Goal: Task Accomplishment & Management: Complete application form

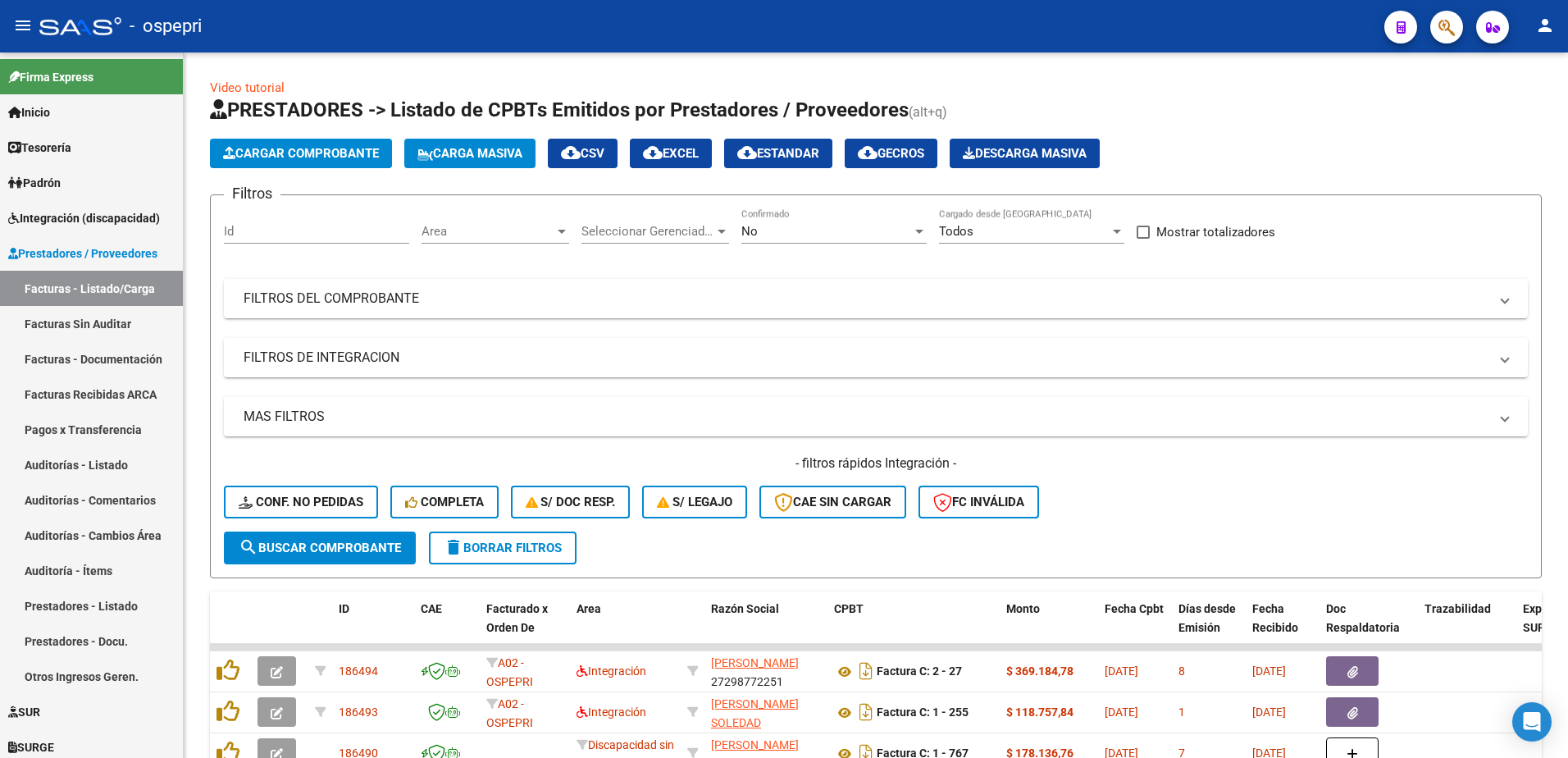
click at [1131, 16] on div "- ospepri" at bounding box center [705, 25] width 1331 height 36
click at [1514, 295] on mat-expansion-panel-header "FILTROS DEL COMPROBANTE" at bounding box center [876, 298] width 1304 height 39
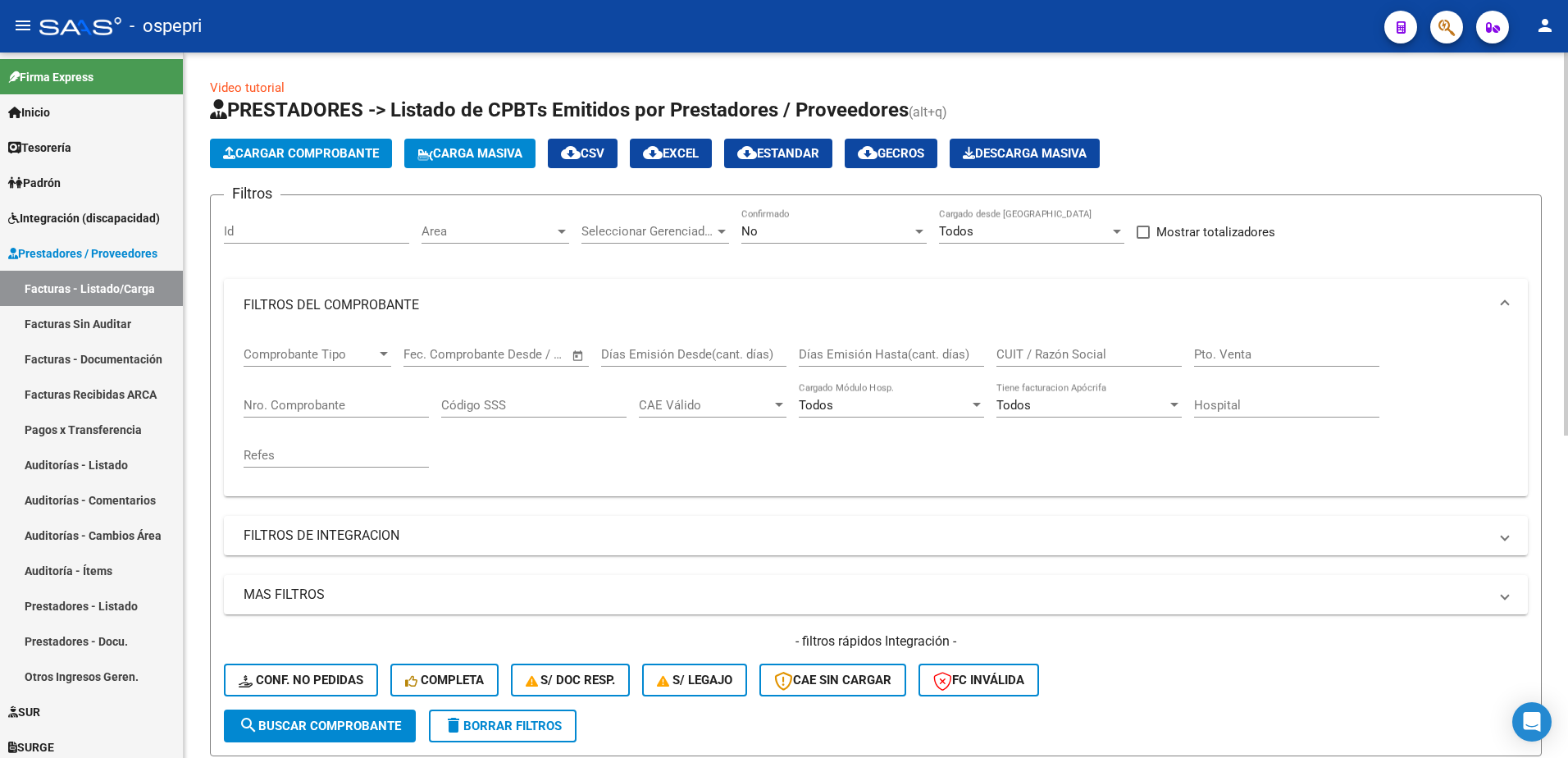
click at [1055, 351] on input "CUIT / Razón Social" at bounding box center [1089, 354] width 186 height 15
paste input "27304128874"
type input "27304128874"
click at [356, 726] on span "search Buscar Comprobante" at bounding box center [319, 726] width 162 height 15
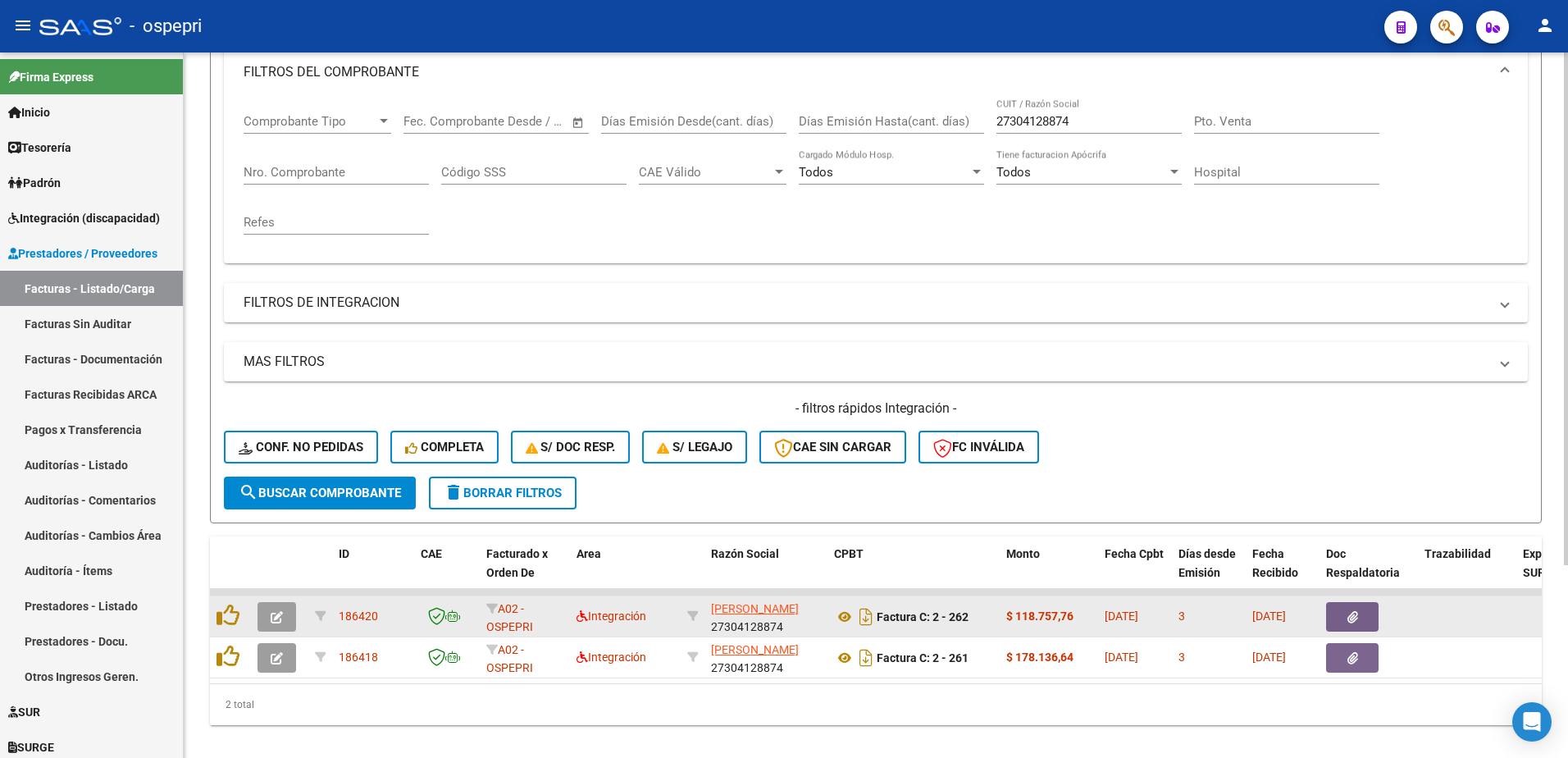
scroll to position [265, 0]
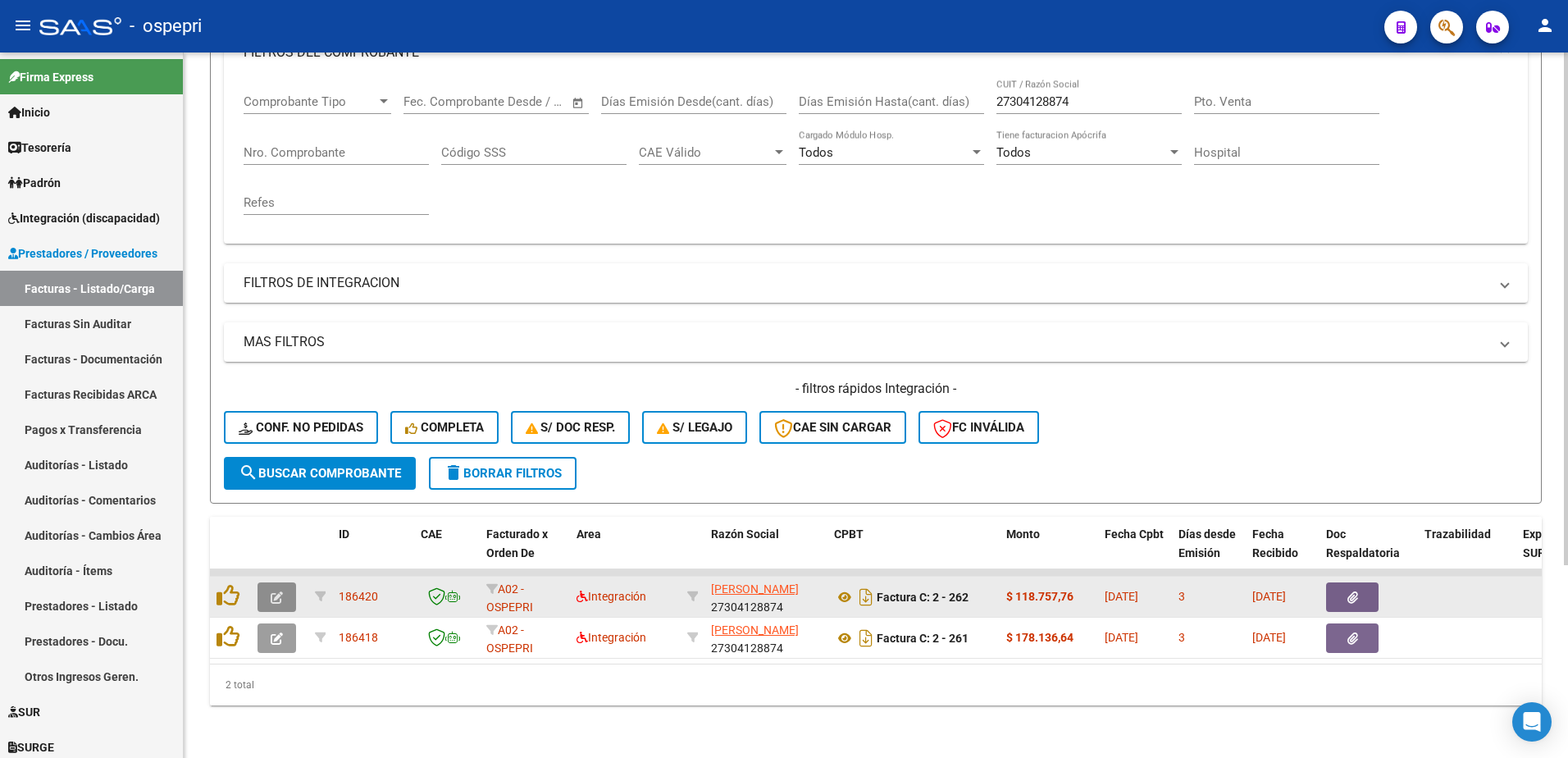
click at [273, 590] on span "button" at bounding box center [277, 597] width 12 height 15
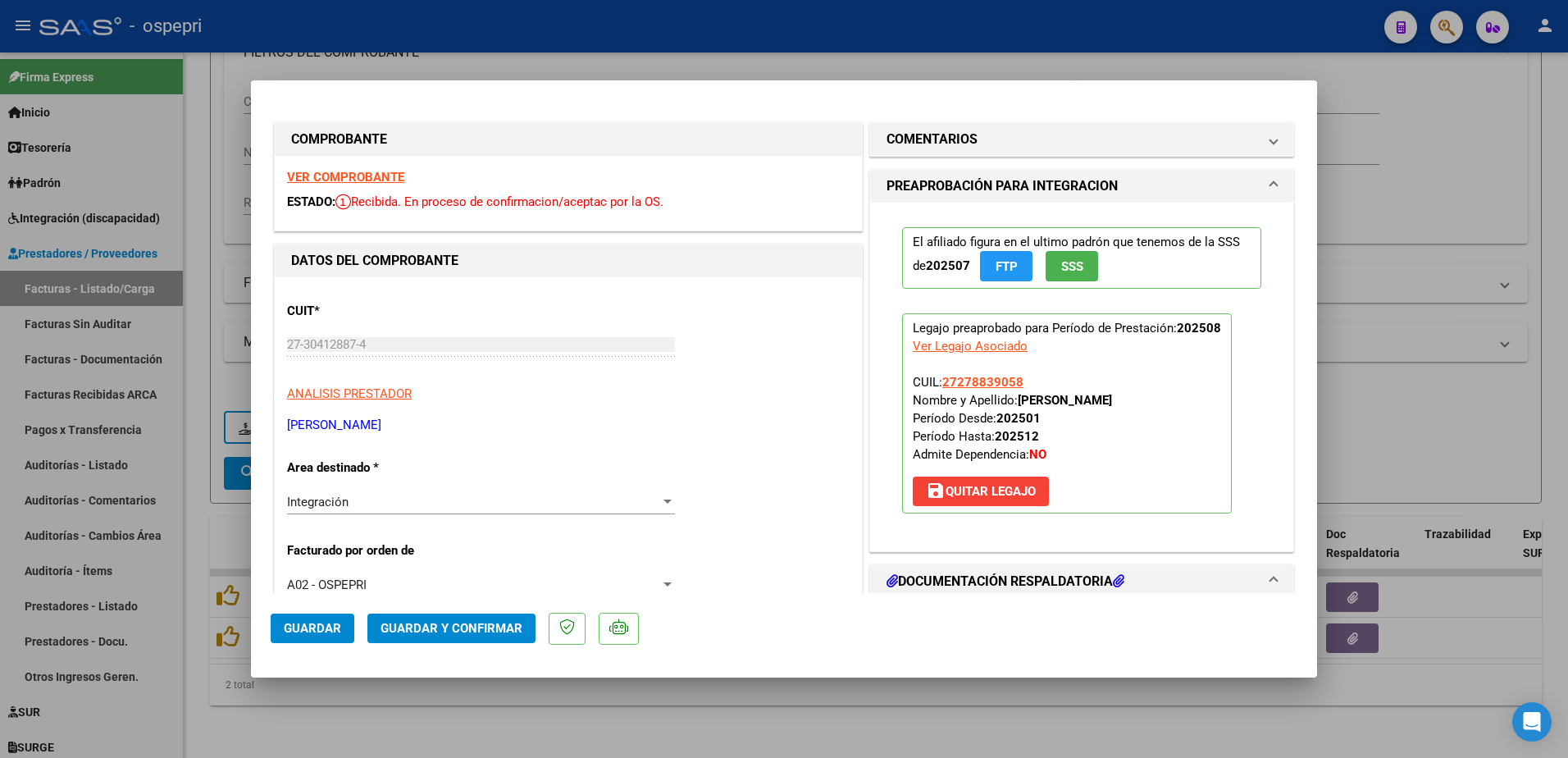
click at [372, 174] on strong "VER COMPROBANTE" at bounding box center [346, 177] width 117 height 15
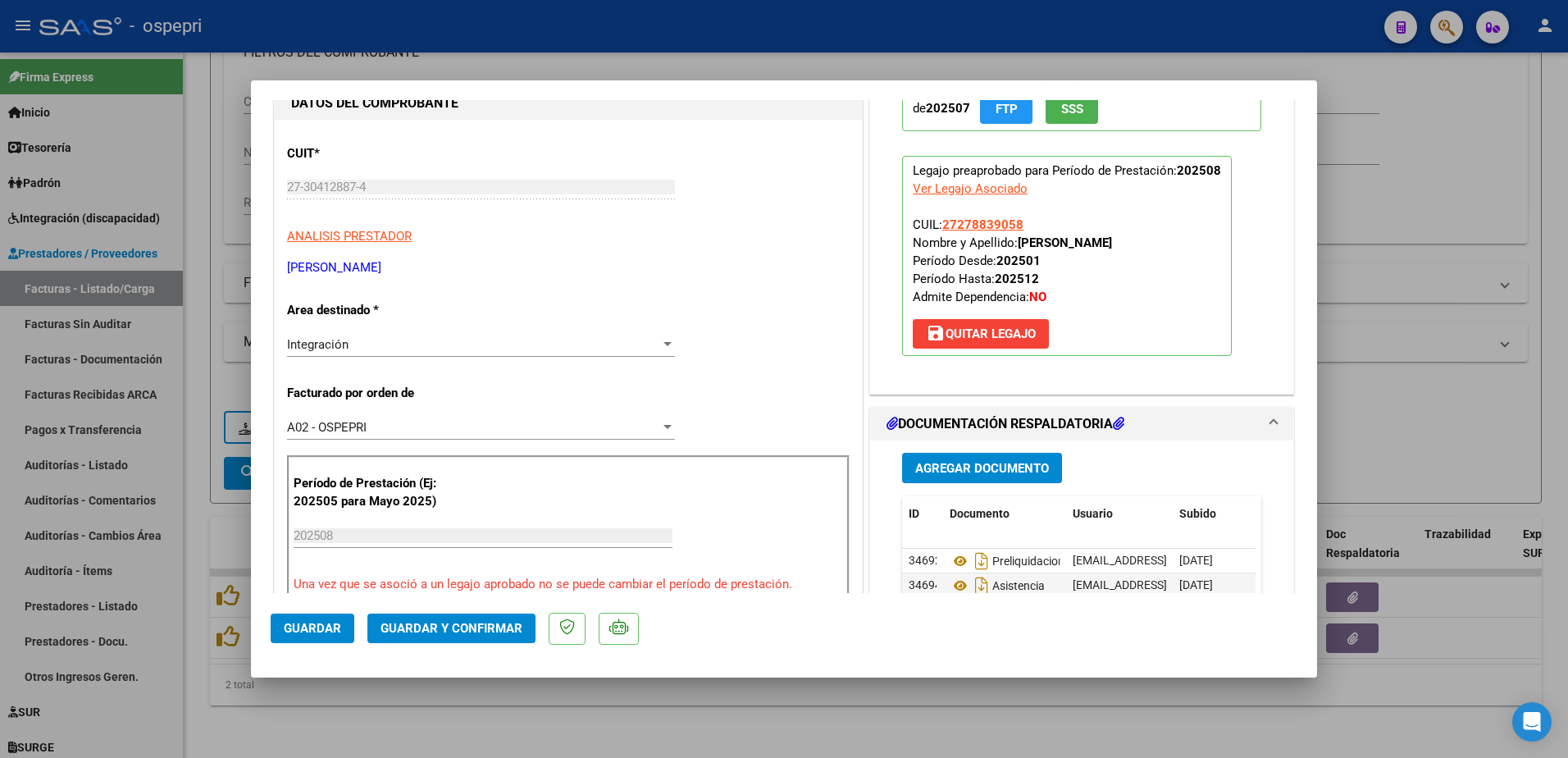
scroll to position [164, 0]
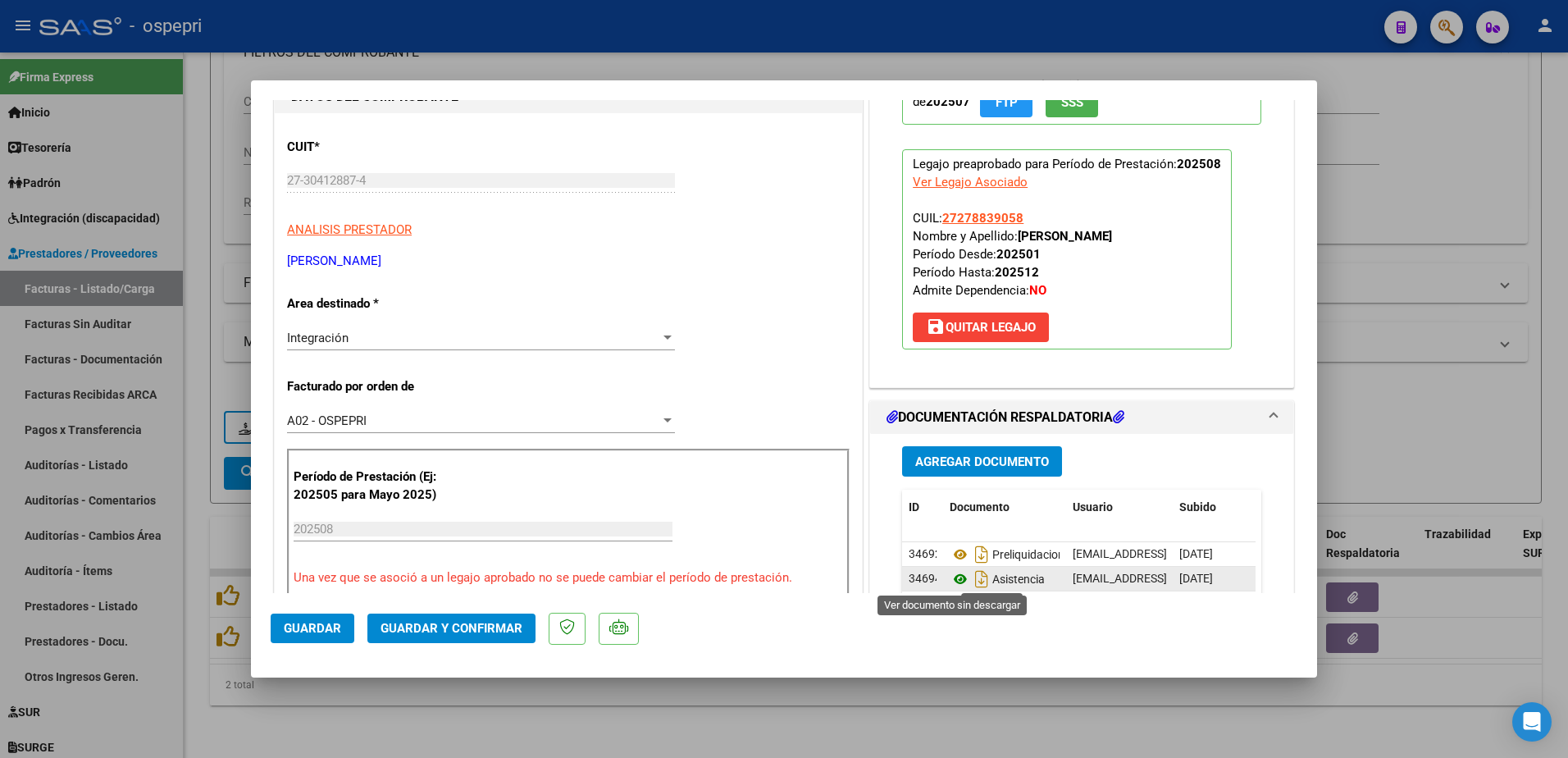
click at [953, 580] on icon at bounding box center [960, 579] width 21 height 19
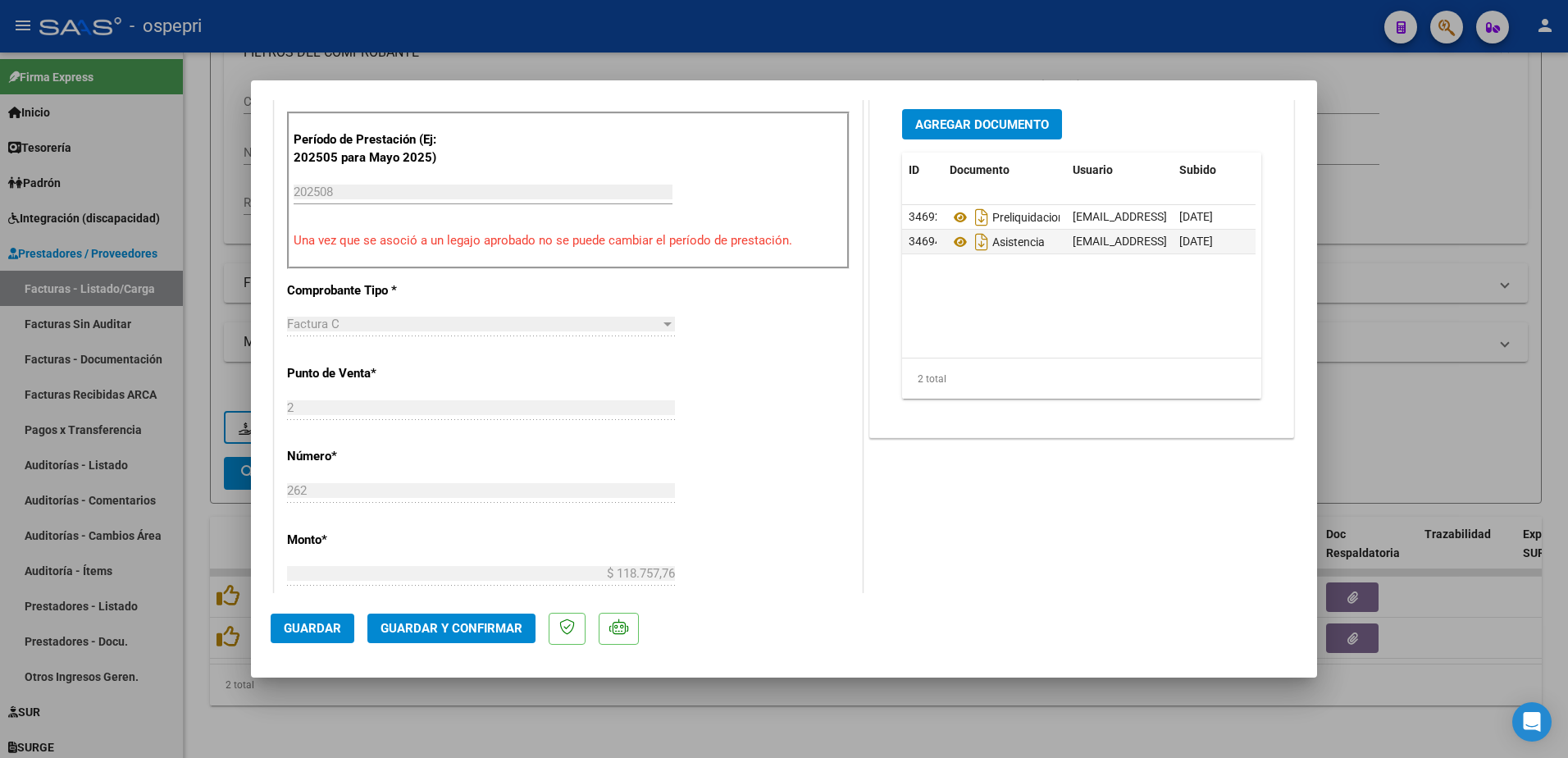
scroll to position [574, 0]
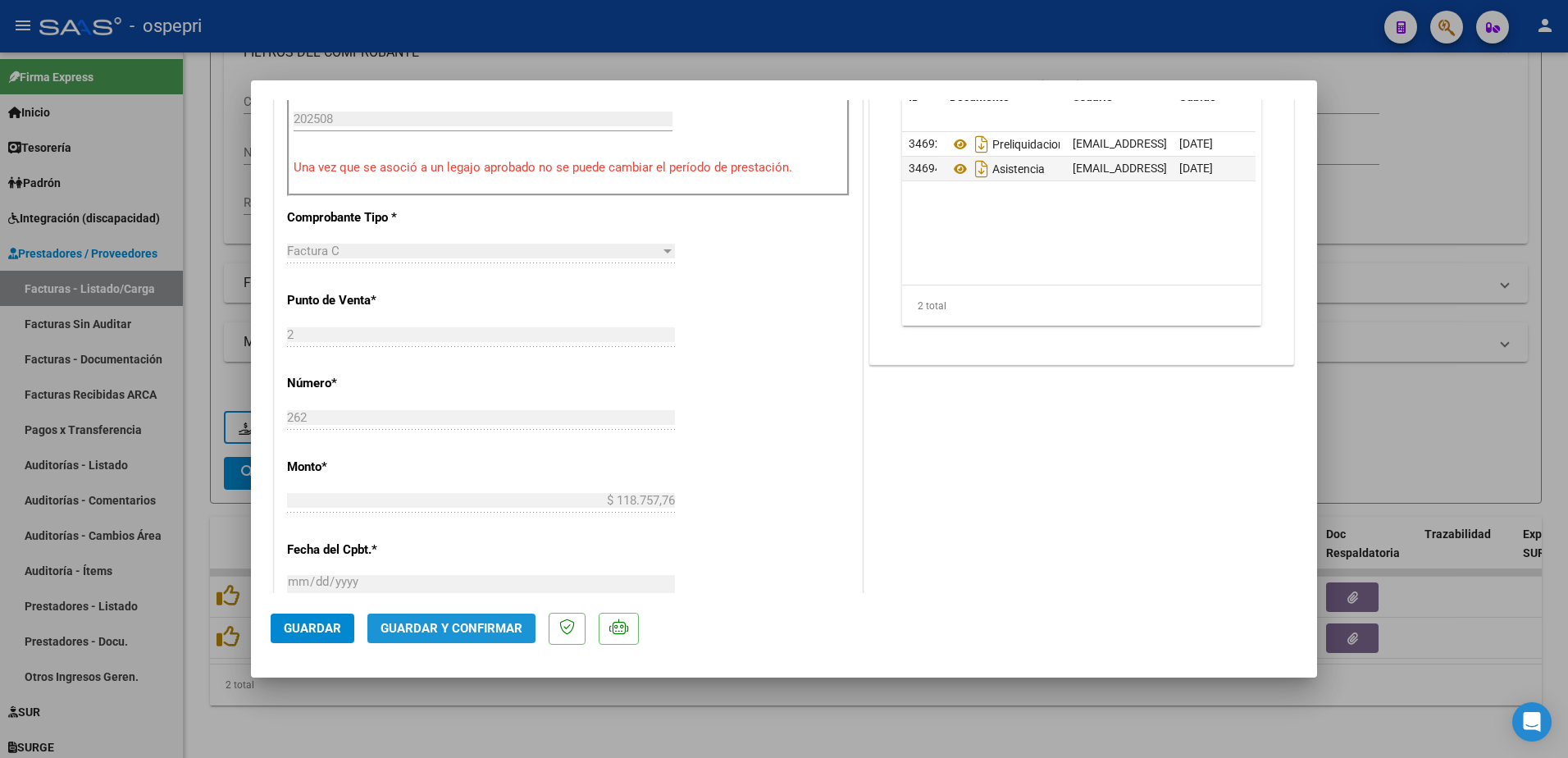
click at [469, 628] on span "Guardar y Confirmar" at bounding box center [451, 628] width 142 height 15
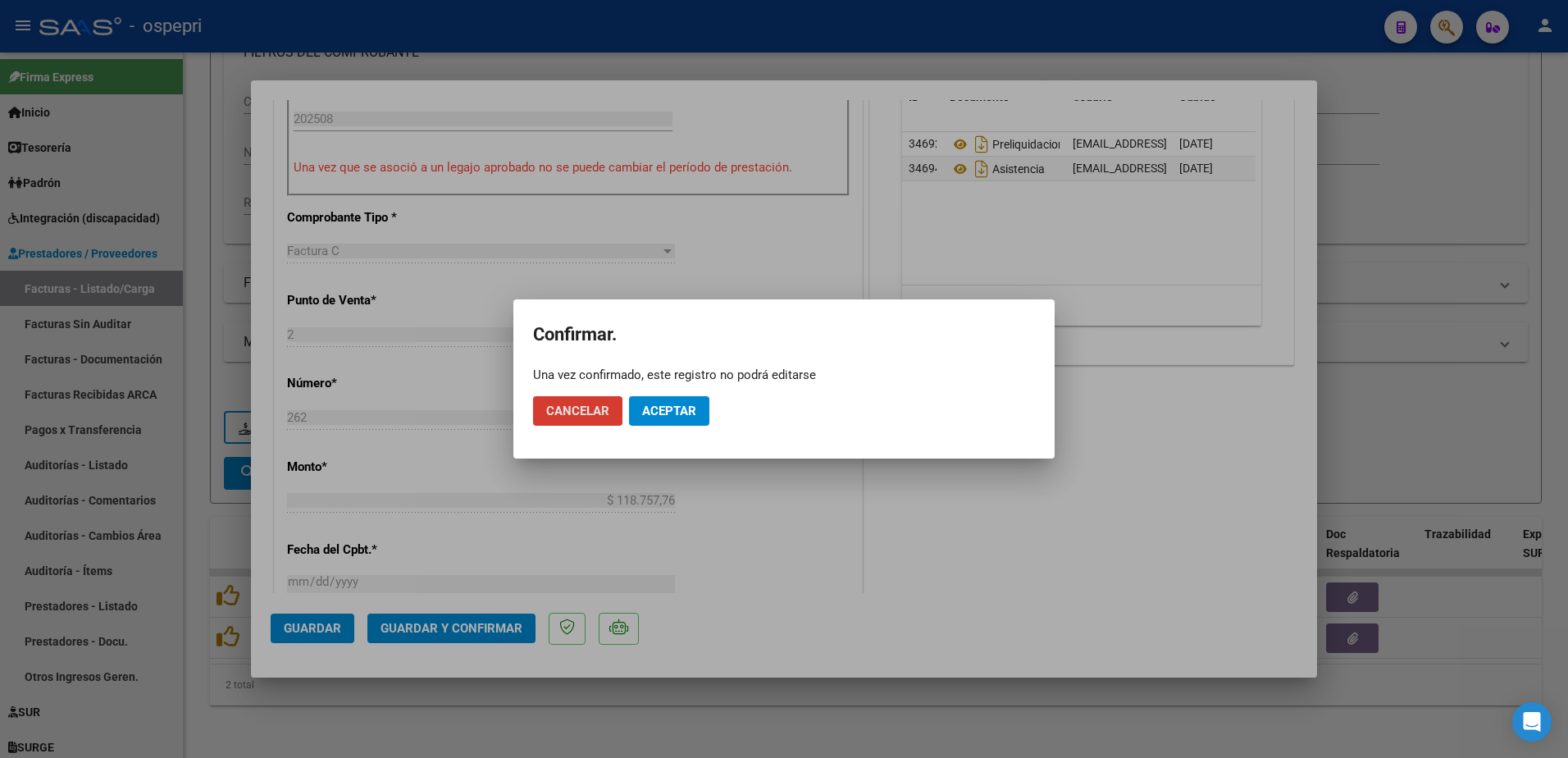
click at [674, 403] on button "Aceptar" at bounding box center [669, 411] width 81 height 30
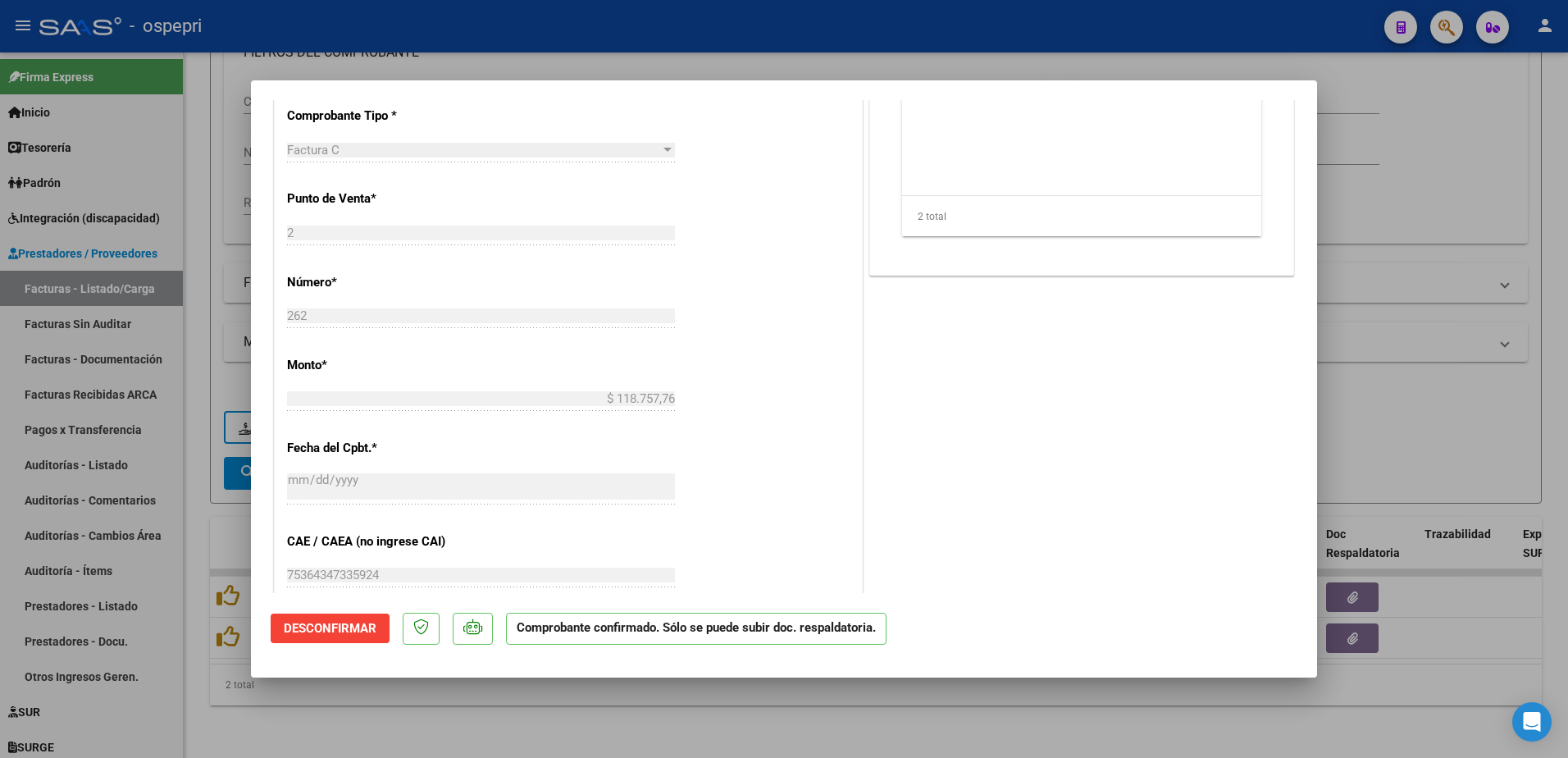
type input "$ 0,00"
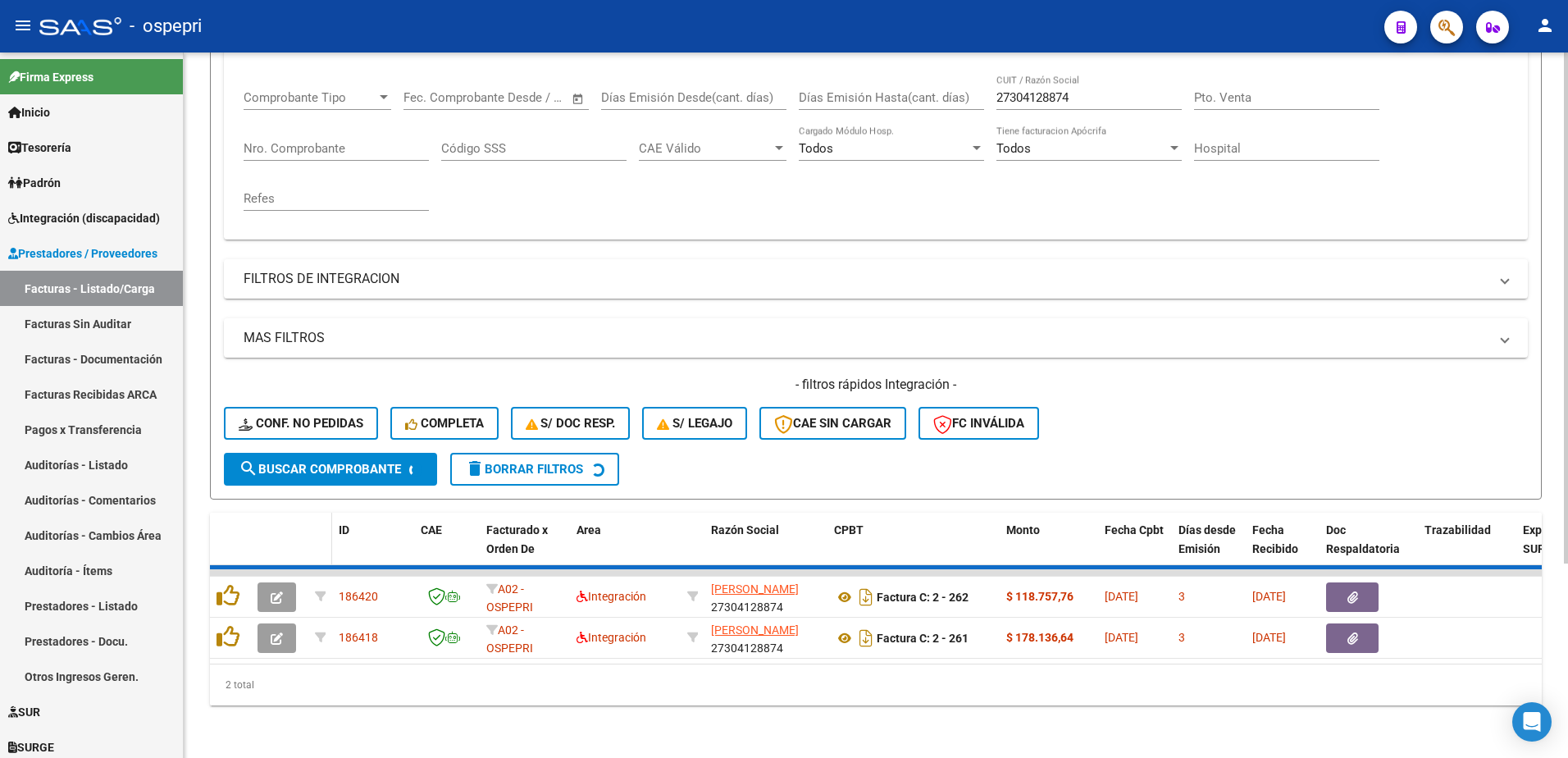
scroll to position [224, 0]
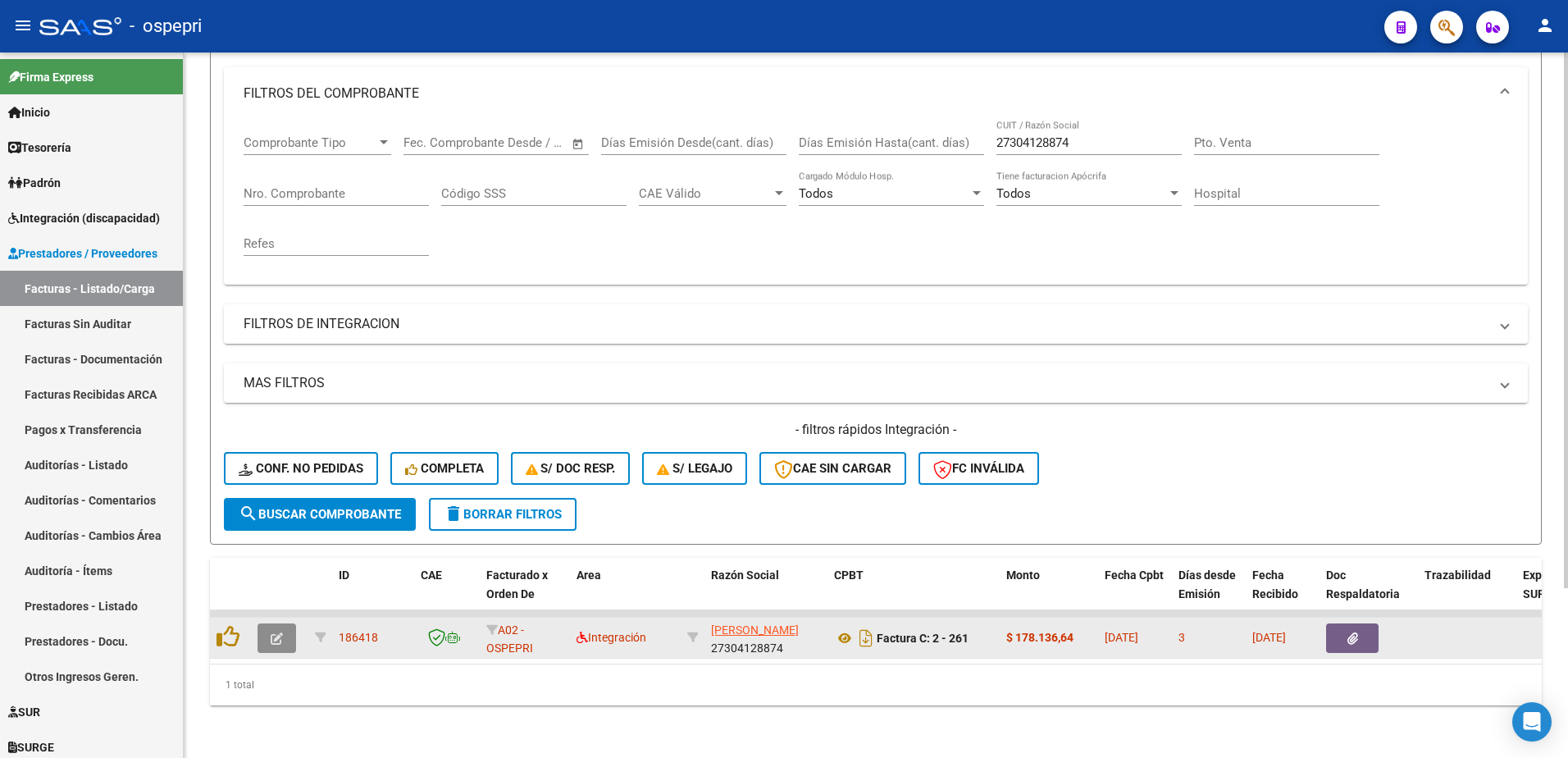
click at [279, 633] on icon "button" at bounding box center [277, 639] width 12 height 12
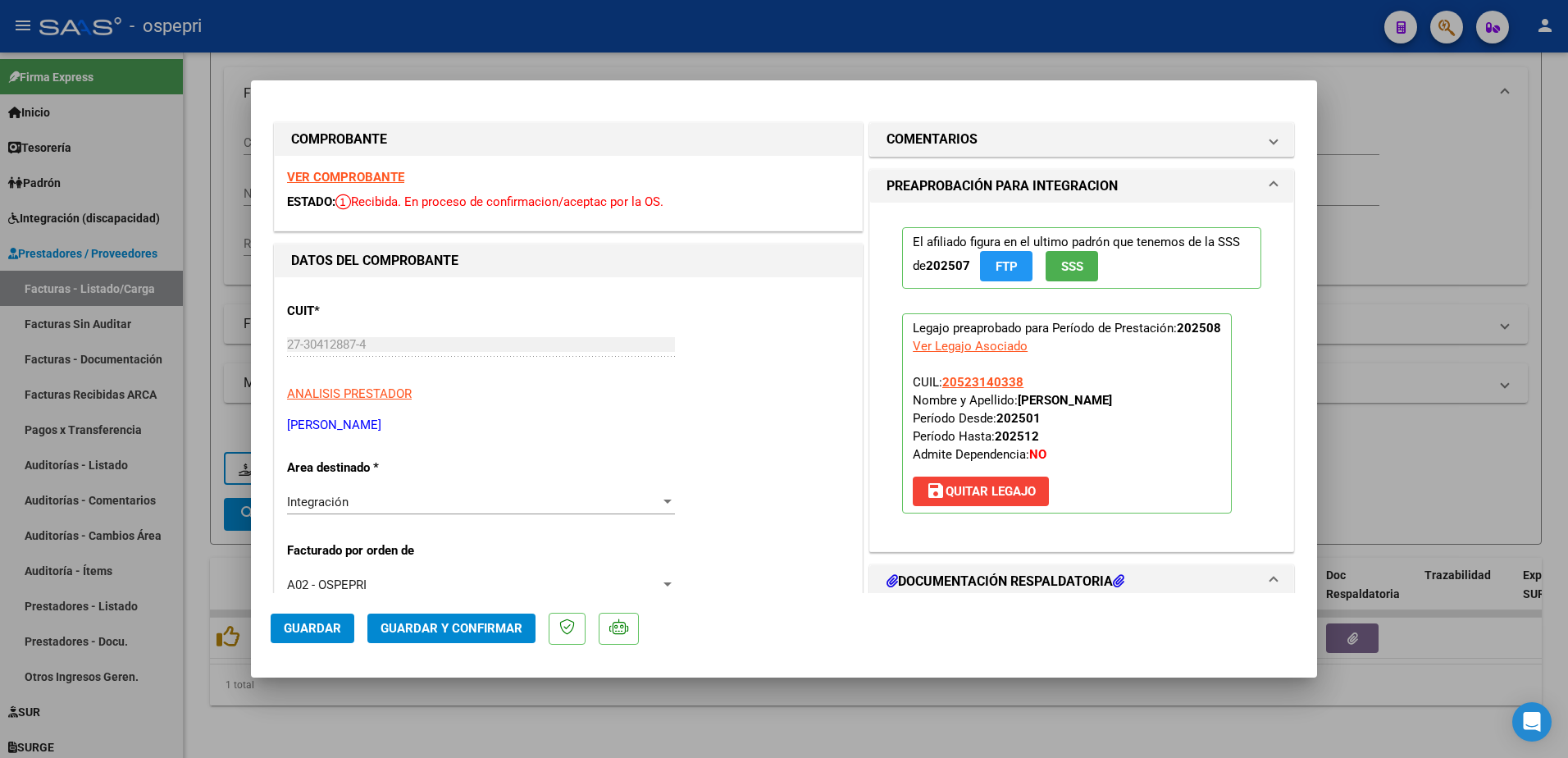
click at [355, 181] on strong "VER COMPROBANTE" at bounding box center [346, 177] width 117 height 15
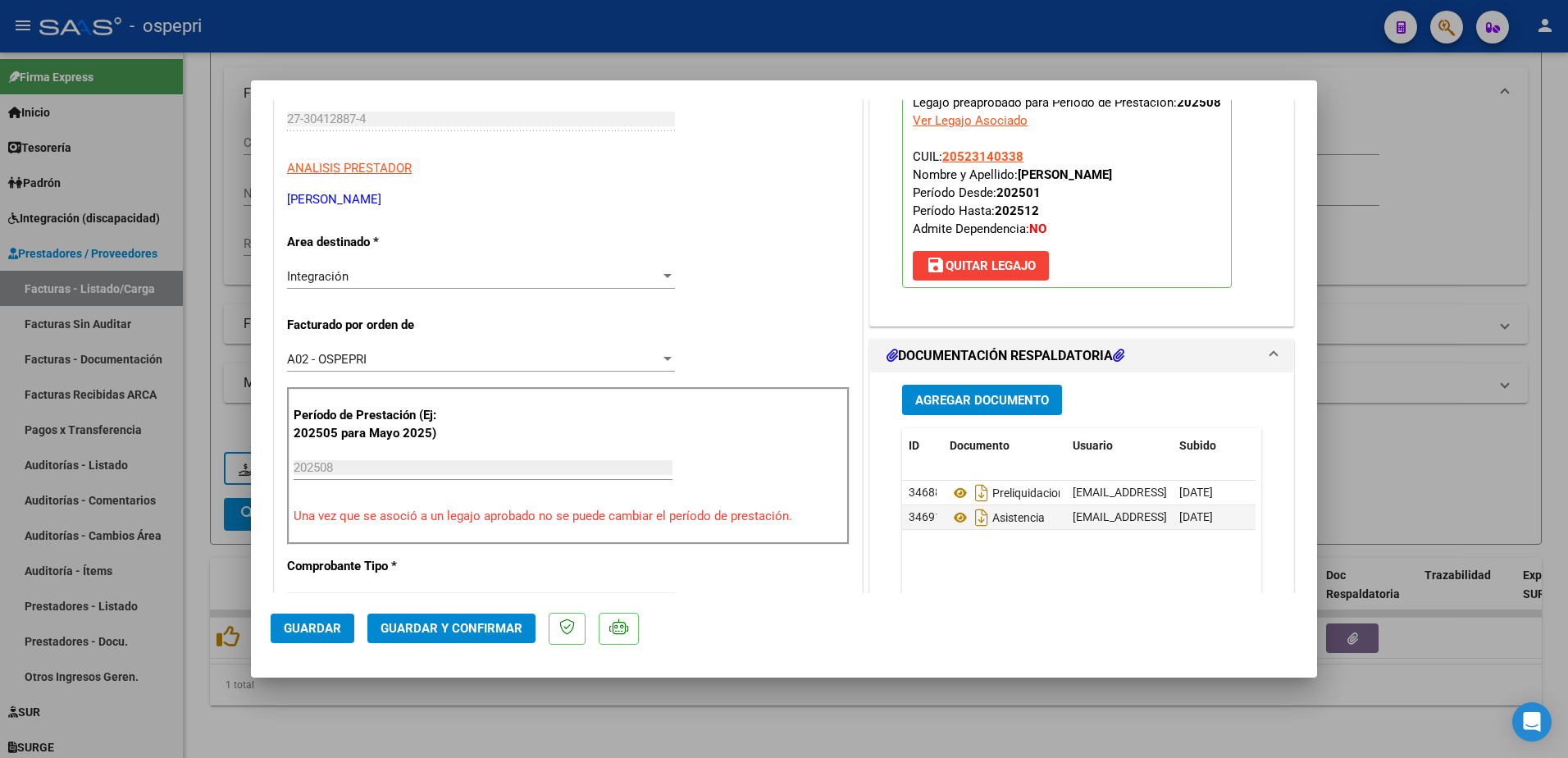
scroll to position [246, 0]
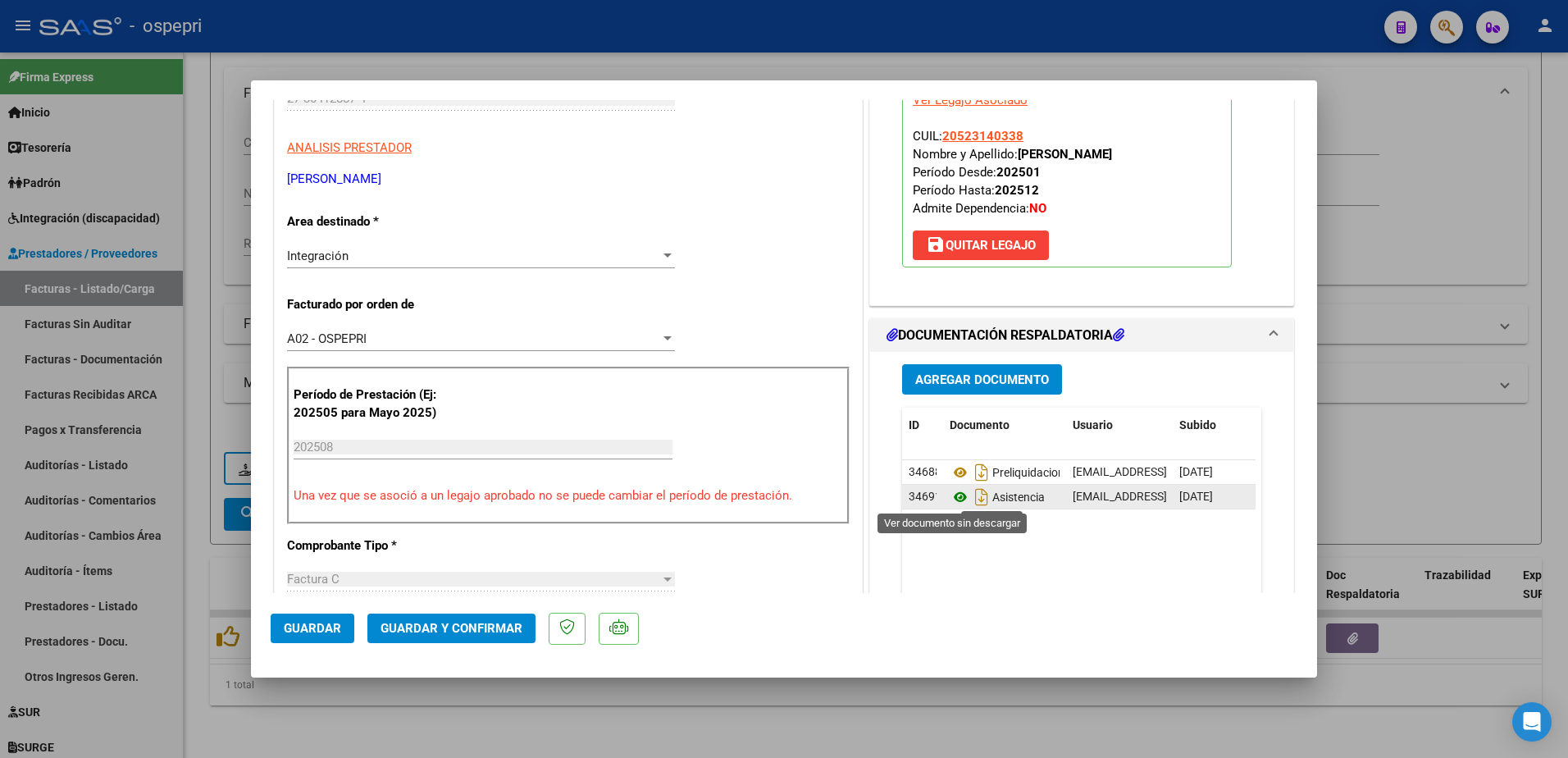
click at [950, 495] on icon at bounding box center [960, 497] width 21 height 19
click at [432, 632] on span "Guardar y Confirmar" at bounding box center [451, 628] width 142 height 15
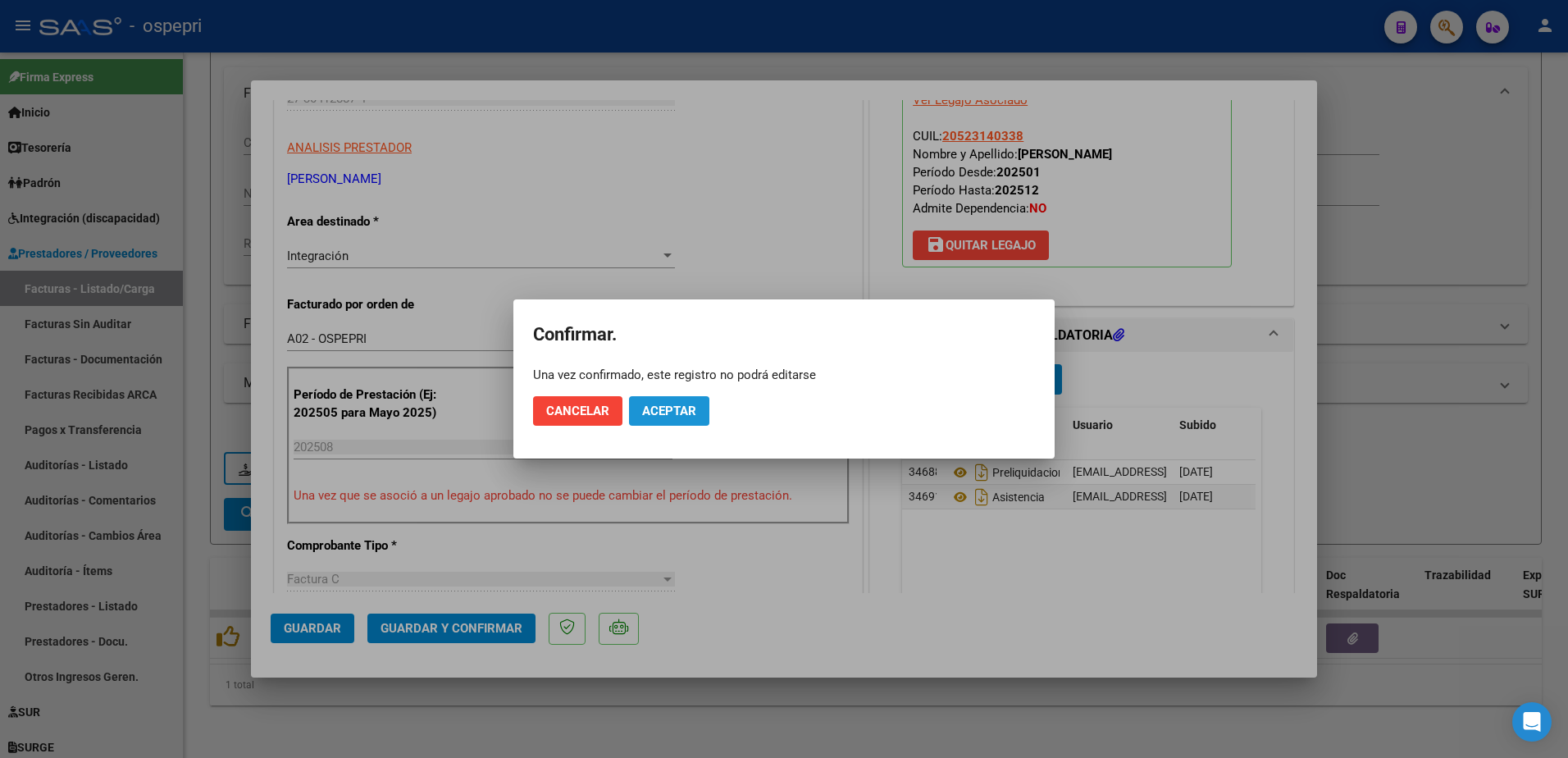
click at [661, 407] on span "Aceptar" at bounding box center [669, 411] width 54 height 15
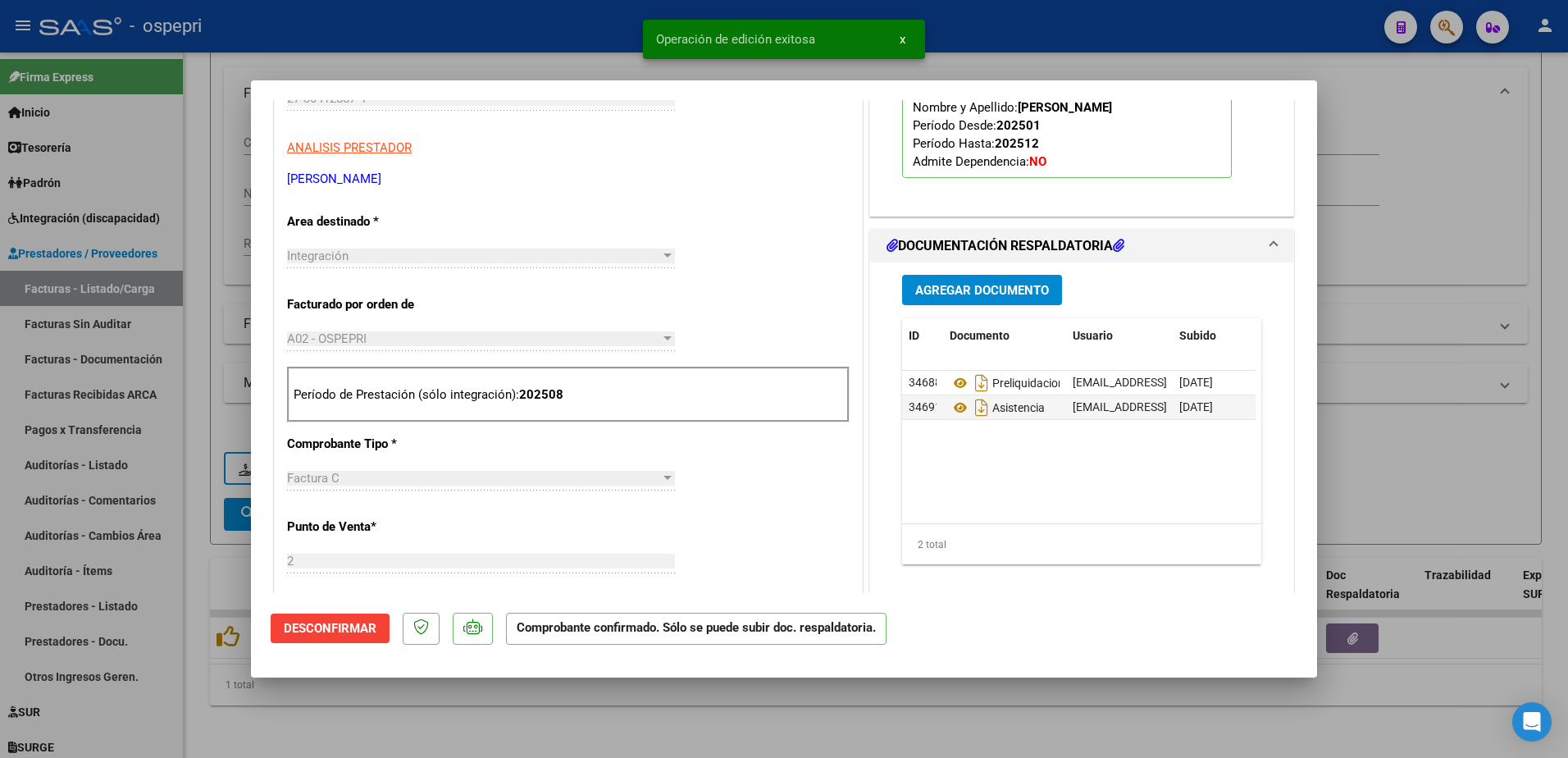
type input "$ 0,00"
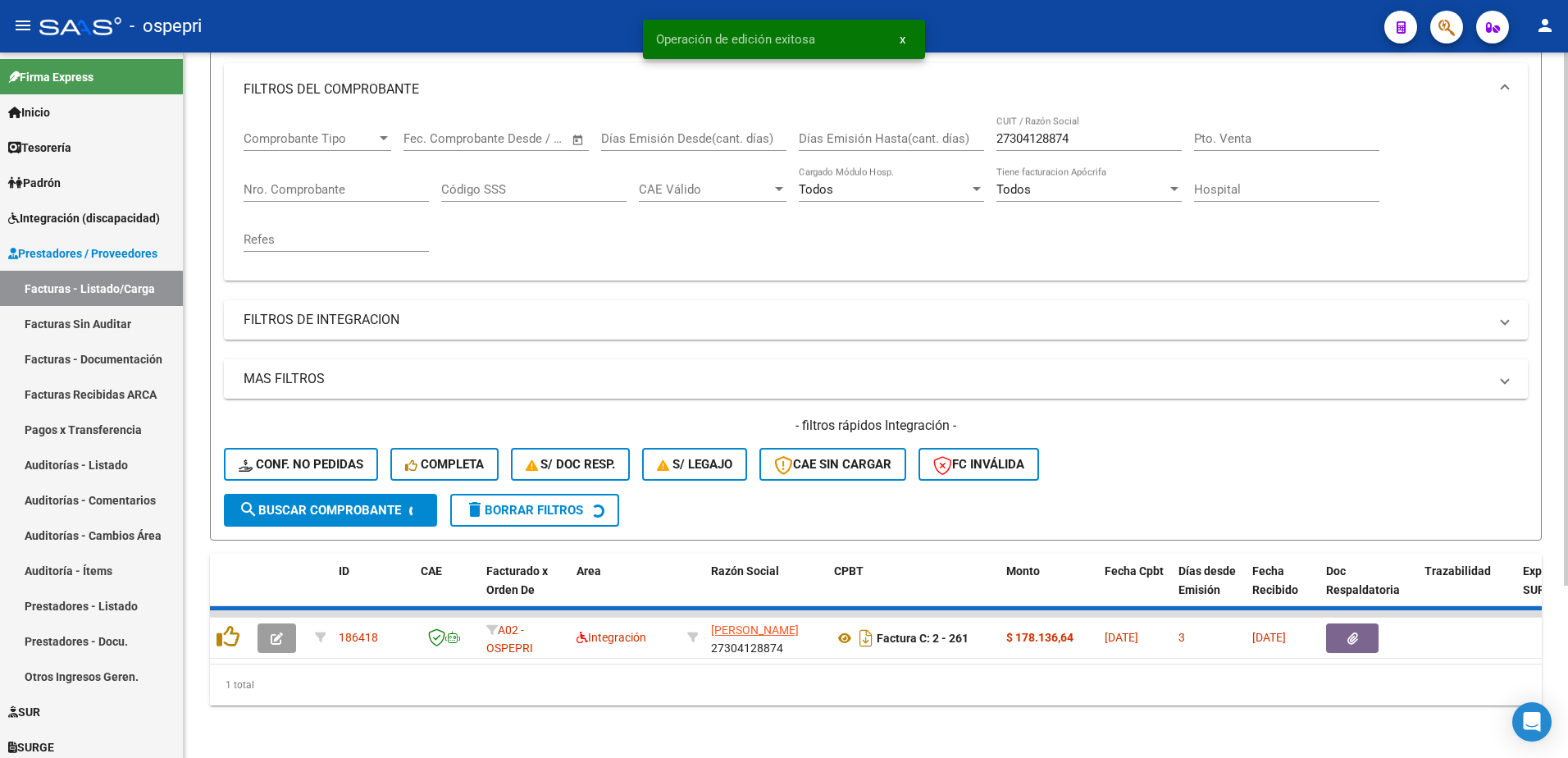
scroll to position [199, 0]
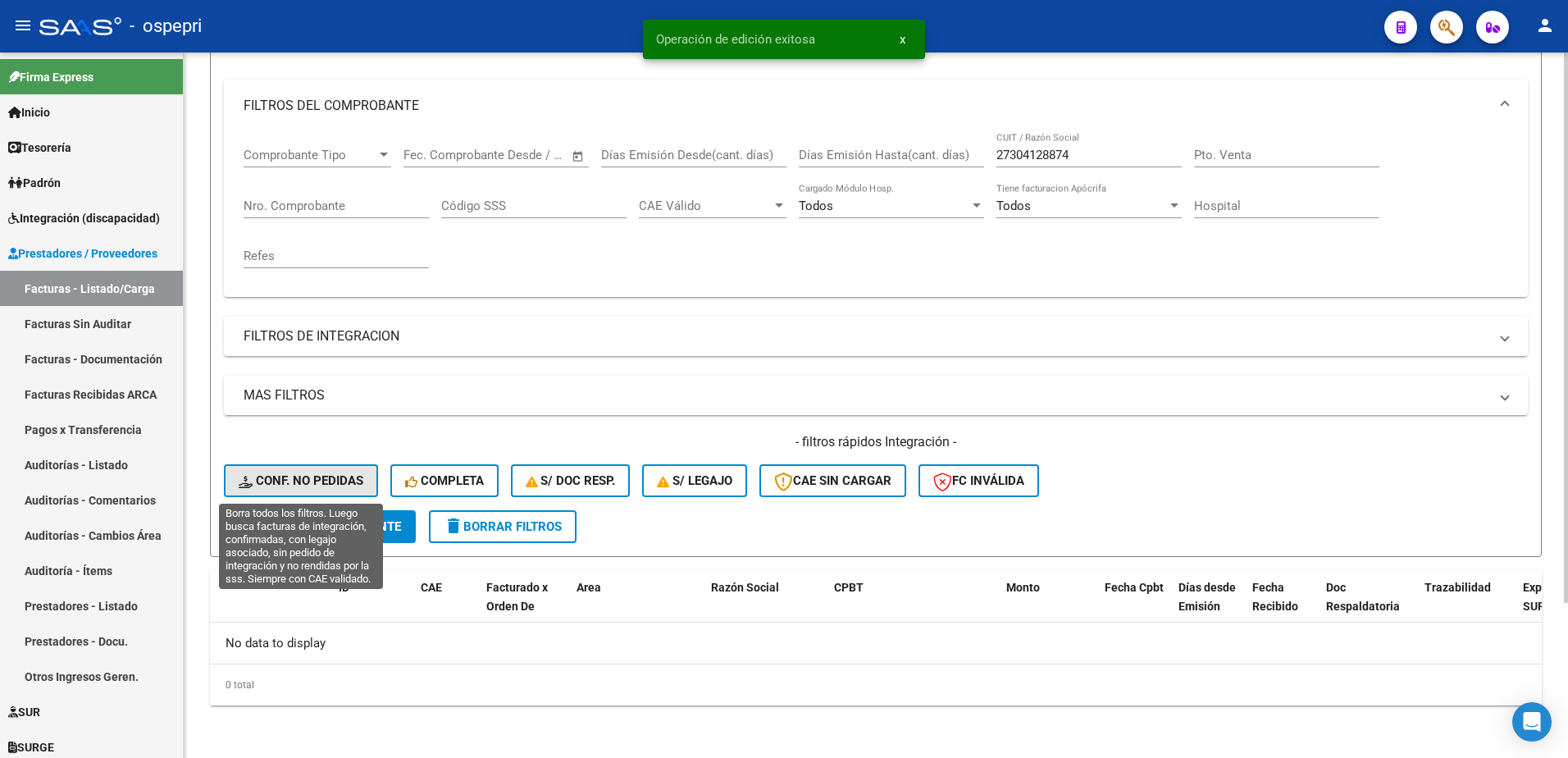
click at [300, 476] on span "Conf. no pedidas" at bounding box center [300, 480] width 124 height 15
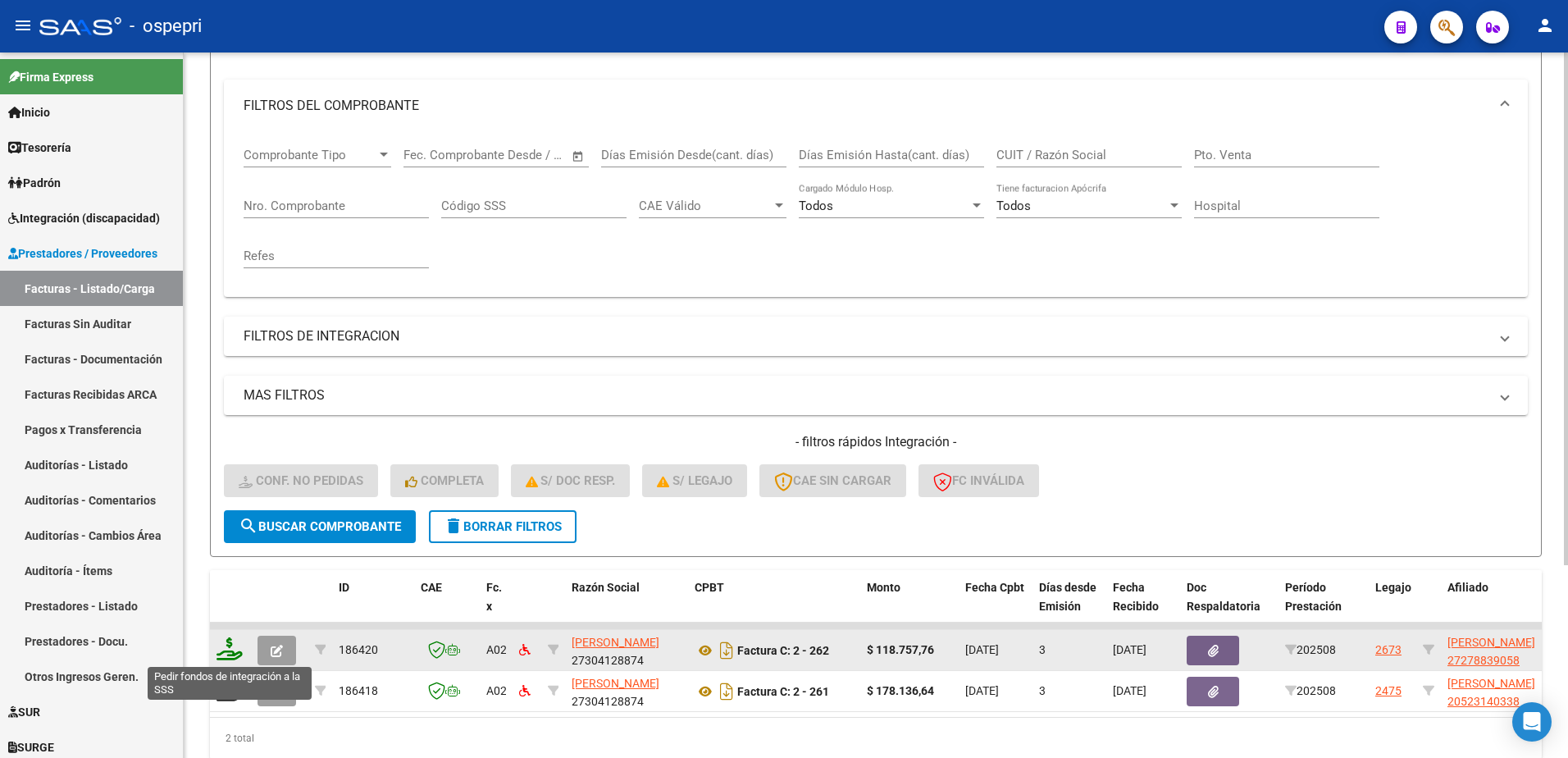
click at [223, 657] on icon at bounding box center [230, 648] width 26 height 23
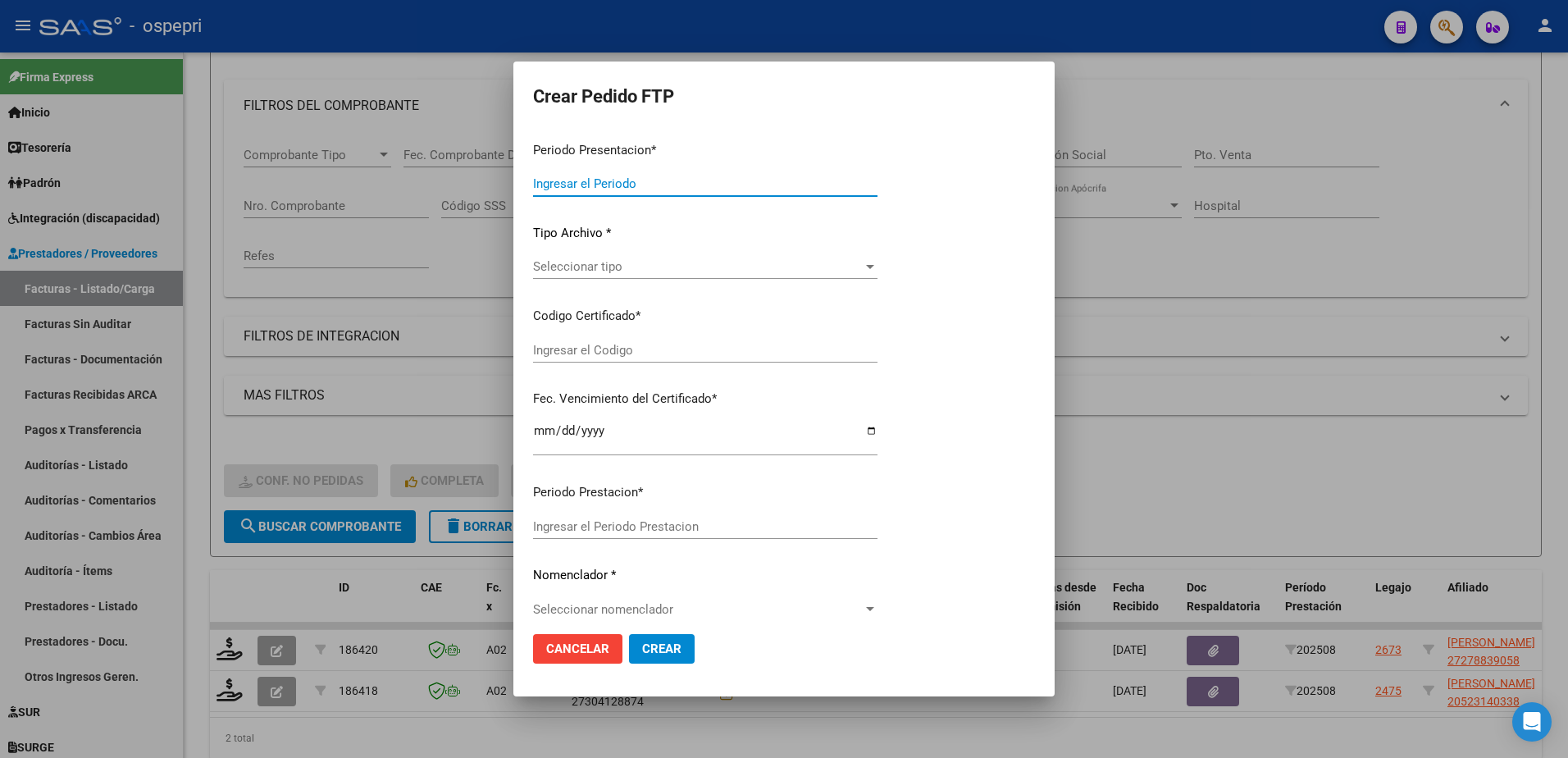
type input "202508"
type input "$ 118.757,76"
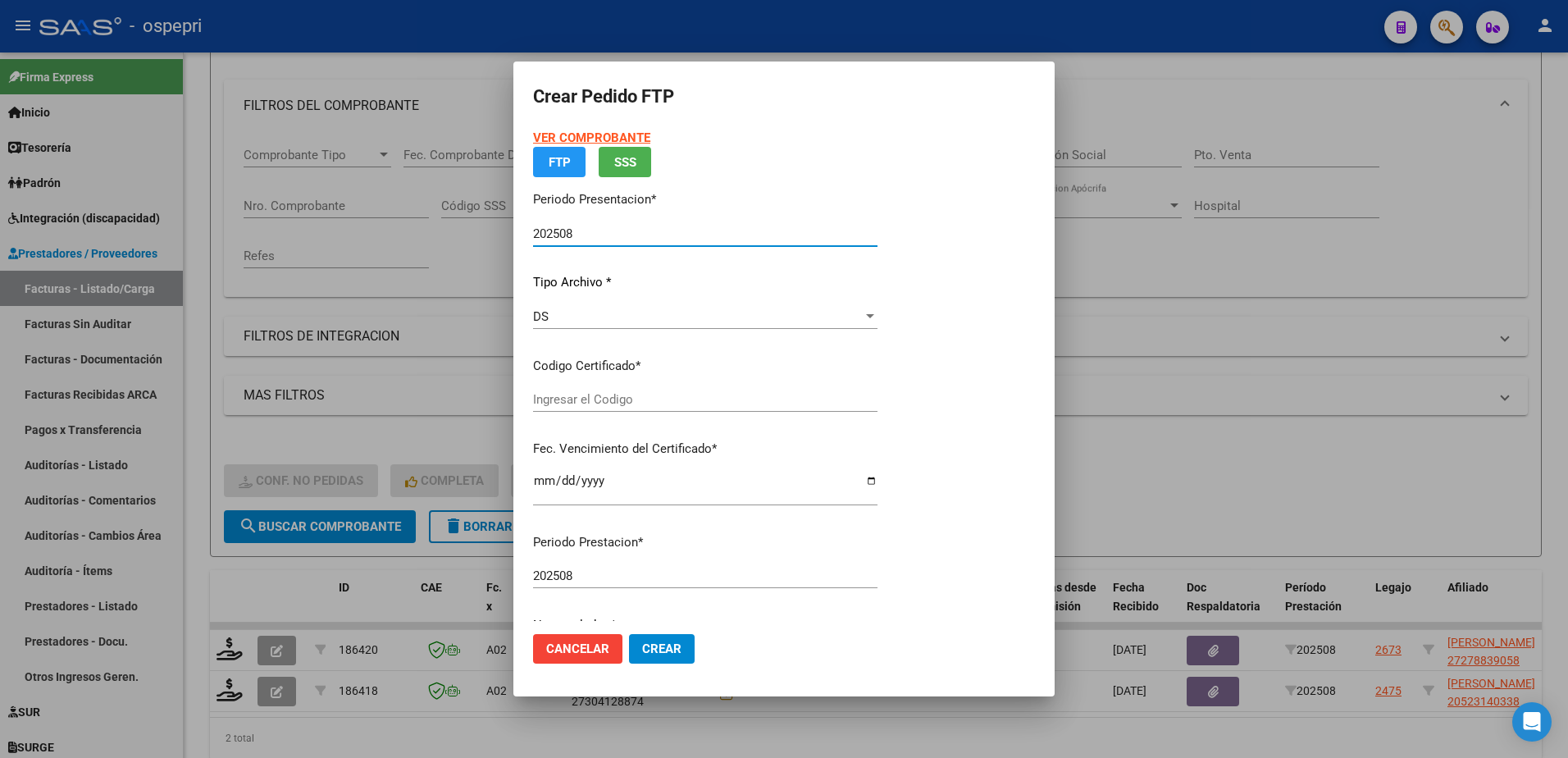
type input "2727883905-8"
type input "2026-08-05"
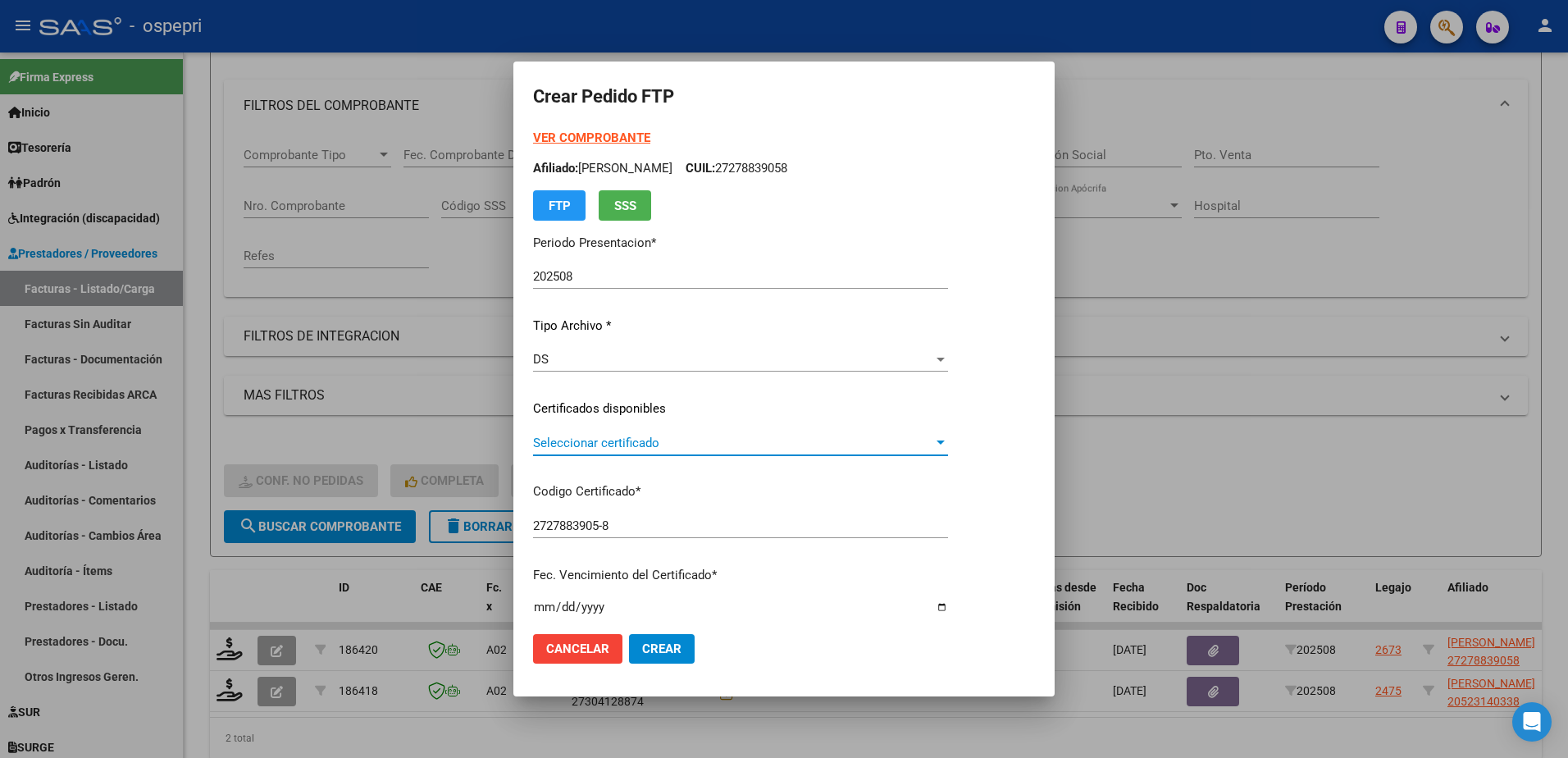
click at [639, 442] on span "Seleccionar certificado" at bounding box center [733, 443] width 400 height 15
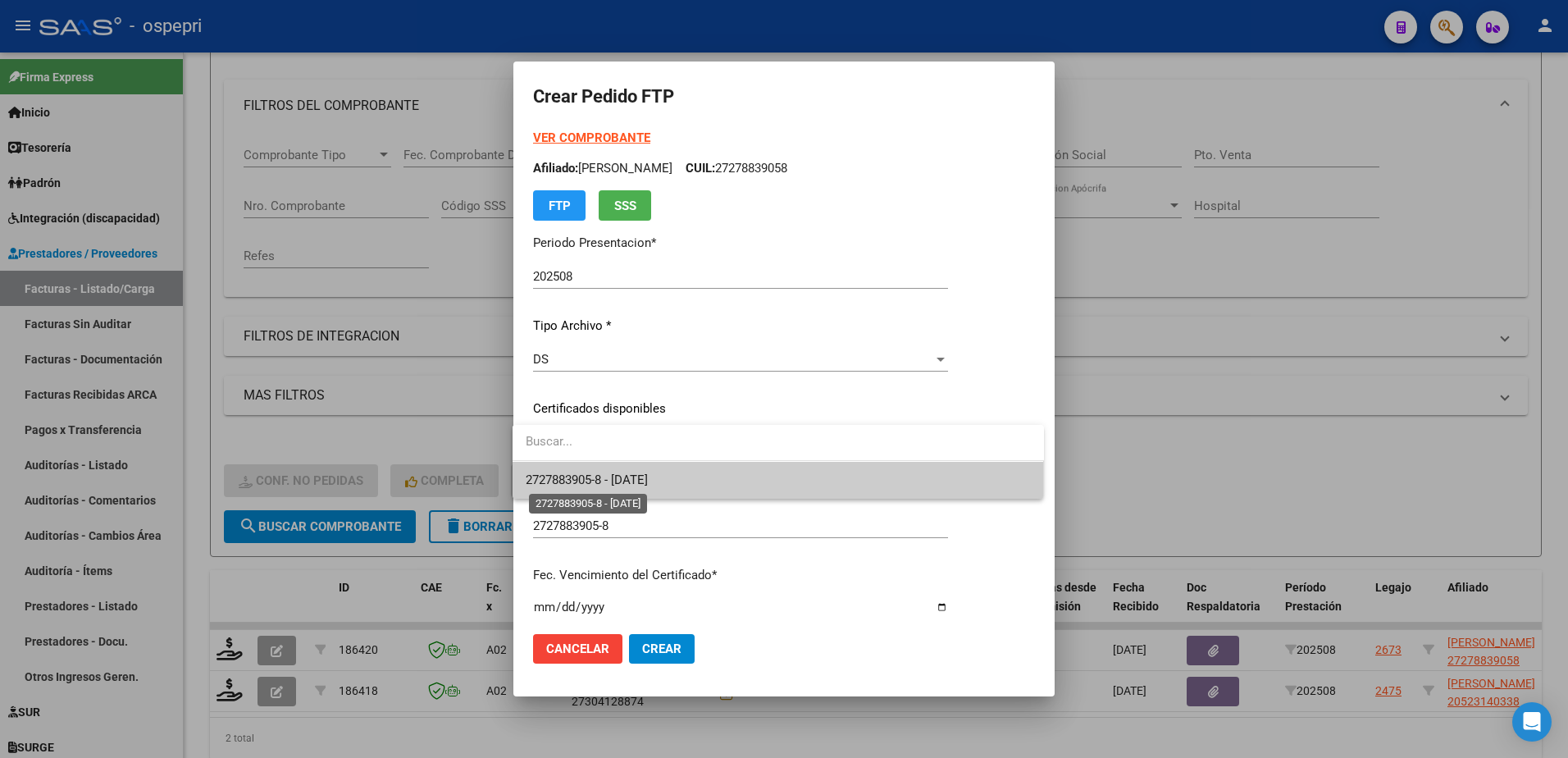
click at [648, 482] on span "2727883905-8 - 2026-08-05" at bounding box center [586, 479] width 122 height 15
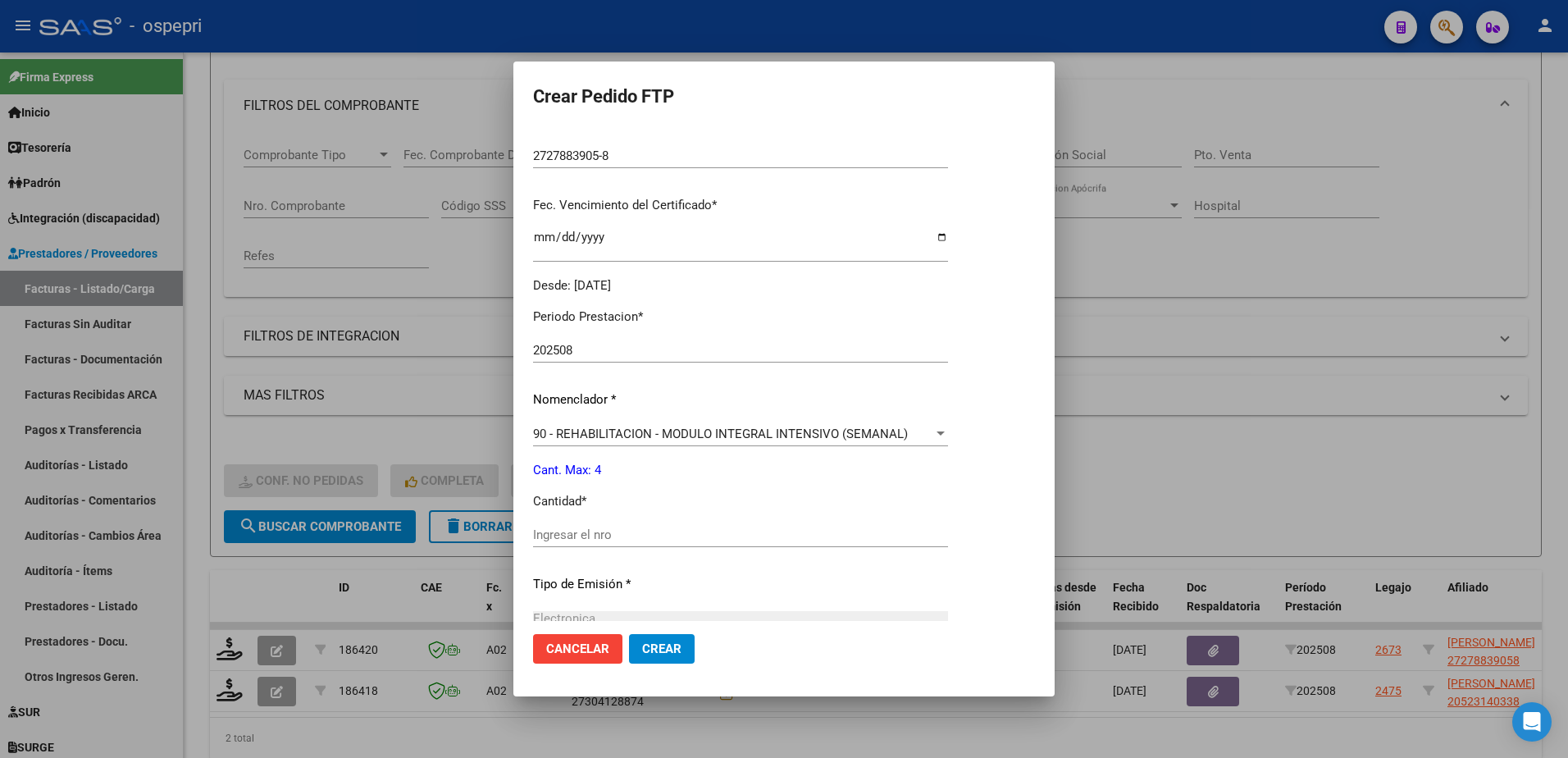
scroll to position [410, 0]
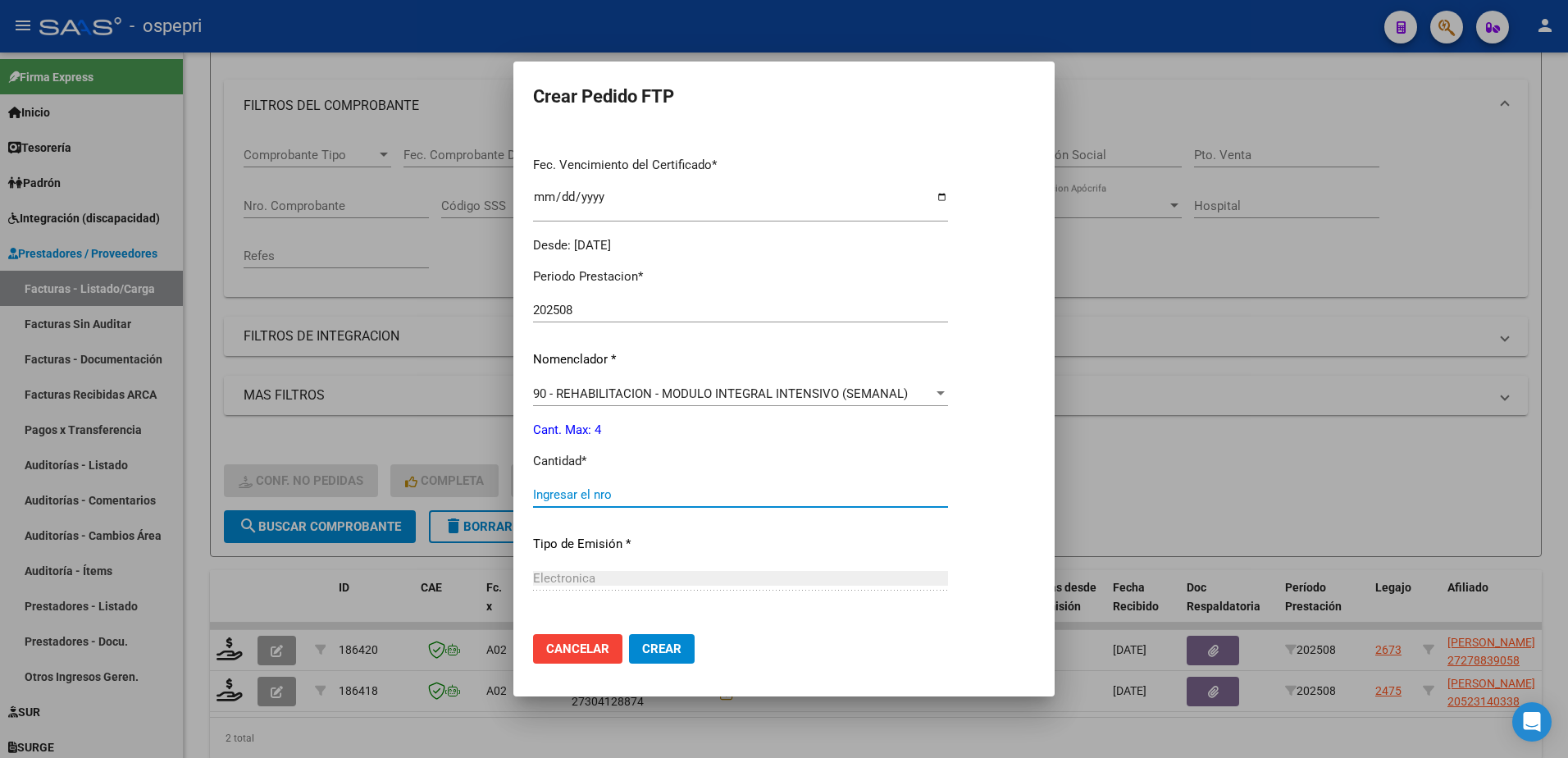
click at [623, 492] on input "Ingresar el nro" at bounding box center [741, 494] width 415 height 15
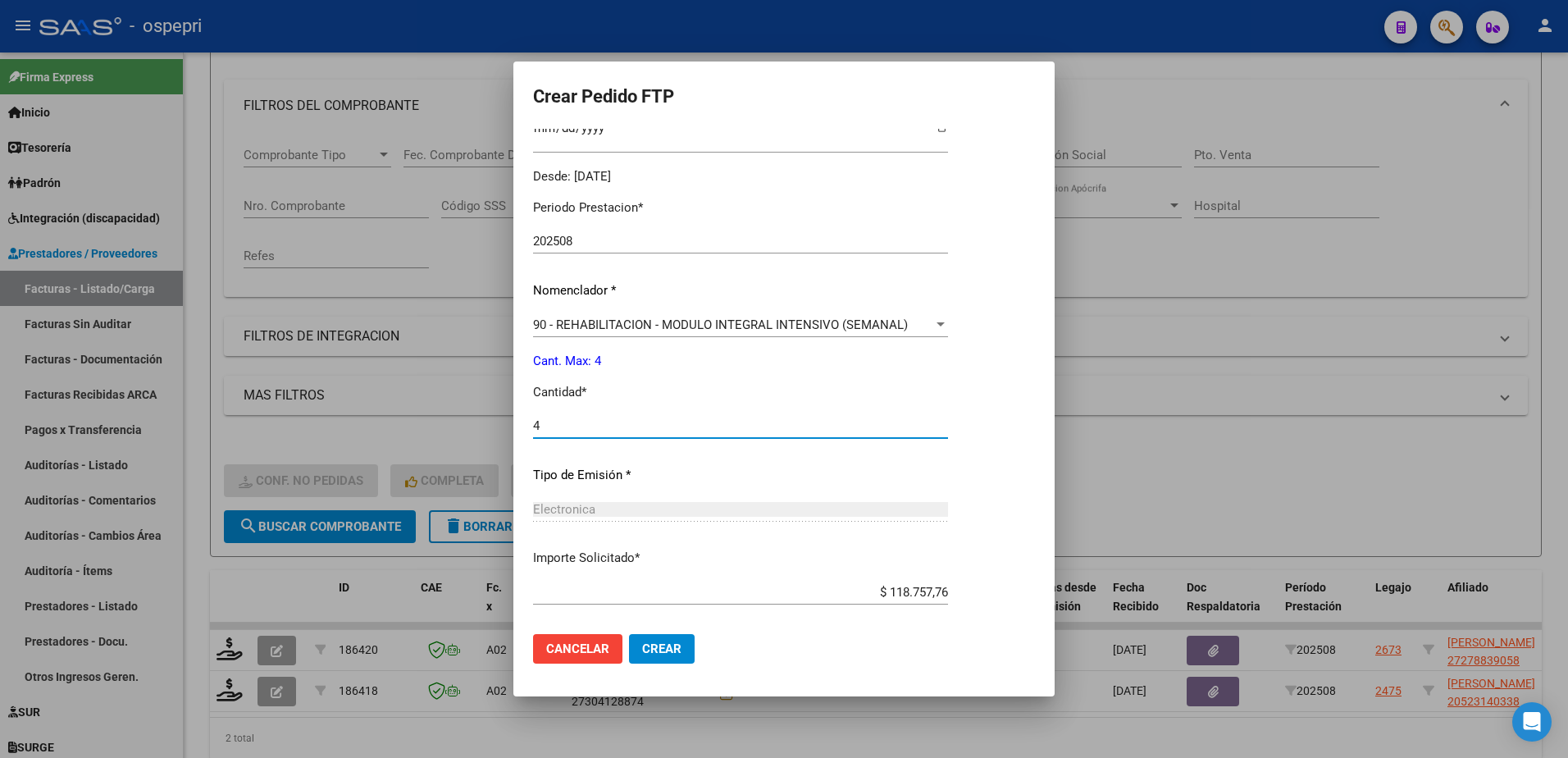
scroll to position [560, 0]
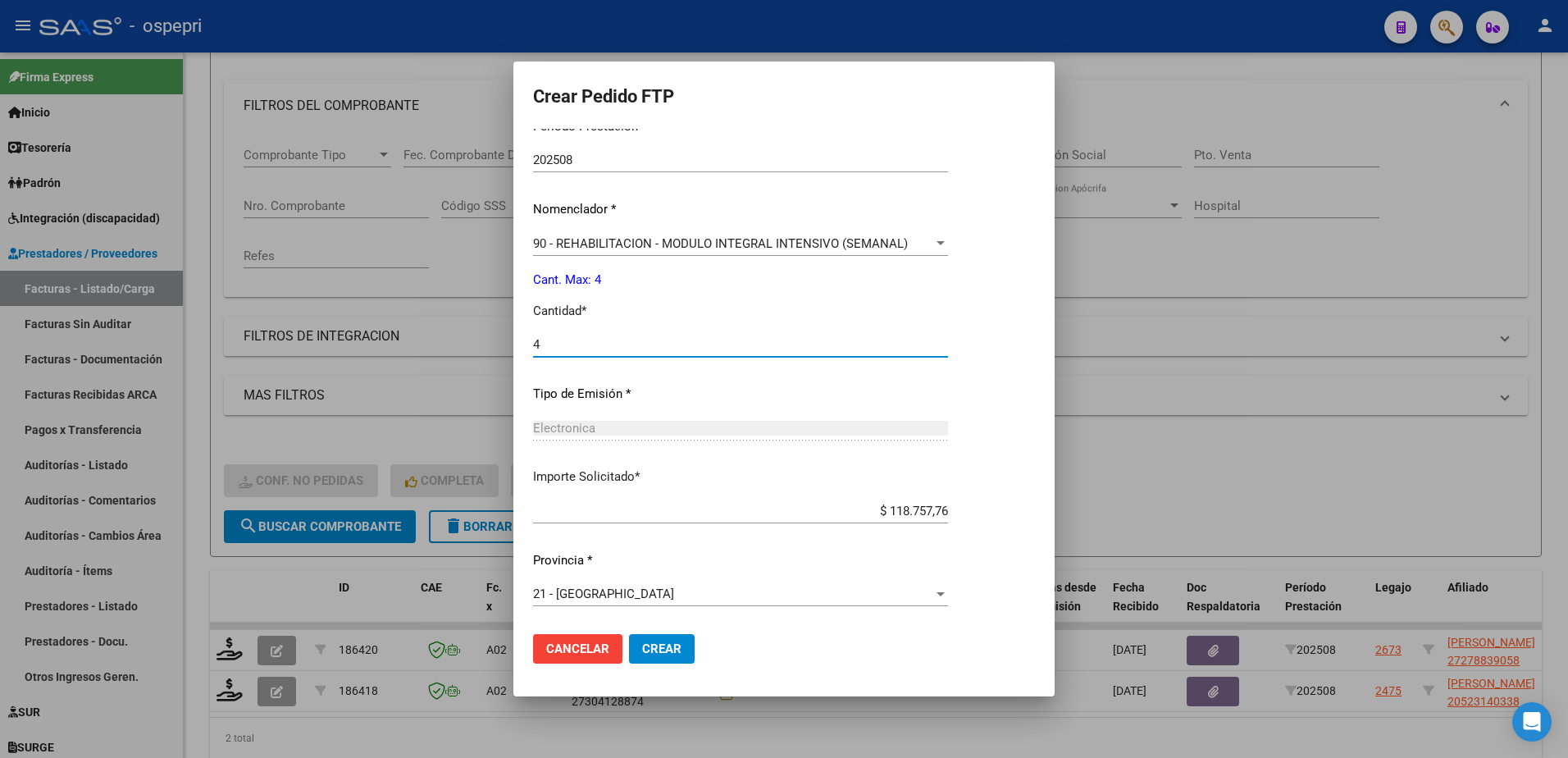
type input "4"
click at [658, 651] on span "Crear" at bounding box center [661, 648] width 39 height 15
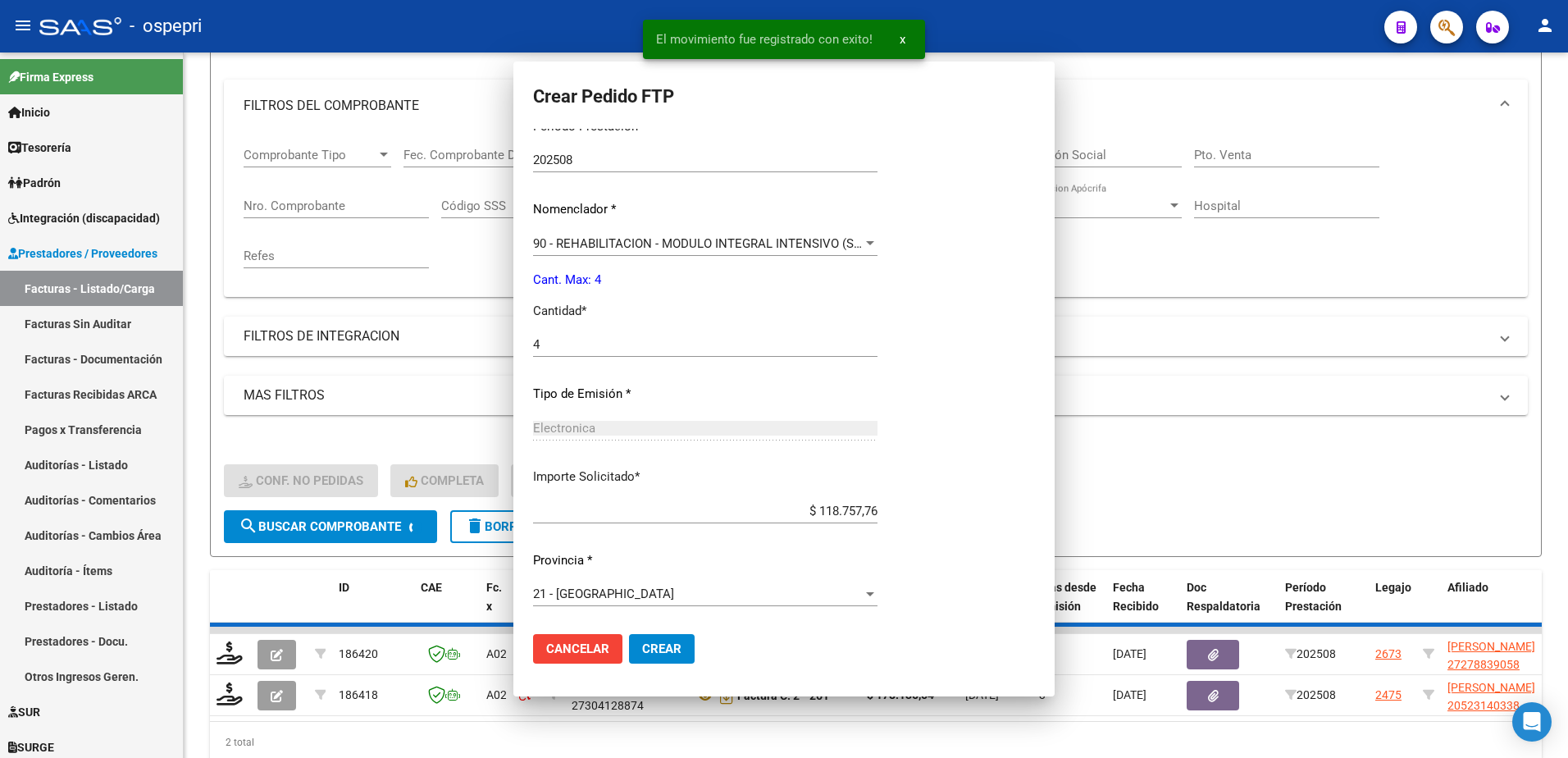
scroll to position [0, 0]
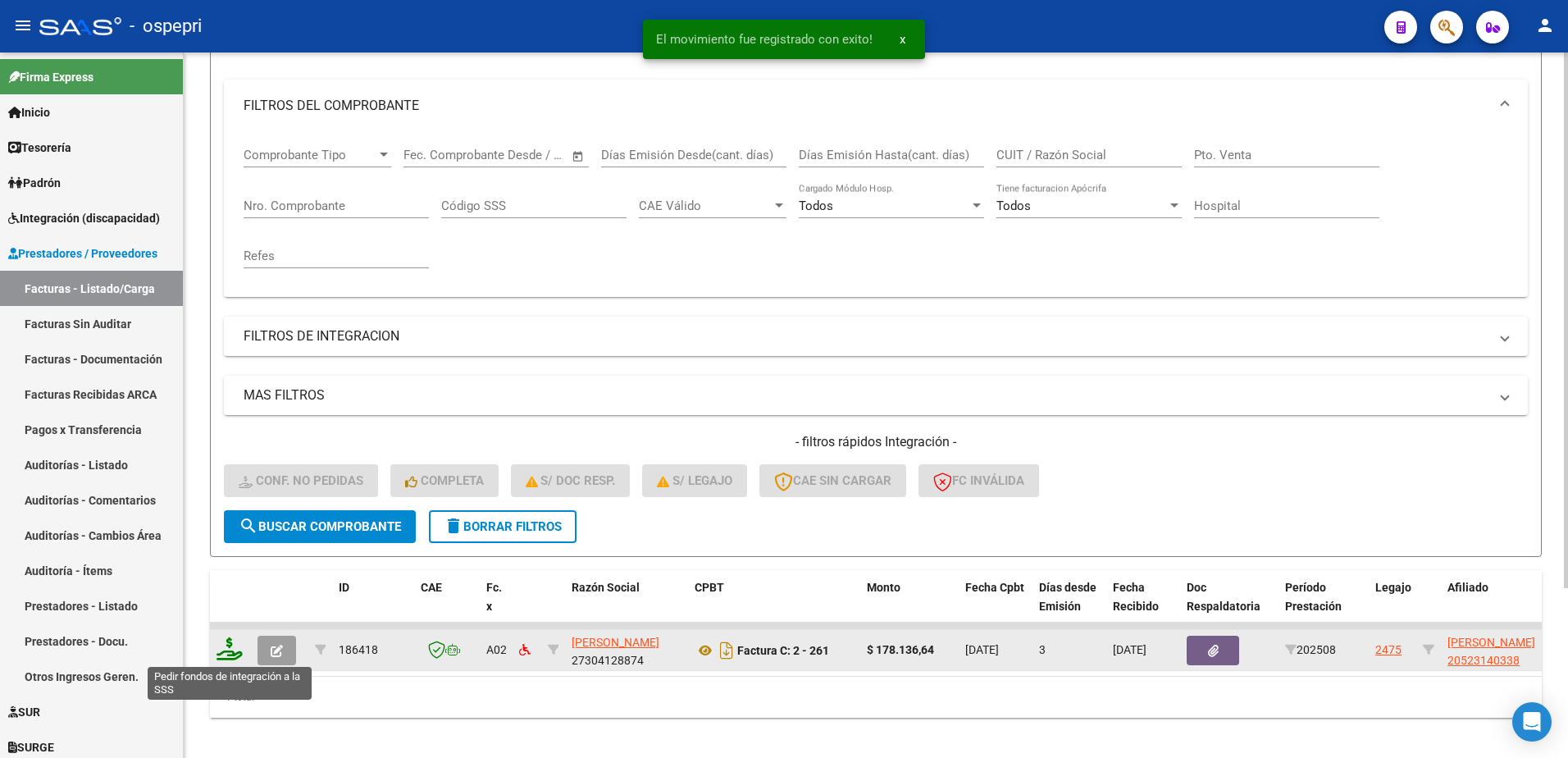
click at [228, 647] on icon at bounding box center [230, 648] width 26 height 23
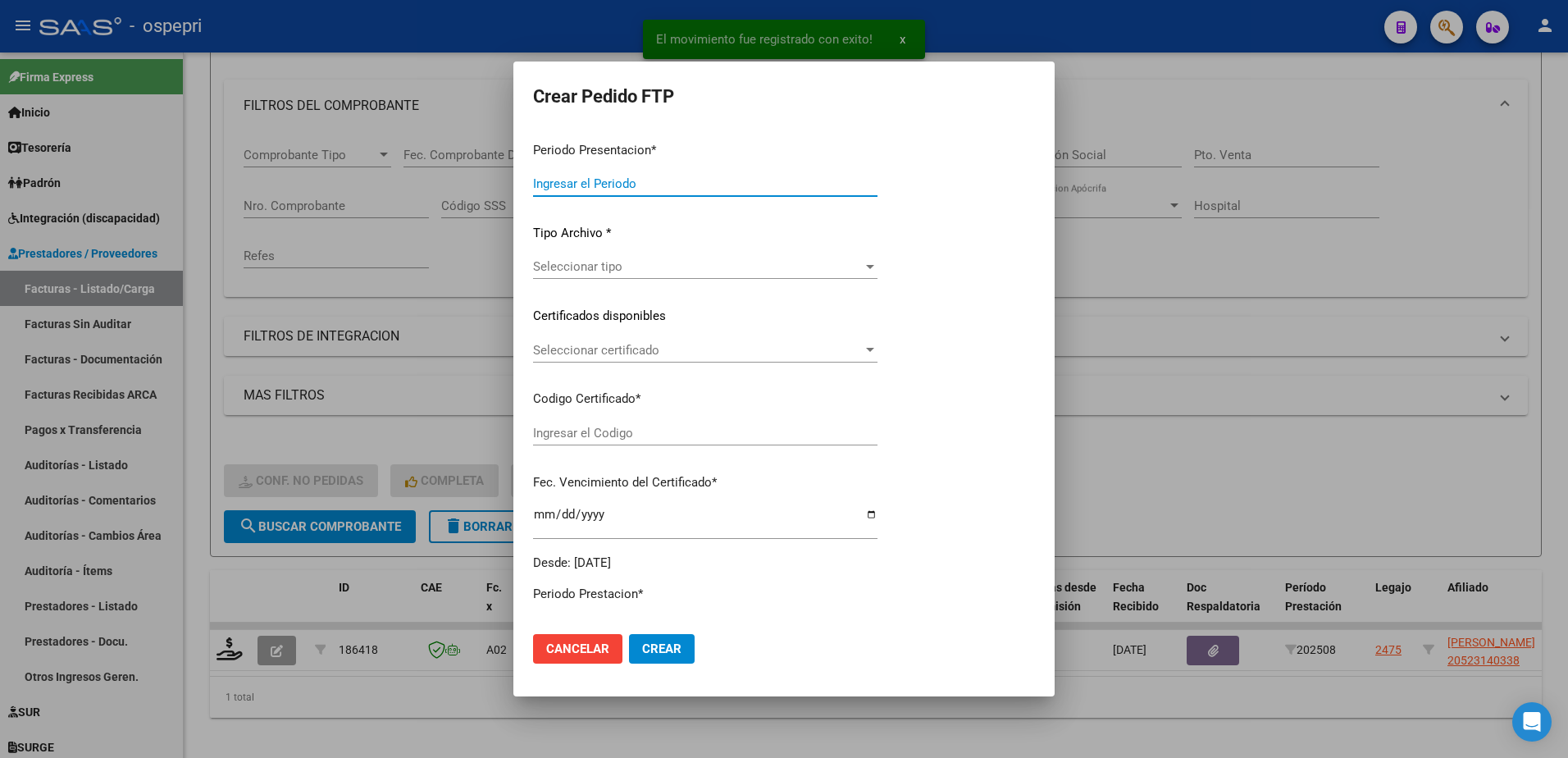
type input "202508"
type input "$ 178.136,64"
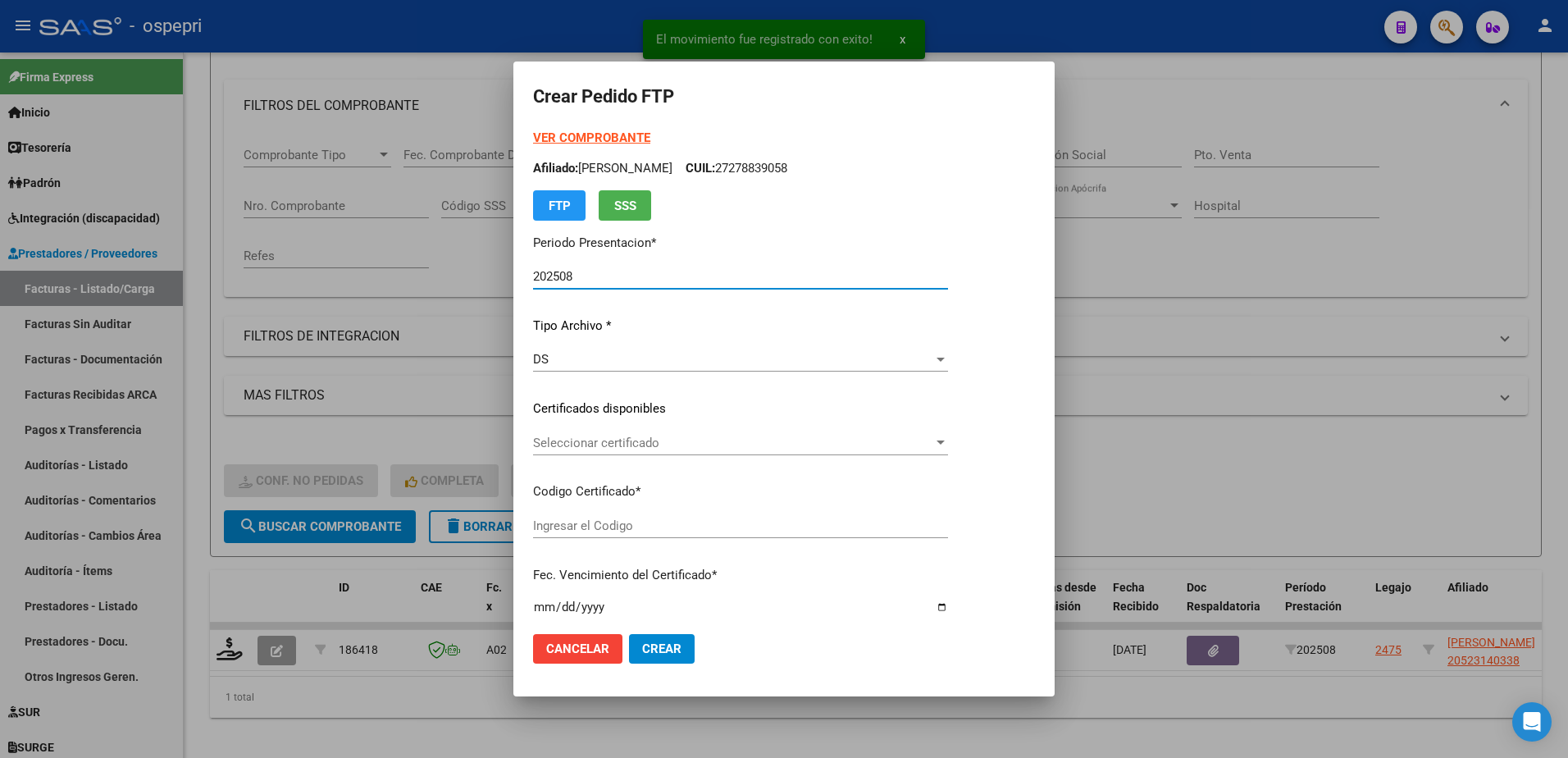
type input "20523140338"
type input "2027-08-25"
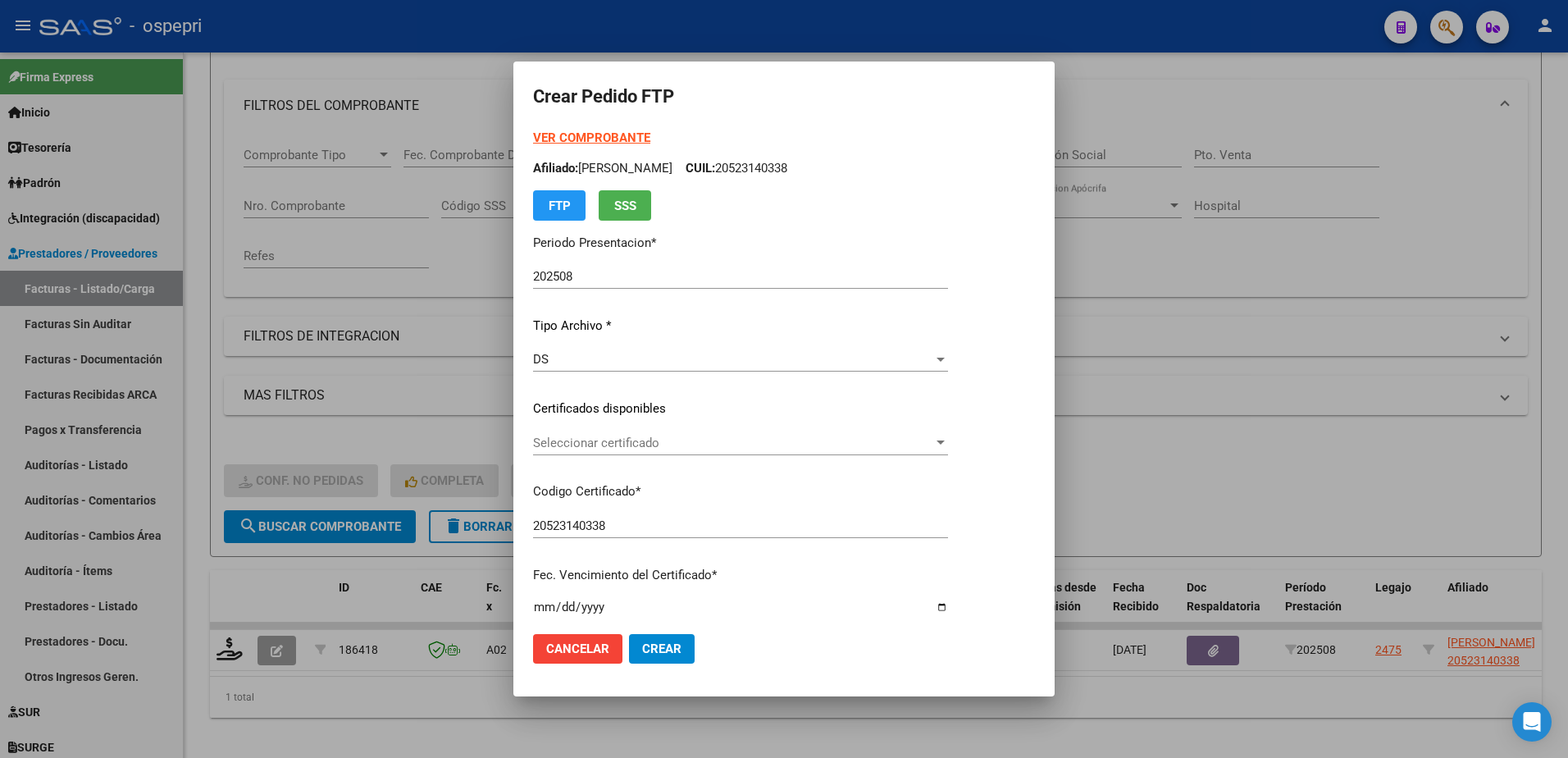
click at [660, 450] on div "Seleccionar certificado Seleccionar certificado" at bounding box center [741, 443] width 415 height 25
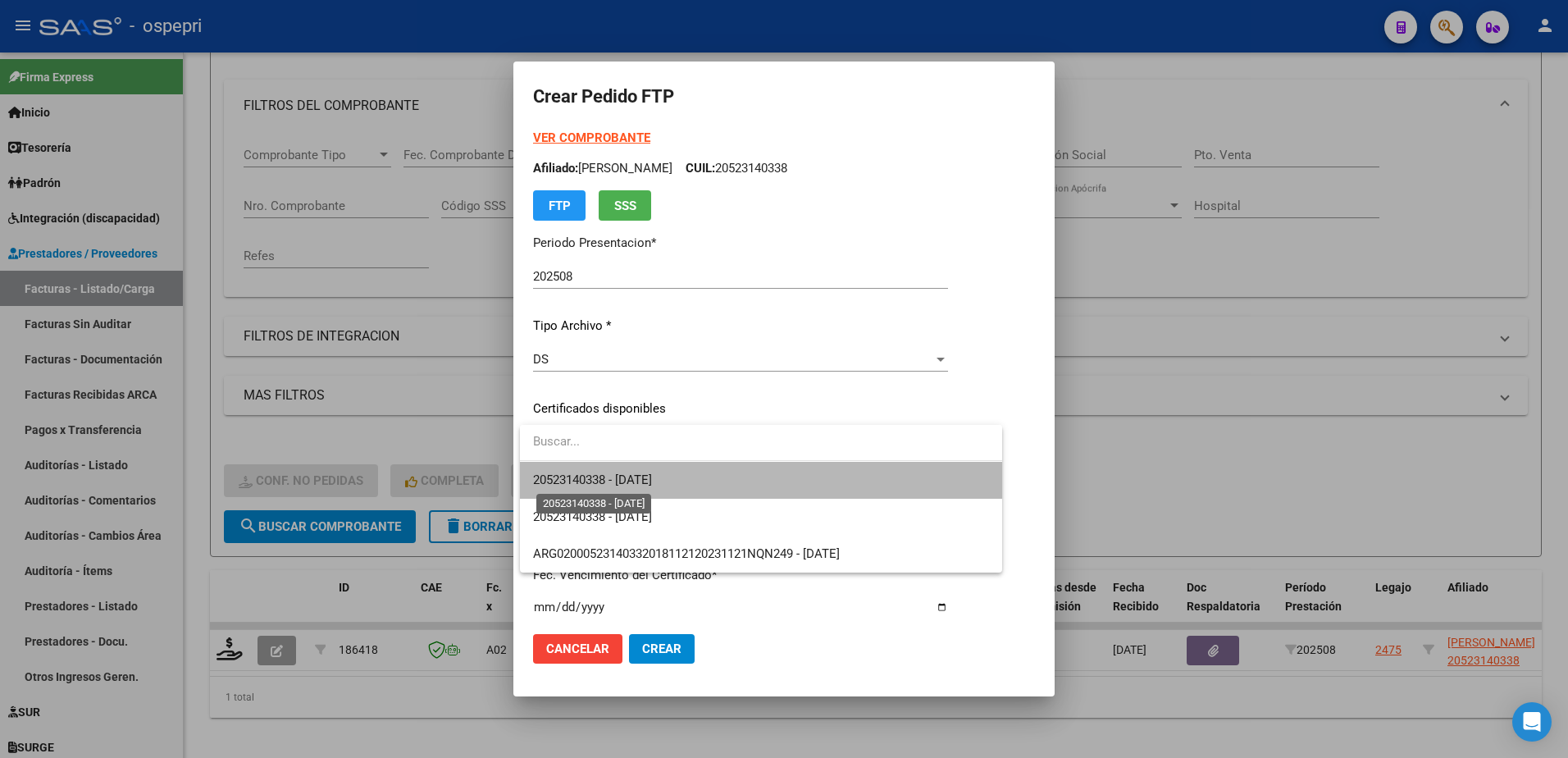
click at [652, 482] on span "20523140338 - 2027-08-25" at bounding box center [593, 479] width 119 height 15
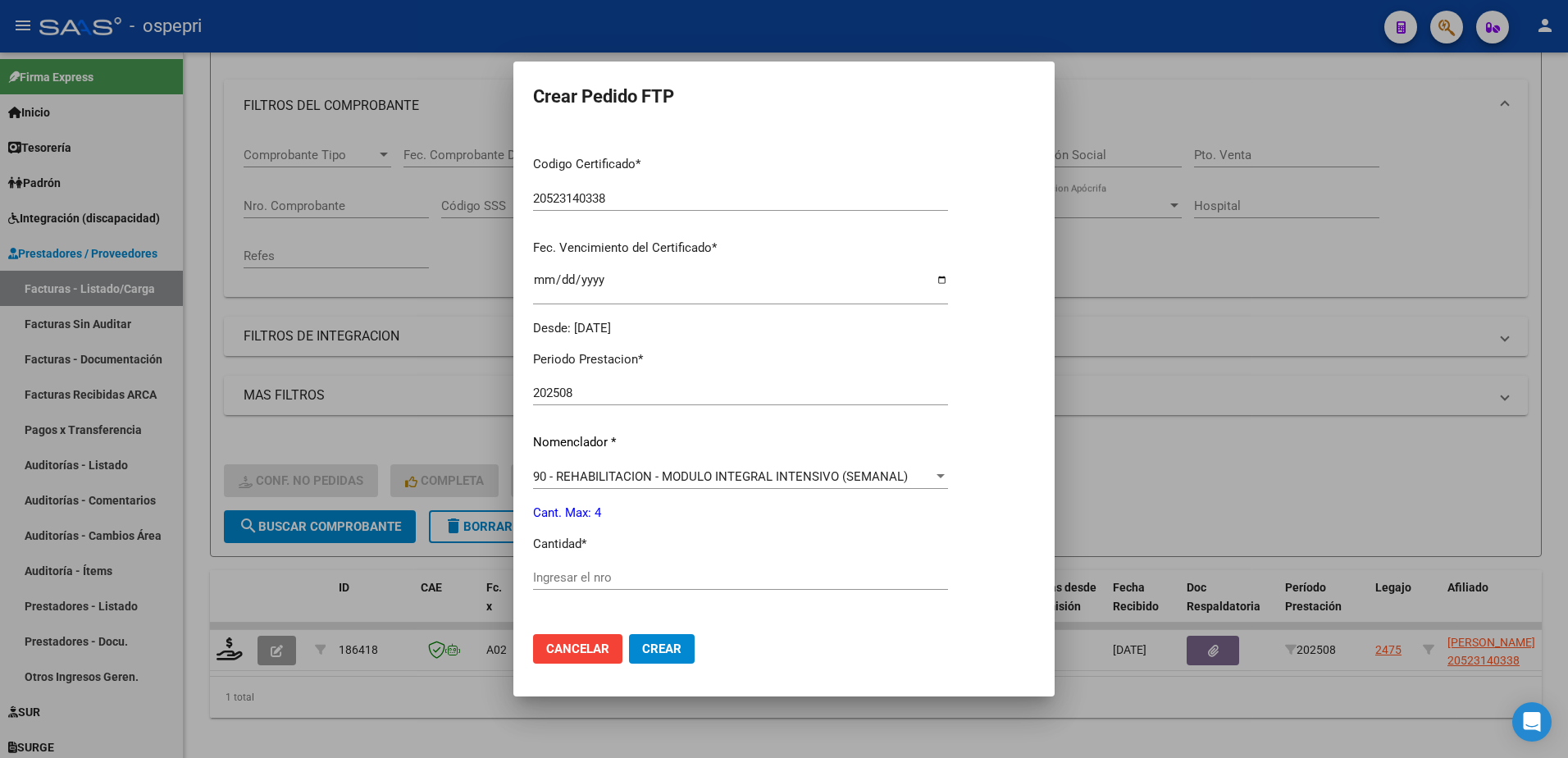
scroll to position [328, 0]
click at [590, 573] on input "Ingresar el nro" at bounding box center [741, 577] width 415 height 15
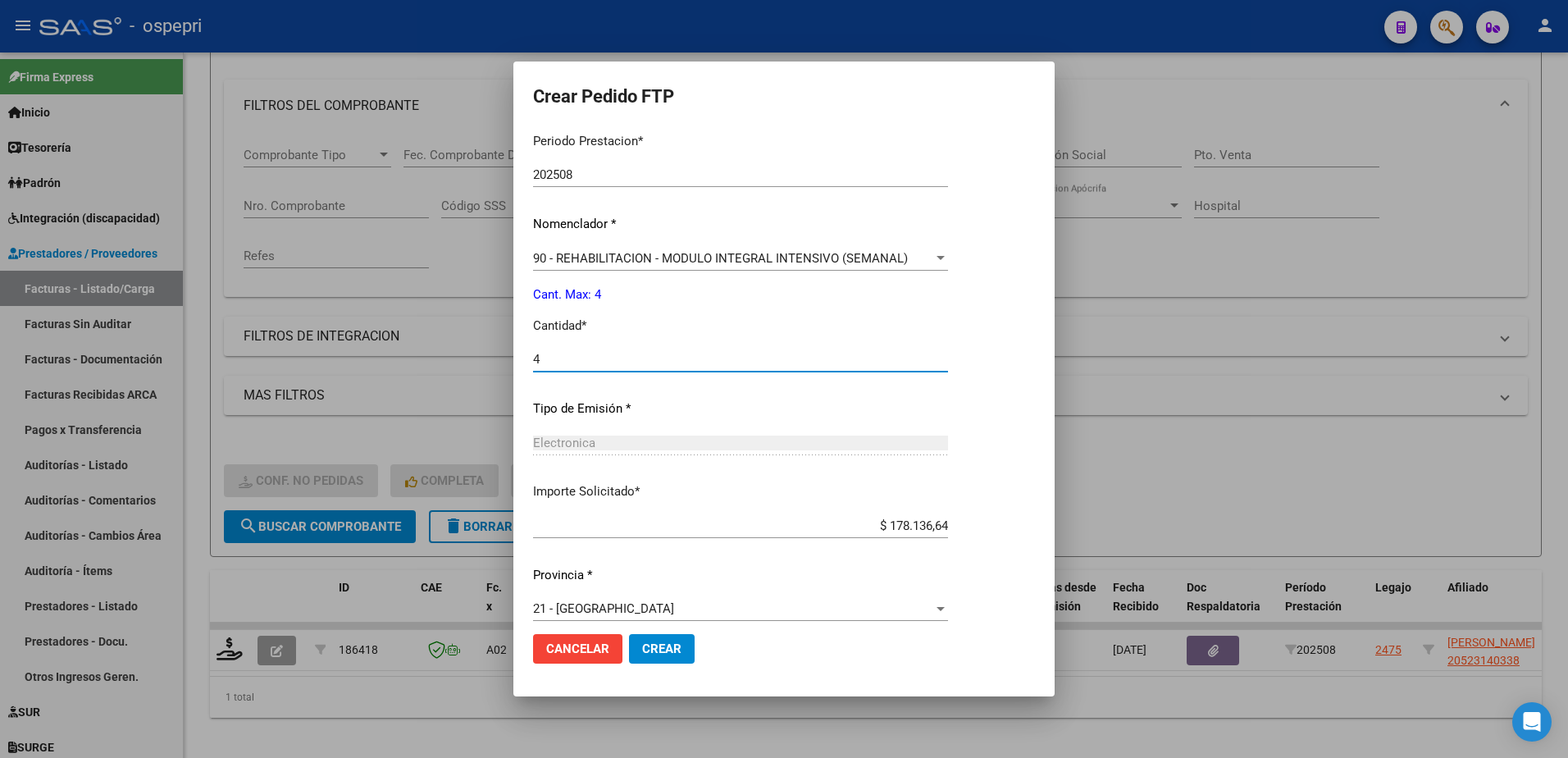
scroll to position [560, 0]
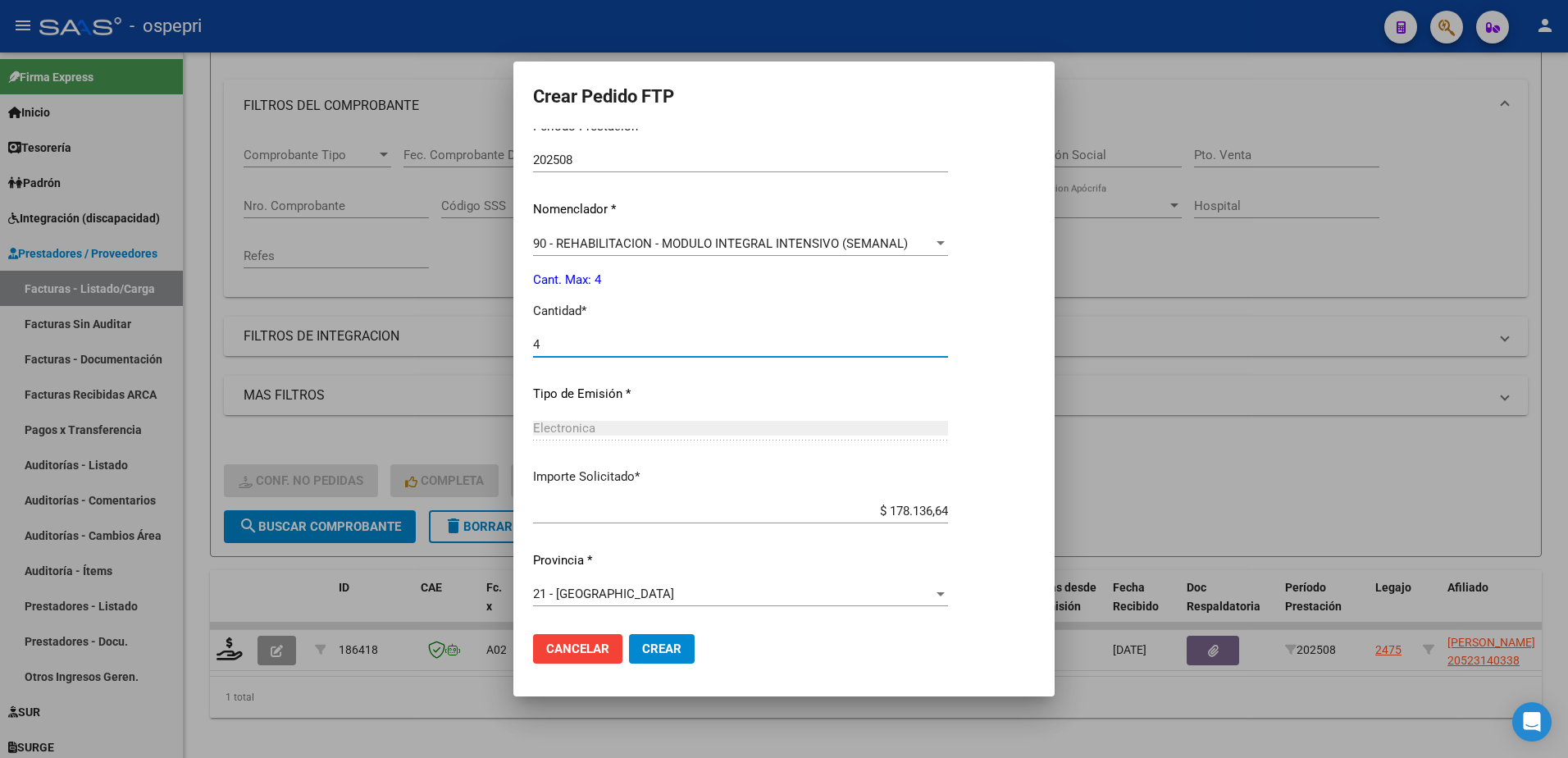
type input "4"
click at [658, 640] on button "Crear" at bounding box center [661, 649] width 66 height 30
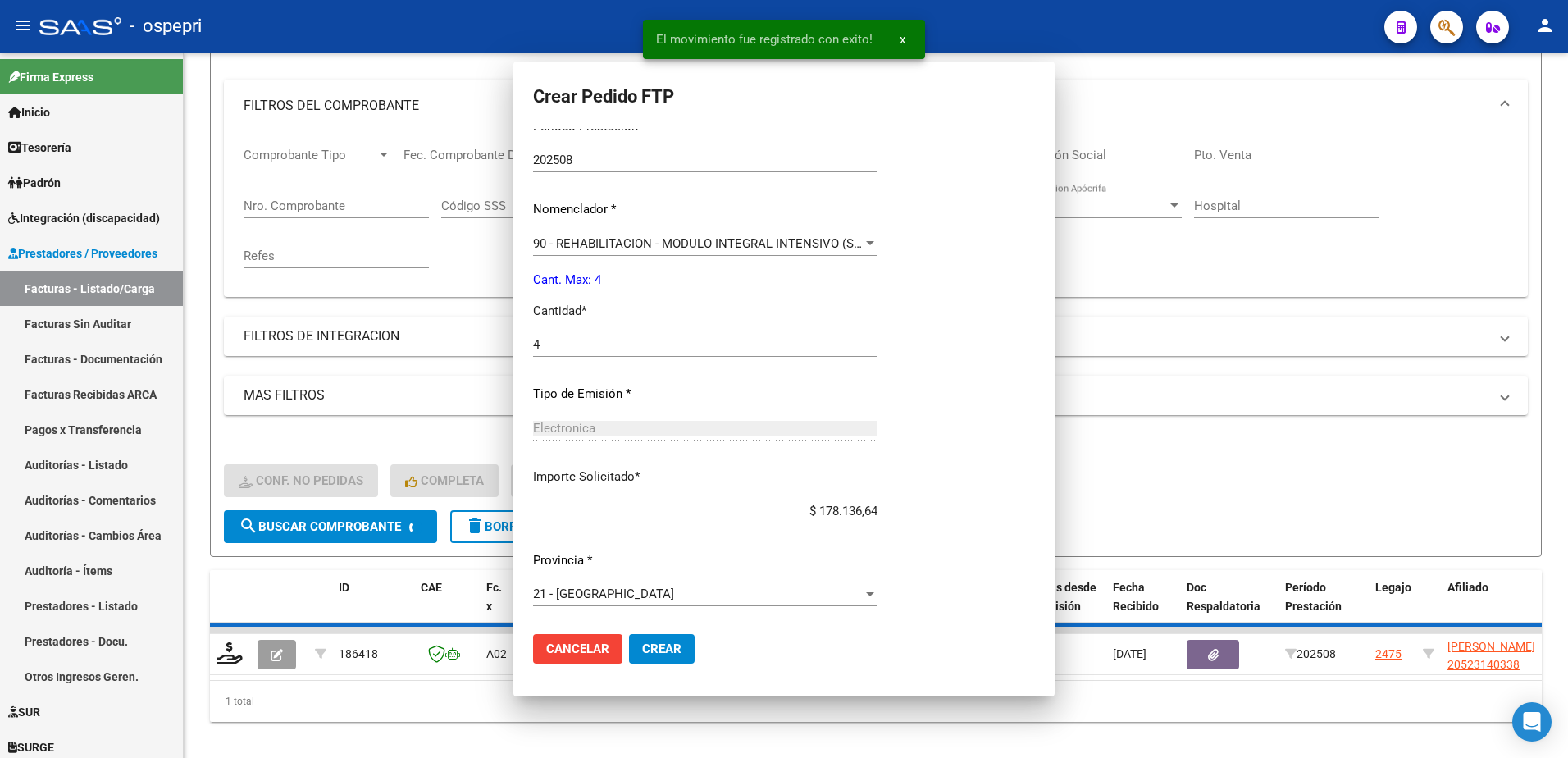
scroll to position [0, 0]
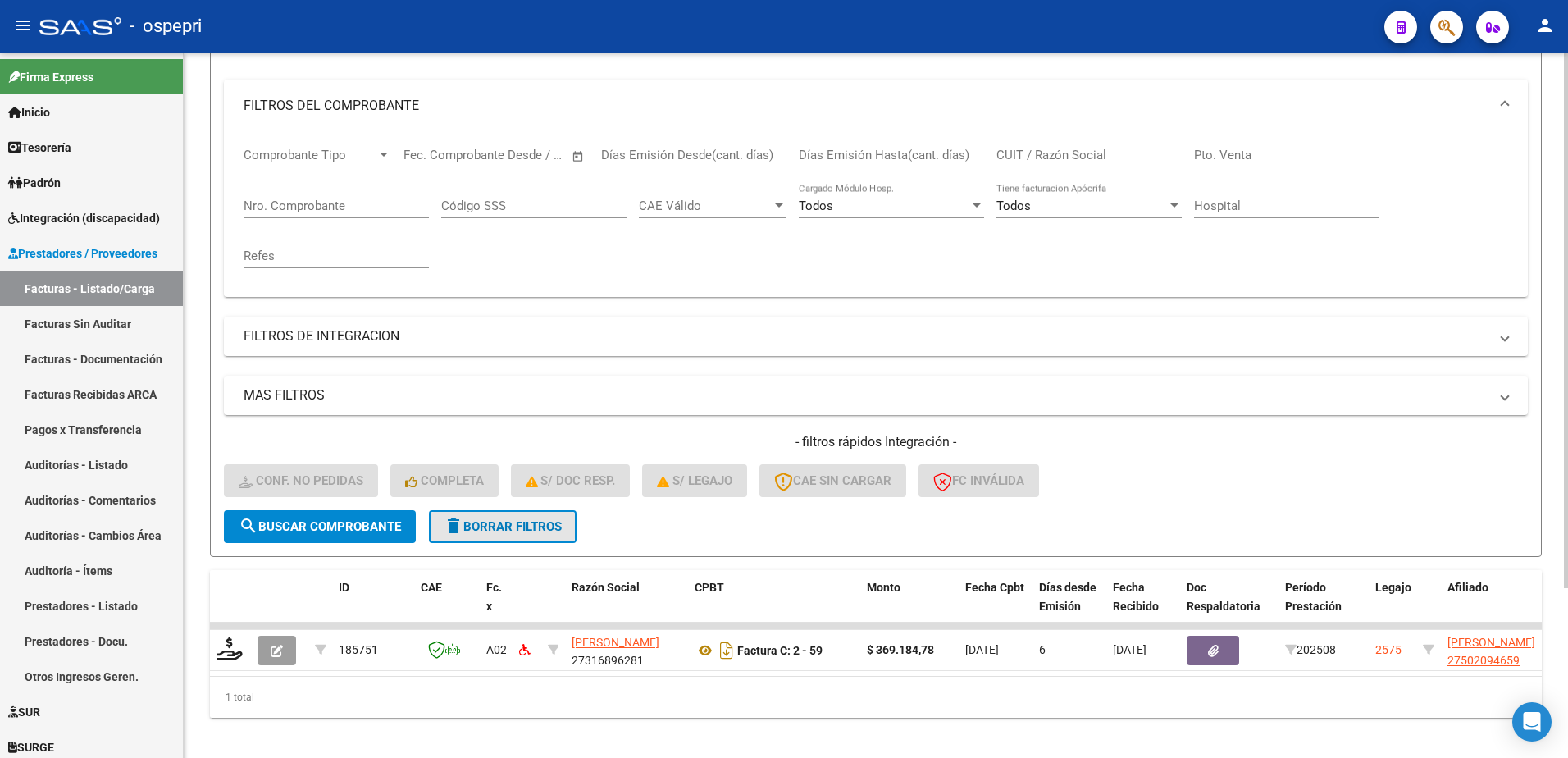
click at [509, 521] on span "delete Borrar Filtros" at bounding box center [502, 527] width 118 height 15
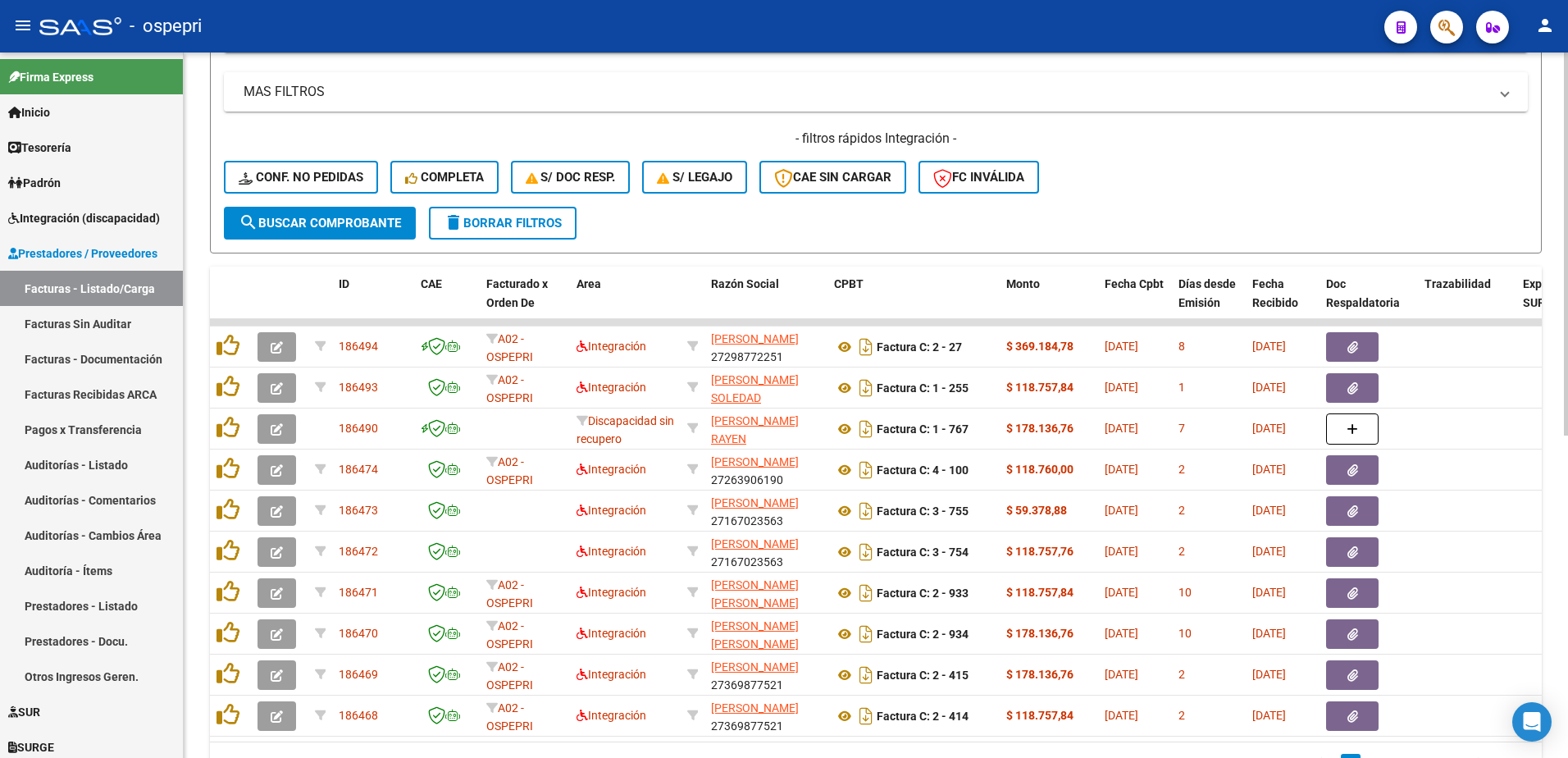
scroll to position [528, 0]
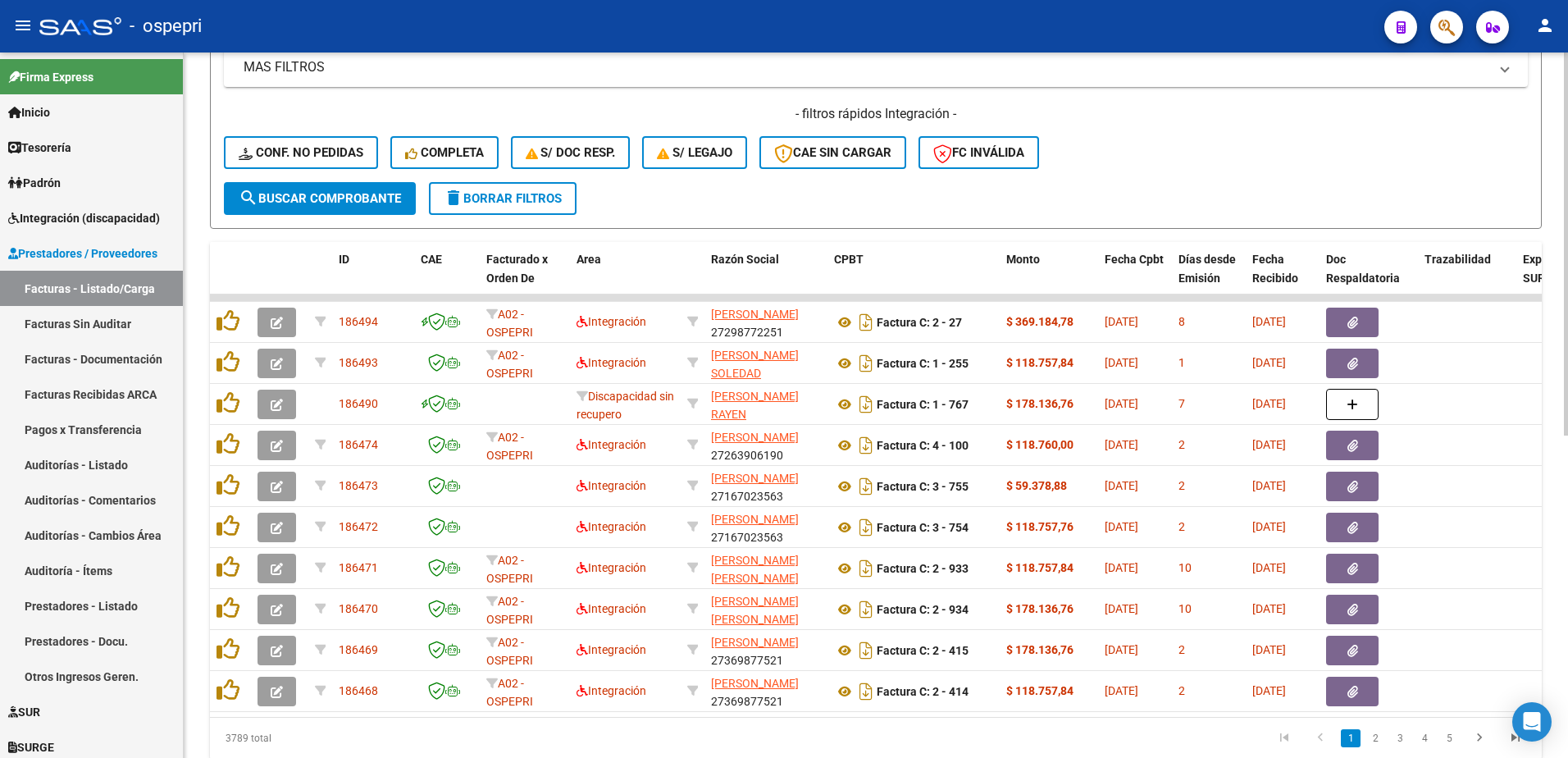
click at [1170, 179] on div "- filtros rápidos Integración - Conf. no pedidas Completa S/ Doc Resp. S/ legaj…" at bounding box center [876, 144] width 1304 height 77
click at [1204, 167] on div "- filtros rápidos Integración - Conf. no pedidas Completa S/ Doc Resp. S/ legaj…" at bounding box center [876, 144] width 1304 height 77
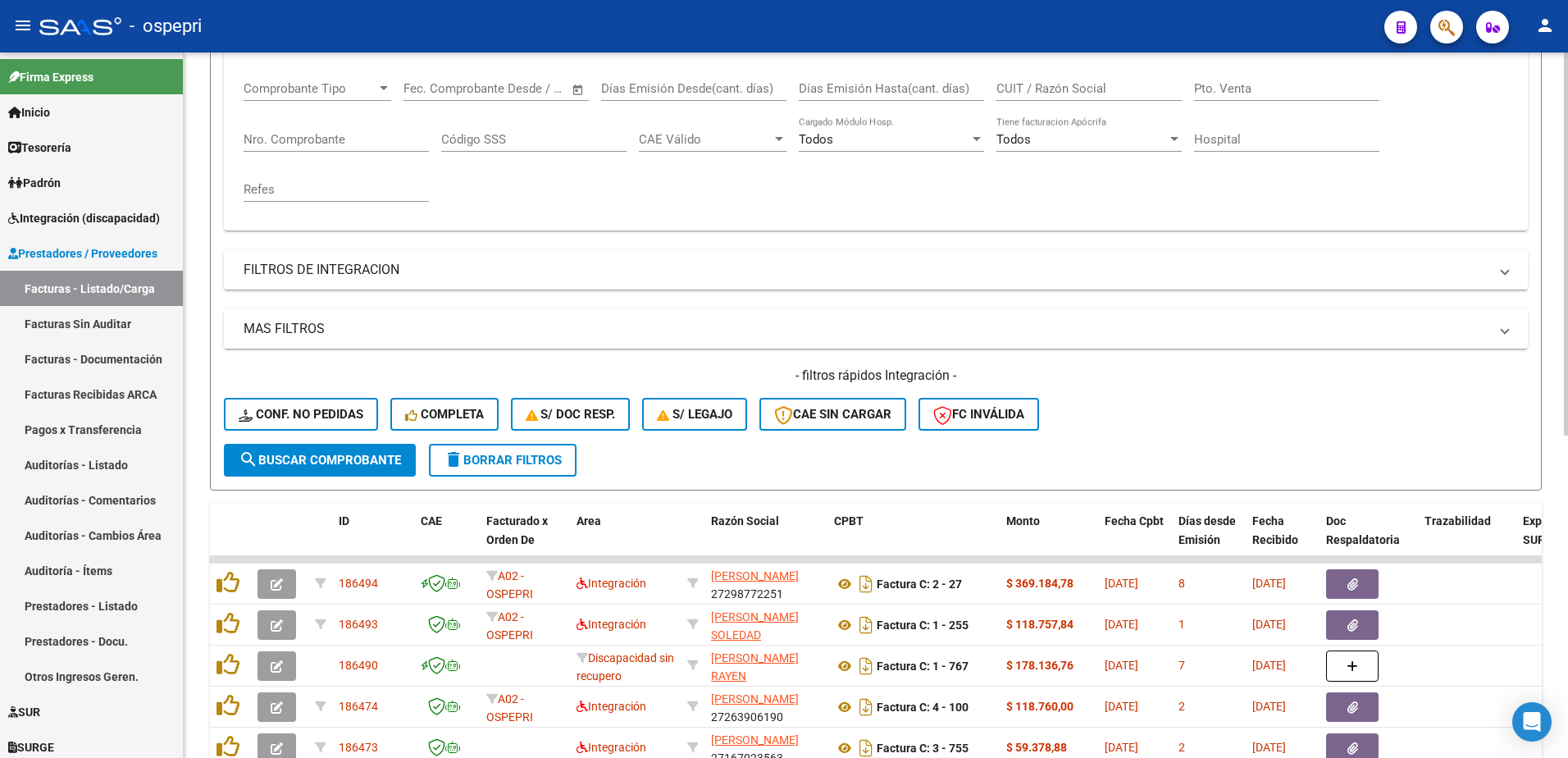
scroll to position [328, 0]
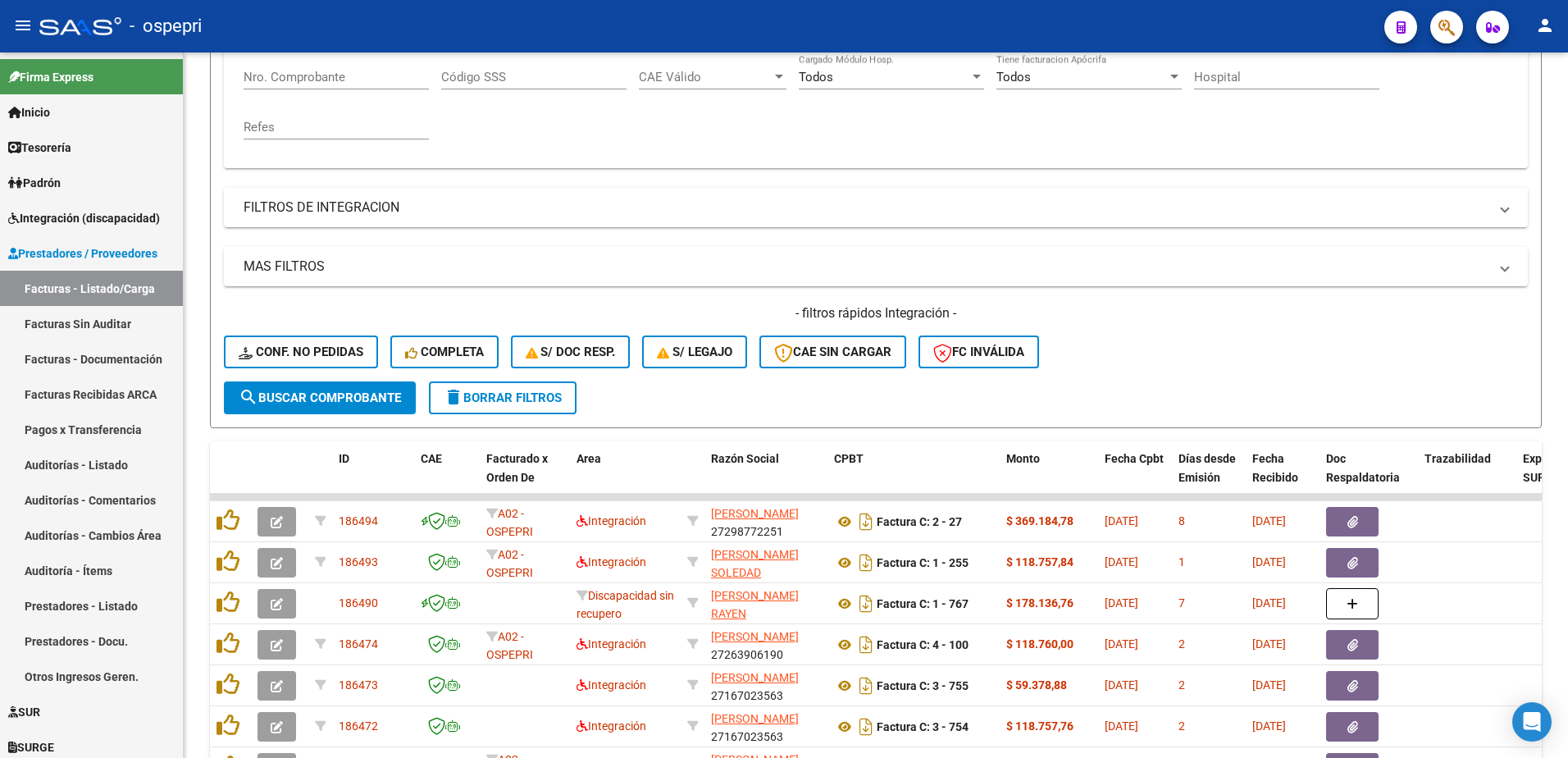
click at [1065, 20] on div "- ospepri" at bounding box center [705, 25] width 1331 height 36
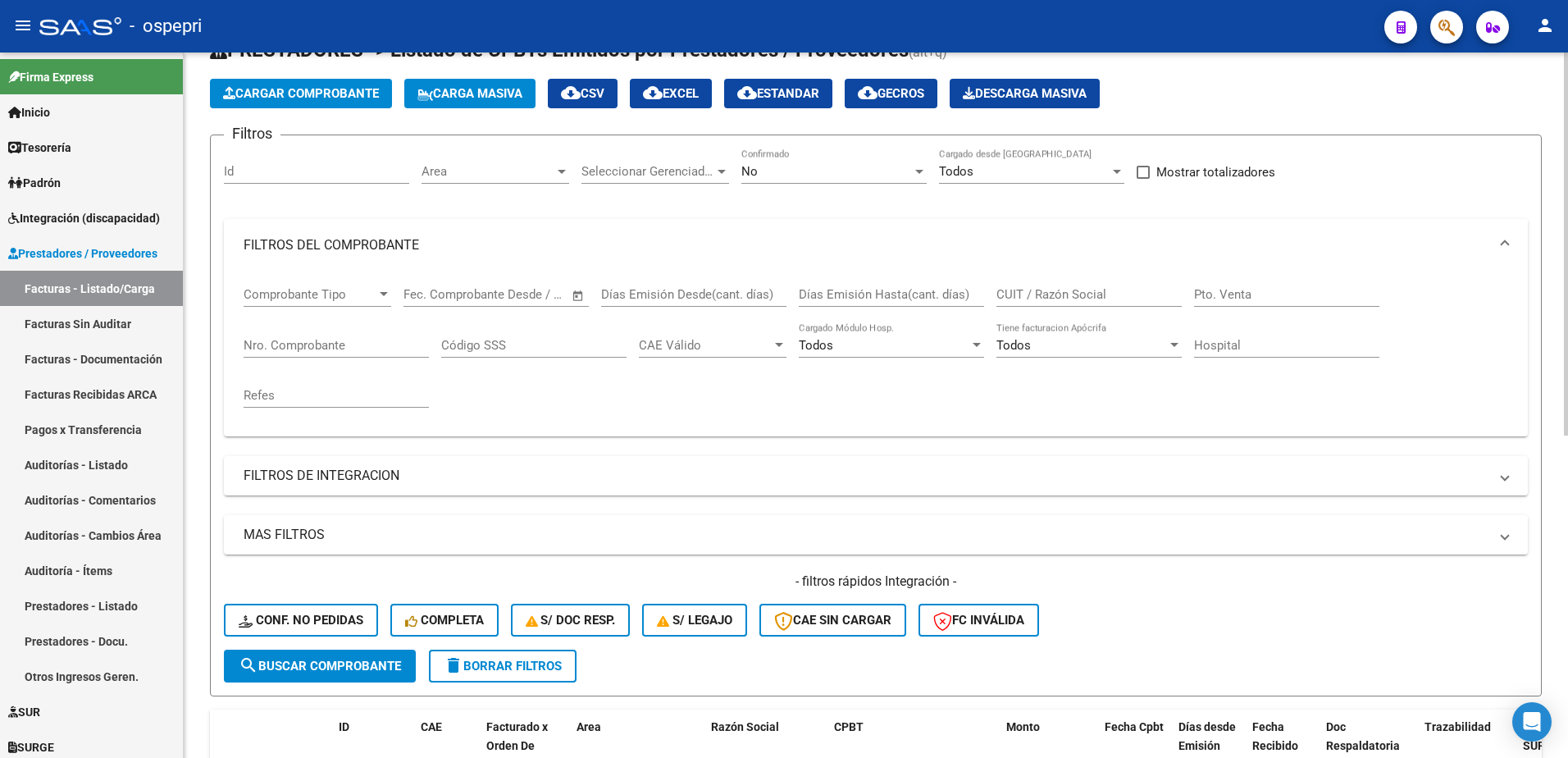
scroll to position [0, 0]
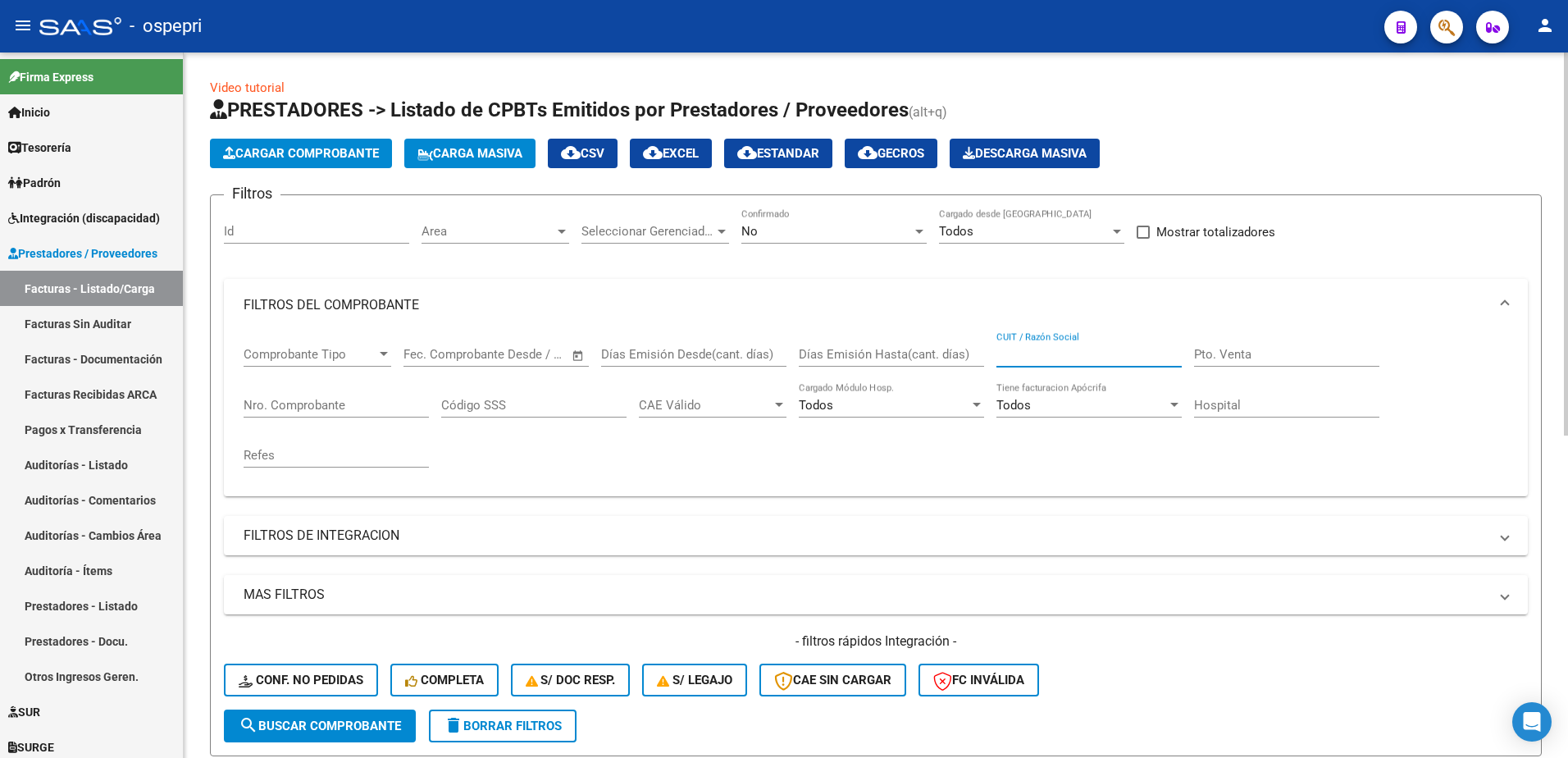
click at [1030, 357] on input "CUIT / Razón Social" at bounding box center [1089, 354] width 186 height 15
paste input "27424931387"
type input "27424931387"
click at [377, 727] on span "search Buscar Comprobante" at bounding box center [319, 726] width 162 height 15
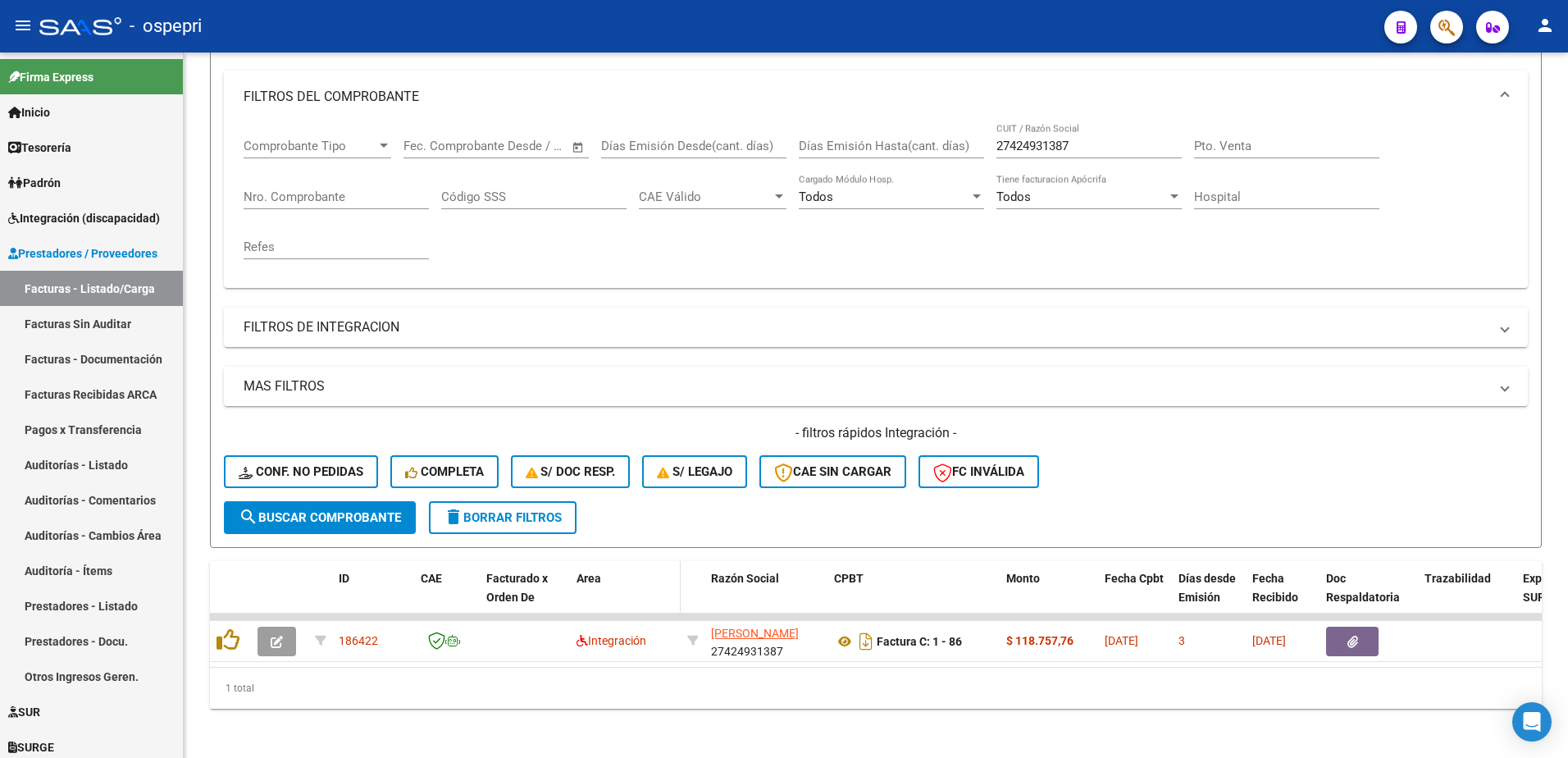
scroll to position [224, 0]
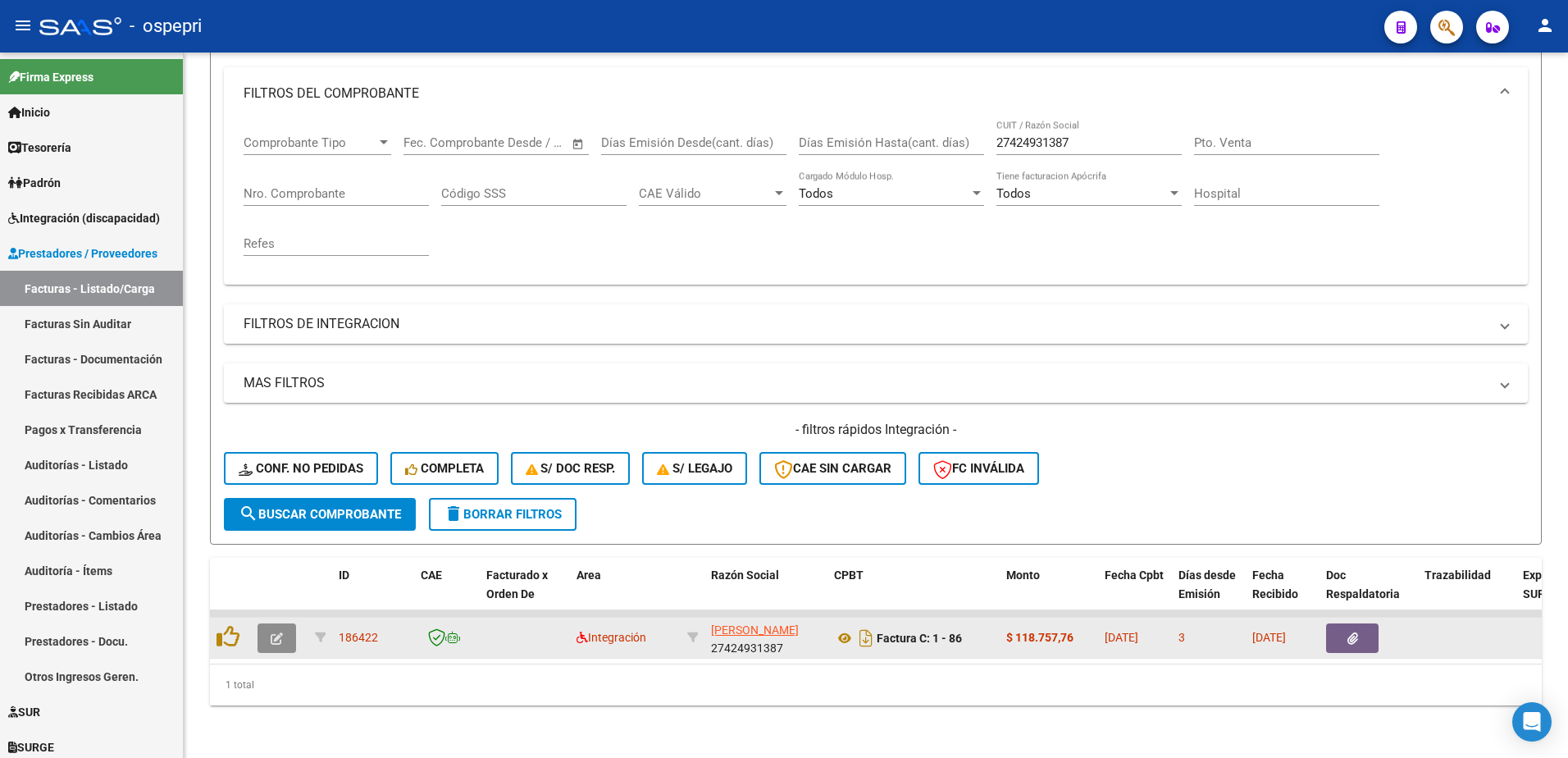
click at [276, 633] on icon "button" at bounding box center [277, 639] width 12 height 12
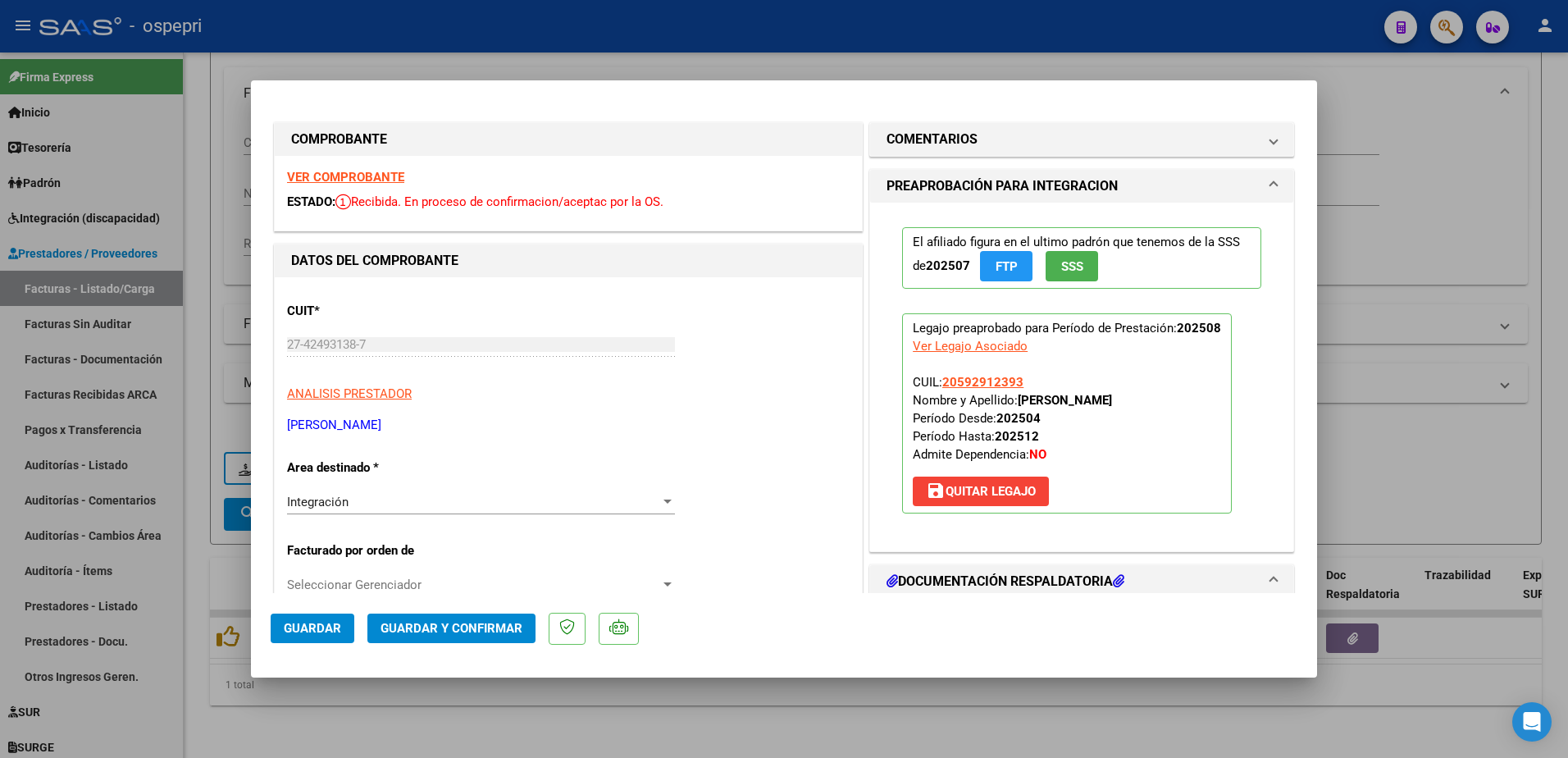
click at [377, 173] on strong "VER COMPROBANTE" at bounding box center [346, 177] width 117 height 15
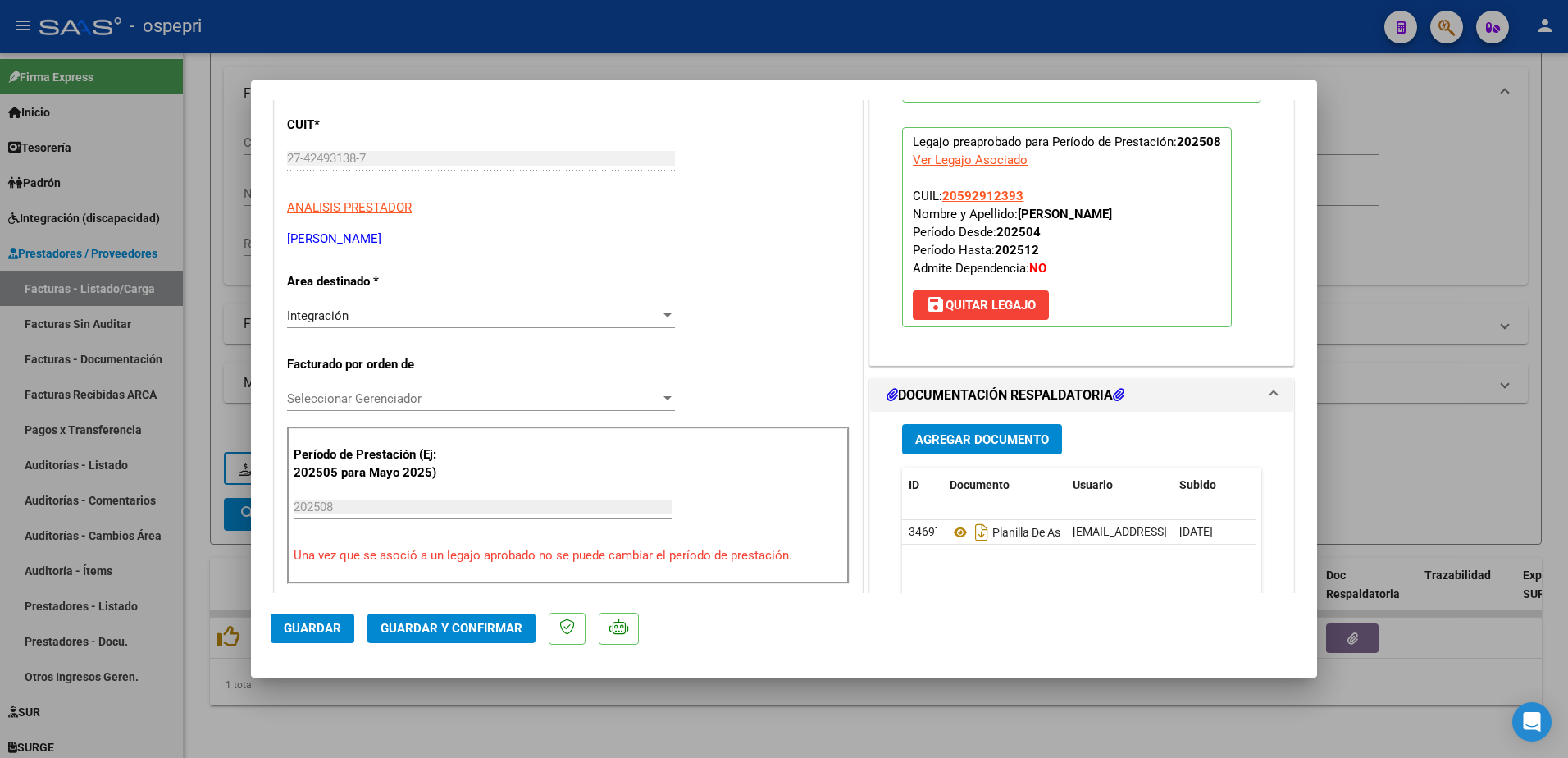
scroll to position [246, 0]
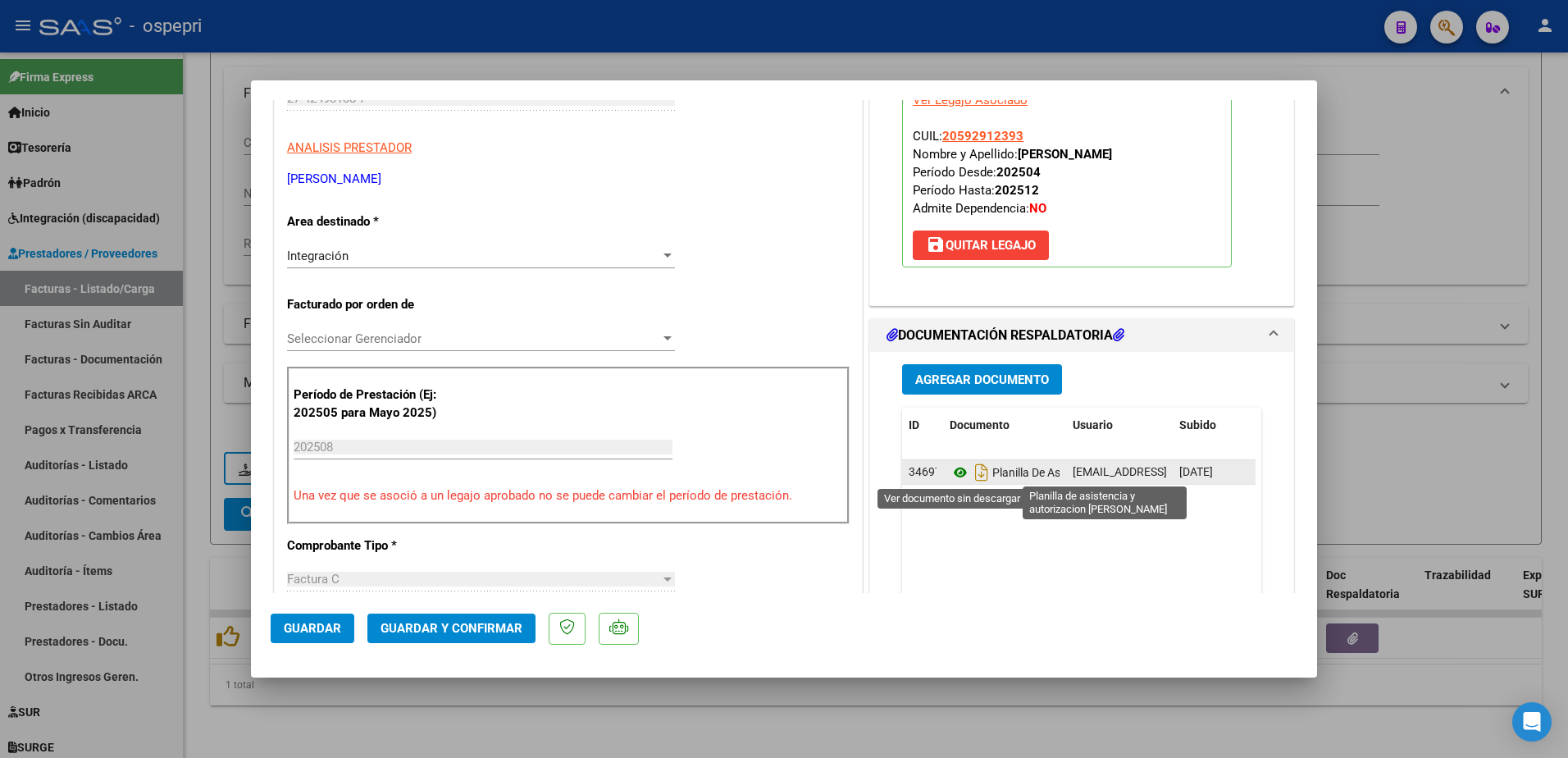
click at [950, 472] on icon at bounding box center [960, 472] width 21 height 19
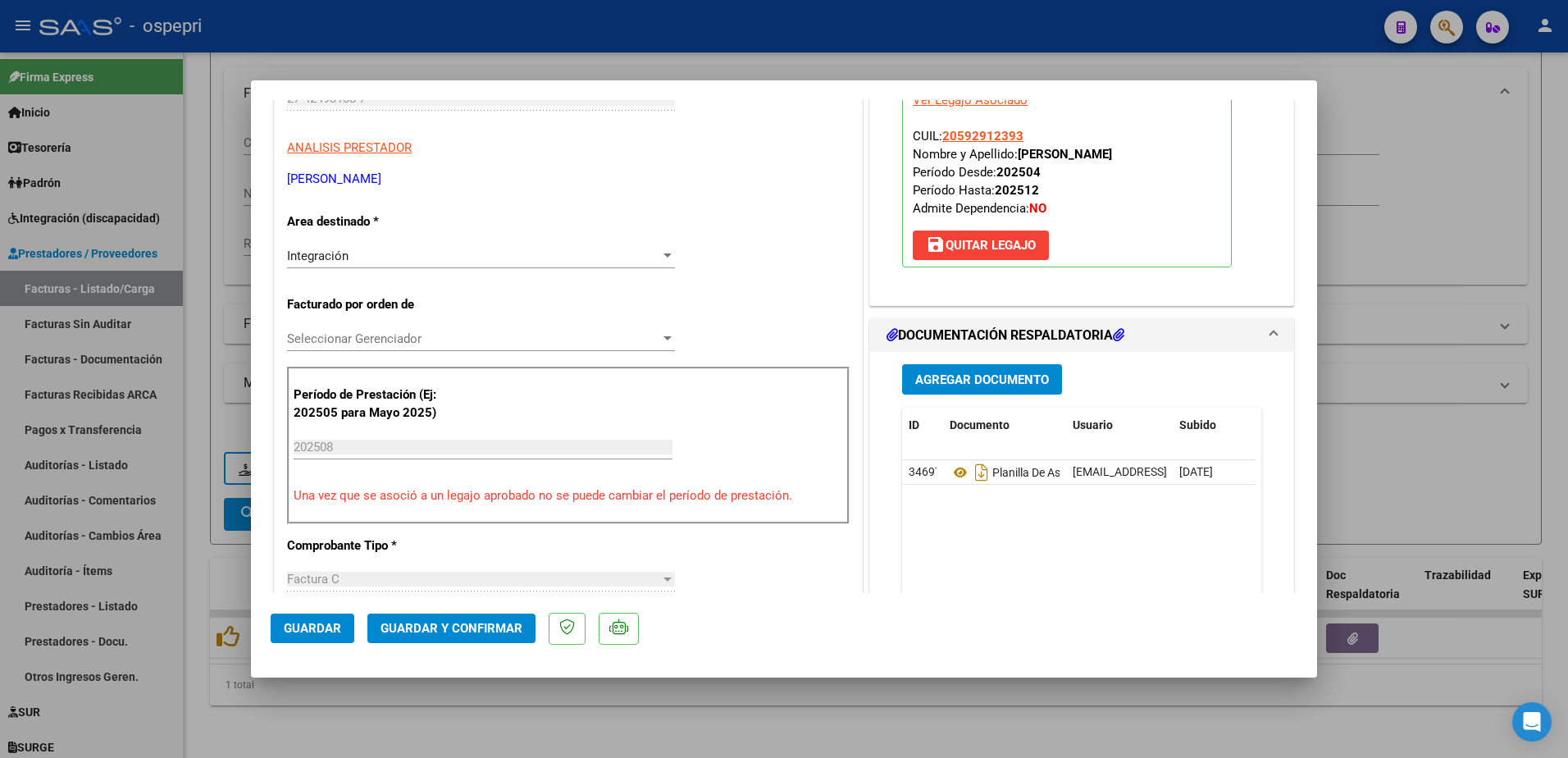
click at [660, 336] on div at bounding box center [667, 338] width 15 height 13
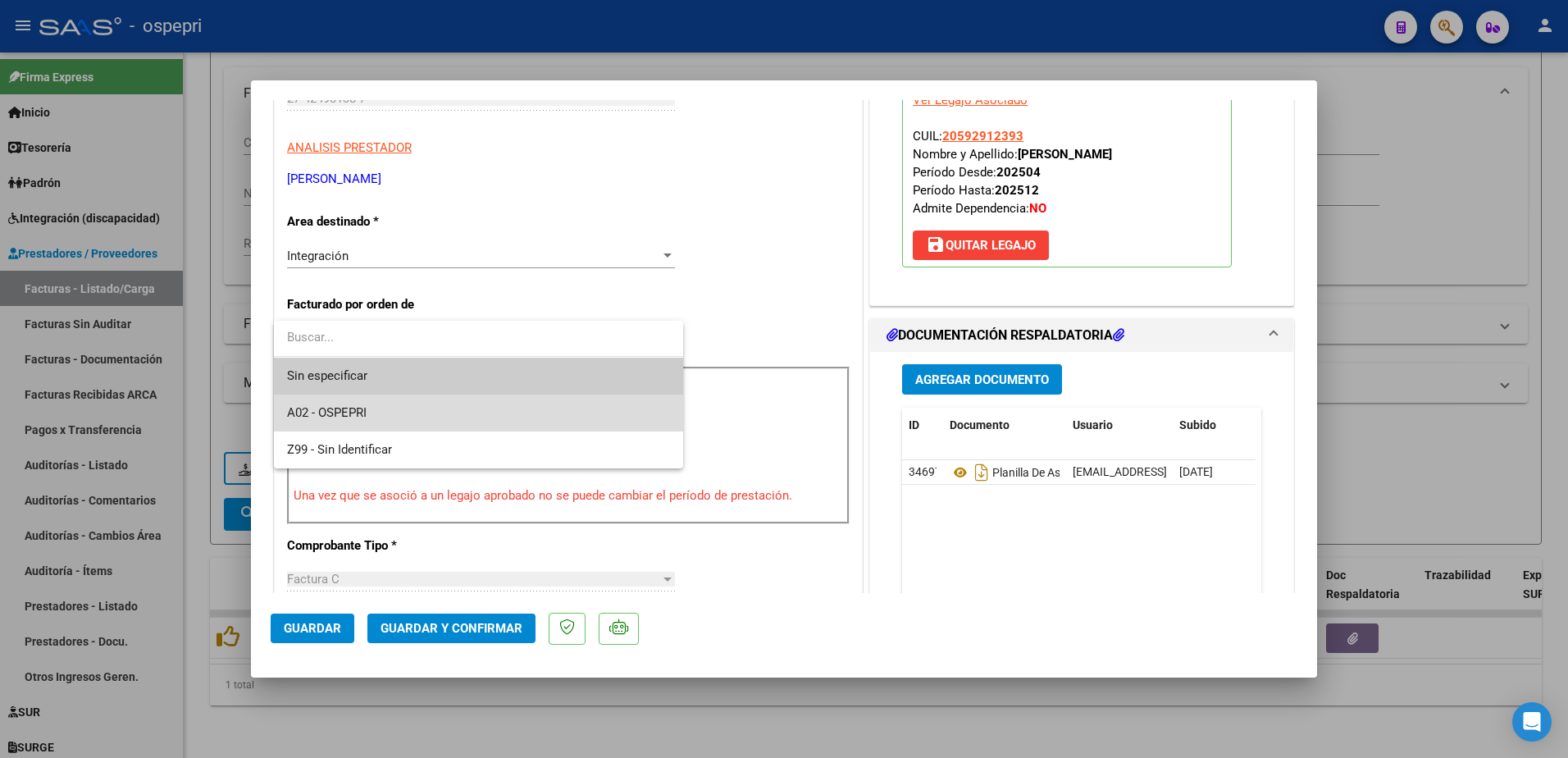
click at [372, 415] on span "A02 - OSPEPRI" at bounding box center [478, 413] width 383 height 37
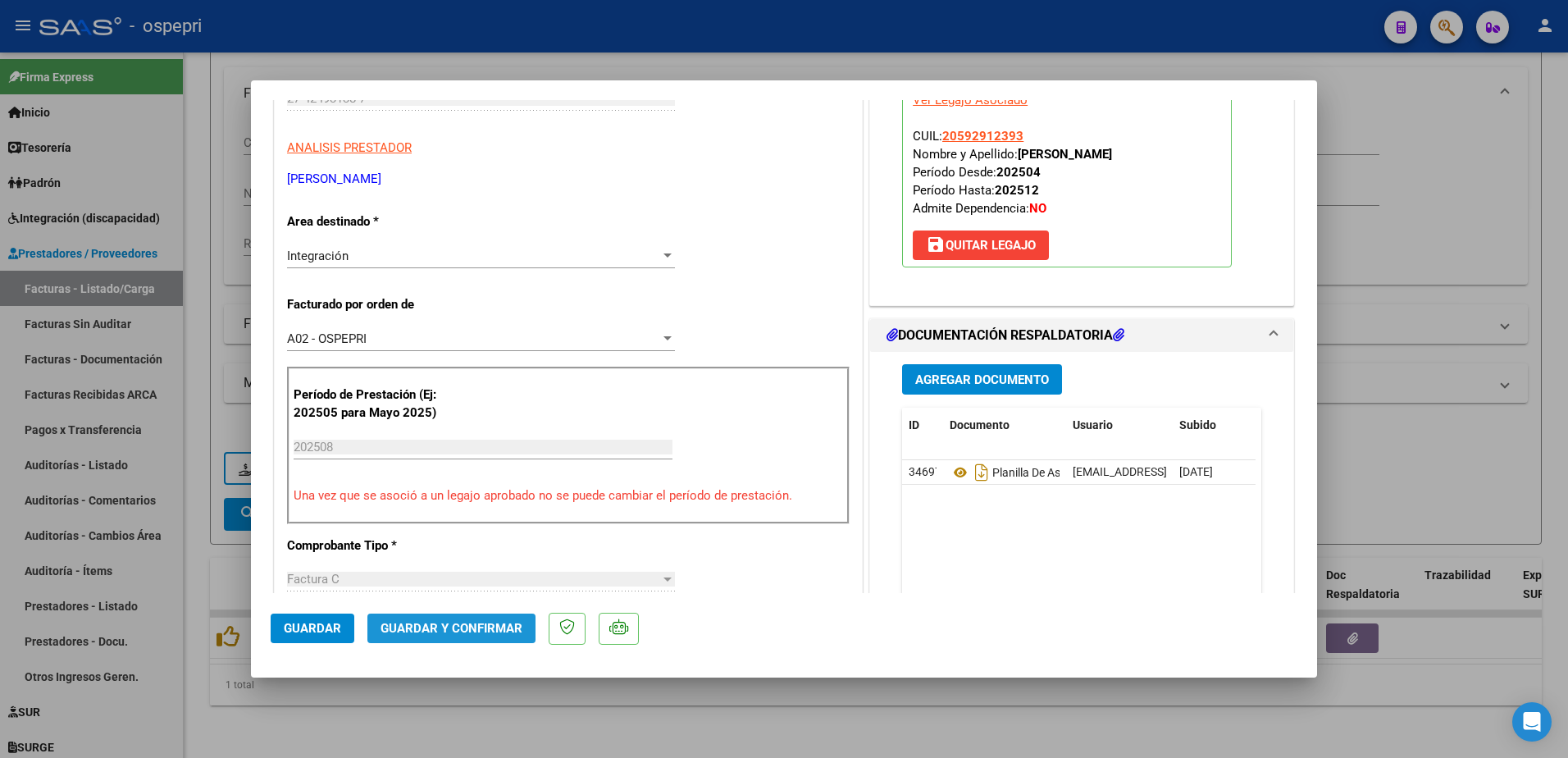
click at [458, 623] on span "Guardar y Confirmar" at bounding box center [451, 628] width 142 height 15
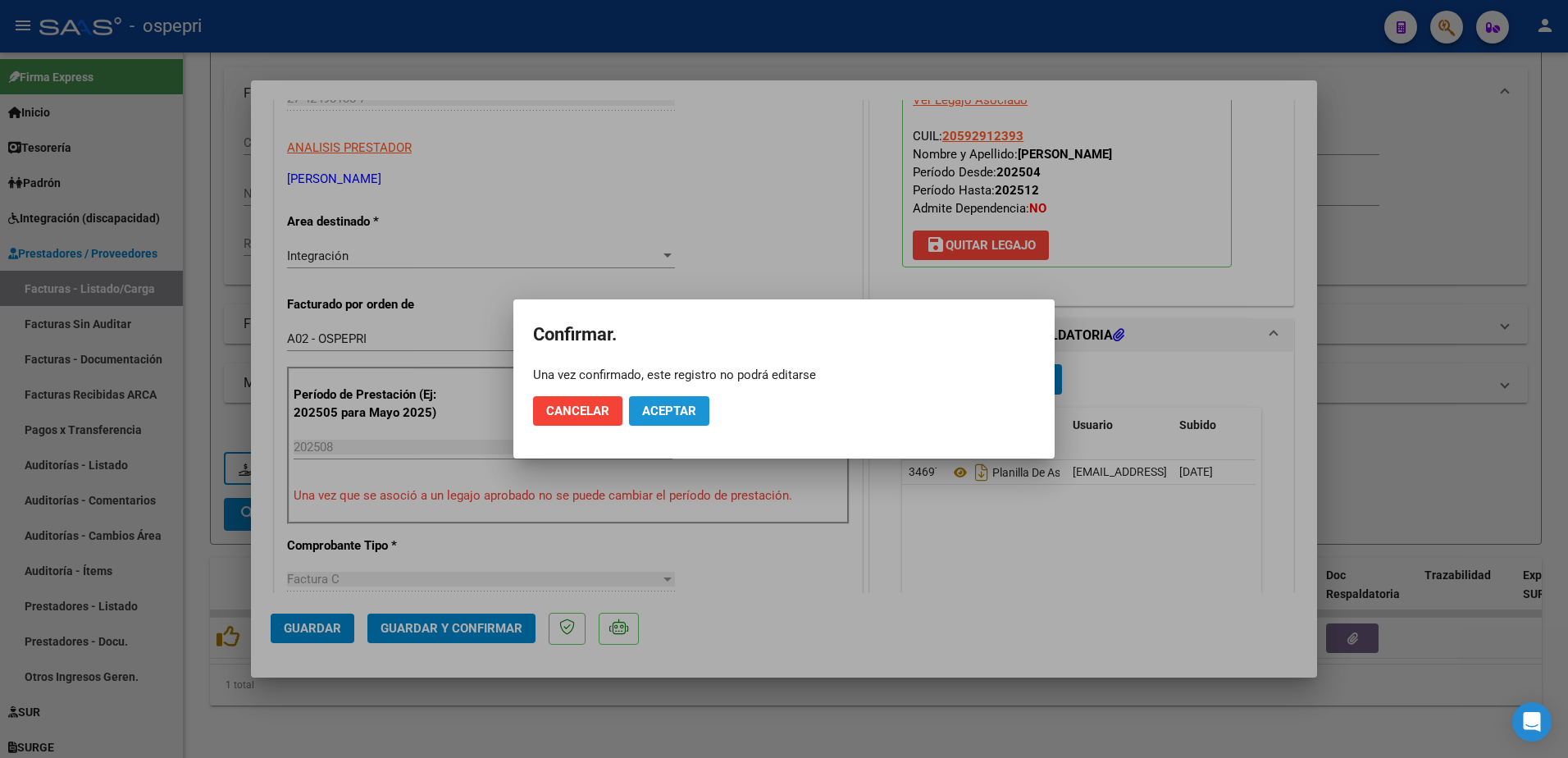
click at [660, 414] on span "Aceptar" at bounding box center [669, 411] width 54 height 15
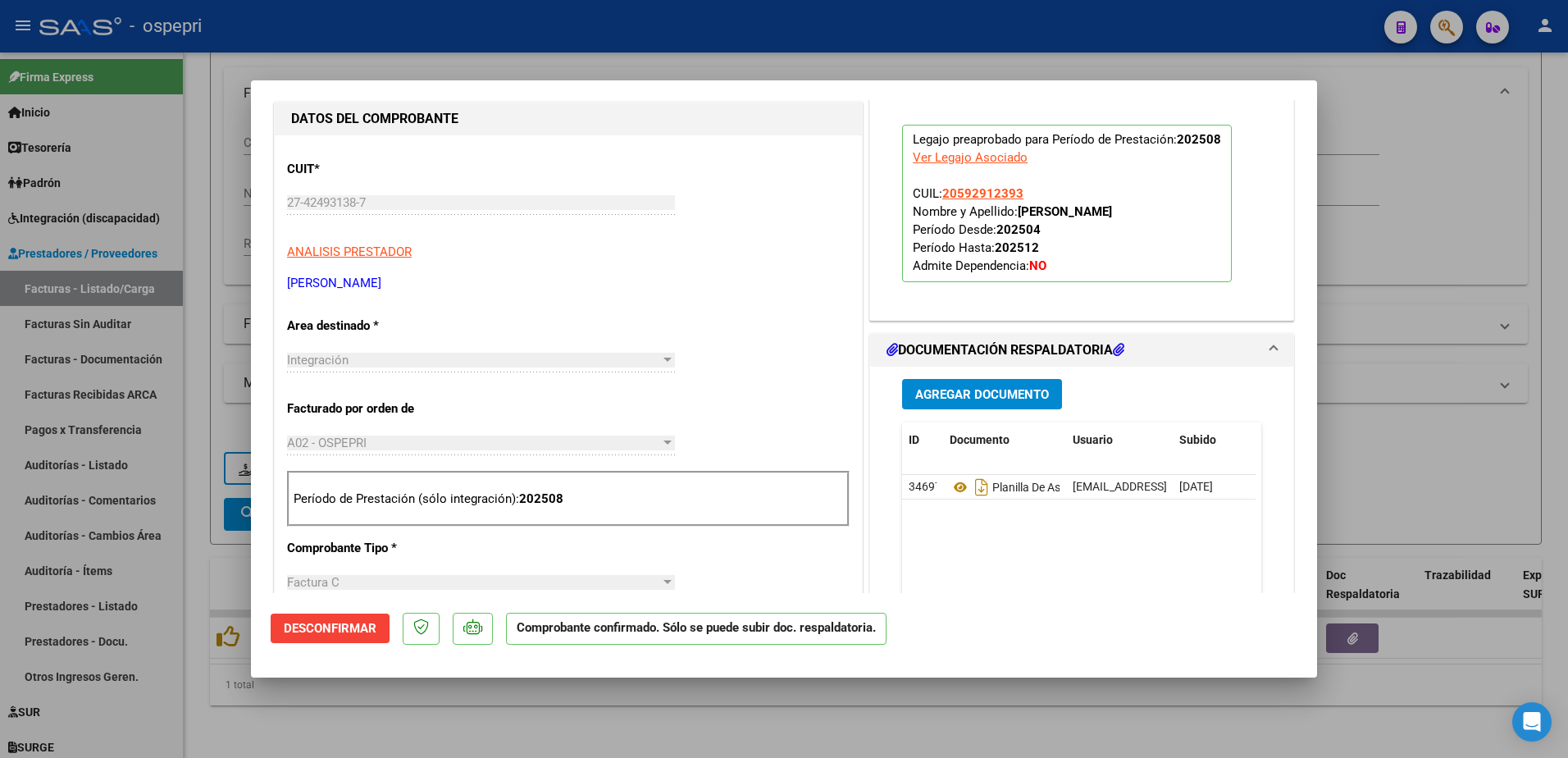
scroll to position [164, 0]
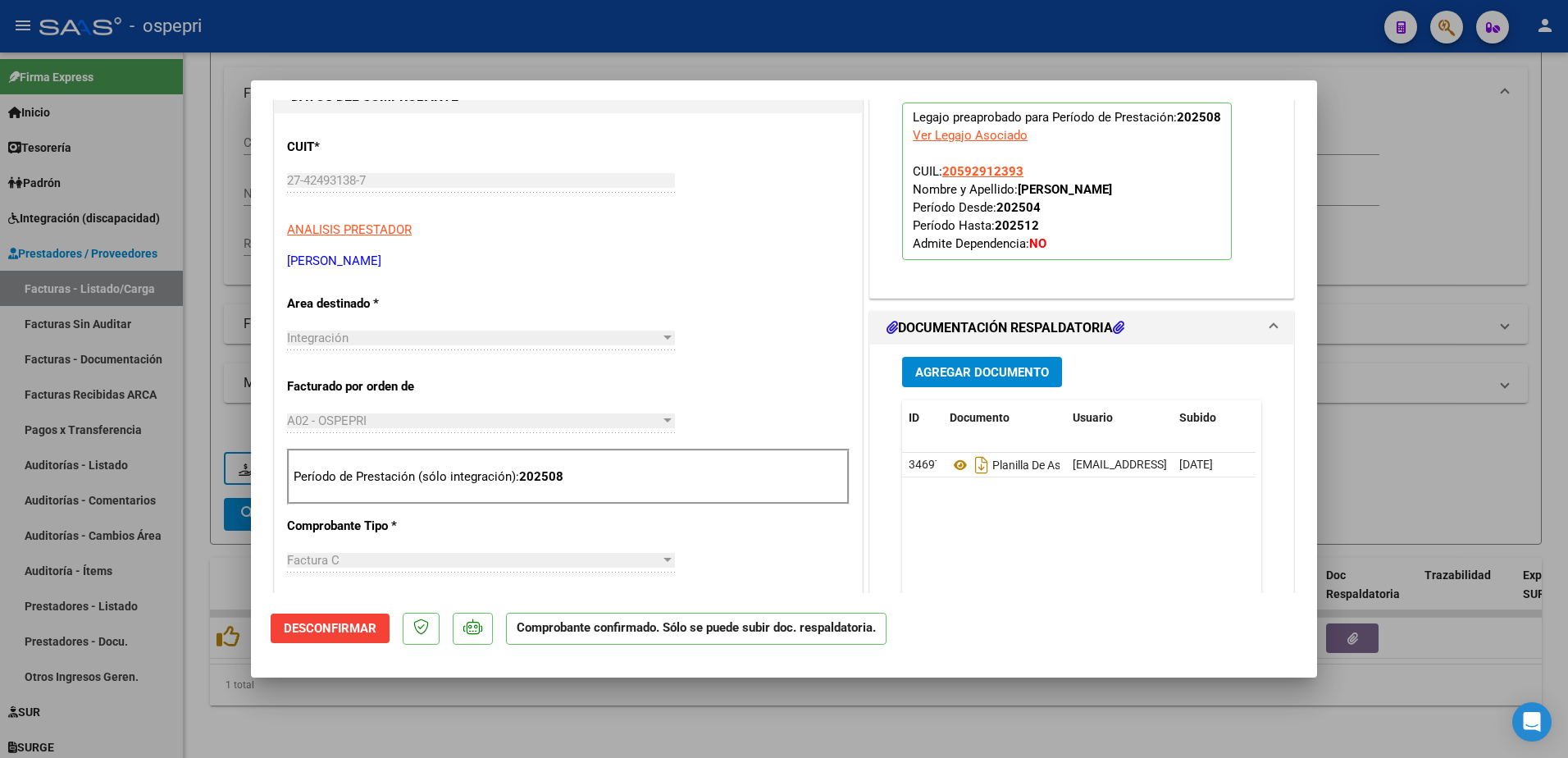
click at [810, 550] on div "CUIT * 27-42493138-7 Ingresar CUIT ANALISIS PRESTADOR ASENCIO CANDELA SOFIA ARC…" at bounding box center [569, 764] width 587 height 1302
type input "$ 0,00"
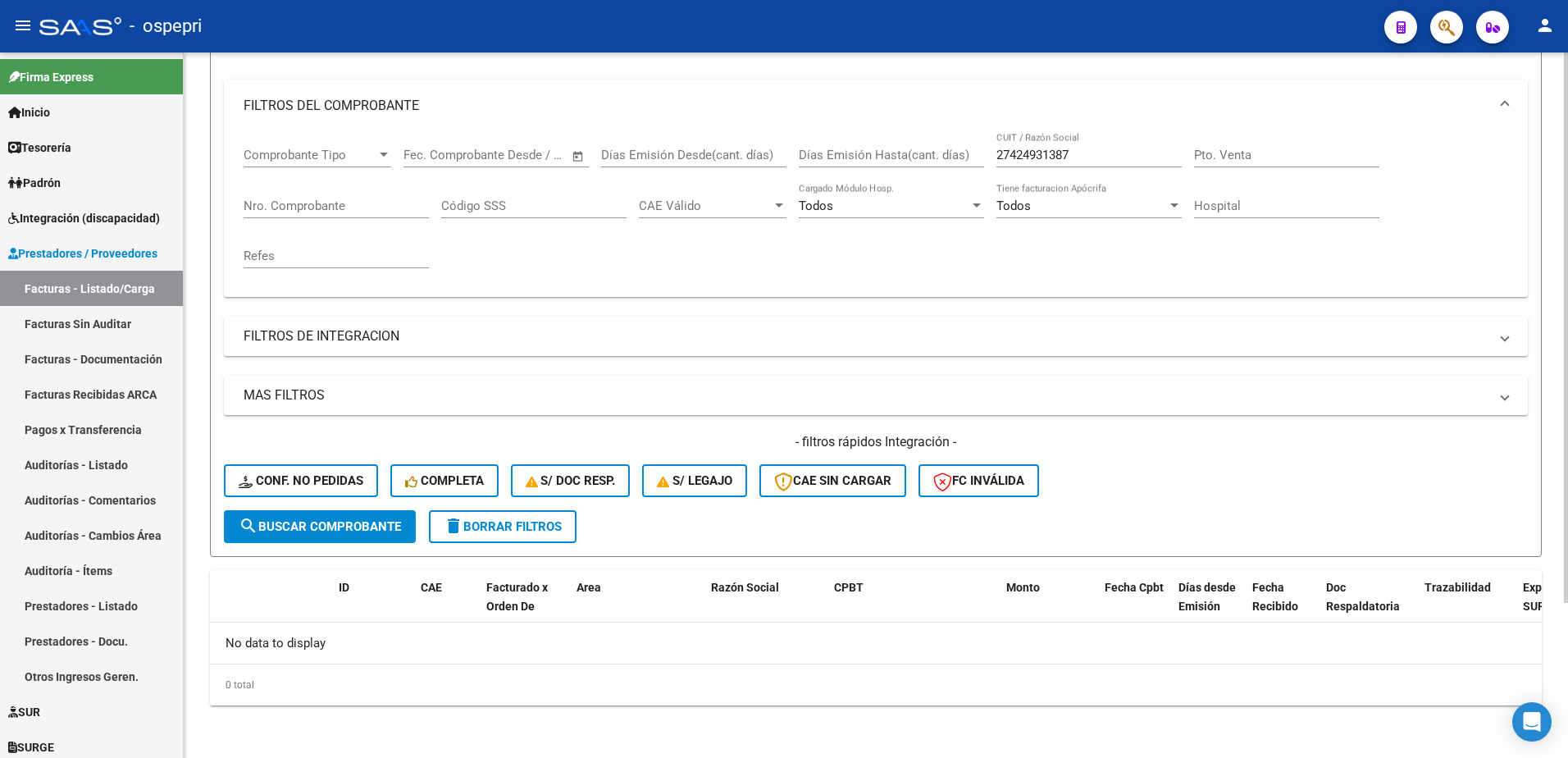
scroll to position [199, 0]
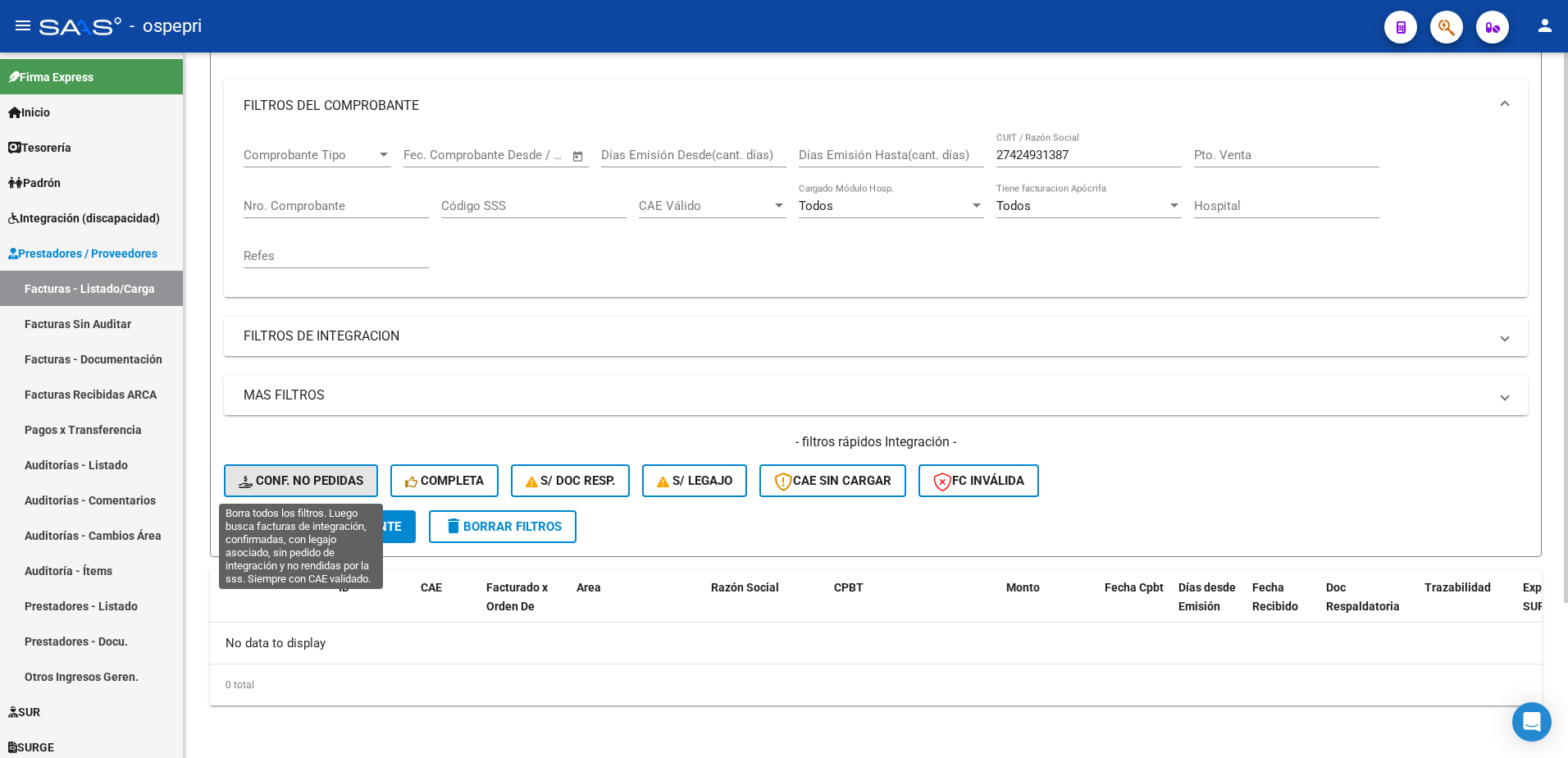
click at [322, 480] on span "Conf. no pedidas" at bounding box center [300, 480] width 124 height 15
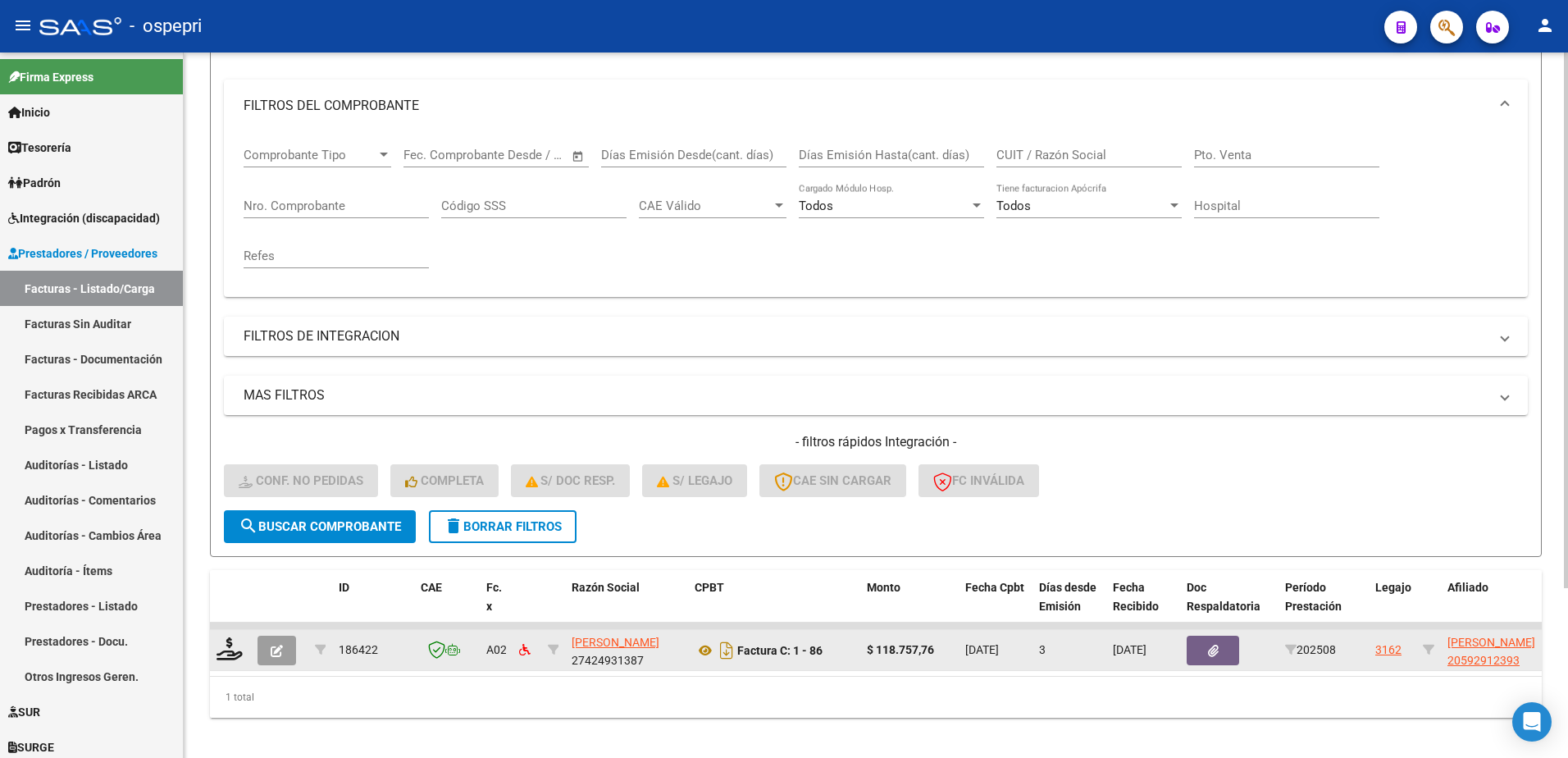
click at [277, 648] on icon "button" at bounding box center [277, 651] width 12 height 12
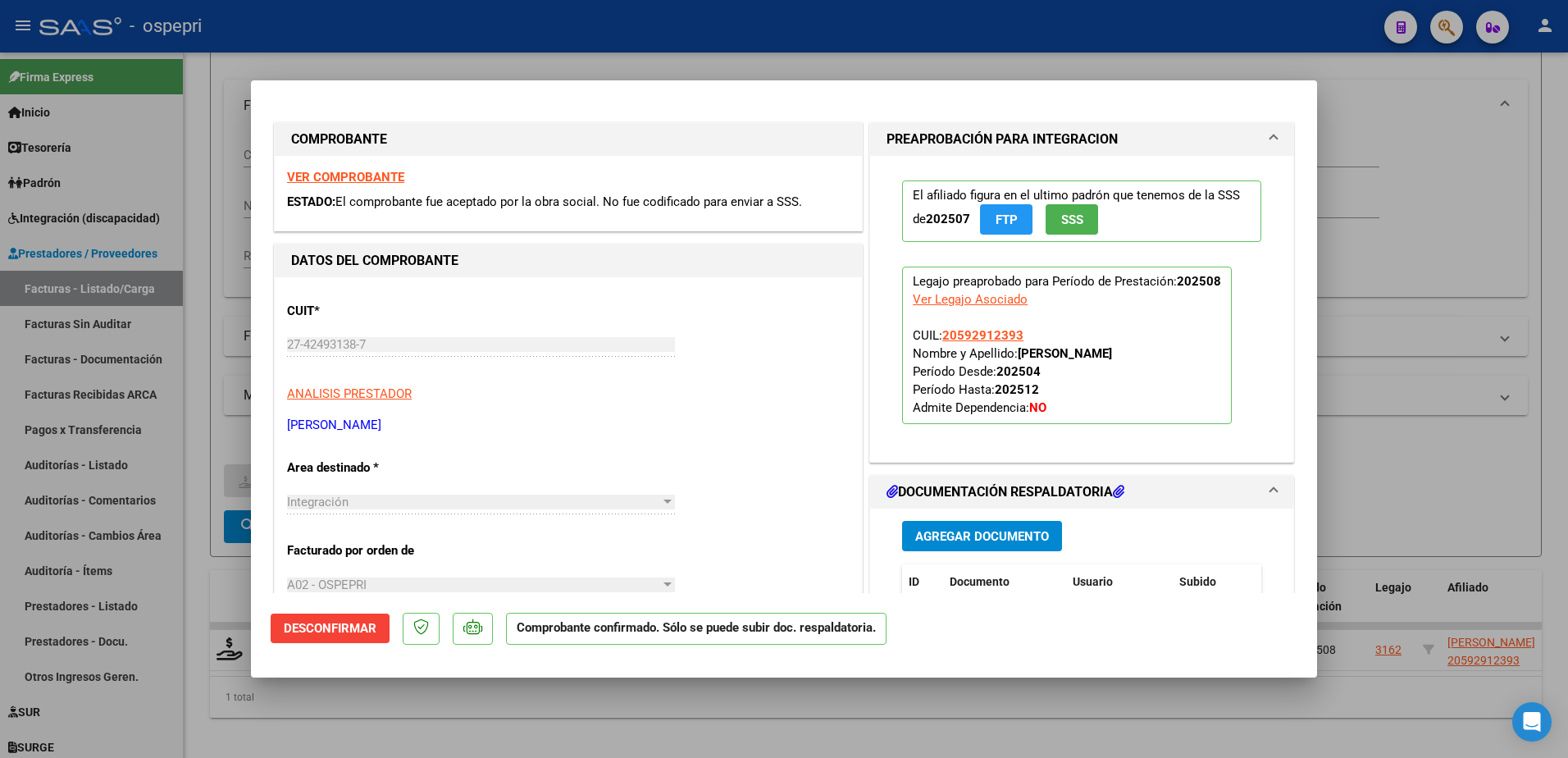
type input "$ 0,00"
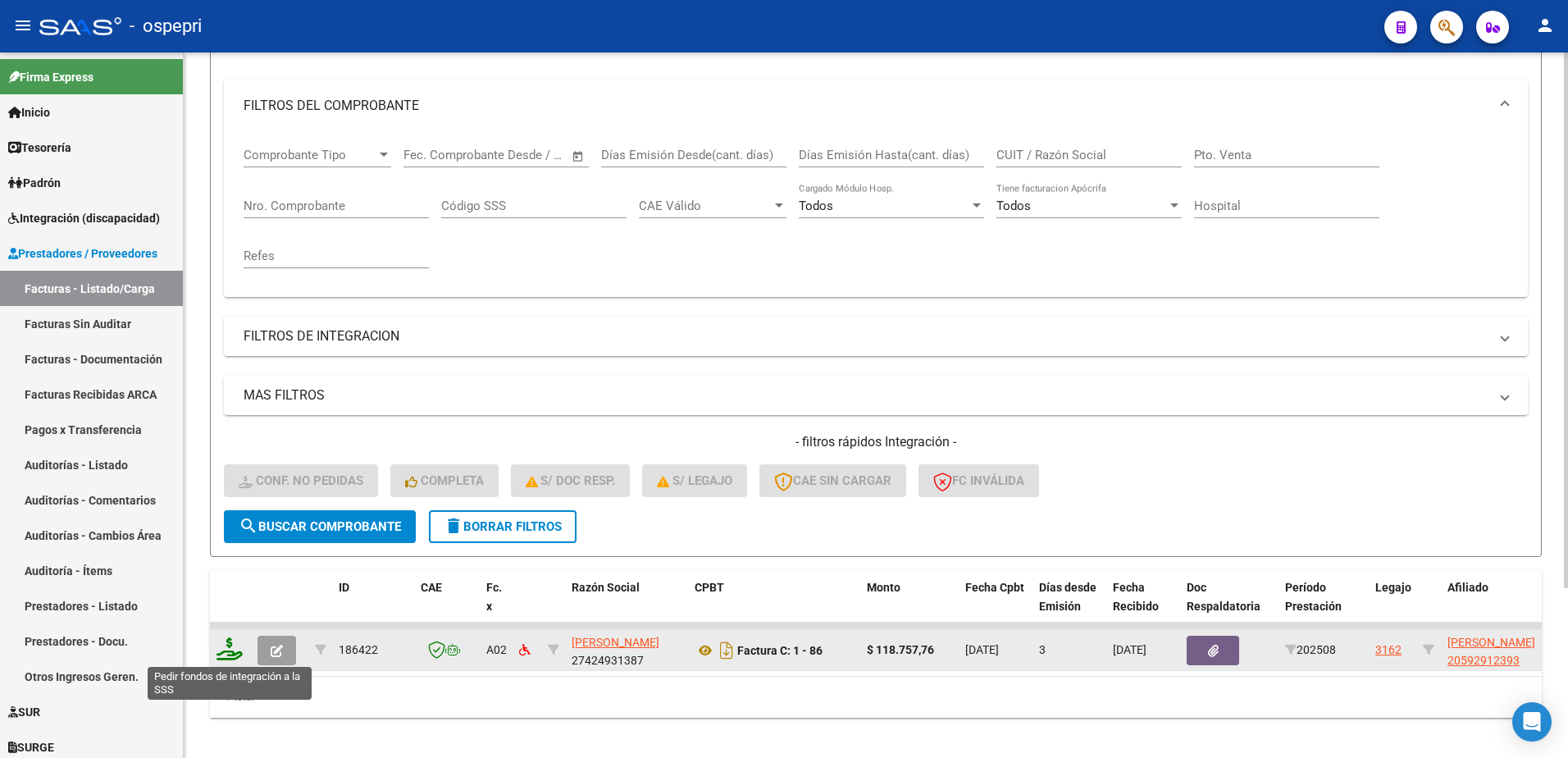
click at [236, 651] on icon at bounding box center [230, 648] width 26 height 23
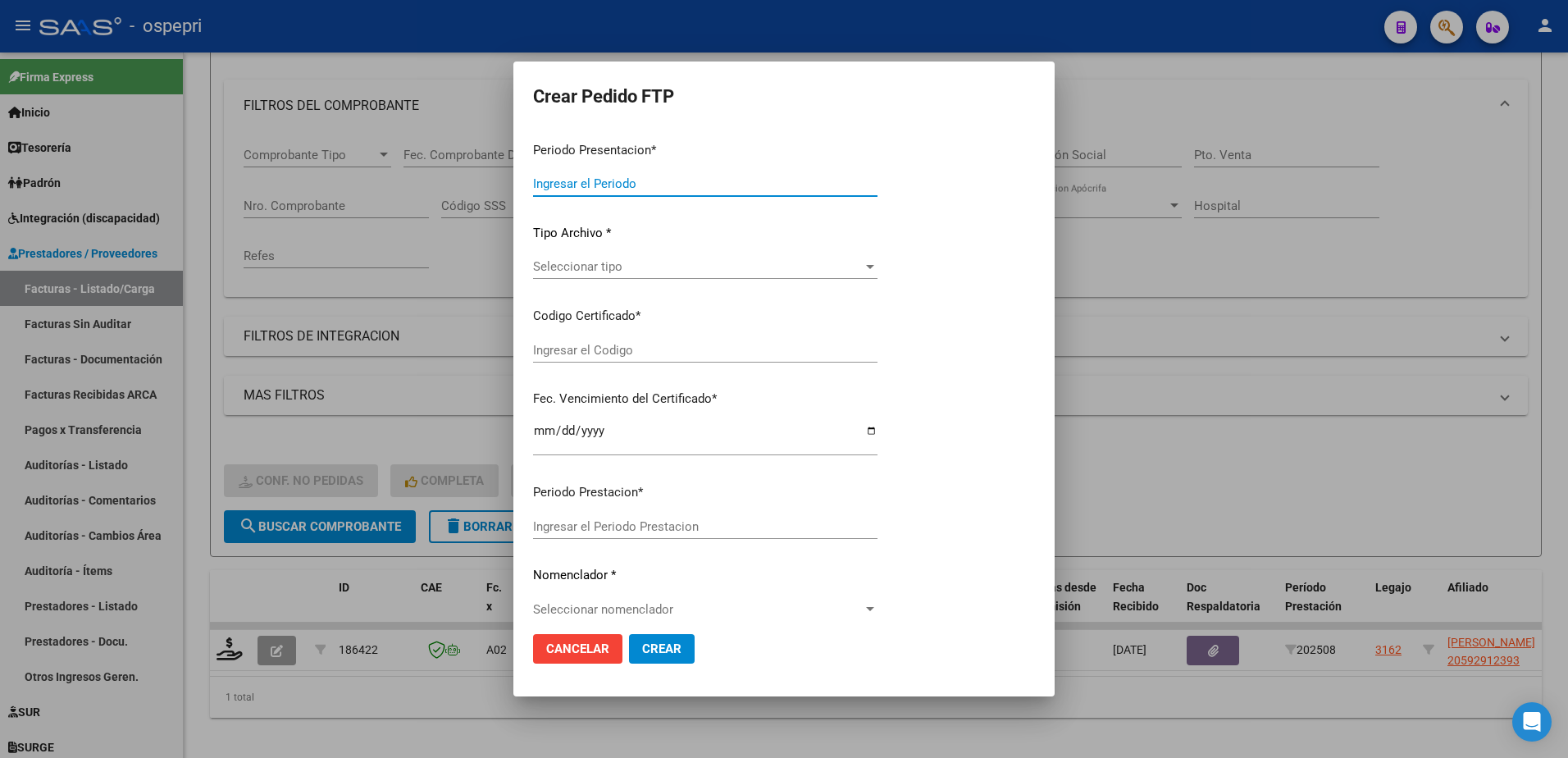
type input "202508"
type input "$ 118.757,76"
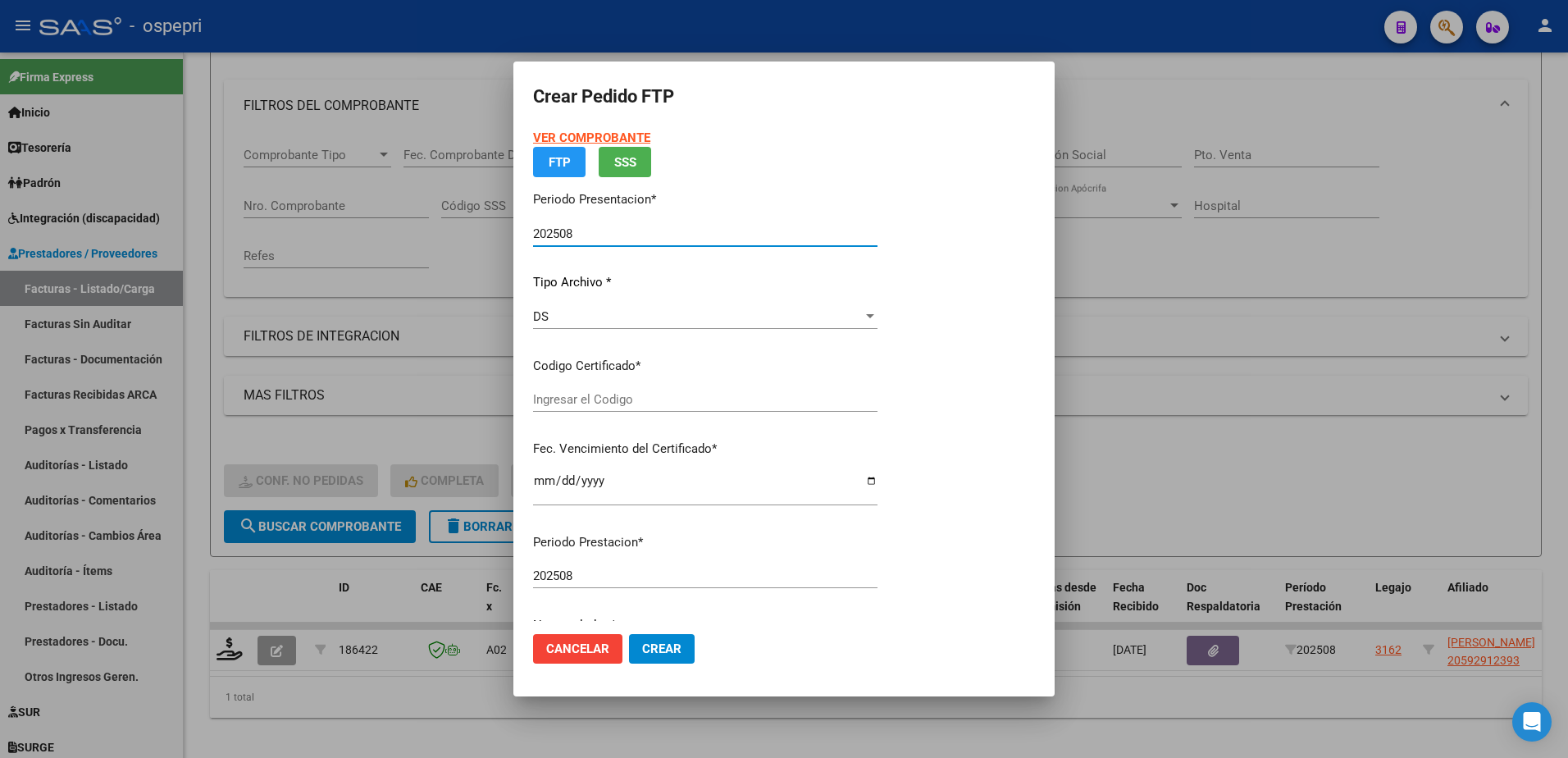
type input "2059291239-3"
type input "2029-03-14"
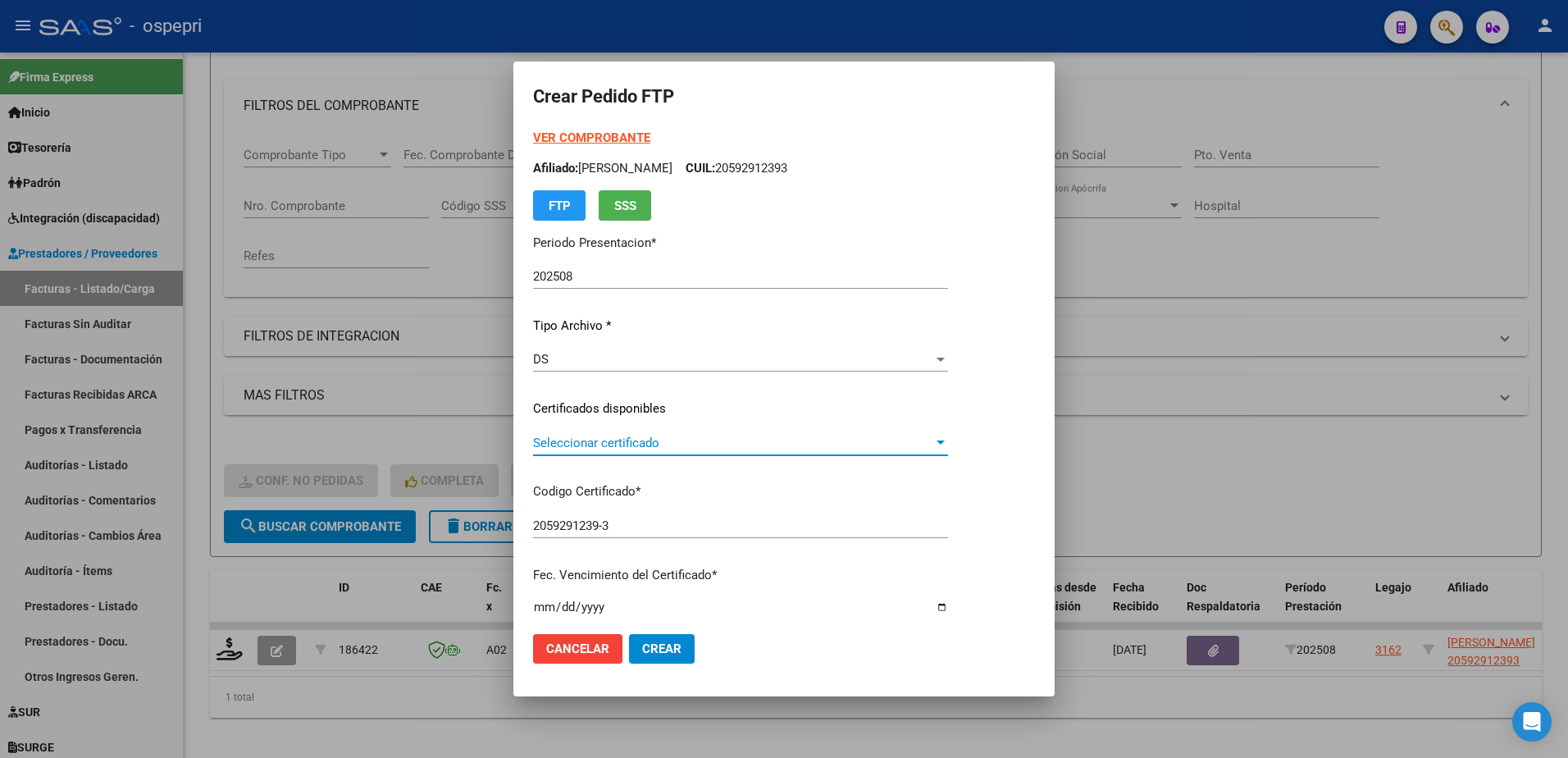
click at [595, 444] on span "Seleccionar certificado" at bounding box center [733, 443] width 400 height 15
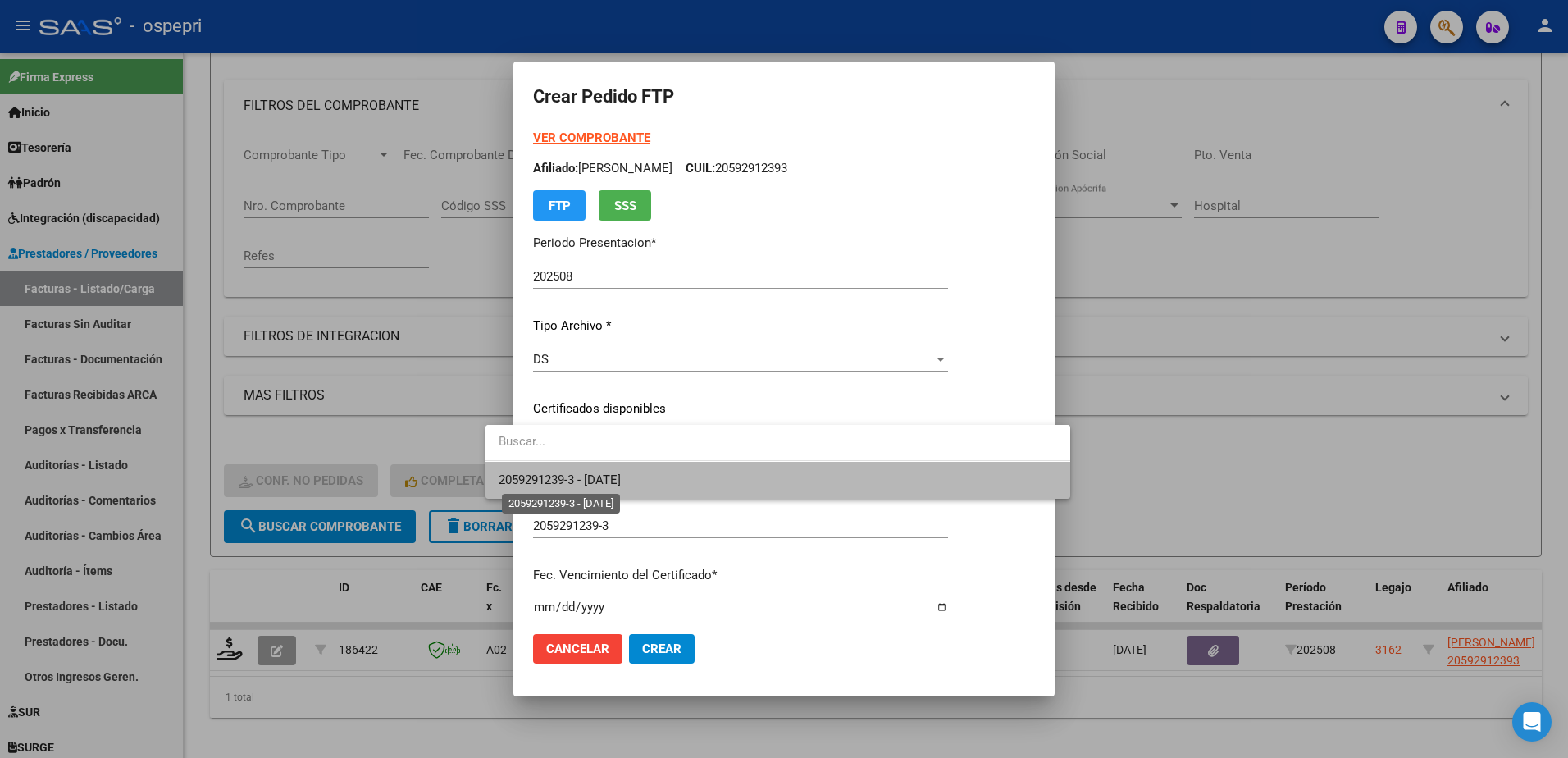
click at [603, 484] on span "2059291239-3 - 2029-03-14" at bounding box center [559, 479] width 122 height 15
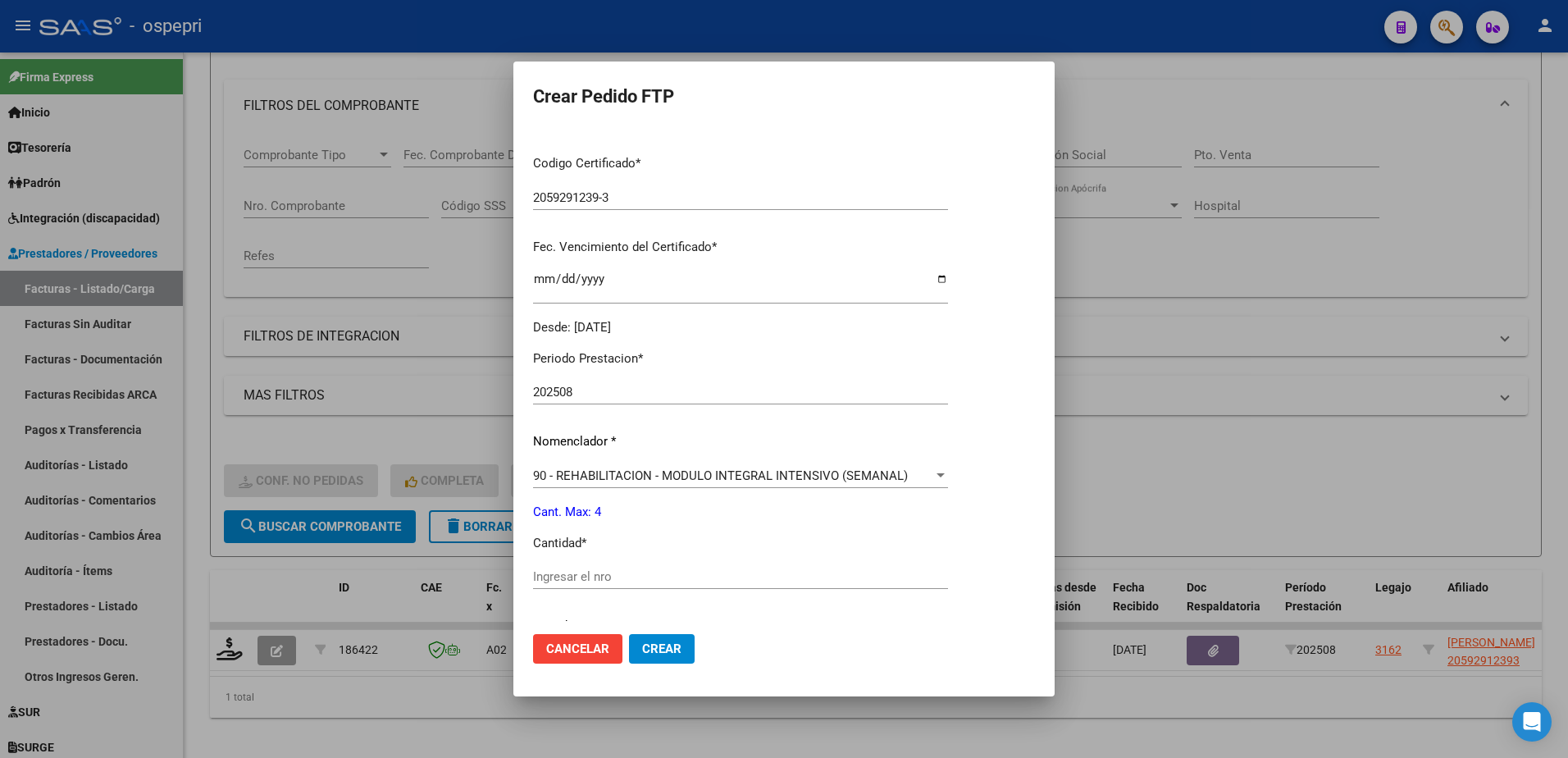
scroll to position [410, 0]
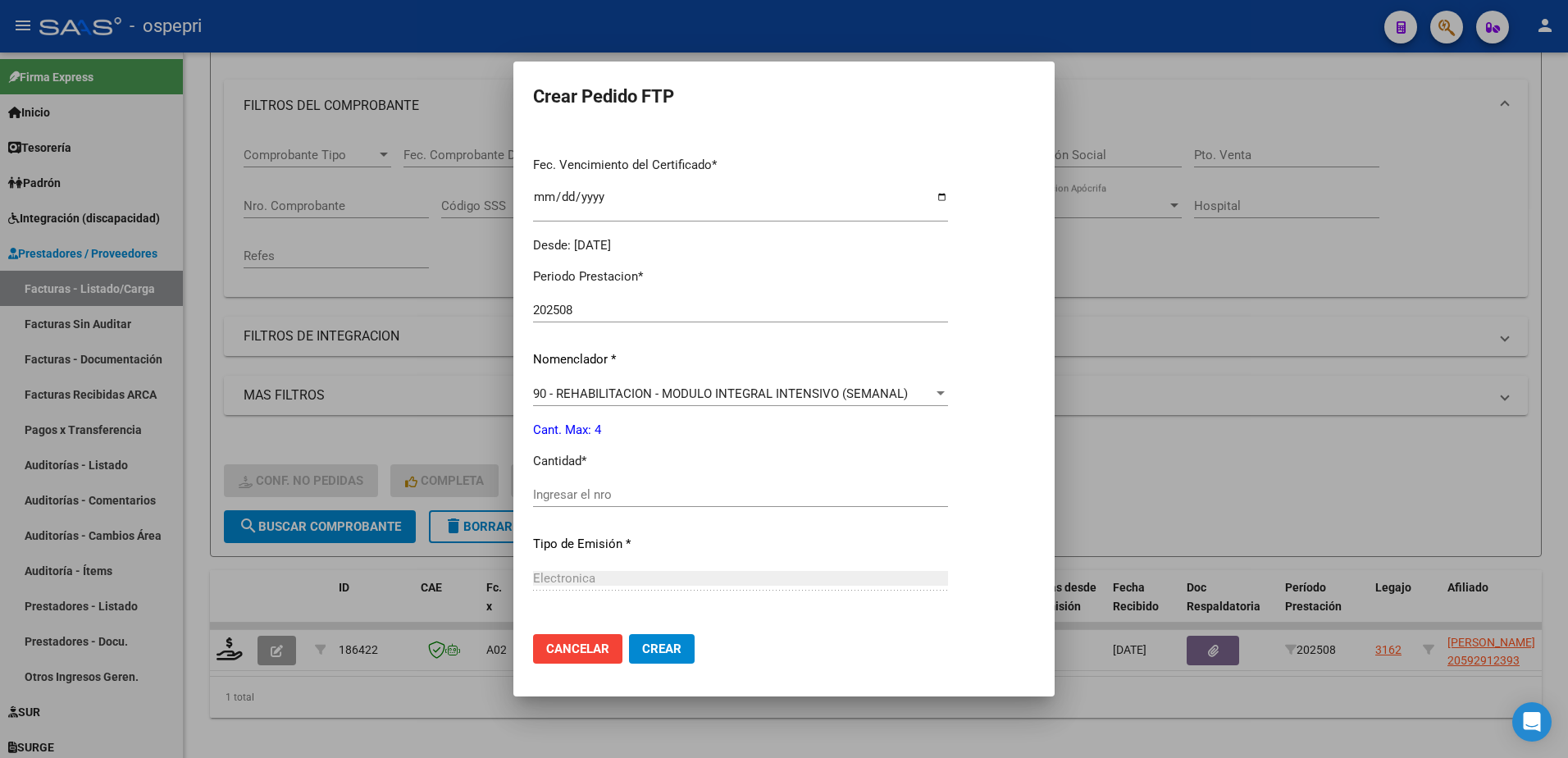
click at [600, 494] on input "Ingresar el nro" at bounding box center [741, 494] width 415 height 15
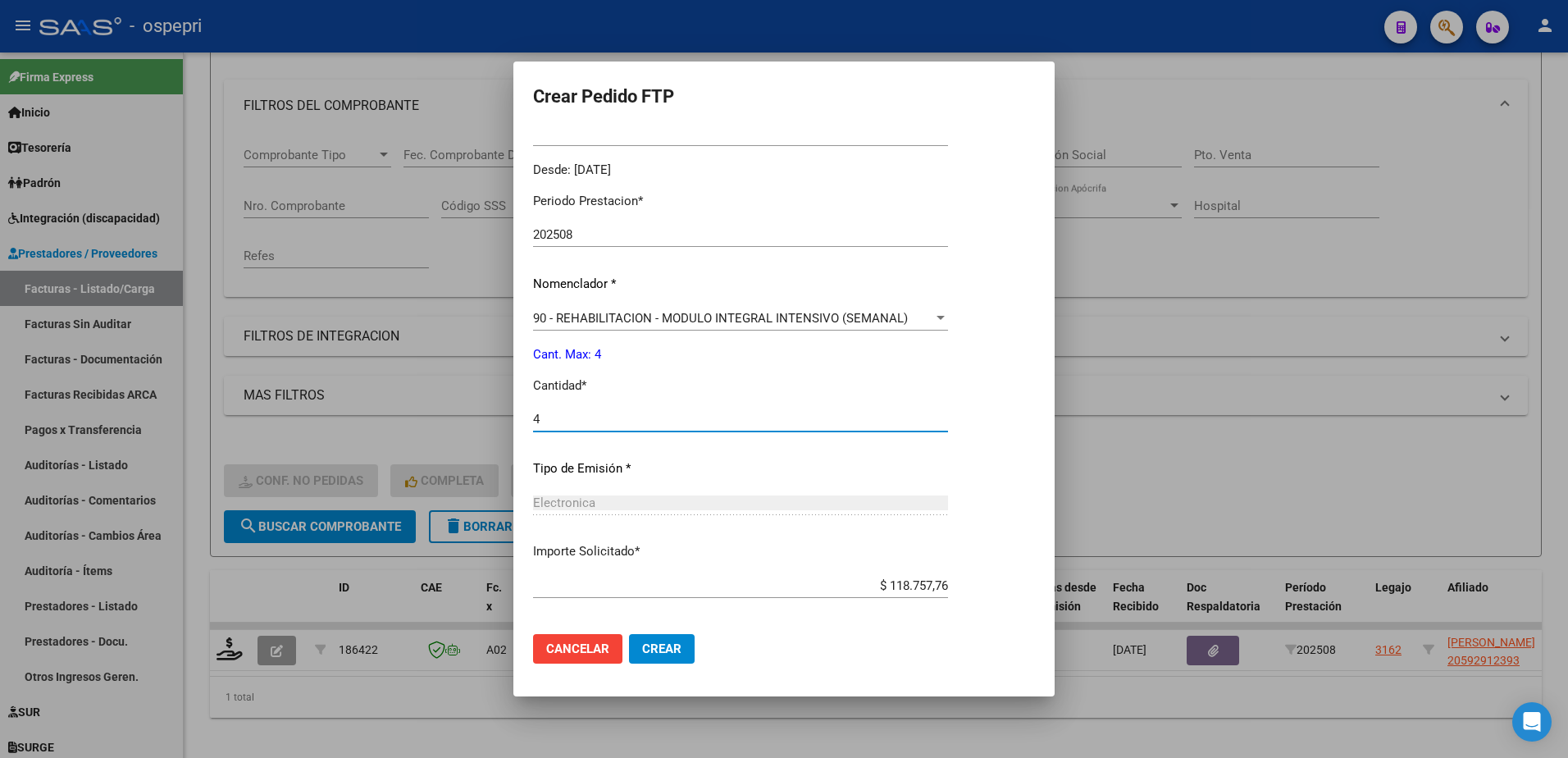
scroll to position [560, 0]
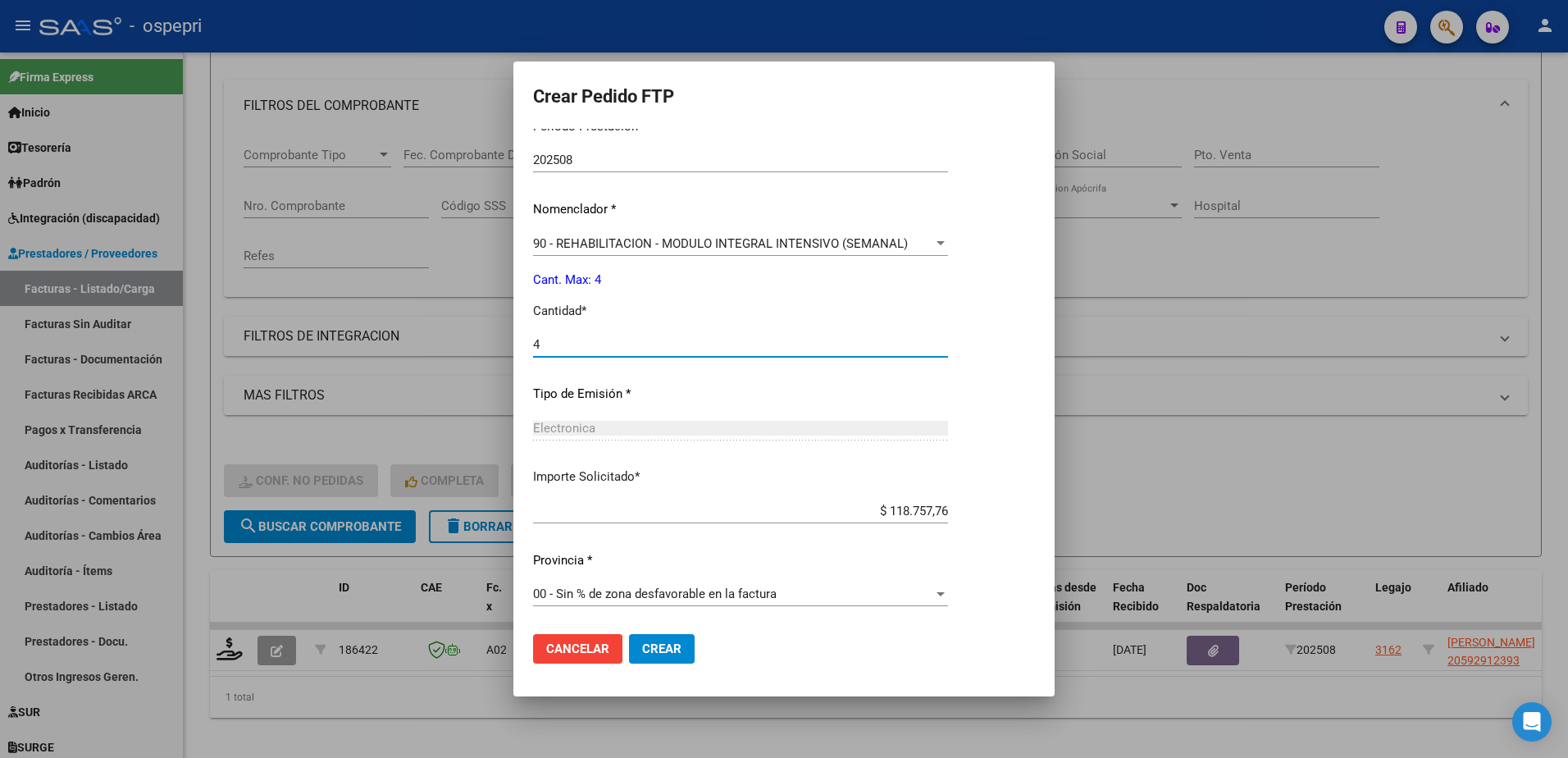
type input "4"
click at [948, 590] on div at bounding box center [940, 593] width 15 height 13
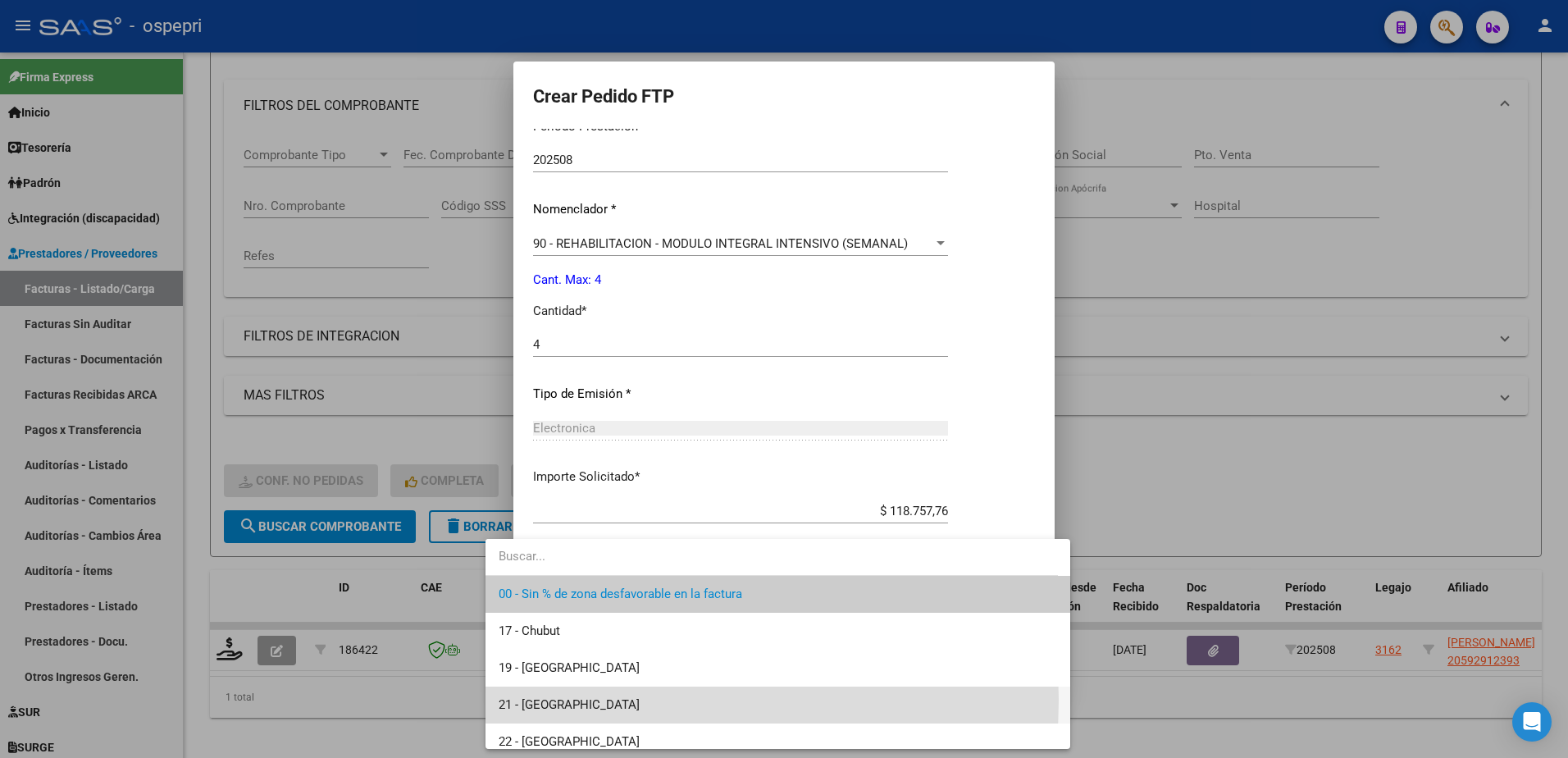
click at [593, 700] on span "21 - [GEOGRAPHIC_DATA]" at bounding box center [778, 705] width 559 height 37
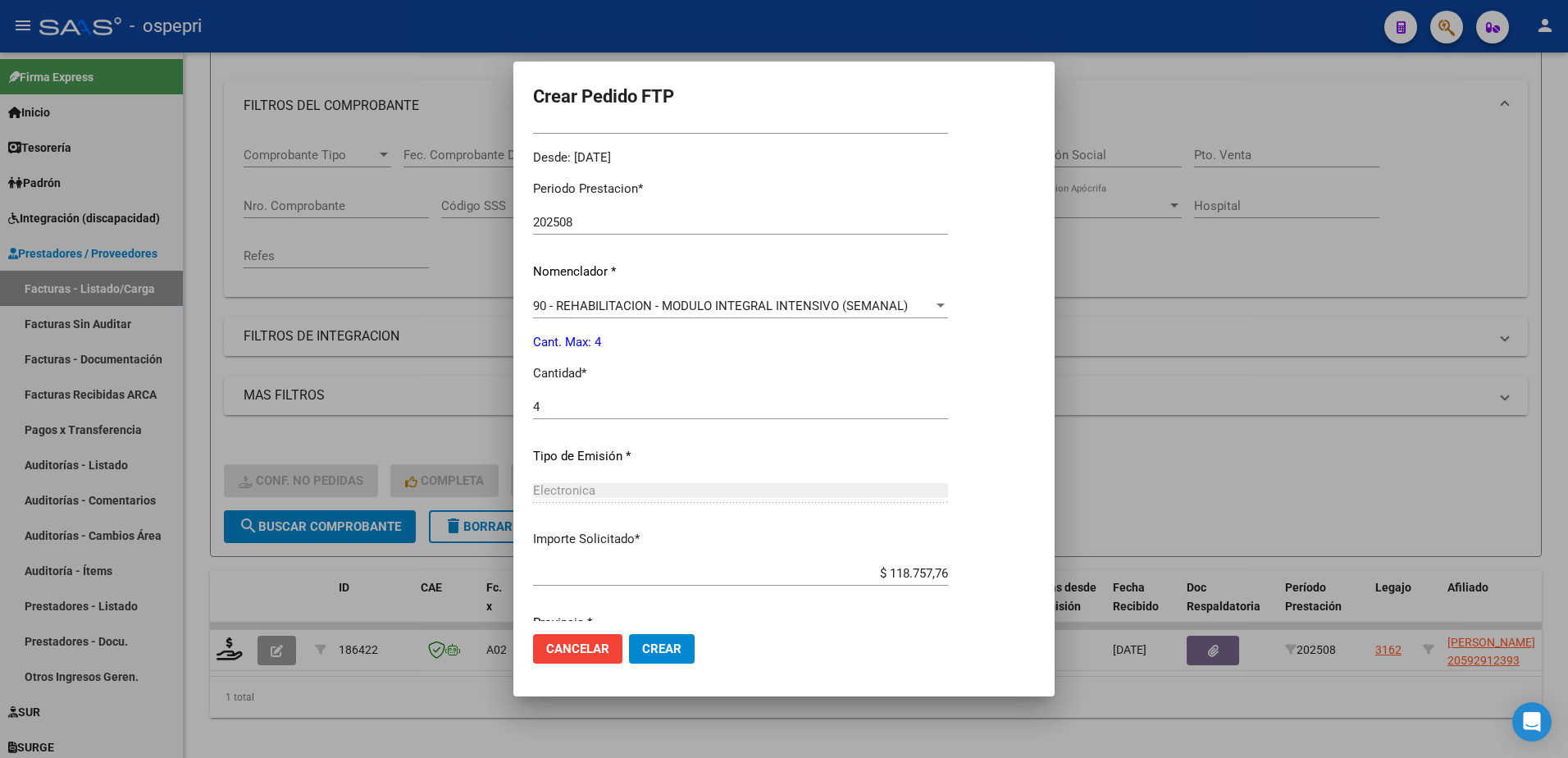
scroll to position [396, 0]
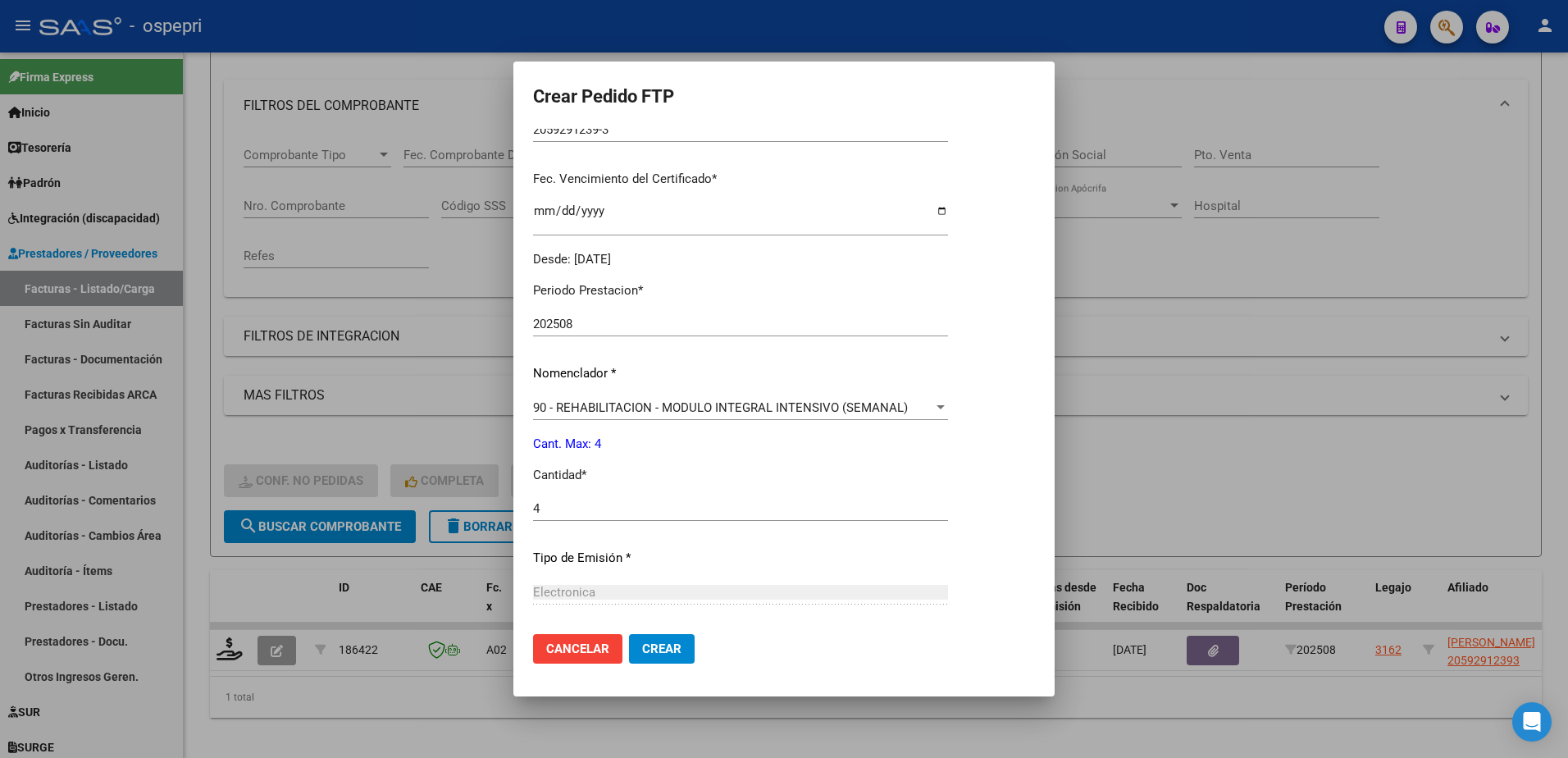
click at [642, 643] on span "Crear" at bounding box center [661, 648] width 39 height 15
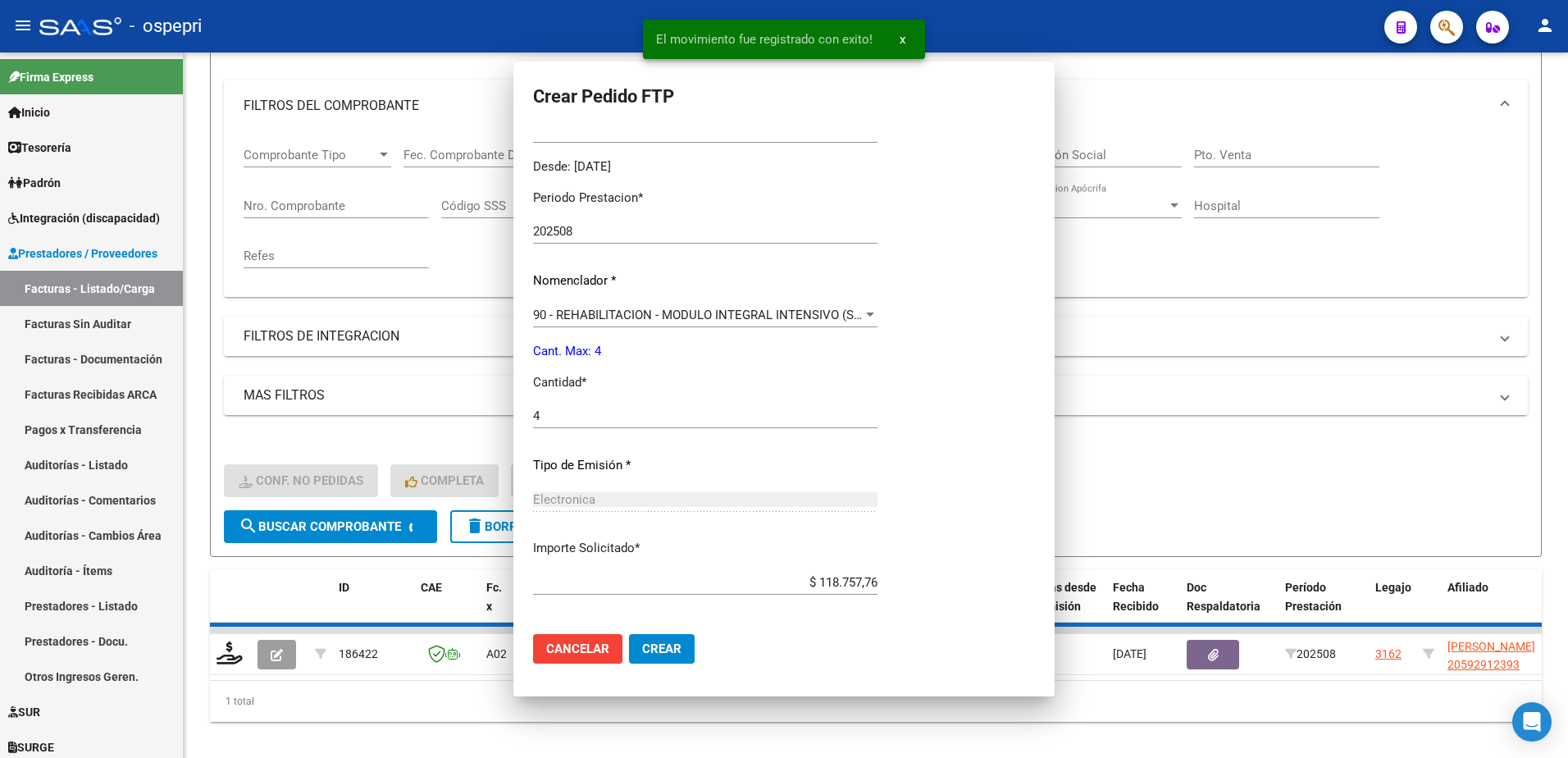
scroll to position [0, 0]
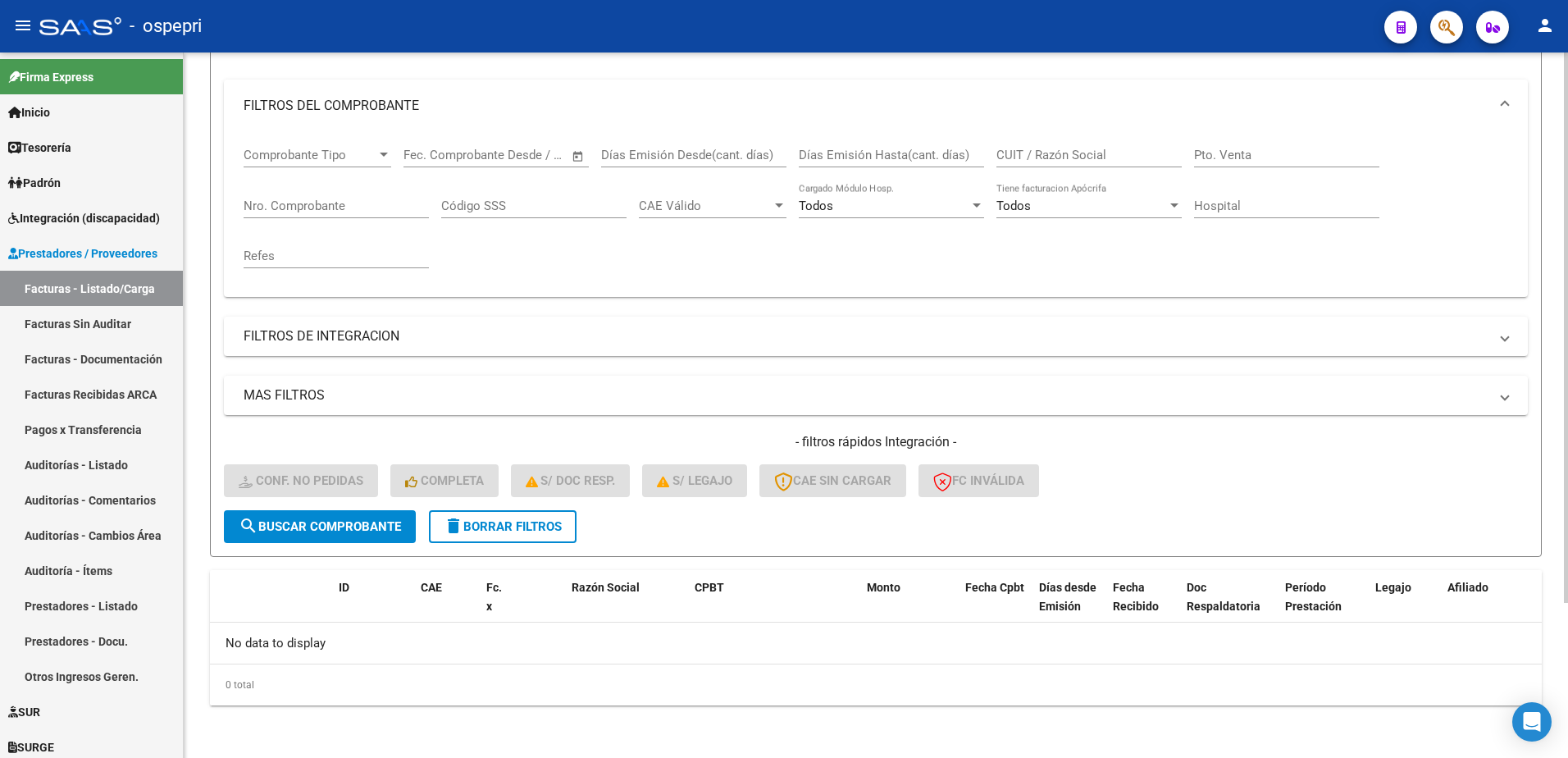
click at [1245, 468] on div "- filtros rápidos Integración - Conf. no pedidas Completa S/ Doc Resp. S/ legaj…" at bounding box center [876, 471] width 1304 height 77
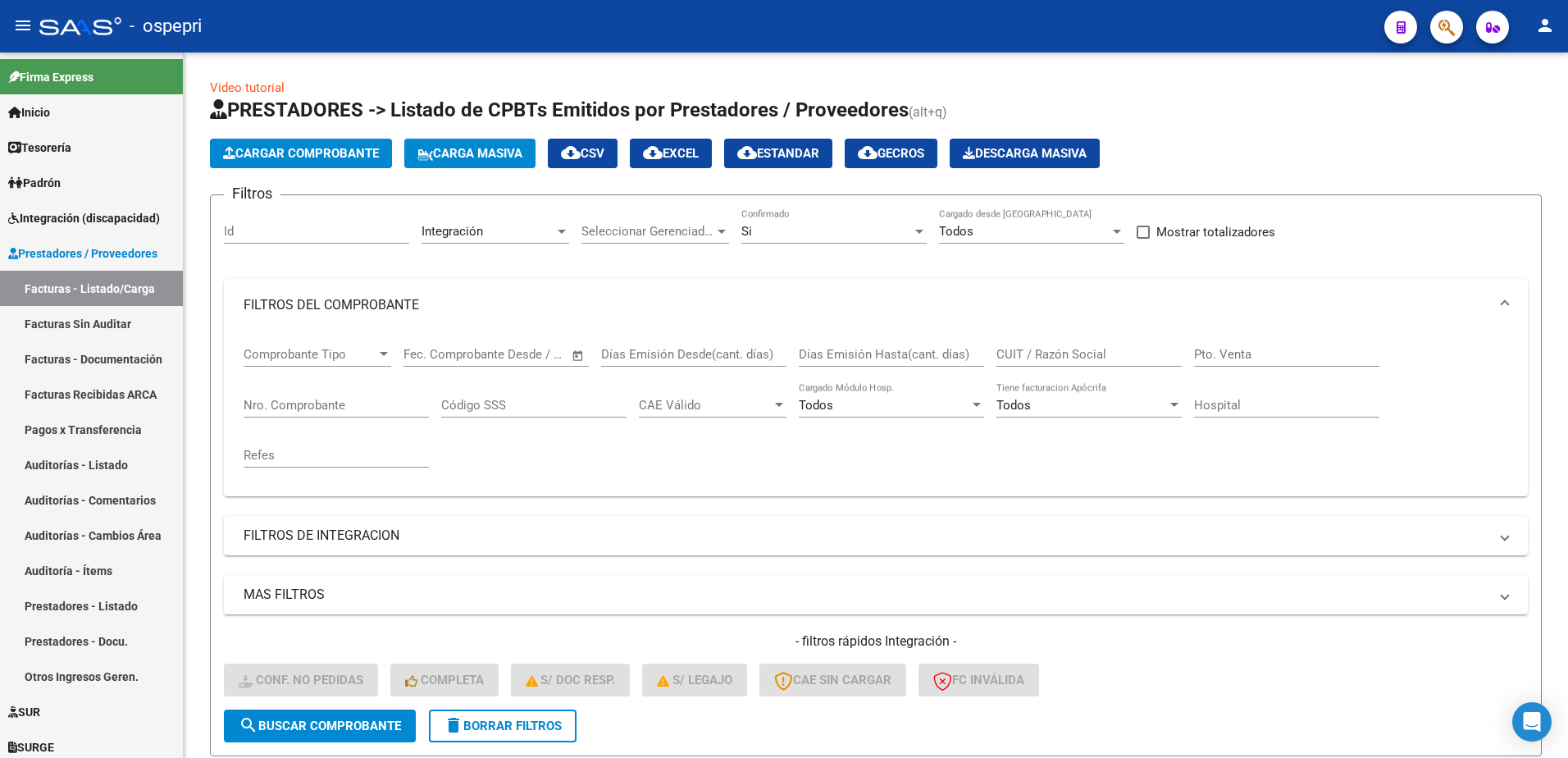
click at [1200, 37] on div "- ospepri" at bounding box center [705, 25] width 1331 height 36
click at [1227, 32] on div "- ospepri" at bounding box center [705, 25] width 1331 height 36
click at [920, 234] on div at bounding box center [919, 231] width 15 height 13
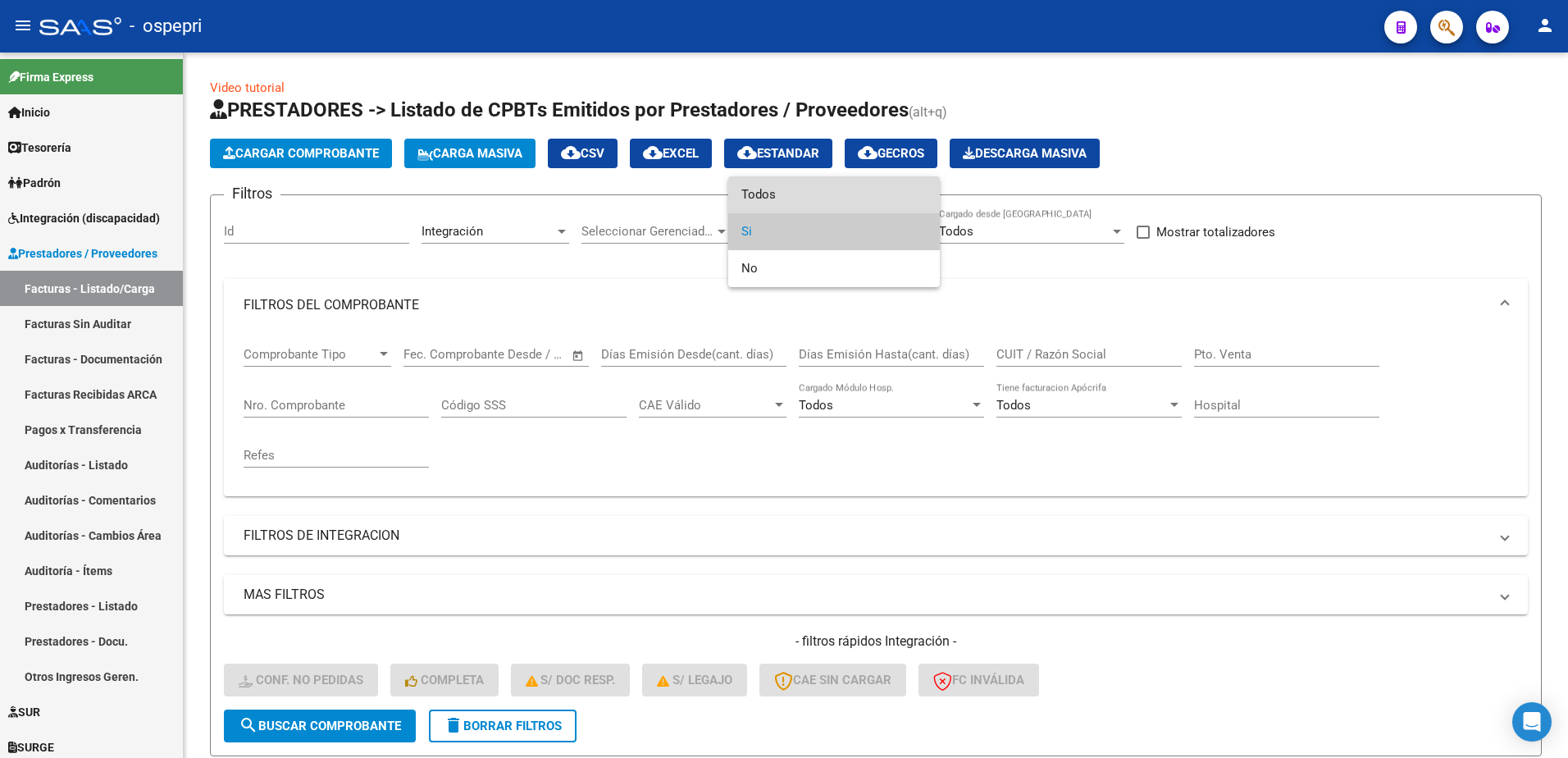
click at [815, 188] on span "Todos" at bounding box center [834, 195] width 186 height 37
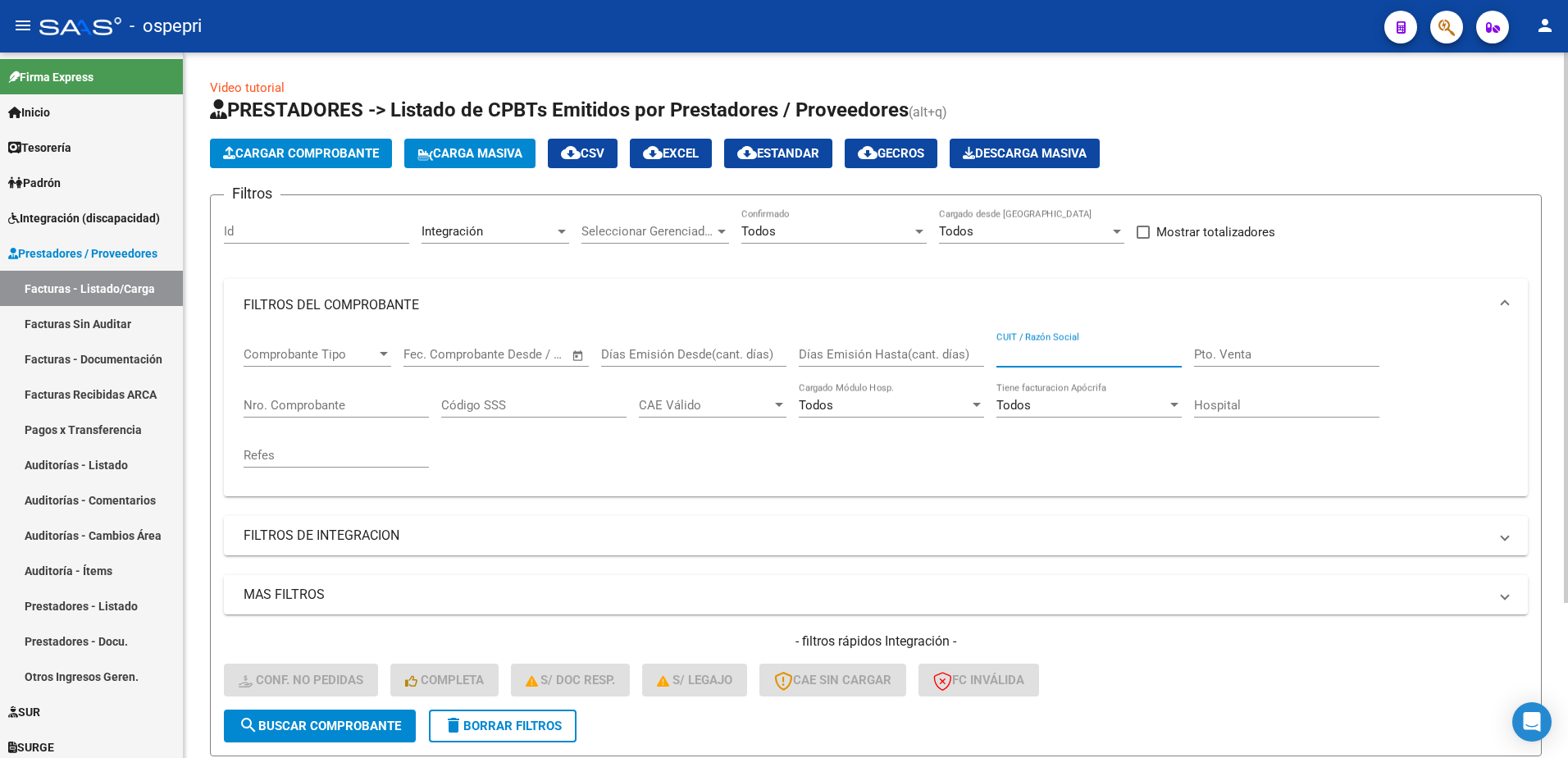
click at [1037, 360] on input "CUIT / Razón Social" at bounding box center [1089, 354] width 186 height 15
paste input "27424931387"
type input "27424931387"
click at [377, 729] on span "search Buscar Comprobante" at bounding box center [319, 726] width 162 height 15
drag, startPoint x: 1087, startPoint y: 356, endPoint x: 933, endPoint y: 356, distance: 154.0
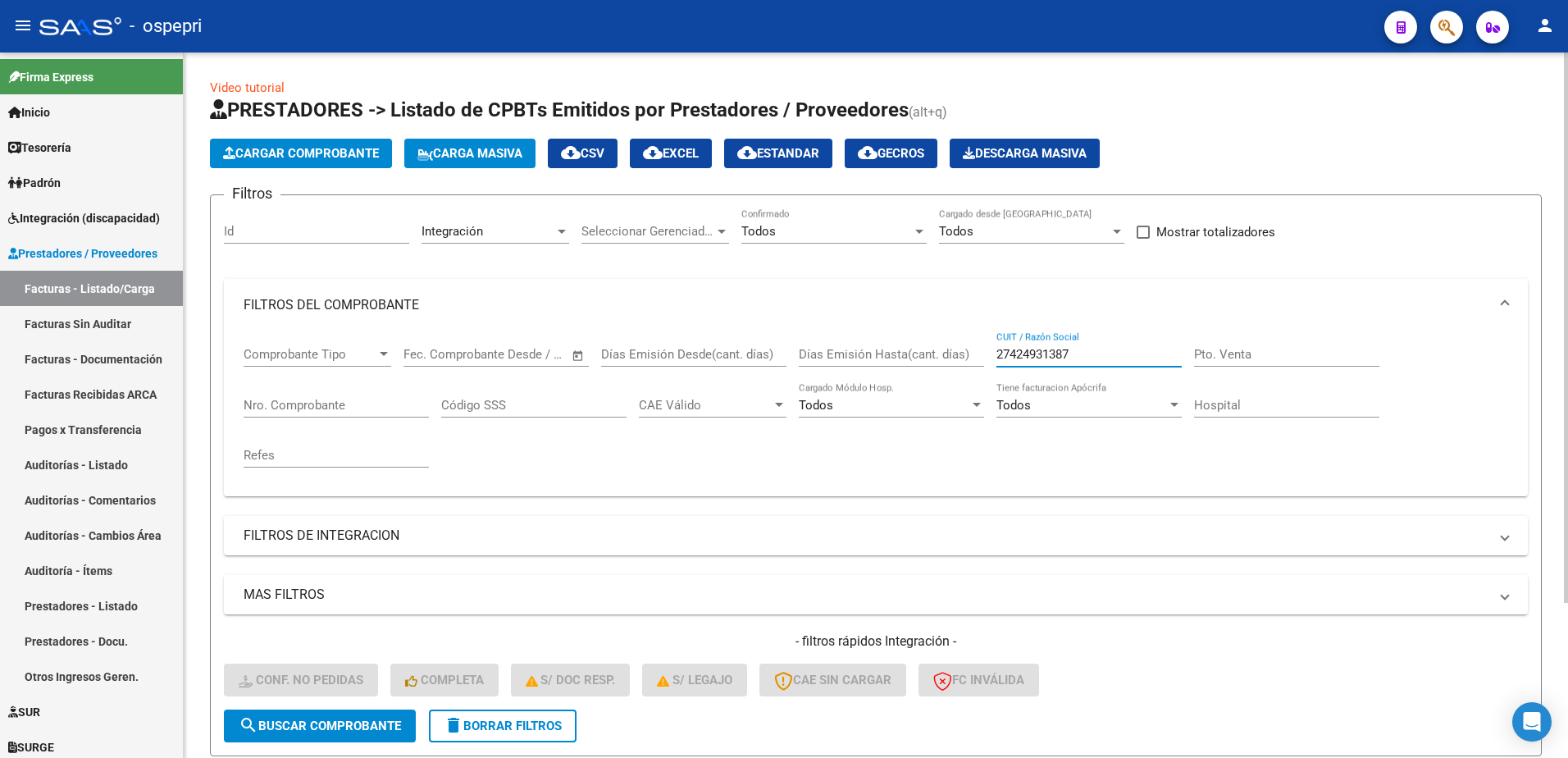
click at [933, 356] on div "Comprobante Tipo Comprobante Tipo Fecha inicio – Fecha fin Fec. Comprobante Des…" at bounding box center [876, 407] width 1265 height 152
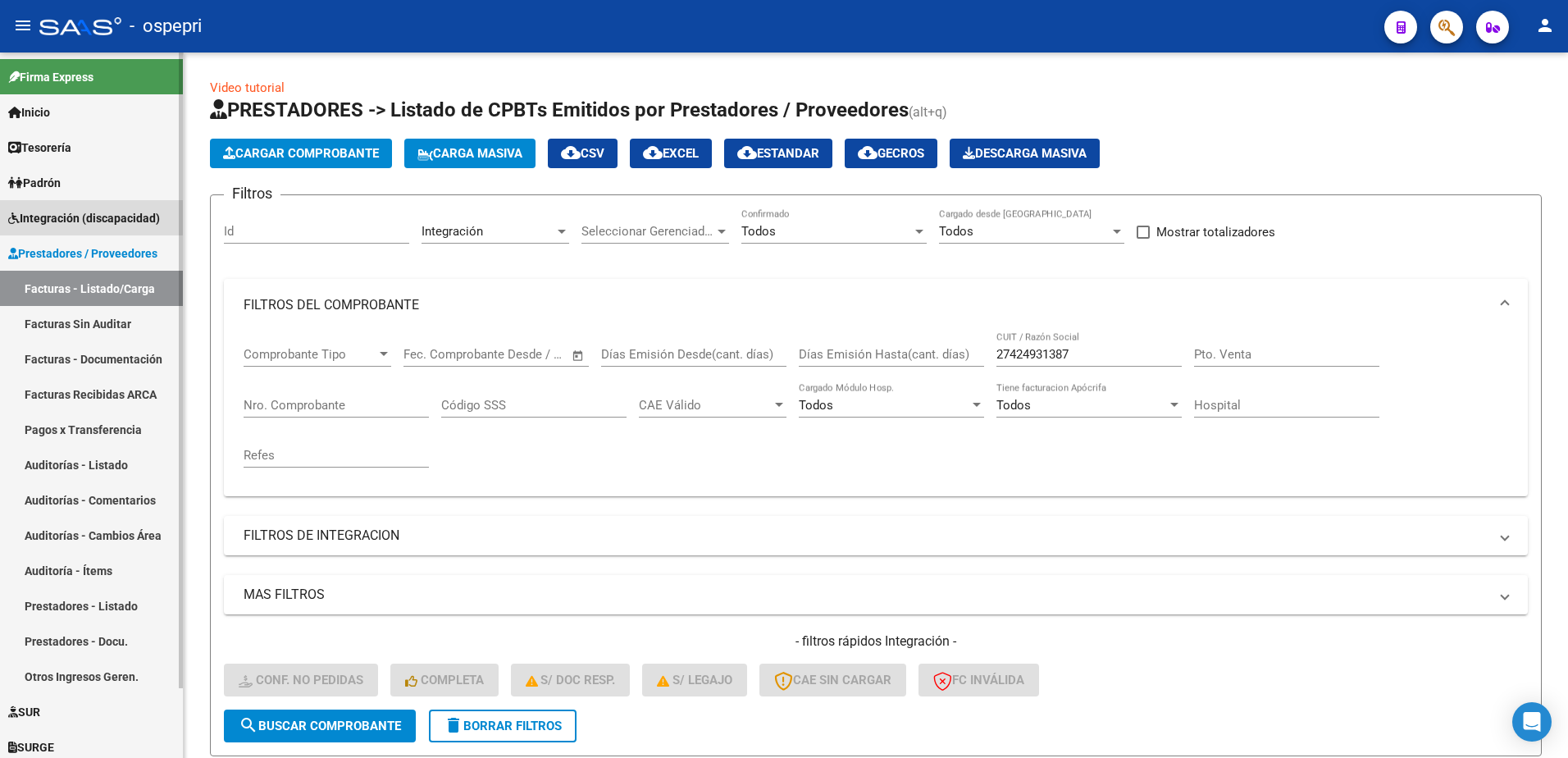
click at [74, 209] on span "Integración (discapacidad)" at bounding box center [83, 218] width 152 height 18
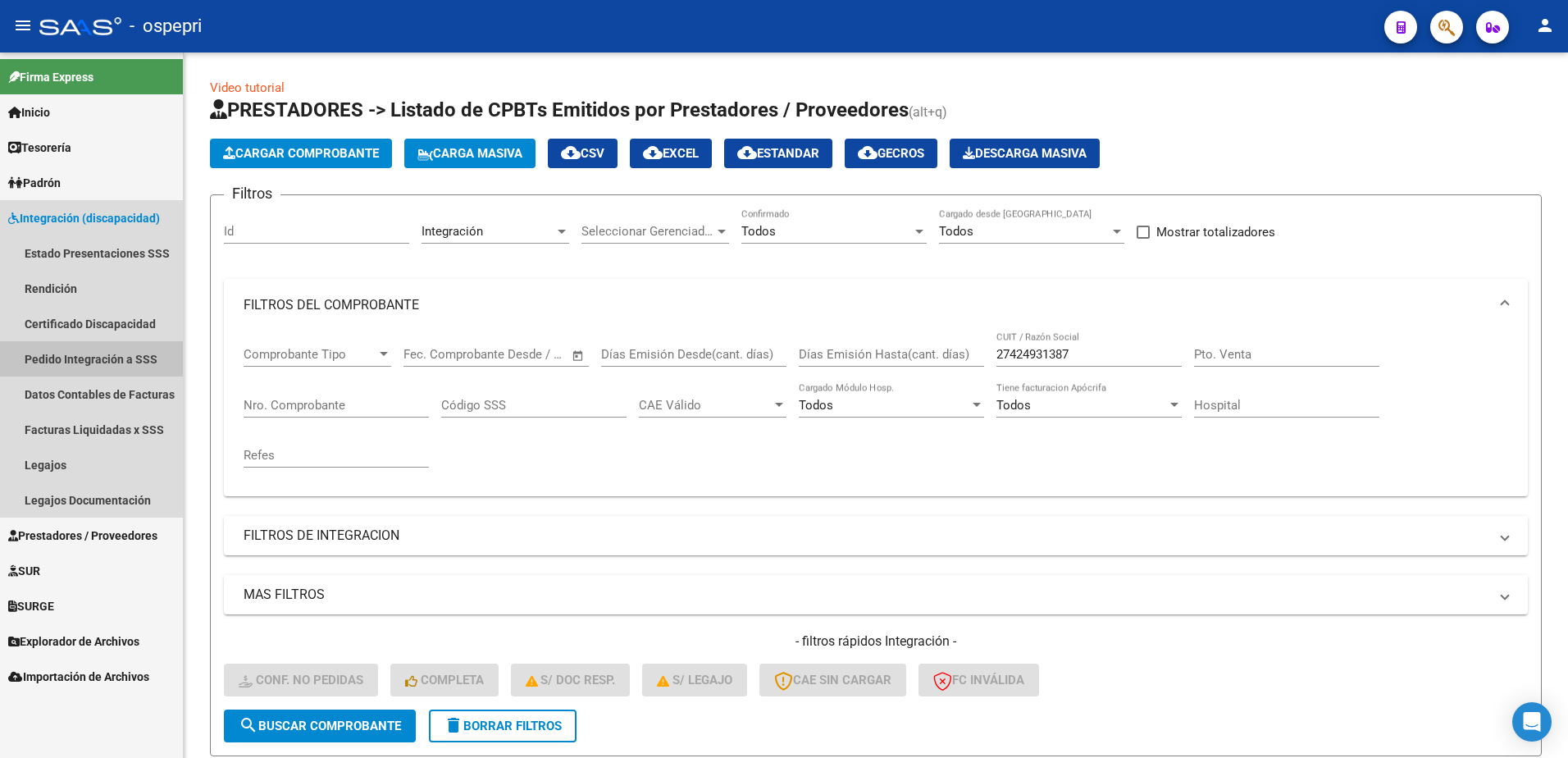
click at [88, 358] on link "Pedido Integración a SSS" at bounding box center [91, 358] width 183 height 35
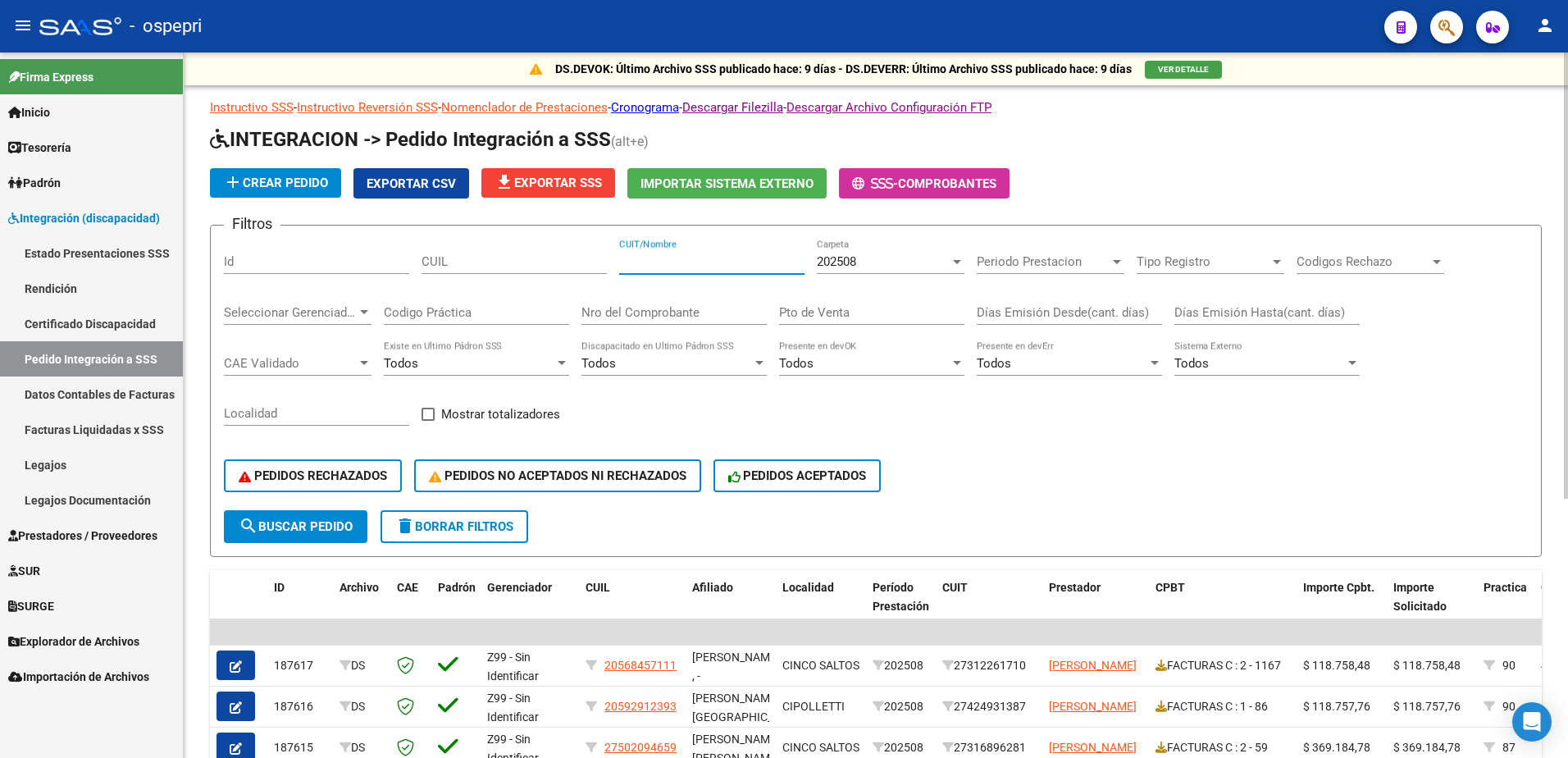
click at [660, 266] on input "CUIT/Nombre" at bounding box center [712, 261] width 186 height 15
paste input "27424931387"
type input "27424931387"
click at [268, 531] on span "search Buscar Pedido" at bounding box center [295, 527] width 114 height 15
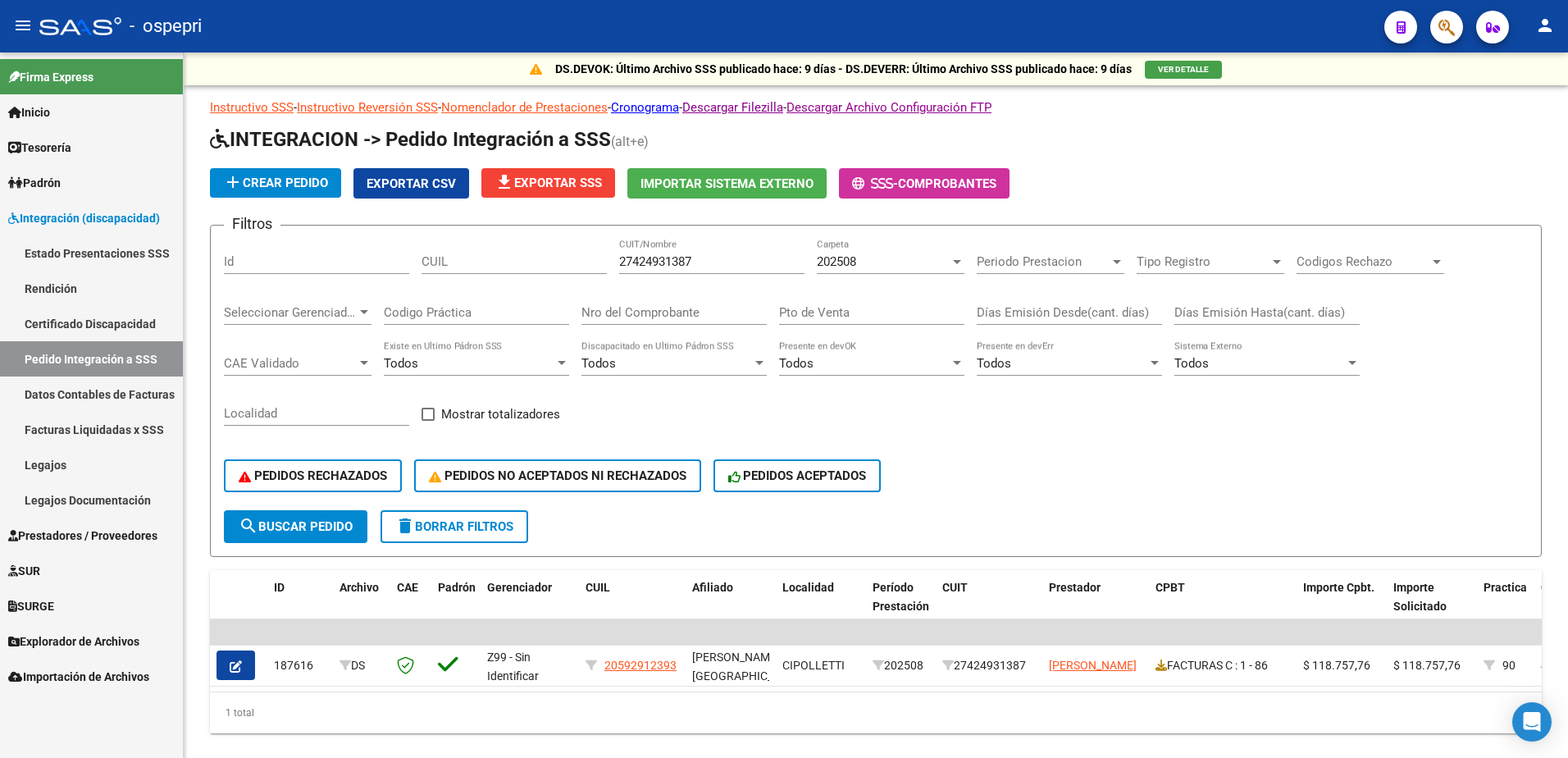
click at [1146, 19] on div "- ospepri" at bounding box center [705, 25] width 1331 height 36
click at [72, 538] on span "Prestadores / Proveedores" at bounding box center [82, 535] width 149 height 18
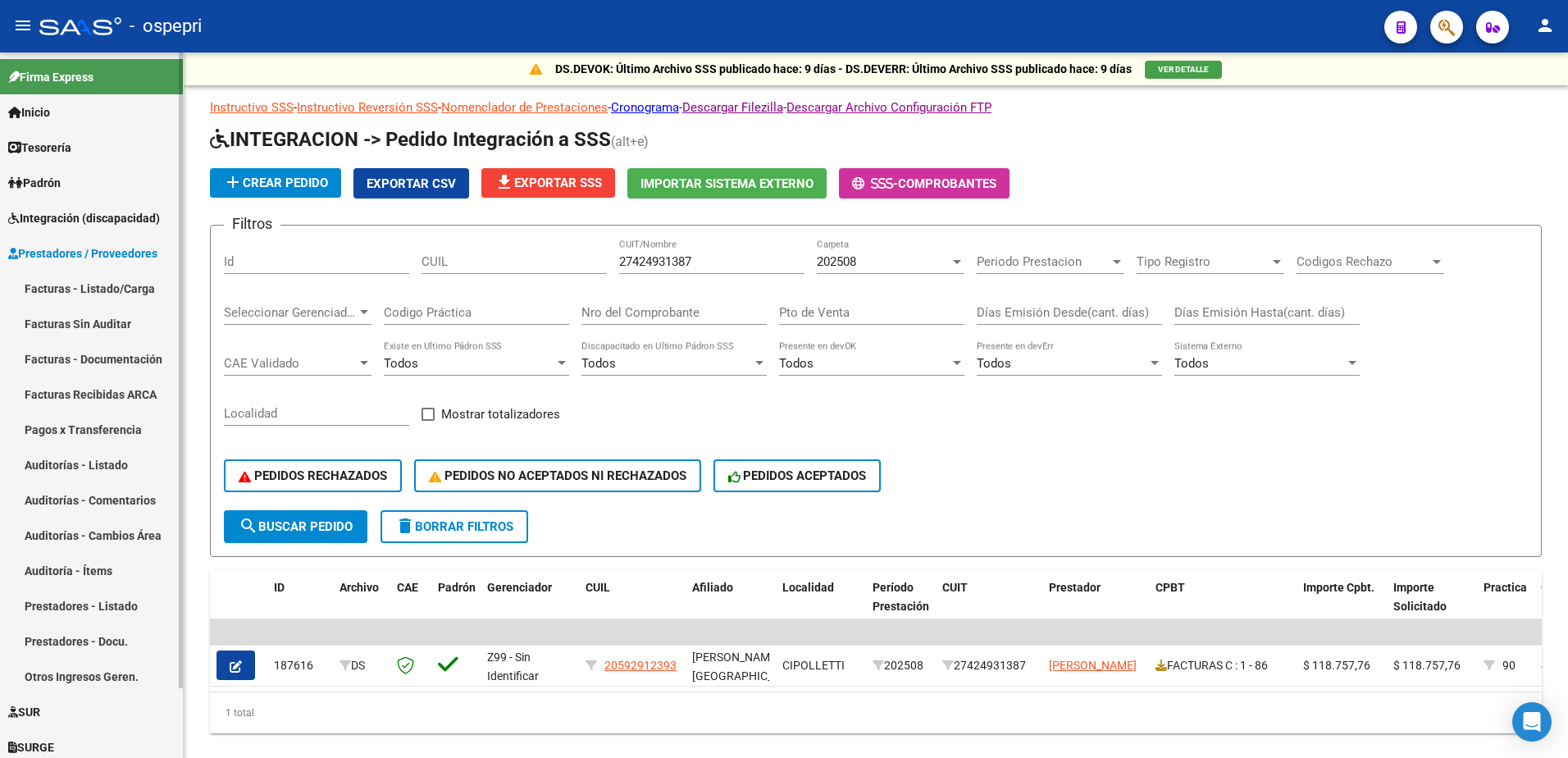
click at [106, 284] on link "Facturas - Listado/Carga" at bounding box center [91, 288] width 183 height 35
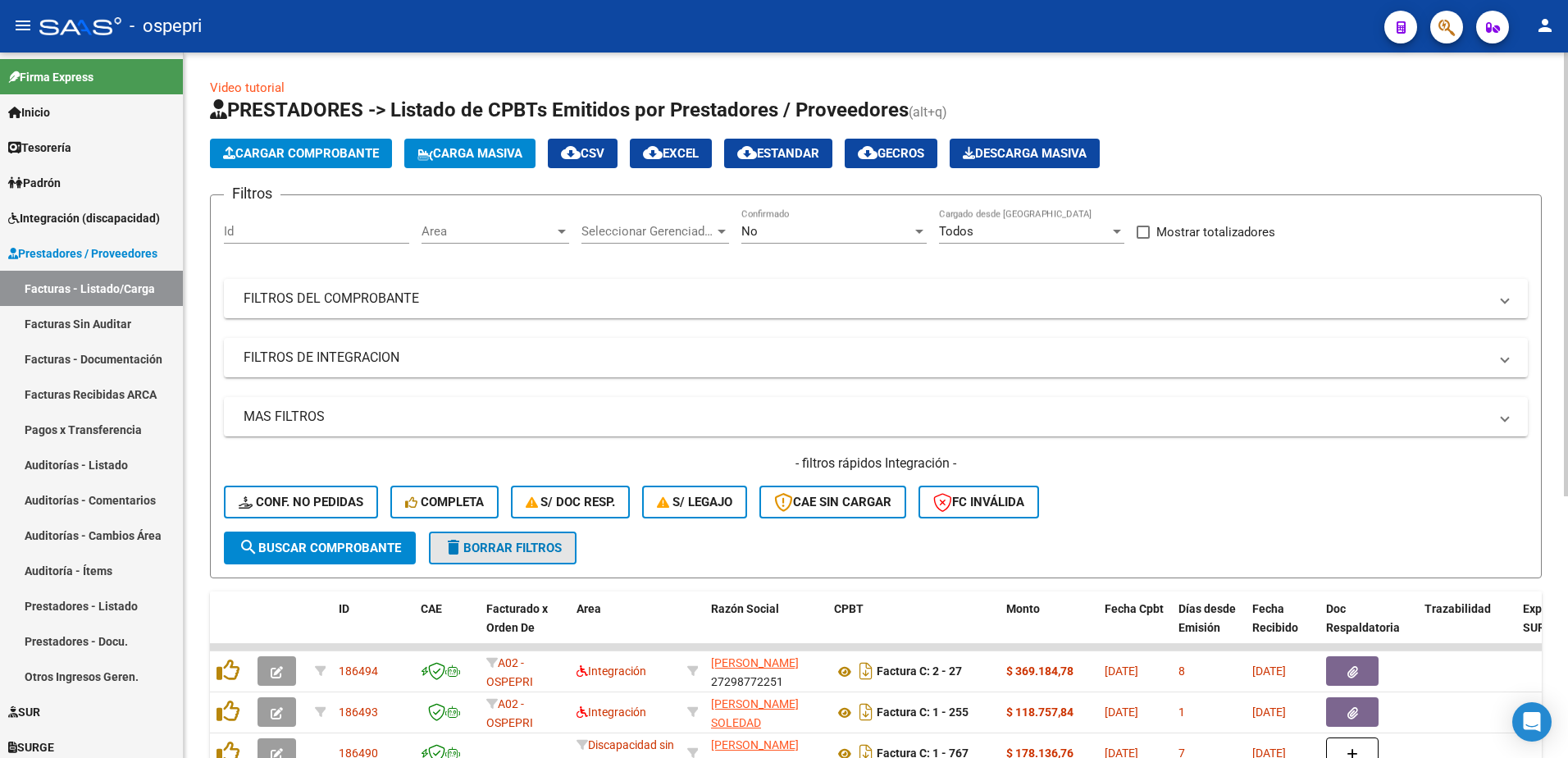
click at [491, 548] on span "delete Borrar Filtros" at bounding box center [502, 548] width 118 height 15
click at [1501, 302] on span at bounding box center [1504, 298] width 6 height 18
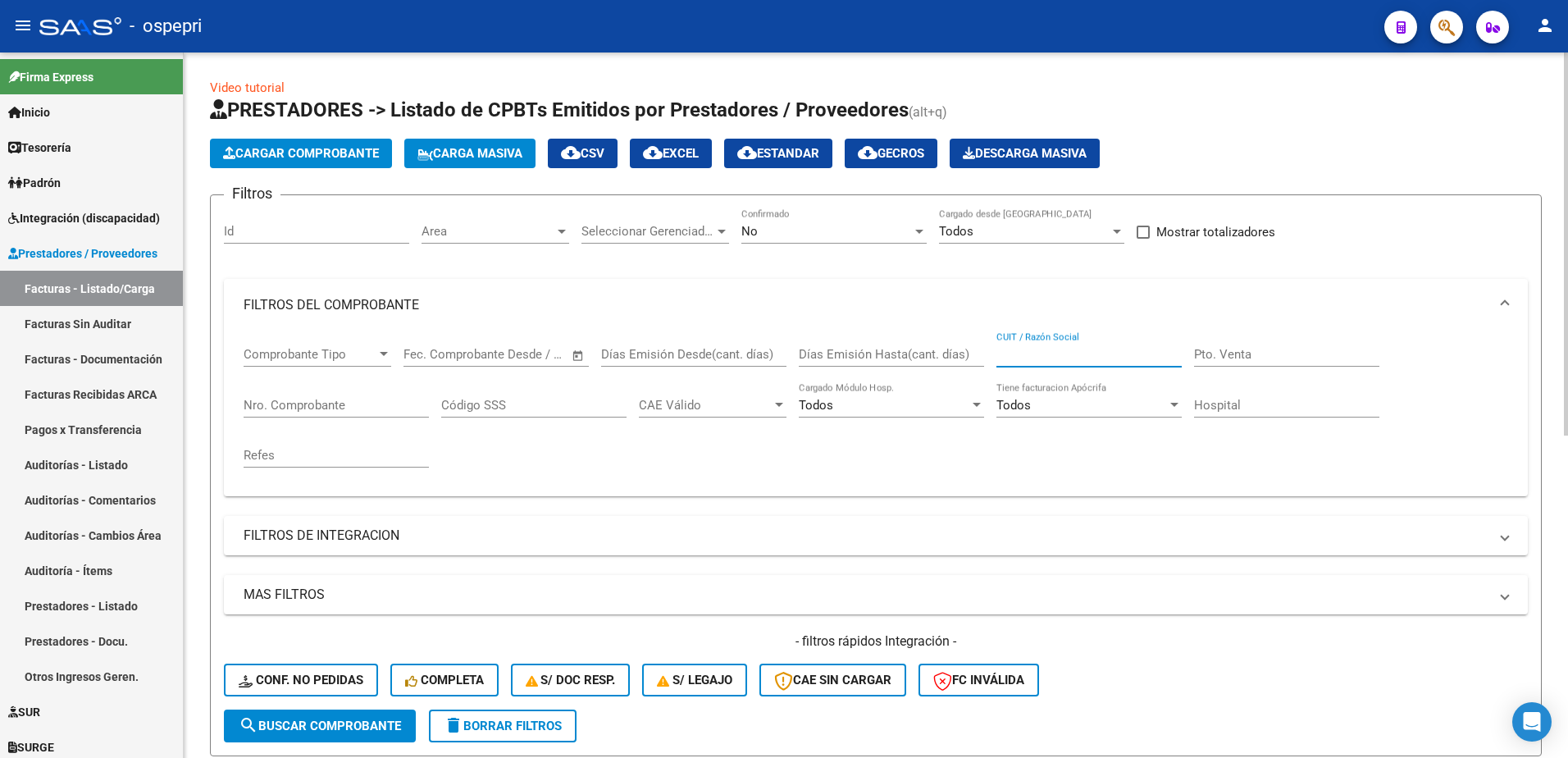
paste input "27368400446"
type input "27368400446"
click at [281, 726] on span "search Buscar Comprobante" at bounding box center [319, 726] width 162 height 15
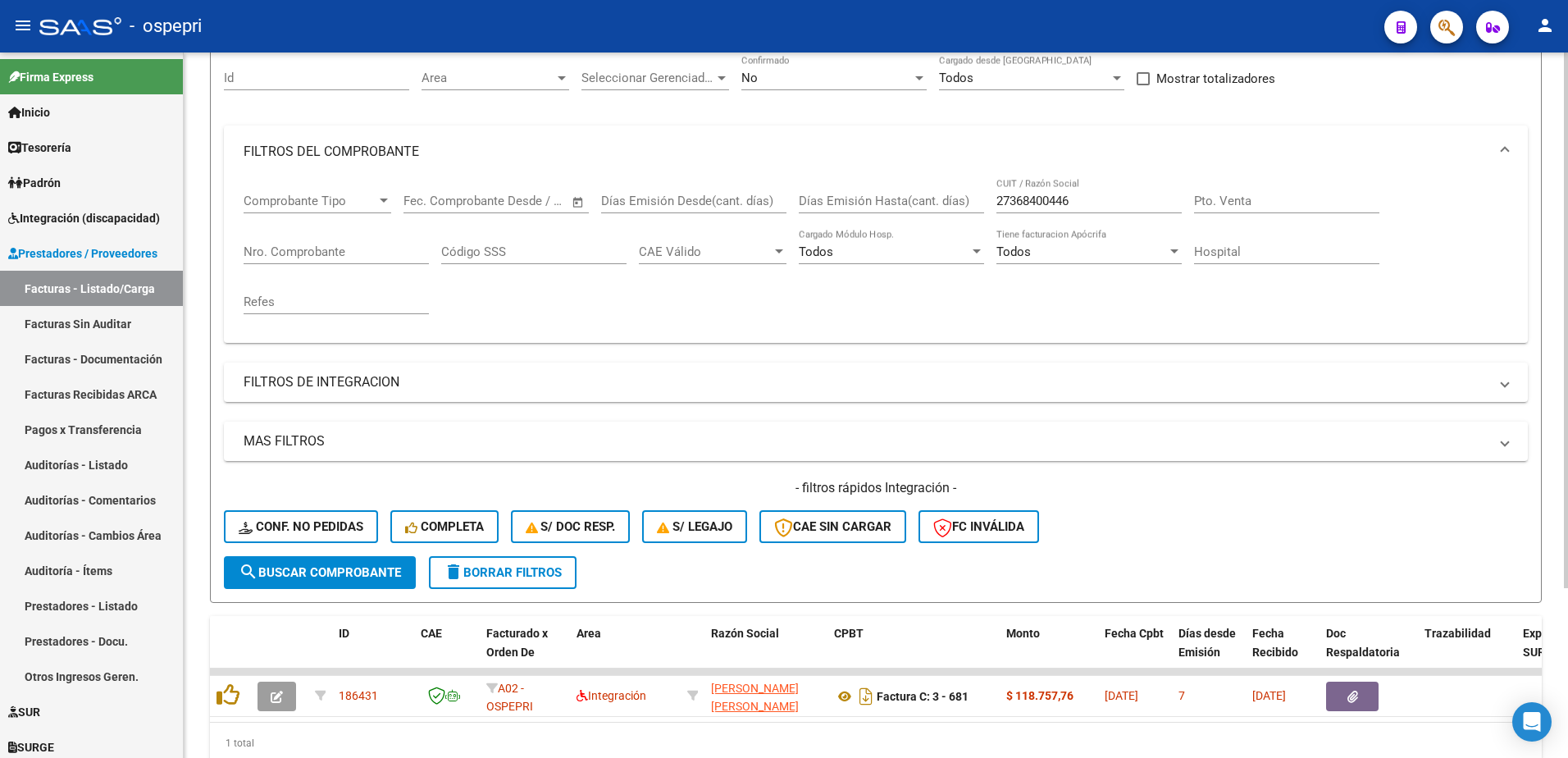
scroll to position [164, 0]
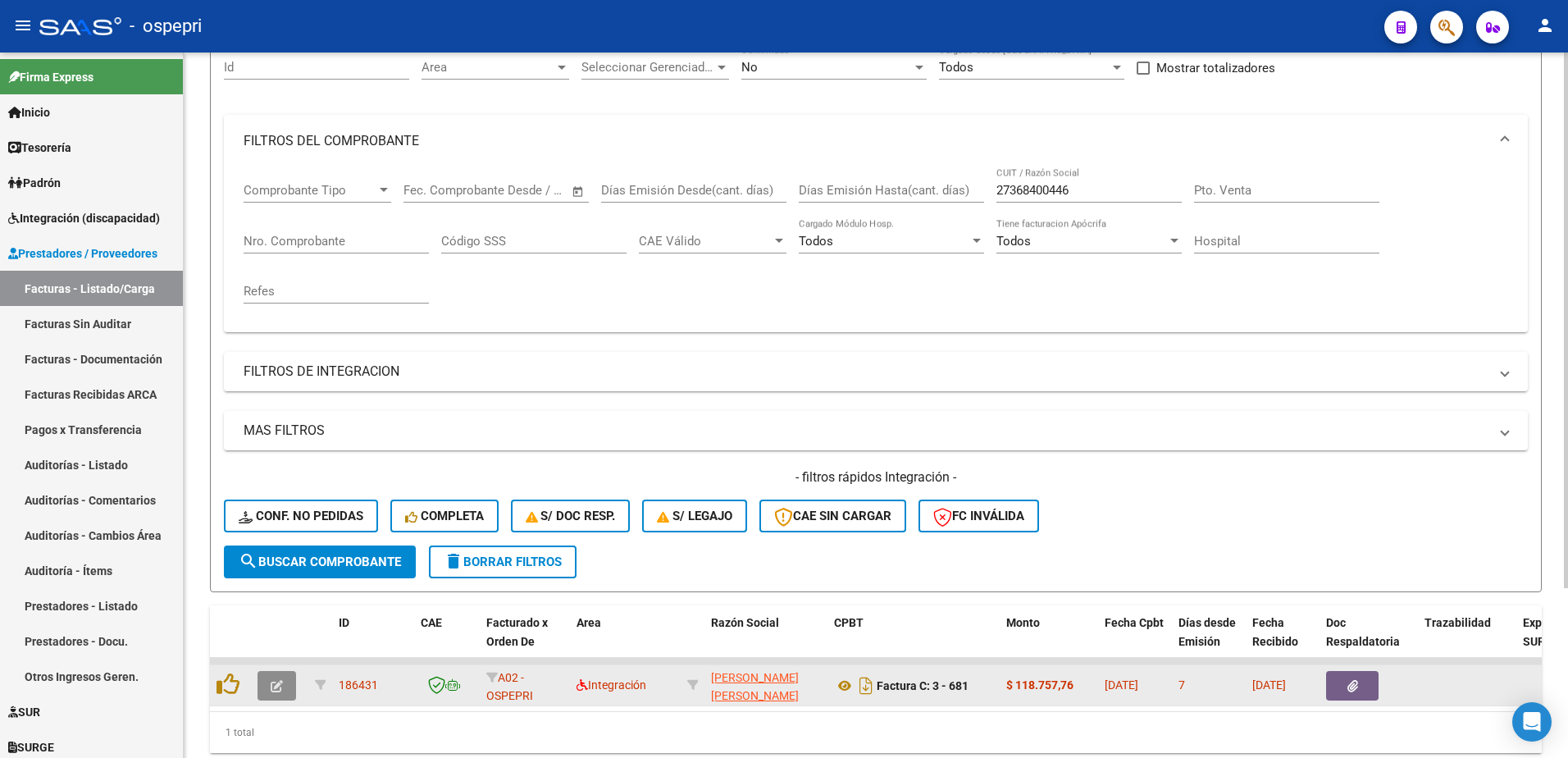
click at [289, 683] on button "button" at bounding box center [277, 686] width 39 height 30
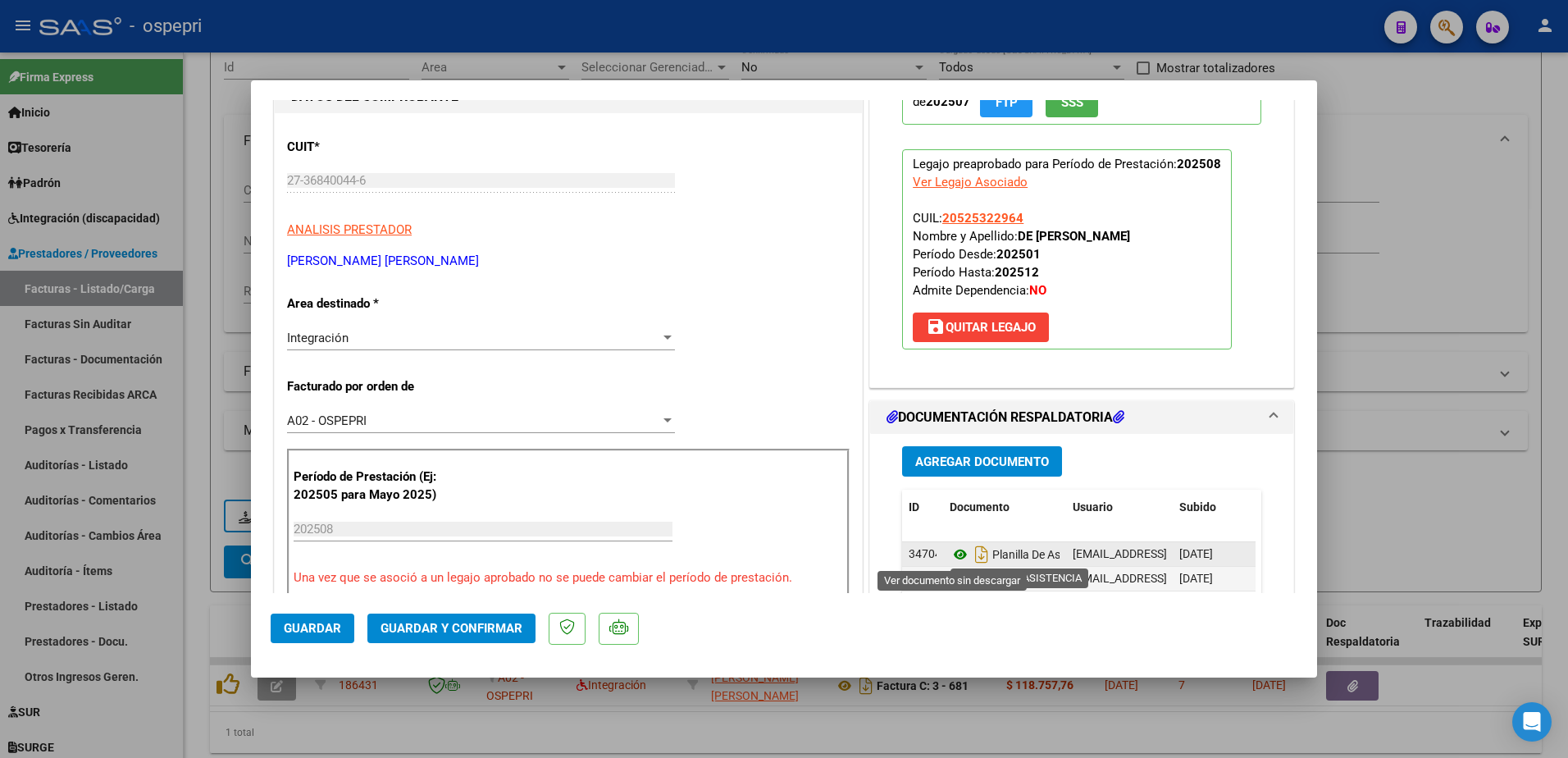
click at [954, 553] on icon at bounding box center [960, 555] width 21 height 19
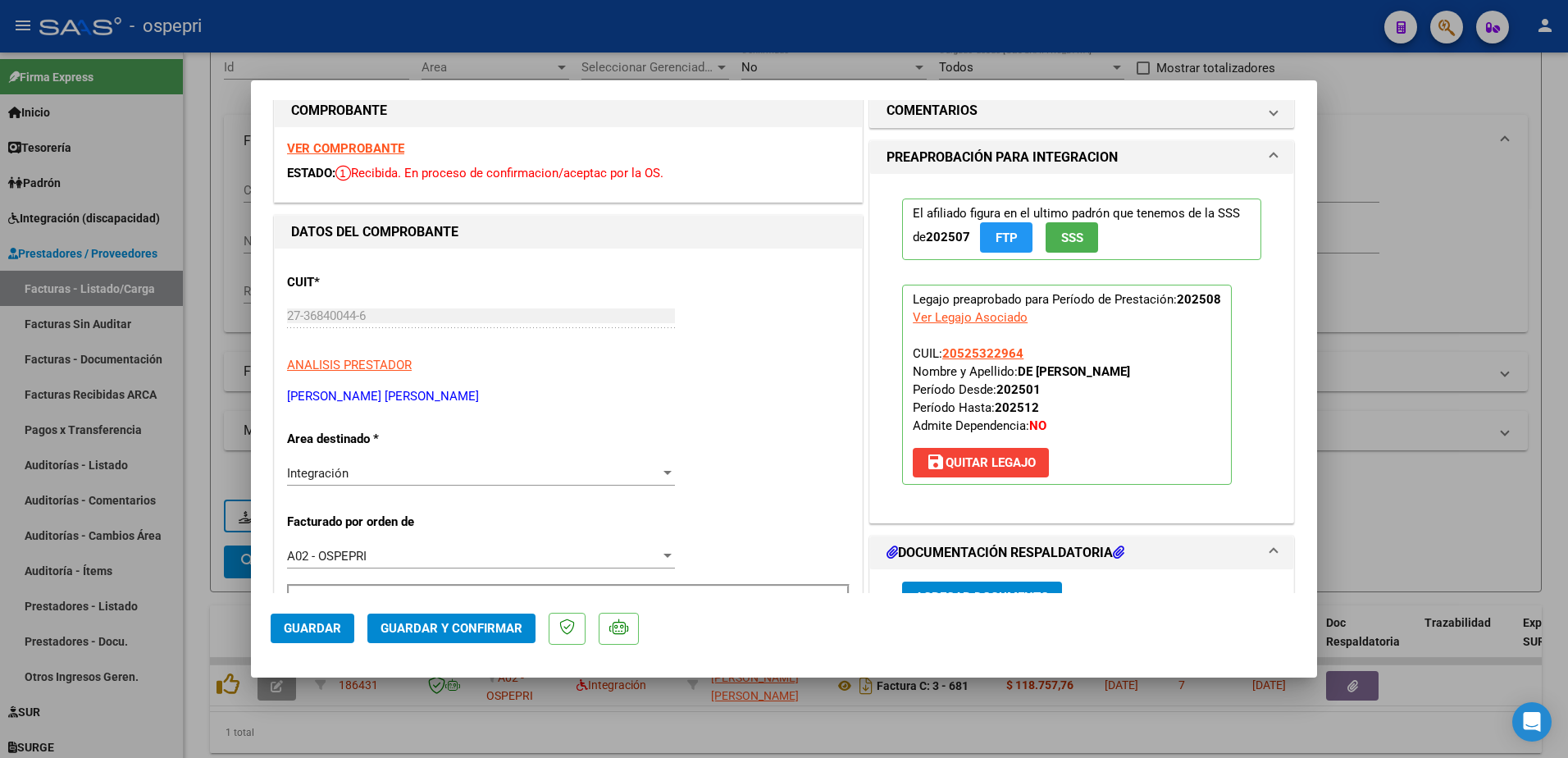
scroll to position [0, 0]
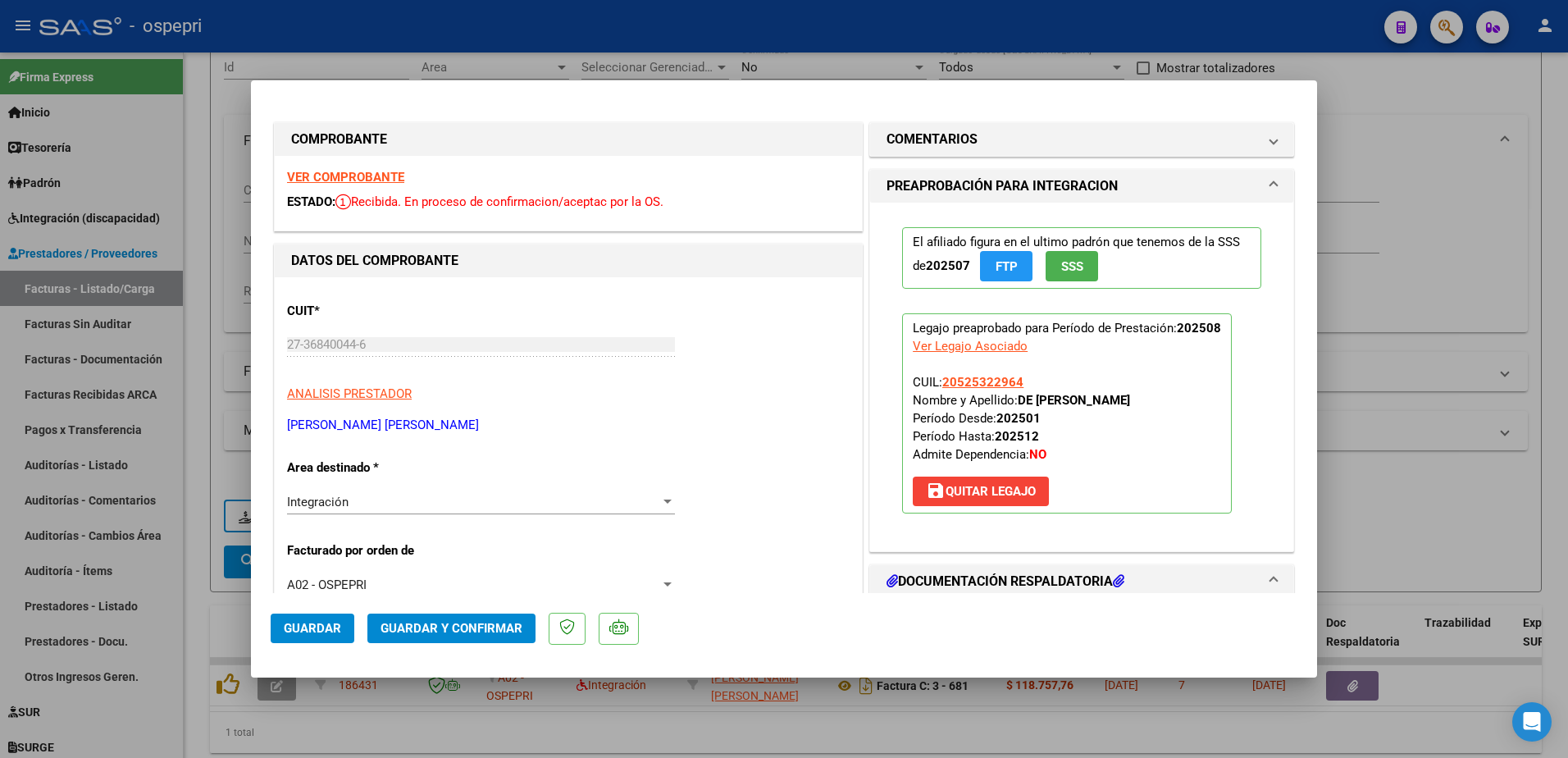
click at [357, 177] on strong "VER COMPROBANTE" at bounding box center [346, 177] width 117 height 15
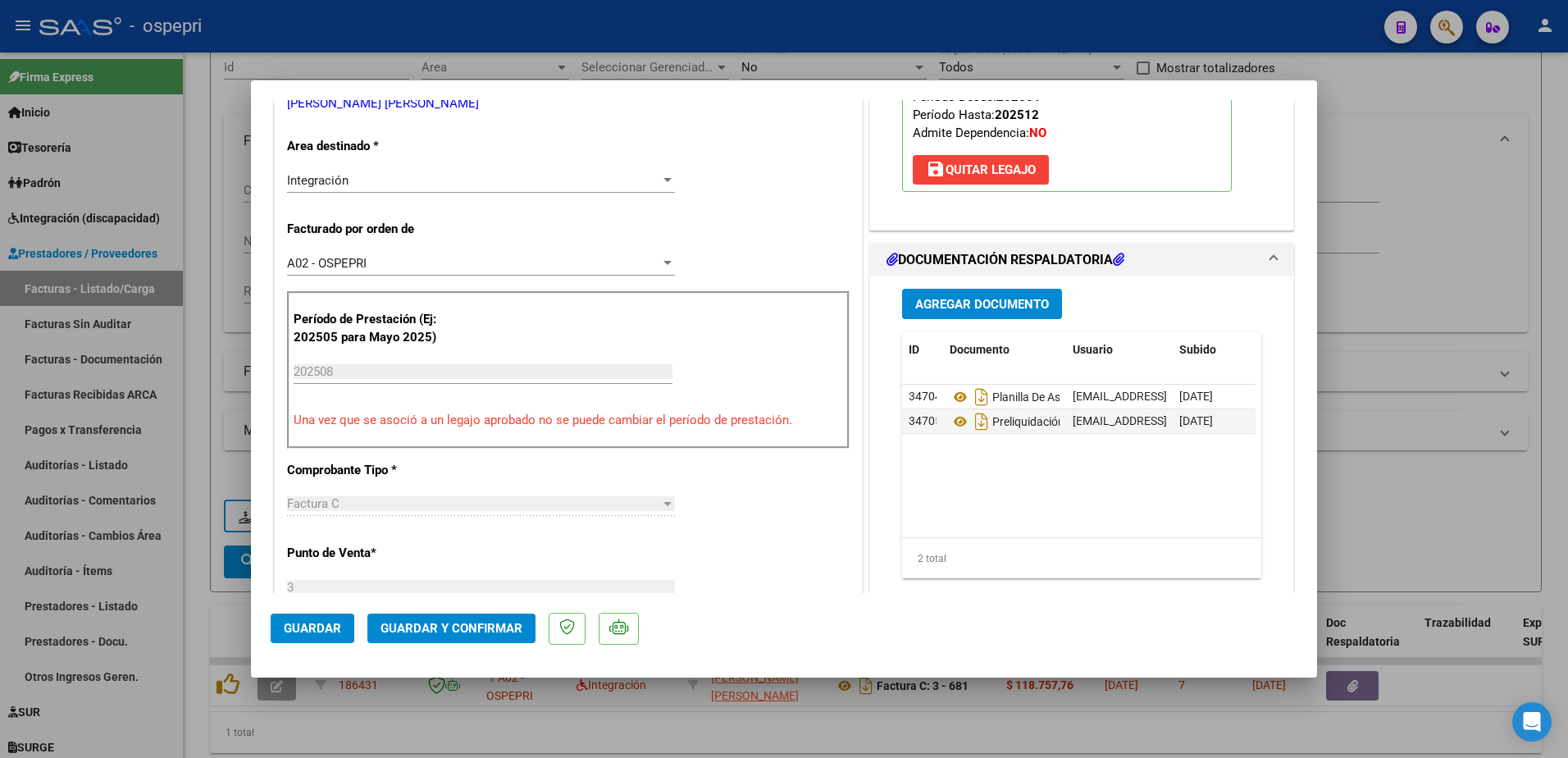
scroll to position [328, 0]
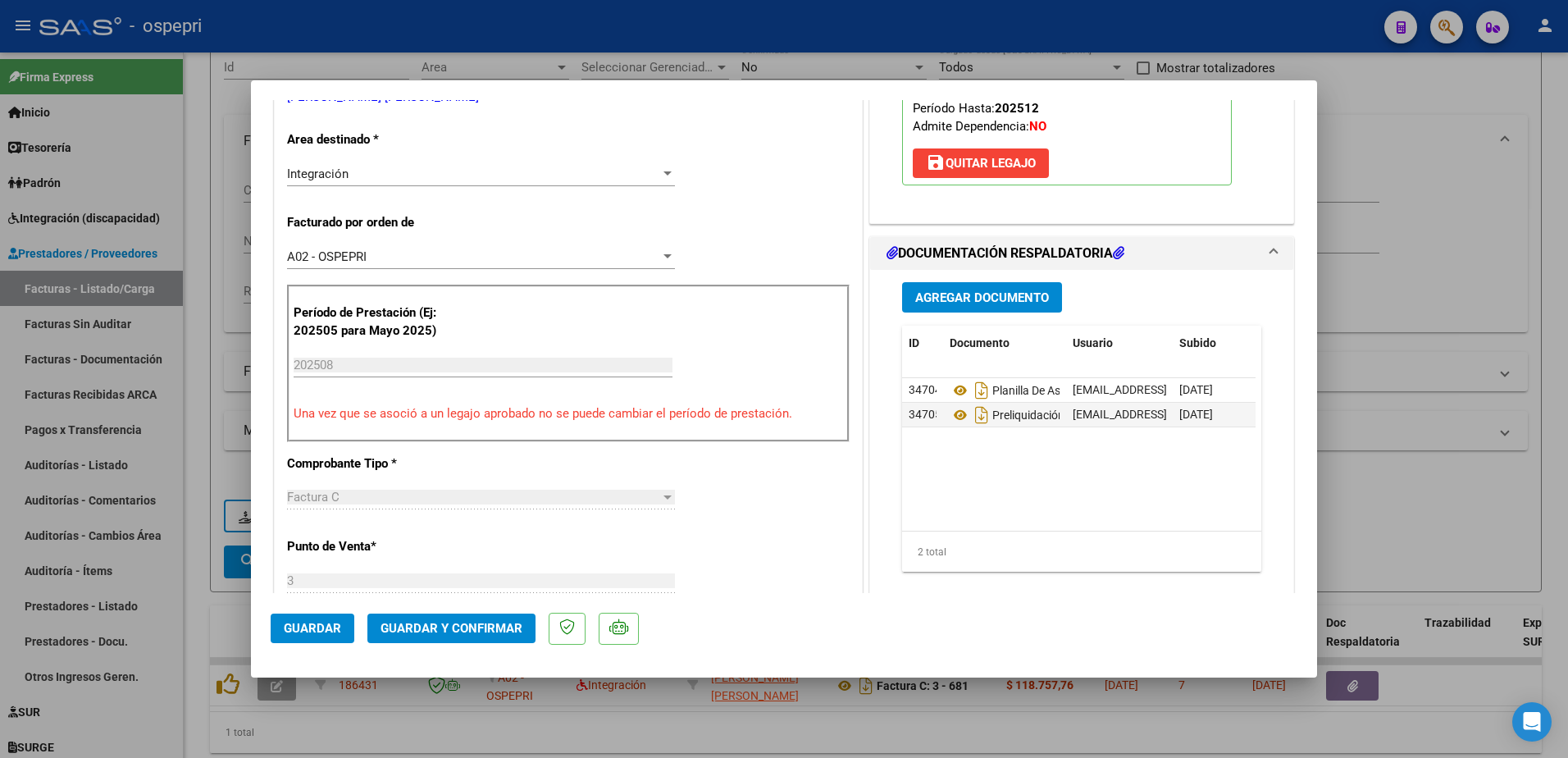
click at [428, 627] on span "Guardar y Confirmar" at bounding box center [451, 628] width 142 height 15
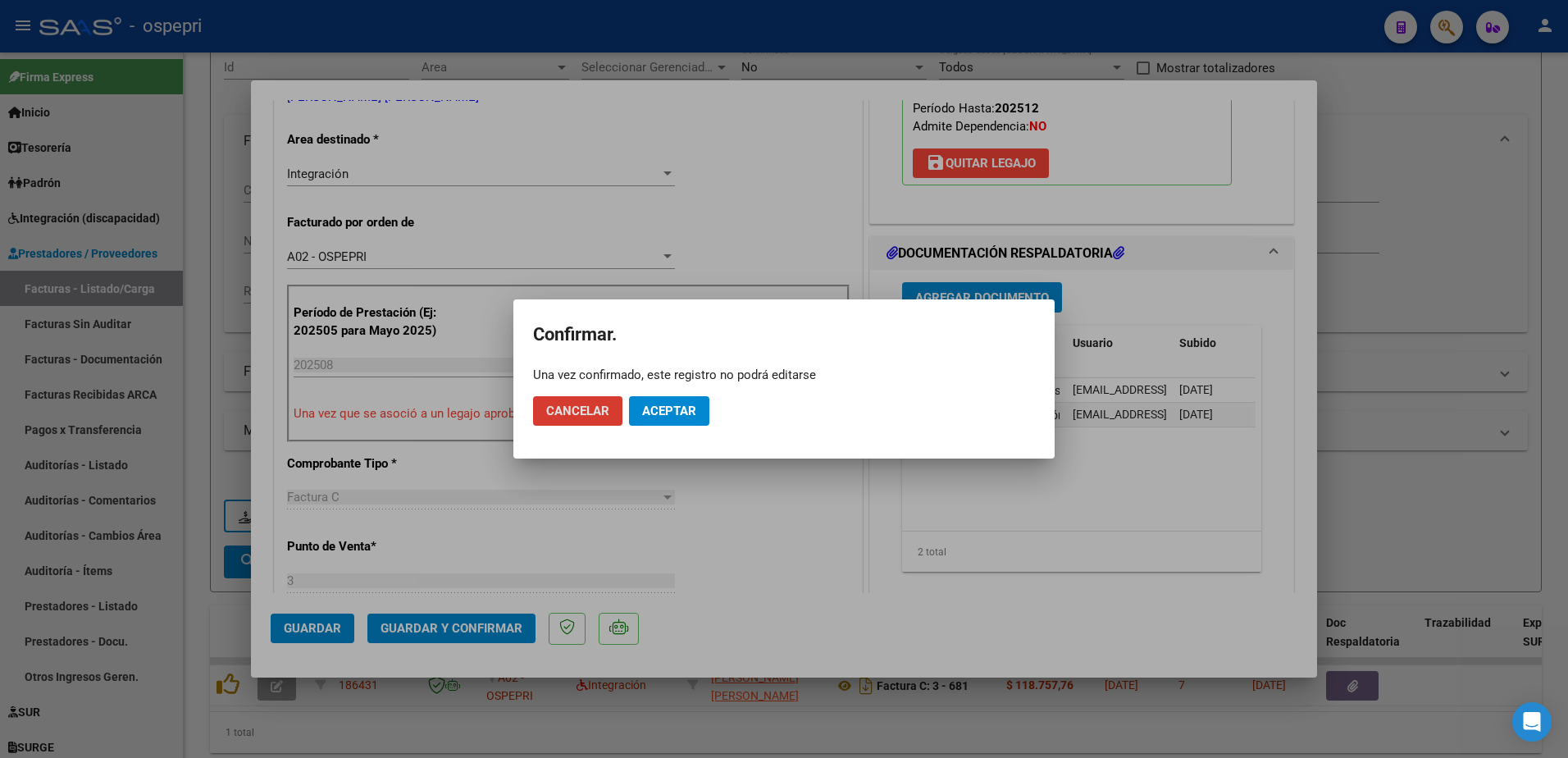
click at [682, 412] on span "Aceptar" at bounding box center [669, 411] width 54 height 15
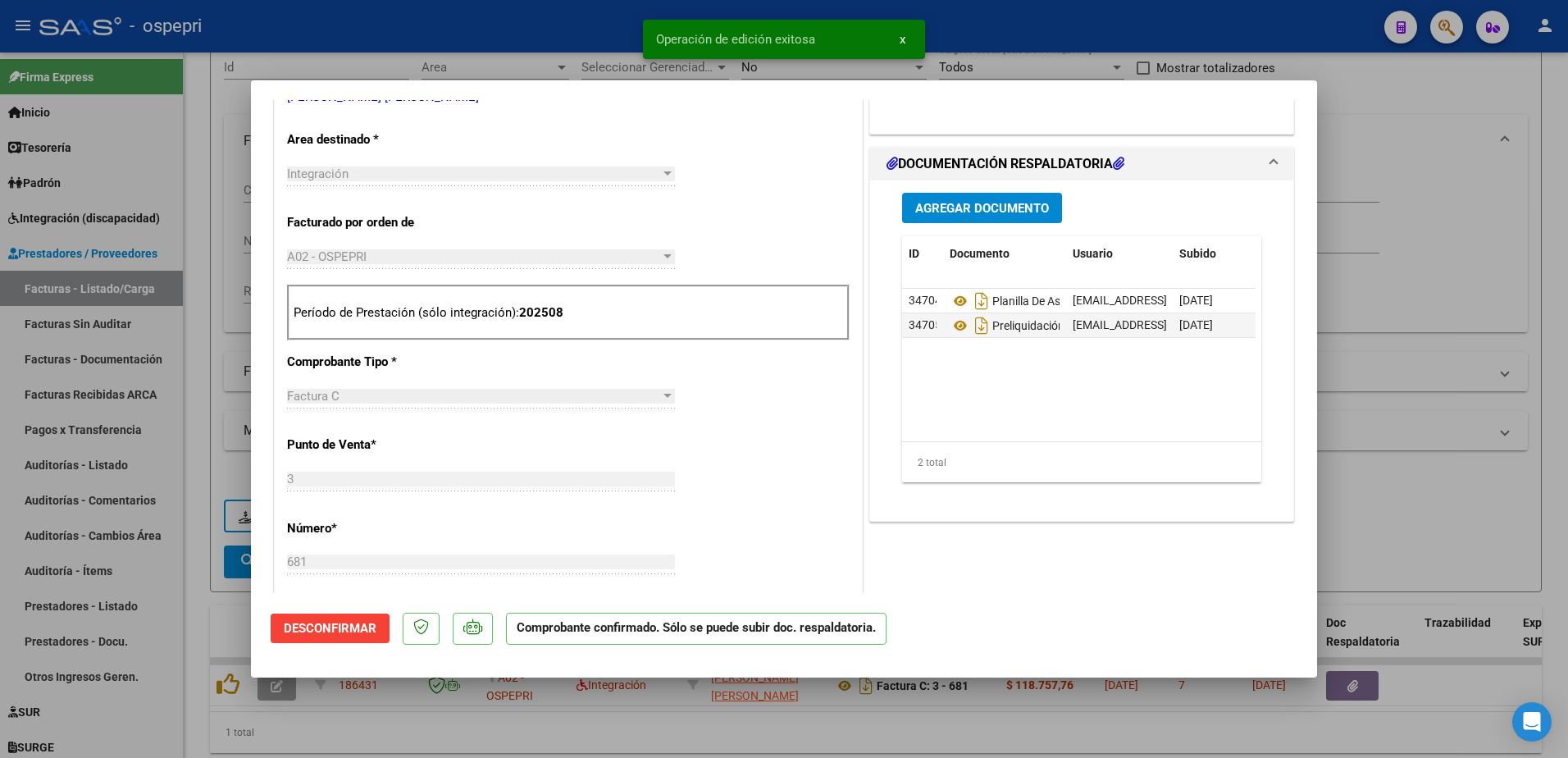
type input "$ 0,00"
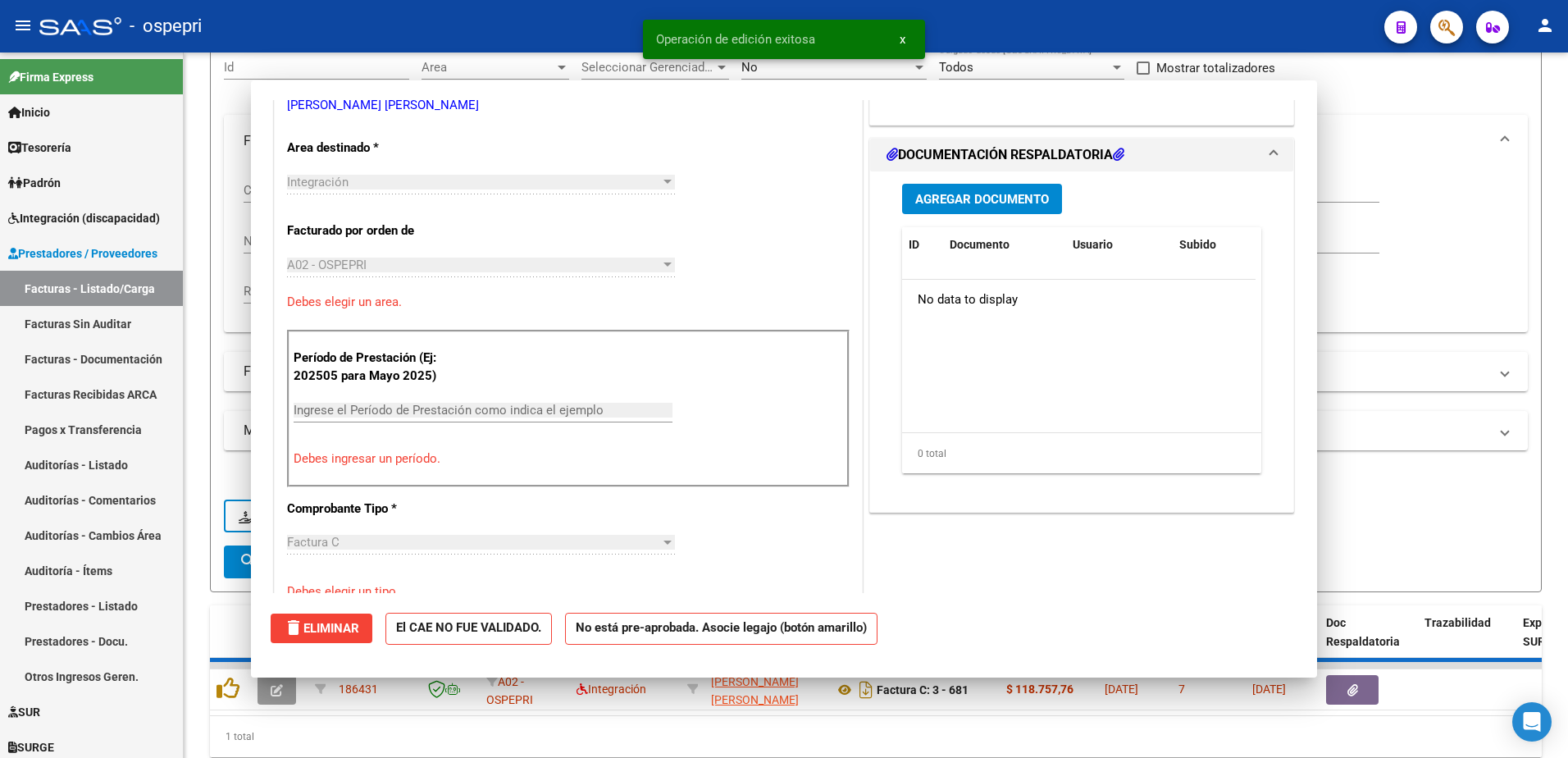
scroll to position [0, 0]
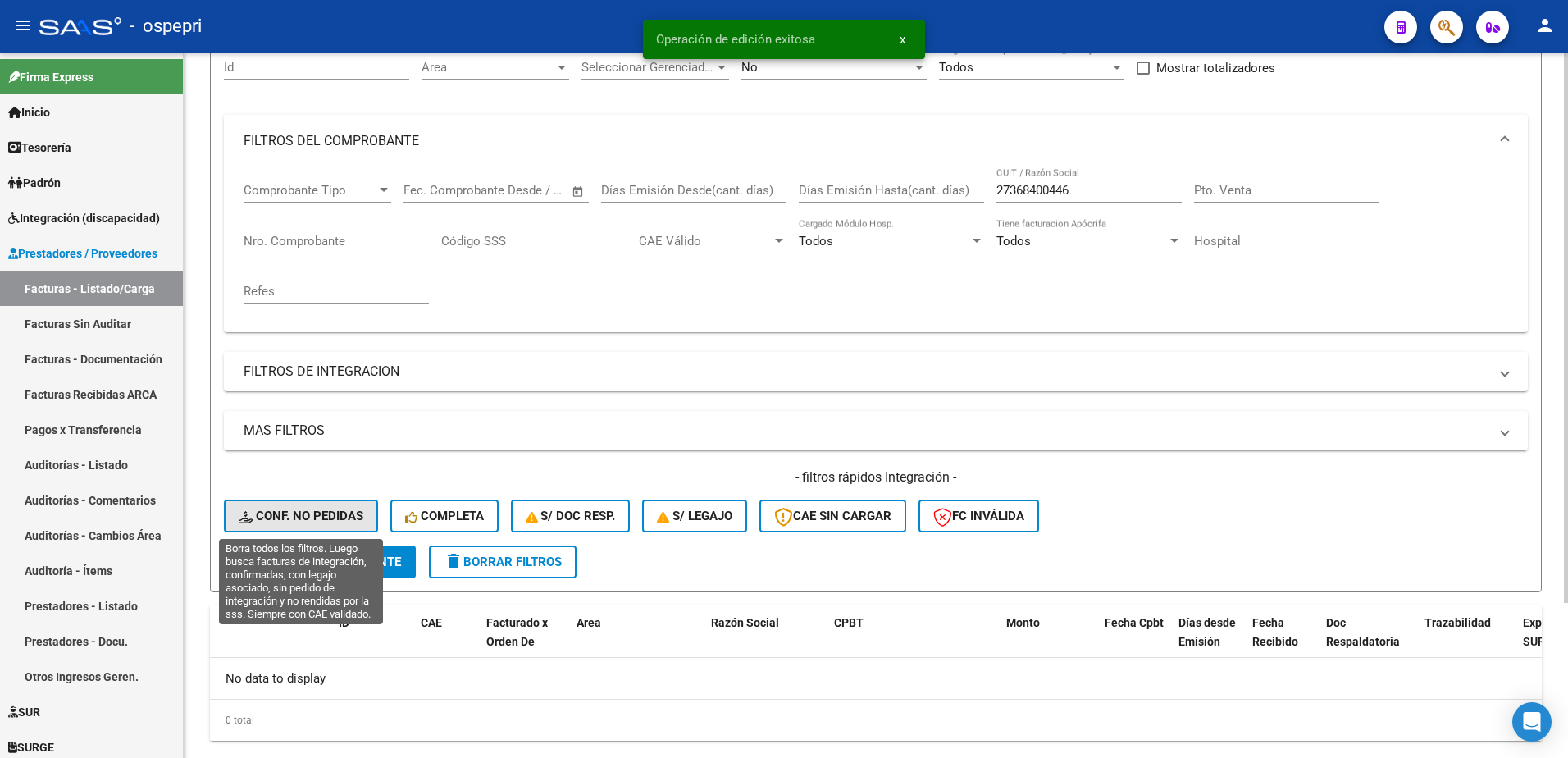
click at [339, 510] on span "Conf. no pedidas" at bounding box center [300, 515] width 124 height 15
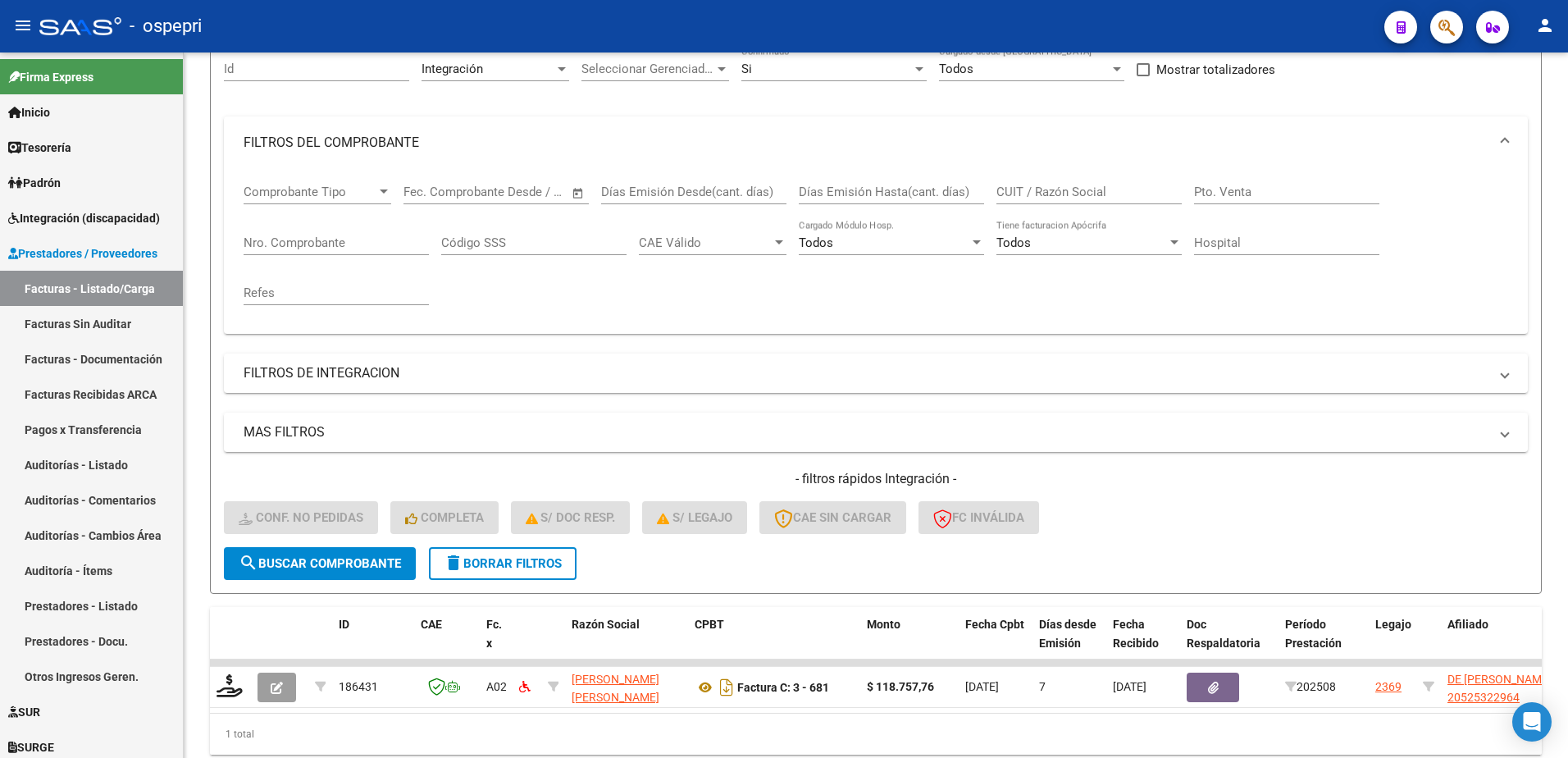
scroll to position [164, 0]
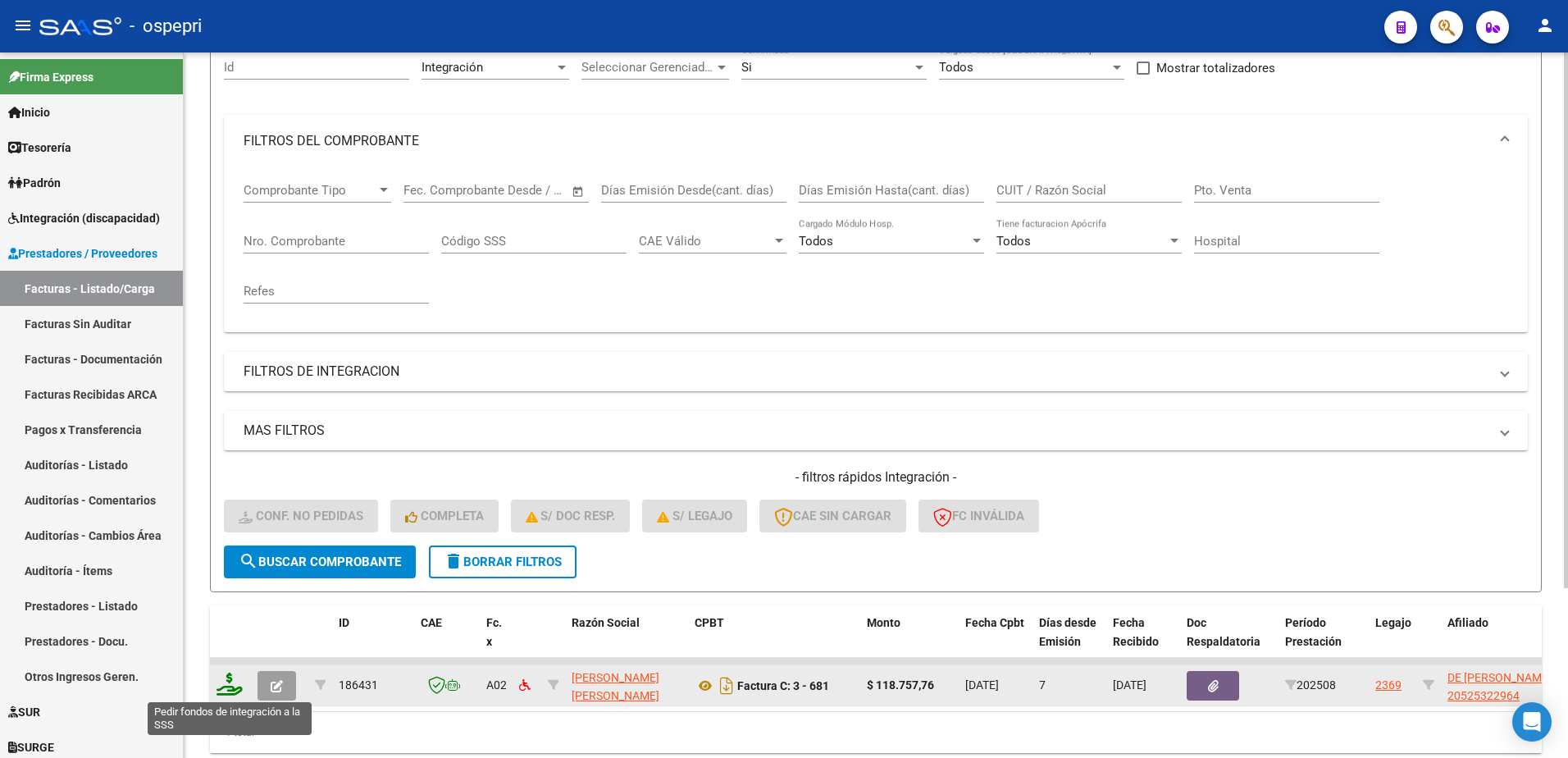
click at [230, 682] on icon at bounding box center [230, 684] width 26 height 23
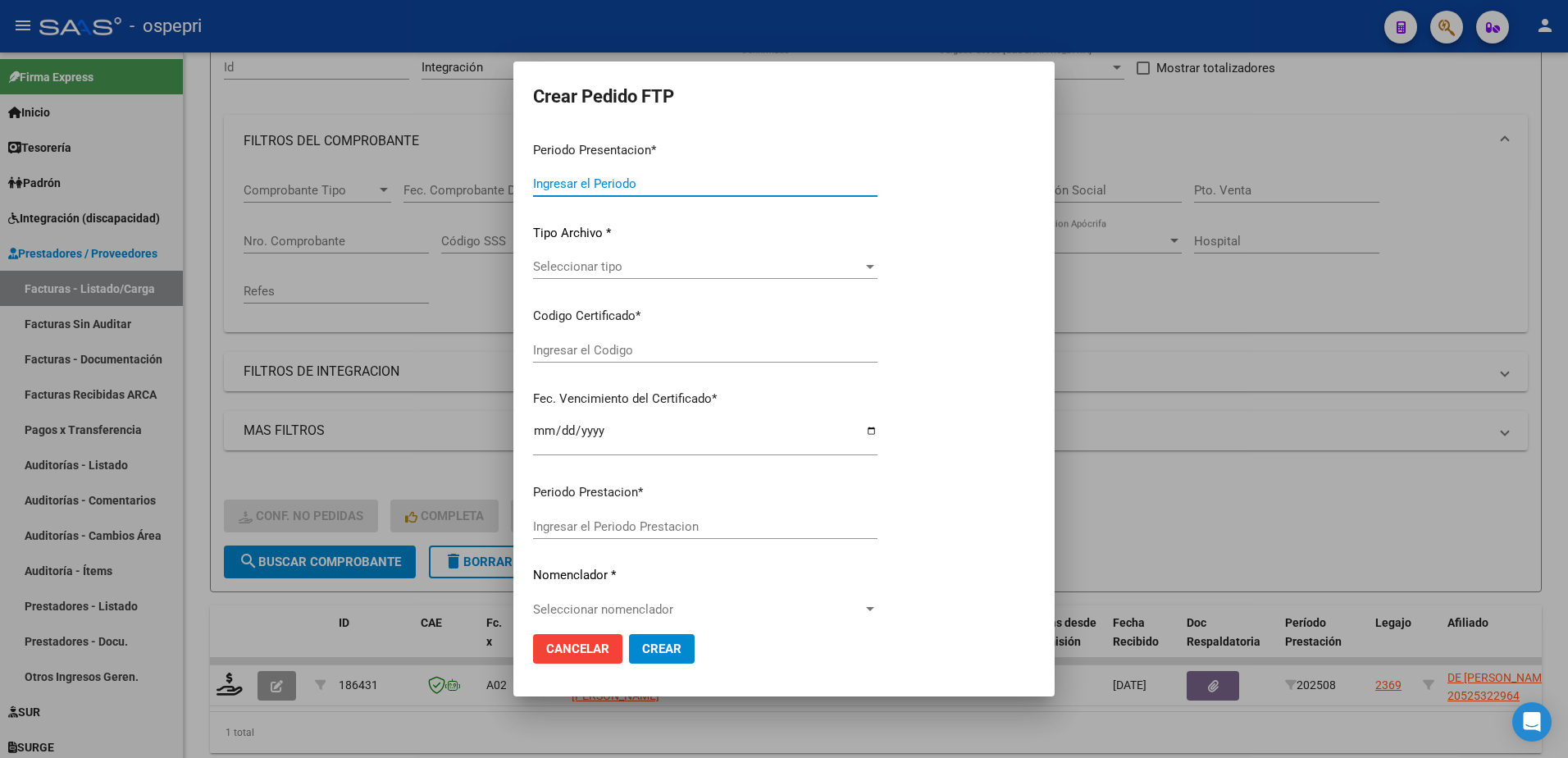
type input "202508"
type input "$ 118.757,76"
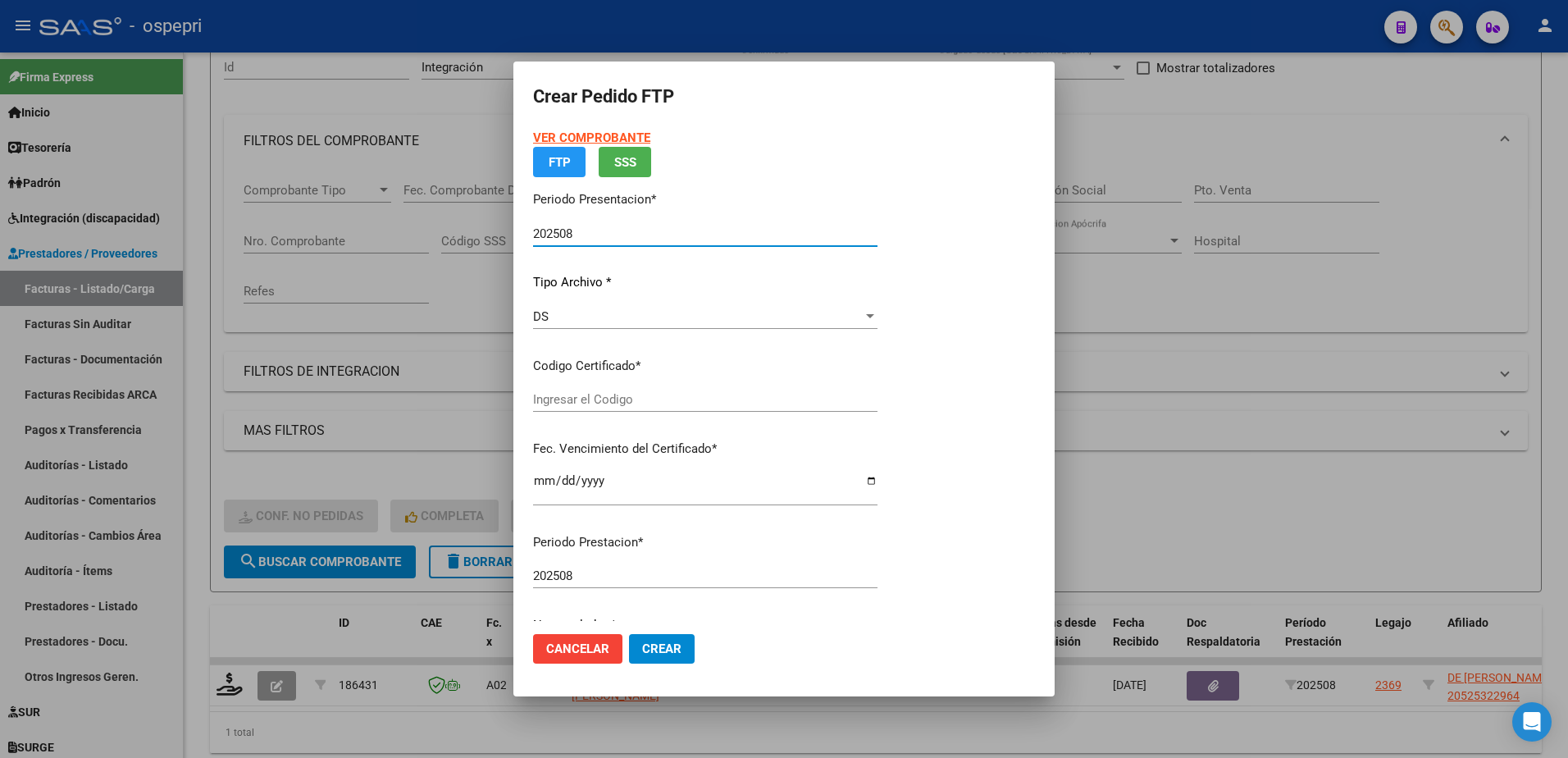
type input "2052532296-4"
type input "2033-07-01"
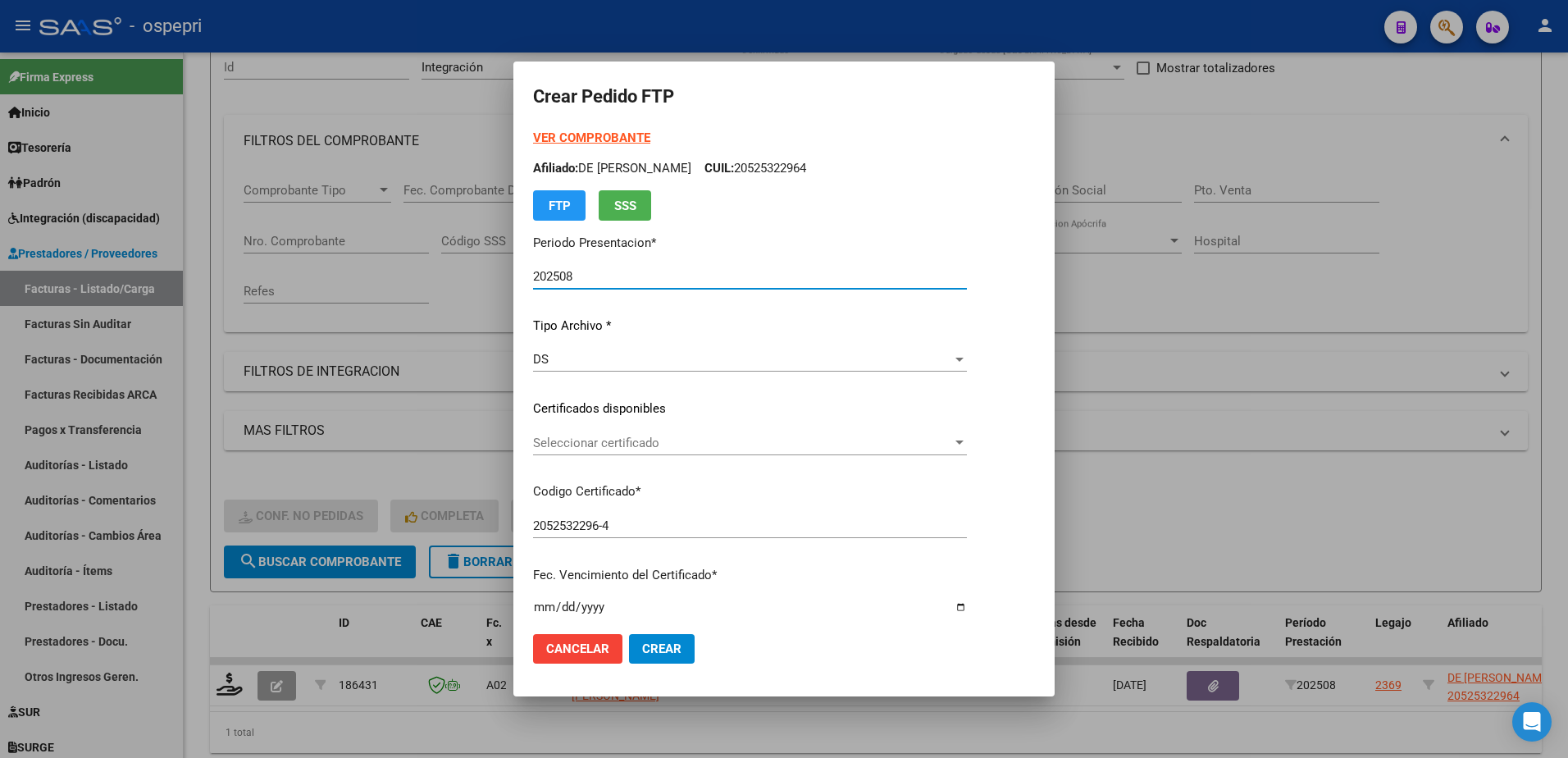
click at [597, 446] on span "Seleccionar certificado" at bounding box center [743, 443] width 419 height 15
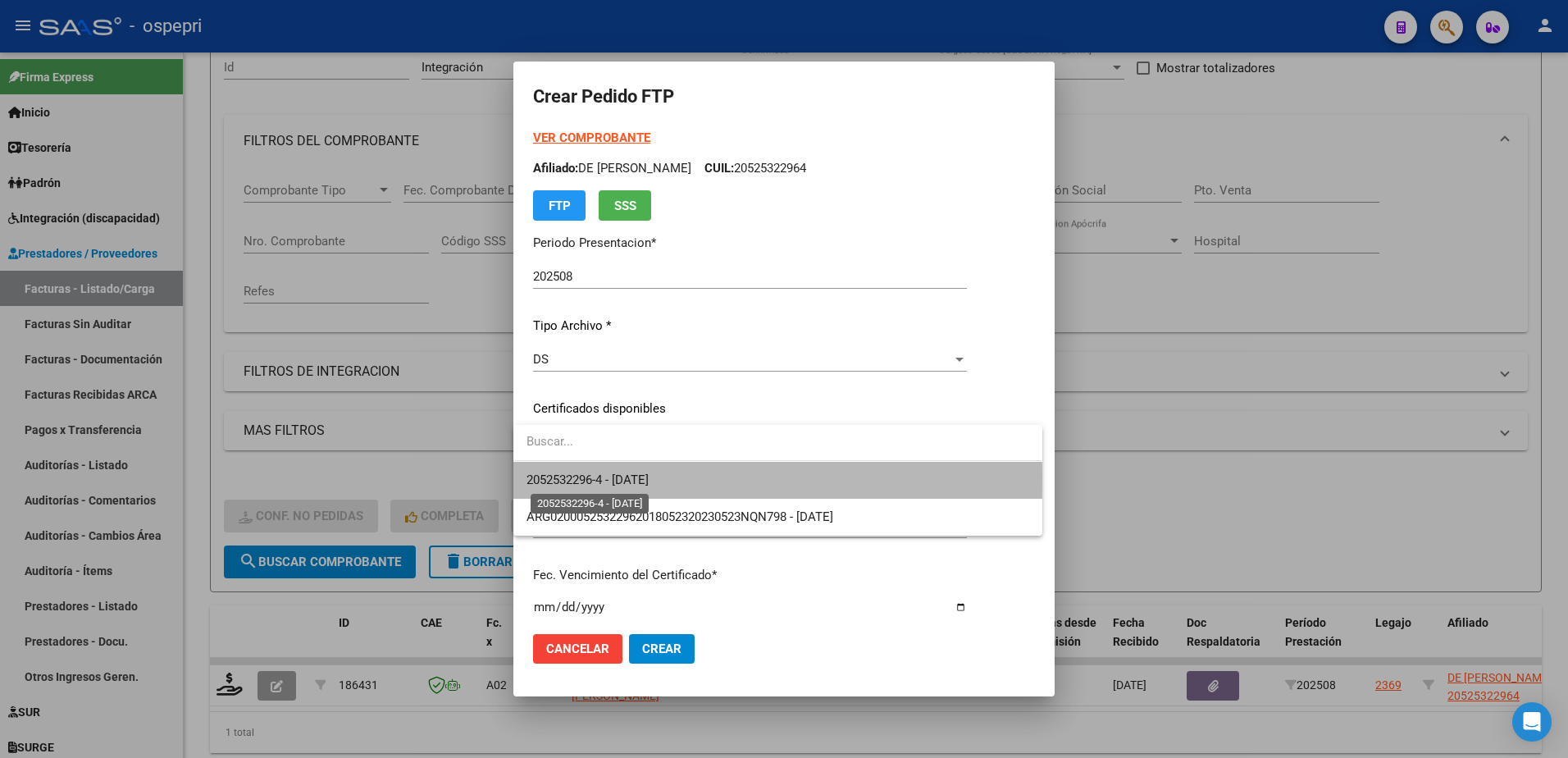
click at [602, 479] on span "2052532296-4 - 2033-07-01" at bounding box center [587, 479] width 122 height 15
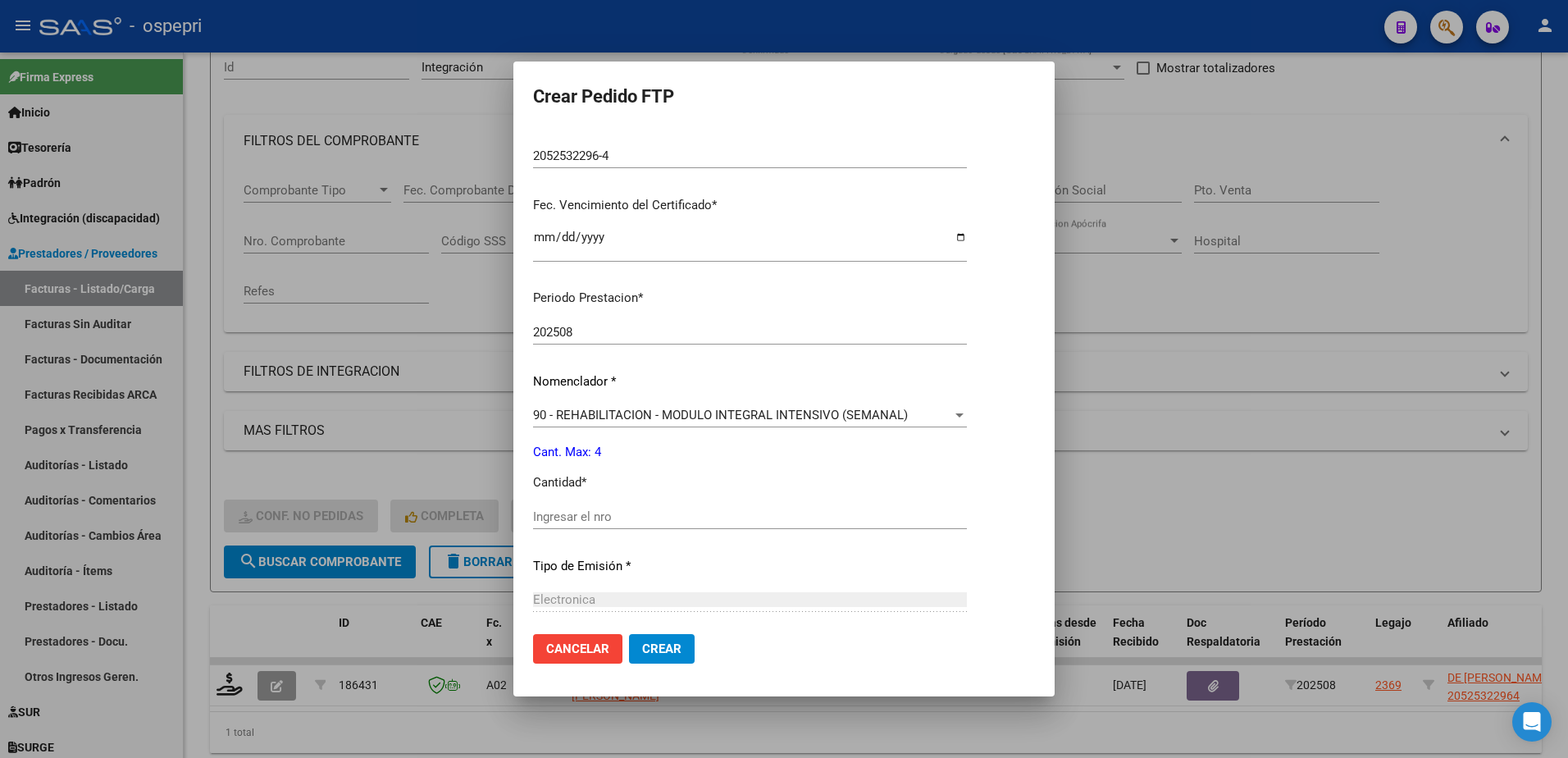
scroll to position [410, 0]
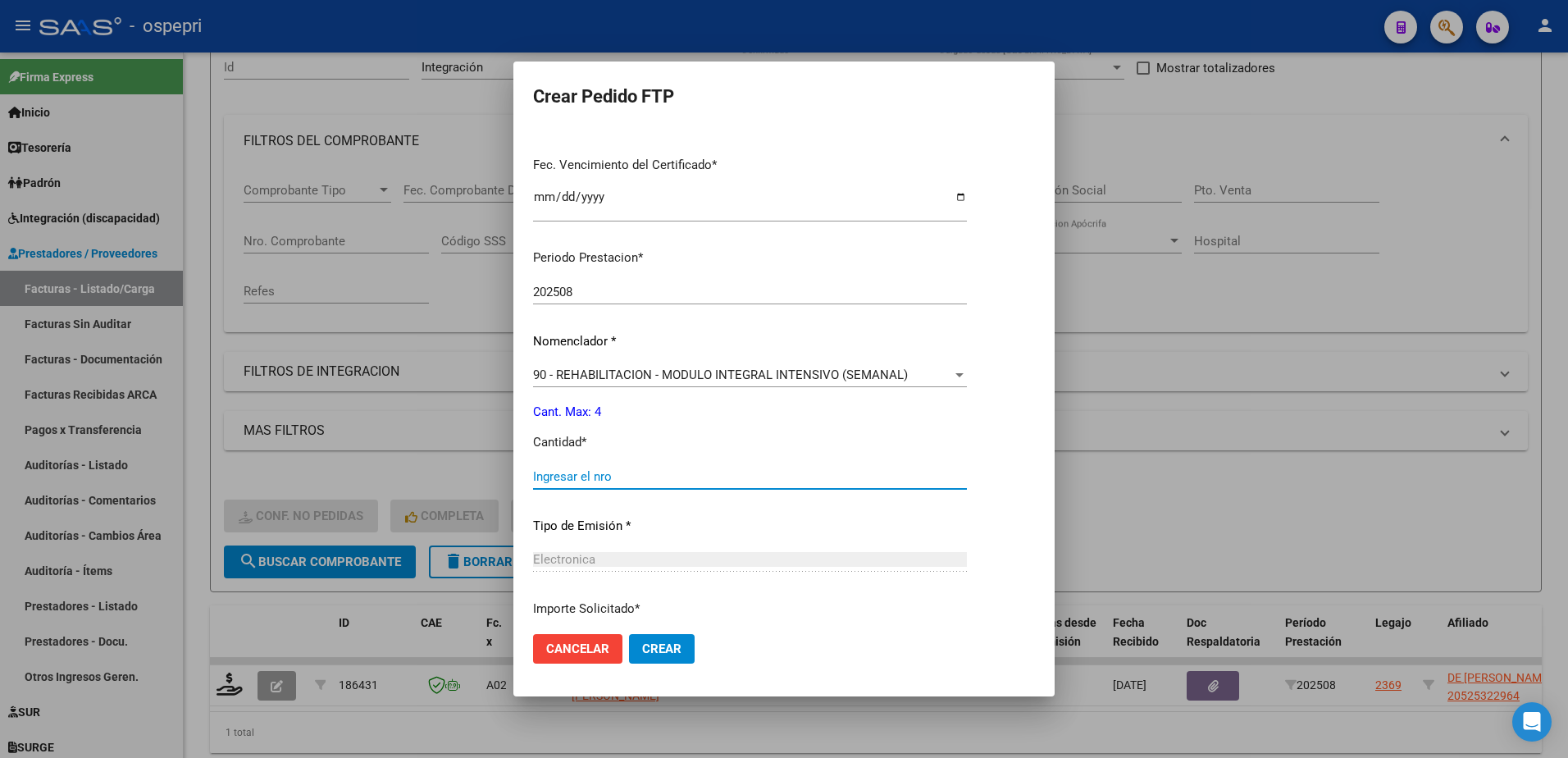
click at [585, 479] on input "Ingresar el nro" at bounding box center [750, 476] width 434 height 15
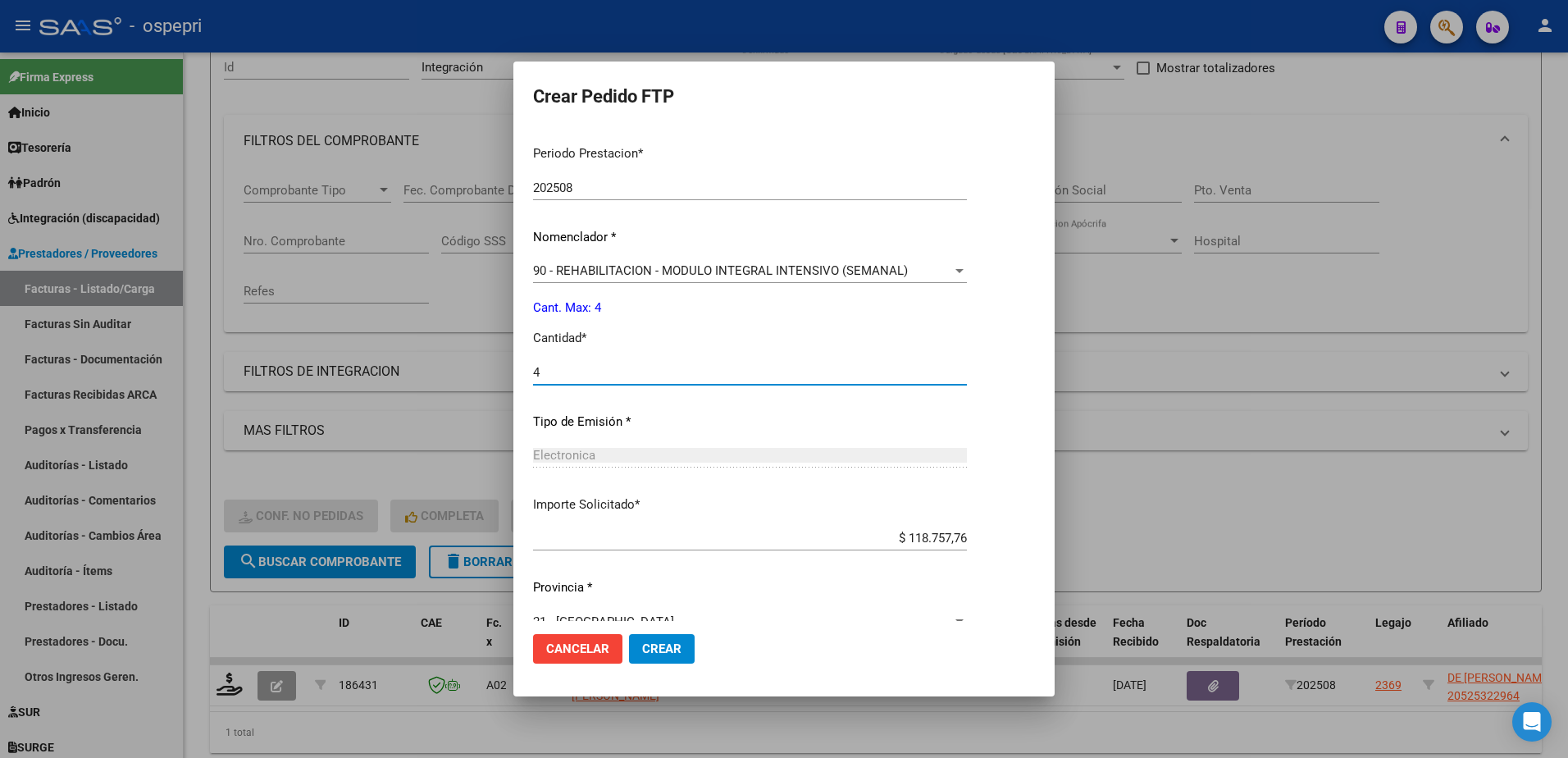
scroll to position [542, 0]
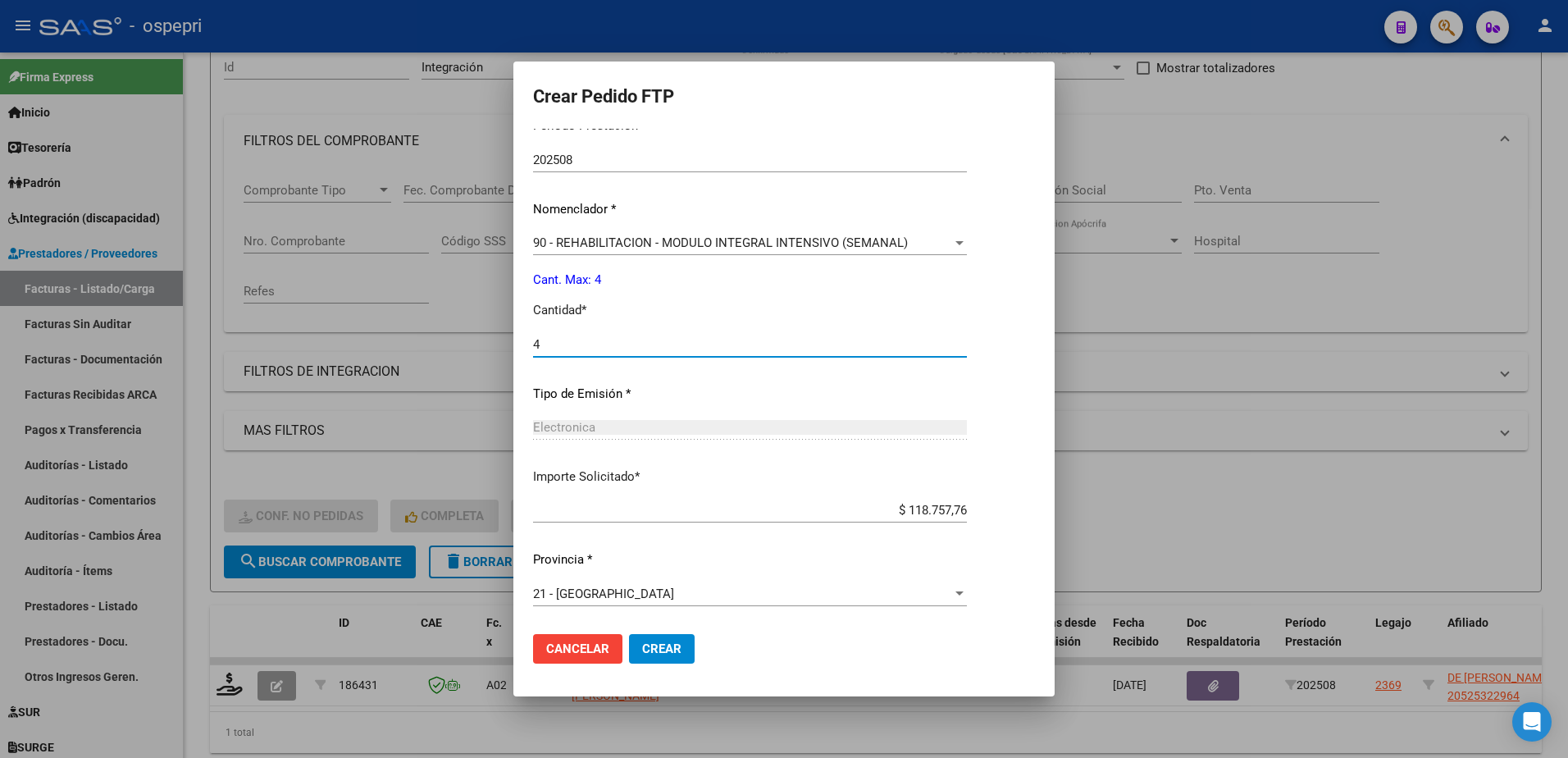
type input "4"
click at [646, 654] on span "Crear" at bounding box center [661, 648] width 39 height 15
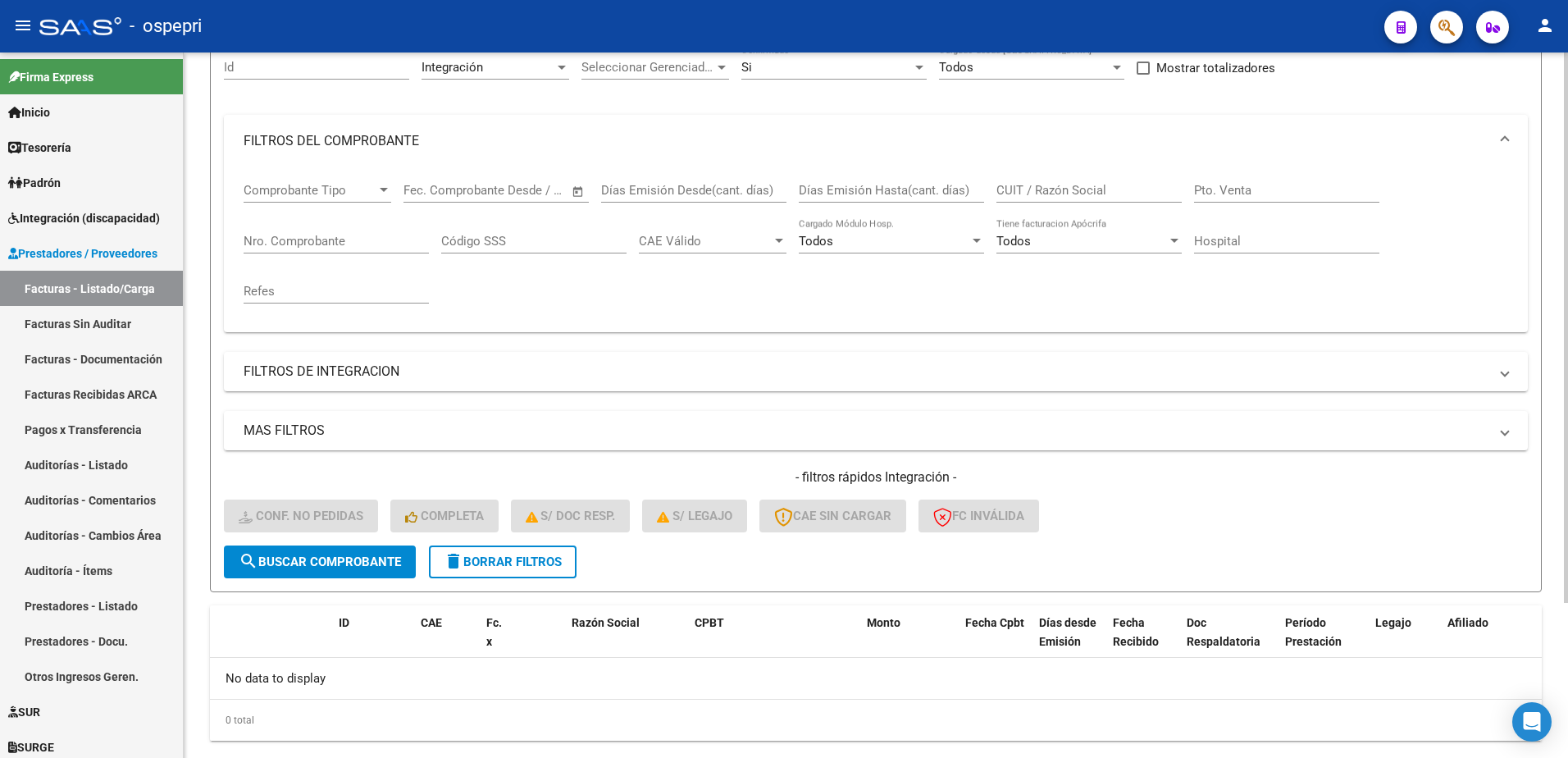
click at [532, 556] on span "delete Borrar Filtros" at bounding box center [502, 562] width 118 height 15
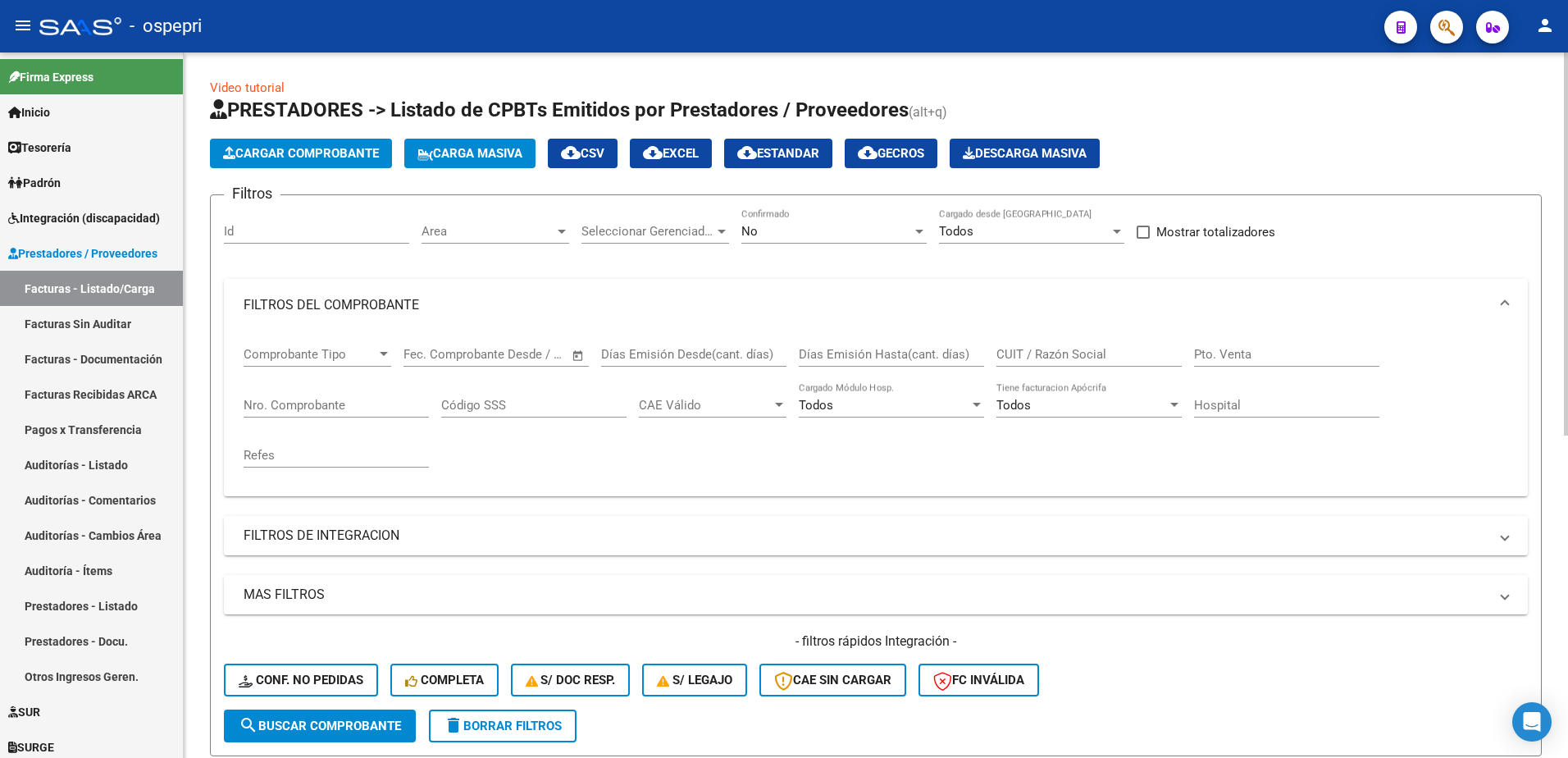
click at [1050, 348] on input "CUIT / Razón Social" at bounding box center [1089, 354] width 186 height 15
drag, startPoint x: 1051, startPoint y: 345, endPoint x: 964, endPoint y: 448, distance: 134.8
click at [964, 448] on div "Comprobante Tipo Comprobante Tipo Fecha inicio – Fecha fin Fec. Comprobante Des…" at bounding box center [876, 407] width 1265 height 152
paste input "27407782076"
type input "27407782076"
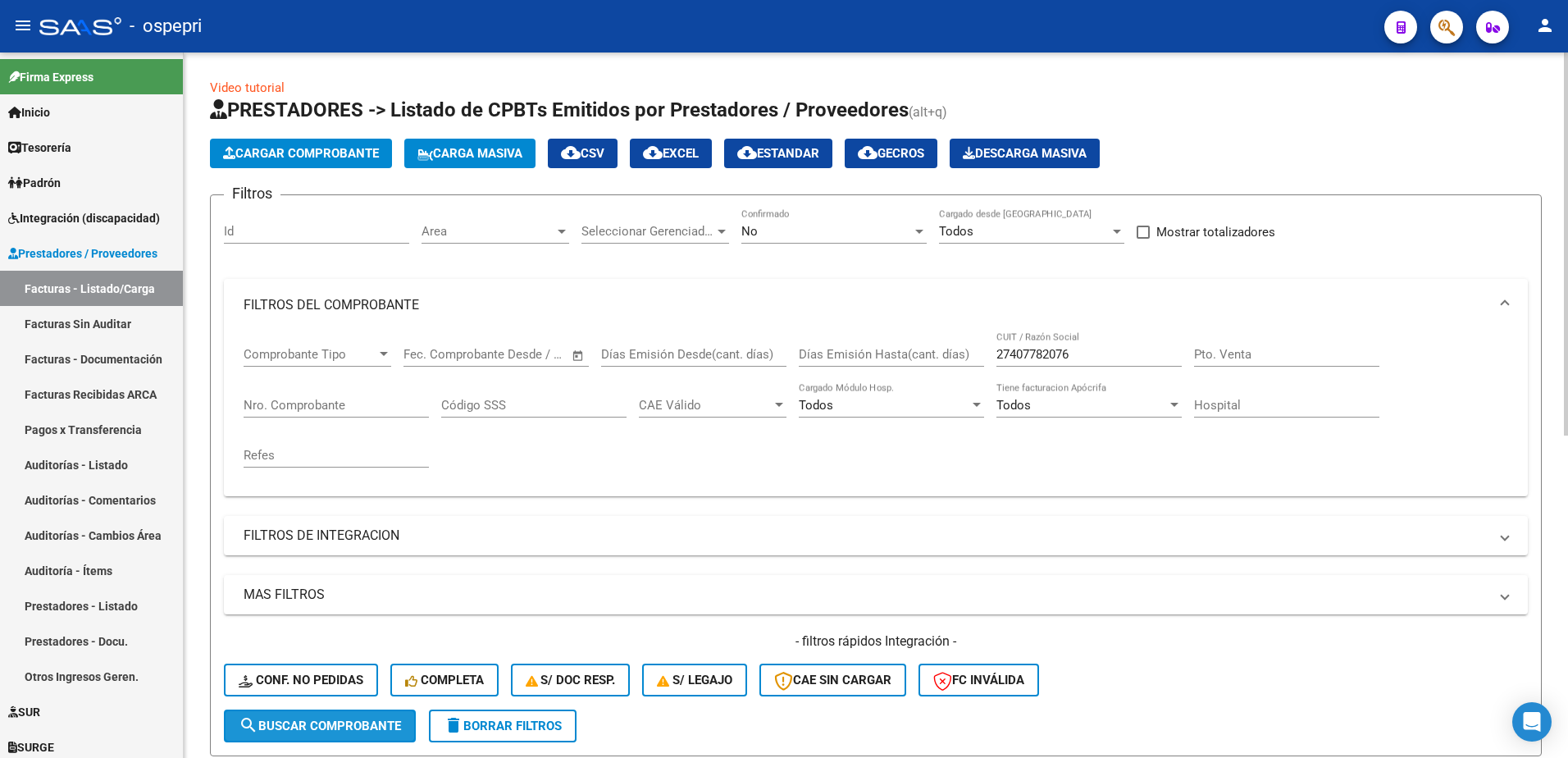
click at [379, 728] on span "search Buscar Comprobante" at bounding box center [319, 726] width 162 height 15
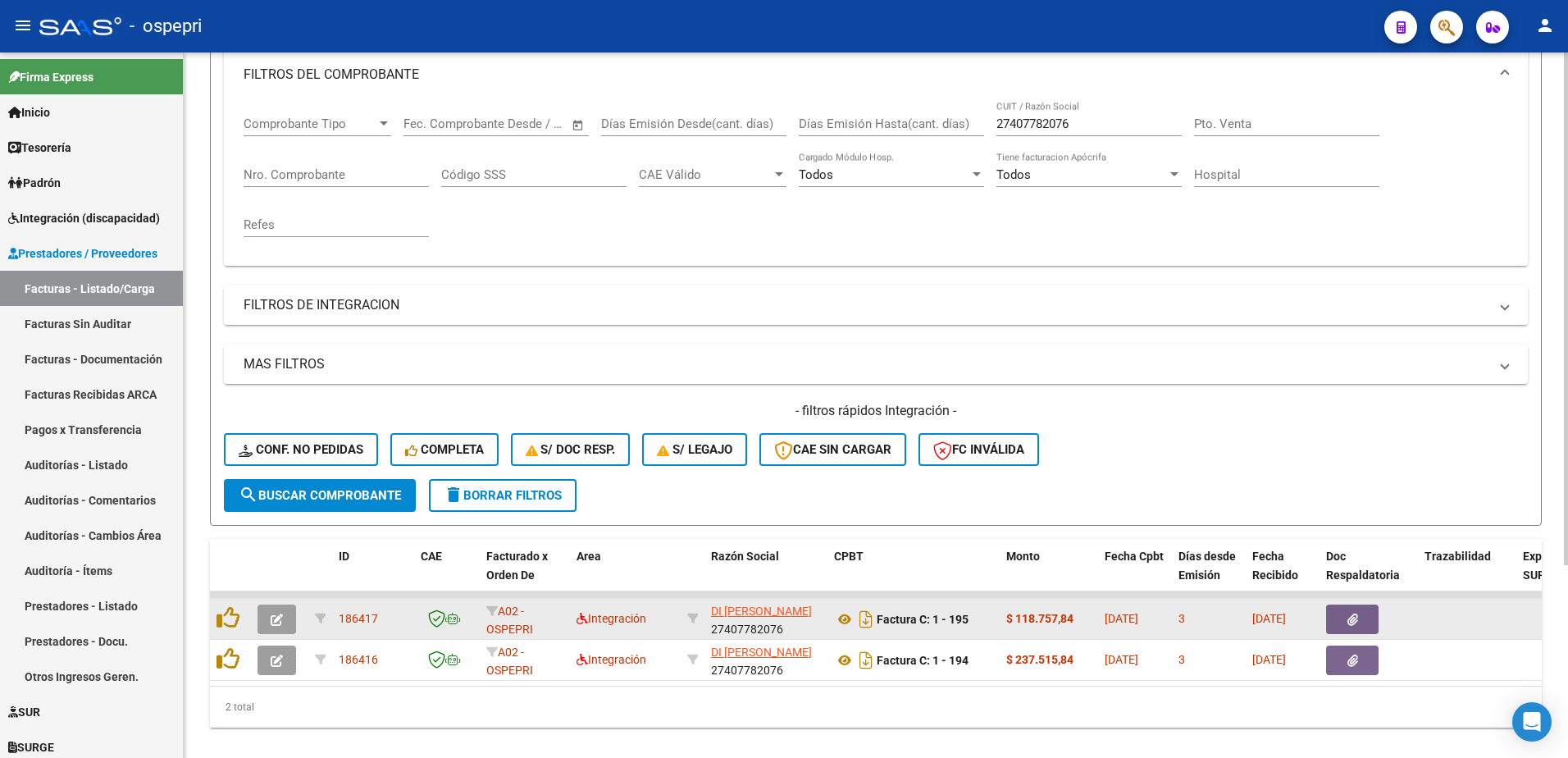
scroll to position [246, 0]
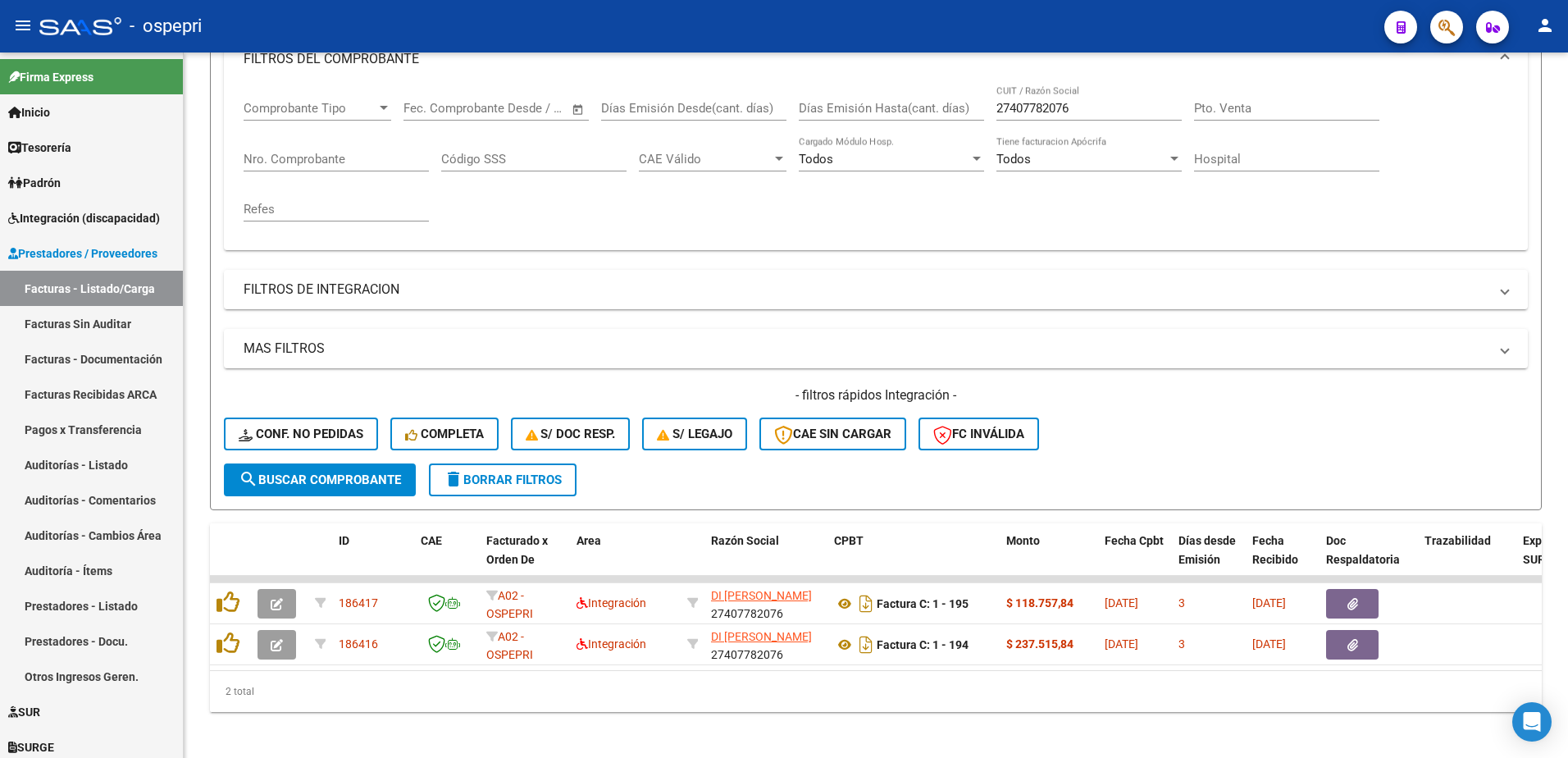
click at [1197, 28] on div "- ospepri" at bounding box center [705, 25] width 1331 height 36
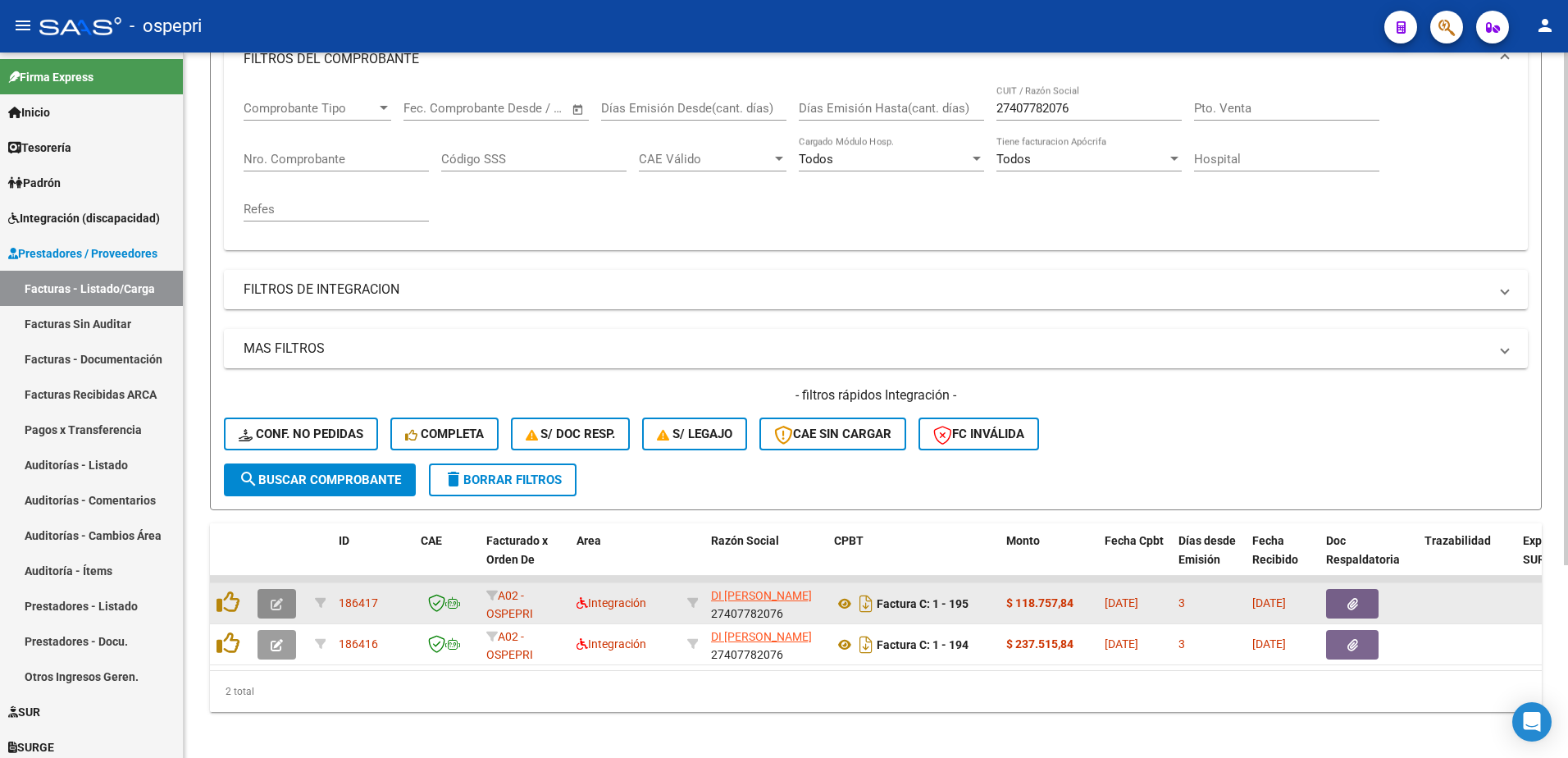
click at [279, 597] on span "button" at bounding box center [277, 604] width 12 height 15
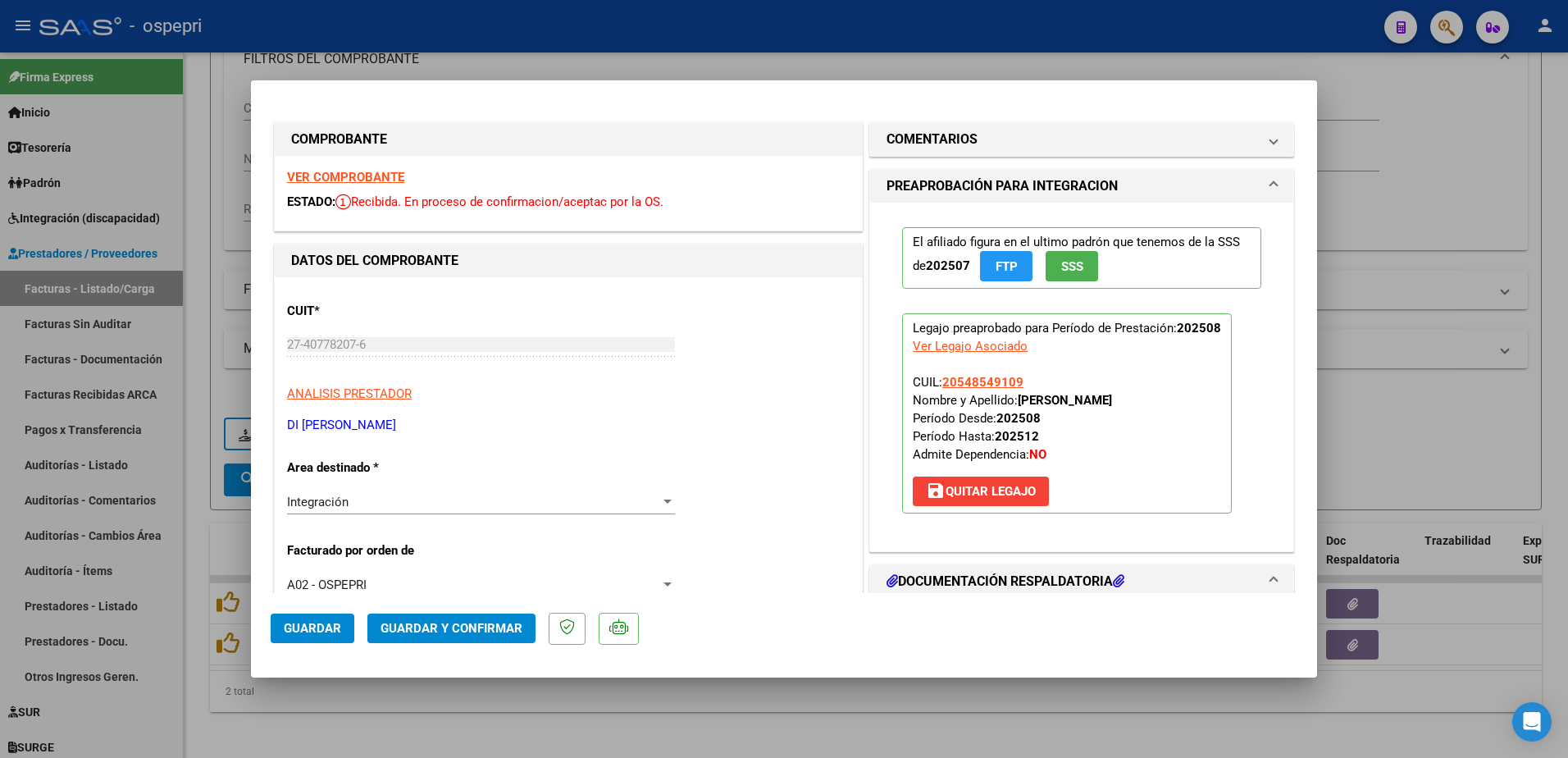
click at [358, 177] on strong "VER COMPROBANTE" at bounding box center [346, 177] width 117 height 15
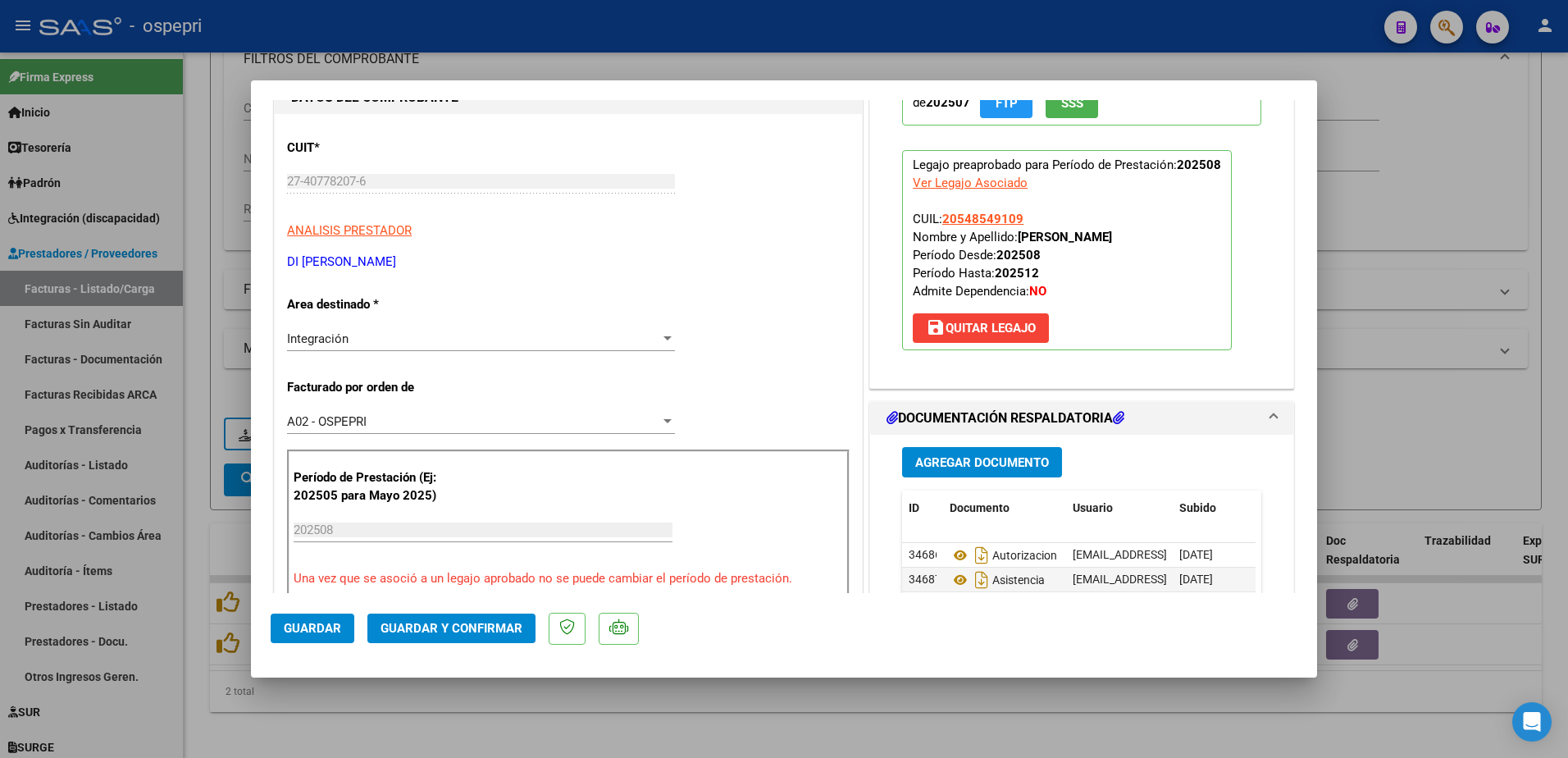
scroll to position [164, 0]
click at [956, 582] on icon at bounding box center [960, 579] width 21 height 19
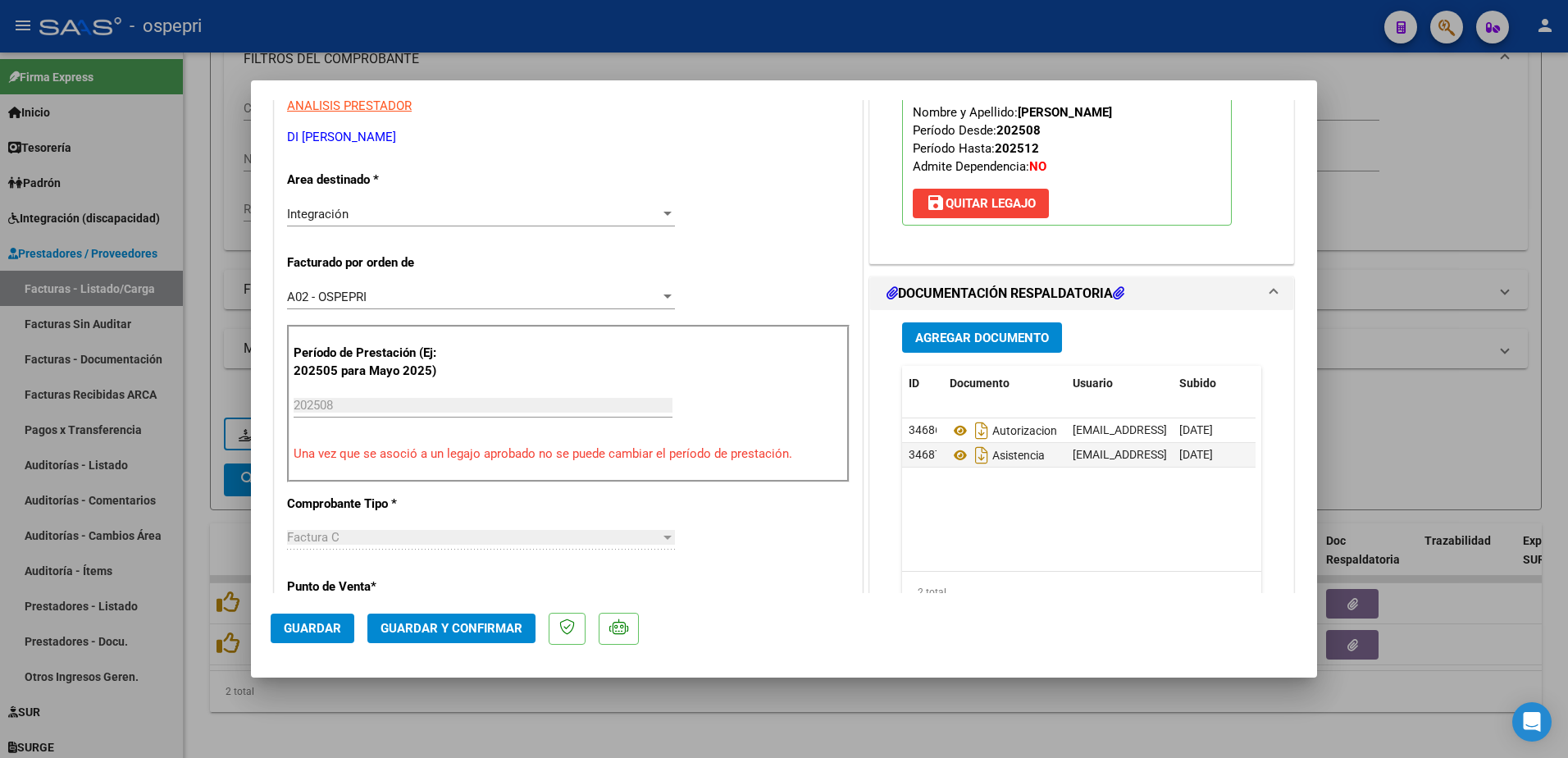
scroll to position [328, 0]
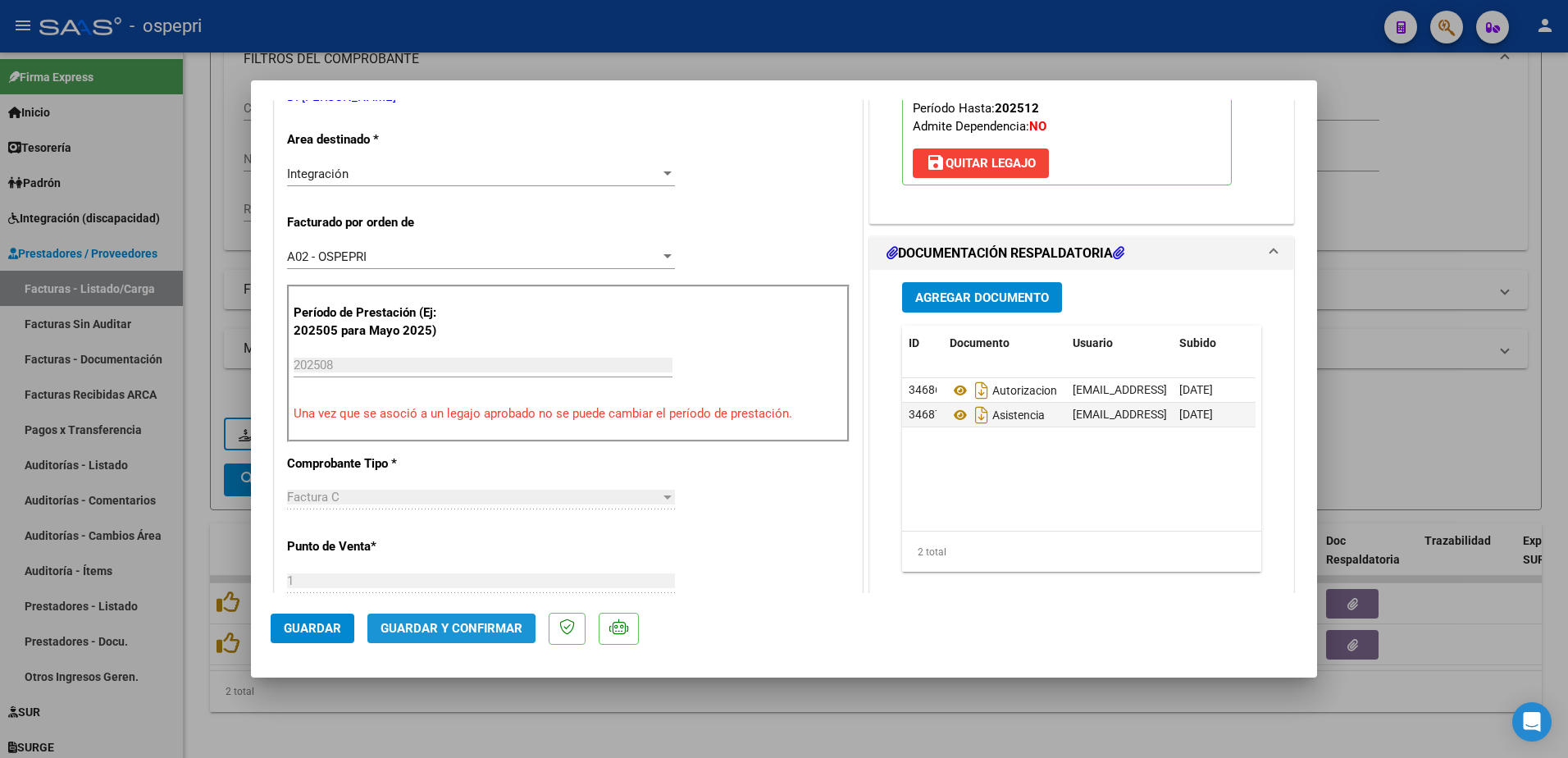
click at [436, 634] on span "Guardar y Confirmar" at bounding box center [451, 628] width 142 height 15
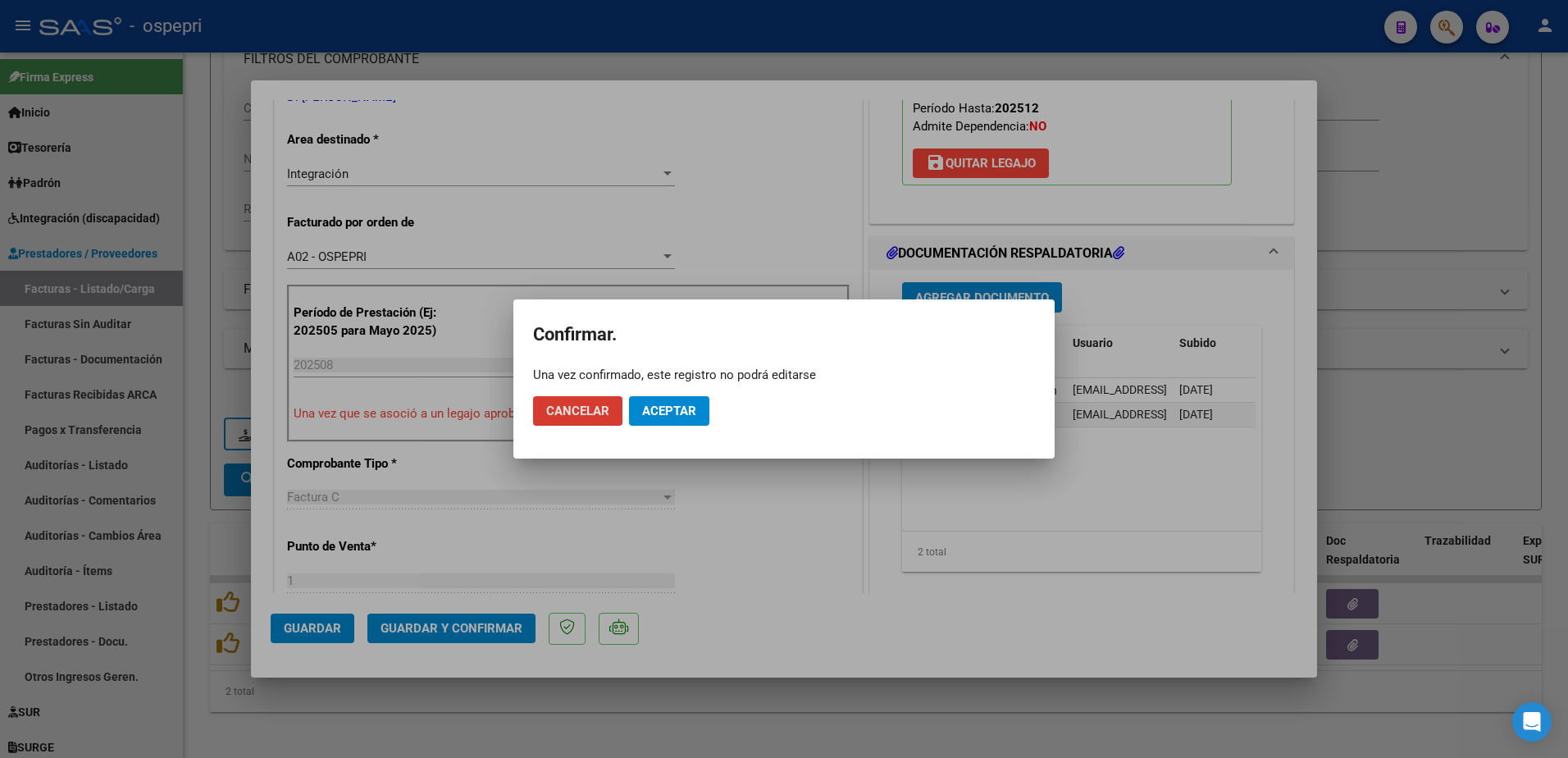
click at [641, 418] on button "Aceptar" at bounding box center [669, 411] width 81 height 30
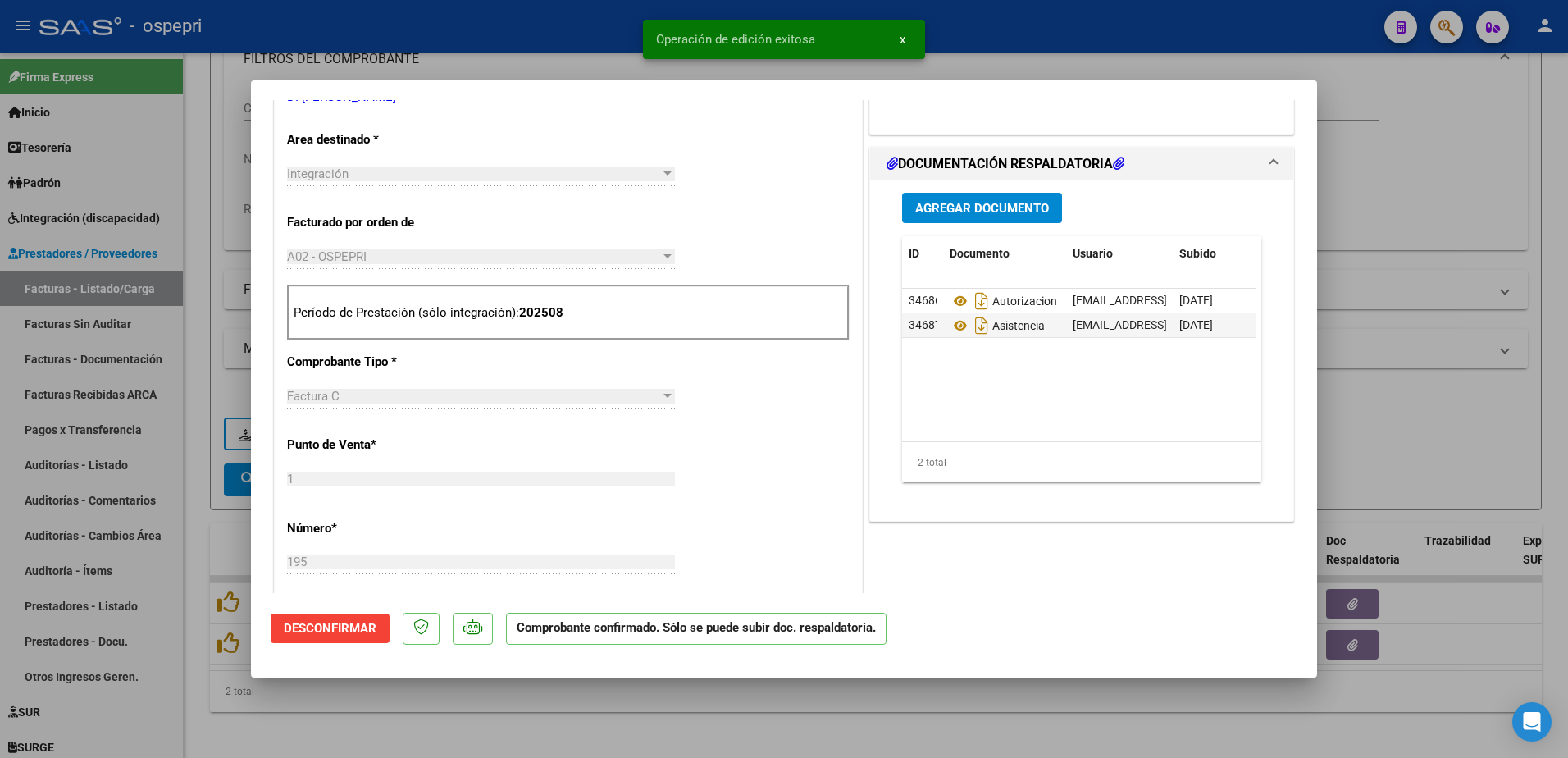
type input "$ 0,00"
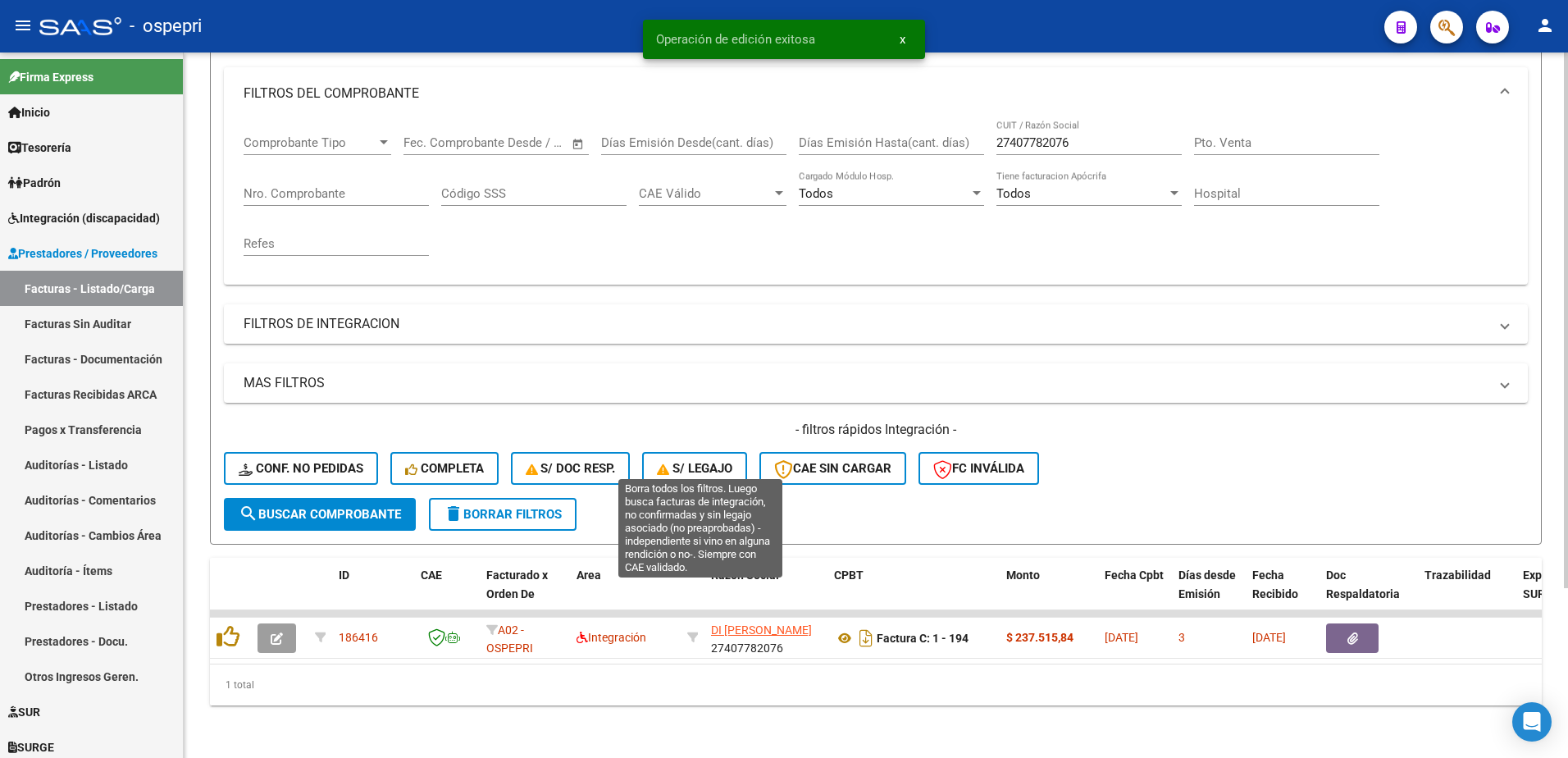
scroll to position [224, 0]
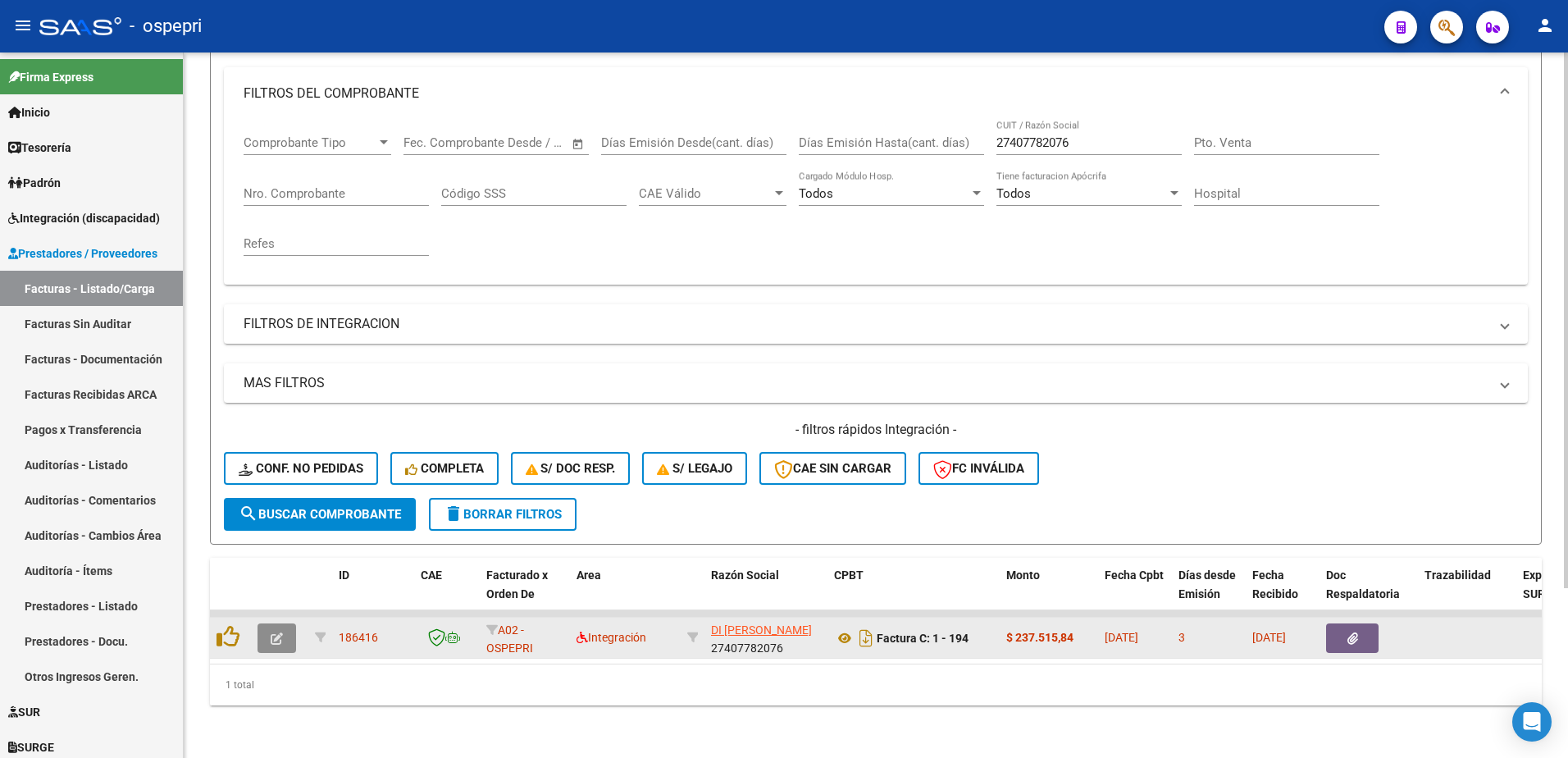
click at [276, 633] on icon "button" at bounding box center [277, 639] width 12 height 12
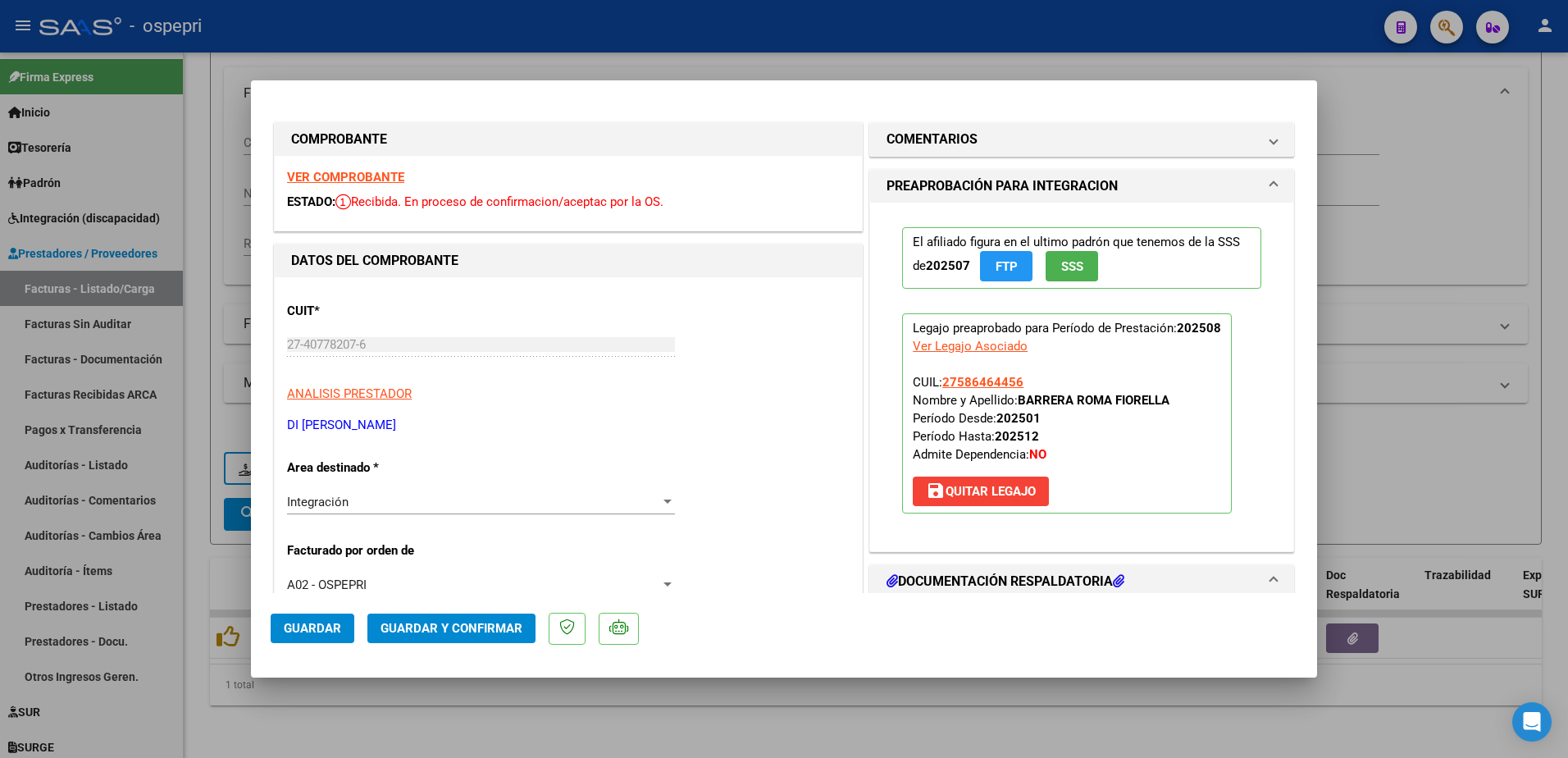
click at [380, 175] on strong "VER COMPROBANTE" at bounding box center [346, 177] width 117 height 15
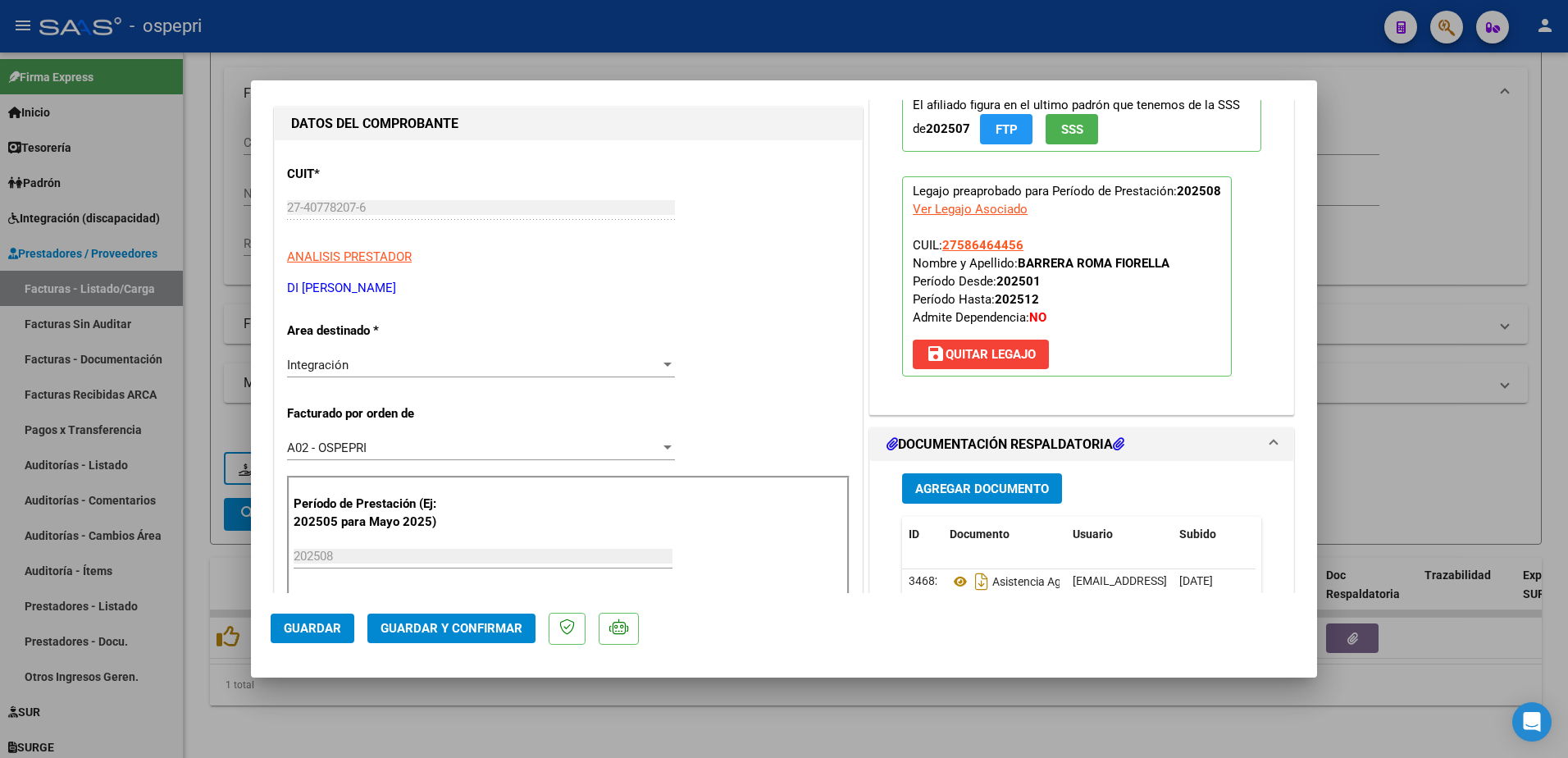
scroll to position [164, 0]
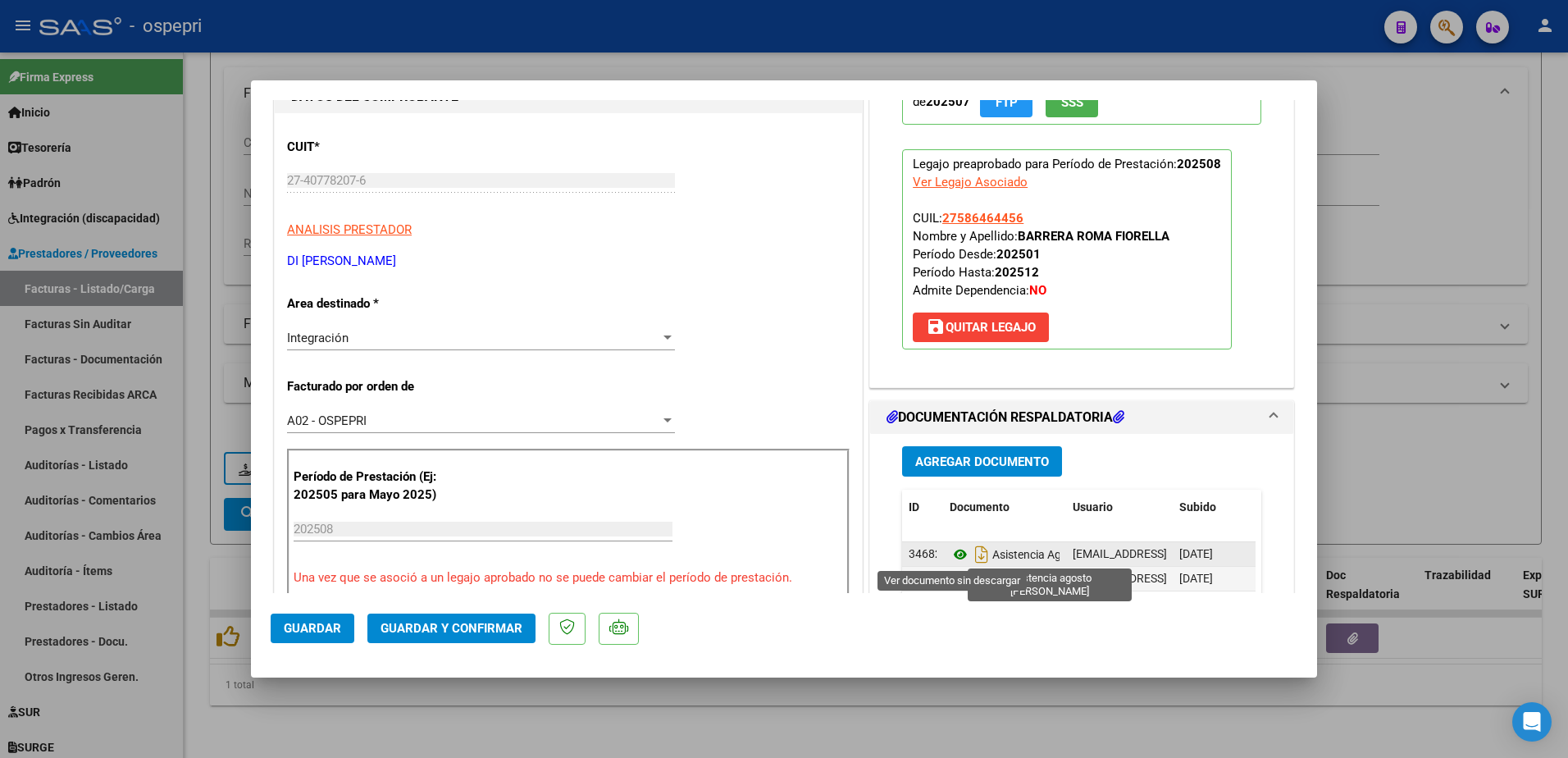
click at [950, 551] on icon at bounding box center [960, 555] width 21 height 19
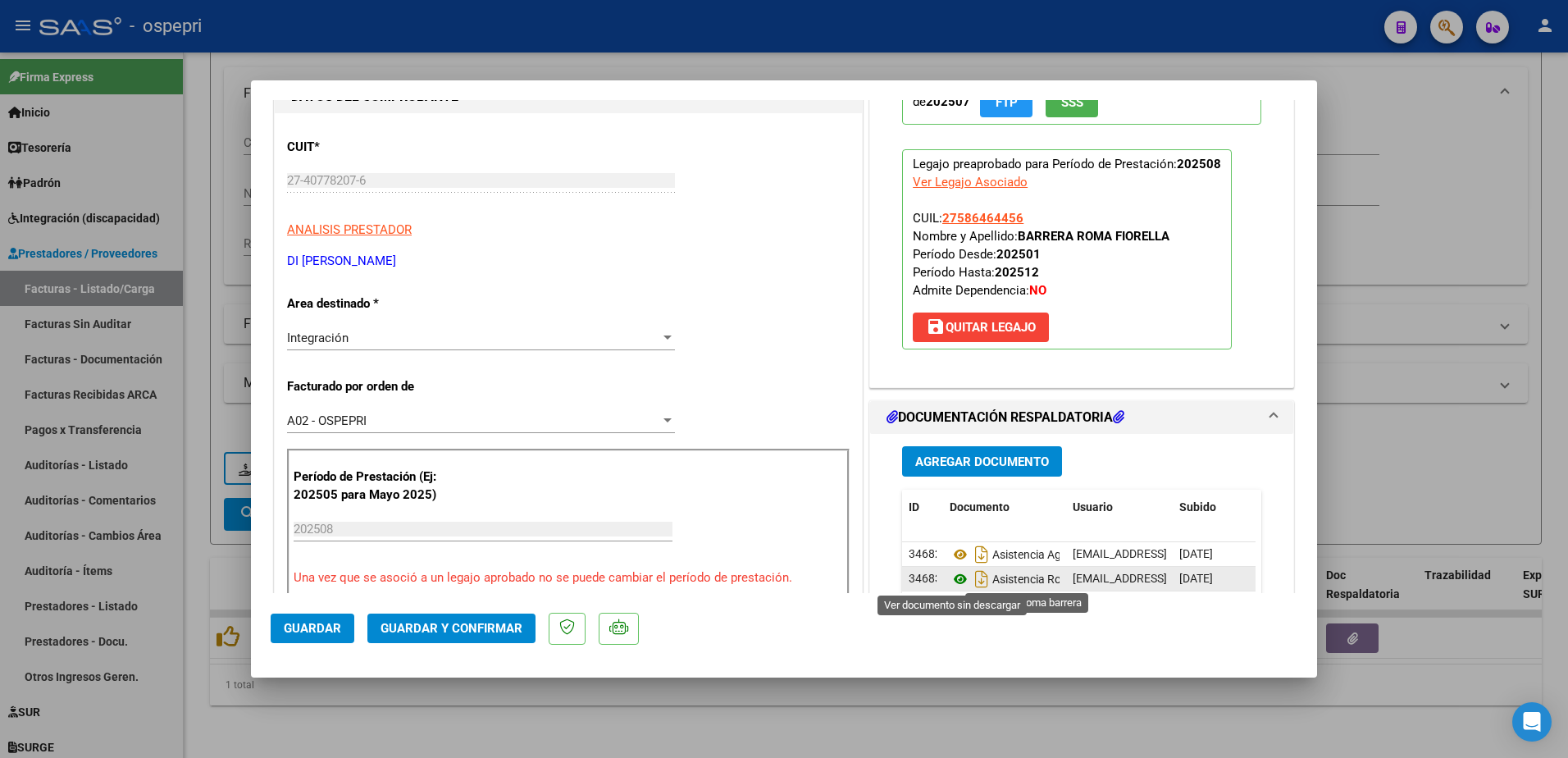
click at [950, 577] on icon at bounding box center [960, 579] width 21 height 19
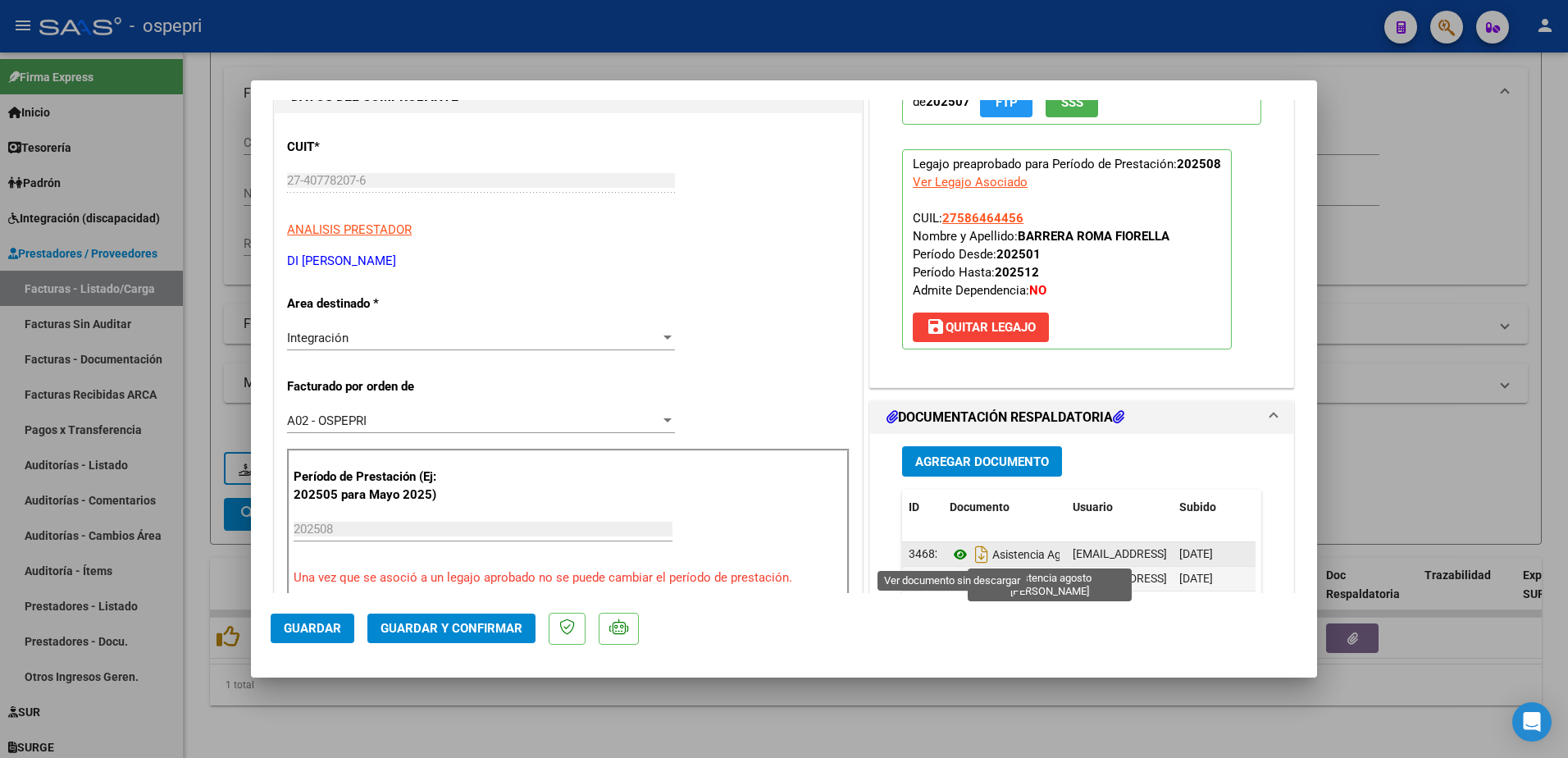
click at [954, 553] on icon at bounding box center [960, 555] width 21 height 19
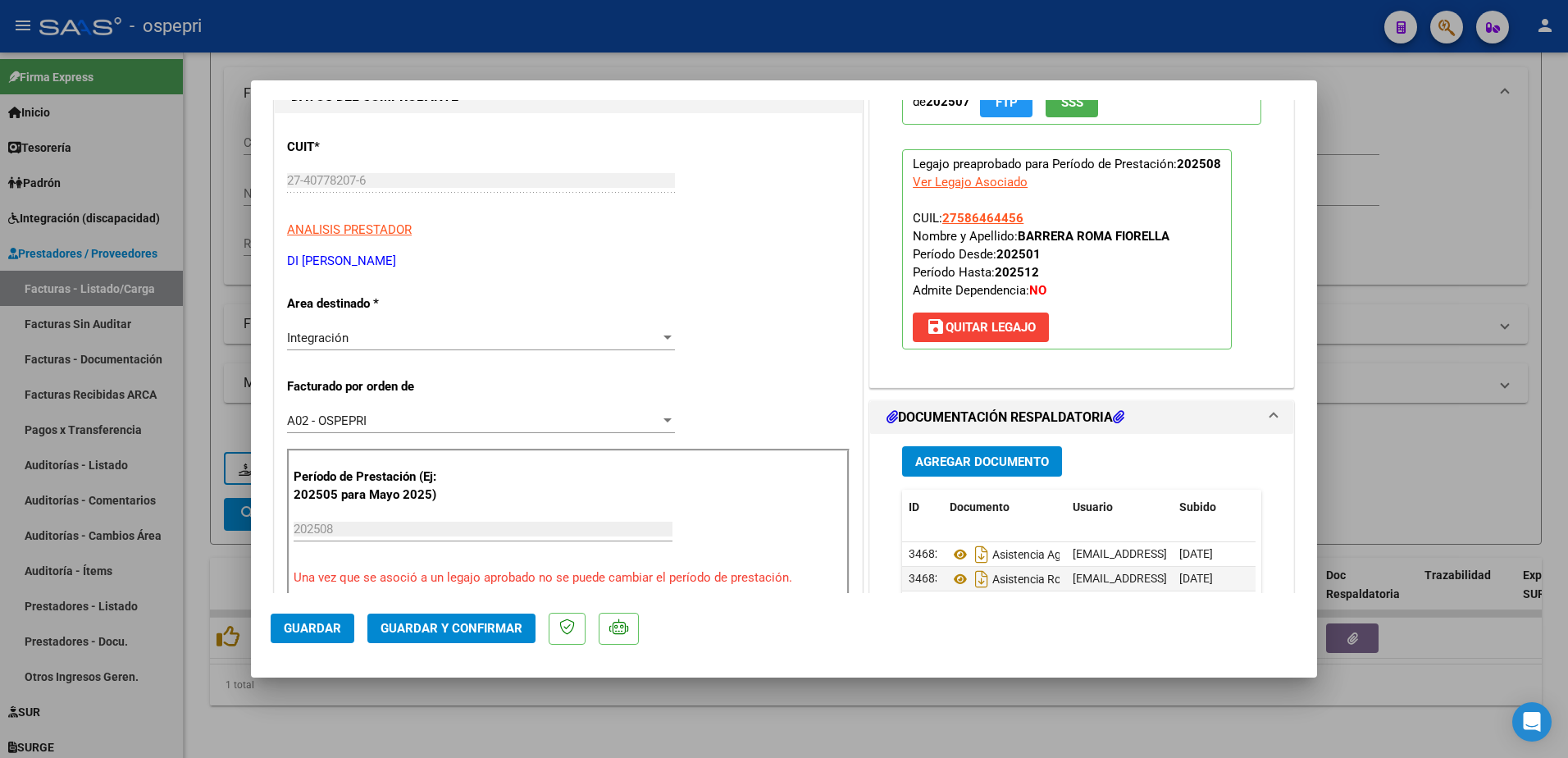
scroll to position [0, 0]
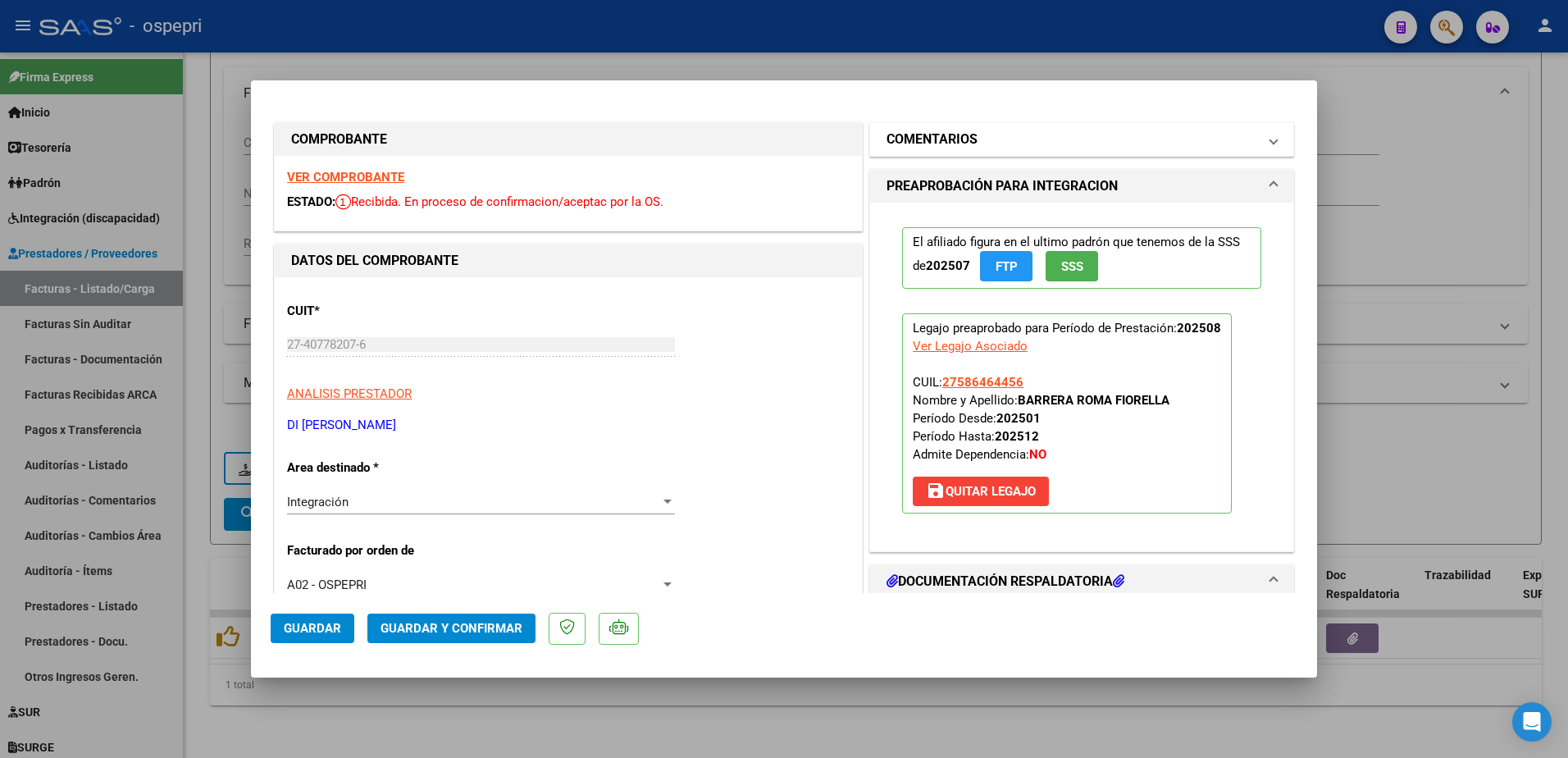
click at [1267, 141] on mat-expansion-panel-header "COMENTARIOS" at bounding box center [1081, 138] width 423 height 32
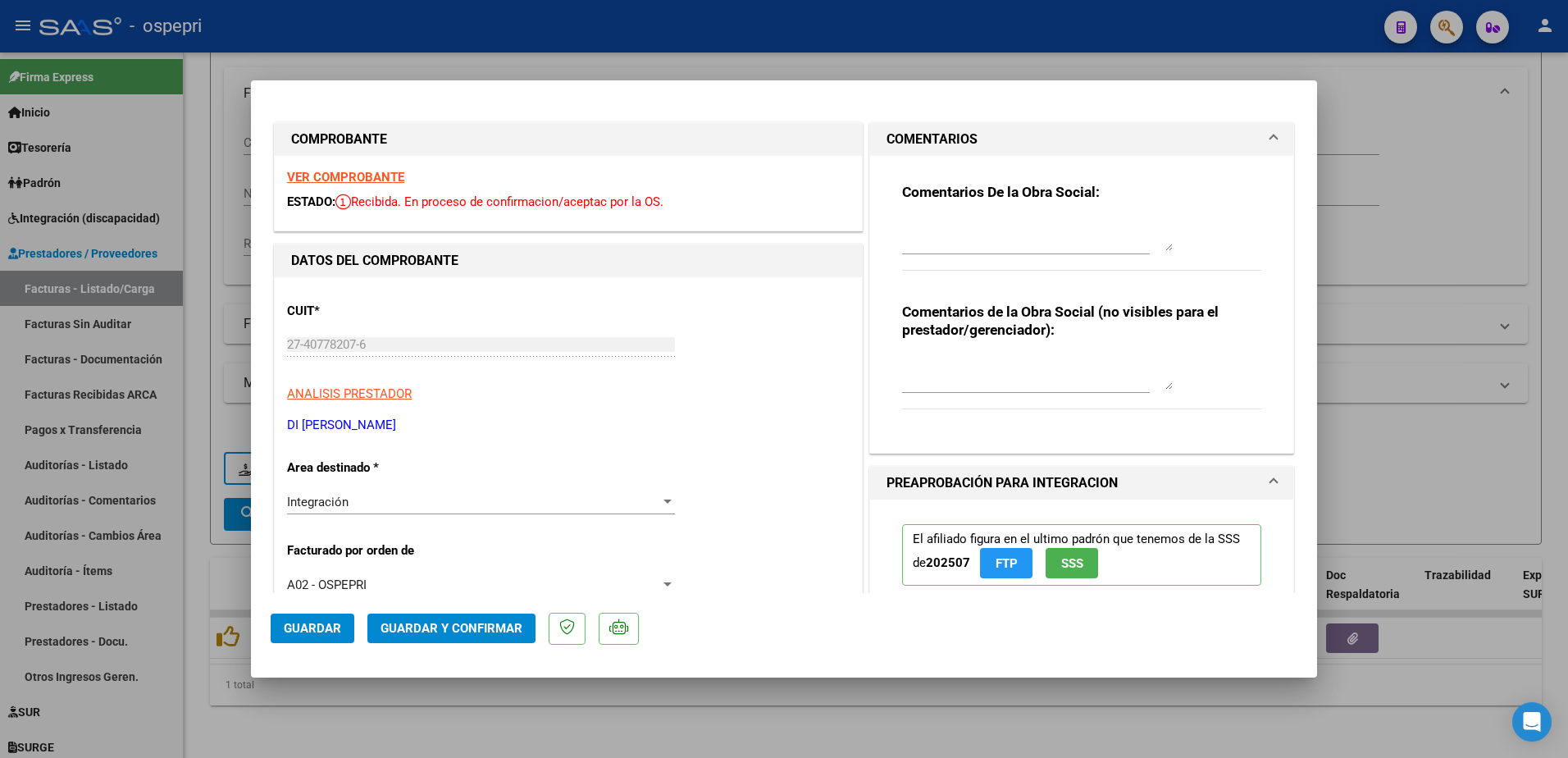
click at [978, 237] on textarea at bounding box center [1037, 234] width 271 height 32
click at [1001, 243] on textarea "Hola buenos dias: se solicita que adjunte por favorla planilla de aistencia com…" at bounding box center [1037, 234] width 271 height 32
click at [1119, 238] on textarea "Hola buenos dias: se solicita que adjunte por favorla planilla de asistencia co…" at bounding box center [1037, 234] width 271 height 32
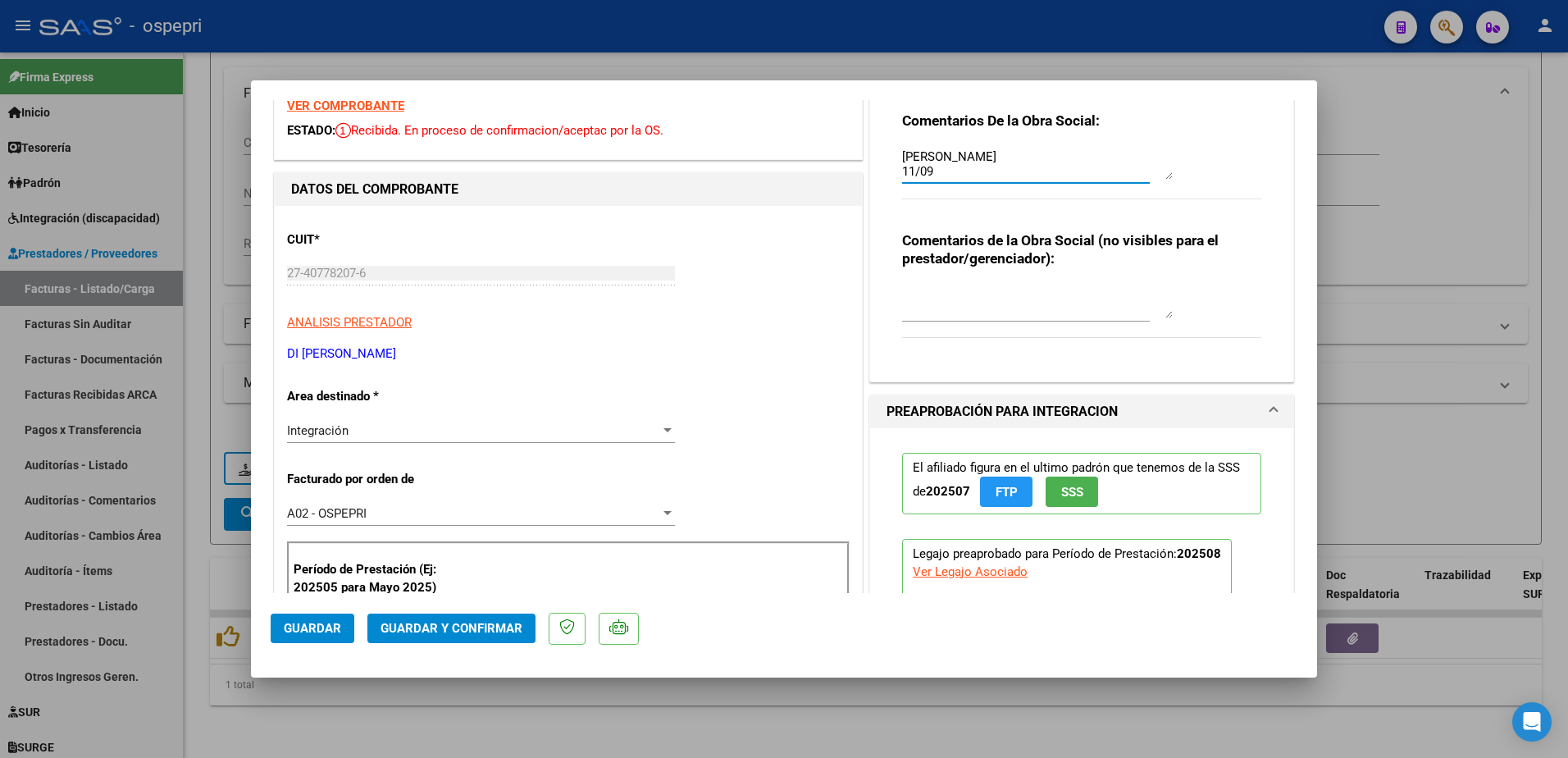
scroll to position [328, 0]
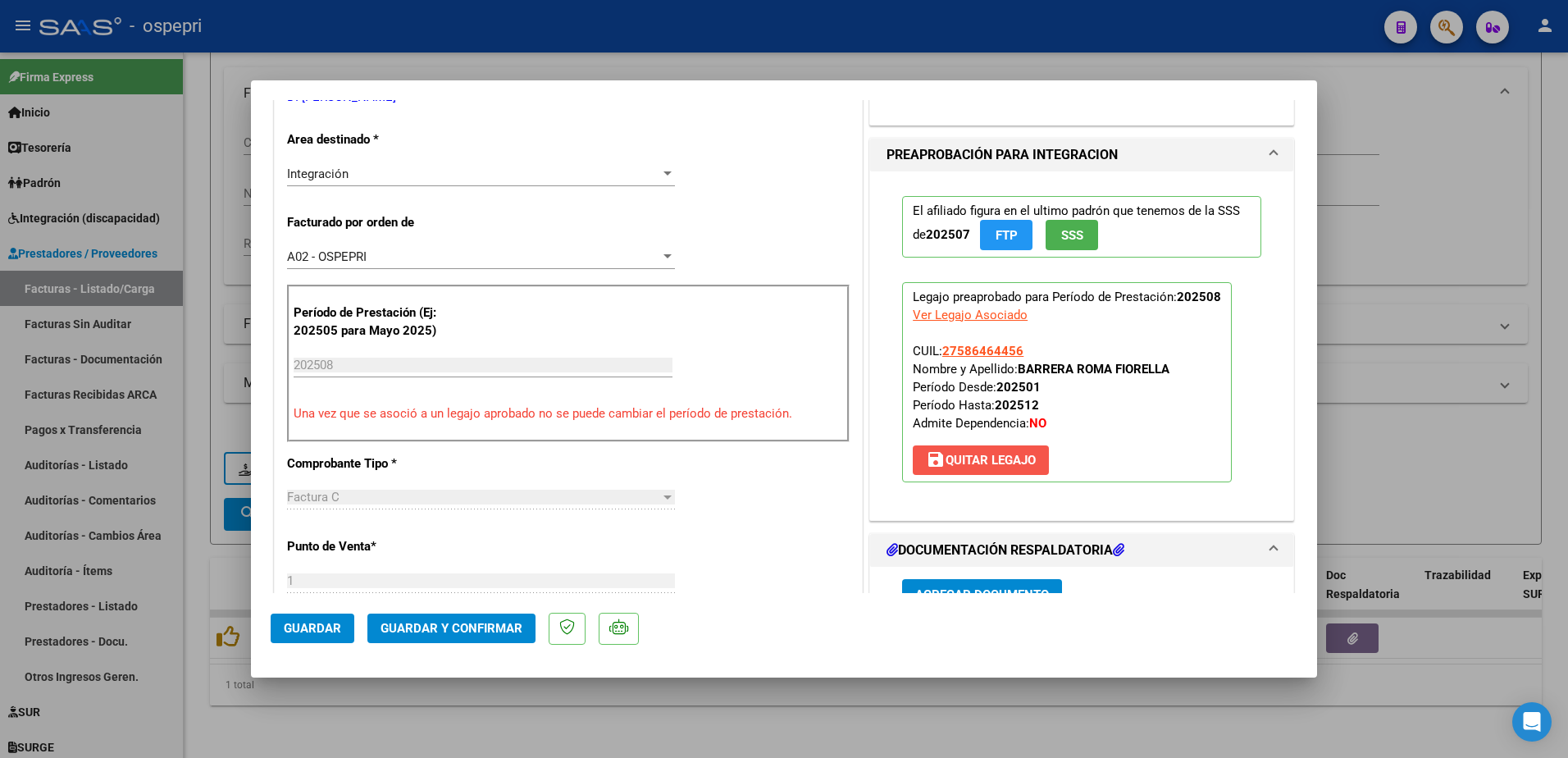
click at [986, 463] on span "save [PERSON_NAME]" at bounding box center [980, 460] width 109 height 15
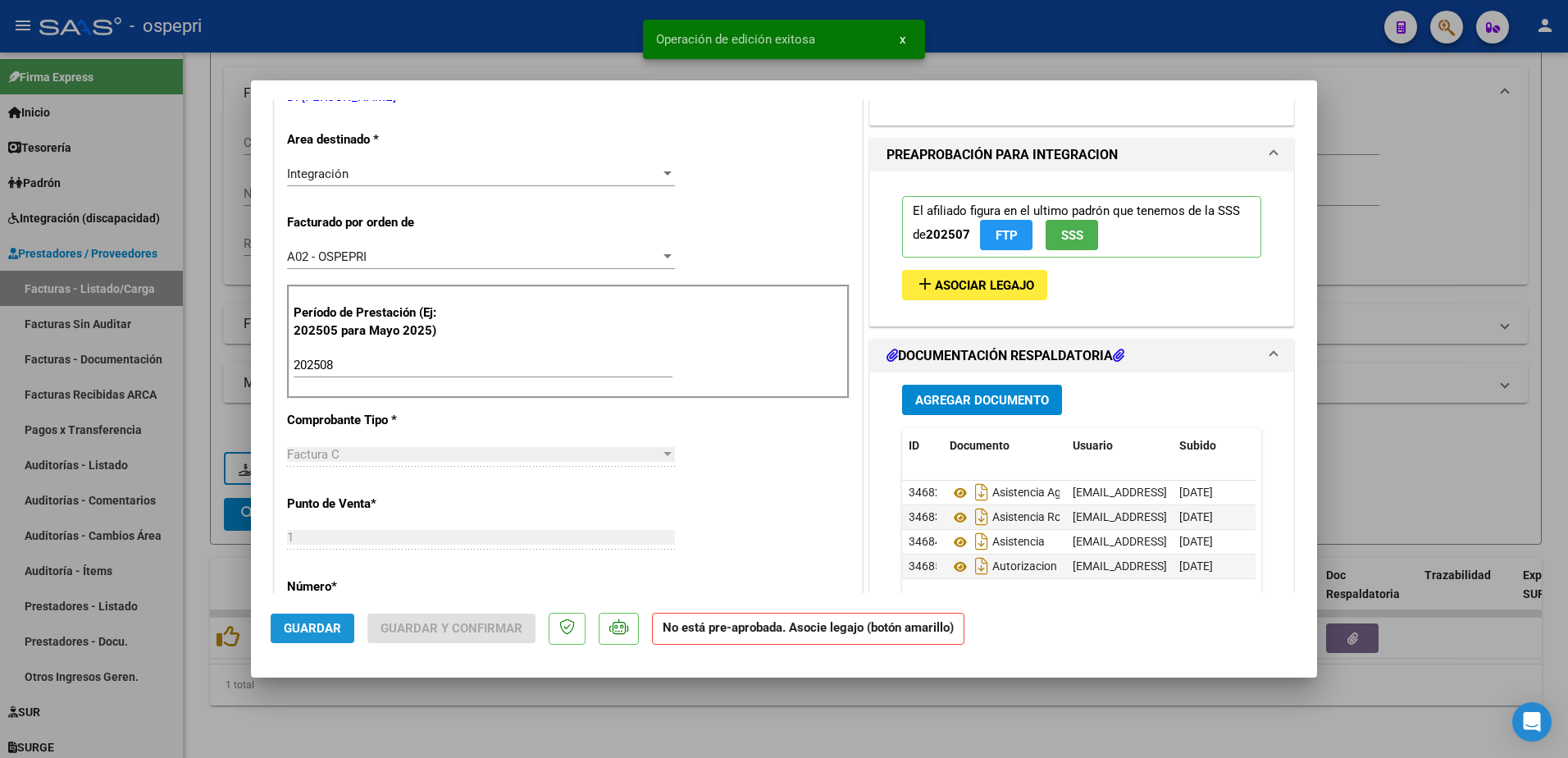
click at [328, 631] on span "Guardar" at bounding box center [313, 628] width 58 height 15
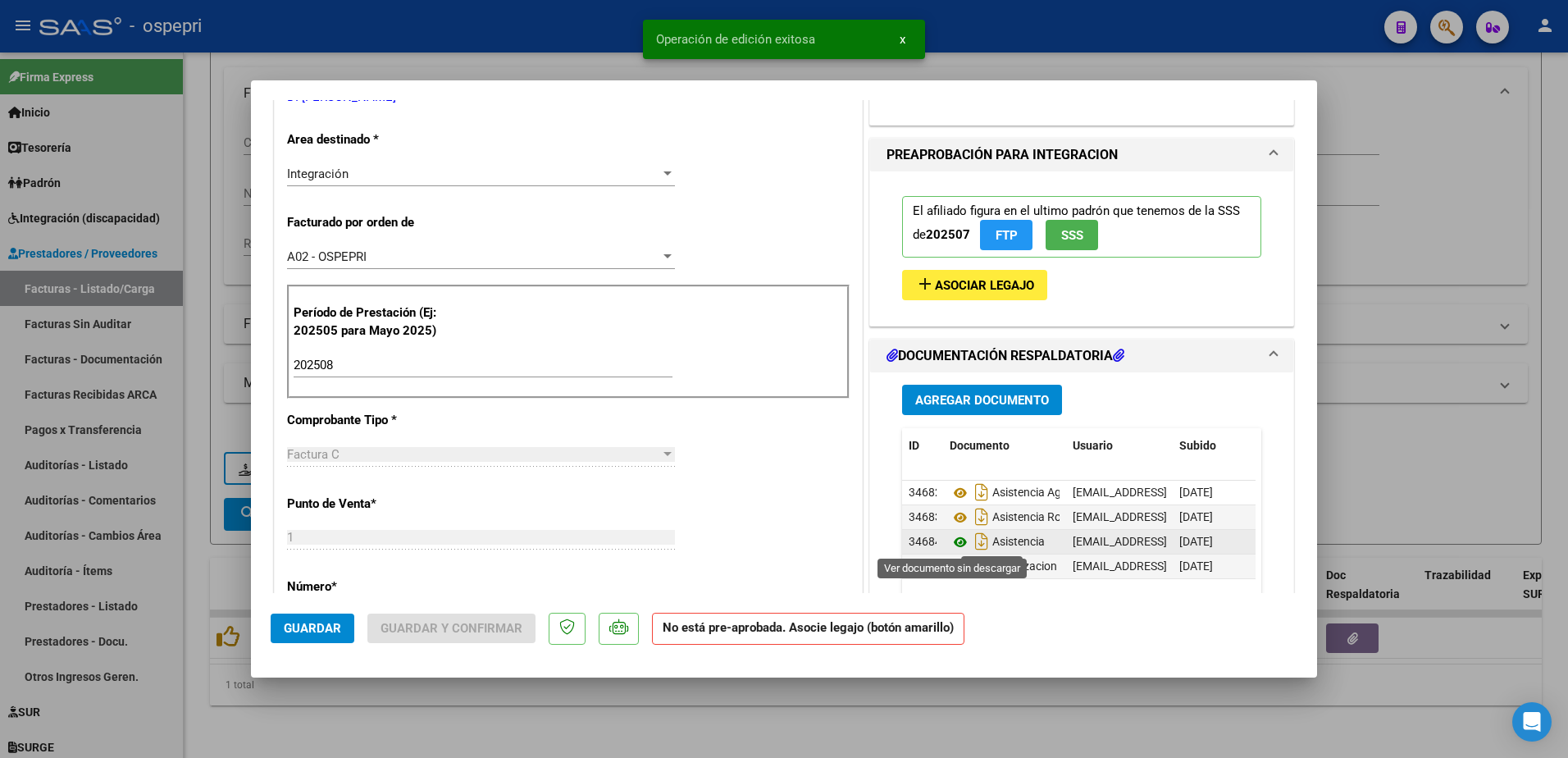
click at [955, 542] on icon at bounding box center [960, 542] width 21 height 19
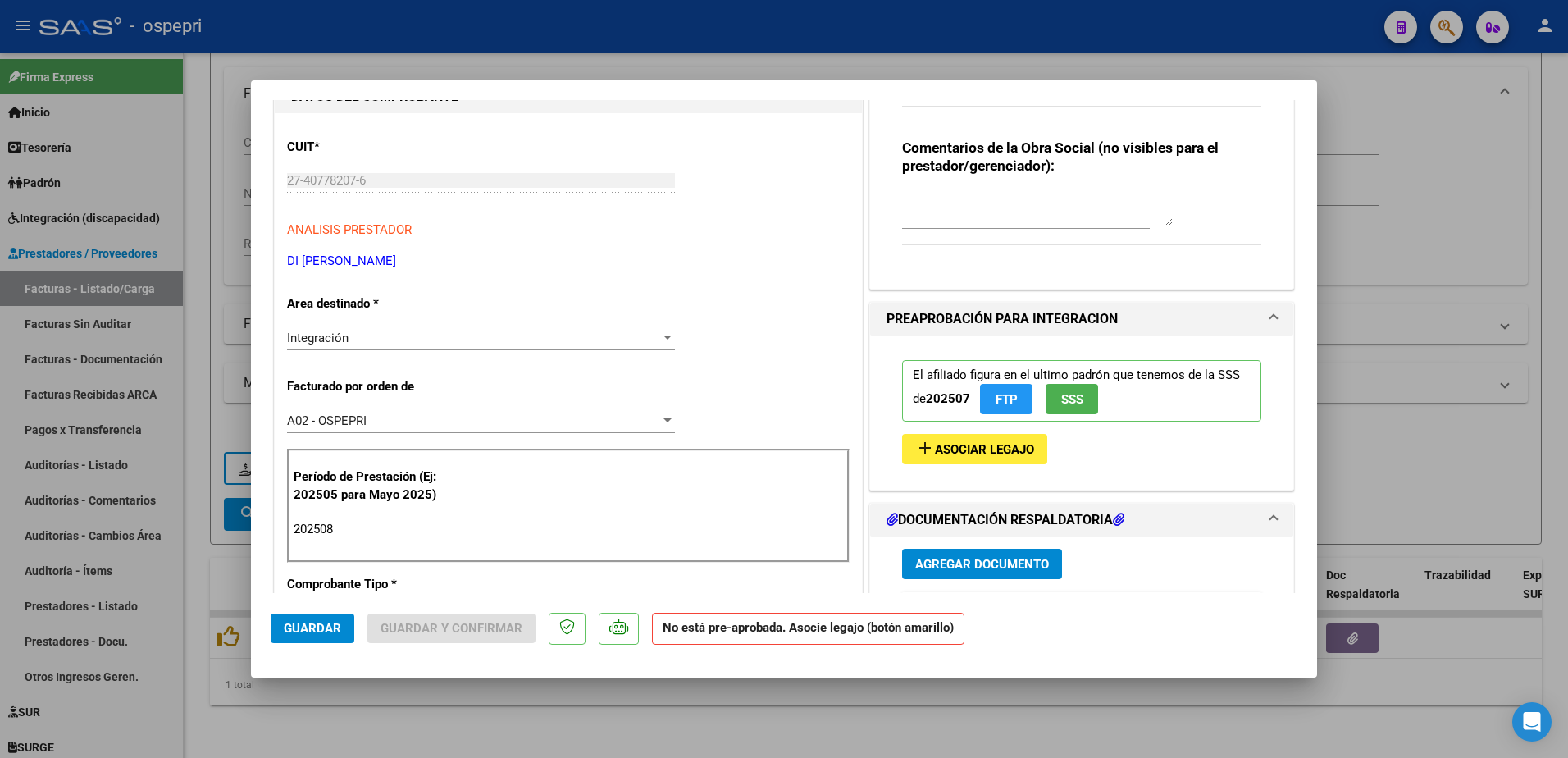
scroll to position [0, 0]
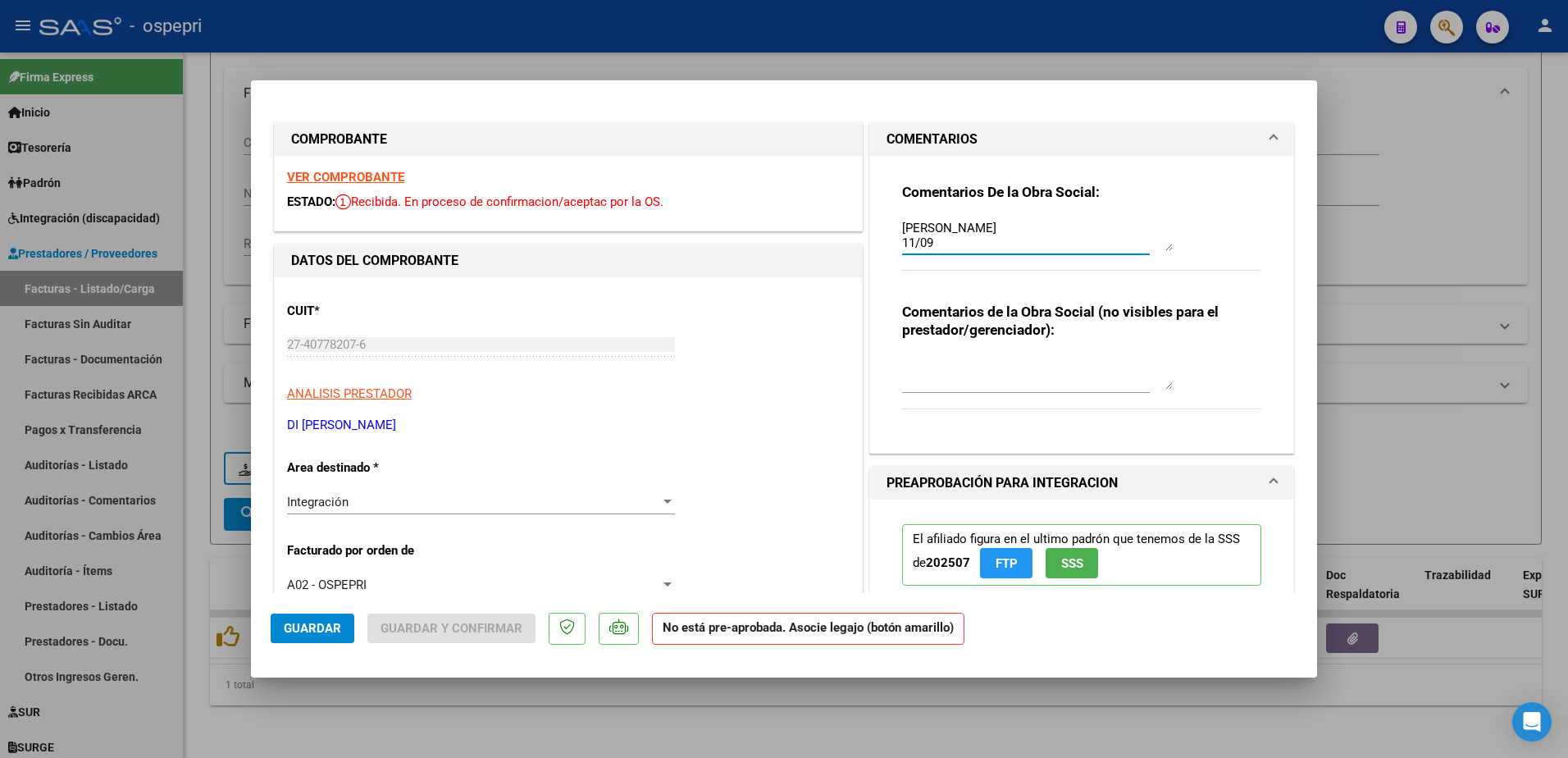
click at [956, 244] on textarea "Hola buenos dias: se solicita que adjunte por favorla planilla de asistencia co…" at bounding box center [1037, 234] width 271 height 32
type textarea "Hola buenos dias: se solicita que adjunte por favorla planilla de asistencia co…"
click at [306, 635] on span "Guardar" at bounding box center [313, 628] width 58 height 15
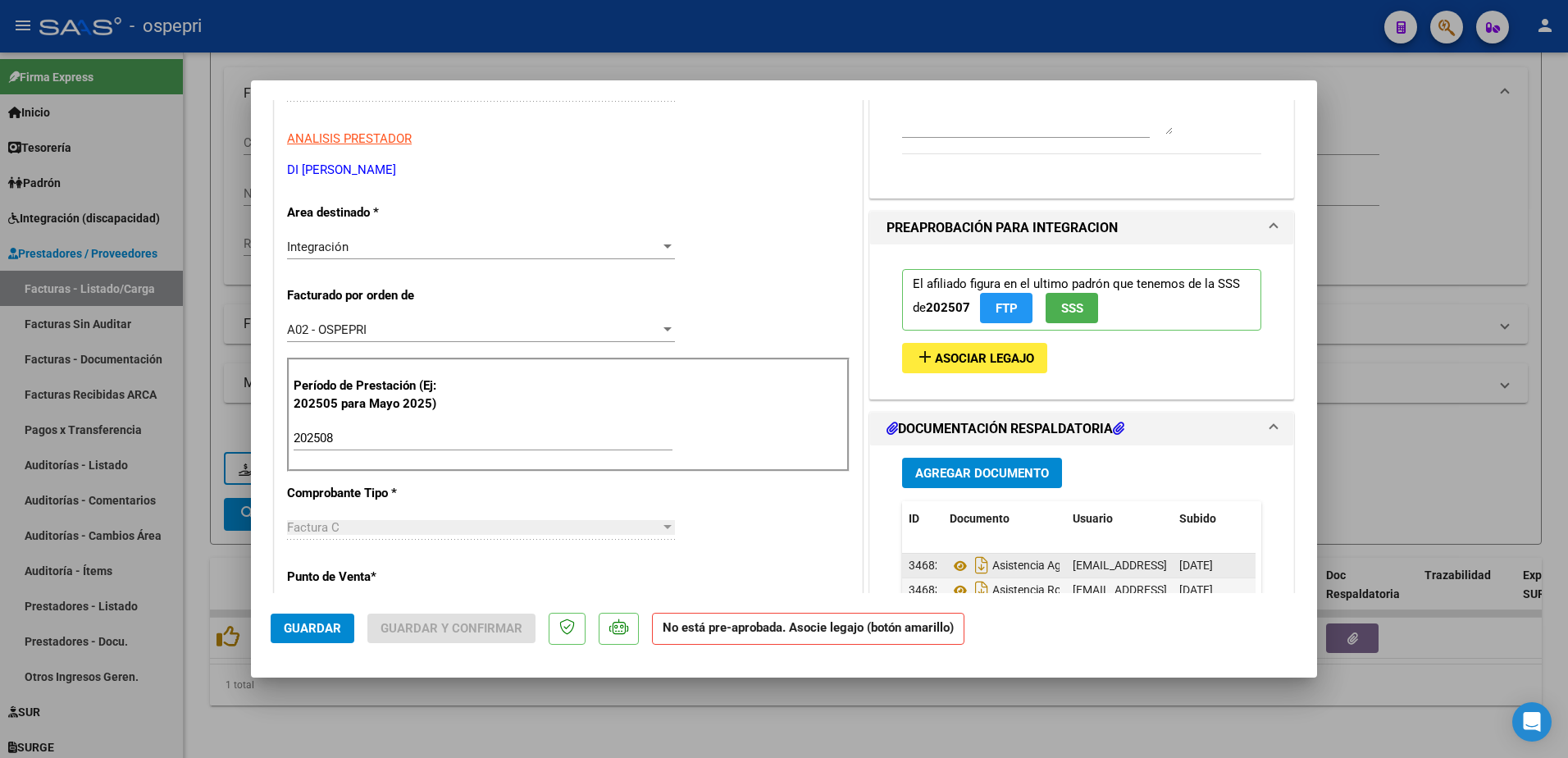
scroll to position [328, 0]
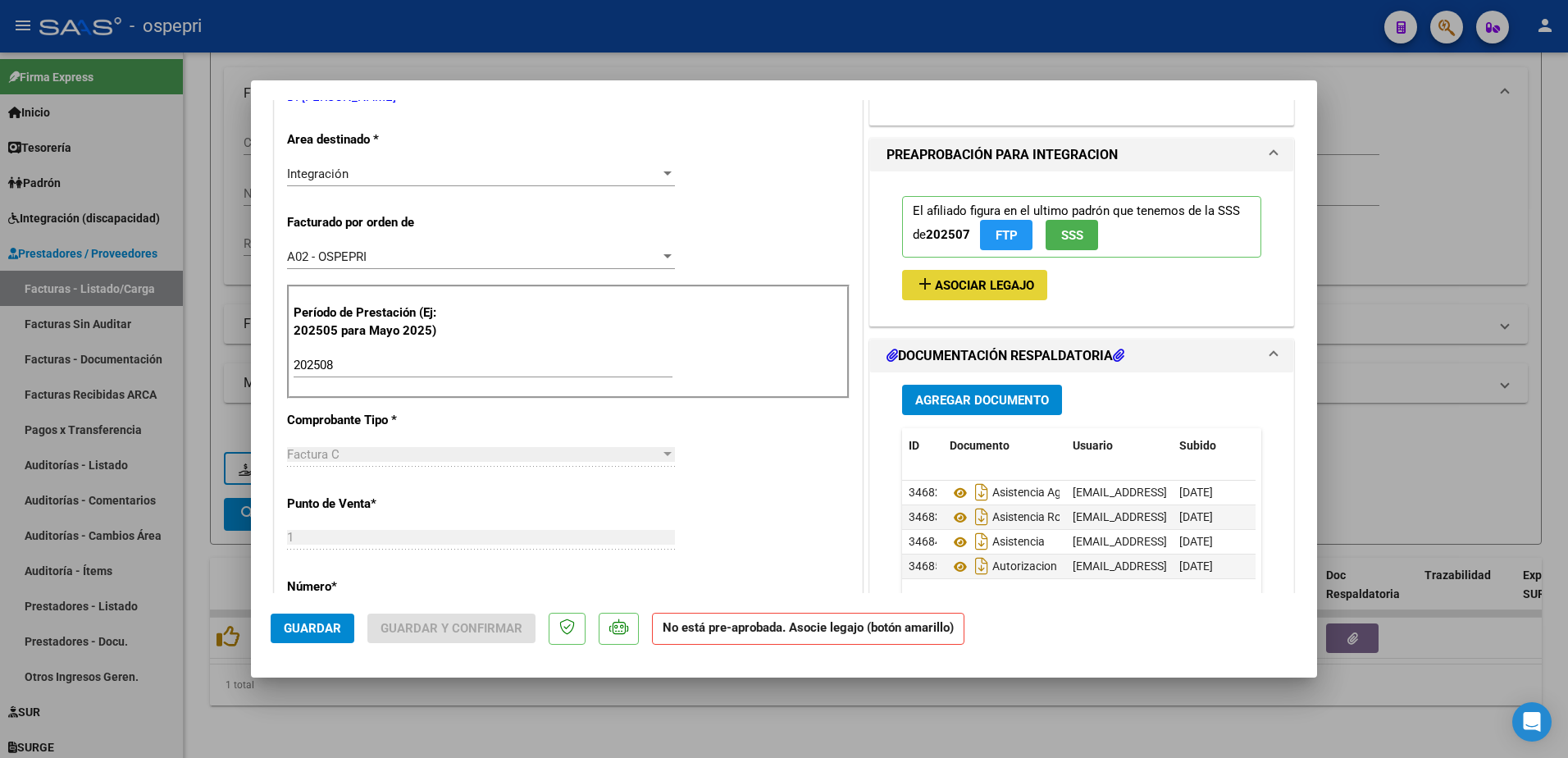
click at [965, 279] on span "Asociar Legajo" at bounding box center [984, 285] width 99 height 15
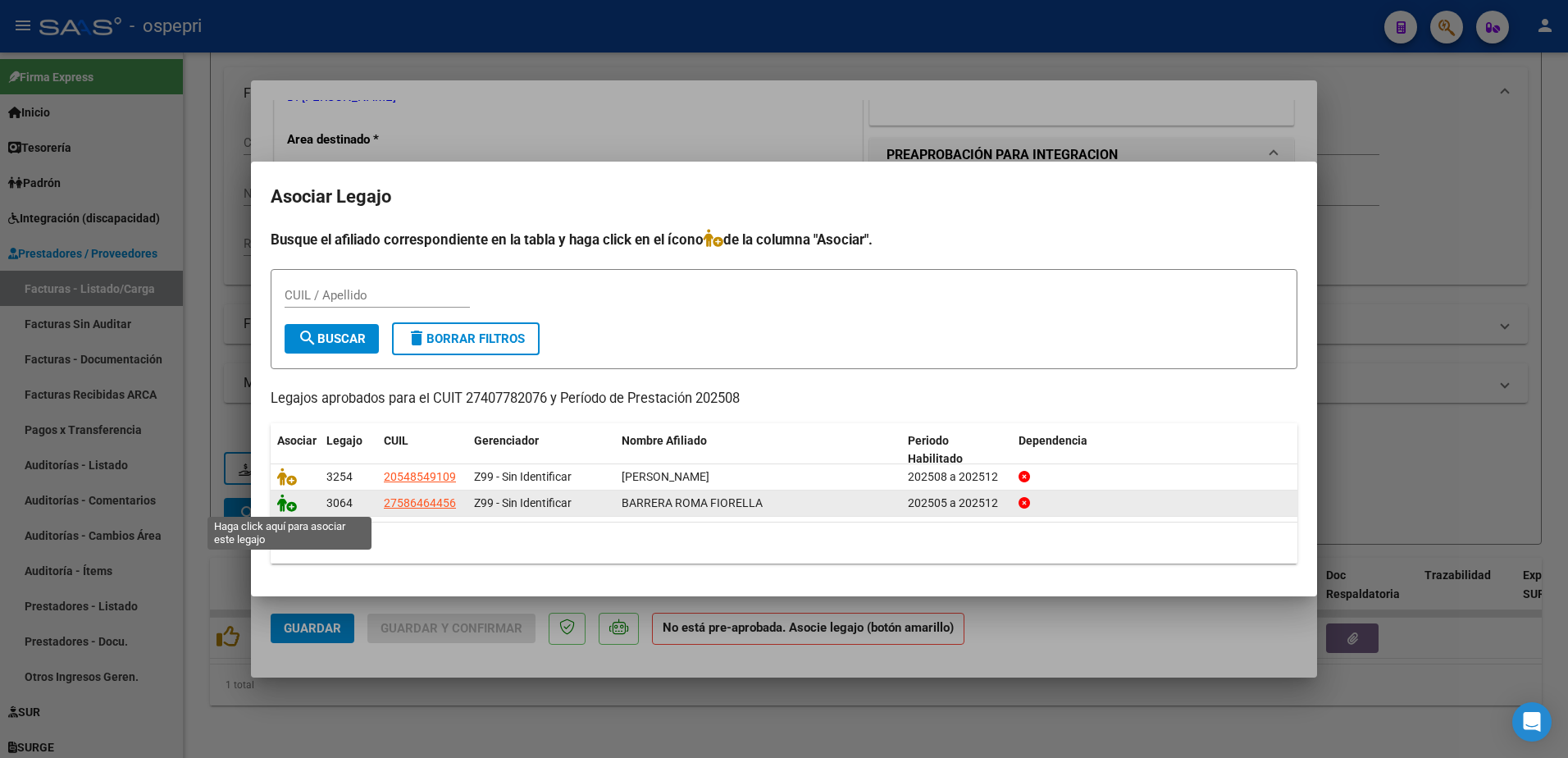
click at [295, 508] on icon at bounding box center [286, 503] width 19 height 18
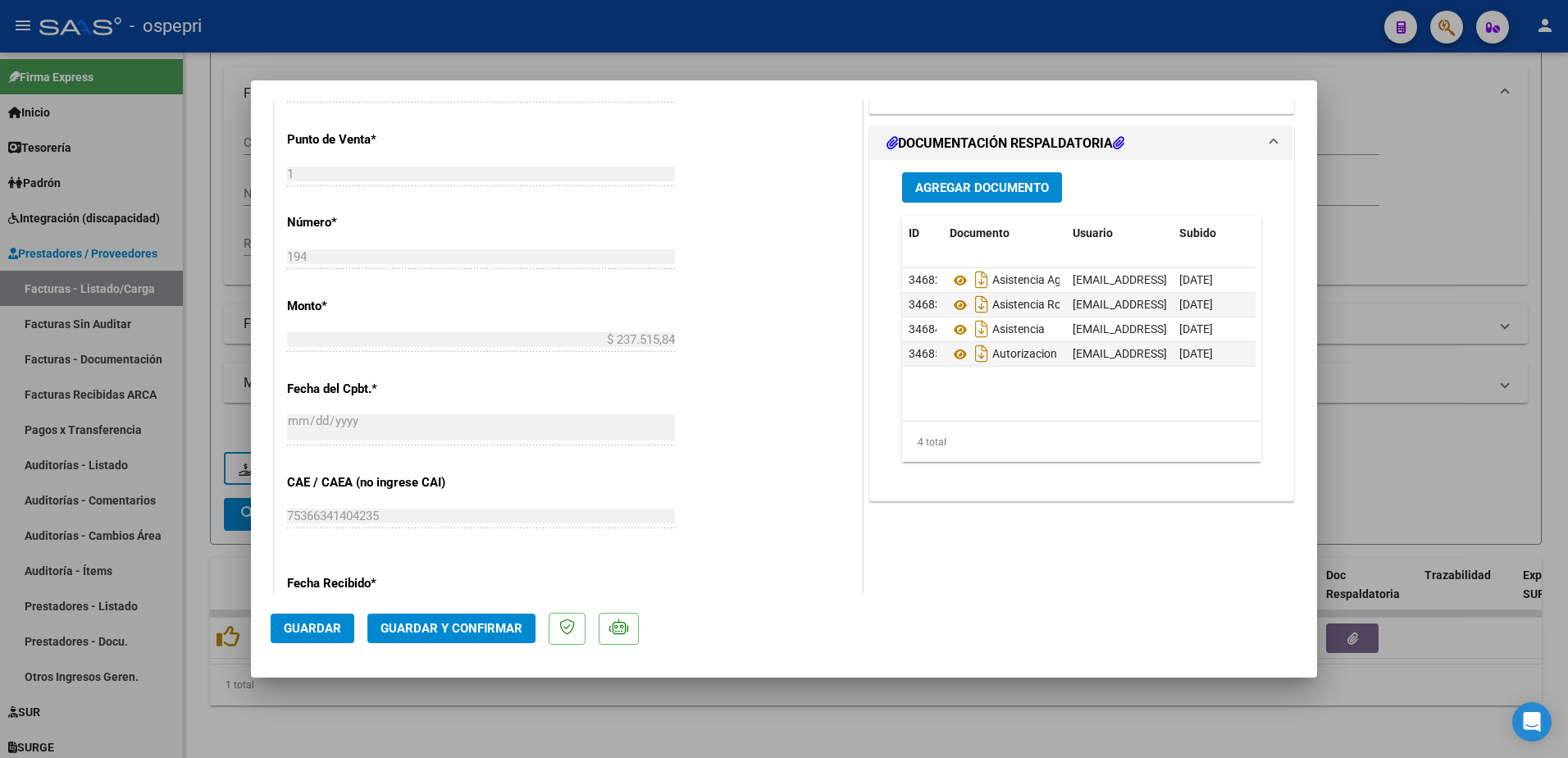
scroll to position [739, 0]
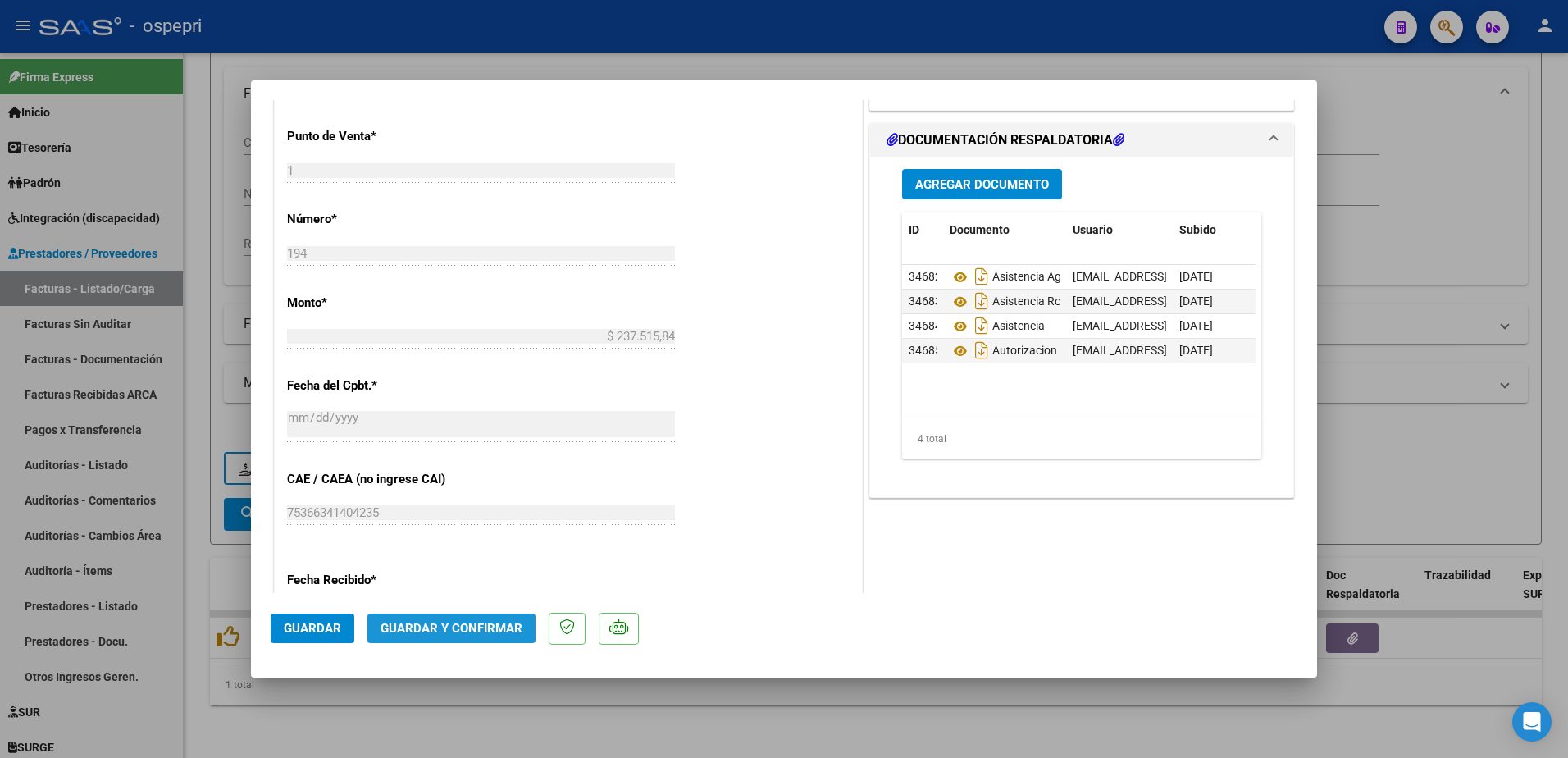
click at [455, 627] on span "Guardar y Confirmar" at bounding box center [451, 628] width 142 height 15
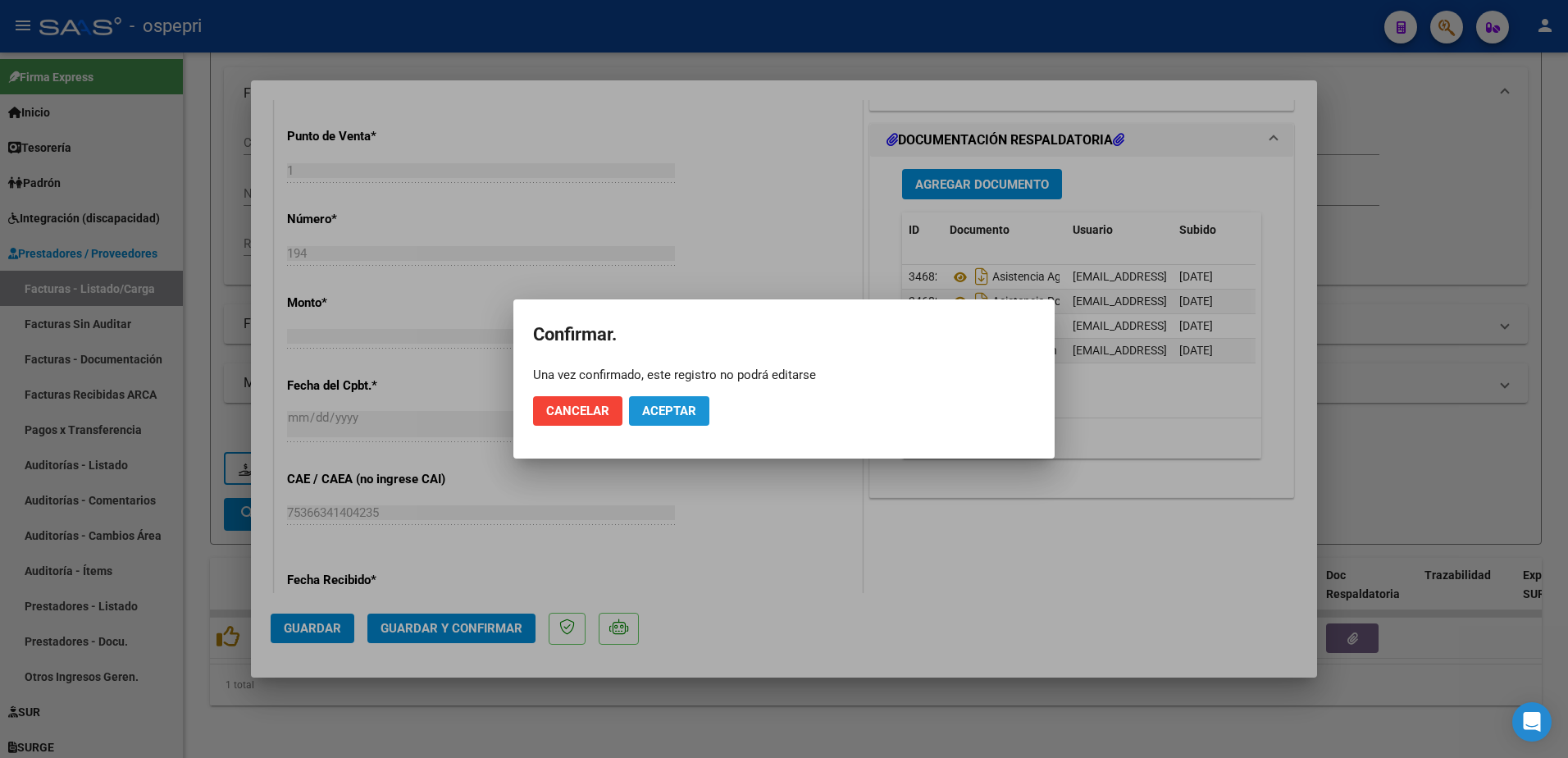
click at [667, 410] on span "Aceptar" at bounding box center [669, 411] width 54 height 15
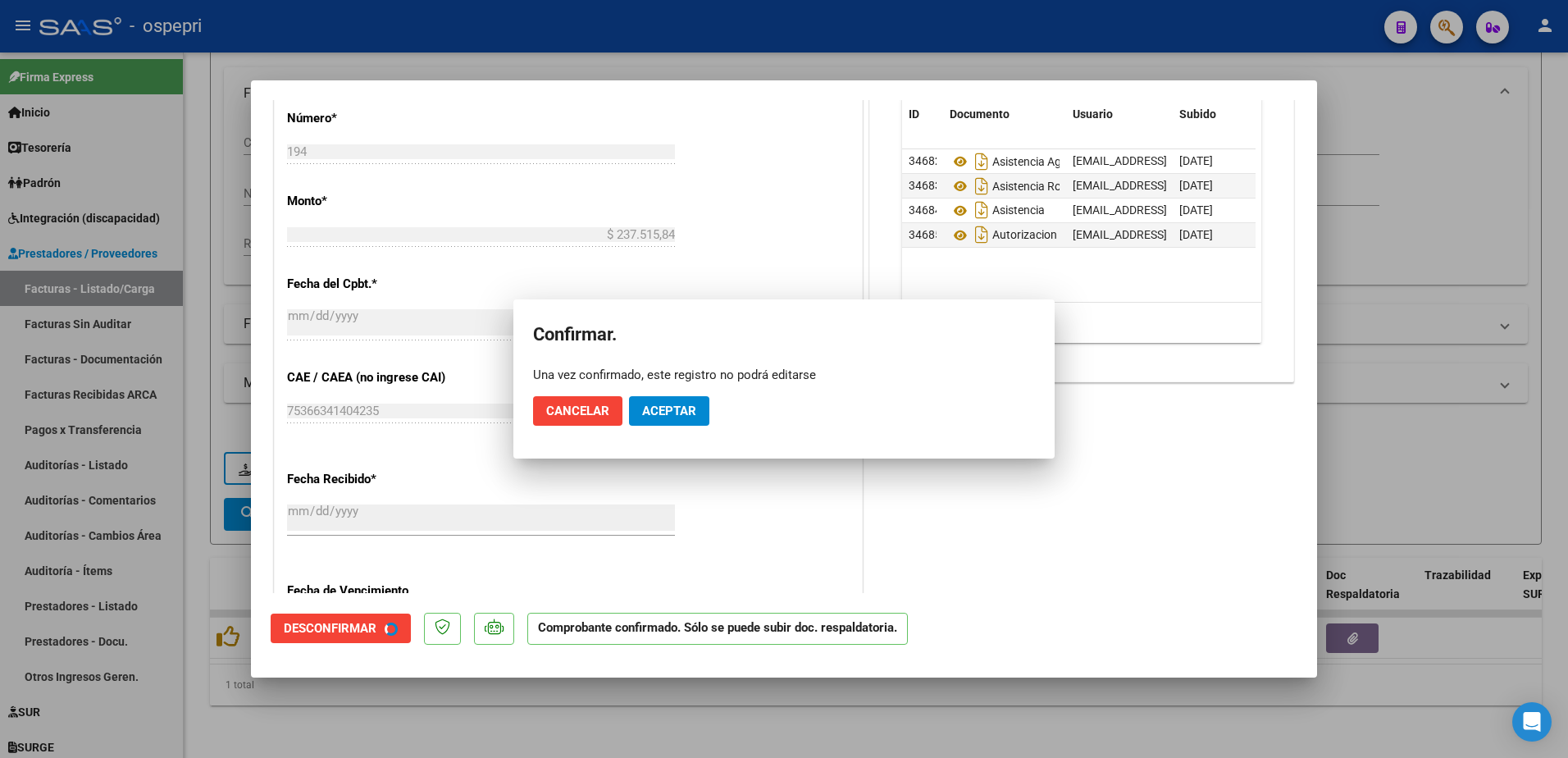
scroll to position [636, 0]
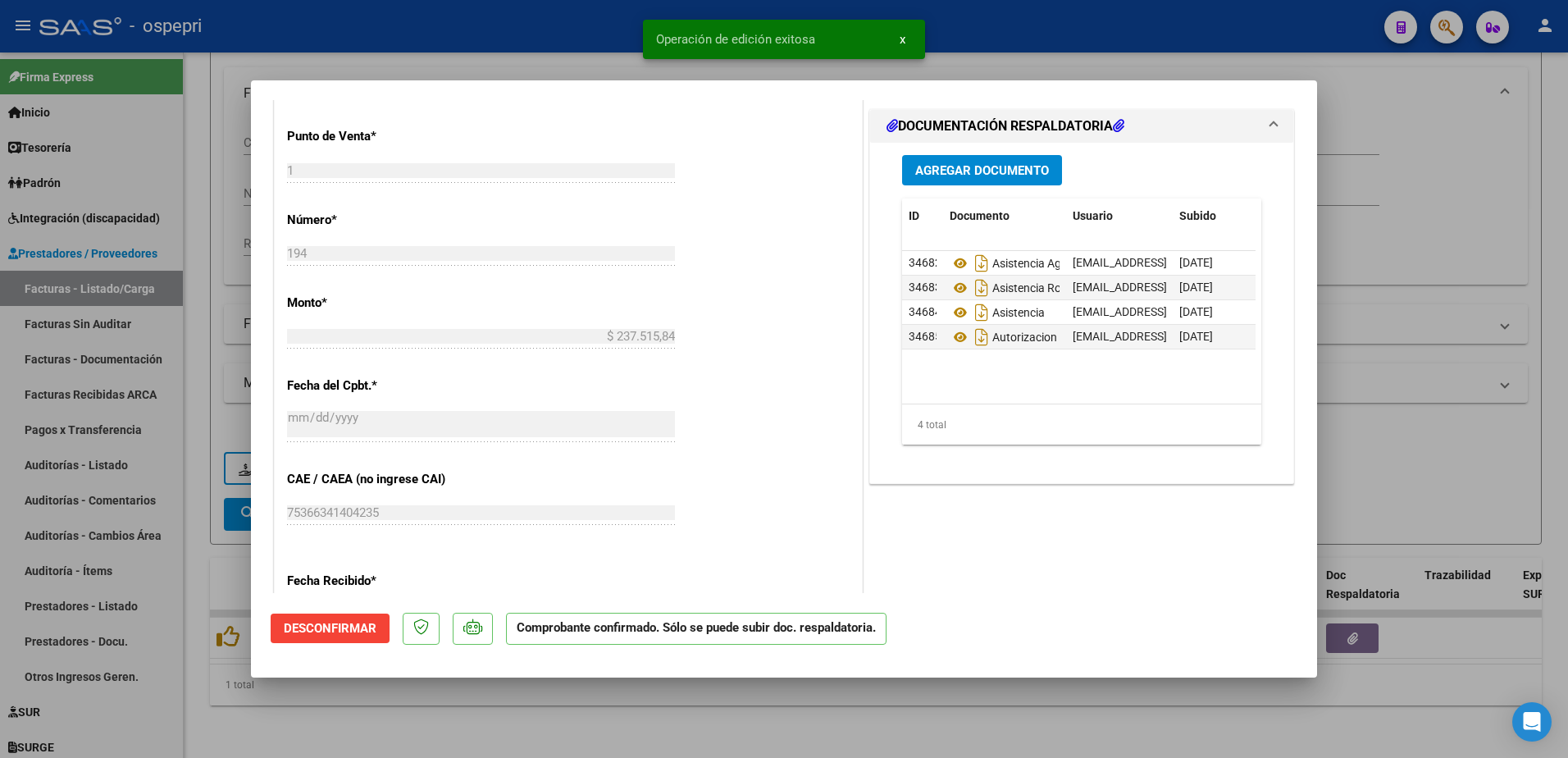
type input "$ 0,00"
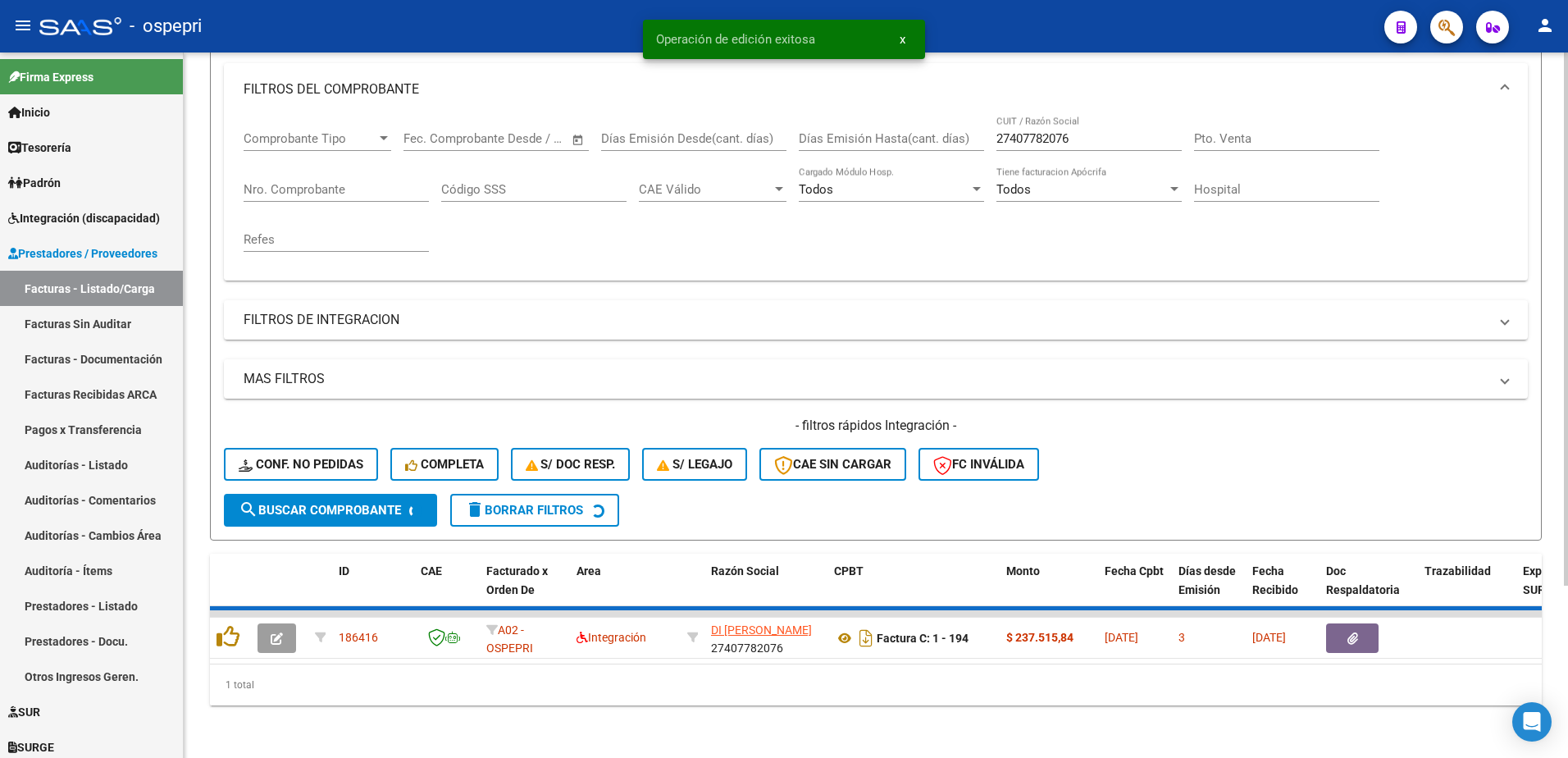
scroll to position [199, 0]
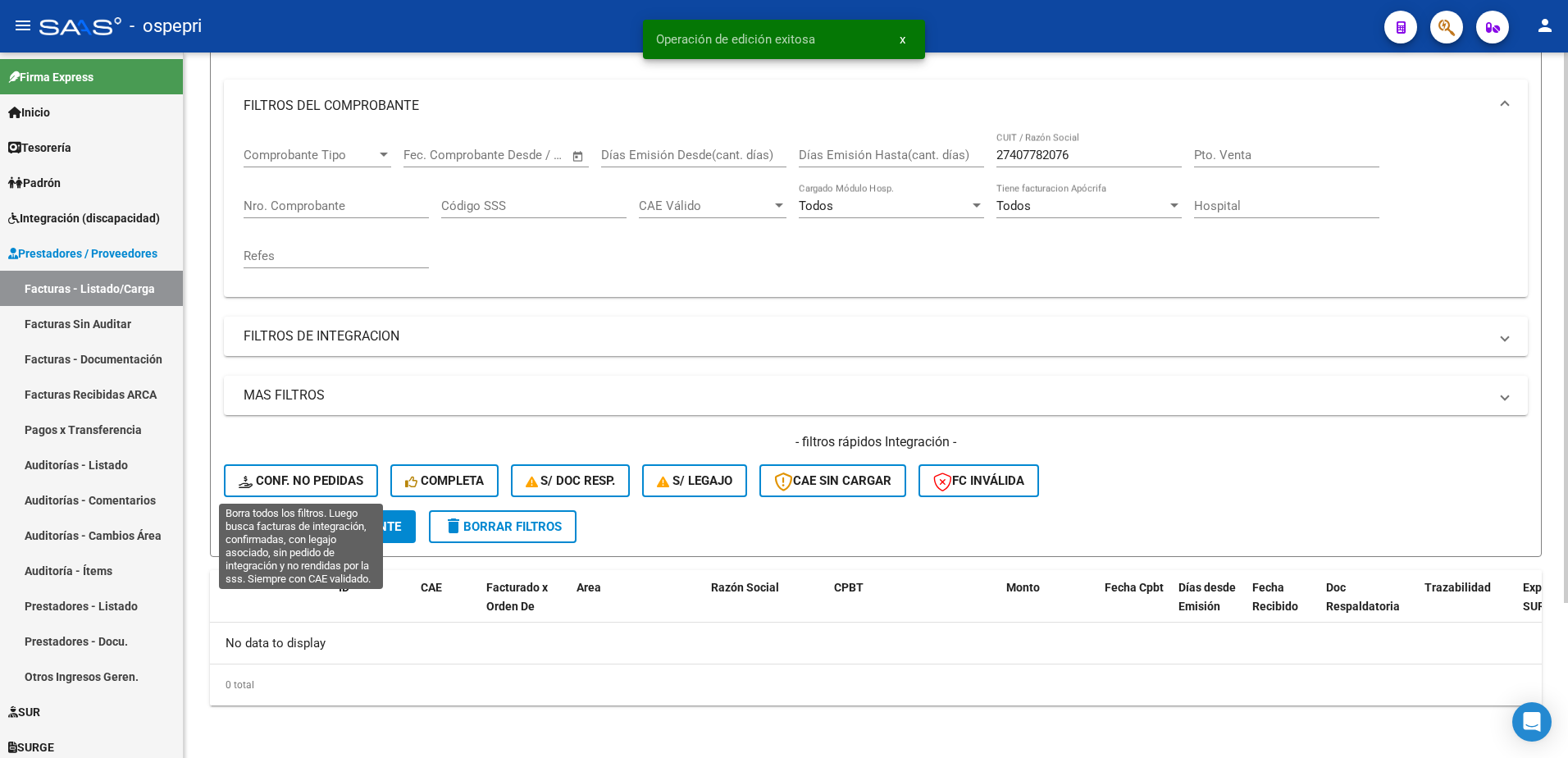
click at [345, 473] on span "Conf. no pedidas" at bounding box center [300, 480] width 124 height 15
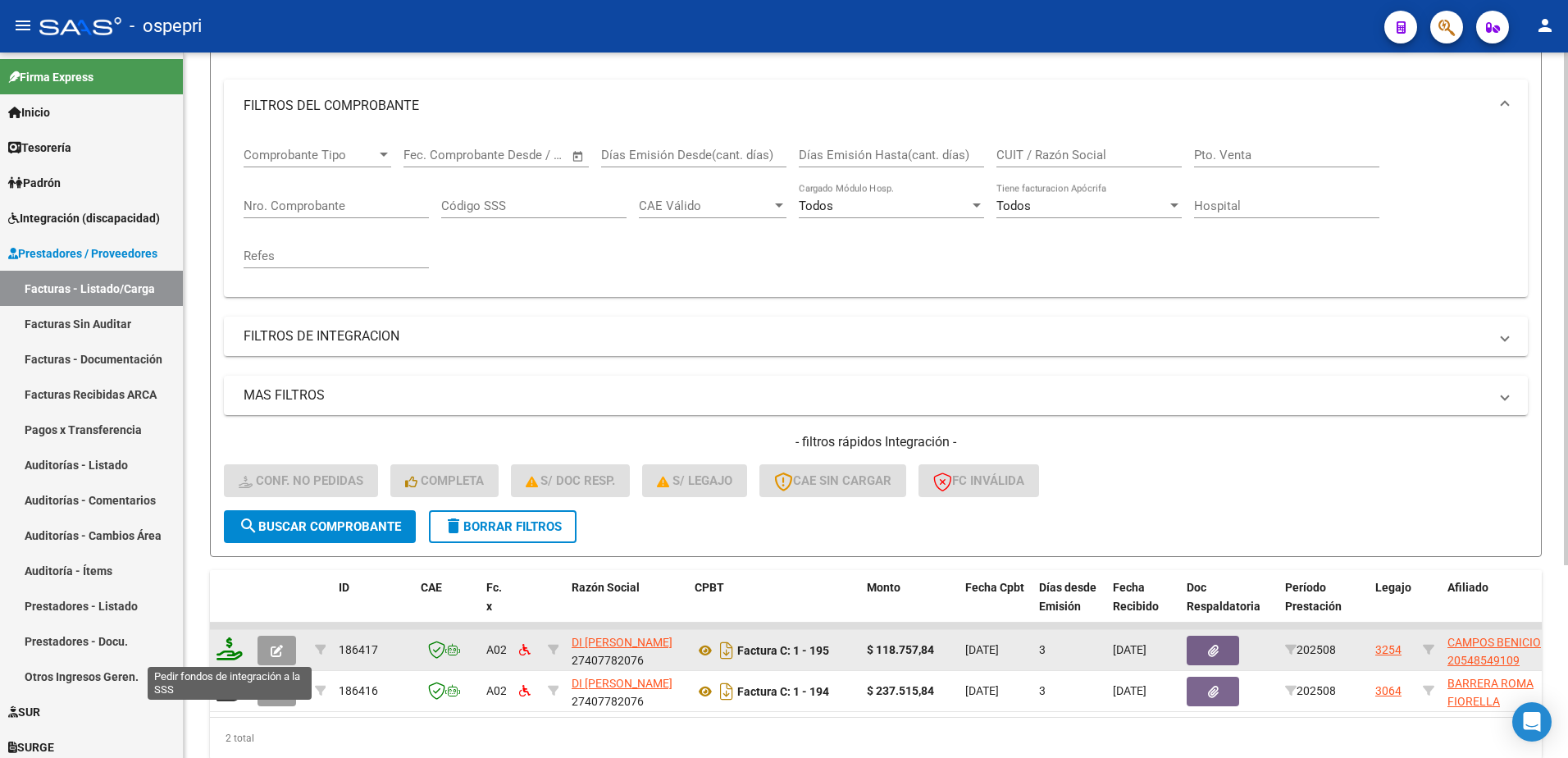
click at [230, 653] on icon at bounding box center [230, 648] width 26 height 23
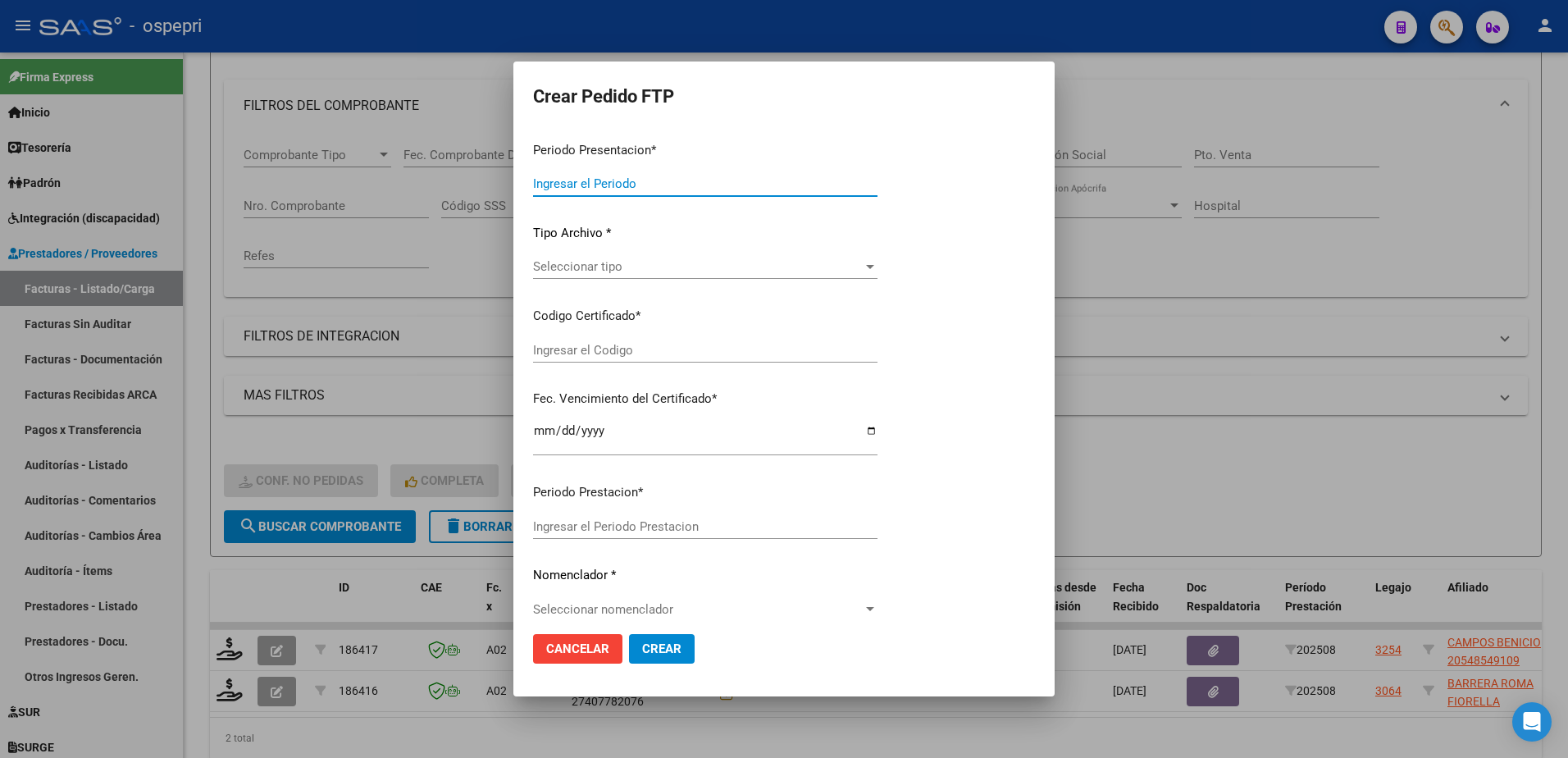
type input "202508"
type input "$ 118.757,84"
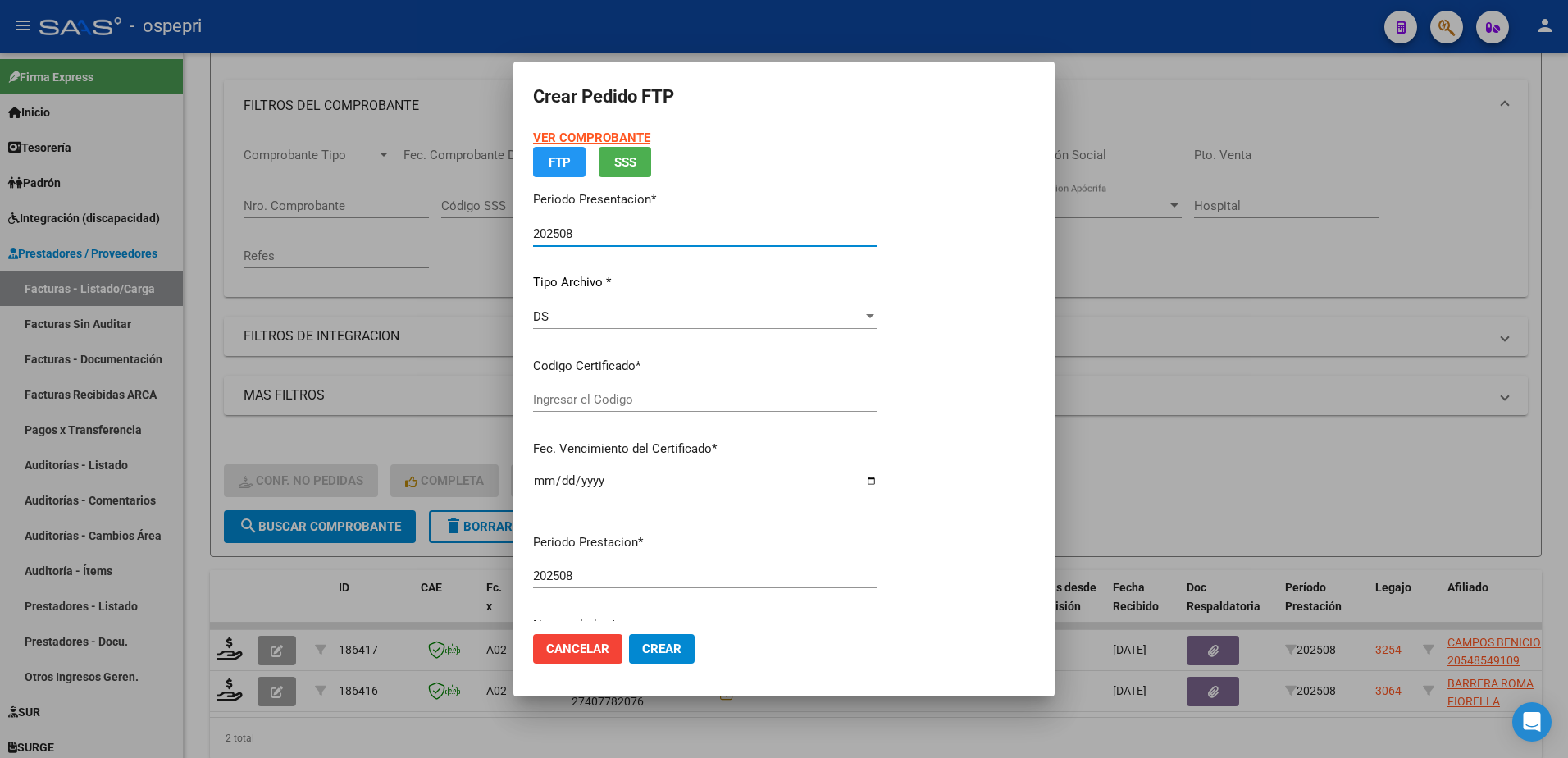
type input "2054854910-9"
type input "2030-06-30"
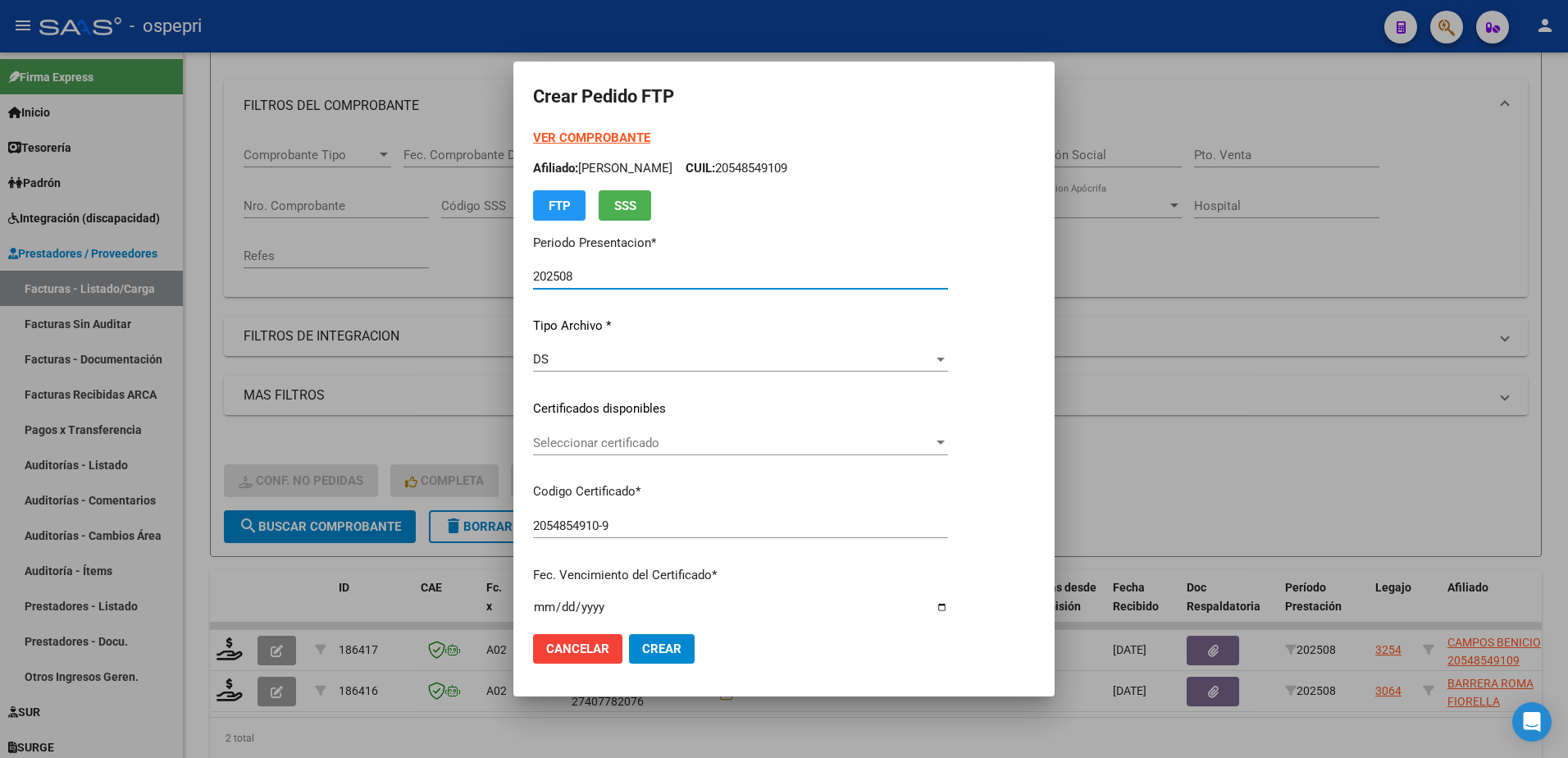
click at [618, 439] on span "Seleccionar certificado" at bounding box center [733, 443] width 400 height 15
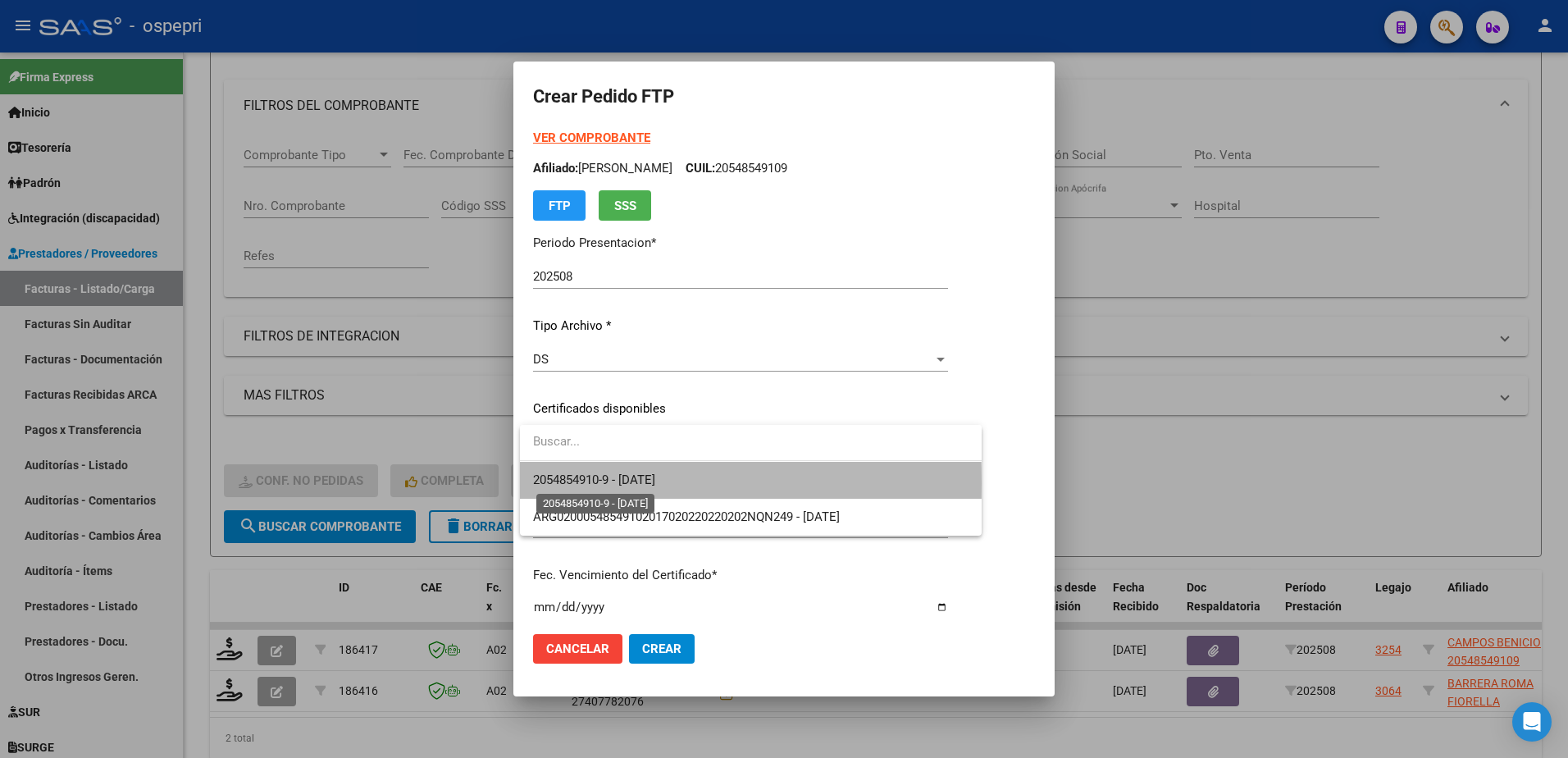
click at [653, 483] on span "2054854910-9 - 2030-06-30" at bounding box center [594, 479] width 122 height 15
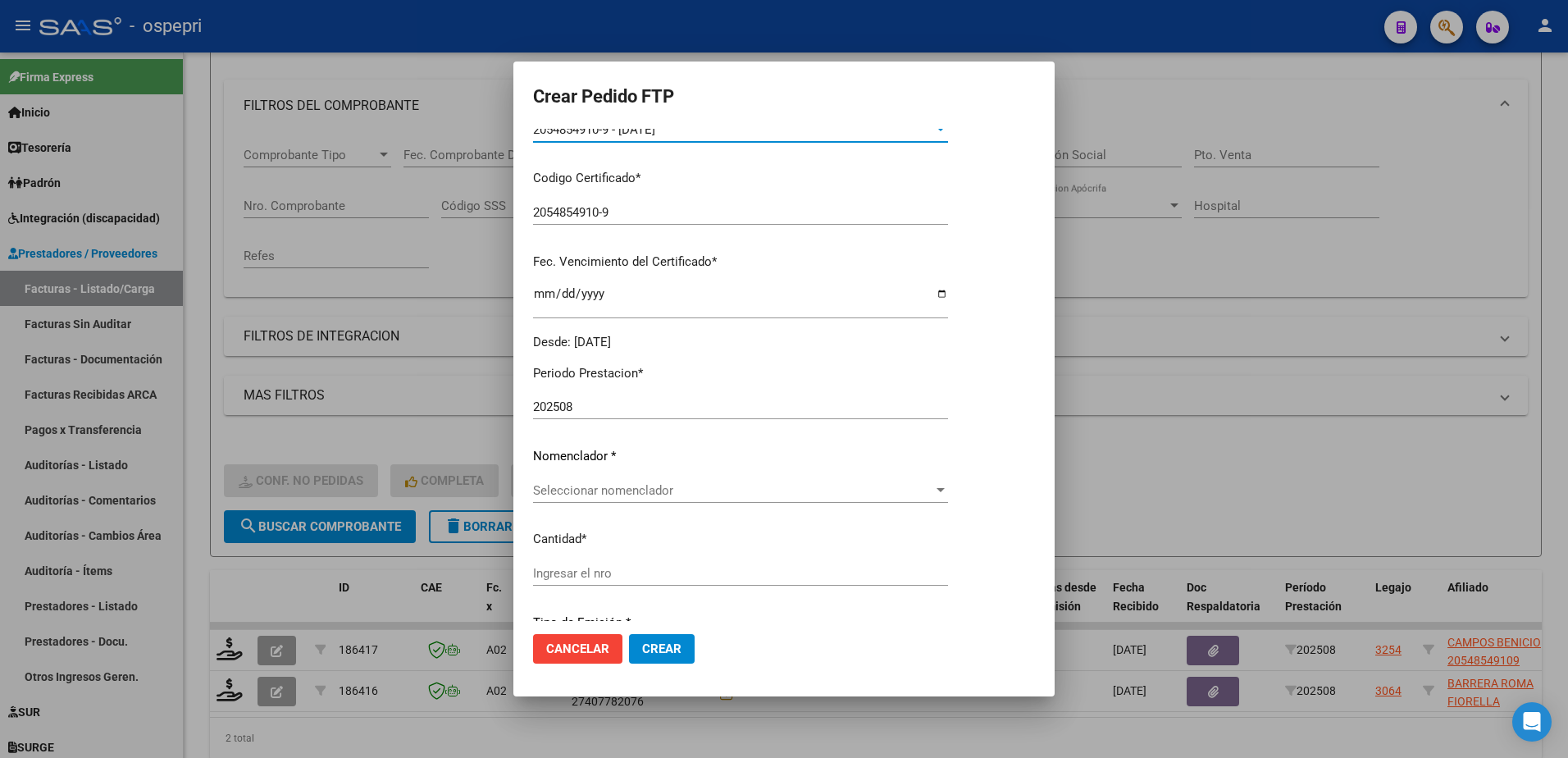
scroll to position [328, 0]
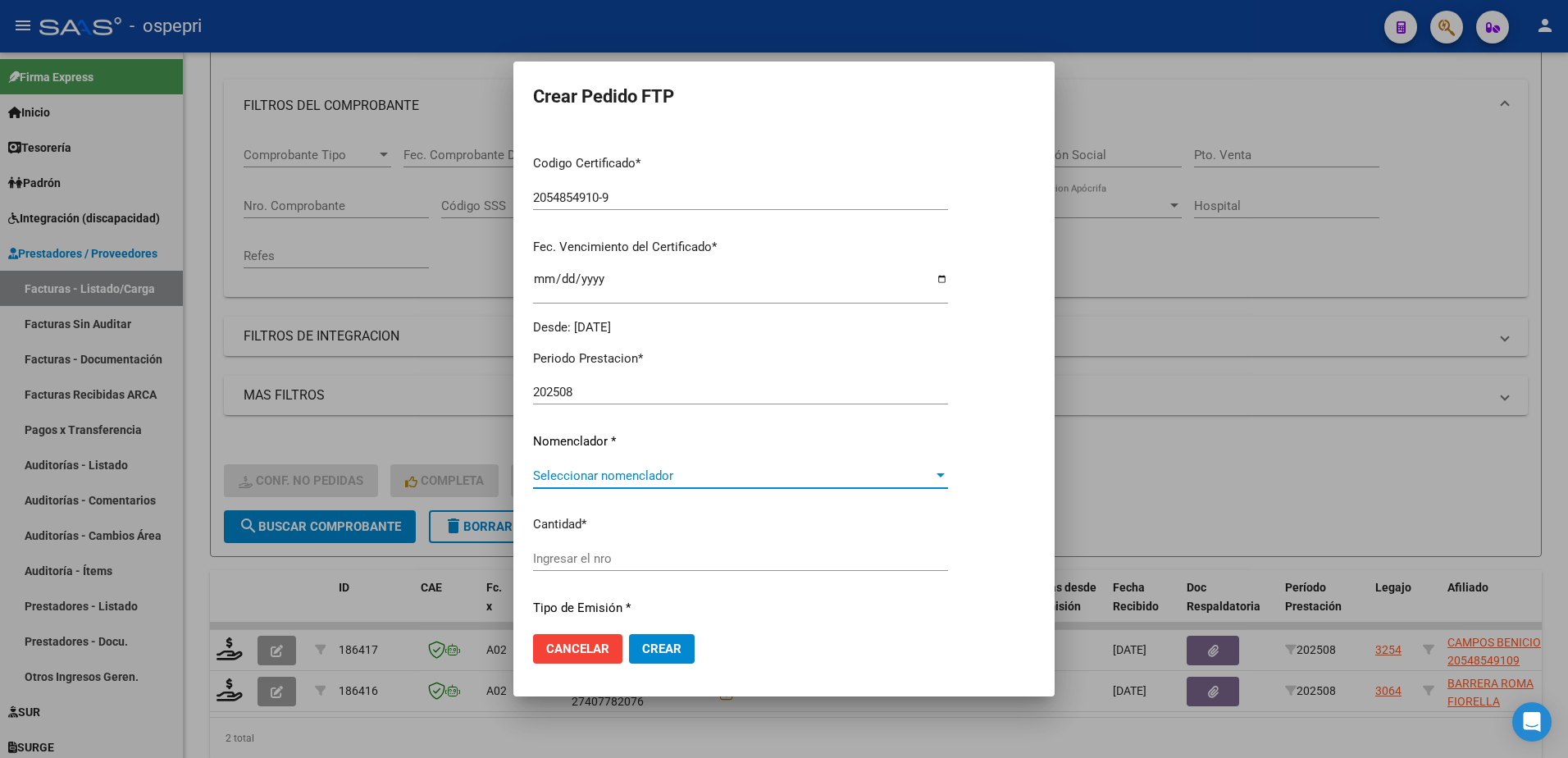
click at [648, 475] on span "Seleccionar nomenclador" at bounding box center [733, 476] width 400 height 15
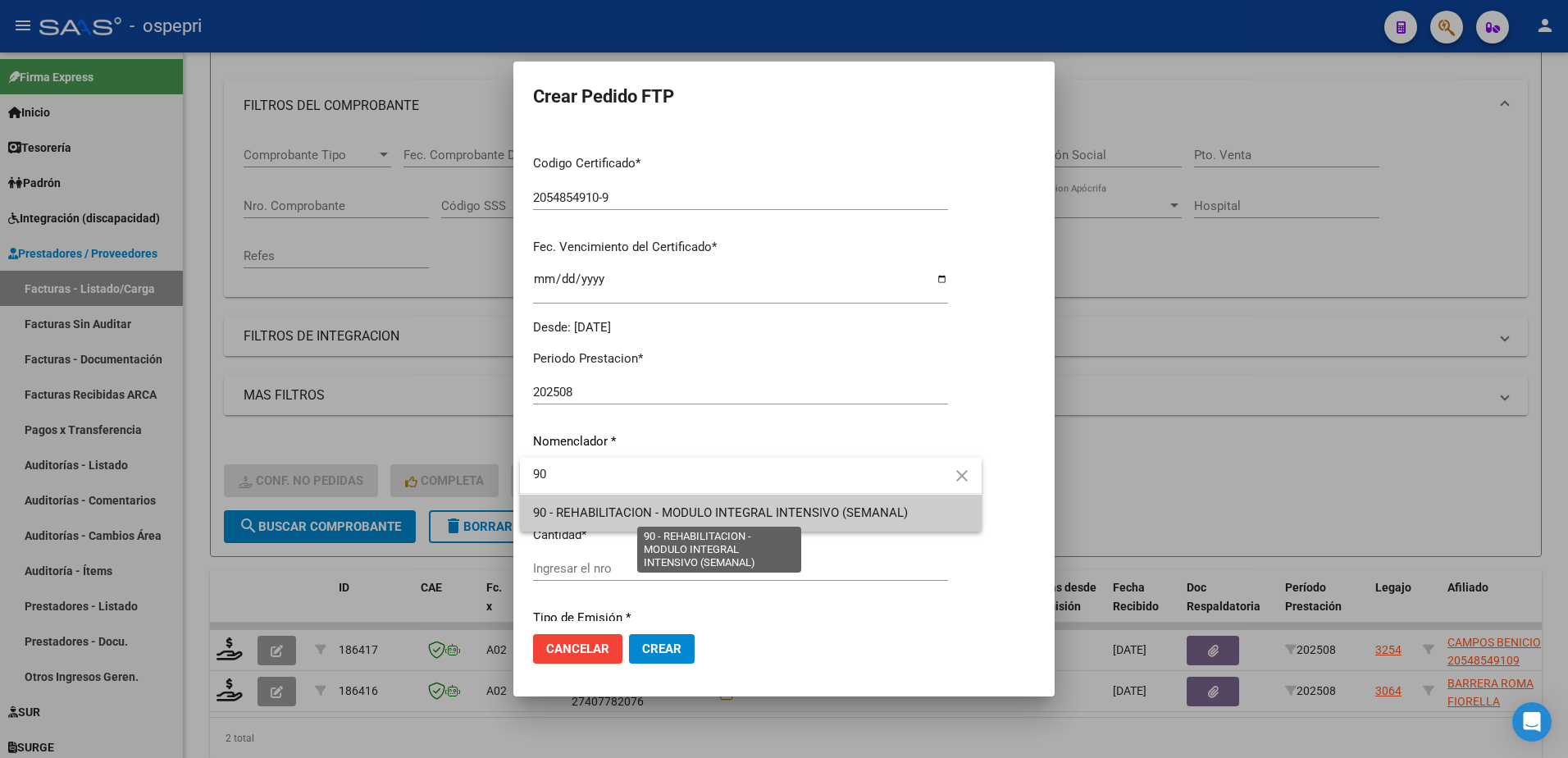
type input "90"
click at [639, 509] on span "90 - REHABILITACION - MODULO INTEGRAL INTENSIVO (SEMANAL)" at bounding box center [721, 513] width 375 height 15
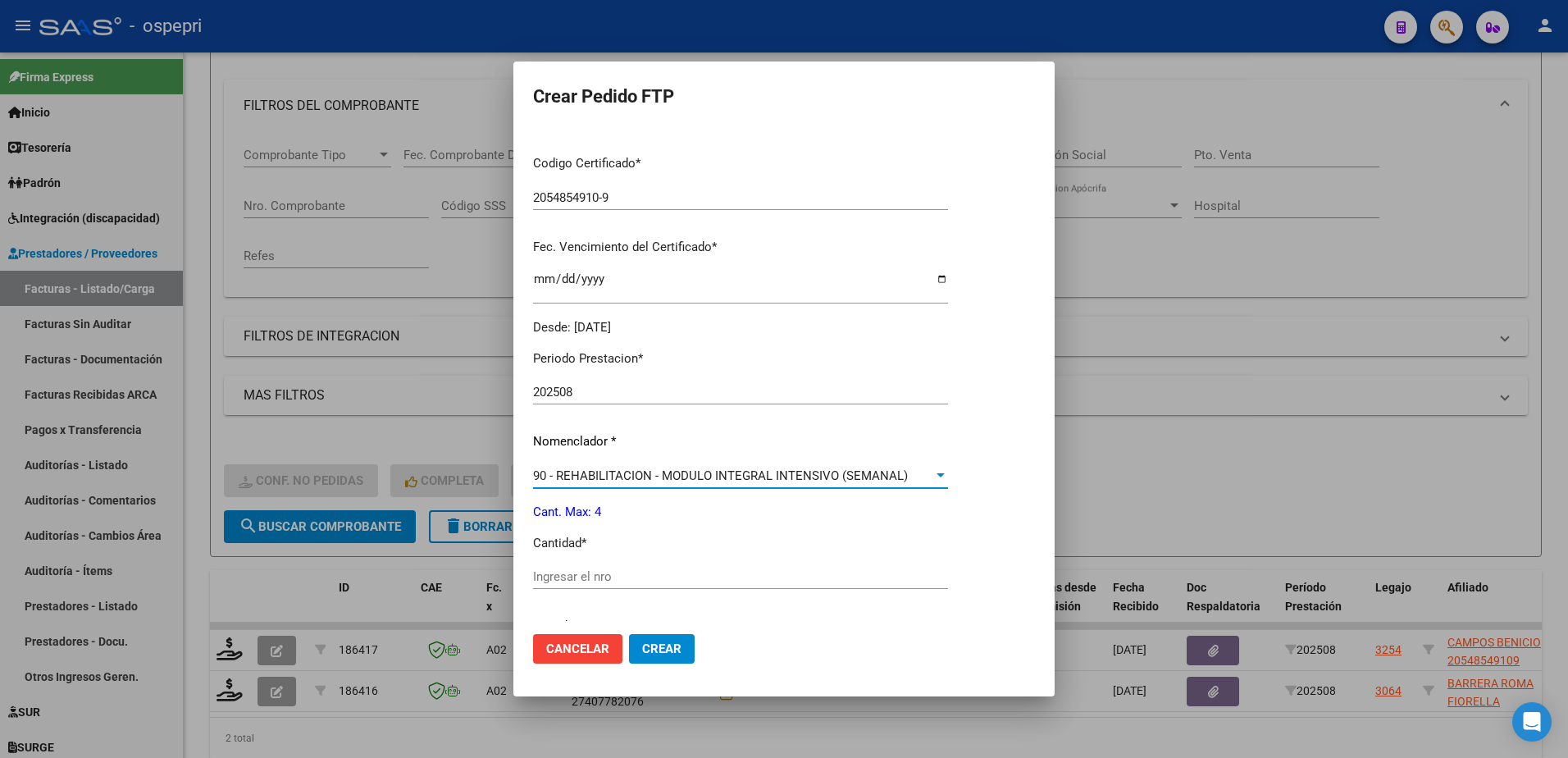
click at [629, 579] on input "Ingresar el nro" at bounding box center [741, 577] width 415 height 15
type input "4"
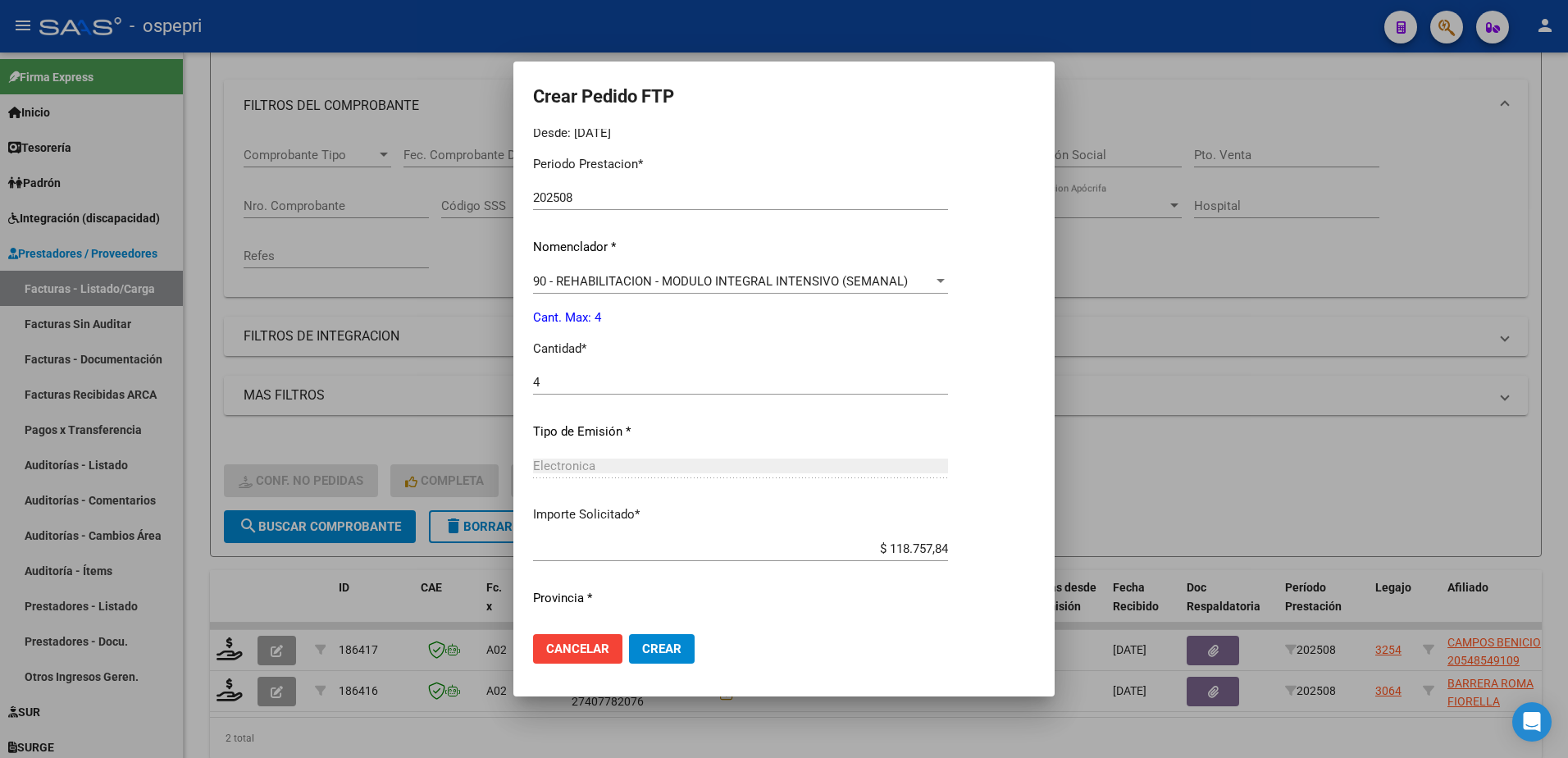
scroll to position [560, 0]
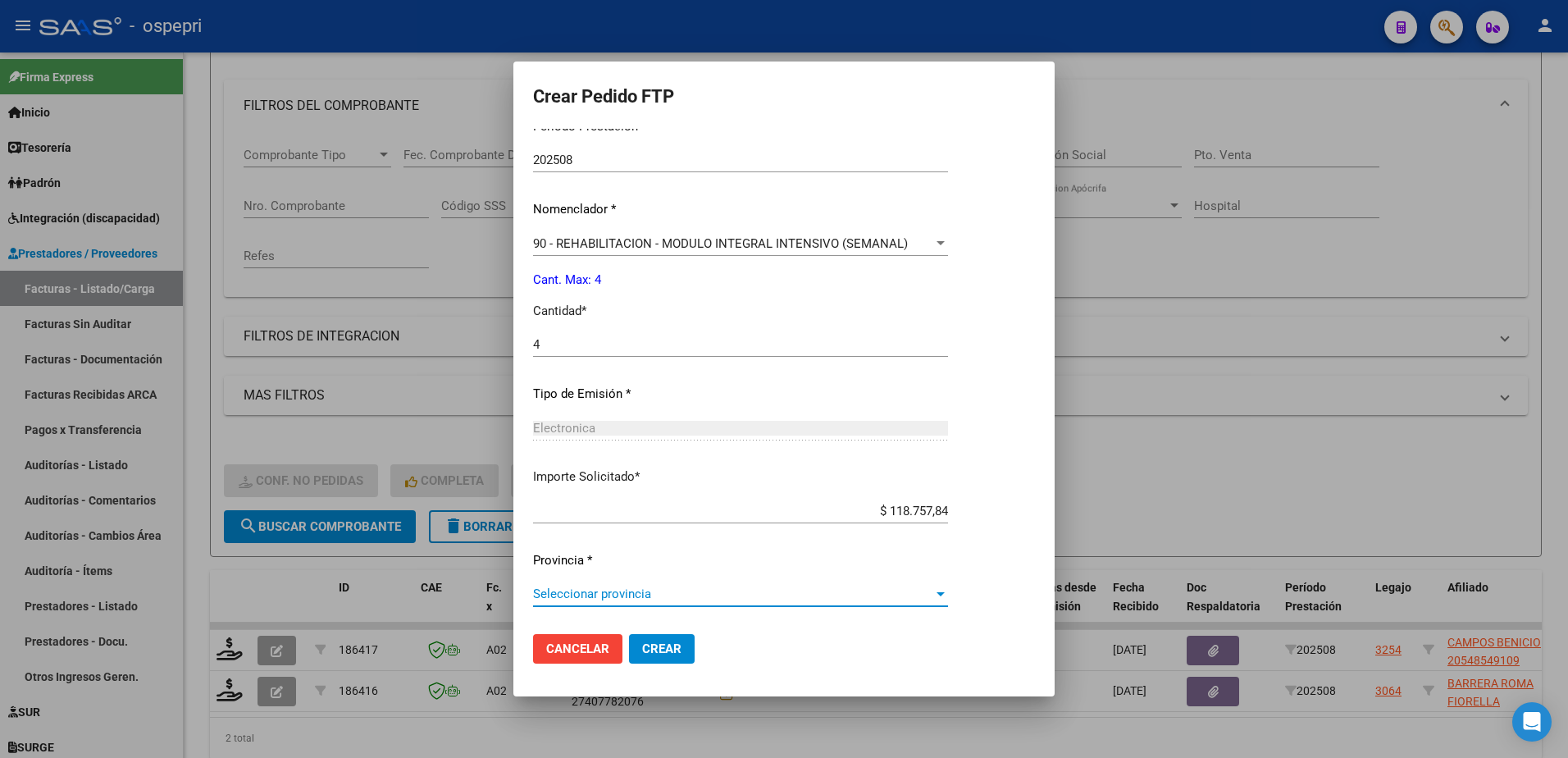
click at [632, 598] on span "Seleccionar provincia" at bounding box center [733, 593] width 400 height 15
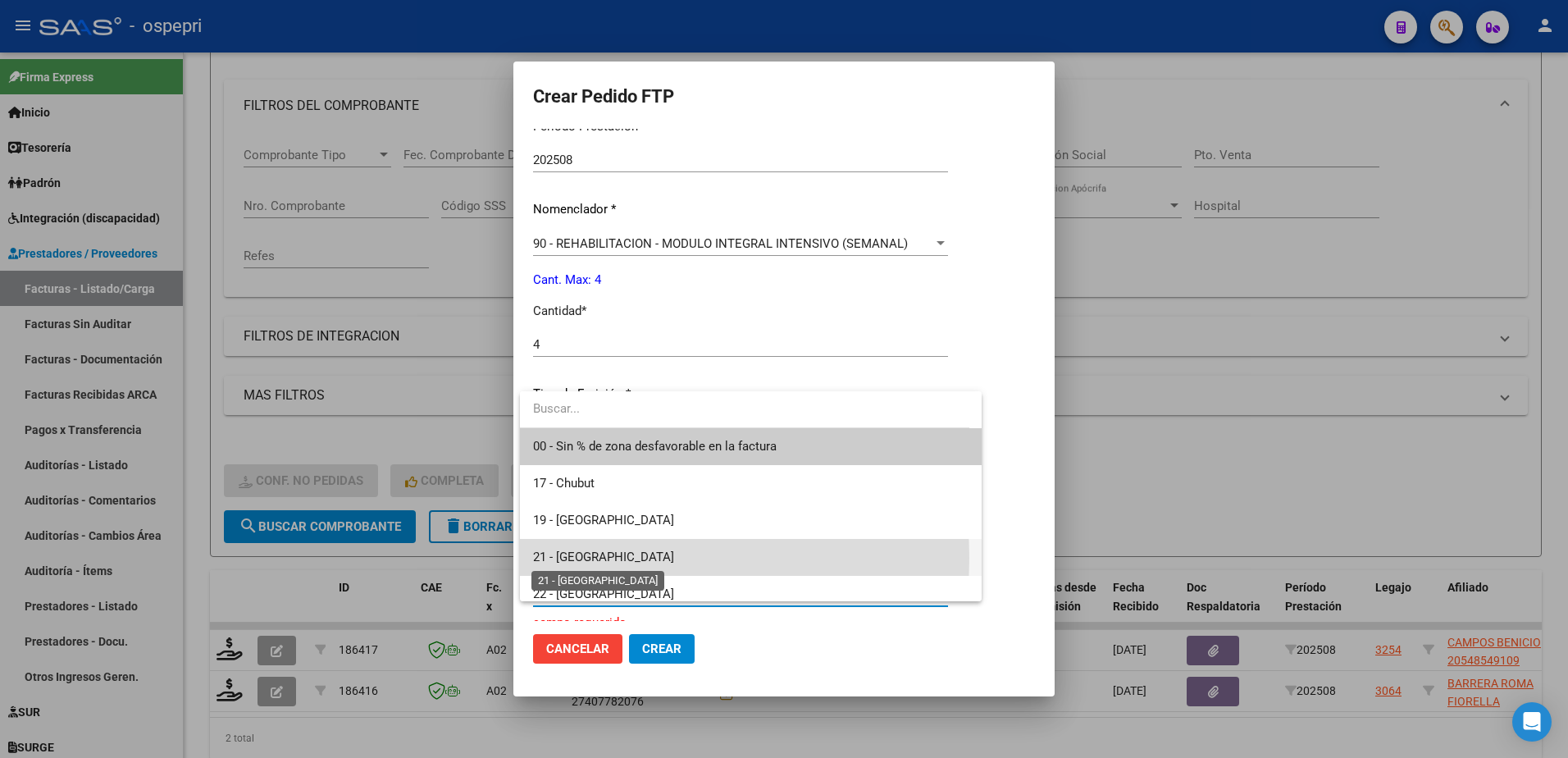
click at [599, 558] on span "21 - [GEOGRAPHIC_DATA]" at bounding box center [604, 556] width 141 height 15
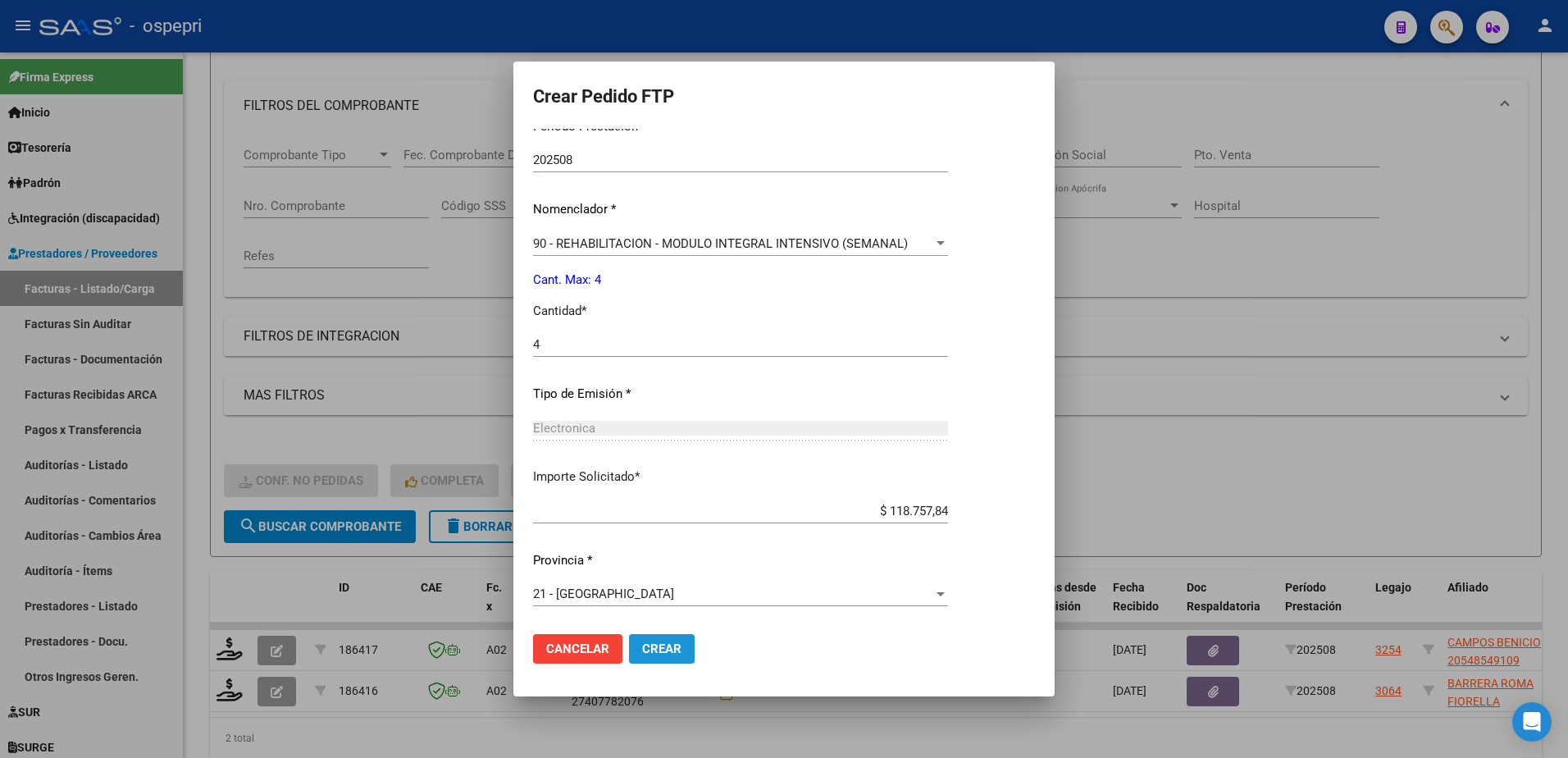
click at [660, 647] on span "Crear" at bounding box center [661, 648] width 39 height 15
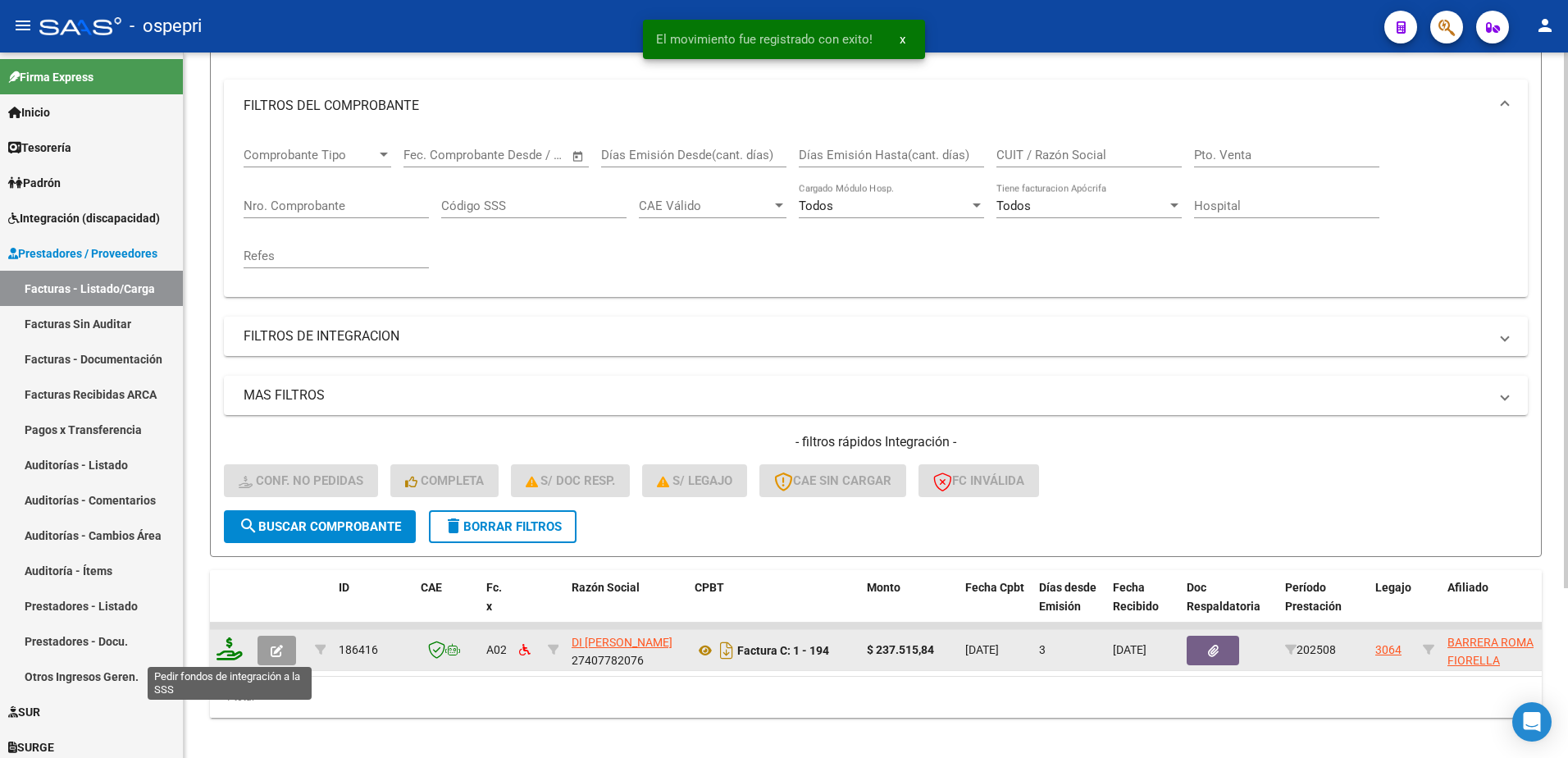
click at [237, 650] on icon at bounding box center [230, 648] width 26 height 23
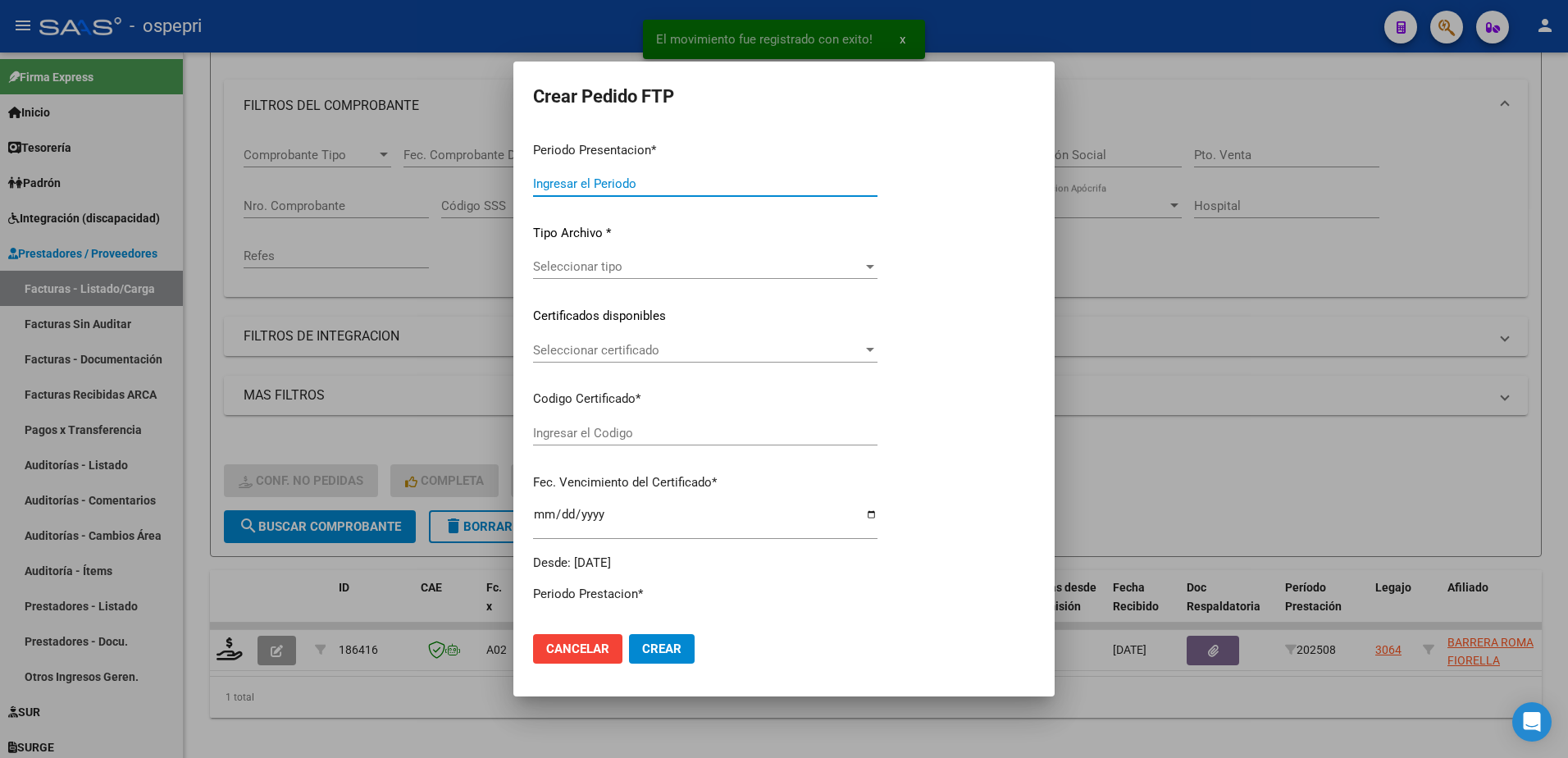
type input "202508"
type input "$ 237.515,84"
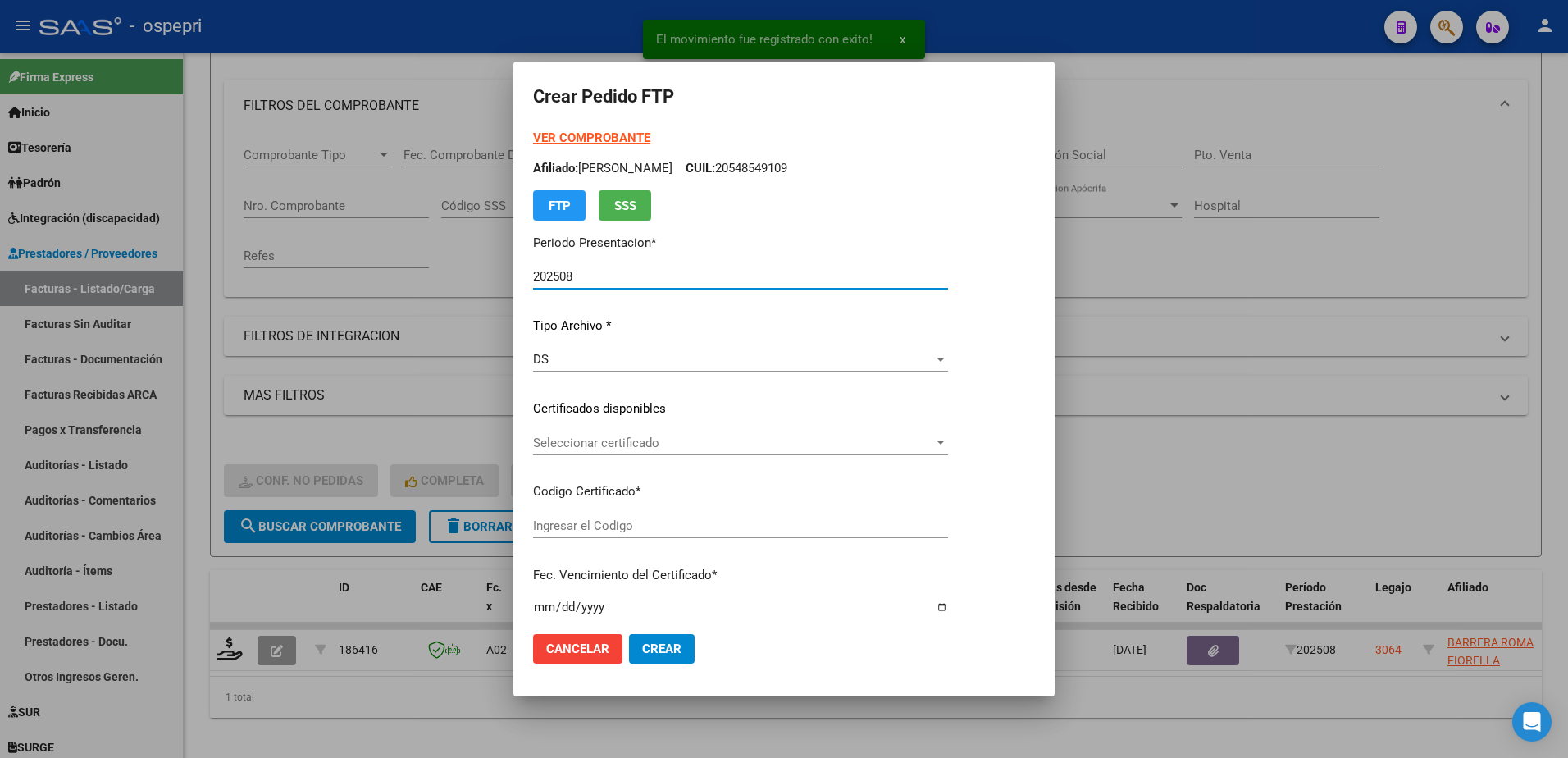
type input "27586464456"
type input "2030-07-30"
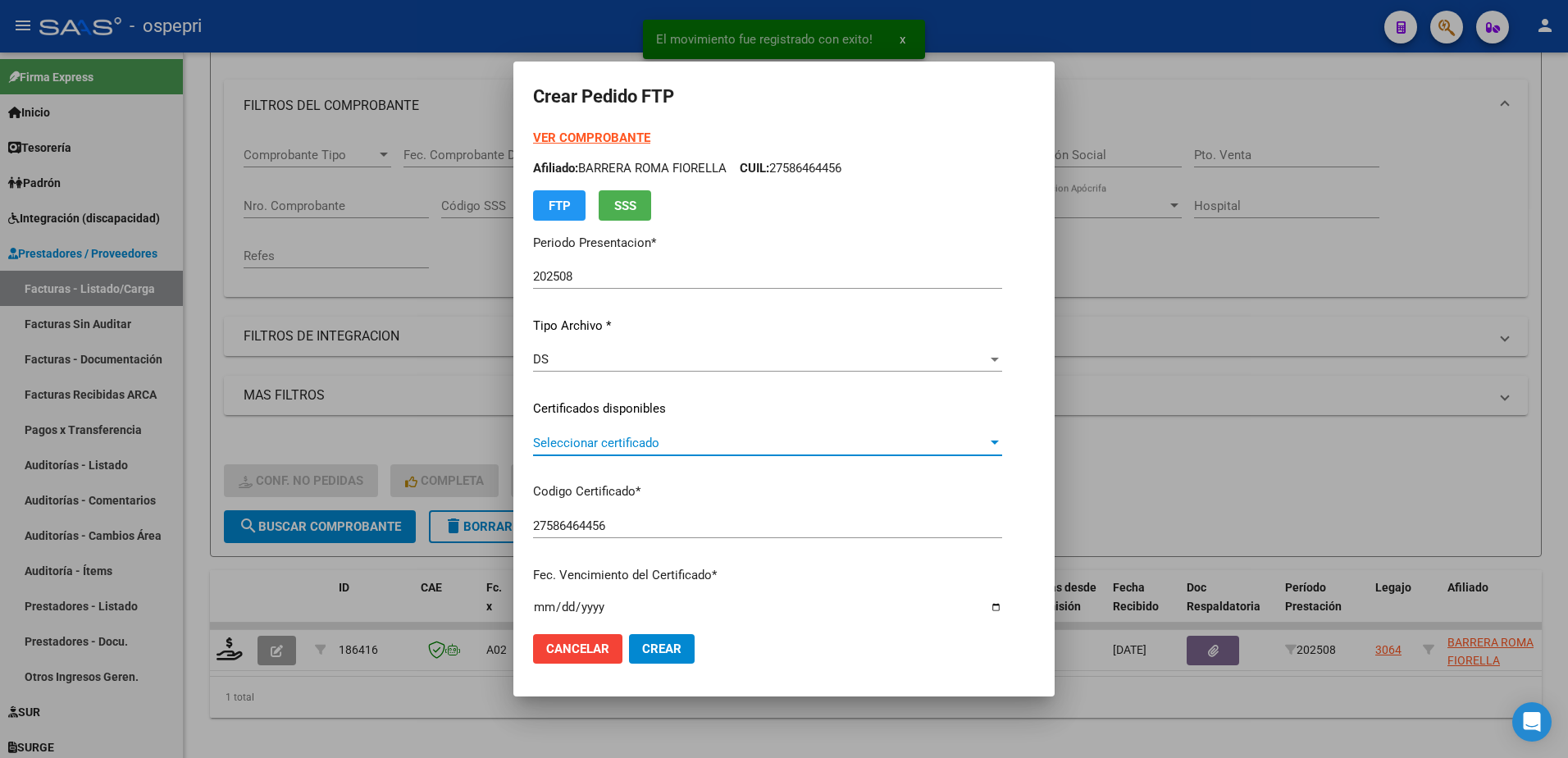
click at [625, 448] on span "Seleccionar certificado" at bounding box center [760, 443] width 455 height 15
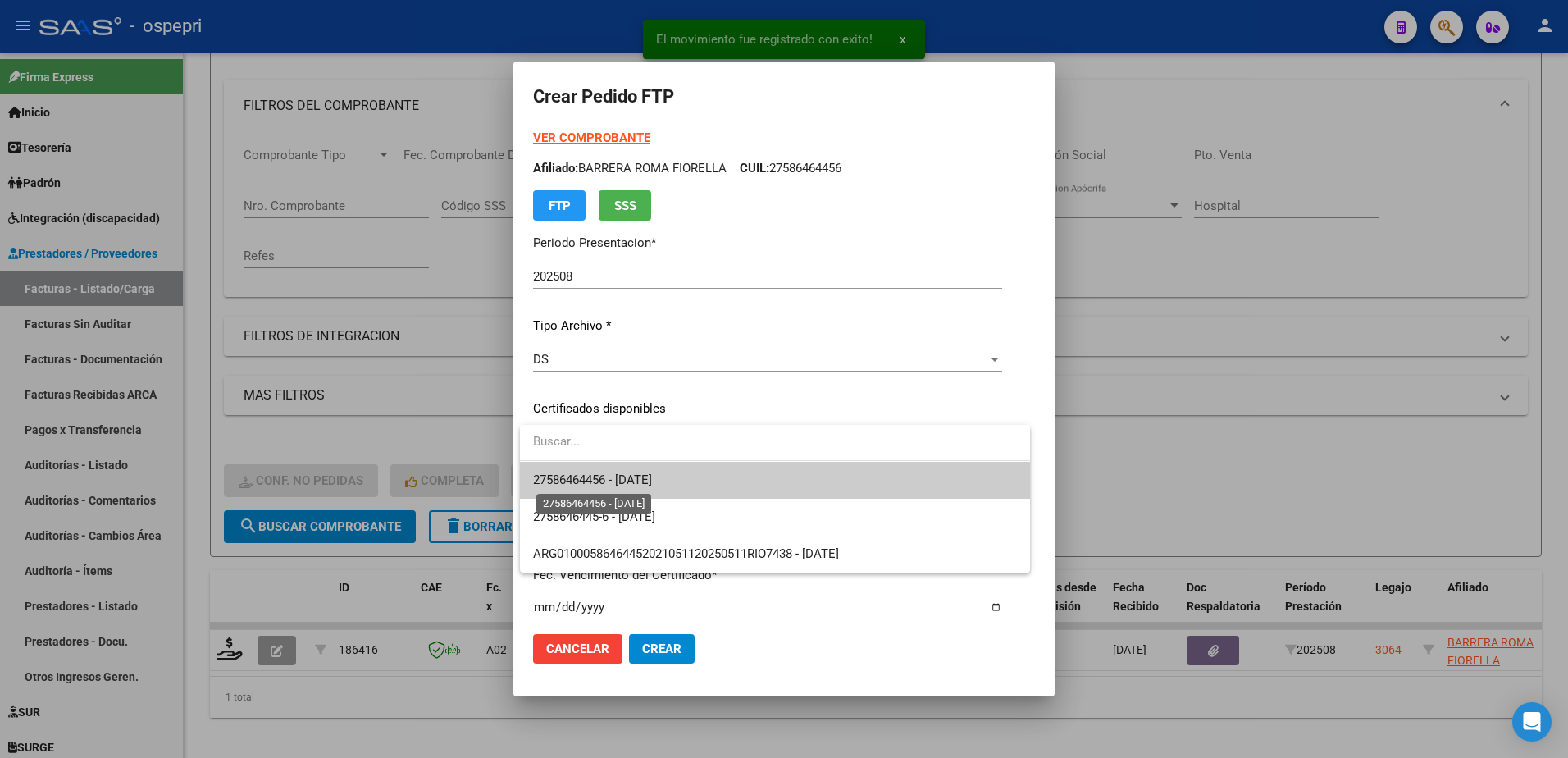
click at [635, 481] on span "27586464456 - 2030-07-30" at bounding box center [593, 479] width 119 height 15
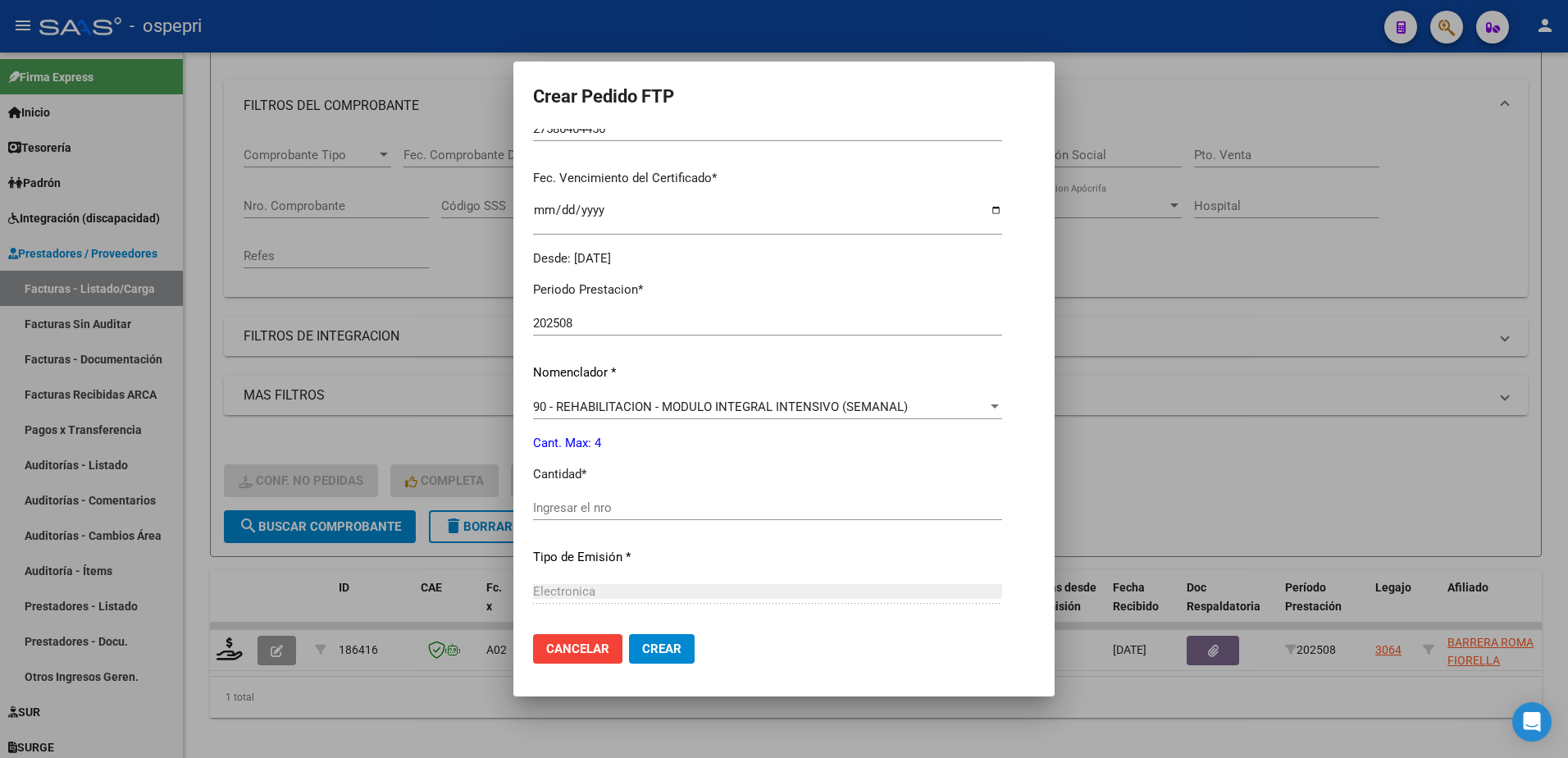
scroll to position [410, 0]
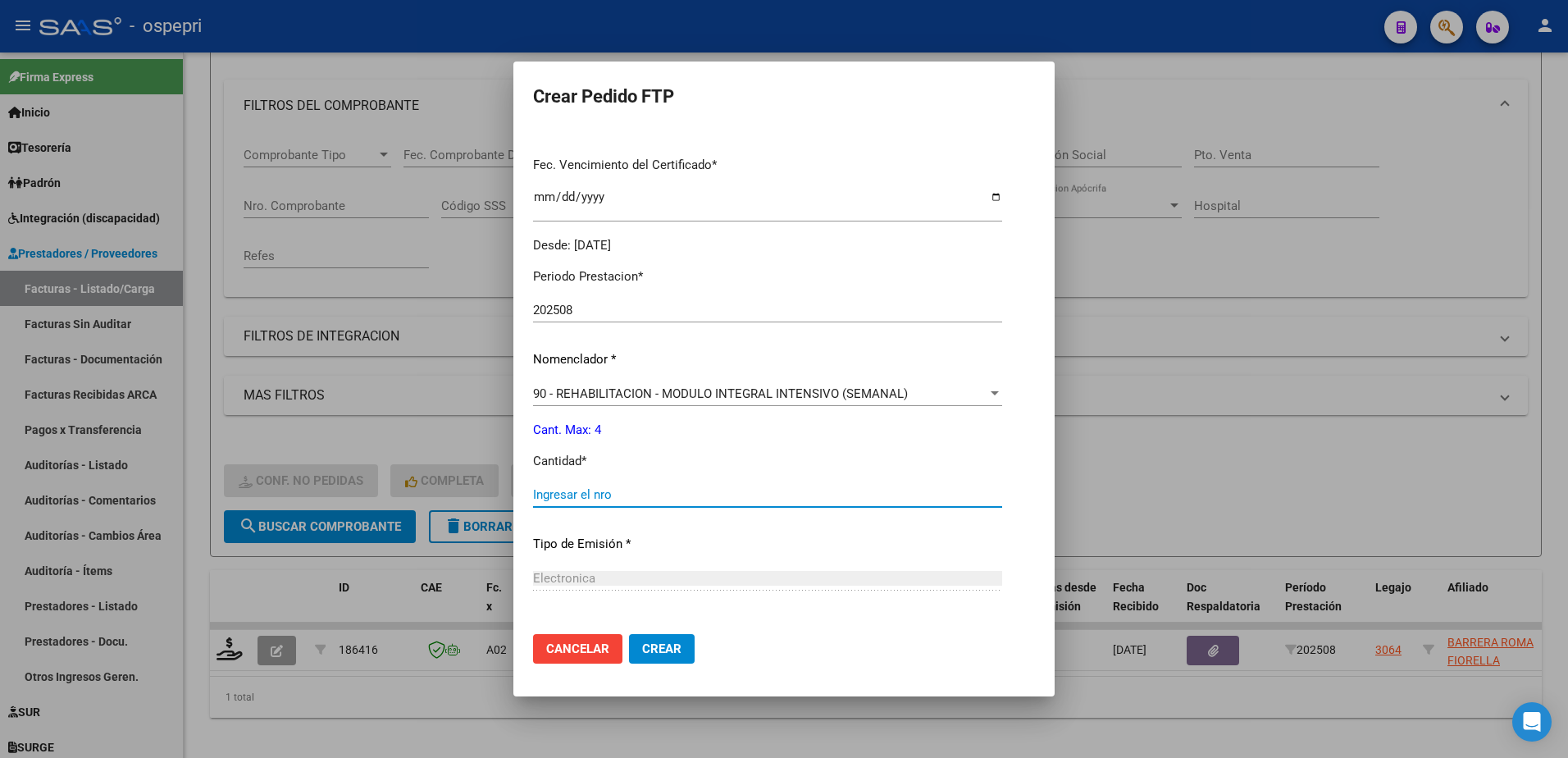
click at [611, 499] on input "Ingresar el nro" at bounding box center [767, 494] width 469 height 15
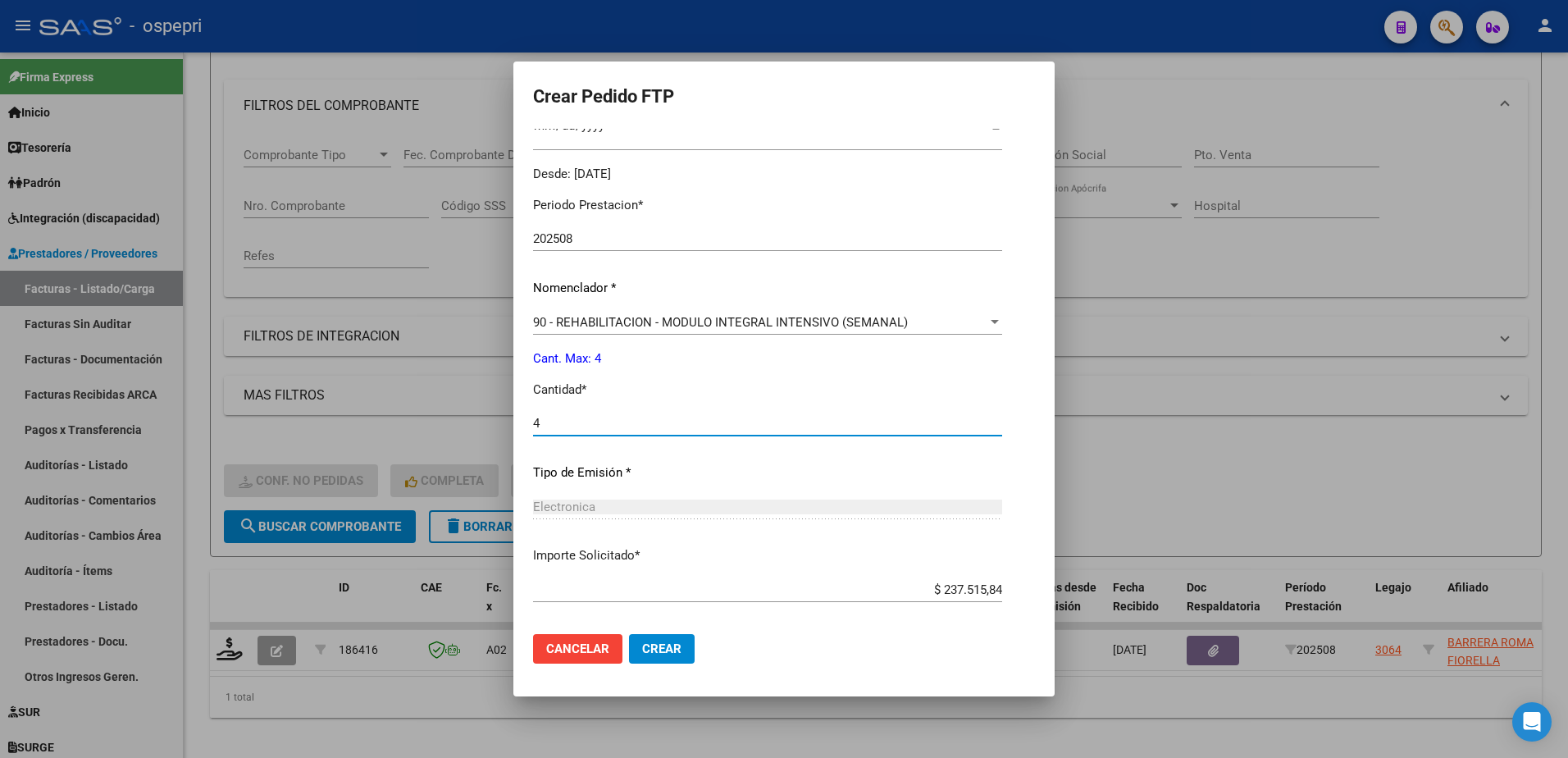
scroll to position [560, 0]
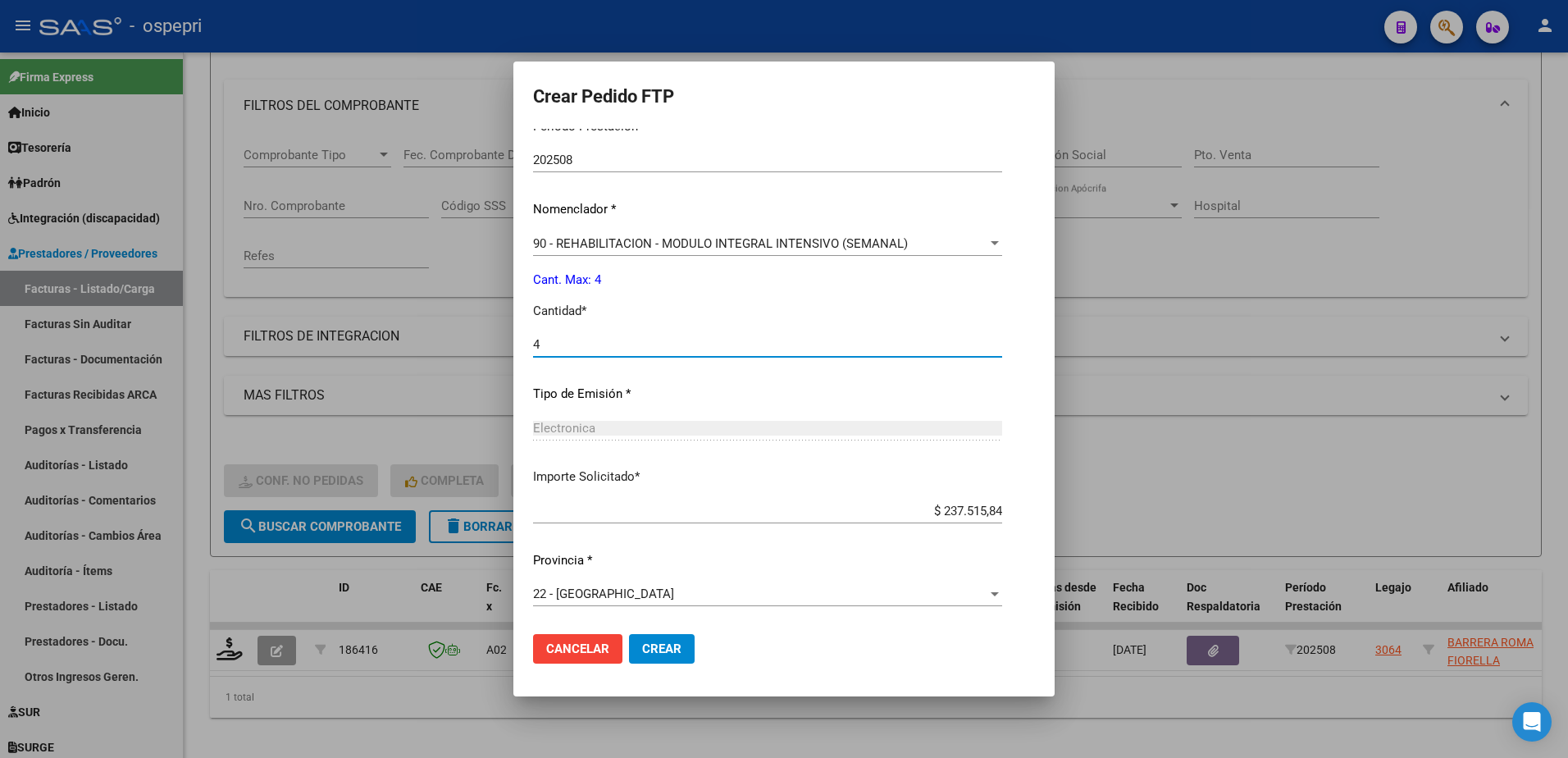
type input "4"
click at [660, 644] on span "Crear" at bounding box center [661, 648] width 39 height 15
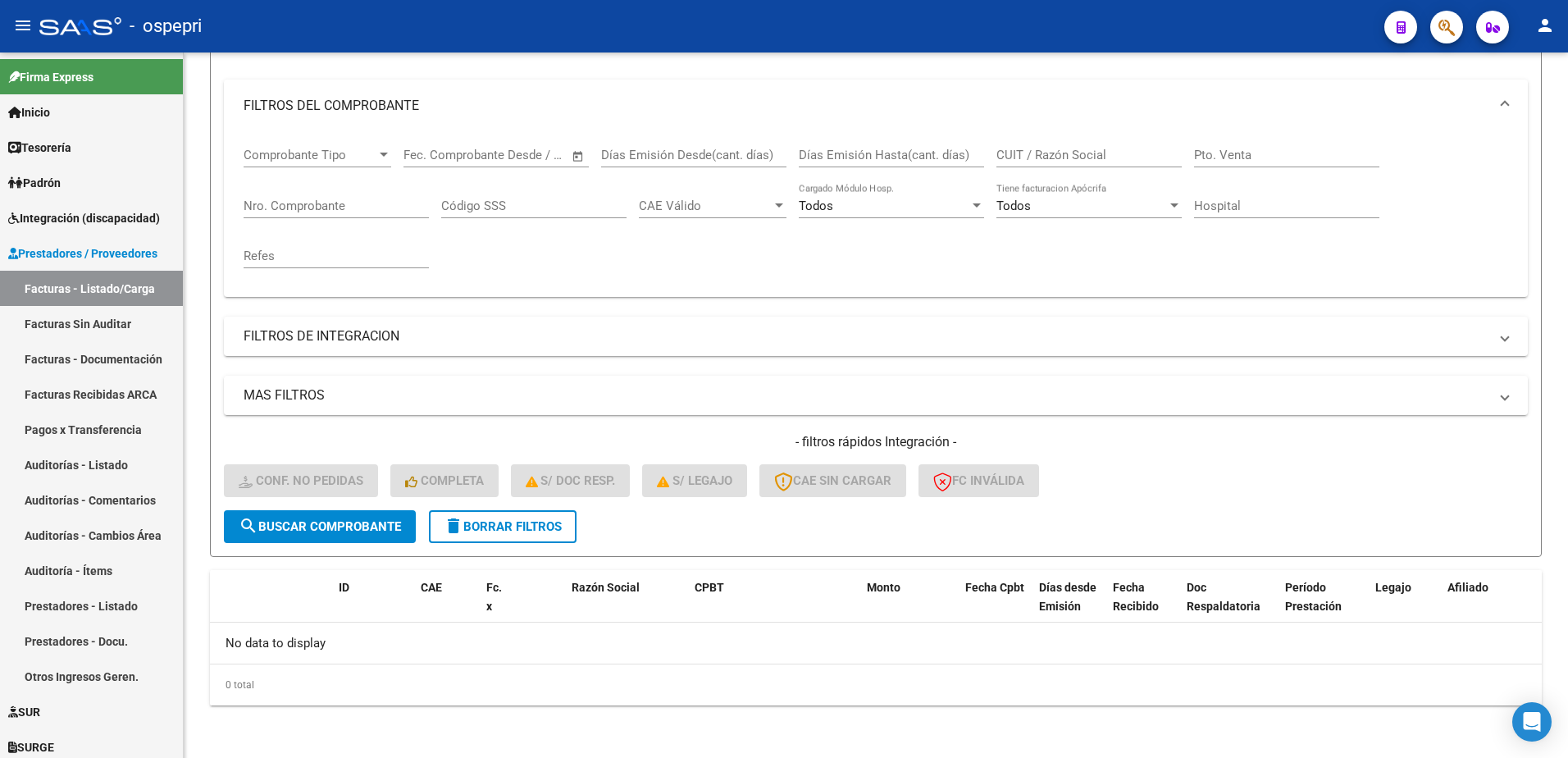
click at [943, 11] on div "- ospepri" at bounding box center [705, 25] width 1331 height 36
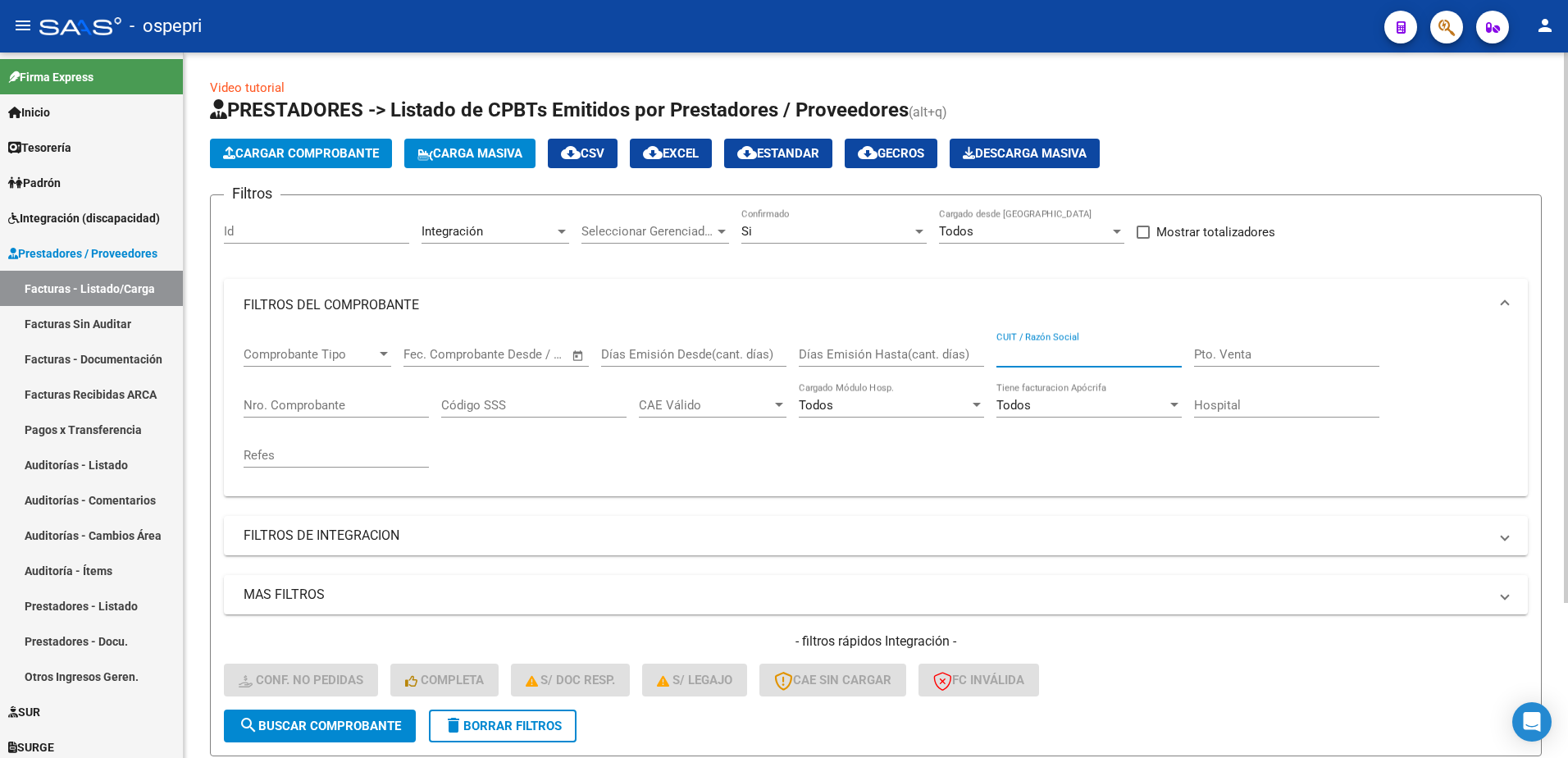
click at [1078, 355] on input "CUIT / Razón Social" at bounding box center [1089, 354] width 186 height 15
paste input "23253083484"
type input "23253083484"
click at [379, 730] on span "search Buscar Comprobante" at bounding box center [319, 726] width 162 height 15
click at [323, 727] on span "search Buscar Comprobante" at bounding box center [319, 726] width 162 height 15
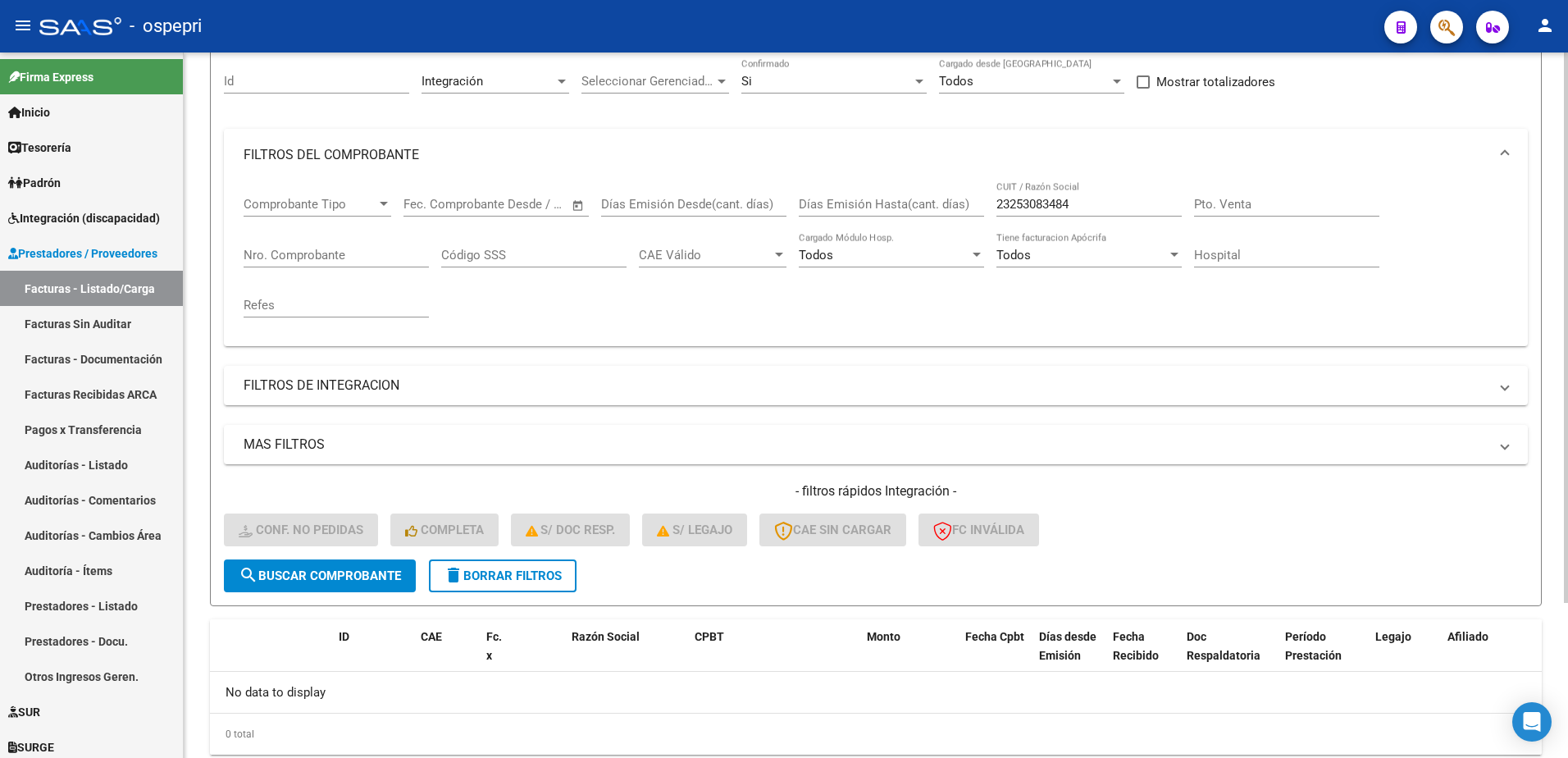
scroll to position [199, 0]
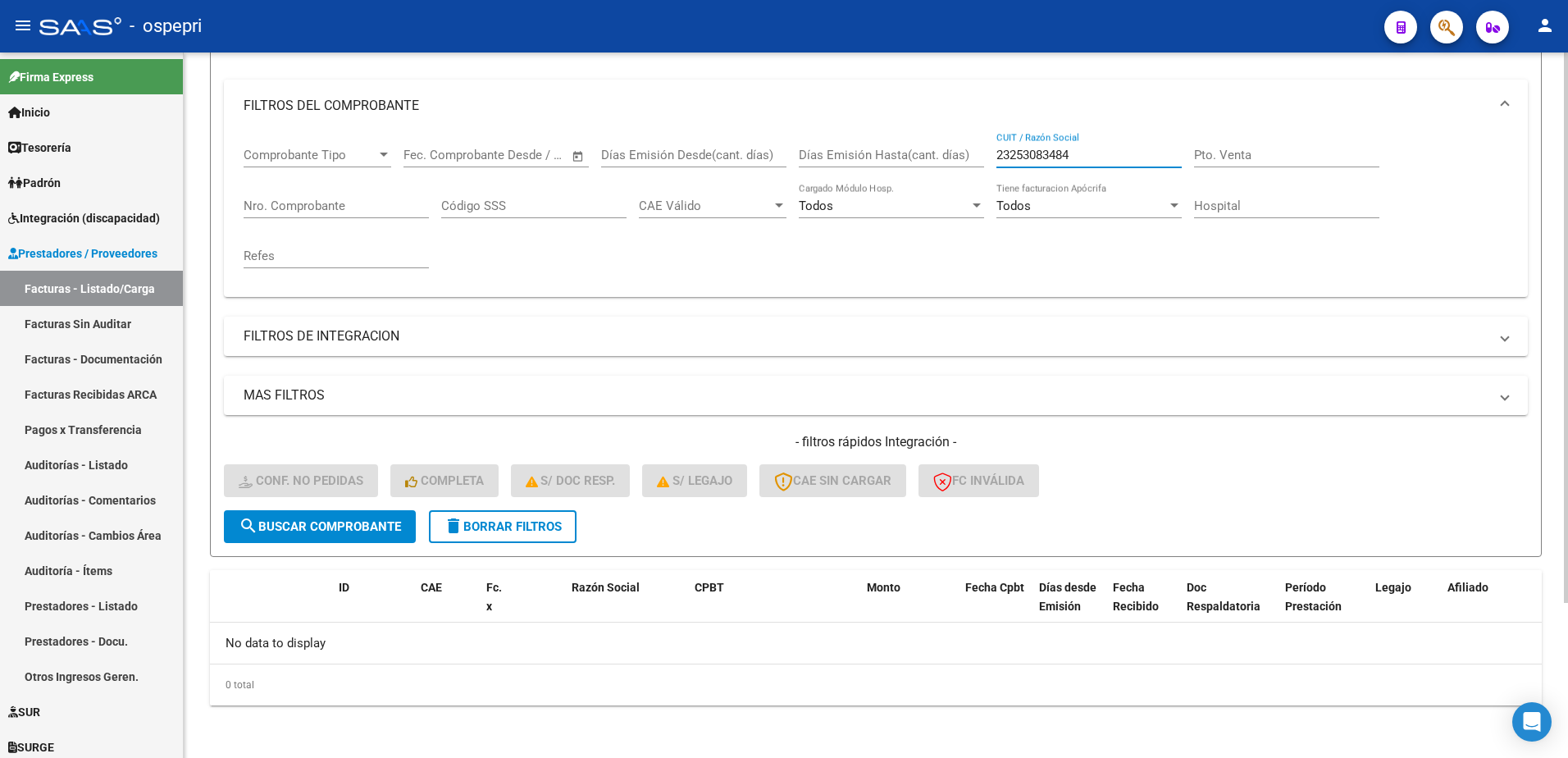
drag, startPoint x: 1084, startPoint y: 156, endPoint x: 964, endPoint y: 156, distance: 120.0
click at [964, 156] on div "Comprobante Tipo Comprobante Tipo Fecha inicio – Fecha fin Fec. Comprobante Des…" at bounding box center [876, 208] width 1265 height 152
click at [550, 523] on span "delete Borrar Filtros" at bounding box center [502, 527] width 118 height 15
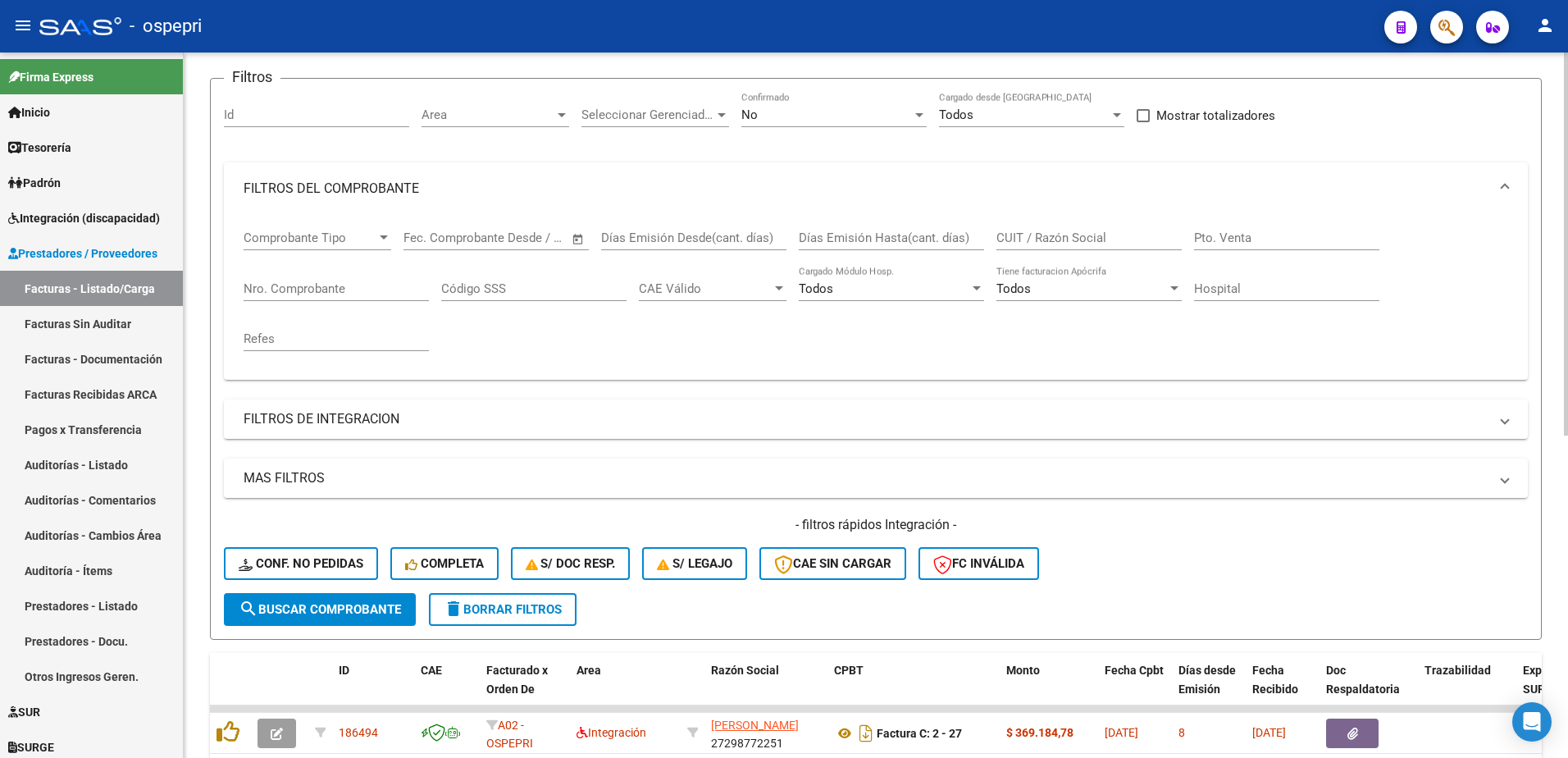
scroll to position [0, 0]
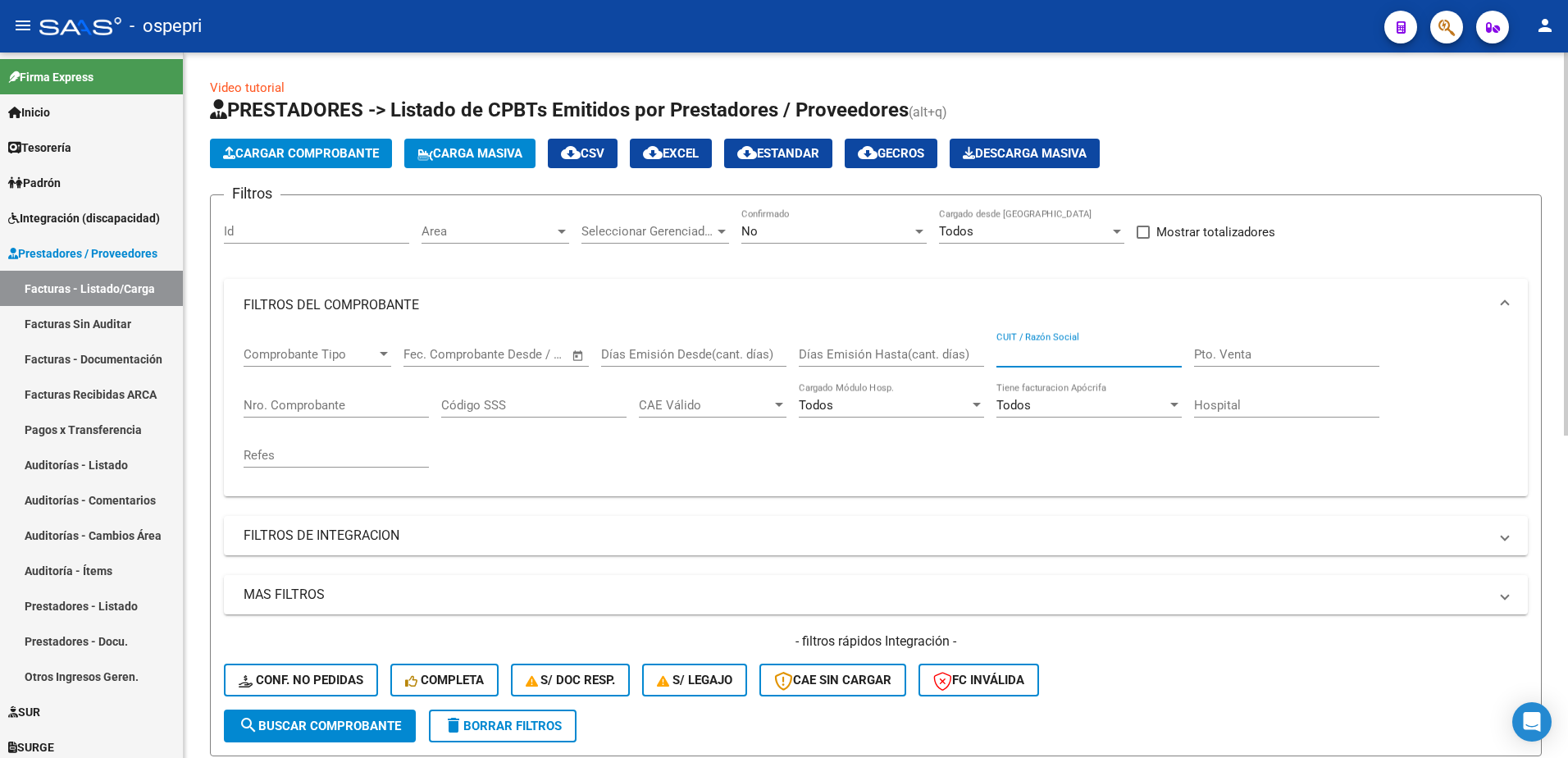
click at [1058, 351] on input "CUIT / Razón Social" at bounding box center [1089, 354] width 186 height 15
paste input "23253083484"
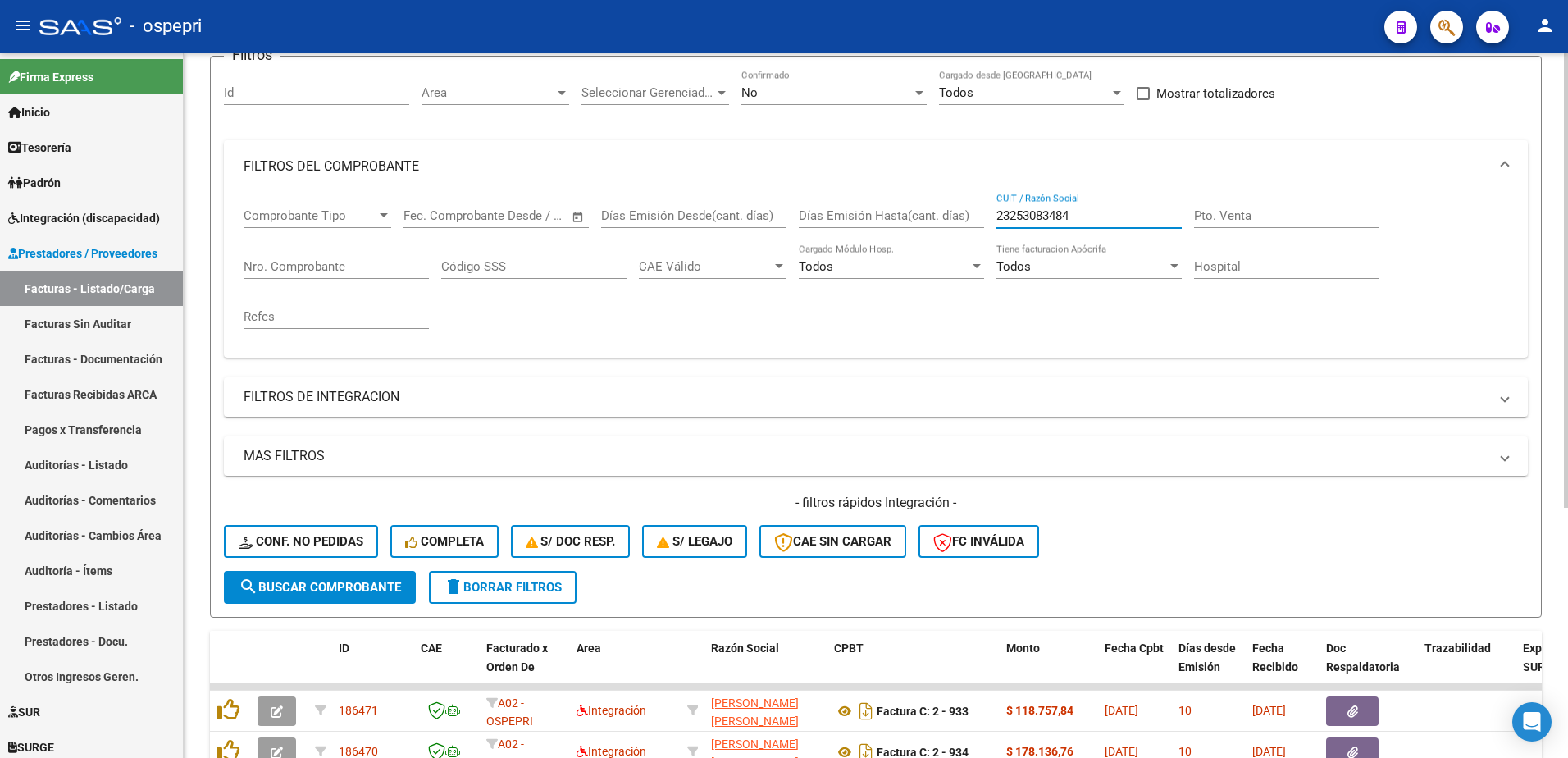
scroll to position [246, 0]
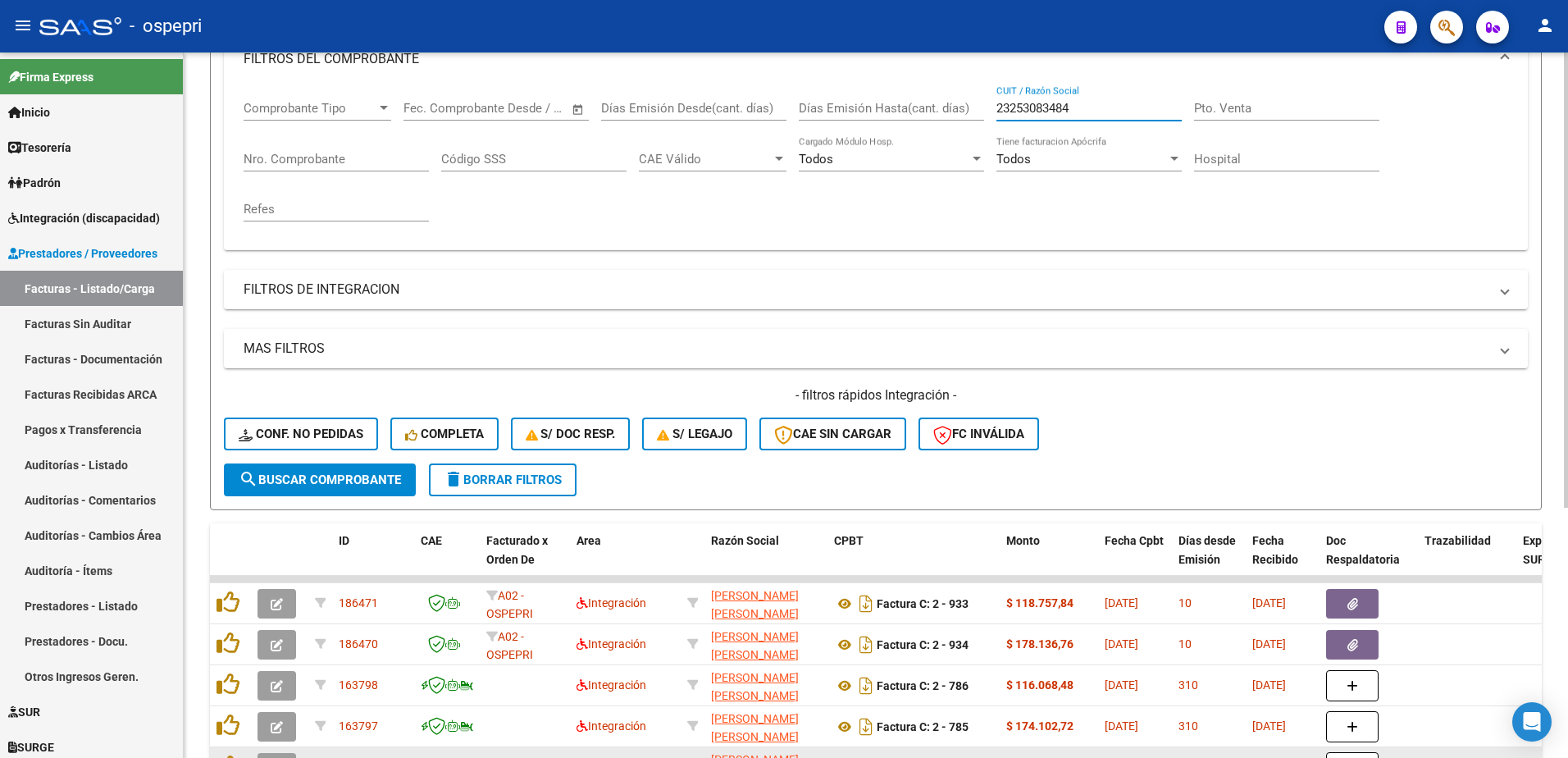
type input "23253083484"
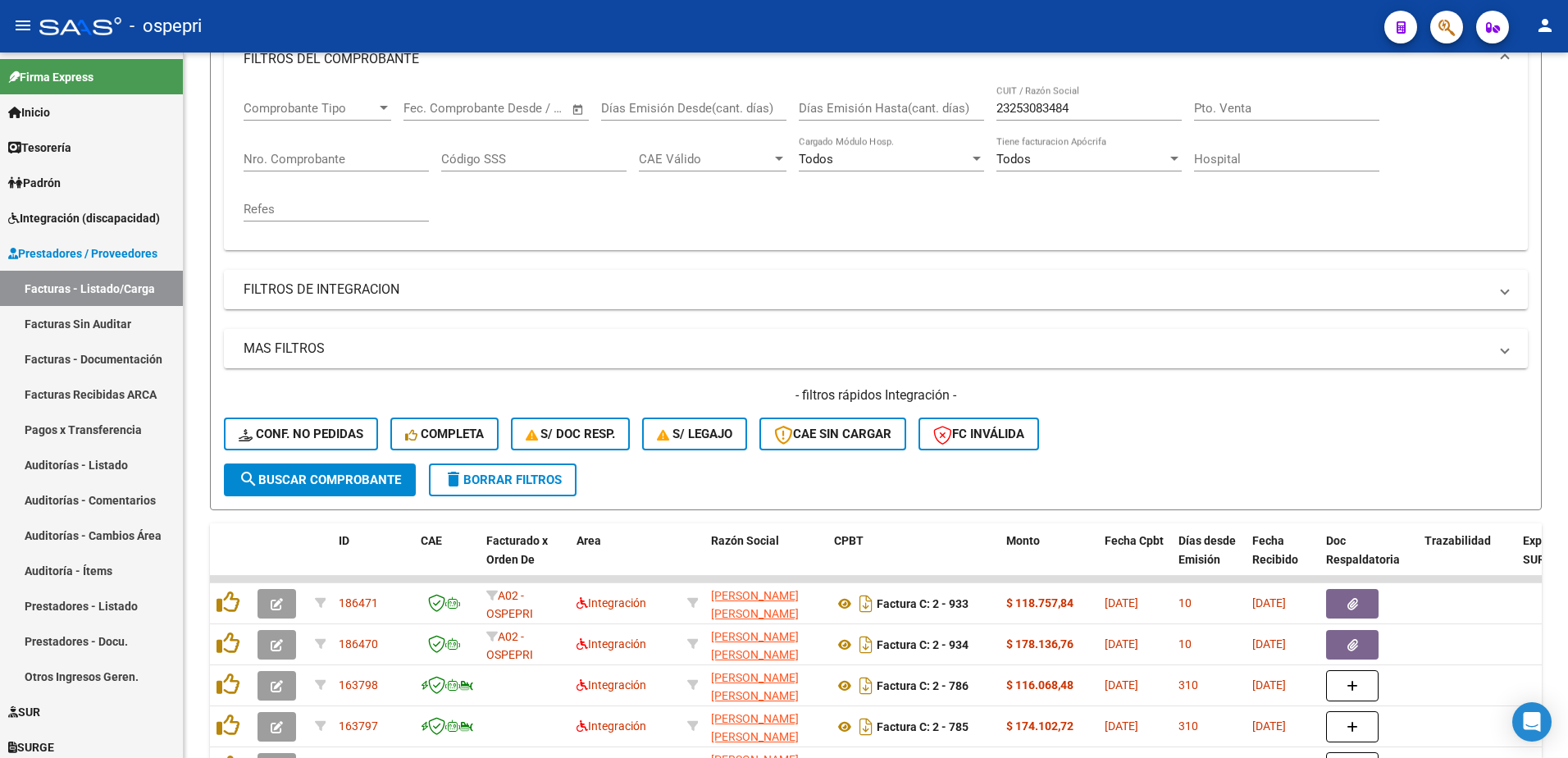
drag, startPoint x: 1066, startPoint y: 23, endPoint x: 1056, endPoint y: 29, distance: 11.7
click at [1065, 24] on div "- ospepri" at bounding box center [705, 25] width 1331 height 36
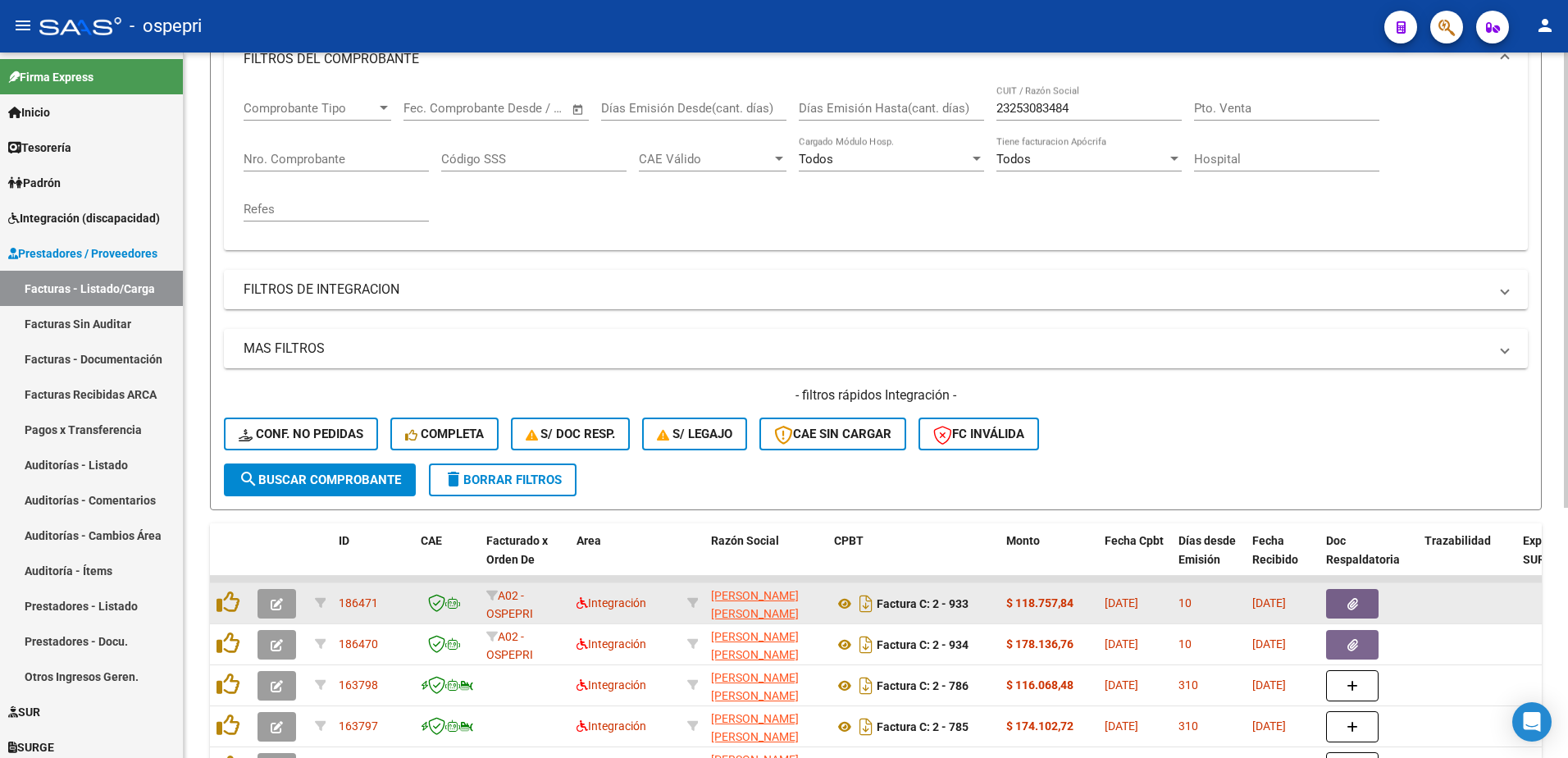
click at [279, 606] on icon "button" at bounding box center [277, 604] width 12 height 12
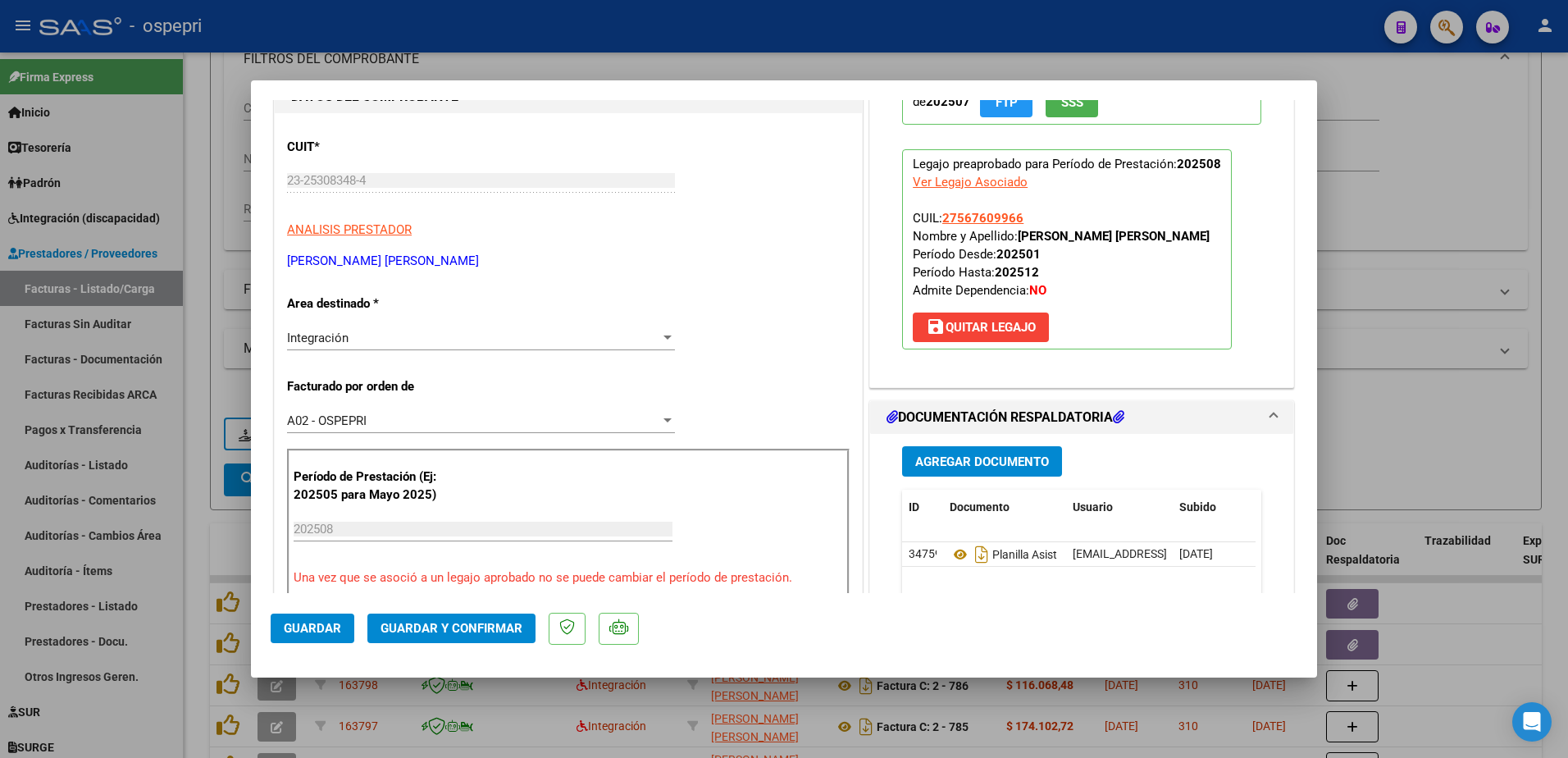
scroll to position [0, 0]
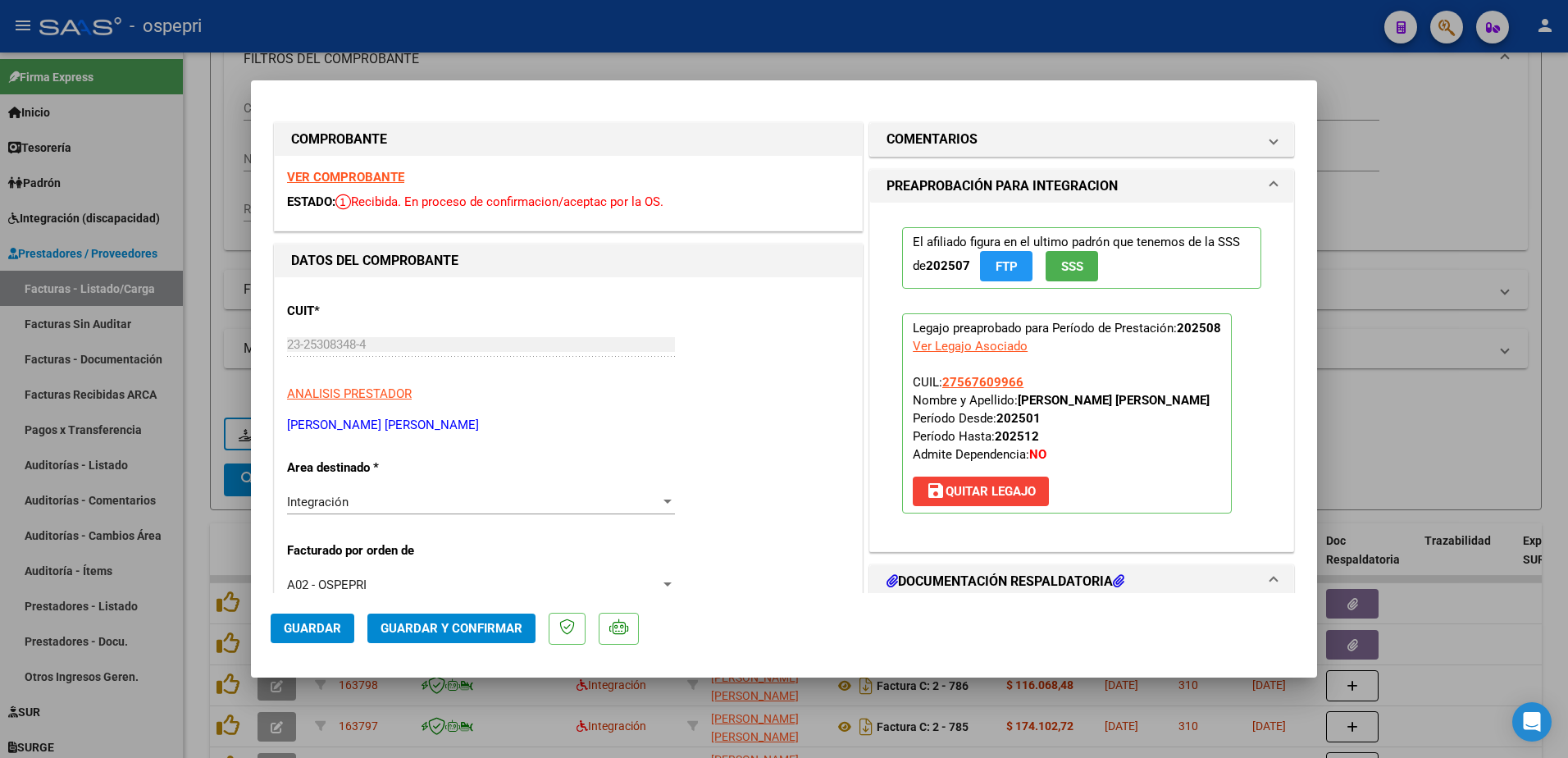
click at [379, 179] on strong "VER COMPROBANTE" at bounding box center [346, 177] width 117 height 15
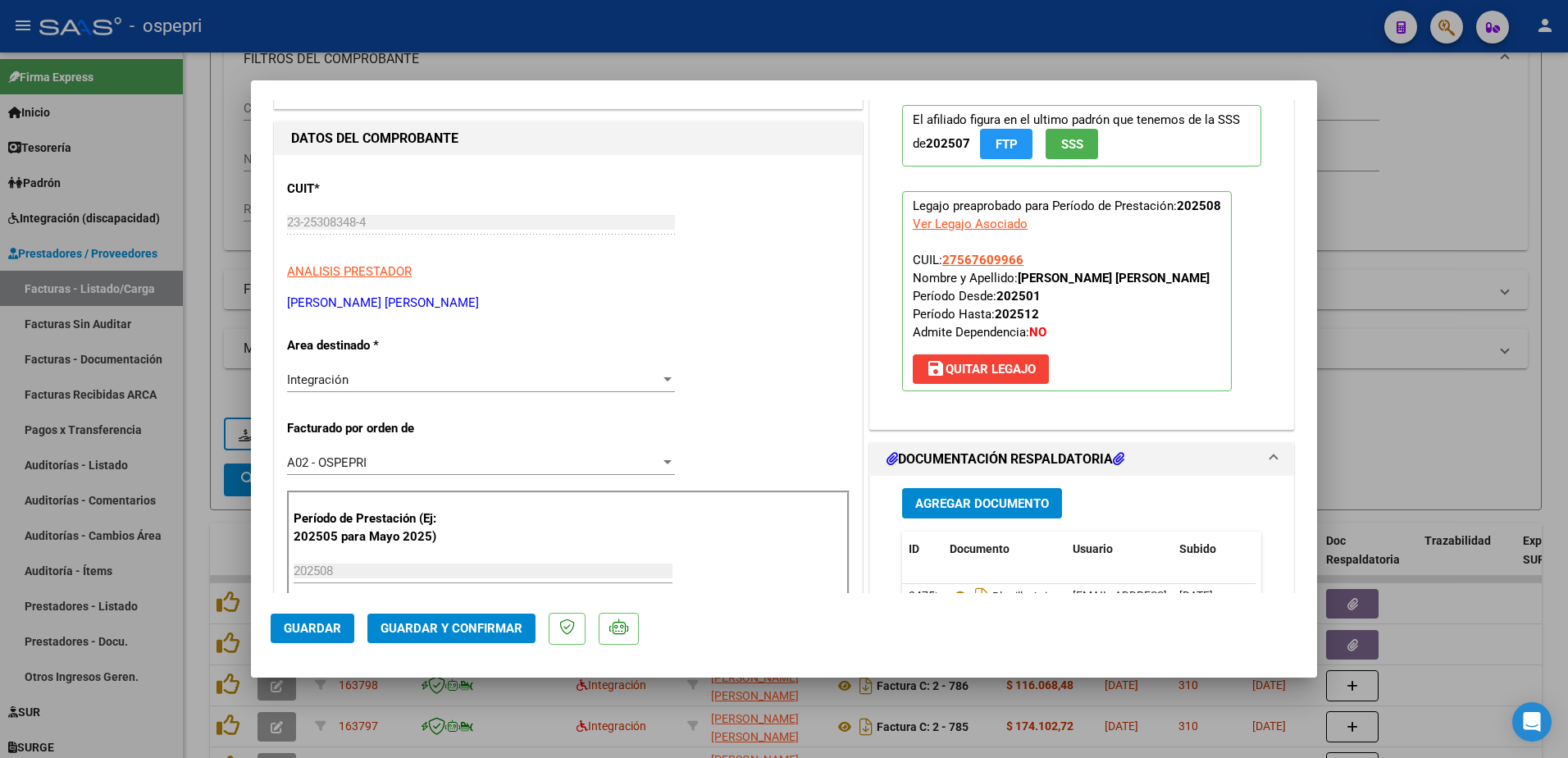
scroll to position [164, 0]
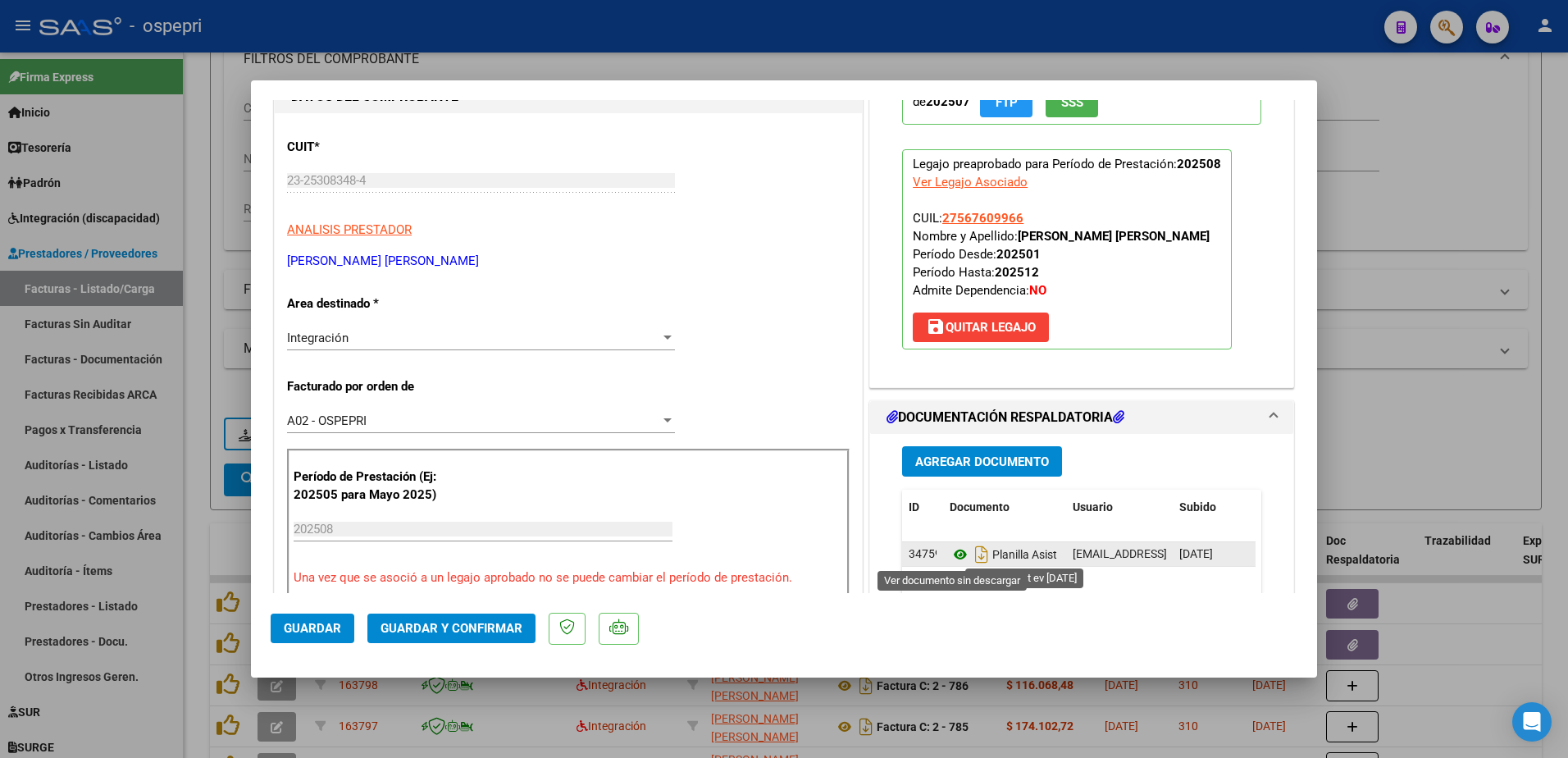
click at [957, 555] on icon at bounding box center [960, 555] width 21 height 19
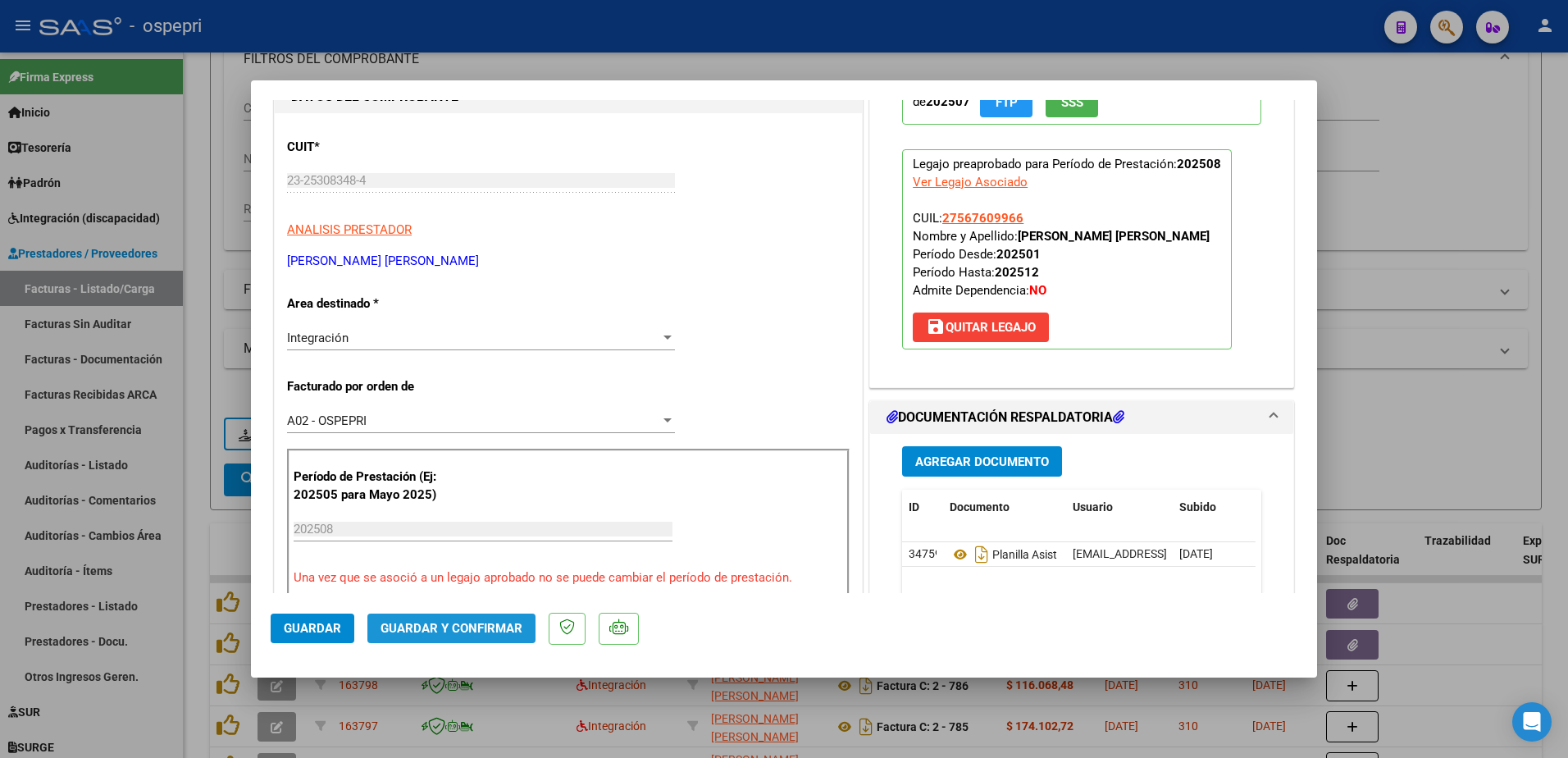
click at [466, 622] on span "Guardar y Confirmar" at bounding box center [451, 628] width 142 height 15
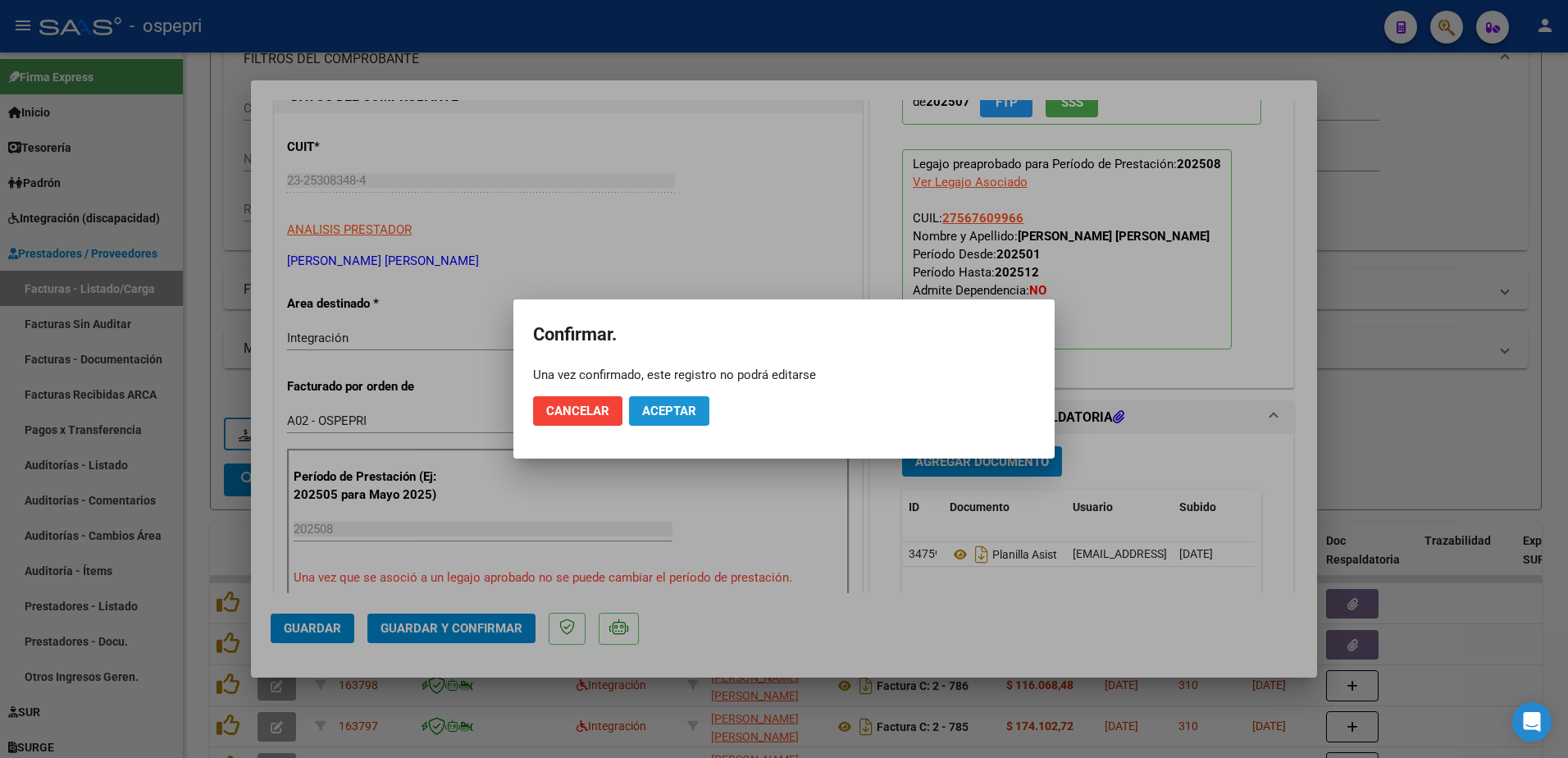
click at [688, 407] on span "Aceptar" at bounding box center [669, 411] width 54 height 15
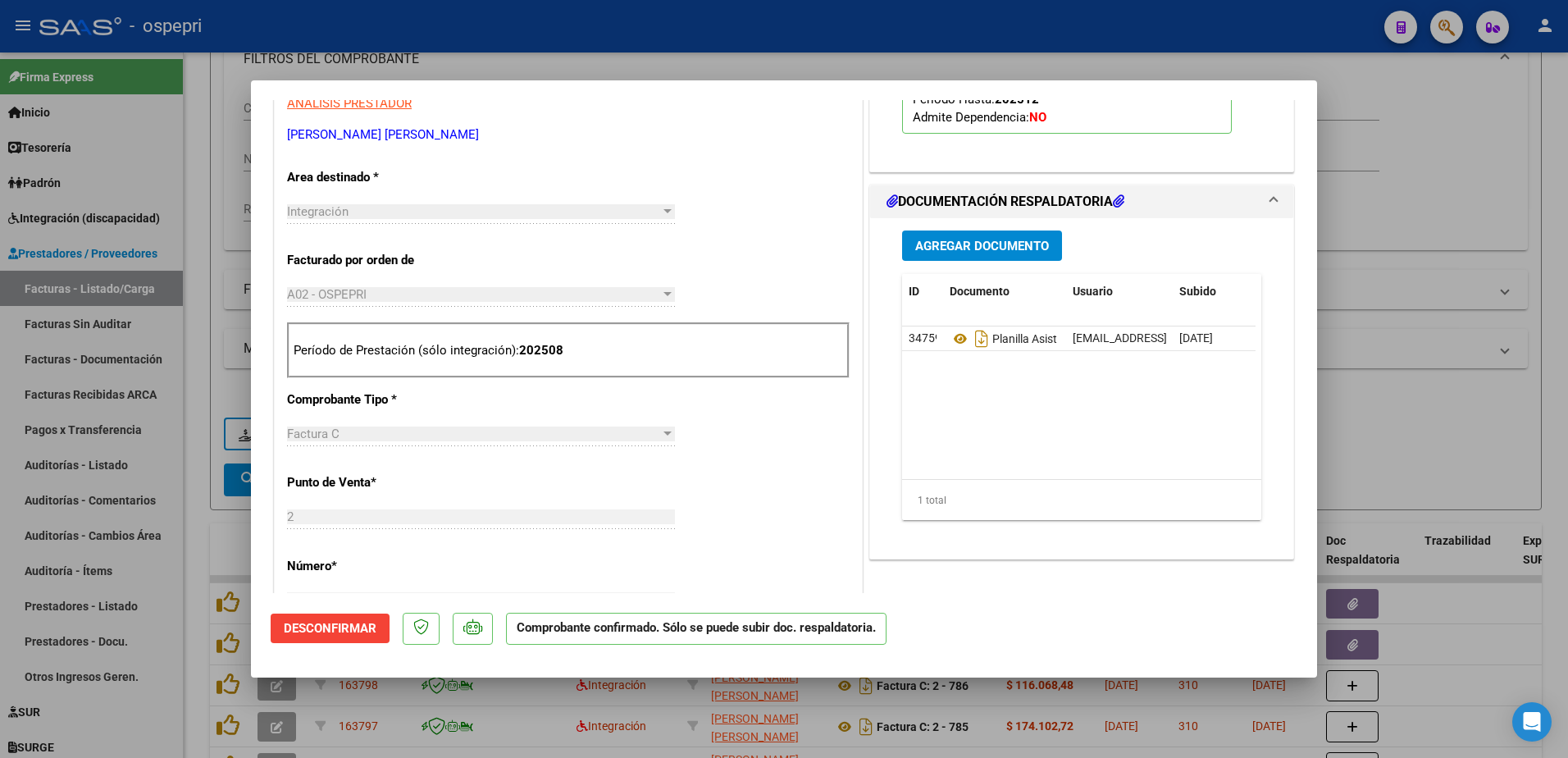
scroll to position [328, 0]
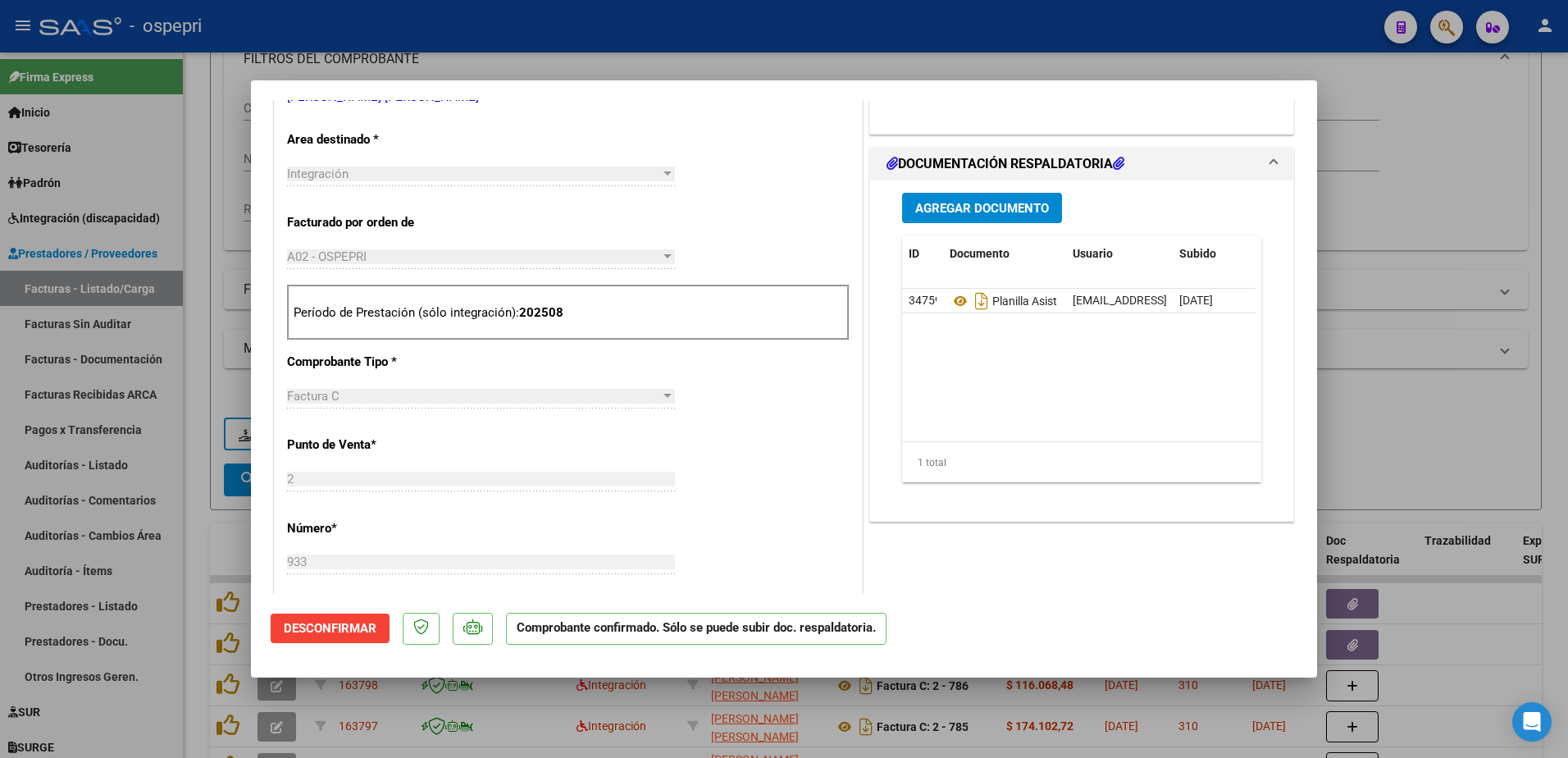
type input "$ 0,00"
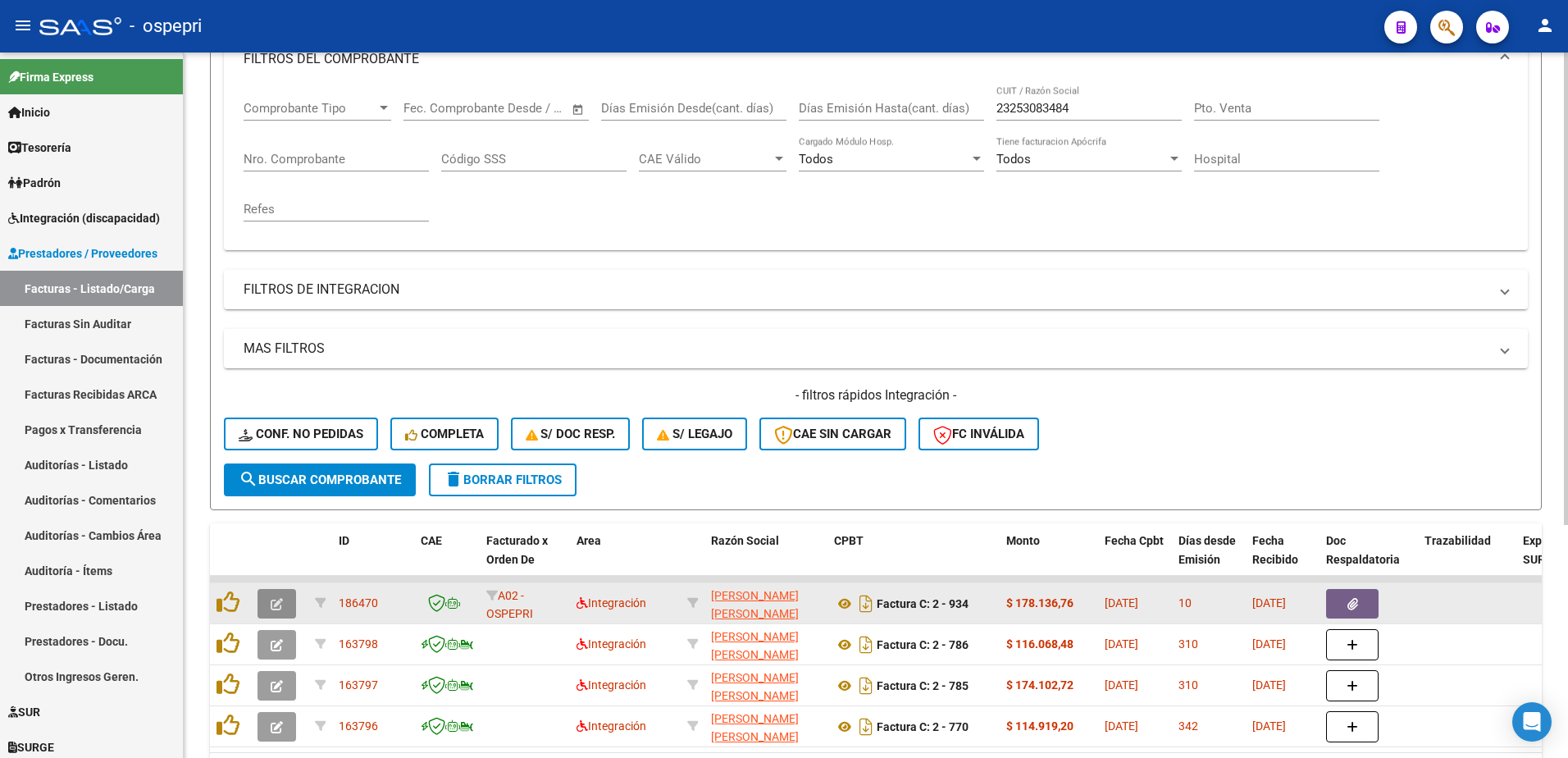
click at [285, 599] on button "button" at bounding box center [277, 604] width 39 height 30
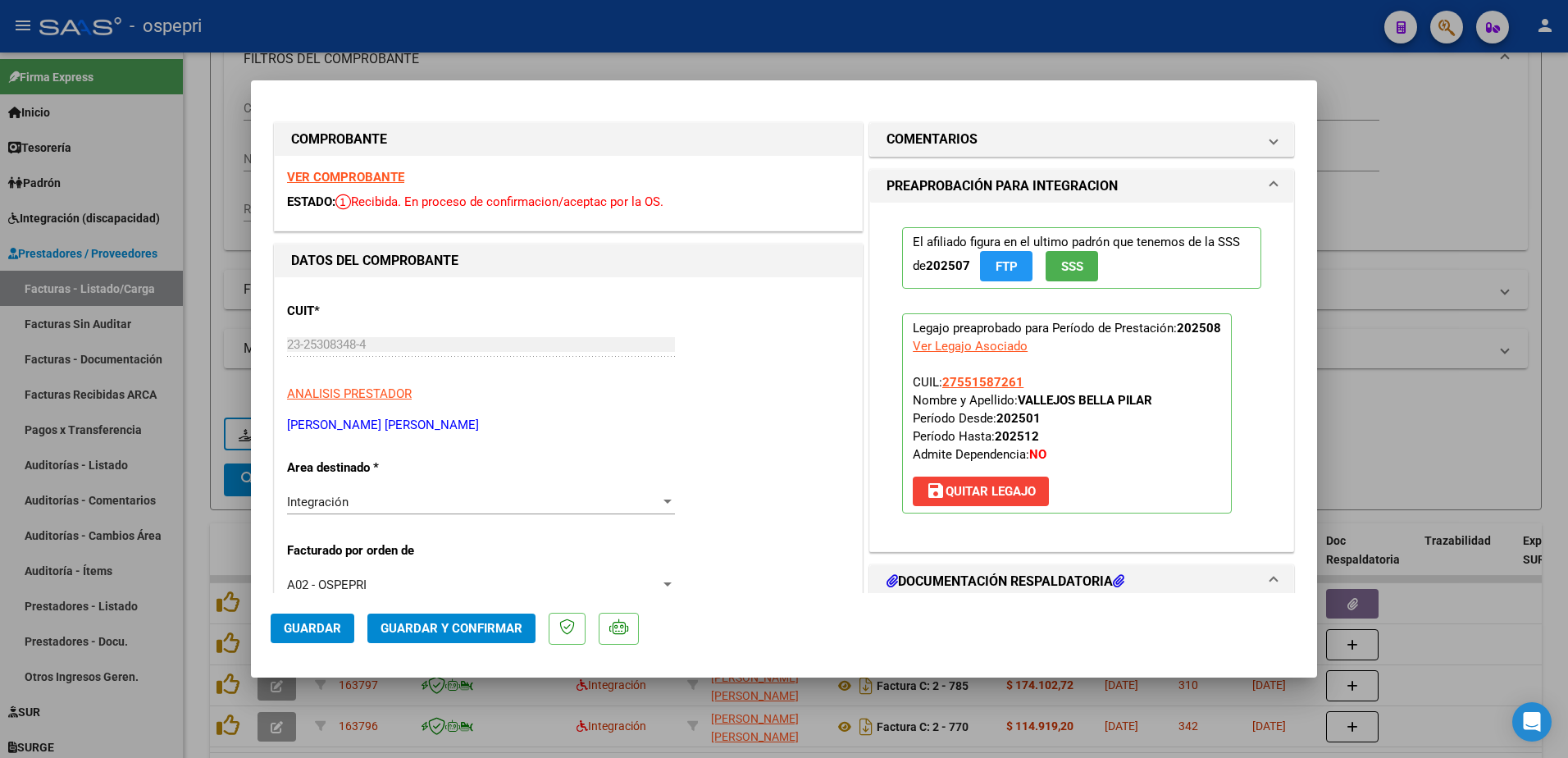
click at [339, 176] on strong "VER COMPROBANTE" at bounding box center [346, 177] width 117 height 15
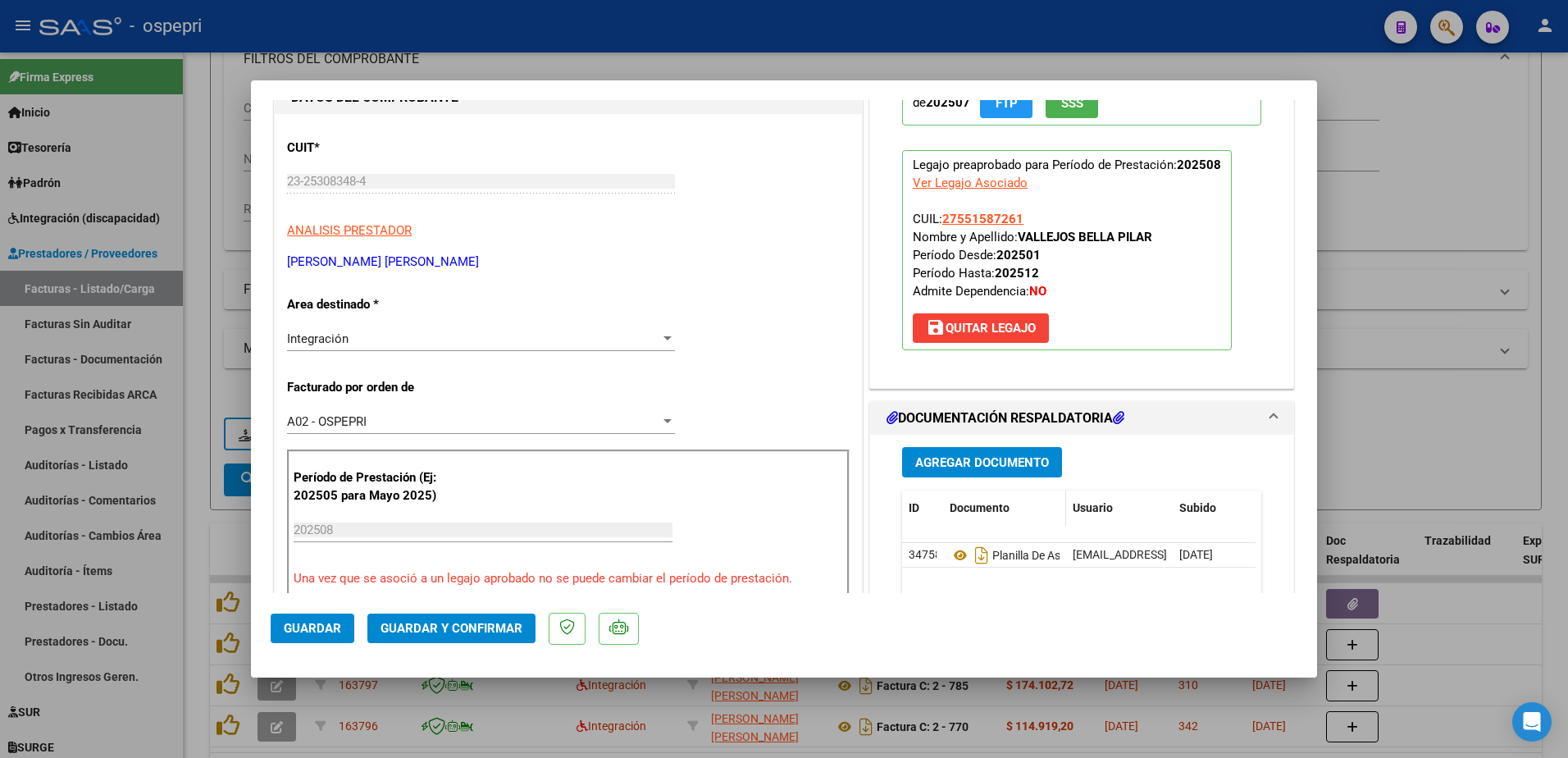
scroll to position [164, 0]
click at [954, 556] on icon at bounding box center [960, 555] width 21 height 19
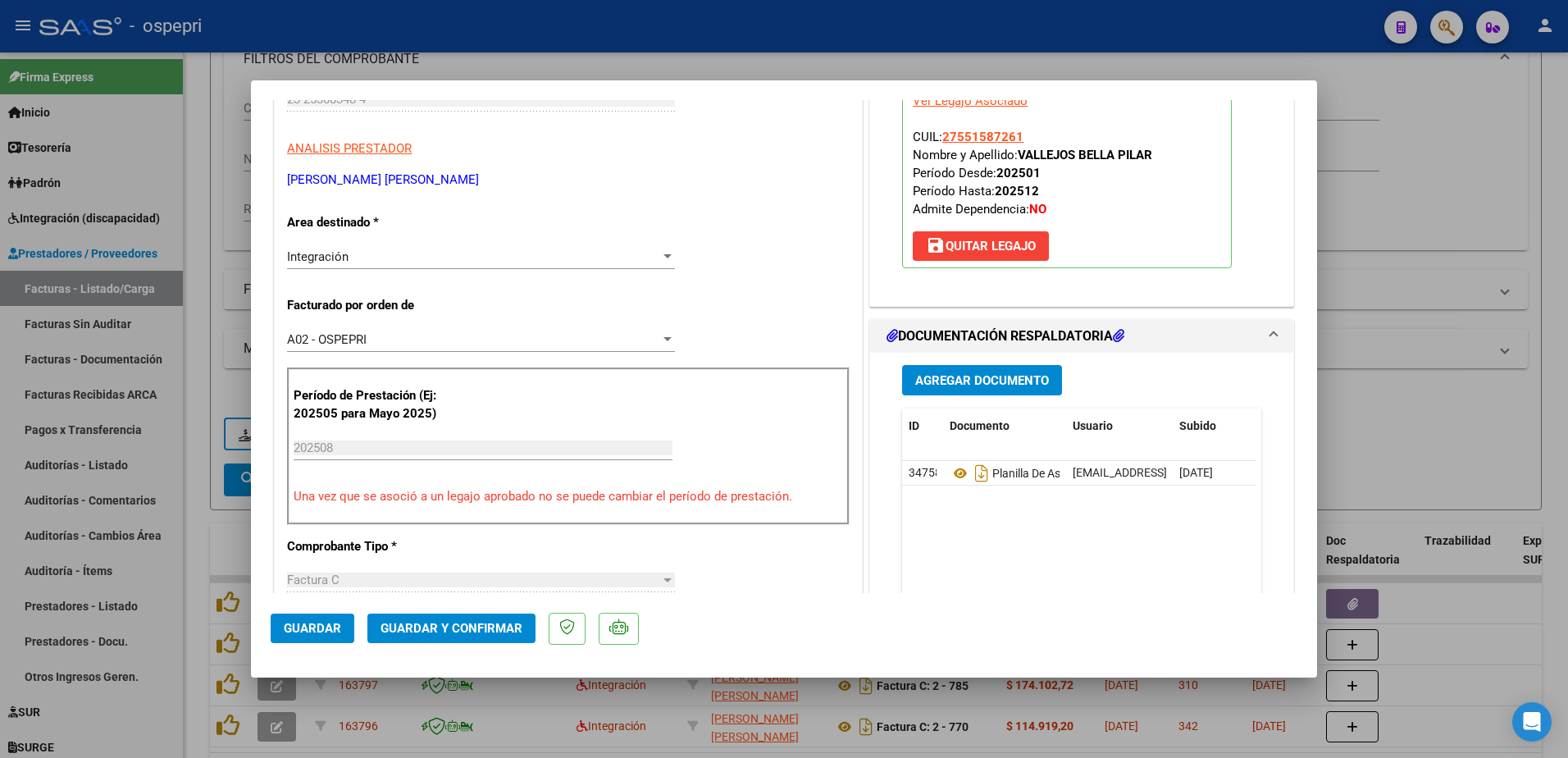
scroll to position [246, 0]
click at [480, 625] on span "Guardar y Confirmar" at bounding box center [451, 628] width 142 height 15
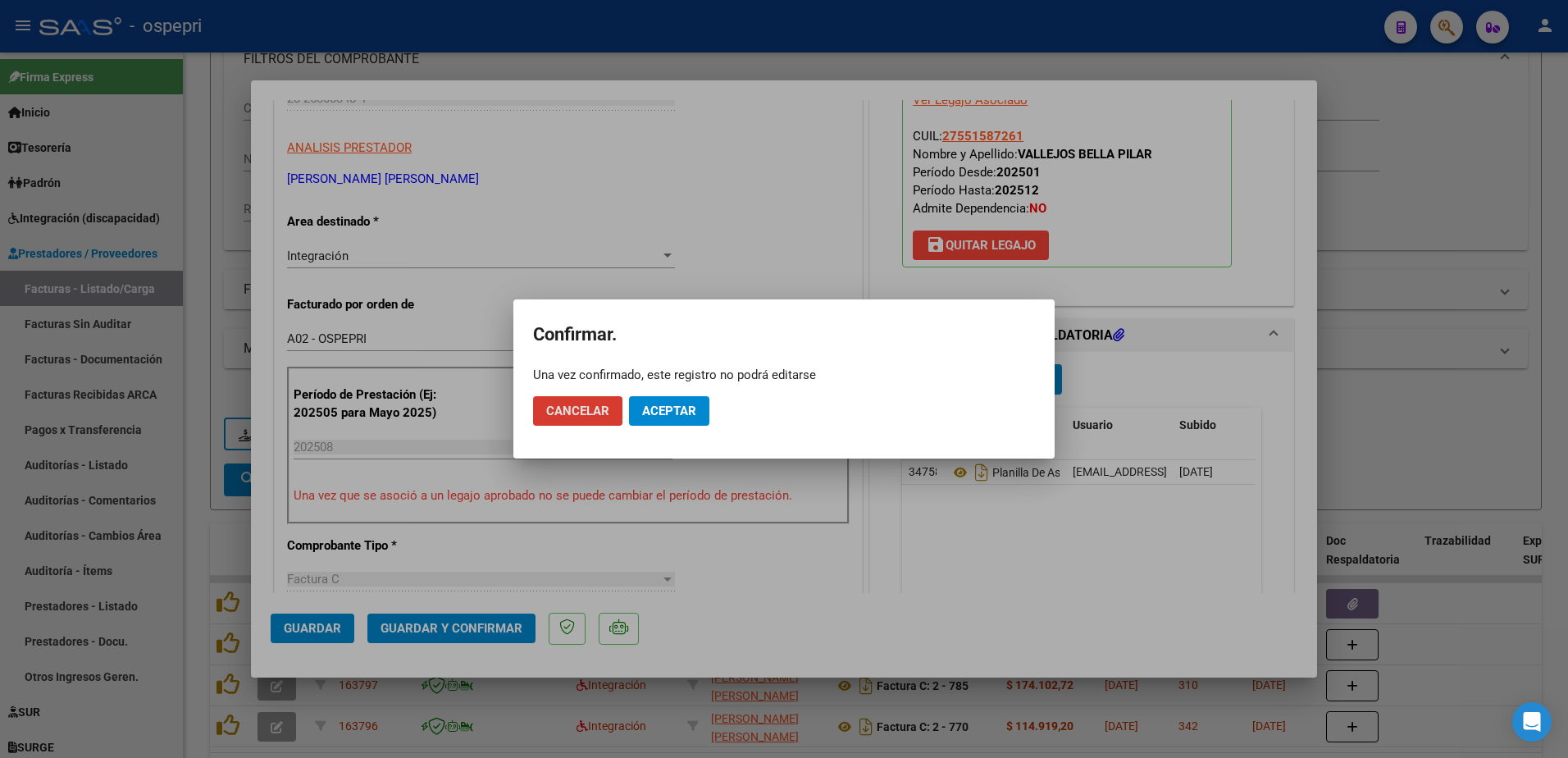
click at [664, 406] on span "Aceptar" at bounding box center [669, 411] width 54 height 15
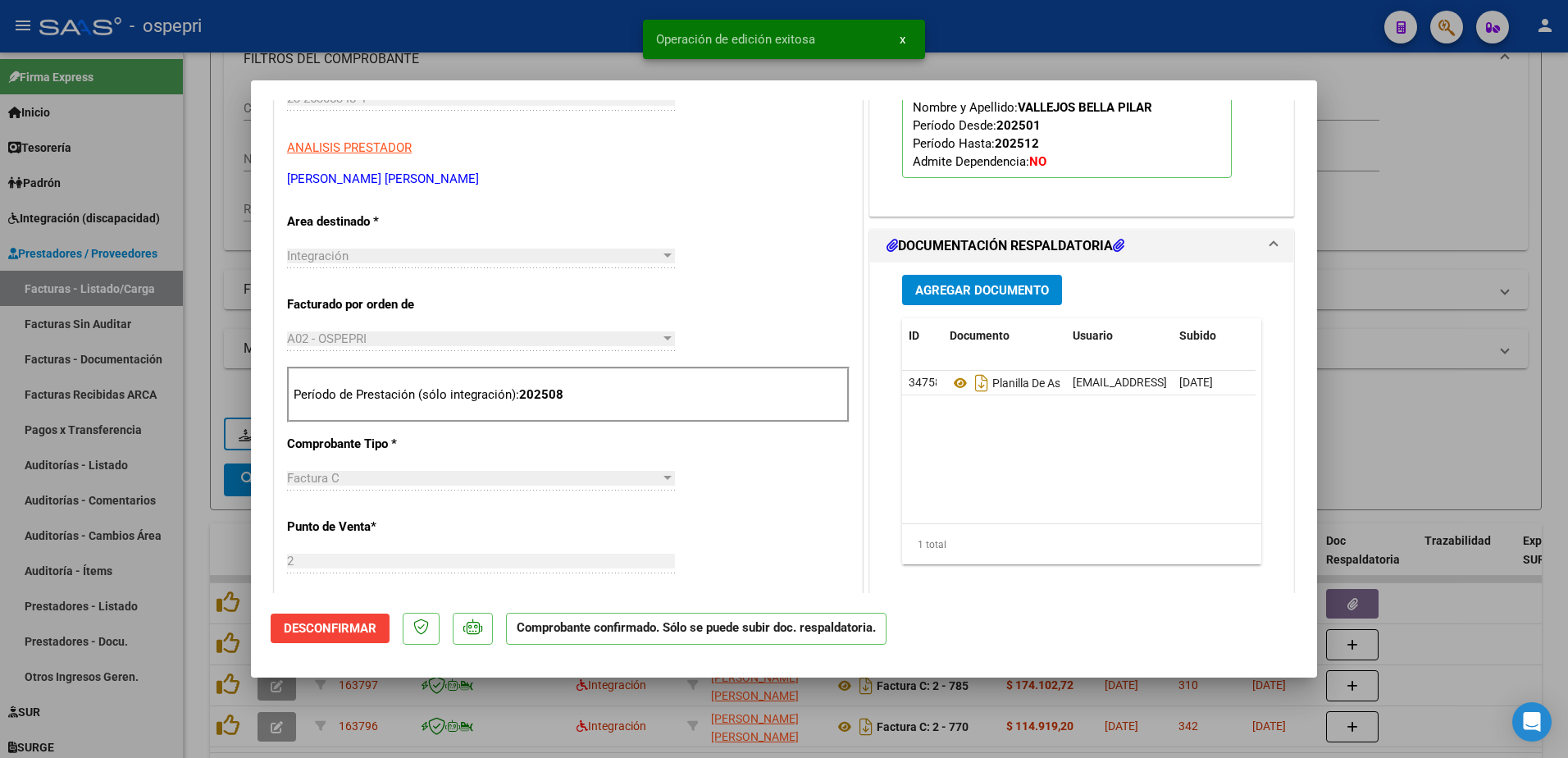
type input "$ 0,00"
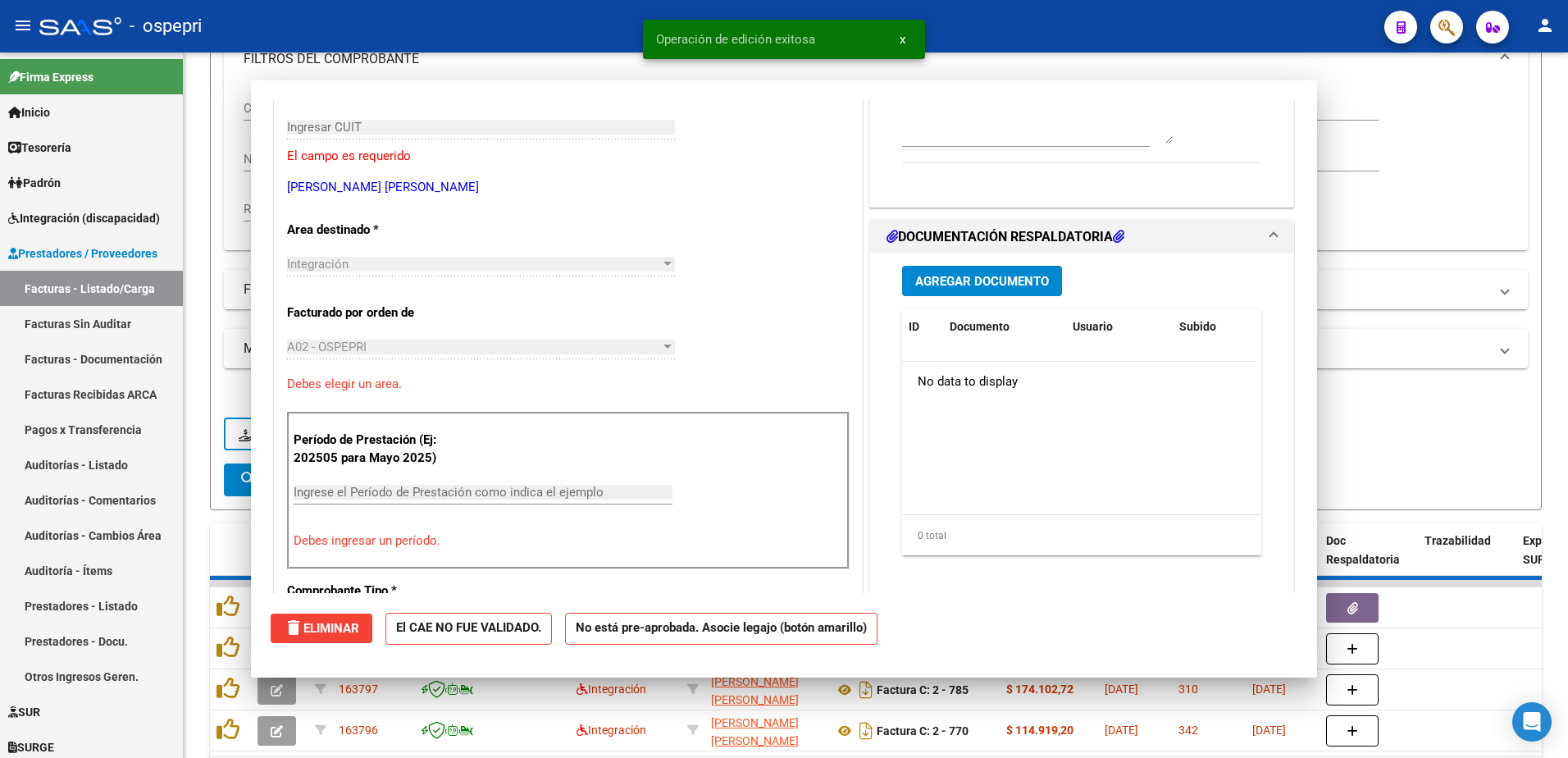
scroll to position [275, 0]
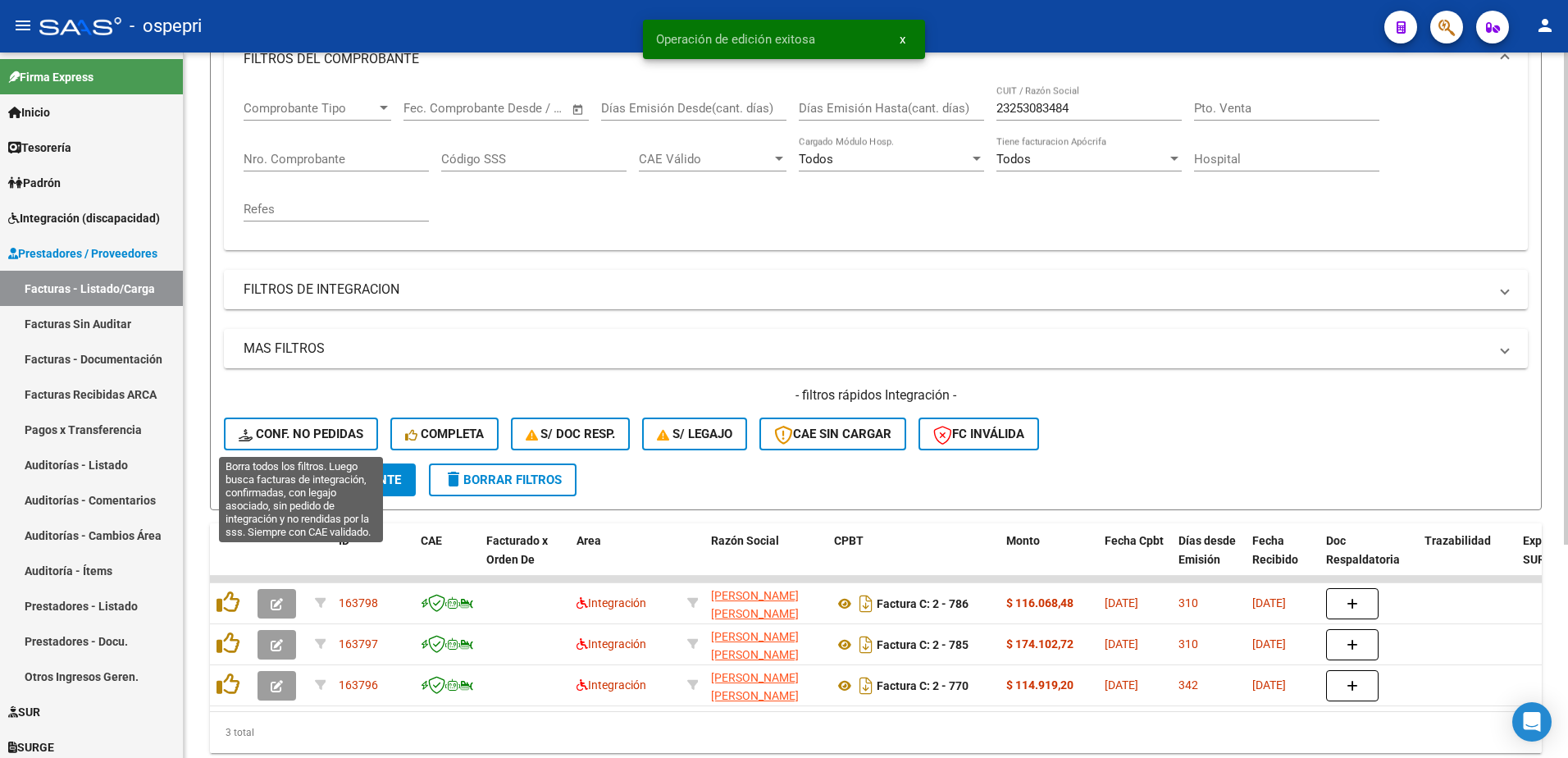
click at [328, 434] on span "Conf. no pedidas" at bounding box center [300, 434] width 124 height 15
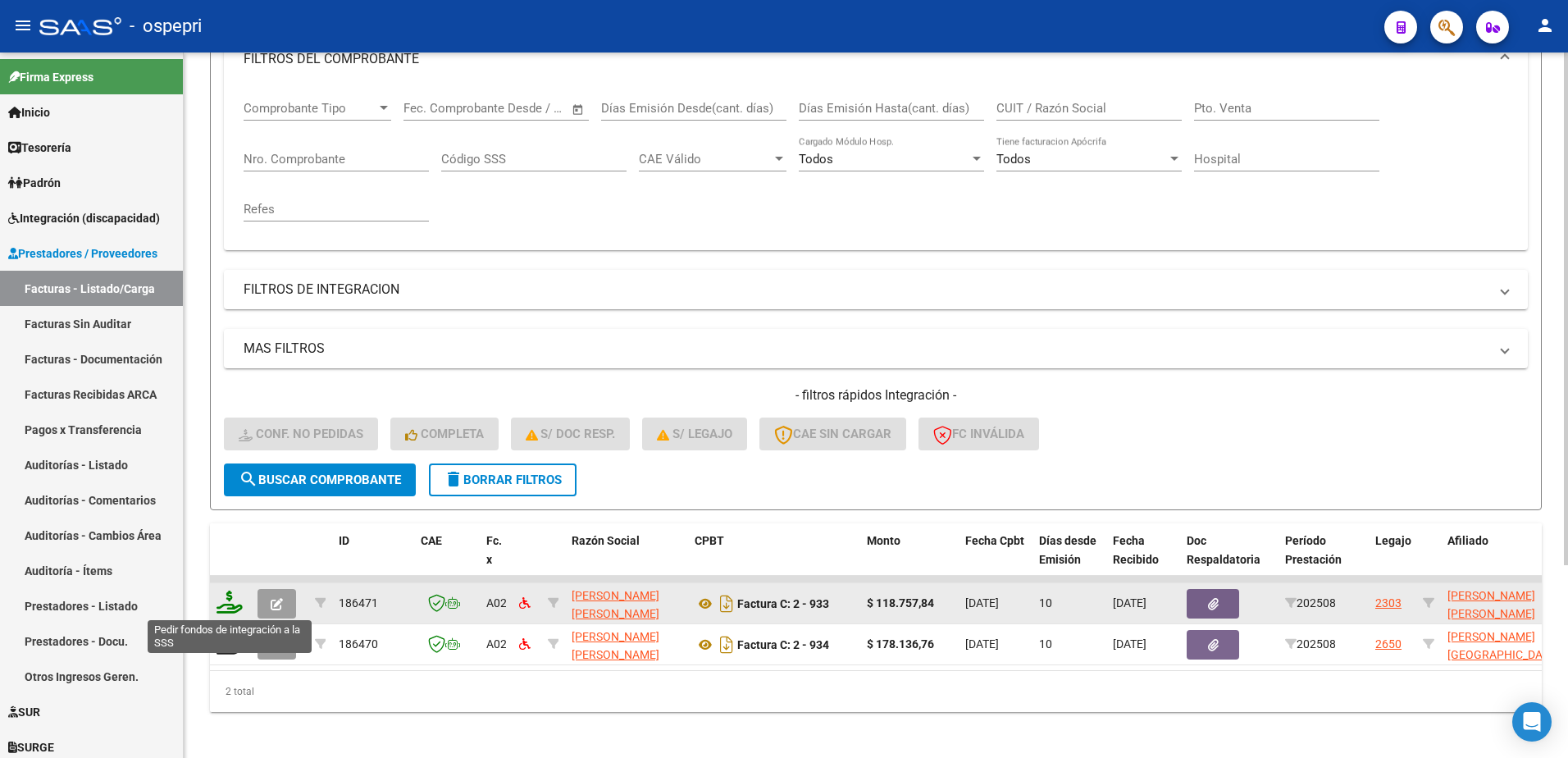
click at [230, 607] on icon at bounding box center [230, 602] width 26 height 23
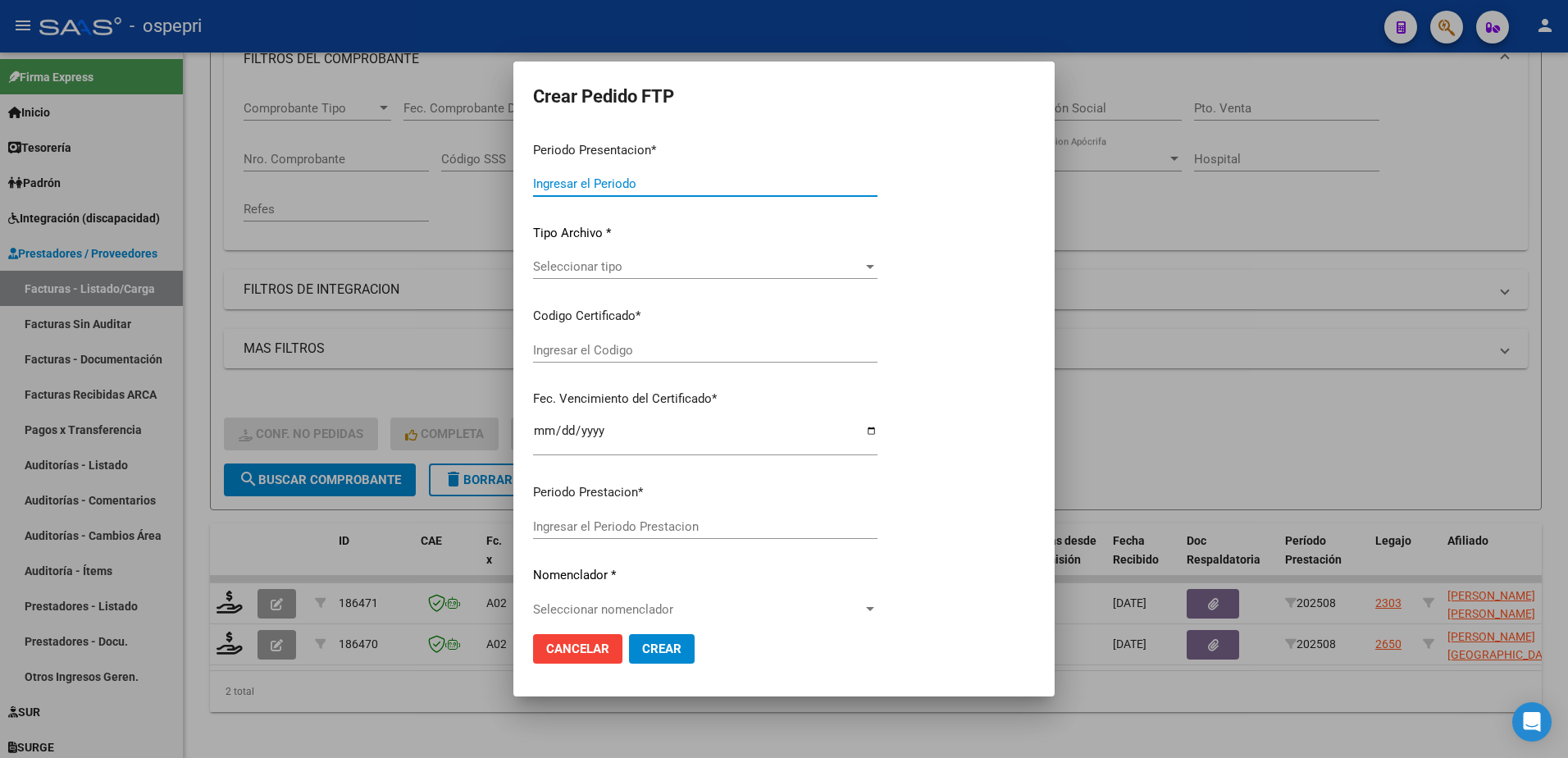
type input "202508"
type input "$ 118.757,84"
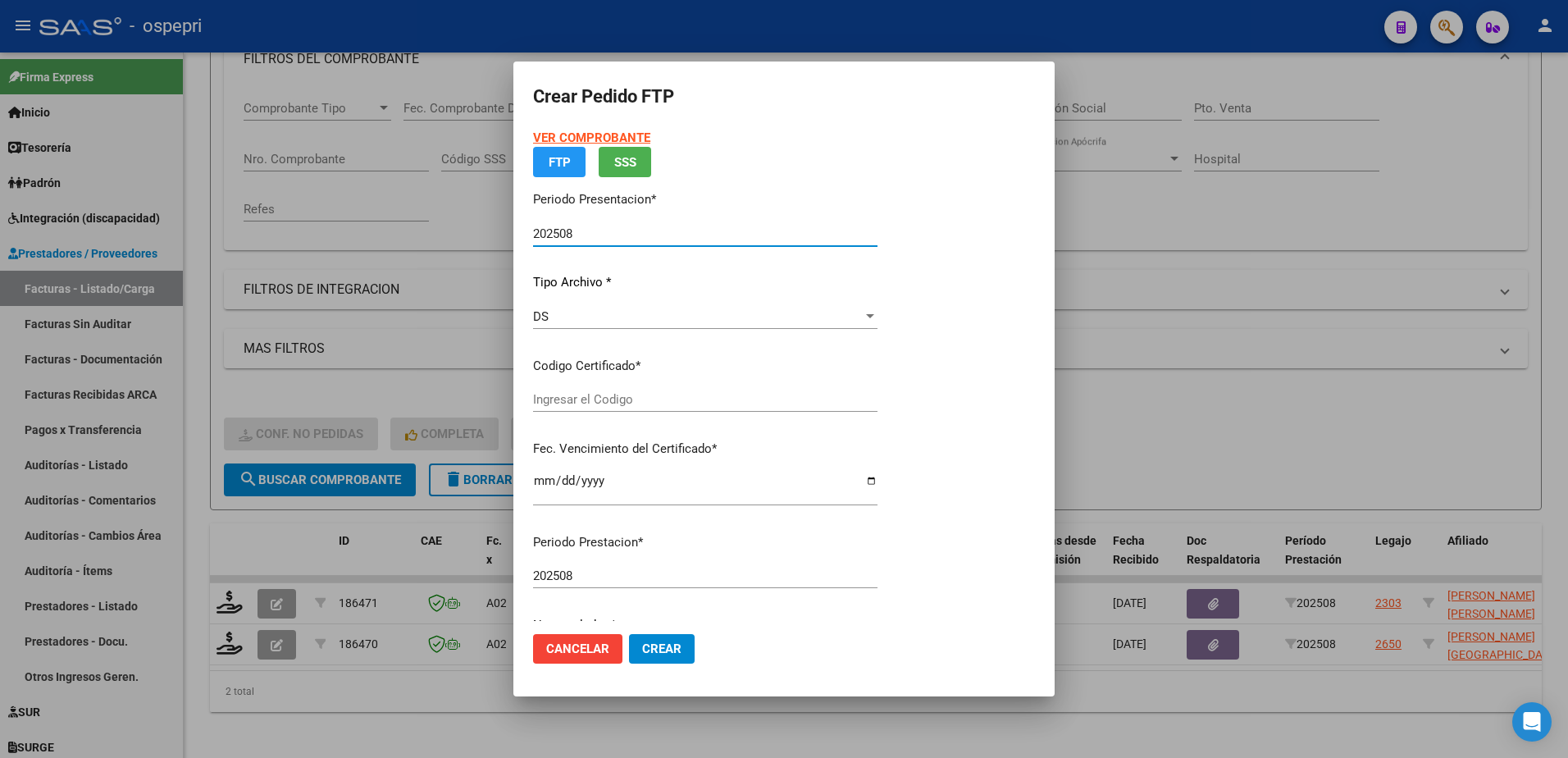
type input "ARG01000567609962019070420240704NQN249"
type input "2029-05-01"
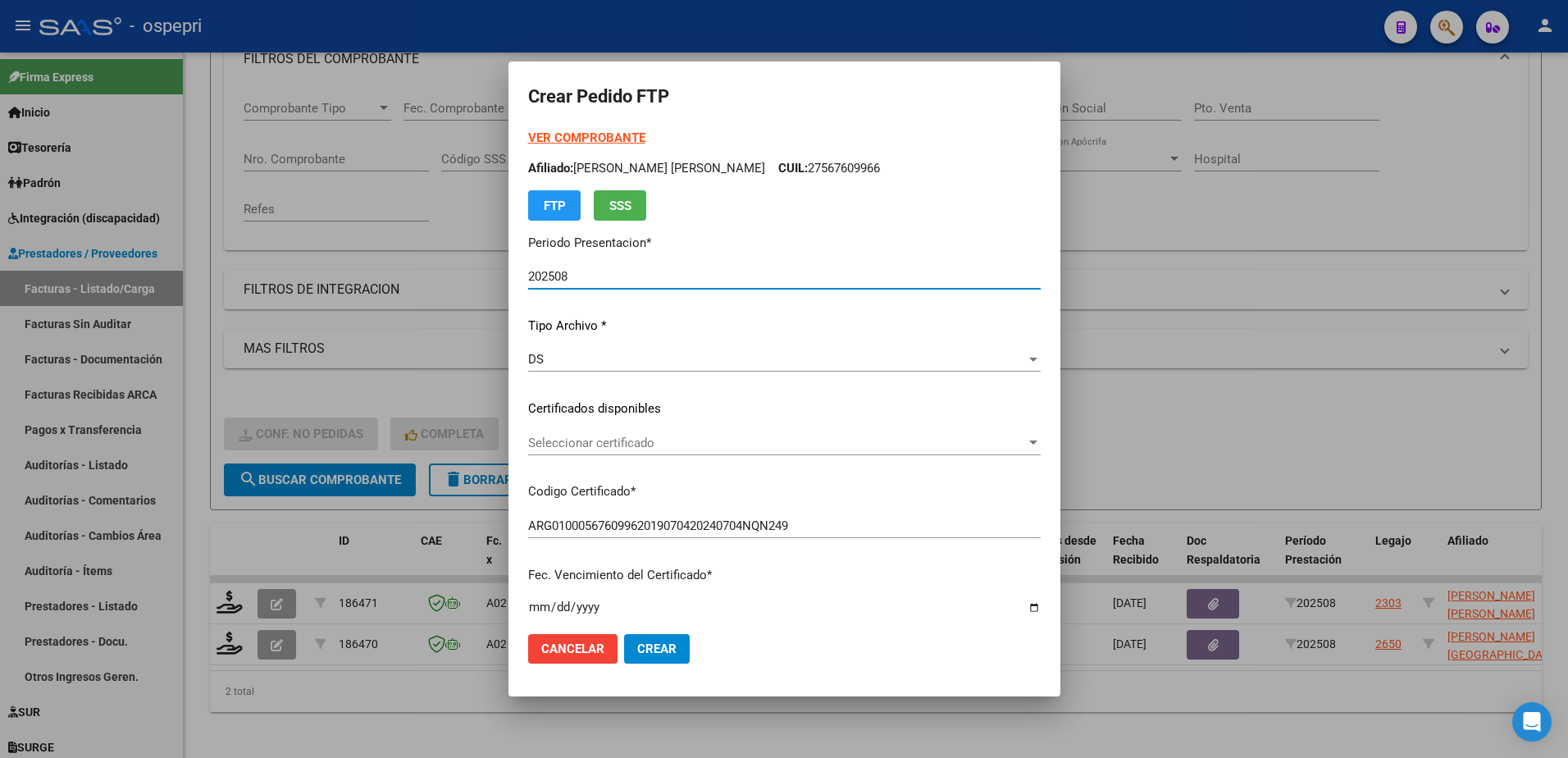
click at [611, 443] on span "Seleccionar certificado" at bounding box center [777, 443] width 498 height 15
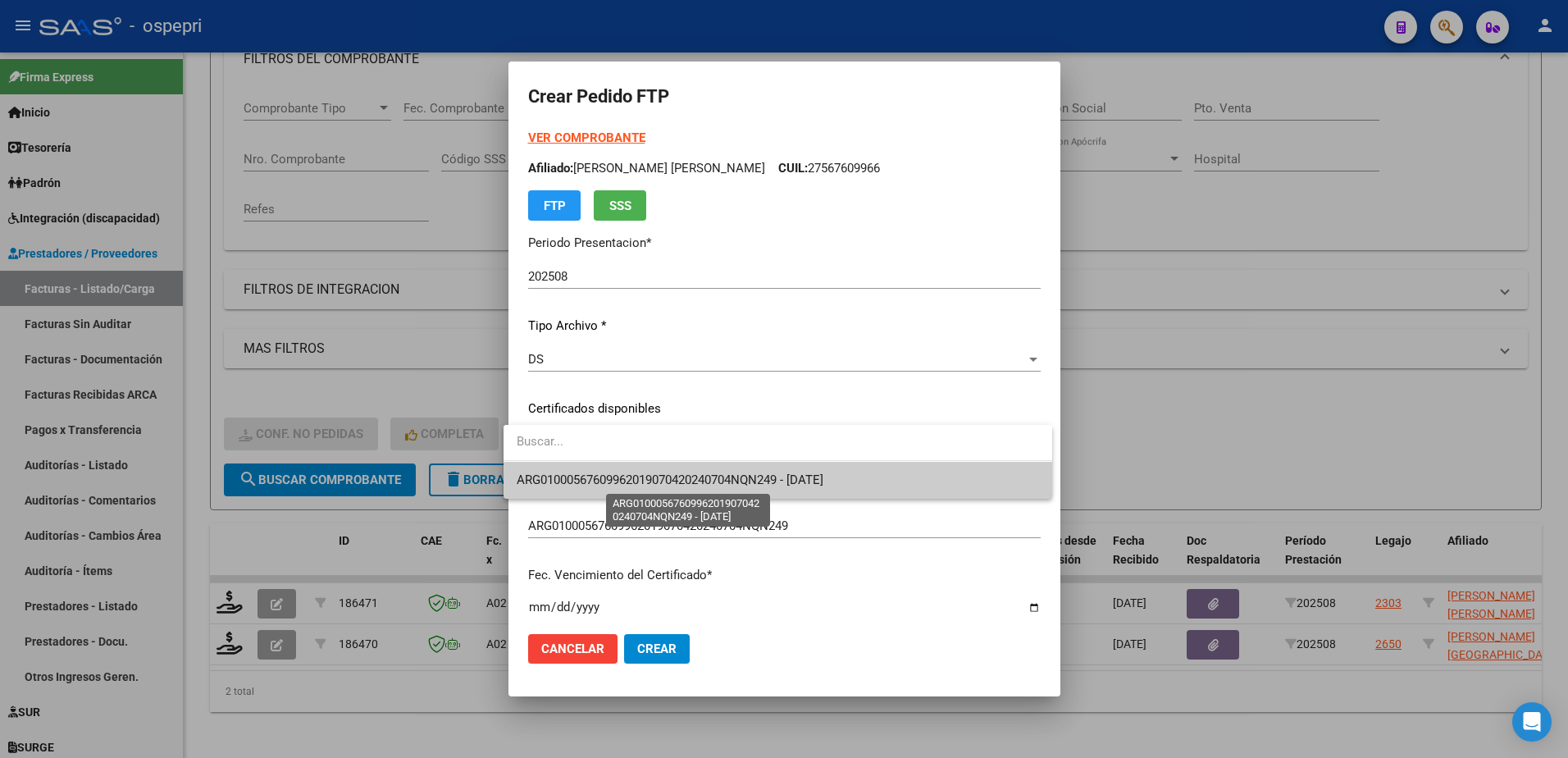
click at [619, 477] on span "ARG01000567609962019070420240704NQN249 - 2029-05-01" at bounding box center [670, 479] width 307 height 15
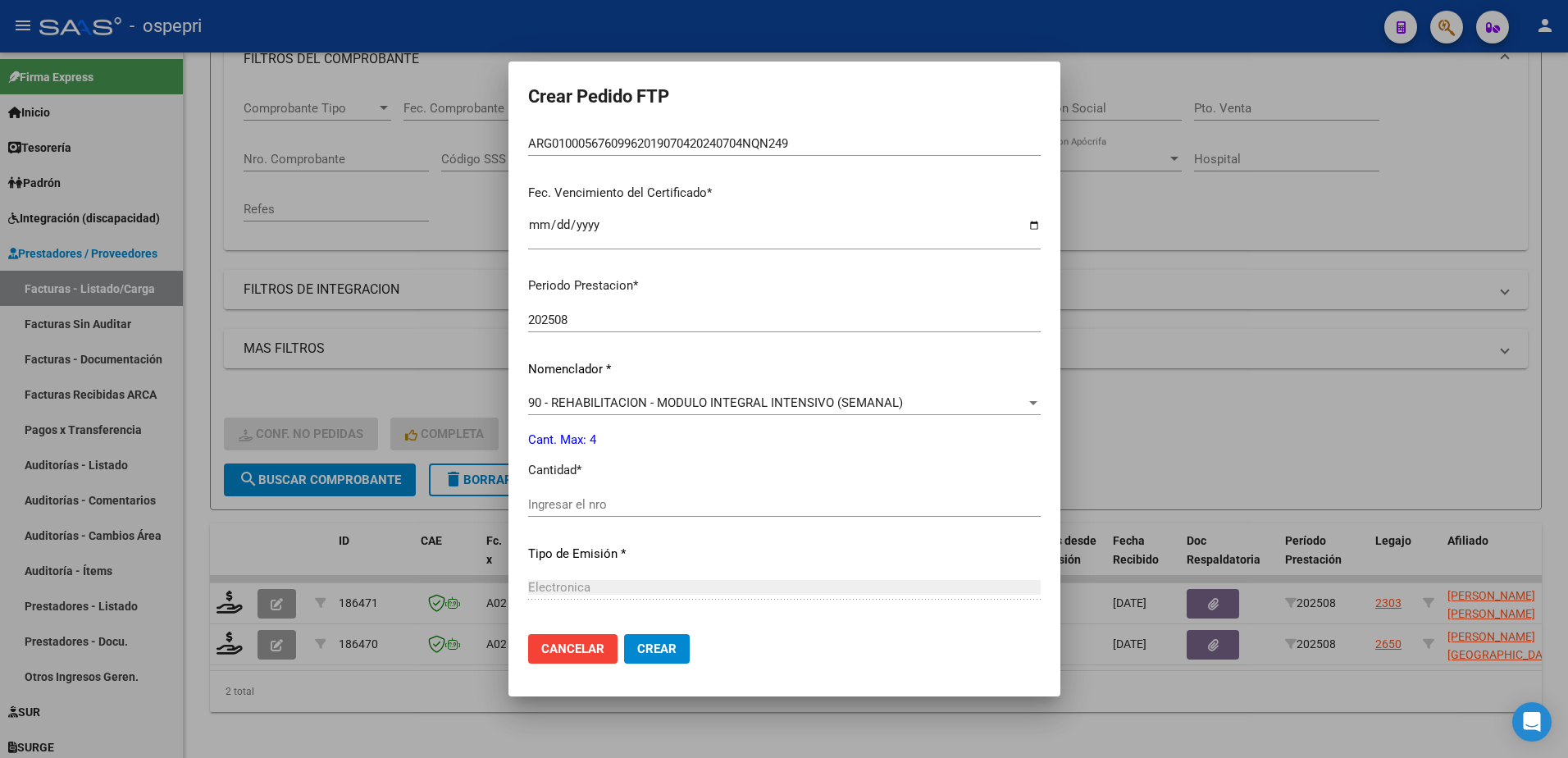
scroll to position [410, 0]
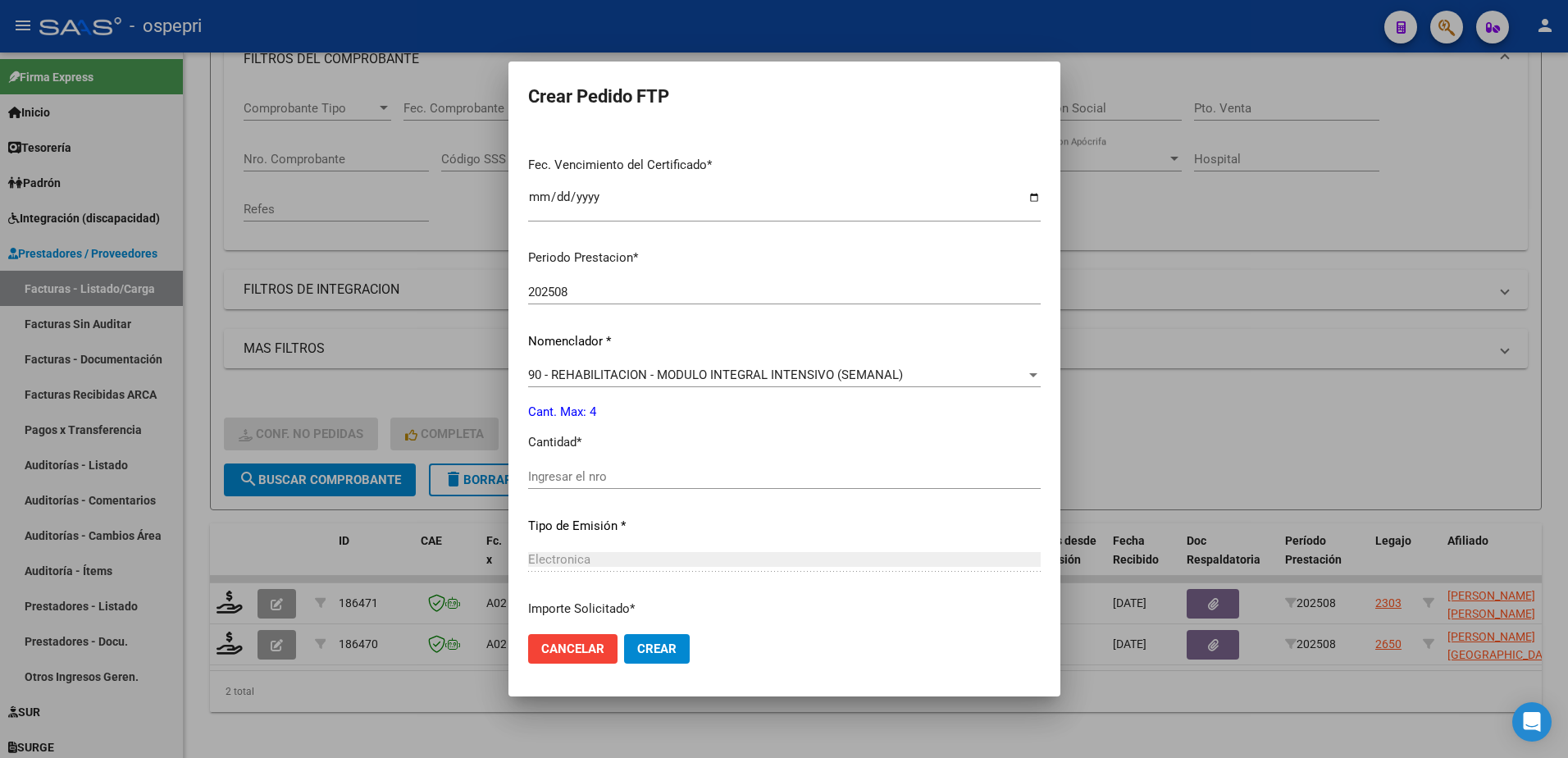
click at [605, 480] on input "Ingresar el nro" at bounding box center [784, 476] width 512 height 15
type input "4"
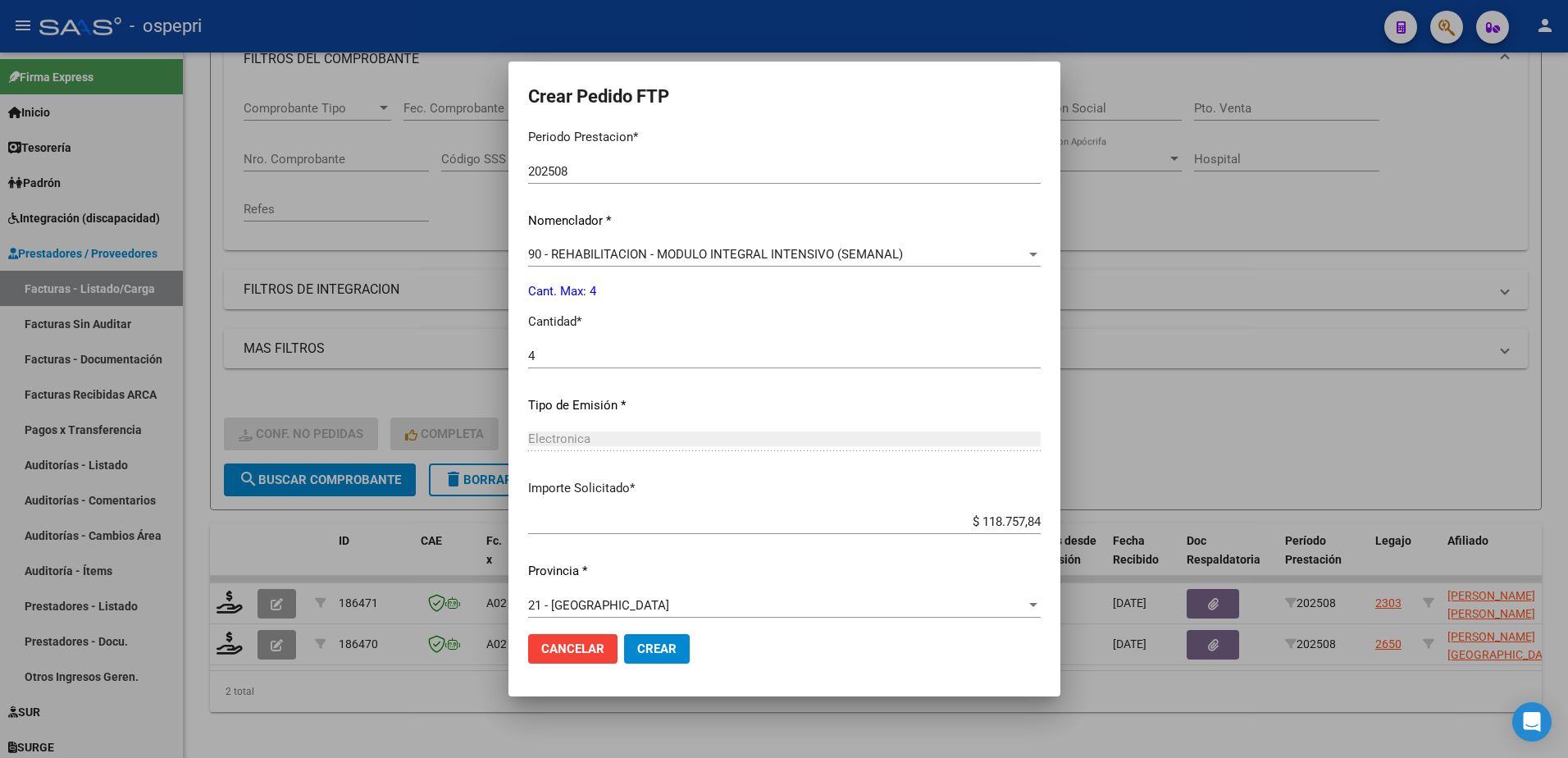
scroll to position [542, 0]
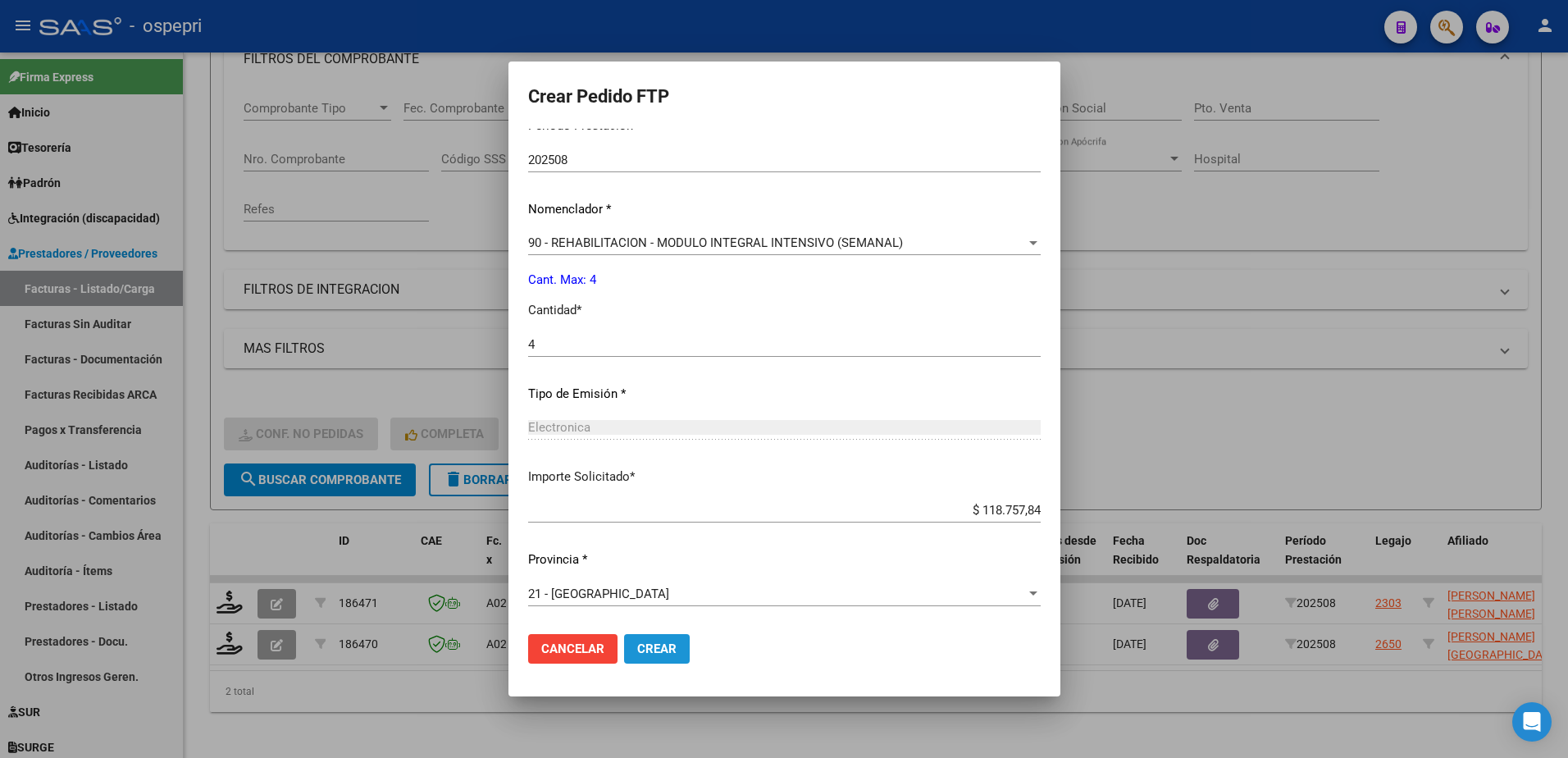
click at [644, 644] on span "Crear" at bounding box center [656, 648] width 39 height 15
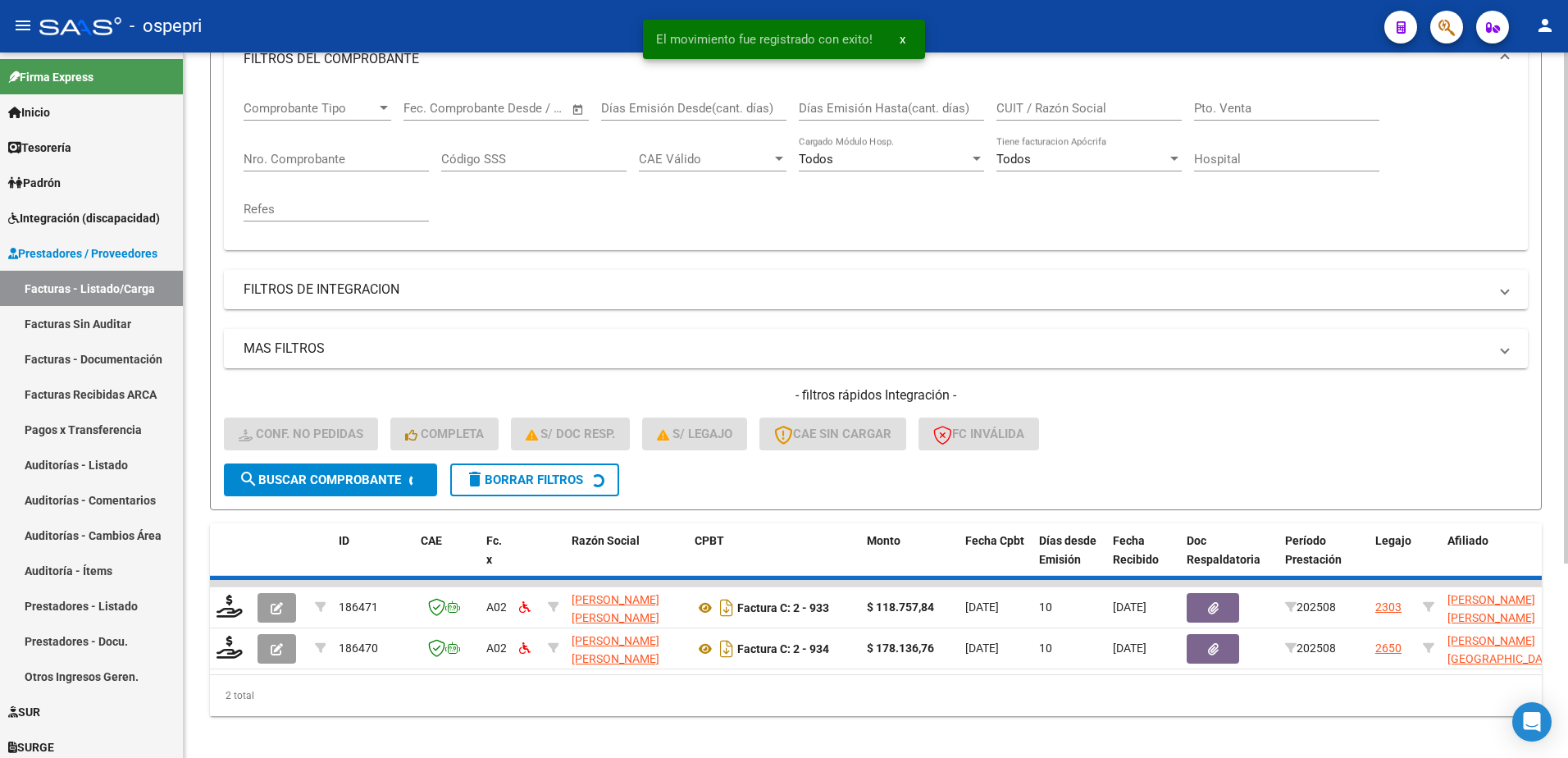
scroll to position [224, 0]
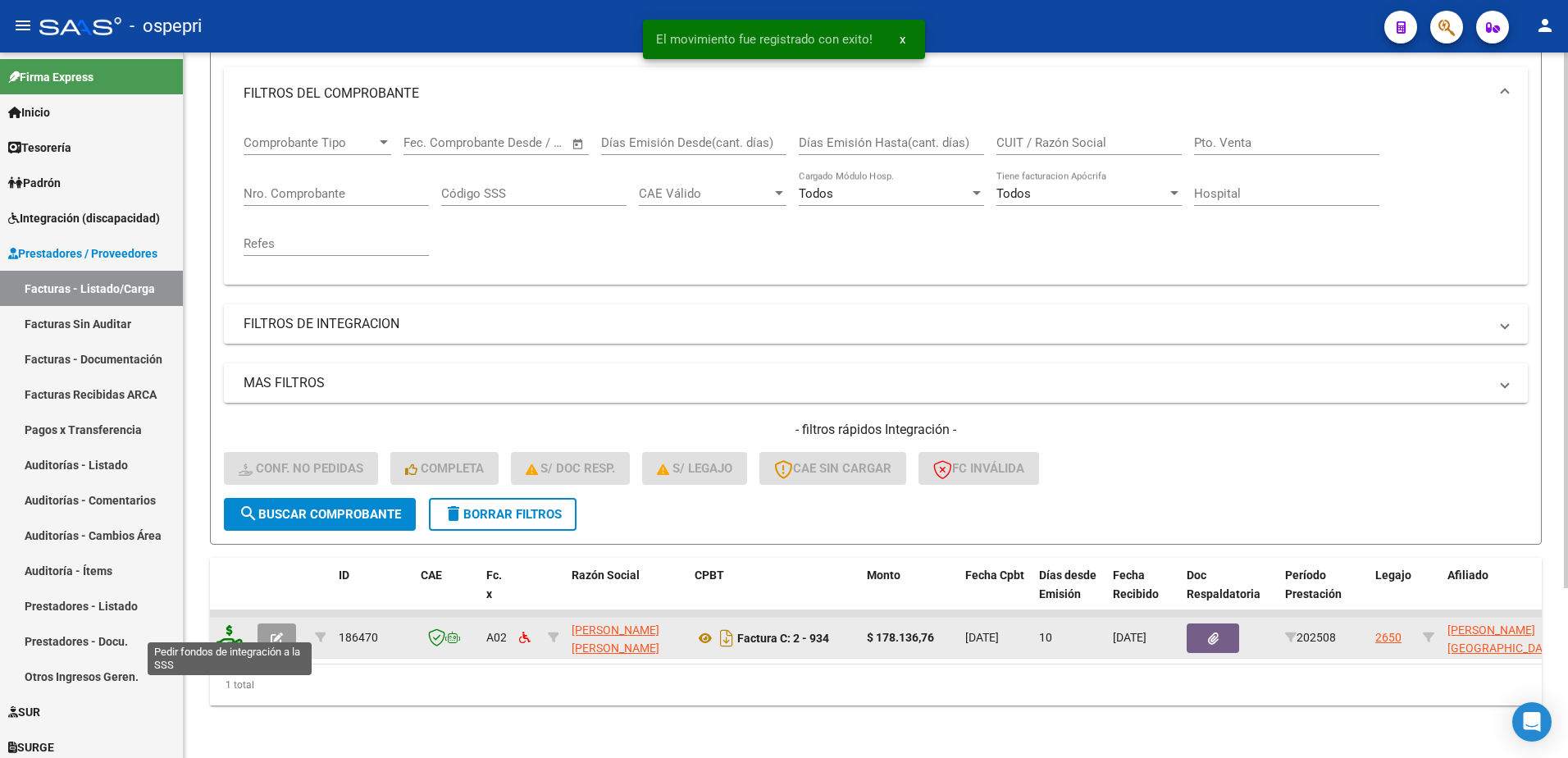
click at [230, 625] on icon at bounding box center [230, 636] width 26 height 23
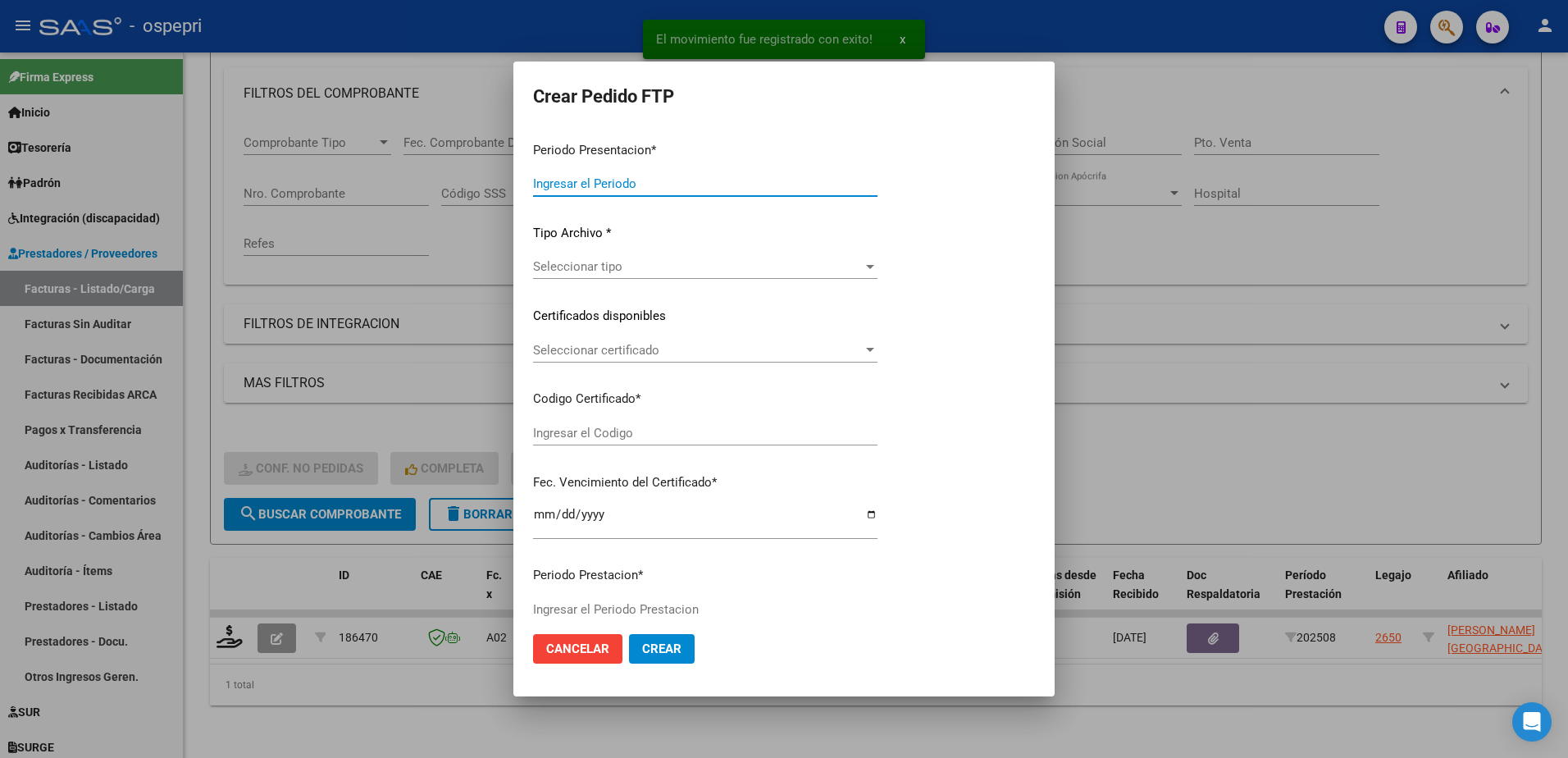
type input "202508"
type input "$ 178.136,76"
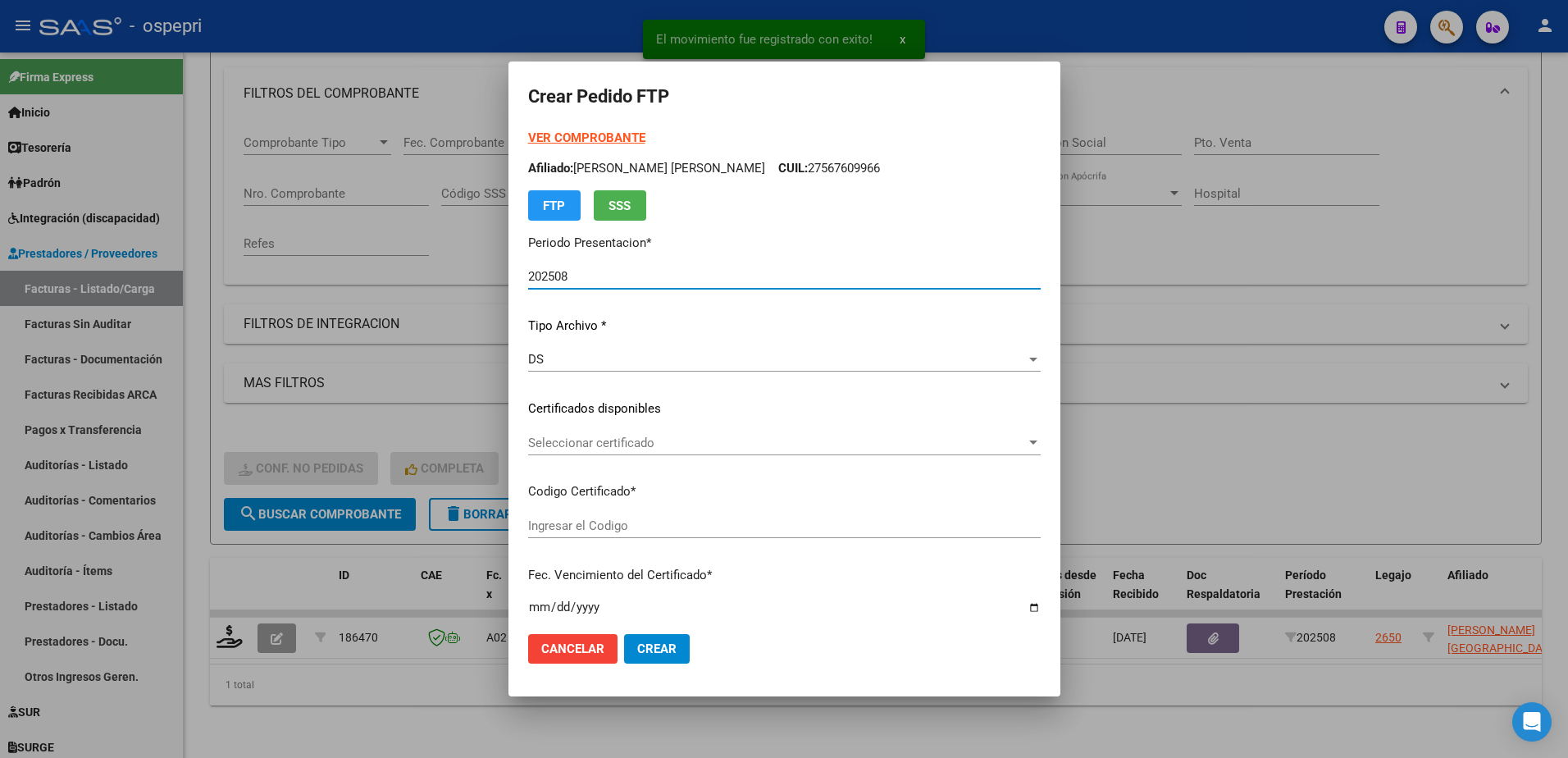
type input "2755158726-1"
type input "2032-08-26"
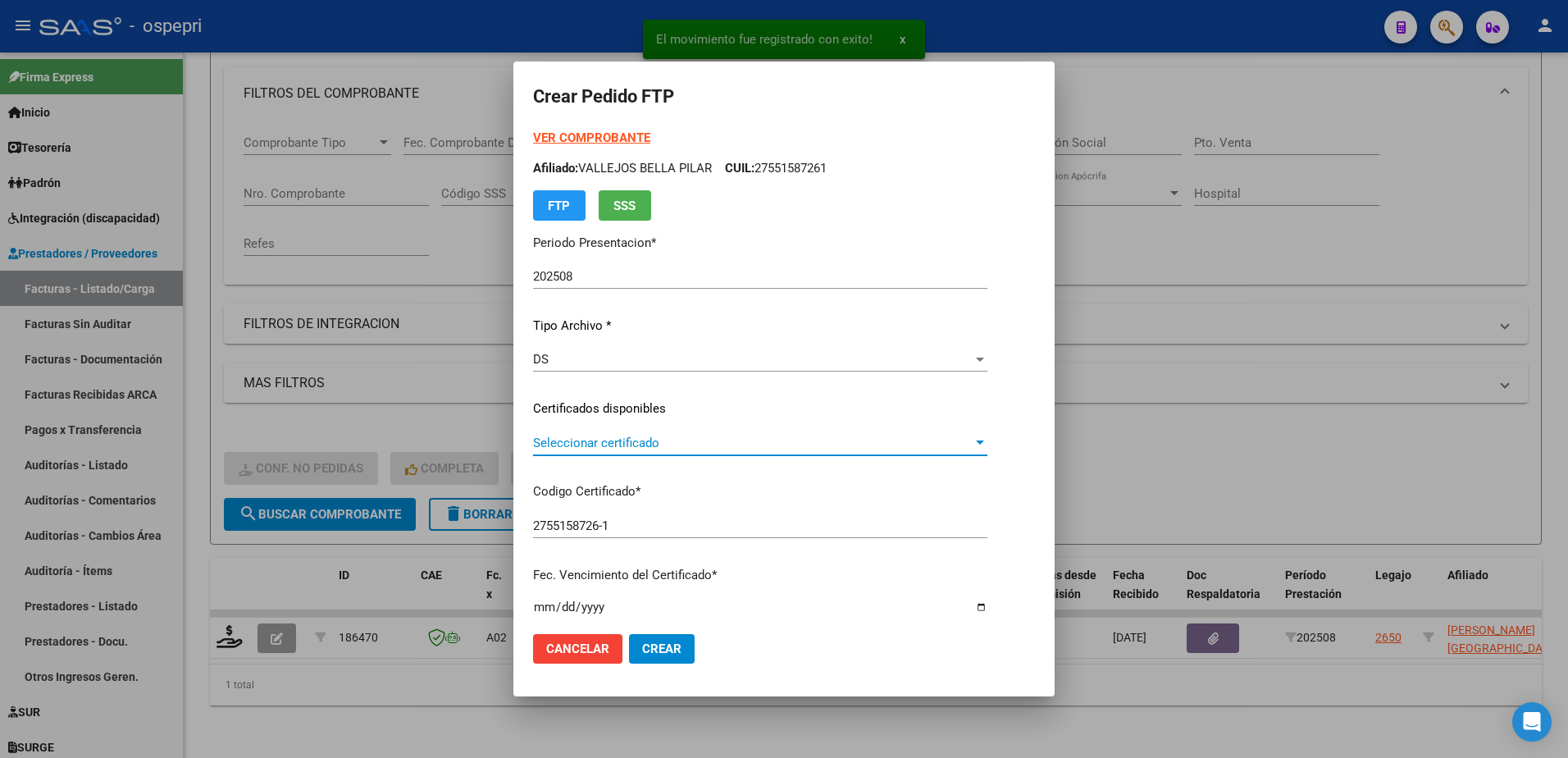
click at [613, 443] on span "Seleccionar certificado" at bounding box center [753, 443] width 440 height 15
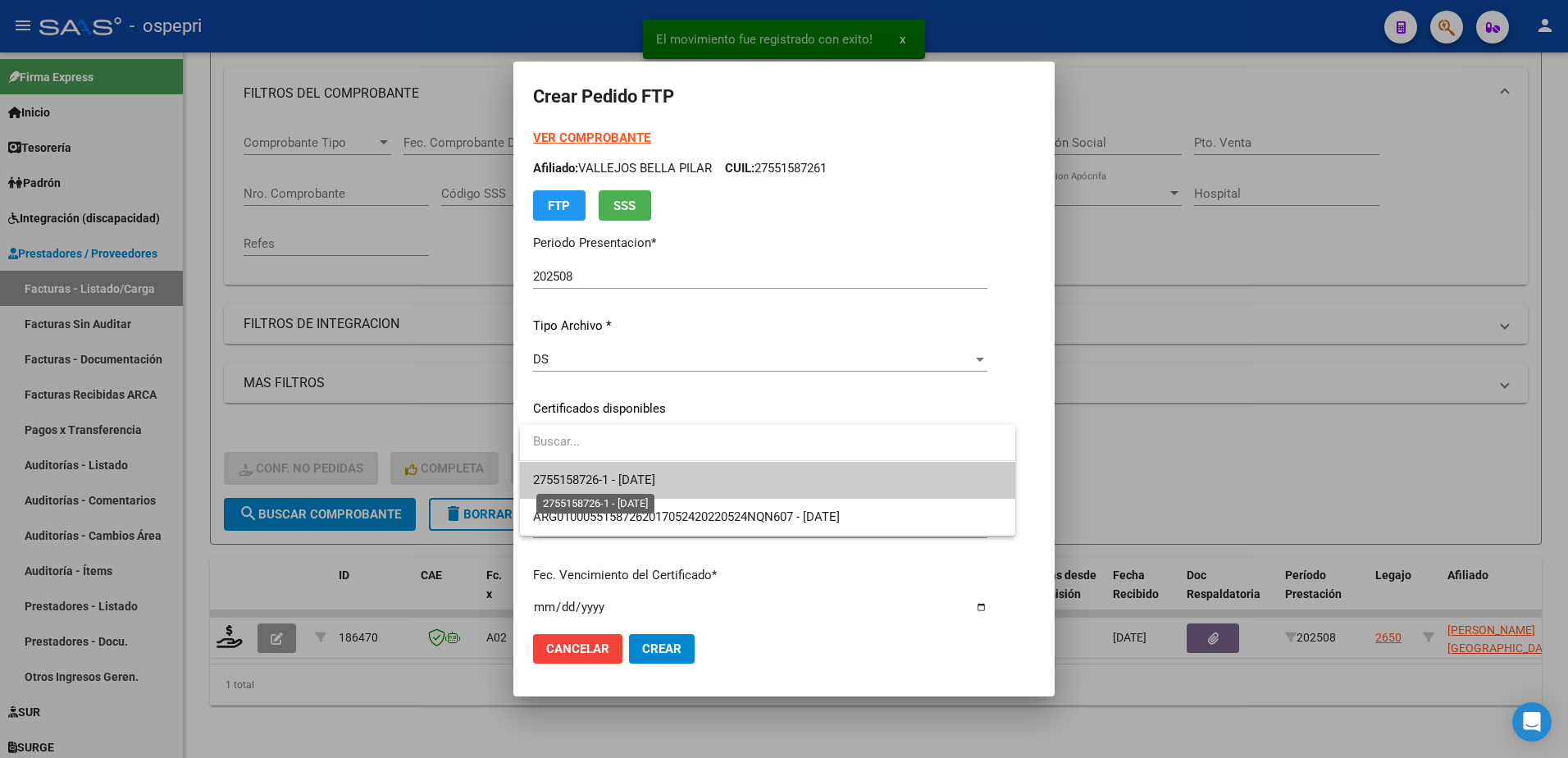
click at [633, 476] on span "2755158726-1 - 2032-08-26" at bounding box center [594, 479] width 122 height 15
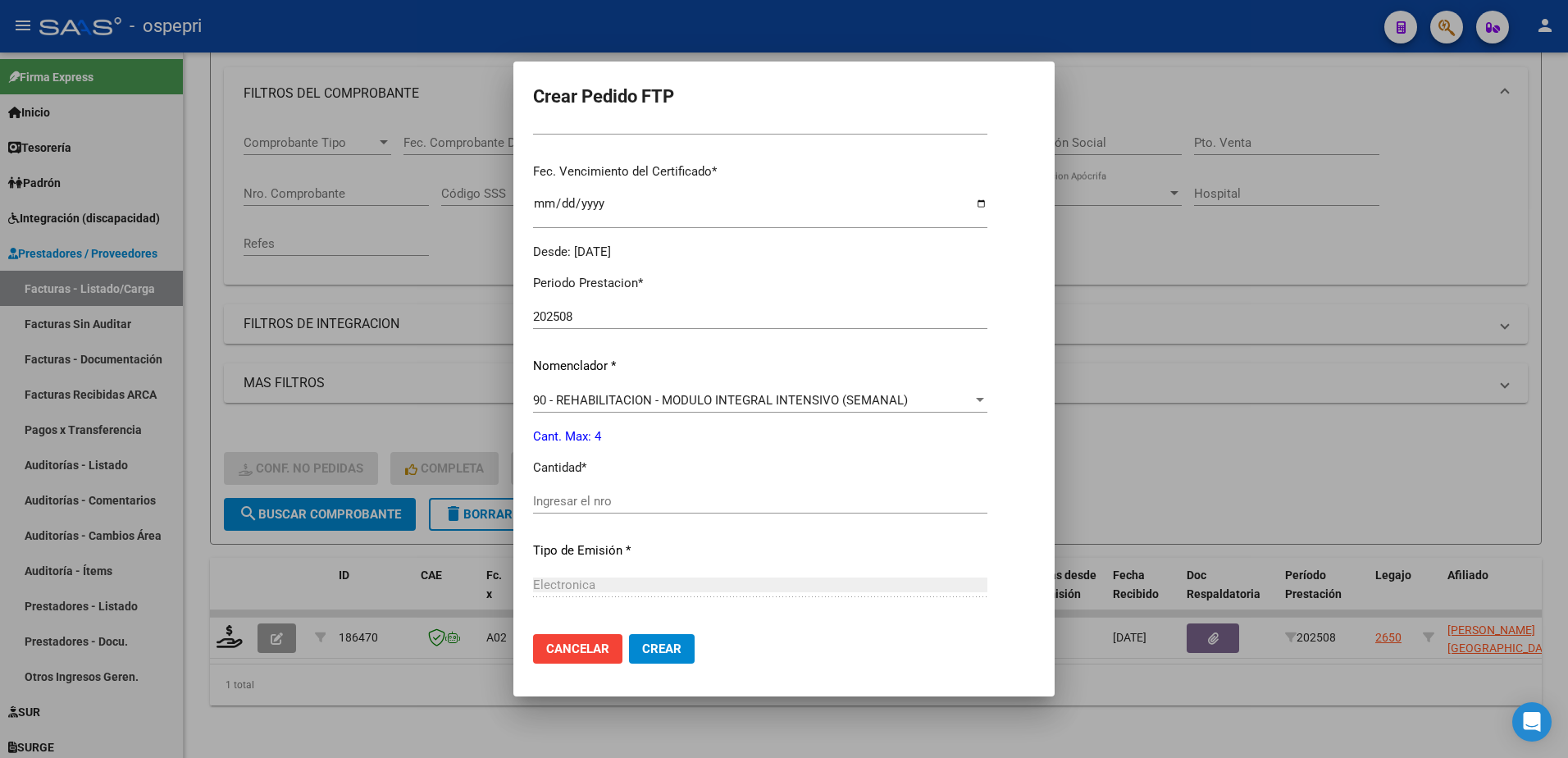
scroll to position [410, 0]
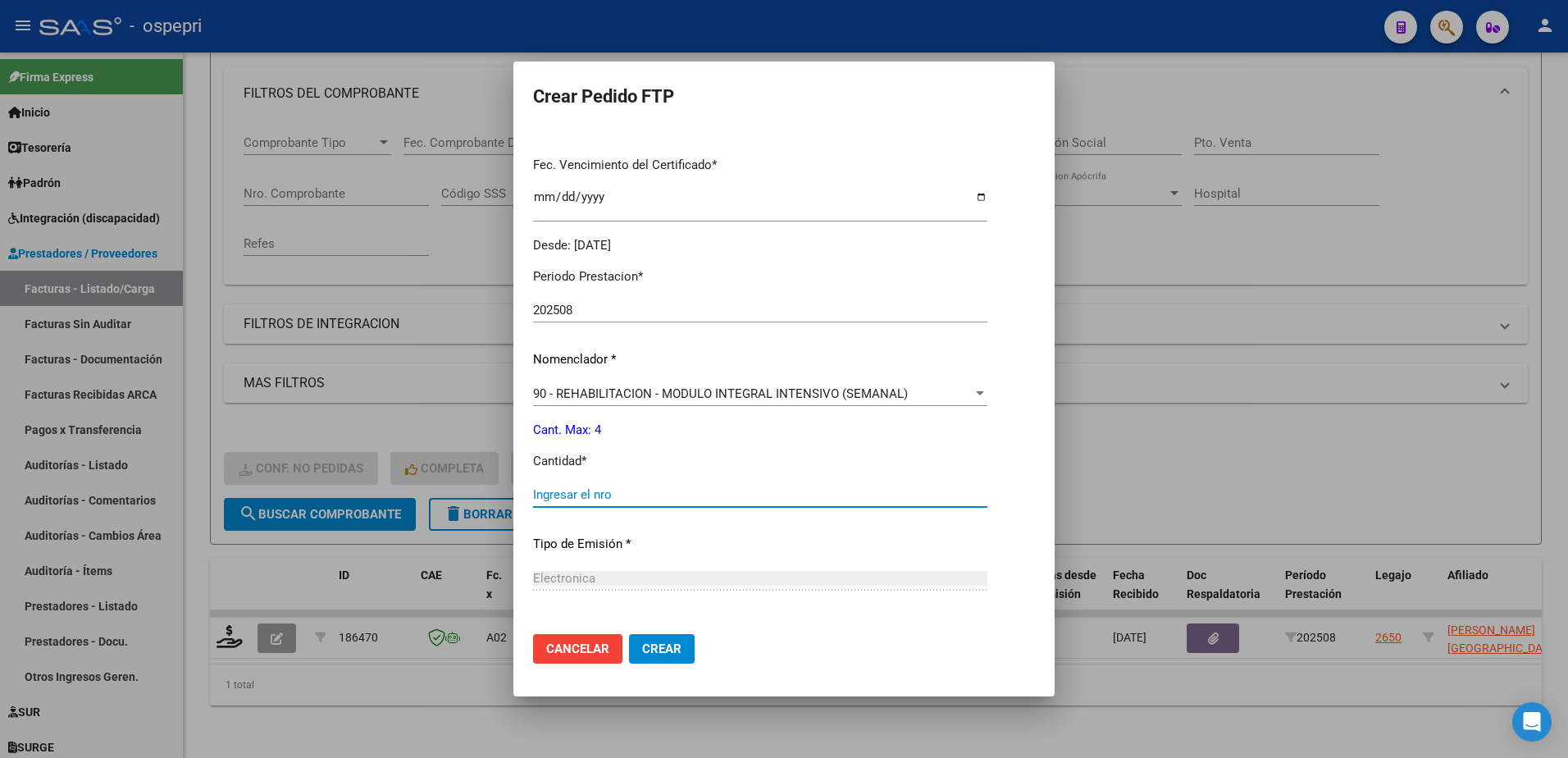
click at [616, 493] on input "Ingresar el nro" at bounding box center [760, 494] width 455 height 15
type input "4"
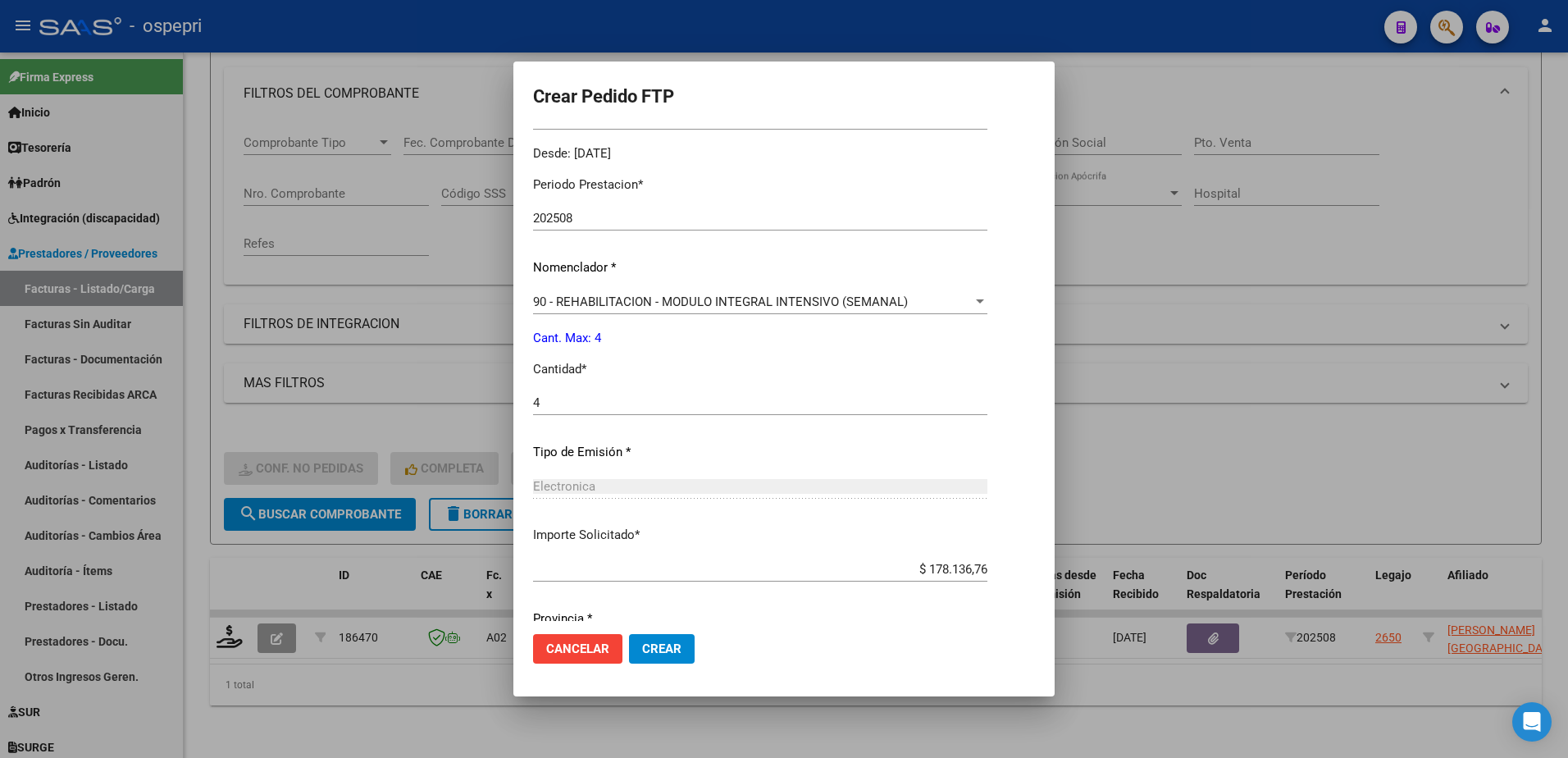
scroll to position [560, 0]
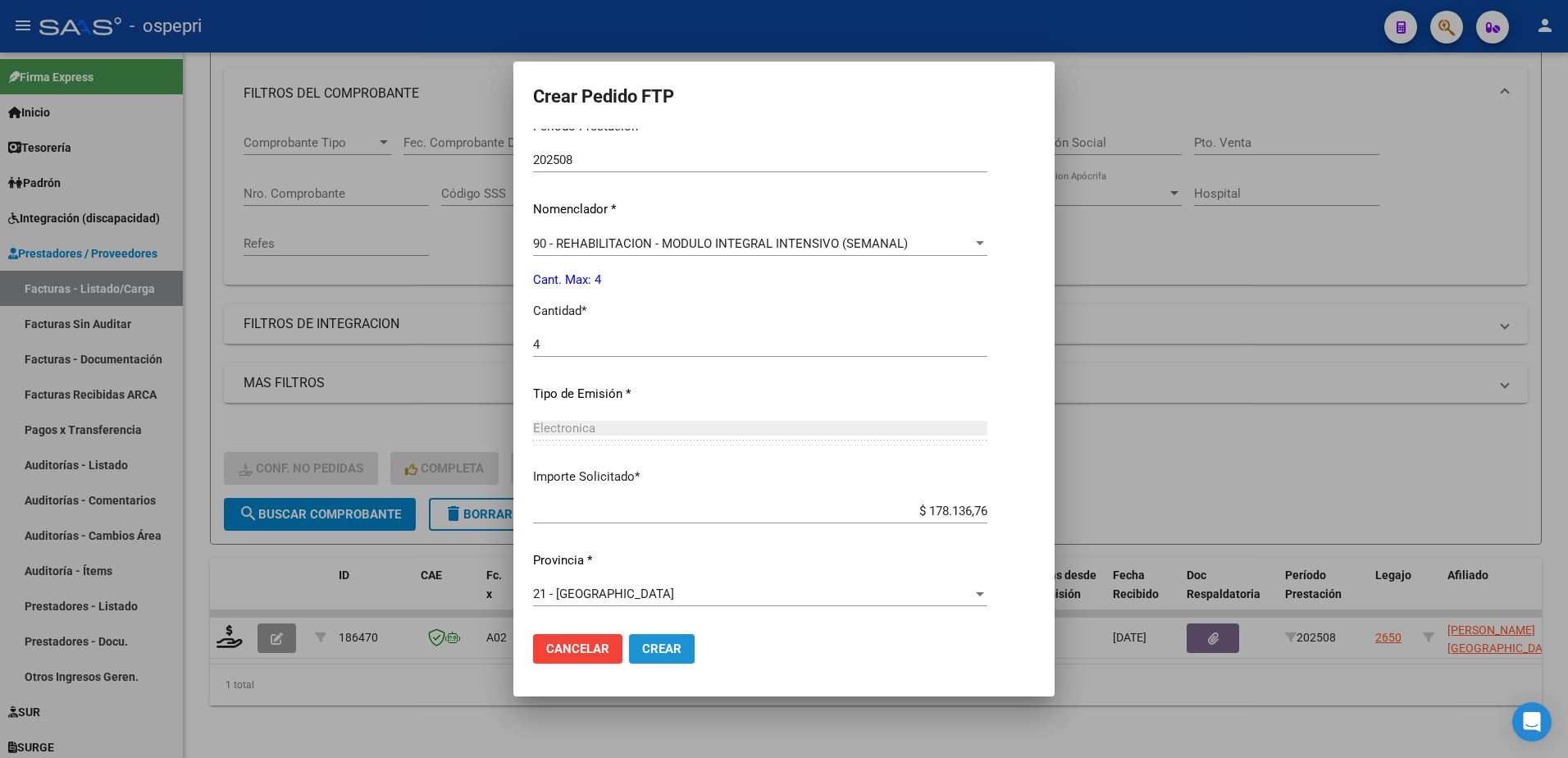
click at [673, 647] on span "Crear" at bounding box center [661, 648] width 39 height 15
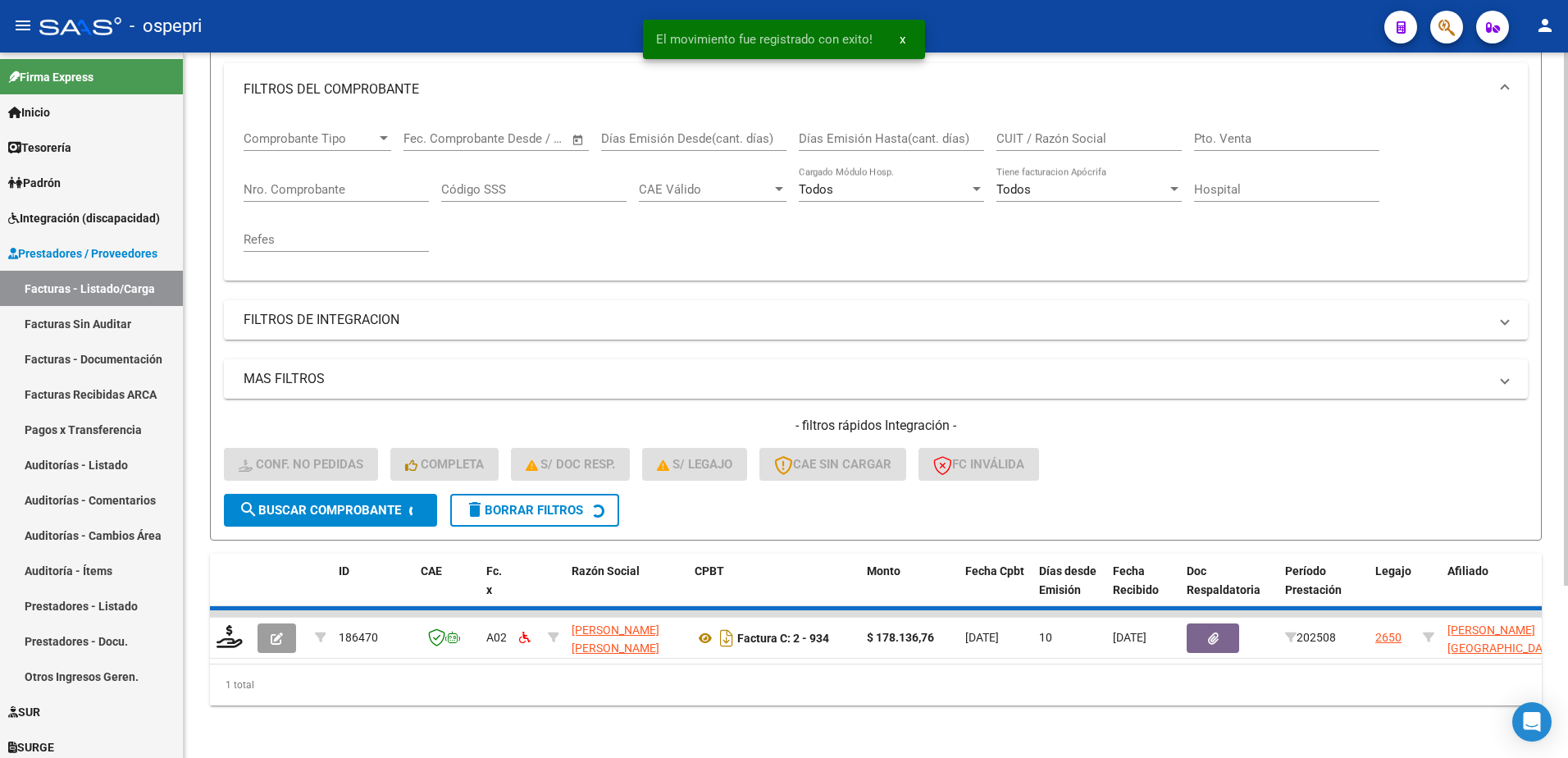
scroll to position [199, 0]
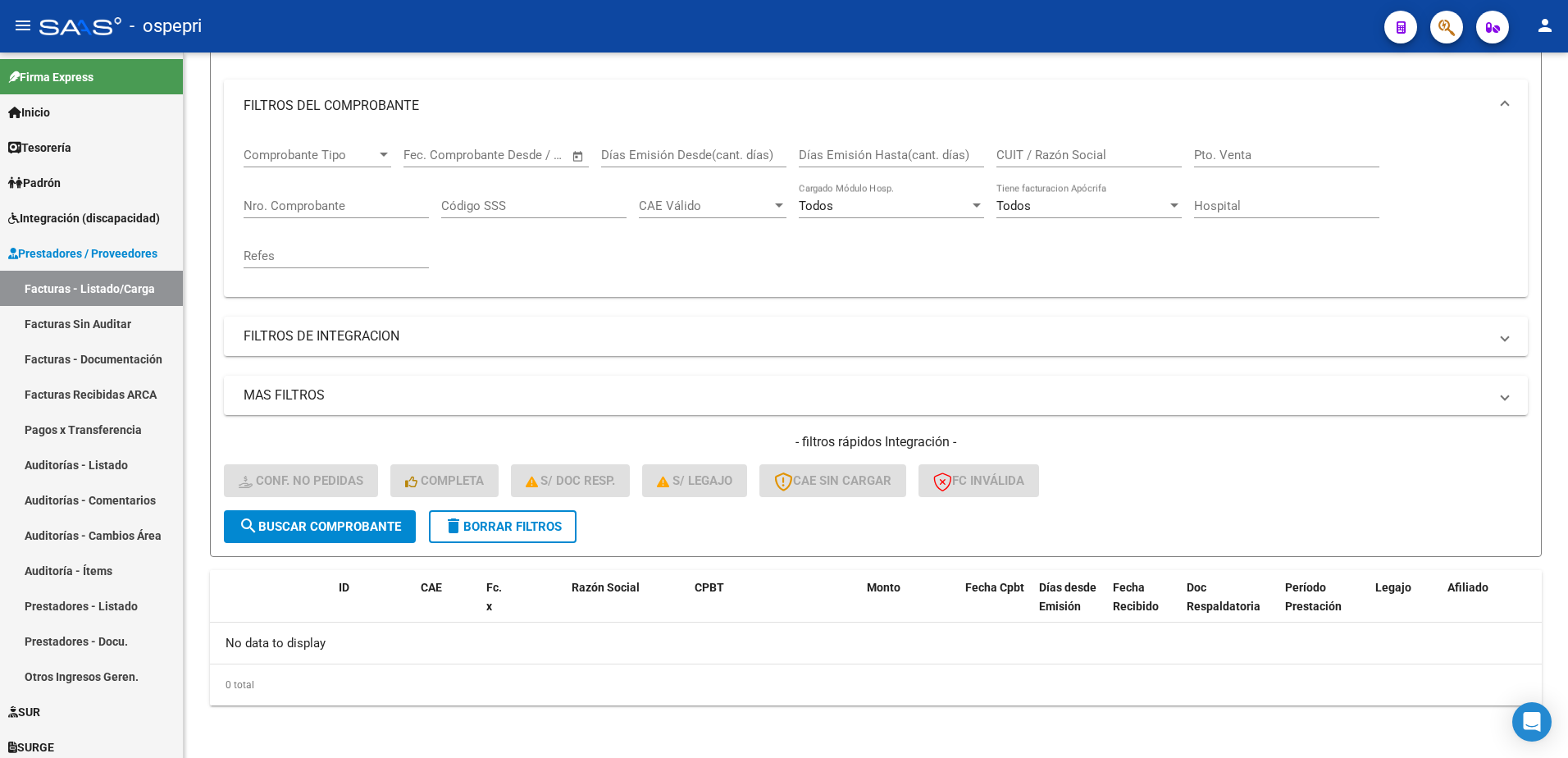
click at [1134, 25] on div "- ospepri" at bounding box center [705, 25] width 1331 height 36
click at [1049, 152] on input "CUIT / Razón Social" at bounding box center [1089, 155] width 186 height 15
paste input "27270910594"
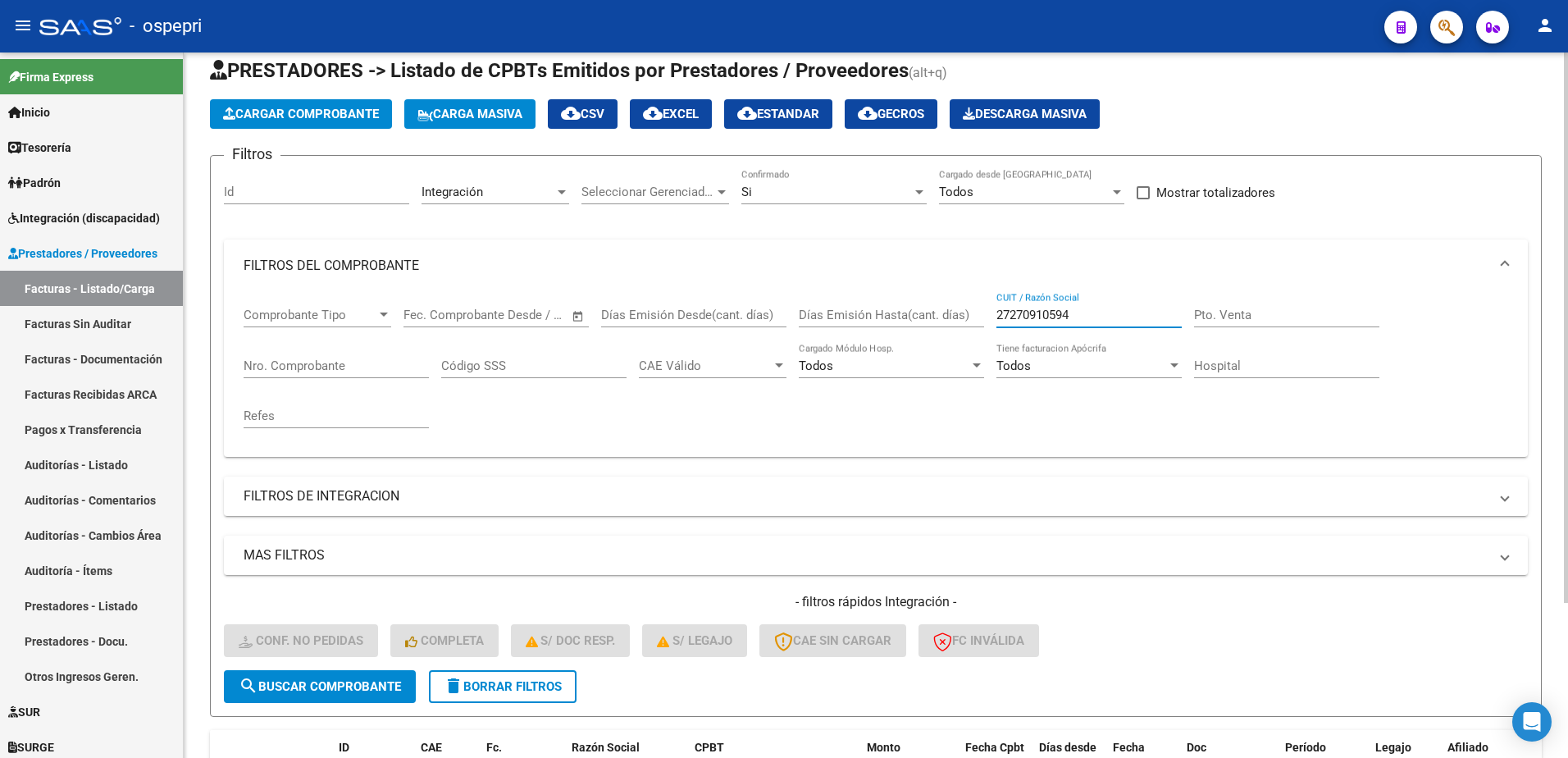
scroll to position [0, 0]
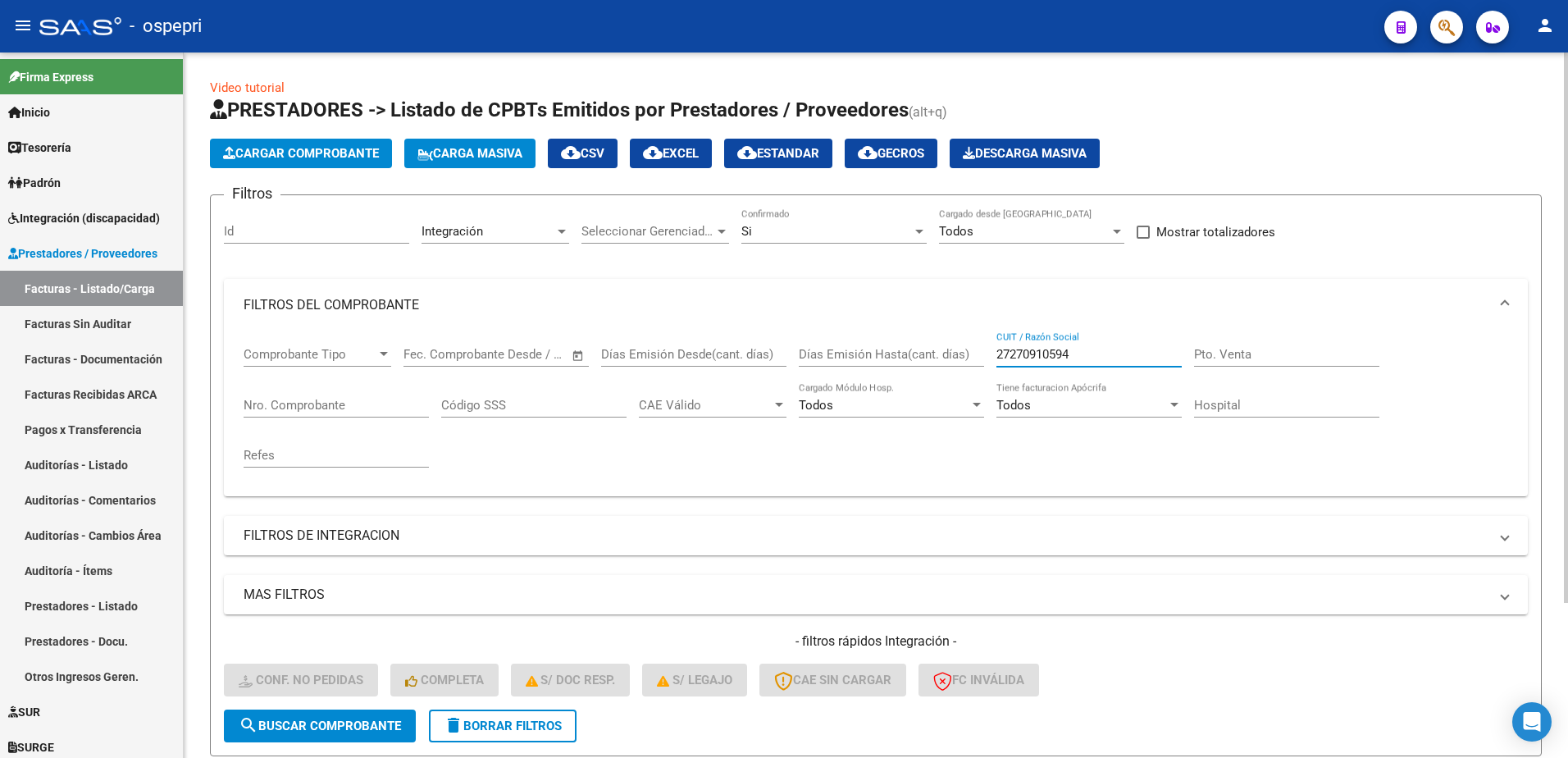
drag, startPoint x: 1100, startPoint y: 352, endPoint x: 928, endPoint y: 341, distance: 172.4
click at [928, 341] on div "Comprobante Tipo Comprobante Tipo Fecha inicio – Fecha fin Fec. Comprobante Des…" at bounding box center [876, 407] width 1265 height 152
type input "27270910594"
click at [519, 727] on span "delete Borrar Filtros" at bounding box center [502, 726] width 118 height 15
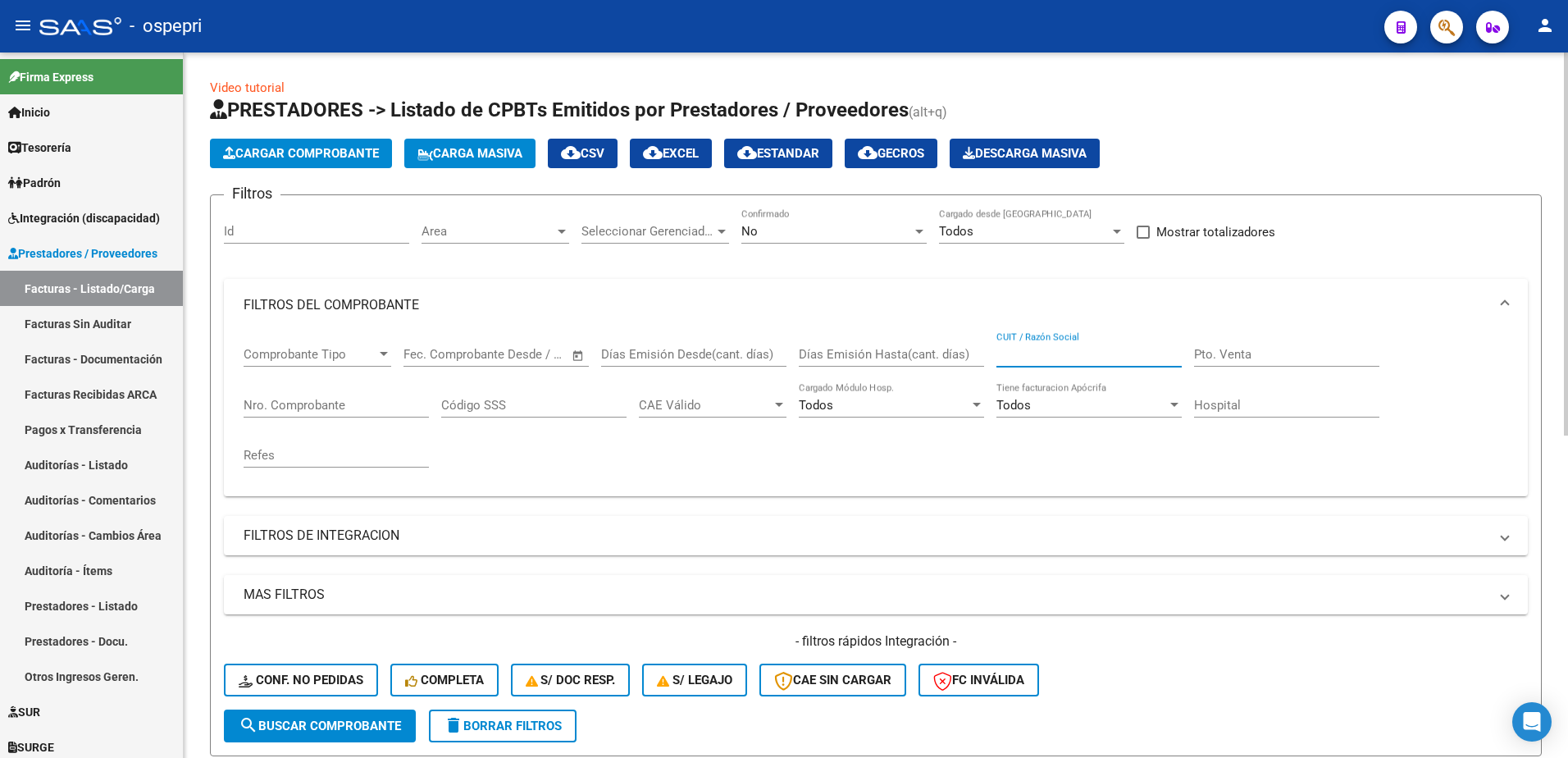
click at [1049, 351] on input "CUIT / Razón Social" at bounding box center [1089, 354] width 186 height 15
paste input "27270910594"
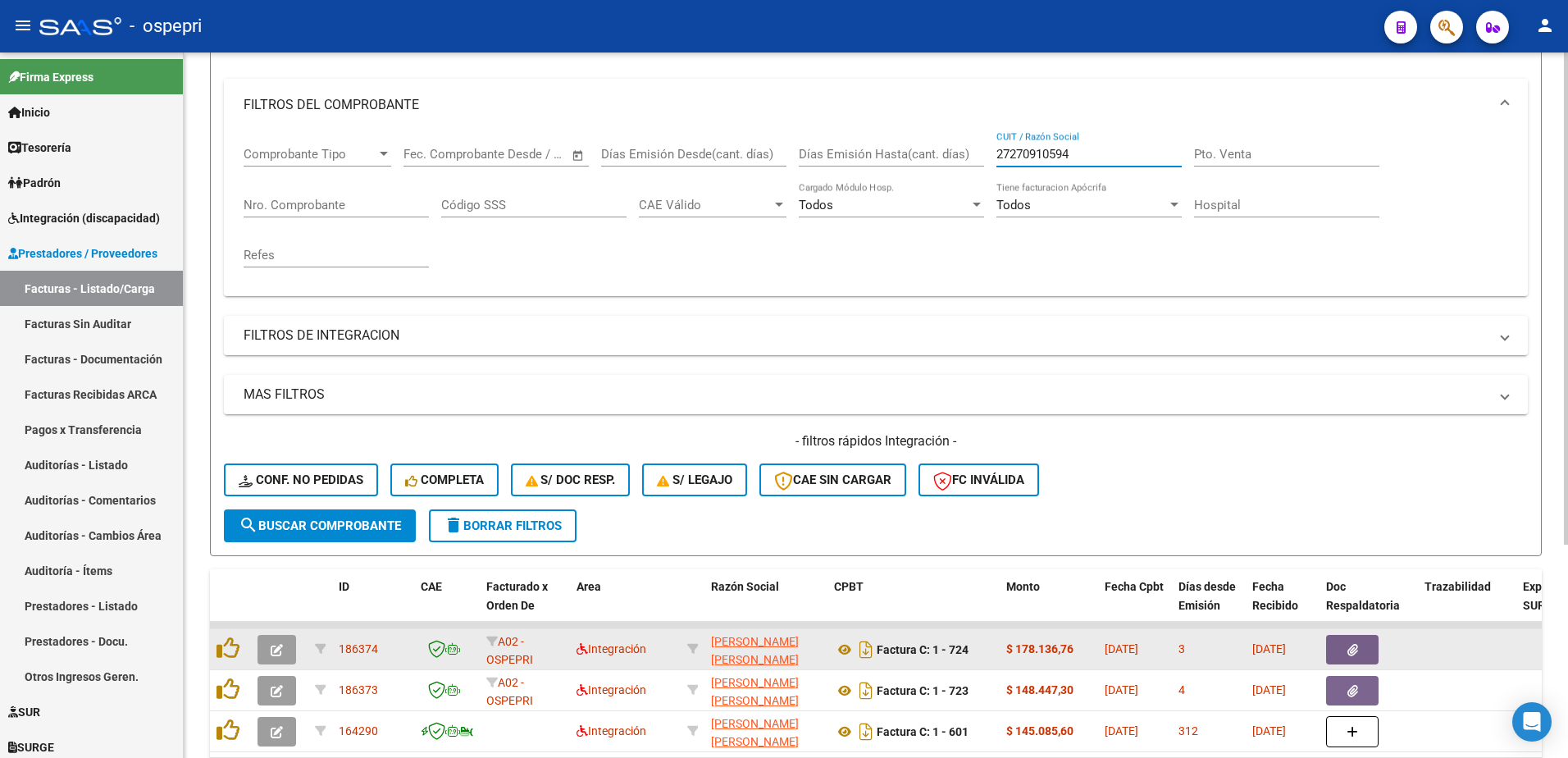
scroll to position [246, 0]
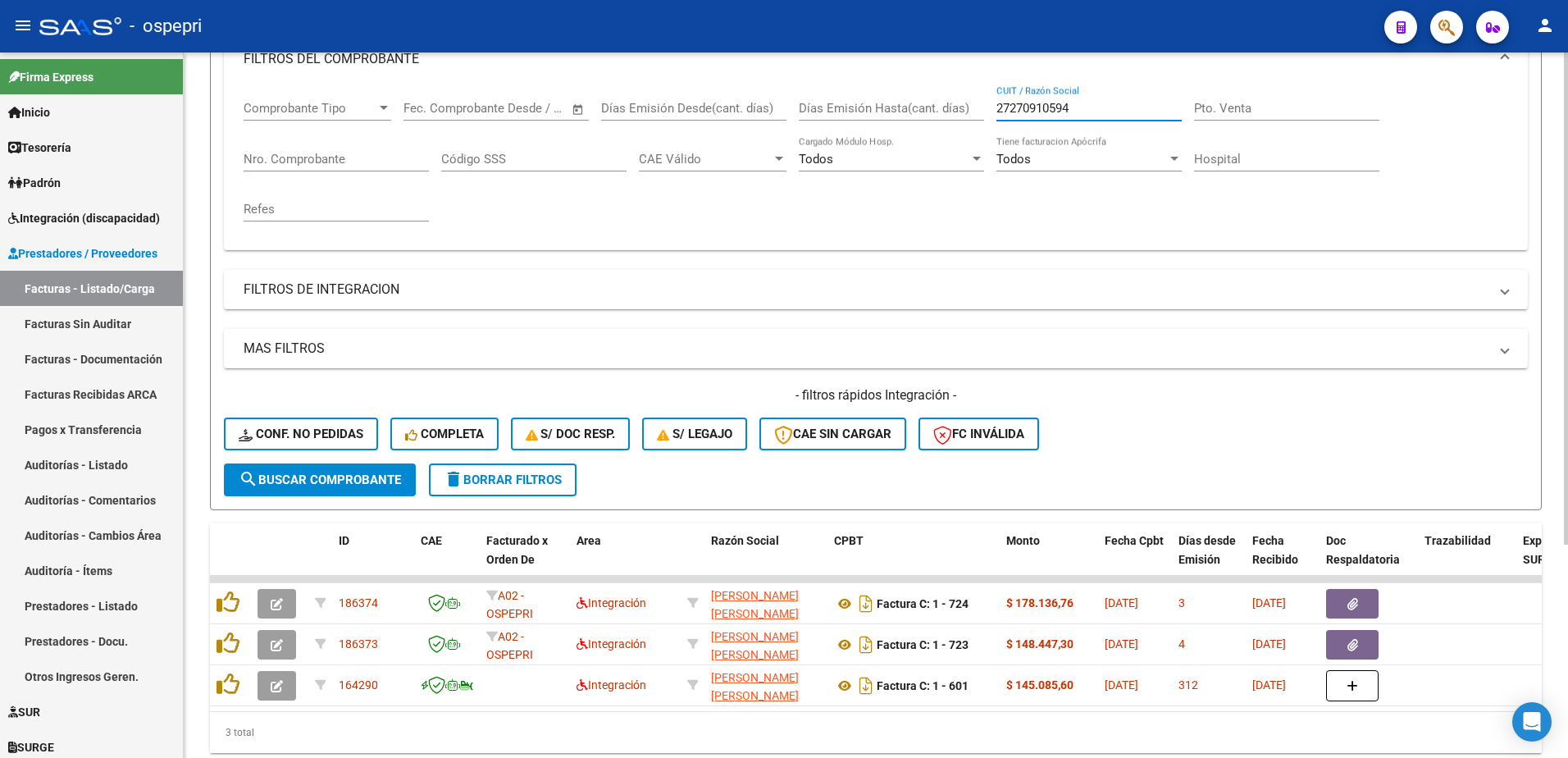
type input "27270910594"
click at [754, 33] on div "- ospepri" at bounding box center [705, 25] width 1331 height 36
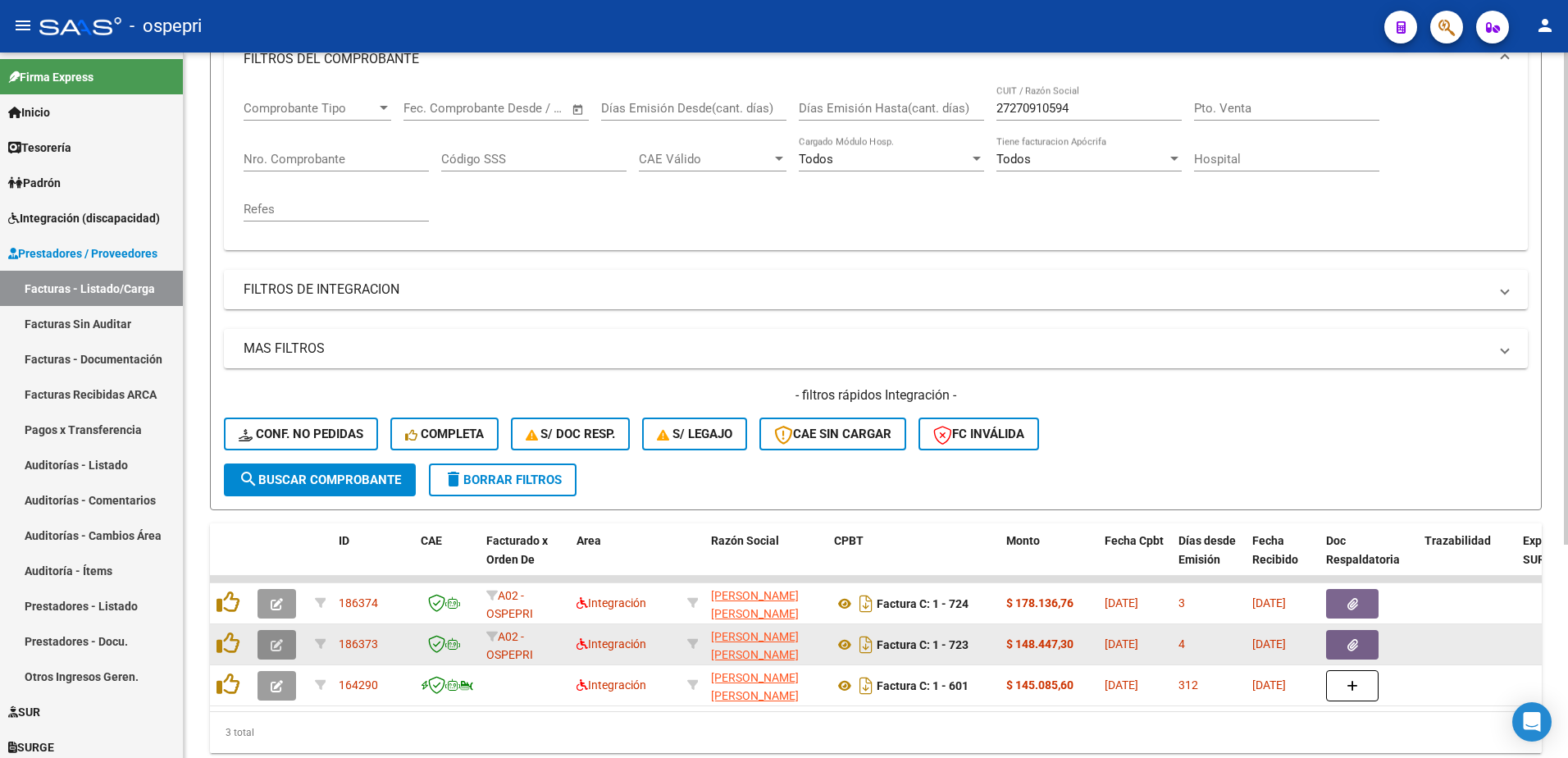
click at [279, 644] on icon "button" at bounding box center [277, 645] width 12 height 12
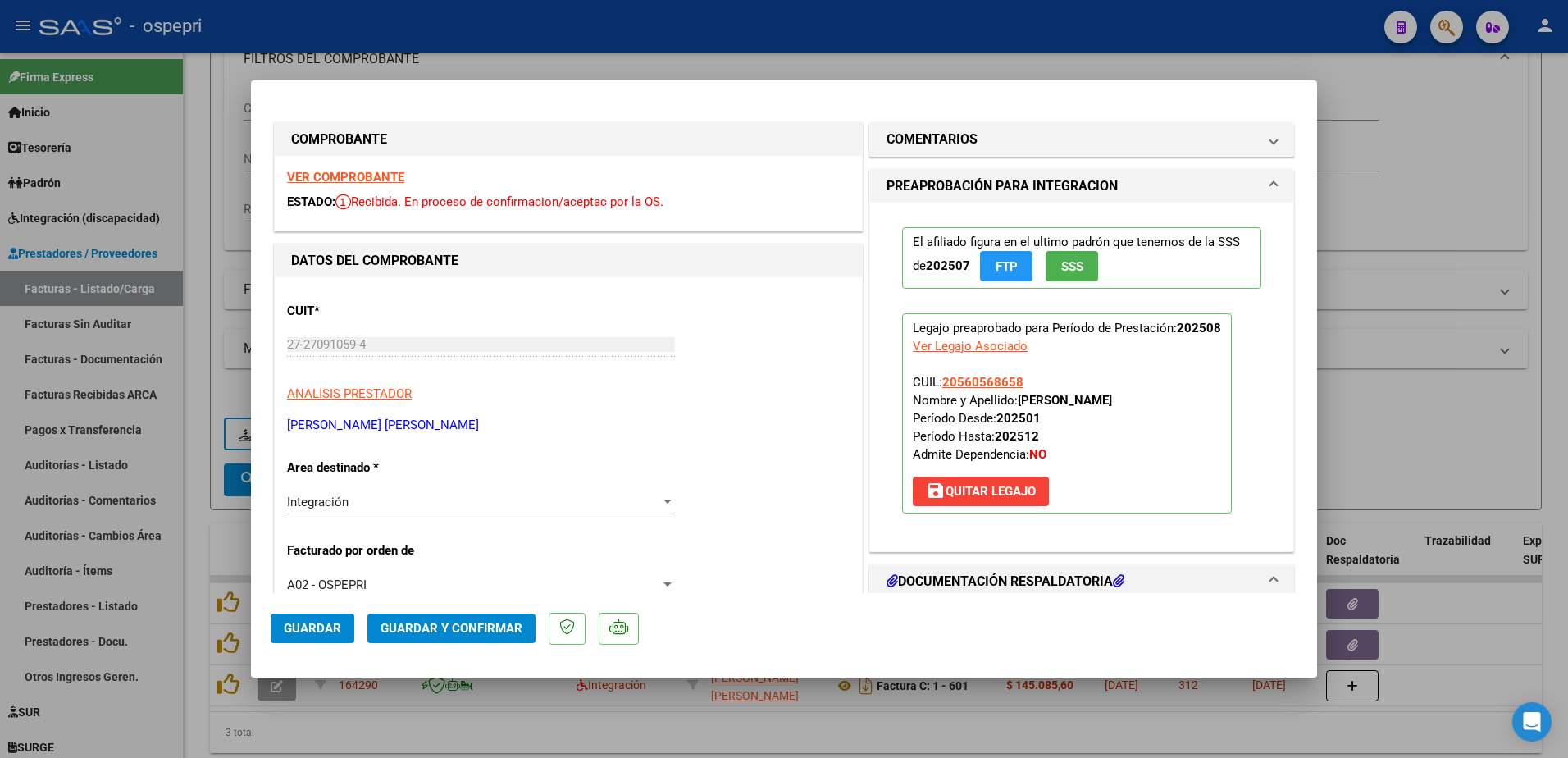
click at [343, 174] on strong "VER COMPROBANTE" at bounding box center [346, 177] width 117 height 15
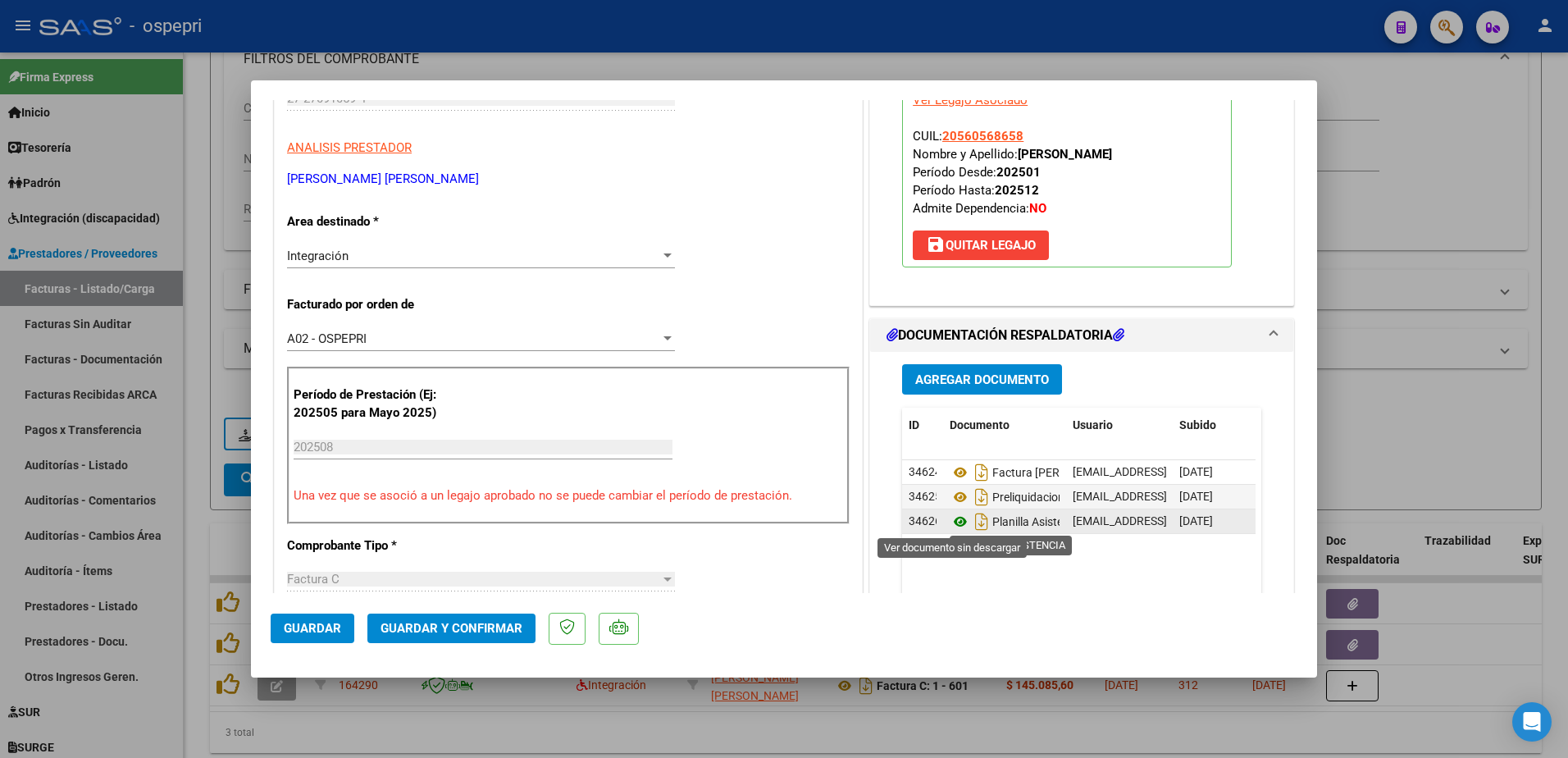
click at [956, 521] on icon at bounding box center [960, 521] width 21 height 19
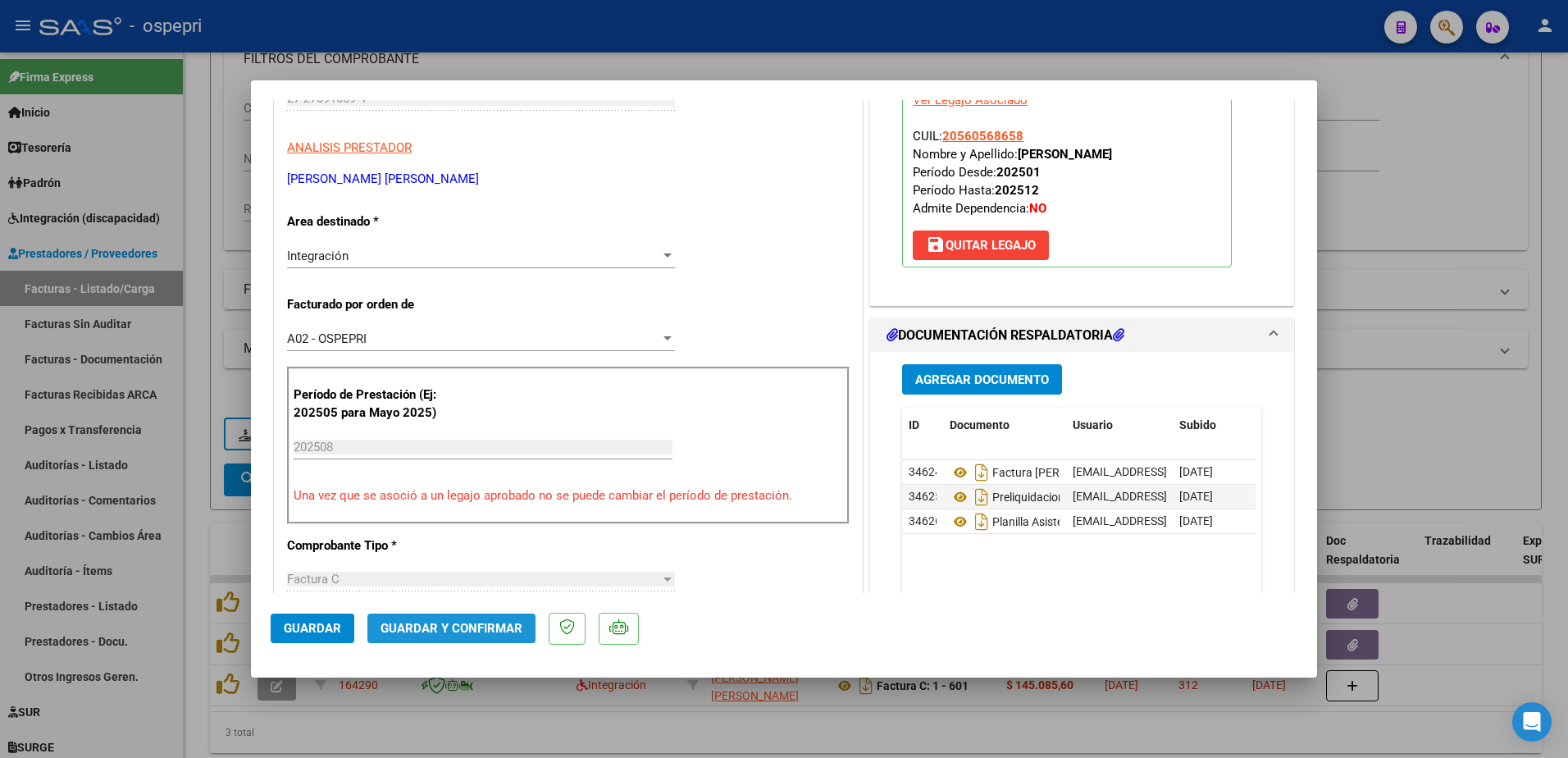
click at [469, 621] on span "Guardar y Confirmar" at bounding box center [451, 628] width 142 height 15
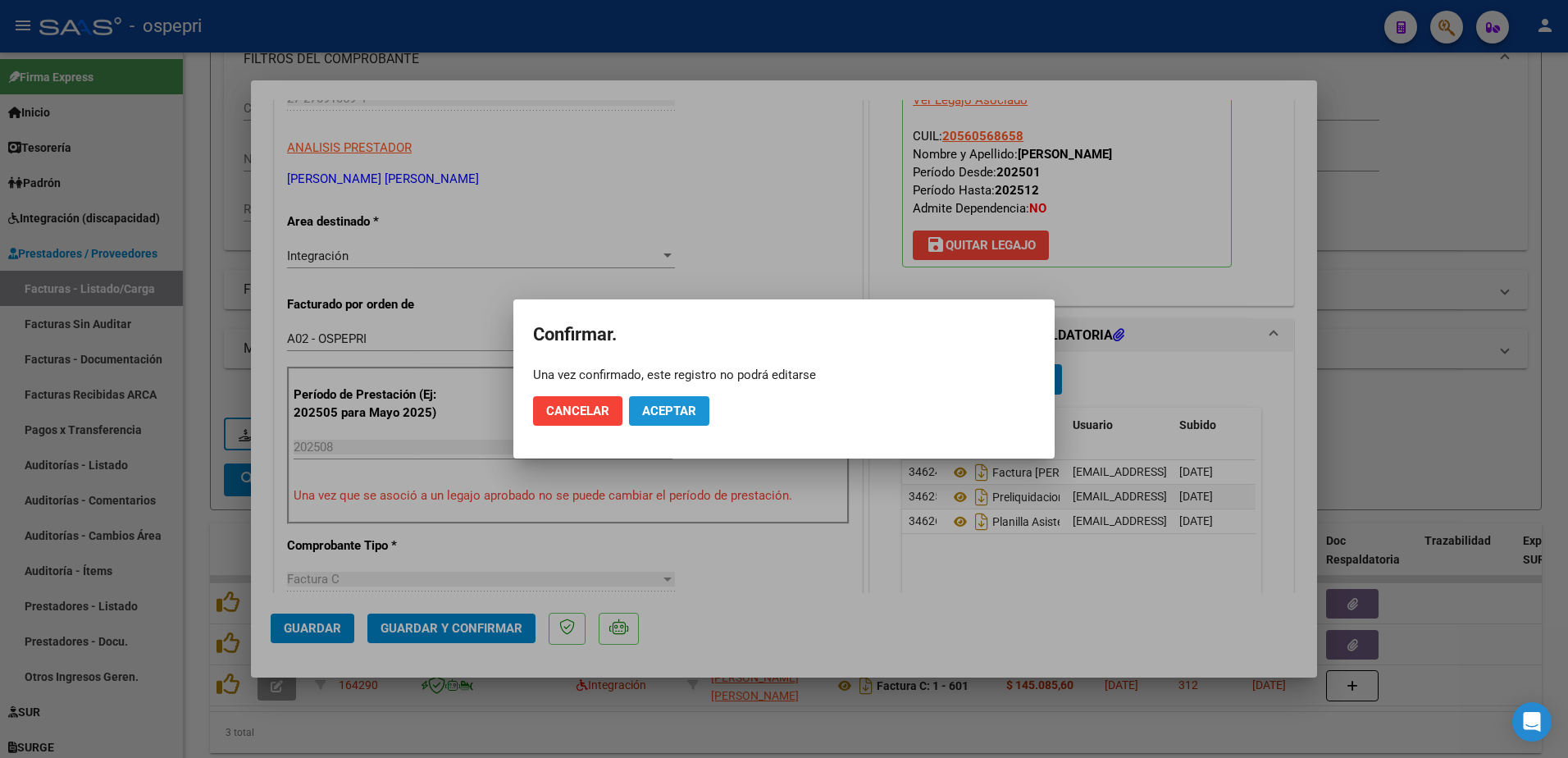
click at [691, 405] on span "Aceptar" at bounding box center [669, 411] width 54 height 15
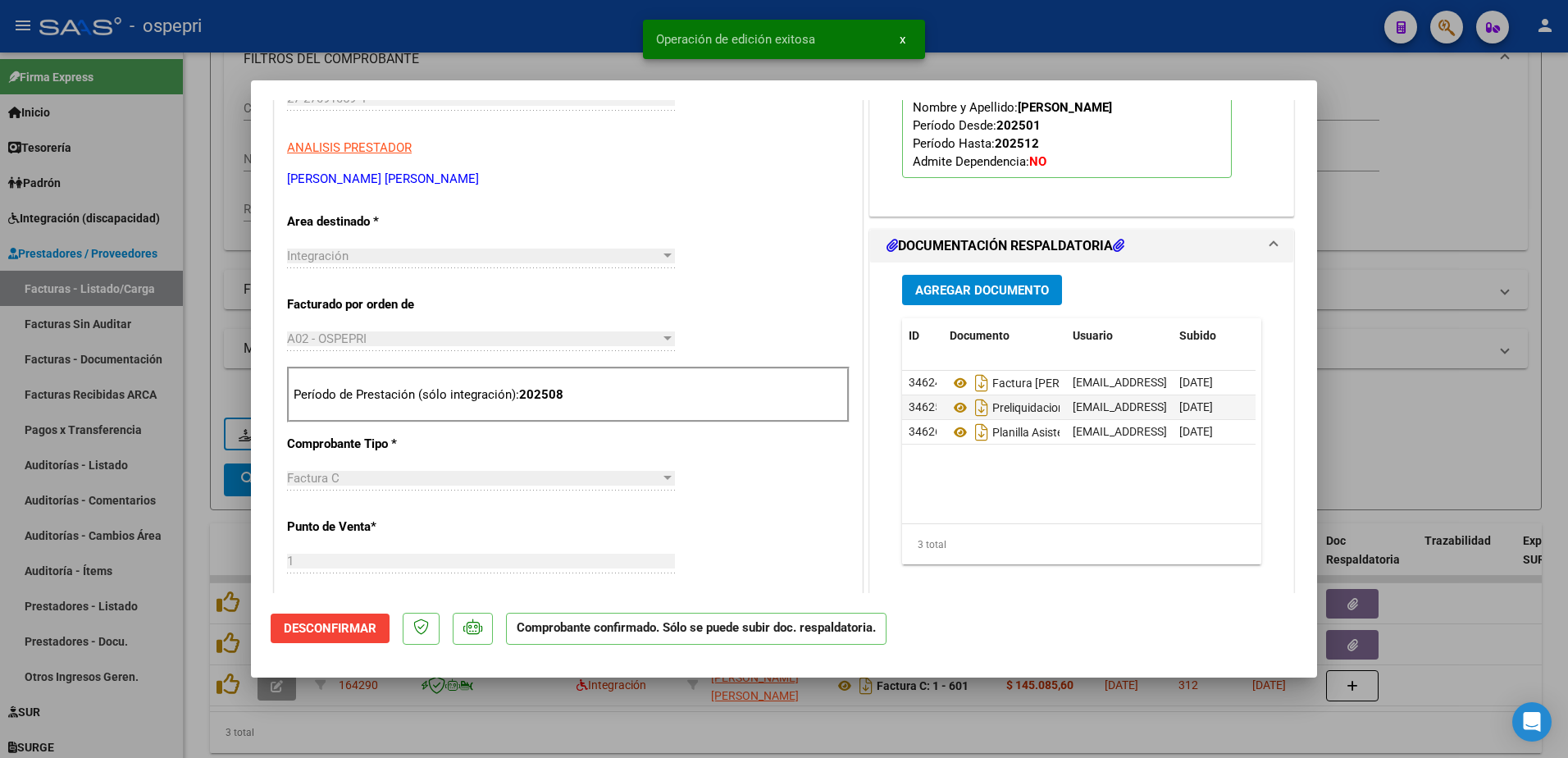
type input "$ 0,00"
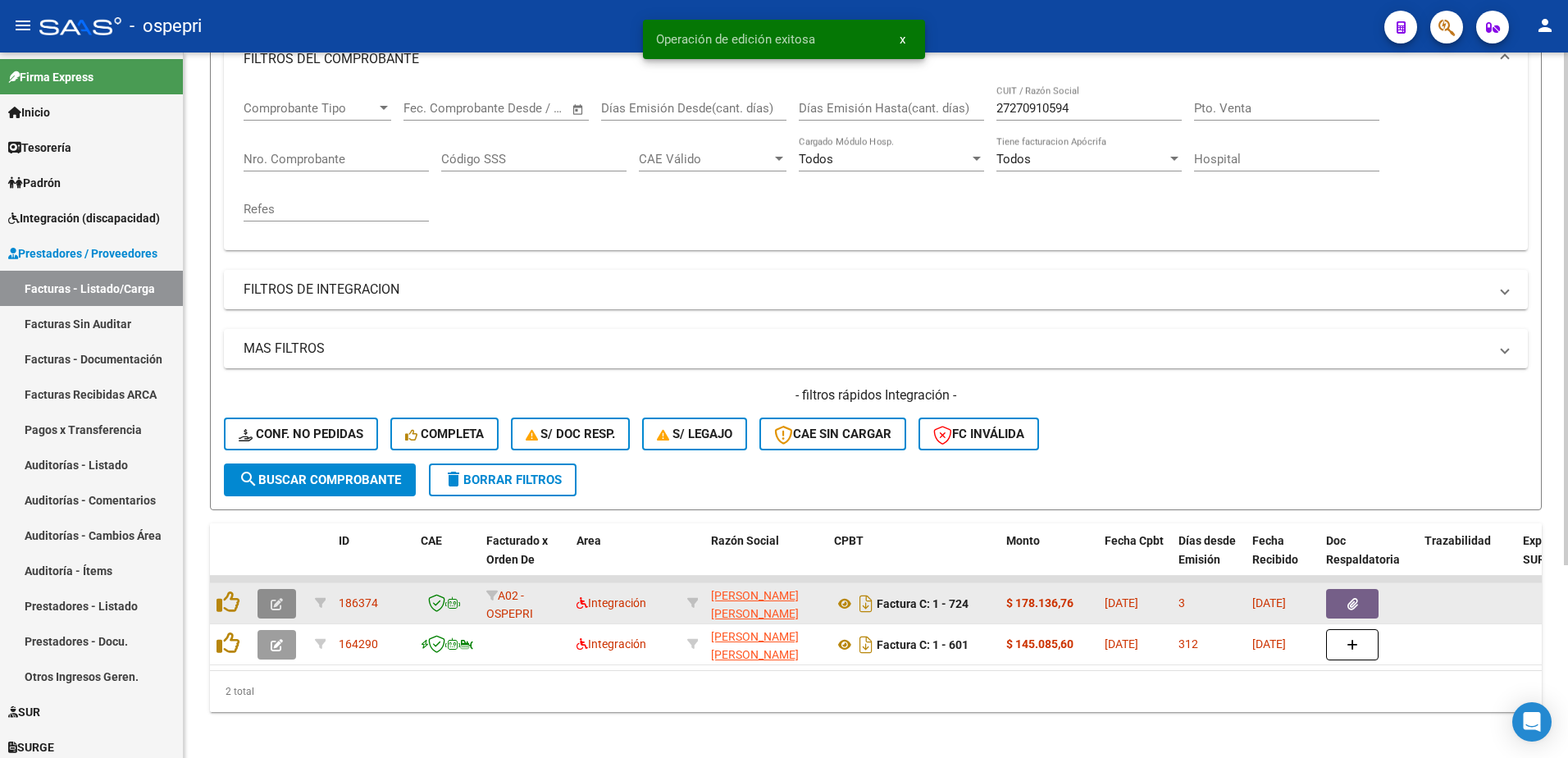
click at [269, 601] on button "button" at bounding box center [277, 604] width 39 height 30
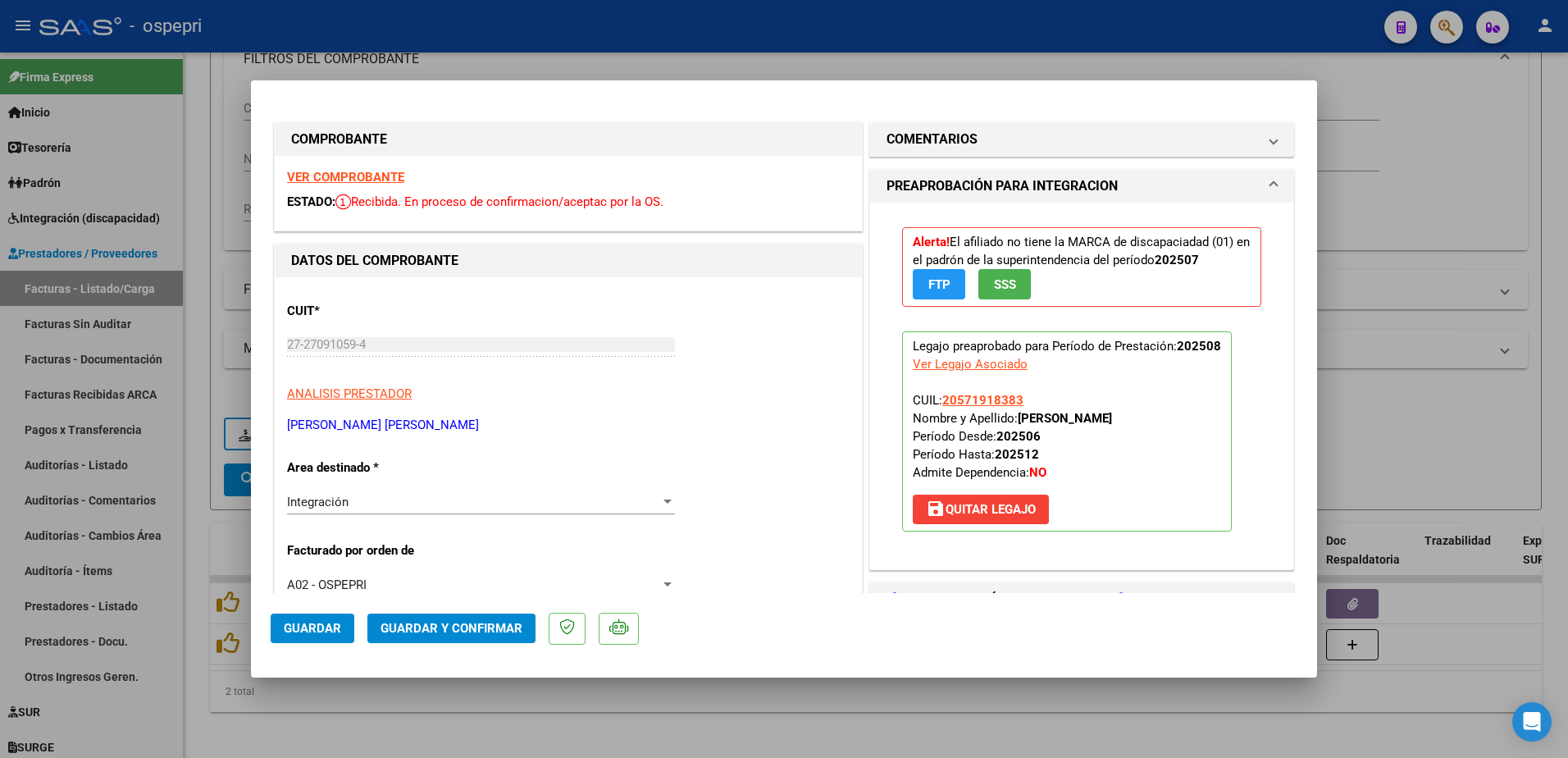
click at [350, 175] on strong "VER COMPROBANTE" at bounding box center [346, 177] width 117 height 15
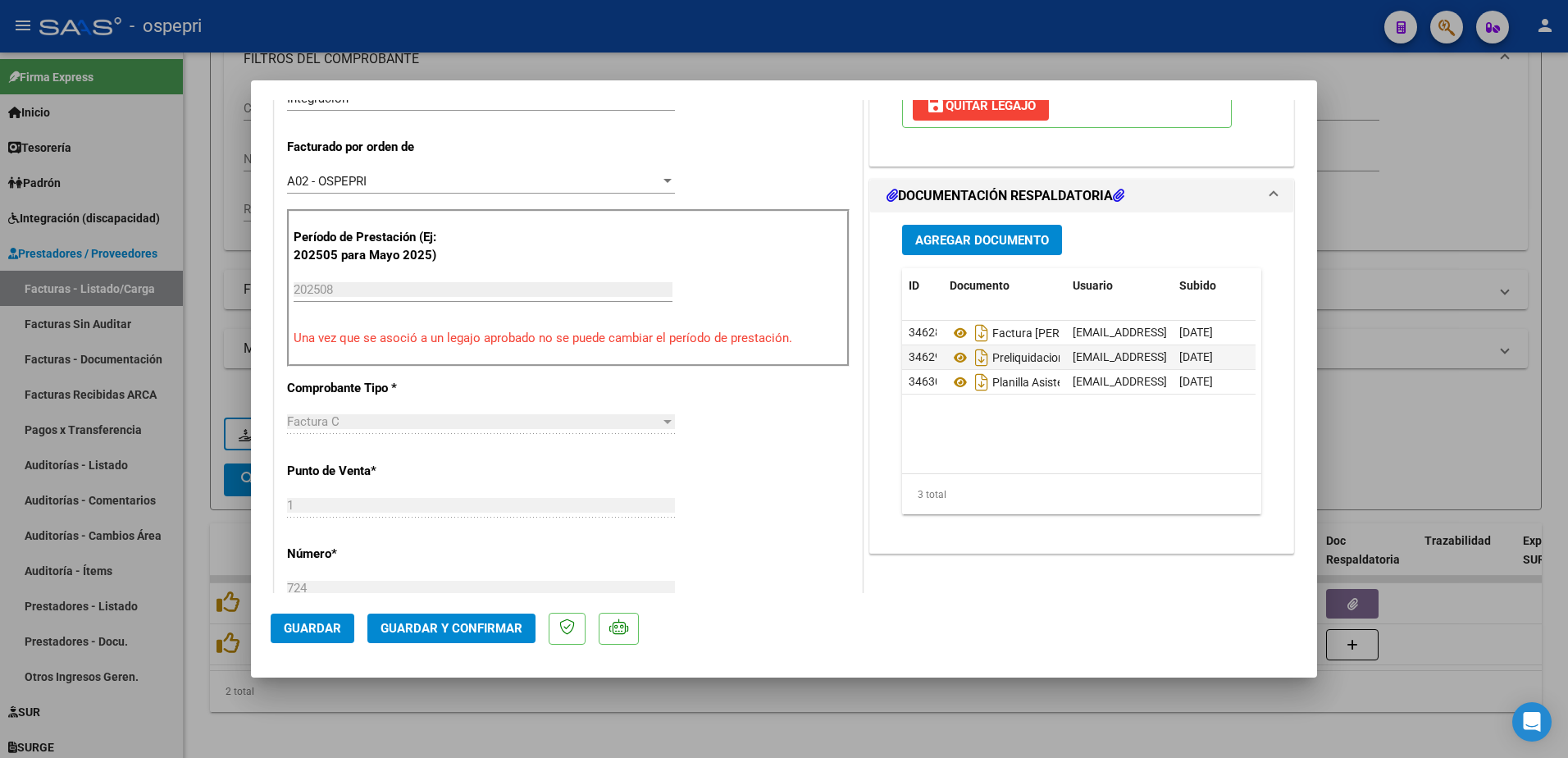
scroll to position [410, 0]
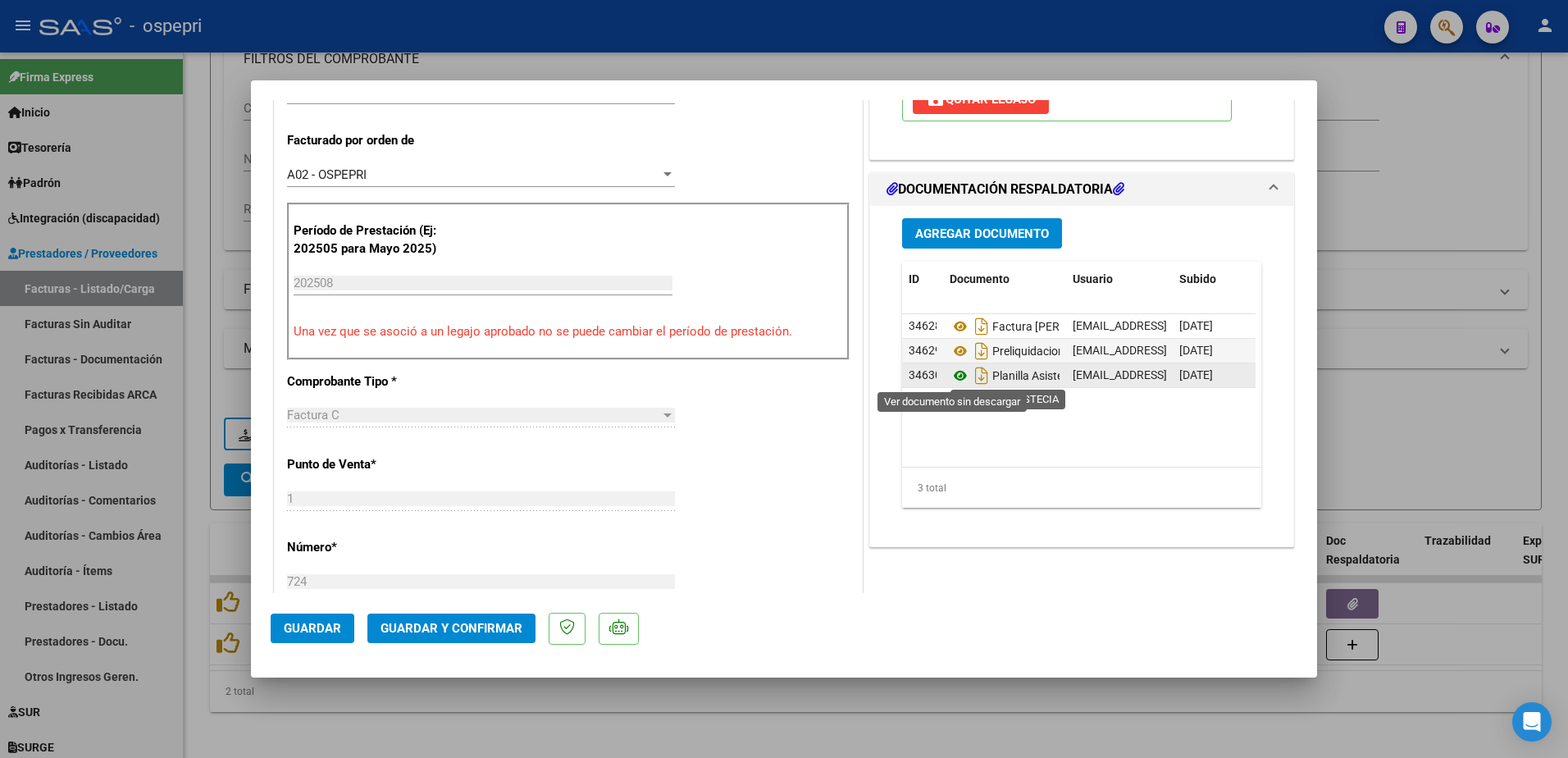
click at [957, 373] on icon at bounding box center [960, 376] width 21 height 19
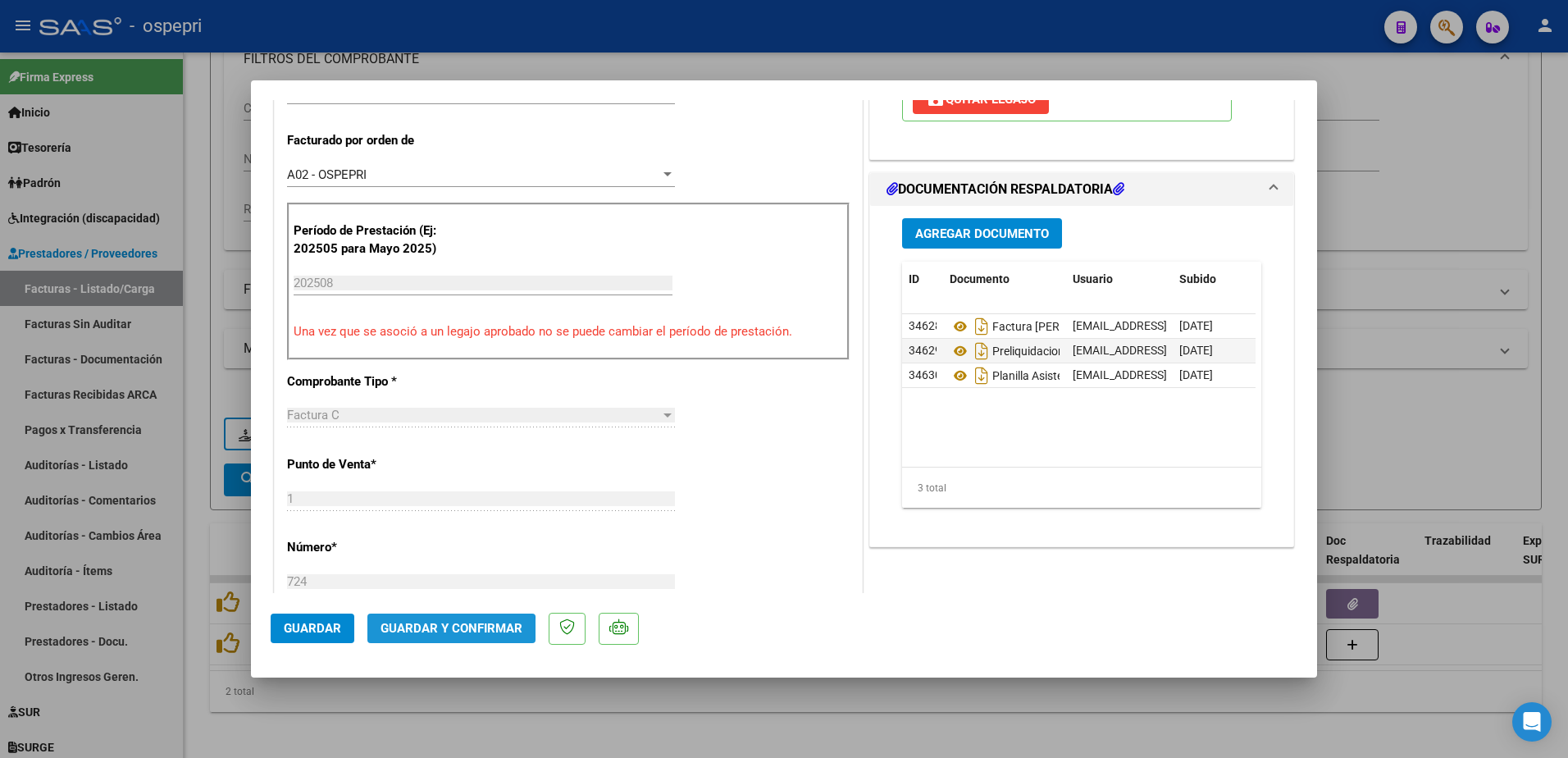
click at [445, 632] on span "Guardar y Confirmar" at bounding box center [451, 628] width 142 height 15
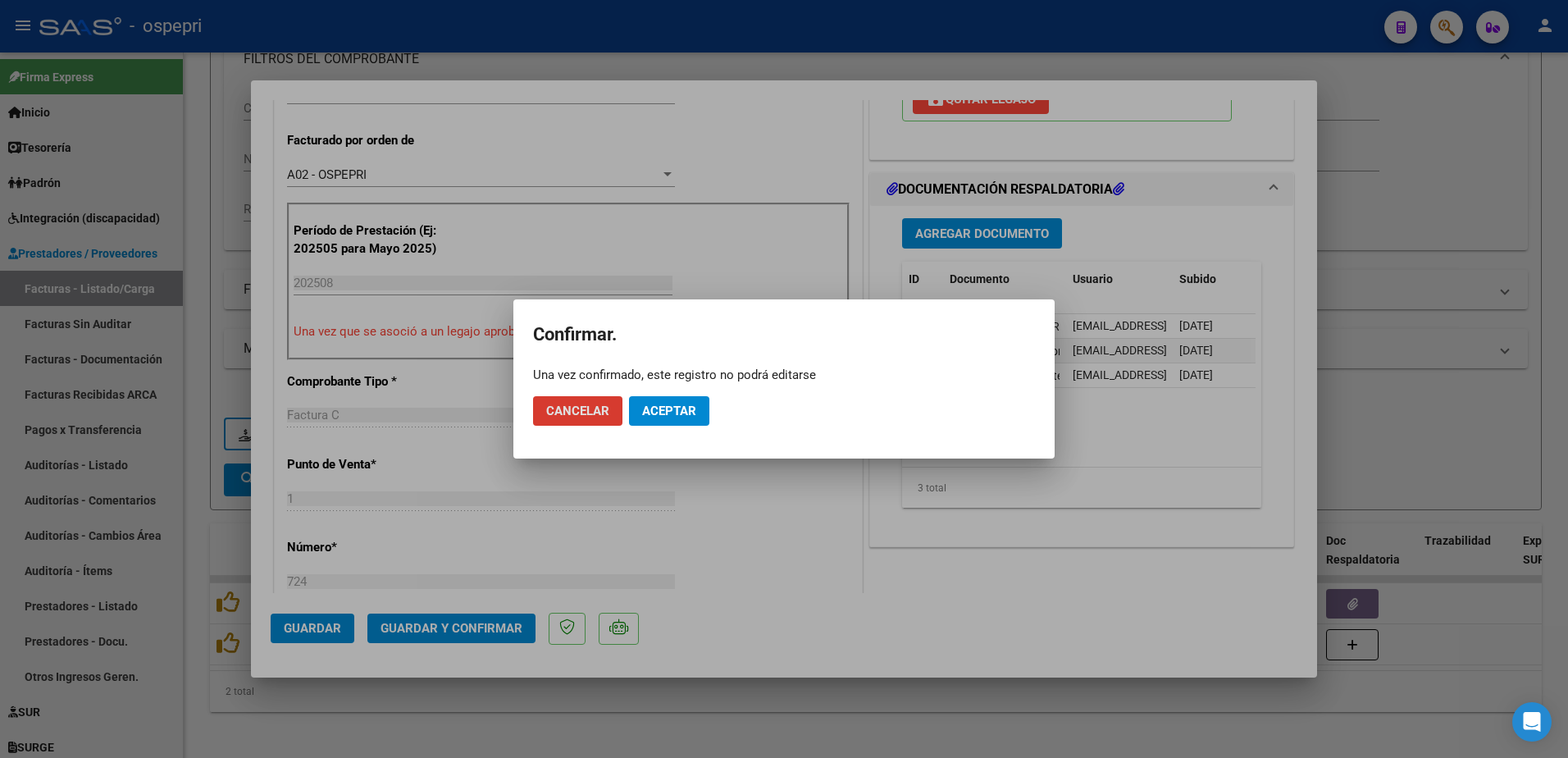
click at [677, 405] on span "Aceptar" at bounding box center [669, 411] width 54 height 15
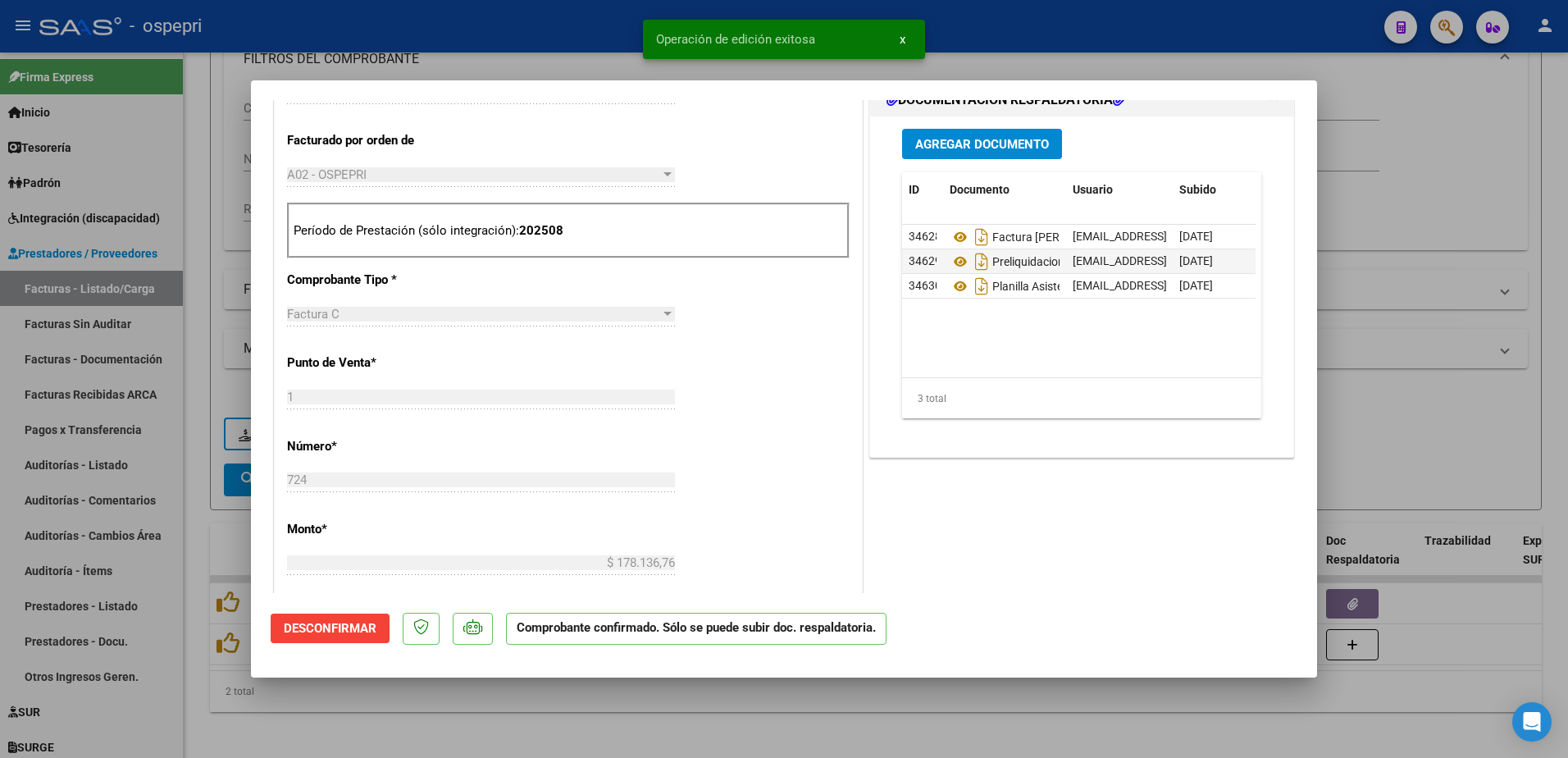
type input "$ 0,00"
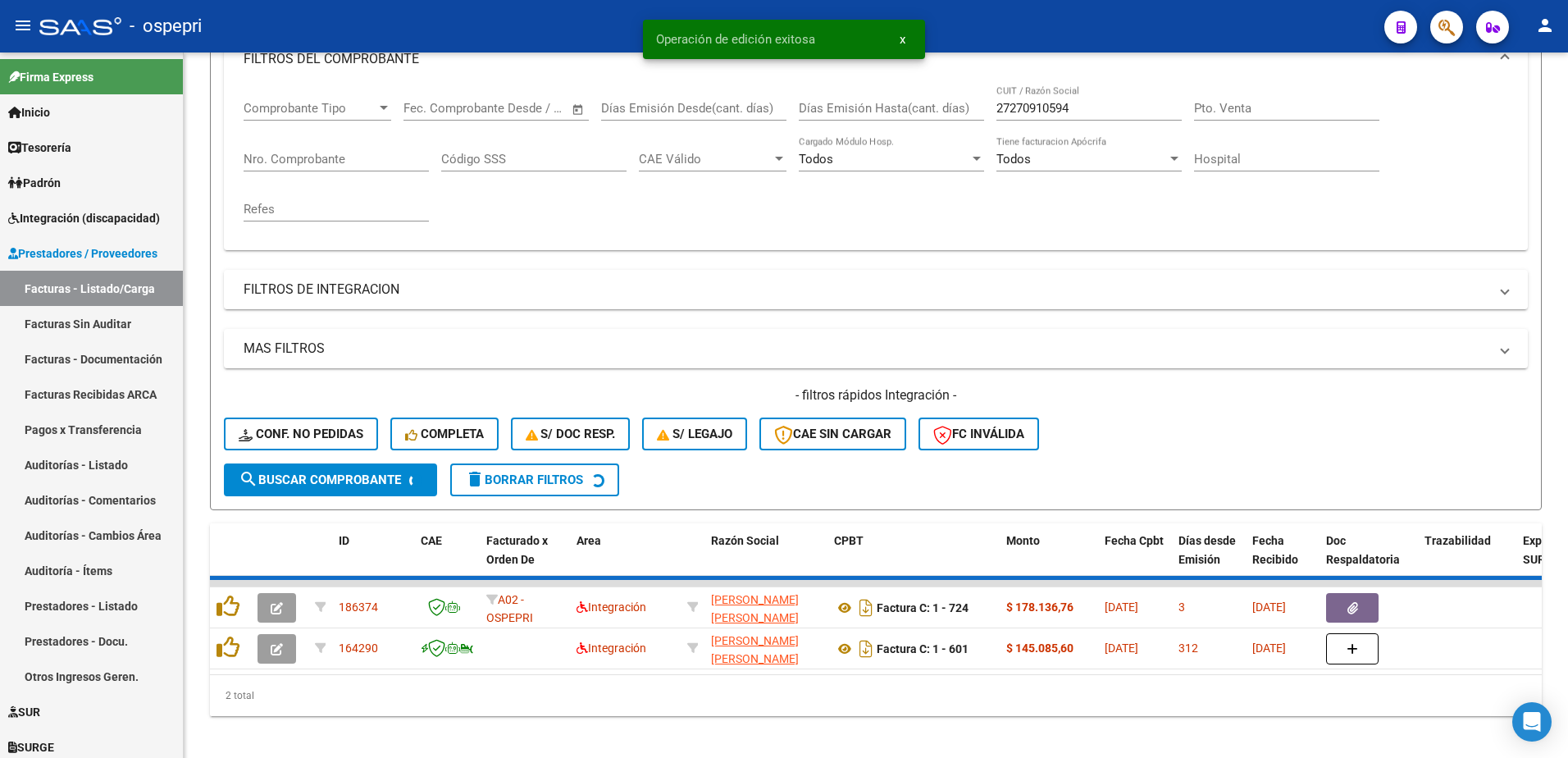
scroll to position [224, 0]
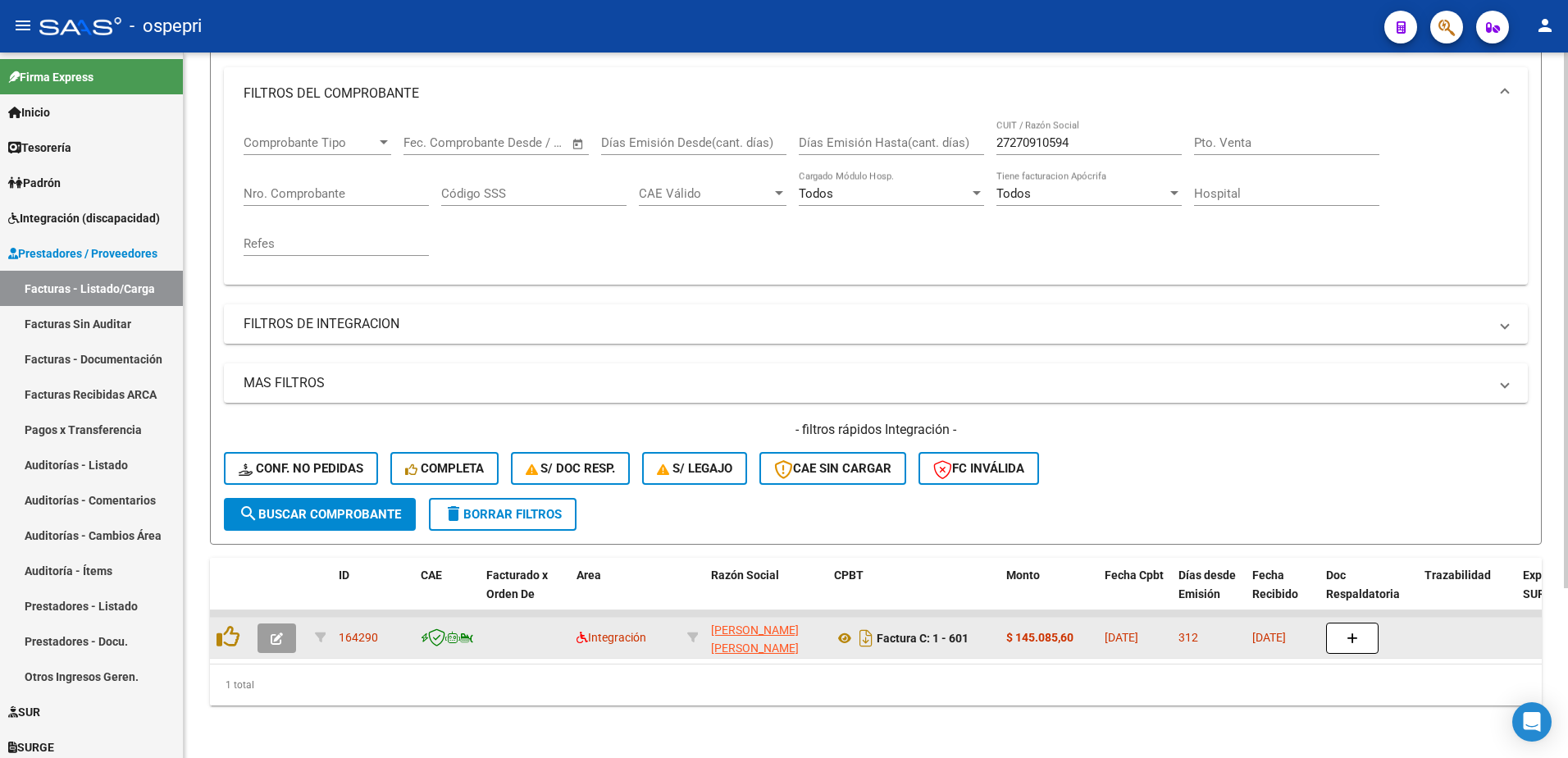
click at [279, 633] on icon "button" at bounding box center [277, 639] width 12 height 12
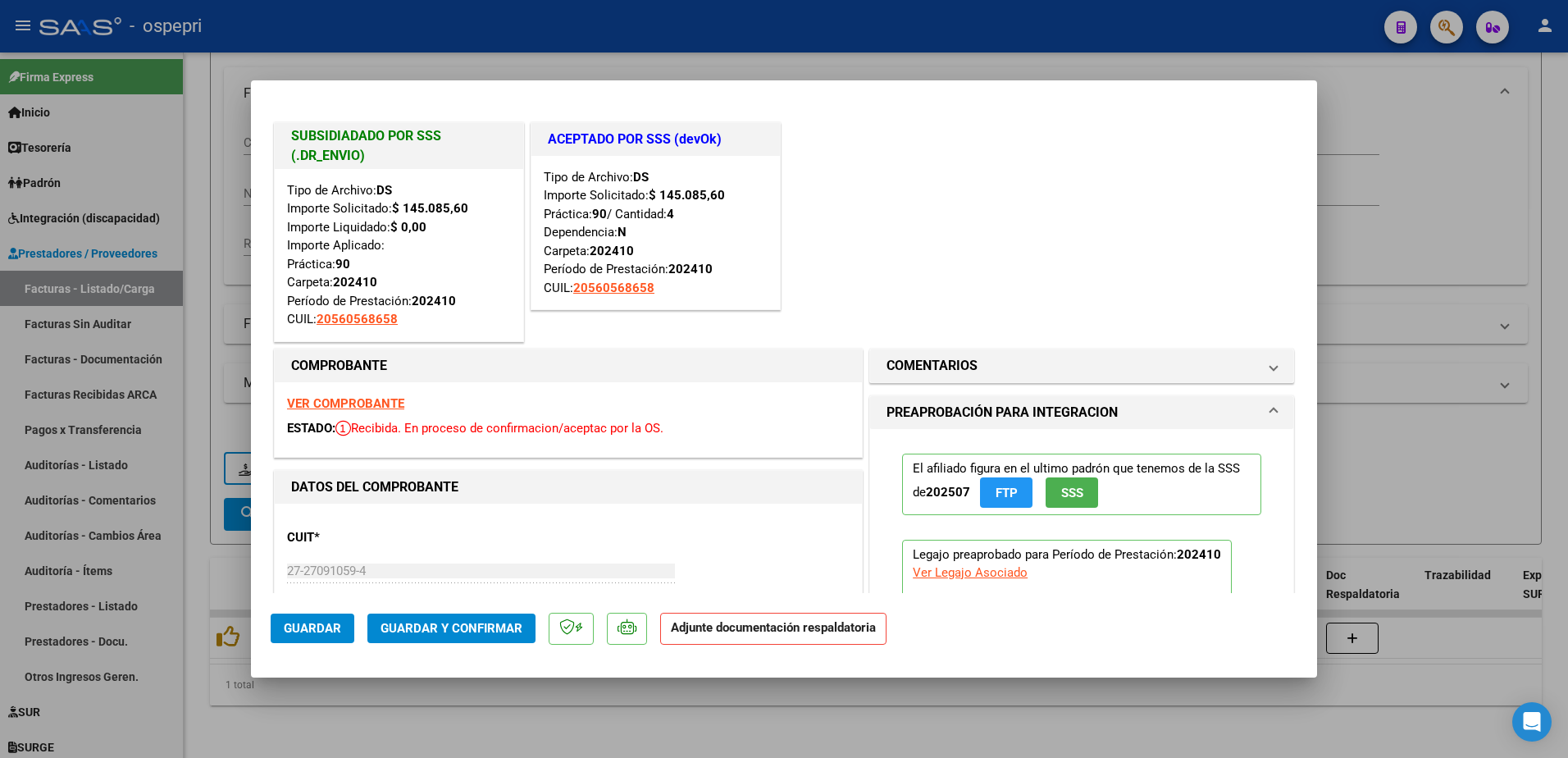
type input "$ 0,00"
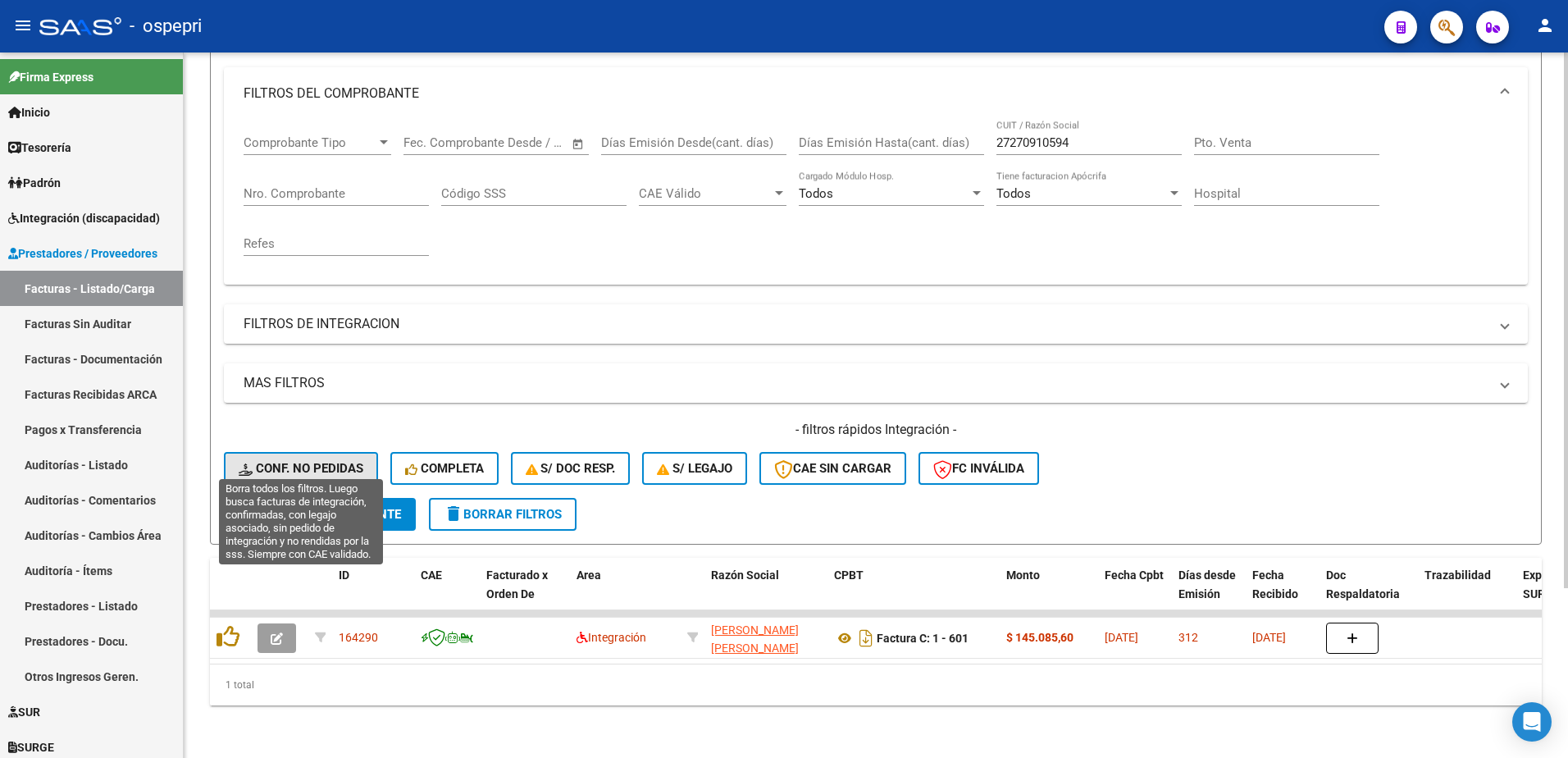
click at [328, 461] on span "Conf. no pedidas" at bounding box center [300, 468] width 124 height 15
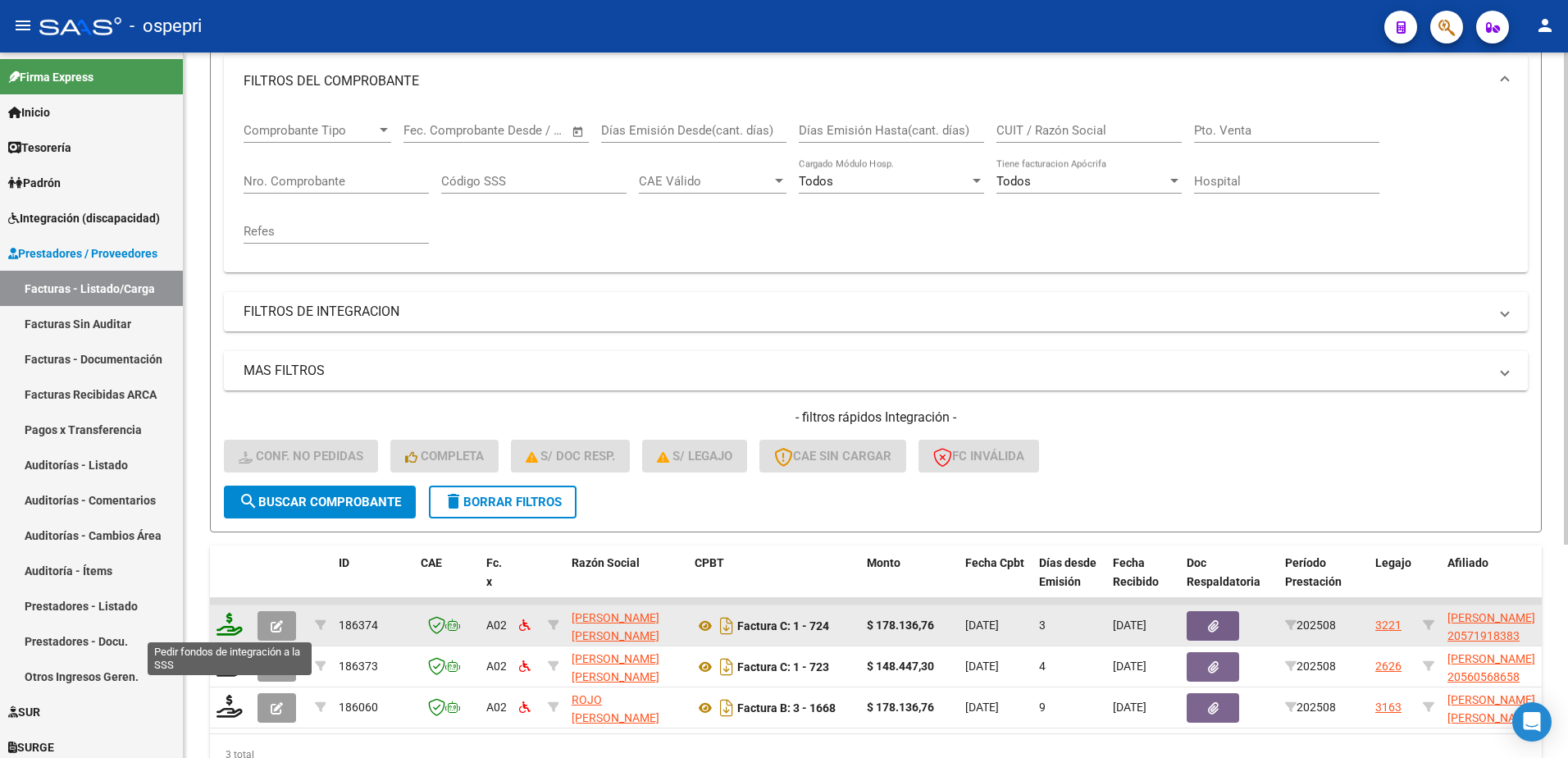
click at [229, 627] on icon at bounding box center [230, 624] width 26 height 23
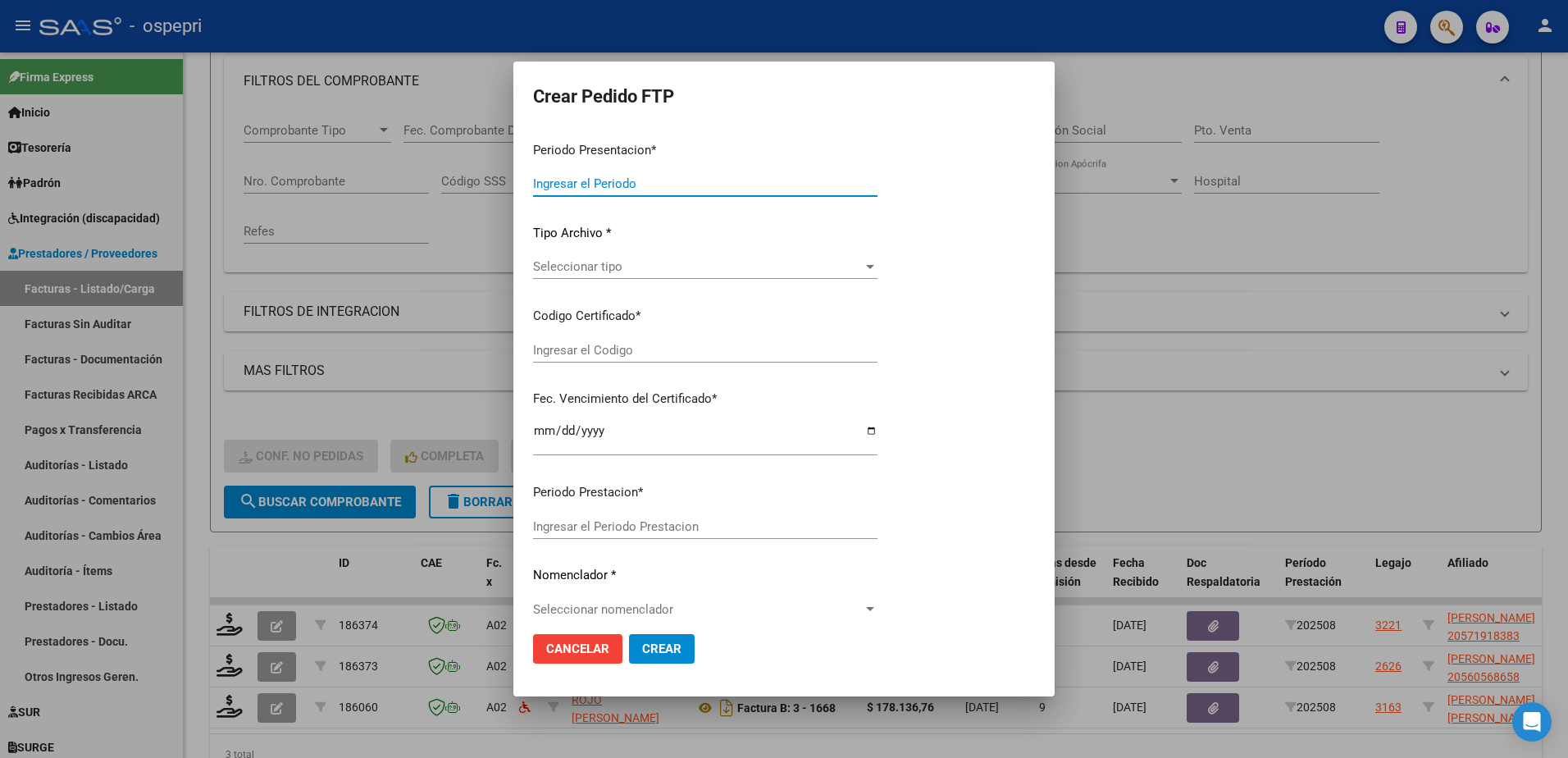
type input "202508"
type input "$ 178.136,76"
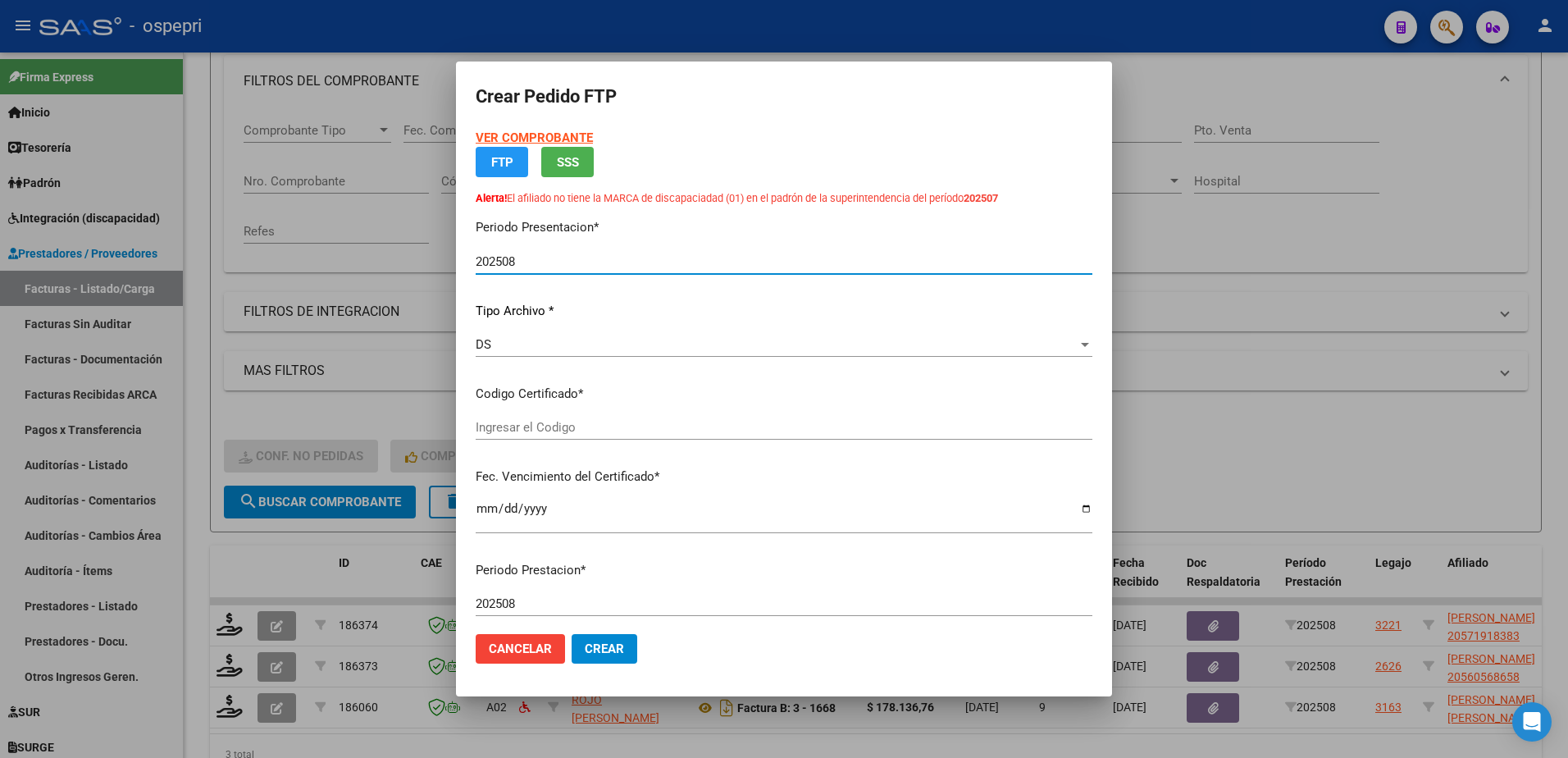
type input "2057191838-3"
type input "2025-11-28"
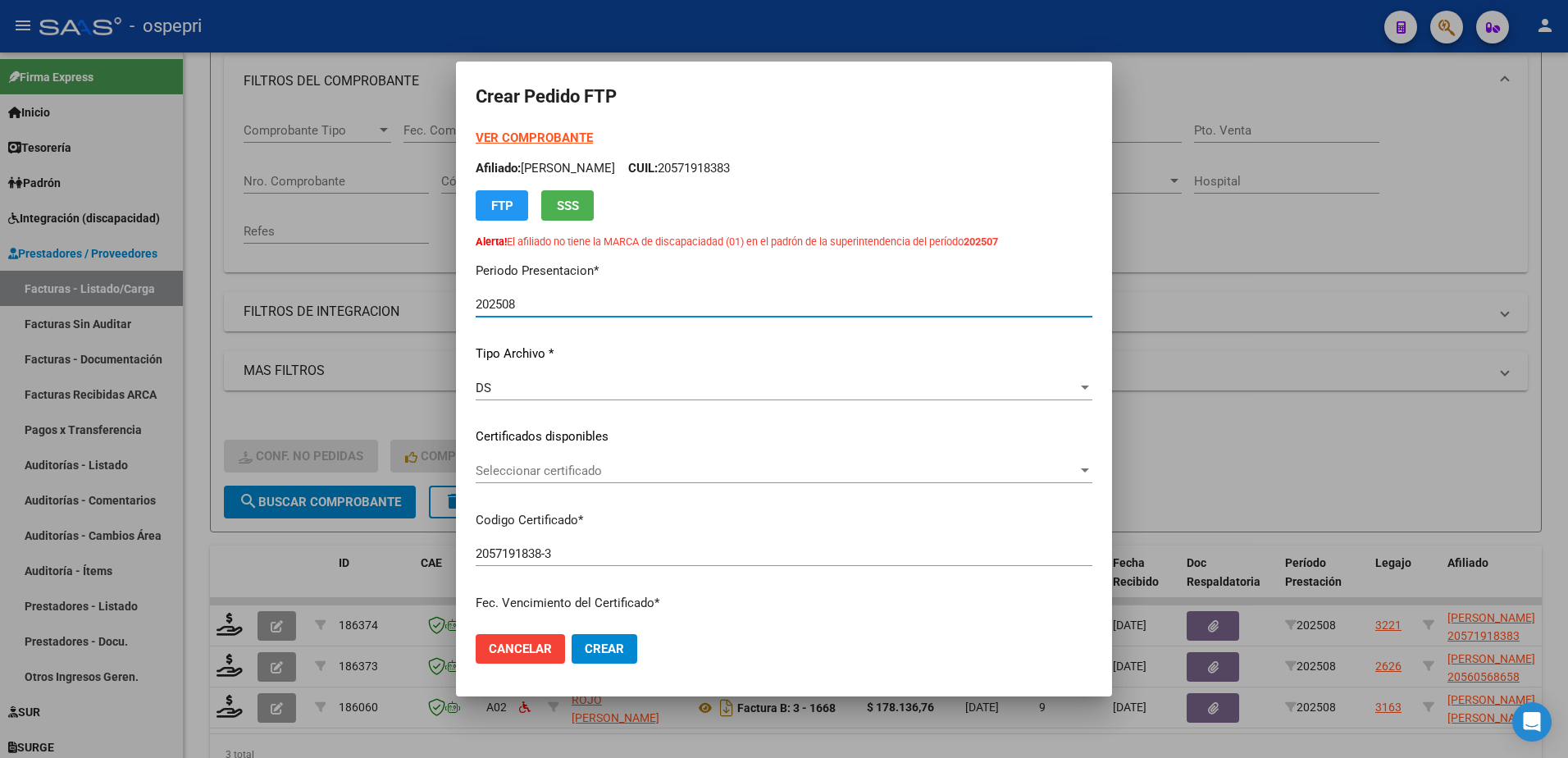
click at [529, 469] on span "Seleccionar certificado" at bounding box center [776, 471] width 602 height 15
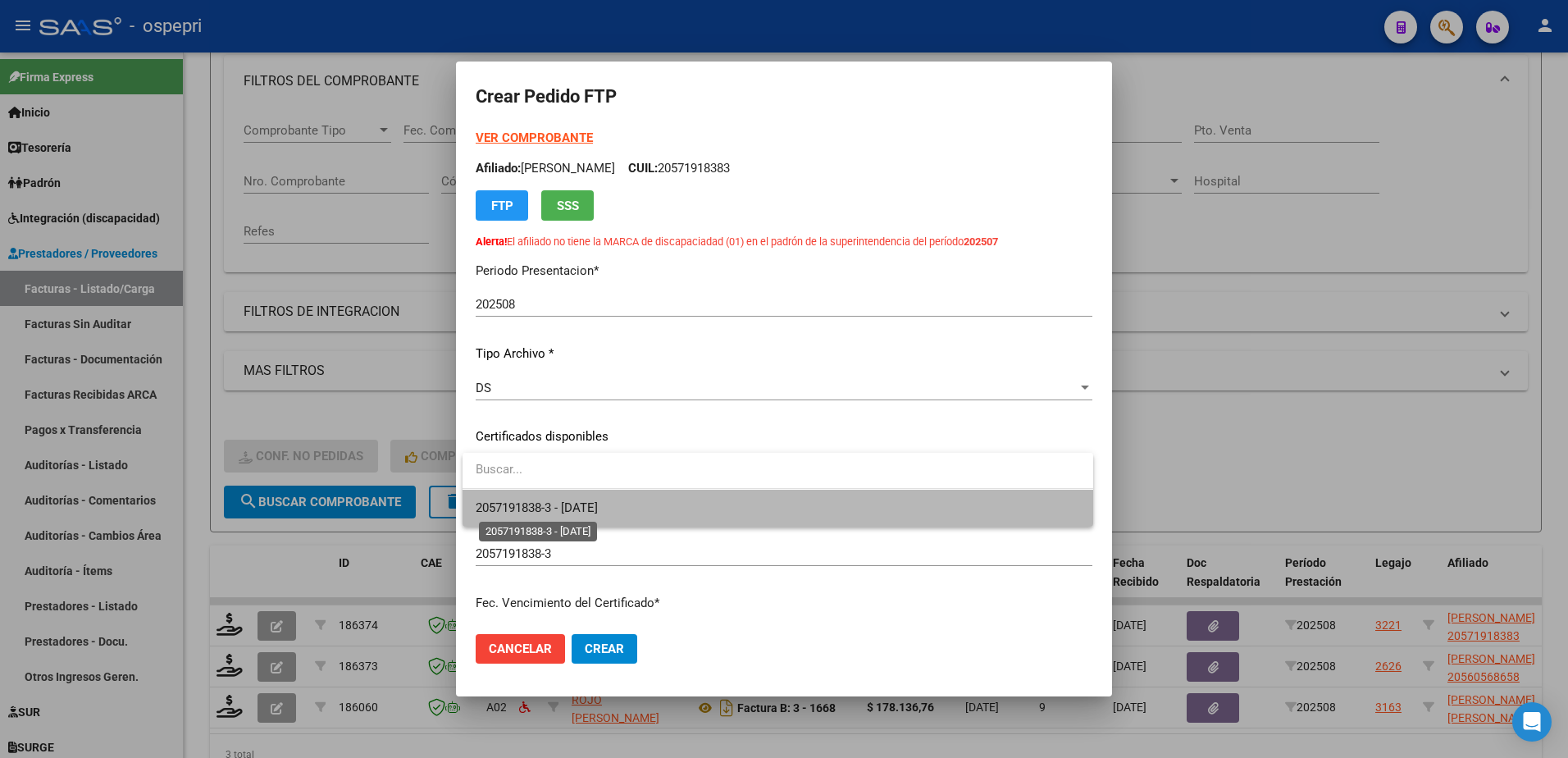
click at [547, 505] on span "2057191838-3 - 2025-11-28" at bounding box center [536, 507] width 122 height 15
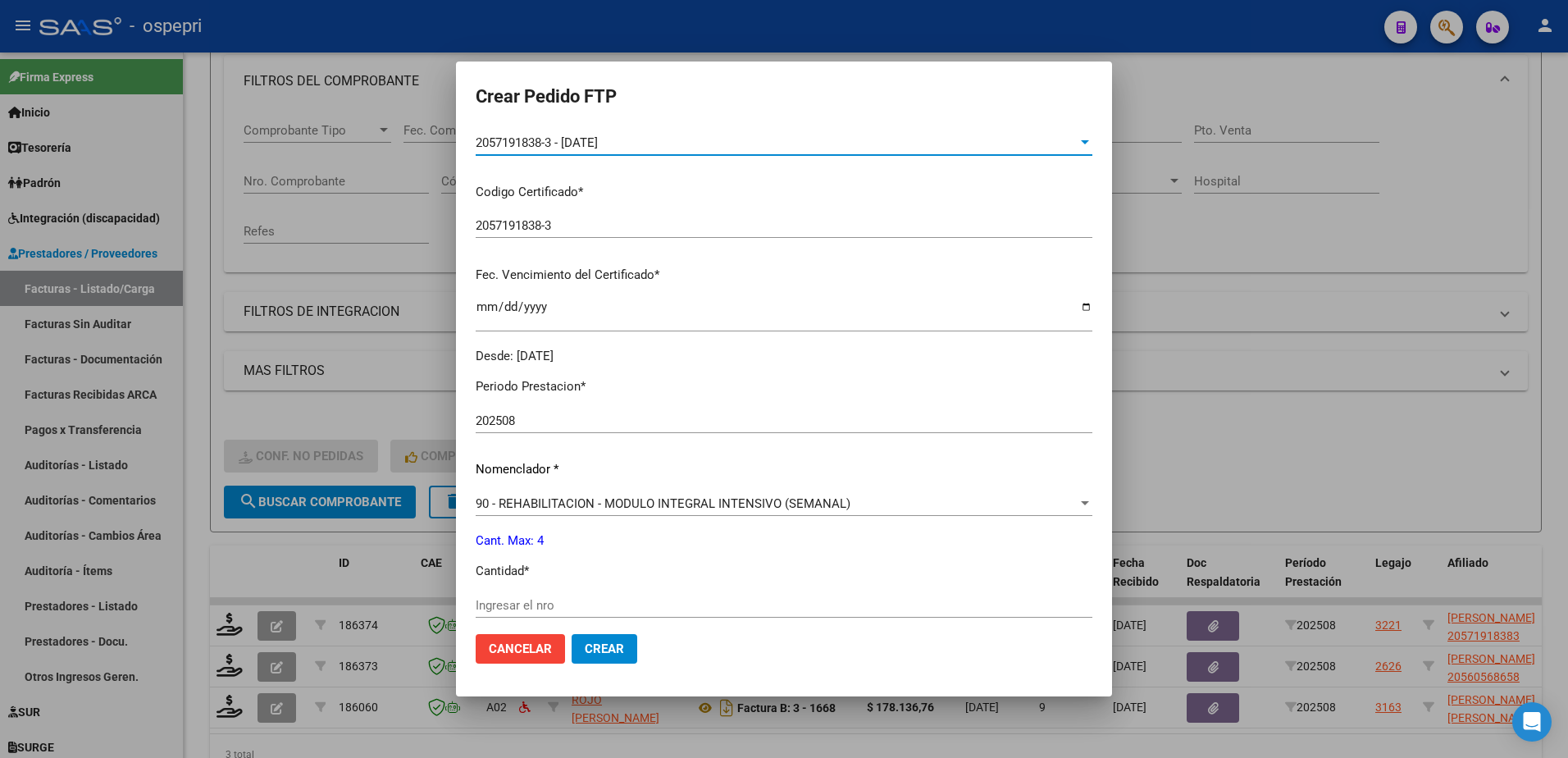
scroll to position [410, 0]
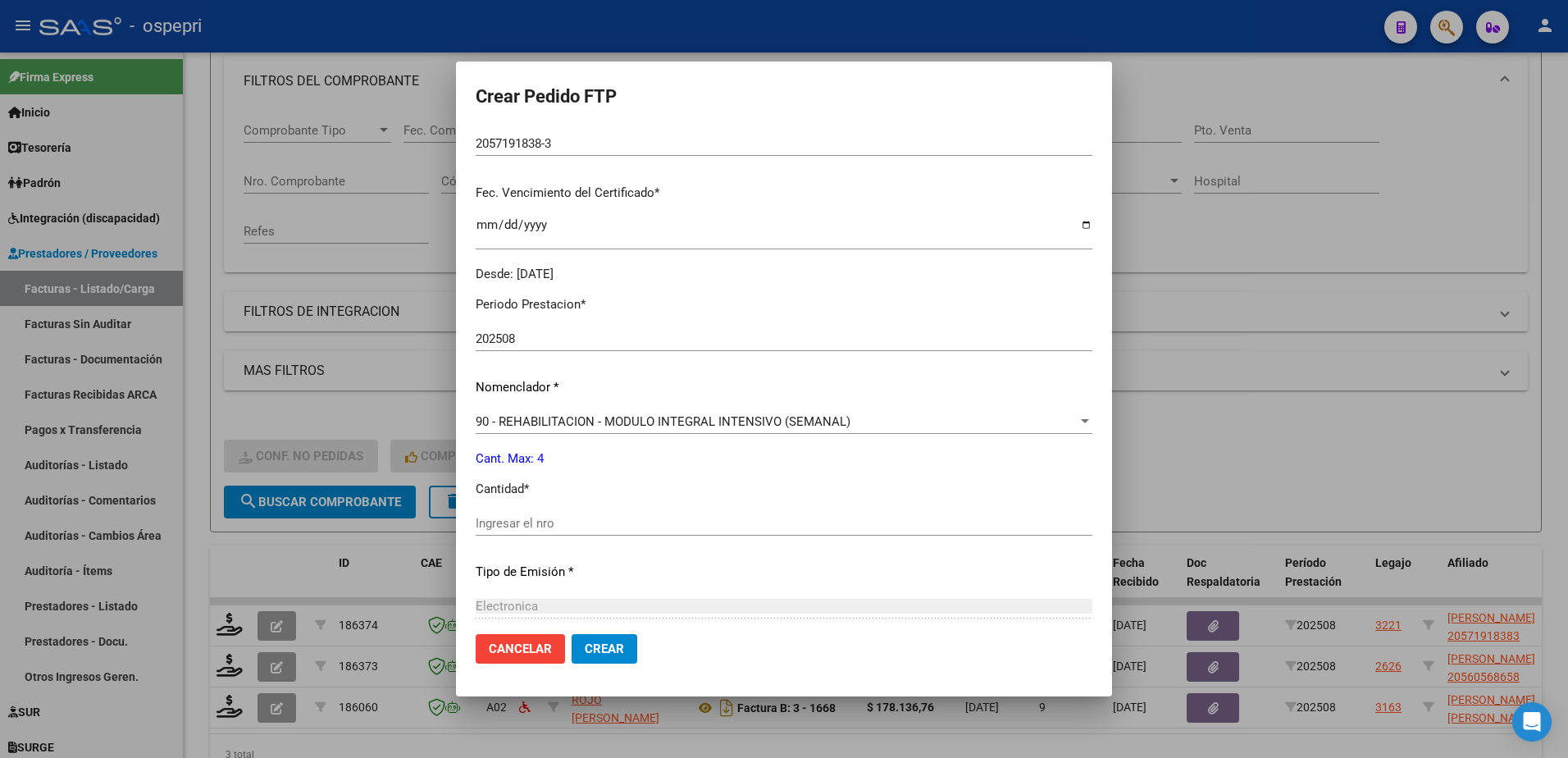
click at [541, 525] on input "Ingresar el nro" at bounding box center [784, 523] width 617 height 15
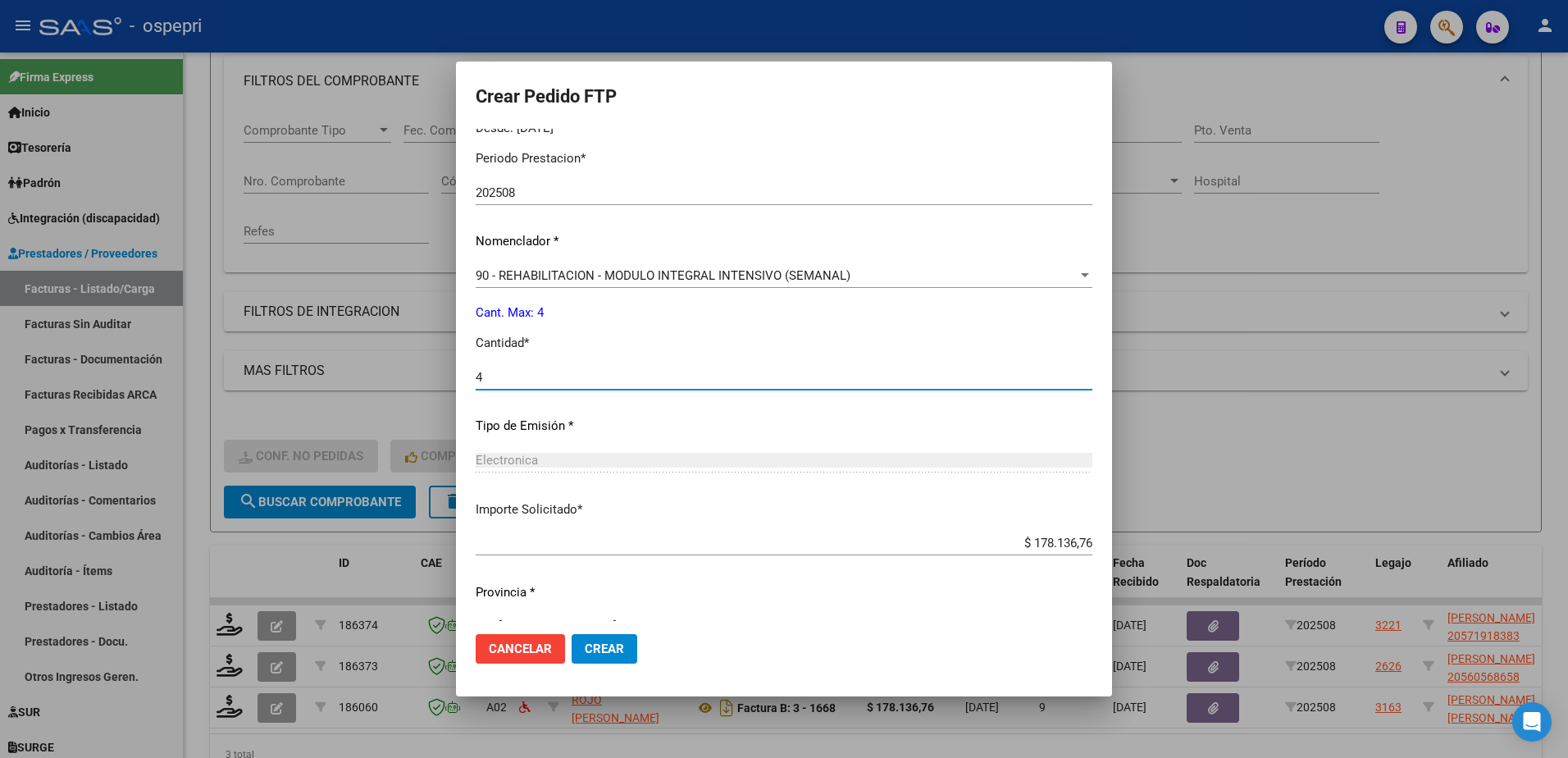
scroll to position [588, 0]
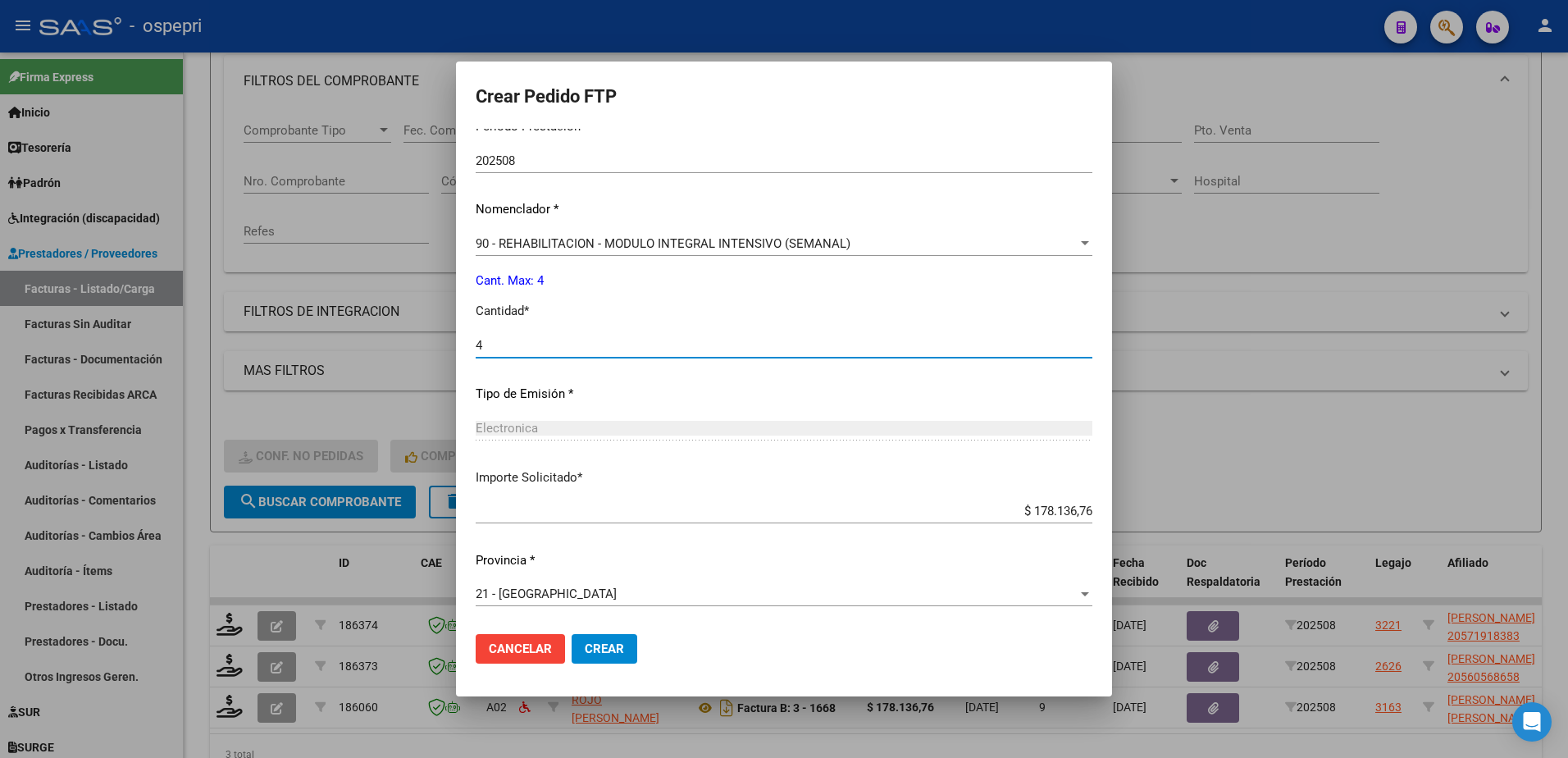
type input "4"
click at [597, 650] on span "Crear" at bounding box center [604, 648] width 39 height 15
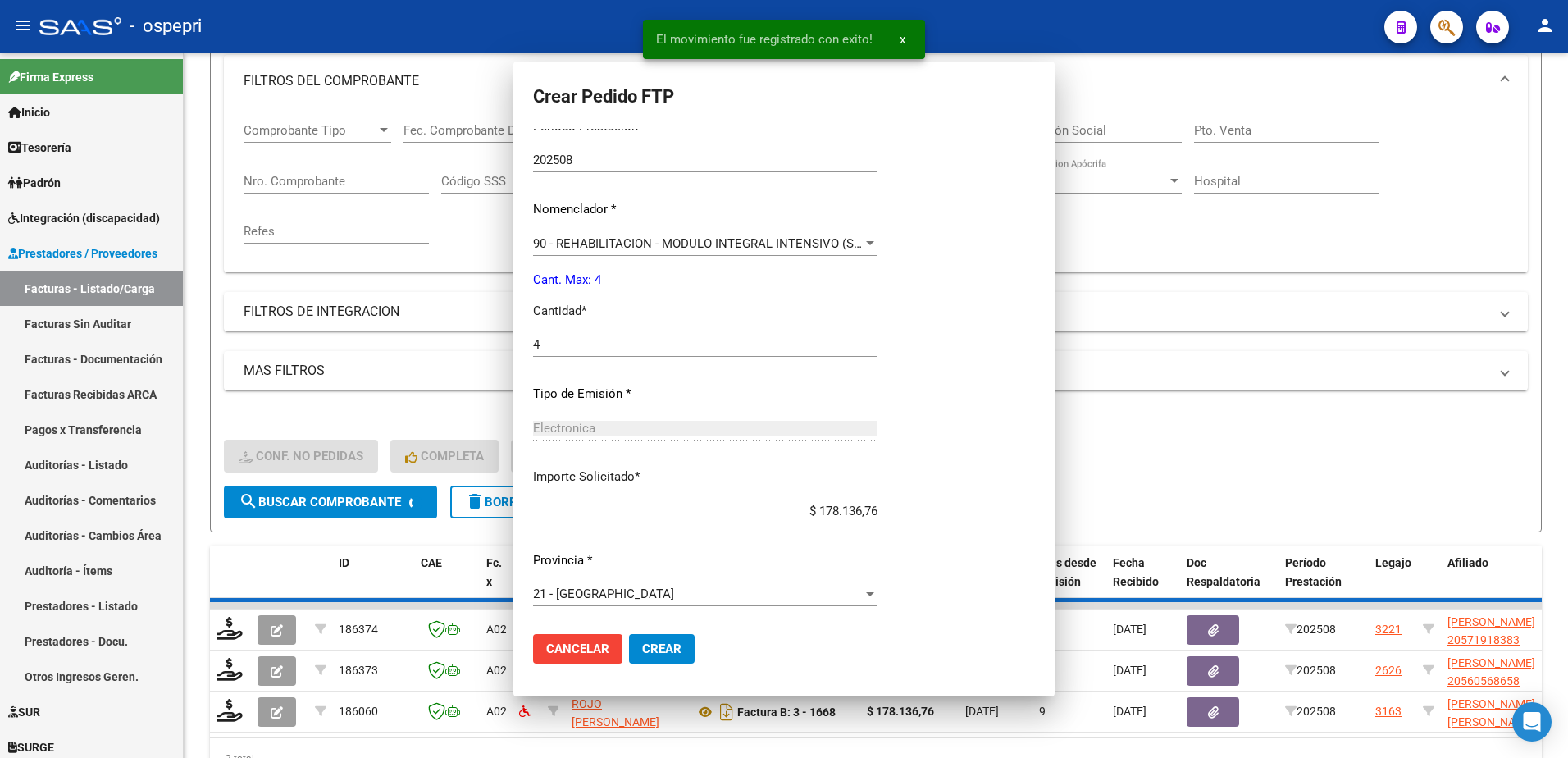
scroll to position [0, 0]
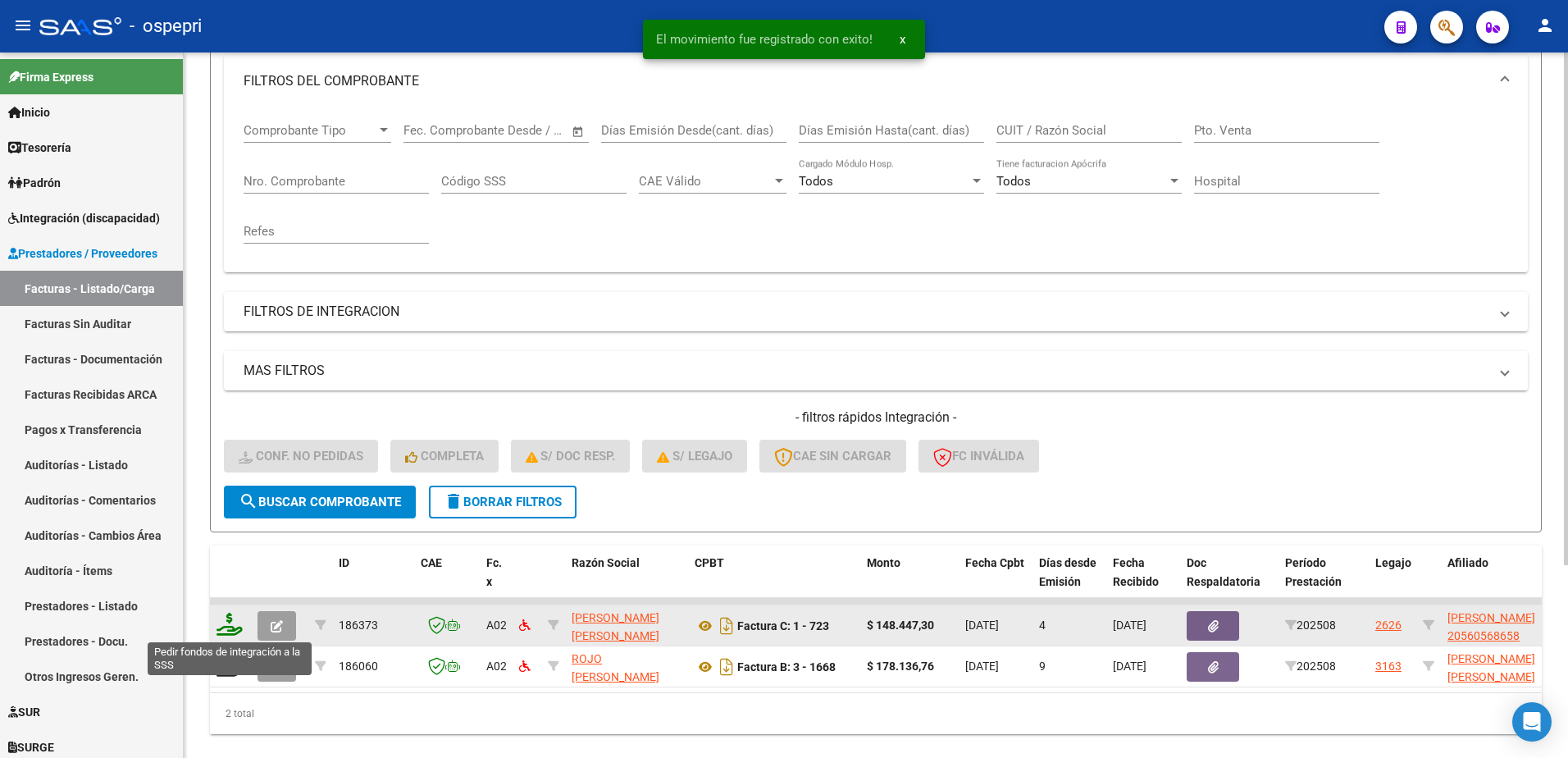
click at [231, 627] on icon at bounding box center [230, 624] width 26 height 23
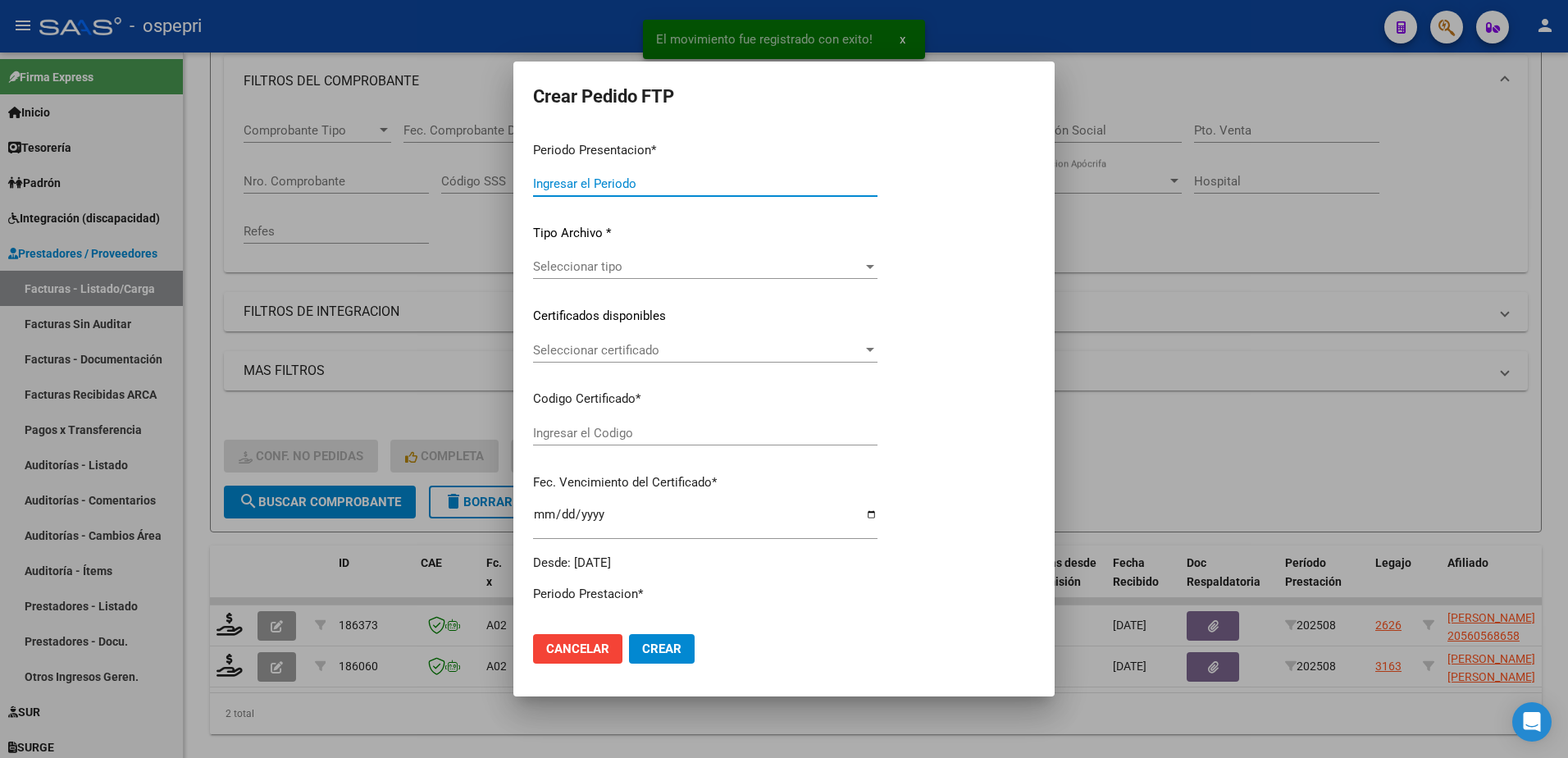
type input "202508"
type input "$ 148.447,30"
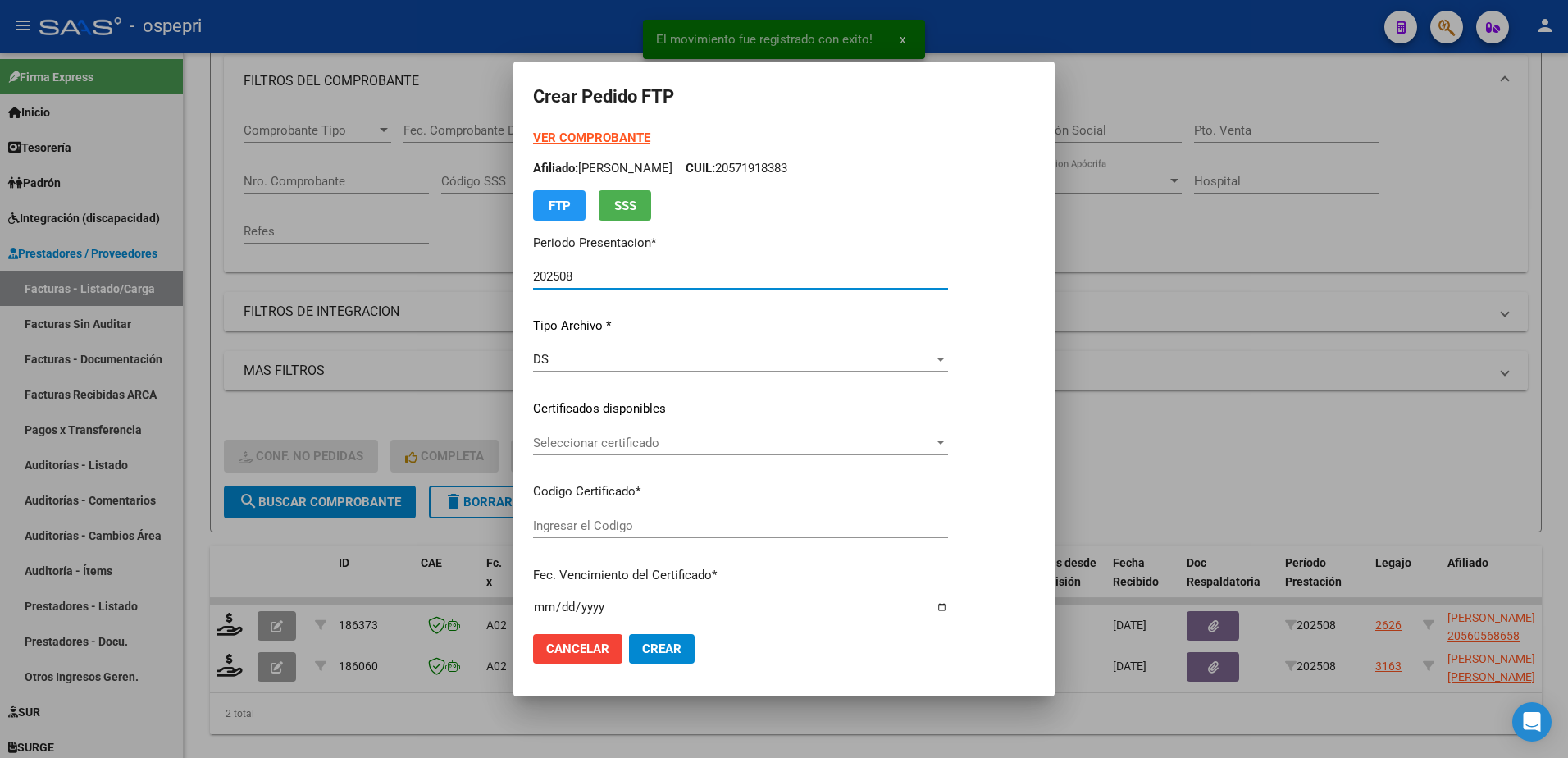
type input "2056056865-8"
type input "2027-11-11"
click at [585, 444] on span "Seleccionar certificado" at bounding box center [733, 443] width 400 height 15
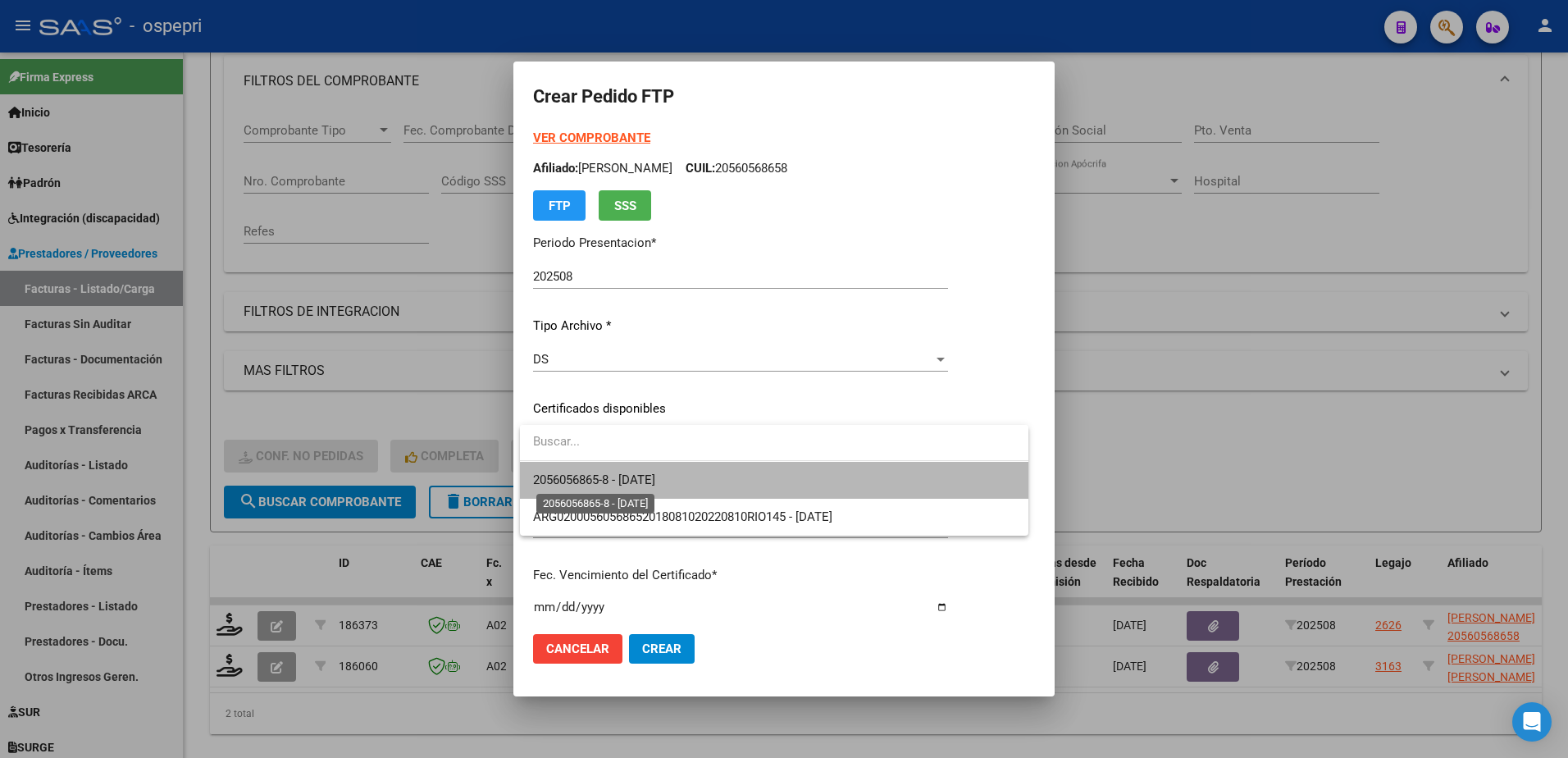
click at [604, 482] on span "2056056865-8 - 2027-11-11" at bounding box center [594, 479] width 122 height 15
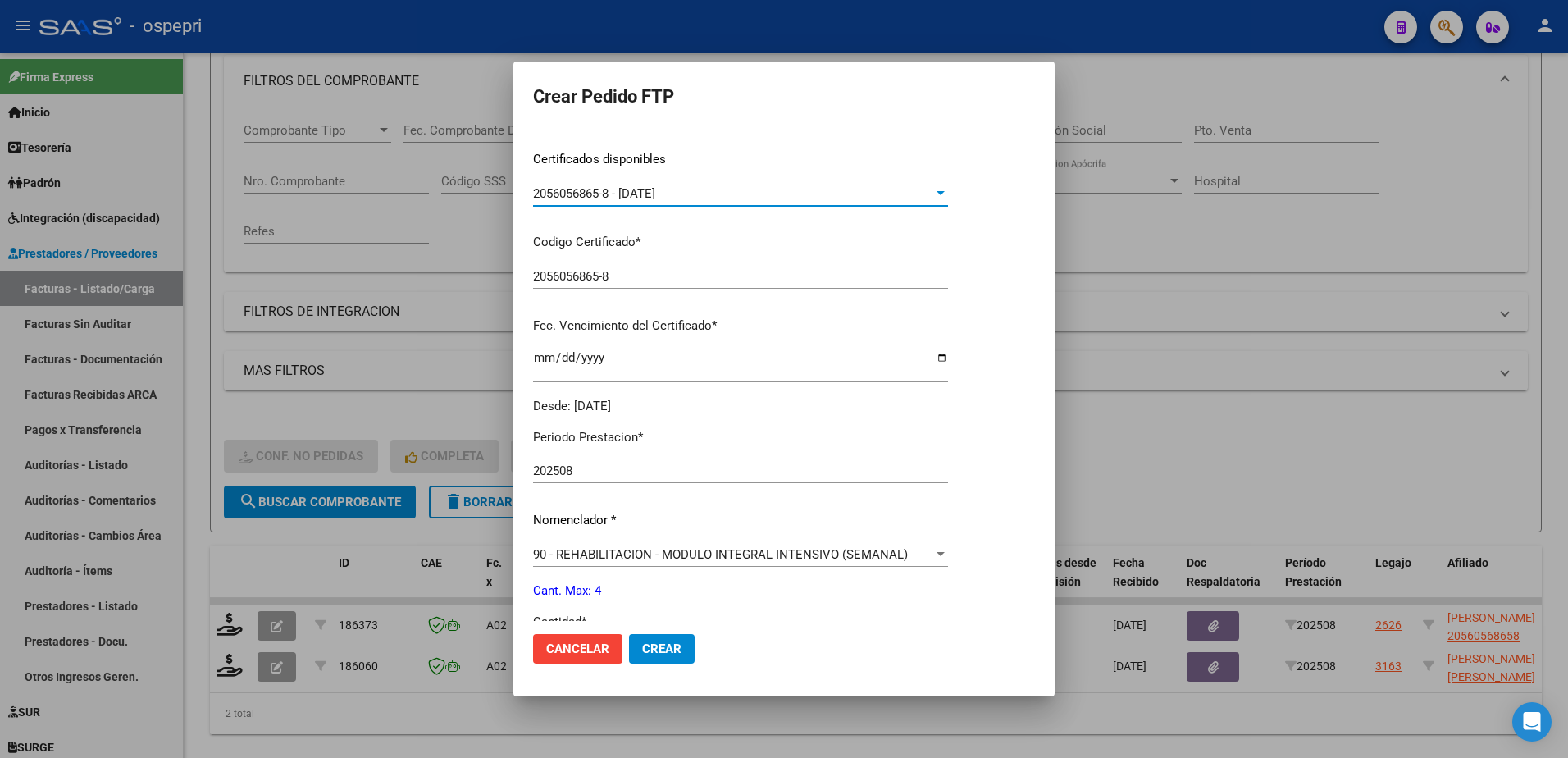
scroll to position [328, 0]
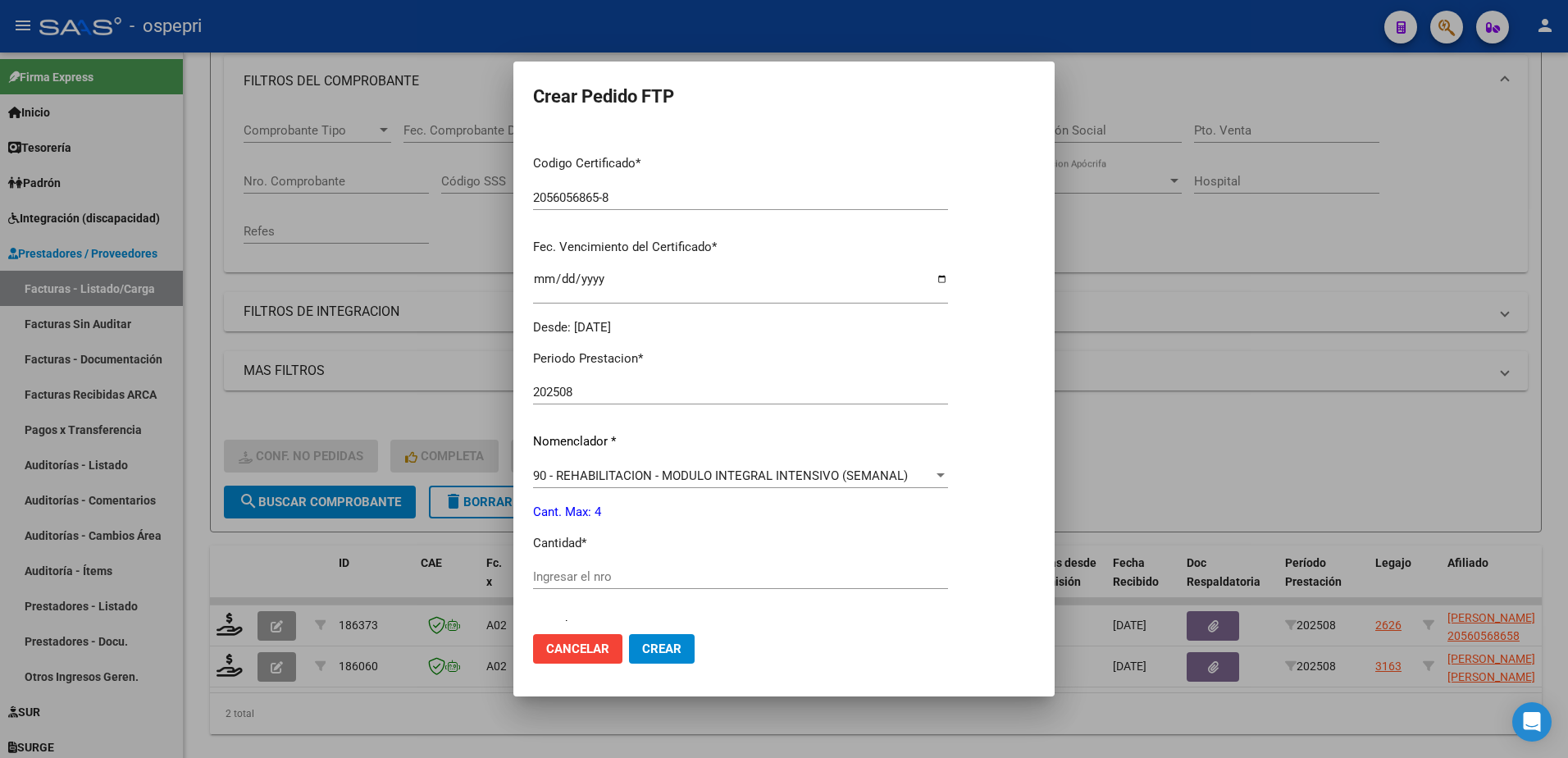
click at [629, 584] on input "Ingresar el nro" at bounding box center [741, 577] width 415 height 15
type input "4"
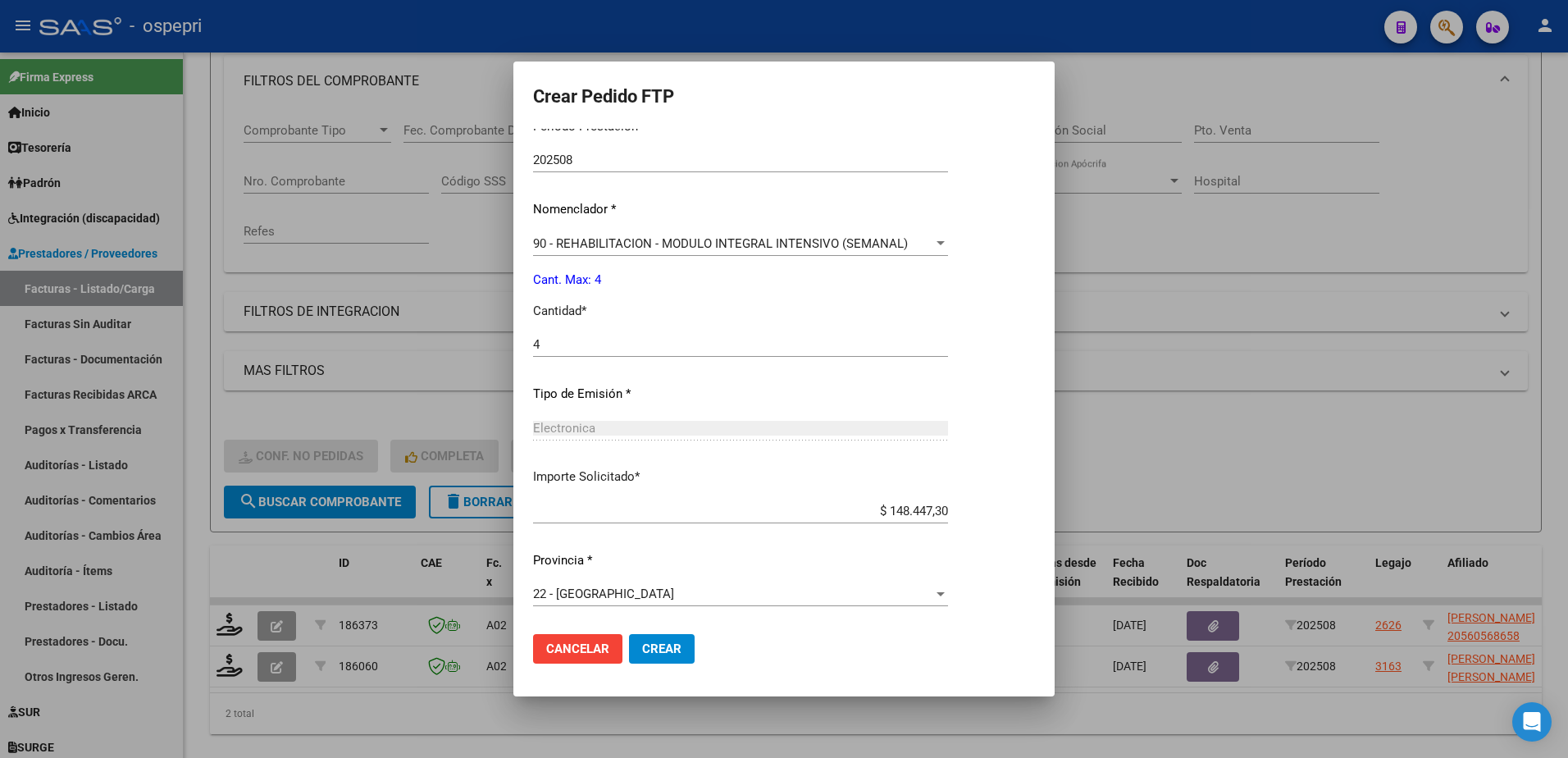
click at [661, 645] on span "Crear" at bounding box center [661, 648] width 39 height 15
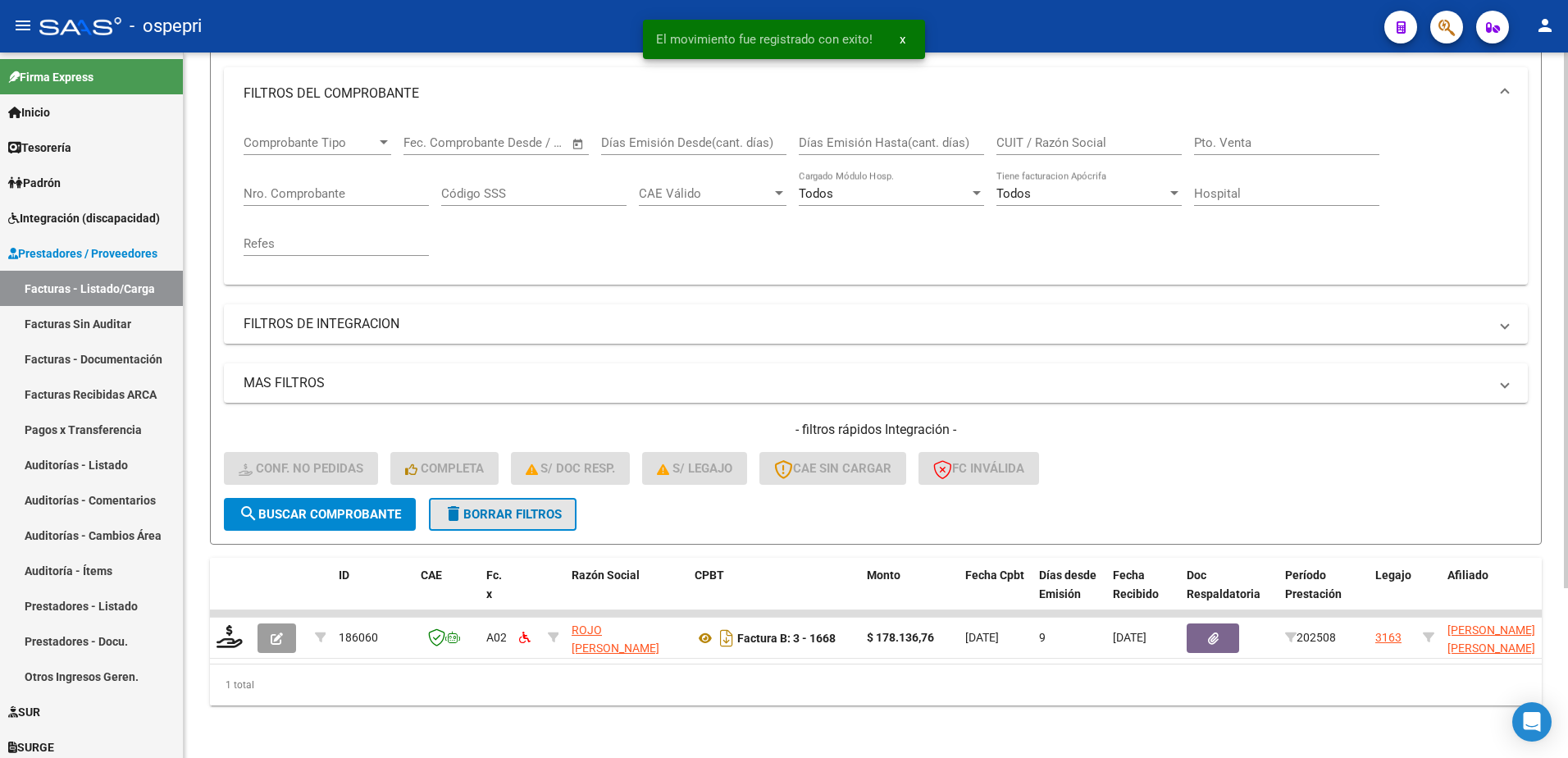
click at [512, 507] on span "delete Borrar Filtros" at bounding box center [502, 514] width 118 height 15
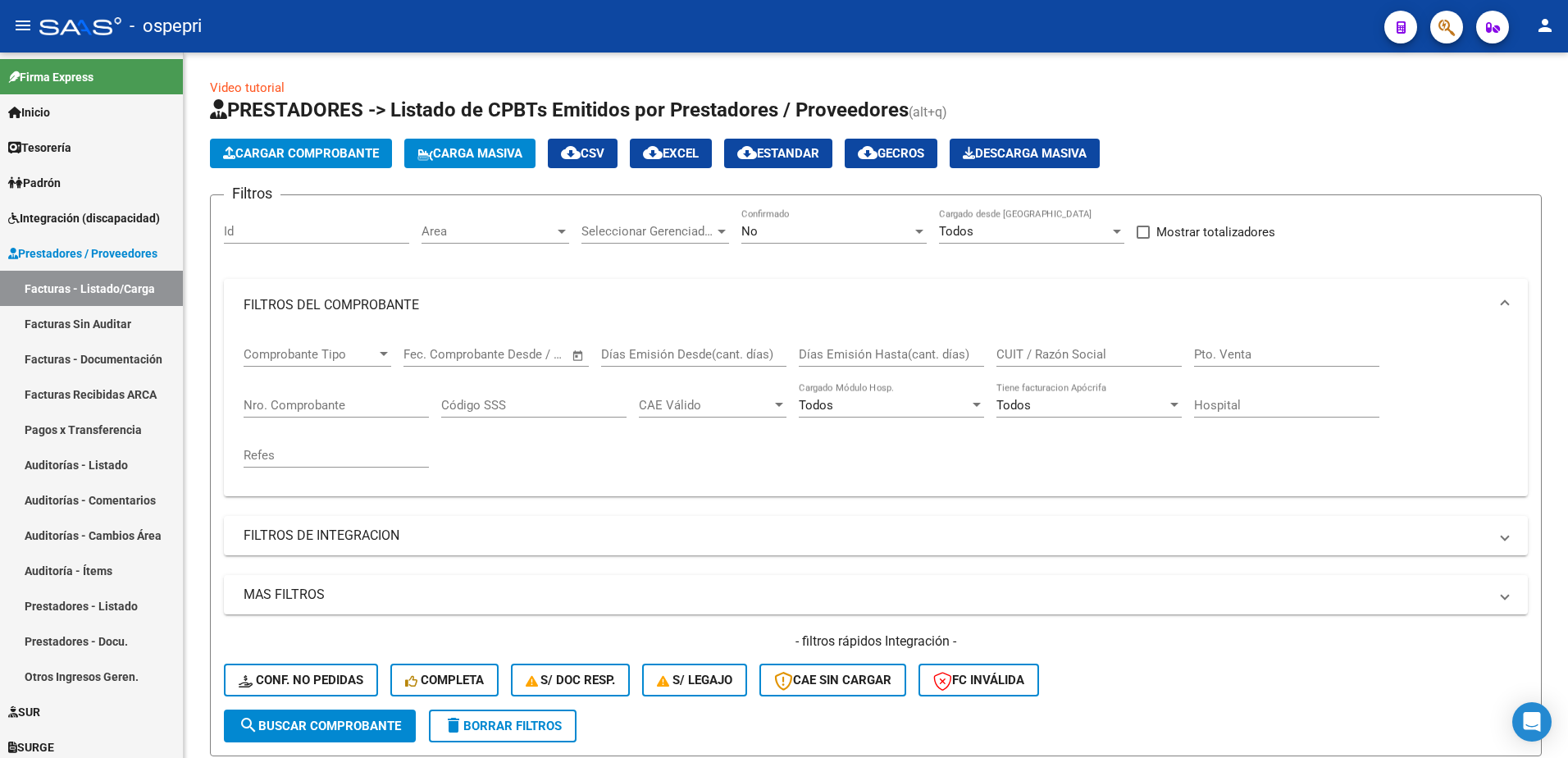
click at [1199, 32] on div "- ospepri" at bounding box center [705, 25] width 1331 height 36
click at [506, 726] on span "delete Borrar Filtros" at bounding box center [502, 726] width 118 height 15
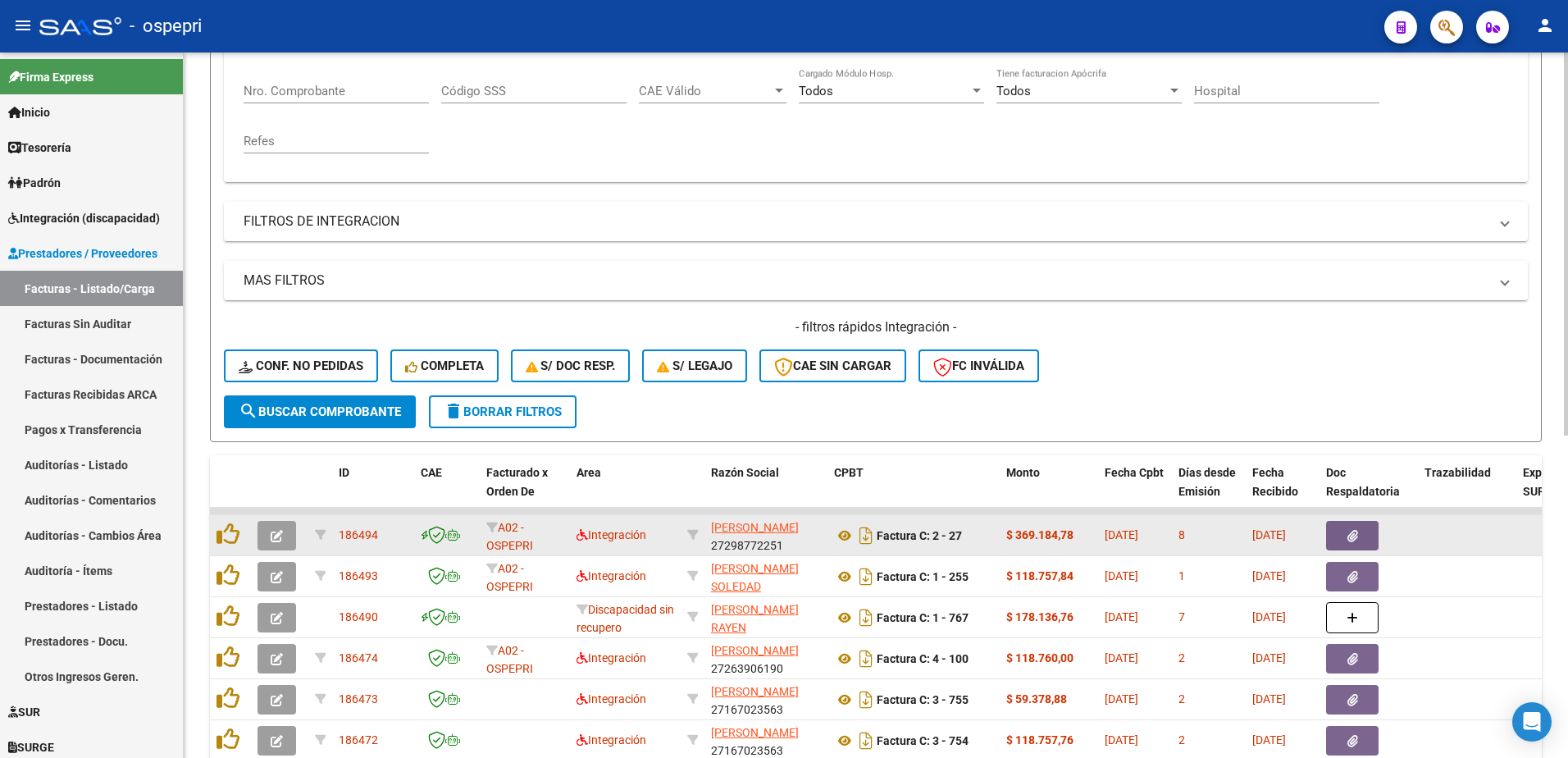
scroll to position [328, 0]
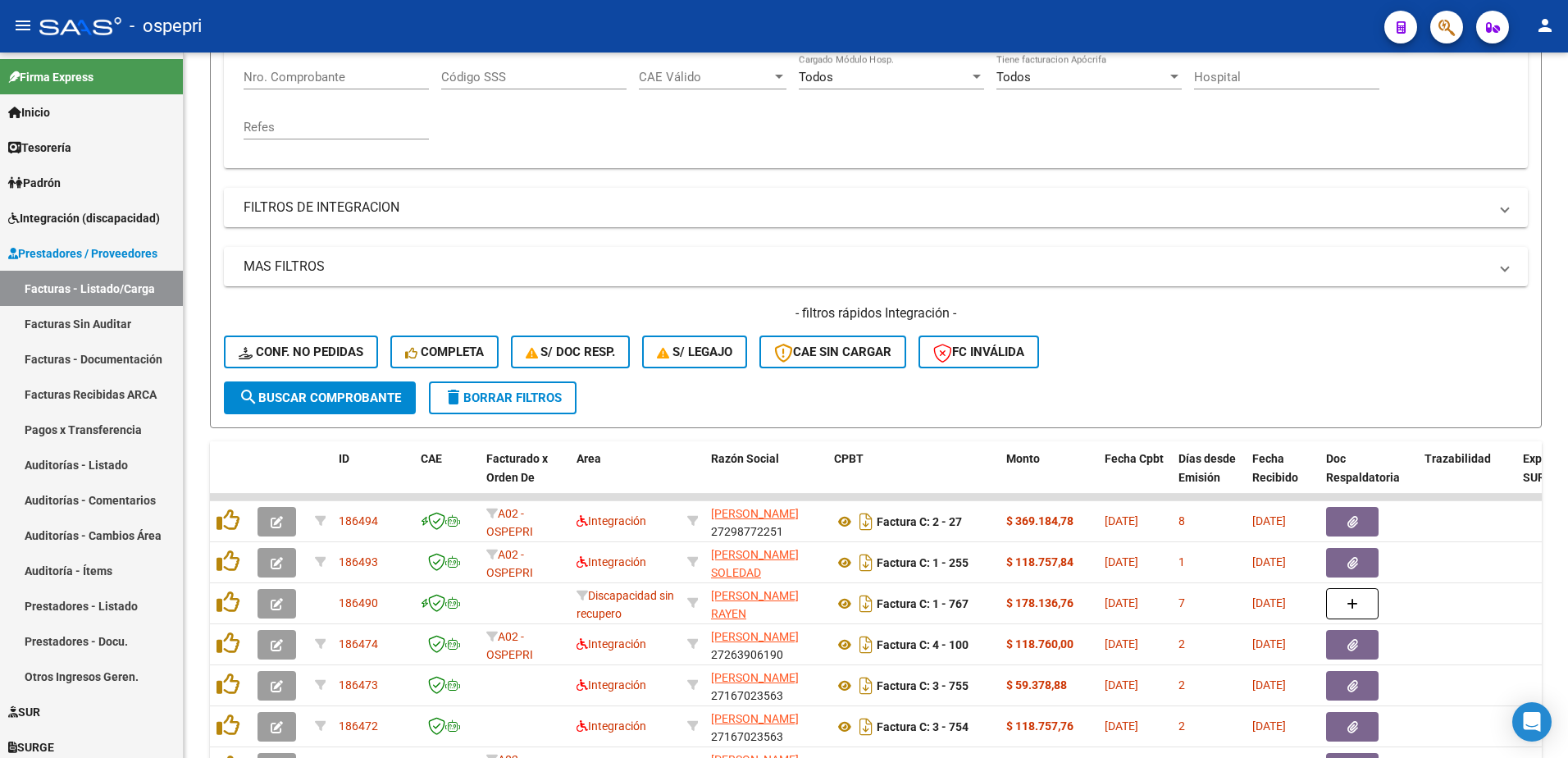
click at [1086, 25] on div "- ospepri" at bounding box center [705, 25] width 1331 height 36
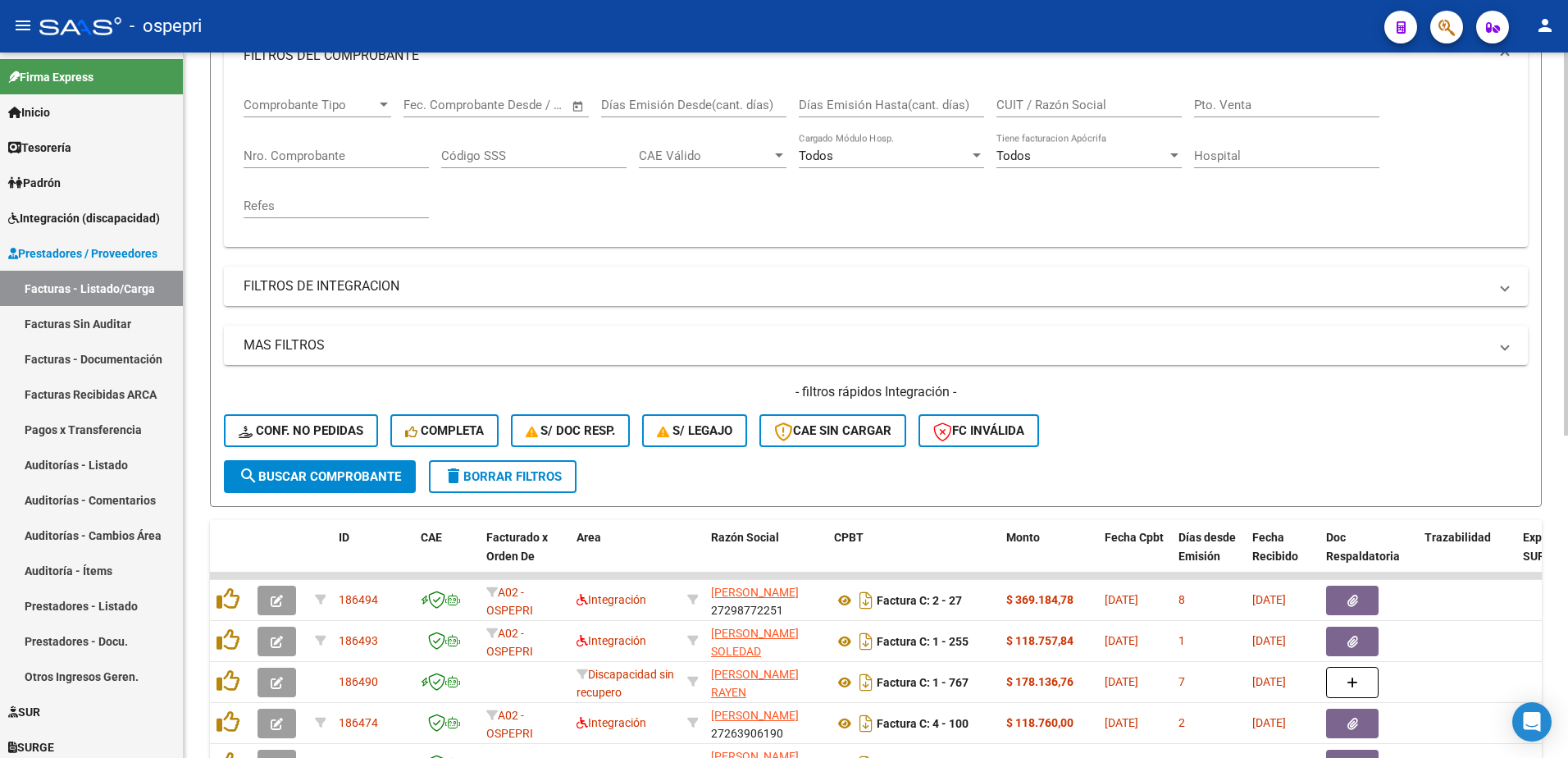
scroll to position [0, 0]
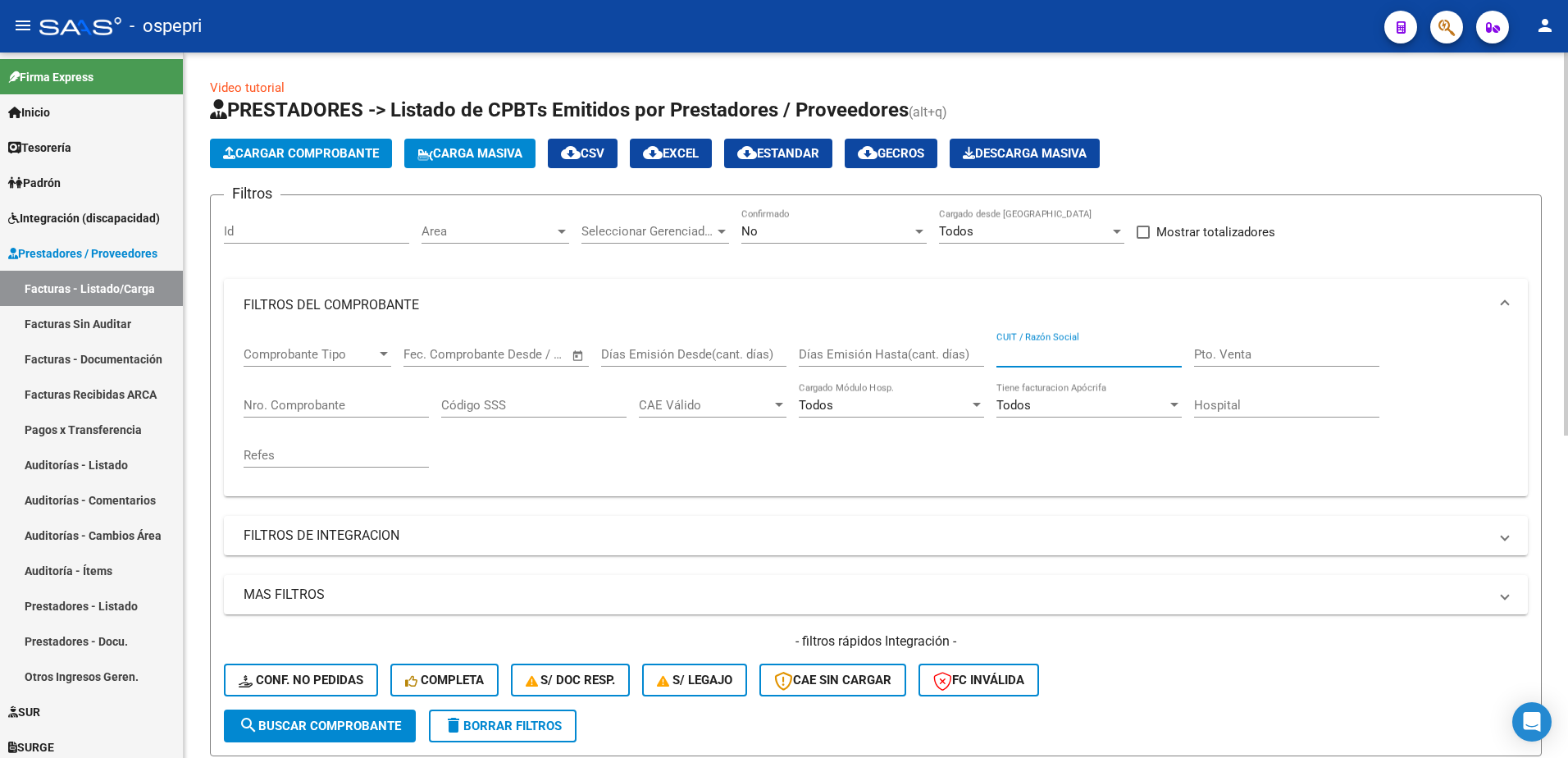
click at [1035, 348] on input "CUIT / Razón Social" at bounding box center [1089, 354] width 186 height 15
paste input "23339173389"
type input "23339173389"
click at [366, 724] on span "search Buscar Comprobante" at bounding box center [319, 726] width 162 height 15
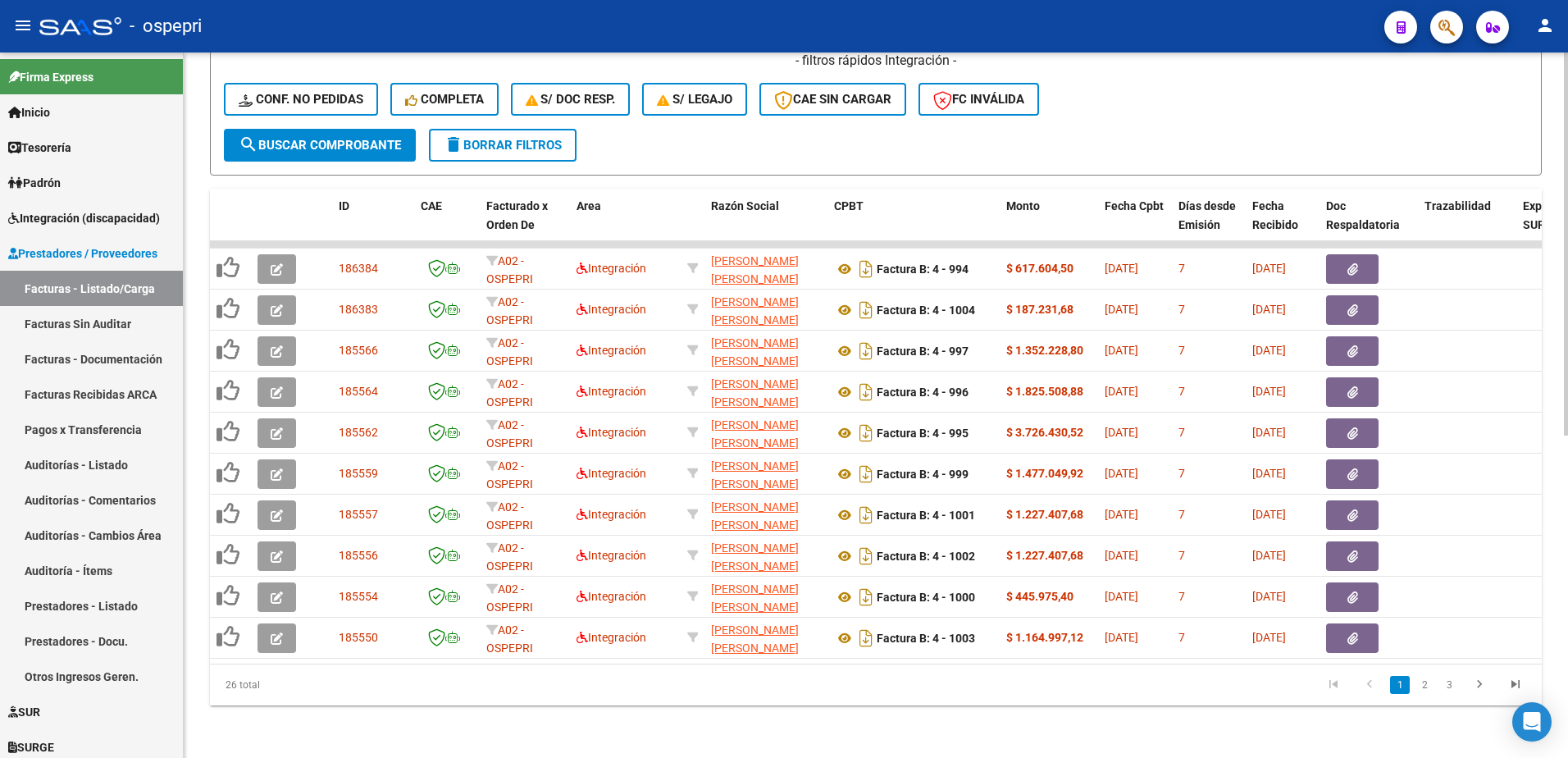
scroll to position [593, 0]
click at [1101, 18] on div "- ospepri" at bounding box center [705, 25] width 1331 height 36
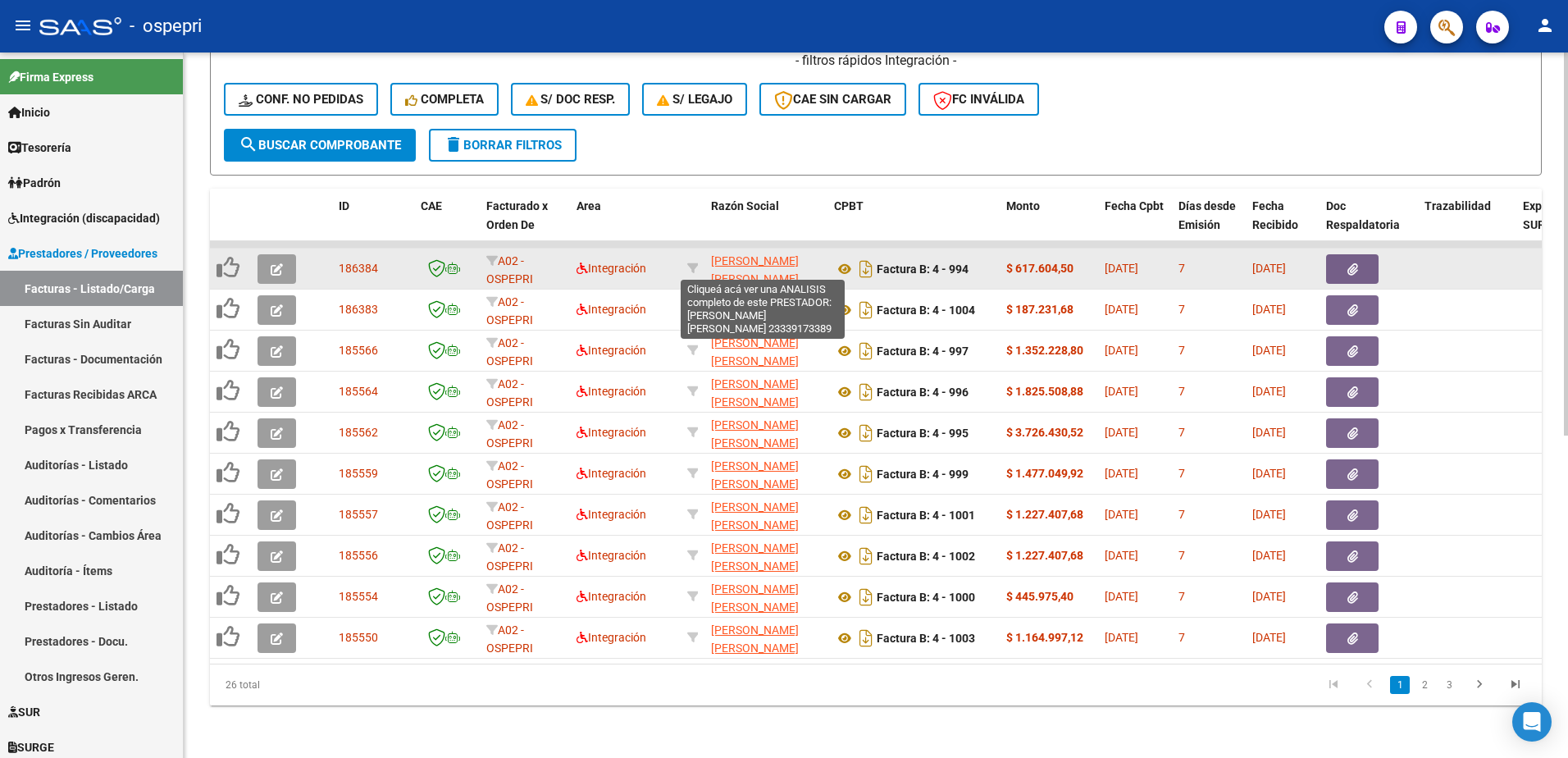
click at [750, 254] on span "FERNANDEZ PABLO GABRIEL" at bounding box center [755, 270] width 88 height 32
click at [281, 264] on icon "button" at bounding box center [277, 270] width 12 height 12
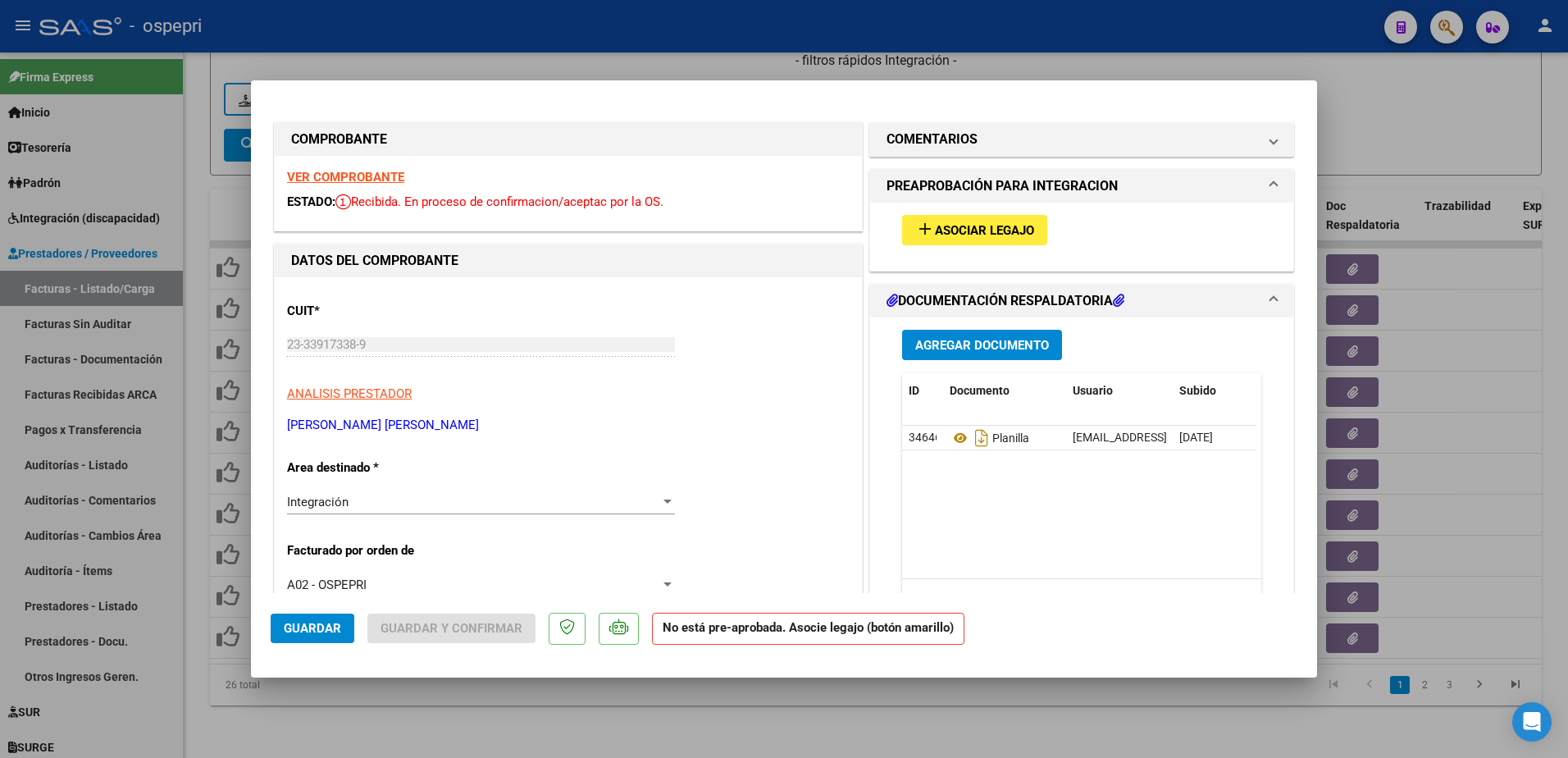
click at [357, 174] on strong "VER COMPROBANTE" at bounding box center [346, 177] width 117 height 15
type input "$ 0,00"
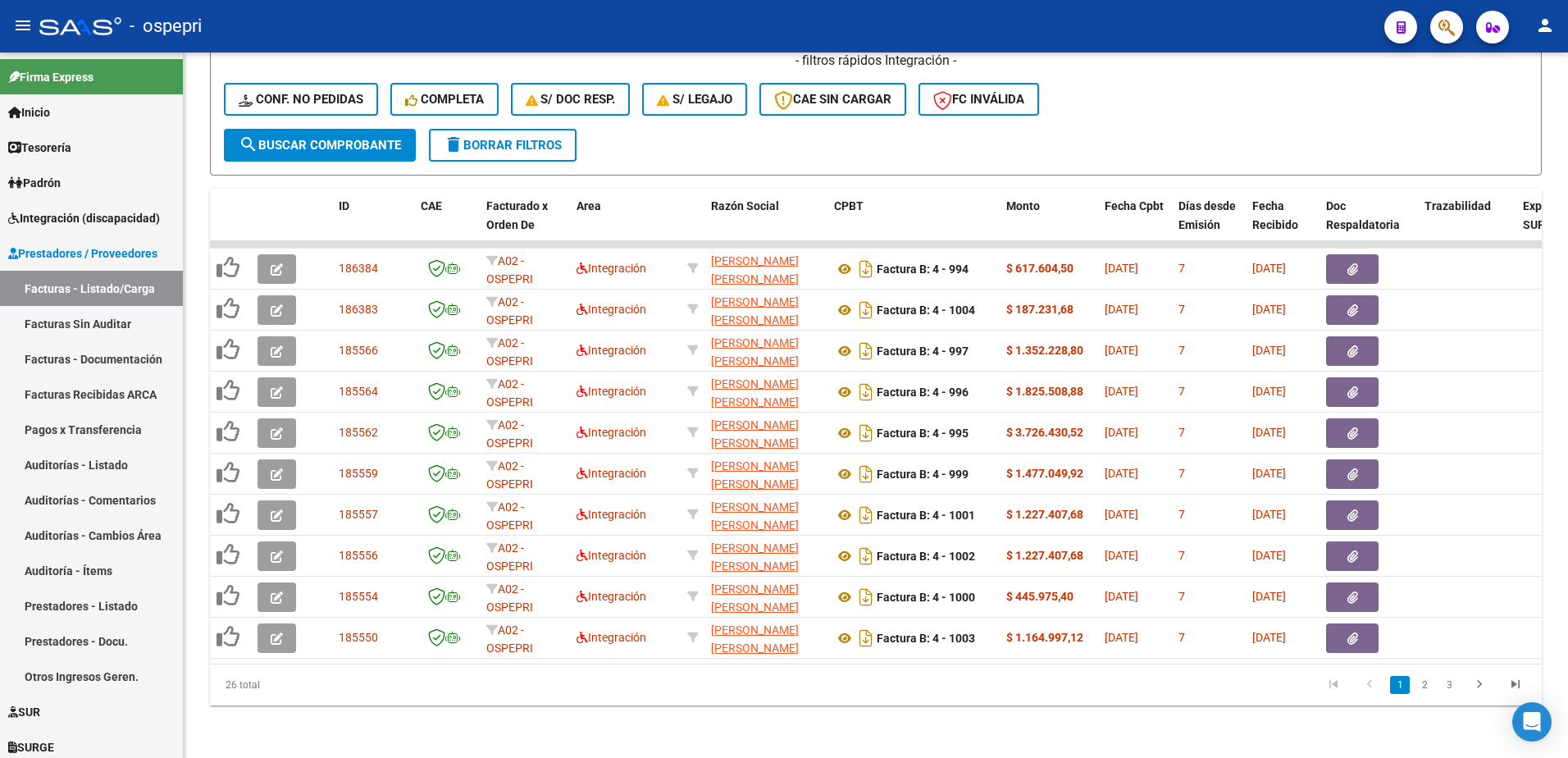
click at [1162, 39] on div "- ospepri" at bounding box center [705, 25] width 1331 height 36
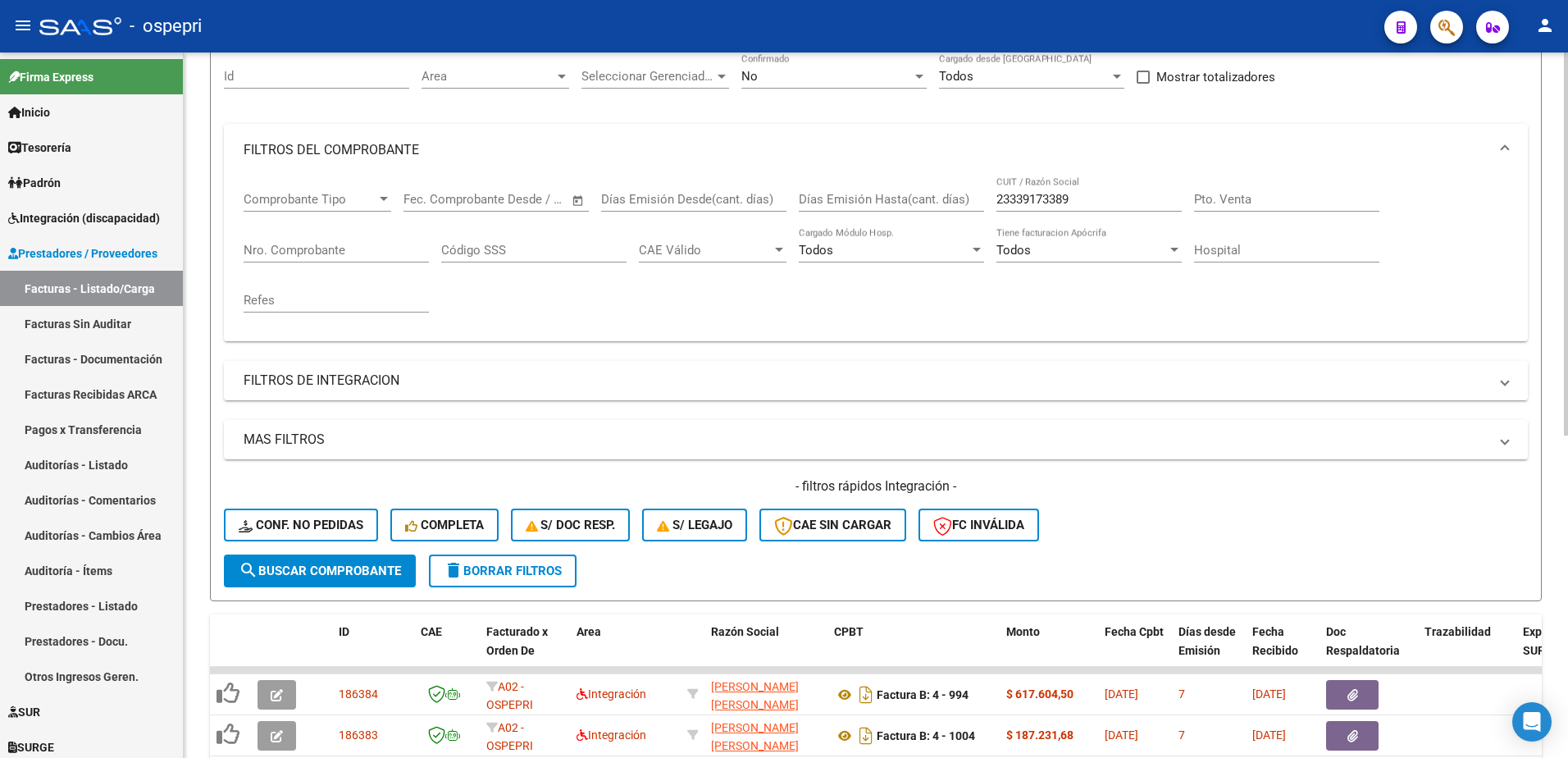
scroll to position [0, 0]
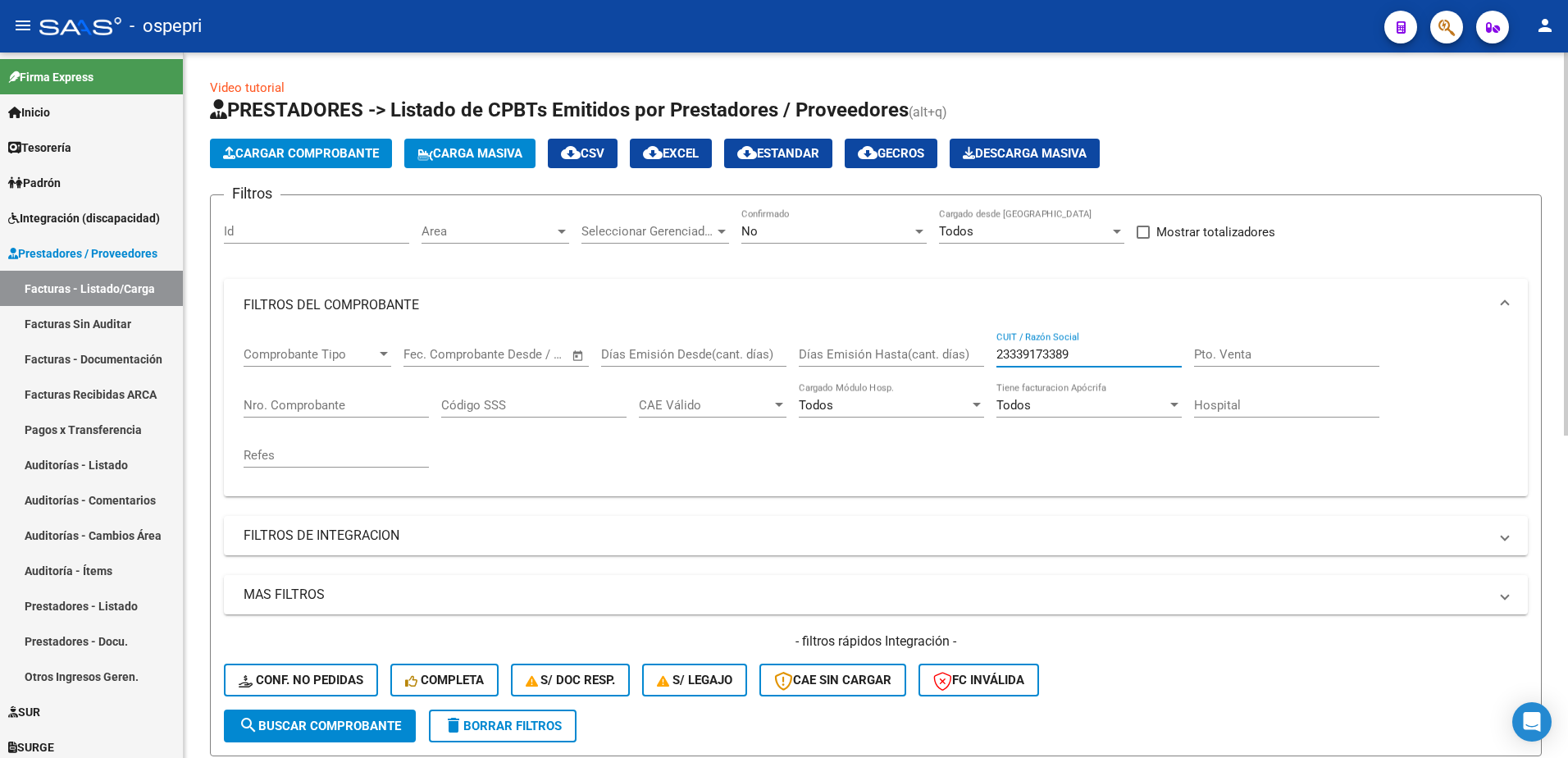
click at [1084, 361] on input "23339173389" at bounding box center [1089, 354] width 186 height 15
paste input "7274250211"
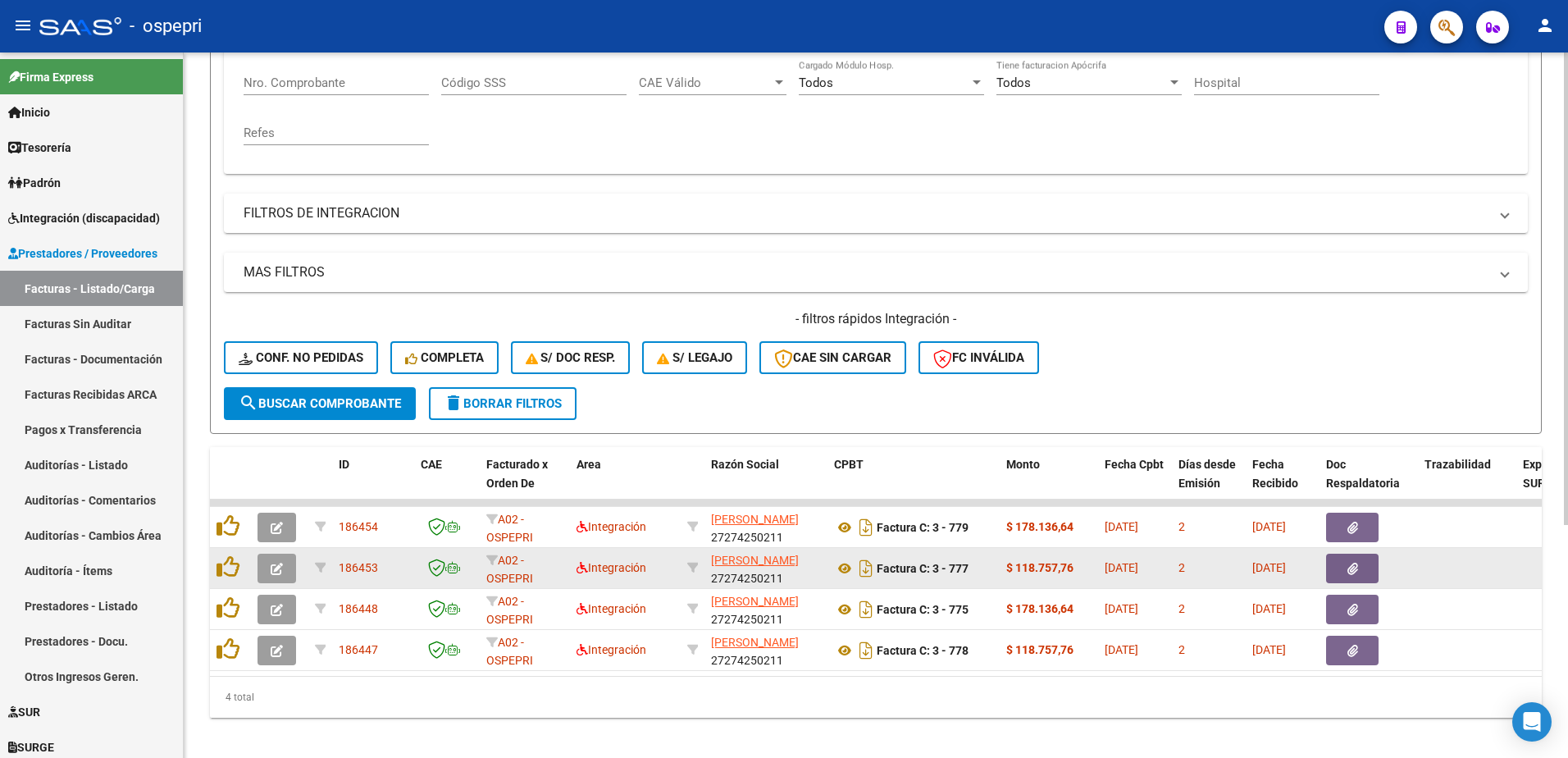
scroll to position [328, 0]
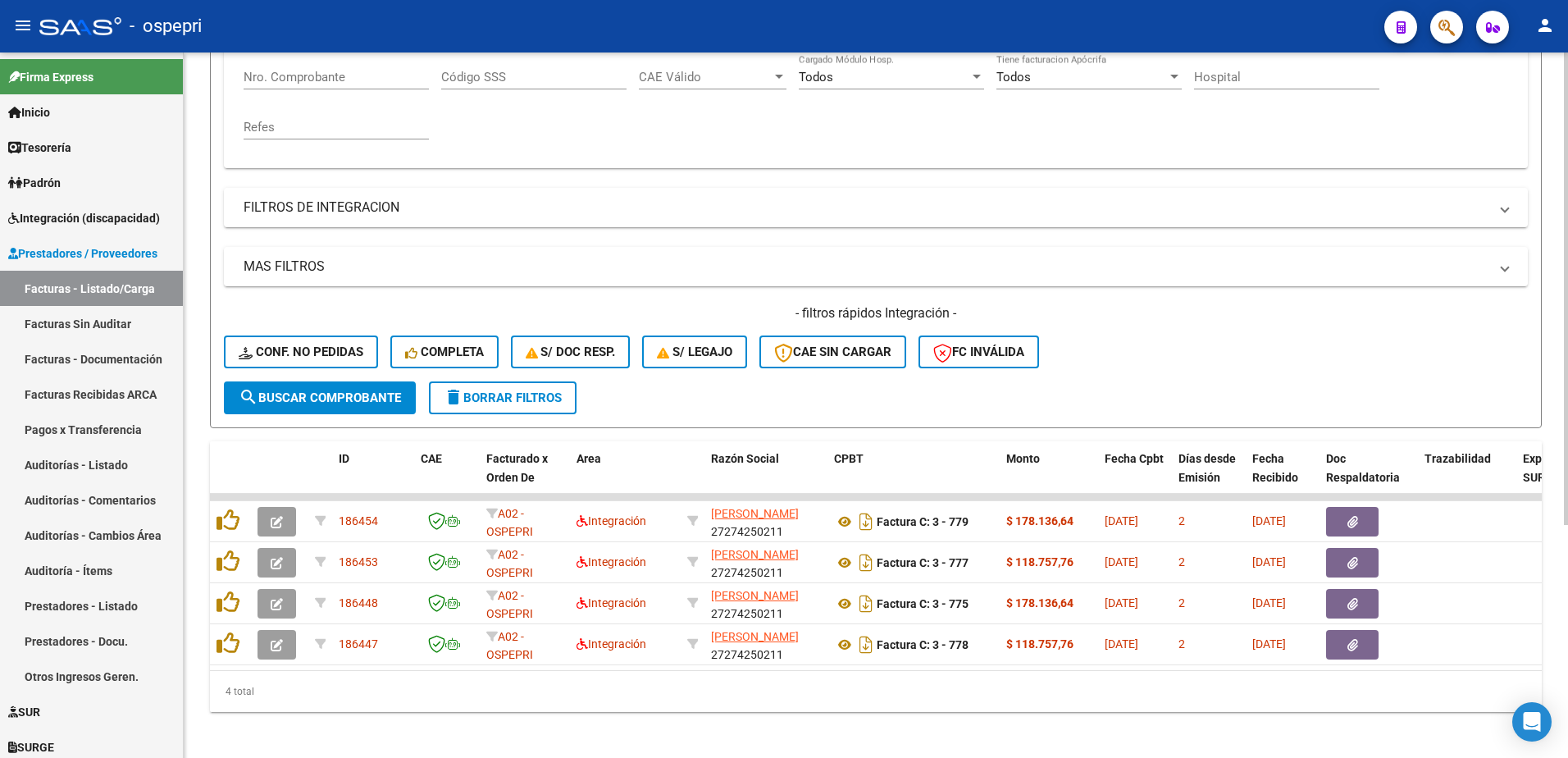
type input "27274250211"
click at [757, 23] on div "- ospepri" at bounding box center [705, 25] width 1331 height 36
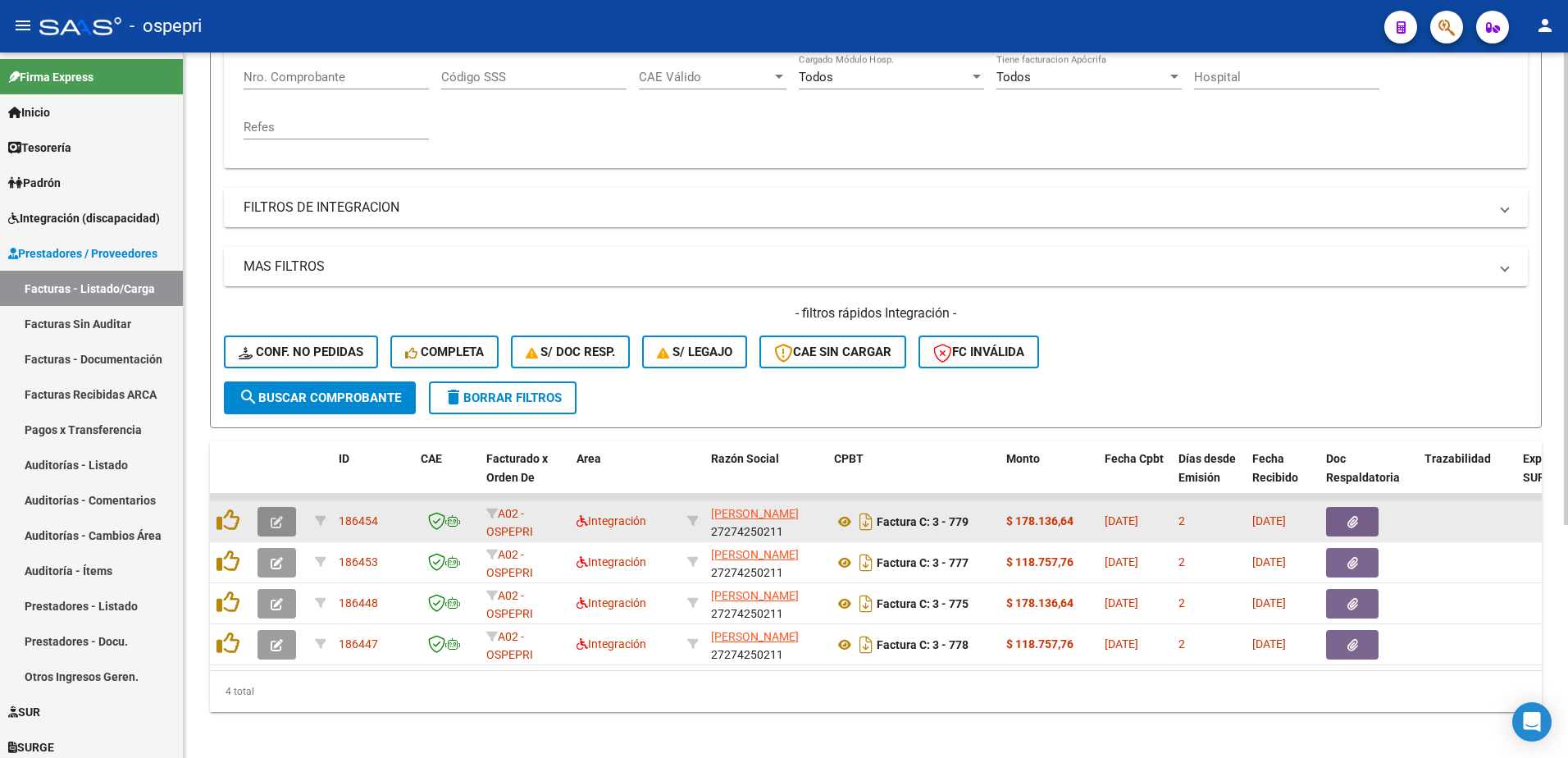
click at [281, 522] on icon "button" at bounding box center [277, 522] width 12 height 12
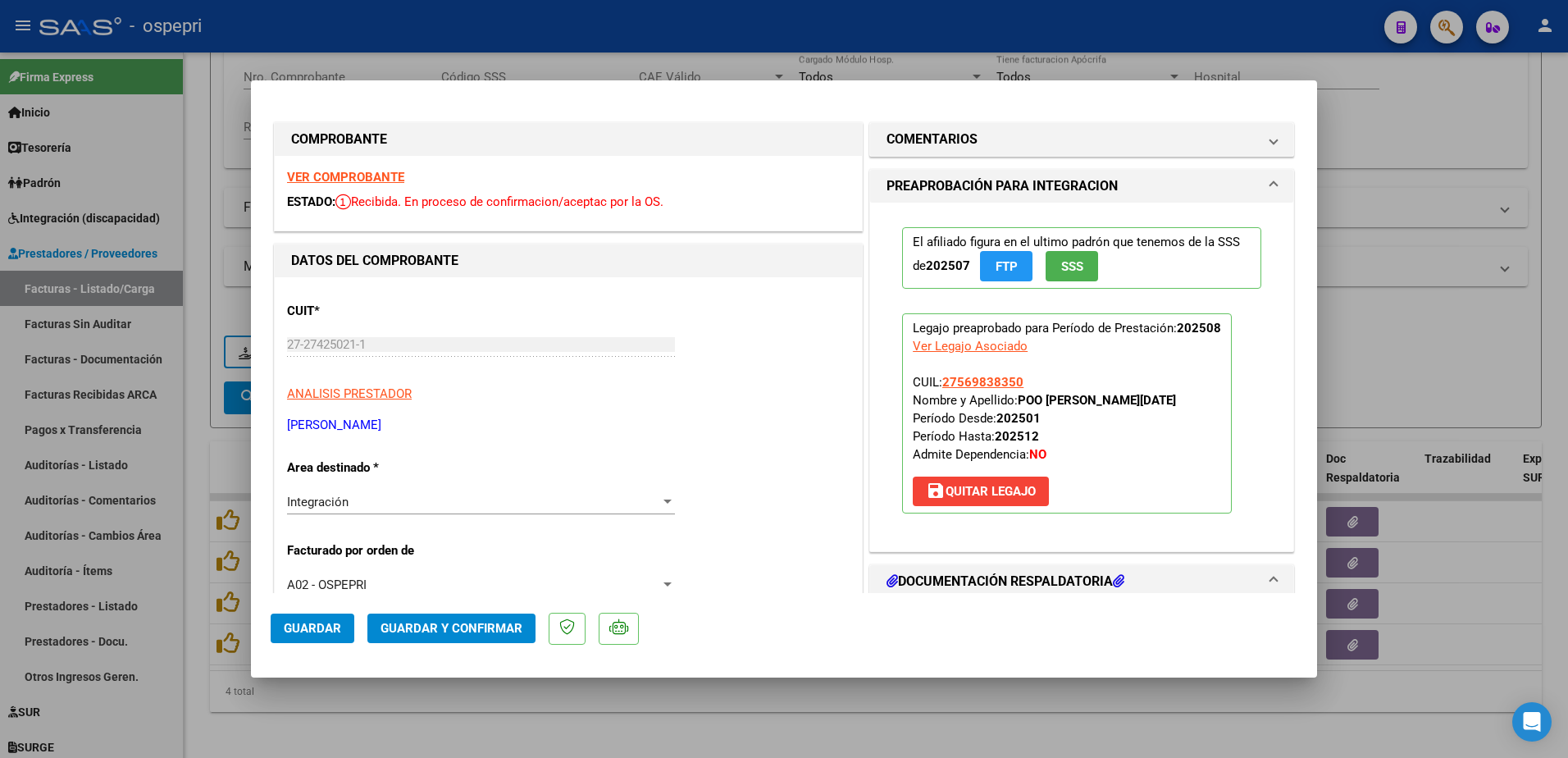
click at [359, 175] on strong "VER COMPROBANTE" at bounding box center [346, 177] width 117 height 15
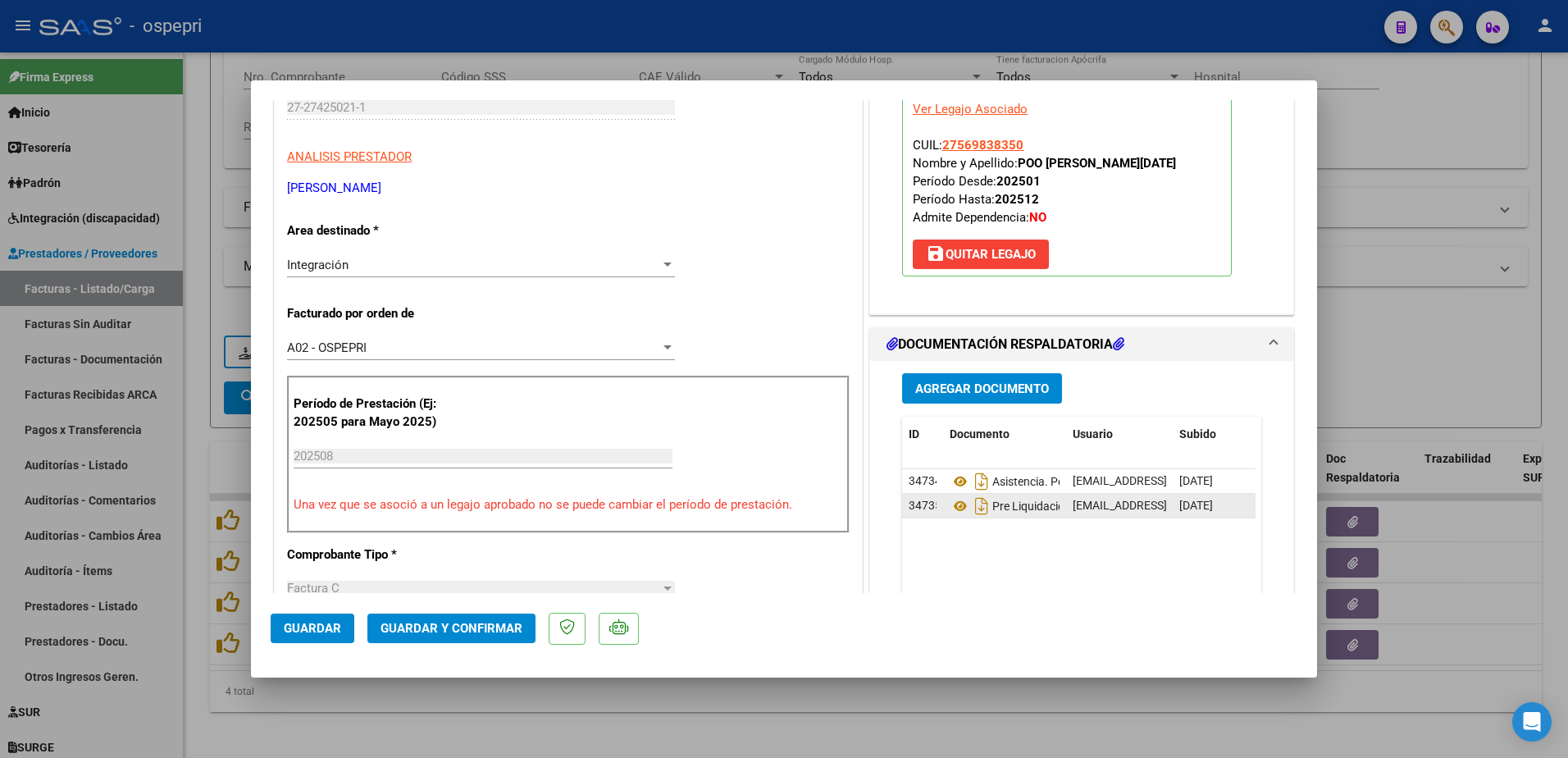
scroll to position [246, 0]
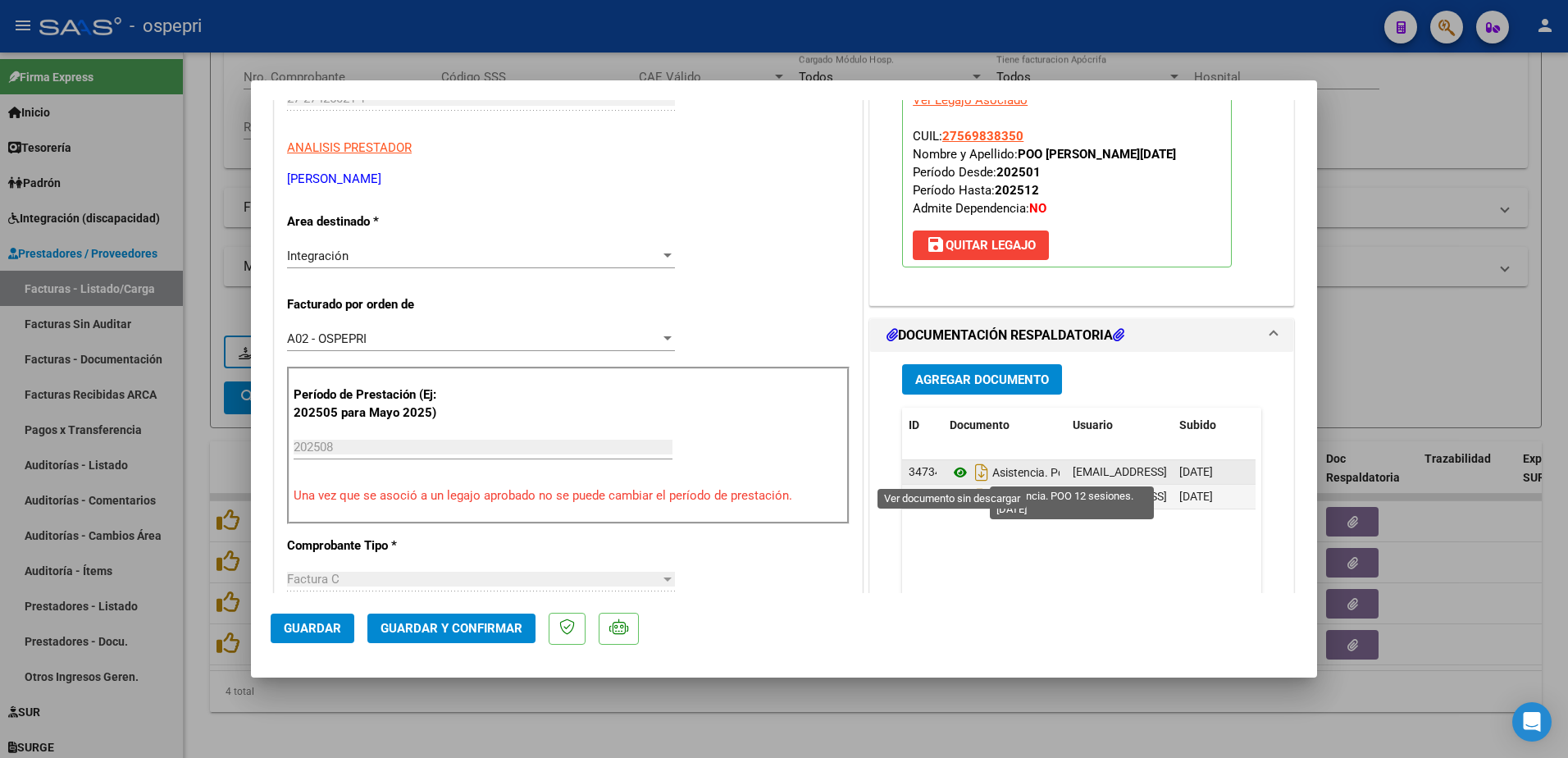
click at [955, 472] on icon at bounding box center [960, 472] width 21 height 19
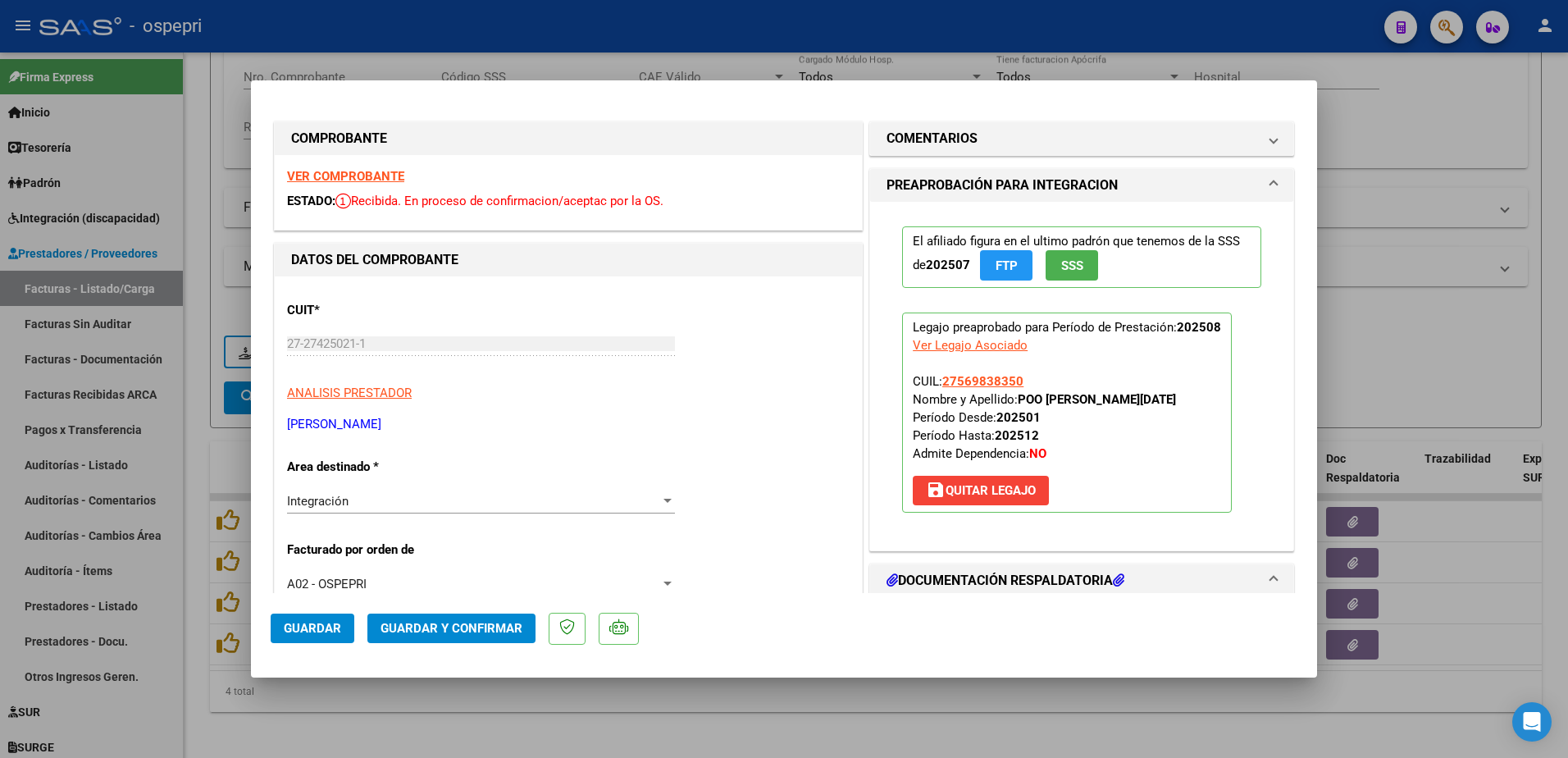
scroll to position [0, 0]
click at [479, 632] on span "Guardar y Confirmar" at bounding box center [451, 628] width 142 height 15
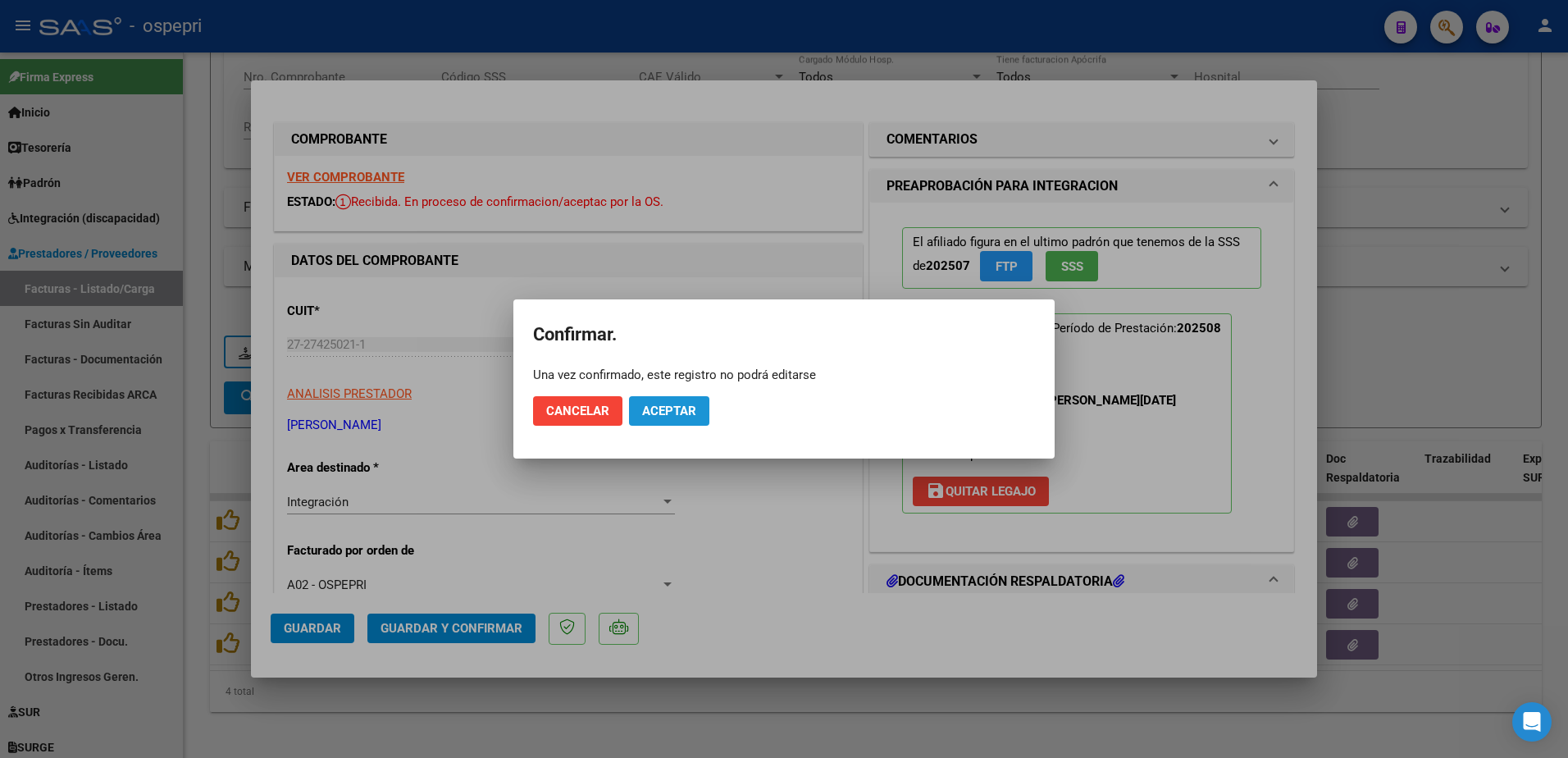
click at [674, 409] on span "Aceptar" at bounding box center [669, 411] width 54 height 15
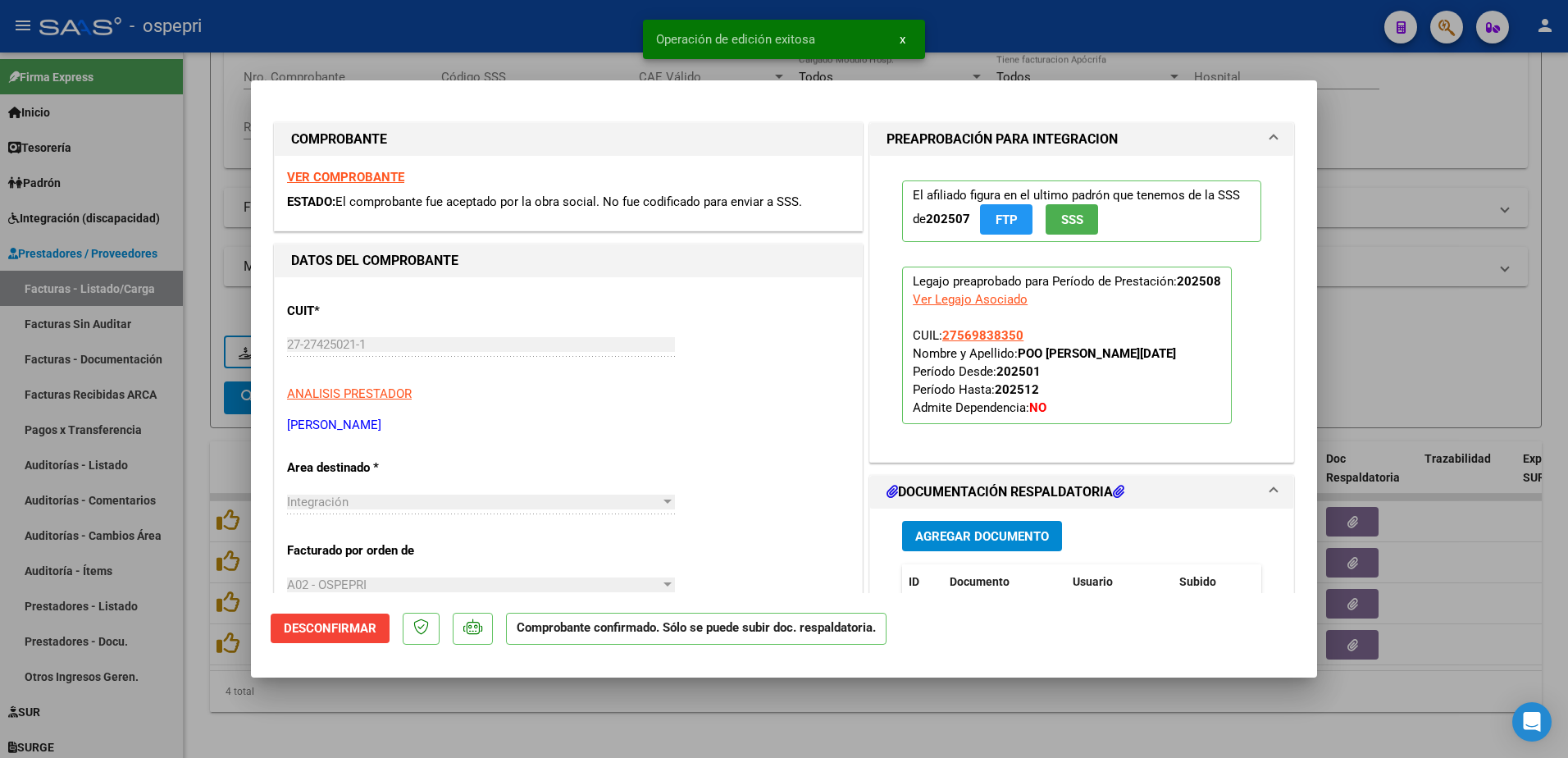
type input "$ 0,00"
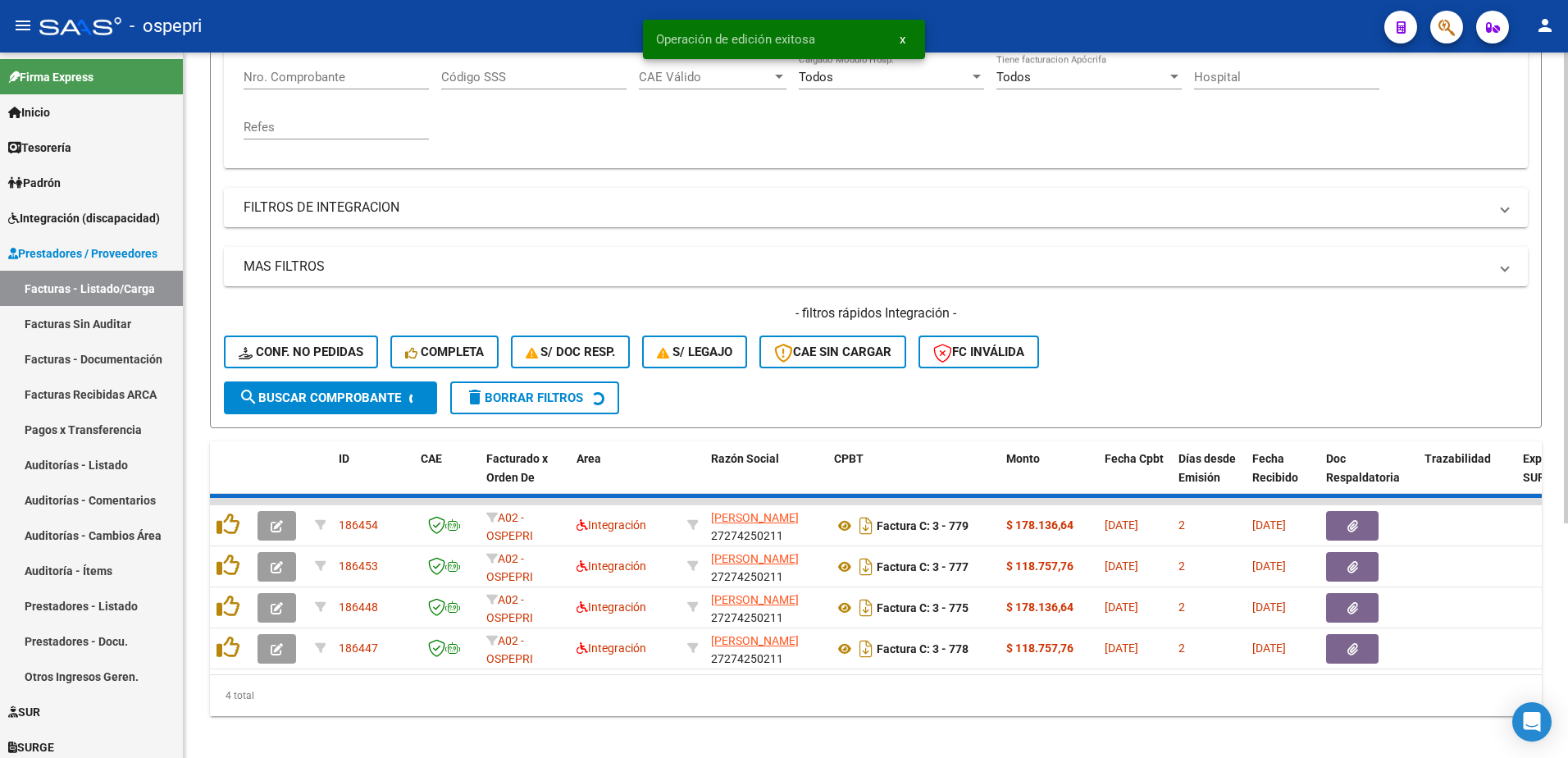
scroll to position [306, 0]
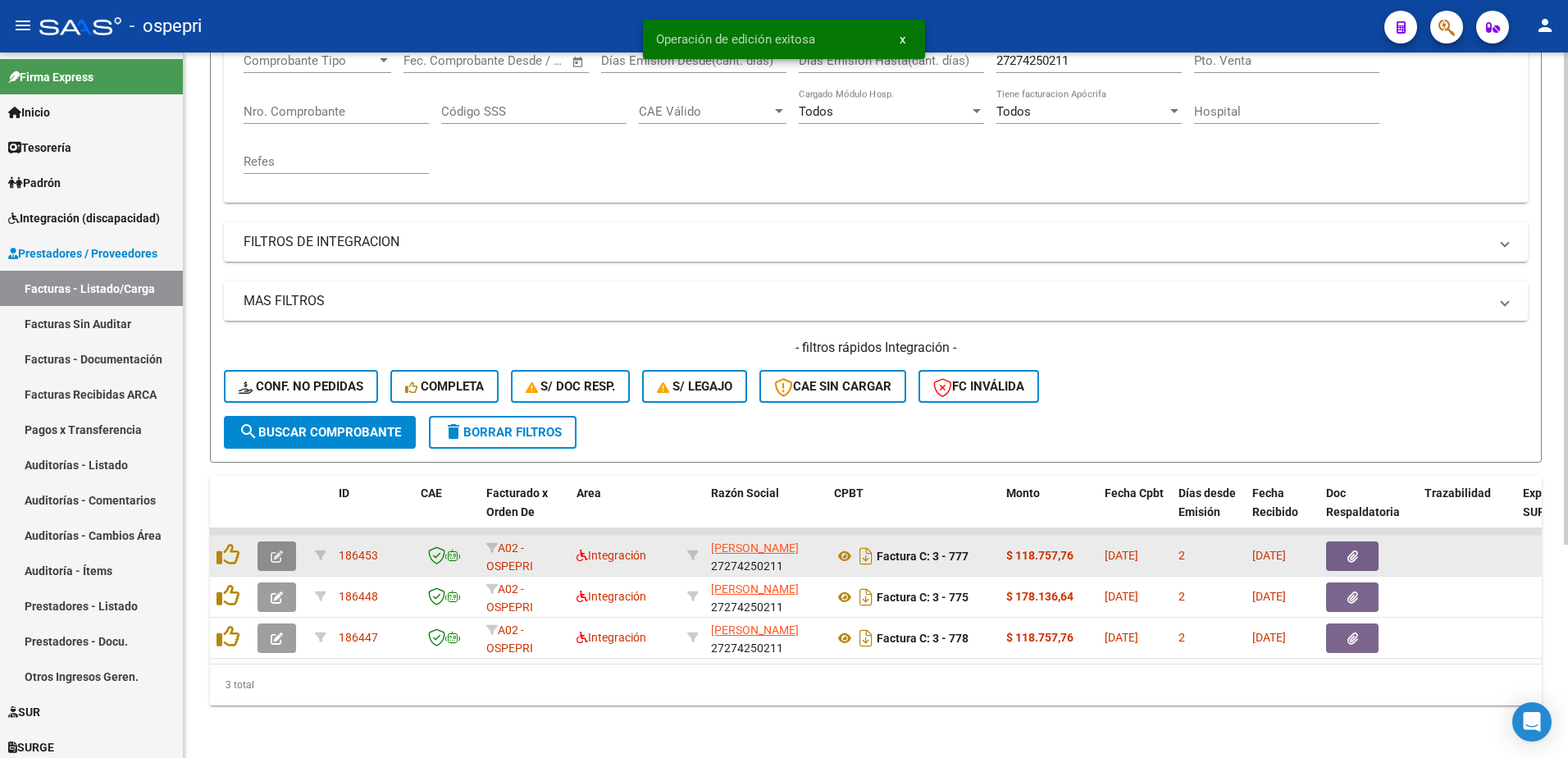
click at [275, 550] on icon "button" at bounding box center [277, 556] width 12 height 12
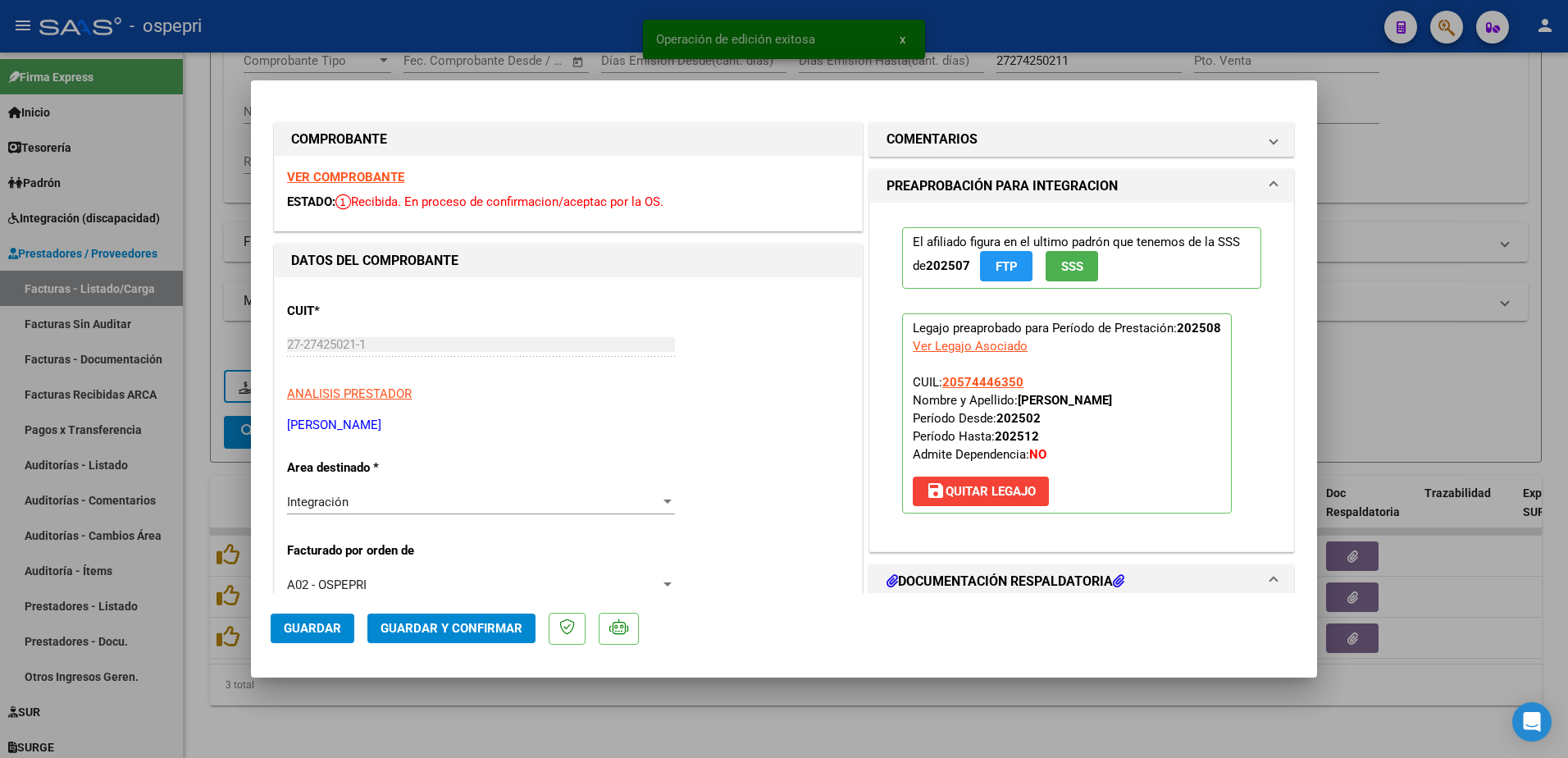
click at [359, 174] on strong "VER COMPROBANTE" at bounding box center [346, 177] width 117 height 15
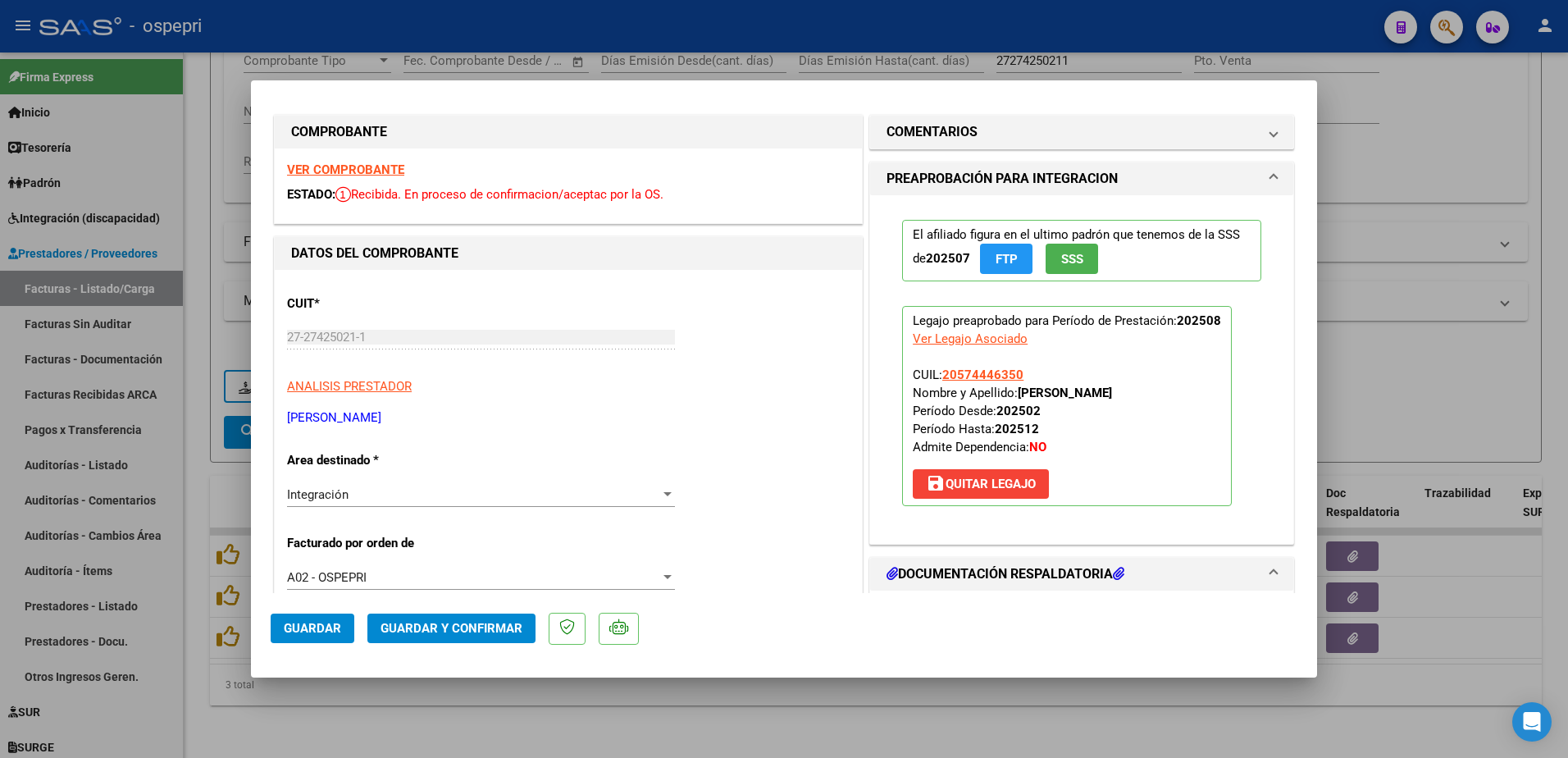
scroll to position [0, 0]
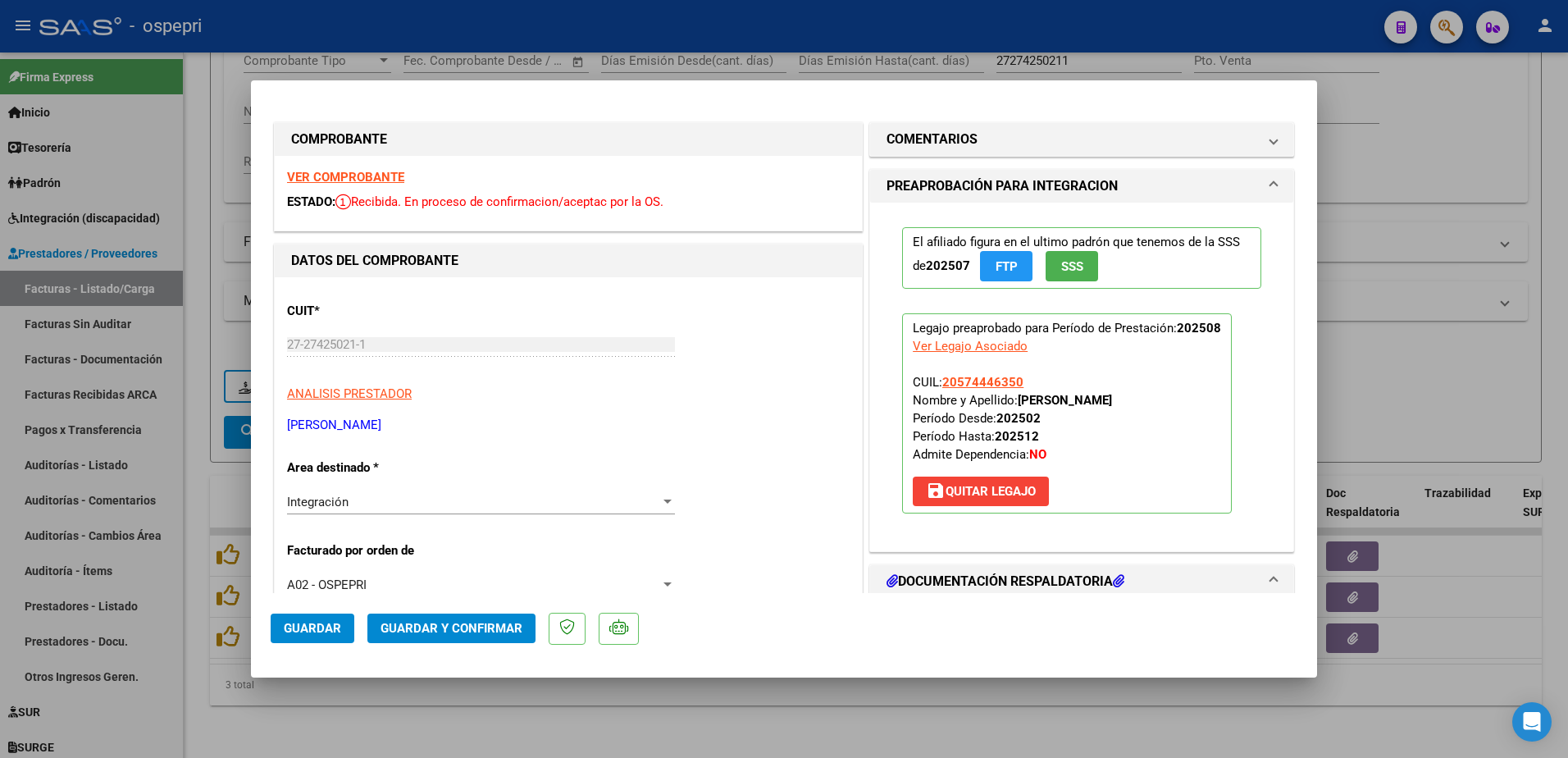
click at [342, 174] on strong "VER COMPROBANTE" at bounding box center [346, 177] width 117 height 15
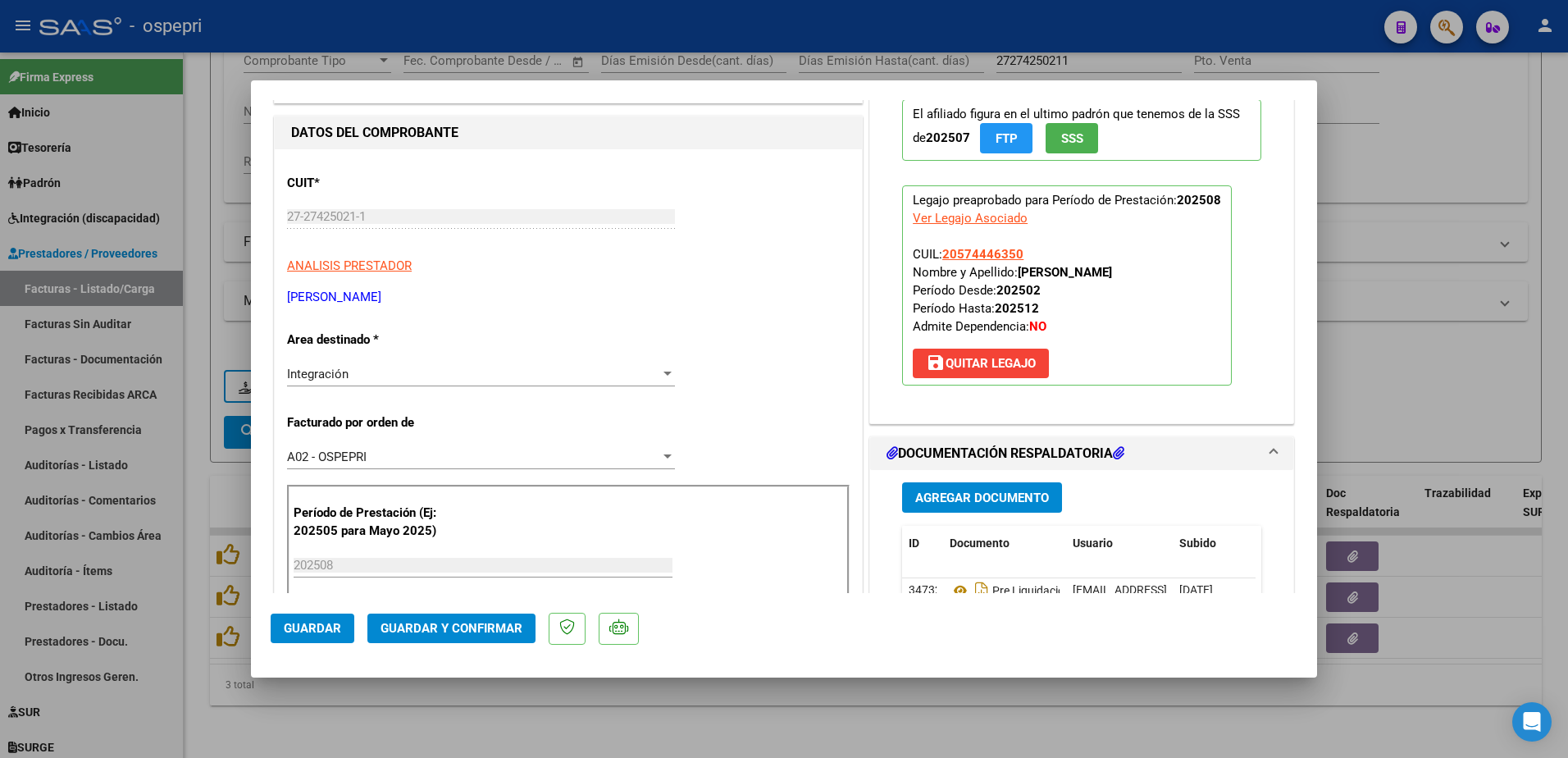
scroll to position [164, 0]
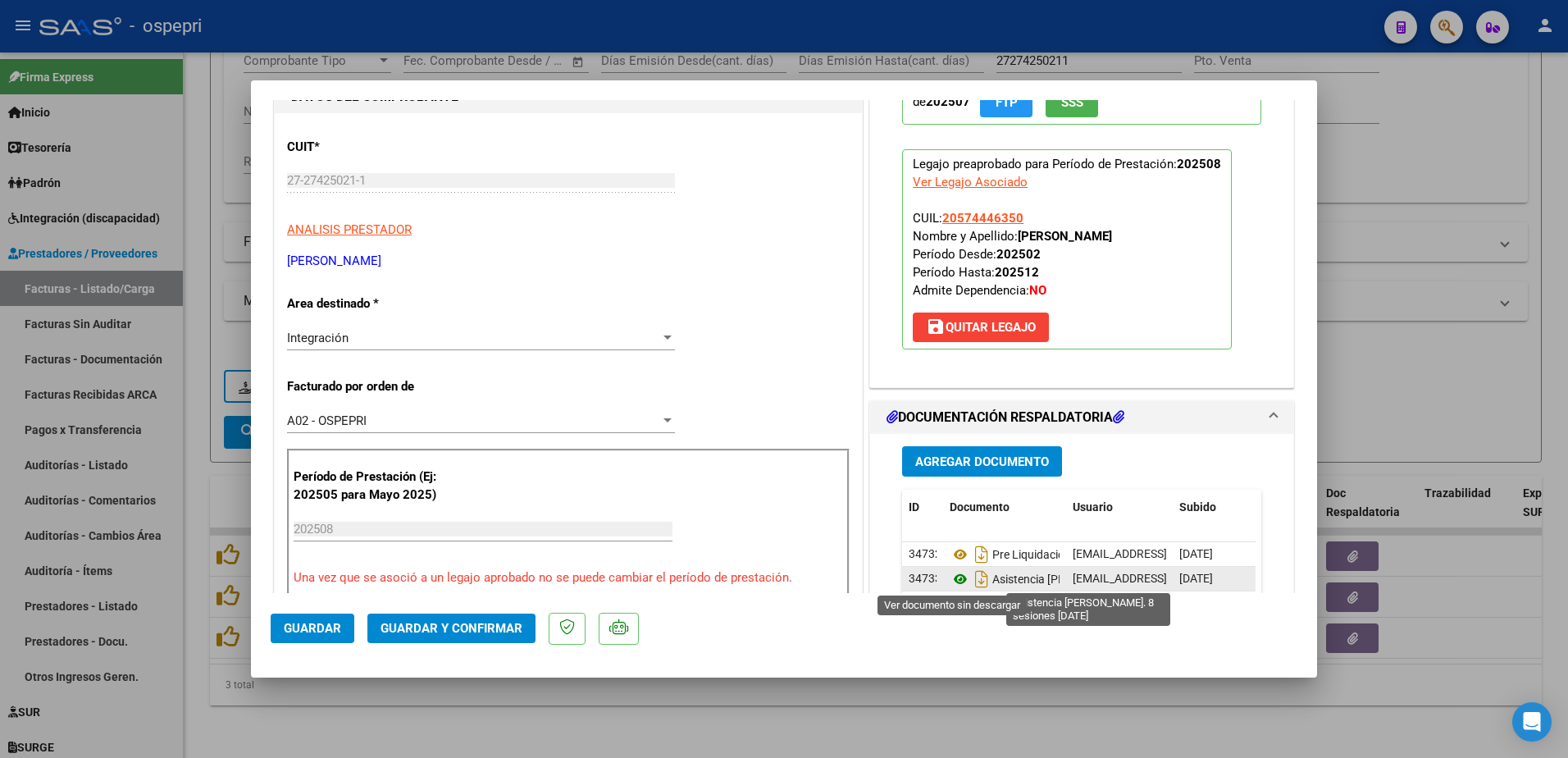
click at [950, 580] on icon at bounding box center [960, 579] width 21 height 19
click at [954, 574] on icon at bounding box center [960, 579] width 21 height 19
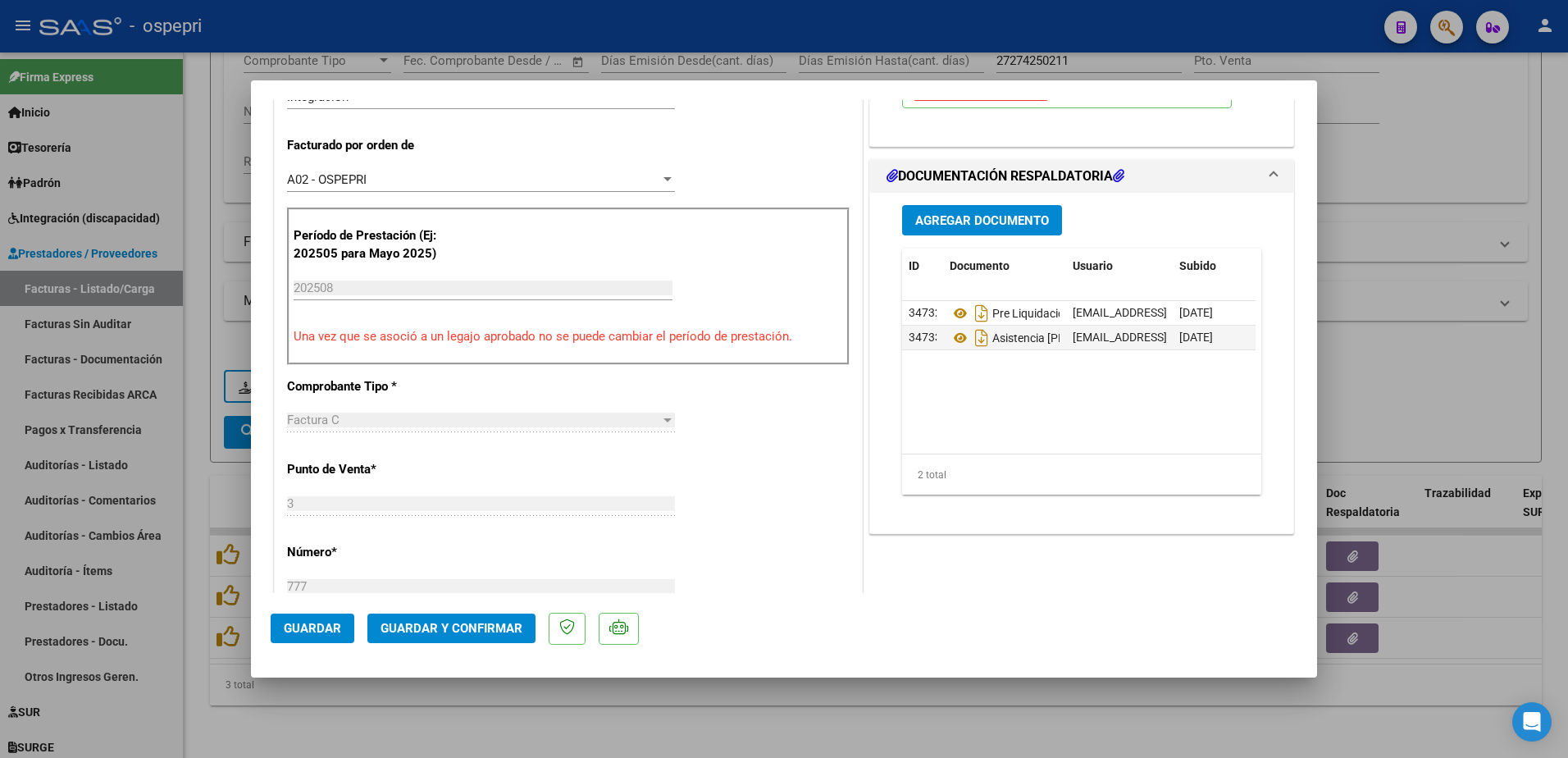
scroll to position [246, 0]
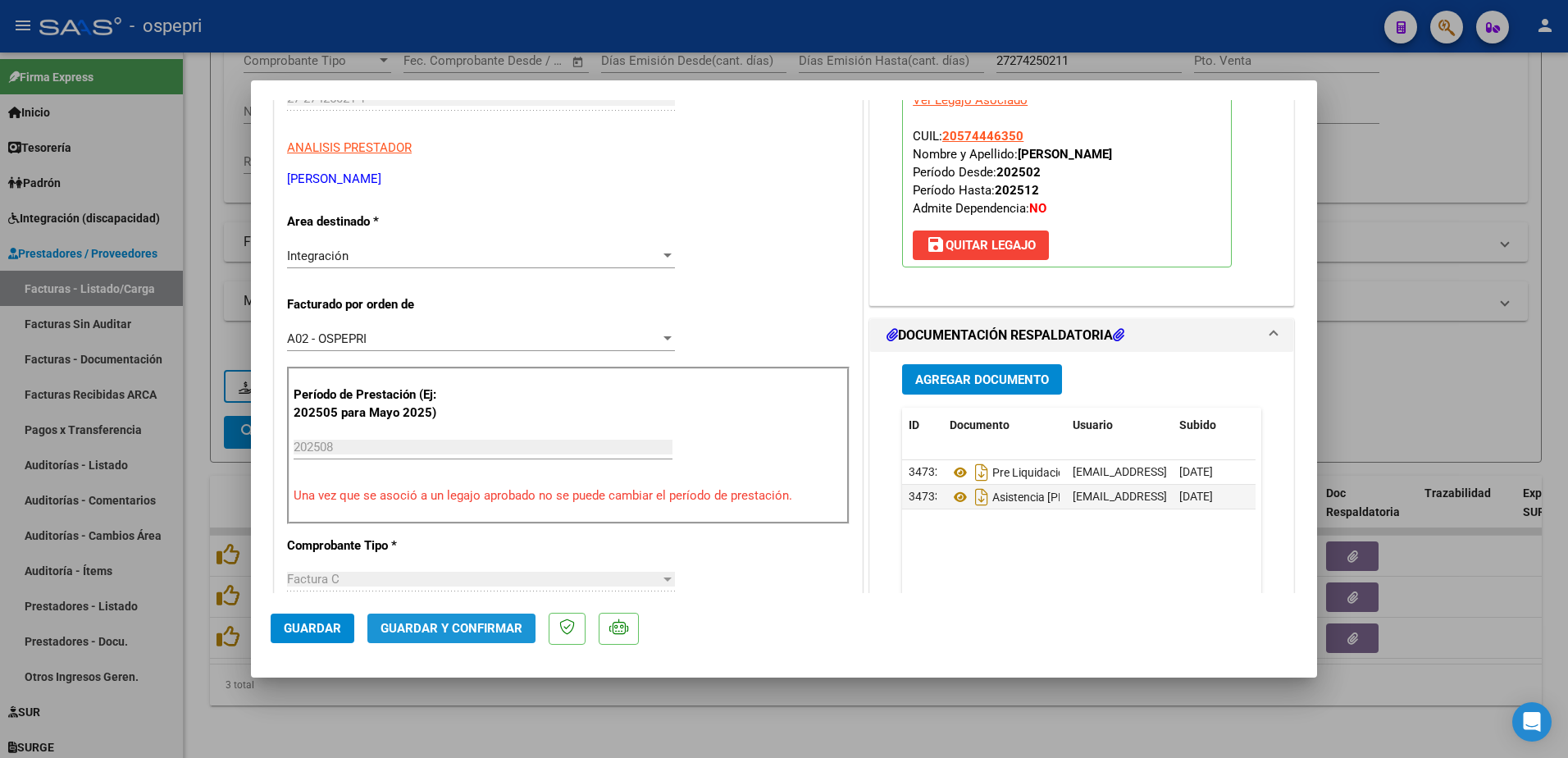
click at [456, 623] on span "Guardar y Confirmar" at bounding box center [451, 628] width 142 height 15
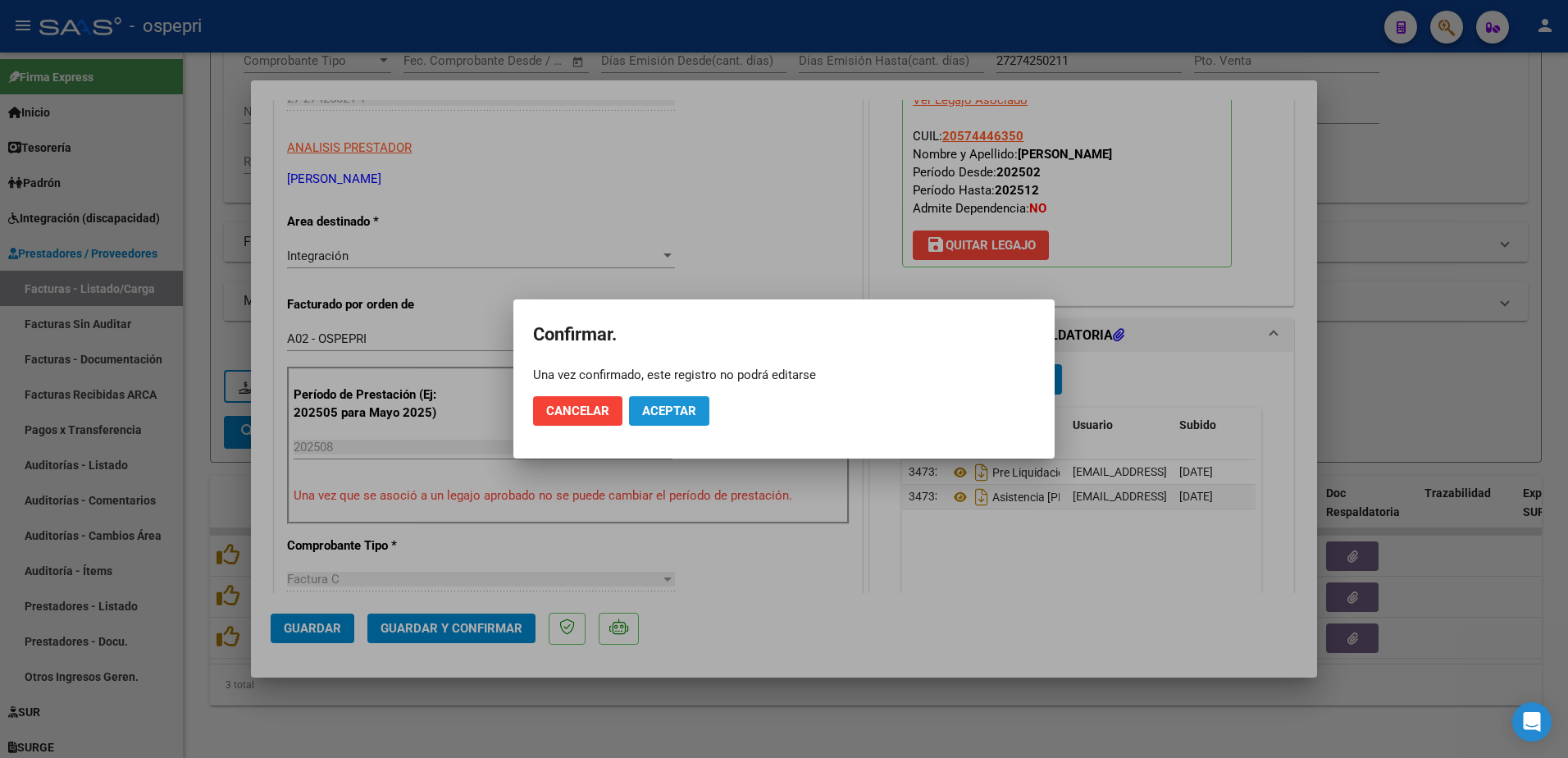
click at [671, 417] on span "Aceptar" at bounding box center [669, 411] width 54 height 15
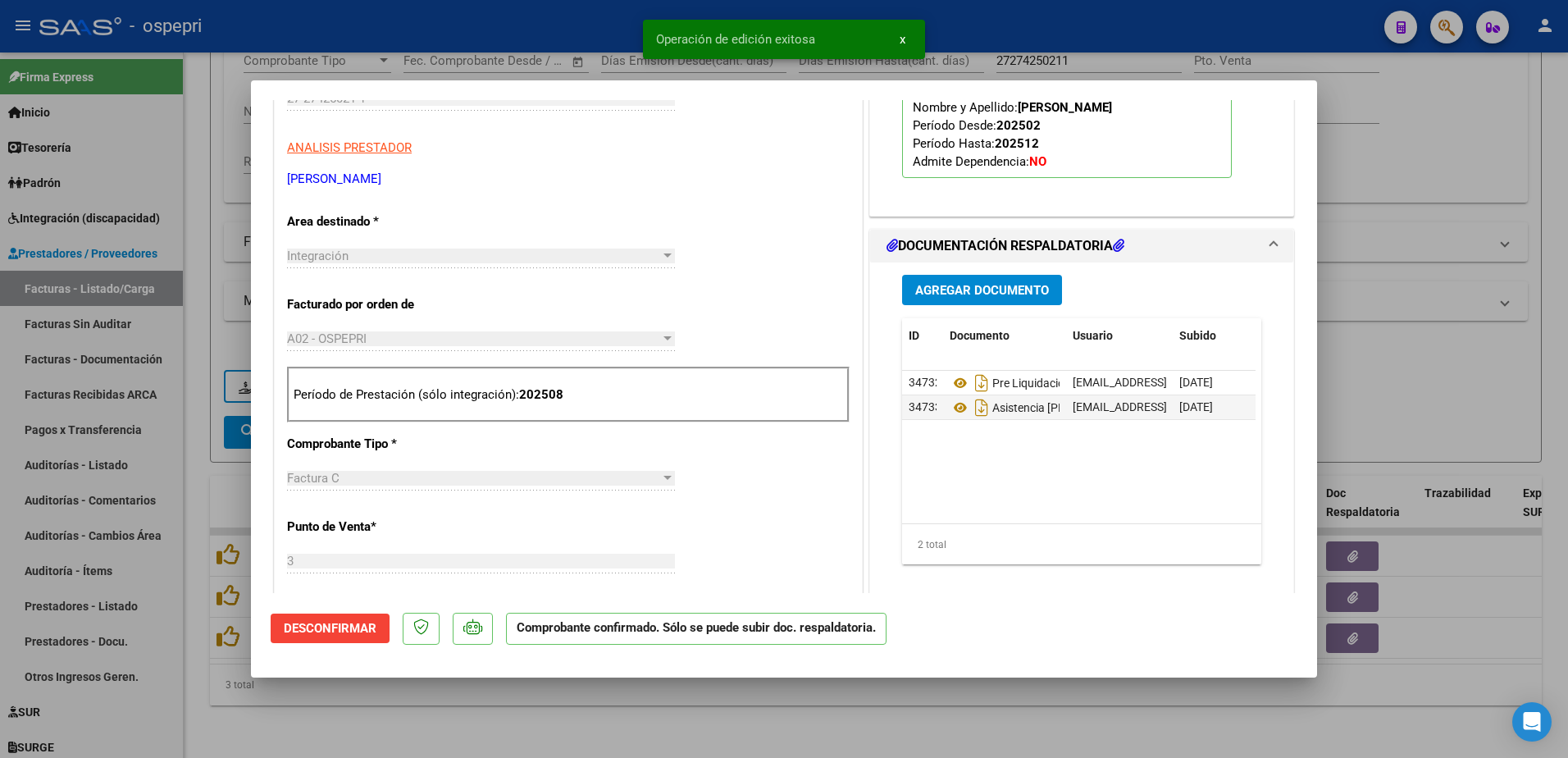
type input "$ 0,00"
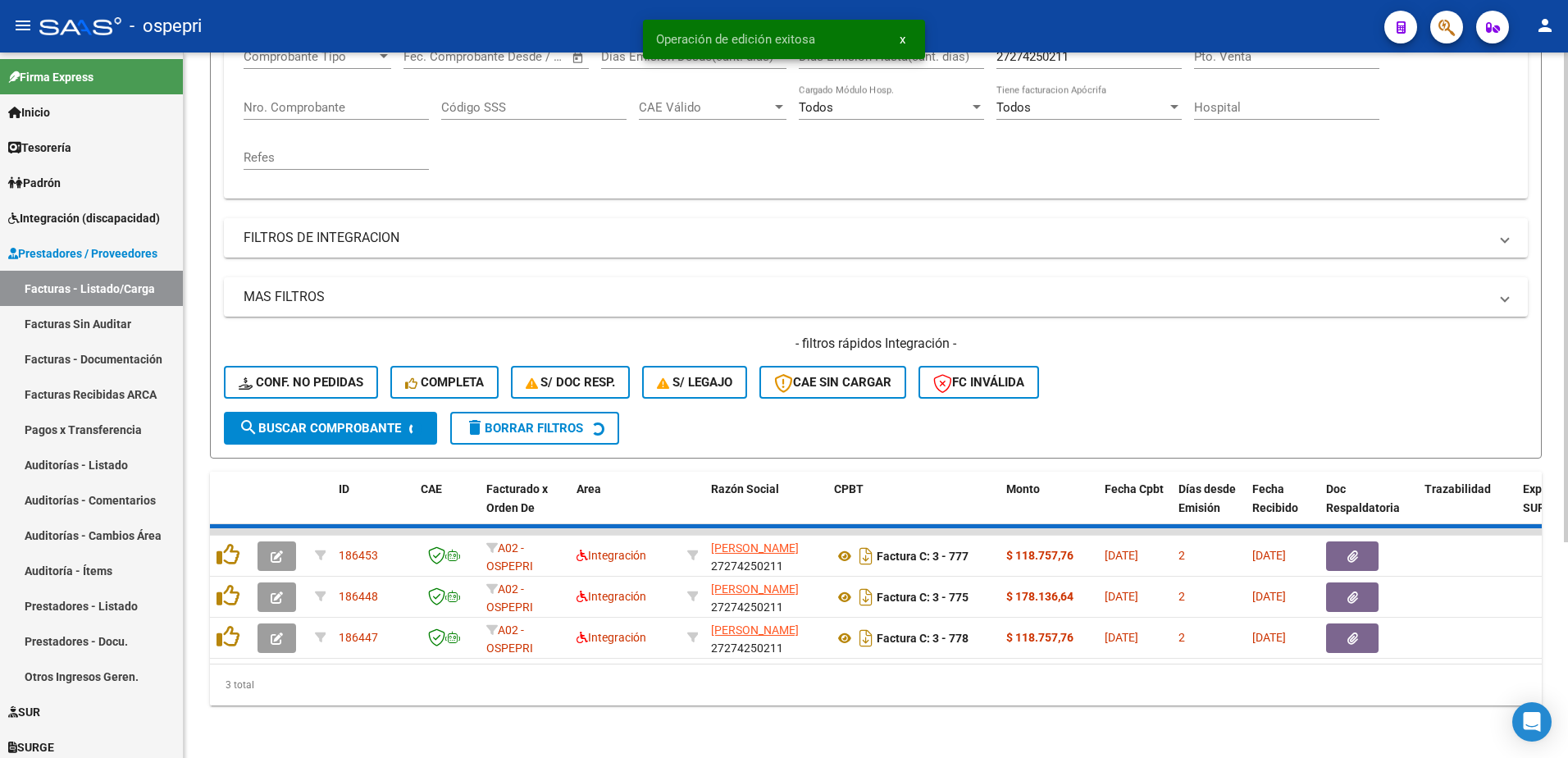
scroll to position [265, 0]
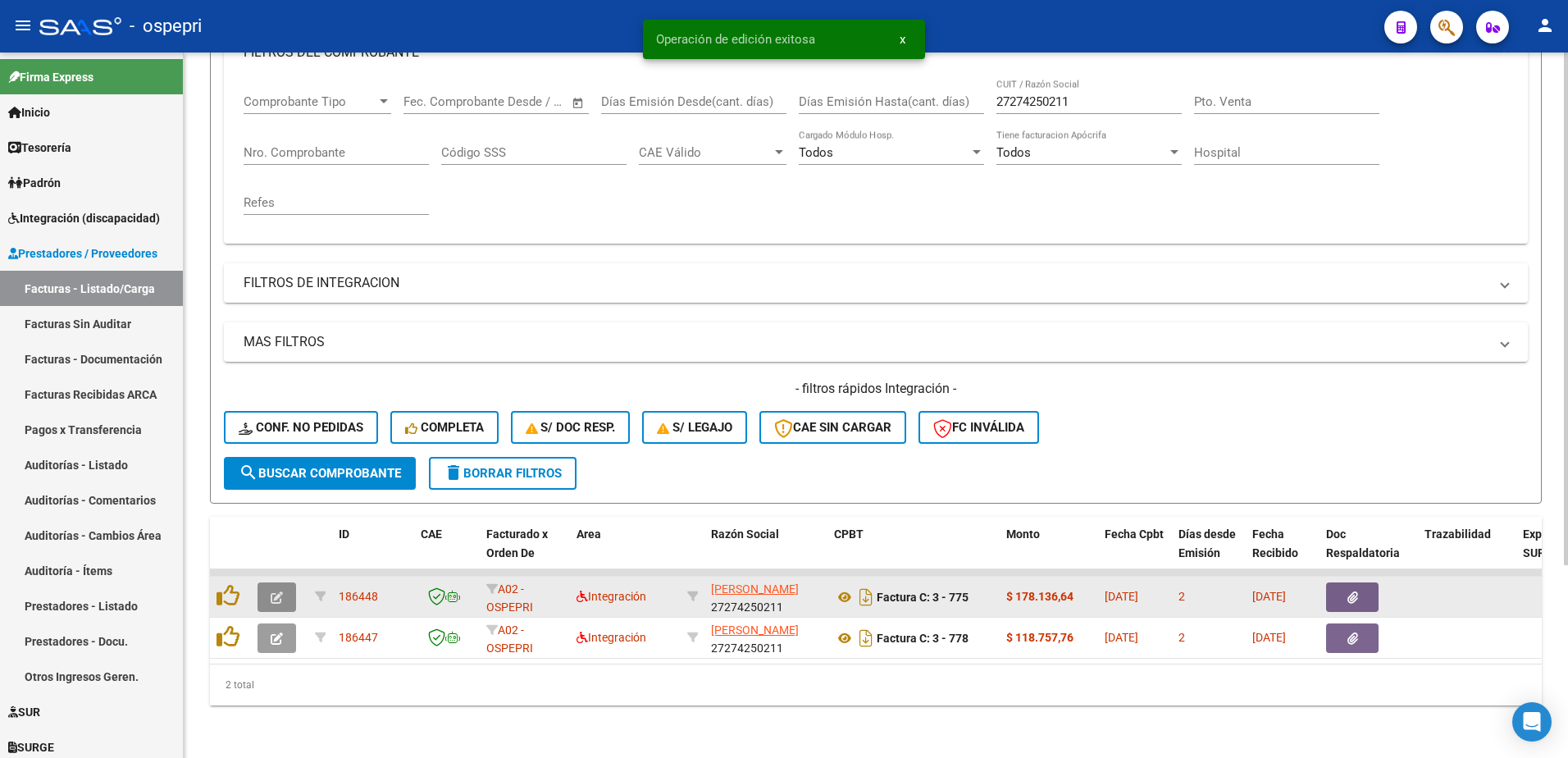
click at [275, 592] on icon "button" at bounding box center [277, 598] width 12 height 12
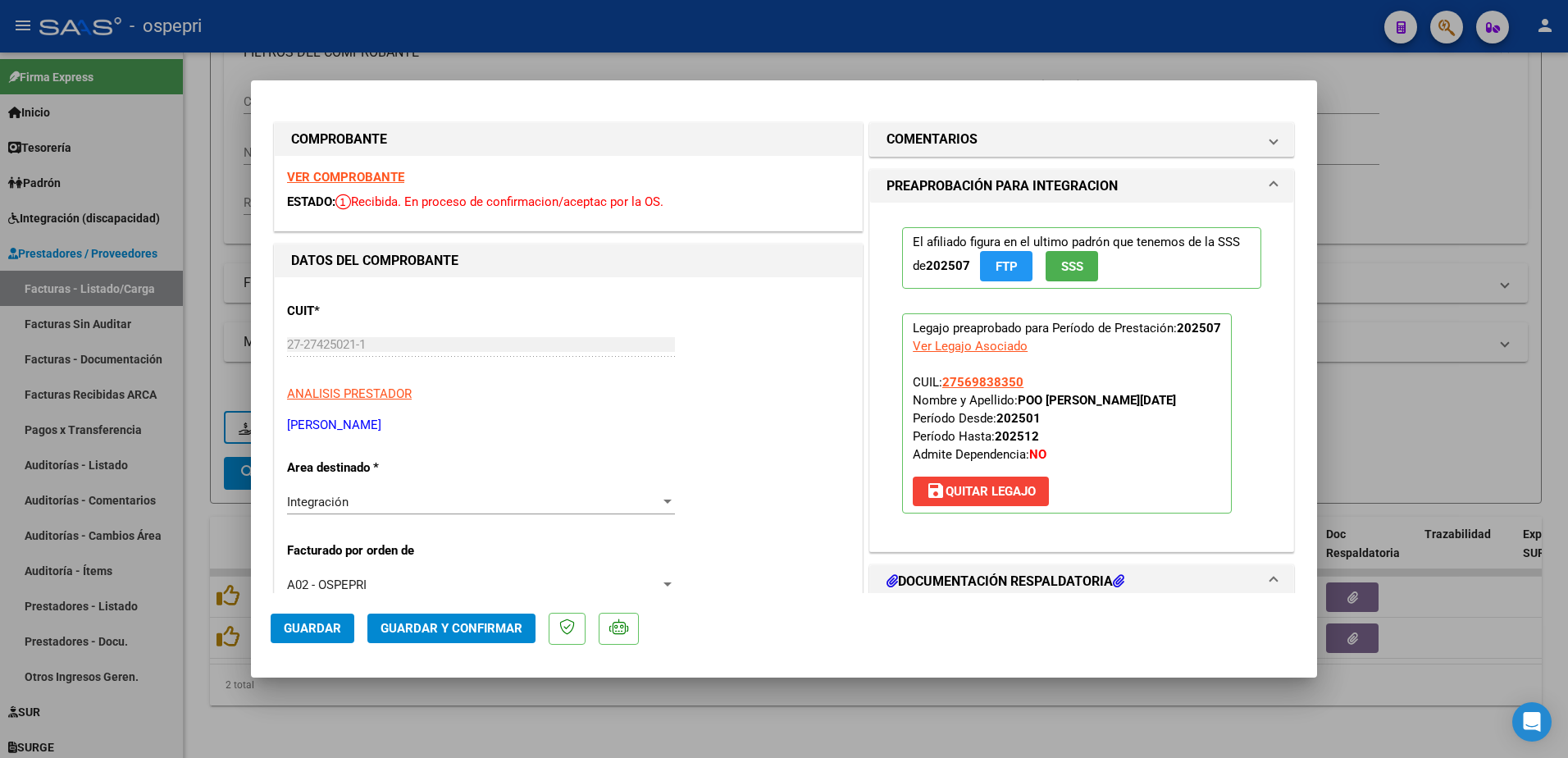
click at [389, 180] on strong "VER COMPROBANTE" at bounding box center [346, 177] width 117 height 15
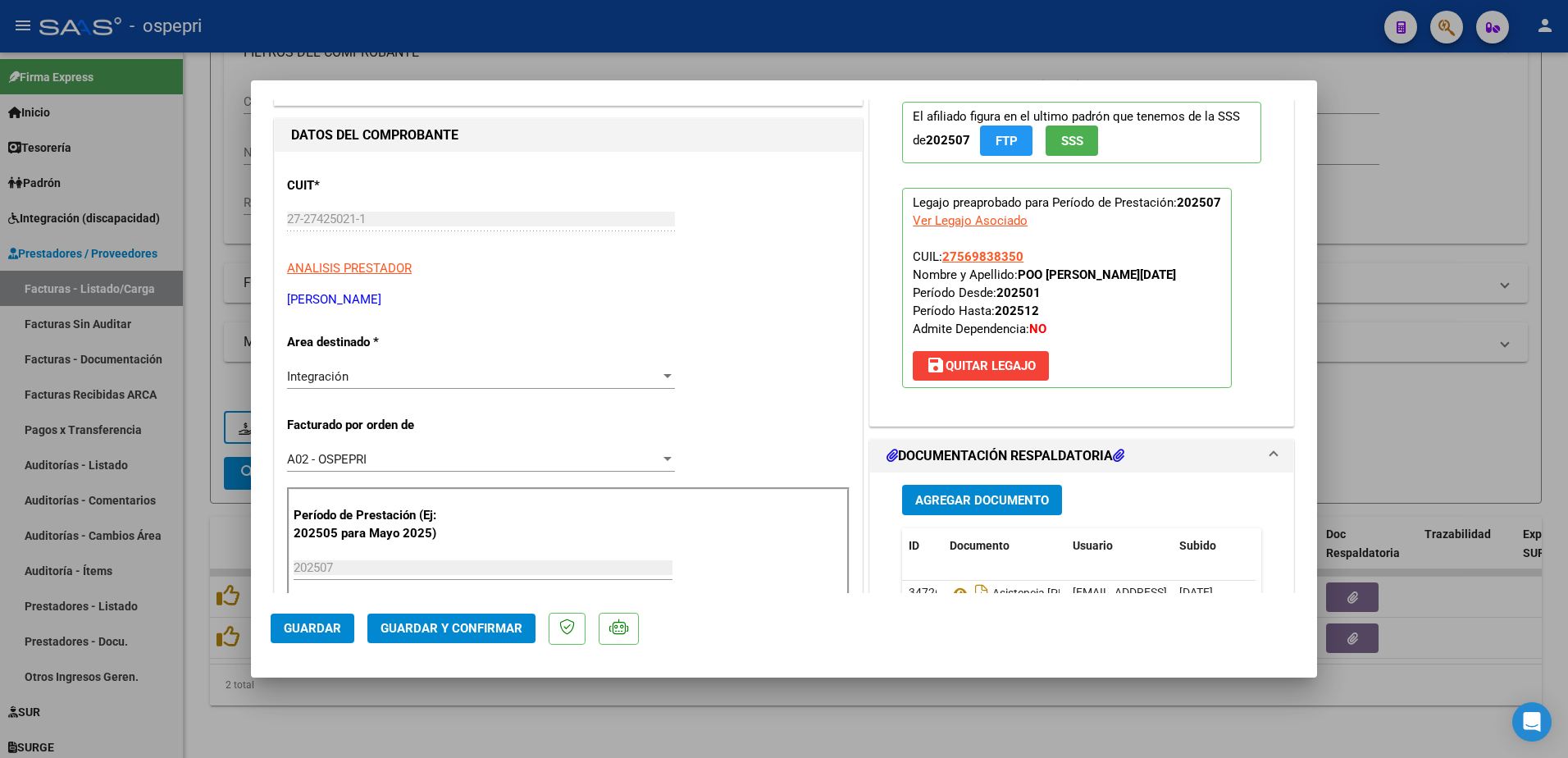
scroll to position [246, 0]
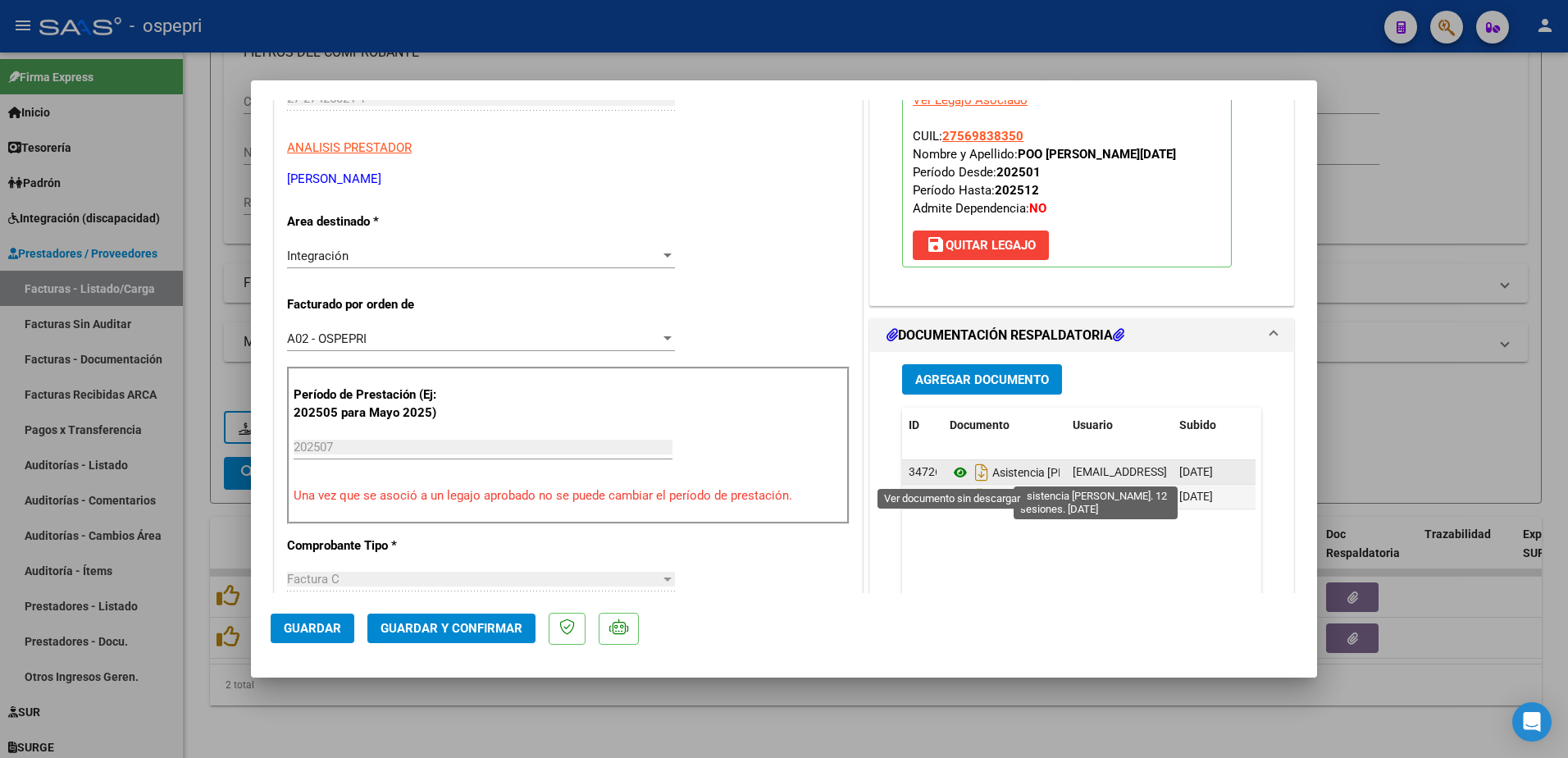
click at [950, 470] on icon at bounding box center [960, 472] width 21 height 19
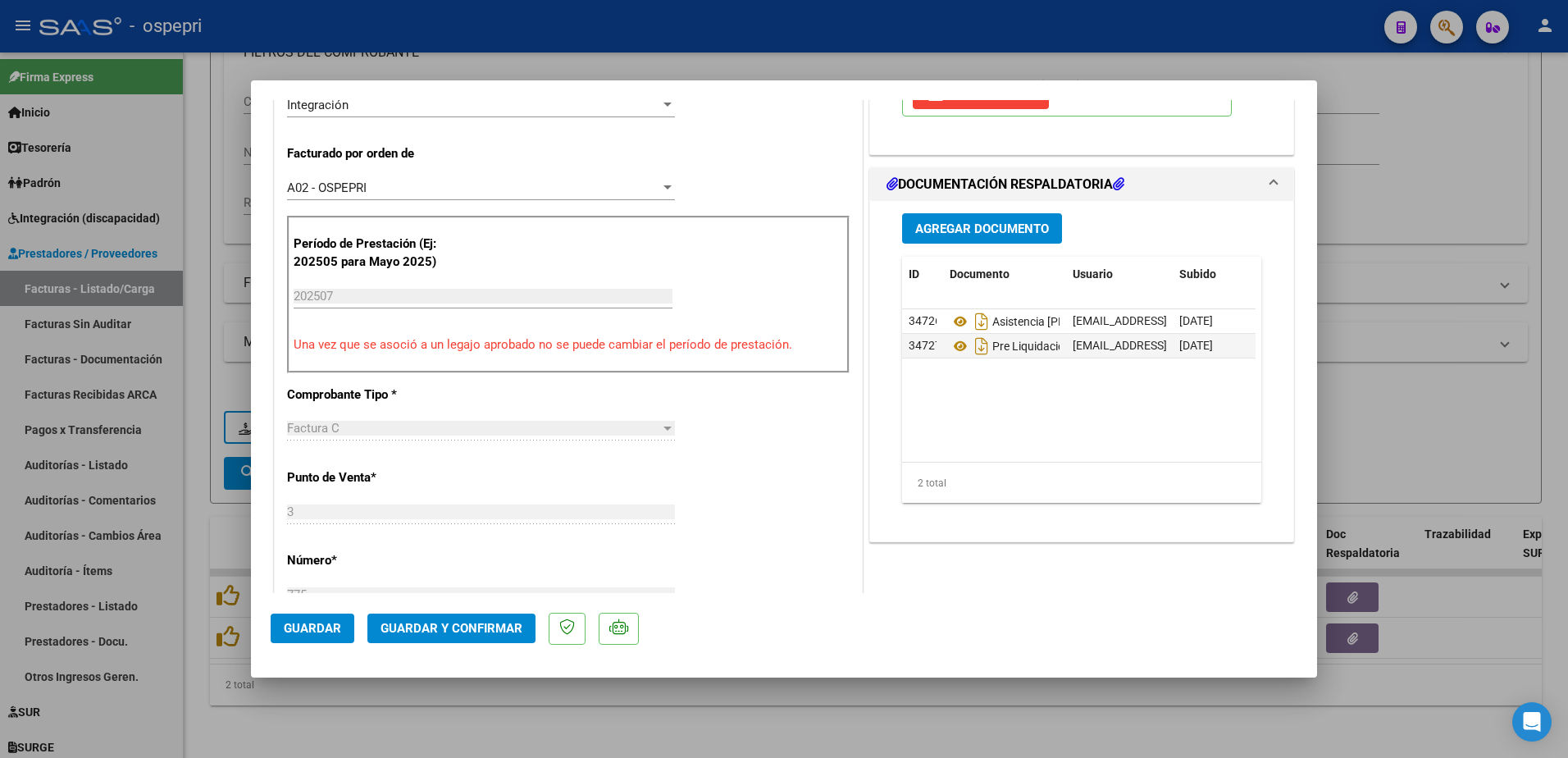
scroll to position [492, 0]
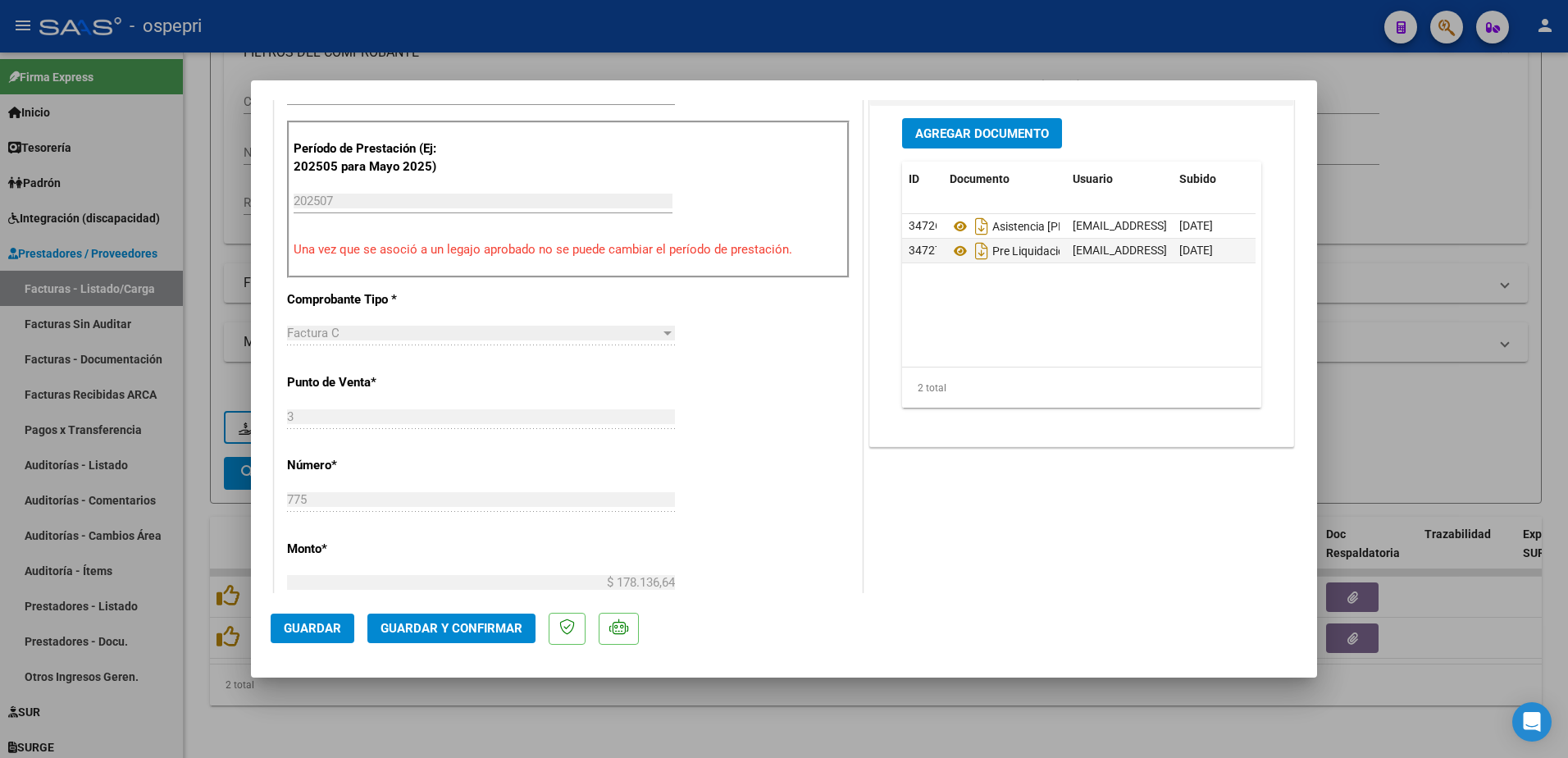
type input "$ 0,00"
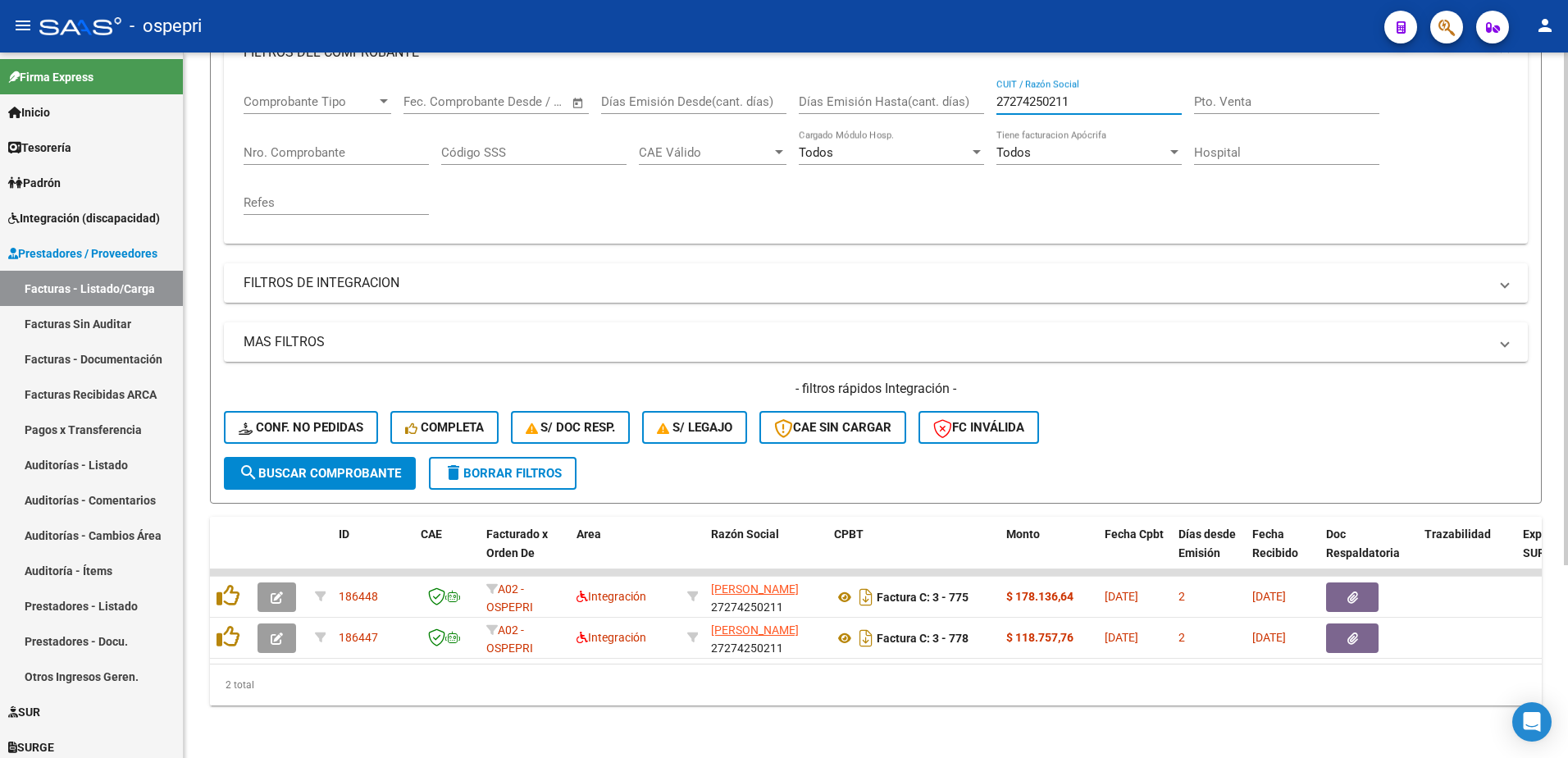
drag, startPoint x: 1094, startPoint y: 92, endPoint x: 941, endPoint y: 94, distance: 153.0
click at [941, 94] on div "Comprobante Tipo Comprobante Tipo Fecha inicio – Fecha fin Fec. Comprobante Des…" at bounding box center [876, 154] width 1265 height 152
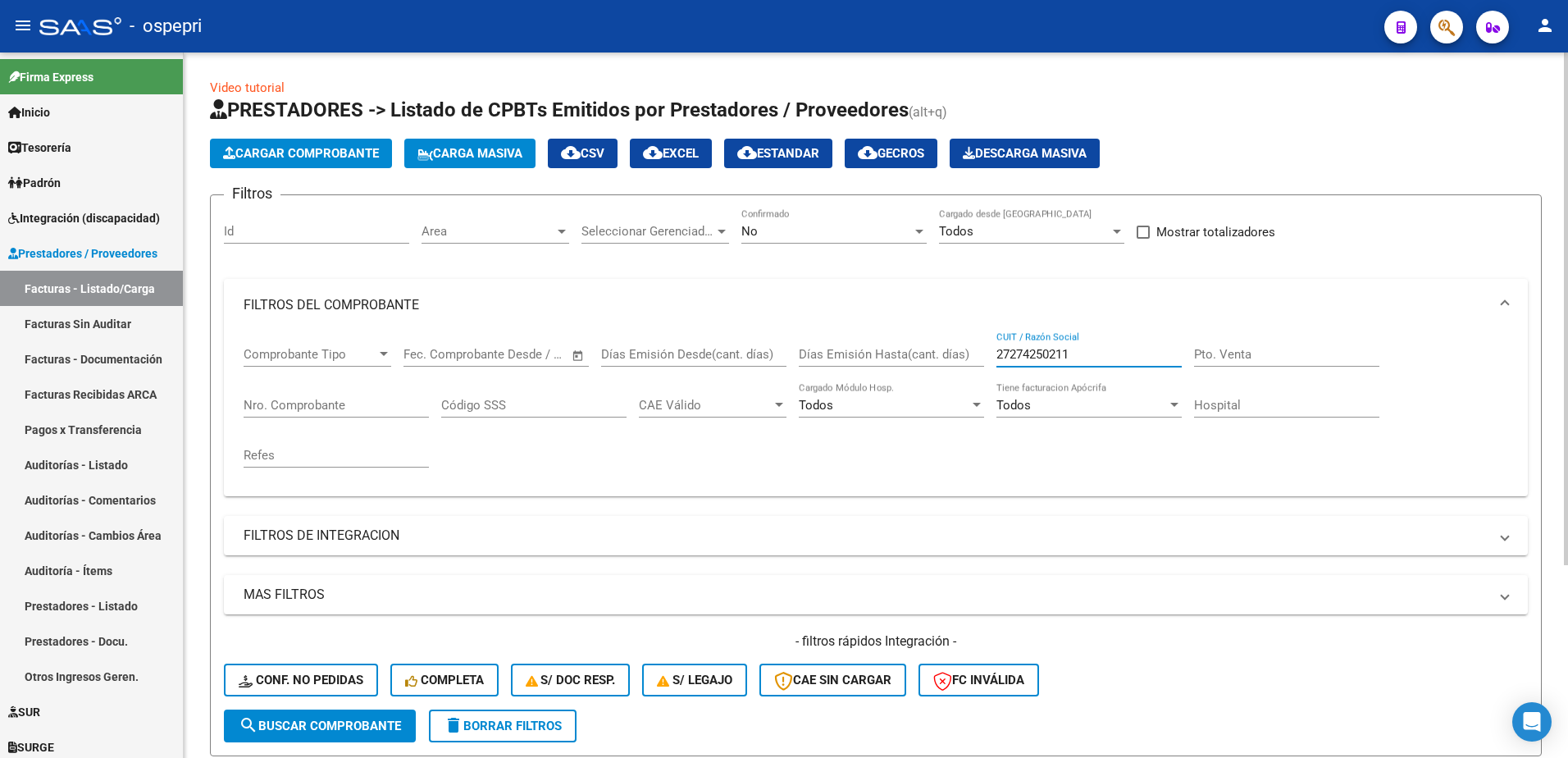
click at [914, 225] on div at bounding box center [919, 231] width 15 height 13
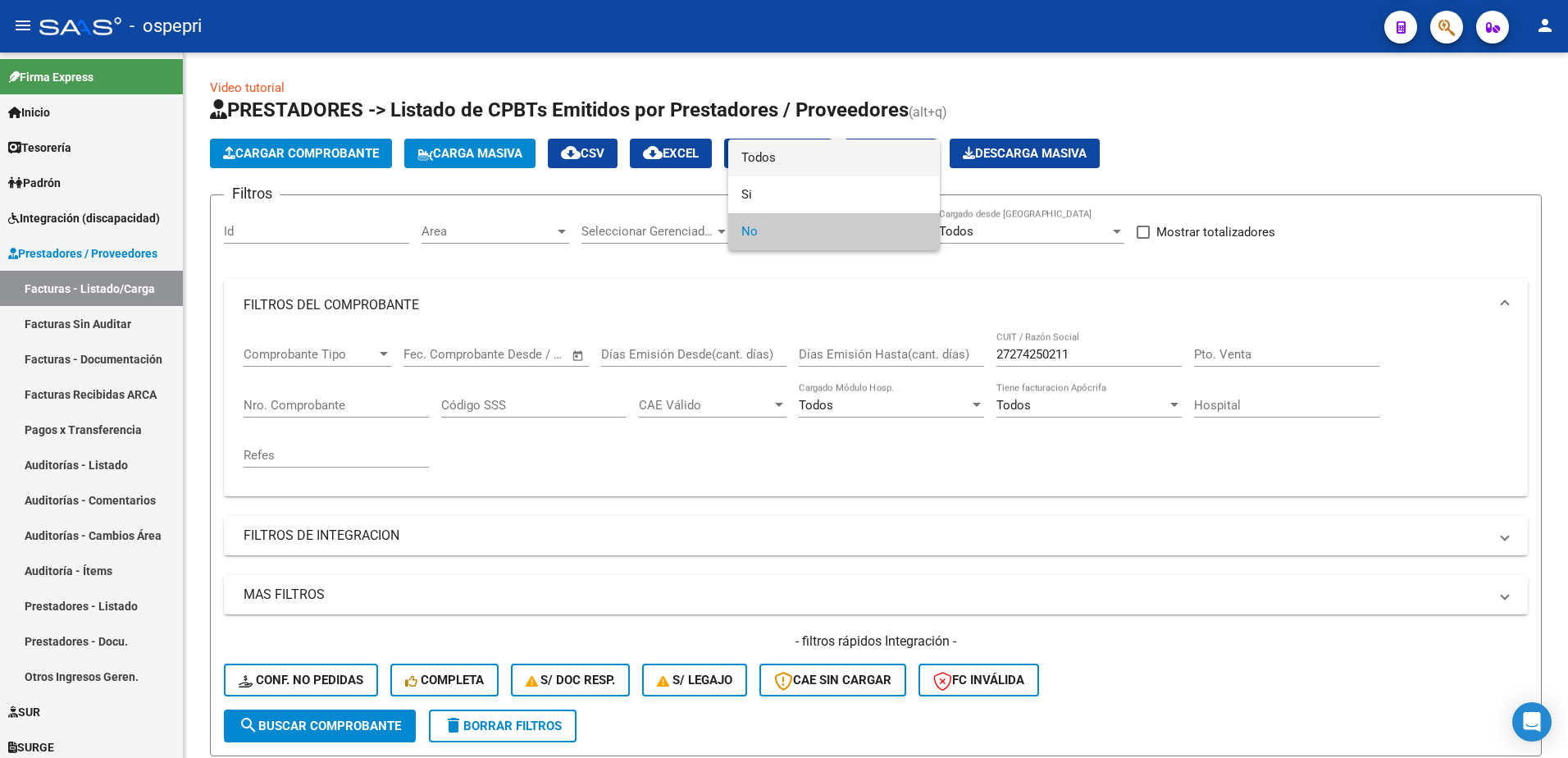
click at [795, 158] on span "Todos" at bounding box center [834, 158] width 186 height 37
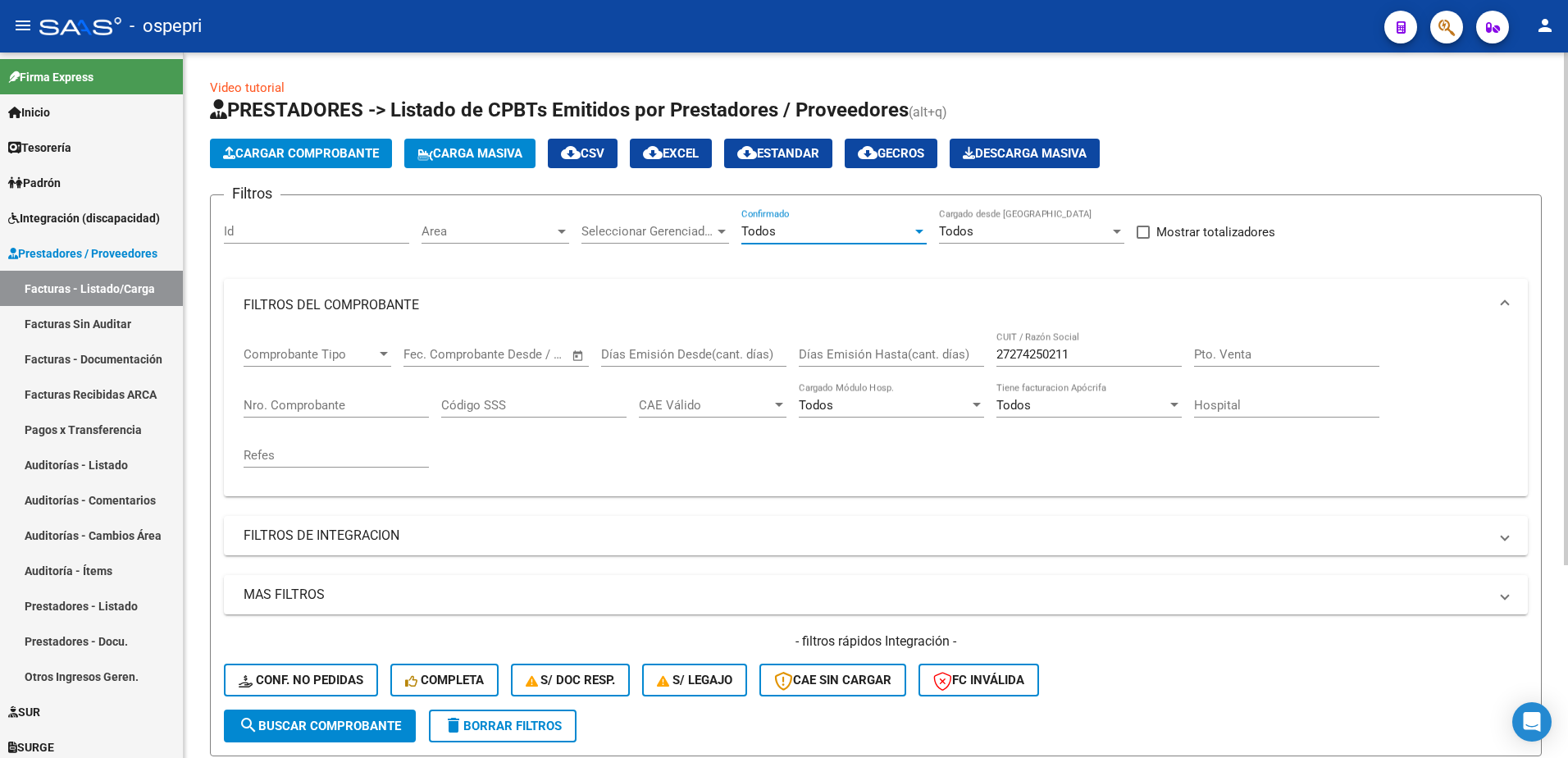
click at [1094, 345] on div "27274250211 CUIT / Razón Social" at bounding box center [1089, 349] width 186 height 35
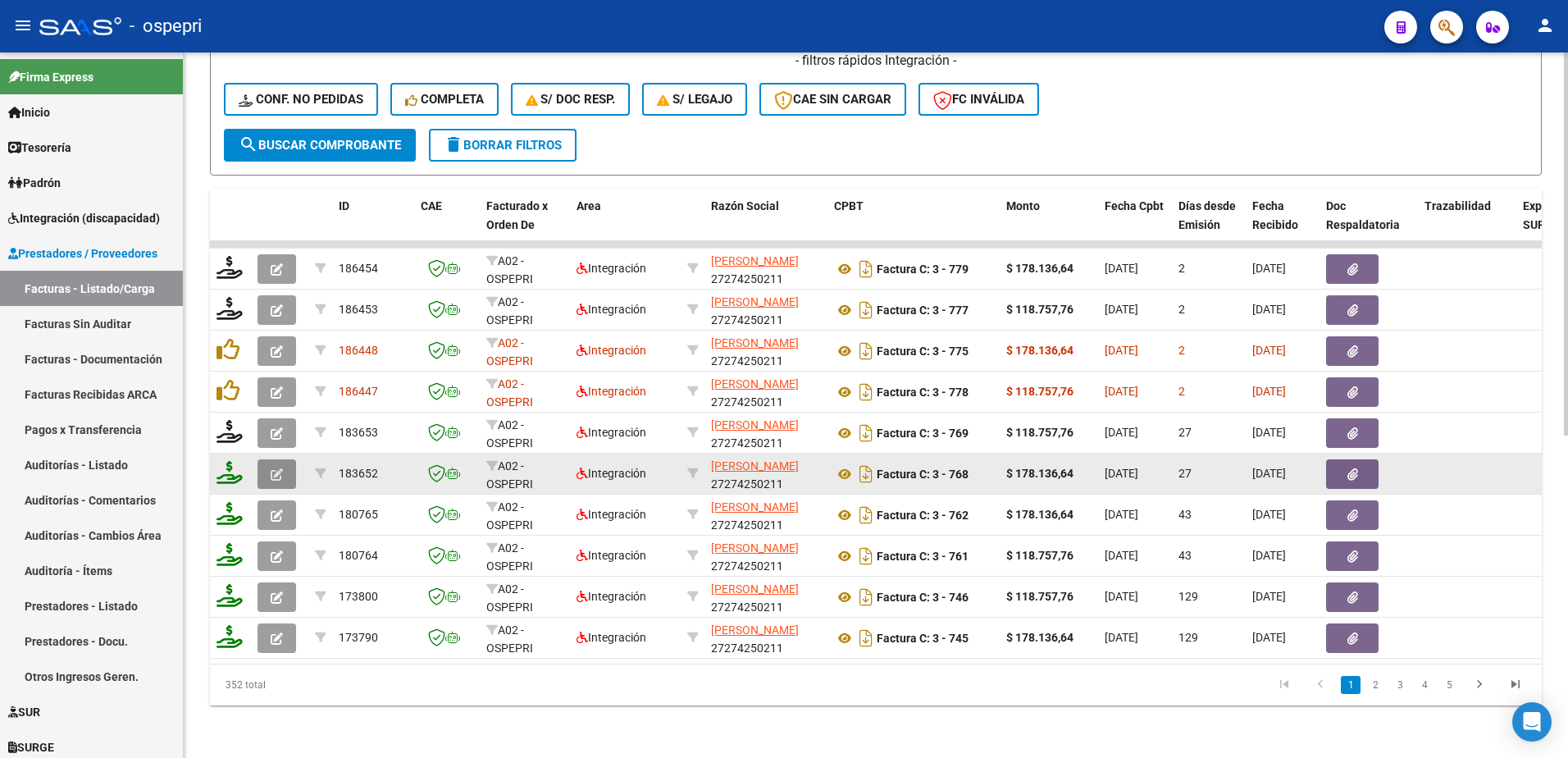
click at [267, 467] on button "button" at bounding box center [277, 474] width 39 height 30
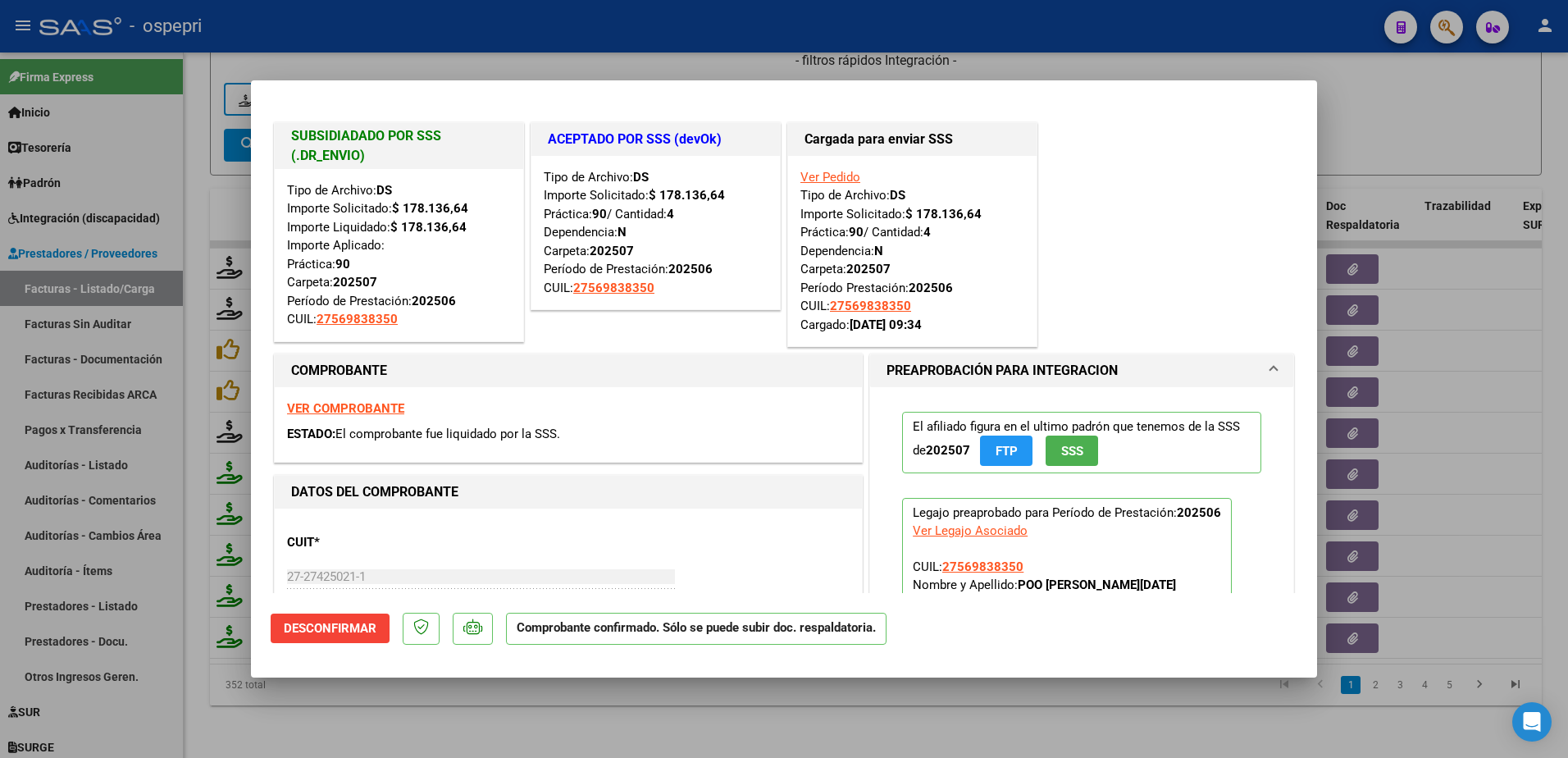
click at [361, 407] on strong "VER COMPROBANTE" at bounding box center [346, 408] width 117 height 15
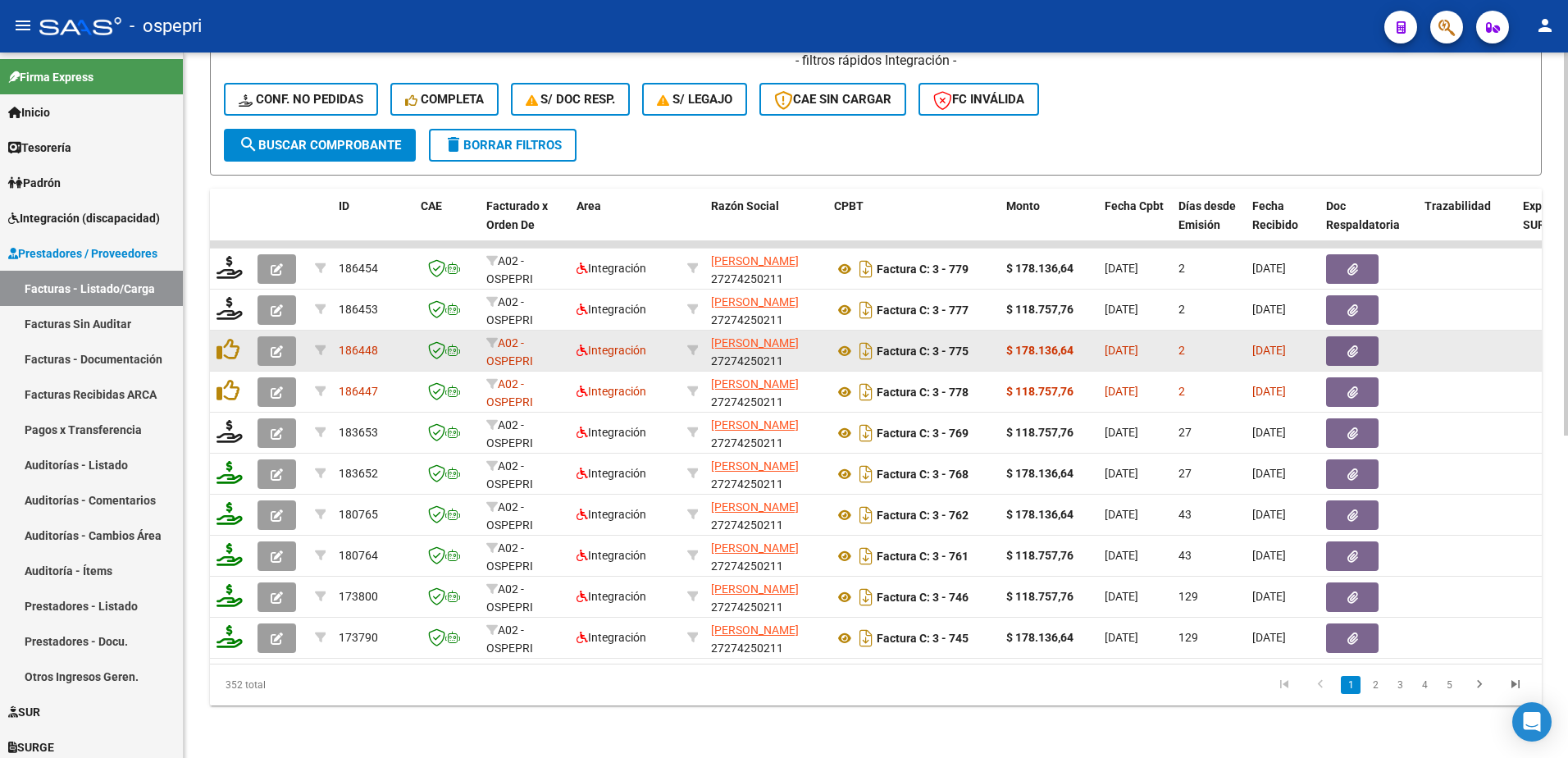
click at [279, 345] on icon "button" at bounding box center [277, 351] width 12 height 12
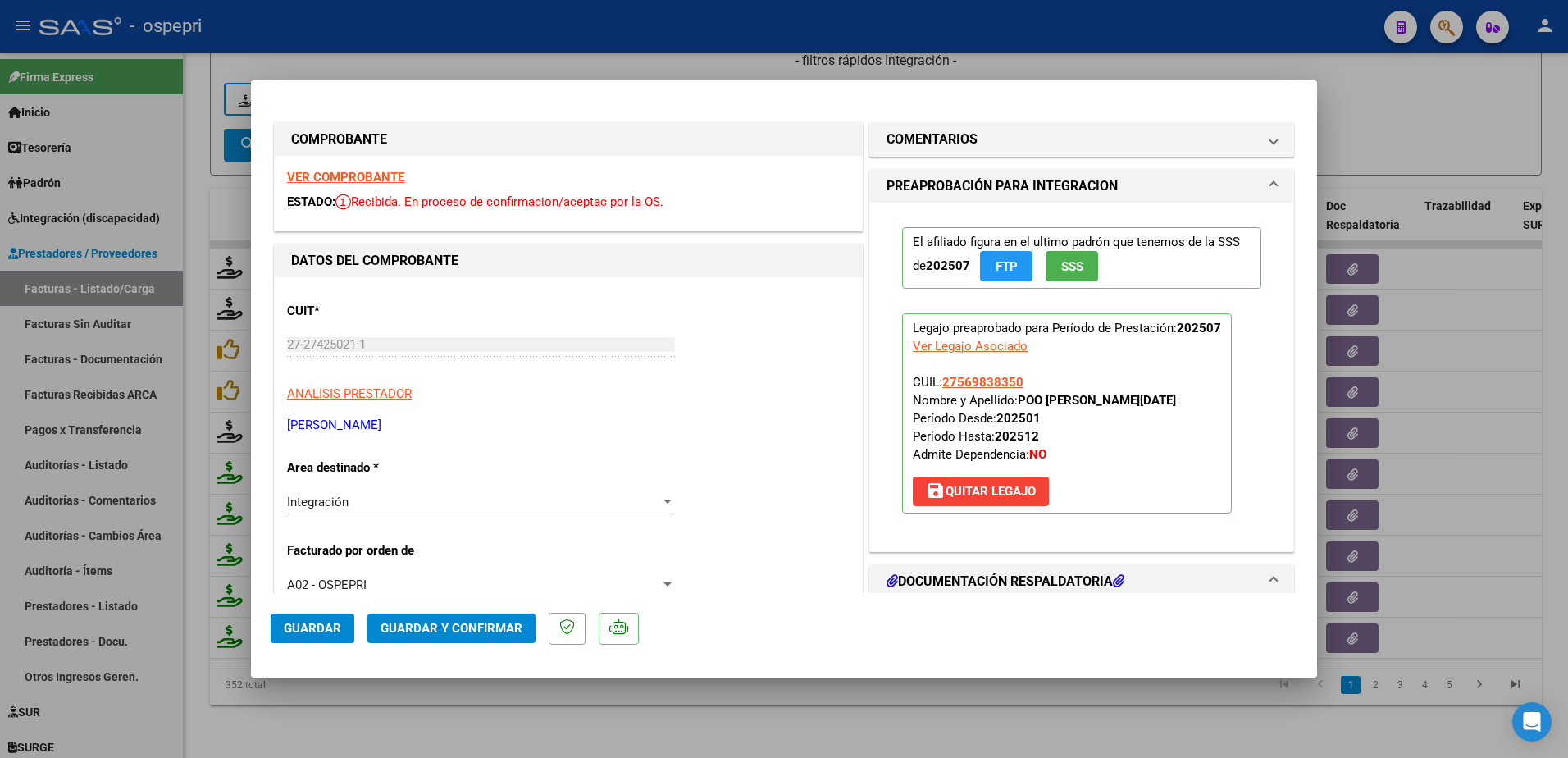
click at [340, 177] on strong "VER COMPROBANTE" at bounding box center [346, 177] width 117 height 15
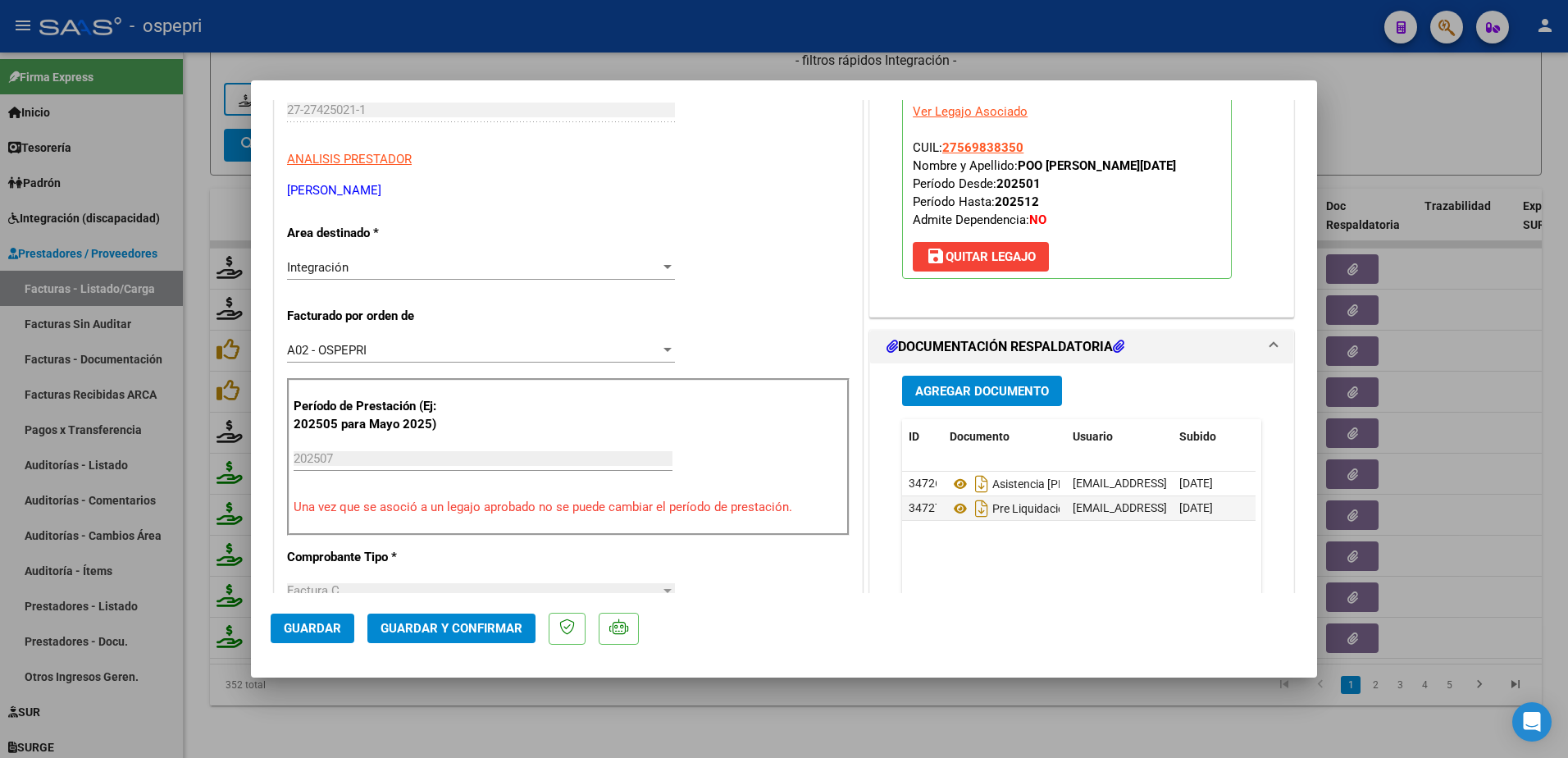
scroll to position [246, 0]
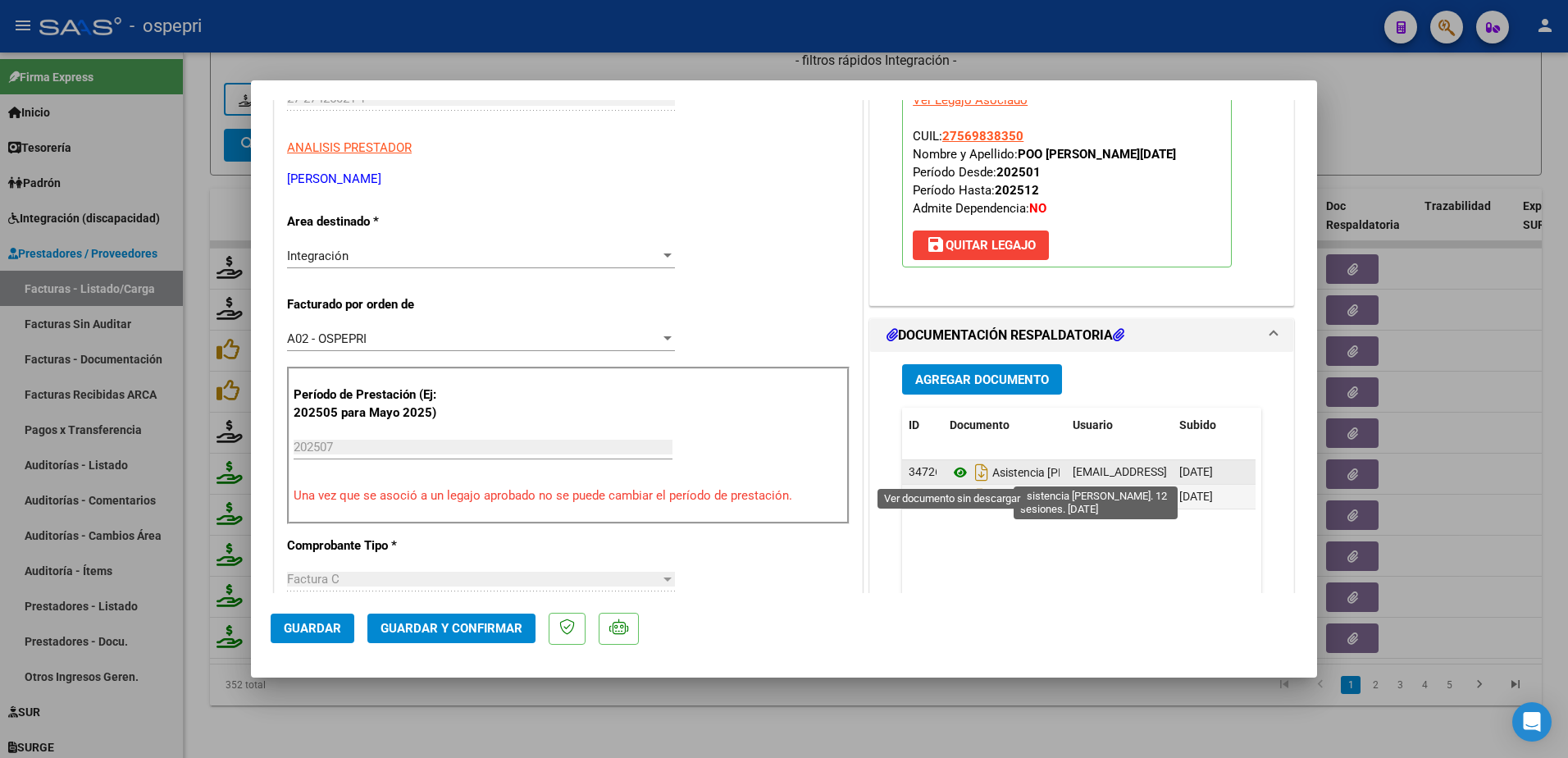
click at [953, 474] on icon at bounding box center [960, 472] width 21 height 19
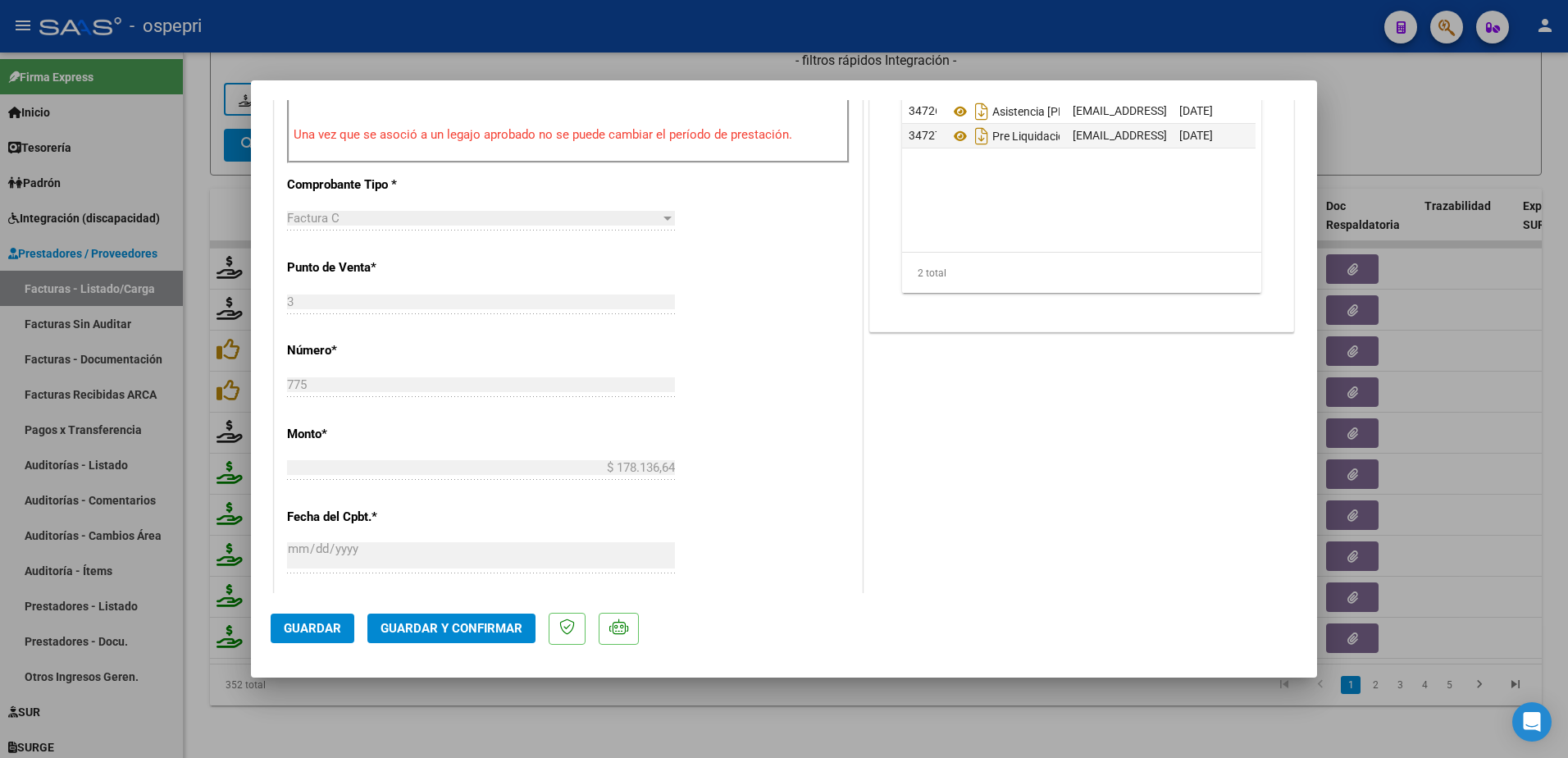
scroll to position [656, 0]
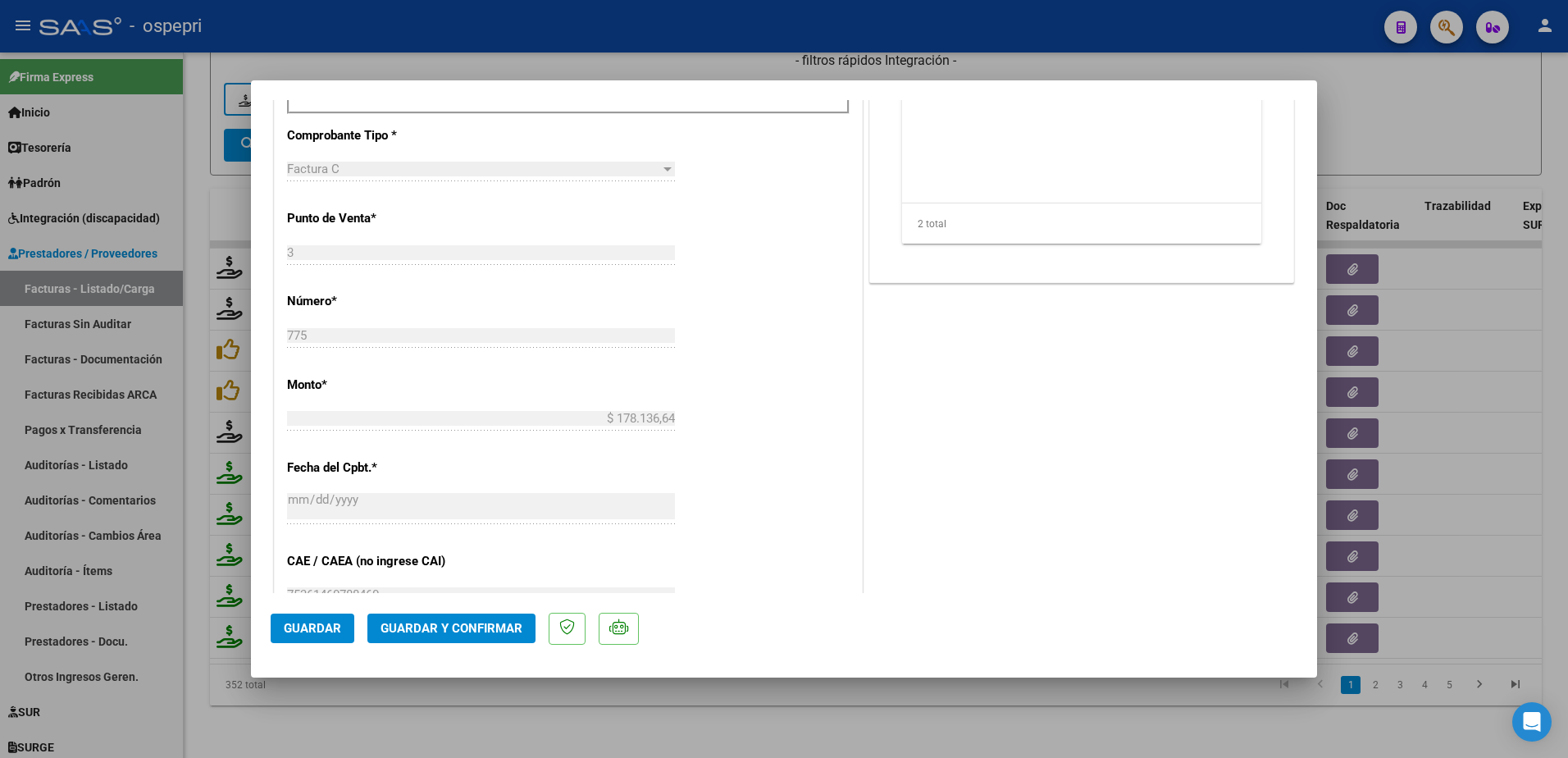
click at [463, 636] on button "Guardar y Confirmar" at bounding box center [451, 628] width 168 height 30
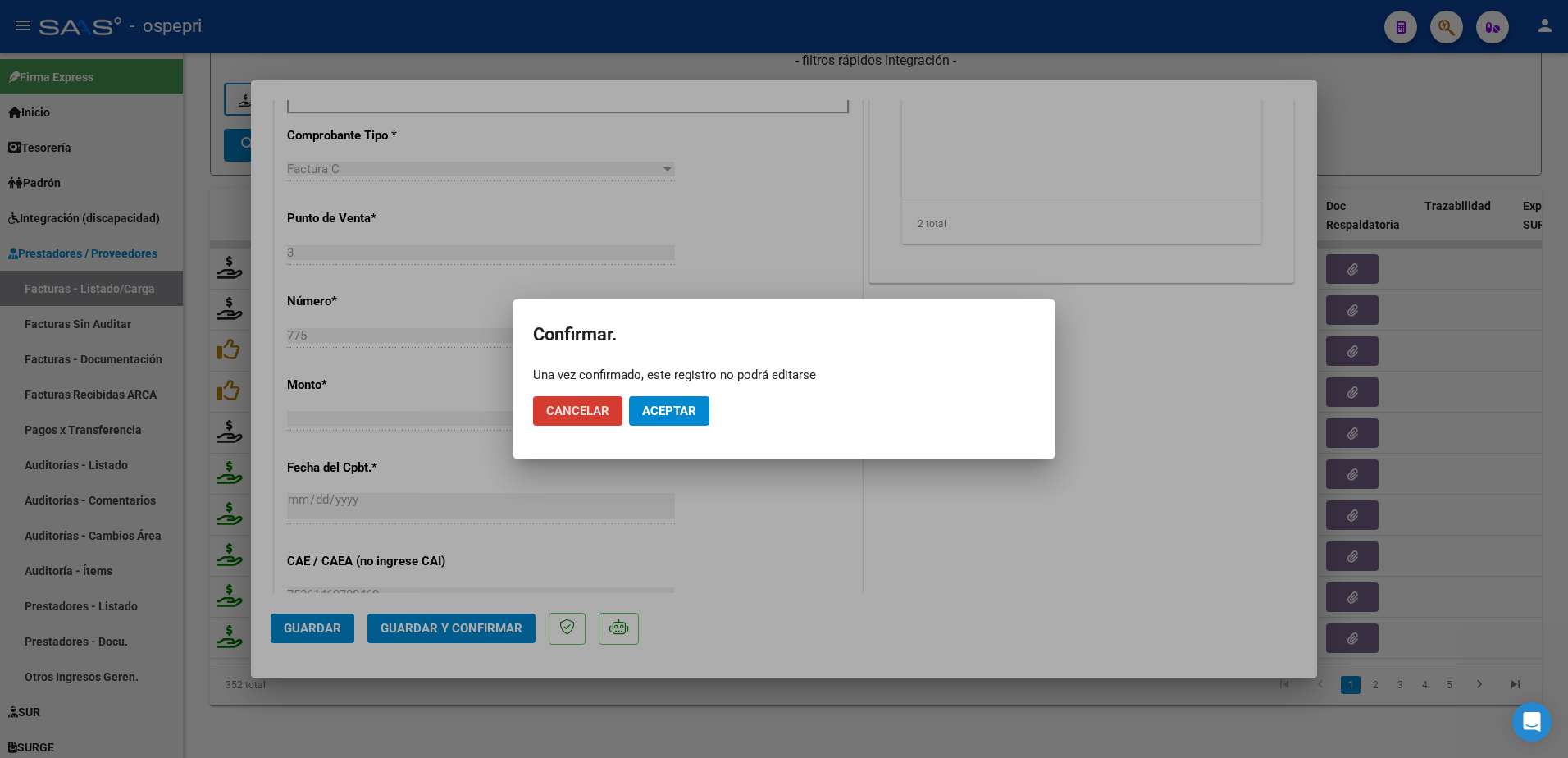
click at [671, 407] on span "Aceptar" at bounding box center [669, 411] width 54 height 15
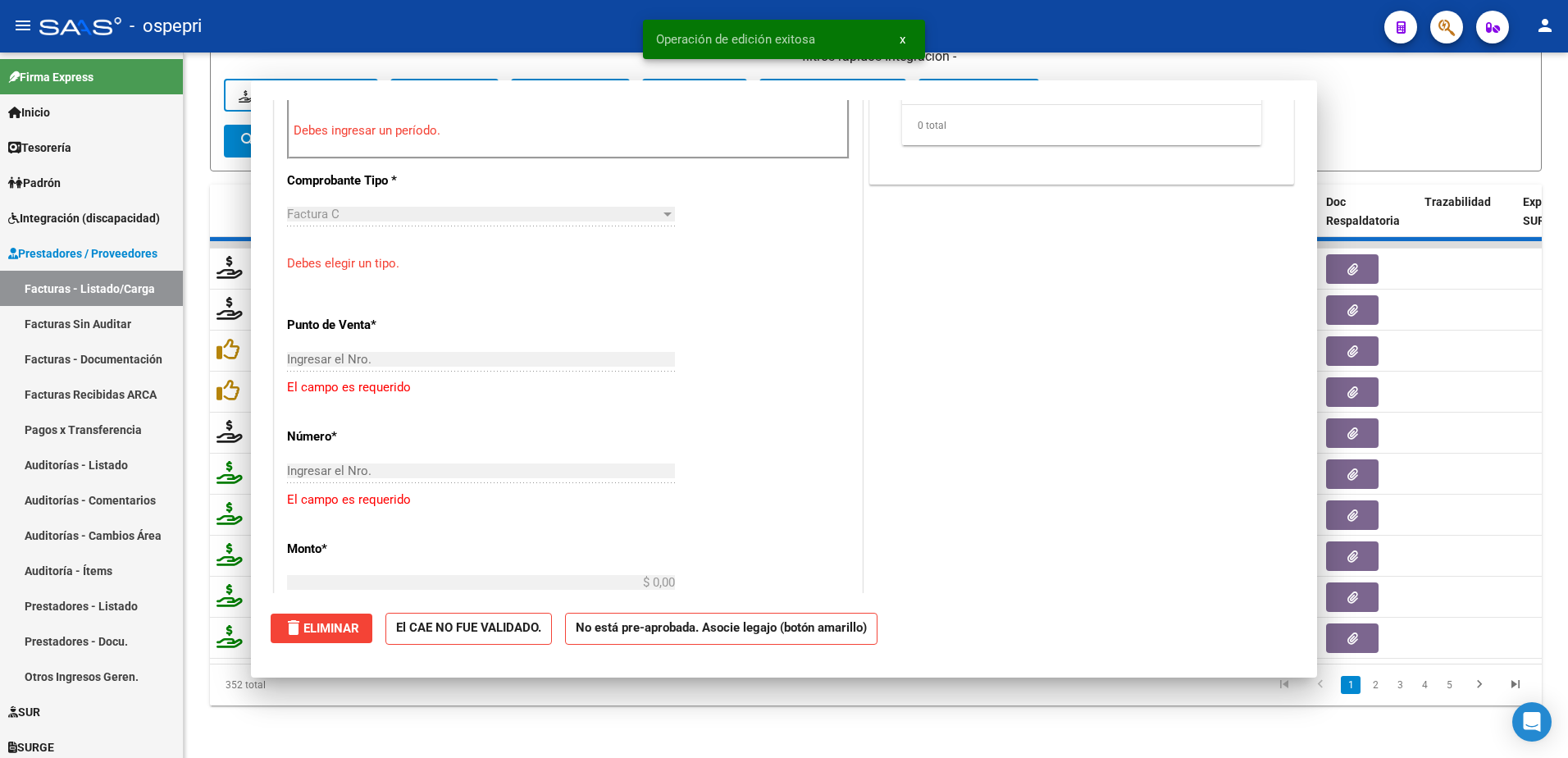
scroll to position [685, 0]
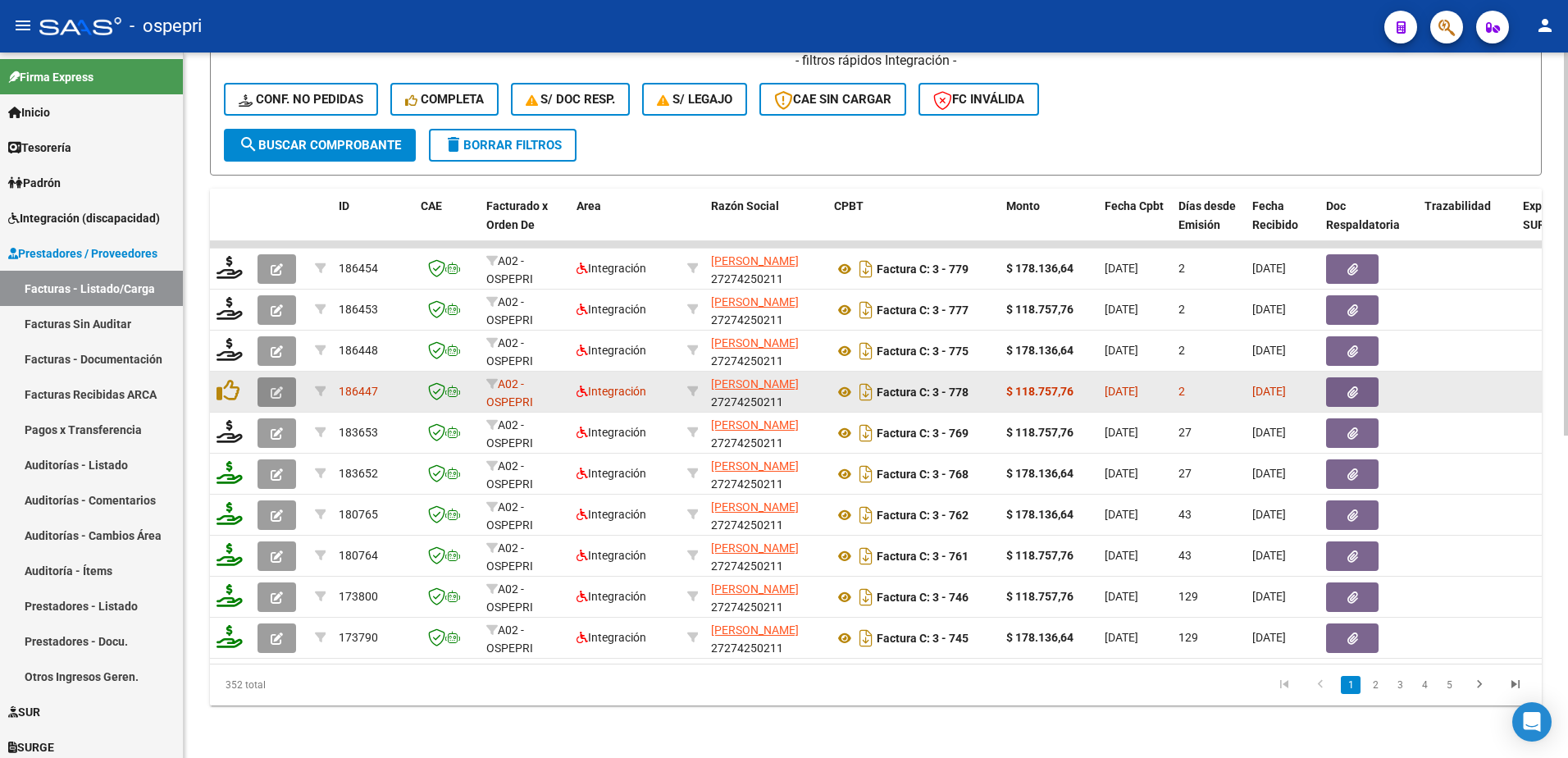
click at [275, 386] on icon "button" at bounding box center [277, 393] width 12 height 12
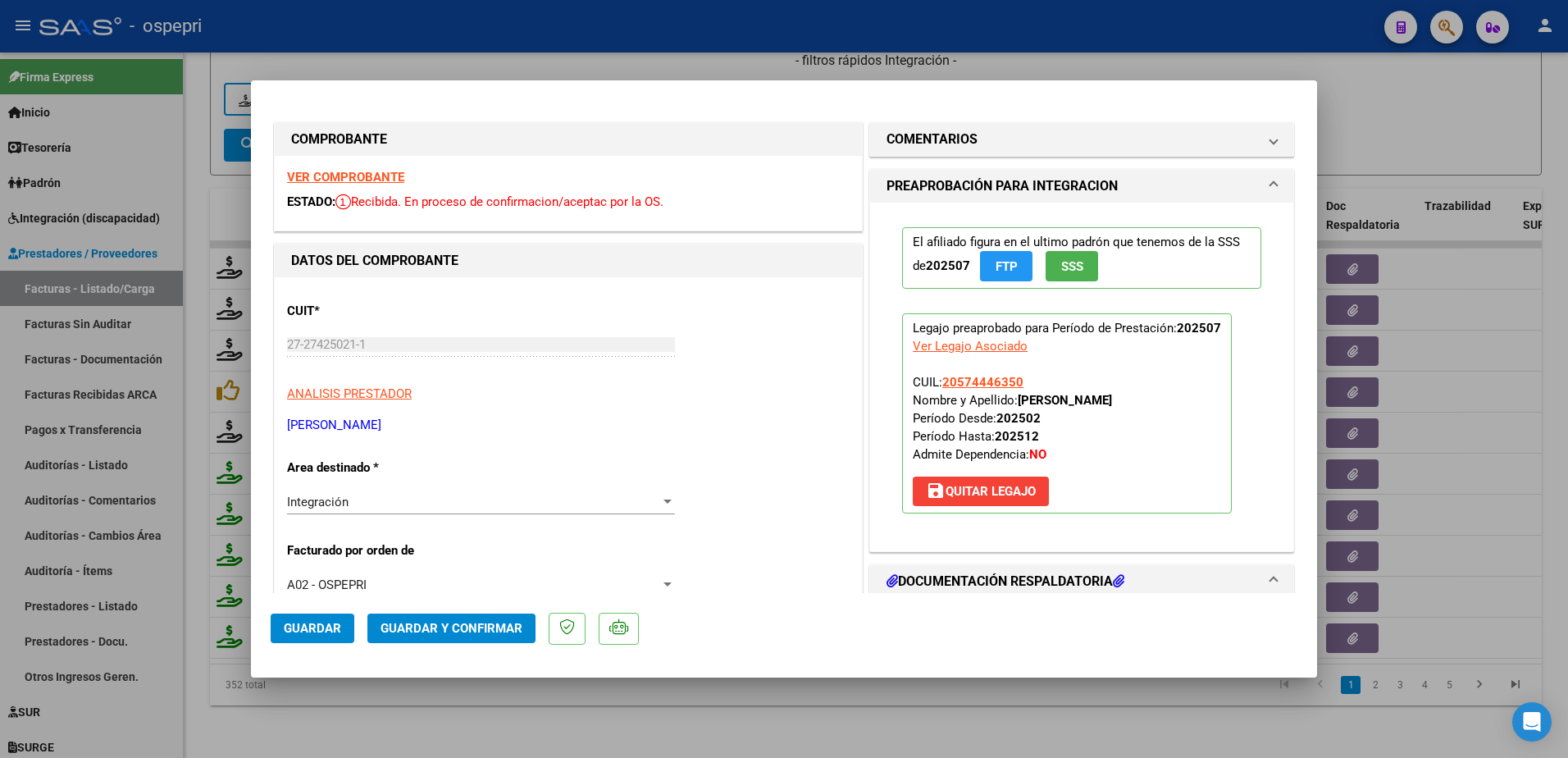
click at [339, 174] on strong "VER COMPROBANTE" at bounding box center [346, 177] width 117 height 15
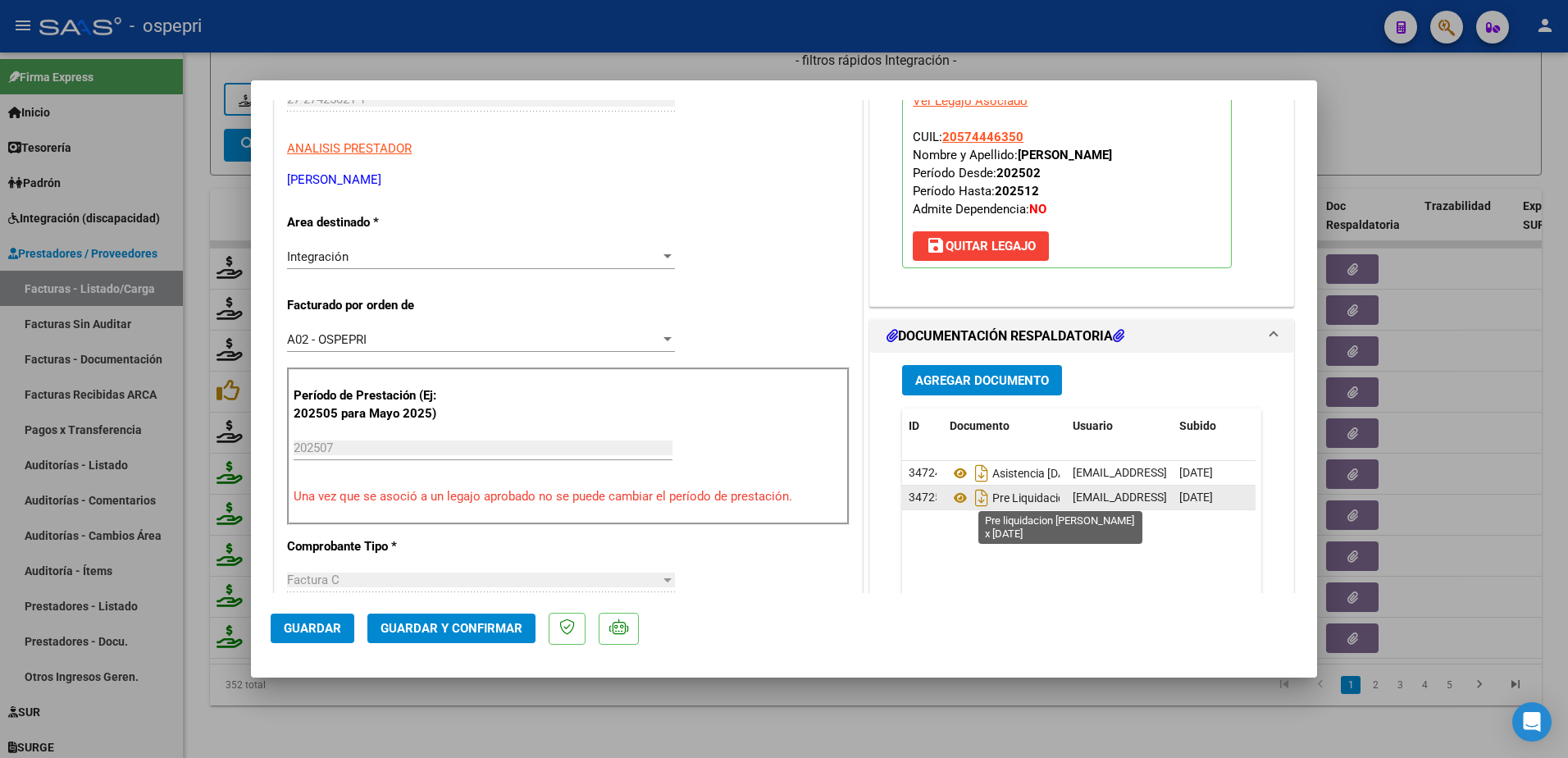
scroll to position [246, 0]
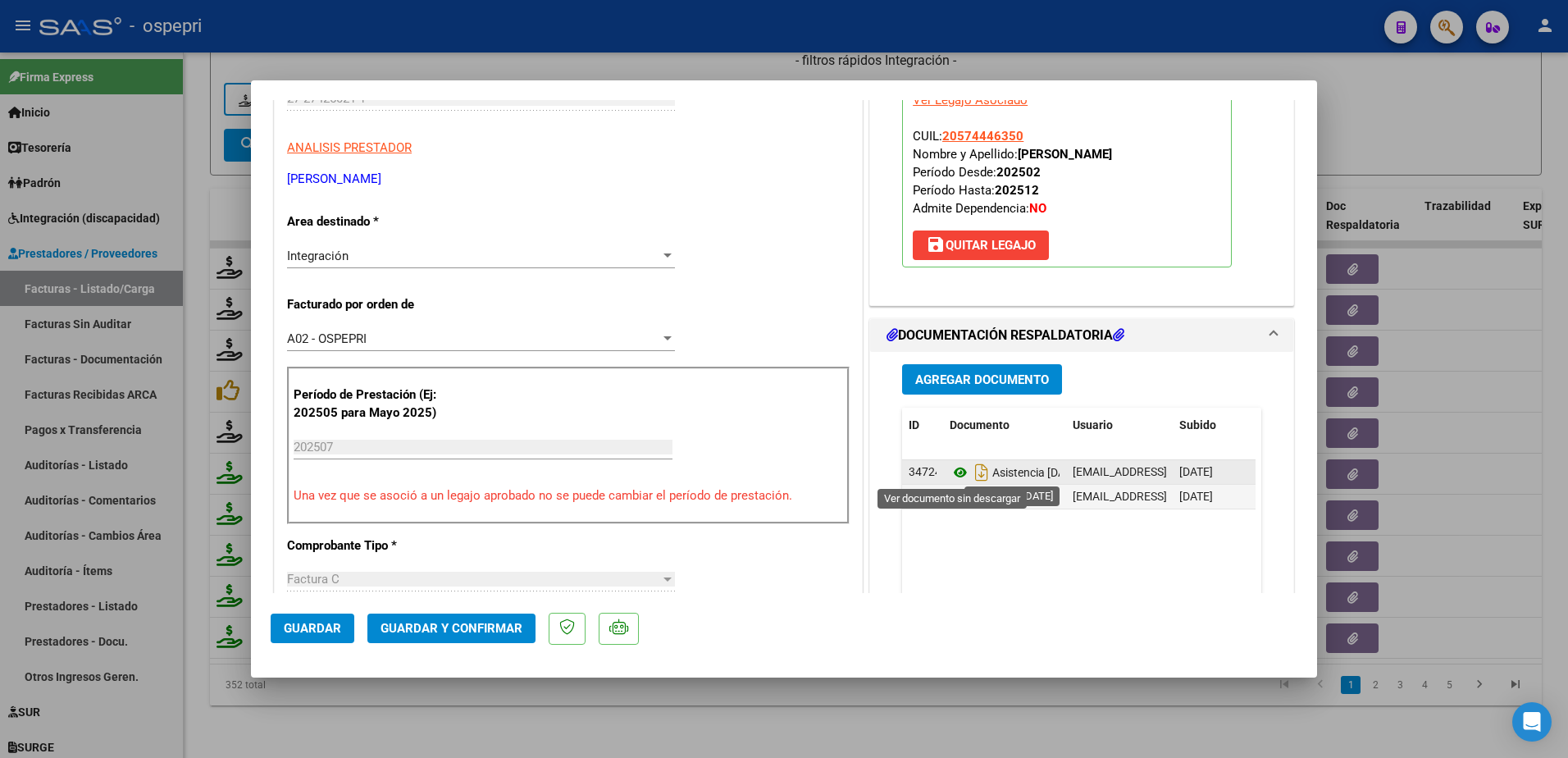
click at [952, 472] on icon at bounding box center [960, 472] width 21 height 19
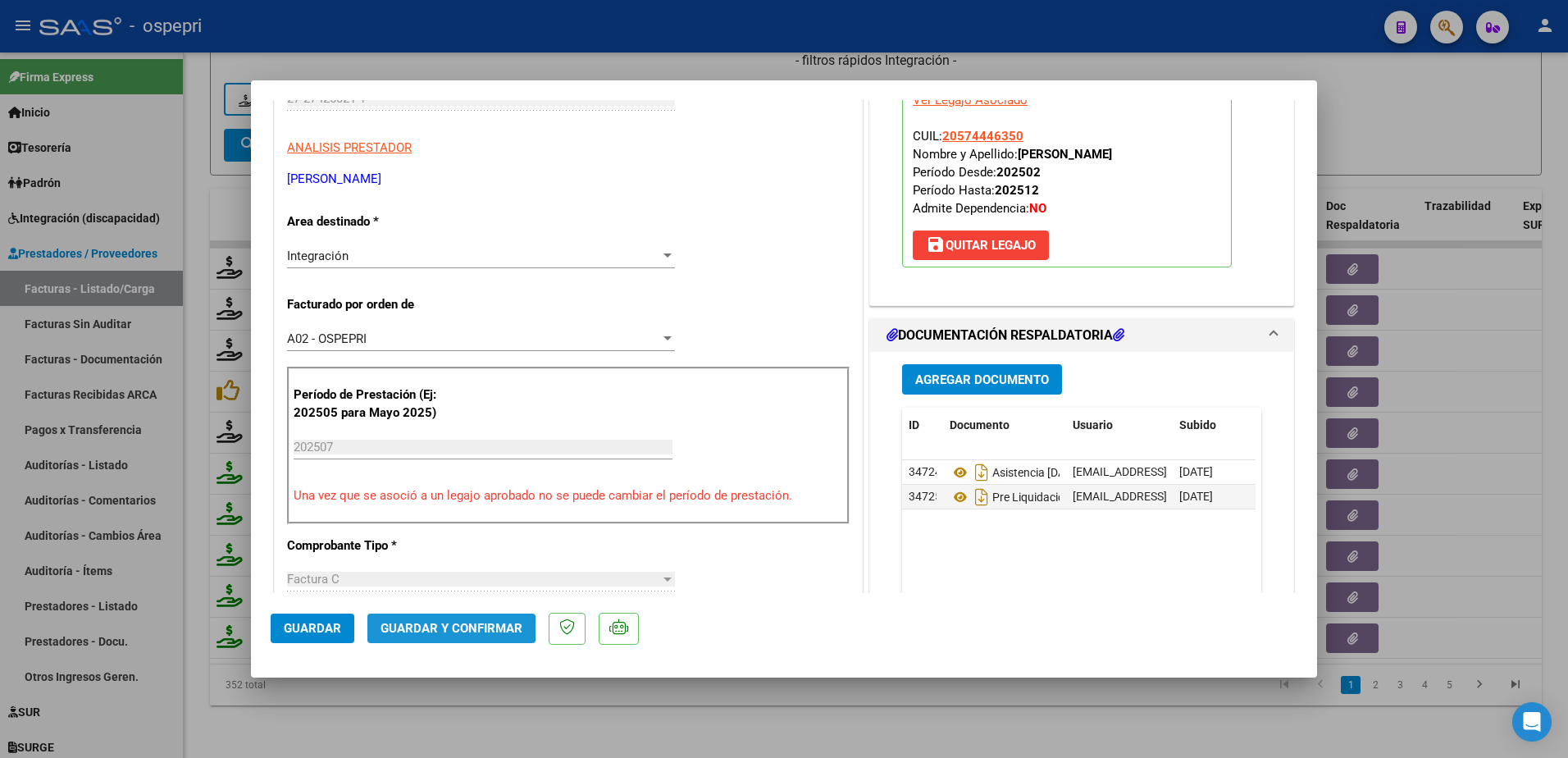
click at [435, 627] on span "Guardar y Confirmar" at bounding box center [451, 628] width 142 height 15
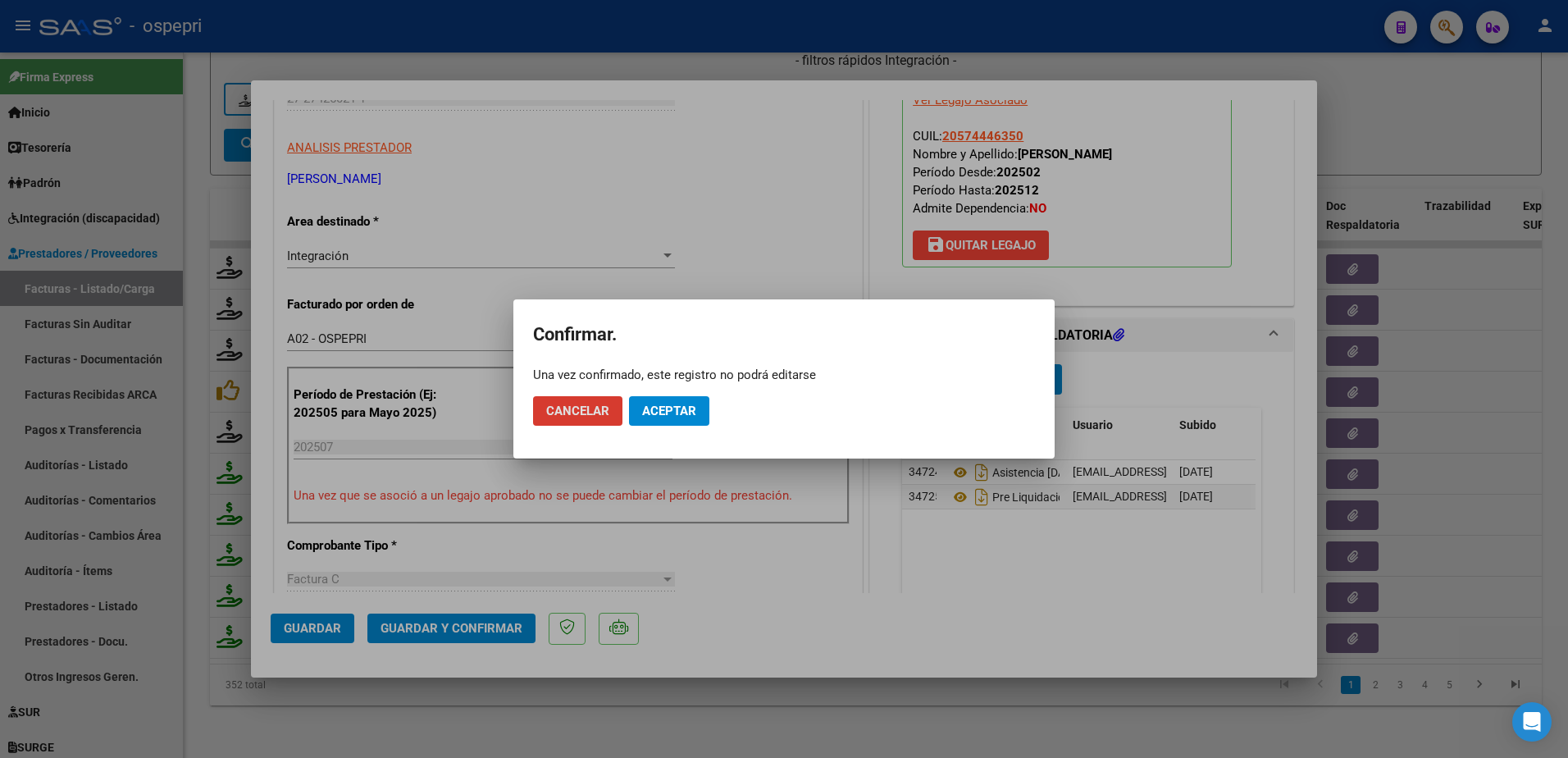
click at [653, 414] on span "Aceptar" at bounding box center [669, 411] width 54 height 15
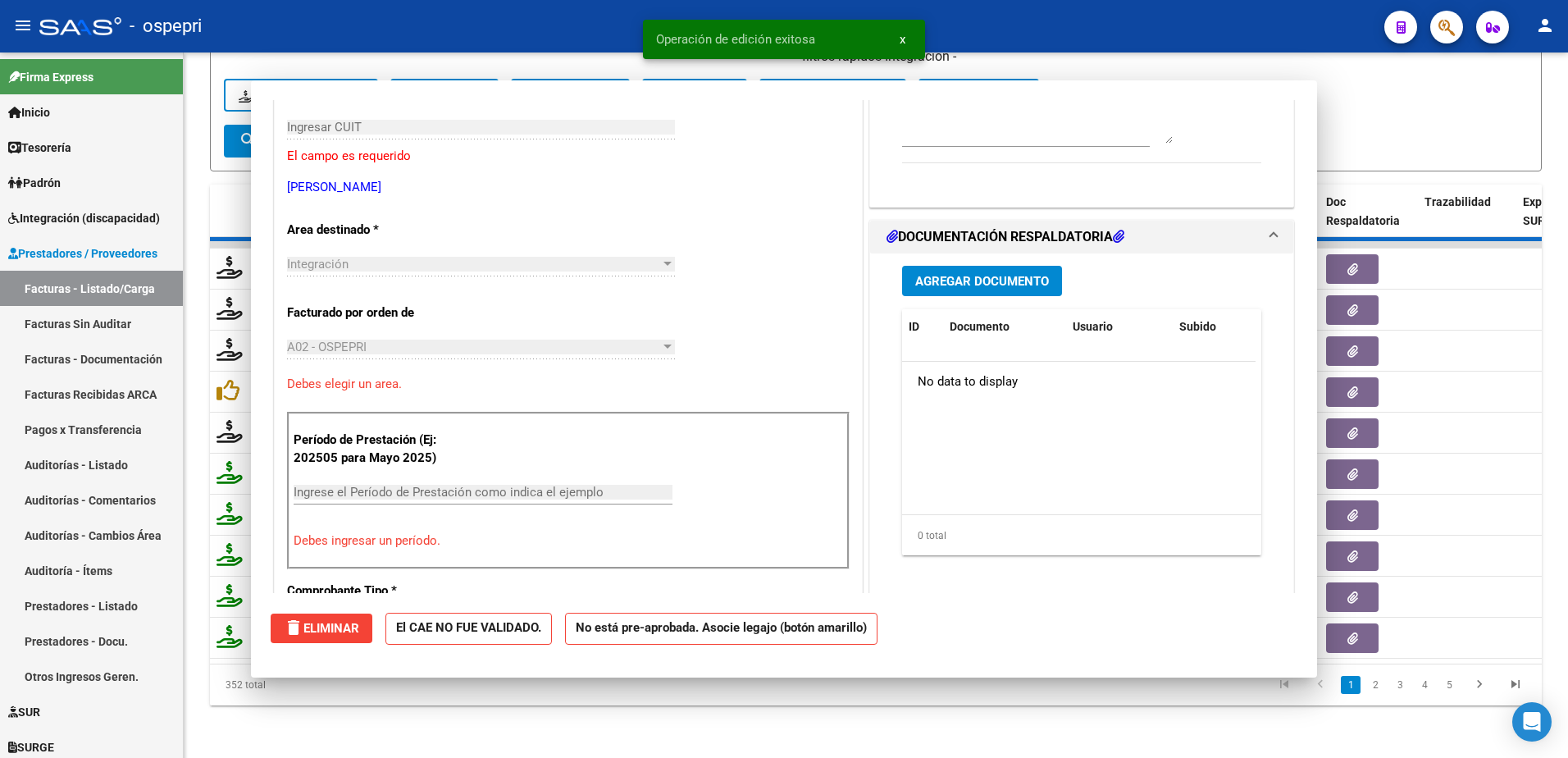
scroll to position [0, 0]
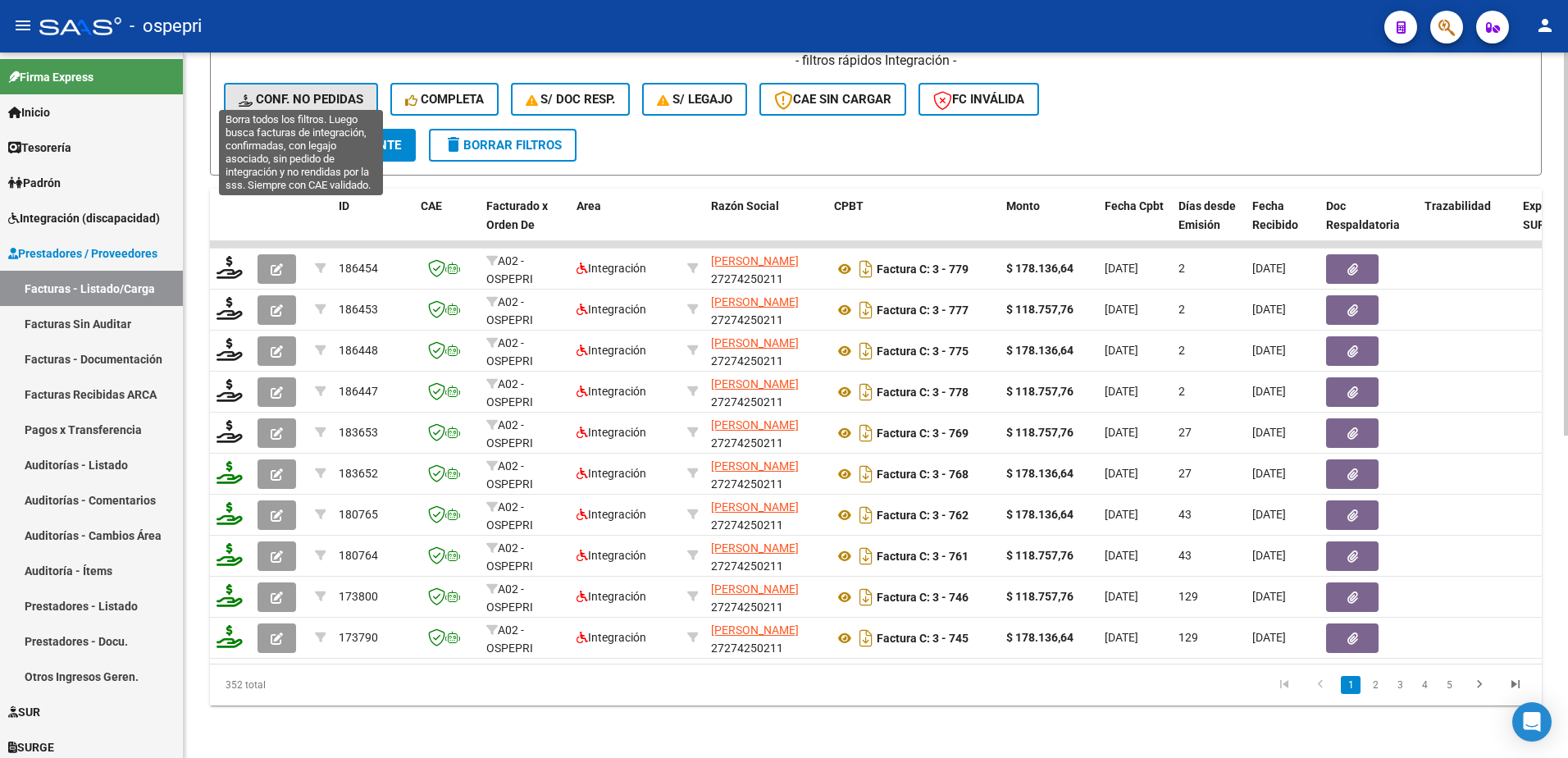
click at [317, 92] on span "Conf. no pedidas" at bounding box center [300, 99] width 124 height 15
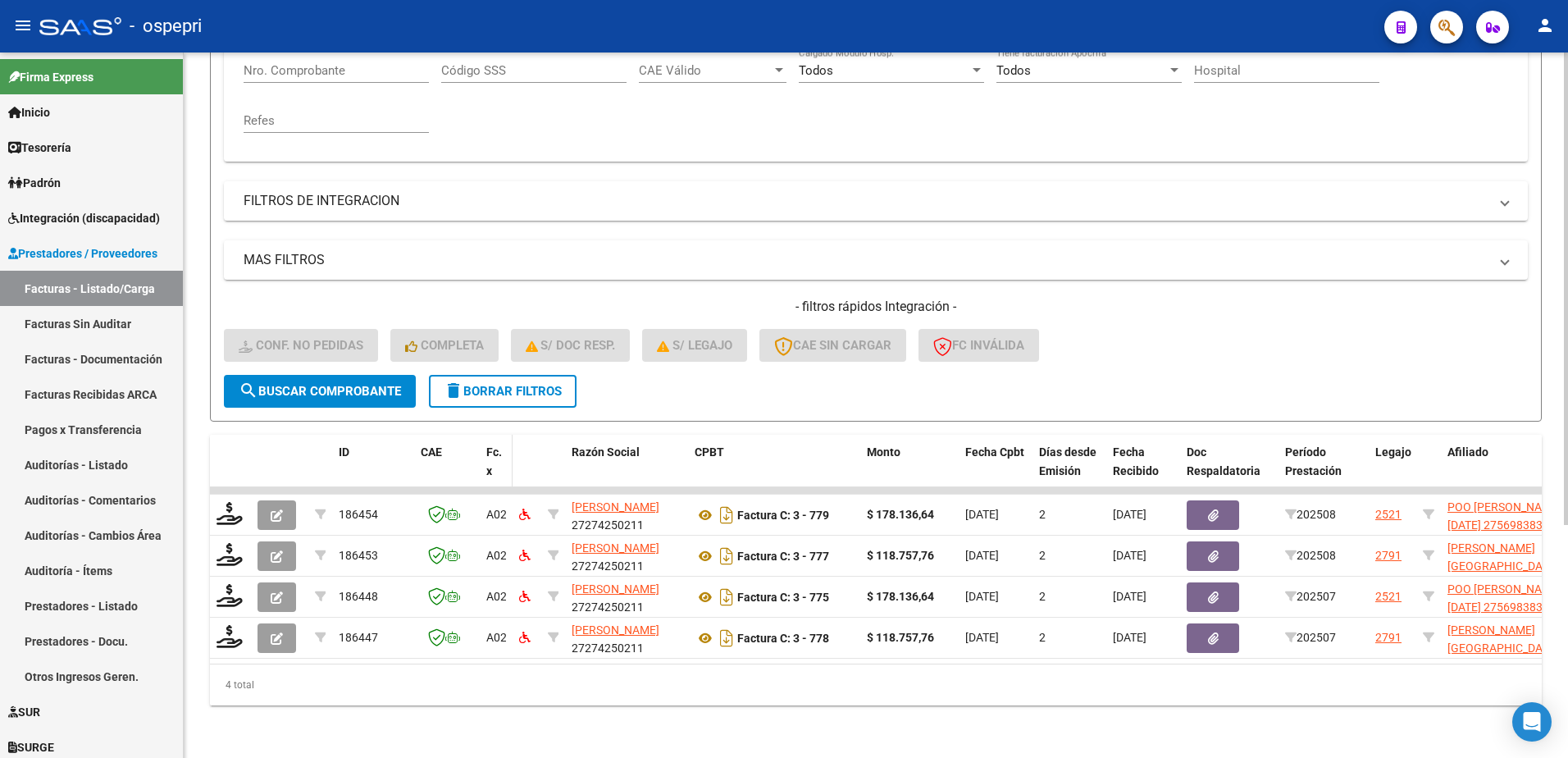
scroll to position [347, 0]
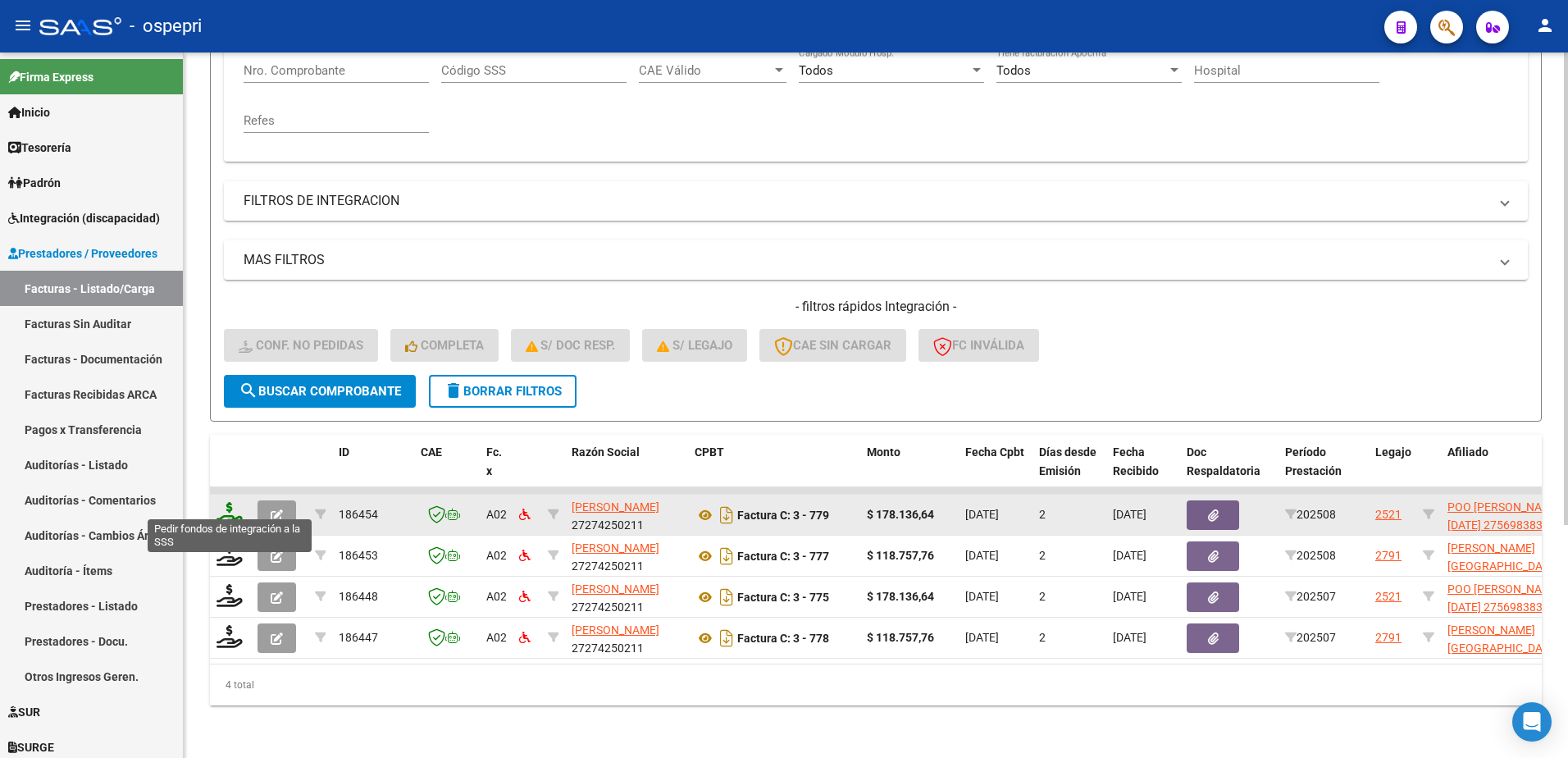
click at [228, 508] on icon at bounding box center [230, 514] width 26 height 23
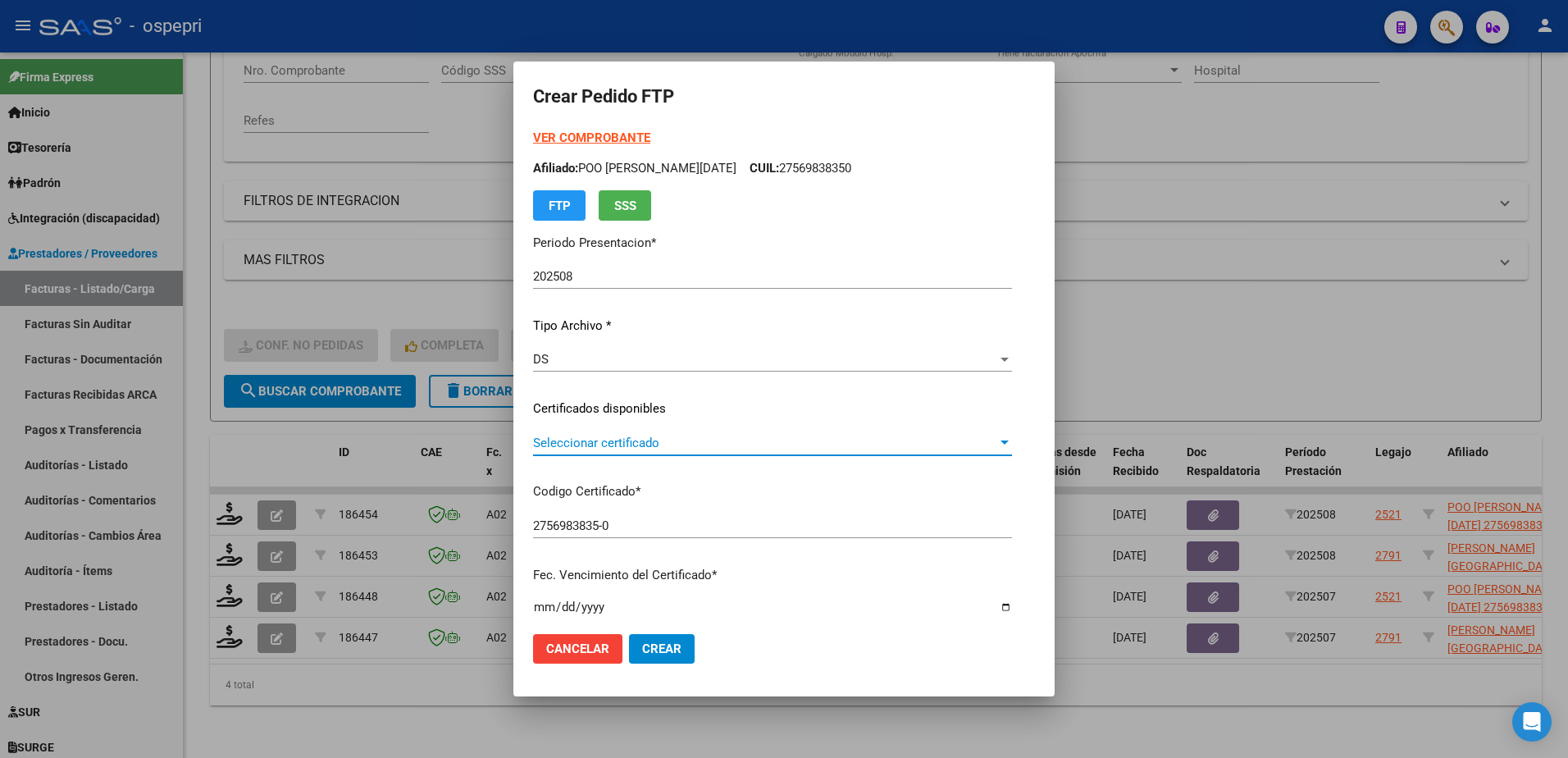
click at [639, 439] on span "Seleccionar certificado" at bounding box center [766, 443] width 464 height 15
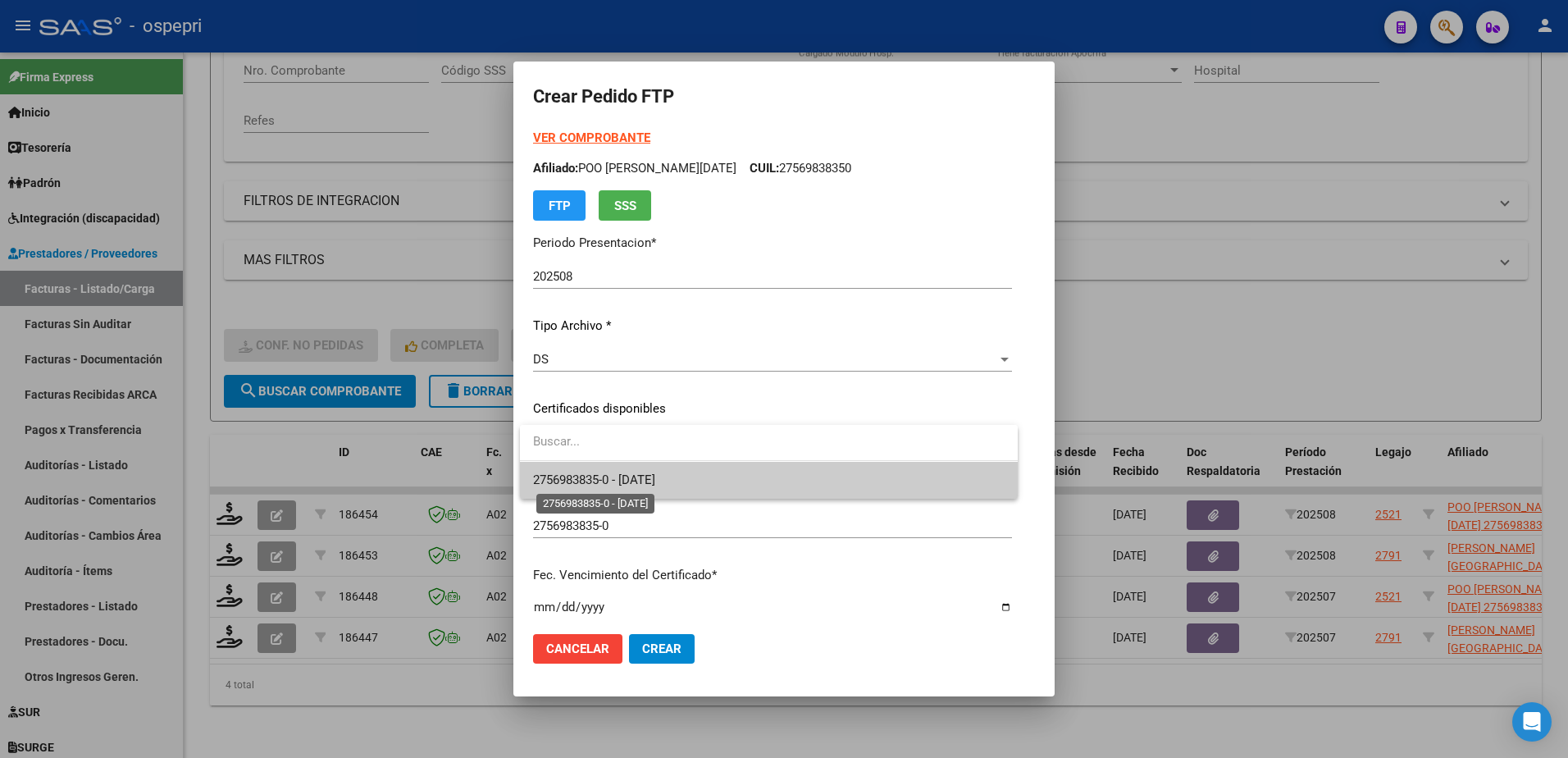
click at [653, 478] on span "2756983835-0 - 2027-12-01" at bounding box center [594, 479] width 122 height 15
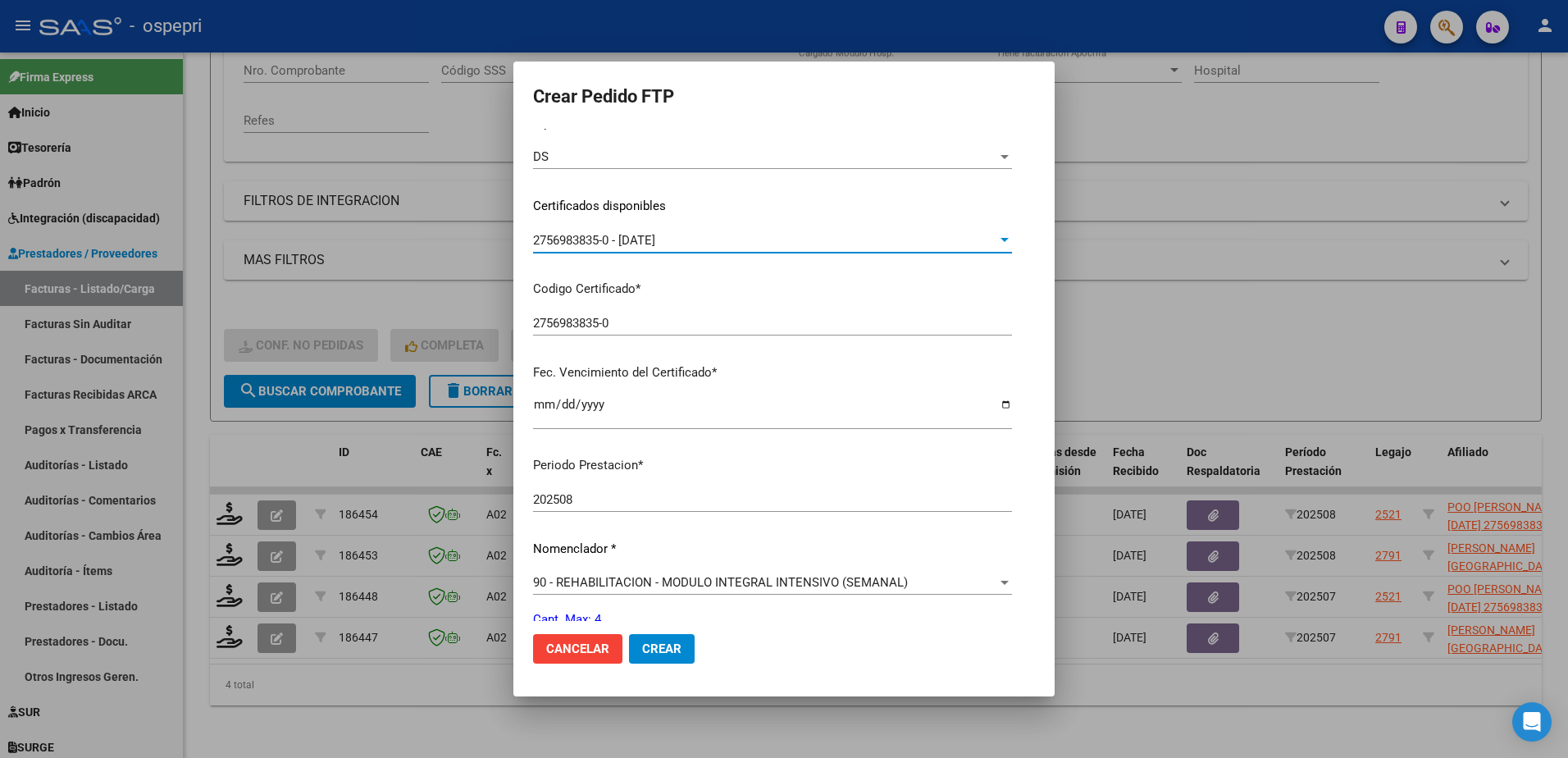
scroll to position [285, 0]
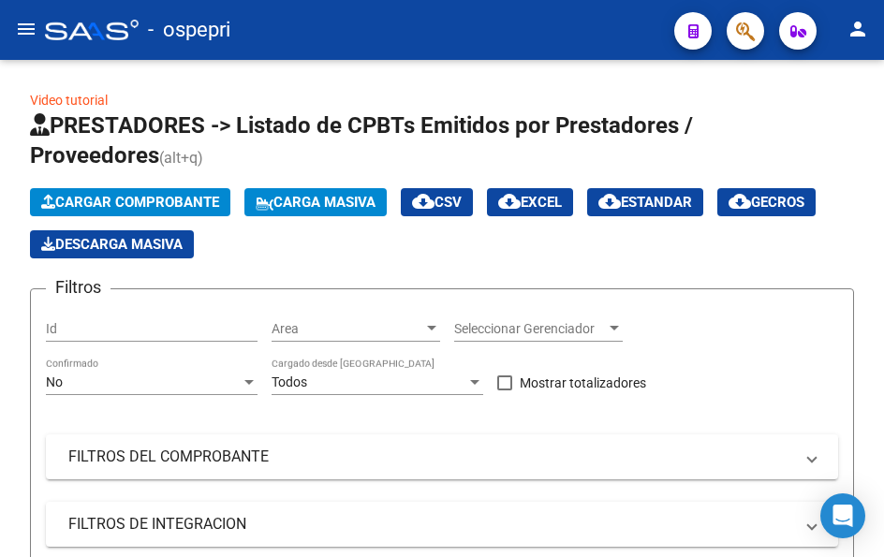
click at [25, 22] on mat-icon "menu" at bounding box center [26, 29] width 22 height 22
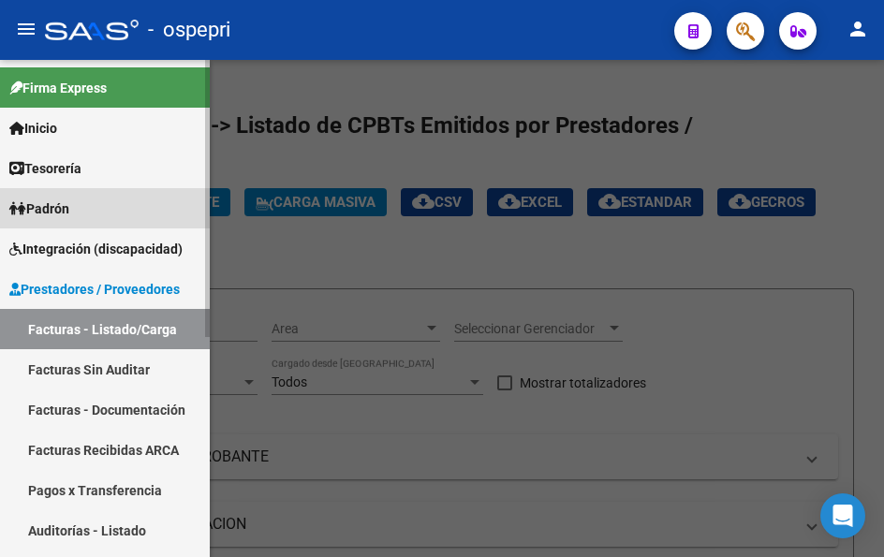
click at [69, 208] on span "Padrón" at bounding box center [39, 208] width 60 height 21
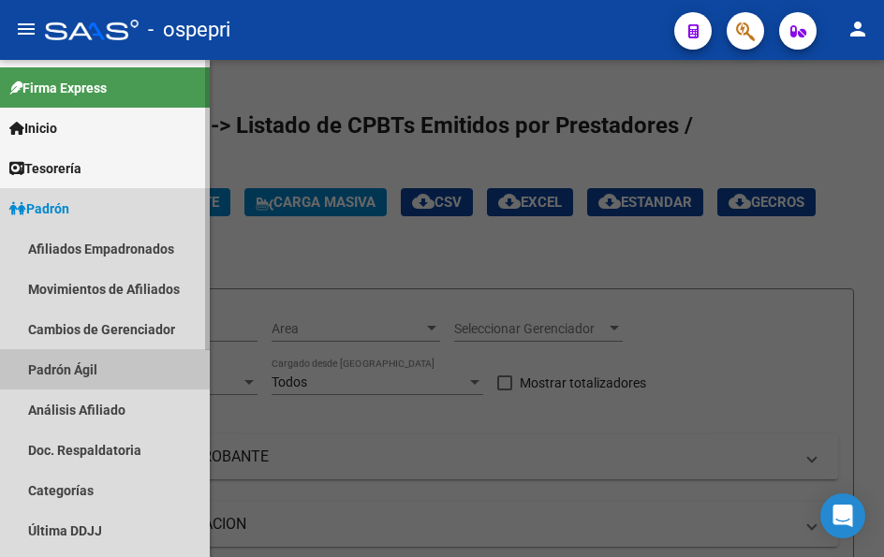
click at [70, 366] on link "Padrón Ágil" at bounding box center [105, 369] width 210 height 40
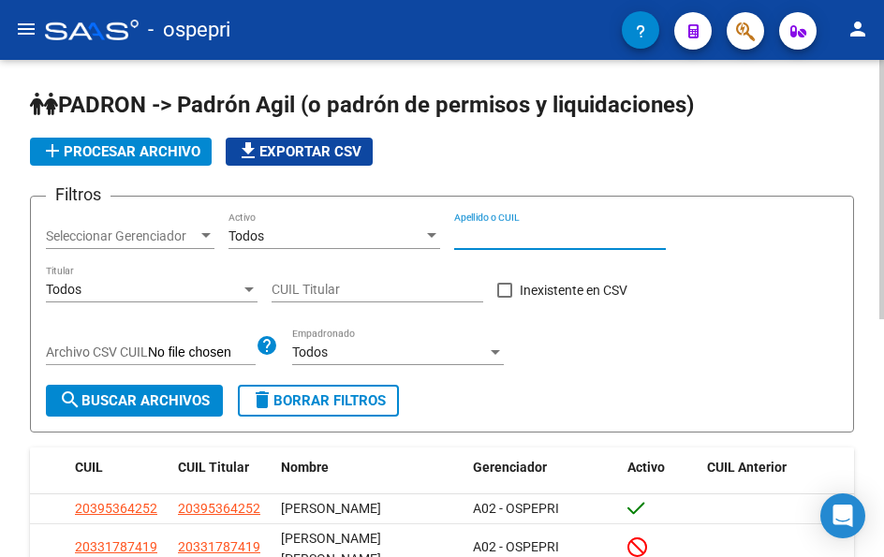
click at [490, 236] on input "Apellido o CUIL" at bounding box center [560, 236] width 212 height 16
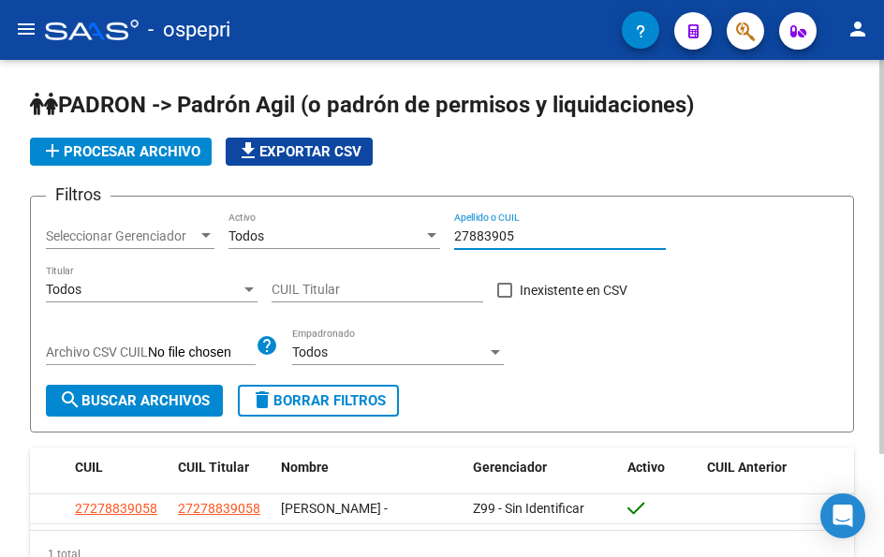
click at [530, 236] on input "27883905" at bounding box center [560, 236] width 212 height 16
click at [556, 236] on input "52314033" at bounding box center [560, 236] width 212 height 16
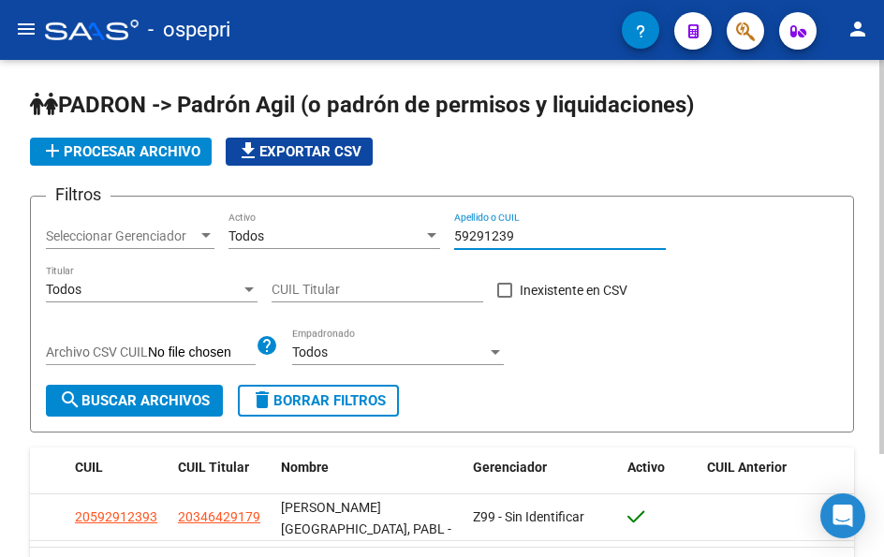
click at [526, 240] on input "59291239" at bounding box center [560, 236] width 212 height 16
click at [528, 237] on input "59291239" at bounding box center [560, 236] width 212 height 16
click at [540, 239] on input "59291239" at bounding box center [560, 236] width 212 height 16
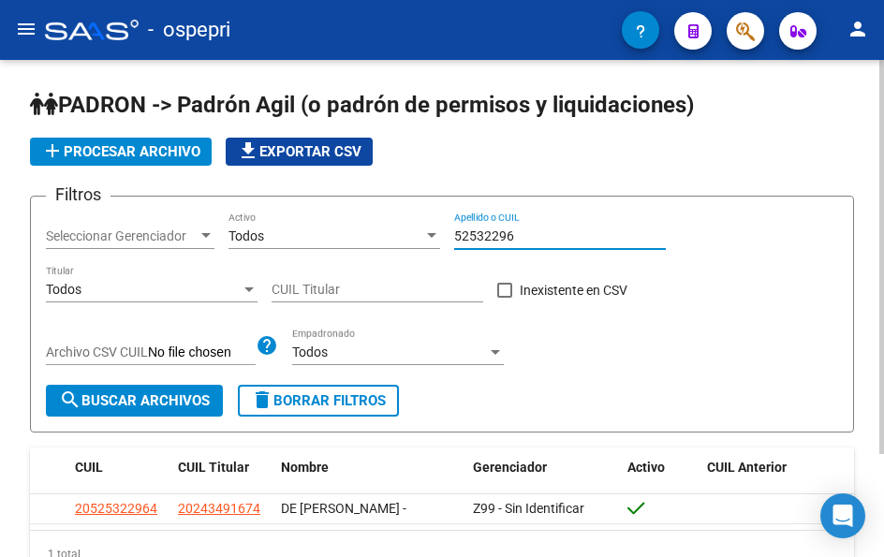
click at [516, 236] on input "52532296" at bounding box center [560, 236] width 212 height 16
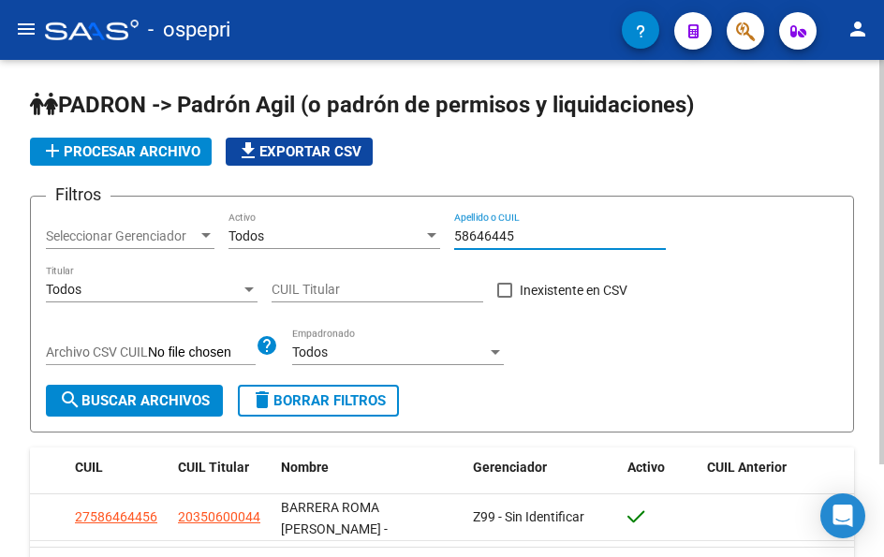
click at [534, 236] on input "58646445" at bounding box center [560, 236] width 212 height 16
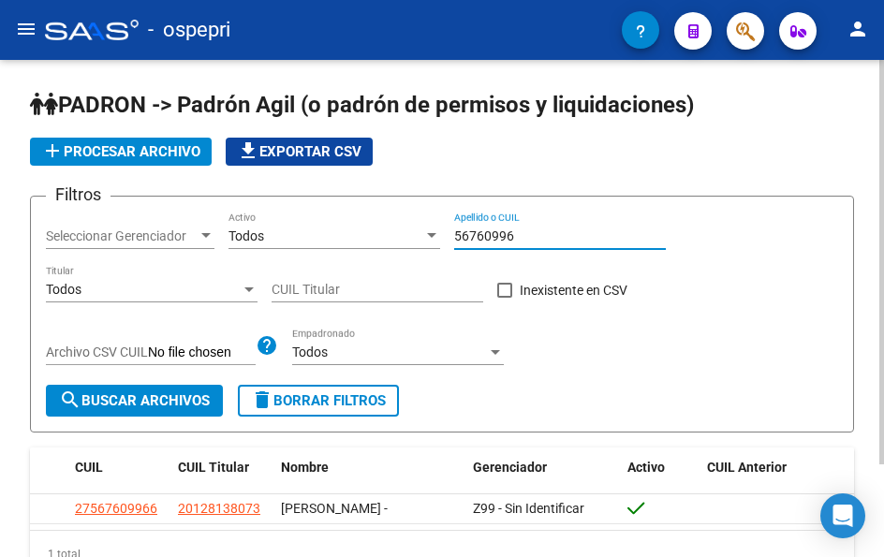
click at [539, 232] on input "56760996" at bounding box center [560, 236] width 212 height 16
click at [537, 239] on input "55158726" at bounding box center [560, 236] width 212 height 16
click at [533, 242] on input "56056865" at bounding box center [560, 236] width 212 height 16
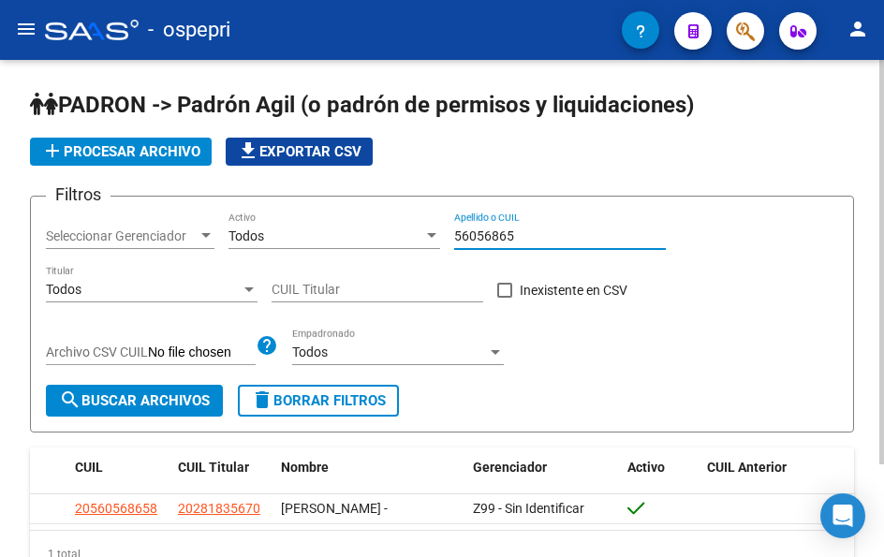
click at [532, 242] on input "56056865" at bounding box center [560, 236] width 212 height 16
click at [532, 229] on input "57191838" at bounding box center [560, 236] width 212 height 16
click at [528, 236] on input "56983835" at bounding box center [560, 236] width 212 height 16
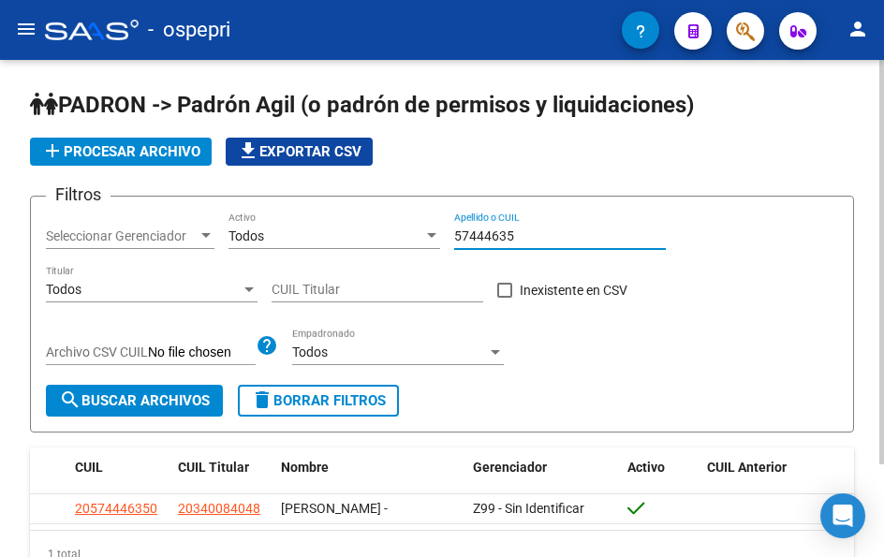
click at [521, 234] on input "57444635" at bounding box center [560, 236] width 212 height 16
click at [522, 232] on input "56983835" at bounding box center [560, 236] width 212 height 16
click at [543, 239] on input "56983835" at bounding box center [560, 236] width 212 height 16
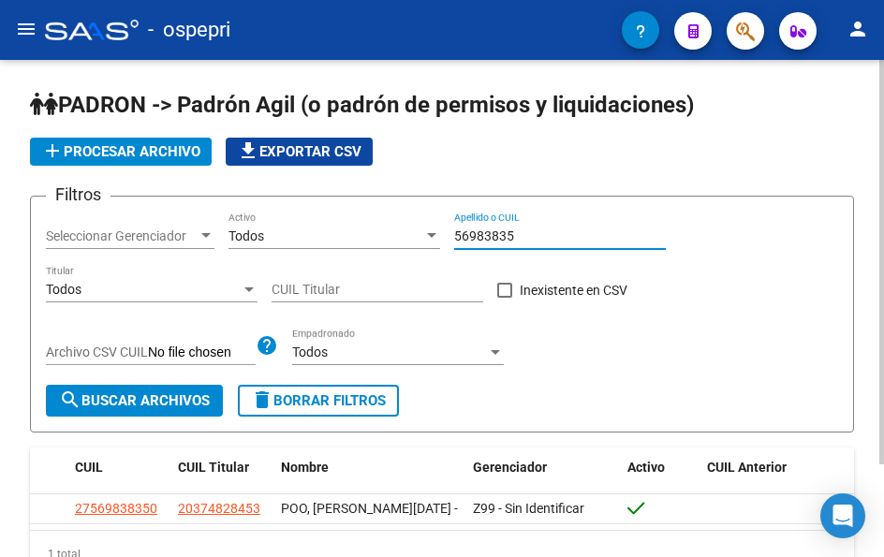
click at [543, 239] on input "56983835" at bounding box center [560, 236] width 212 height 16
click at [538, 237] on input "57444635" at bounding box center [560, 236] width 212 height 16
click at [543, 238] on input "52531434" at bounding box center [560, 236] width 212 height 16
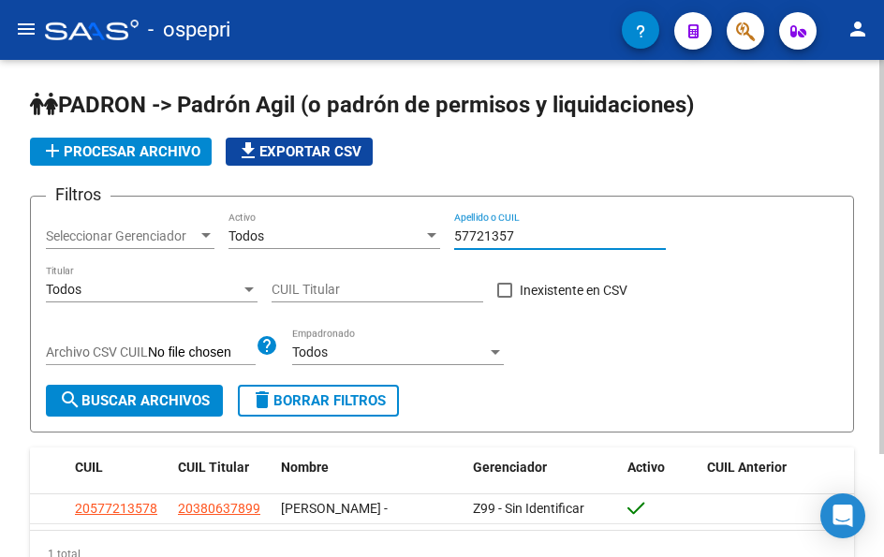
drag, startPoint x: 521, startPoint y: 230, endPoint x: 399, endPoint y: 240, distance: 123.0
click at [399, 240] on div "Filtros Seleccionar Gerenciador Seleccionar Gerenciador Todos Activo 57721357 A…" at bounding box center [442, 298] width 792 height 173
click at [521, 234] on input "56319406" at bounding box center [560, 236] width 212 height 16
click at [514, 229] on input "56759301" at bounding box center [560, 236] width 212 height 16
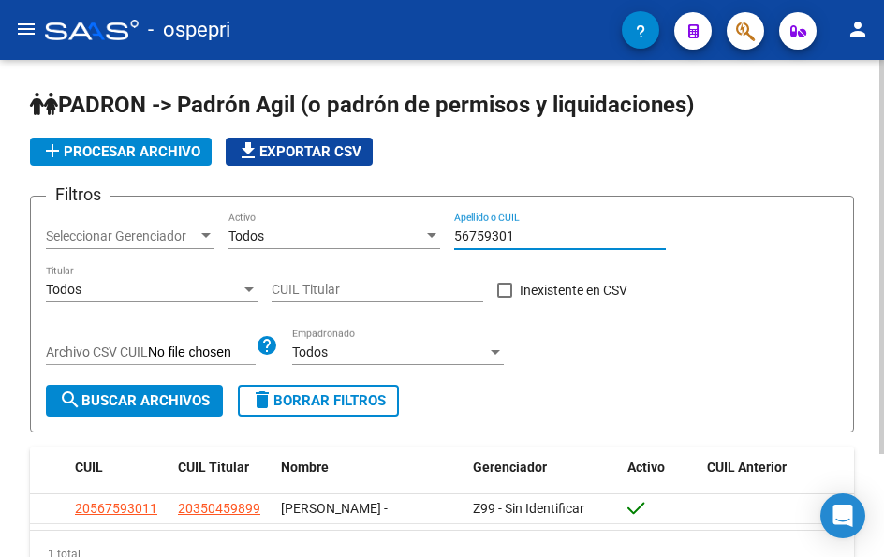
click at [514, 229] on input "56759301" at bounding box center [560, 236] width 212 height 16
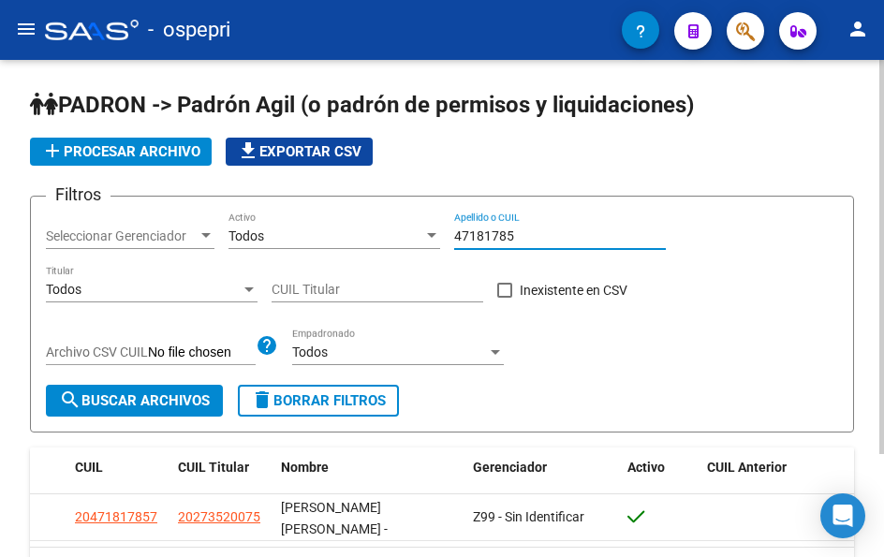
drag, startPoint x: 470, startPoint y: 239, endPoint x: 447, endPoint y: 239, distance: 23.4
click at [447, 239] on div "Filtros Seleccionar Gerenciador Seleccionar Gerenciador Todos Activo 47181785 A…" at bounding box center [442, 298] width 792 height 173
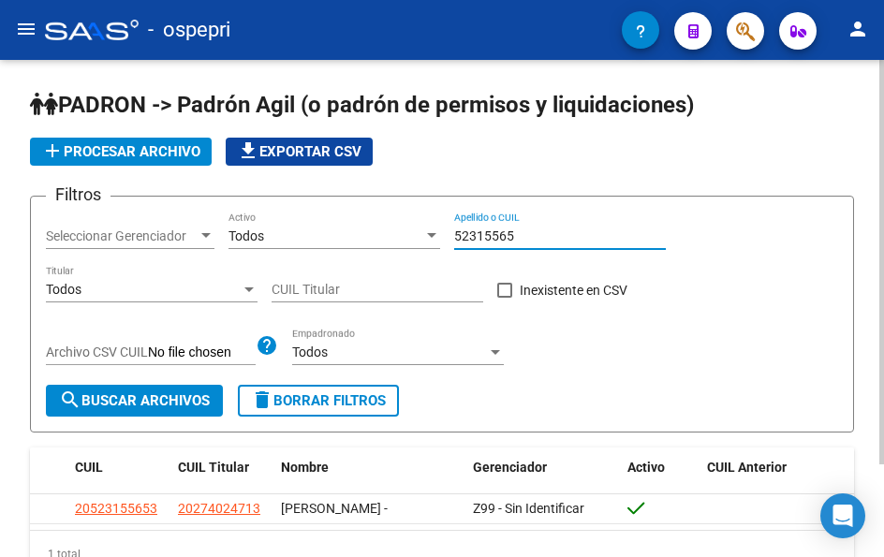
click at [535, 241] on input "52315565" at bounding box center [560, 236] width 212 height 16
click at [533, 241] on input "52315565" at bounding box center [560, 236] width 212 height 16
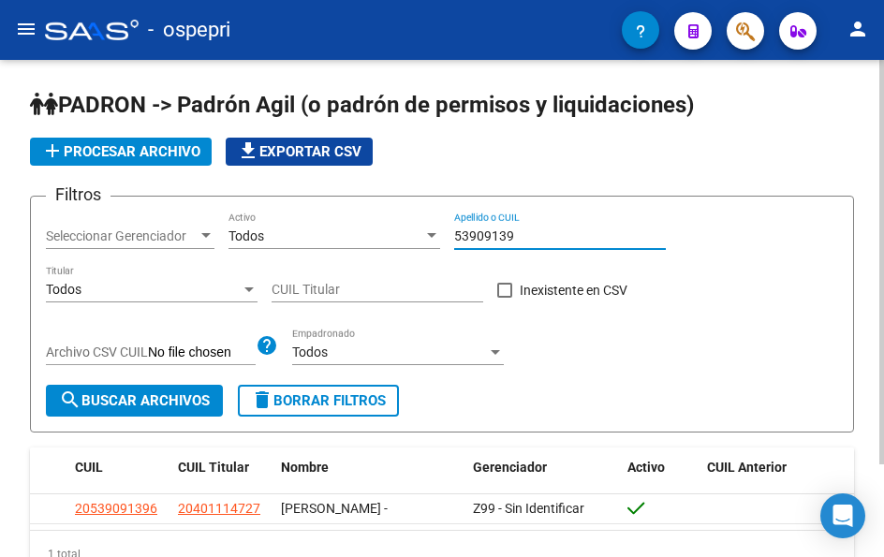
click at [529, 234] on input "53909139" at bounding box center [560, 236] width 212 height 16
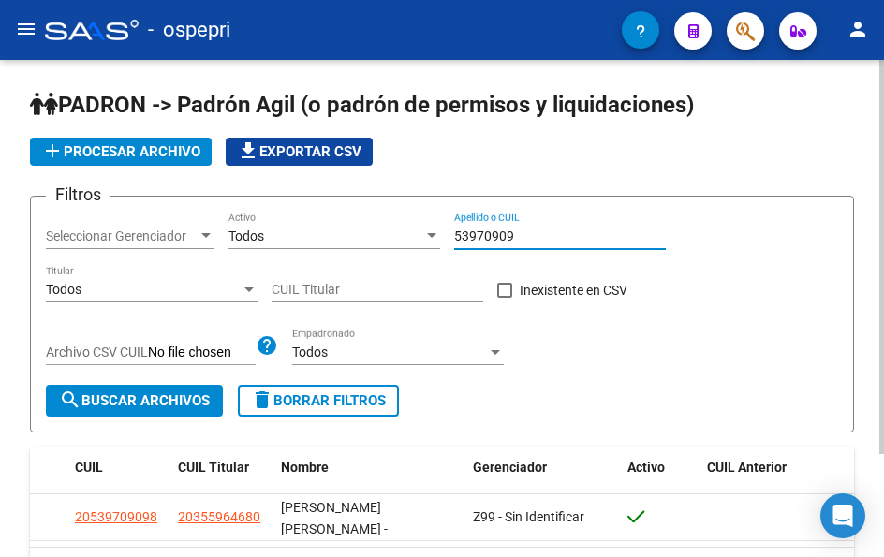
drag, startPoint x: 525, startPoint y: 233, endPoint x: 368, endPoint y: 243, distance: 157.6
click at [368, 243] on div "Filtros Seleccionar Gerenciador Seleccionar Gerenciador Todos Activo 53970909 A…" at bounding box center [442, 298] width 792 height 173
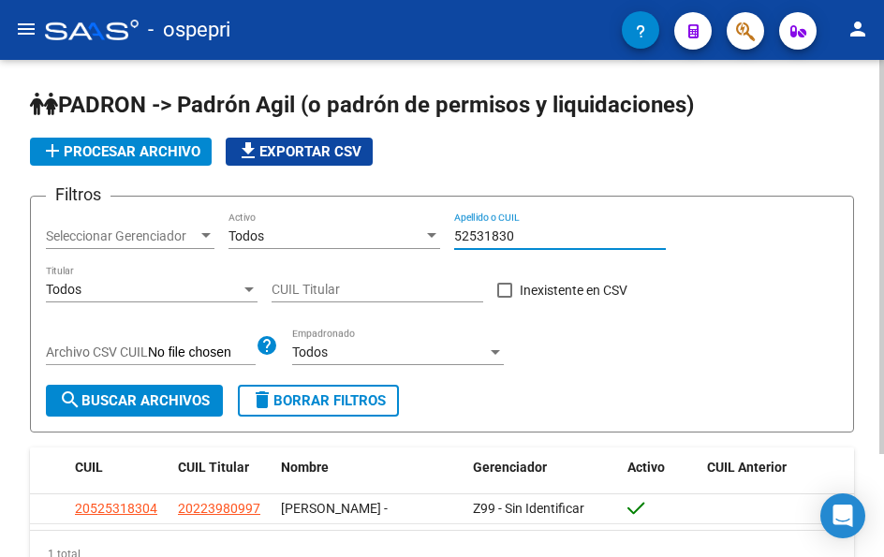
click at [530, 234] on input "52531830" at bounding box center [560, 236] width 212 height 16
click at [519, 231] on input "53930537" at bounding box center [560, 236] width 212 height 16
click at [537, 239] on input "50697488" at bounding box center [560, 236] width 212 height 16
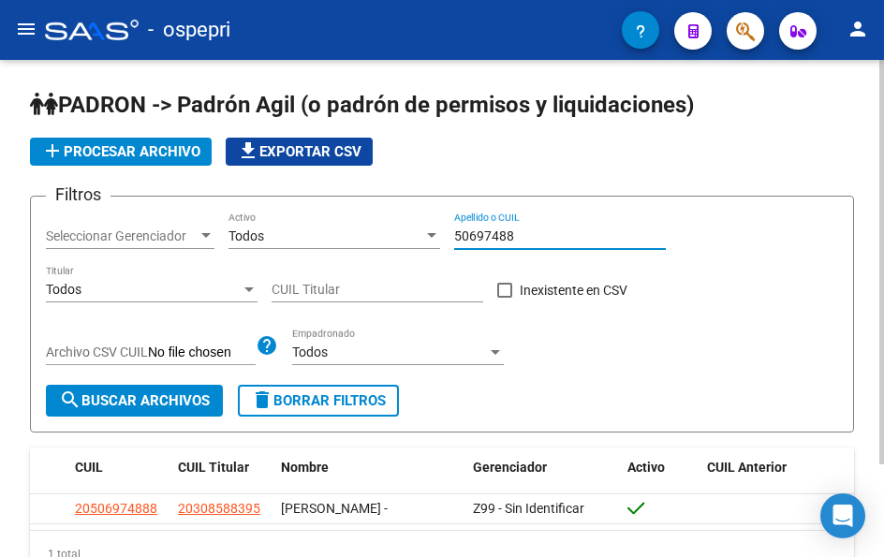
click at [537, 239] on input "50697488" at bounding box center [560, 236] width 212 height 16
click at [521, 226] on div "55845955 Apellido o CUIL" at bounding box center [560, 230] width 212 height 37
click at [521, 231] on input "55845955" at bounding box center [560, 236] width 212 height 16
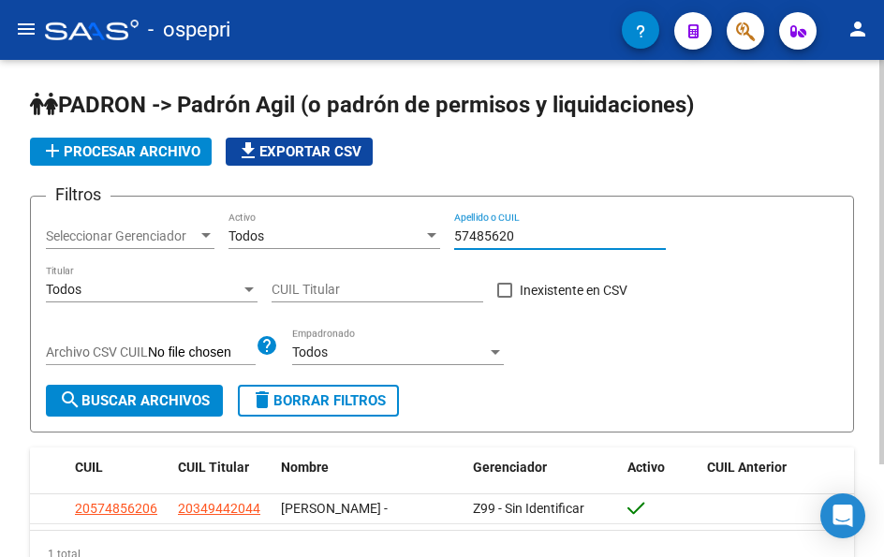
drag, startPoint x: 541, startPoint y: 234, endPoint x: 445, endPoint y: 201, distance: 101.8
click at [441, 240] on div "Filtros Seleccionar Gerenciador Seleccionar Gerenciador Todos Activo 57485620 A…" at bounding box center [442, 298] width 792 height 173
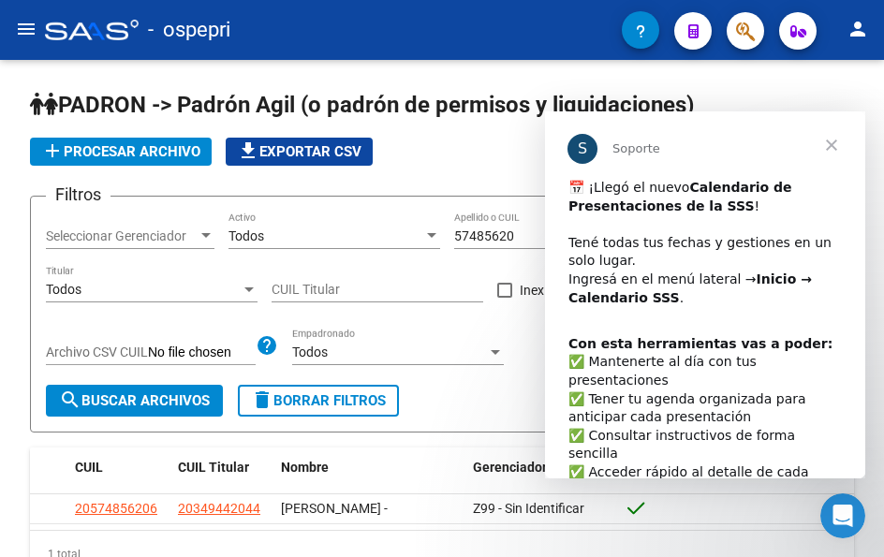
click at [835, 146] on span "Cerrar" at bounding box center [831, 144] width 67 height 67
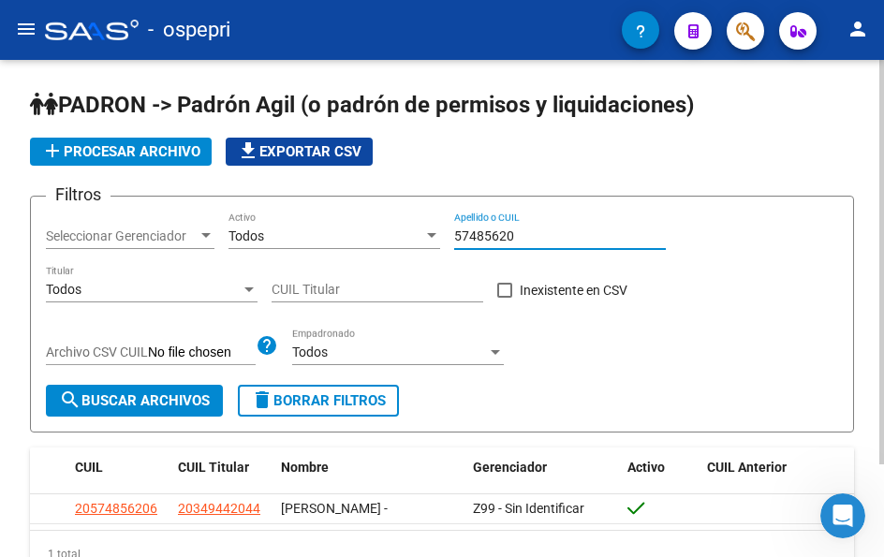
click at [537, 236] on input "57485620" at bounding box center [560, 236] width 212 height 16
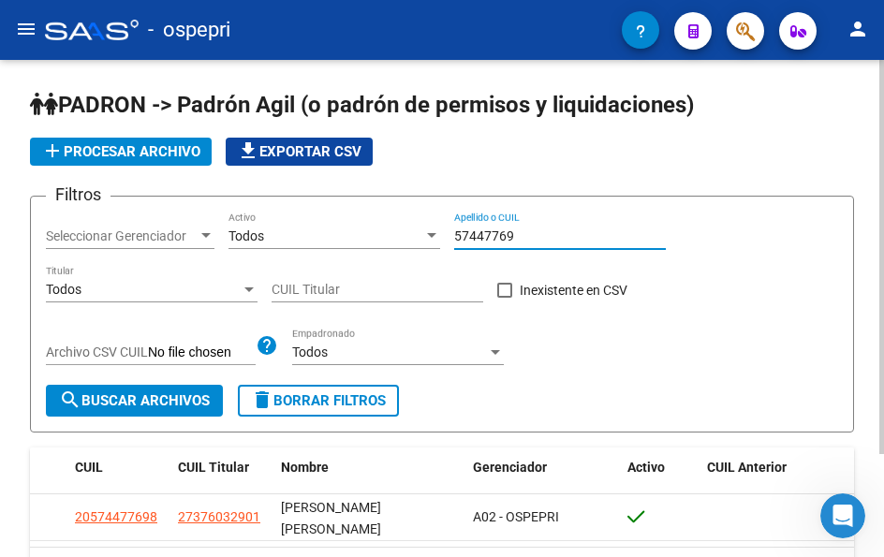
click at [537, 233] on input "57447769" at bounding box center [560, 236] width 212 height 16
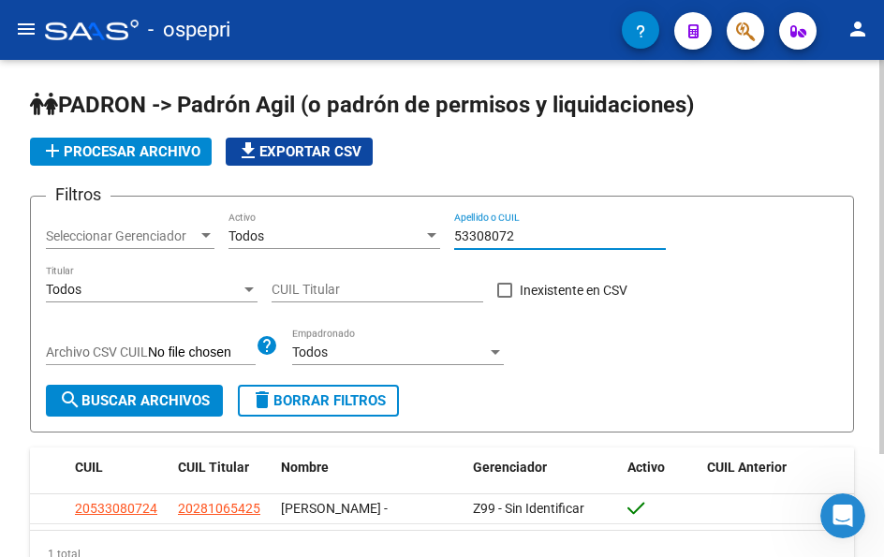
click at [541, 241] on input "53308072" at bounding box center [560, 236] width 212 height 16
click at [530, 237] on input "56760652" at bounding box center [560, 236] width 212 height 16
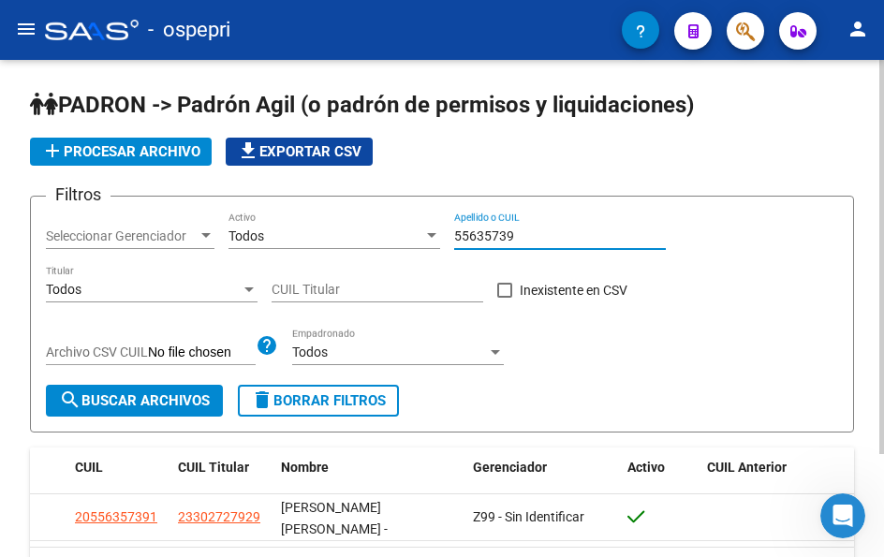
click at [529, 235] on input "55635739" at bounding box center [560, 236] width 212 height 16
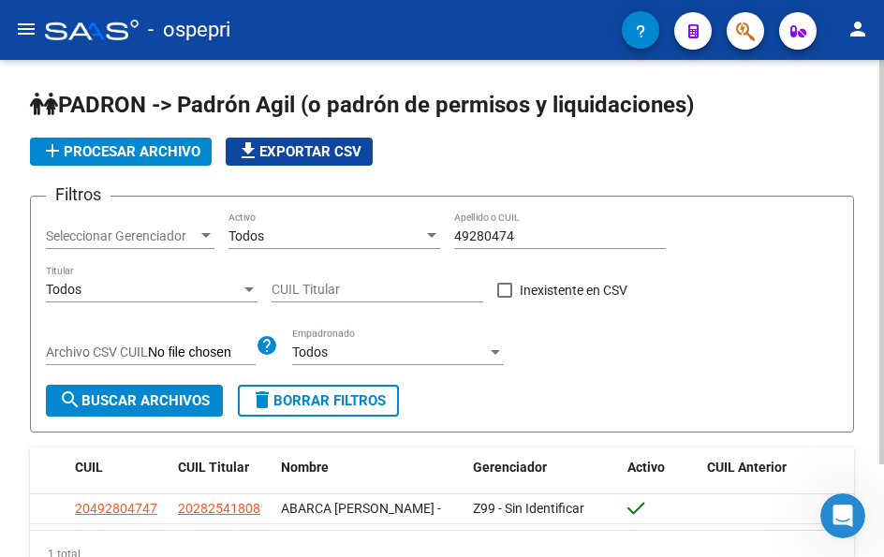
click at [546, 227] on div "49280474 Apellido o CUIL" at bounding box center [560, 230] width 212 height 37
click at [537, 241] on input "49280474" at bounding box center [560, 236] width 212 height 16
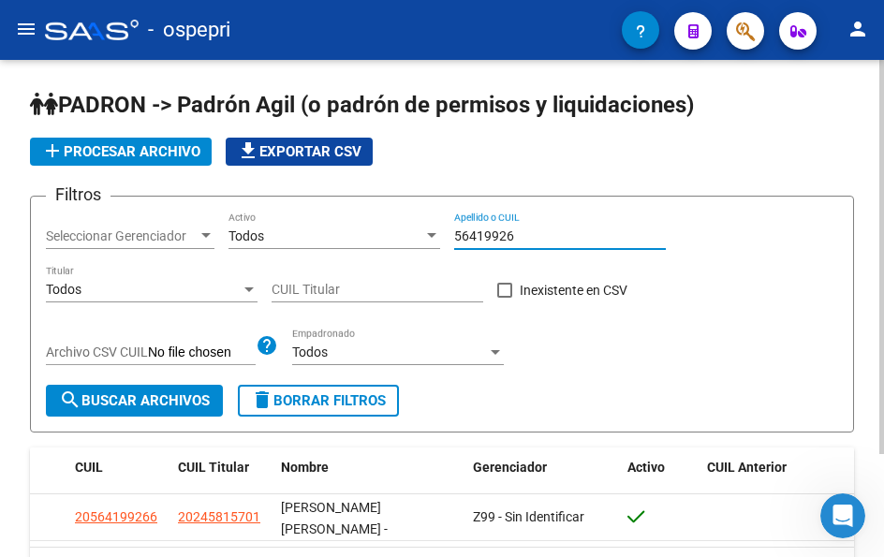
click at [516, 231] on input "56419926" at bounding box center [560, 236] width 212 height 16
click at [569, 240] on input "40825351" at bounding box center [560, 236] width 212 height 16
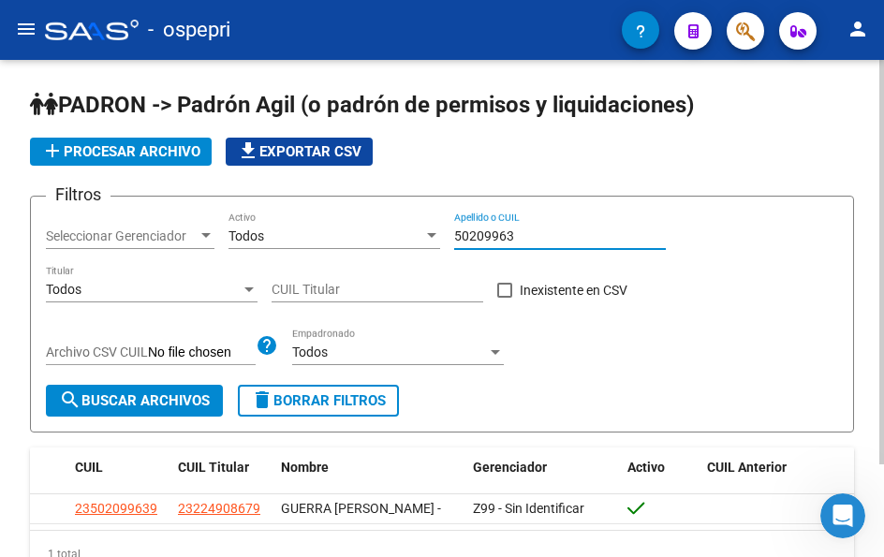
type input "50209963"
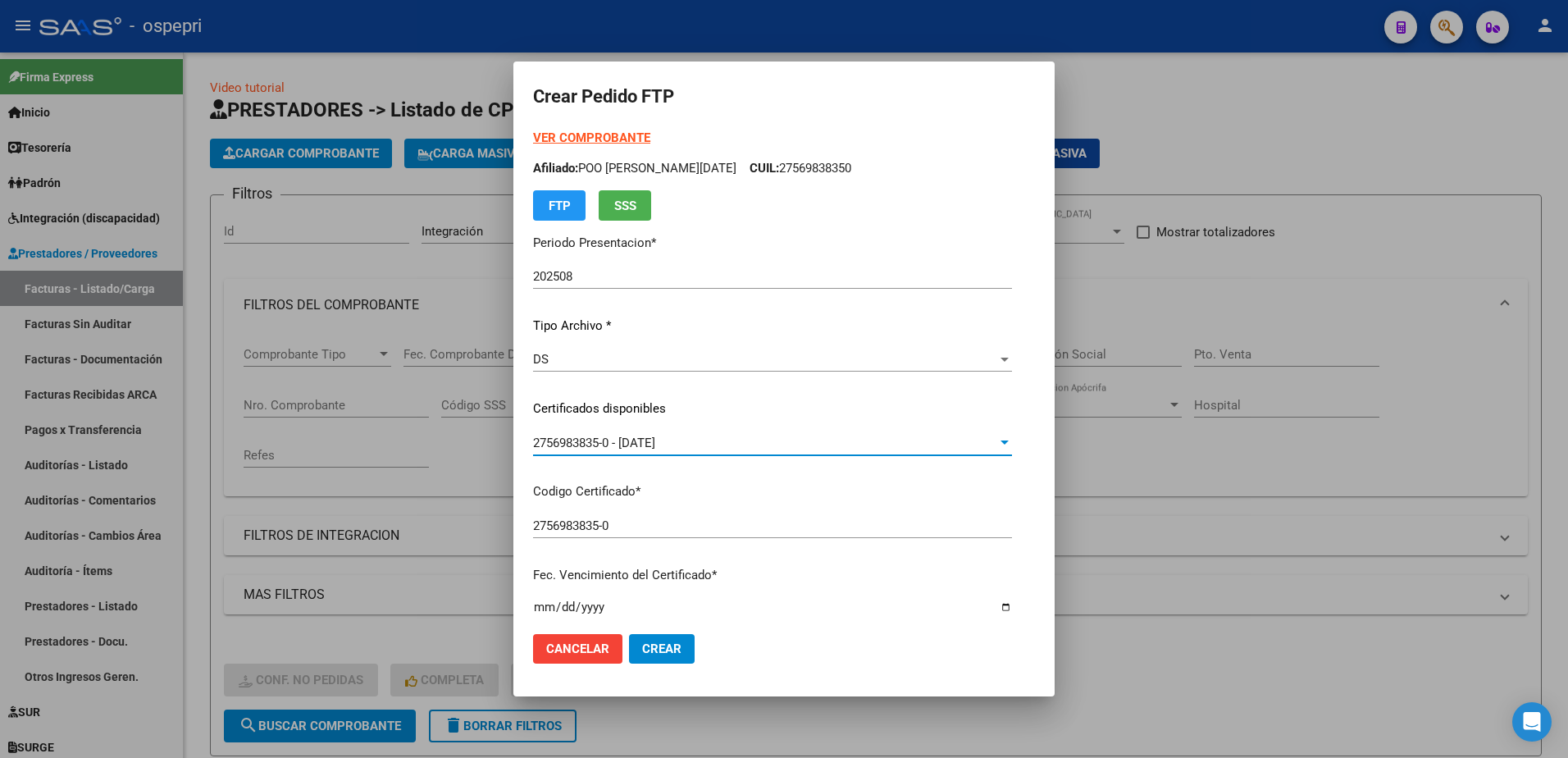
scroll to position [410, 0]
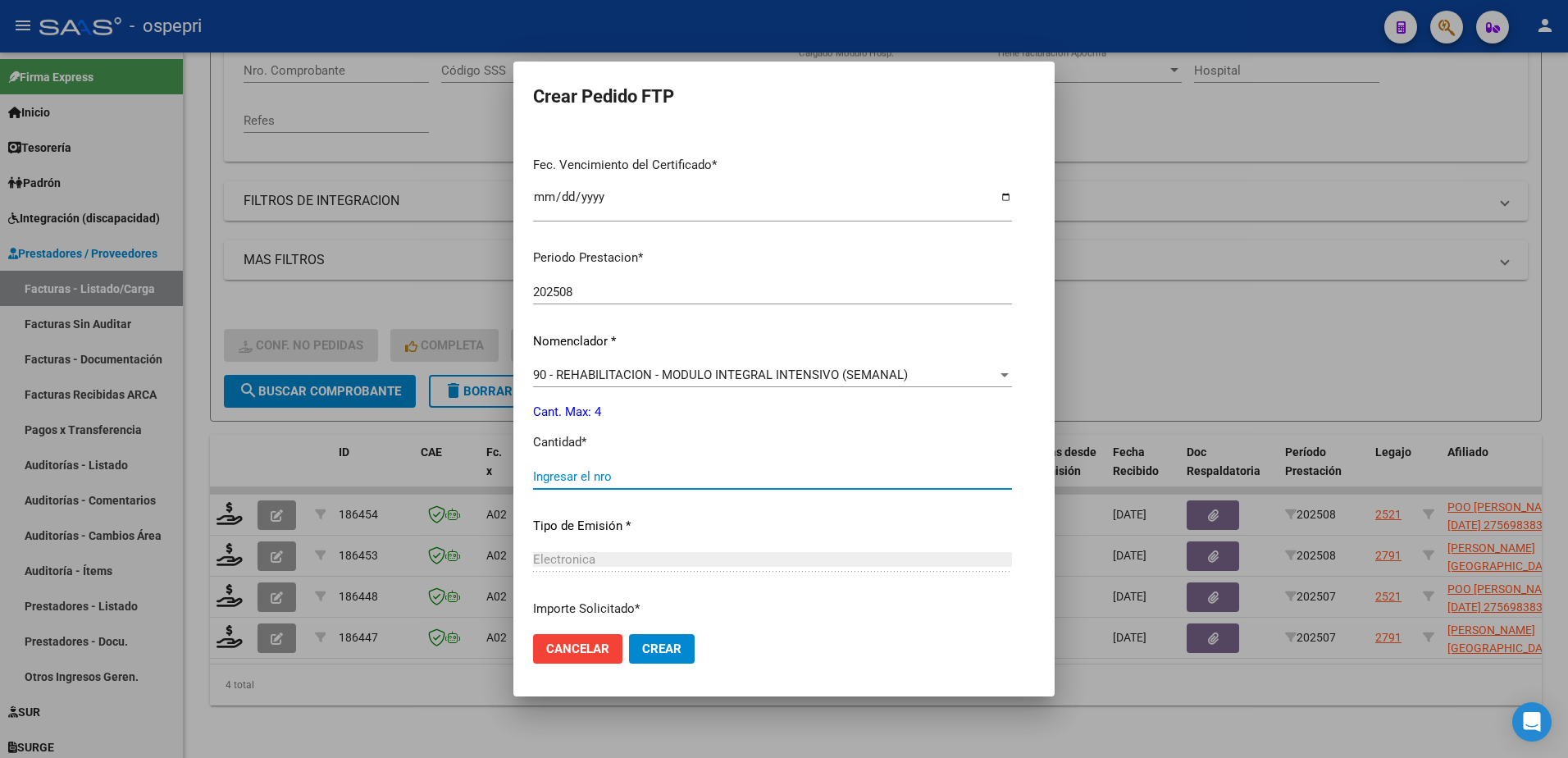
click at [603, 476] on input "Ingresar el nro" at bounding box center [773, 476] width 479 height 15
type input "4"
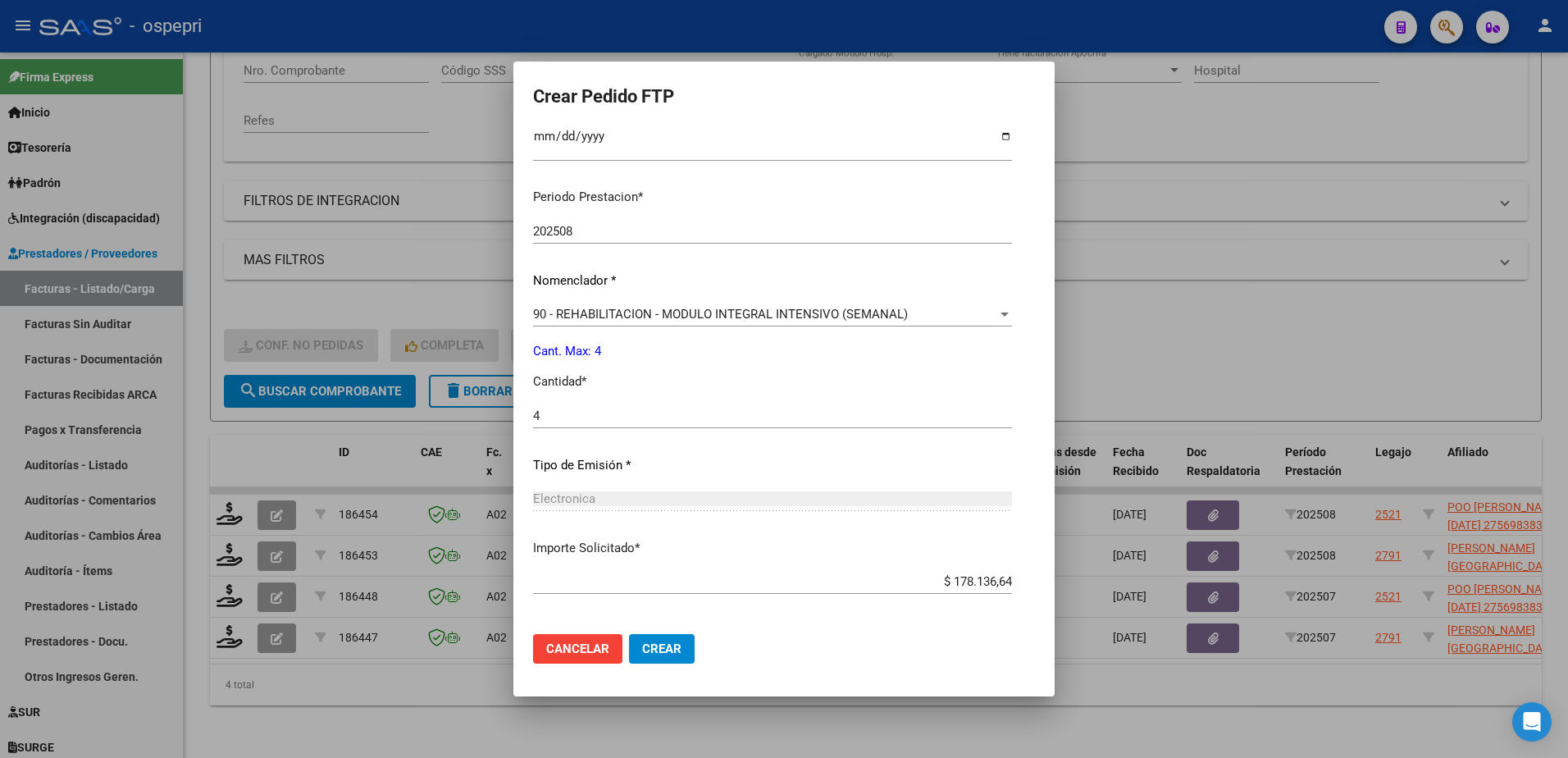
scroll to position [542, 0]
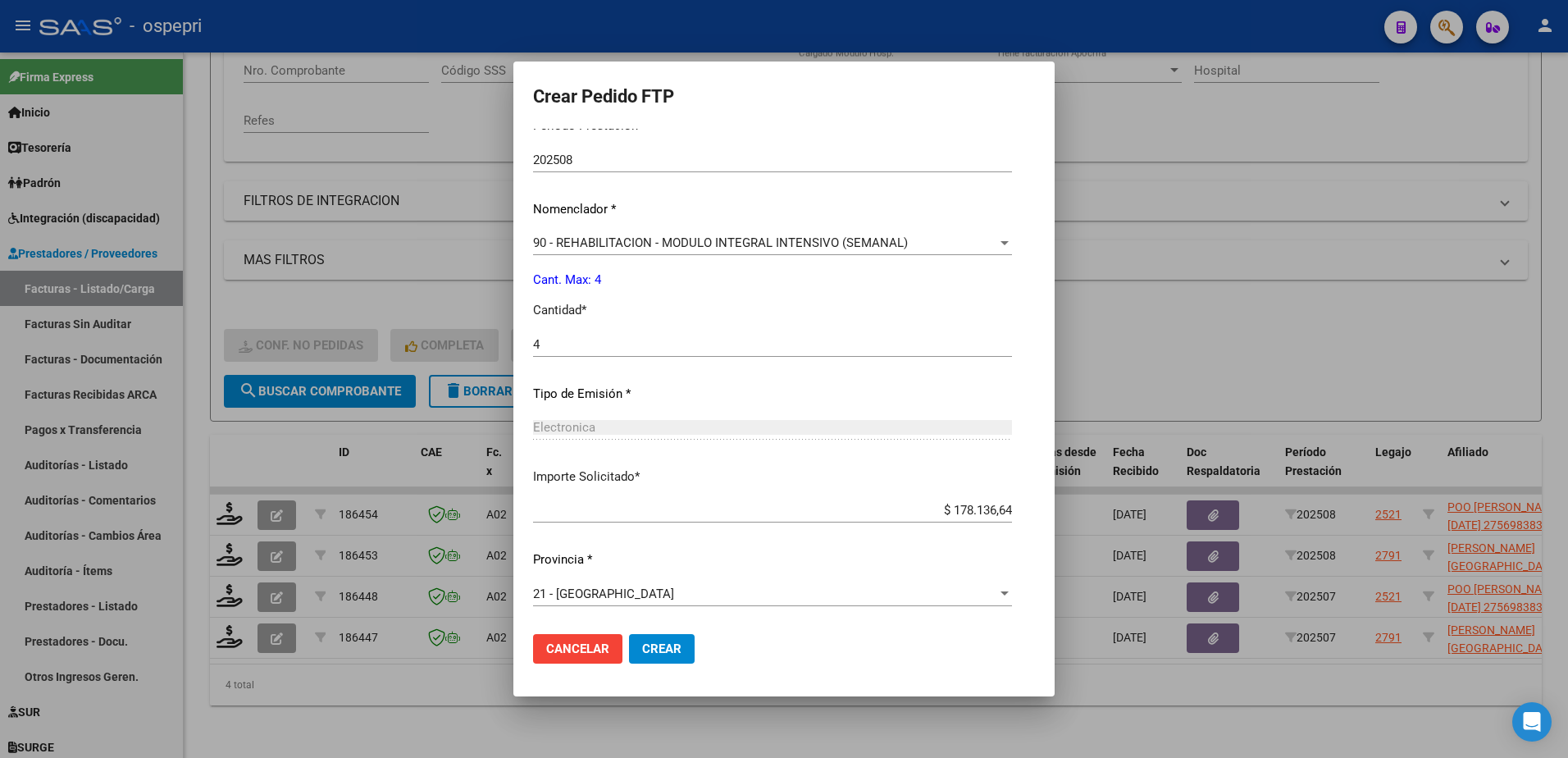
click at [673, 641] on span "Crear" at bounding box center [661, 648] width 39 height 15
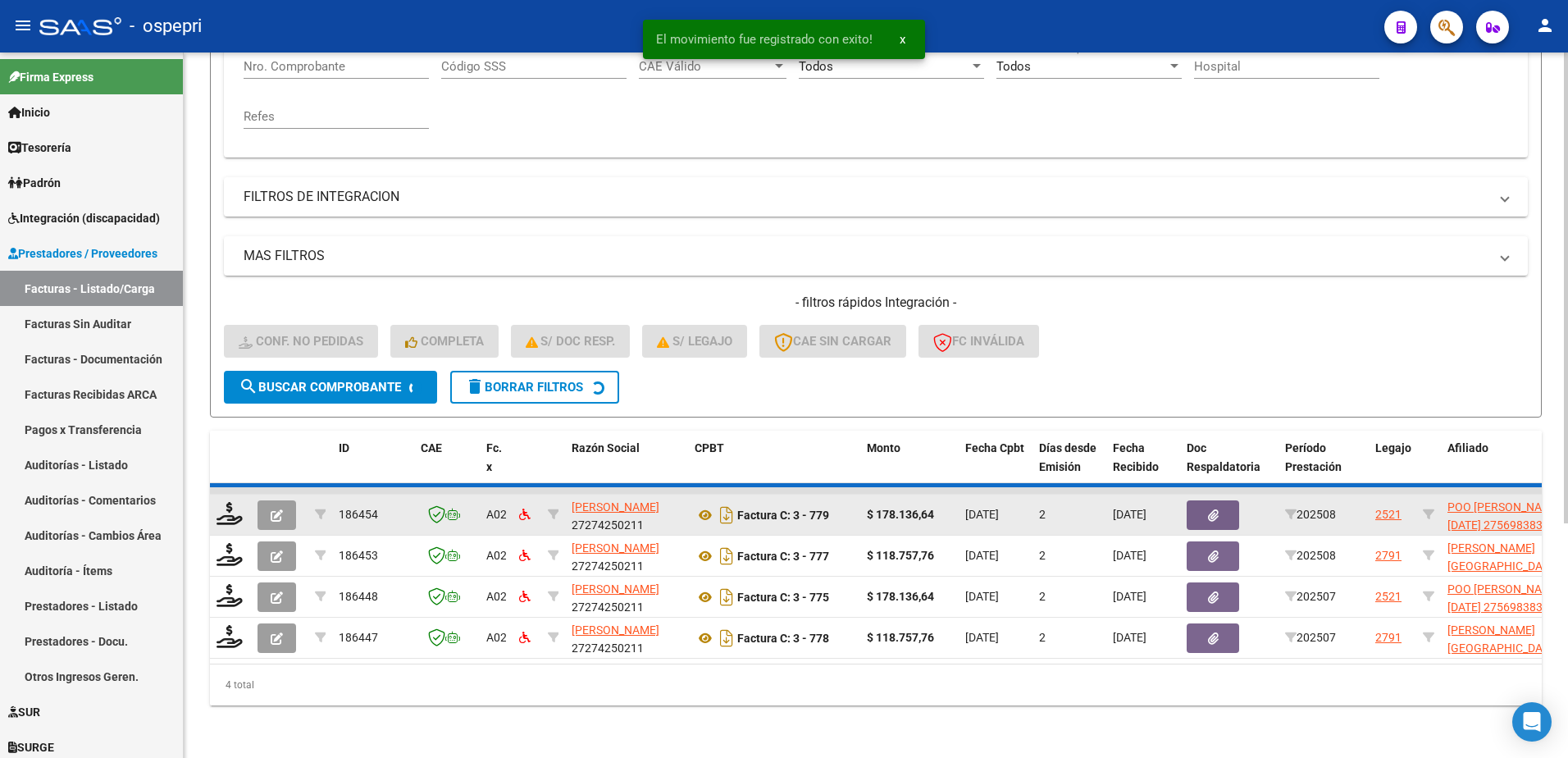
scroll to position [306, 0]
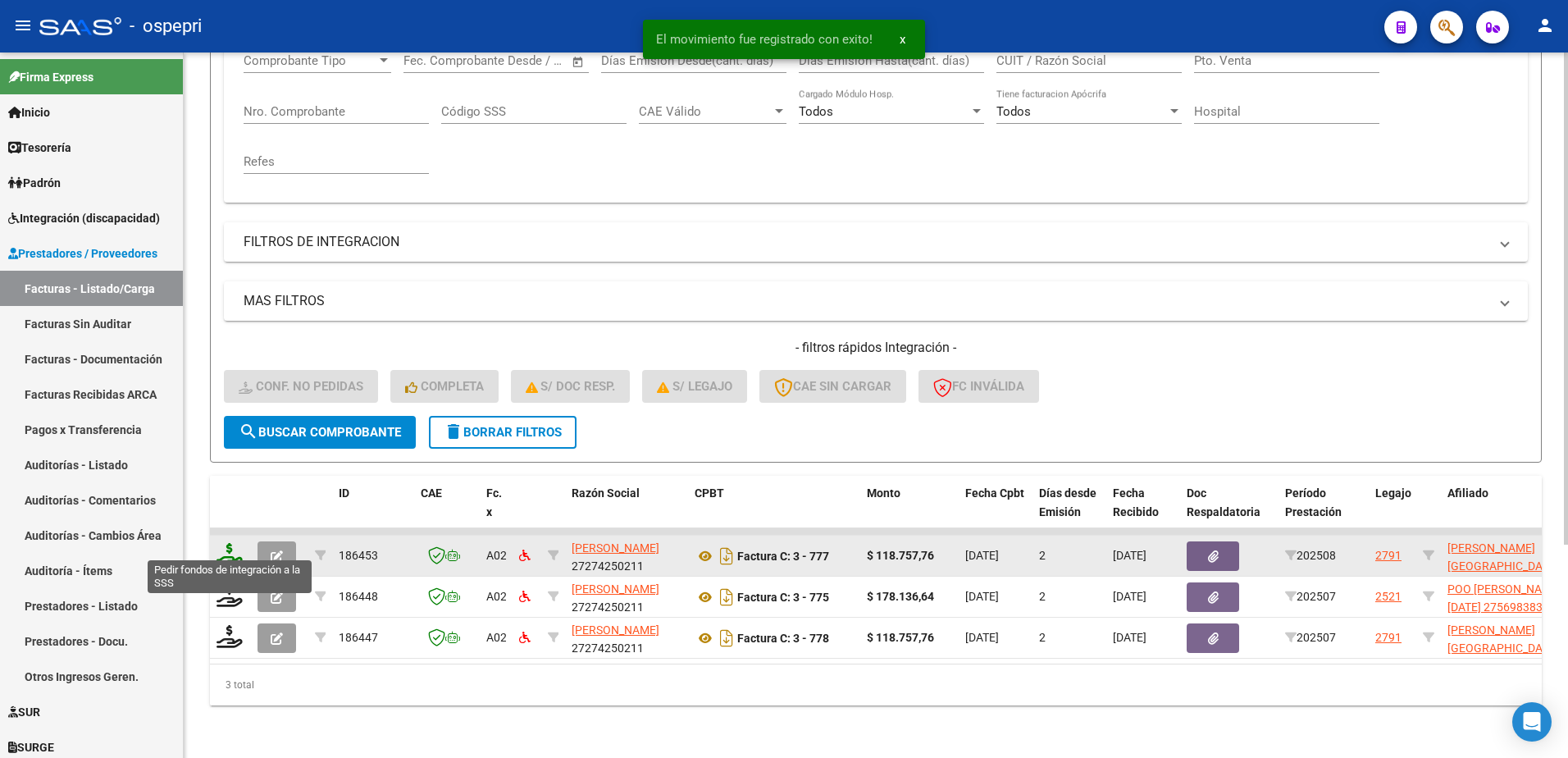
click at [230, 546] on icon at bounding box center [230, 555] width 26 height 23
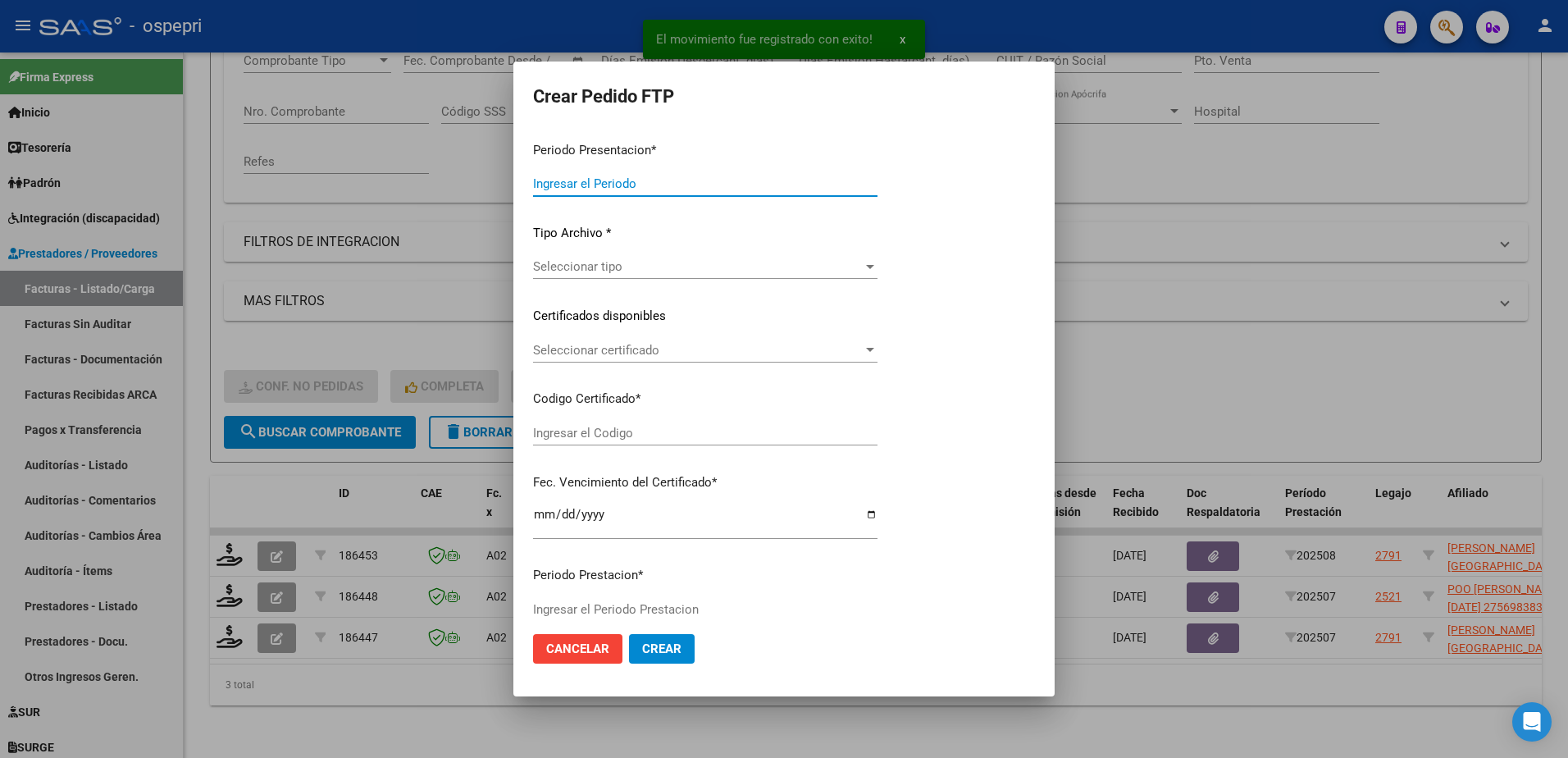
type input "202508"
type input "$ 118.757,76"
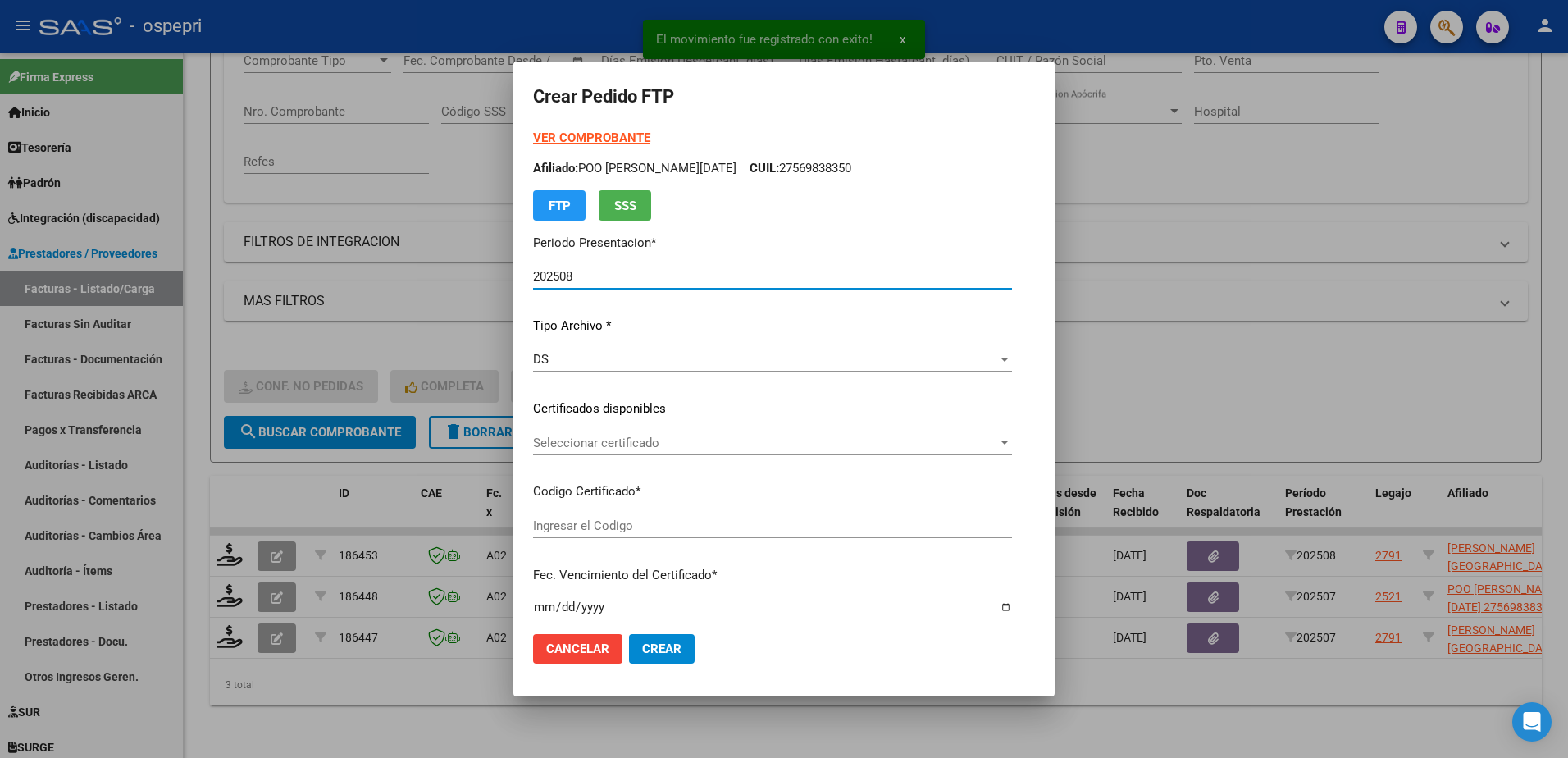
type input "2057444635-0"
type input "2026-07-01"
click at [593, 443] on span "Seleccionar certificado" at bounding box center [733, 443] width 400 height 15
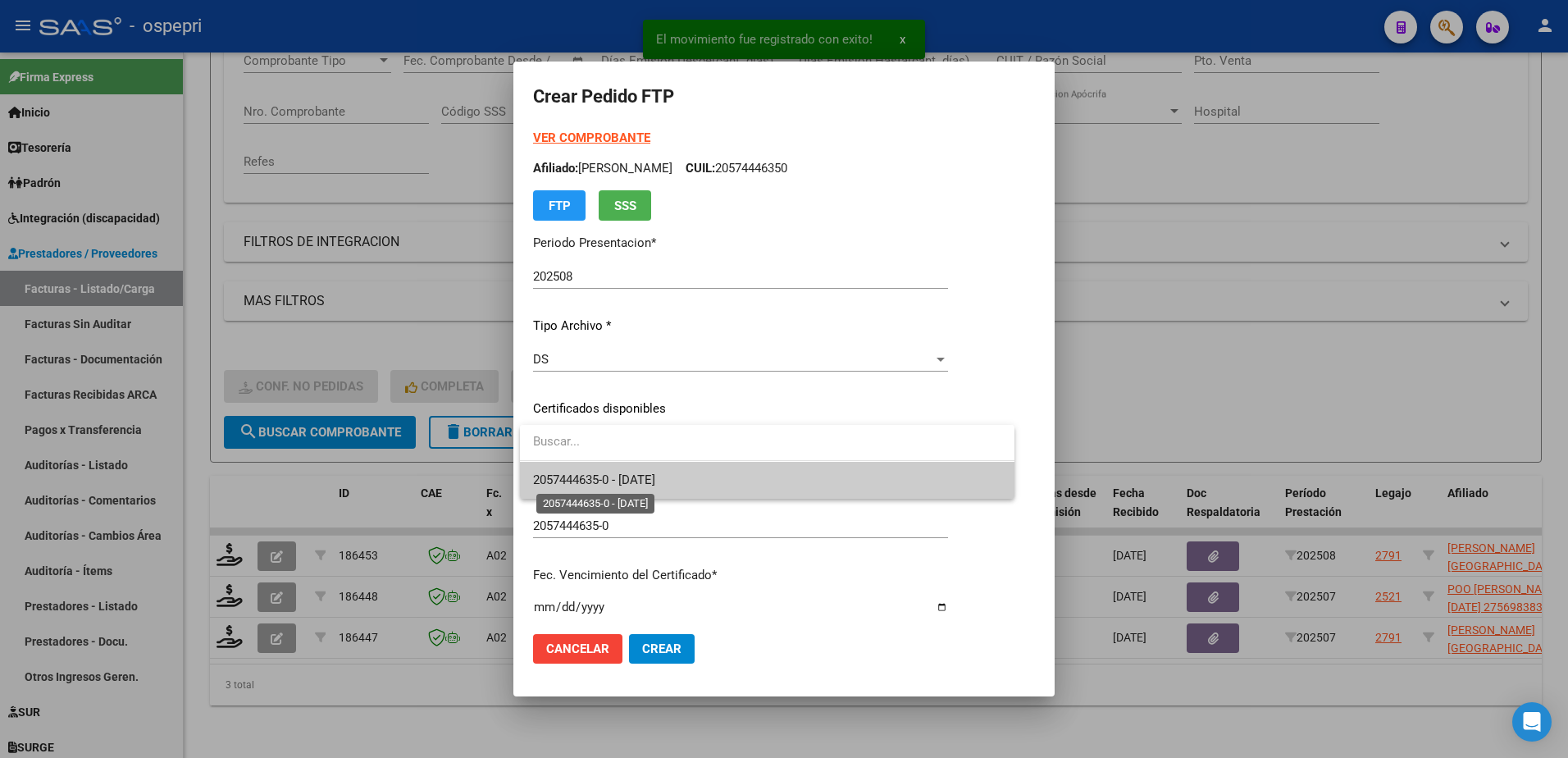
click at [617, 479] on span "2057444635-0 - 2026-07-01" at bounding box center [594, 479] width 122 height 15
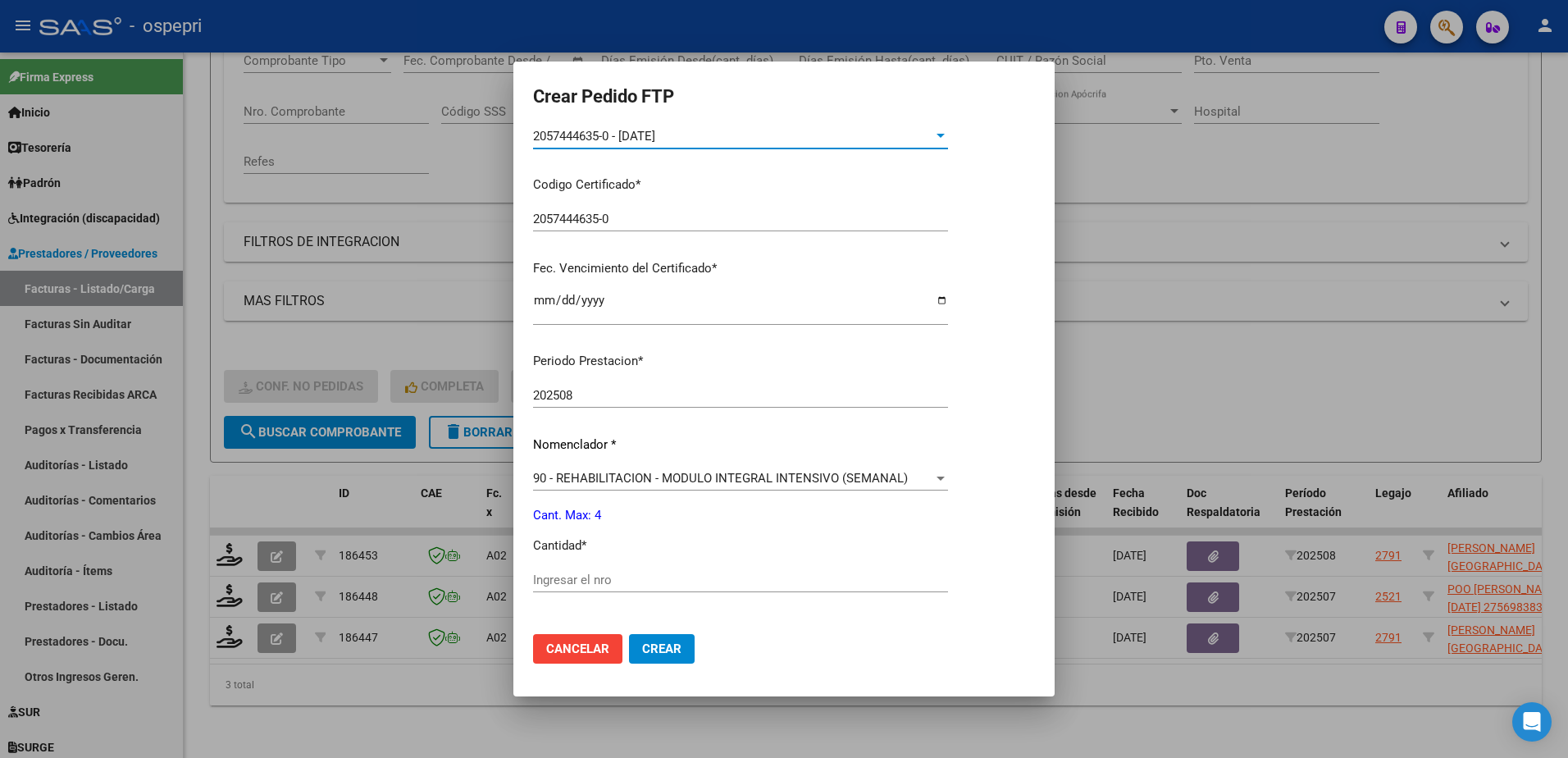
scroll to position [410, 0]
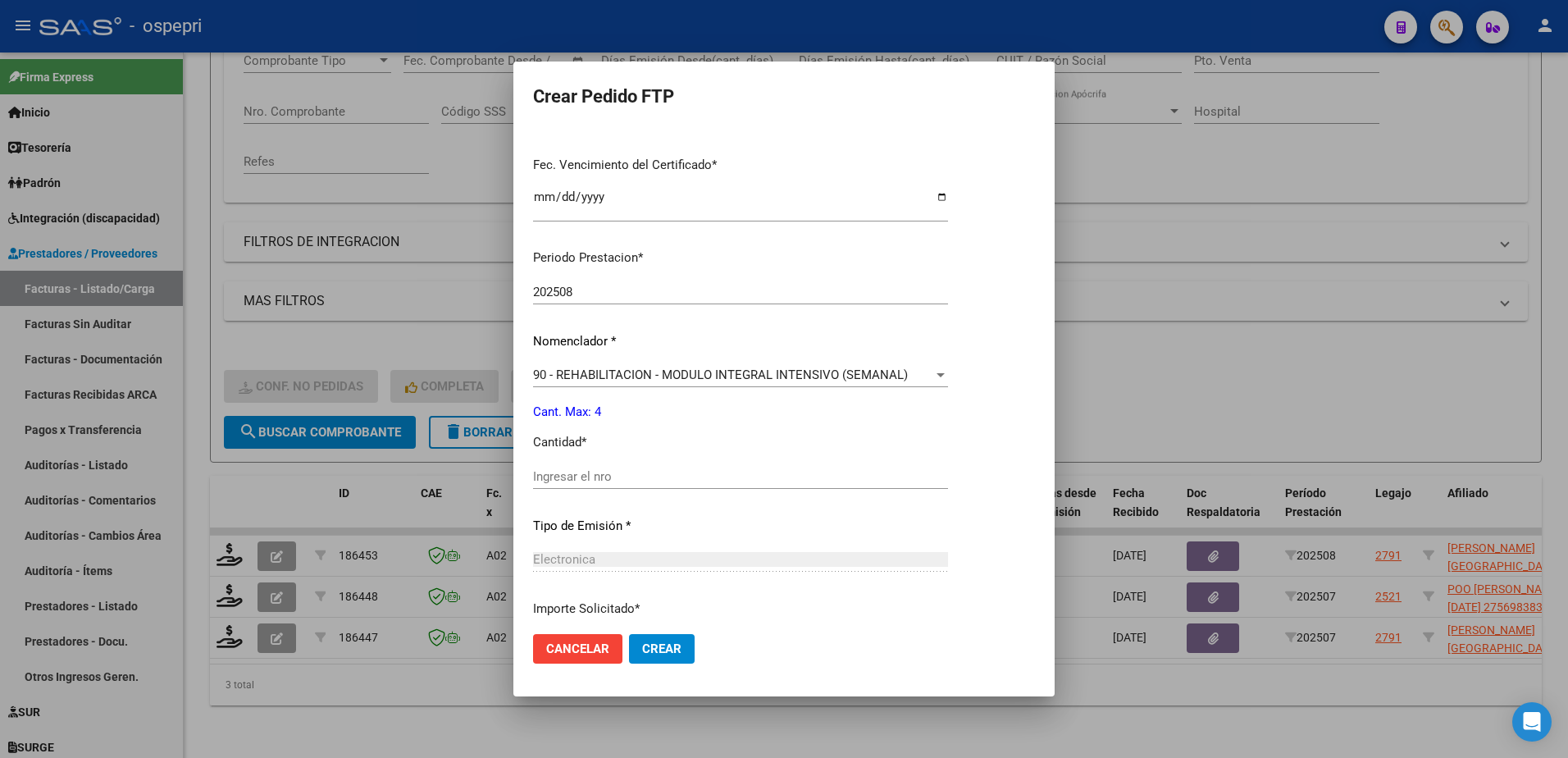
click at [575, 478] on input "Ingresar el nro" at bounding box center [741, 476] width 415 height 15
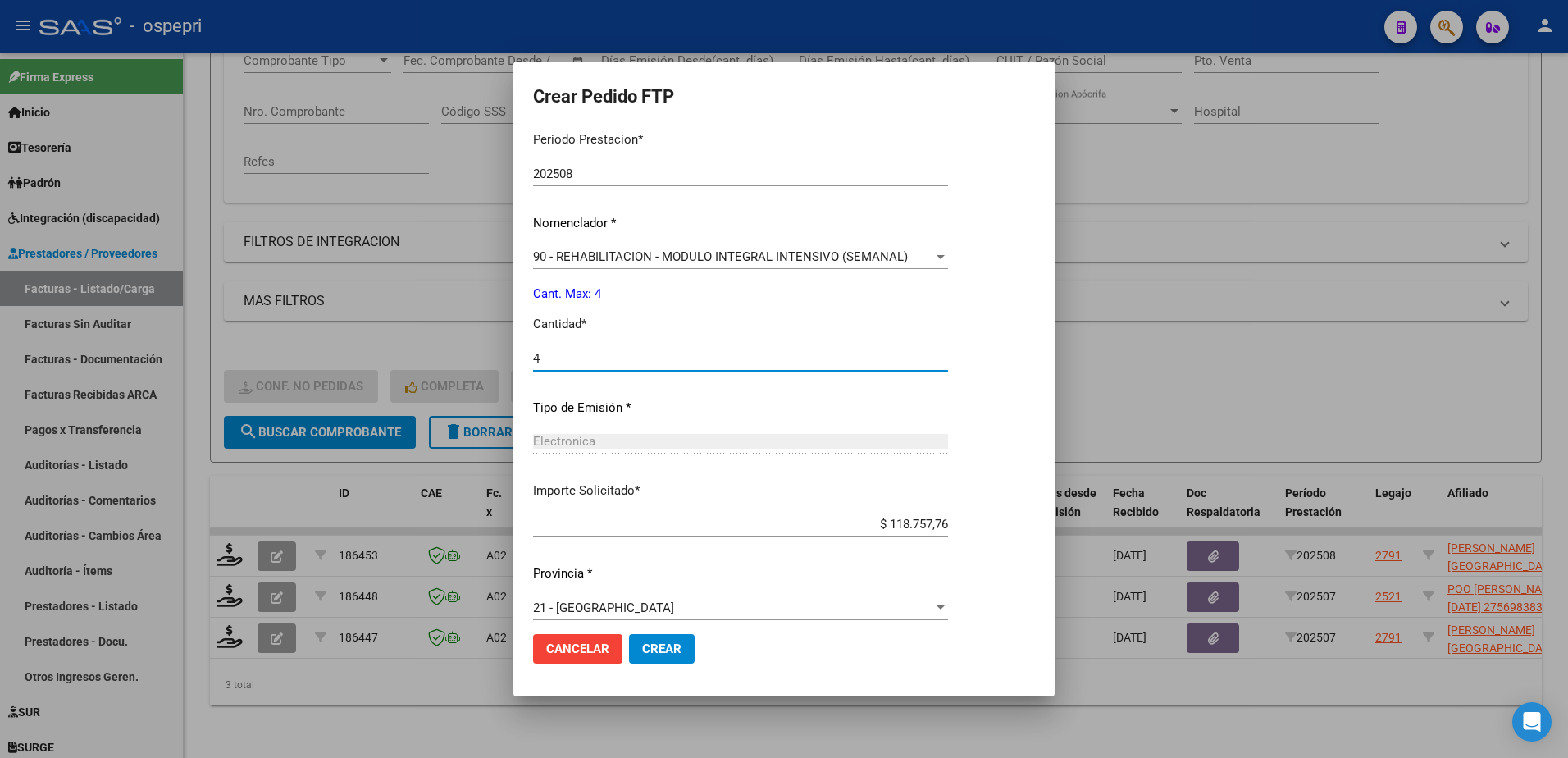
scroll to position [542, 0]
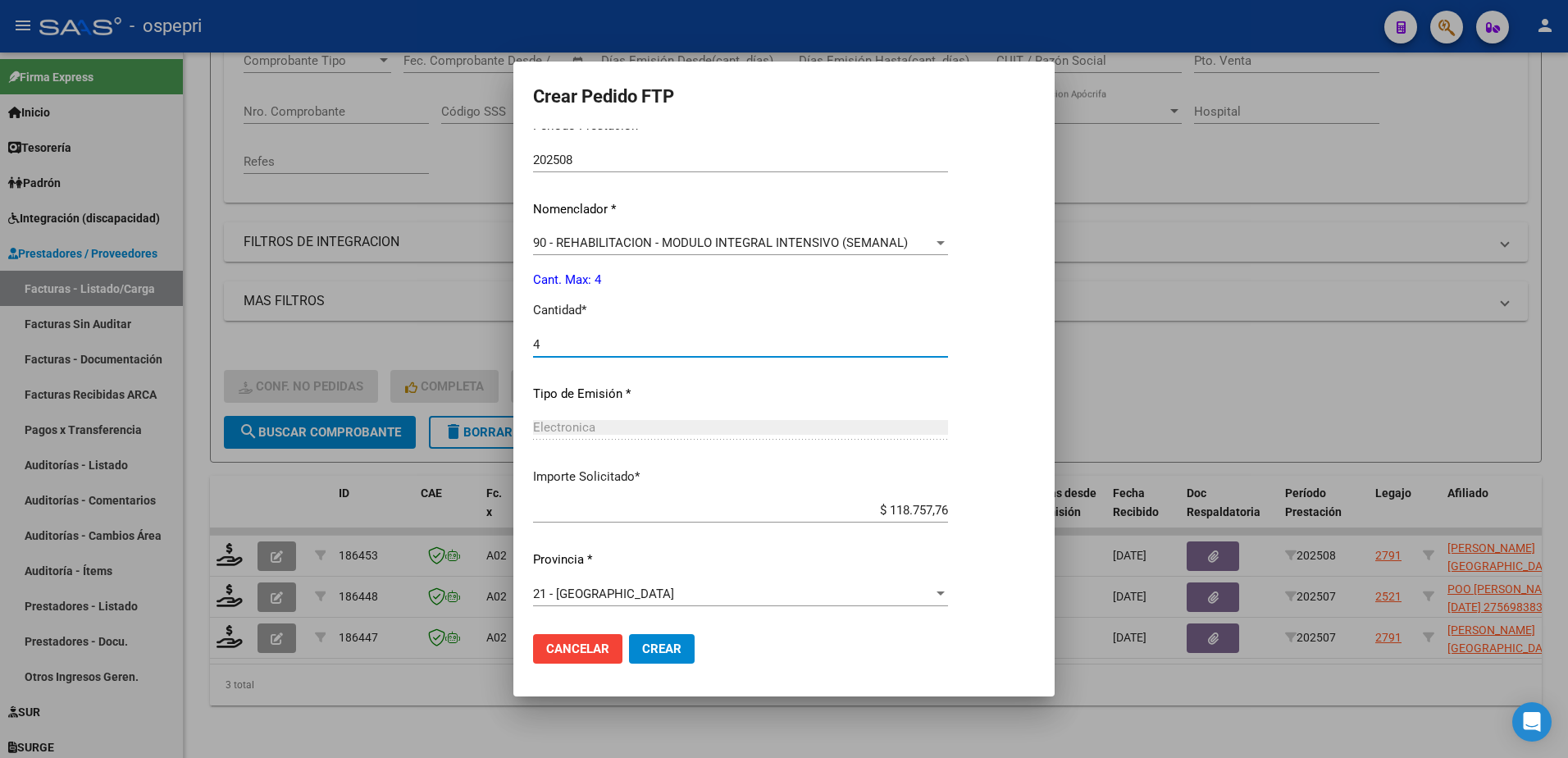
type input "4"
click at [667, 646] on span "Crear" at bounding box center [661, 648] width 39 height 15
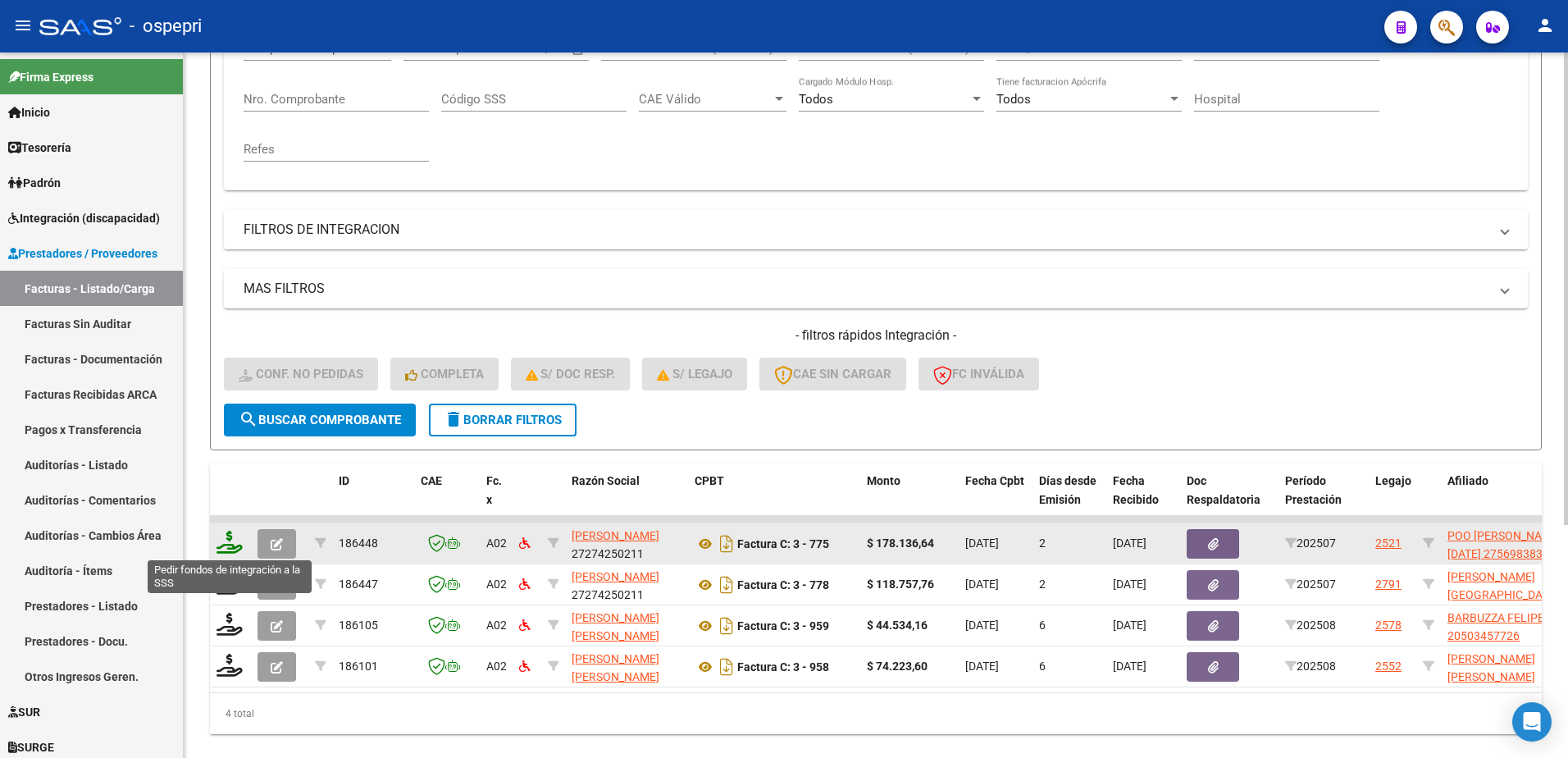
click at [225, 539] on icon at bounding box center [230, 542] width 26 height 23
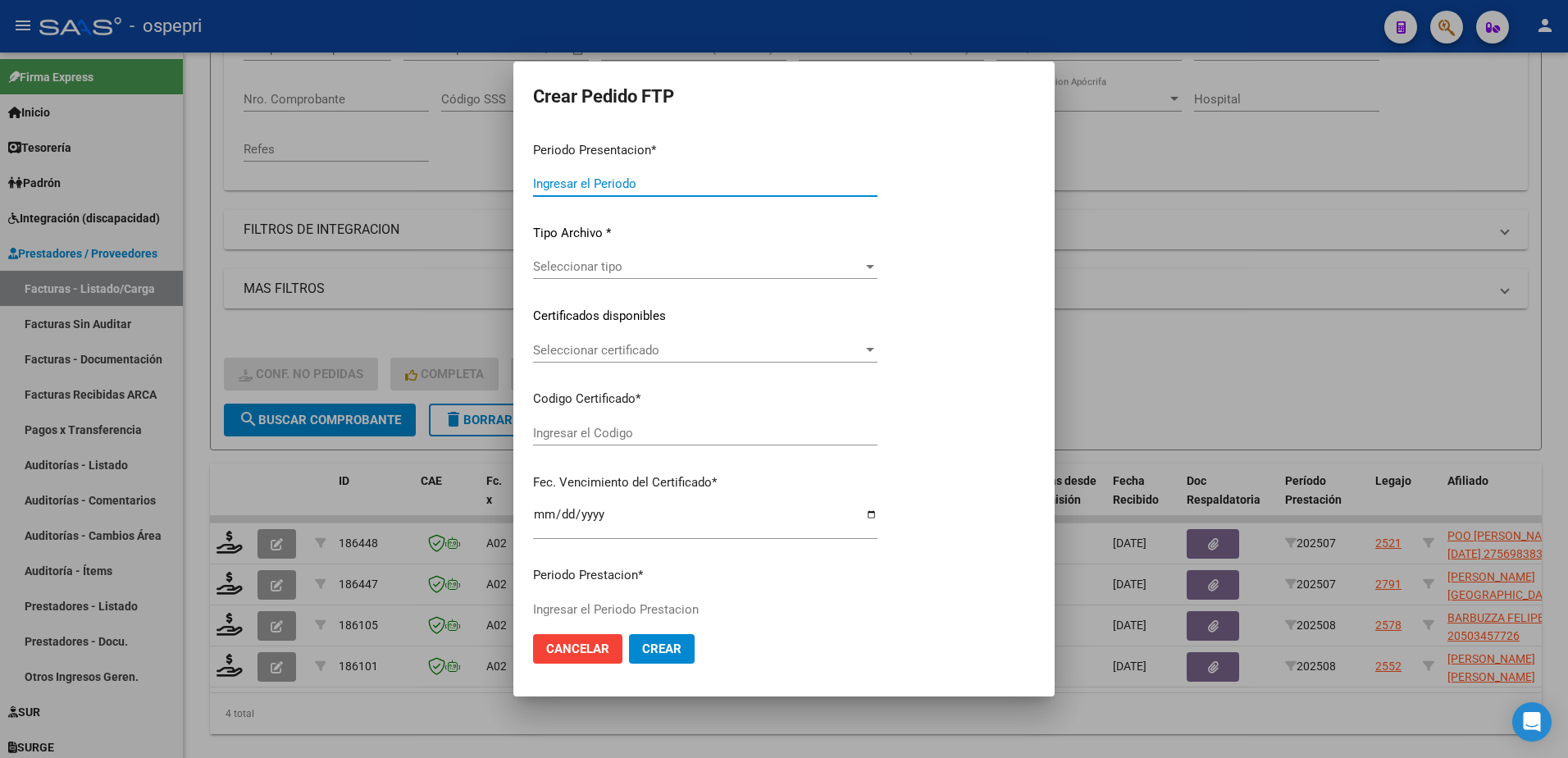
type input "202508"
type input "202507"
type input "$ 178.136,64"
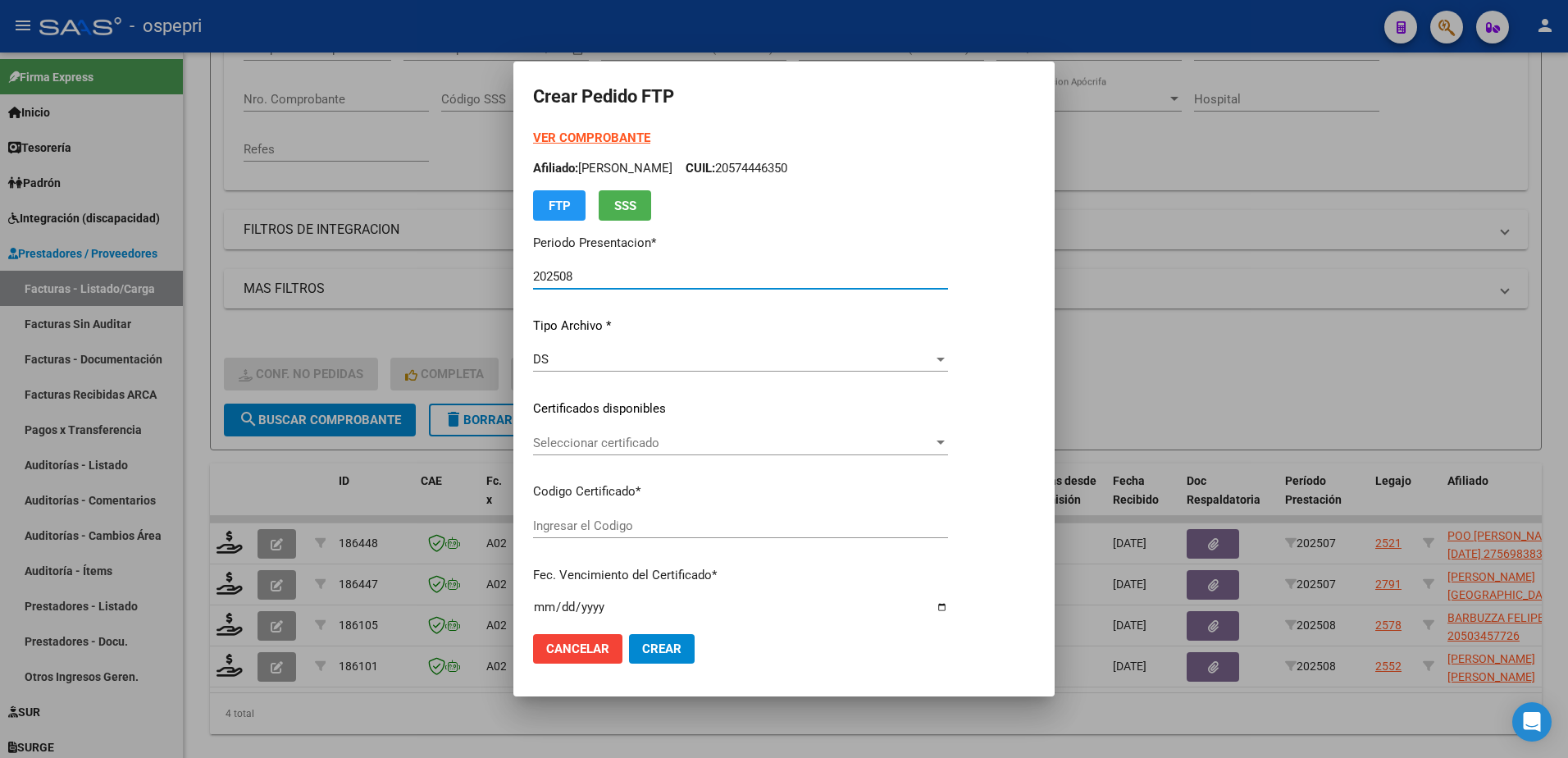
type input "2756983835-0"
type input "2027-12-01"
click at [604, 445] on span "Seleccionar certificado" at bounding box center [766, 443] width 464 height 15
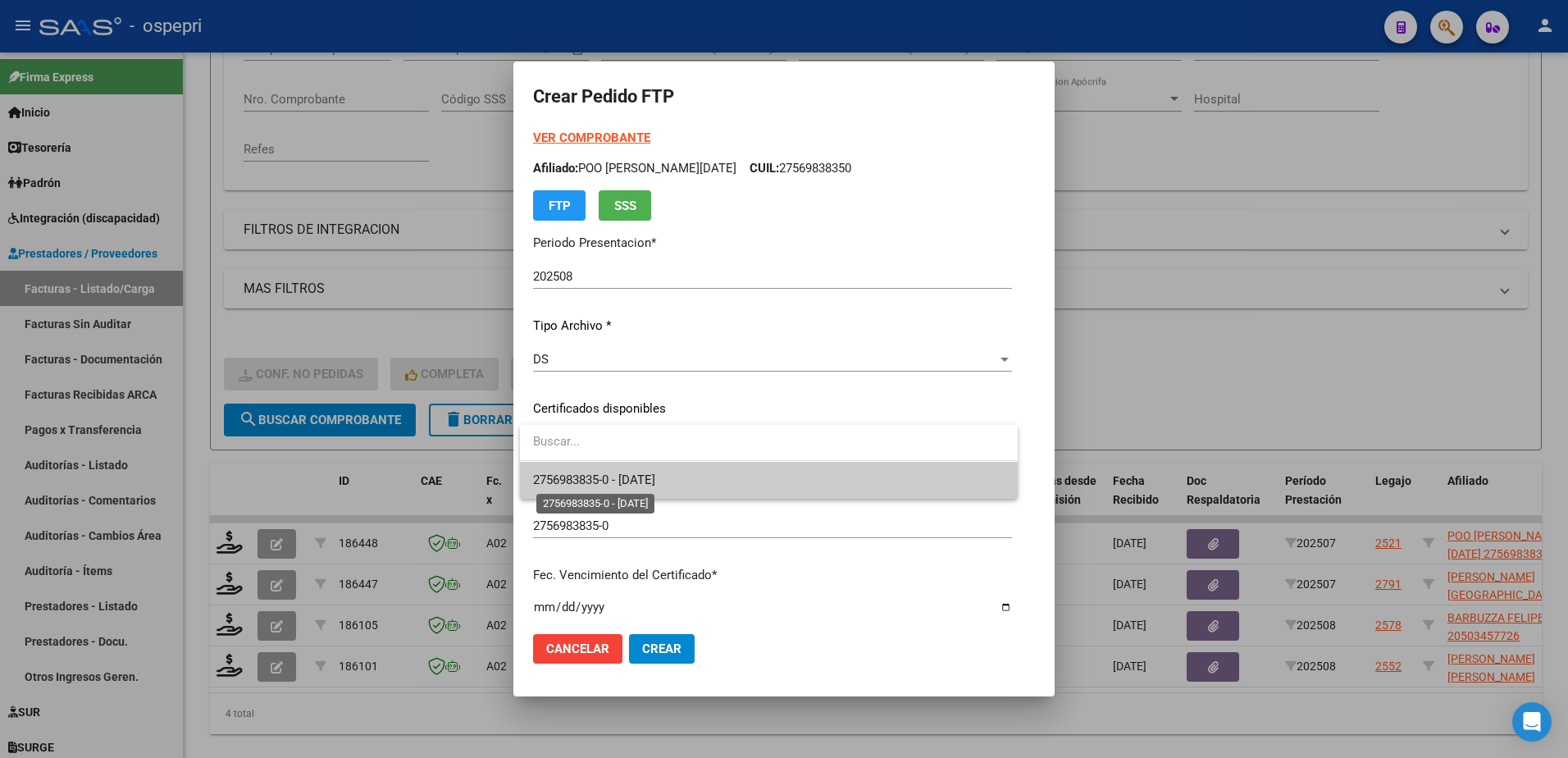
click at [616, 479] on span "2756983835-0 - 2027-12-01" at bounding box center [594, 479] width 122 height 15
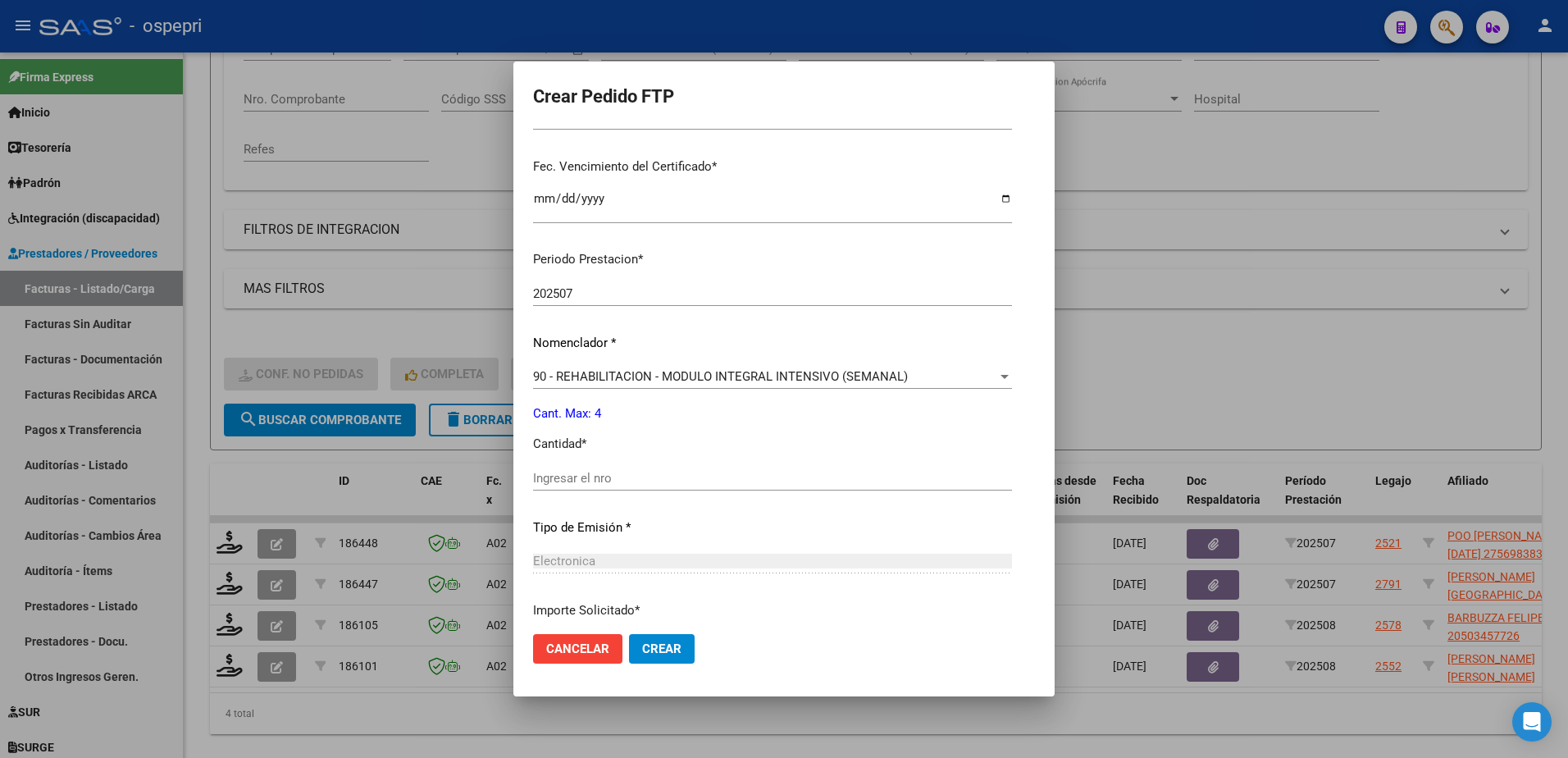
scroll to position [410, 0]
click at [601, 479] on input "Ingresar el nro" at bounding box center [773, 476] width 479 height 15
type input "4"
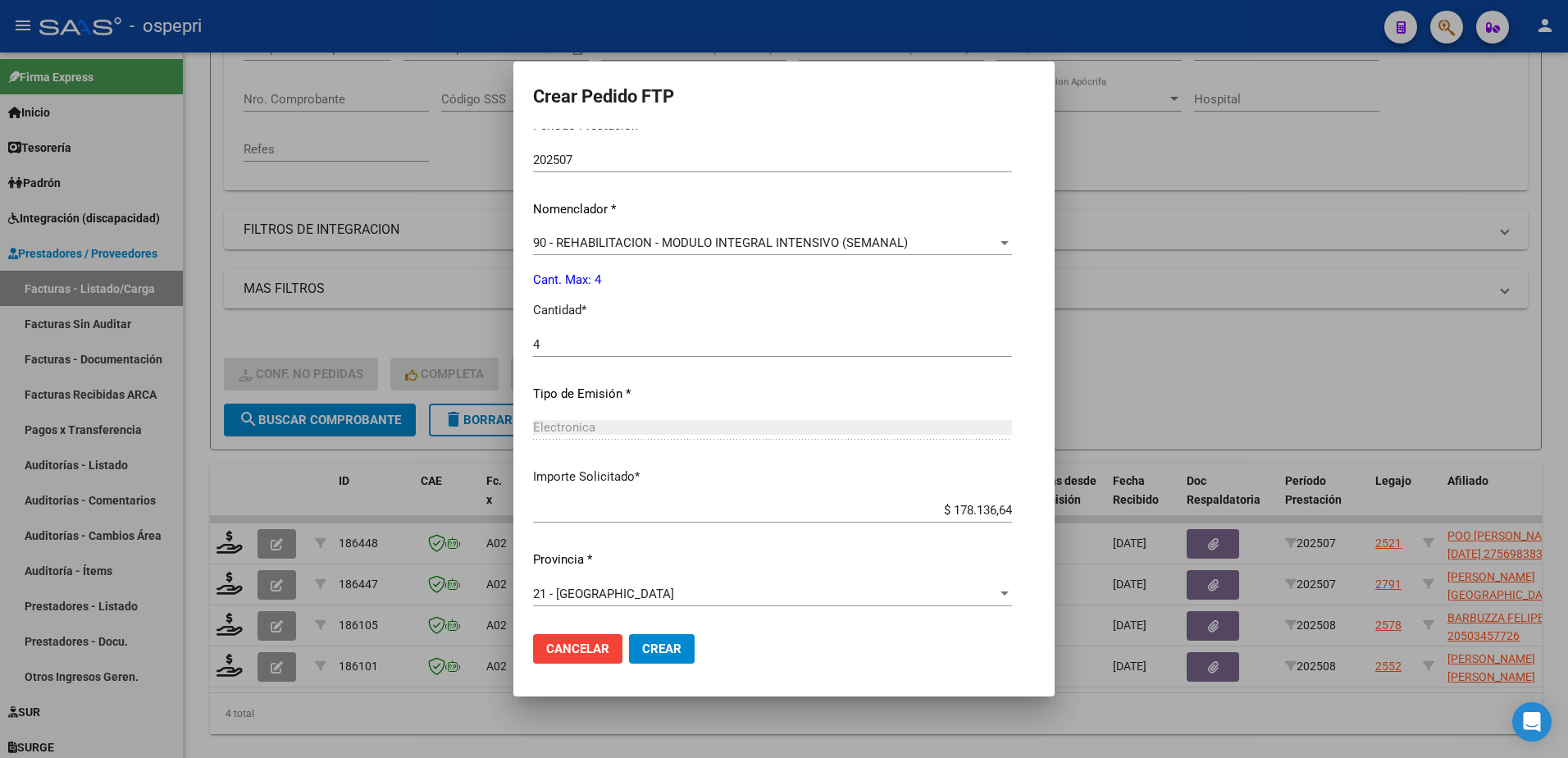
click at [651, 647] on span "Crear" at bounding box center [661, 648] width 39 height 15
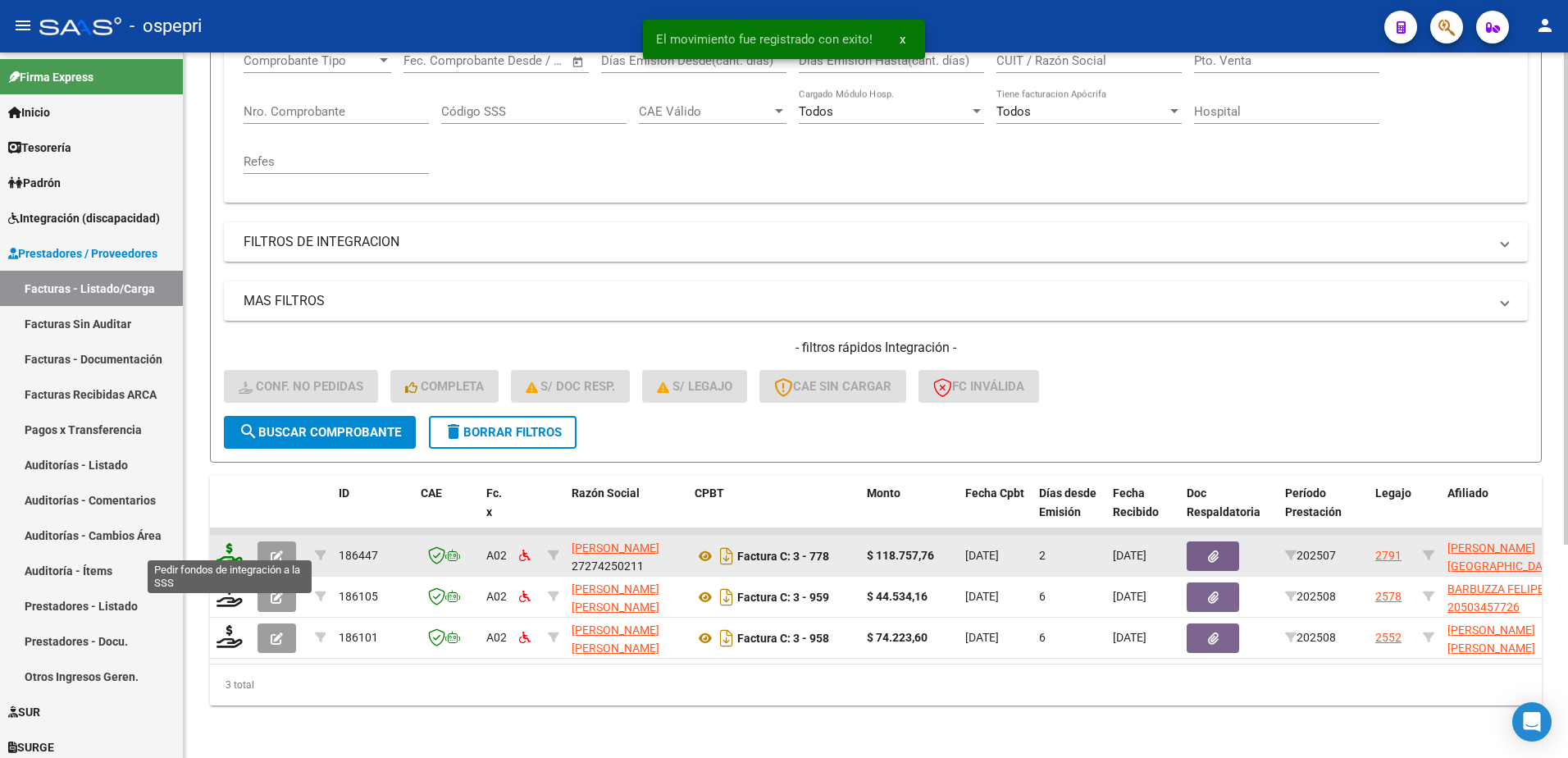
click at [226, 543] on icon at bounding box center [230, 555] width 26 height 23
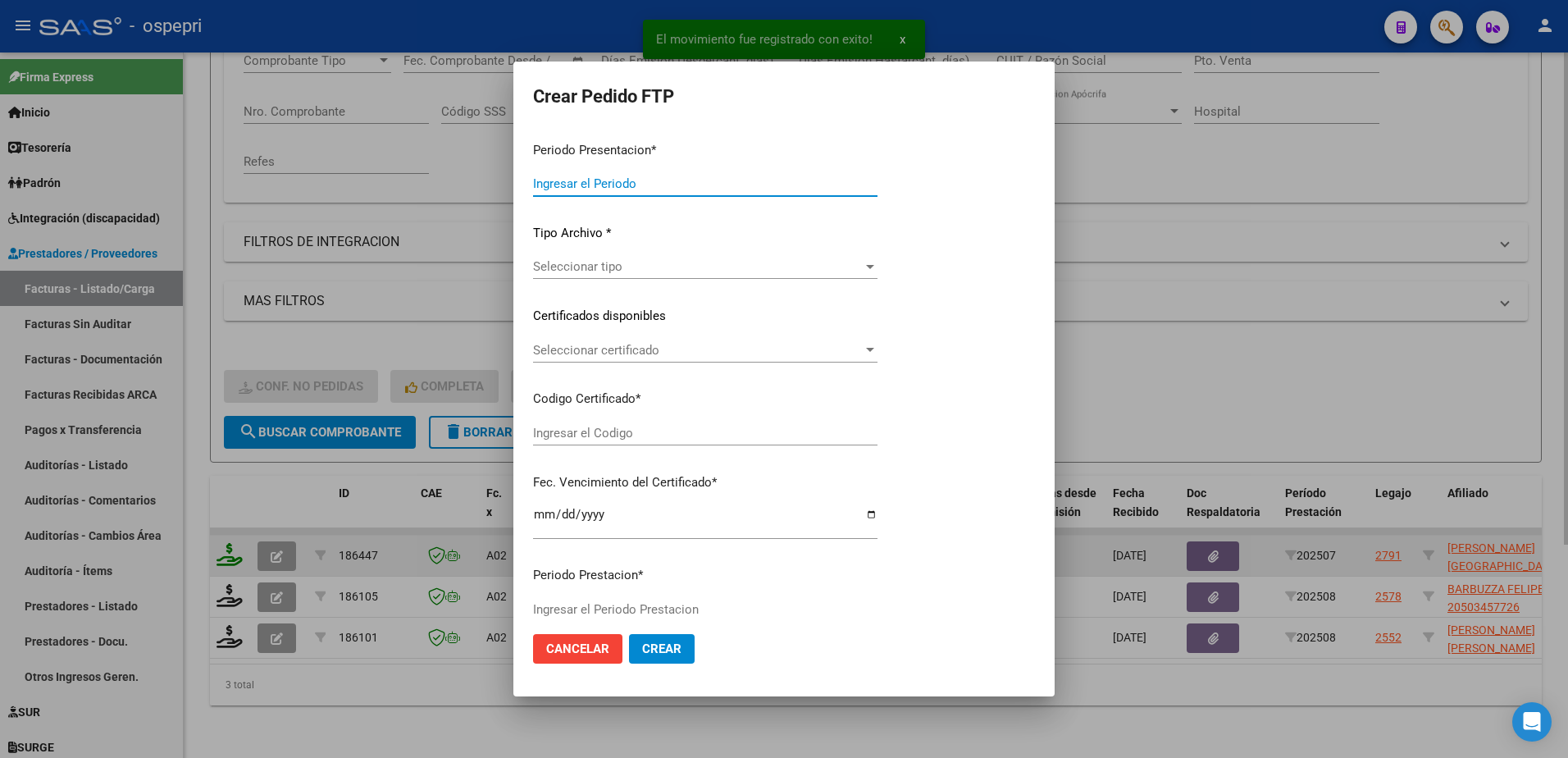
type input "202508"
type input "202507"
type input "$ 118.757,76"
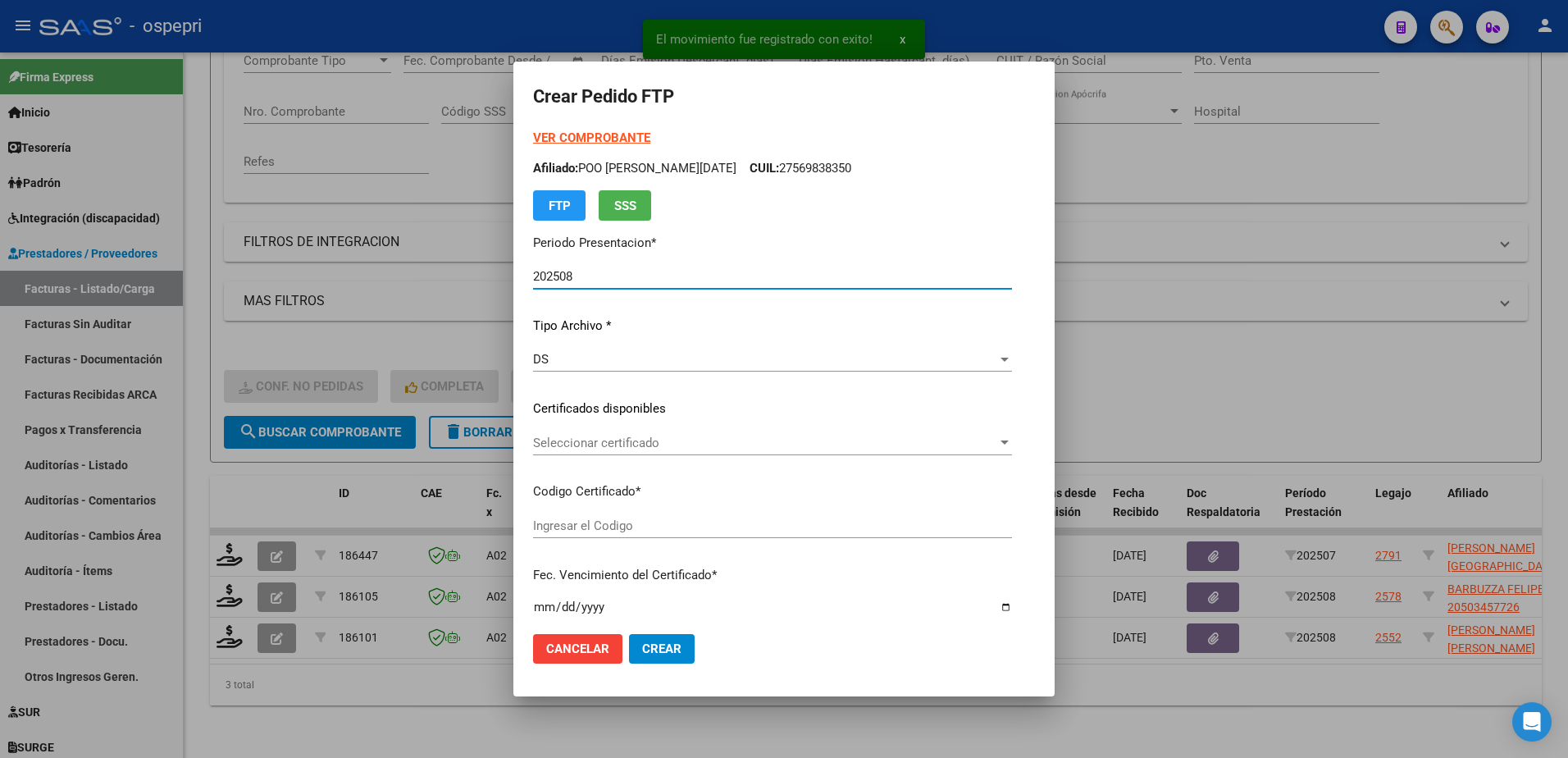
type input "2057444635-0"
type input "2026-07-01"
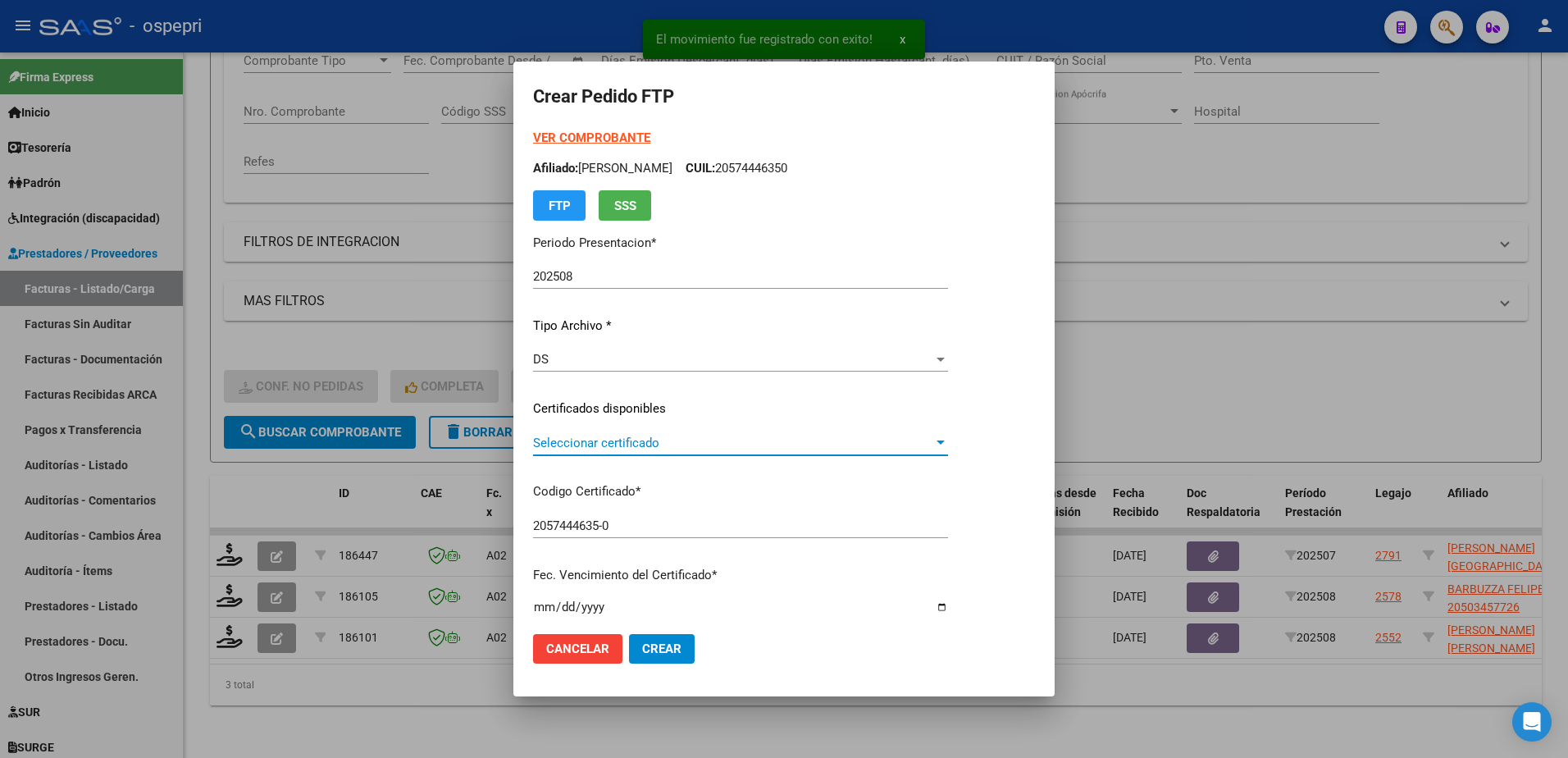
click at [597, 443] on span "Seleccionar certificado" at bounding box center [733, 443] width 400 height 15
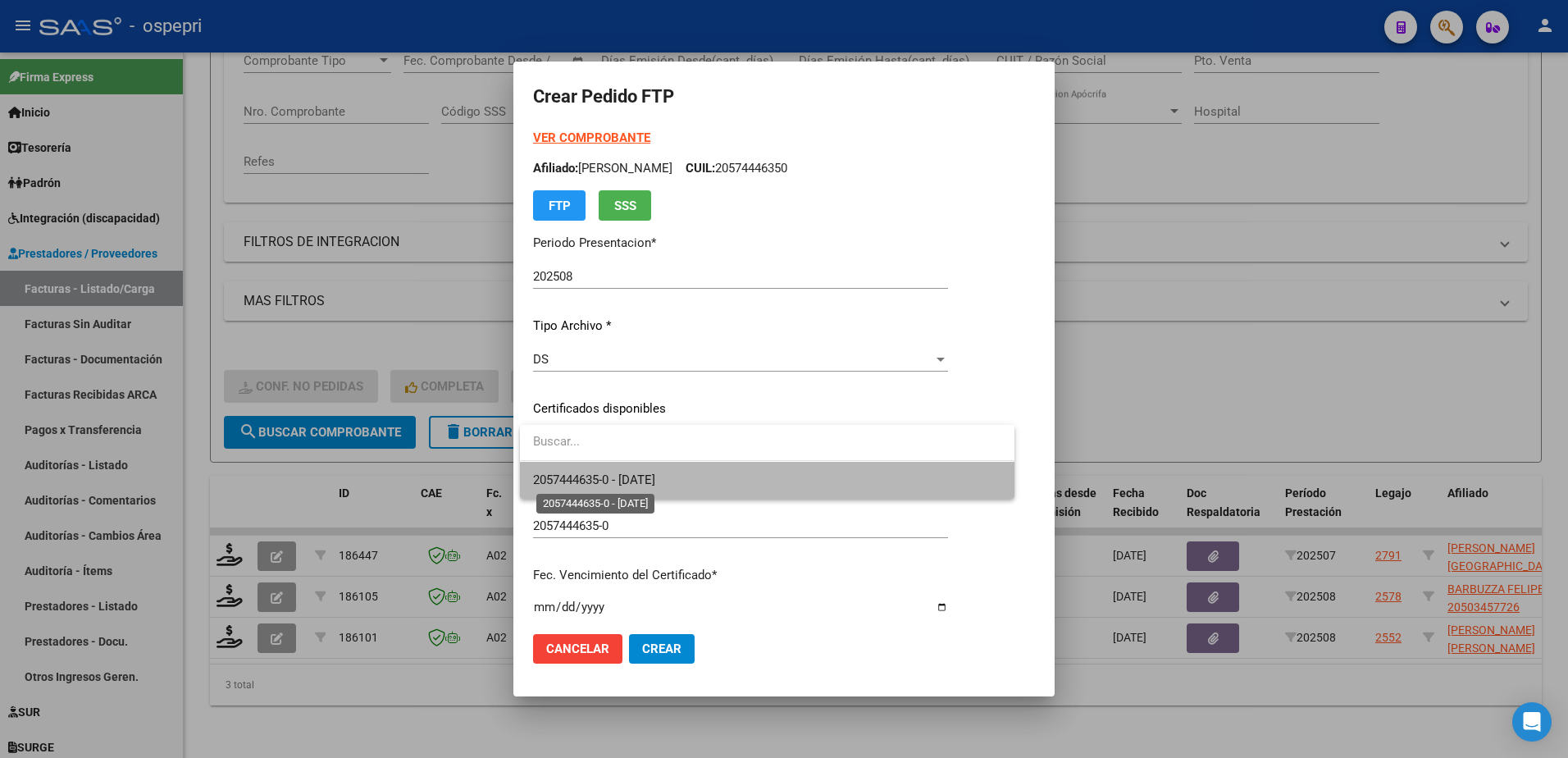
click at [597, 474] on span "2057444635-0 - 2026-07-01" at bounding box center [594, 479] width 122 height 15
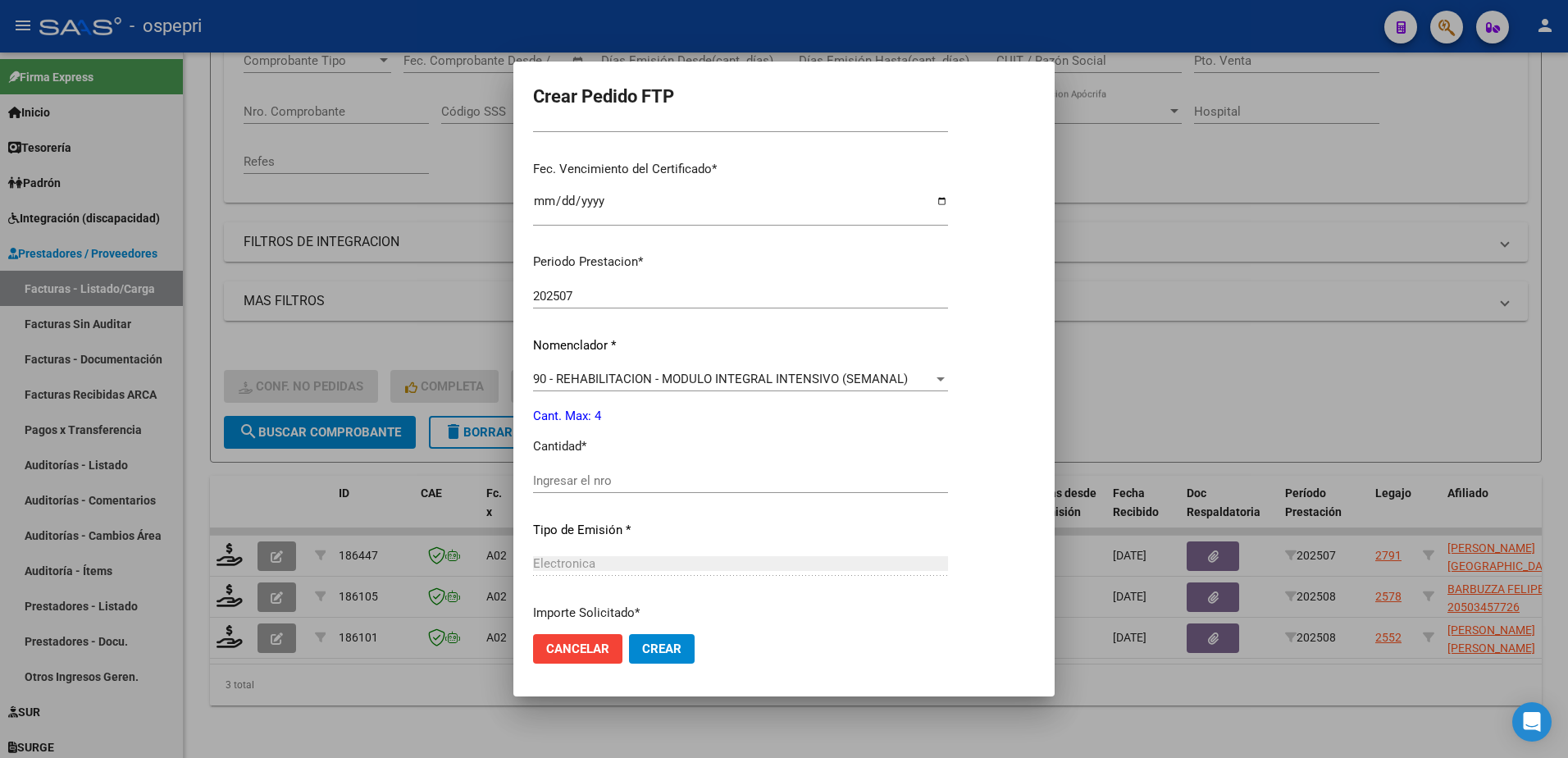
scroll to position [410, 0]
click at [585, 477] on input "Ingresar el nro" at bounding box center [741, 476] width 415 height 15
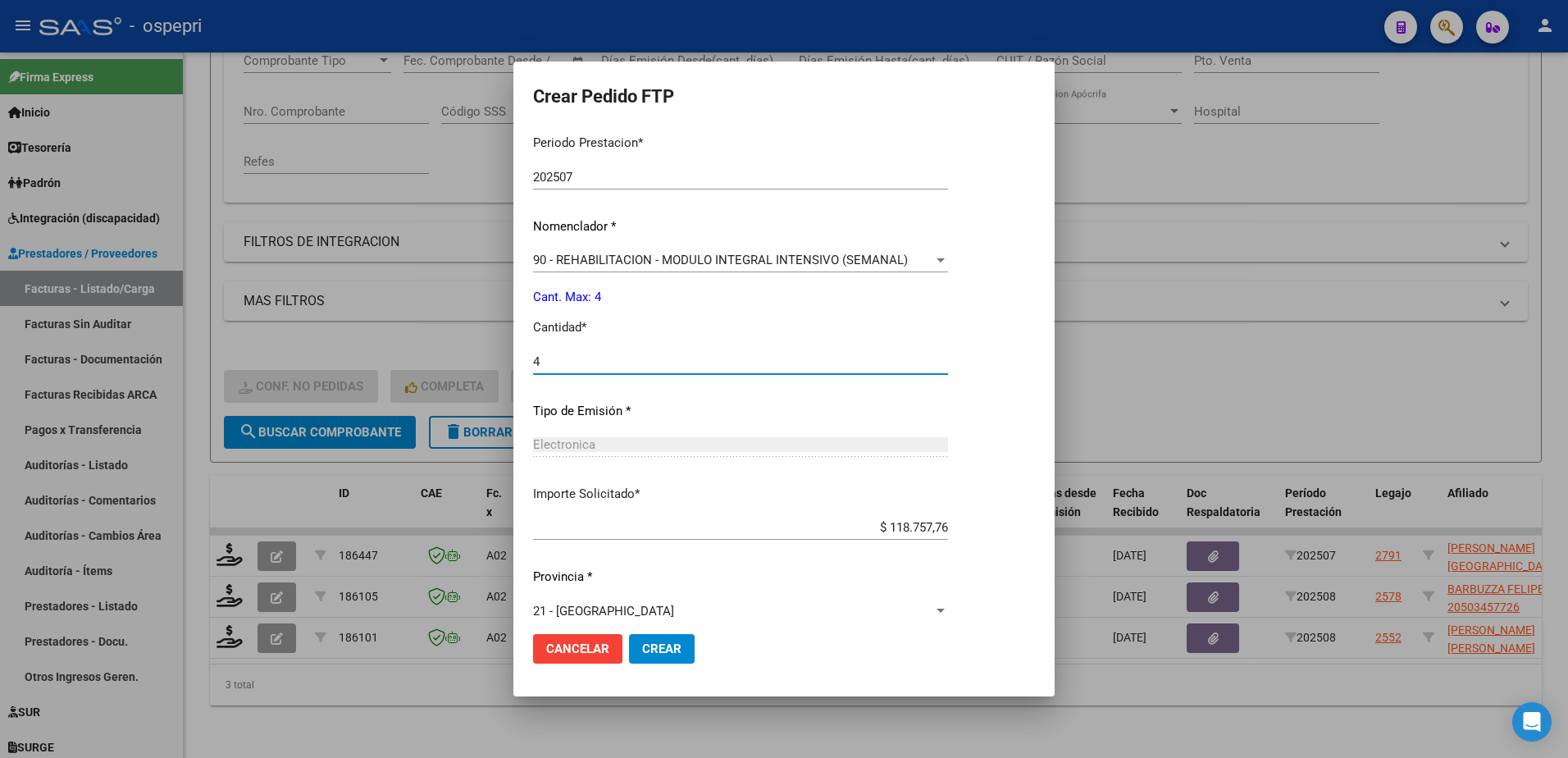
scroll to position [542, 0]
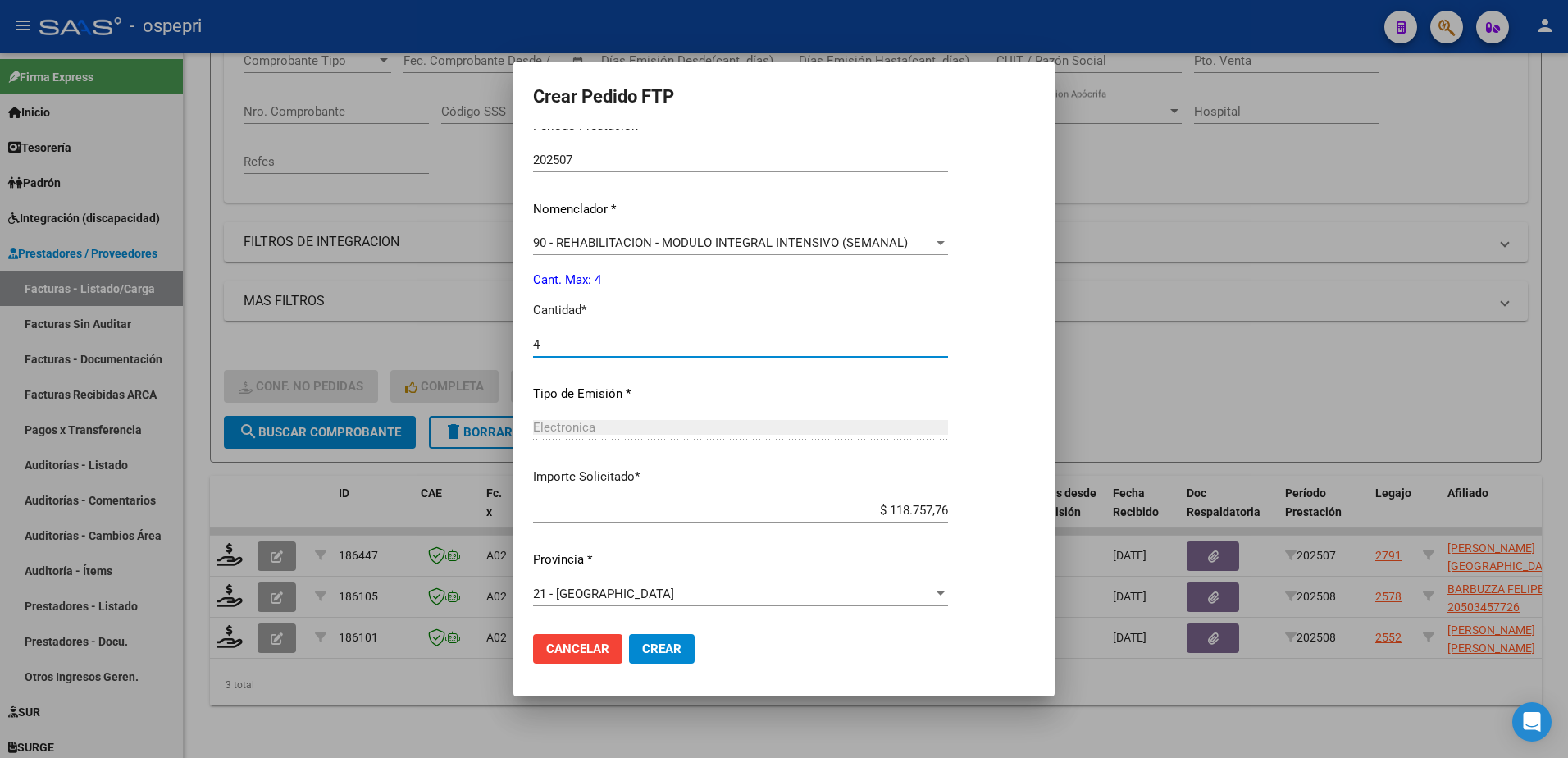
type input "4"
click at [653, 647] on span "Crear" at bounding box center [661, 648] width 39 height 15
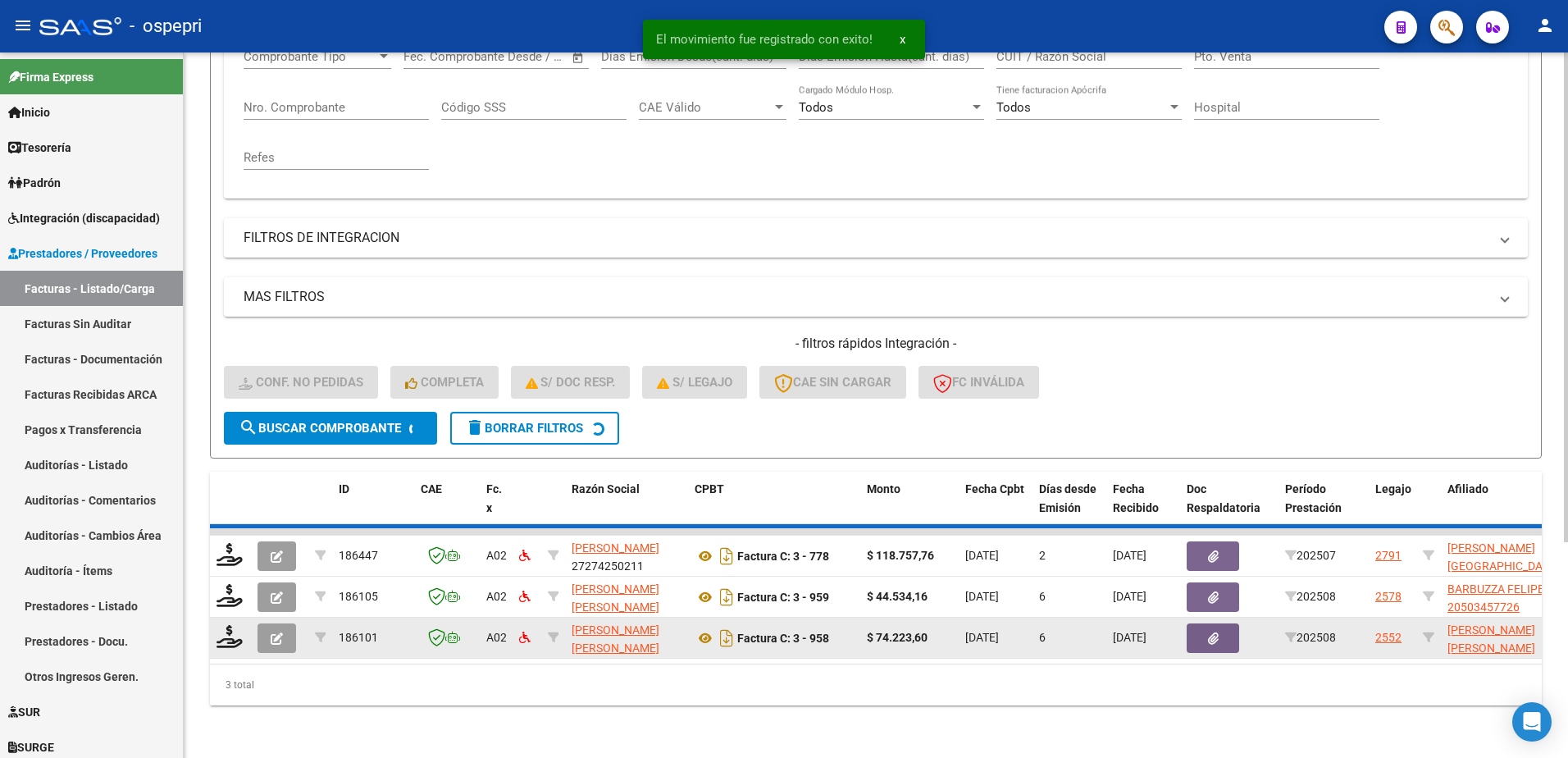
scroll to position [265, 0]
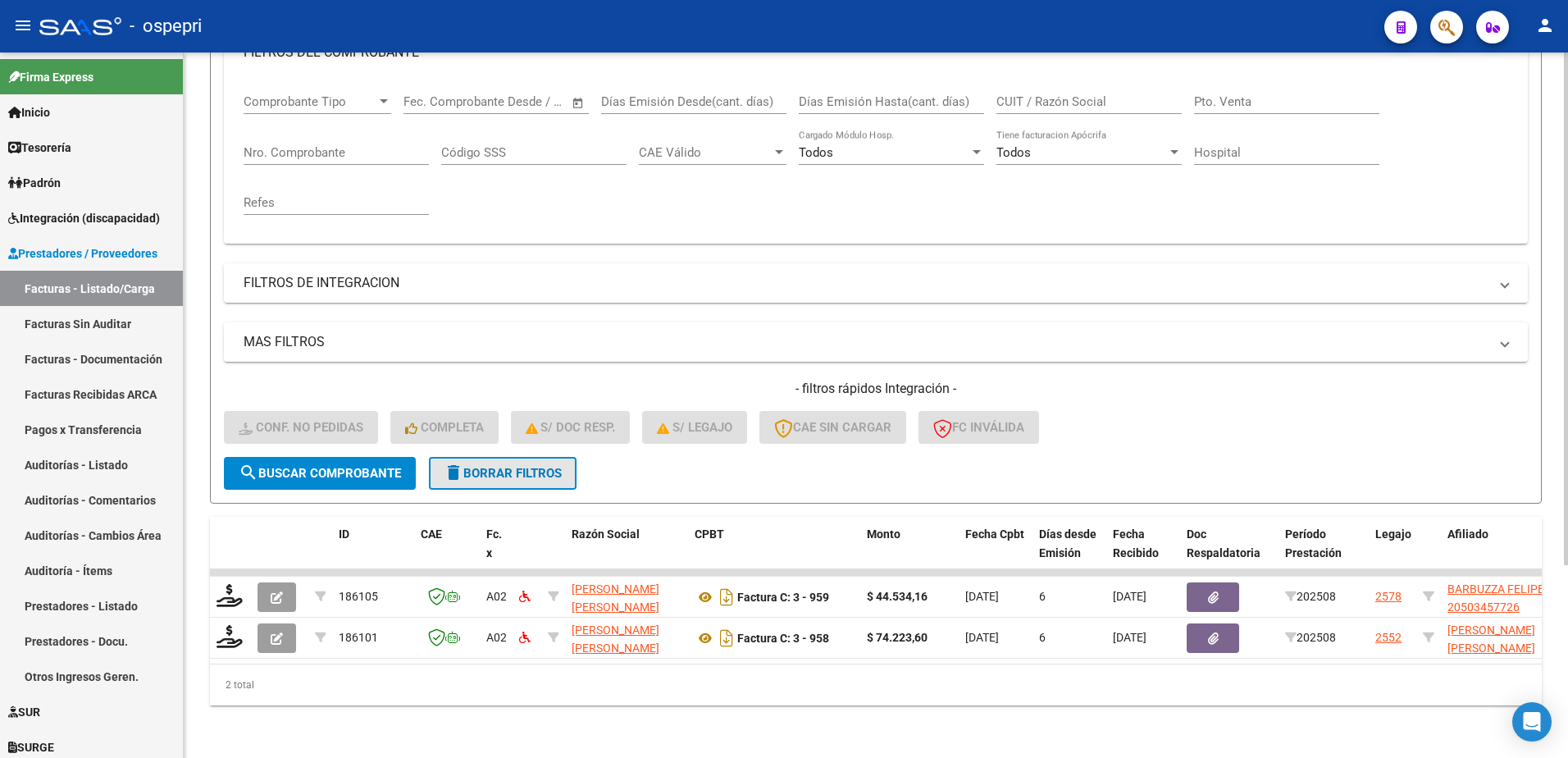
click at [500, 466] on span "delete Borrar Filtros" at bounding box center [502, 473] width 118 height 15
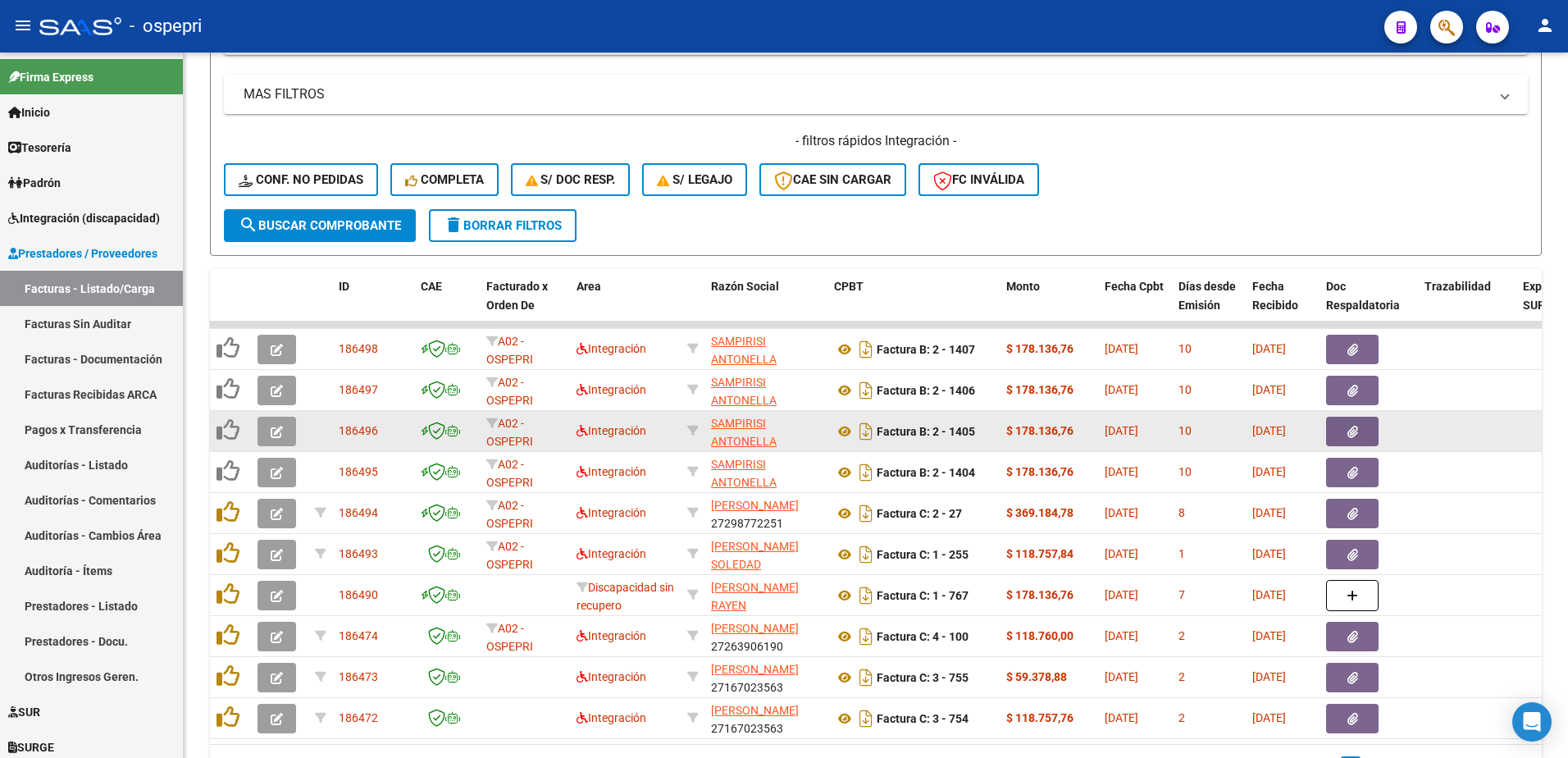
scroll to position [511, 0]
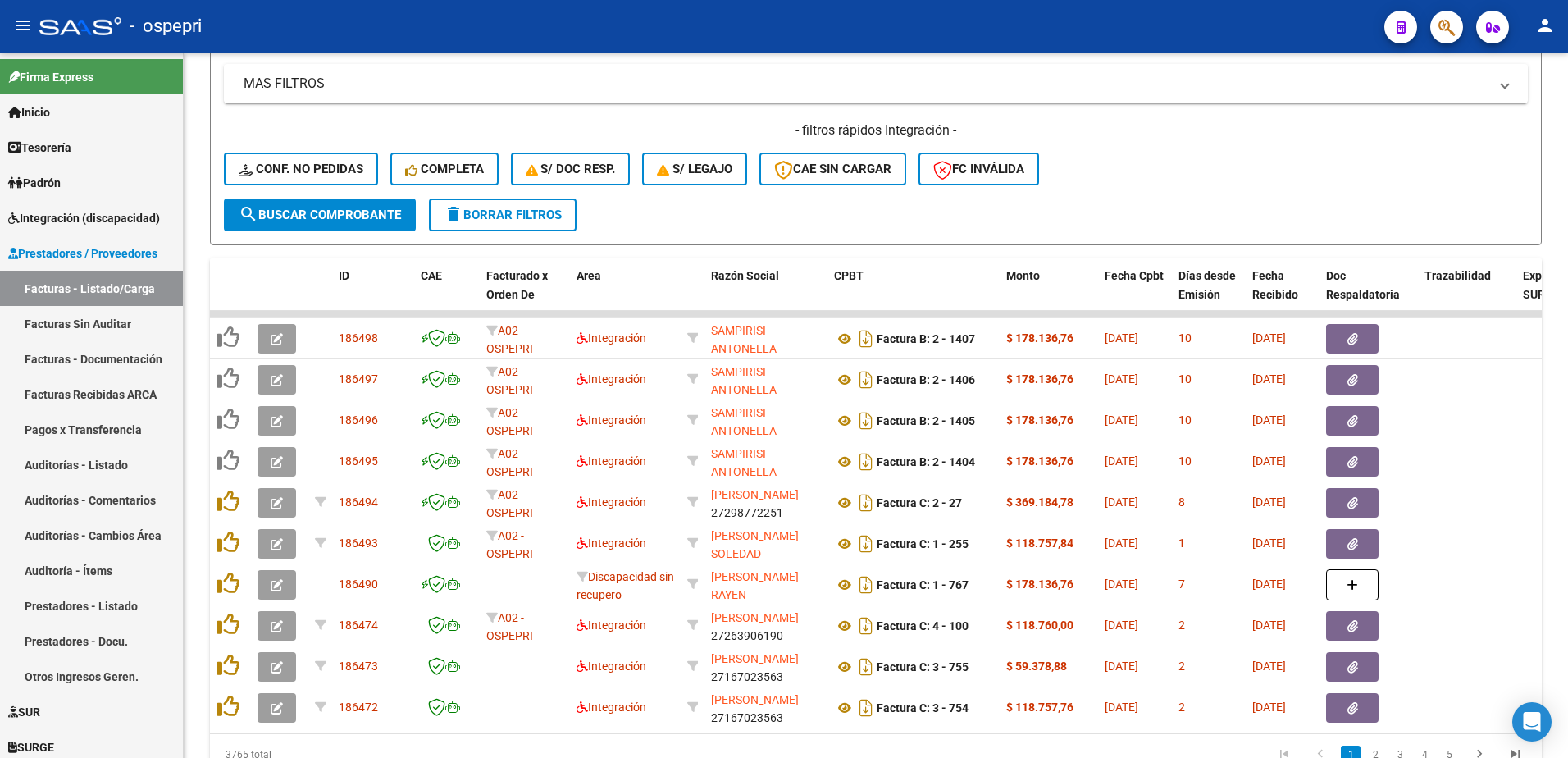
click at [1063, 25] on div "- ospepri" at bounding box center [705, 25] width 1331 height 36
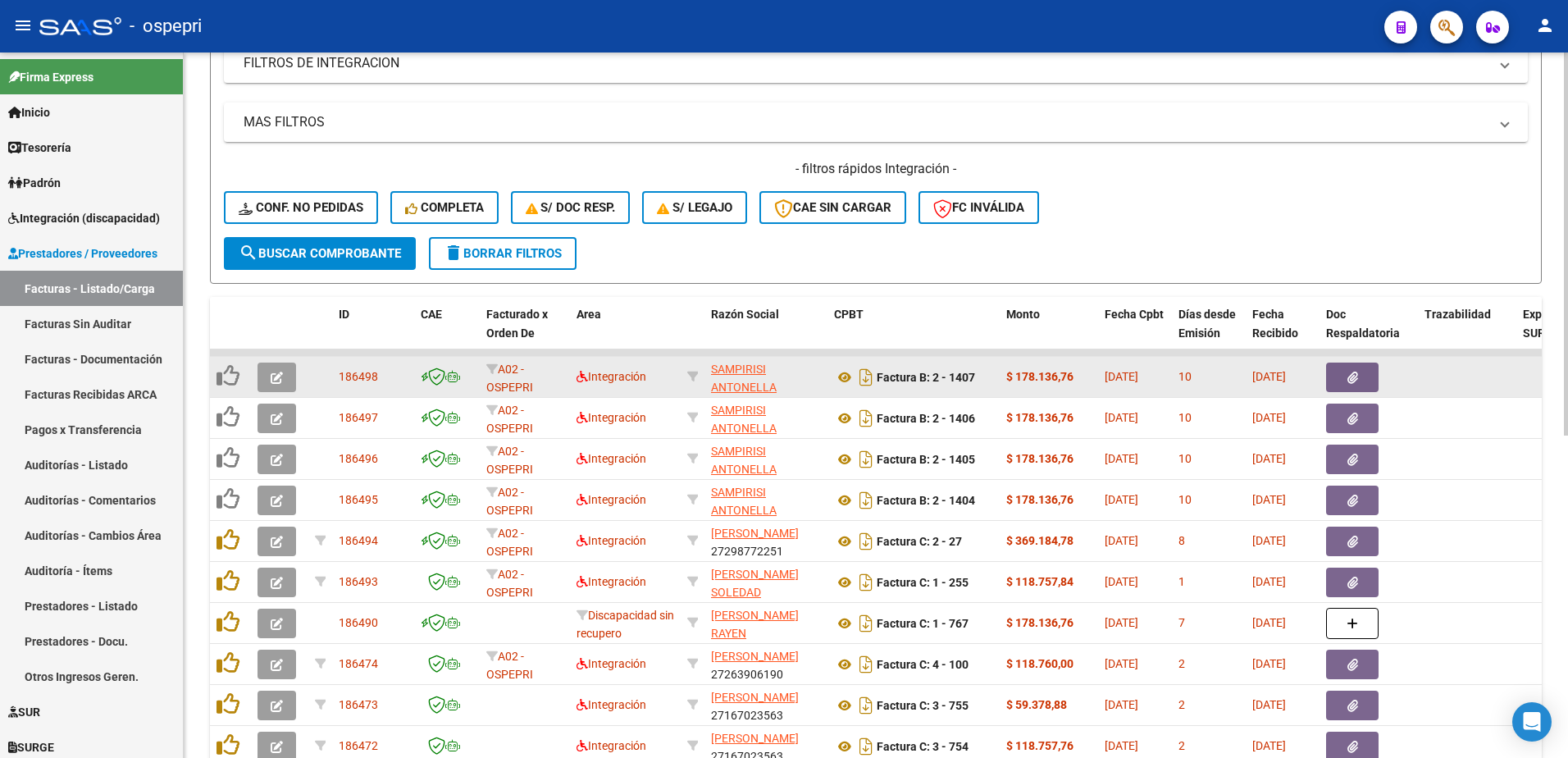
scroll to position [492, 0]
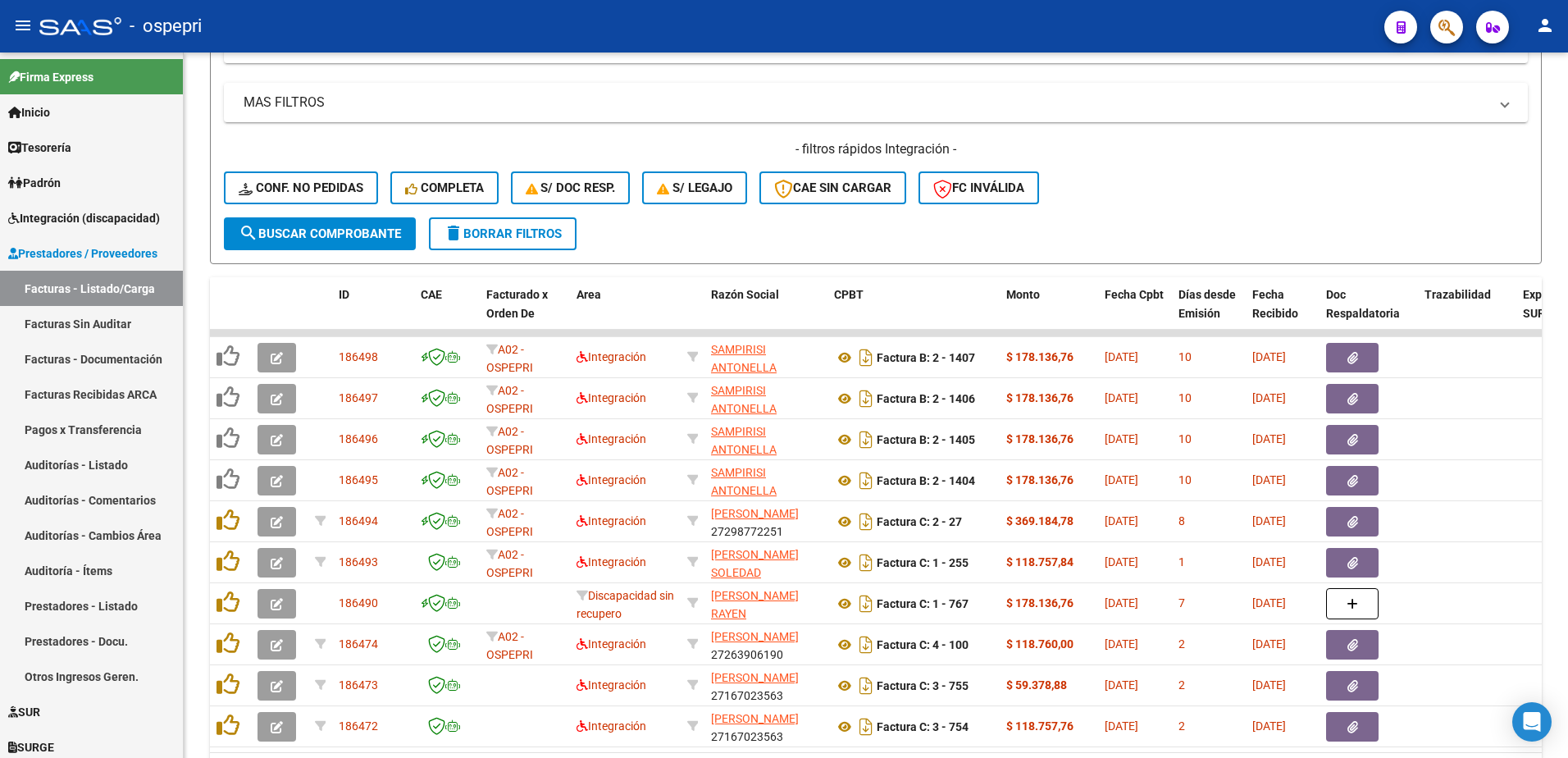
click at [1105, 32] on div "- ospepri" at bounding box center [705, 25] width 1331 height 36
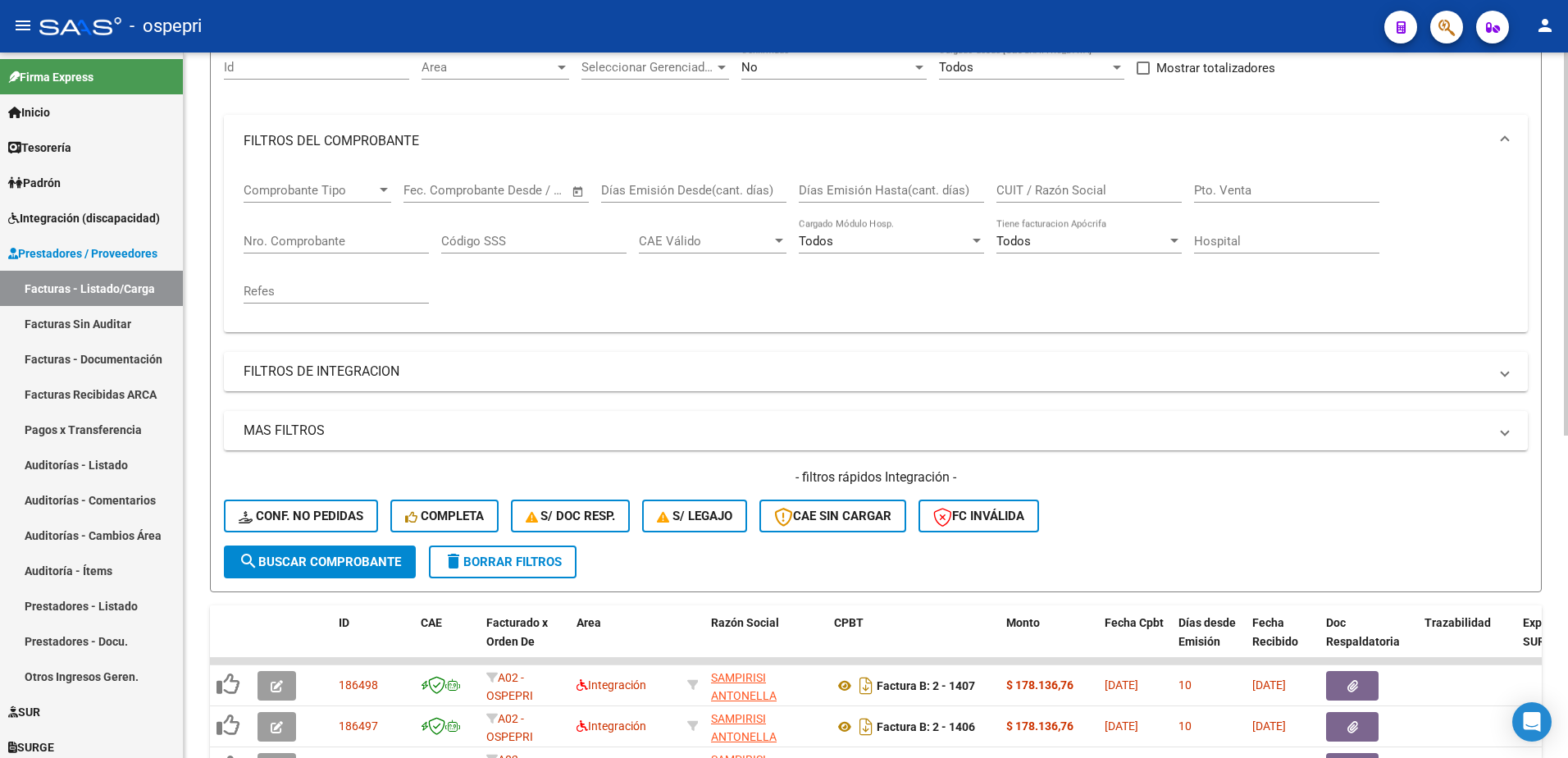
scroll to position [0, 0]
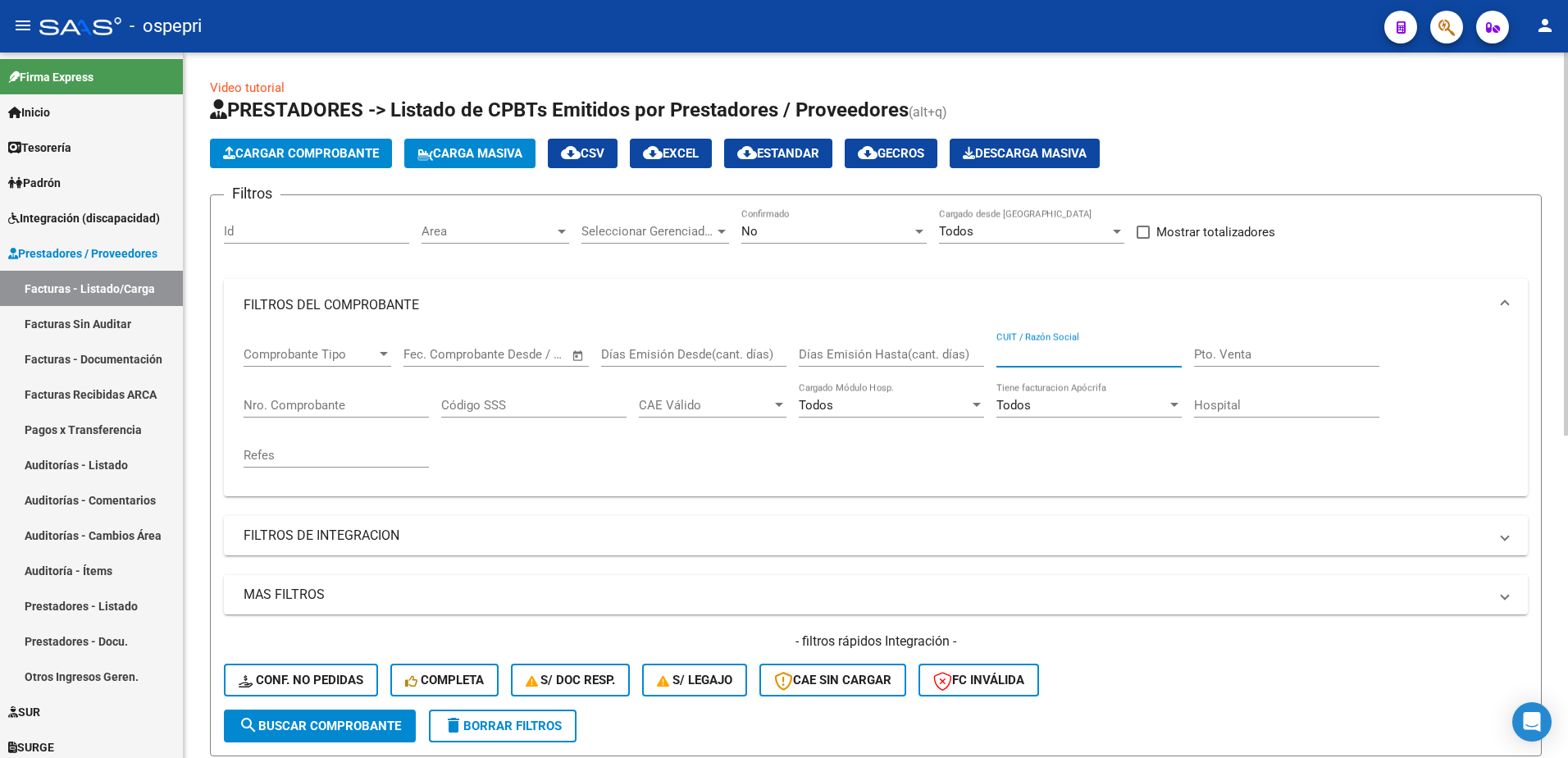
click at [1034, 357] on input "CUIT / Razón Social" at bounding box center [1089, 354] width 186 height 15
paste input "27353118051"
type input "27353118051"
click at [353, 720] on span "search Buscar Comprobante" at bounding box center [319, 726] width 162 height 15
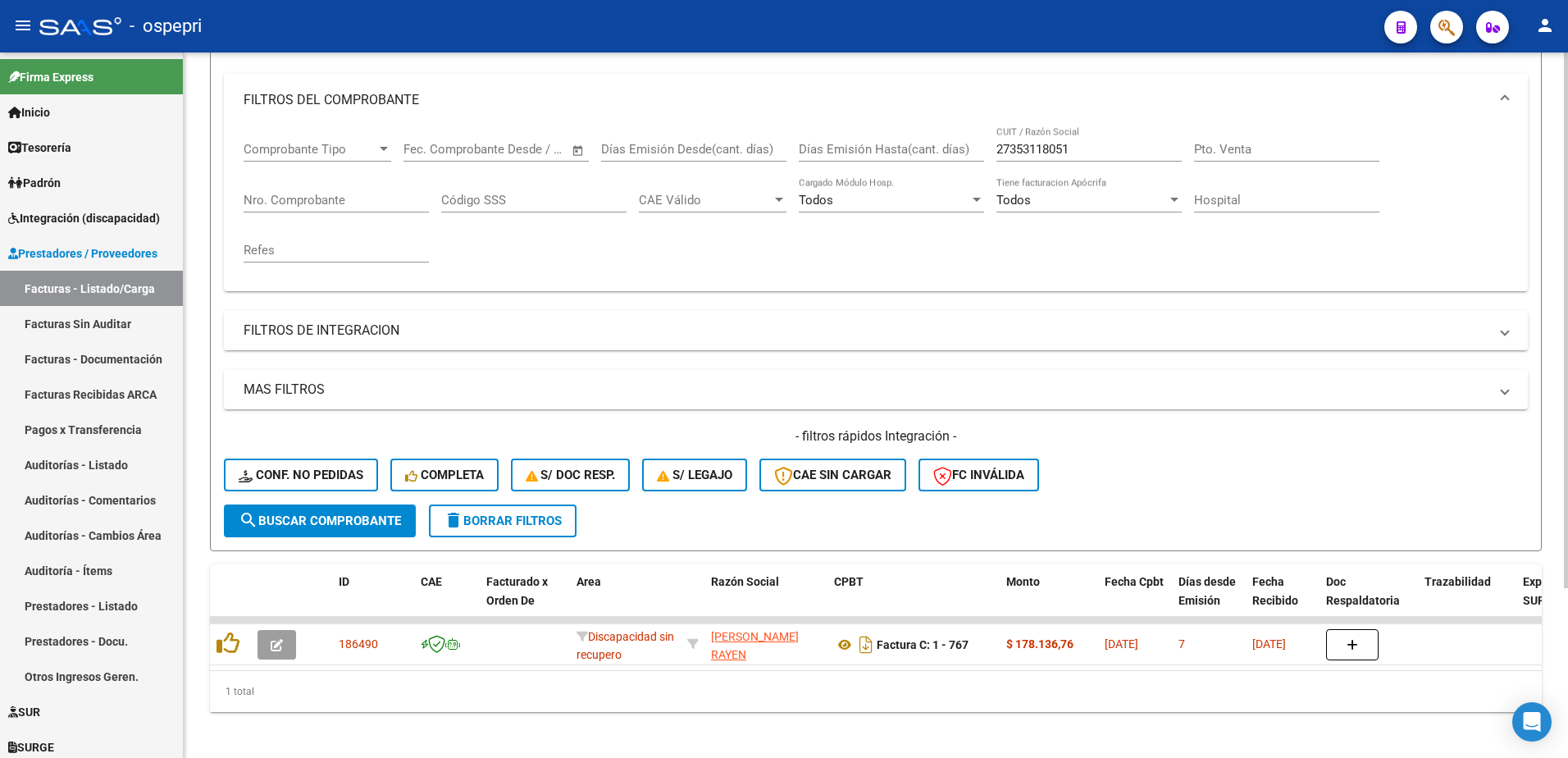
scroll to position [224, 0]
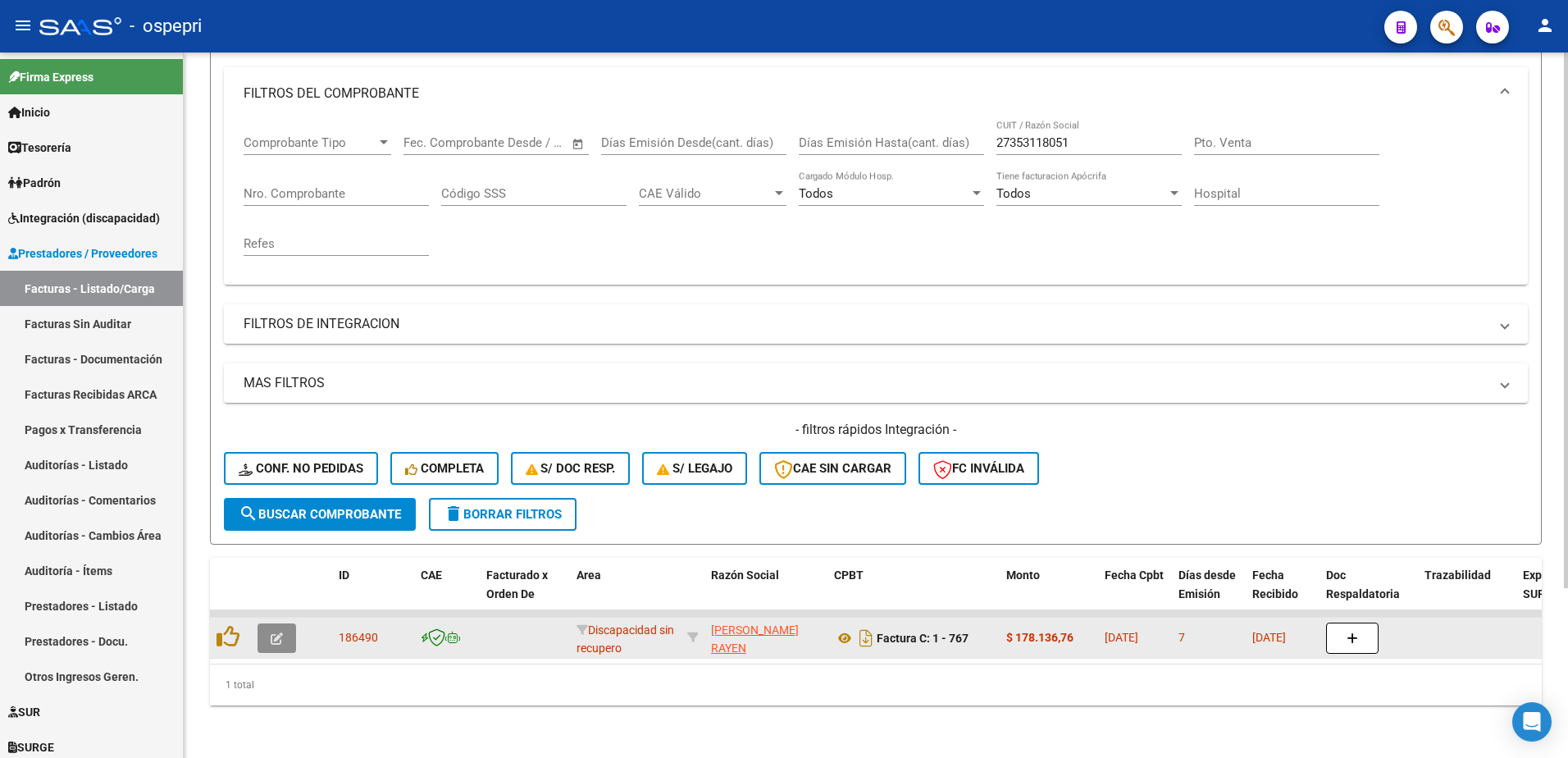
click at [283, 623] on button "button" at bounding box center [277, 638] width 39 height 30
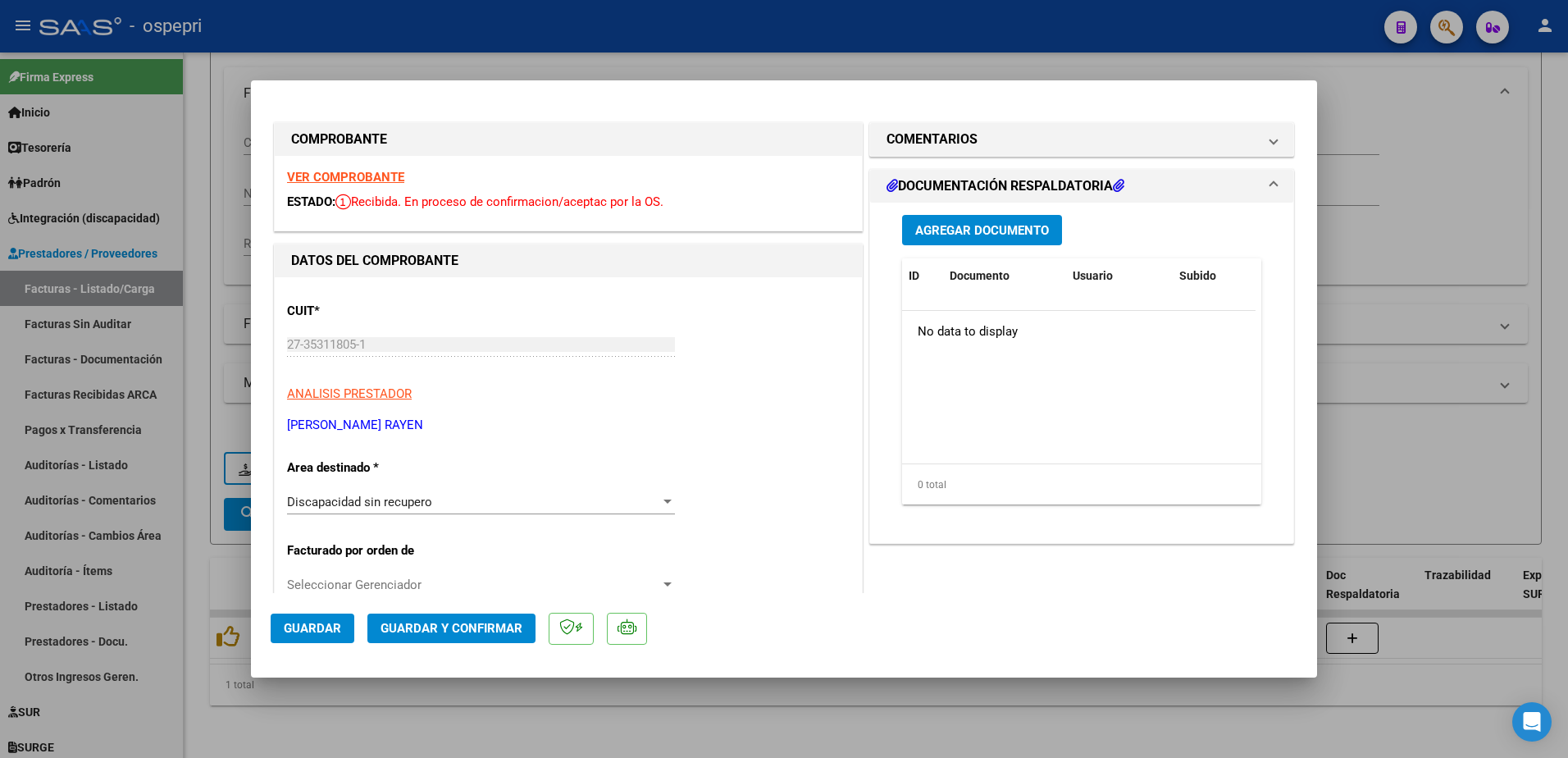
click at [371, 174] on strong "VER COMPROBANTE" at bounding box center [346, 177] width 117 height 15
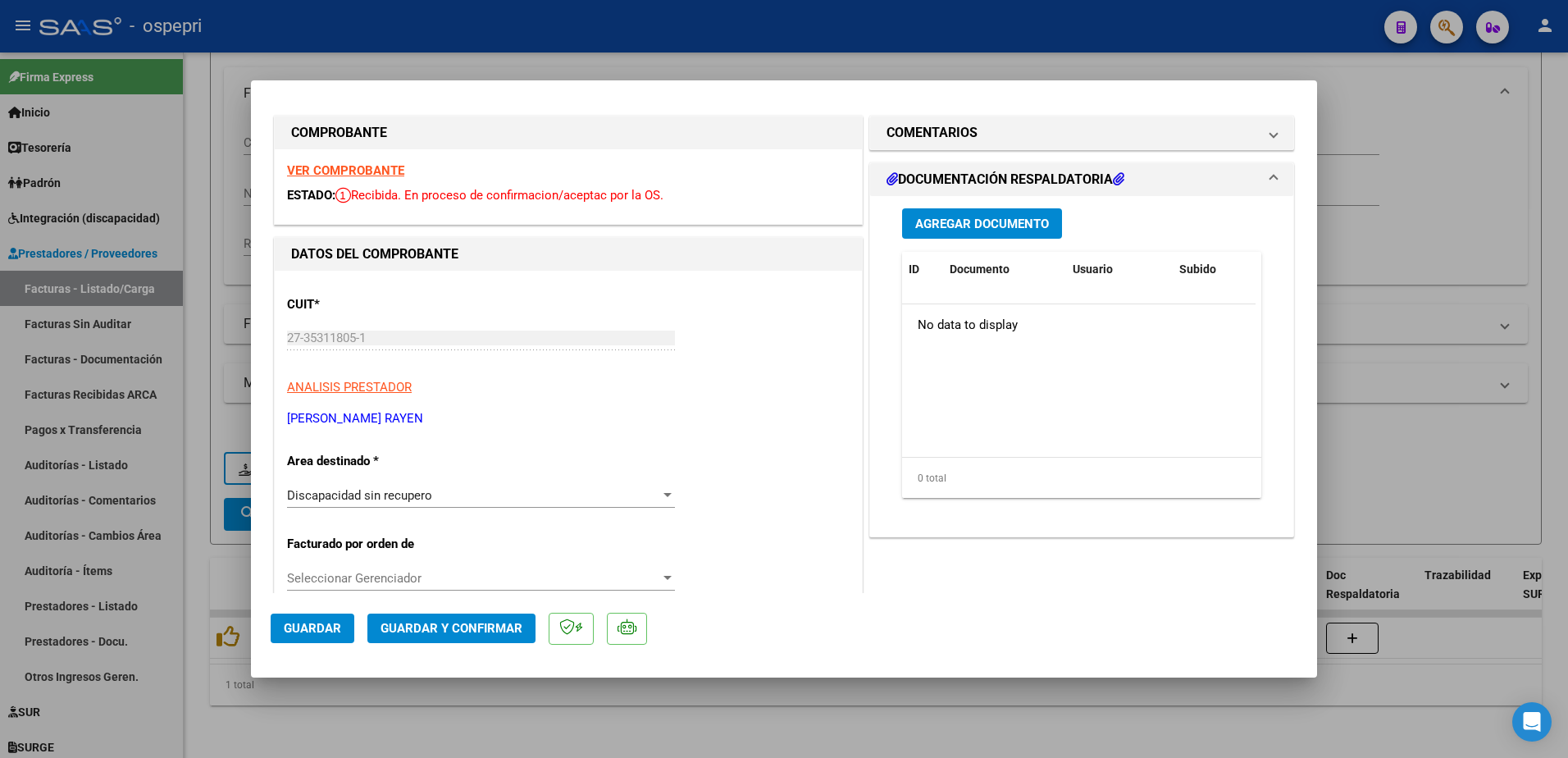
scroll to position [0, 0]
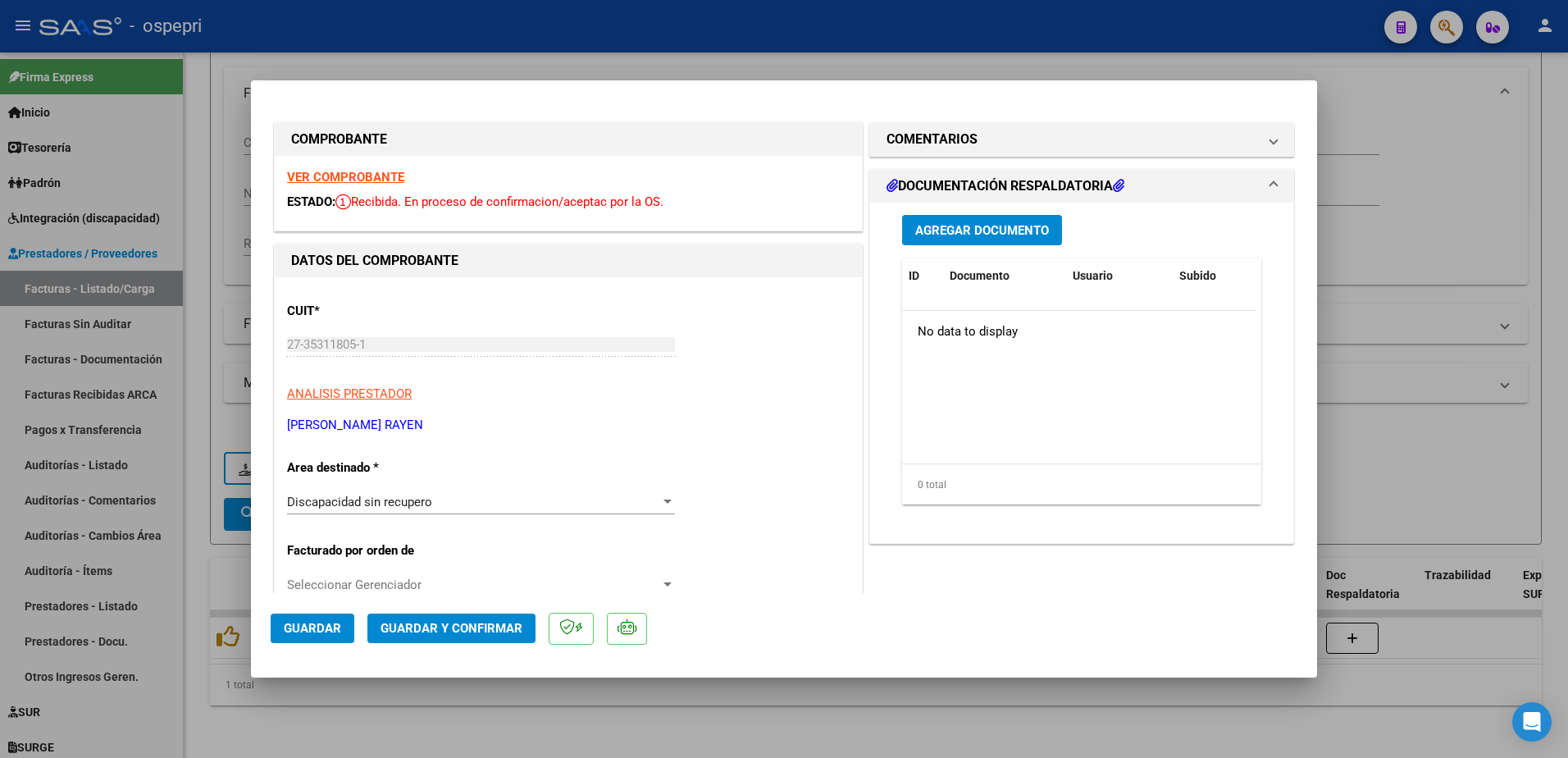
click at [364, 175] on strong "VER COMPROBANTE" at bounding box center [346, 177] width 117 height 15
type input "$ 0,00"
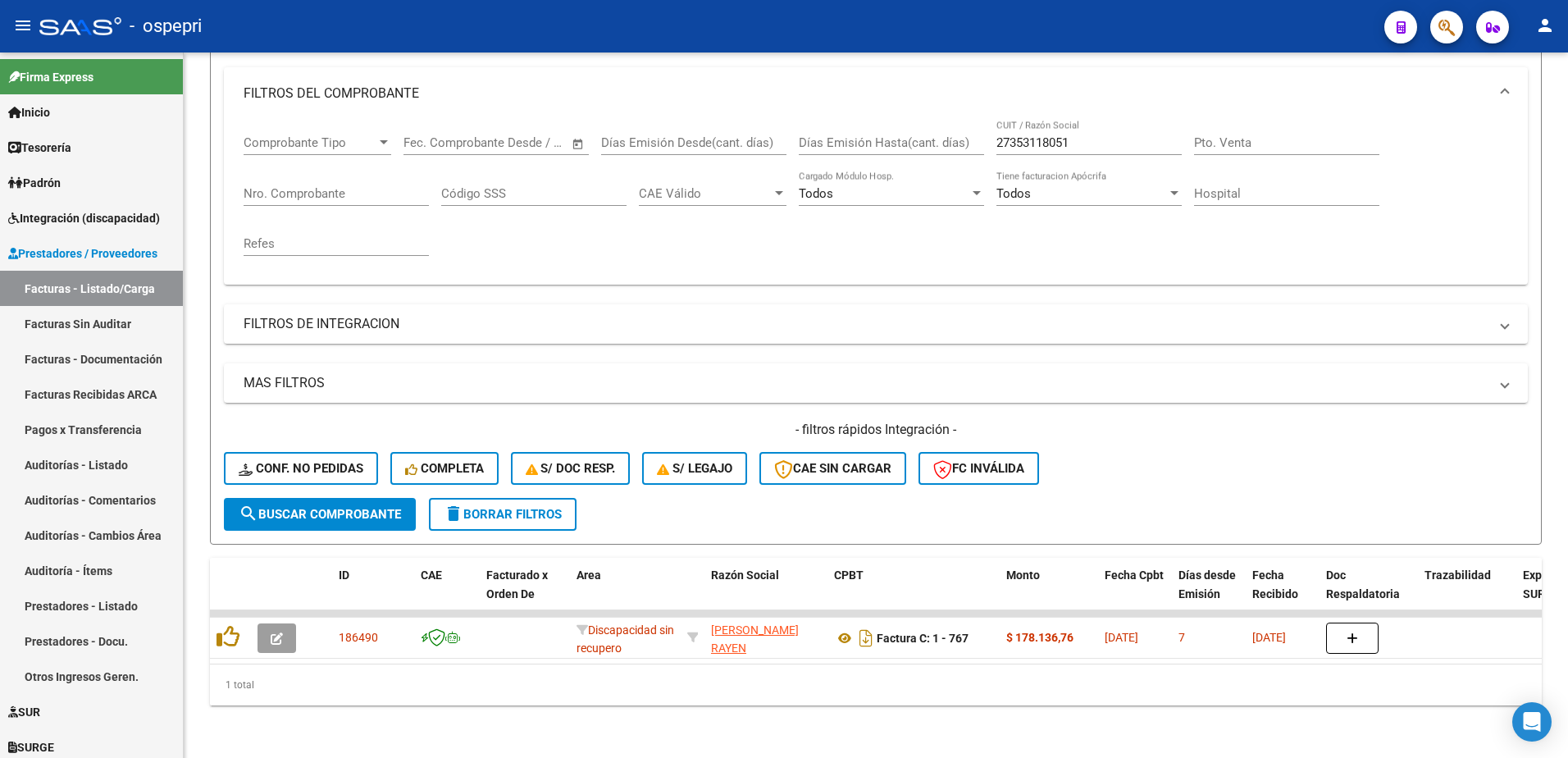
click at [1002, 25] on div "- ospepri" at bounding box center [705, 25] width 1331 height 36
click at [1080, 135] on input "27353118051" at bounding box center [1089, 142] width 186 height 15
paste input "64352285"
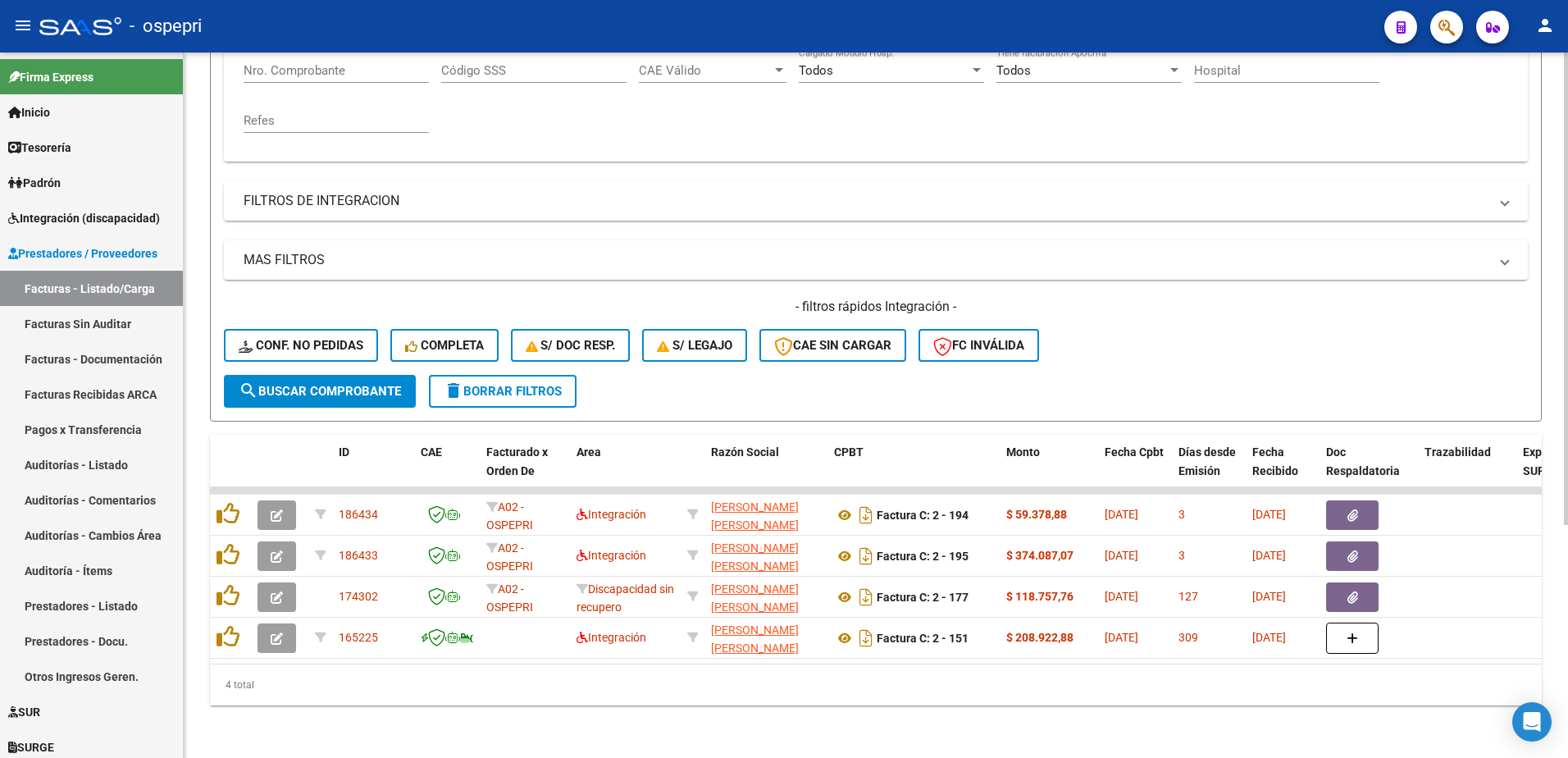
scroll to position [347, 0]
type input "27364352285"
click at [891, 32] on div "- ospepri" at bounding box center [705, 25] width 1331 height 36
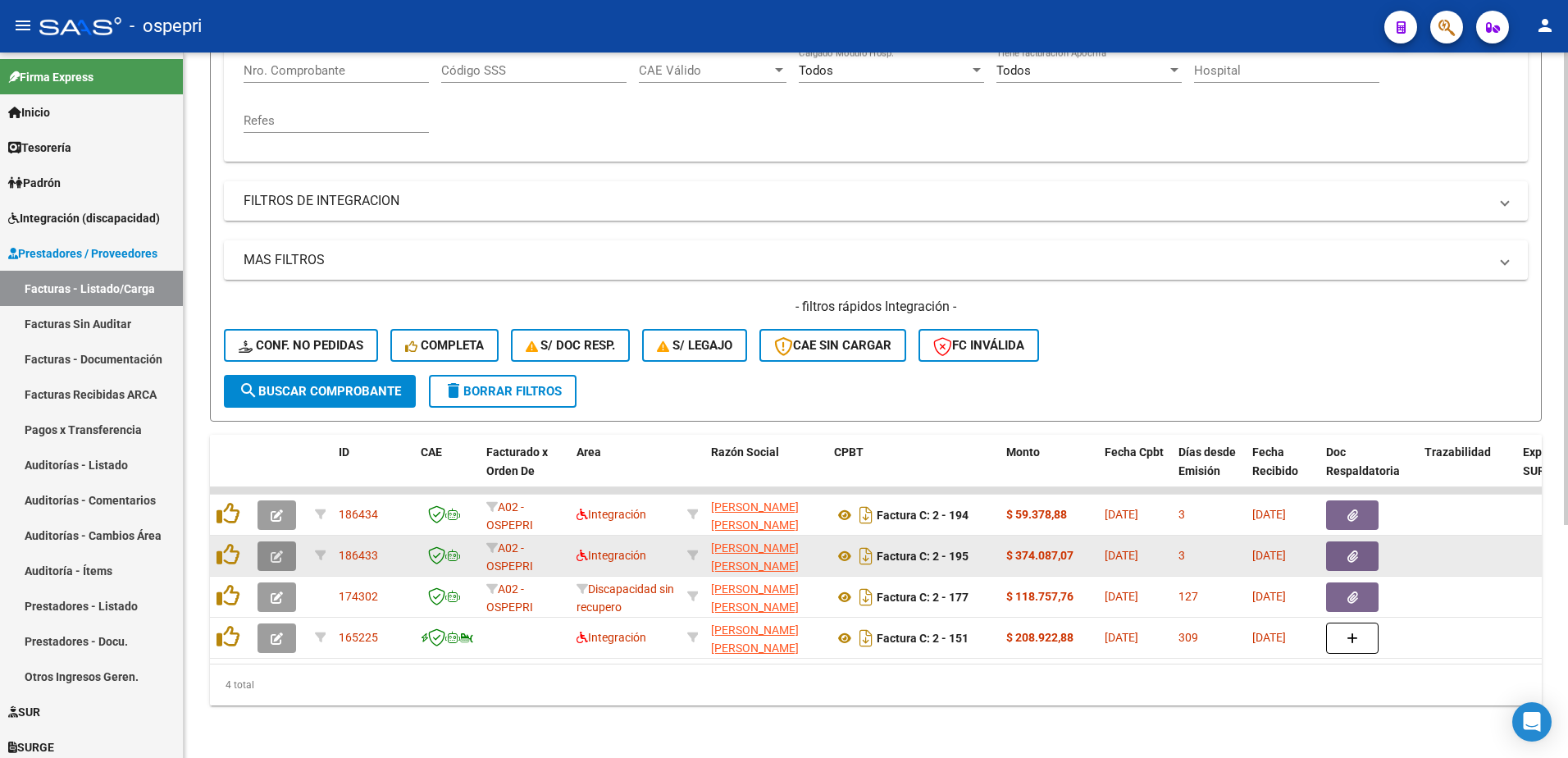
click at [270, 542] on button "button" at bounding box center [277, 556] width 39 height 30
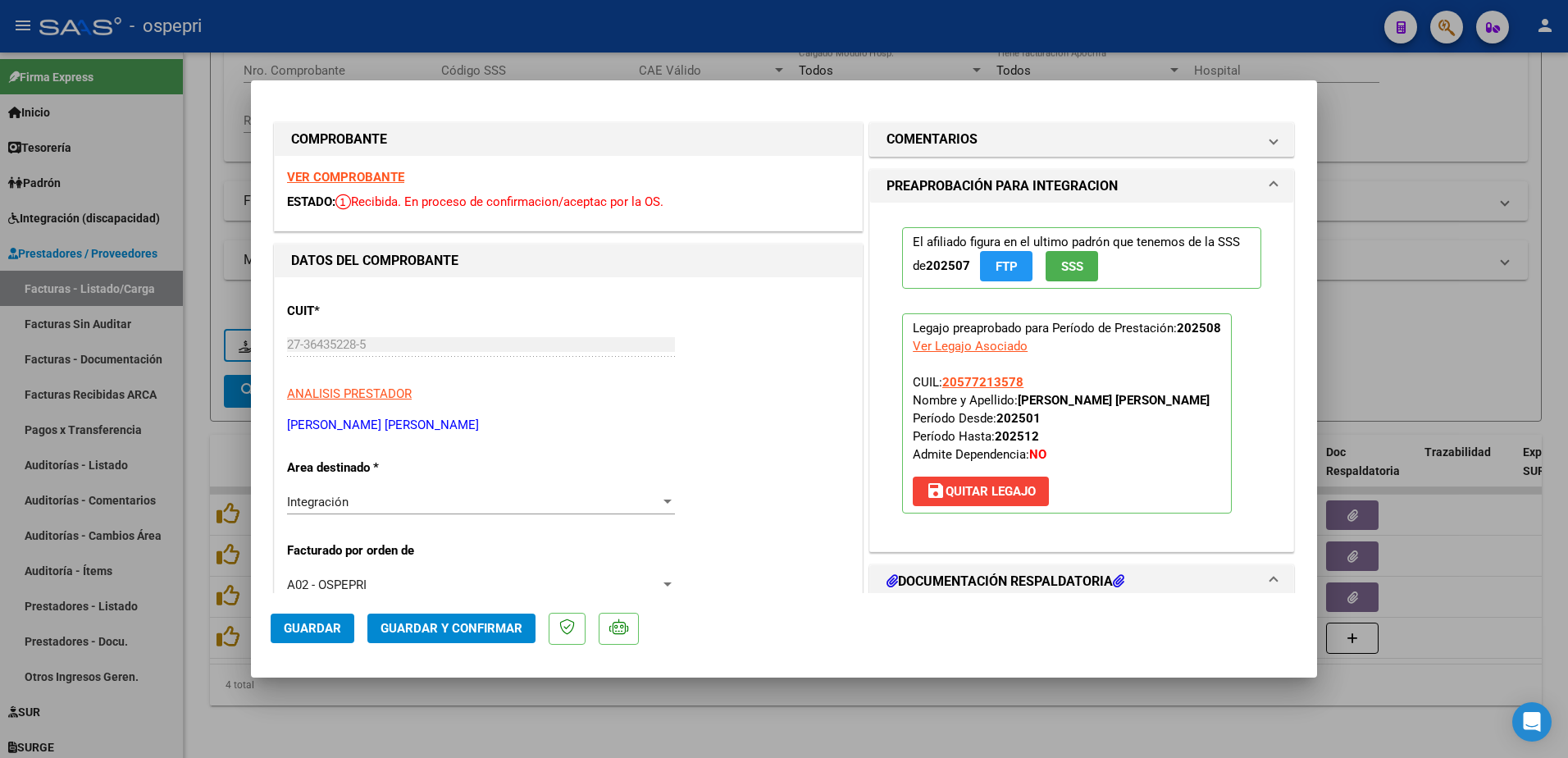
click at [346, 174] on strong "VER COMPROBANTE" at bounding box center [346, 177] width 117 height 15
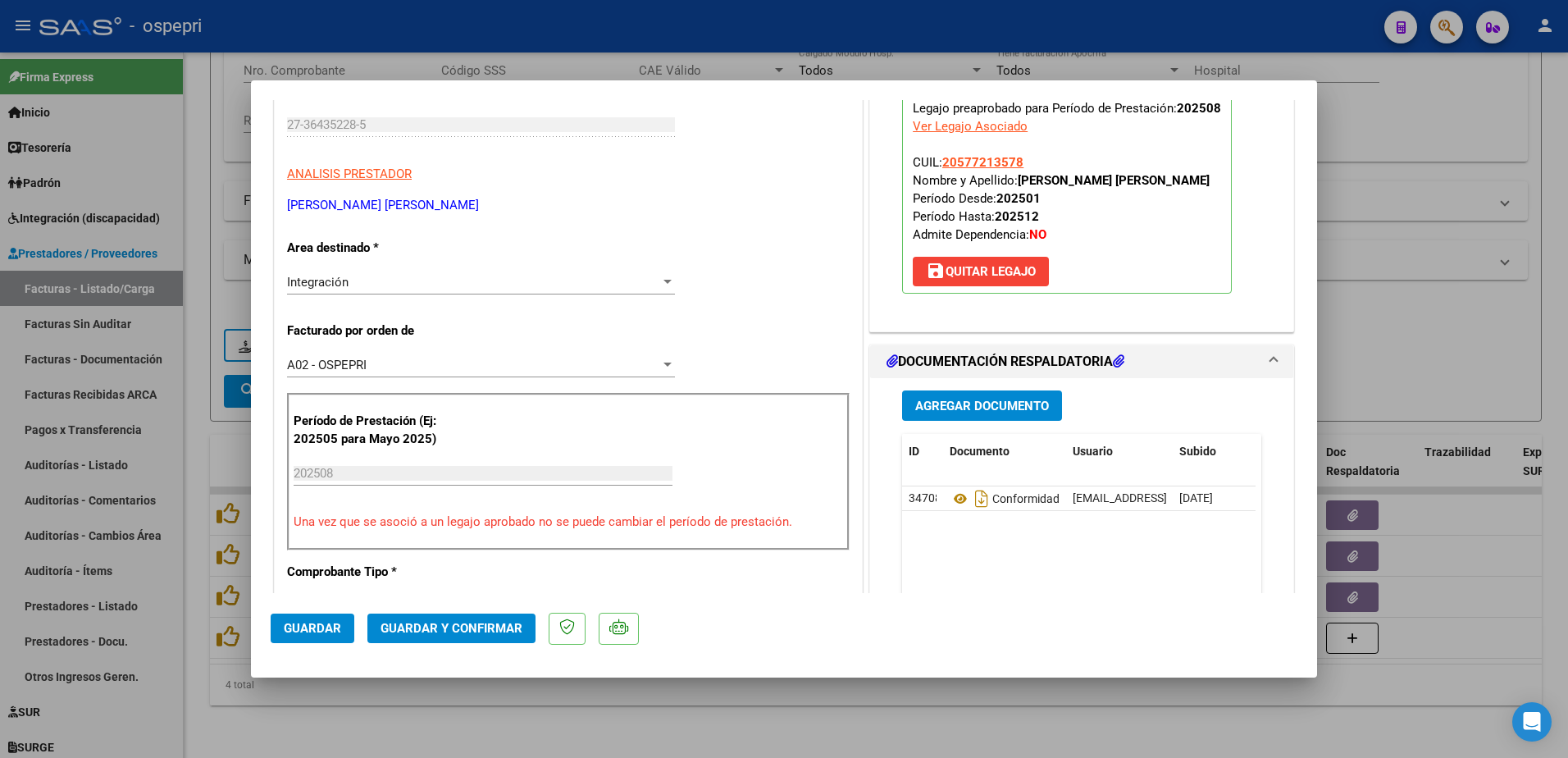
scroll to position [246, 0]
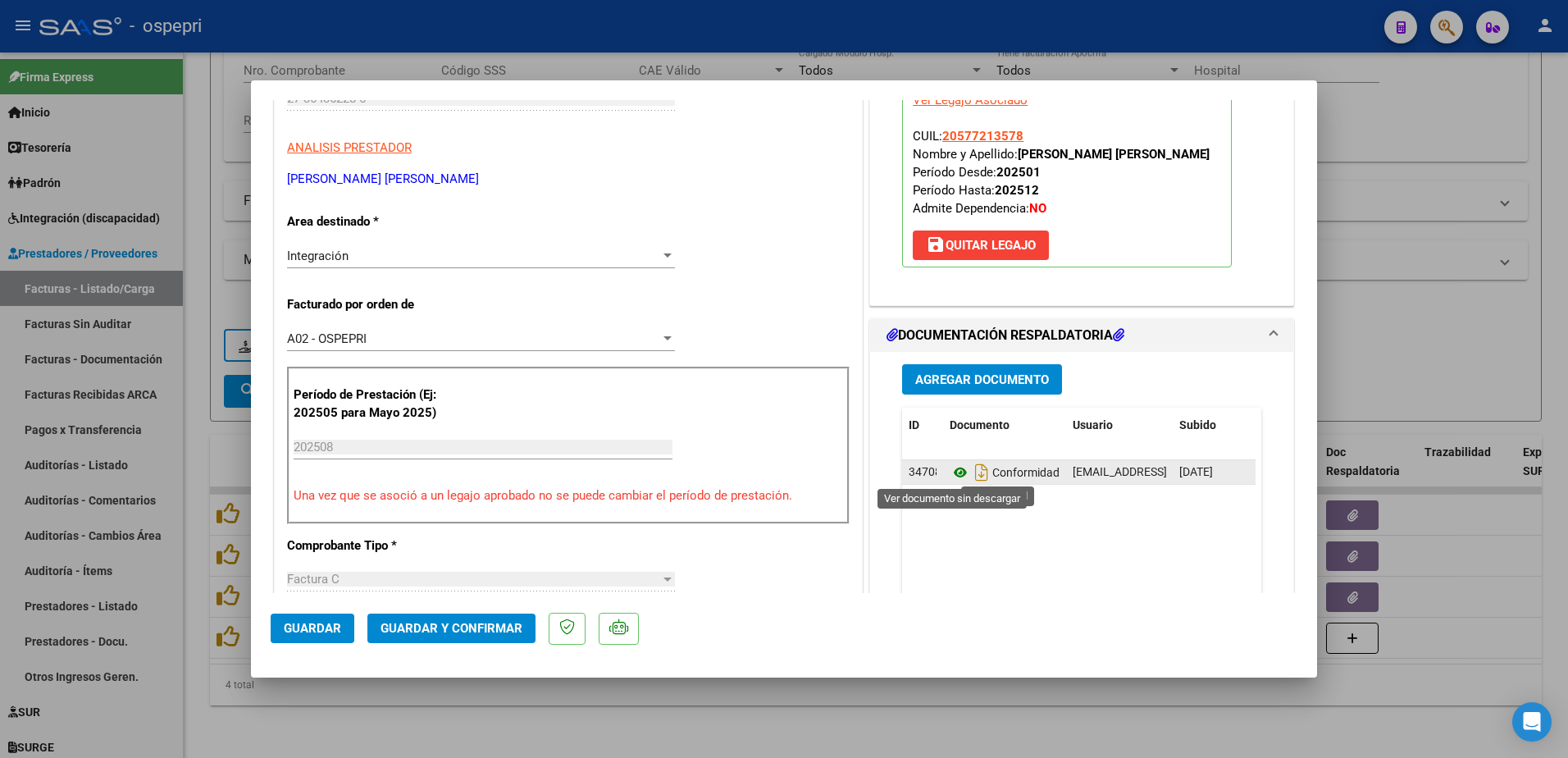
click at [955, 471] on icon at bounding box center [960, 472] width 21 height 19
click at [718, 297] on div "CUIT * 27-36435228-5 Ingresar CUIT ANALISIS PRESTADOR INOSTROZA MARIA YOHANA AR…" at bounding box center [569, 733] width 587 height 1404
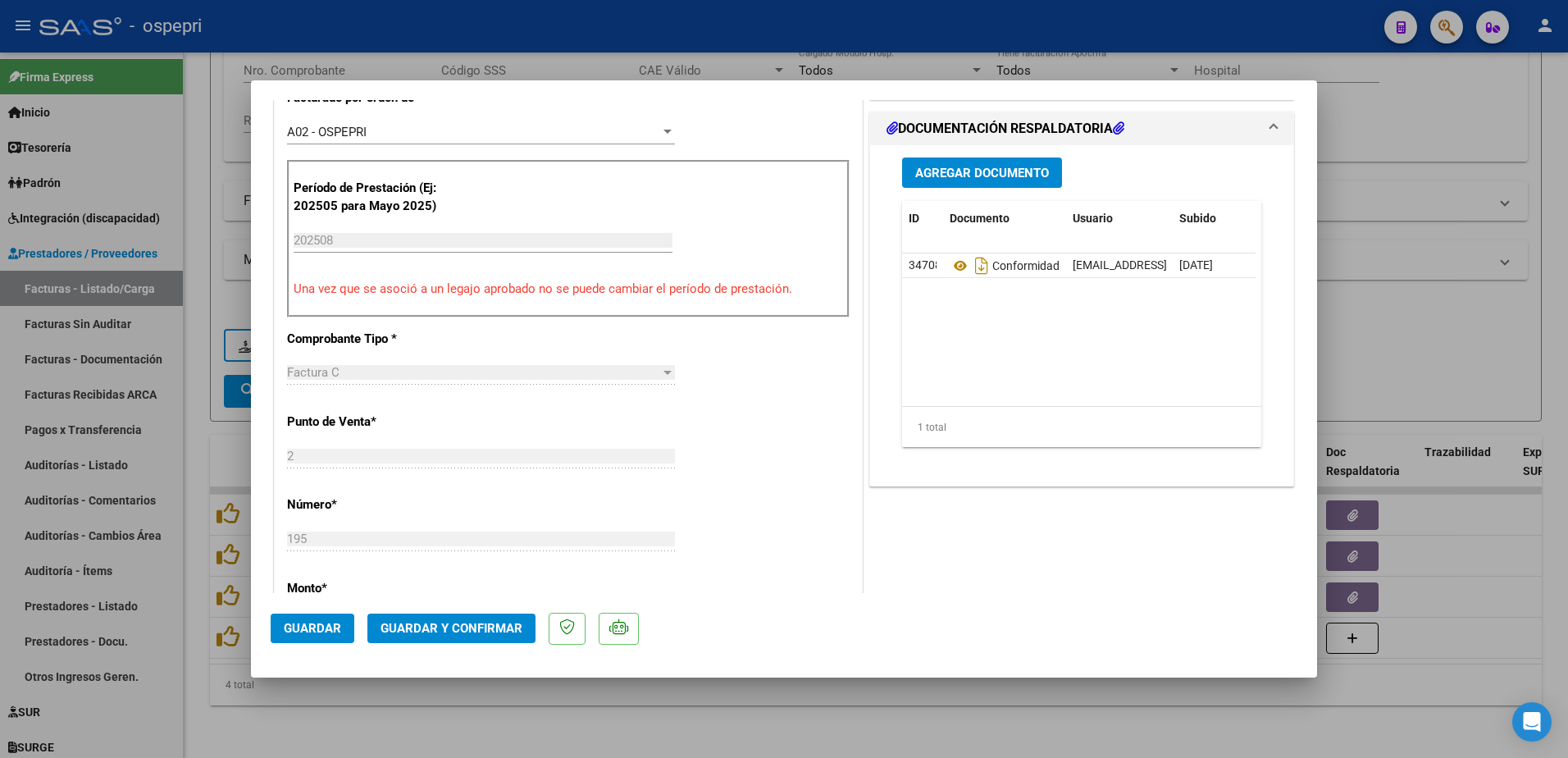
scroll to position [492, 0]
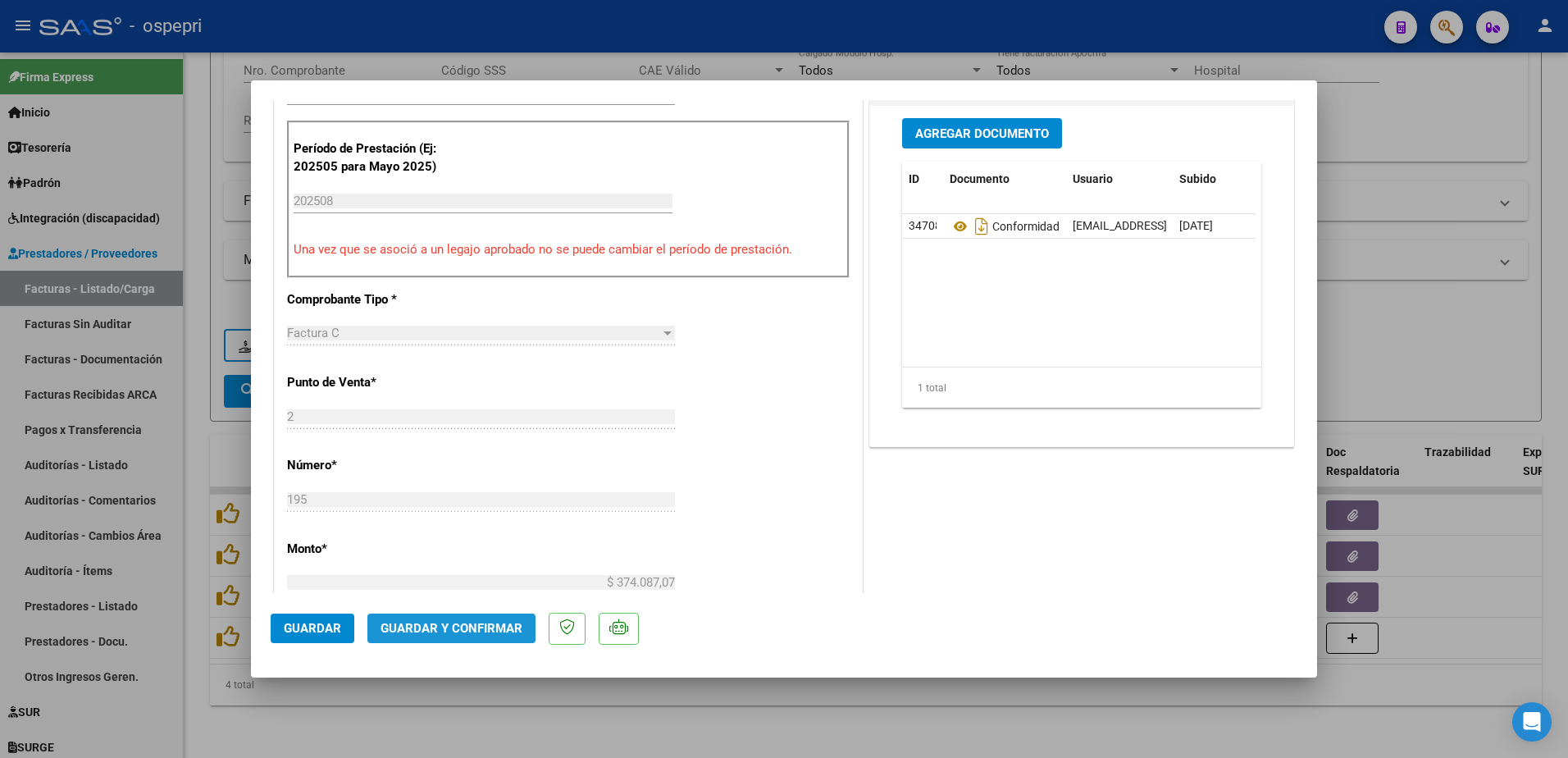
click at [452, 629] on span "Guardar y Confirmar" at bounding box center [451, 628] width 142 height 15
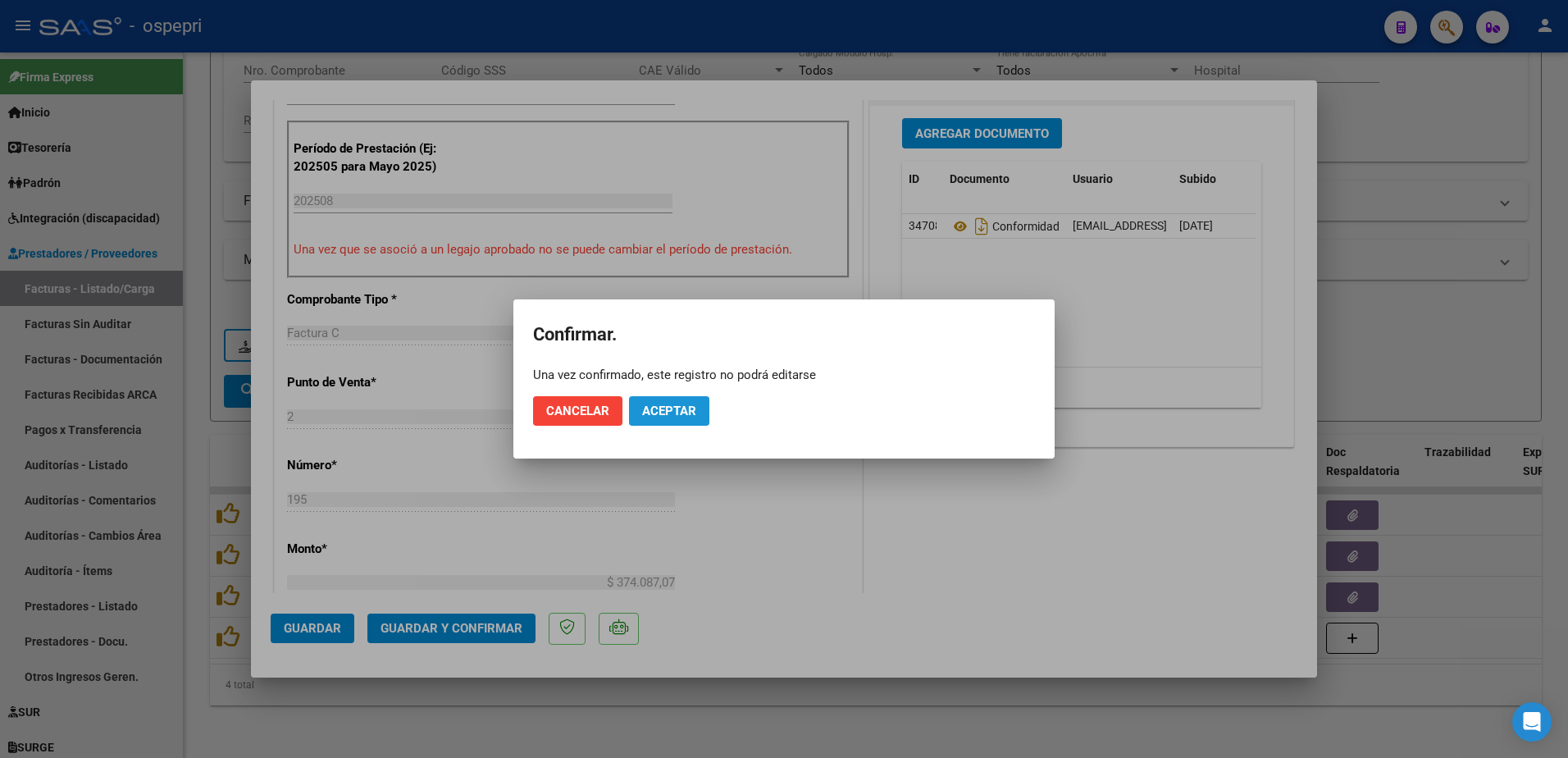
click at [683, 411] on span "Aceptar" at bounding box center [669, 411] width 54 height 15
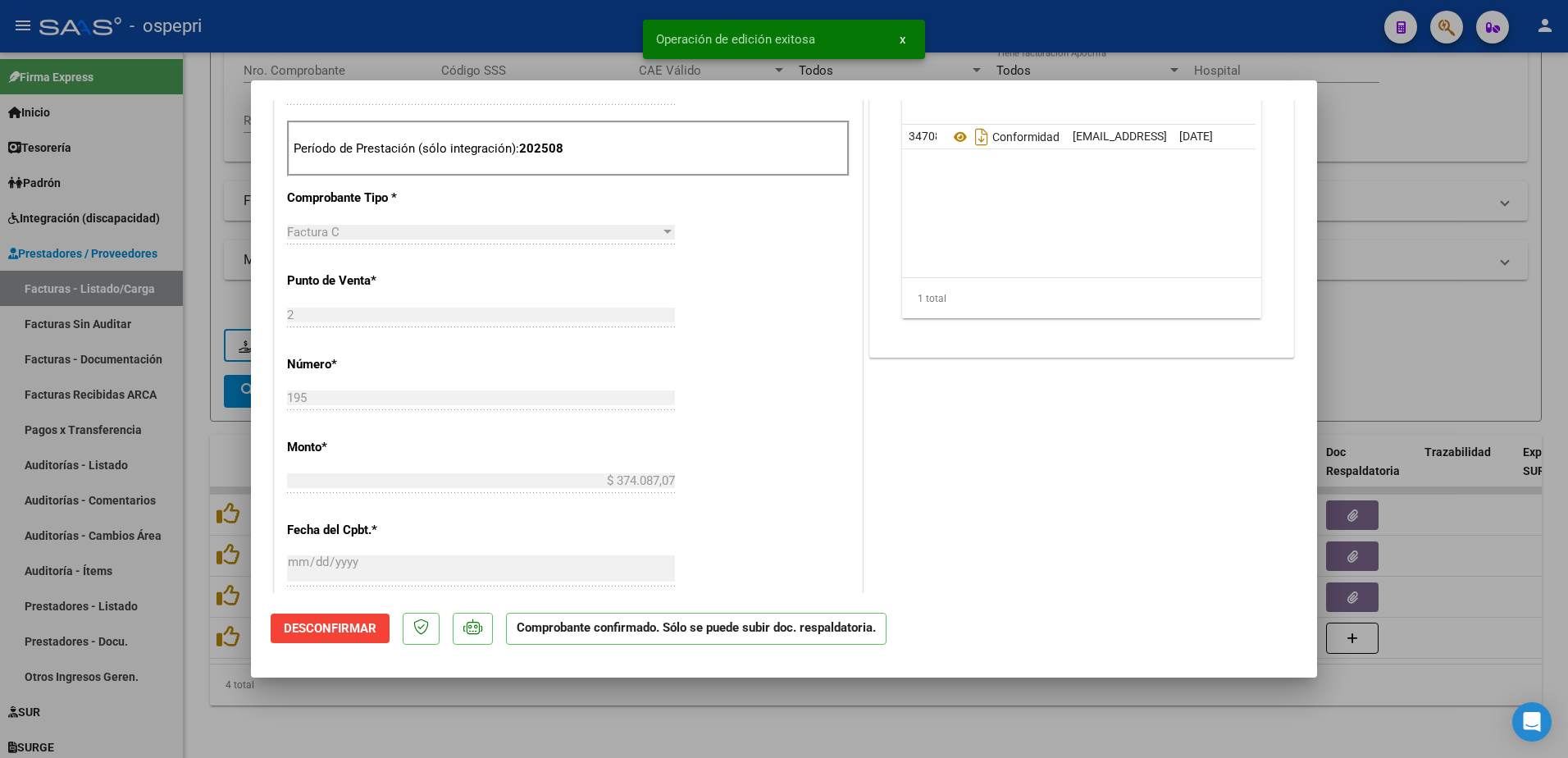
type input "$ 0,00"
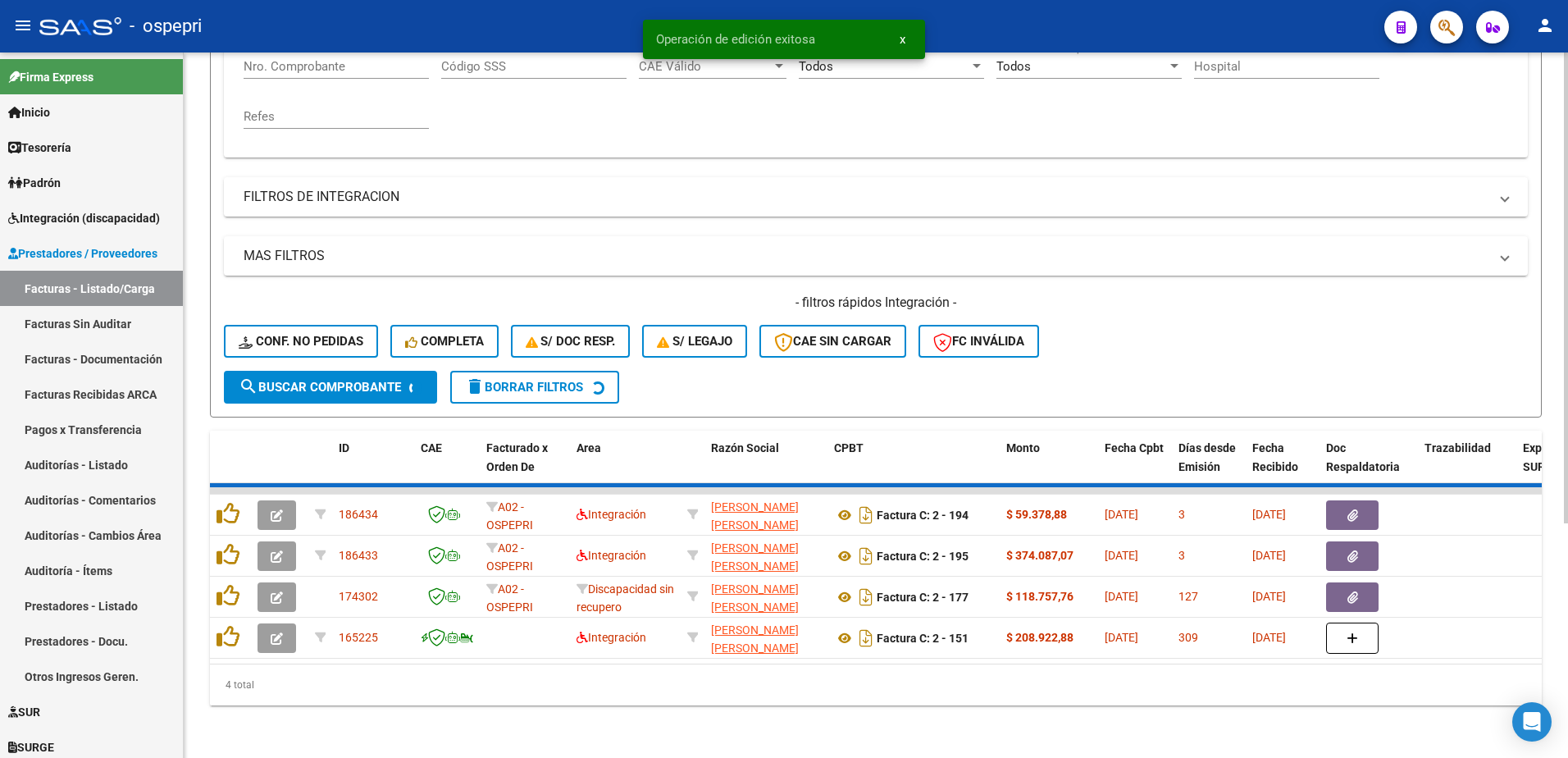
scroll to position [306, 0]
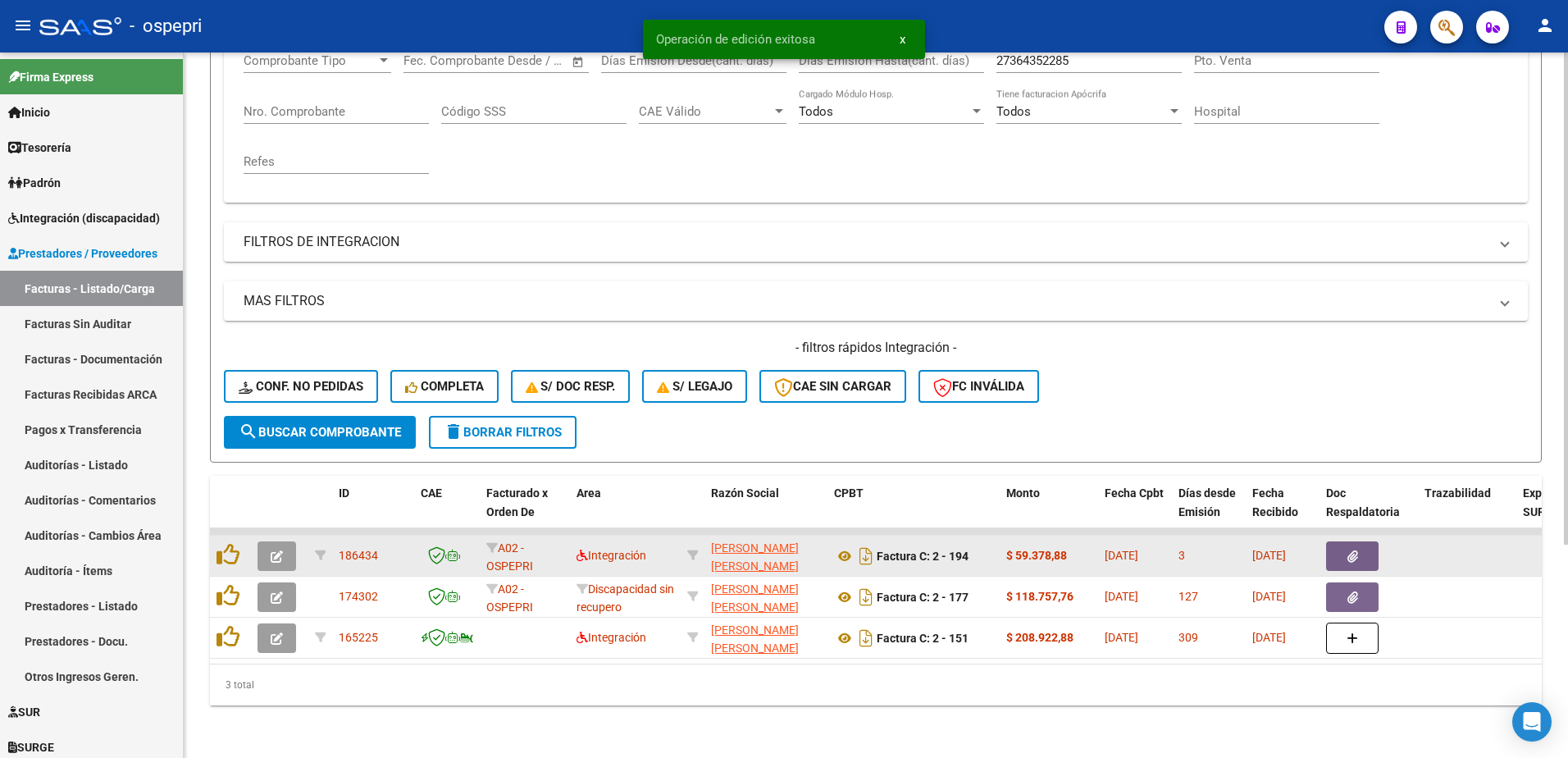
click at [279, 550] on icon "button" at bounding box center [277, 556] width 12 height 12
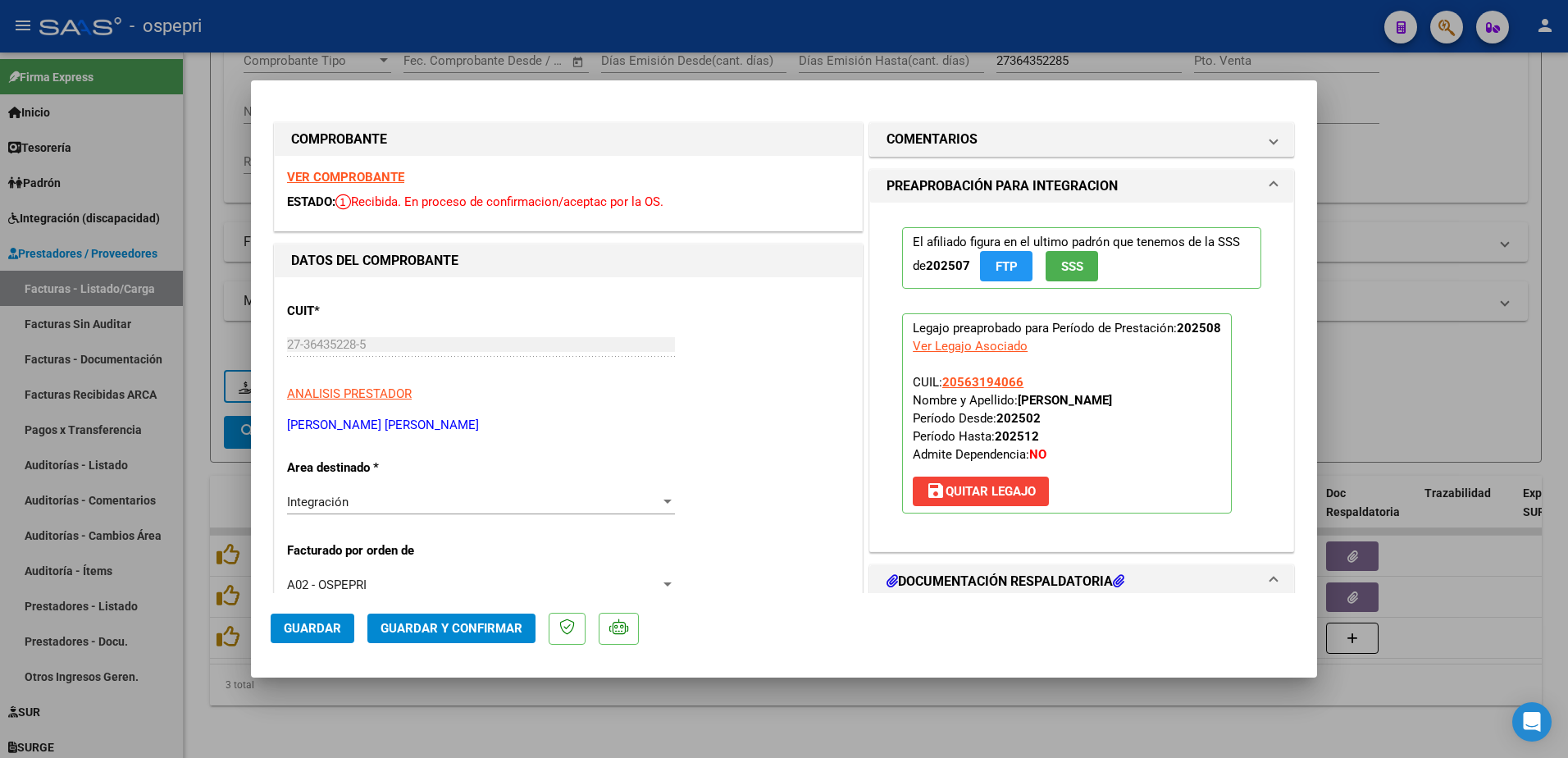
click at [375, 174] on strong "VER COMPROBANTE" at bounding box center [346, 177] width 117 height 15
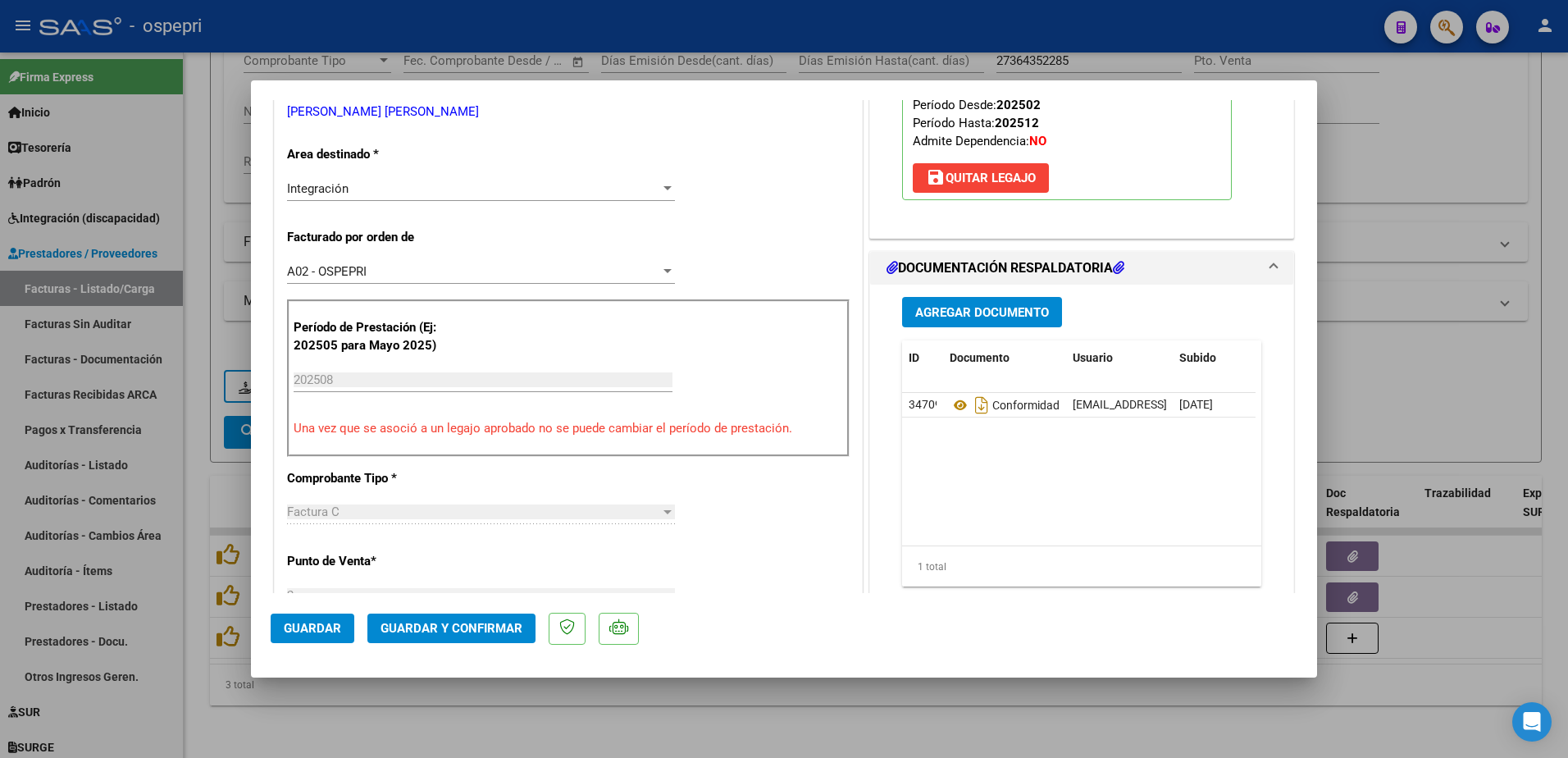
scroll to position [328, 0]
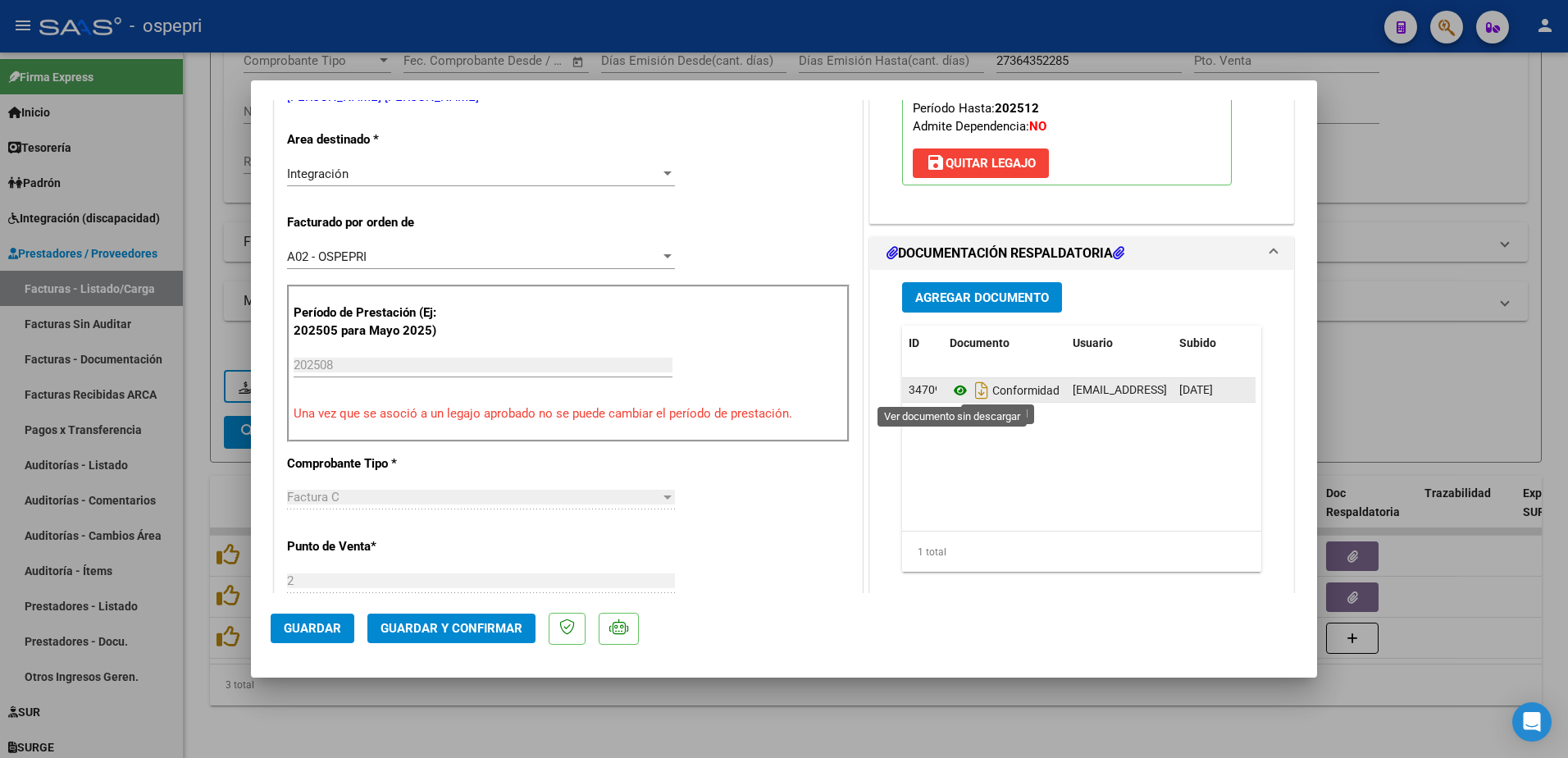
click at [955, 392] on icon at bounding box center [960, 390] width 21 height 19
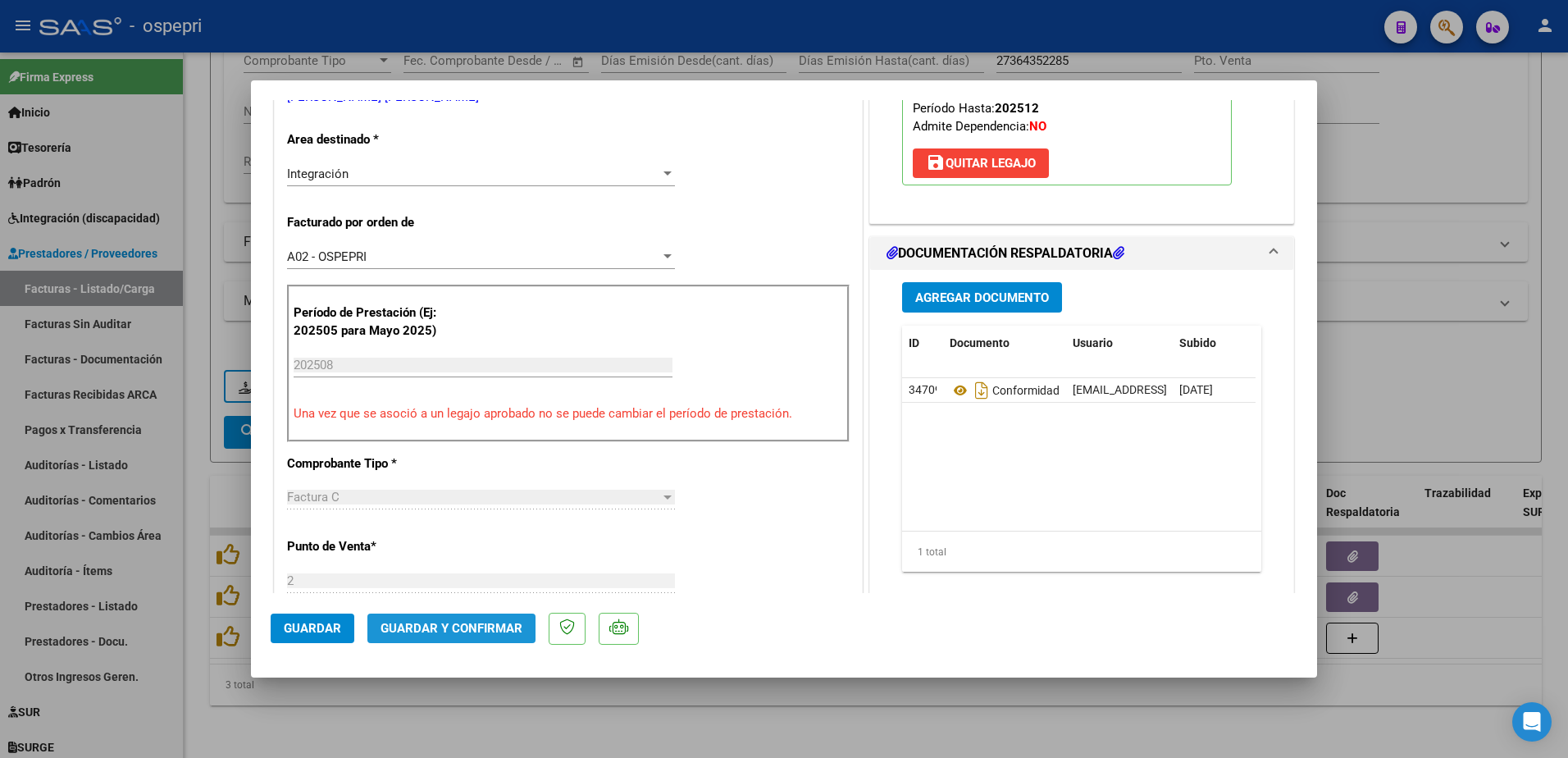
click at [473, 630] on span "Guardar y Confirmar" at bounding box center [451, 628] width 142 height 15
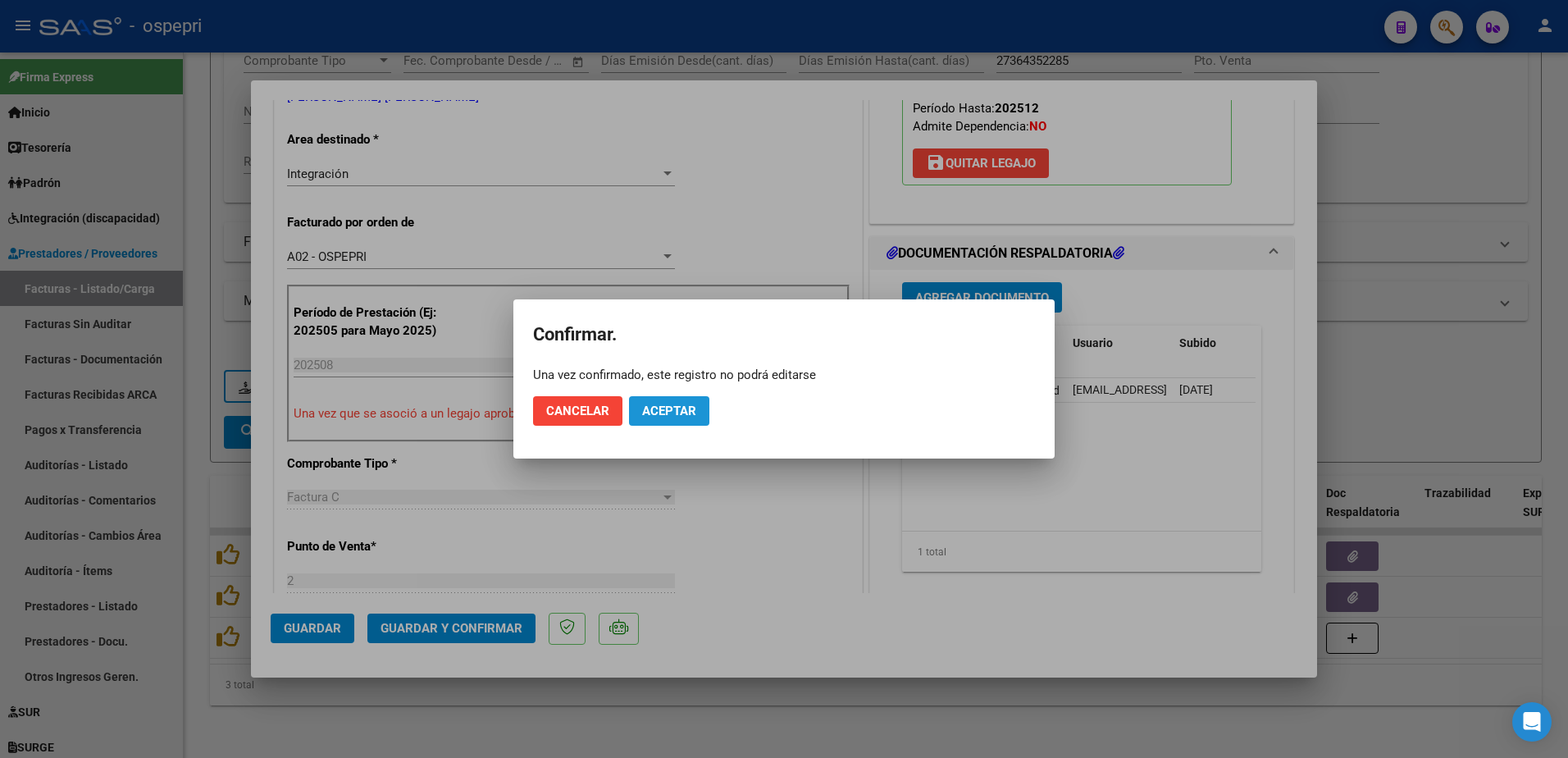
click at [653, 403] on button "Aceptar" at bounding box center [669, 411] width 81 height 30
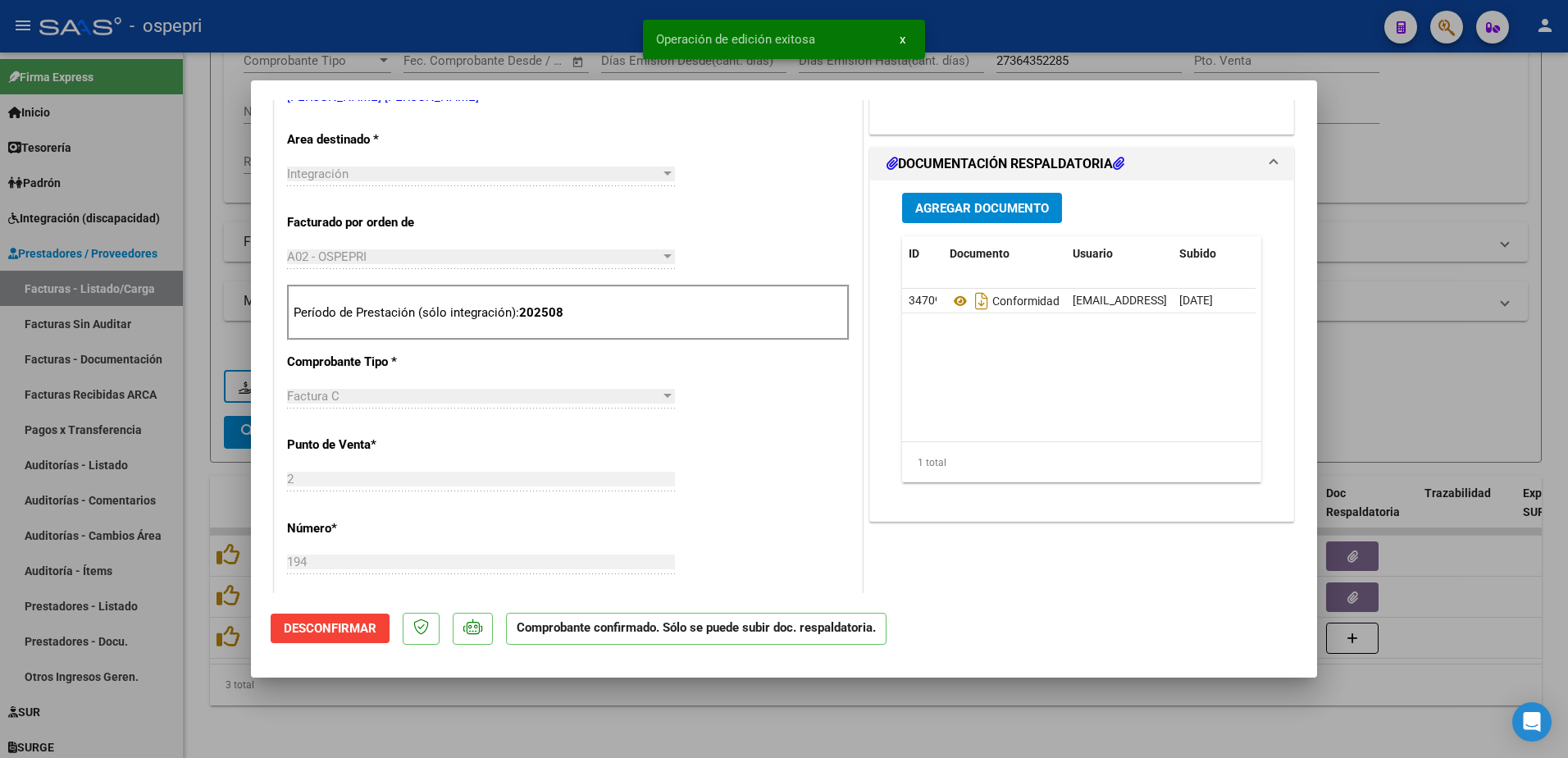
type input "$ 0,00"
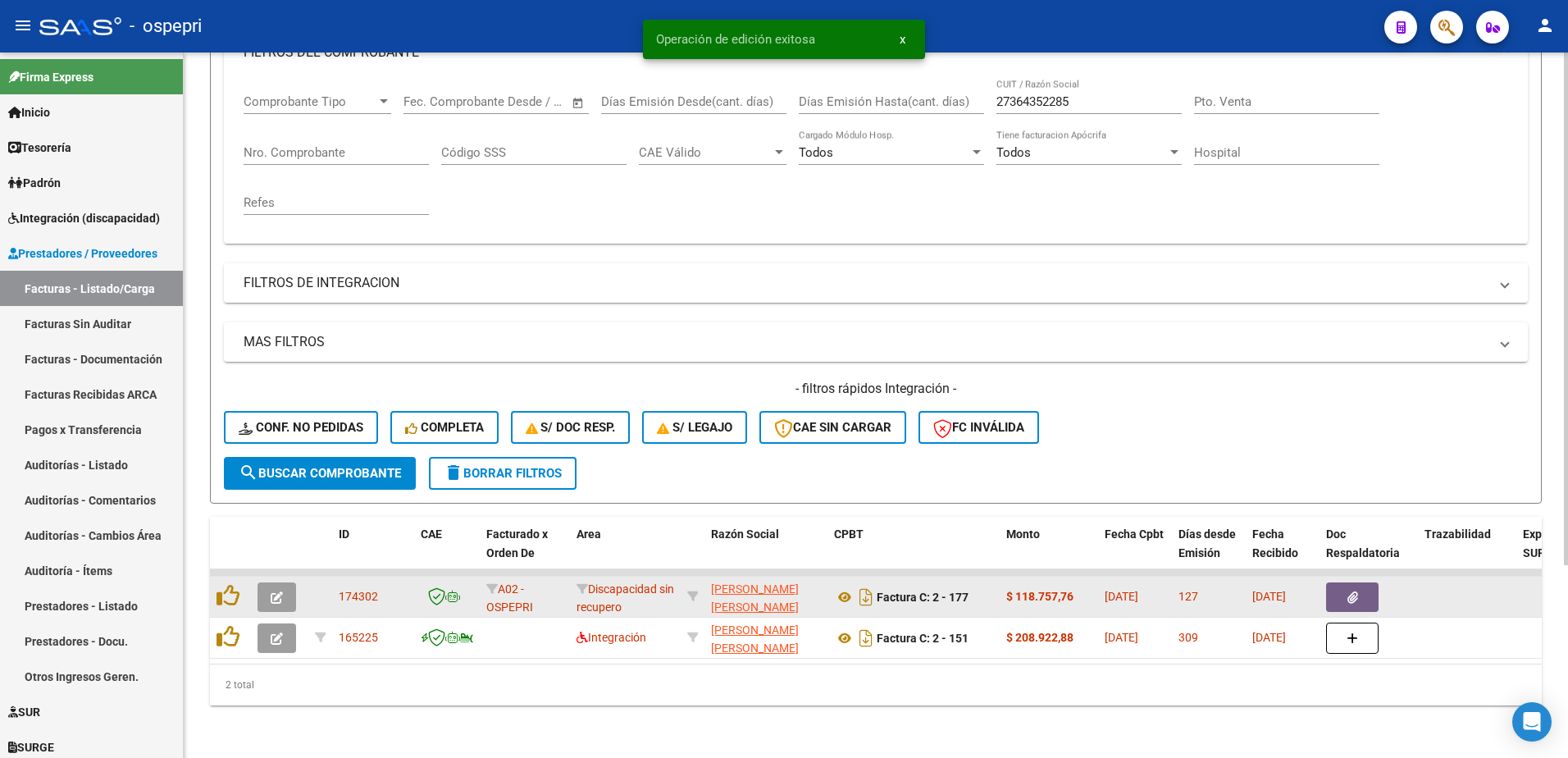
scroll to position [265, 0]
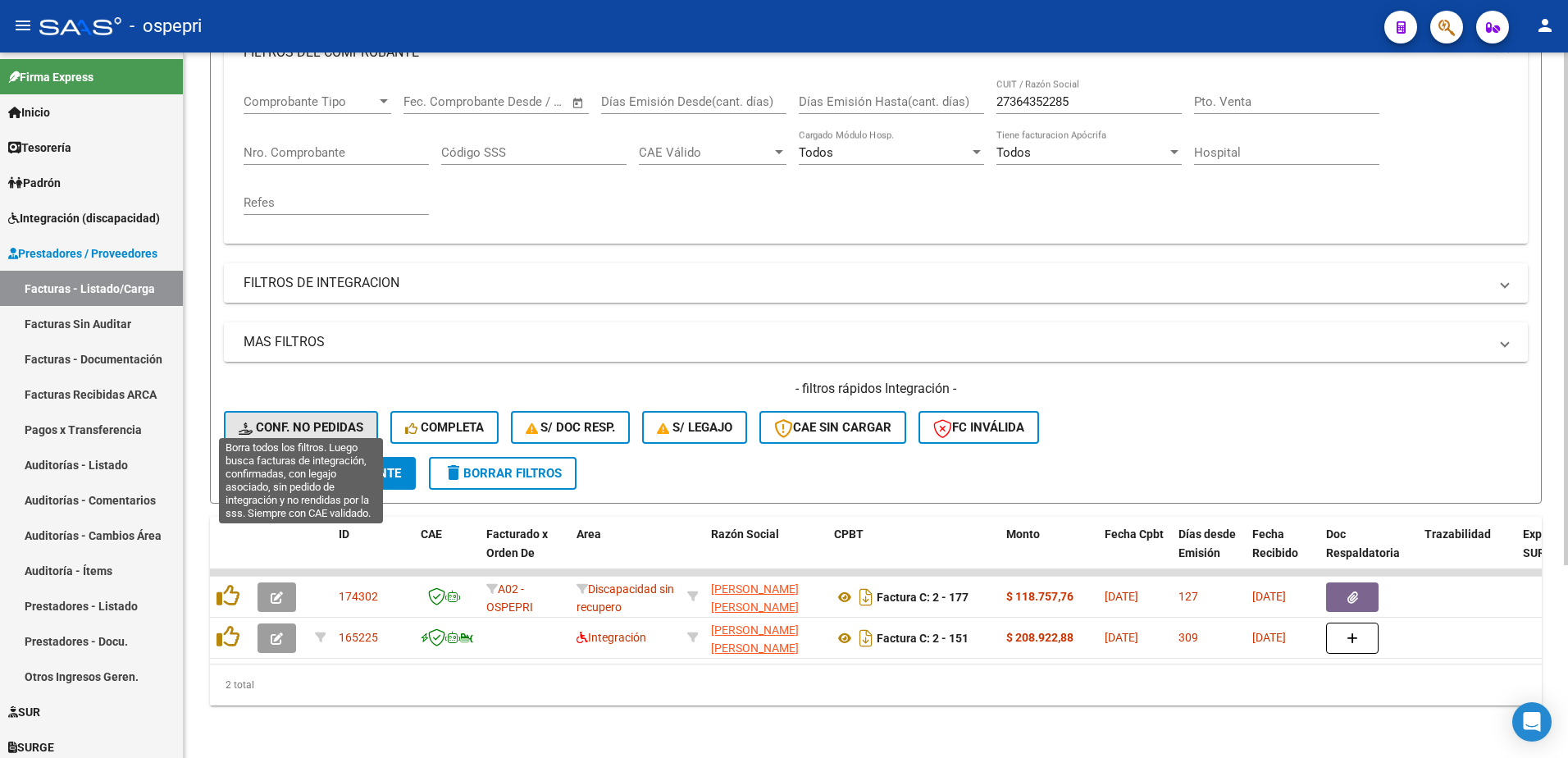
click at [316, 420] on span "Conf. no pedidas" at bounding box center [300, 427] width 124 height 15
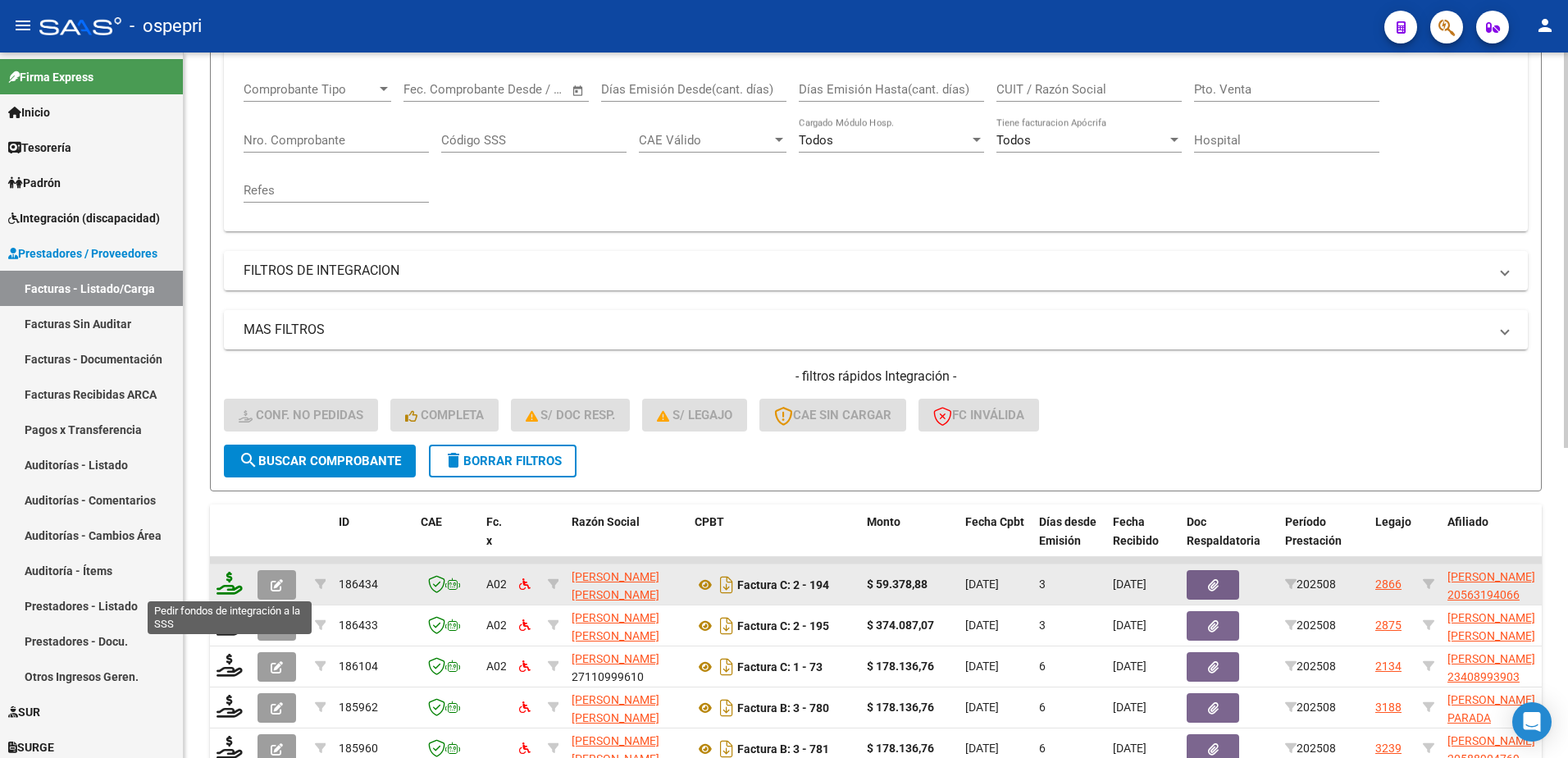
click at [224, 584] on icon at bounding box center [230, 584] width 26 height 23
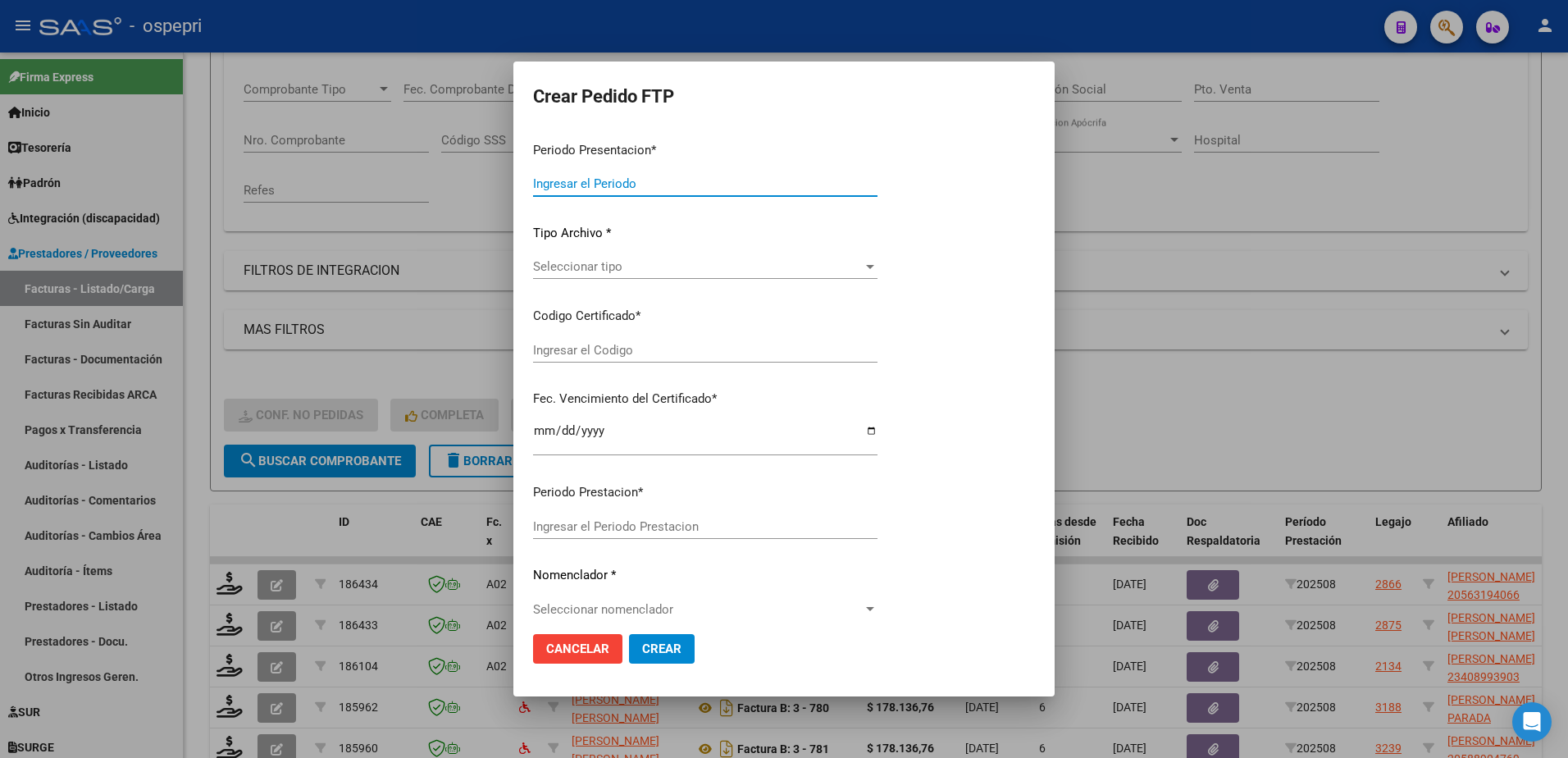
type input "202508"
type input "$ 59.378,88"
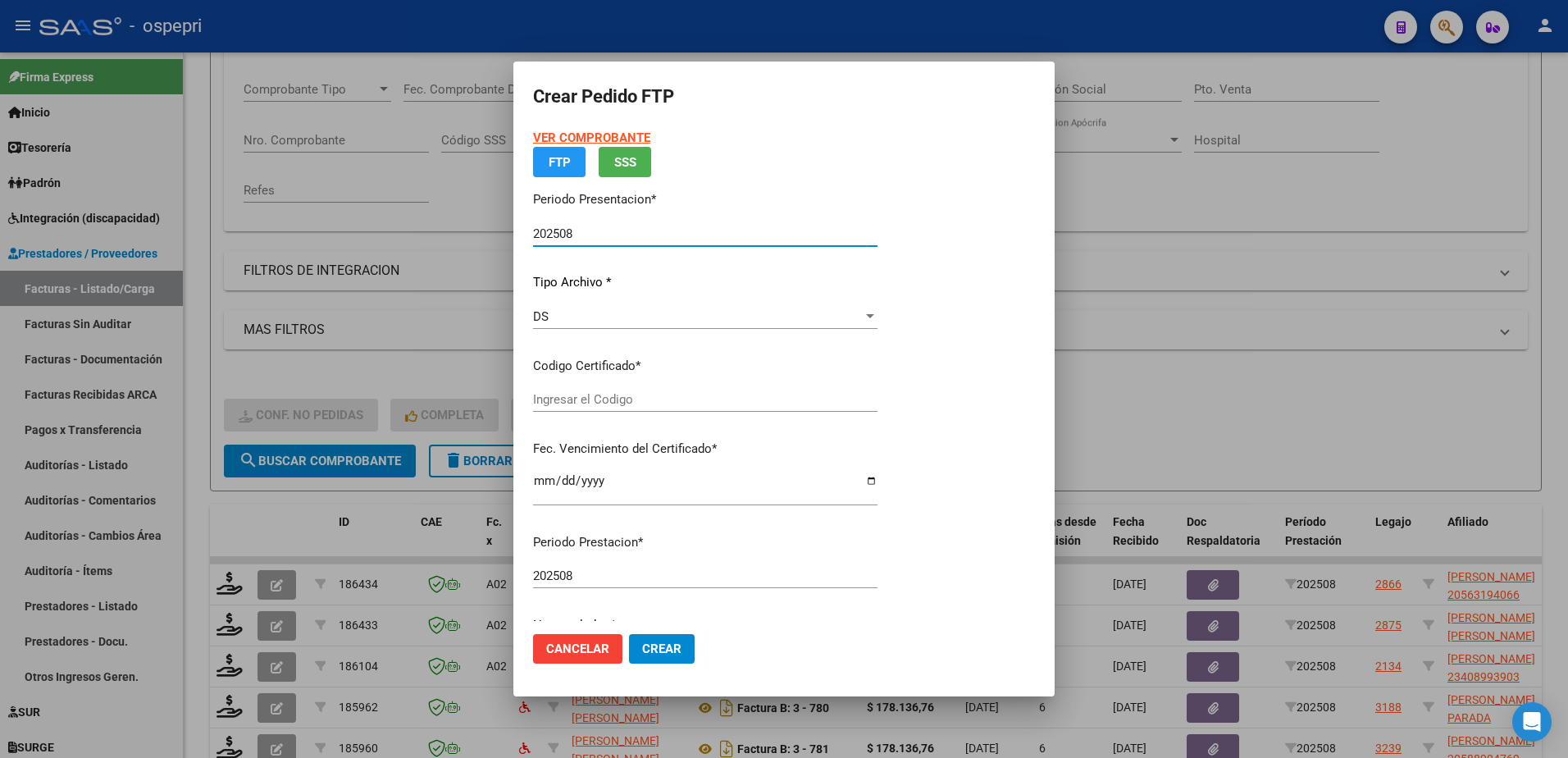
type input "ARG02000563194062018040320230403NQN798"
type input "2028-09-01"
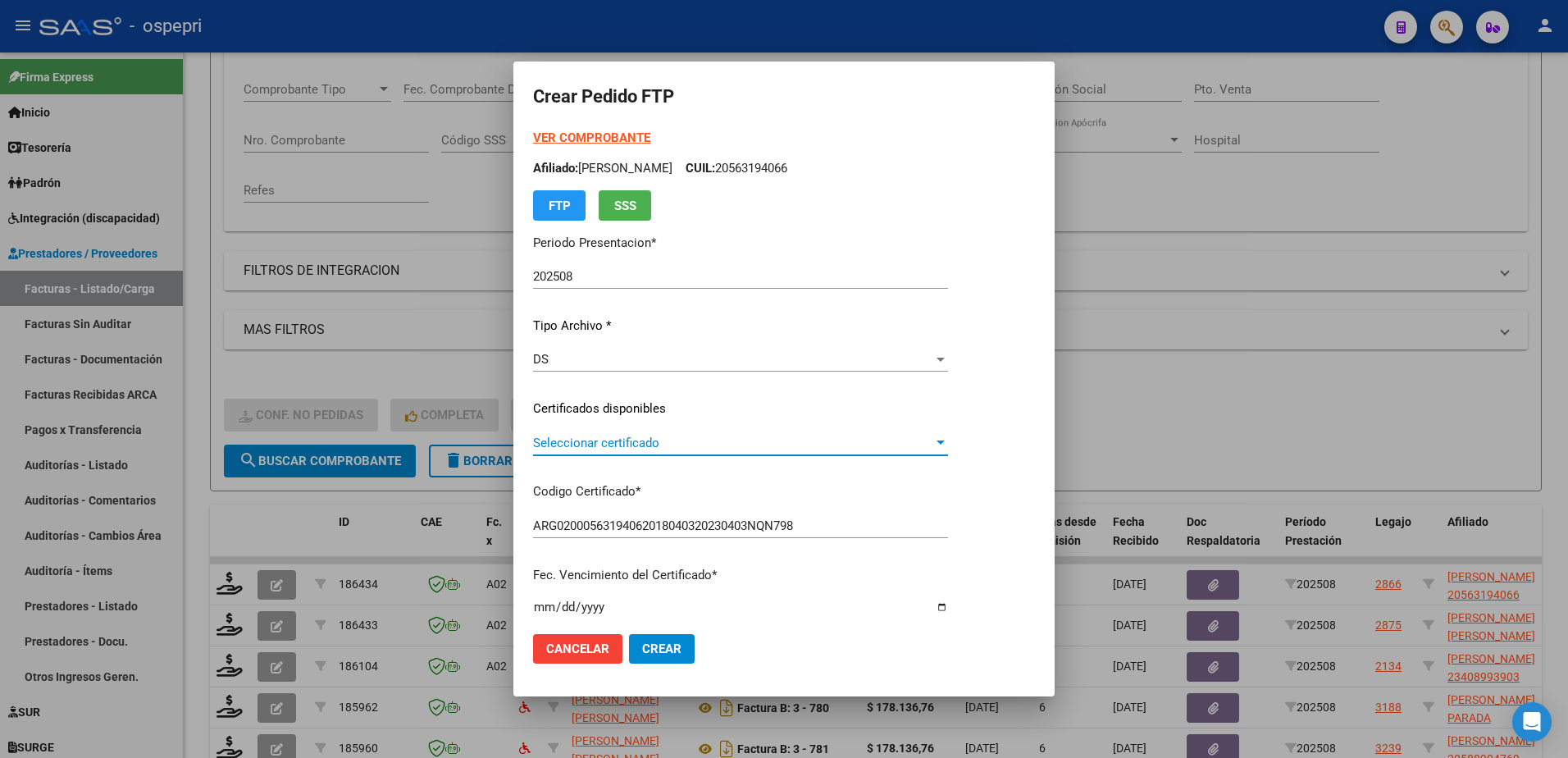
click at [633, 443] on span "Seleccionar certificado" at bounding box center [733, 443] width 400 height 15
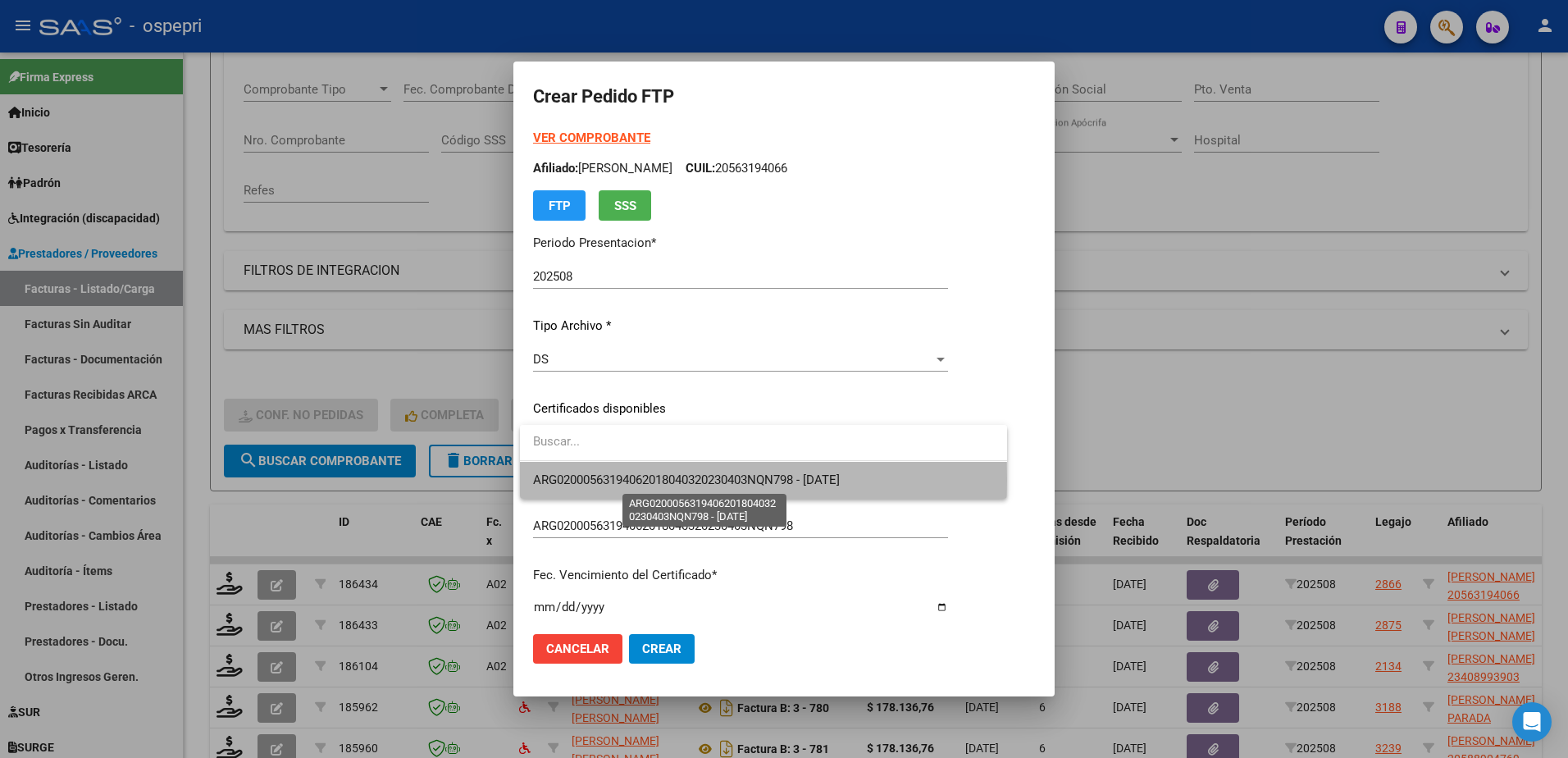
click at [639, 480] on span "ARG02000563194062018040320230403NQN798 - 2028-09-01" at bounding box center [687, 479] width 307 height 15
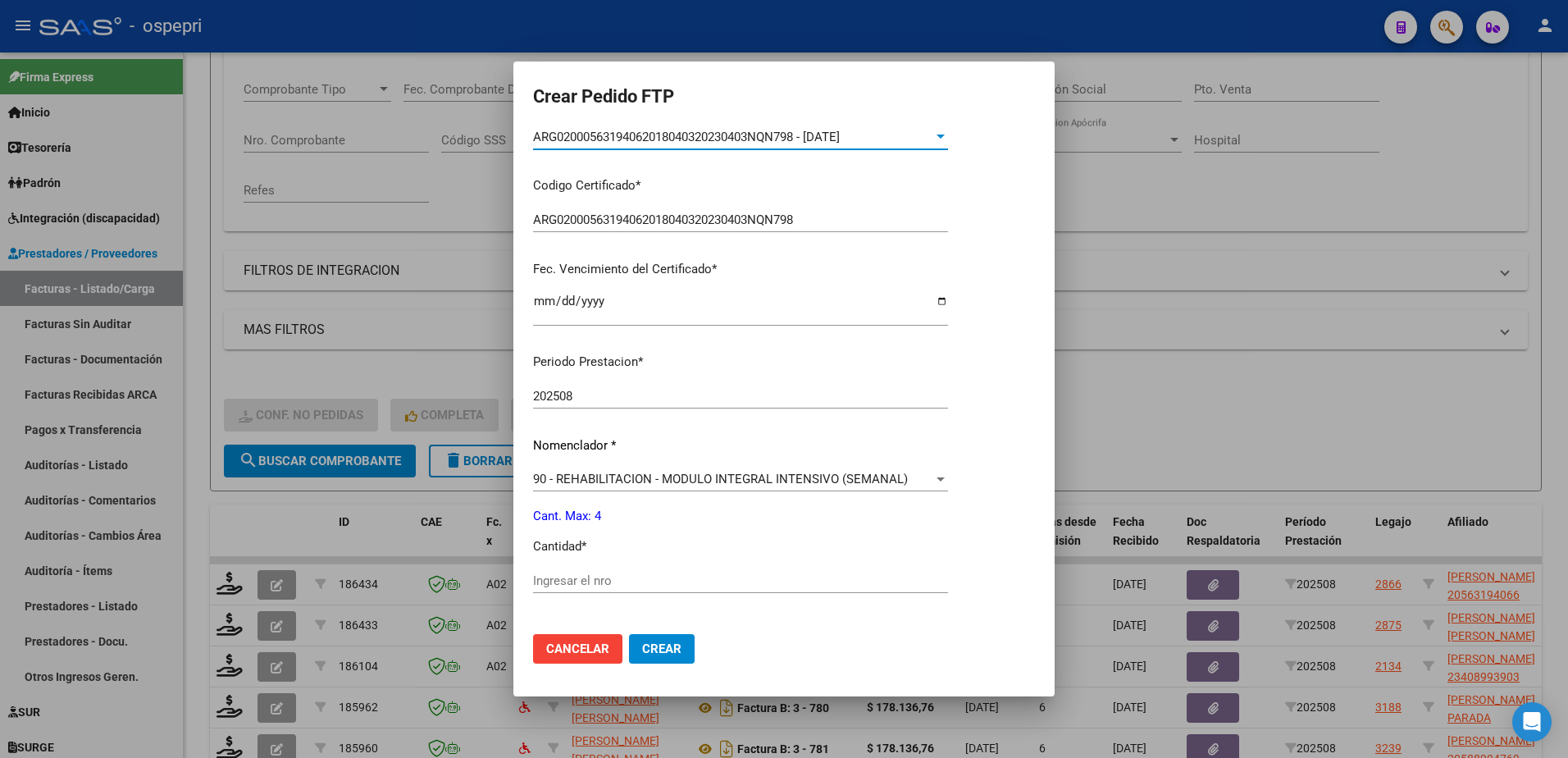
scroll to position [328, 0]
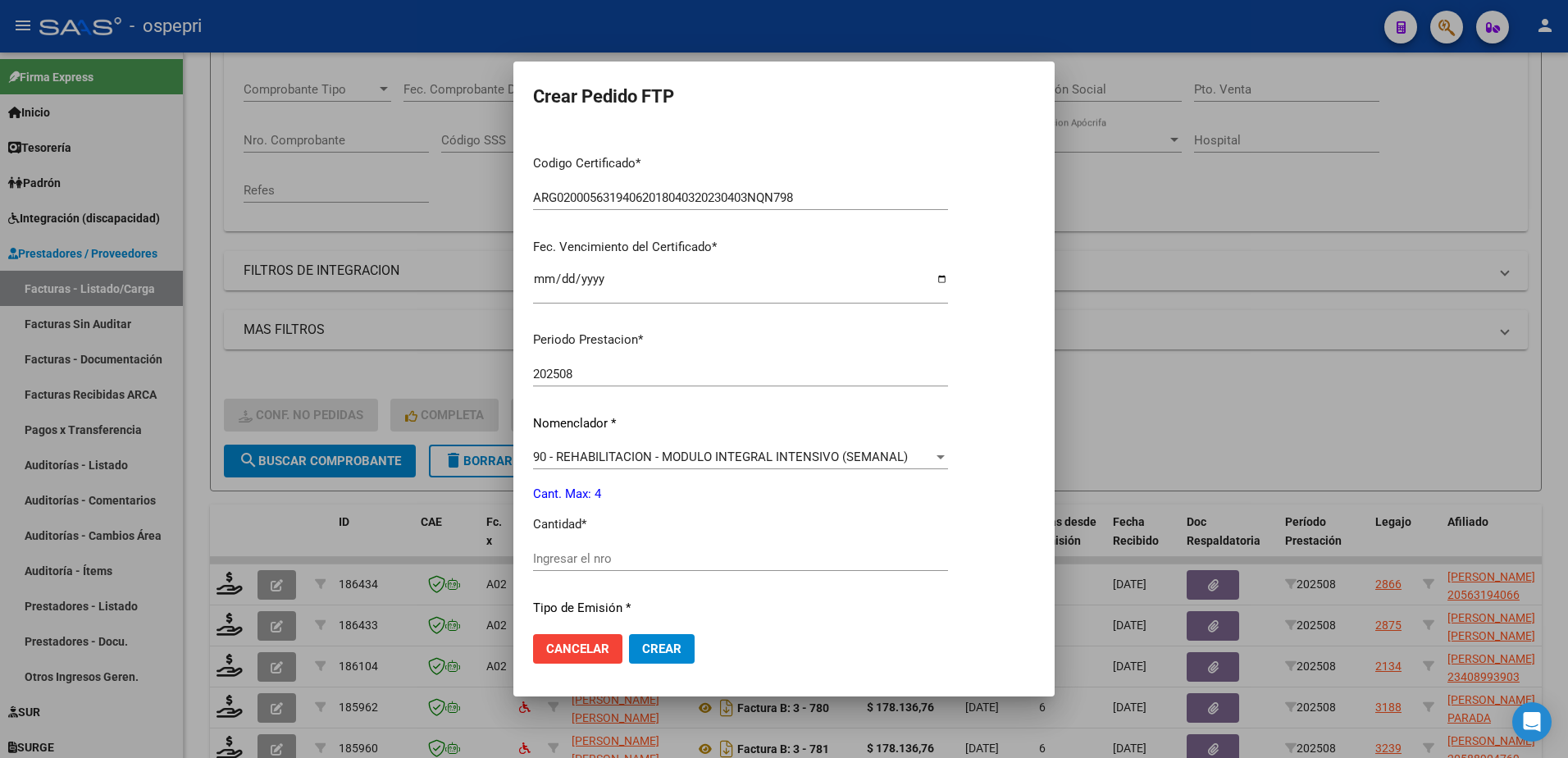
click at [611, 557] on input "Ingresar el nro" at bounding box center [741, 558] width 415 height 15
type input "4"
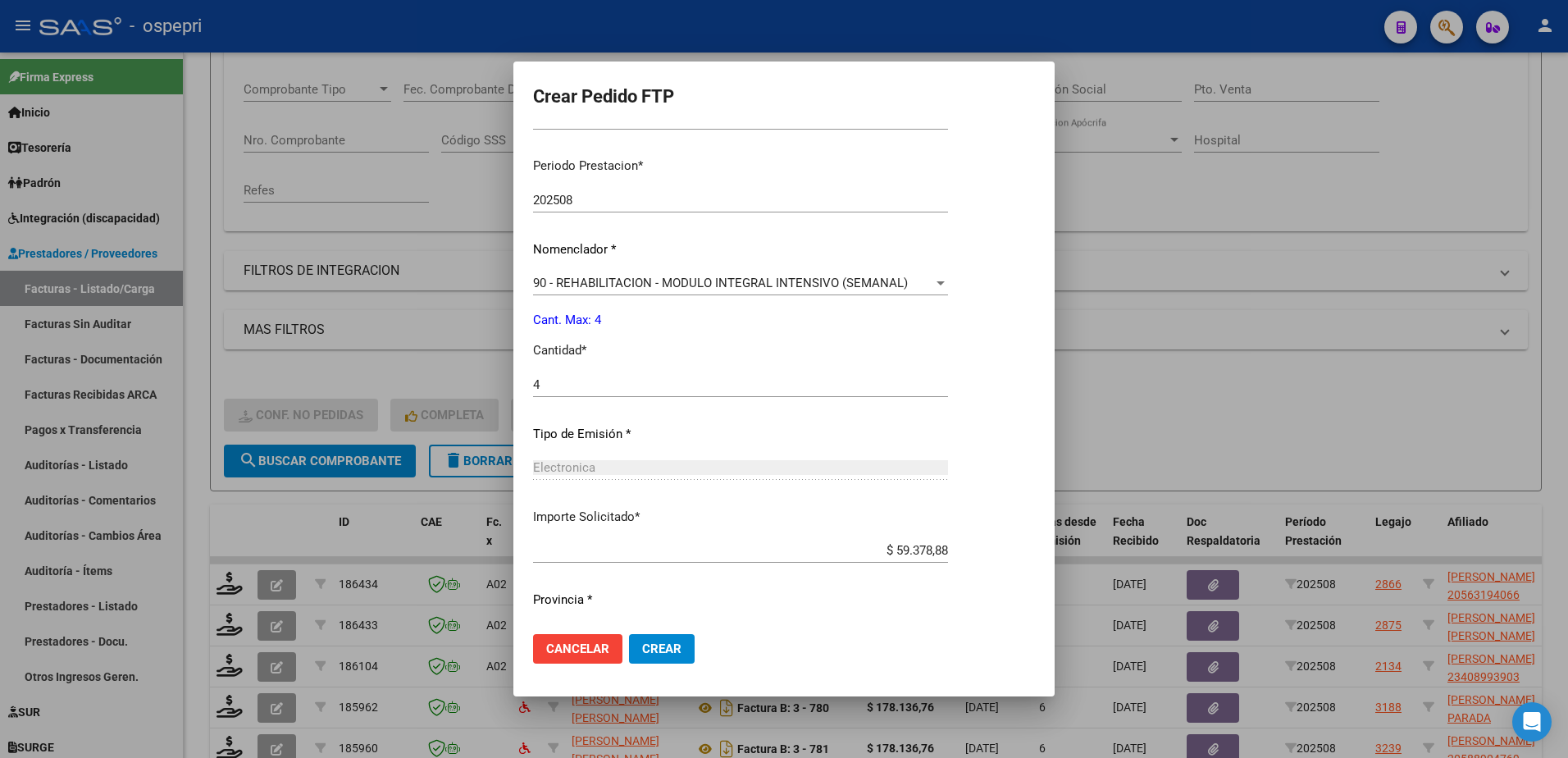
scroll to position [542, 0]
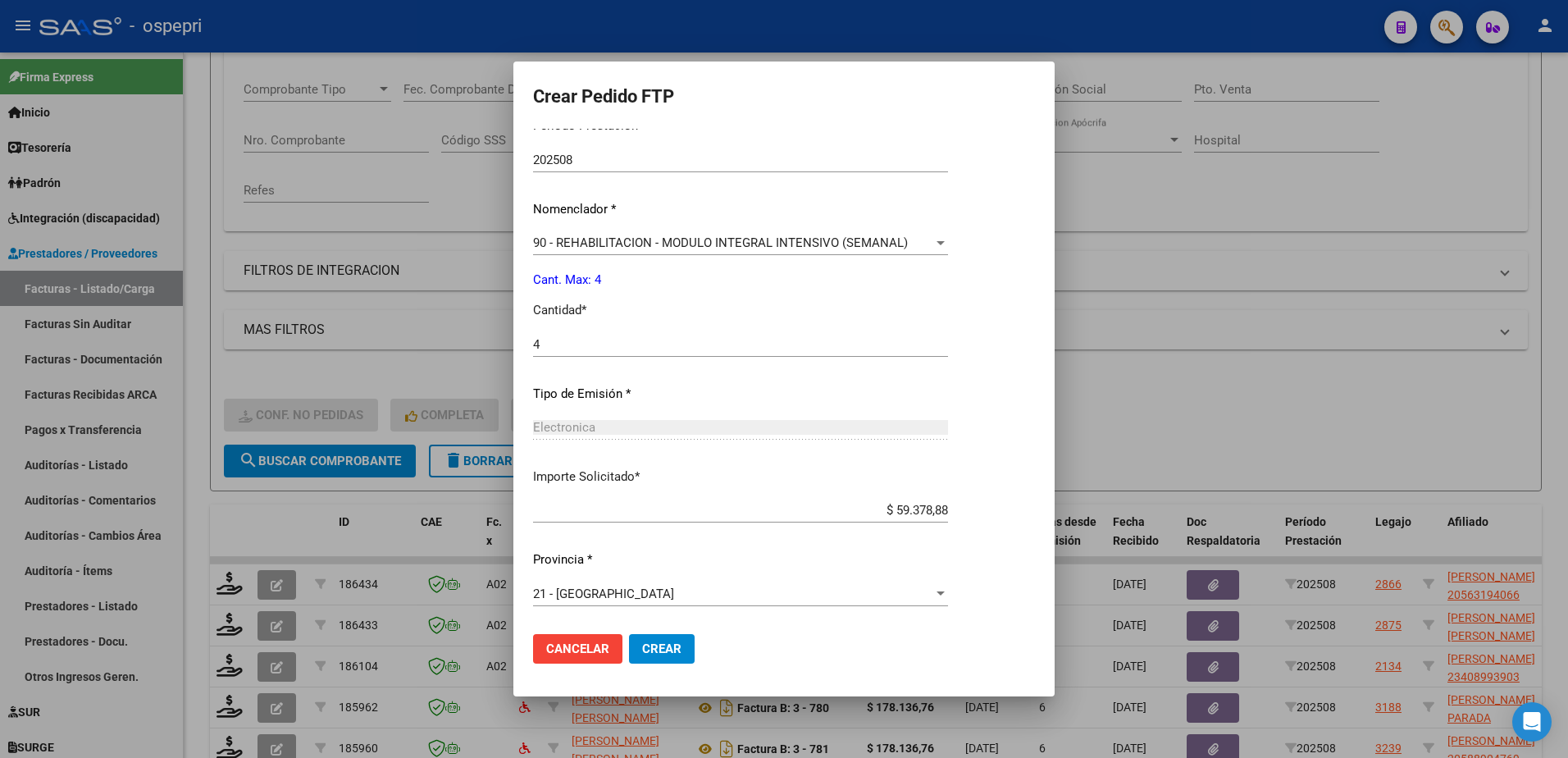
click at [673, 656] on span "Crear" at bounding box center [661, 648] width 39 height 15
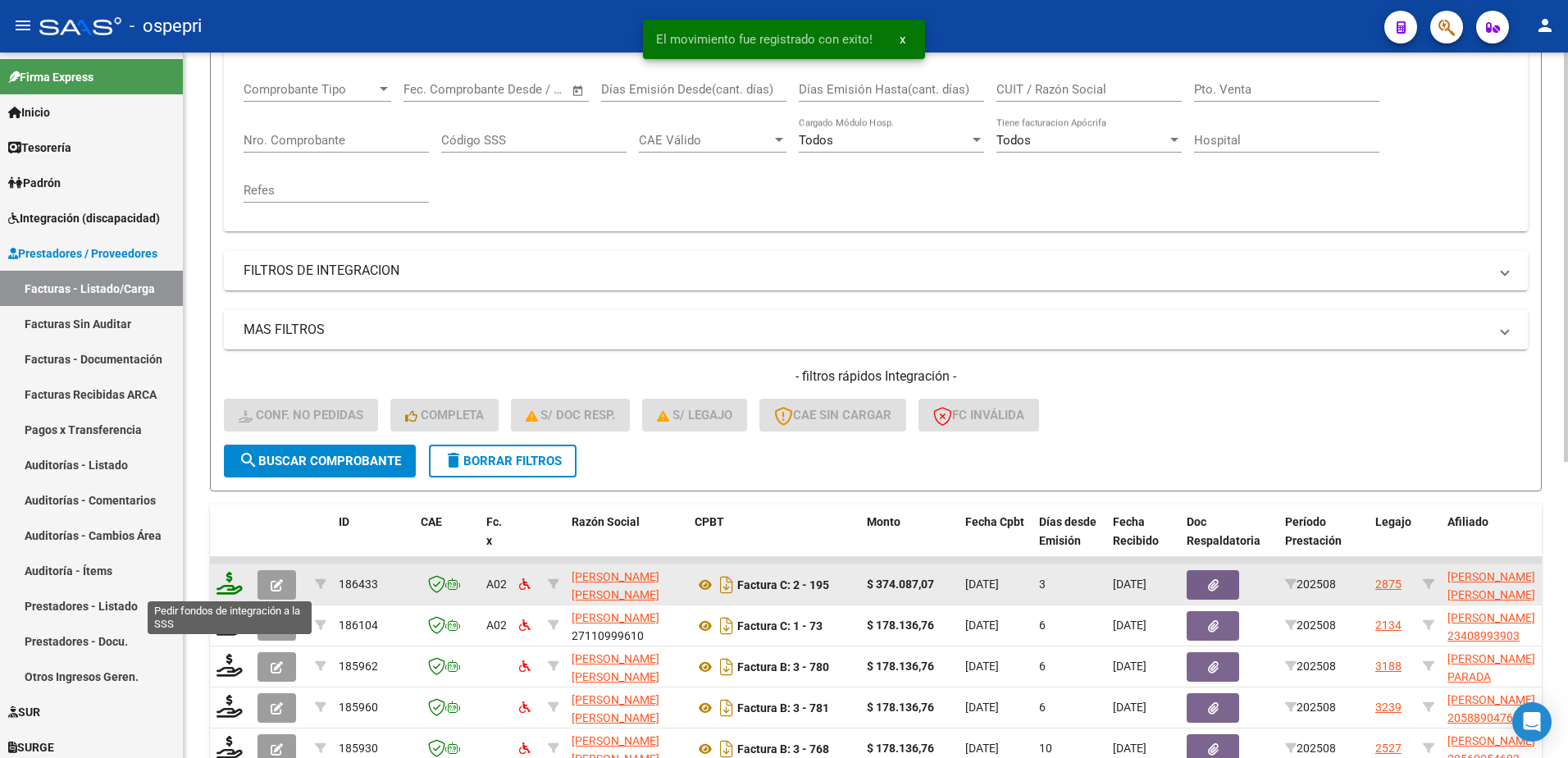
click at [234, 591] on icon at bounding box center [230, 584] width 26 height 23
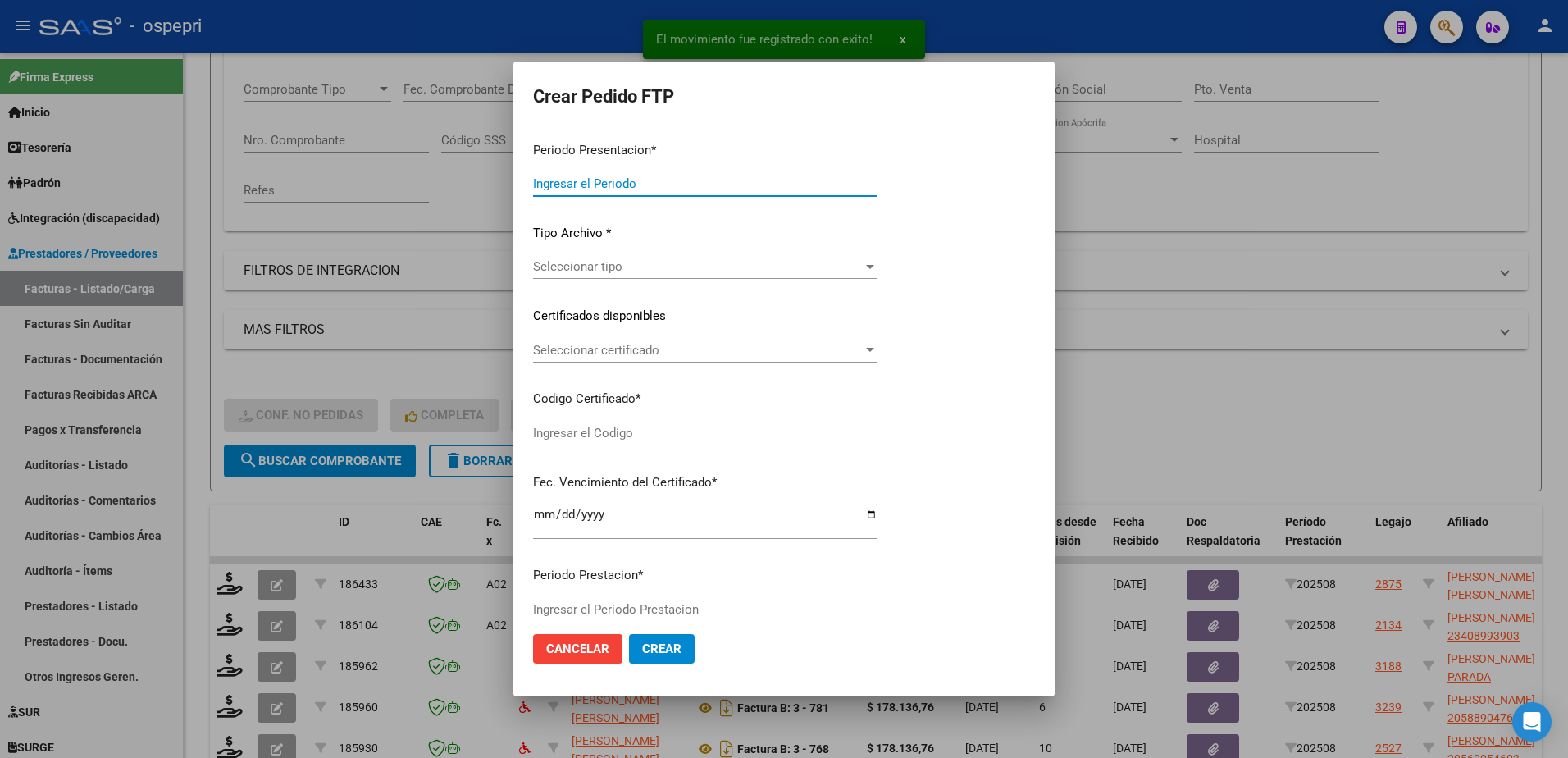
type input "202508"
type input "$ 374.087,07"
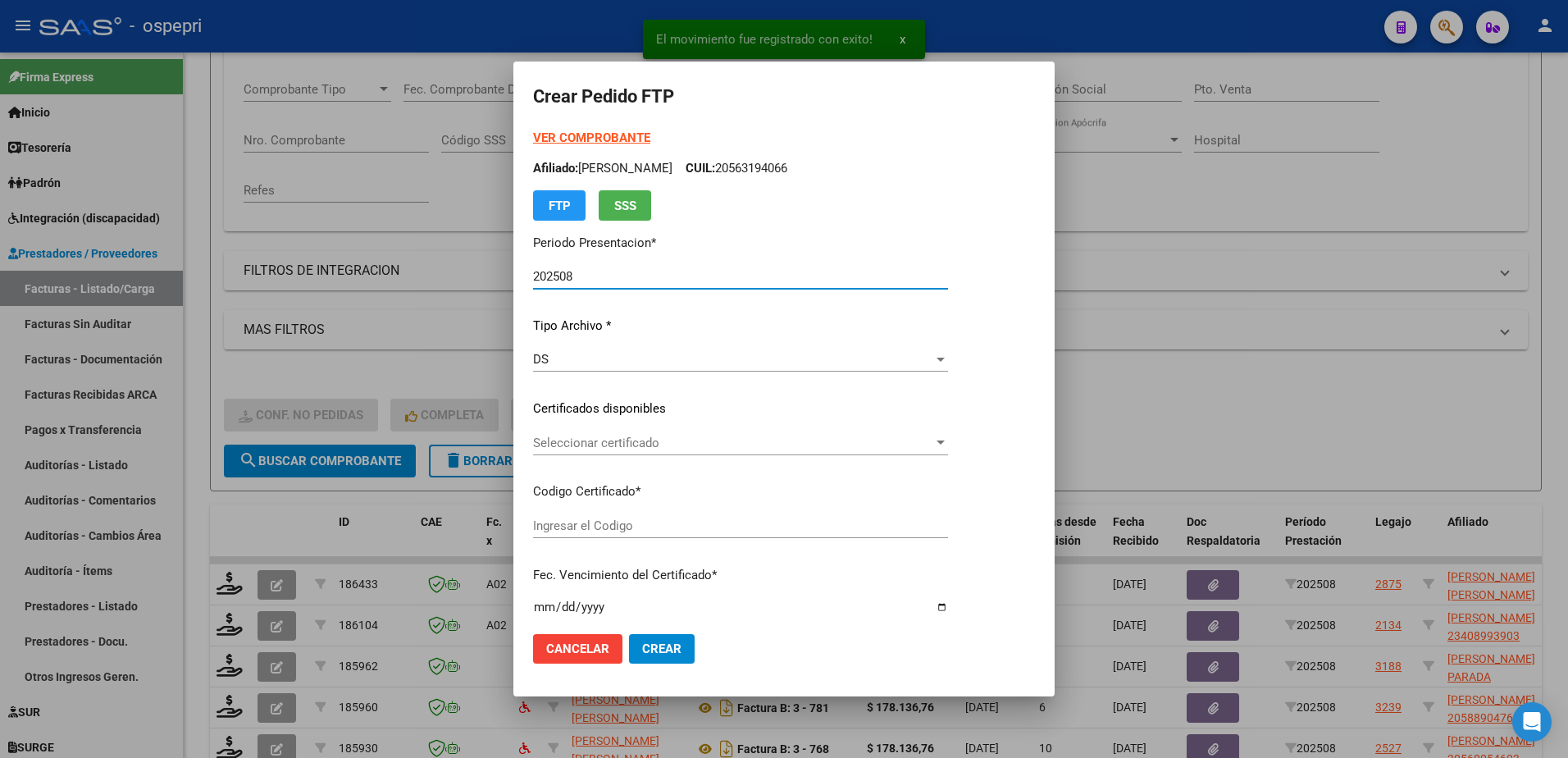
type input "20577213578"
type input "2025-12-02"
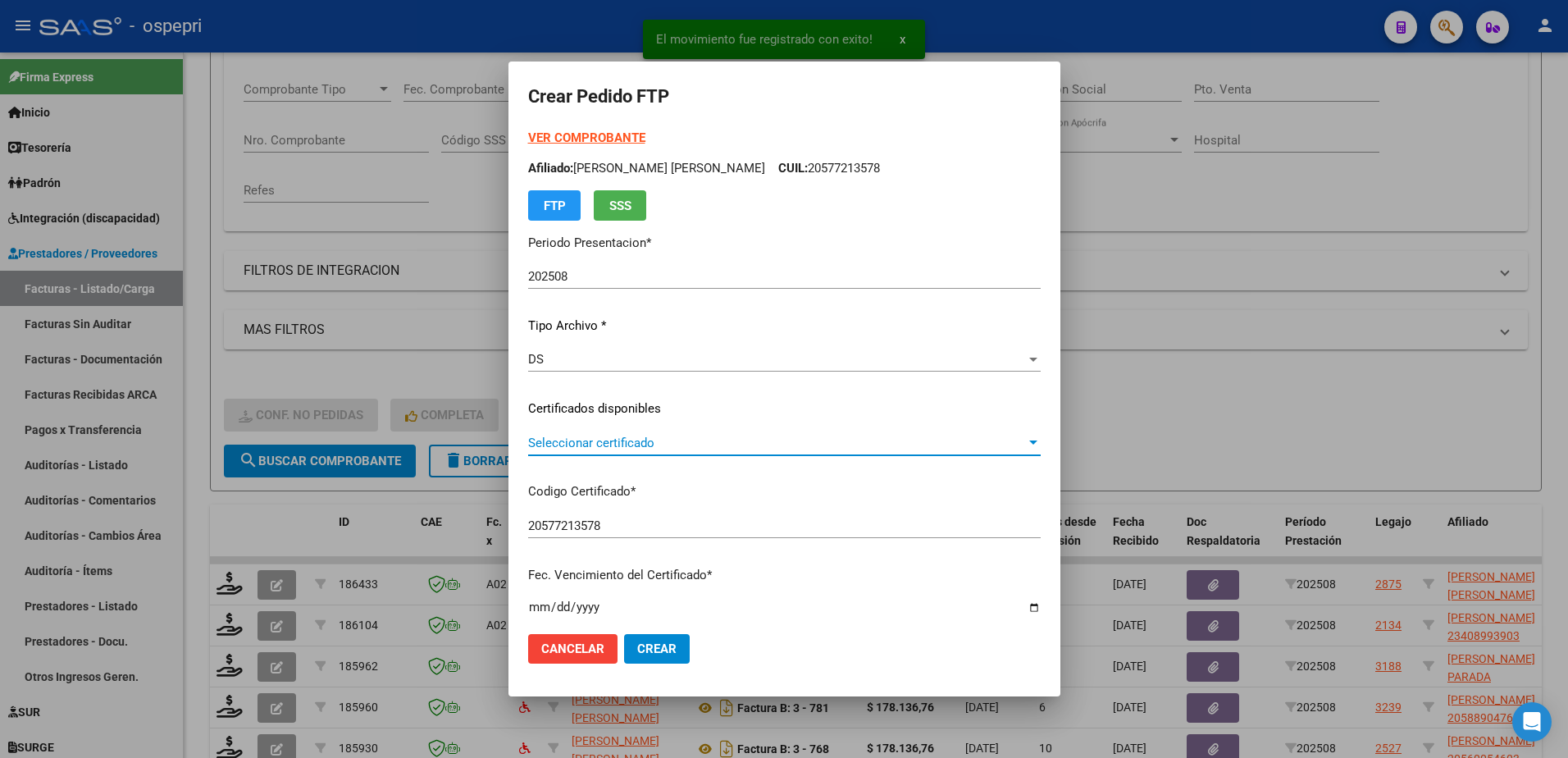
click at [610, 443] on span "Seleccionar certificado" at bounding box center [777, 443] width 498 height 15
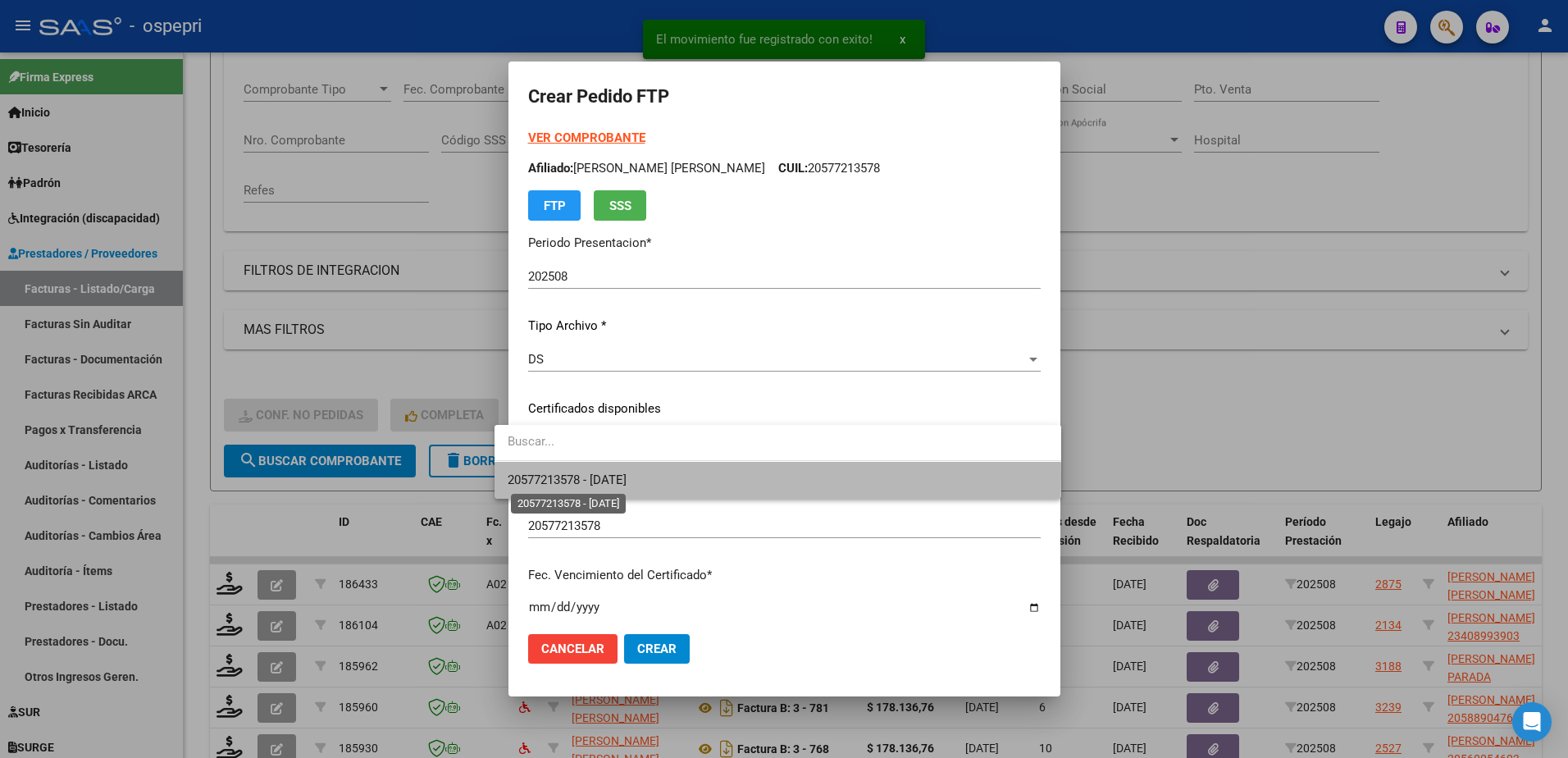
click at [621, 478] on span "20577213578 - 2025-12-02" at bounding box center [567, 479] width 119 height 15
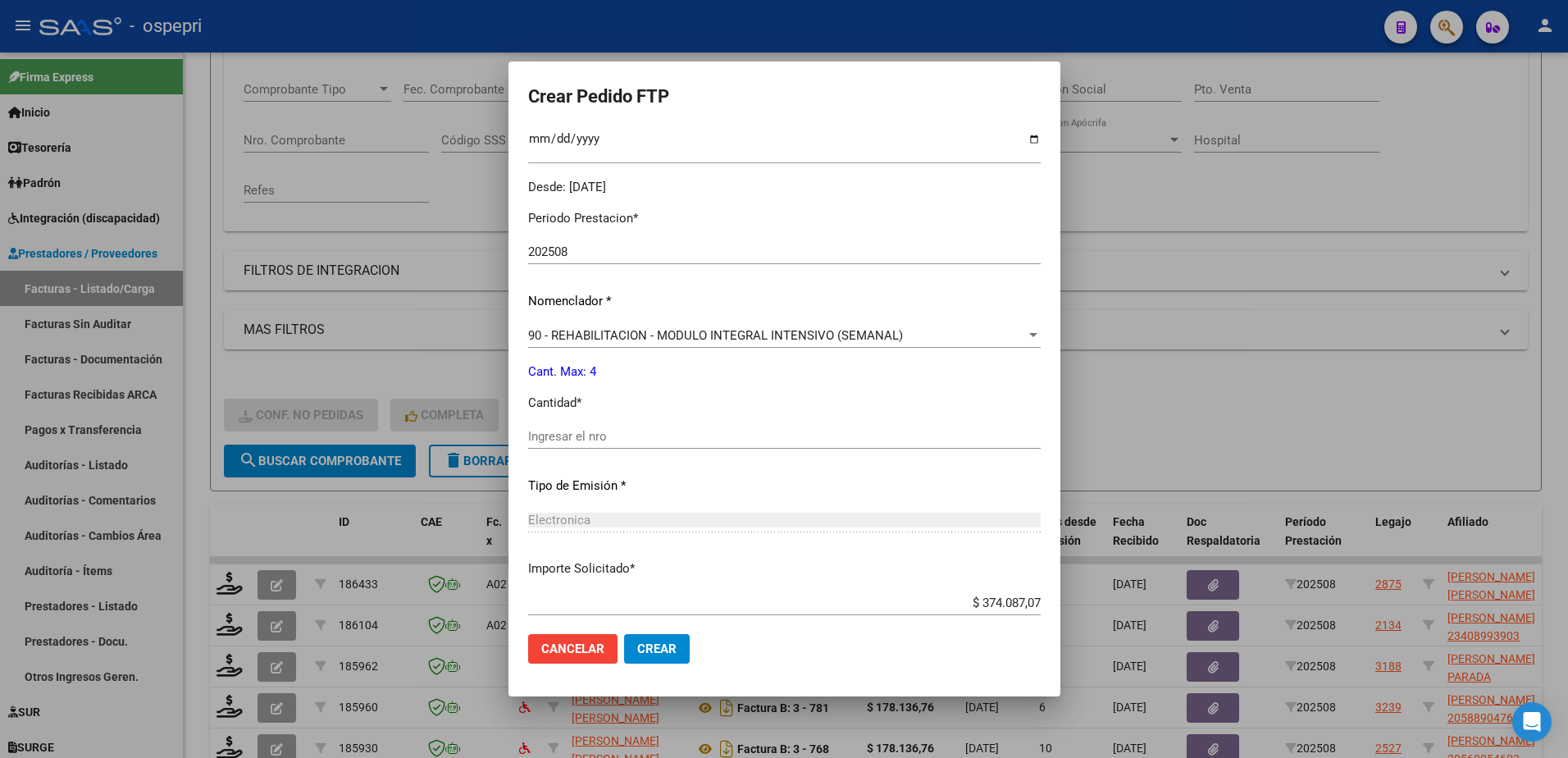
scroll to position [492, 0]
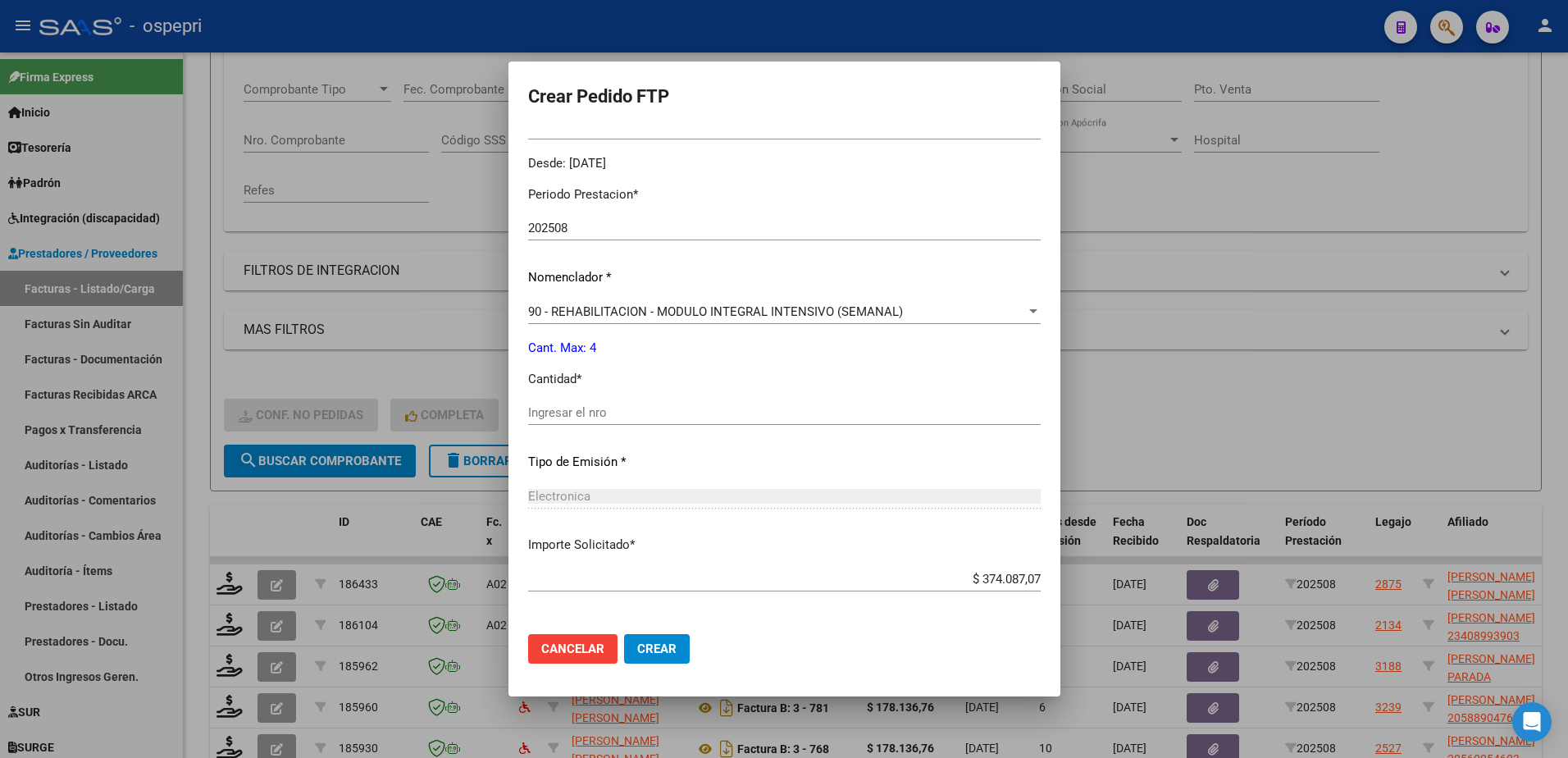
click at [583, 412] on input "Ingresar el nro" at bounding box center [784, 412] width 512 height 15
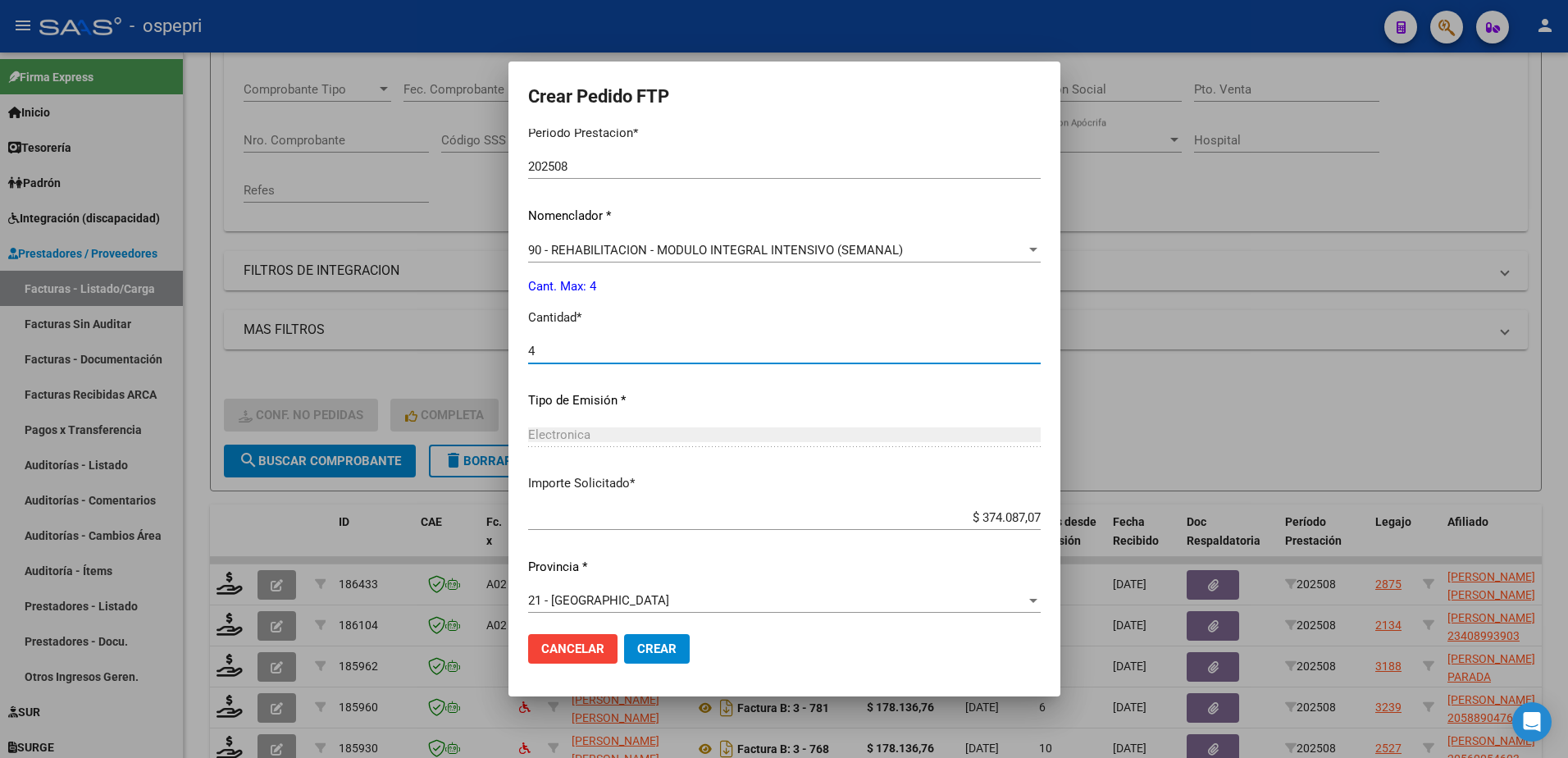
scroll to position [560, 0]
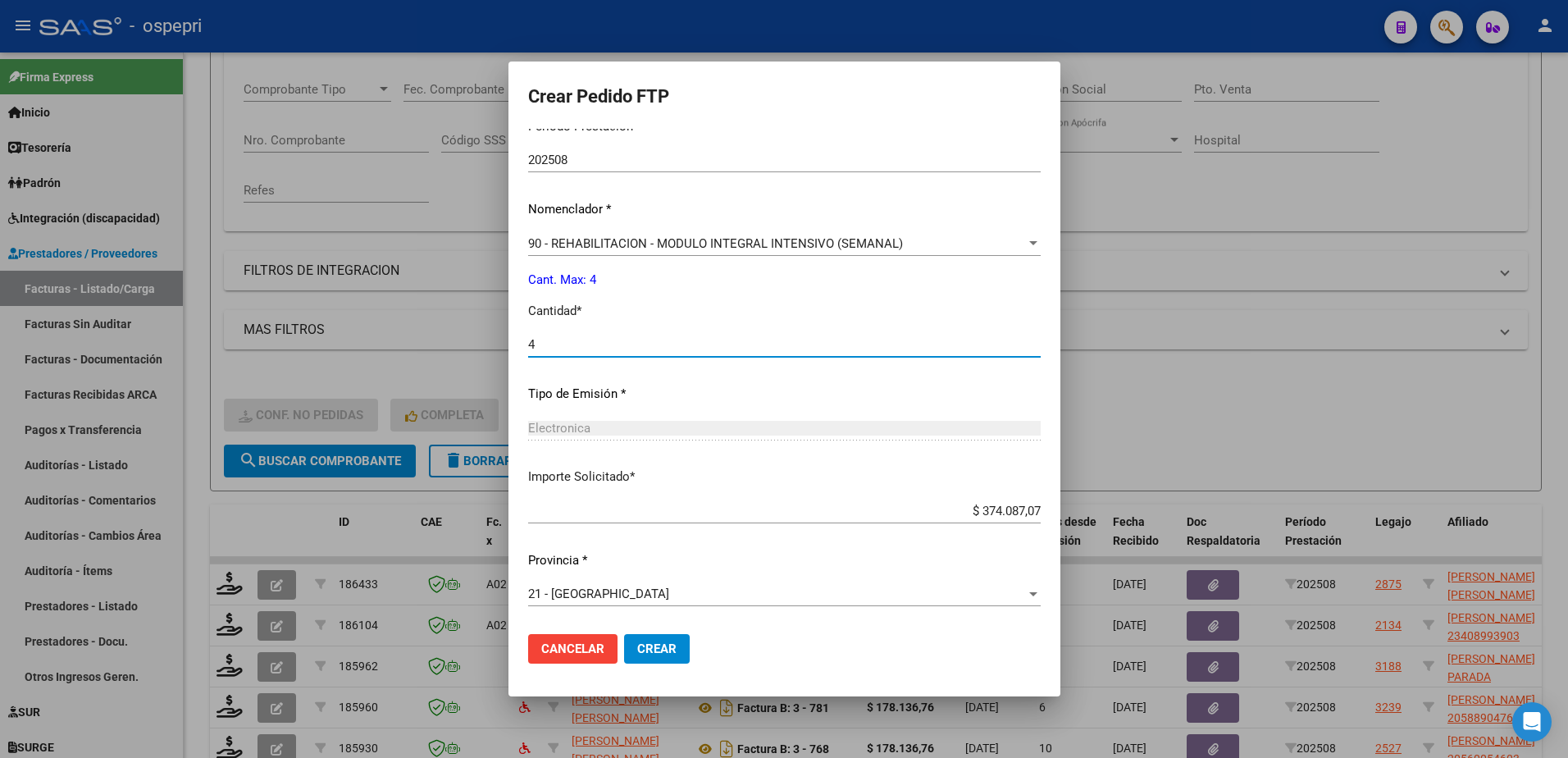
type input "4"
click at [637, 648] on span "Crear" at bounding box center [656, 648] width 39 height 15
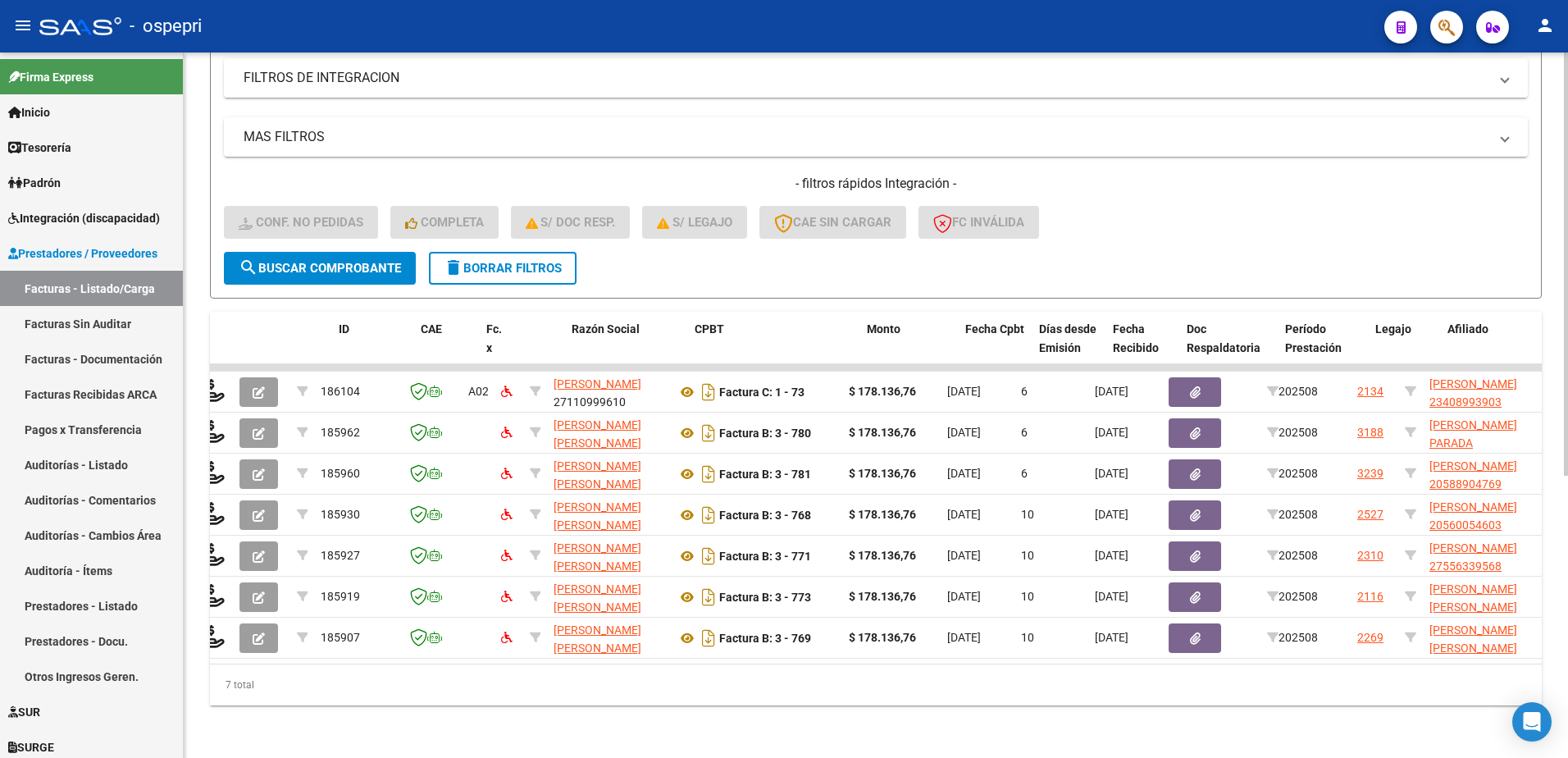
scroll to position [0, 0]
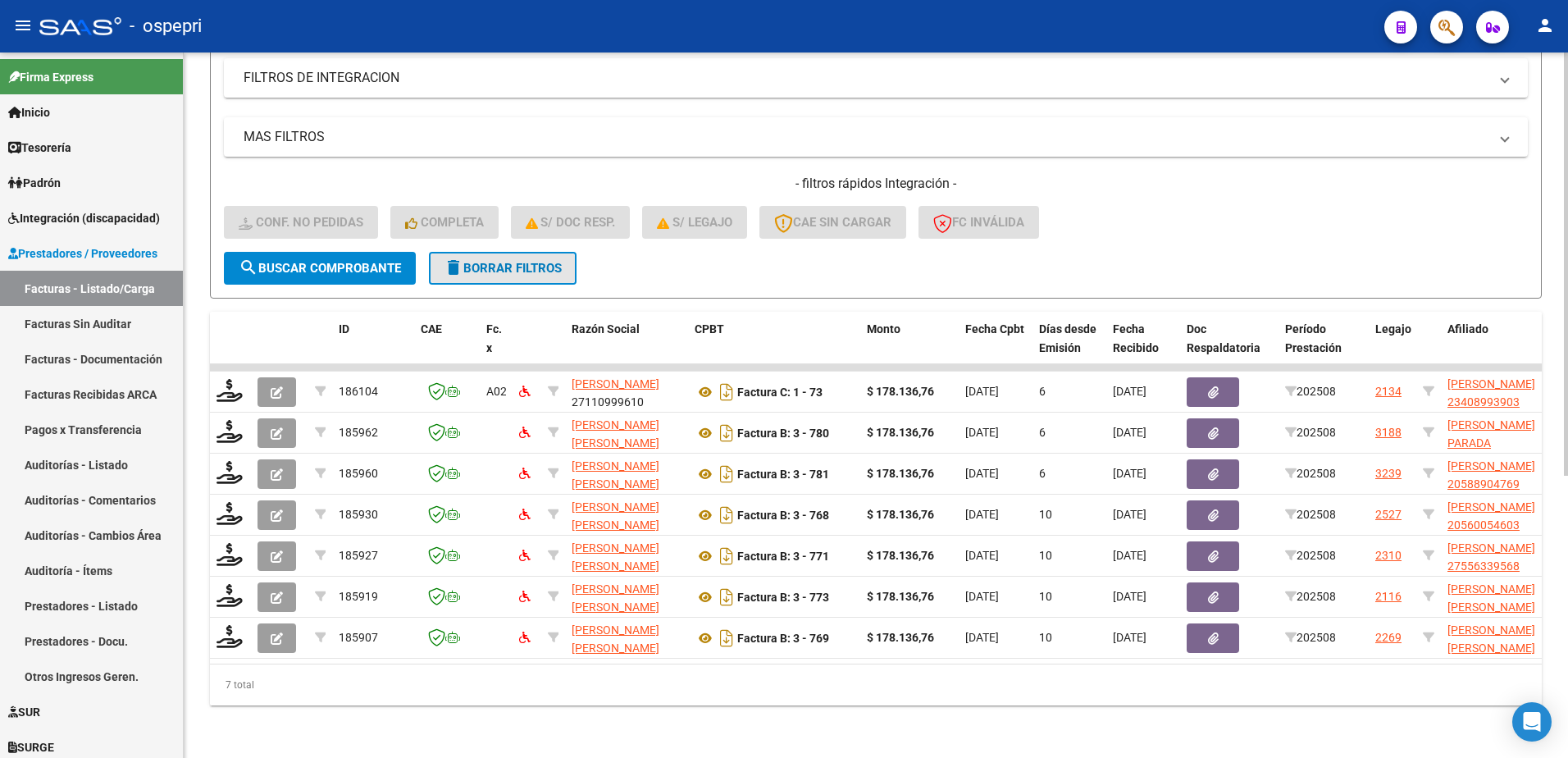
click at [518, 261] on span "delete Borrar Filtros" at bounding box center [502, 268] width 118 height 15
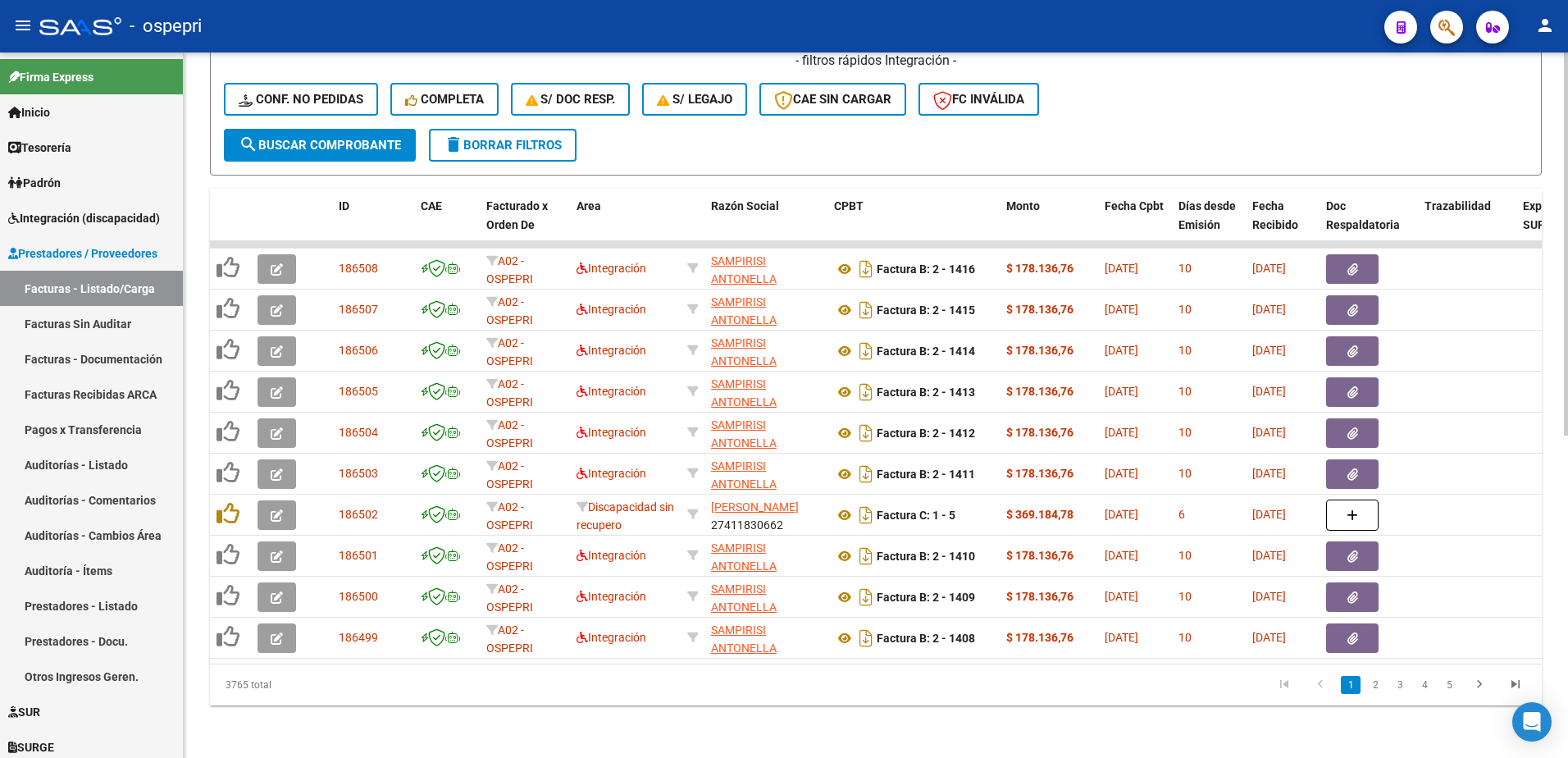
scroll to position [593, 0]
click at [991, 6] on mat-toolbar "menu - ospepri person" at bounding box center [784, 26] width 1568 height 53
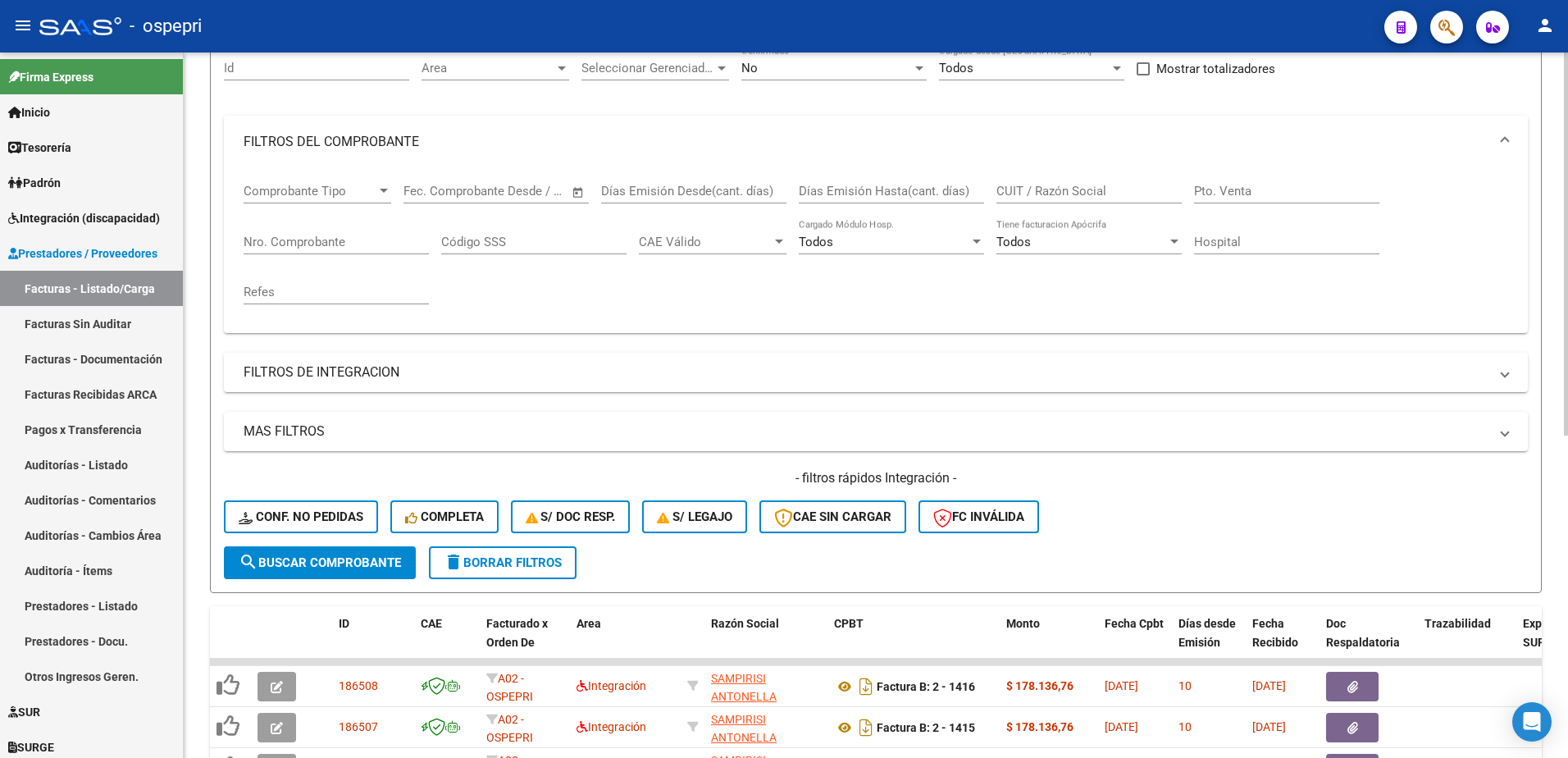
scroll to position [19, 0]
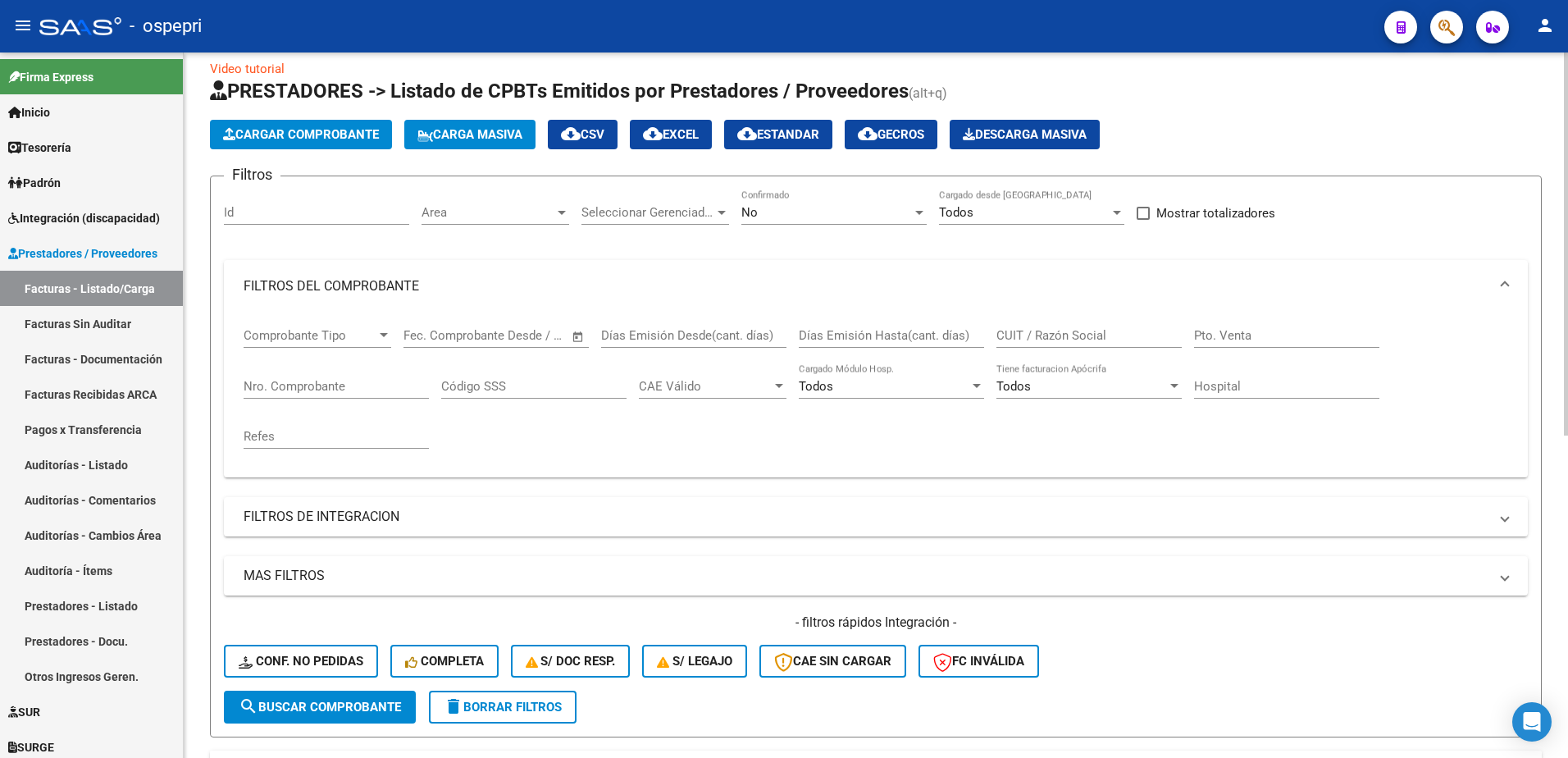
click at [1048, 341] on input "CUIT / Razón Social" at bounding box center [1089, 335] width 186 height 15
paste input "27285297147"
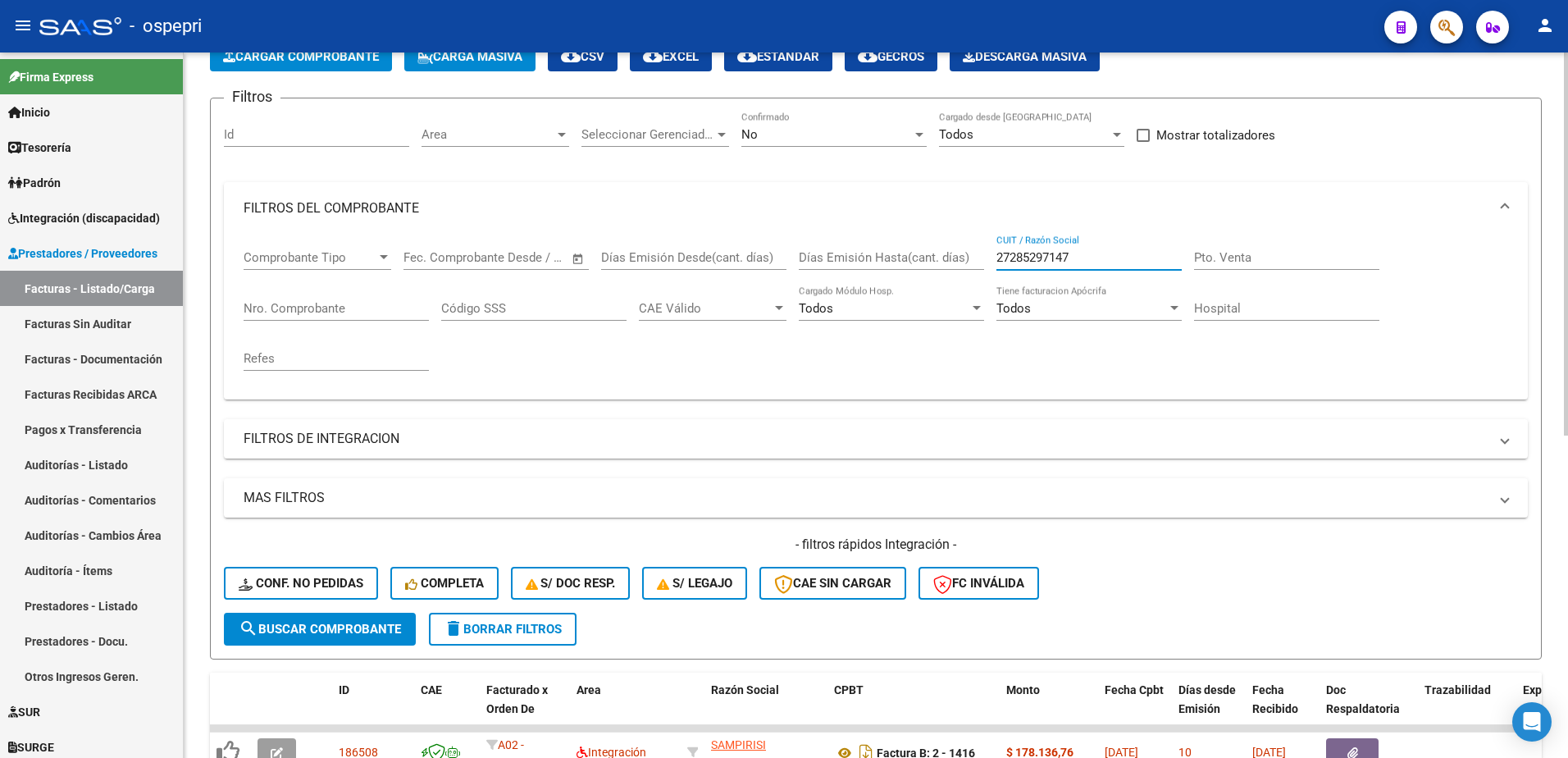
scroll to position [183, 0]
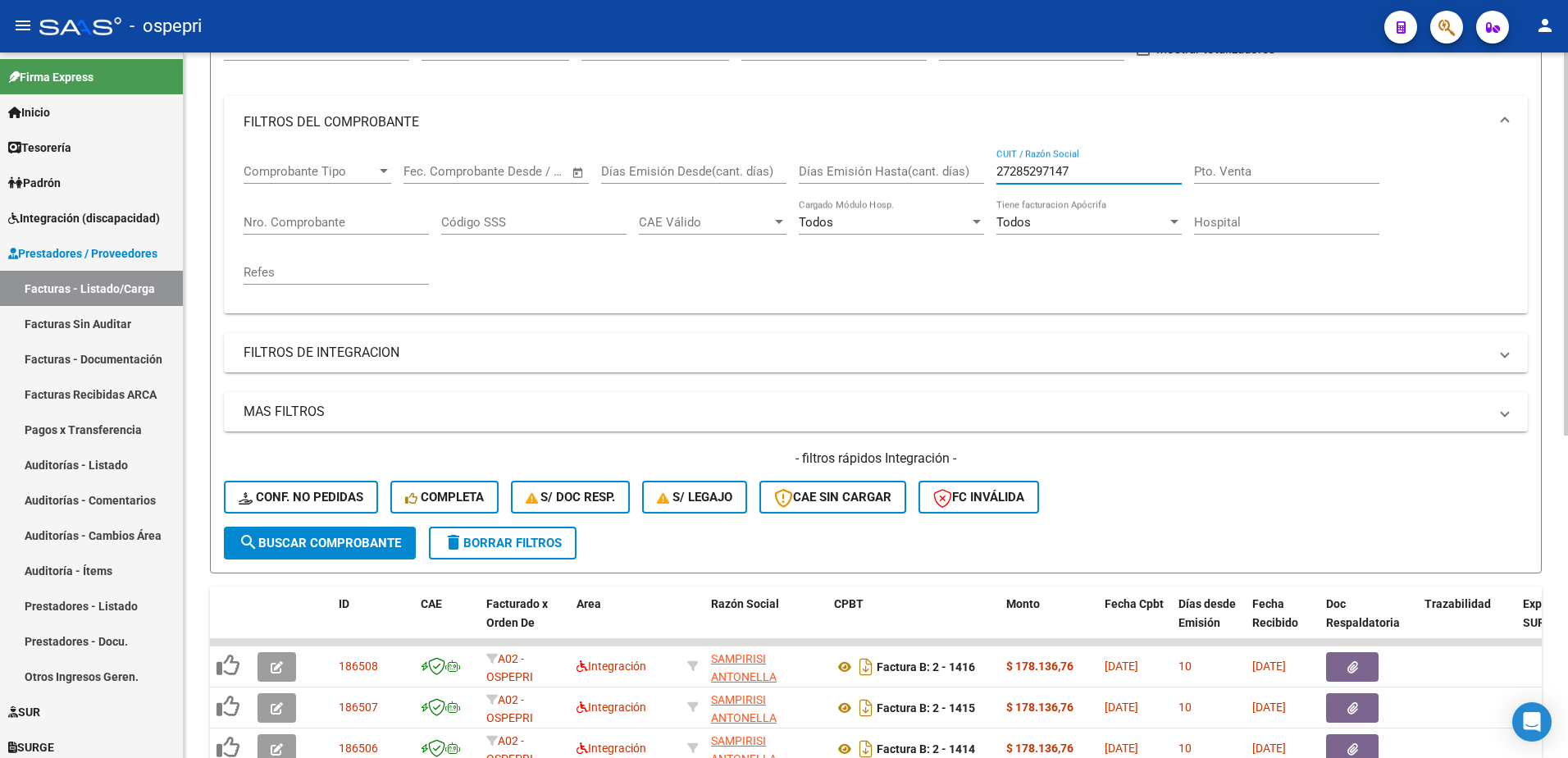
type input "27285297147"
click at [366, 537] on span "search Buscar Comprobante" at bounding box center [319, 542] width 162 height 15
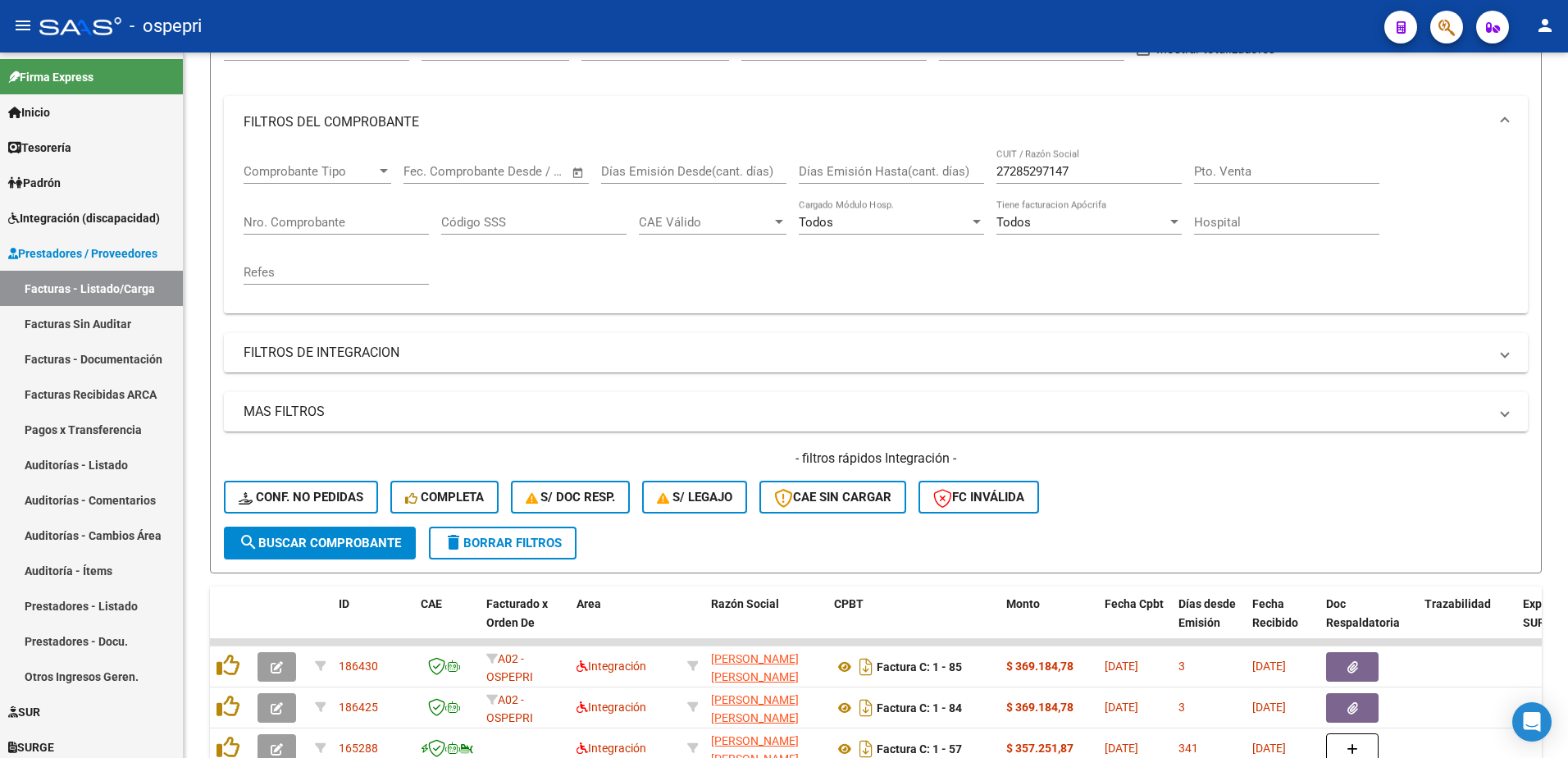
click at [1152, 22] on div "- ospepri" at bounding box center [705, 25] width 1331 height 36
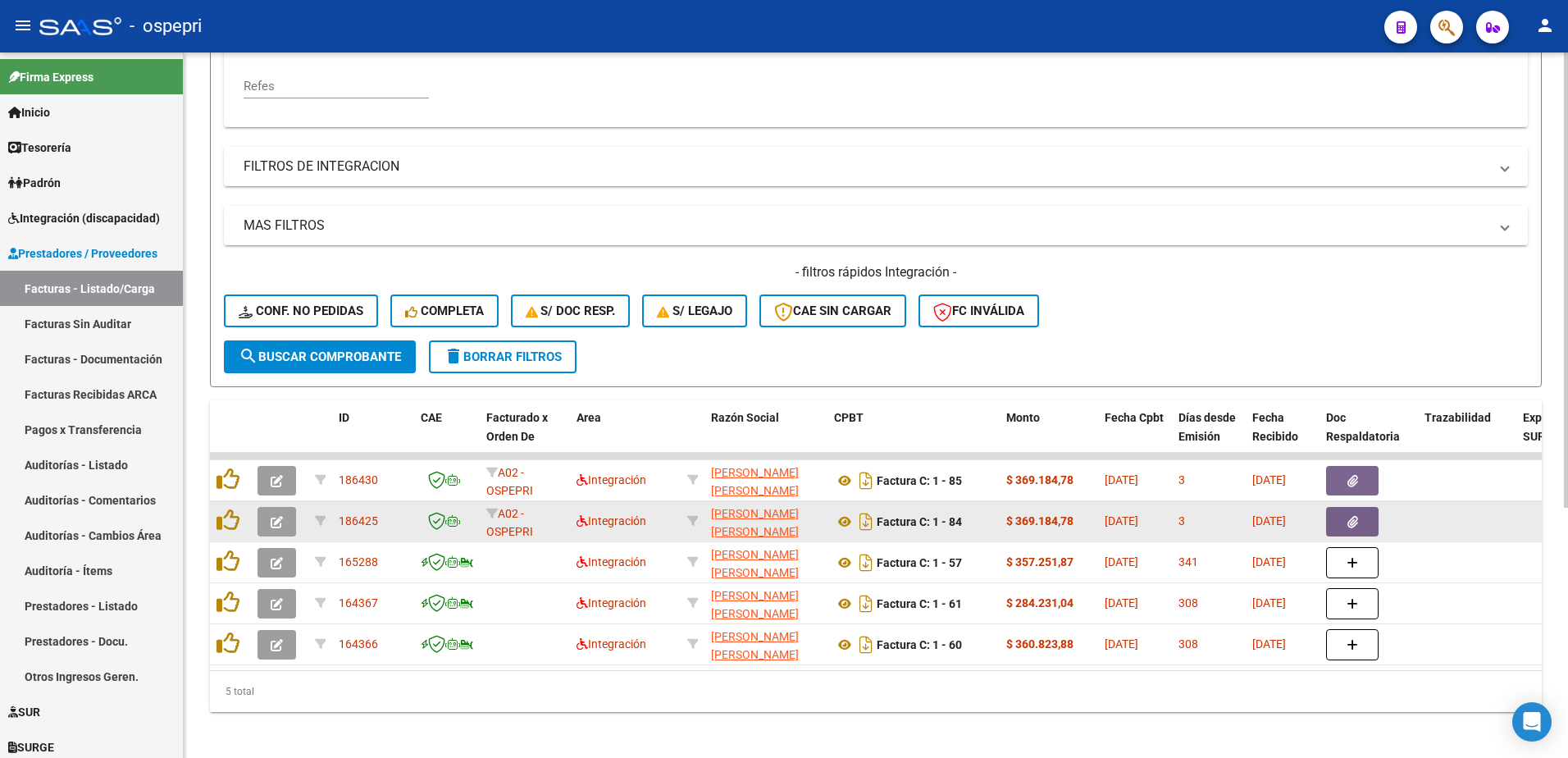
scroll to position [388, 0]
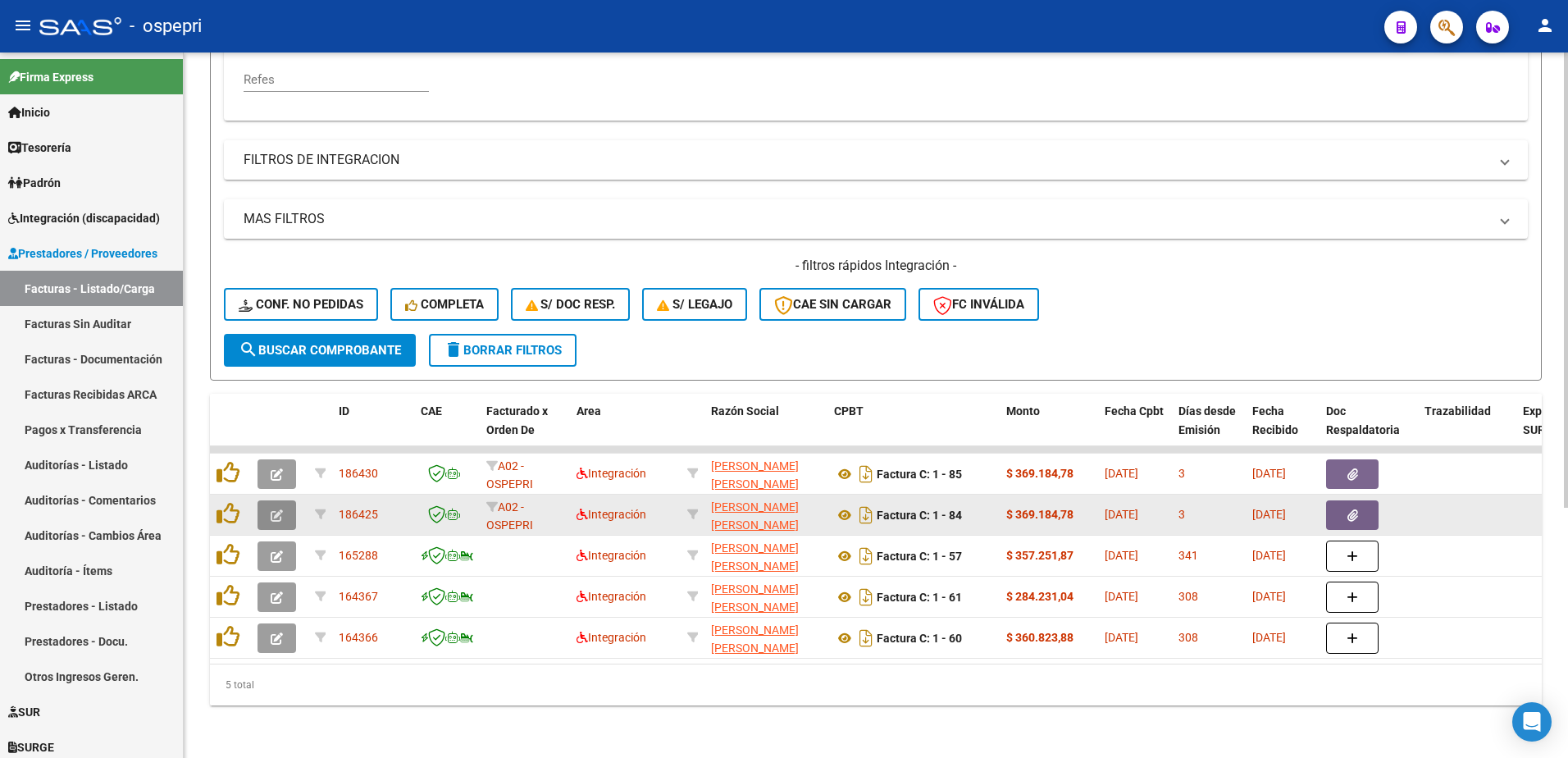
click at [272, 509] on icon "button" at bounding box center [277, 515] width 12 height 12
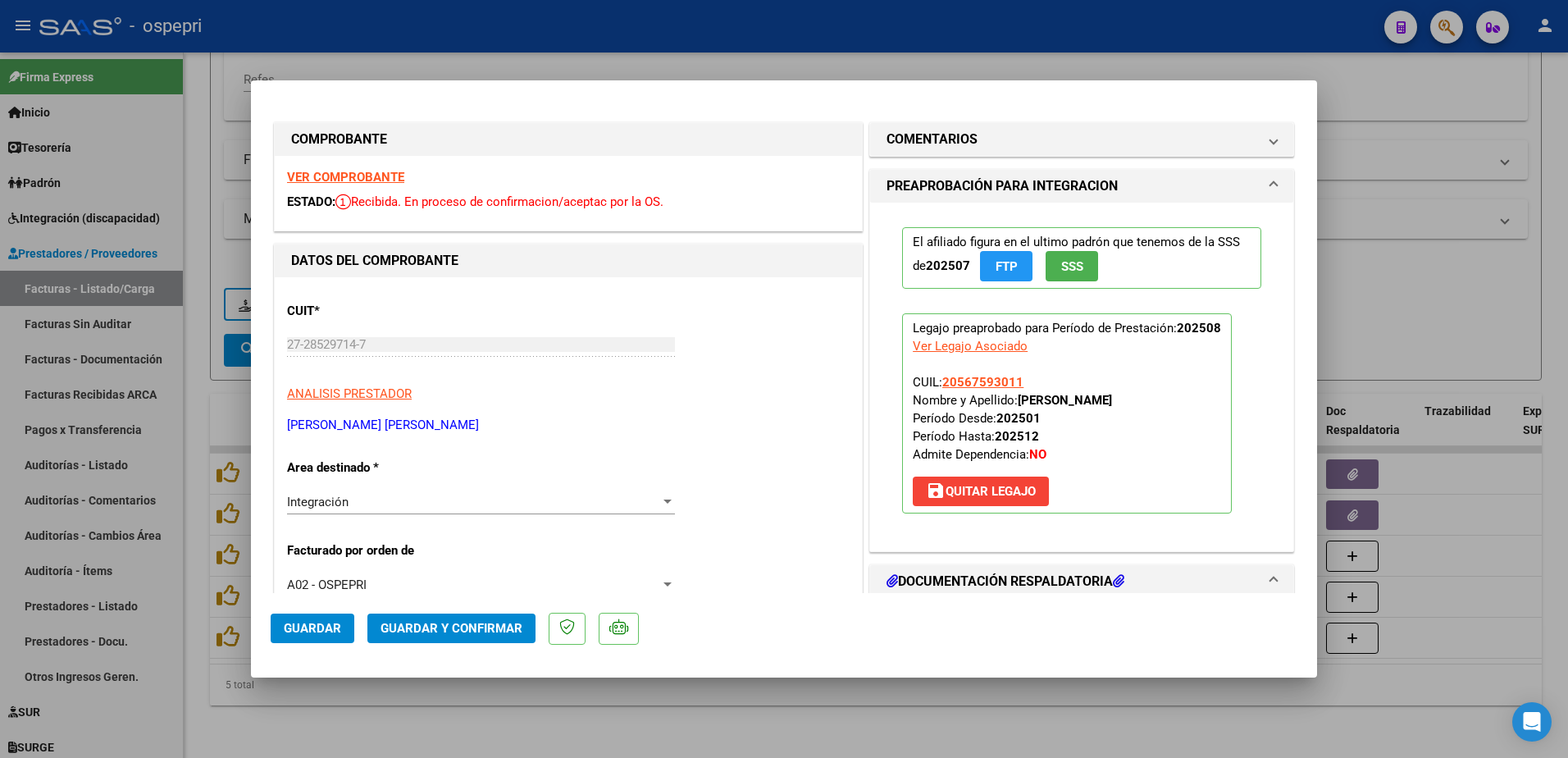
click at [339, 176] on strong "VER COMPROBANTE" at bounding box center [346, 177] width 117 height 15
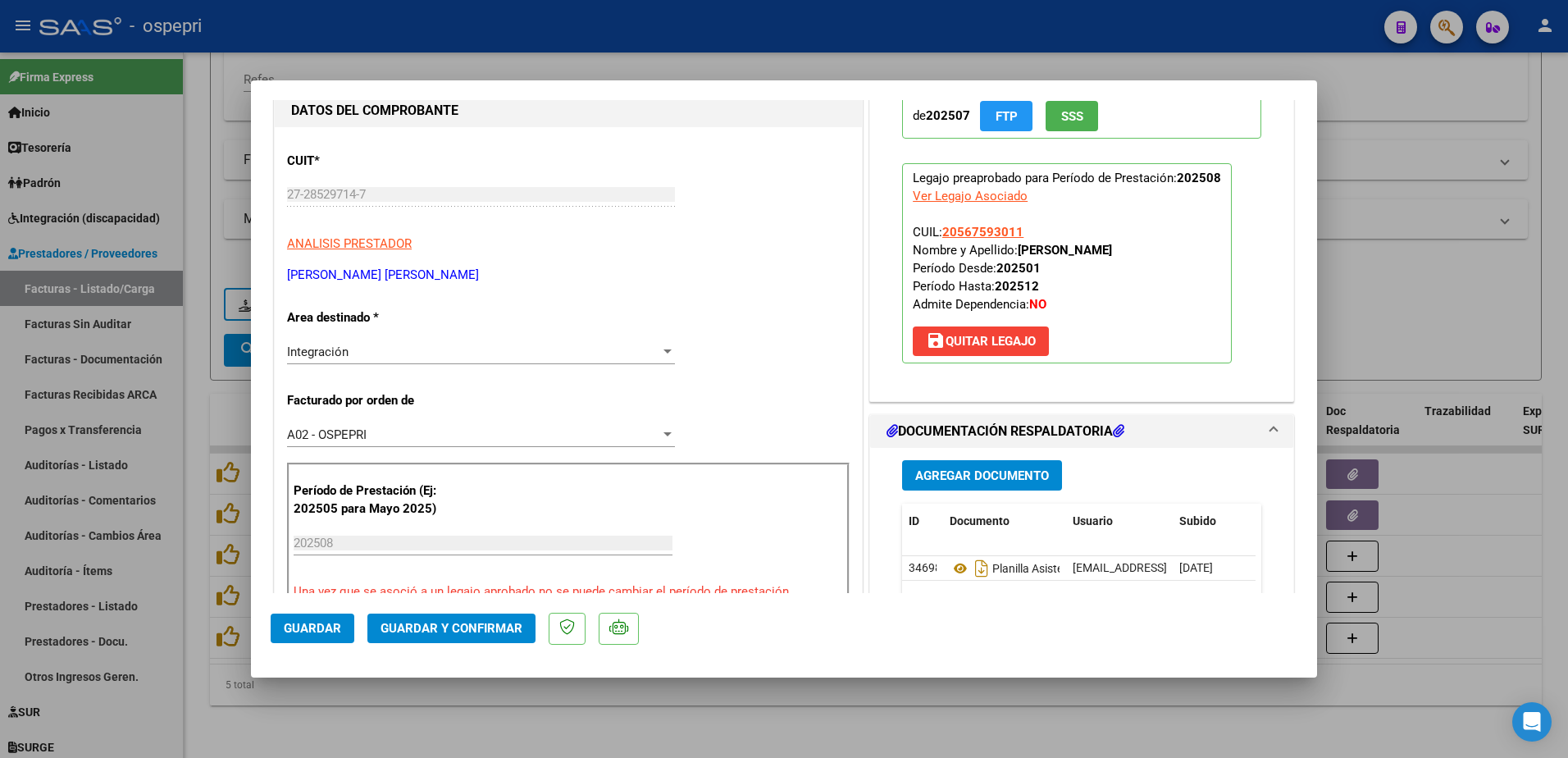
scroll to position [164, 0]
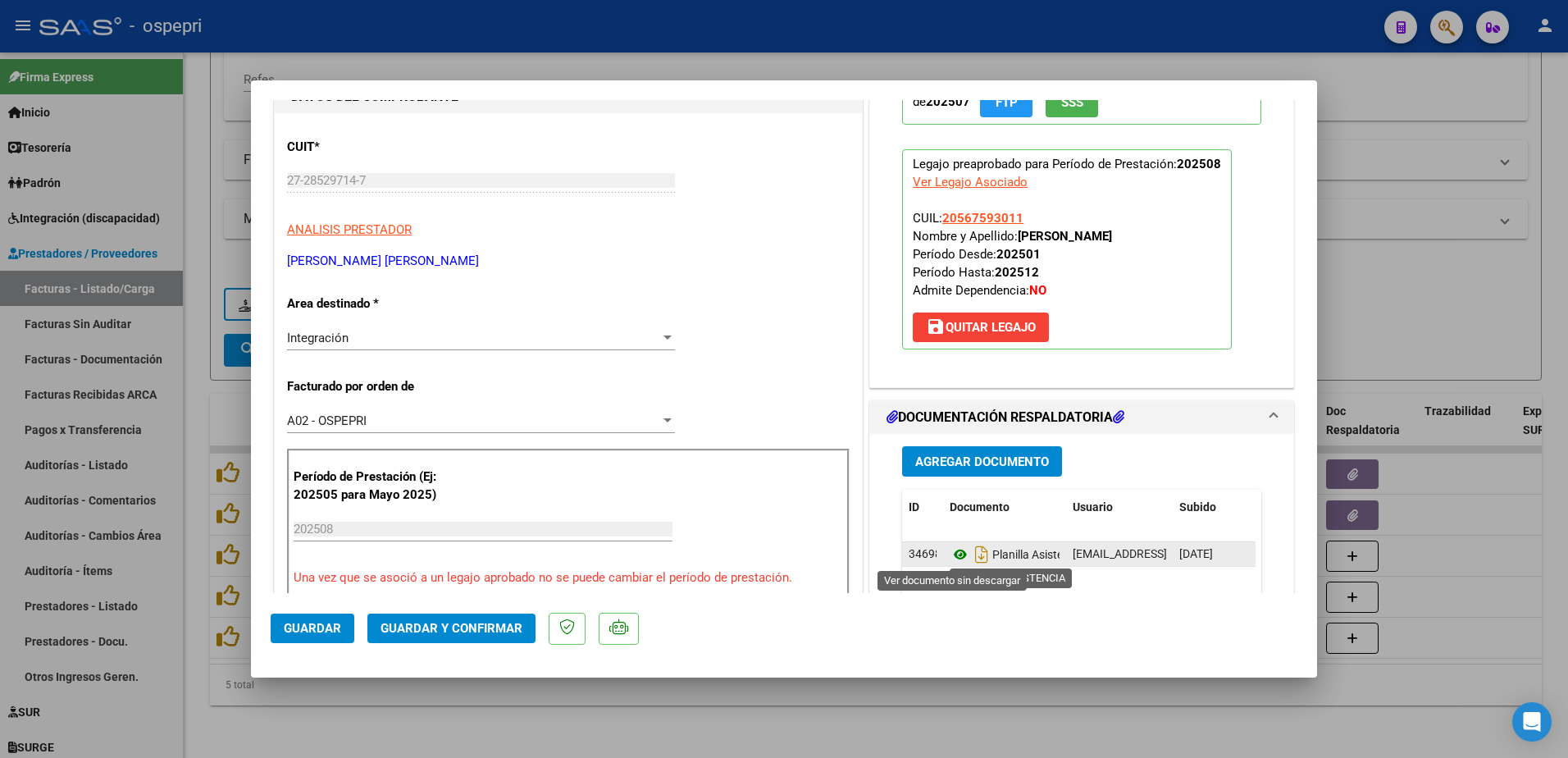
click at [954, 557] on icon at bounding box center [960, 555] width 21 height 19
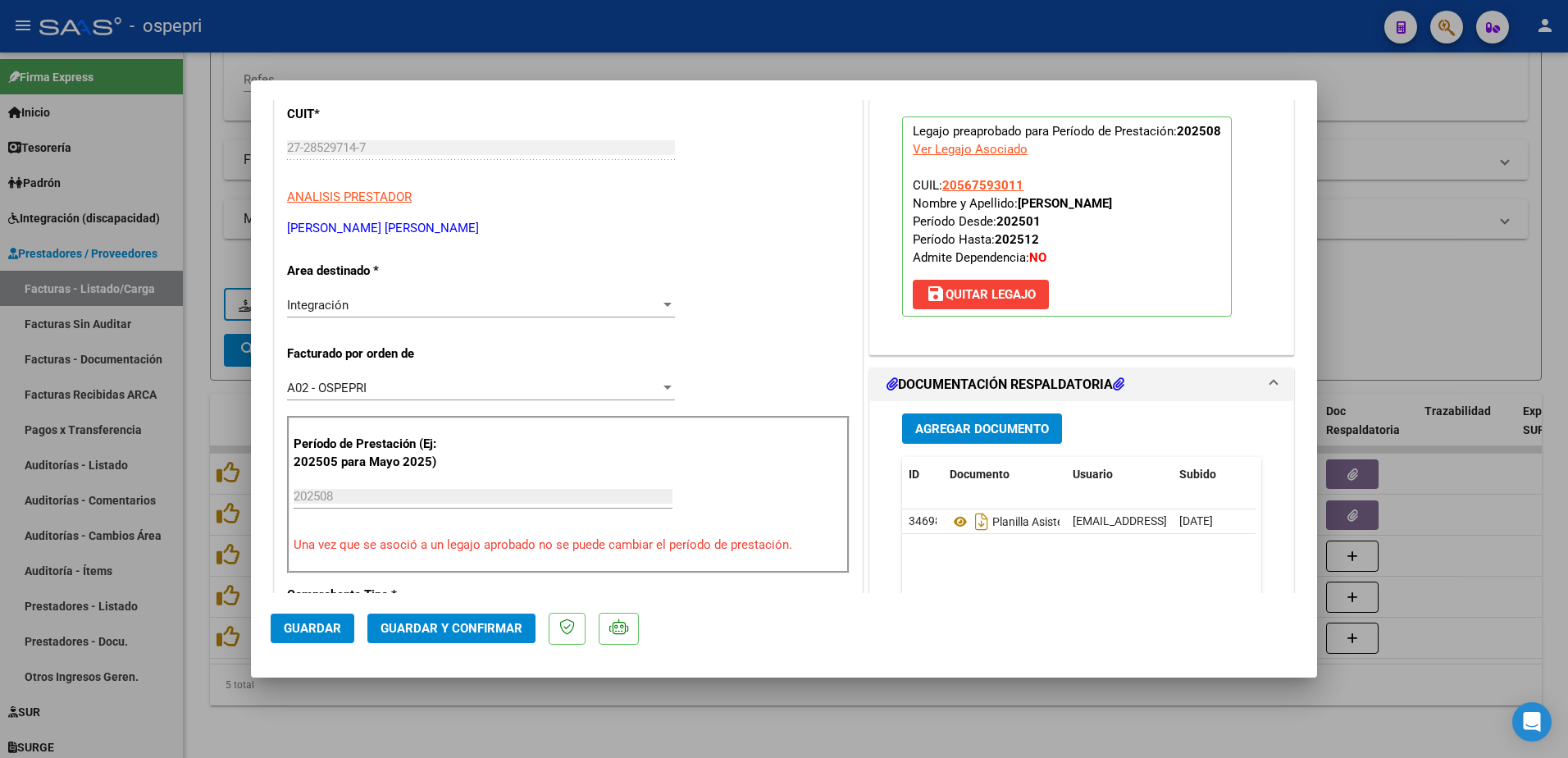
scroll to position [189, 0]
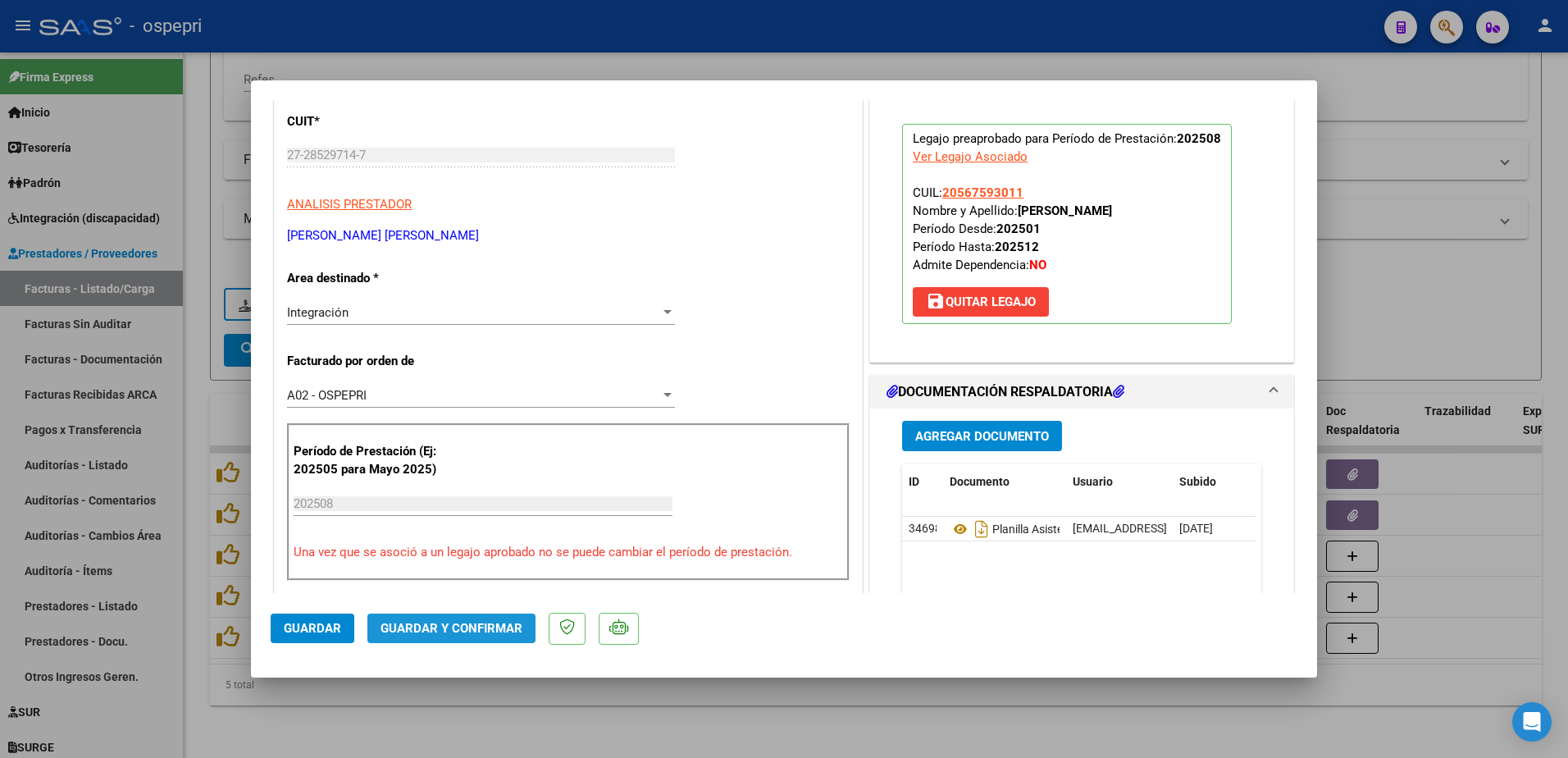
click at [463, 630] on span "Guardar y Confirmar" at bounding box center [451, 628] width 142 height 15
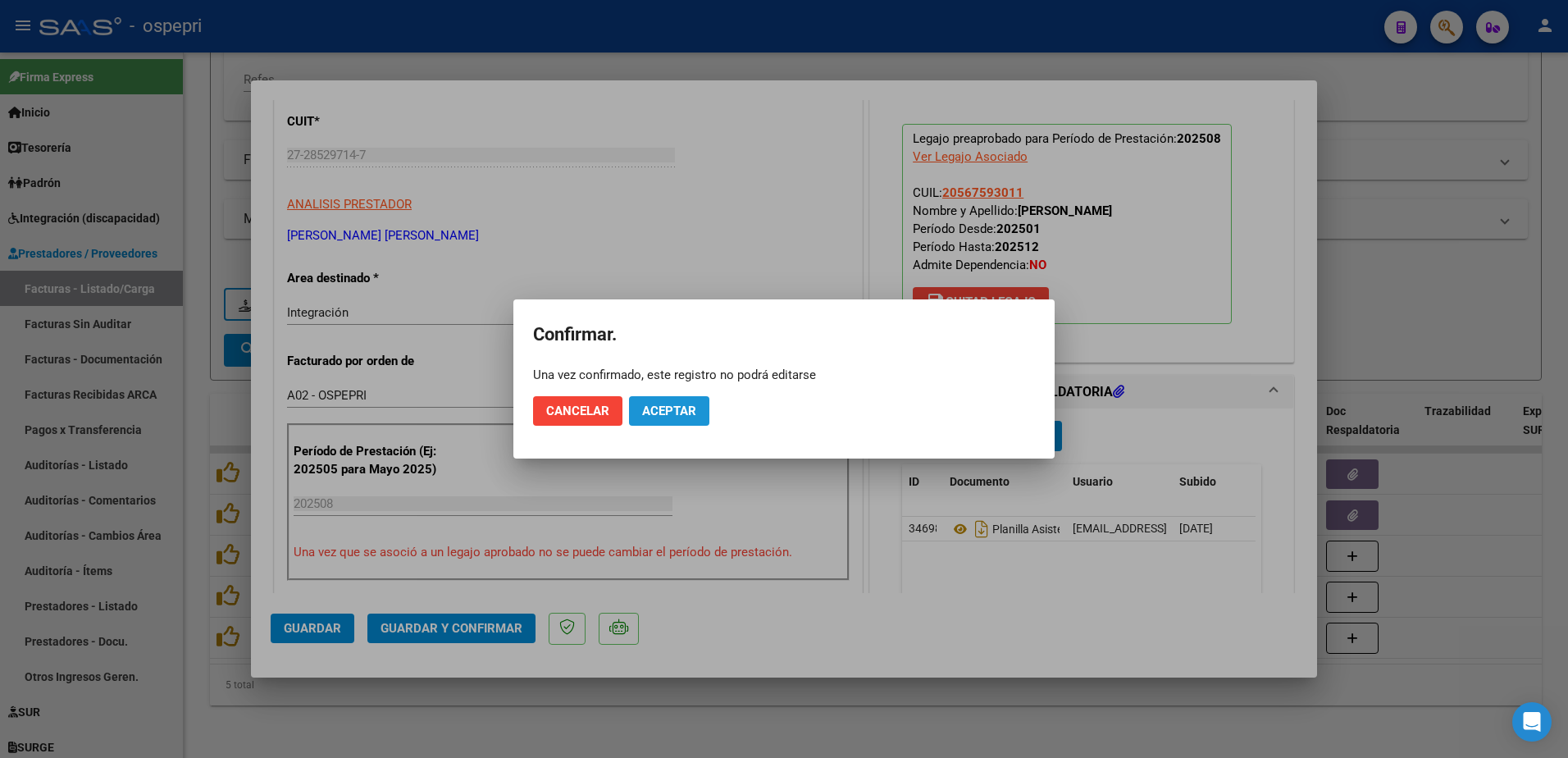
click at [678, 405] on span "Aceptar" at bounding box center [669, 411] width 54 height 15
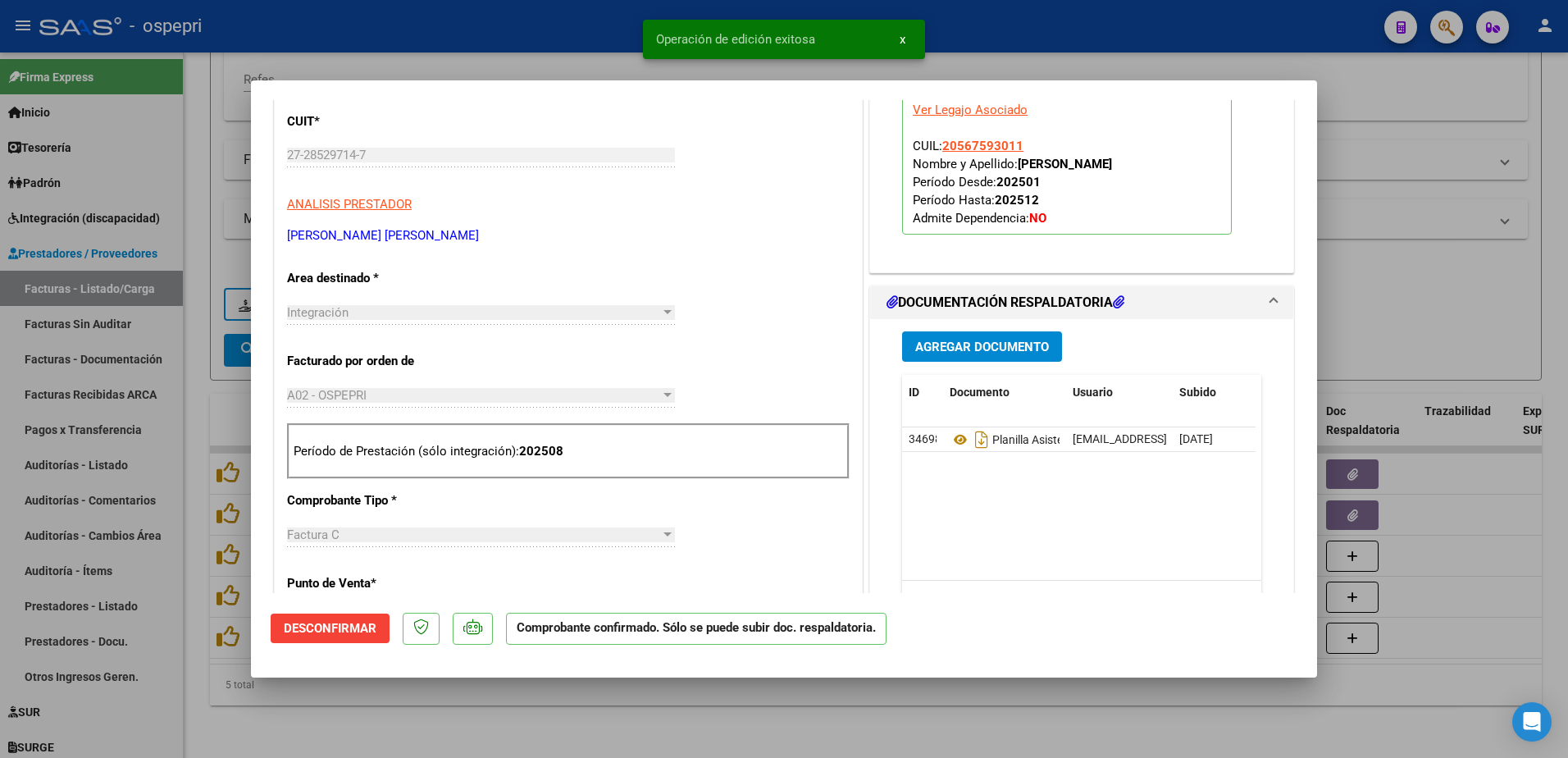
type input "$ 0,00"
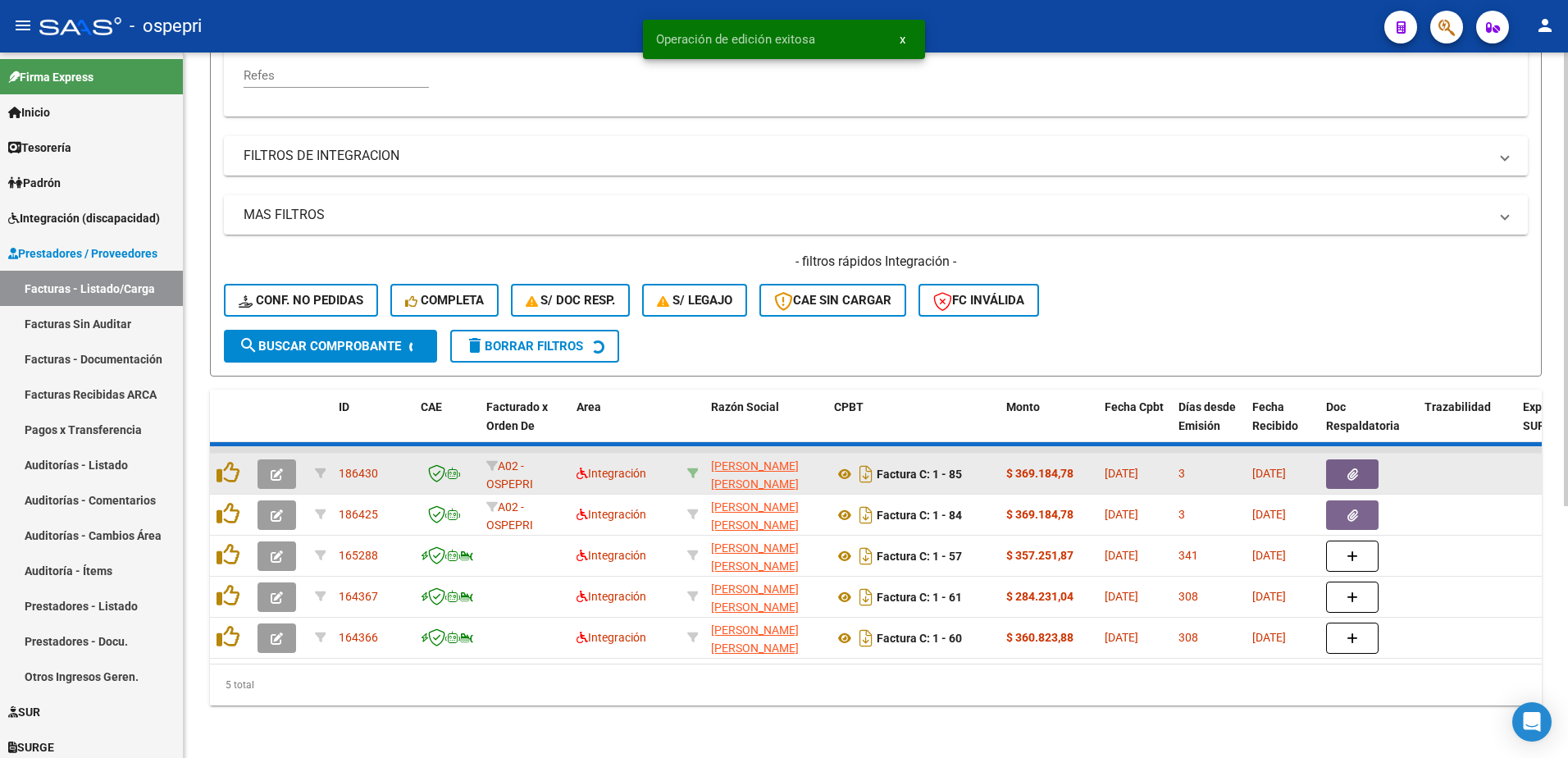
scroll to position [347, 0]
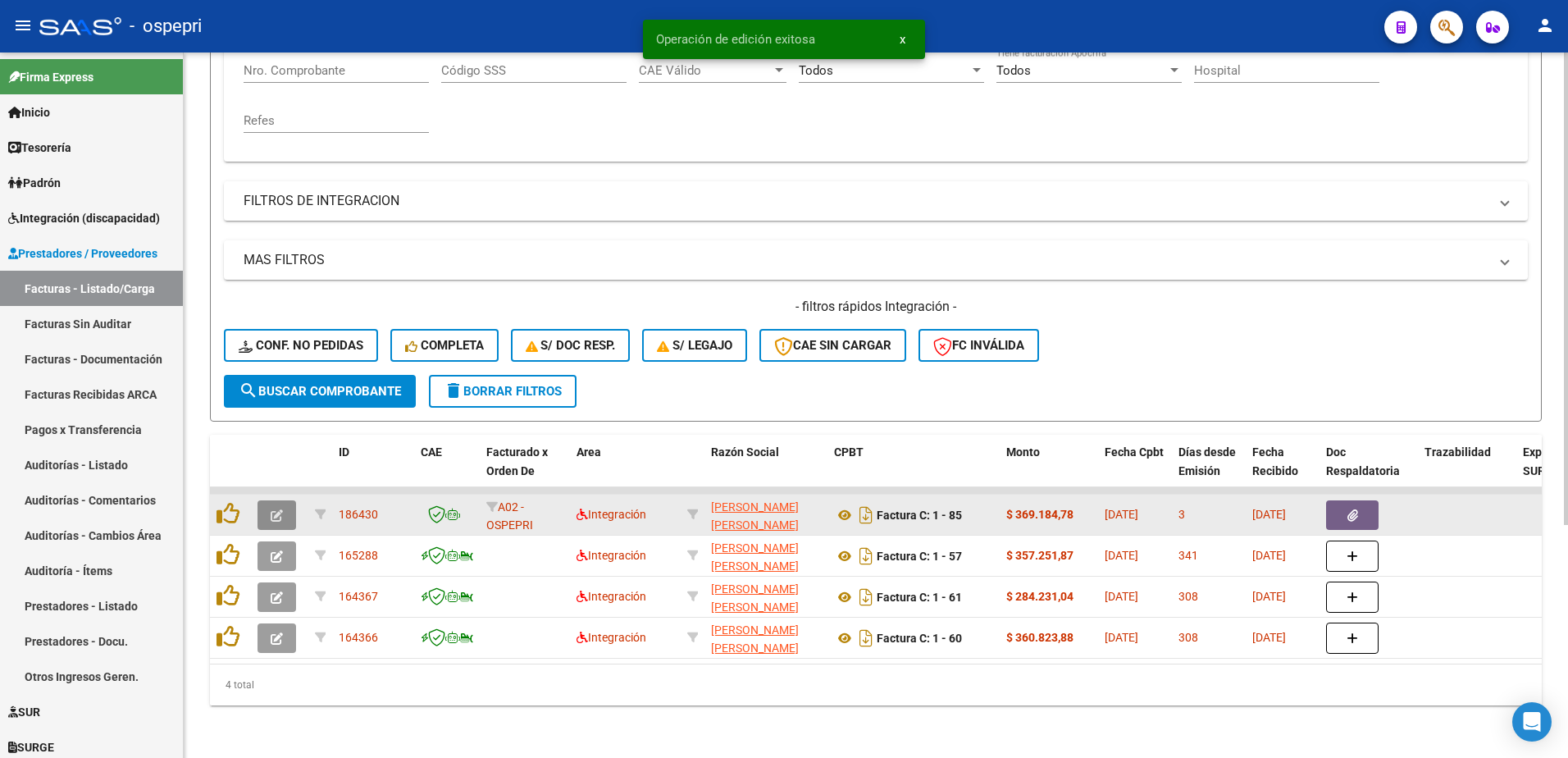
click at [269, 500] on button "button" at bounding box center [277, 515] width 39 height 30
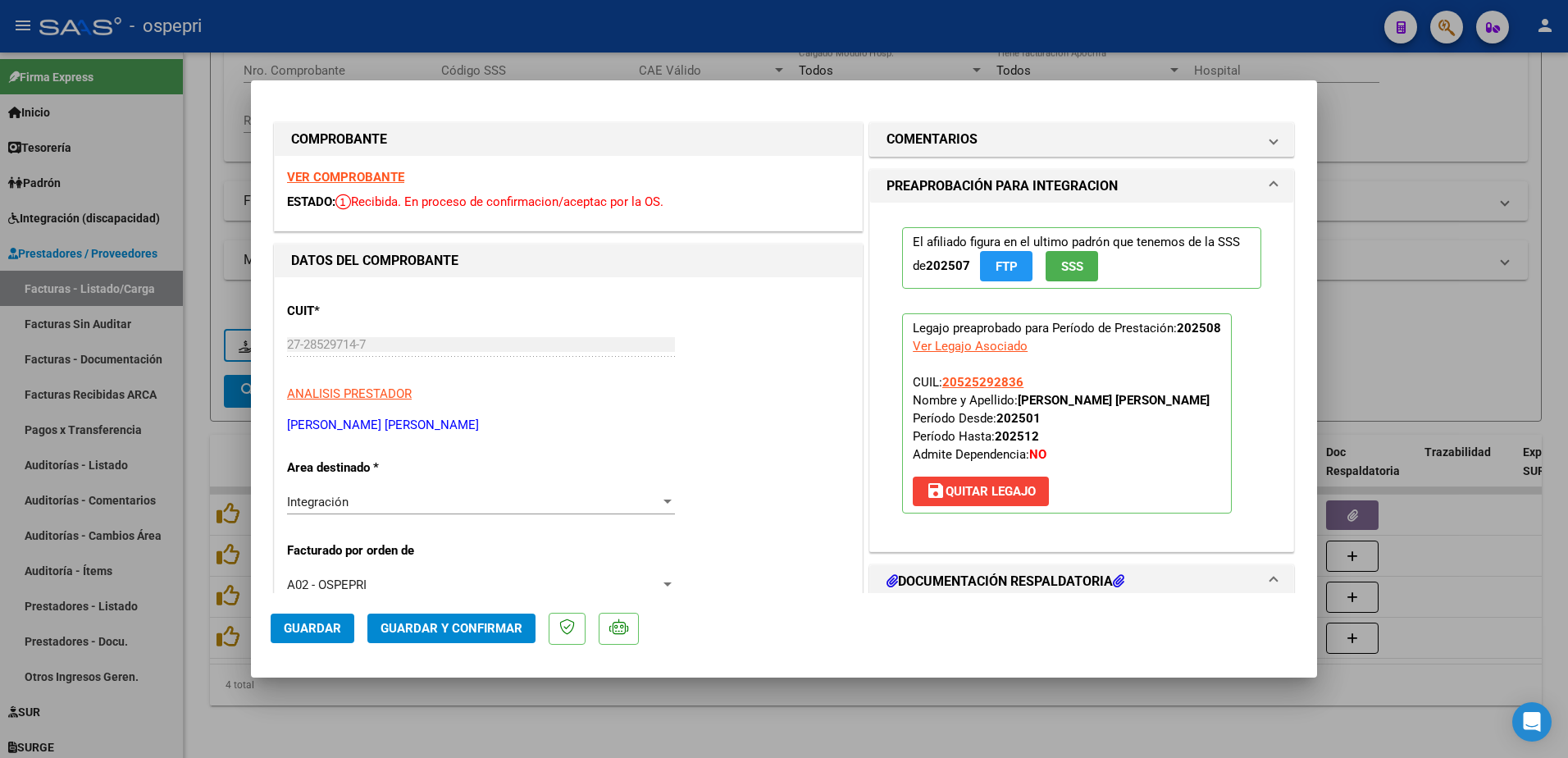
click at [341, 177] on strong "VER COMPROBANTE" at bounding box center [346, 177] width 117 height 15
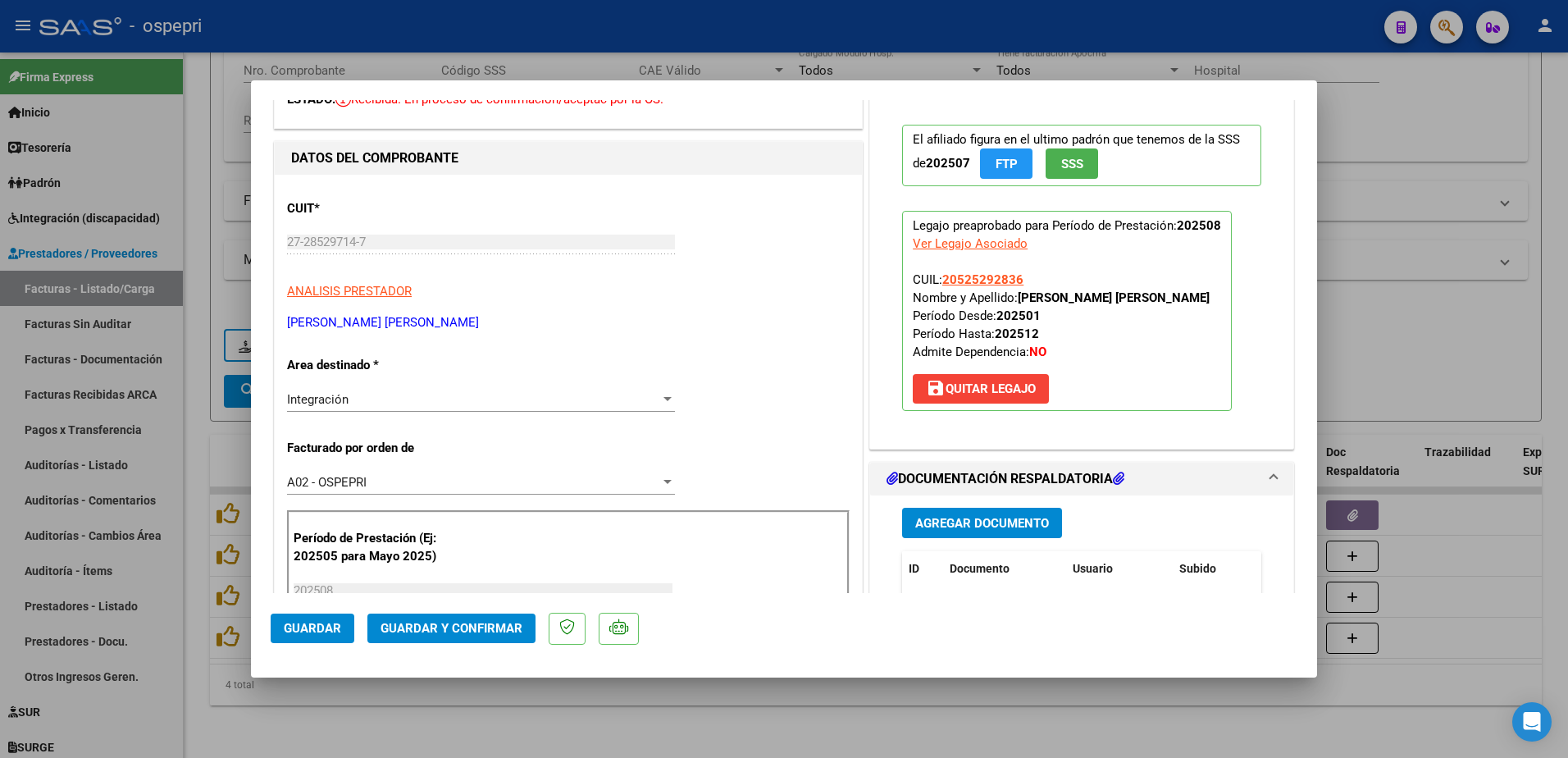
scroll to position [82, 0]
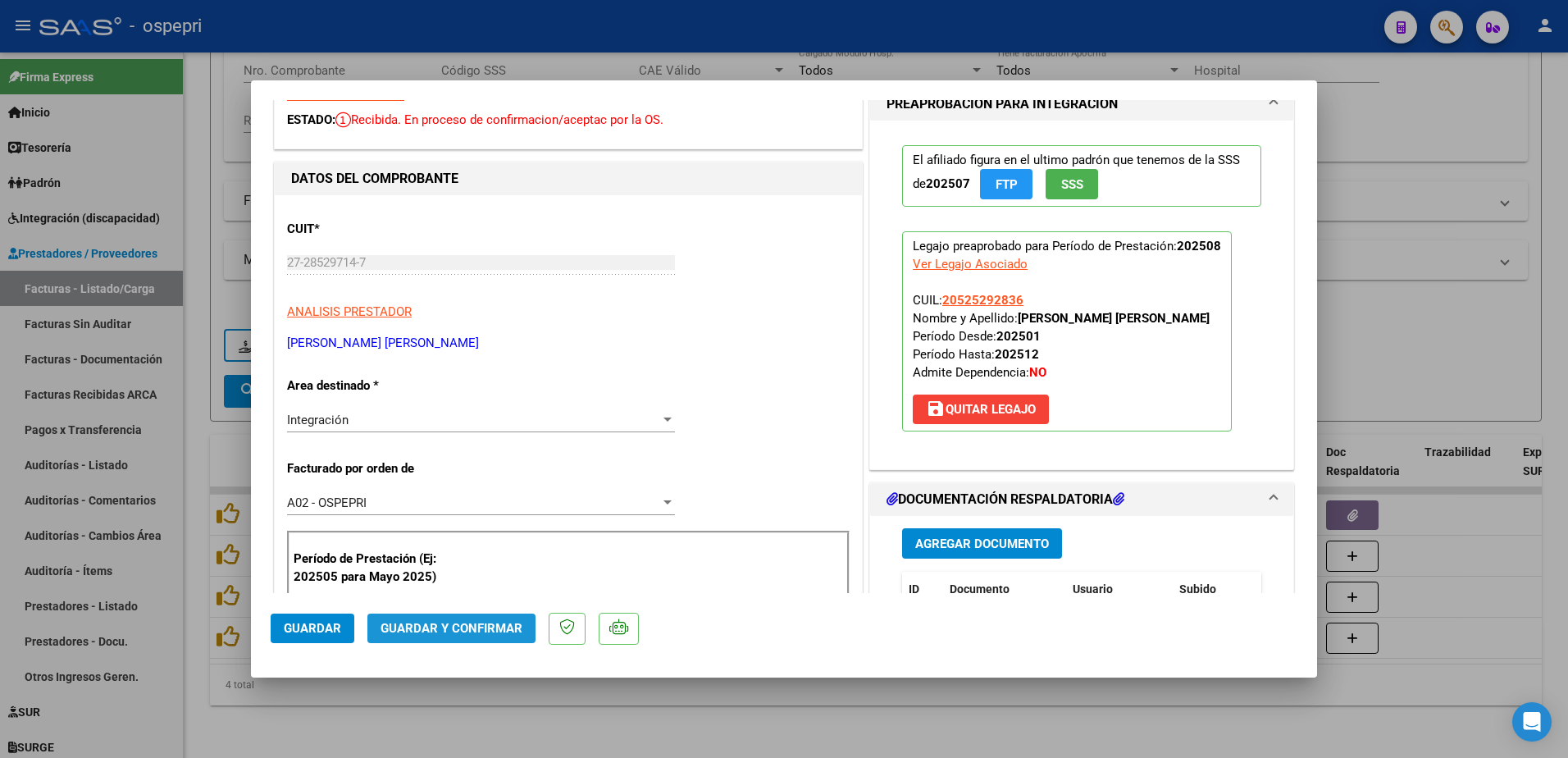
click at [485, 630] on span "Guardar y Confirmar" at bounding box center [451, 628] width 142 height 15
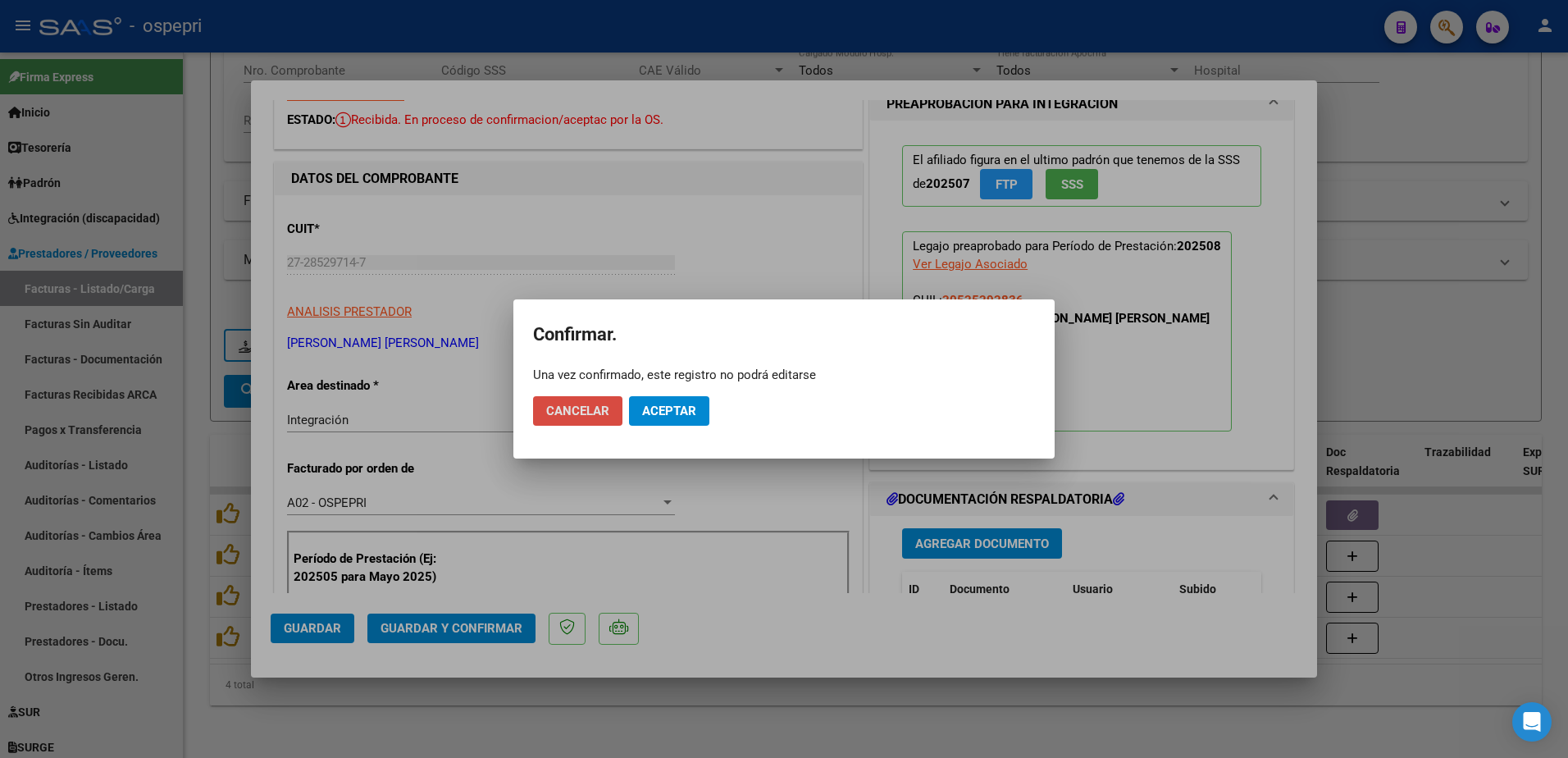
click at [565, 418] on span "Cancelar" at bounding box center [577, 411] width 63 height 15
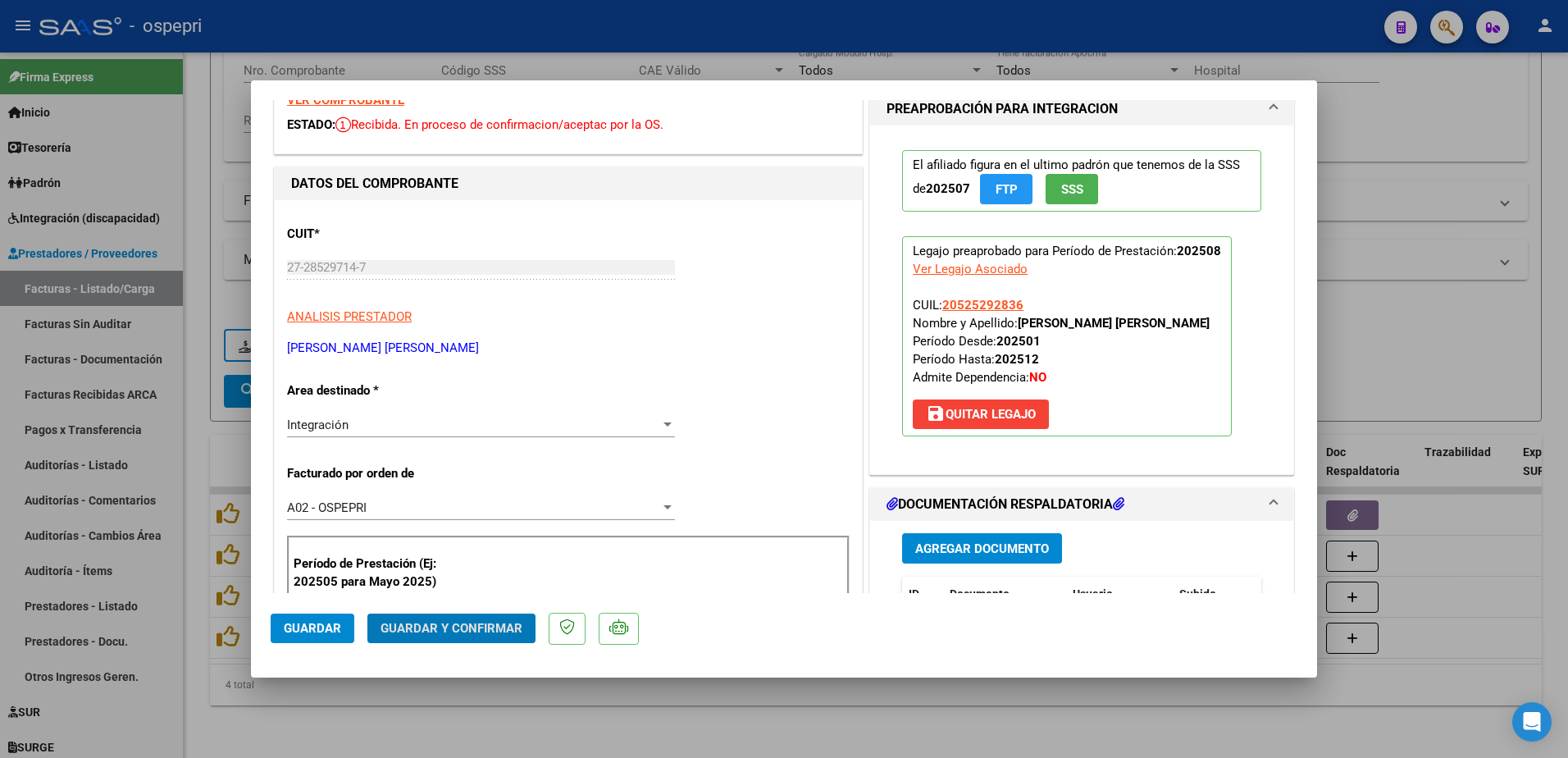
scroll to position [0, 0]
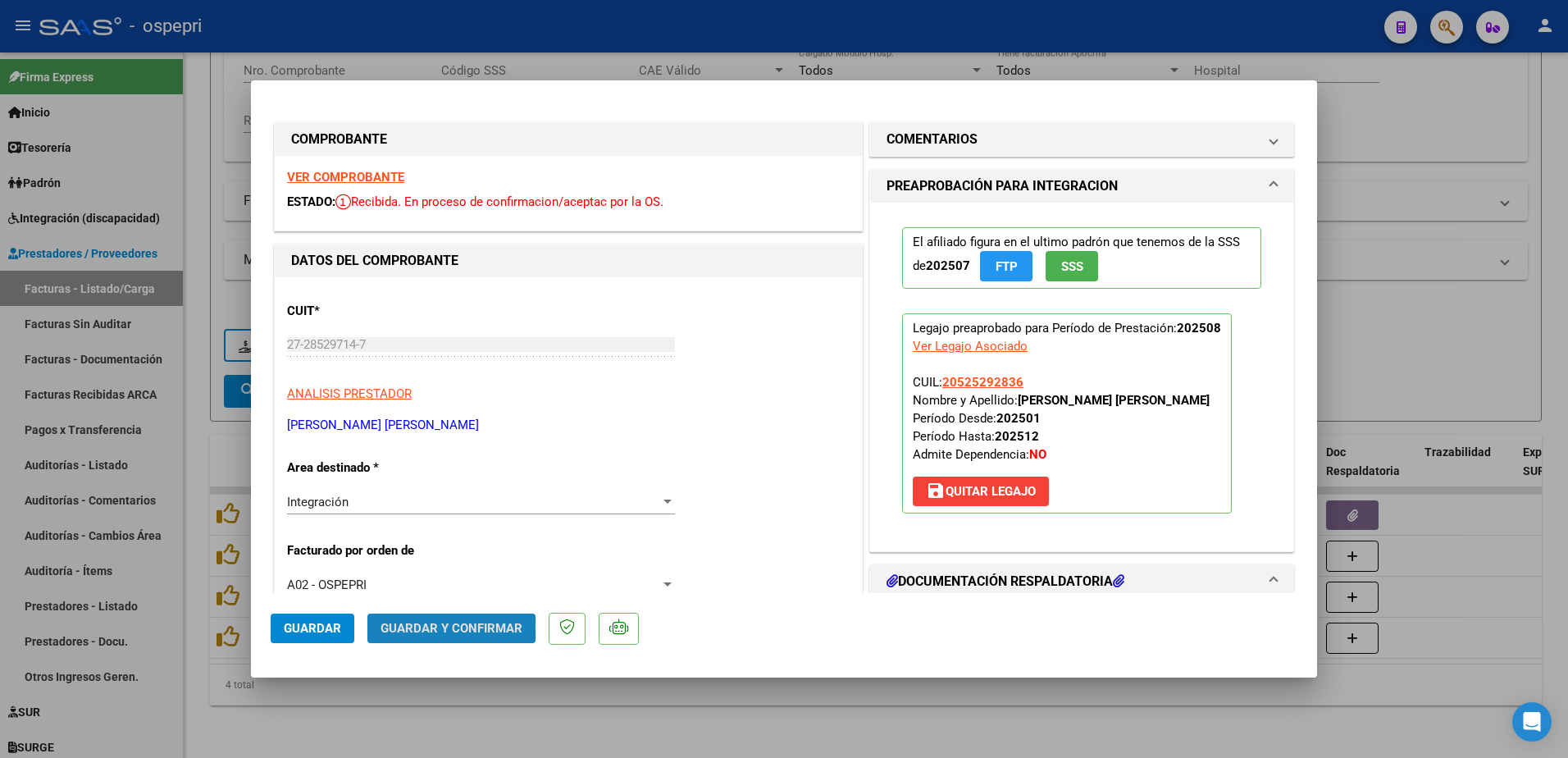
click at [441, 629] on span "Guardar y Confirmar" at bounding box center [451, 628] width 142 height 15
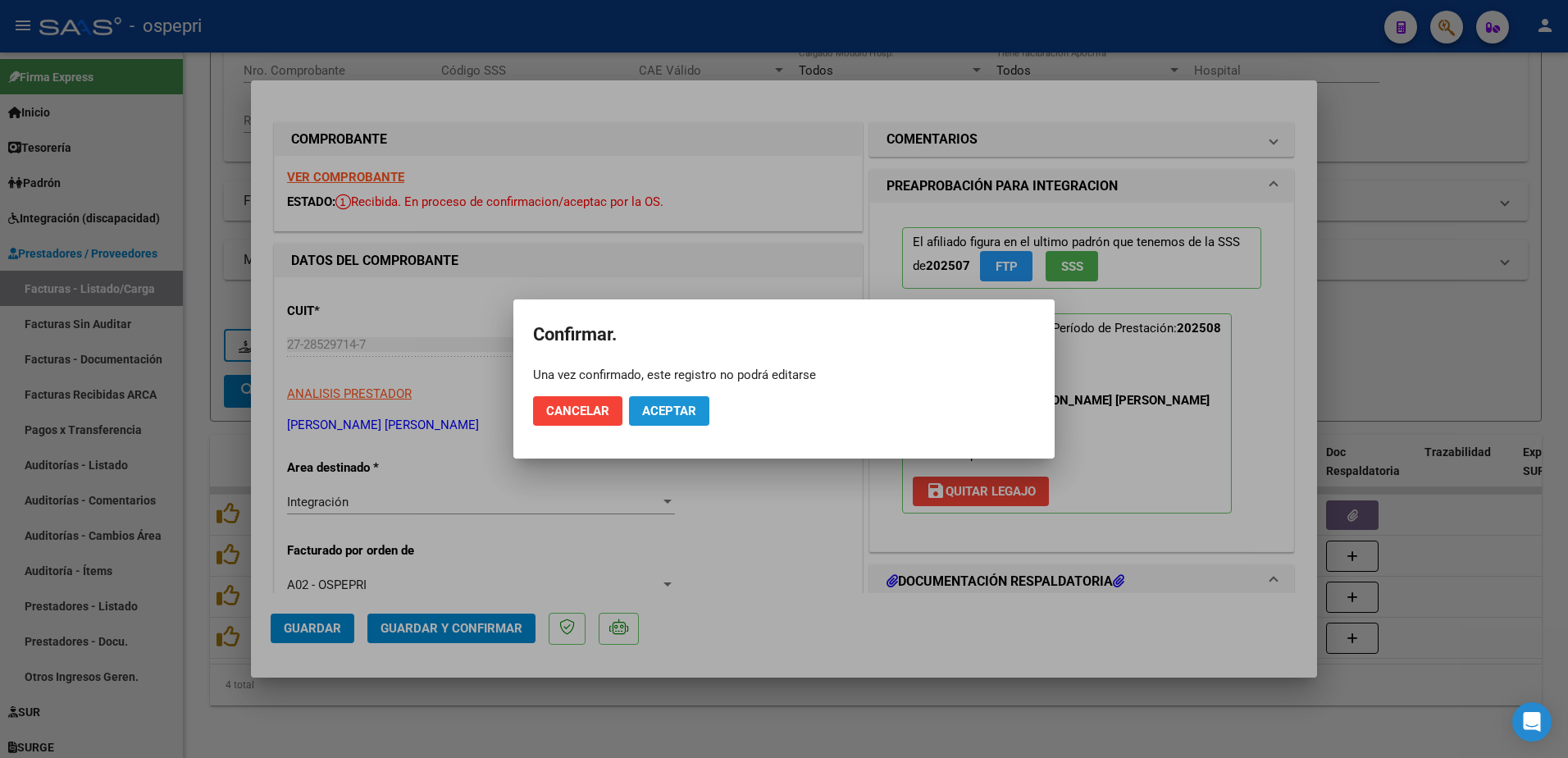
click at [667, 418] on span "Aceptar" at bounding box center [669, 411] width 54 height 15
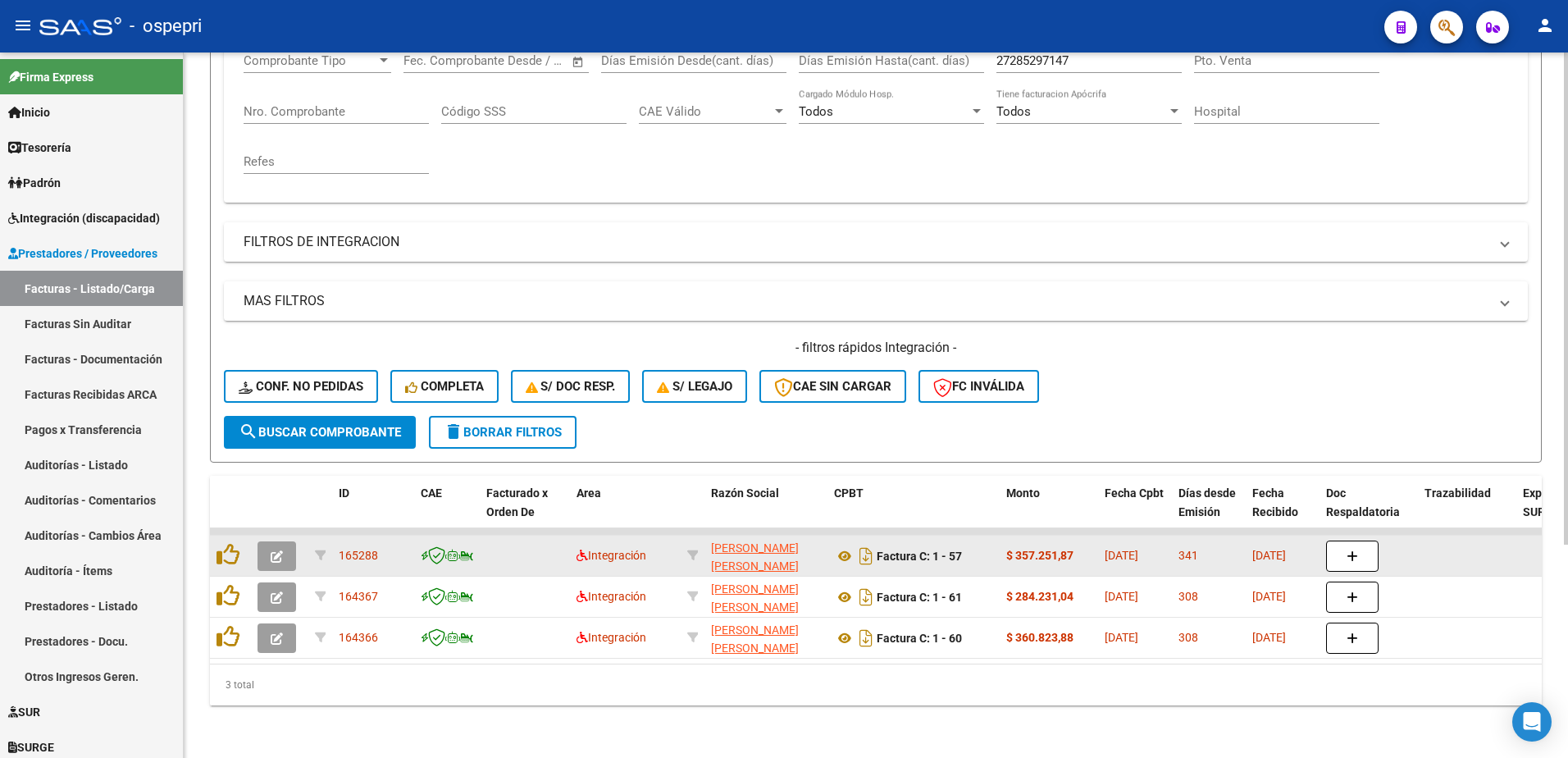
scroll to position [306, 0]
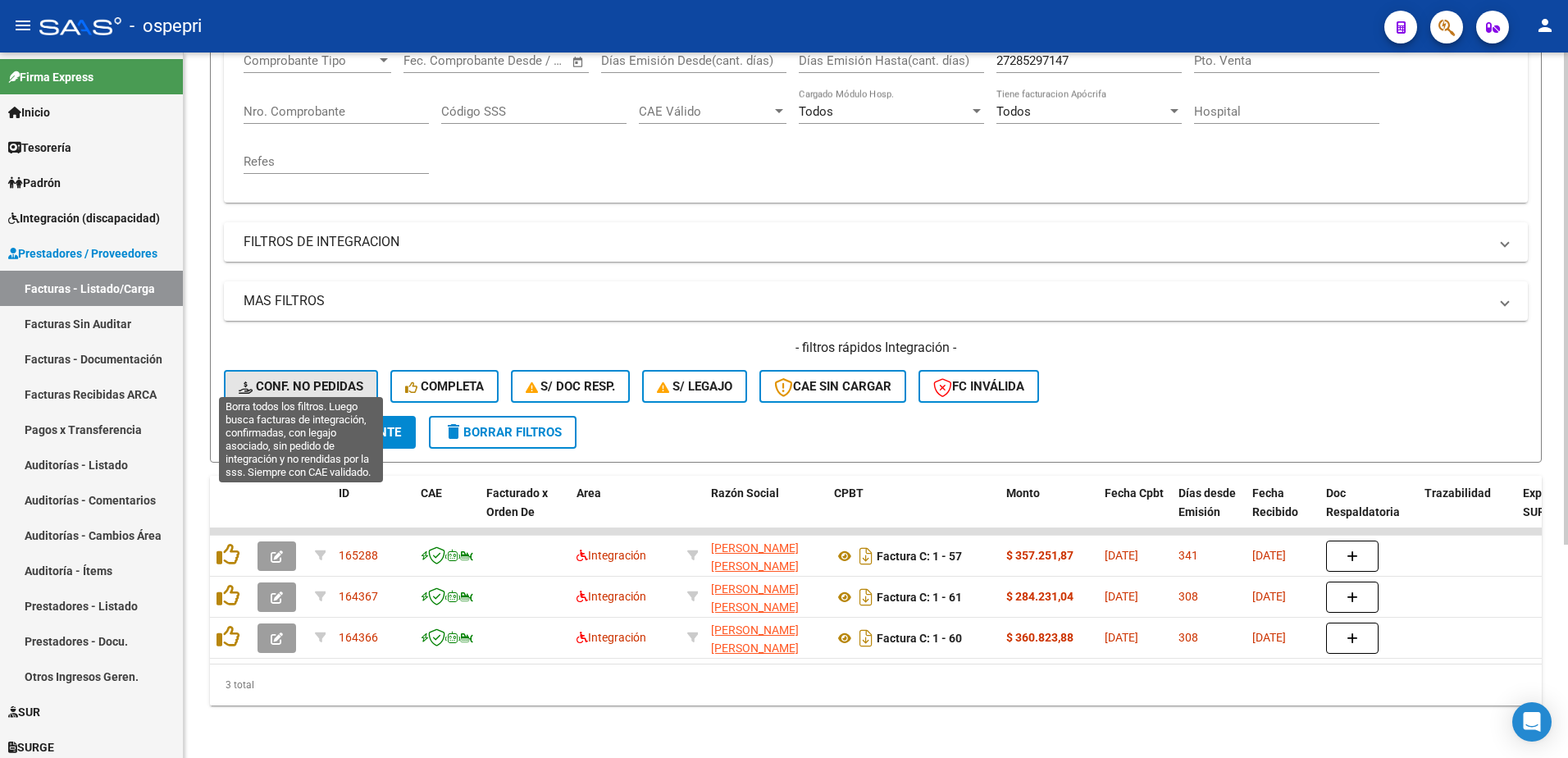
click at [313, 379] on span "Conf. no pedidas" at bounding box center [300, 386] width 124 height 15
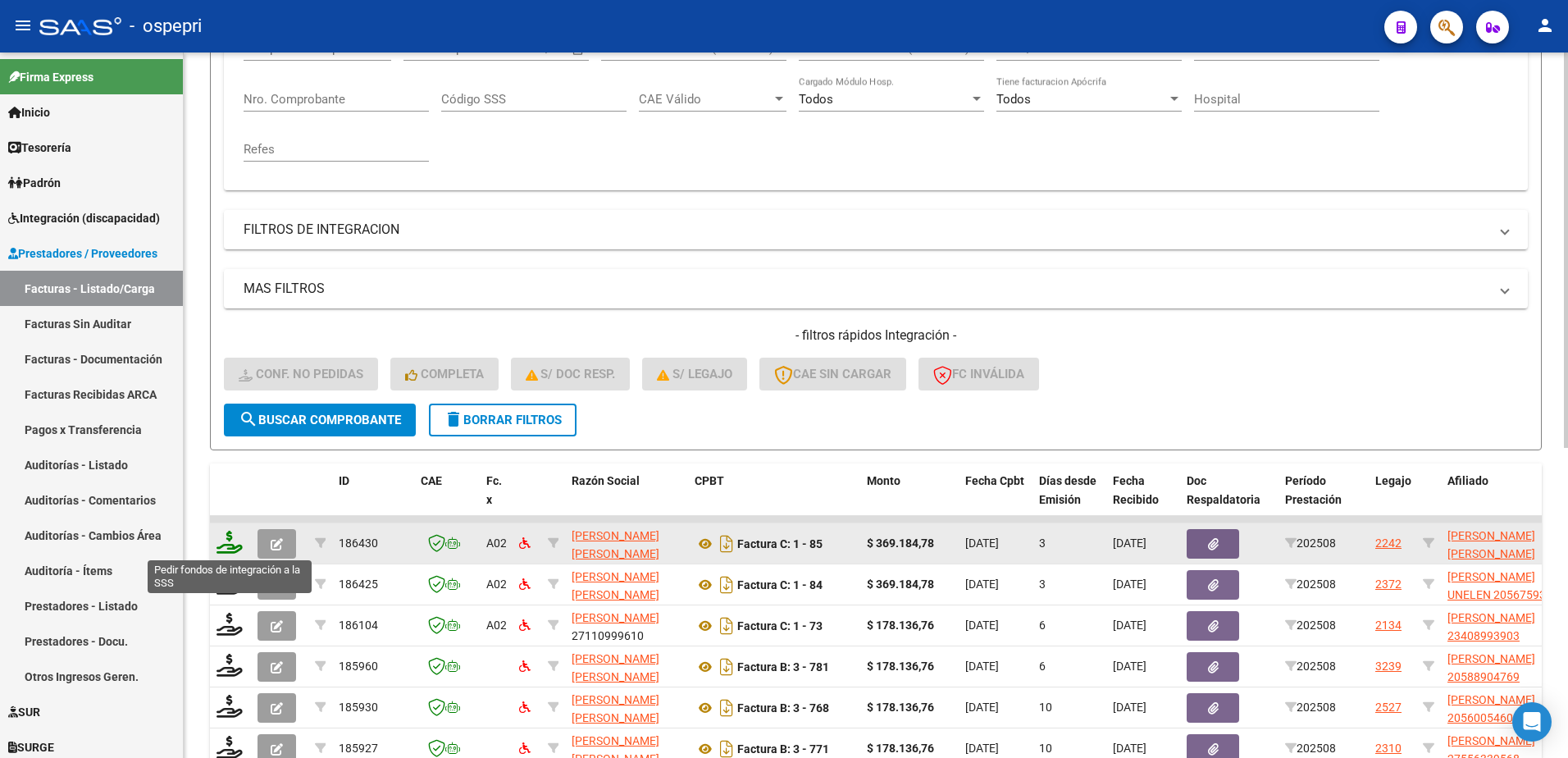
click at [228, 547] on icon at bounding box center [230, 542] width 26 height 23
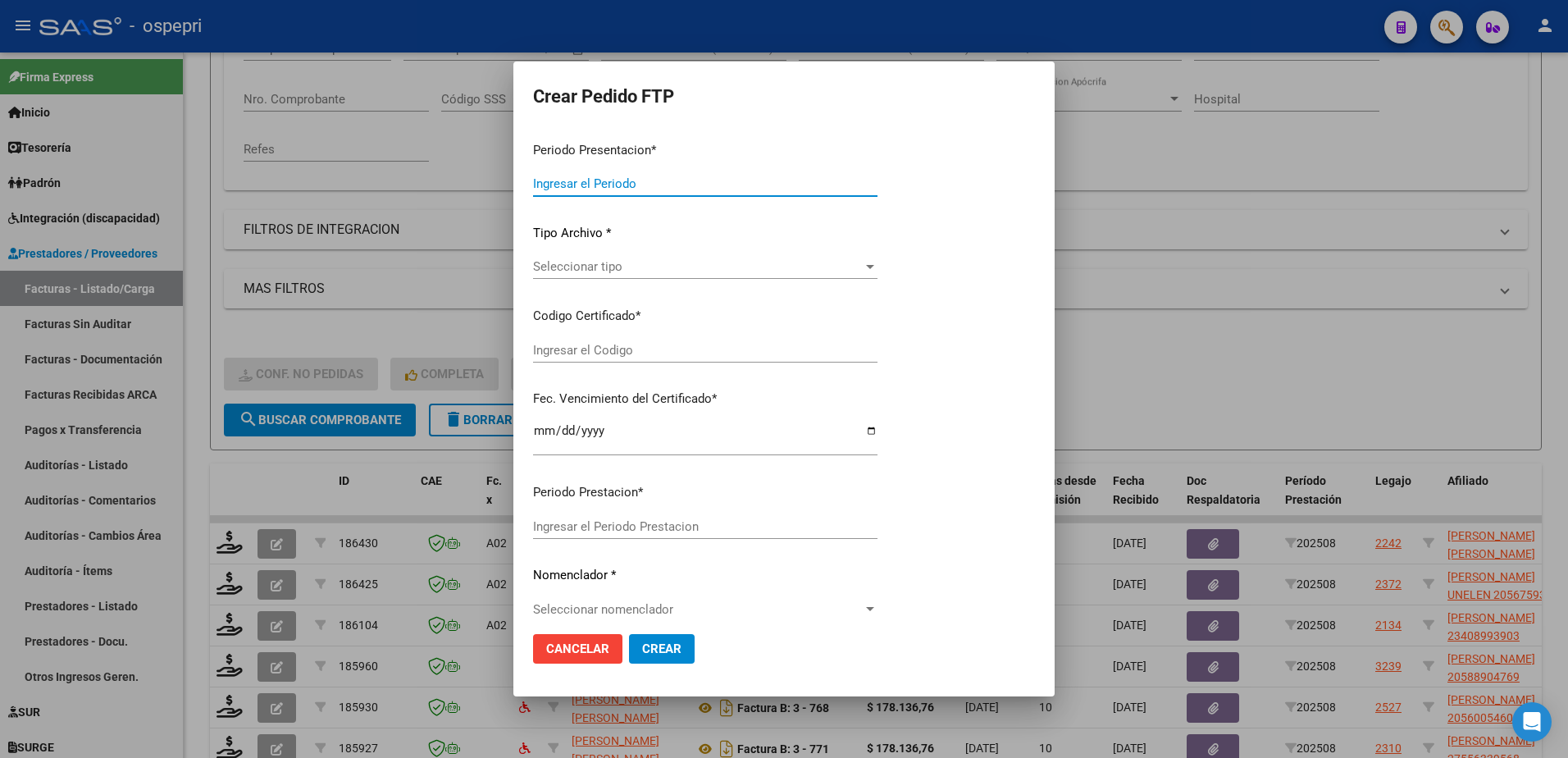
type input "202508"
type input "$ 369.184,78"
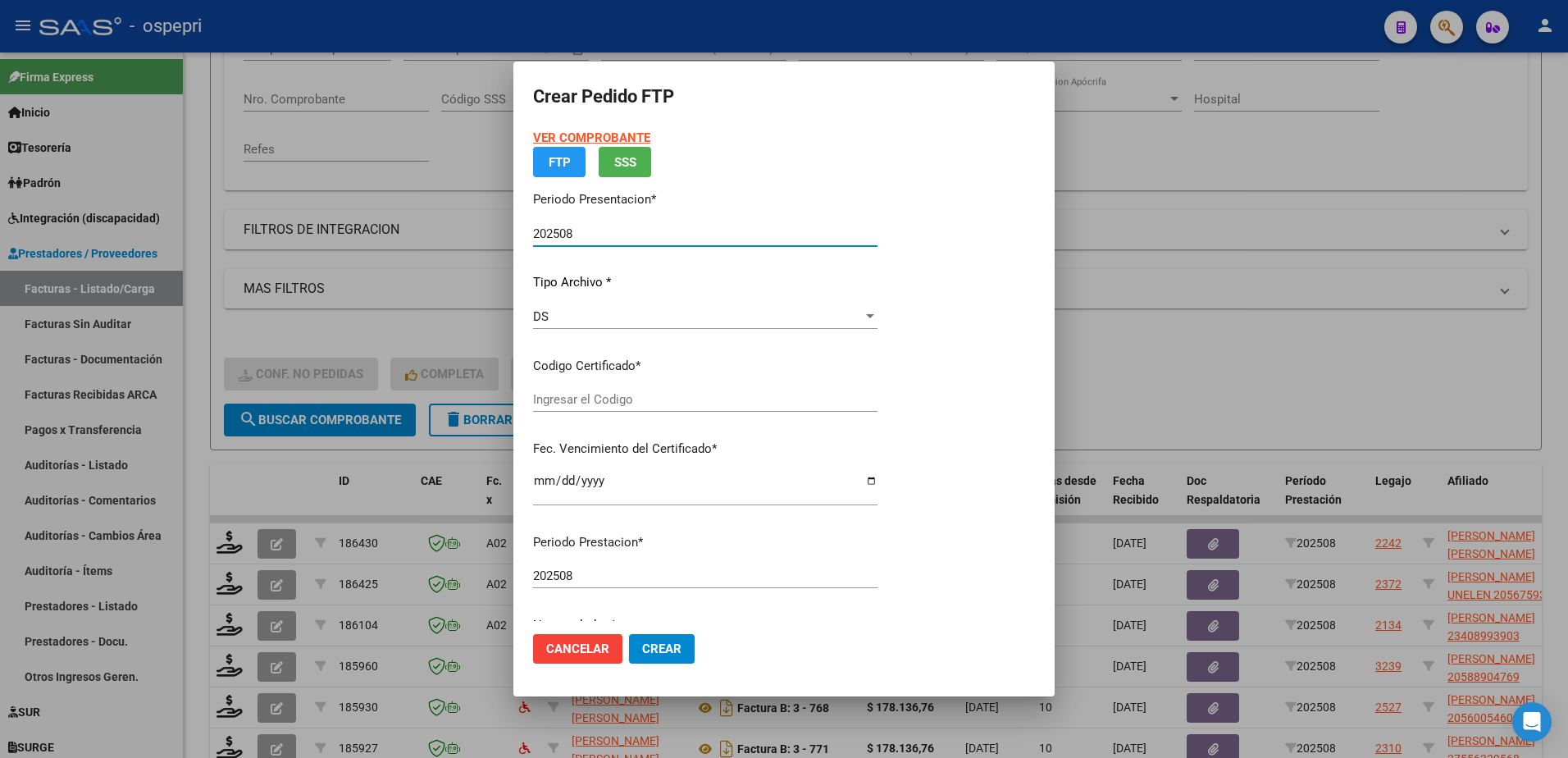
type input "20525292836"
type input "2026-05-01"
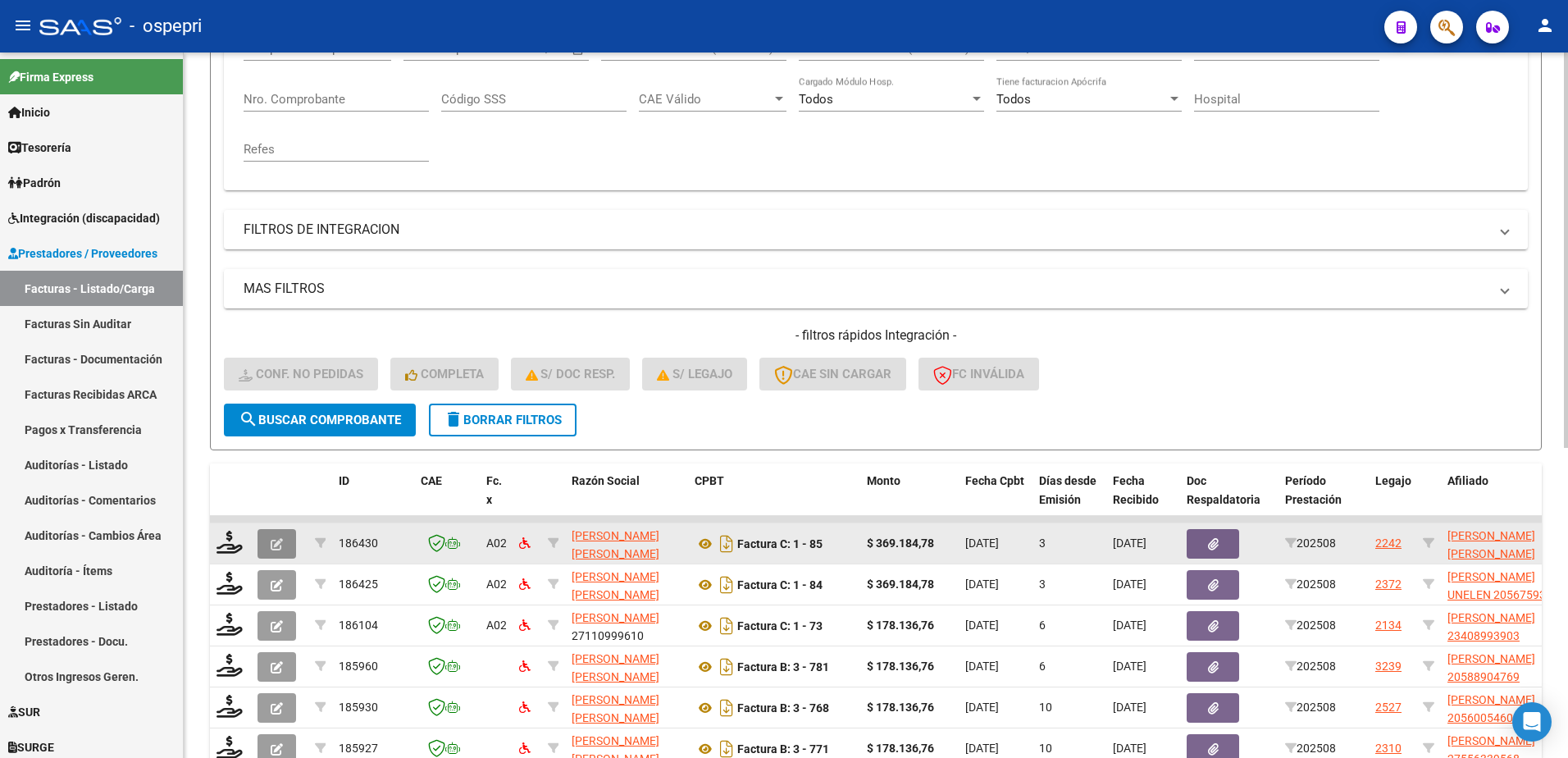
click at [272, 550] on icon "button" at bounding box center [277, 544] width 12 height 12
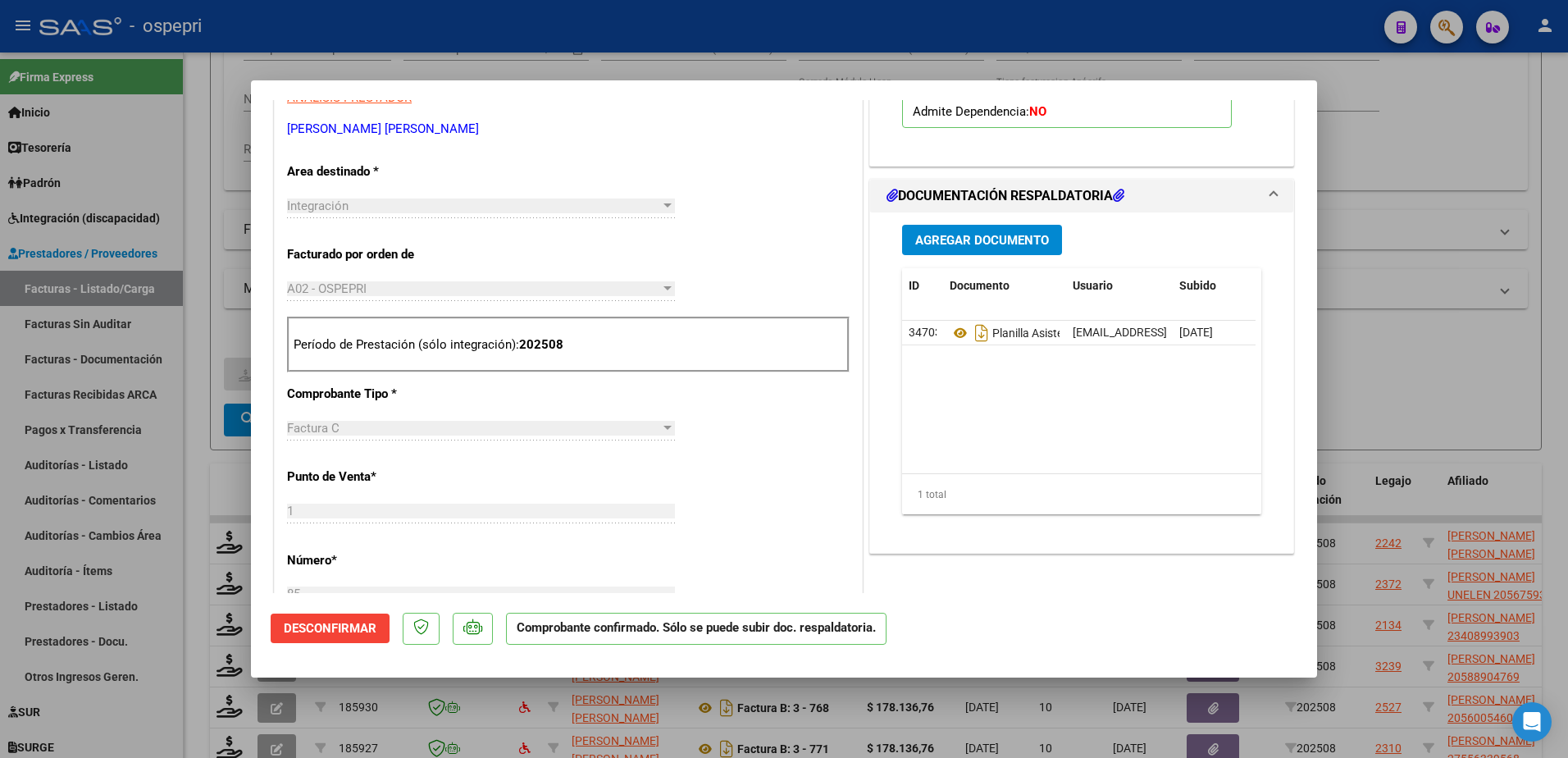
scroll to position [328, 0]
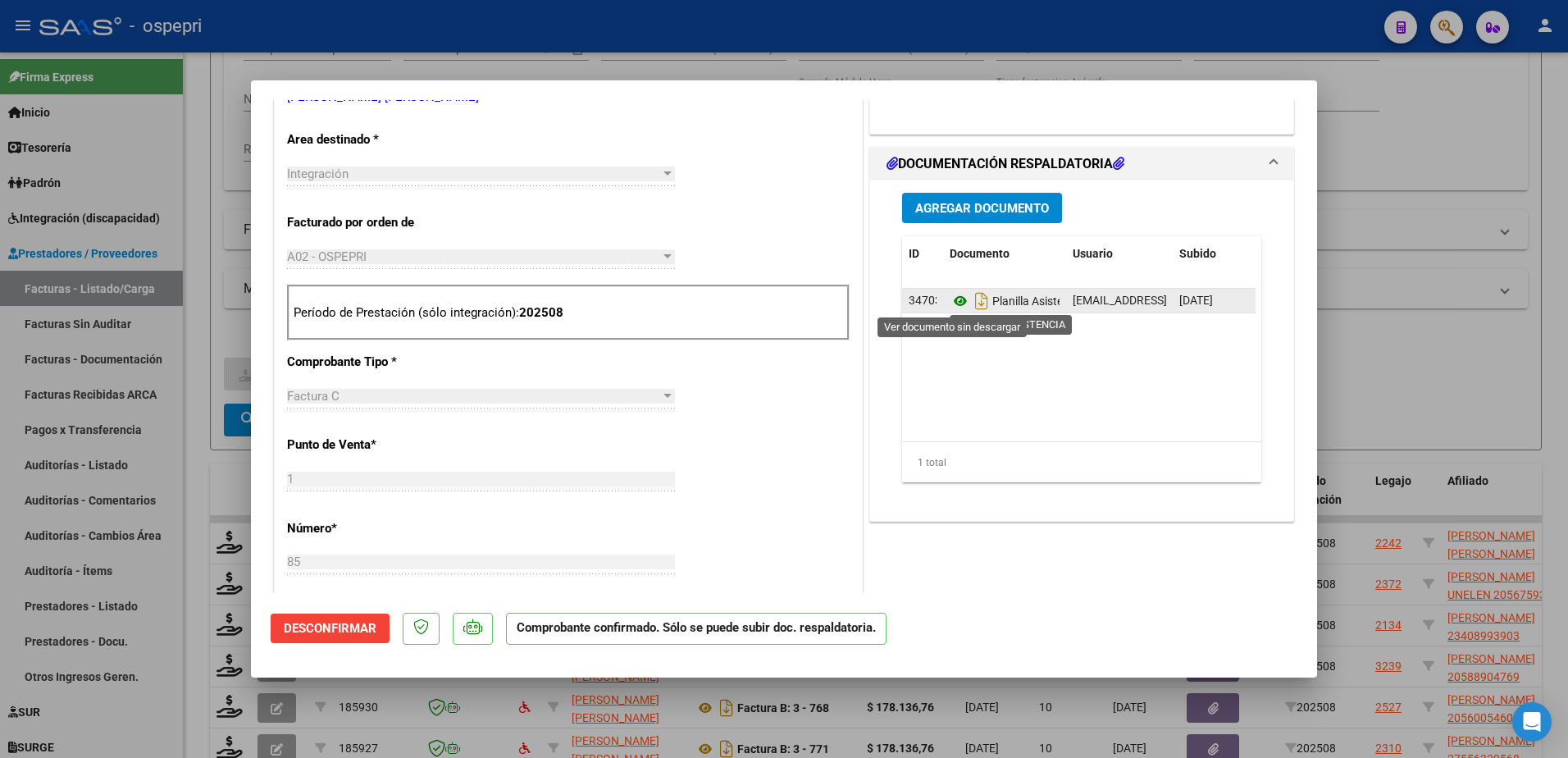
click at [950, 297] on icon at bounding box center [960, 301] width 21 height 19
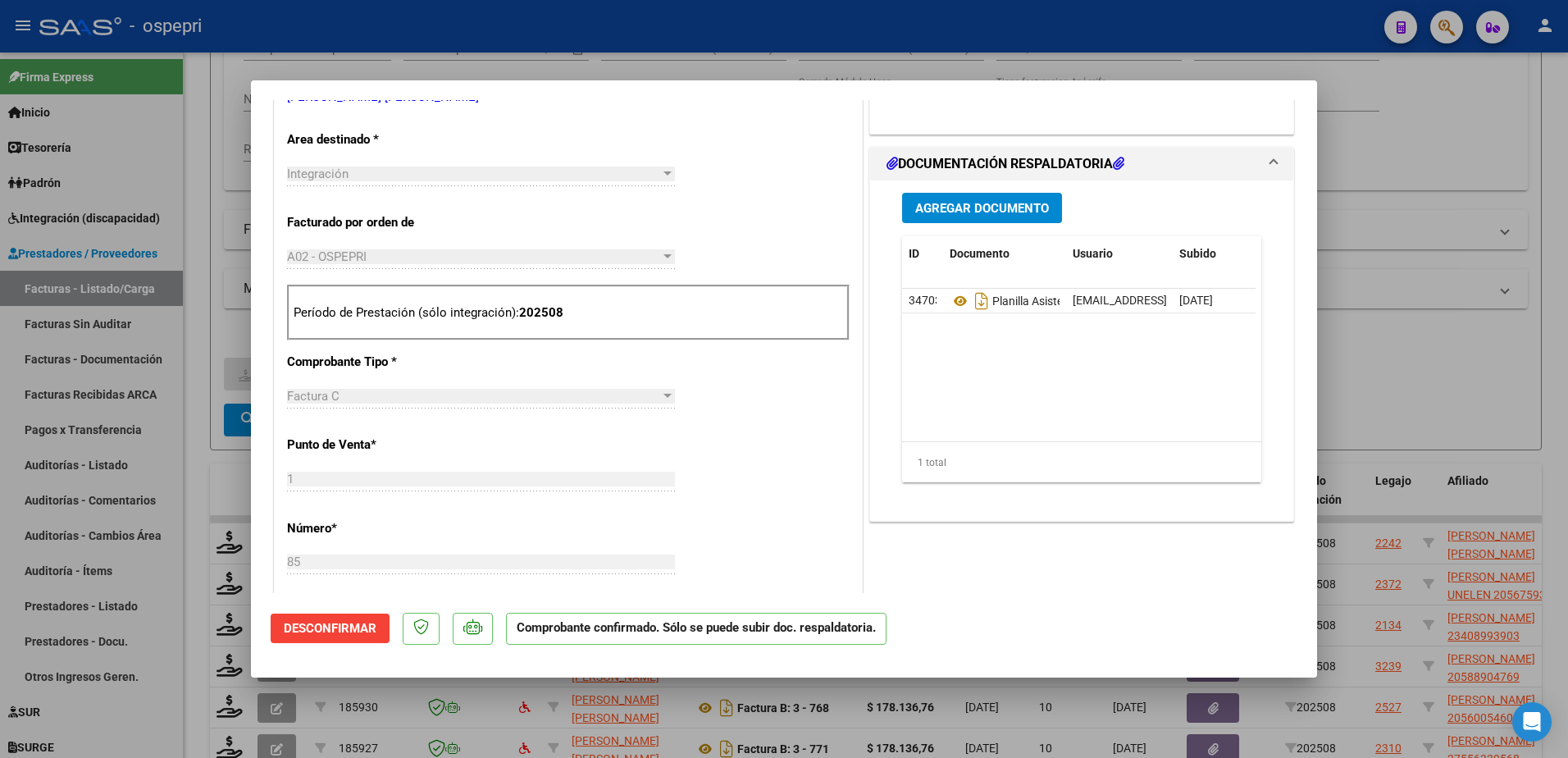
type input "$ 0,00"
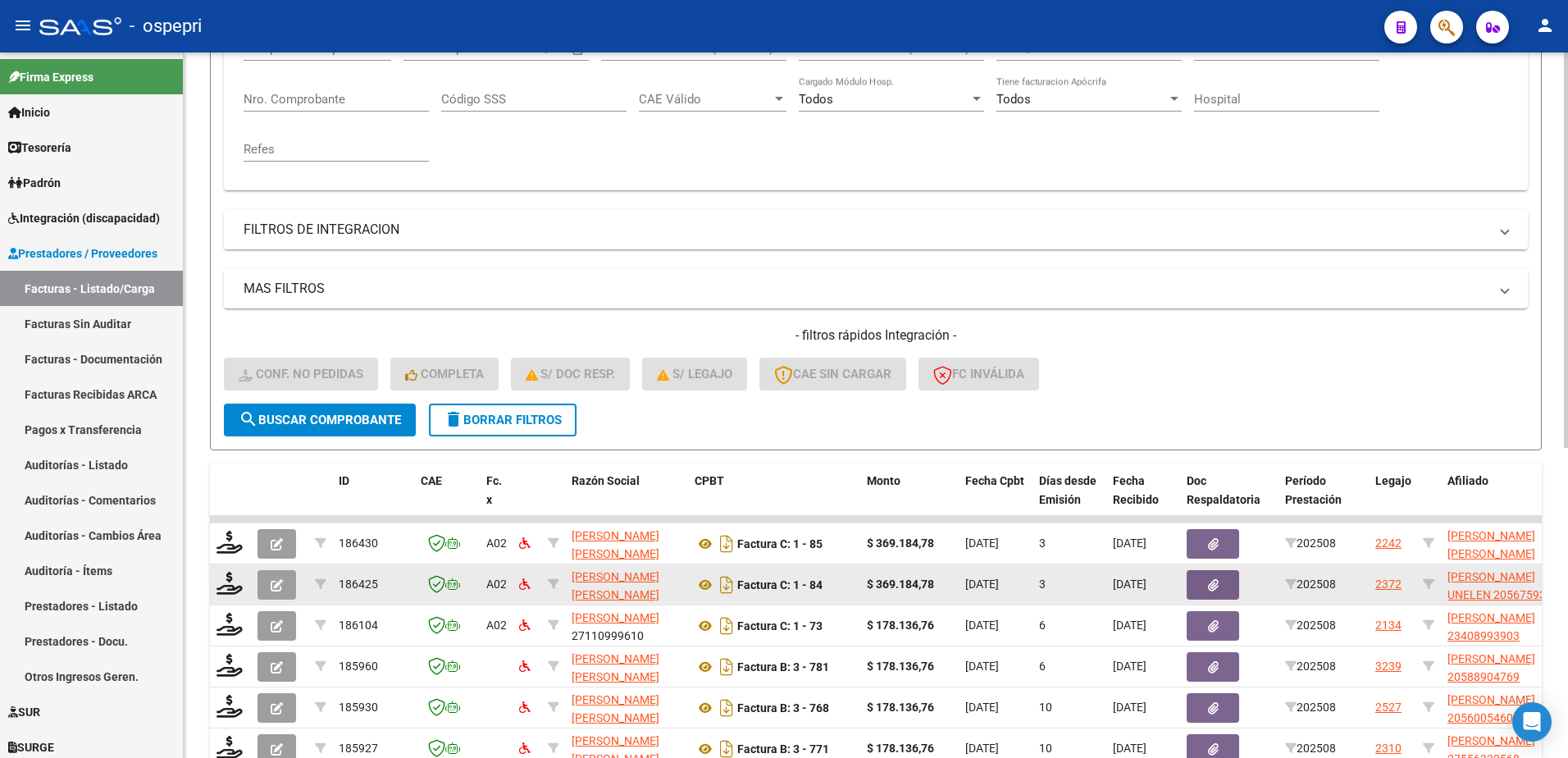
click at [279, 582] on icon "button" at bounding box center [277, 585] width 12 height 12
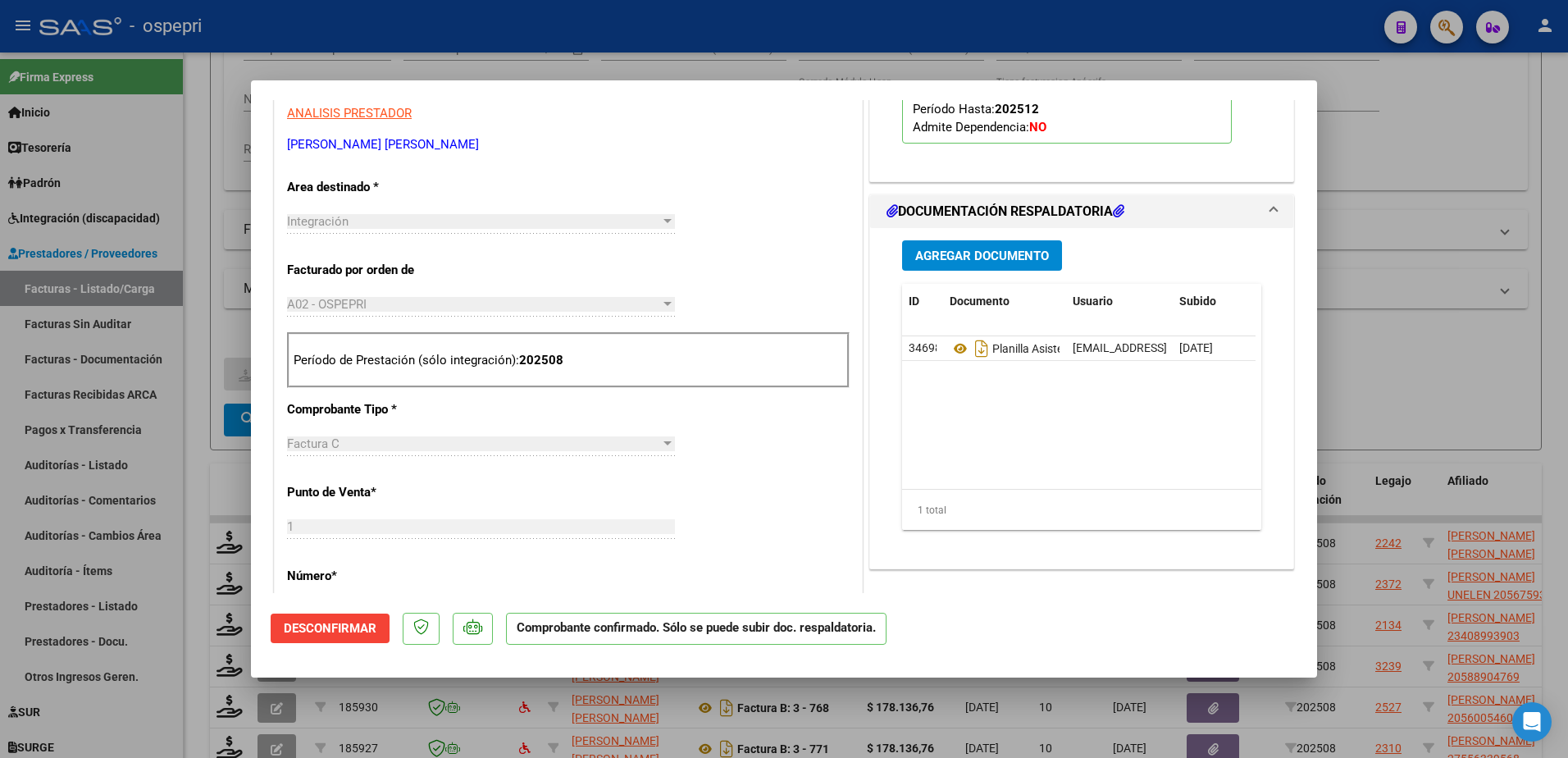
scroll to position [246, 0]
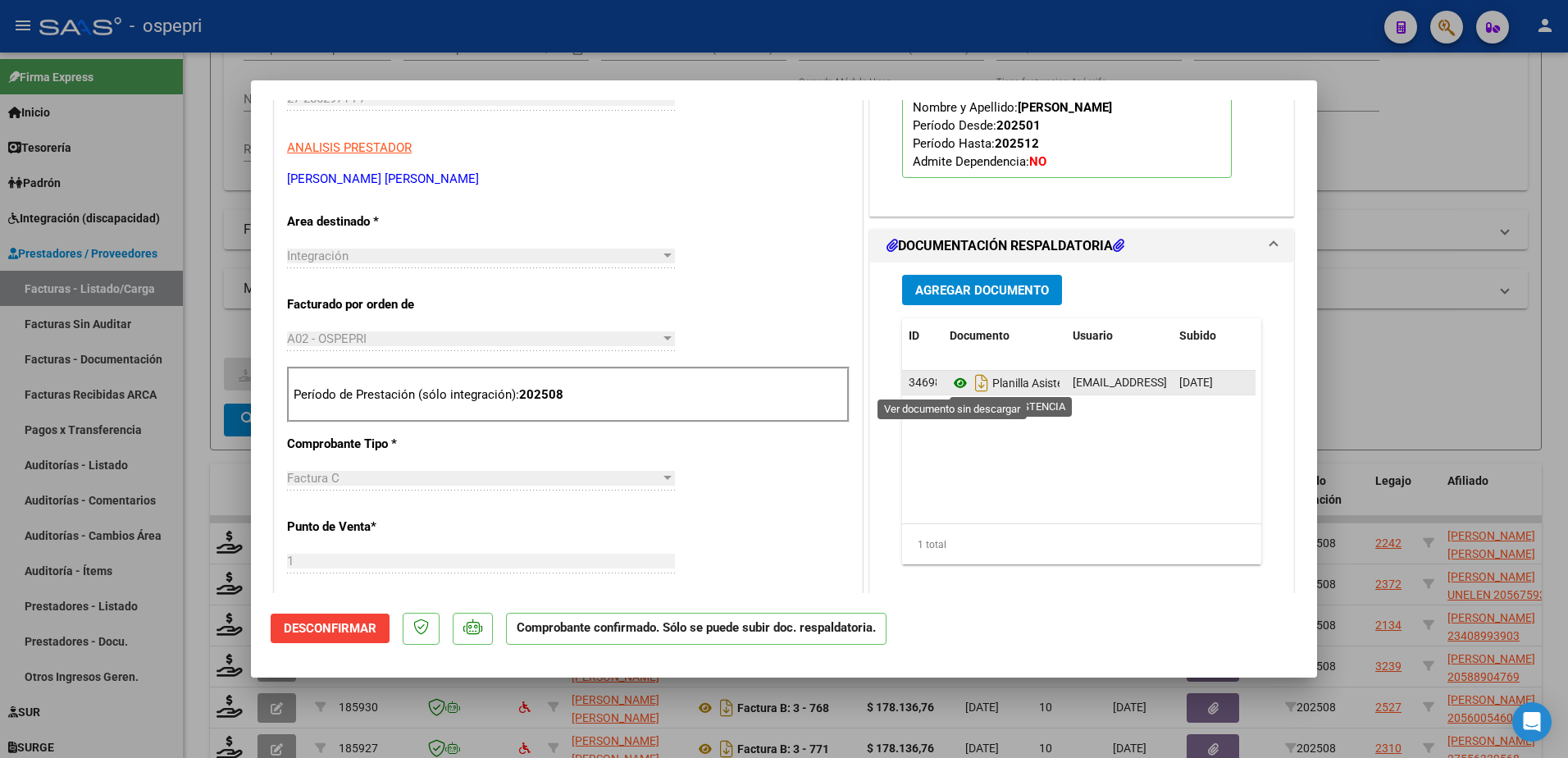
click at [950, 382] on icon at bounding box center [960, 383] width 21 height 19
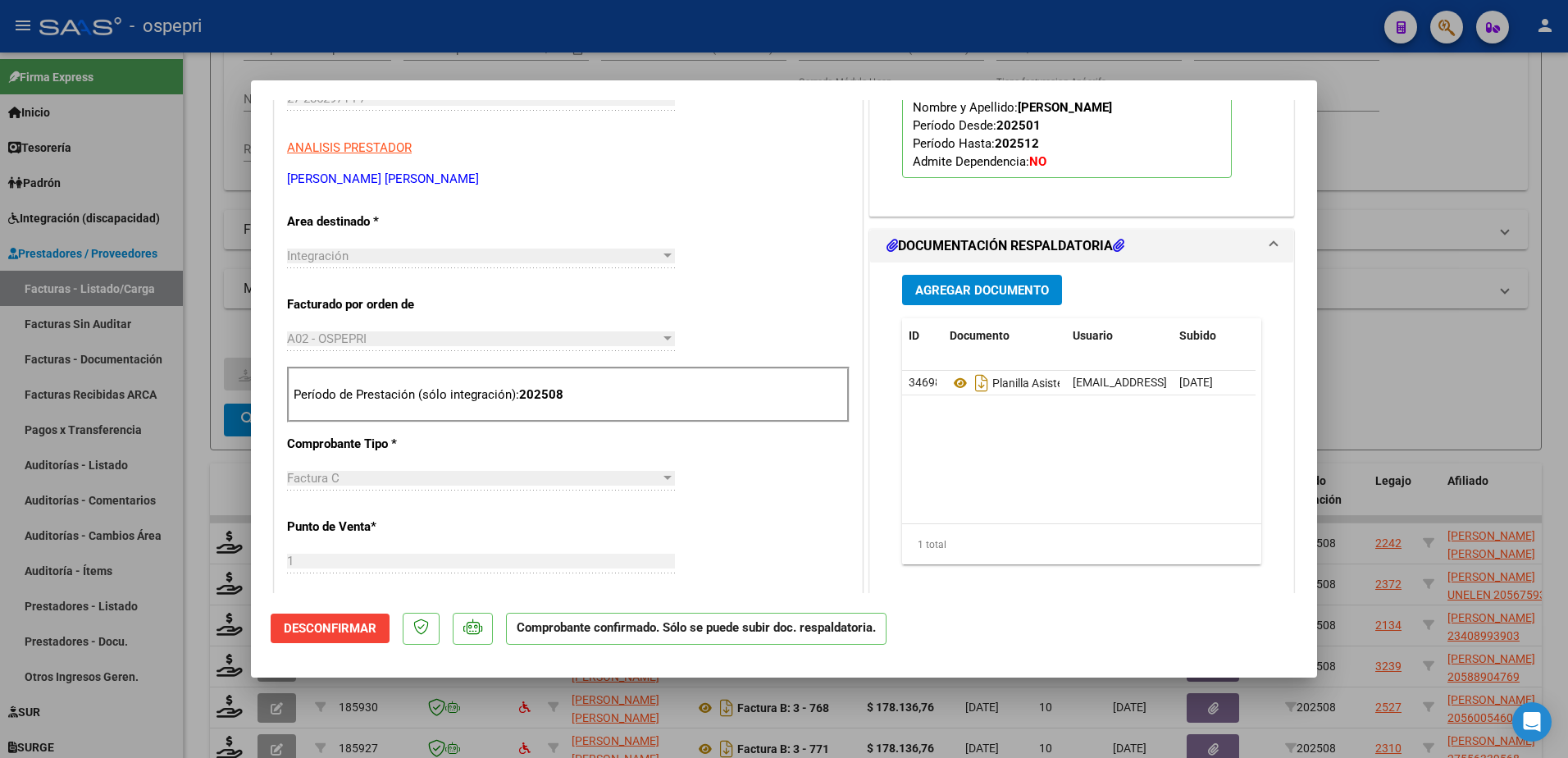
type input "$ 0,00"
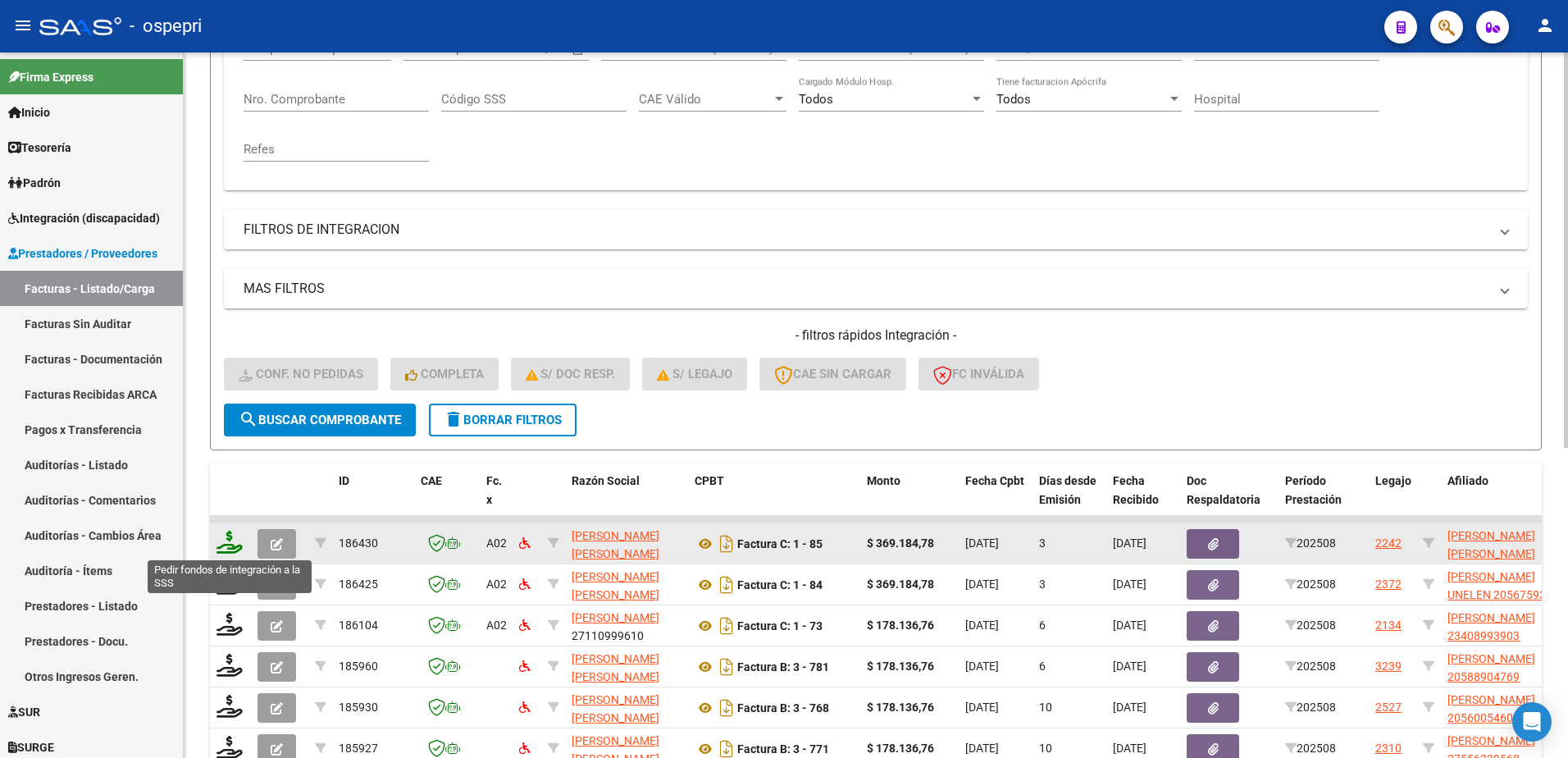
click at [230, 546] on icon at bounding box center [230, 542] width 26 height 23
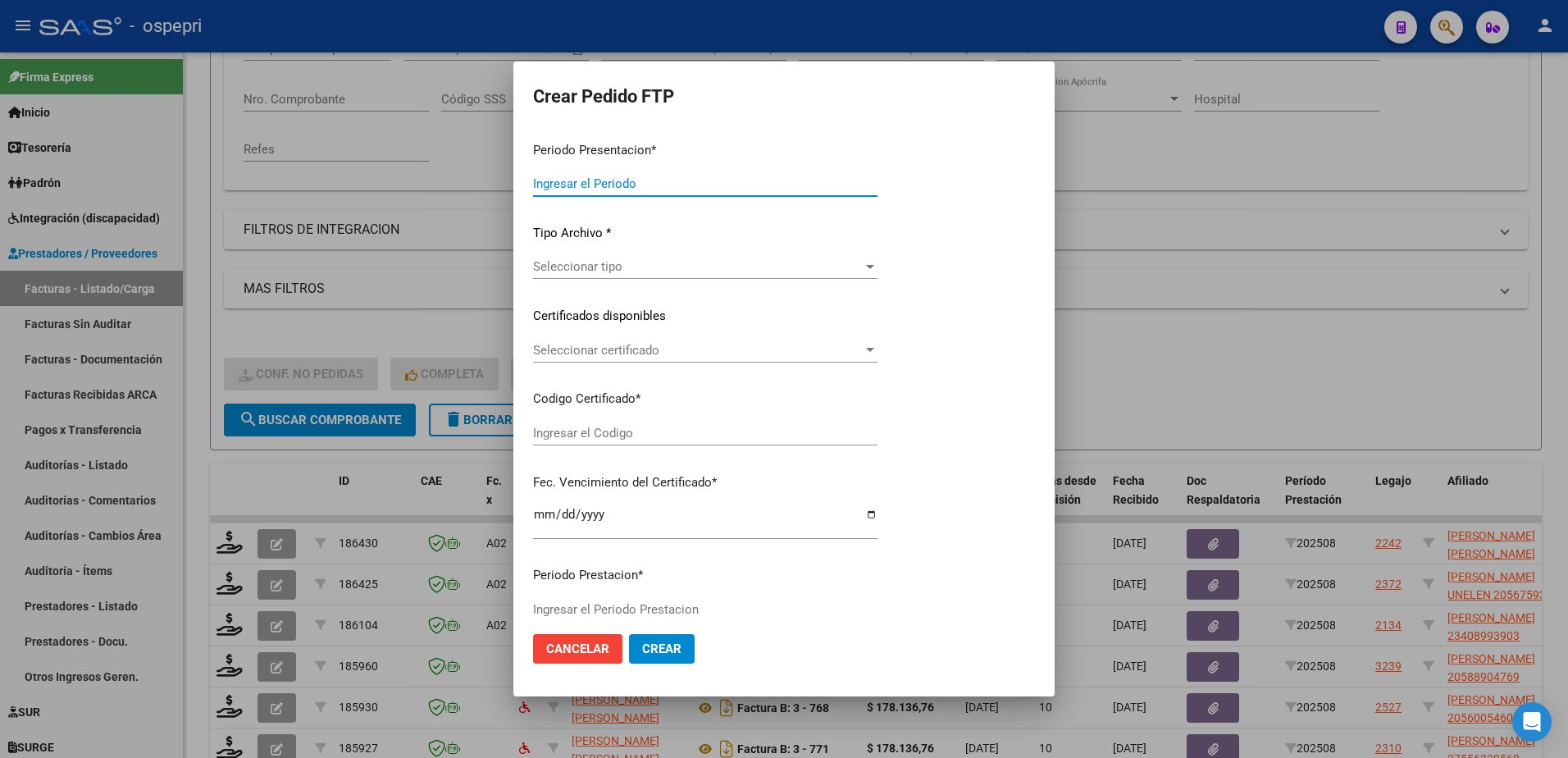
type input "202508"
type input "$ 369.184,78"
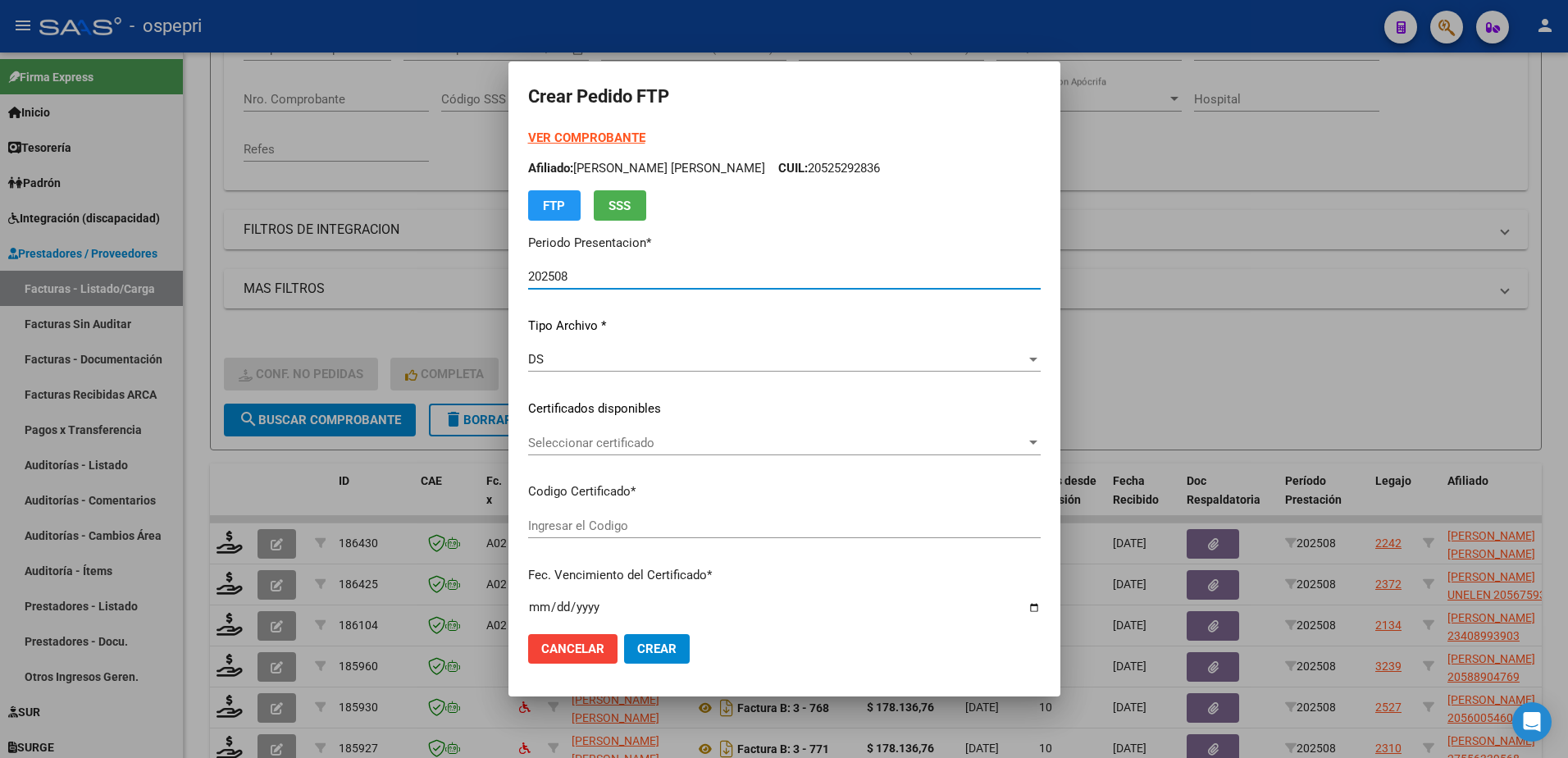
type input "20525292836"
type input "2026-05-01"
click at [590, 439] on span "Seleccionar certificado" at bounding box center [777, 443] width 498 height 15
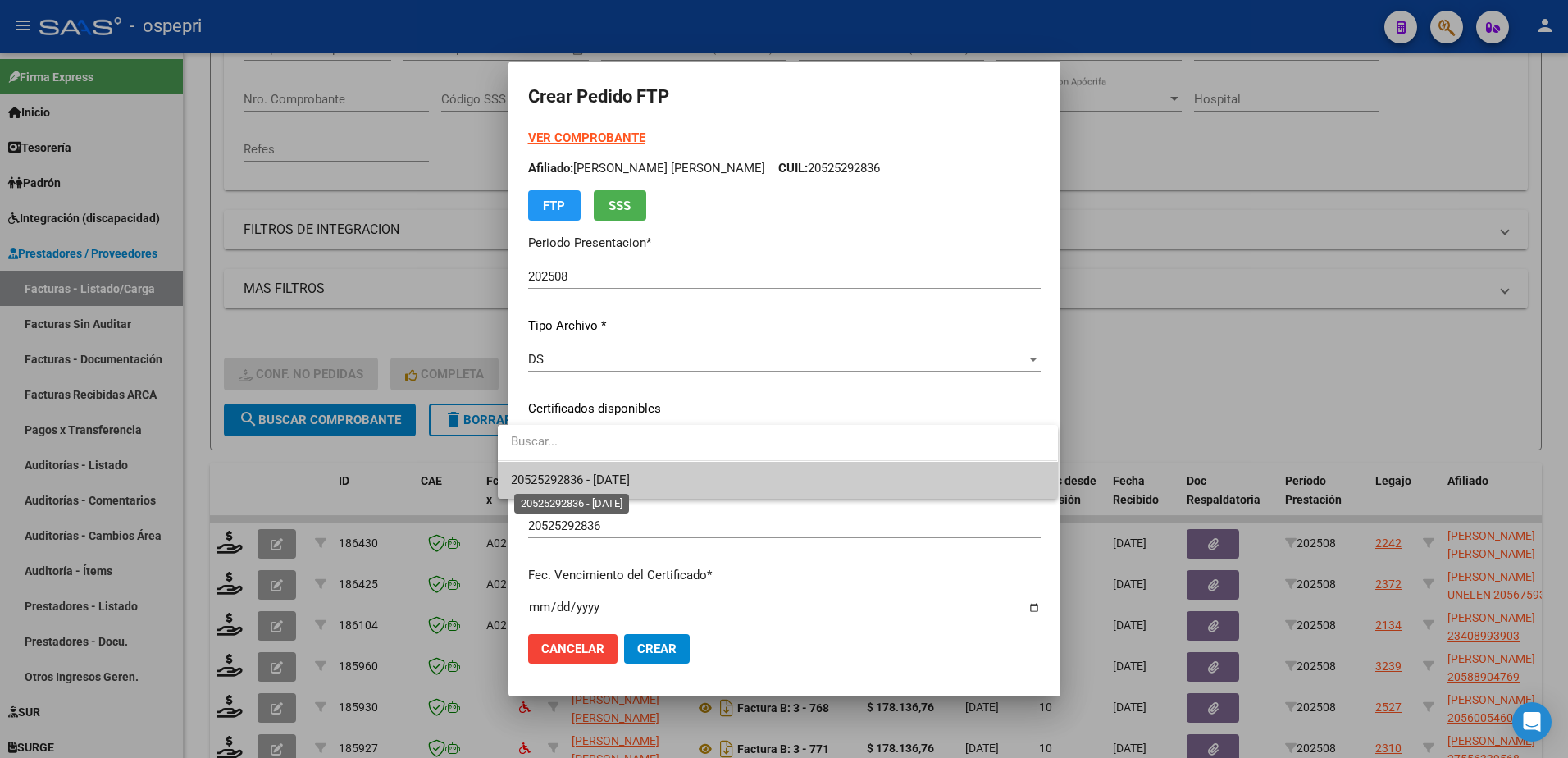
click at [591, 478] on span "20525292836 - 2026-05-01" at bounding box center [570, 479] width 119 height 15
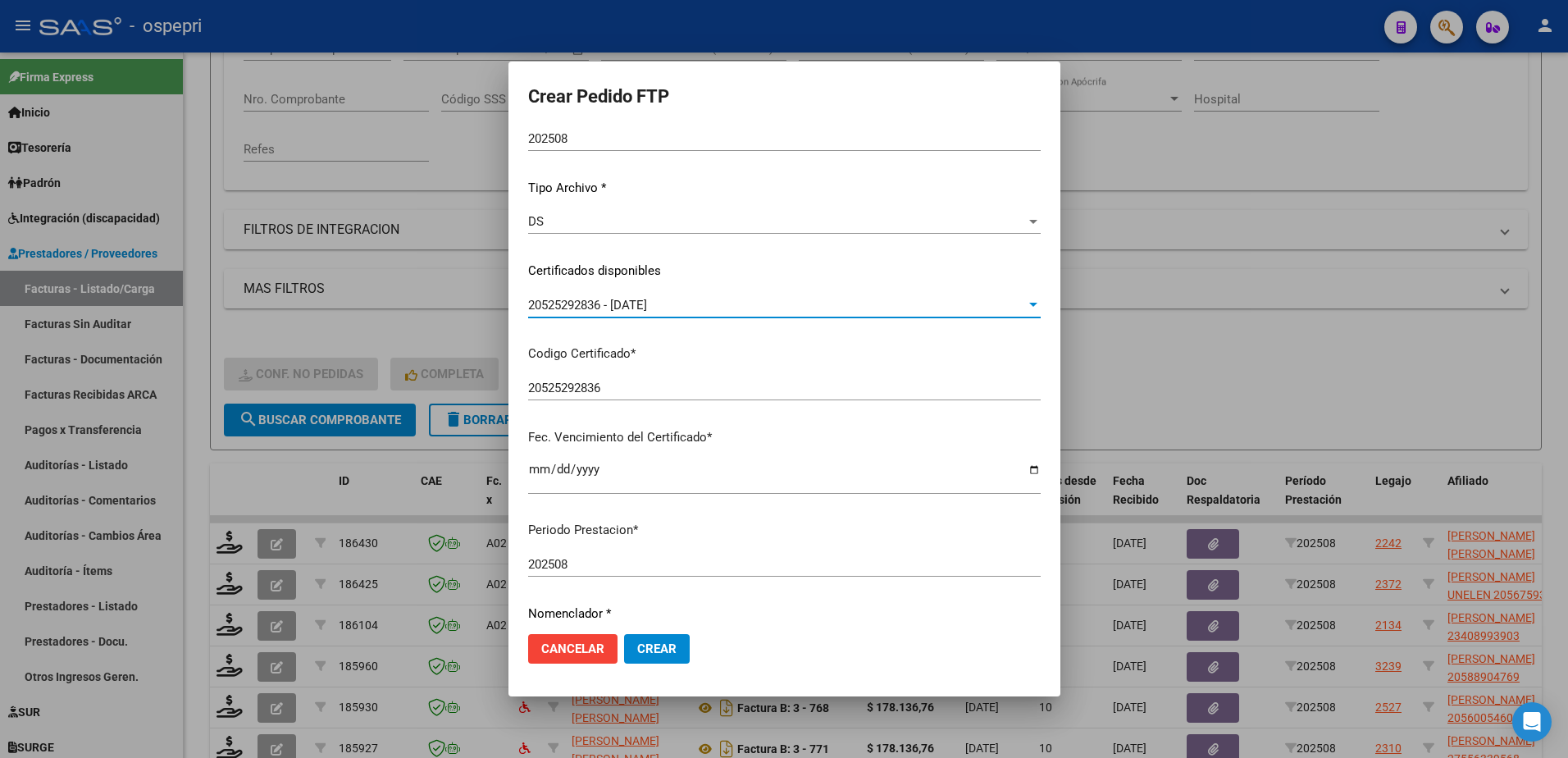
scroll to position [328, 0]
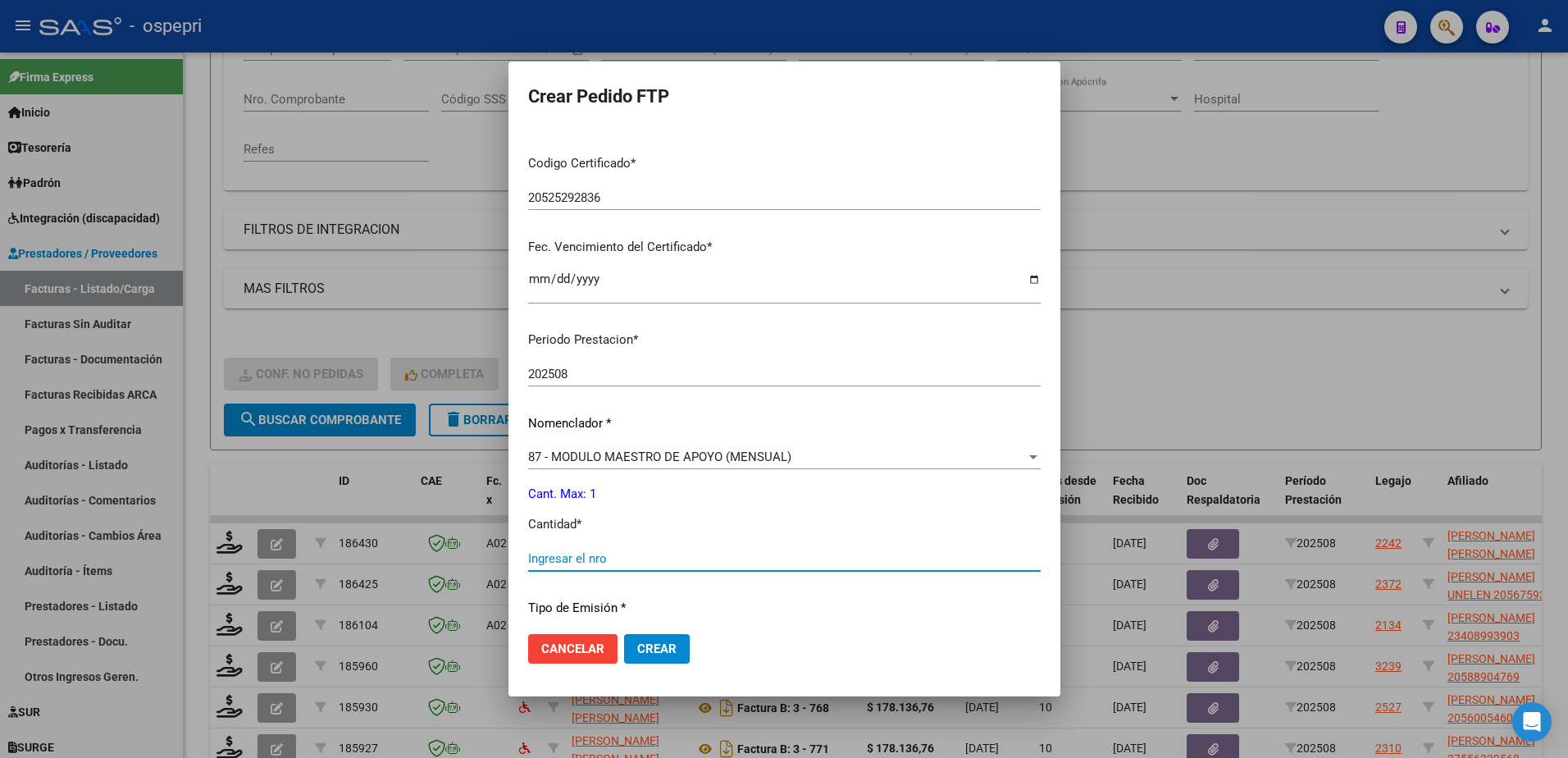
click at [597, 560] on input "Ingresar el nro" at bounding box center [784, 558] width 512 height 15
type input "1"
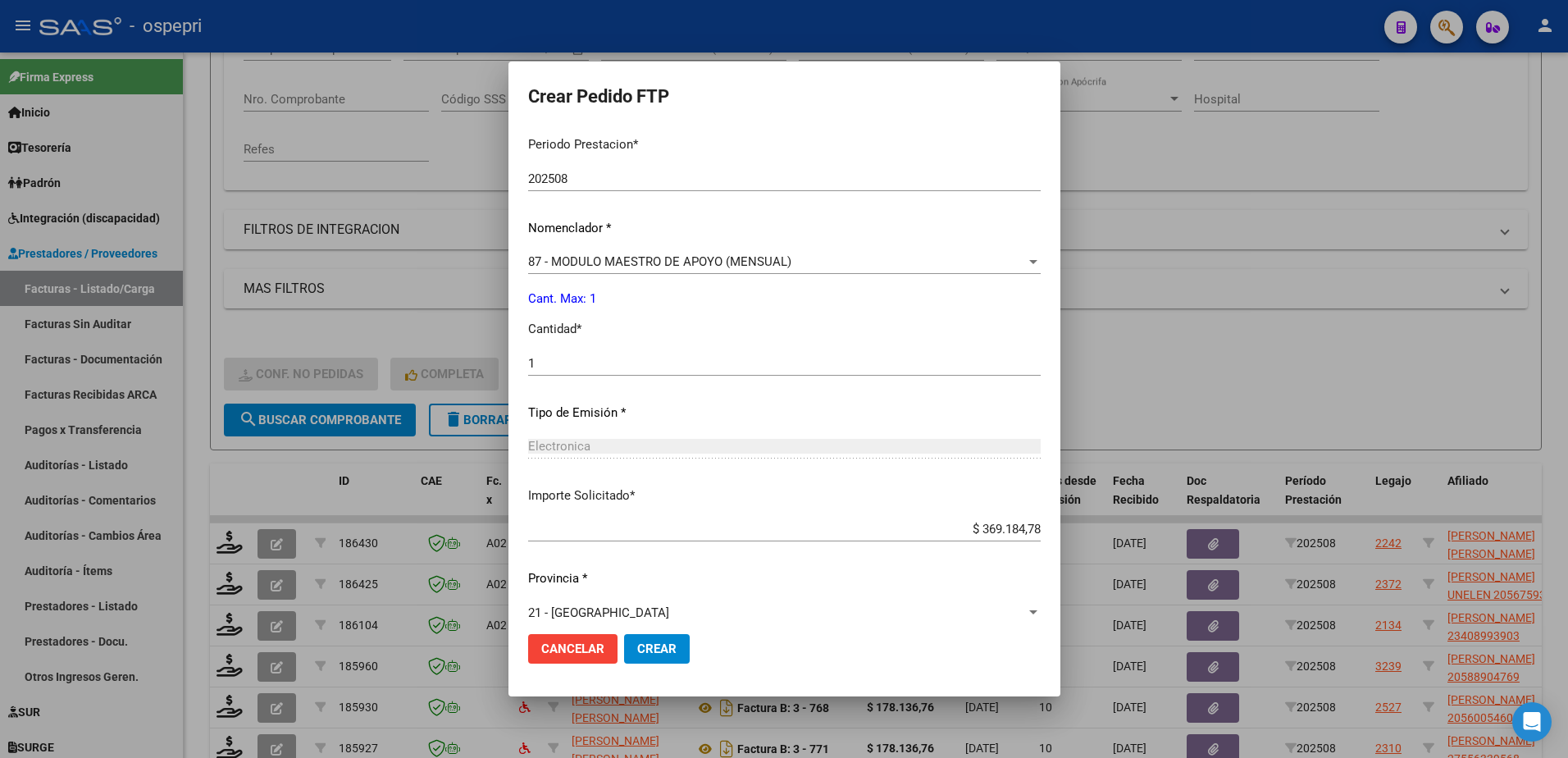
scroll to position [542, 0]
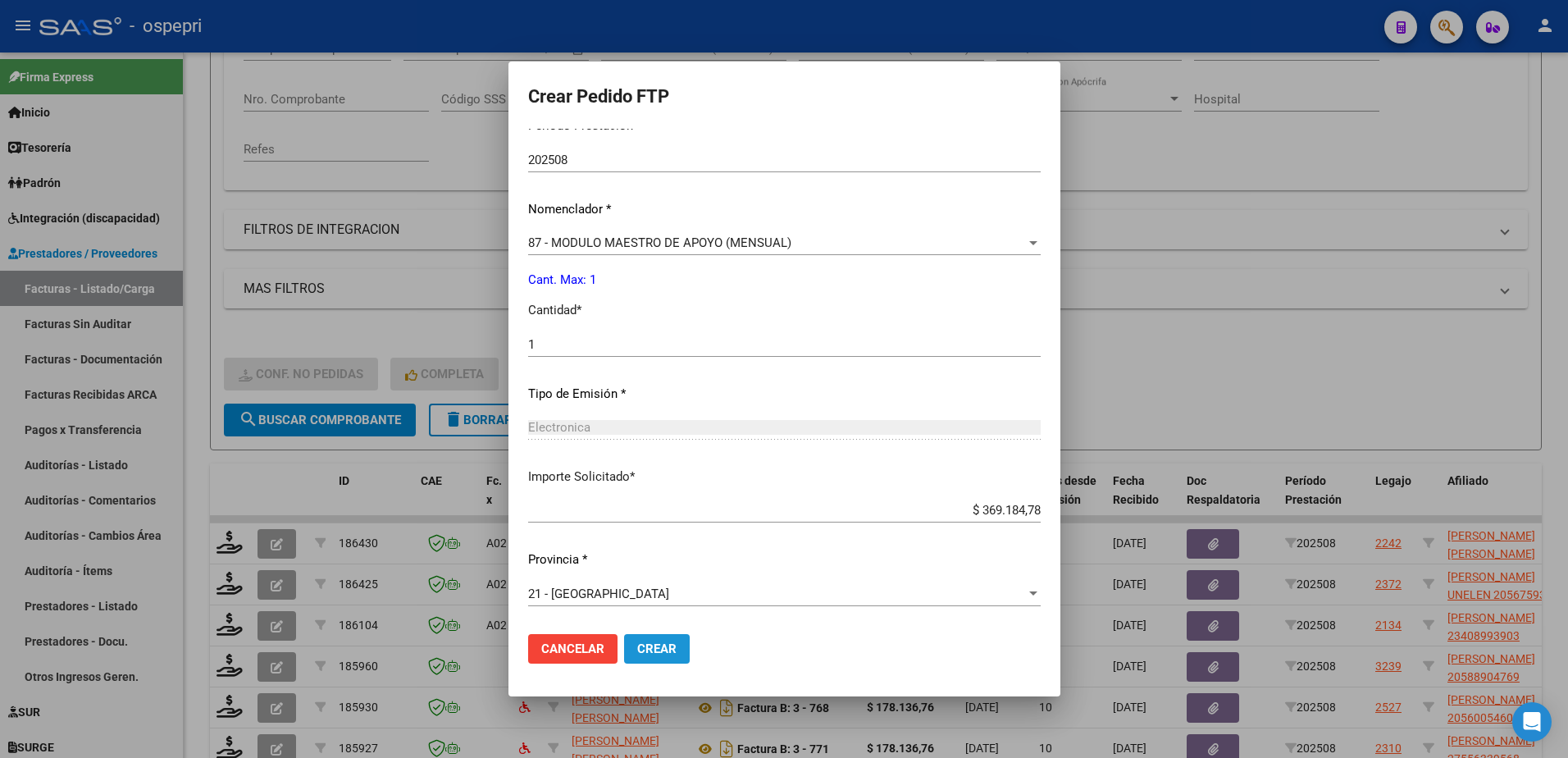
click at [637, 647] on span "Crear" at bounding box center [656, 648] width 39 height 15
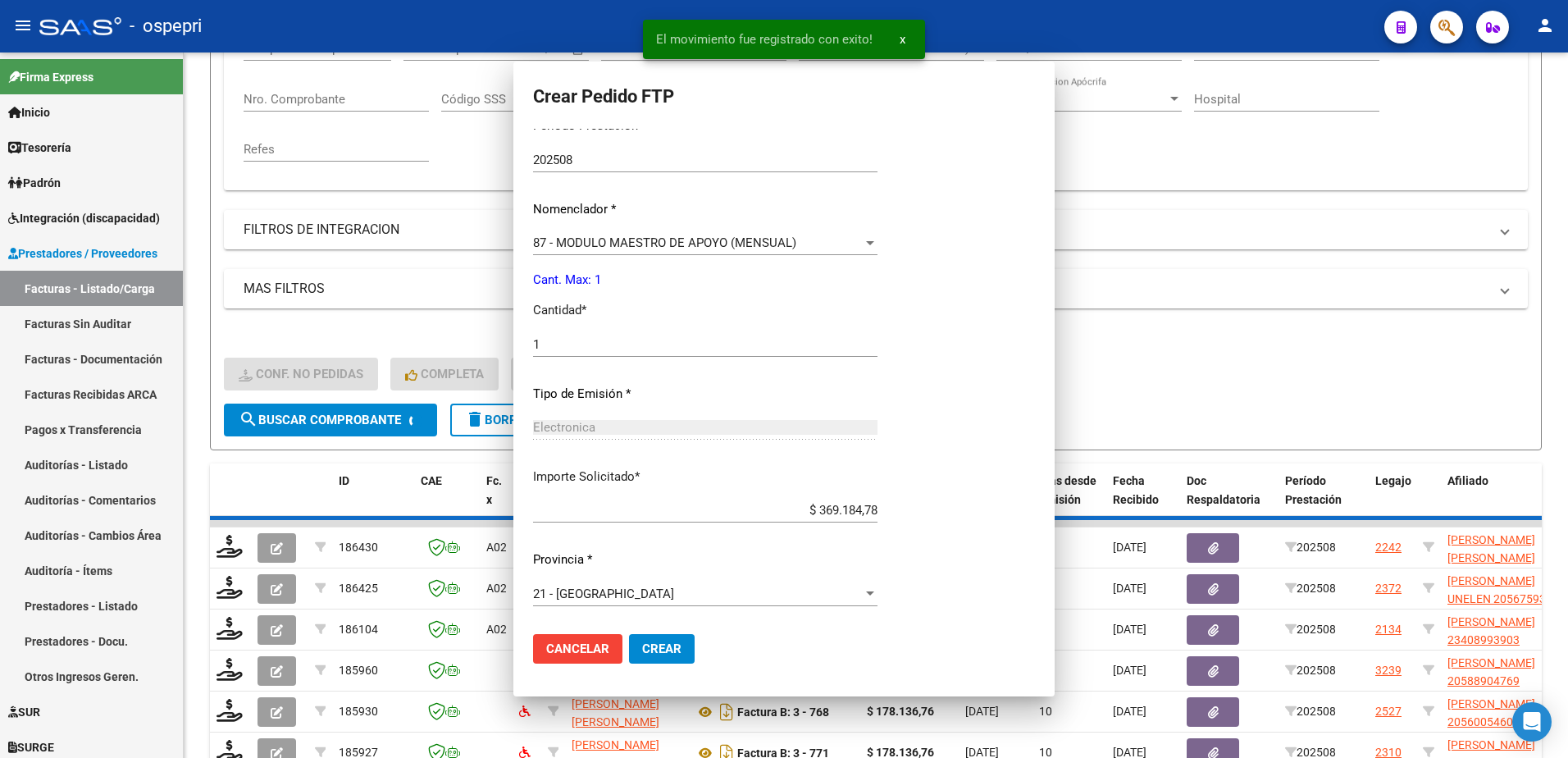
scroll to position [0, 0]
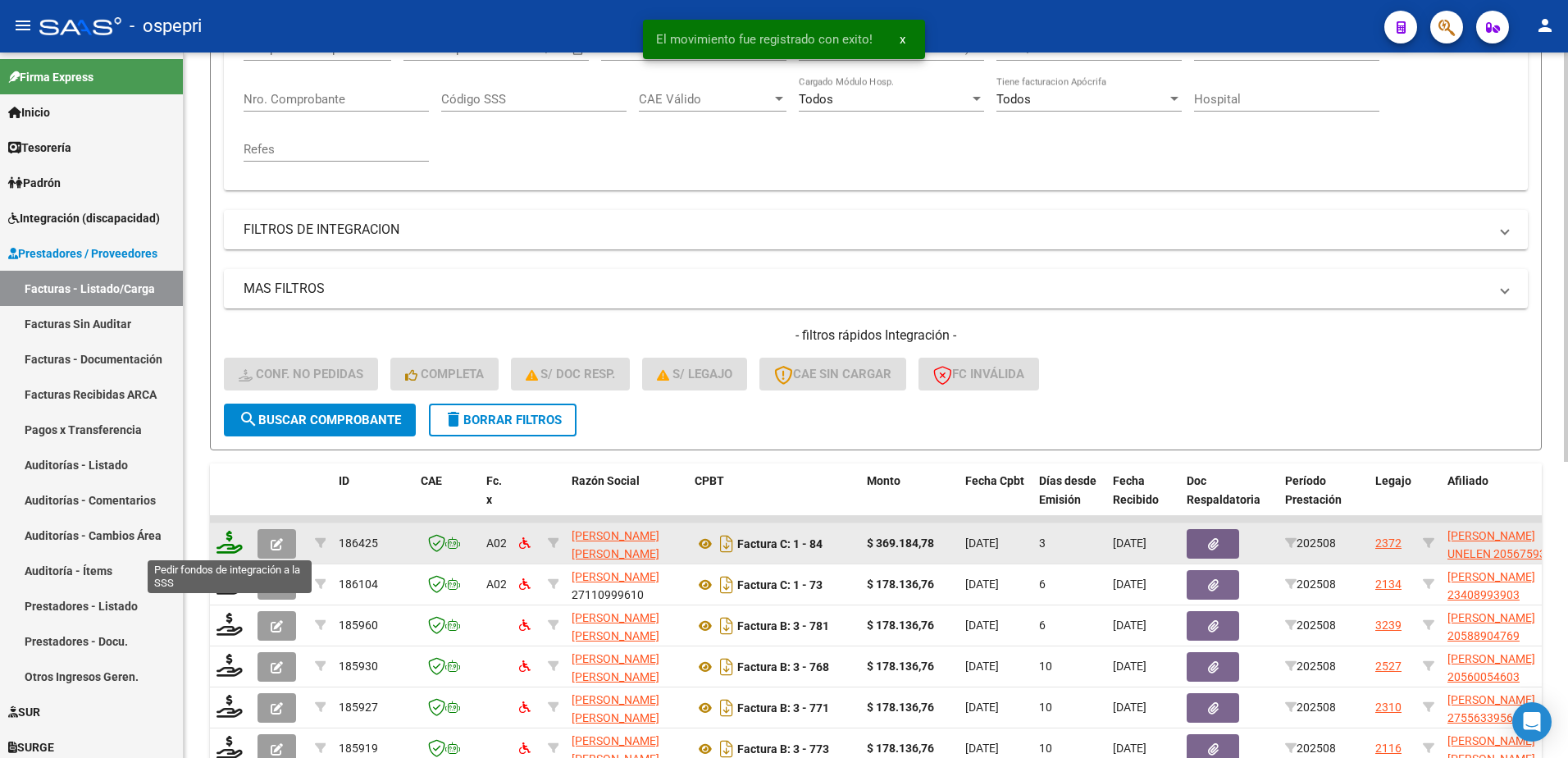
click at [229, 542] on icon at bounding box center [230, 542] width 26 height 23
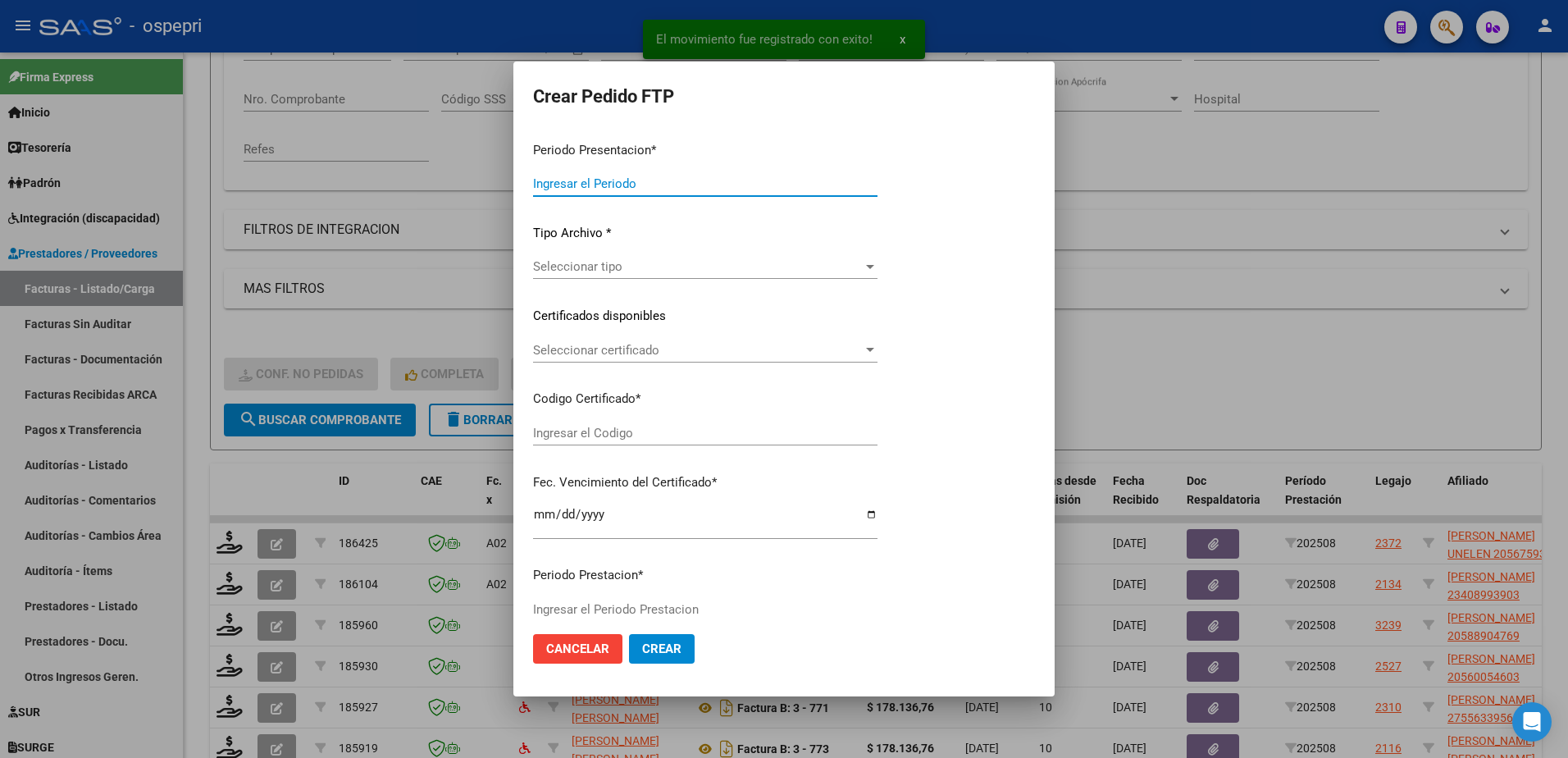
type input "202508"
type input "$ 369.184,78"
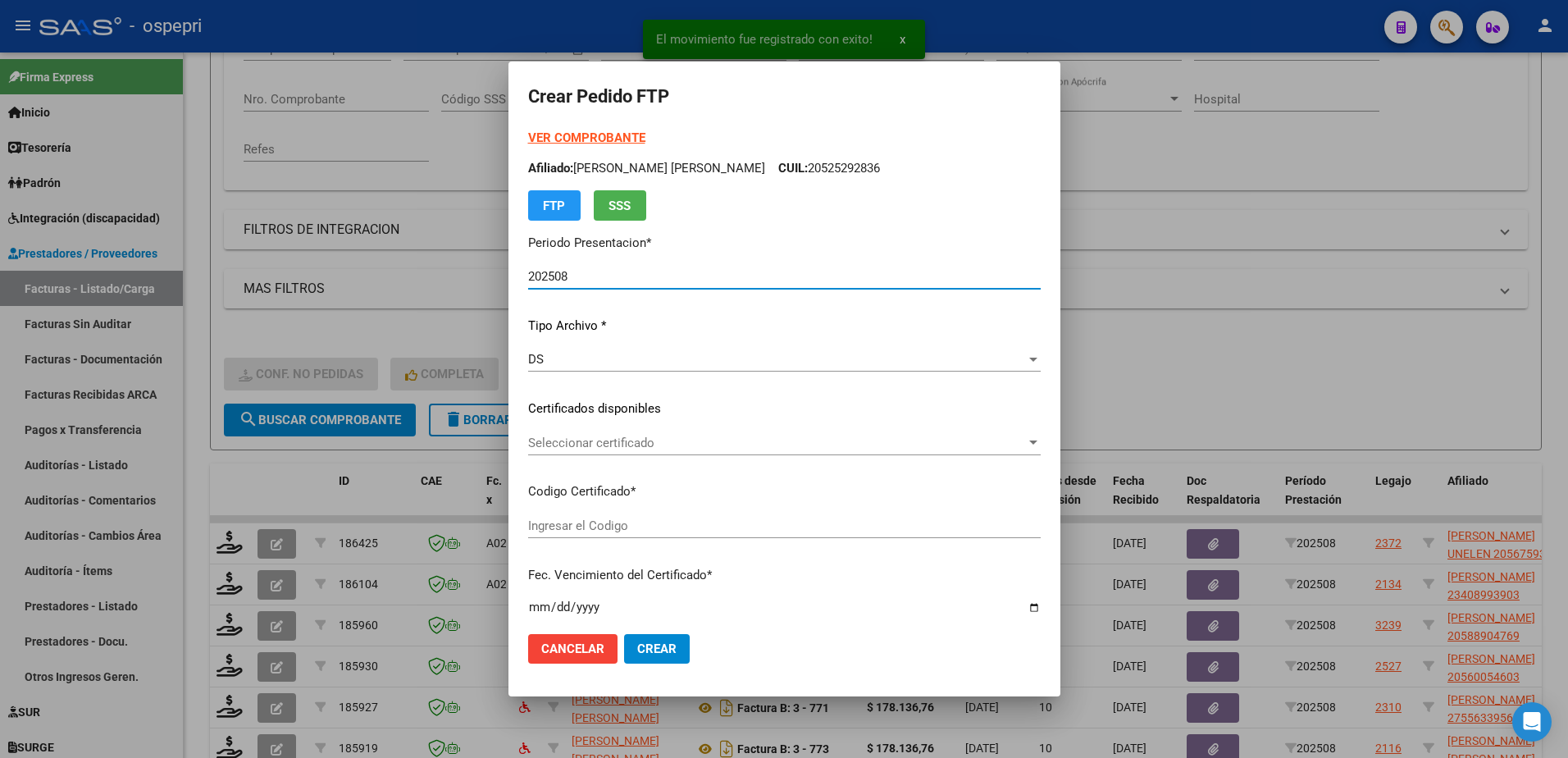
type input "2056759301-1"
type input "2029-01-19"
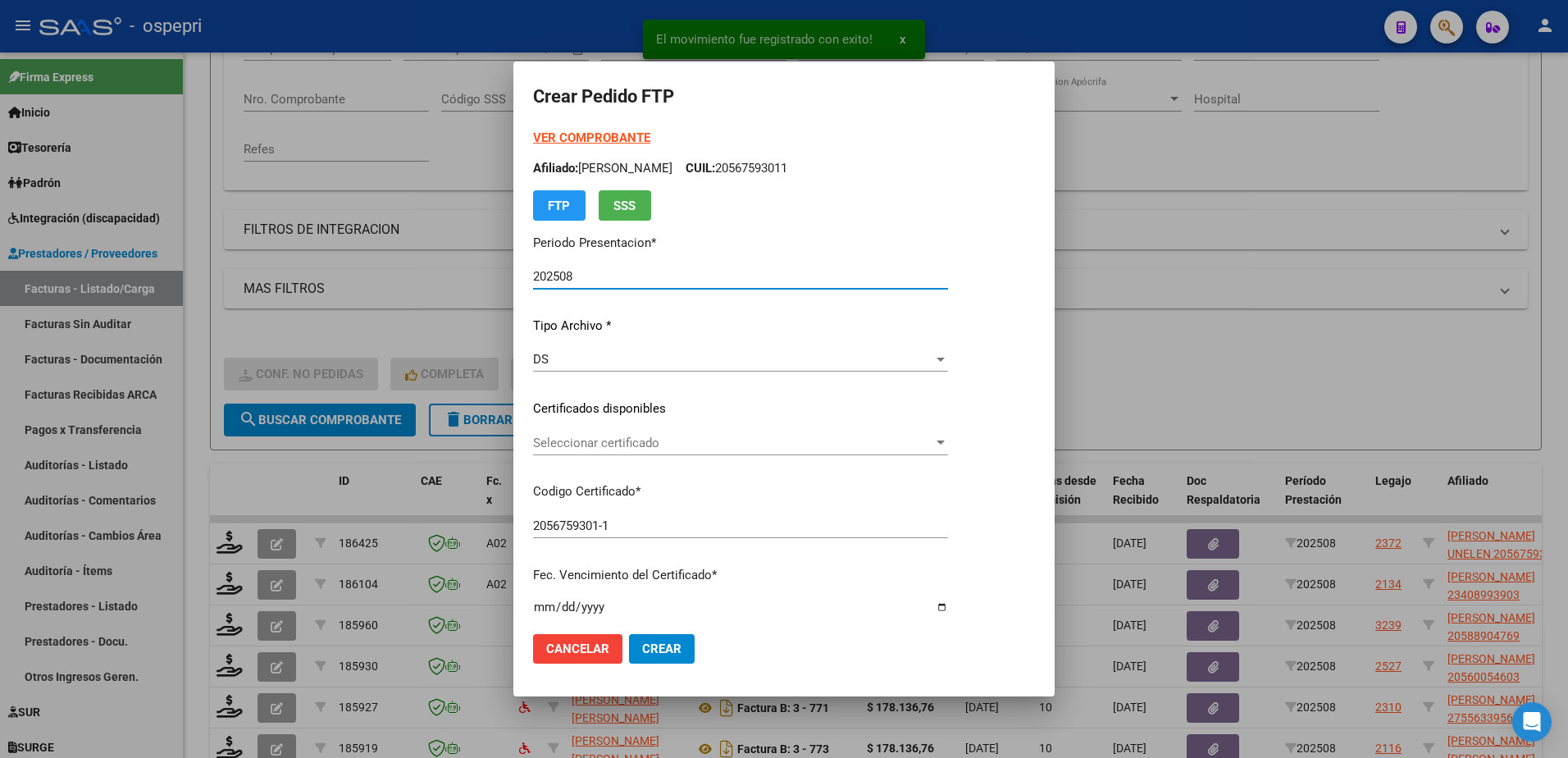
click at [623, 444] on span "Seleccionar certificado" at bounding box center [733, 443] width 400 height 15
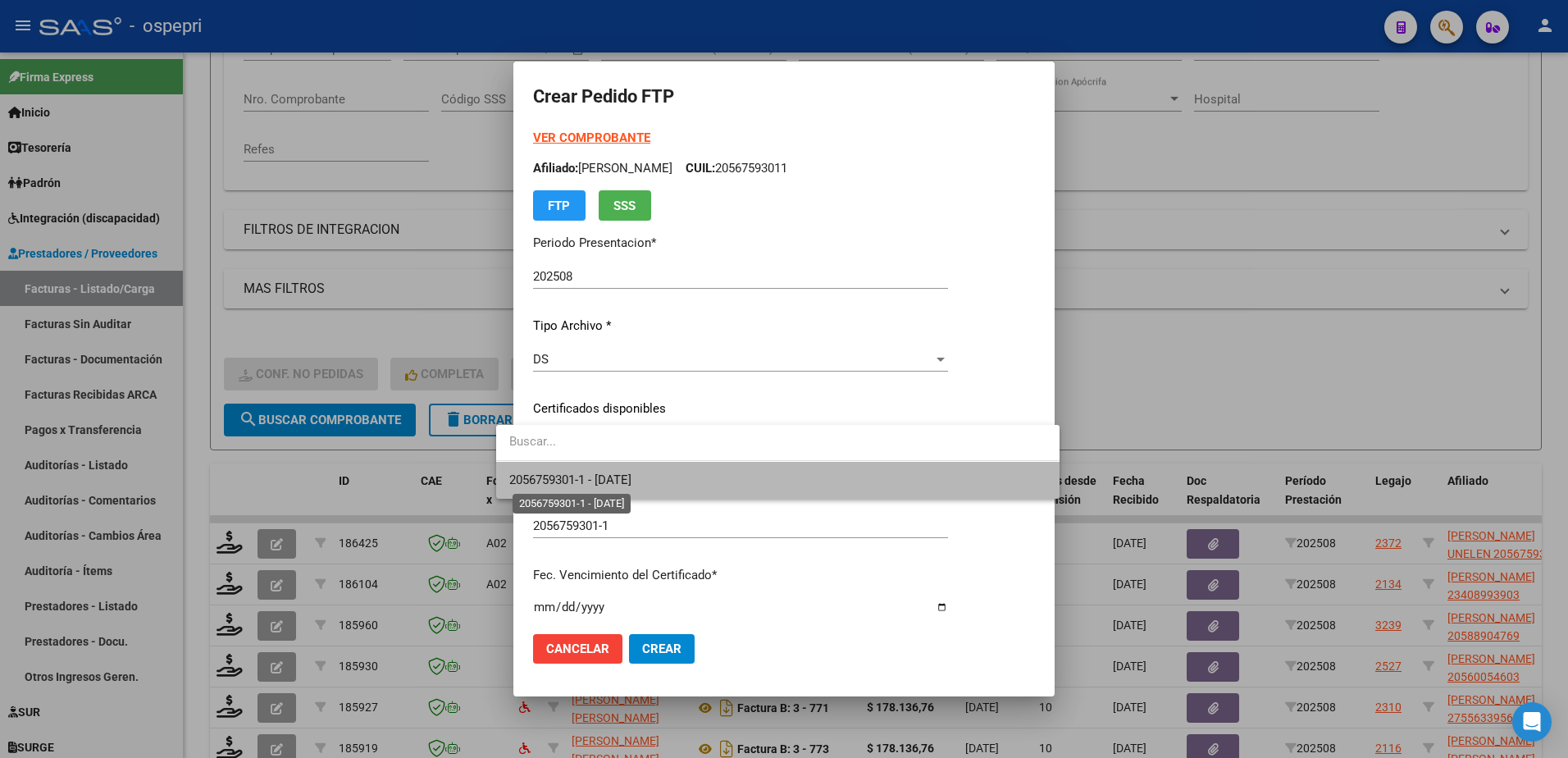
click at [632, 478] on span "2056759301-1 - 2029-01-19" at bounding box center [569, 479] width 122 height 15
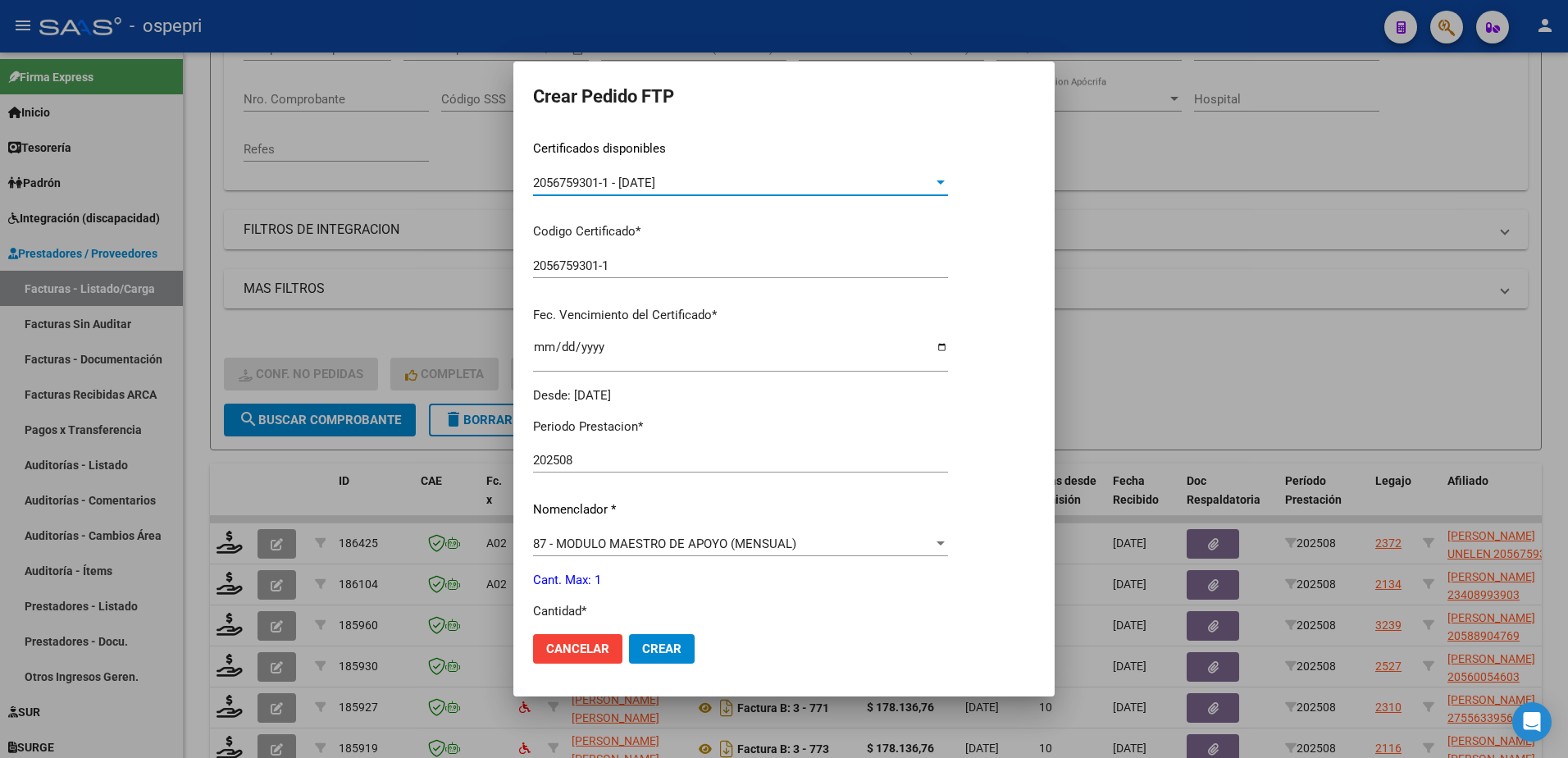
scroll to position [328, 0]
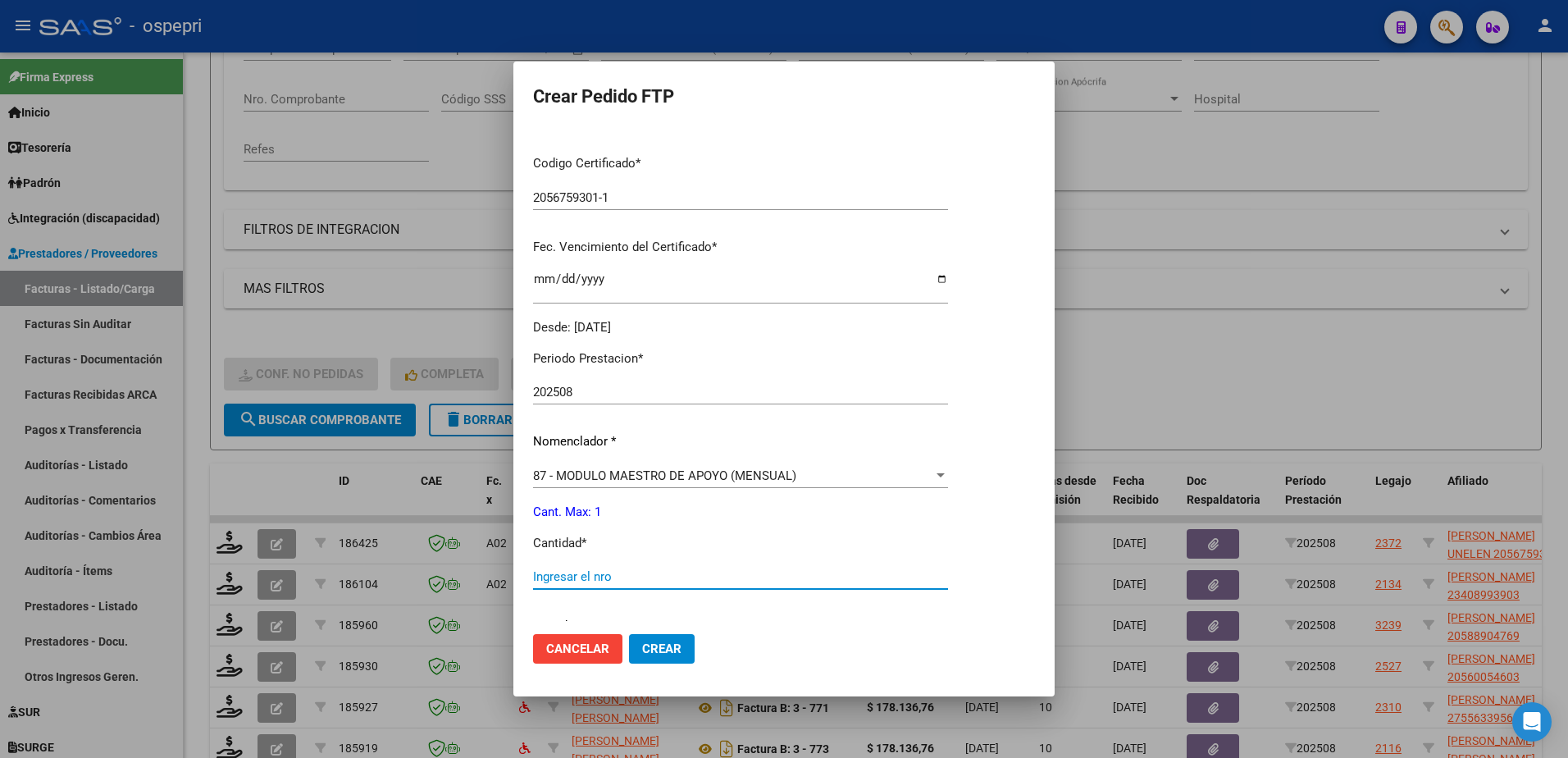
click at [639, 576] on input "Ingresar el nro" at bounding box center [741, 577] width 415 height 15
type input "1"
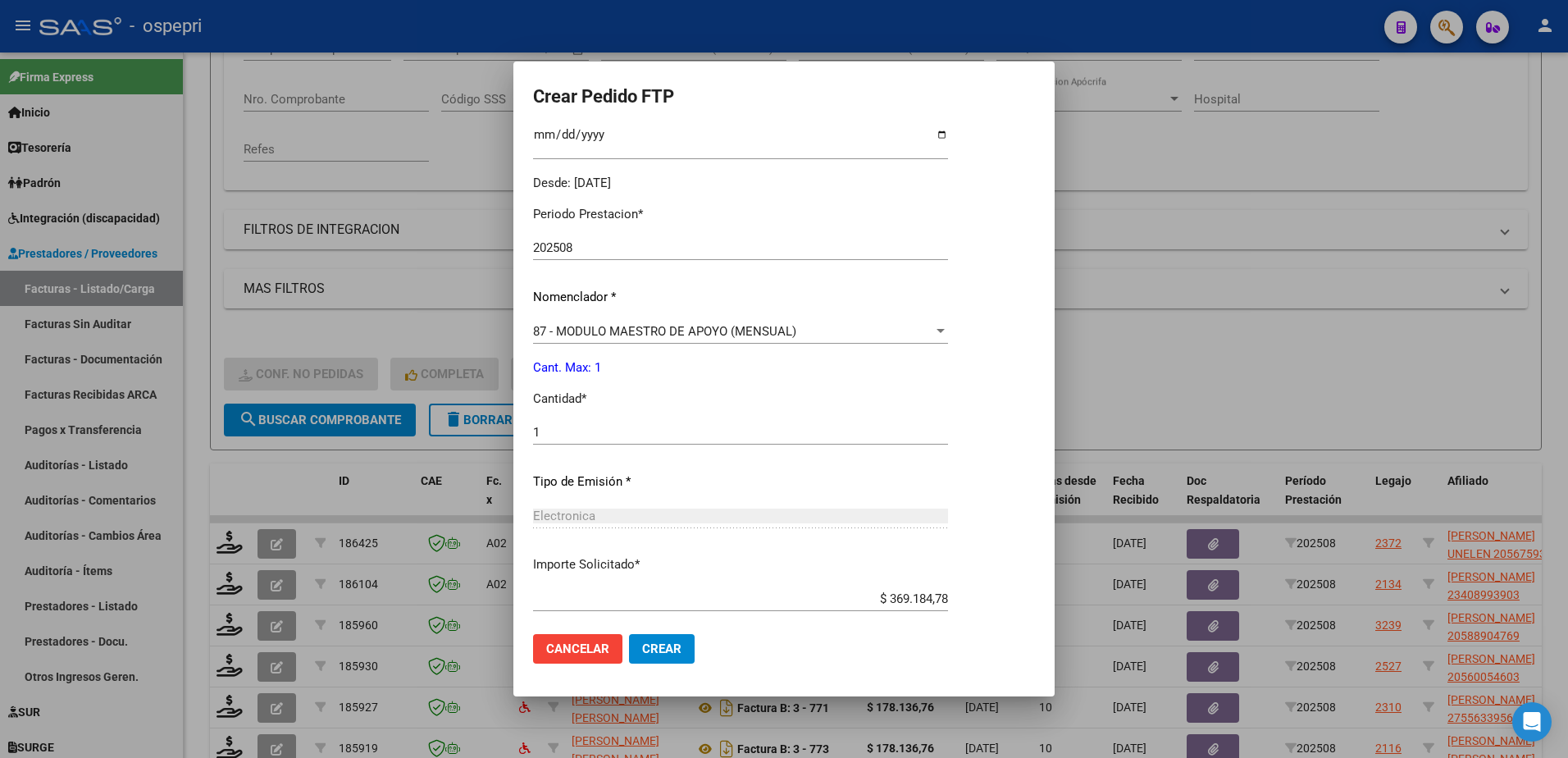
scroll to position [560, 0]
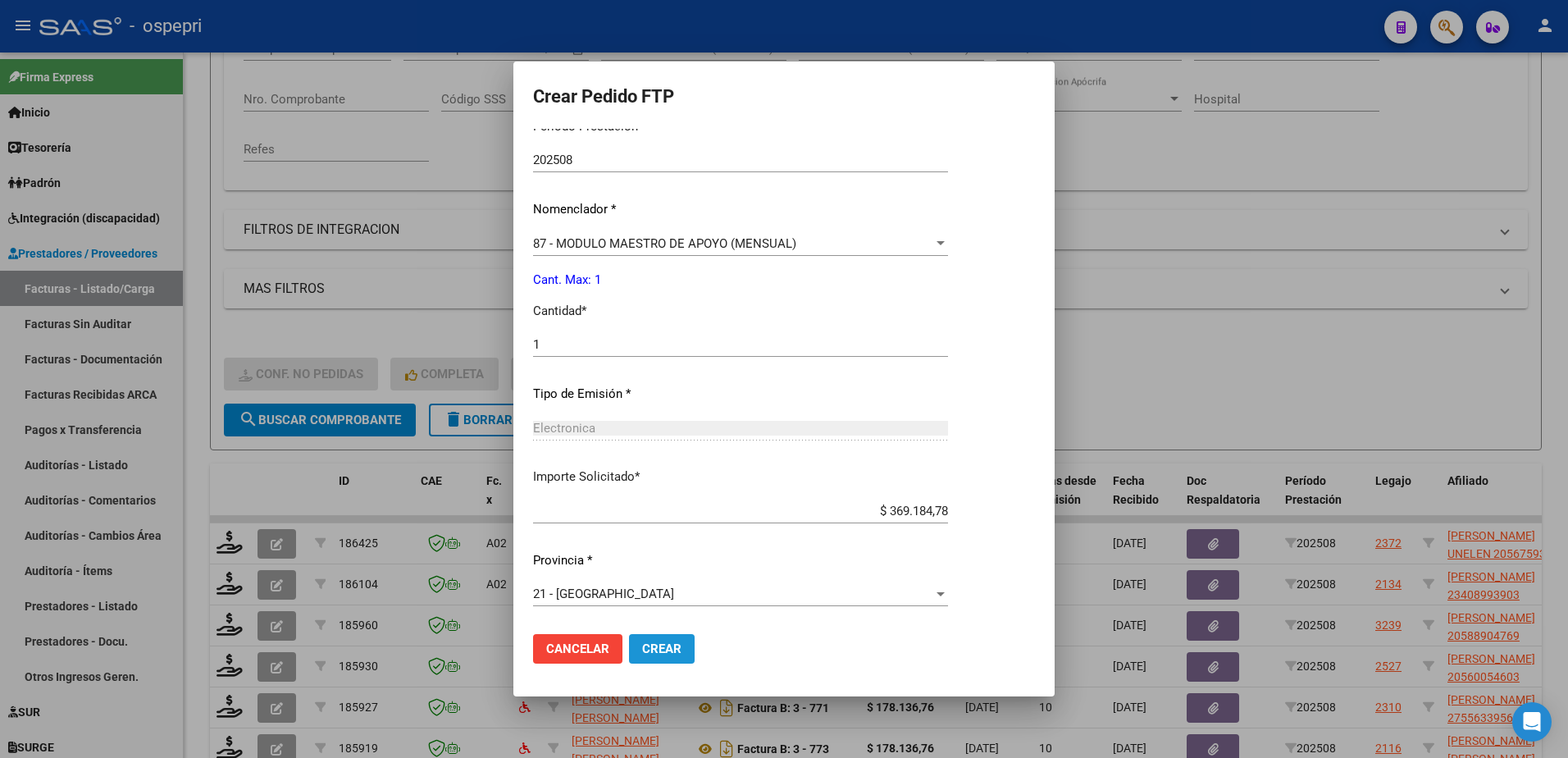
click at [642, 649] on span "Crear" at bounding box center [661, 648] width 39 height 15
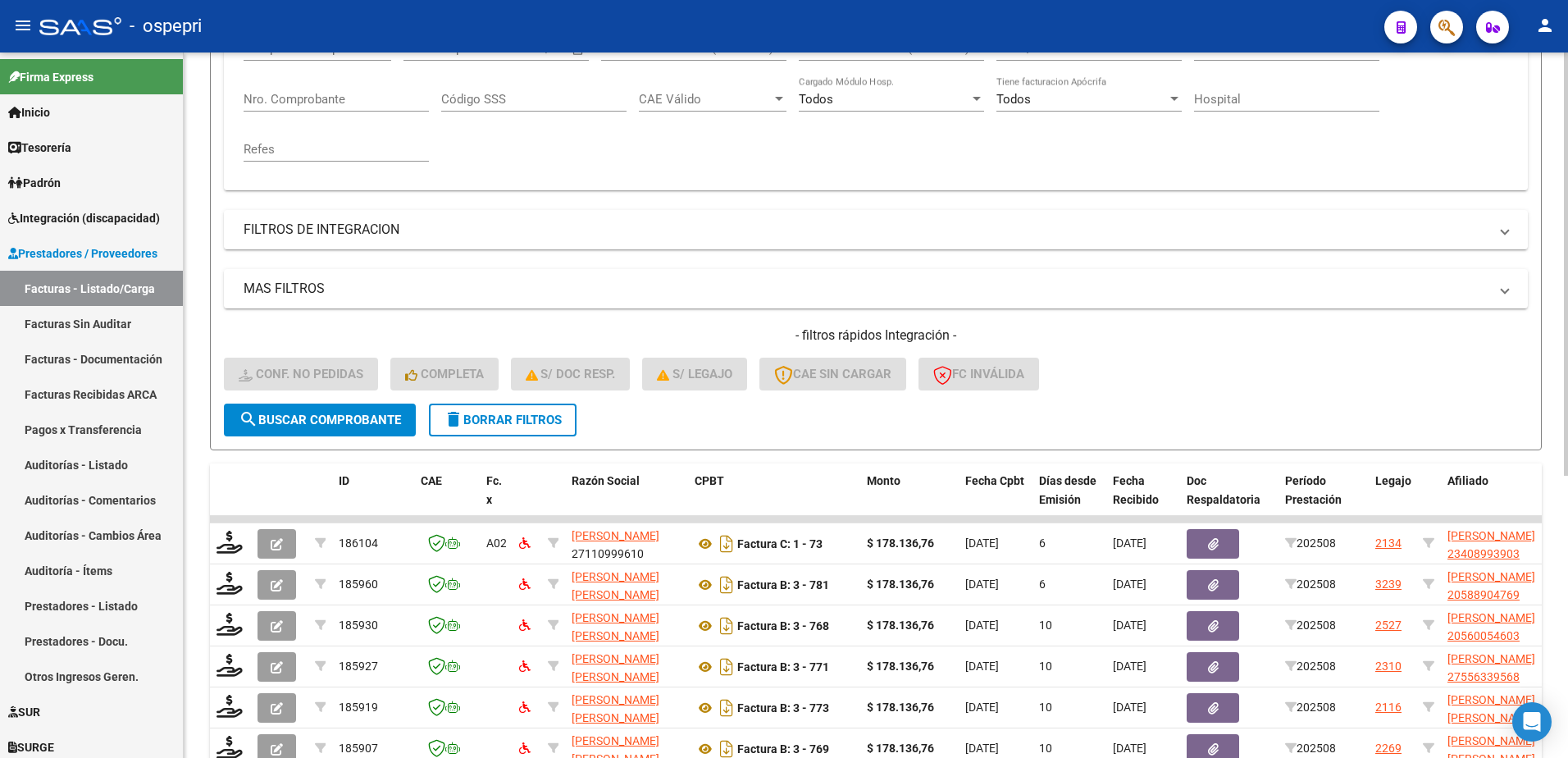
click at [1206, 366] on div "- filtros rápidos Integración - Conf. no pedidas Completa S/ Doc Resp. S/ legaj…" at bounding box center [876, 365] width 1304 height 77
click at [1107, 26] on div "- ospepri" at bounding box center [705, 25] width 1331 height 36
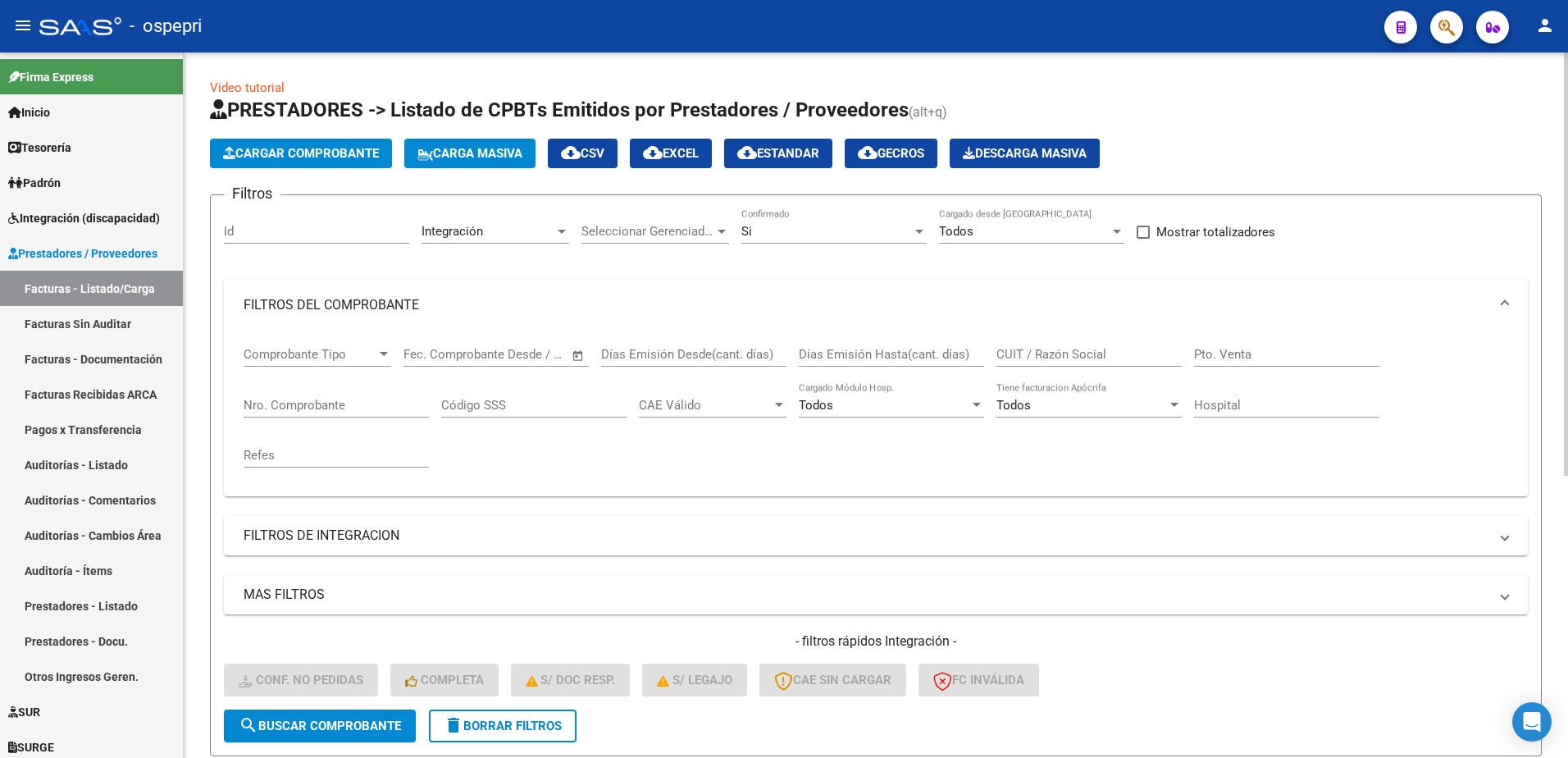
click at [1008, 352] on input "CUIT / Razón Social" at bounding box center [1089, 354] width 186 height 15
paste input "27285297147"
type input "27285297147"
click at [335, 730] on span "search Buscar Comprobante" at bounding box center [319, 726] width 162 height 15
drag, startPoint x: 1079, startPoint y: 353, endPoint x: 896, endPoint y: 379, distance: 184.8
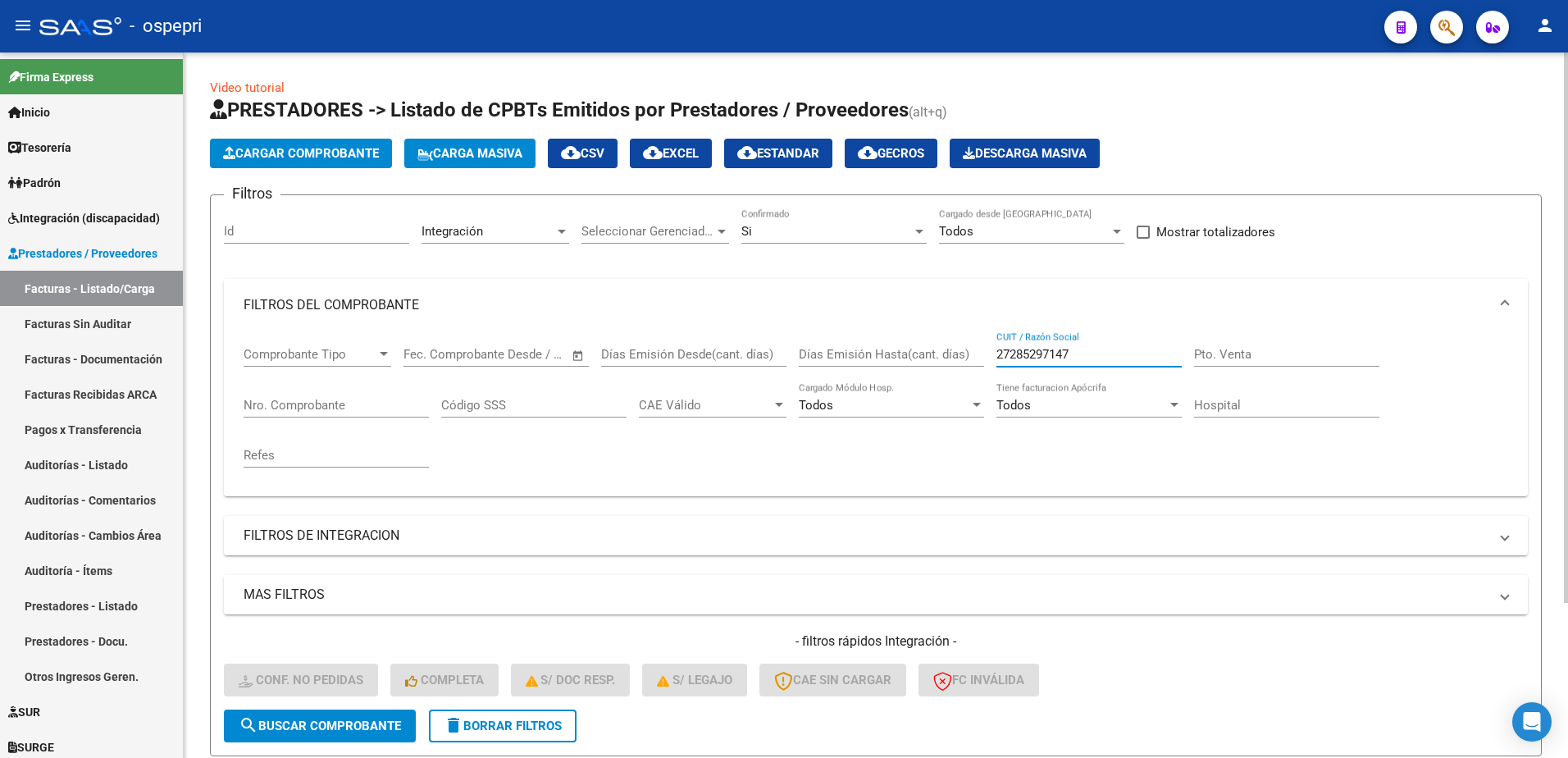
click at [896, 379] on div "Comprobante Tipo Comprobante Tipo Fecha inicio – Fecha fin Fec. Comprobante Des…" at bounding box center [876, 407] width 1265 height 152
click at [505, 723] on span "delete Borrar Filtros" at bounding box center [502, 726] width 118 height 15
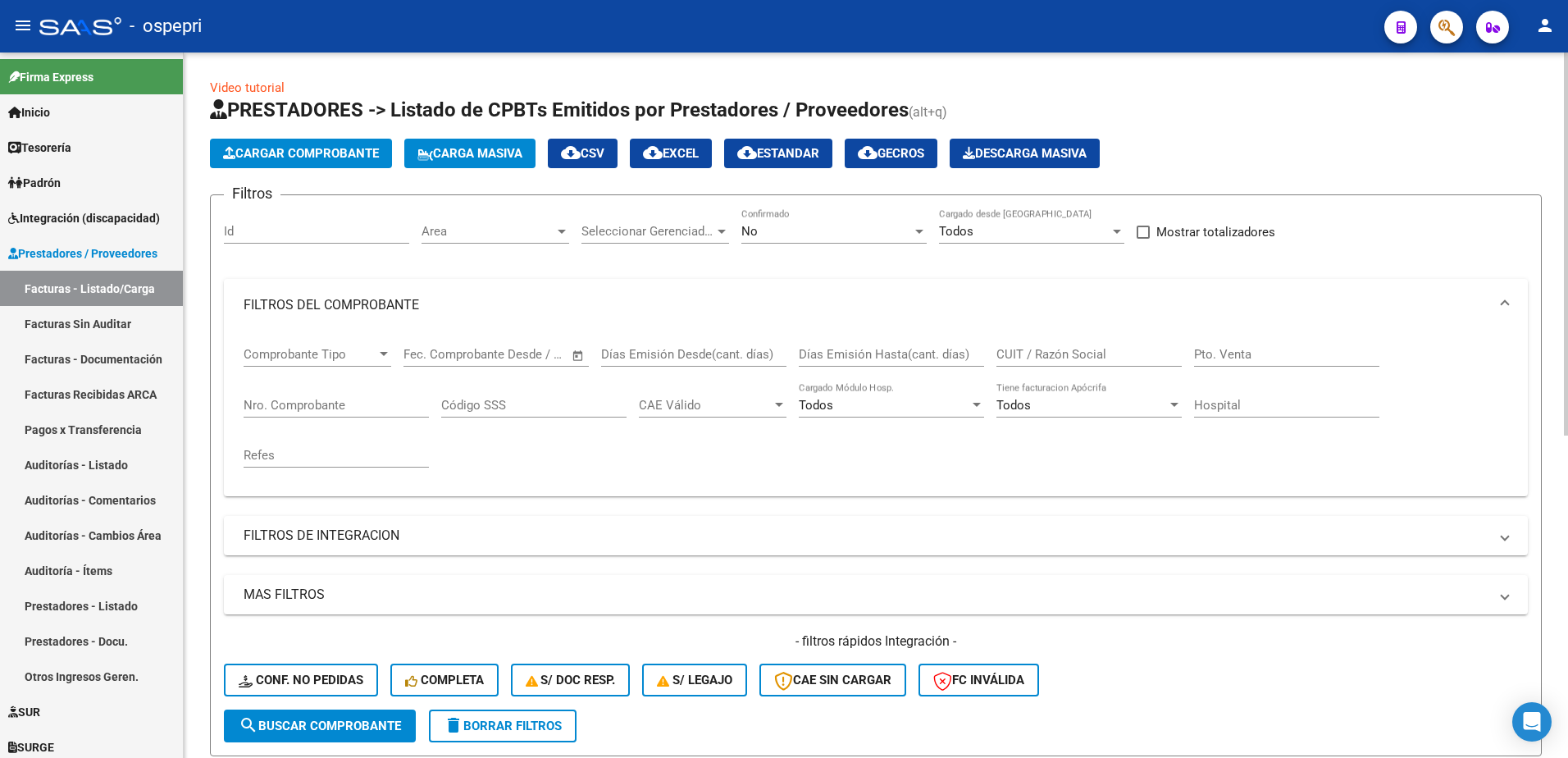
click at [1057, 351] on input "CUIT / Razón Social" at bounding box center [1089, 354] width 186 height 15
paste input "27285297147"
click at [338, 727] on span "search Buscar Comprobante" at bounding box center [319, 726] width 162 height 15
click at [920, 227] on div at bounding box center [919, 231] width 15 height 13
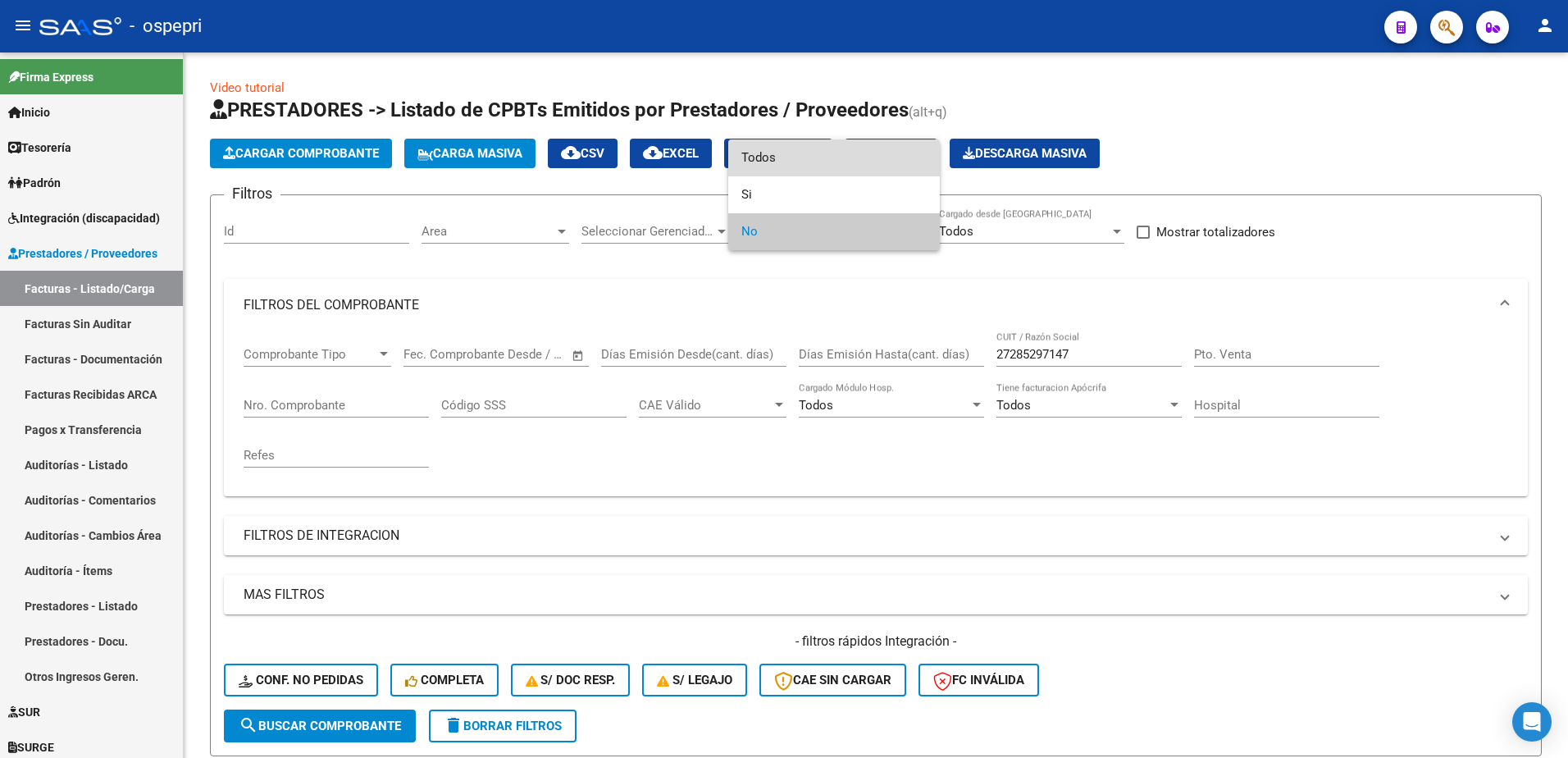
click at [795, 155] on span "Todos" at bounding box center [834, 158] width 186 height 37
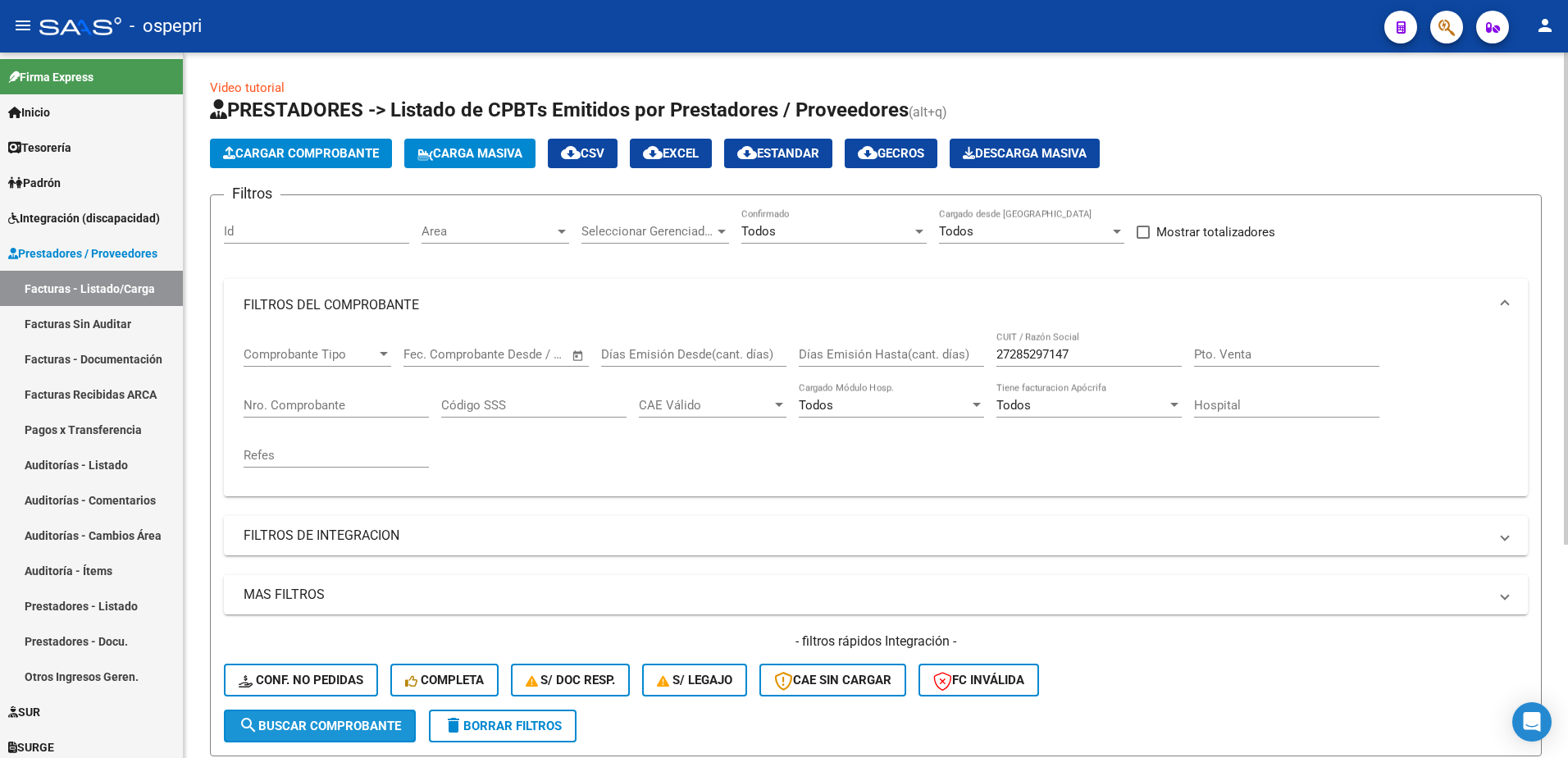
click at [335, 721] on span "search Buscar Comprobante" at bounding box center [319, 726] width 162 height 15
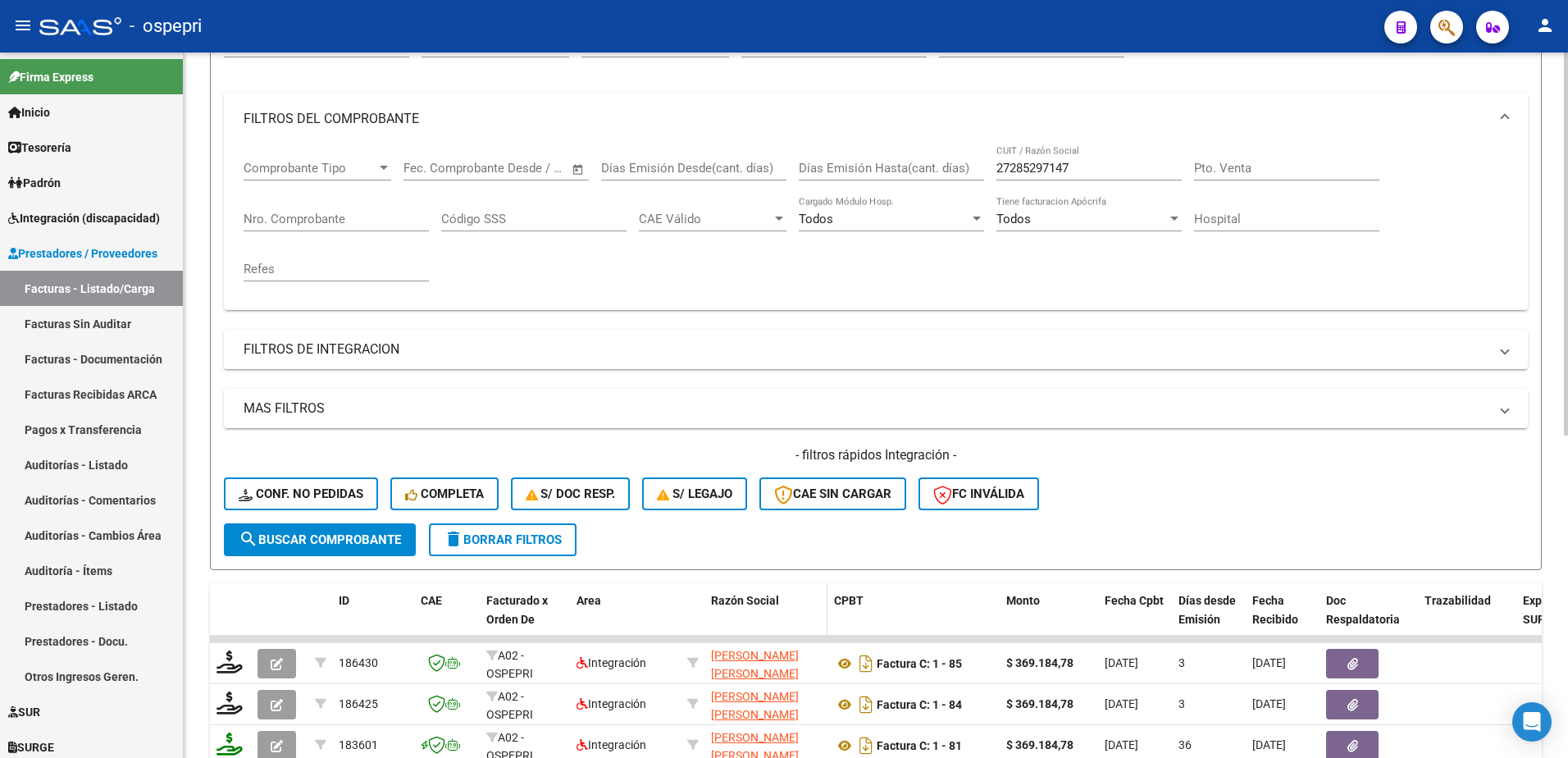
scroll to position [328, 0]
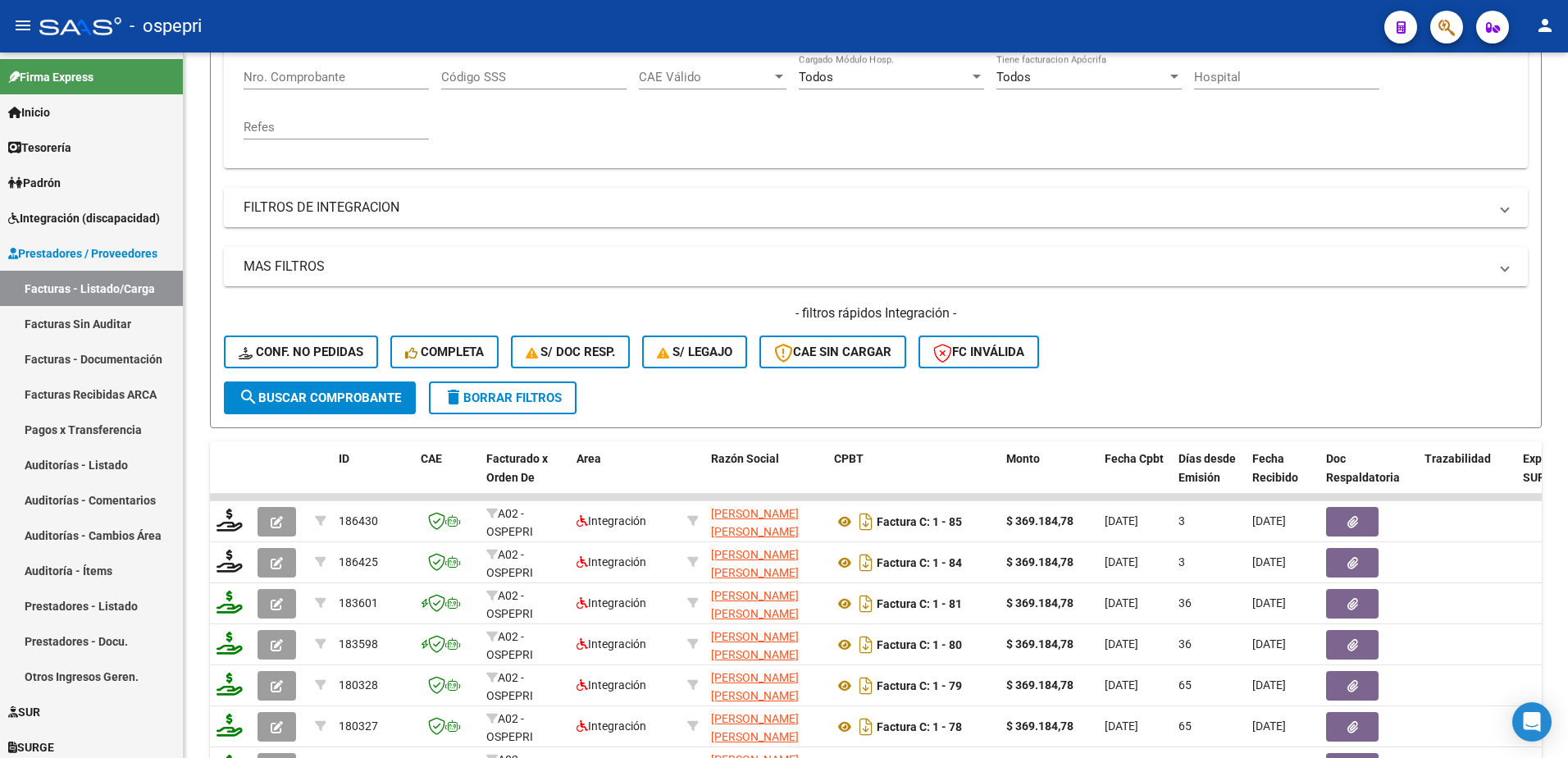
click at [1066, 25] on div "- ospepri" at bounding box center [705, 25] width 1331 height 36
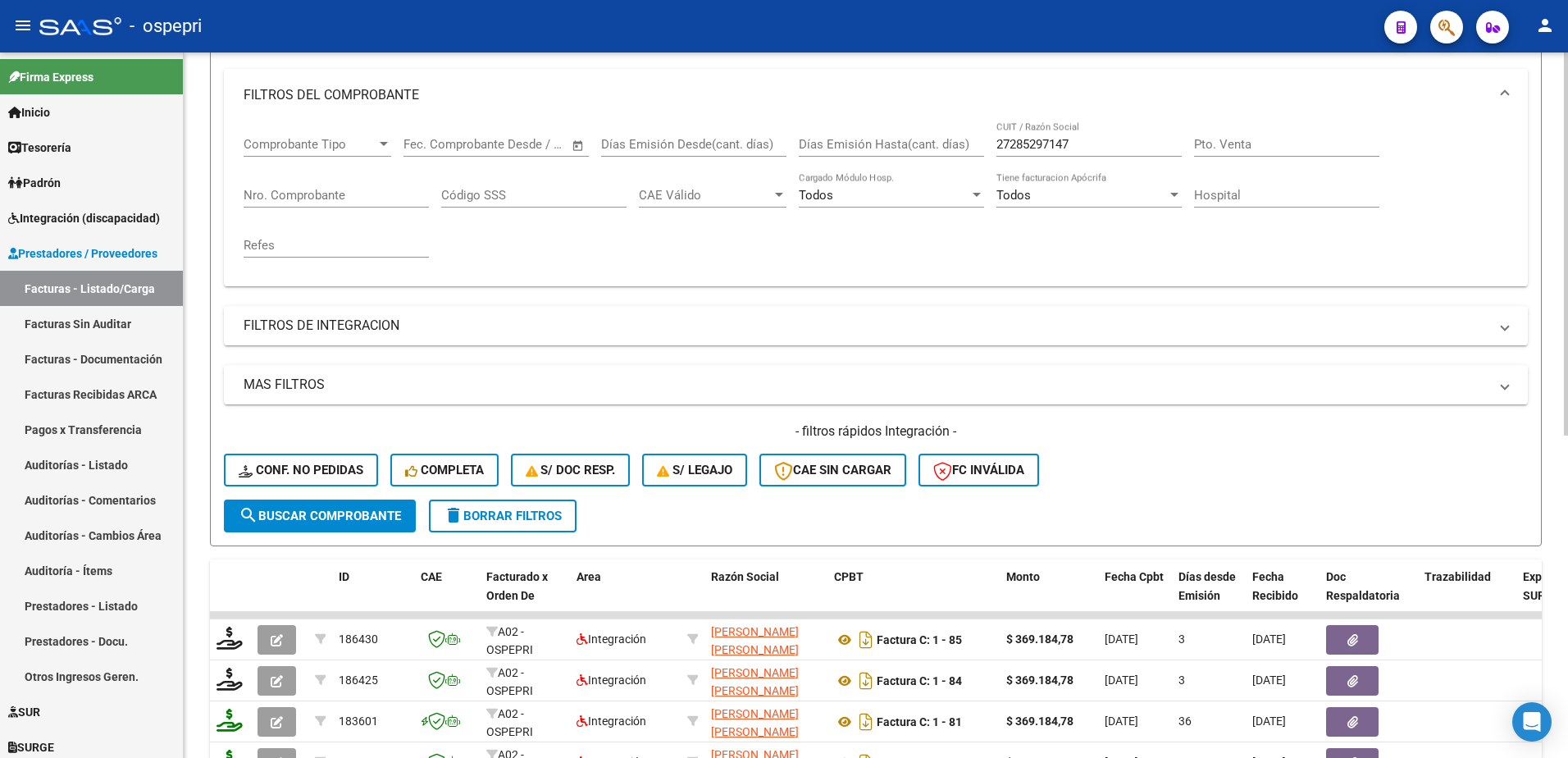
scroll to position [0, 0]
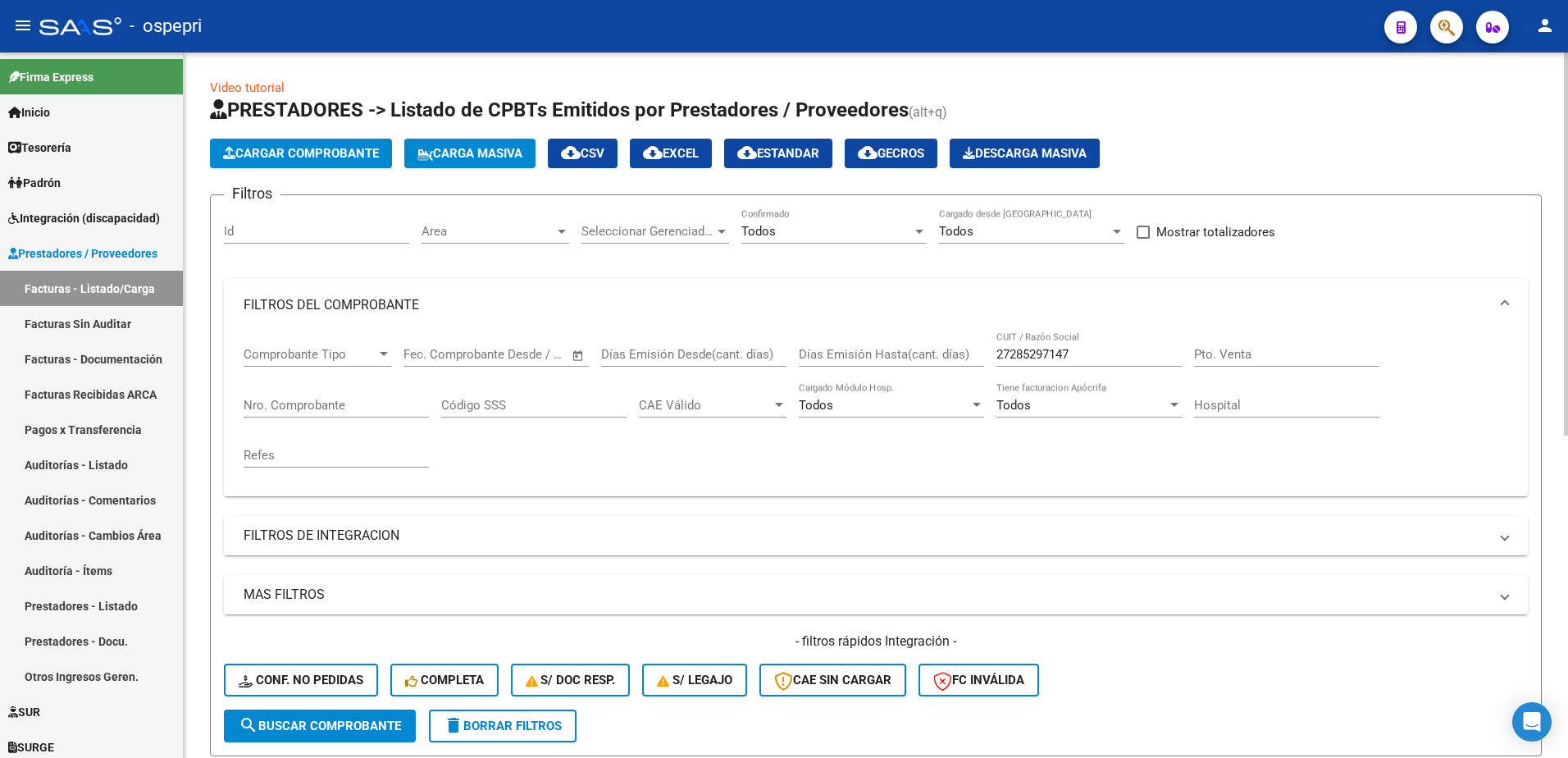
click at [1079, 353] on input "27285297147" at bounding box center [1089, 354] width 186 height 15
paste input "50641228"
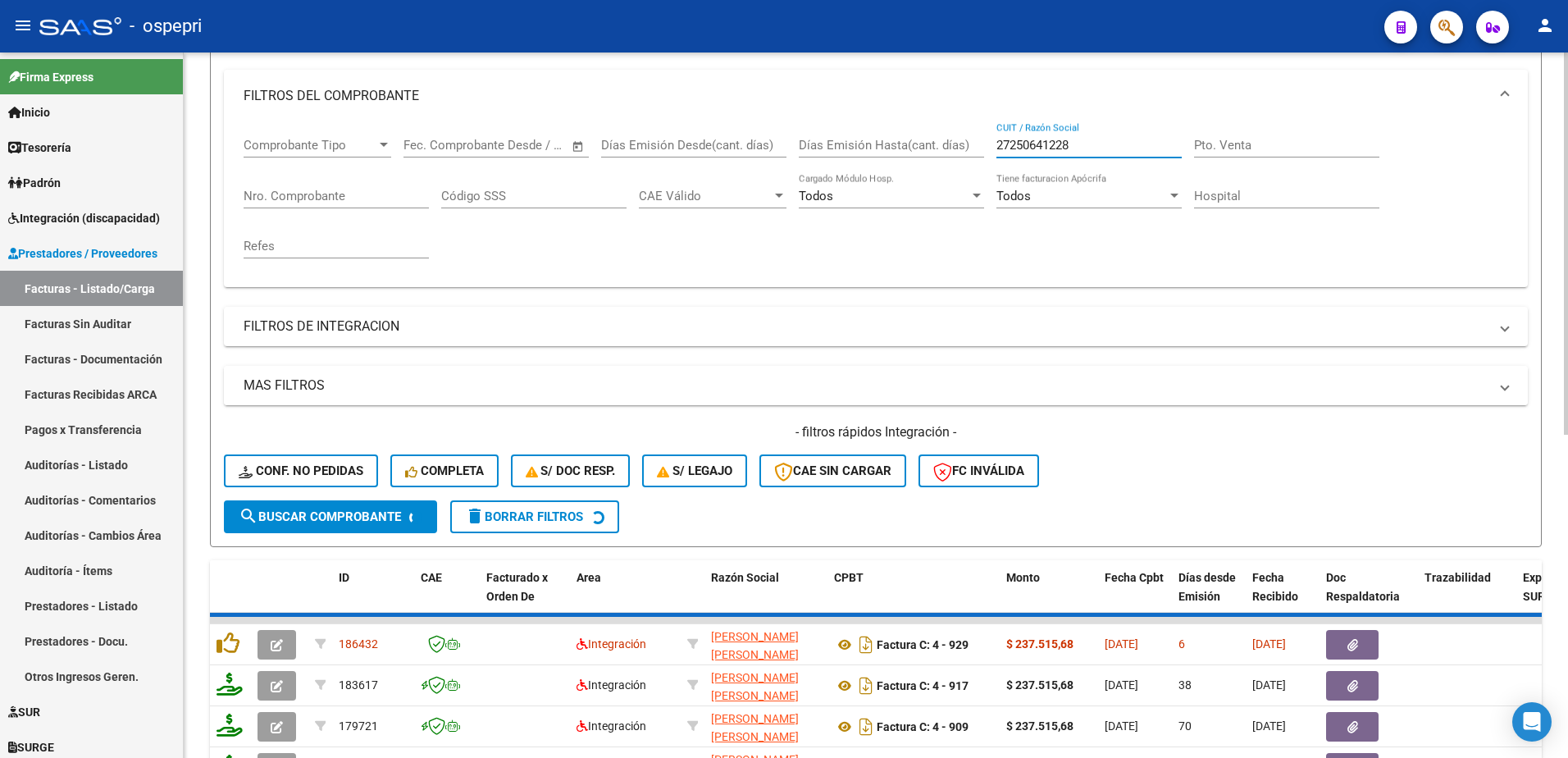
scroll to position [246, 0]
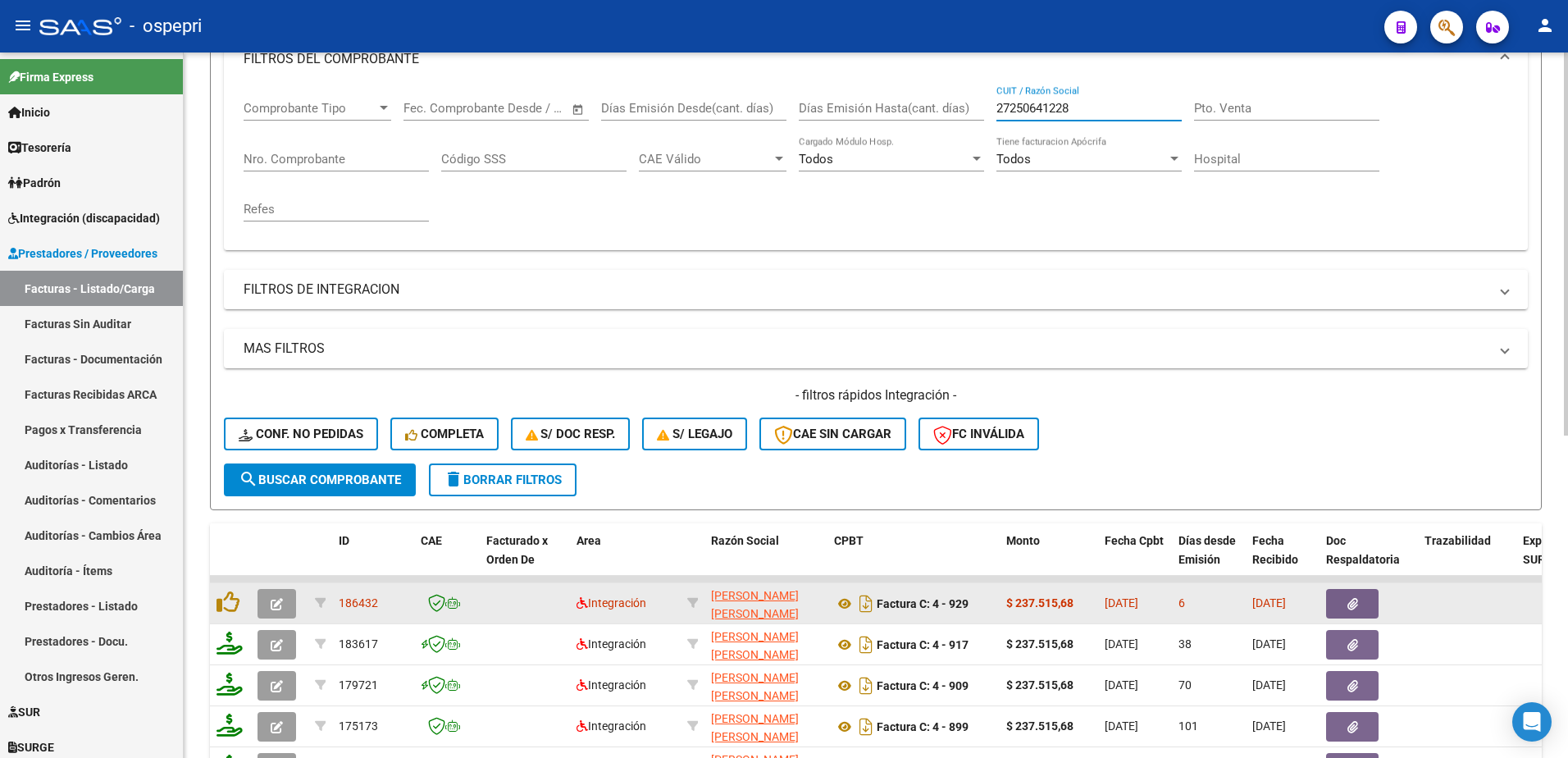
type input "27250641228"
click at [284, 604] on button "button" at bounding box center [277, 604] width 39 height 30
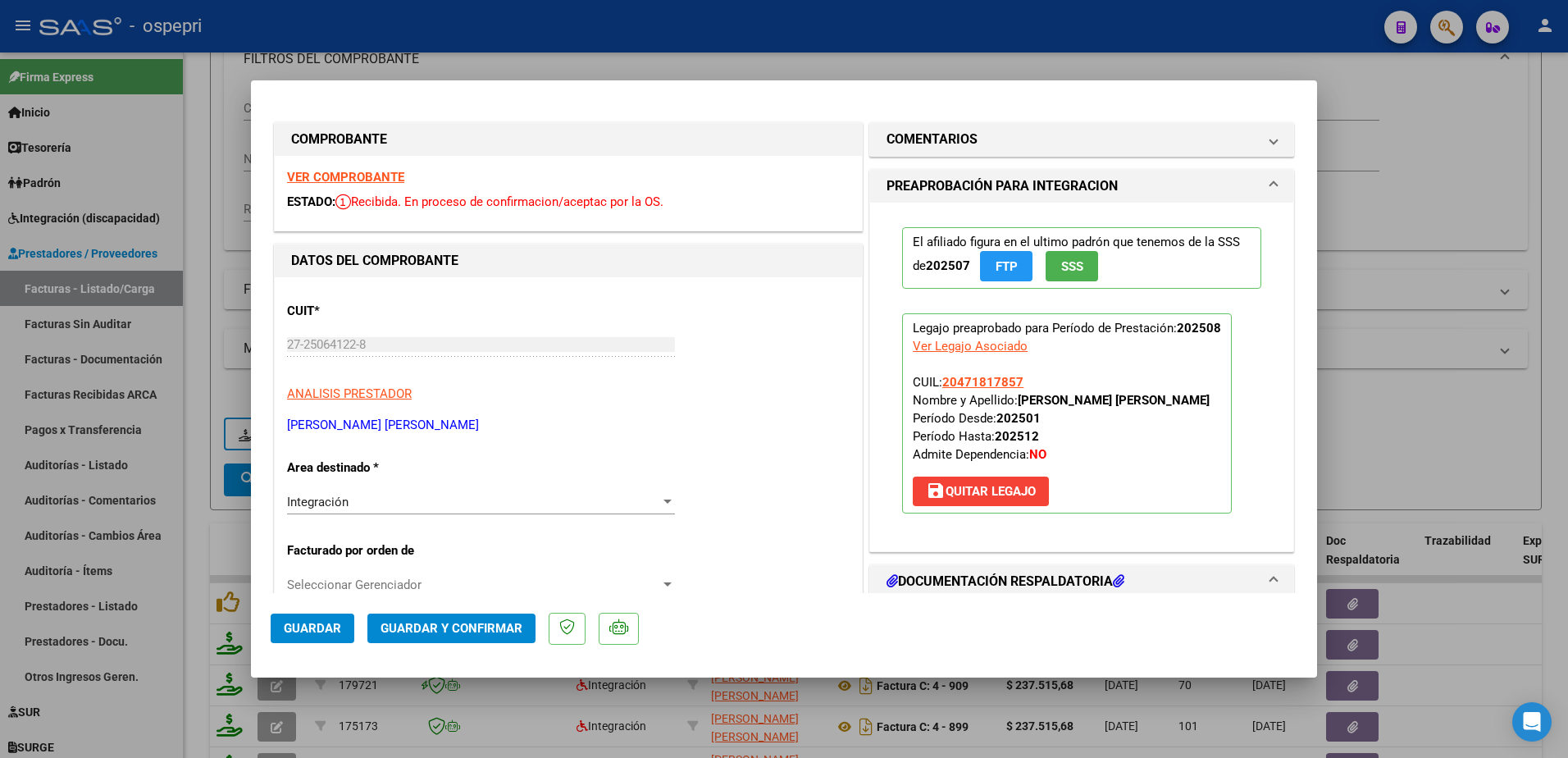
click at [364, 178] on strong "VER COMPROBANTE" at bounding box center [346, 177] width 117 height 15
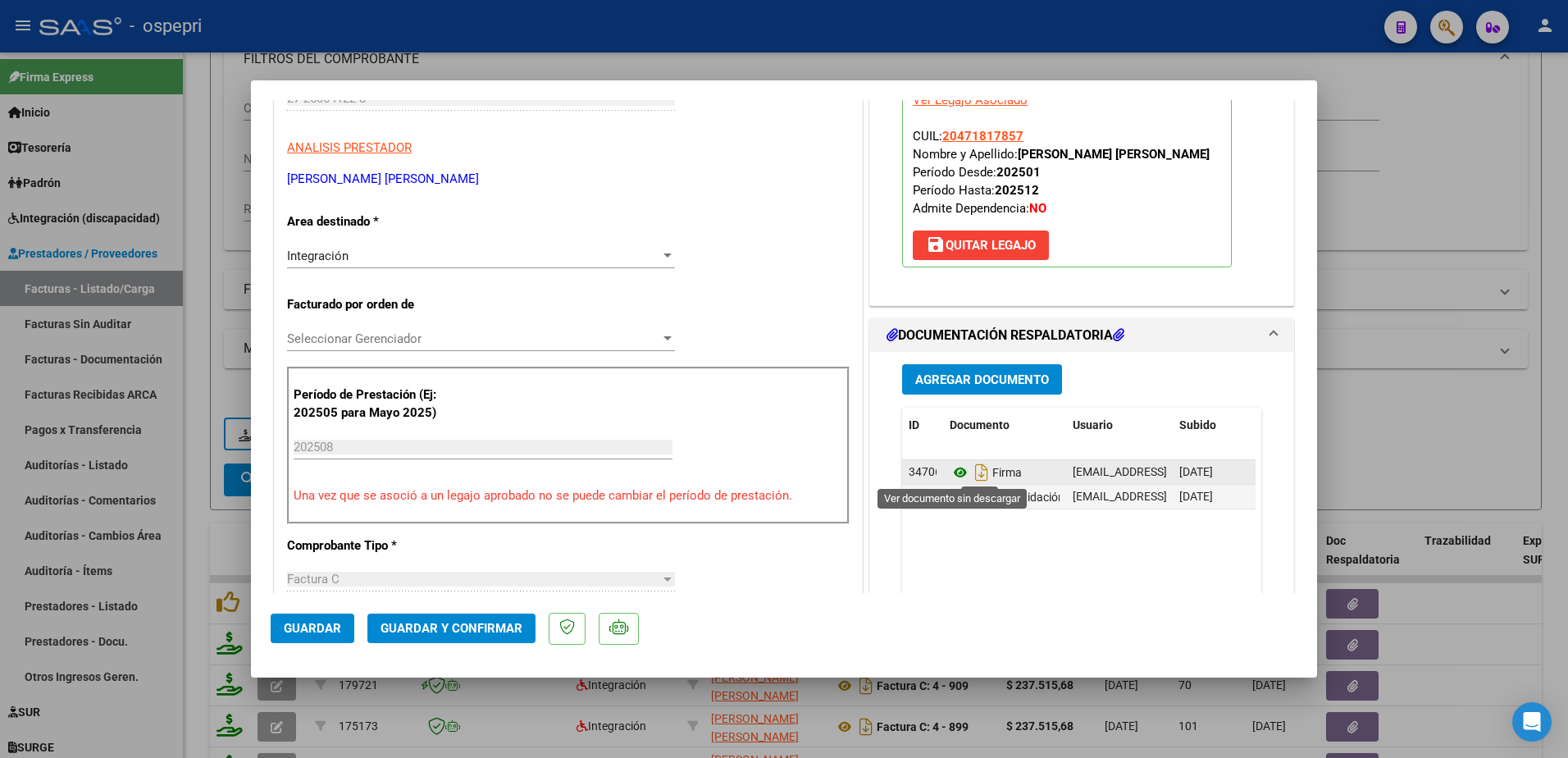
click at [955, 471] on icon at bounding box center [960, 472] width 21 height 19
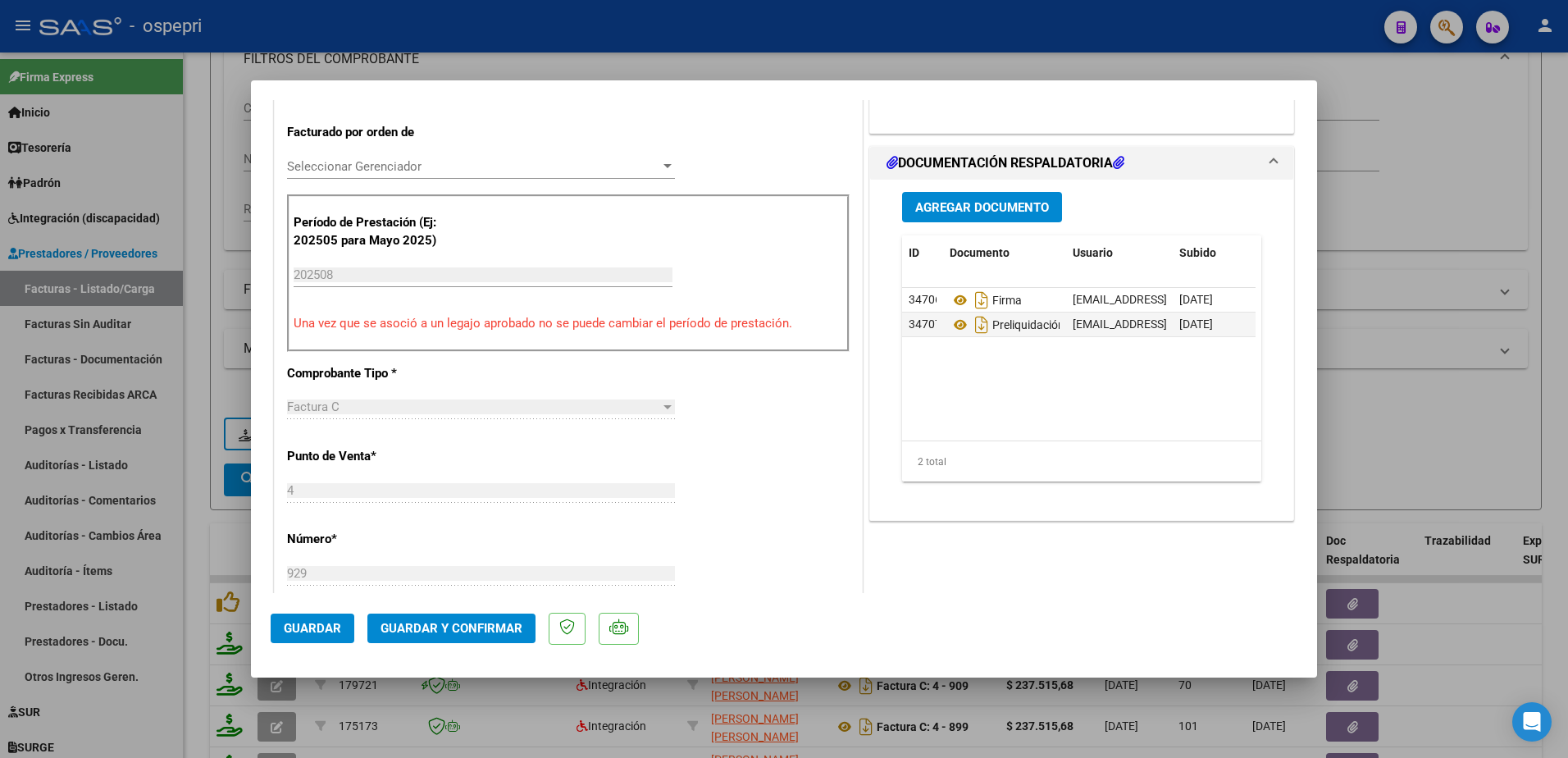
scroll to position [492, 0]
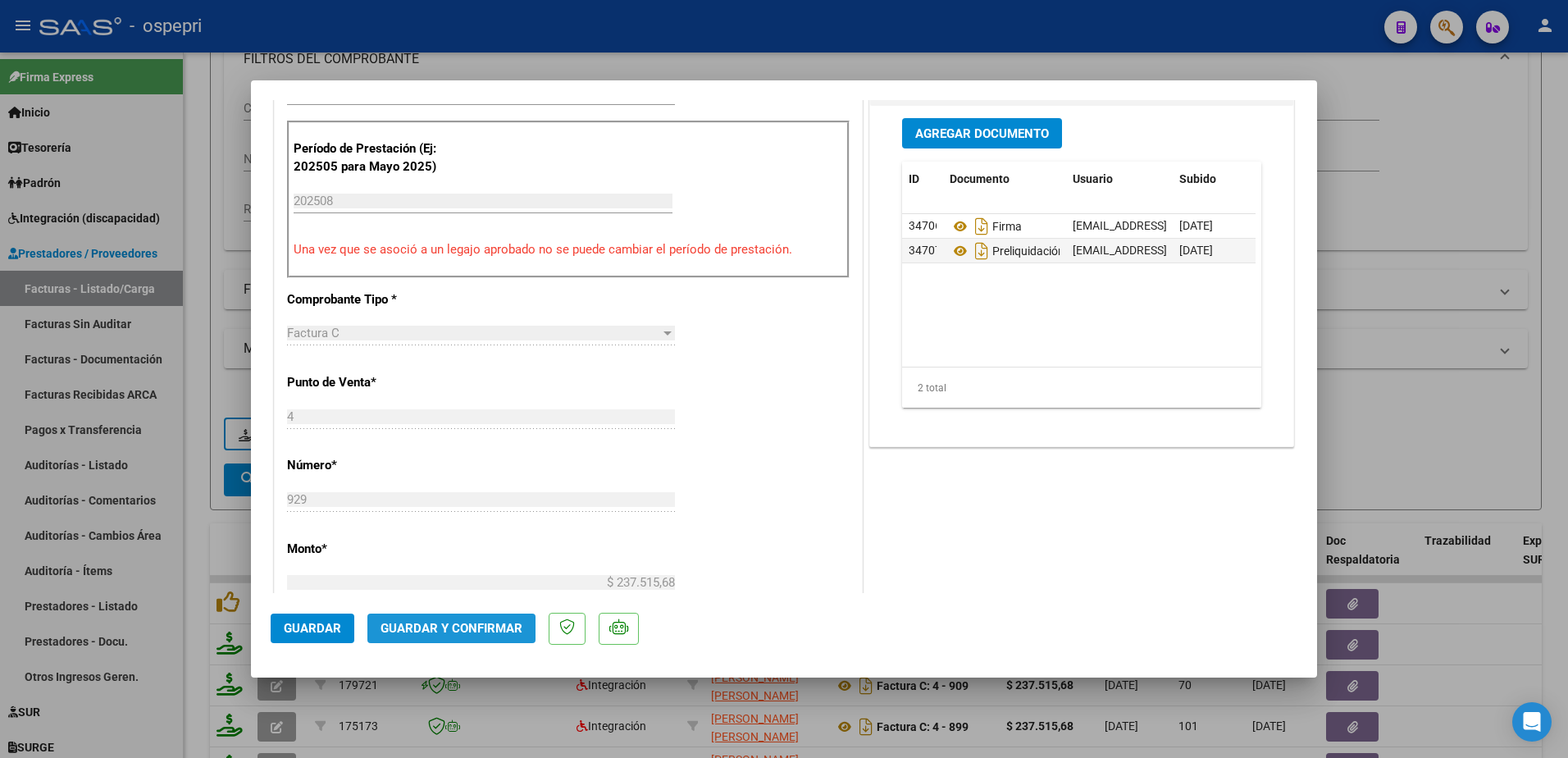
click at [470, 628] on span "Guardar y Confirmar" at bounding box center [451, 628] width 142 height 15
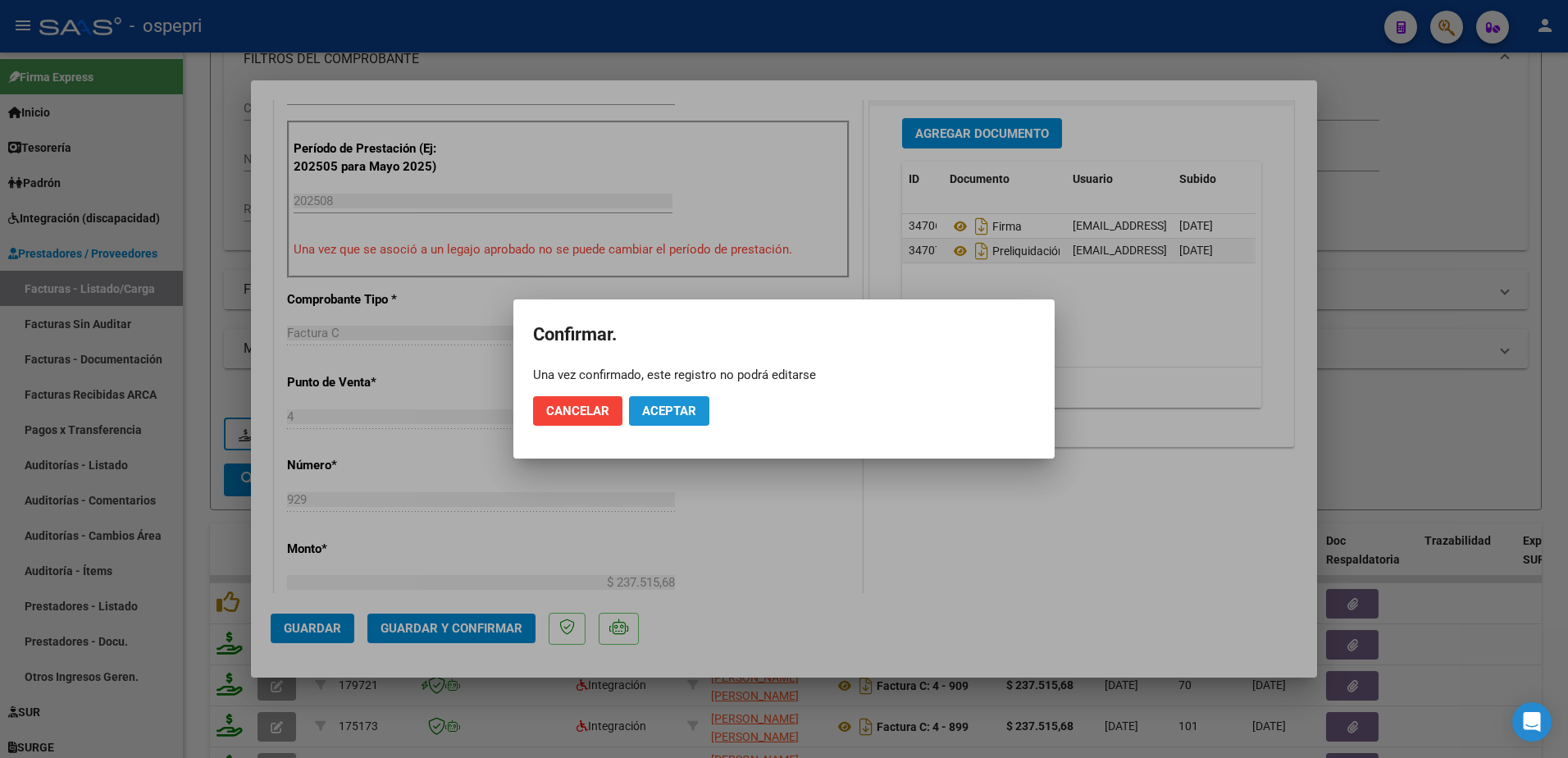
click at [661, 407] on span "Aceptar" at bounding box center [669, 411] width 54 height 15
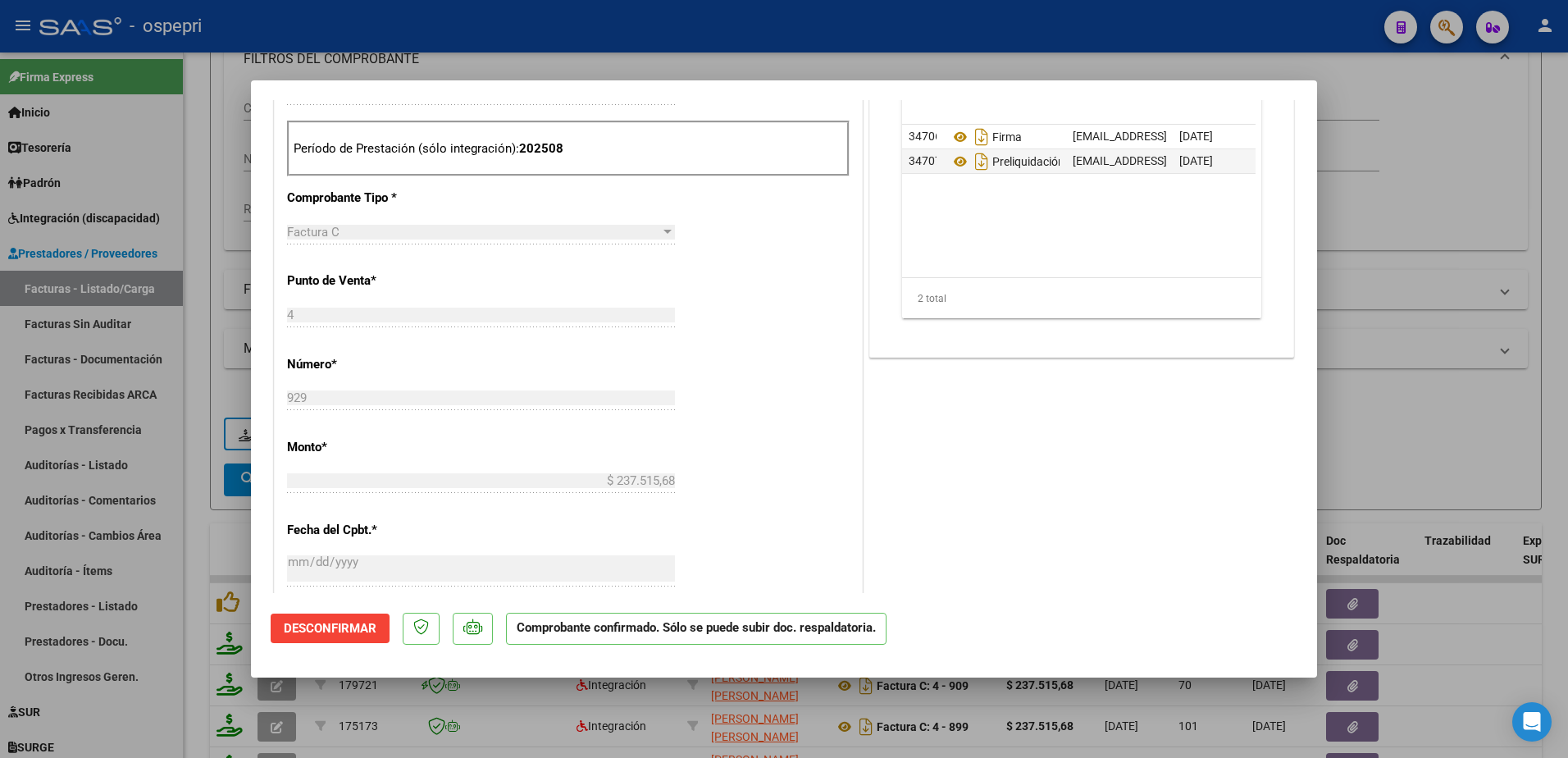
type input "$ 0,00"
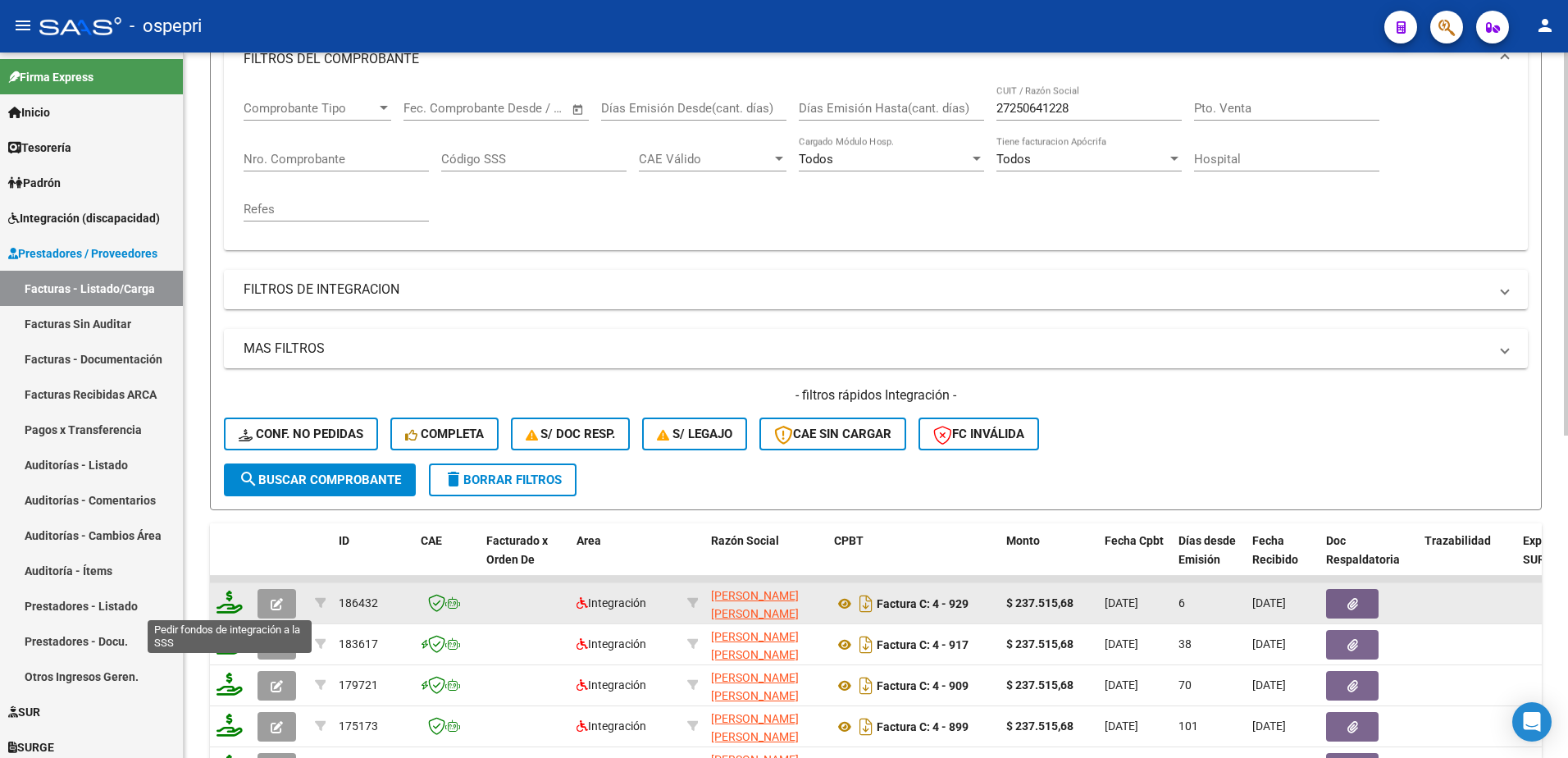
click at [227, 609] on icon at bounding box center [230, 602] width 26 height 23
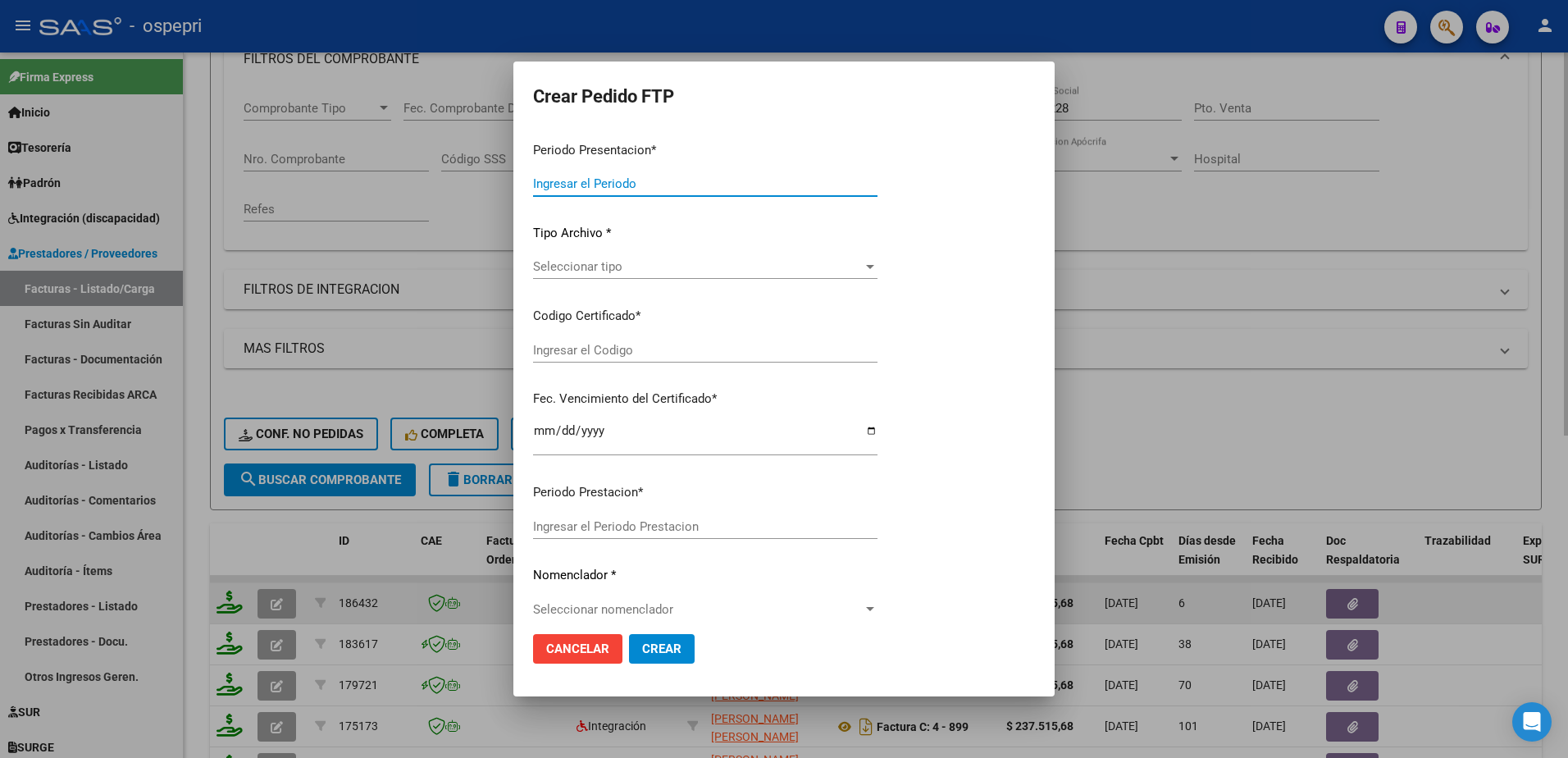
type input "202508"
type input "$ 237.515,68"
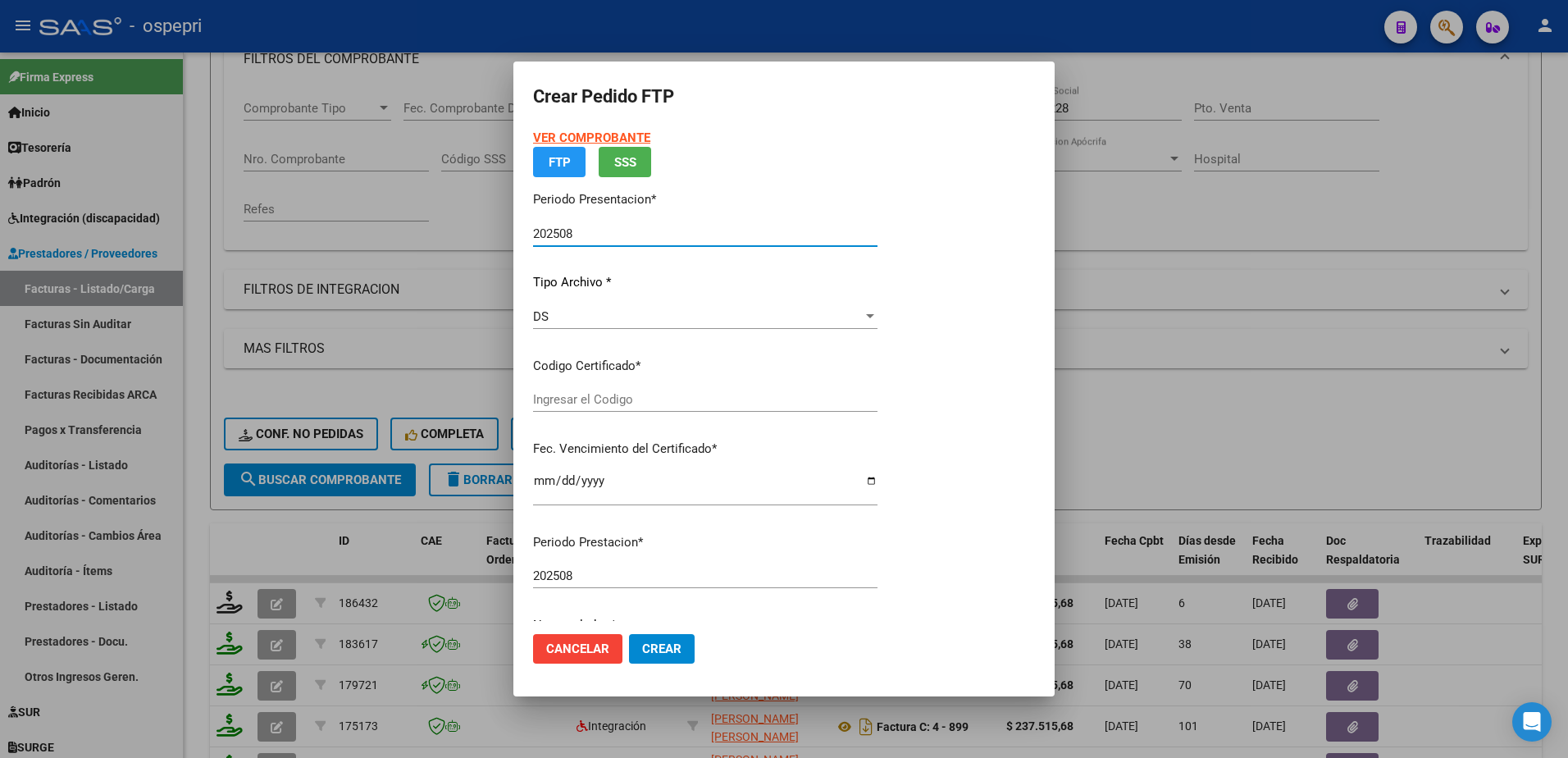
type input "ARG02000471817852018040920280409NQN249"
type input "2028-04-09"
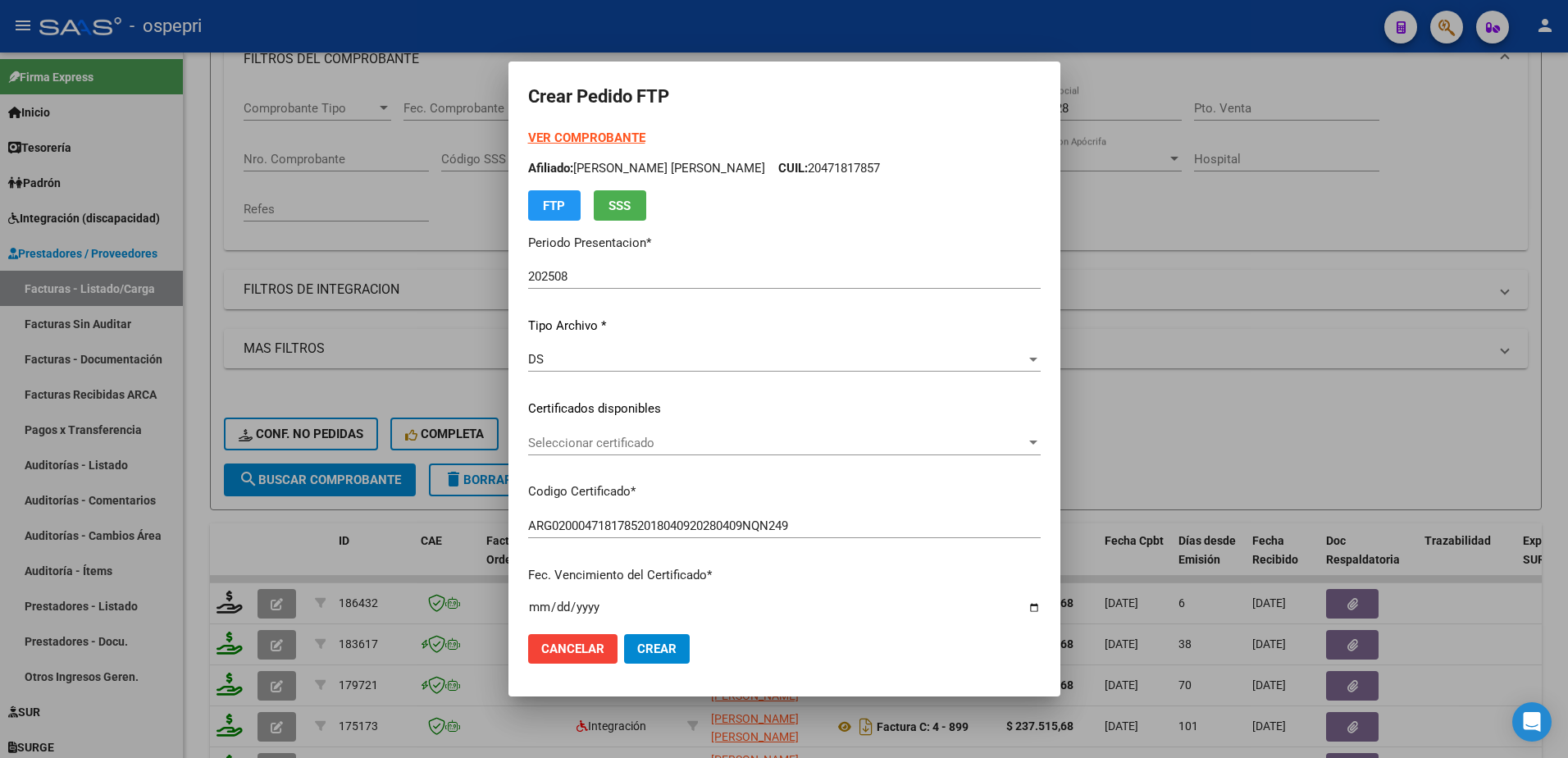
click at [1295, 24] on div at bounding box center [784, 379] width 1568 height 758
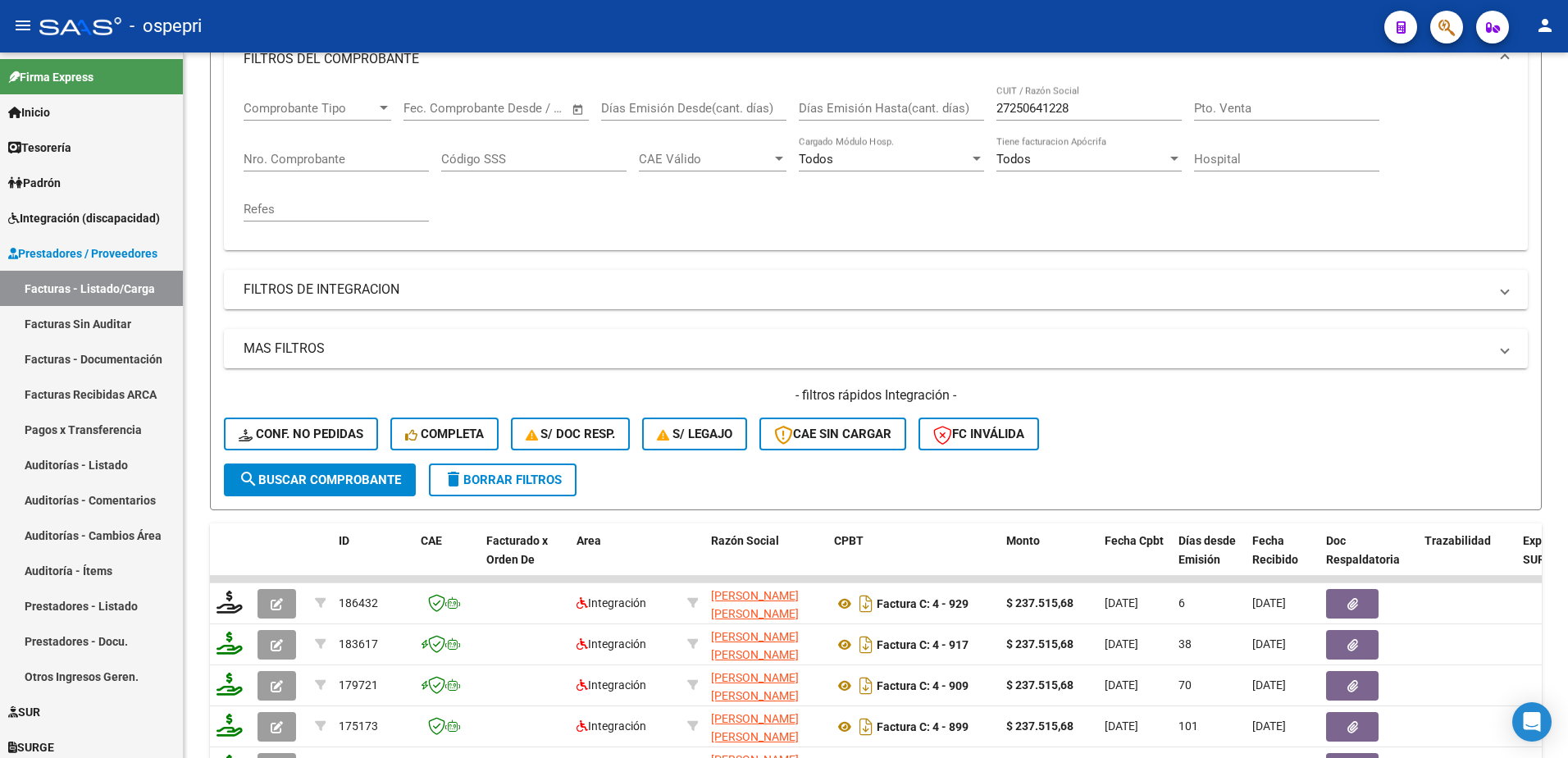
click at [876, 17] on div "- ospepri" at bounding box center [705, 25] width 1331 height 36
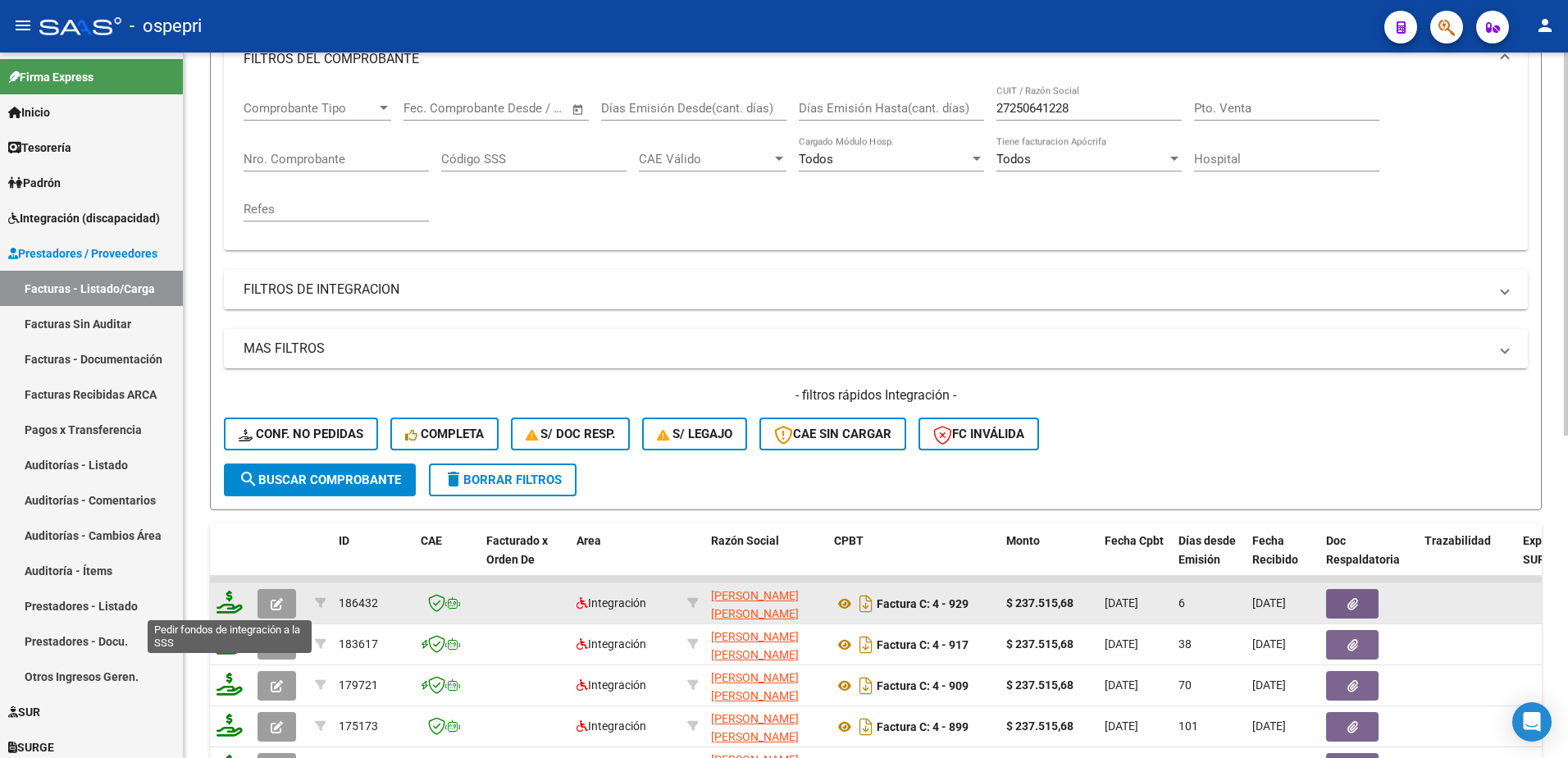
click at [230, 606] on icon at bounding box center [230, 602] width 26 height 23
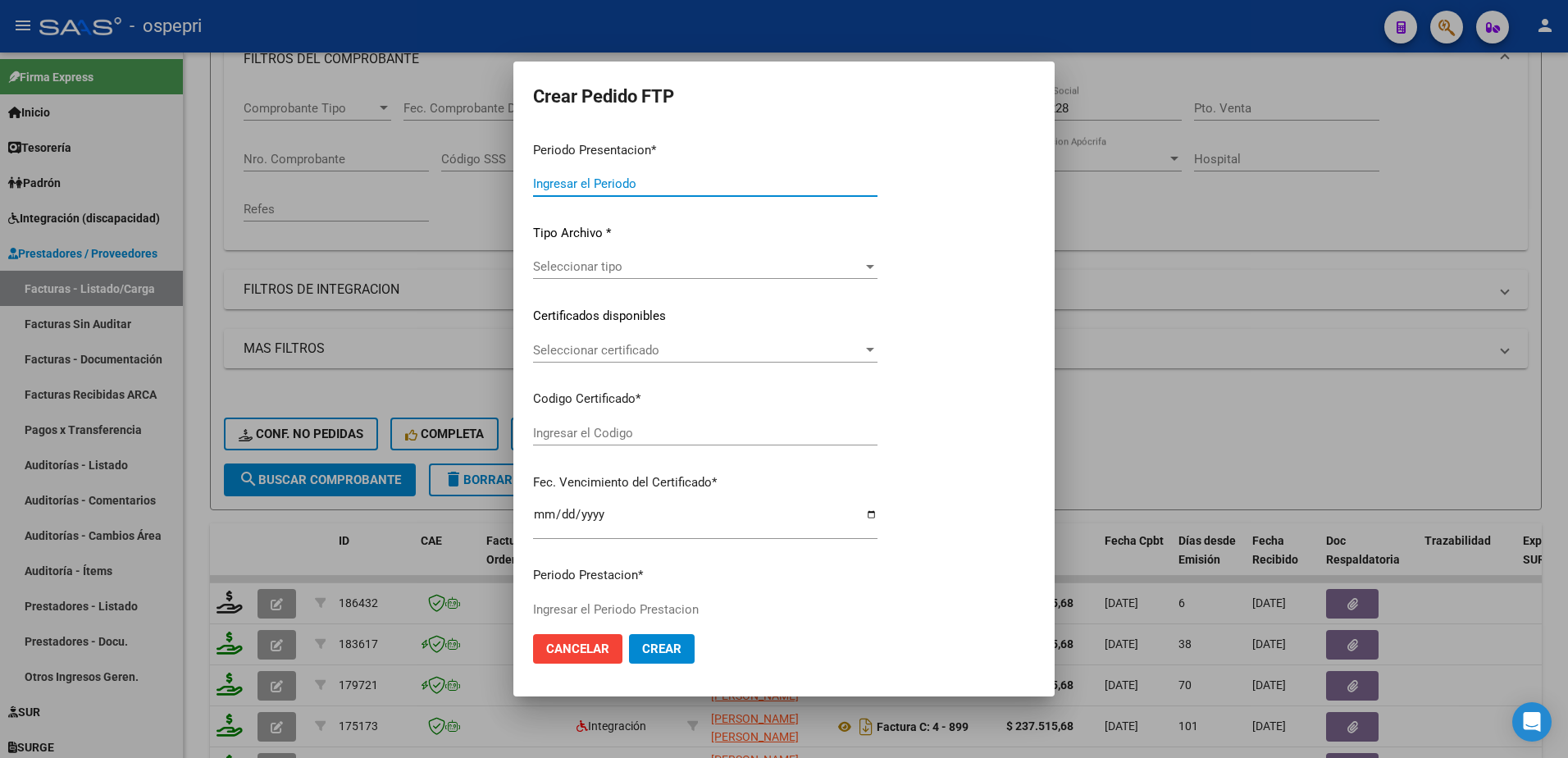
type input "202508"
type input "$ 237.515,68"
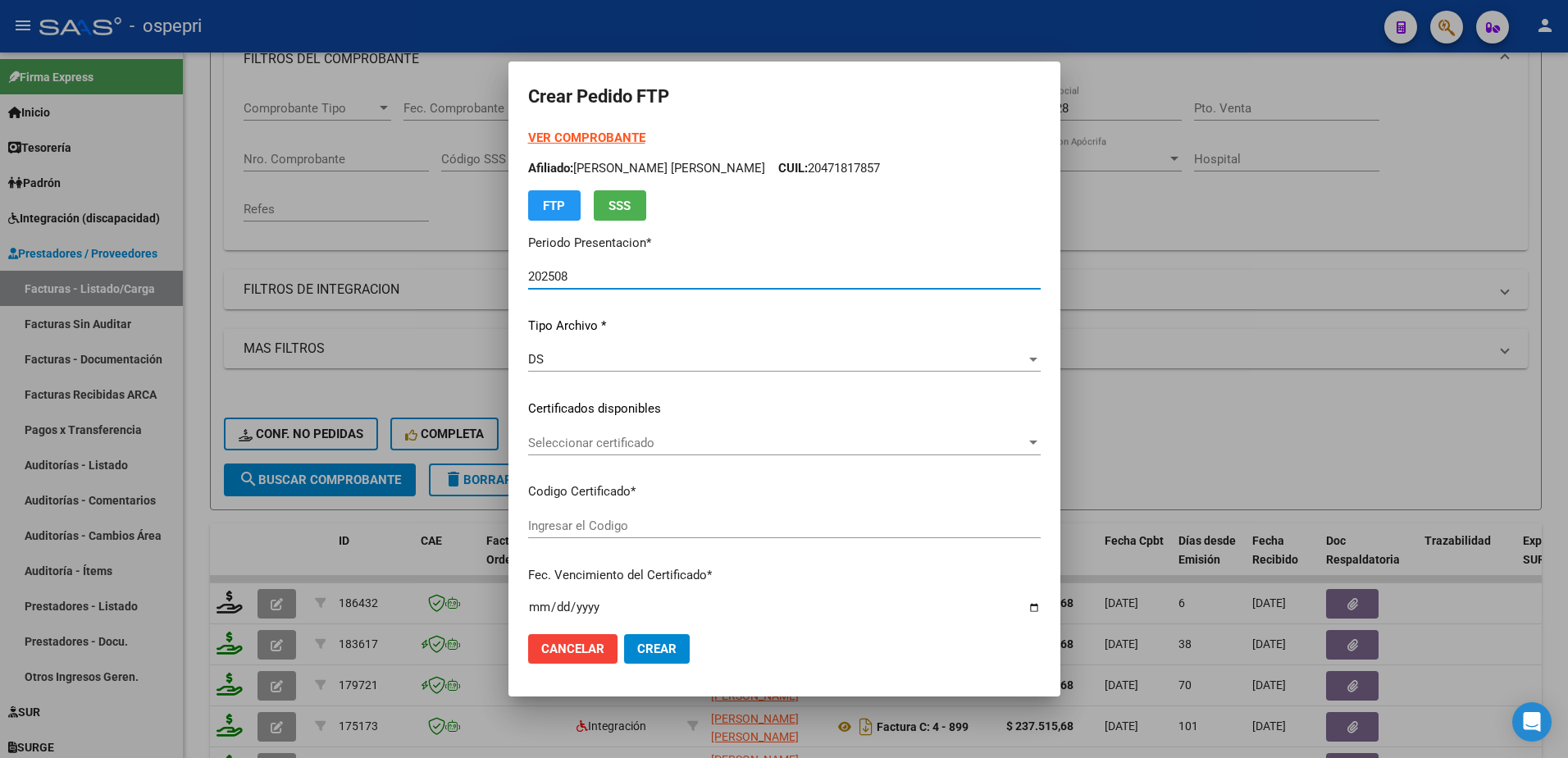
type input "ARG02000471817852018040920280409NQN249"
type input "2028-04-09"
click at [615, 446] on span "Seleccionar certificado" at bounding box center [777, 443] width 498 height 15
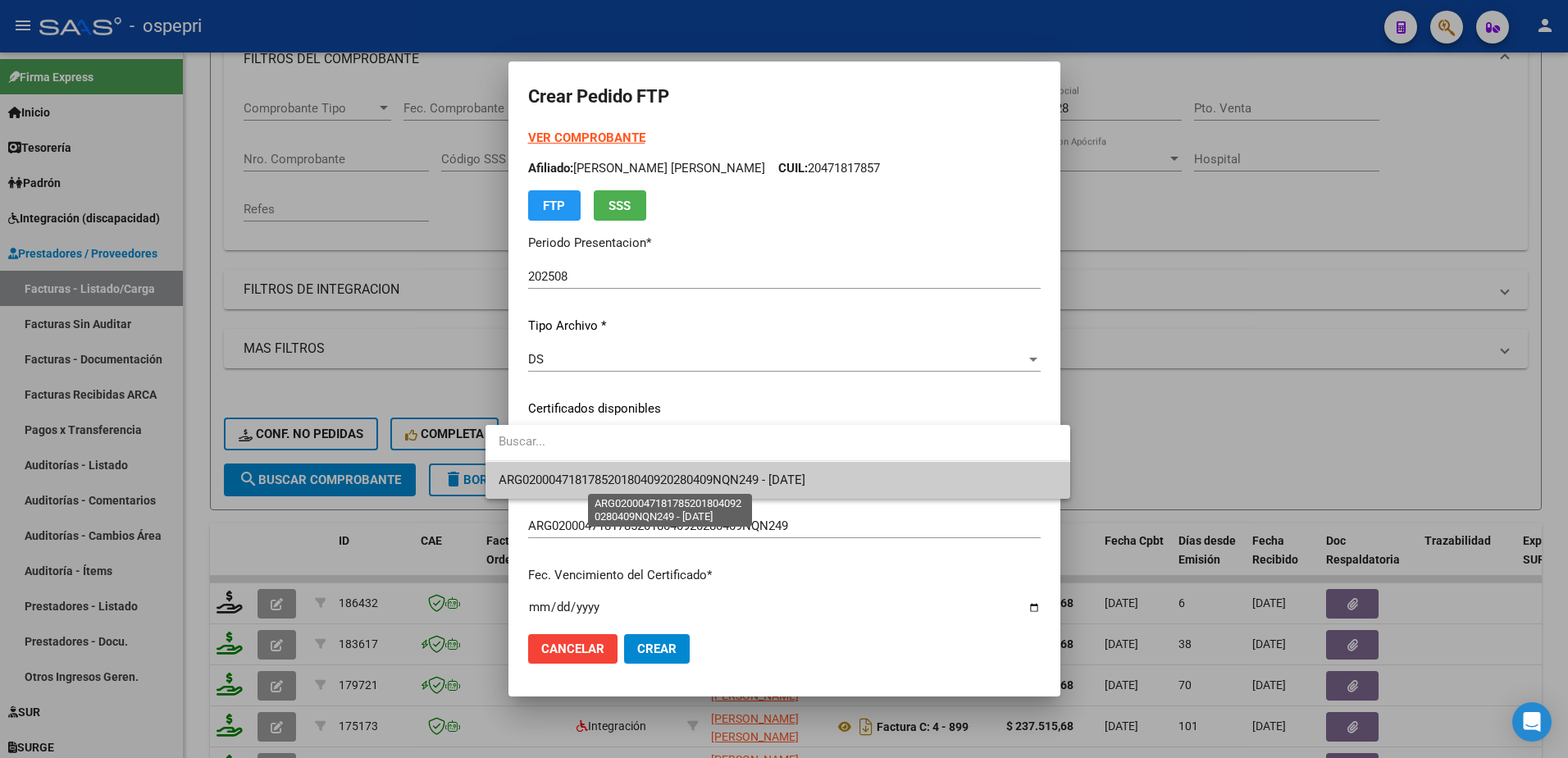
click at [625, 475] on span "ARG02000471817852018040920280409NQN249 - 2028-04-09" at bounding box center [652, 479] width 307 height 15
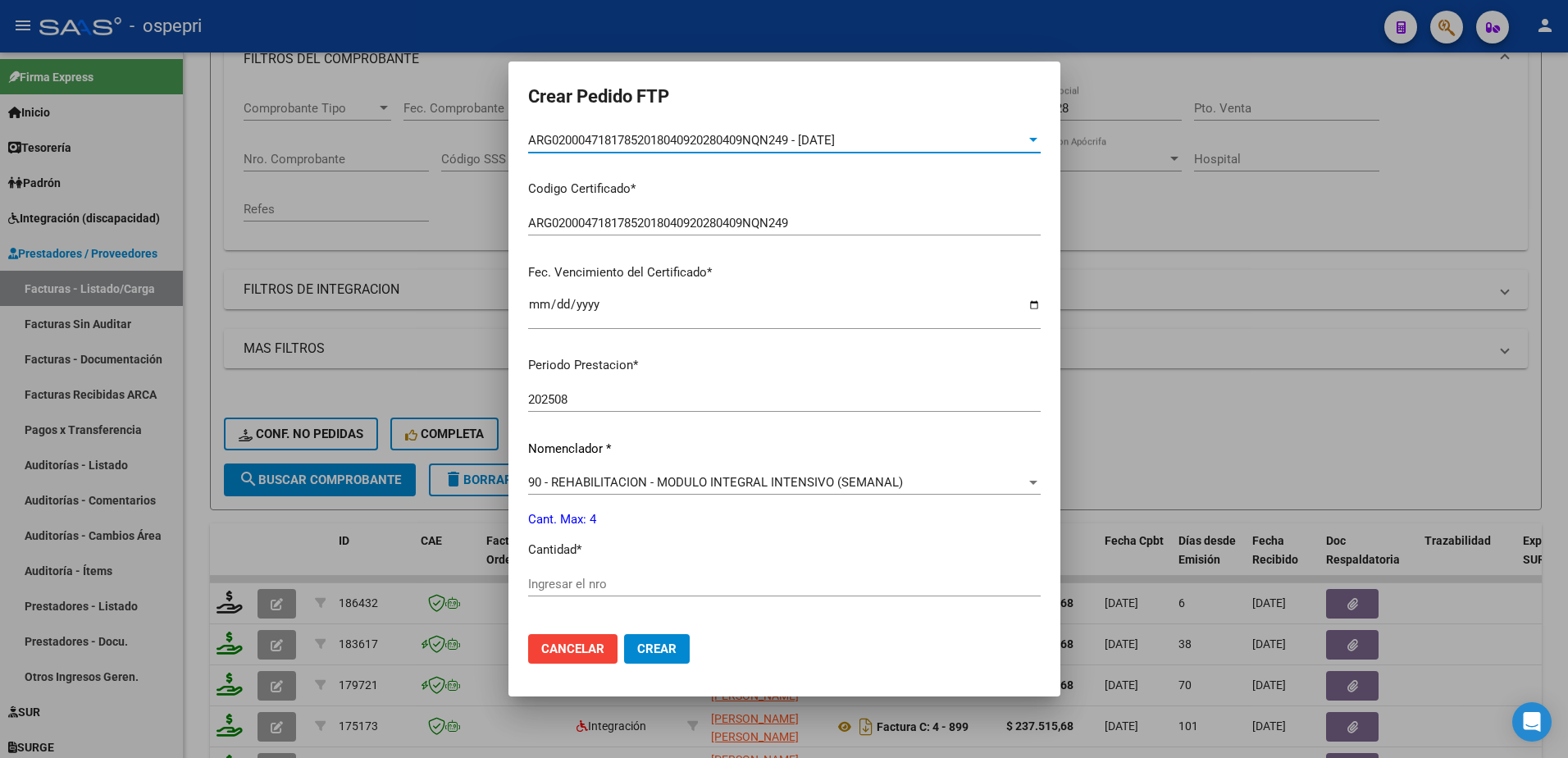
scroll to position [410, 0]
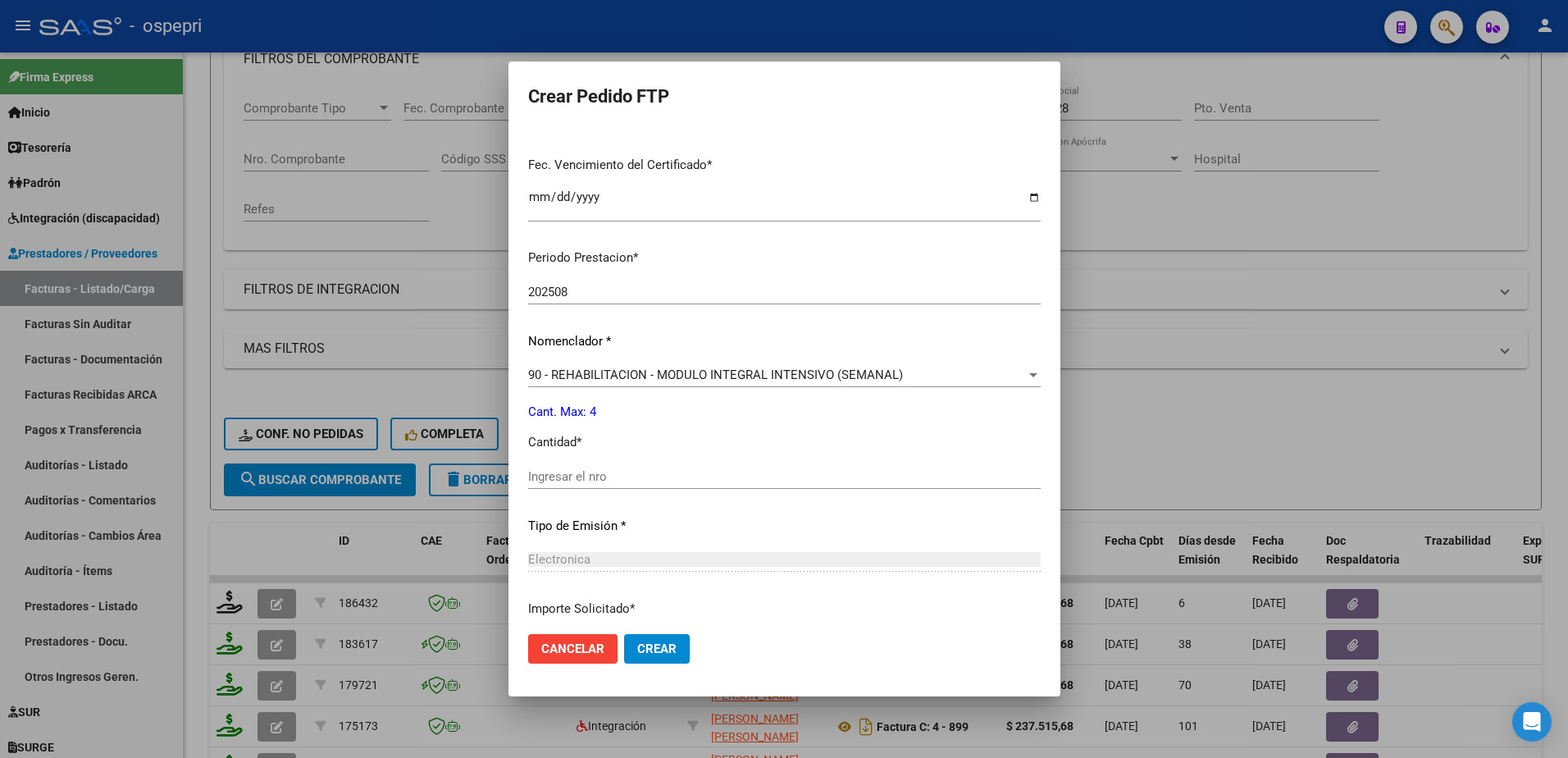
click at [603, 479] on input "Ingresar el nro" at bounding box center [784, 476] width 512 height 15
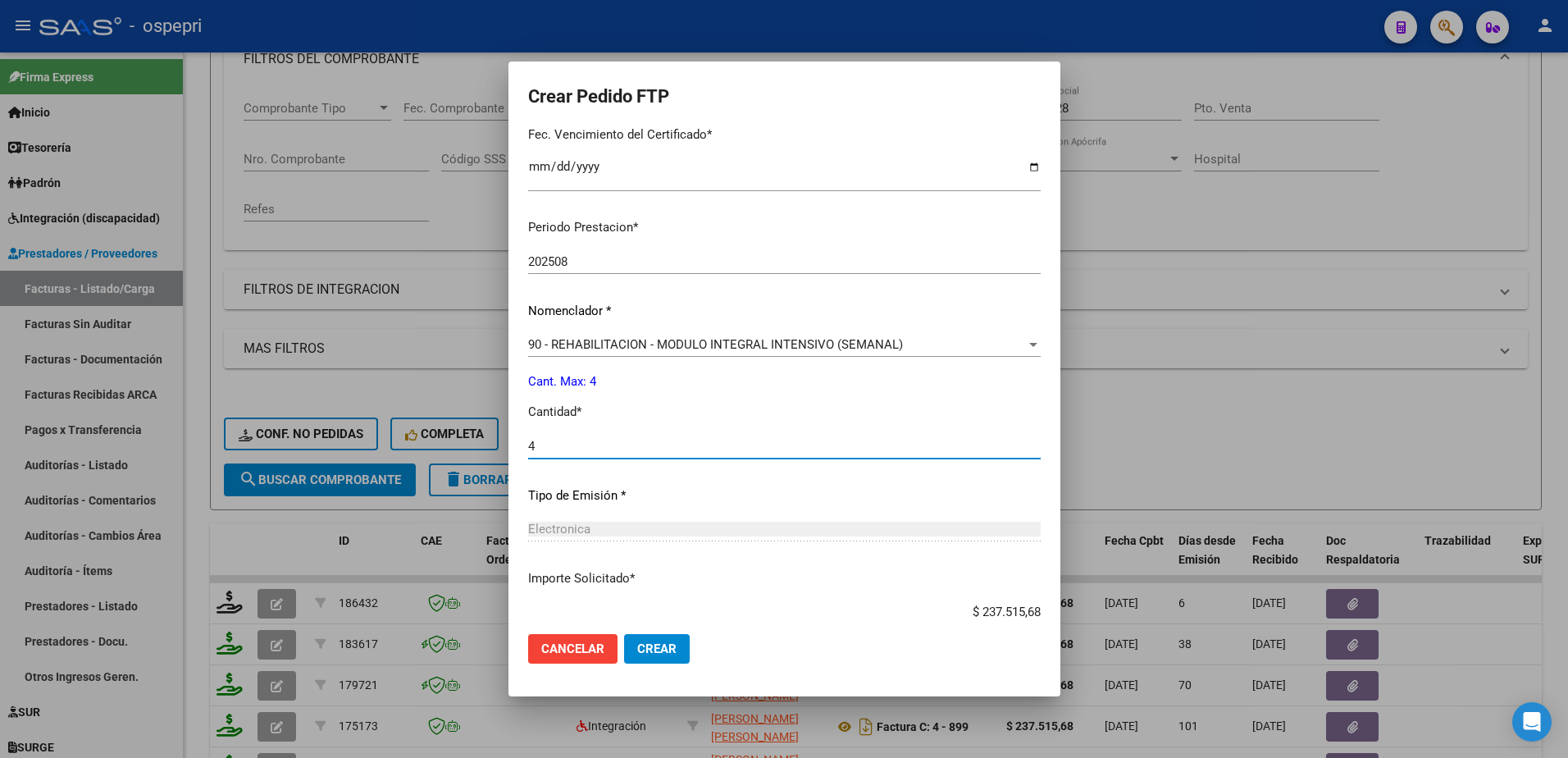
scroll to position [542, 0]
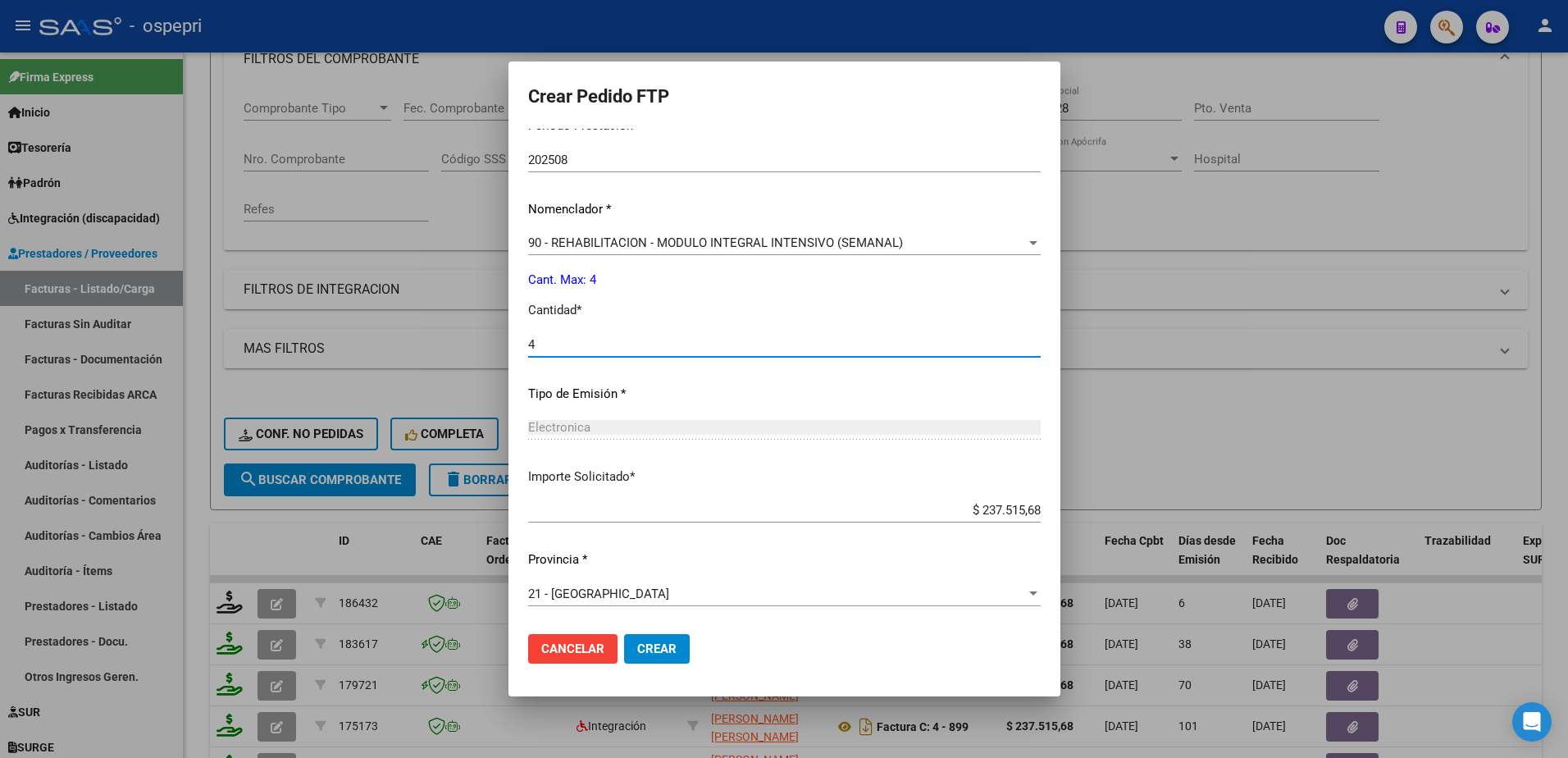
type input "4"
click at [643, 640] on button "Crear" at bounding box center [656, 649] width 66 height 30
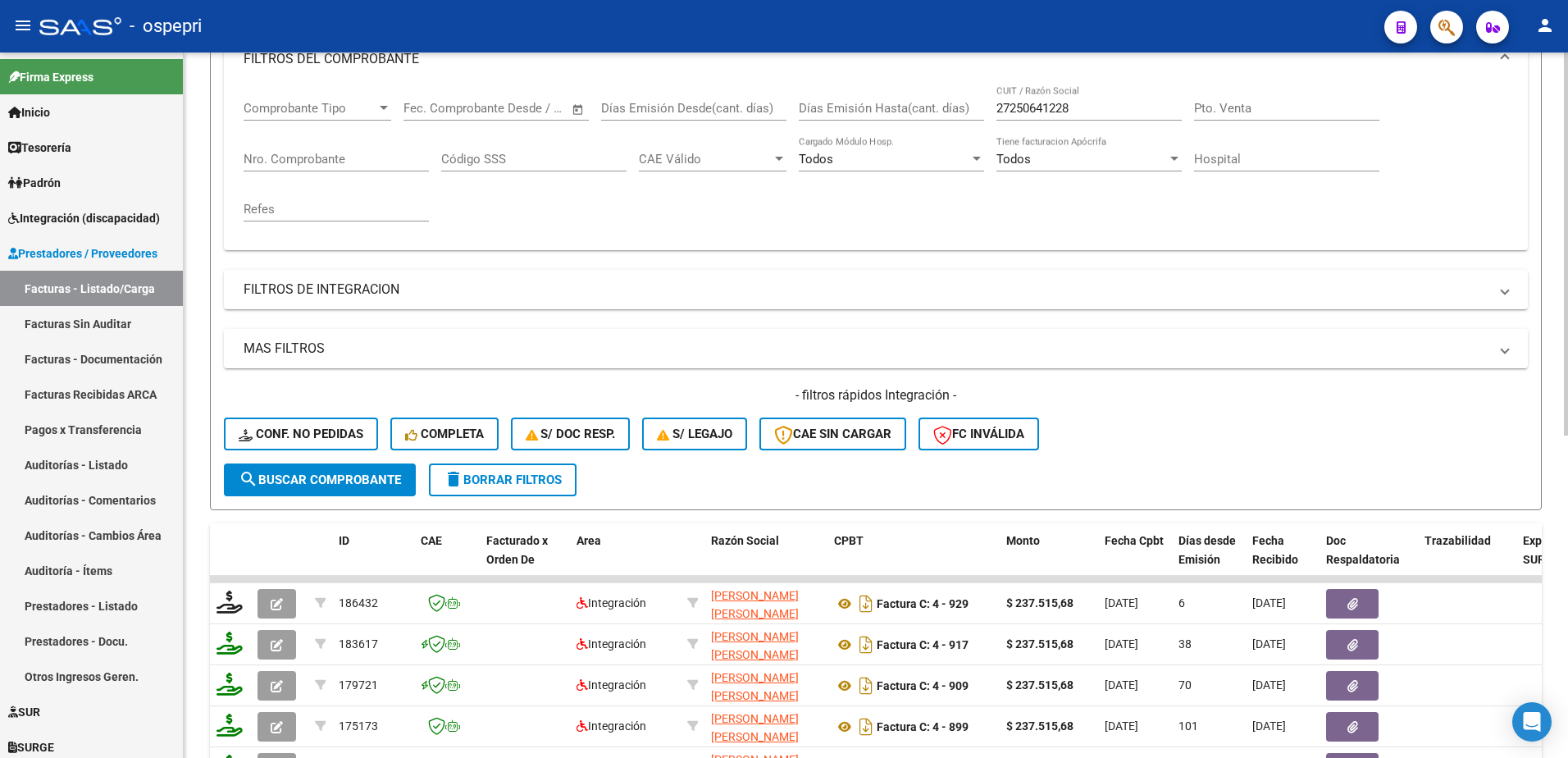
click at [1290, 443] on div "- filtros rápidos Integración - Conf. no pedidas Completa S/ Doc Resp. S/ legaj…" at bounding box center [876, 425] width 1304 height 77
click at [1202, 448] on div "- filtros rápidos Integración - Conf. no pedidas Completa S/ Doc Resp. S/ legaj…" at bounding box center [876, 425] width 1304 height 77
click at [1141, 435] on div "- filtros rápidos Integración - Conf. no pedidas Completa S/ Doc Resp. S/ legaj…" at bounding box center [876, 425] width 1304 height 77
click at [539, 473] on span "delete Borrar Filtros" at bounding box center [502, 479] width 118 height 15
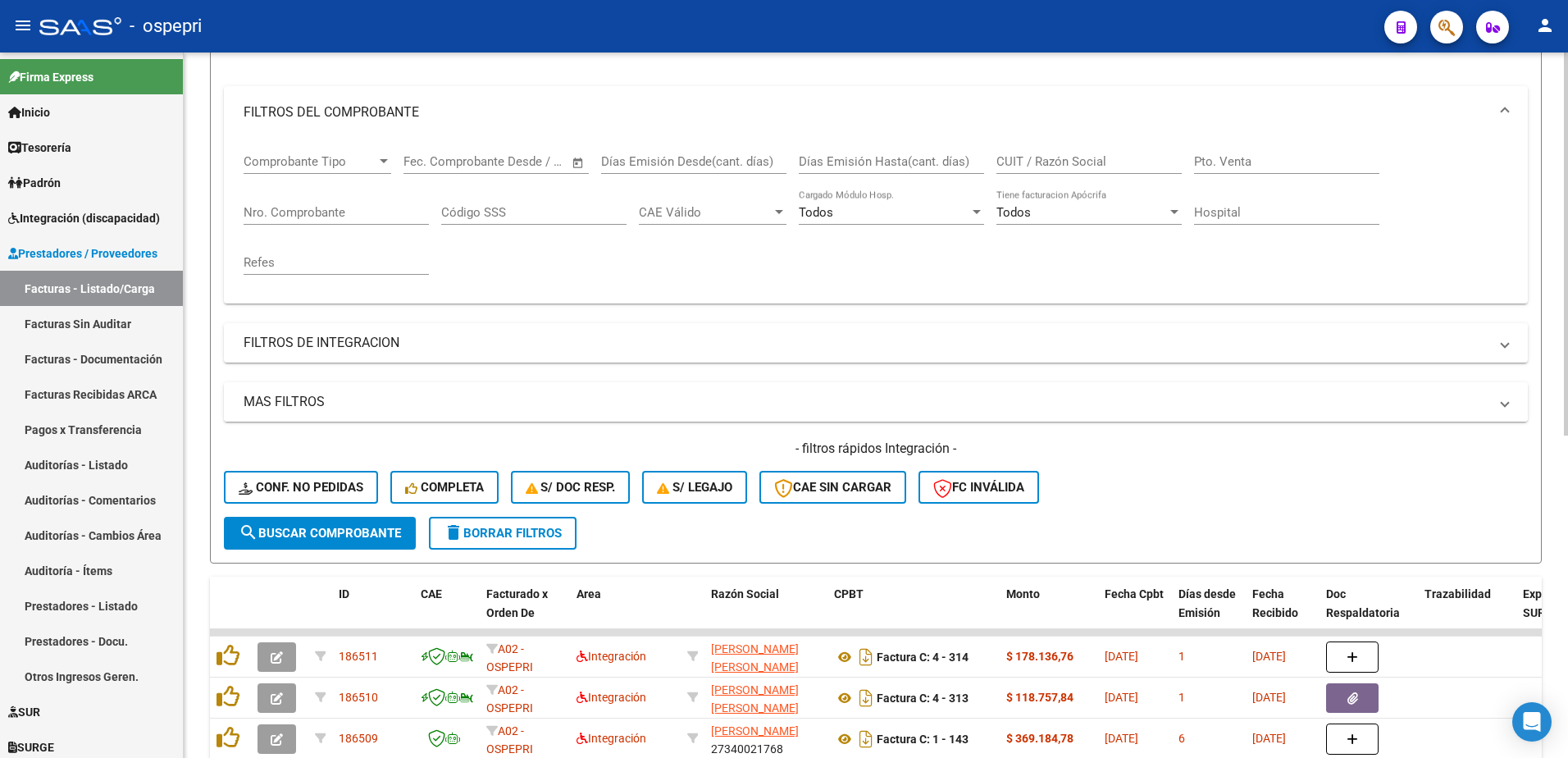
scroll to position [246, 0]
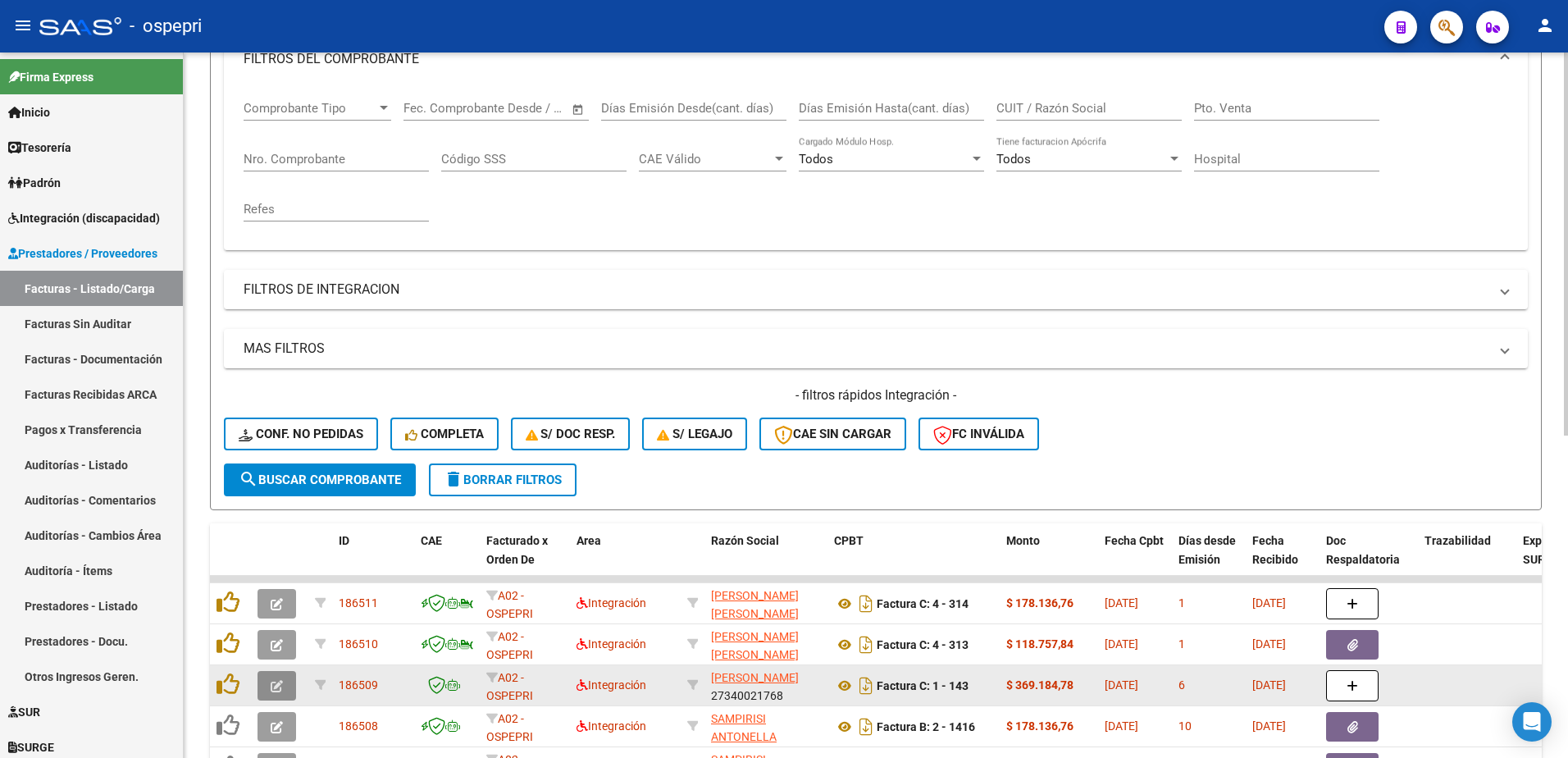
click at [267, 684] on button "button" at bounding box center [277, 686] width 39 height 30
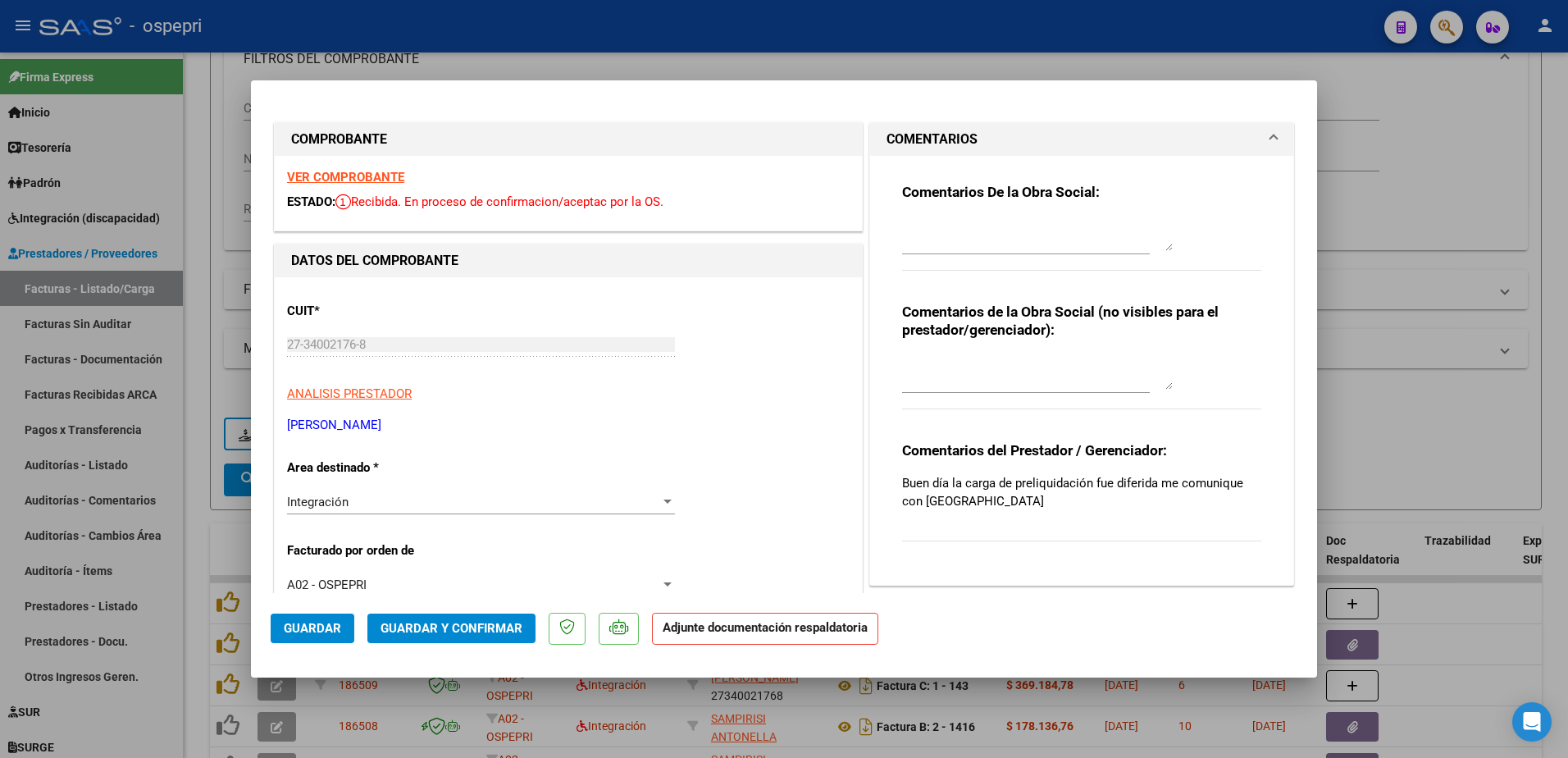
click at [366, 174] on strong "VER COMPROBANTE" at bounding box center [346, 177] width 117 height 15
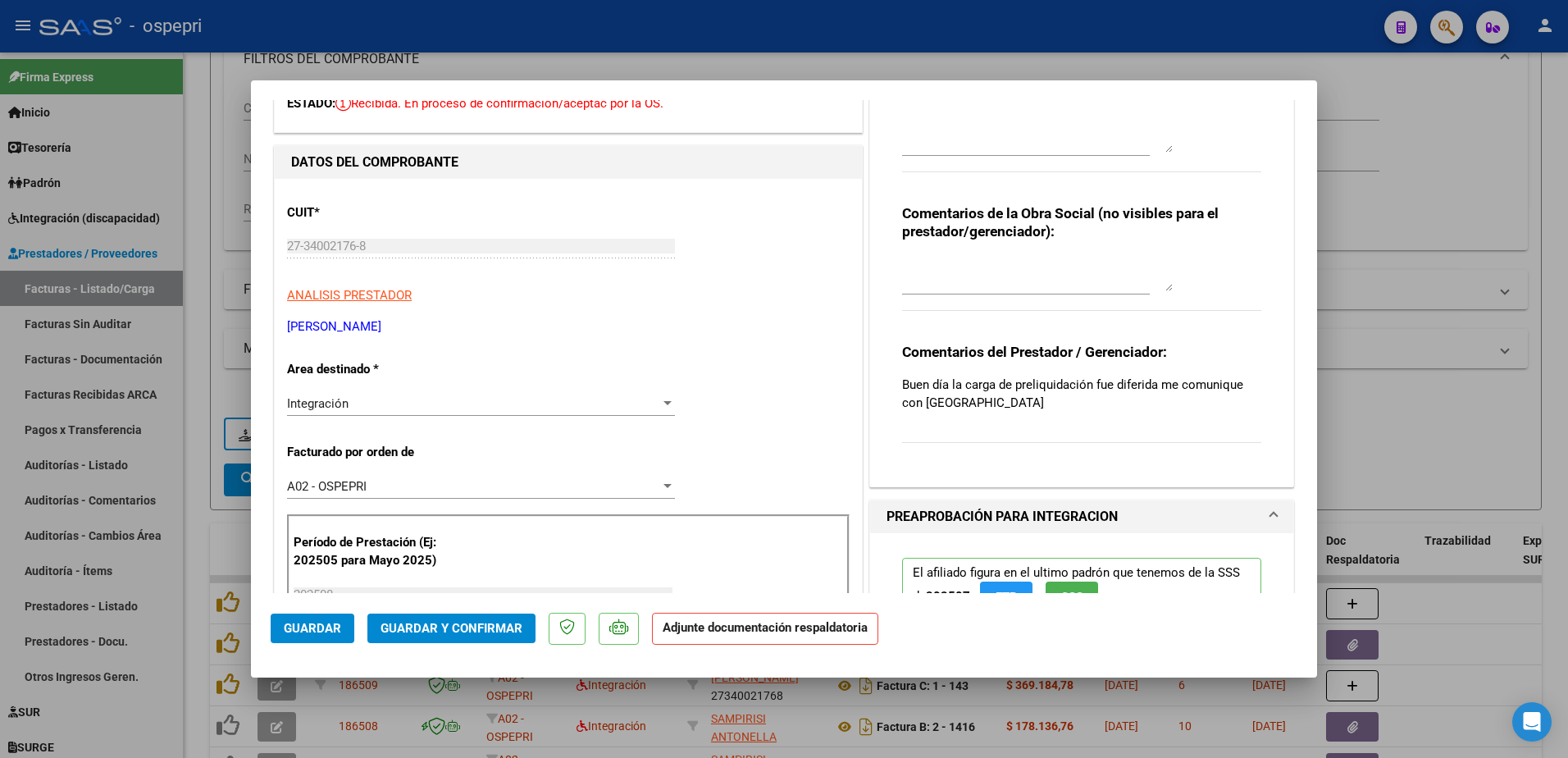
scroll to position [0, 0]
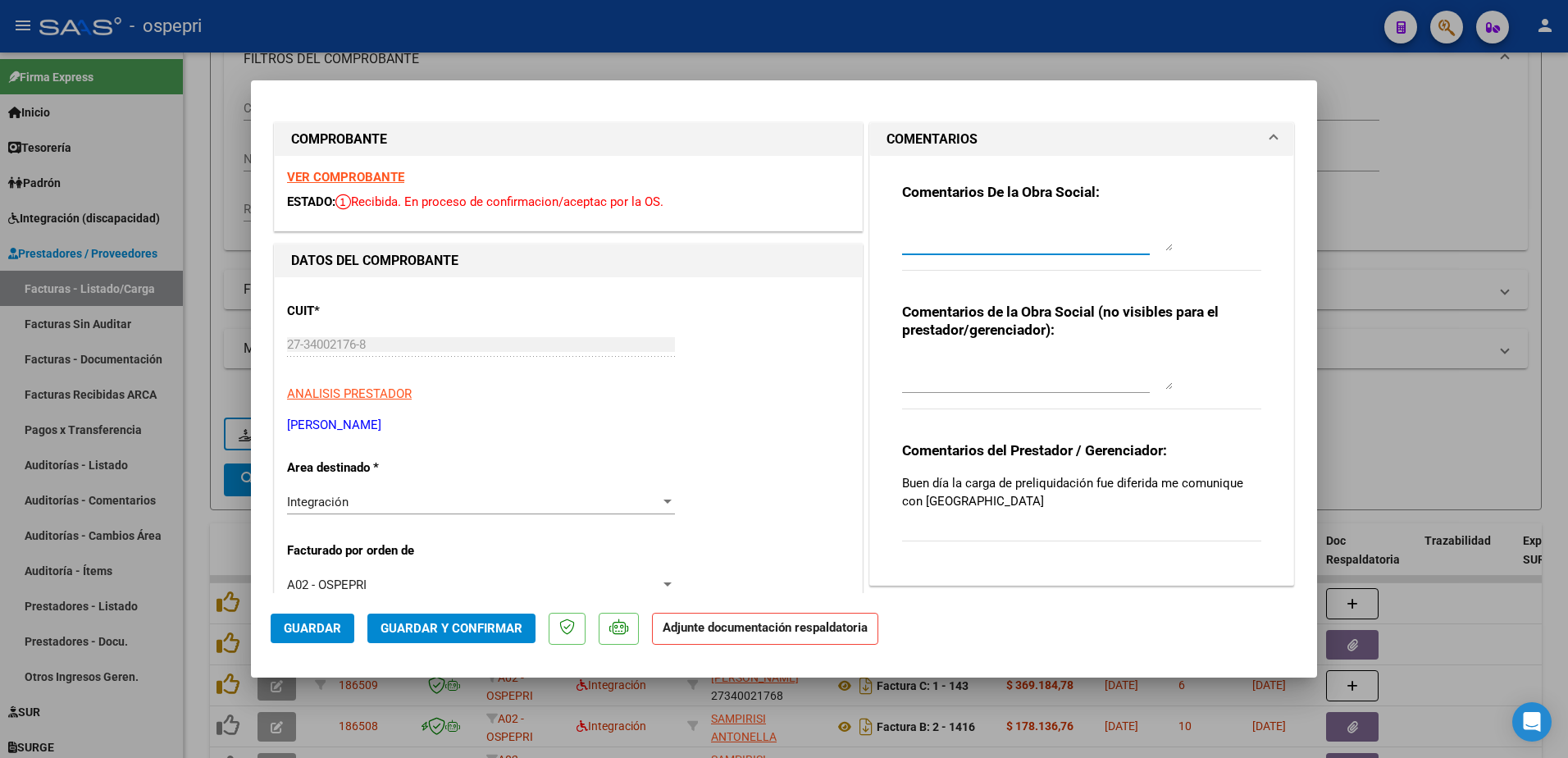
click at [921, 233] on textarea at bounding box center [1037, 234] width 271 height 32
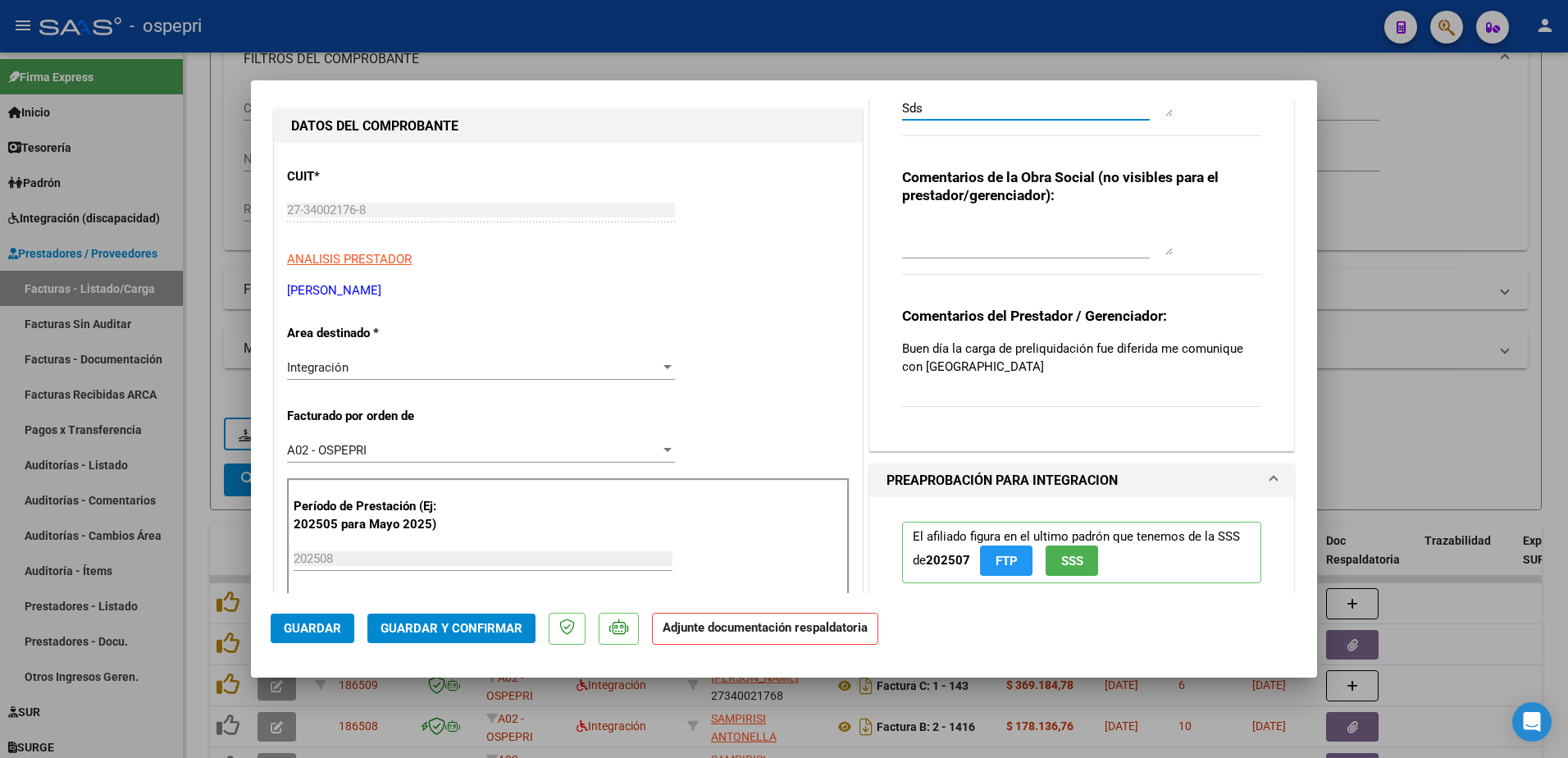
scroll to position [44, 0]
type textarea "Hola Evelin buen dìa: recuerde cargar la planilla de asistencia en "DOCUMENTACI…"
click at [316, 624] on span "Guardar" at bounding box center [313, 628] width 58 height 15
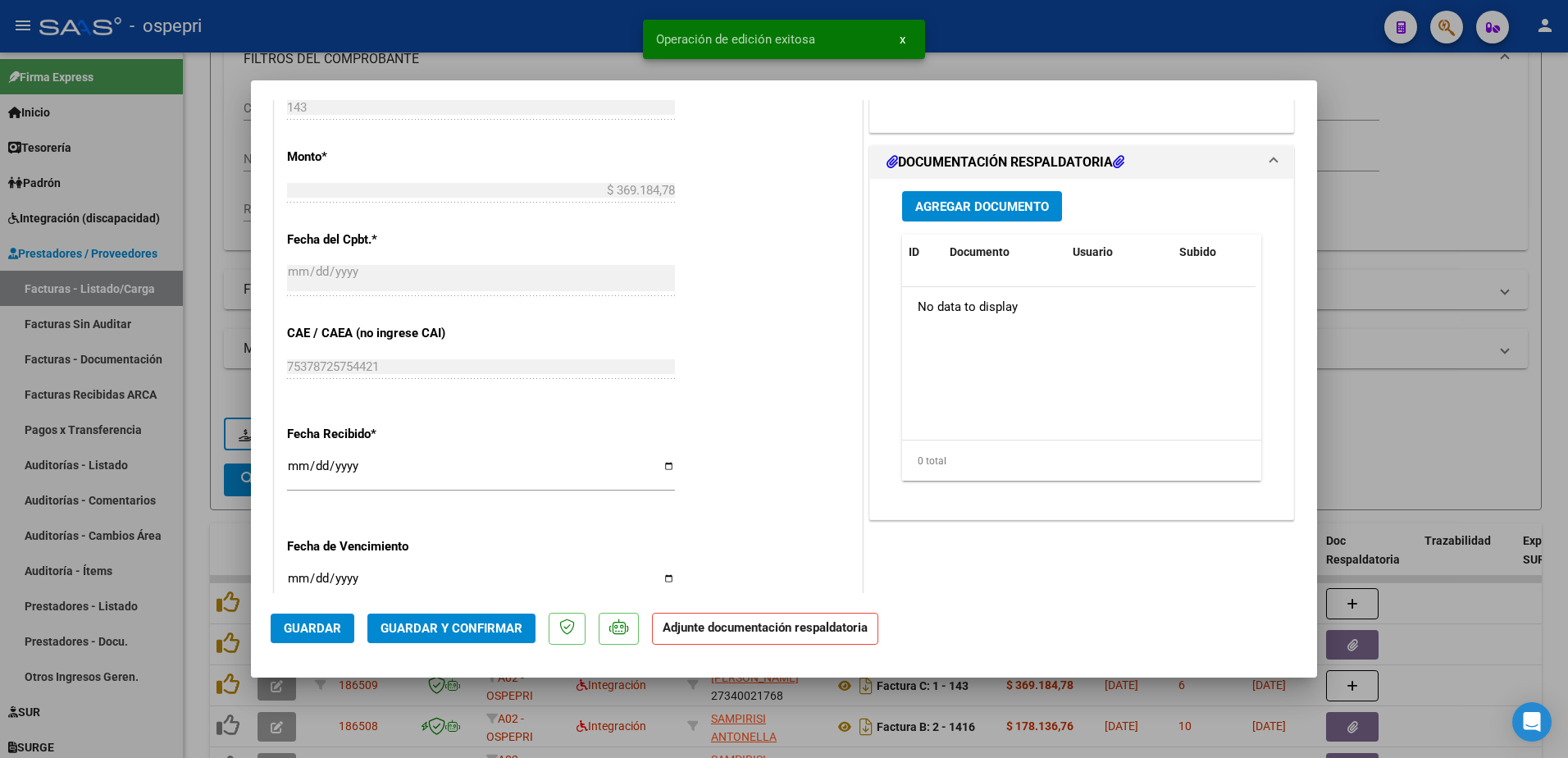
scroll to position [955, 0]
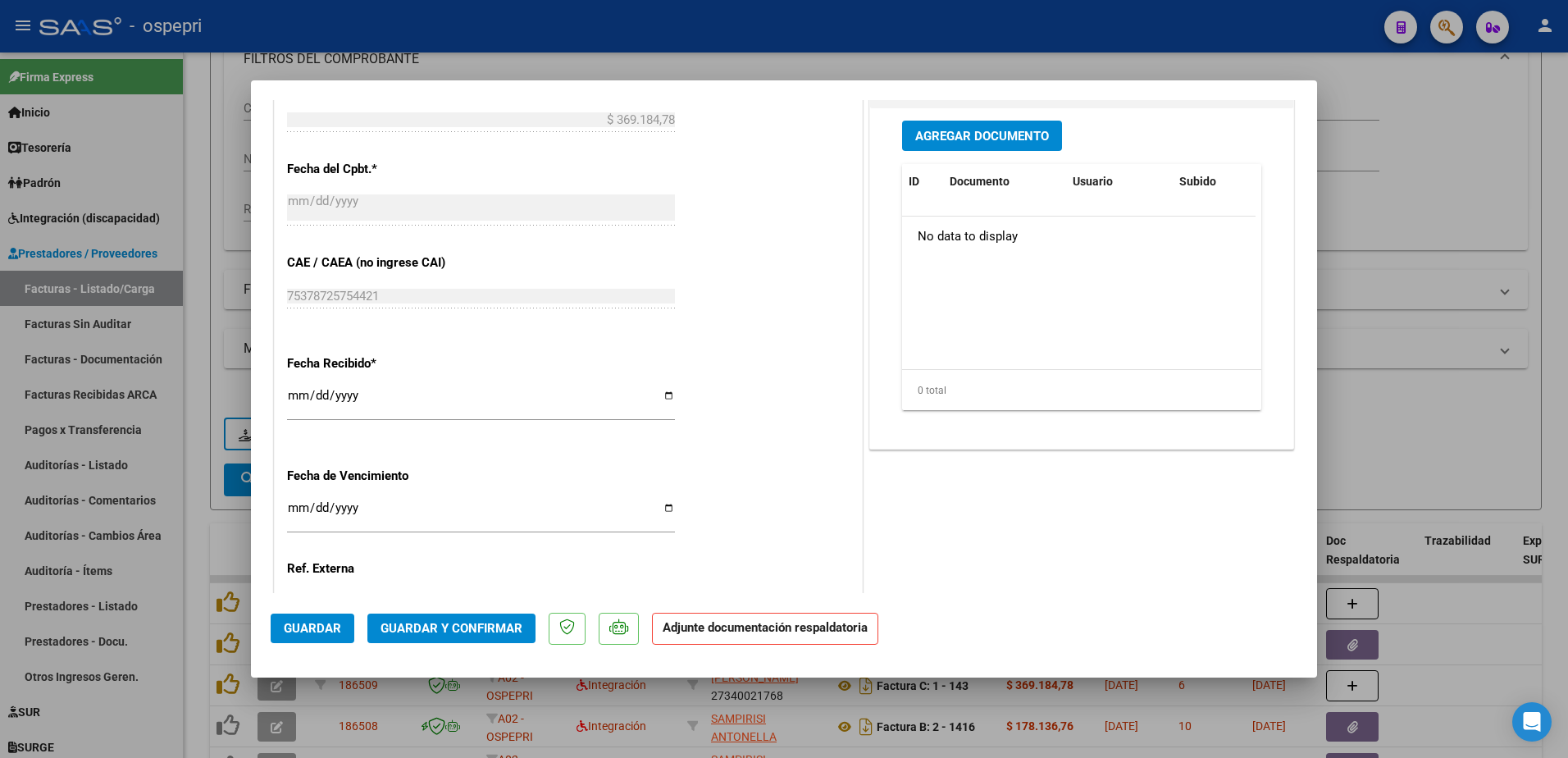
type input "$ 0,00"
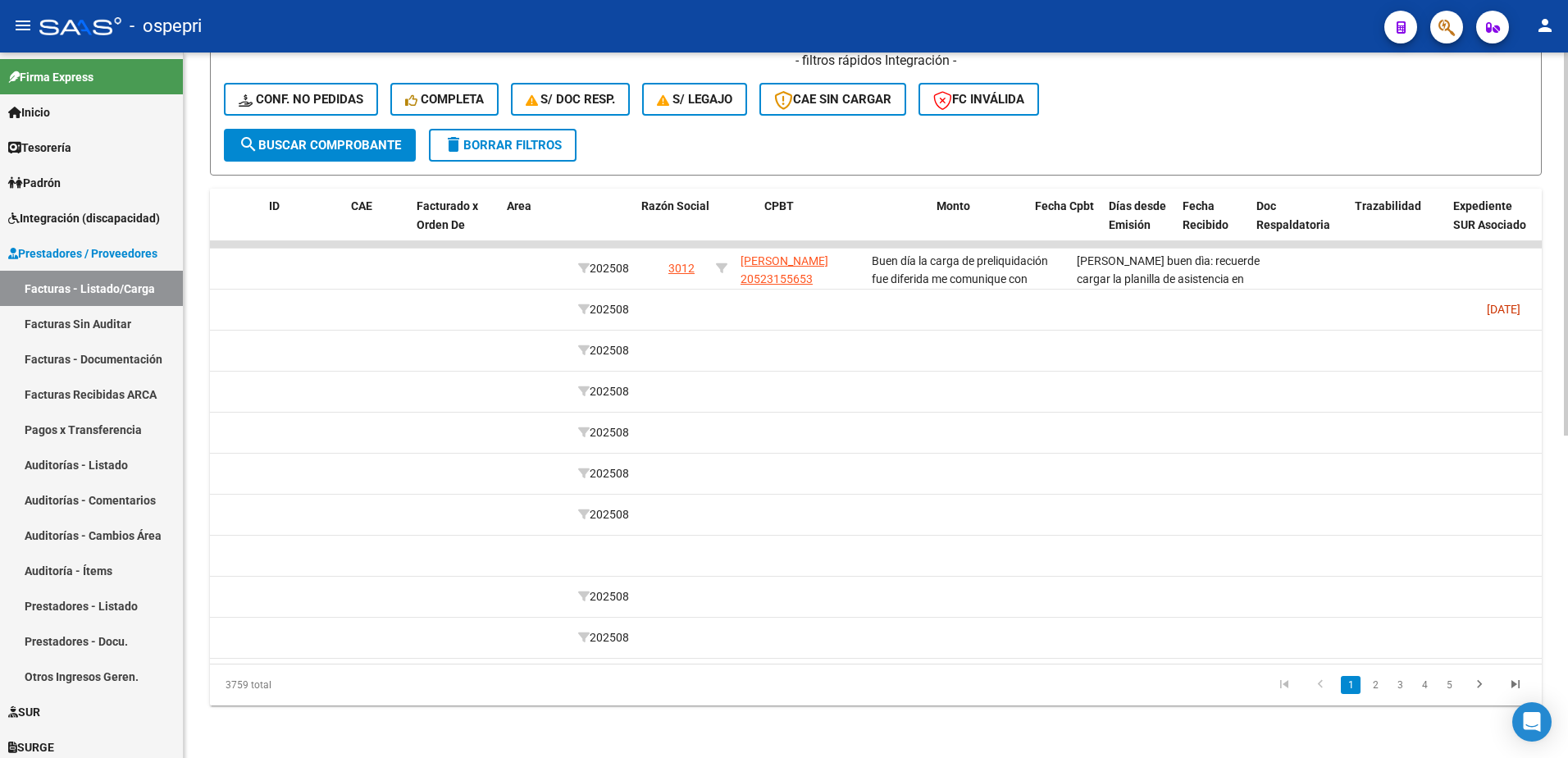
scroll to position [0, 0]
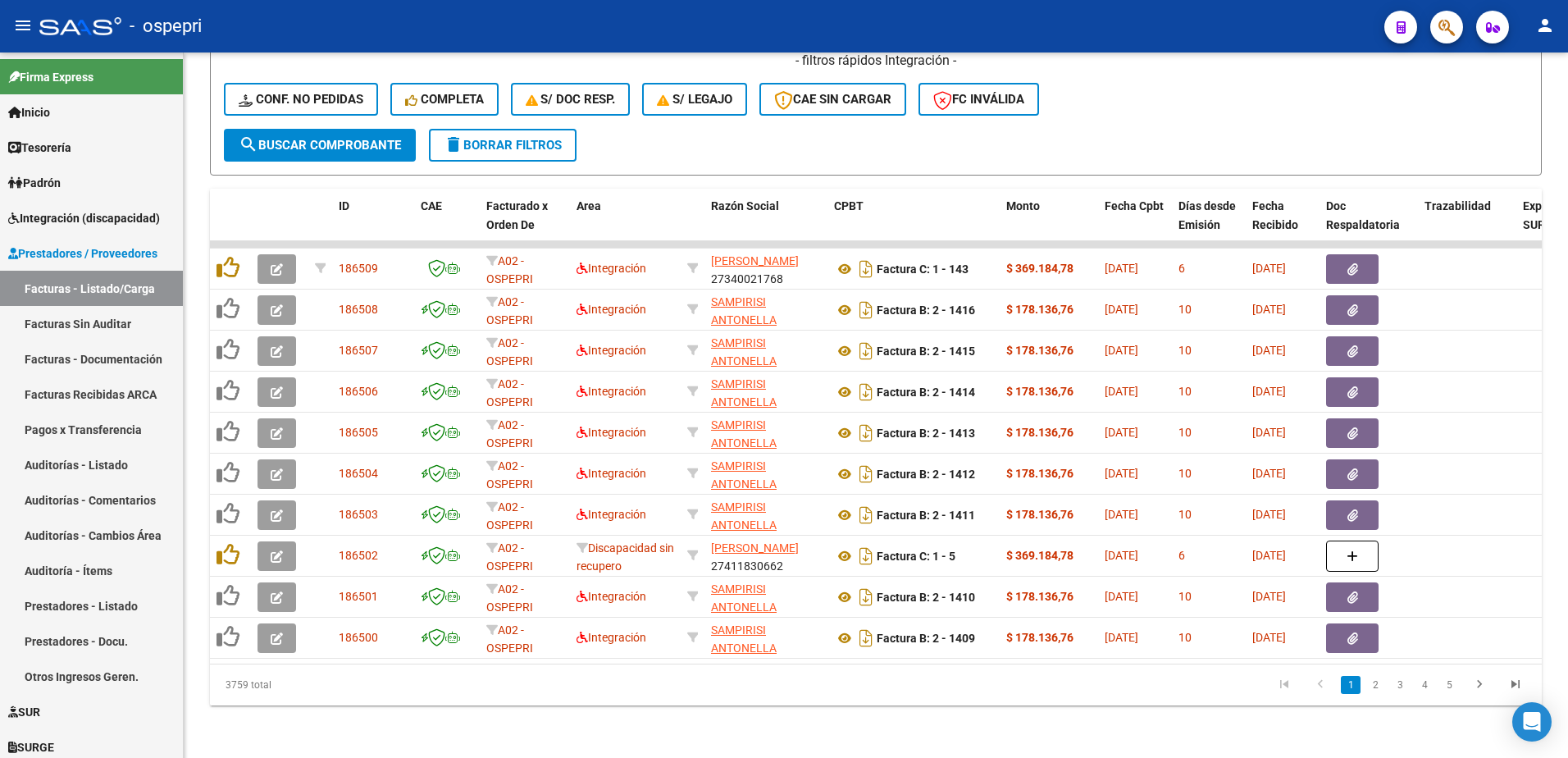
click at [1202, 26] on div "- ospepri" at bounding box center [705, 25] width 1331 height 36
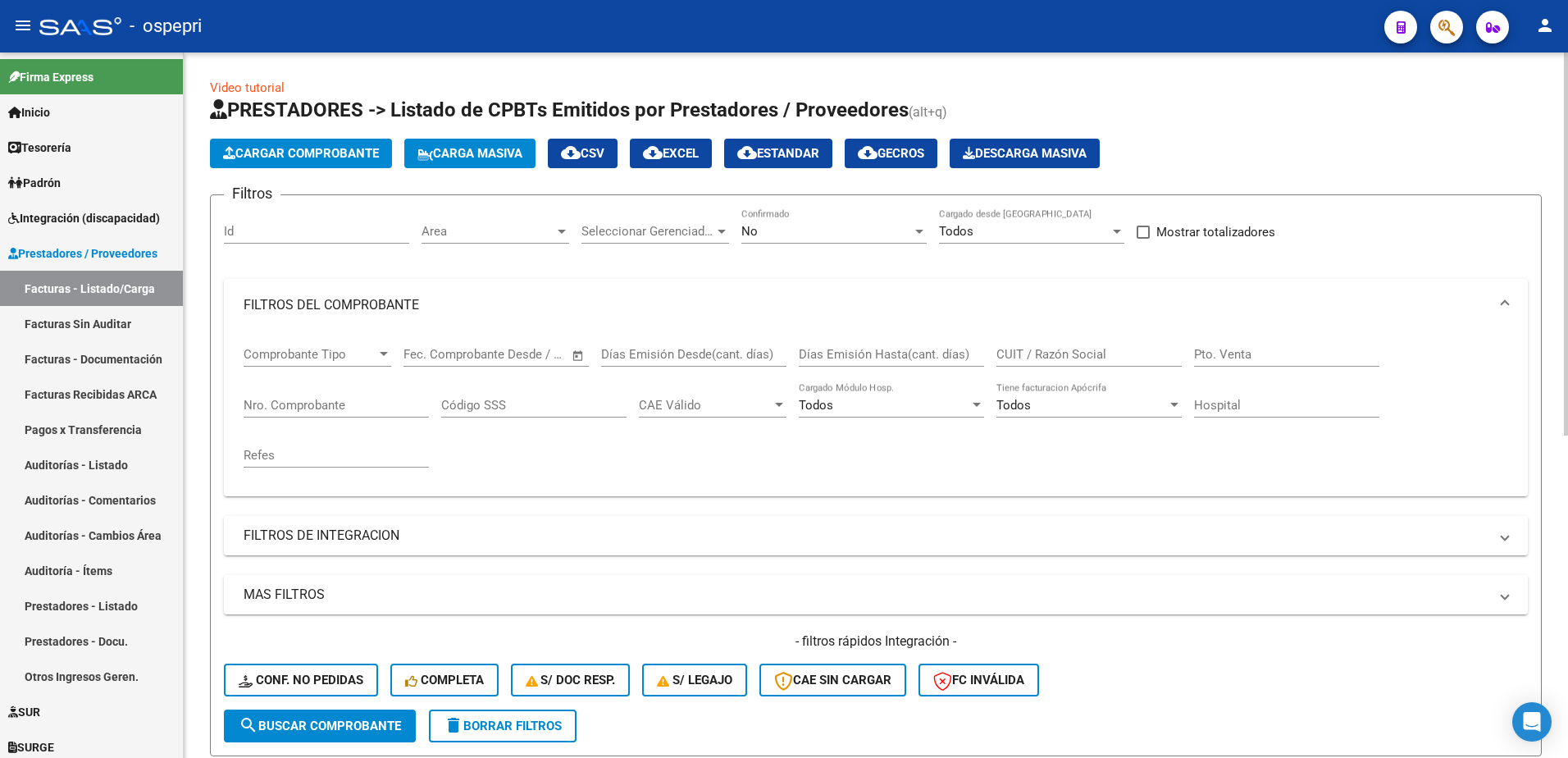
click at [1052, 351] on input "CUIT / Razón Social" at bounding box center [1089, 354] width 186 height 15
paste input "27250641228"
type input "27250641228"
click at [370, 731] on span "search Buscar Comprobante" at bounding box center [319, 726] width 162 height 15
drag, startPoint x: 1099, startPoint y: 353, endPoint x: 884, endPoint y: 304, distance: 220.5
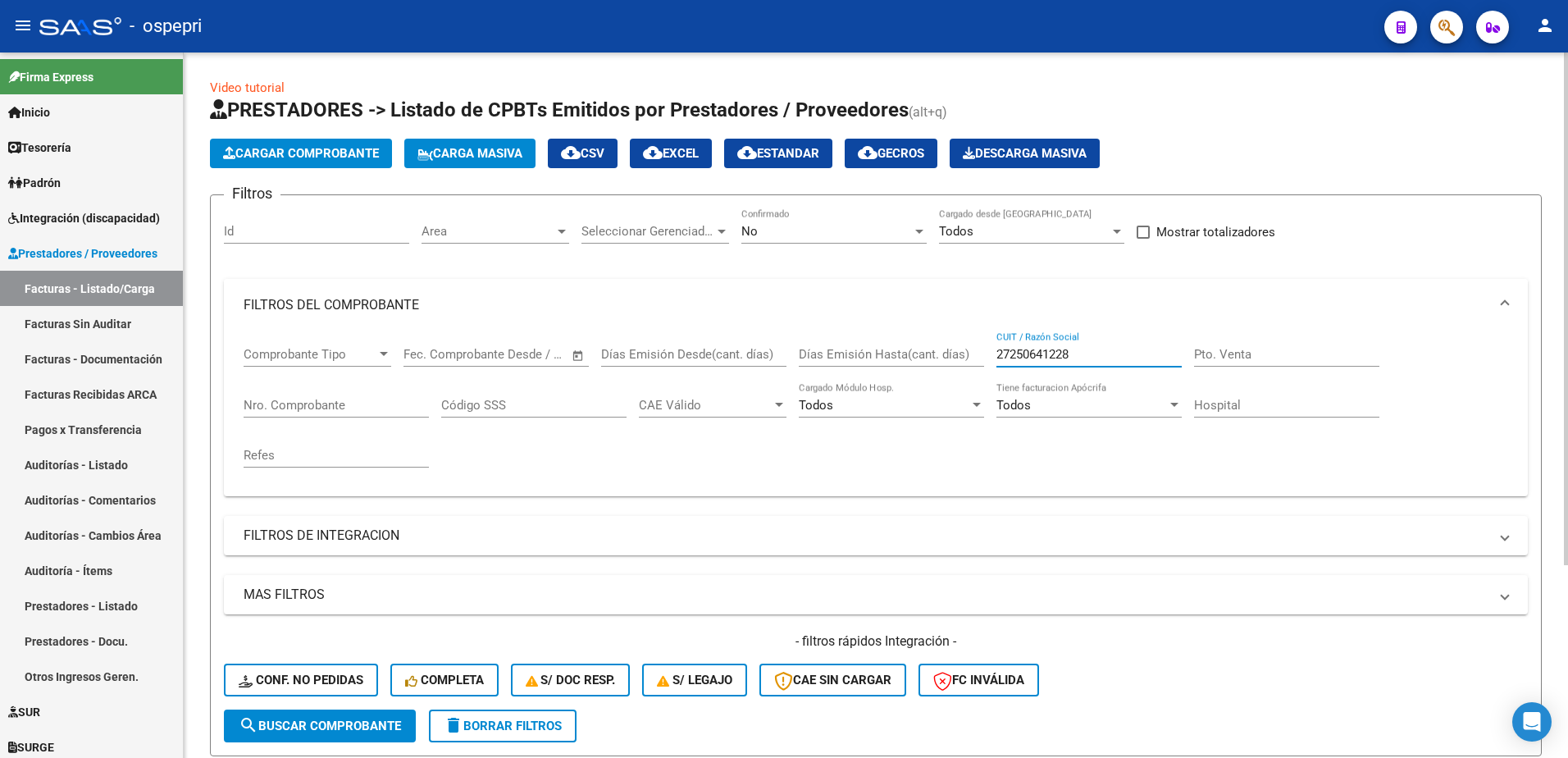
click at [903, 365] on div "Comprobante Tipo Comprobante Tipo Fecha inicio – Fecha fin Fec. Comprobante Des…" at bounding box center [876, 407] width 1265 height 152
click at [920, 230] on div at bounding box center [919, 231] width 8 height 4
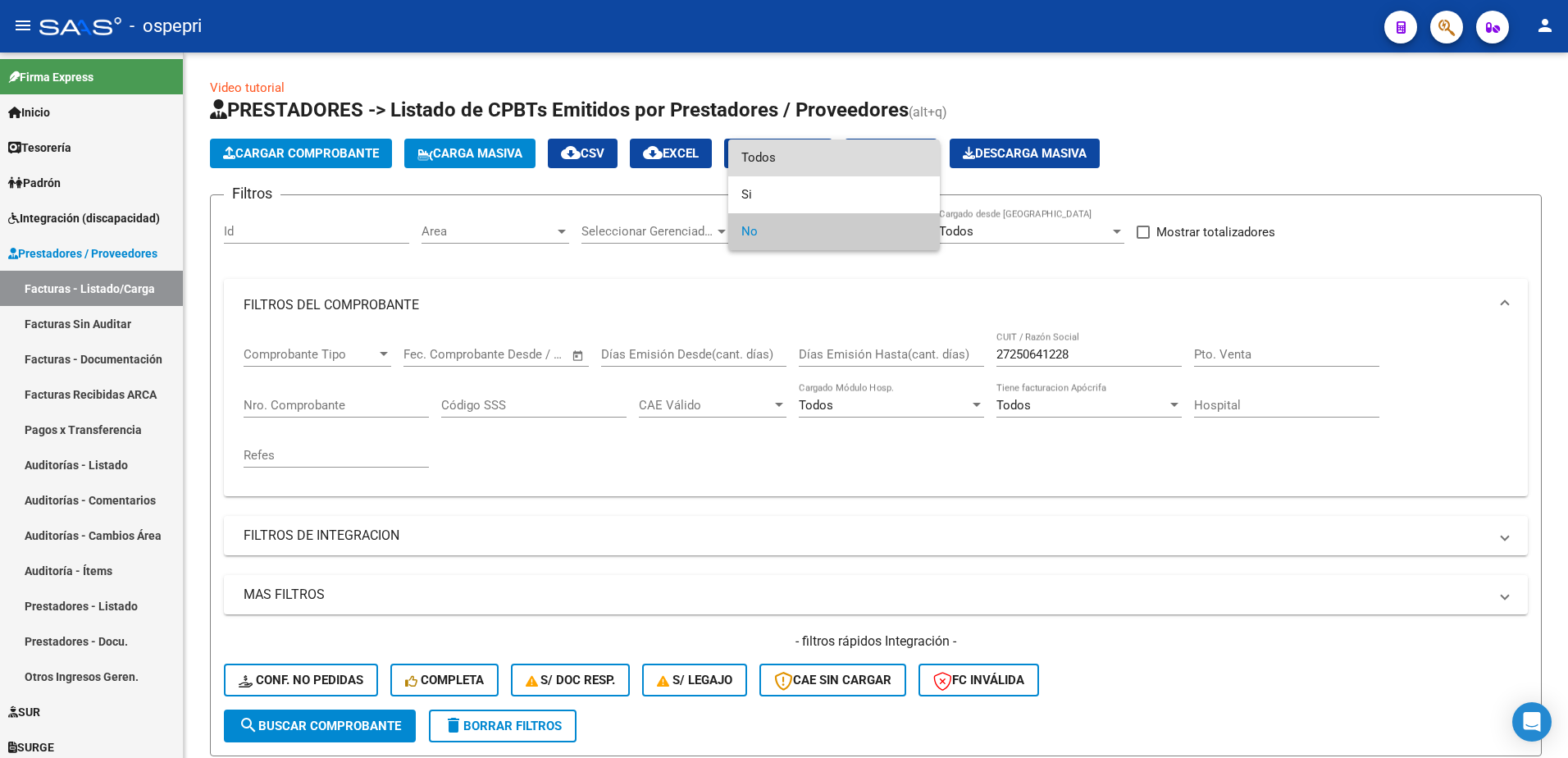
click at [800, 164] on span "Todos" at bounding box center [834, 158] width 186 height 37
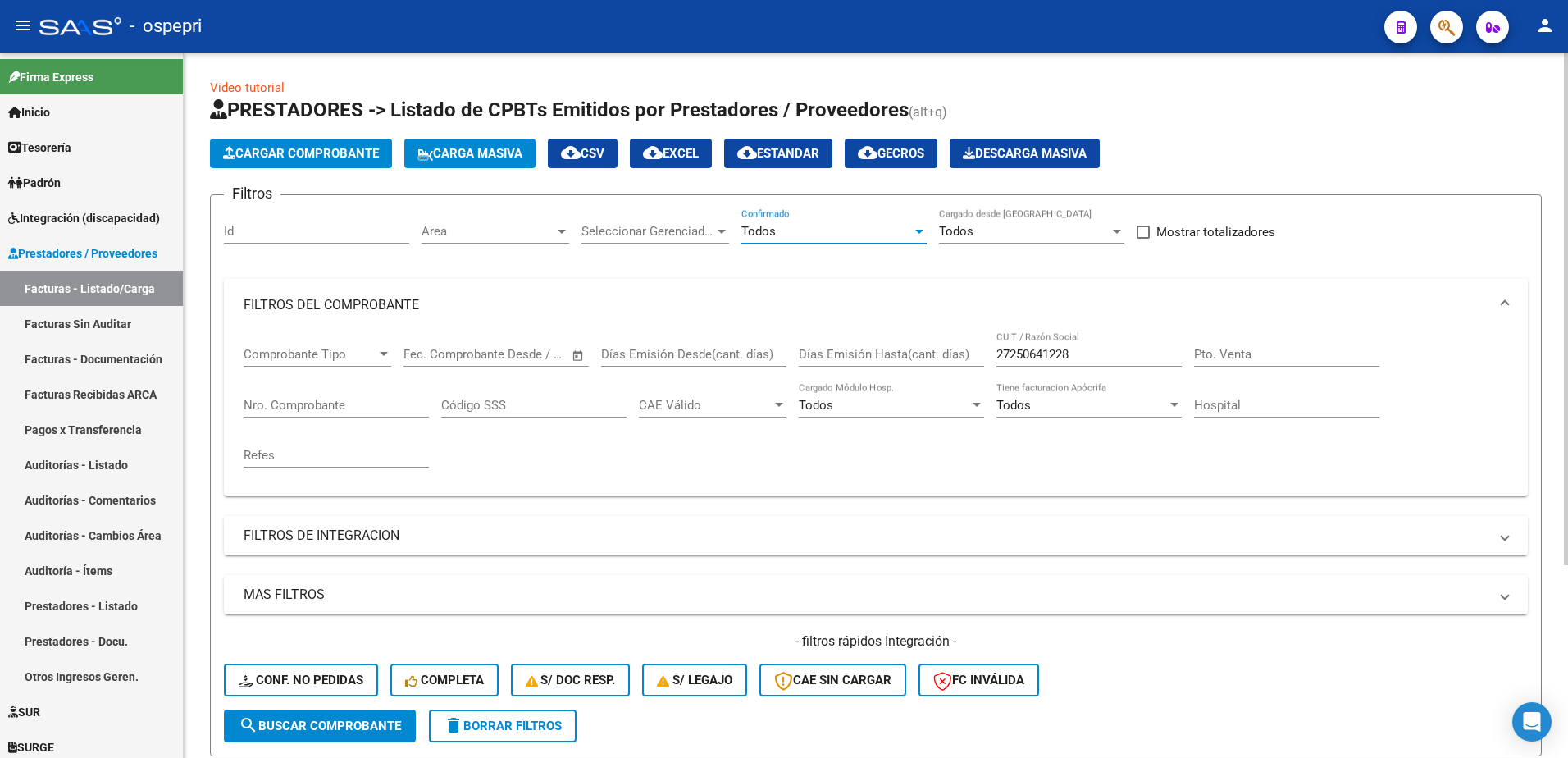
click at [519, 721] on span "delete Borrar Filtros" at bounding box center [502, 726] width 118 height 15
click at [918, 234] on div at bounding box center [919, 231] width 15 height 13
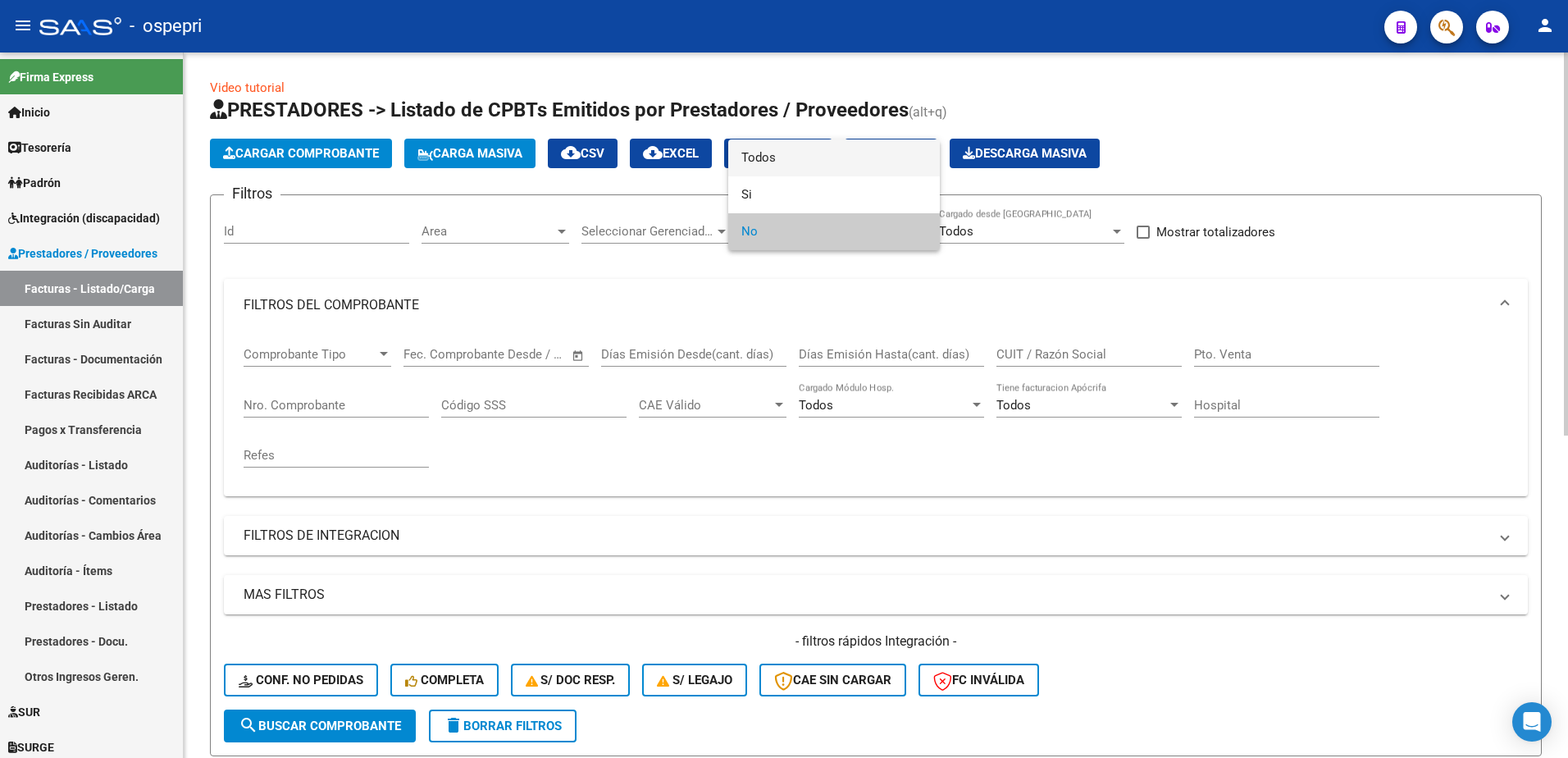
click at [788, 159] on span "Todos" at bounding box center [834, 158] width 186 height 37
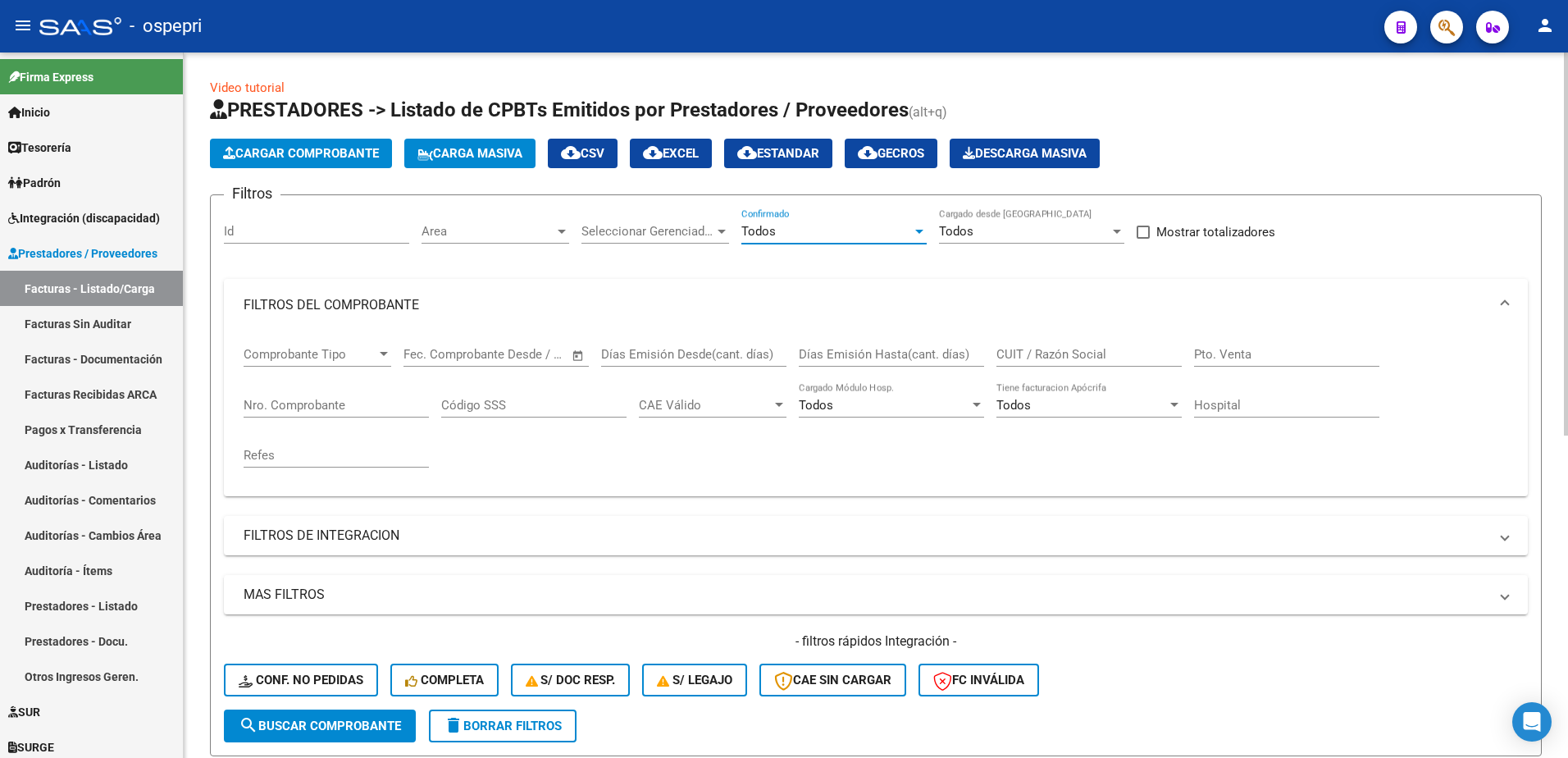
click at [1083, 357] on input "CUIT / Razón Social" at bounding box center [1089, 354] width 186 height 15
paste input "27250641228"
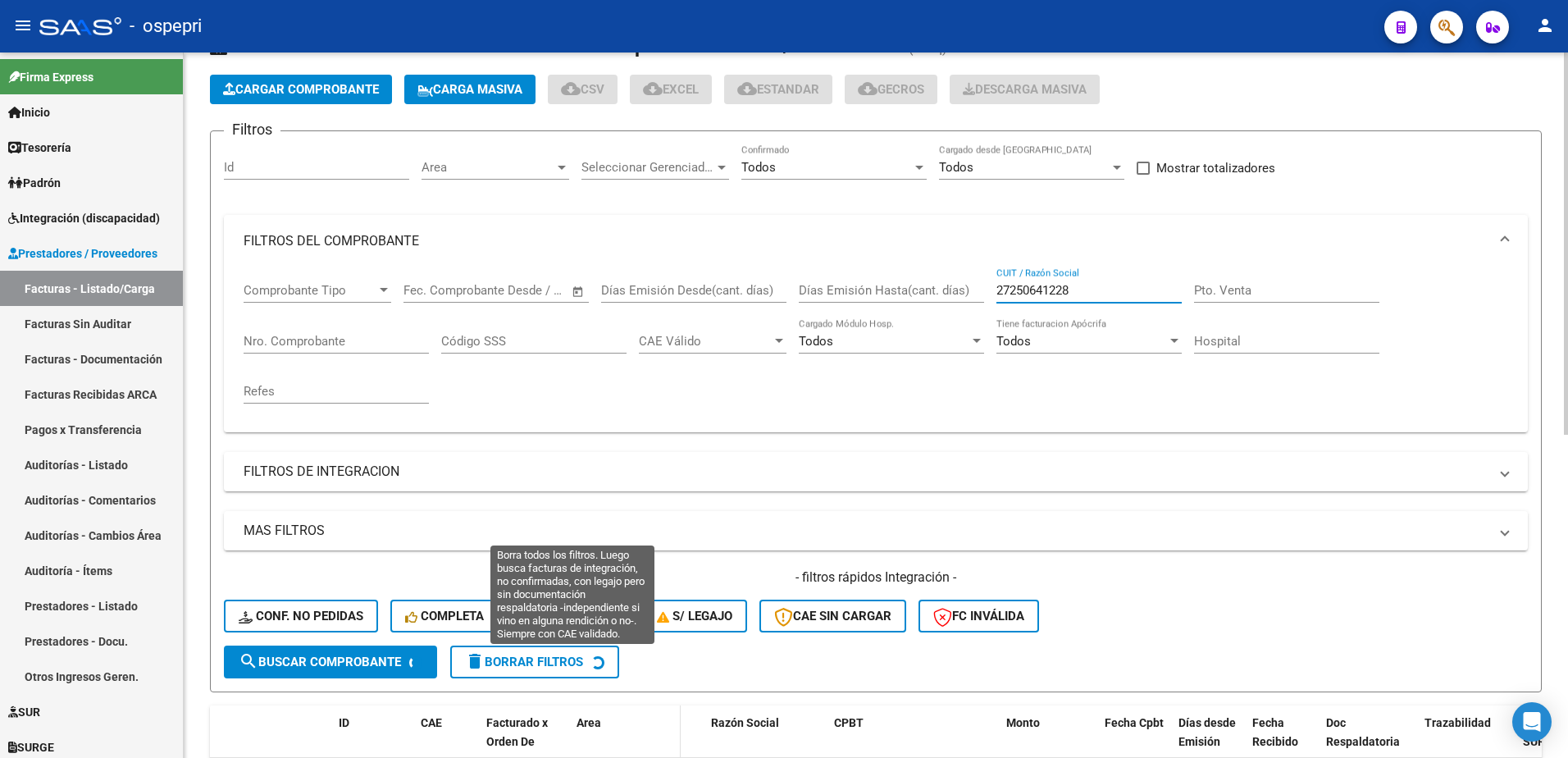
scroll to position [164, 0]
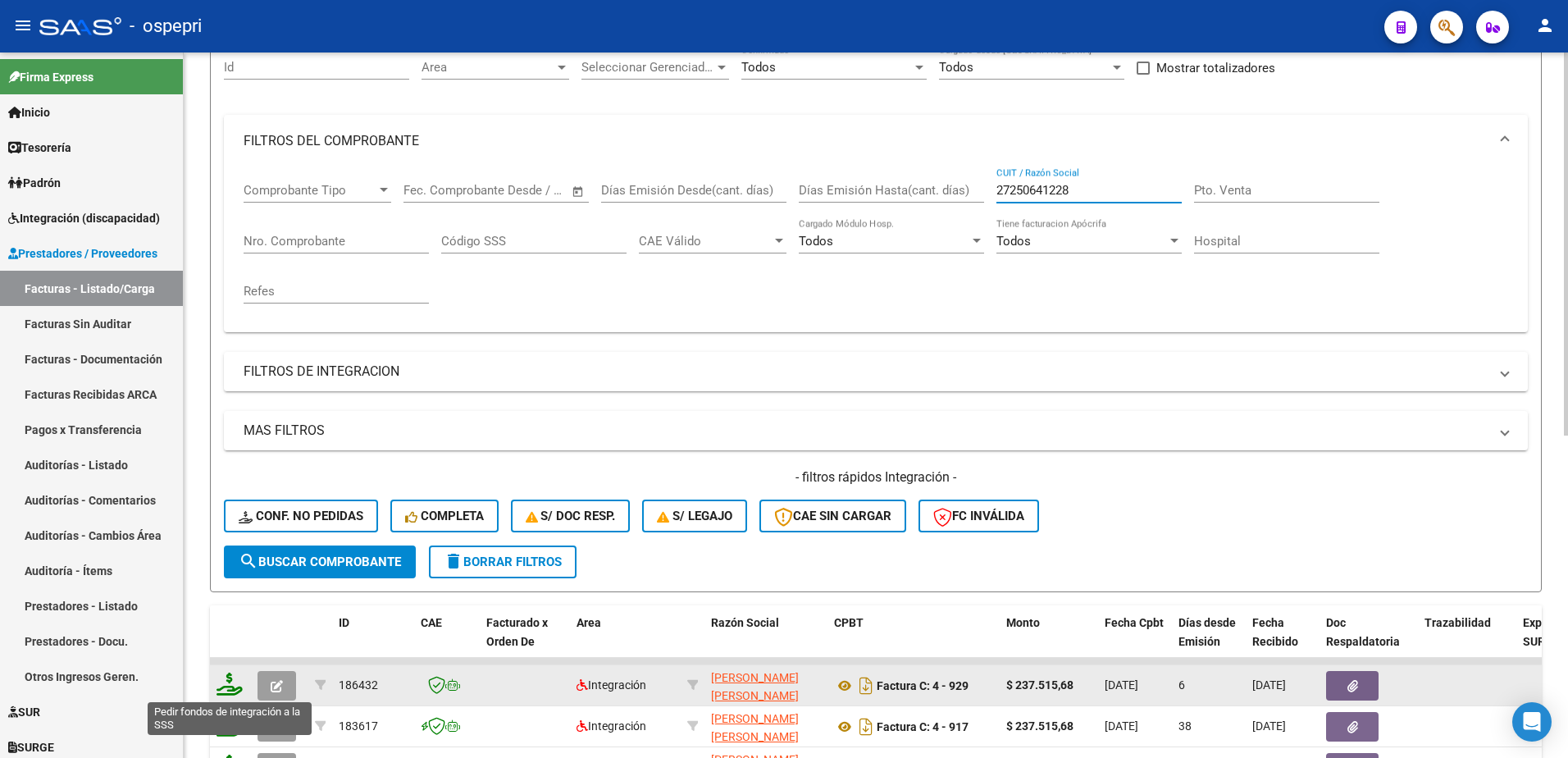
type input "27250641228"
click at [227, 688] on icon at bounding box center [230, 684] width 26 height 23
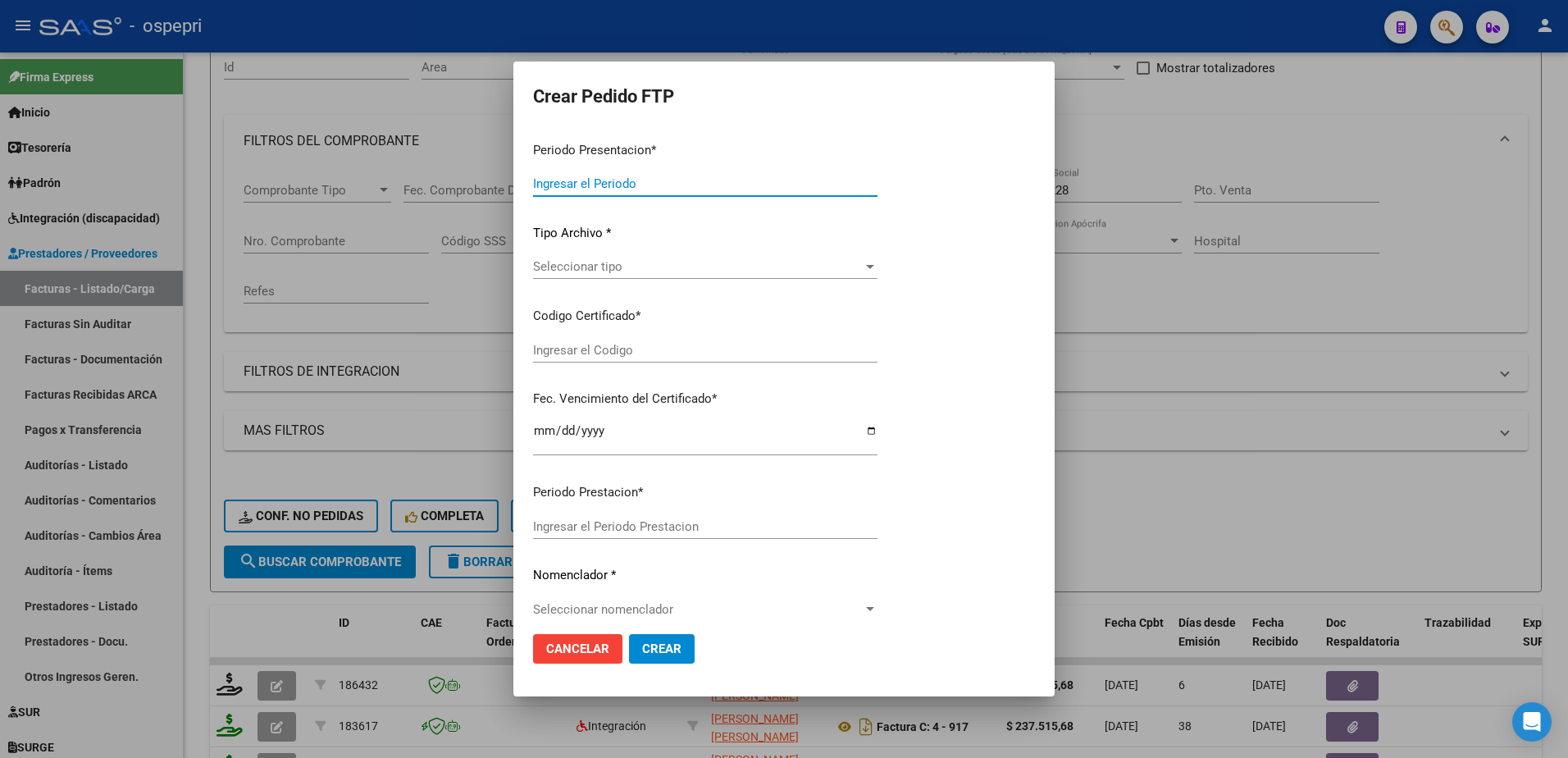
type input "202508"
type input "$ 237.515,68"
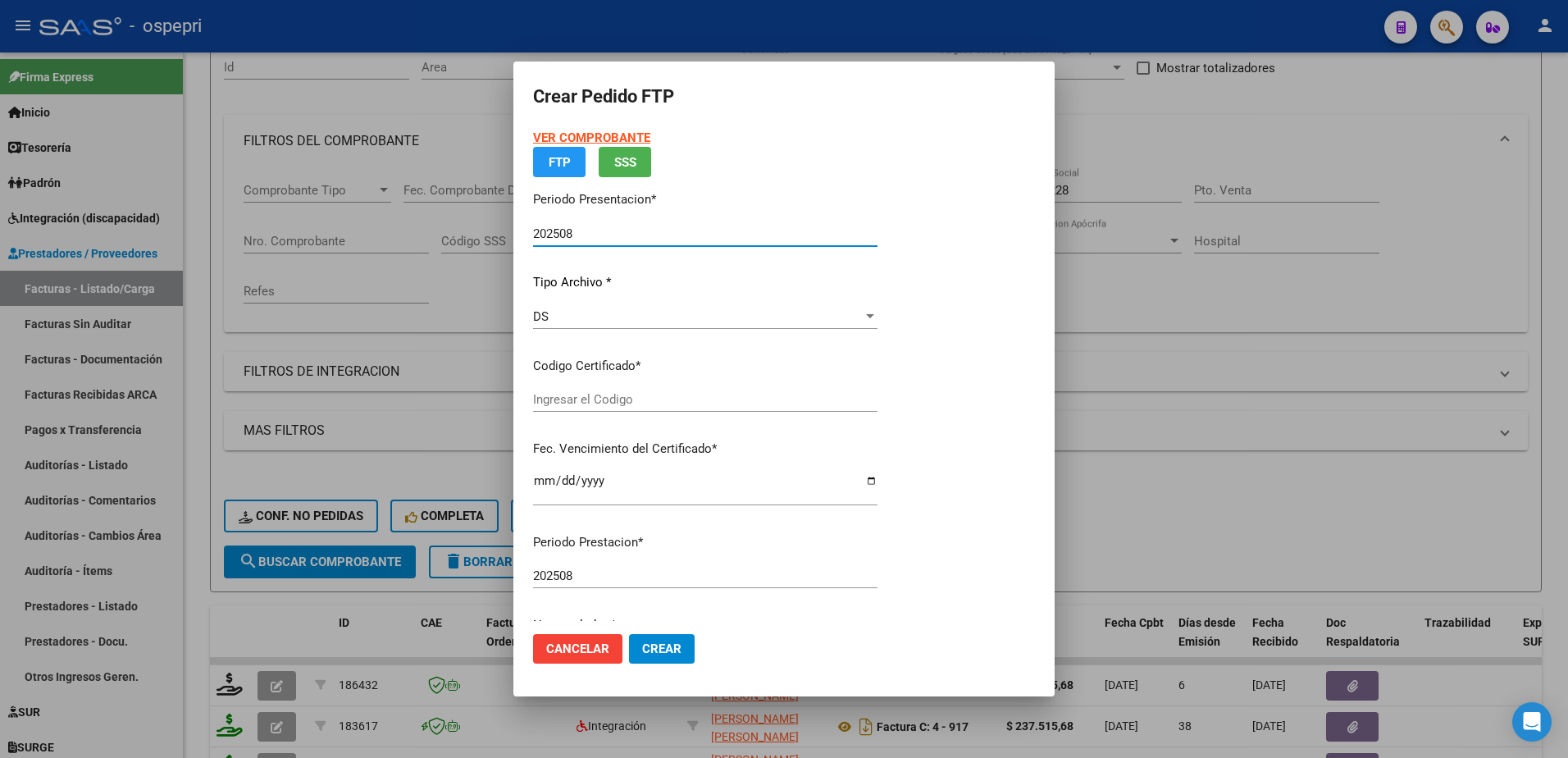
type input "ARG02000471817852018040920280409NQN249"
type input "2028-04-09"
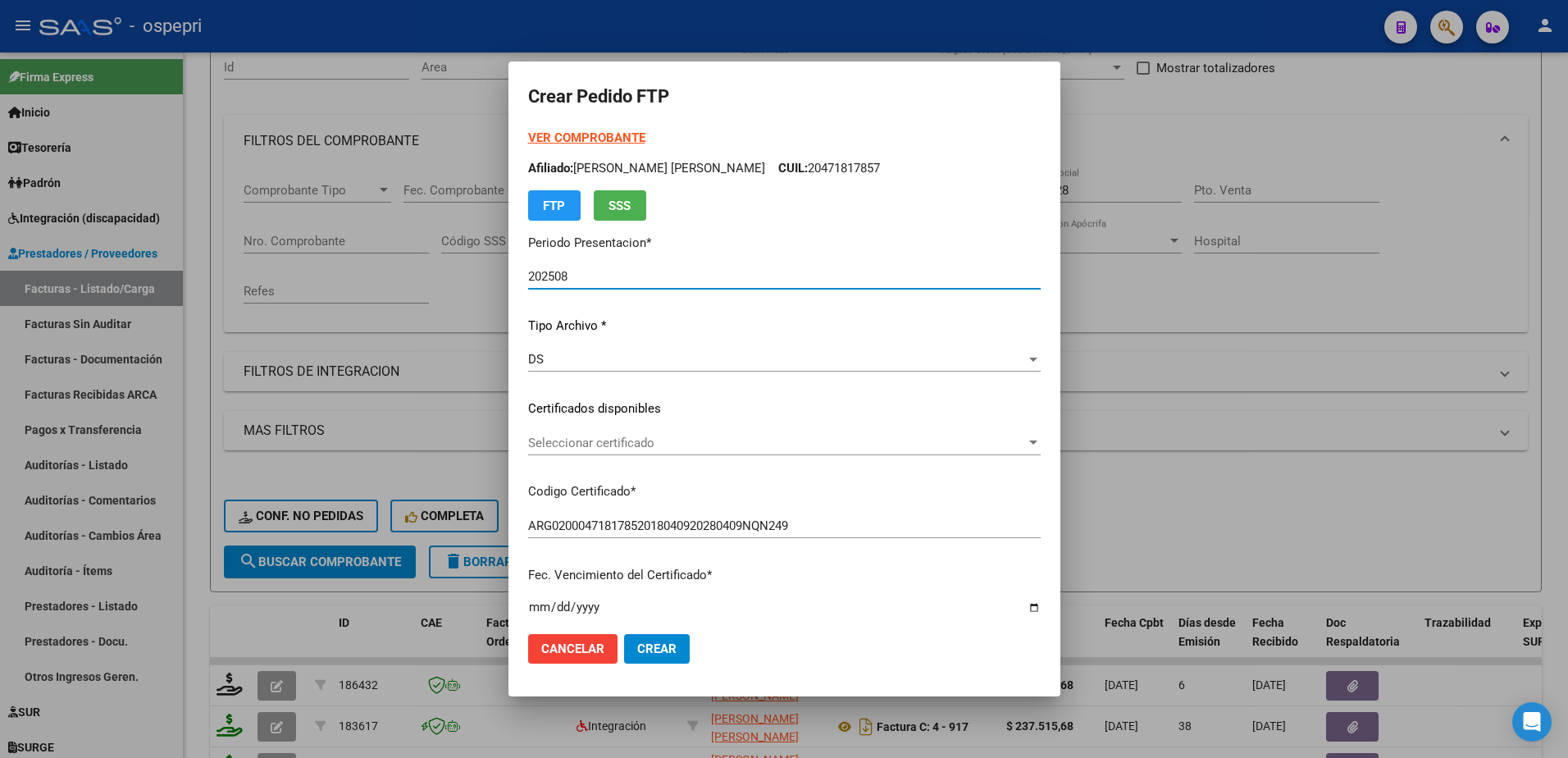
click at [724, 441] on span "Seleccionar certificado" at bounding box center [777, 443] width 498 height 15
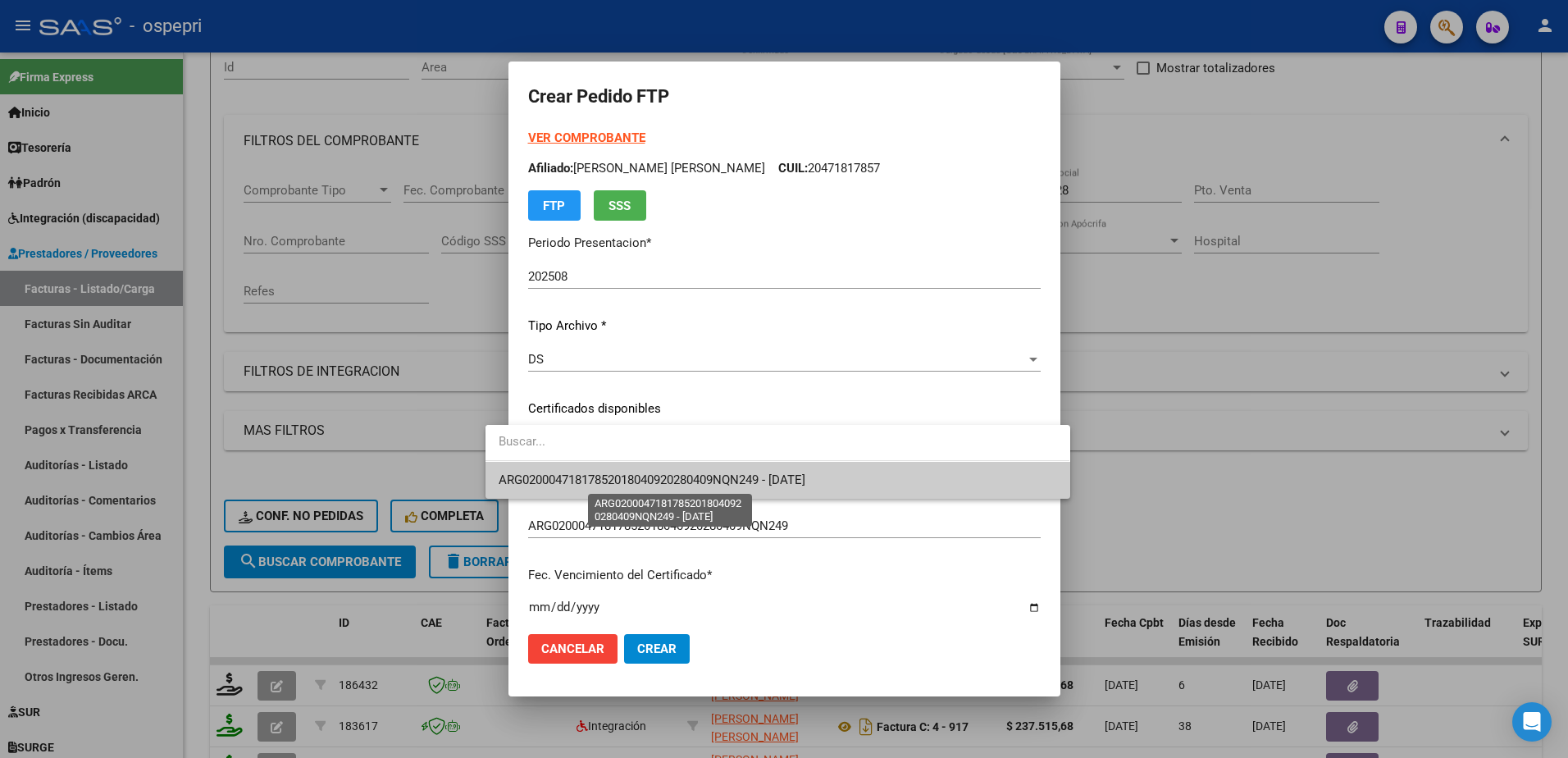
click at [671, 485] on span "ARG02000471817852018040920280409NQN249 - 2028-04-09" at bounding box center [652, 479] width 307 height 15
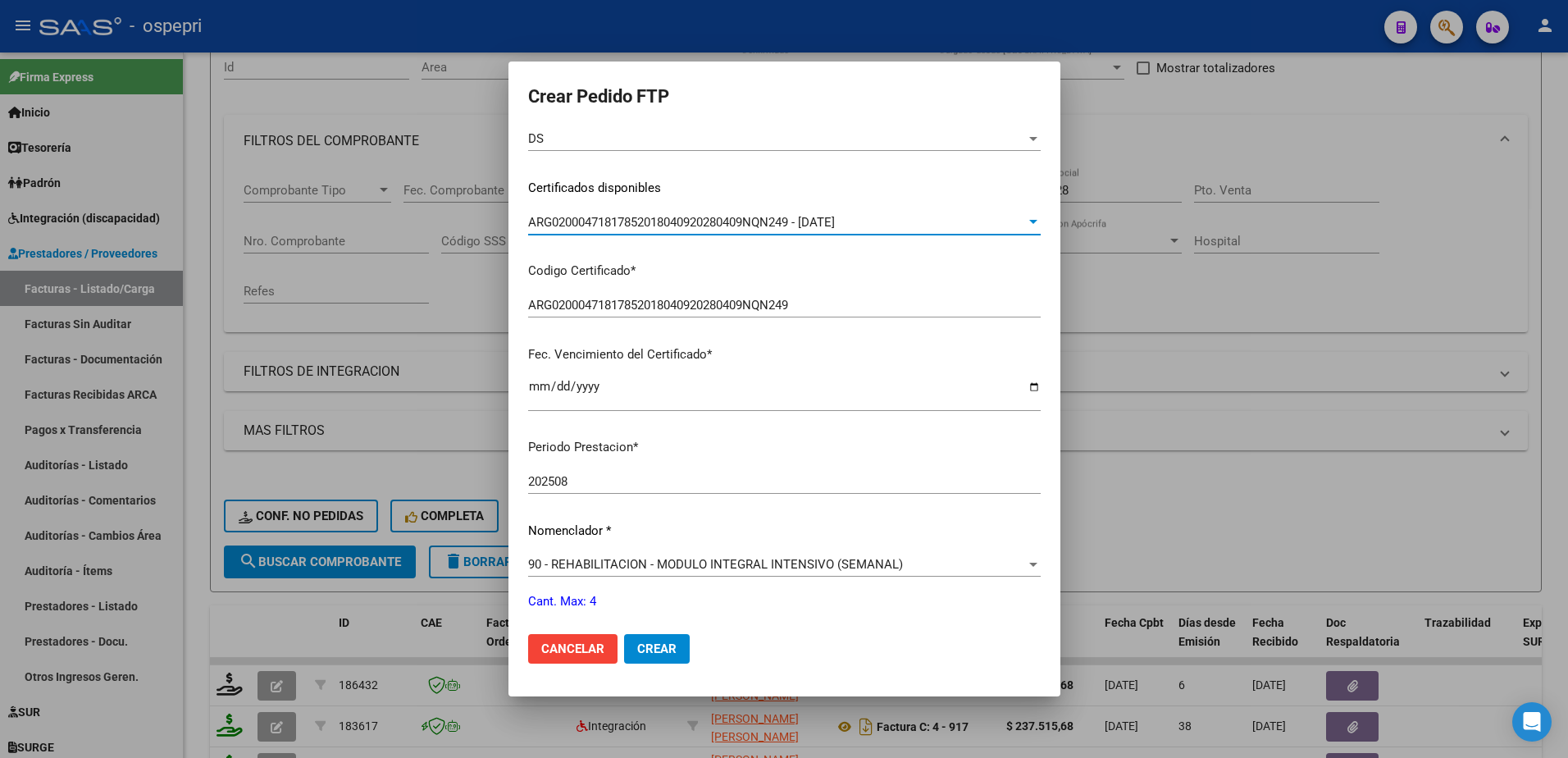
scroll to position [328, 0]
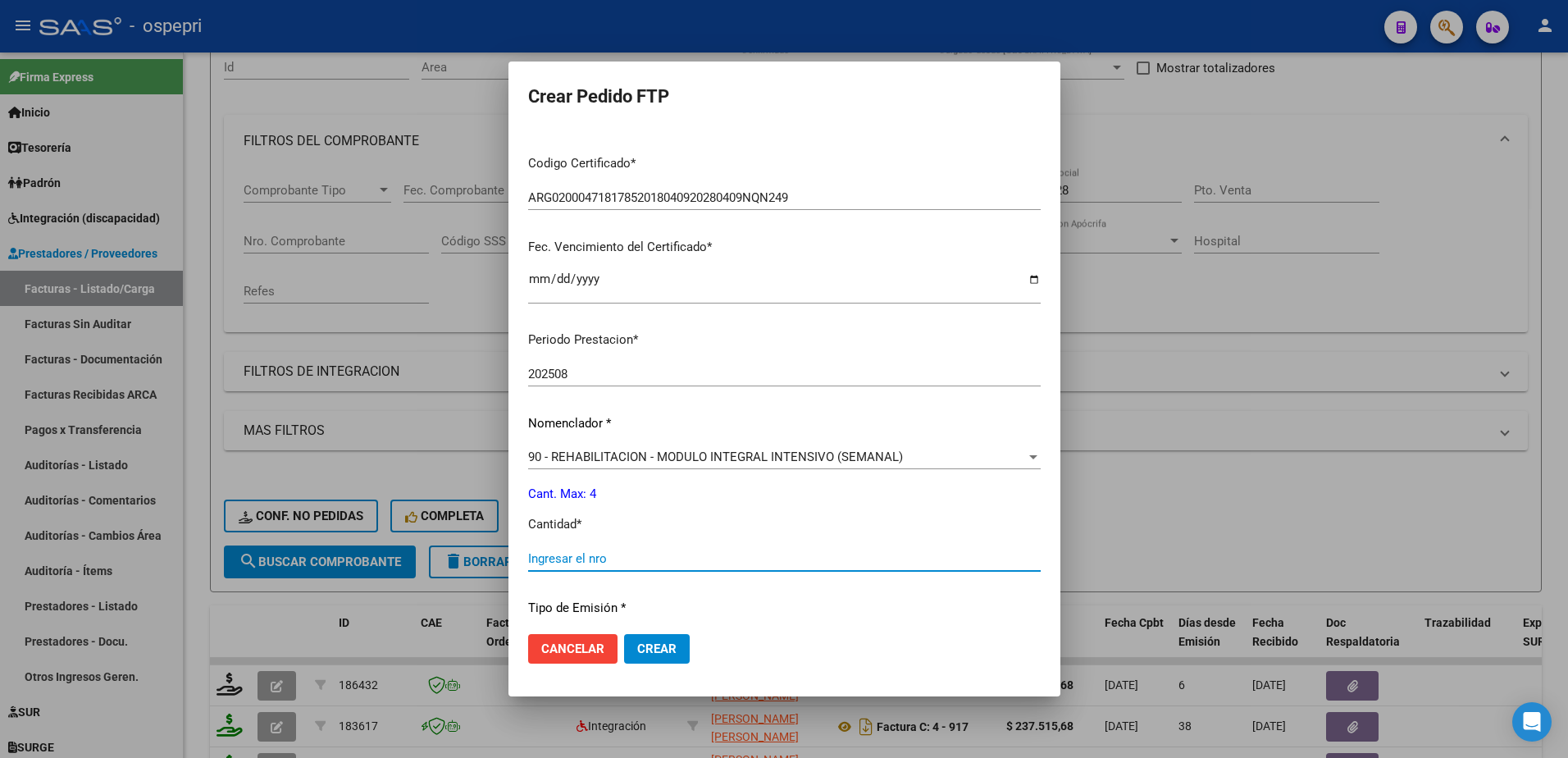
click at [583, 561] on input "Ingresar el nro" at bounding box center [784, 558] width 512 height 15
type input "4"
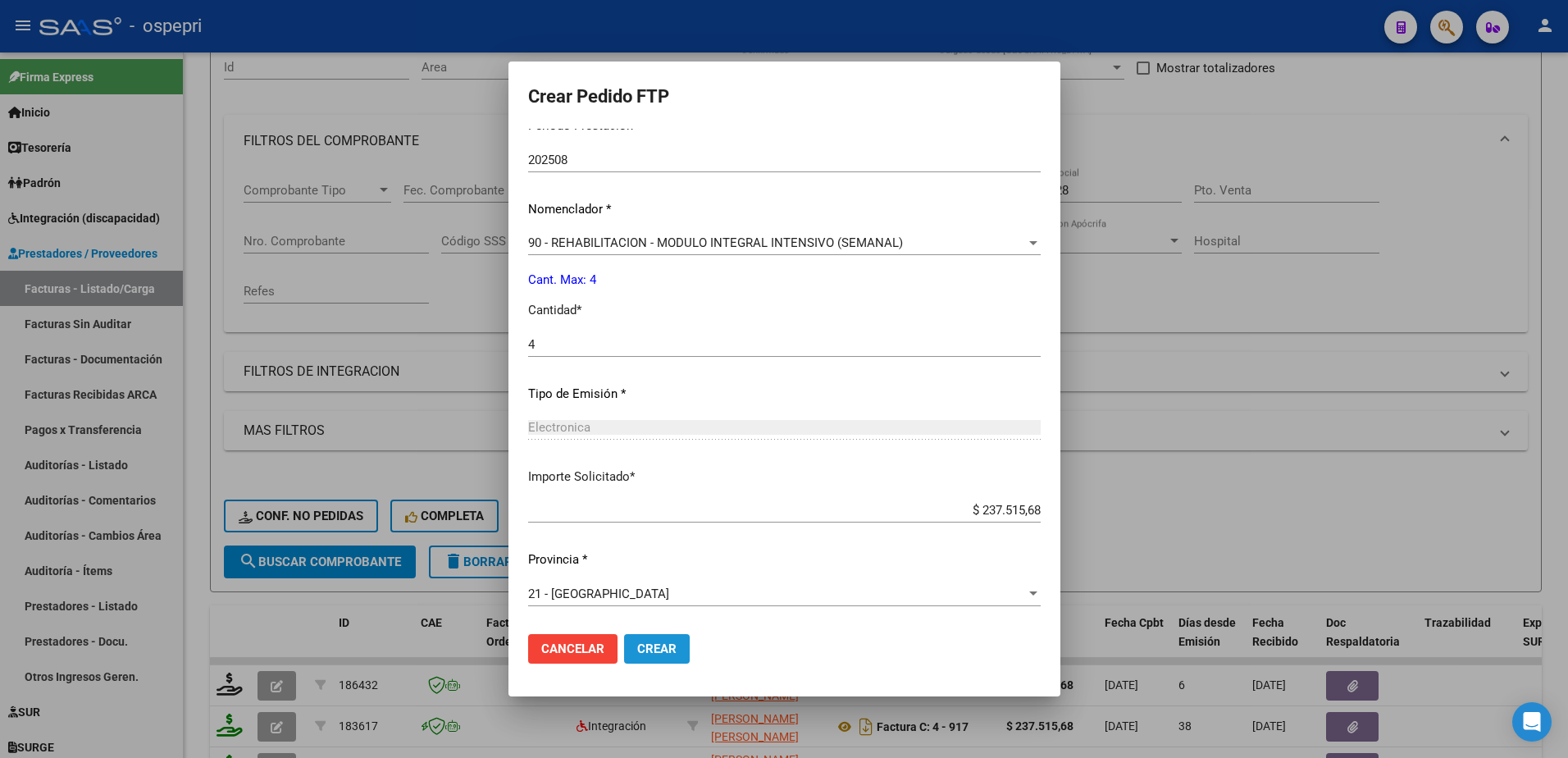
click at [637, 652] on span "Crear" at bounding box center [656, 648] width 39 height 15
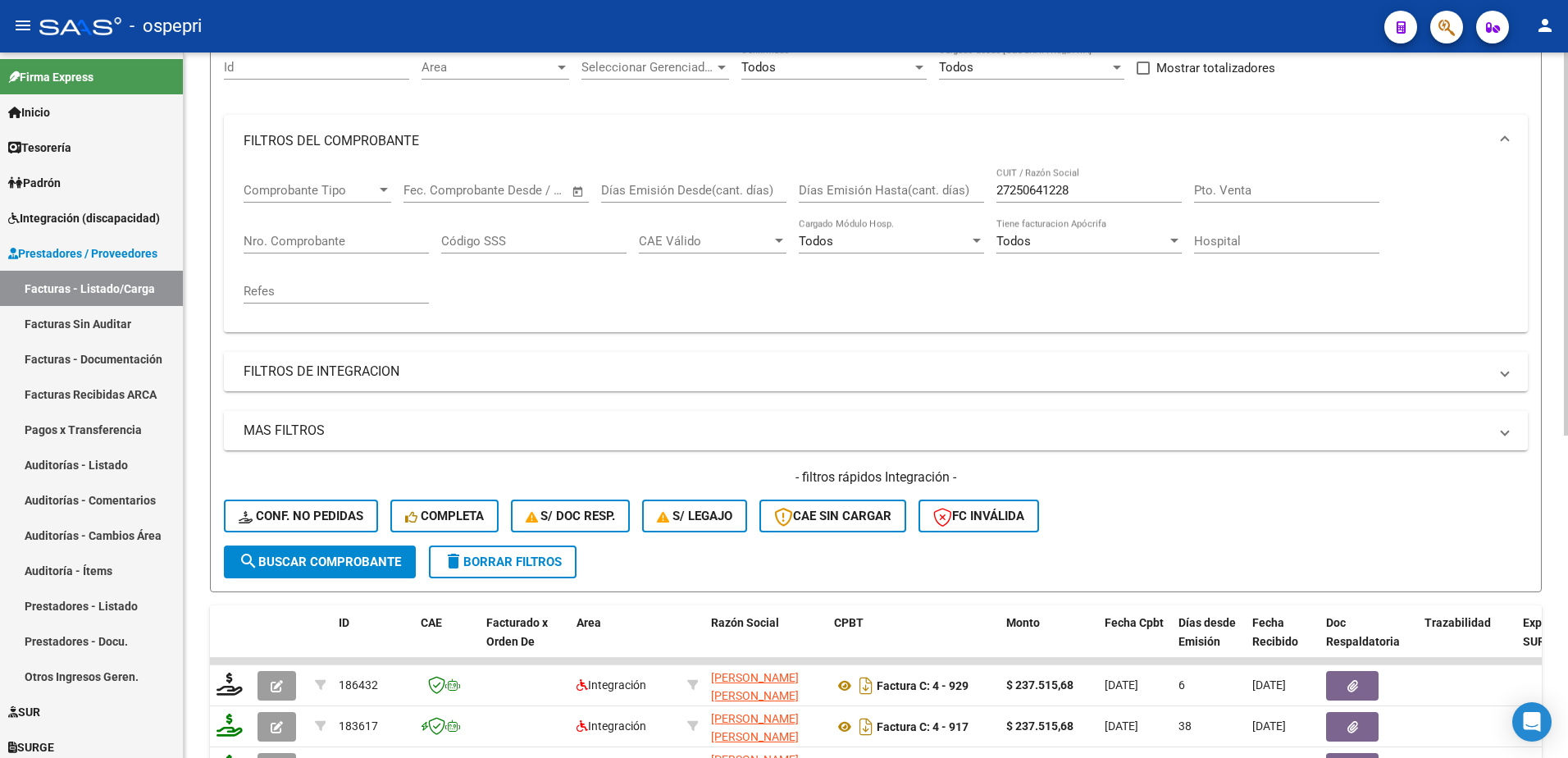
click at [519, 556] on span "delete Borrar Filtros" at bounding box center [502, 562] width 118 height 15
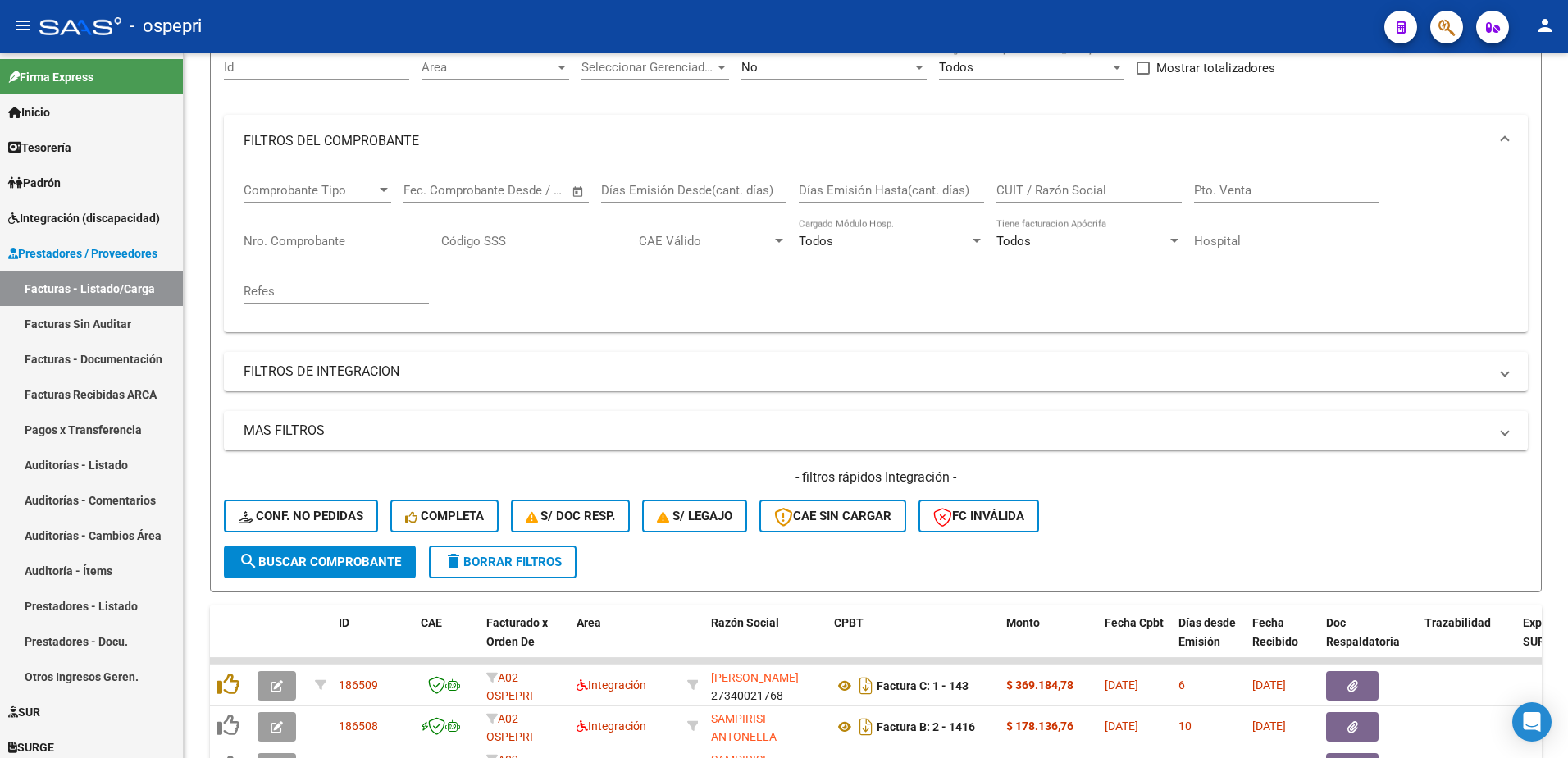
click at [1021, 34] on div "- ospepri" at bounding box center [705, 25] width 1331 height 36
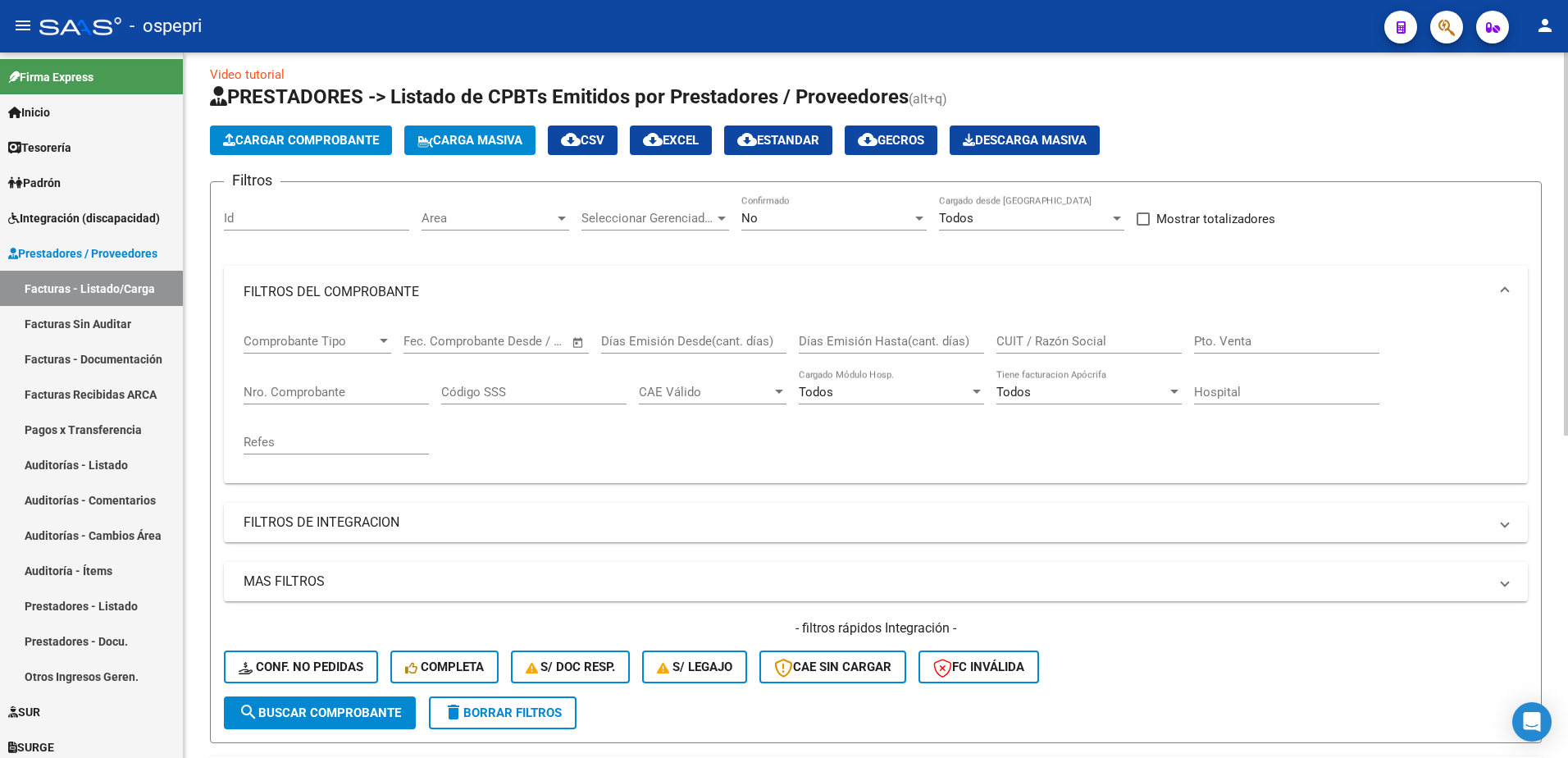
scroll to position [0, 0]
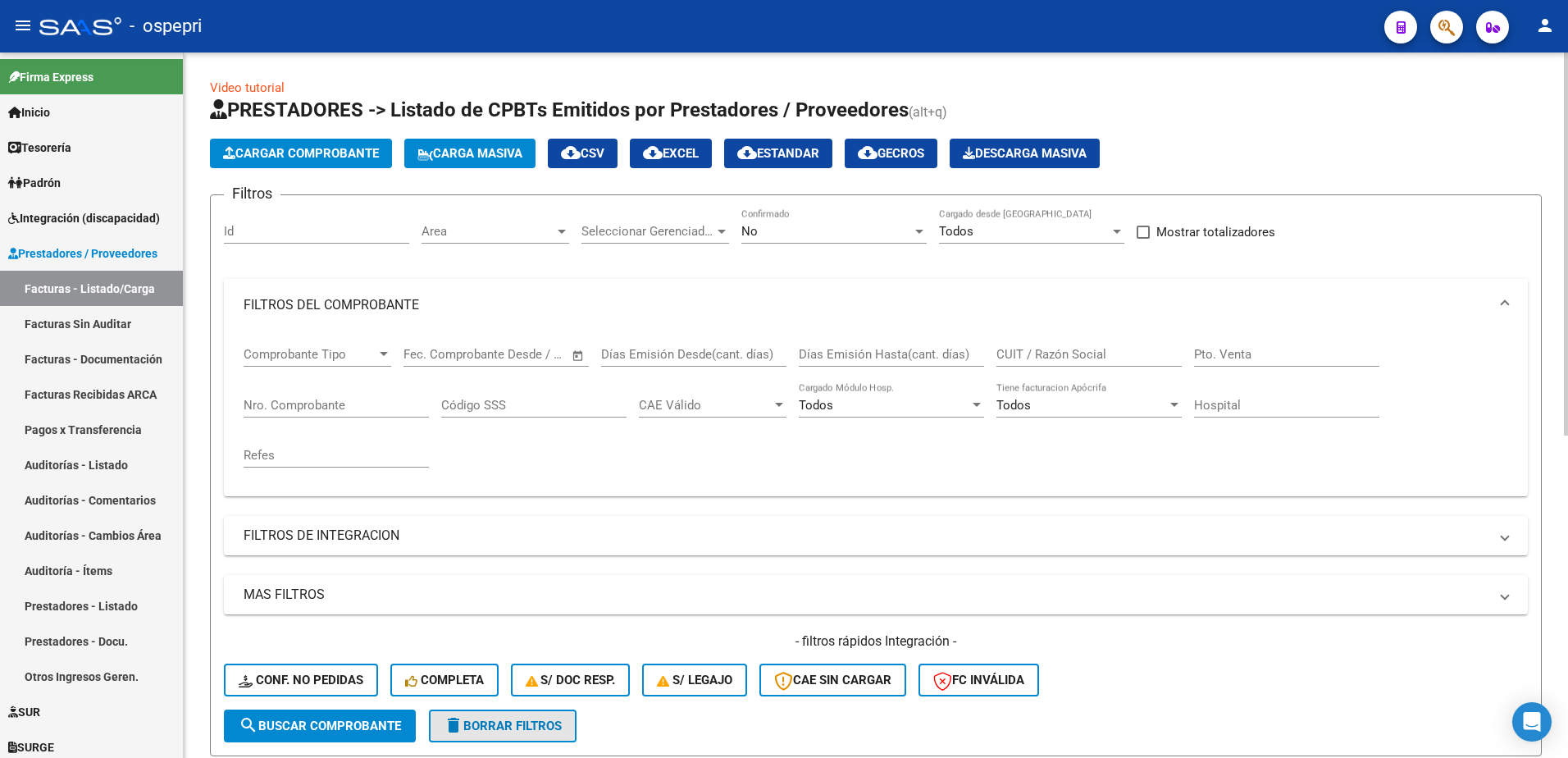
click at [516, 720] on span "delete Borrar Filtros" at bounding box center [502, 726] width 118 height 15
click at [1051, 349] on input "CUIT / Razón Social" at bounding box center [1089, 354] width 186 height 15
paste input "27355960744"
type input "27355960744"
click at [344, 722] on span "search Buscar Comprobante" at bounding box center [319, 726] width 162 height 15
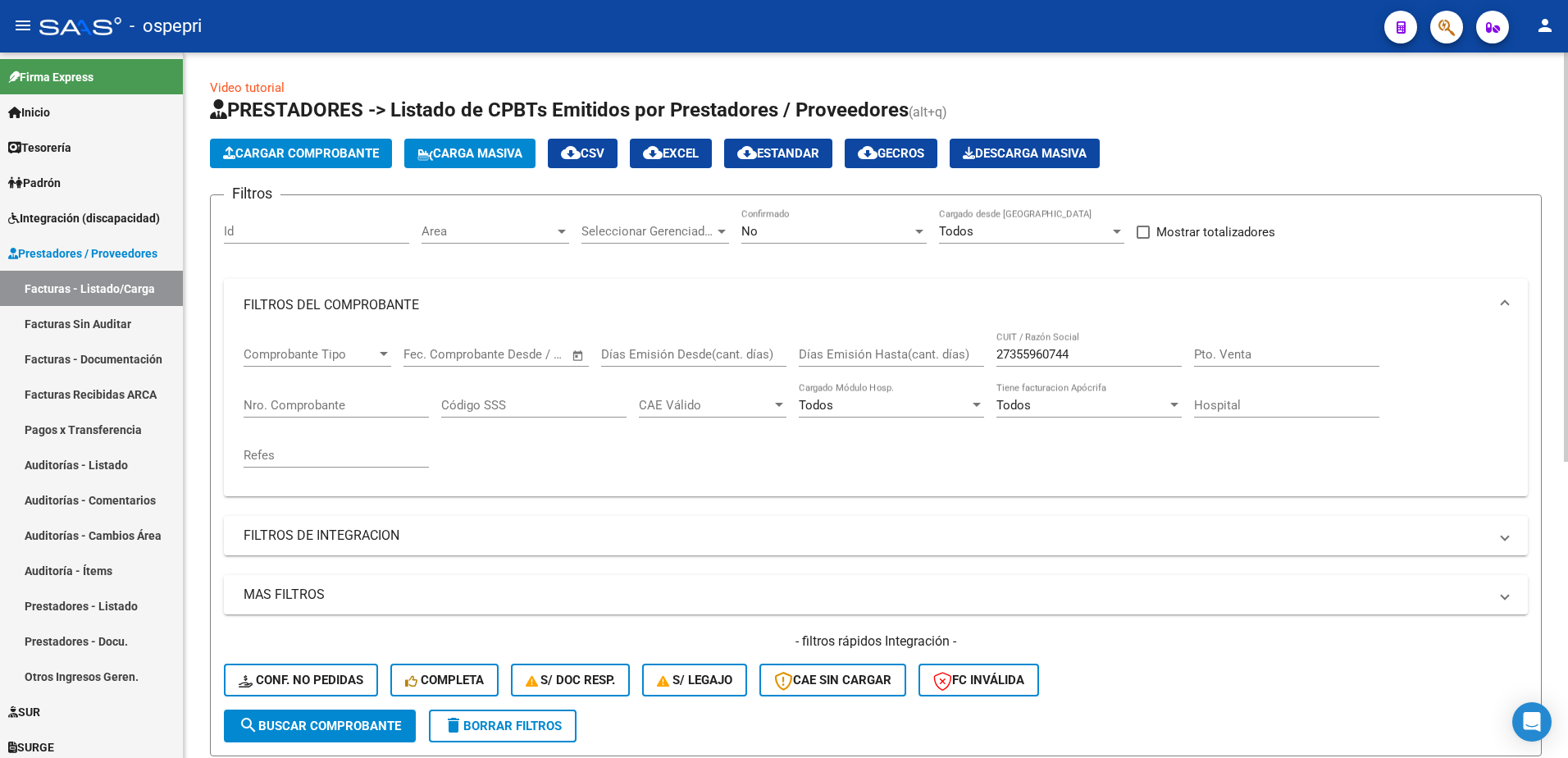
scroll to position [328, 0]
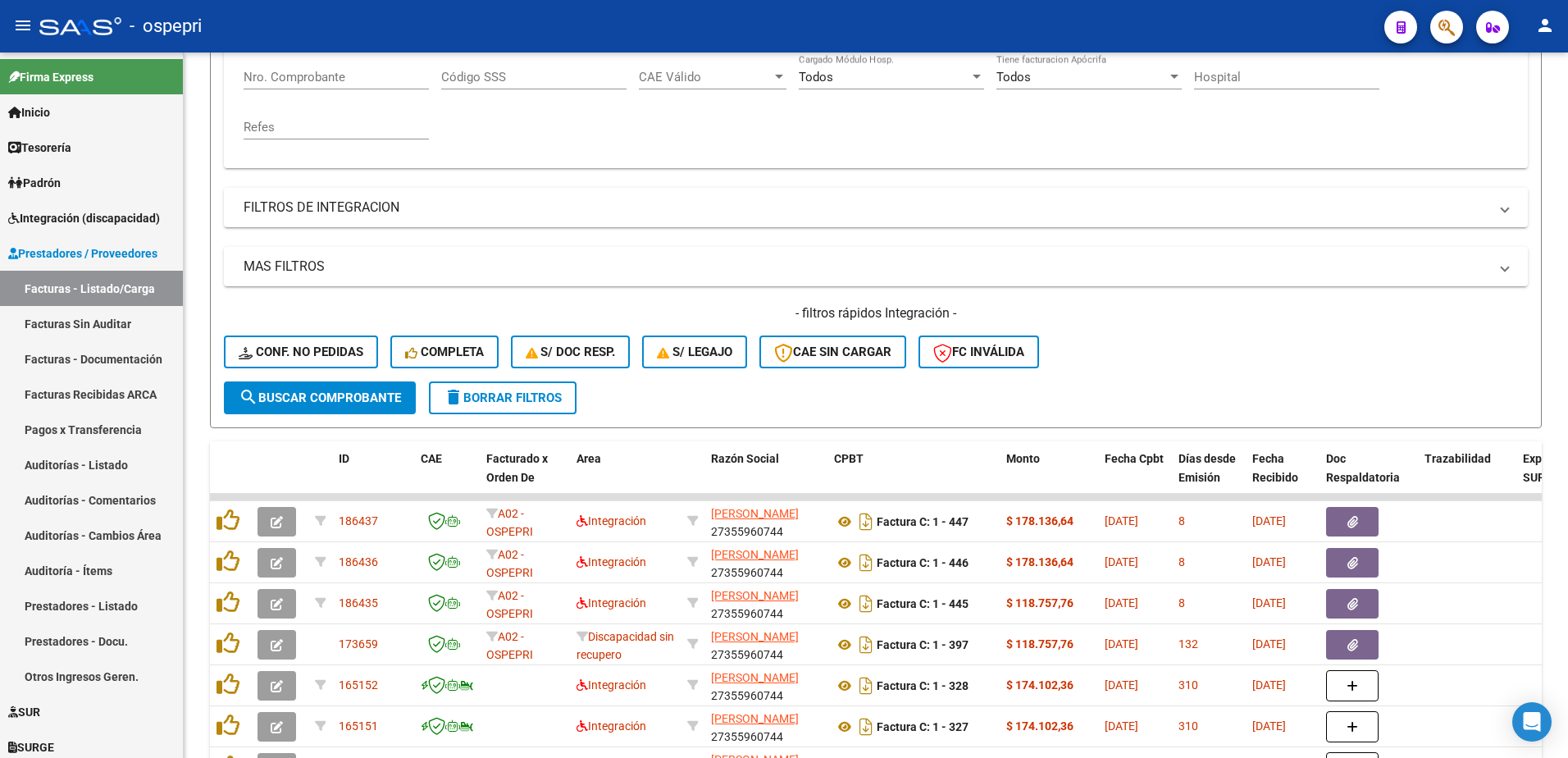
click at [1137, 18] on div "- ospepri" at bounding box center [705, 25] width 1331 height 36
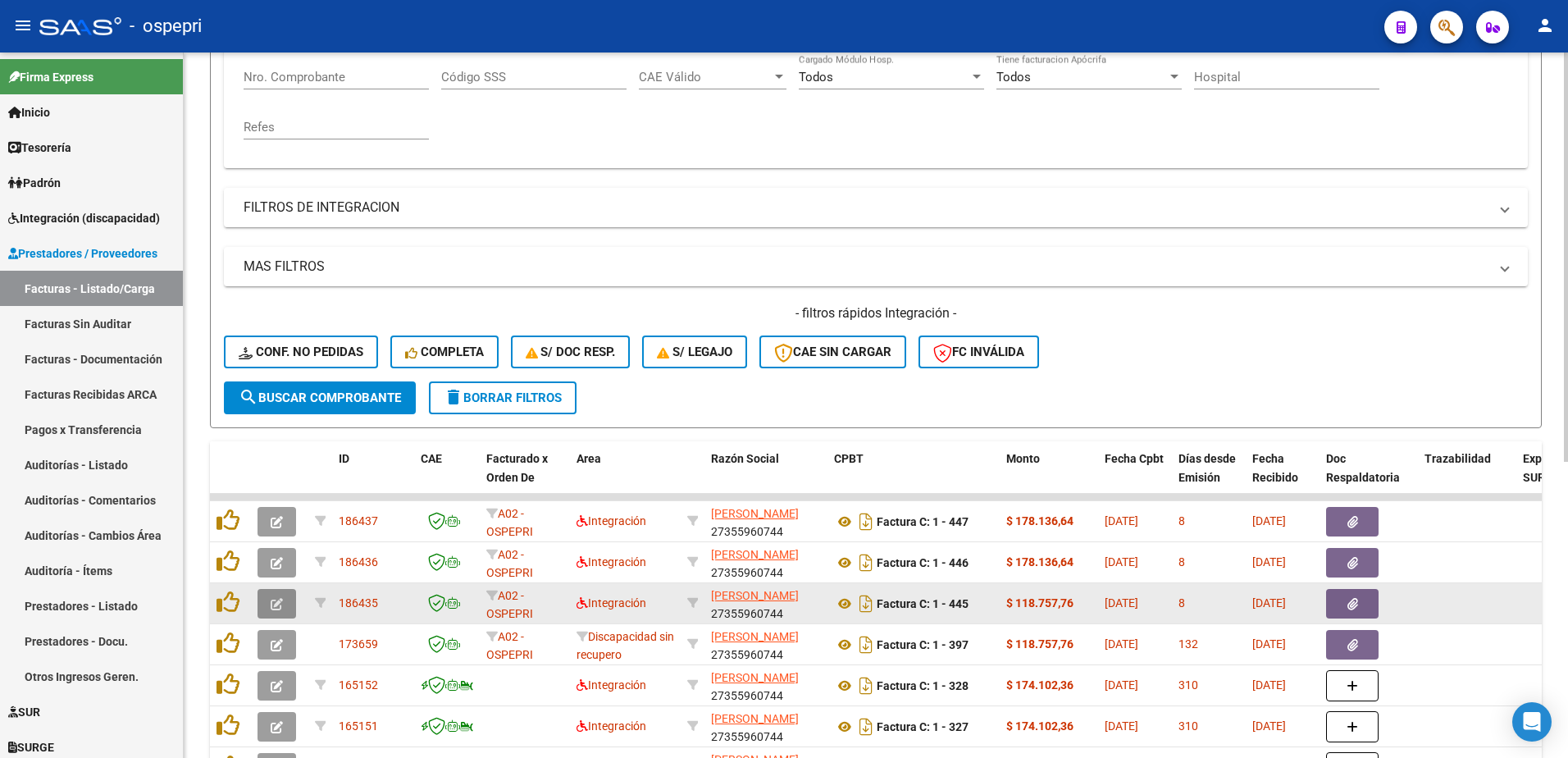
click at [276, 603] on icon "button" at bounding box center [277, 604] width 12 height 12
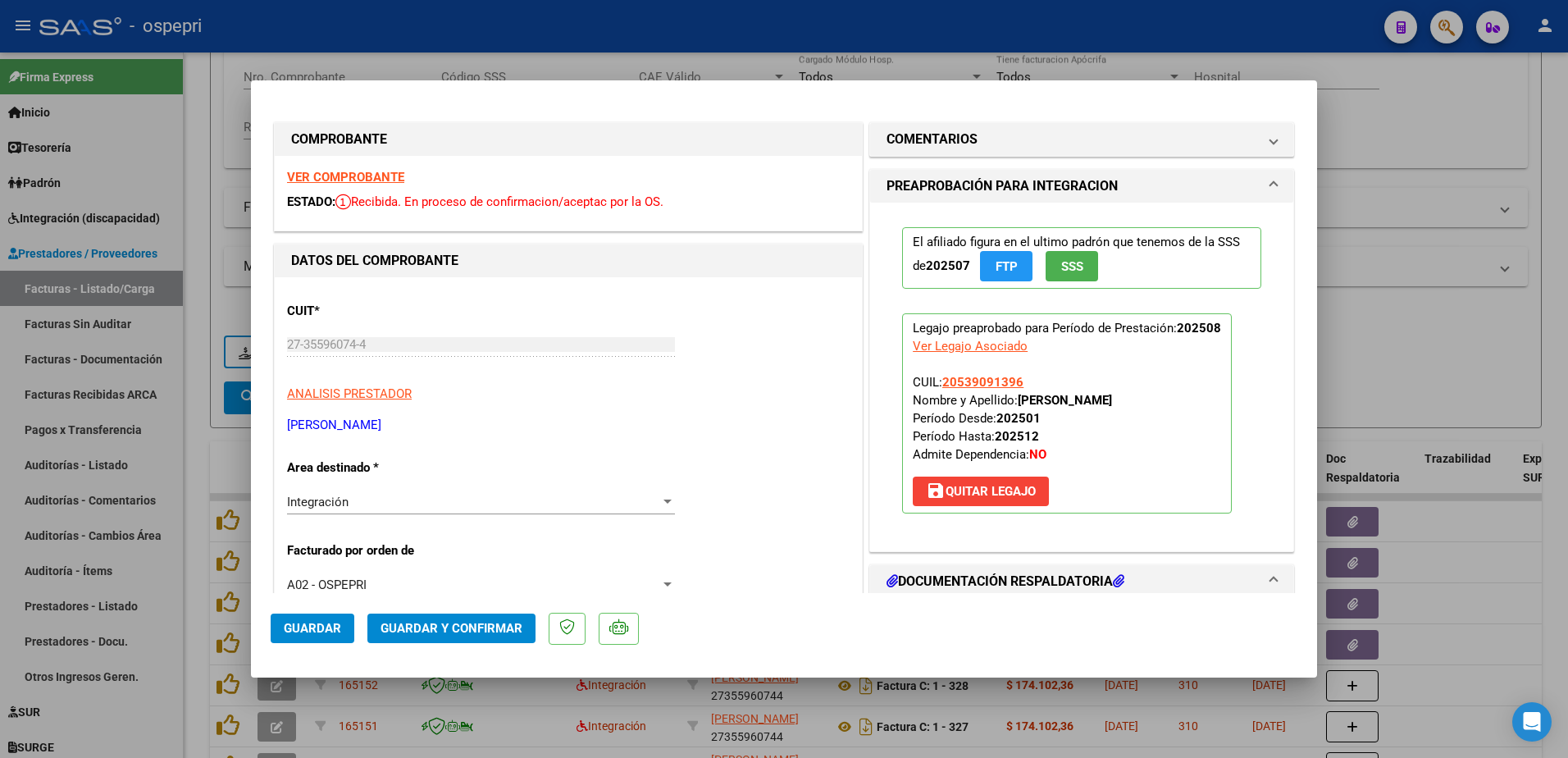
click at [379, 176] on strong "VER COMPROBANTE" at bounding box center [346, 177] width 117 height 15
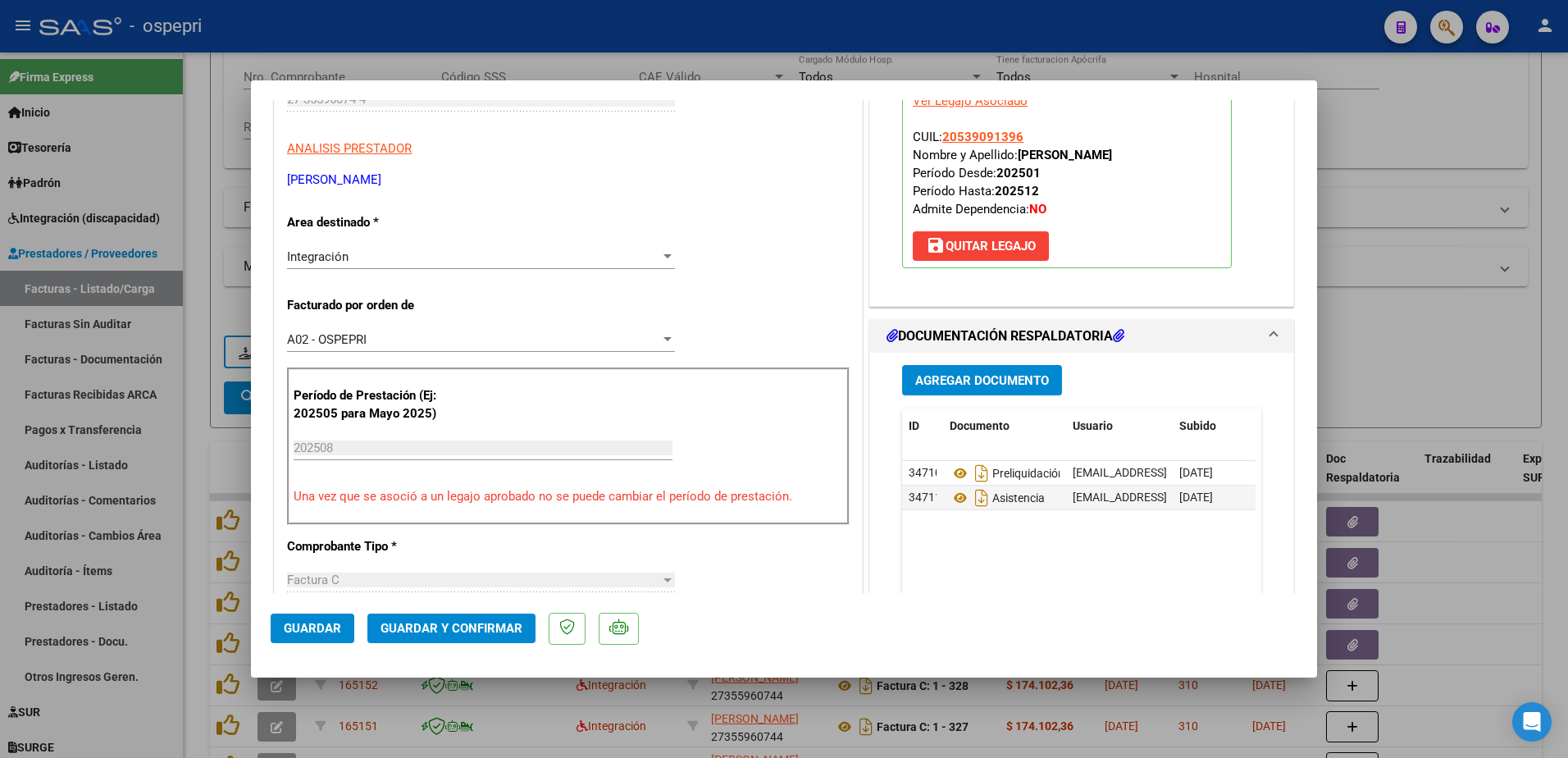
scroll to position [246, 0]
click at [954, 495] on icon at bounding box center [960, 497] width 21 height 19
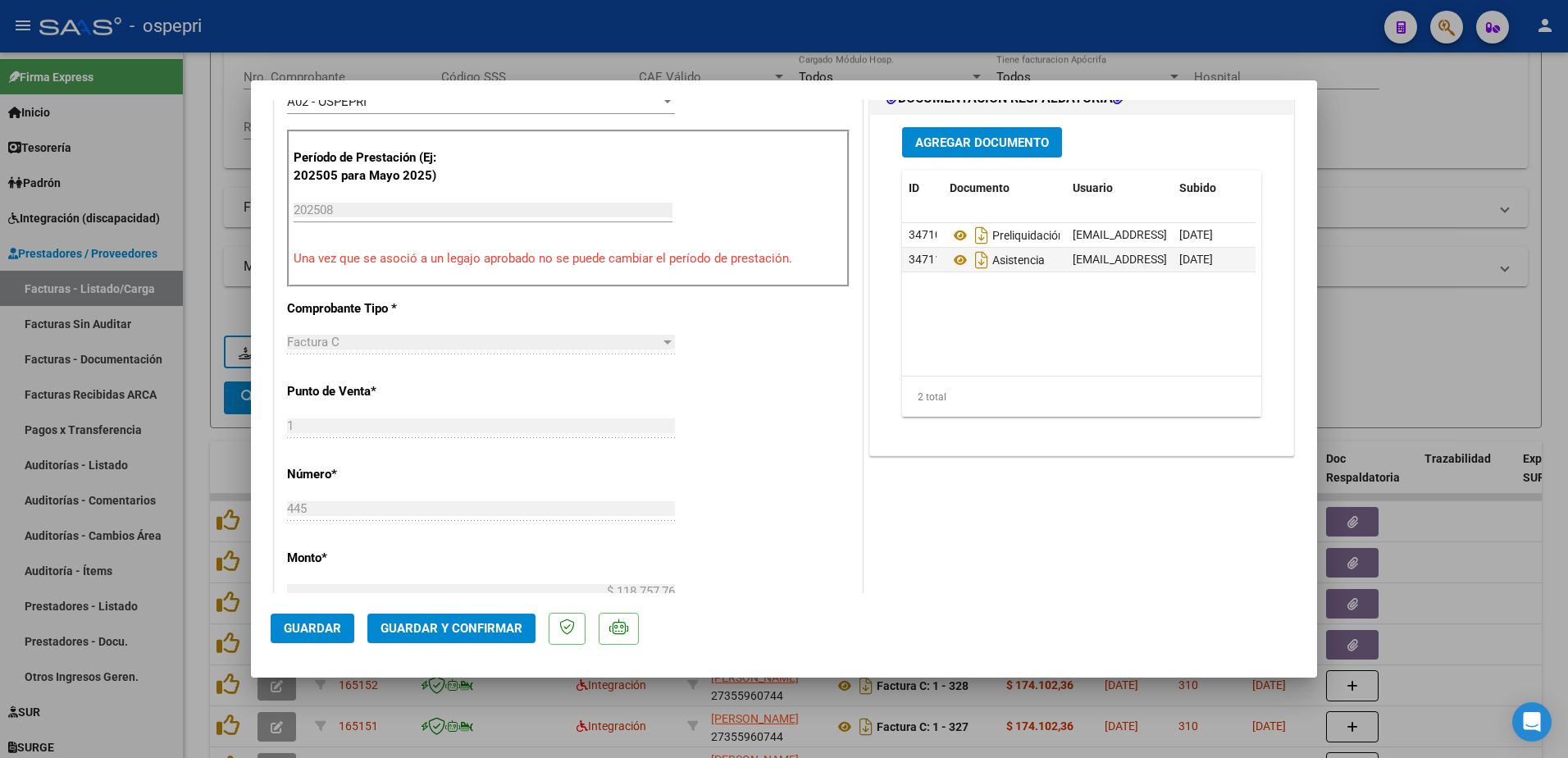
scroll to position [492, 0]
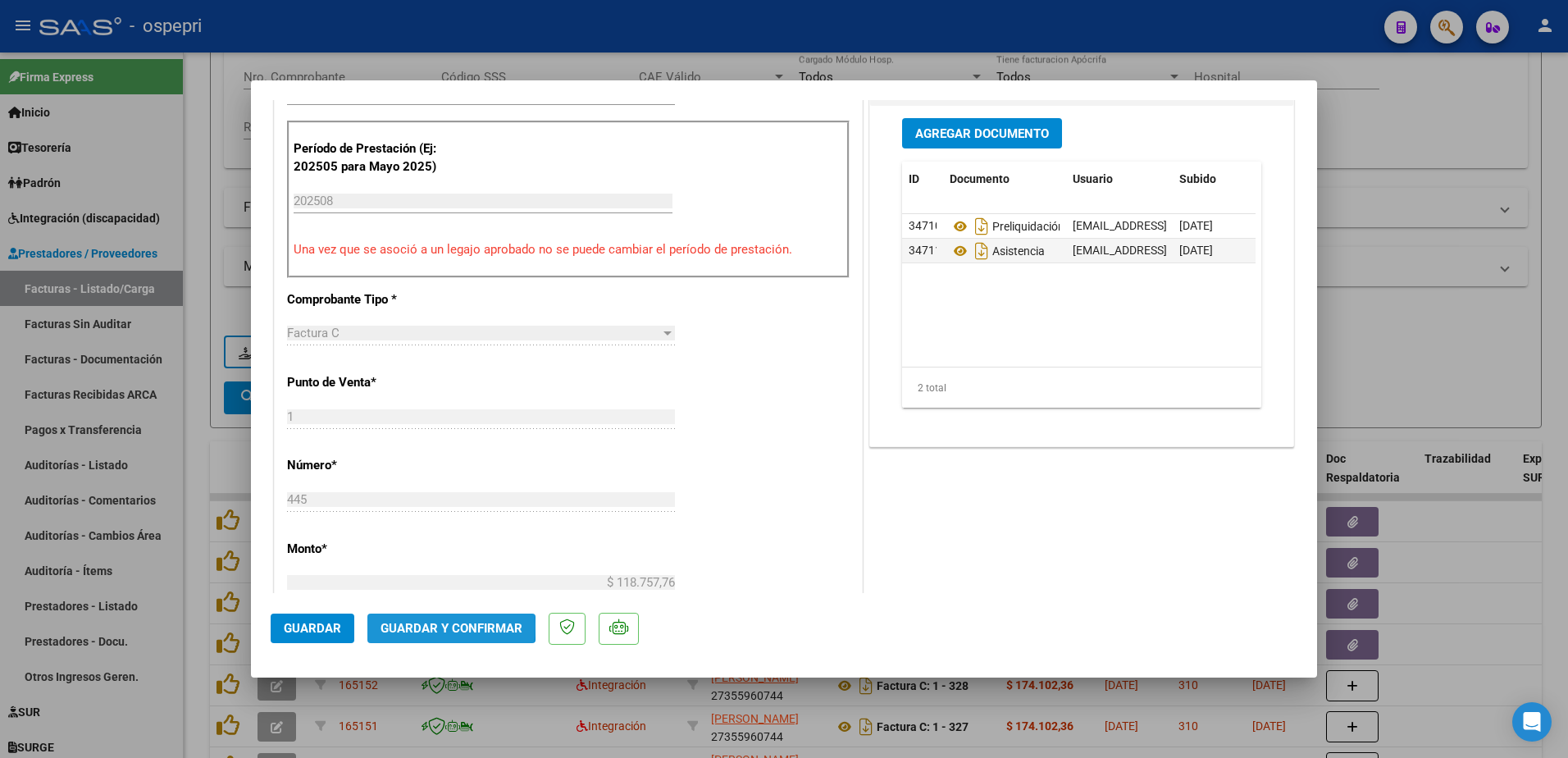
click at [431, 626] on span "Guardar y Confirmar" at bounding box center [451, 628] width 142 height 15
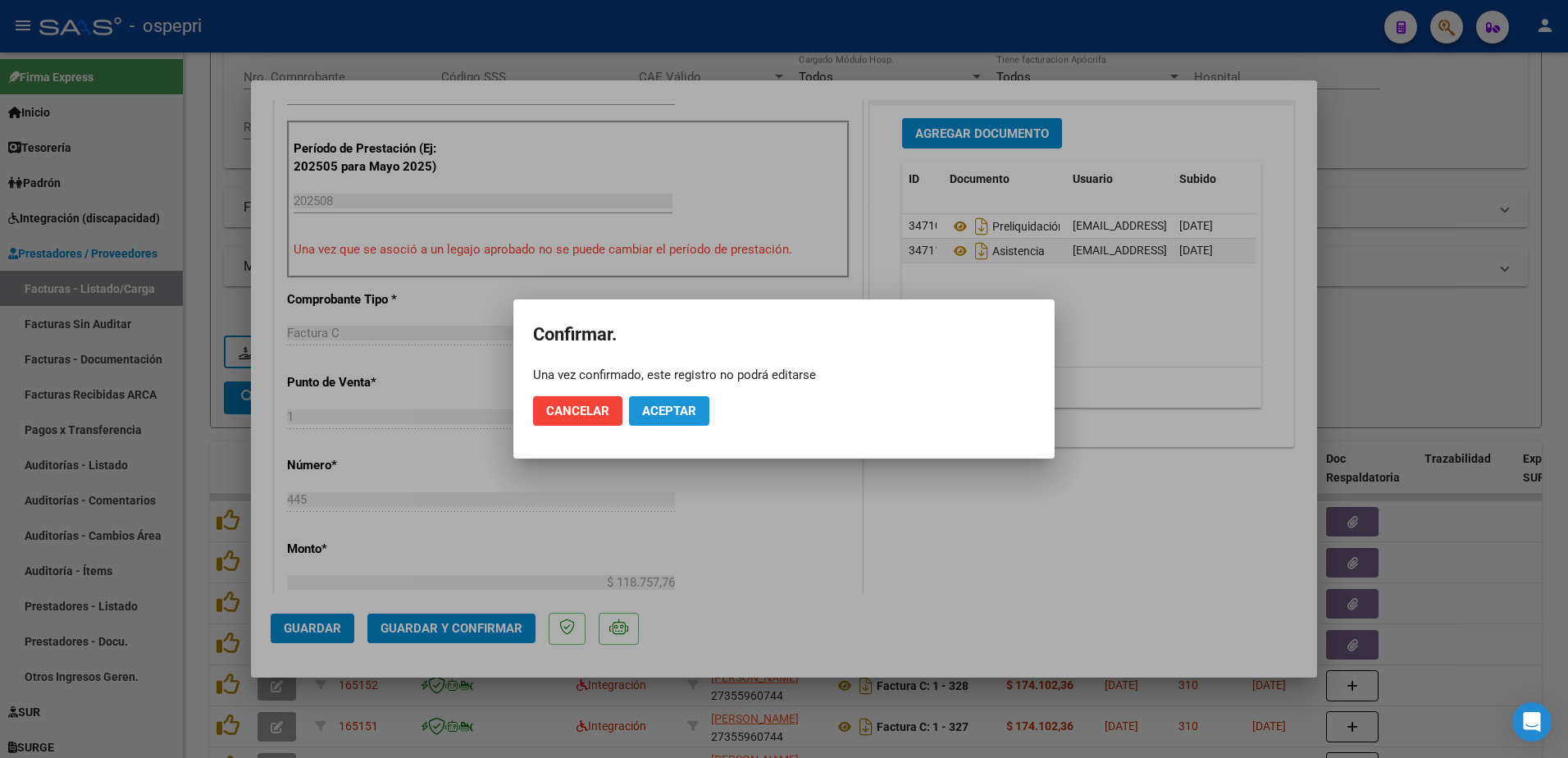
click at [670, 407] on span "Aceptar" at bounding box center [669, 411] width 54 height 15
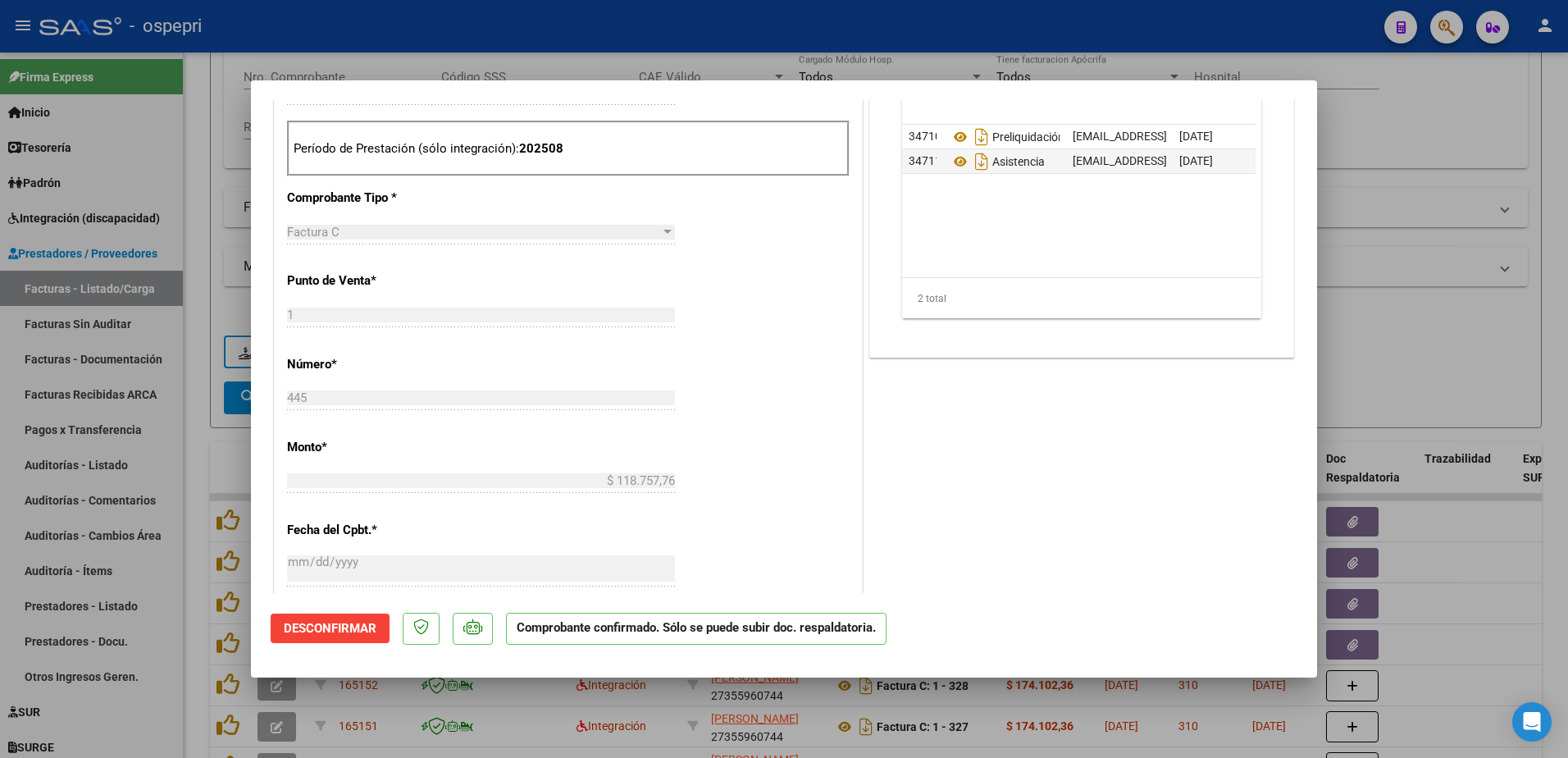
scroll to position [164, 0]
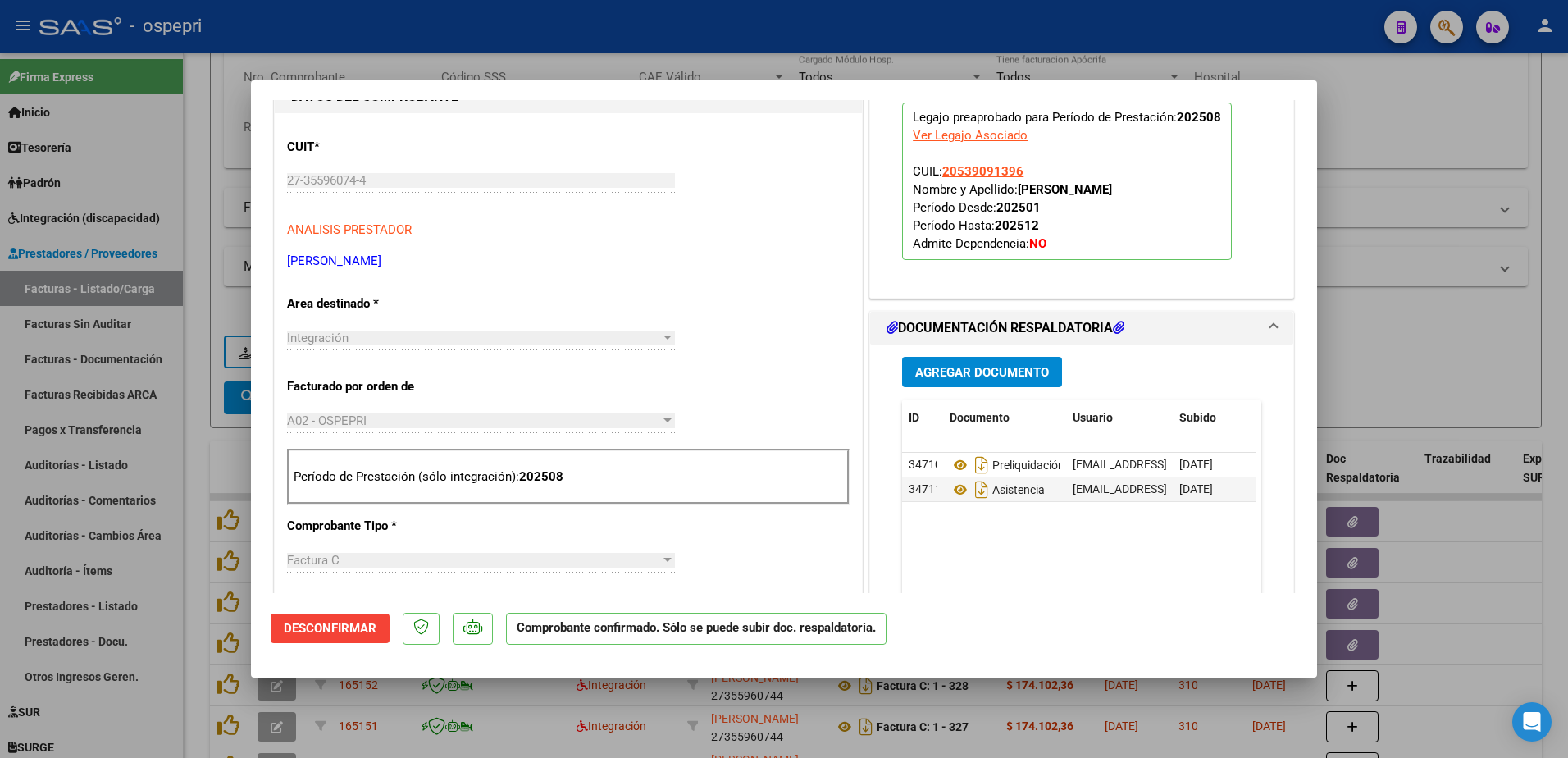
type input "$ 0,00"
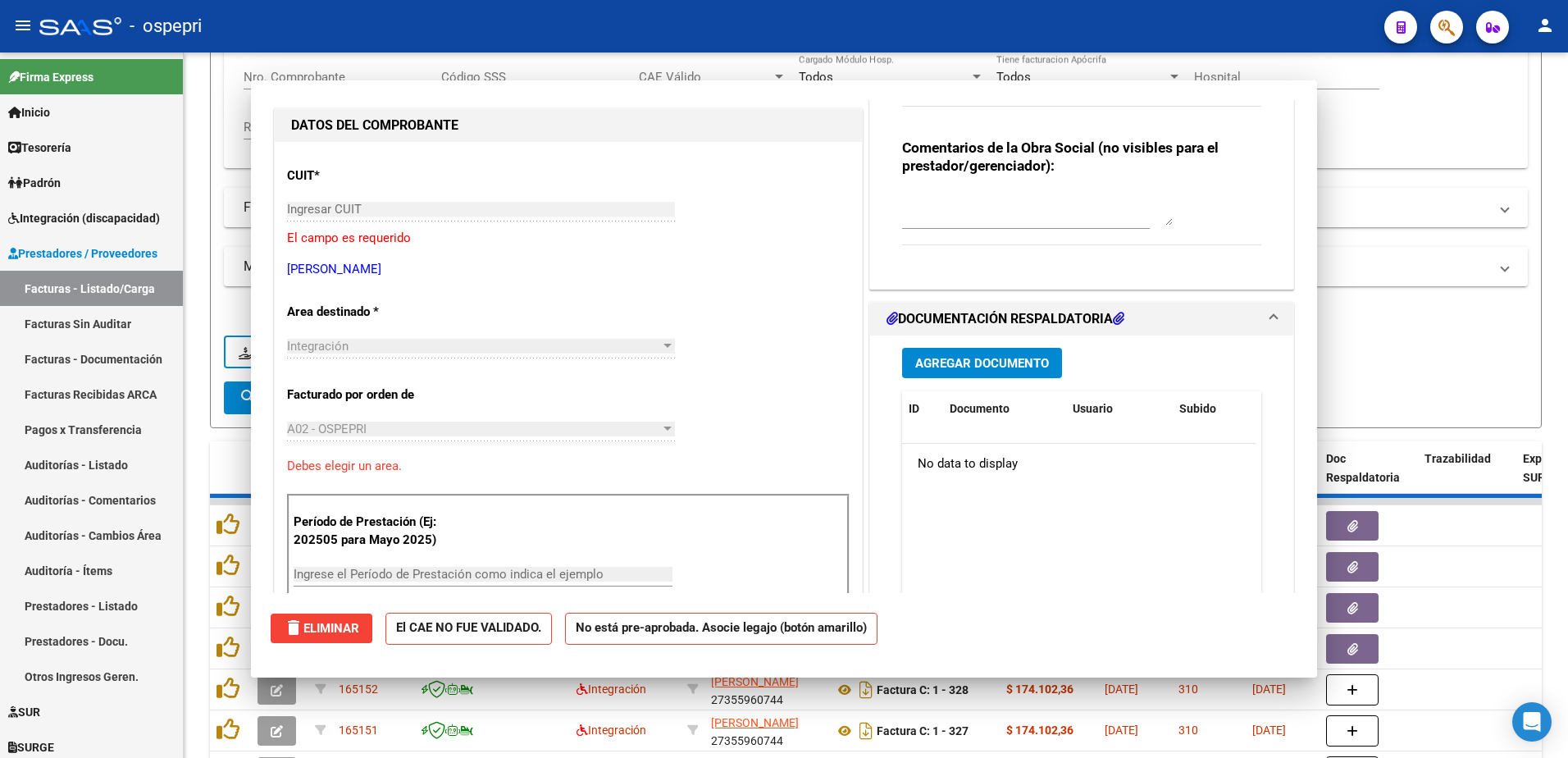
scroll to position [193, 0]
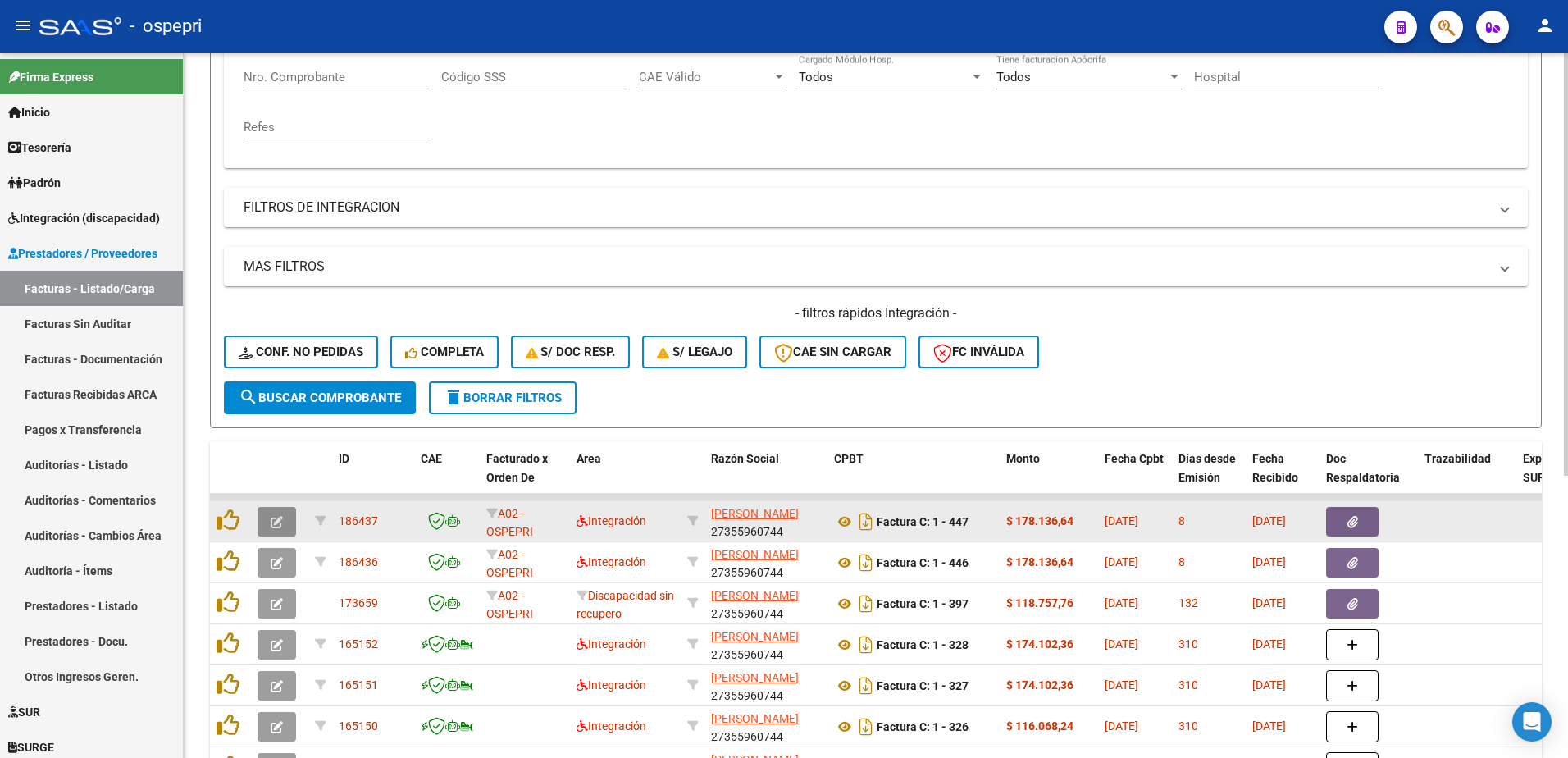
click at [274, 520] on icon "button" at bounding box center [277, 522] width 12 height 12
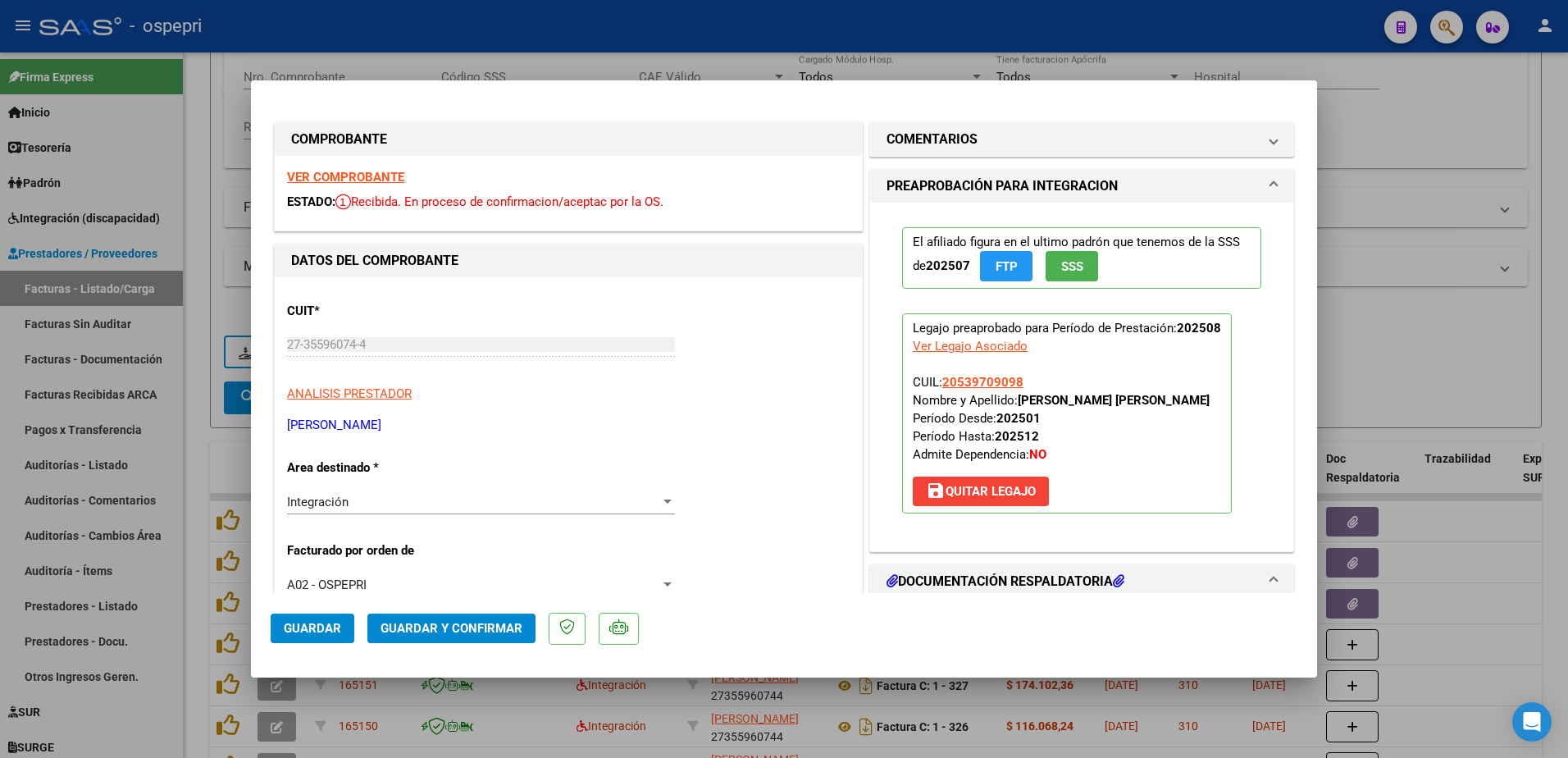
click at [338, 174] on strong "VER COMPROBANTE" at bounding box center [346, 177] width 117 height 15
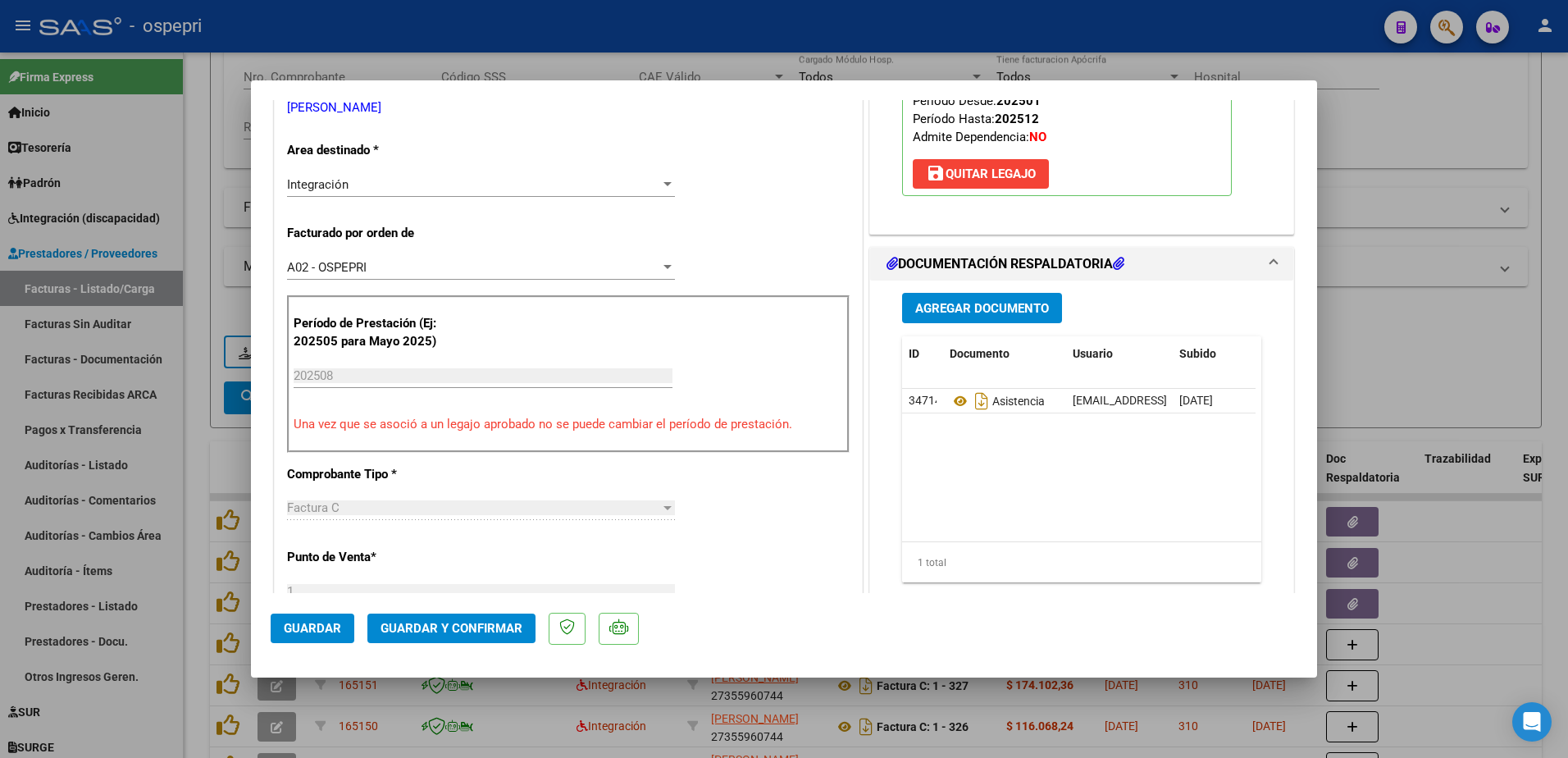
scroll to position [328, 0]
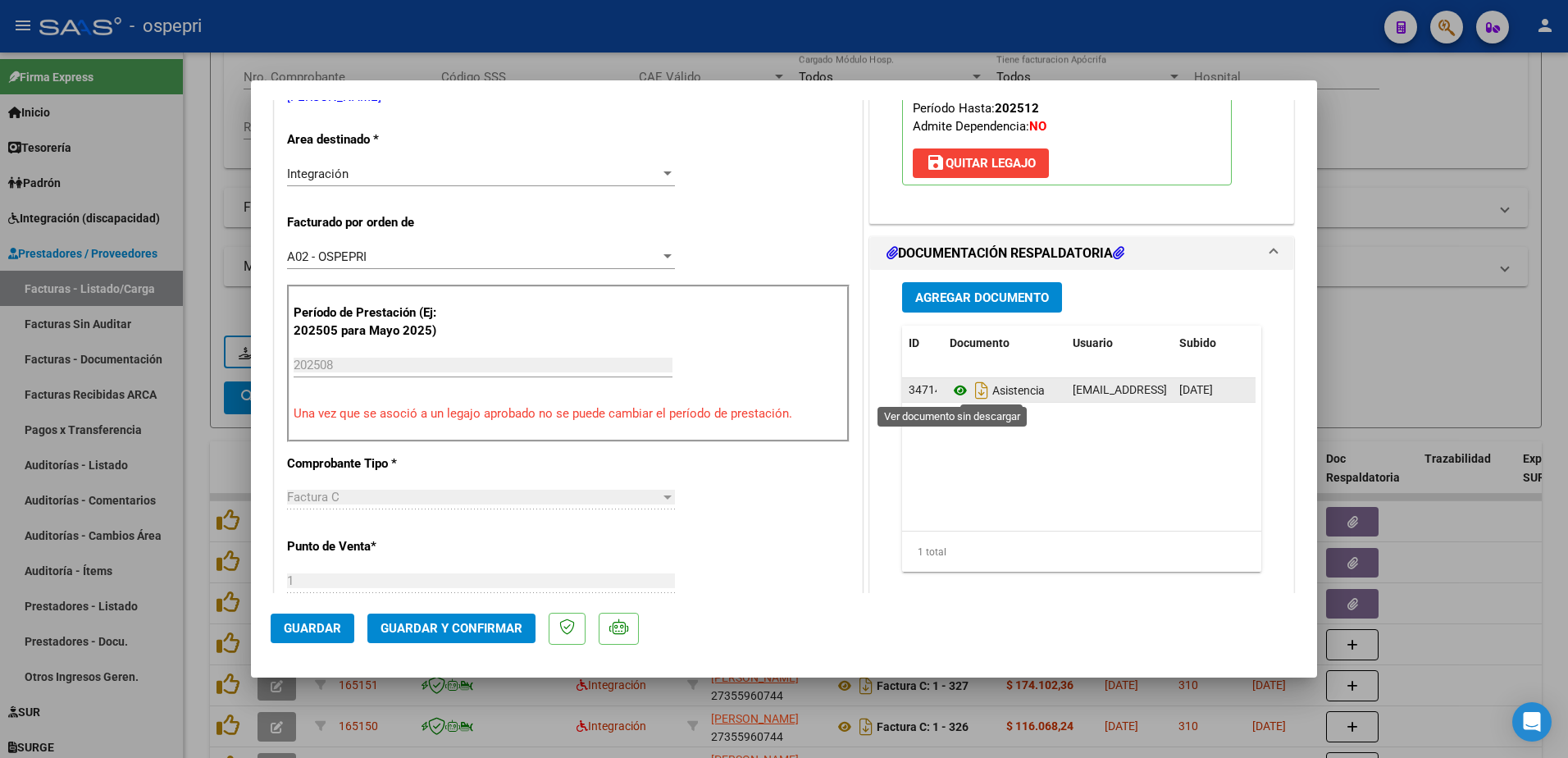
click at [950, 388] on icon at bounding box center [960, 390] width 21 height 19
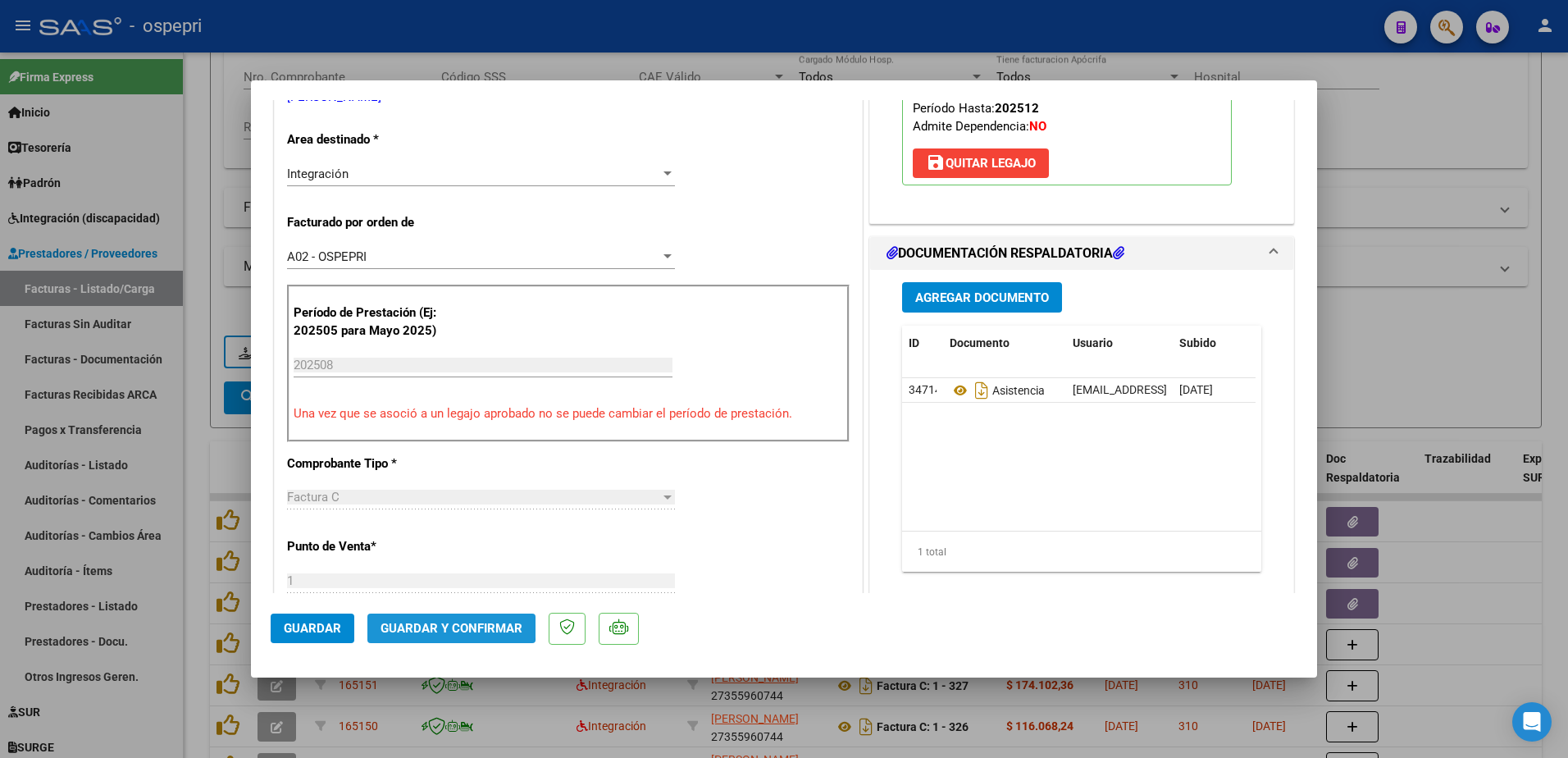
click at [432, 624] on span "Guardar y Confirmar" at bounding box center [451, 628] width 142 height 15
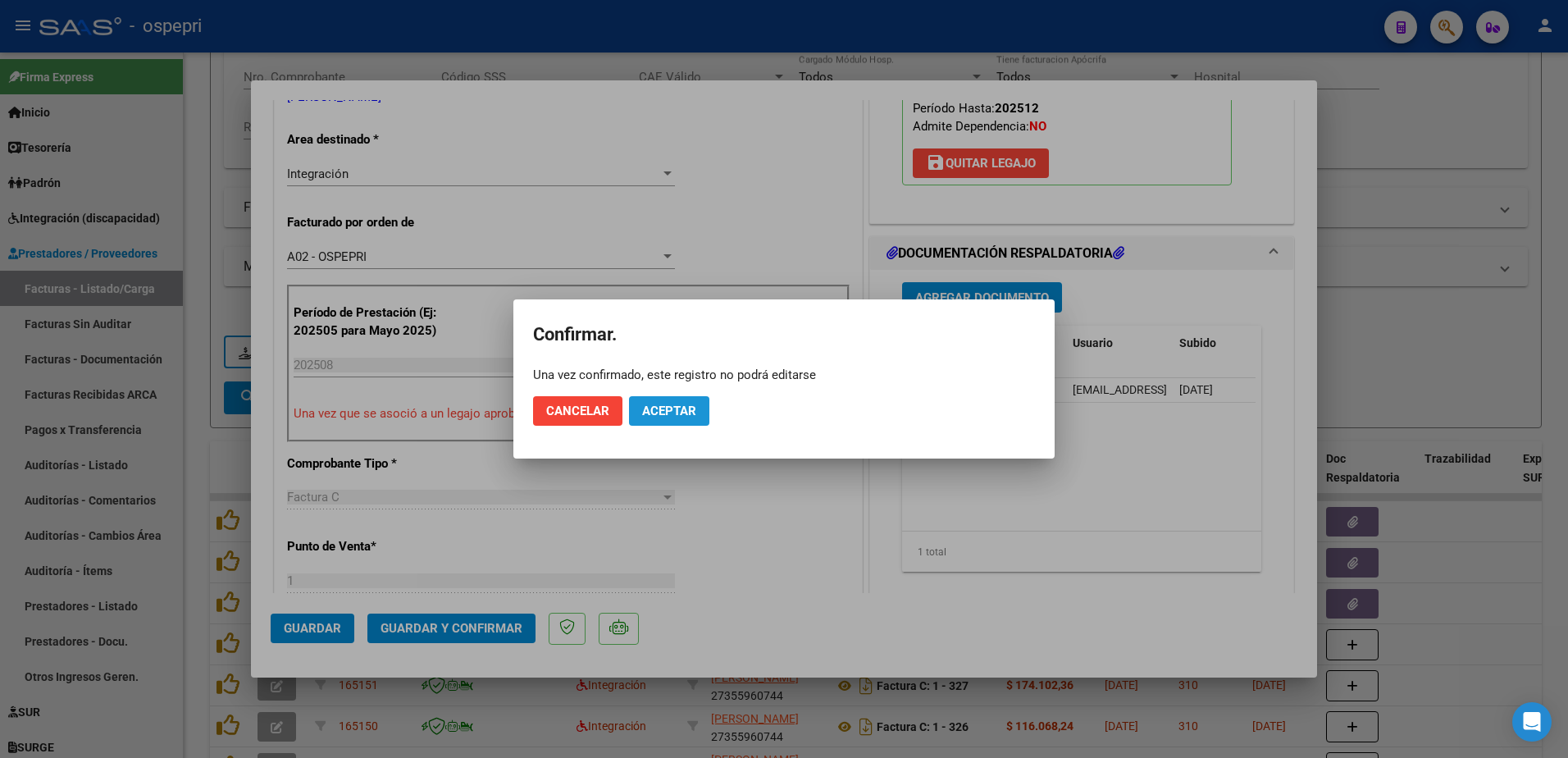
click at [671, 408] on span "Aceptar" at bounding box center [669, 411] width 54 height 15
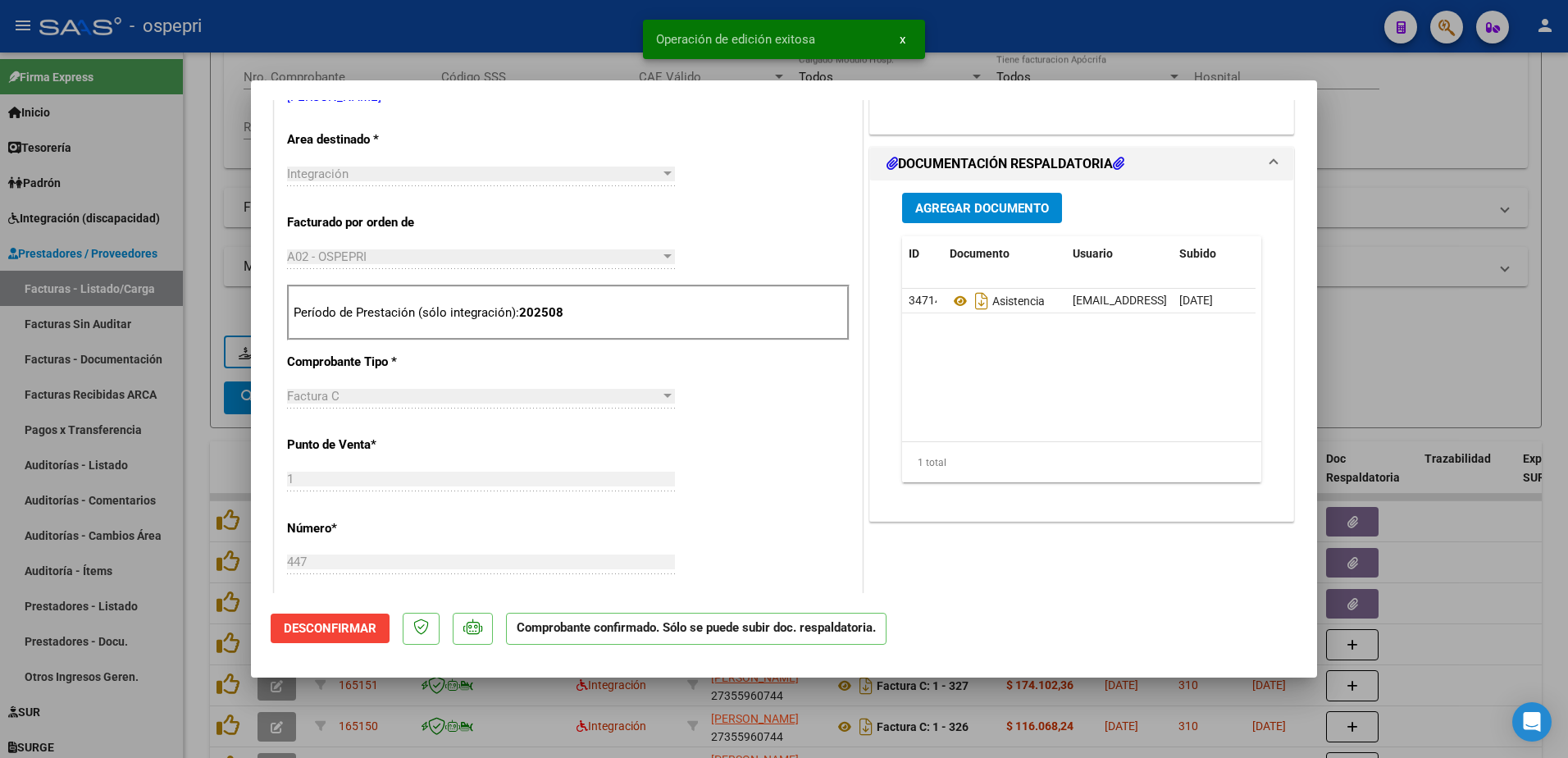
type input "$ 0,00"
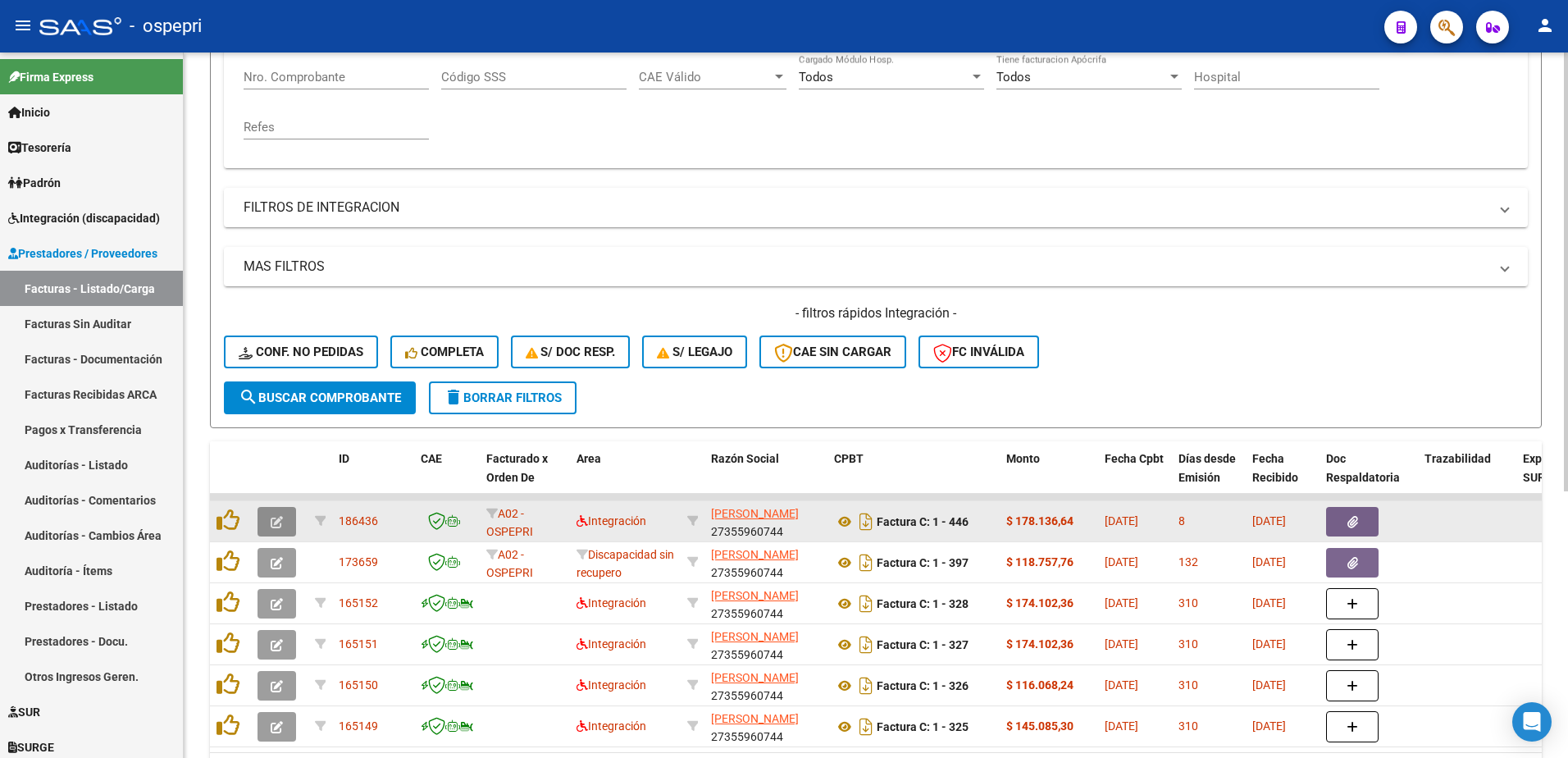
click at [288, 521] on button "button" at bounding box center [277, 522] width 39 height 30
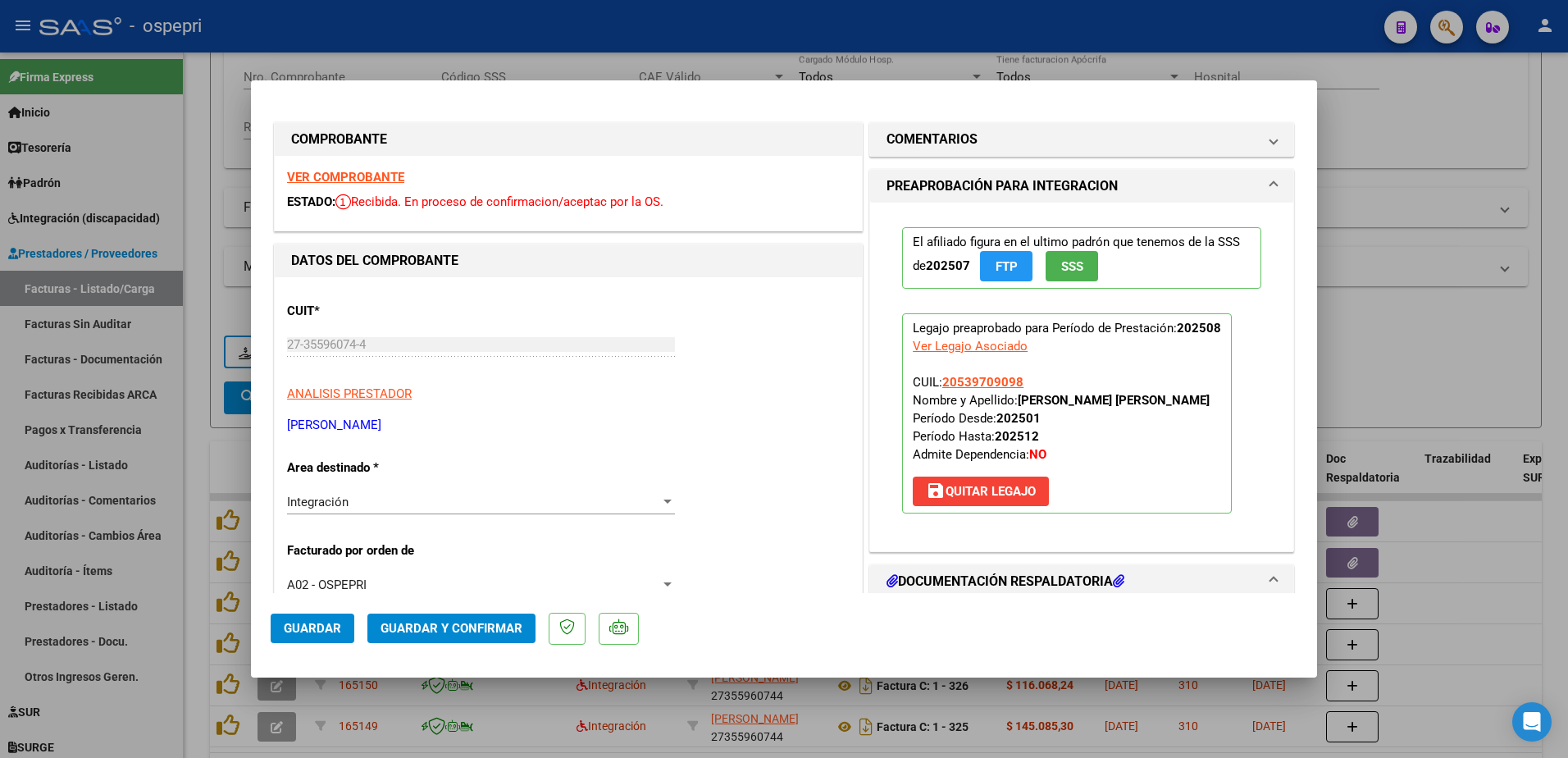
click at [390, 178] on strong "VER COMPROBANTE" at bounding box center [346, 177] width 117 height 15
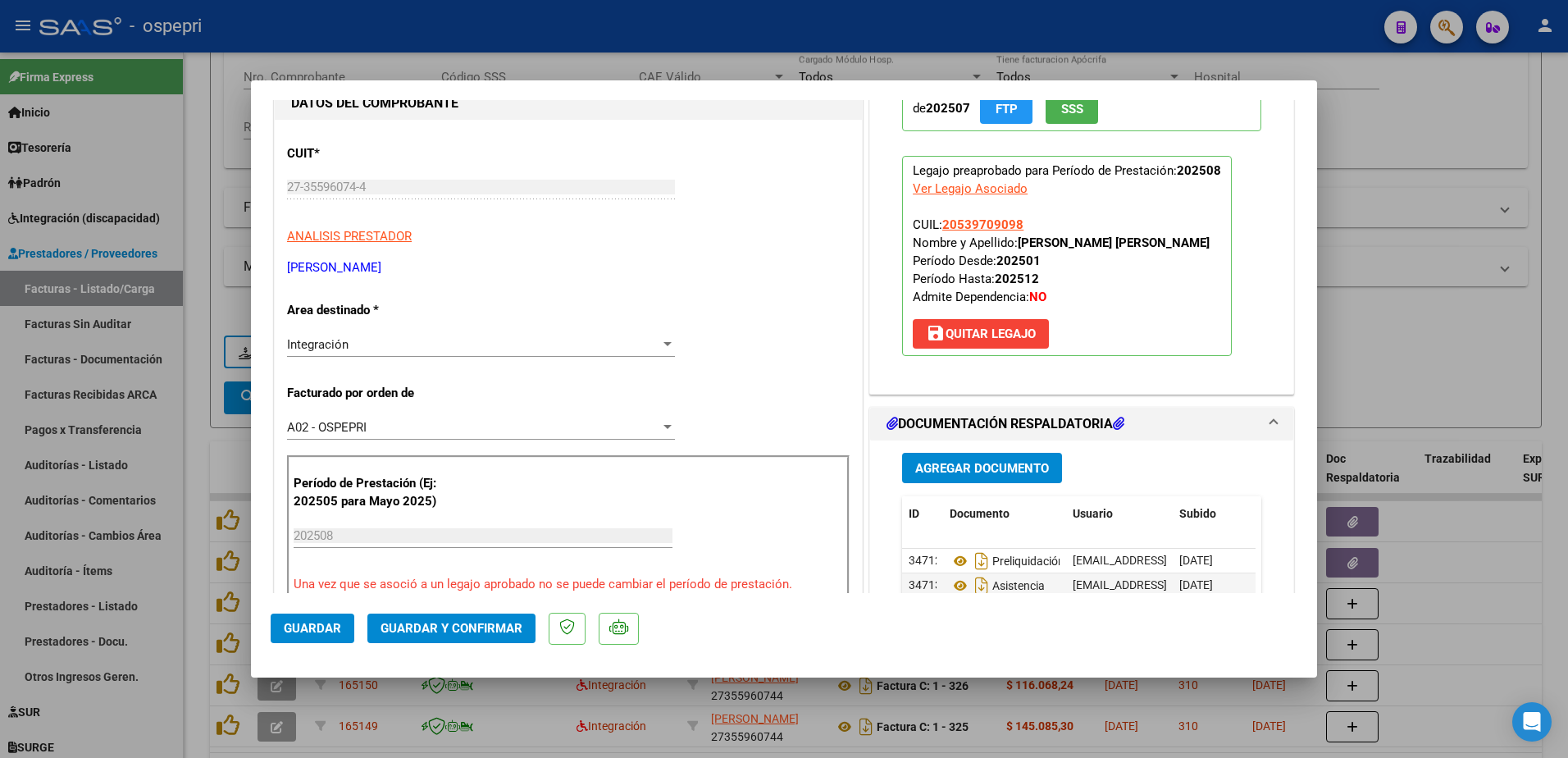
scroll to position [164, 0]
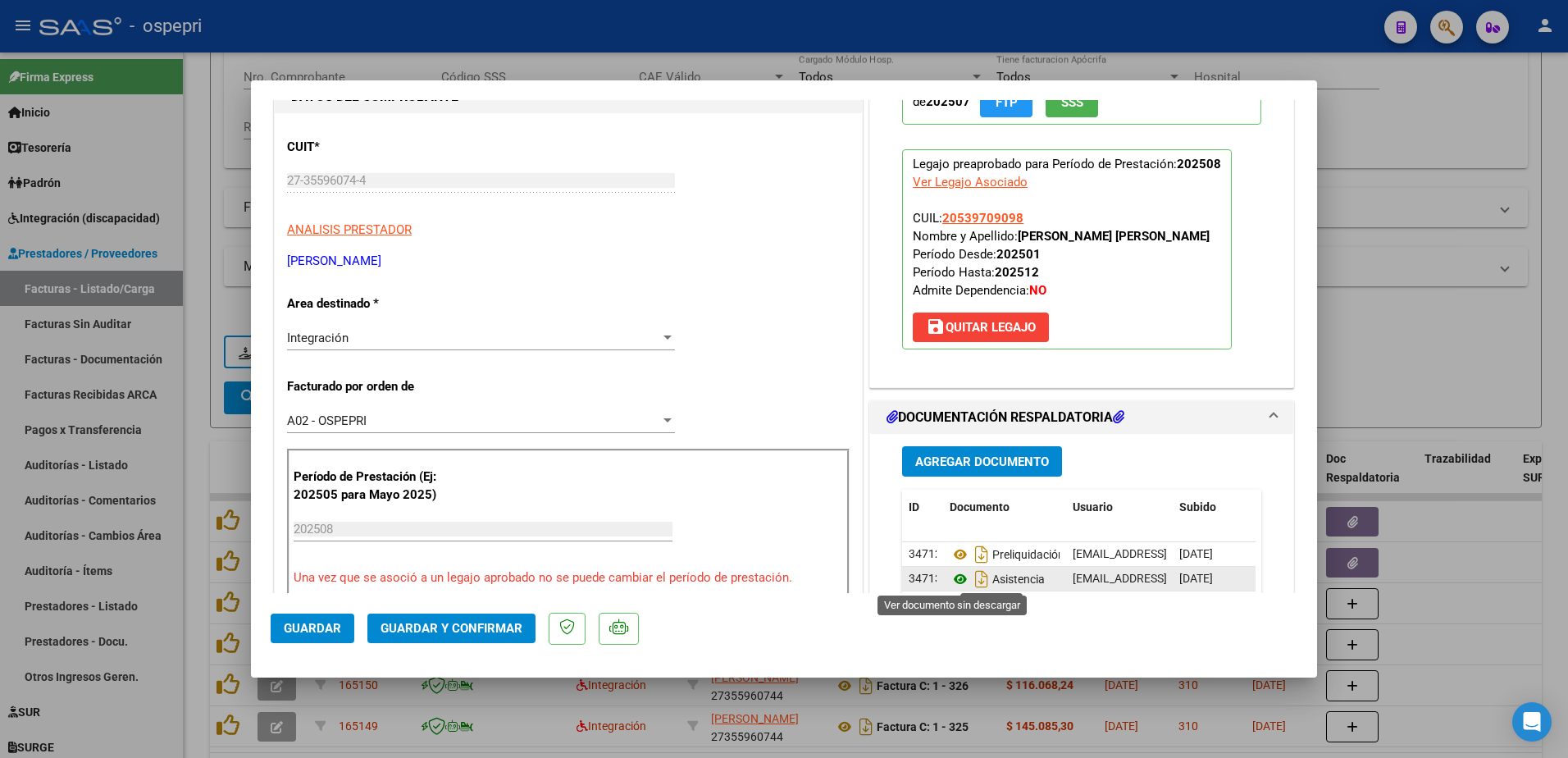
click at [955, 578] on icon at bounding box center [960, 579] width 21 height 19
click at [435, 629] on span "Guardar y Confirmar" at bounding box center [451, 628] width 142 height 15
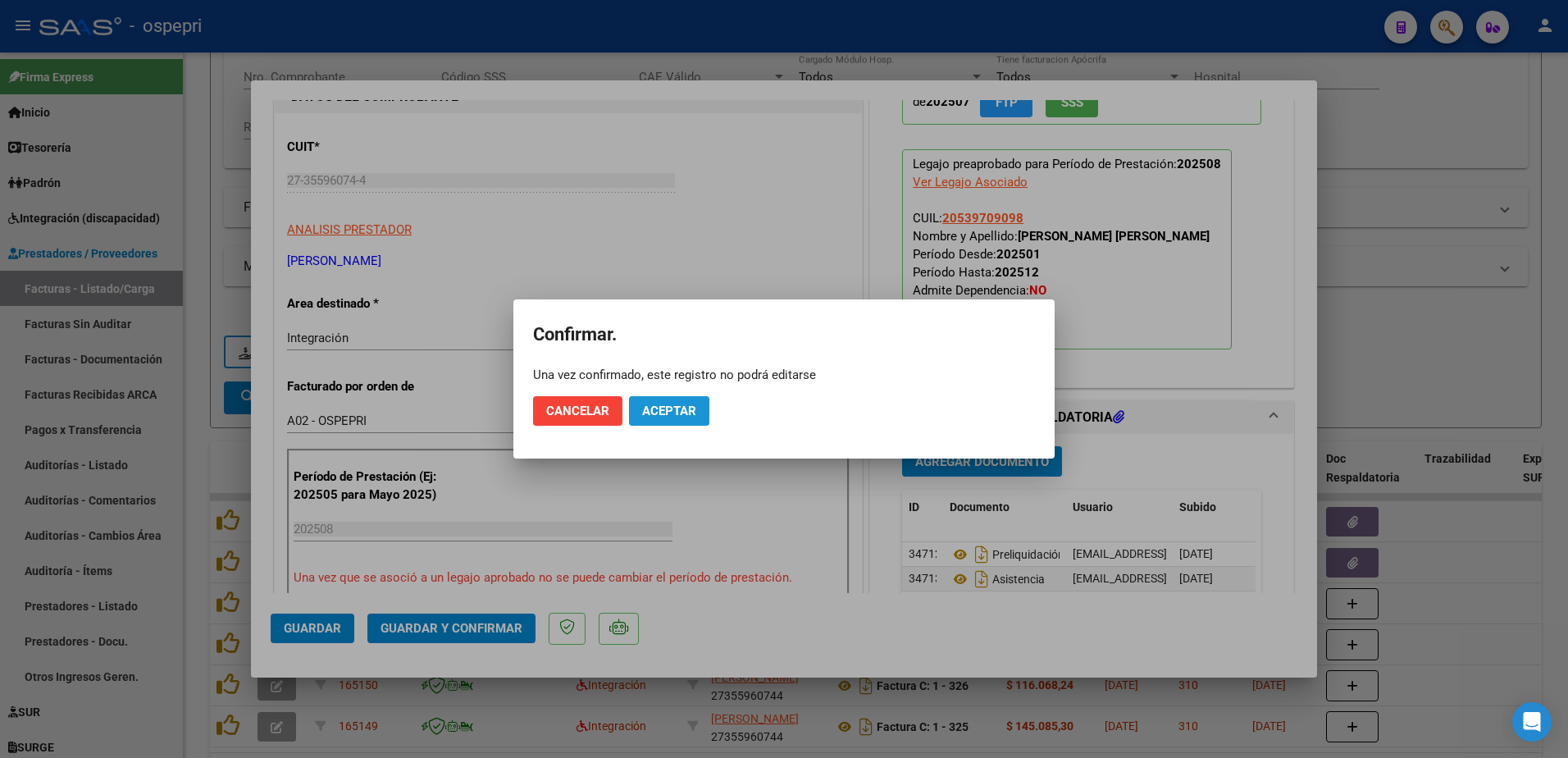
click at [692, 411] on span "Aceptar" at bounding box center [669, 411] width 54 height 15
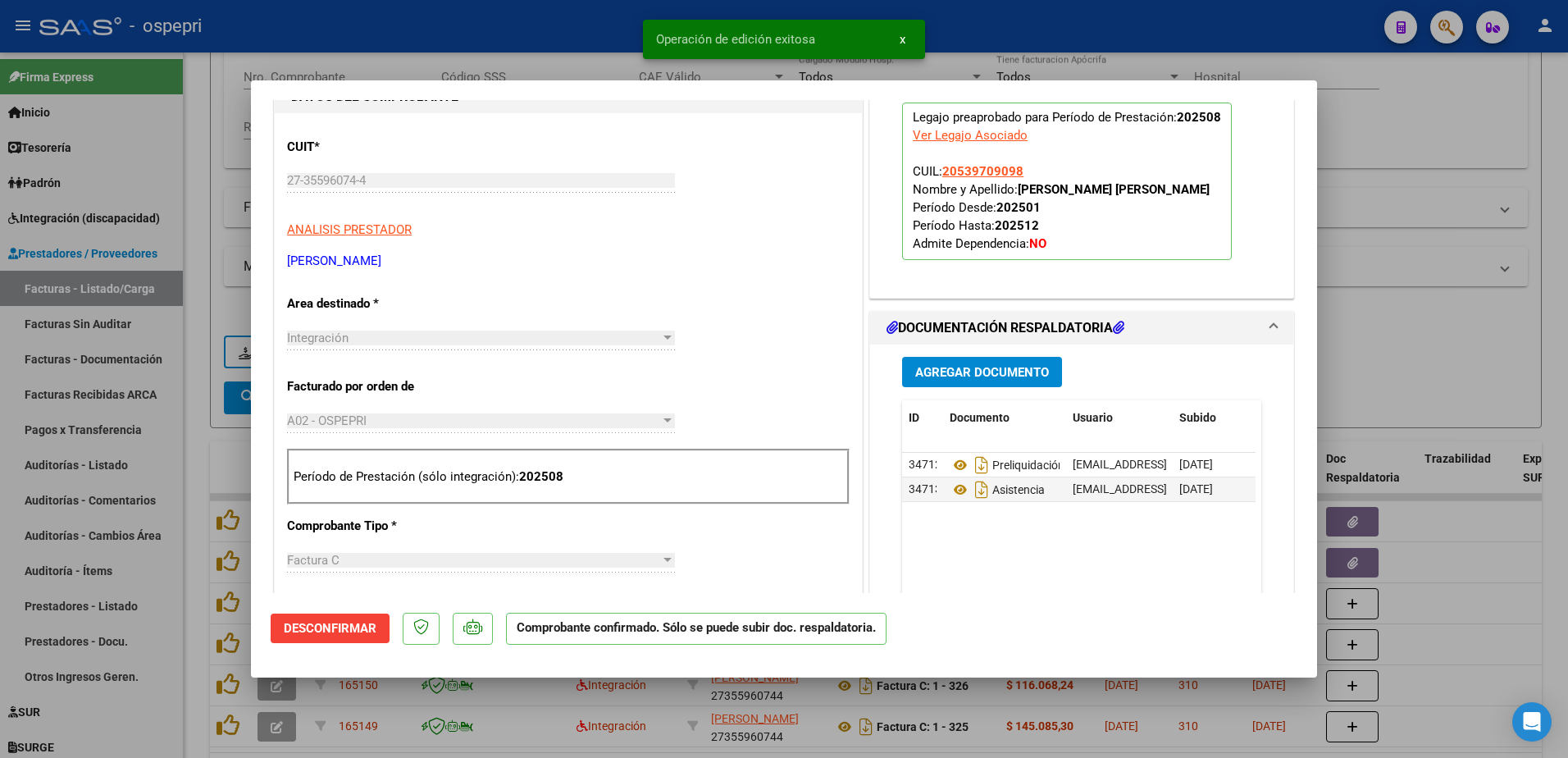
type input "$ 0,00"
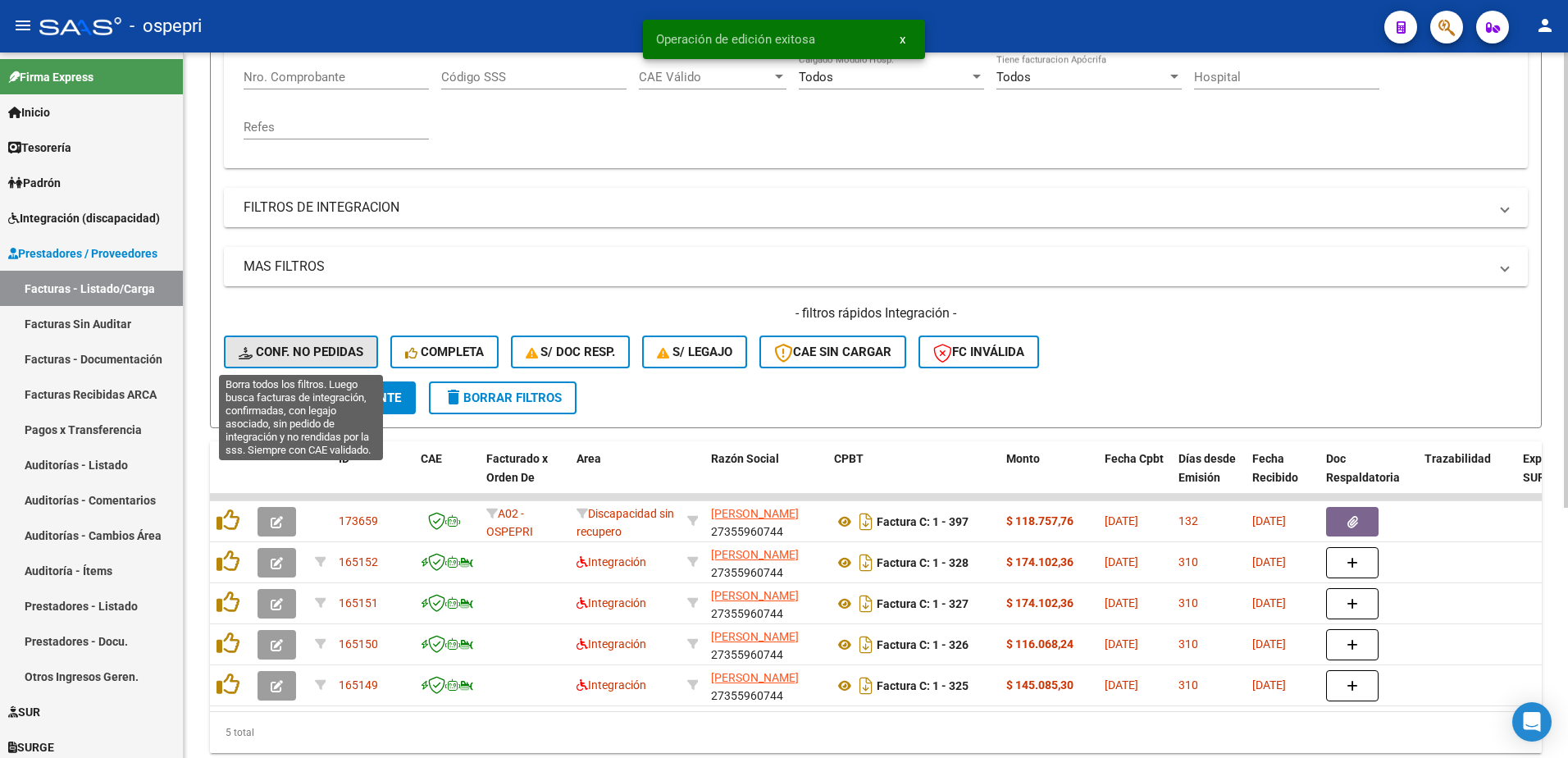
click at [299, 347] on span "Conf. no pedidas" at bounding box center [300, 351] width 124 height 15
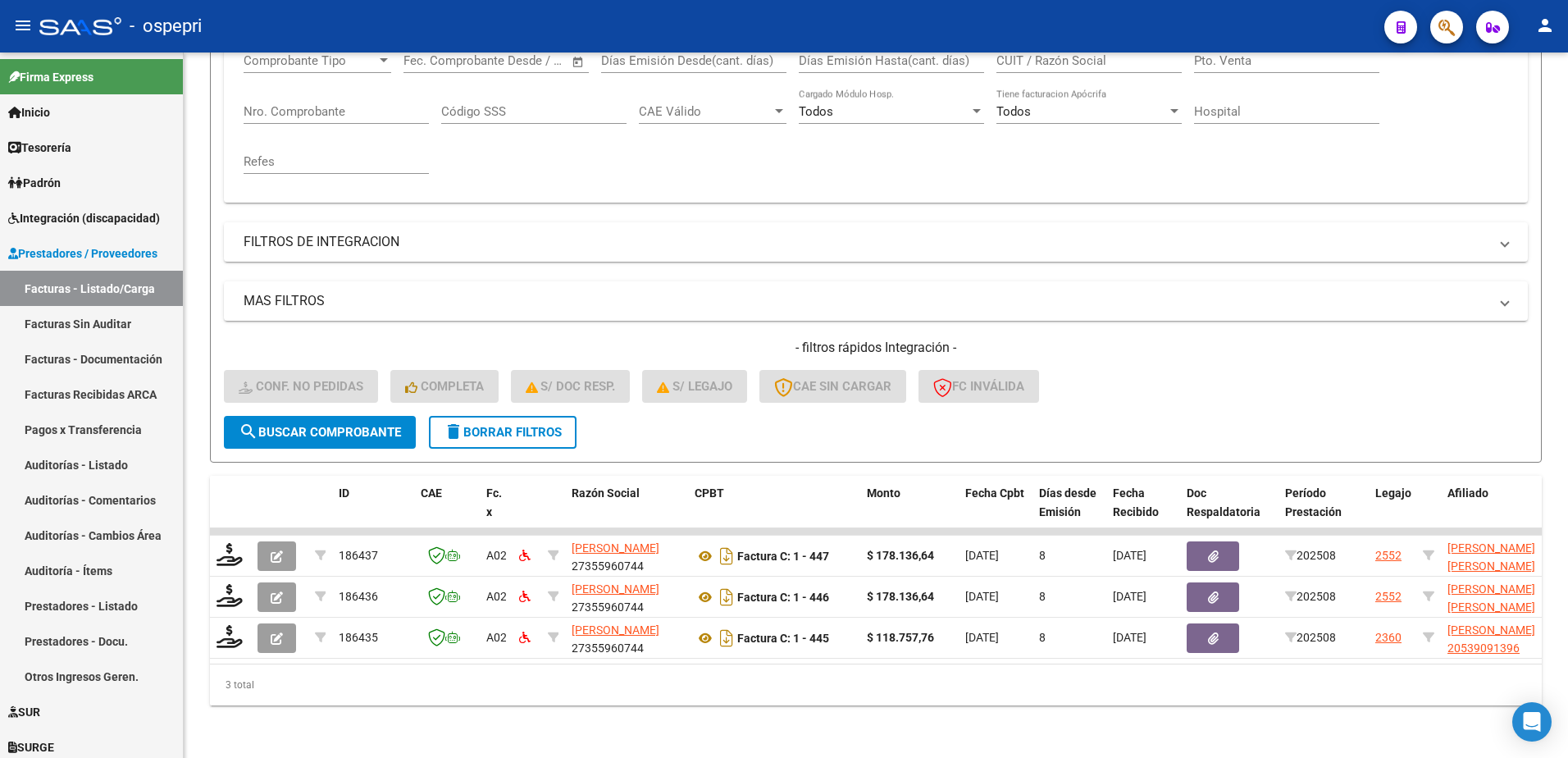
scroll to position [306, 0]
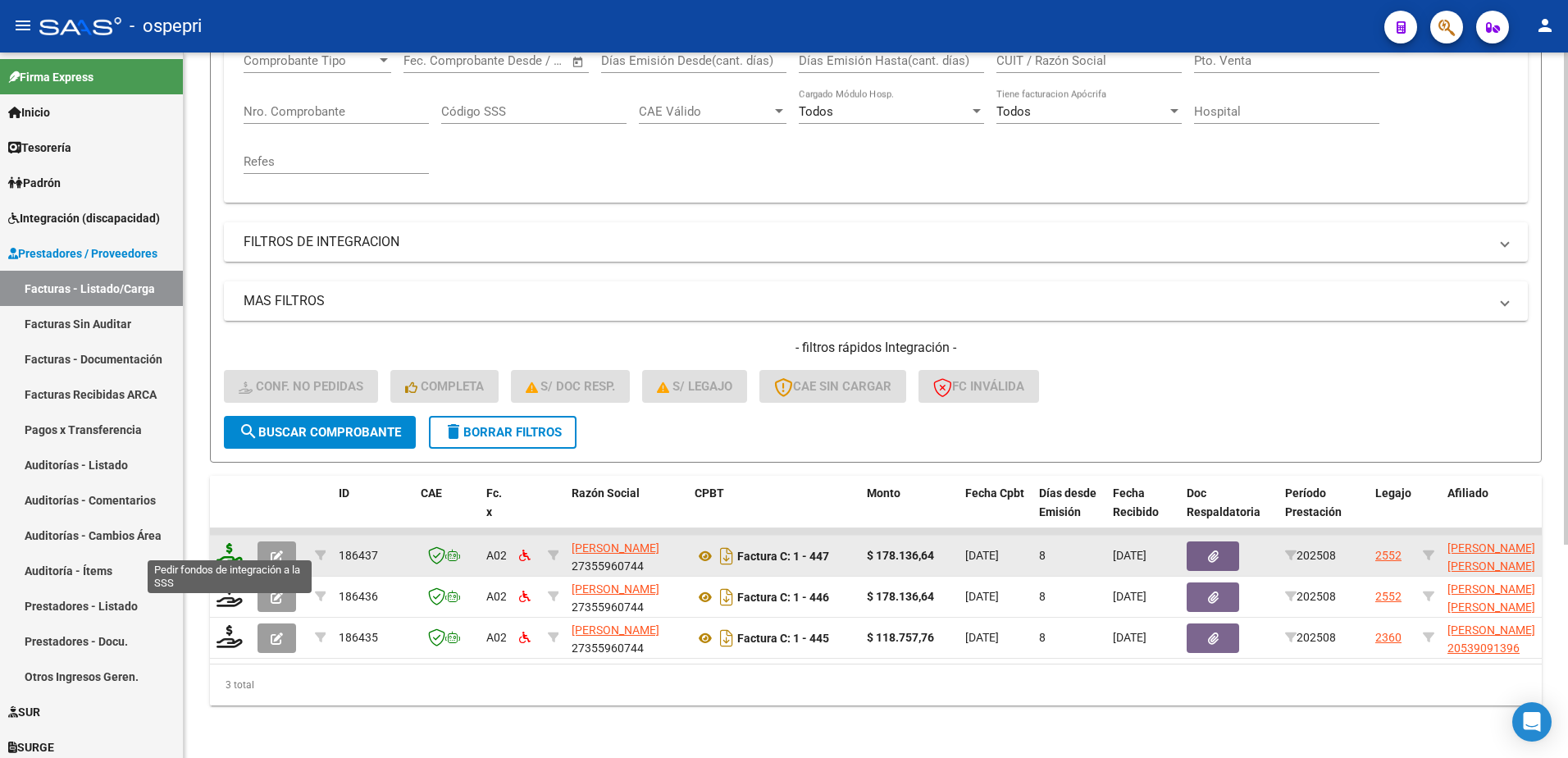
click at [227, 548] on icon at bounding box center [230, 555] width 26 height 23
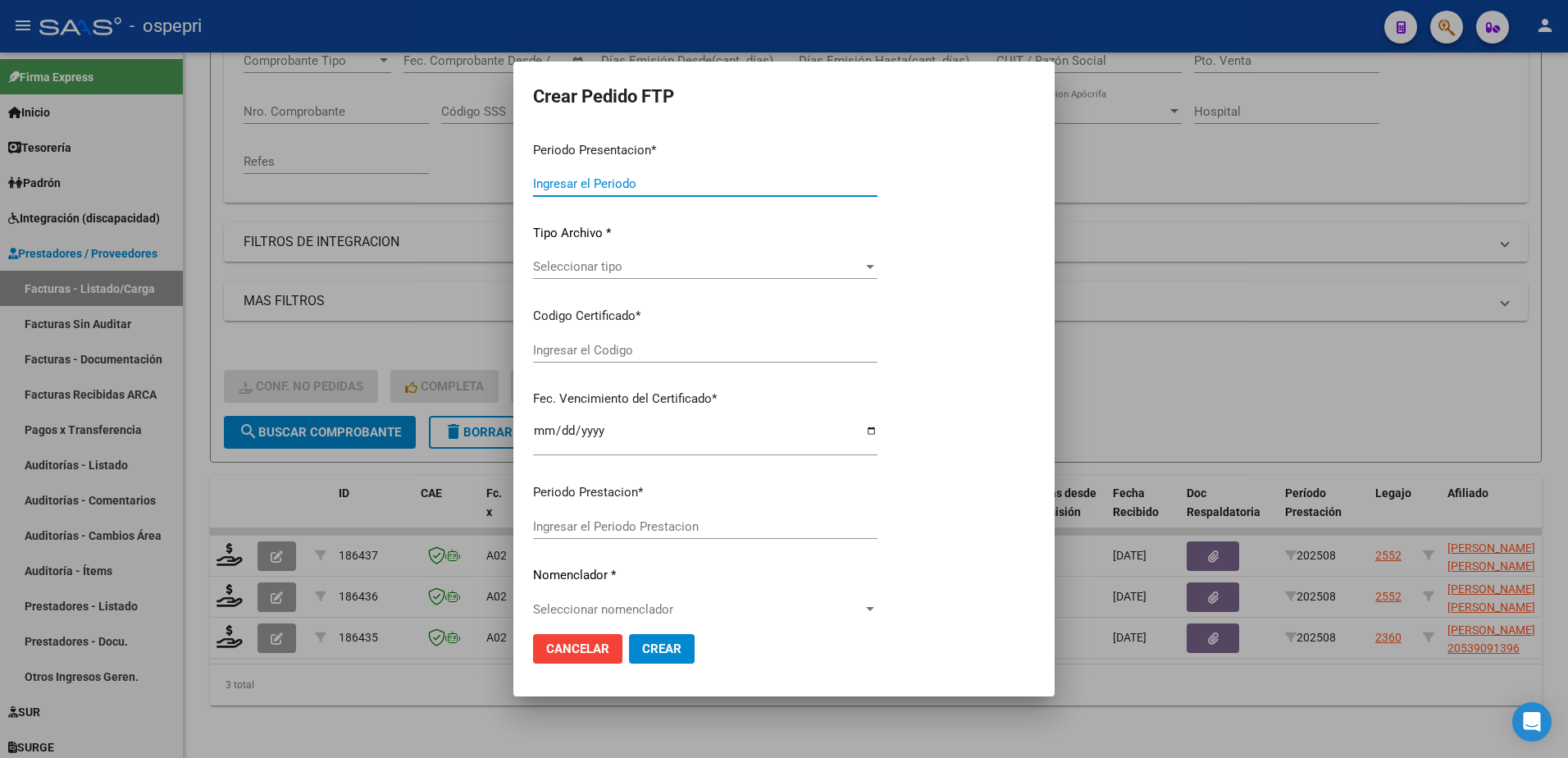
type input "202508"
type input "$ 178.136,64"
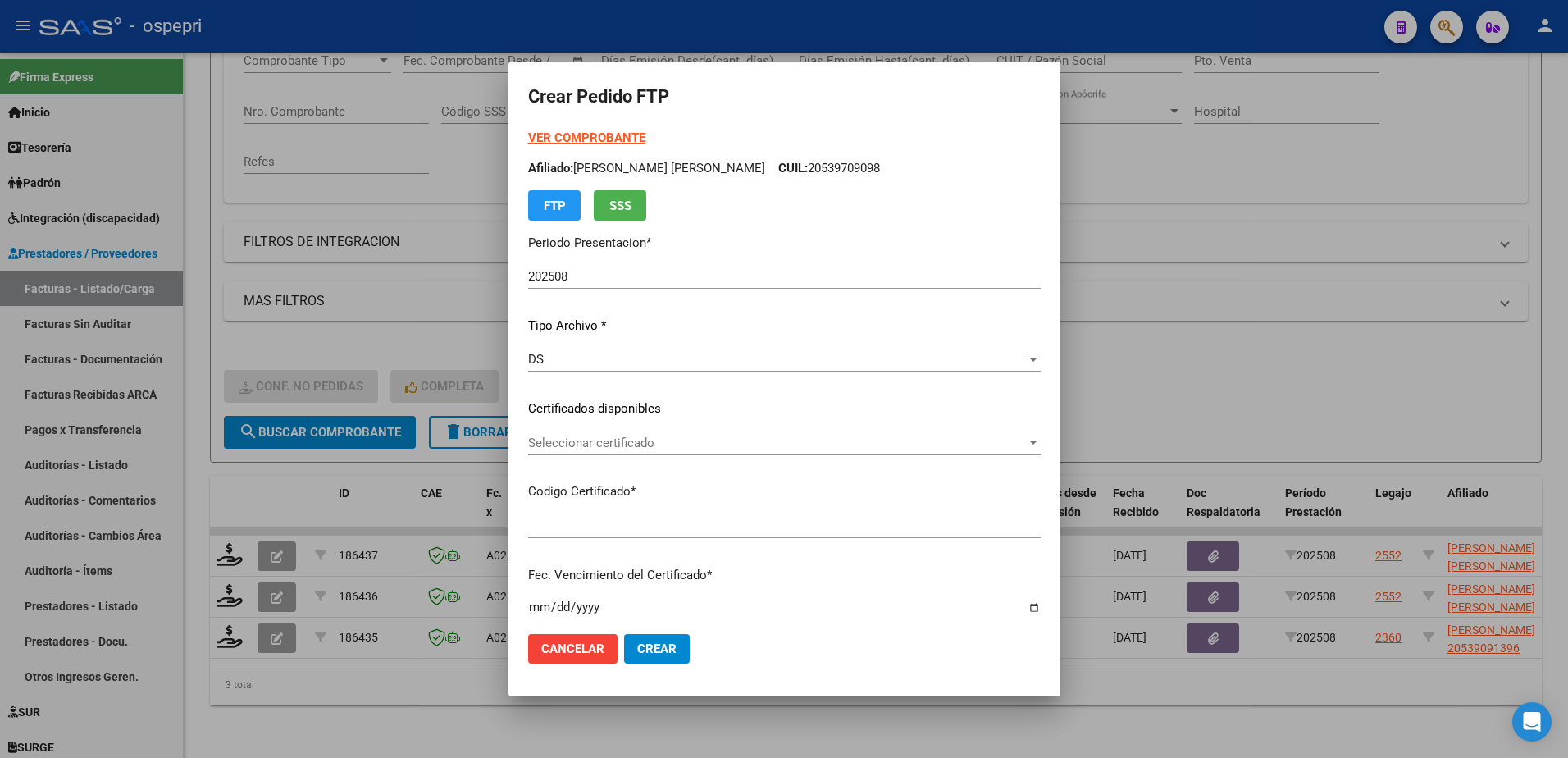
type input "ARG02000539709092017040720220307RIO145"
type input "2027-03-07"
click at [601, 405] on div "VER COMPROBANTE ARCA Padrón Afiliado: CEBALLOS THIAGO AGUSTIN CUIL: 20539709098…" at bounding box center [784, 388] width 512 height 519
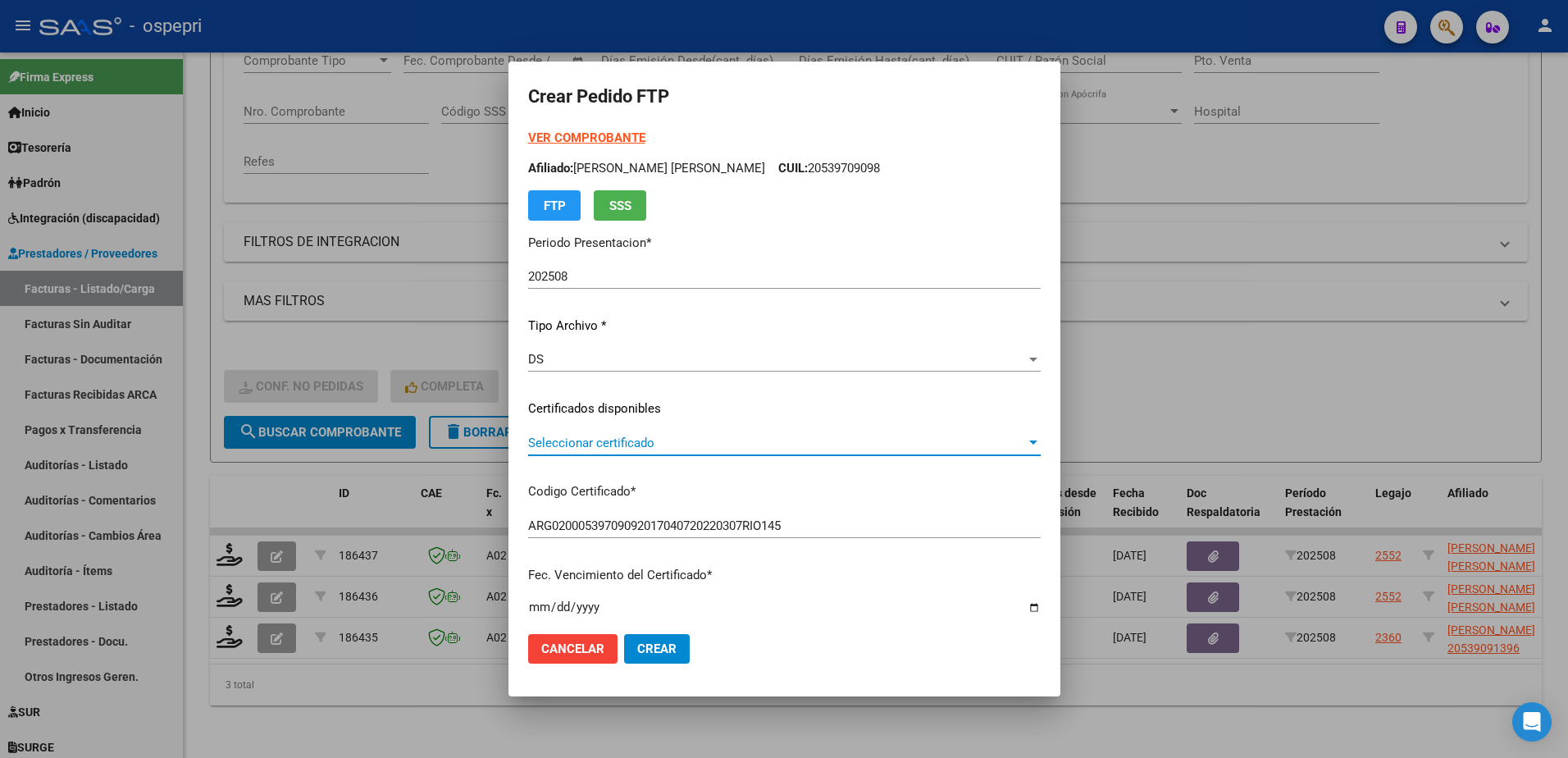
click at [608, 450] on span "Seleccionar certificado" at bounding box center [777, 443] width 498 height 15
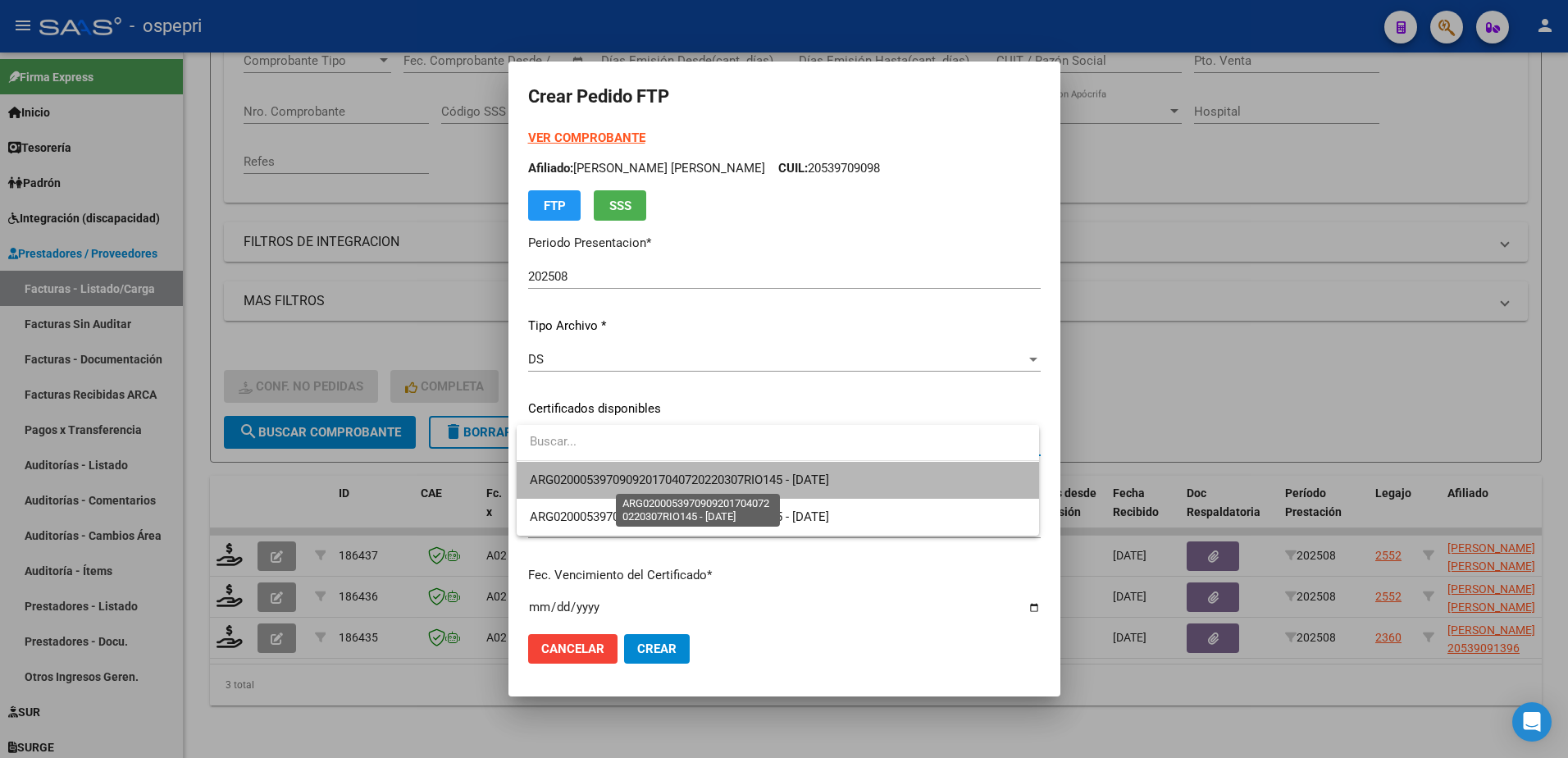
click at [634, 485] on span "ARG02000539709092017040720220307RIO145 - 2027-03-07" at bounding box center [680, 479] width 300 height 15
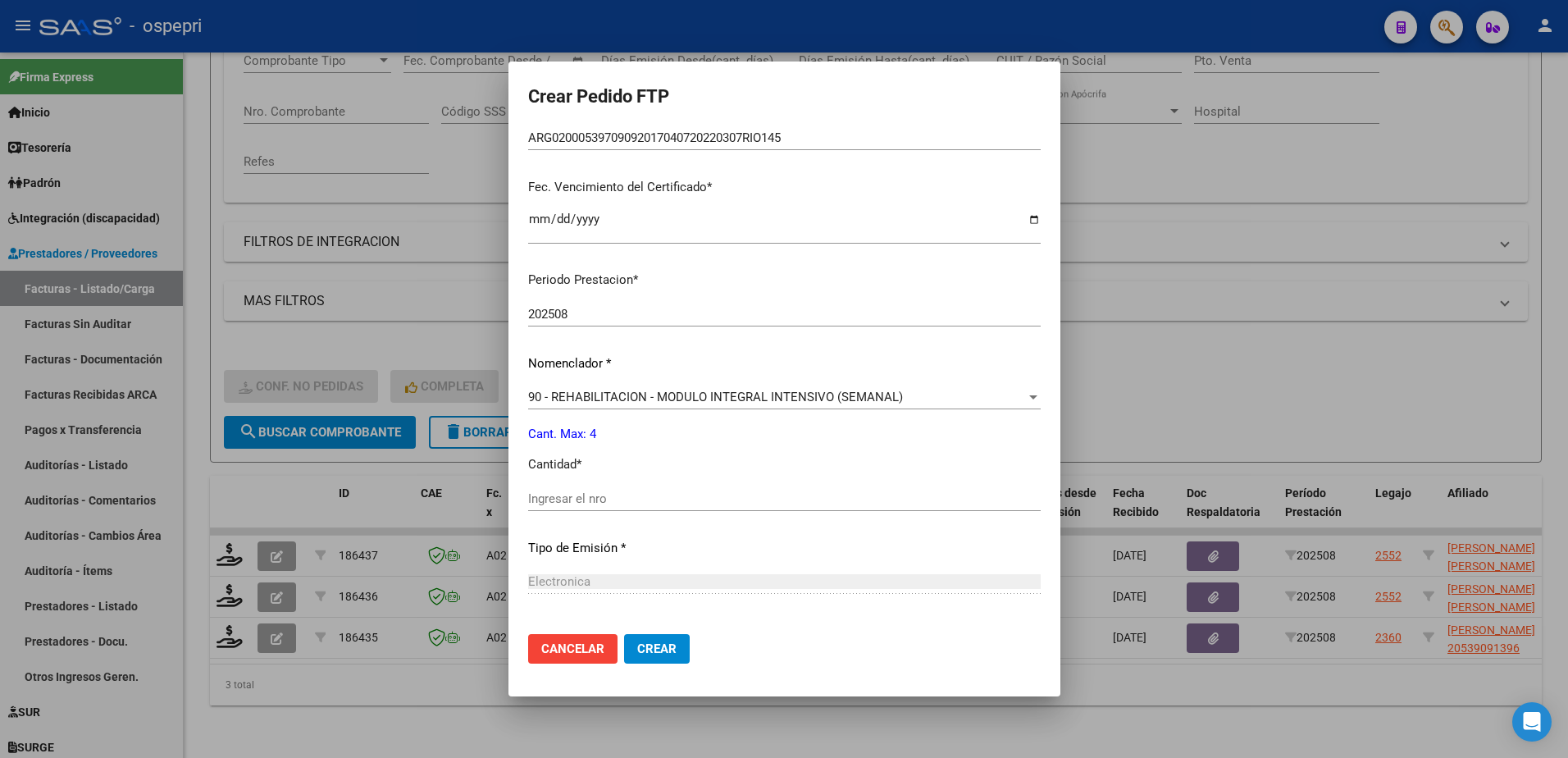
scroll to position [410, 0]
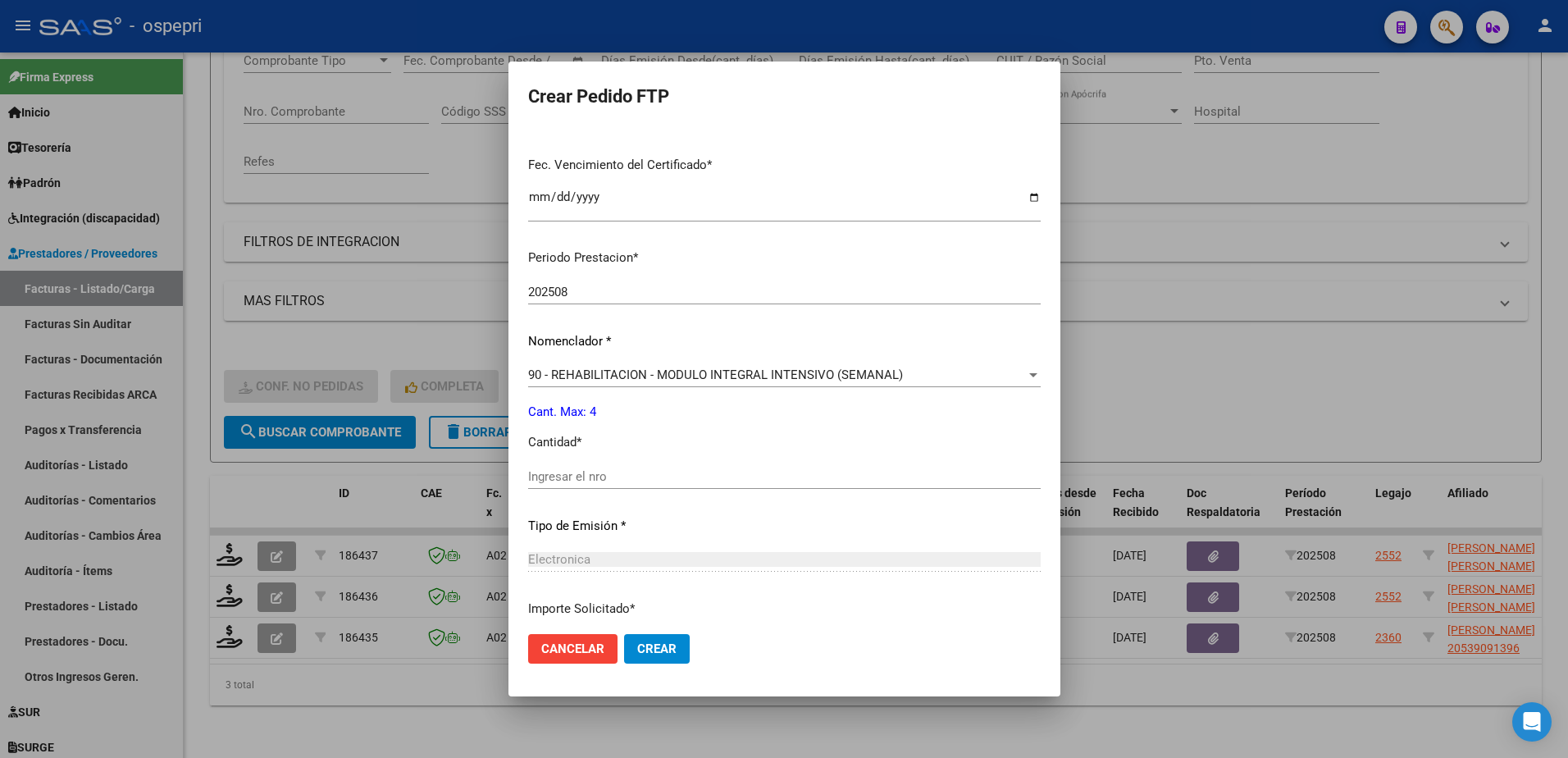
click at [599, 471] on input "Ingresar el nro" at bounding box center [784, 476] width 512 height 15
type input "4"
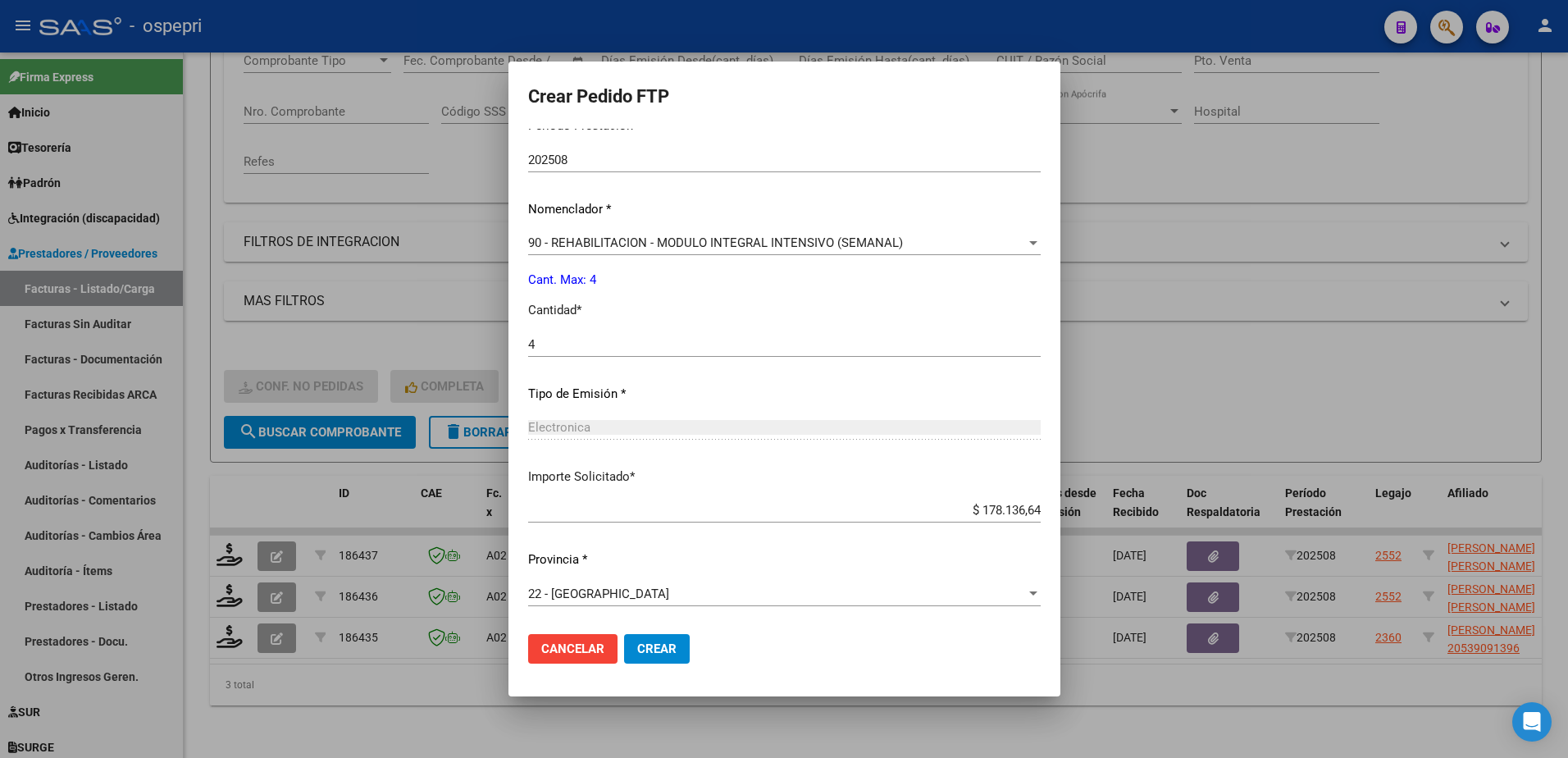
click at [653, 648] on span "Crear" at bounding box center [656, 648] width 39 height 15
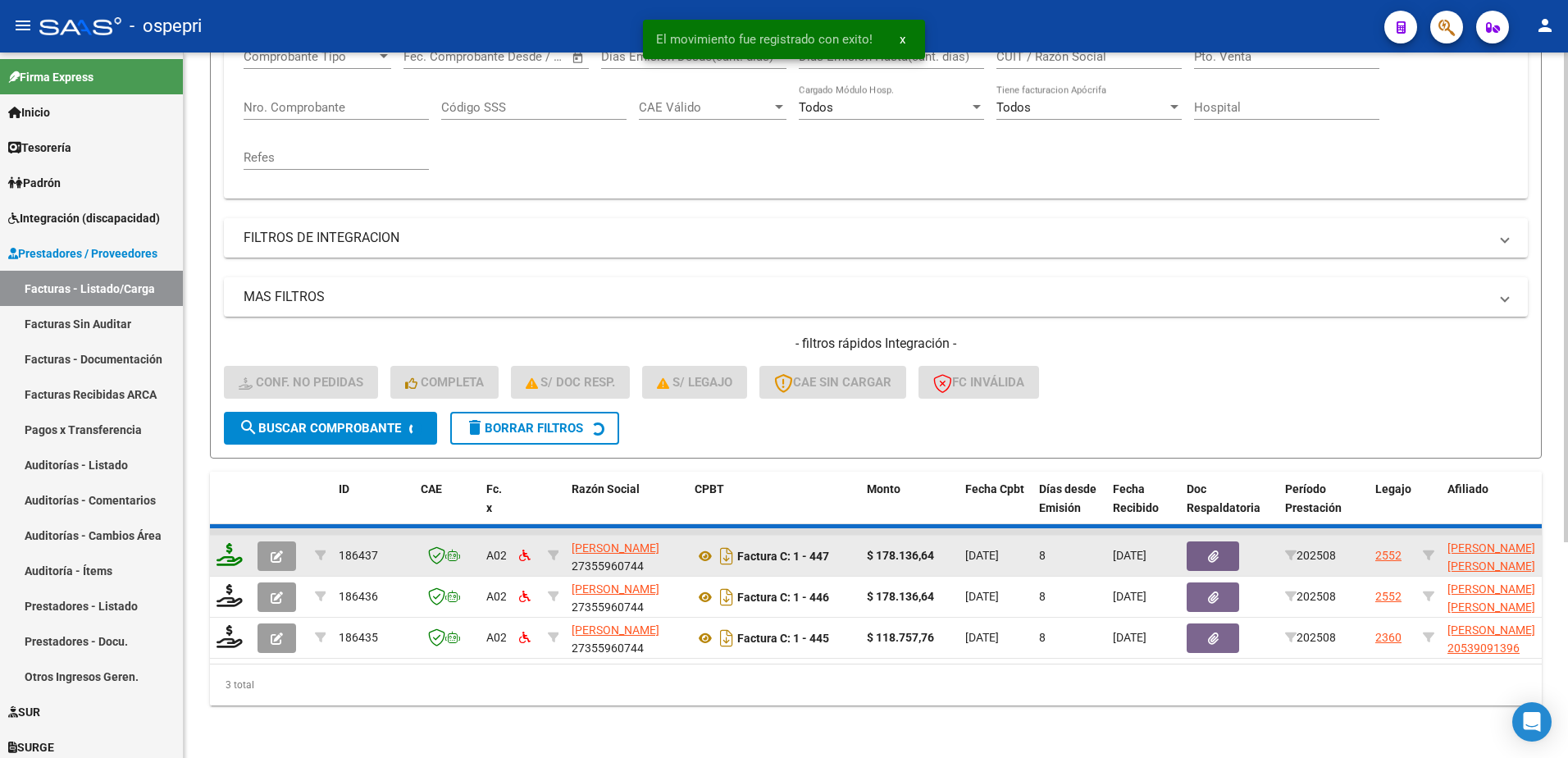
scroll to position [265, 0]
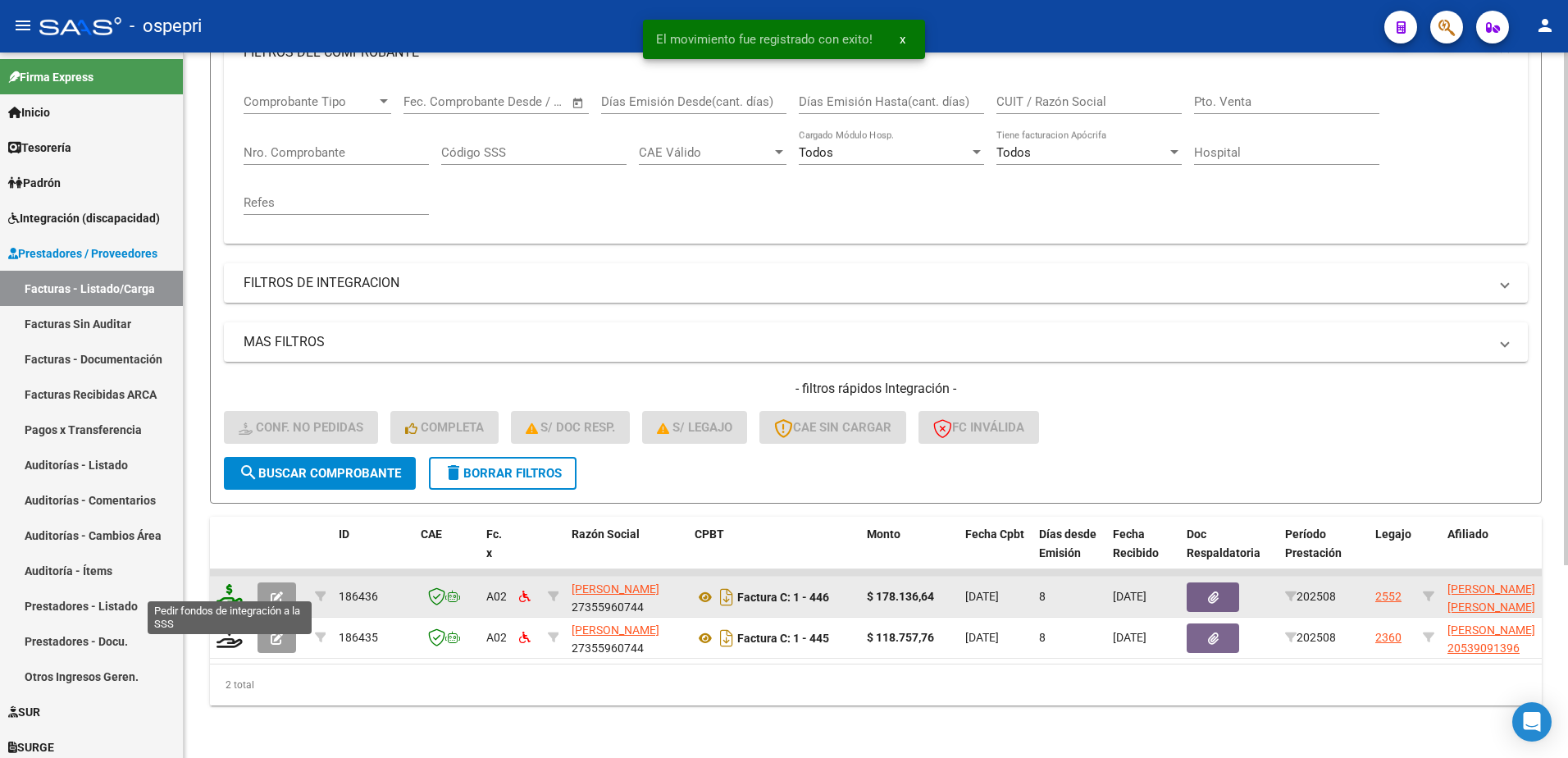
click at [227, 590] on icon at bounding box center [230, 596] width 26 height 23
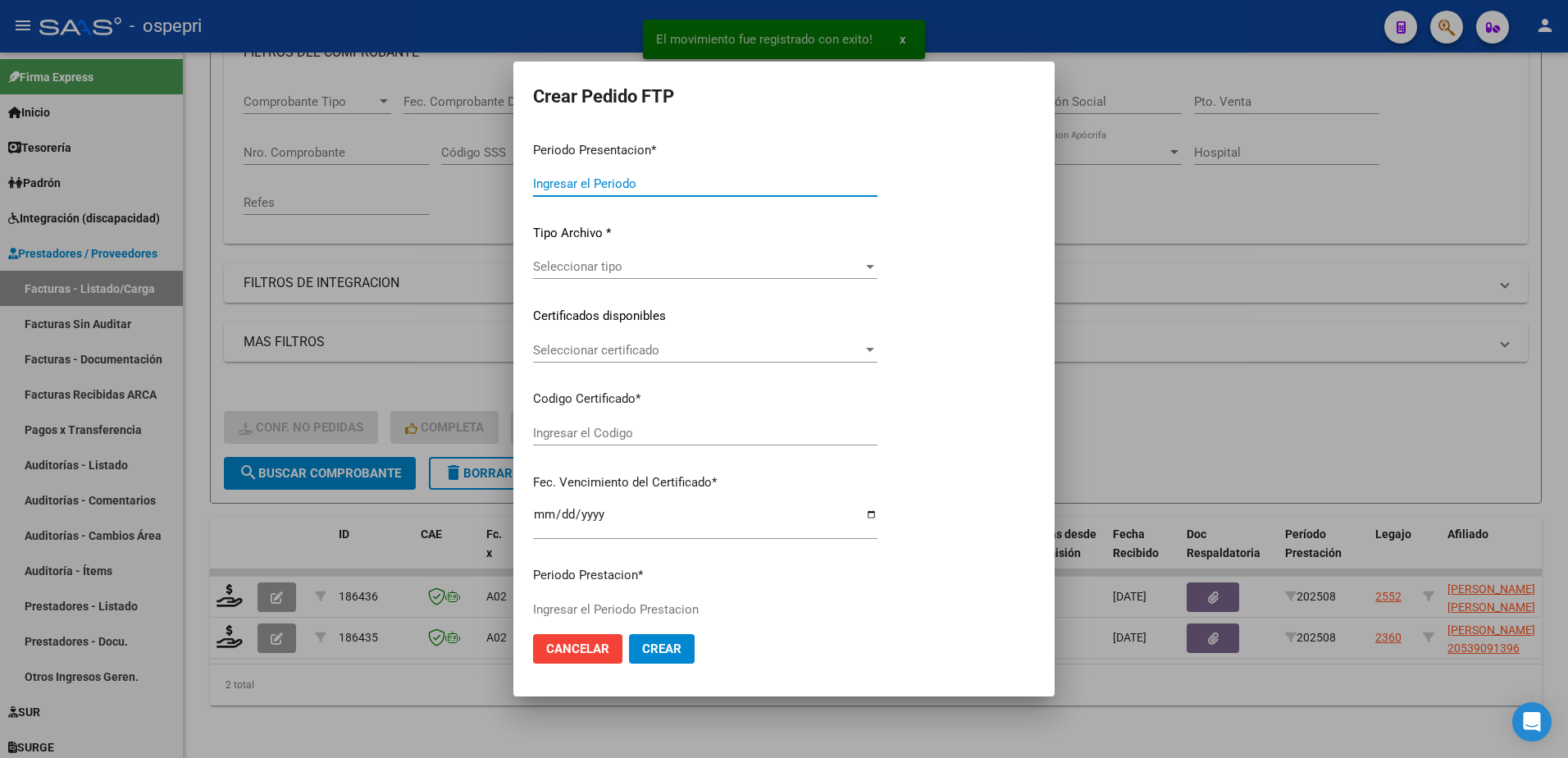
type input "202508"
type input "$ 178.136,64"
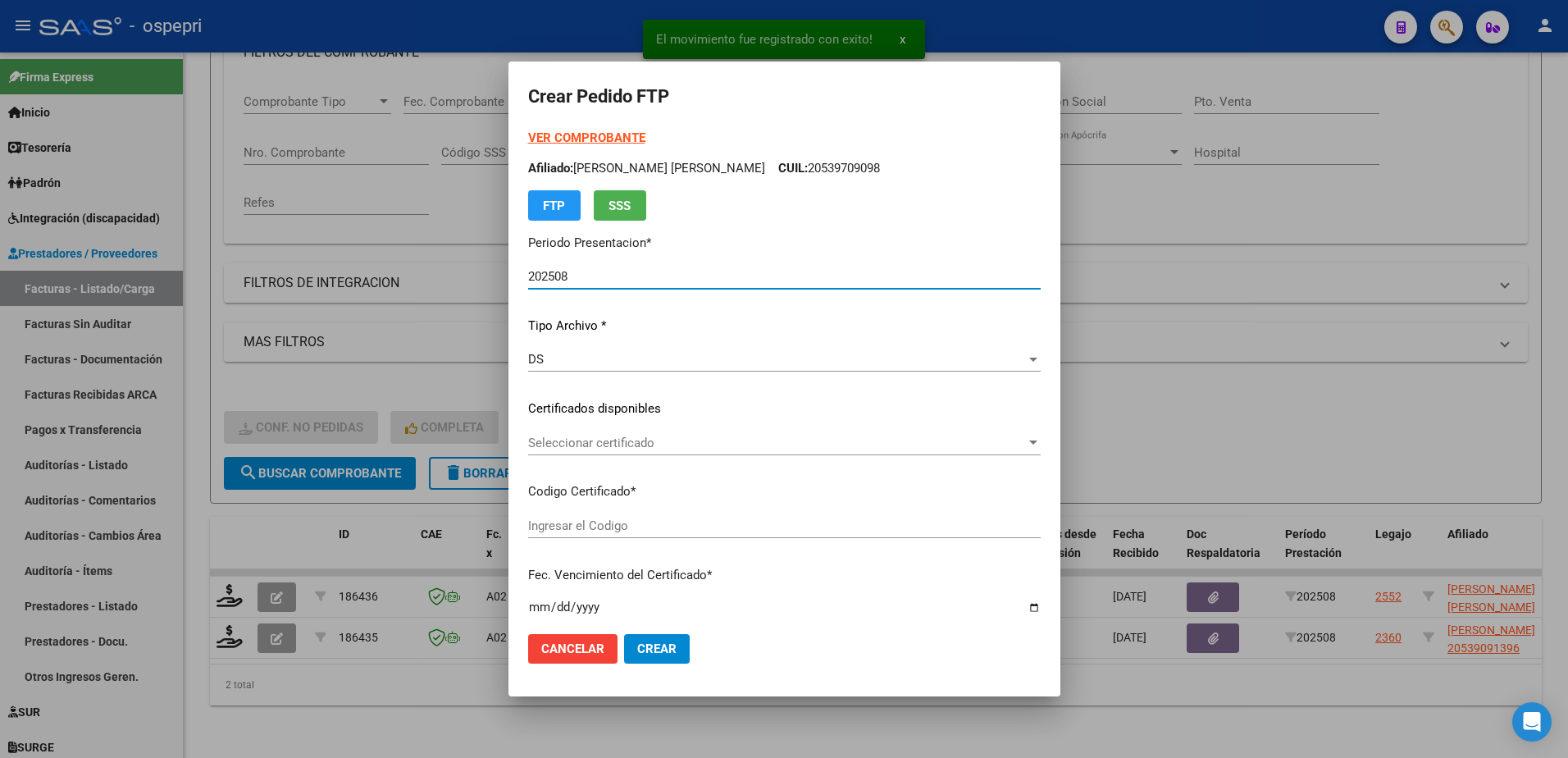
type input "ARG02000539709092017040720220307RIO145"
type input "2027-03-07"
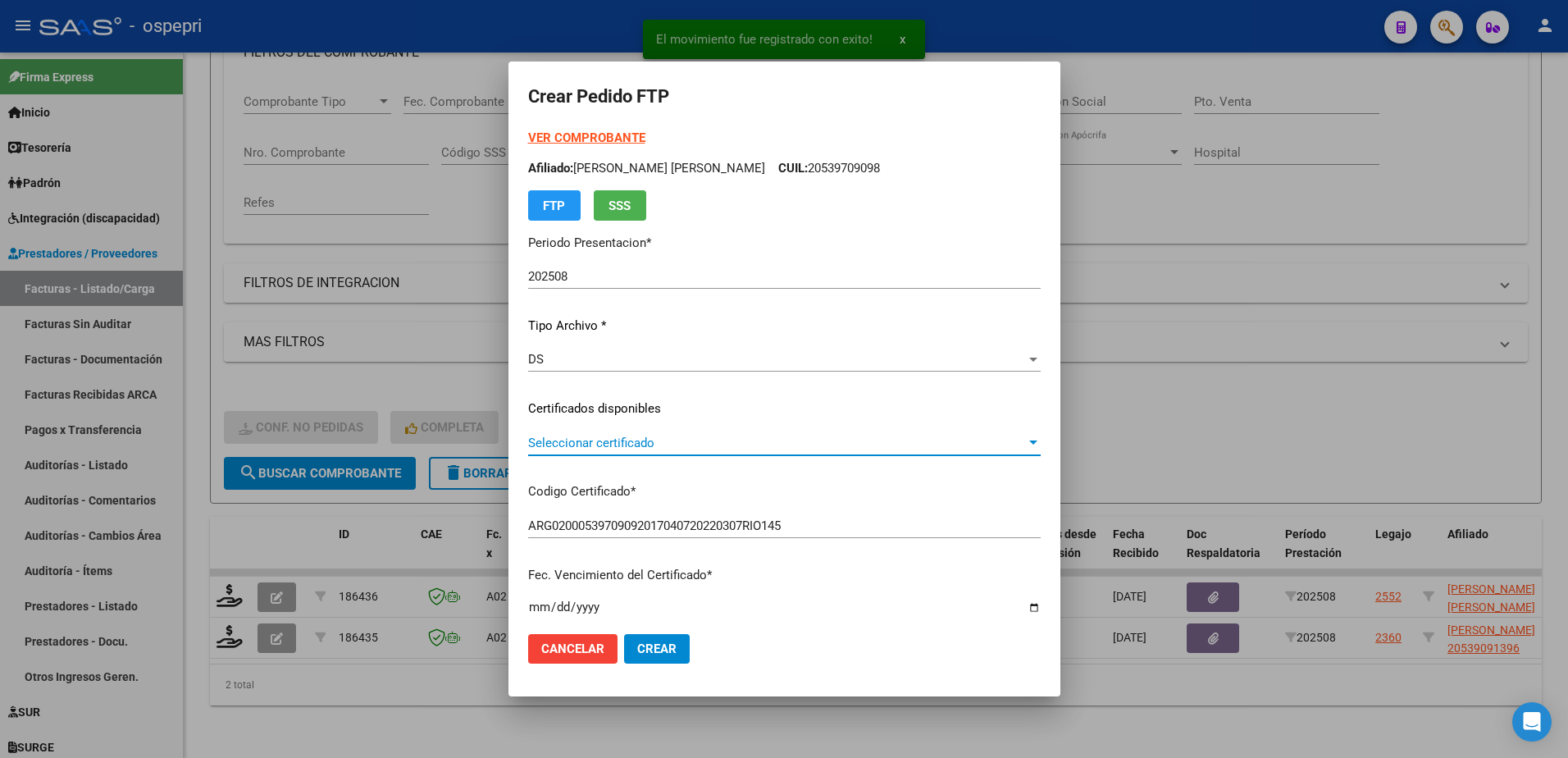
click at [614, 443] on span "Seleccionar certificado" at bounding box center [777, 443] width 498 height 15
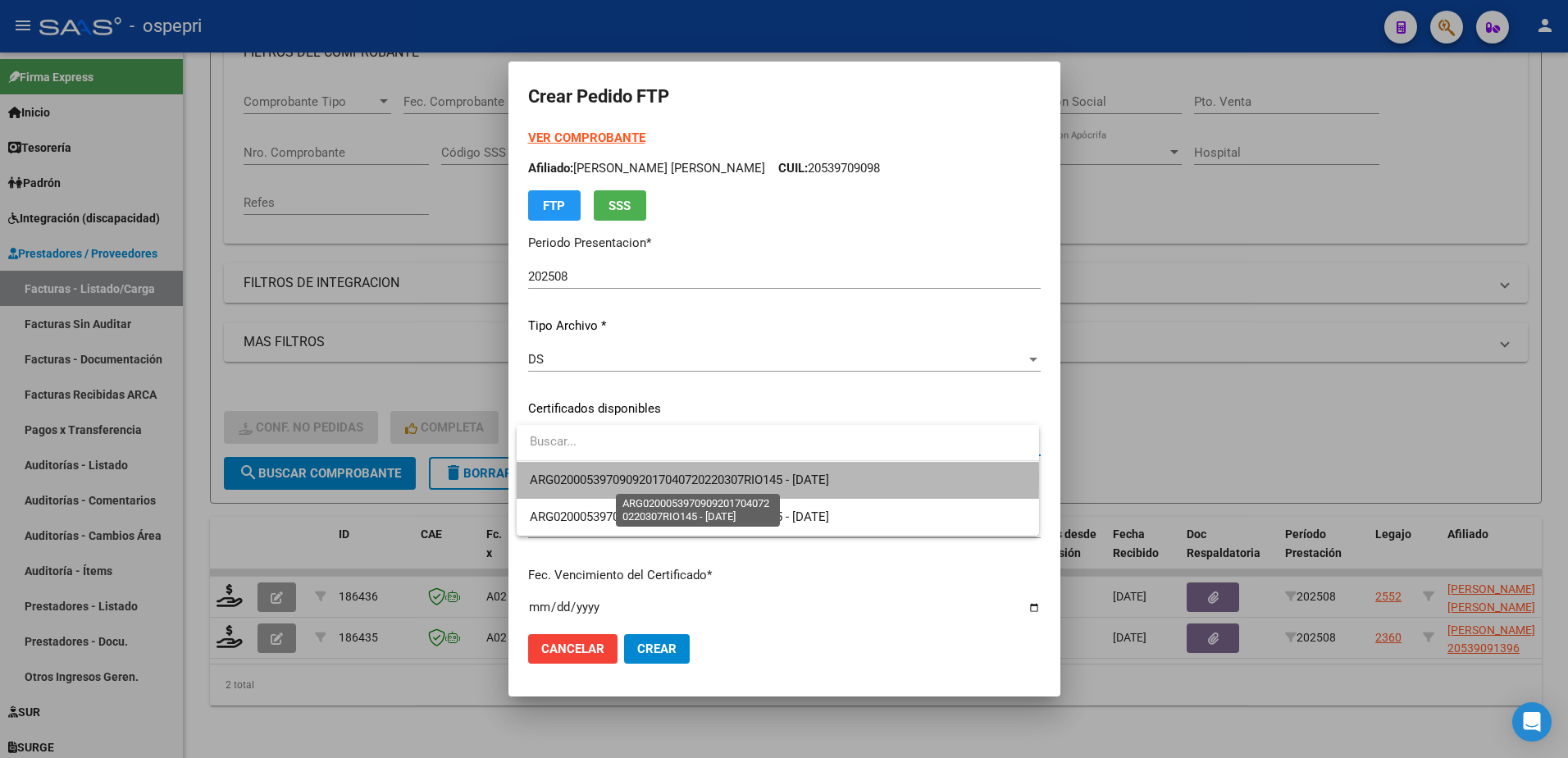
click at [625, 478] on span "ARG02000539709092017040720220307RIO145 - 2027-03-07" at bounding box center [680, 479] width 300 height 15
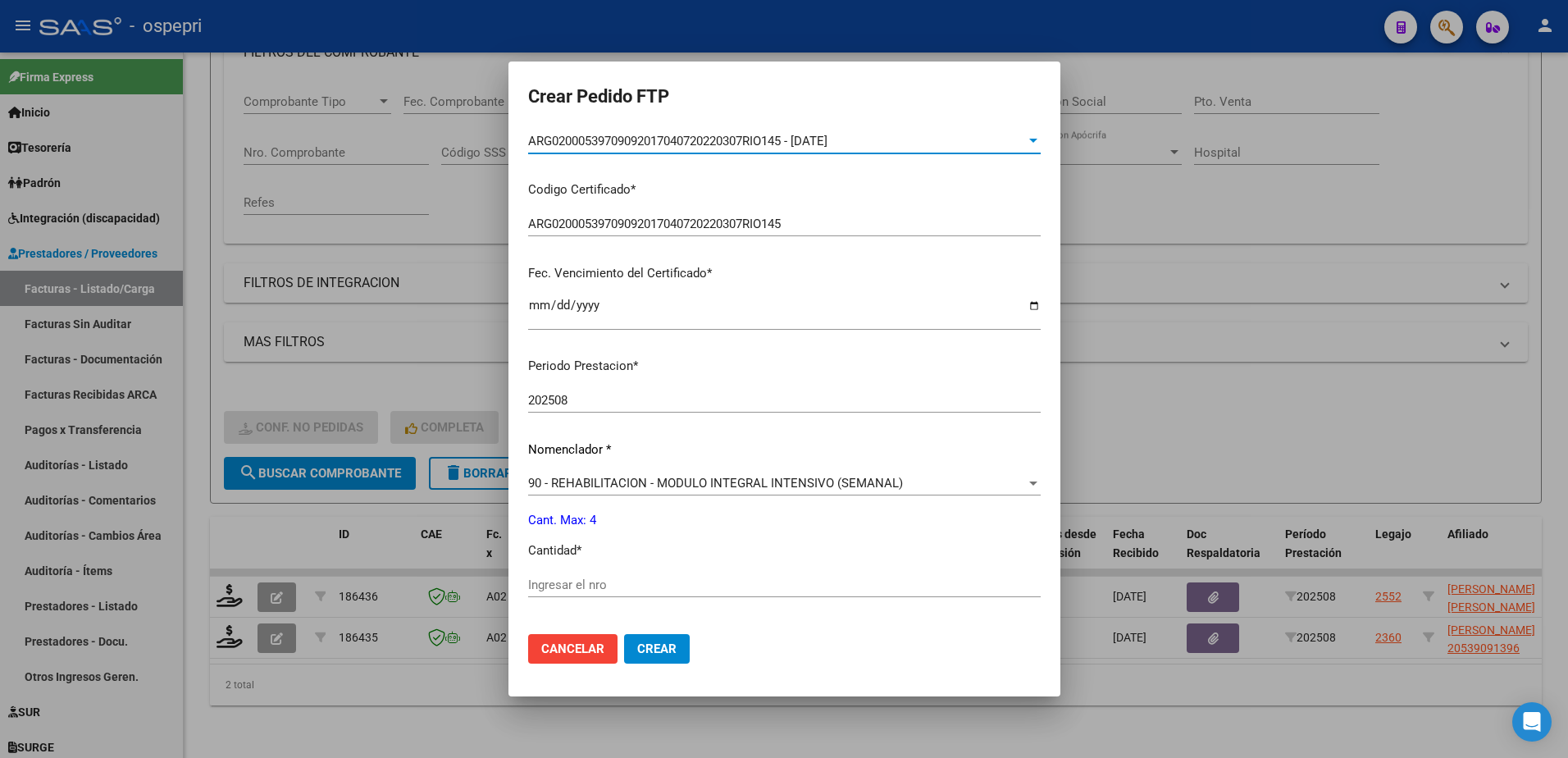
scroll to position [328, 0]
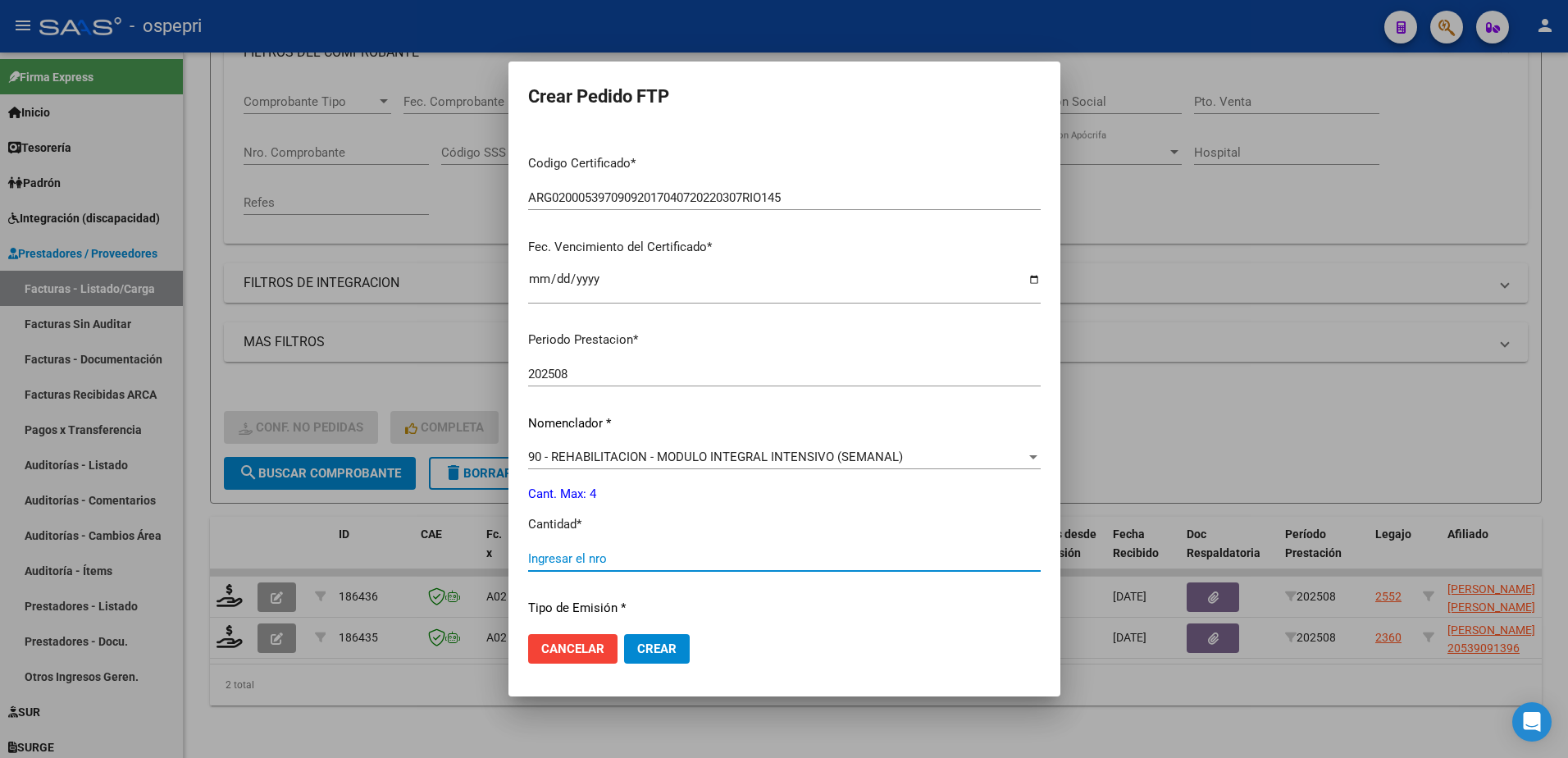
click at [603, 563] on input "Ingresar el nro" at bounding box center [784, 558] width 512 height 15
type input "4"
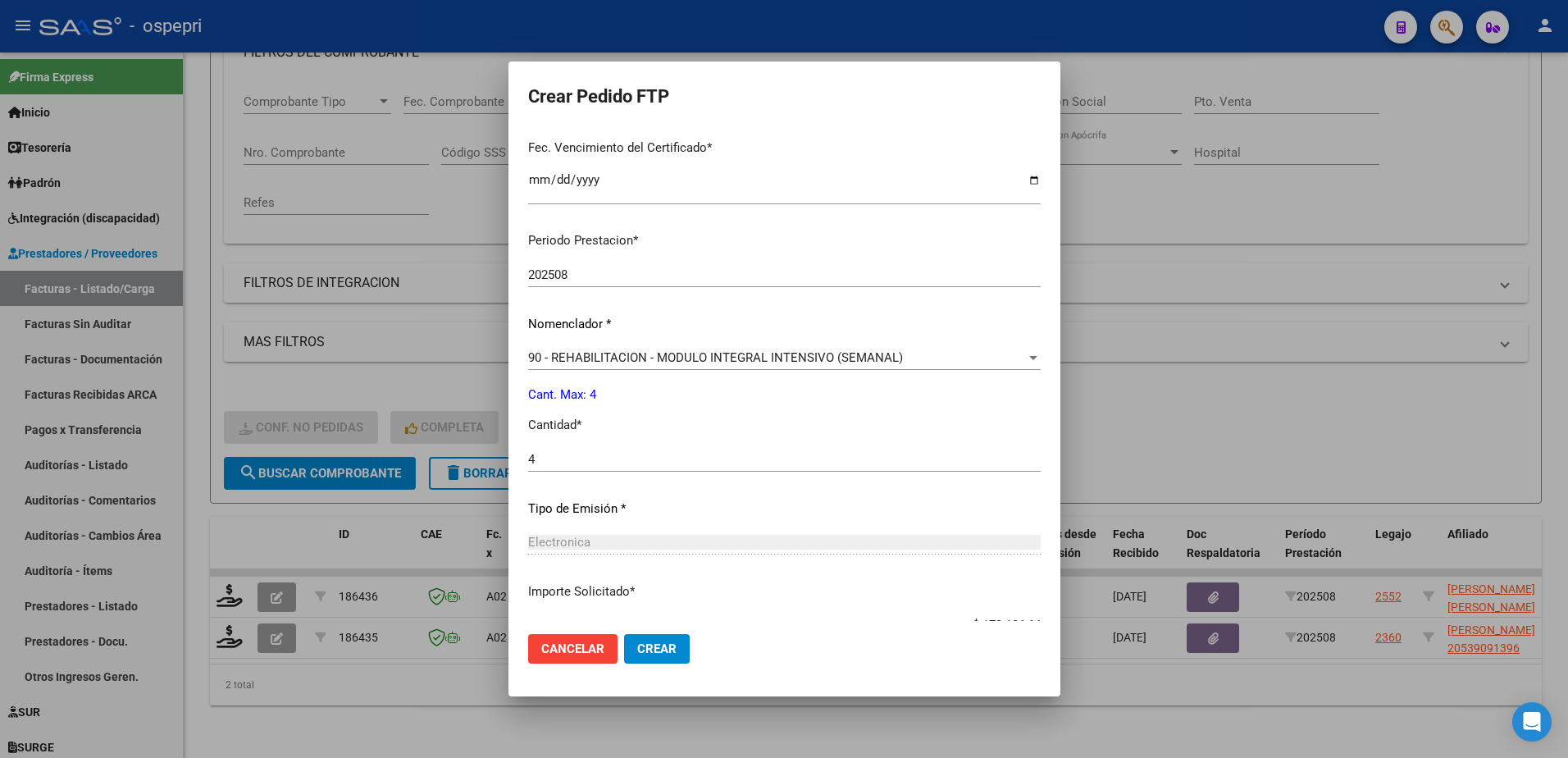
scroll to position [542, 0]
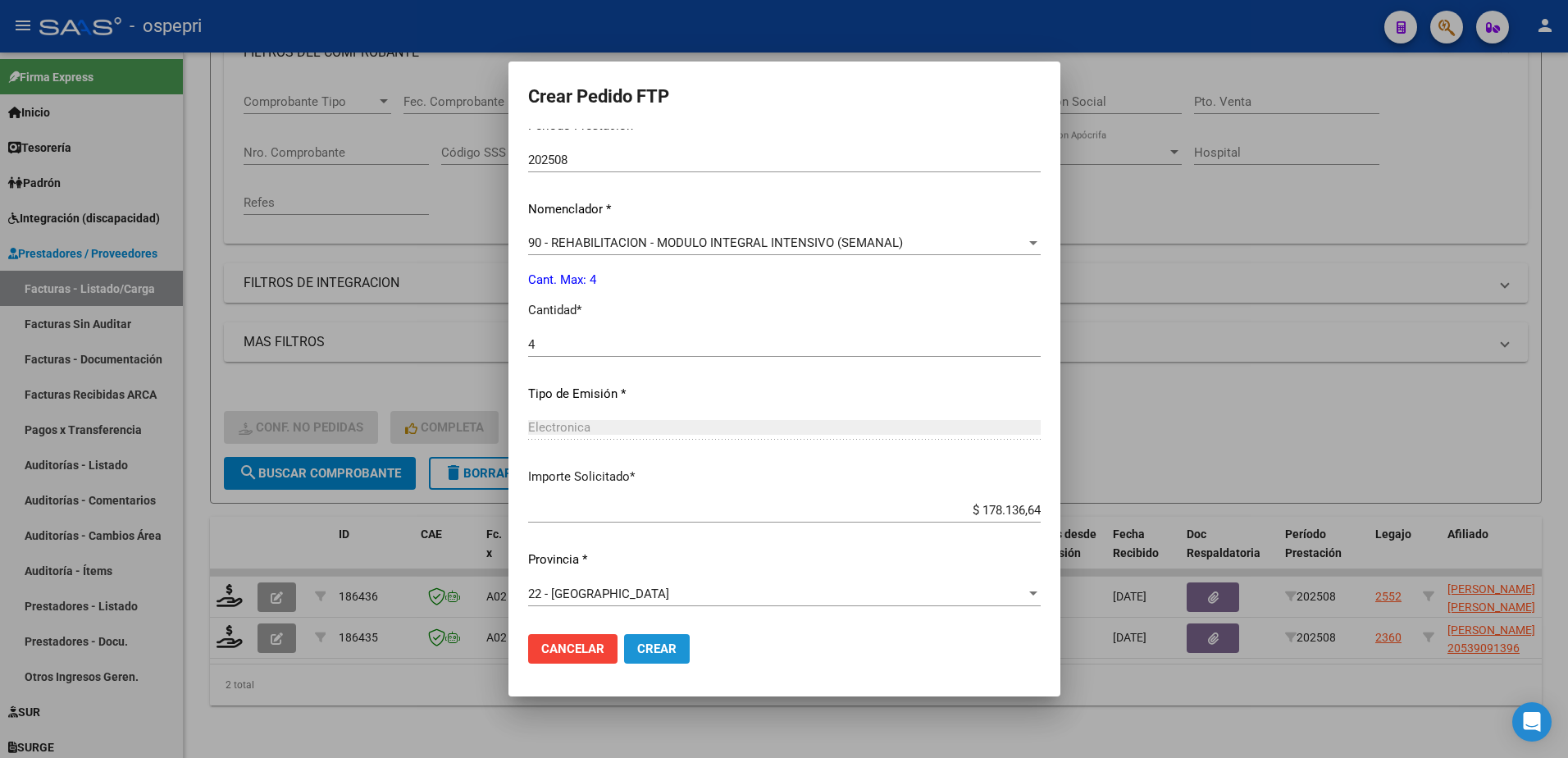
click at [660, 649] on span "Crear" at bounding box center [656, 648] width 39 height 15
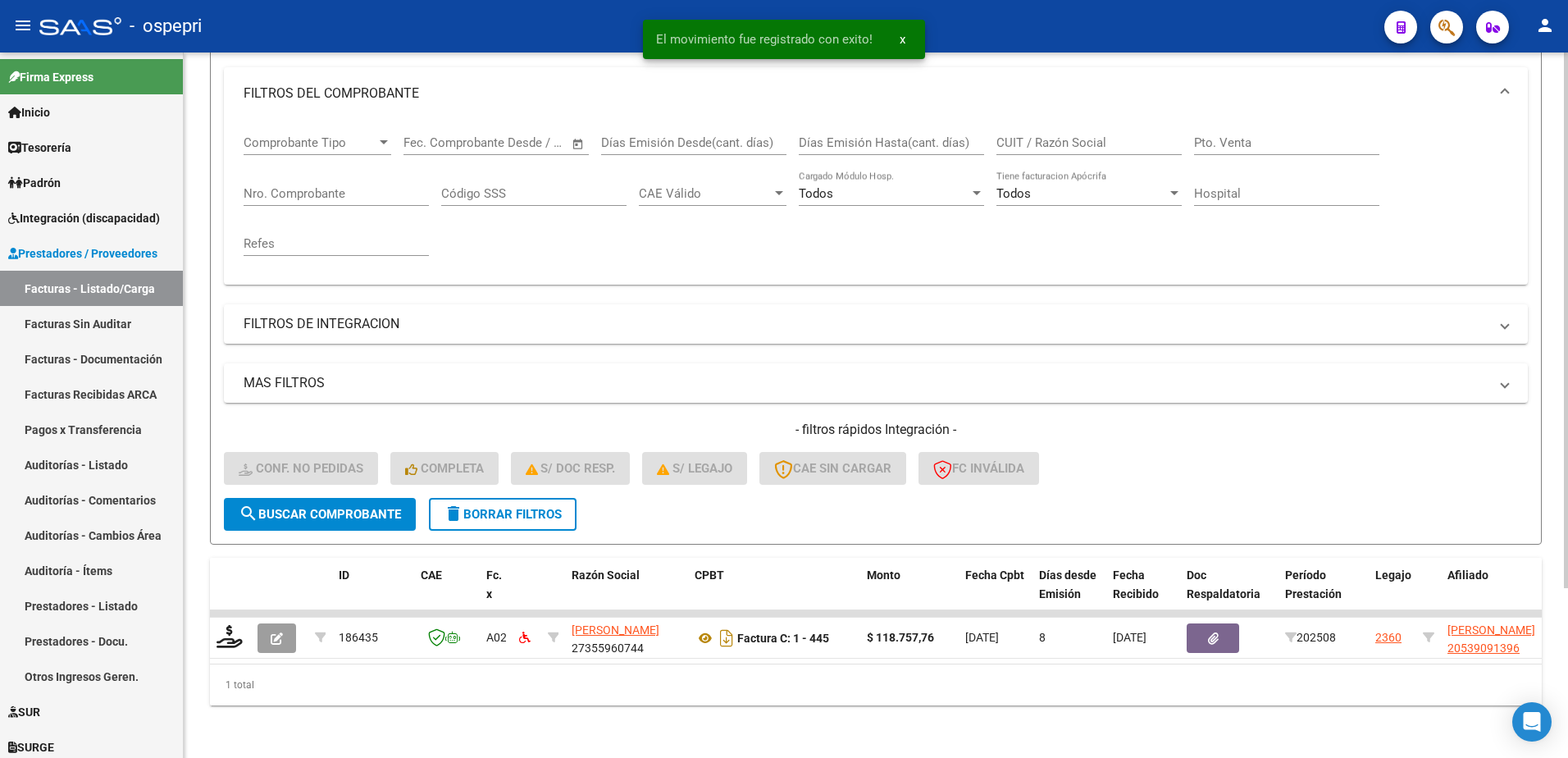
scroll to position [224, 0]
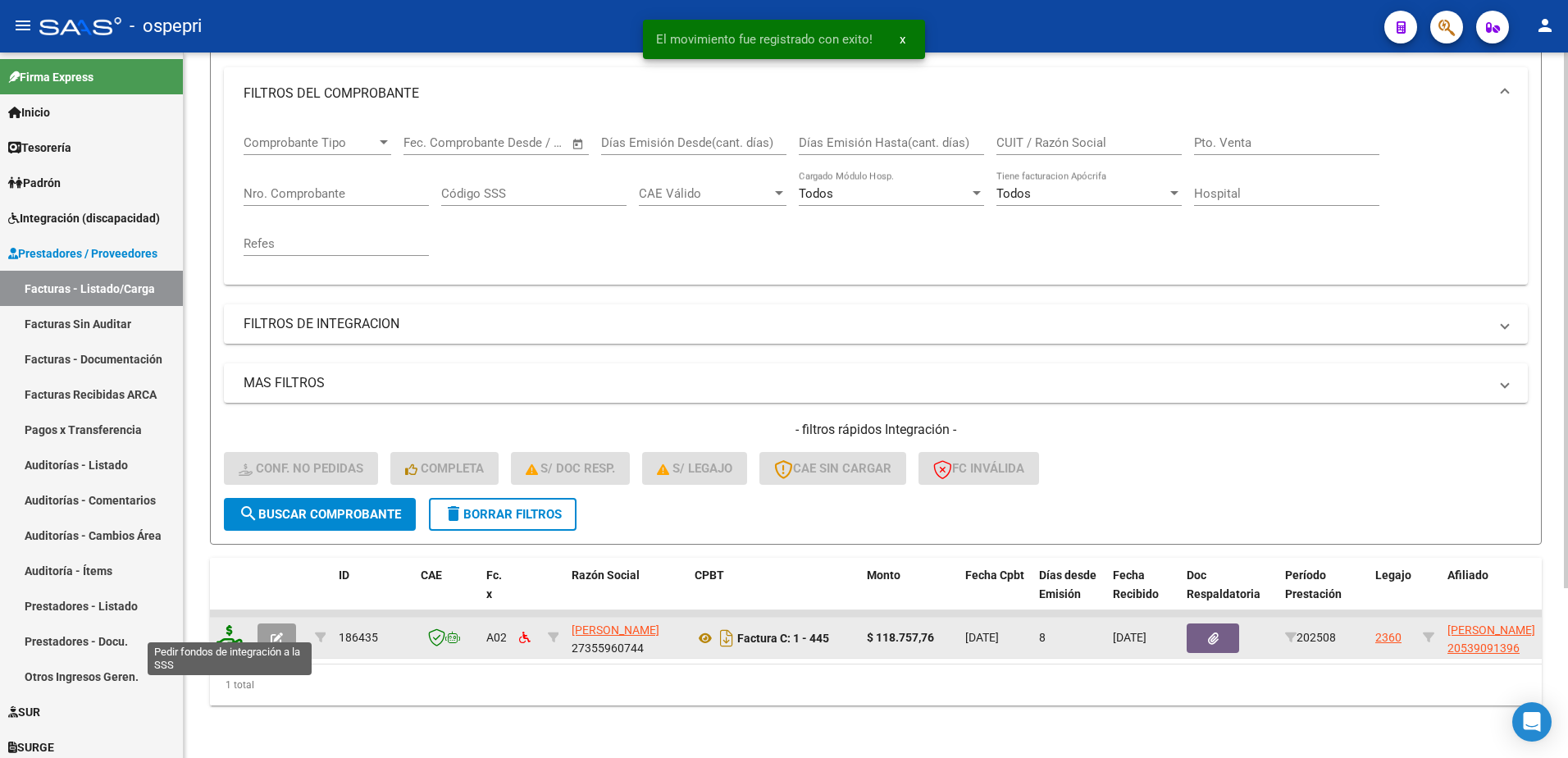
click at [222, 627] on icon at bounding box center [230, 636] width 26 height 23
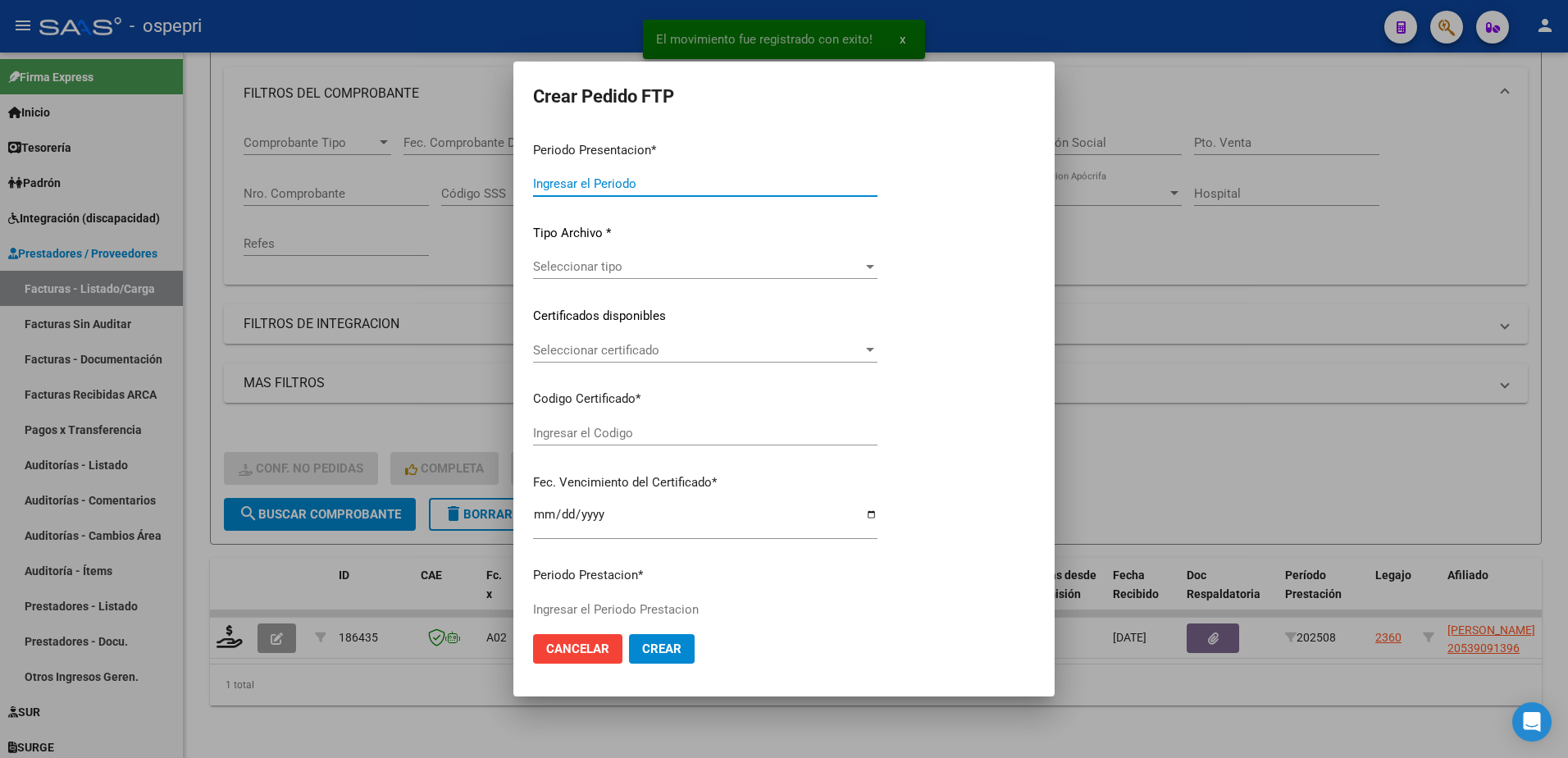
type input "202508"
type input "$ 118.757,76"
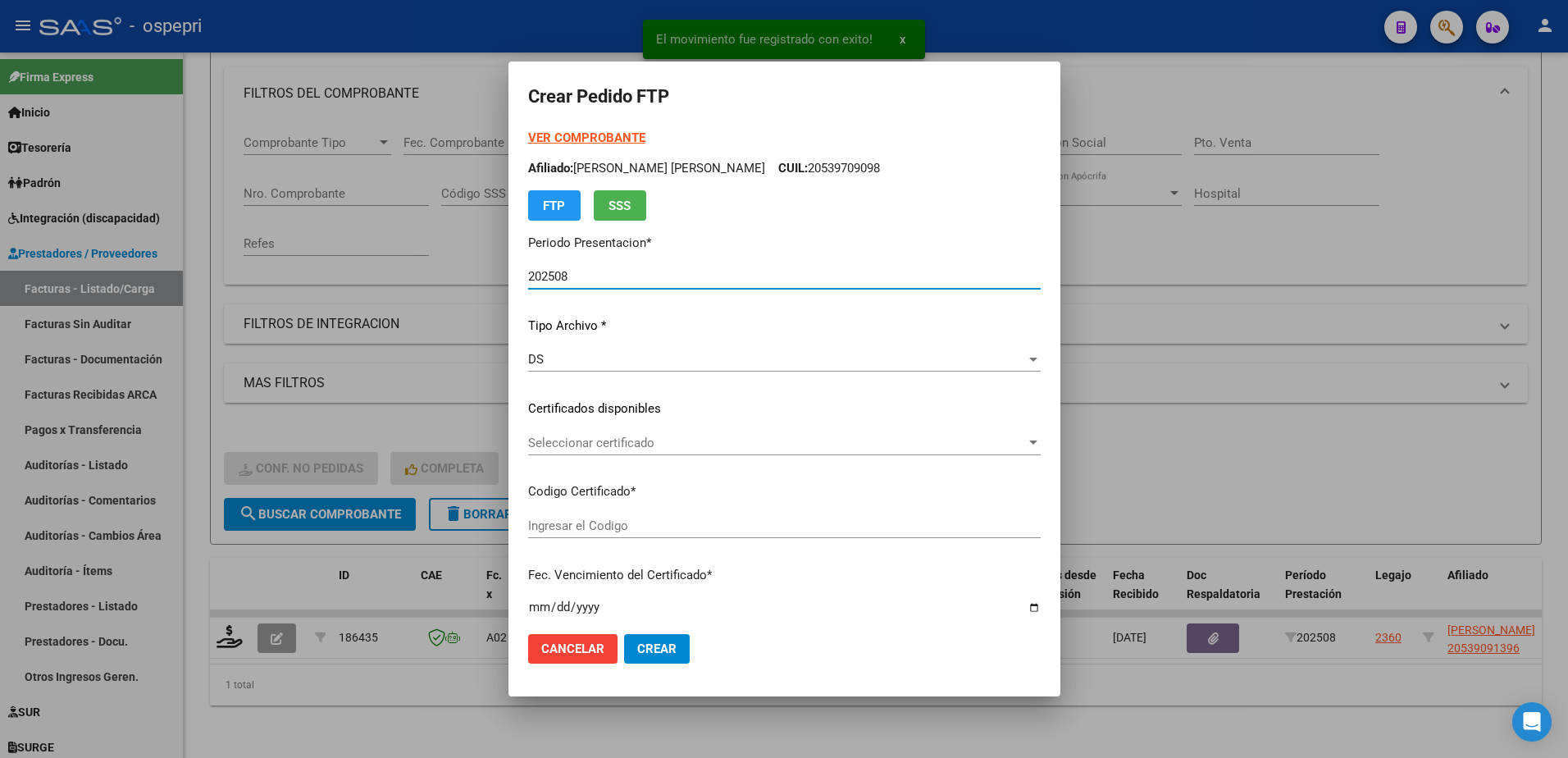
type input "2053909139-6"
type input "2026-08-24"
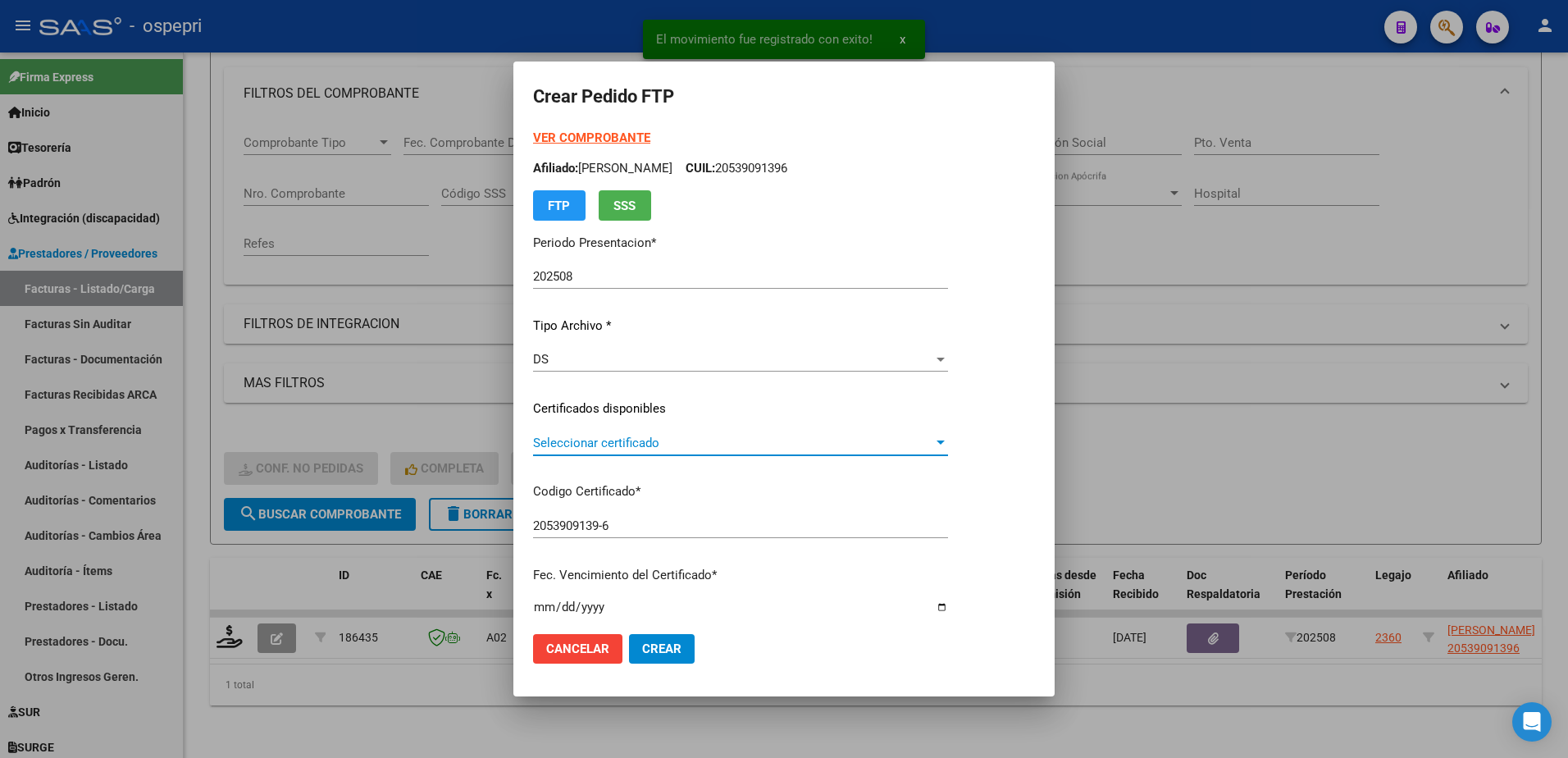
click at [611, 436] on span "Seleccionar certificado" at bounding box center [733, 443] width 400 height 15
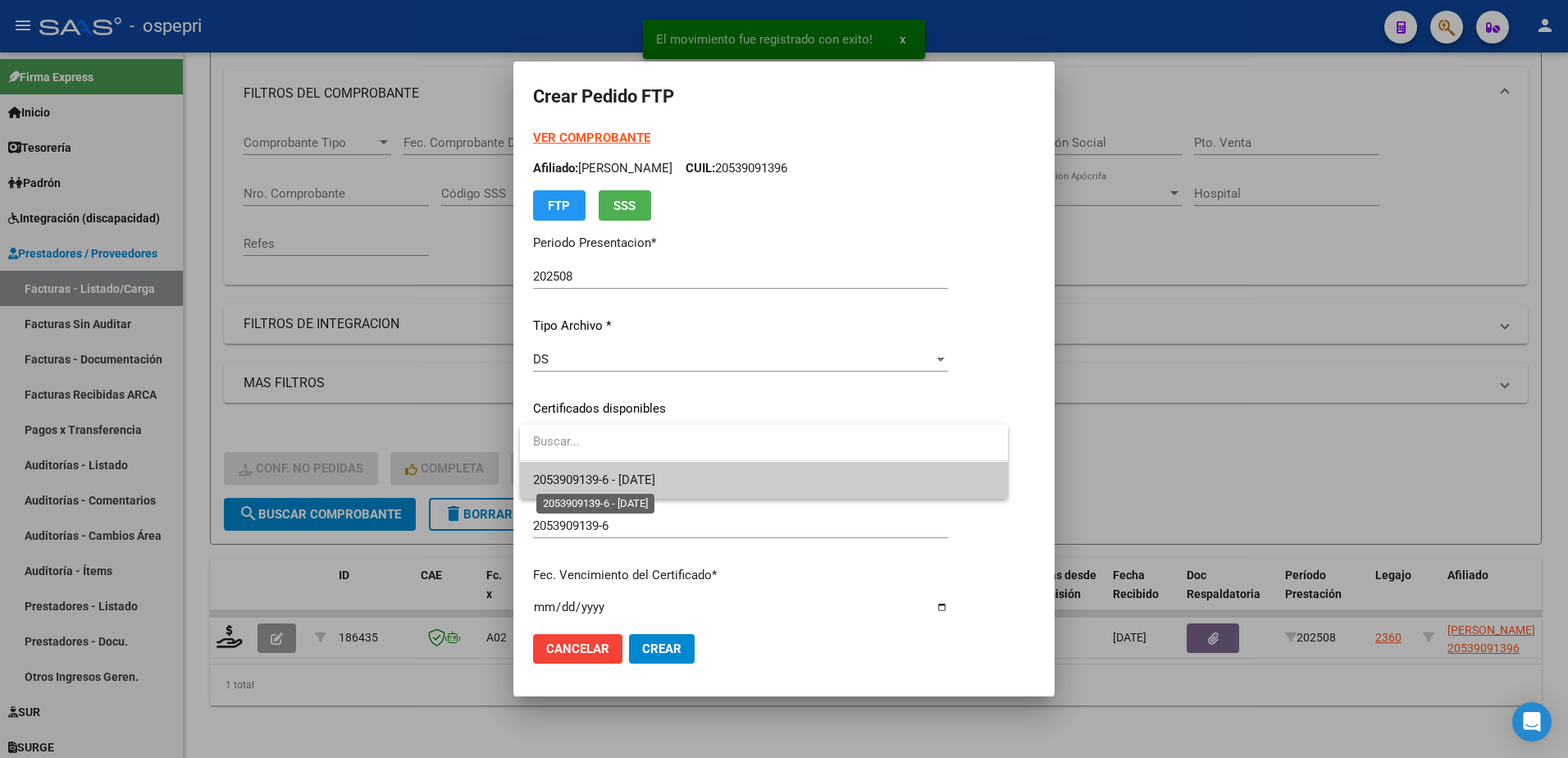
click at [655, 475] on span "2053909139-6 - 2026-08-24" at bounding box center [594, 479] width 122 height 15
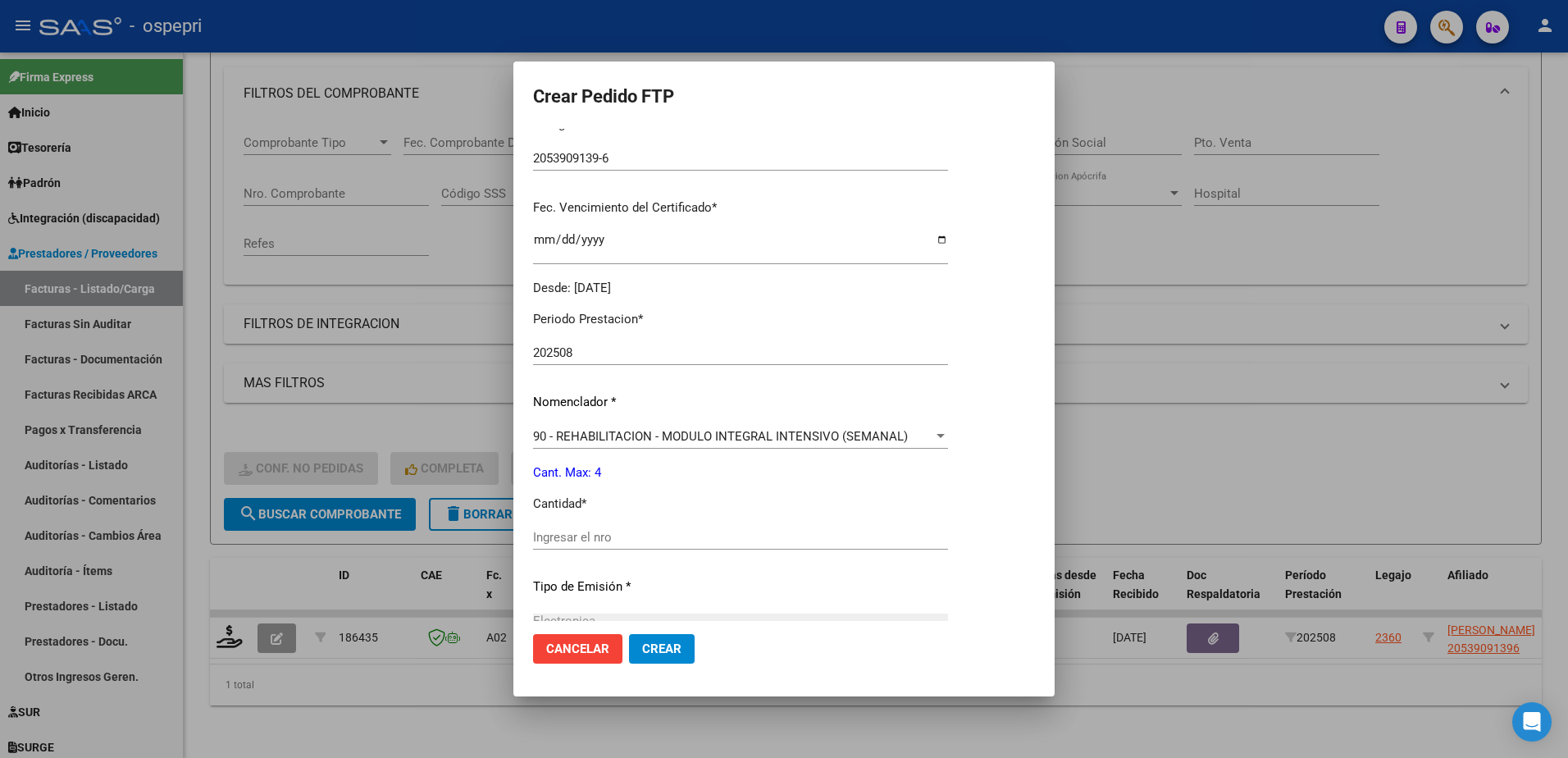
scroll to position [410, 0]
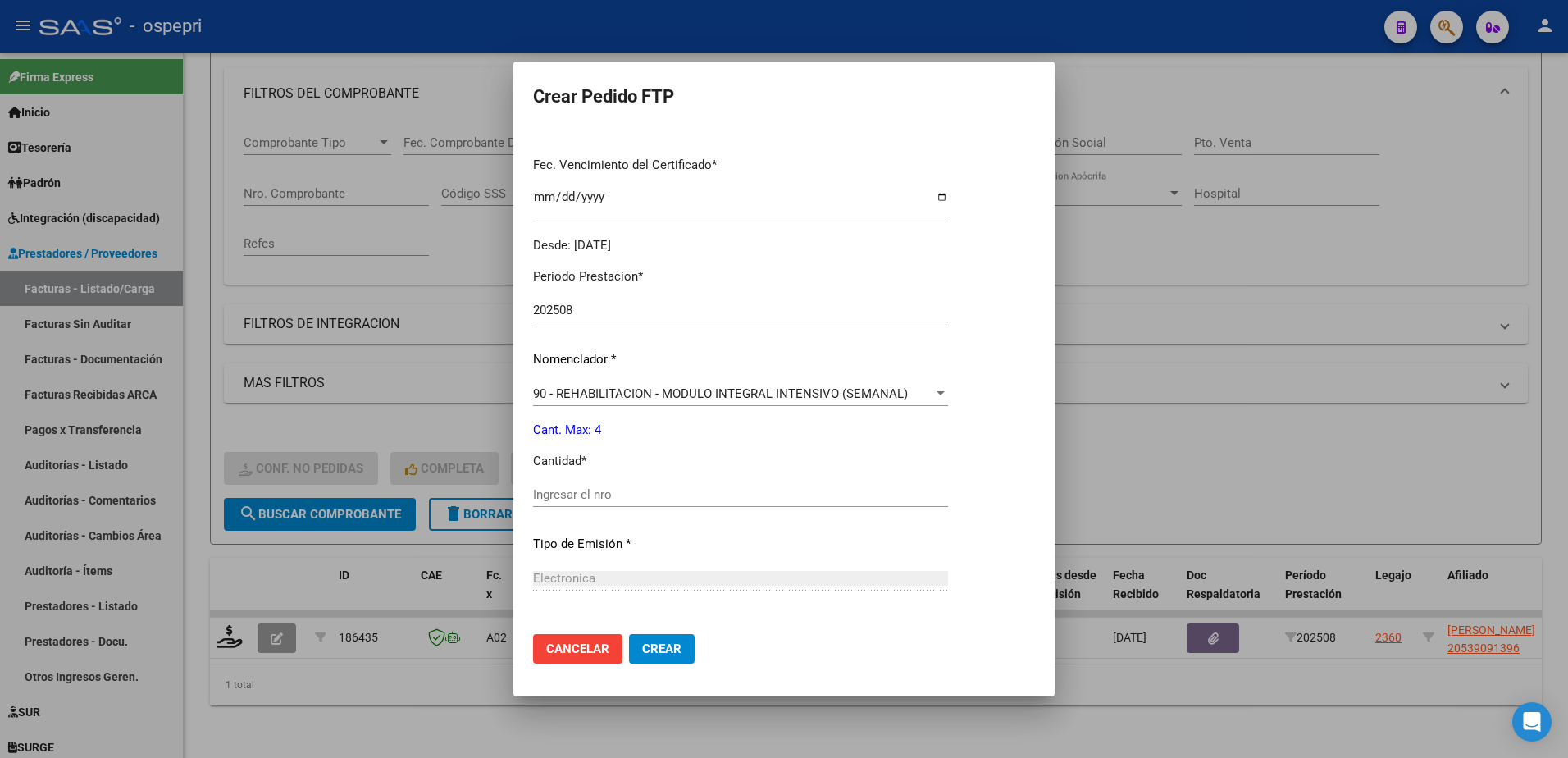
click at [610, 491] on input "Ingresar el nro" at bounding box center [741, 494] width 415 height 15
type input "4"
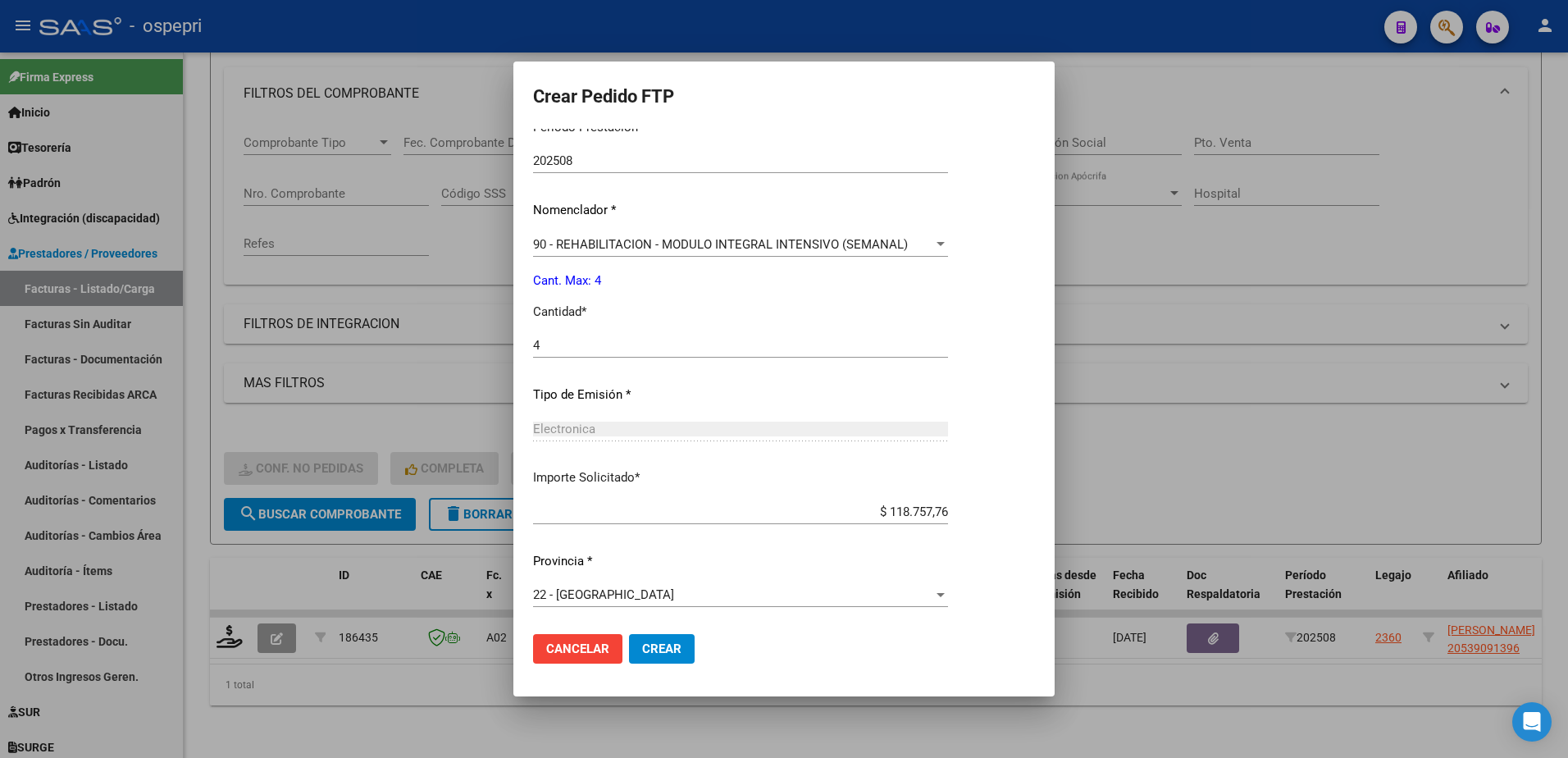
scroll to position [560, 0]
click at [662, 641] on button "Crear" at bounding box center [661, 649] width 66 height 30
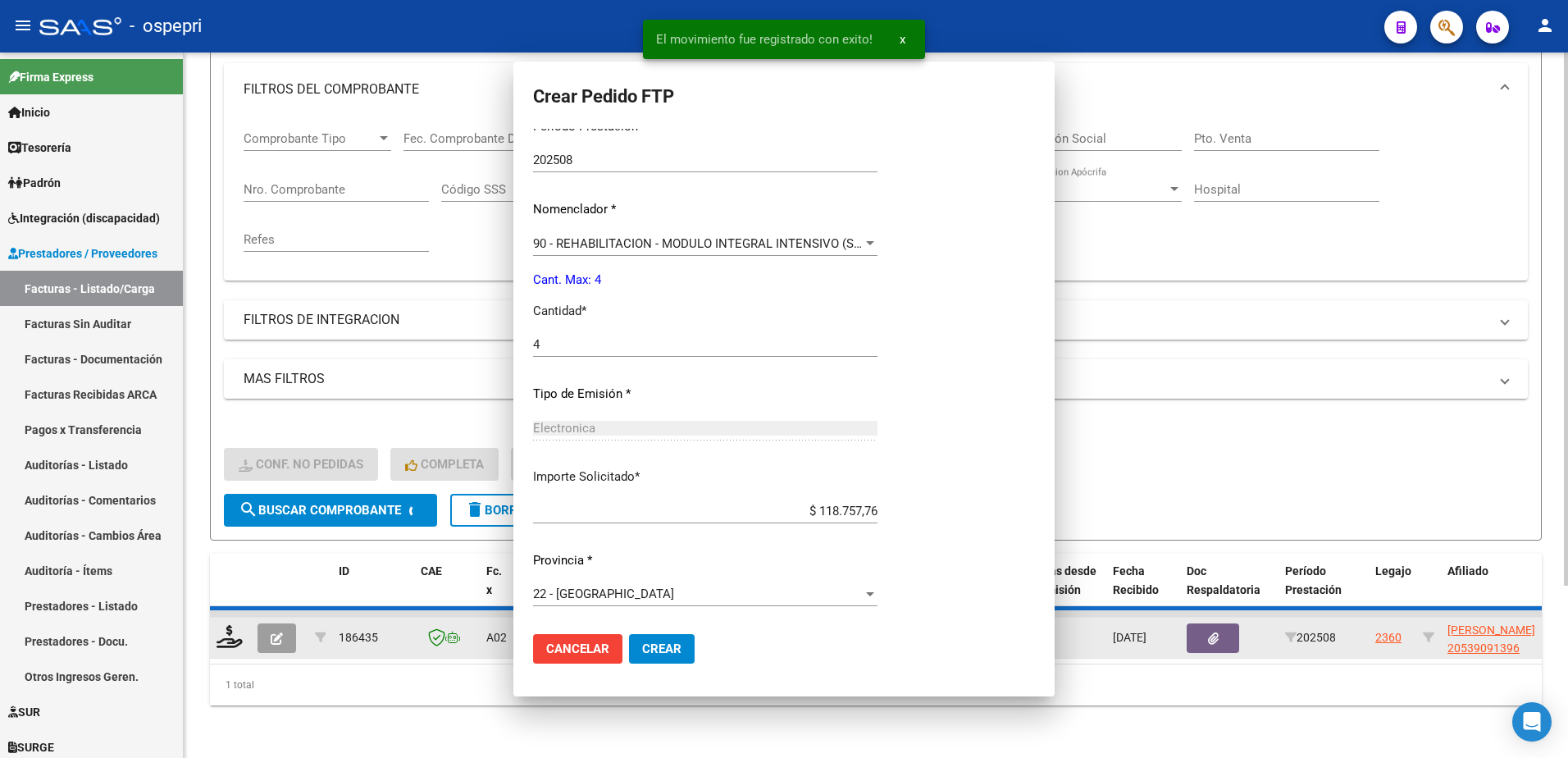
scroll to position [0, 0]
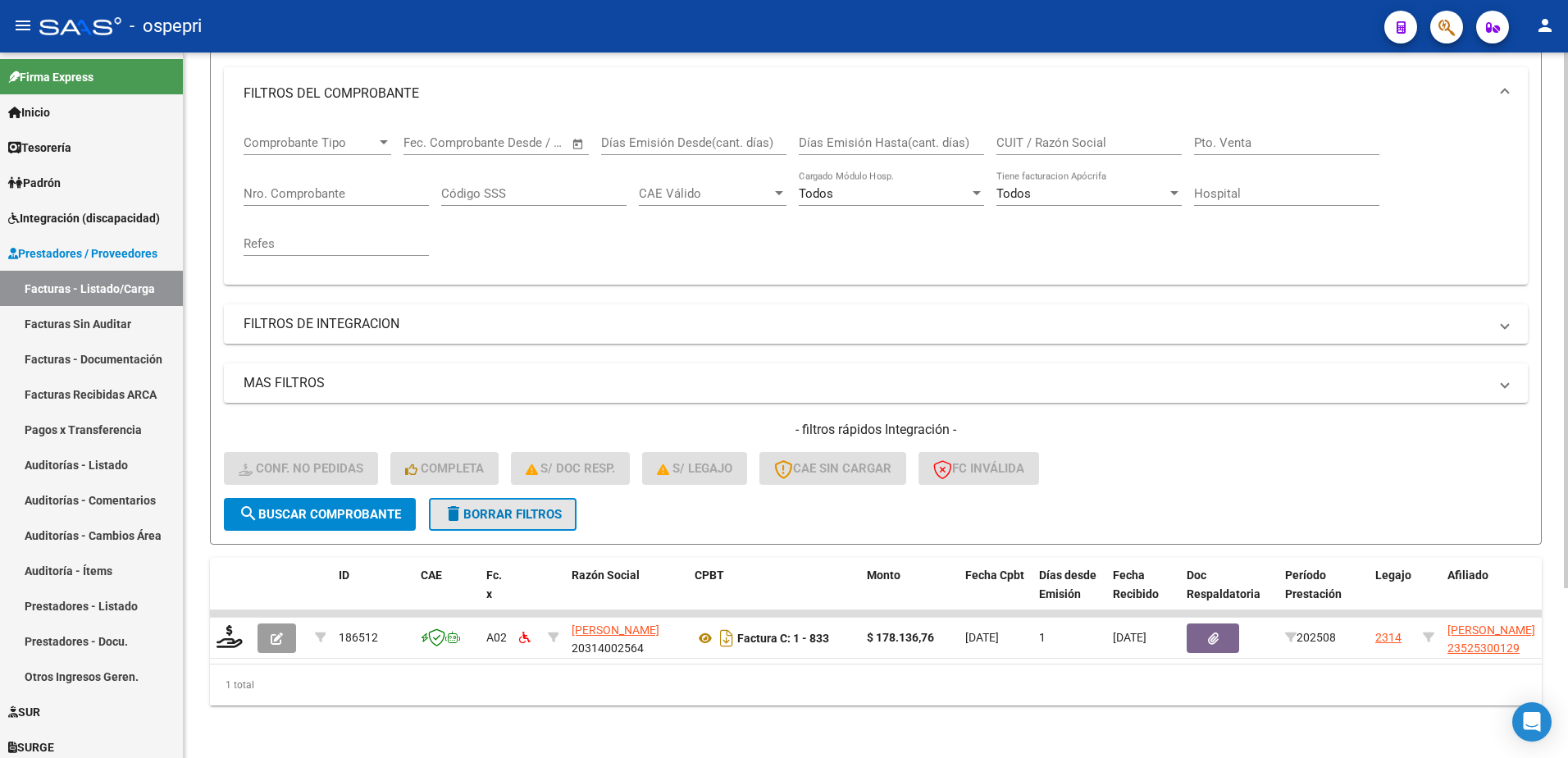
click at [531, 507] on span "delete Borrar Filtros" at bounding box center [502, 514] width 118 height 15
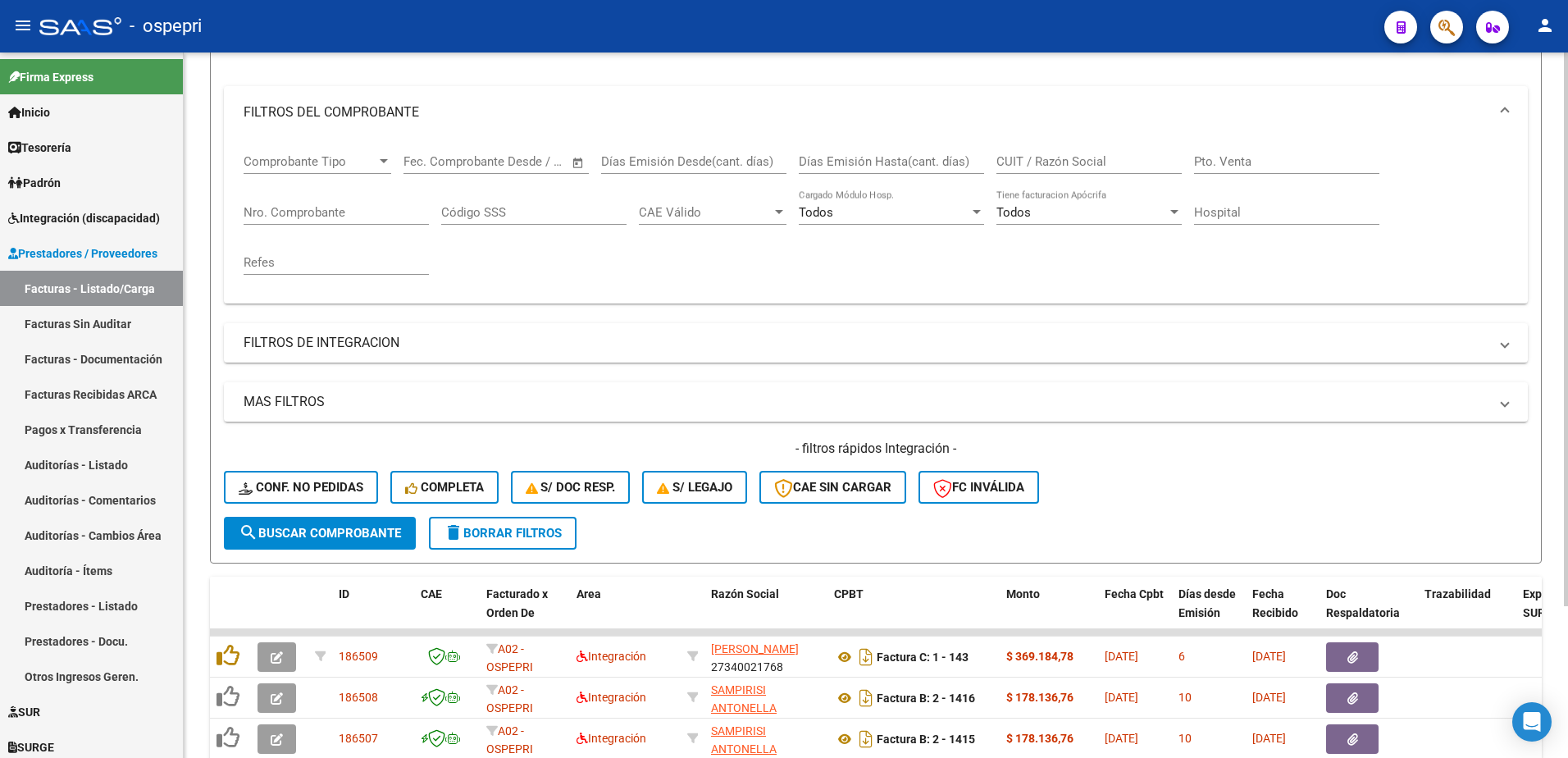
scroll to position [224, 0]
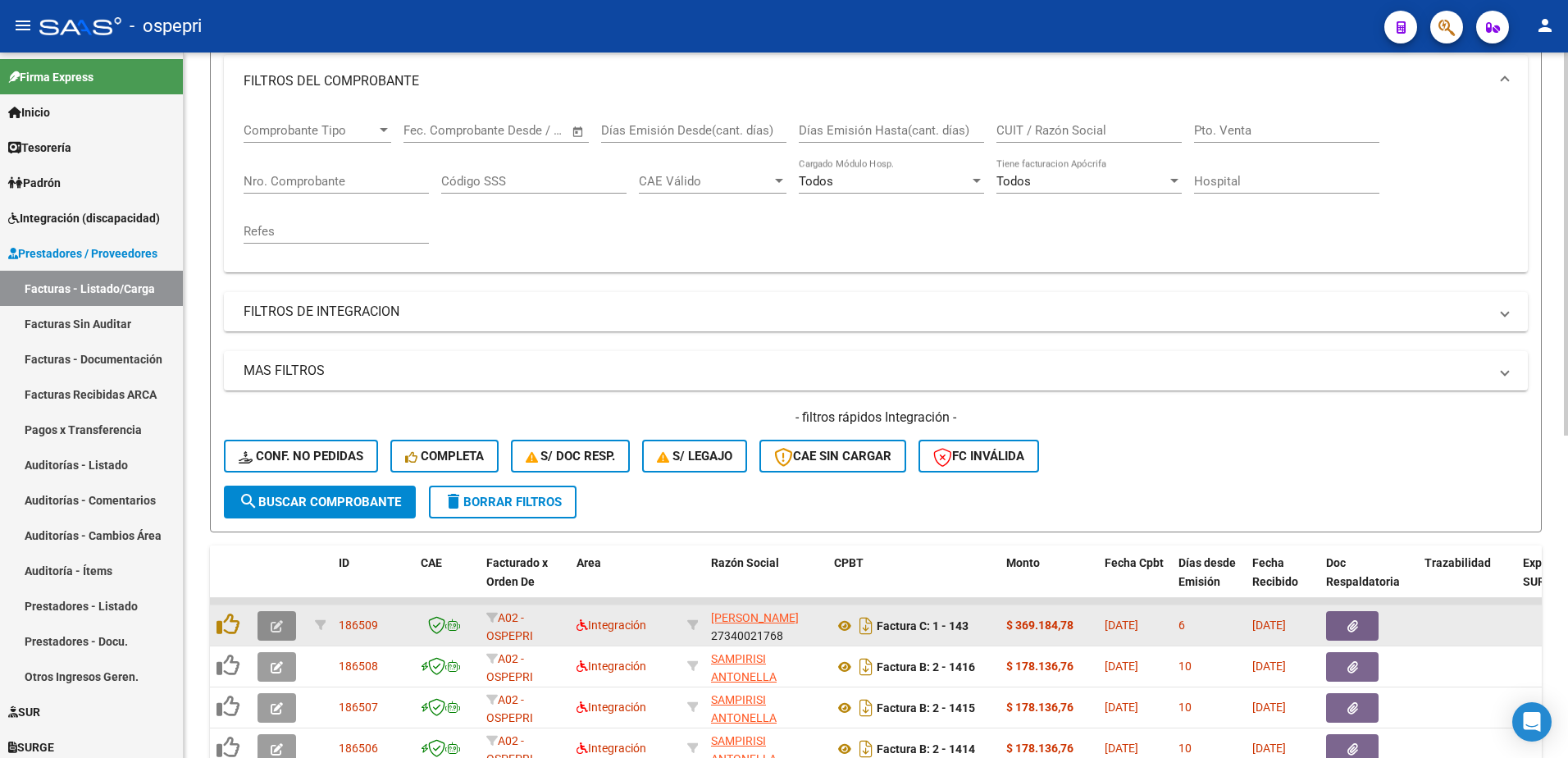
click at [270, 627] on button "button" at bounding box center [277, 626] width 39 height 30
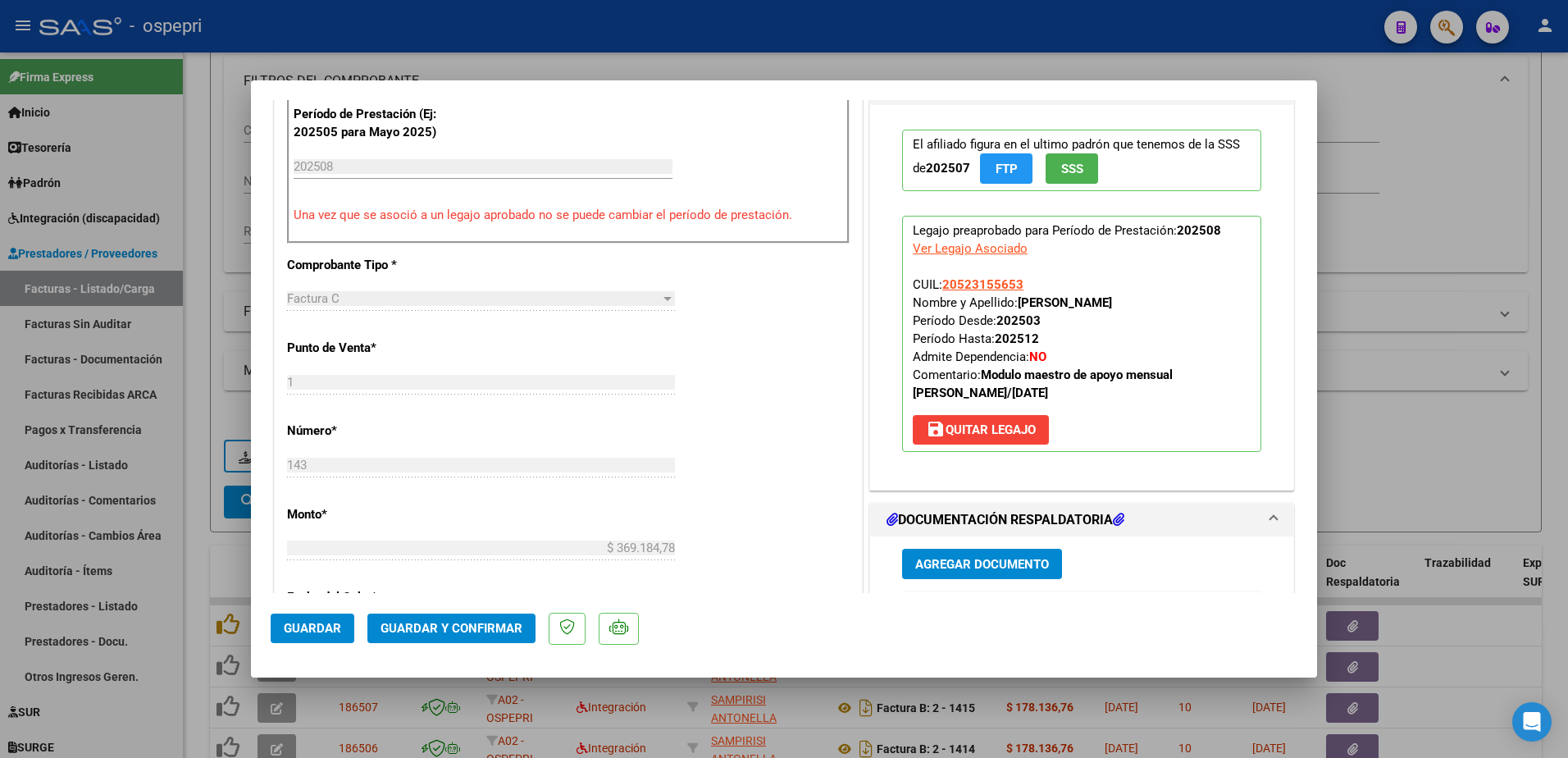
scroll to position [656, 0]
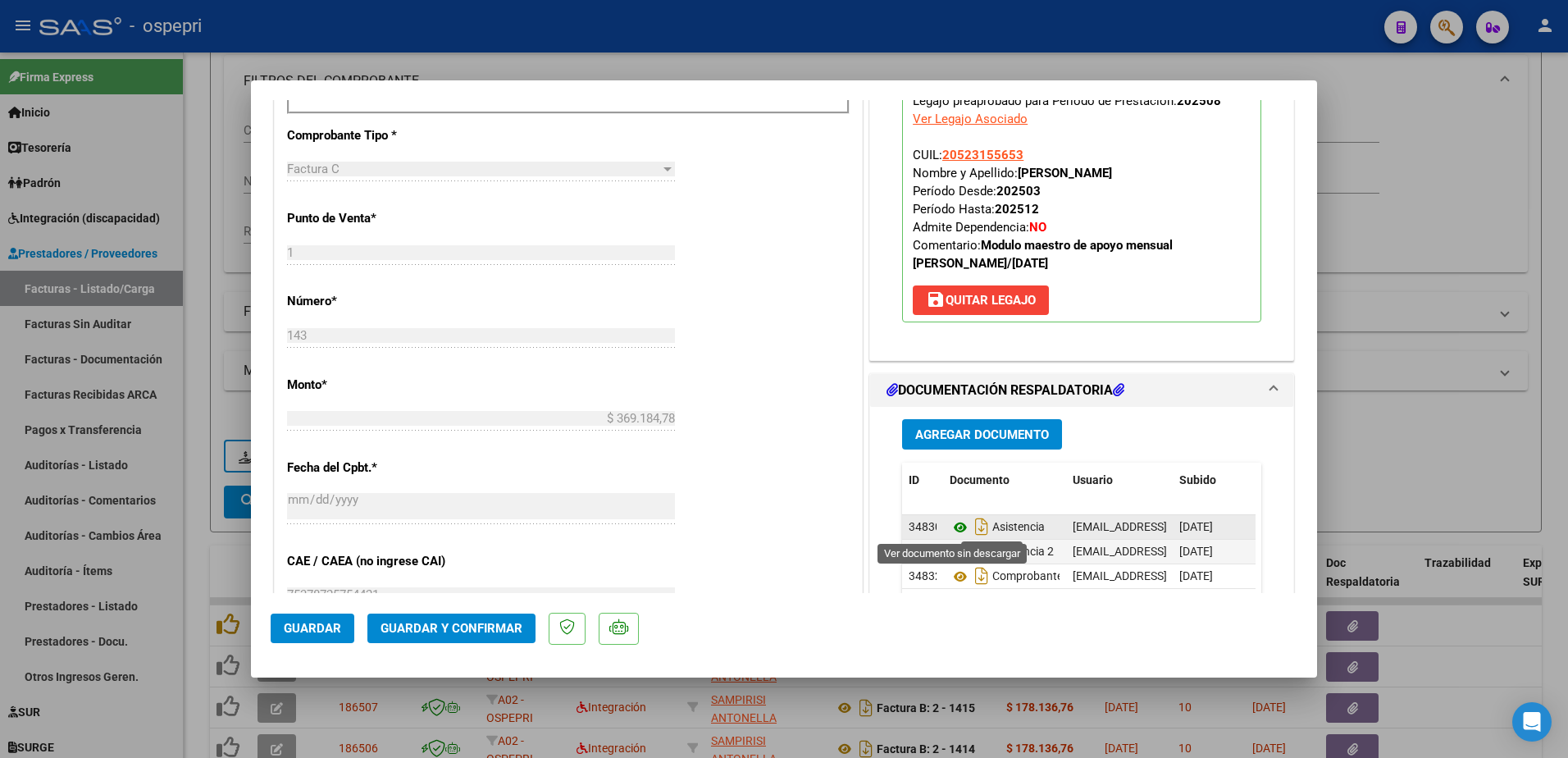
click at [953, 528] on icon at bounding box center [960, 528] width 21 height 19
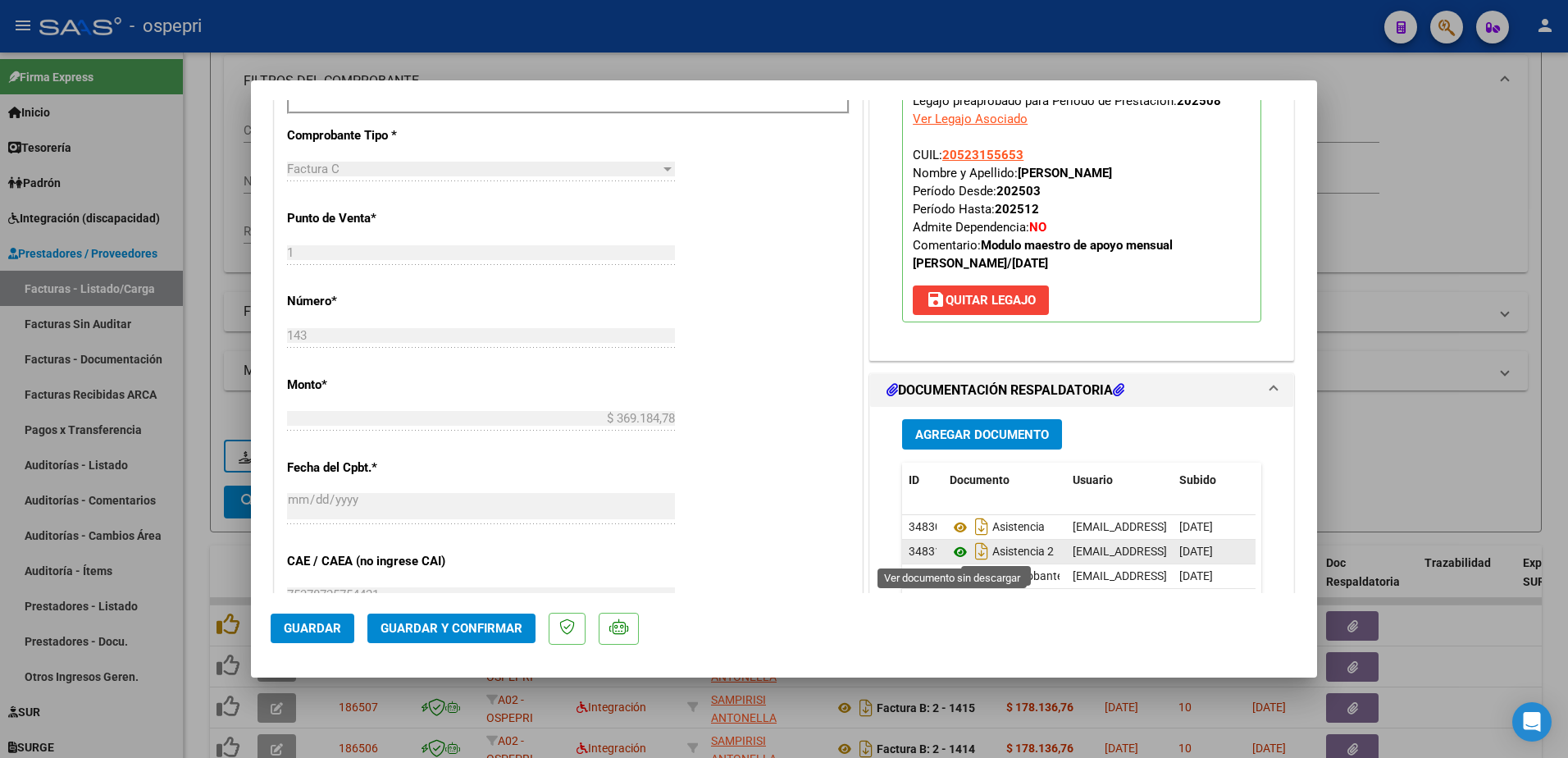
click at [951, 552] on icon at bounding box center [960, 552] width 21 height 19
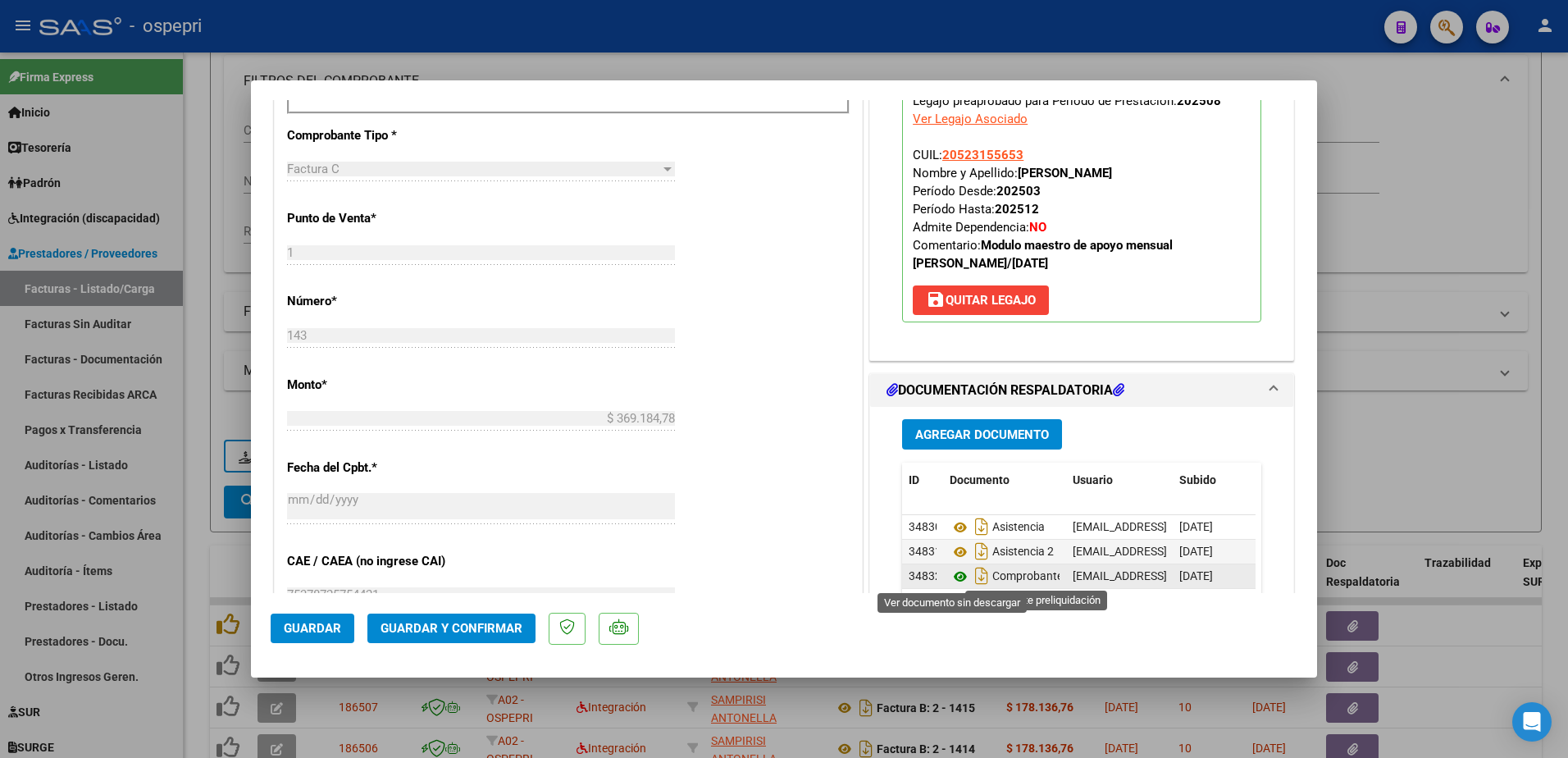
click at [956, 577] on icon at bounding box center [960, 577] width 21 height 19
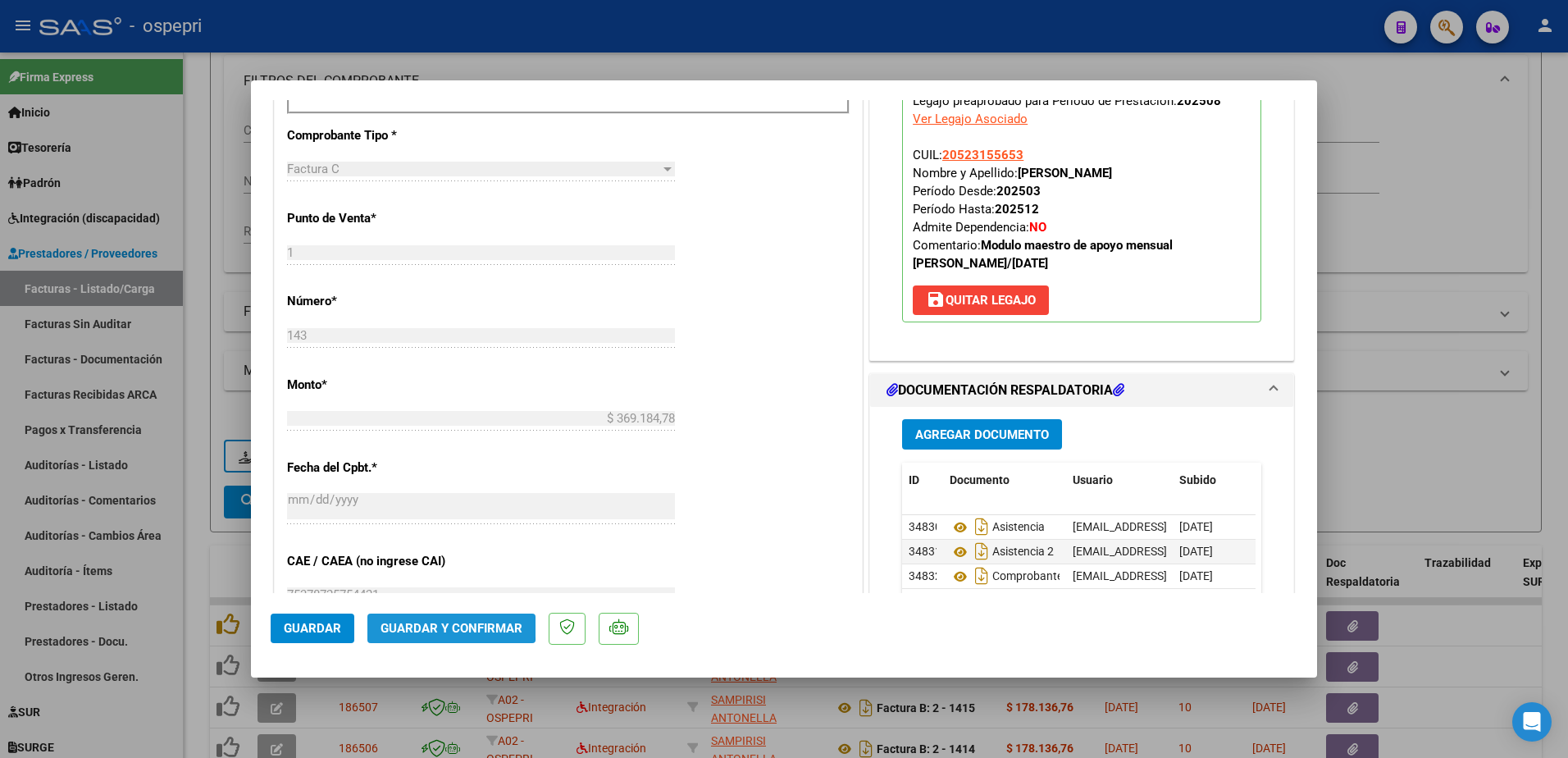
click at [429, 623] on span "Guardar y Confirmar" at bounding box center [451, 628] width 142 height 15
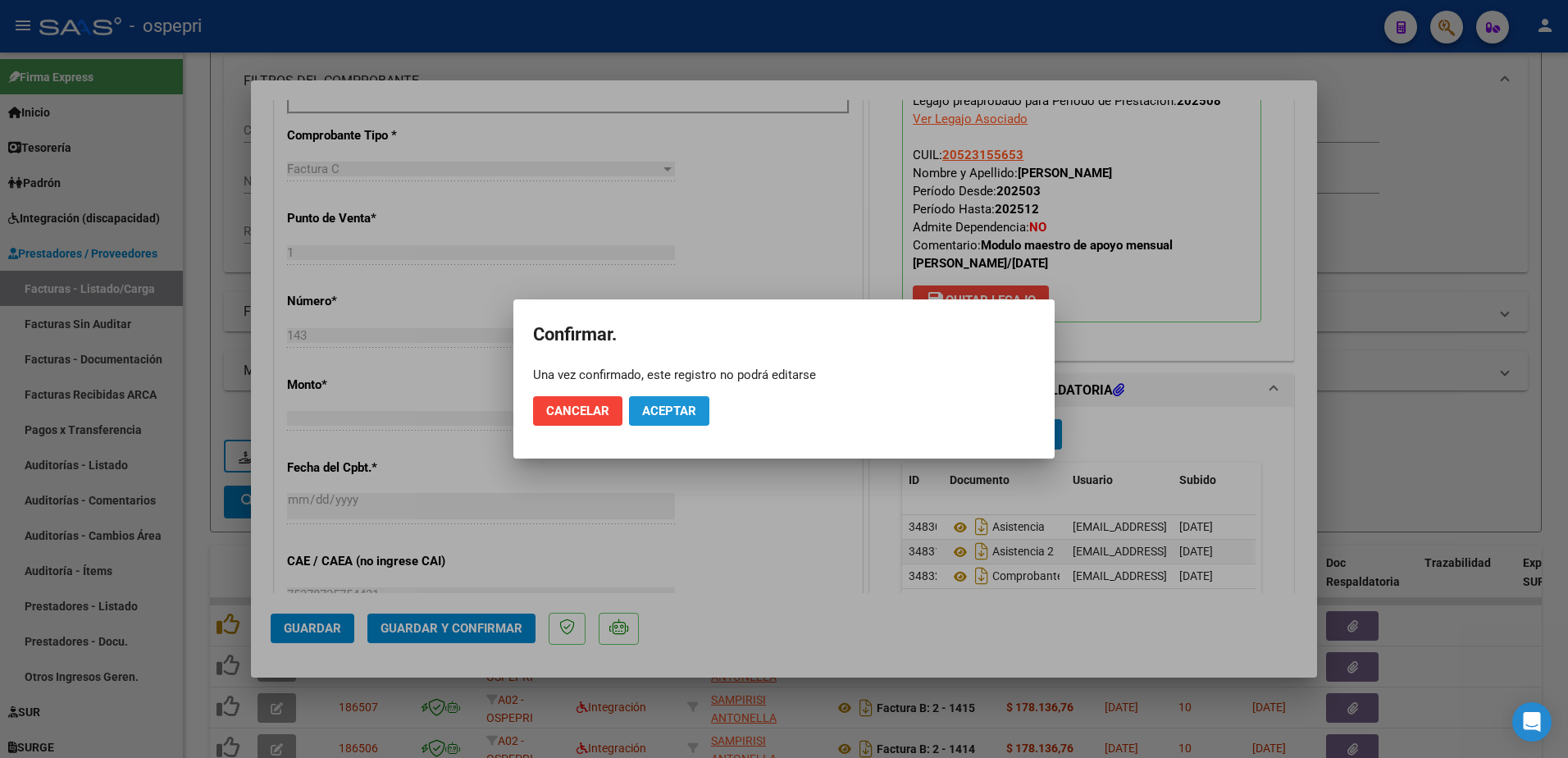
click at [663, 417] on span "Aceptar" at bounding box center [669, 411] width 54 height 15
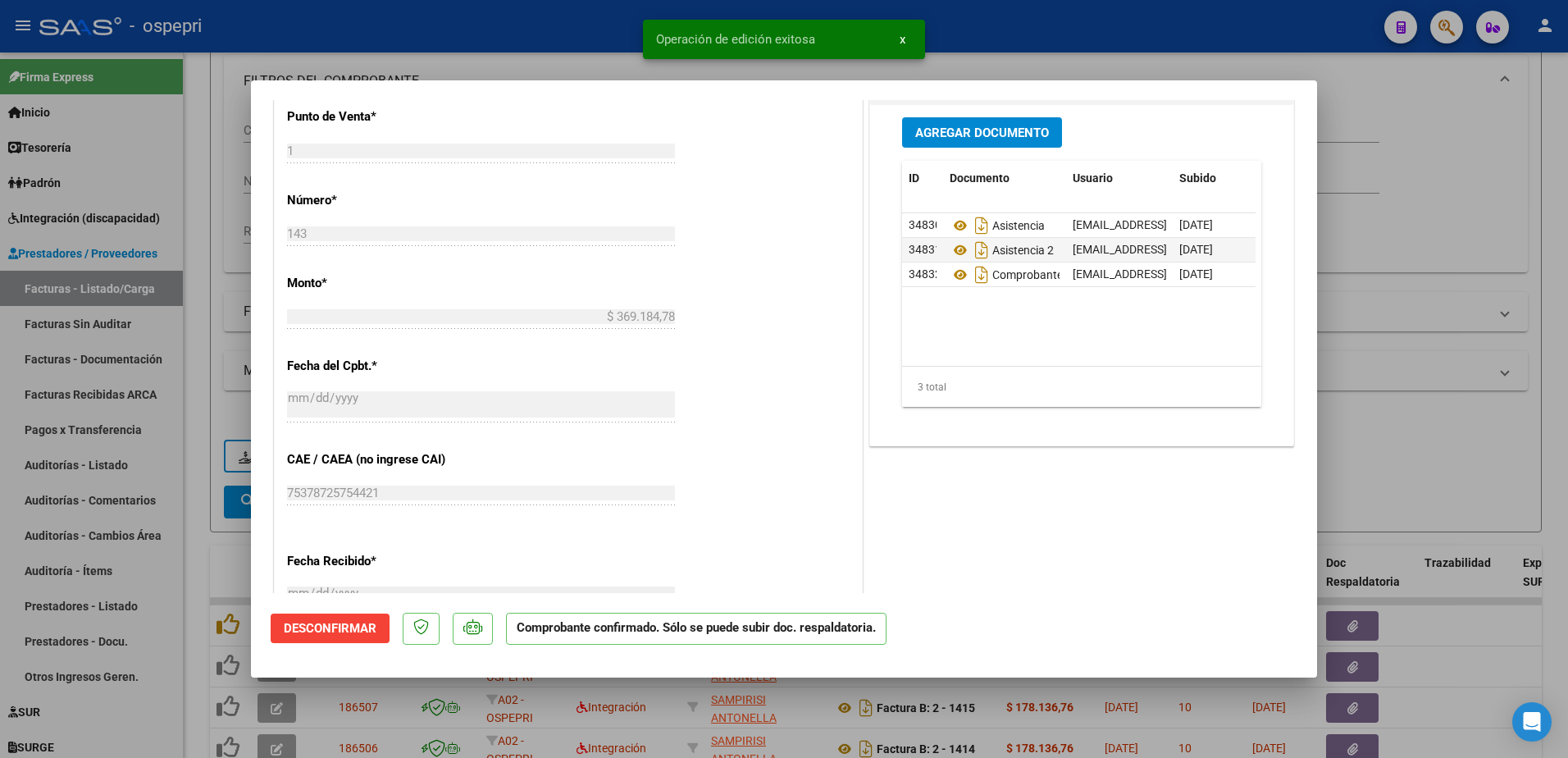
type input "$ 0,00"
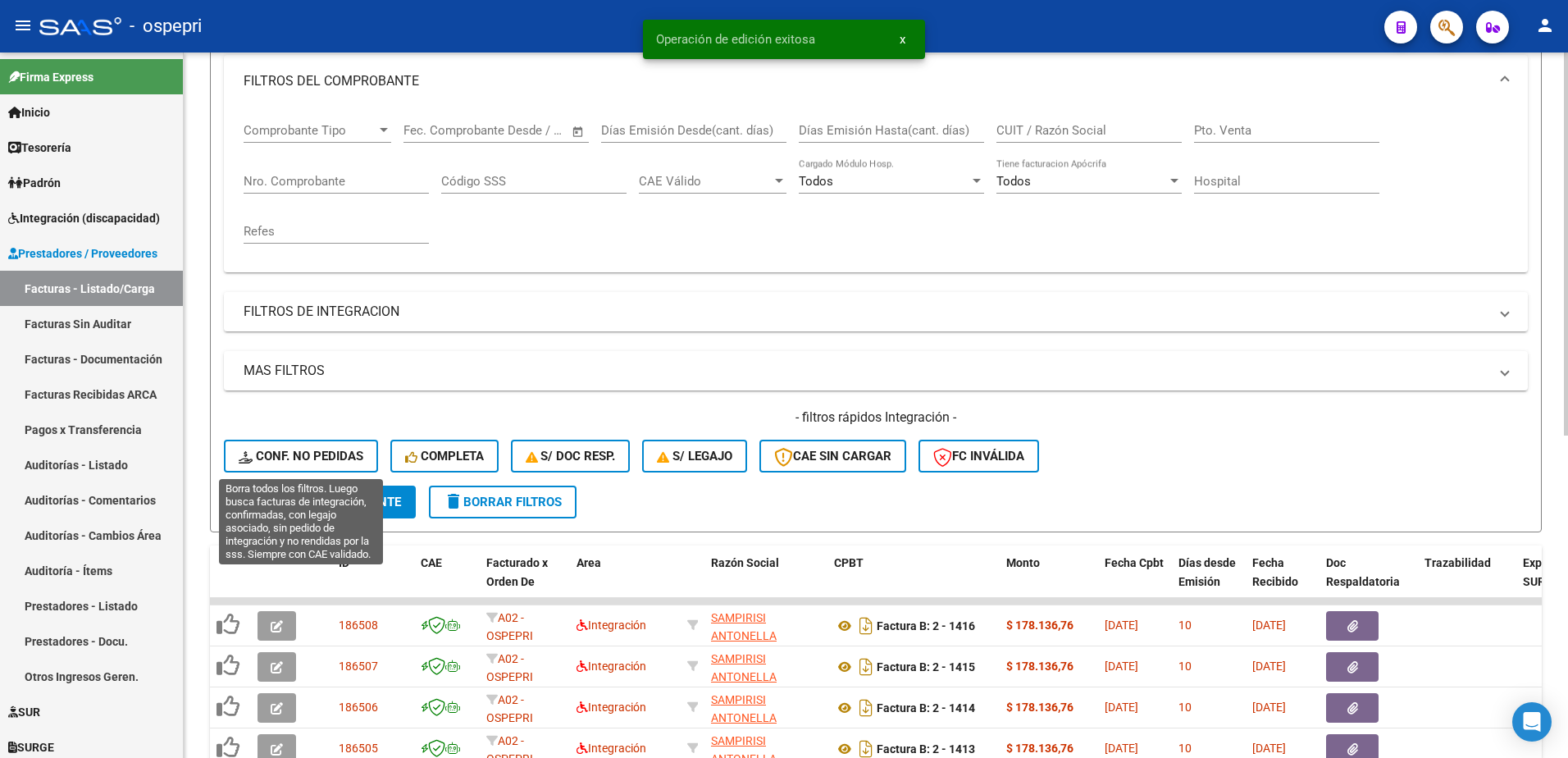
click at [298, 459] on span "Conf. no pedidas" at bounding box center [300, 456] width 124 height 15
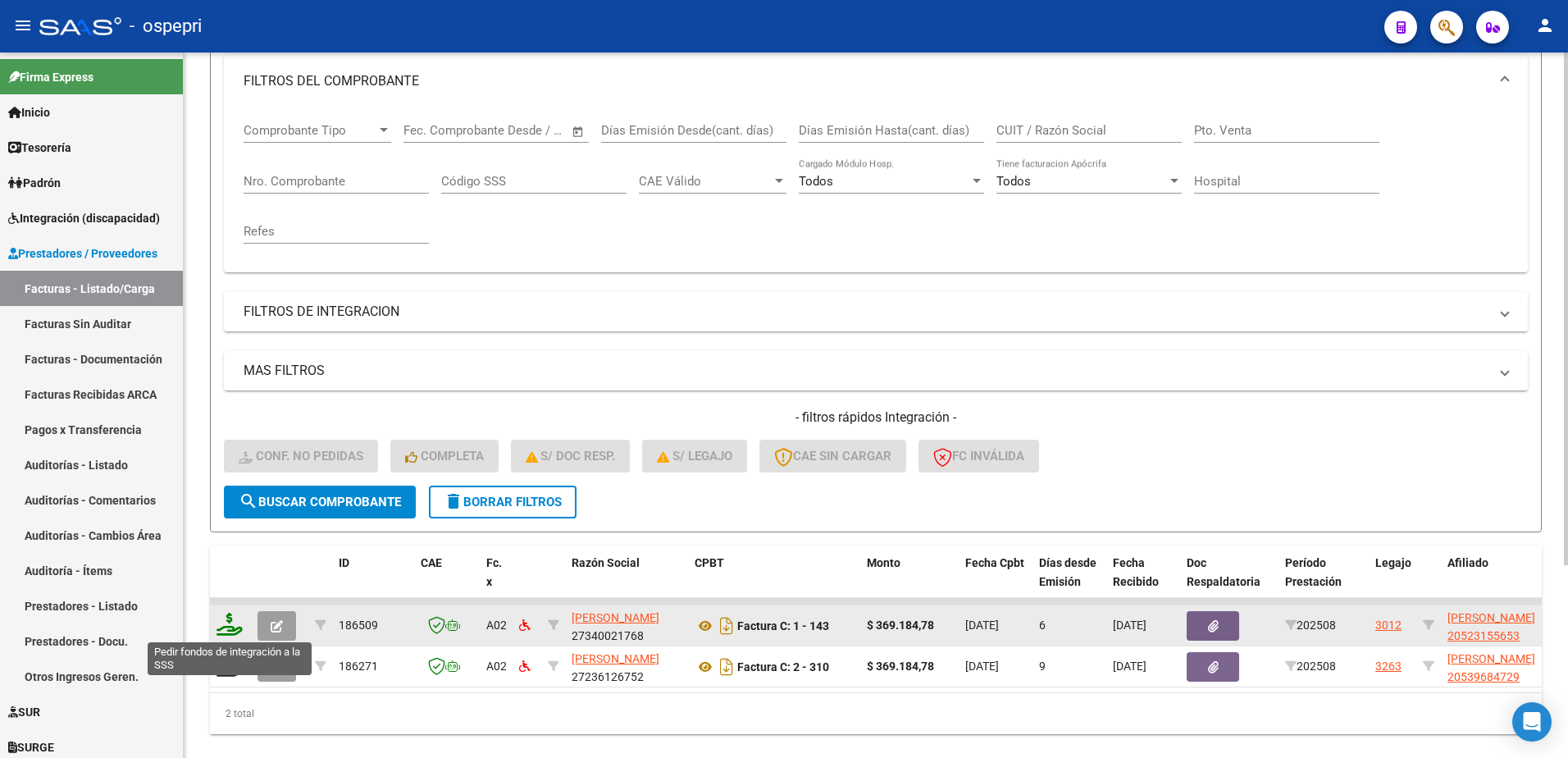
click at [225, 627] on icon at bounding box center [230, 624] width 26 height 23
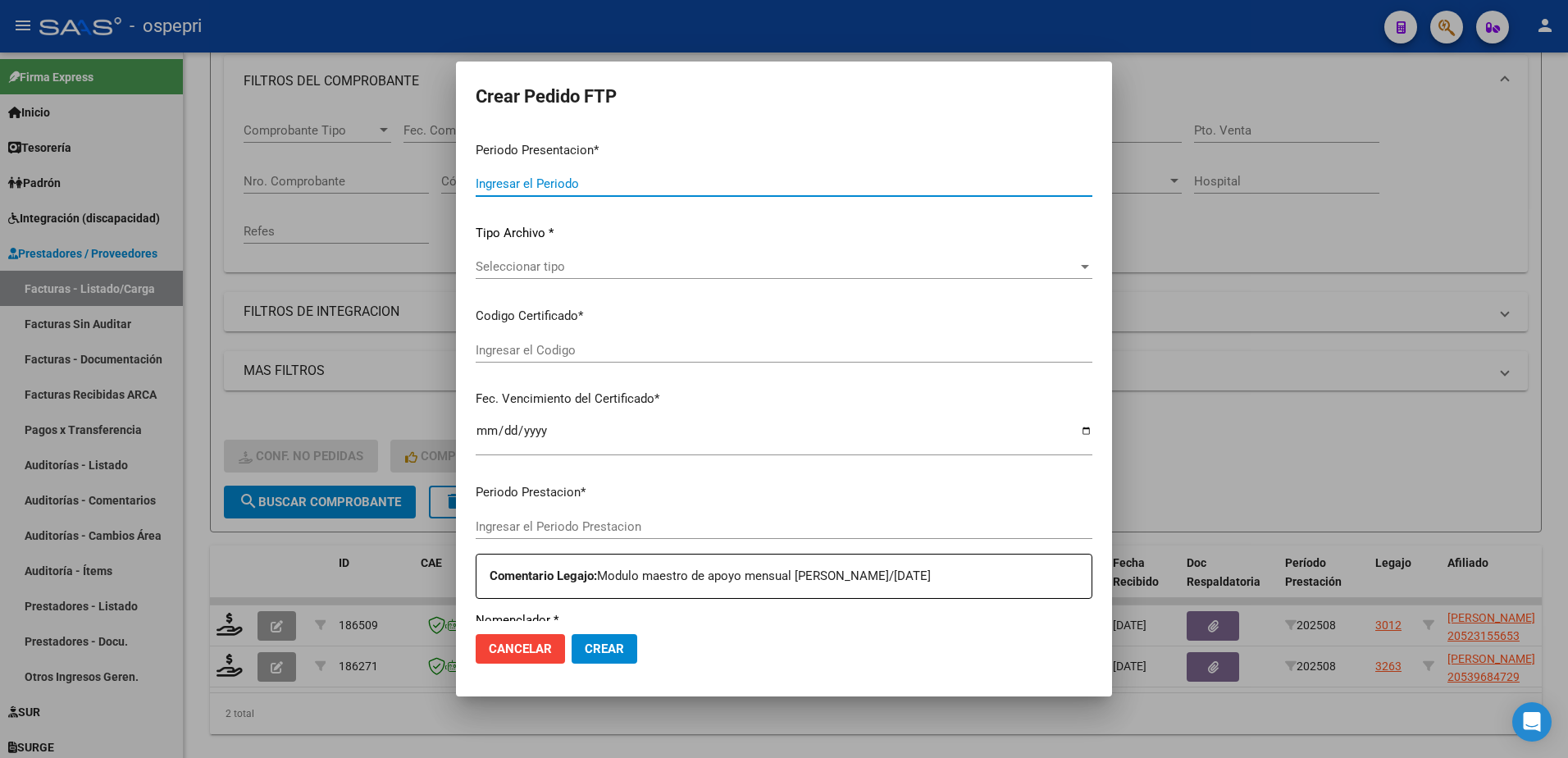
type input "202508"
type input "$ 369.184,78"
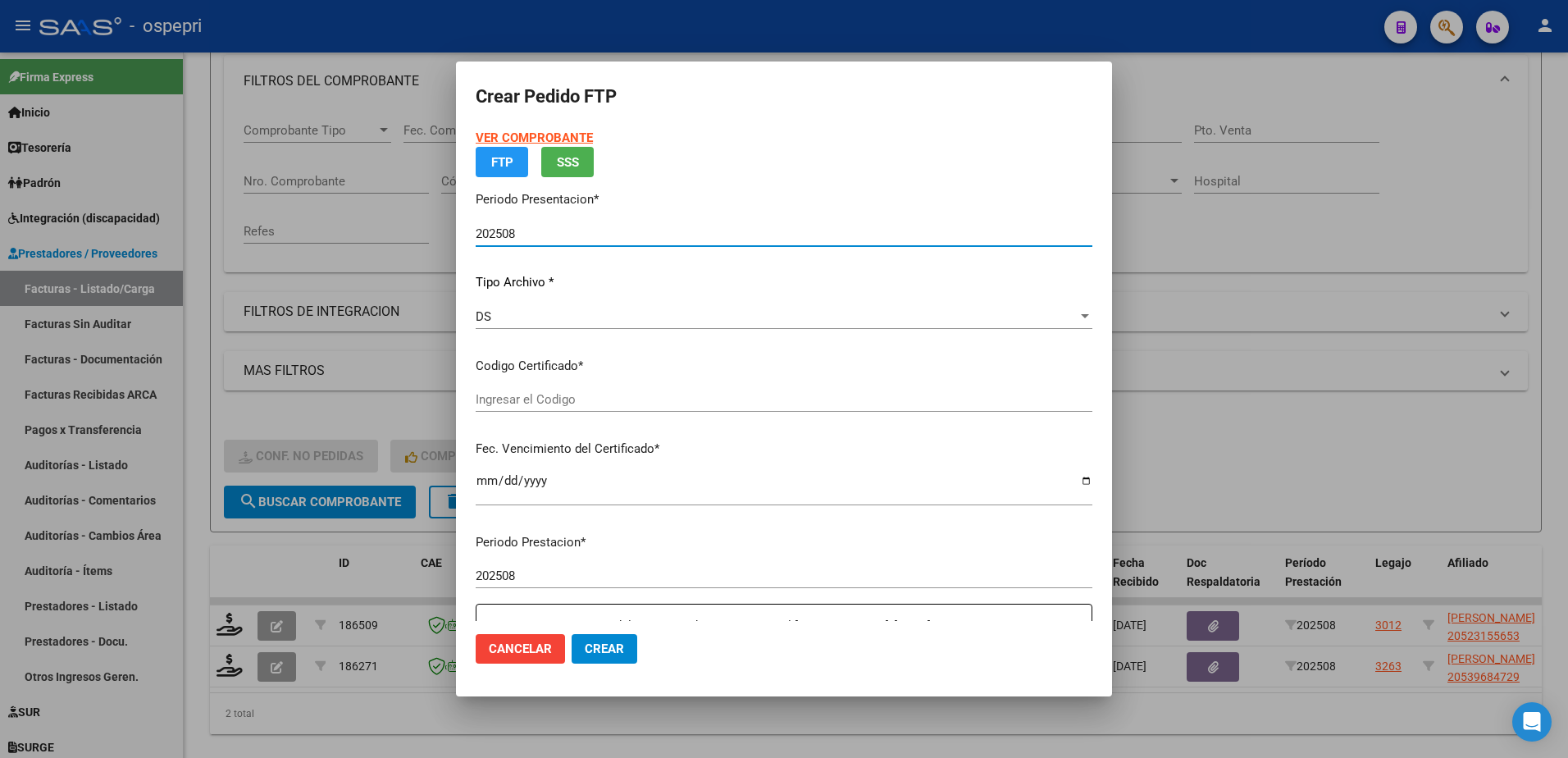
type input "20523155653"
type input "2028-06-23"
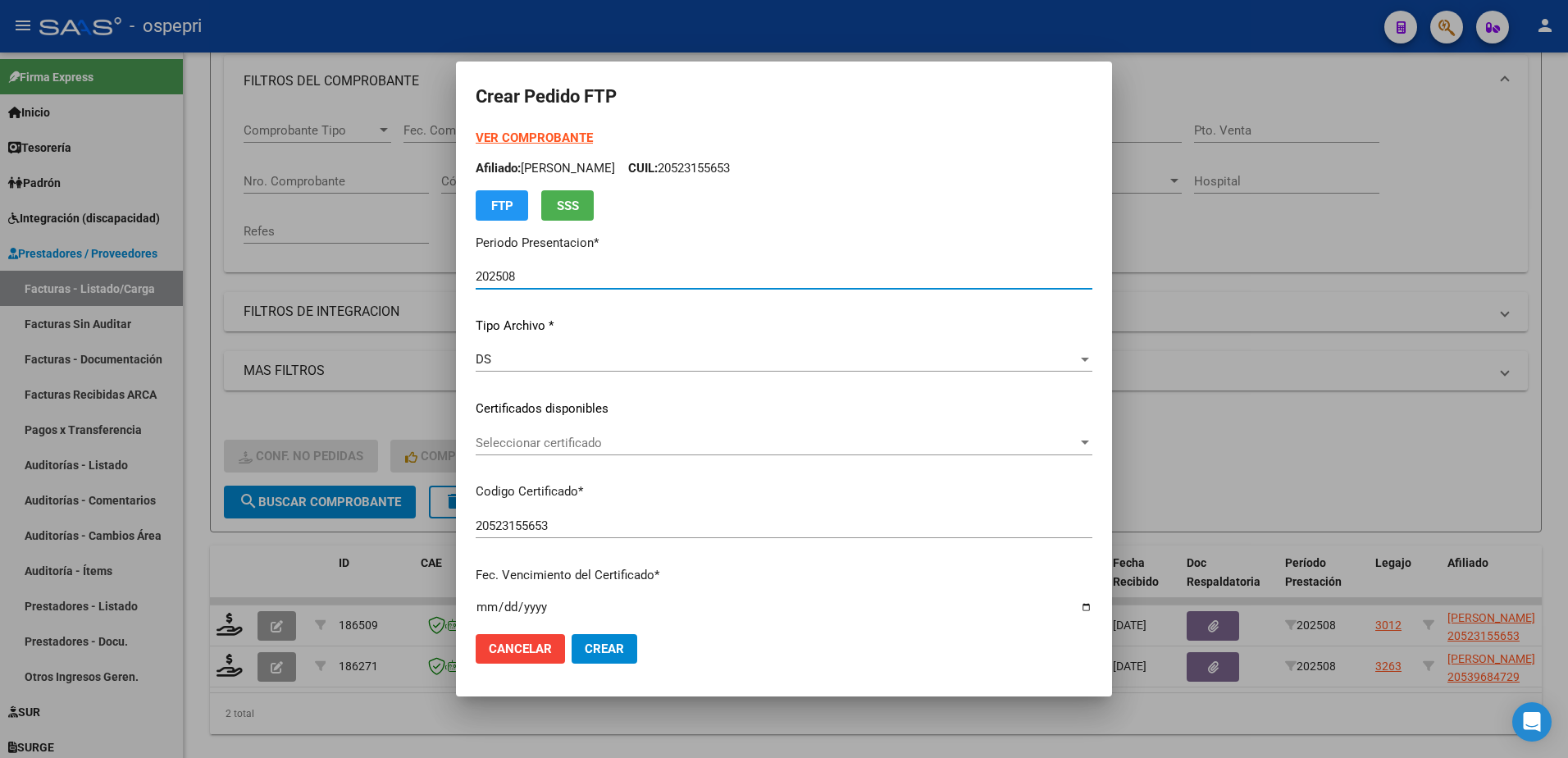
click at [577, 446] on span "Seleccionar certificado" at bounding box center [776, 443] width 602 height 15
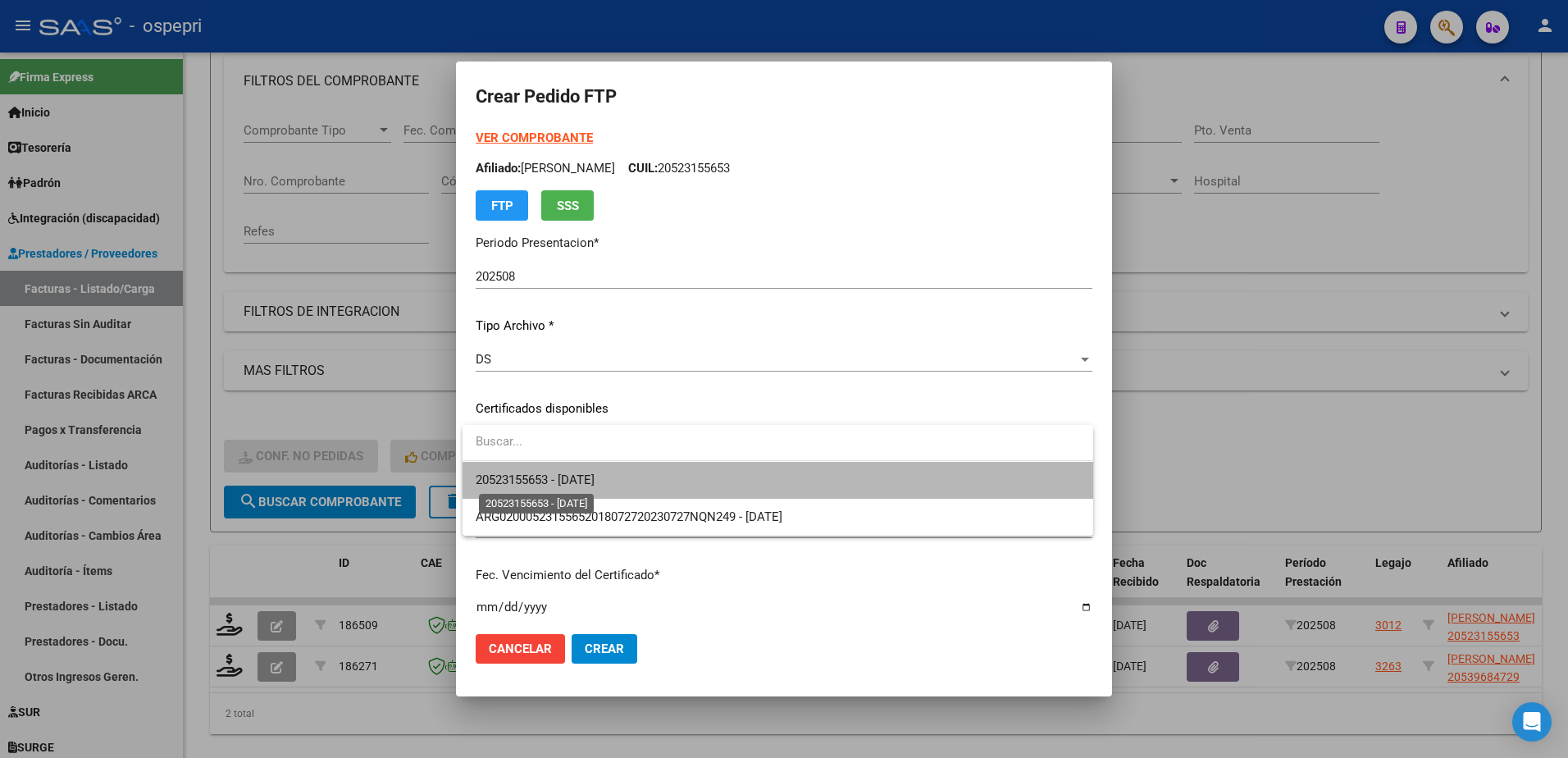
click at [595, 475] on span "20523155653 - 2028-06-23" at bounding box center [535, 479] width 119 height 15
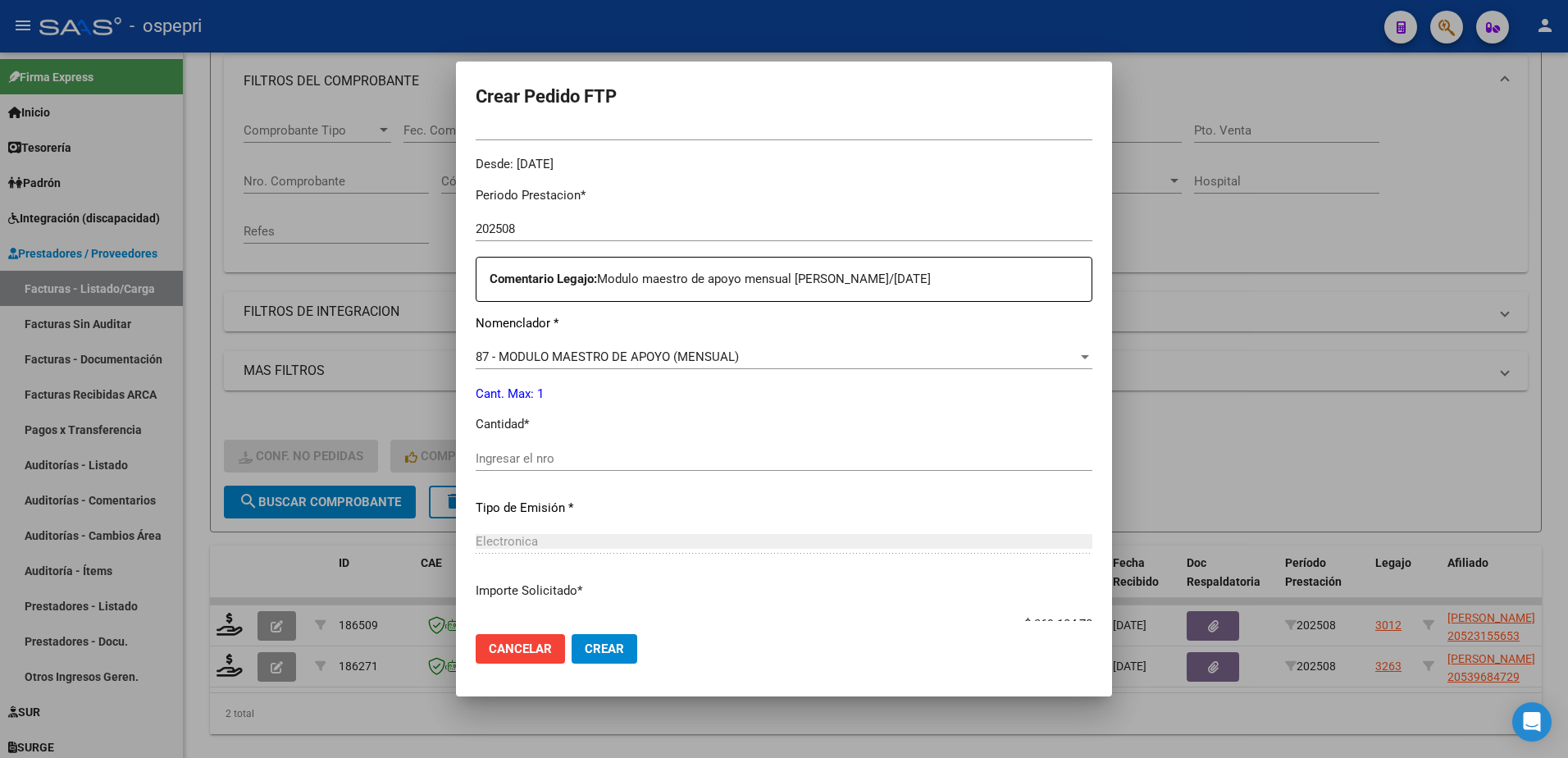
scroll to position [492, 0]
click at [526, 463] on input "Ingresar el nro" at bounding box center [784, 457] width 617 height 15
type input "1"
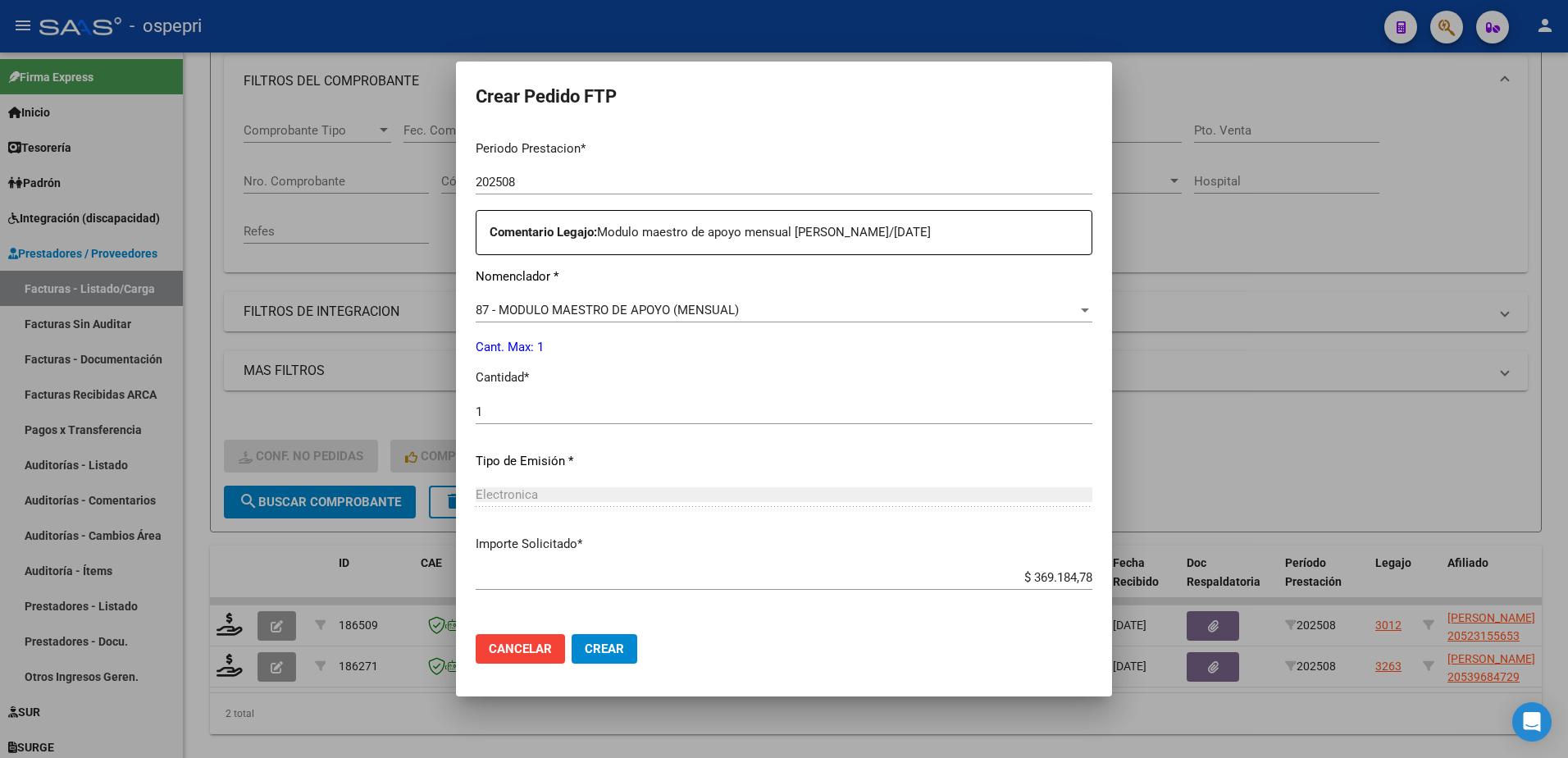
scroll to position [606, 0]
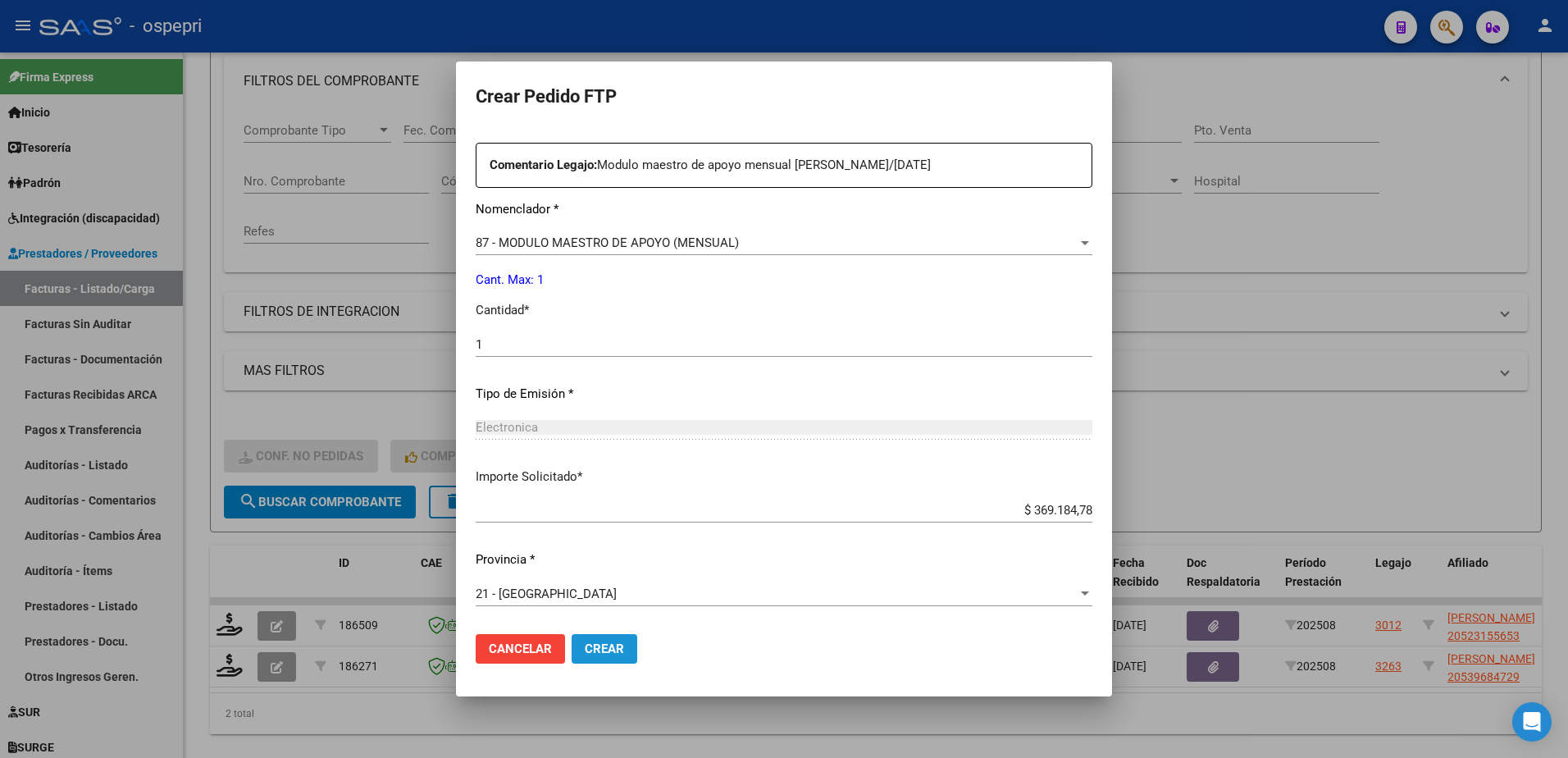
click at [599, 649] on span "Crear" at bounding box center [604, 648] width 39 height 15
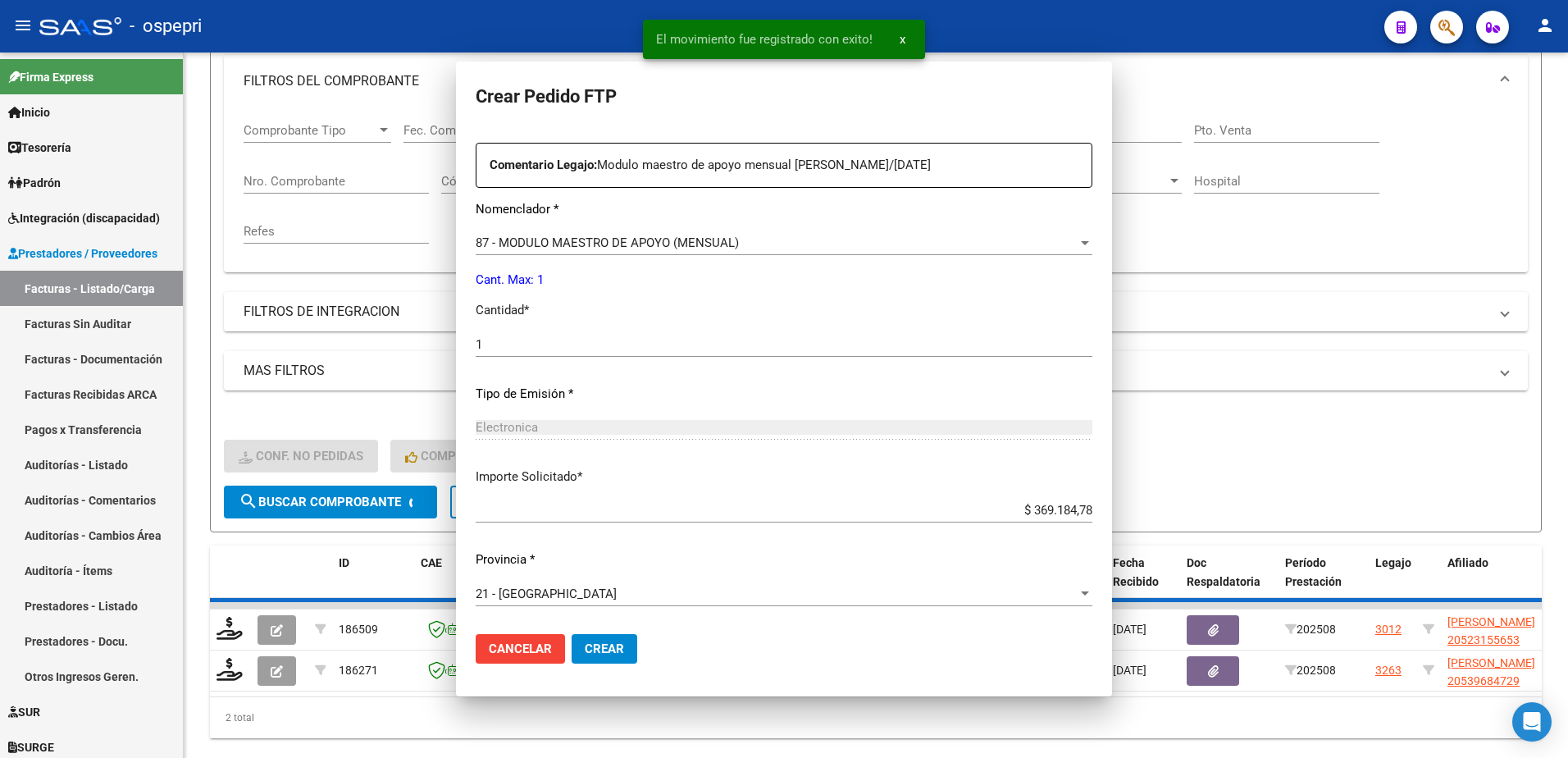
scroll to position [0, 0]
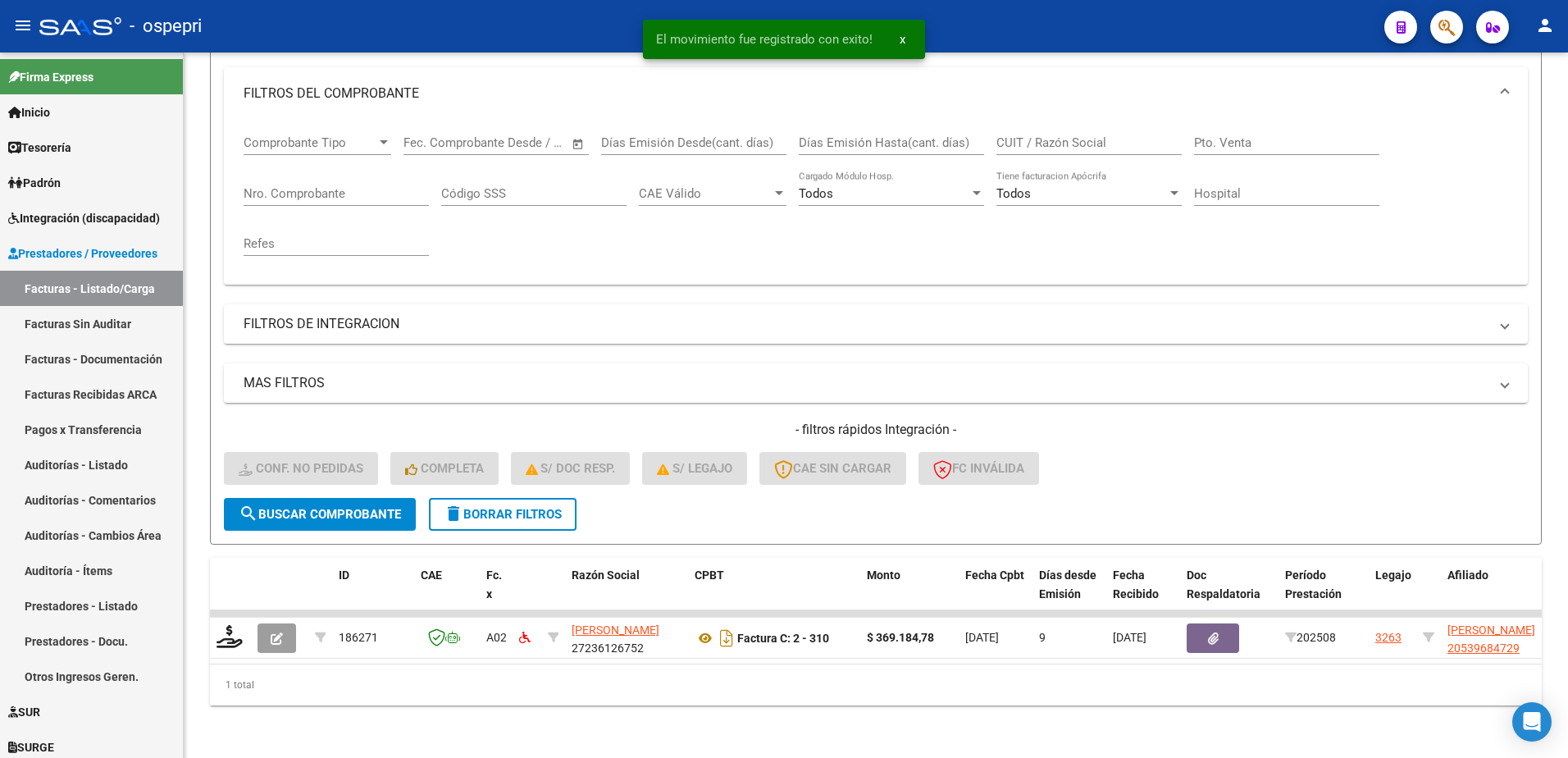
click at [1262, 19] on div "- ospepri" at bounding box center [705, 25] width 1331 height 36
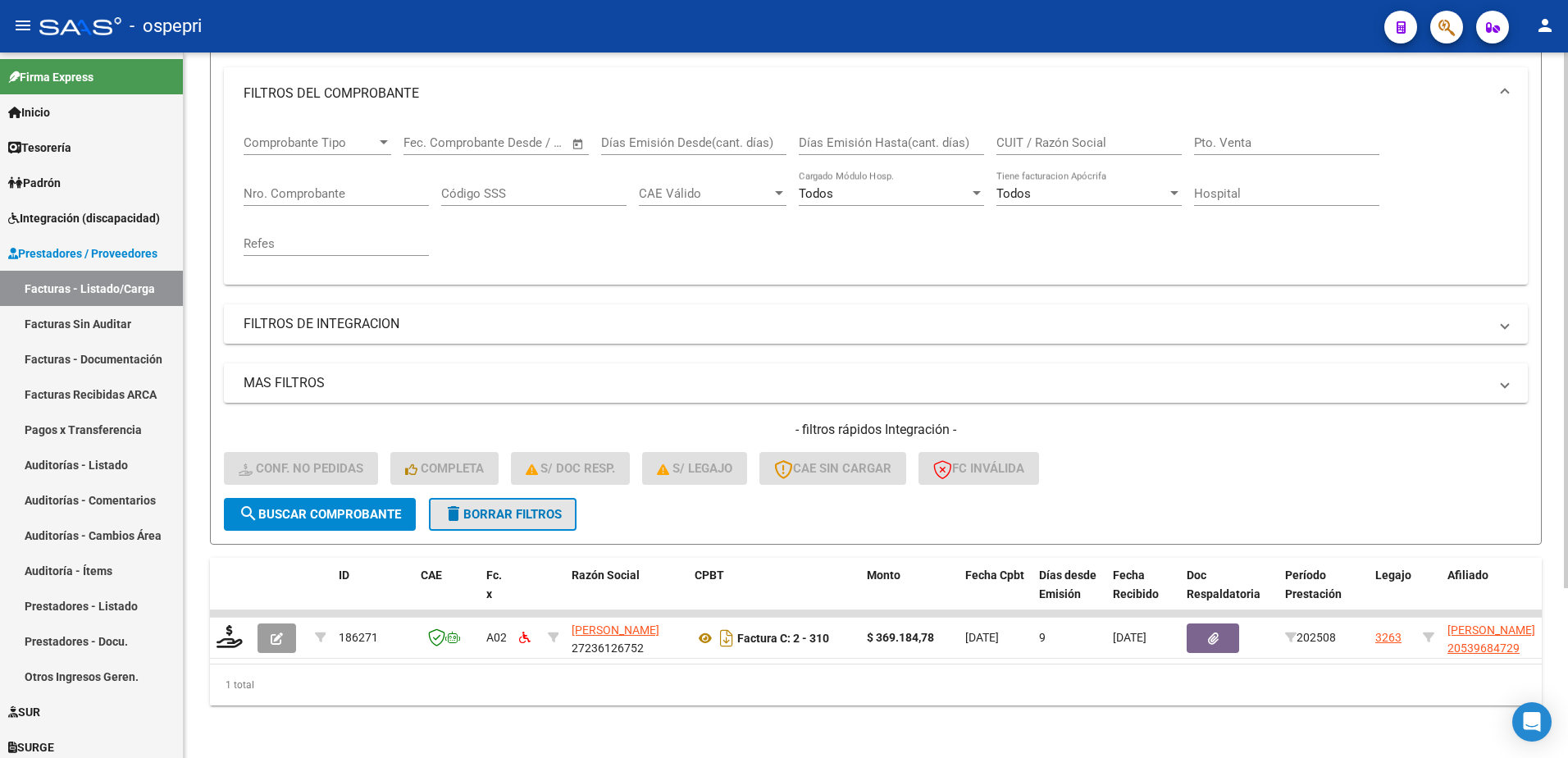
click at [530, 507] on span "delete Borrar Filtros" at bounding box center [502, 514] width 118 height 15
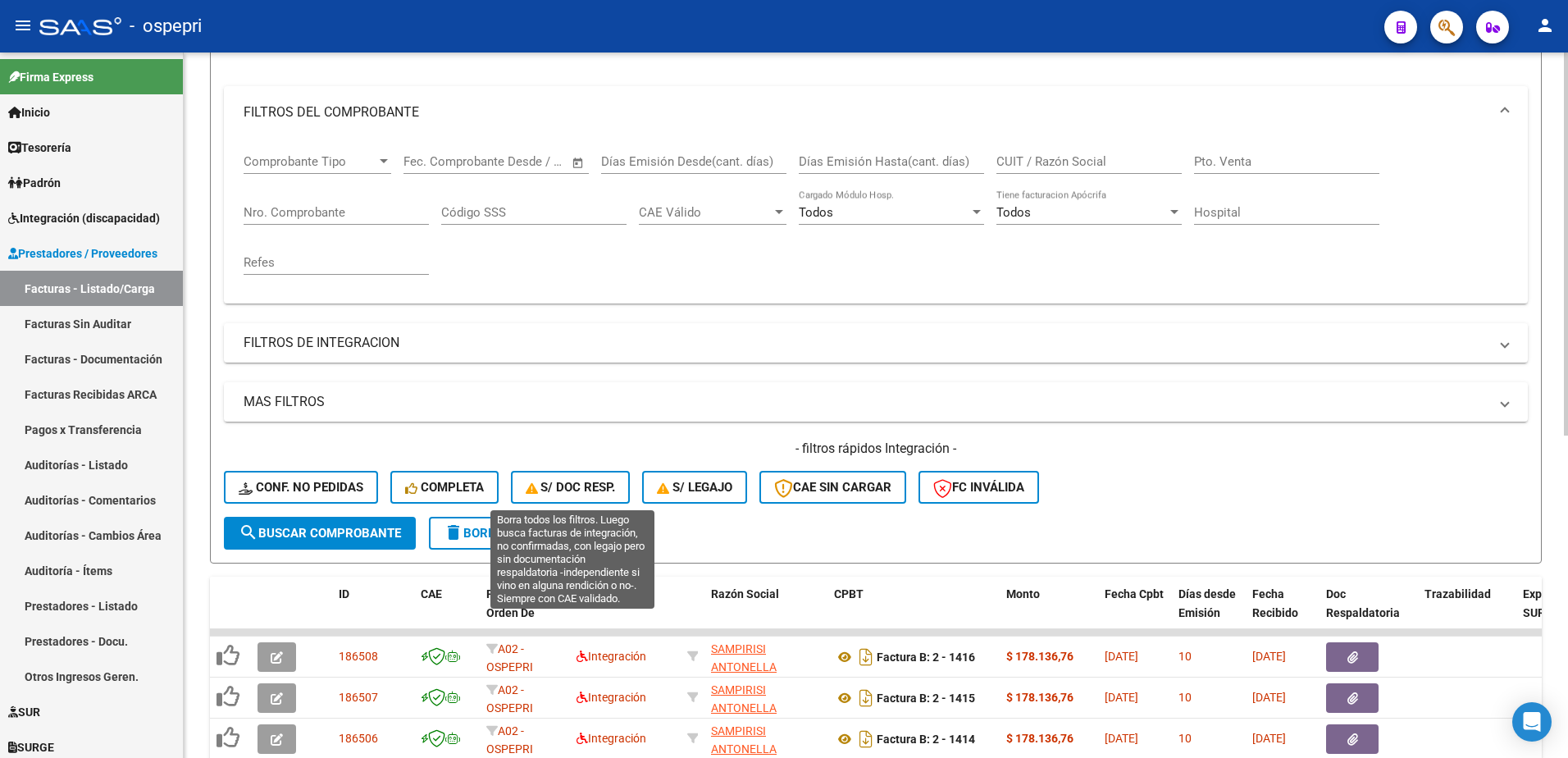
scroll to position [224, 0]
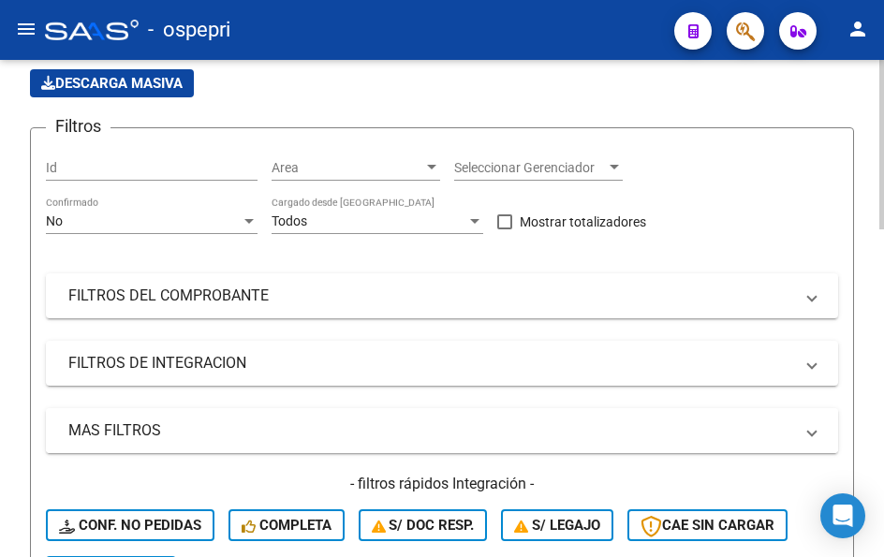
scroll to position [187, 0]
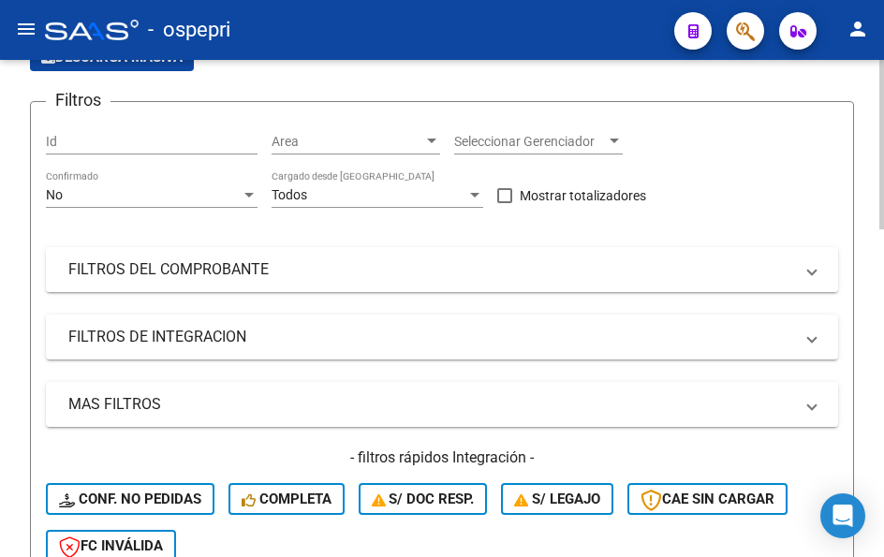
click at [815, 271] on span at bounding box center [811, 269] width 7 height 21
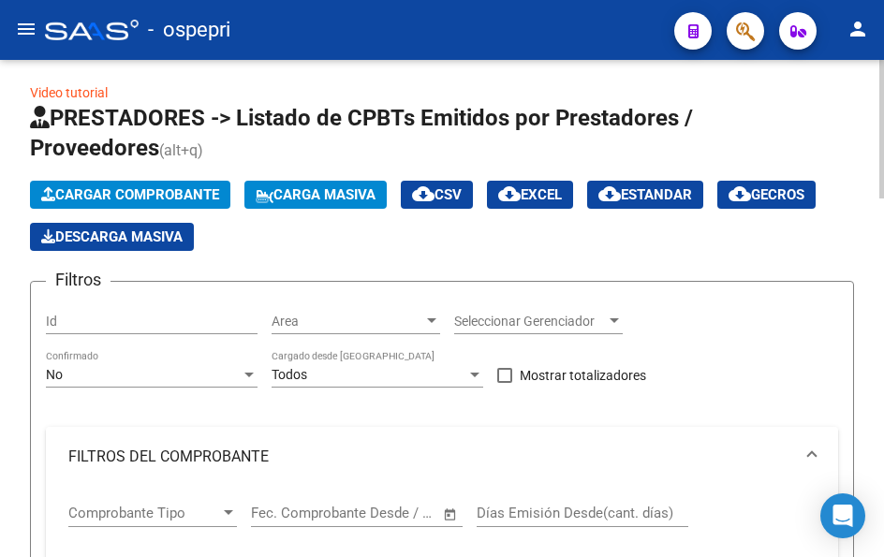
scroll to position [0, 0]
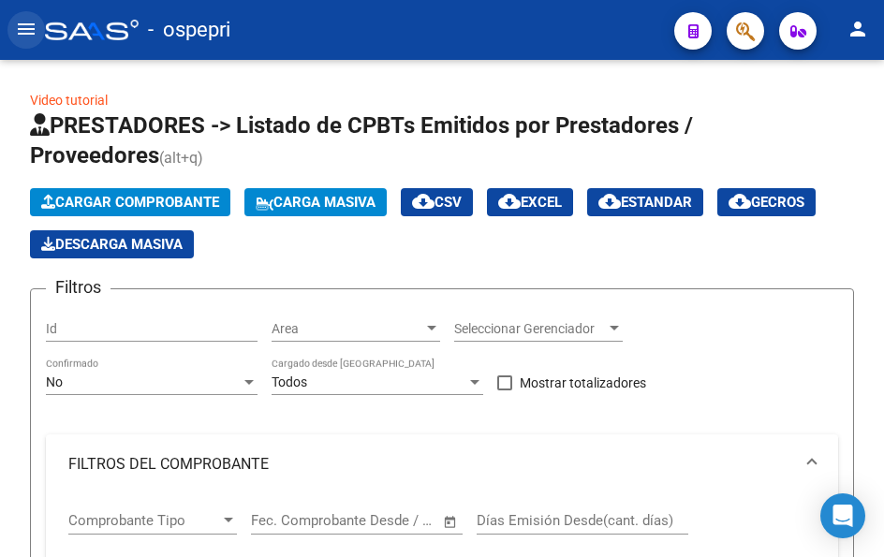
click at [23, 28] on mat-icon "menu" at bounding box center [26, 29] width 22 height 22
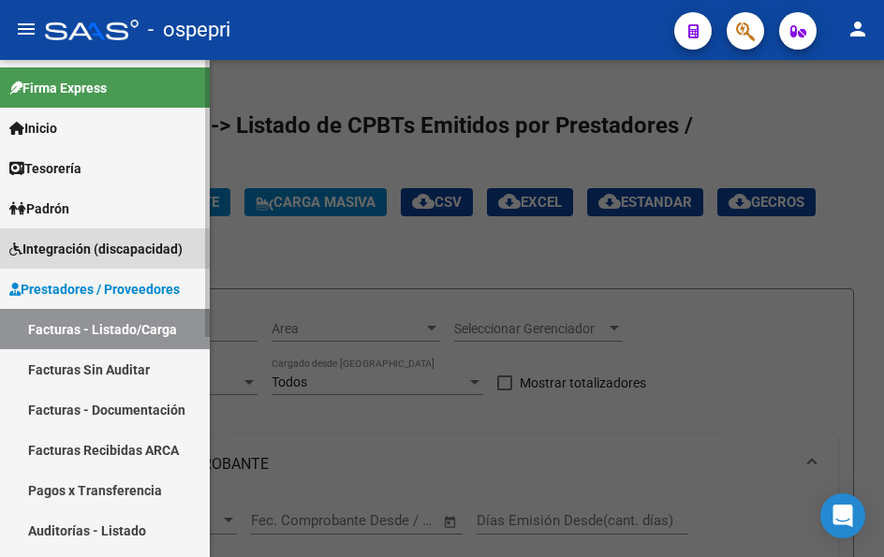
click at [81, 240] on span "Integración (discapacidad)" at bounding box center [95, 249] width 173 height 21
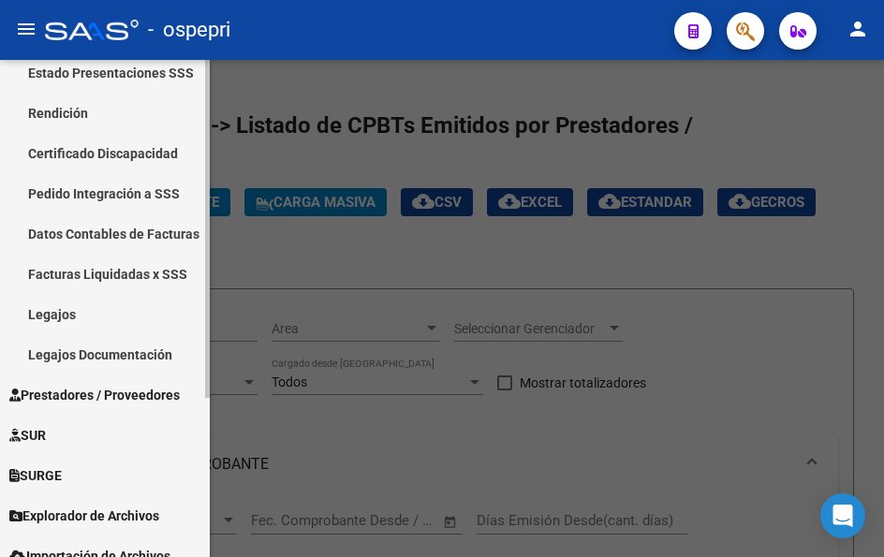
scroll to position [235, 0]
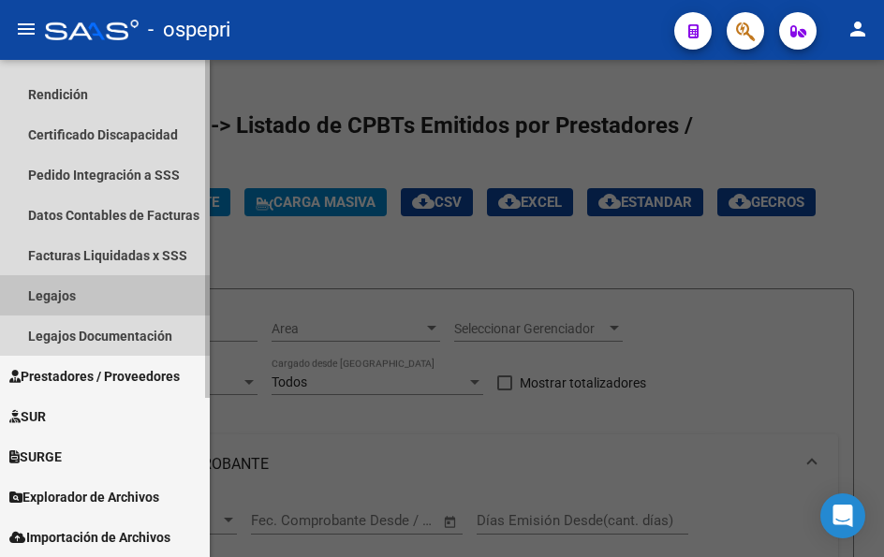
click at [52, 293] on link "Legajos" at bounding box center [105, 295] width 210 height 40
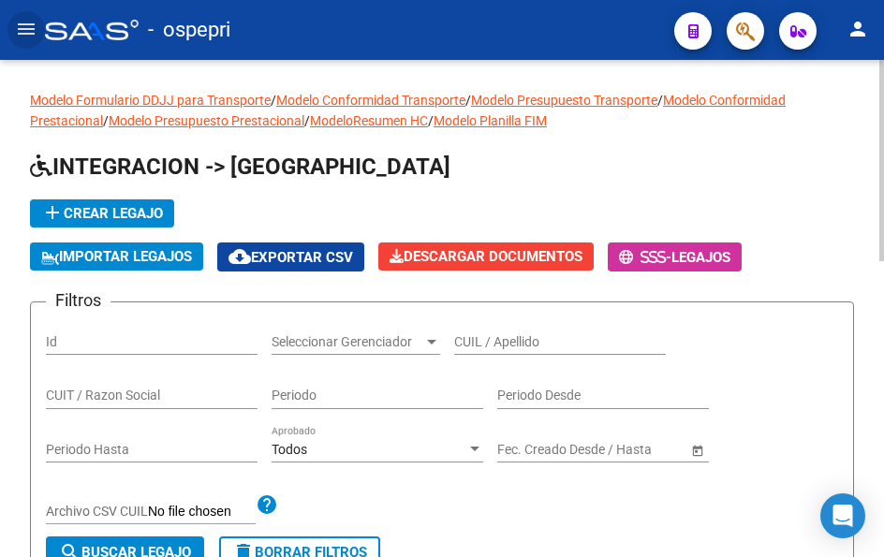
click at [493, 345] on input "CUIL / Apellido" at bounding box center [560, 342] width 212 height 16
paste input "57721357"
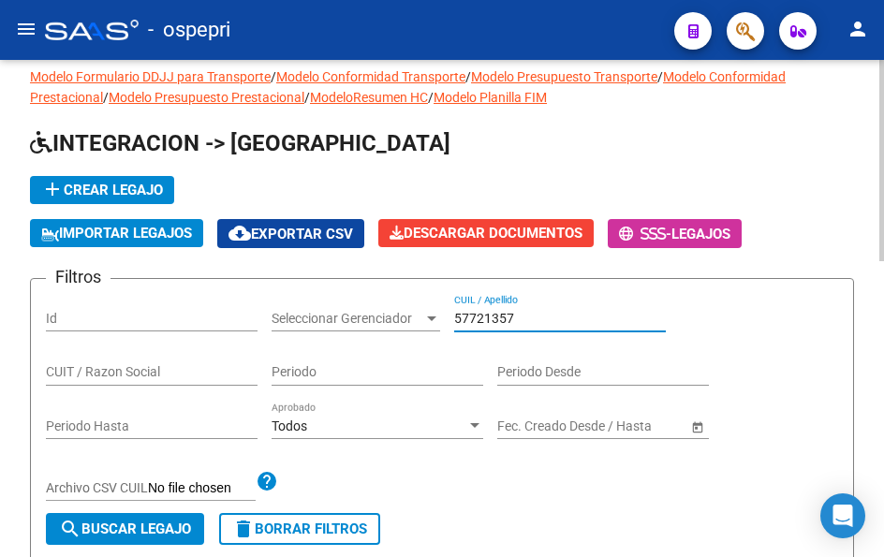
scroll to position [94, 0]
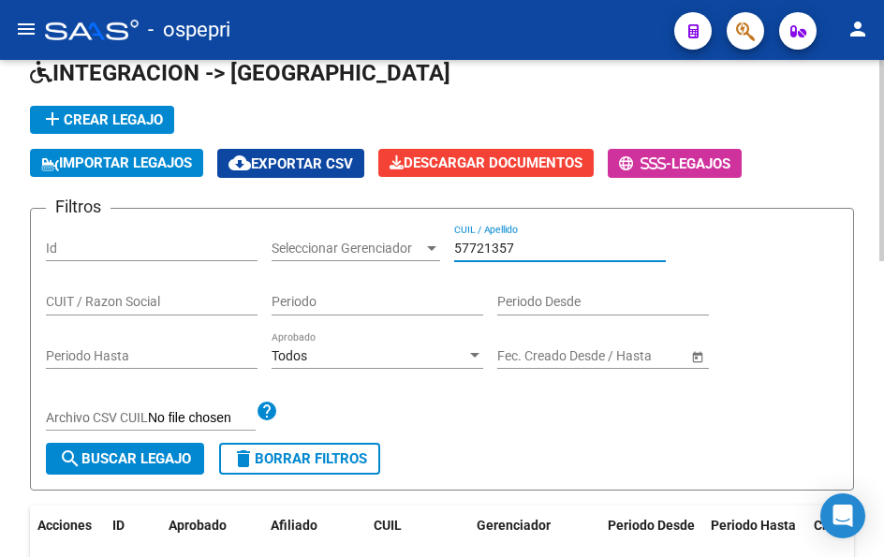
type input "57721357"
click at [110, 460] on span "search Buscar Legajo" at bounding box center [125, 458] width 132 height 17
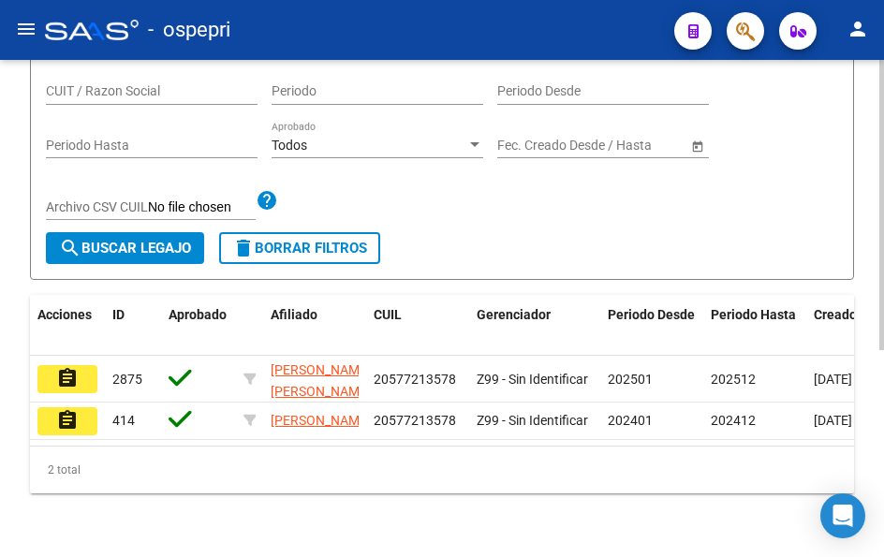
scroll to position [356, 0]
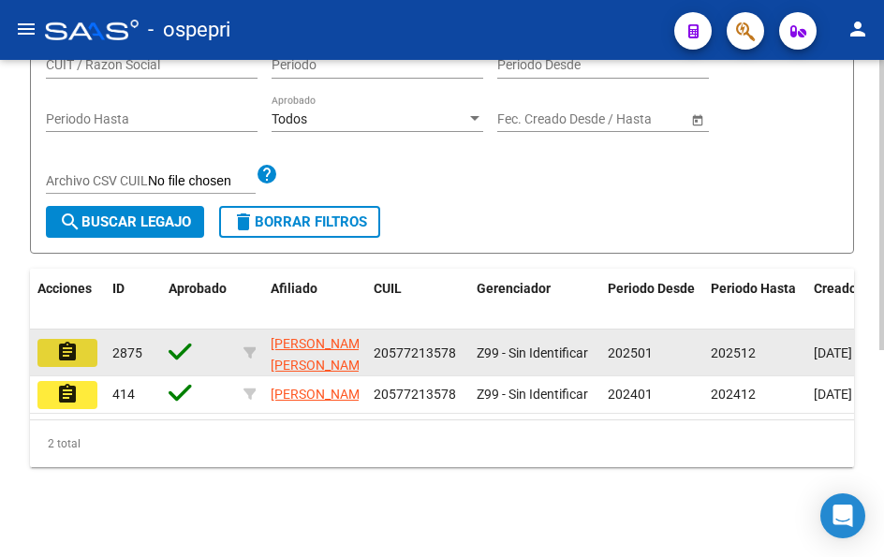
click at [57, 341] on mat-icon "assignment" at bounding box center [67, 352] width 22 height 22
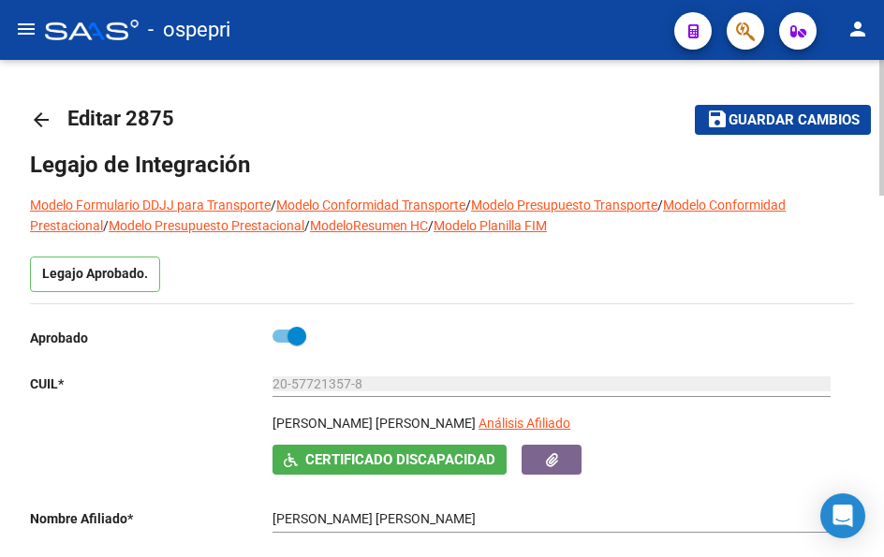
click at [42, 116] on mat-icon "arrow_back" at bounding box center [41, 120] width 22 height 22
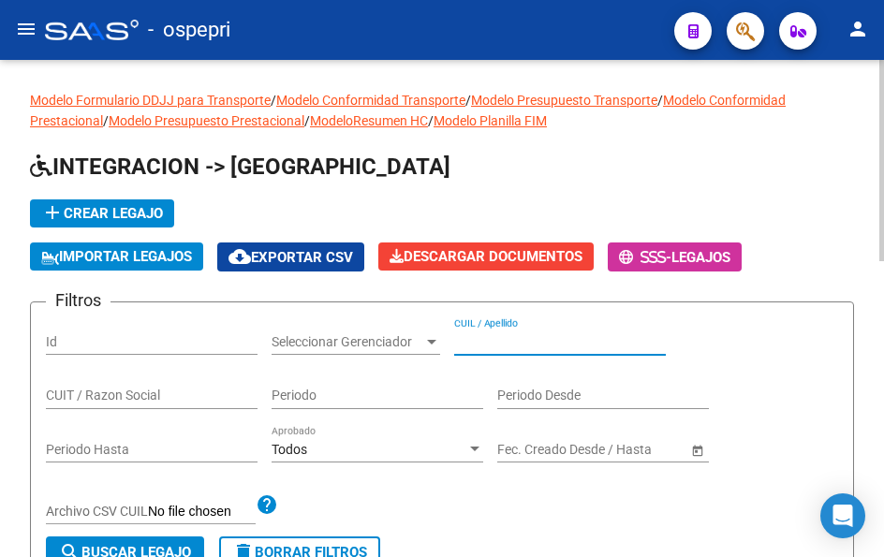
click at [514, 340] on input "CUIL / Apellido" at bounding box center [560, 342] width 212 height 16
paste input "47181785"
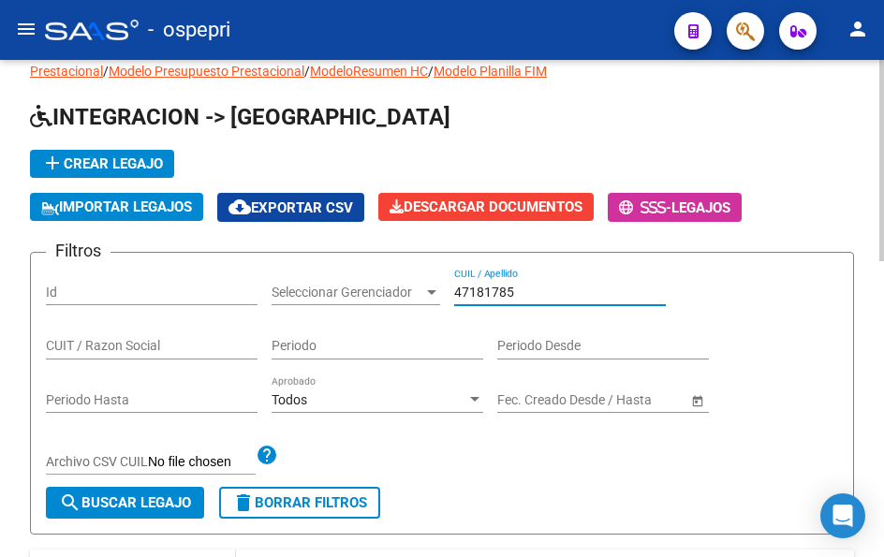
scroll to position [187, 0]
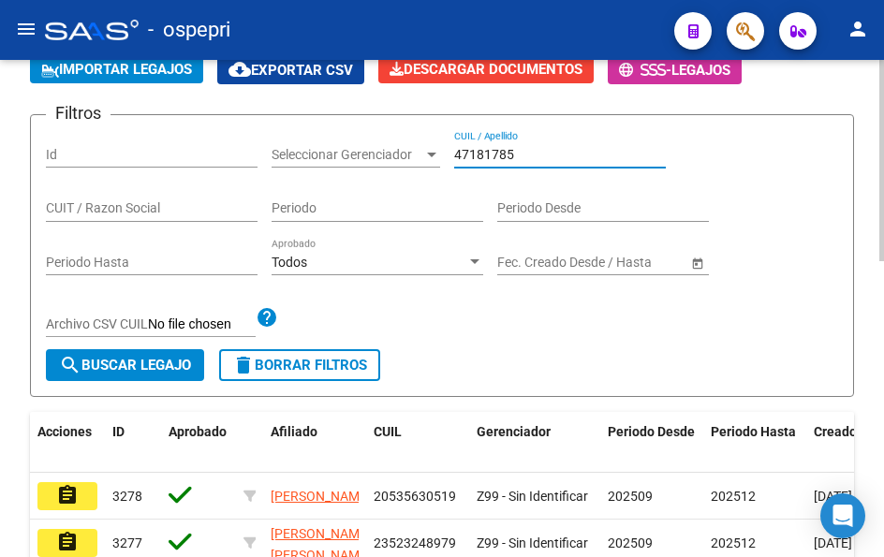
type input "47181785"
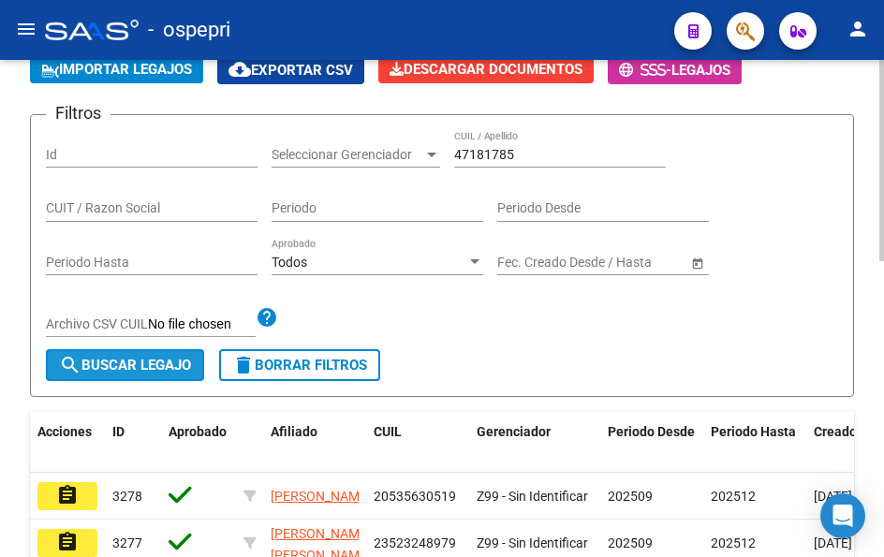
click at [132, 371] on span "search Buscar Legajo" at bounding box center [125, 365] width 132 height 17
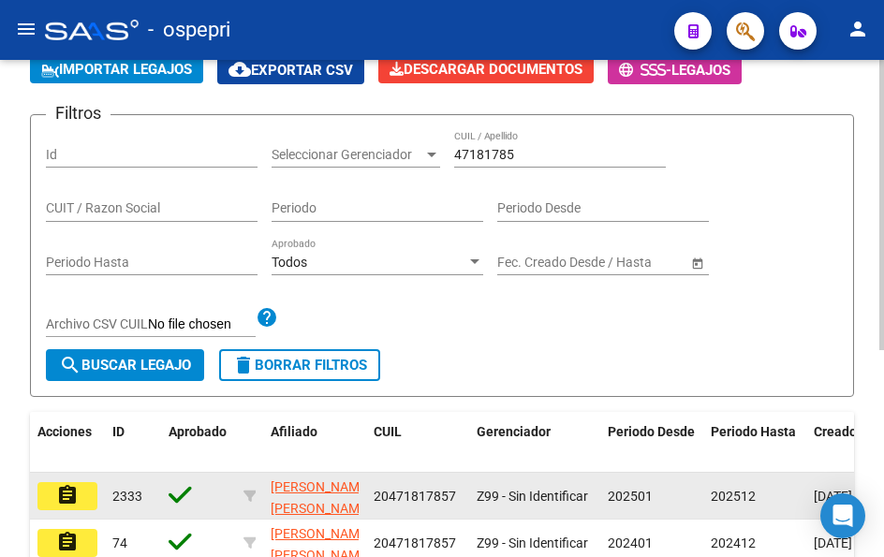
click at [81, 499] on button "assignment" at bounding box center [67, 496] width 60 height 28
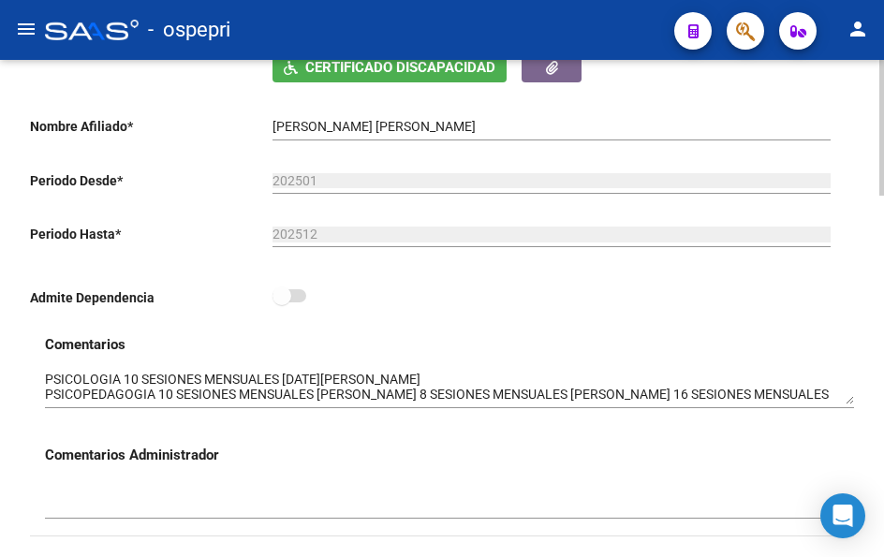
scroll to position [468, 0]
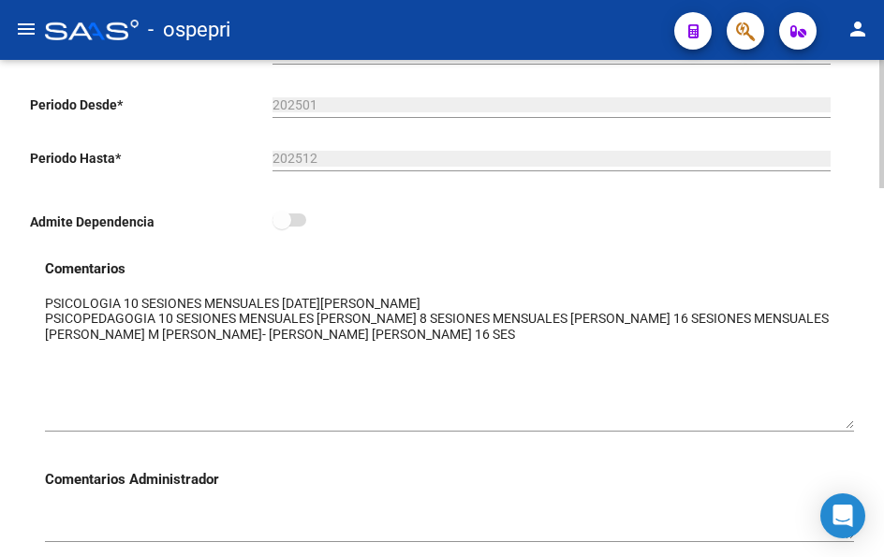
drag, startPoint x: 845, startPoint y: 330, endPoint x: 859, endPoint y: 429, distance: 100.2
click at [859, 429] on div "arrow_back Editar 2333 save Guardar cambios Legajo de Integración Modelo Formul…" at bounding box center [442, 551] width 884 height 1918
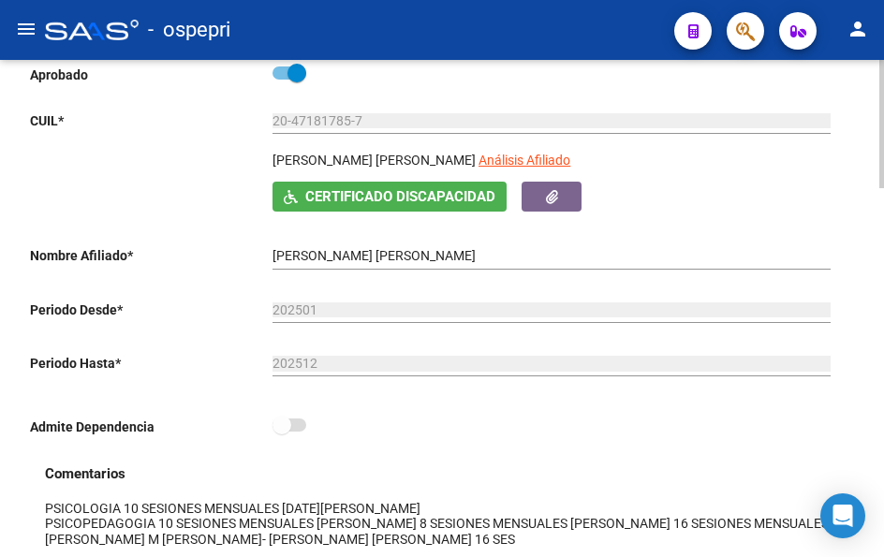
scroll to position [0, 0]
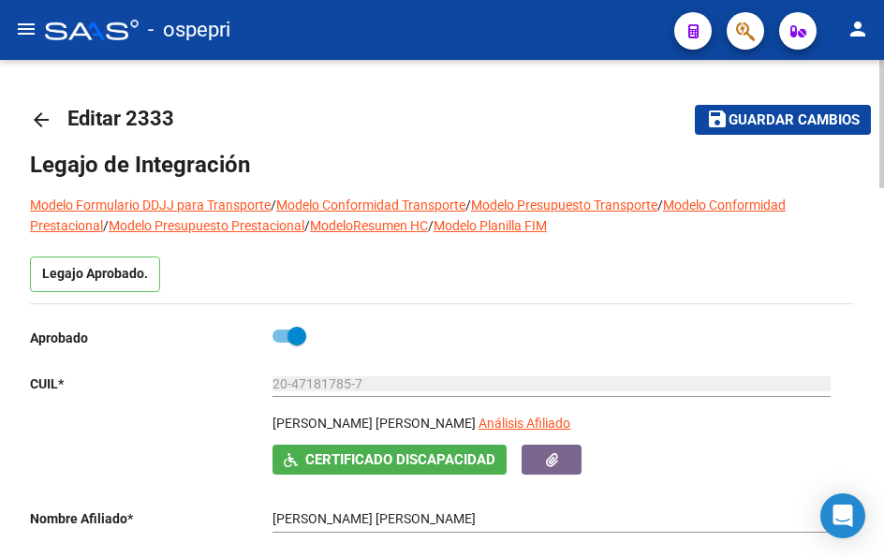
click at [43, 118] on mat-icon "arrow_back" at bounding box center [41, 120] width 22 height 22
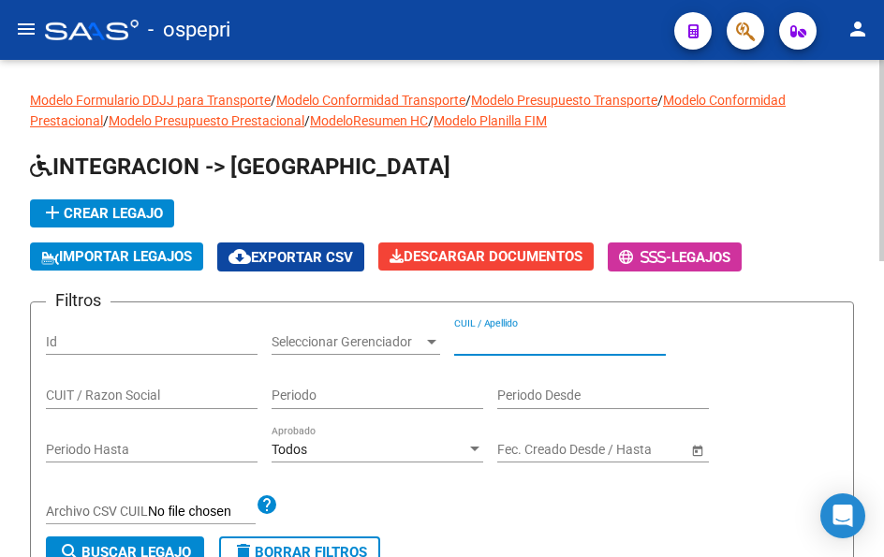
click at [482, 342] on input "CUIL / Apellido" at bounding box center [560, 342] width 212 height 16
paste input "53970909"
type input "53970909"
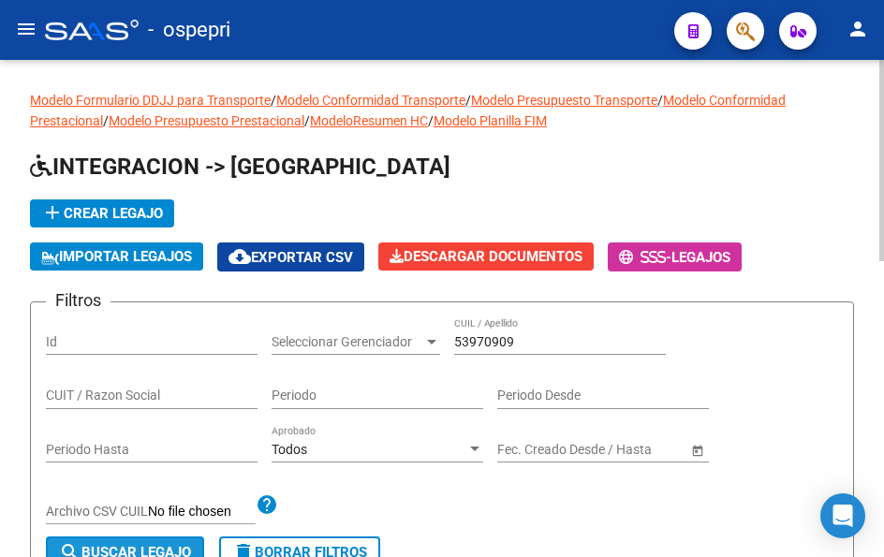
click at [138, 545] on span "search Buscar Legajo" at bounding box center [125, 552] width 132 height 17
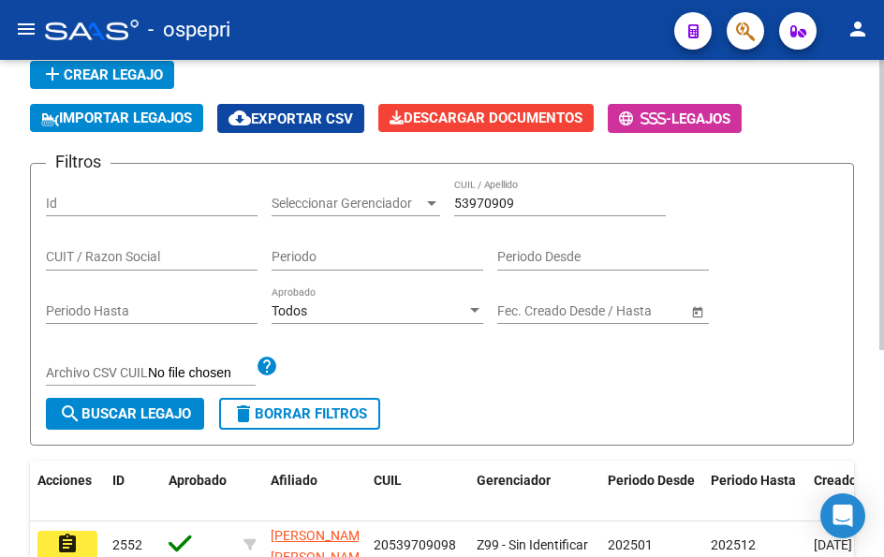
scroll to position [356, 0]
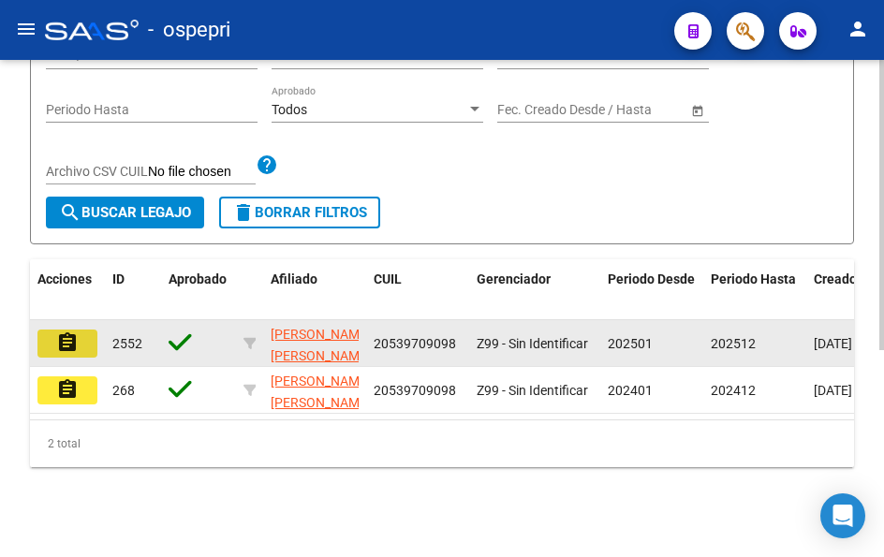
click at [71, 333] on mat-icon "assignment" at bounding box center [67, 342] width 22 height 22
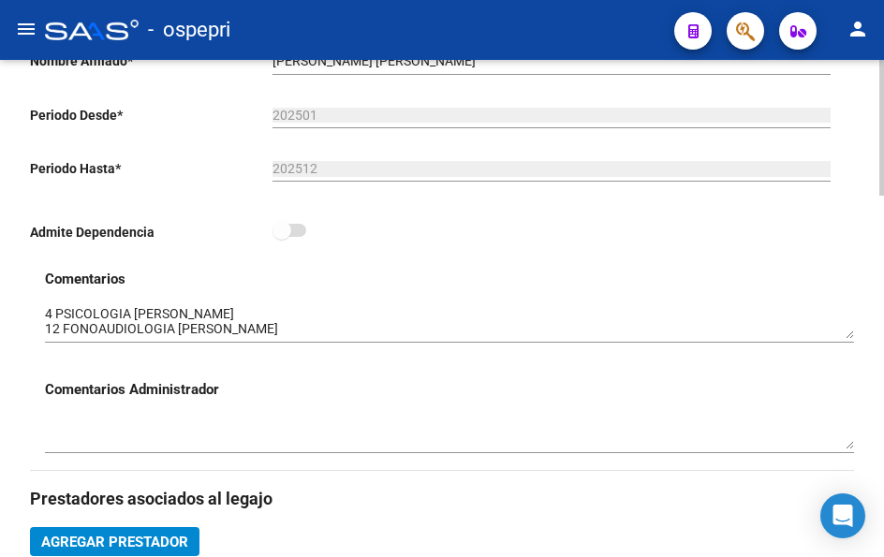
scroll to position [468, 0]
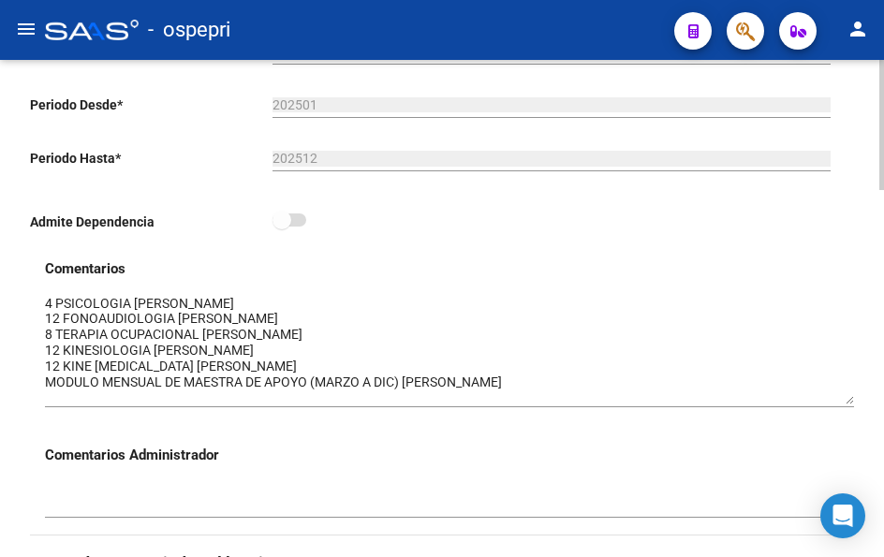
drag, startPoint x: 847, startPoint y: 329, endPoint x: 854, endPoint y: 403, distance: 75.2
click at [854, 403] on div "arrow_back Editar 2552 save Guardar cambios Legajo de Integración Modelo Formul…" at bounding box center [442, 539] width 884 height 1894
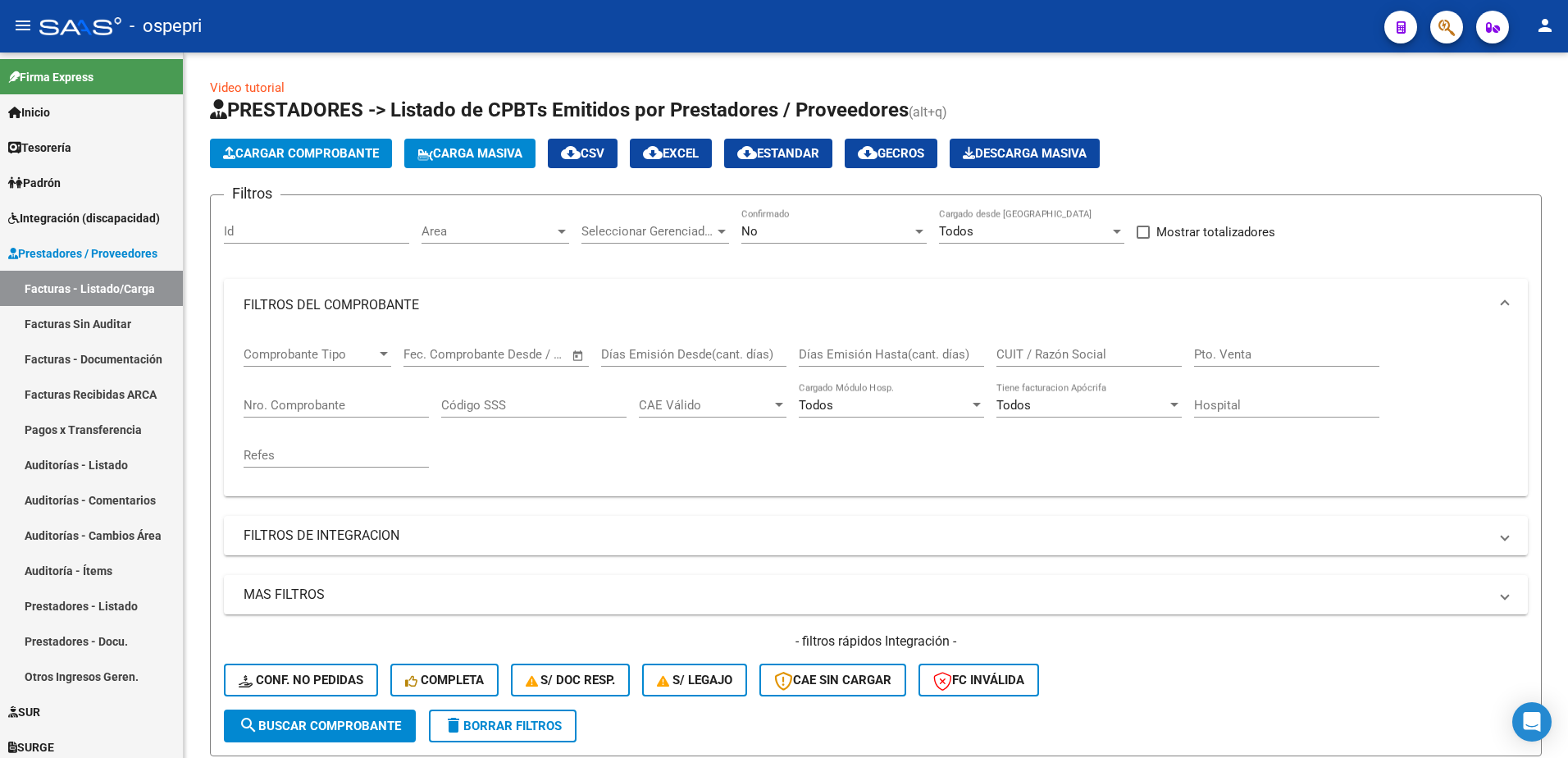
scroll to position [224, 0]
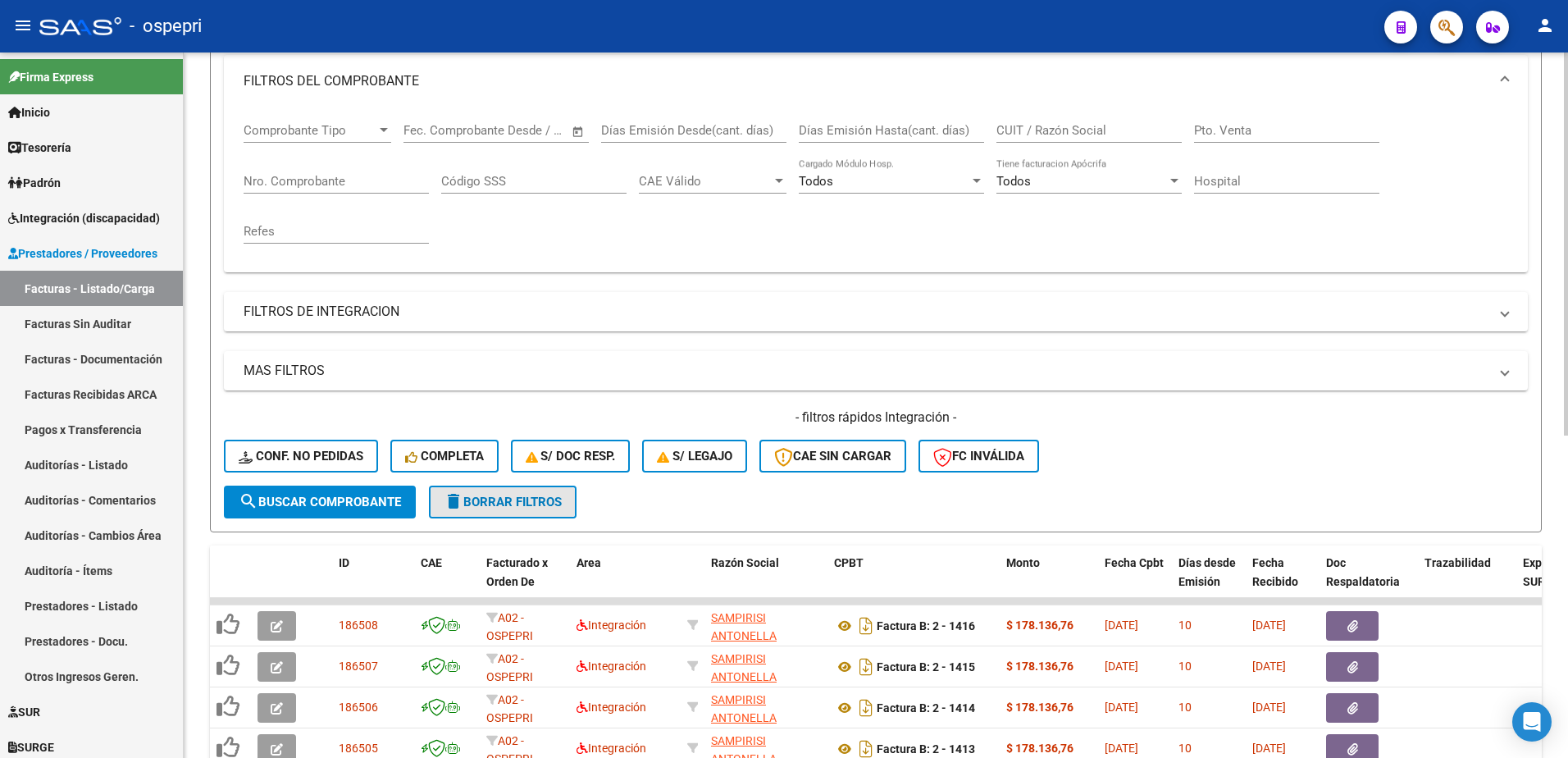
click at [522, 508] on span "delete Borrar Filtros" at bounding box center [502, 502] width 118 height 15
click at [932, 23] on div "- ospepri" at bounding box center [705, 25] width 1331 height 36
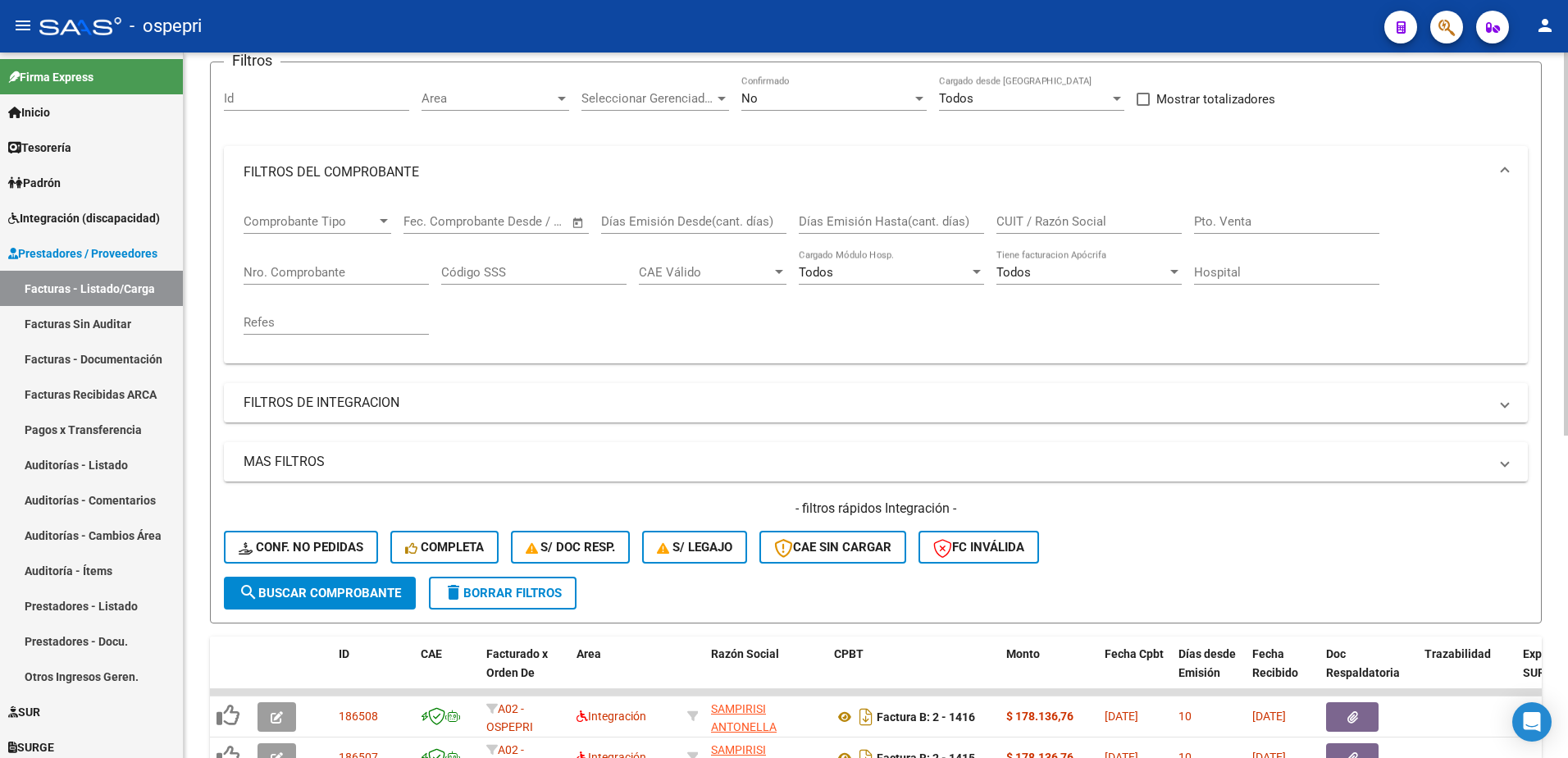
scroll to position [0, 0]
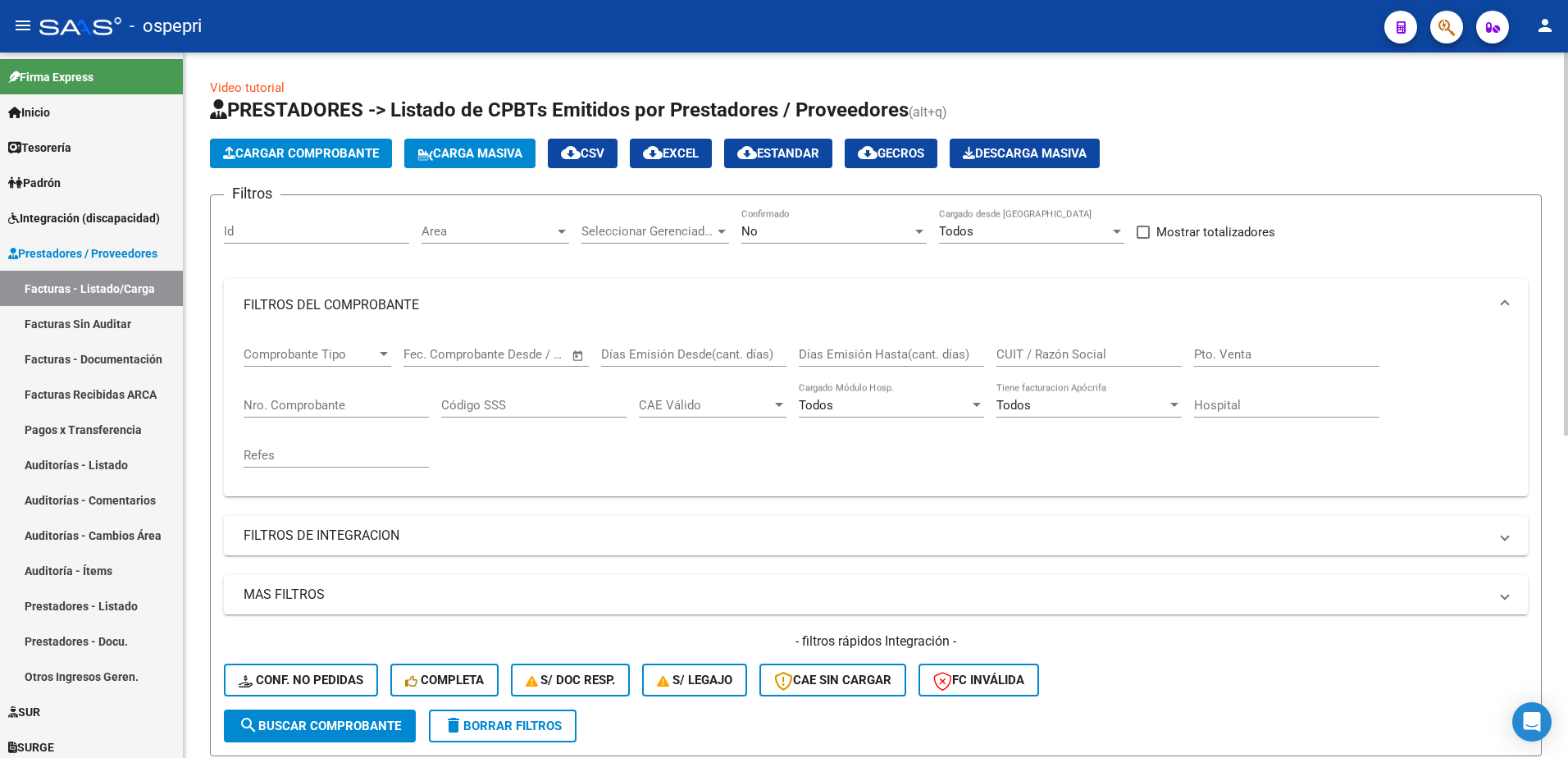
click at [1060, 358] on input "CUIT / Razón Social" at bounding box center [1089, 354] width 186 height 15
paste input "27355961791"
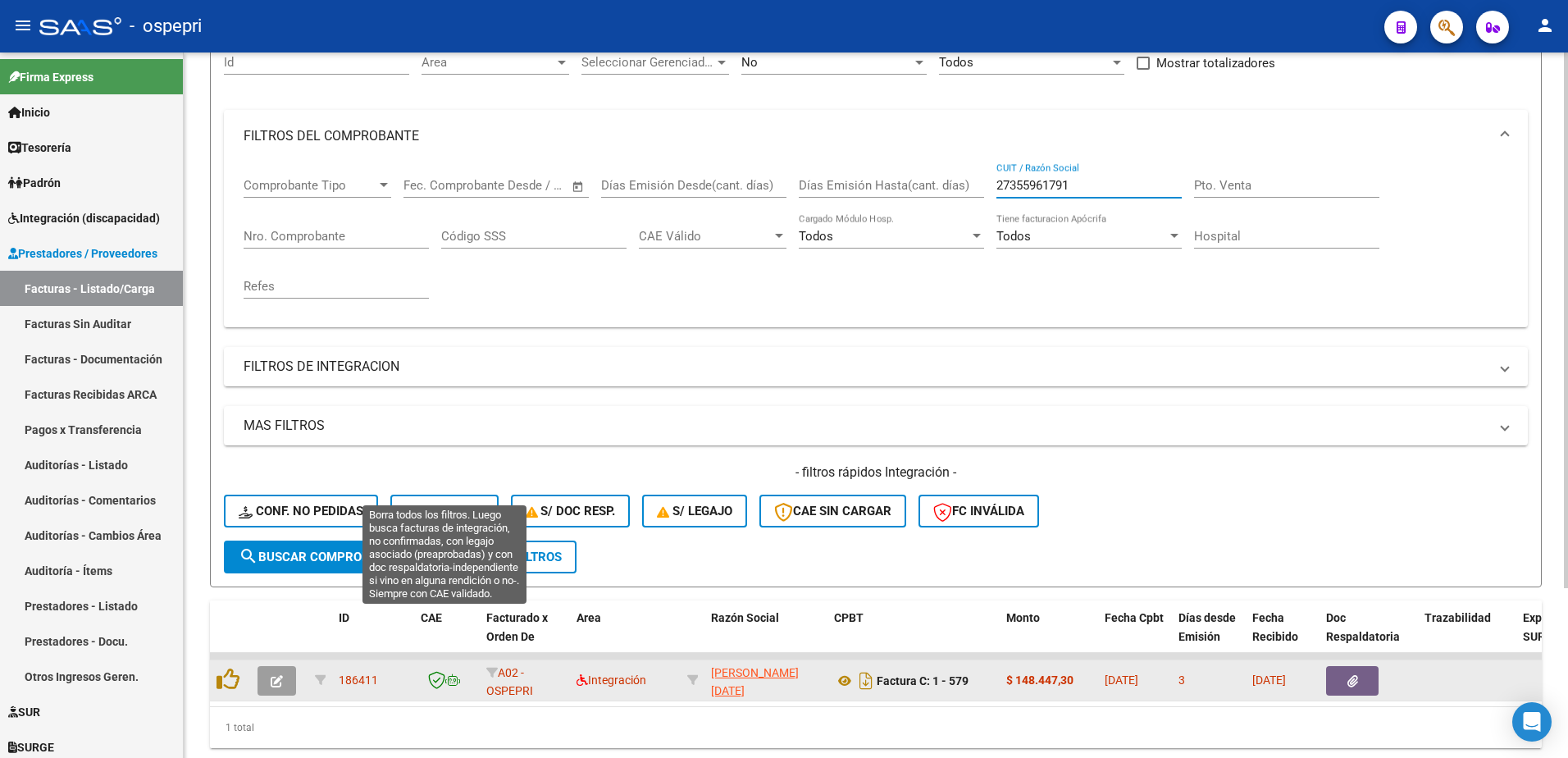
scroll to position [224, 0]
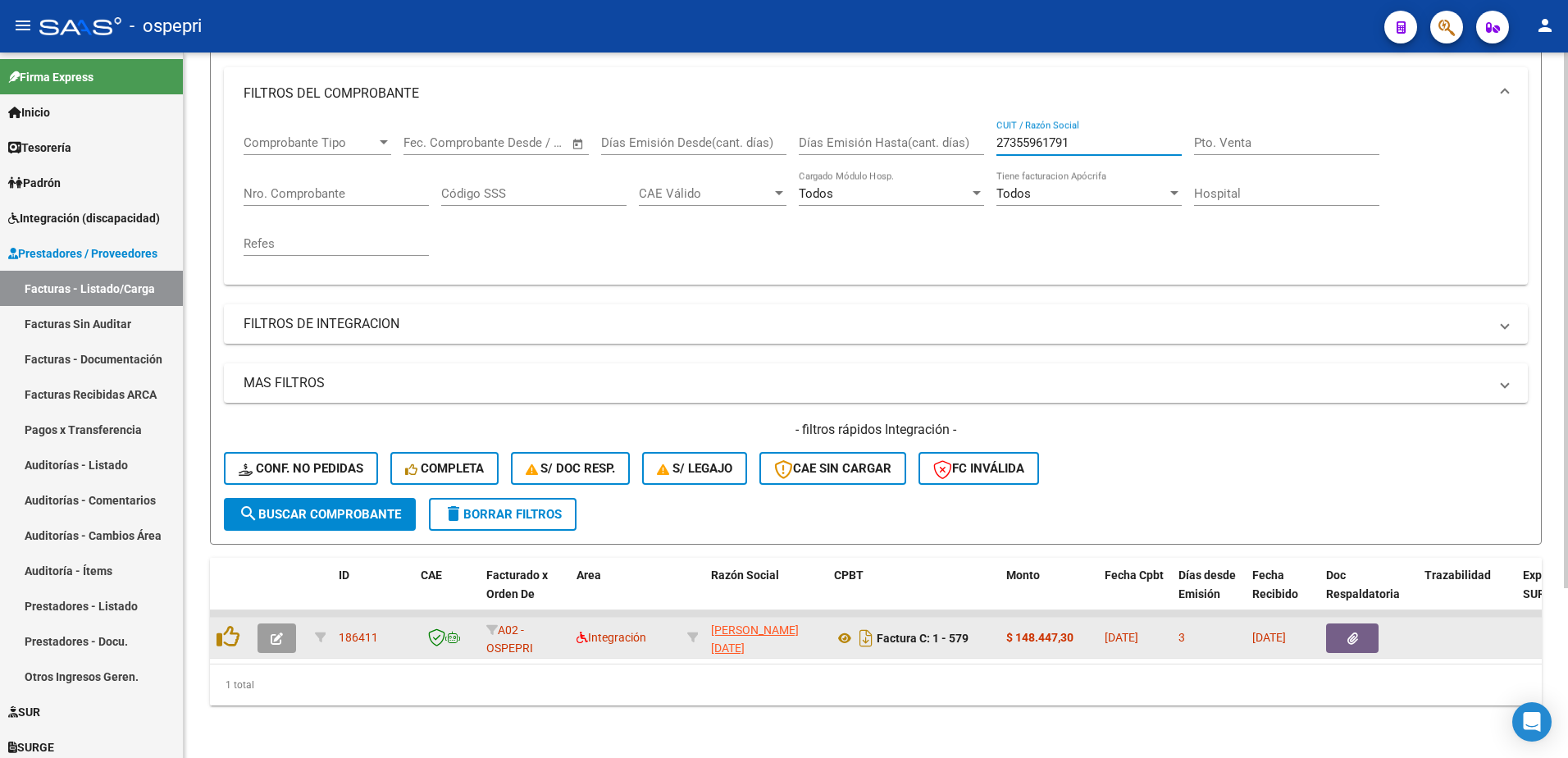
type input "27355961791"
click at [272, 633] on icon "button" at bounding box center [277, 639] width 12 height 12
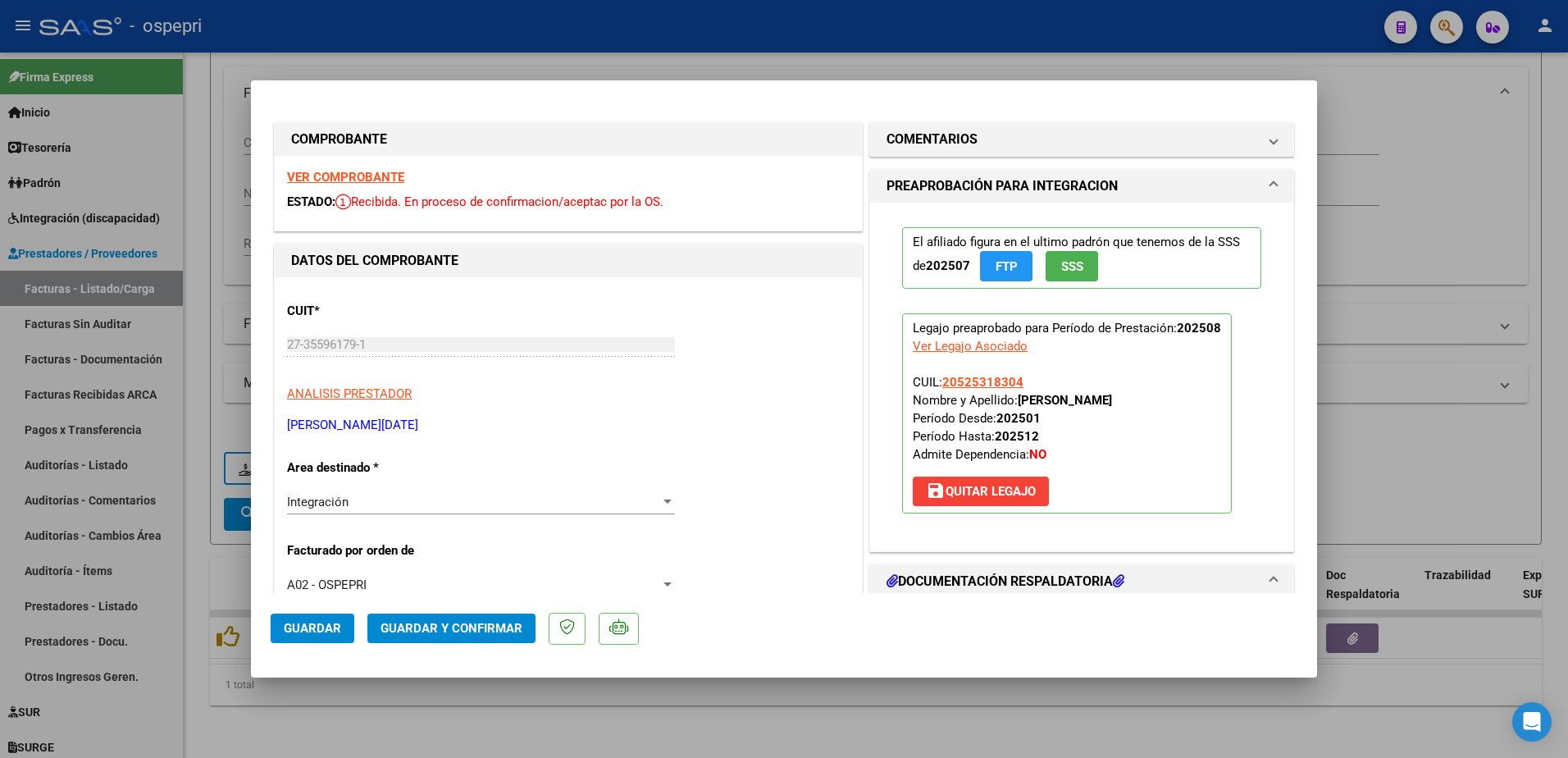
click at [354, 178] on strong "VER COMPROBANTE" at bounding box center [346, 177] width 117 height 15
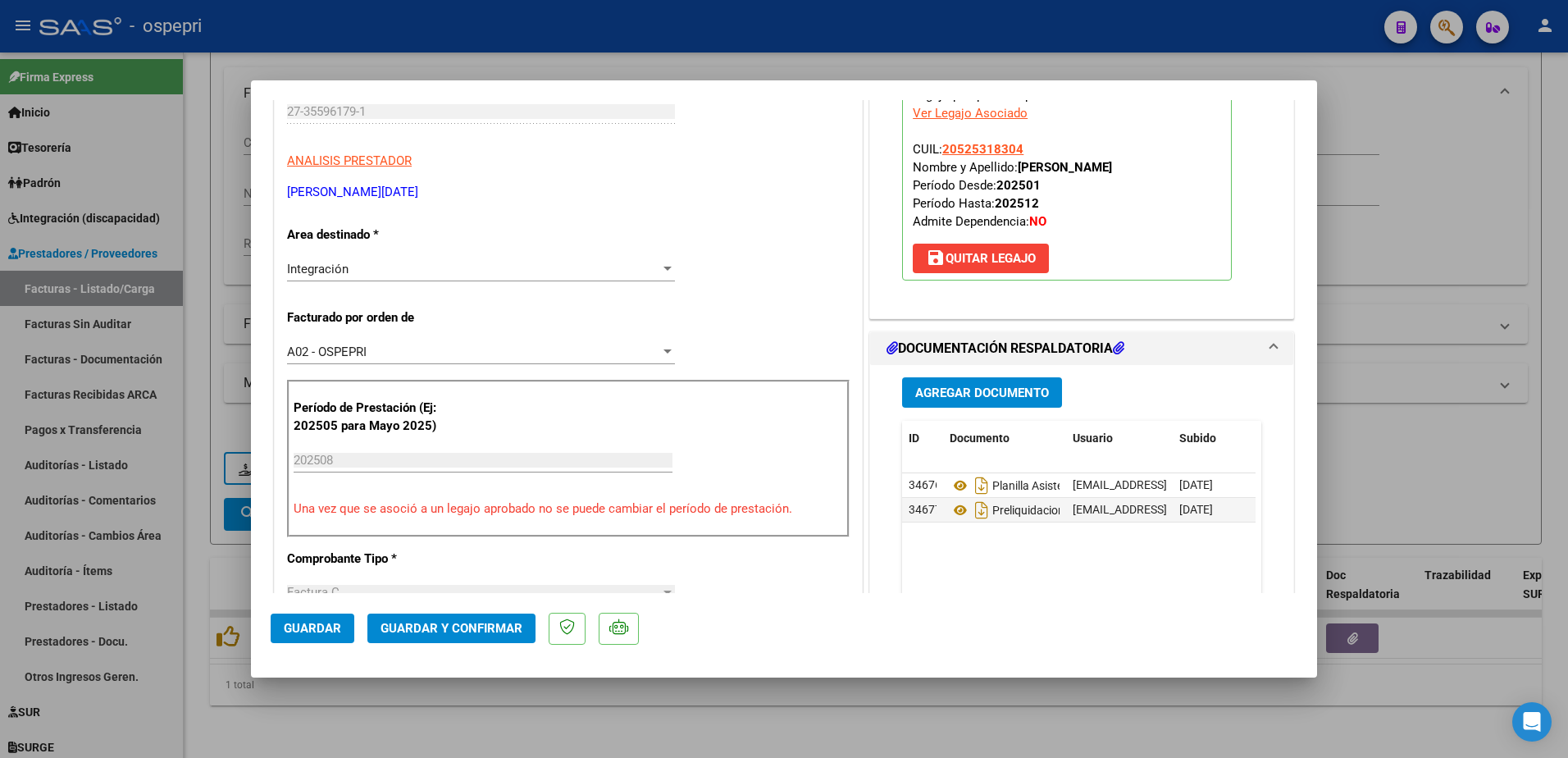
scroll to position [246, 0]
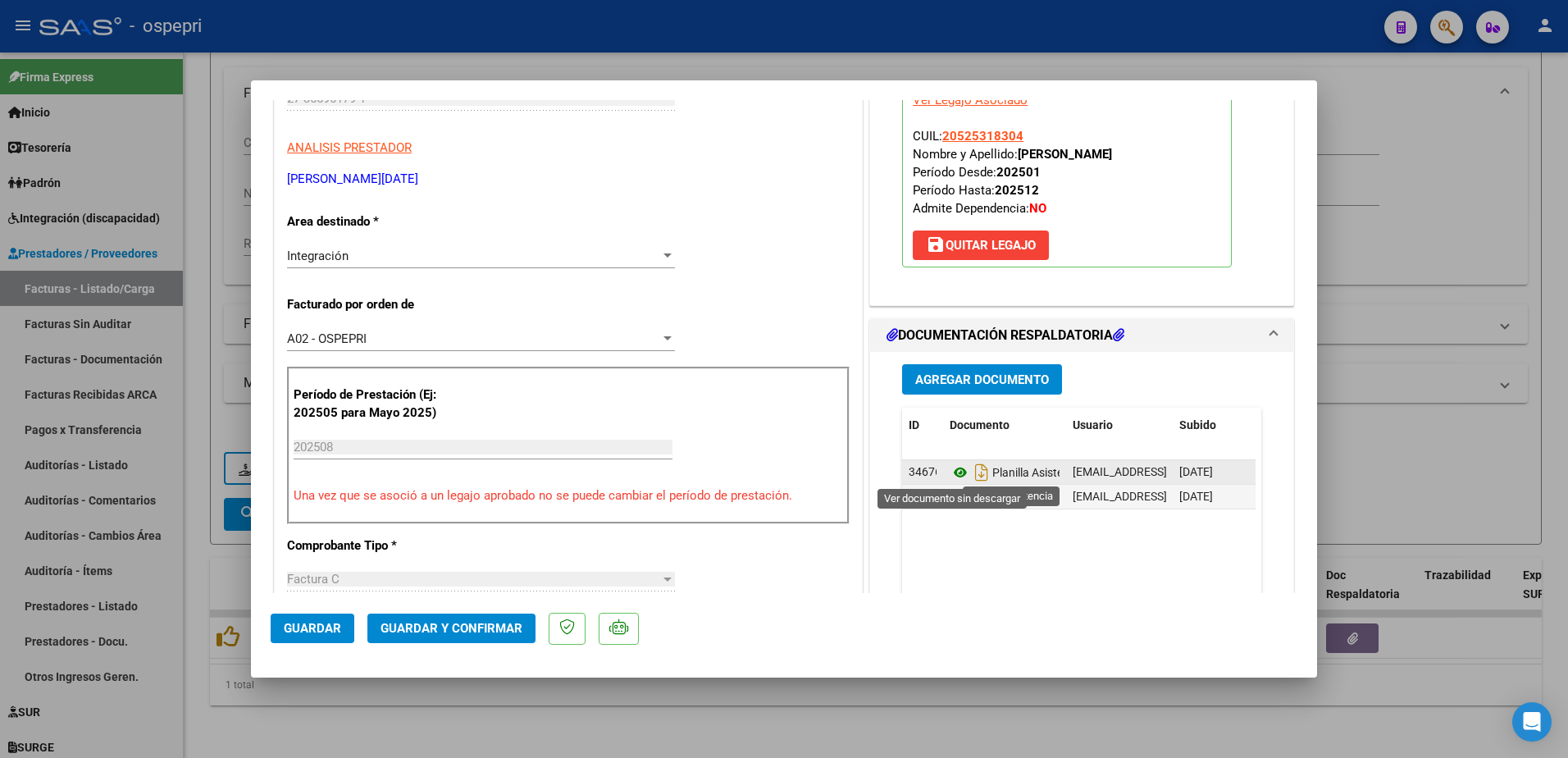
click at [953, 479] on icon at bounding box center [960, 472] width 21 height 19
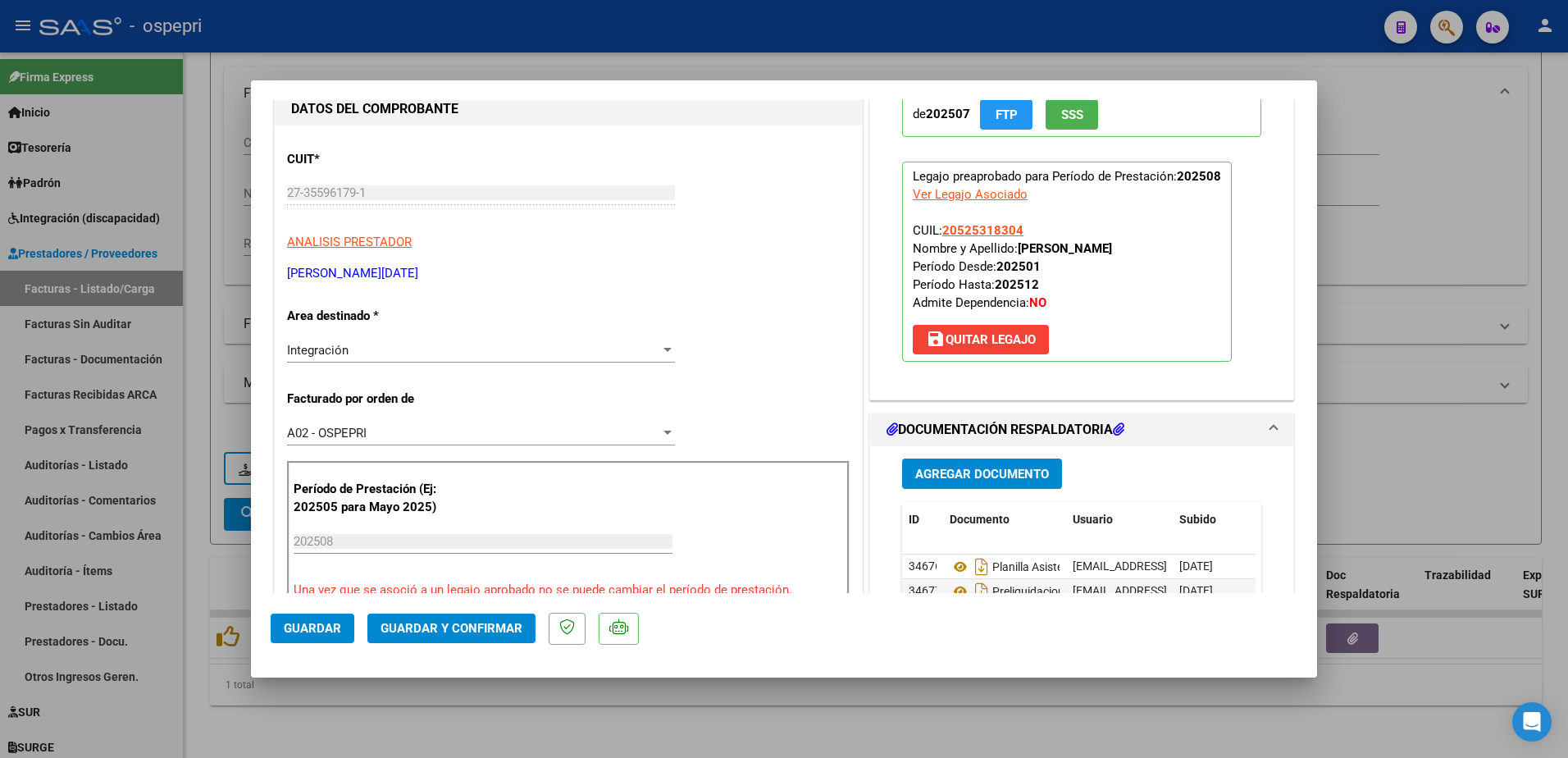
scroll to position [0, 0]
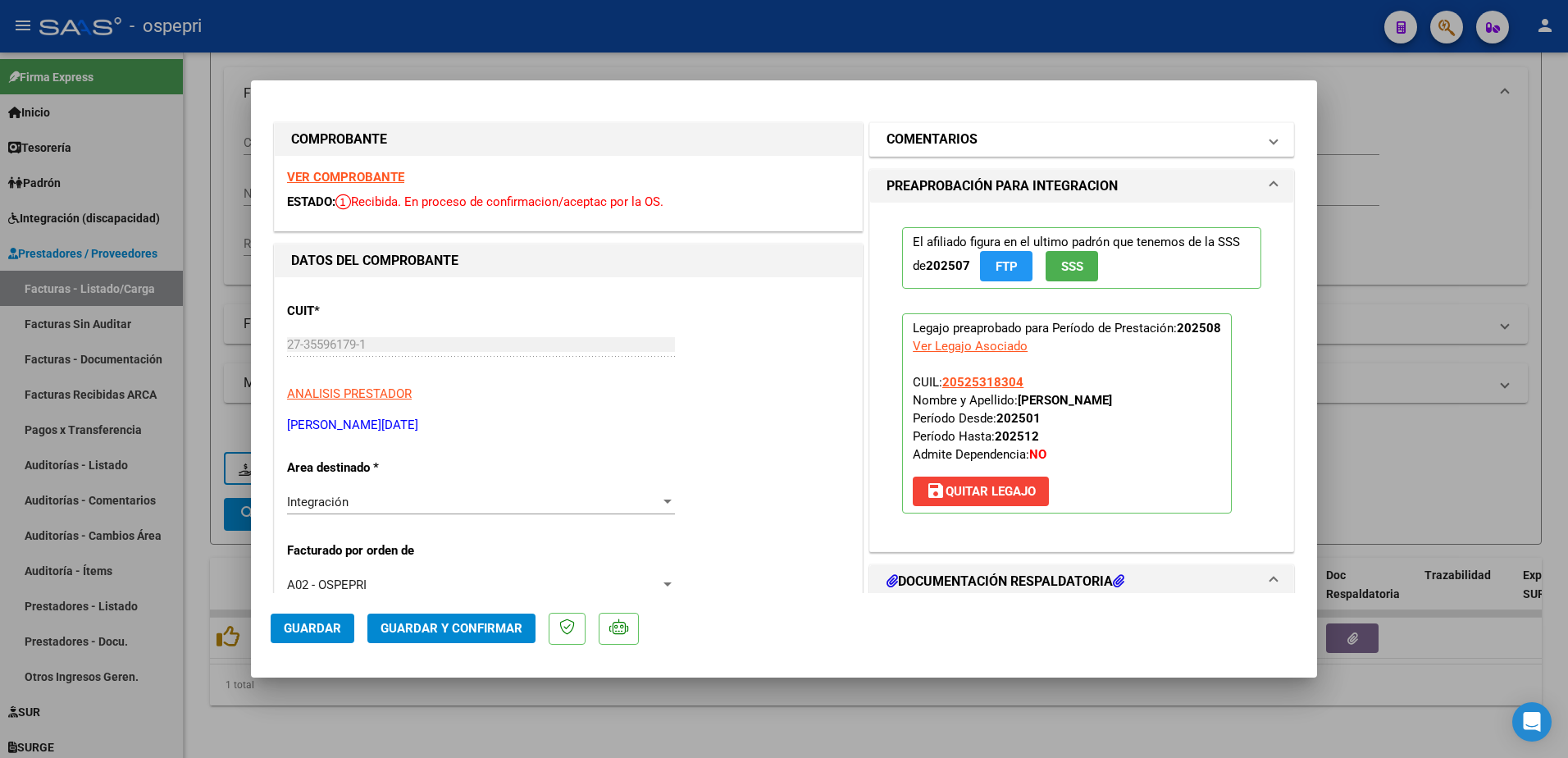
click at [1254, 139] on span "COMENTARIOS" at bounding box center [1078, 139] width 384 height 19
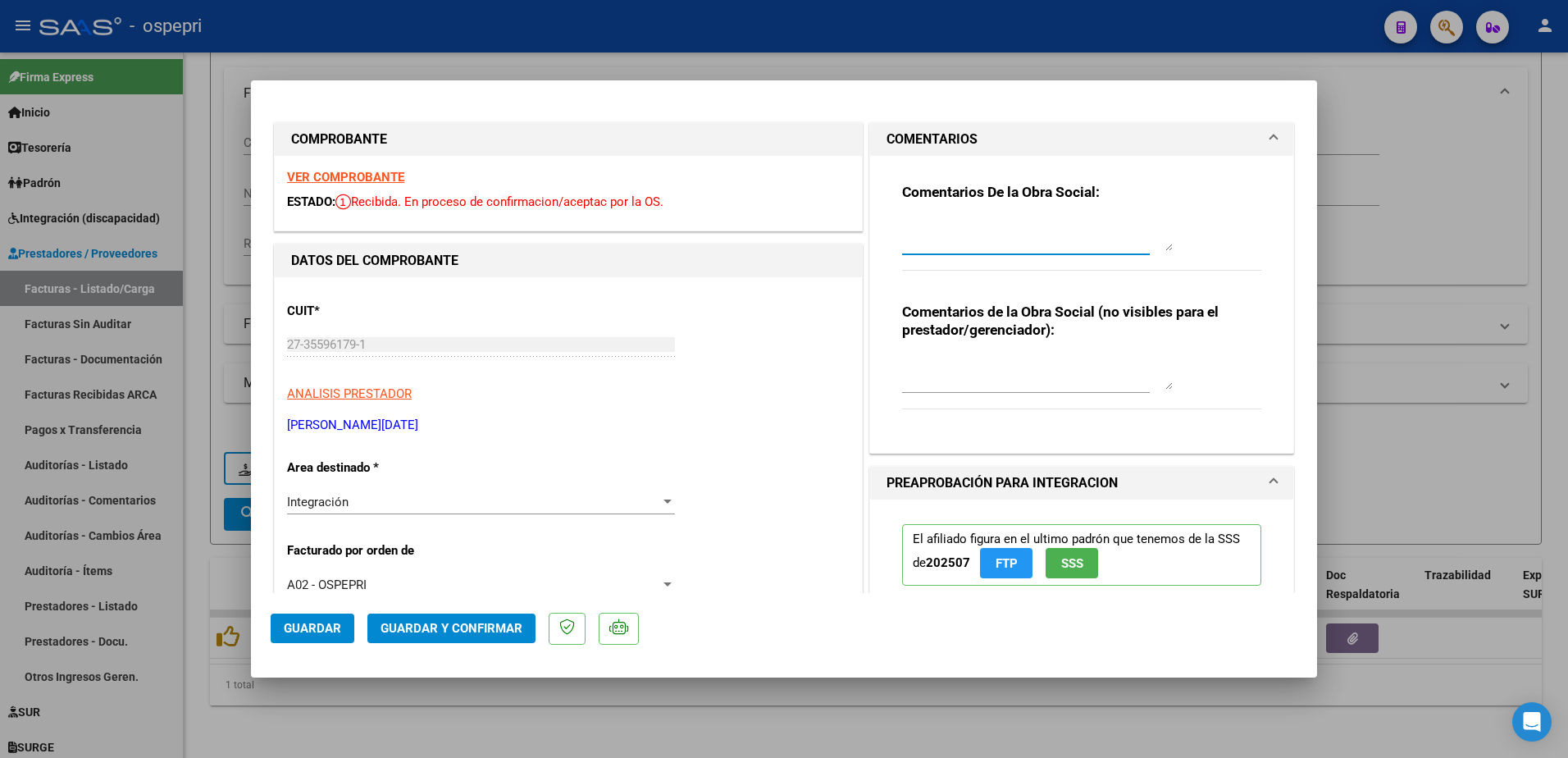
click at [919, 242] on textarea at bounding box center [1037, 234] width 271 height 32
click at [993, 241] on textarea "Estimada buen dìa: SE RECHAZA PLANILLA DE ASISTENCIA esta NO cumple con los req…" at bounding box center [1037, 234] width 271 height 32
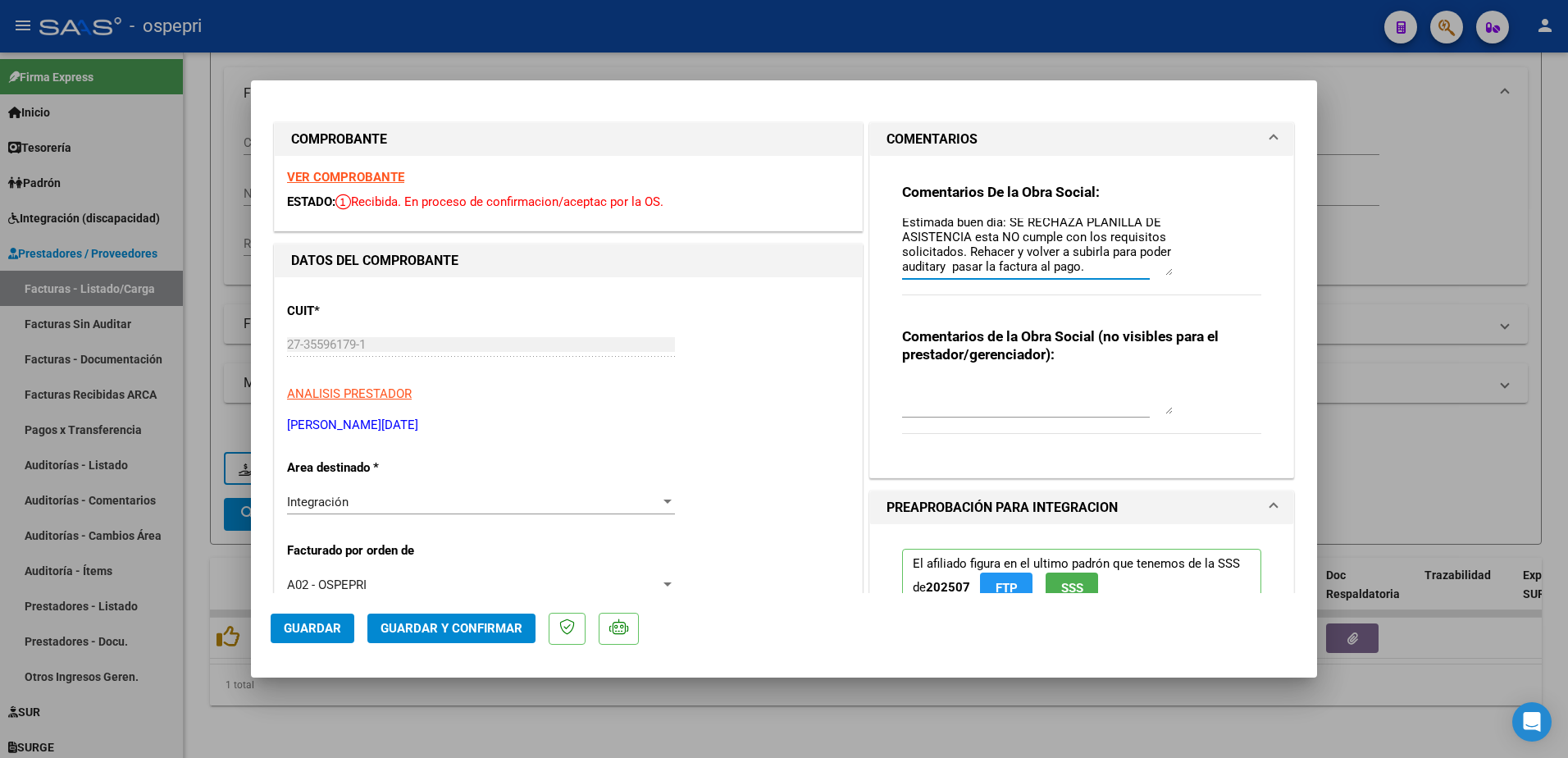
scroll to position [0, 0]
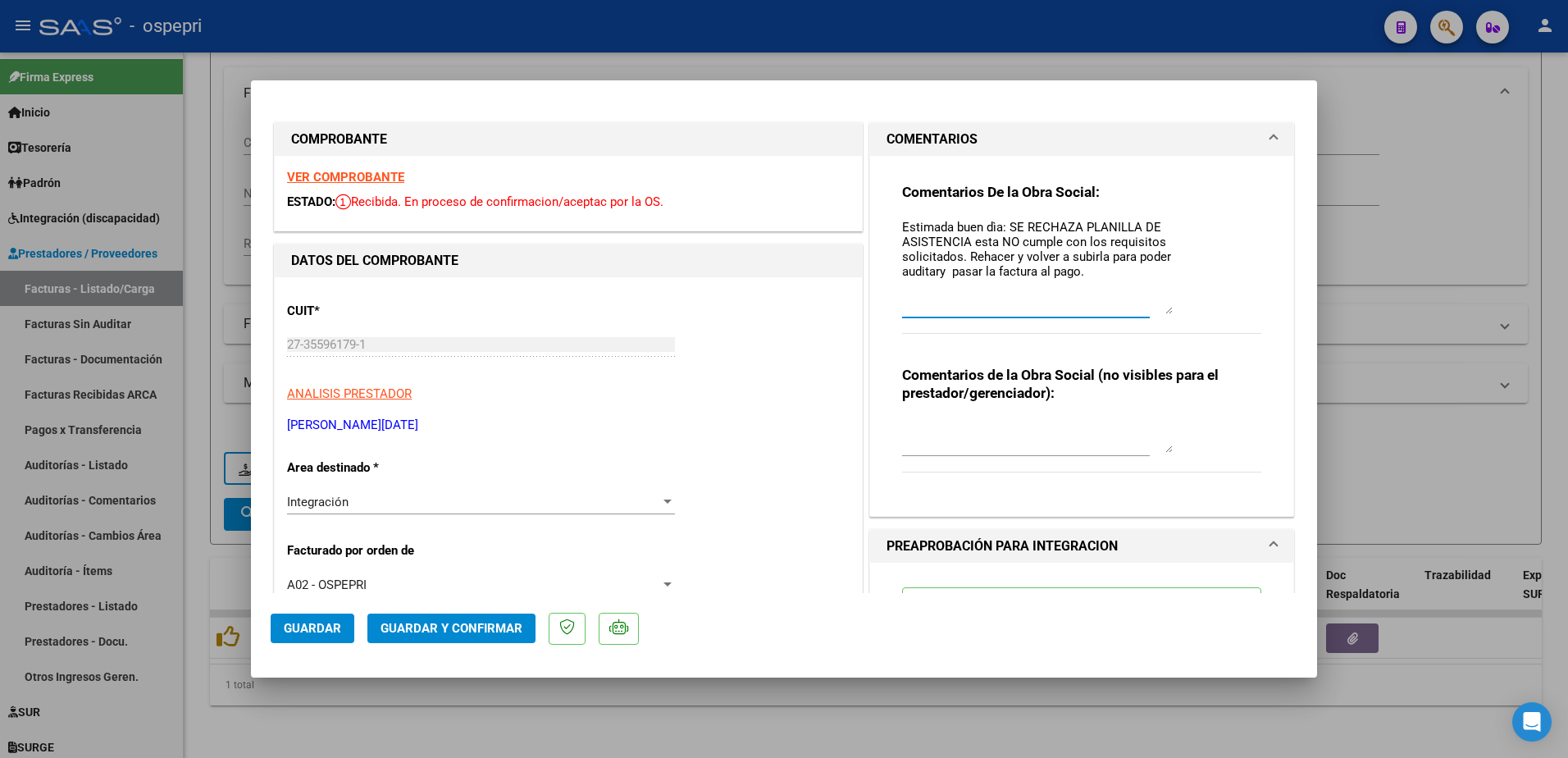
drag, startPoint x: 1161, startPoint y: 249, endPoint x: 1158, endPoint y: 312, distance: 63.1
click at [1158, 312] on textarea "Estimada buen dìa: SE RECHAZA PLANILLA DE ASISTENCIA esta NO cumple con los req…" at bounding box center [1037, 266] width 271 height 96
click at [936, 271] on textarea "Estimada buen dìa: SE RECHAZA PLANILLA DE ASISTENCIA esta NO cumple con los req…" at bounding box center [1037, 266] width 271 height 96
click at [1084, 273] on textarea "Estimada buen dìa: SE RECHAZA PLANILLA DE ASISTENCIA esta NO cumple con los req…" at bounding box center [1037, 266] width 271 height 96
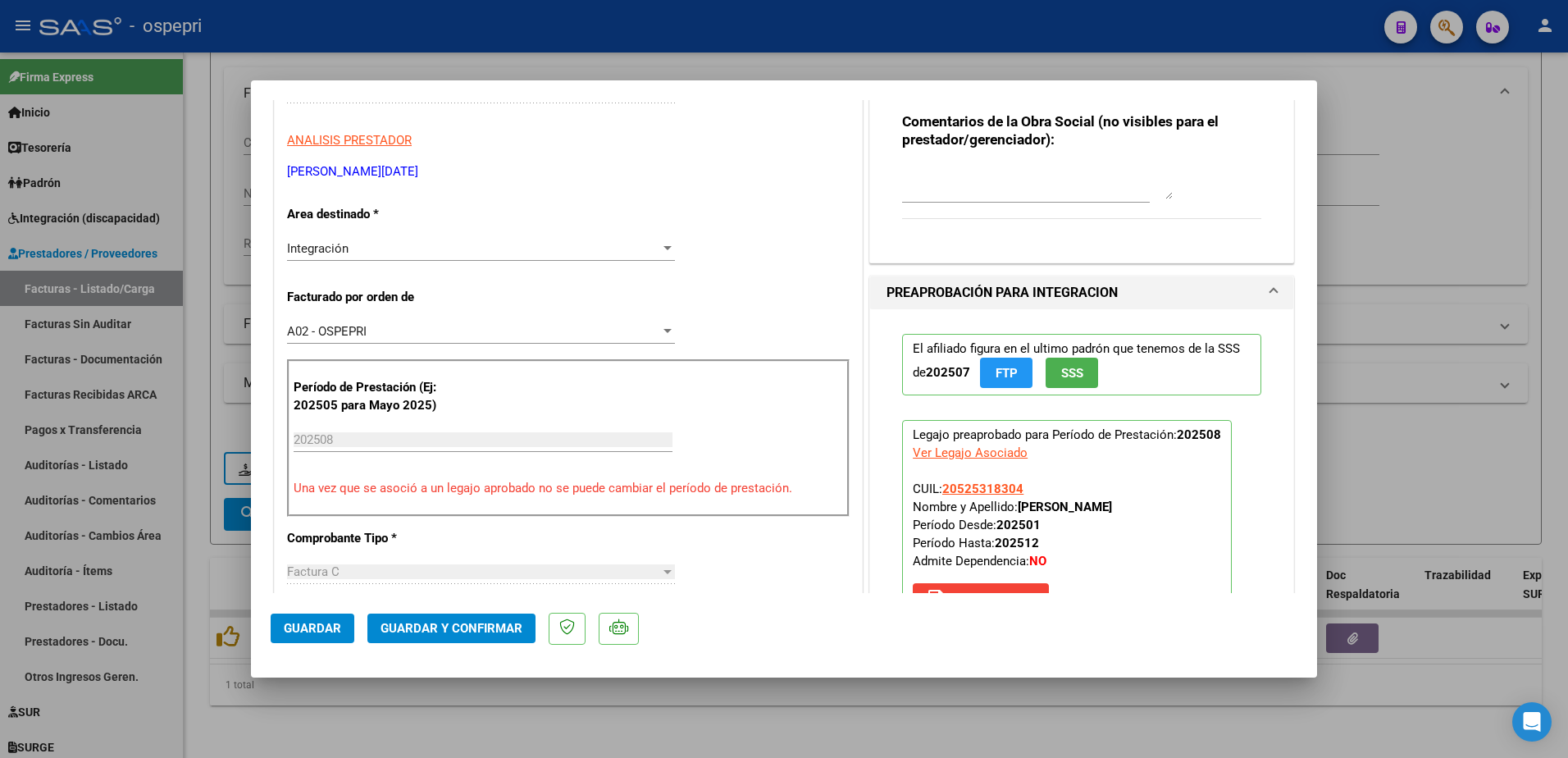
scroll to position [328, 0]
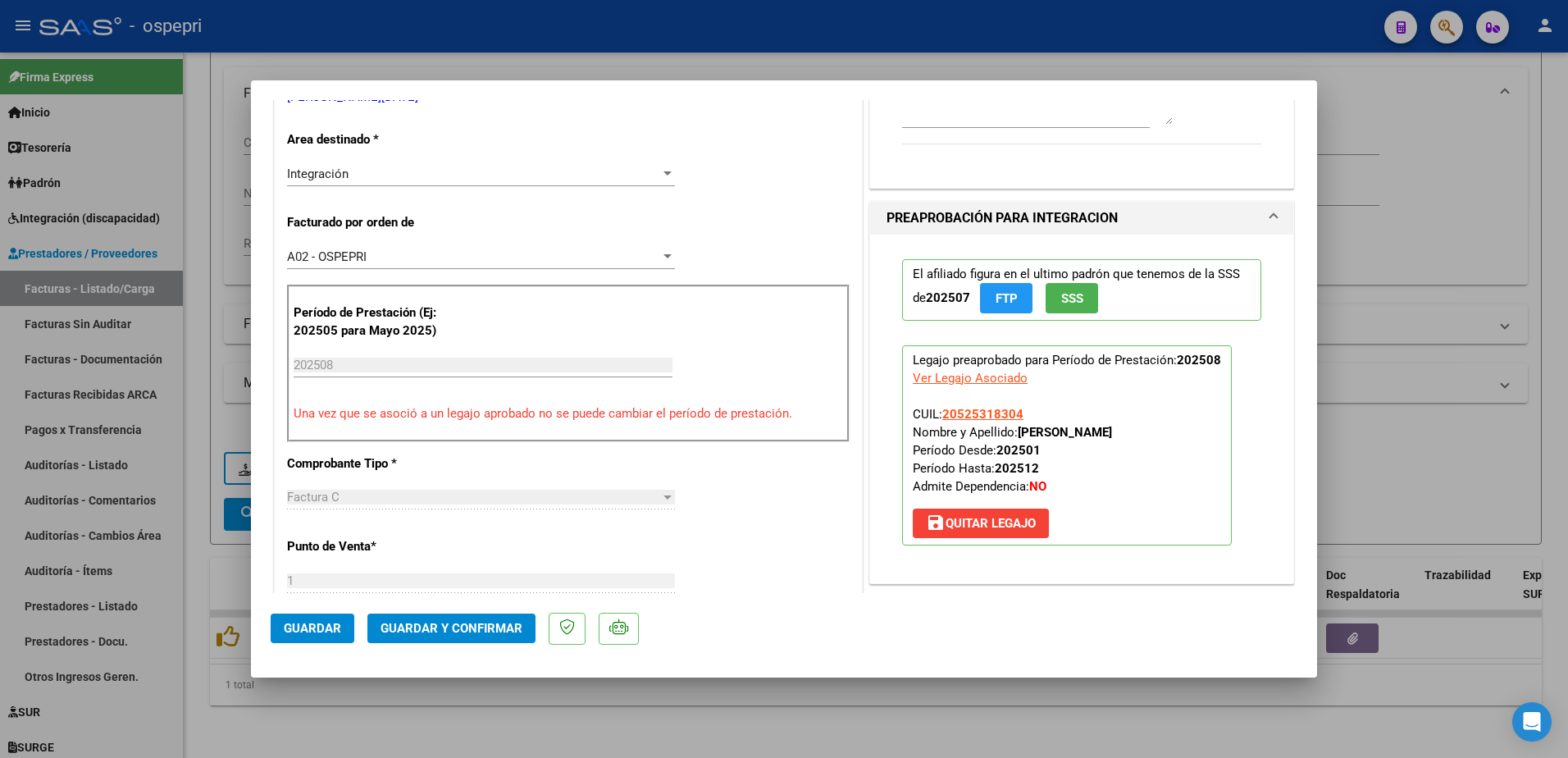
type textarea "Estimada buen dìa: SE RECHAZA PLANILLA DE ASISTENCIA esta NO cumple con los req…"
click at [982, 519] on span "save [PERSON_NAME]" at bounding box center [980, 523] width 109 height 15
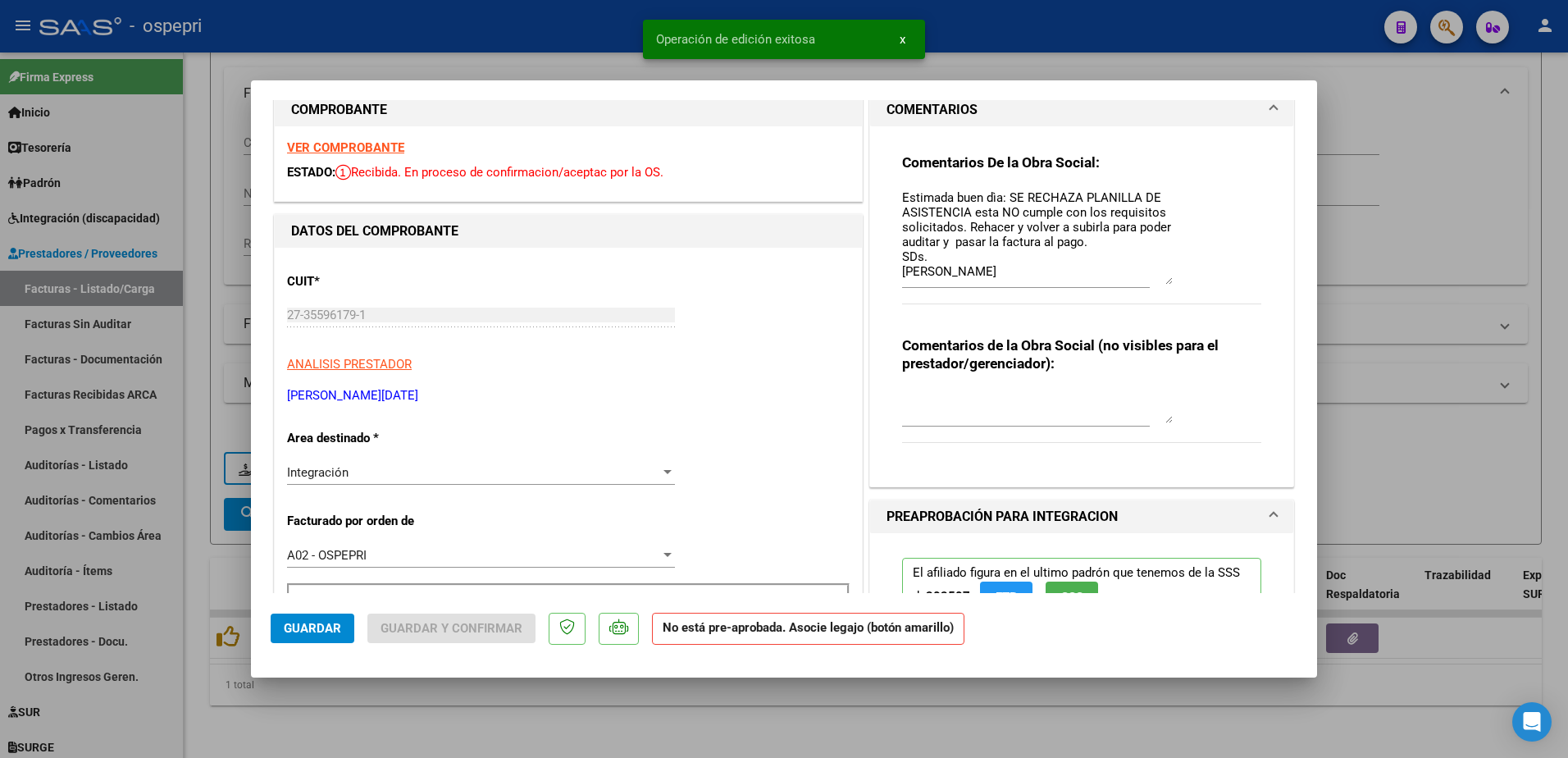
scroll to position [0, 0]
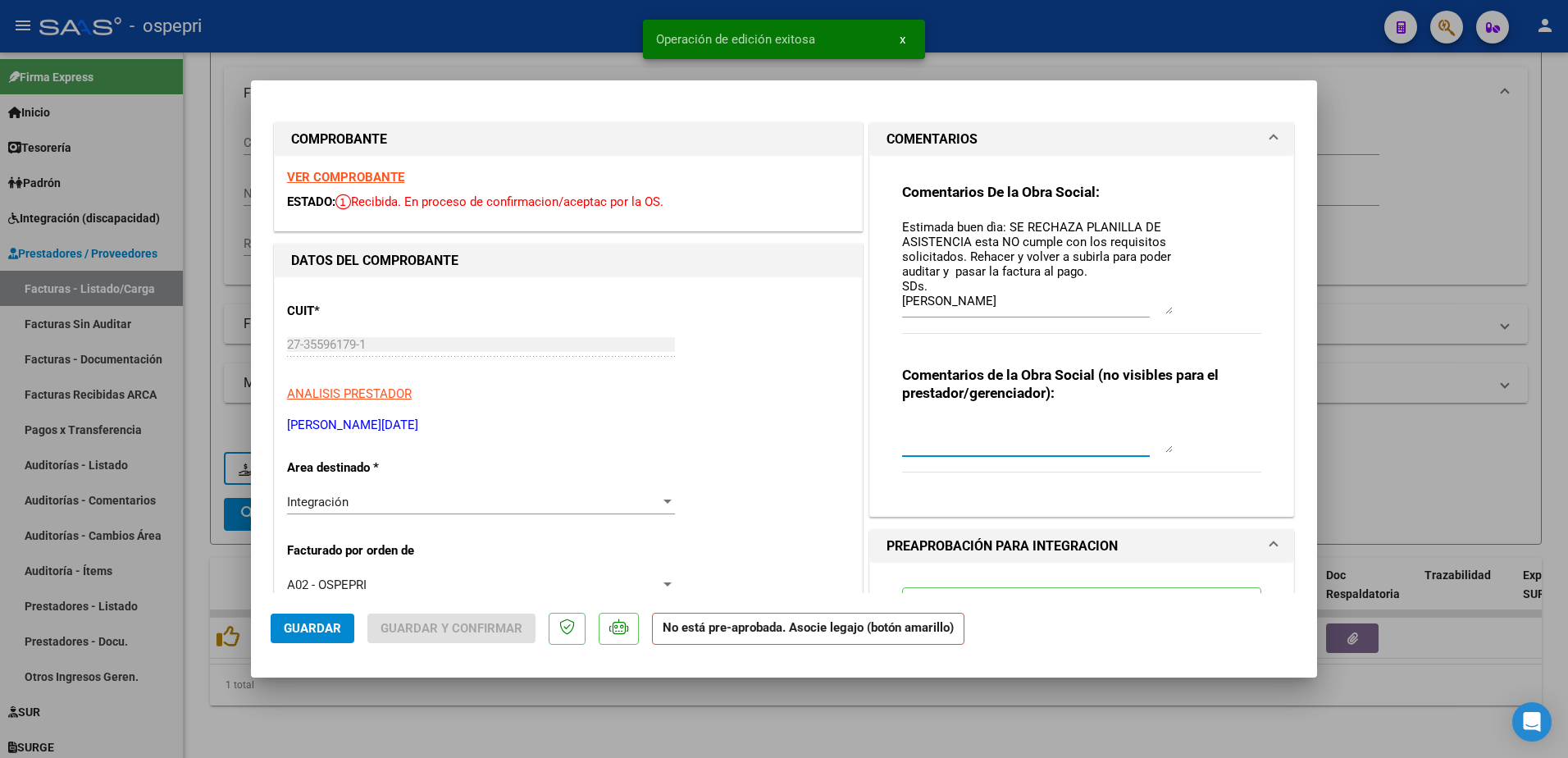
click at [944, 441] on textarea at bounding box center [1037, 436] width 271 height 32
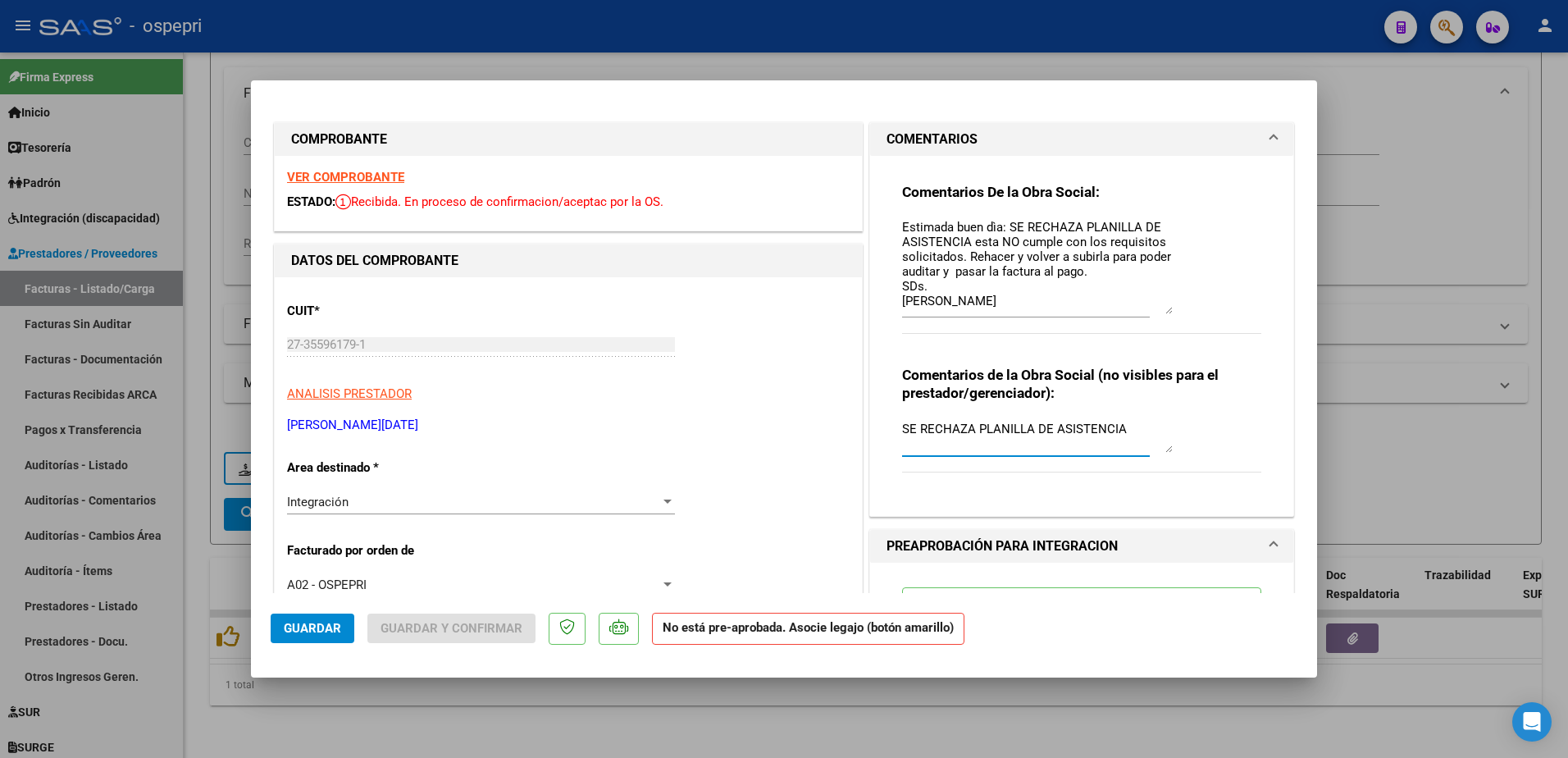
type textarea "SE RECHAZA PLANILLA DE ASISTENCIA"
click at [326, 629] on span "Guardar" at bounding box center [313, 628] width 58 height 15
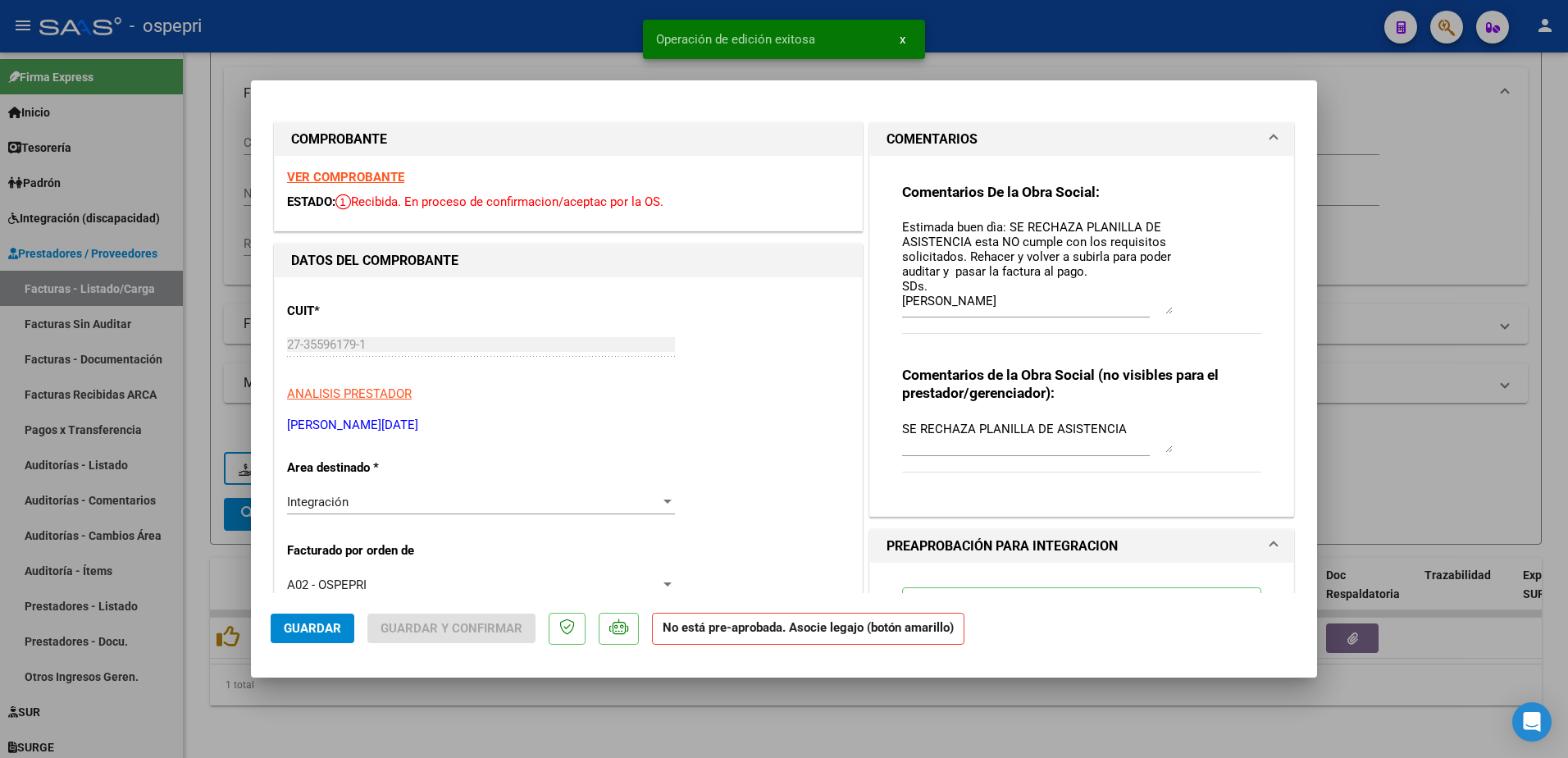
type input "$ 0,00"
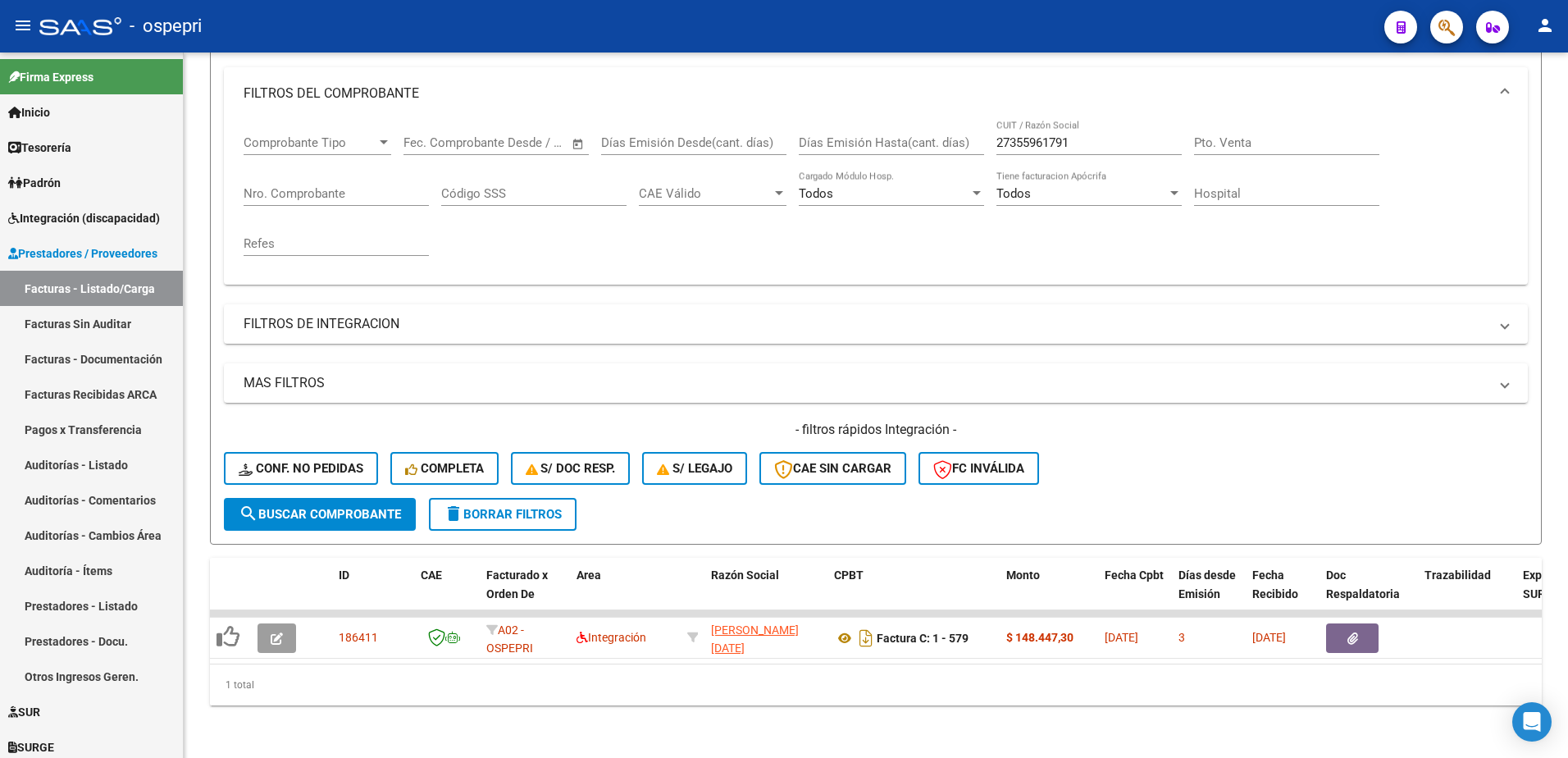
click at [1056, 17] on div "- ospepri" at bounding box center [705, 25] width 1331 height 36
click at [1075, 136] on input "27355961791" at bounding box center [1089, 142] width 186 height 15
paste input "6987752"
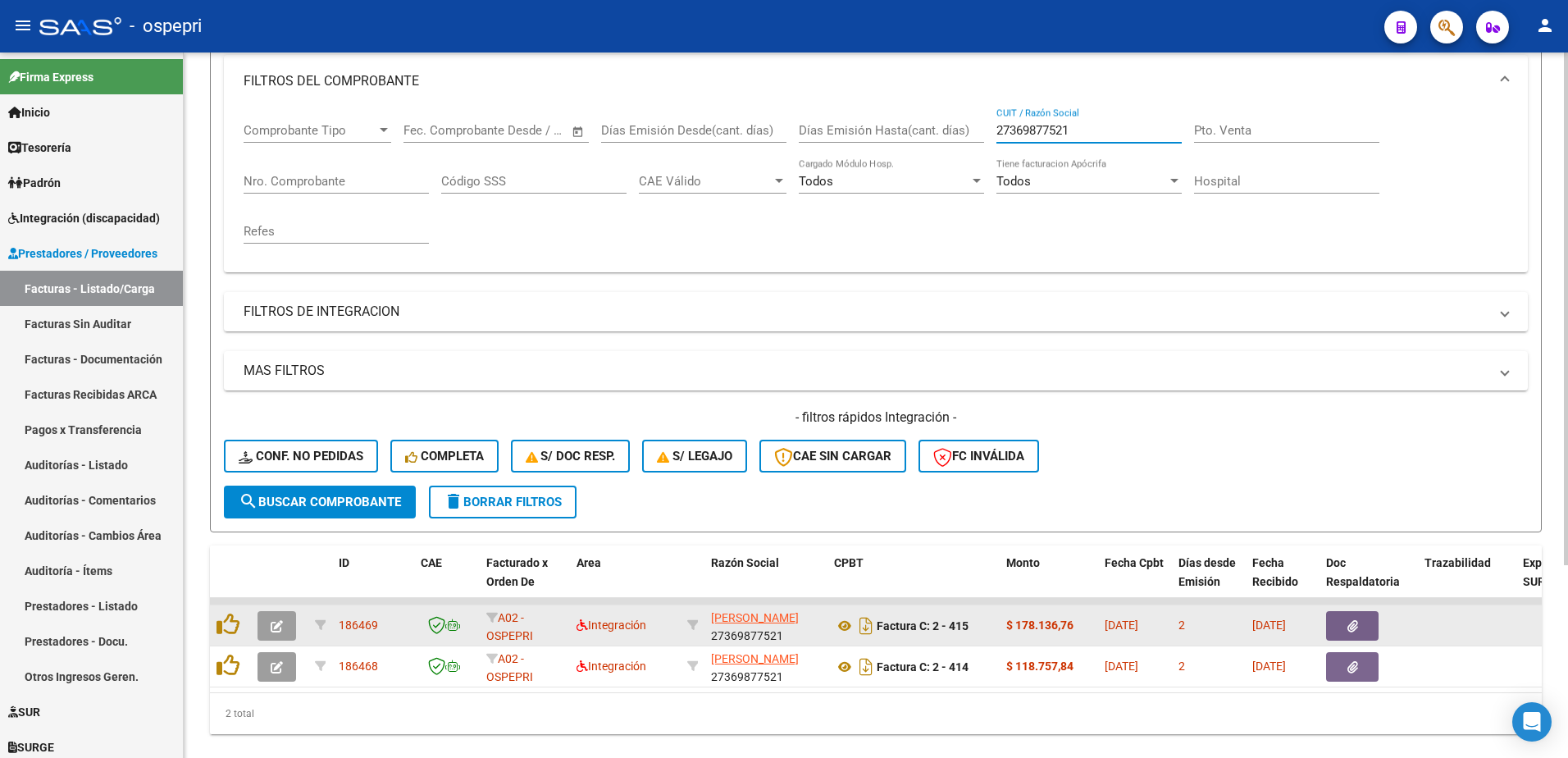
type input "27369877521"
click at [276, 632] on icon "button" at bounding box center [277, 627] width 12 height 12
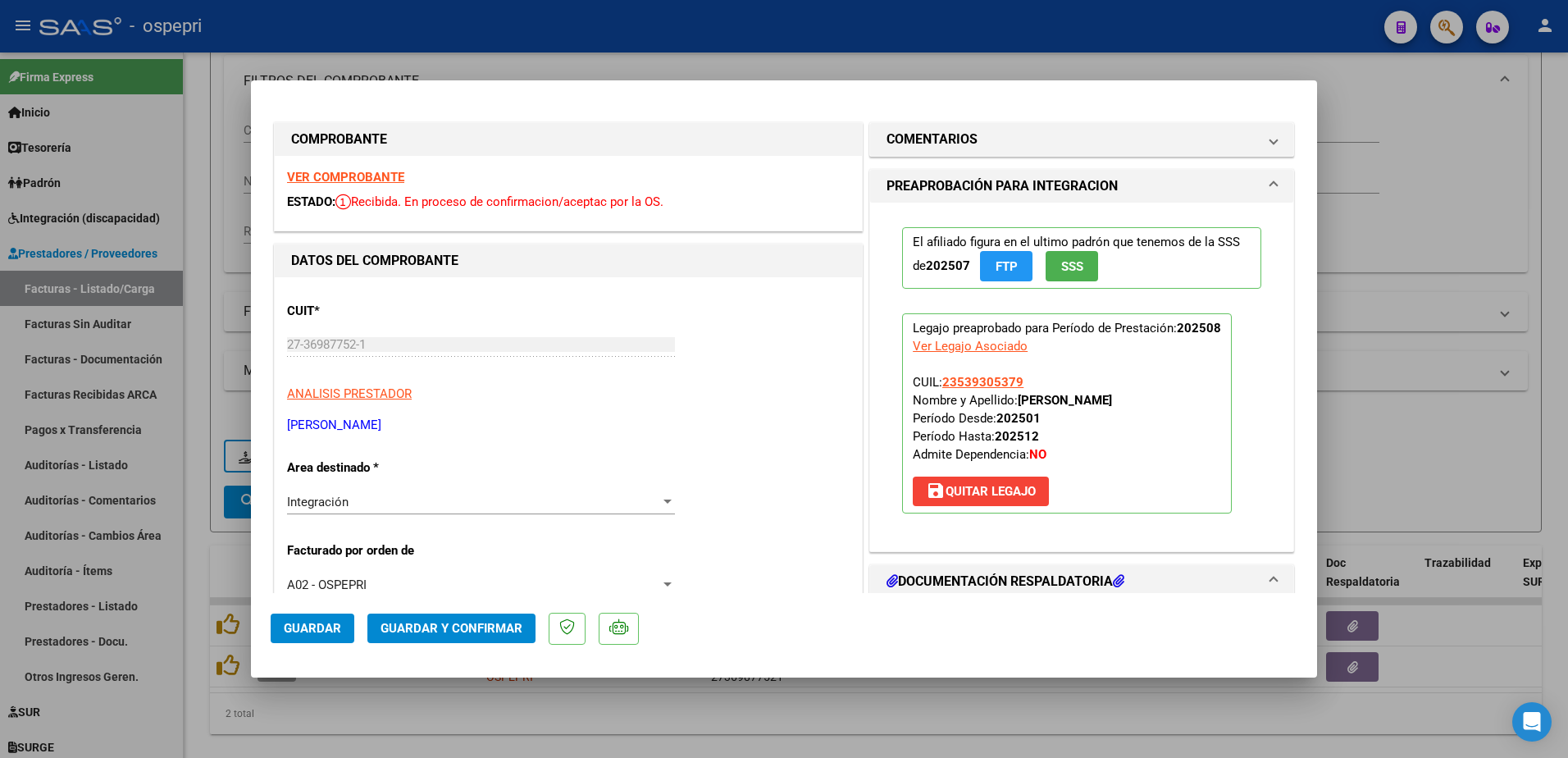
click at [353, 176] on strong "VER COMPROBANTE" at bounding box center [346, 177] width 117 height 15
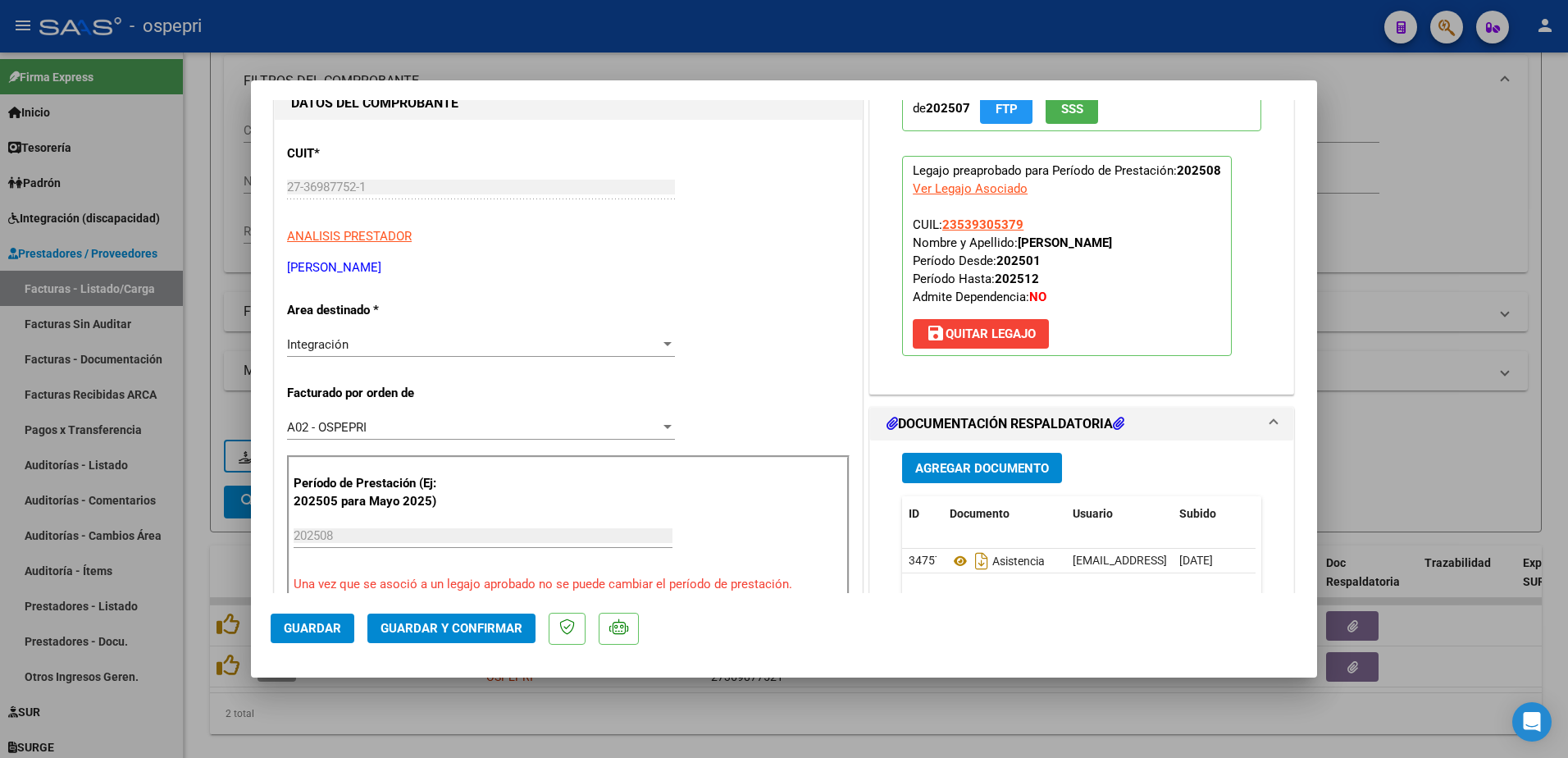
scroll to position [164, 0]
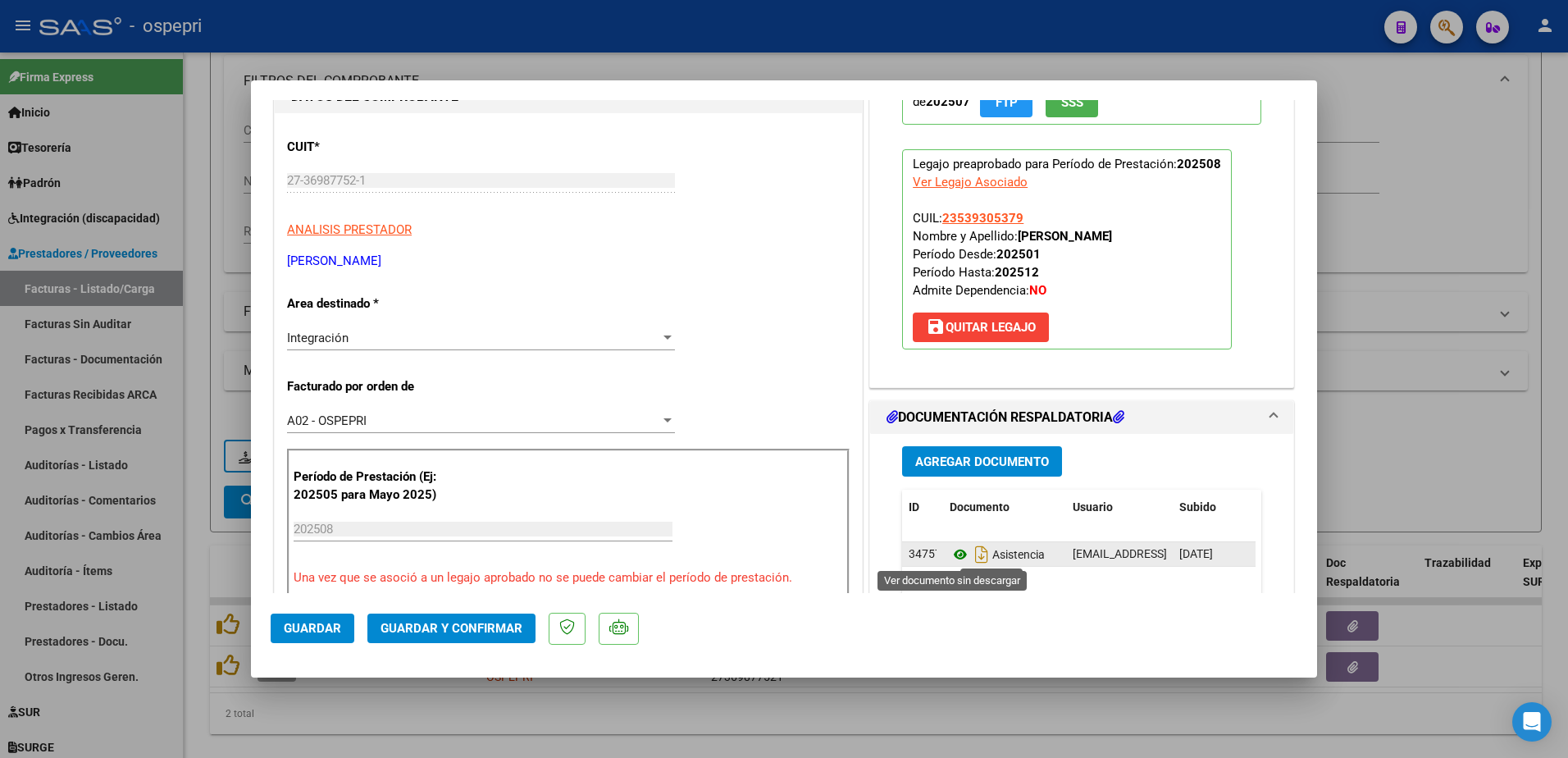
click at [954, 557] on icon at bounding box center [960, 555] width 21 height 19
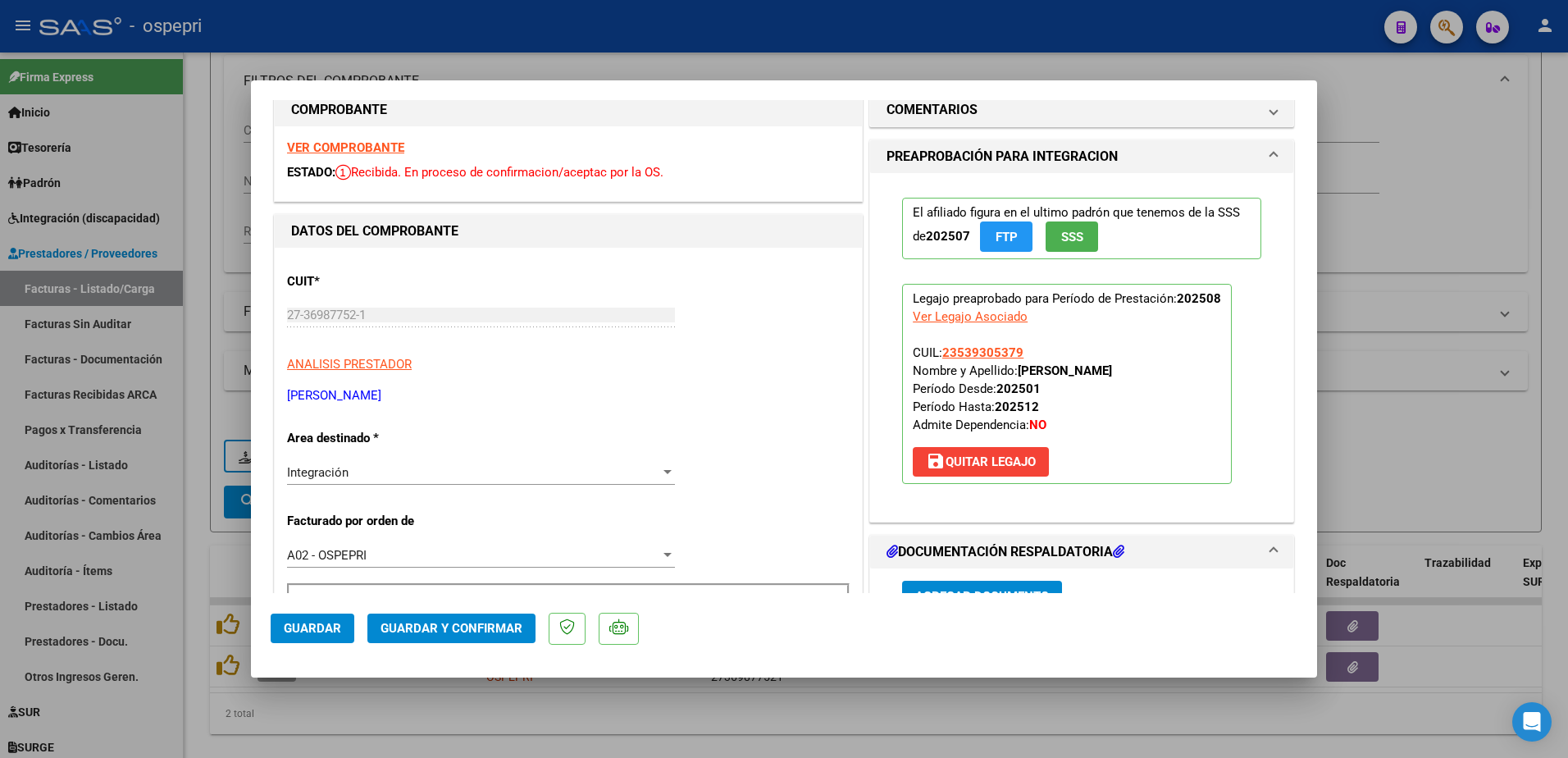
scroll to position [0, 0]
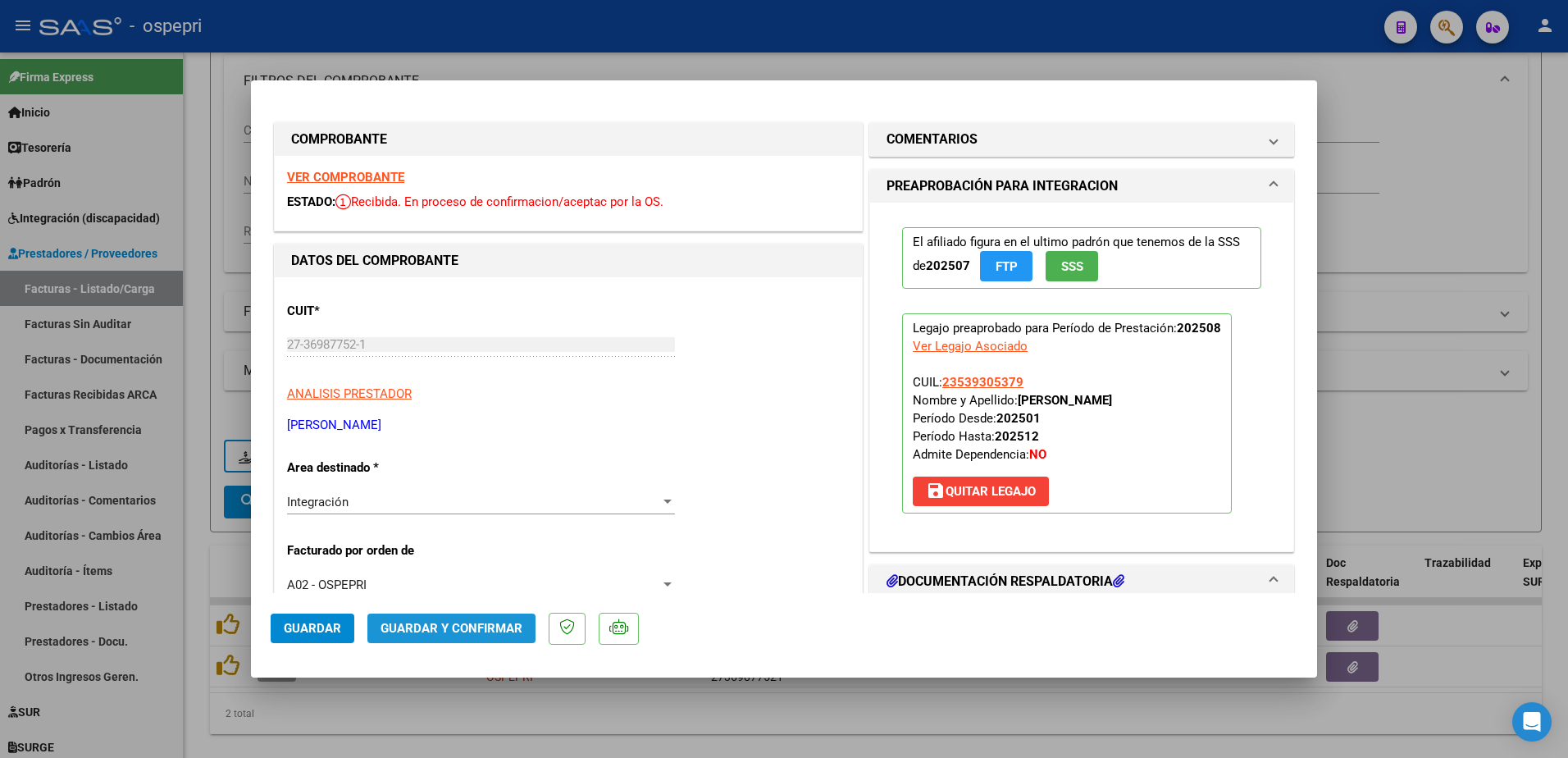
click at [470, 630] on span "Guardar y Confirmar" at bounding box center [451, 628] width 142 height 15
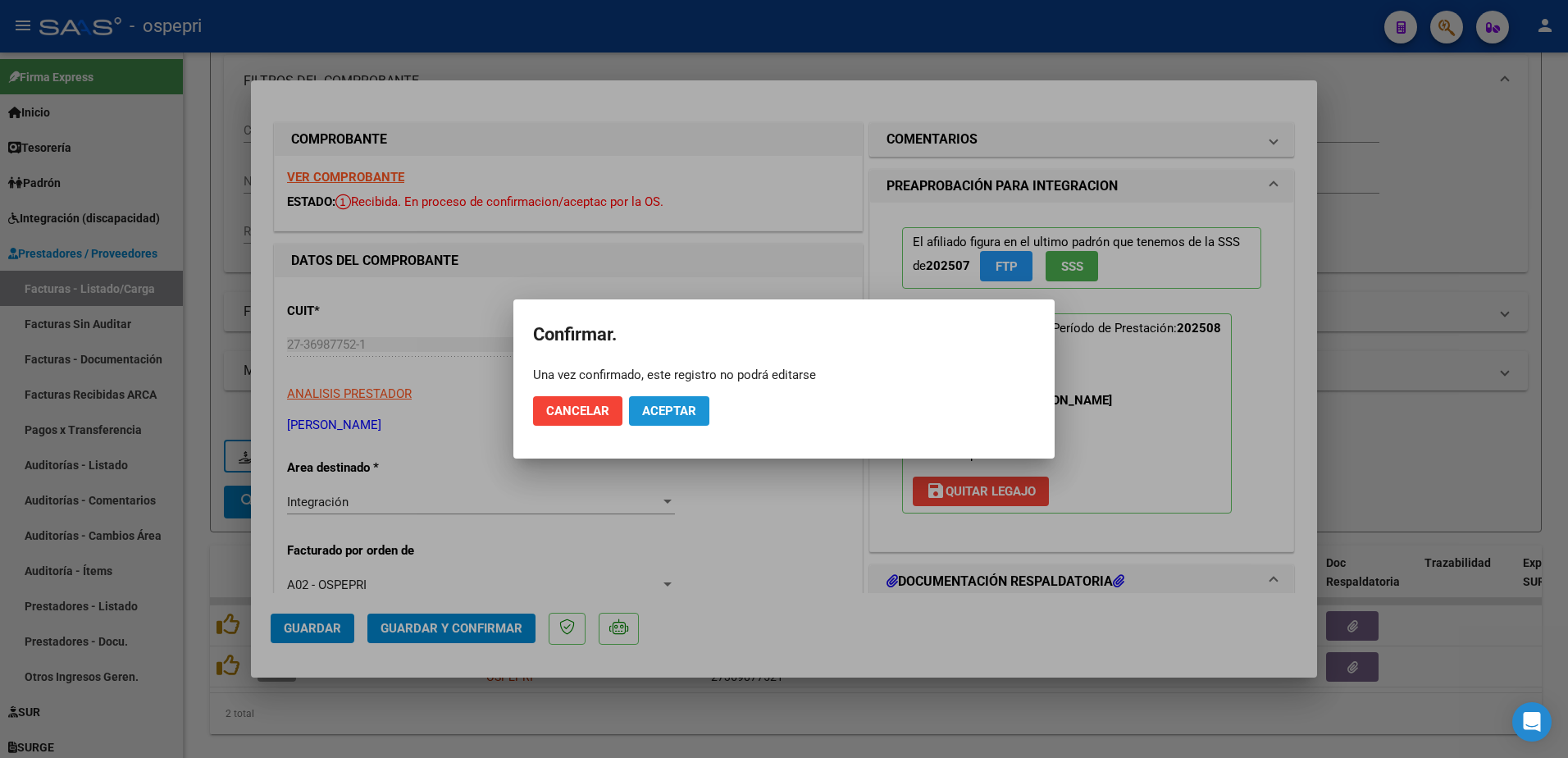
click at [687, 409] on span "Aceptar" at bounding box center [669, 411] width 54 height 15
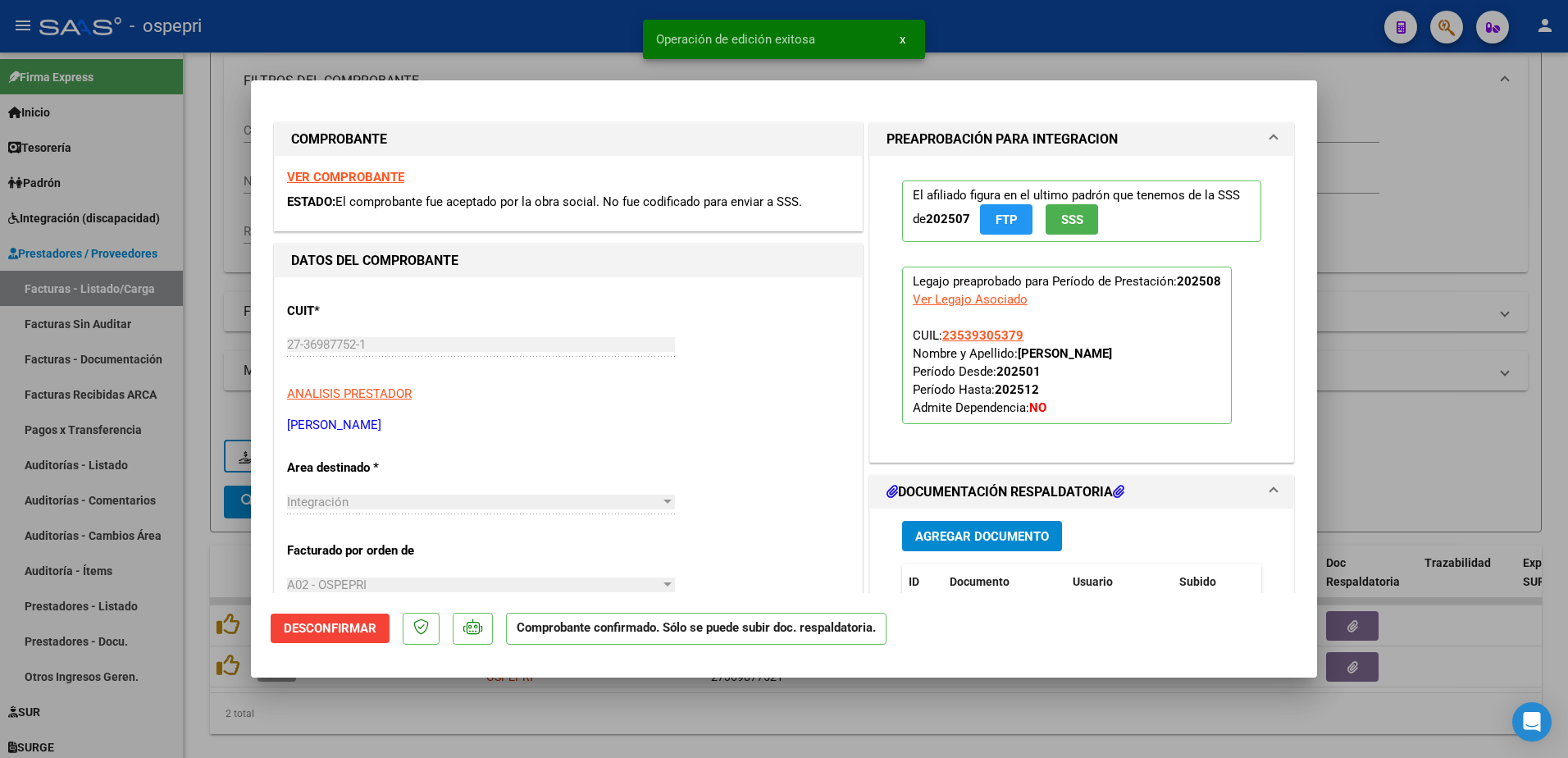
type input "$ 0,00"
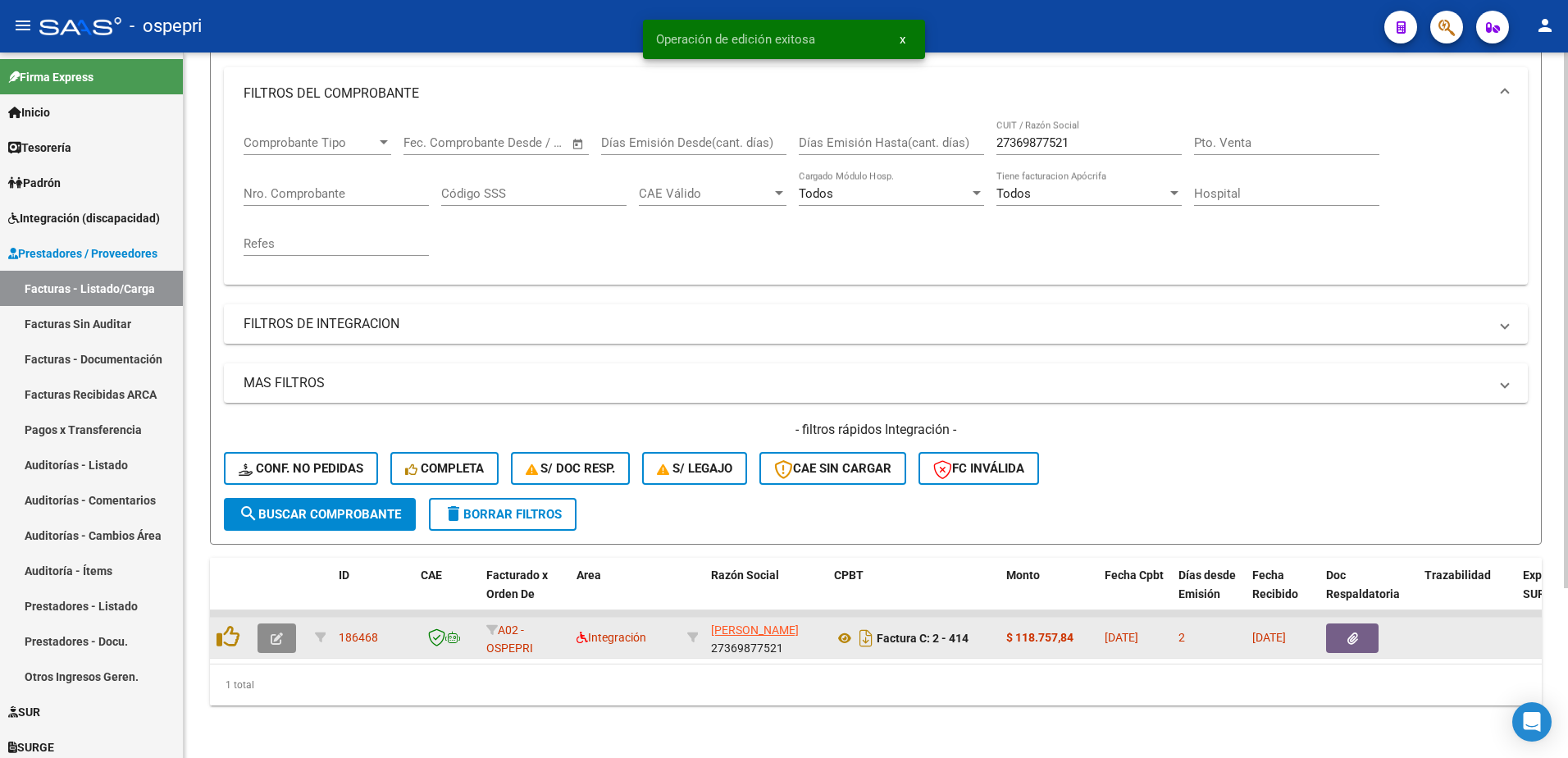
click at [278, 633] on icon "button" at bounding box center [277, 639] width 12 height 12
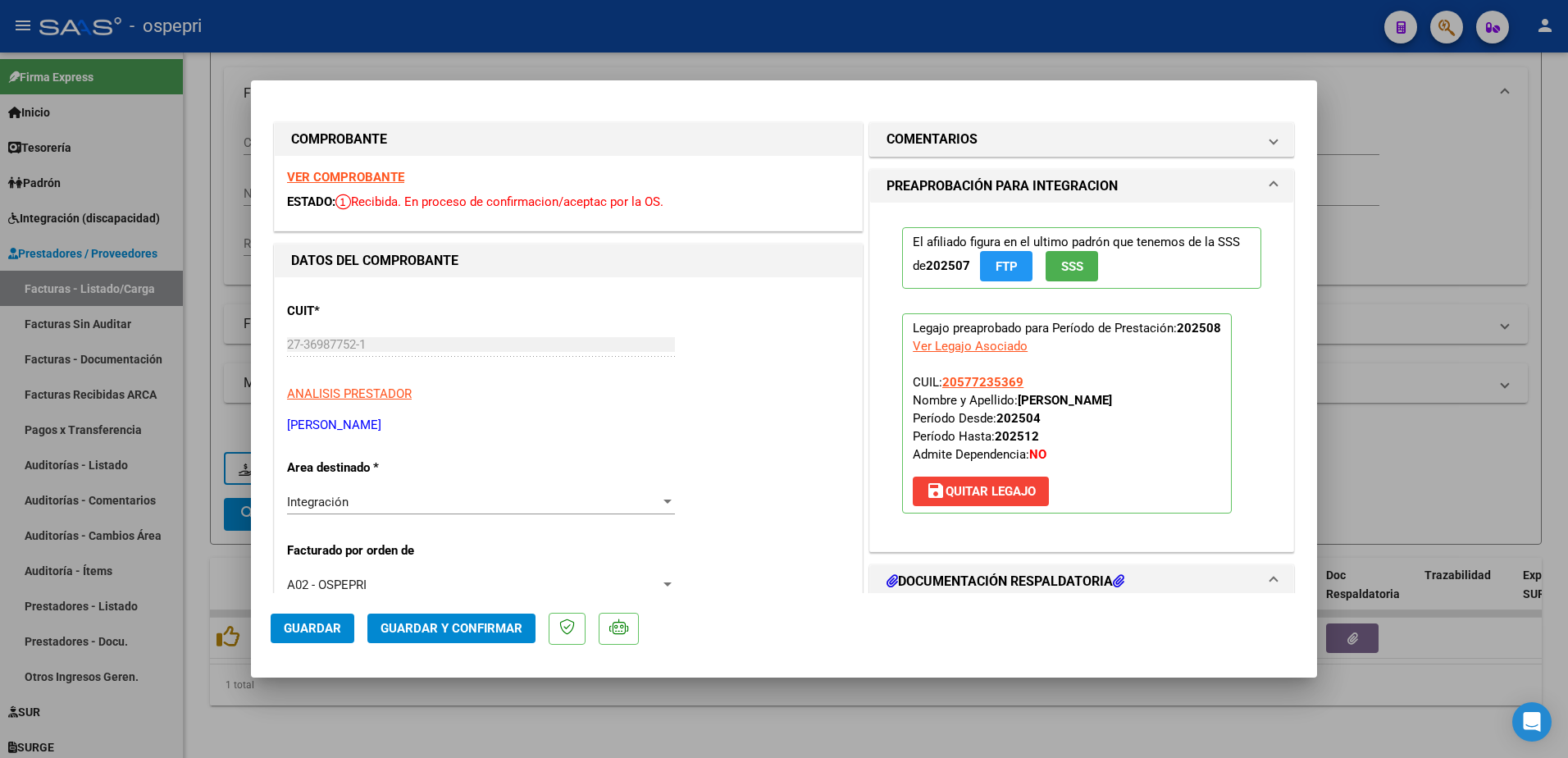
click at [371, 173] on strong "VER COMPROBANTE" at bounding box center [346, 177] width 117 height 15
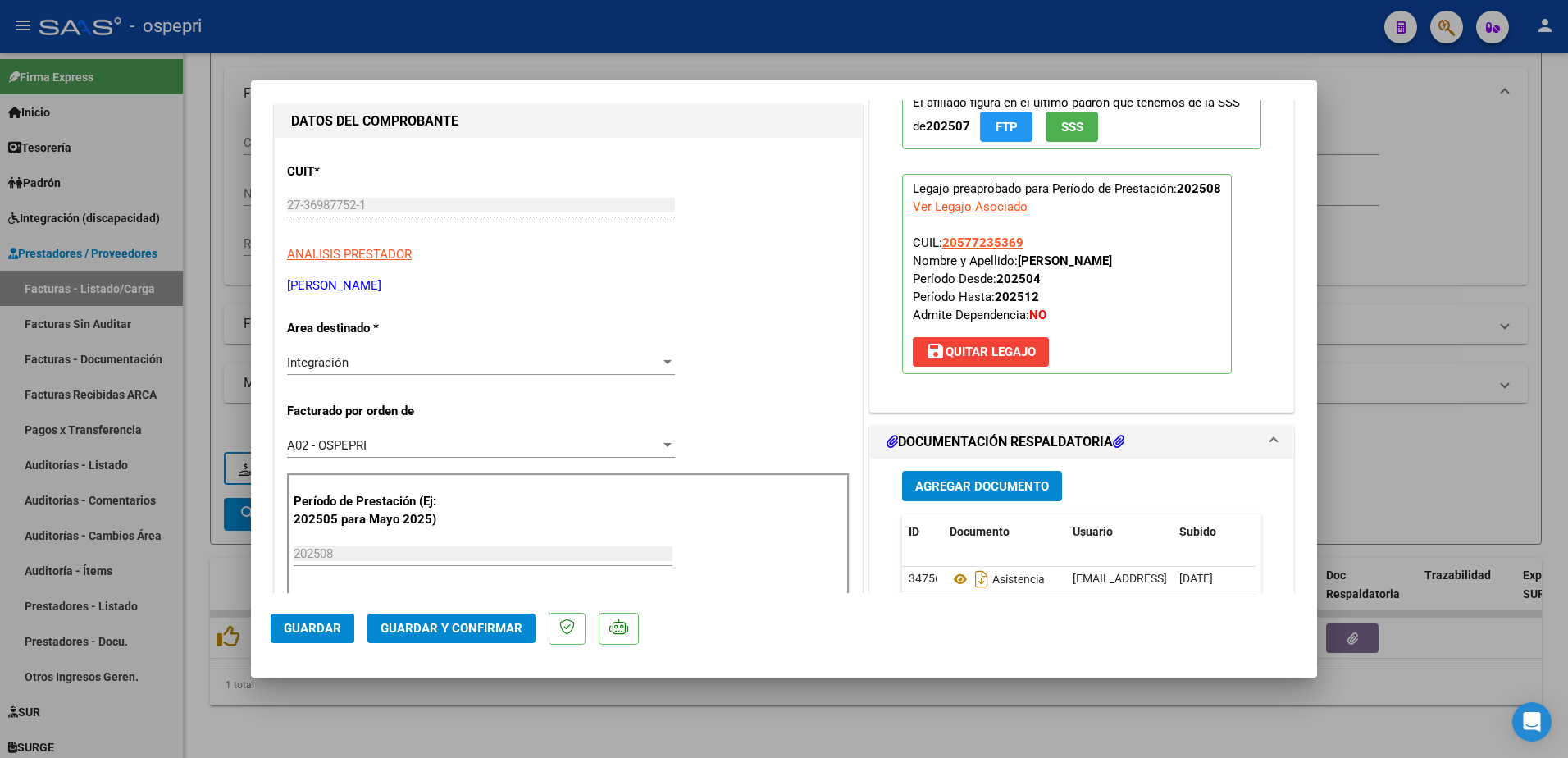
scroll to position [164, 0]
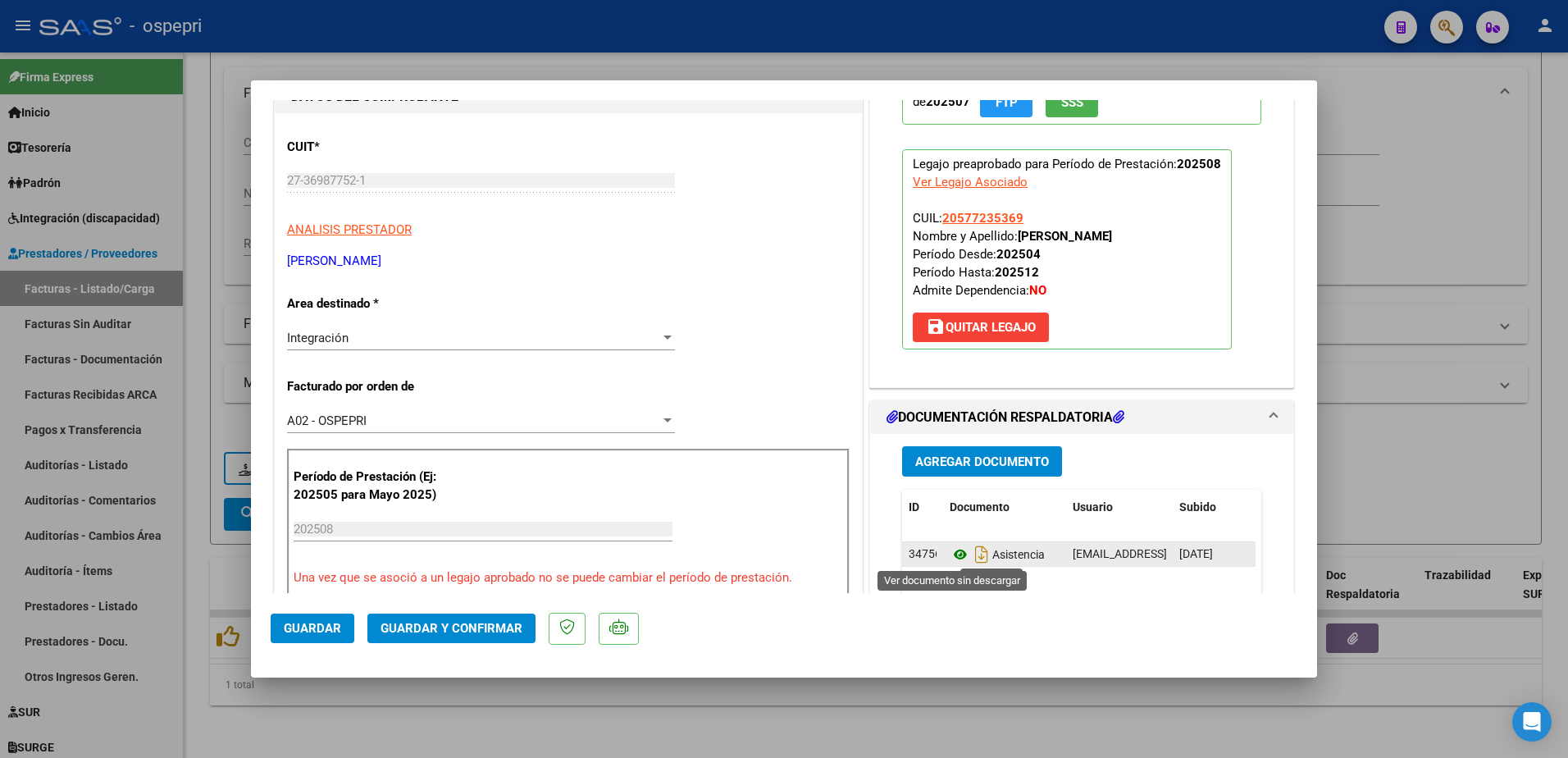
click at [951, 555] on icon at bounding box center [960, 555] width 21 height 19
click at [482, 622] on span "Guardar y Confirmar" at bounding box center [451, 628] width 142 height 15
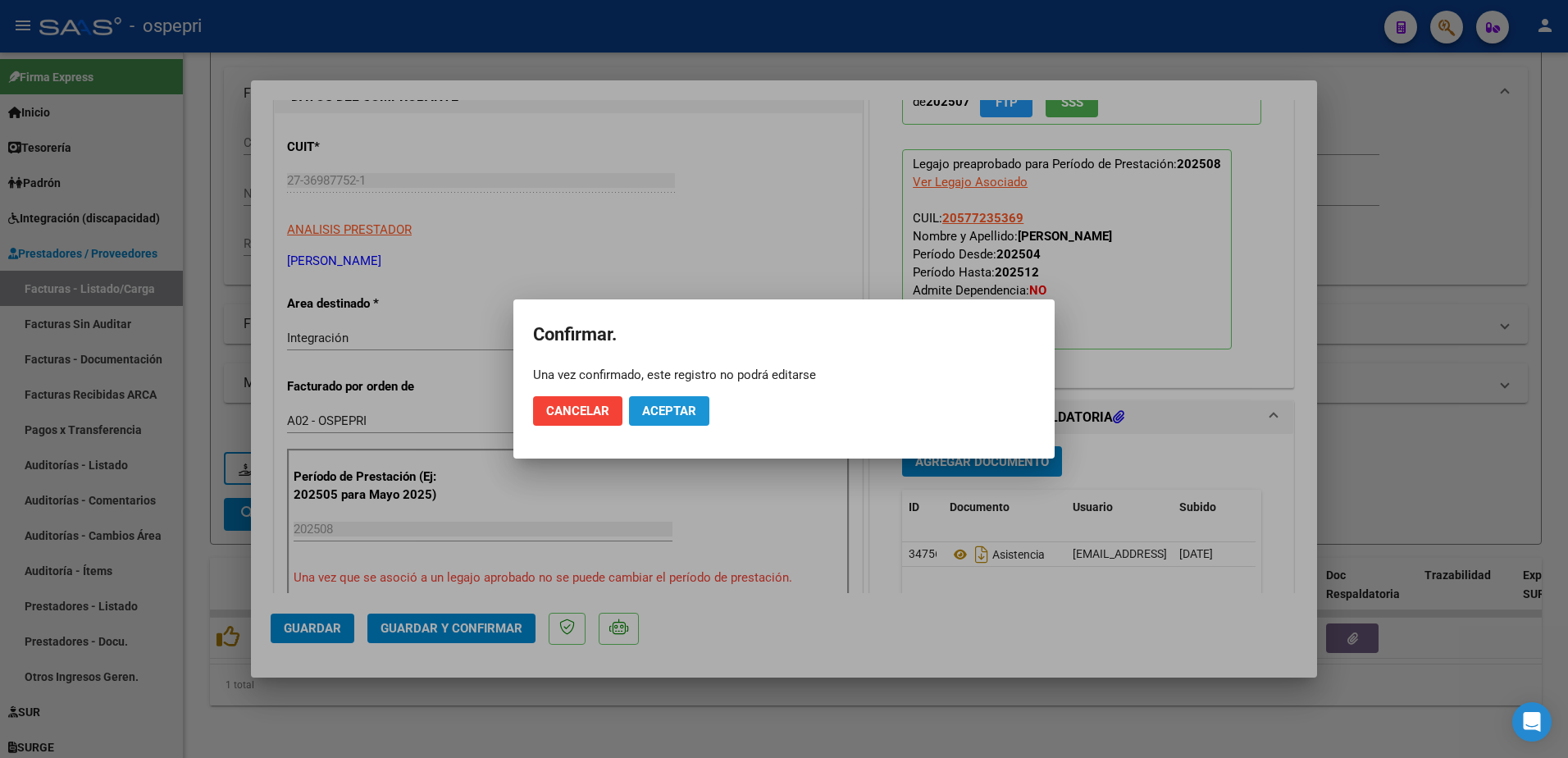
click at [672, 401] on button "Aceptar" at bounding box center [669, 411] width 81 height 30
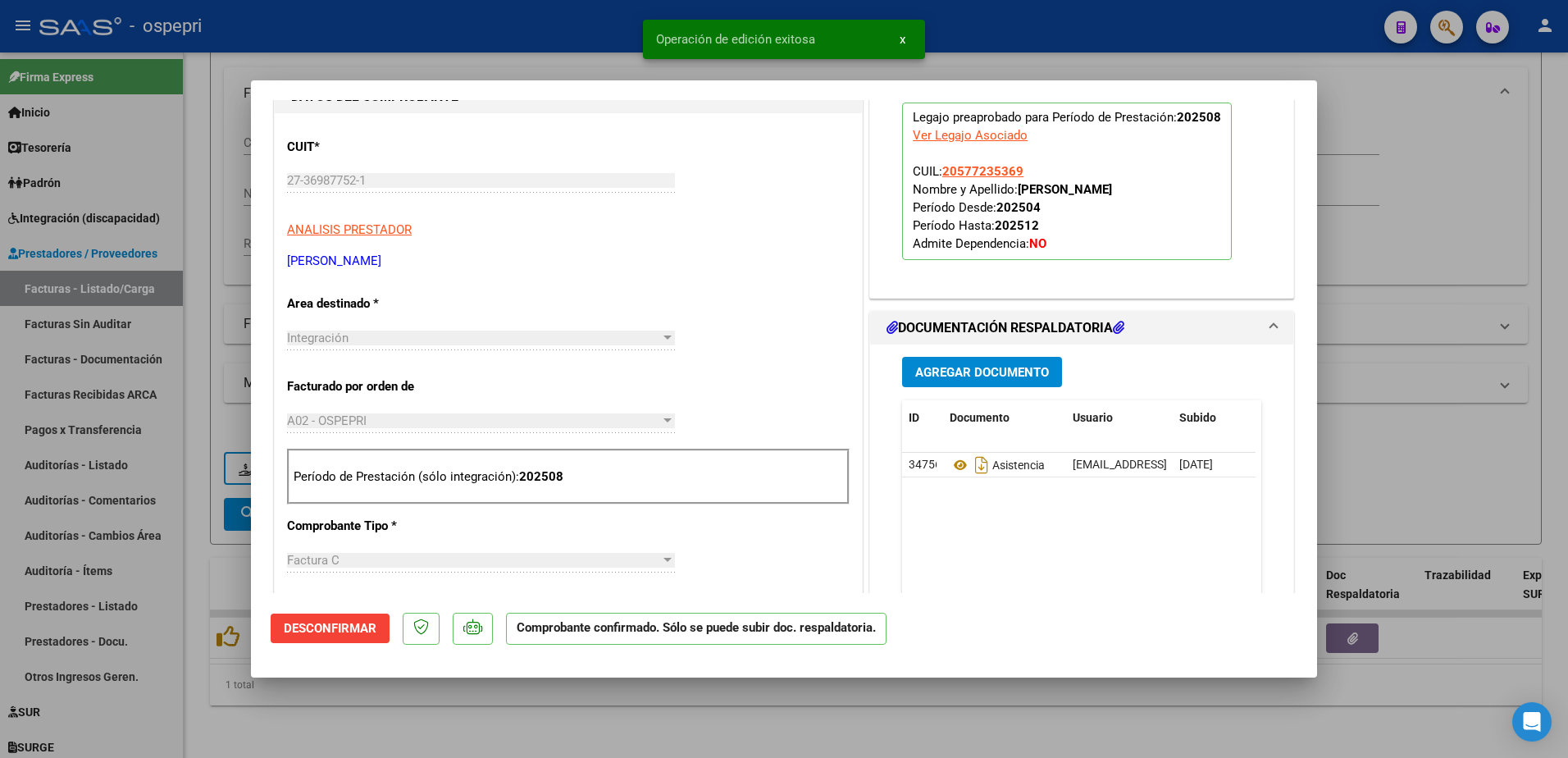
type input "$ 0,00"
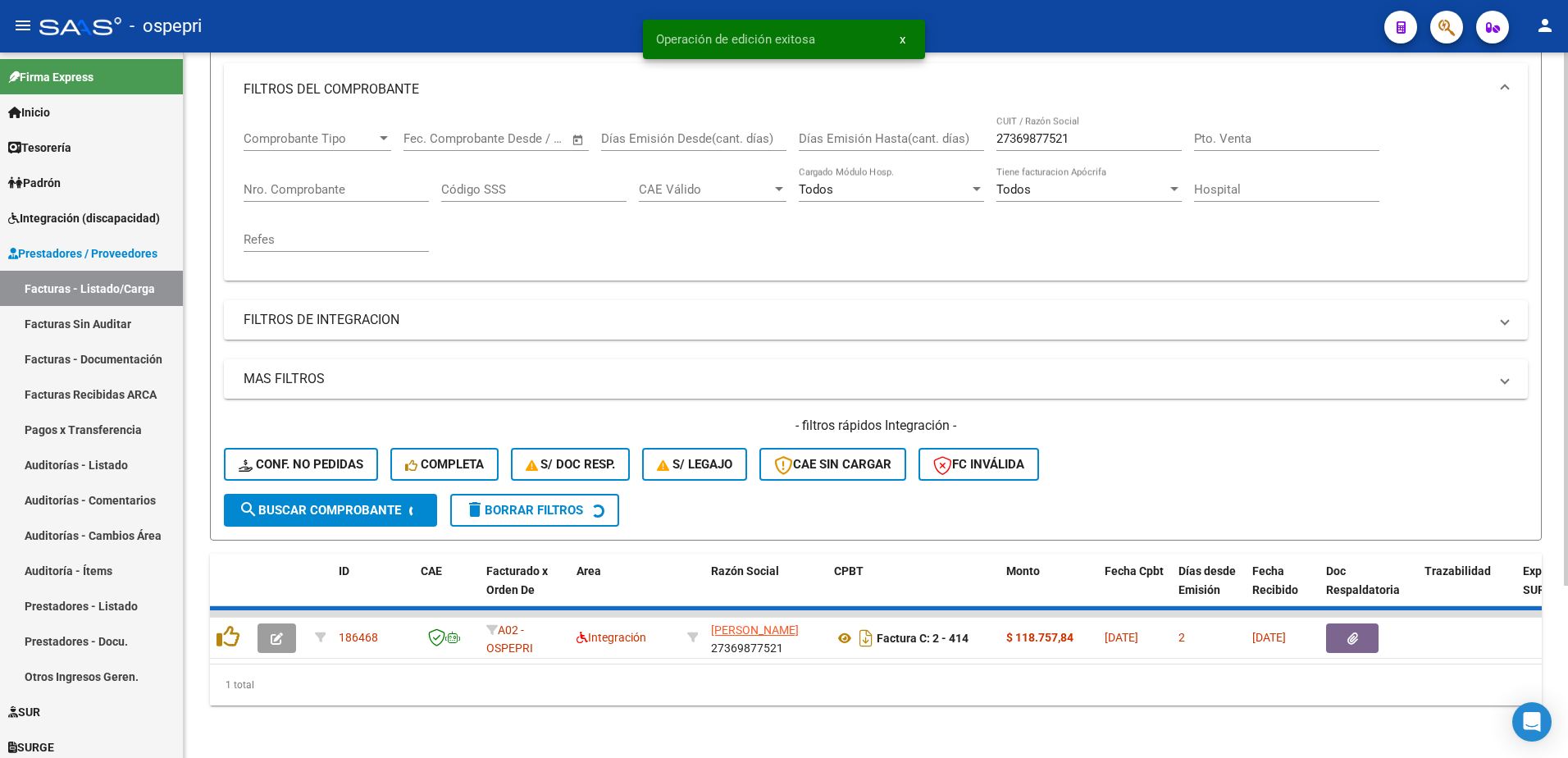
scroll to position [199, 0]
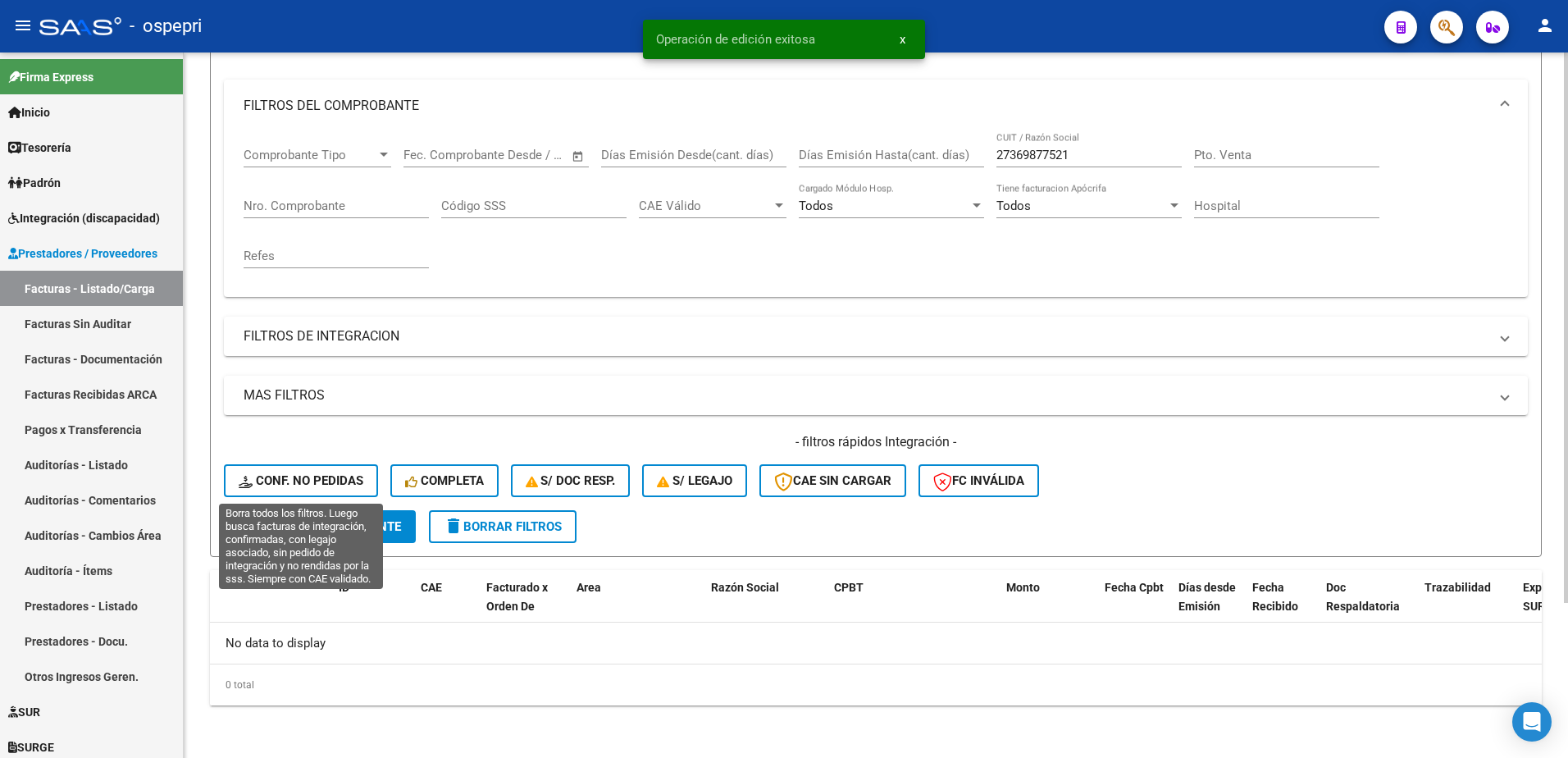
click at [339, 472] on button "Conf. no pedidas" at bounding box center [301, 480] width 154 height 32
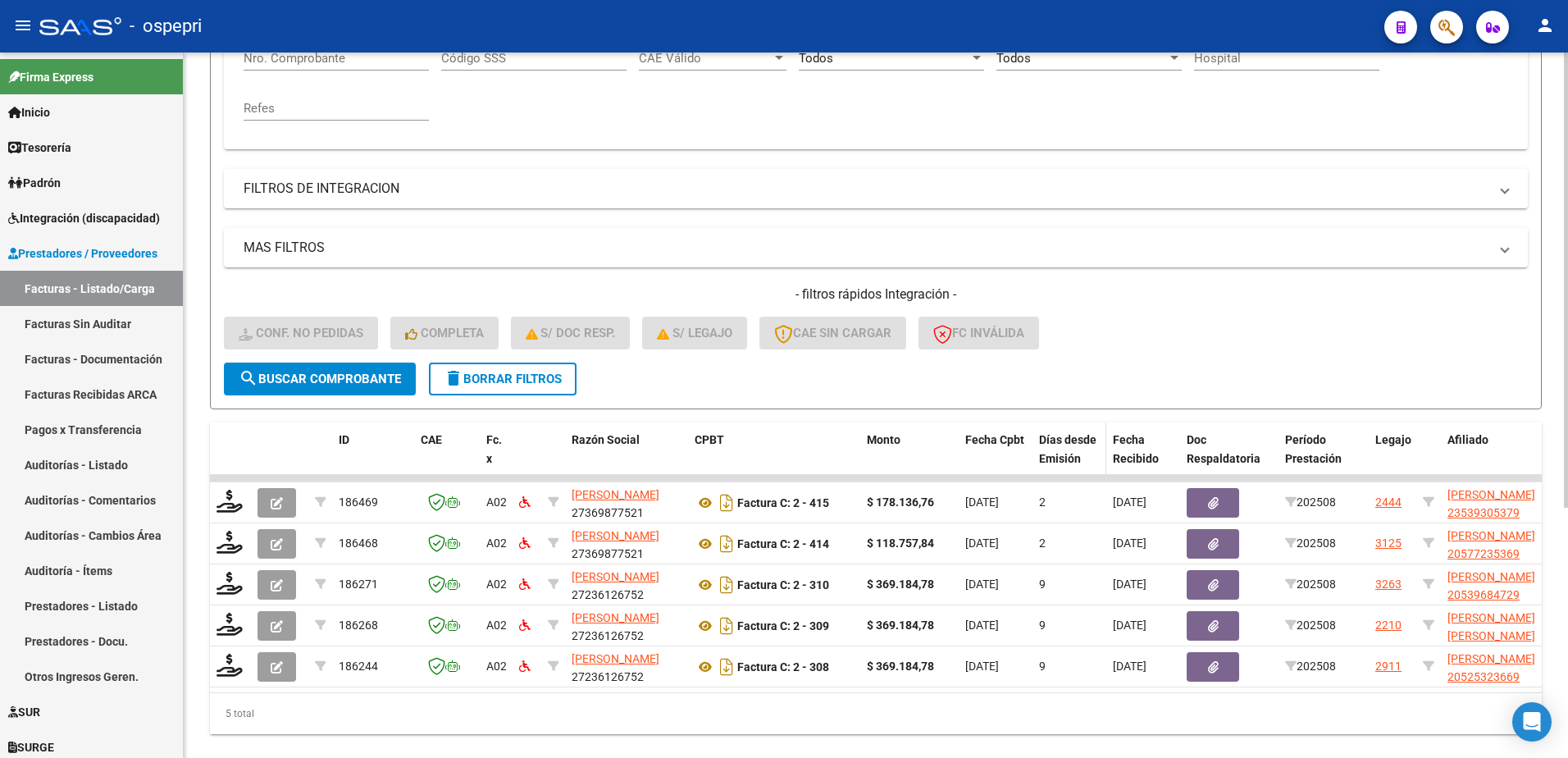
scroll to position [364, 0]
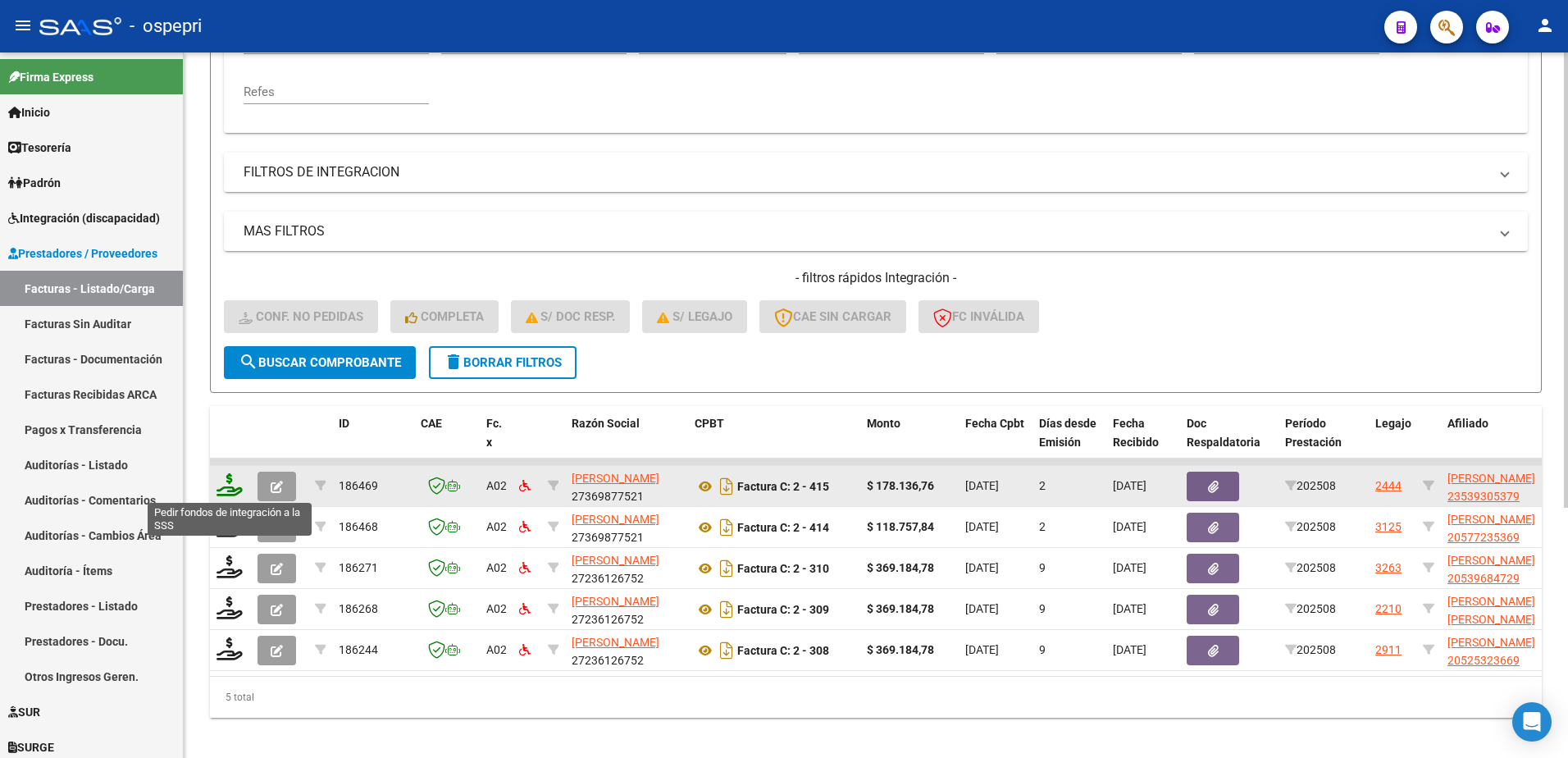
click at [230, 495] on icon at bounding box center [230, 485] width 26 height 23
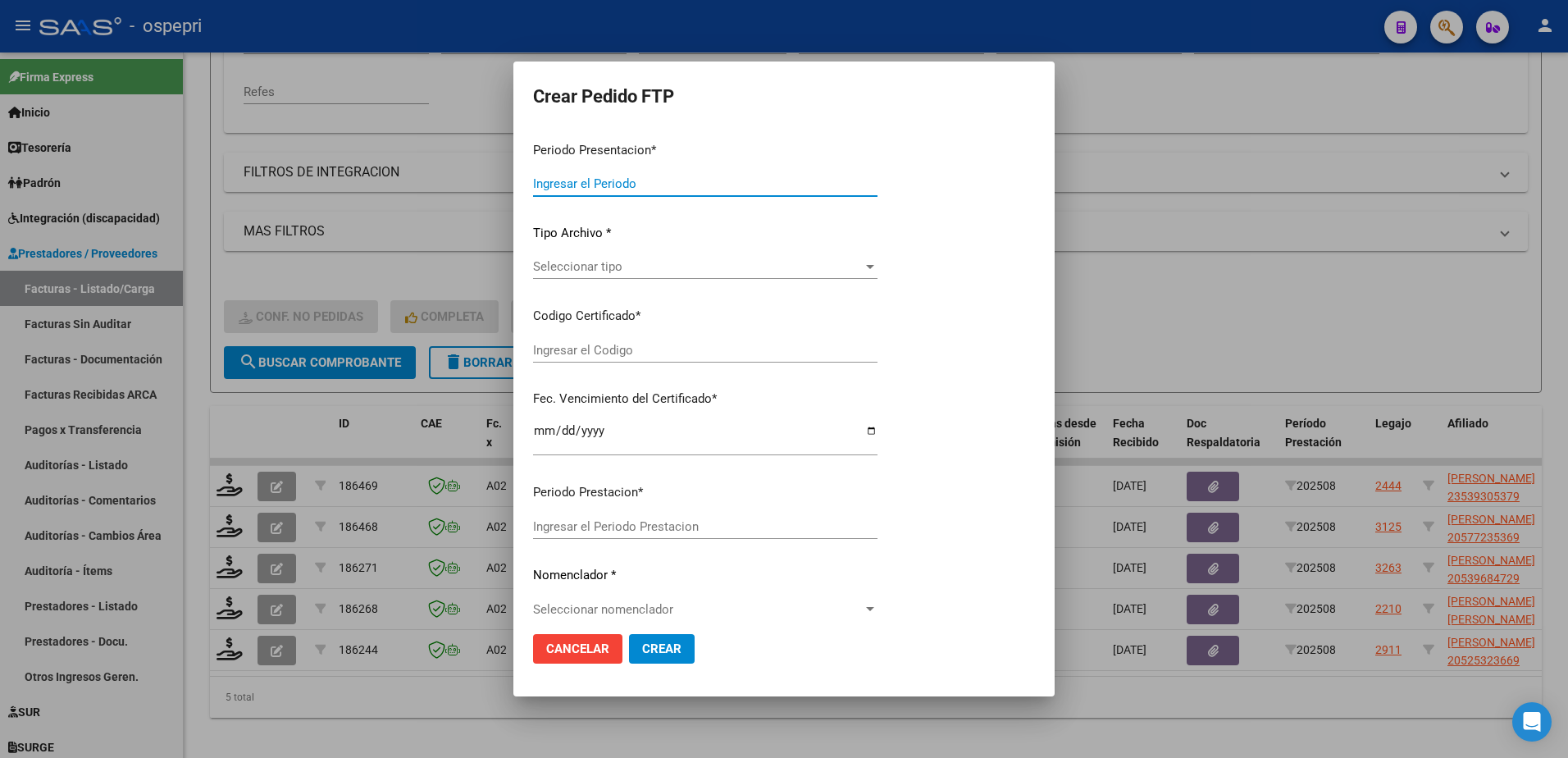
type input "202508"
type input "$ 178.136,76"
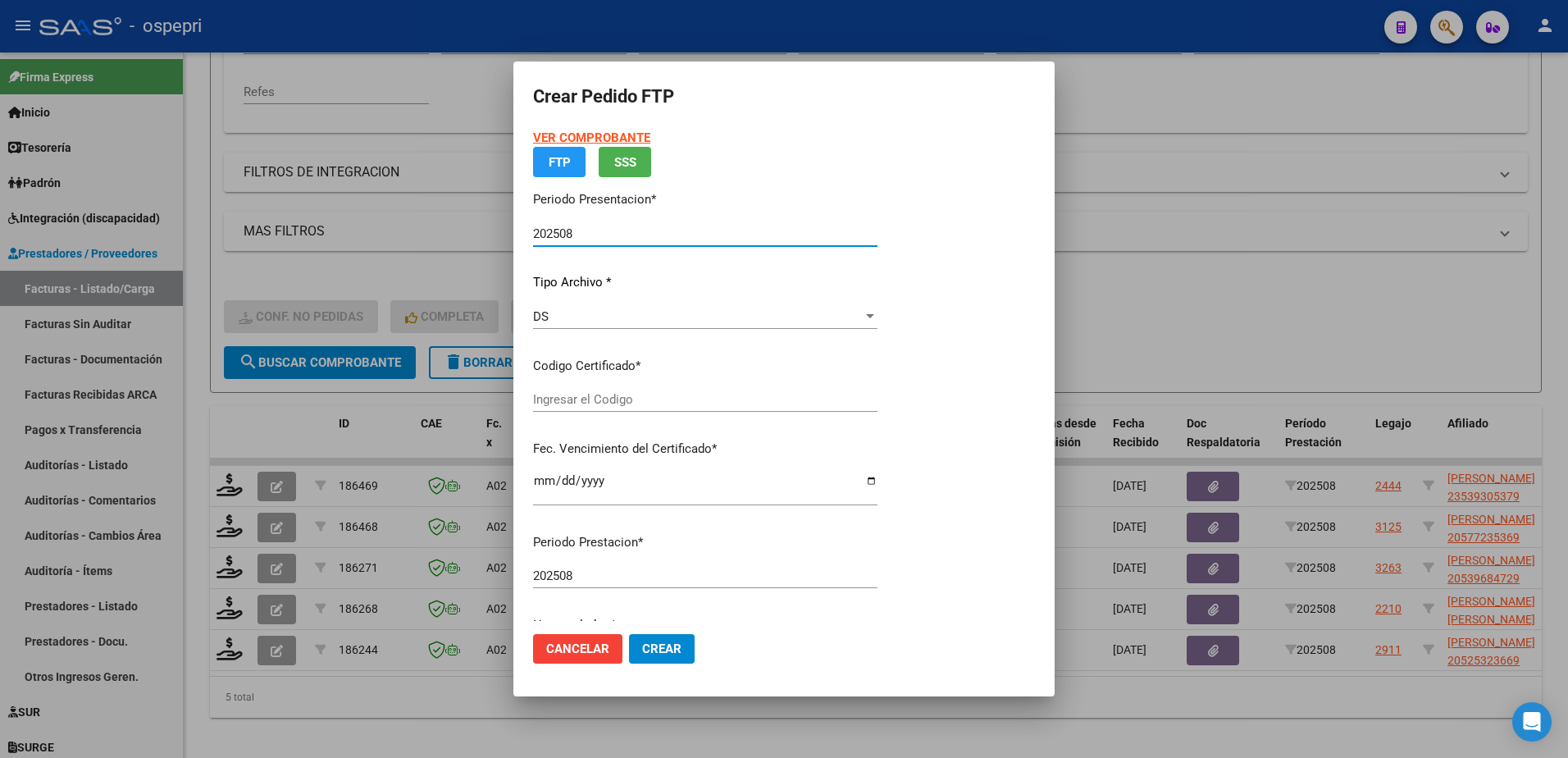
type input "23539305379"
type input "2030-04-16"
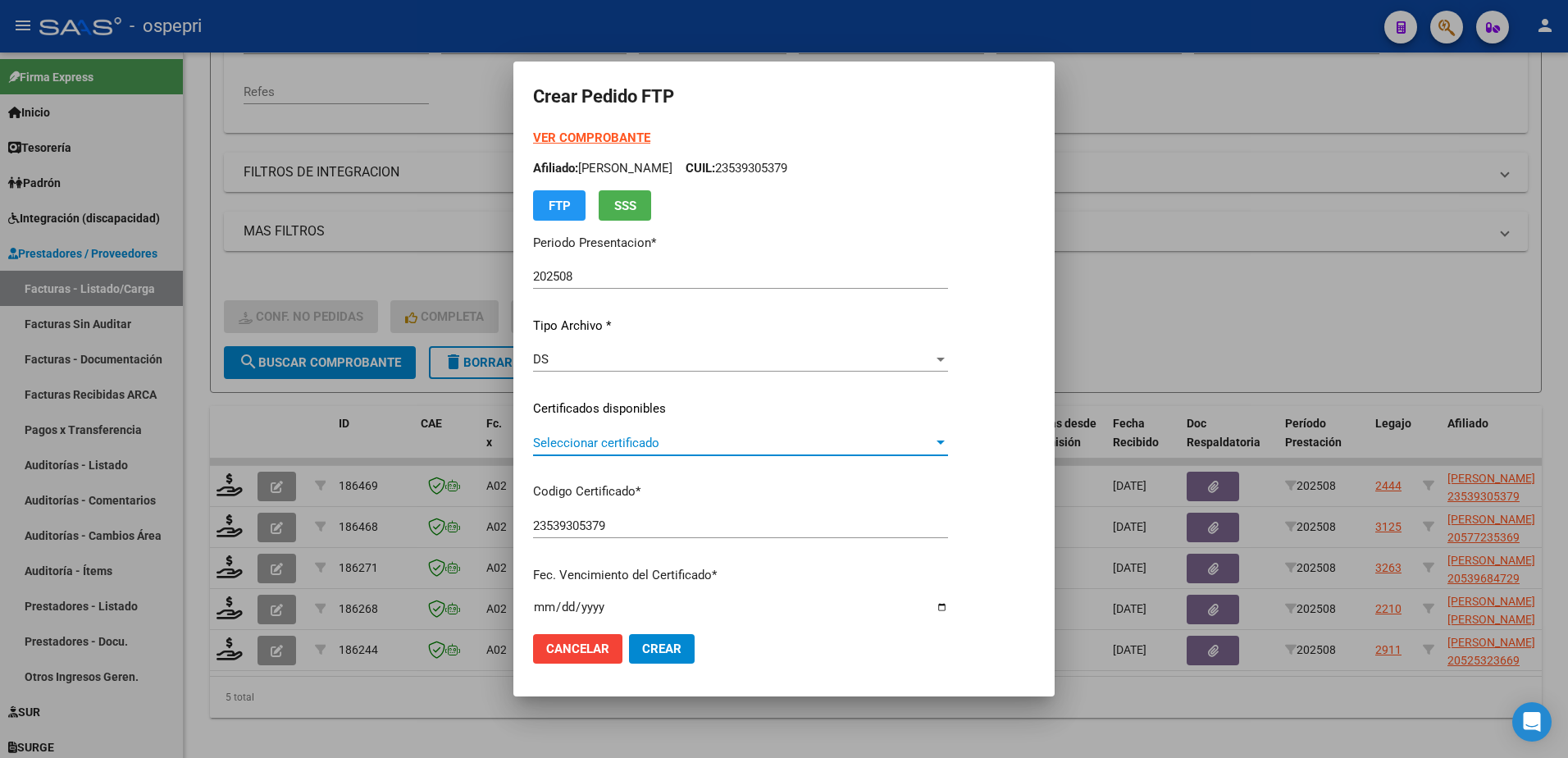
click at [591, 445] on span "Seleccionar certificado" at bounding box center [733, 443] width 400 height 15
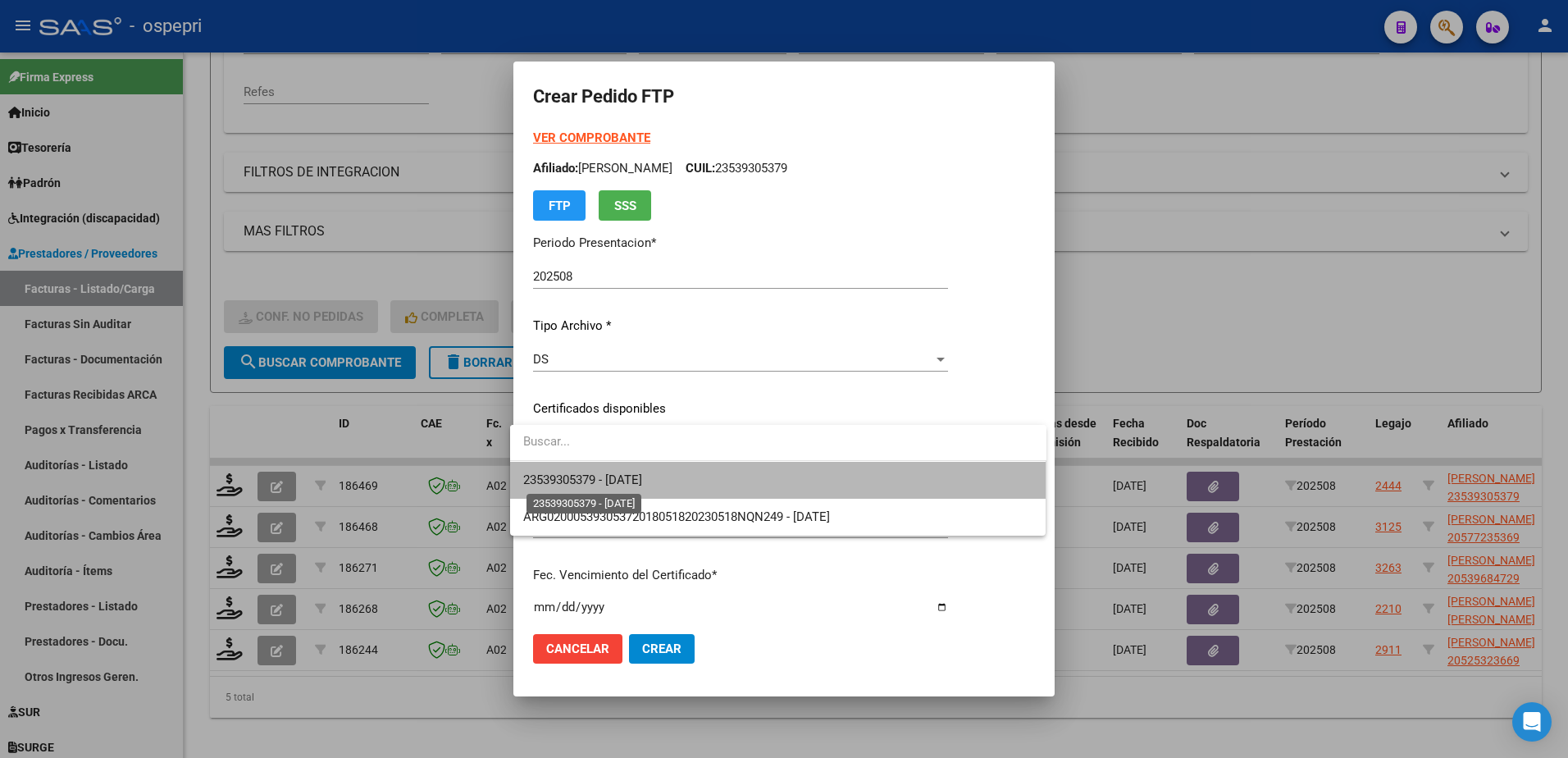
click at [614, 482] on span "23539305379 - 2030-04-16" at bounding box center [583, 479] width 119 height 15
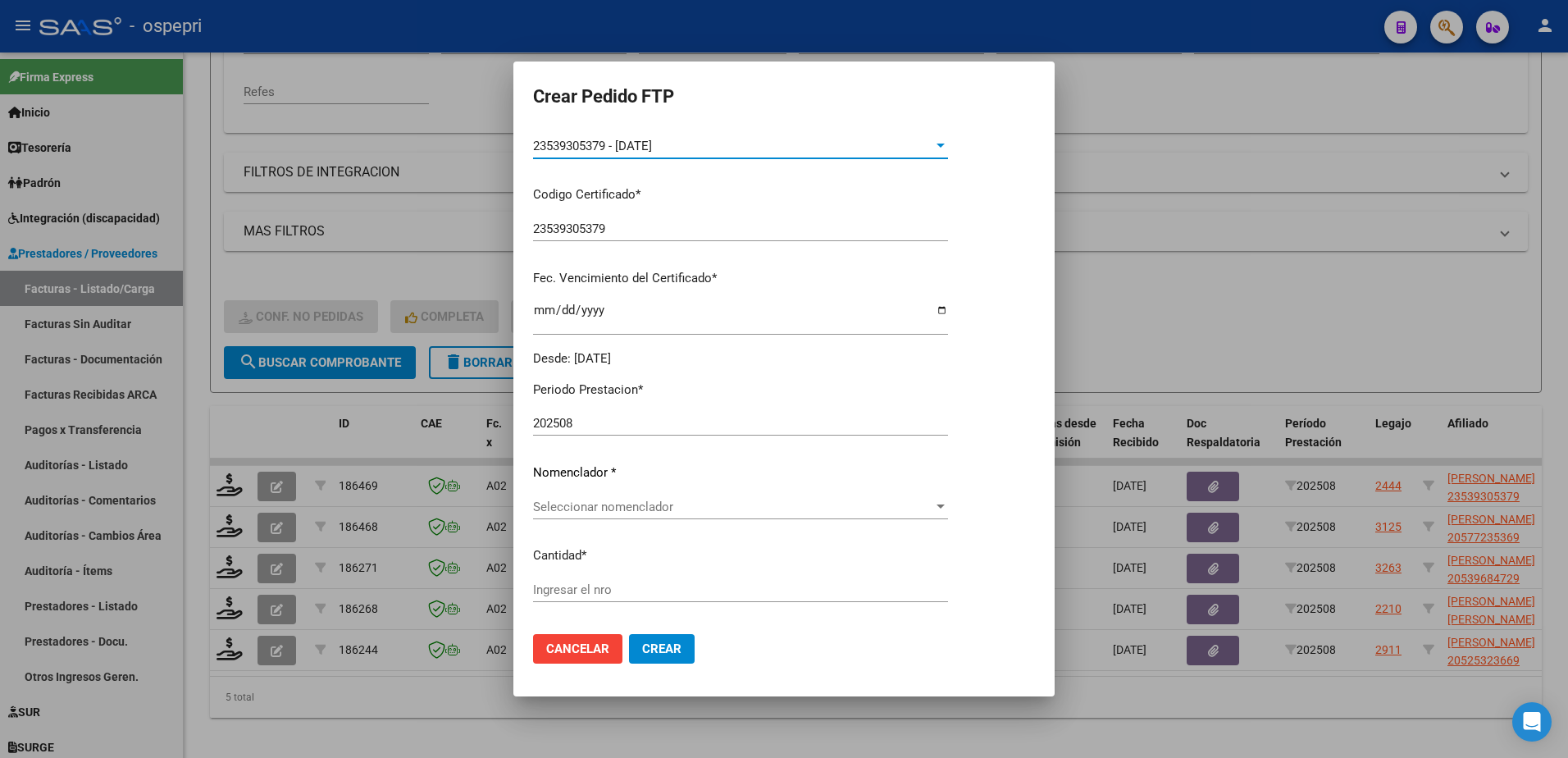
scroll to position [328, 0]
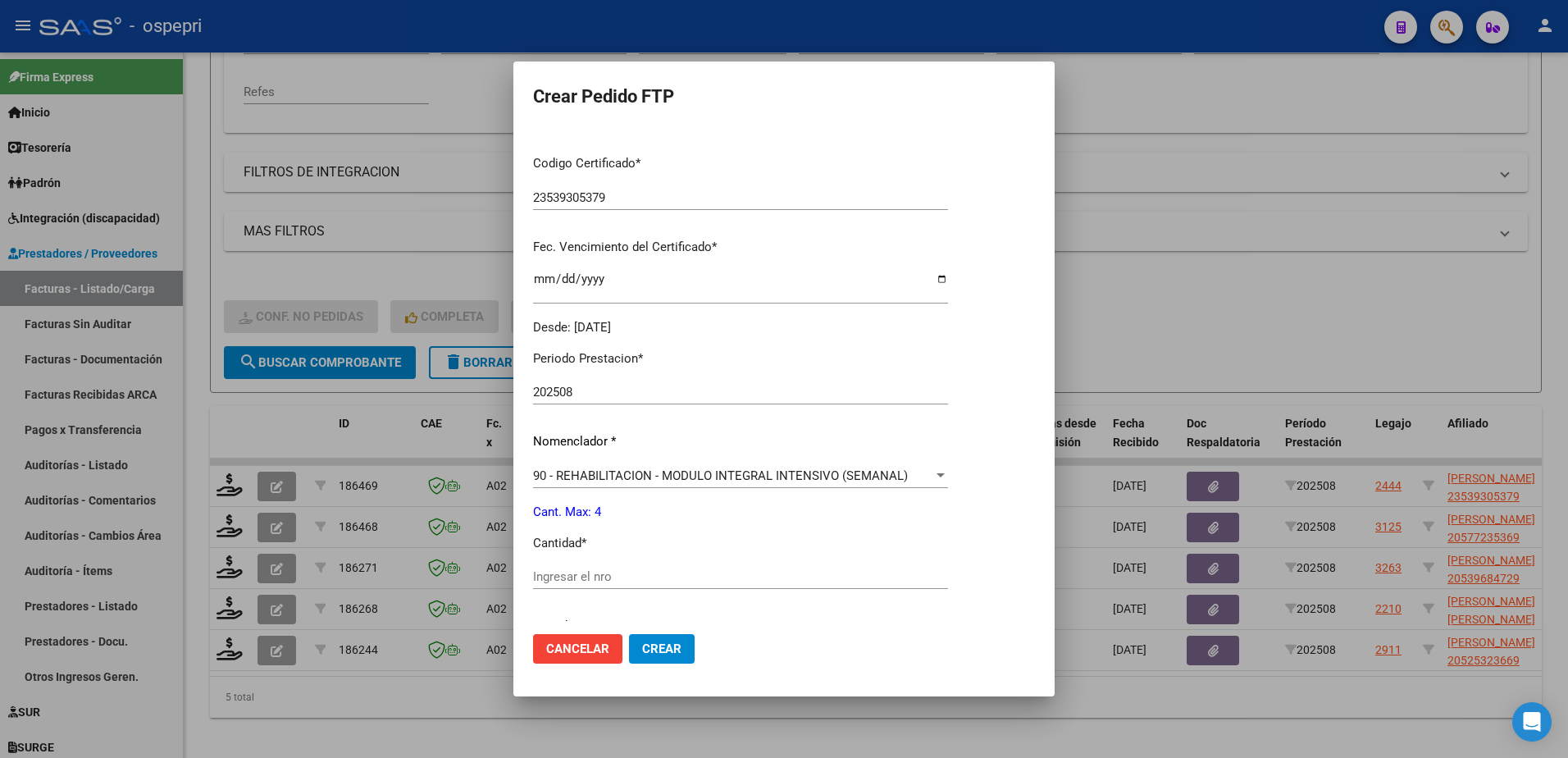
click at [618, 575] on input "Ingresar el nro" at bounding box center [741, 577] width 415 height 15
type input "4"
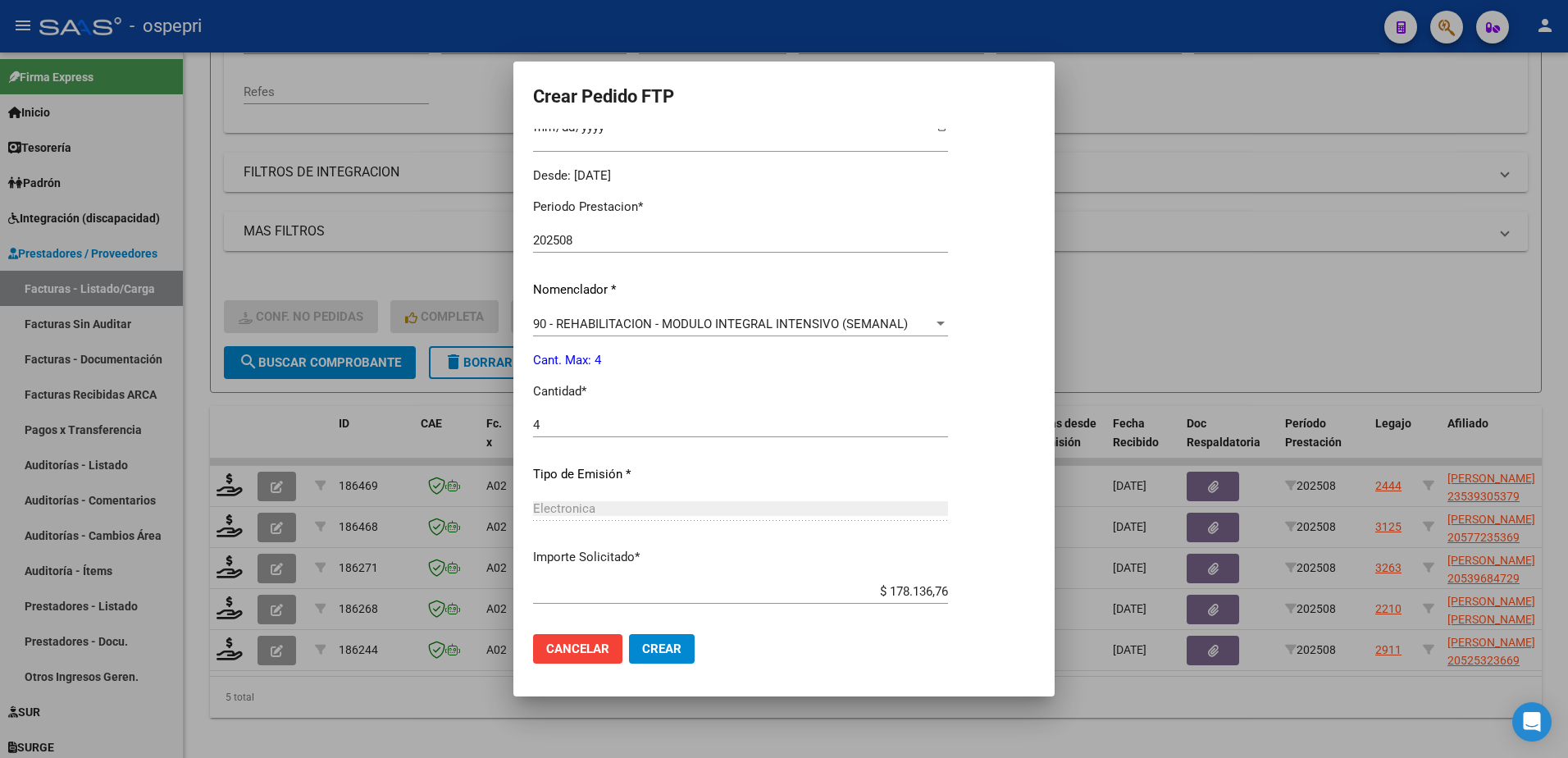
scroll to position [560, 0]
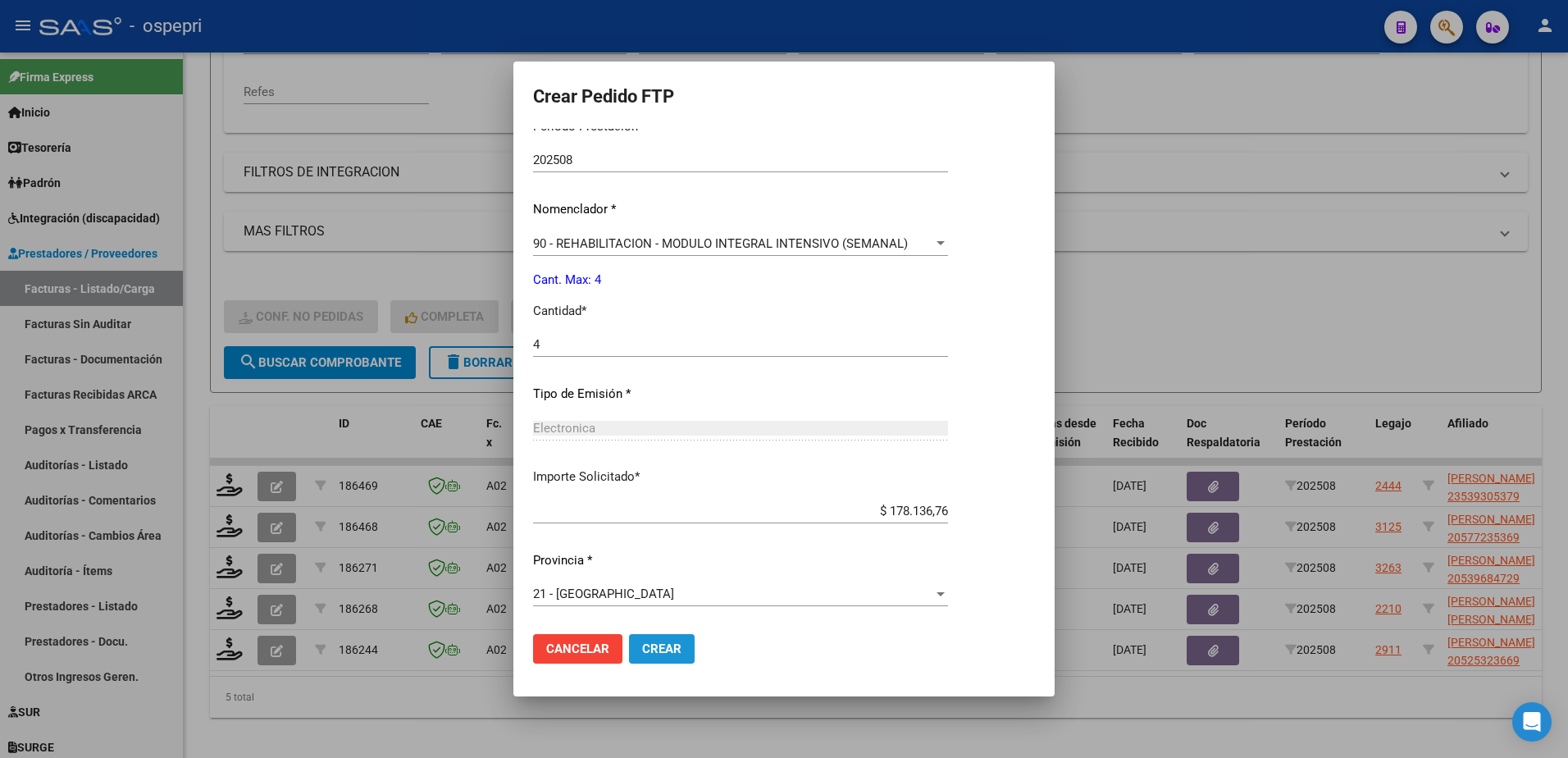
click at [649, 648] on span "Crear" at bounding box center [661, 648] width 39 height 15
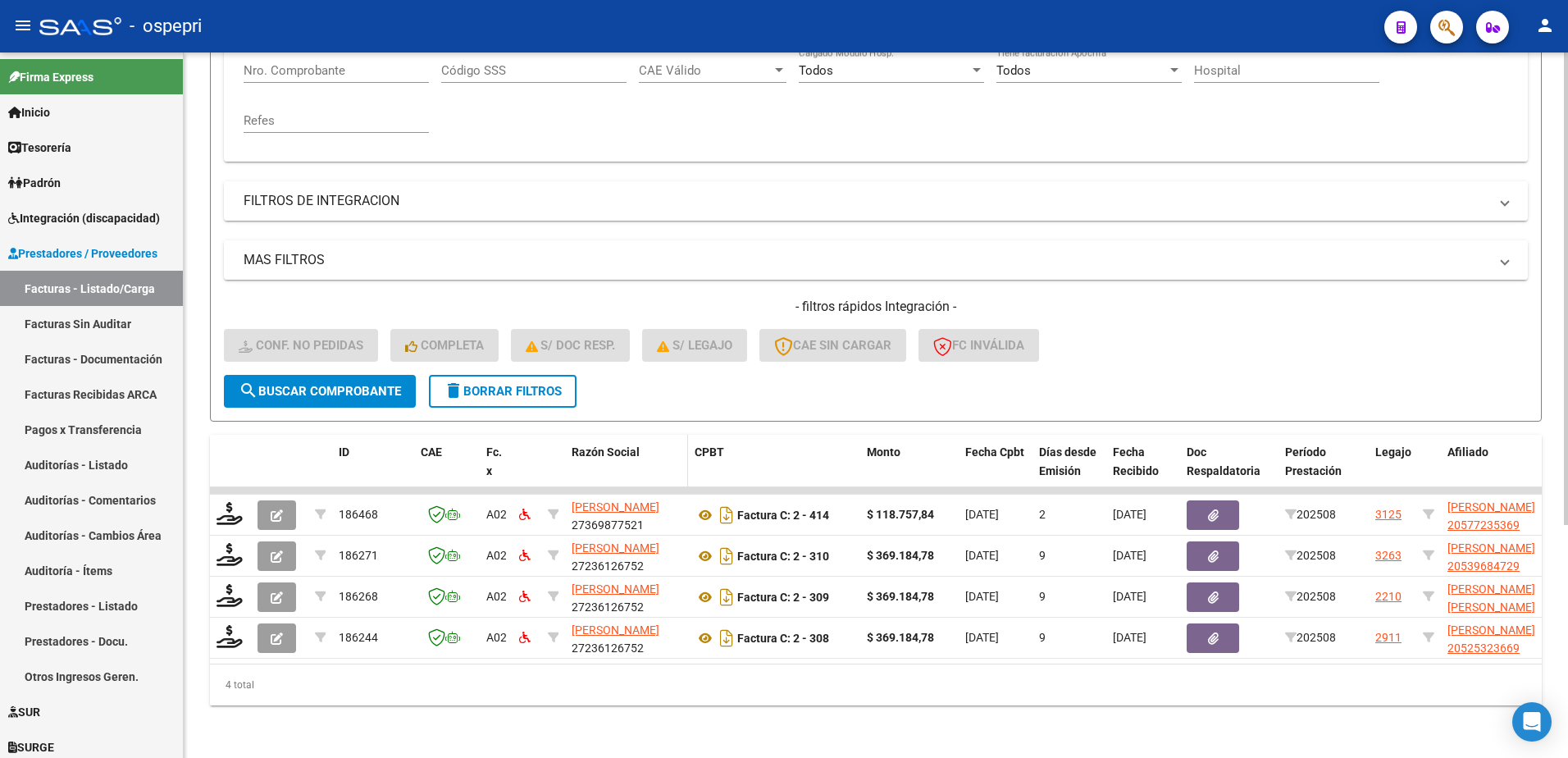
scroll to position [347, 0]
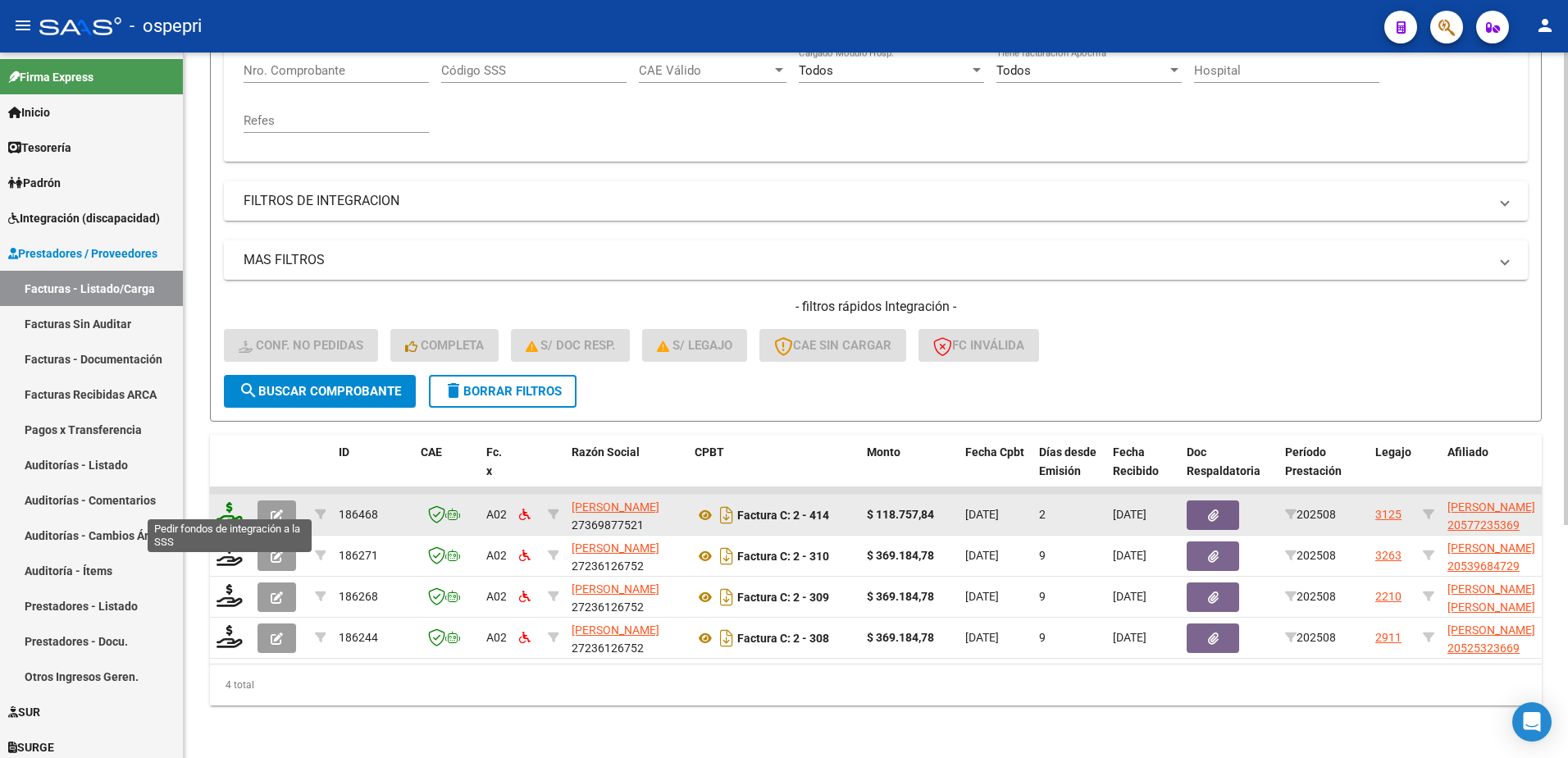
click at [230, 507] on icon at bounding box center [230, 514] width 26 height 23
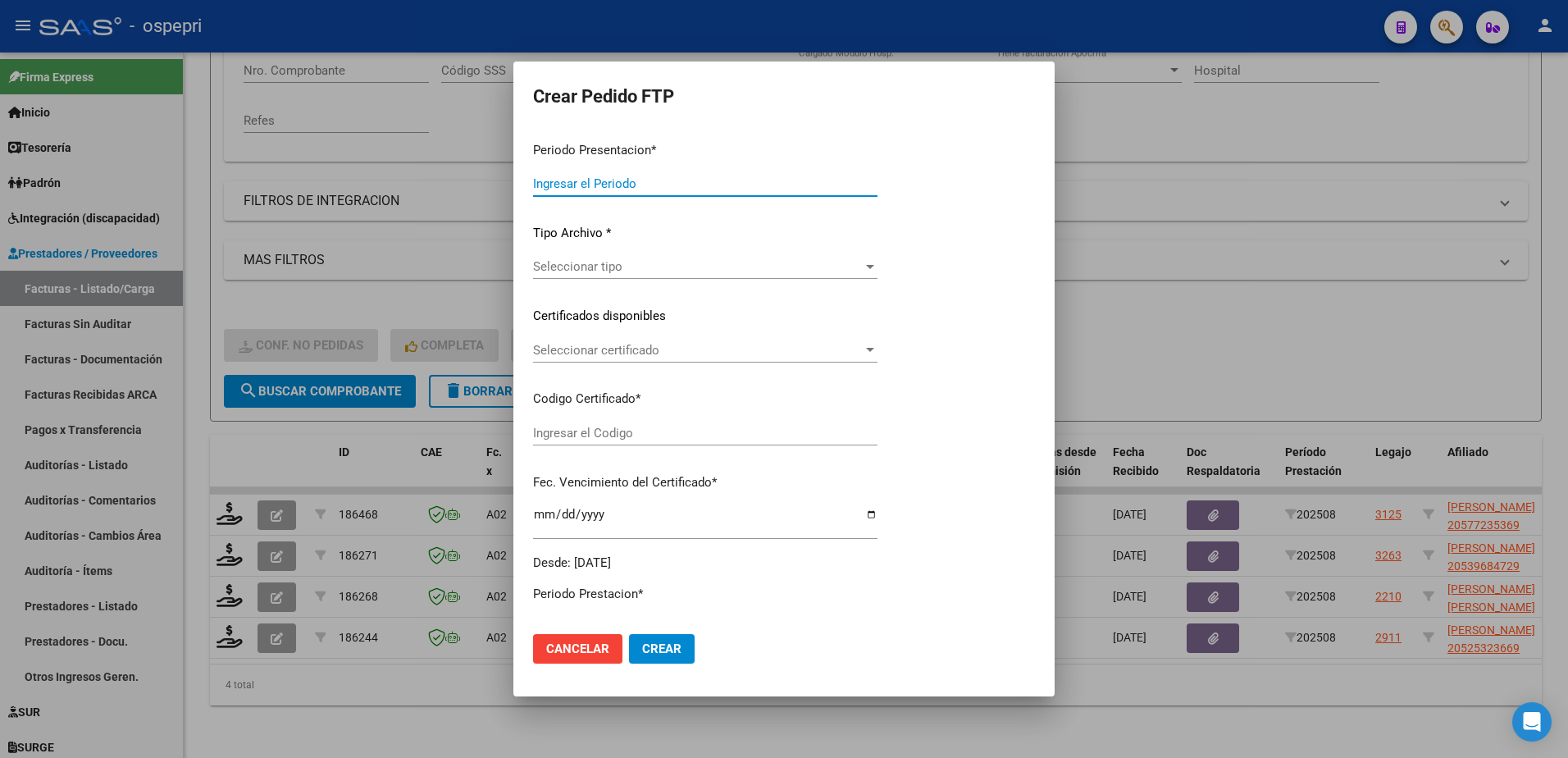
type input "202508"
type input "$ 118.757,84"
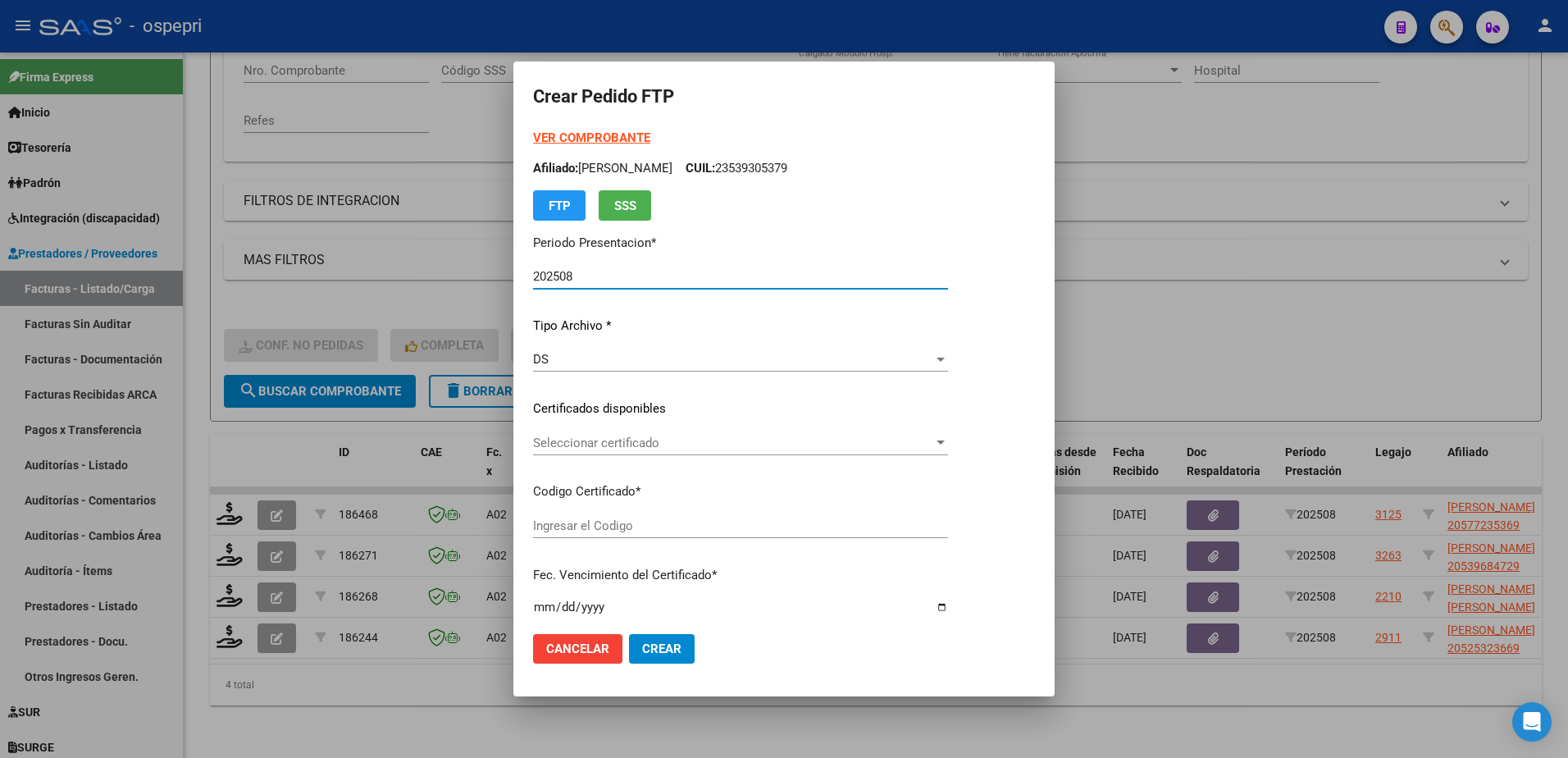
type input "20577235369"
type input "[DATE]"
click at [611, 443] on span "Seleccionar certificado" at bounding box center [733, 443] width 400 height 15
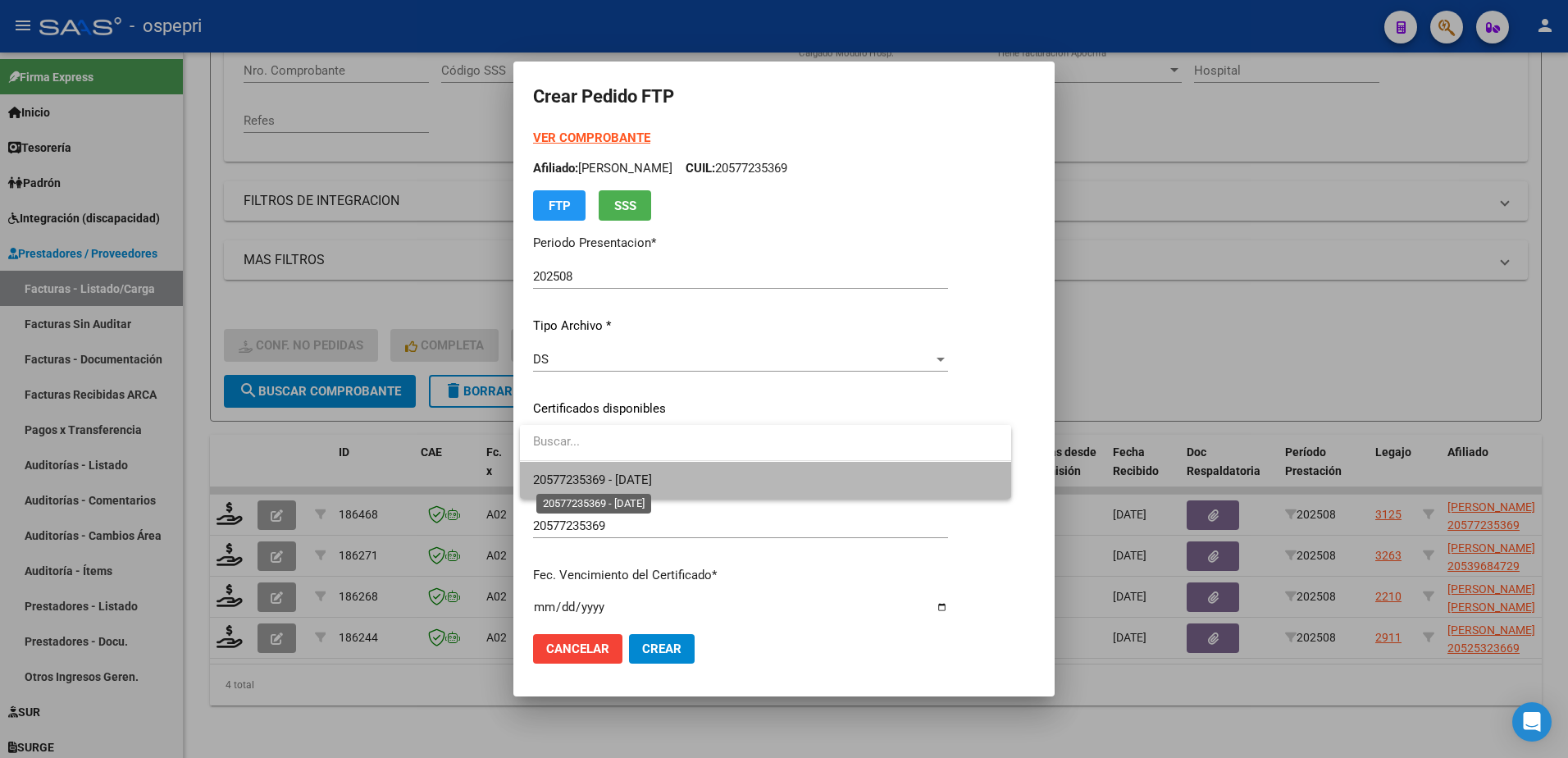
click at [639, 476] on span "20577235369 - 2028-03-01" at bounding box center [593, 479] width 119 height 15
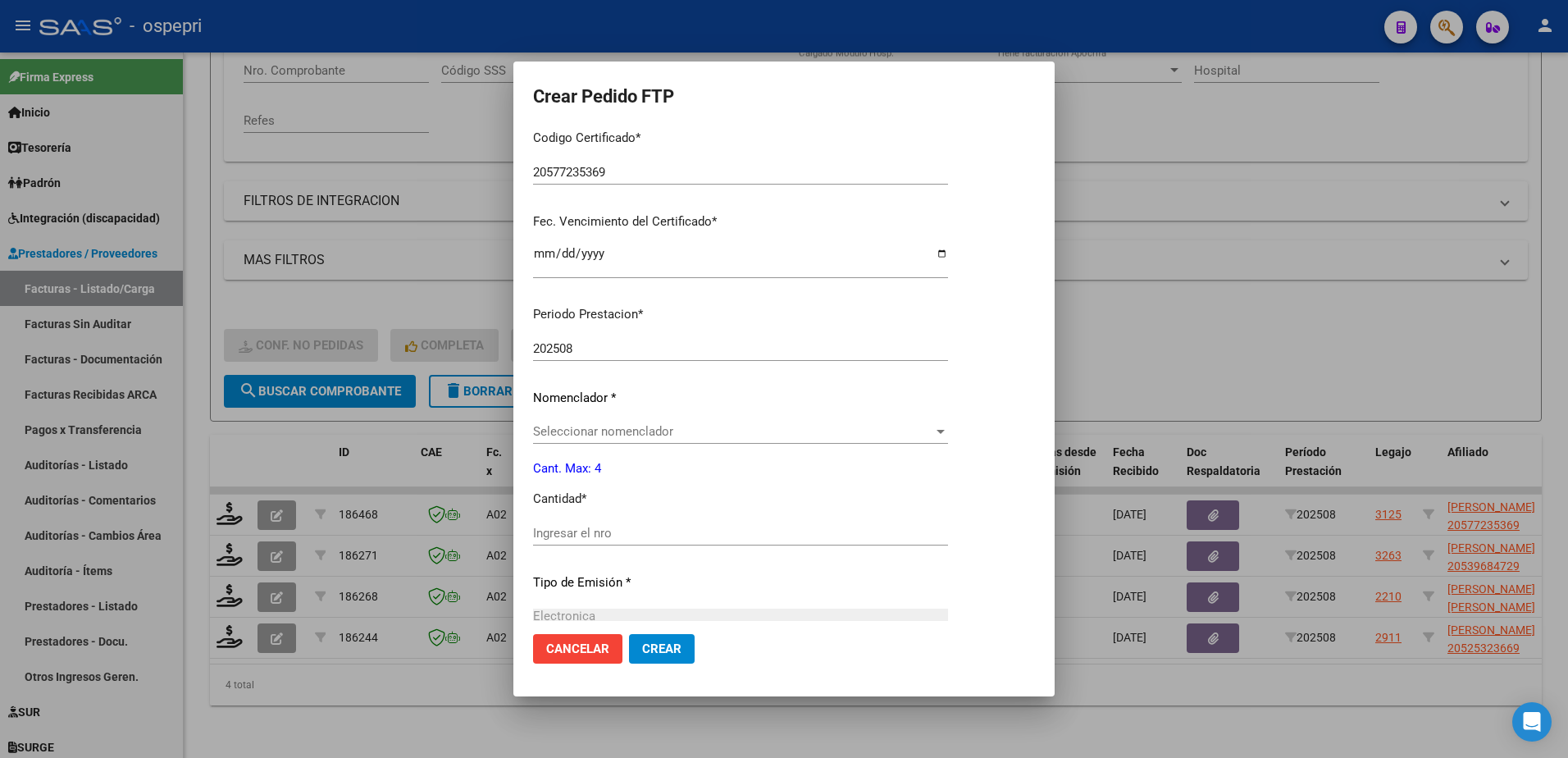
scroll to position [410, 0]
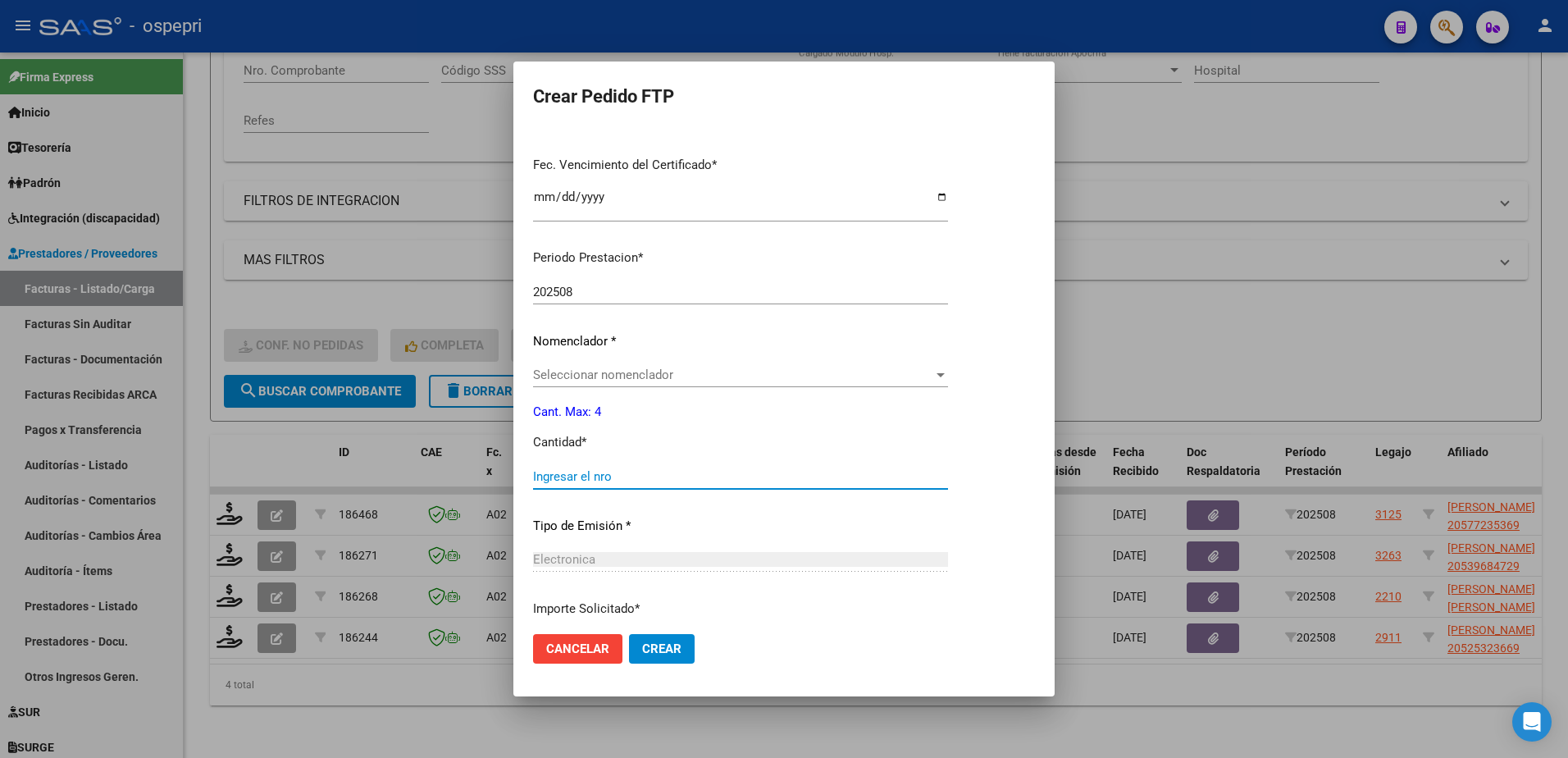
click at [635, 478] on input "Ingresar el nro" at bounding box center [741, 476] width 415 height 15
type input "4"
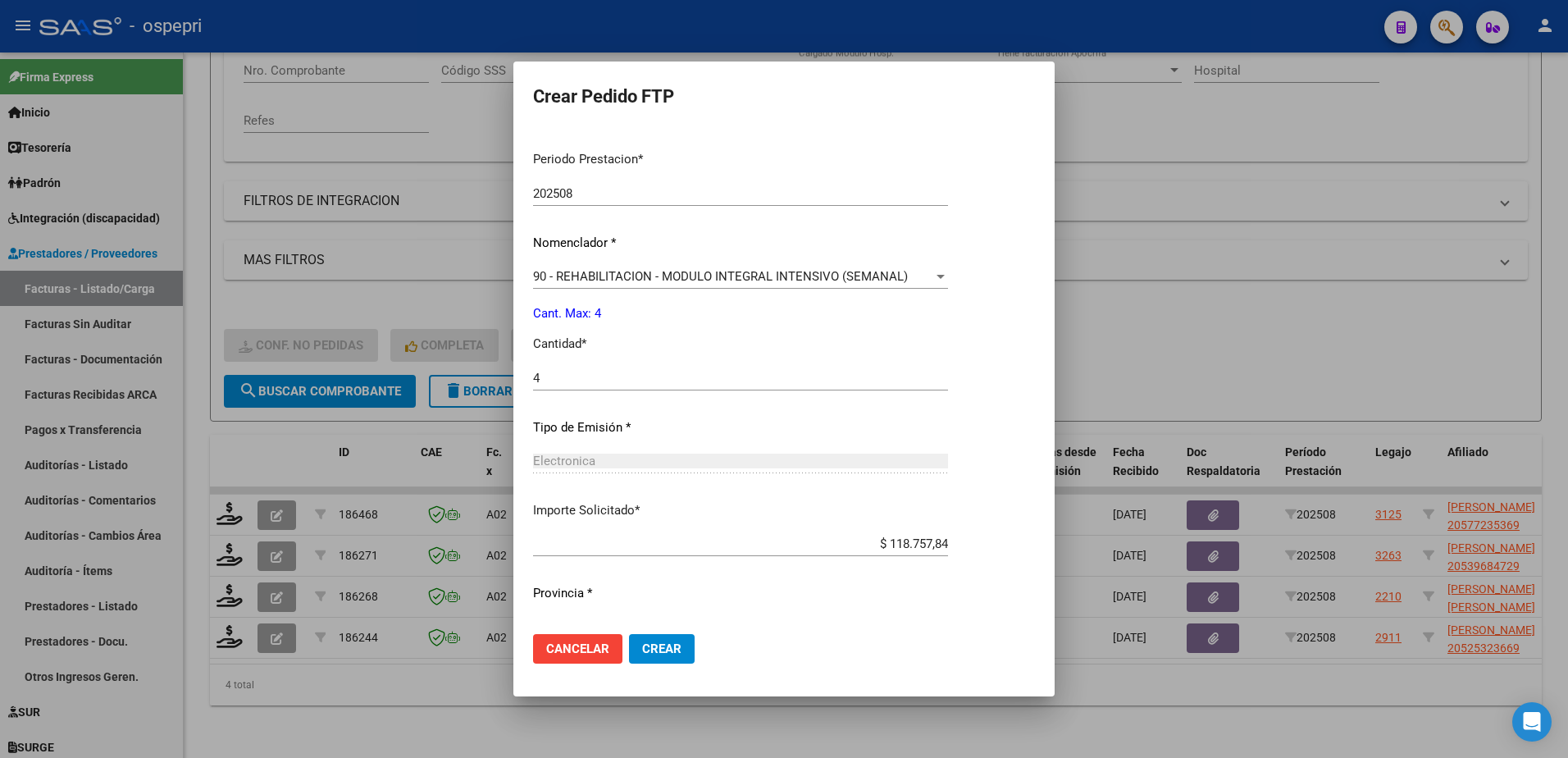
scroll to position [542, 0]
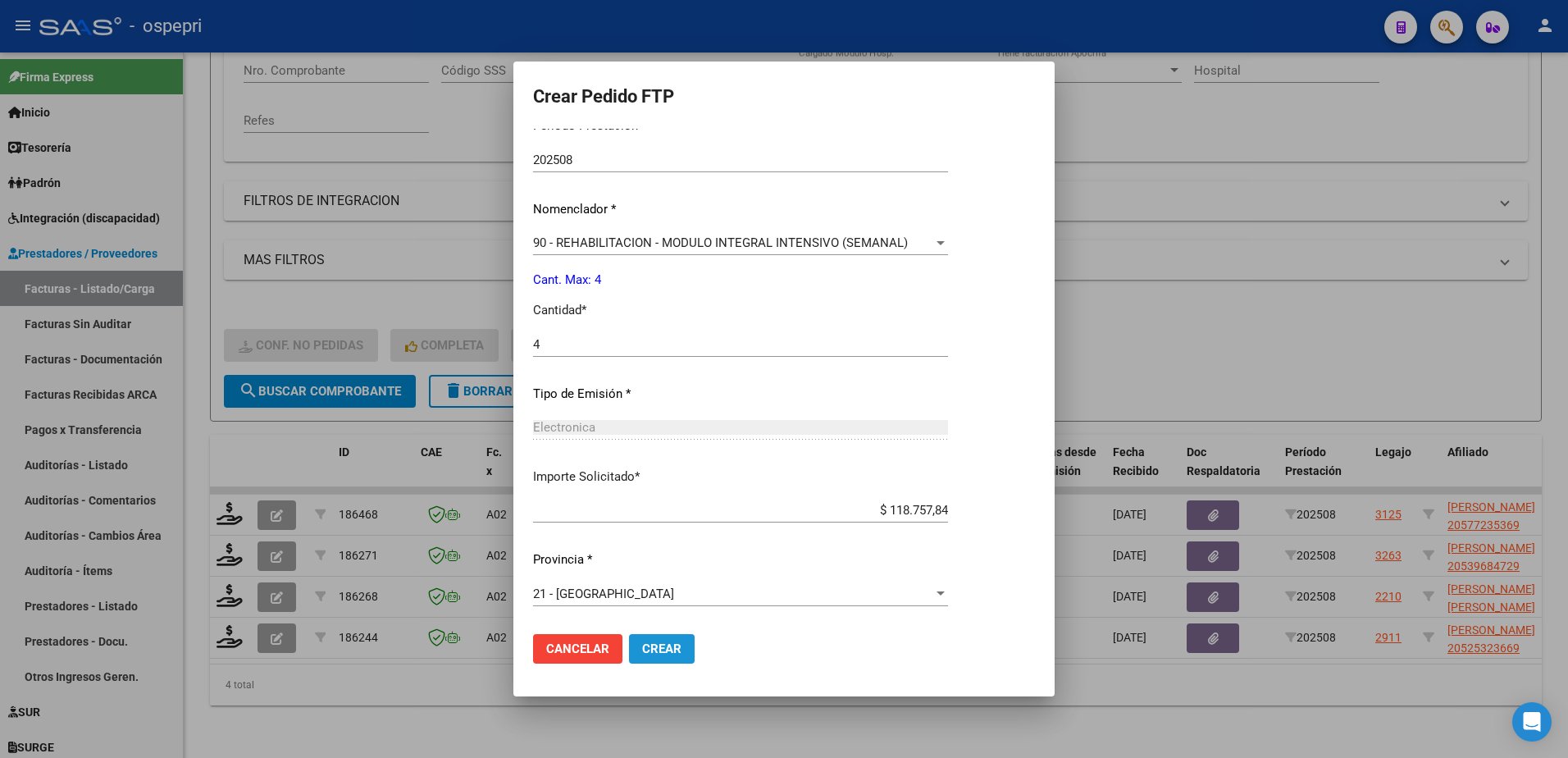
click at [670, 655] on span "Crear" at bounding box center [661, 648] width 39 height 15
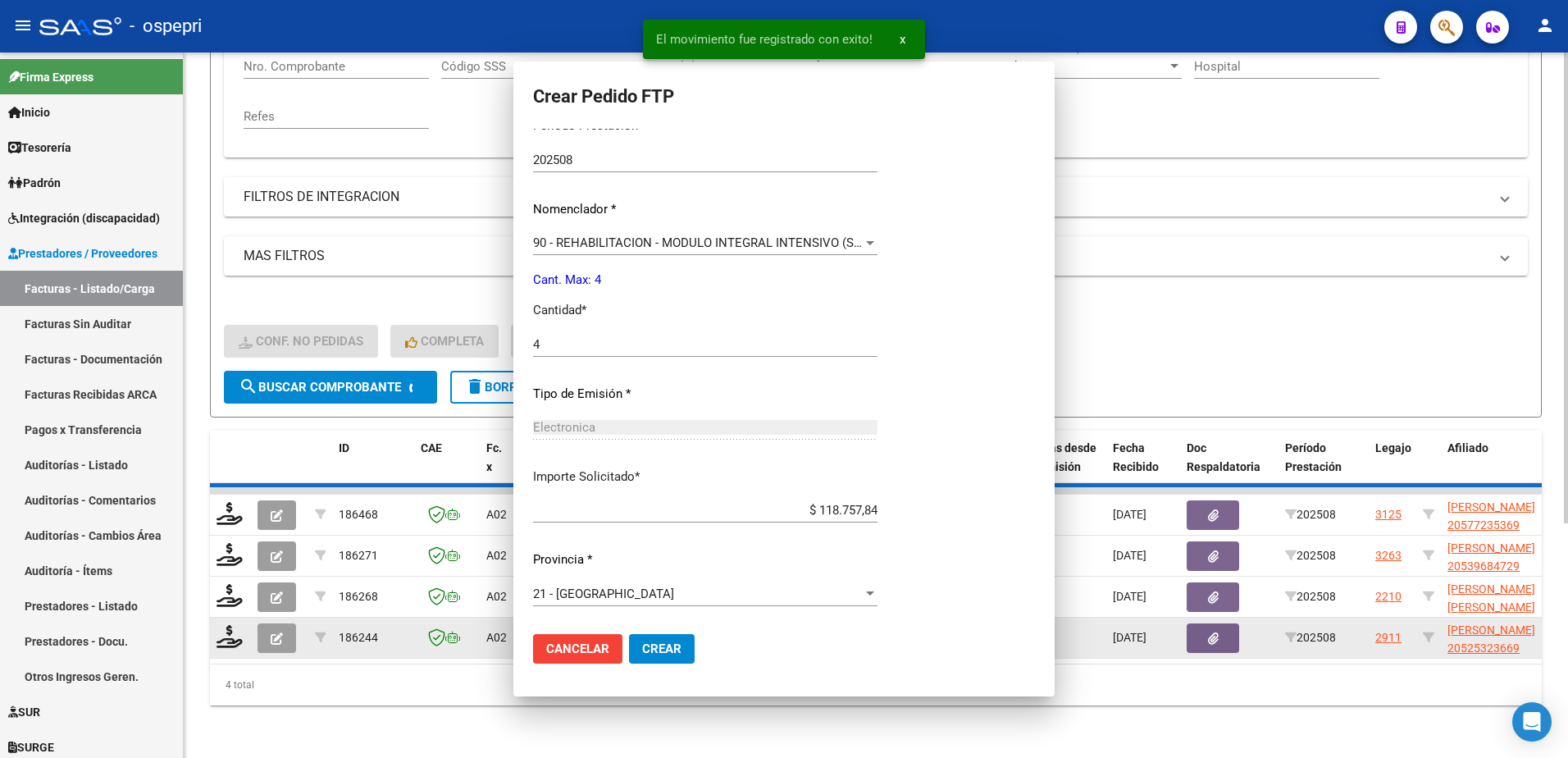
scroll to position [0, 0]
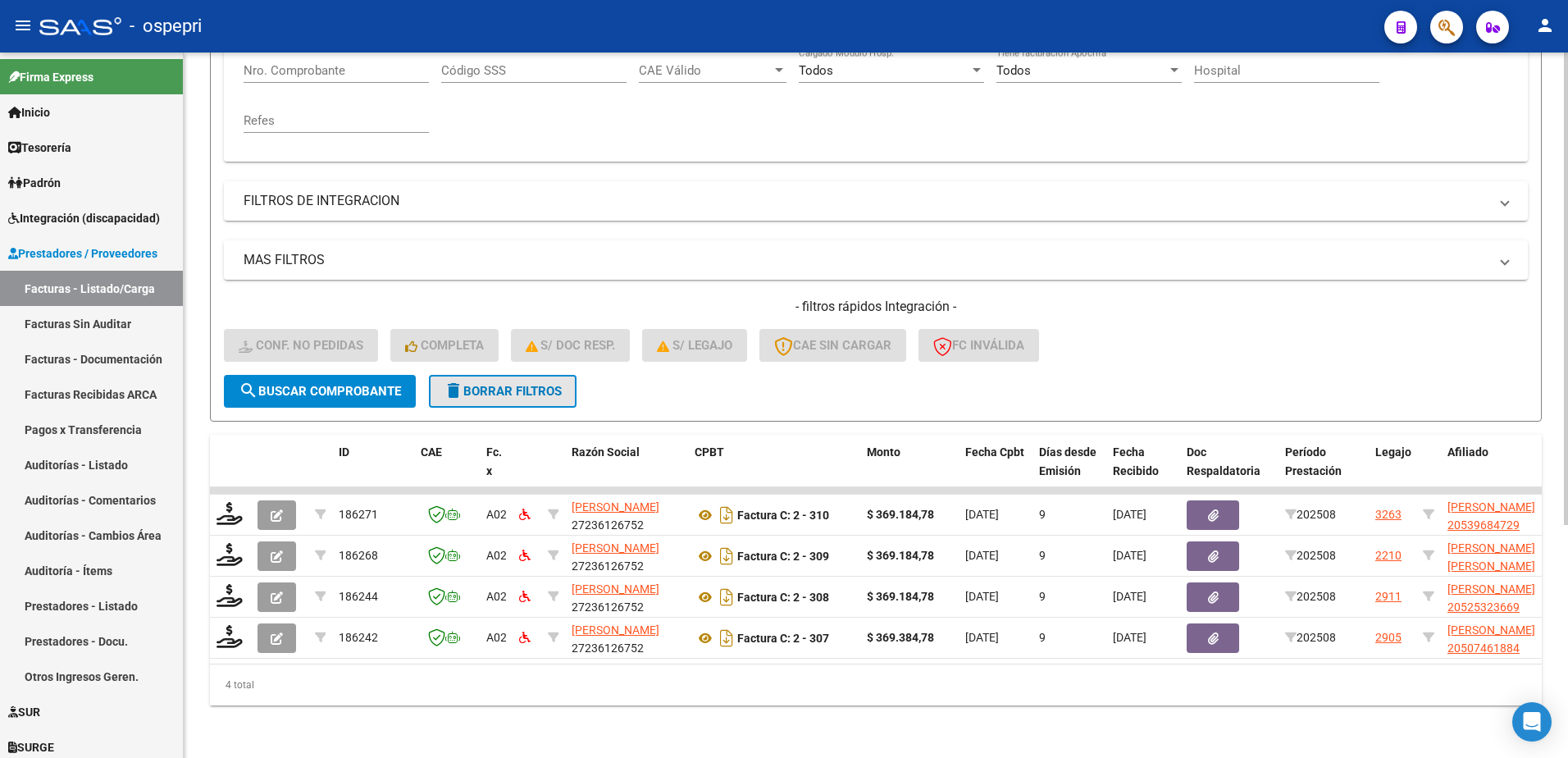
click at [498, 384] on span "delete Borrar Filtros" at bounding box center [502, 391] width 118 height 15
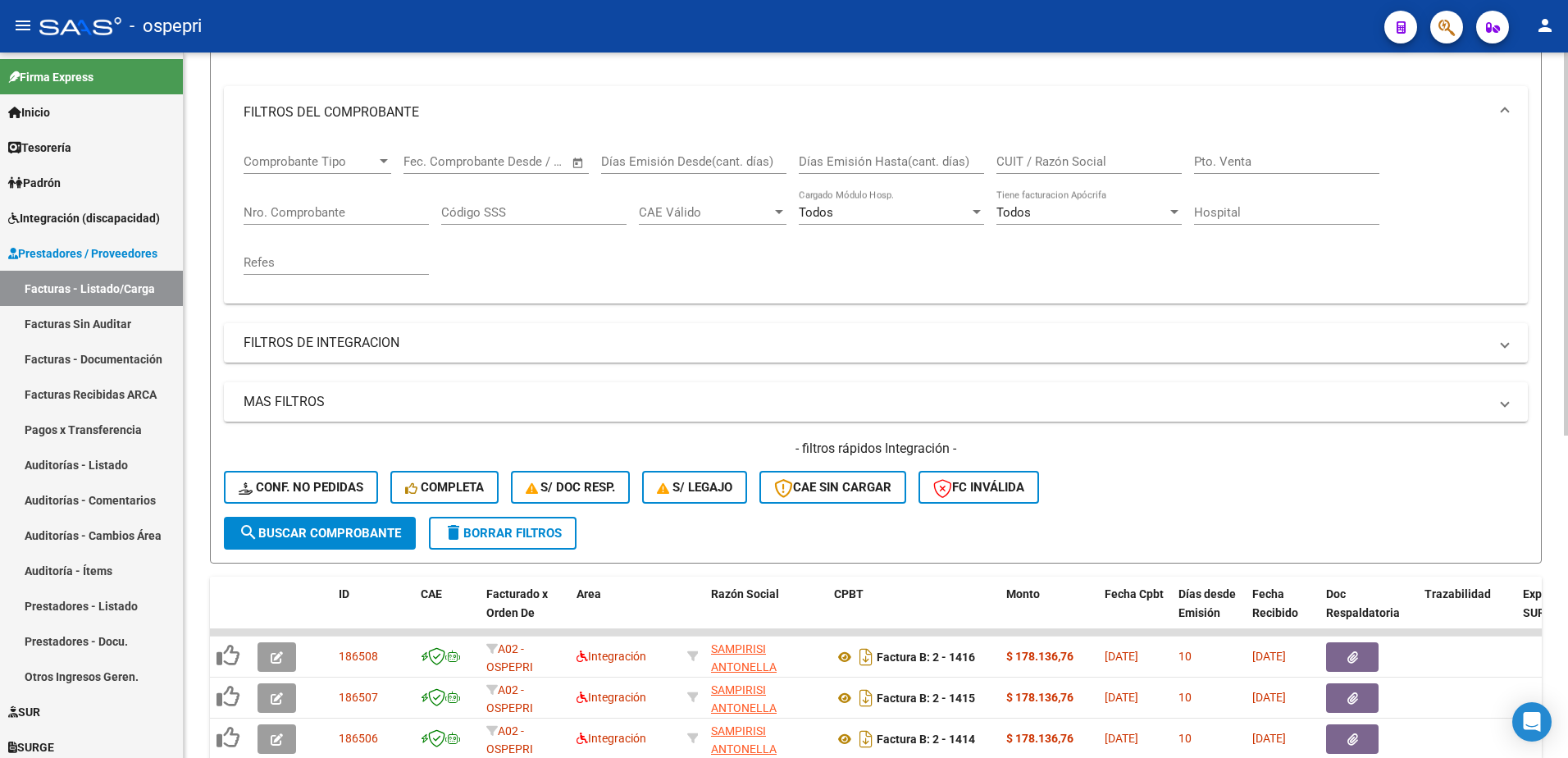
scroll to position [347, 0]
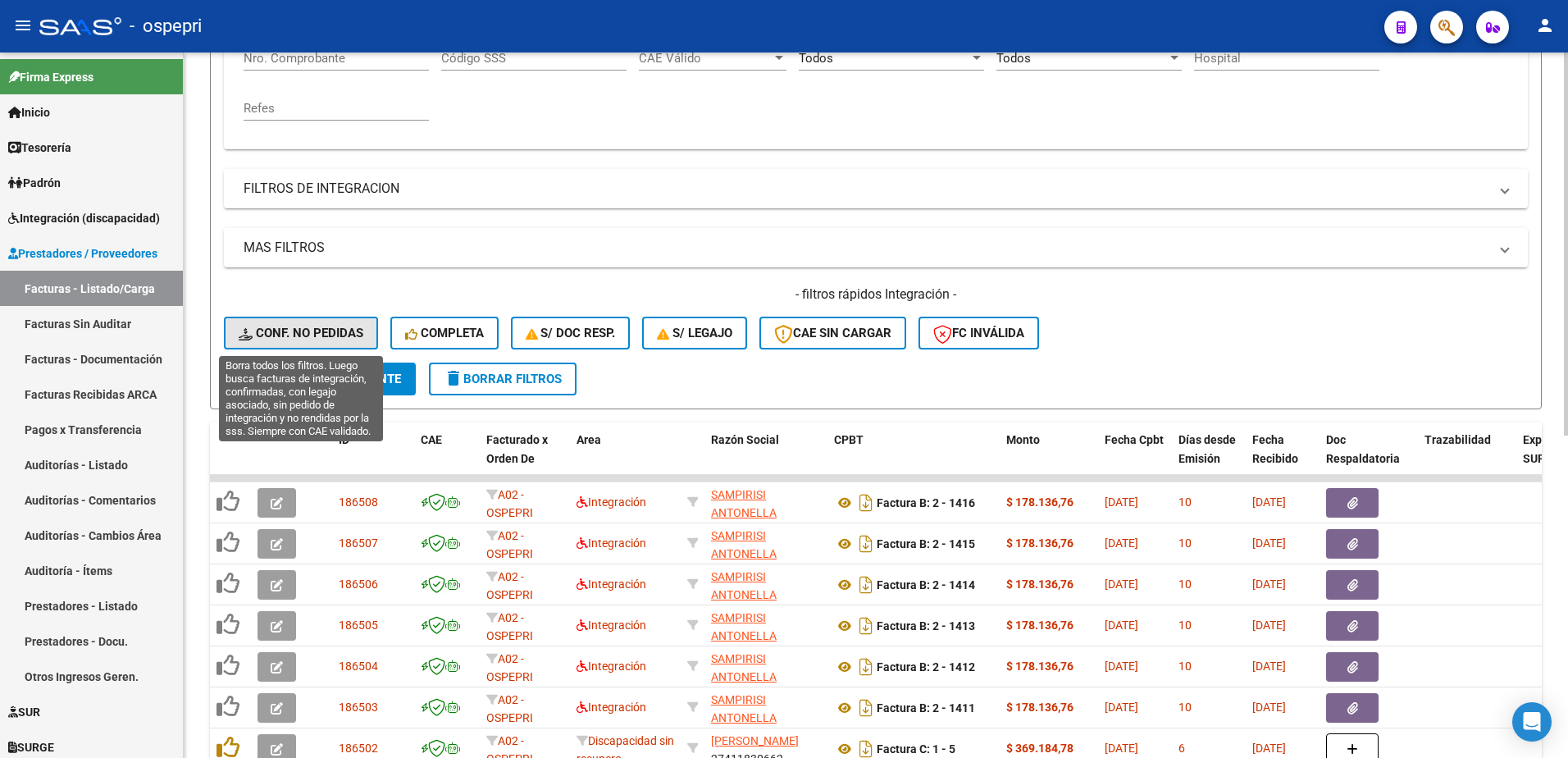
click at [295, 334] on span "Conf. no pedidas" at bounding box center [300, 333] width 124 height 15
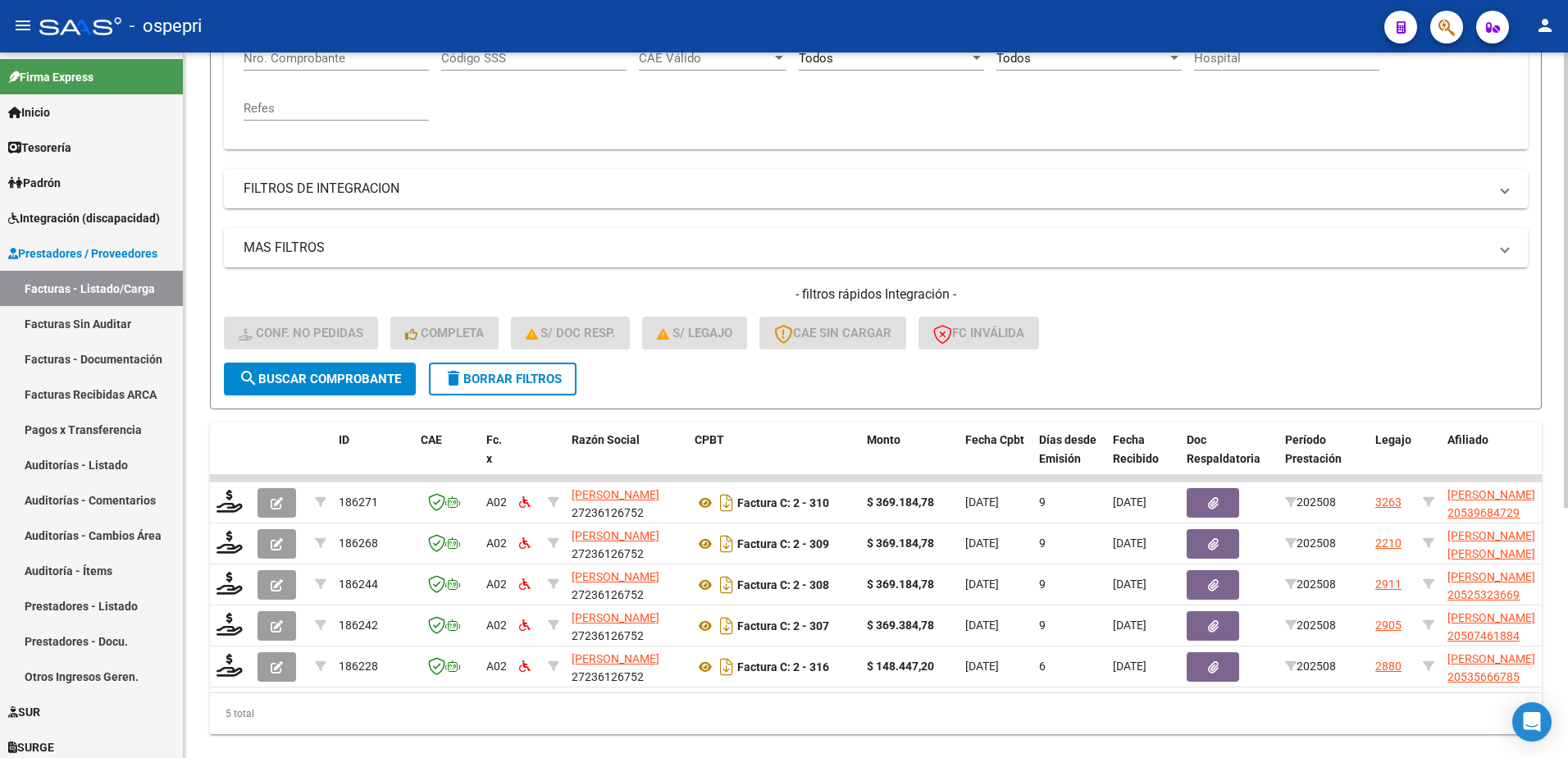
click at [1228, 344] on div "- filtros rápidos Integración - Conf. no pedidas Completa S/ Doc Resp. S/ legaj…" at bounding box center [876, 324] width 1304 height 77
click at [506, 384] on span "delete Borrar Filtros" at bounding box center [502, 379] width 118 height 15
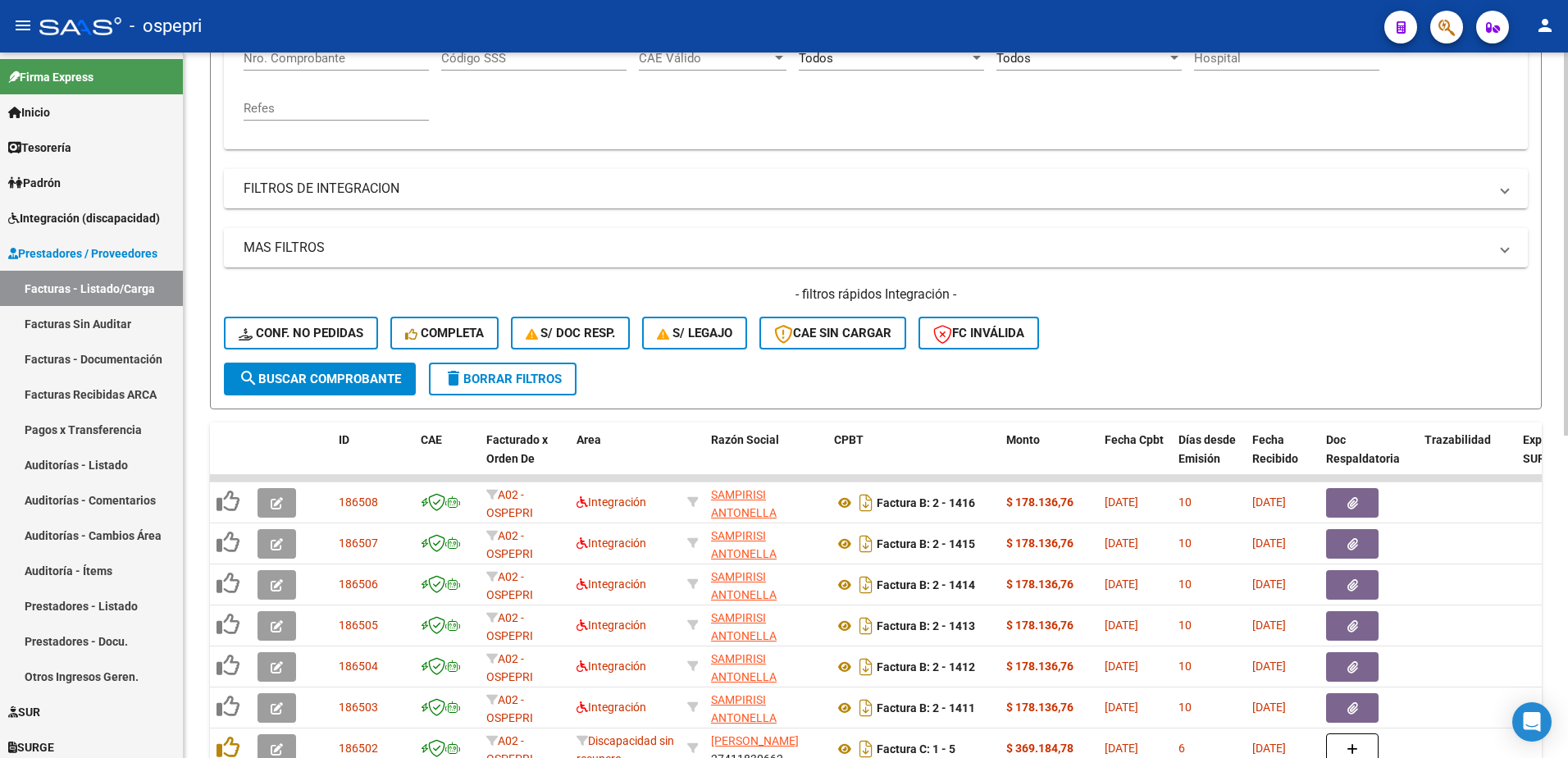
scroll to position [429, 0]
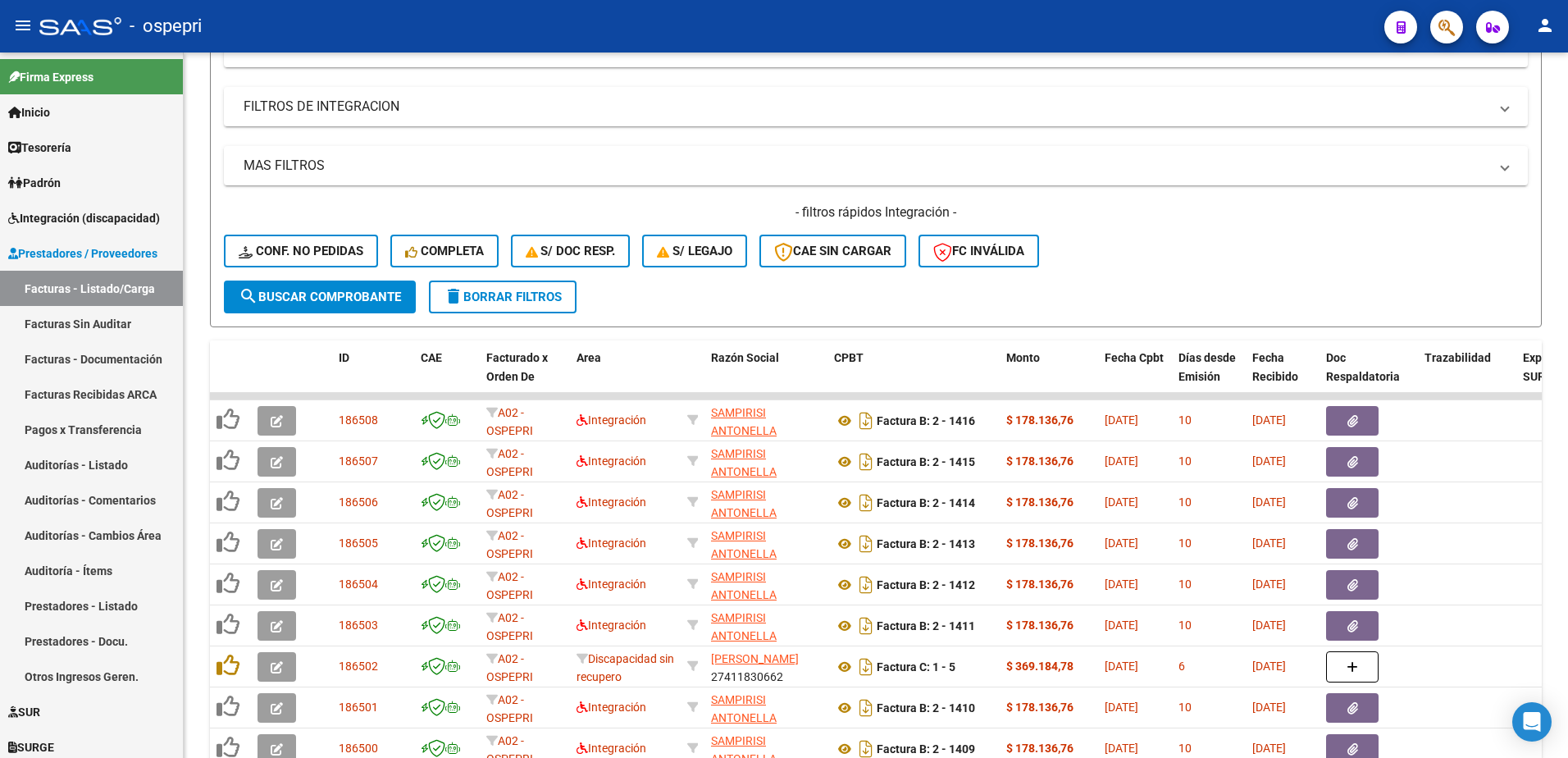
click at [1016, 23] on div "- ospepri" at bounding box center [705, 25] width 1331 height 36
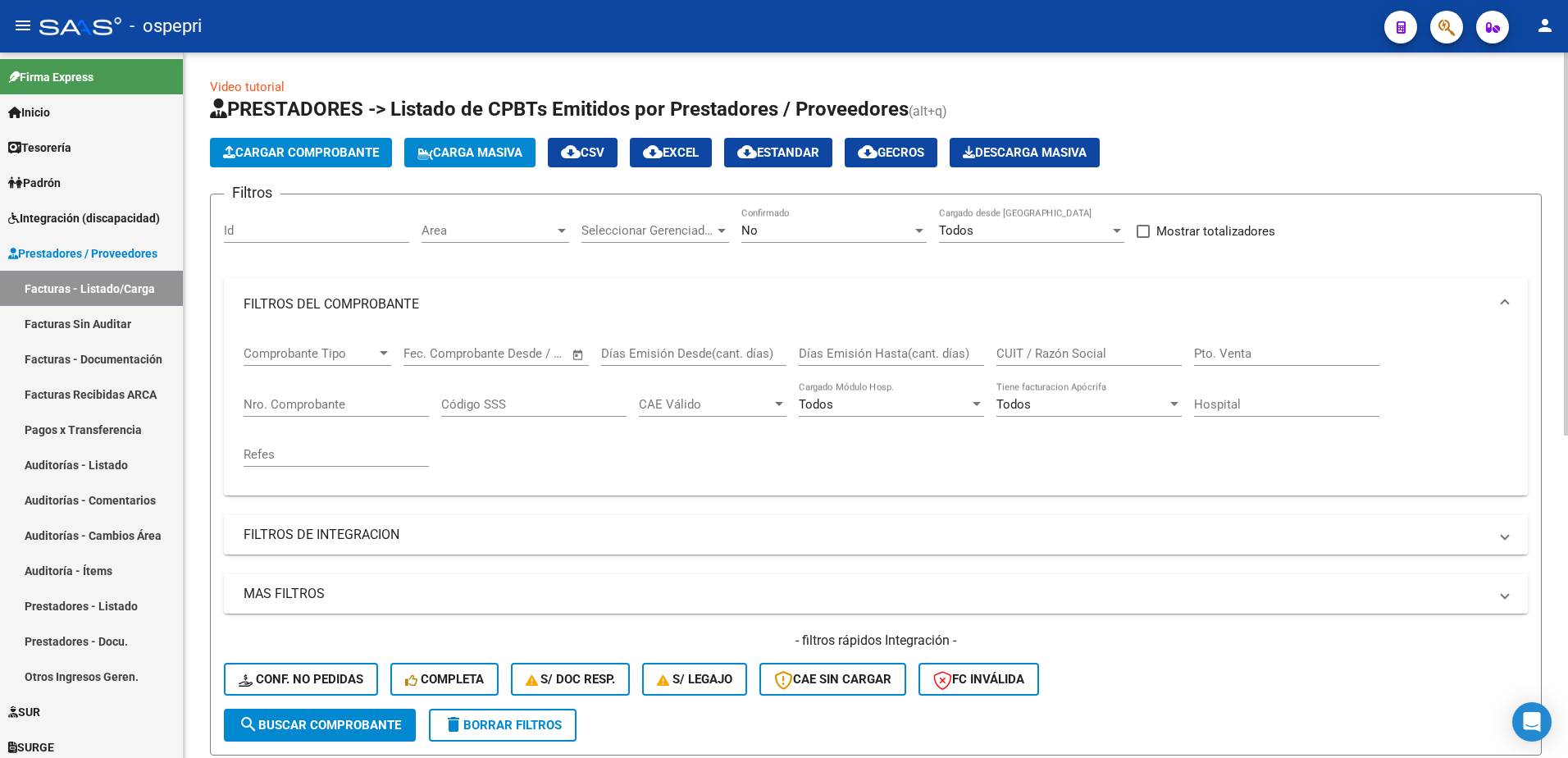
scroll to position [0, 0]
click at [1022, 354] on input "CUIT / Razón Social" at bounding box center [1089, 354] width 186 height 15
paste input "27298772251"
type input "27298772251"
click at [360, 726] on span "search Buscar Comprobante" at bounding box center [319, 726] width 162 height 15
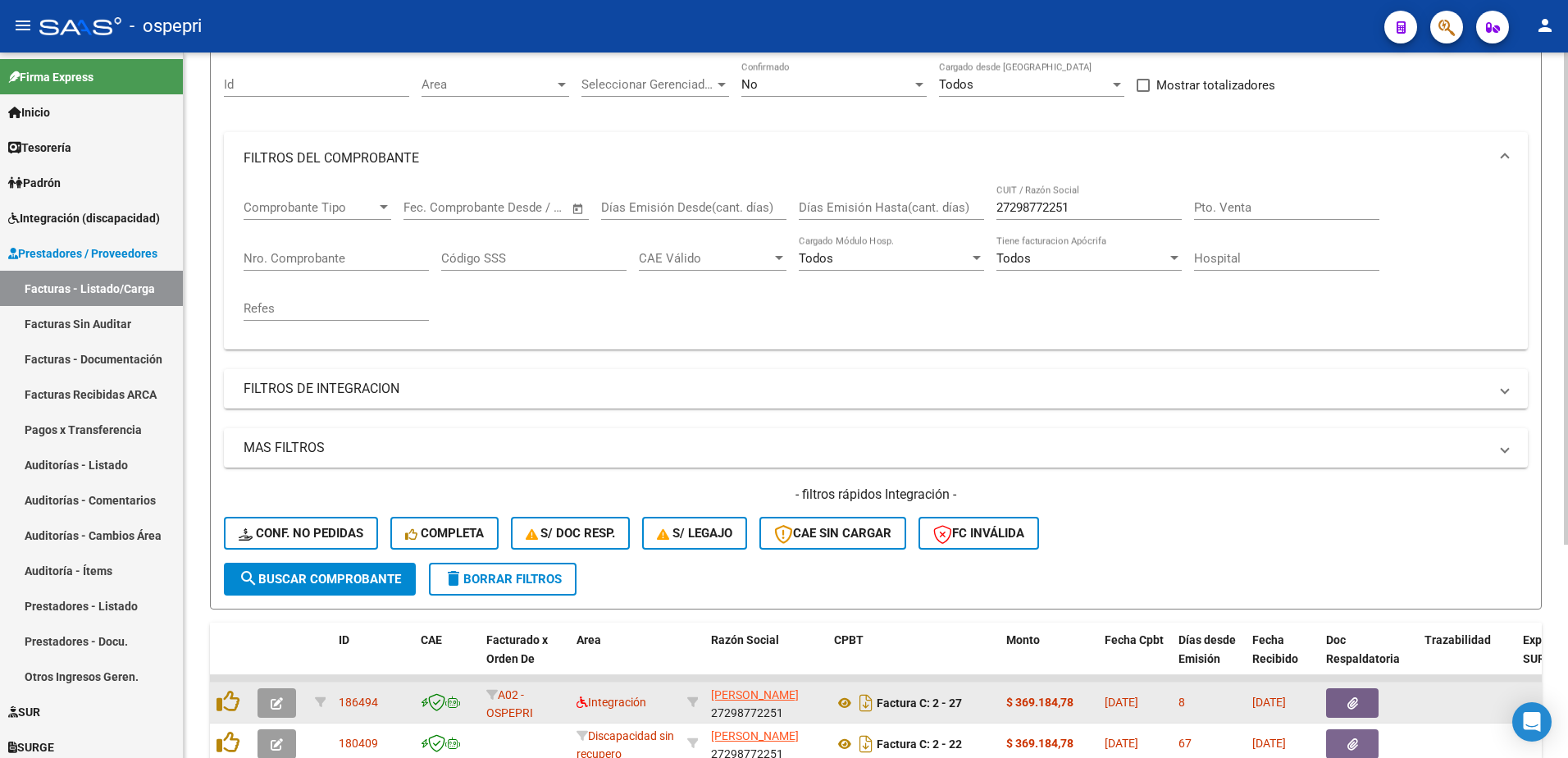
scroll to position [246, 0]
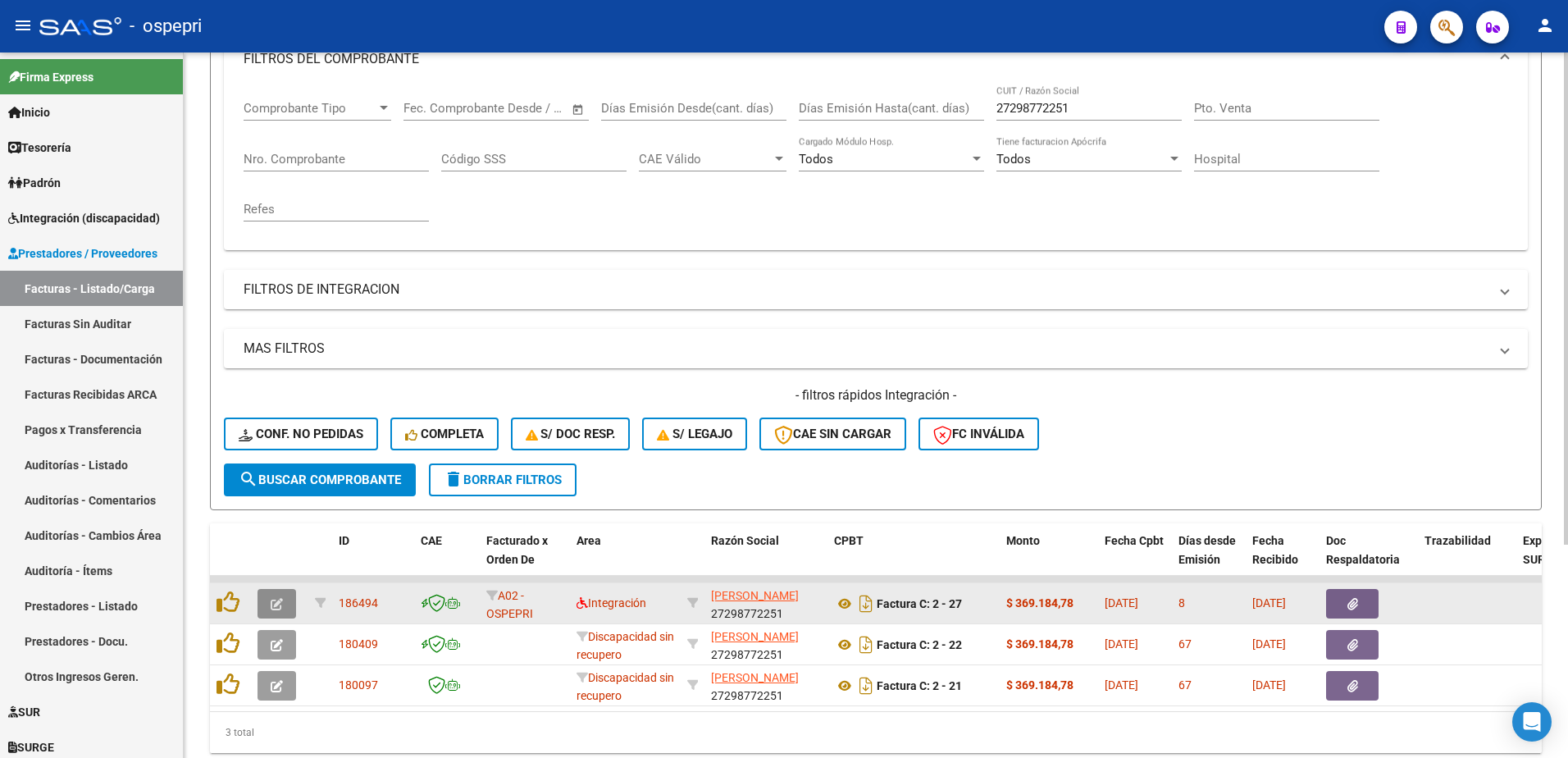
click at [272, 599] on button "button" at bounding box center [277, 604] width 39 height 30
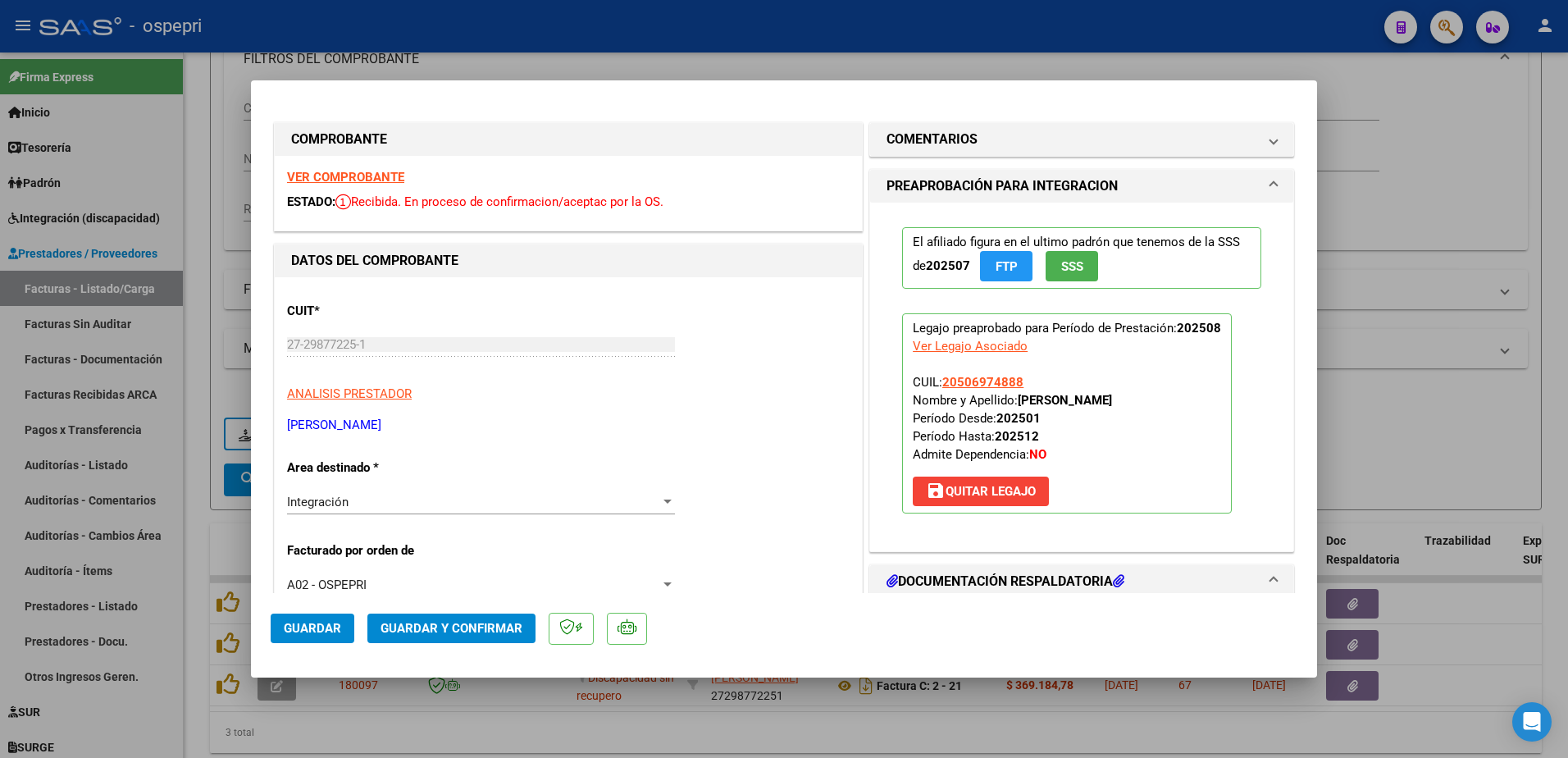
click at [355, 179] on strong "VER COMPROBANTE" at bounding box center [346, 177] width 117 height 15
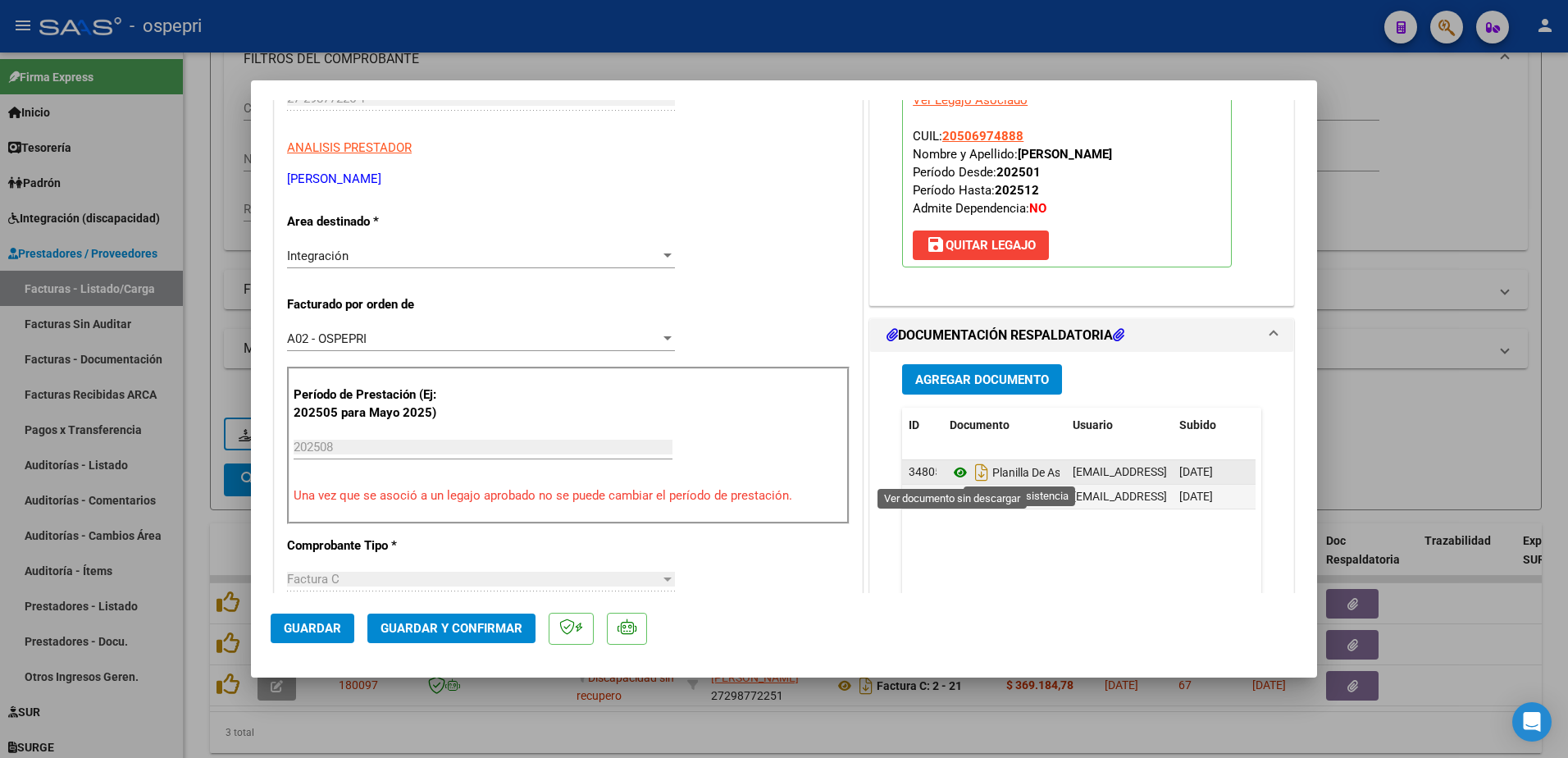
click at [951, 471] on icon at bounding box center [960, 472] width 21 height 19
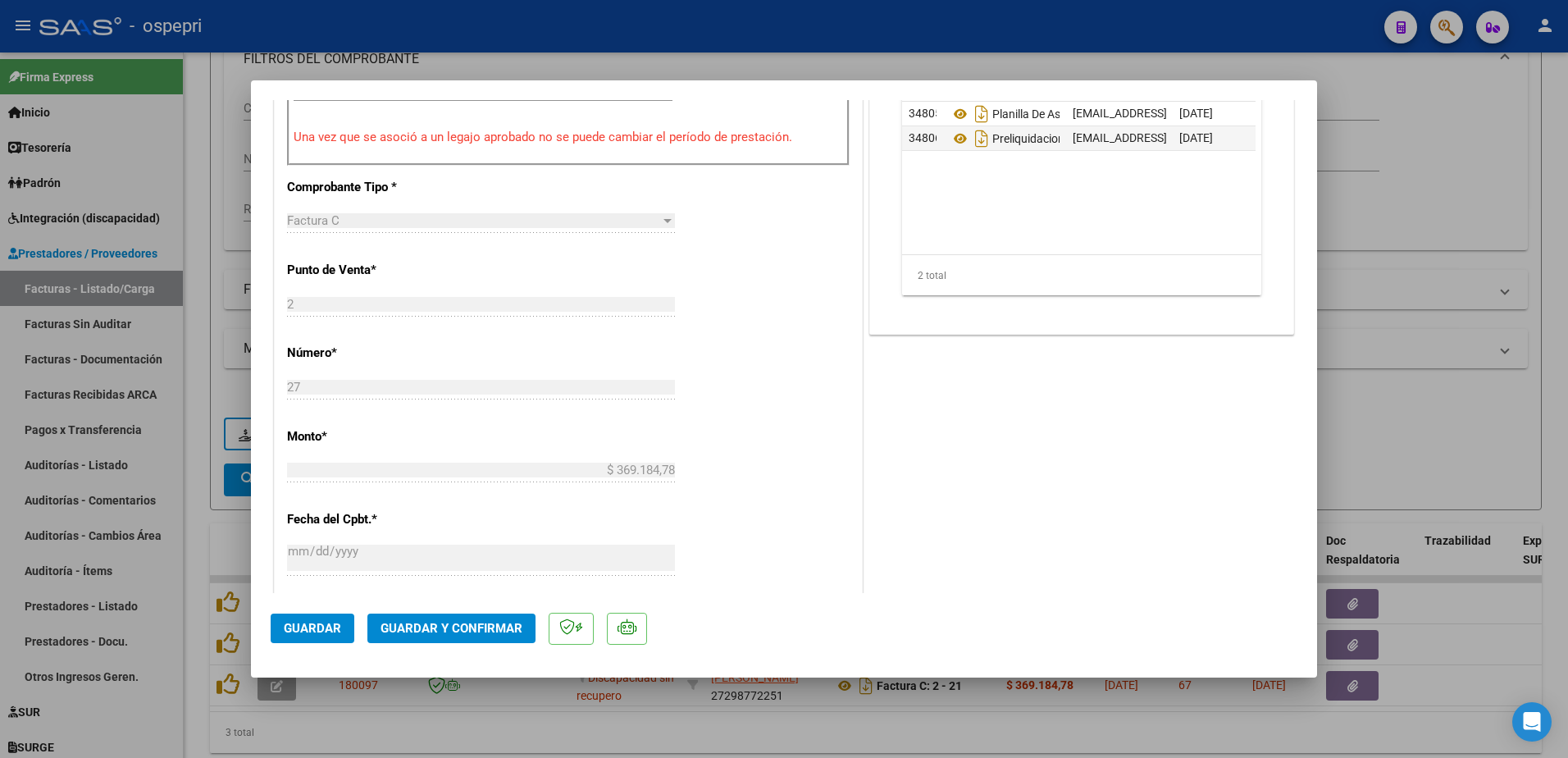
scroll to position [656, 0]
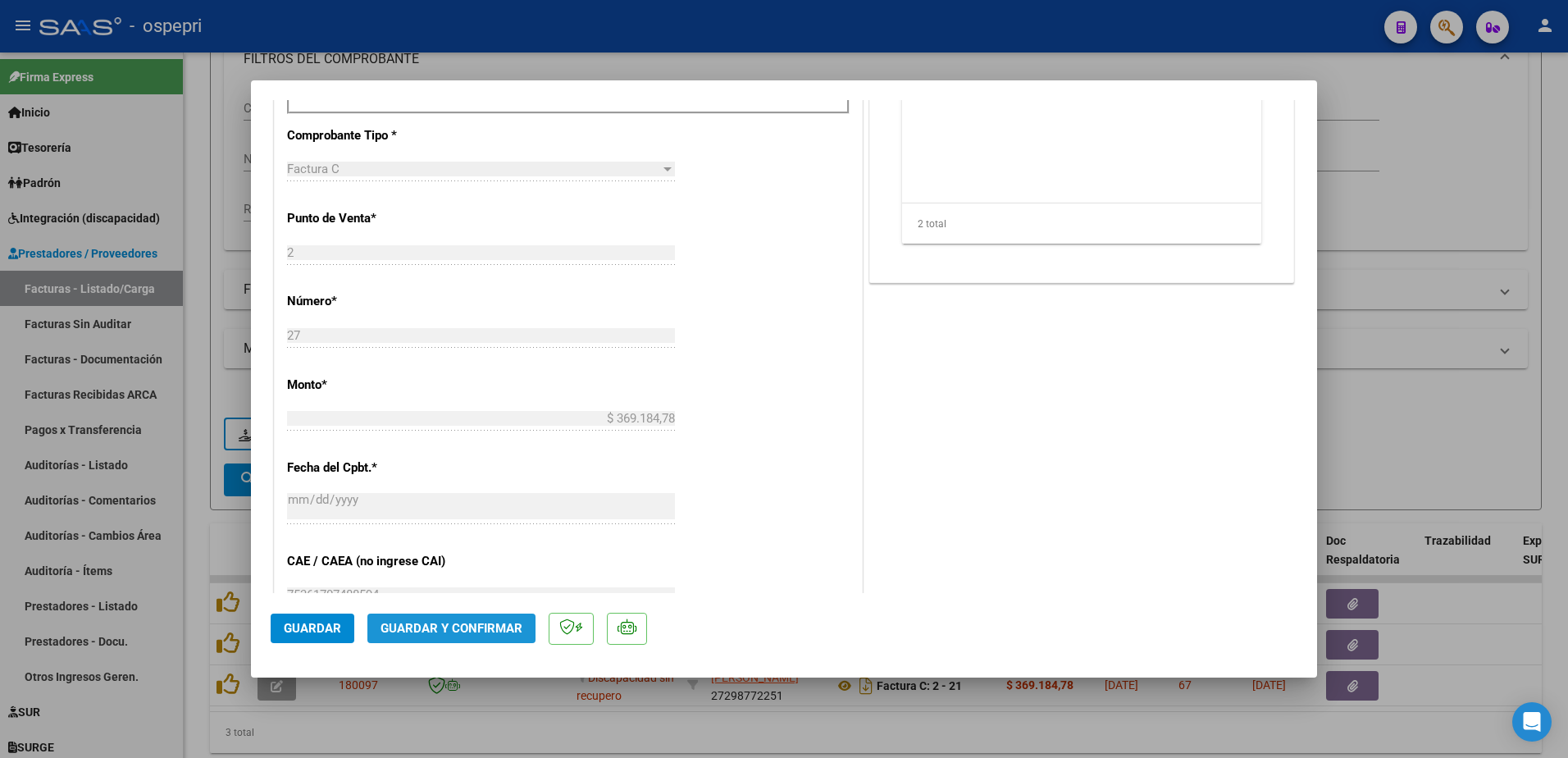
click at [474, 623] on span "Guardar y Confirmar" at bounding box center [451, 628] width 142 height 15
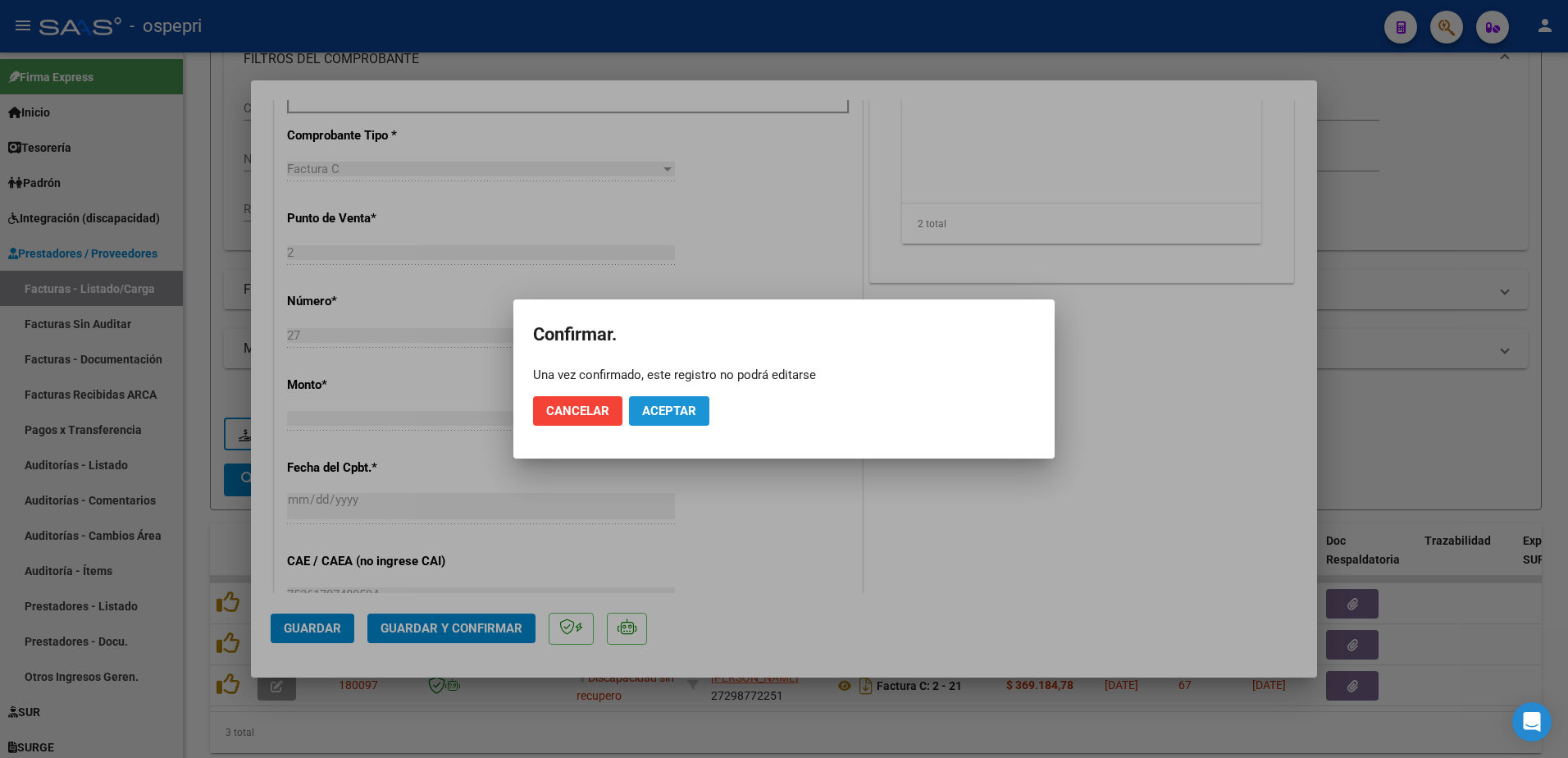
click at [670, 408] on span "Aceptar" at bounding box center [669, 411] width 54 height 15
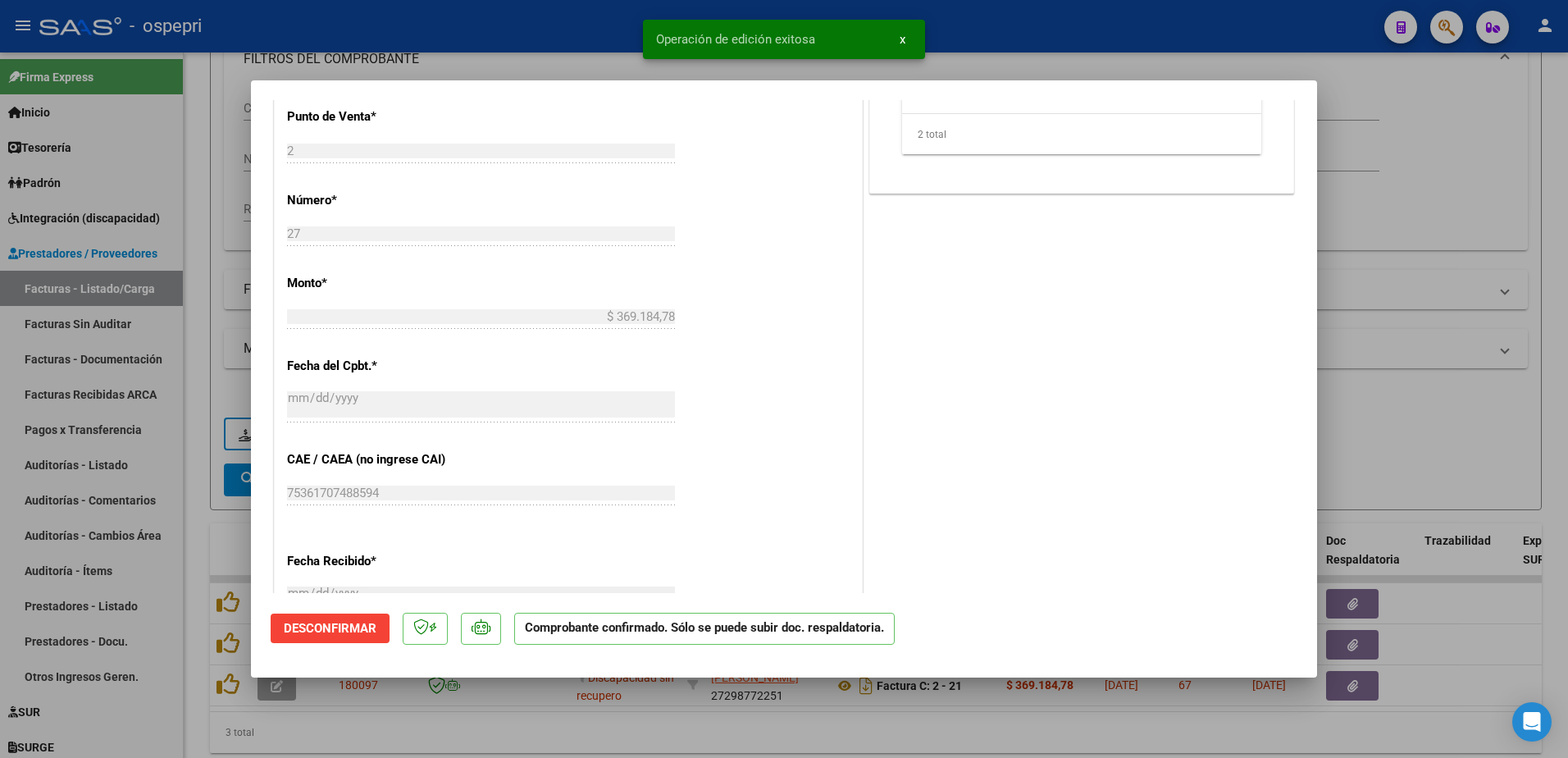
type input "$ 0,00"
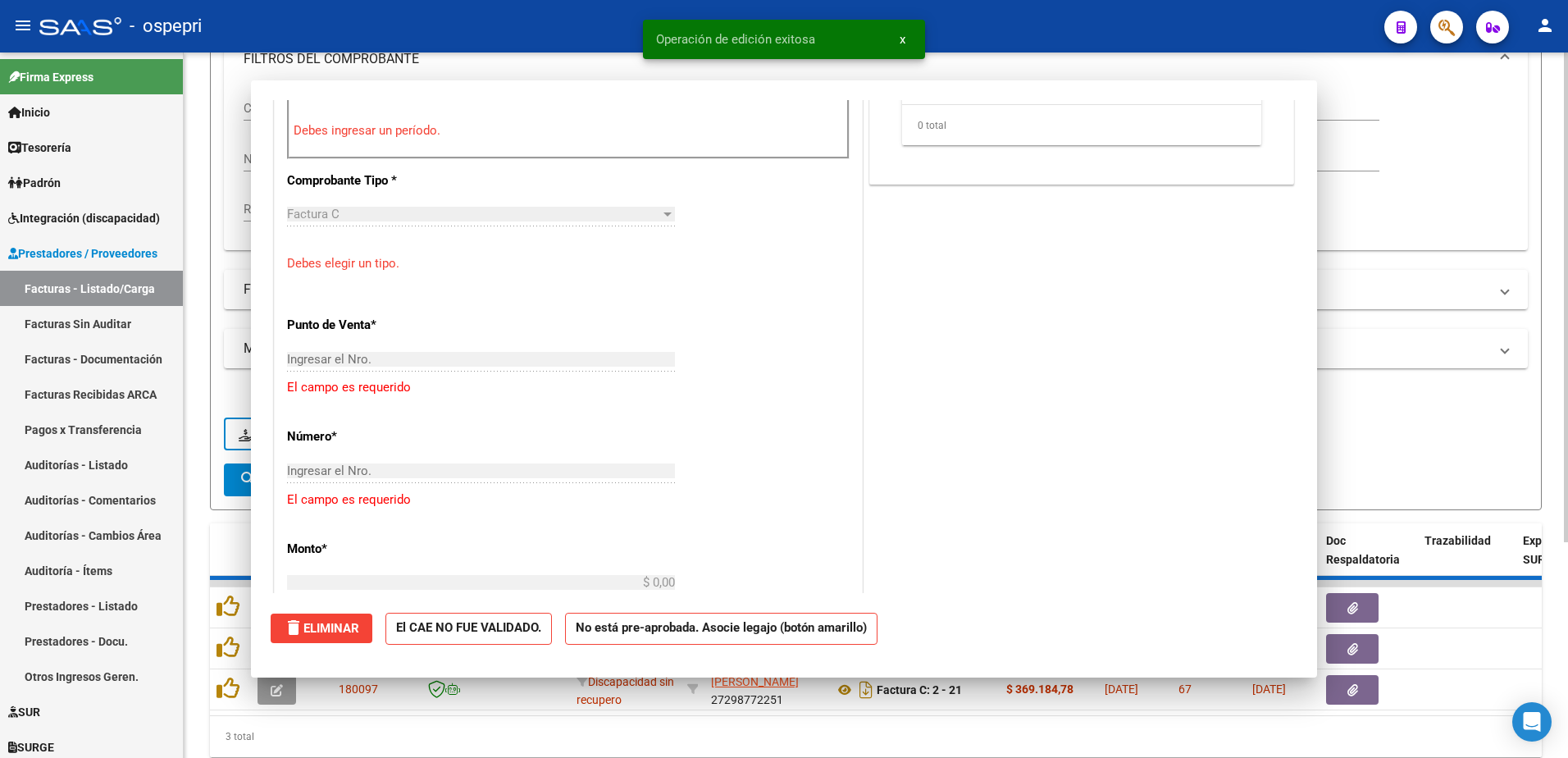
scroll to position [0, 0]
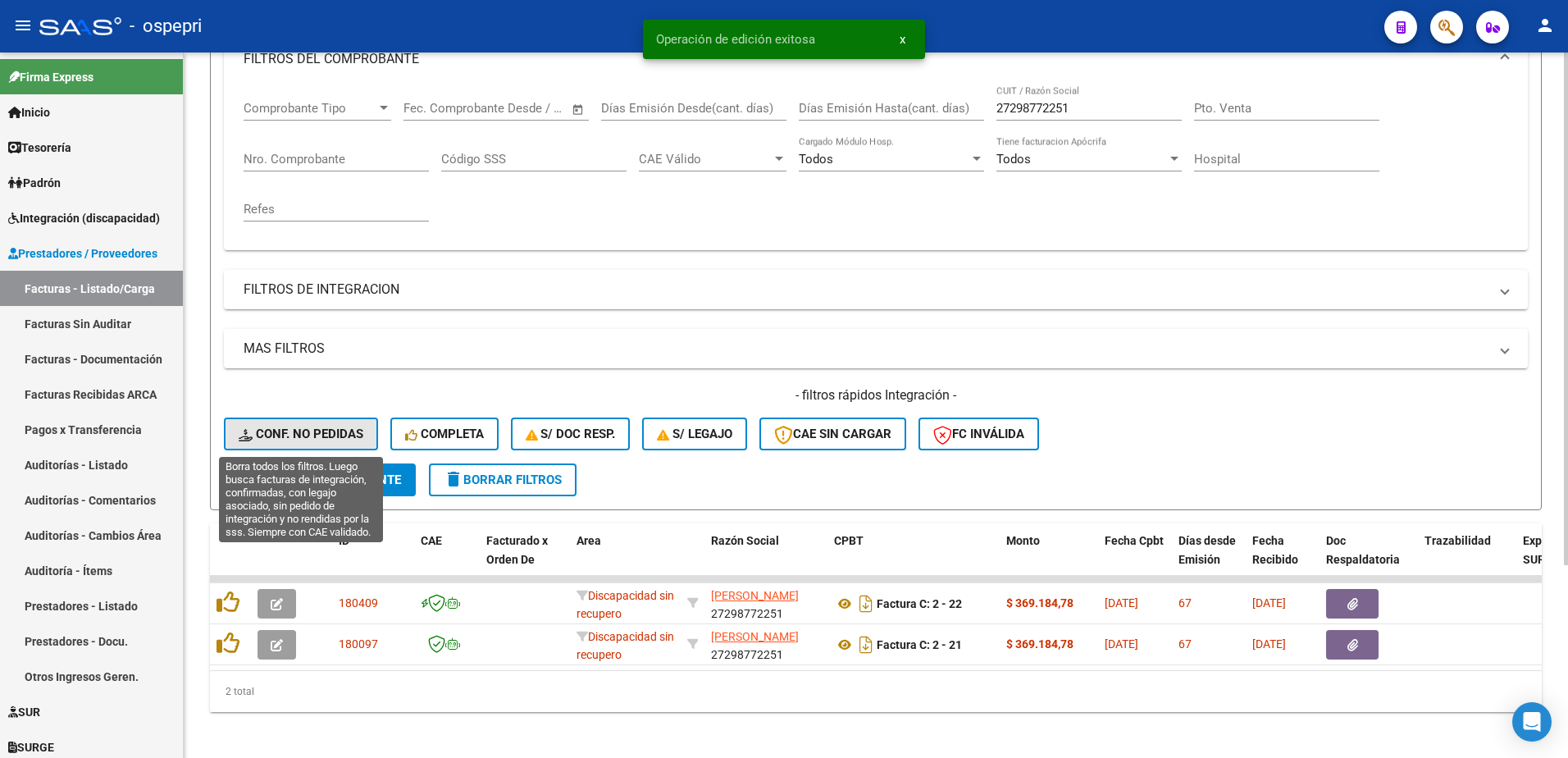
click at [311, 433] on span "Conf. no pedidas" at bounding box center [300, 434] width 124 height 15
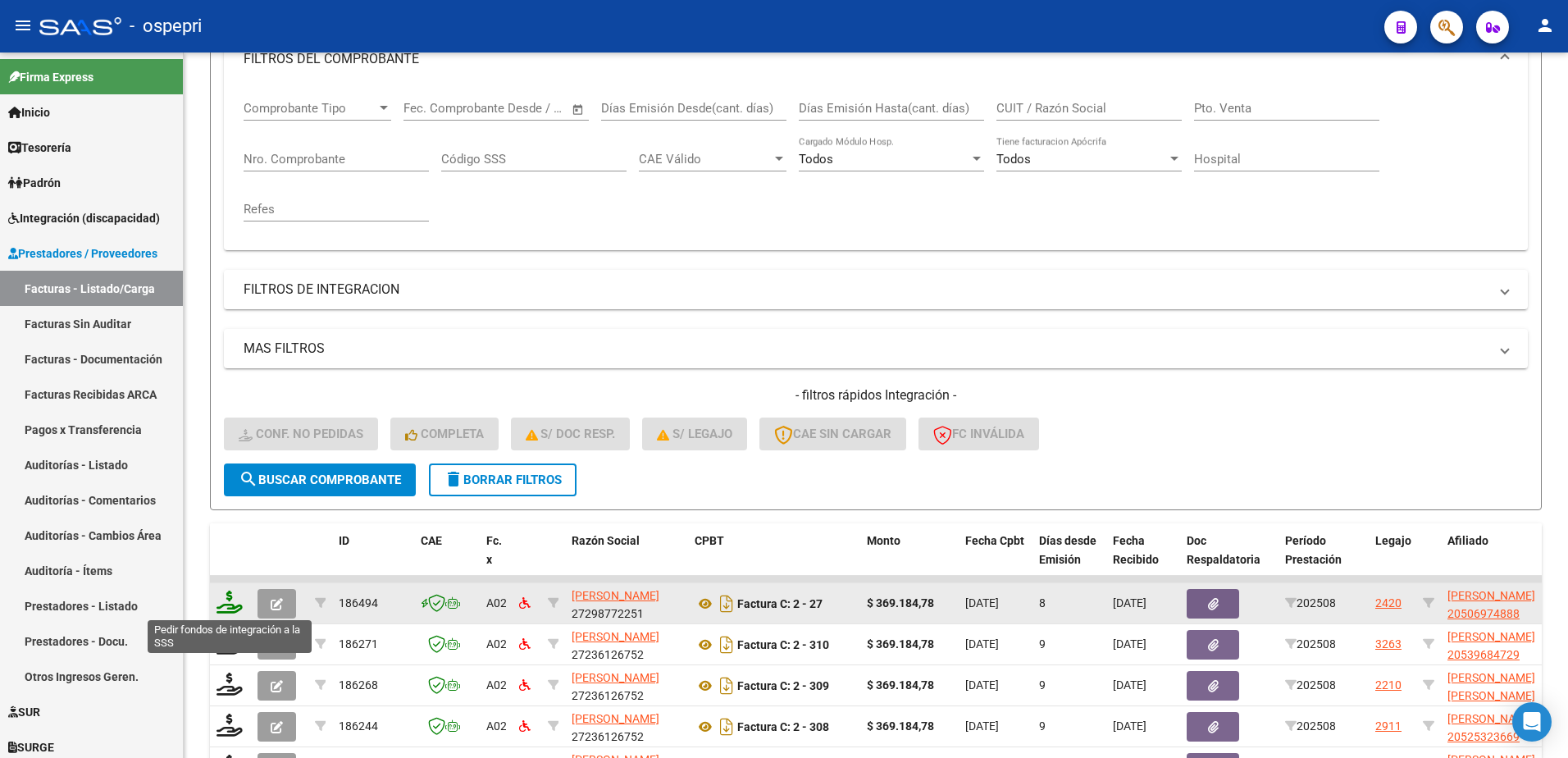
click at [234, 608] on icon at bounding box center [230, 602] width 26 height 23
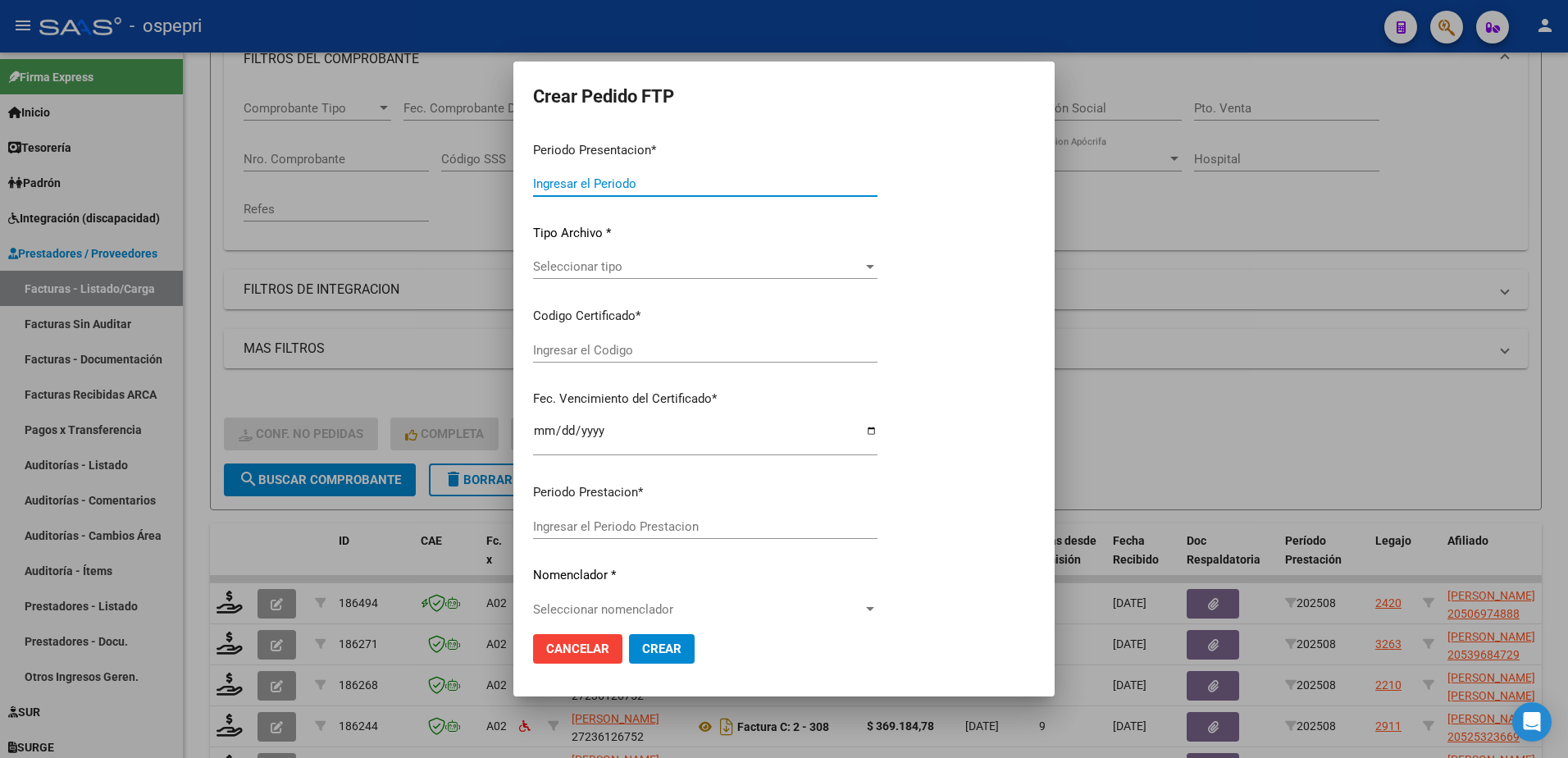
type input "202508"
type input "$ 369.184,78"
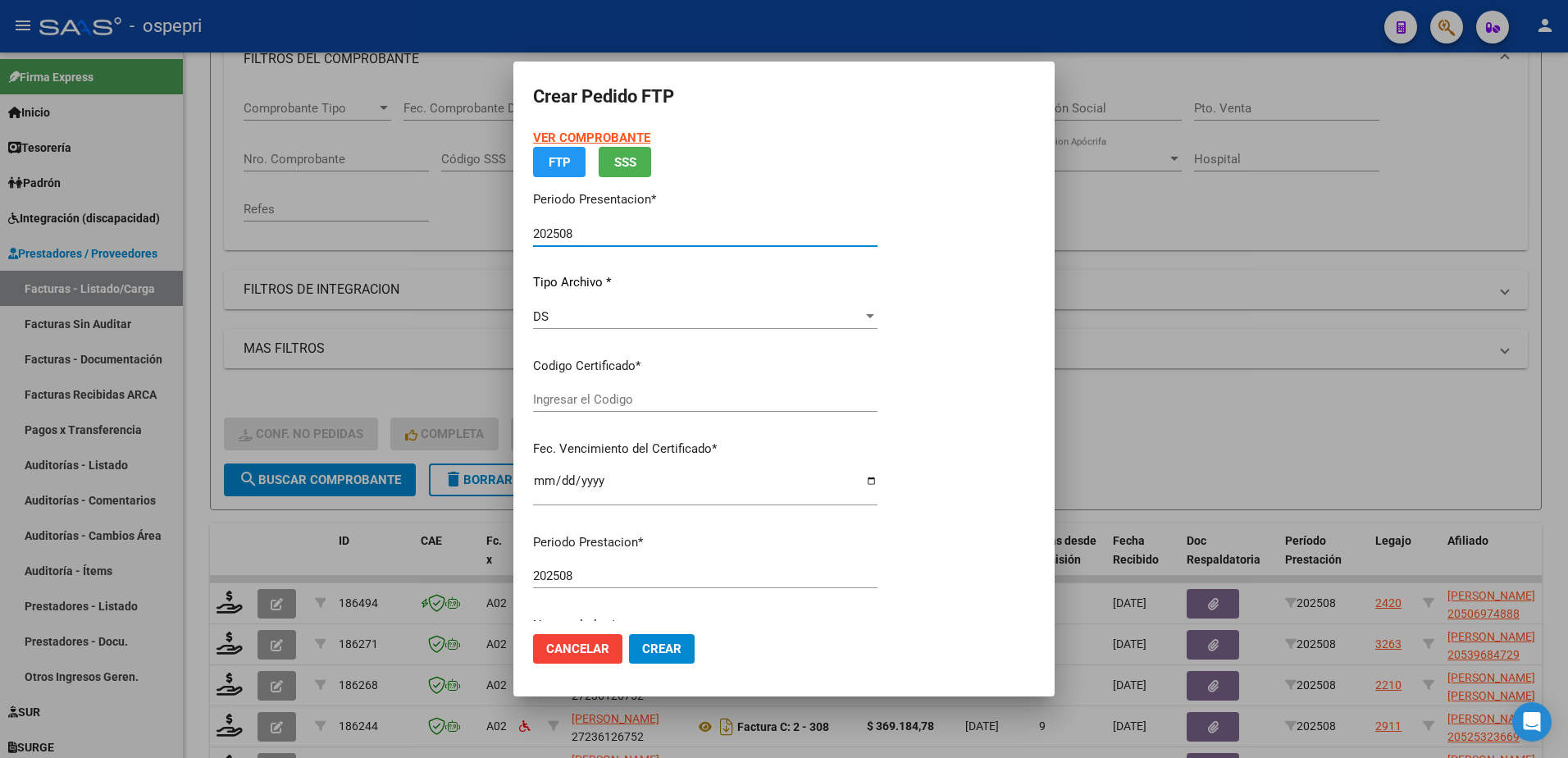
type input "2050697488-8"
type input "2028-09-18"
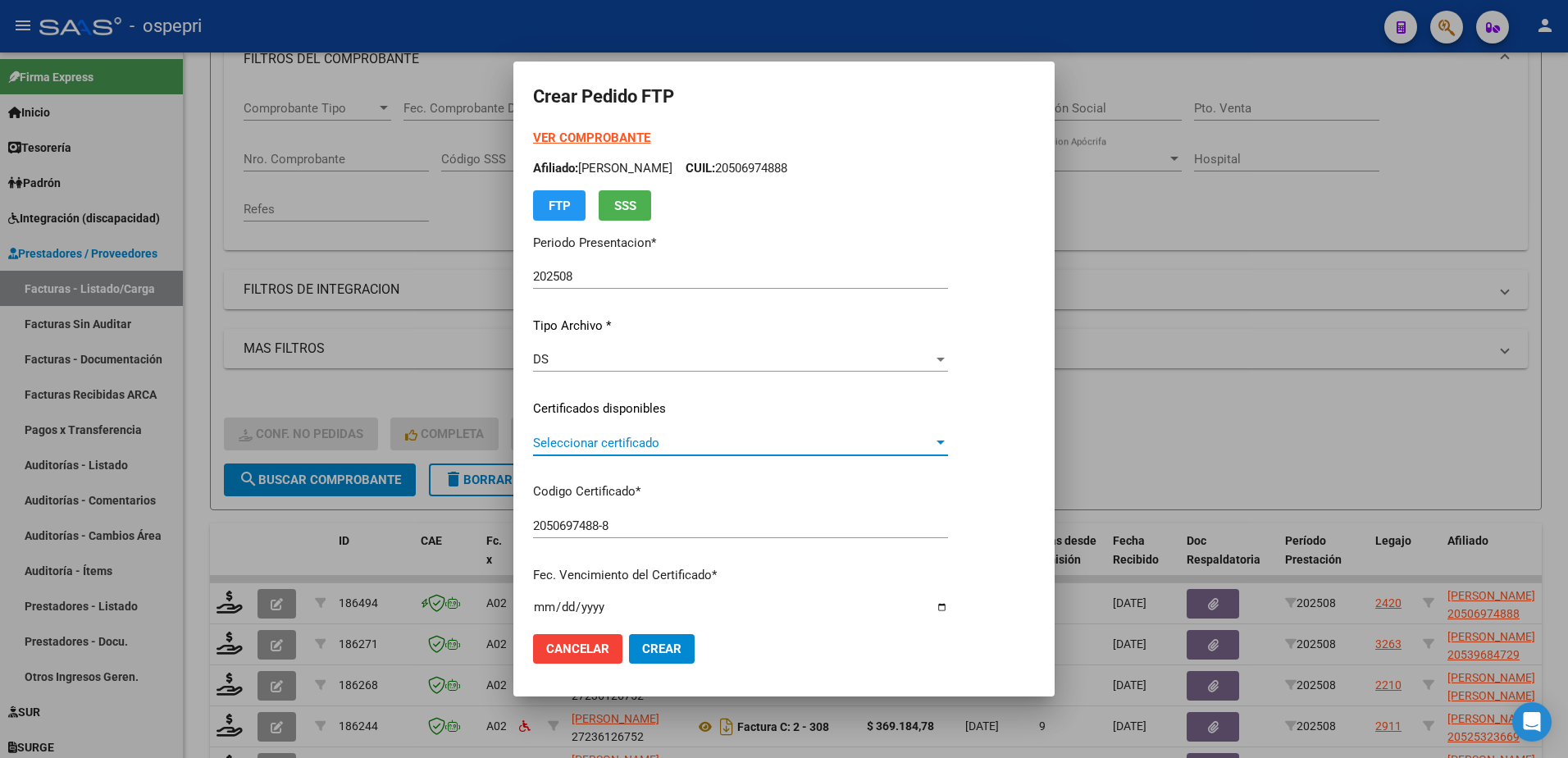
click at [611, 442] on span "Seleccionar certificado" at bounding box center [733, 443] width 400 height 15
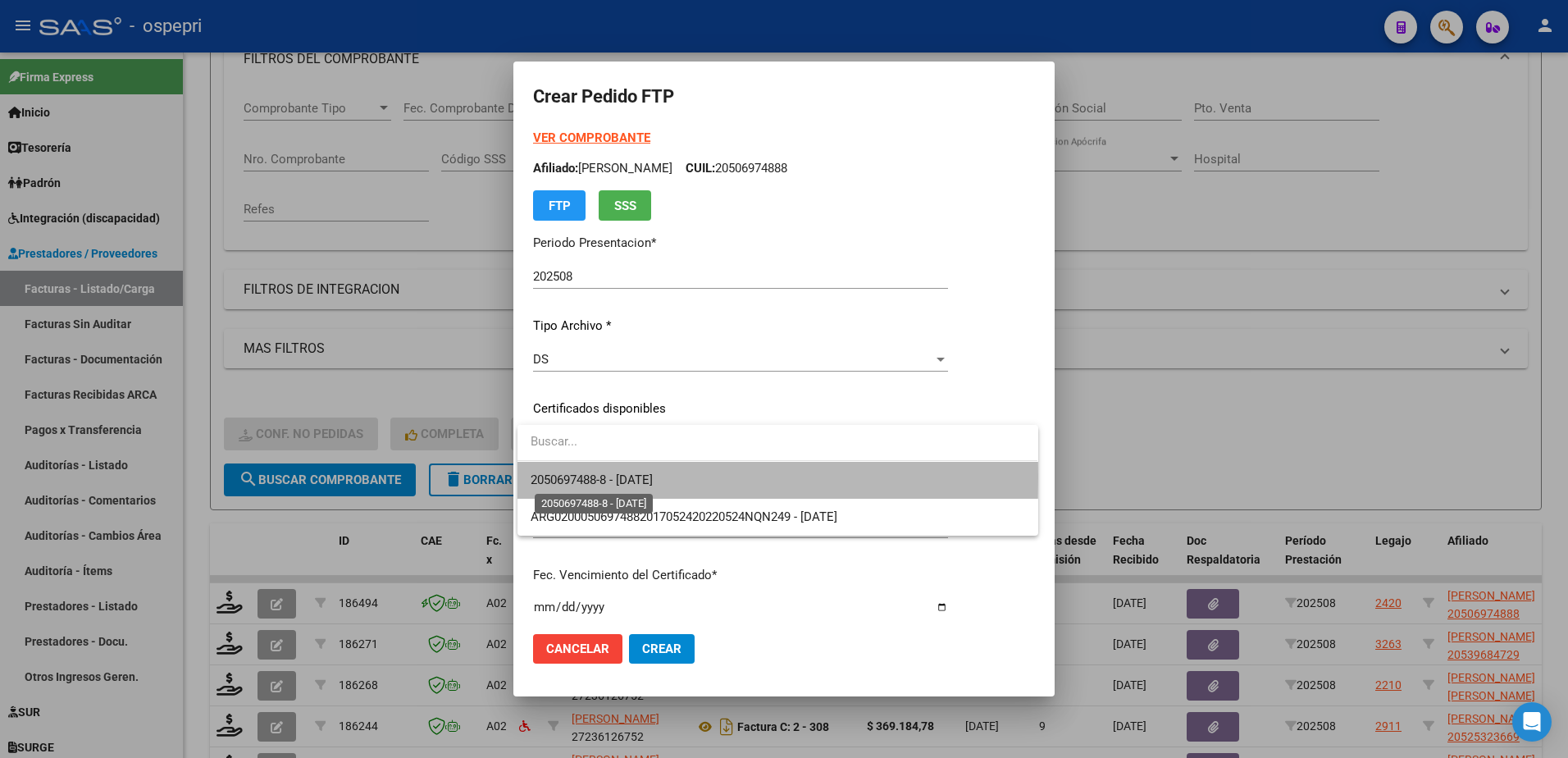
click at [621, 478] on span "2050697488-8 - 2028-09-18" at bounding box center [591, 479] width 122 height 15
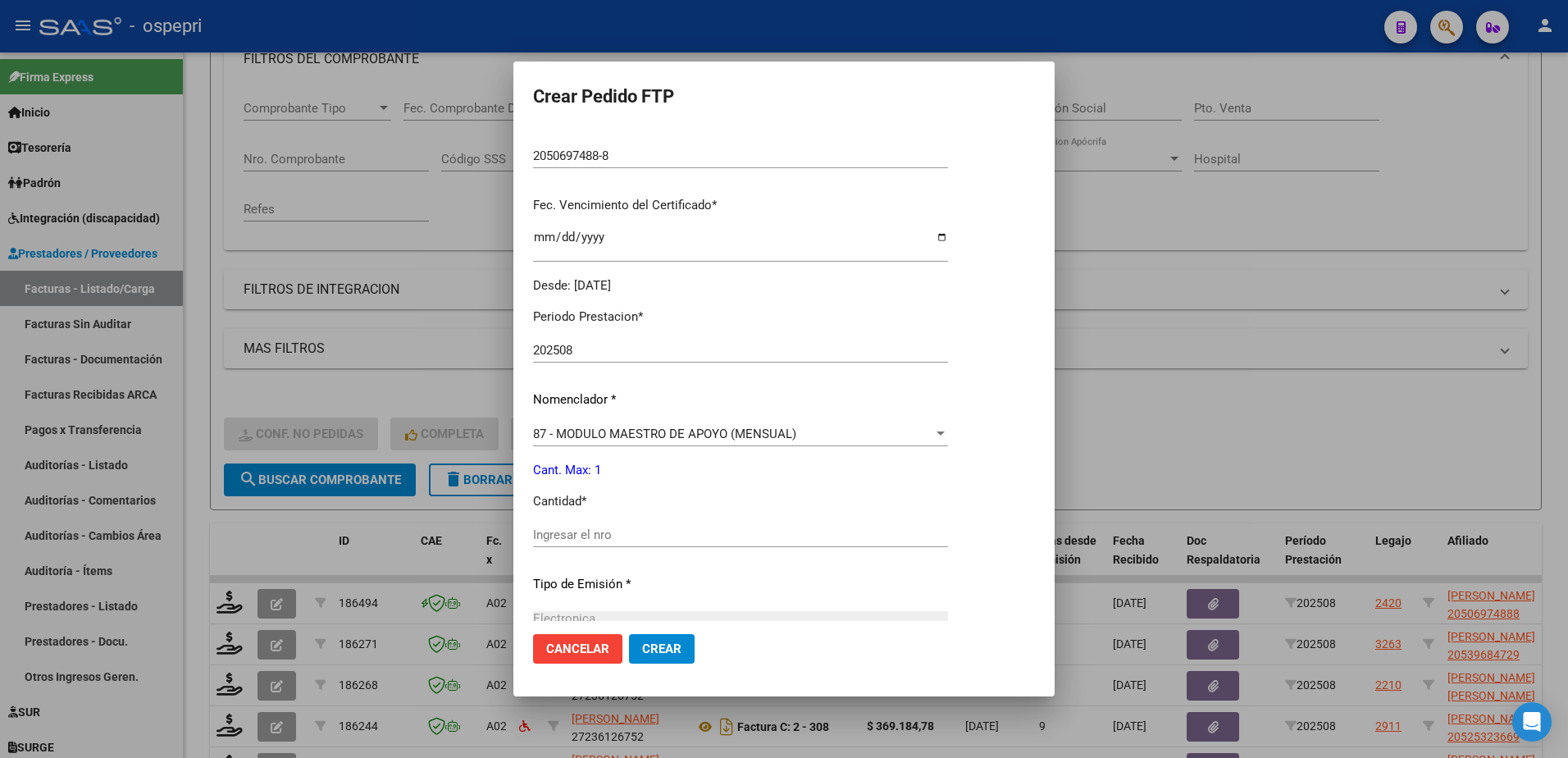
scroll to position [492, 0]
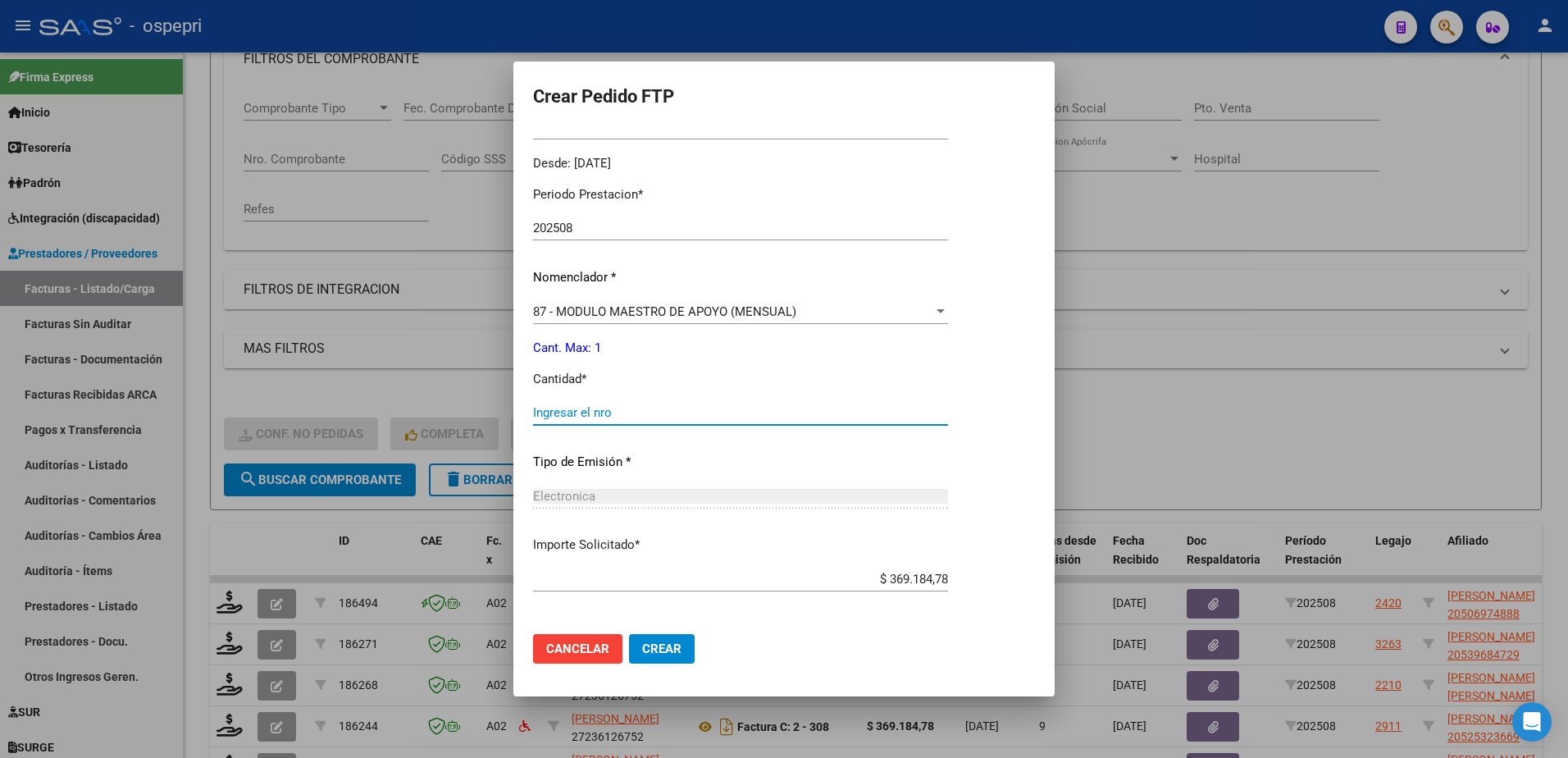
click at [614, 412] on input "Ingresar el nro" at bounding box center [741, 412] width 415 height 15
type input "1"
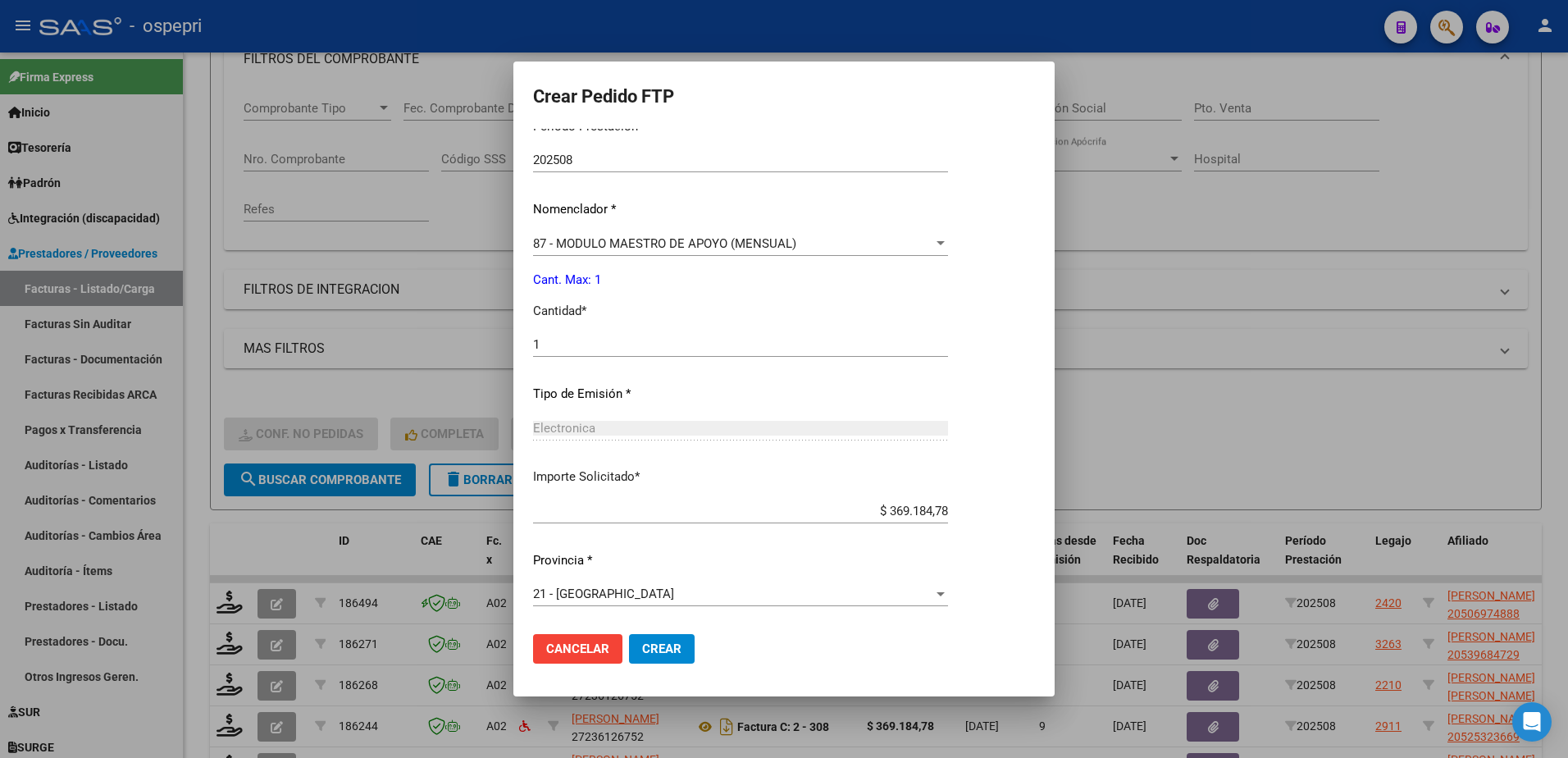
click at [650, 637] on button "Crear" at bounding box center [661, 649] width 66 height 30
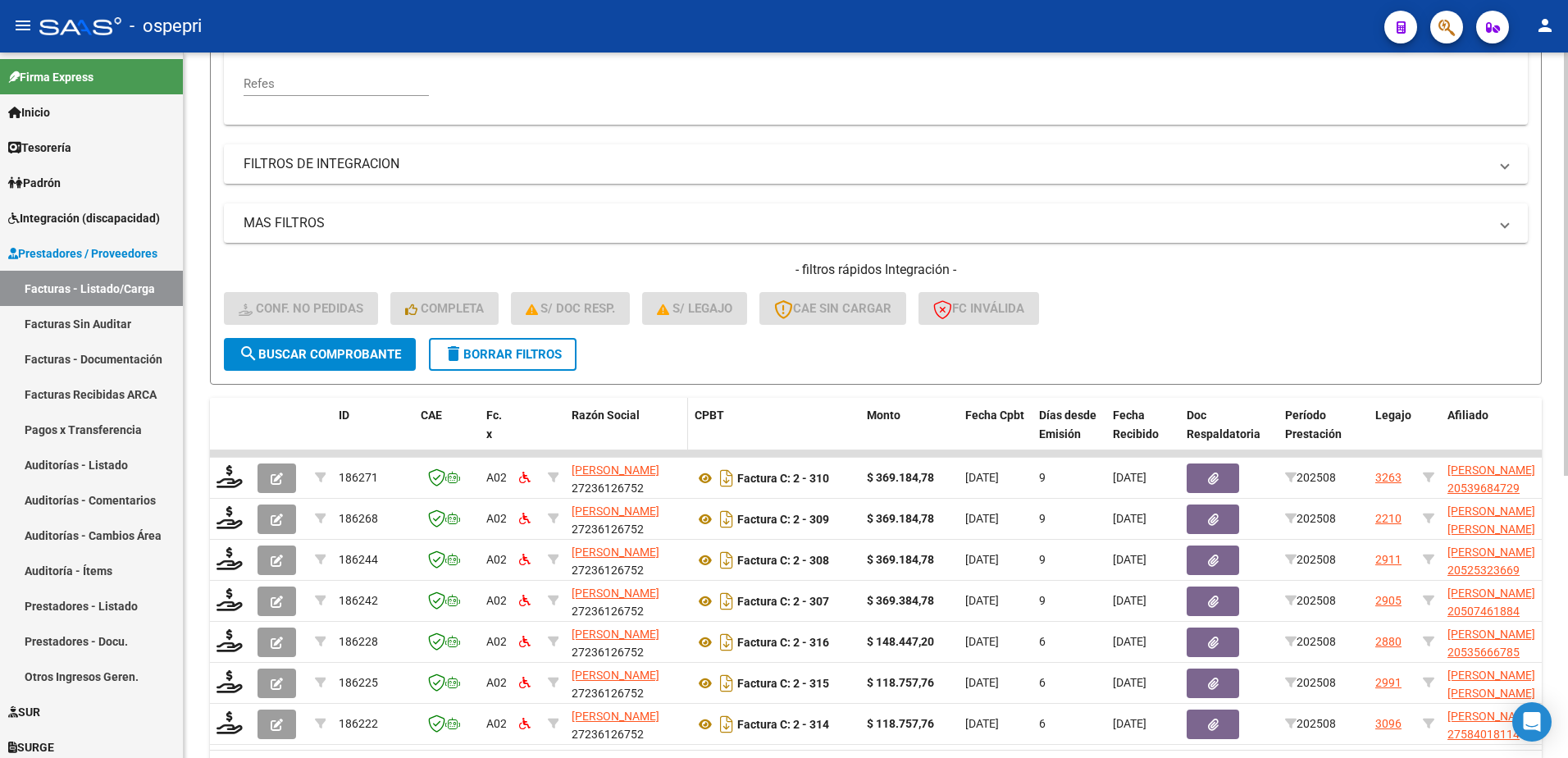
scroll to position [470, 0]
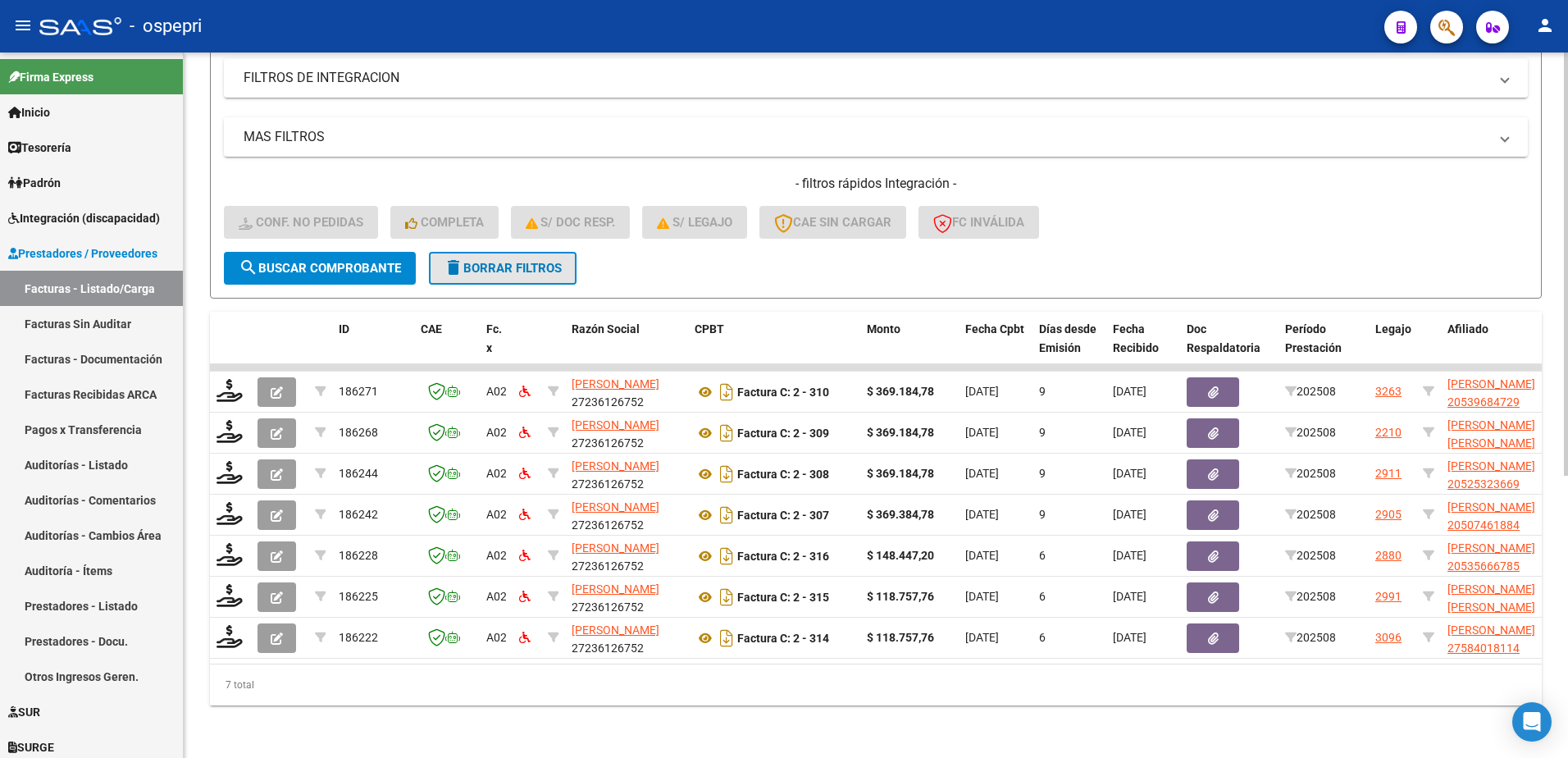
click at [528, 261] on span "delete Borrar Filtros" at bounding box center [502, 268] width 118 height 15
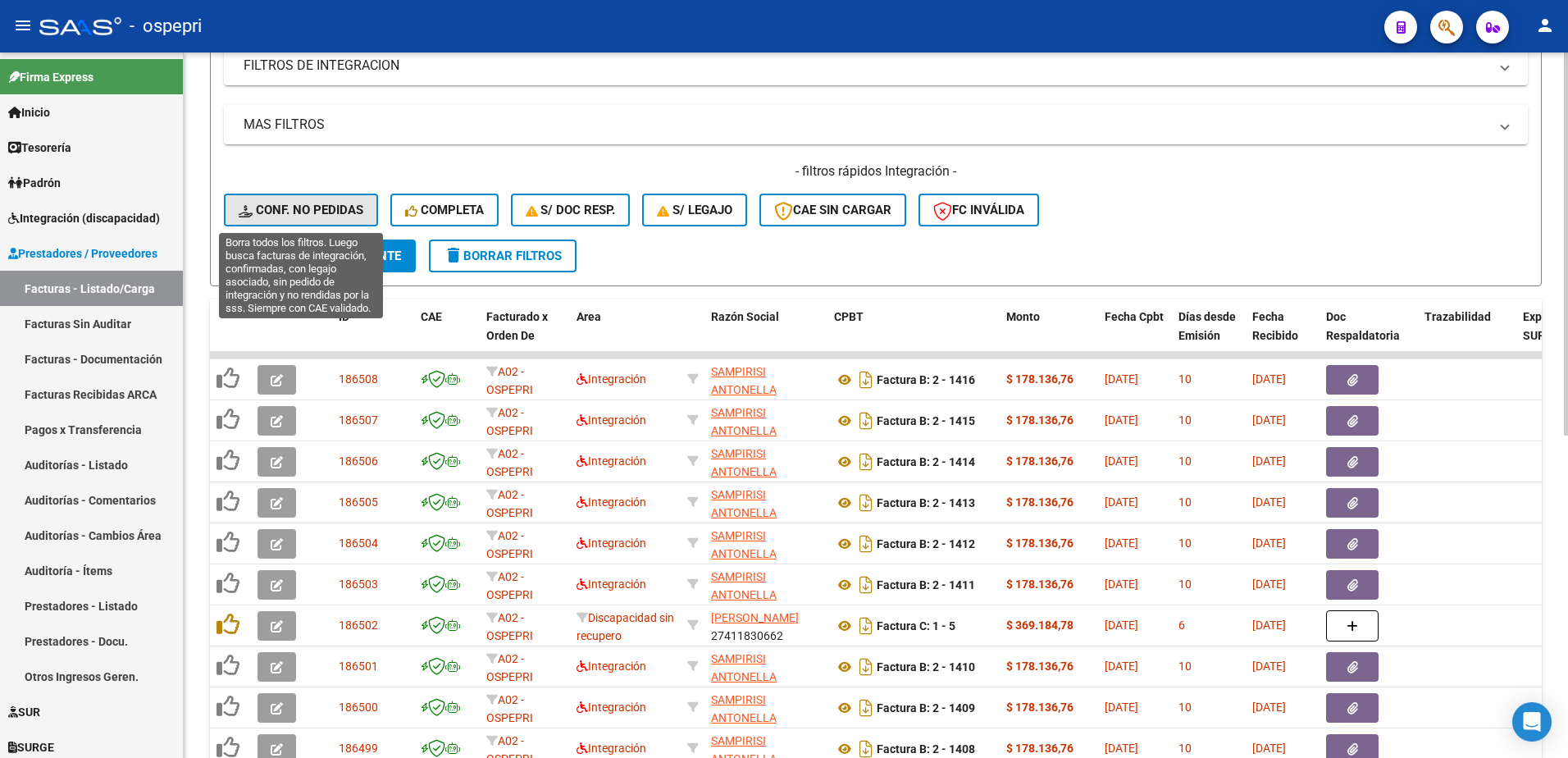
click at [302, 207] on span "Conf. no pedidas" at bounding box center [300, 209] width 124 height 15
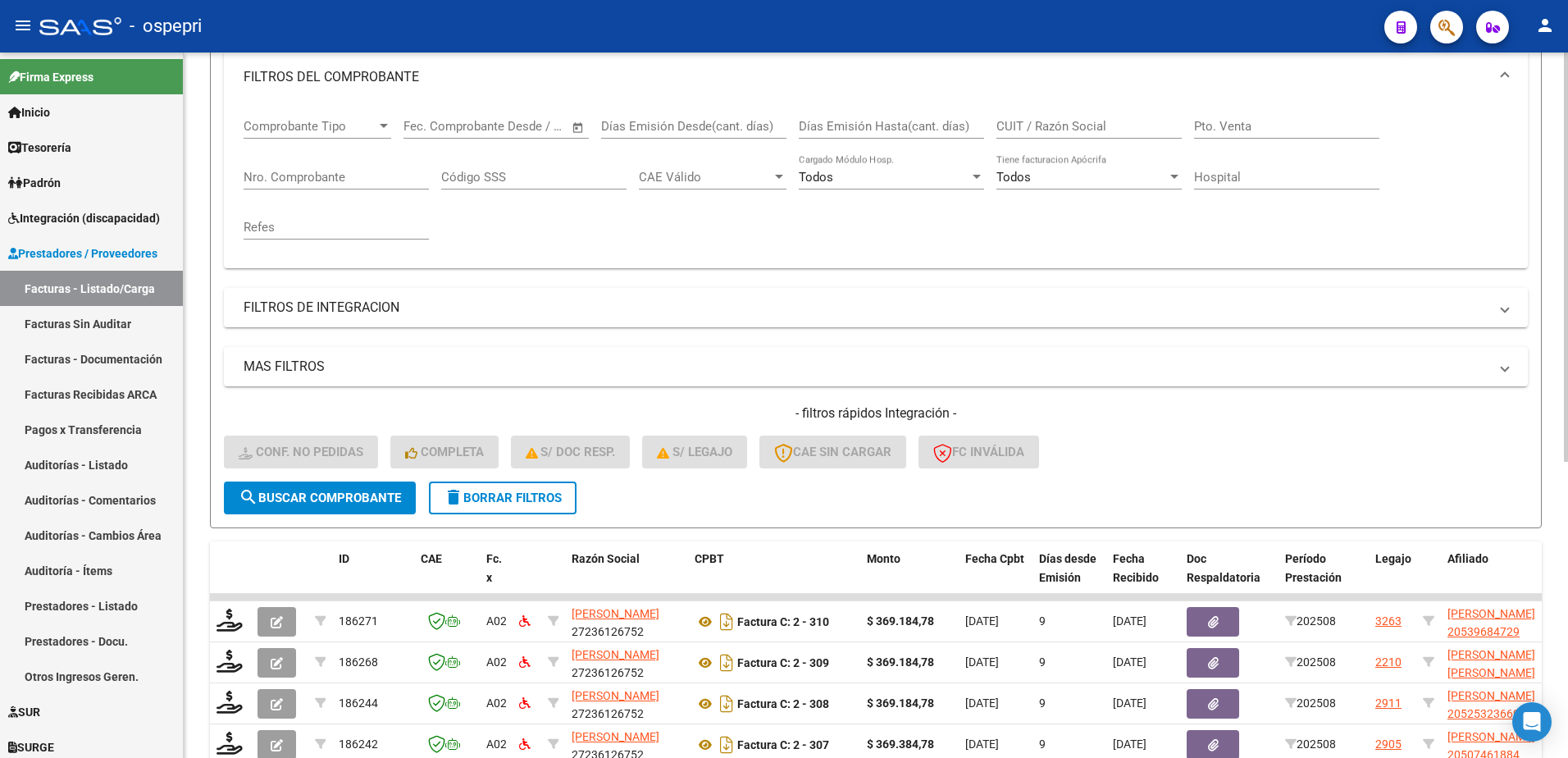
scroll to position [224, 0]
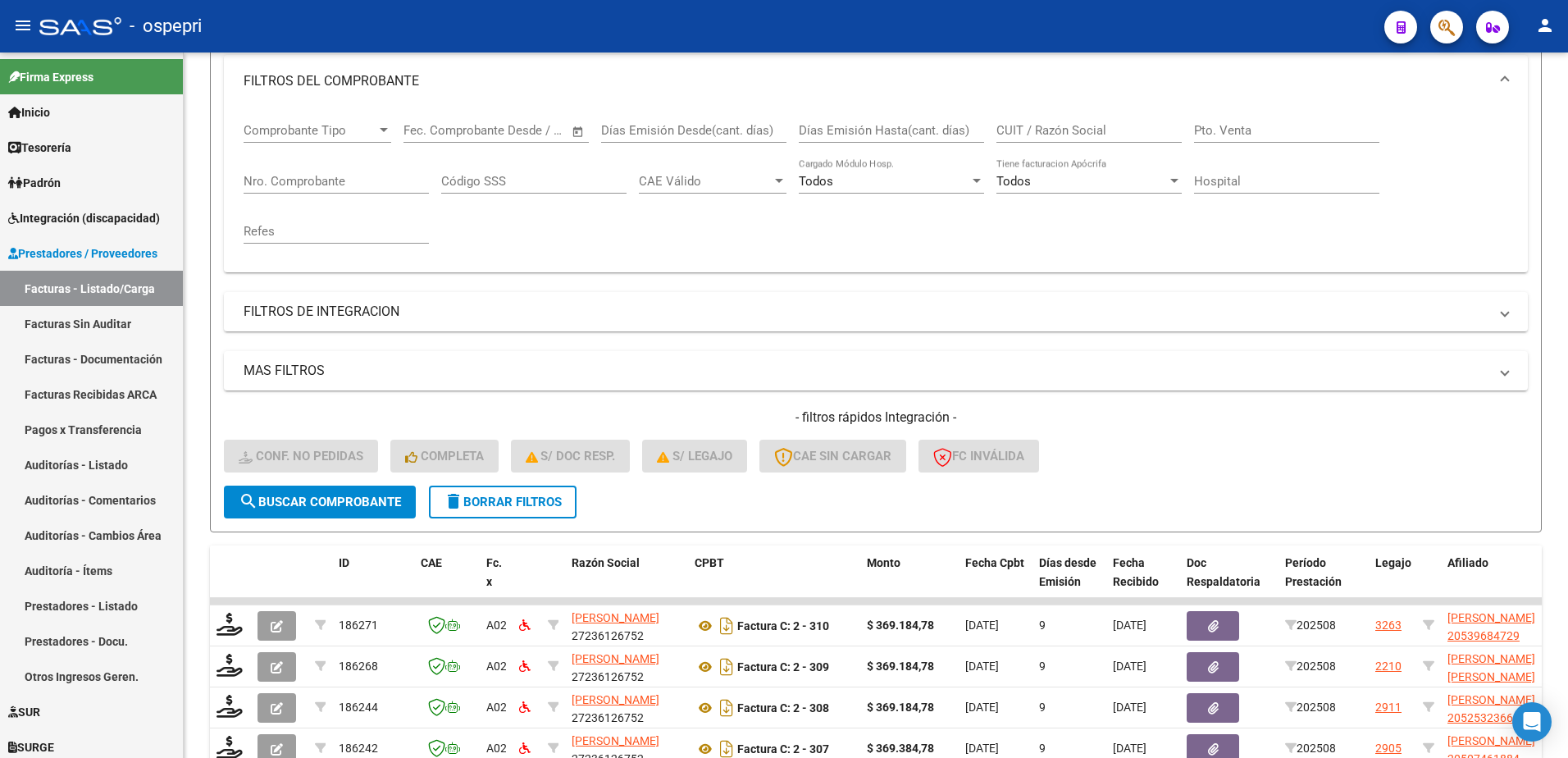
click at [1021, 37] on div "- ospepri" at bounding box center [705, 25] width 1331 height 36
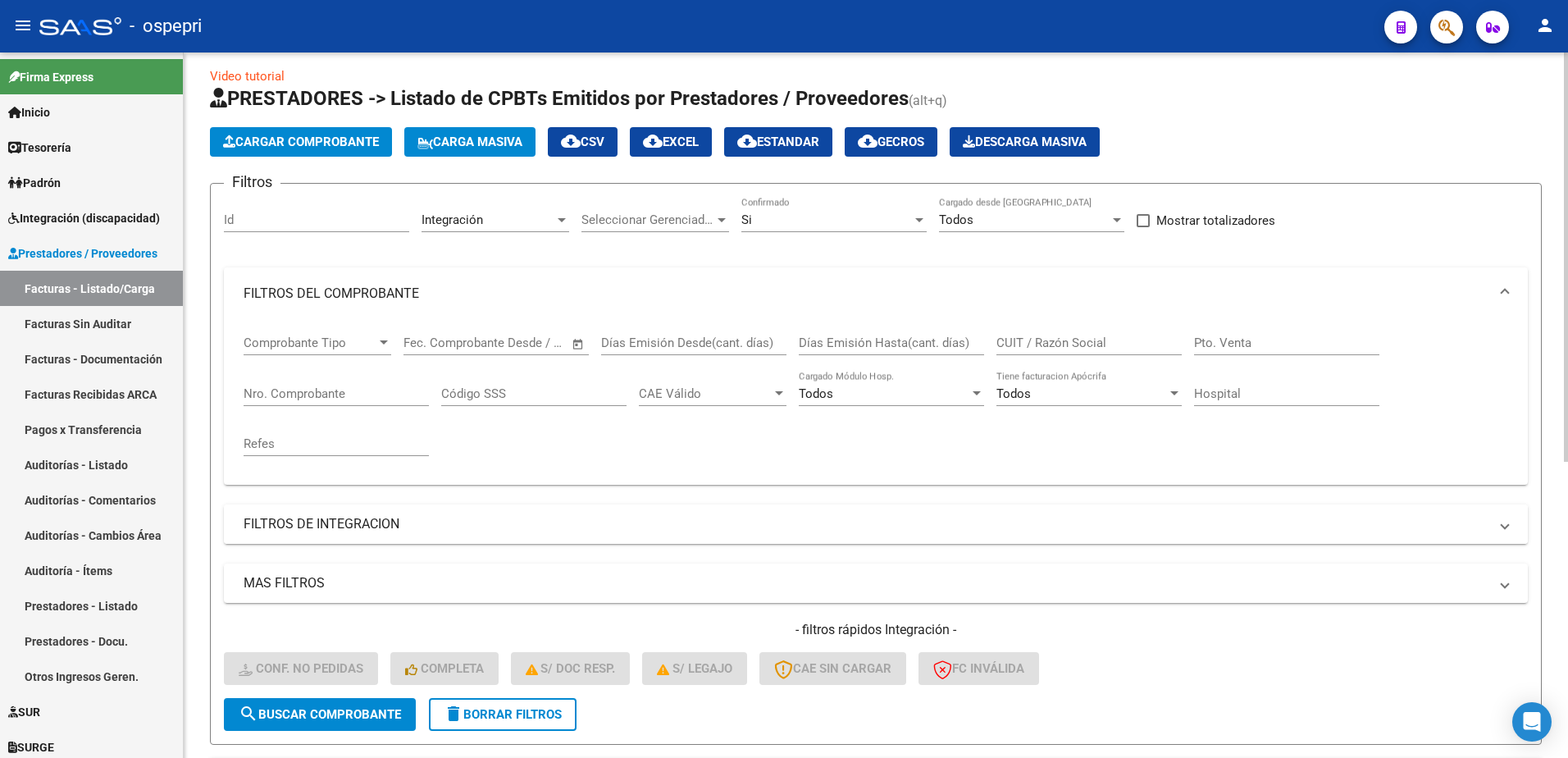
scroll to position [0, 0]
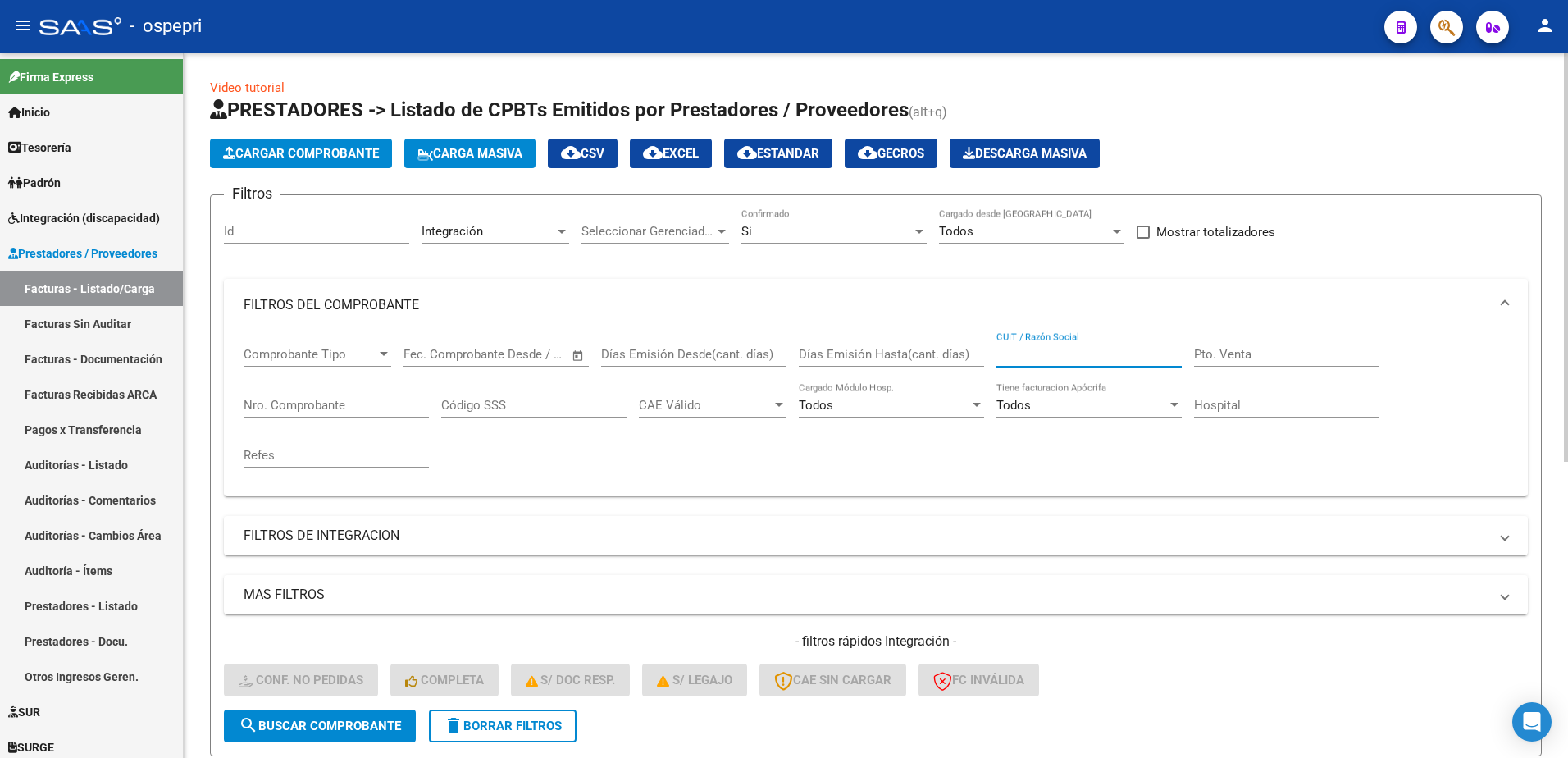
click at [1045, 351] on input "CUIT / Razón Social" at bounding box center [1089, 354] width 186 height 15
paste input "27298772251"
type input "27298772251"
click at [379, 722] on span "search Buscar Comprobante" at bounding box center [319, 726] width 162 height 15
click at [543, 728] on span "delete Borrar Filtros" at bounding box center [502, 726] width 118 height 15
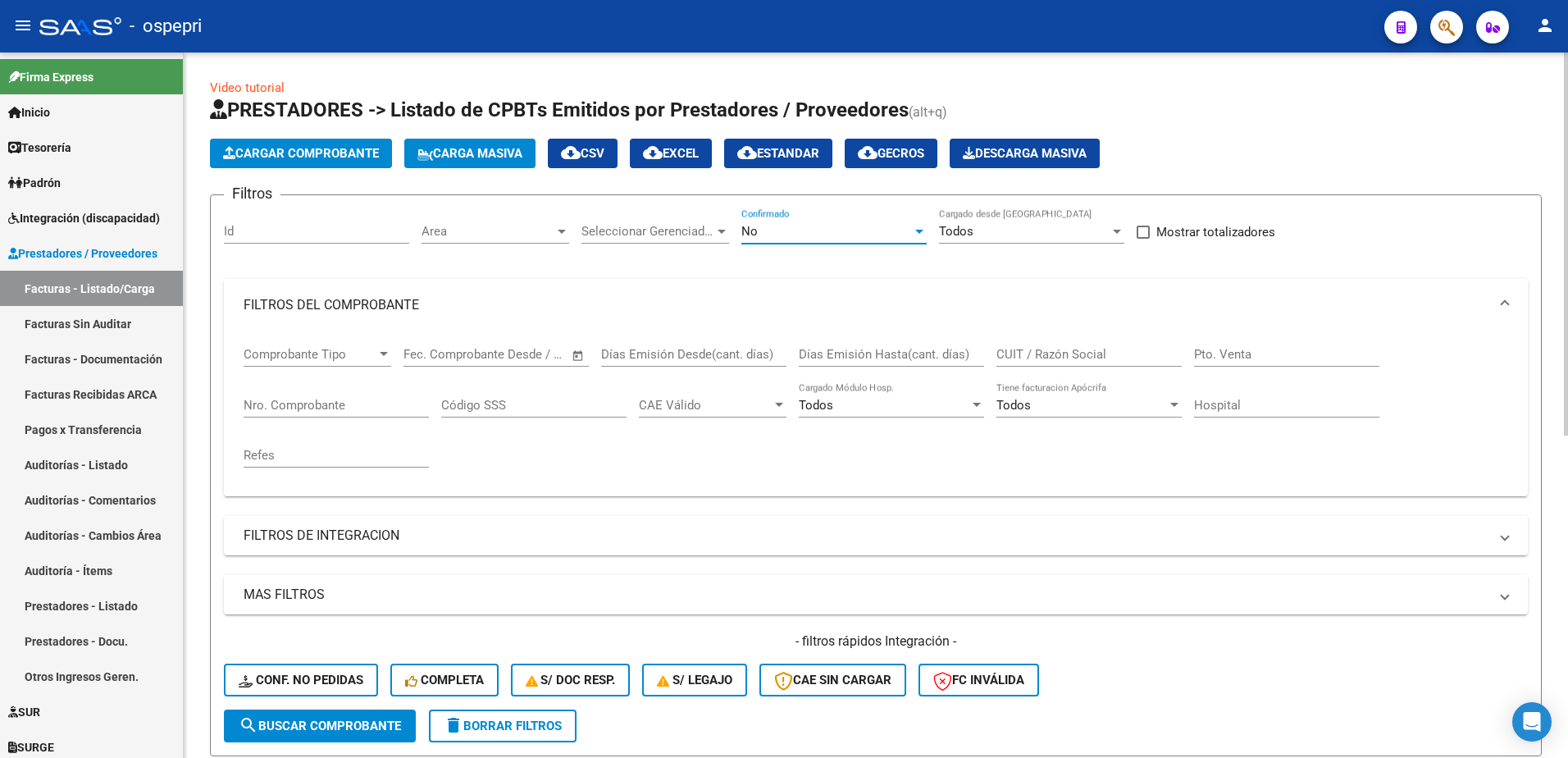
click at [919, 234] on div at bounding box center [919, 231] width 15 height 13
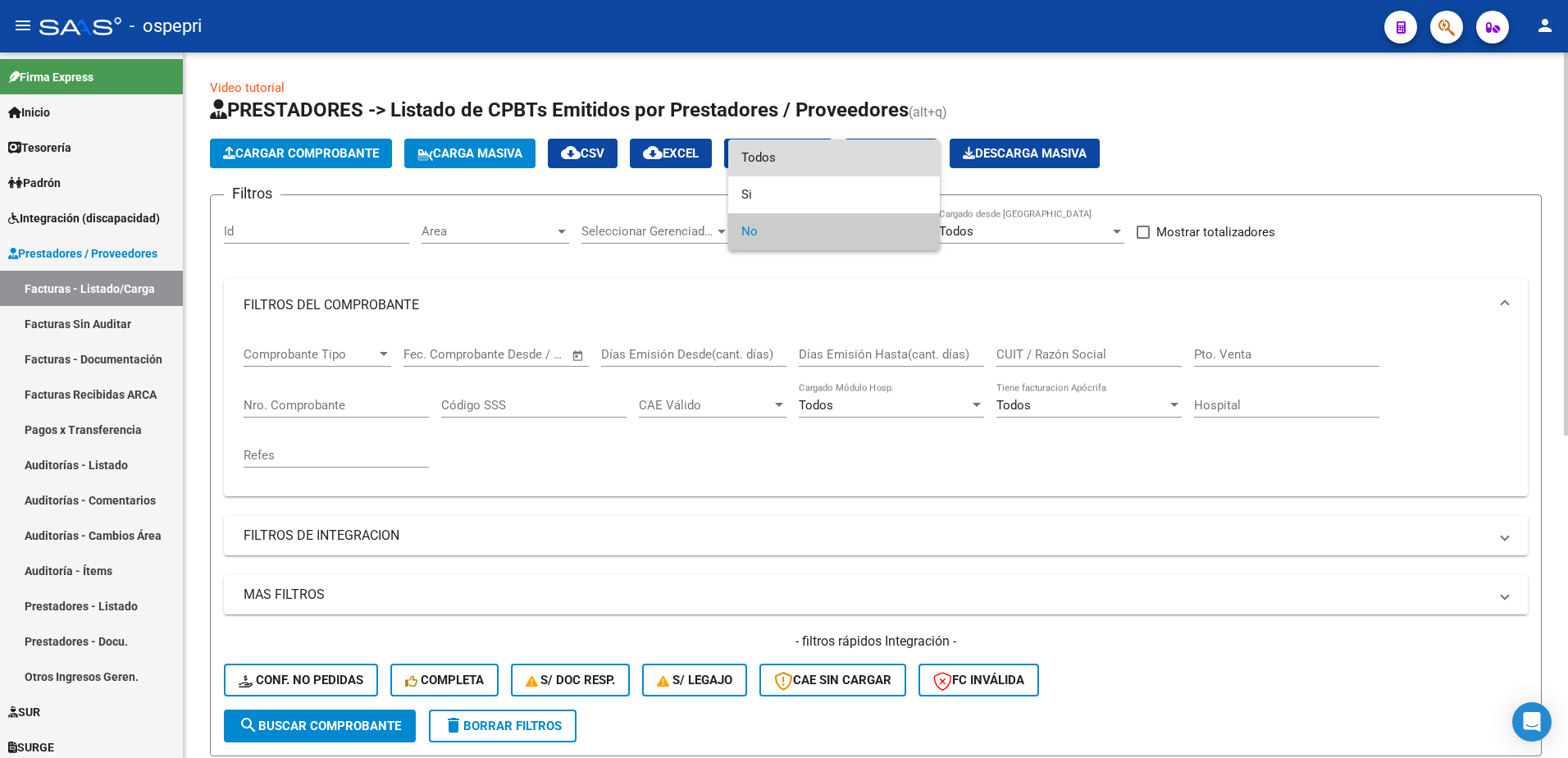
drag, startPoint x: 790, startPoint y: 162, endPoint x: 819, endPoint y: 195, distance: 43.9
click at [791, 161] on span "Todos" at bounding box center [834, 158] width 186 height 37
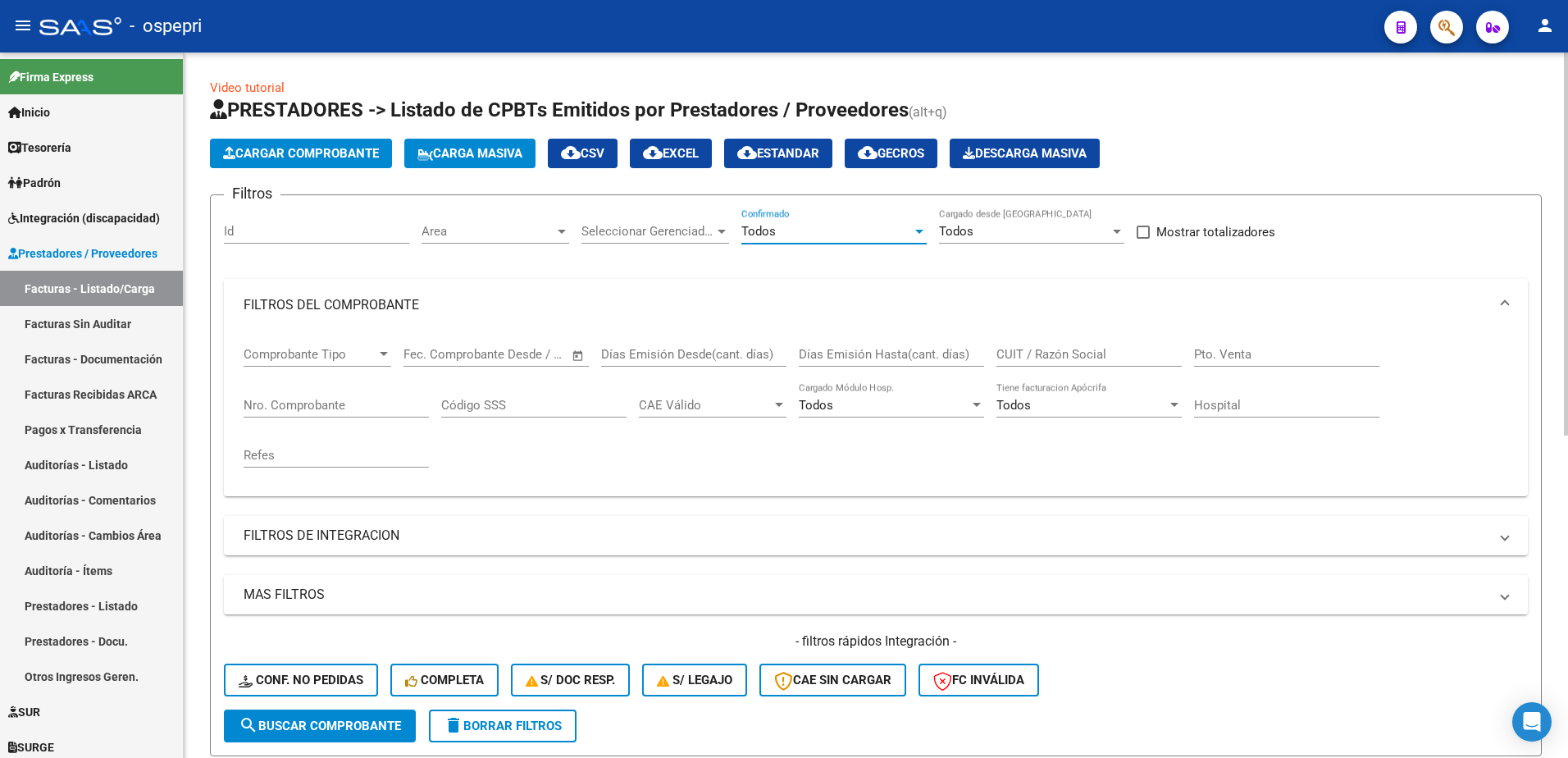
click at [1027, 351] on input "CUIT / Razón Social" at bounding box center [1089, 354] width 186 height 15
paste input "27298772251"
type input "27298772251"
click at [324, 726] on span "search Buscar Comprobante" at bounding box center [319, 726] width 162 height 15
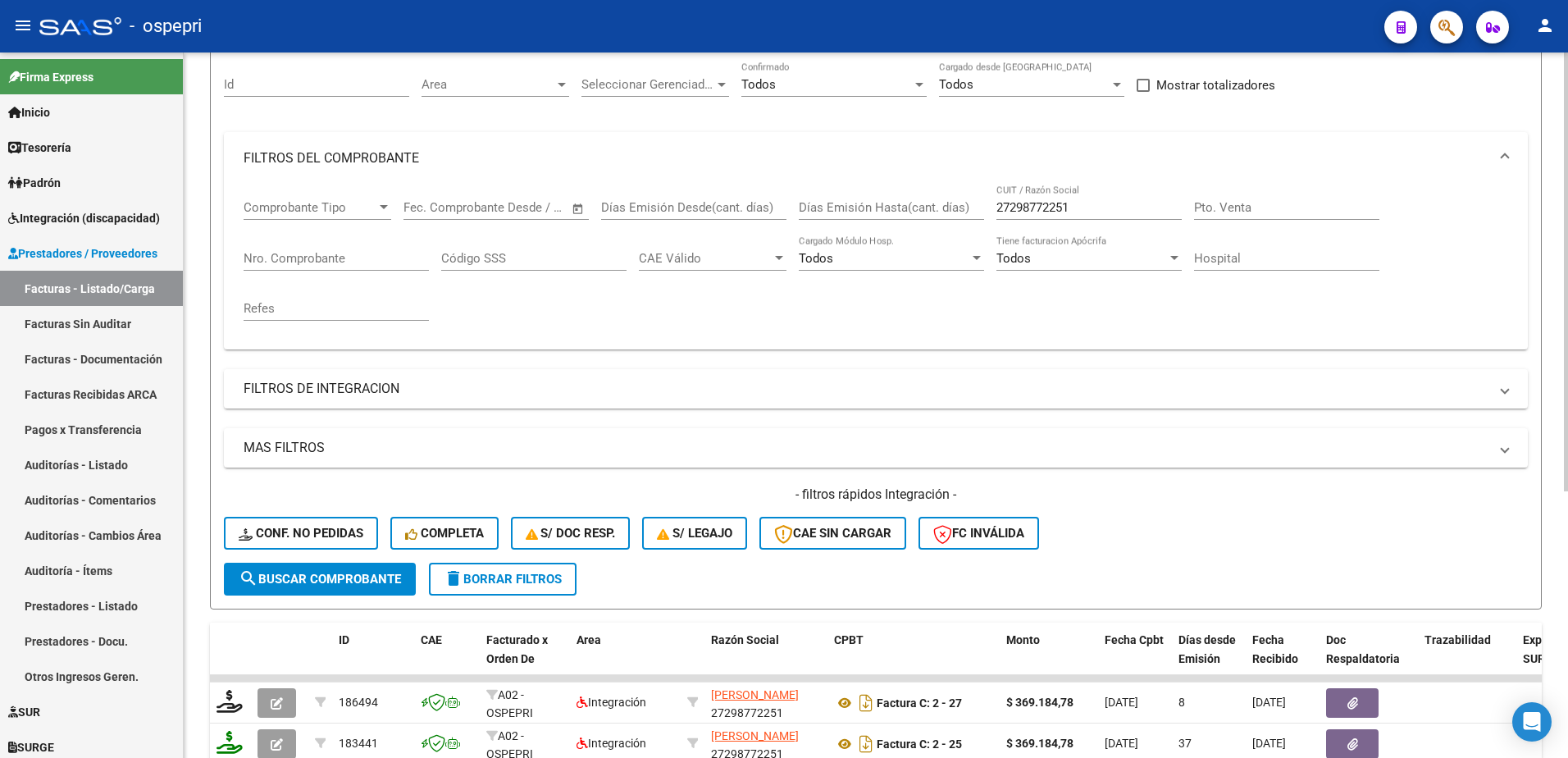
scroll to position [246, 0]
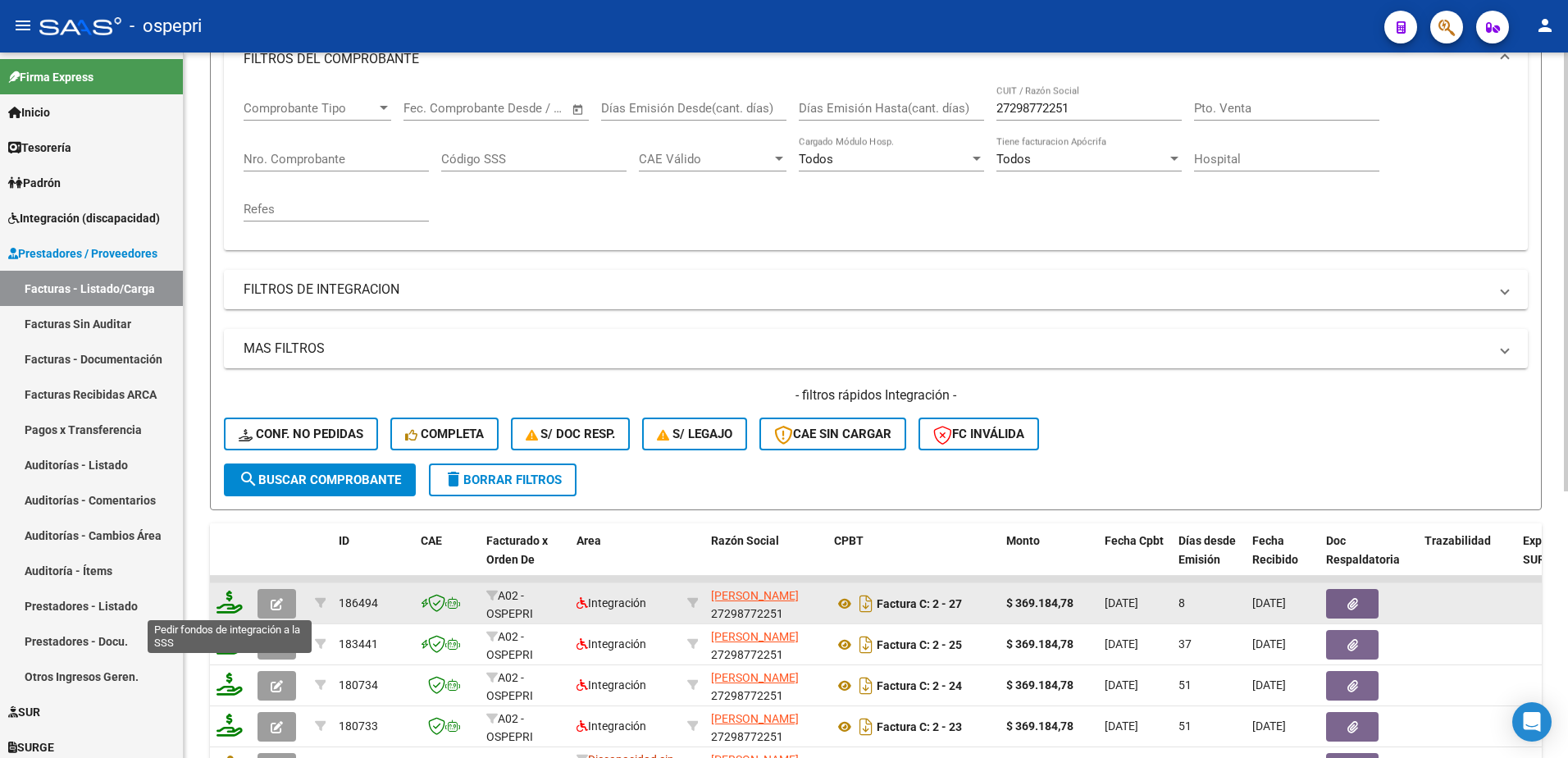
click at [228, 611] on icon at bounding box center [230, 602] width 26 height 23
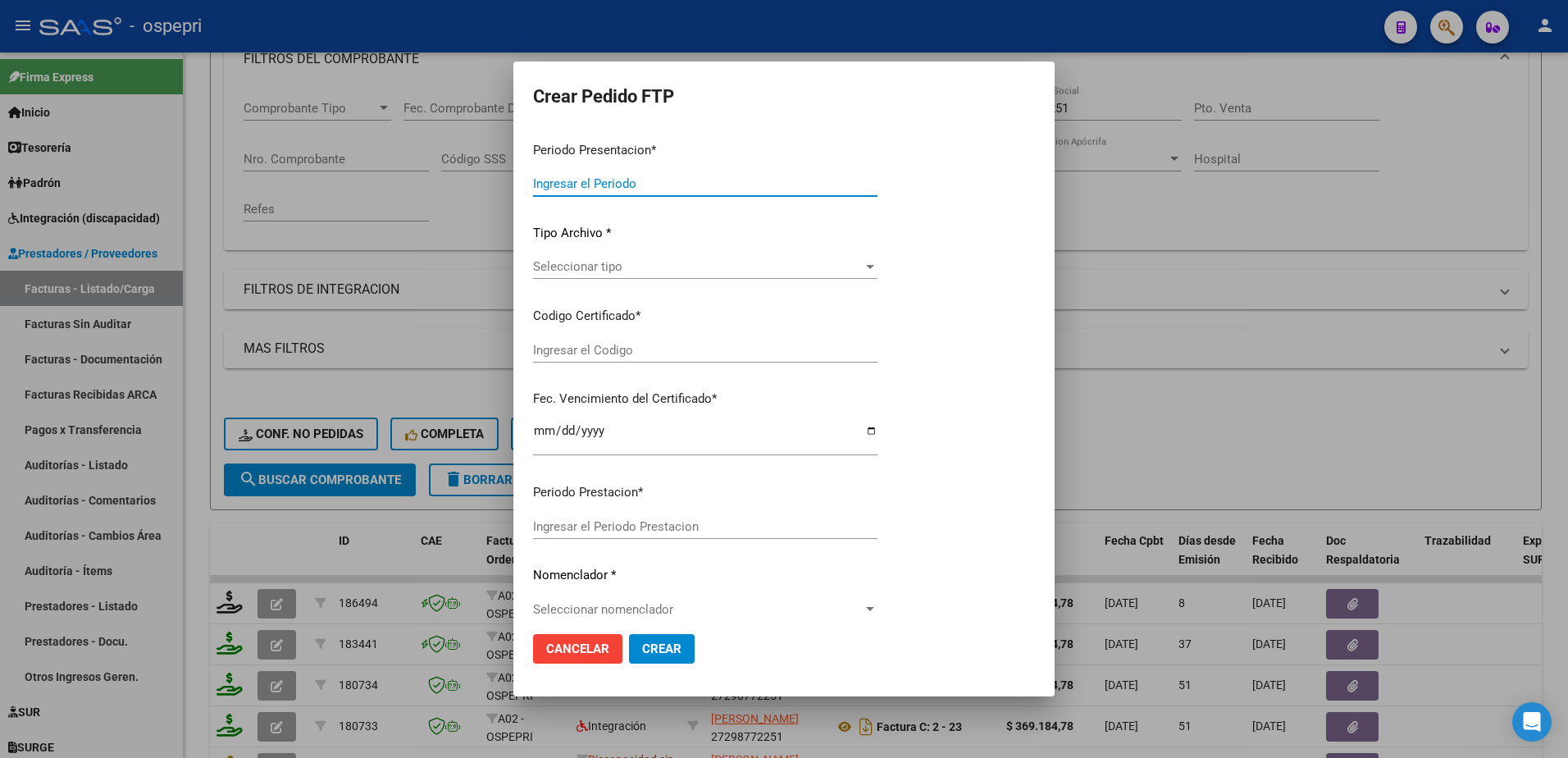
type input "202508"
type input "$ 369.184,78"
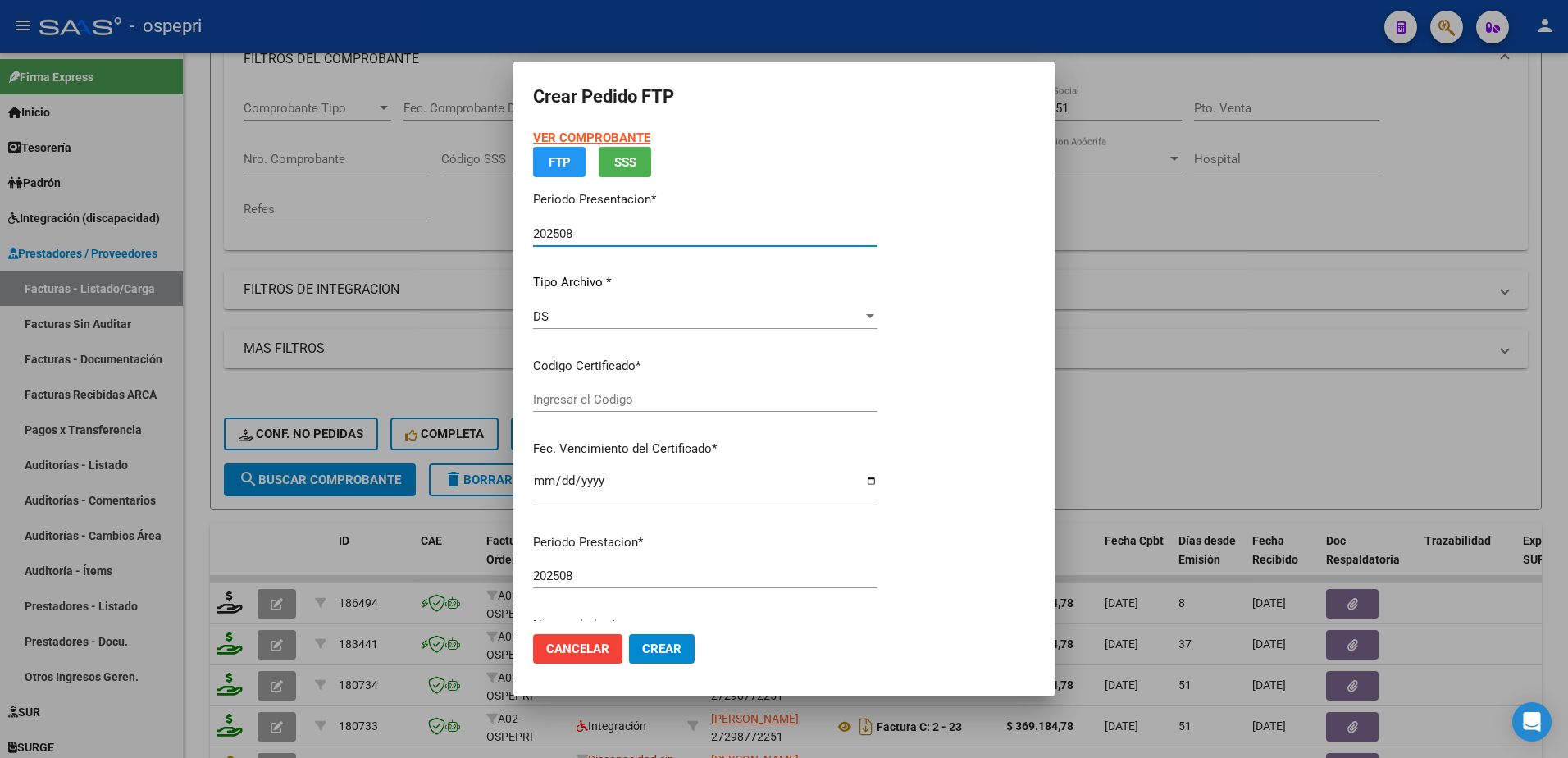
type input "2050697488-8"
type input "2028-09-18"
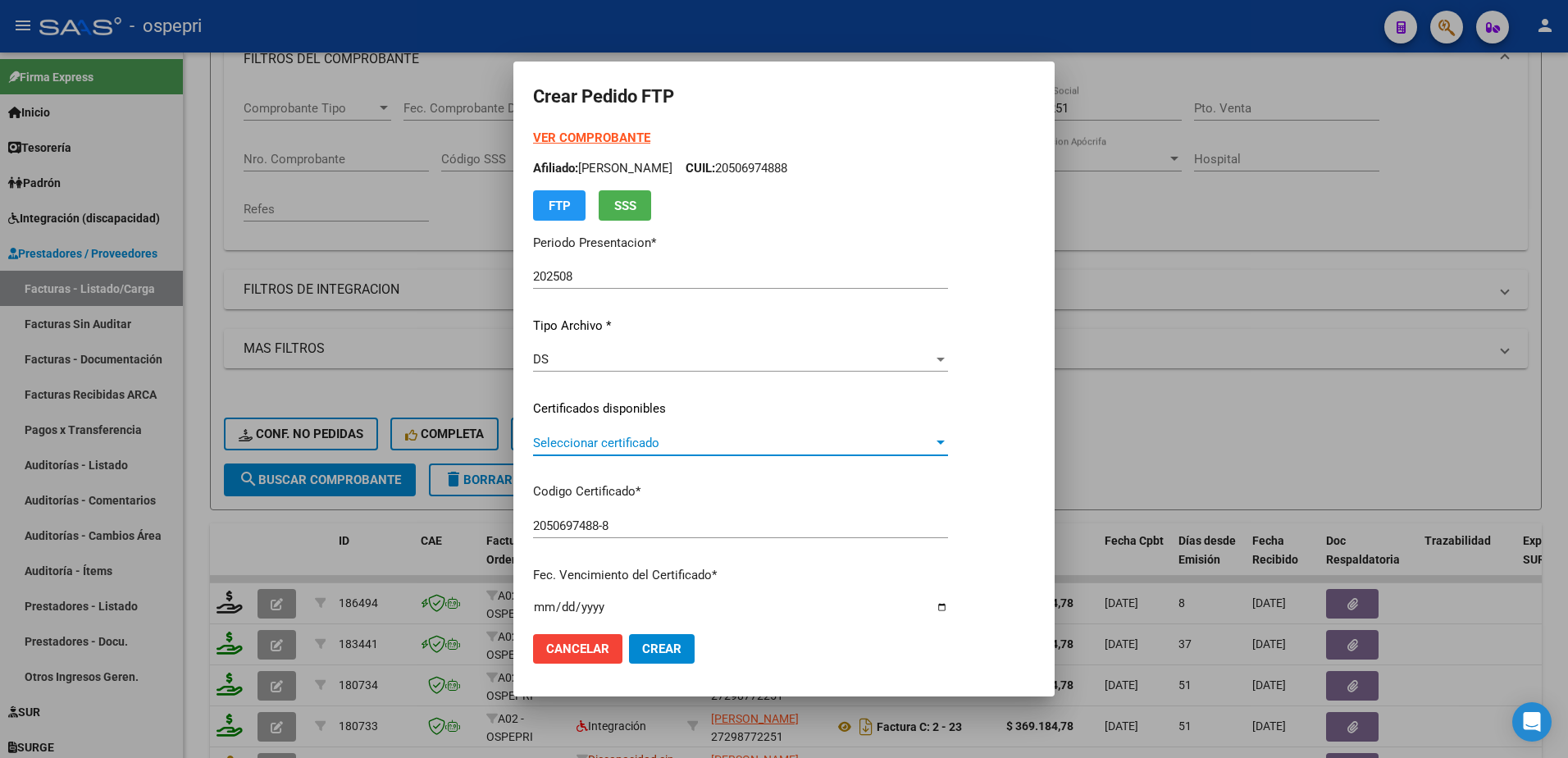
click at [656, 439] on span "Seleccionar certificado" at bounding box center [733, 443] width 400 height 15
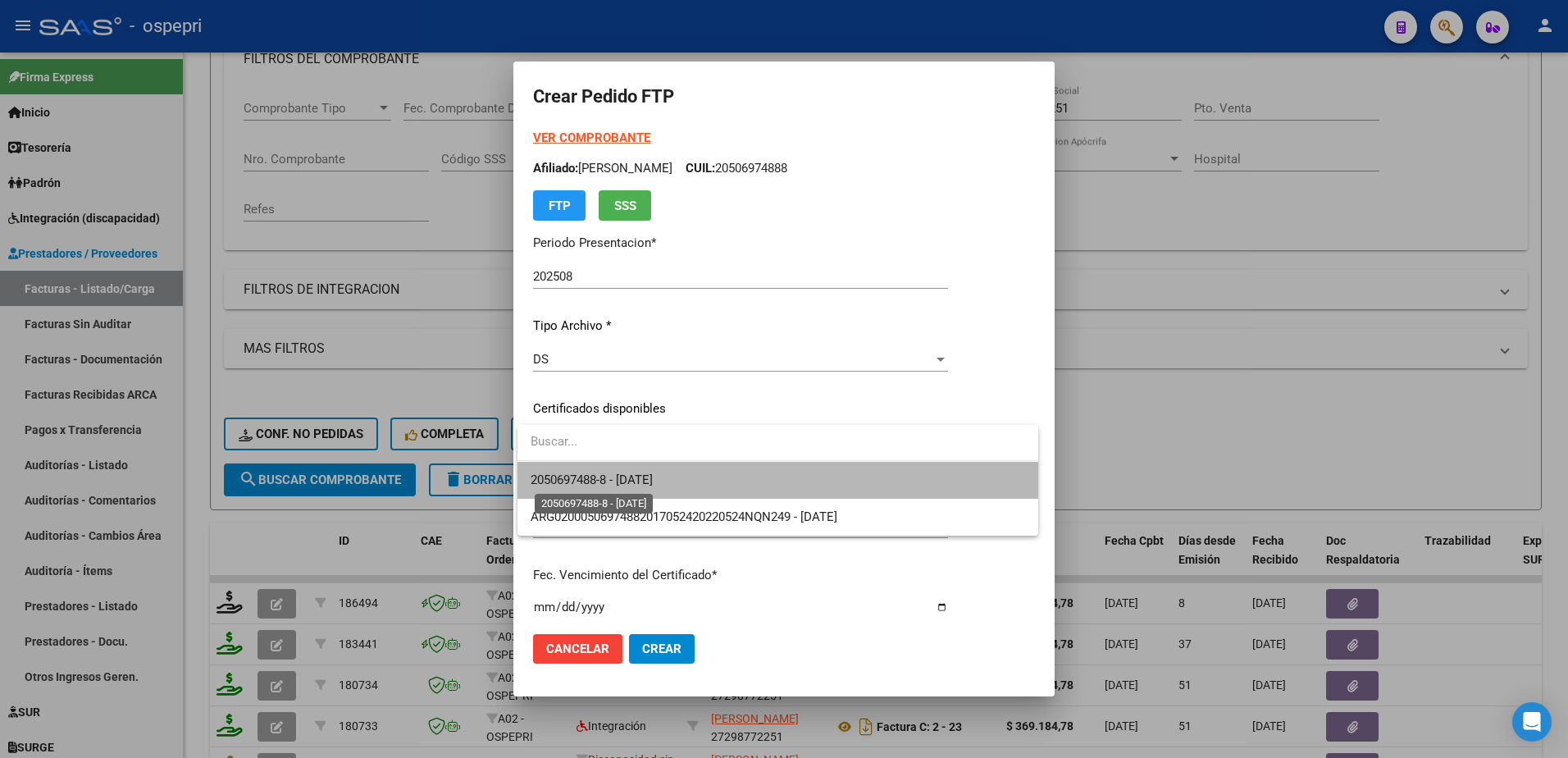
click at [644, 476] on span "2050697488-8 - 2028-09-18" at bounding box center [591, 479] width 122 height 15
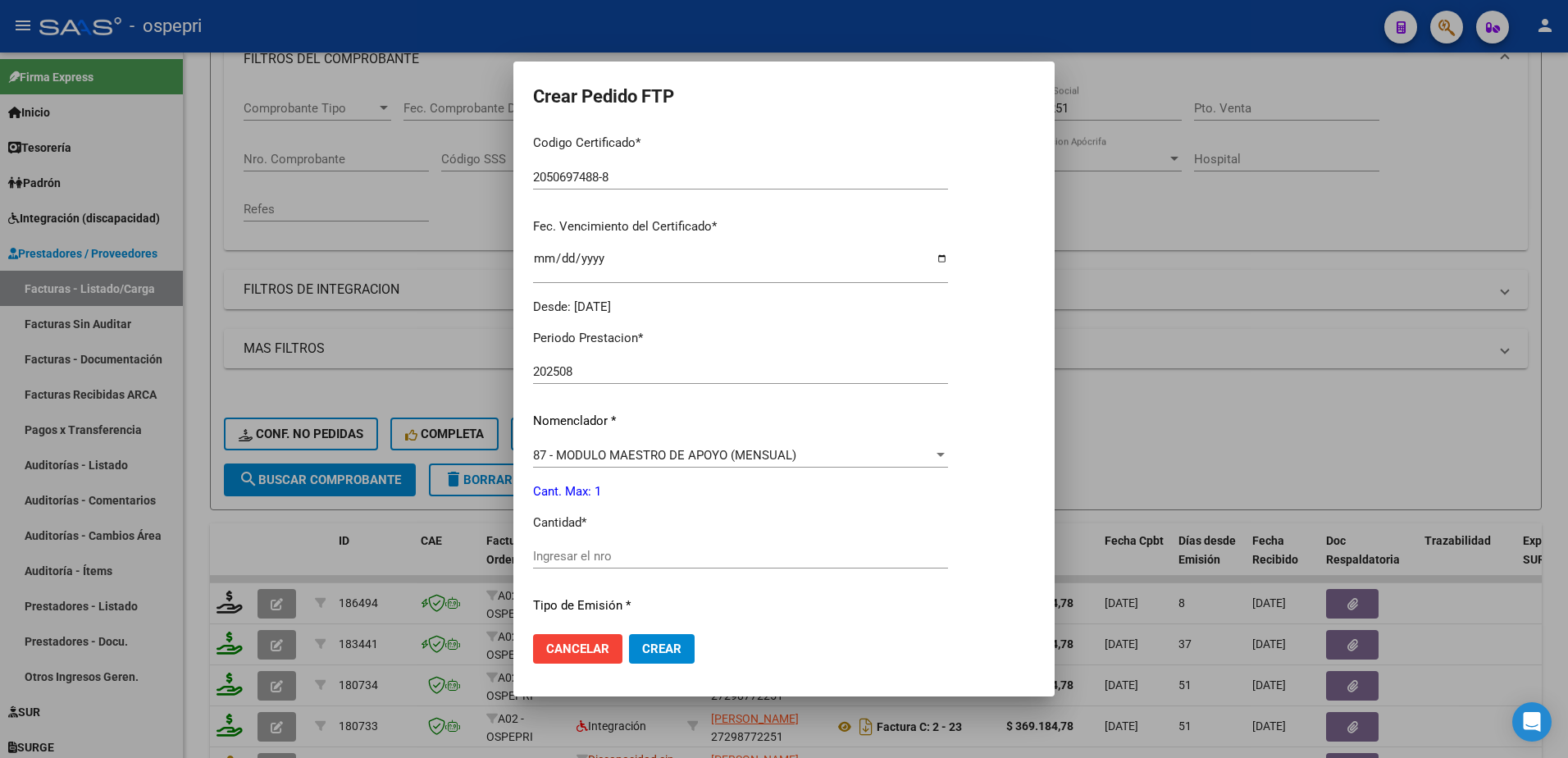
scroll to position [410, 0]
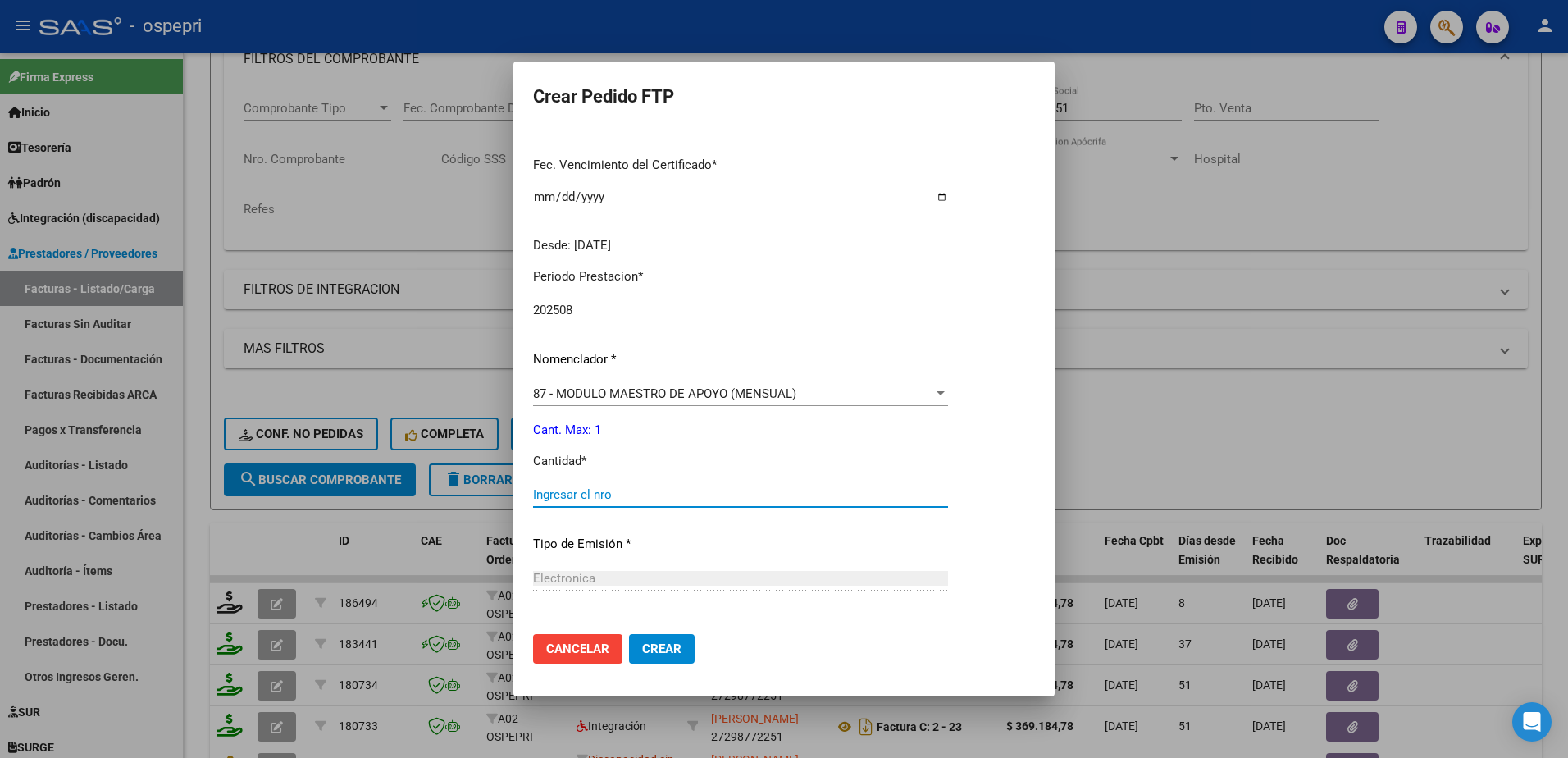
click at [646, 492] on input "Ingresar el nro" at bounding box center [741, 494] width 415 height 15
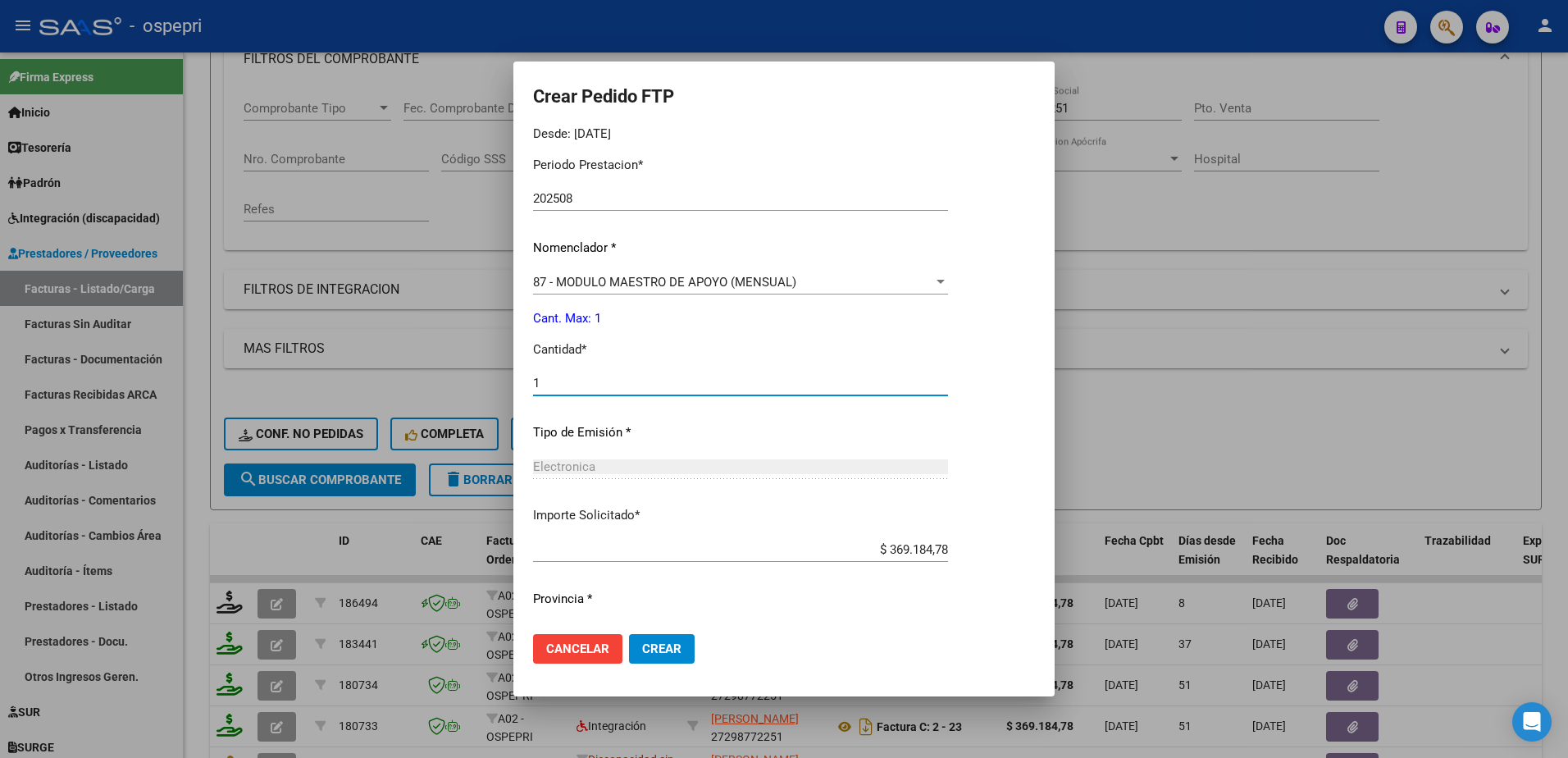
scroll to position [560, 0]
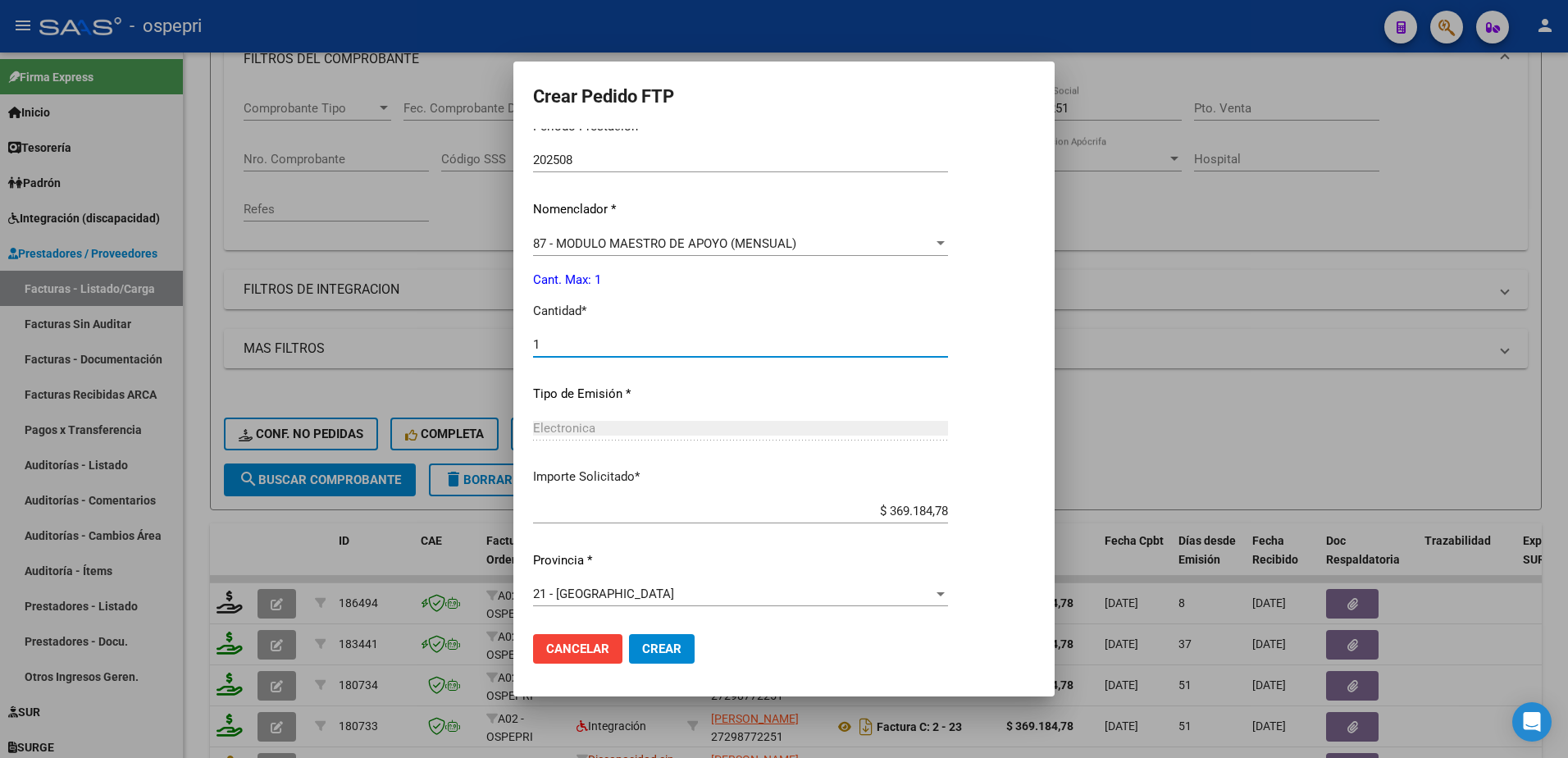
type input "1"
click at [667, 641] on button "Crear" at bounding box center [661, 649] width 66 height 30
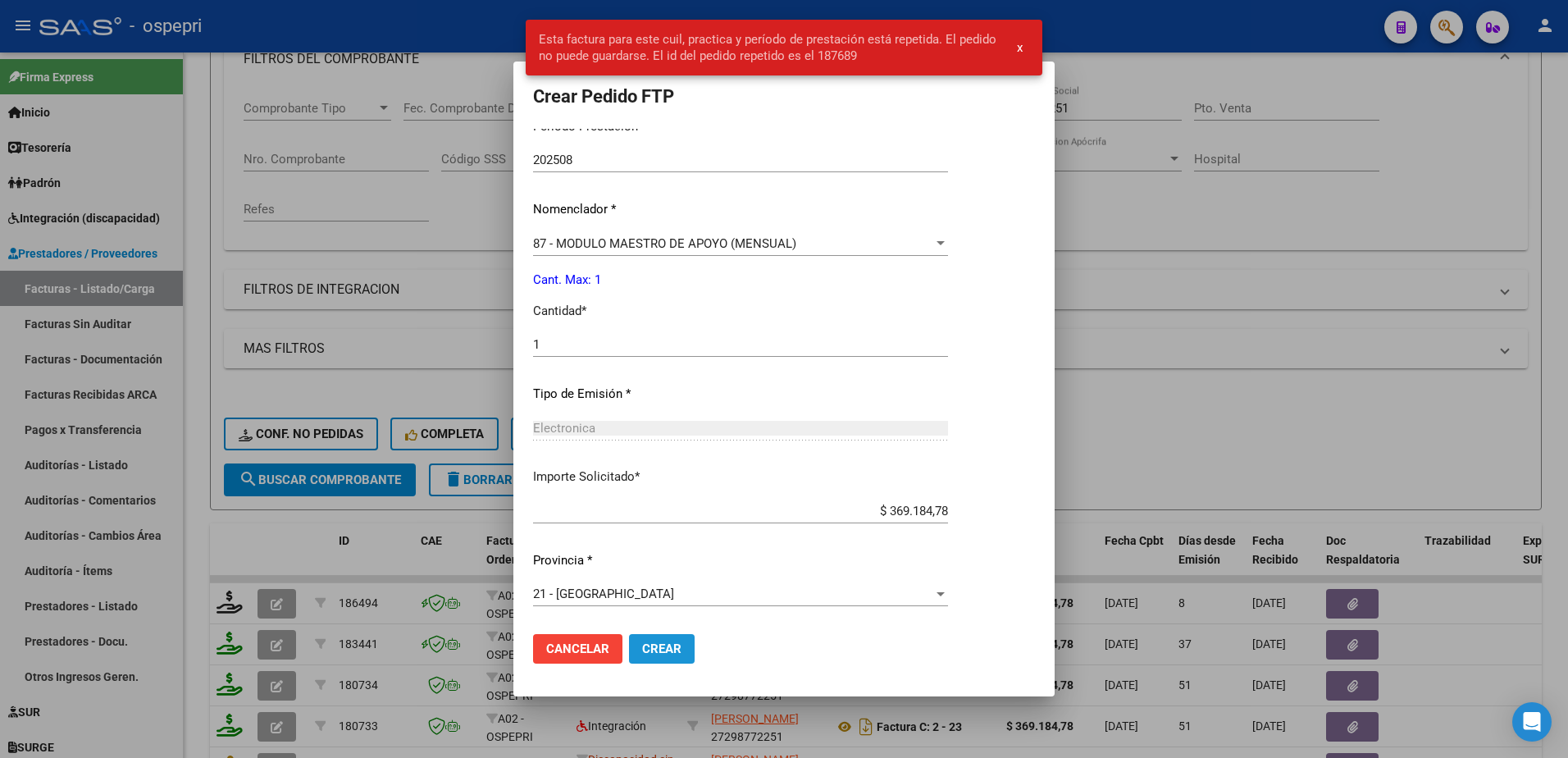
click at [661, 655] on span "Crear" at bounding box center [661, 648] width 39 height 15
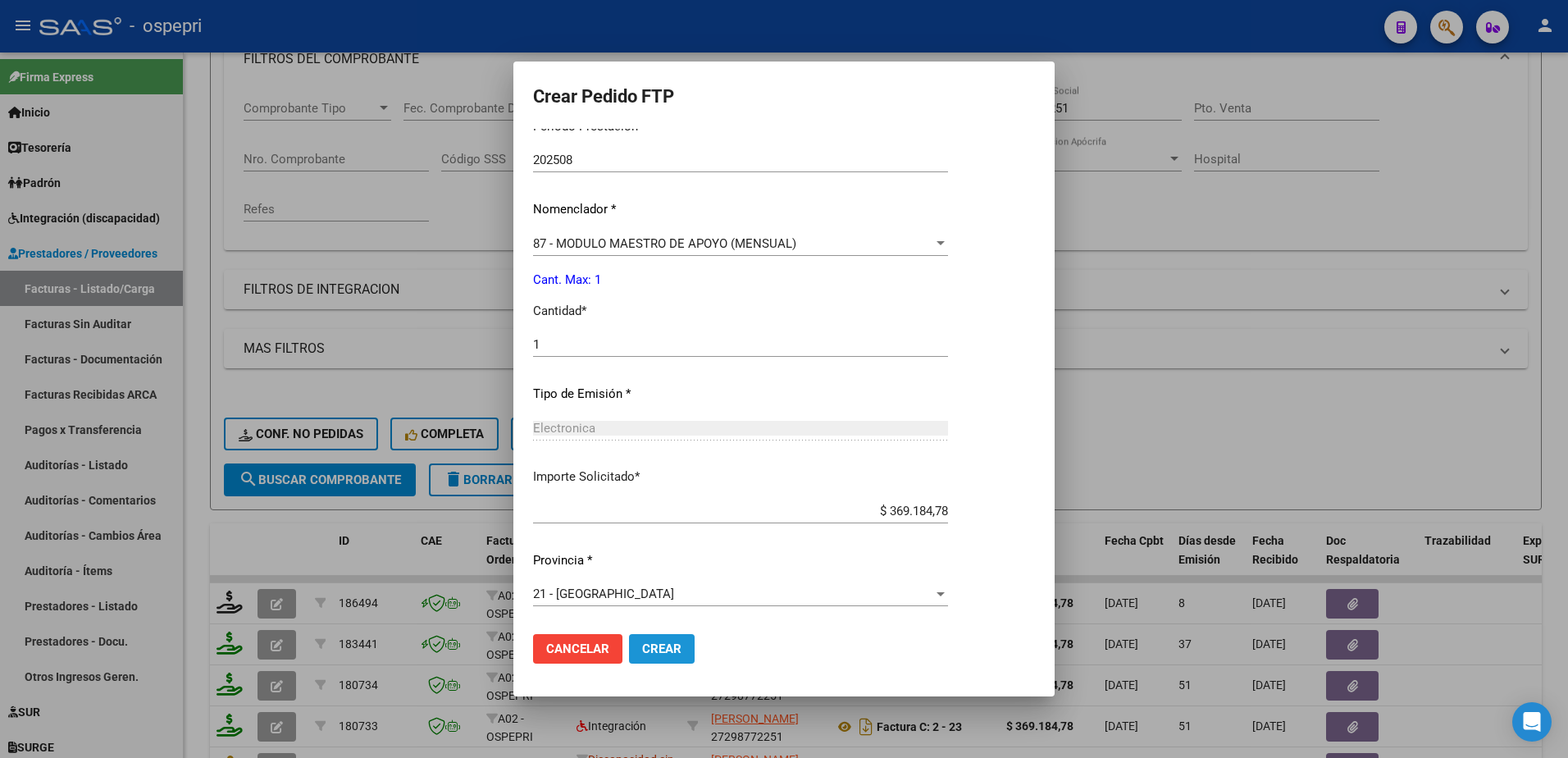
click at [675, 646] on span "Crear" at bounding box center [661, 648] width 39 height 15
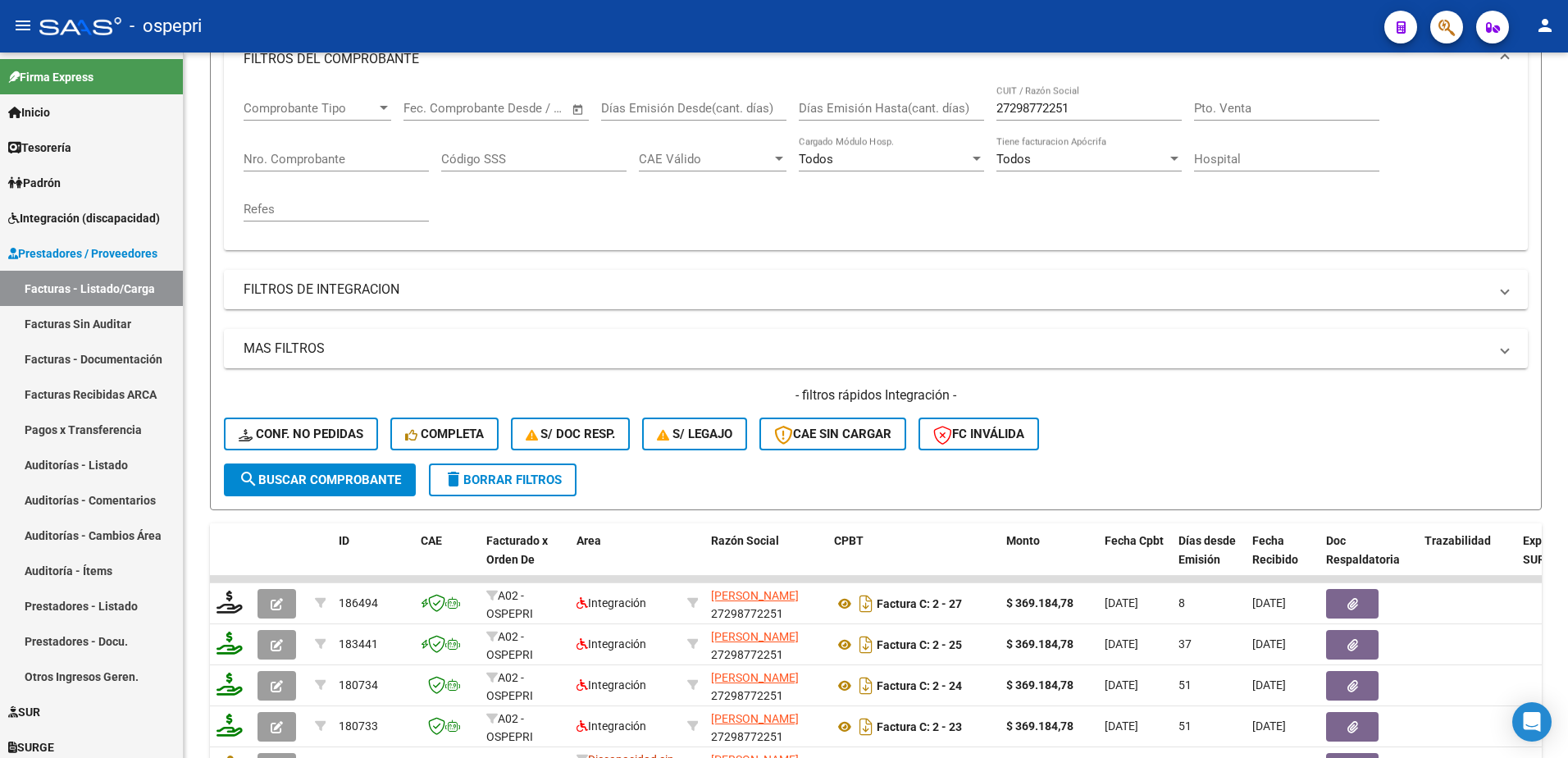
click at [985, 30] on div "- ospepri" at bounding box center [705, 25] width 1331 height 36
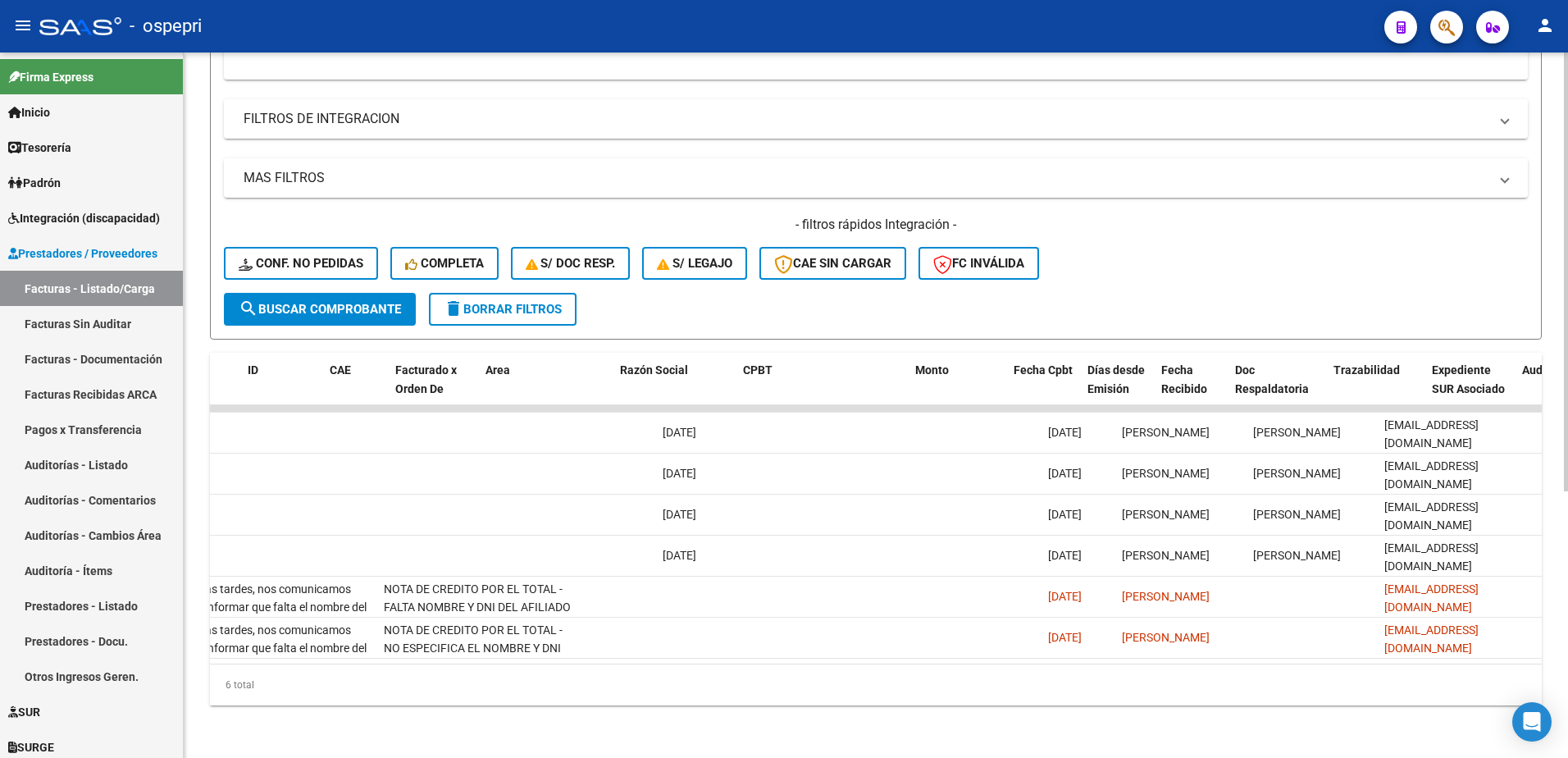
scroll to position [0, 0]
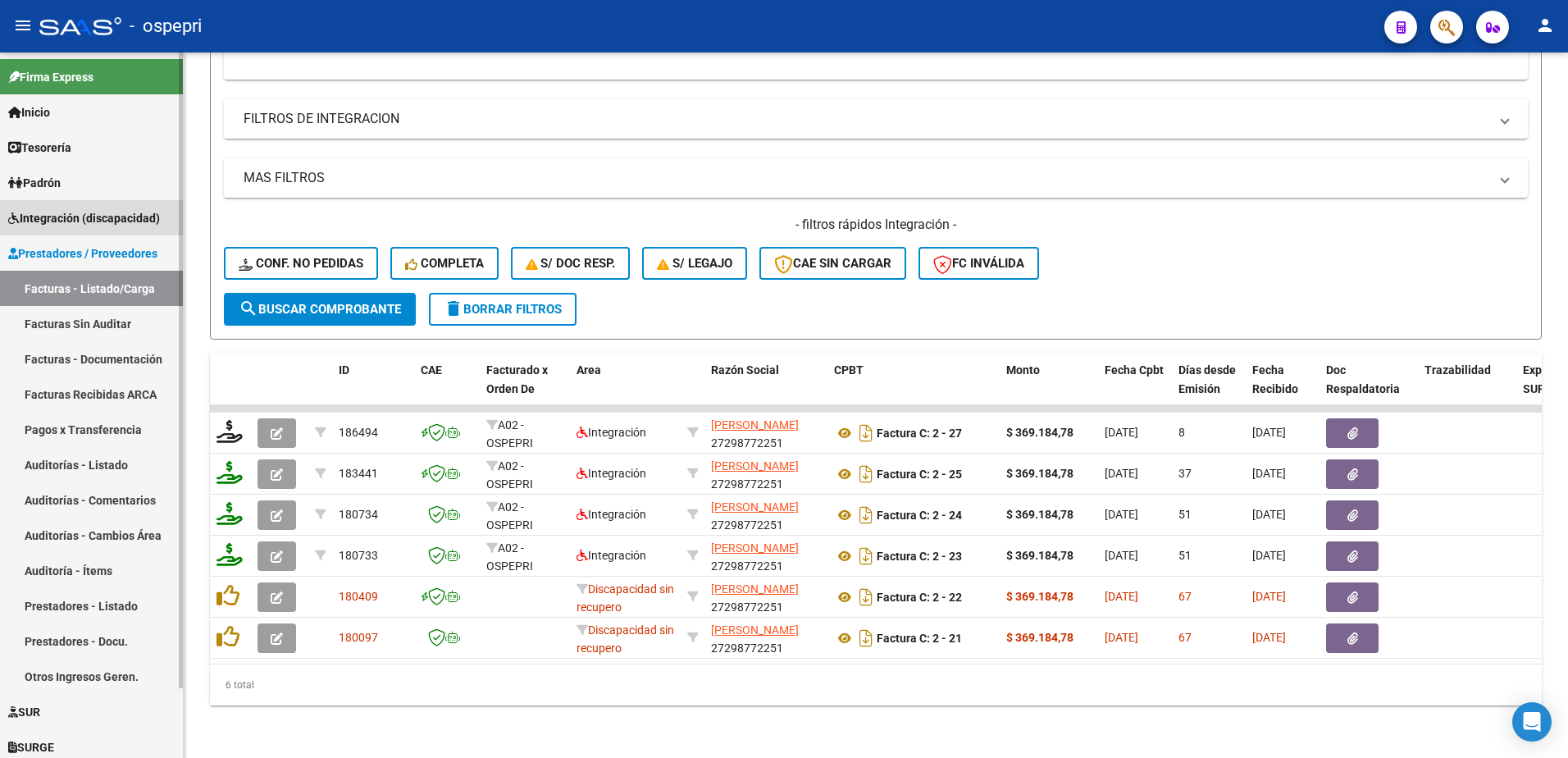
click at [102, 216] on span "Integración (discapacidad)" at bounding box center [83, 218] width 152 height 18
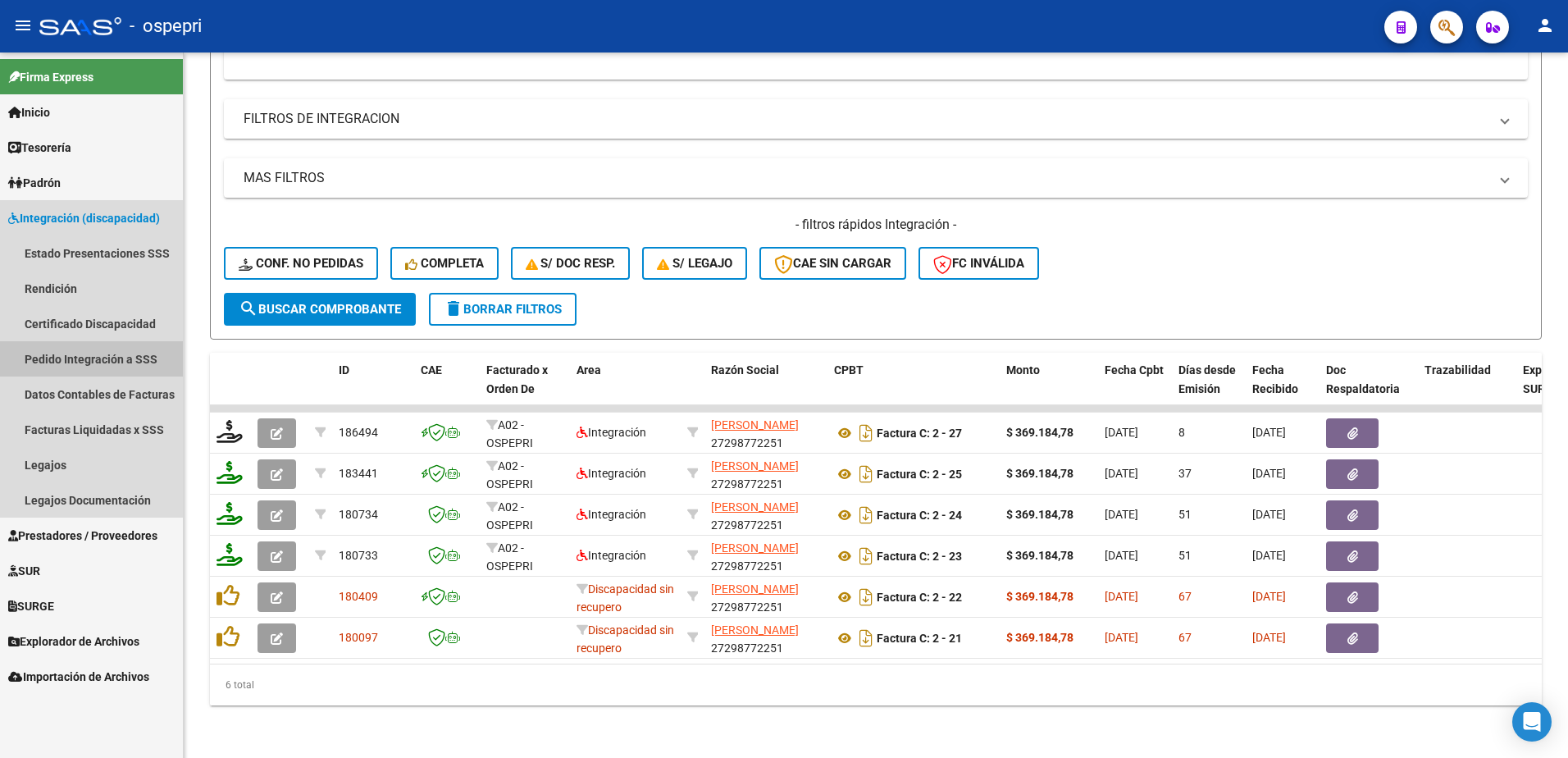
click at [67, 358] on link "Pedido Integración a SSS" at bounding box center [91, 358] width 183 height 35
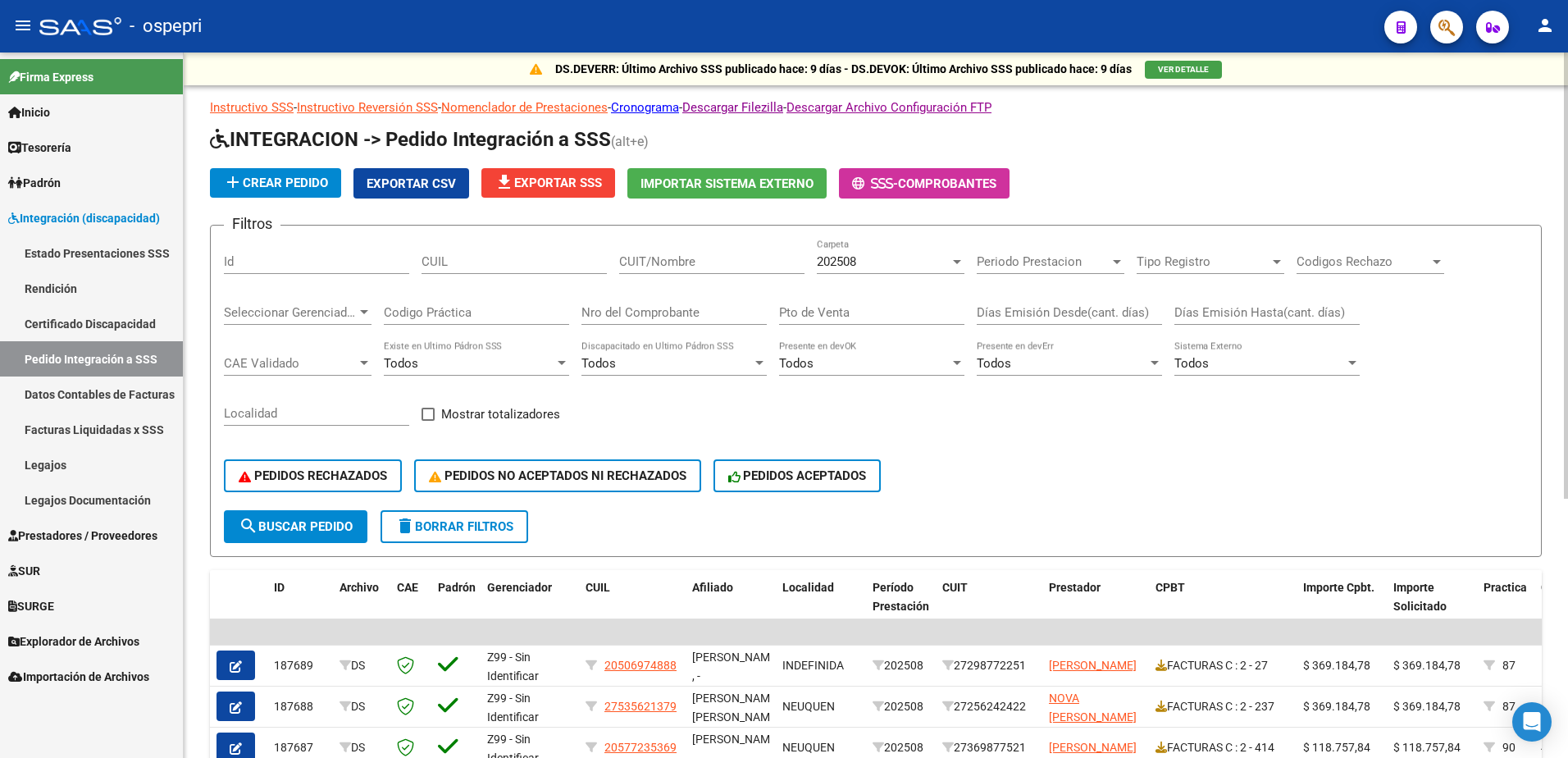
click at [663, 264] on input "CUIT/Nombre" at bounding box center [712, 261] width 186 height 15
paste input "27298772251"
type input "27298772251"
click at [317, 526] on span "search Buscar Pedido" at bounding box center [295, 527] width 114 height 15
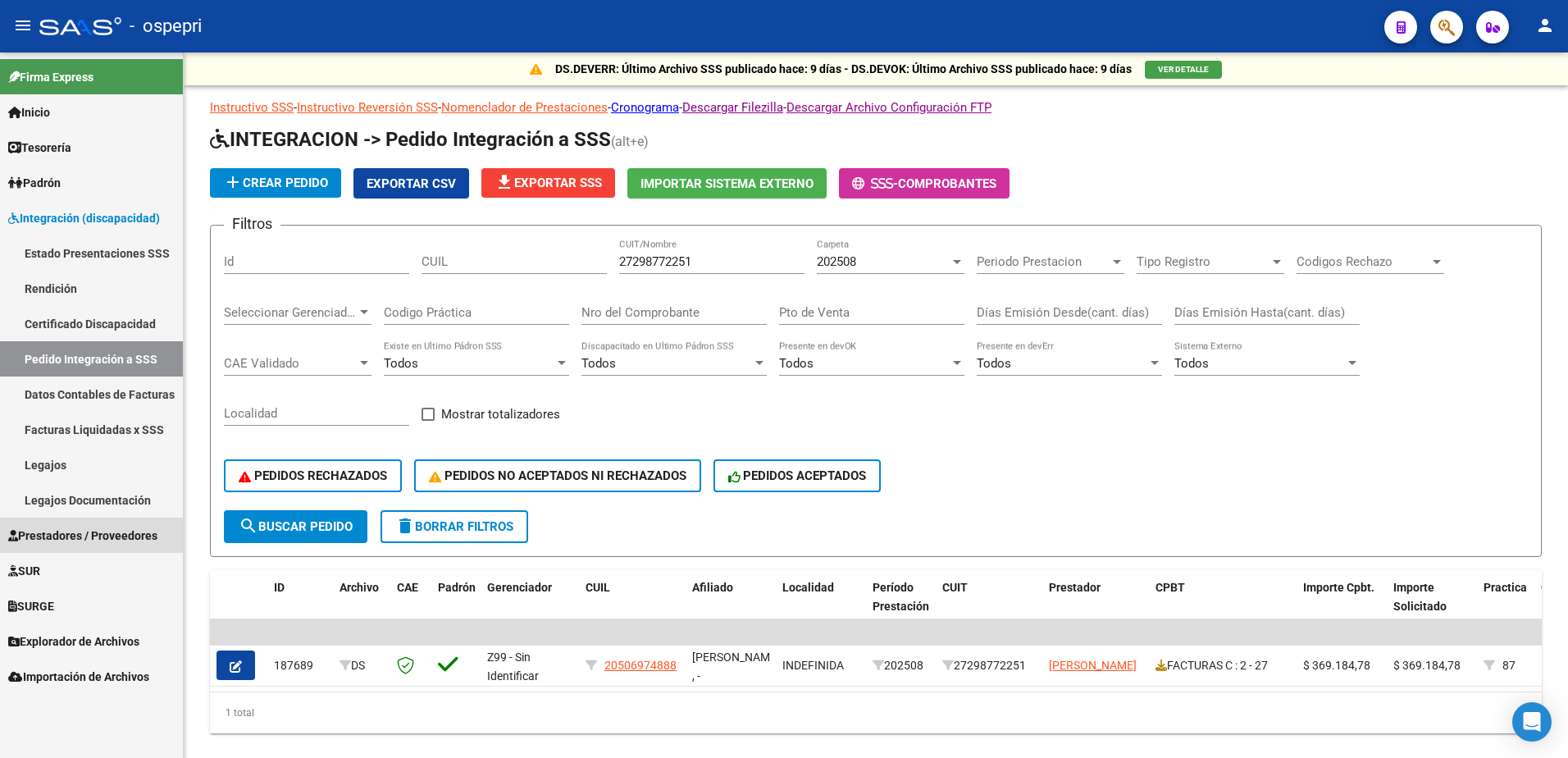
click at [79, 538] on span "Prestadores / Proveedores" at bounding box center [82, 535] width 149 height 18
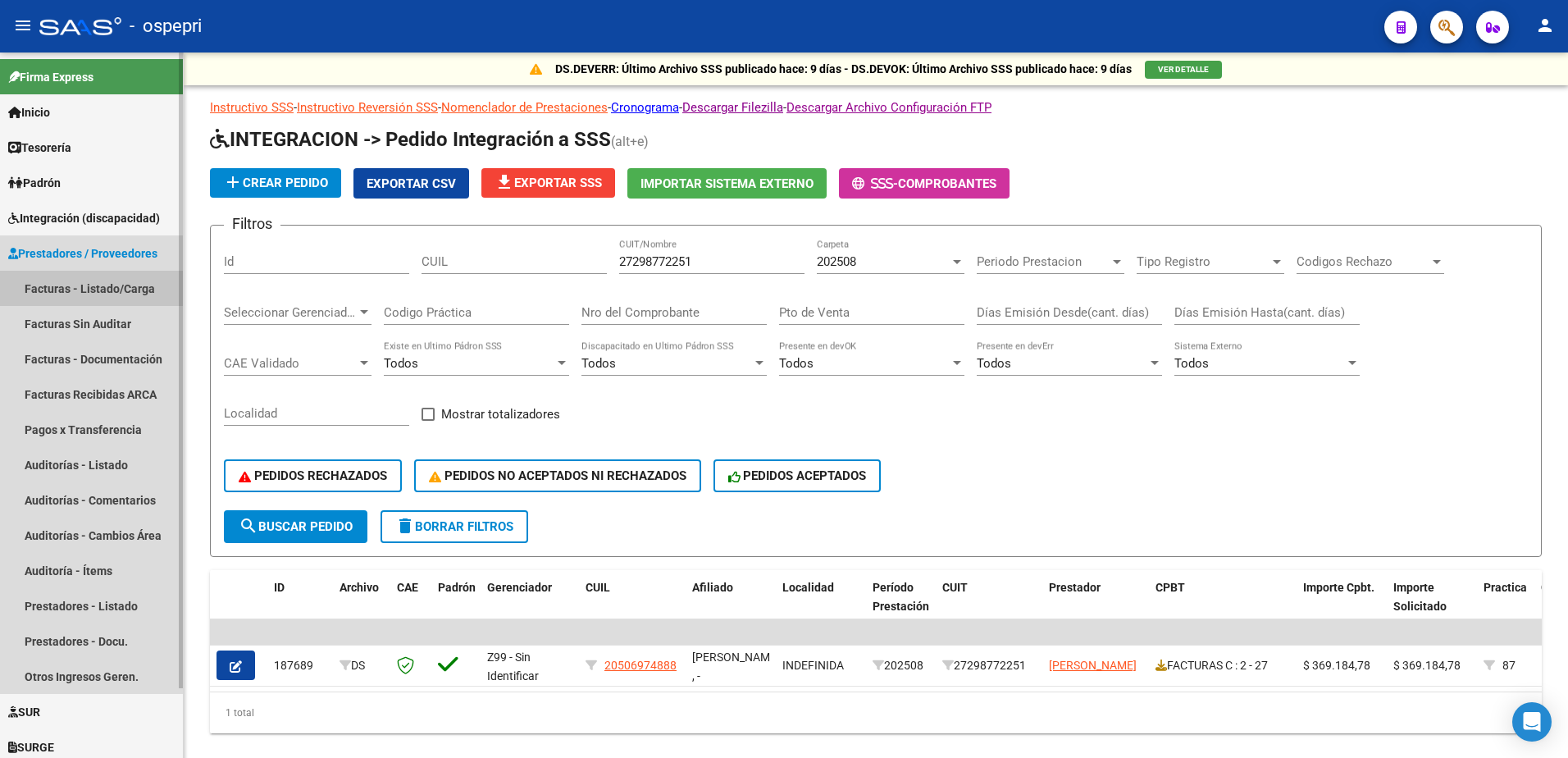
click at [83, 289] on link "Facturas - Listado/Carga" at bounding box center [91, 288] width 183 height 35
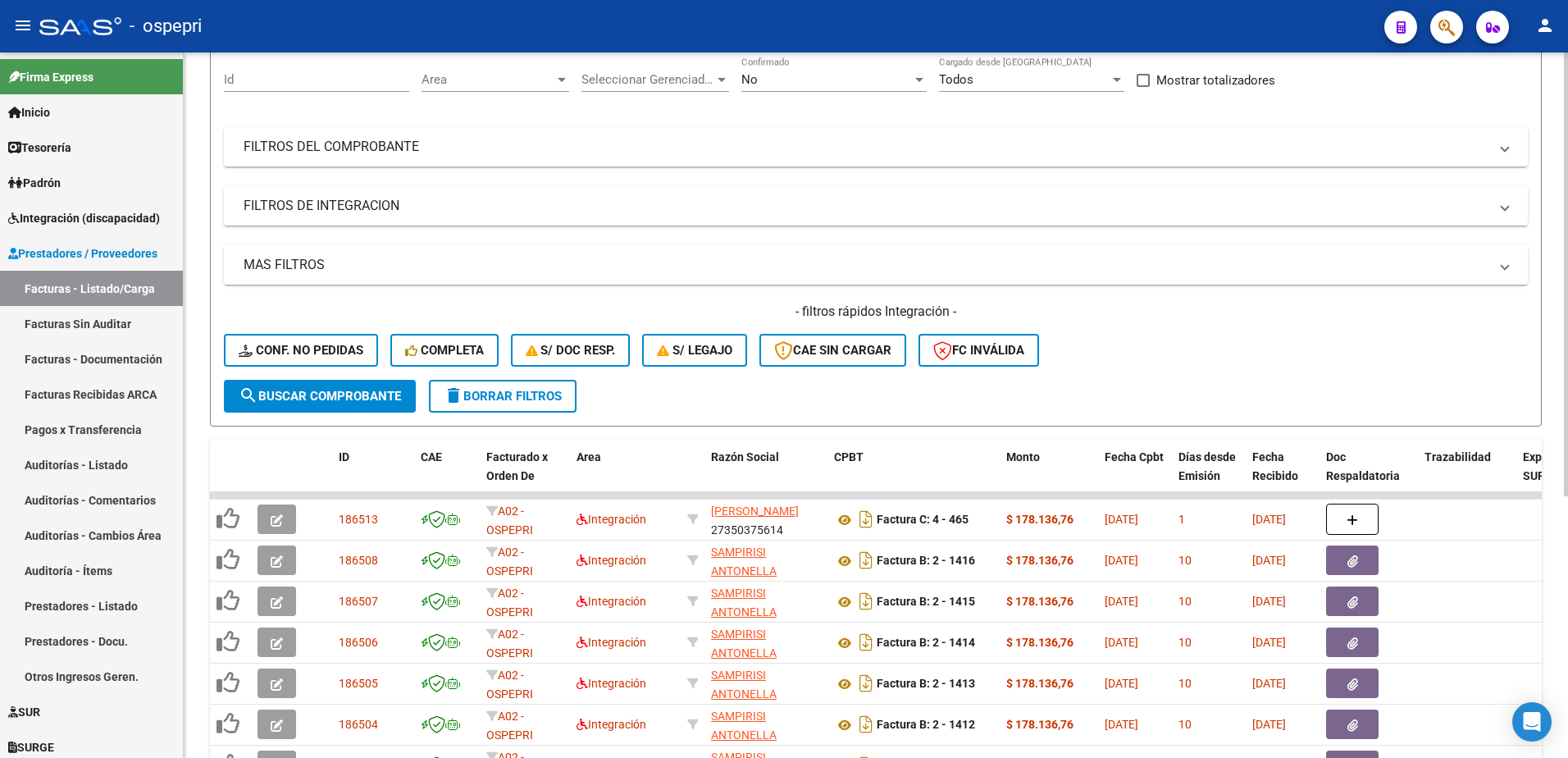
scroll to position [246, 0]
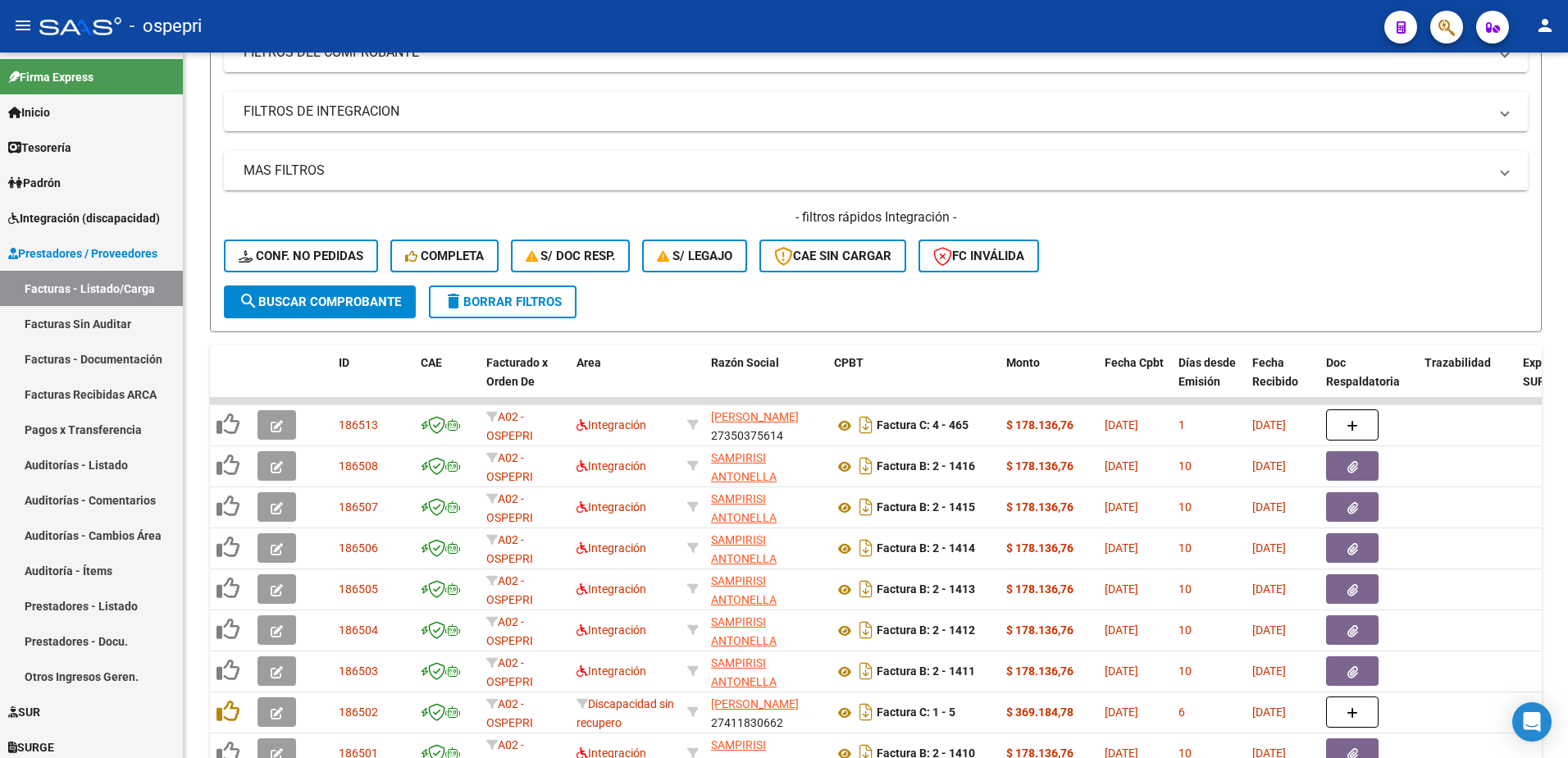
click at [971, 28] on div "- ospepri" at bounding box center [705, 25] width 1331 height 36
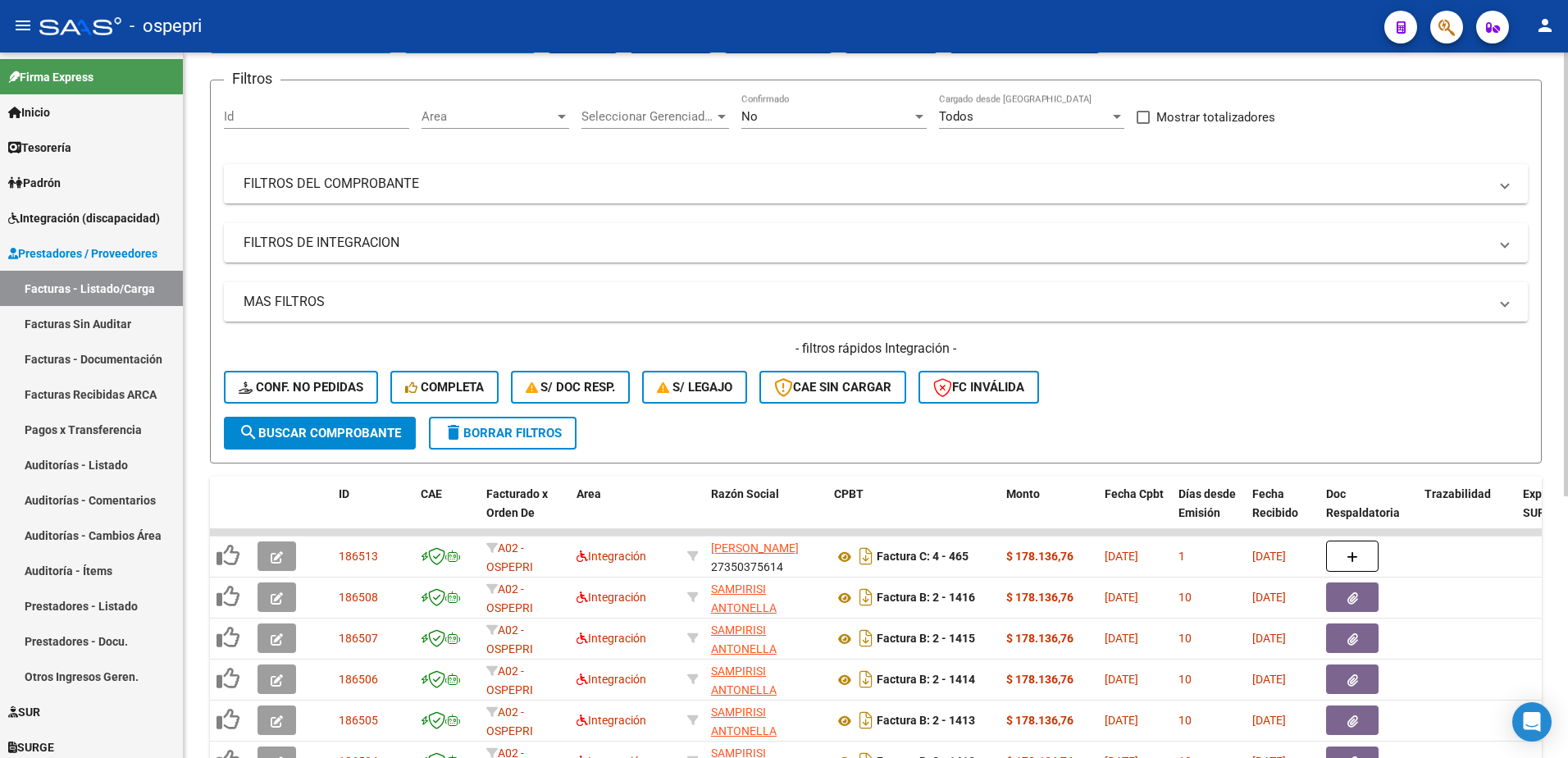
scroll to position [0, 0]
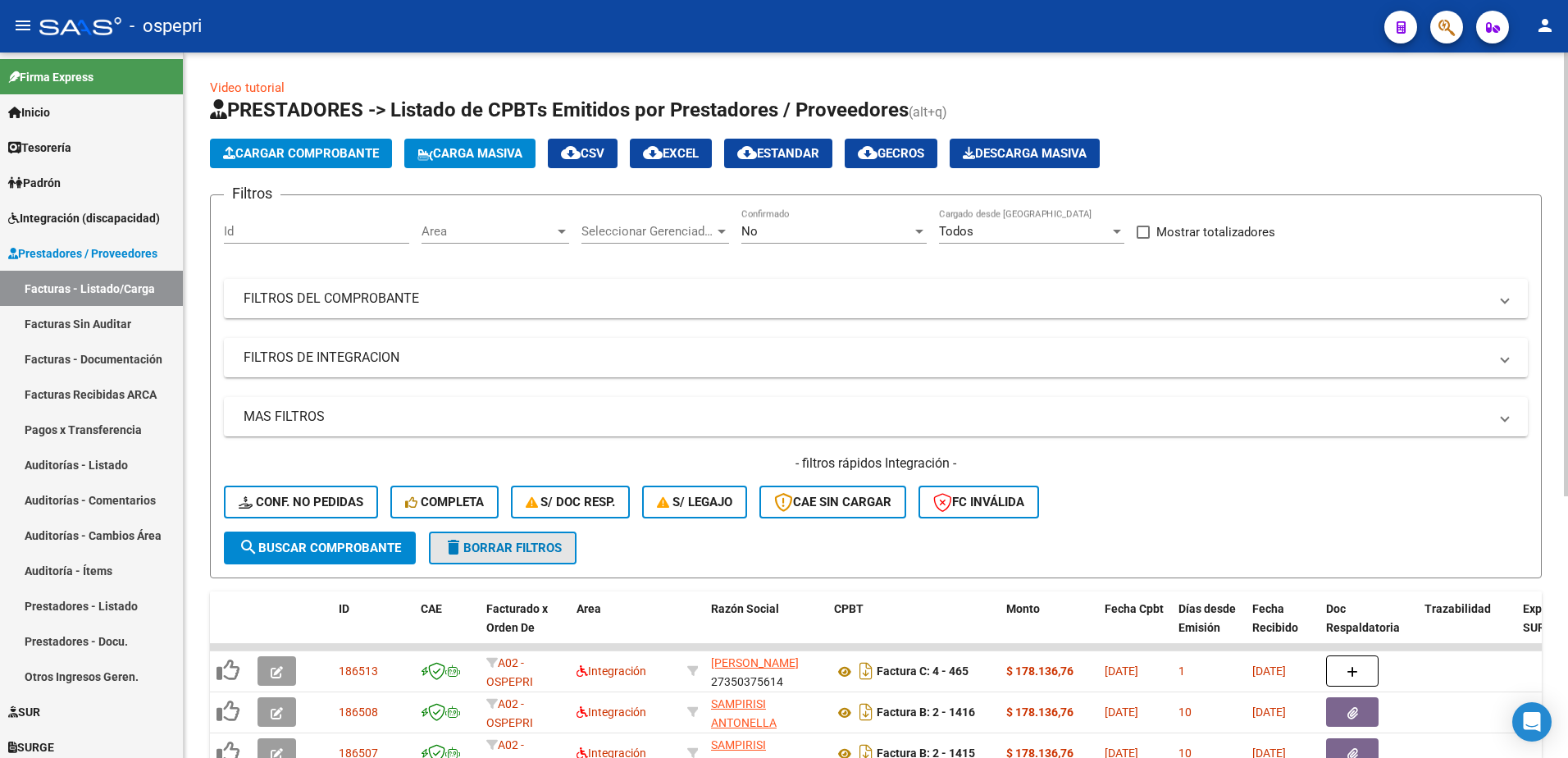
click at [498, 552] on span "delete Borrar Filtros" at bounding box center [502, 548] width 118 height 15
click at [1512, 295] on mat-expansion-panel-header "FILTROS DEL COMPROBANTE" at bounding box center [876, 298] width 1304 height 39
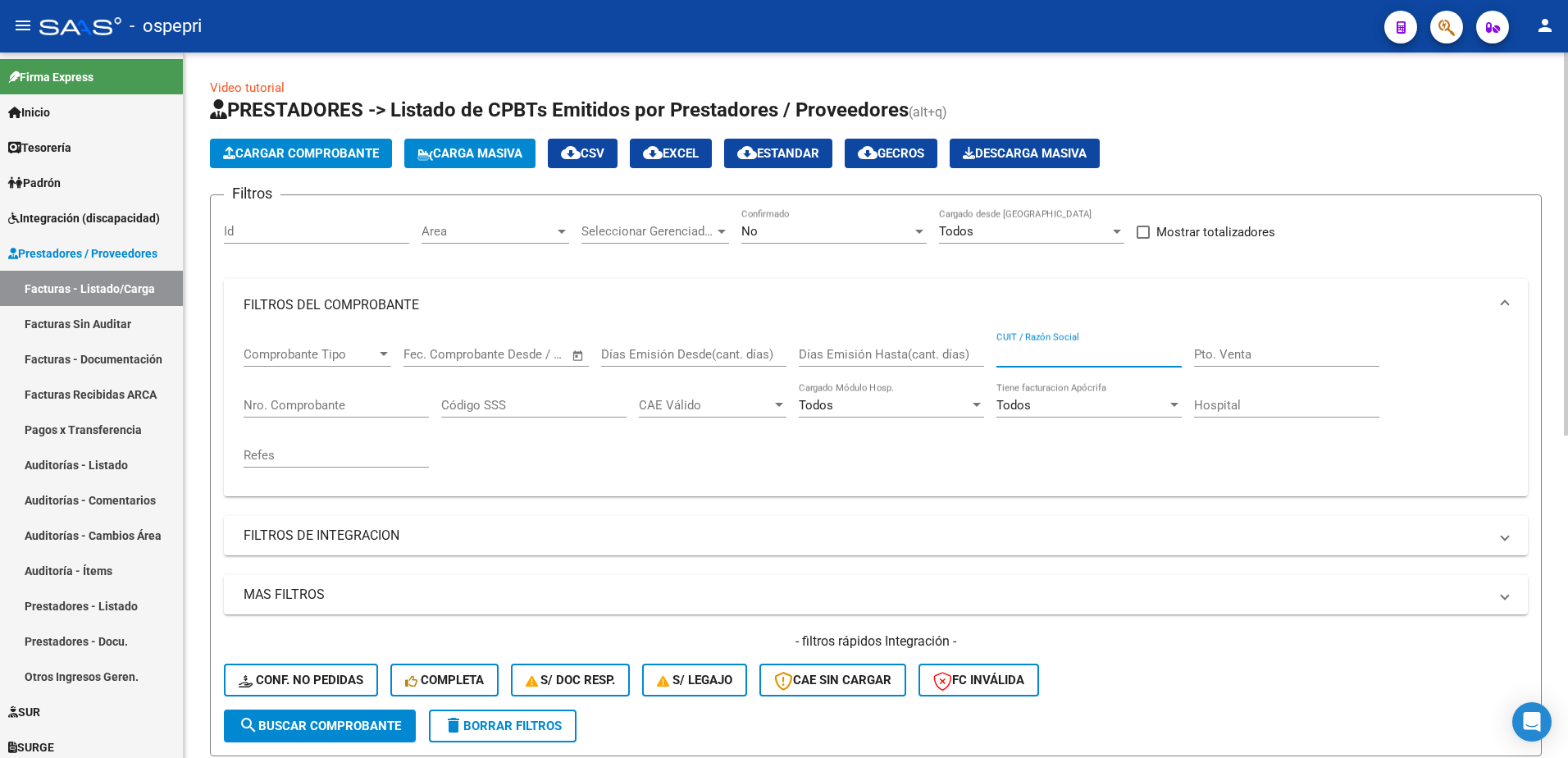
paste input "27319681618"
type input "27319681618"
click at [349, 720] on span "search Buscar Comprobante" at bounding box center [319, 726] width 162 height 15
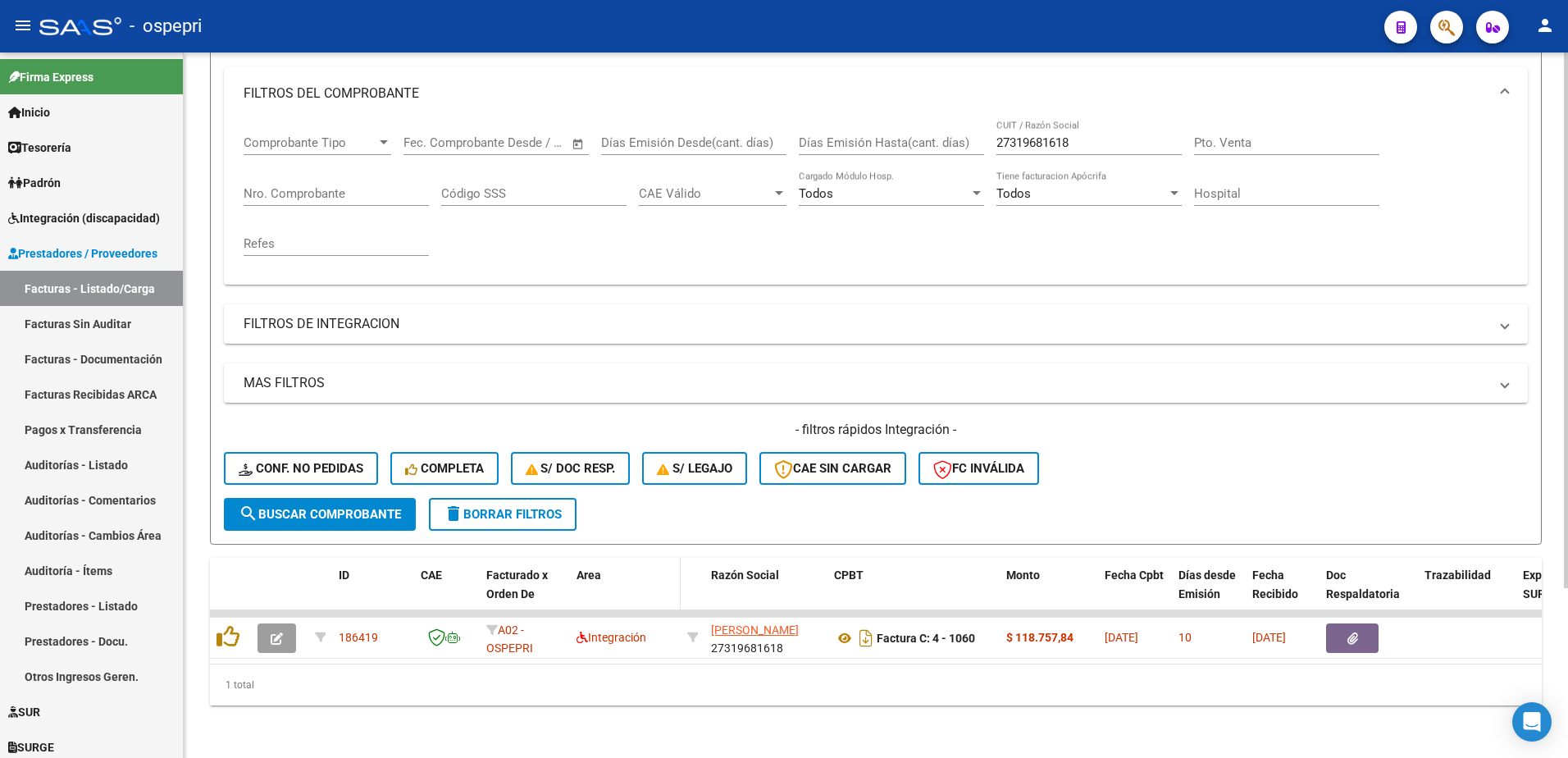
scroll to position [224, 0]
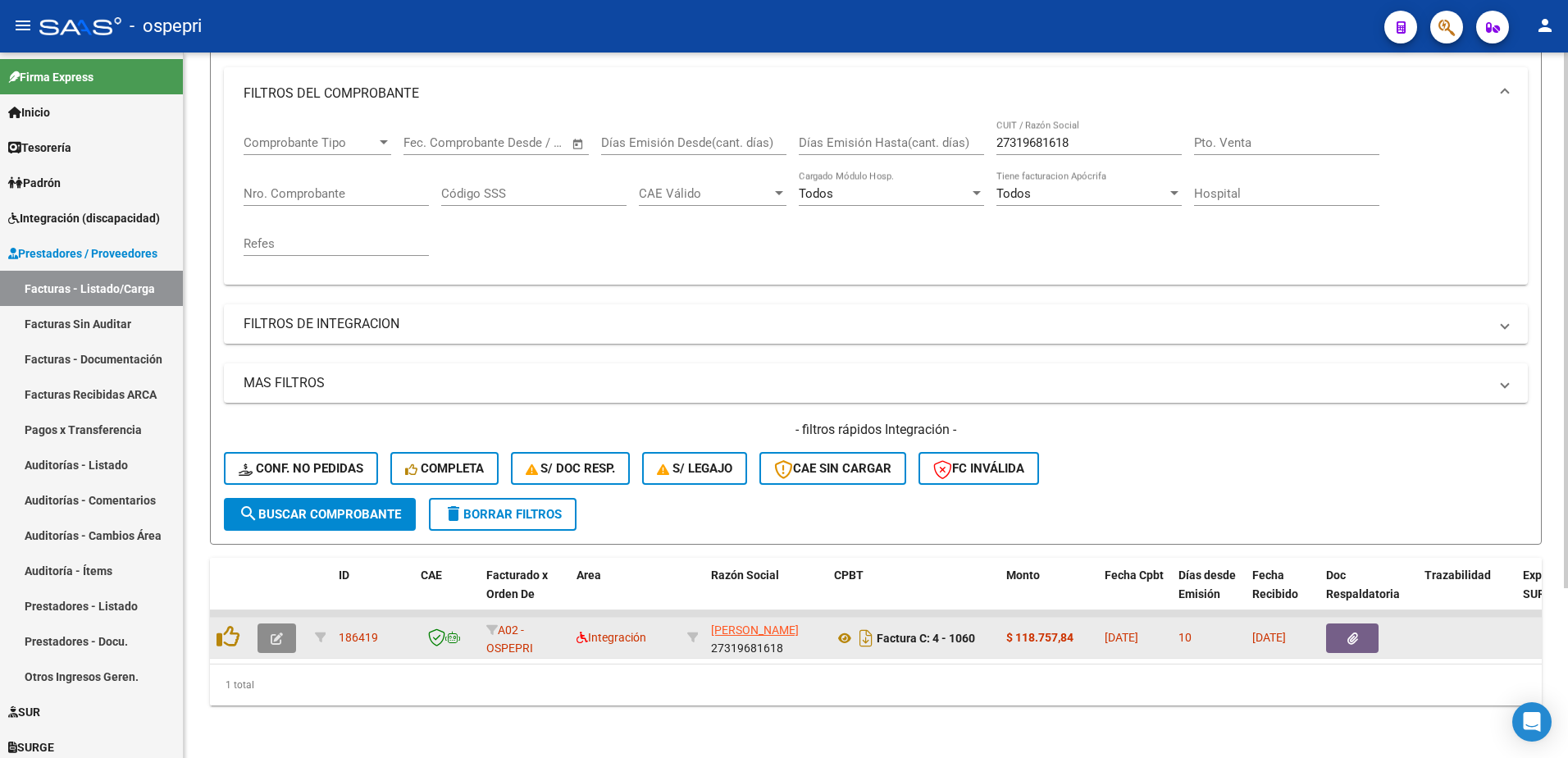
click at [281, 633] on icon "button" at bounding box center [277, 639] width 12 height 12
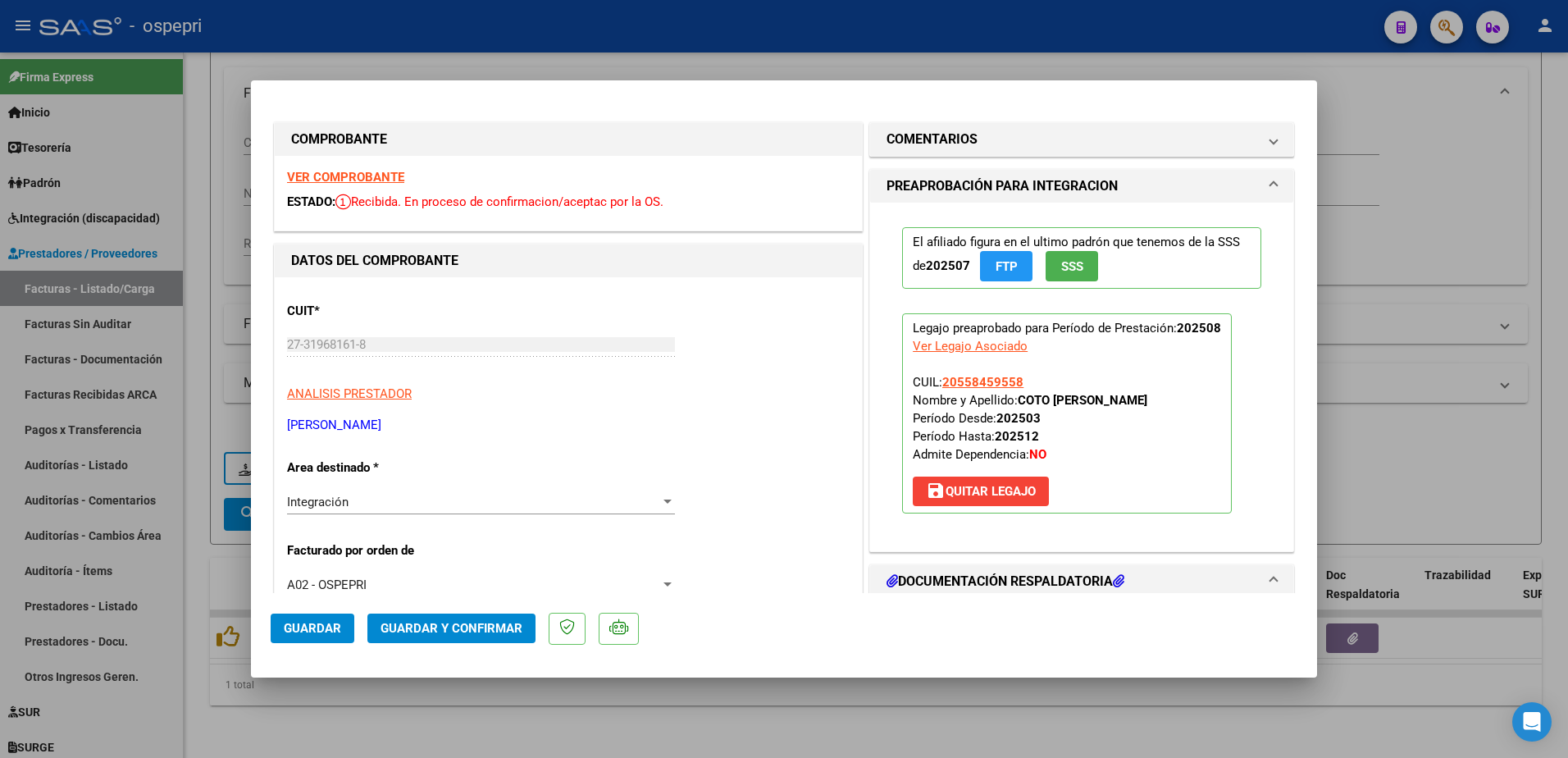
click at [354, 174] on strong "VER COMPROBANTE" at bounding box center [346, 177] width 117 height 15
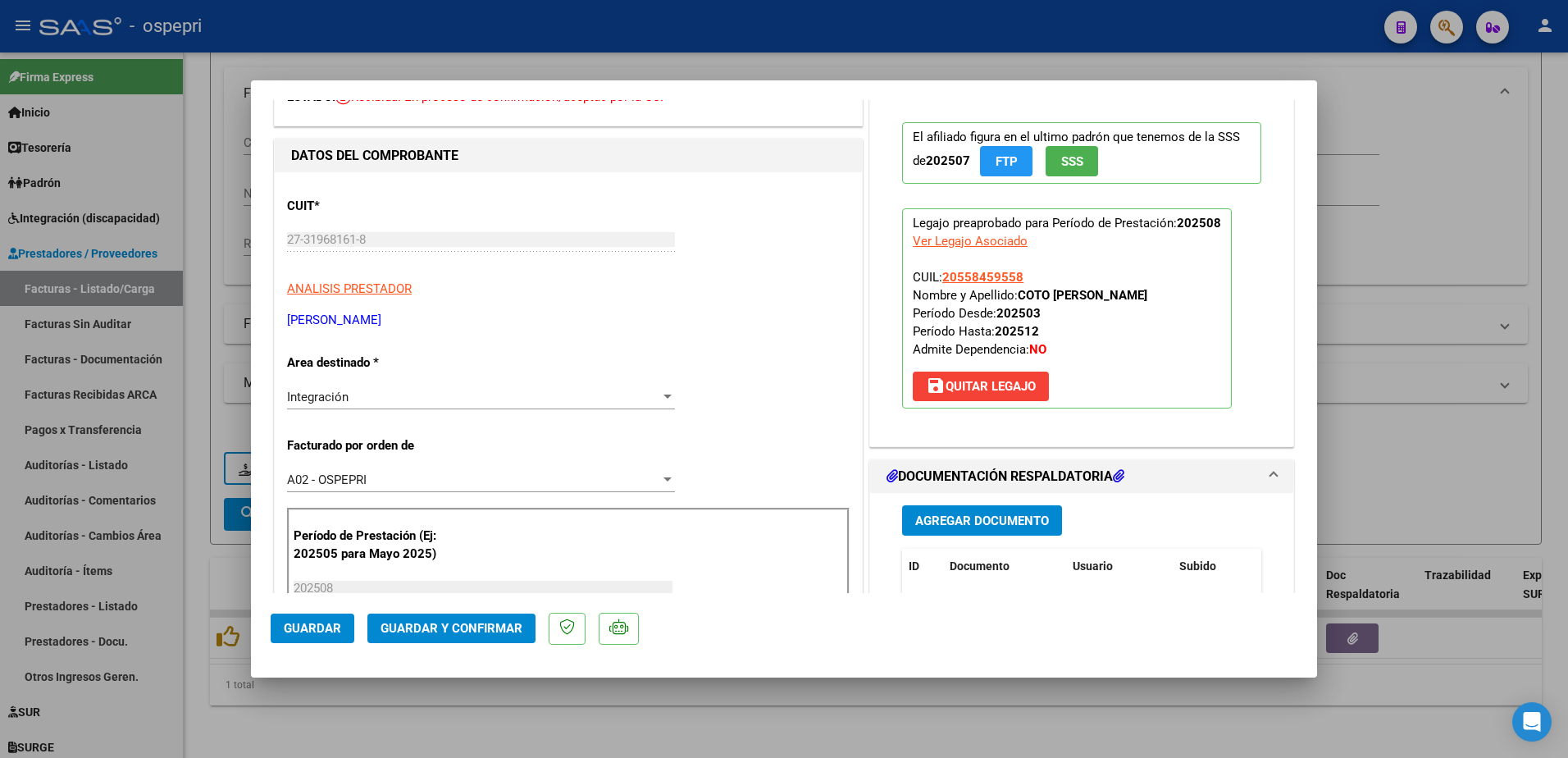
scroll to position [246, 0]
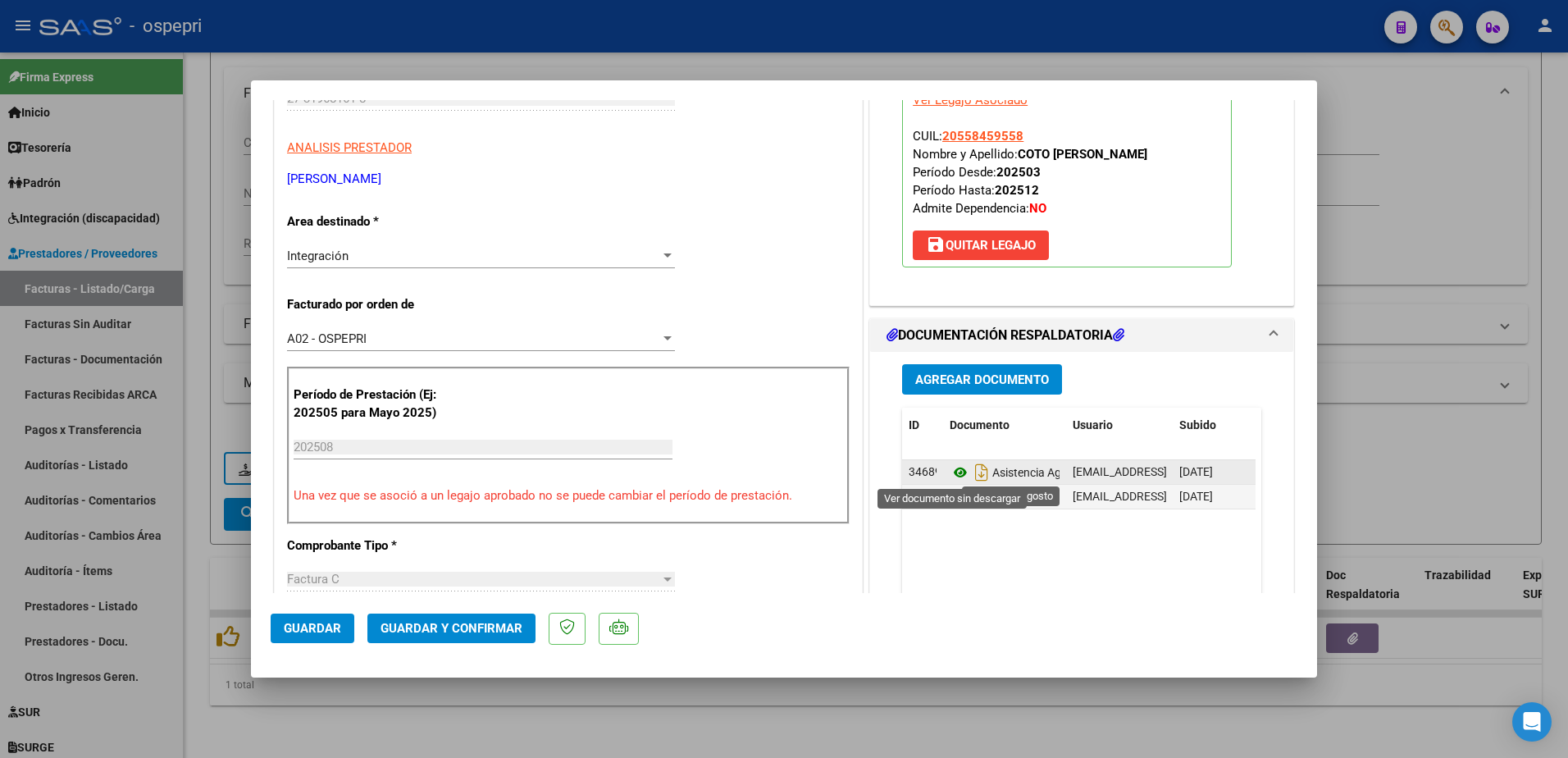
click at [952, 469] on icon at bounding box center [960, 472] width 21 height 19
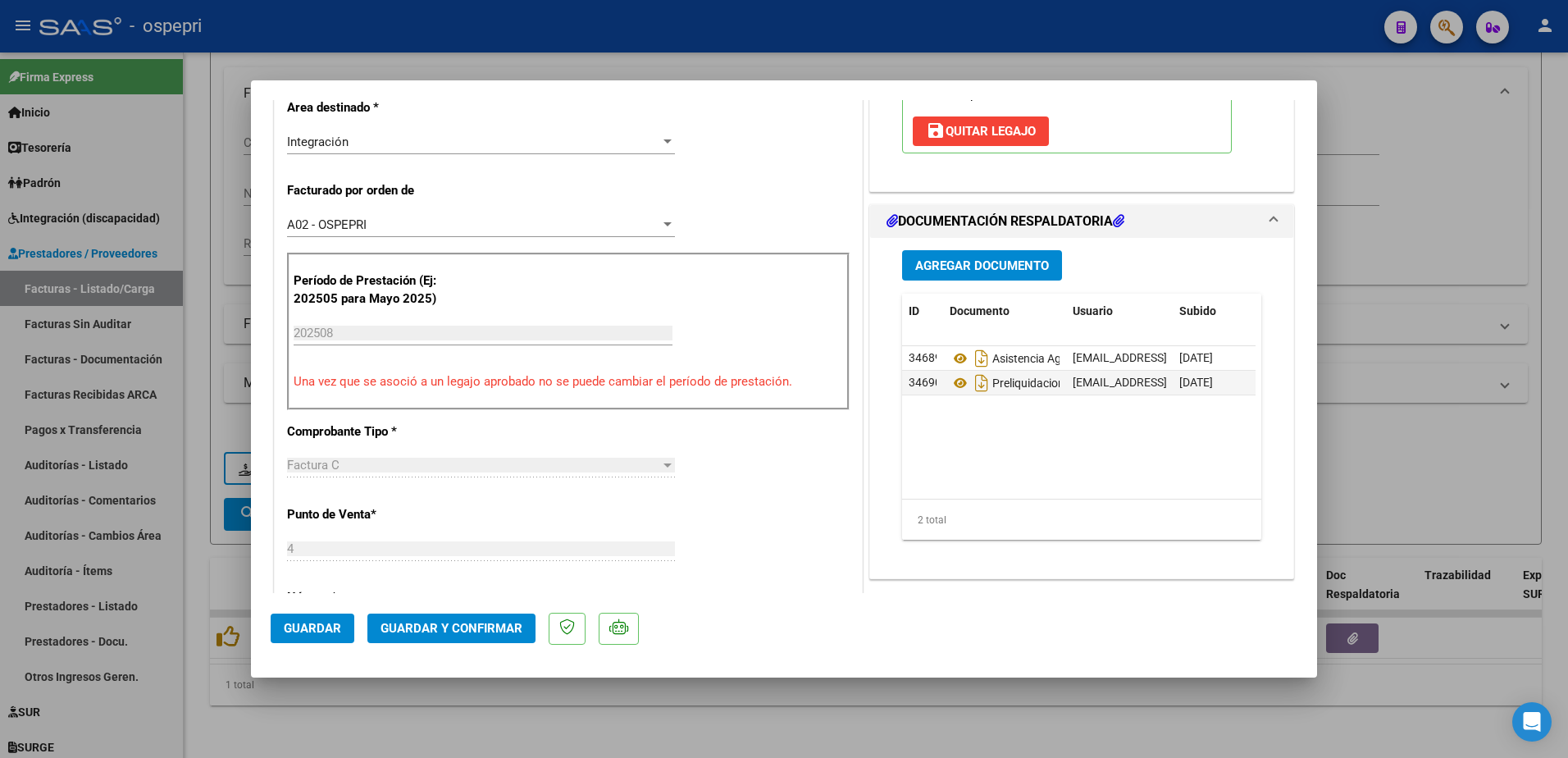
scroll to position [410, 0]
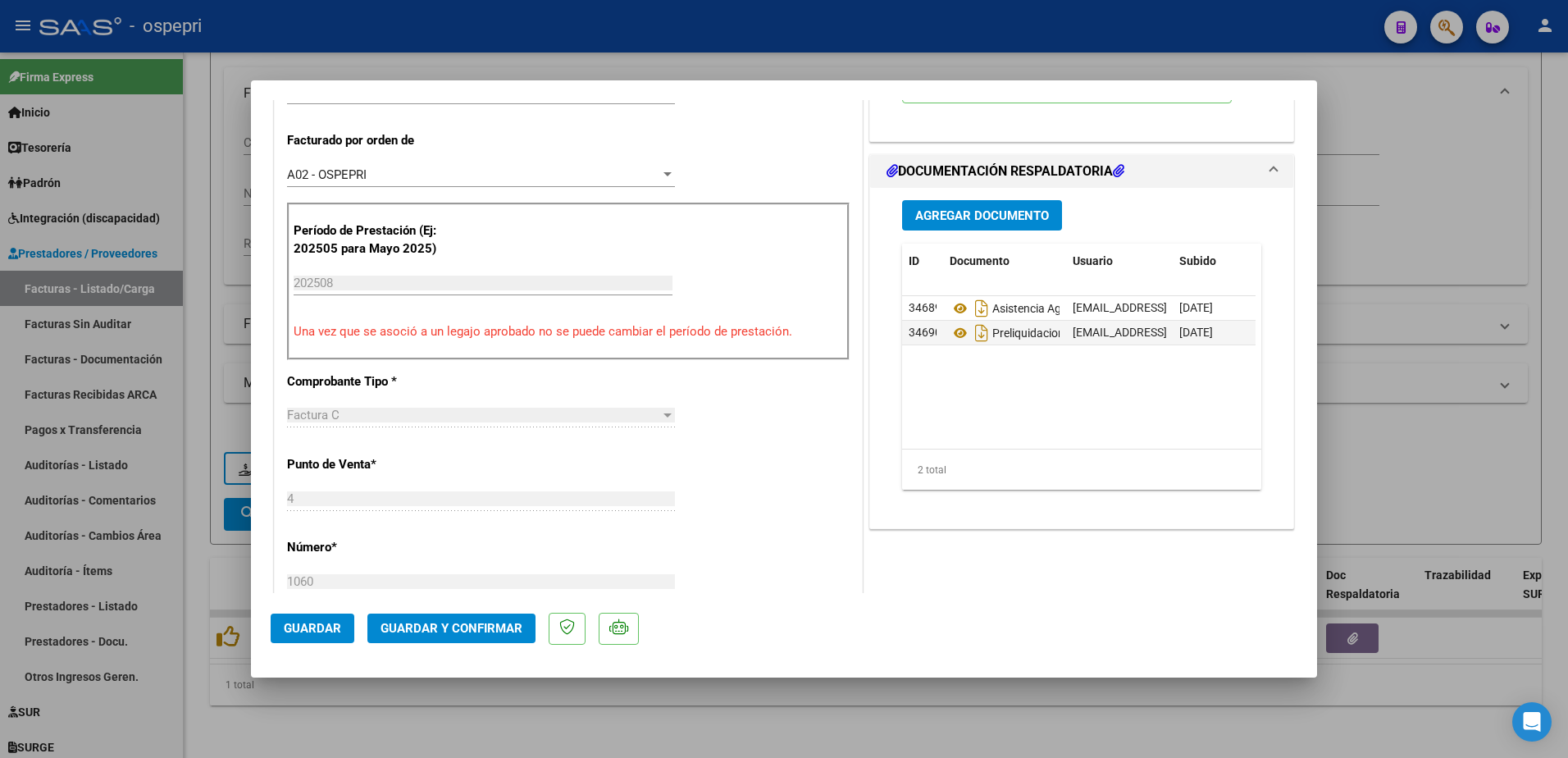
click at [462, 634] on span "Guardar y Confirmar" at bounding box center [451, 628] width 142 height 15
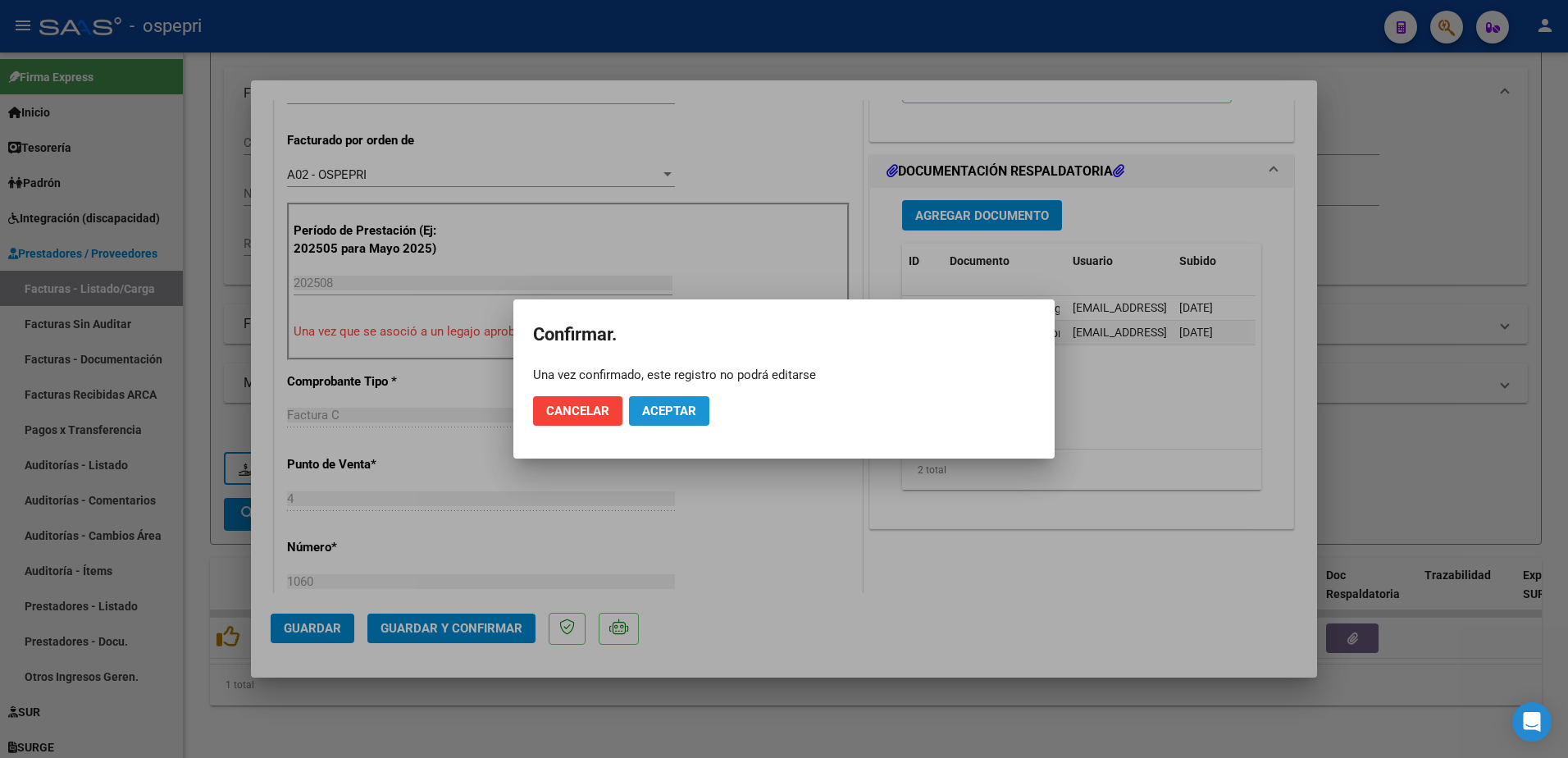
click at [656, 417] on span "Aceptar" at bounding box center [669, 411] width 54 height 15
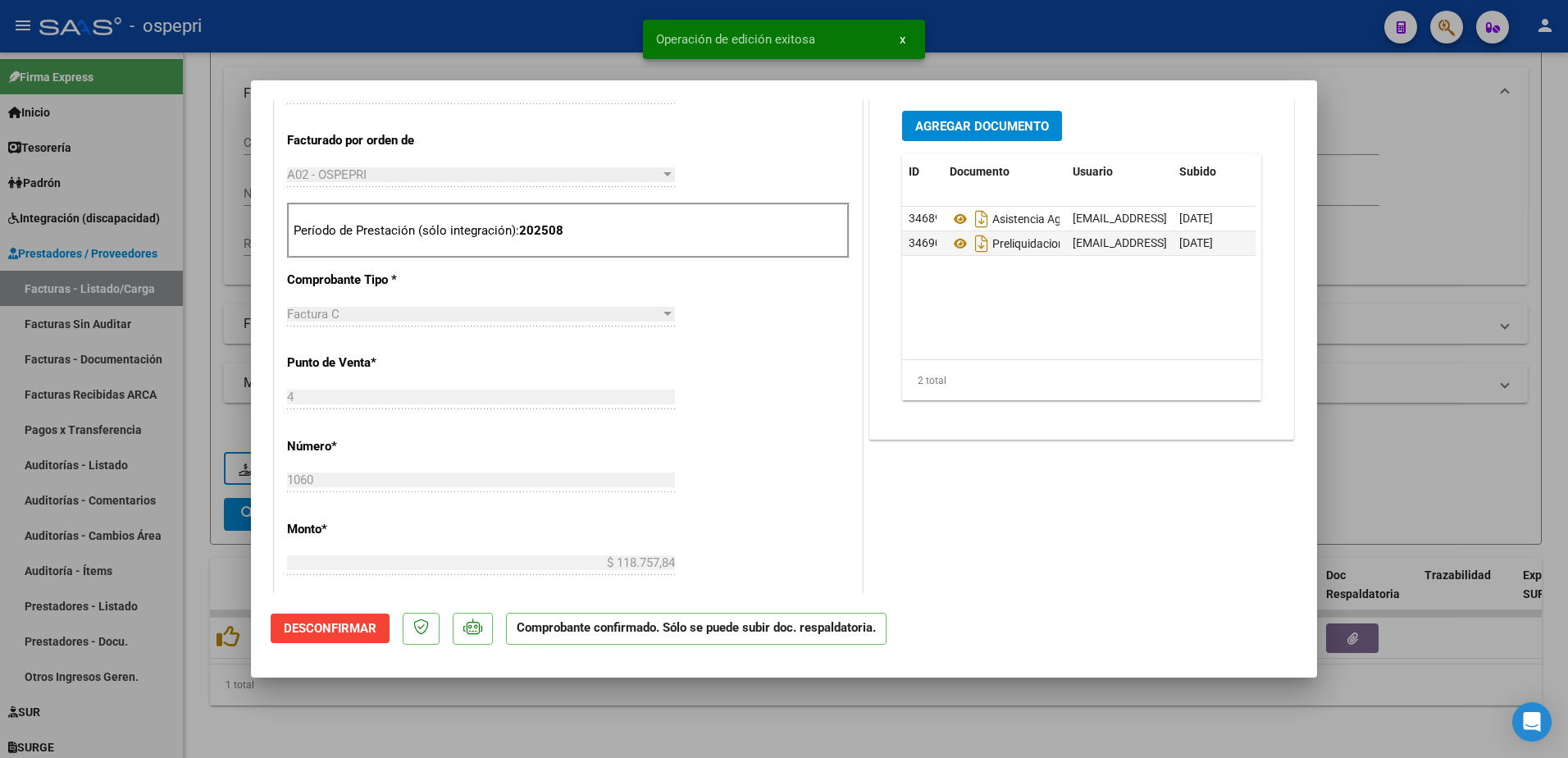
type input "$ 0,00"
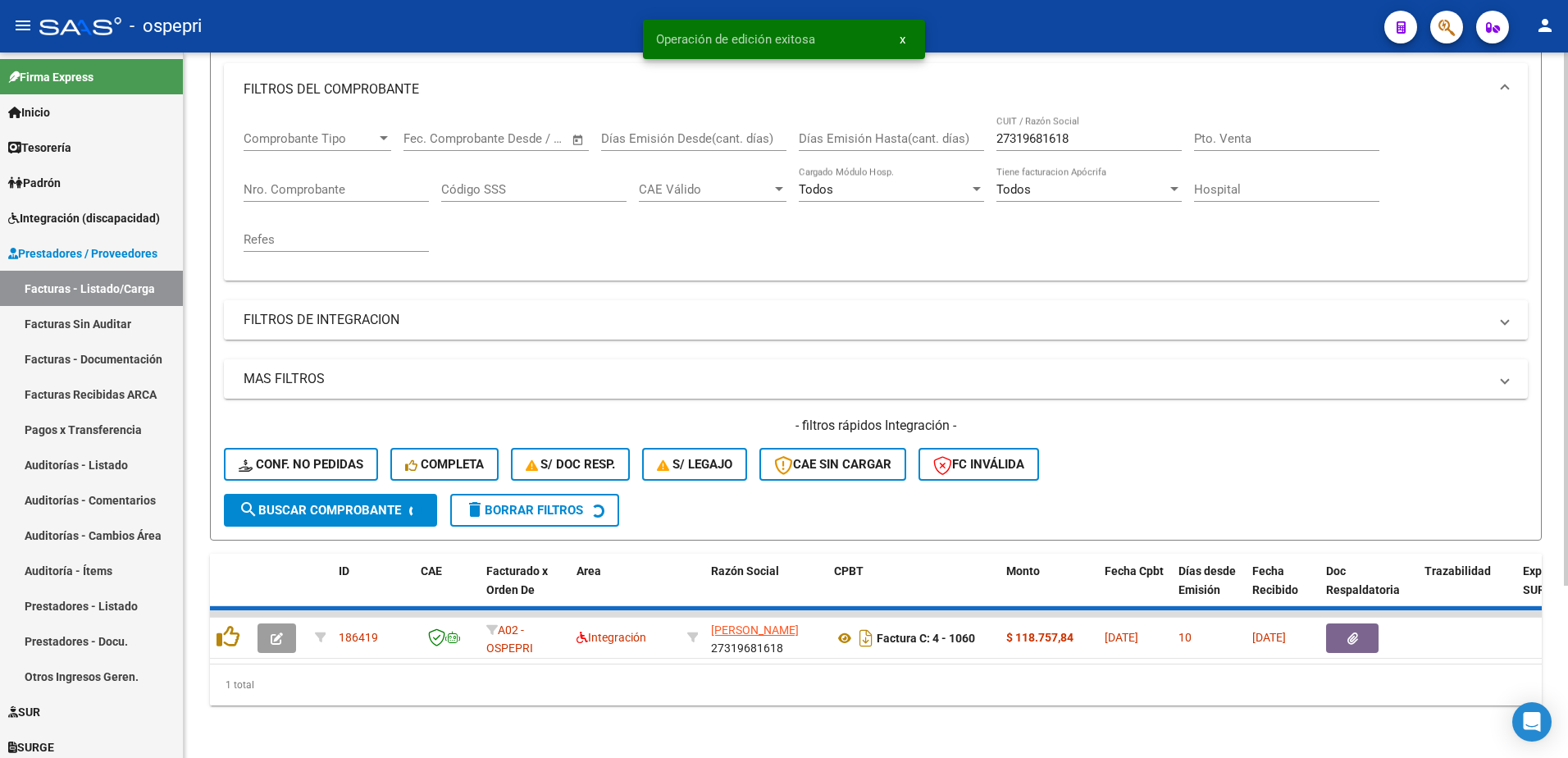
scroll to position [199, 0]
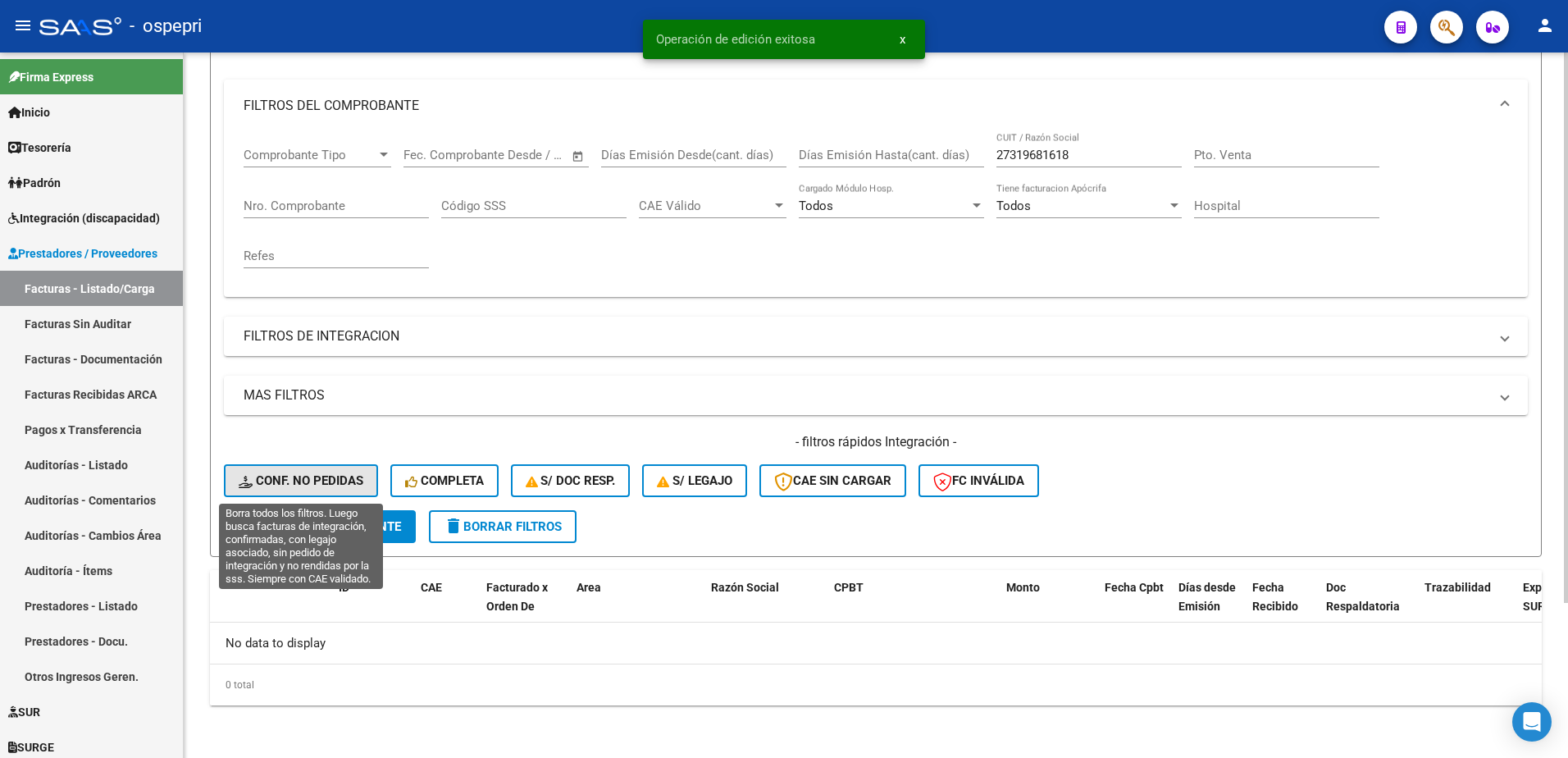
click at [314, 473] on span "Conf. no pedidas" at bounding box center [300, 480] width 124 height 15
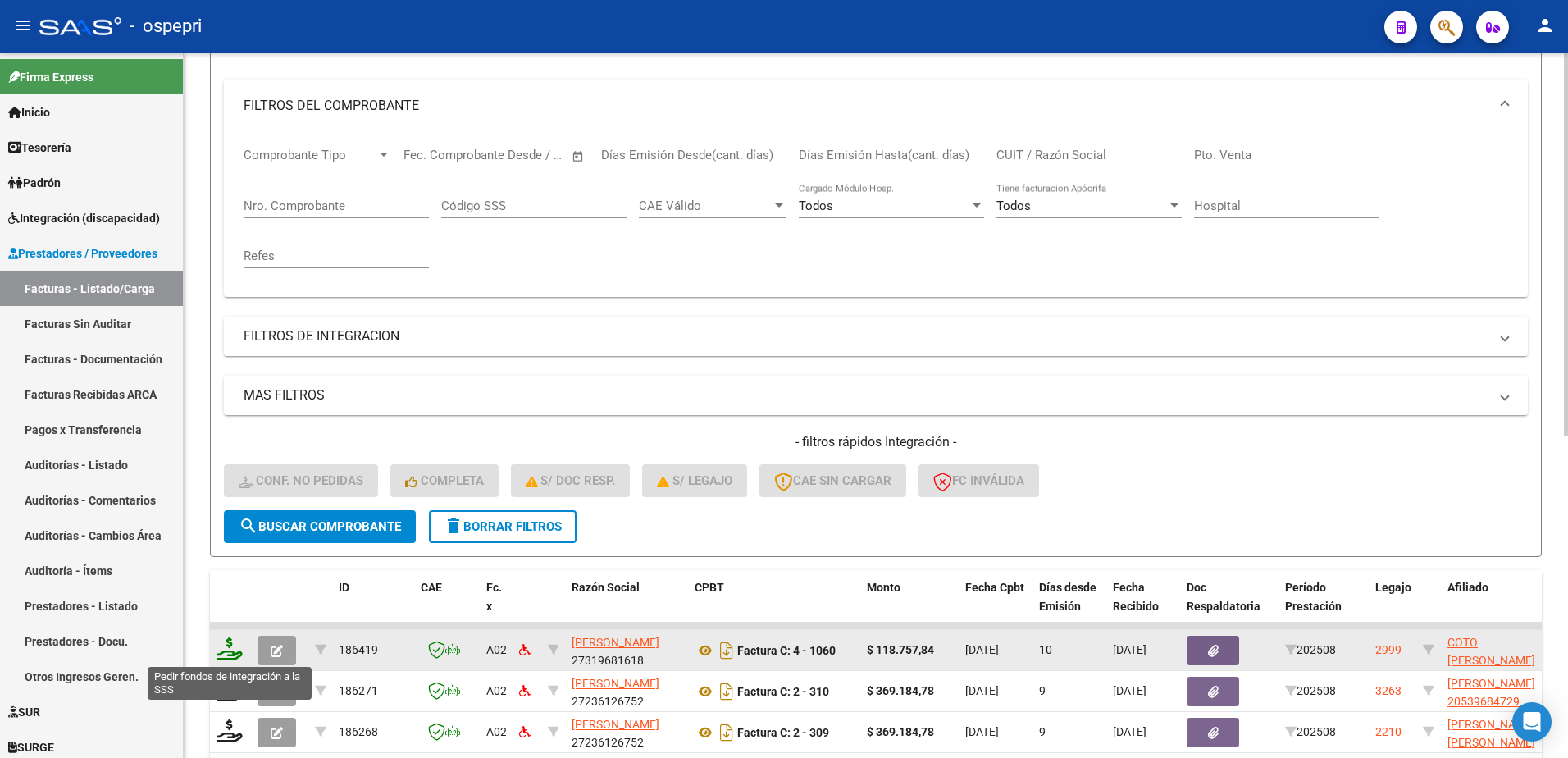
click at [225, 651] on icon at bounding box center [230, 648] width 26 height 23
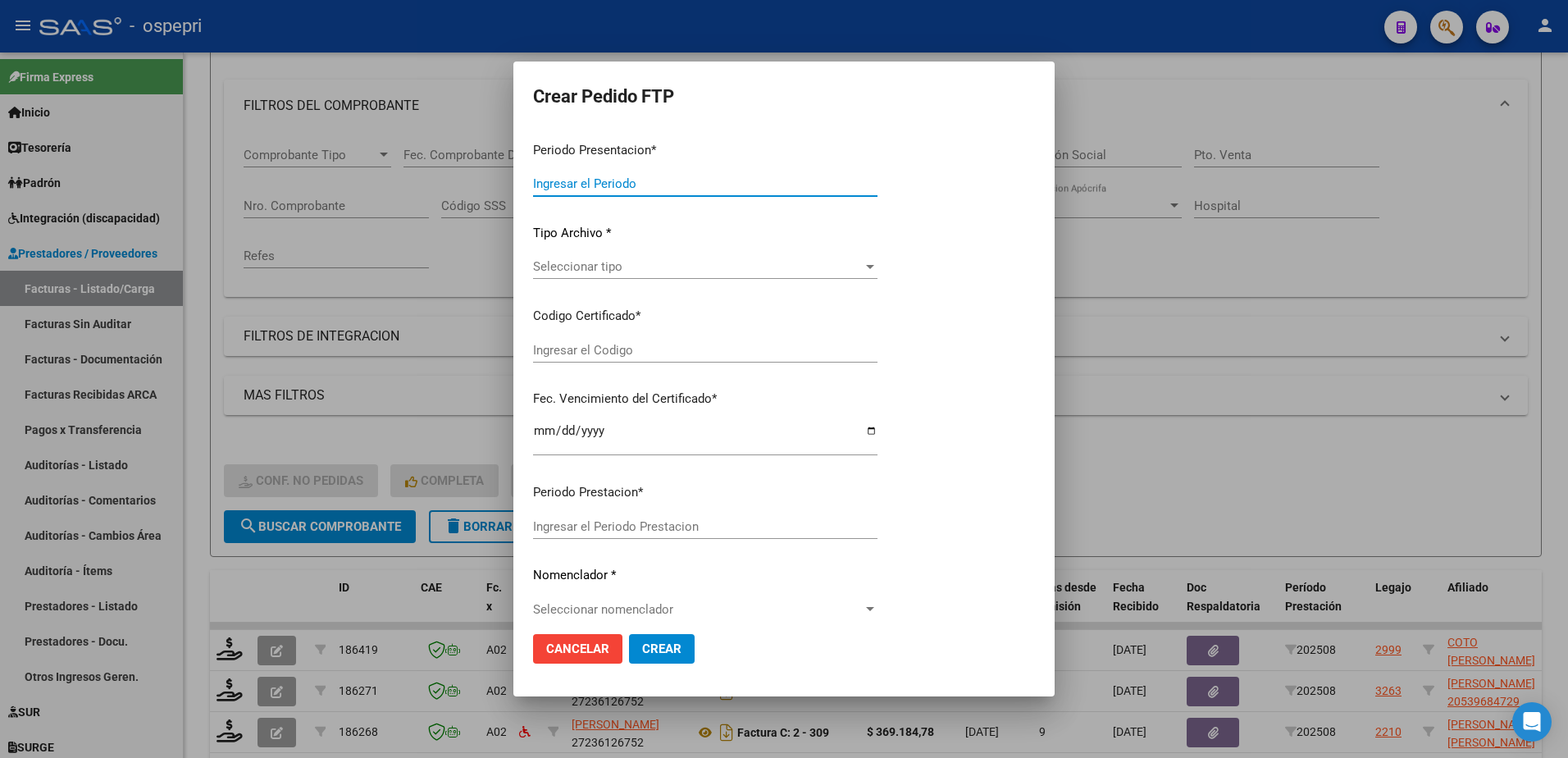
type input "202508"
type input "$ 118.757,84"
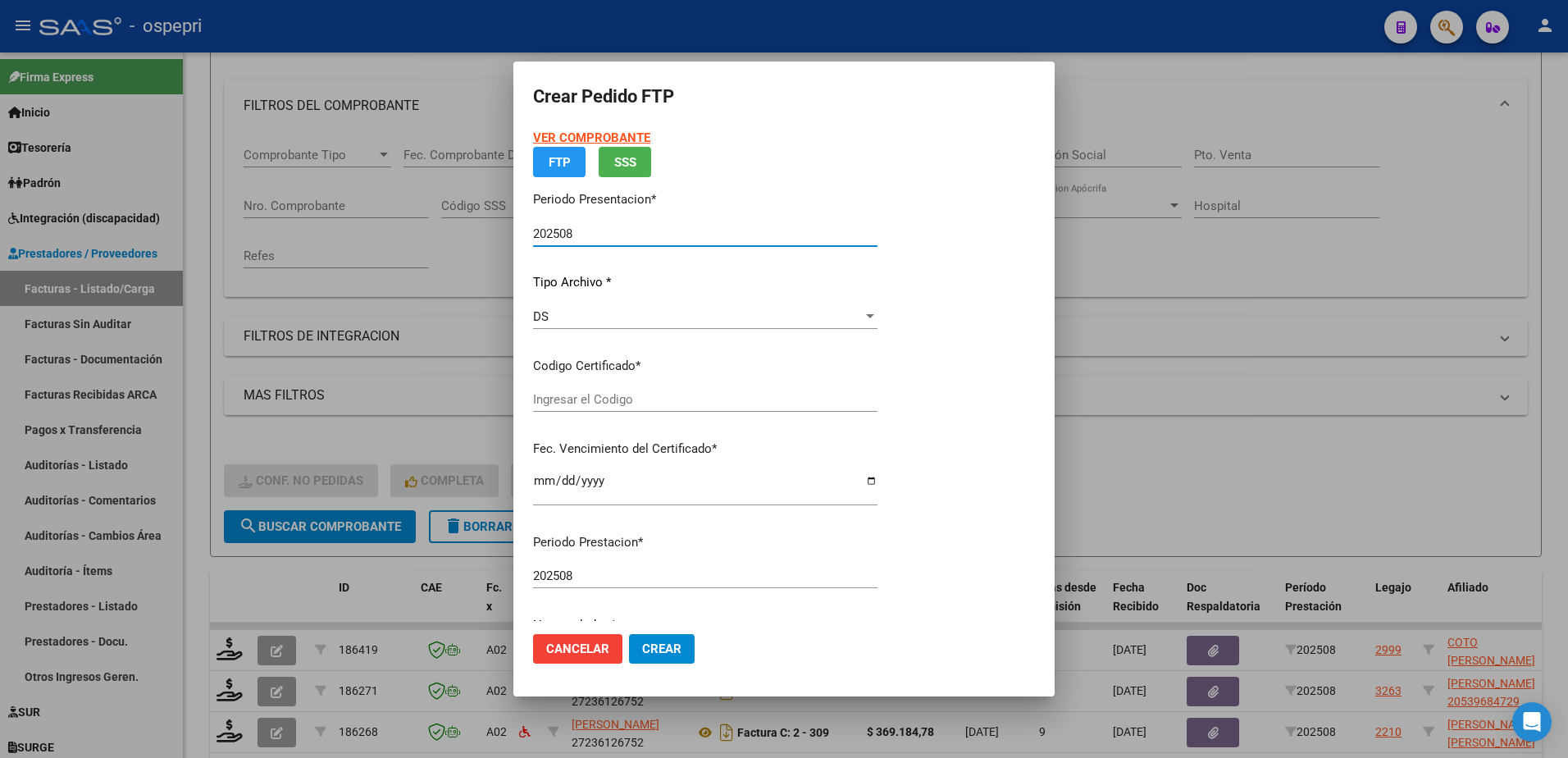
type input "20558459558"
type input "2026-08-01"
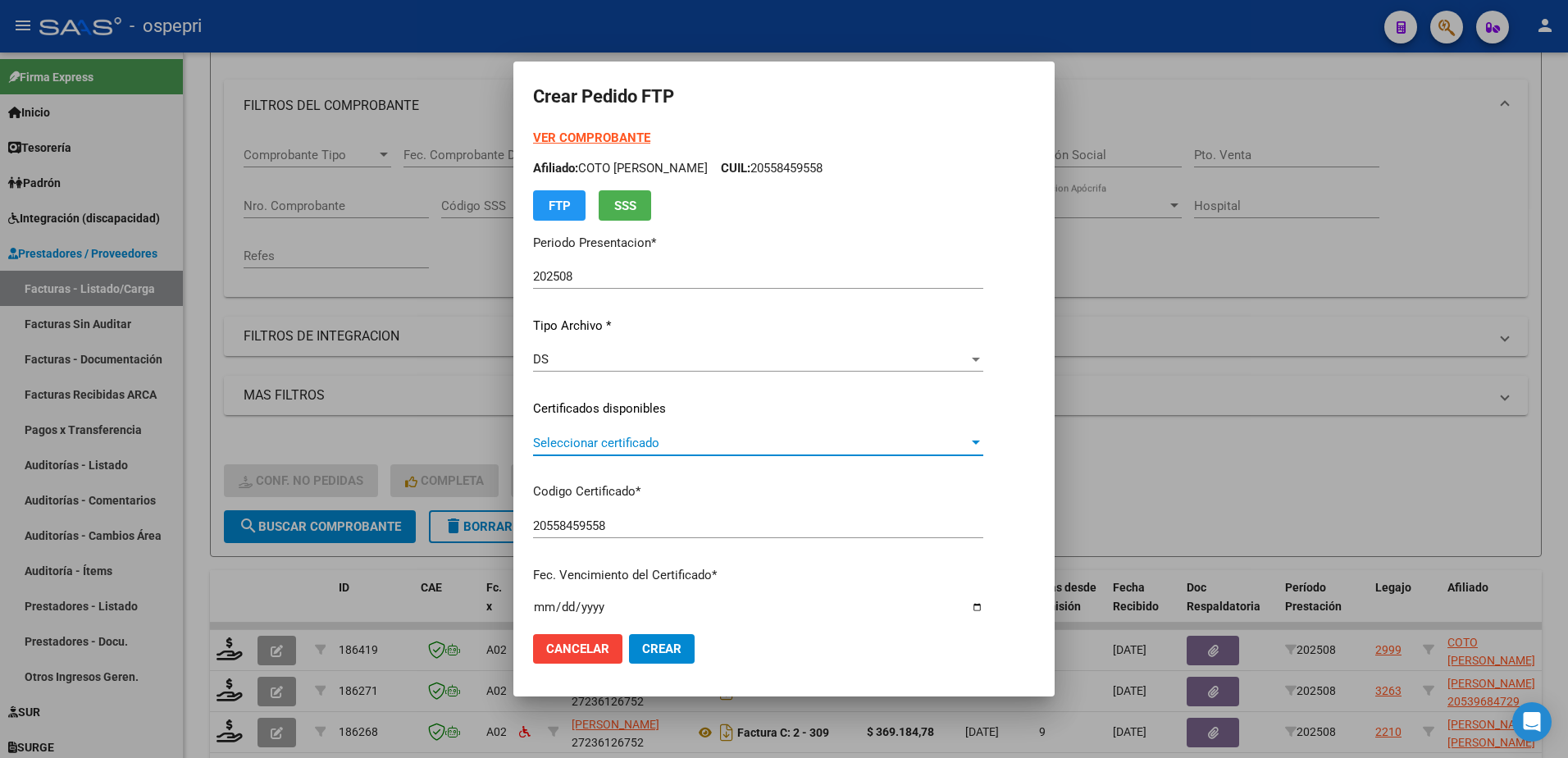
click at [636, 448] on span "Seleccionar certificado" at bounding box center [751, 443] width 435 height 15
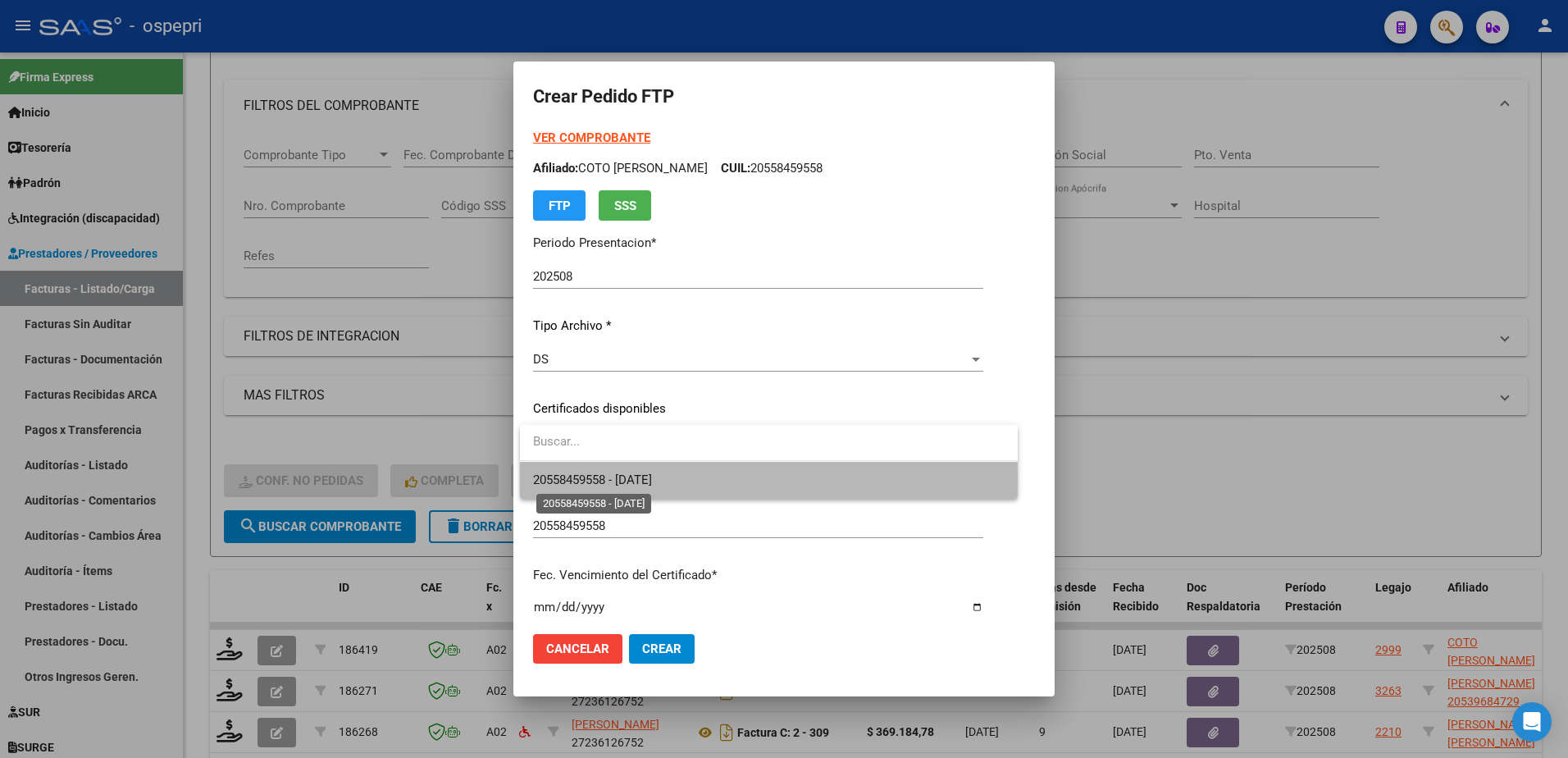
click at [652, 478] on span "20558459558 - 2026-08-01" at bounding box center [593, 479] width 119 height 15
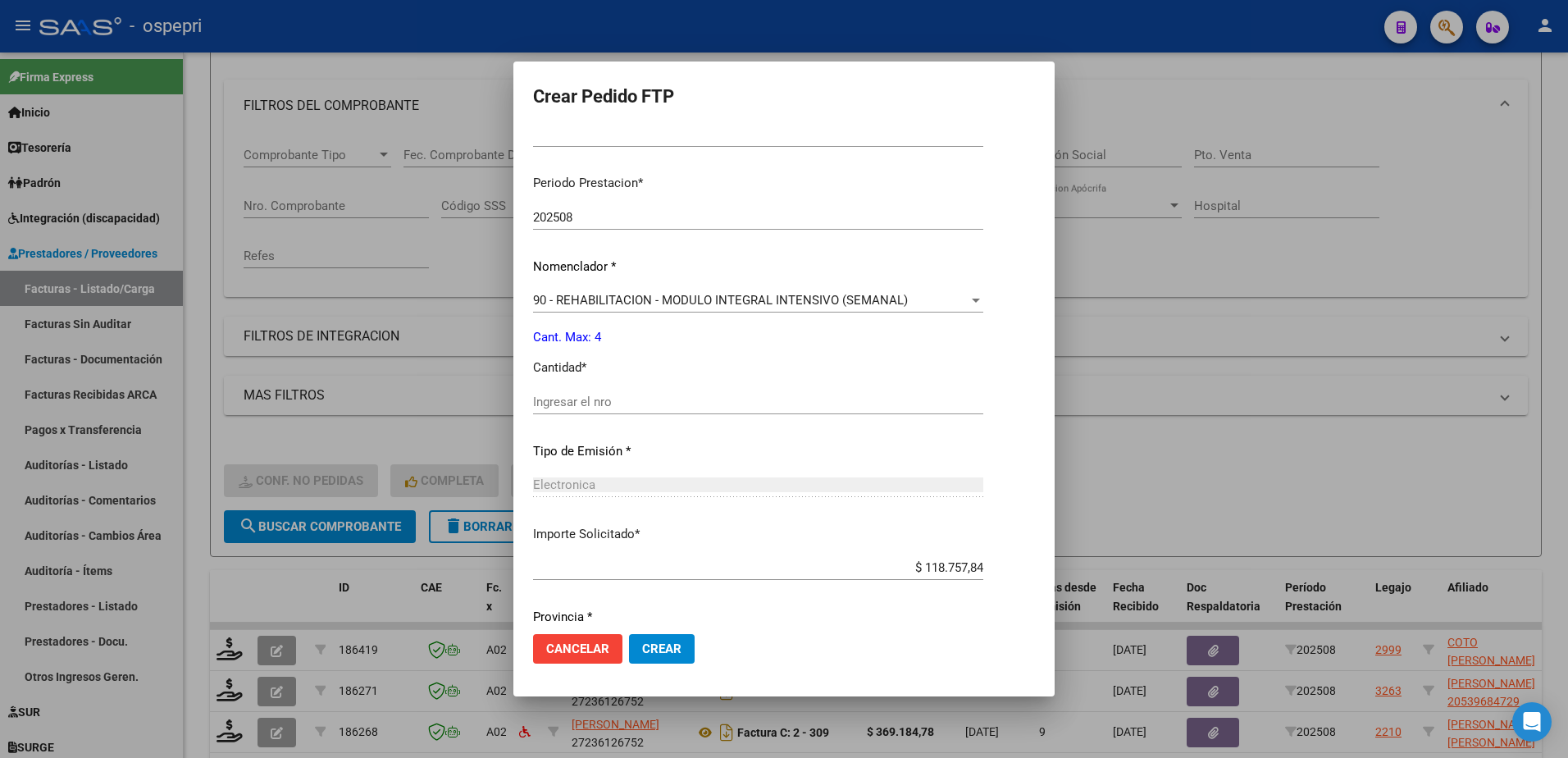
scroll to position [542, 0]
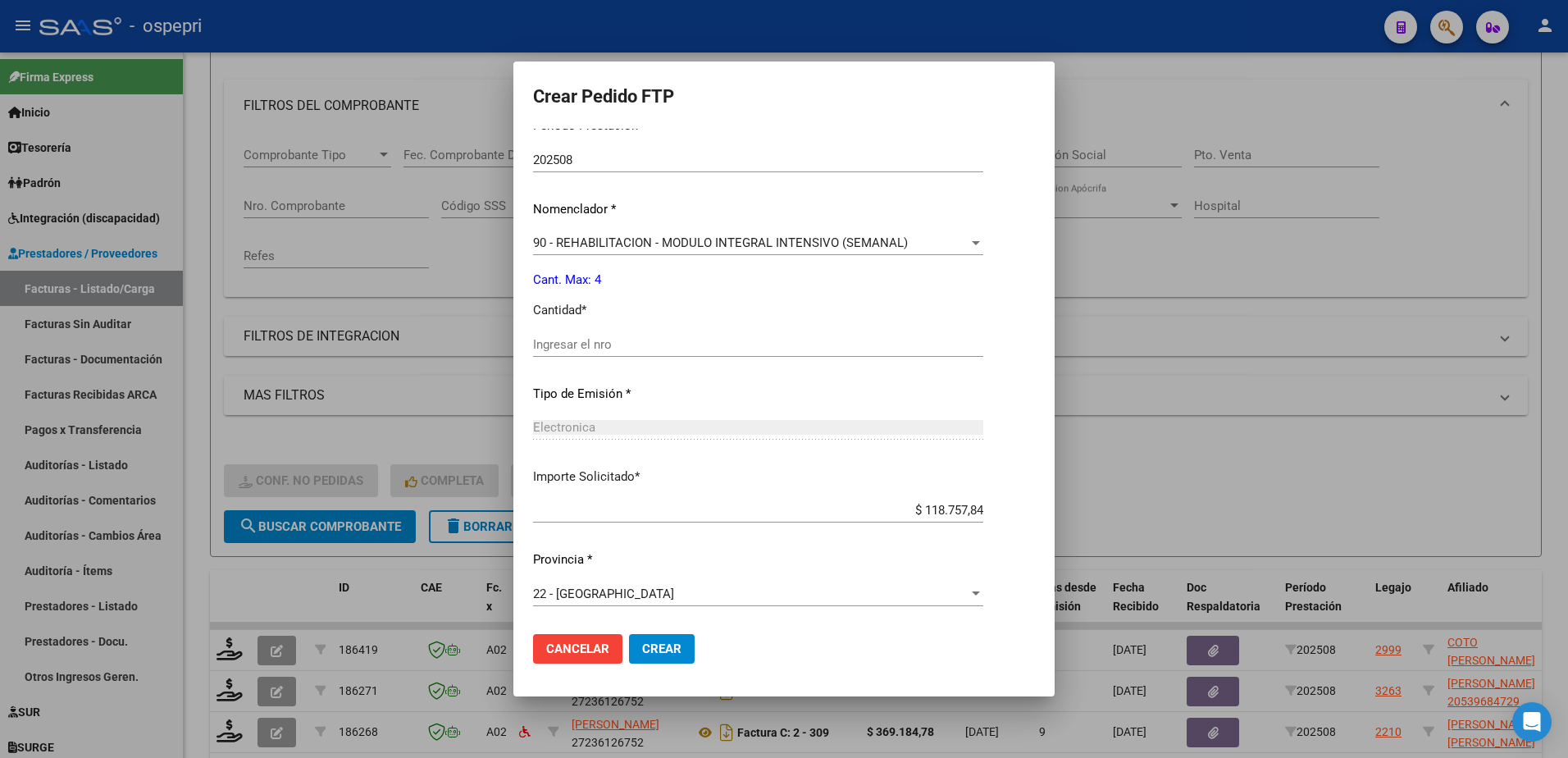
click at [628, 353] on div "Ingresar el nro" at bounding box center [759, 344] width 450 height 25
type input "4"
click at [666, 647] on span "Crear" at bounding box center [661, 648] width 39 height 15
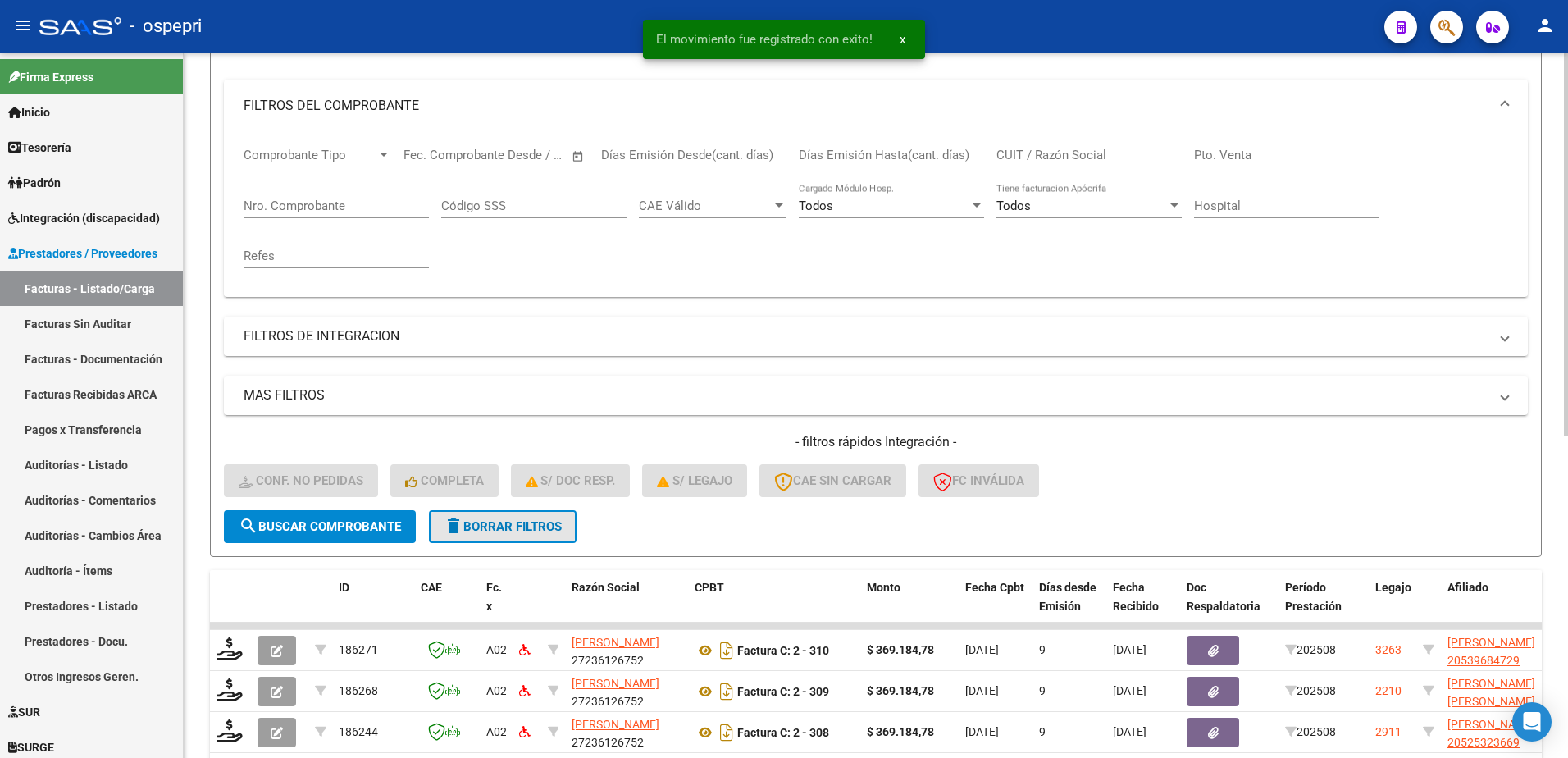
click at [530, 528] on span "delete Borrar Filtros" at bounding box center [502, 527] width 118 height 15
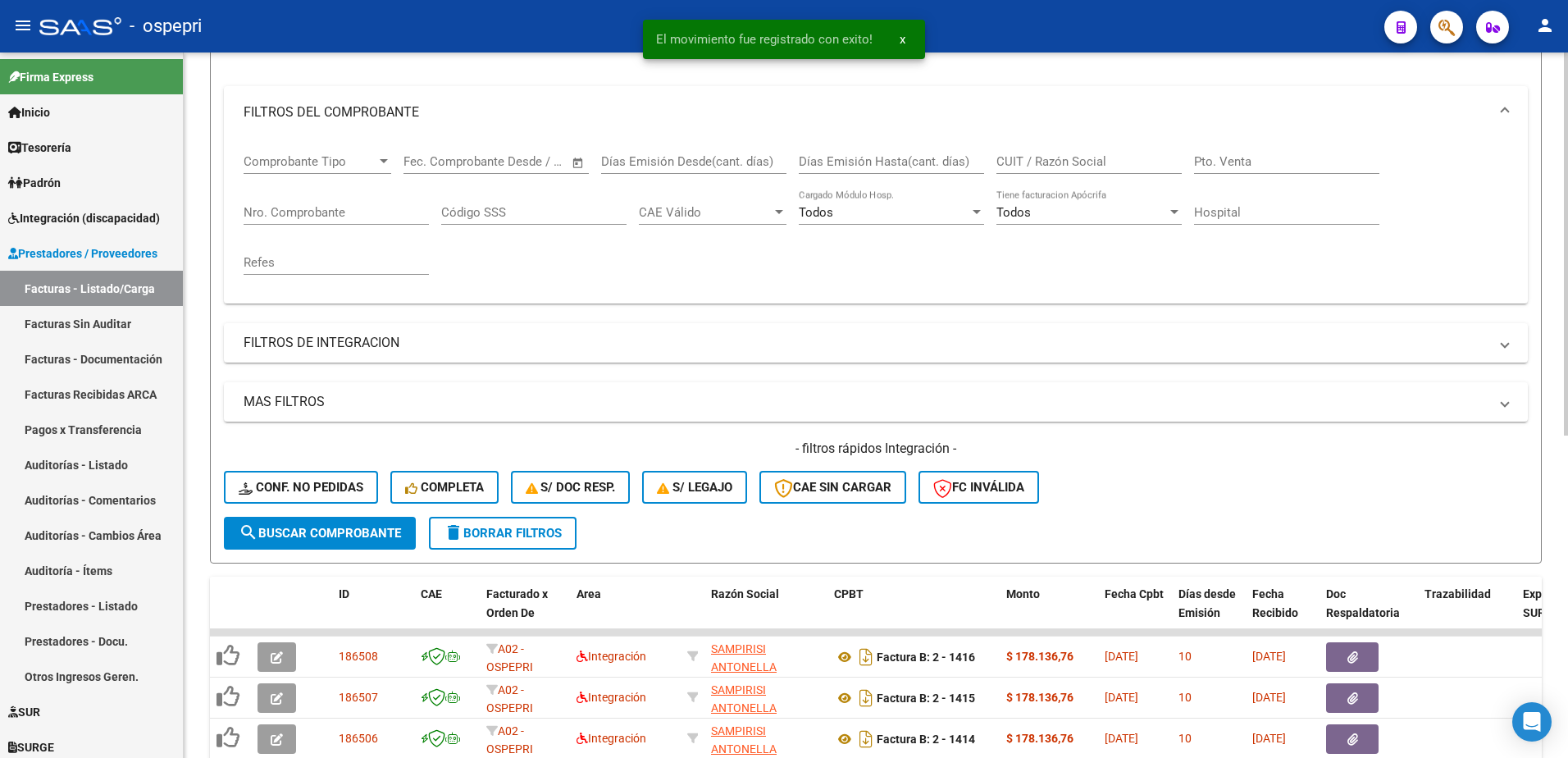
scroll to position [199, 0]
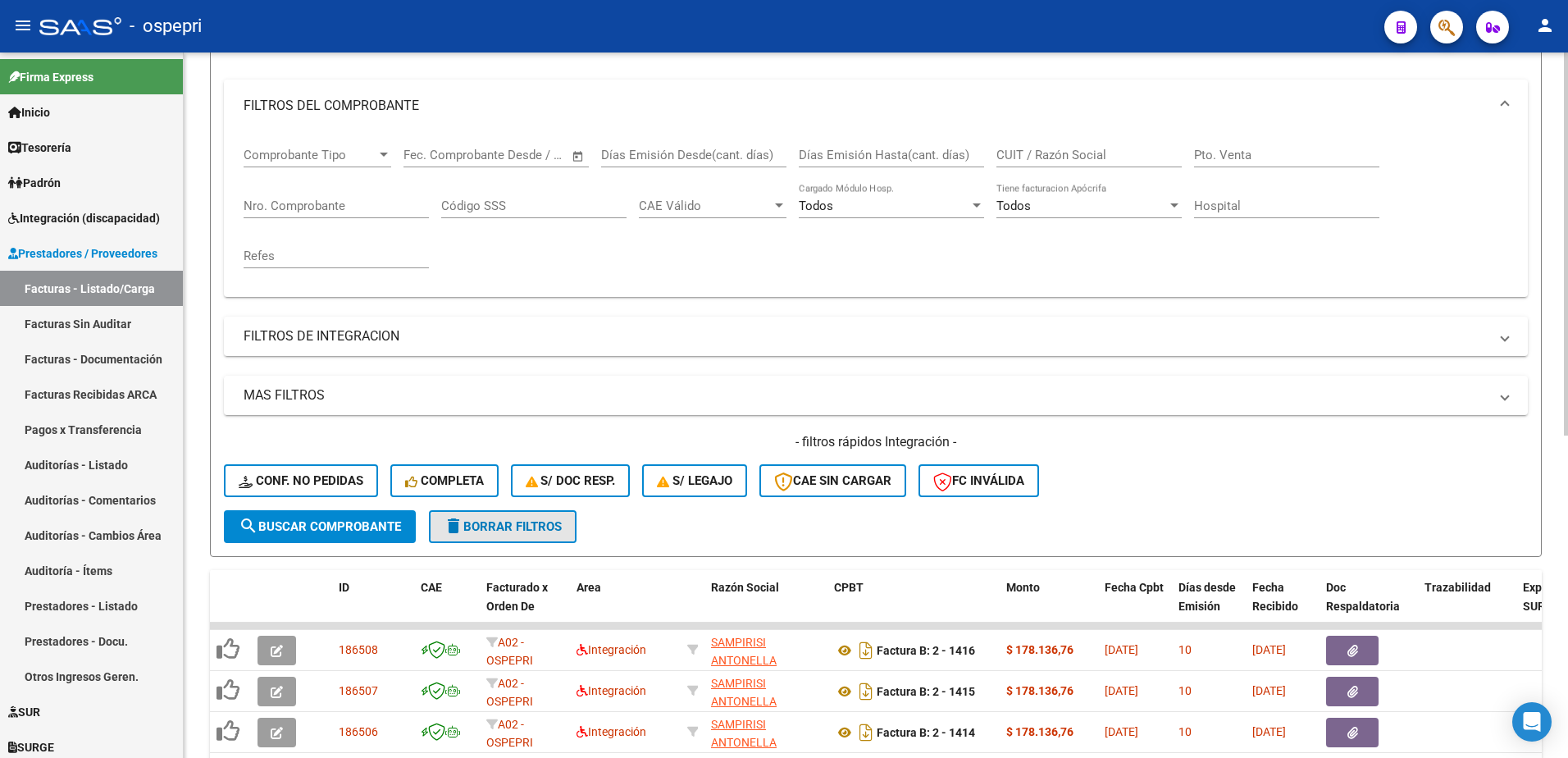
click at [522, 527] on span "delete Borrar Filtros" at bounding box center [502, 527] width 118 height 15
click at [1215, 472] on div "- filtros rápidos Integración - Conf. no pedidas Completa S/ Doc Resp. S/ legaj…" at bounding box center [876, 471] width 1304 height 77
click at [999, 29] on div "- ospepri" at bounding box center [705, 25] width 1331 height 36
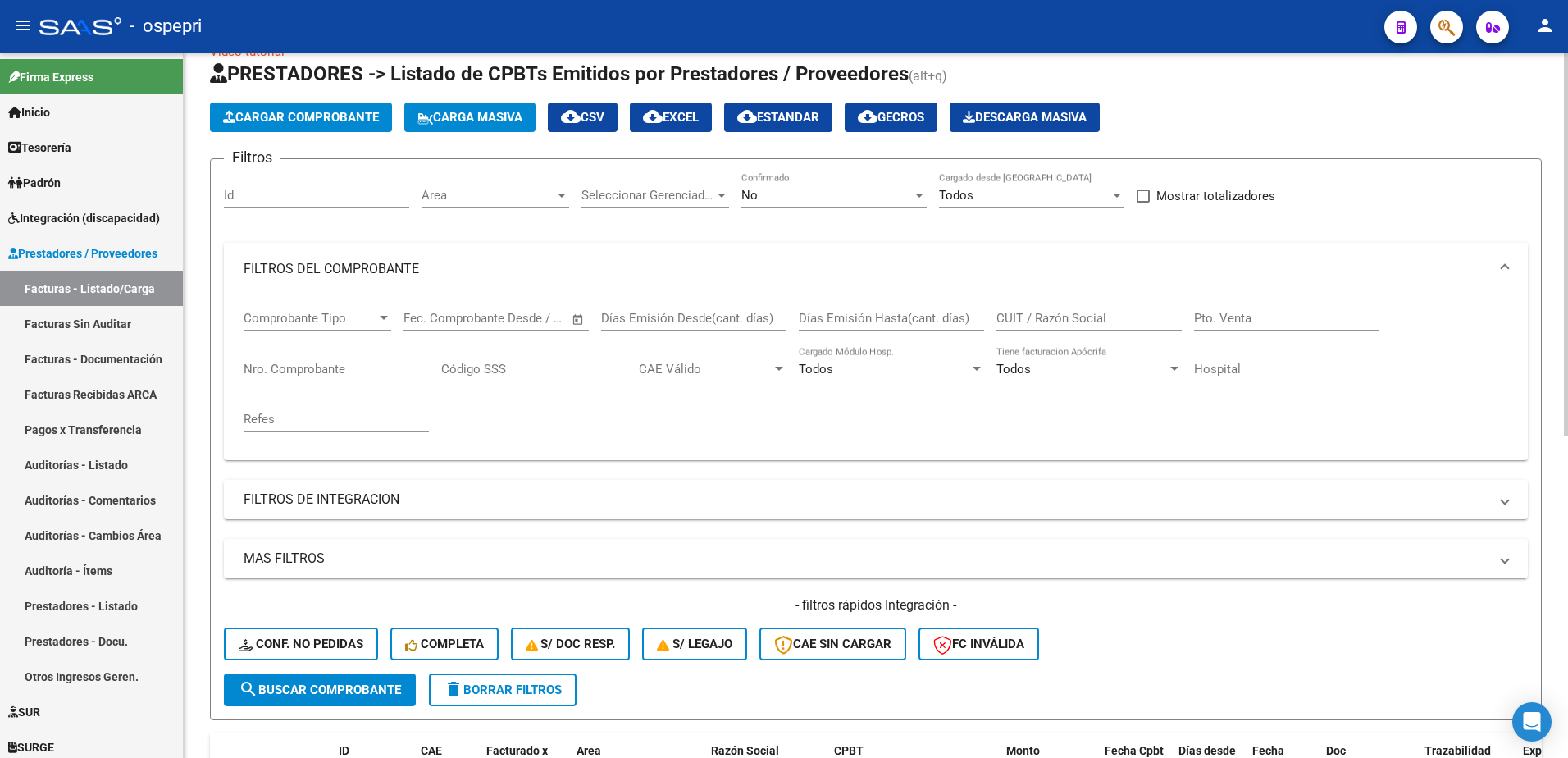
scroll to position [0, 0]
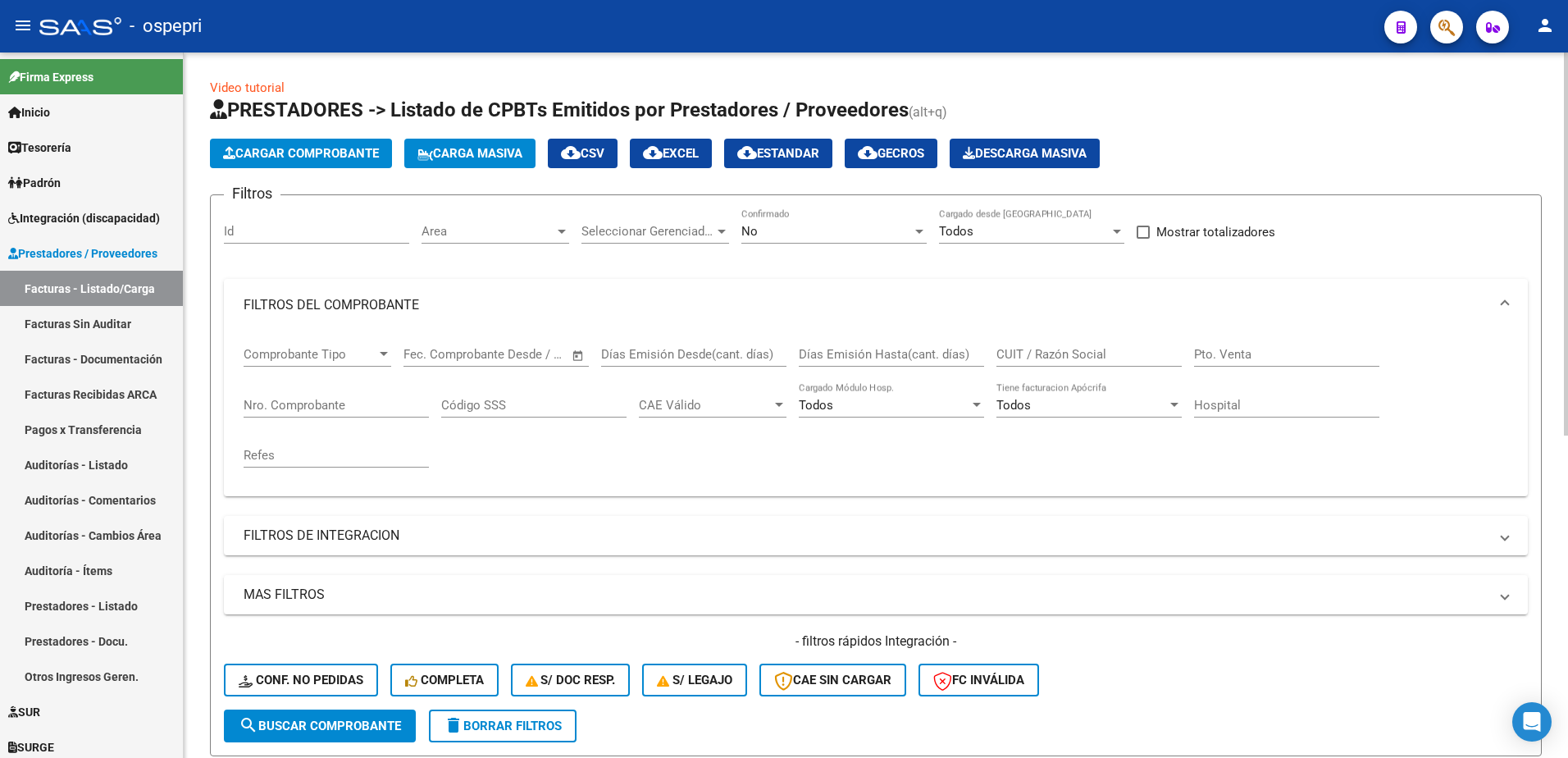
click at [1075, 353] on input "CUIT / Razón Social" at bounding box center [1089, 354] width 186 height 15
paste input "27319681618"
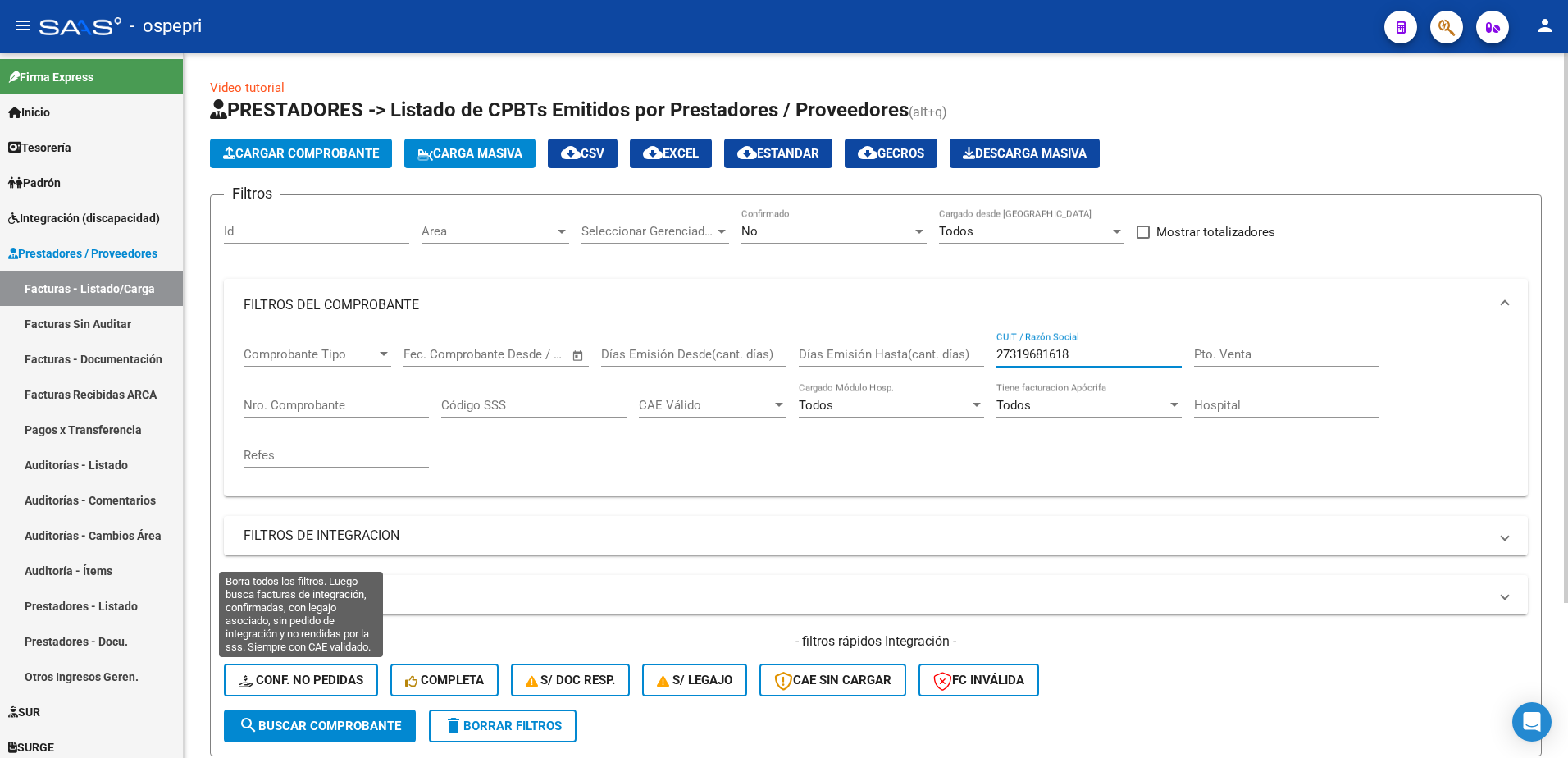
type input "27319681618"
click at [324, 686] on span "Conf. no pedidas" at bounding box center [300, 680] width 124 height 15
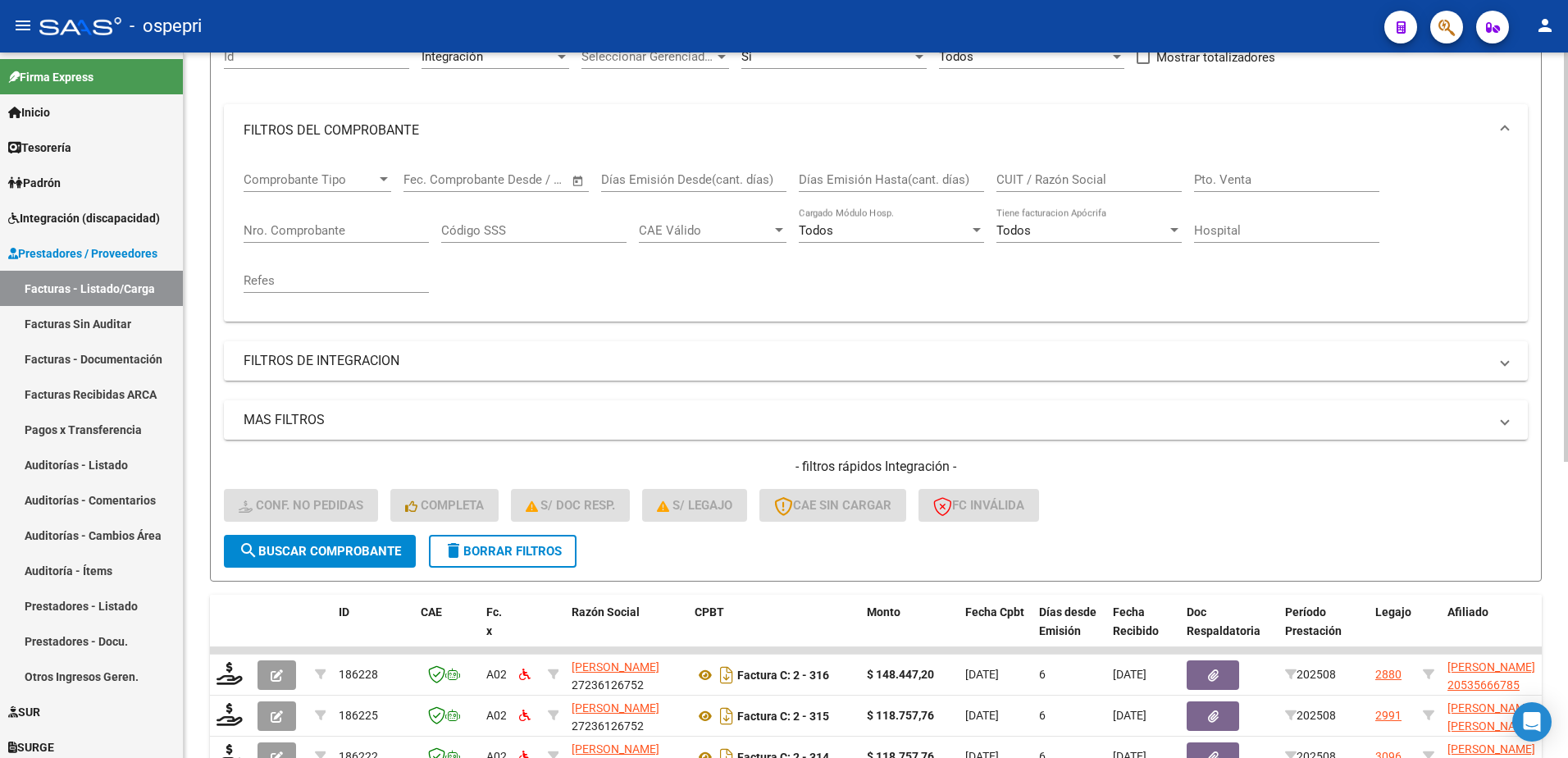
scroll to position [82, 0]
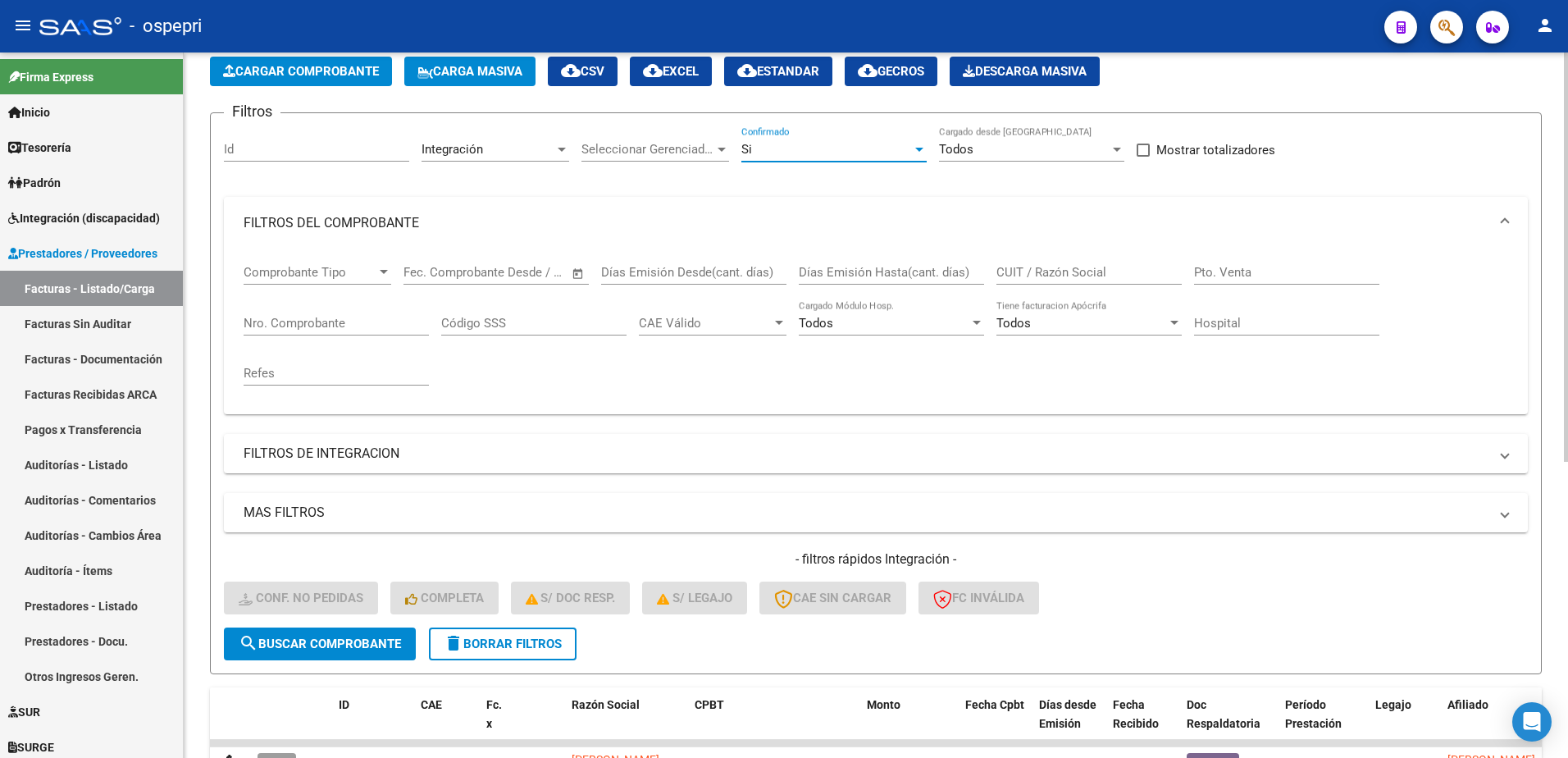
click at [920, 152] on div at bounding box center [919, 149] width 15 height 13
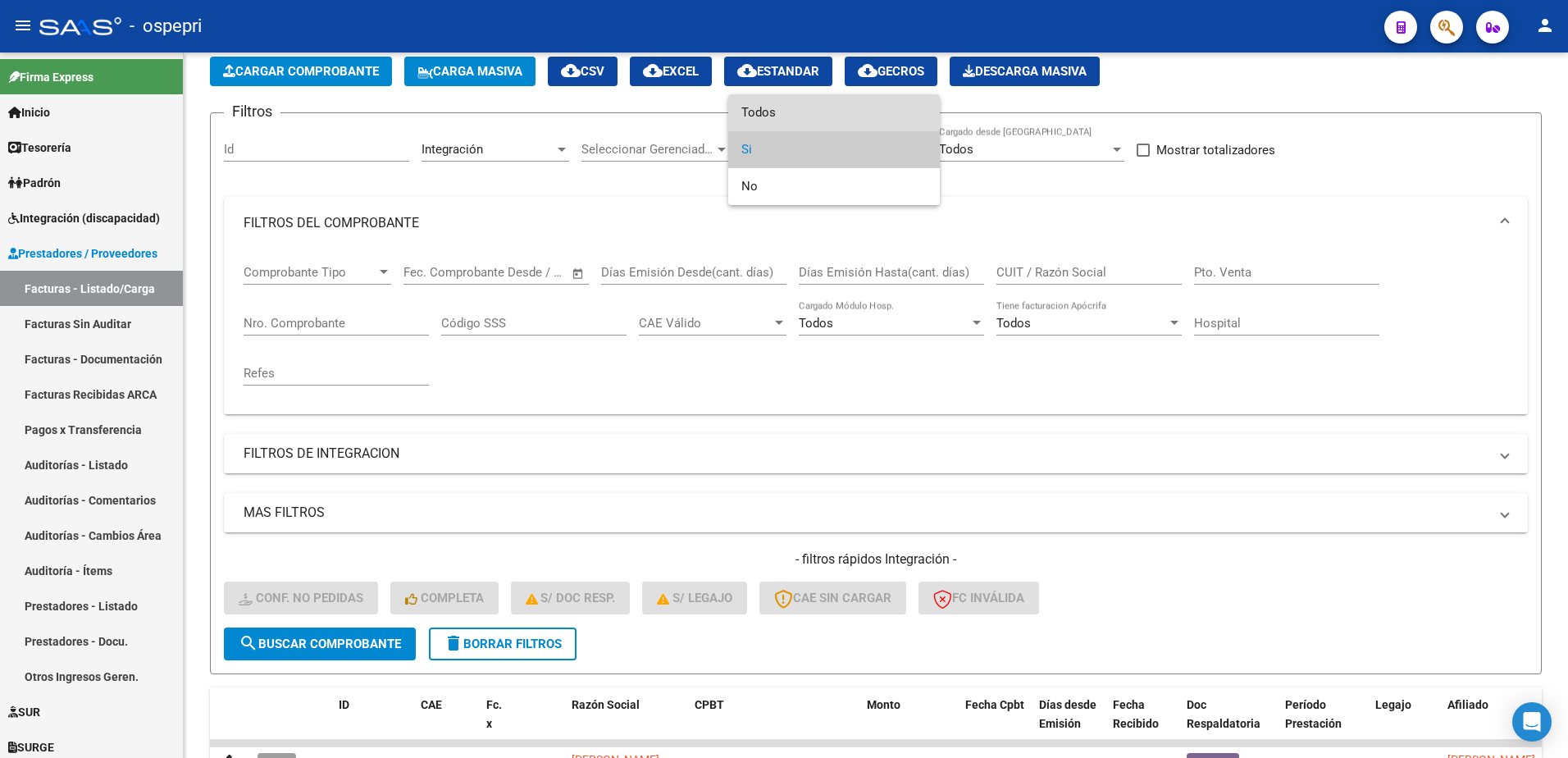
click at [800, 105] on span "Todos" at bounding box center [834, 113] width 186 height 37
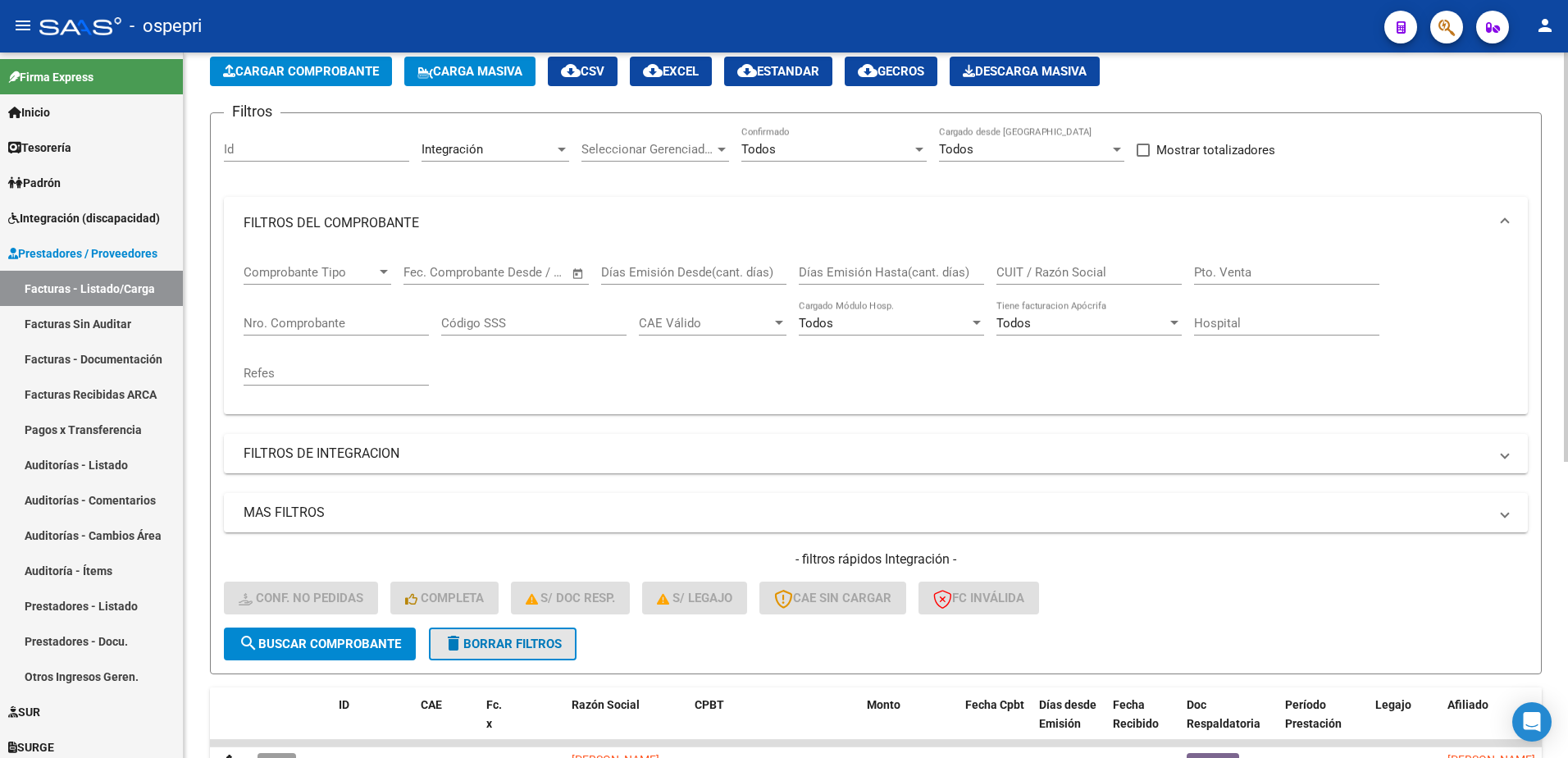
click at [491, 648] on span "delete Borrar Filtros" at bounding box center [502, 643] width 118 height 15
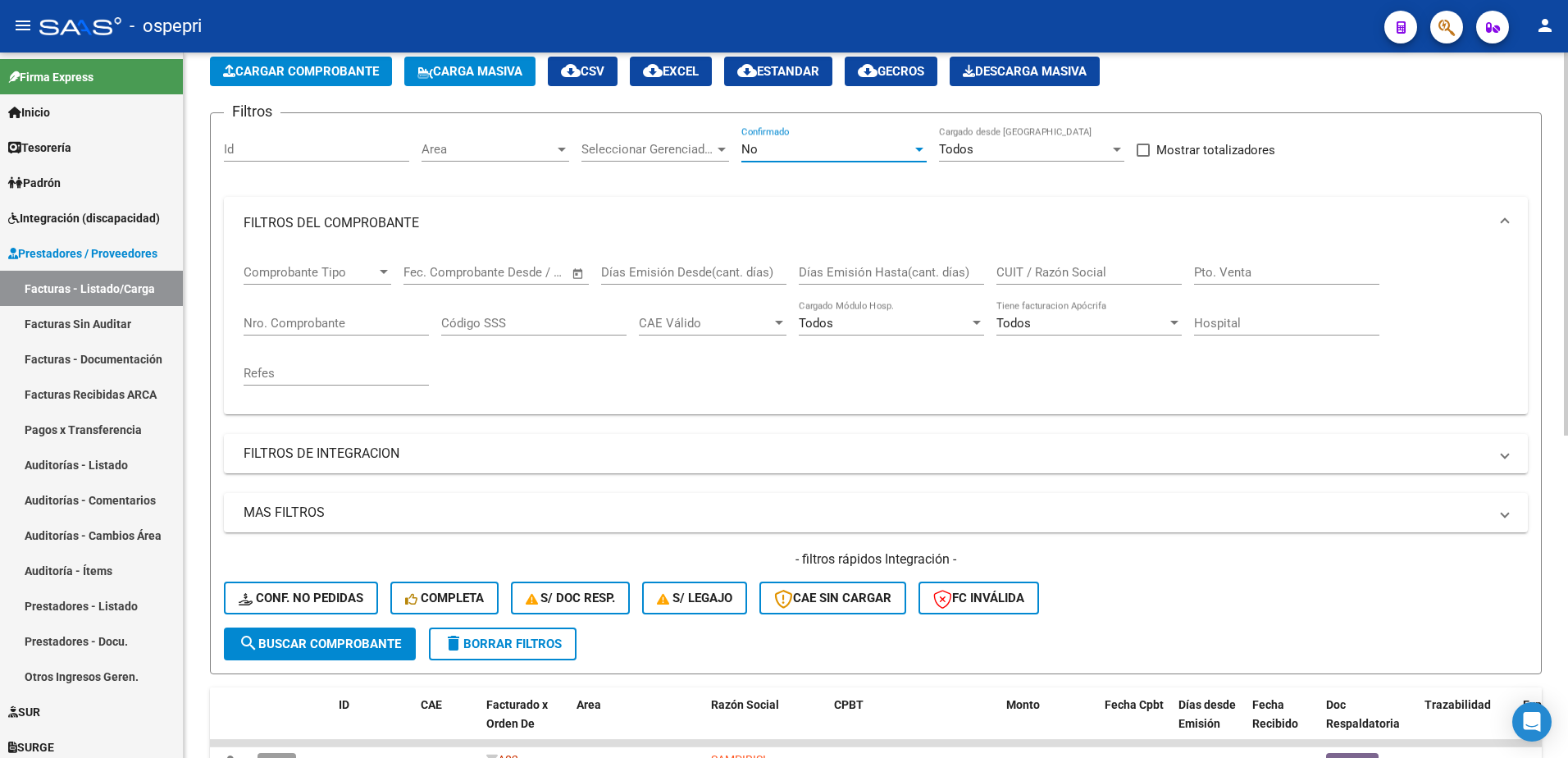
click at [901, 147] on div "No" at bounding box center [826, 149] width 171 height 15
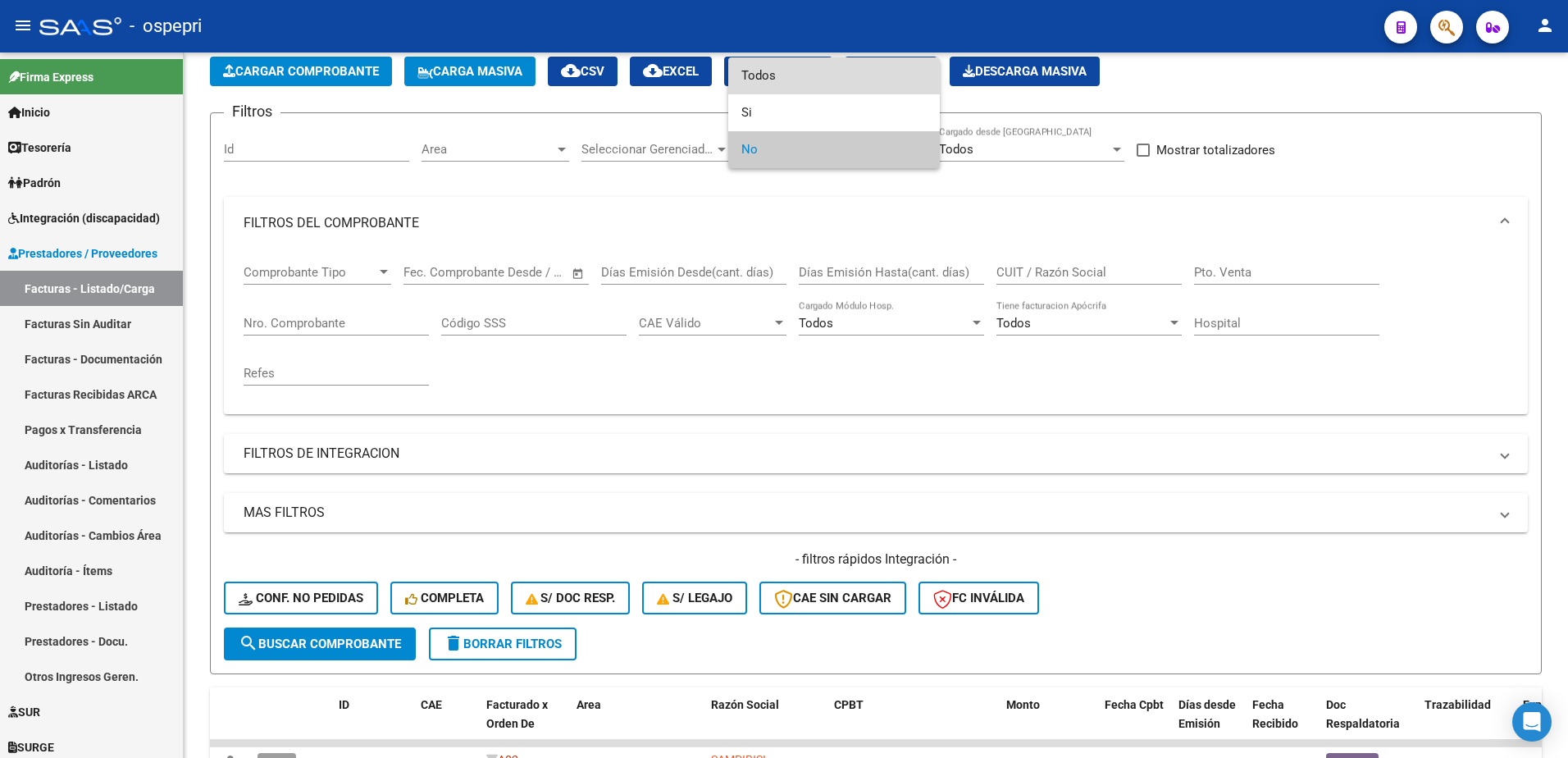
click at [760, 76] on span "Todos" at bounding box center [834, 76] width 186 height 37
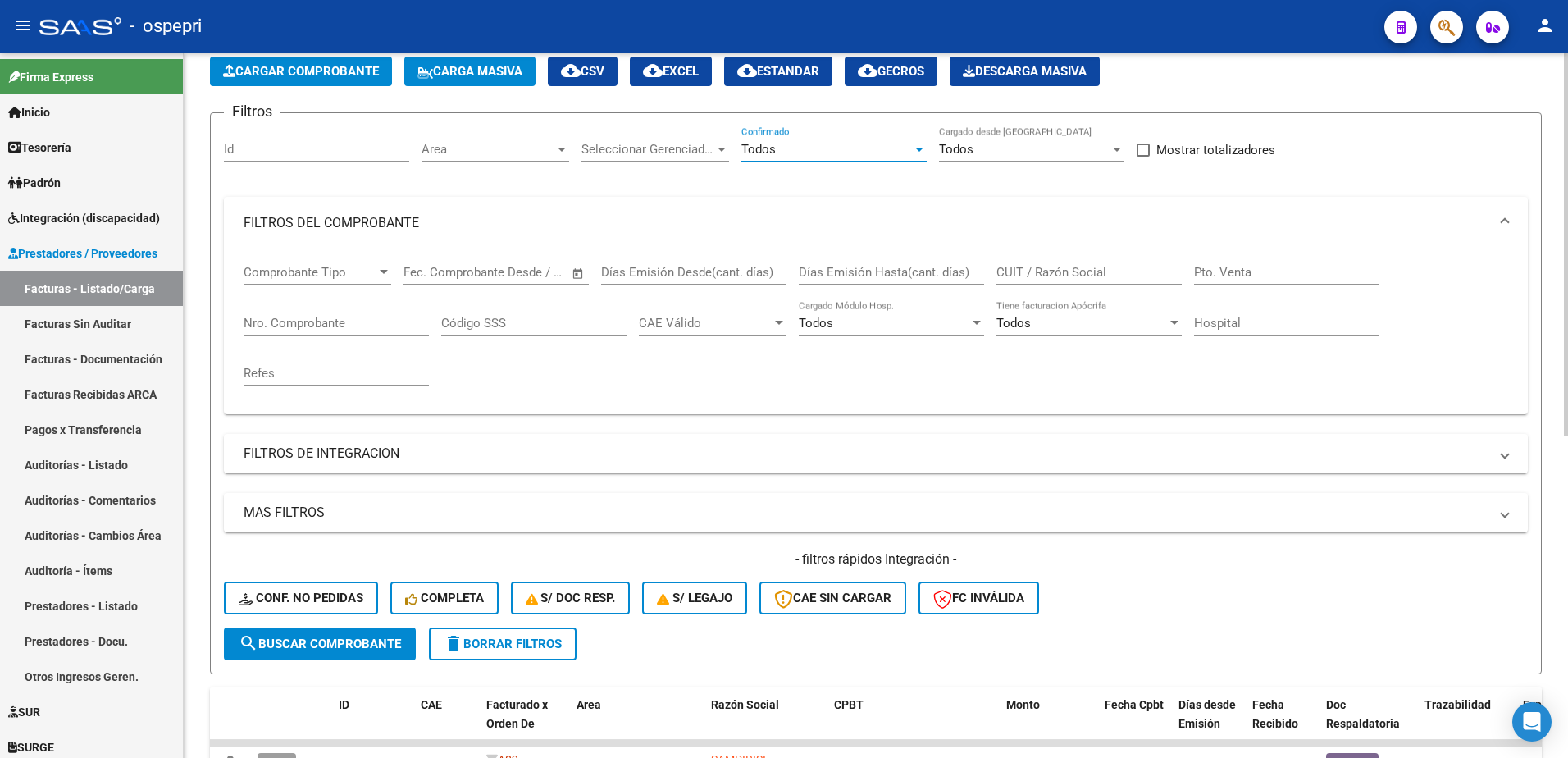
click at [1027, 276] on input "CUIT / Razón Social" at bounding box center [1089, 272] width 186 height 15
paste input "27319681618"
type input "27319681618"
click at [360, 636] on button "search Buscar Comprobante" at bounding box center [320, 643] width 192 height 32
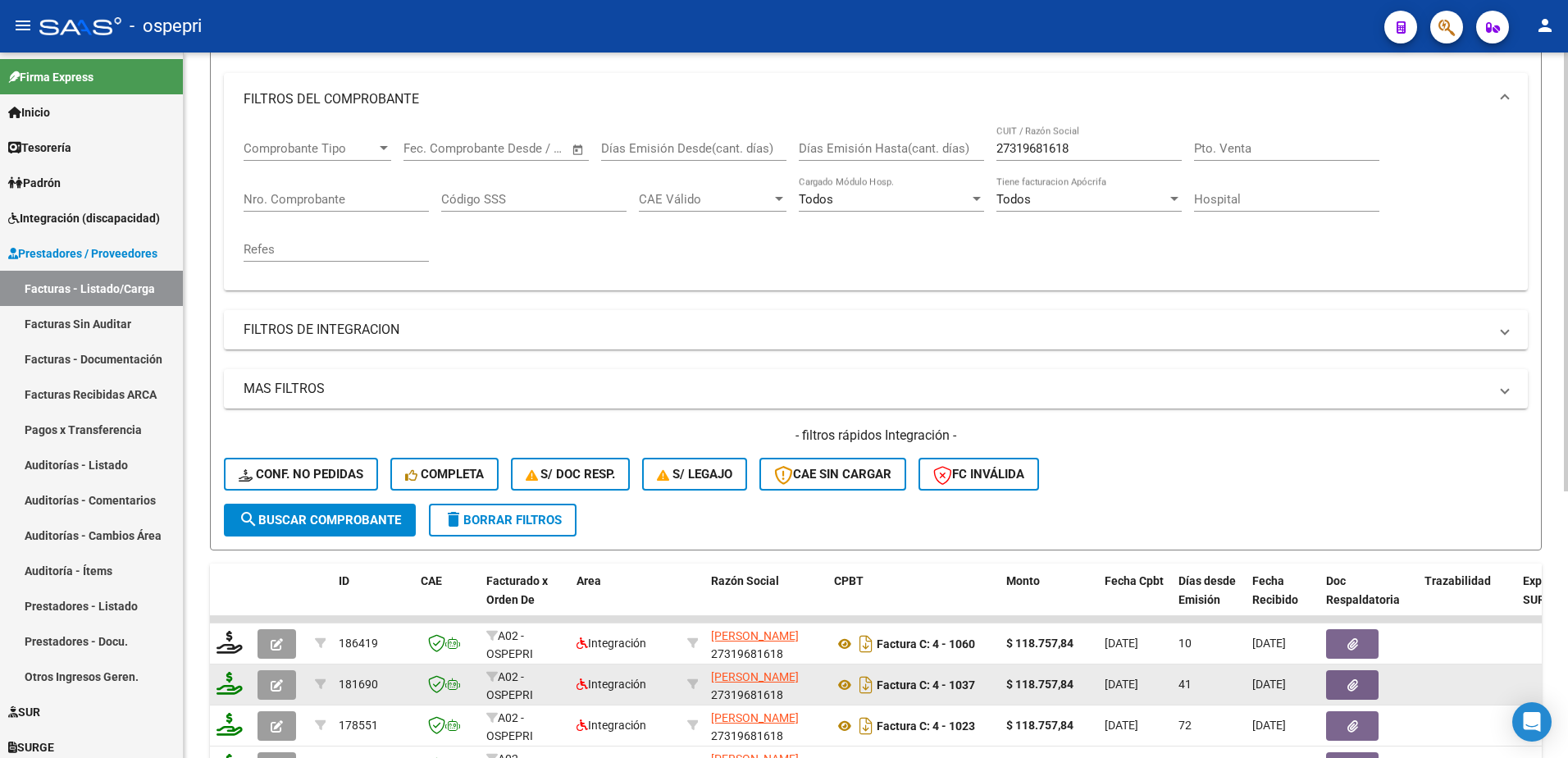
scroll to position [246, 0]
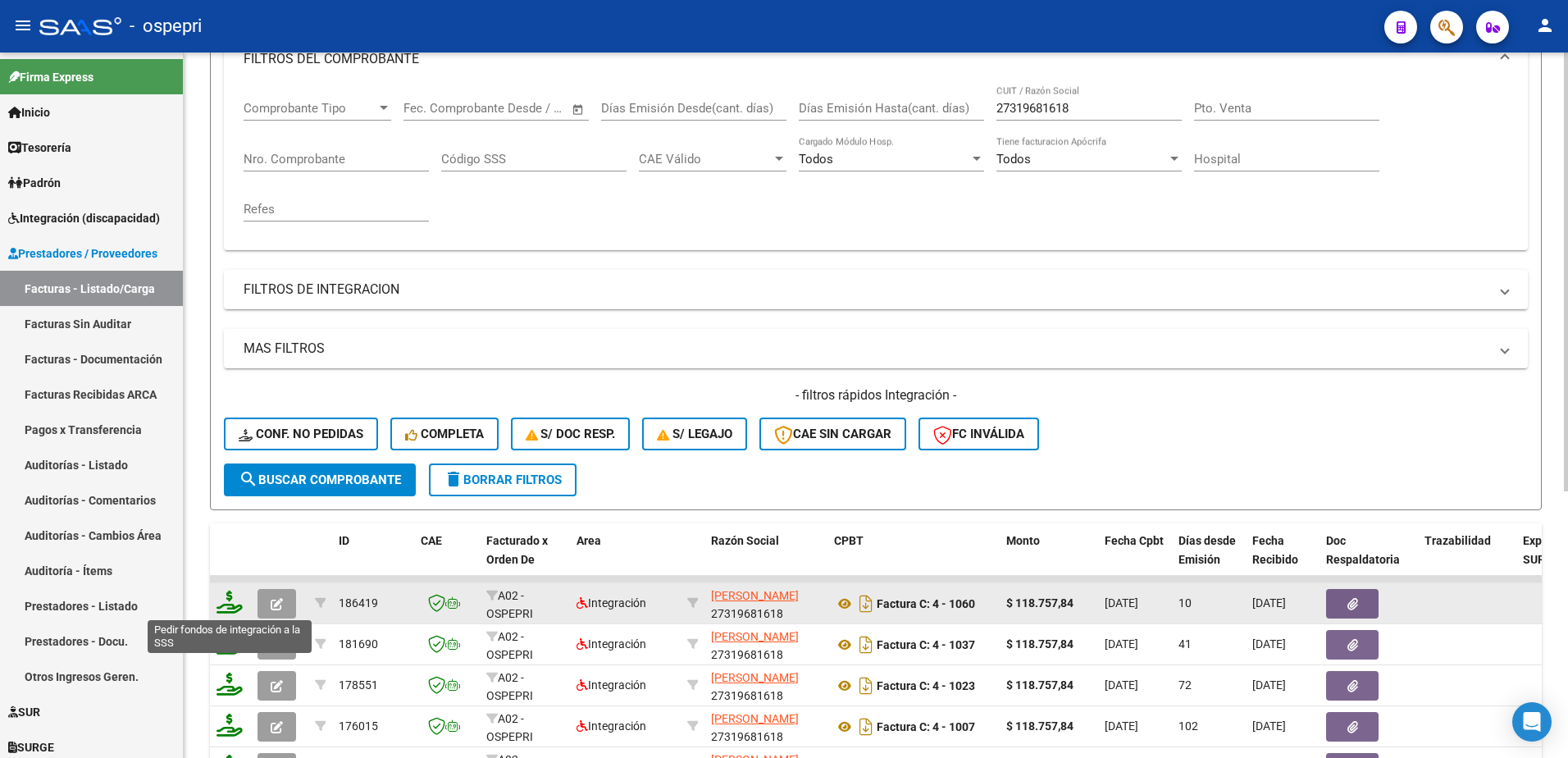
click at [234, 606] on icon at bounding box center [230, 602] width 26 height 23
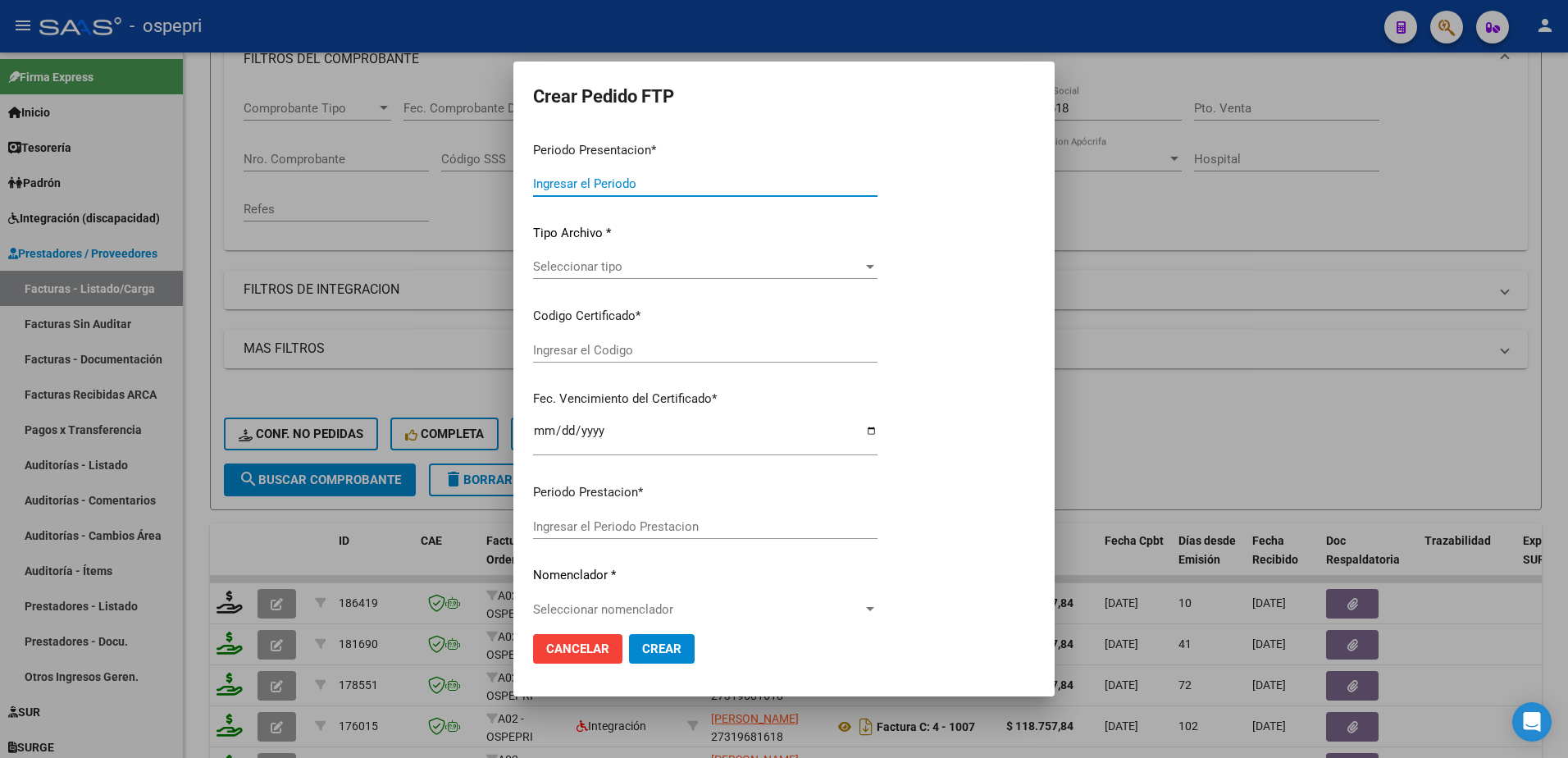
type input "202508"
type input "$ 118.757,84"
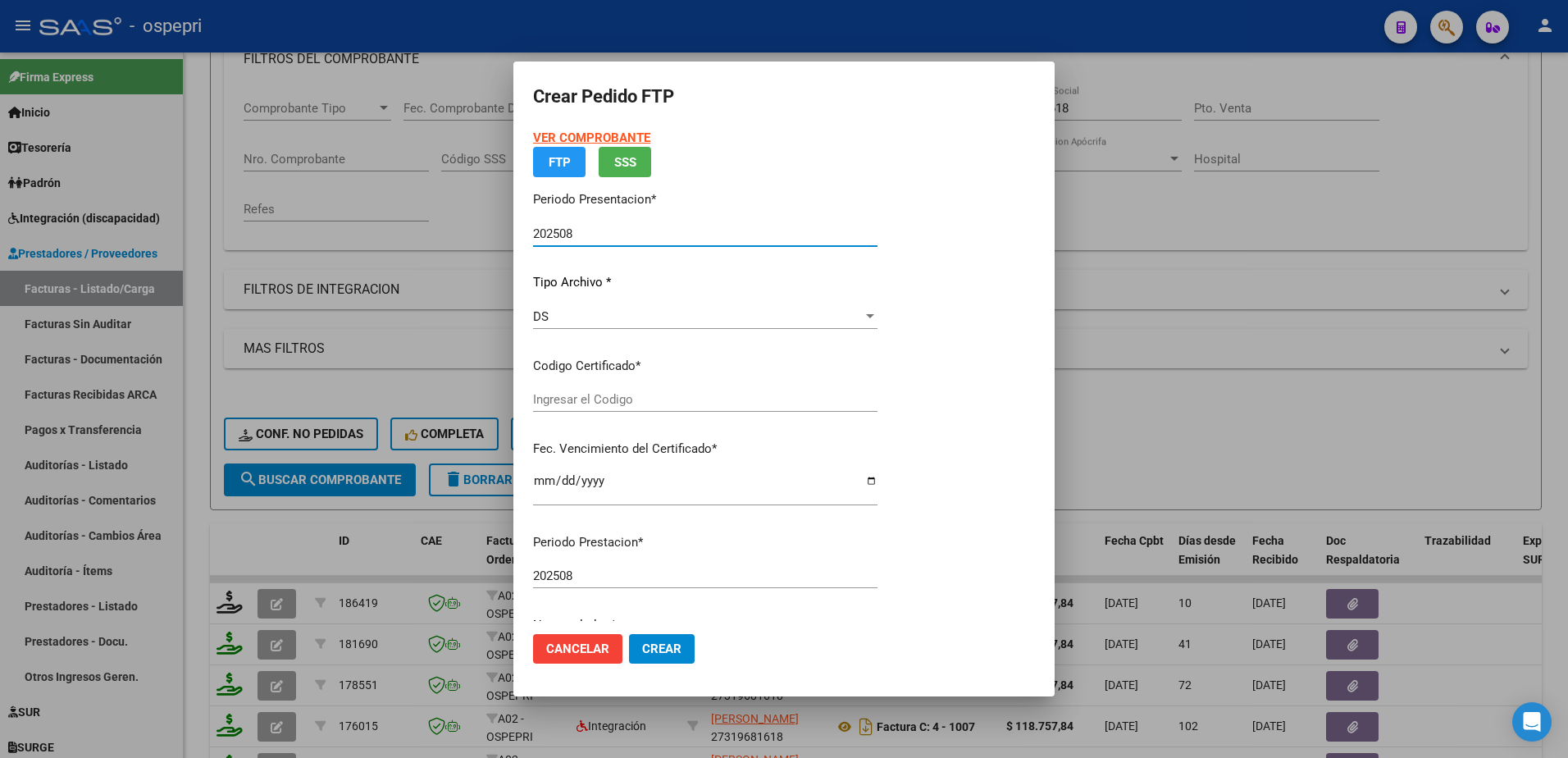
type input "20558459558"
type input "2026-08-01"
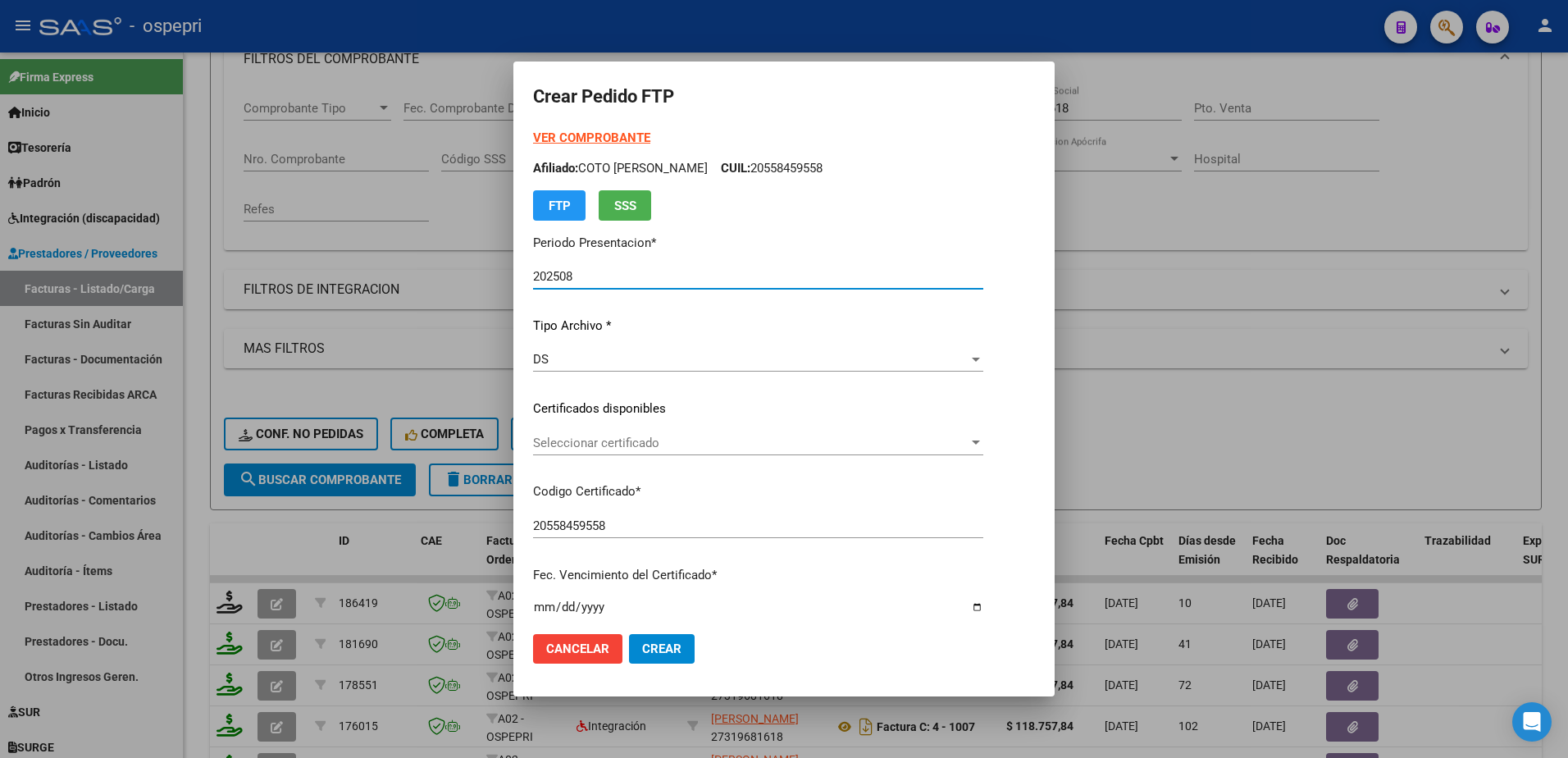
click at [628, 443] on span "Seleccionar certificado" at bounding box center [751, 443] width 435 height 15
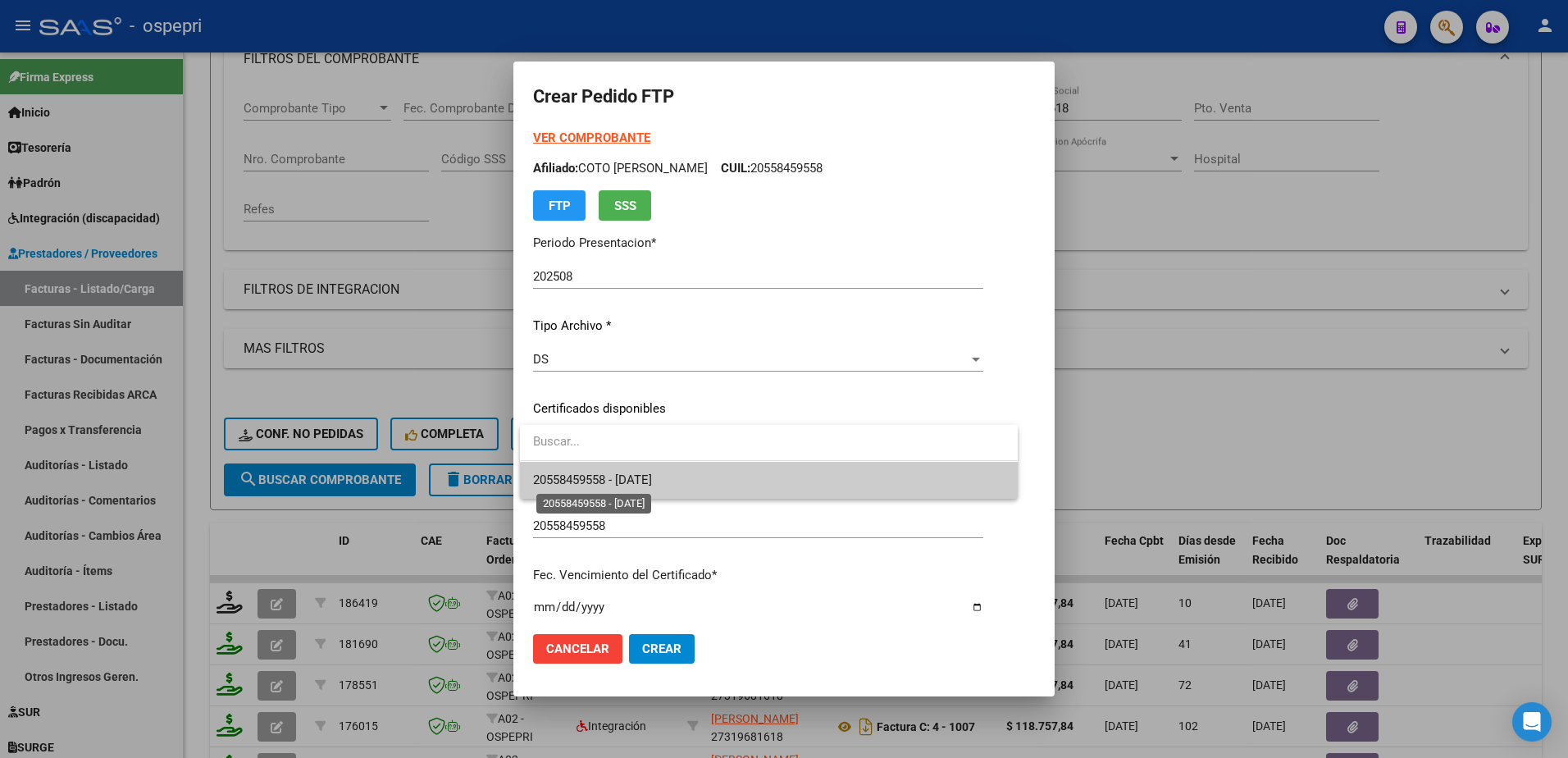
click at [649, 485] on span "20558459558 - 2026-08-01" at bounding box center [593, 479] width 119 height 15
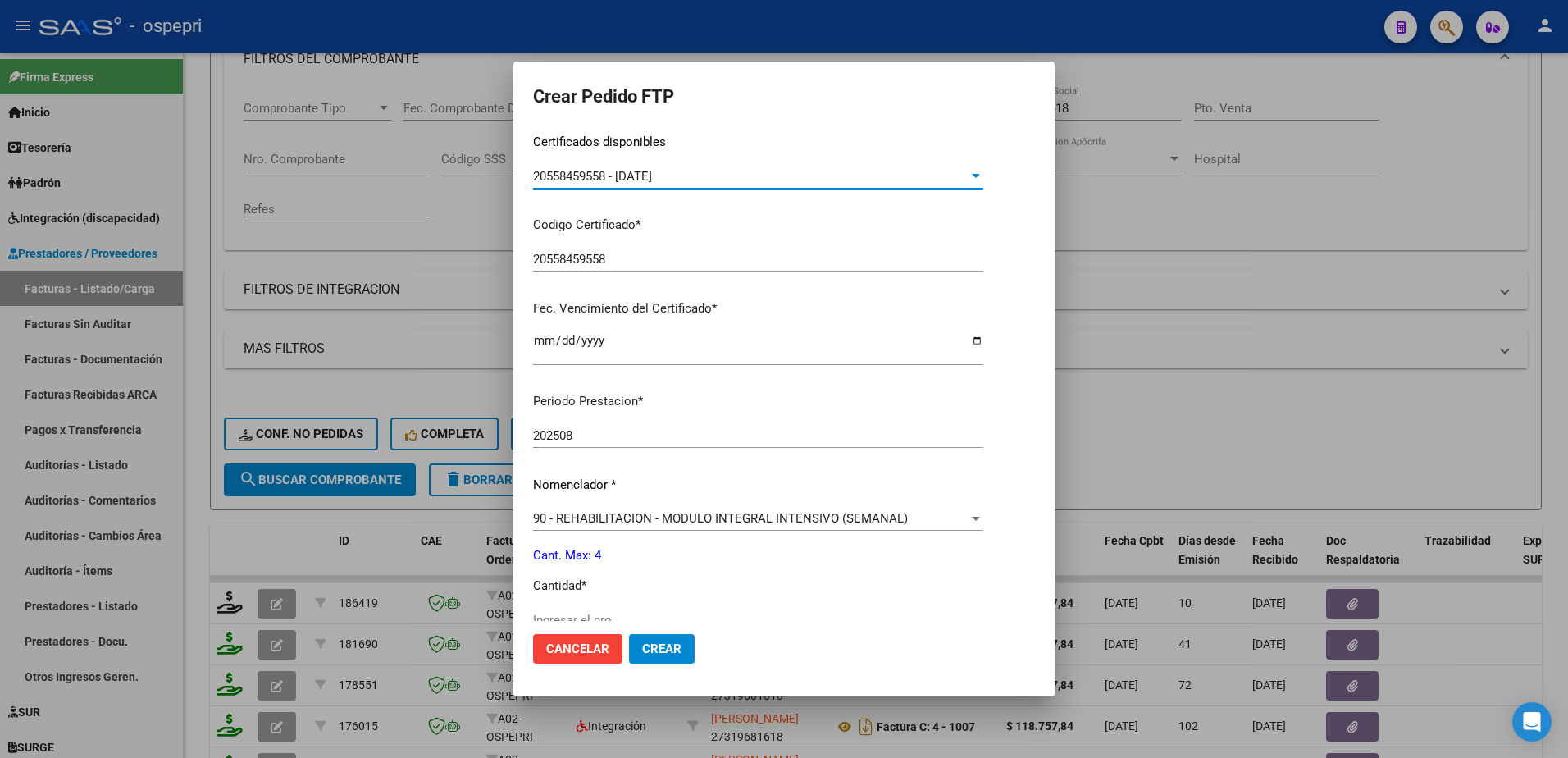
scroll to position [328, 0]
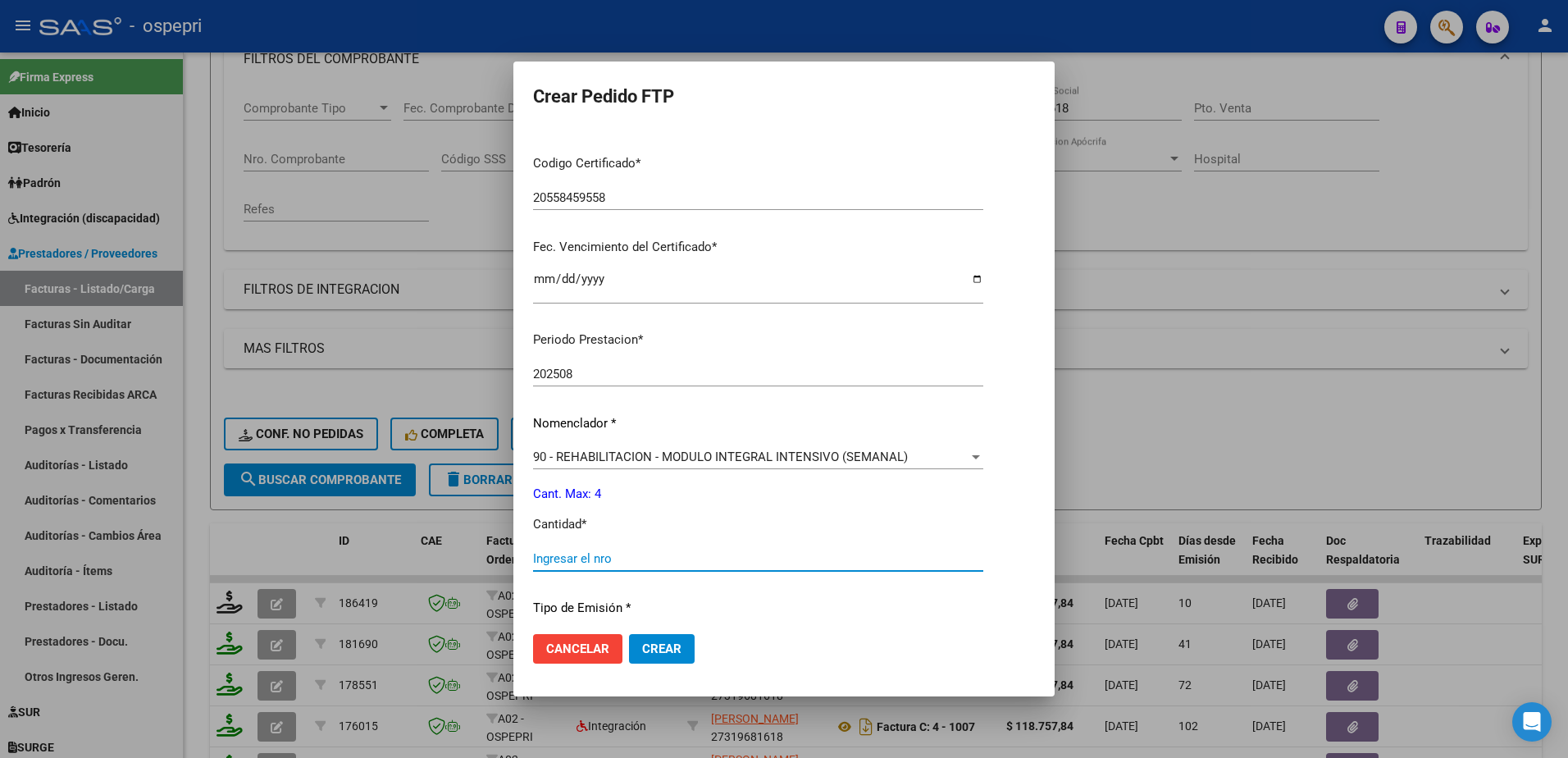
click at [639, 563] on input "Ingresar el nro" at bounding box center [759, 558] width 450 height 15
type input "4"
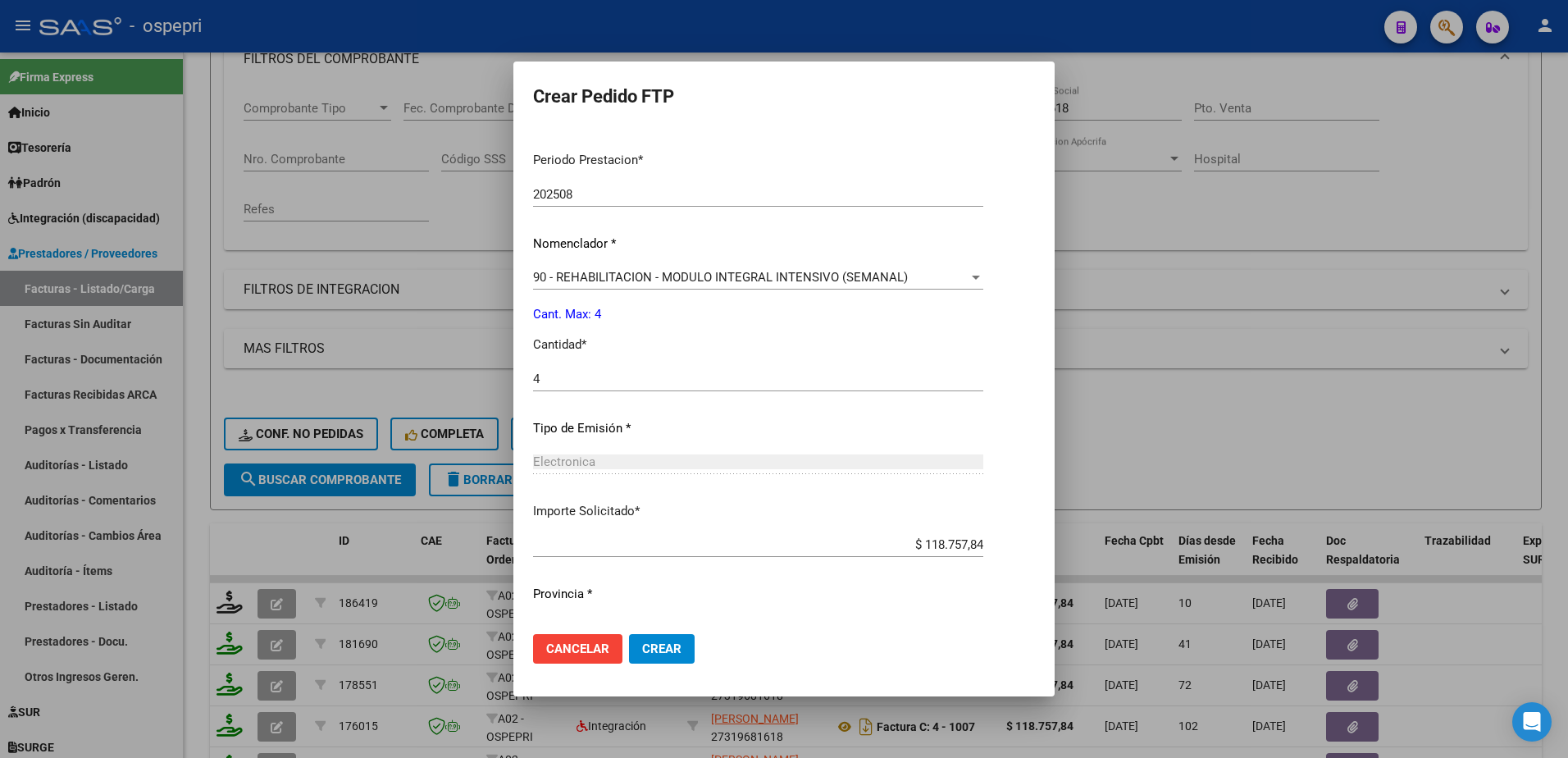
scroll to position [542, 0]
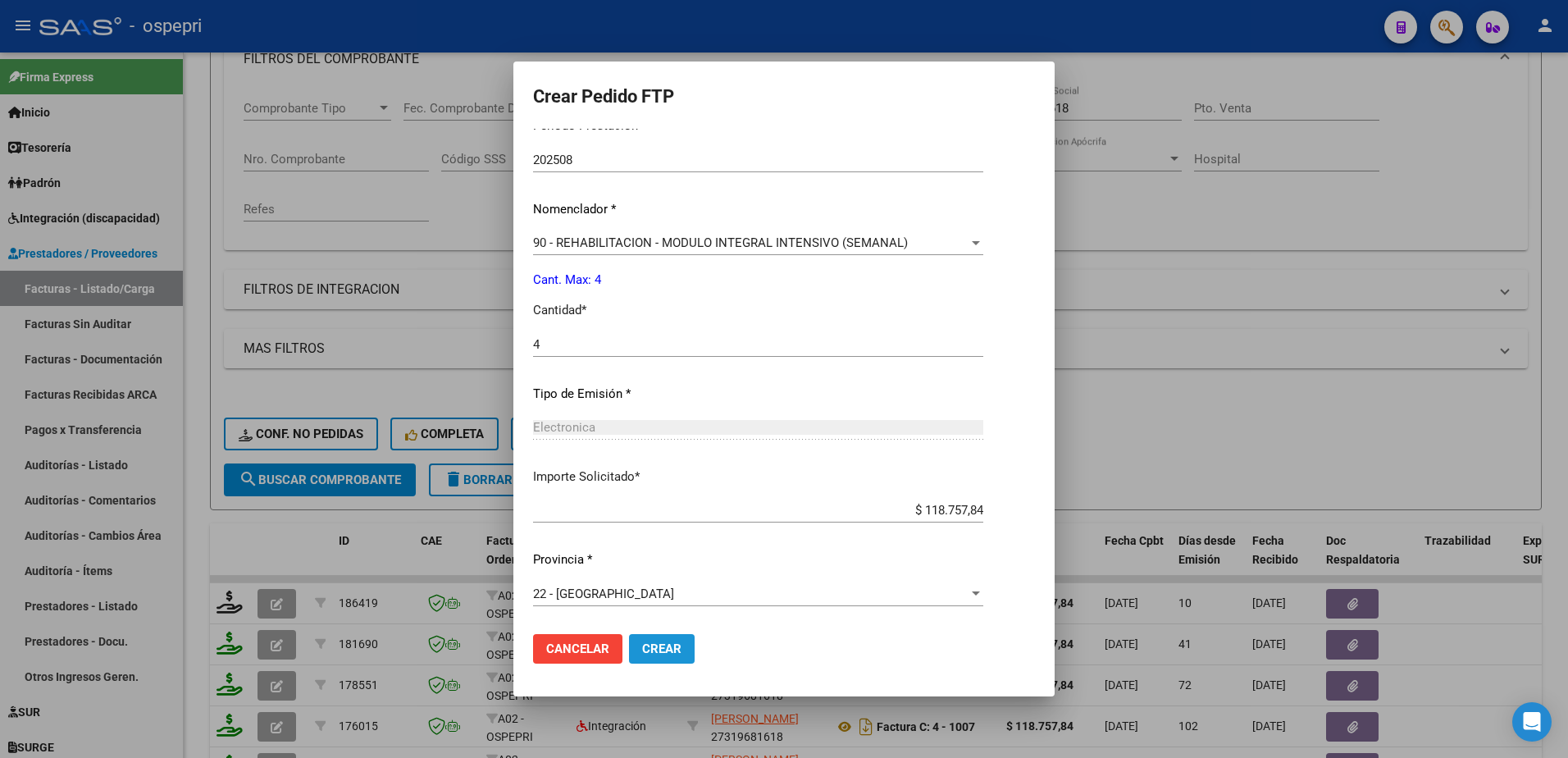
click at [653, 647] on span "Crear" at bounding box center [661, 648] width 39 height 15
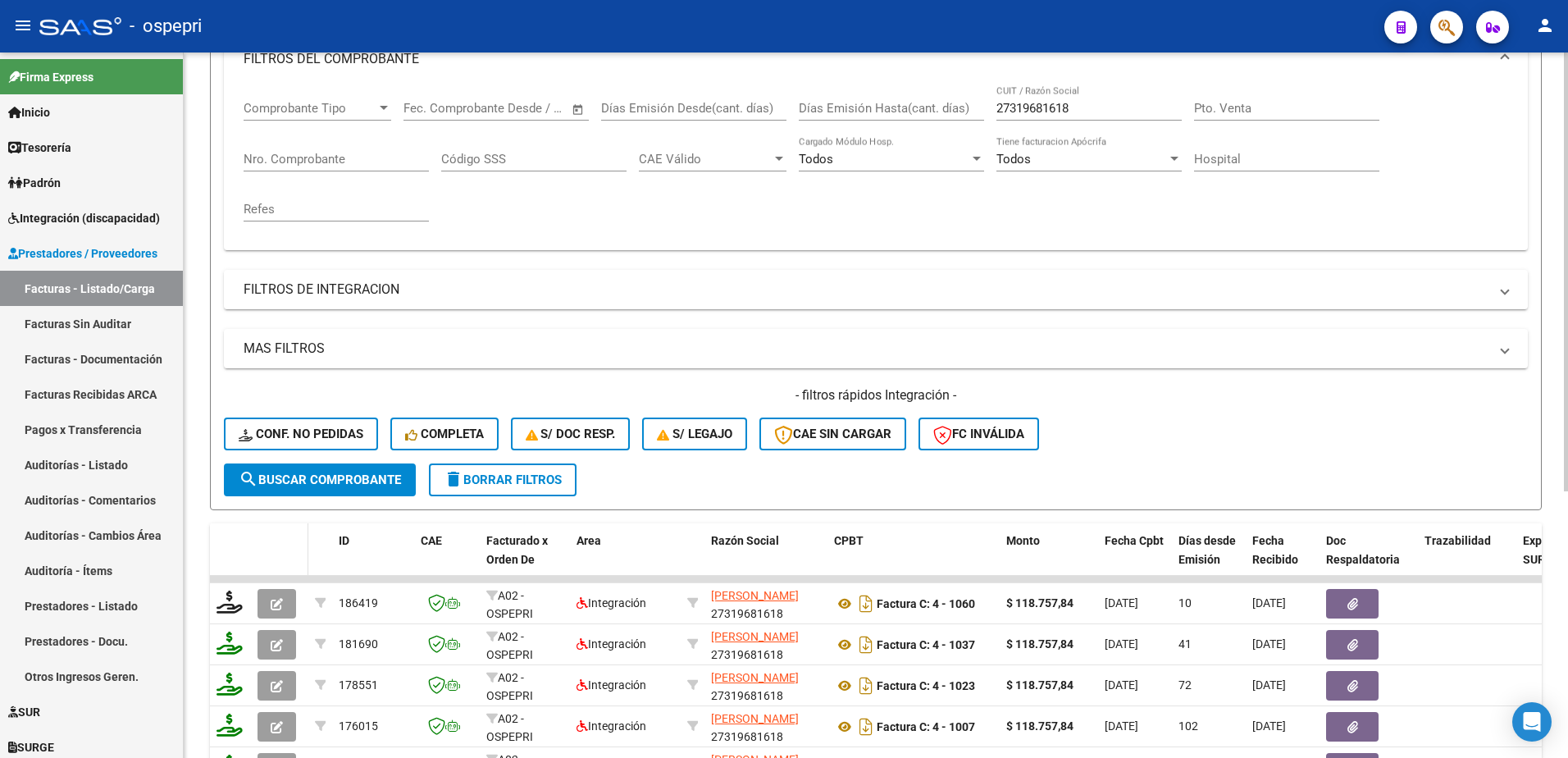
click at [264, 549] on datatable-header-cell at bounding box center [279, 559] width 58 height 72
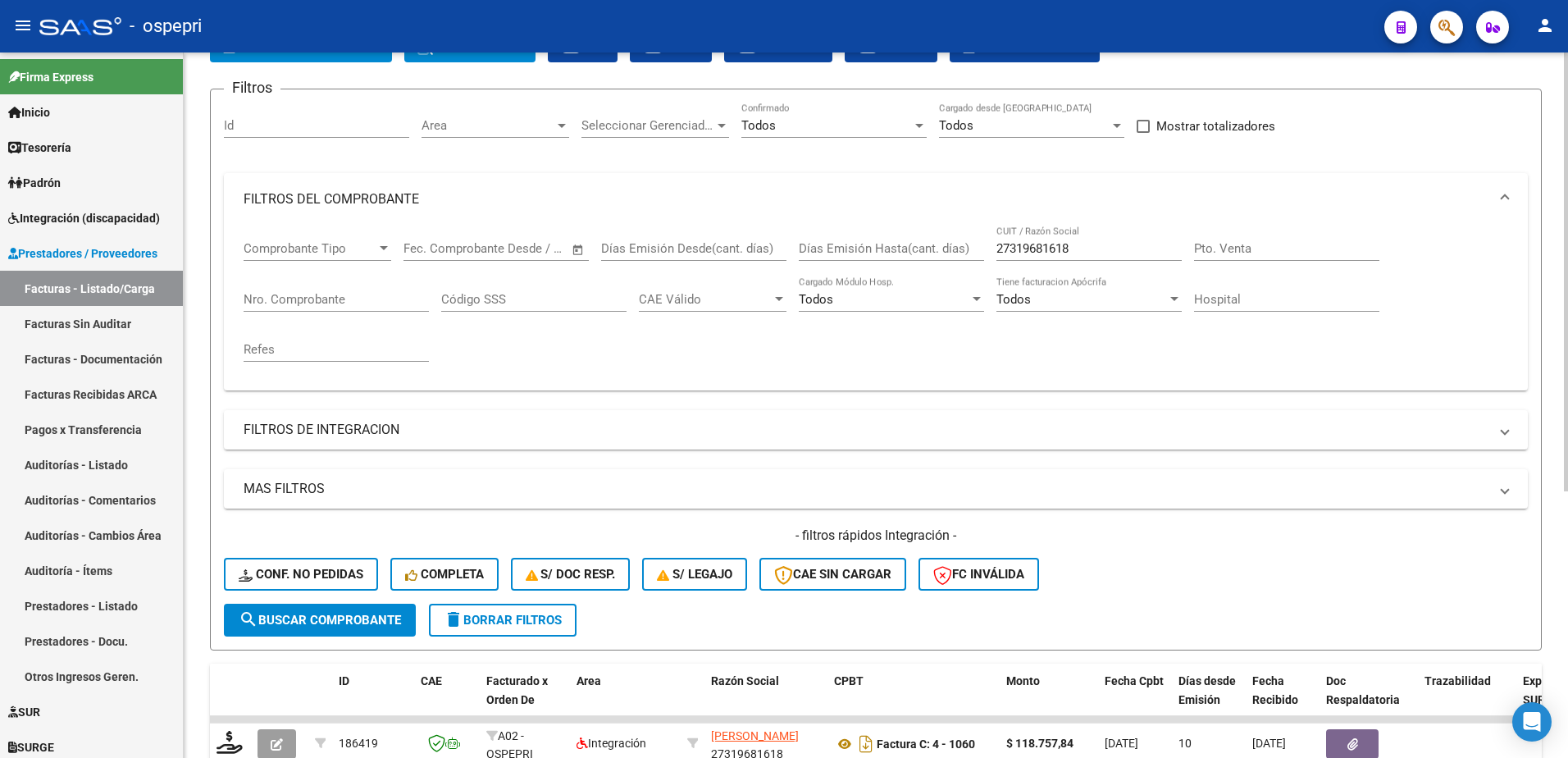
scroll to position [0, 0]
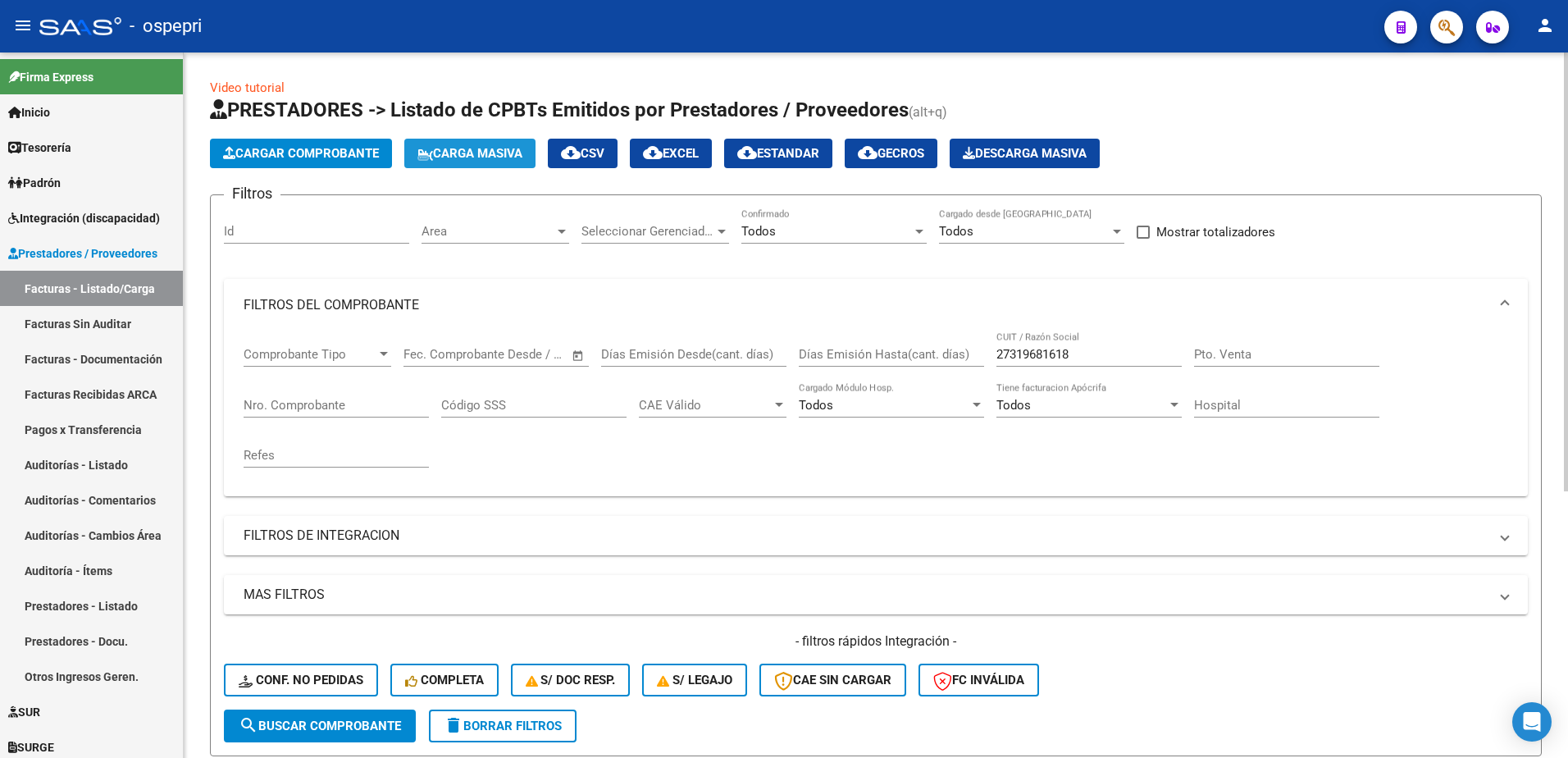
click at [492, 154] on span "Carga Masiva" at bounding box center [470, 153] width 105 height 15
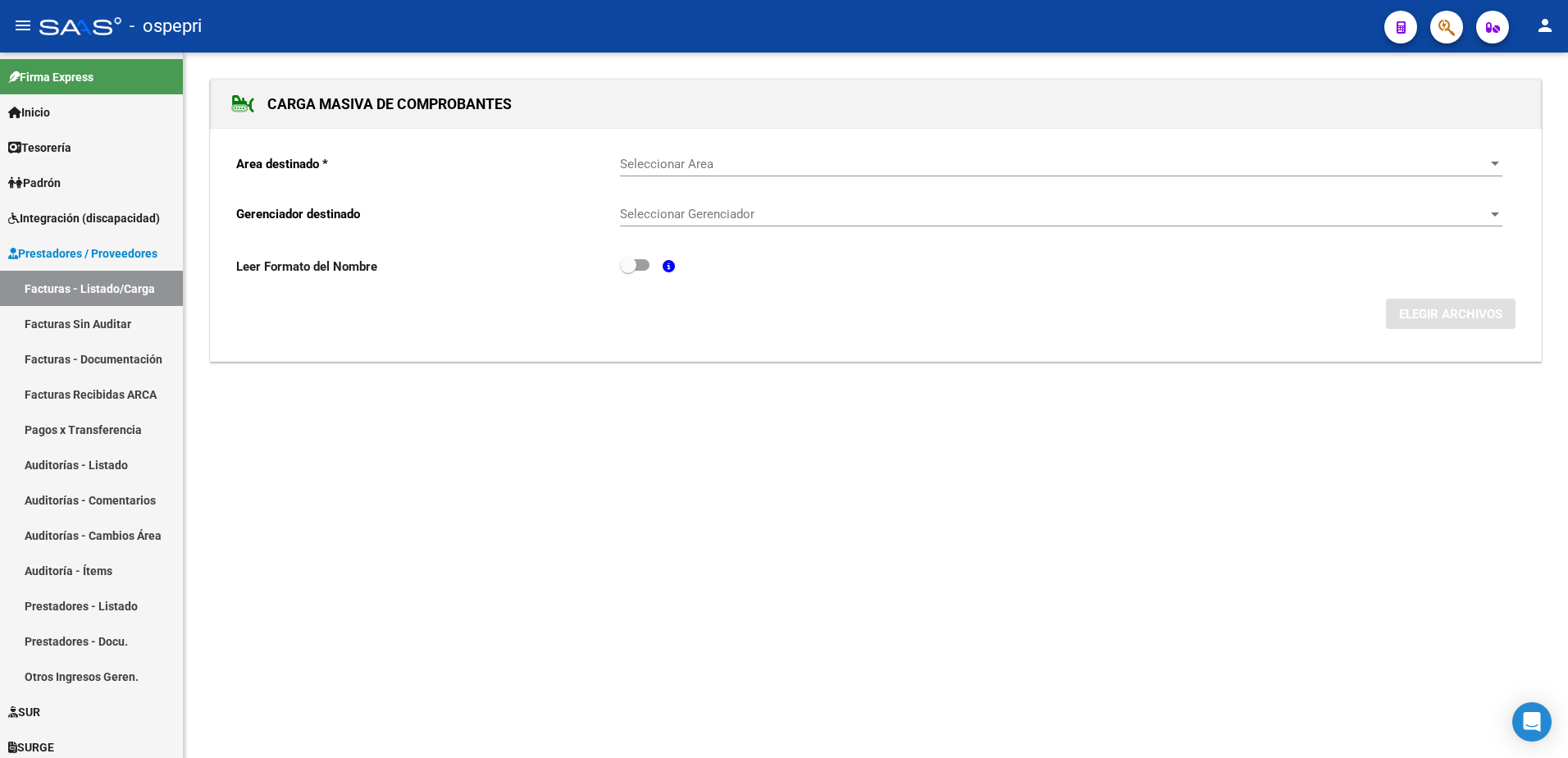
click at [759, 166] on span "Seleccionar Area" at bounding box center [1054, 164] width 867 height 15
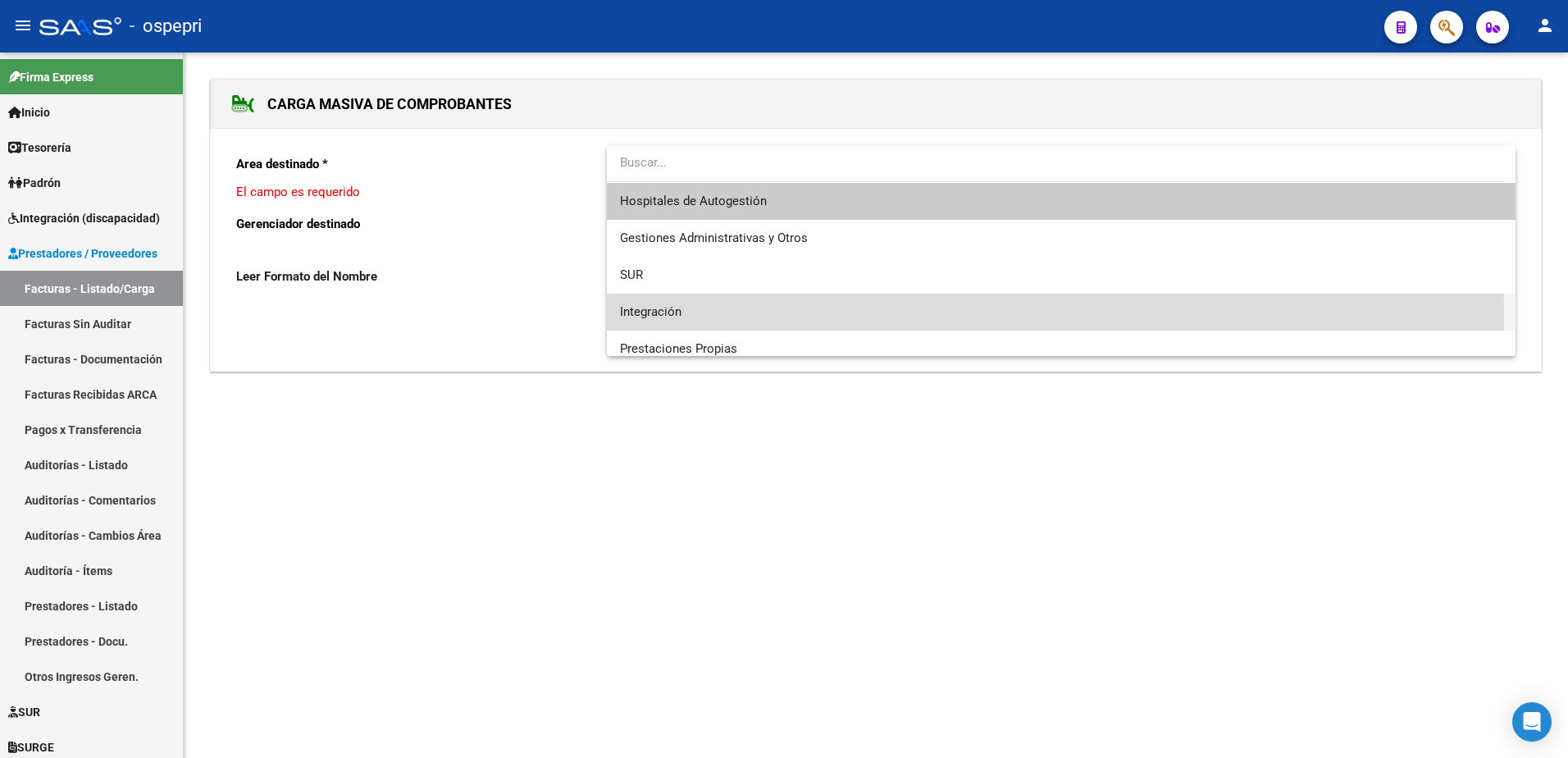
click at [688, 315] on span "Integración" at bounding box center [1061, 312] width 882 height 37
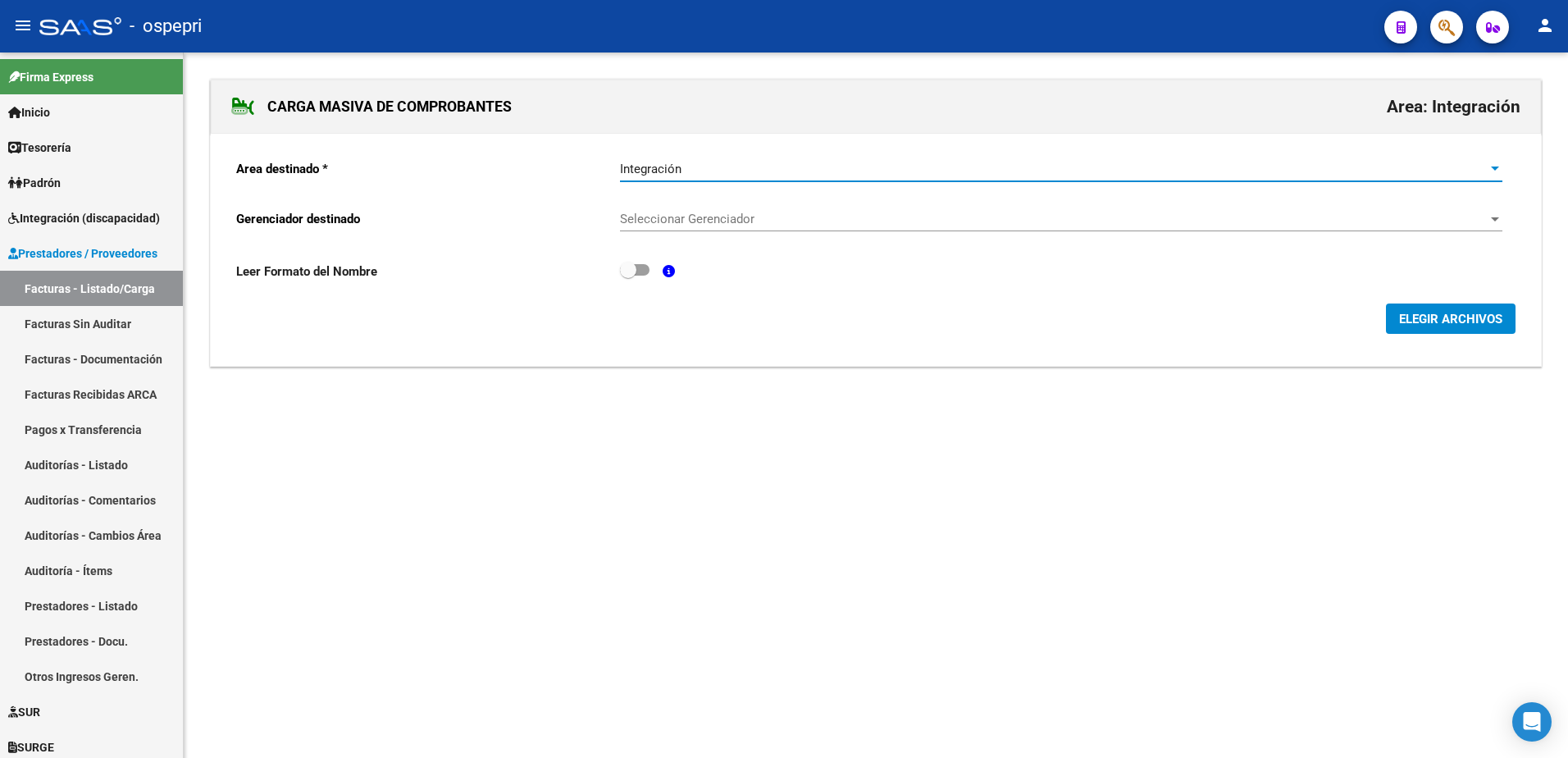
click at [720, 216] on span "Seleccionar Gerenciador" at bounding box center [1054, 219] width 867 height 15
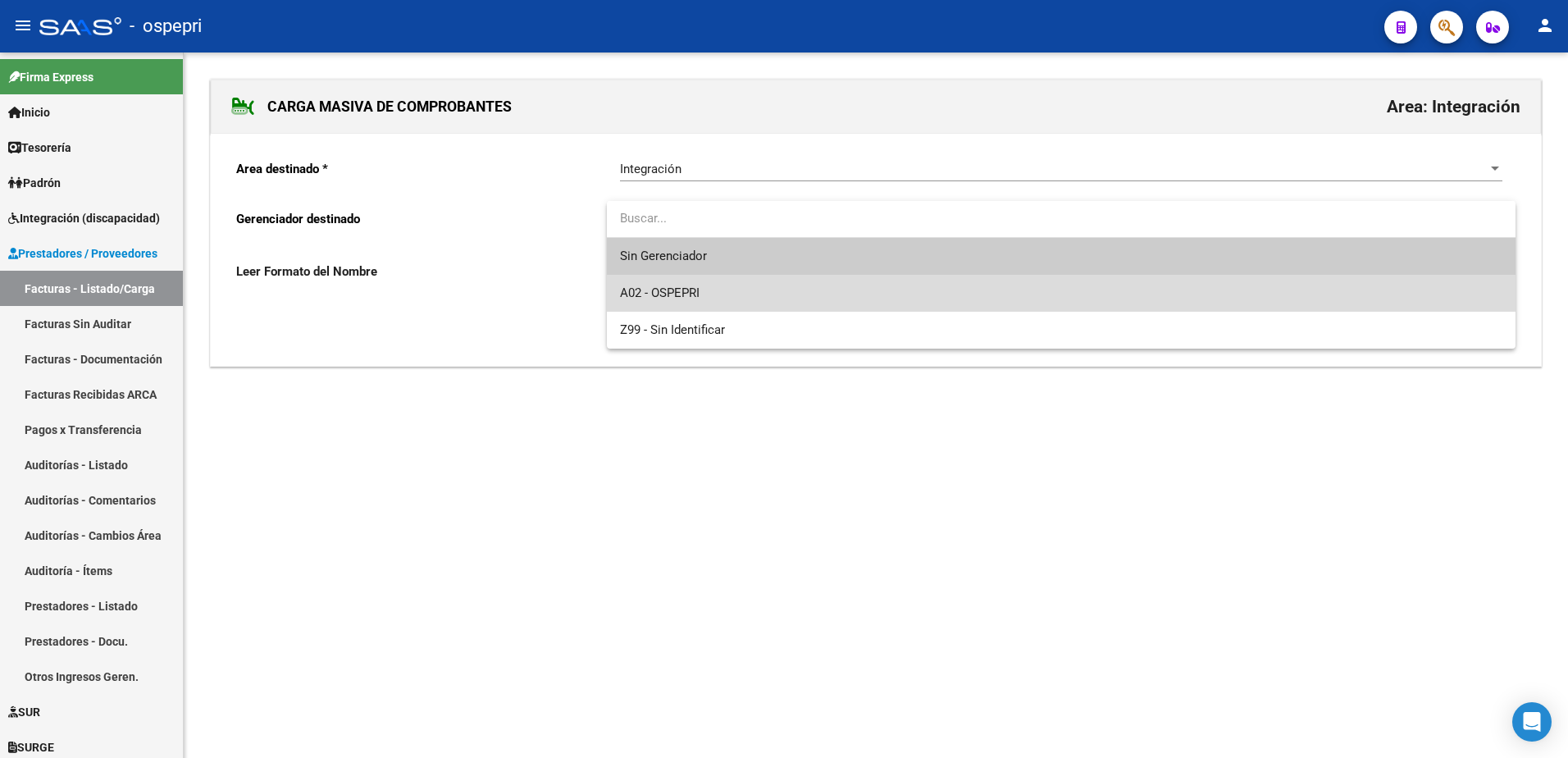
click at [717, 291] on span "A02 - OSPEPRI" at bounding box center [1061, 294] width 882 height 37
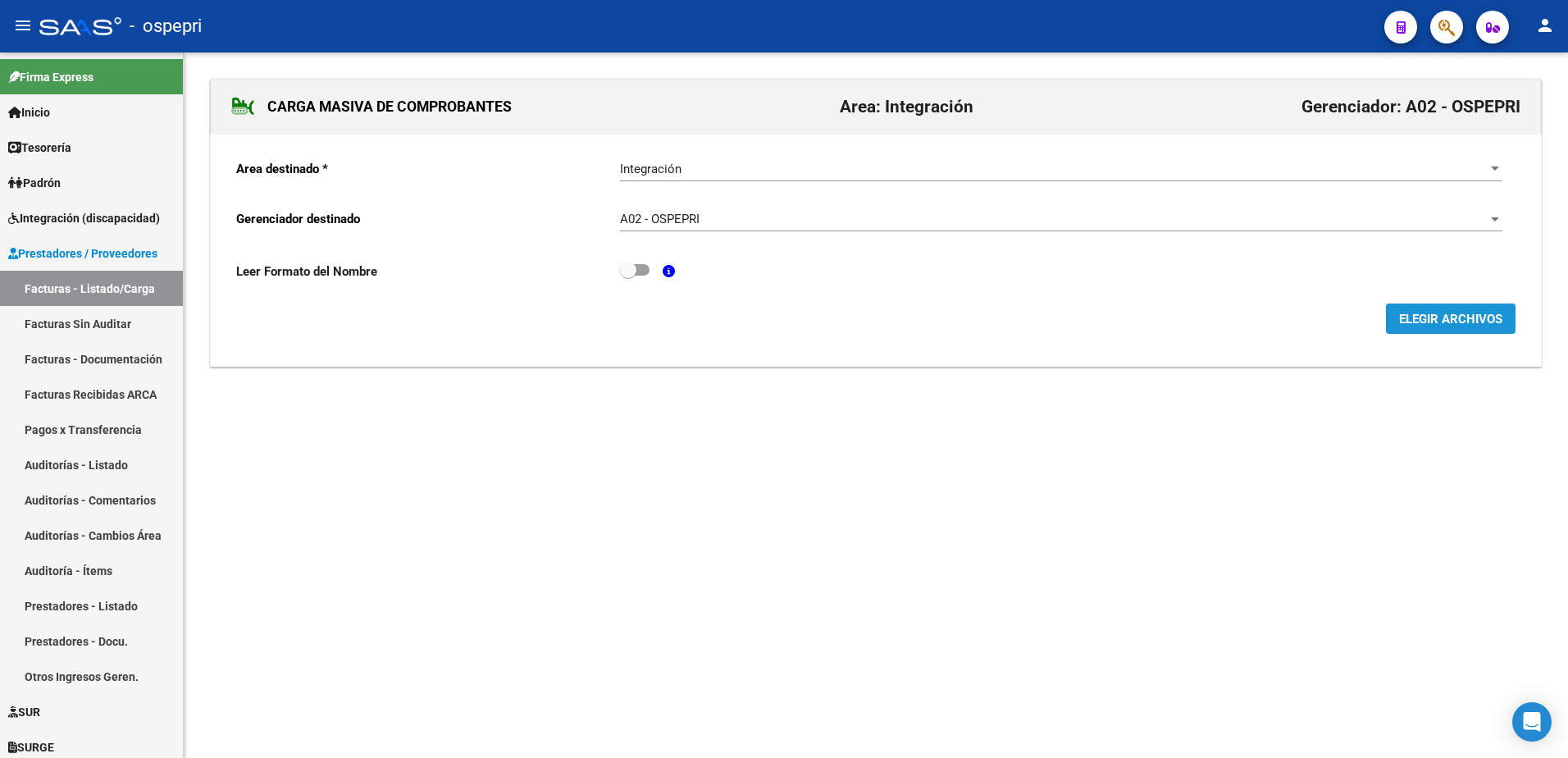
click at [1423, 310] on button "ELEGIR ARCHIVOS" at bounding box center [1451, 318] width 130 height 31
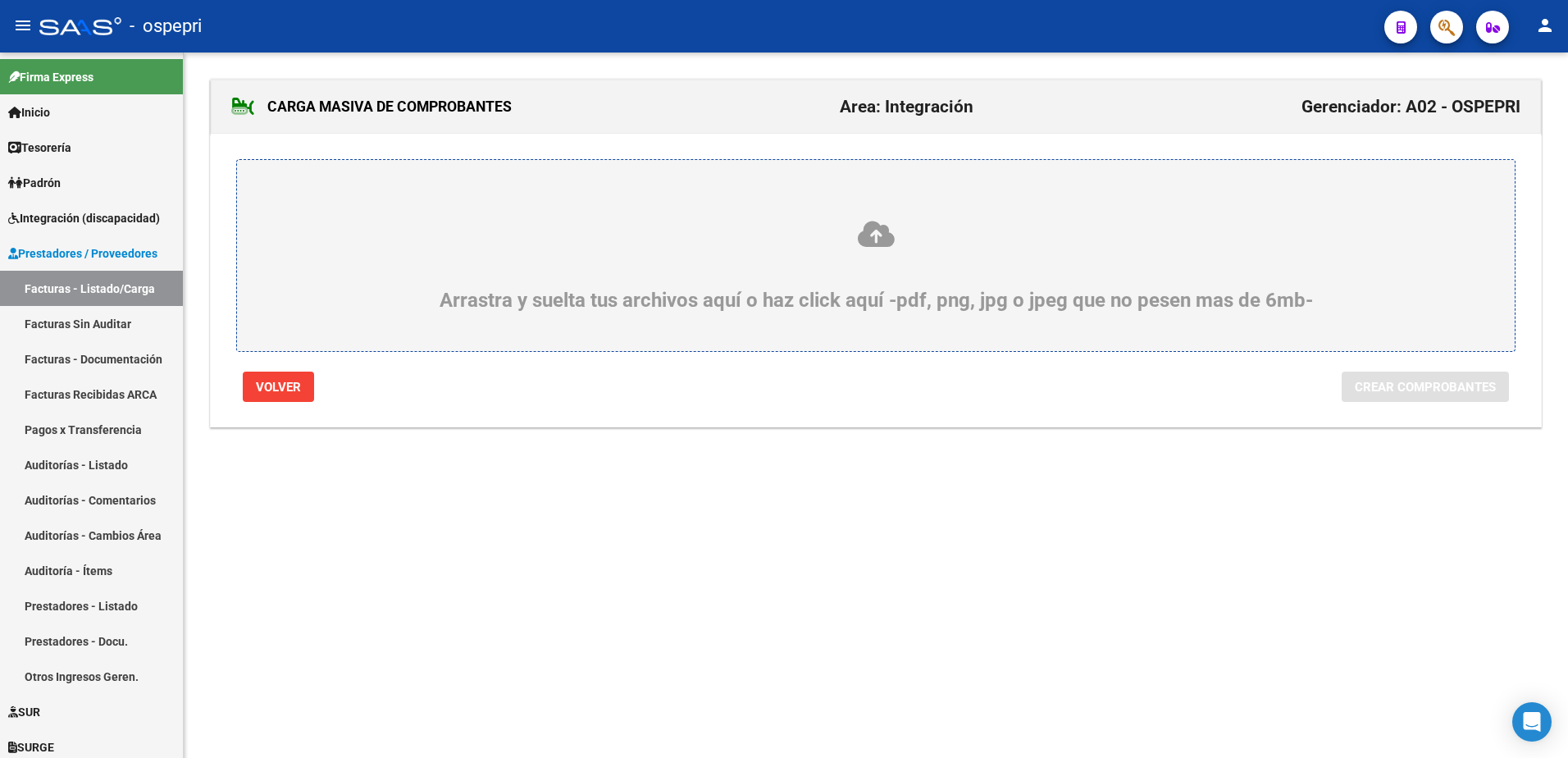
click at [877, 235] on icon at bounding box center [875, 234] width 1199 height 31
click at [0, 0] on input "Arrastra y suelta tus archivos aquí o haz click aquí -pdf, png, jpg o jpeg que …" at bounding box center [0, 0] width 0 height 0
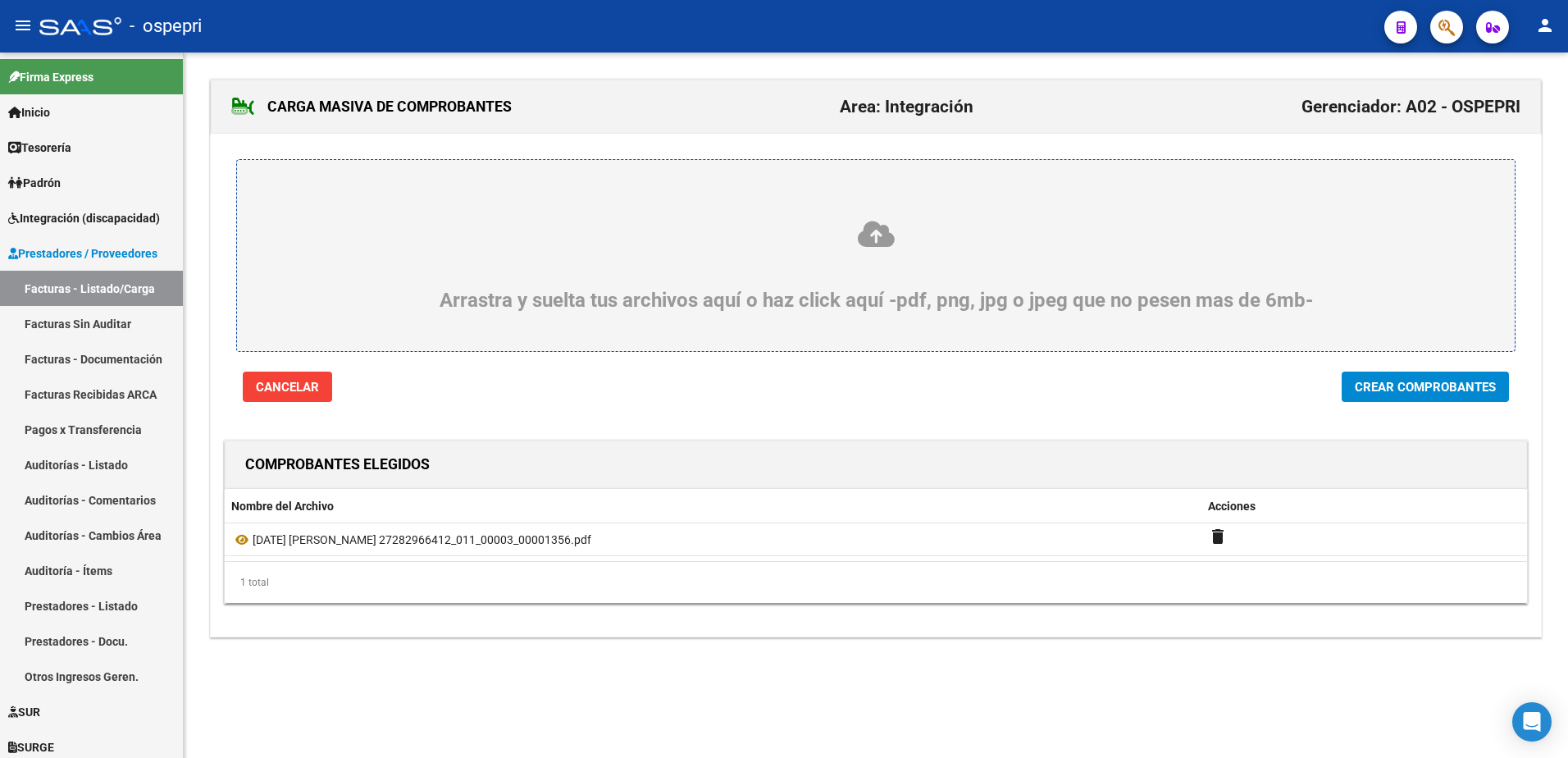
click at [1455, 380] on span "Crear Comprobantes" at bounding box center [1425, 386] width 141 height 15
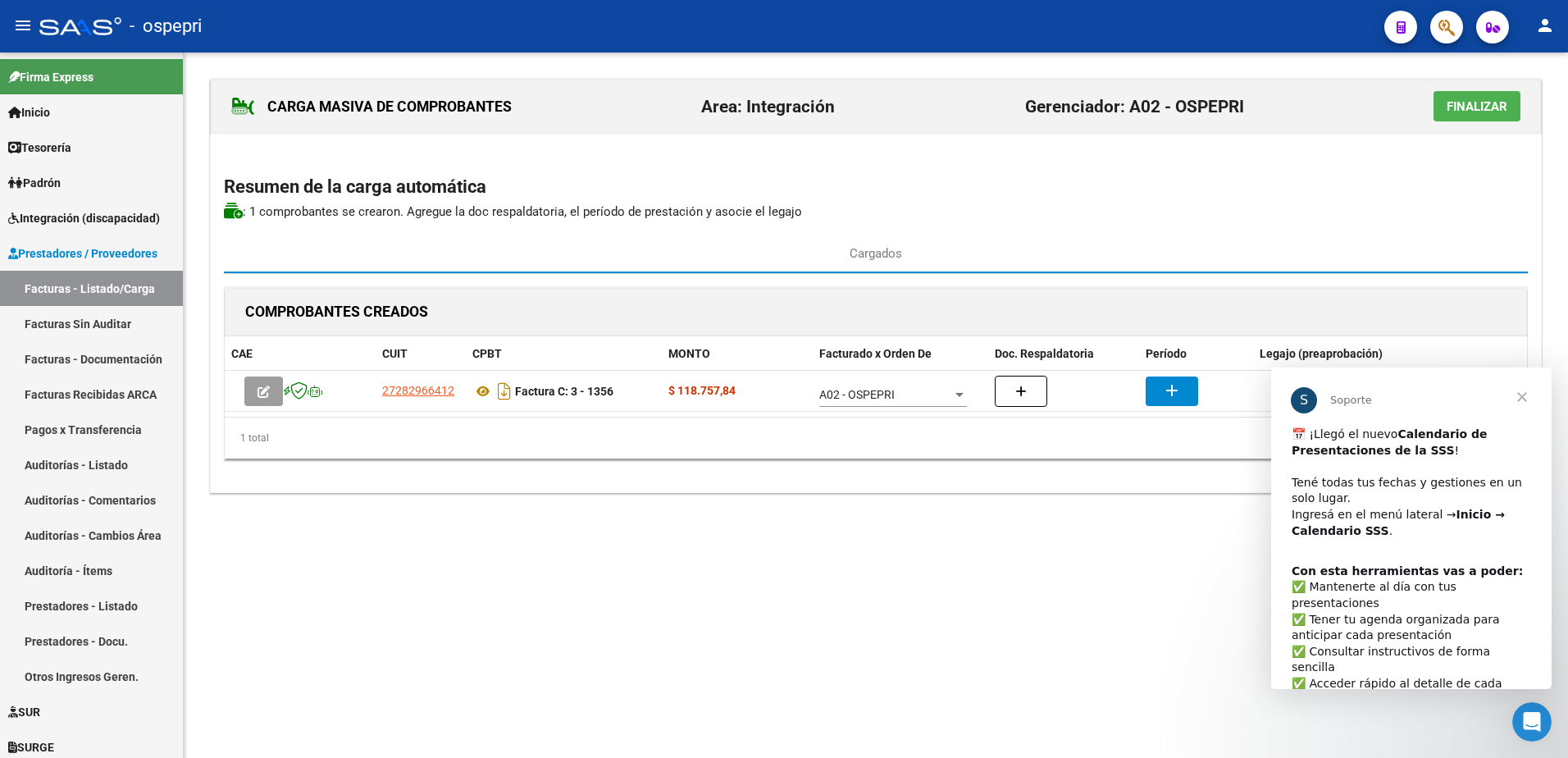
click at [829, 643] on mat-sidenav-content "CARGA MASIVA DE COMPROBANTES Area: Integración Gerenciador: A02 - OSPEPRI Final…" at bounding box center [876, 405] width 1384 height 705
click at [1480, 102] on span "Finalizar" at bounding box center [1476, 106] width 60 height 15
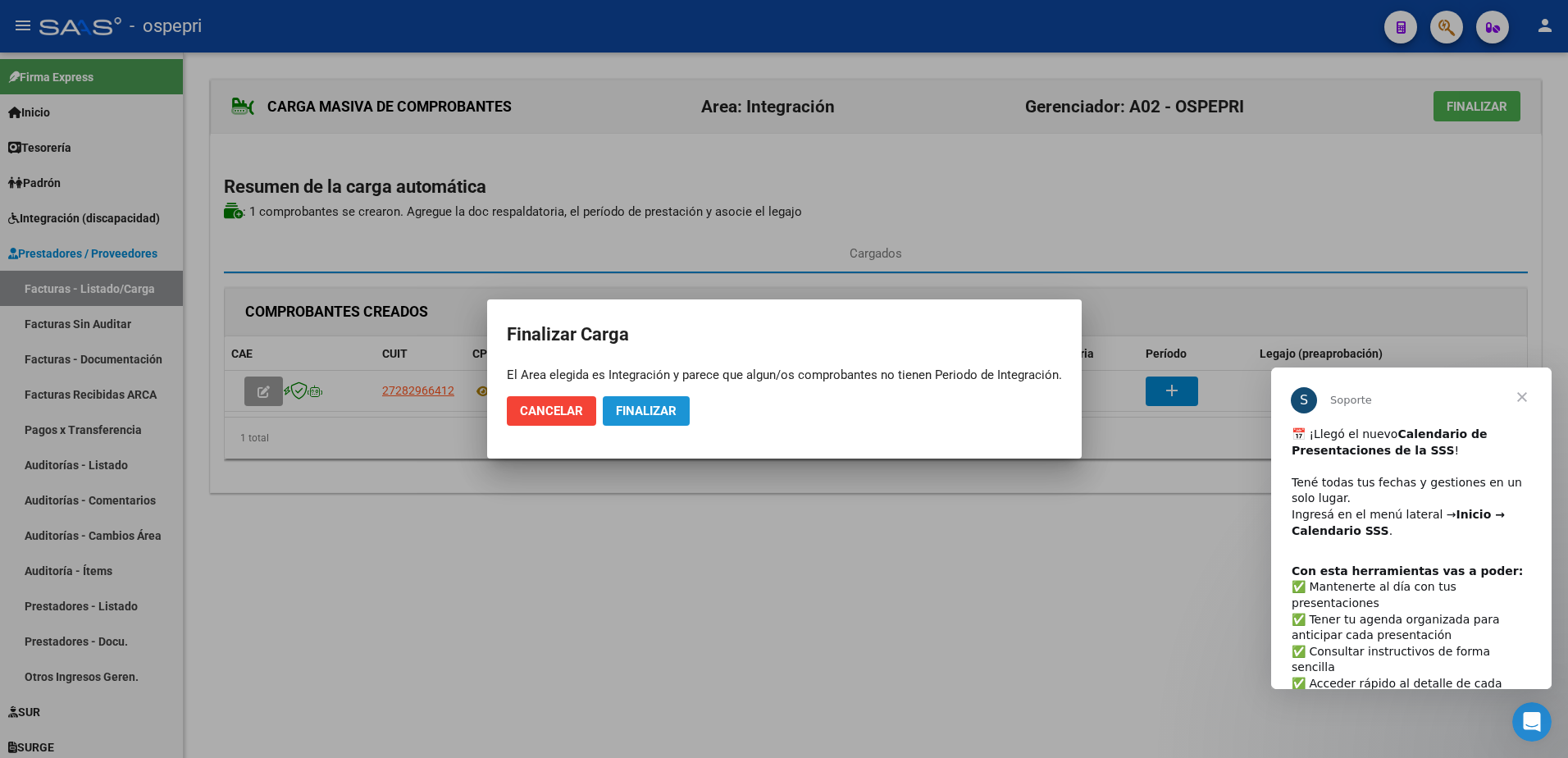
click at [652, 409] on span "Finalizar" at bounding box center [646, 411] width 60 height 15
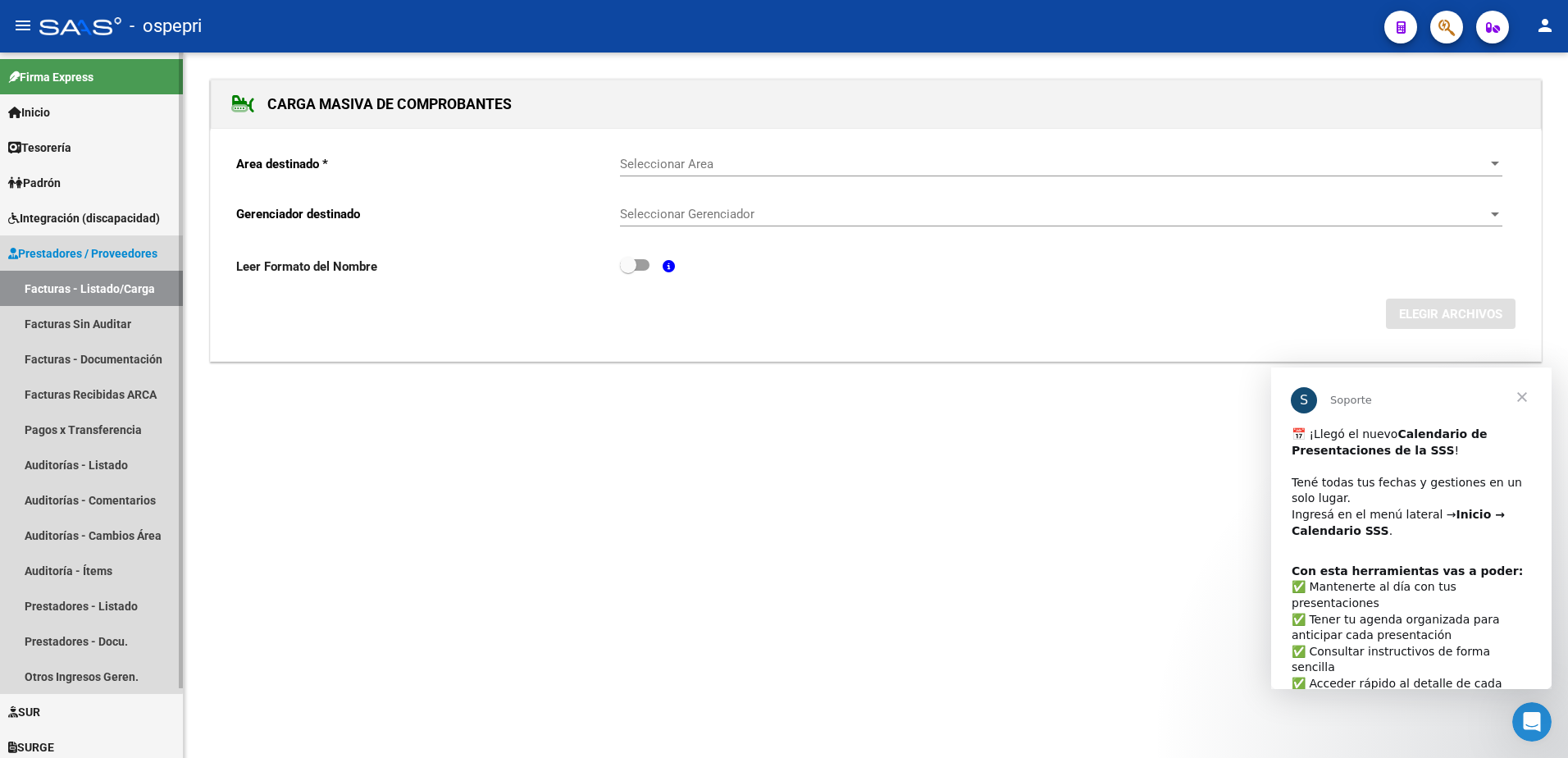
click at [75, 290] on link "Facturas - Listado/Carga" at bounding box center [91, 288] width 183 height 35
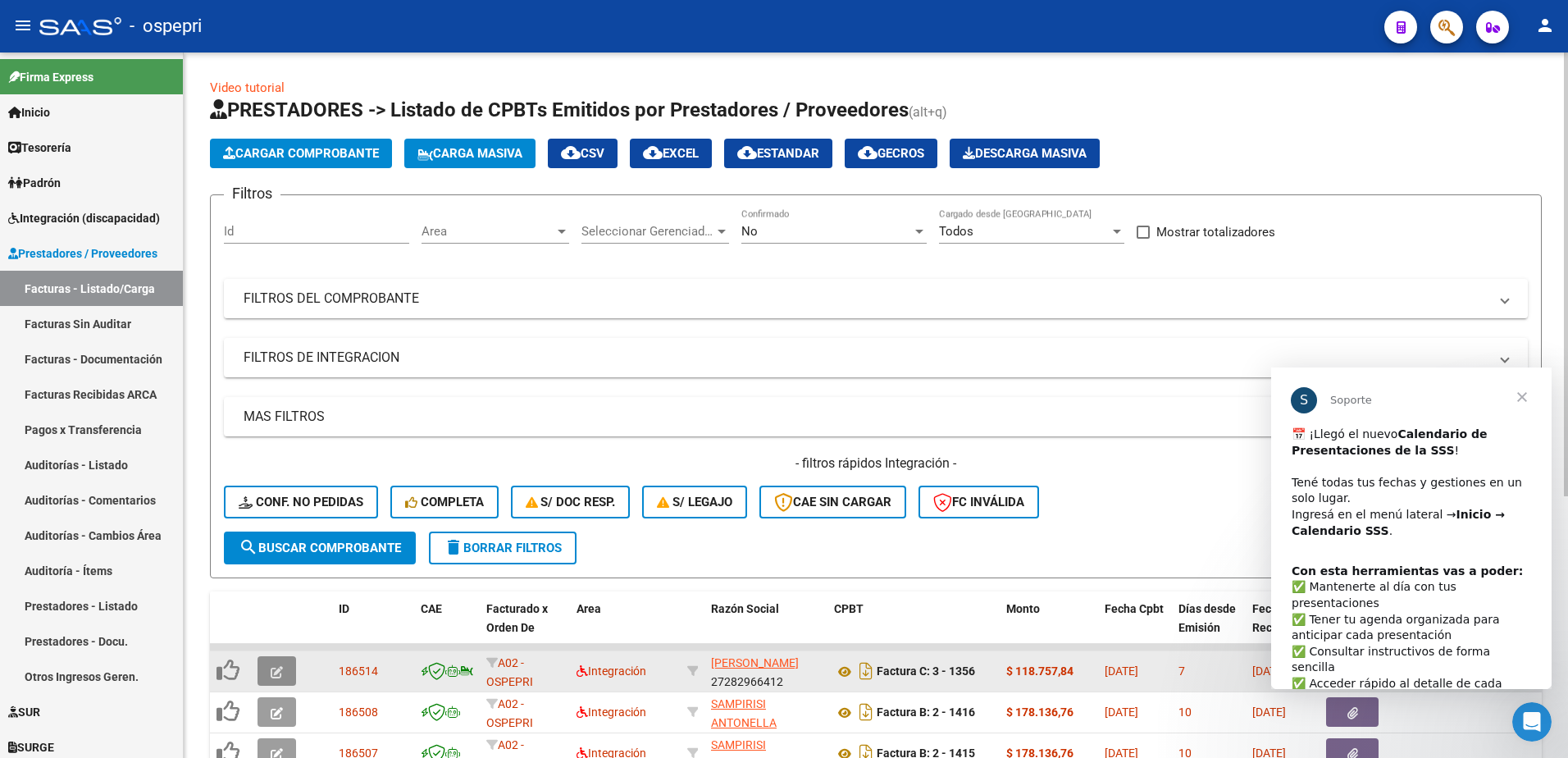
click at [279, 674] on icon "button" at bounding box center [277, 672] width 12 height 12
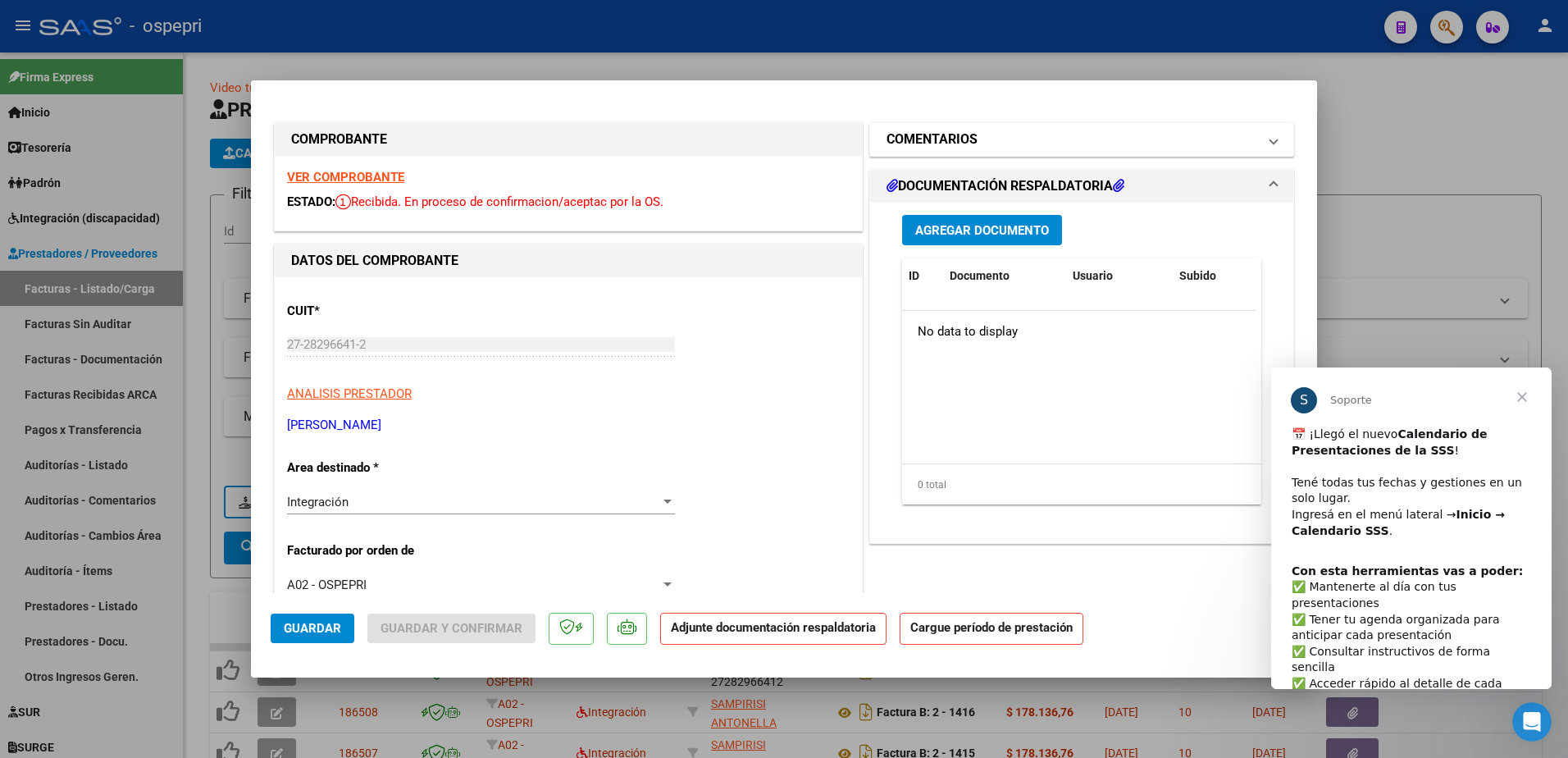
click at [1270, 144] on span at bounding box center [1273, 139] width 6 height 19
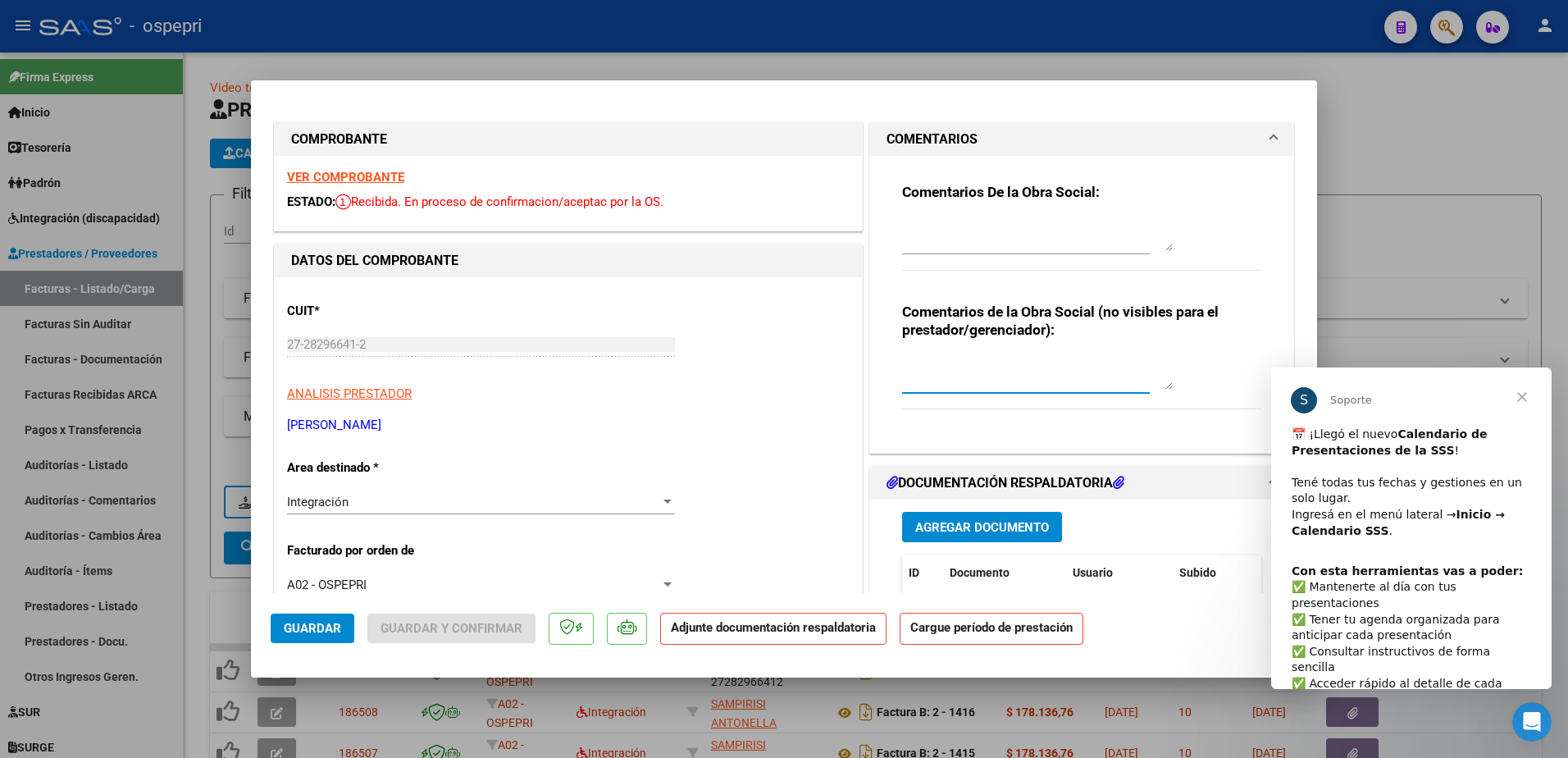
click at [950, 379] on textarea at bounding box center [1037, 372] width 271 height 32
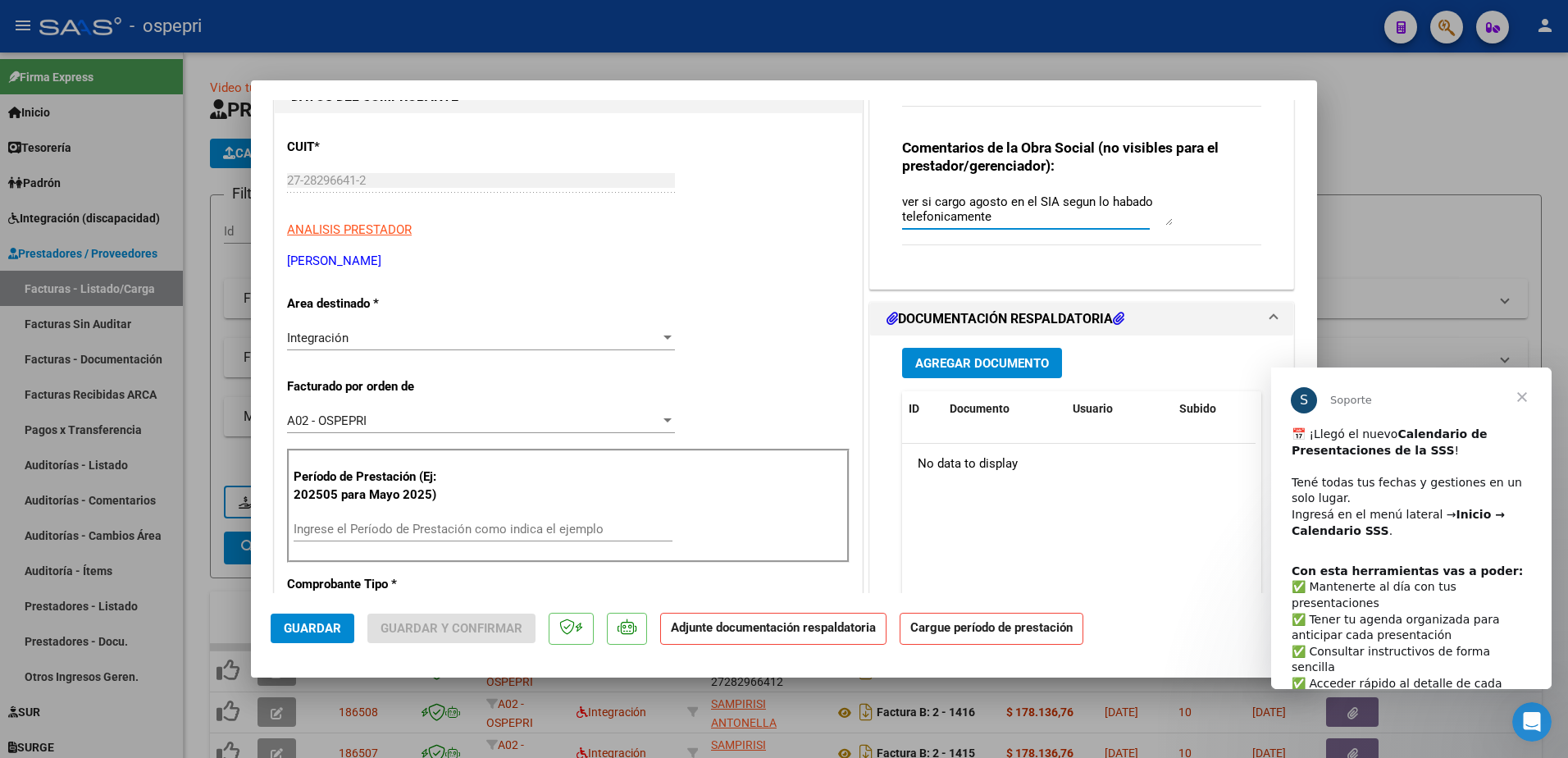
type textarea "ver si cargo agosto en el SIA segun lo habado telefonicamente"
click at [385, 528] on input "Ingrese el Período de Prestación como indica el ejemplo" at bounding box center [483, 528] width 379 height 15
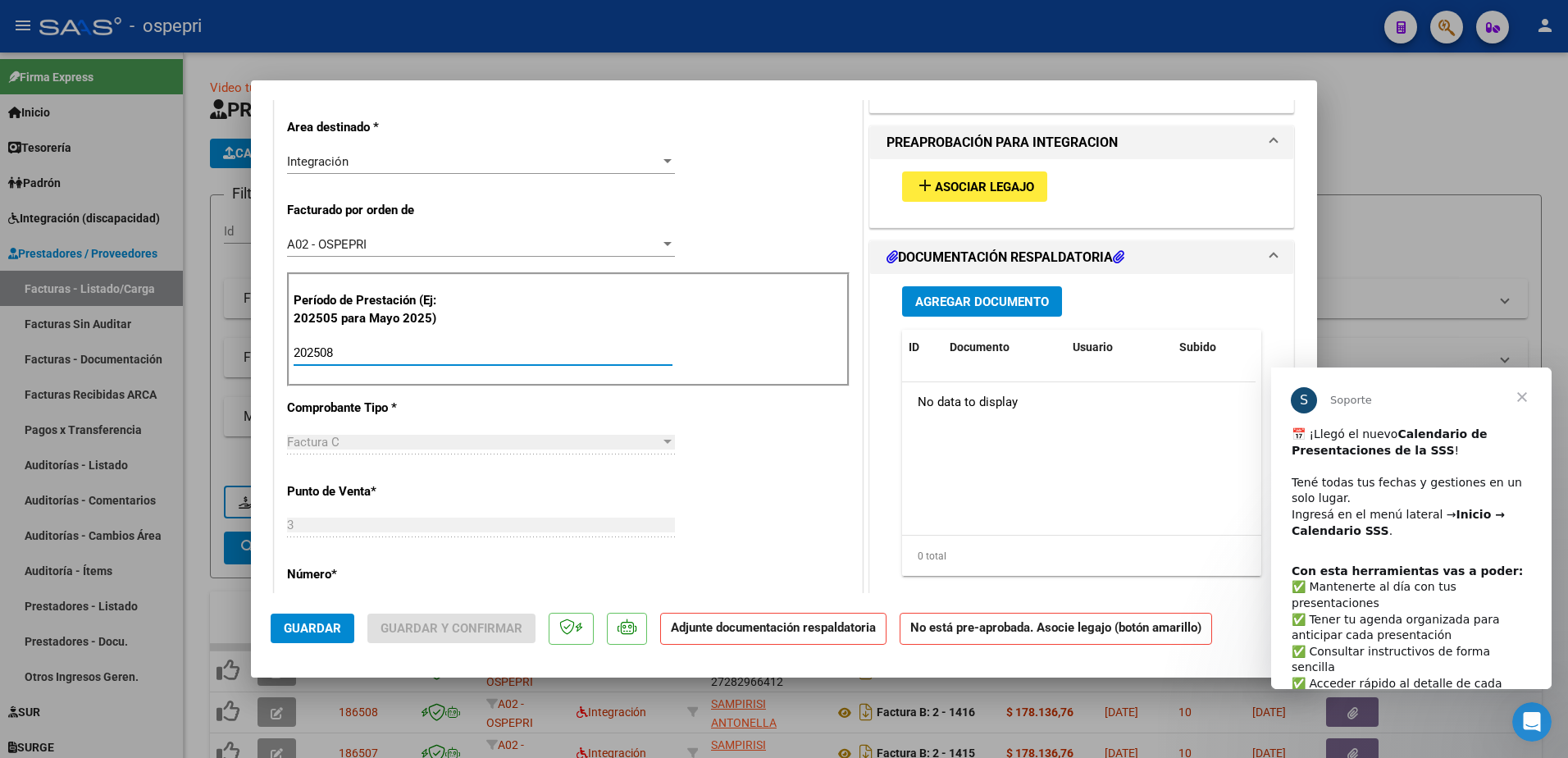
scroll to position [410, 0]
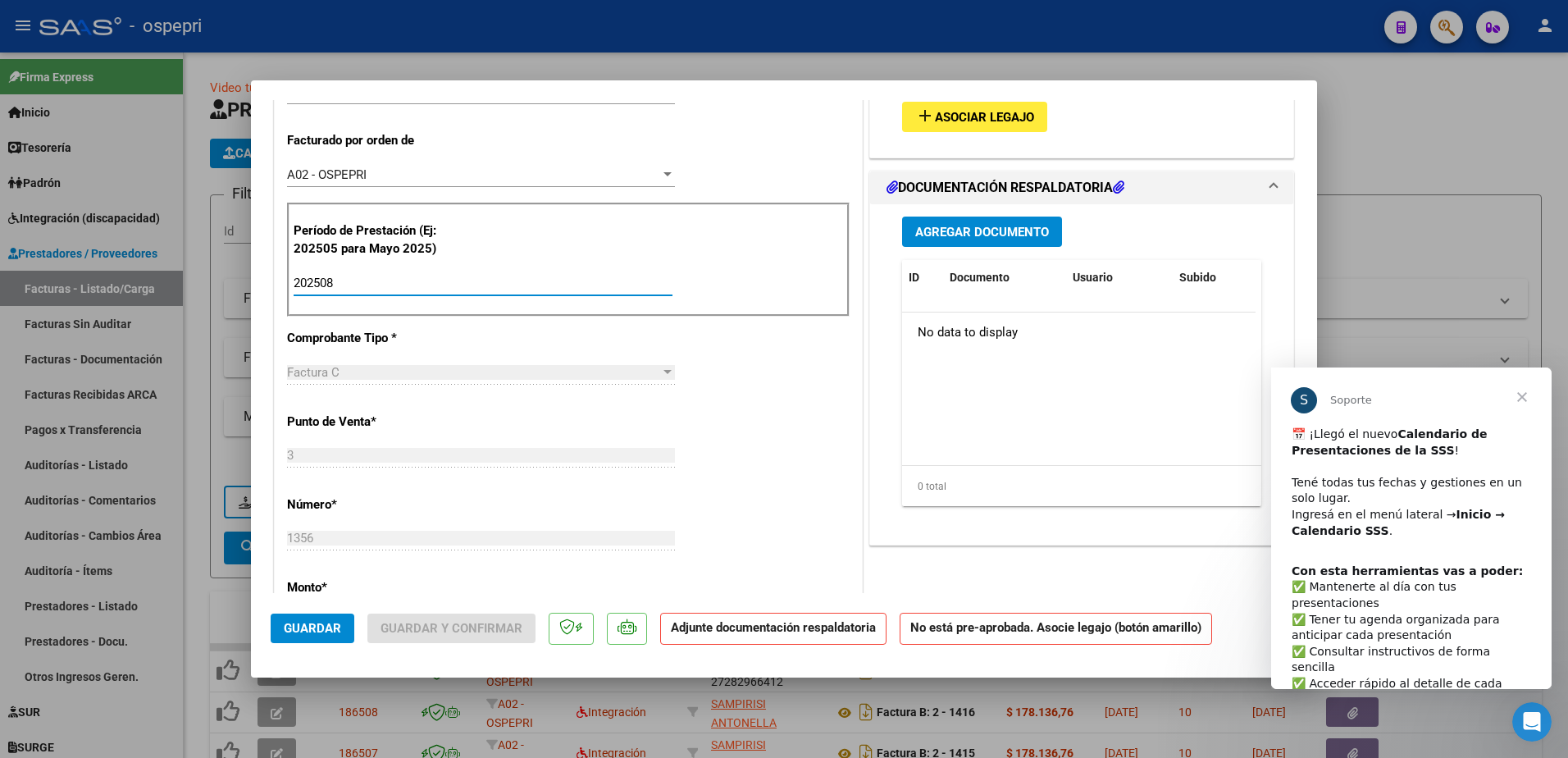
type input "202508"
click at [976, 232] on span "Agregar Documento" at bounding box center [982, 232] width 134 height 15
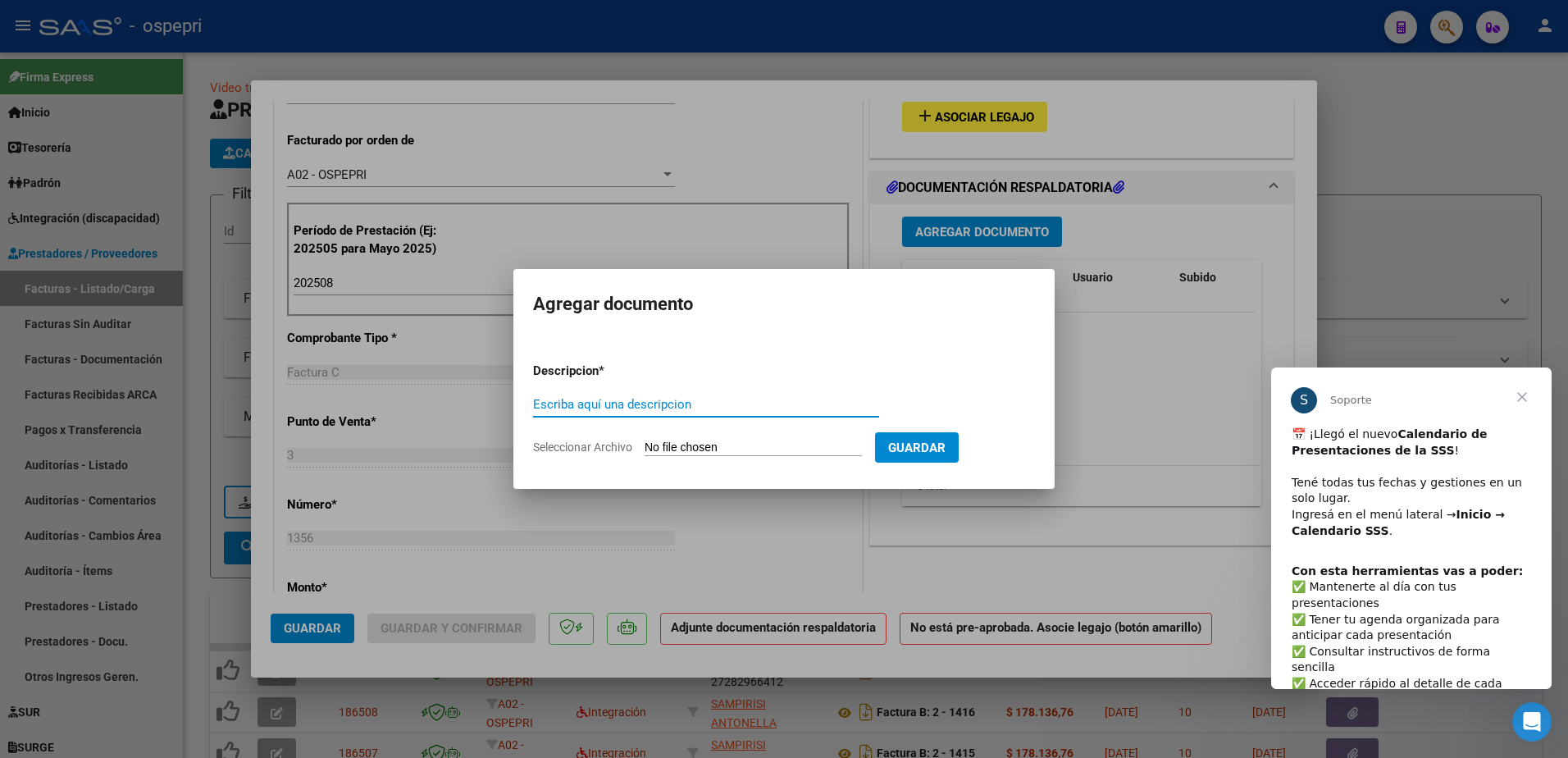
click at [574, 405] on input "Escriba aquí una descripcion" at bounding box center [706, 404] width 346 height 15
type input "asistencia"
click at [700, 443] on input "Seleccionar Archivo" at bounding box center [753, 449] width 217 height 16
type input "C:\fakepath\Franco Benitez asistencia AGOSTO 2025.pdf"
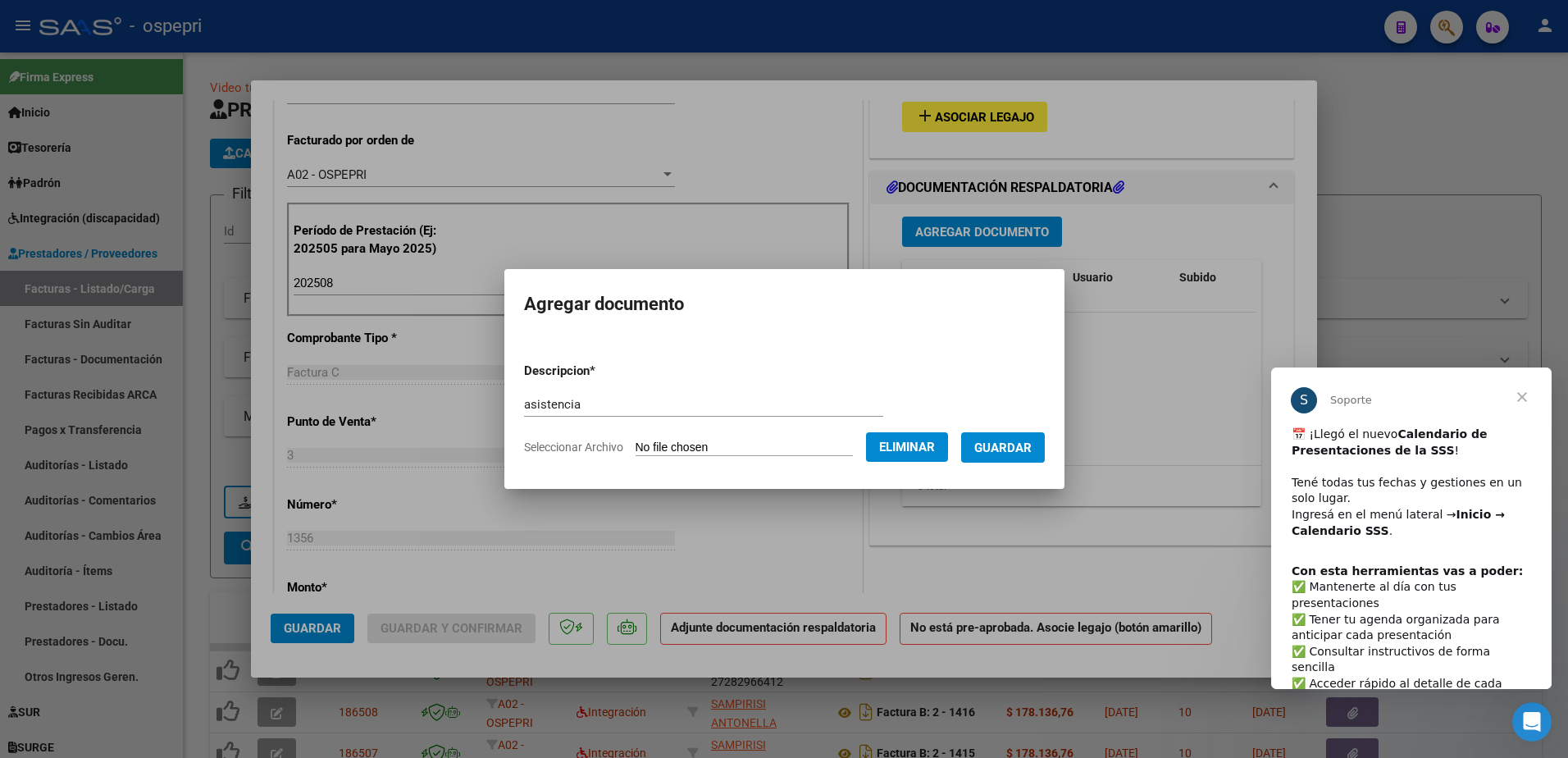
click at [1032, 451] on span "Guardar" at bounding box center [1003, 448] width 58 height 15
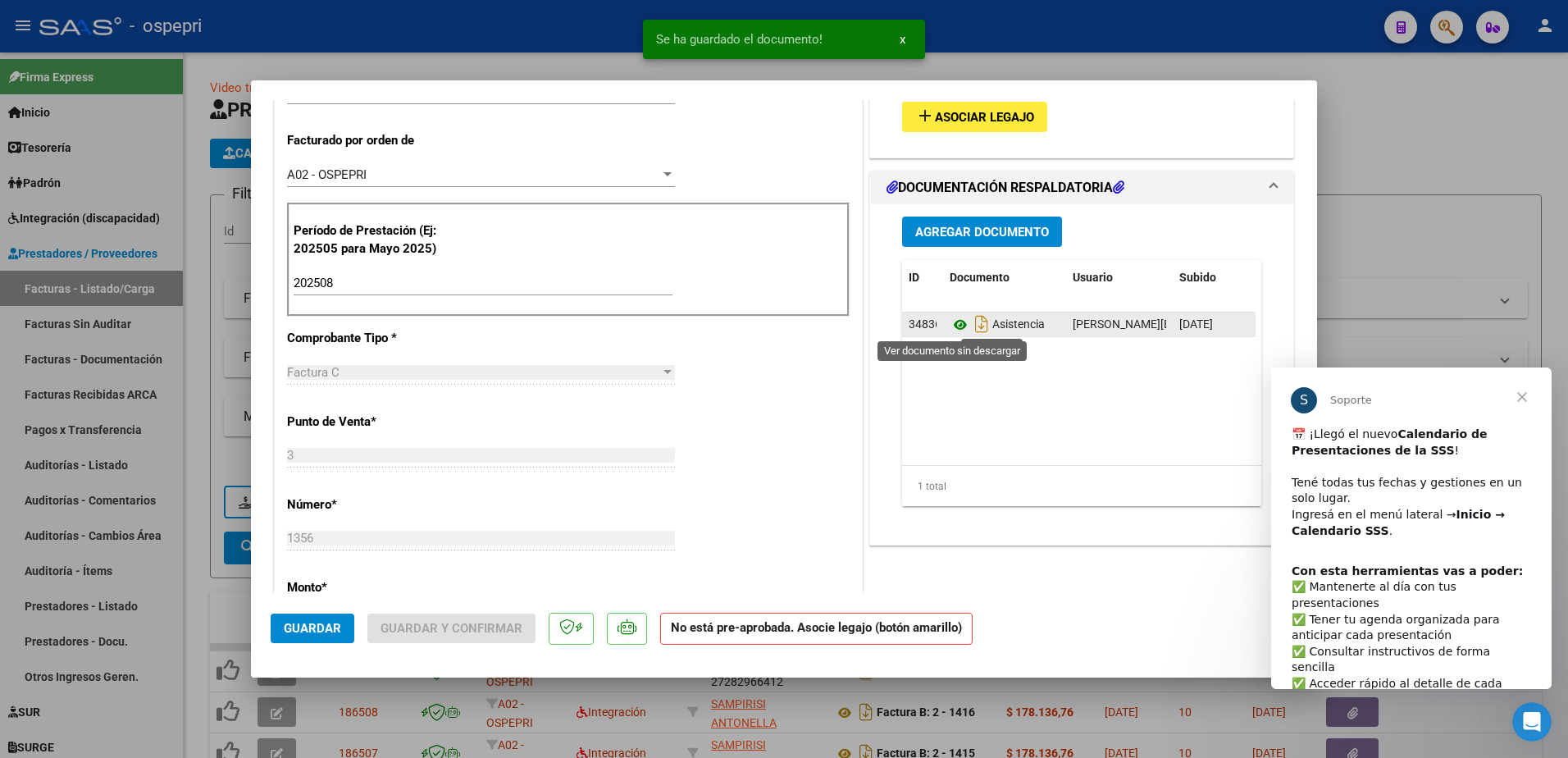
click at [950, 325] on icon at bounding box center [960, 324] width 21 height 19
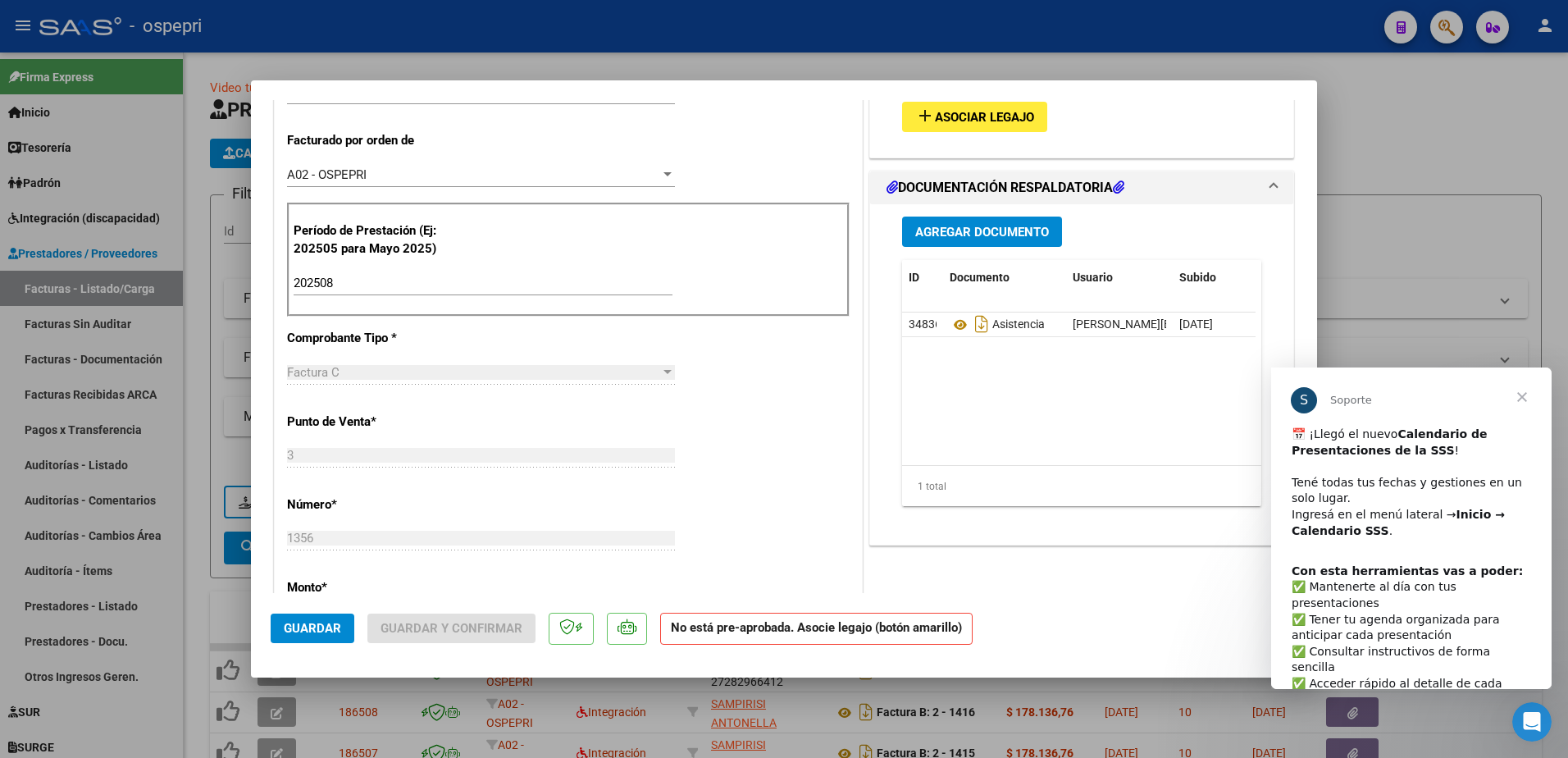
click at [314, 627] on span "Guardar" at bounding box center [313, 628] width 58 height 15
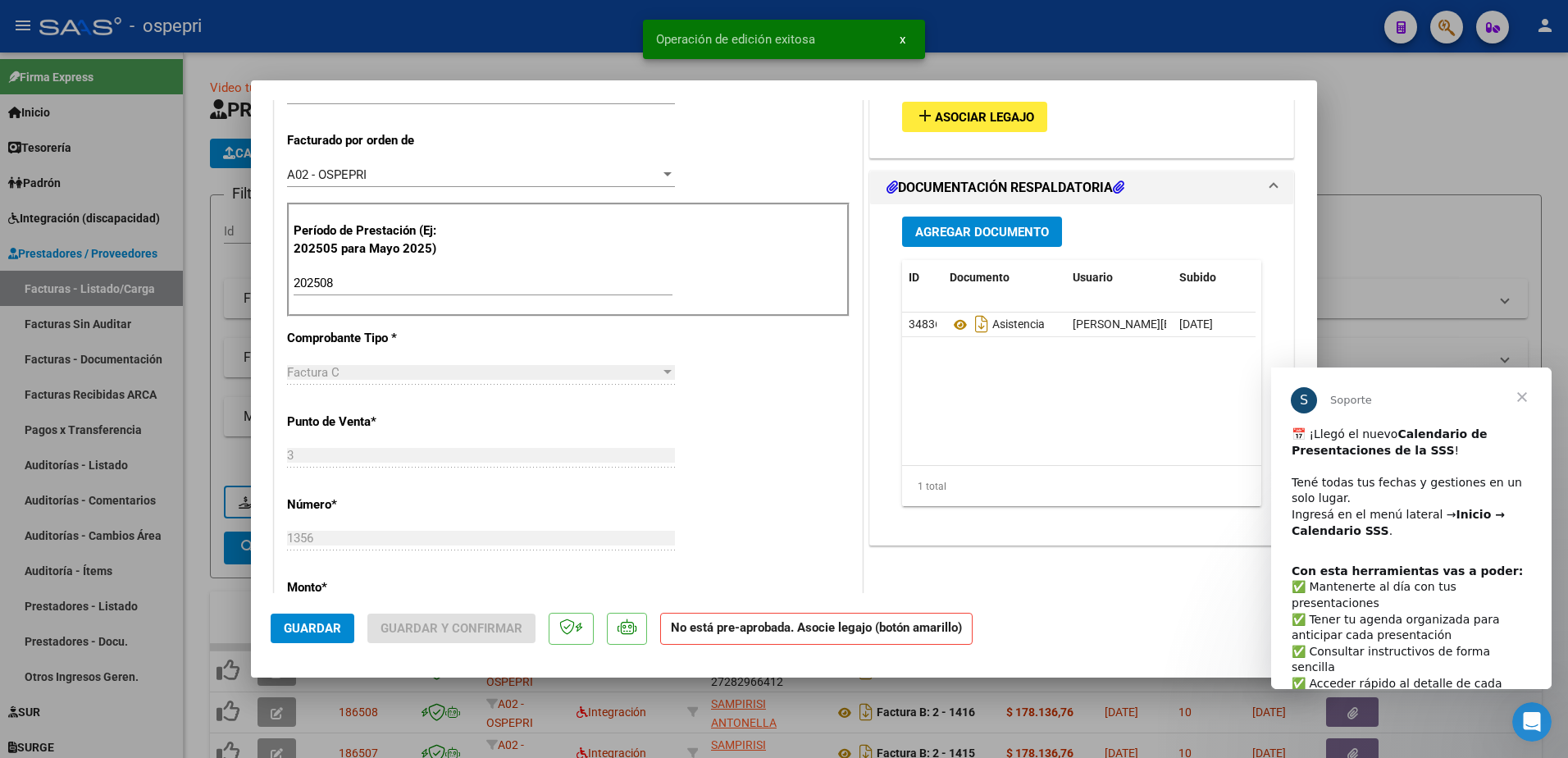
type input "$ 0,00"
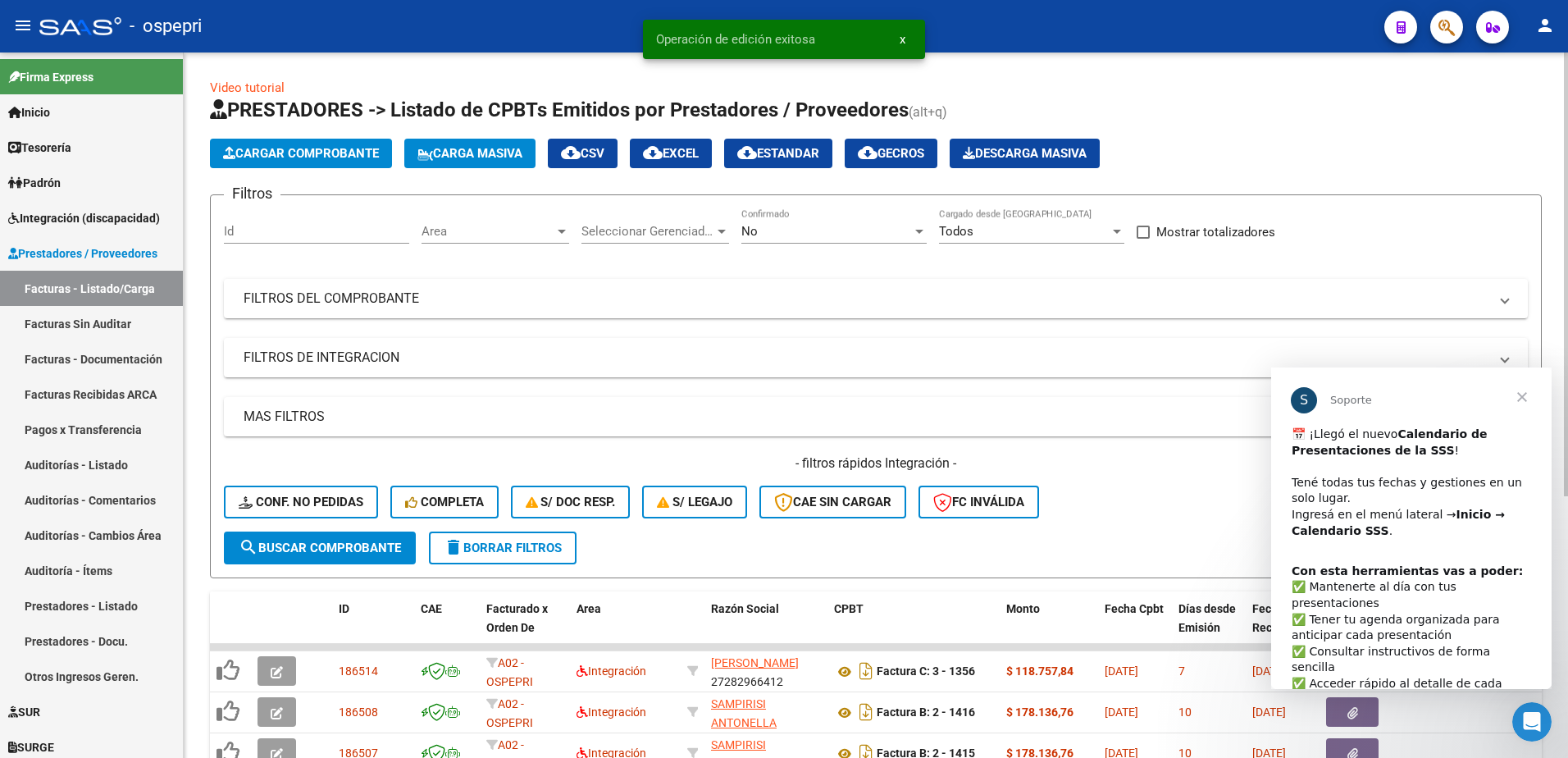
click at [1168, 497] on div "- filtros rápidos Integración - Conf. no pedidas Completa S/ Doc Resp. S/ legaj…" at bounding box center [876, 493] width 1304 height 77
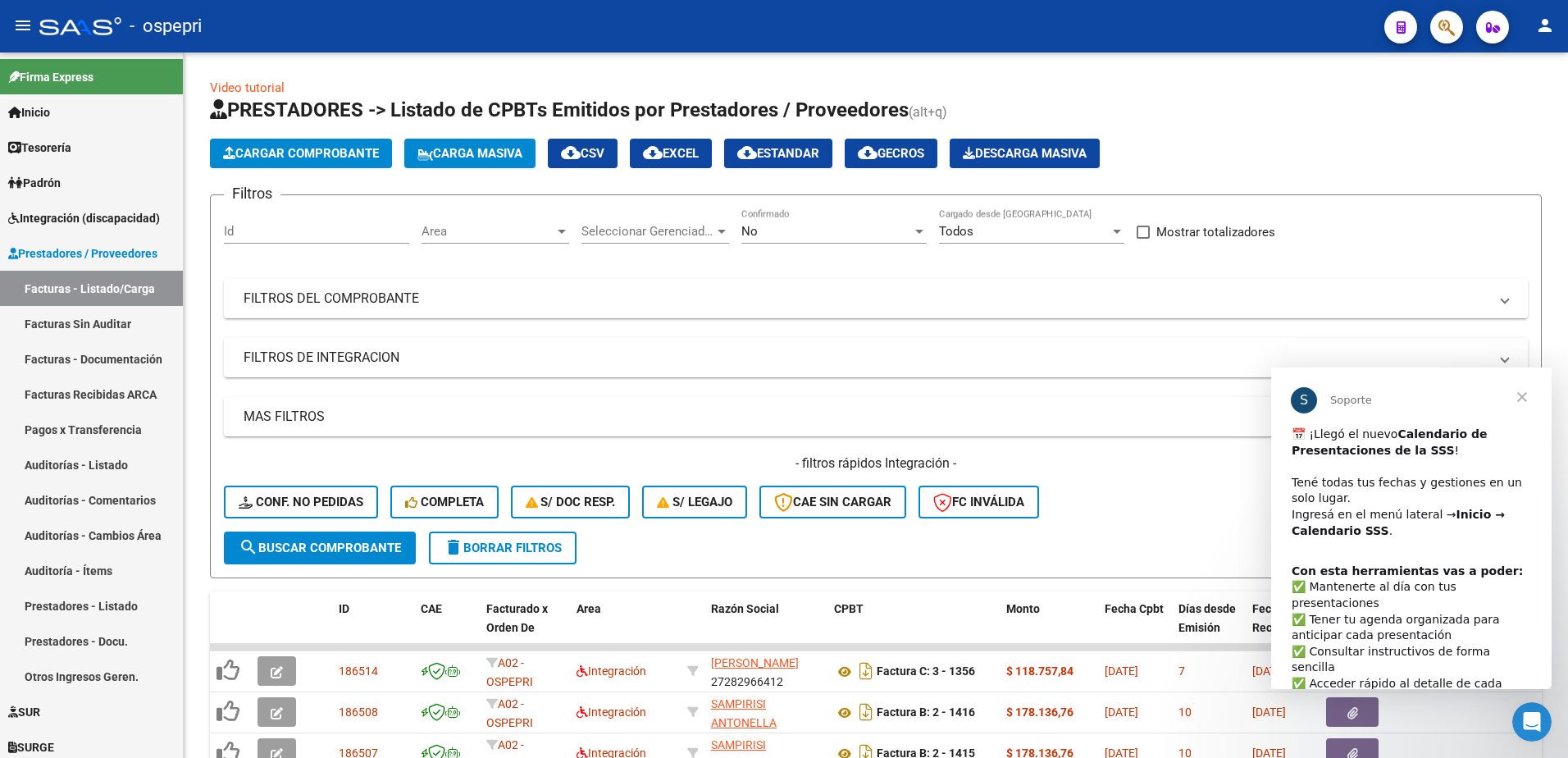
click at [1523, 392] on span "Cerrar" at bounding box center [1522, 396] width 59 height 59
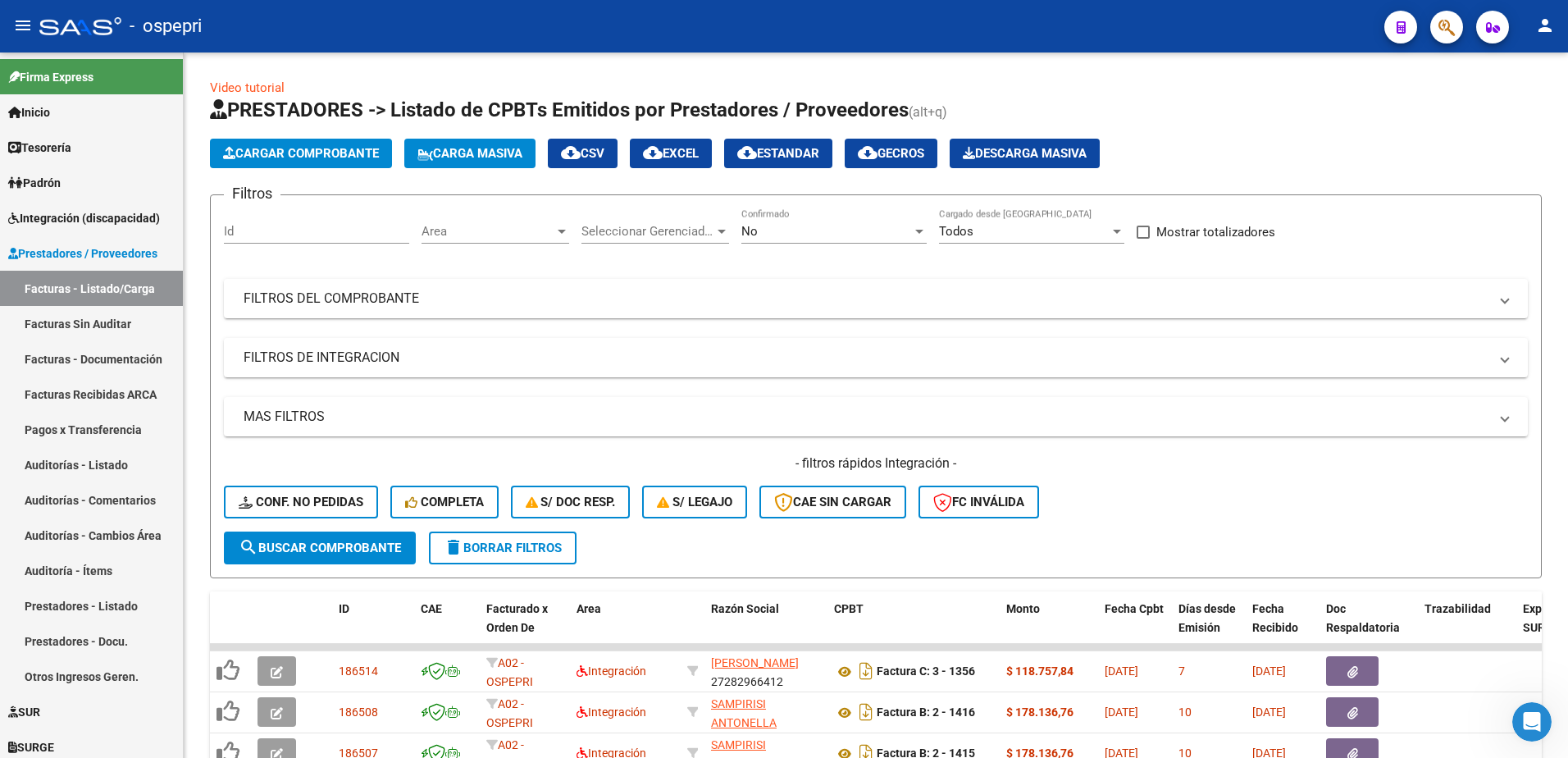
click at [1031, 13] on div "- ospepri" at bounding box center [705, 25] width 1331 height 36
click at [1506, 294] on span at bounding box center [1504, 298] width 6 height 18
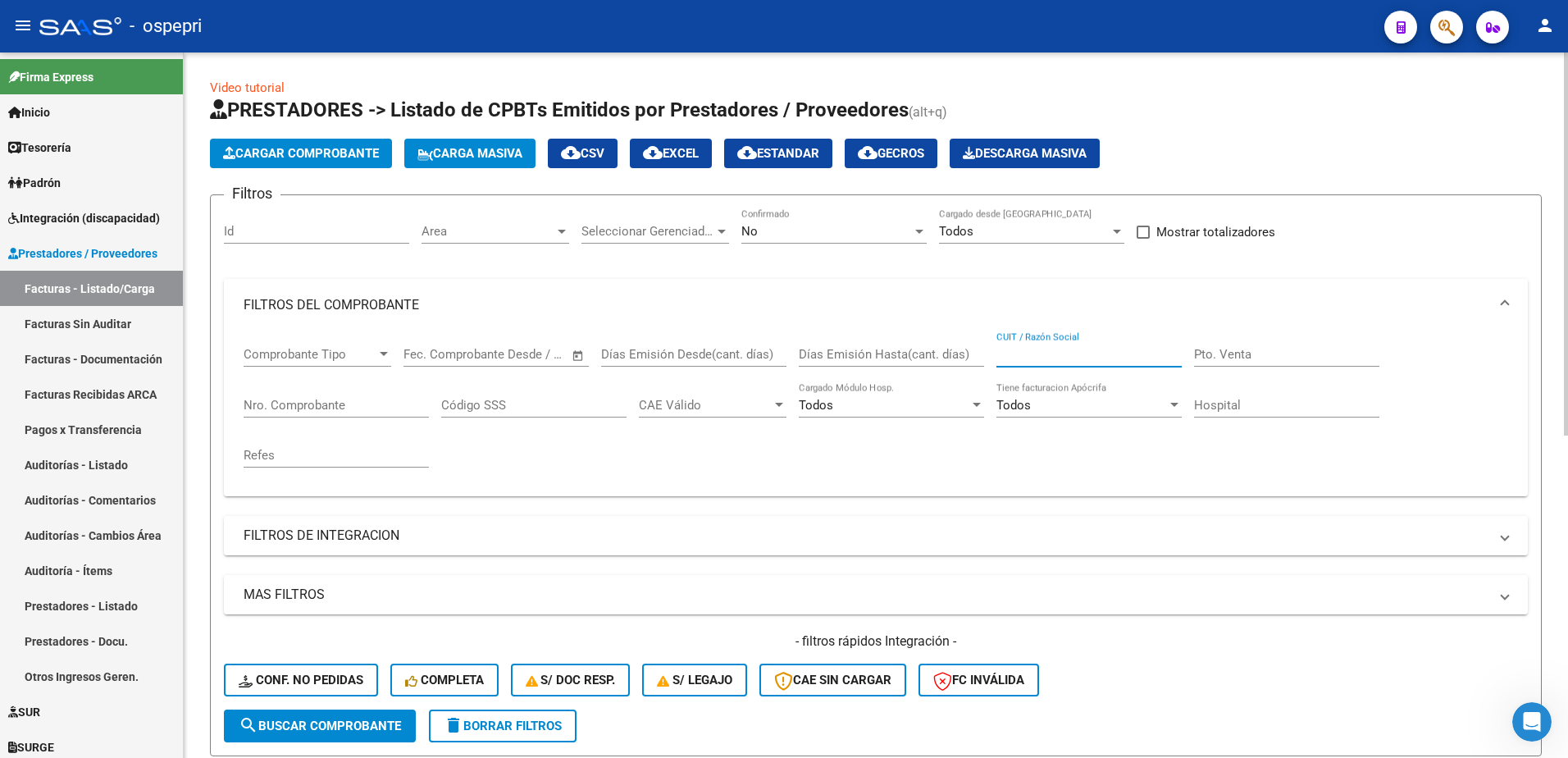
paste input "27319681618"
type input "27319681618"
click at [377, 723] on span "search Buscar Comprobante" at bounding box center [319, 726] width 162 height 15
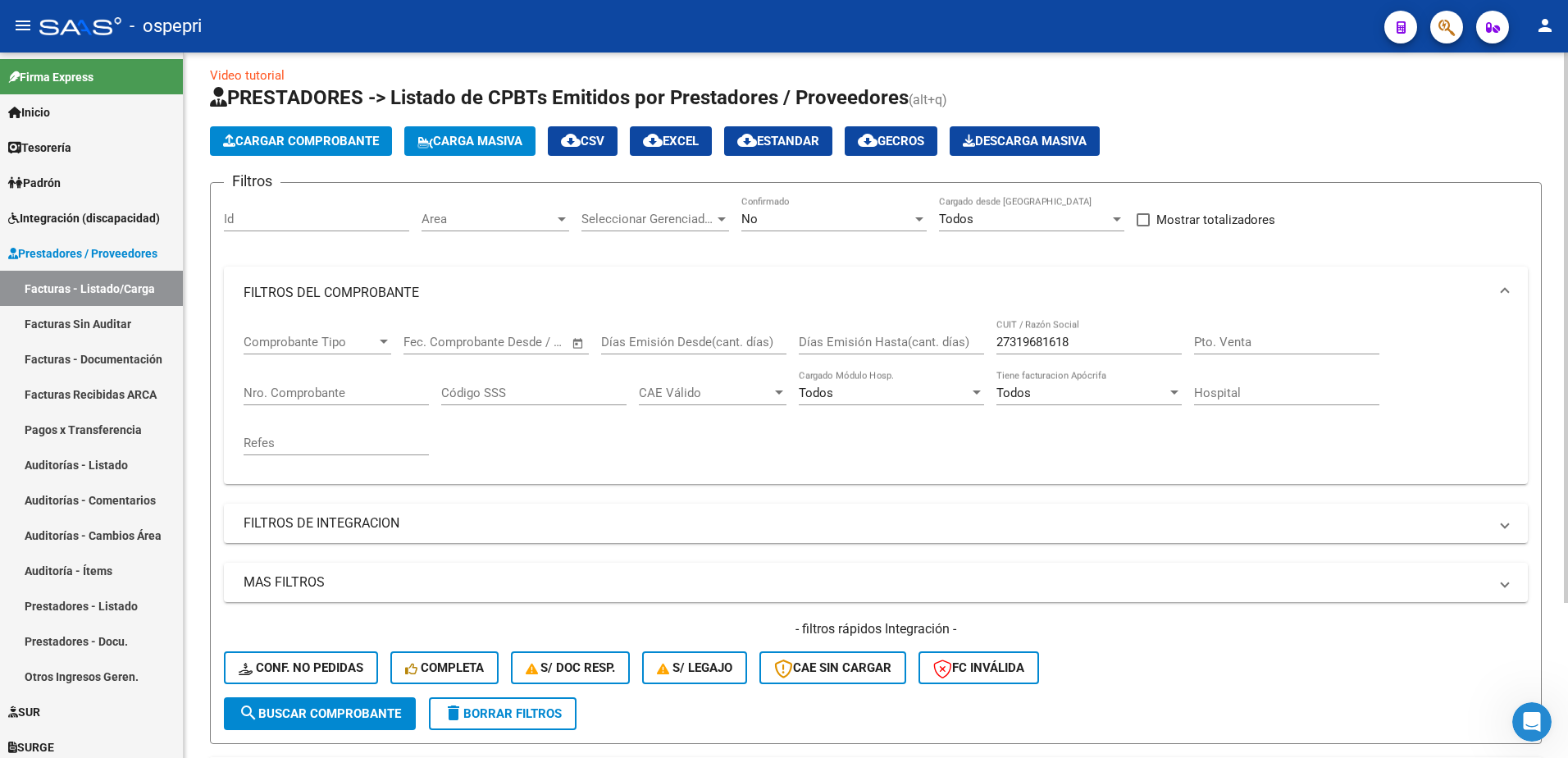
scroll to position [0, 0]
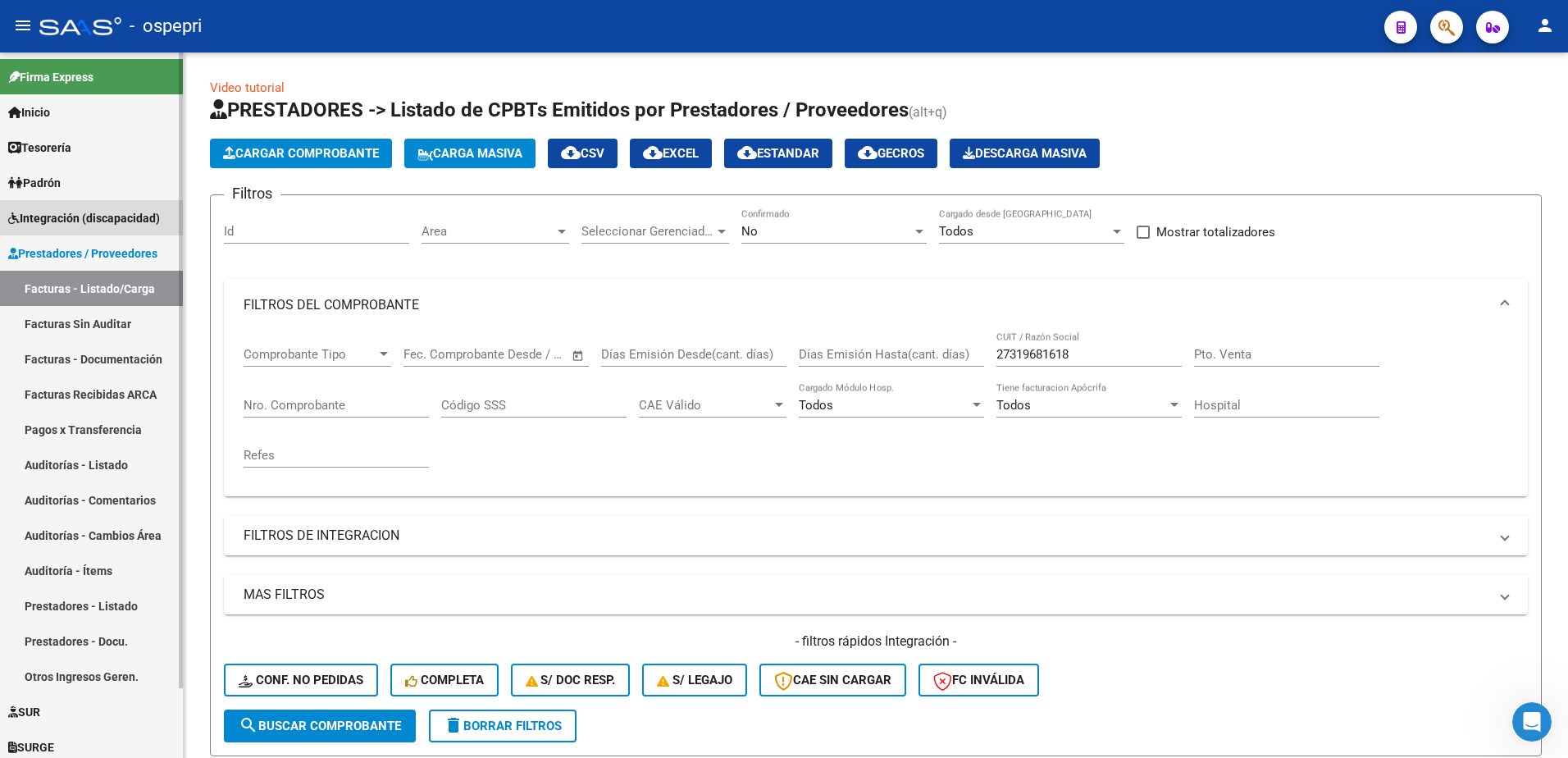
click at [109, 209] on span "Integración (discapacidad)" at bounding box center [83, 218] width 152 height 18
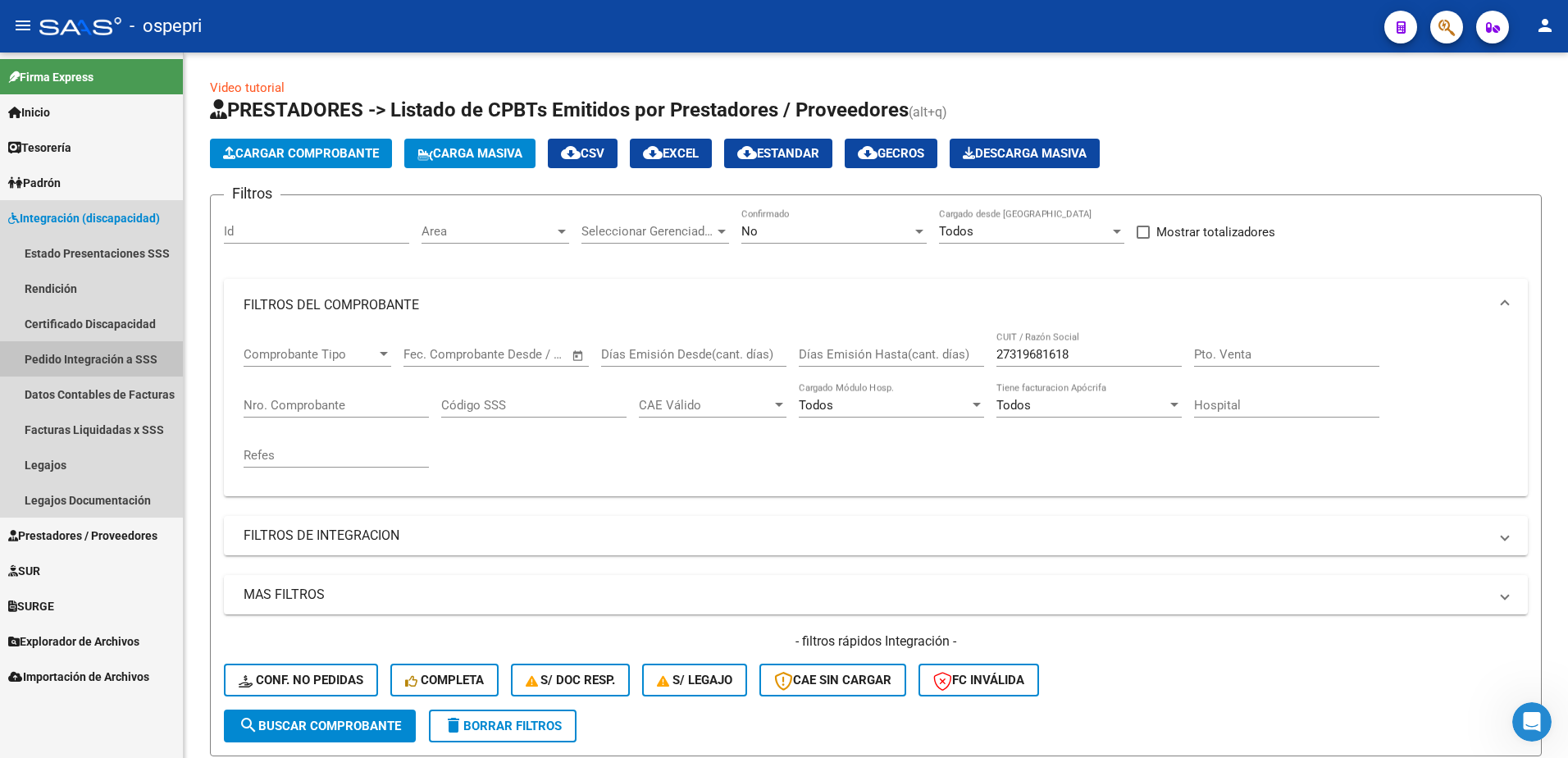
click at [82, 355] on link "Pedido Integración a SSS" at bounding box center [91, 358] width 183 height 35
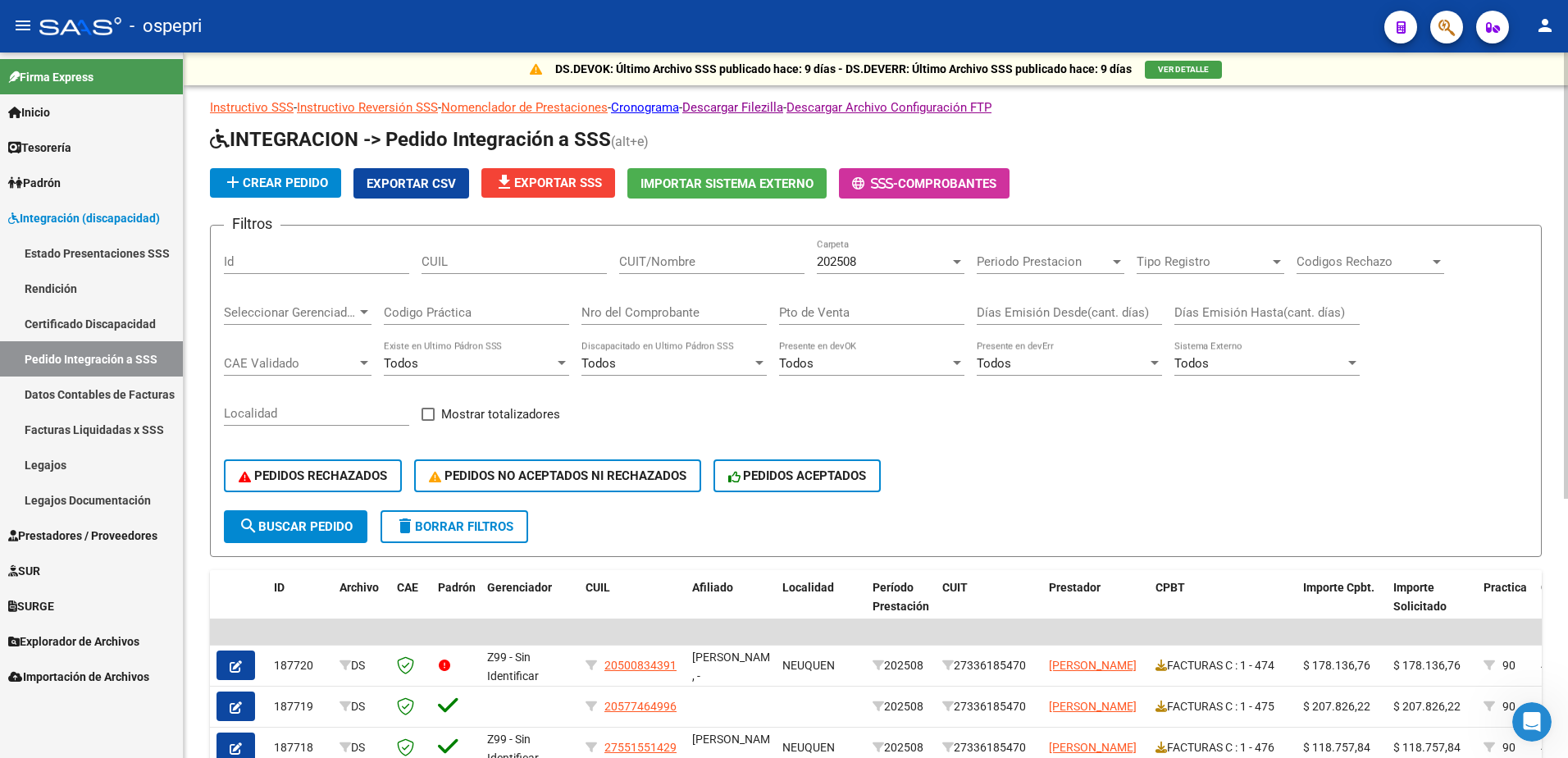
click at [661, 266] on input "CUIT/Nombre" at bounding box center [712, 261] width 186 height 15
paste input "27319681618"
type input "27319681618"
click at [319, 521] on span "search Buscar Pedido" at bounding box center [295, 527] width 114 height 15
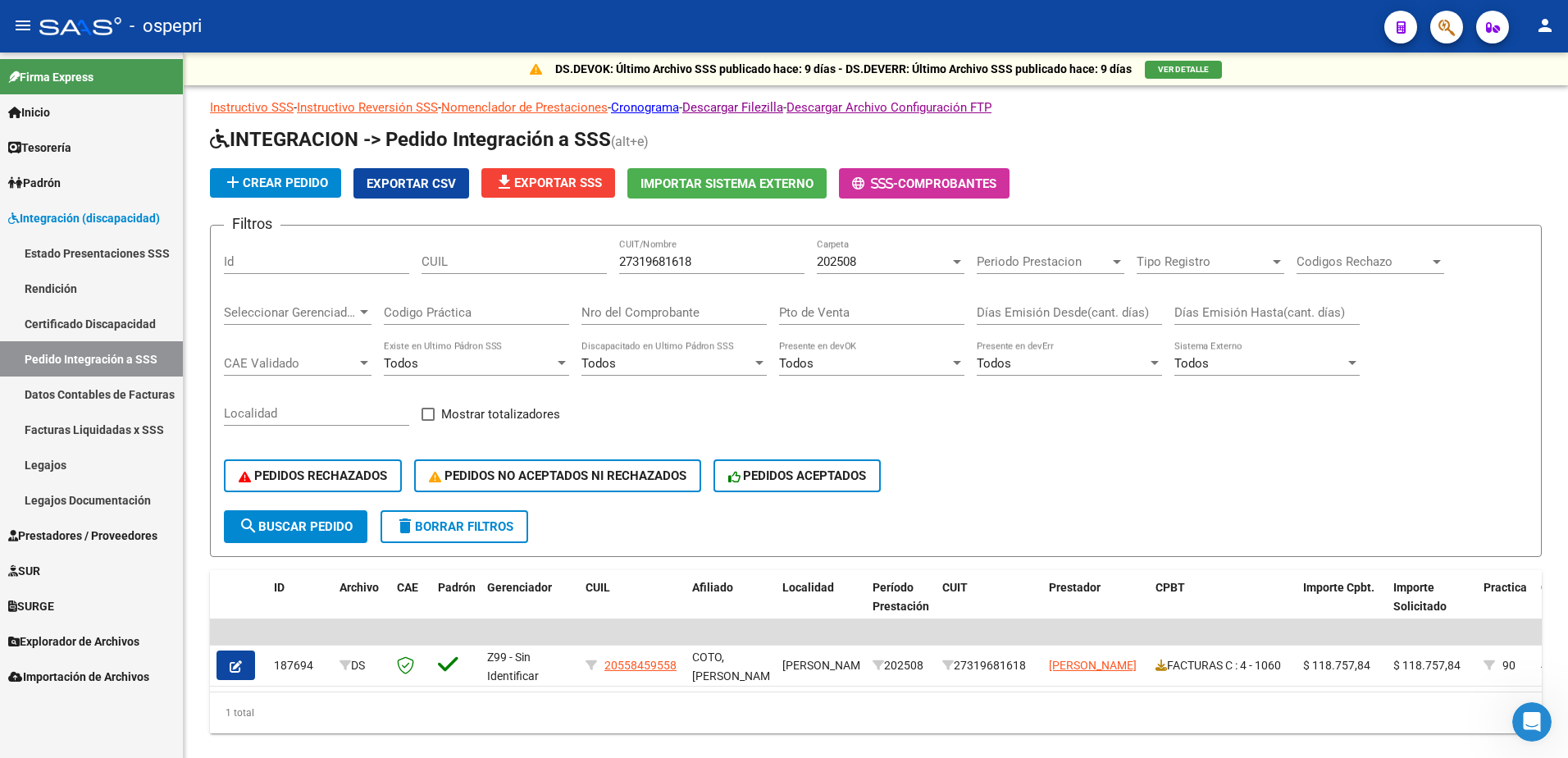
click at [991, 20] on div "- ospepri" at bounding box center [705, 25] width 1331 height 36
click at [58, 532] on span "Prestadores / Proveedores" at bounding box center [82, 535] width 149 height 18
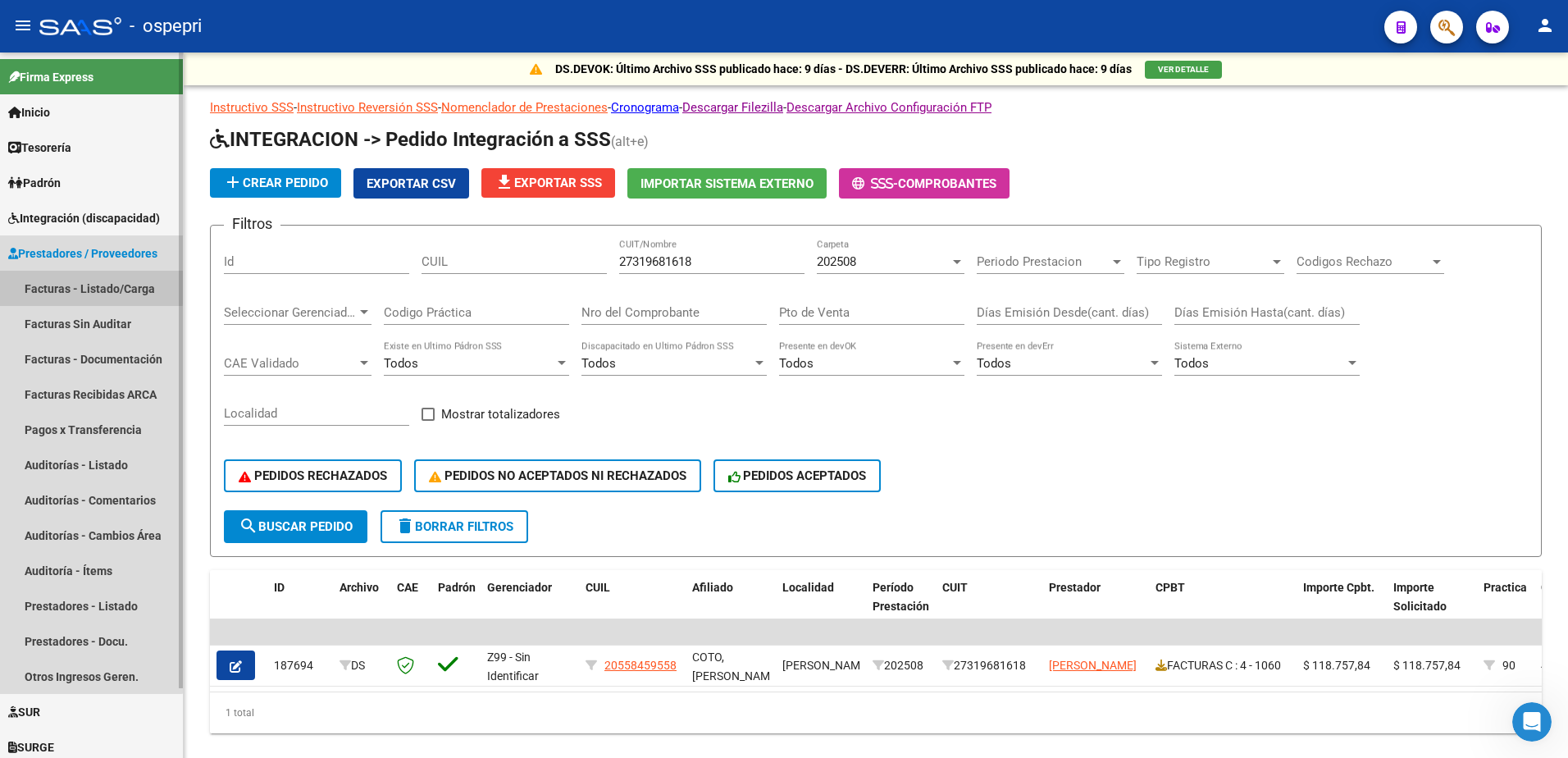
click at [81, 287] on link "Facturas - Listado/Carga" at bounding box center [91, 288] width 183 height 35
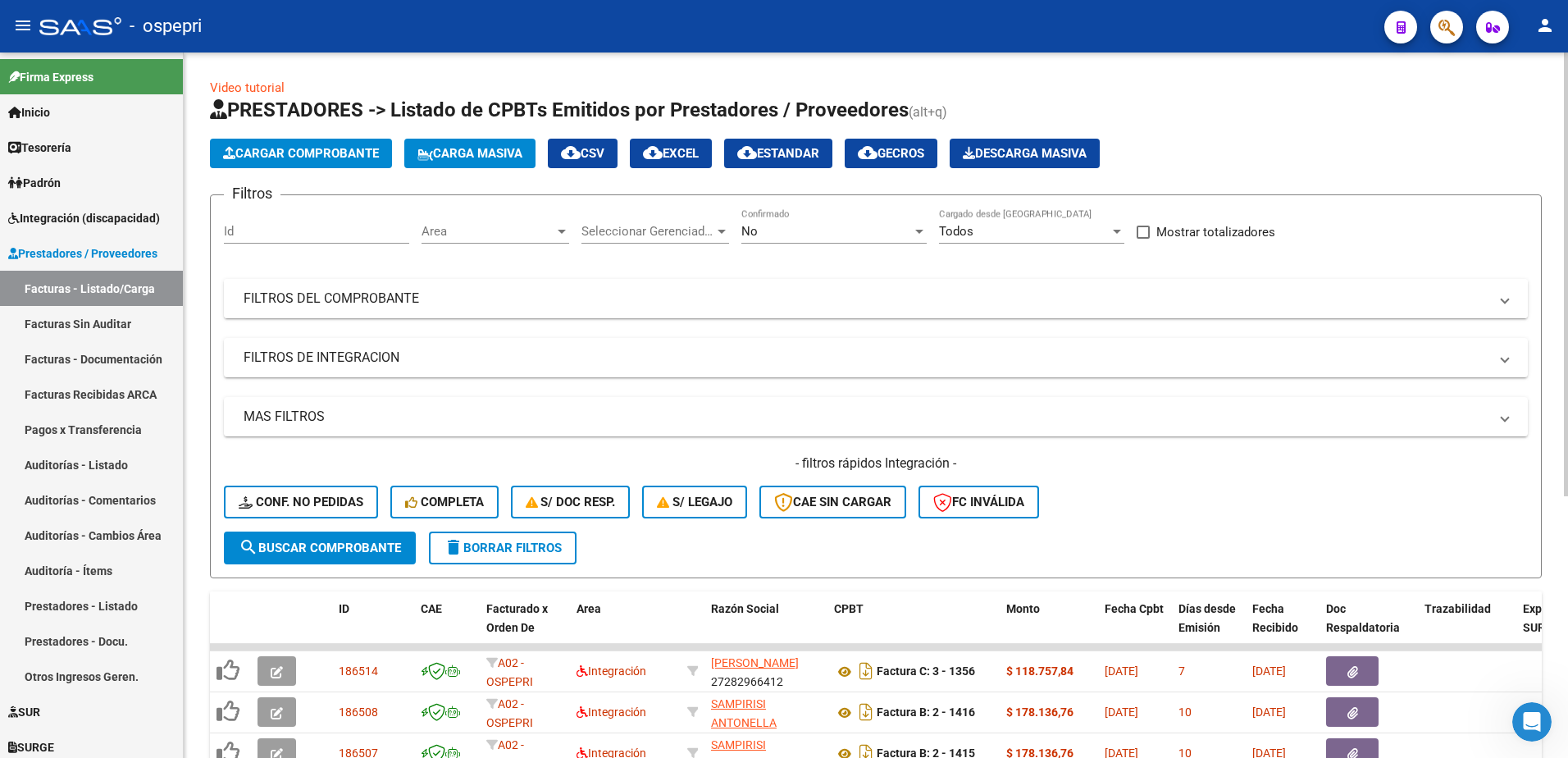
click at [1495, 293] on span "FILTROS DEL COMPROBANTE" at bounding box center [872, 298] width 1258 height 18
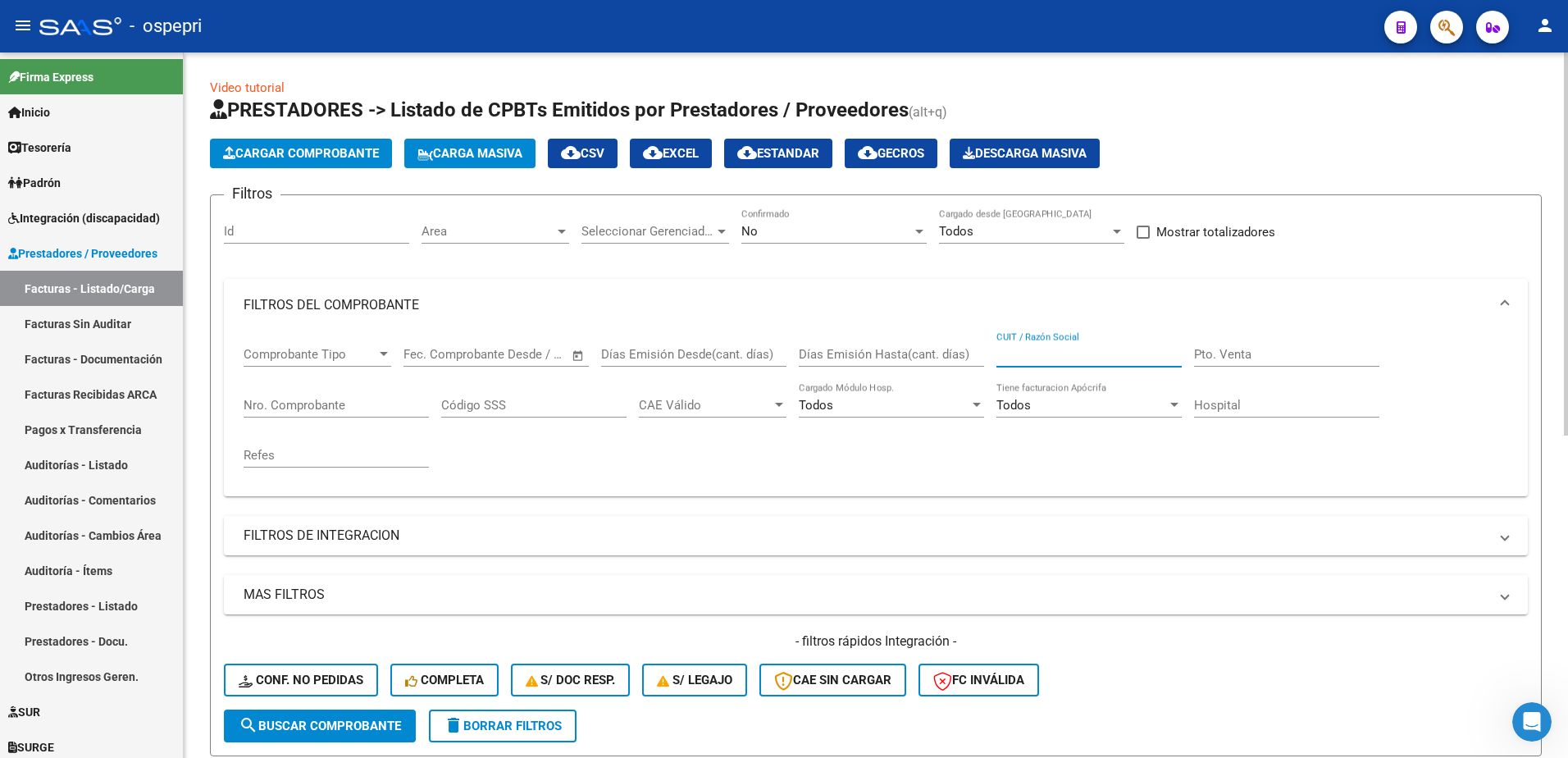
paste input "27263906190"
type input "27263906190"
click at [381, 720] on span "search Buscar Comprobante" at bounding box center [319, 726] width 162 height 15
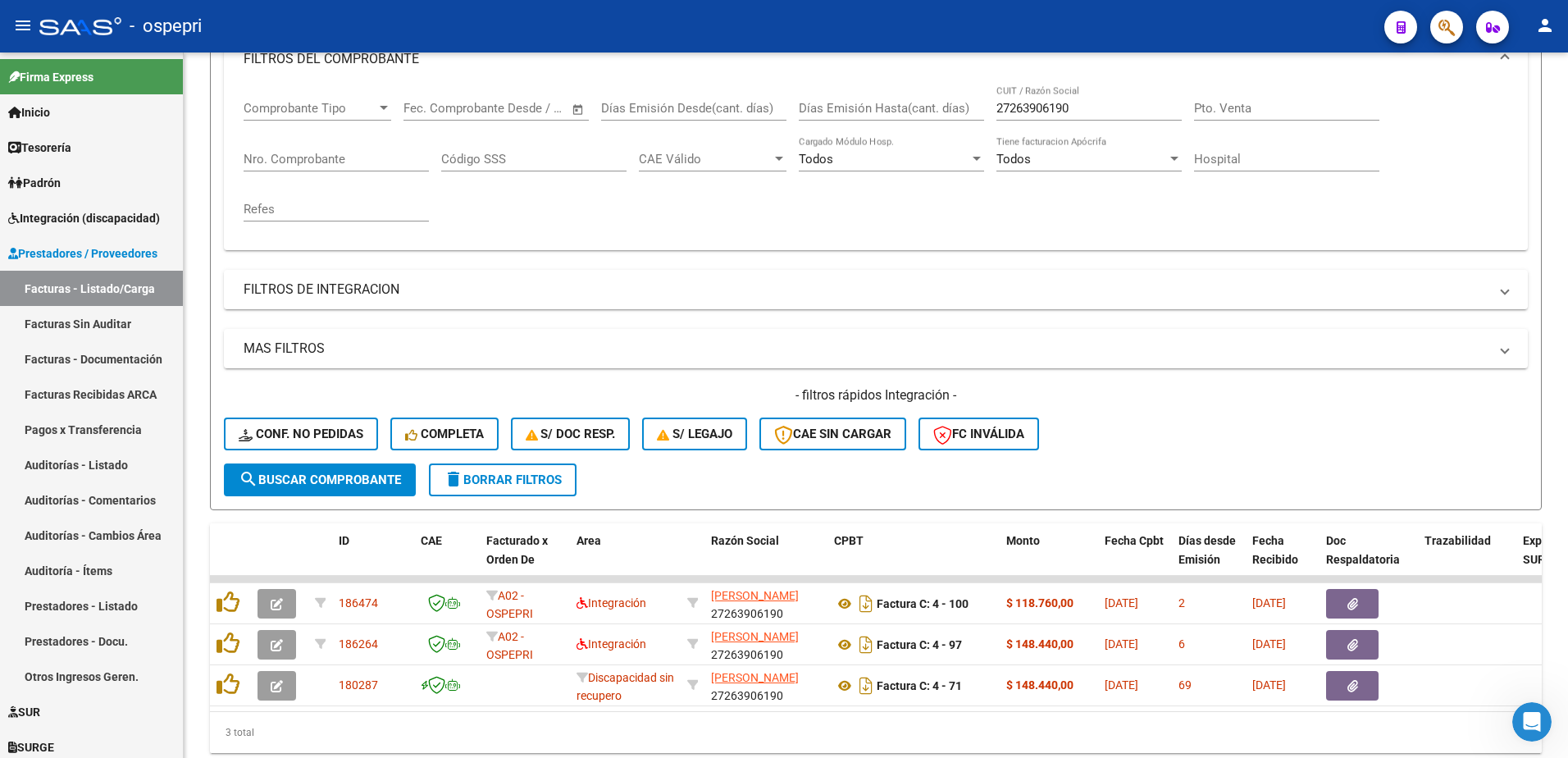
click at [1065, 20] on div "- ospepri" at bounding box center [705, 25] width 1331 height 36
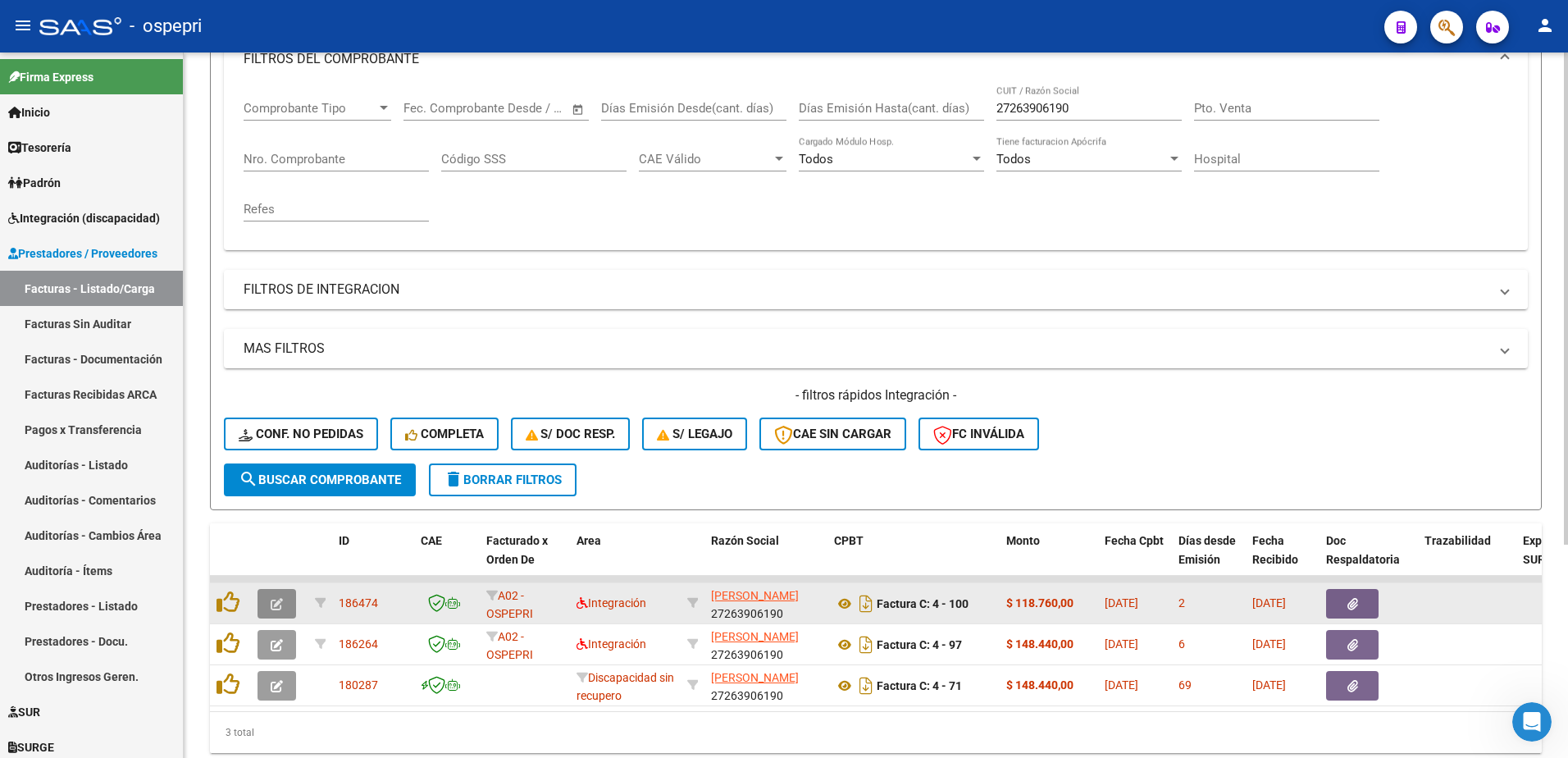
click at [276, 598] on icon "button" at bounding box center [277, 604] width 12 height 12
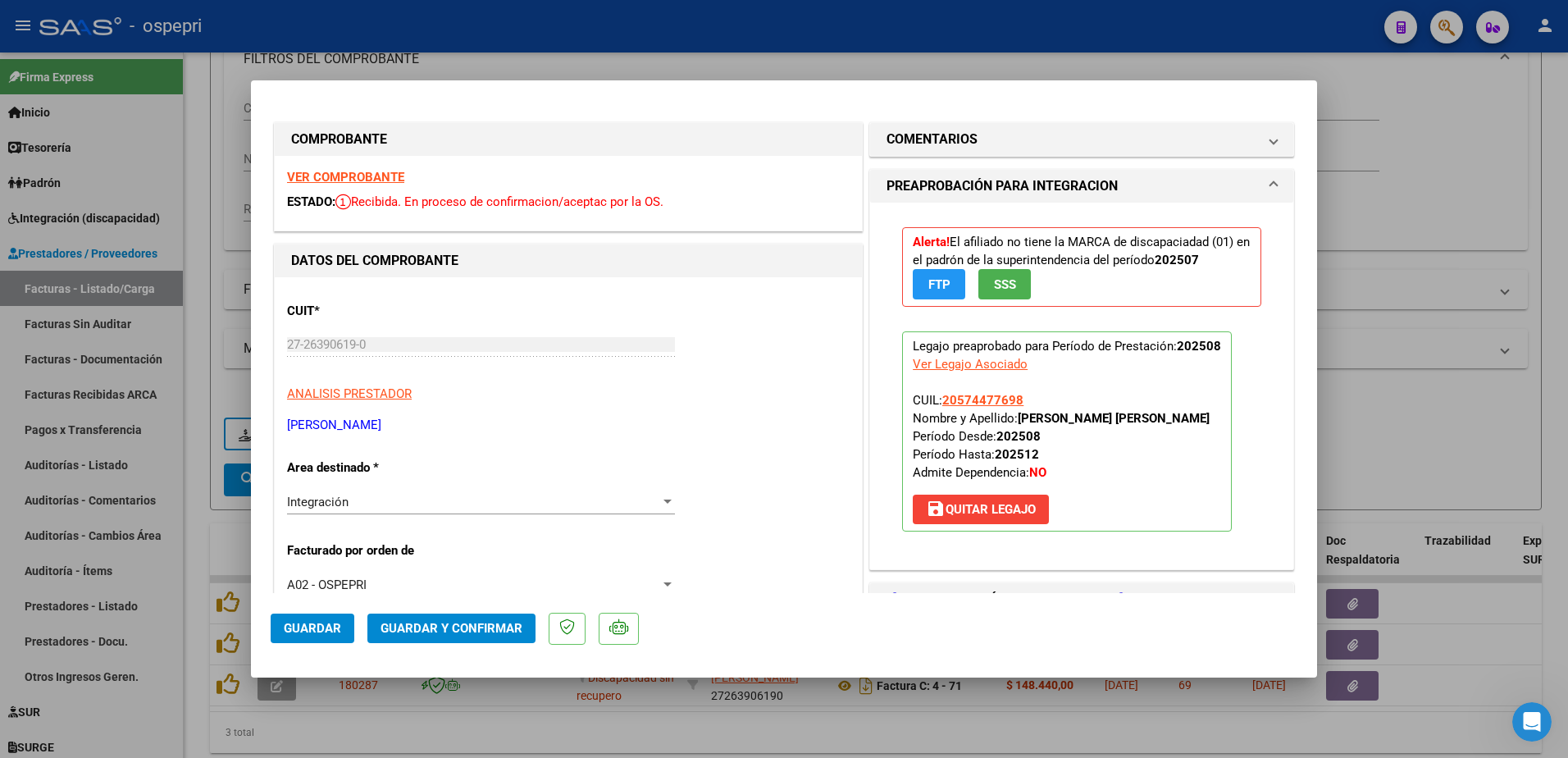
click at [385, 176] on strong "VER COMPROBANTE" at bounding box center [346, 177] width 117 height 15
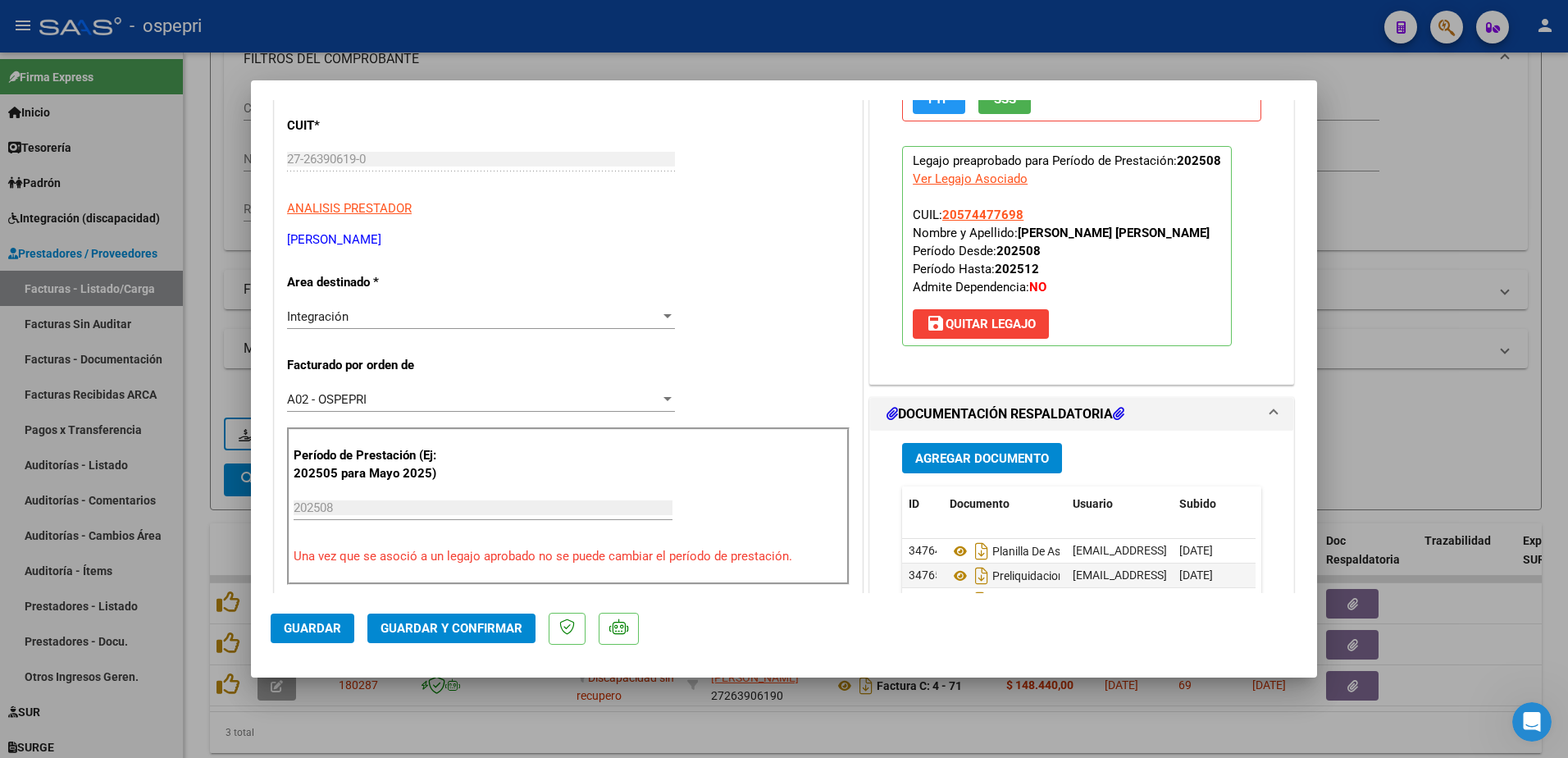
scroll to position [246, 0]
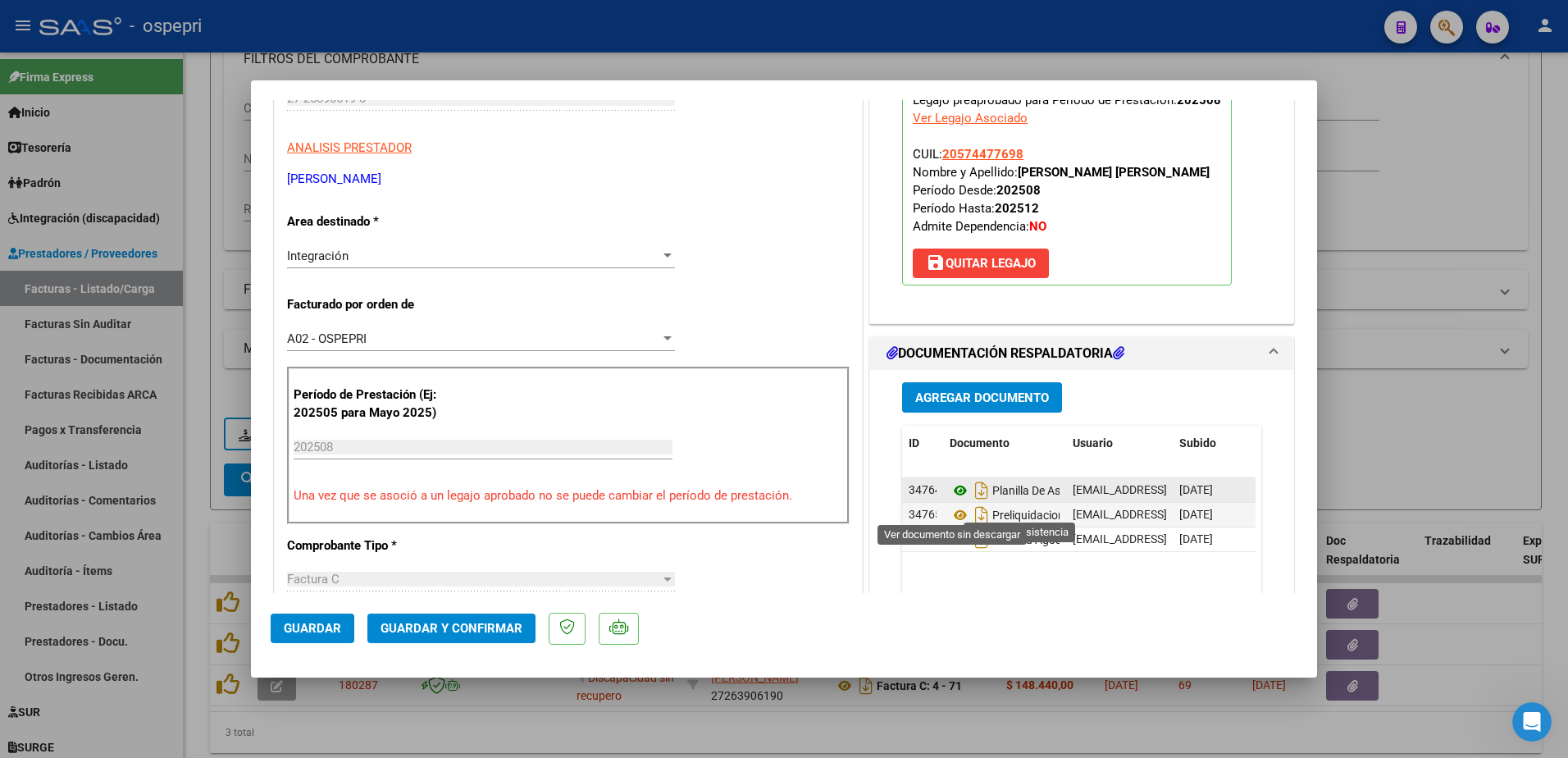
click at [952, 500] on icon at bounding box center [960, 491] width 21 height 19
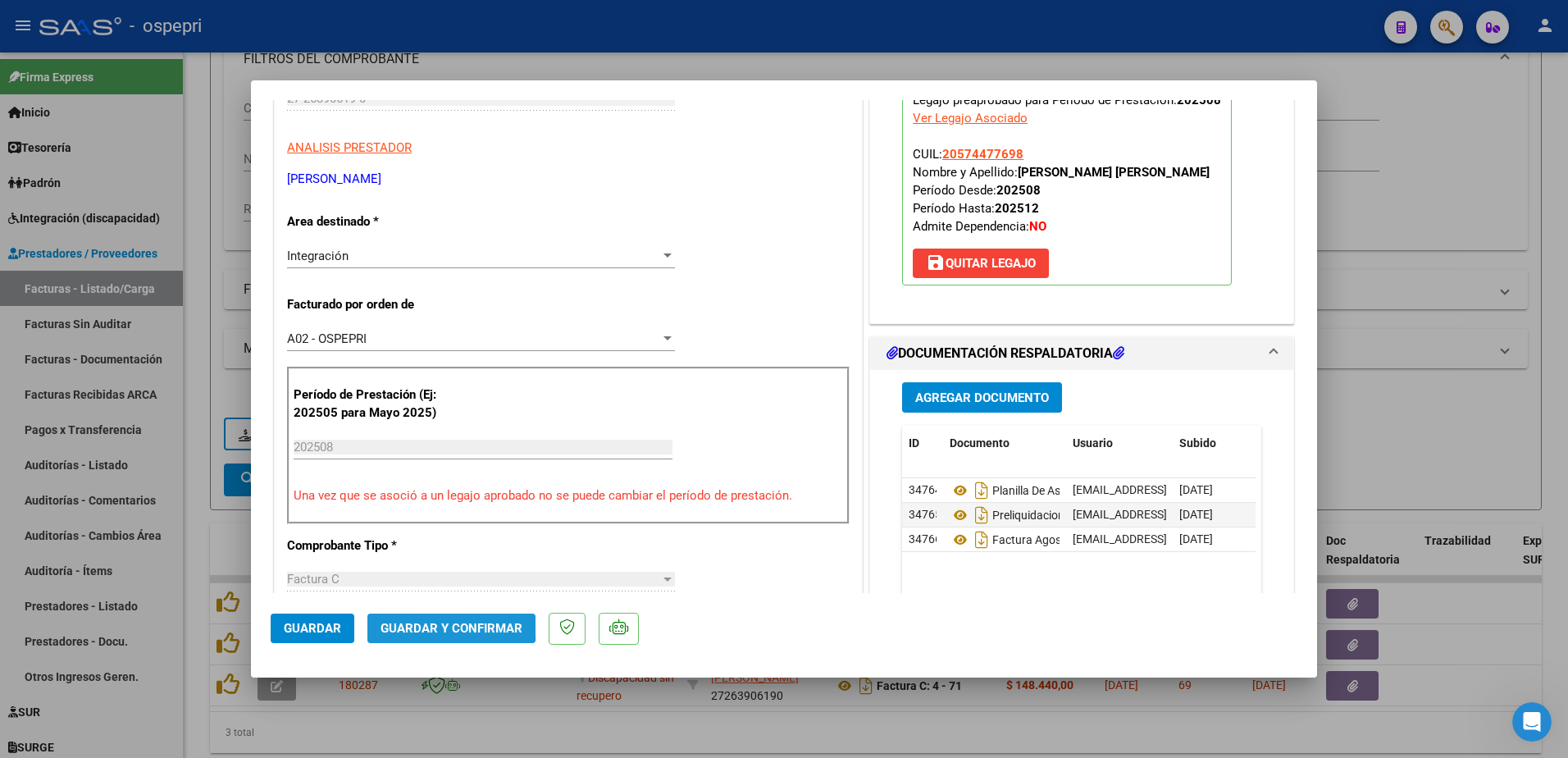
click at [448, 623] on span "Guardar y Confirmar" at bounding box center [451, 628] width 142 height 15
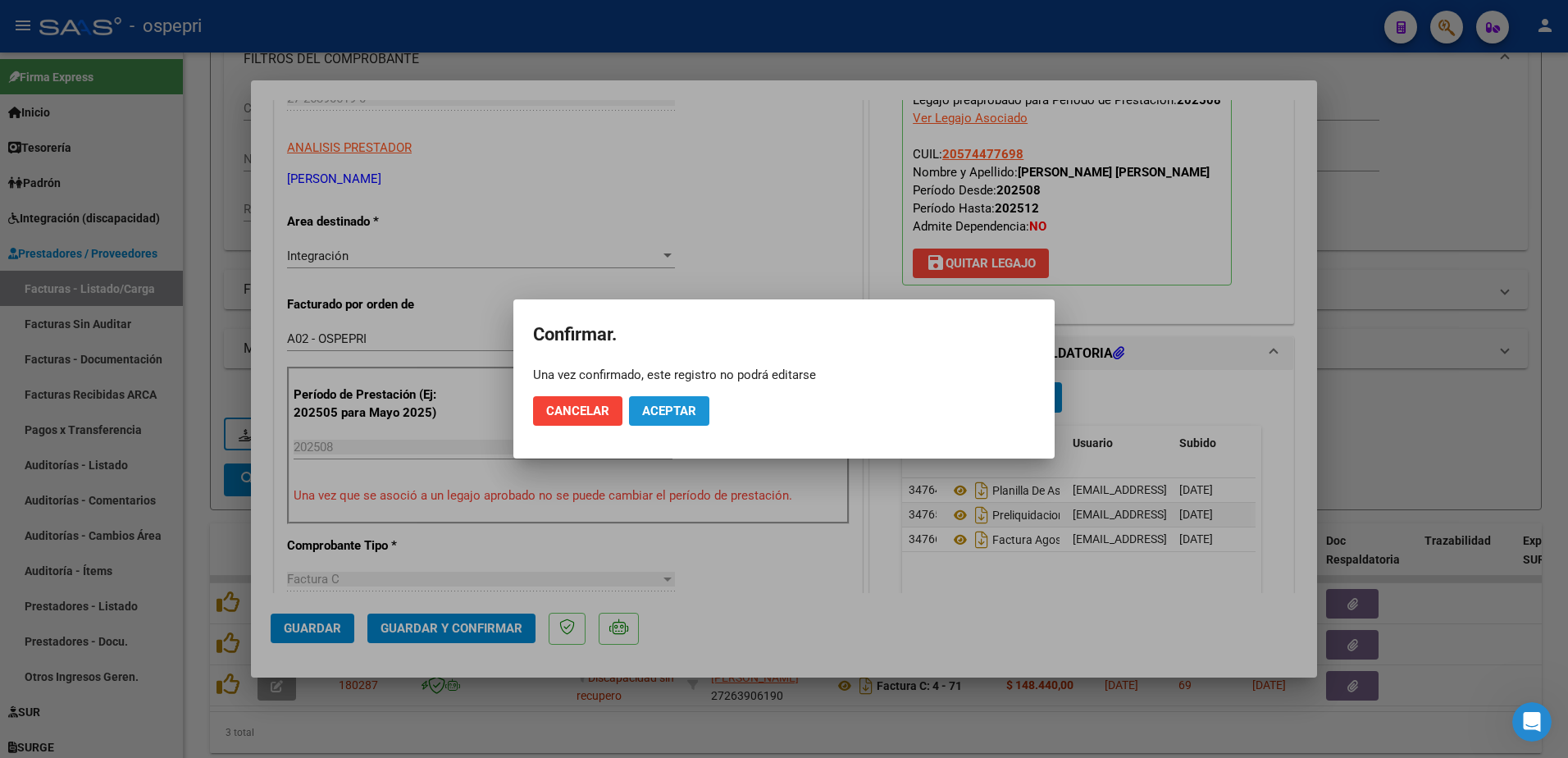
click at [670, 413] on span "Aceptar" at bounding box center [669, 411] width 54 height 15
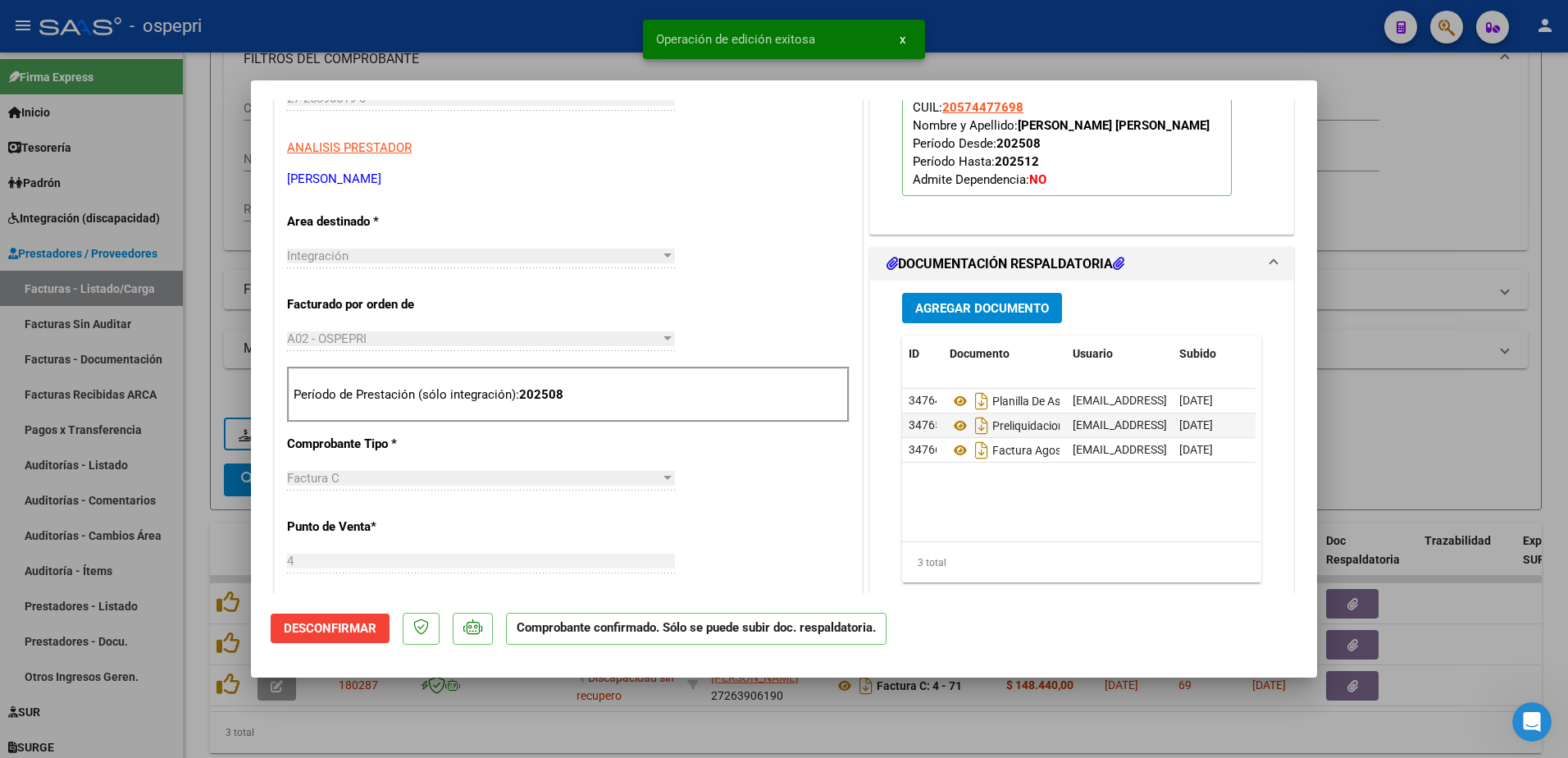
type input "$ 0,00"
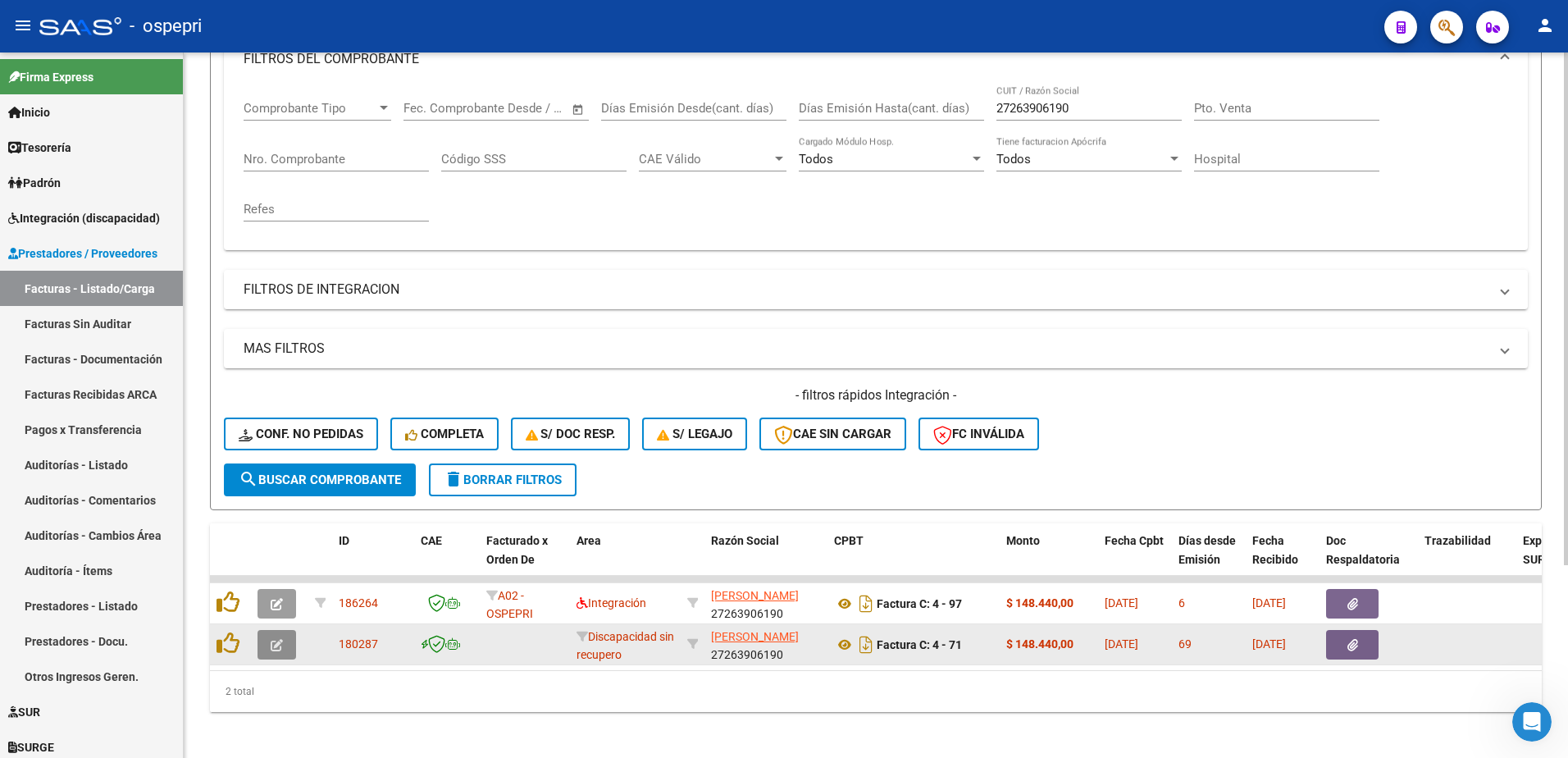
click at [273, 641] on icon "button" at bounding box center [277, 645] width 12 height 12
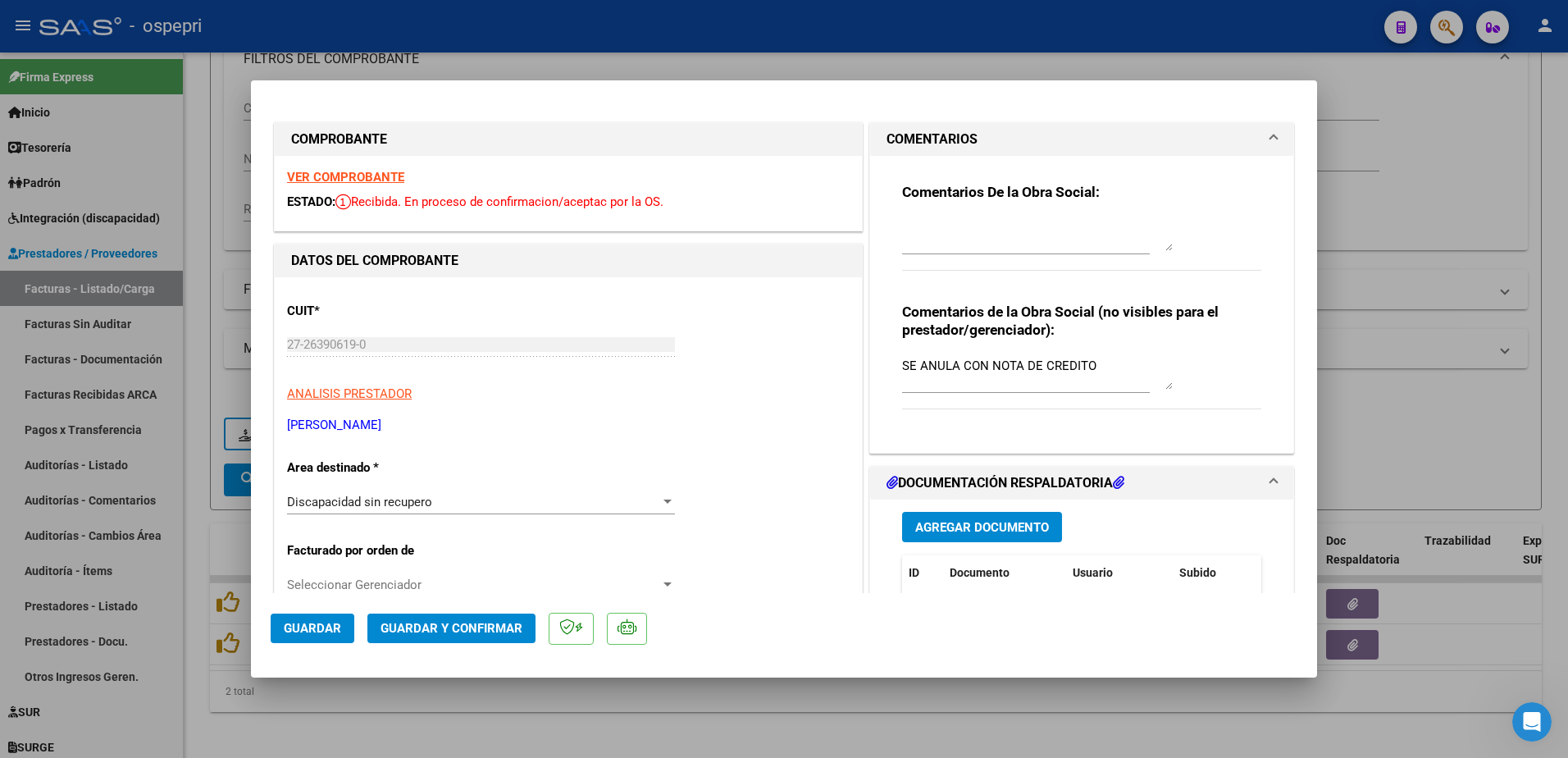
click at [369, 174] on strong "VER COMPROBANTE" at bounding box center [346, 177] width 117 height 15
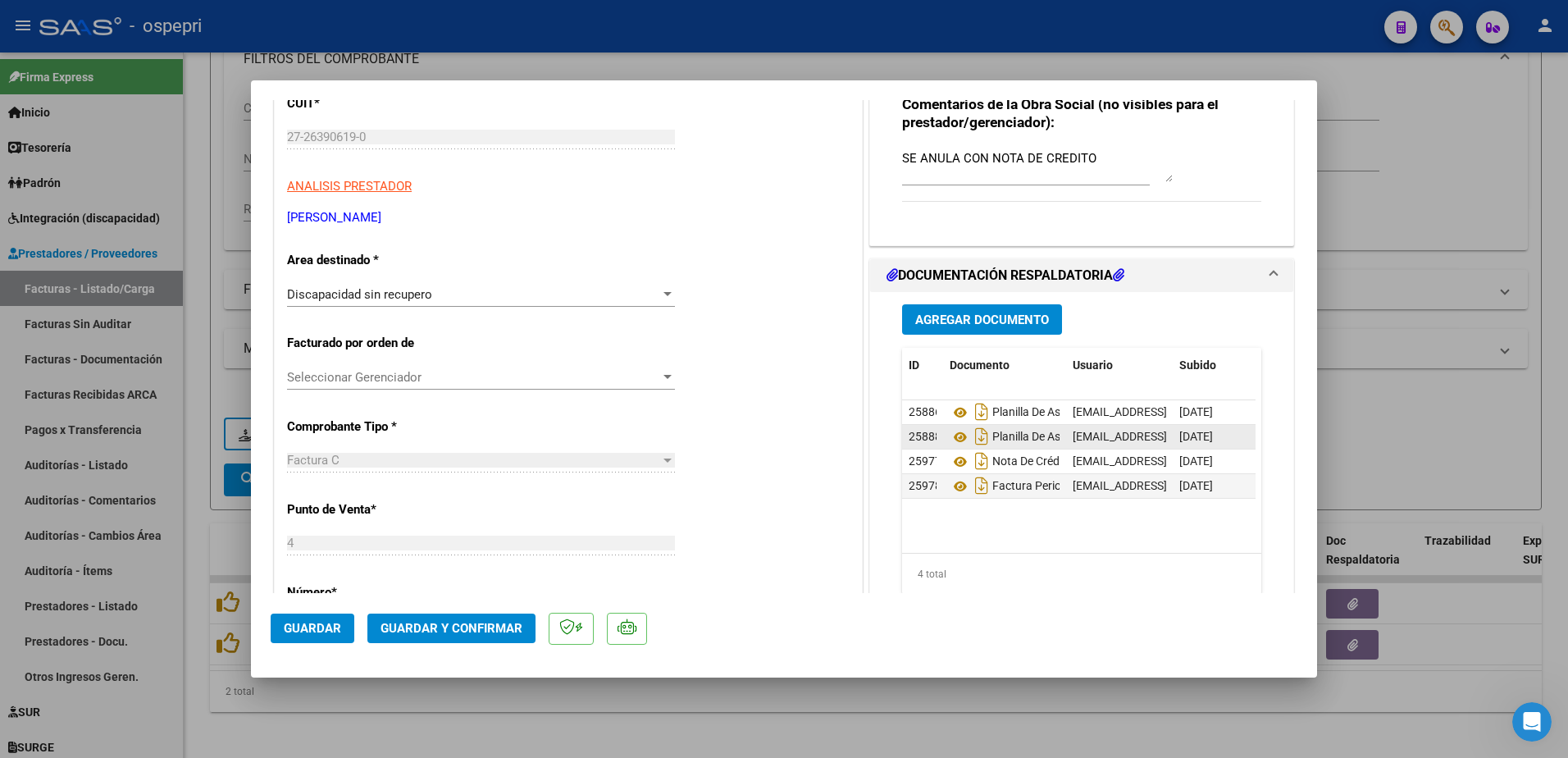
scroll to position [246, 0]
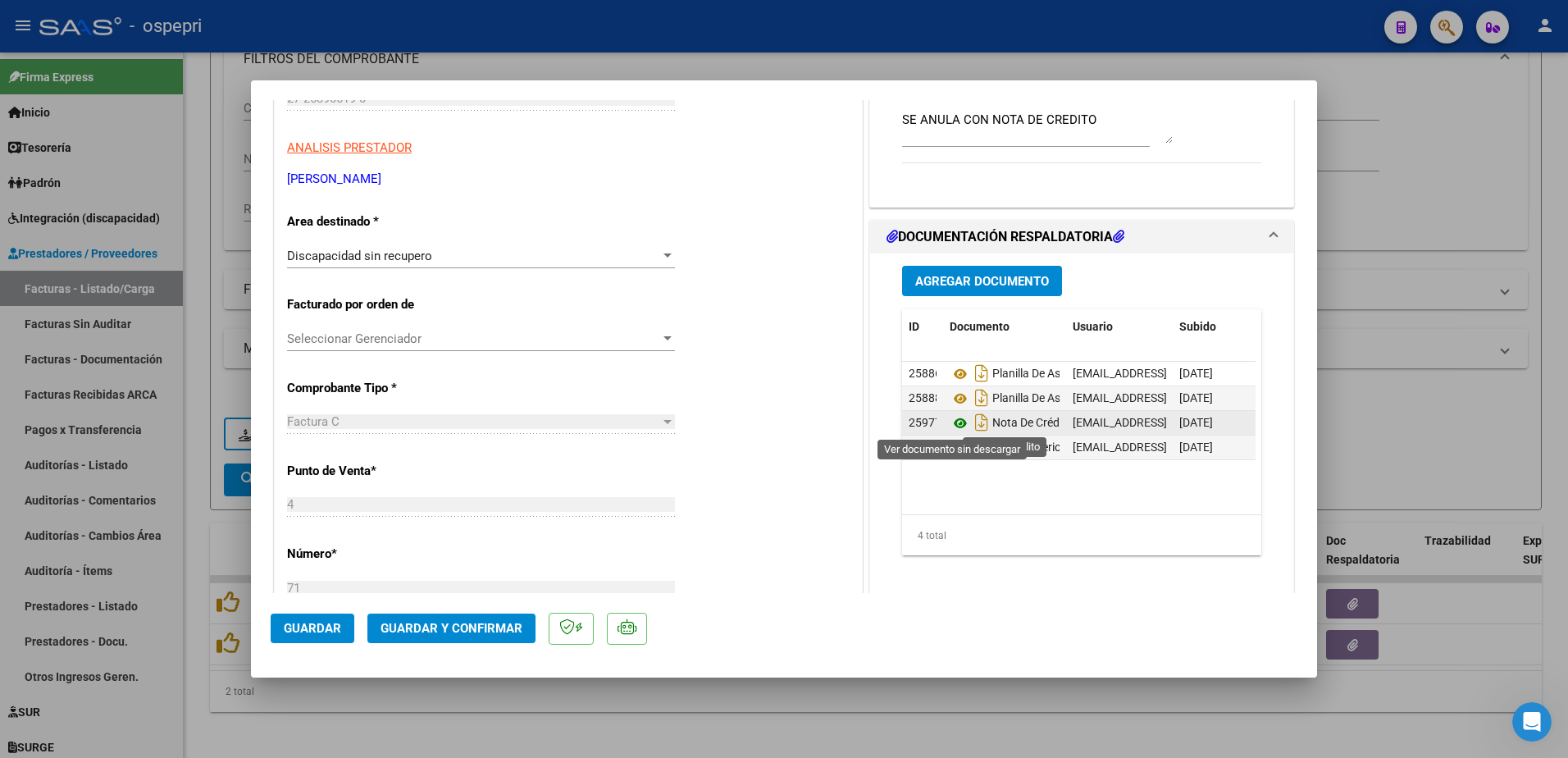
click at [952, 422] on icon at bounding box center [960, 423] width 21 height 19
type input "$ 0,00"
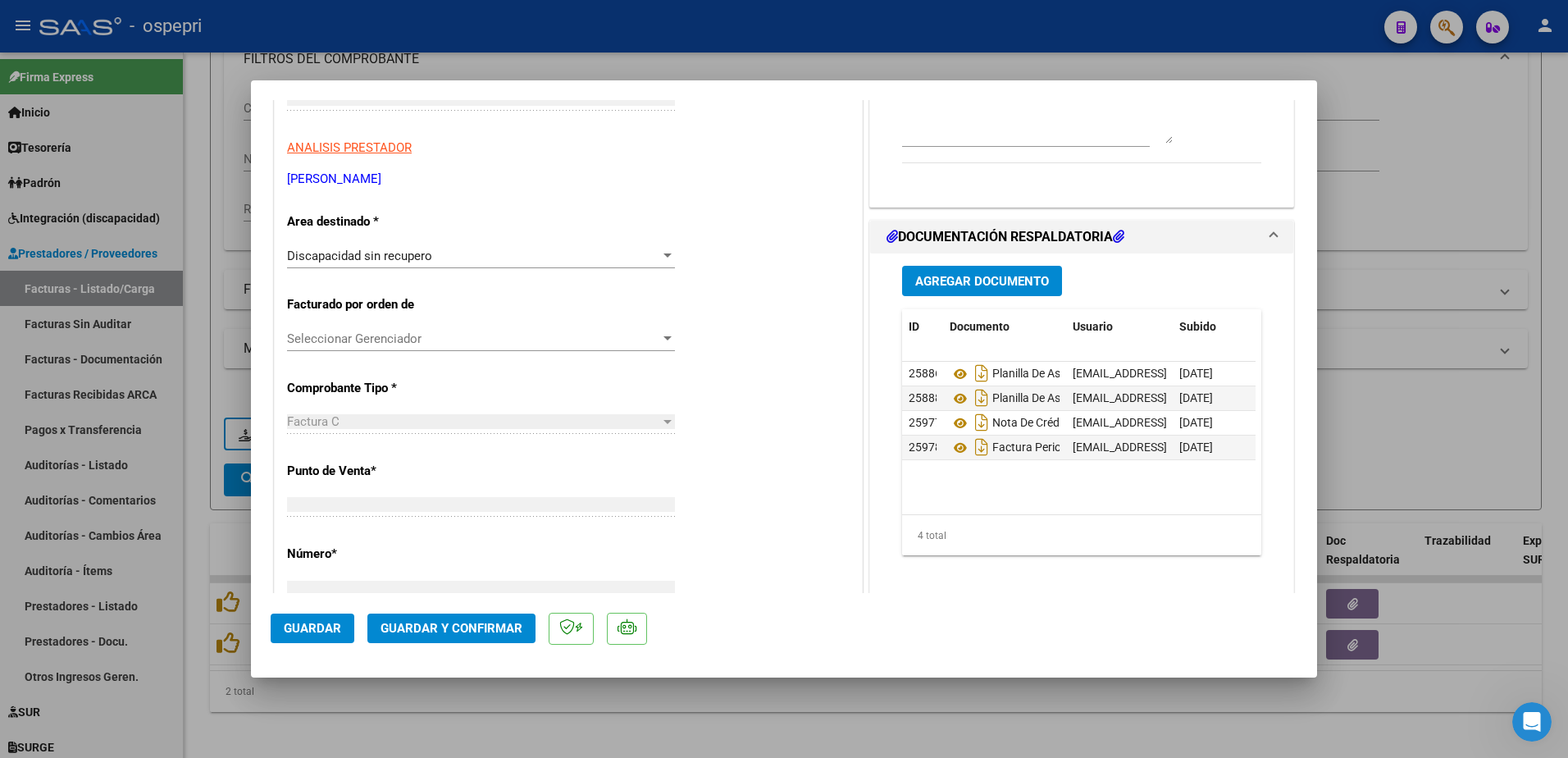
scroll to position [0, 0]
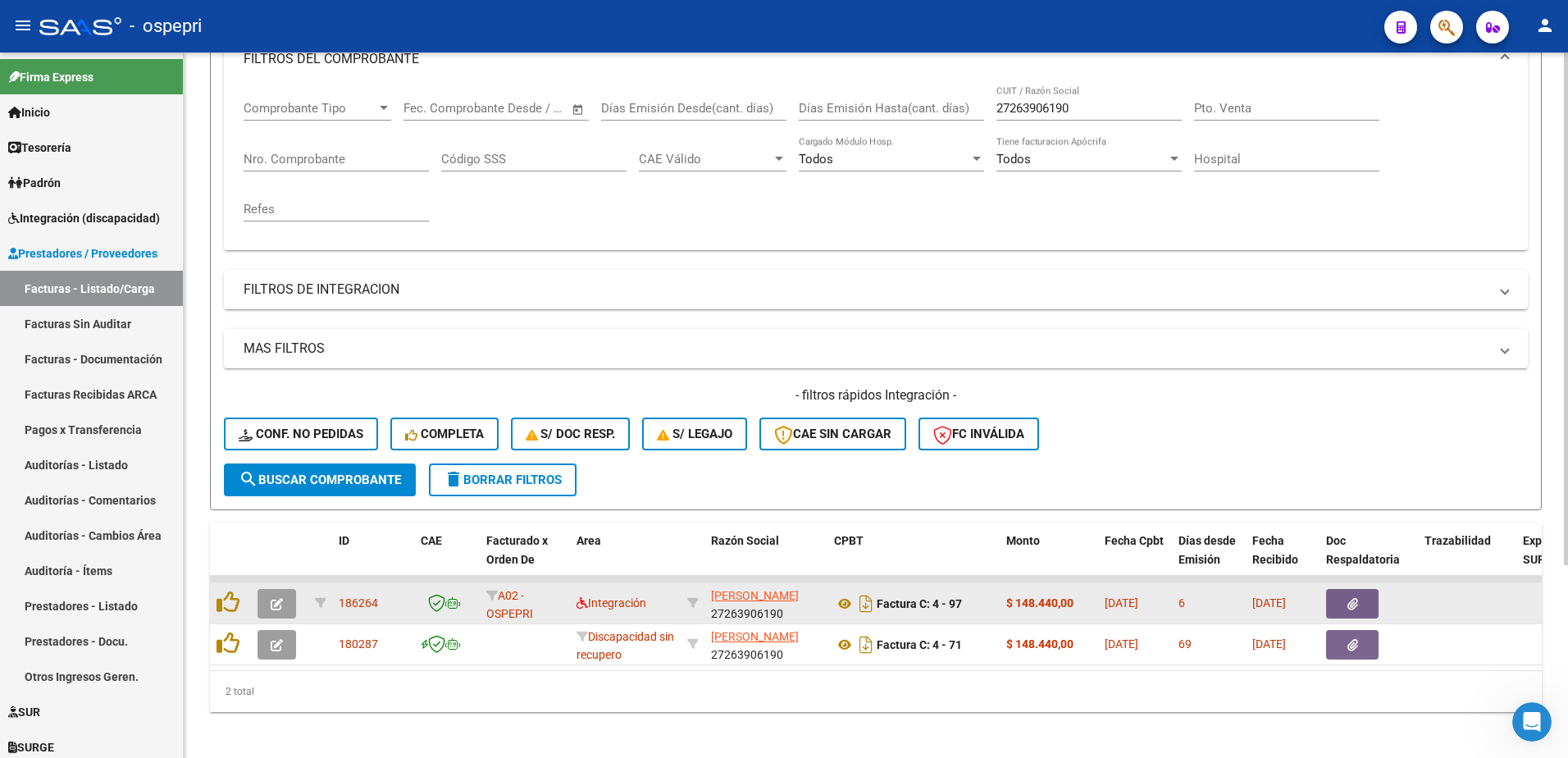
click at [273, 606] on icon "button" at bounding box center [277, 604] width 12 height 12
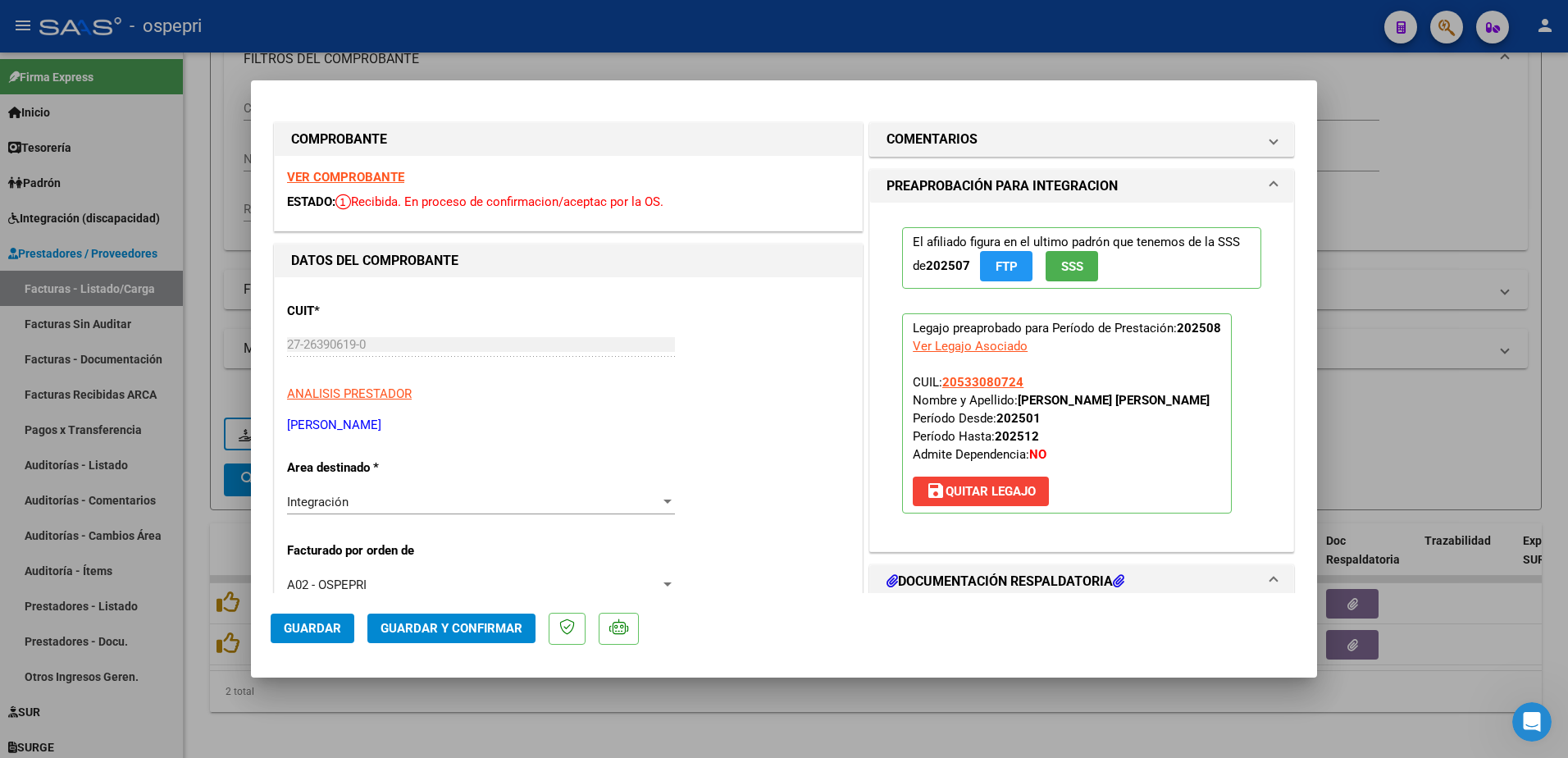
click at [365, 174] on strong "VER COMPROBANTE" at bounding box center [346, 177] width 117 height 15
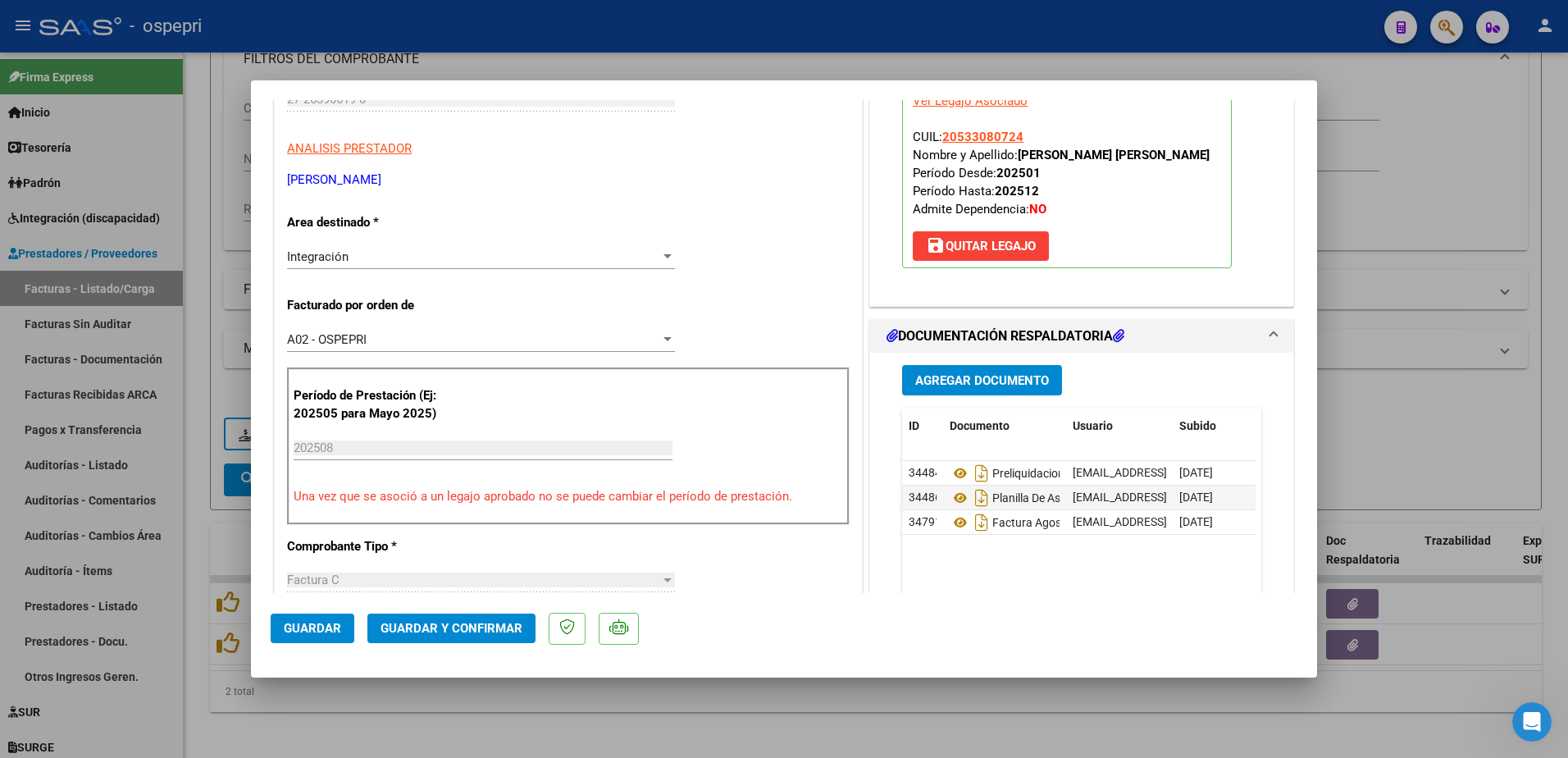
scroll to position [246, 0]
click at [955, 495] on icon at bounding box center [960, 497] width 21 height 19
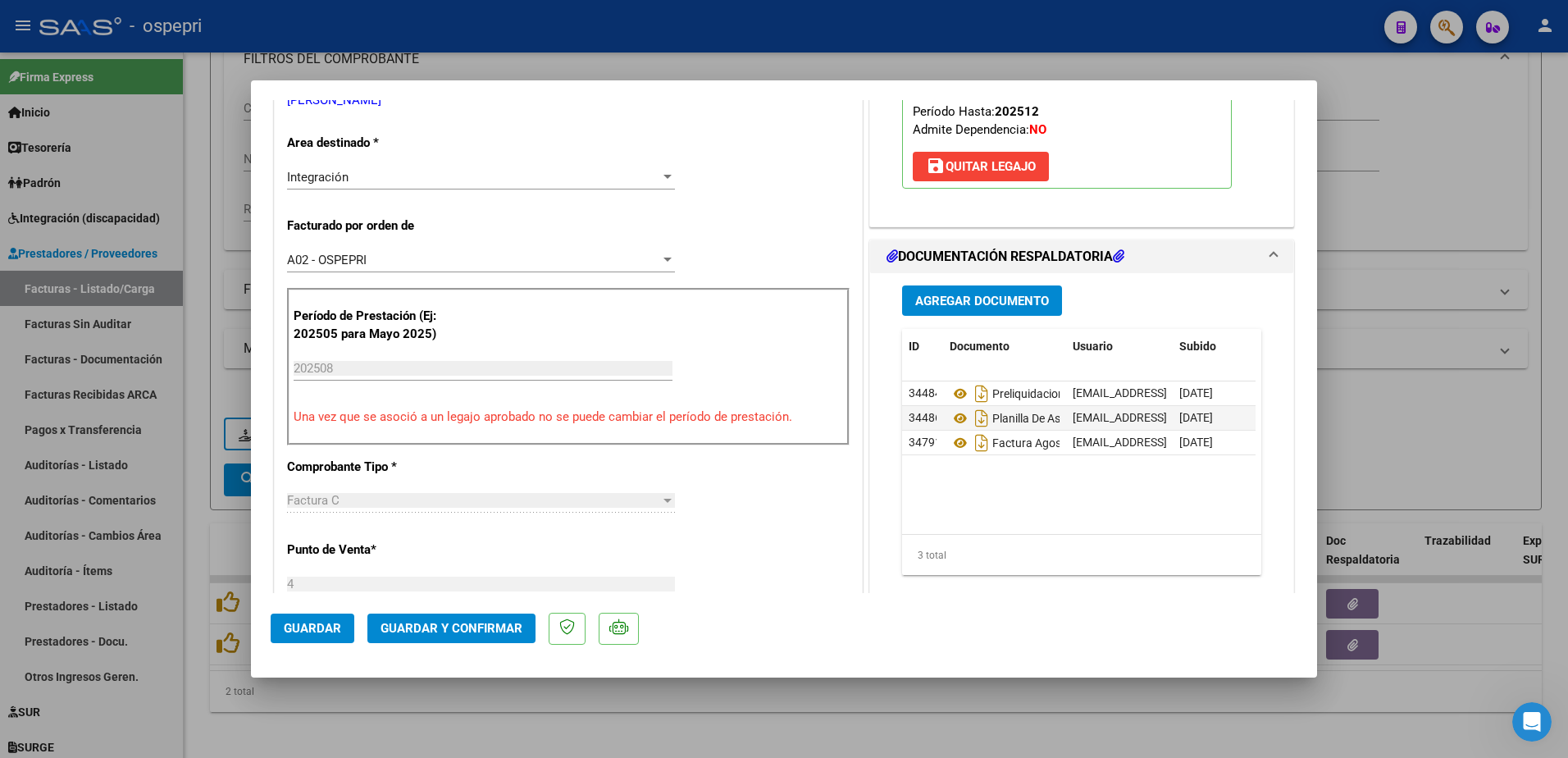
scroll to position [328, 0]
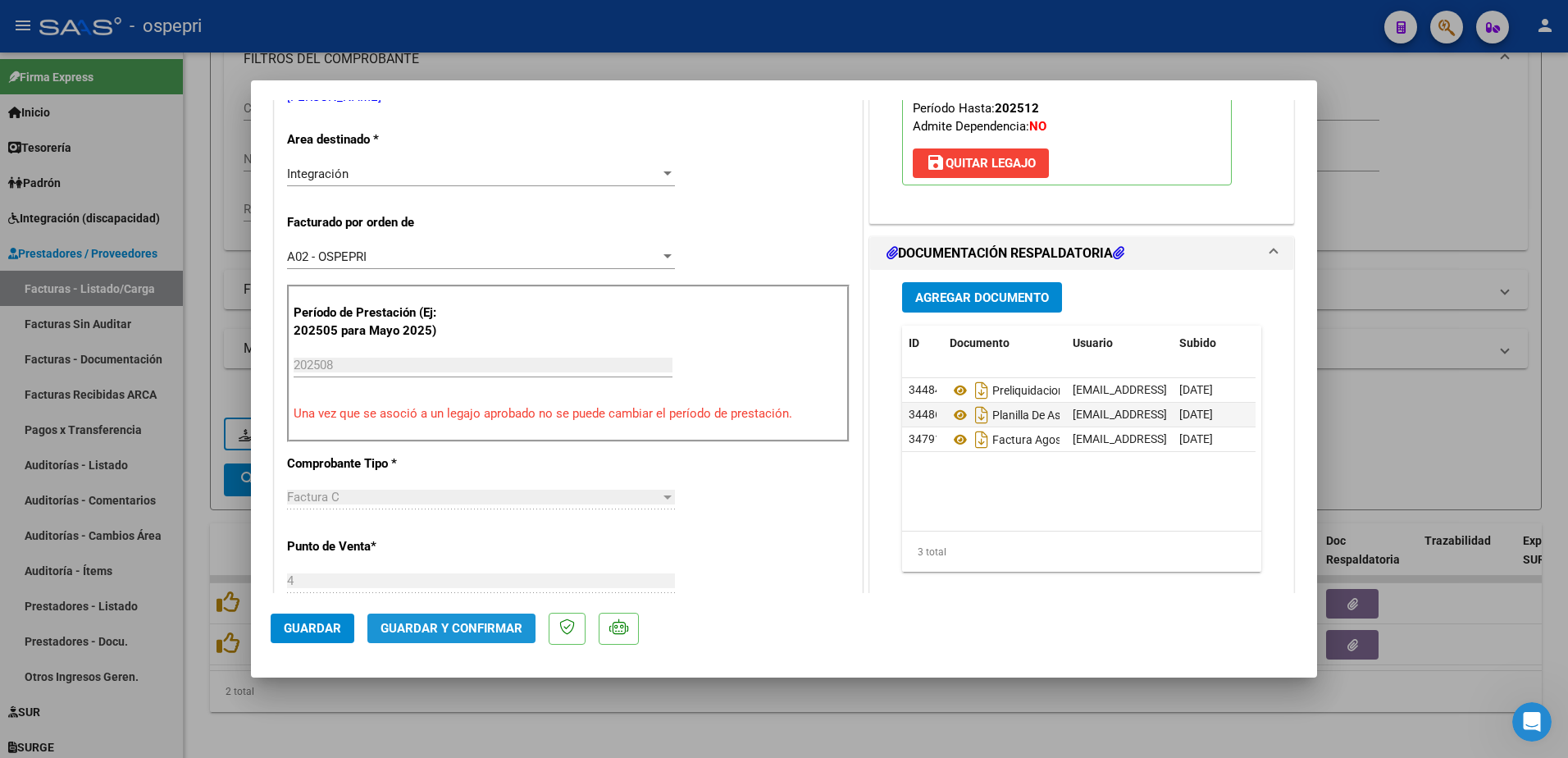
click at [458, 622] on span "Guardar y Confirmar" at bounding box center [451, 628] width 142 height 15
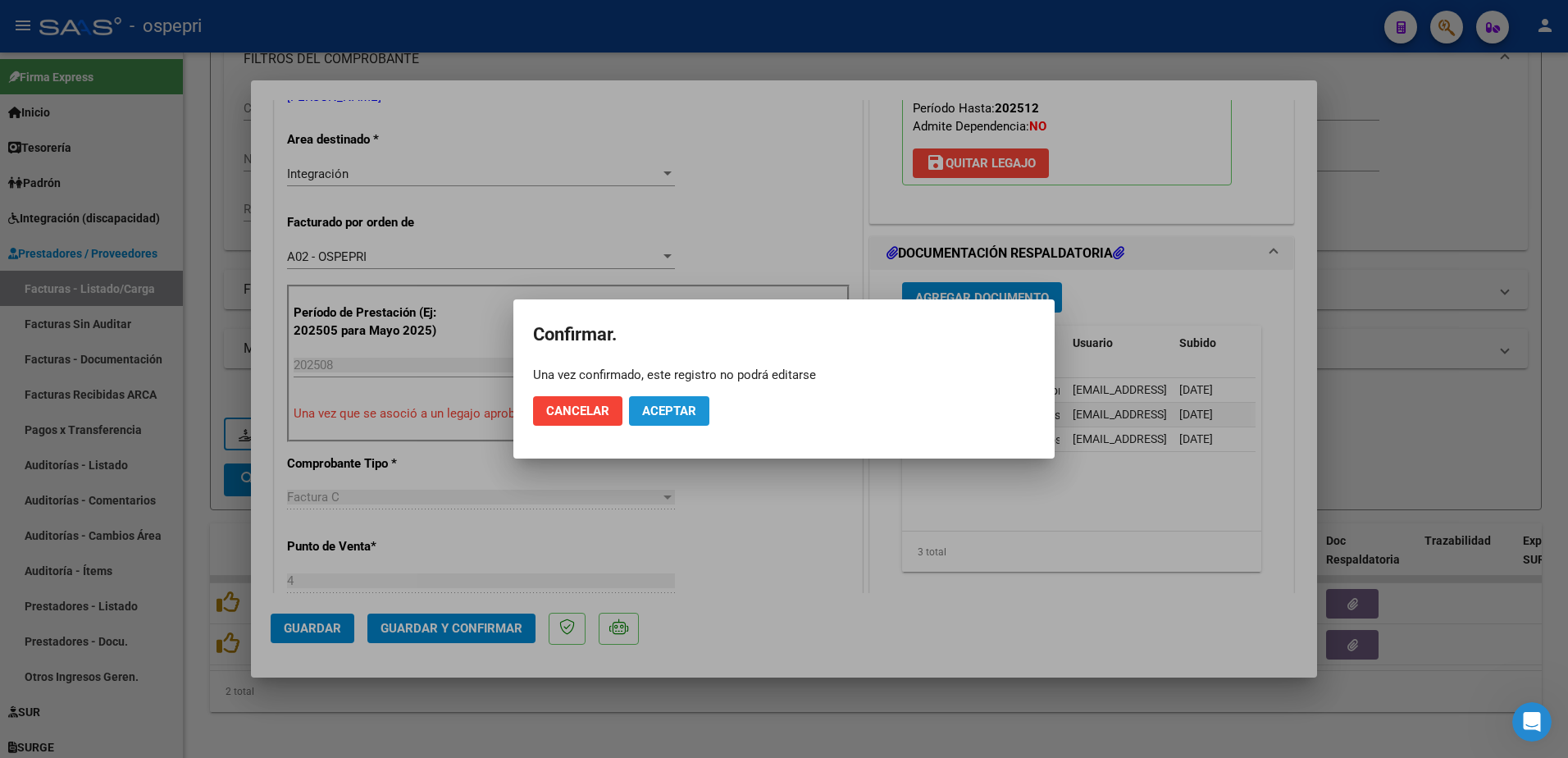
click at [688, 405] on span "Aceptar" at bounding box center [669, 411] width 54 height 15
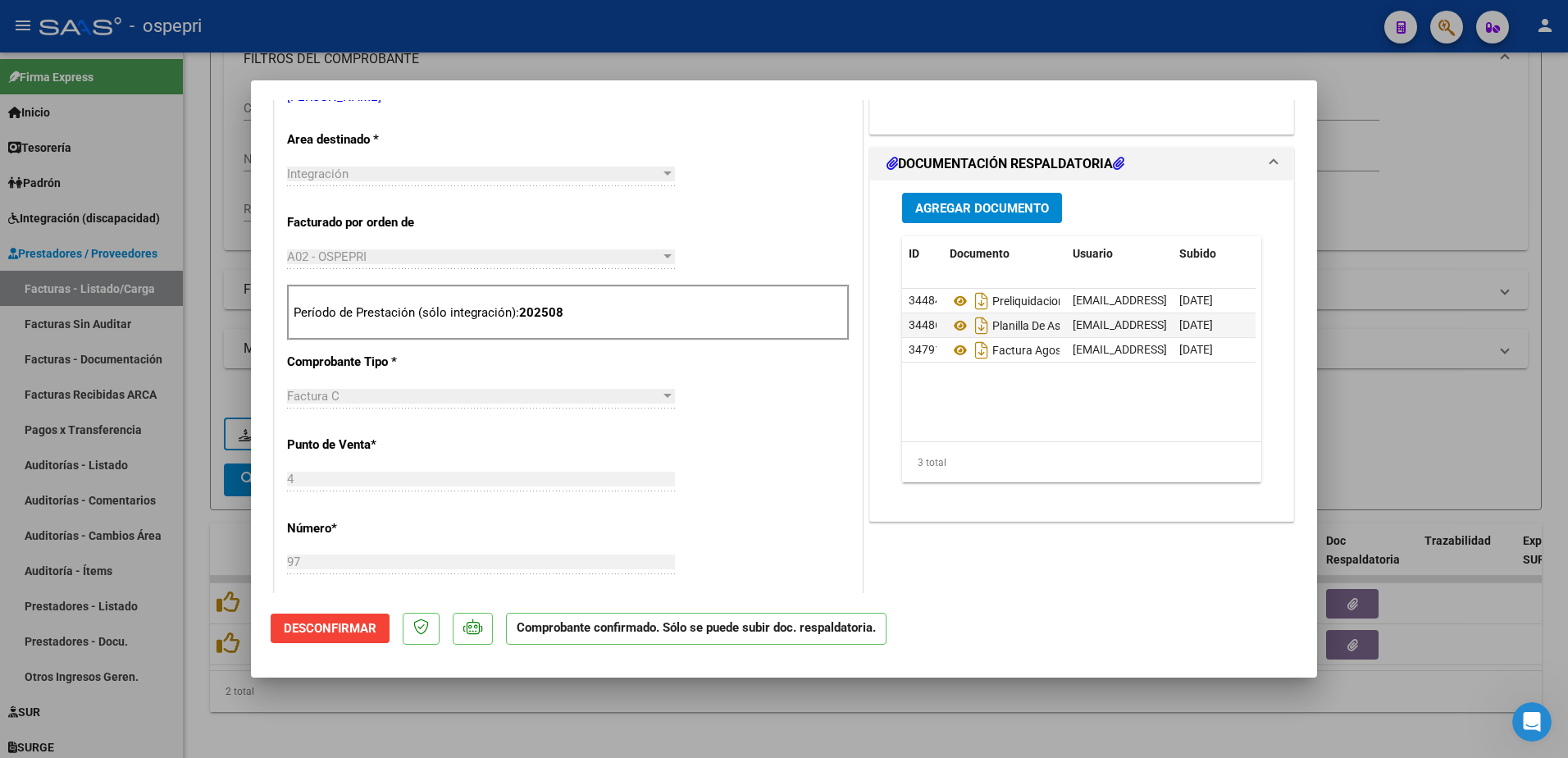
type input "$ 0,00"
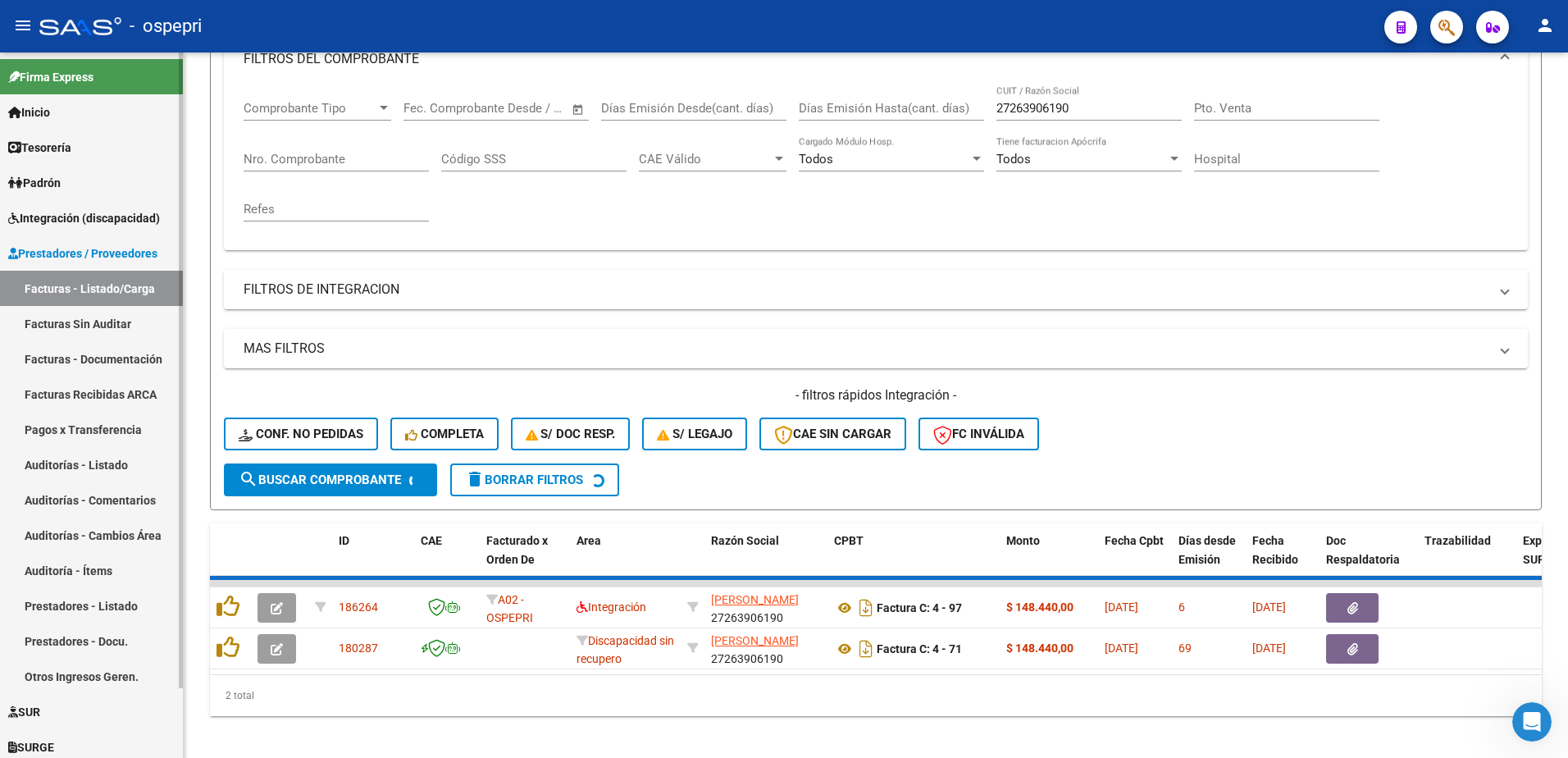
scroll to position [224, 0]
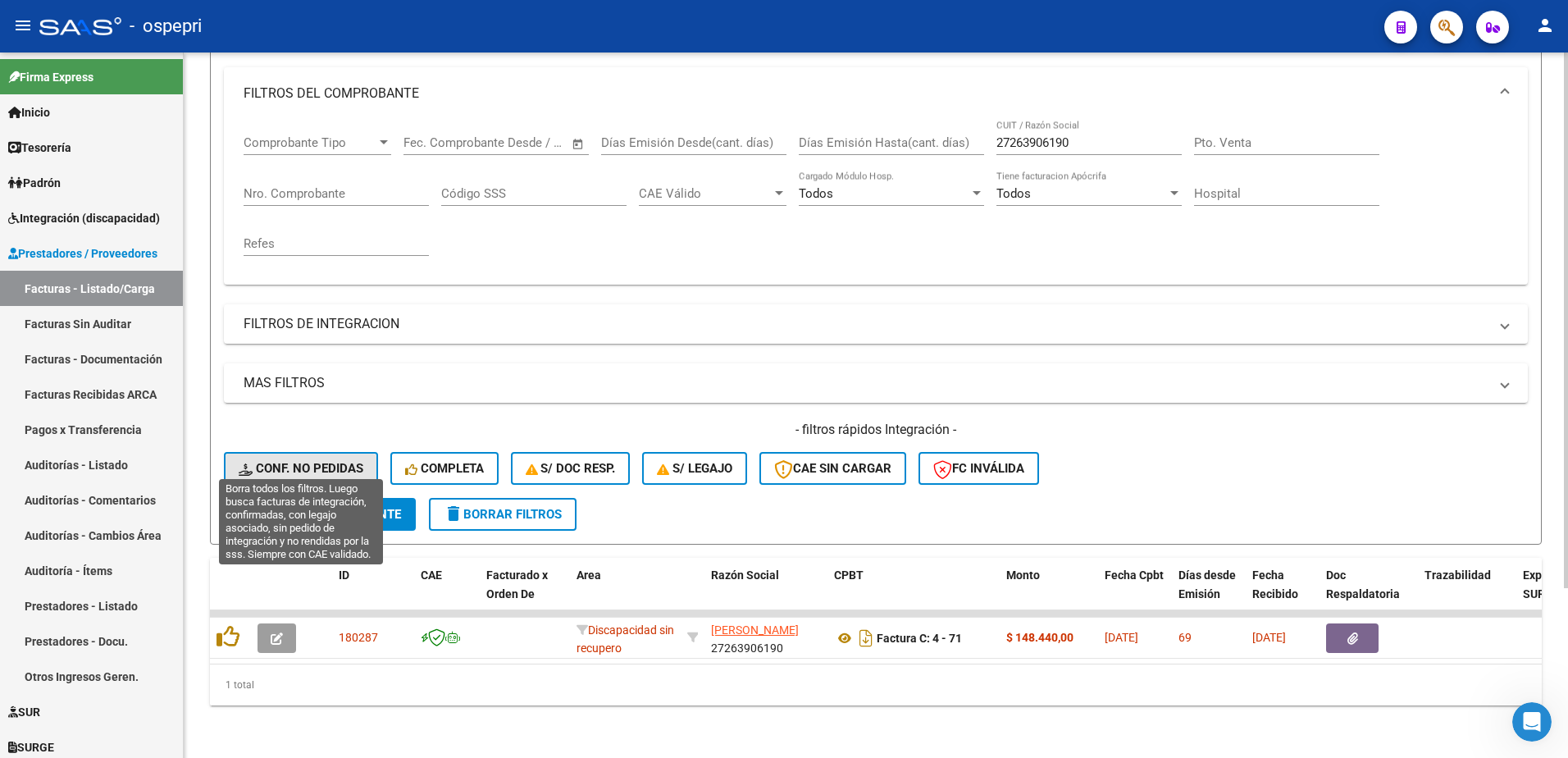
click at [319, 461] on span "Conf. no pedidas" at bounding box center [300, 468] width 124 height 15
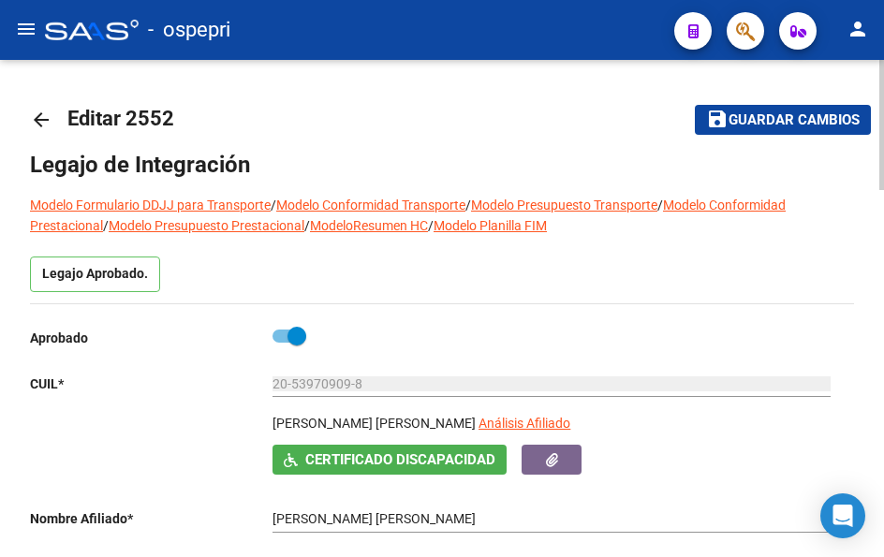
click at [37, 121] on mat-icon "arrow_back" at bounding box center [41, 120] width 22 height 22
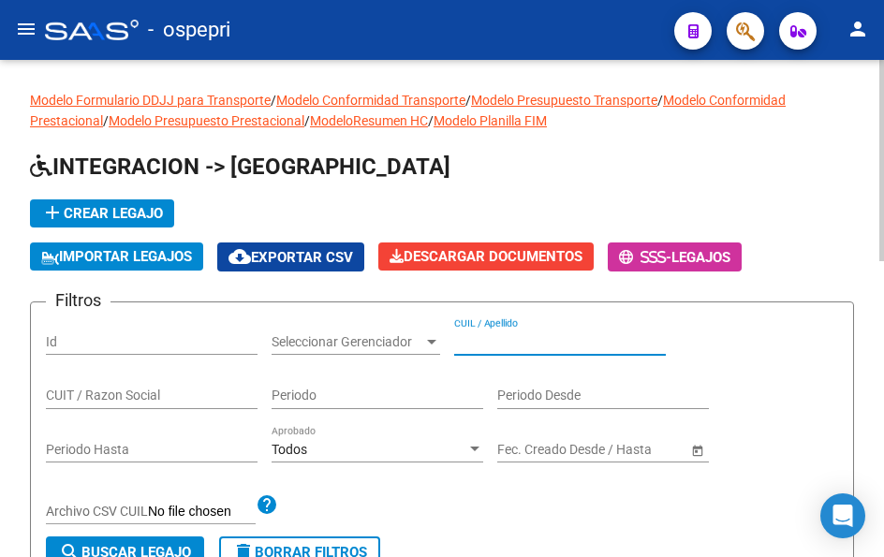
click at [545, 344] on input "CUIL / Apellido" at bounding box center [560, 342] width 212 height 16
paste input "57485620"
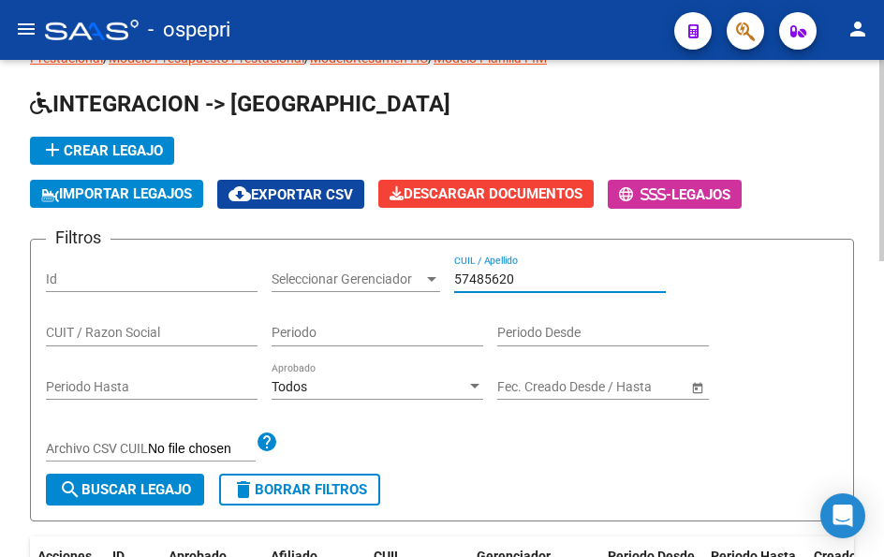
scroll to position [94, 0]
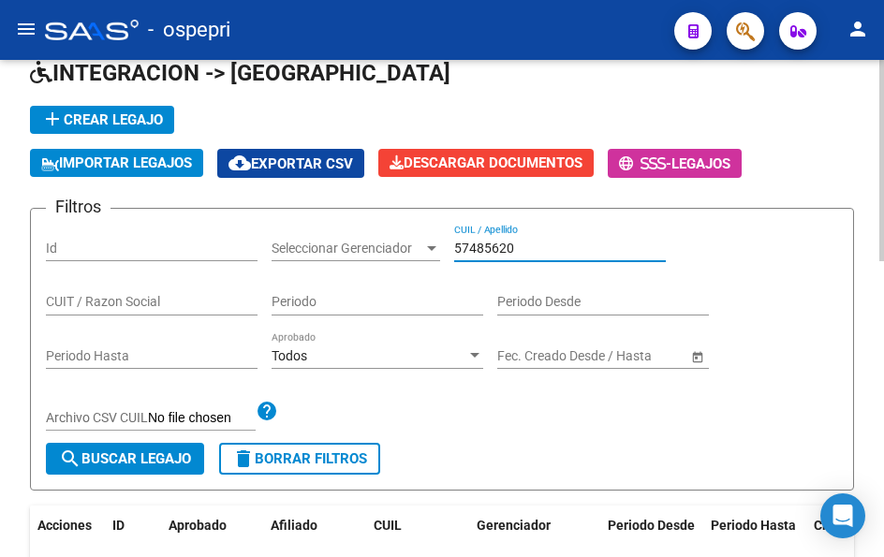
type input "57485620"
click at [139, 457] on span "search Buscar Legajo" at bounding box center [125, 458] width 132 height 17
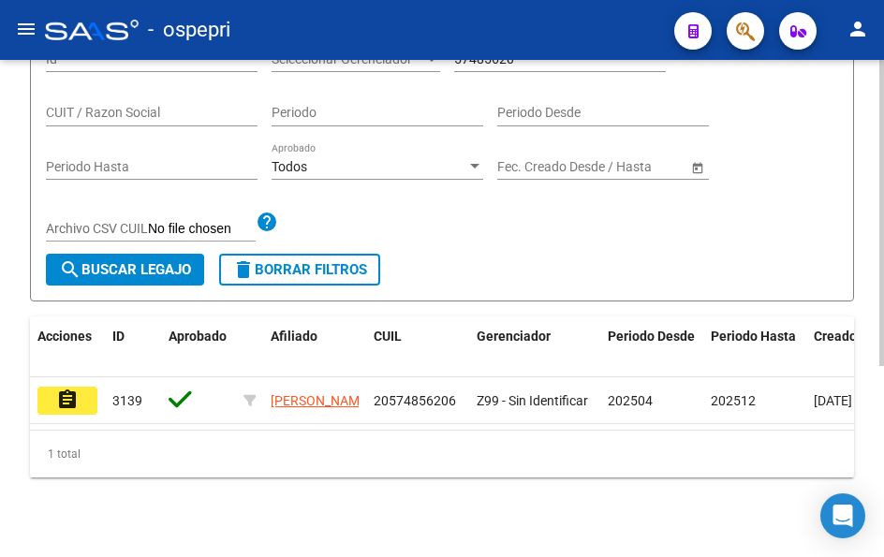
scroll to position [309, 0]
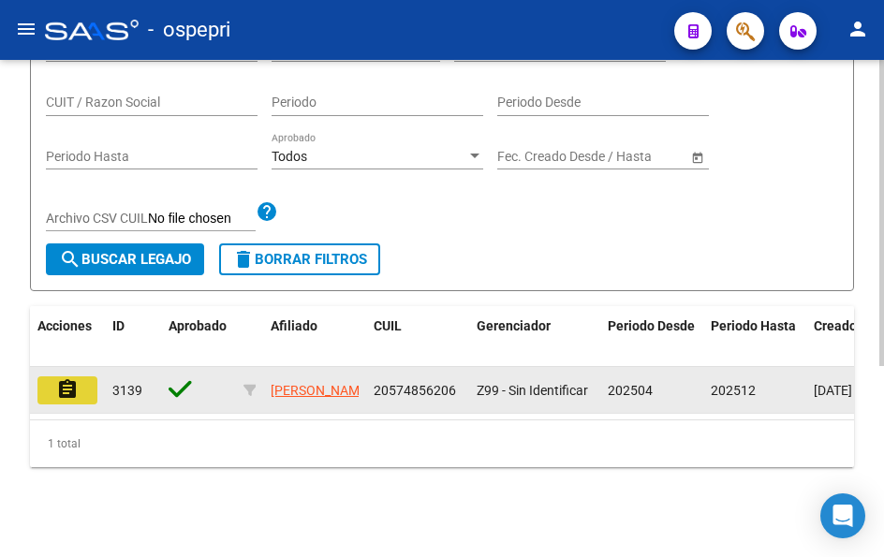
click at [68, 378] on mat-icon "assignment" at bounding box center [67, 389] width 22 height 22
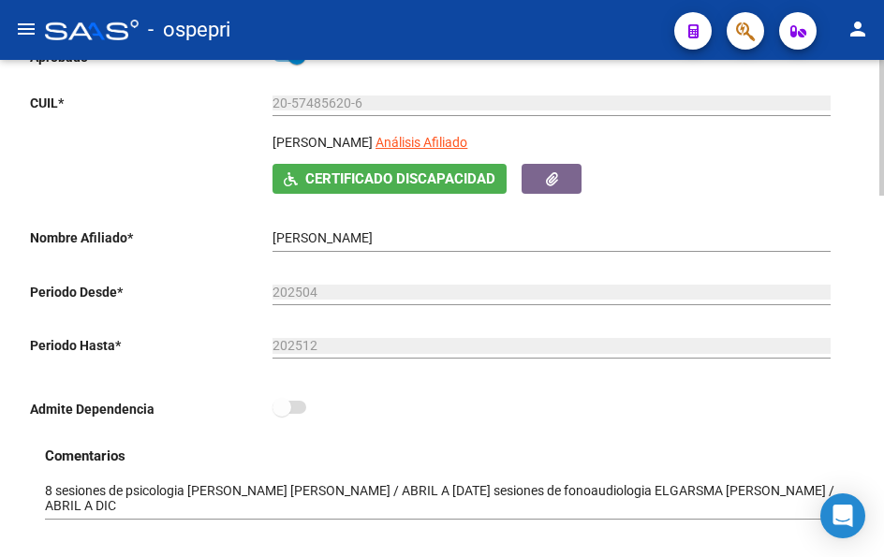
scroll to position [374, 0]
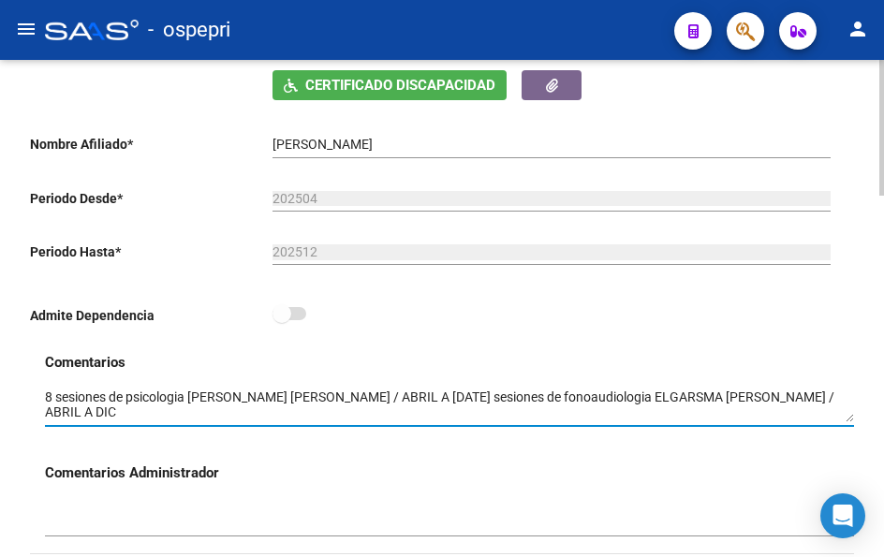
drag, startPoint x: 850, startPoint y: 424, endPoint x: 852, endPoint y: 482, distance: 58.1
click at [852, 482] on div "Comentarios Comentarios Administrador" at bounding box center [449, 452] width 809 height 201
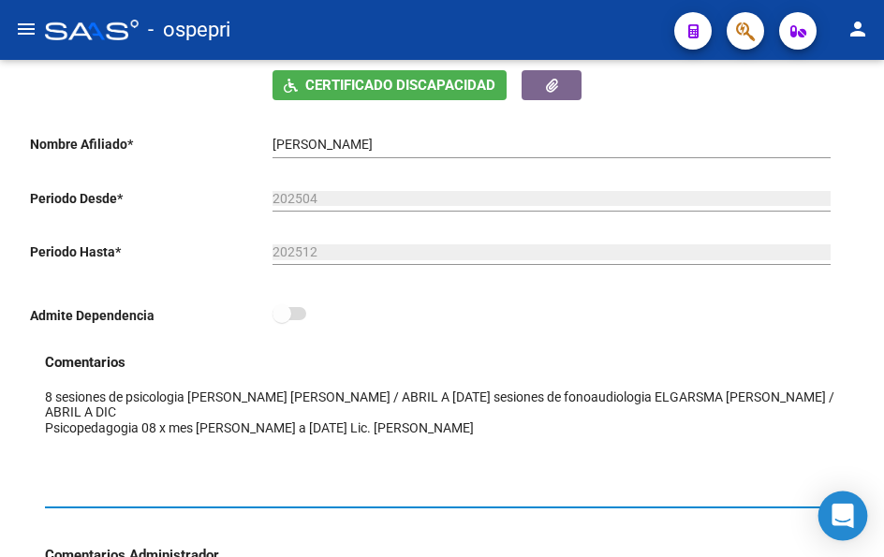
drag, startPoint x: 848, startPoint y: 421, endPoint x: 858, endPoint y: 503, distance: 82.1
click at [858, 503] on body "menu - ospepri person Firma Express Inicio Calendario SSS Instructivos Contacto…" at bounding box center [442, 278] width 884 height 557
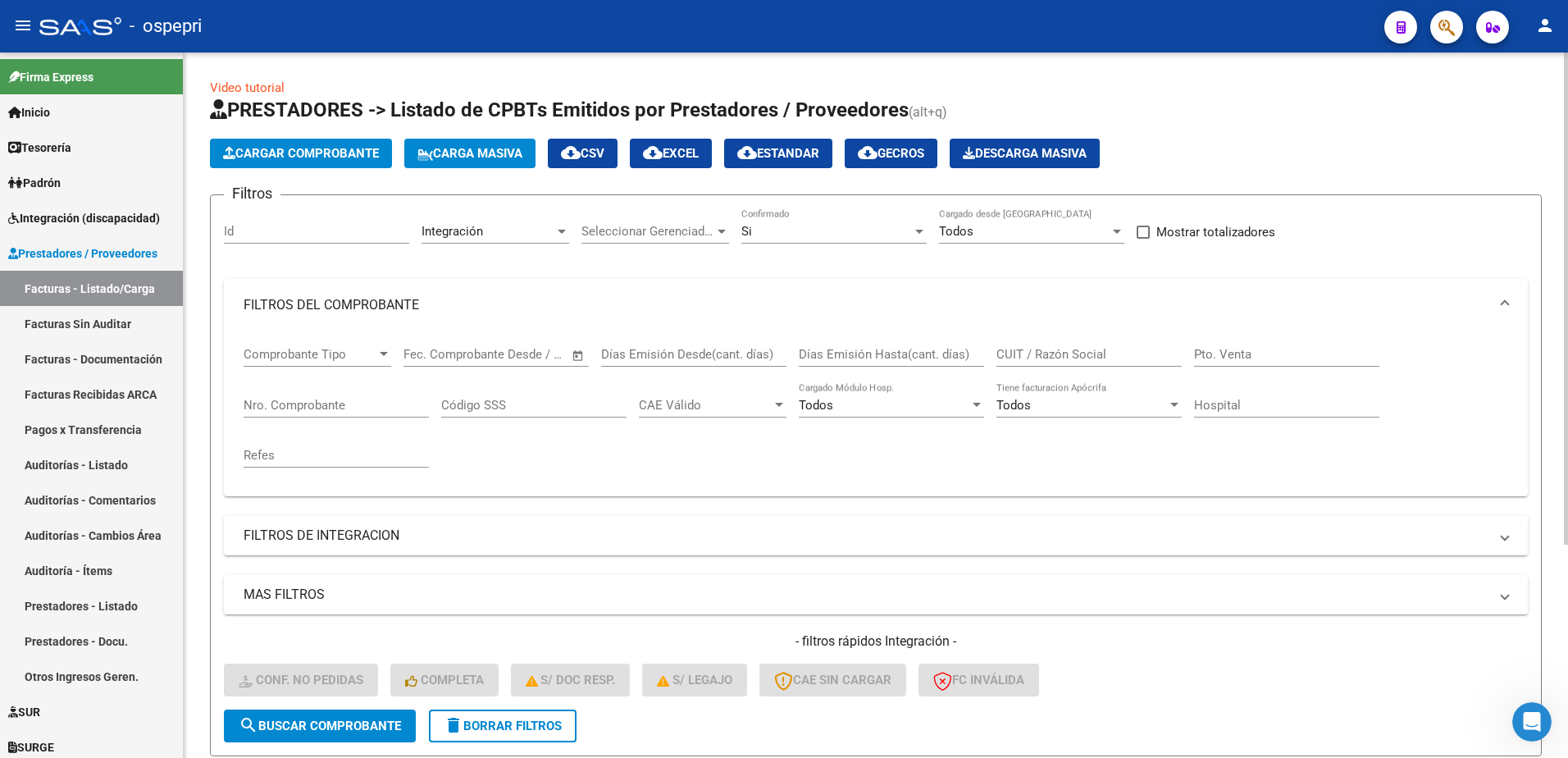
scroll to position [224, 0]
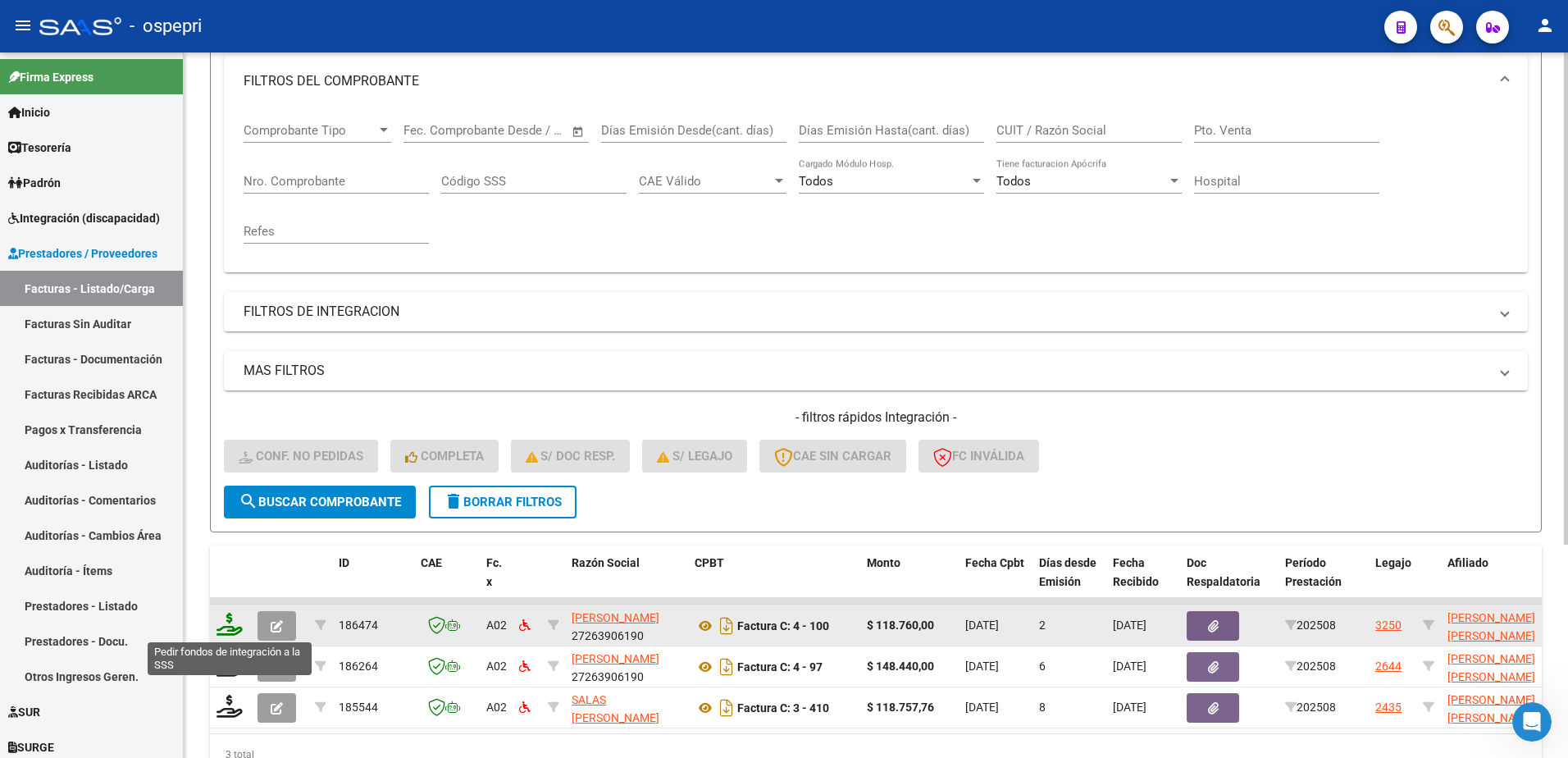
click at [227, 631] on icon at bounding box center [230, 624] width 26 height 23
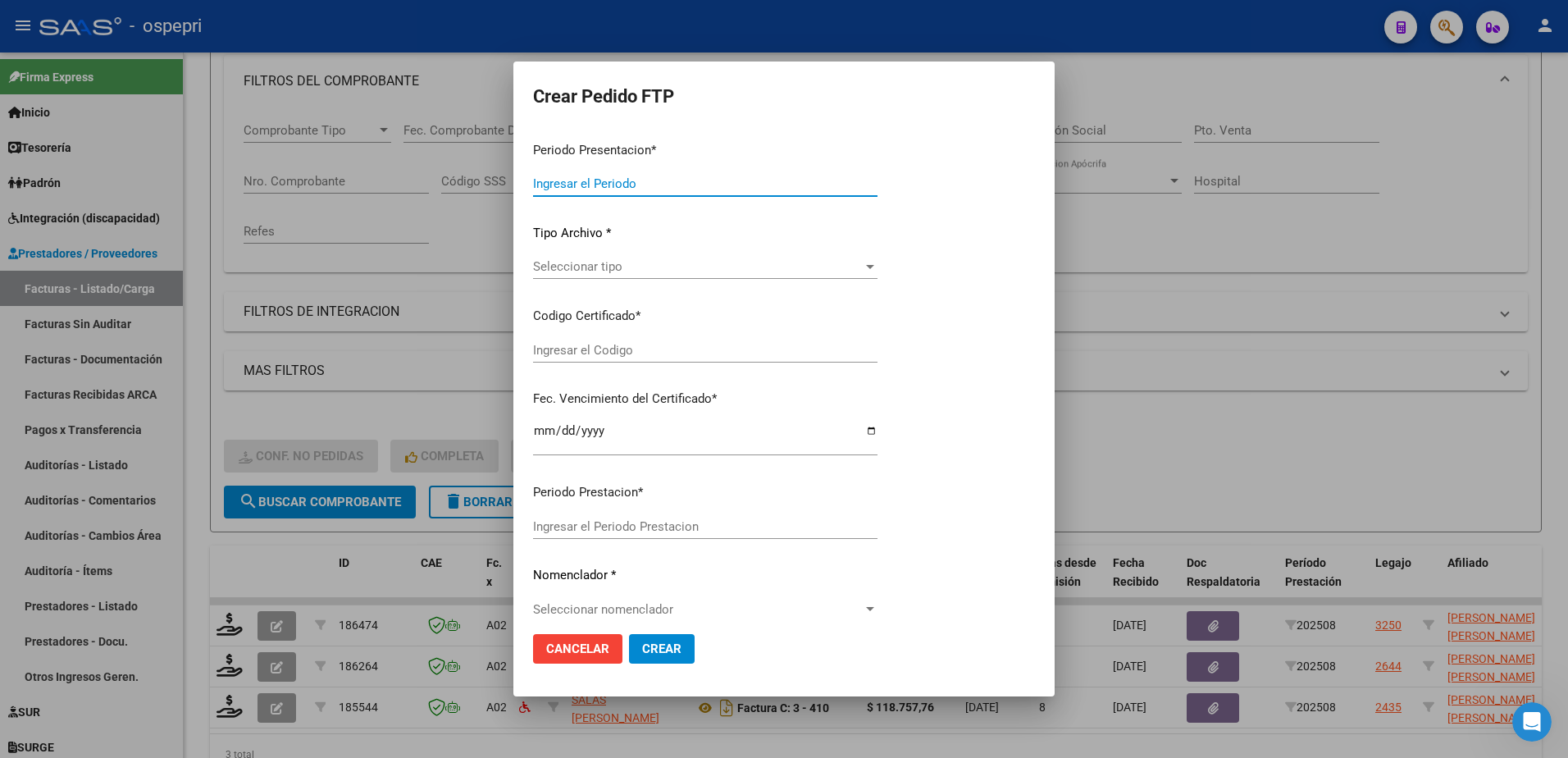
type input "202508"
type input "$ 118.760,00"
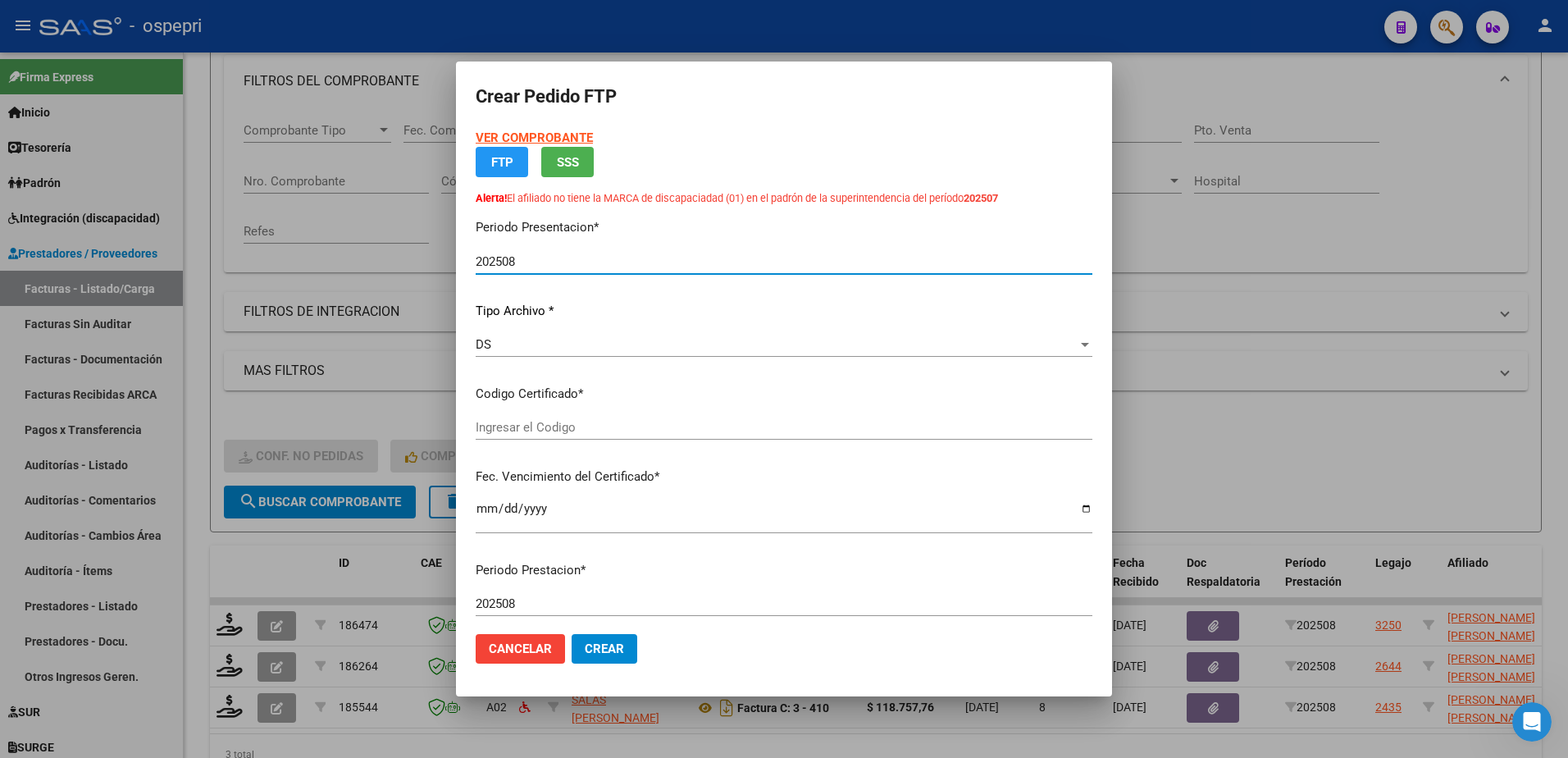
type input "20574477698"
type input "[DATE]"
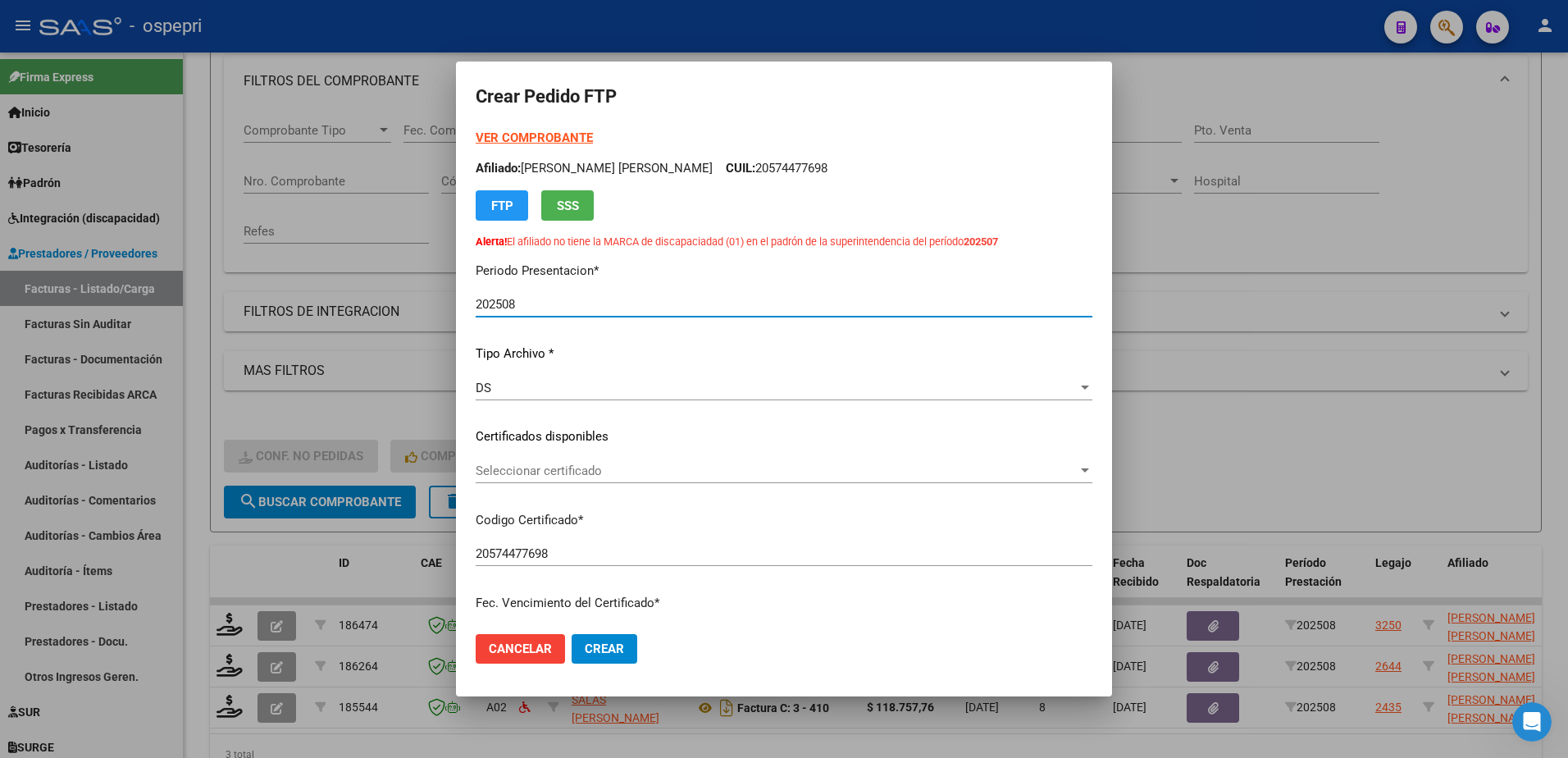
click at [554, 474] on span "Seleccionar certificado" at bounding box center [776, 471] width 602 height 15
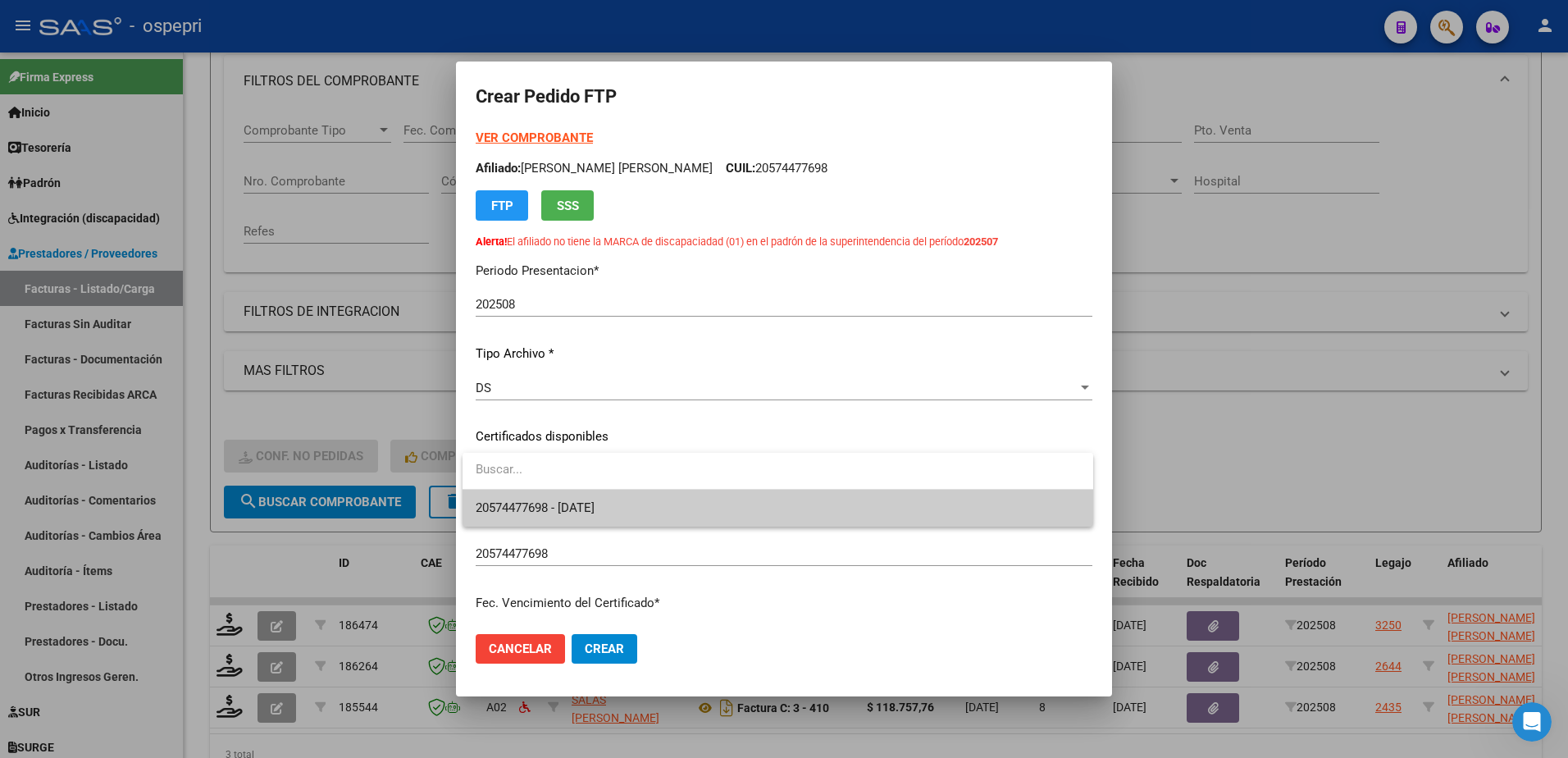
click at [569, 516] on span "20574477698 - [DATE]" at bounding box center [778, 508] width 604 height 37
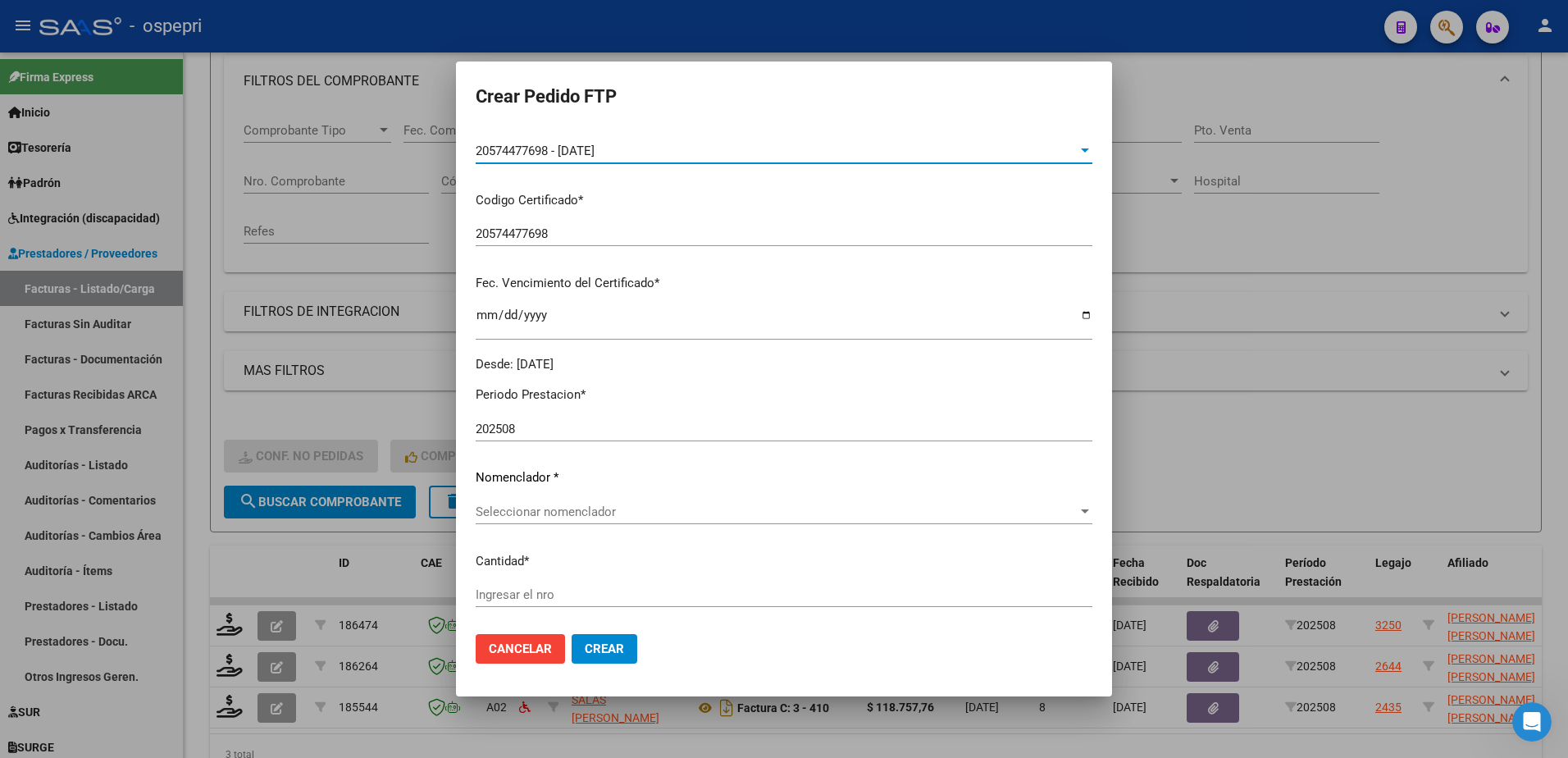
scroll to position [328, 0]
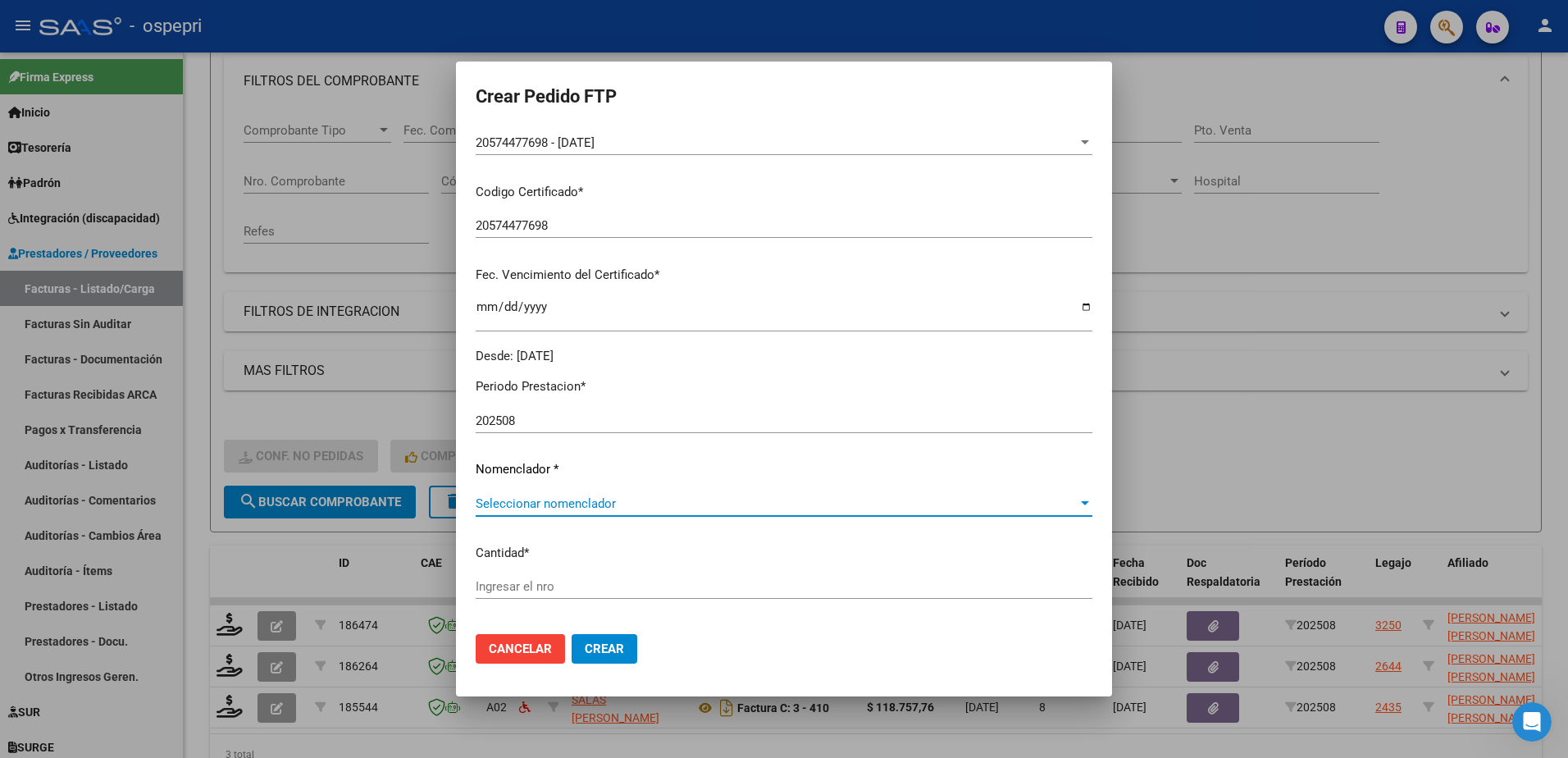
click at [548, 505] on span "Seleccionar nomenclador" at bounding box center [776, 503] width 602 height 15
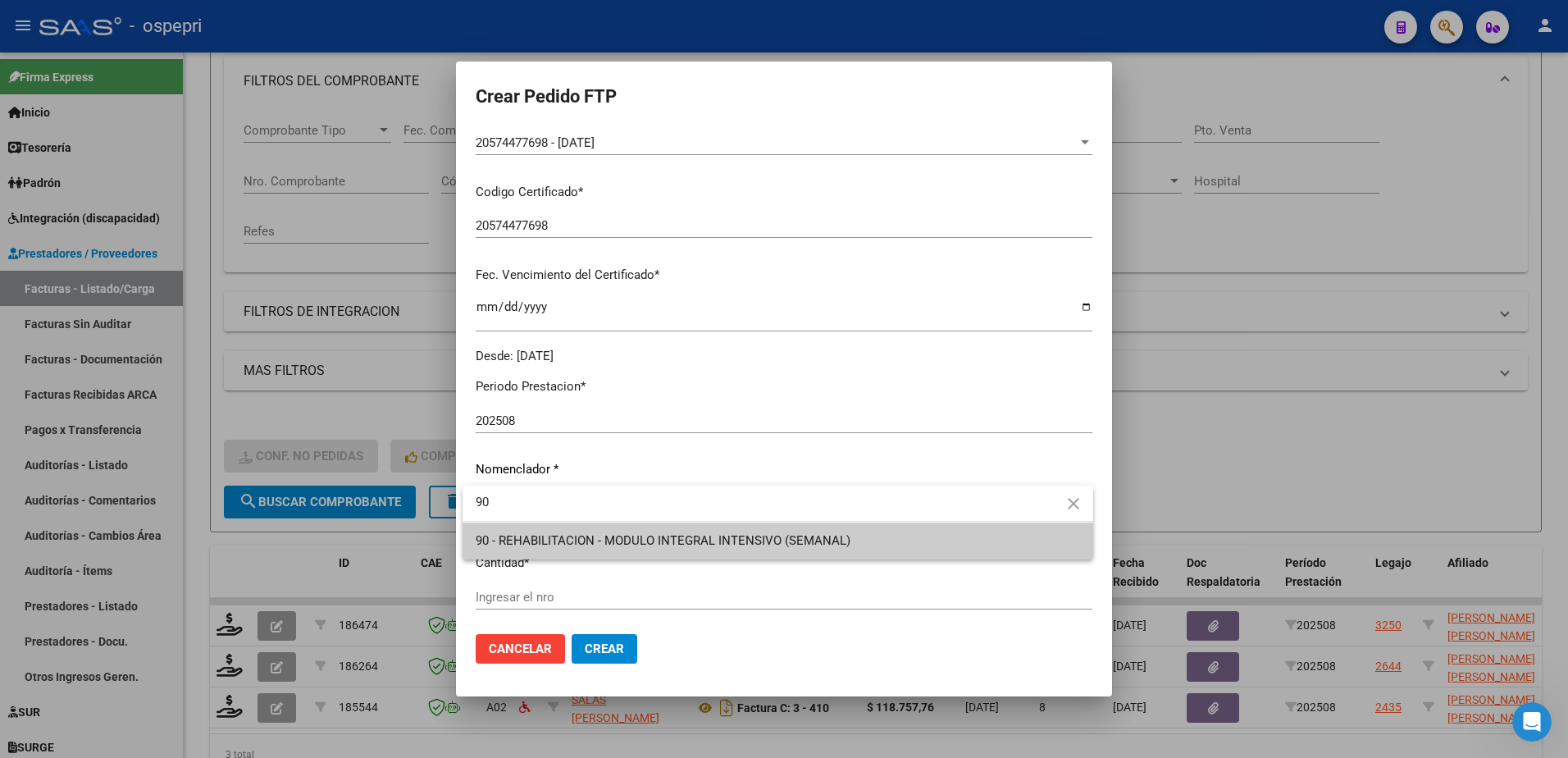
type input "90"
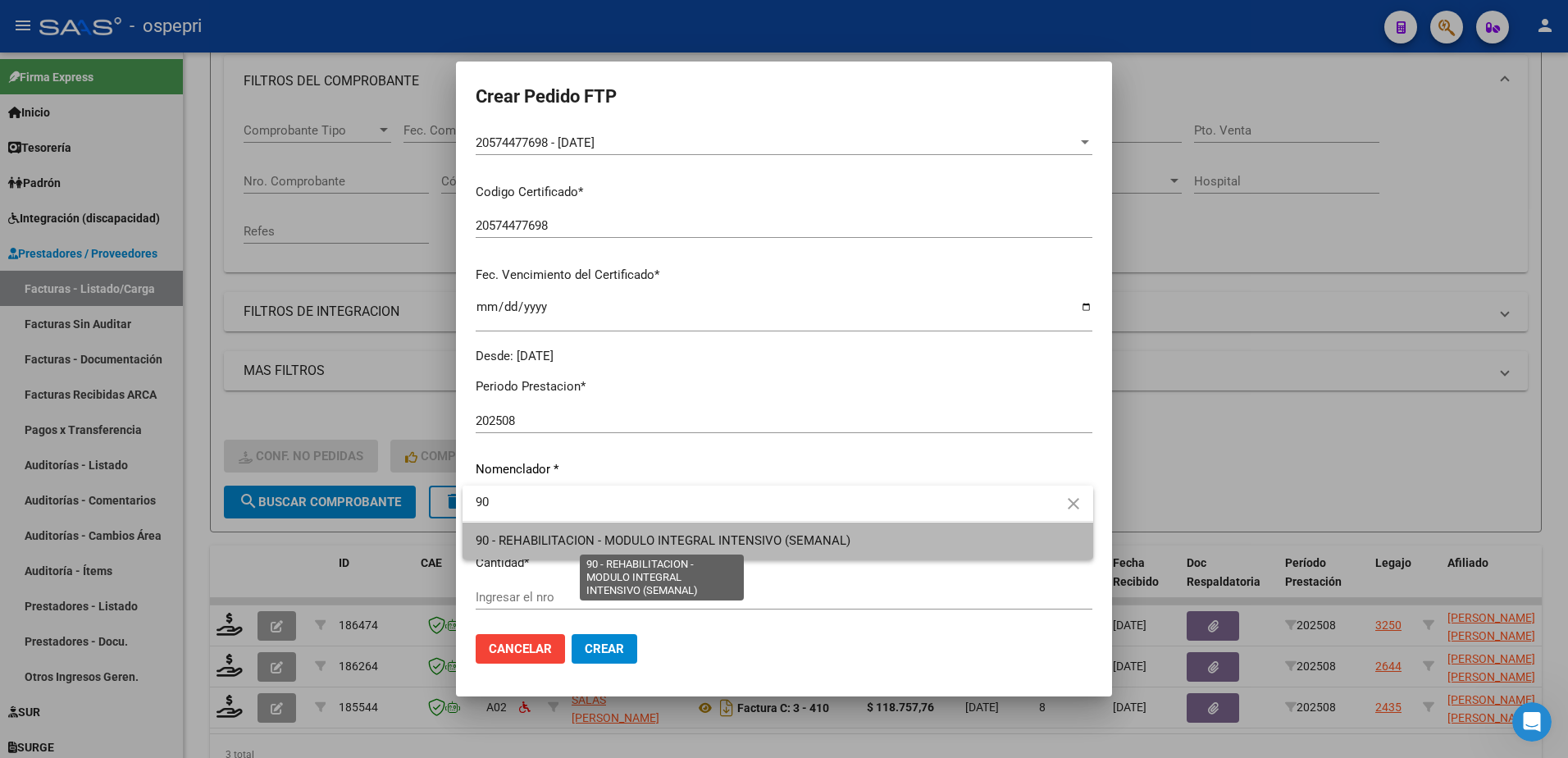
click at [614, 539] on span "90 - REHABILITACION - MODULO INTEGRAL INTENSIVO (SEMANAL)" at bounding box center [663, 541] width 375 height 15
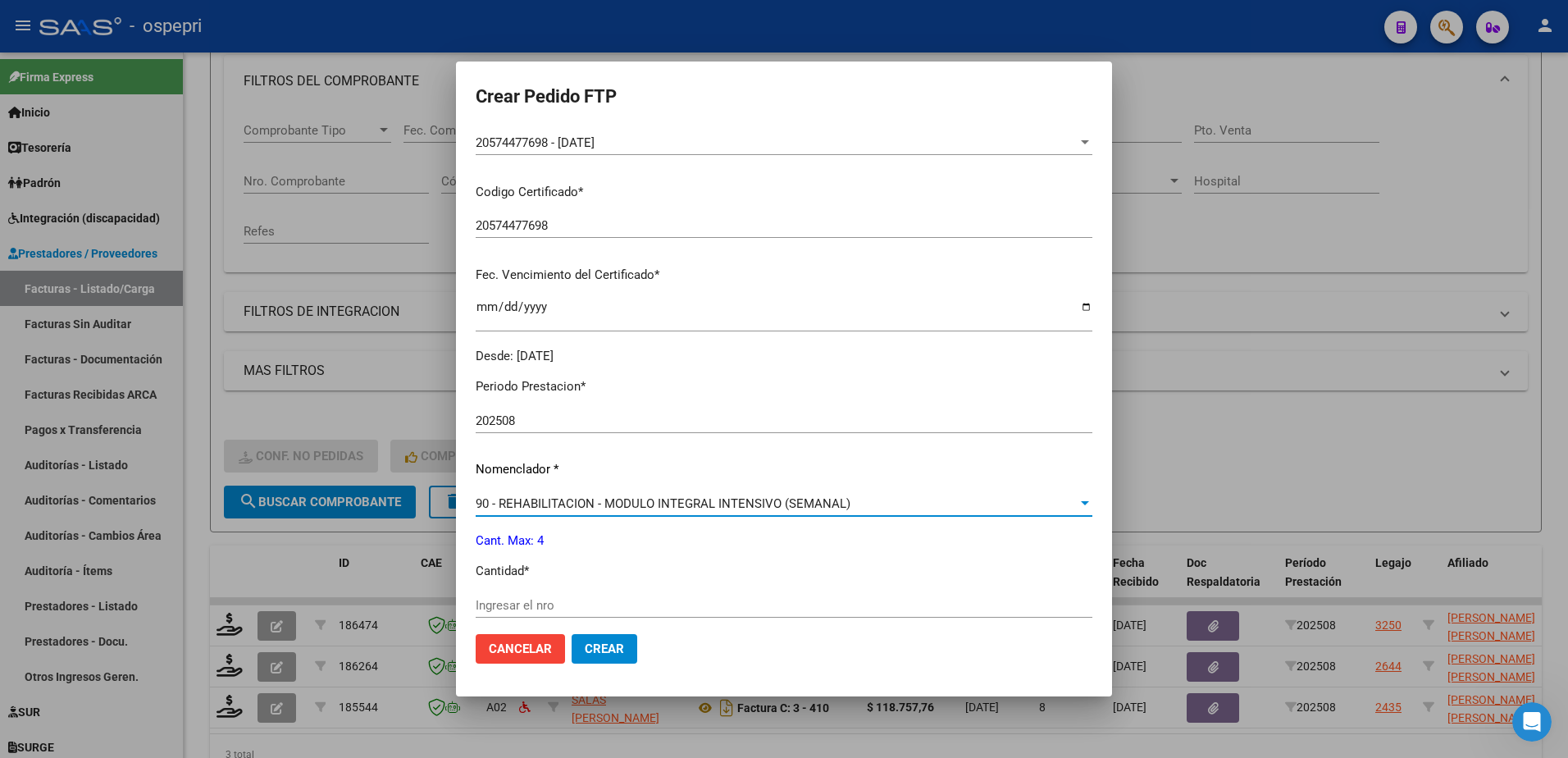
click at [571, 609] on input "Ingresar el nro" at bounding box center [784, 605] width 617 height 15
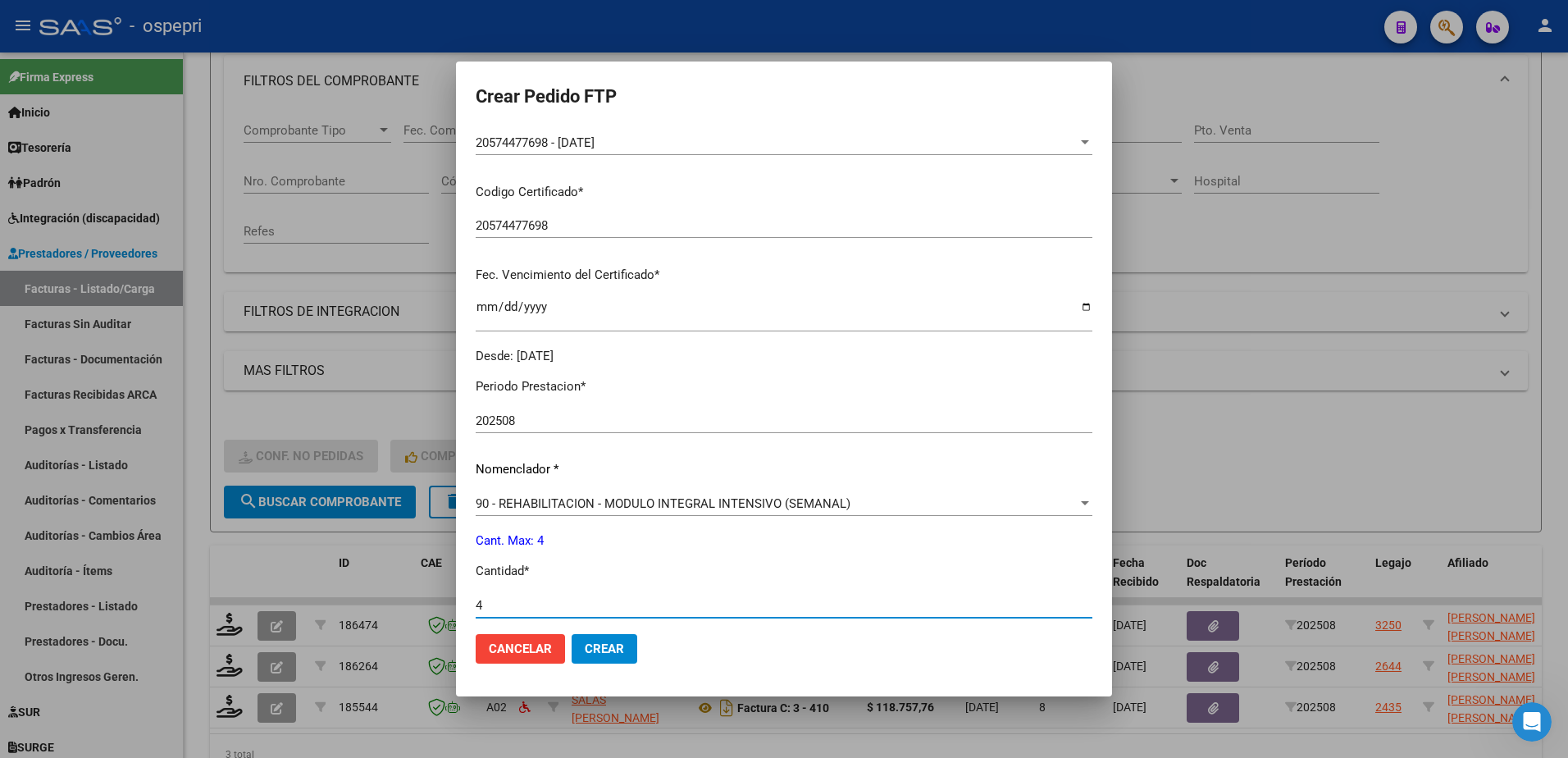
type input "4"
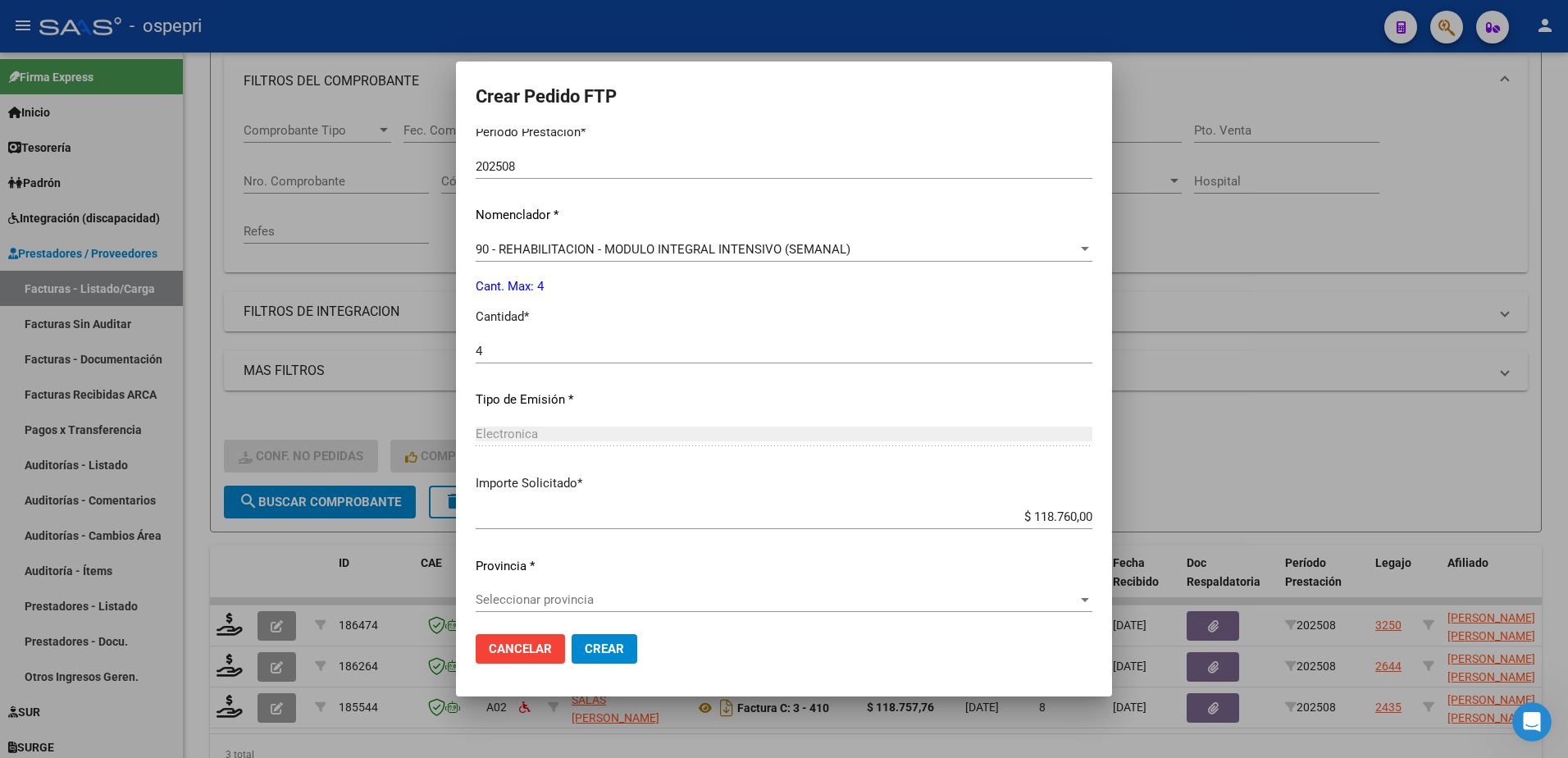
scroll to position [588, 0]
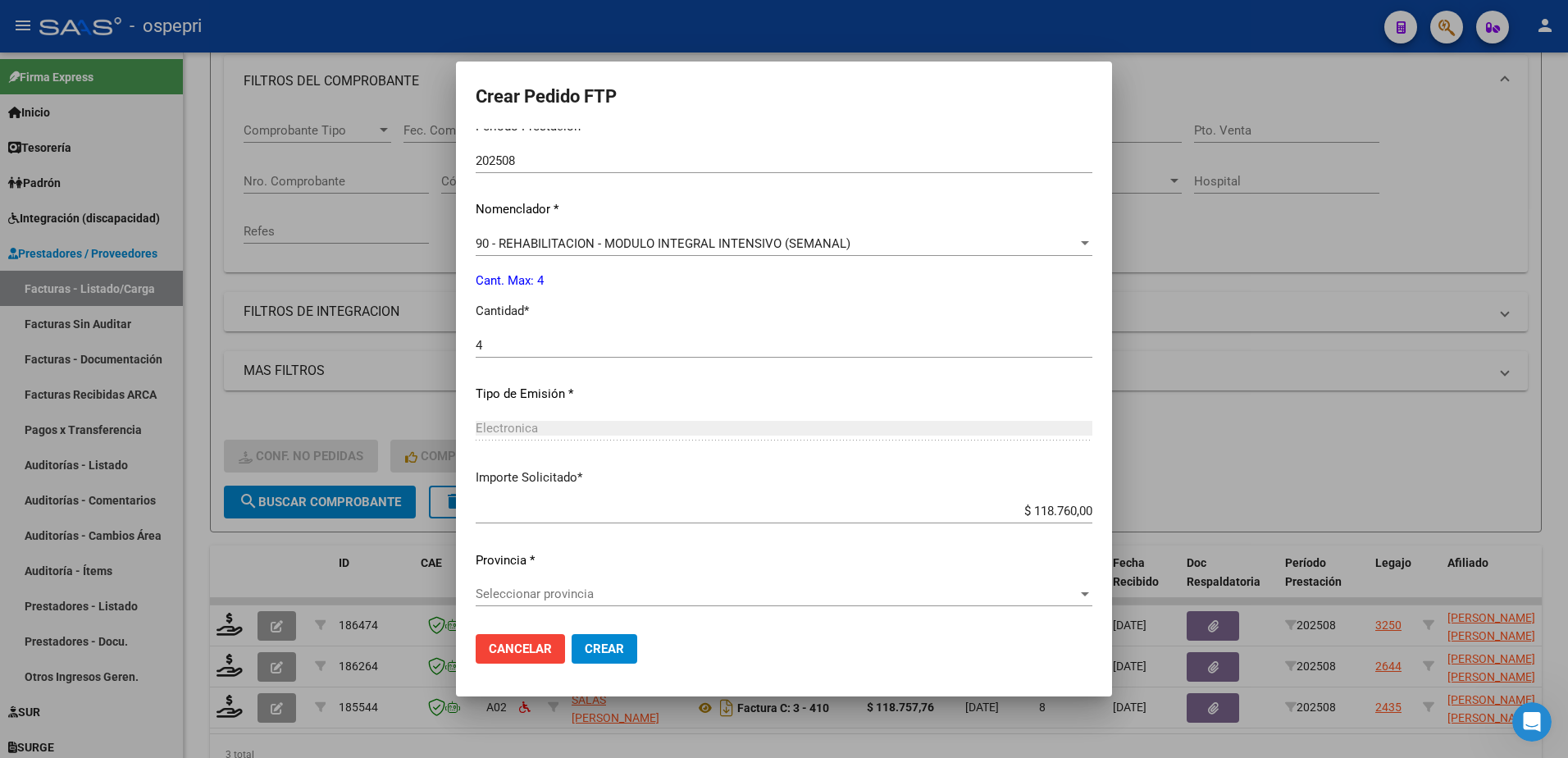
click at [578, 587] on span "Seleccionar provincia" at bounding box center [776, 593] width 602 height 15
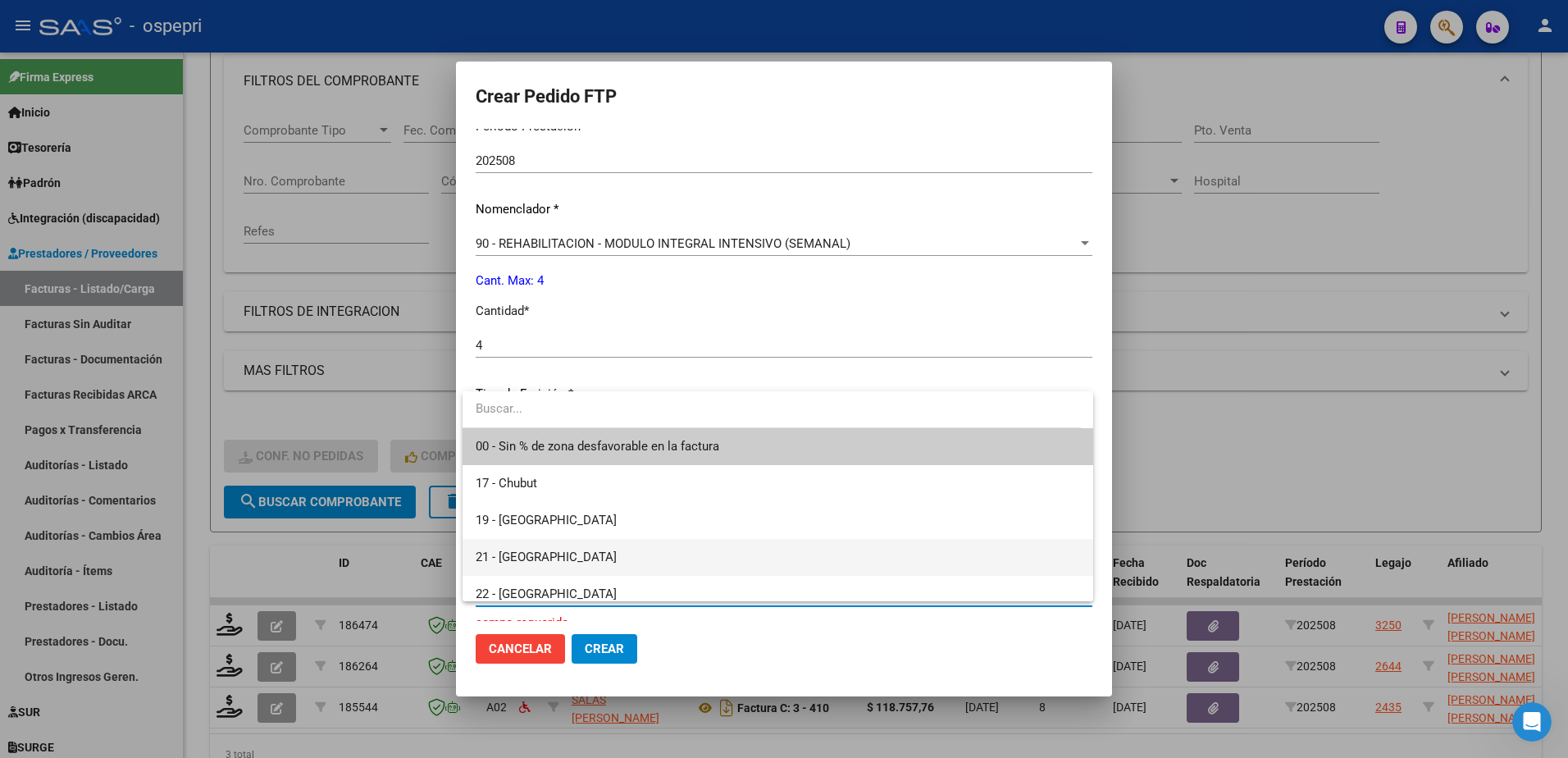
click at [537, 546] on span "21 - [GEOGRAPHIC_DATA]" at bounding box center [778, 557] width 604 height 37
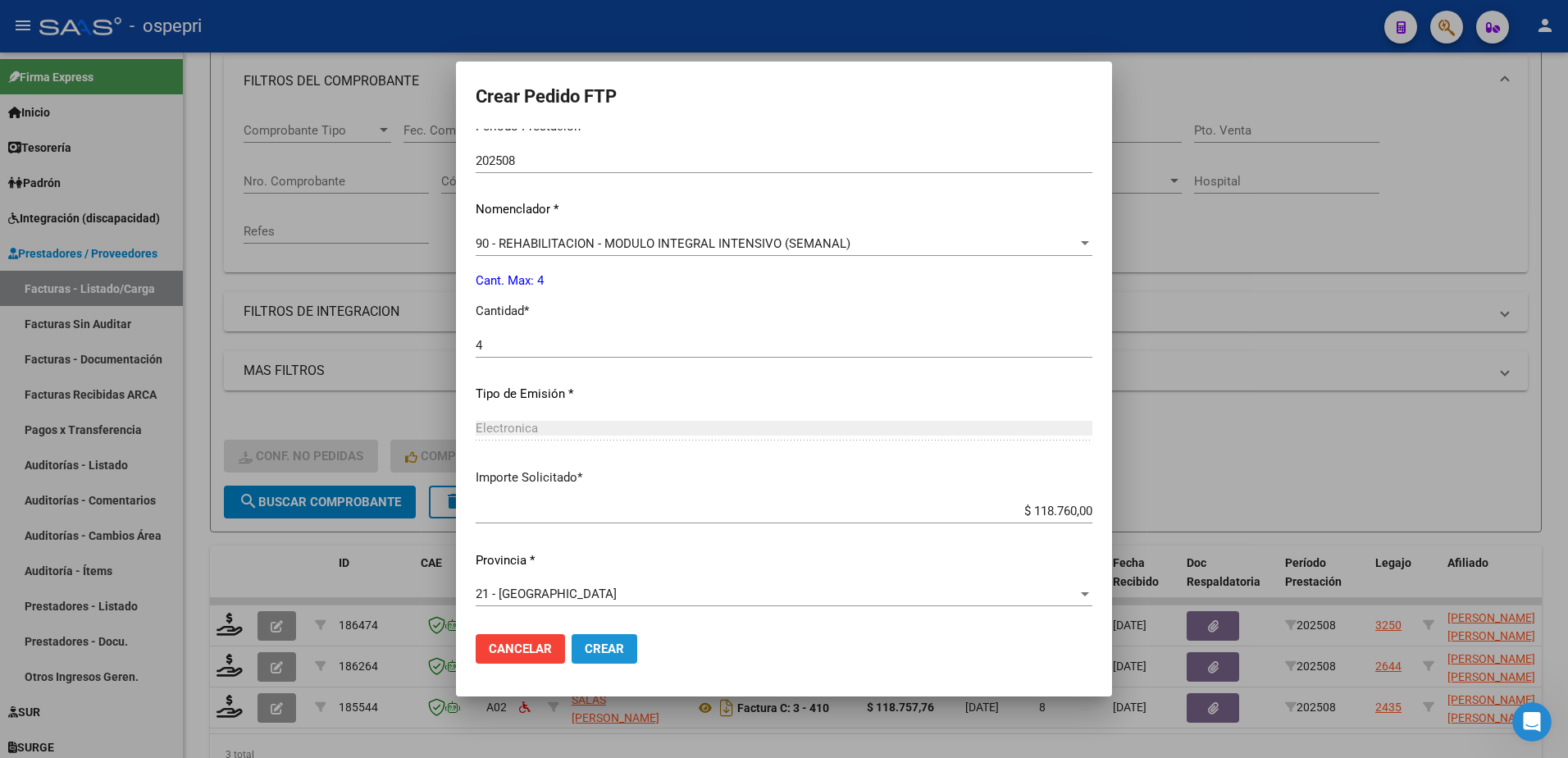
click at [592, 656] on span "Crear" at bounding box center [604, 648] width 39 height 15
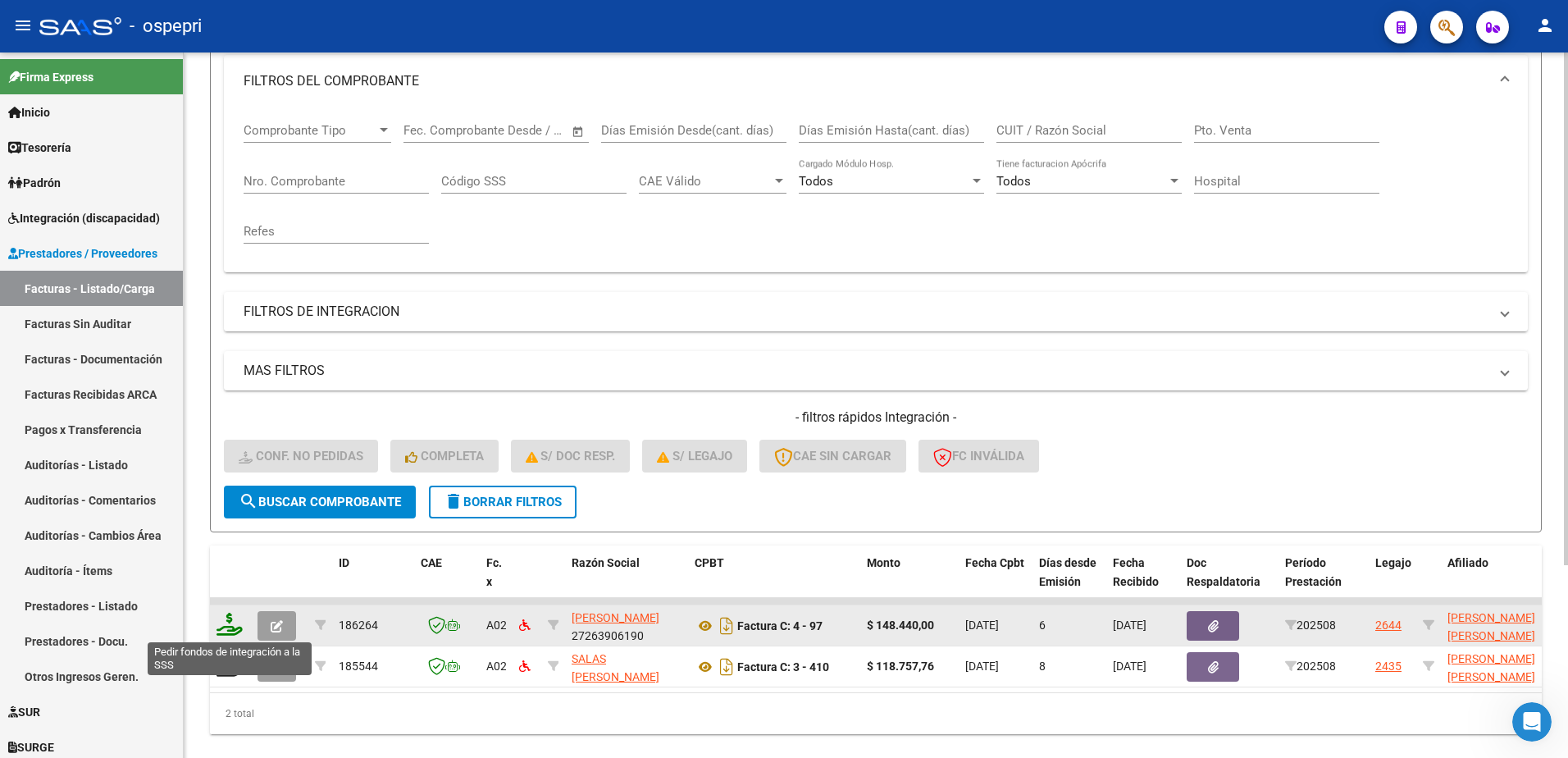
click at [233, 629] on icon at bounding box center [230, 624] width 26 height 23
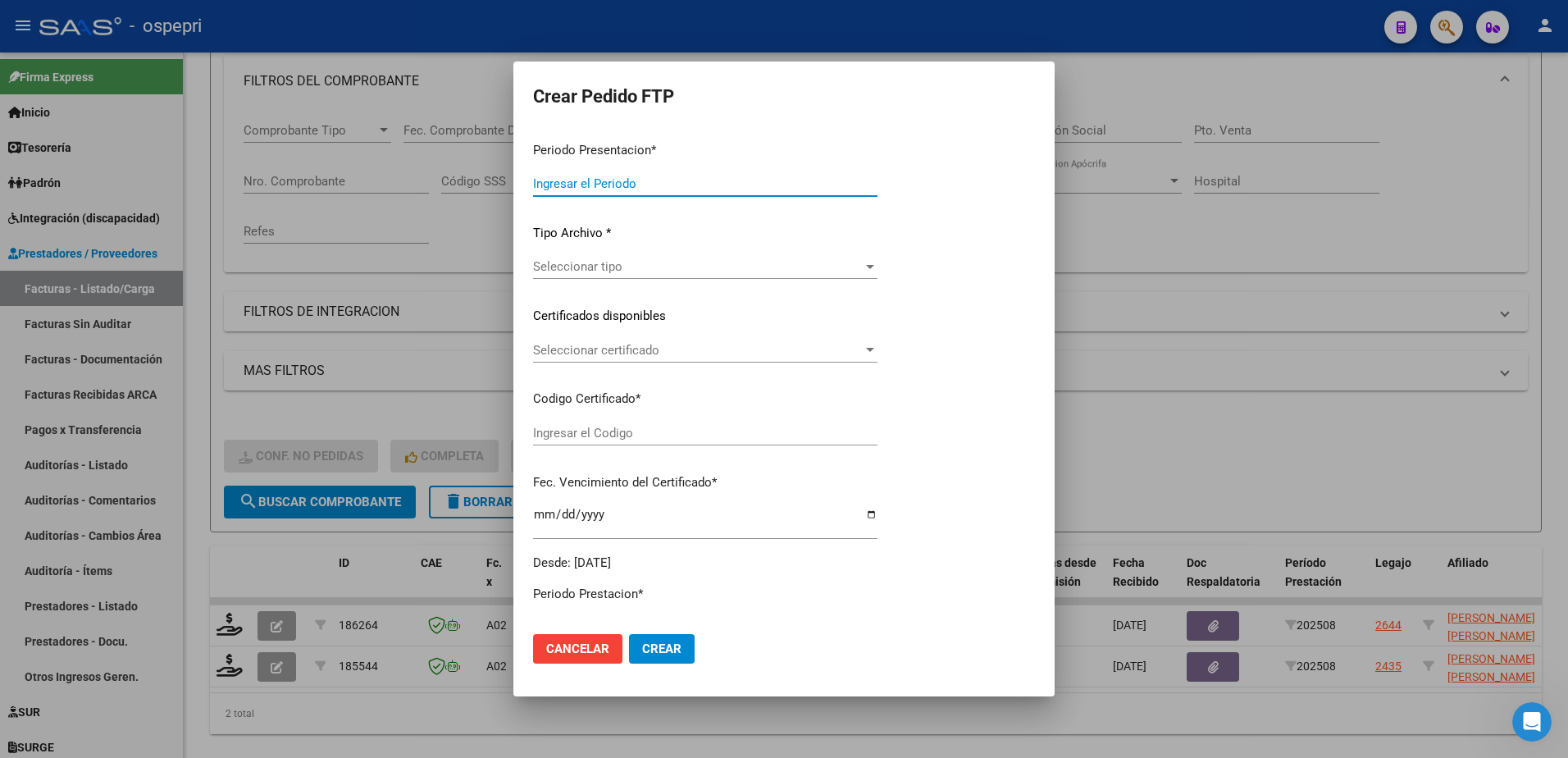
type input "202508"
type input "$ 148.440,00"
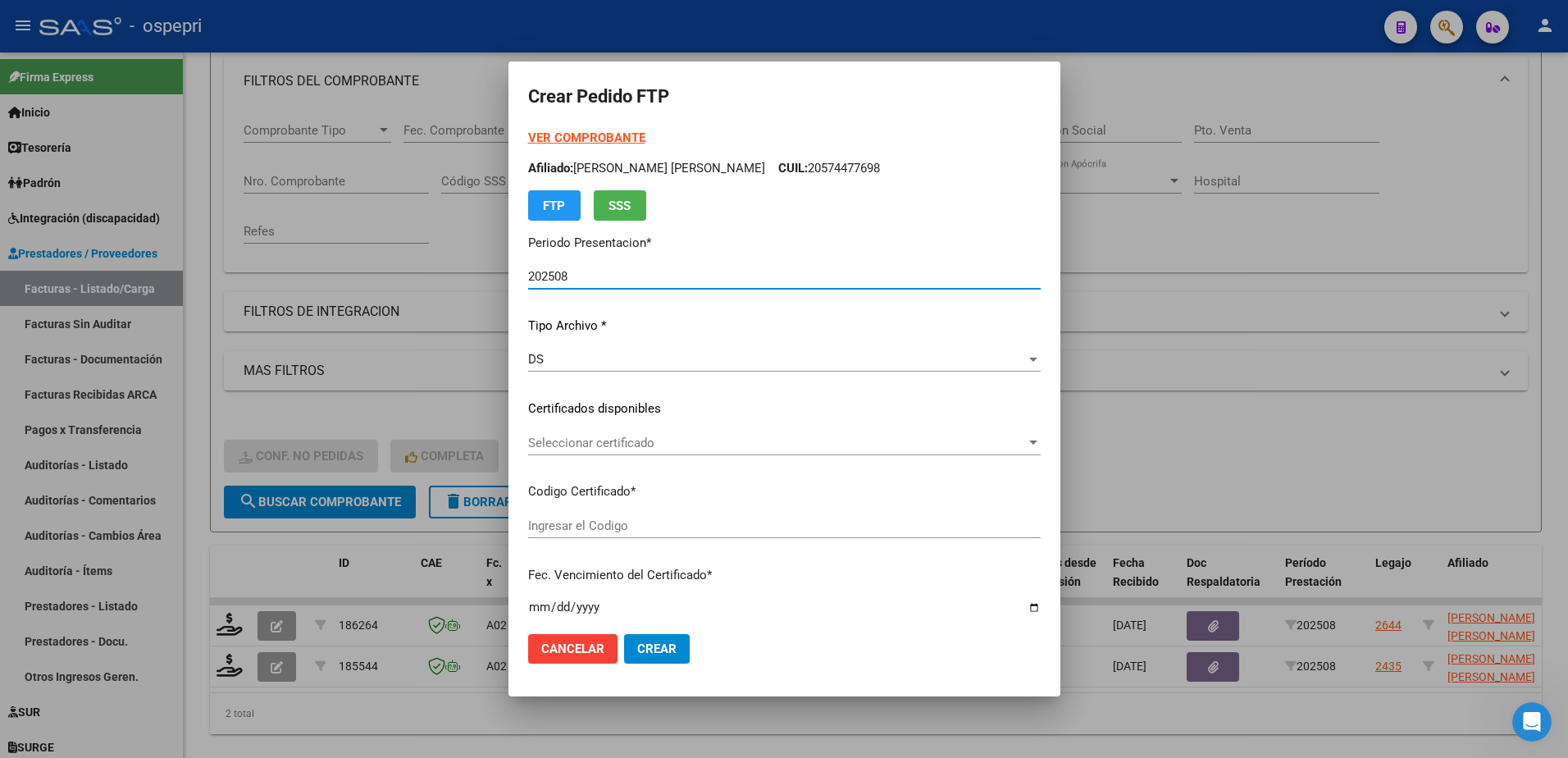
type input "2053308072-4"
type input "[DATE]"
click at [560, 526] on input "2053308072-4" at bounding box center [784, 526] width 512 height 15
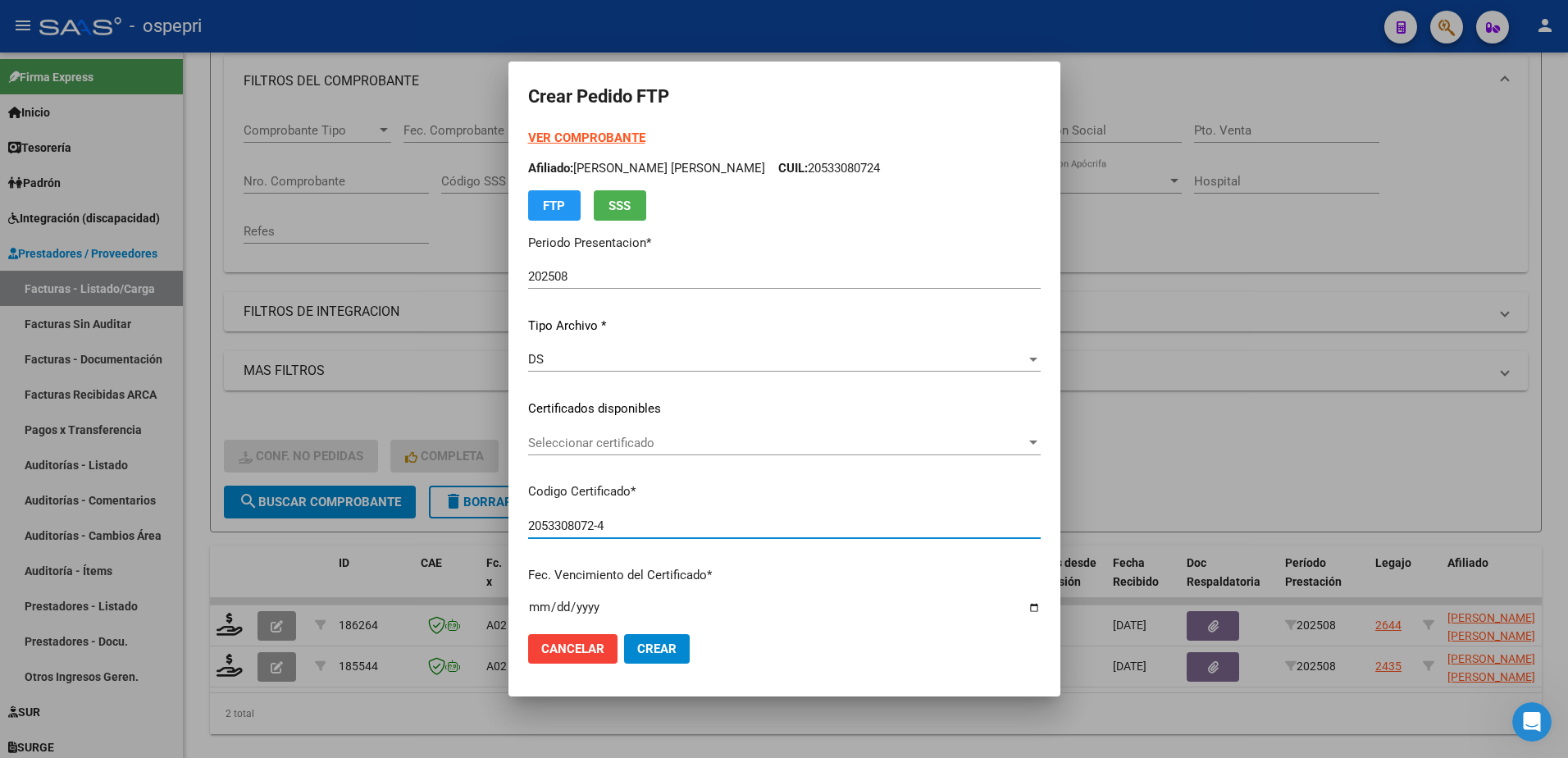
click at [573, 436] on span "Seleccionar certificado" at bounding box center [777, 443] width 498 height 15
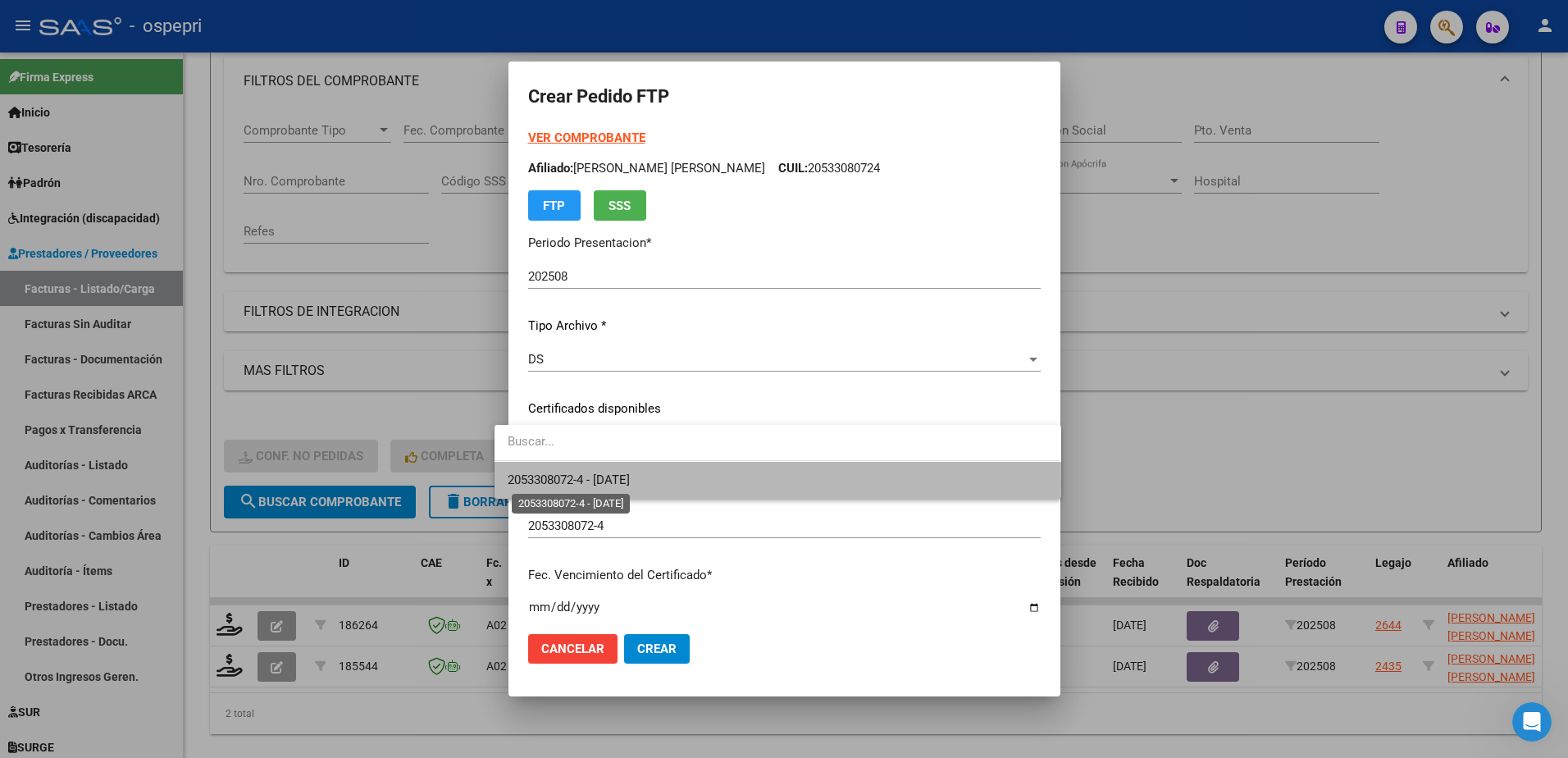
click at [576, 485] on span "2053308072-4 - [DATE]" at bounding box center [568, 479] width 122 height 15
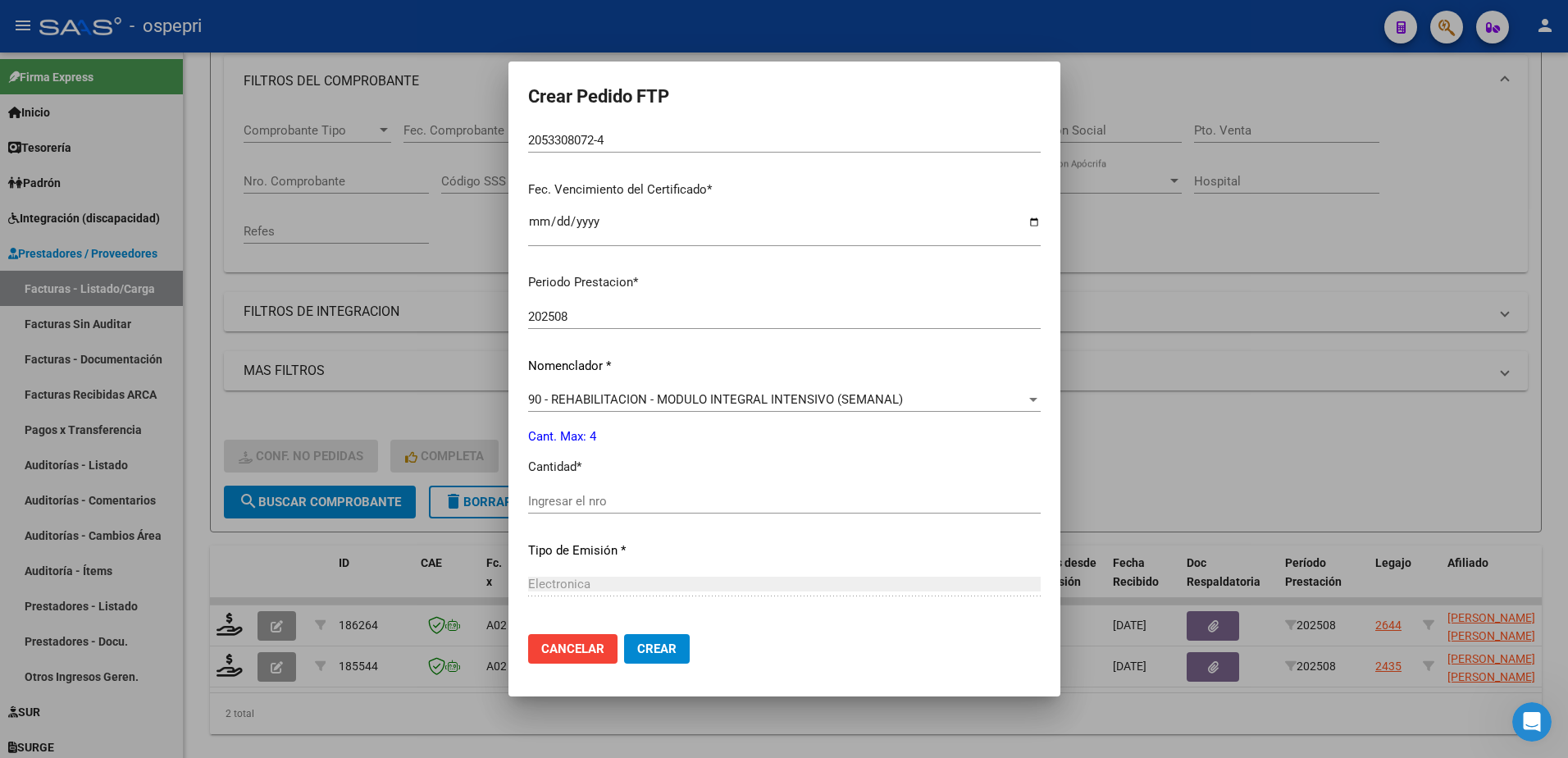
scroll to position [410, 0]
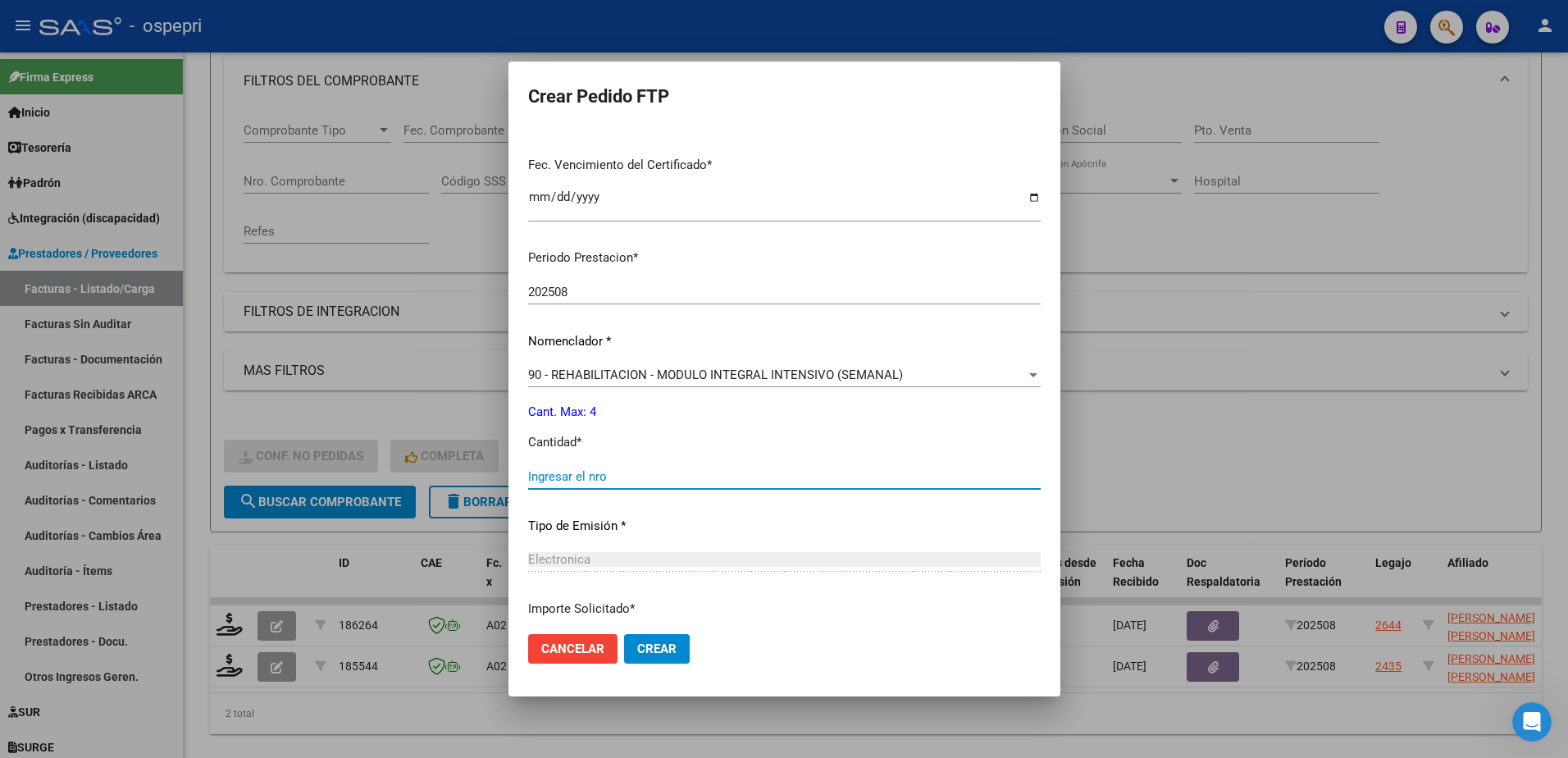
click at [575, 477] on input "Ingresar el nro" at bounding box center [784, 476] width 512 height 15
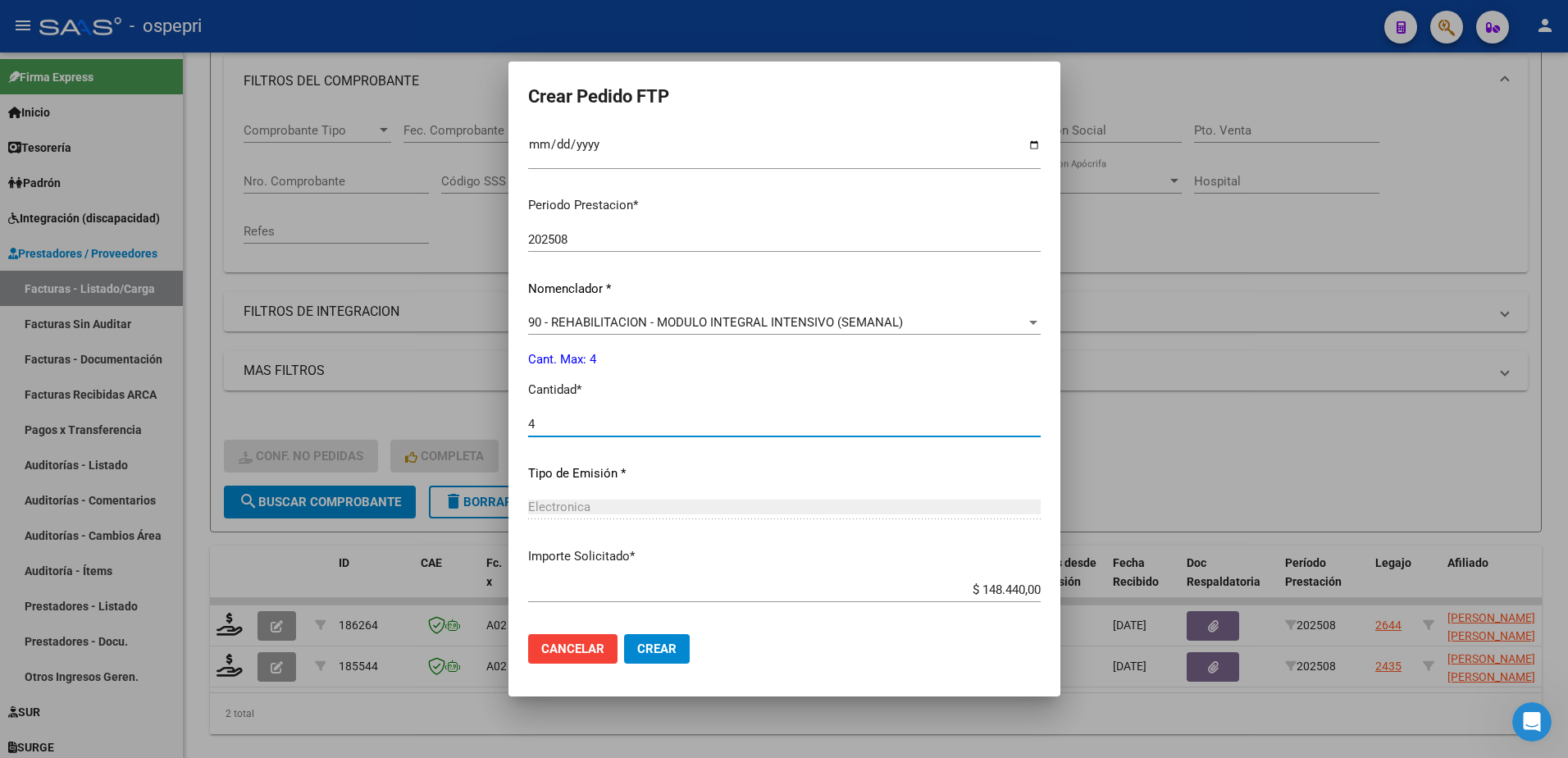
scroll to position [542, 0]
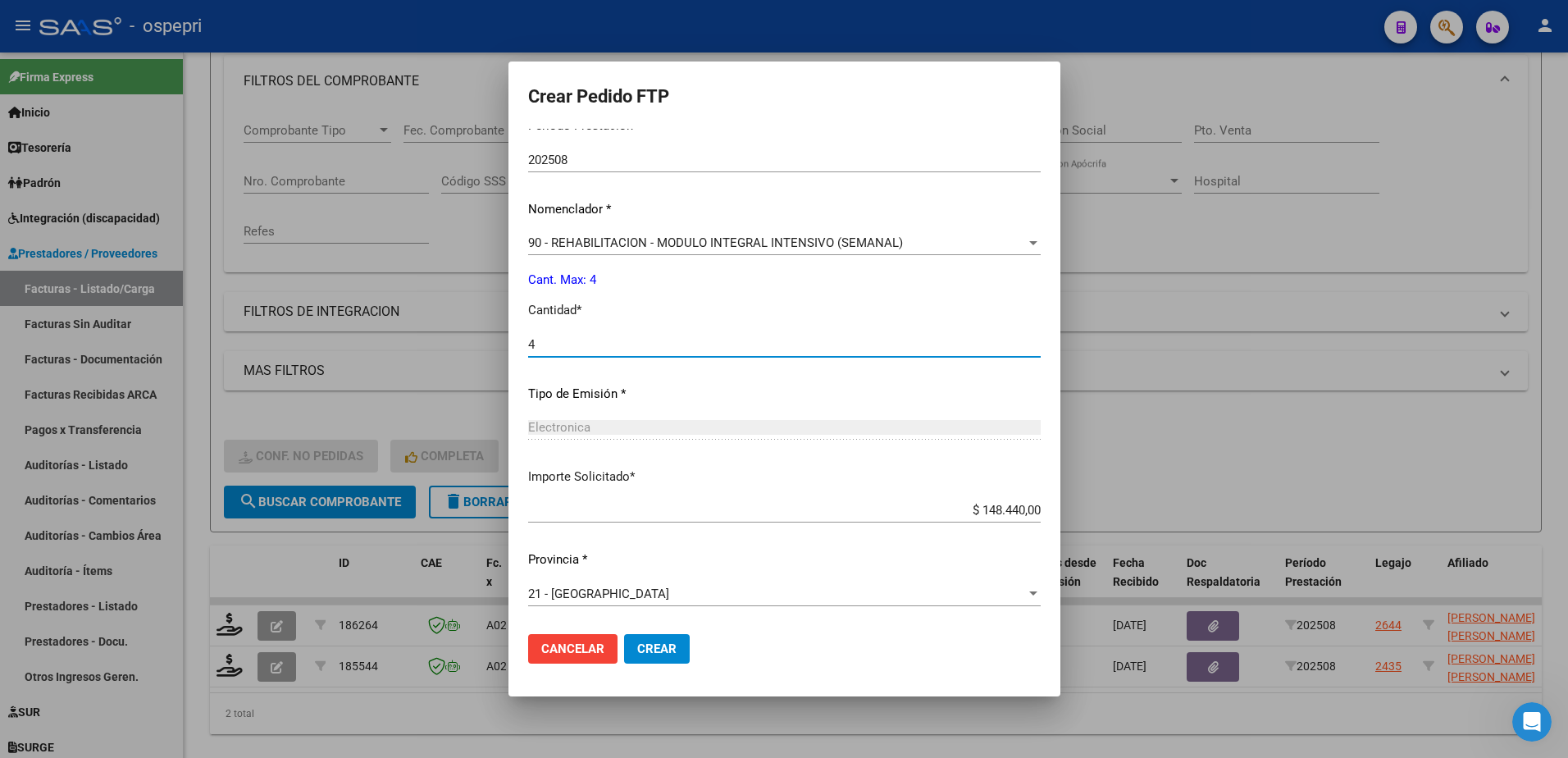
type input "4"
click at [637, 639] on button "Crear" at bounding box center [656, 649] width 66 height 30
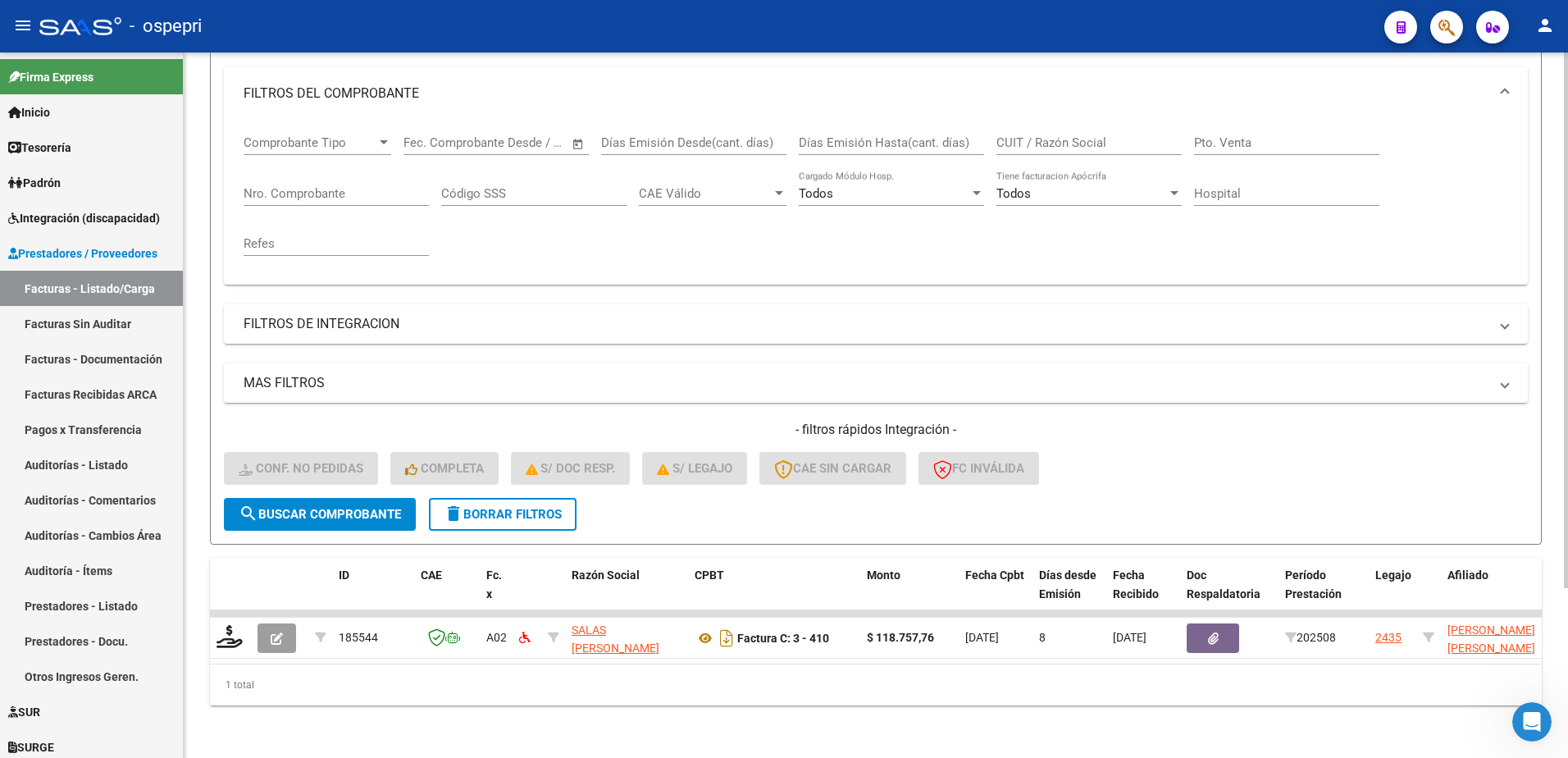
click at [636, 696] on div "1 total" at bounding box center [876, 684] width 1331 height 41
click at [521, 507] on span "delete Borrar Filtros" at bounding box center [502, 514] width 118 height 15
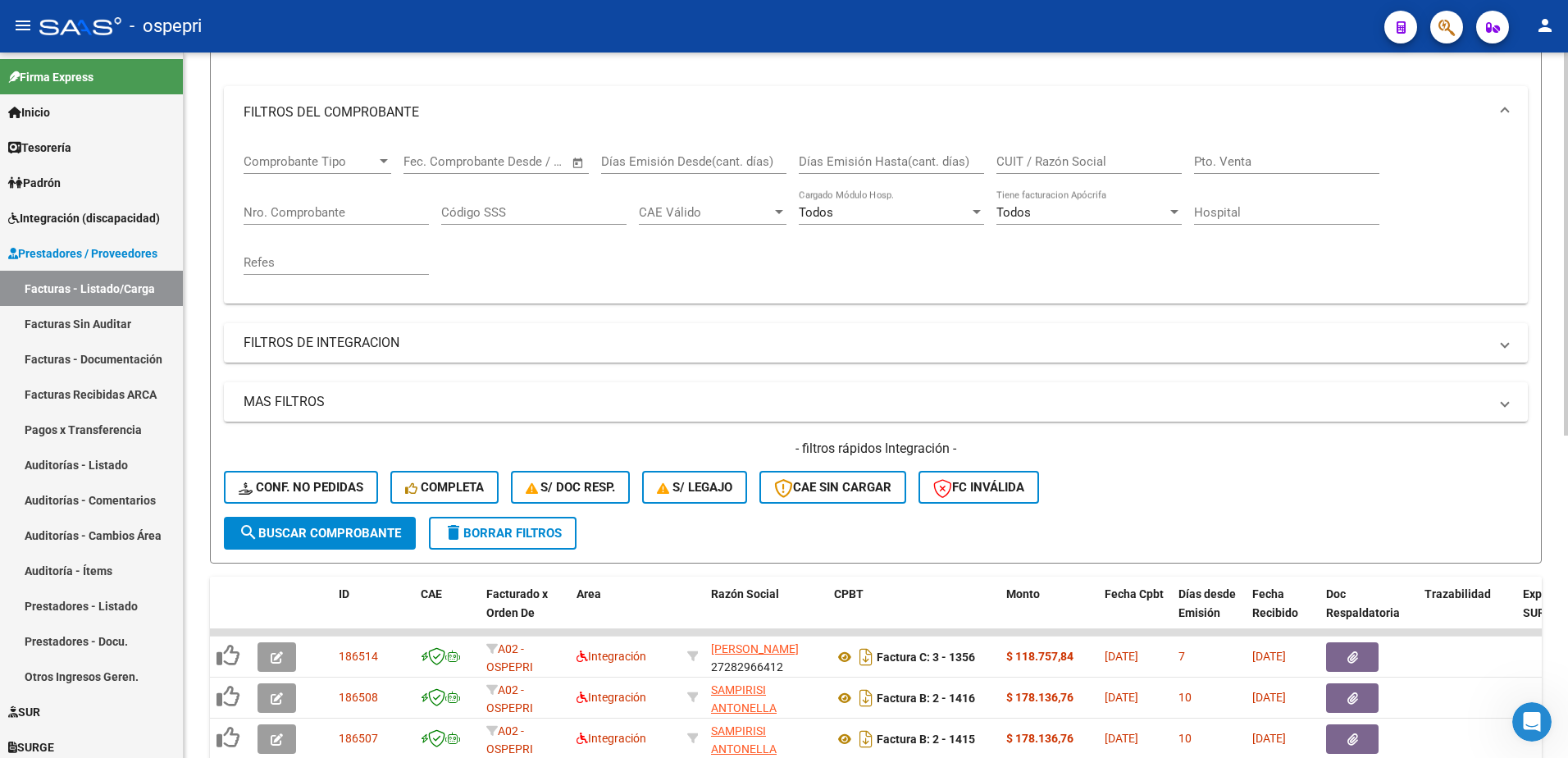
scroll to position [224, 0]
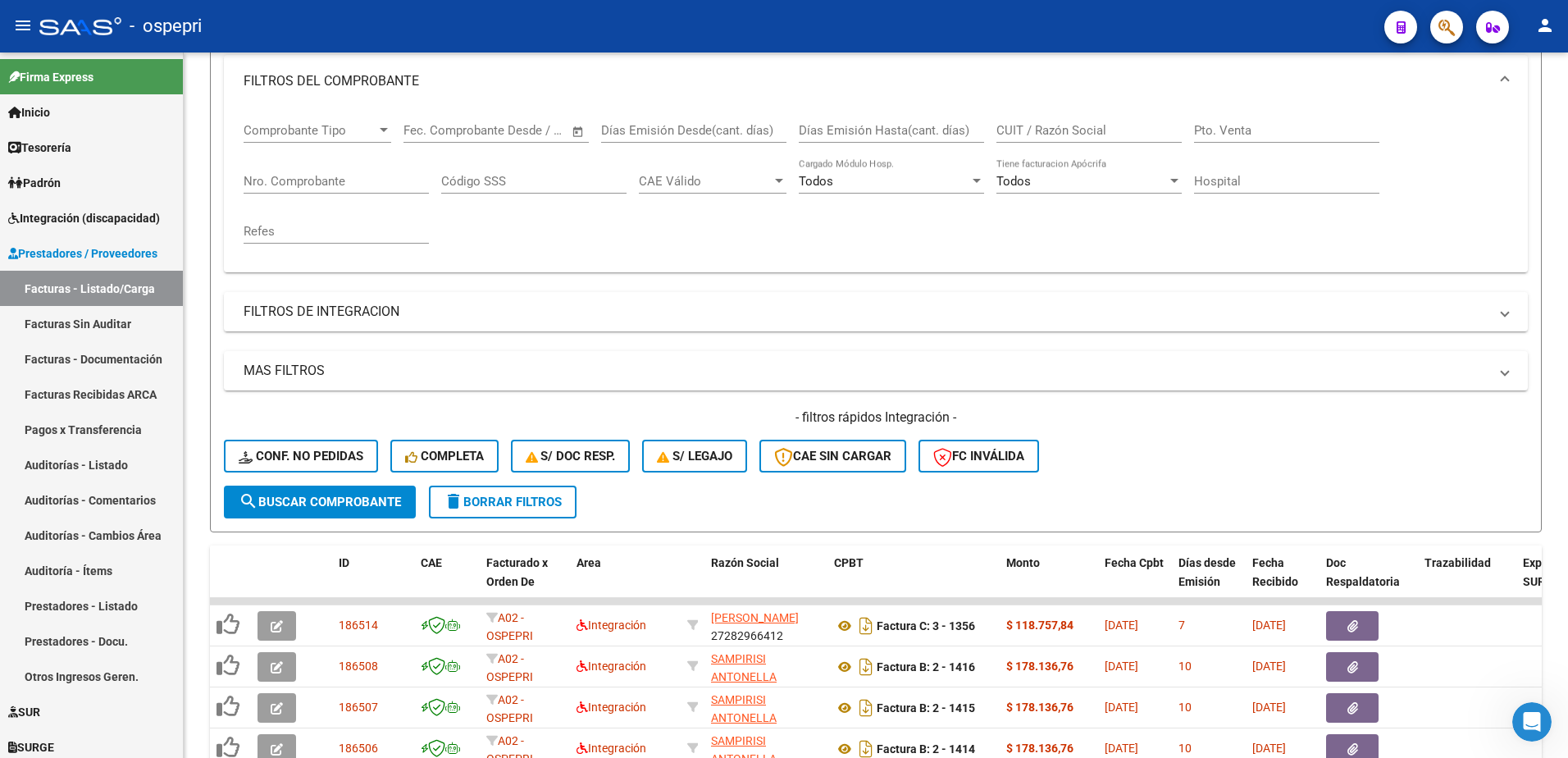
click at [1000, 22] on div "- ospepri" at bounding box center [705, 25] width 1331 height 36
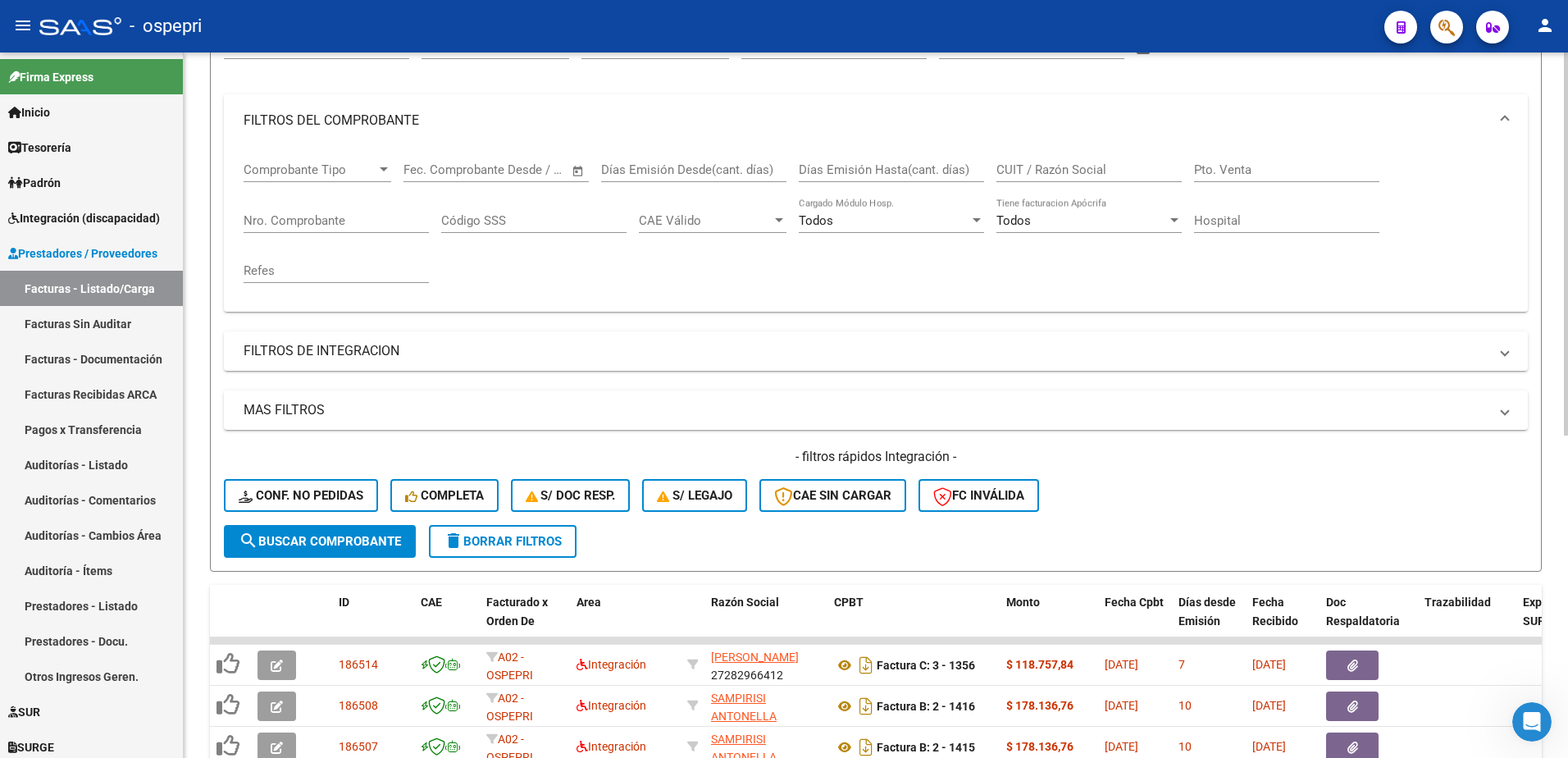
scroll to position [60, 0]
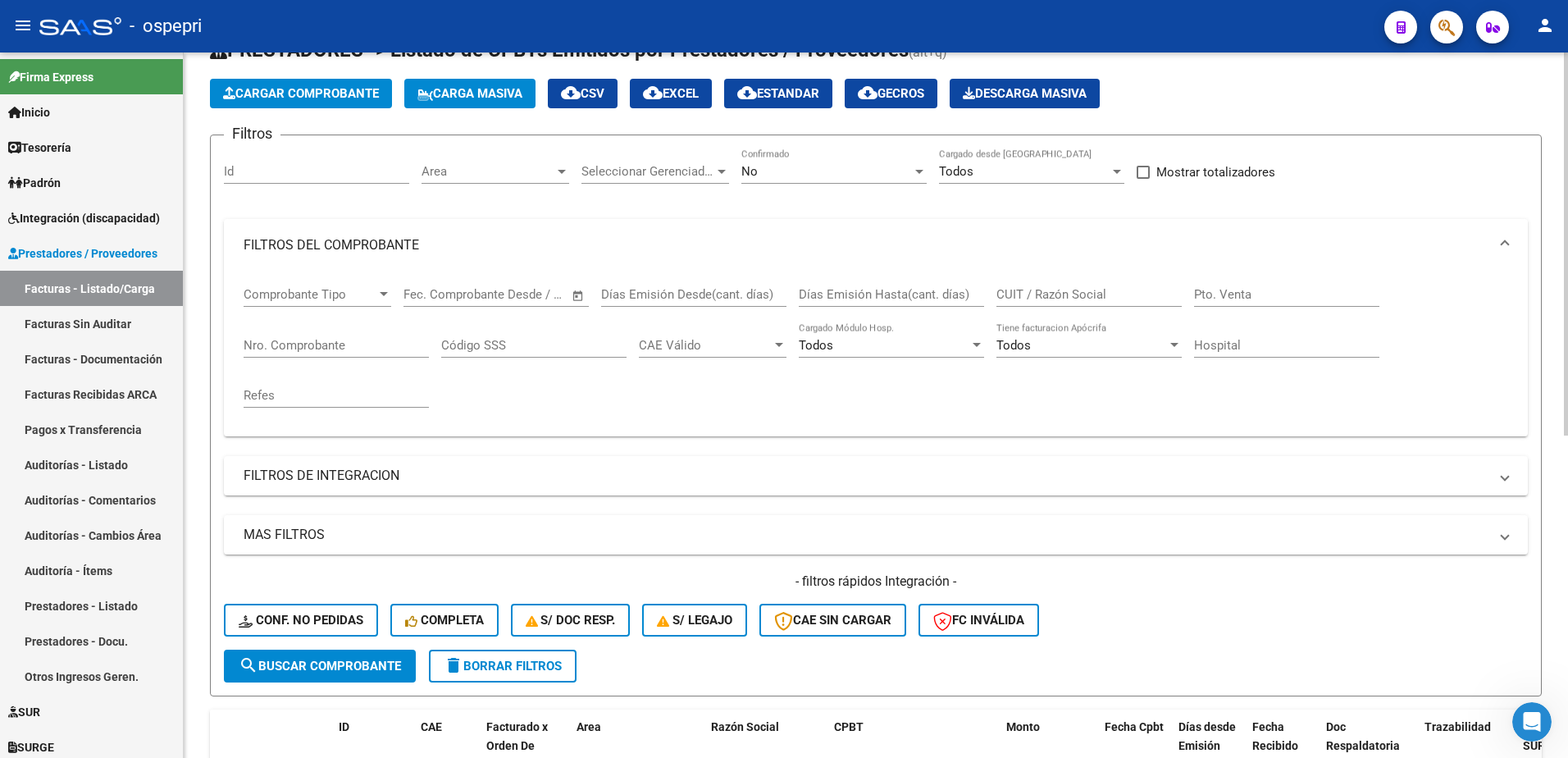
click at [1044, 289] on input "CUIT / Razón Social" at bounding box center [1089, 294] width 186 height 15
paste input "27167023563"
type input "27167023563"
click at [348, 662] on span "search Buscar Comprobante" at bounding box center [319, 666] width 162 height 15
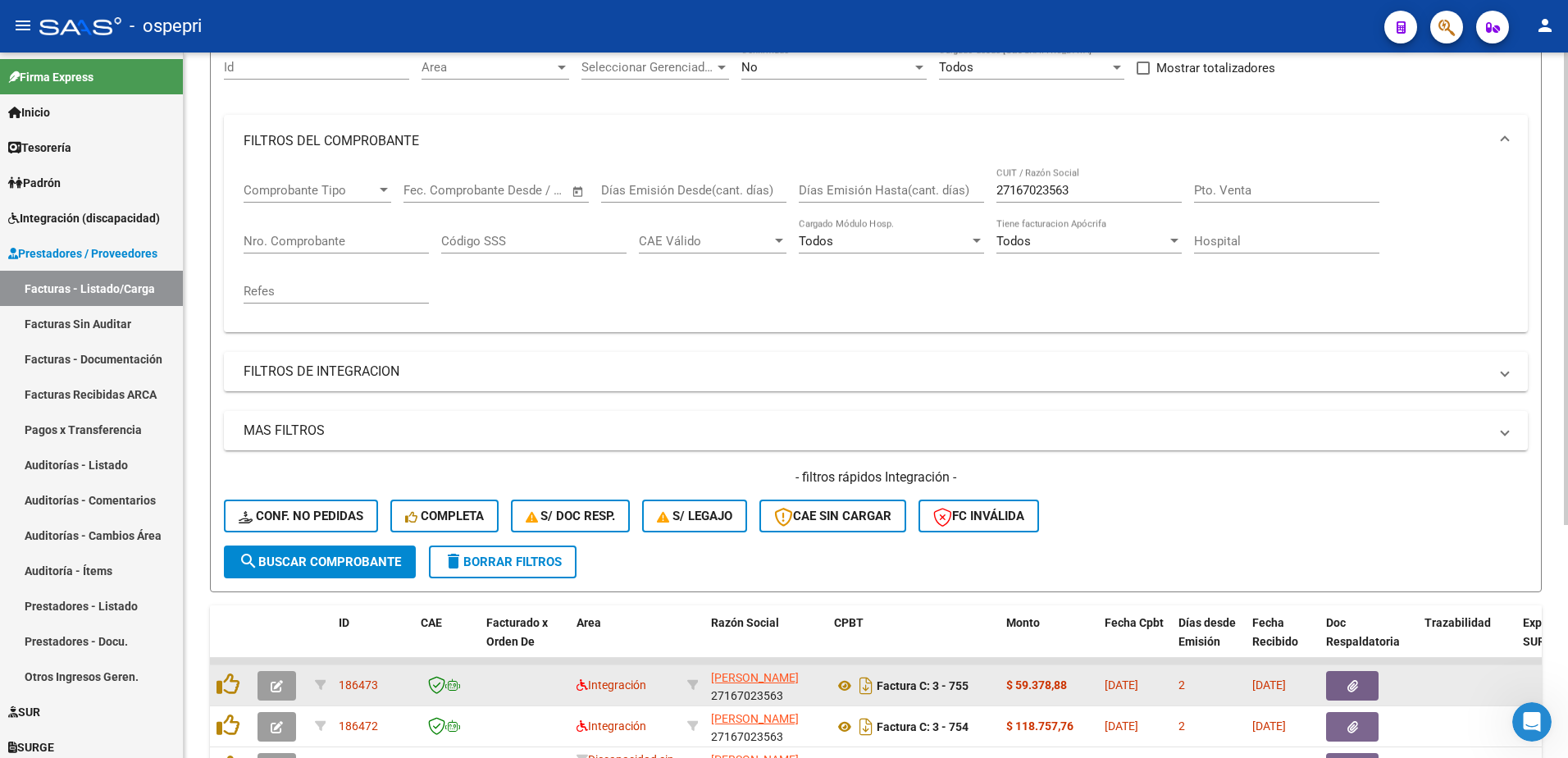
scroll to position [306, 0]
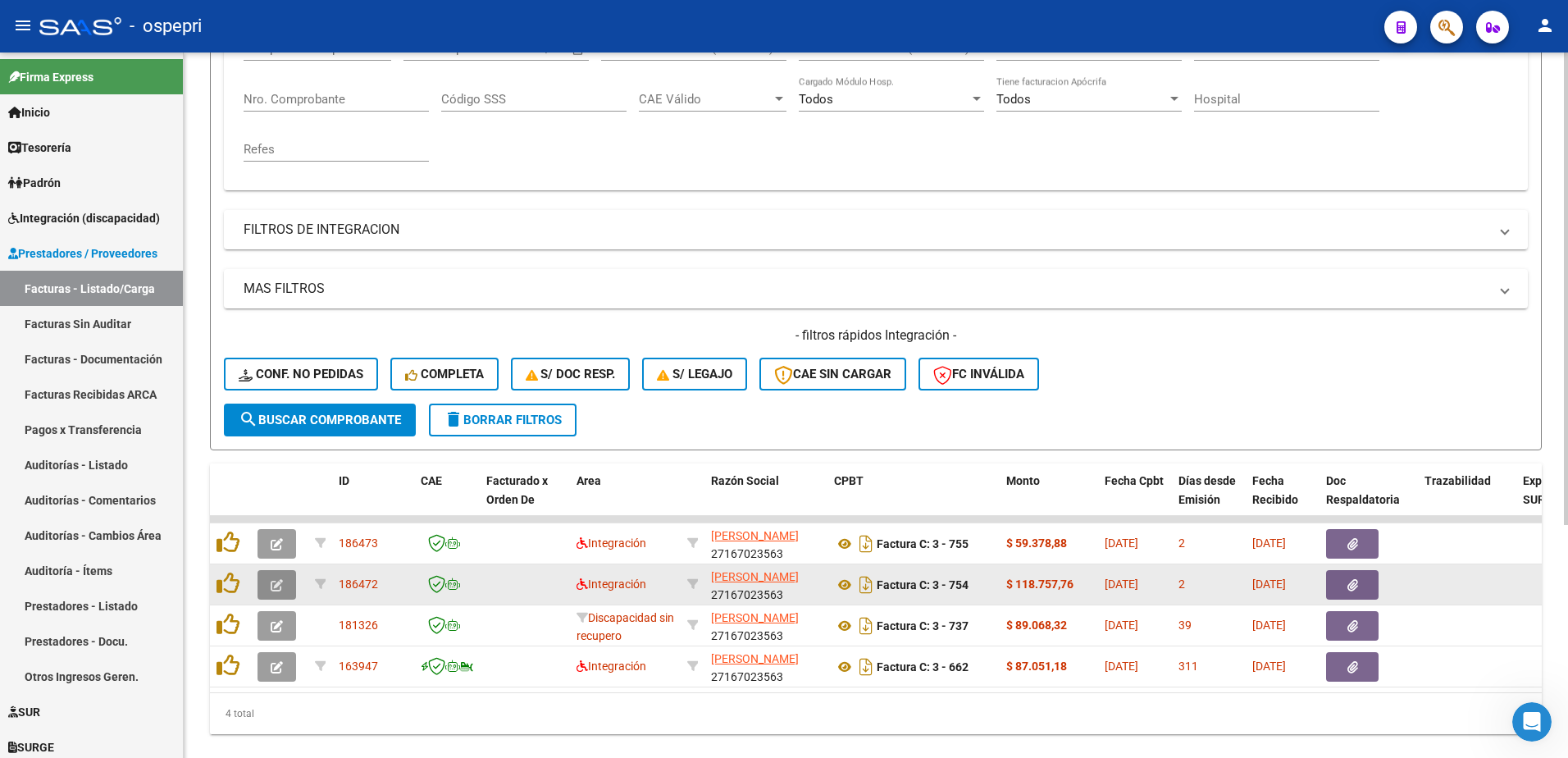
click at [276, 577] on span "button" at bounding box center [277, 584] width 12 height 15
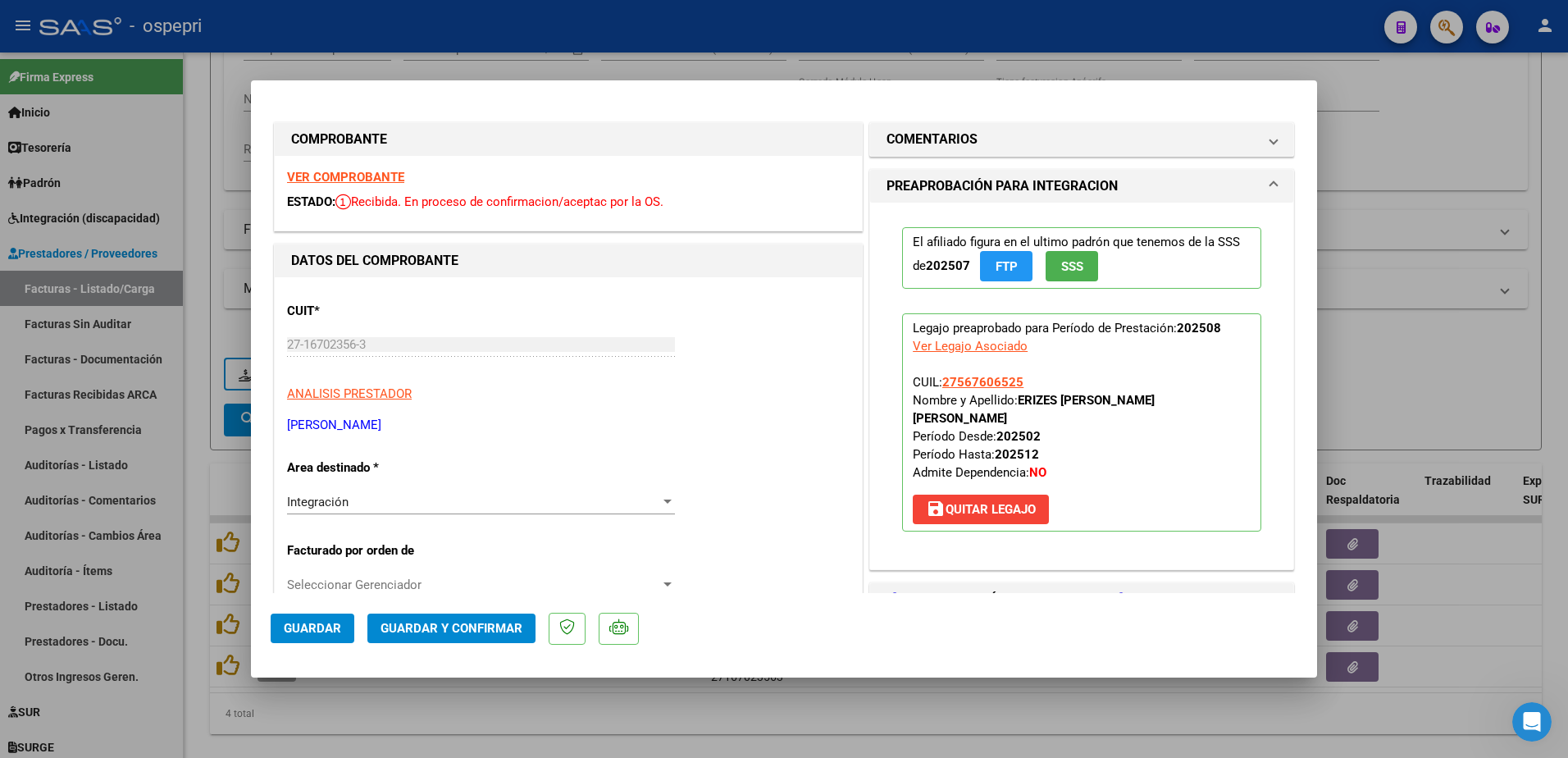
click at [376, 172] on strong "VER COMPROBANTE" at bounding box center [346, 177] width 117 height 15
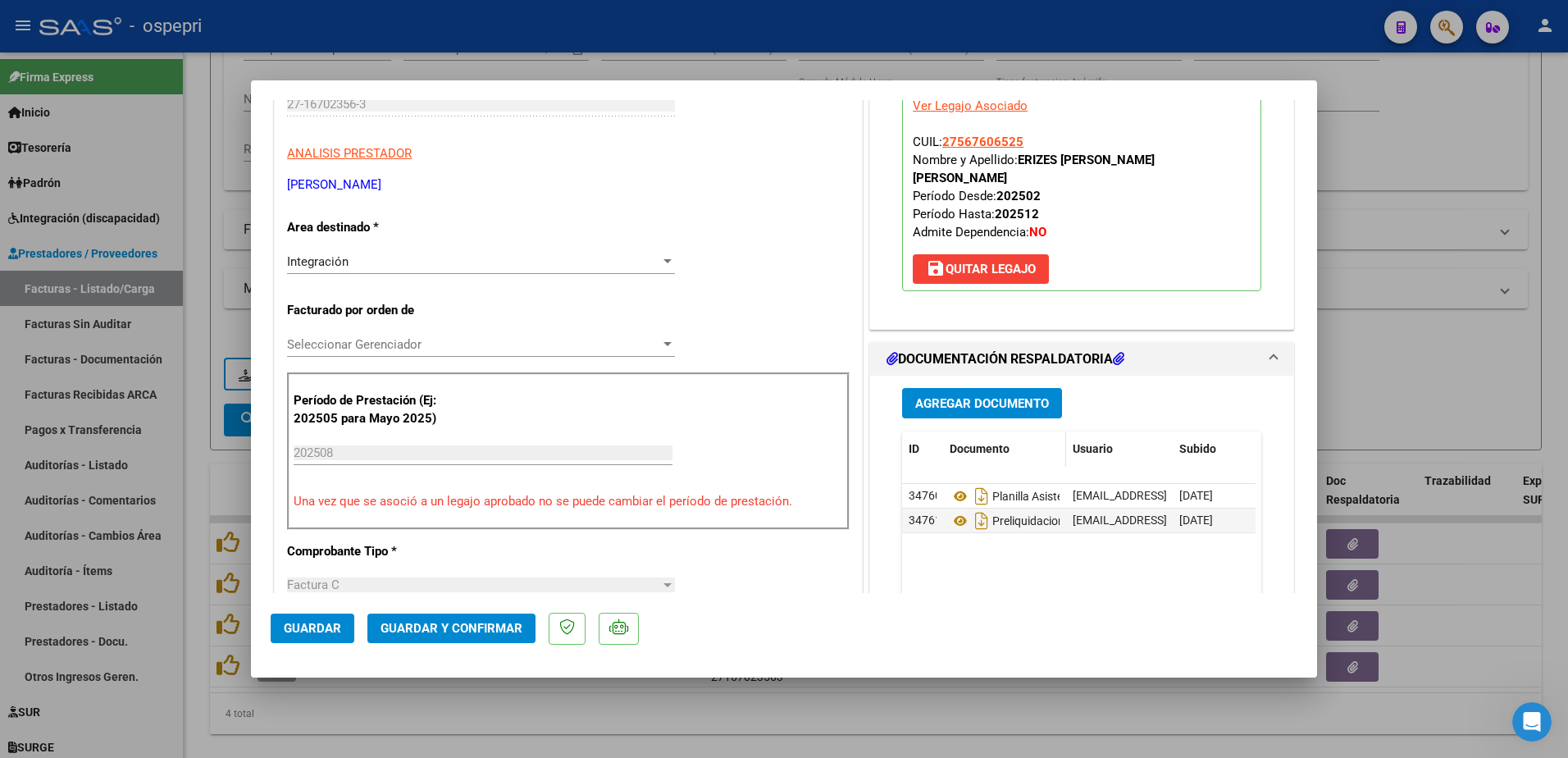
scroll to position [246, 0]
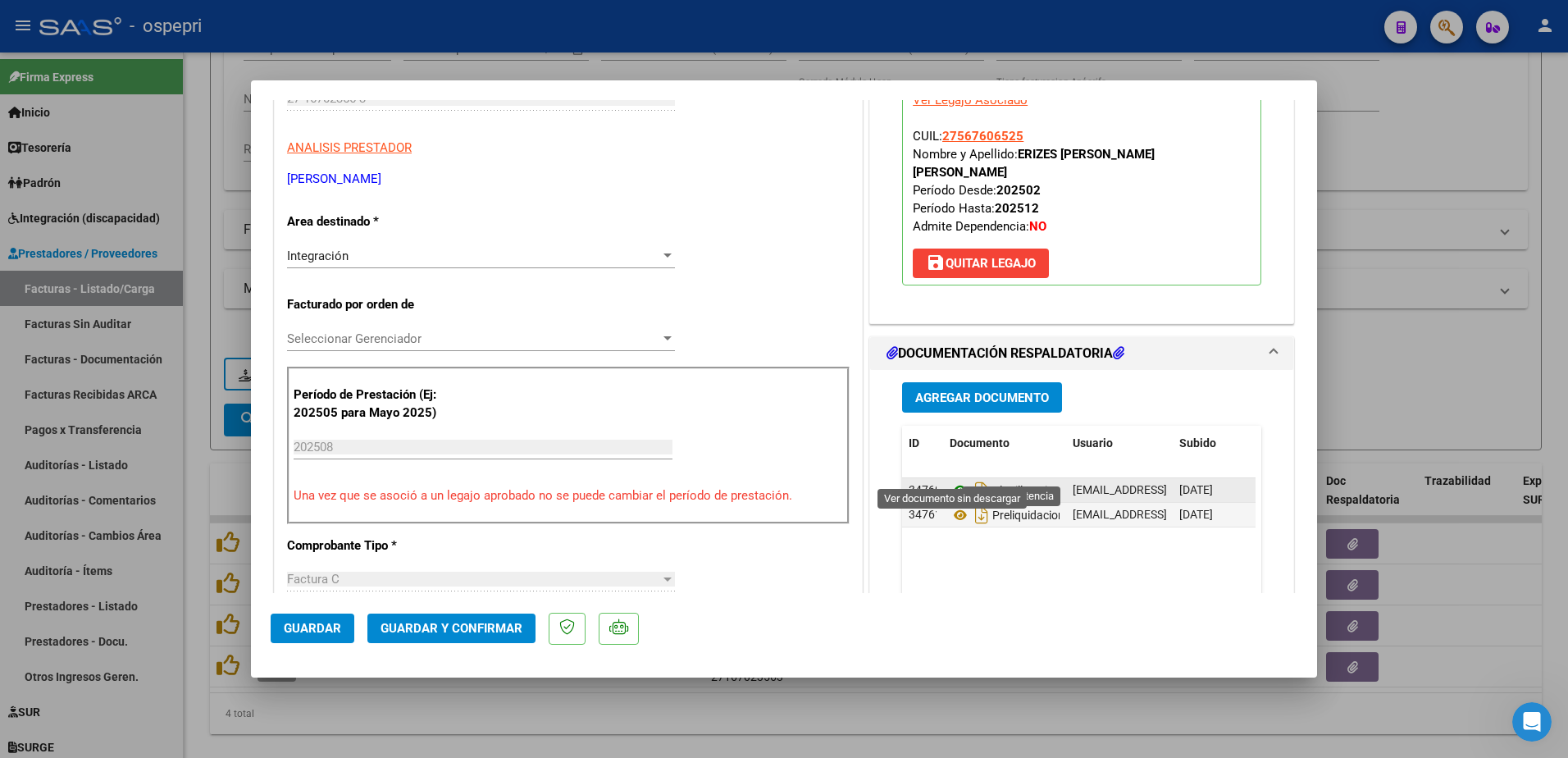
click at [950, 481] on icon at bounding box center [960, 491] width 21 height 19
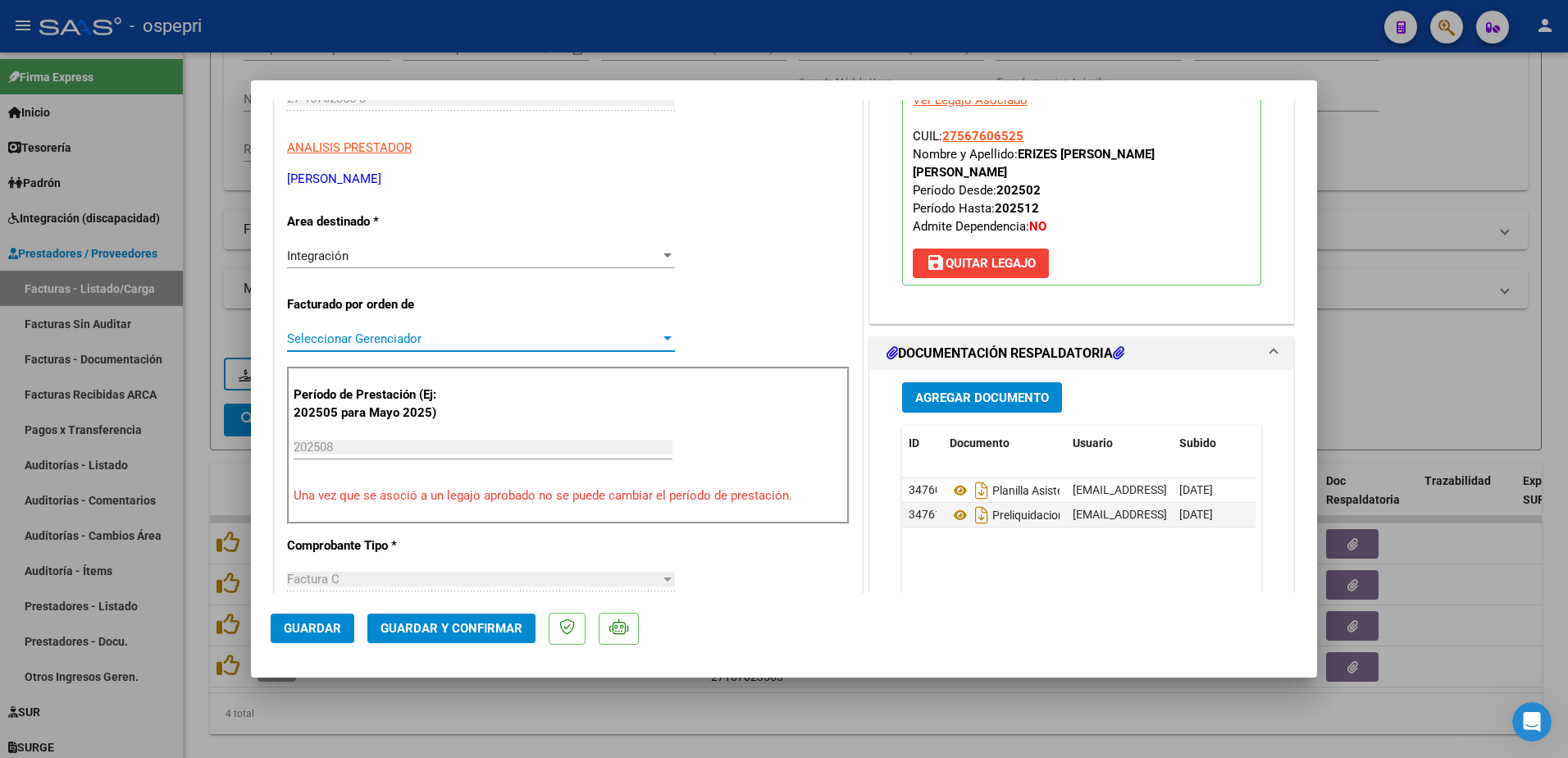
click at [441, 336] on span "Seleccionar Gerenciador" at bounding box center [474, 338] width 373 height 15
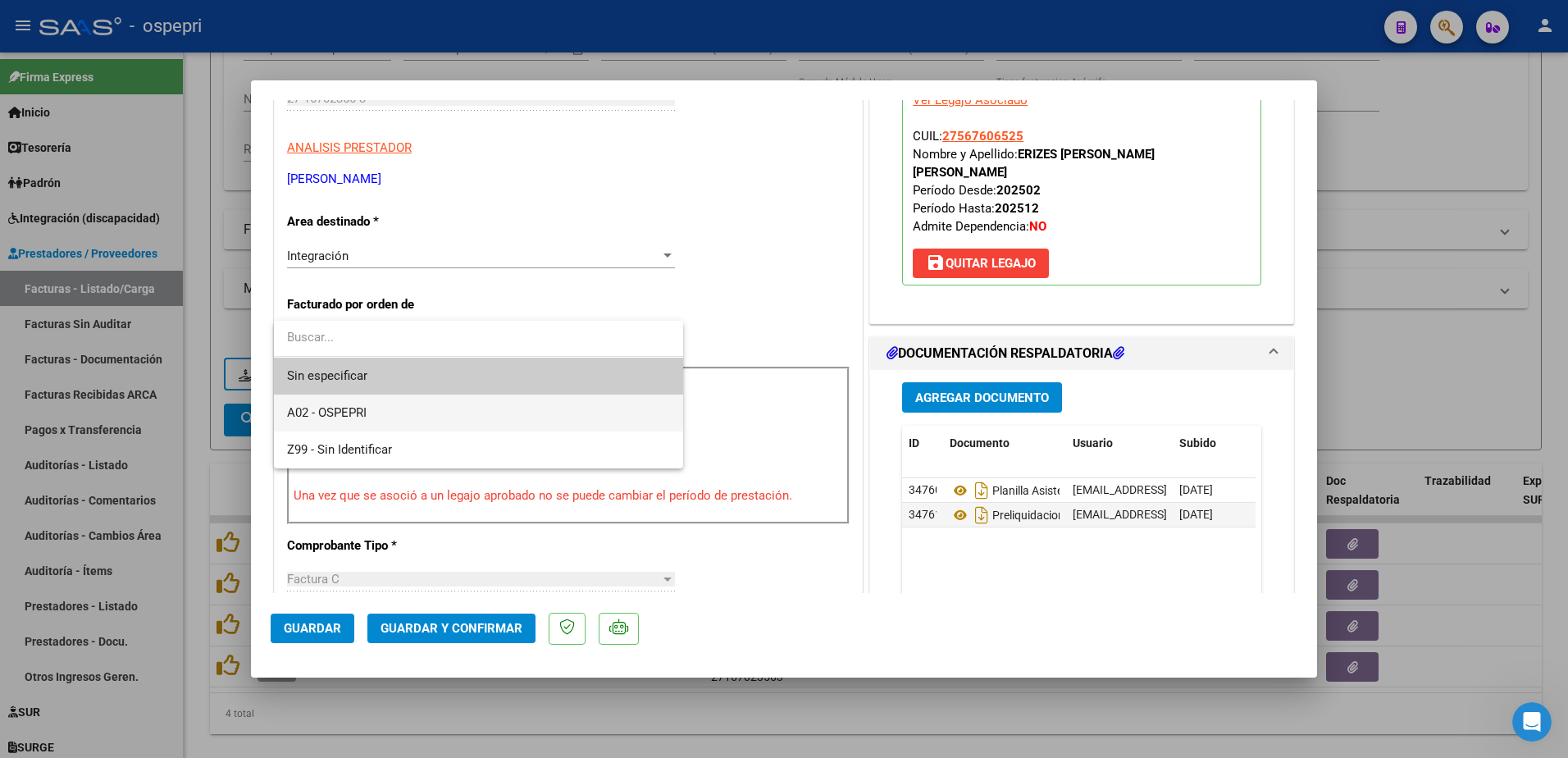
click at [390, 412] on span "A02 - OSPEPRI" at bounding box center [478, 413] width 383 height 37
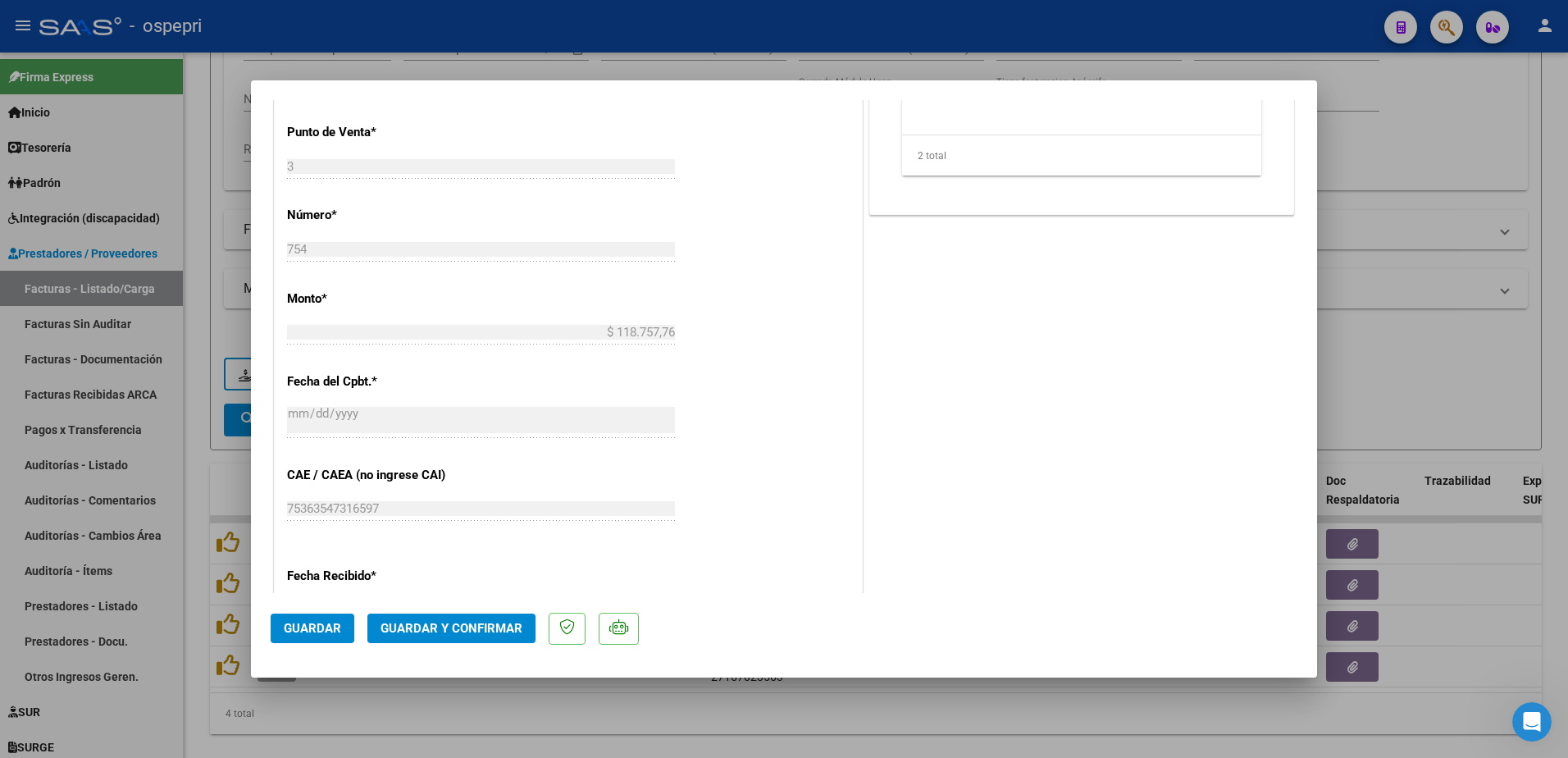
scroll to position [820, 0]
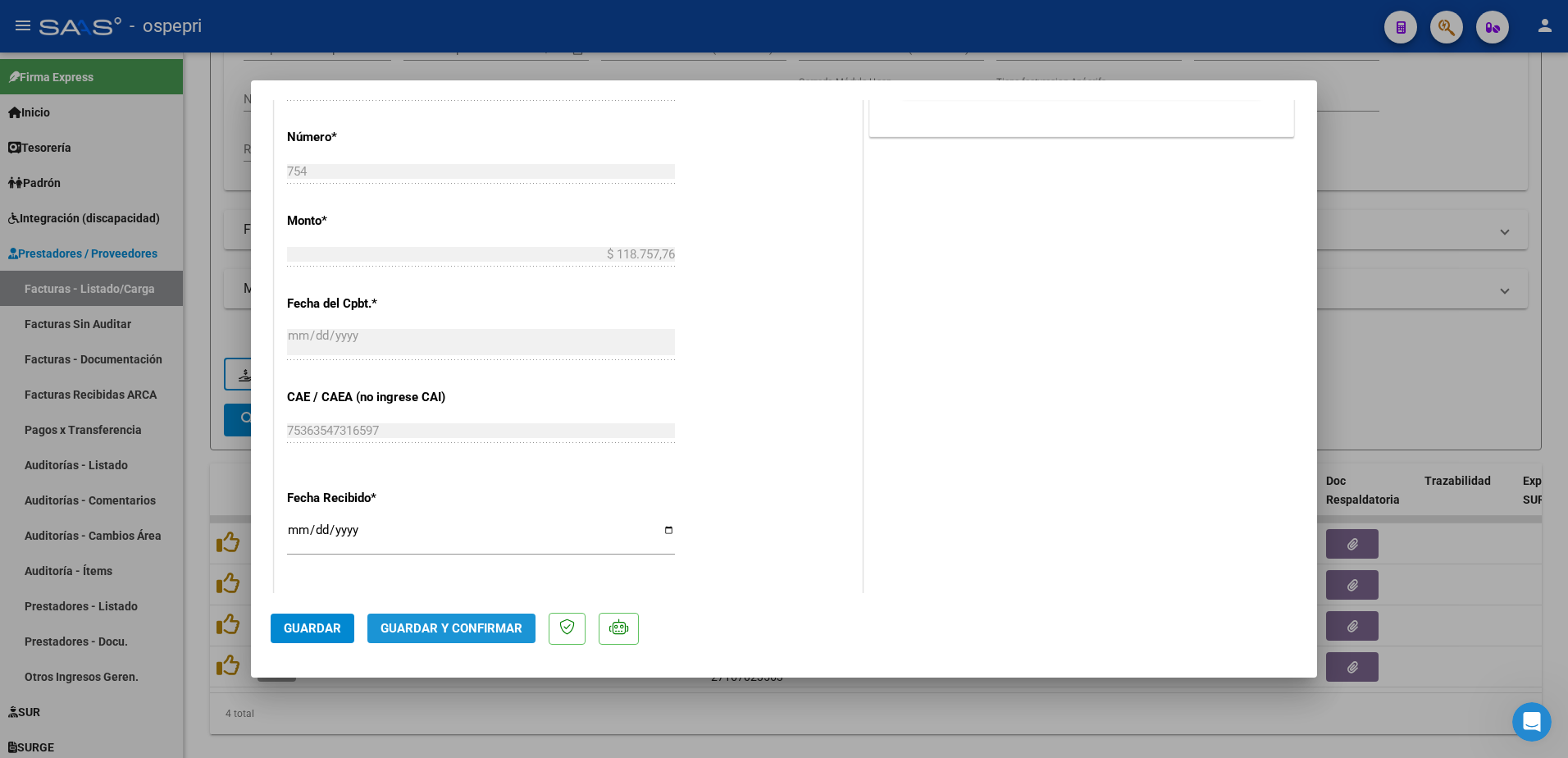
click at [472, 626] on span "Guardar y Confirmar" at bounding box center [451, 628] width 142 height 15
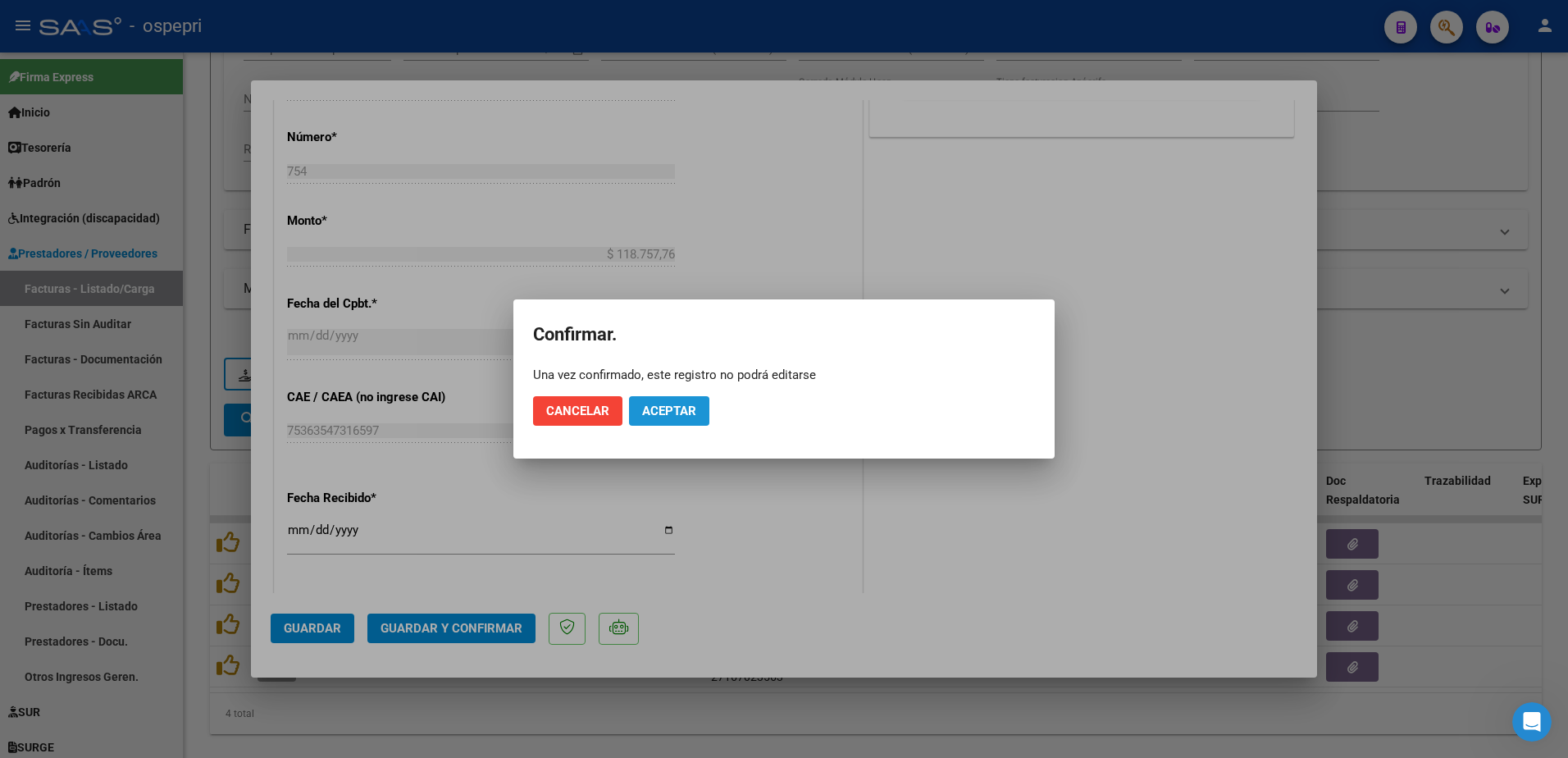
click at [658, 414] on span "Aceptar" at bounding box center [669, 411] width 54 height 15
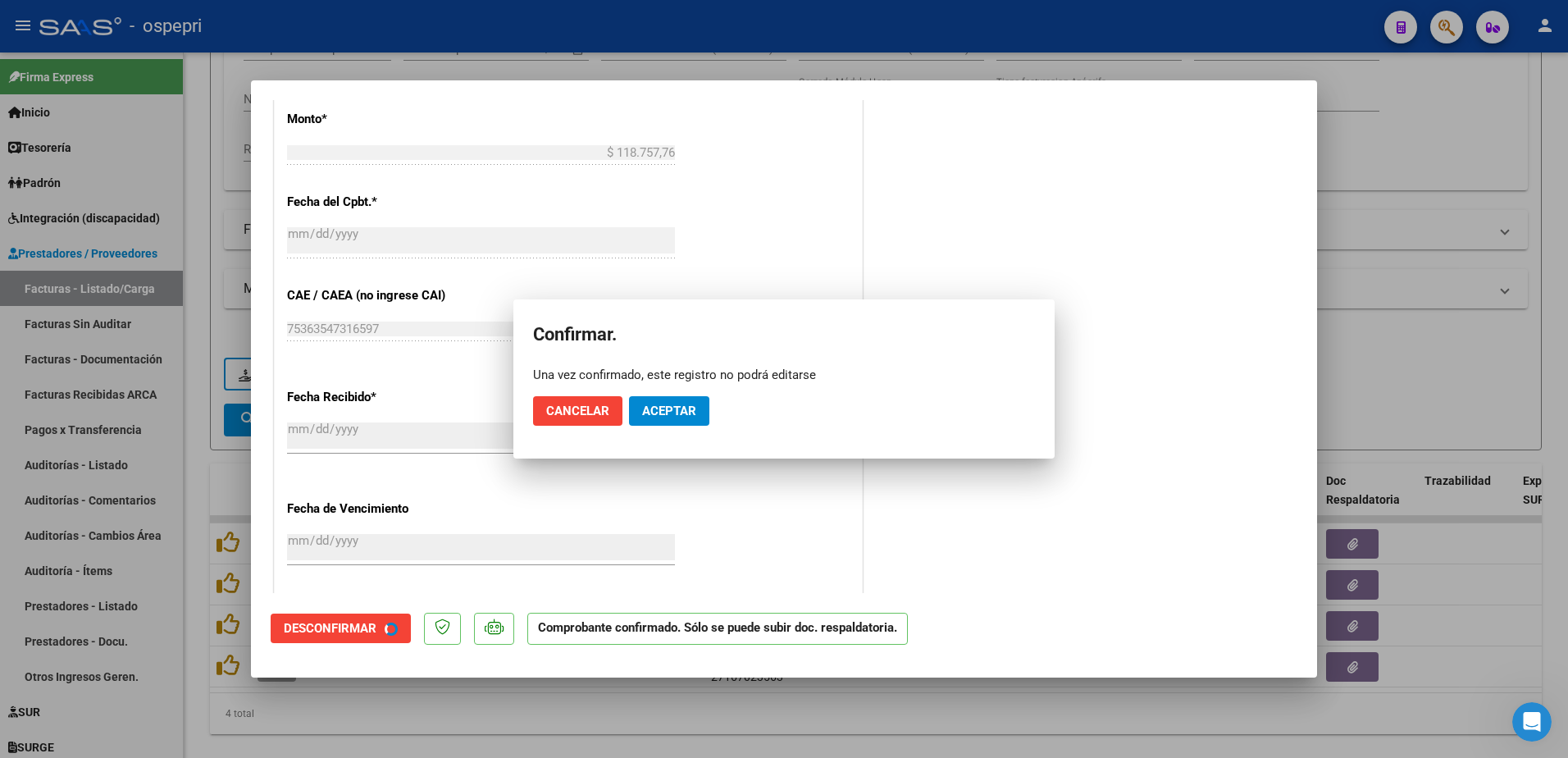
scroll to position [719, 0]
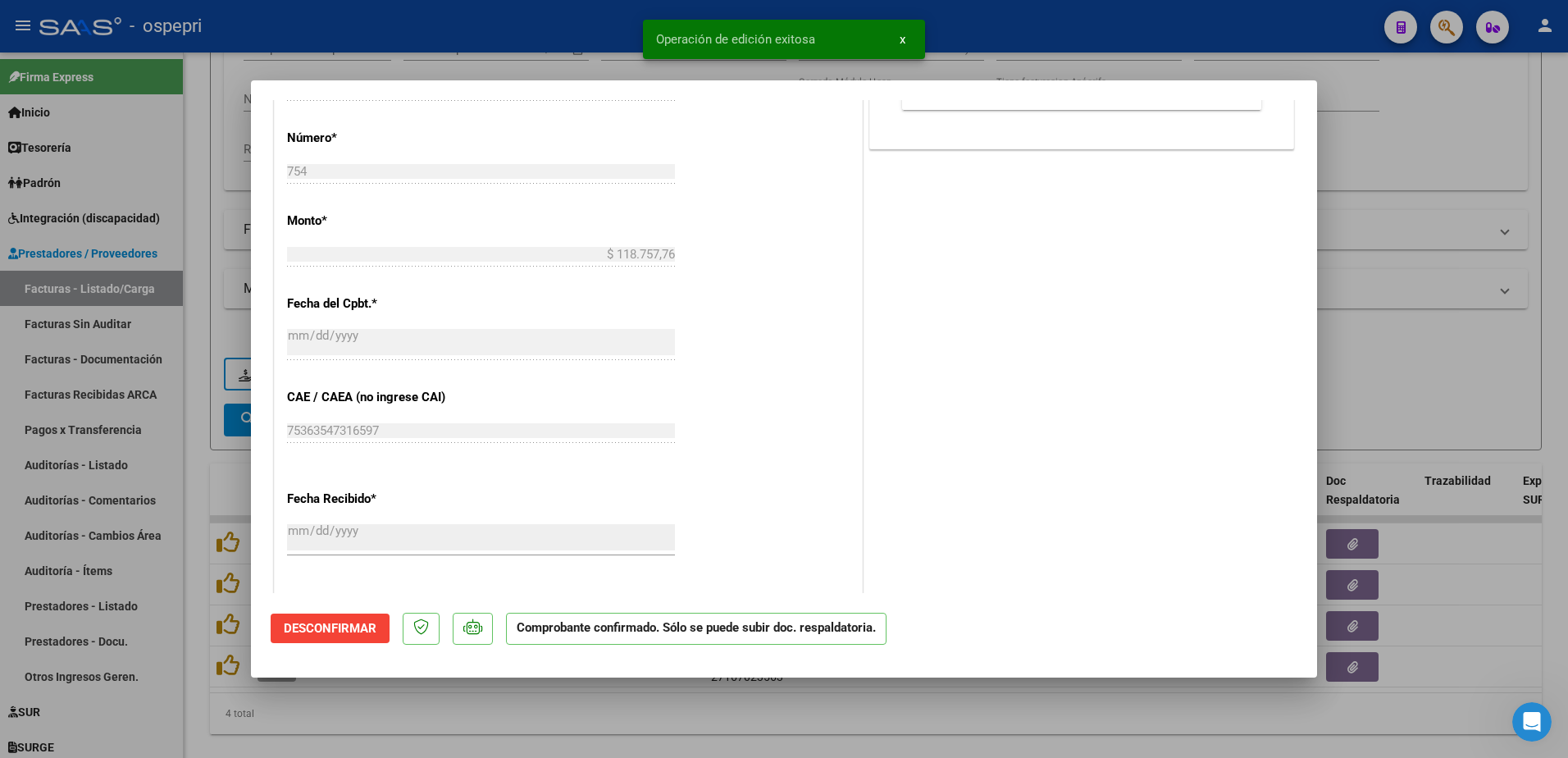
type input "$ 0,00"
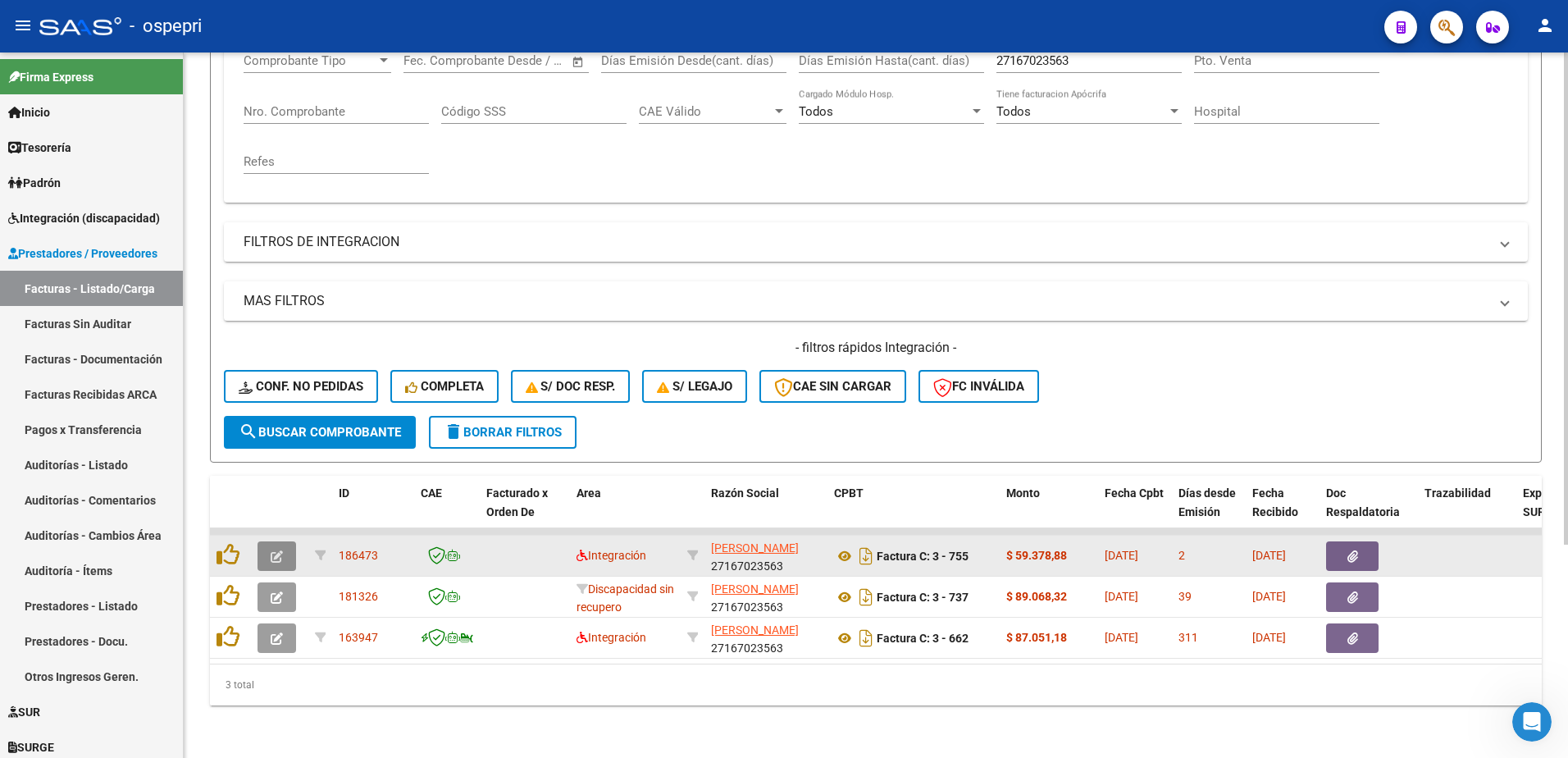
click at [276, 550] on icon "button" at bounding box center [277, 556] width 12 height 12
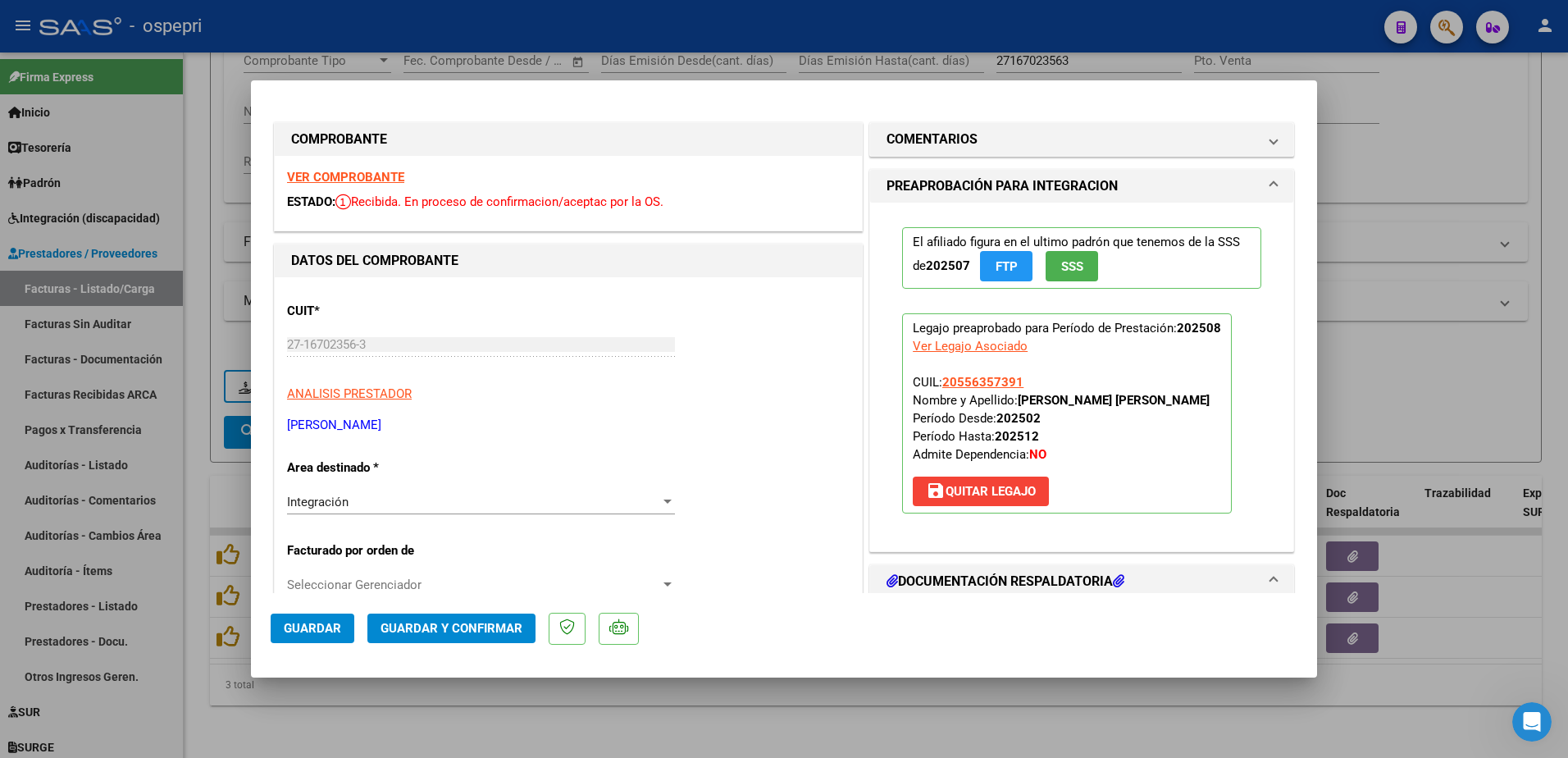
click at [376, 175] on strong "VER COMPROBANTE" at bounding box center [346, 177] width 117 height 15
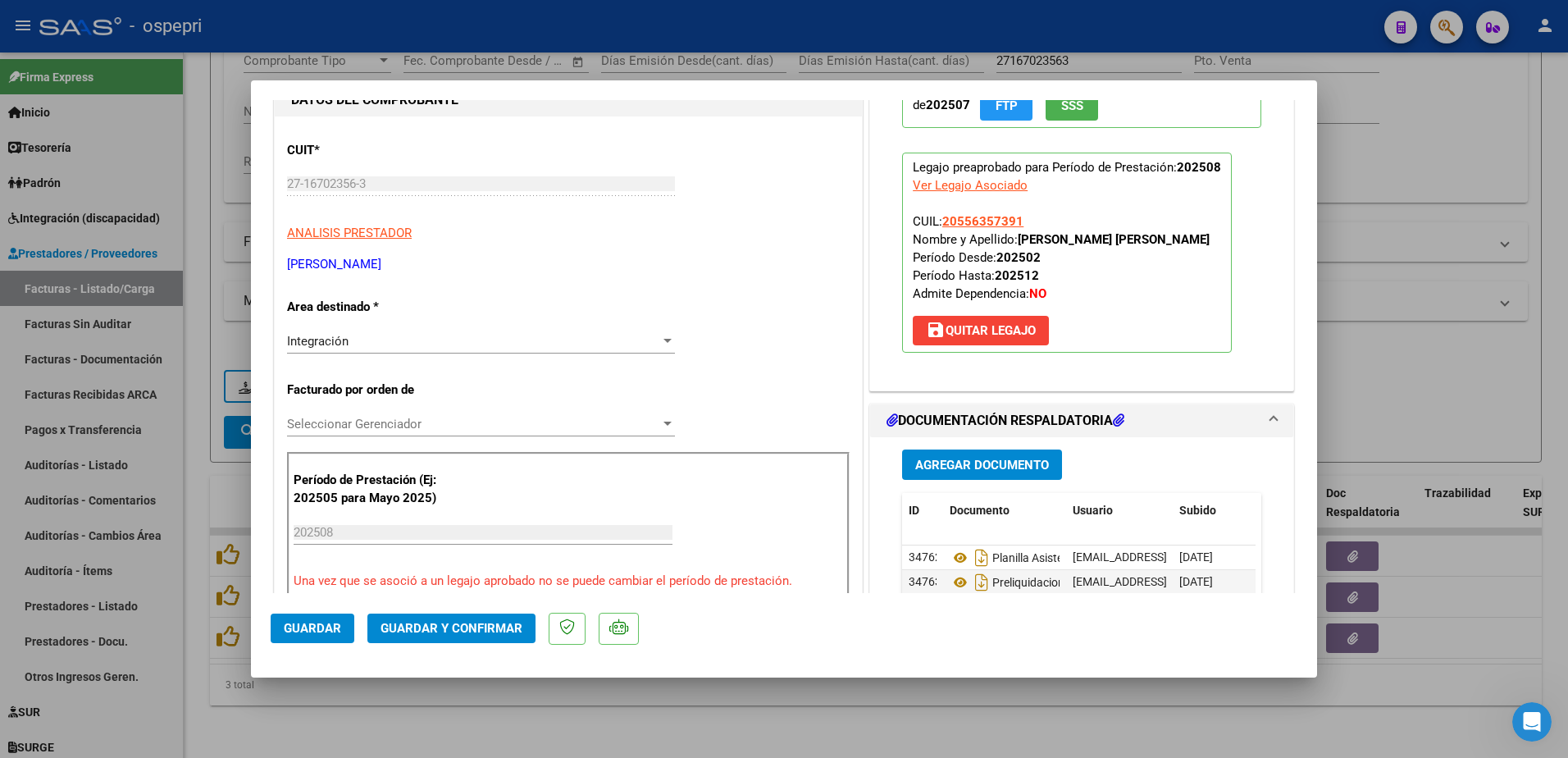
scroll to position [164, 0]
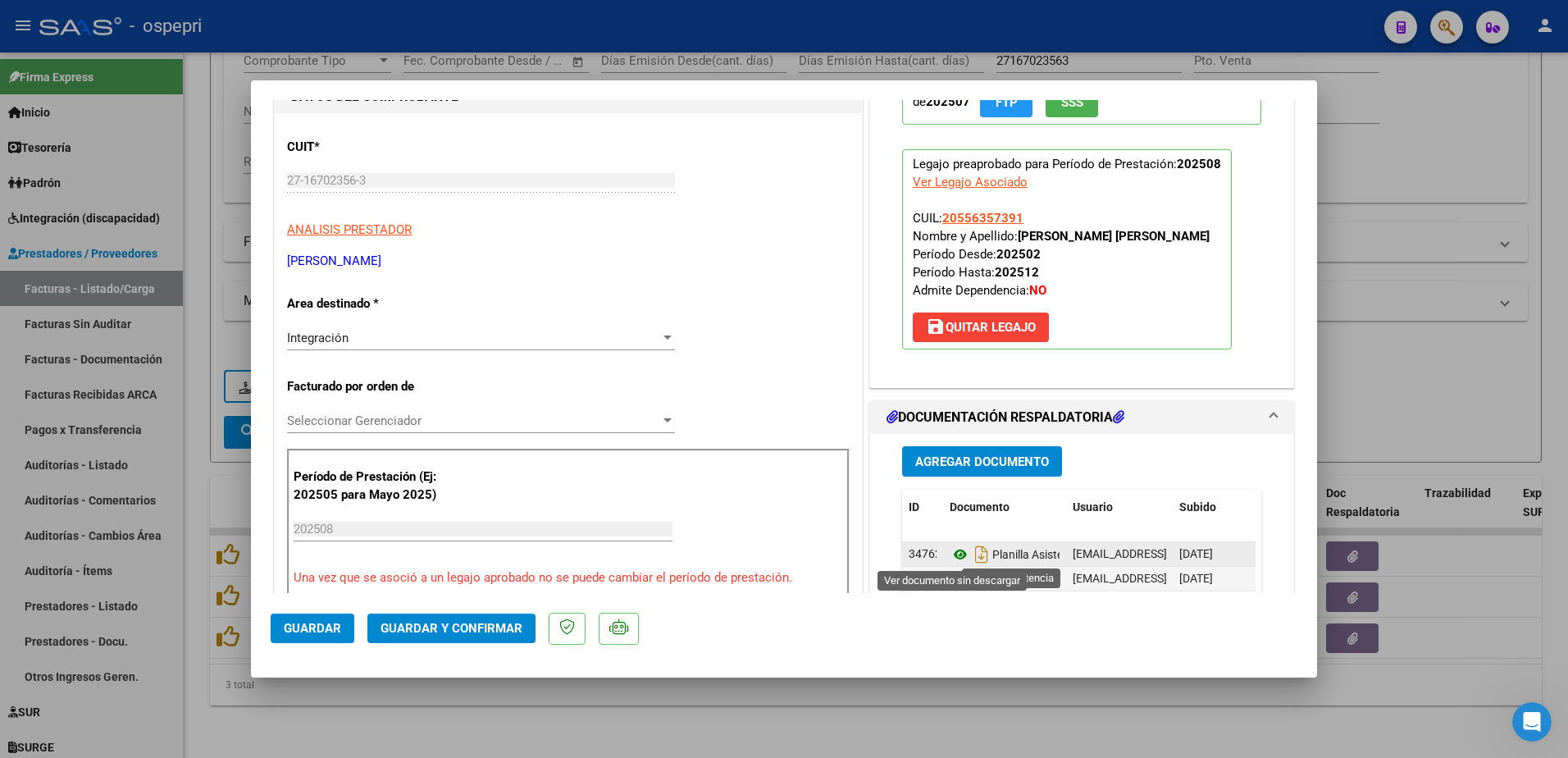
click at [956, 556] on icon at bounding box center [960, 555] width 21 height 19
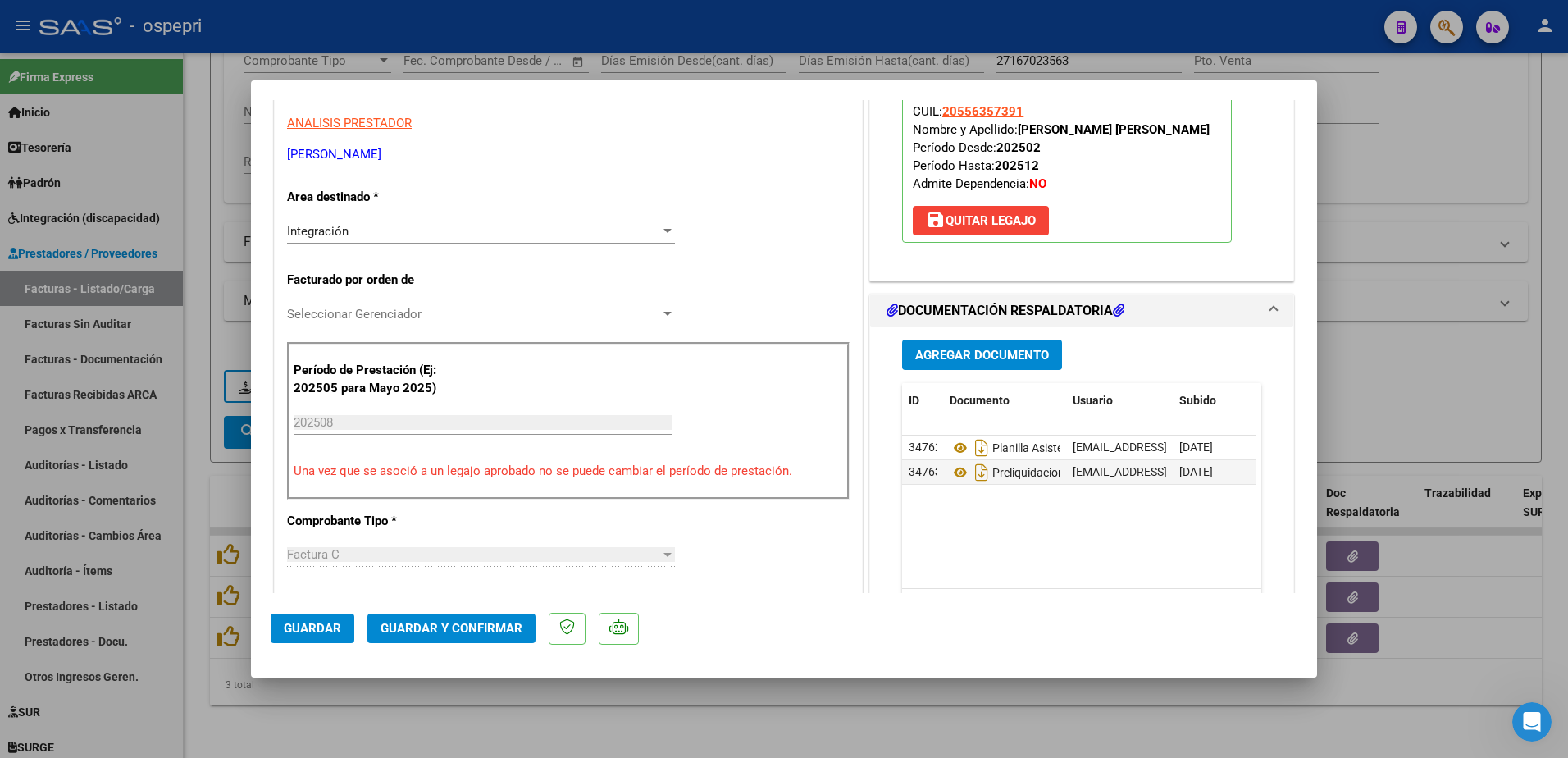
scroll to position [328, 0]
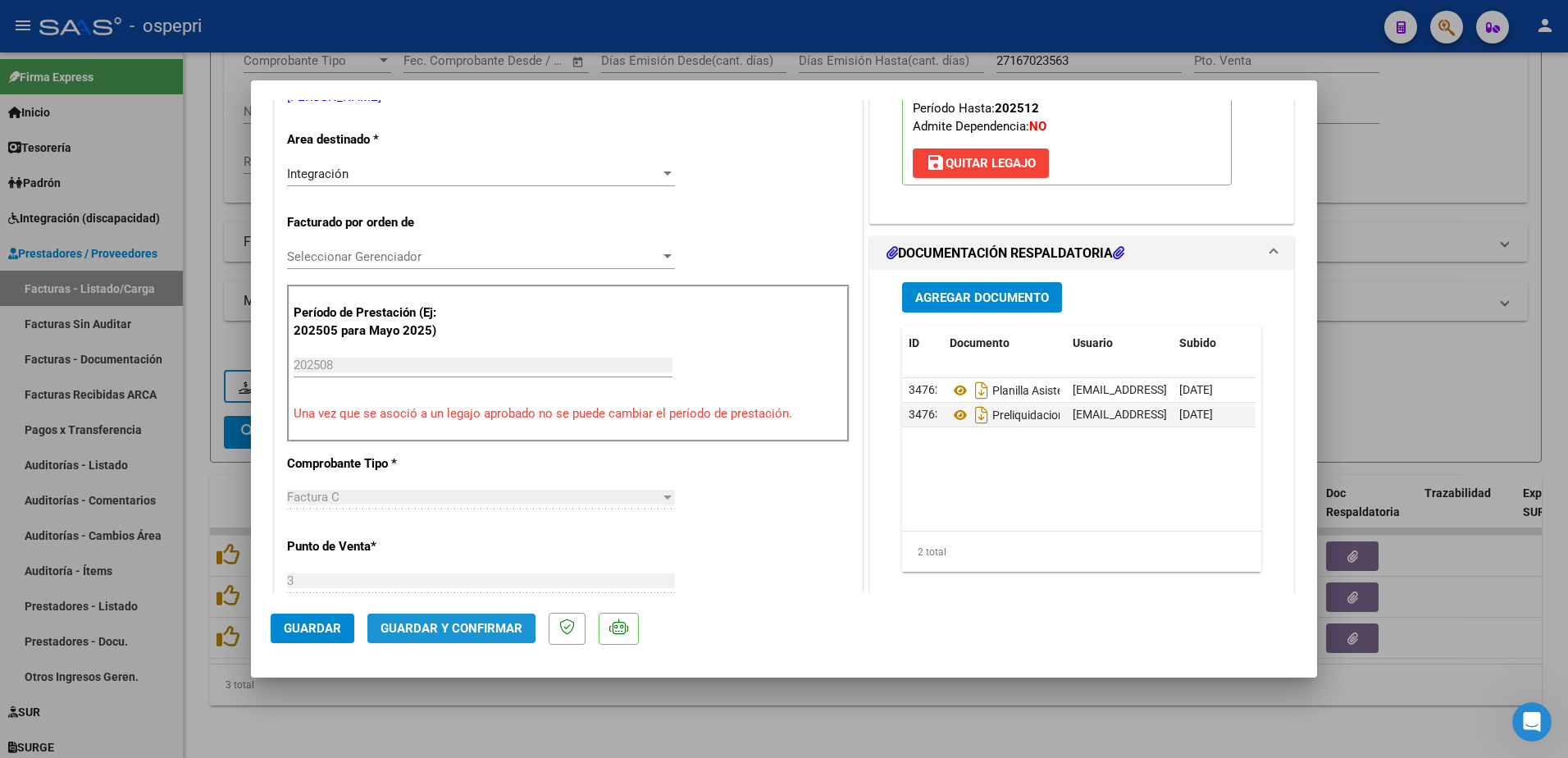
click at [432, 629] on span "Guardar y Confirmar" at bounding box center [451, 628] width 142 height 15
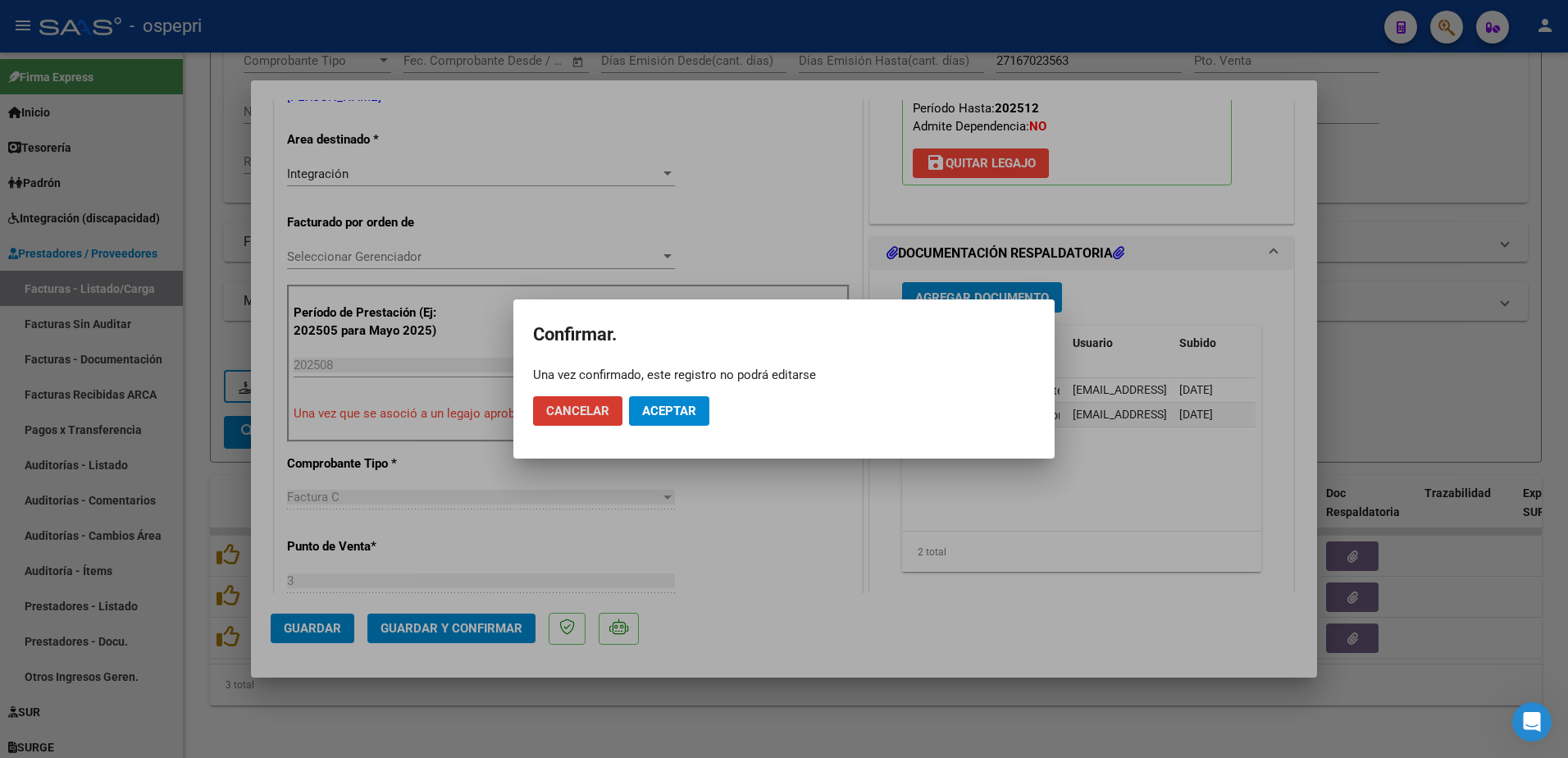
click at [686, 408] on span "Aceptar" at bounding box center [669, 411] width 54 height 15
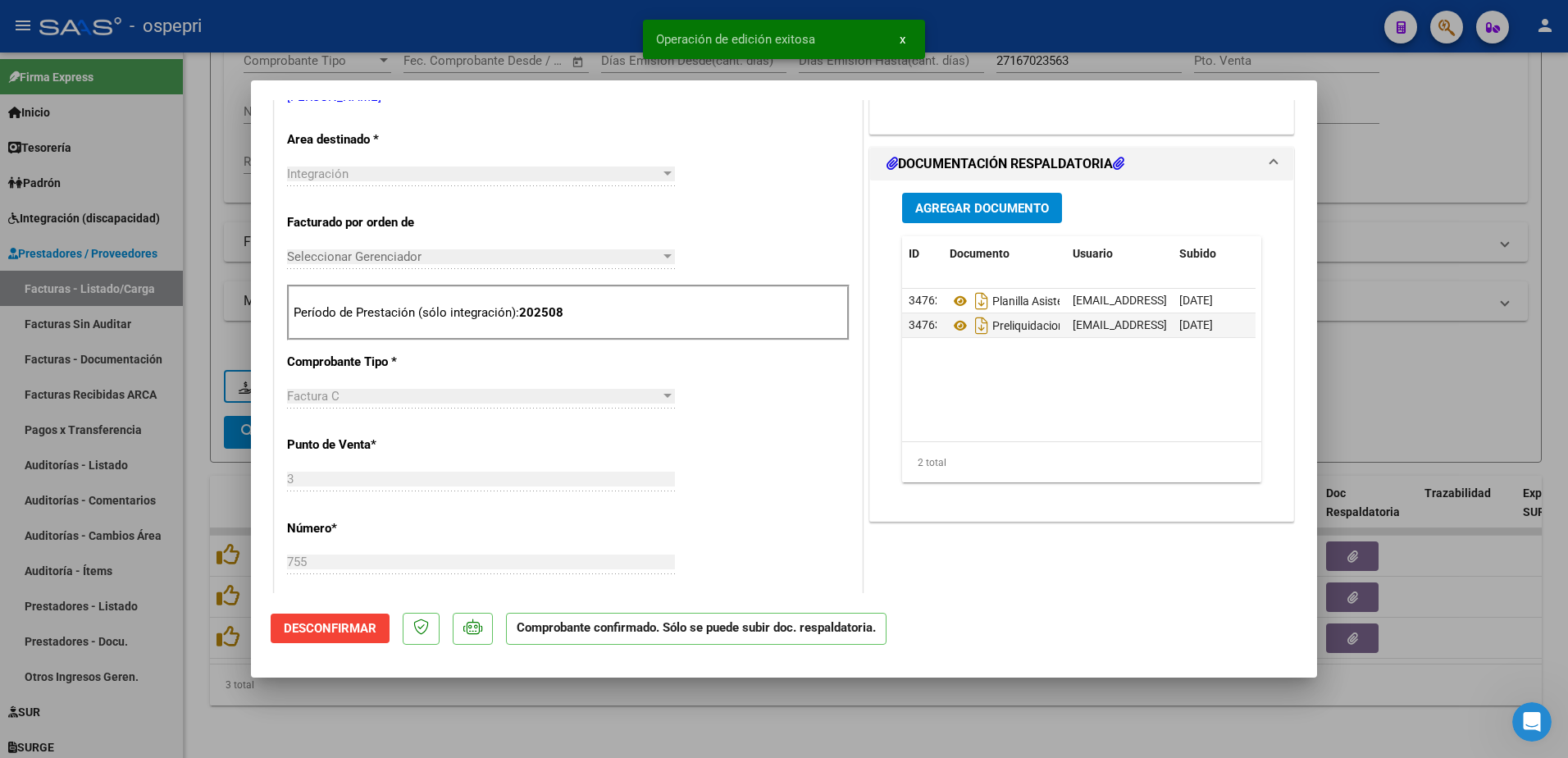
type input "$ 0,00"
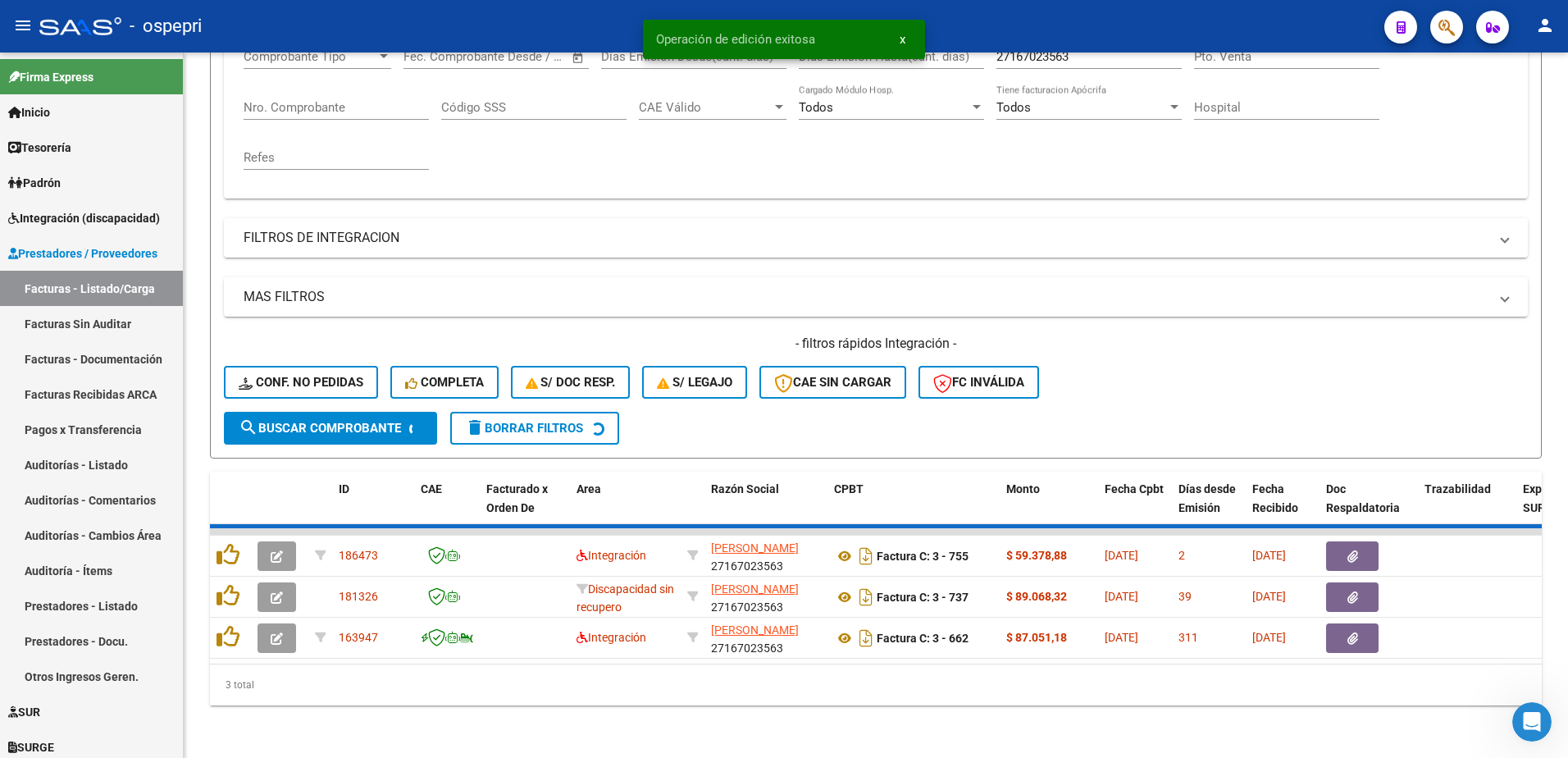
scroll to position [265, 0]
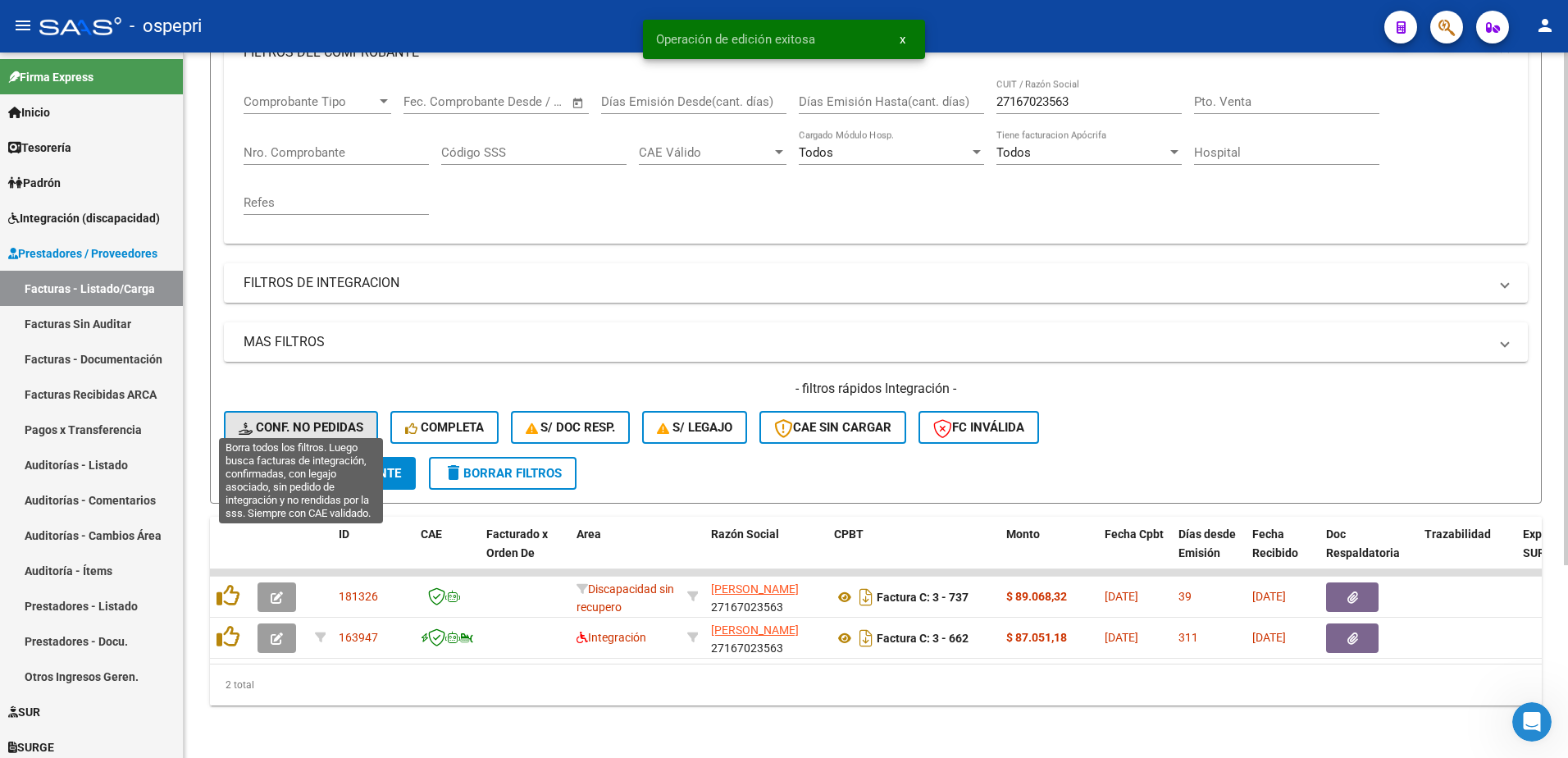
click at [298, 420] on span "Conf. no pedidas" at bounding box center [300, 427] width 124 height 15
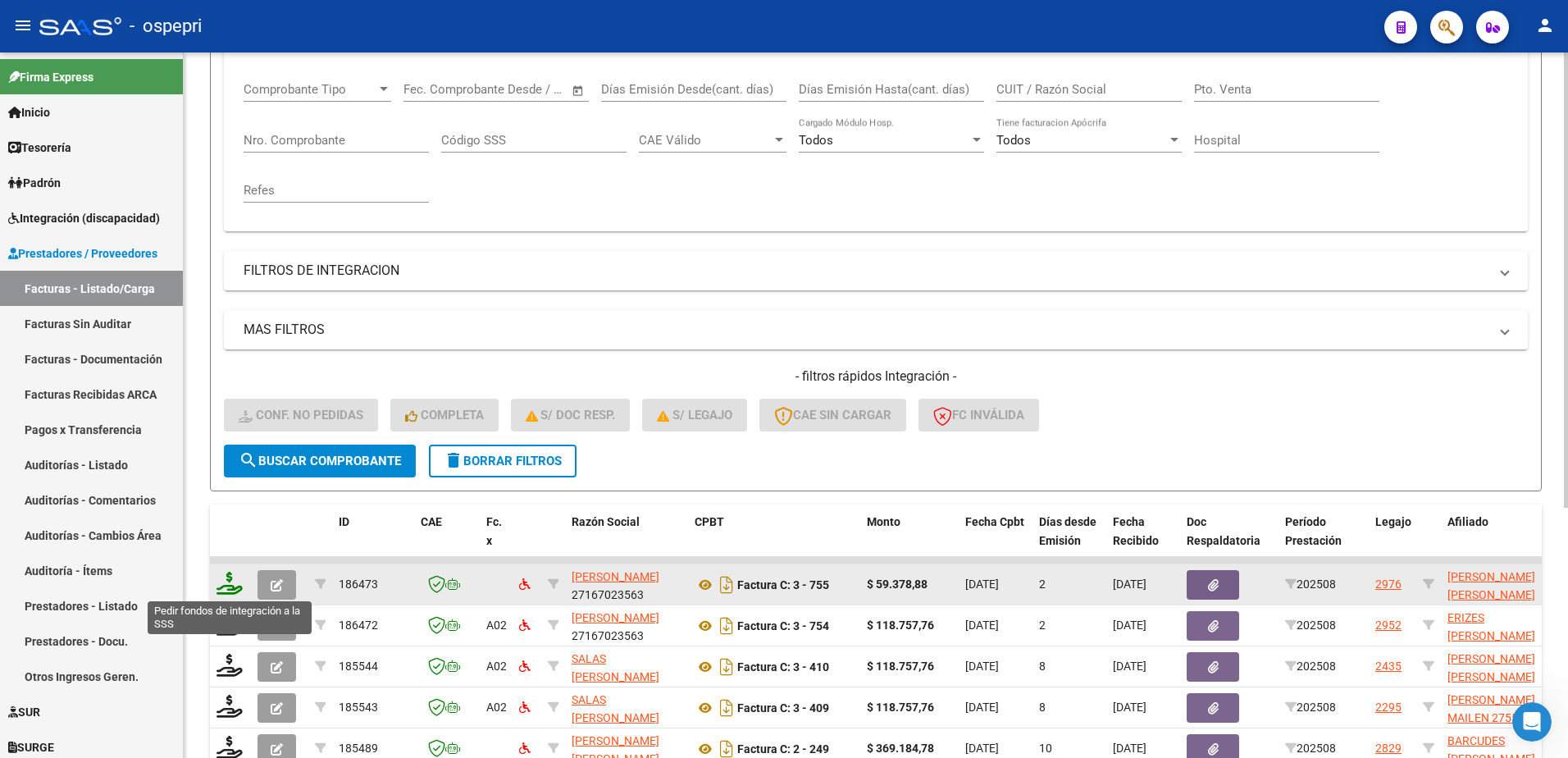
click at [224, 590] on icon at bounding box center [230, 584] width 26 height 23
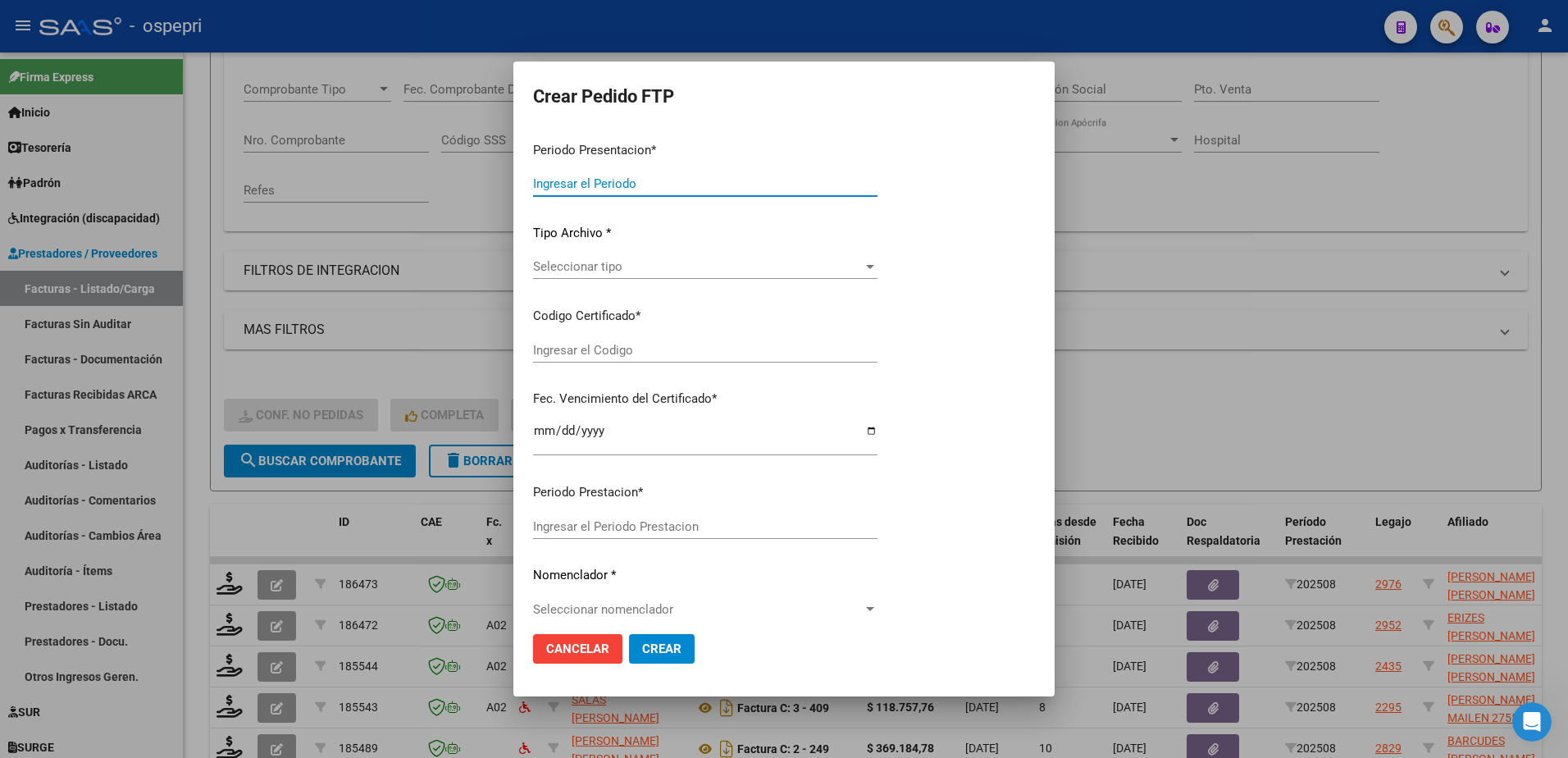
type input "202508"
type input "$ 59.378,88"
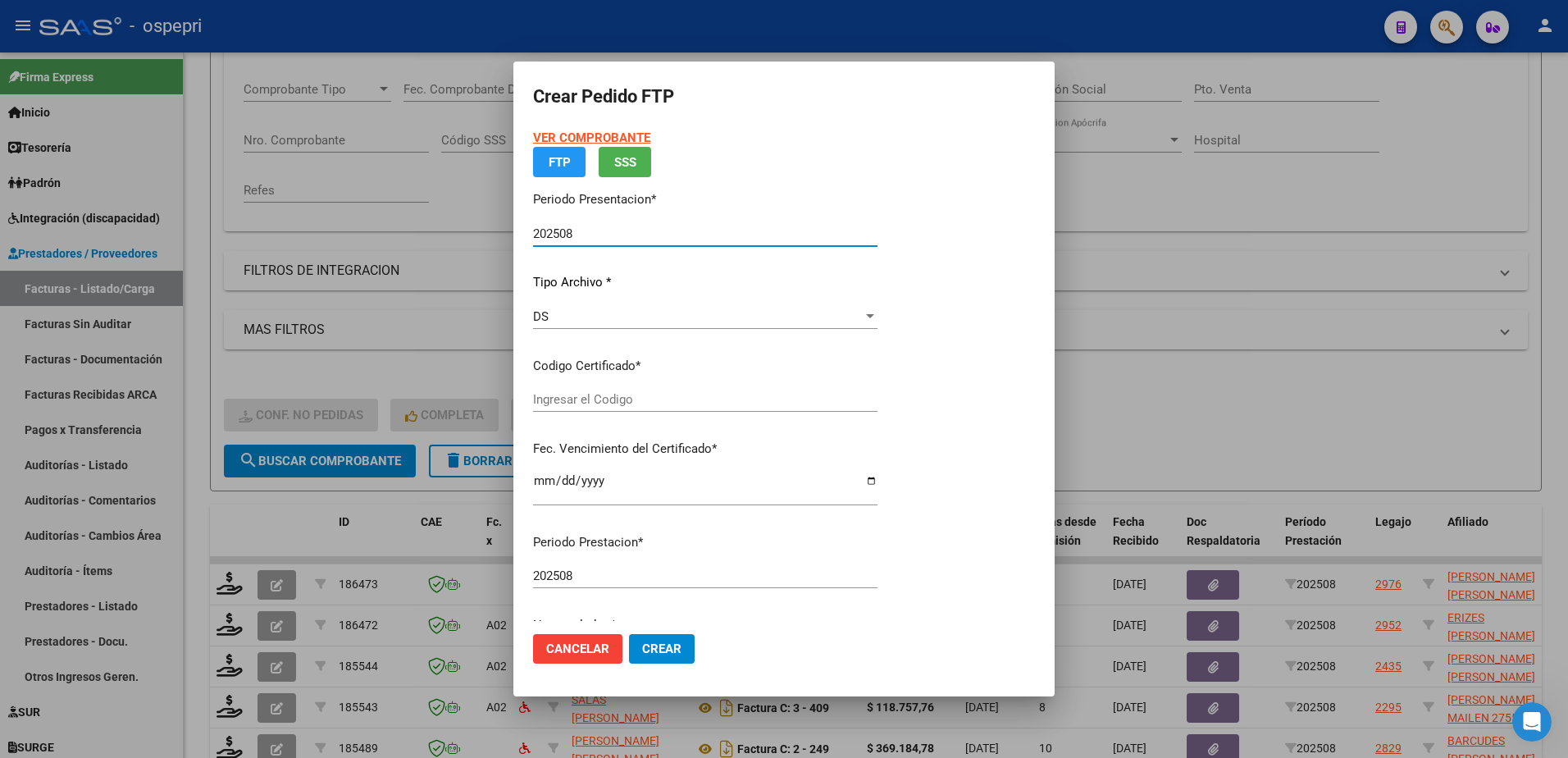
type input "ARG02000556357392019091120240911NQN798"
type input "[DATE]"
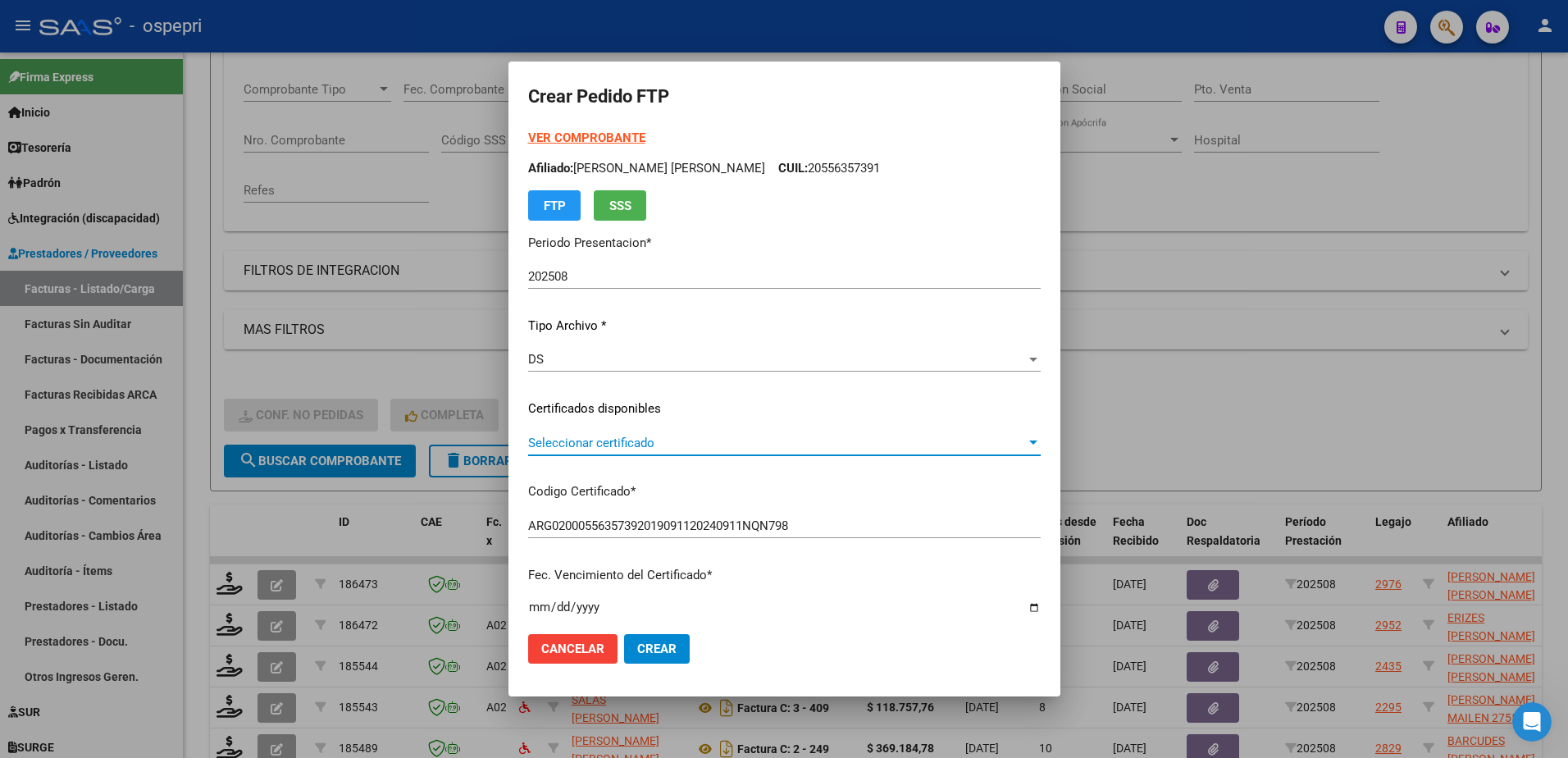
click at [615, 444] on span "Seleccionar certificado" at bounding box center [777, 443] width 498 height 15
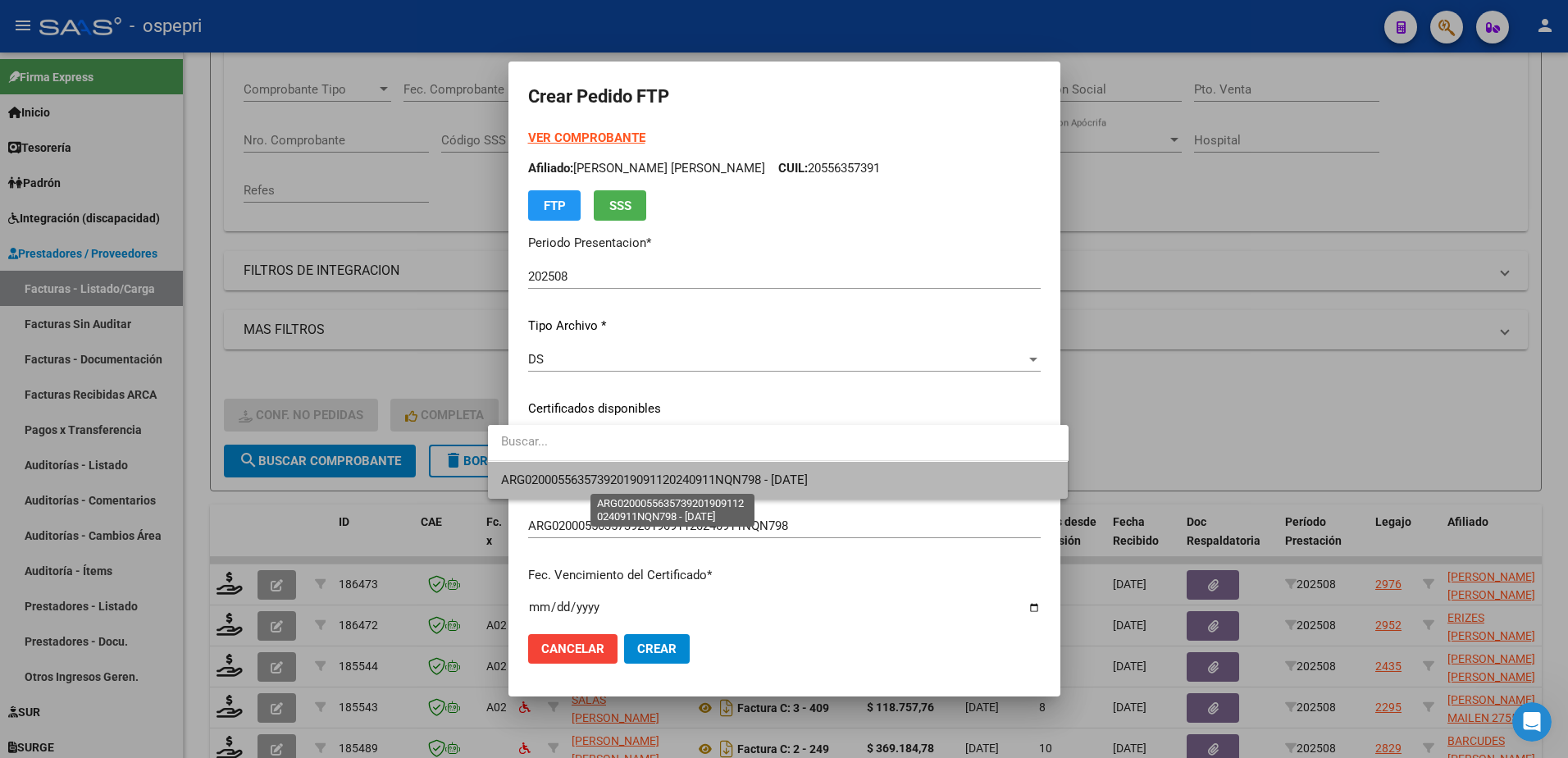
click at [626, 476] on span "ARG02000556357392019091120240911NQN798 - [DATE]" at bounding box center [654, 479] width 307 height 15
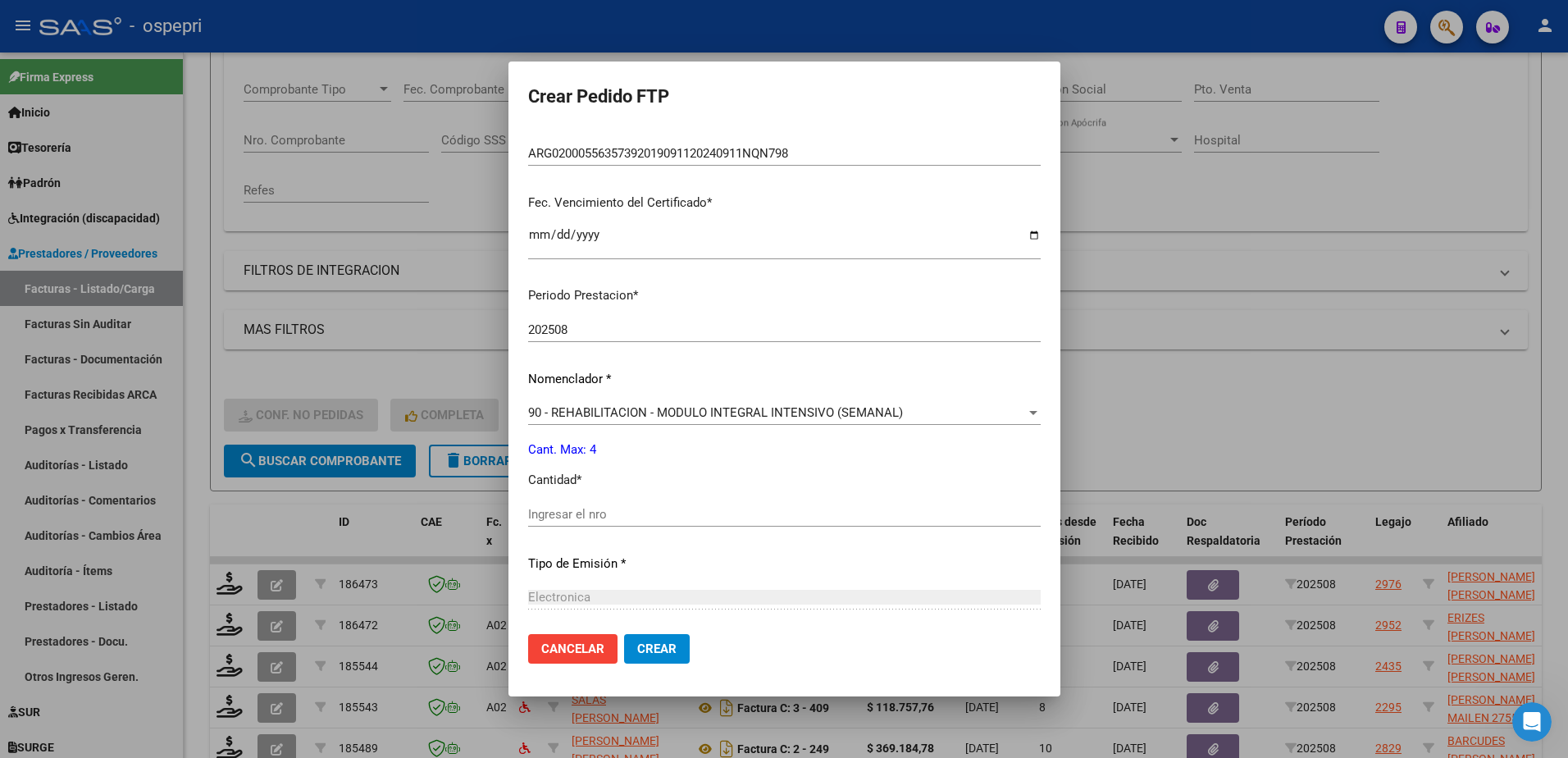
scroll to position [410, 0]
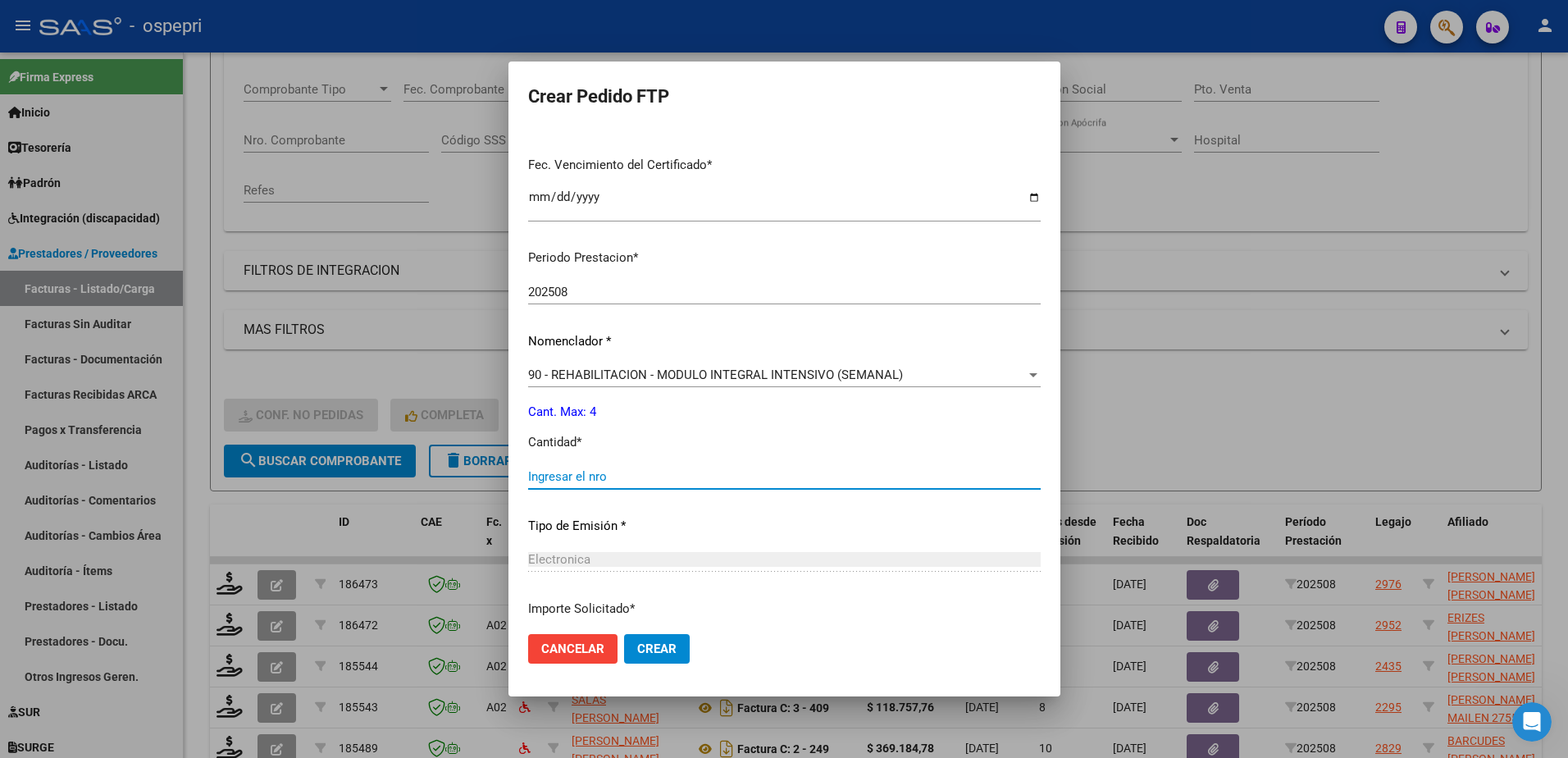
click at [574, 475] on input "Ingresar el nro" at bounding box center [784, 476] width 512 height 15
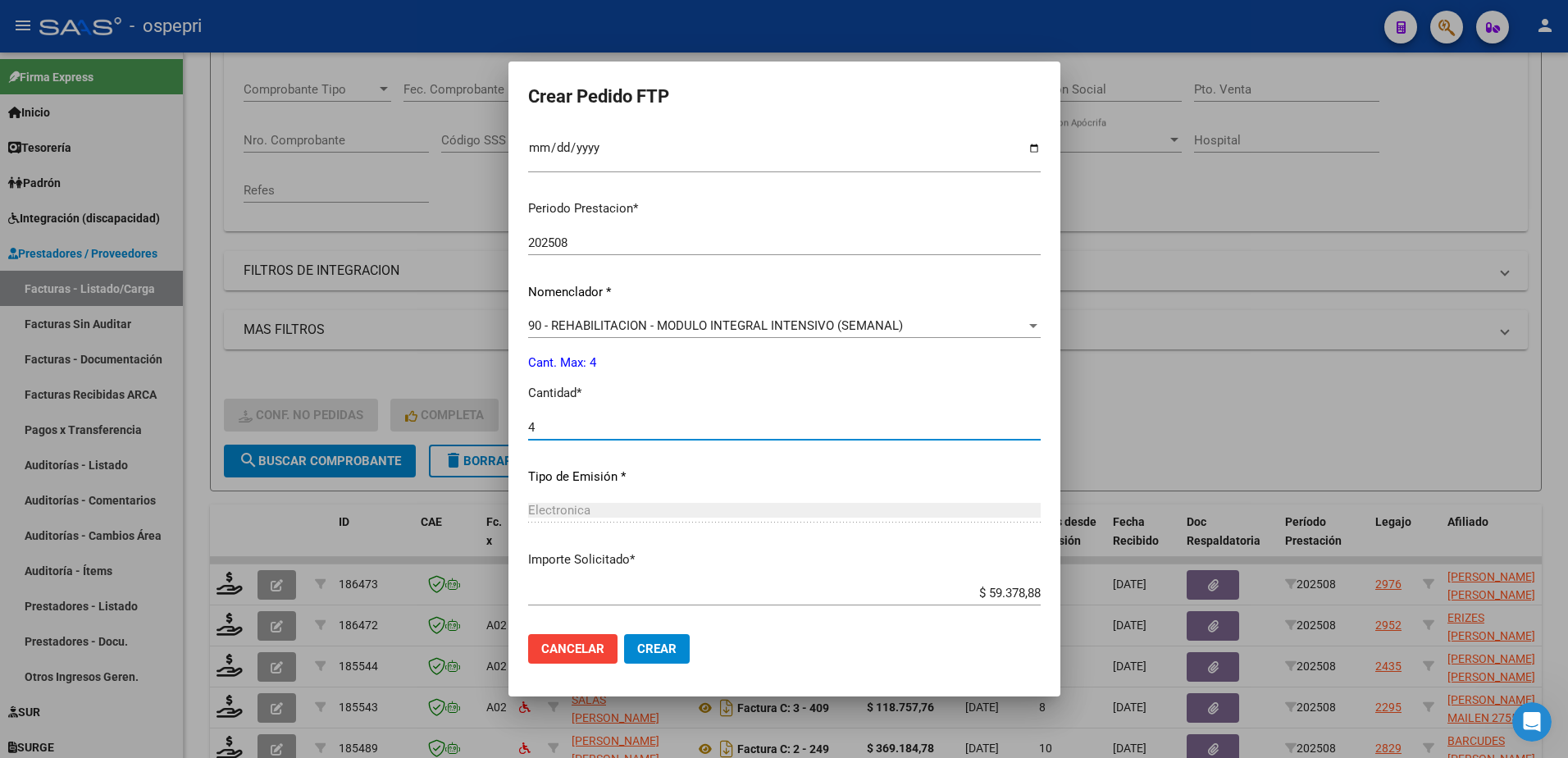
scroll to position [542, 0]
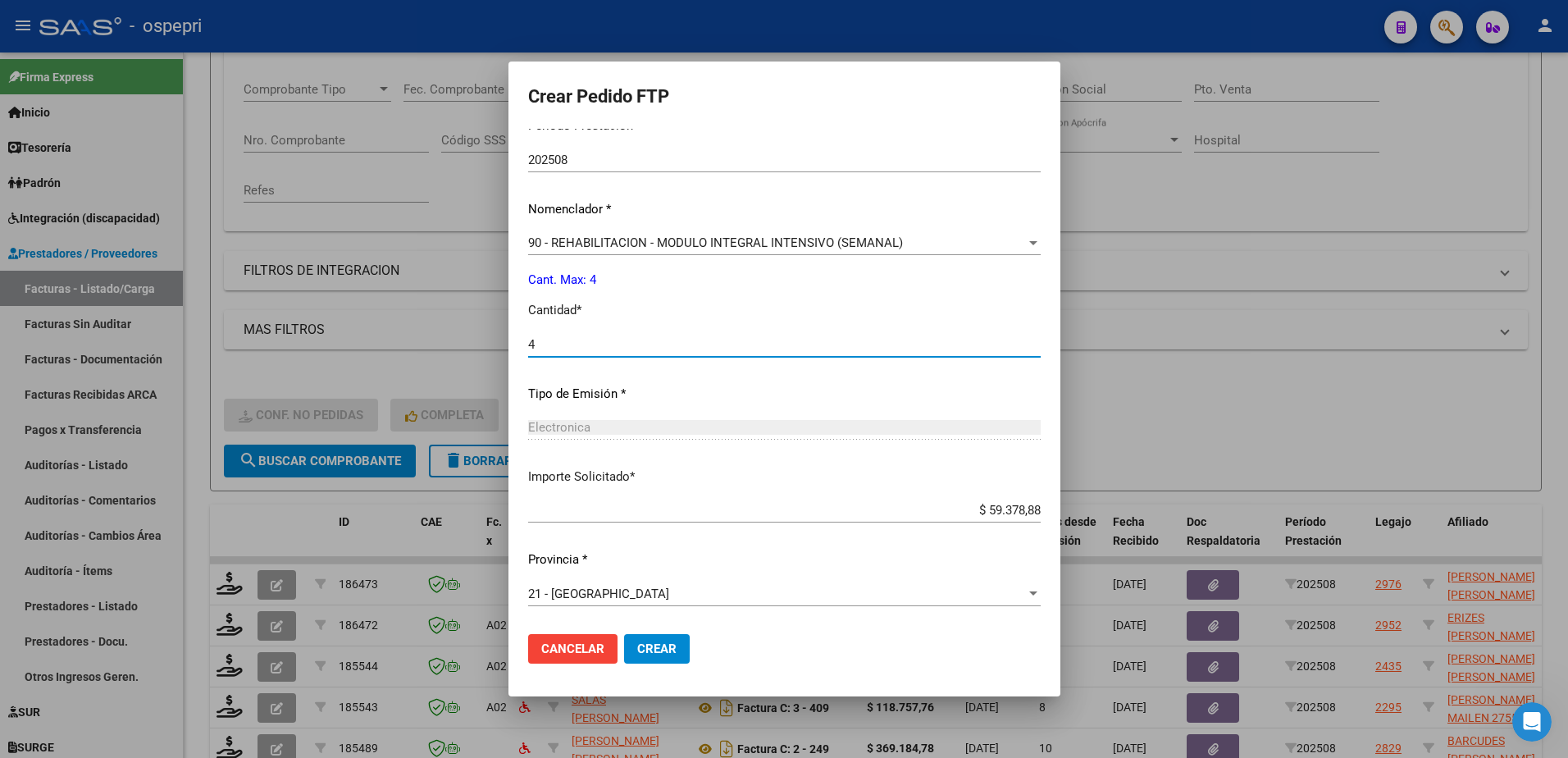
type input "4"
click at [637, 649] on span "Crear" at bounding box center [656, 648] width 39 height 15
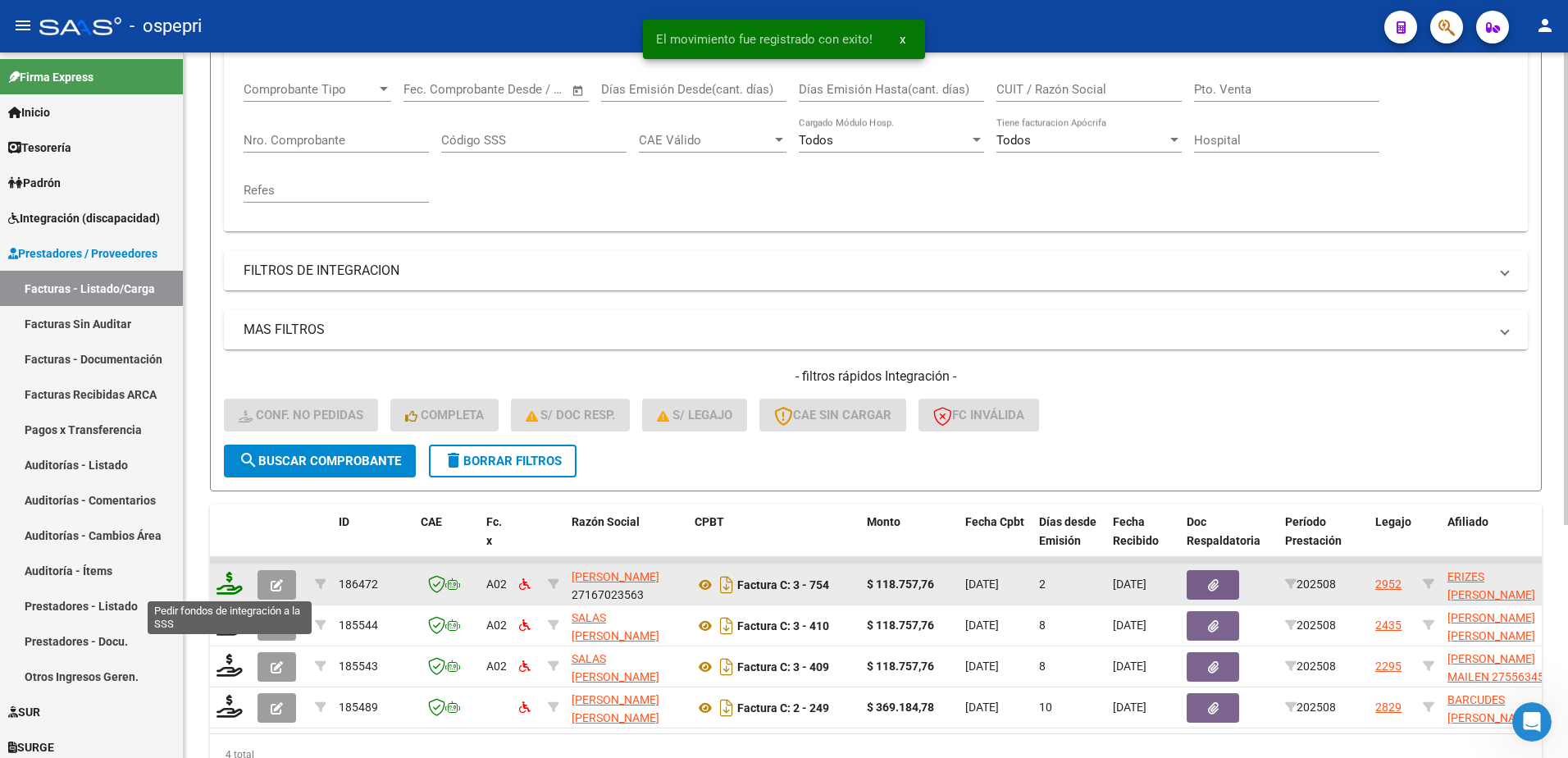
click at [228, 592] on icon at bounding box center [230, 584] width 26 height 23
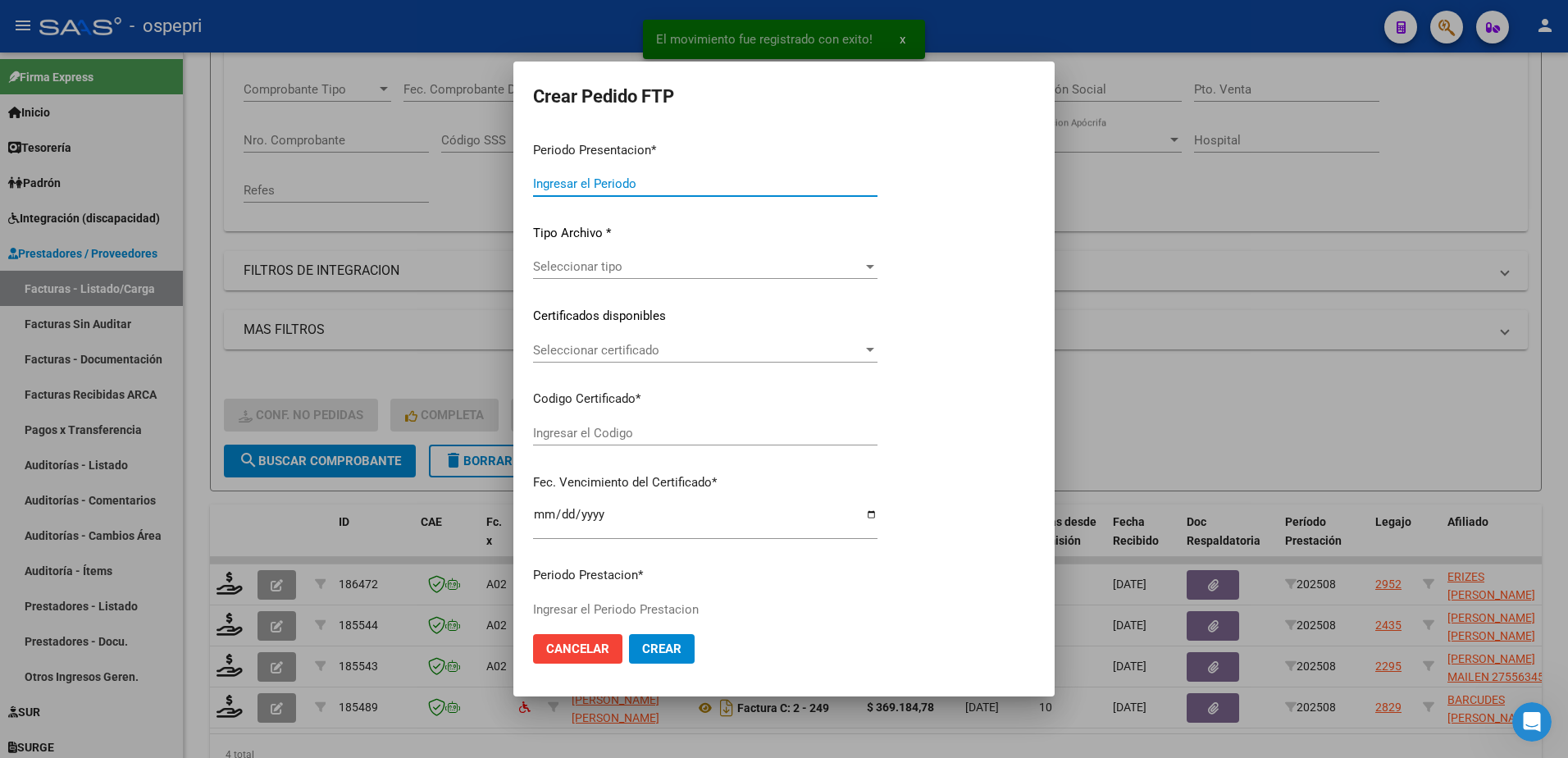
type input "202508"
type input "$ 118.757,76"
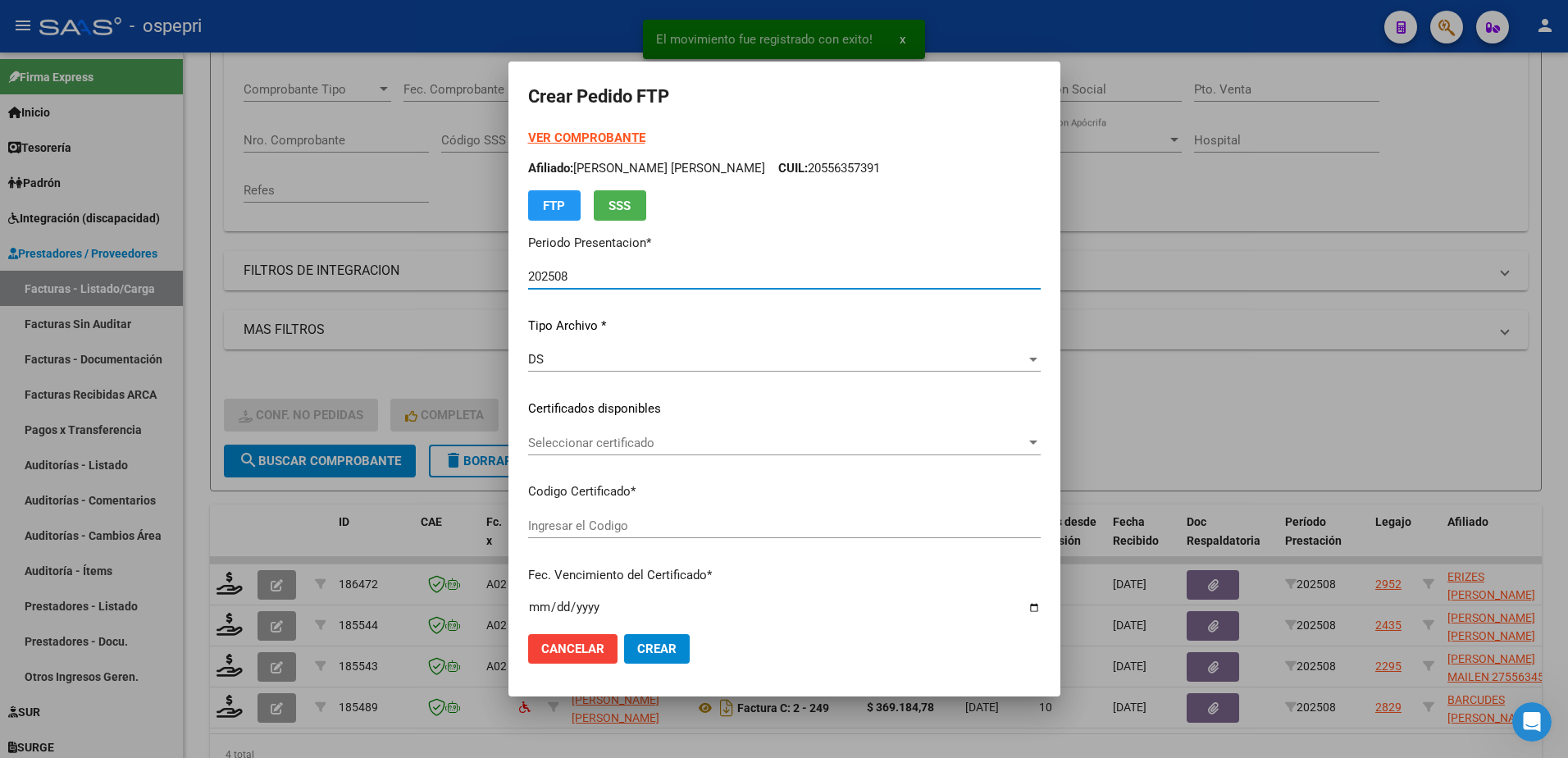
type input "2756760652-5"
type input "[DATE]"
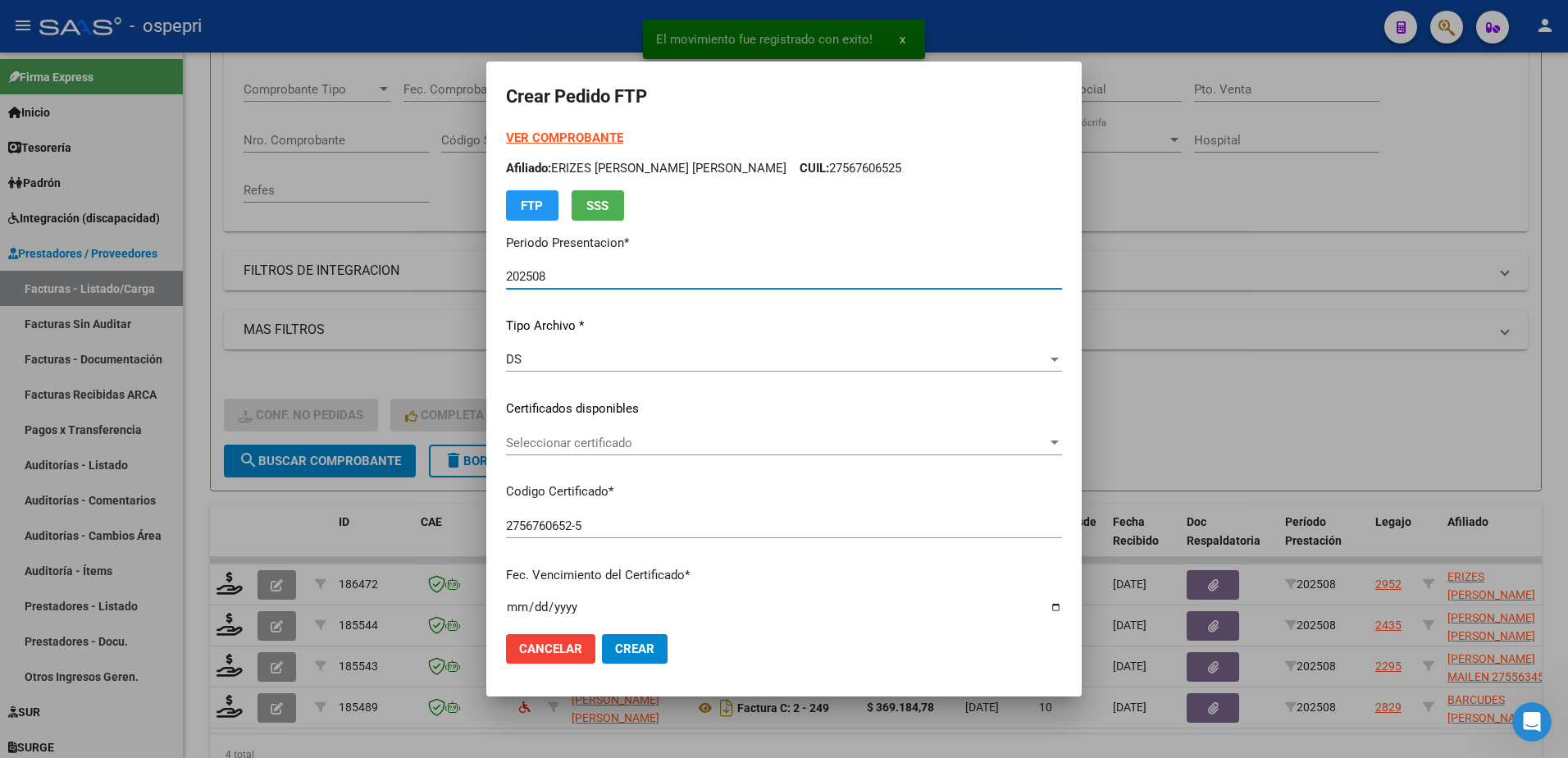
click at [567, 450] on span "Seleccionar certificado" at bounding box center [777, 443] width 541 height 15
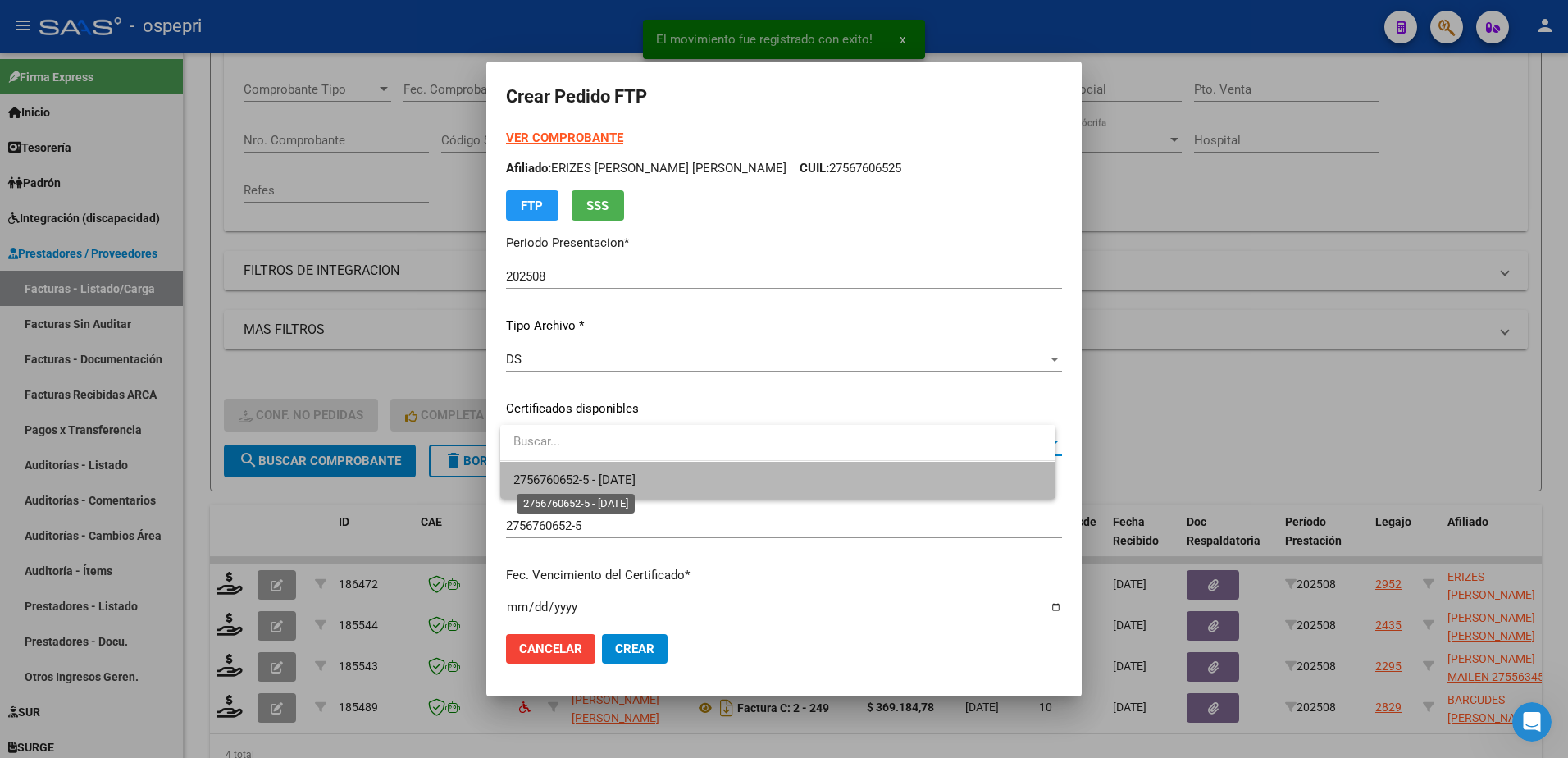
click at [581, 481] on span "2756760652-5 - [DATE]" at bounding box center [574, 479] width 122 height 15
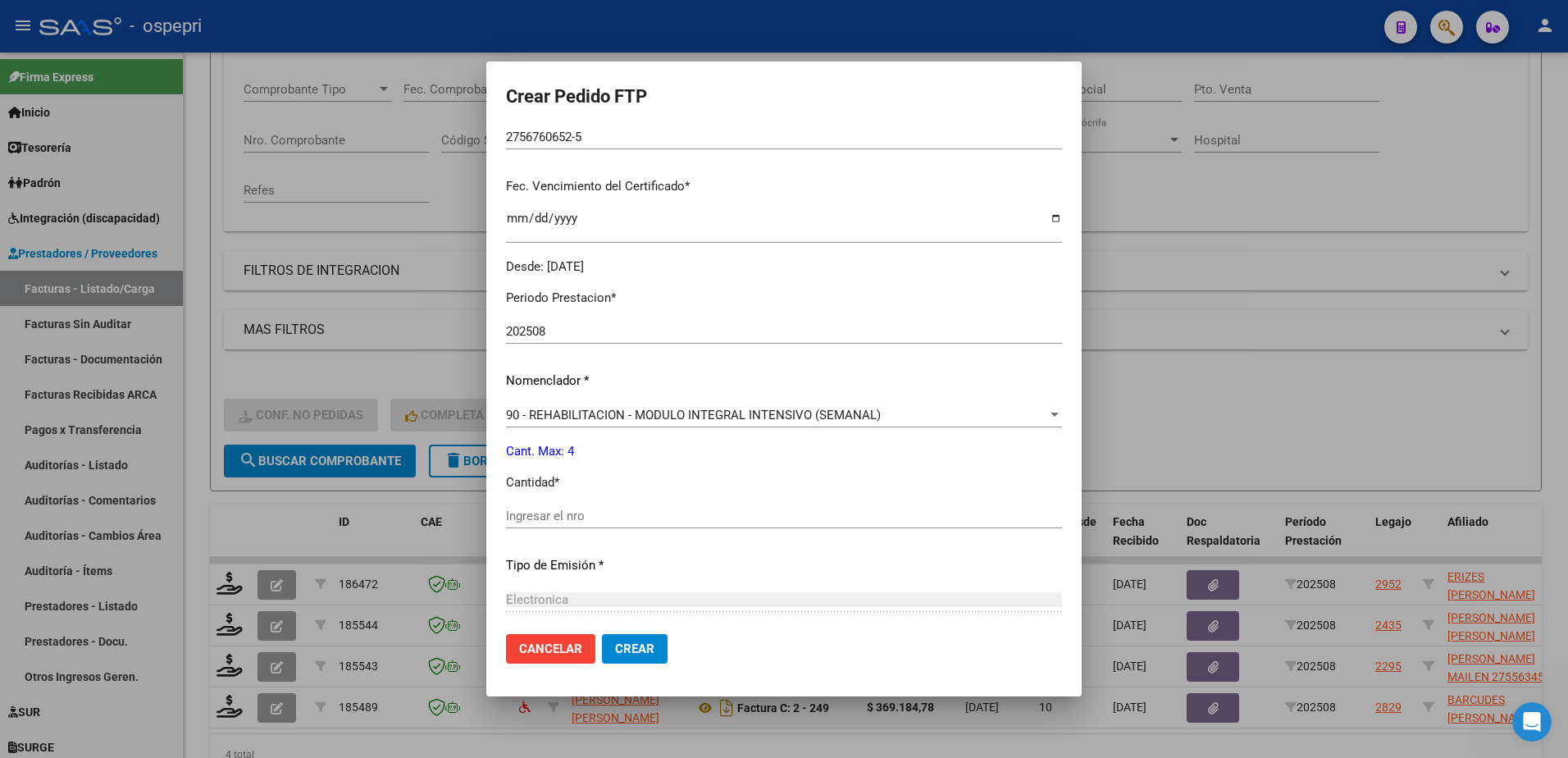
scroll to position [410, 0]
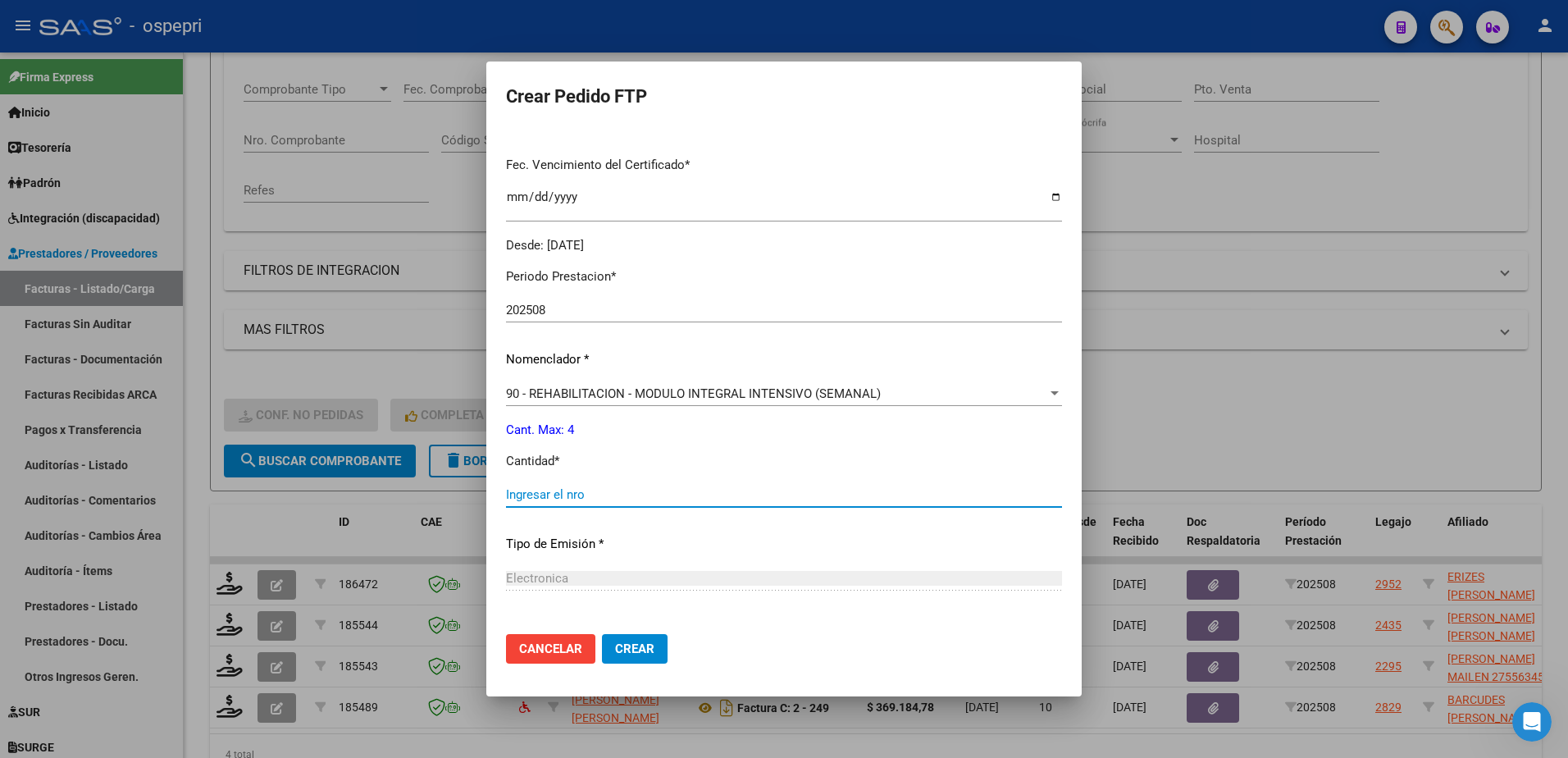
click at [597, 489] on input "Ingresar el nro" at bounding box center [784, 494] width 556 height 15
type input "4"
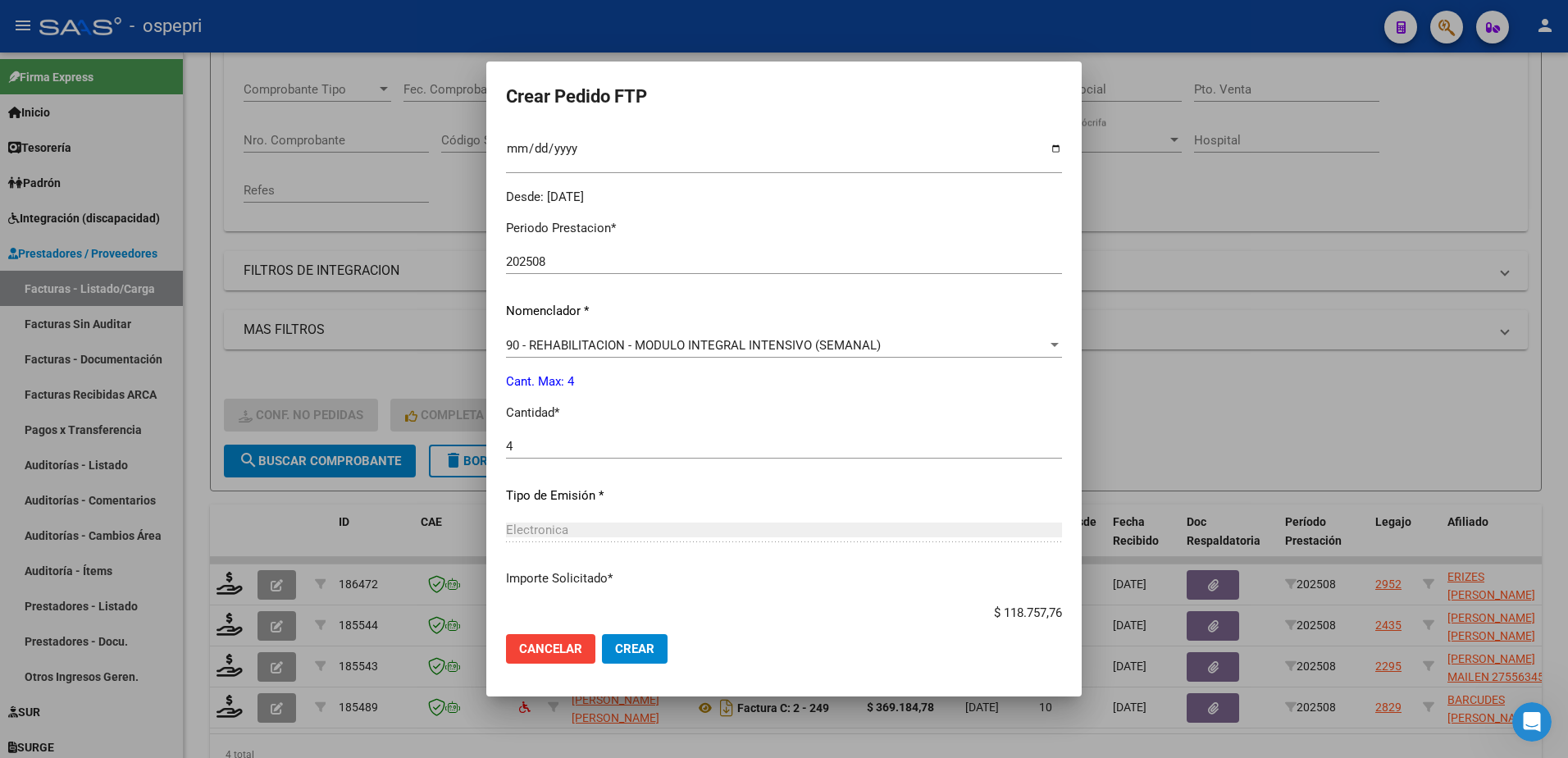
scroll to position [560, 0]
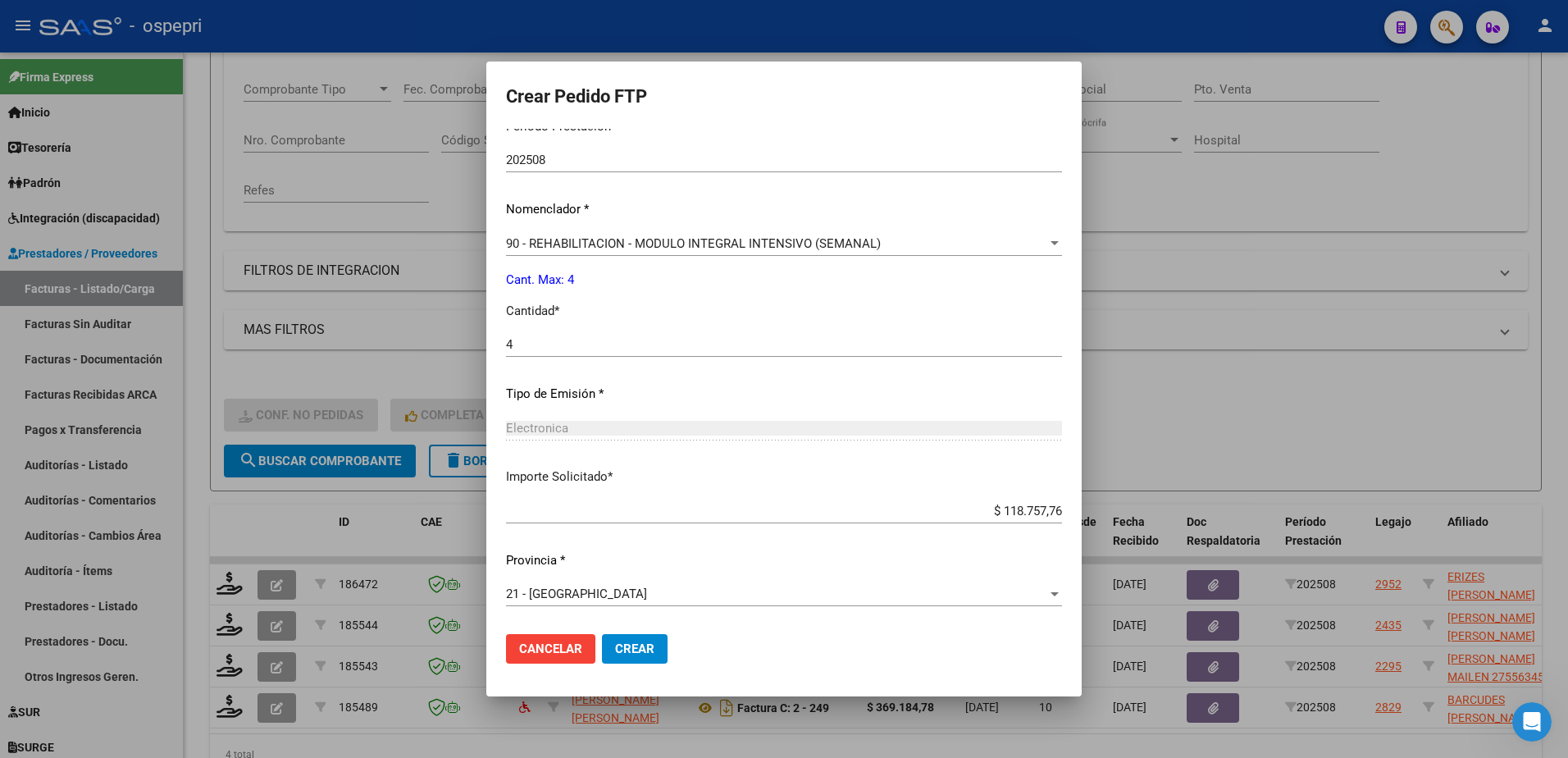
click at [652, 646] on span "Crear" at bounding box center [634, 648] width 39 height 15
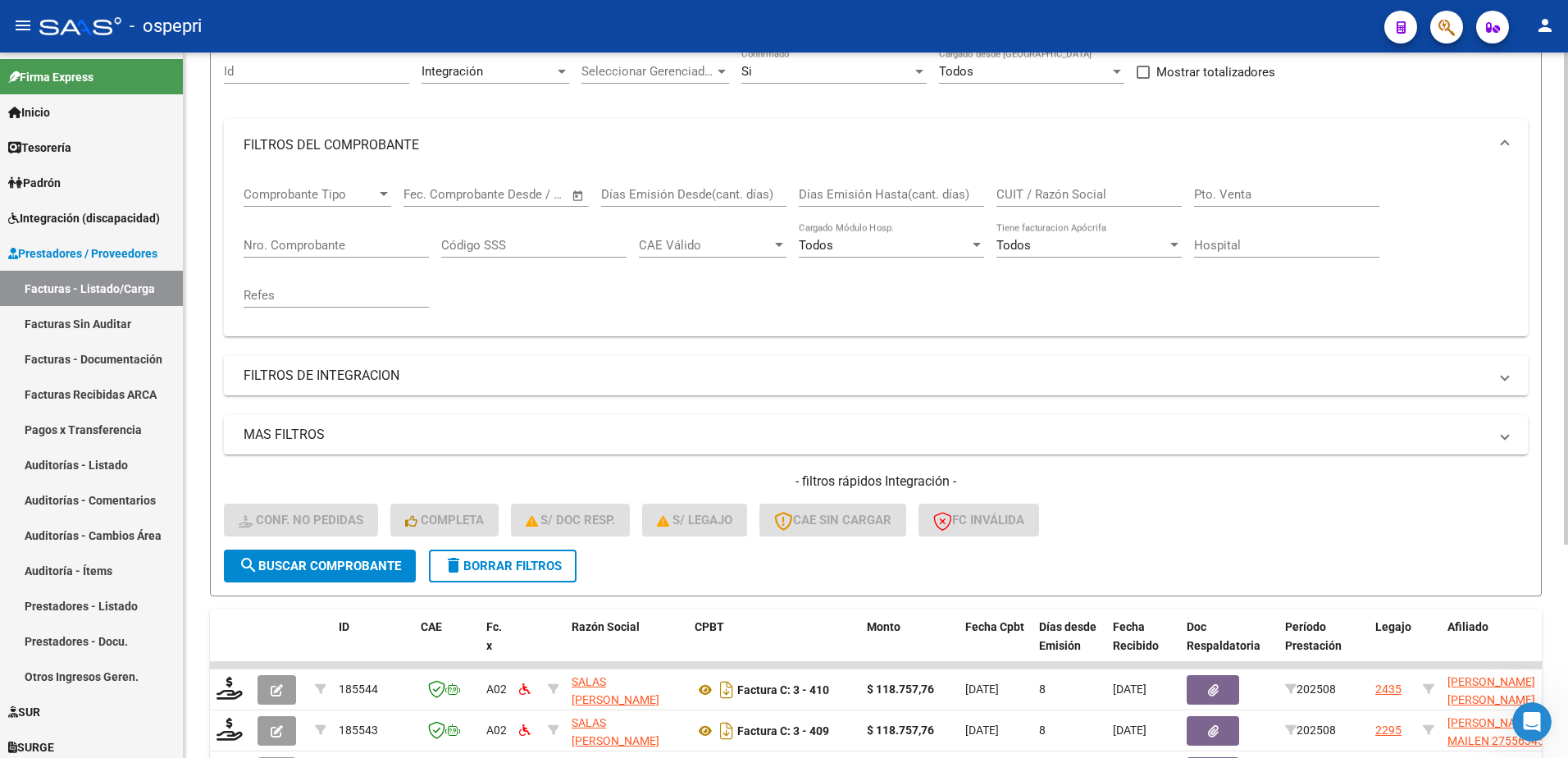
scroll to position [0, 0]
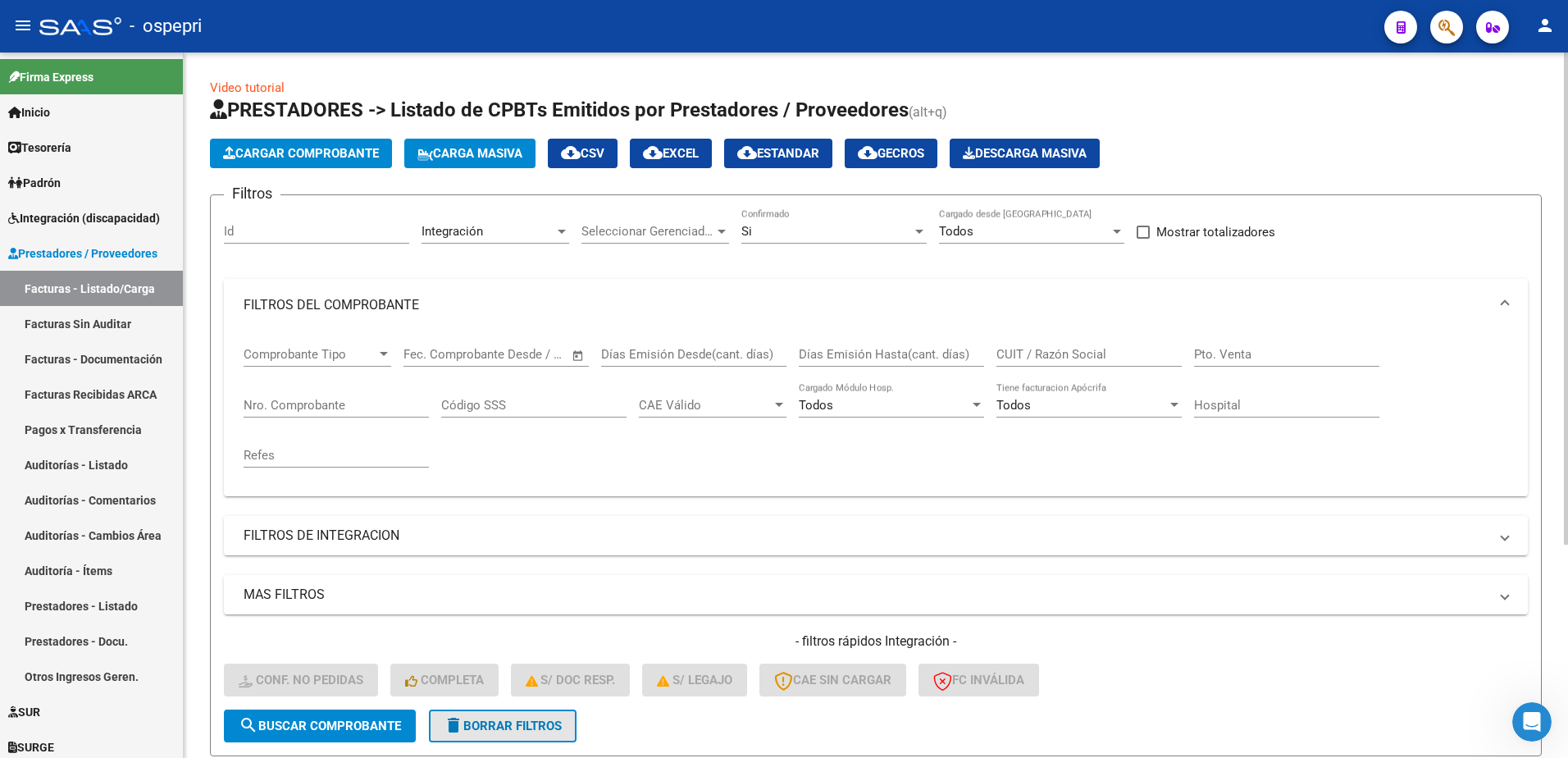
click at [520, 722] on span "delete Borrar Filtros" at bounding box center [502, 726] width 118 height 15
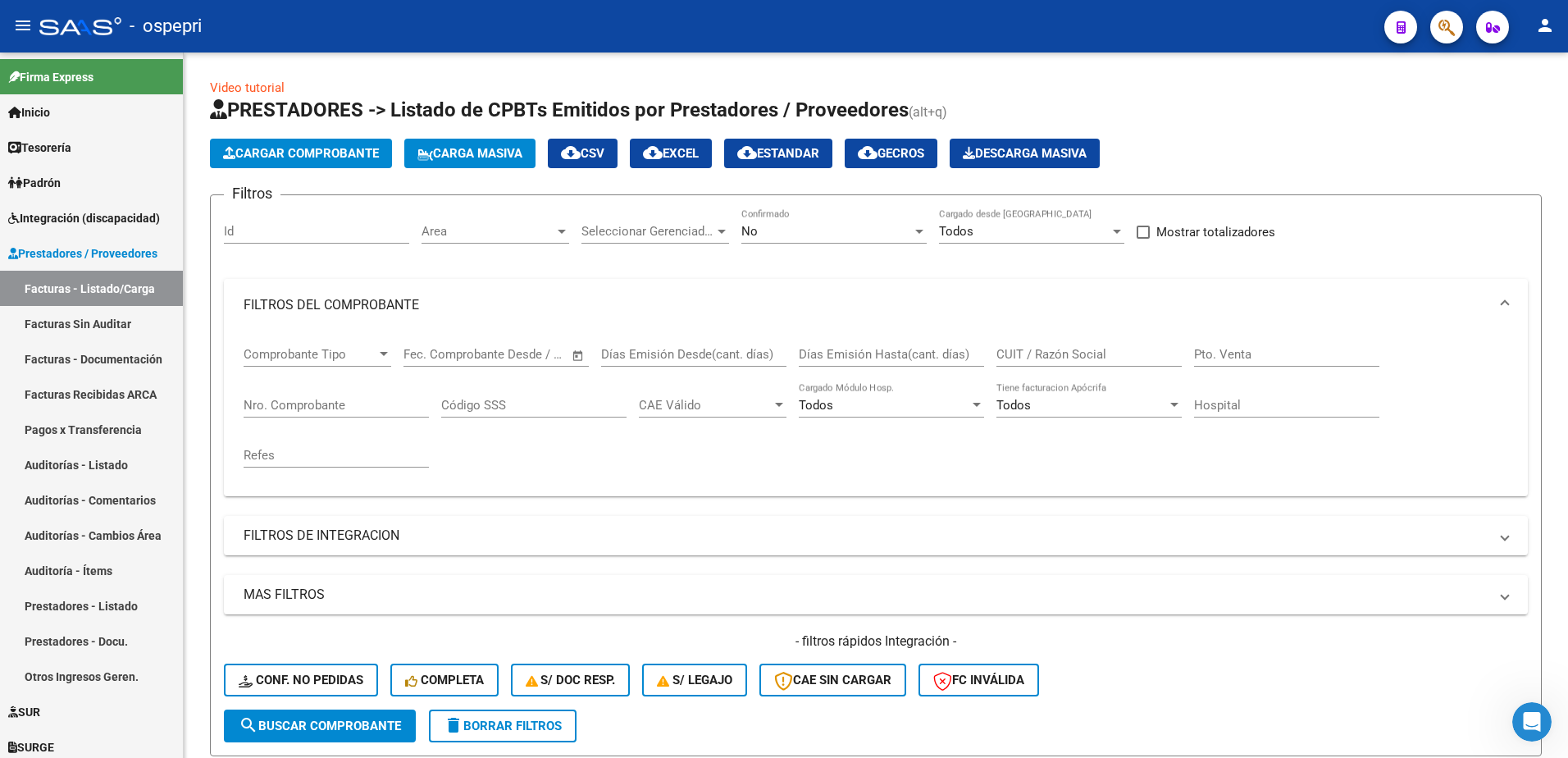
click at [866, 32] on div "- ospepri" at bounding box center [705, 25] width 1331 height 36
click at [972, 39] on div "- ospepri" at bounding box center [705, 25] width 1331 height 36
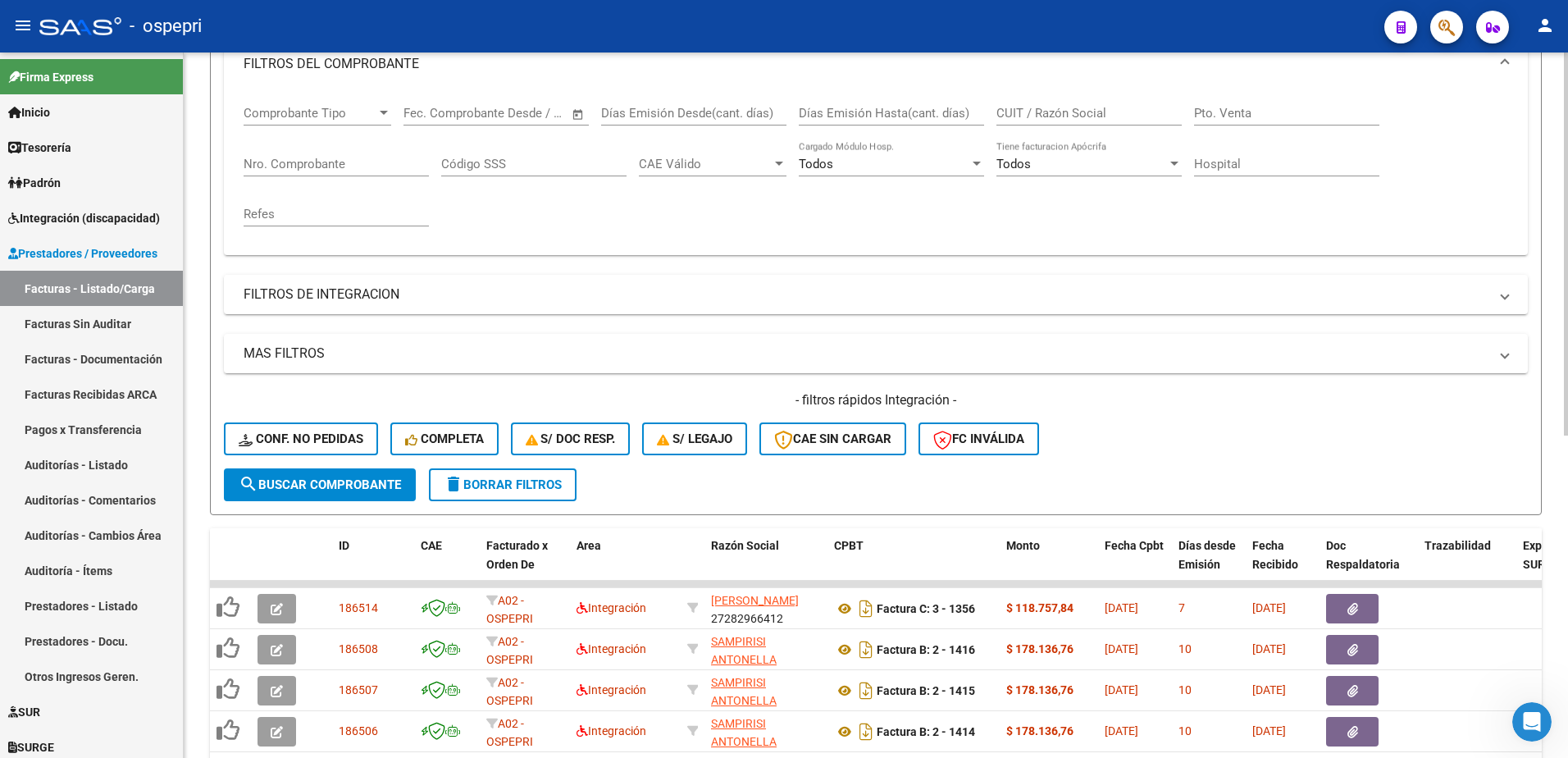
scroll to position [246, 0]
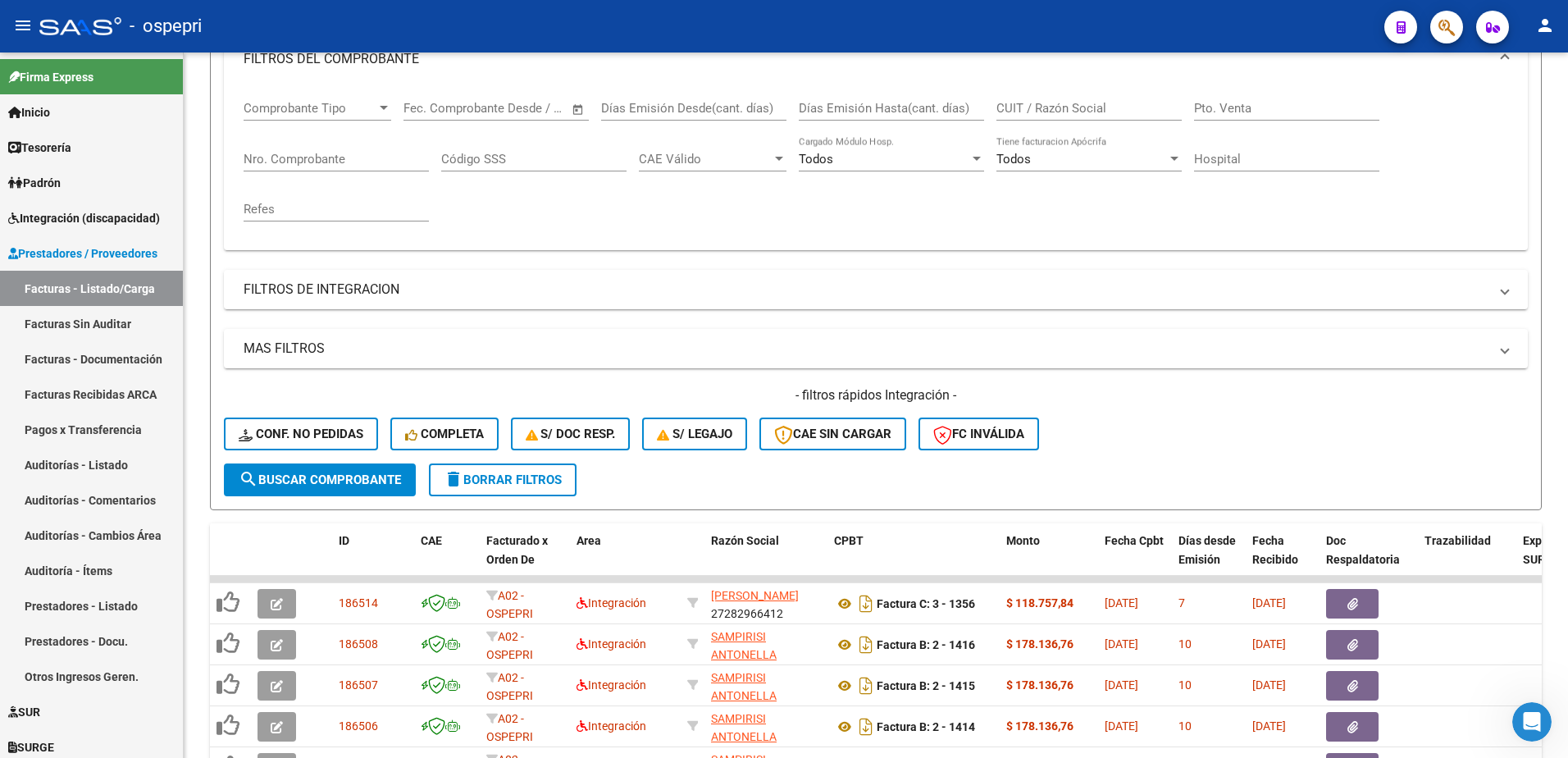
click at [1074, 31] on div "- ospepri" at bounding box center [705, 25] width 1331 height 36
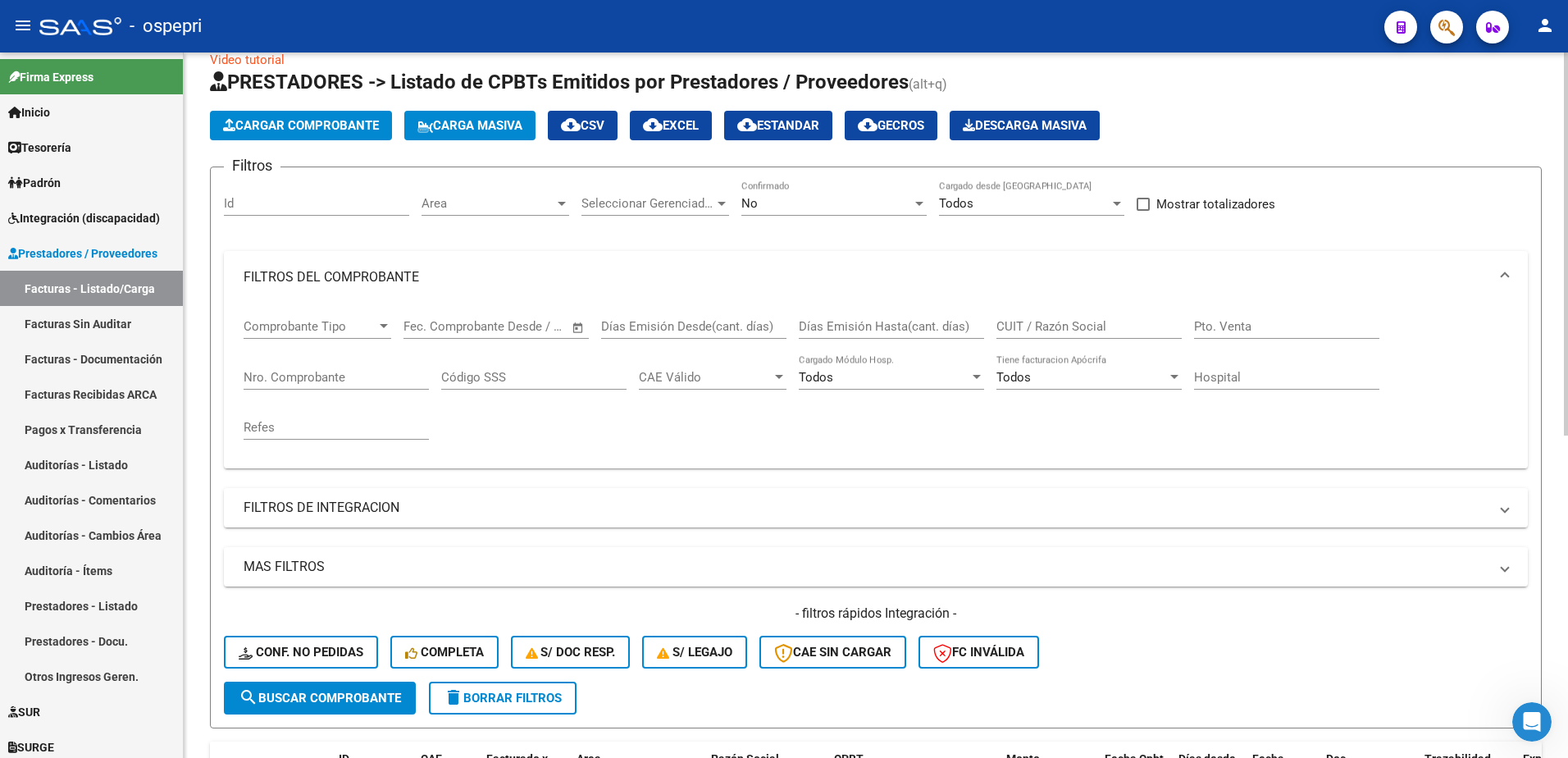
scroll to position [0, 0]
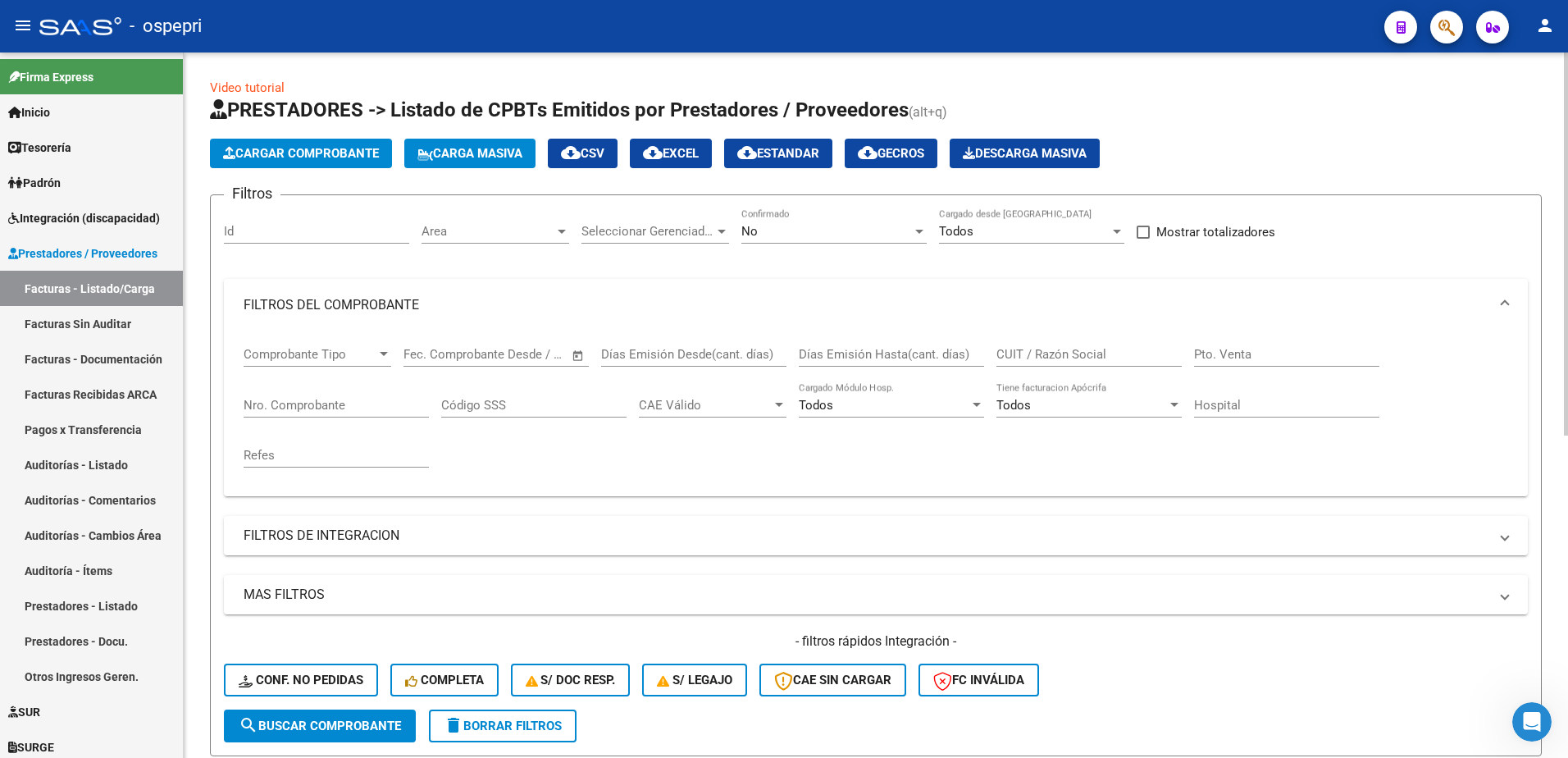
click at [1061, 347] on input "CUIT / Razón Social" at bounding box center [1089, 354] width 186 height 15
paste input "27315064037"
type input "27315064037"
click at [343, 727] on span "search Buscar Comprobante" at bounding box center [319, 726] width 162 height 15
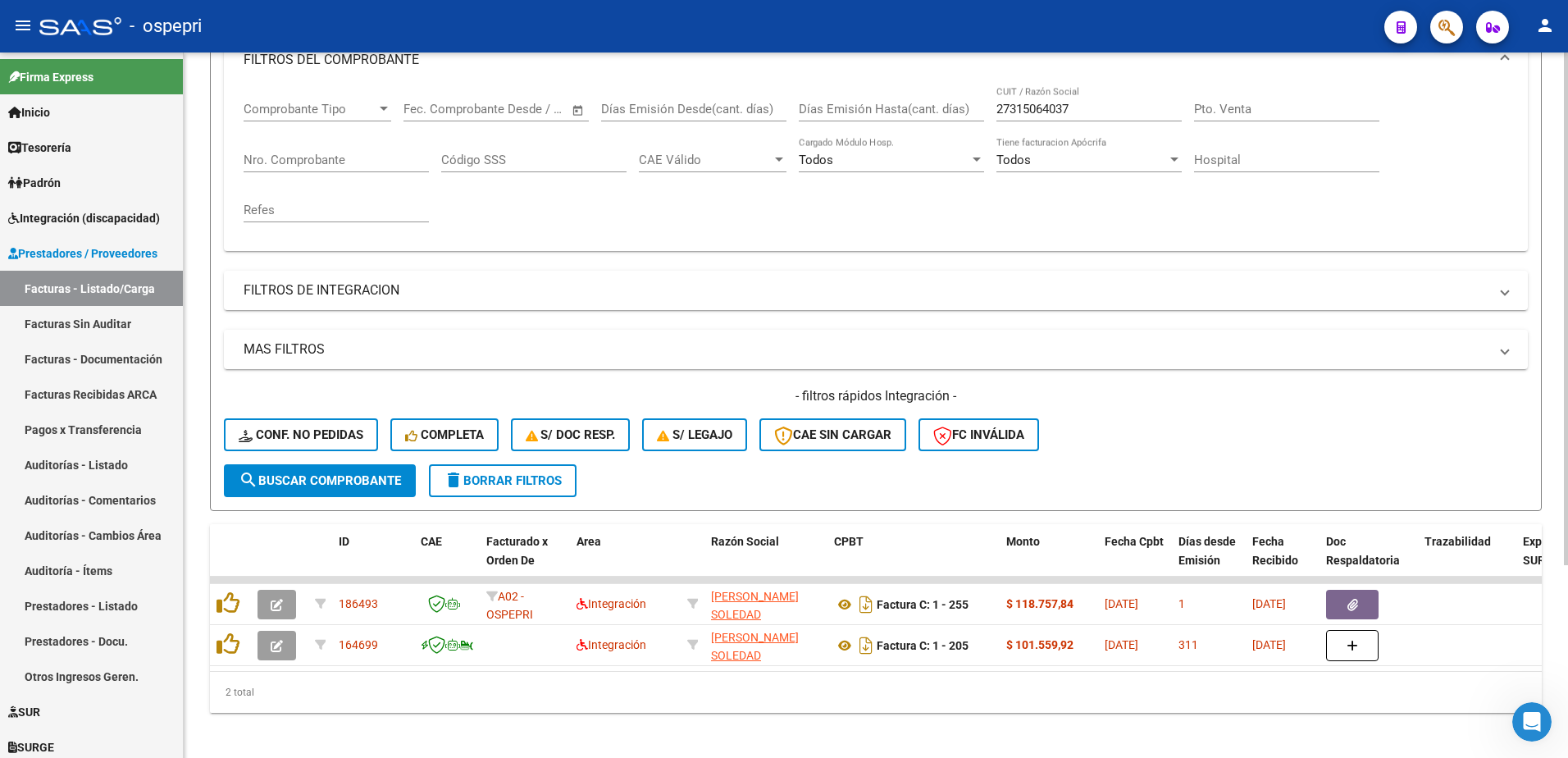
scroll to position [246, 0]
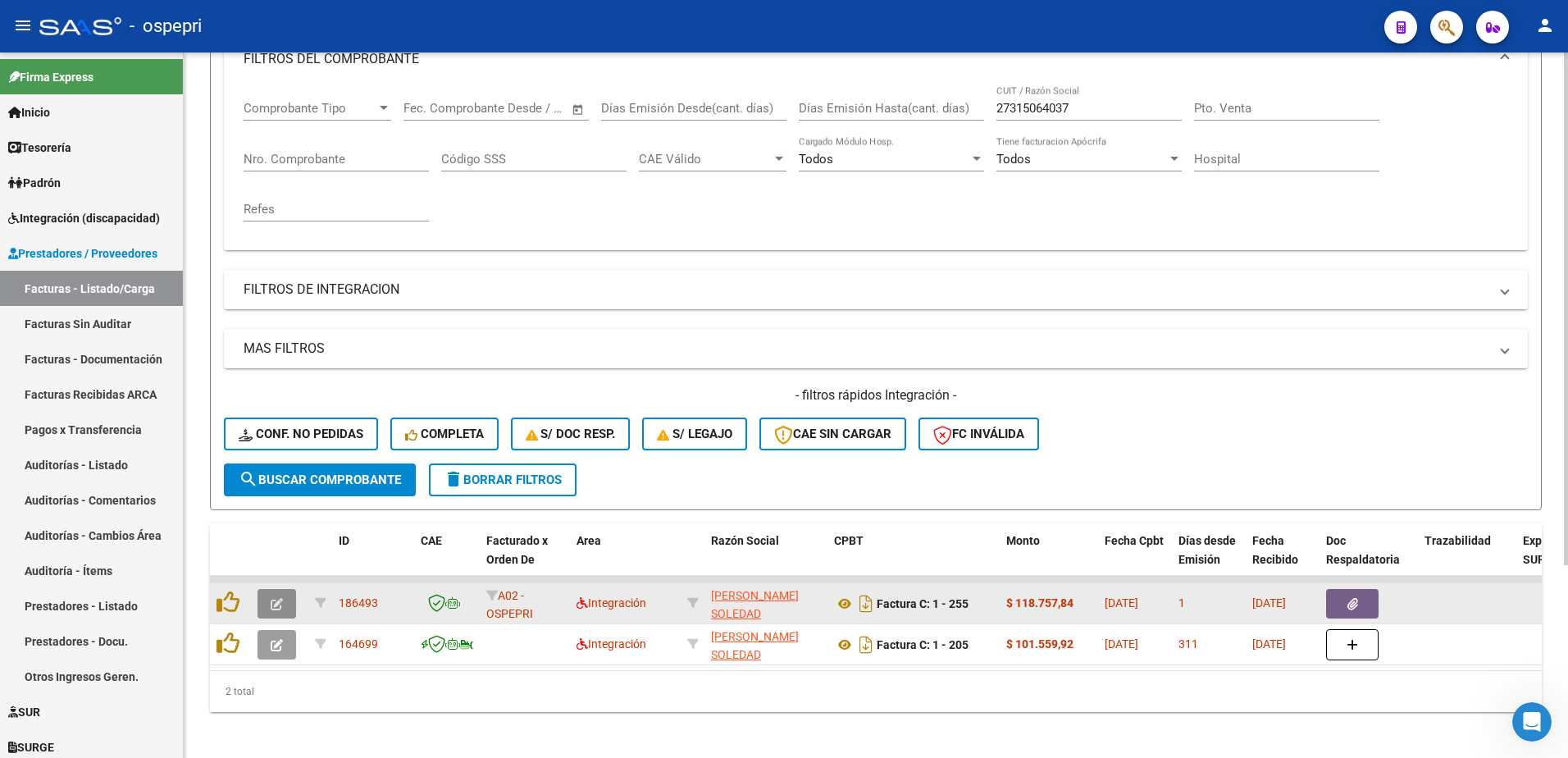
click at [283, 605] on button "button" at bounding box center [277, 604] width 39 height 30
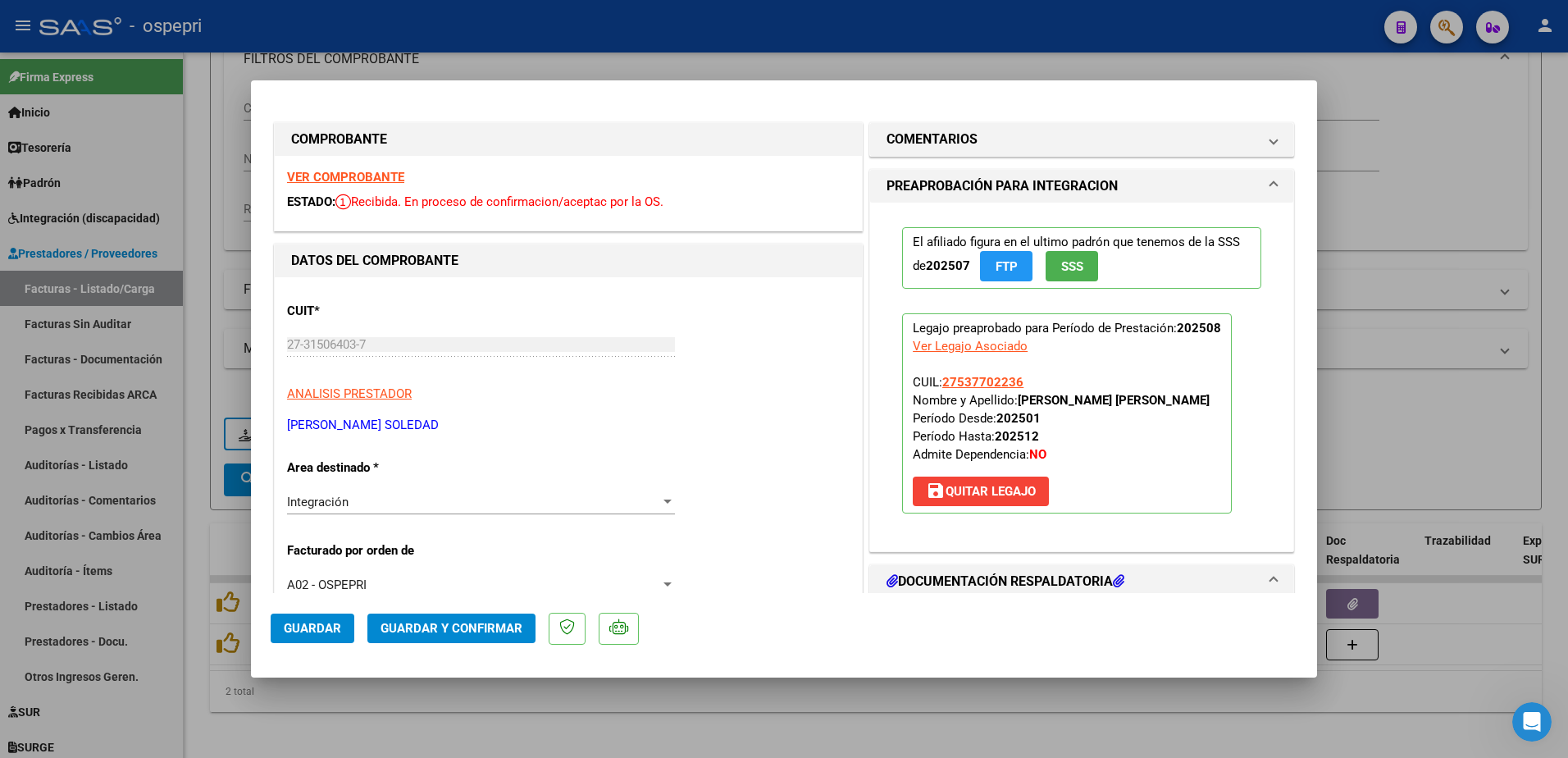
click at [363, 178] on strong "VER COMPROBANTE" at bounding box center [346, 177] width 117 height 15
click at [984, 490] on span "save [PERSON_NAME]" at bounding box center [980, 491] width 109 height 15
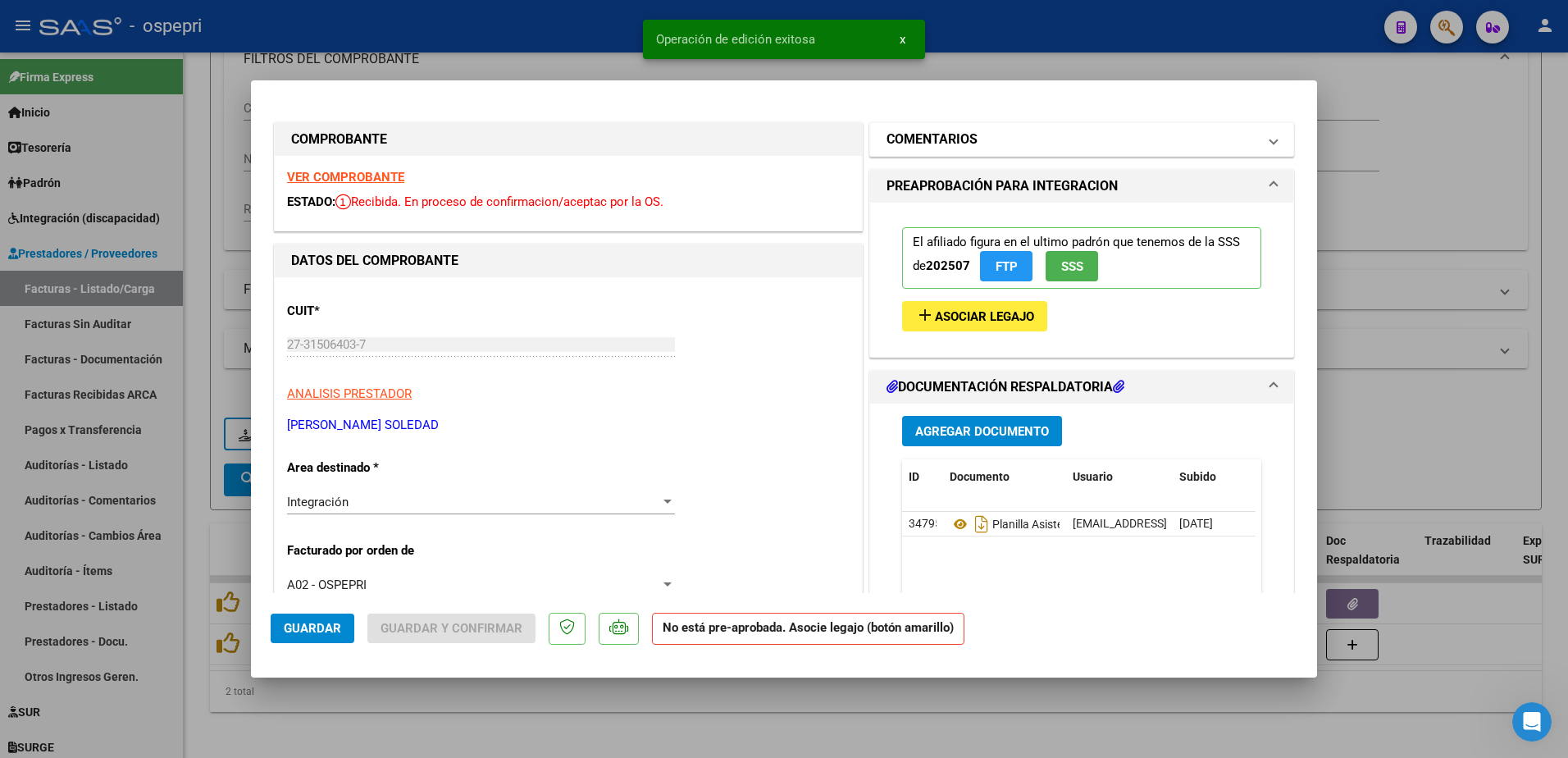
click at [1270, 143] on span at bounding box center [1273, 139] width 6 height 19
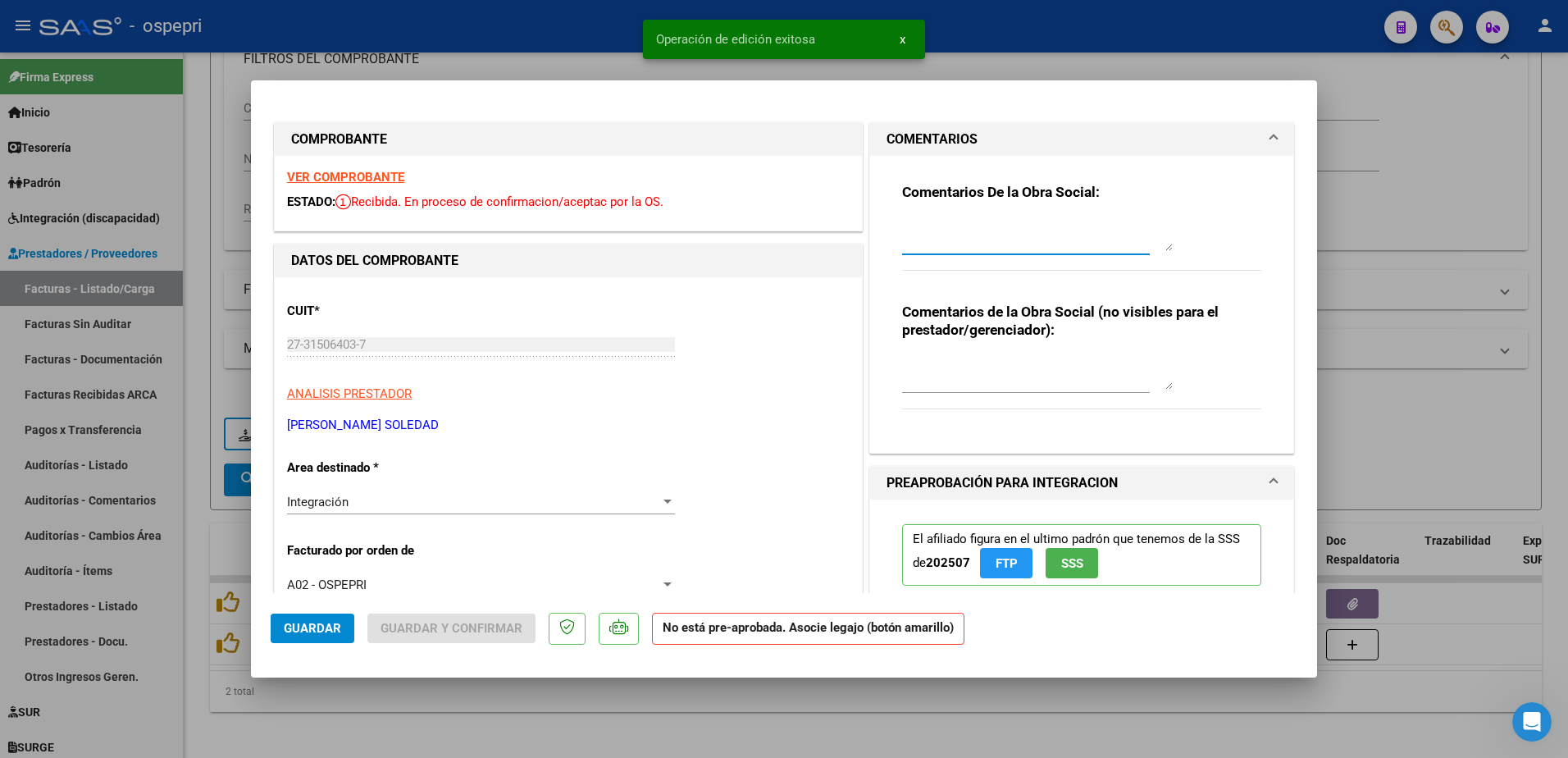
click at [964, 233] on textarea at bounding box center [1037, 234] width 271 height 32
click at [664, 501] on div at bounding box center [667, 501] width 8 height 4
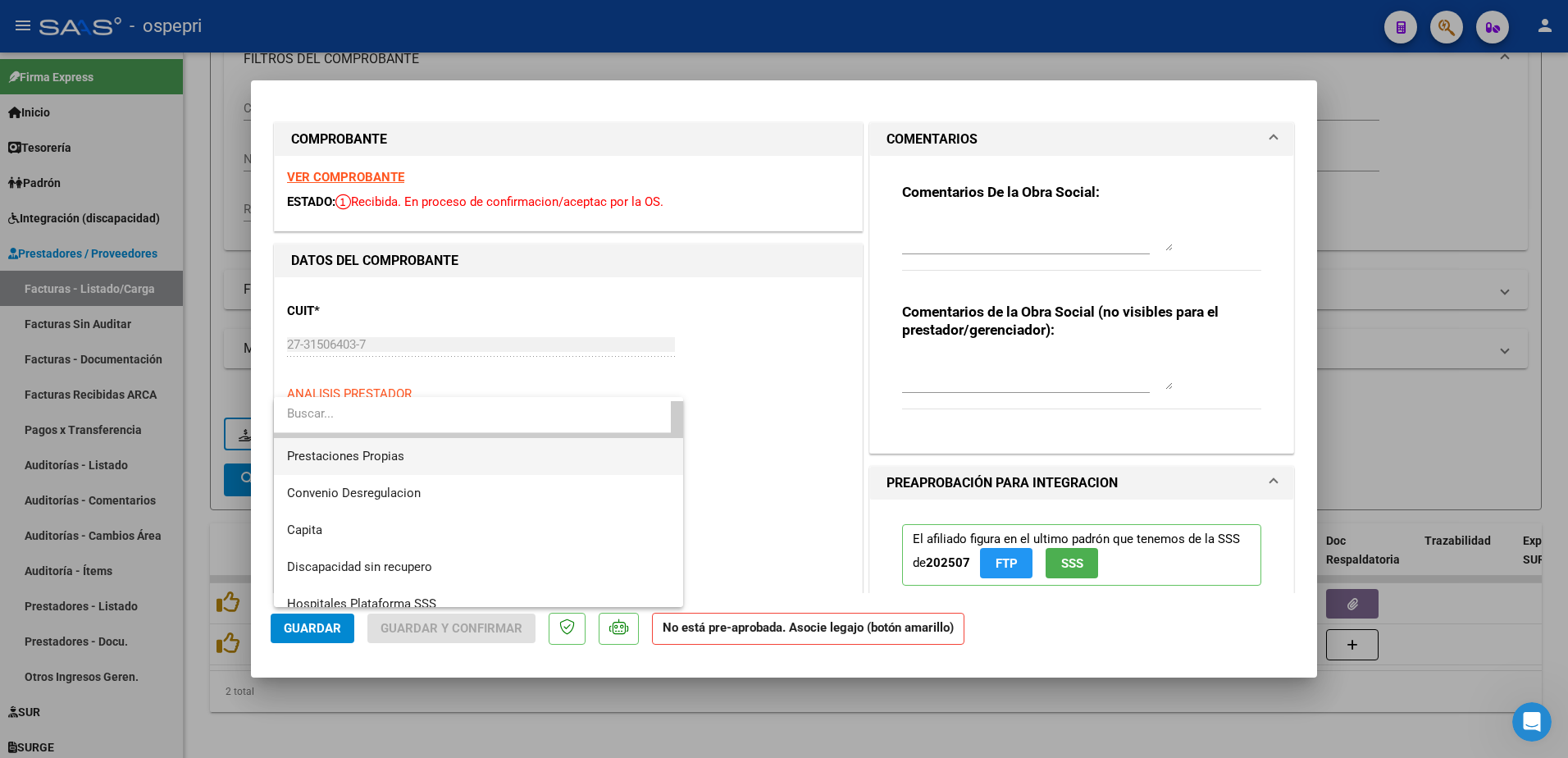
scroll to position [159, 0]
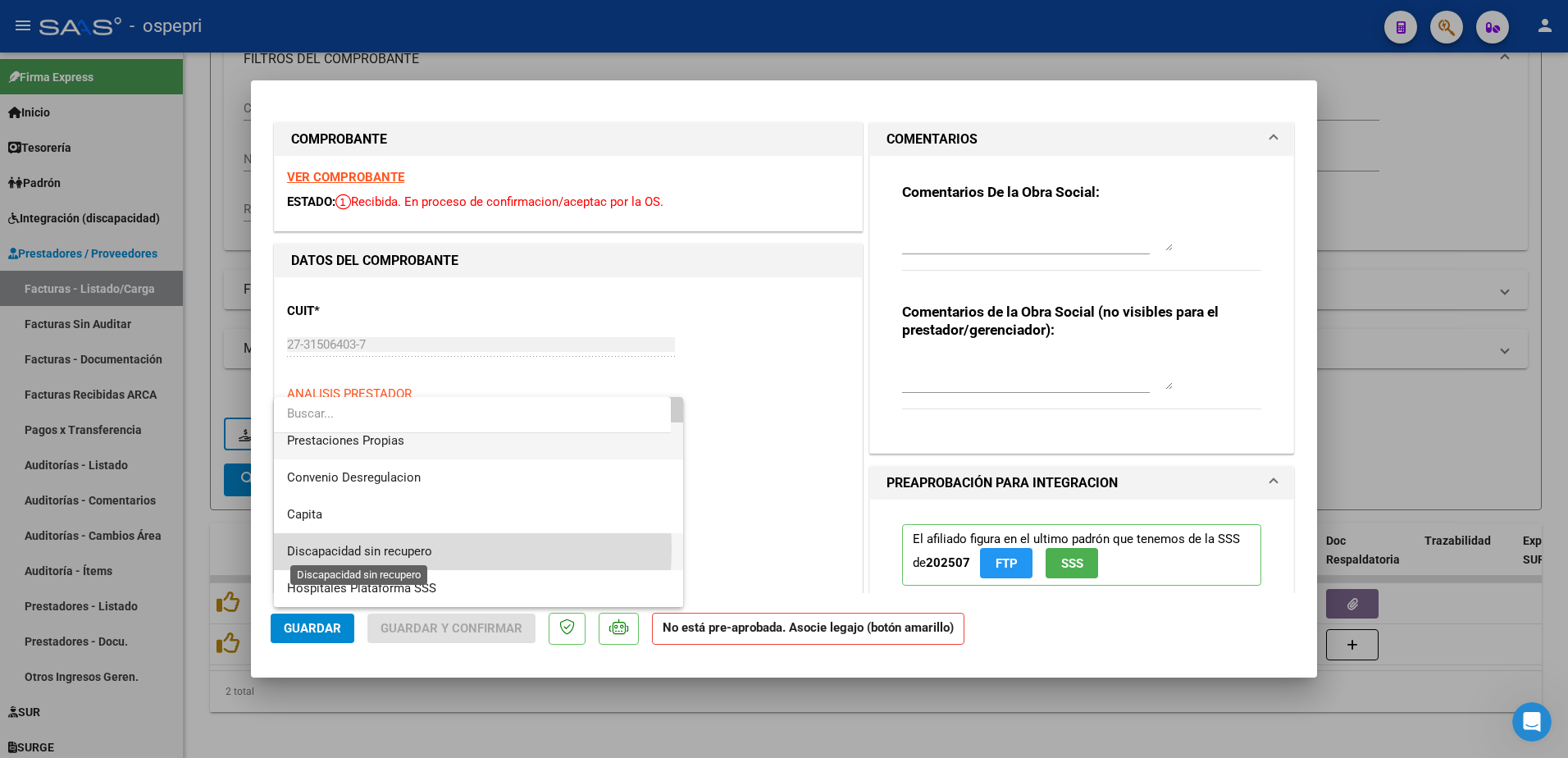
click at [366, 549] on span "Discapacidad sin recupero" at bounding box center [360, 551] width 145 height 15
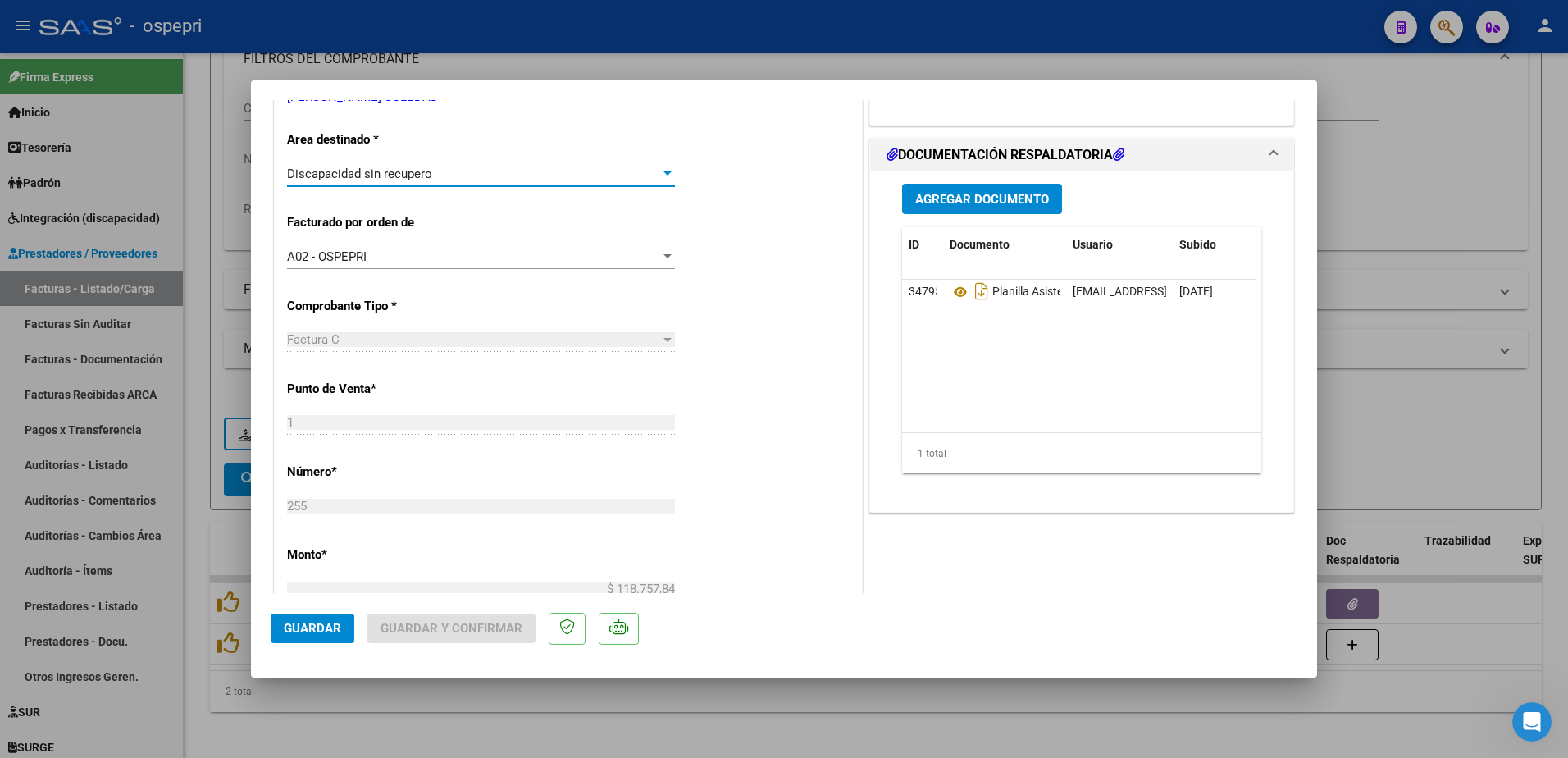
scroll to position [0, 0]
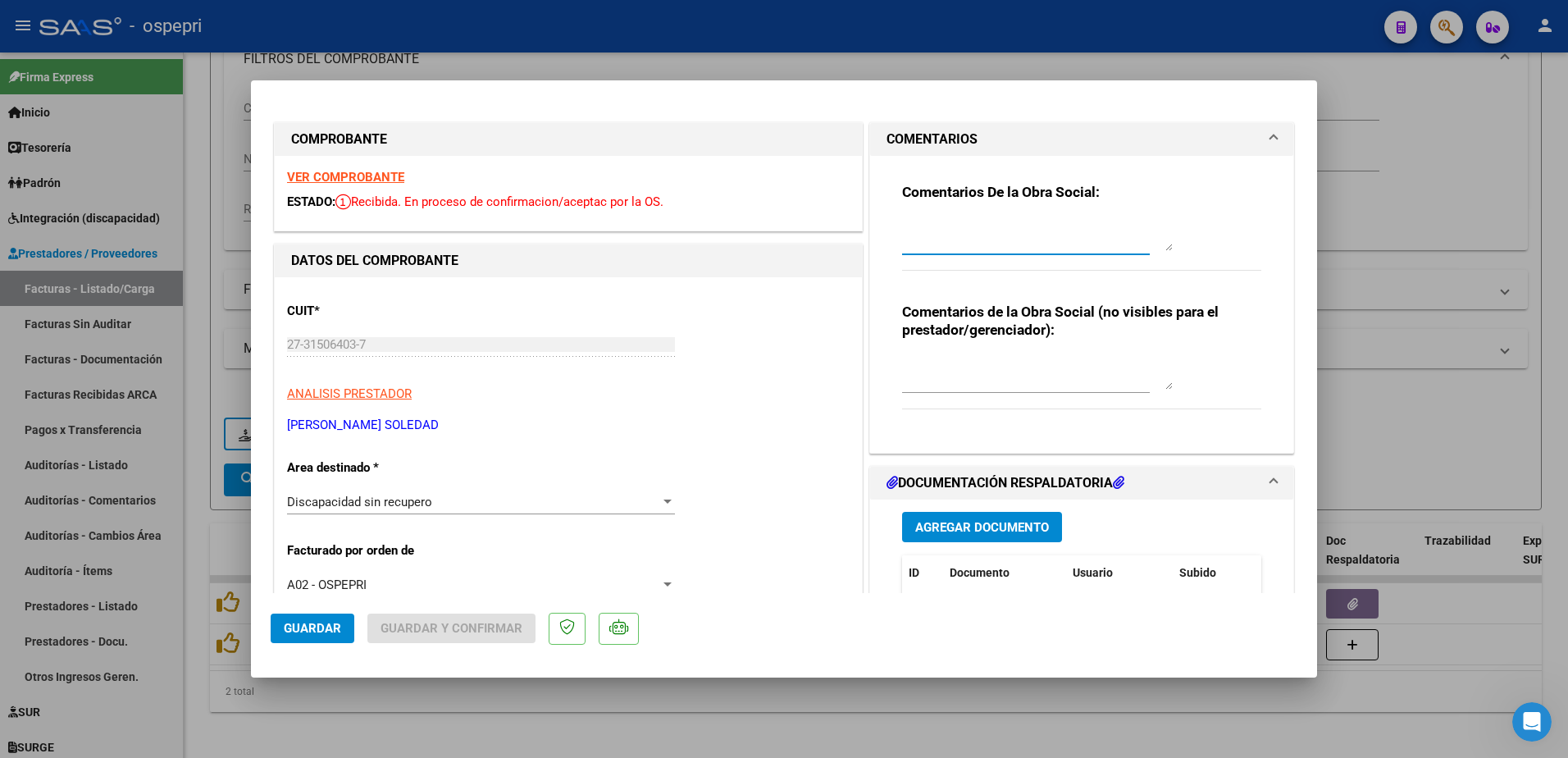
click at [959, 239] on textarea at bounding box center [1037, 234] width 271 height 32
type textarea "Hola buen dìa: se solicita Nota de credito de la factura 255 dado que a la mism…"
click at [976, 379] on textarea at bounding box center [1037, 372] width 271 height 32
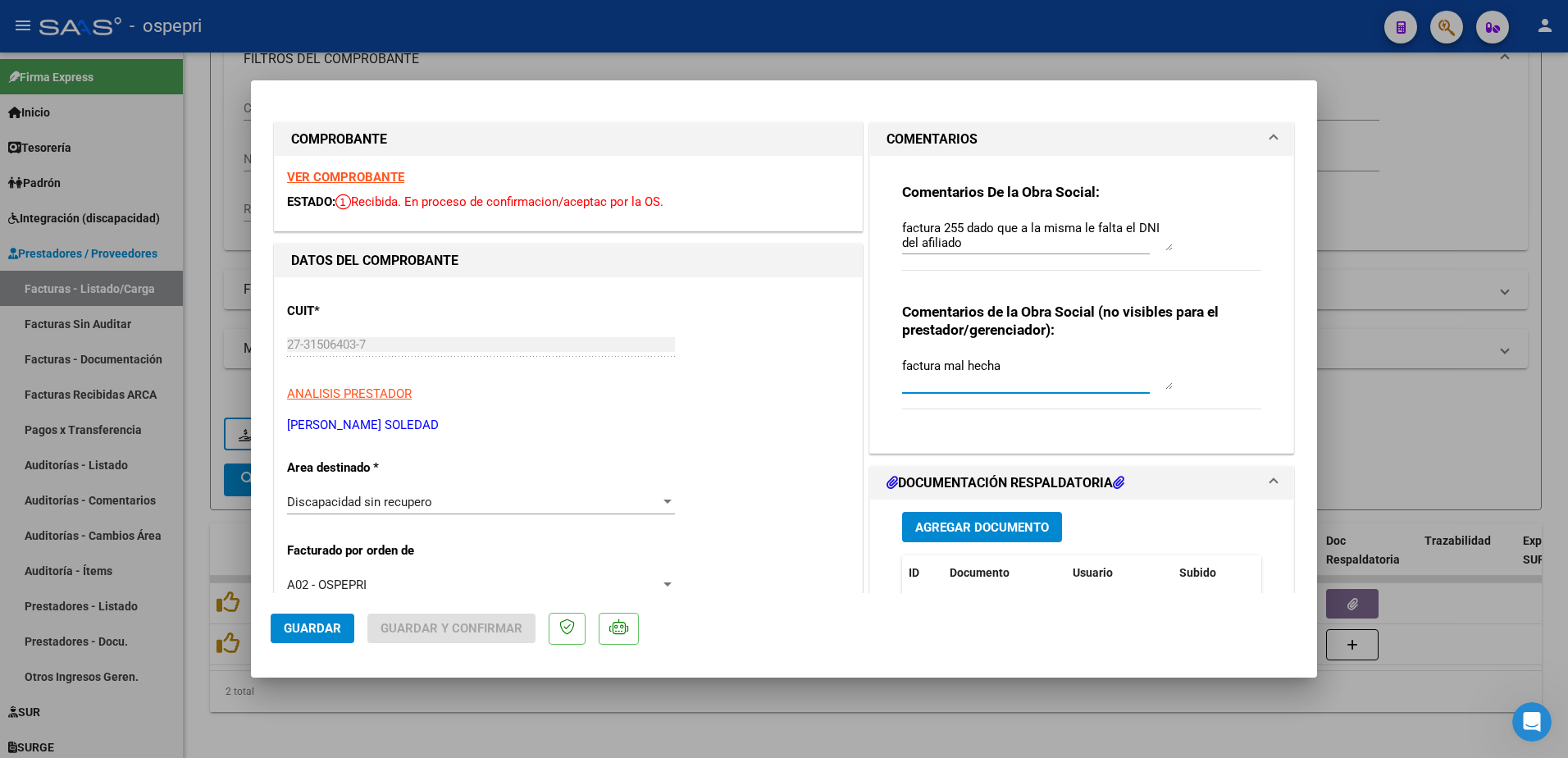
type textarea "factura mal hecha"
click at [331, 624] on span "Guardar" at bounding box center [313, 628] width 58 height 15
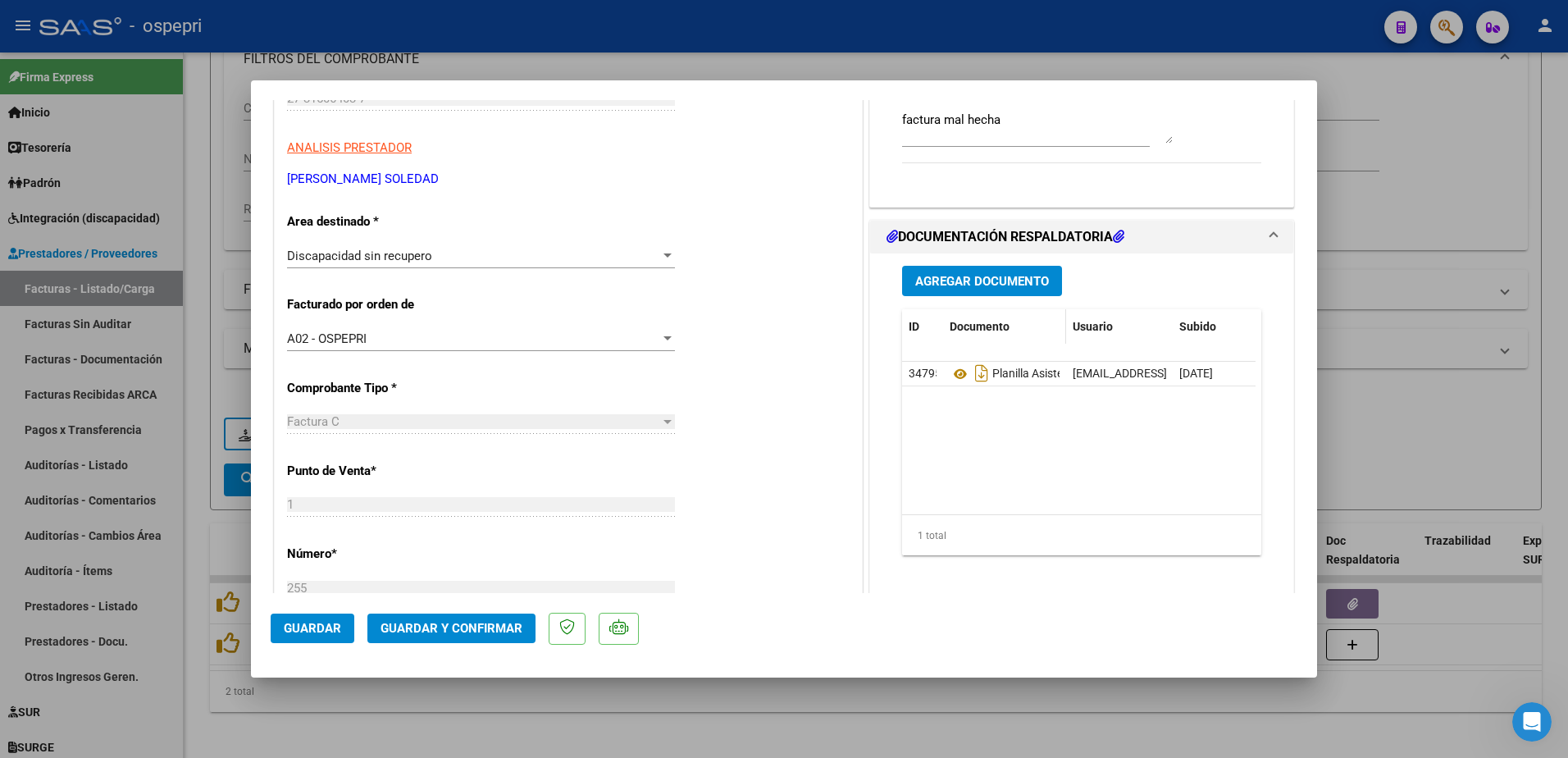
scroll to position [0, 0]
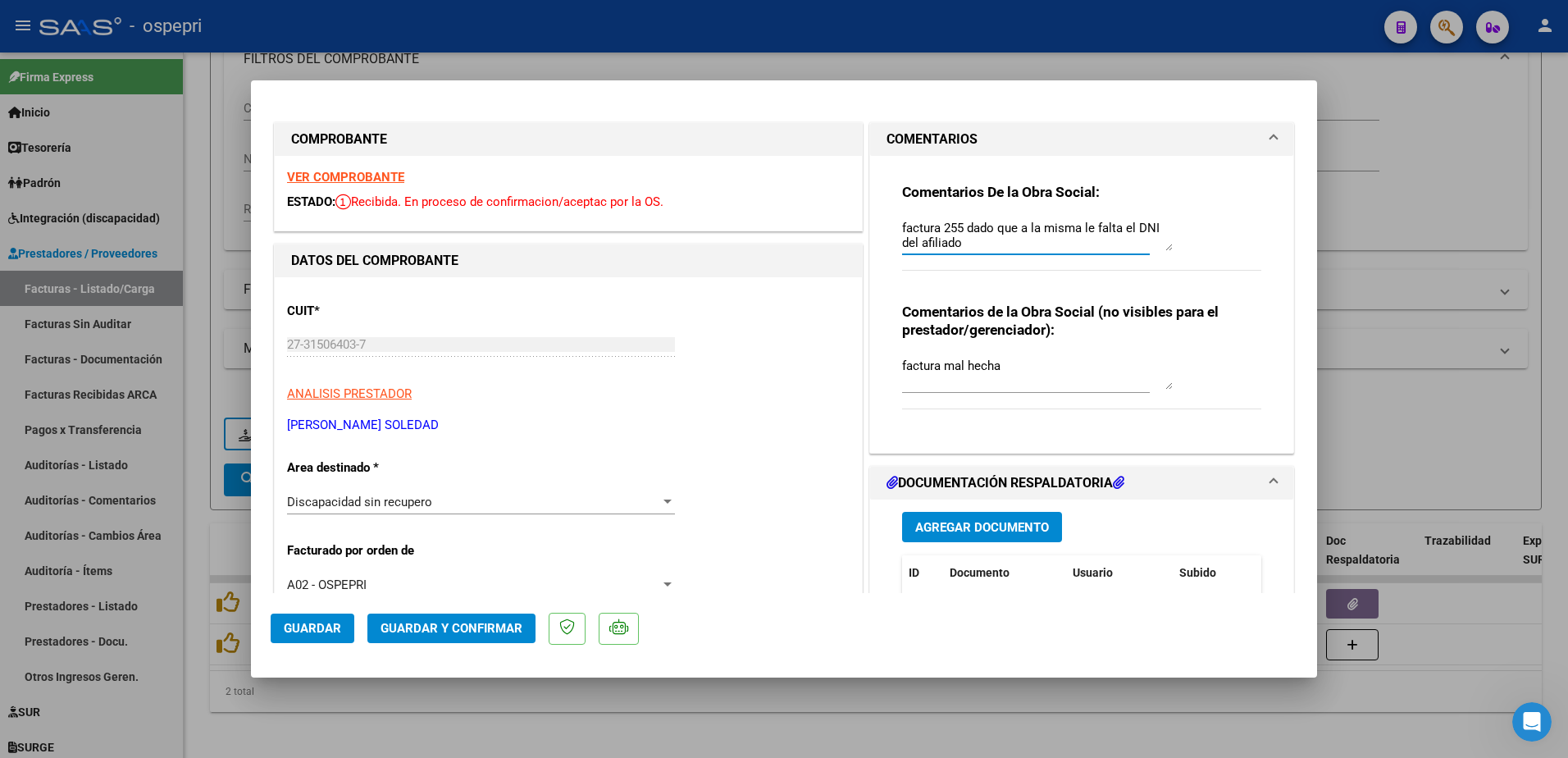
click at [956, 246] on textarea "Hola buen dìa: se solicita Nota de credito de la factura 255 dado que a la mism…" at bounding box center [1037, 234] width 271 height 32
type textarea "Hola buen dìa: se solicita Nota de credito de la factura 255 dado que a la mism…"
click at [314, 630] on span "Guardar" at bounding box center [313, 628] width 58 height 15
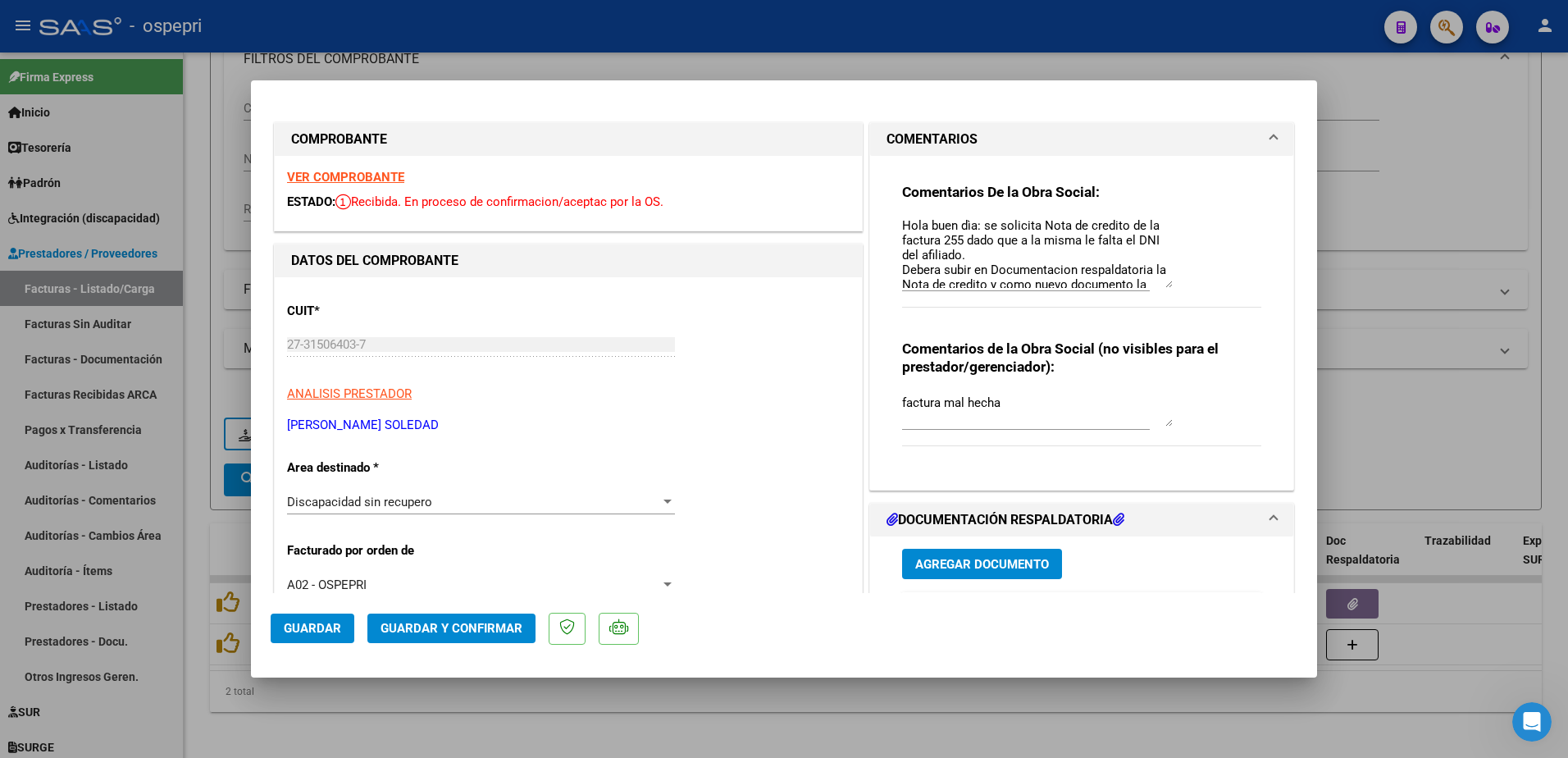
scroll to position [0, 0]
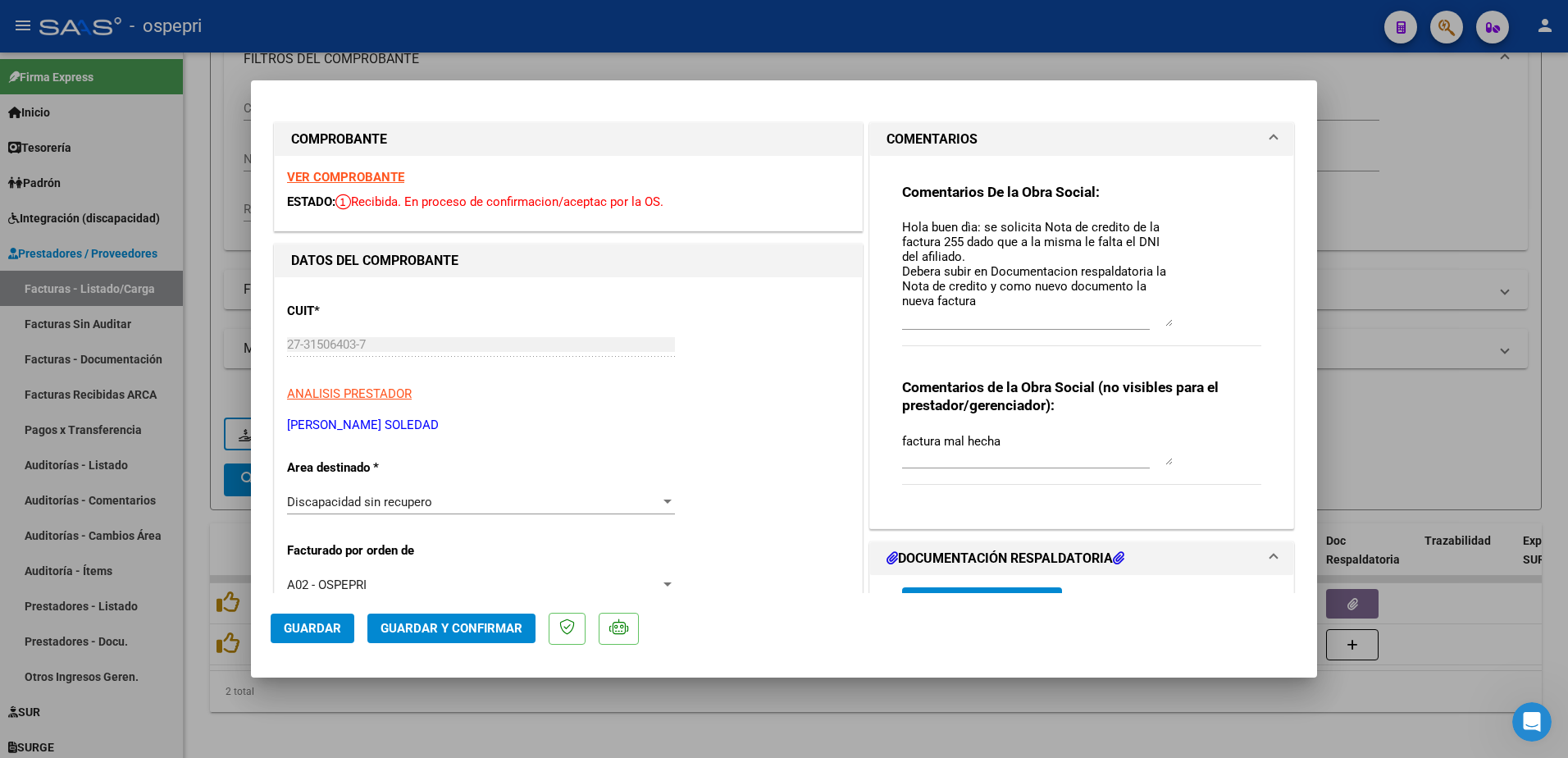
drag, startPoint x: 1163, startPoint y: 251, endPoint x: 1158, endPoint y: 326, distance: 75.2
click at [1158, 326] on textarea "Hola buen dìa: se solicita Nota de credito de la factura 255 dado que a la mism…" at bounding box center [1037, 273] width 271 height 109
click at [303, 623] on span "Guardar" at bounding box center [313, 628] width 58 height 15
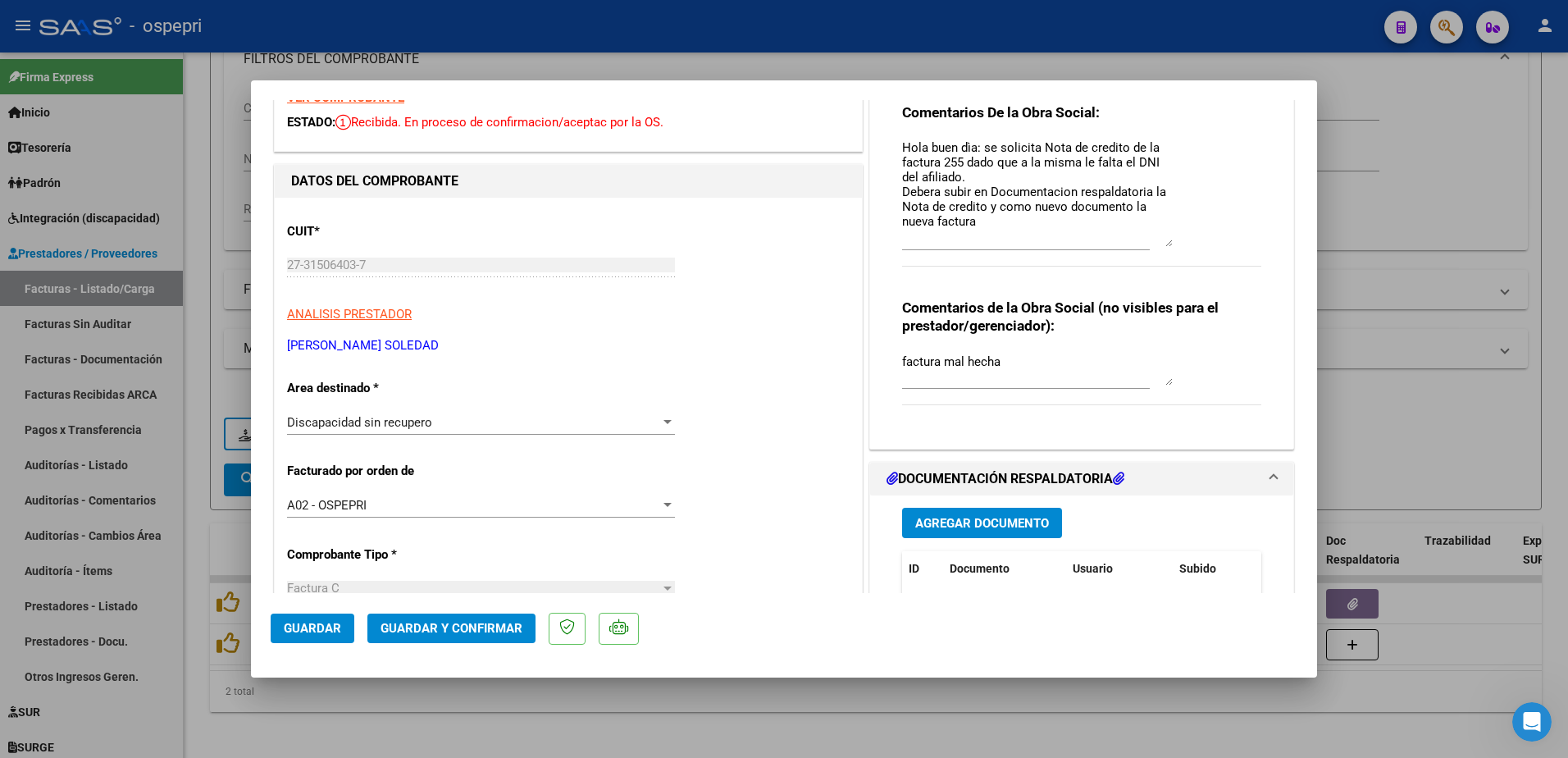
scroll to position [246, 0]
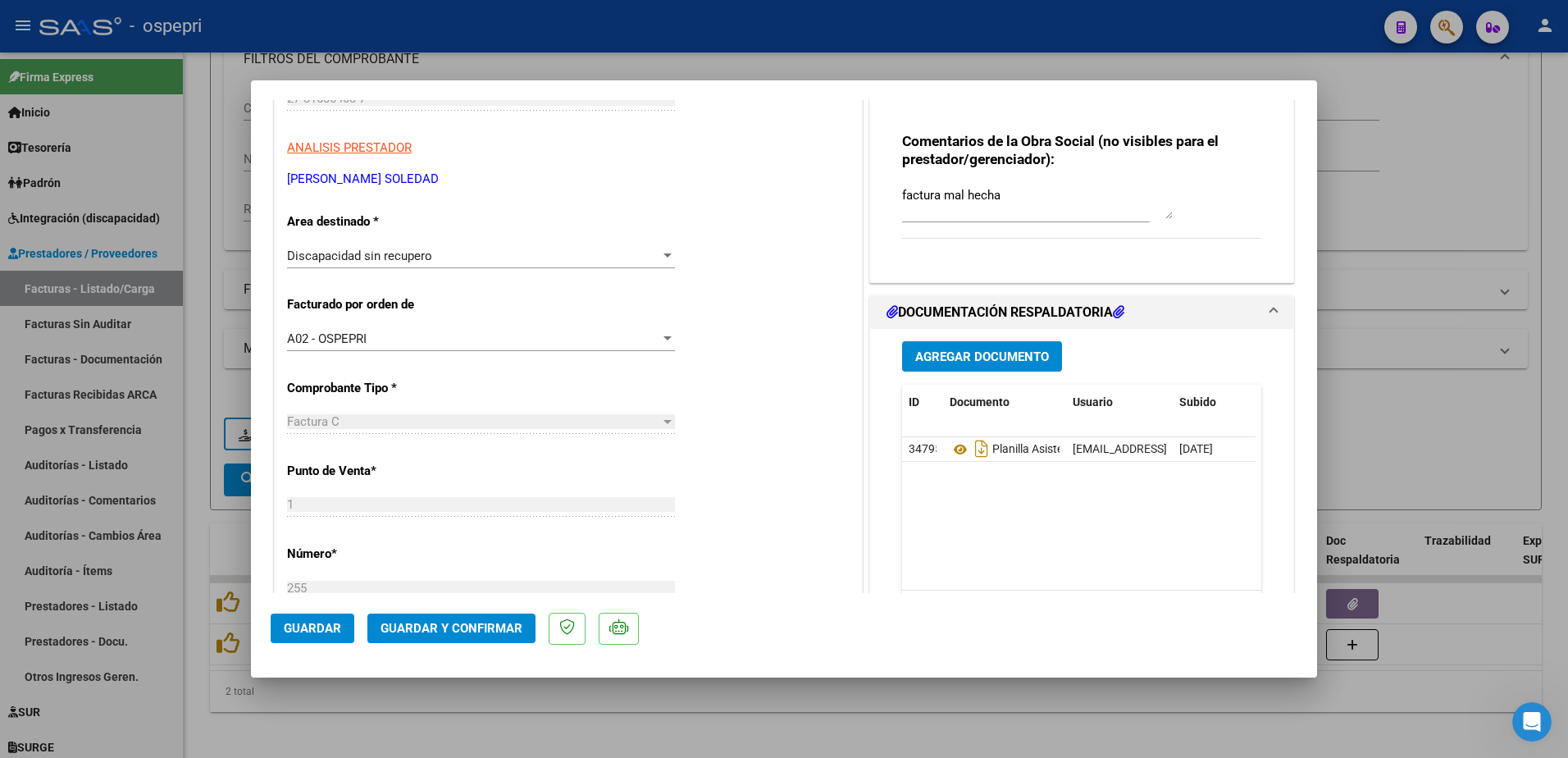
type input "$ 0,00"
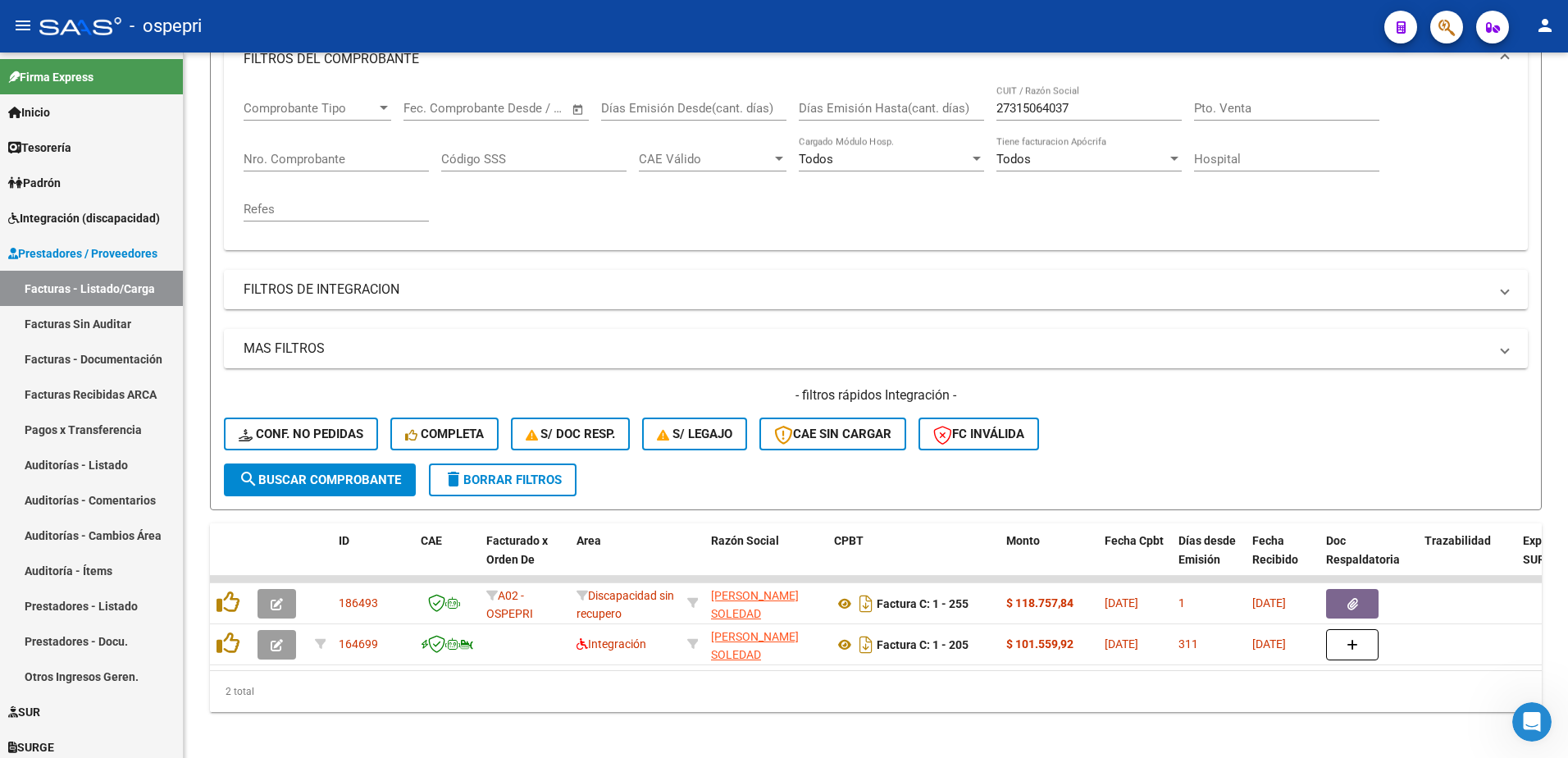
click at [1071, 26] on div "- ospepri" at bounding box center [705, 25] width 1331 height 36
click at [1091, 103] on input "27315064037" at bounding box center [1089, 108] width 186 height 15
click at [1091, 104] on input "27315064037" at bounding box center [1089, 108] width 186 height 15
paste input "02334310"
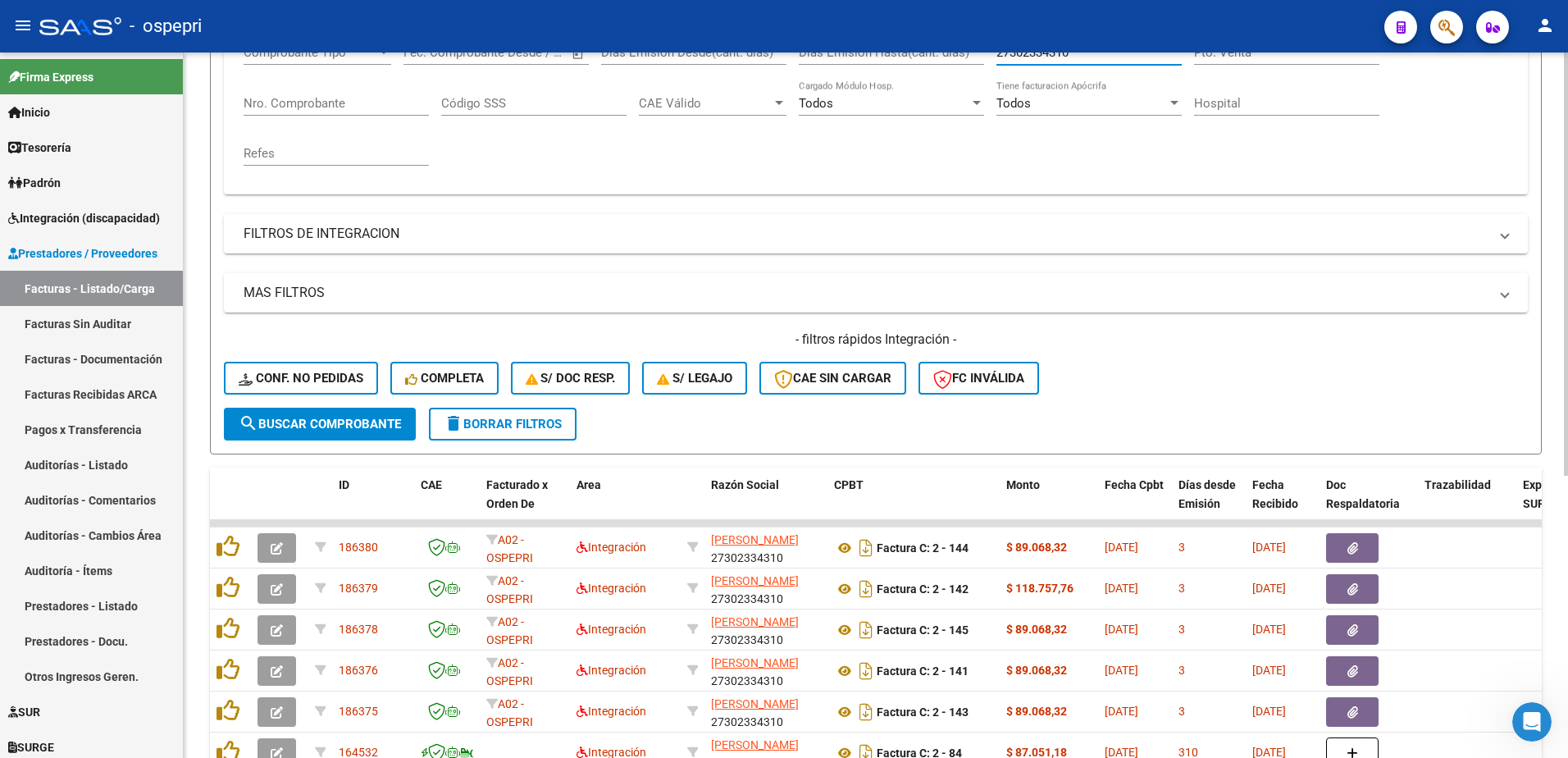
scroll to position [410, 0]
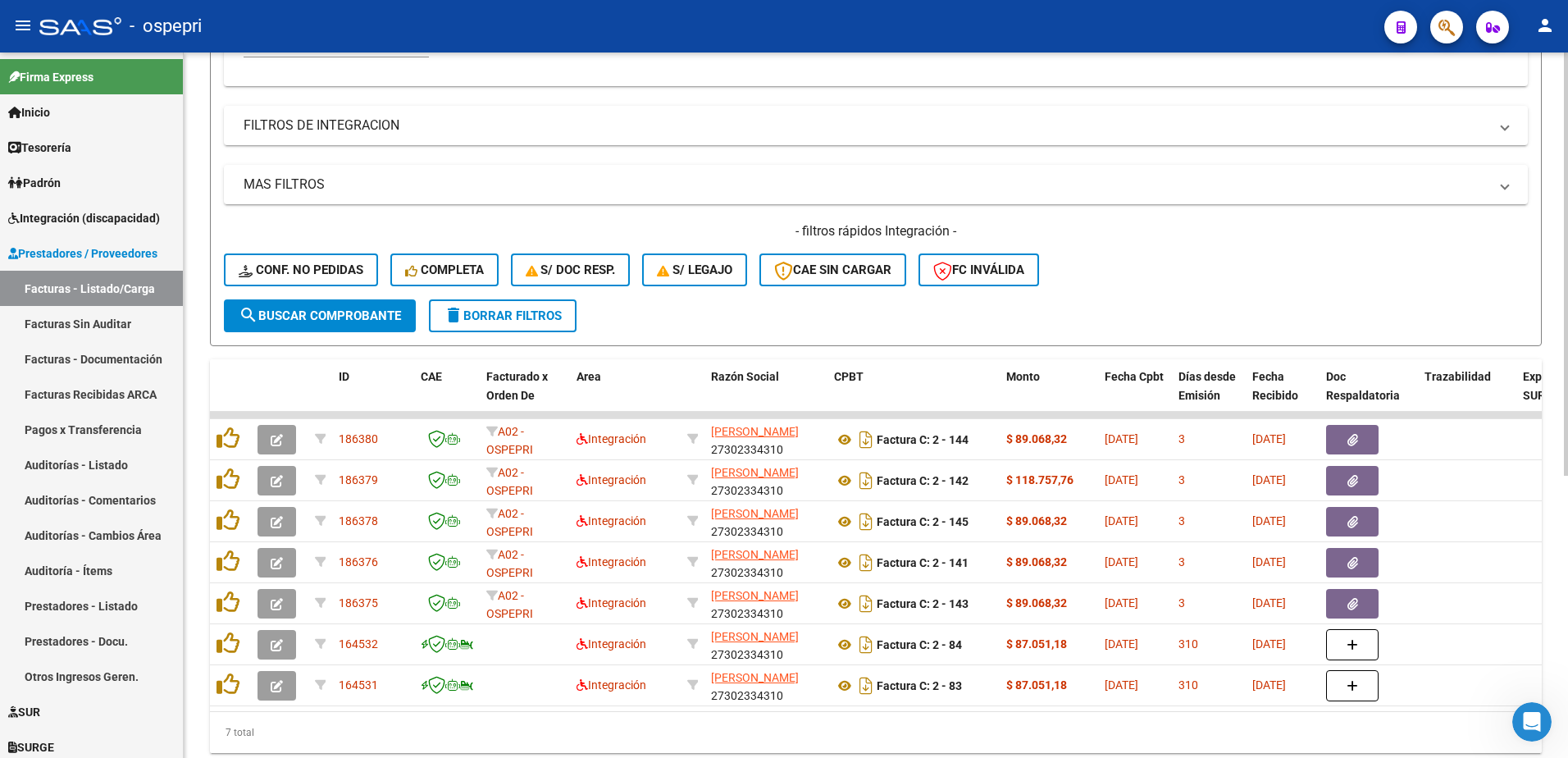
type input "27302334310"
click at [743, 26] on div "- ospepri" at bounding box center [705, 25] width 1331 height 36
click at [929, 22] on div "- ospepri" at bounding box center [705, 25] width 1331 height 36
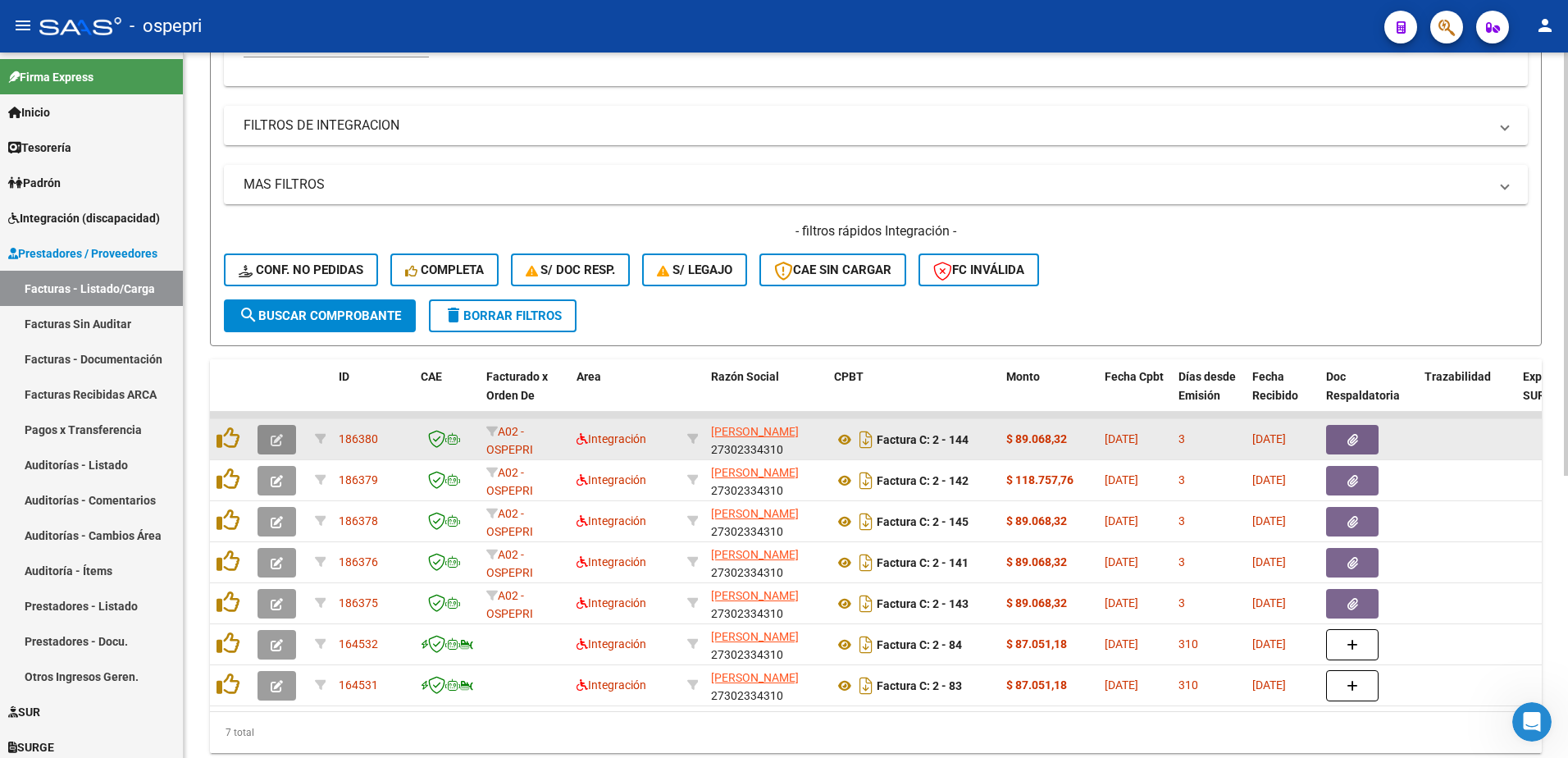
click at [276, 438] on icon "button" at bounding box center [277, 440] width 12 height 12
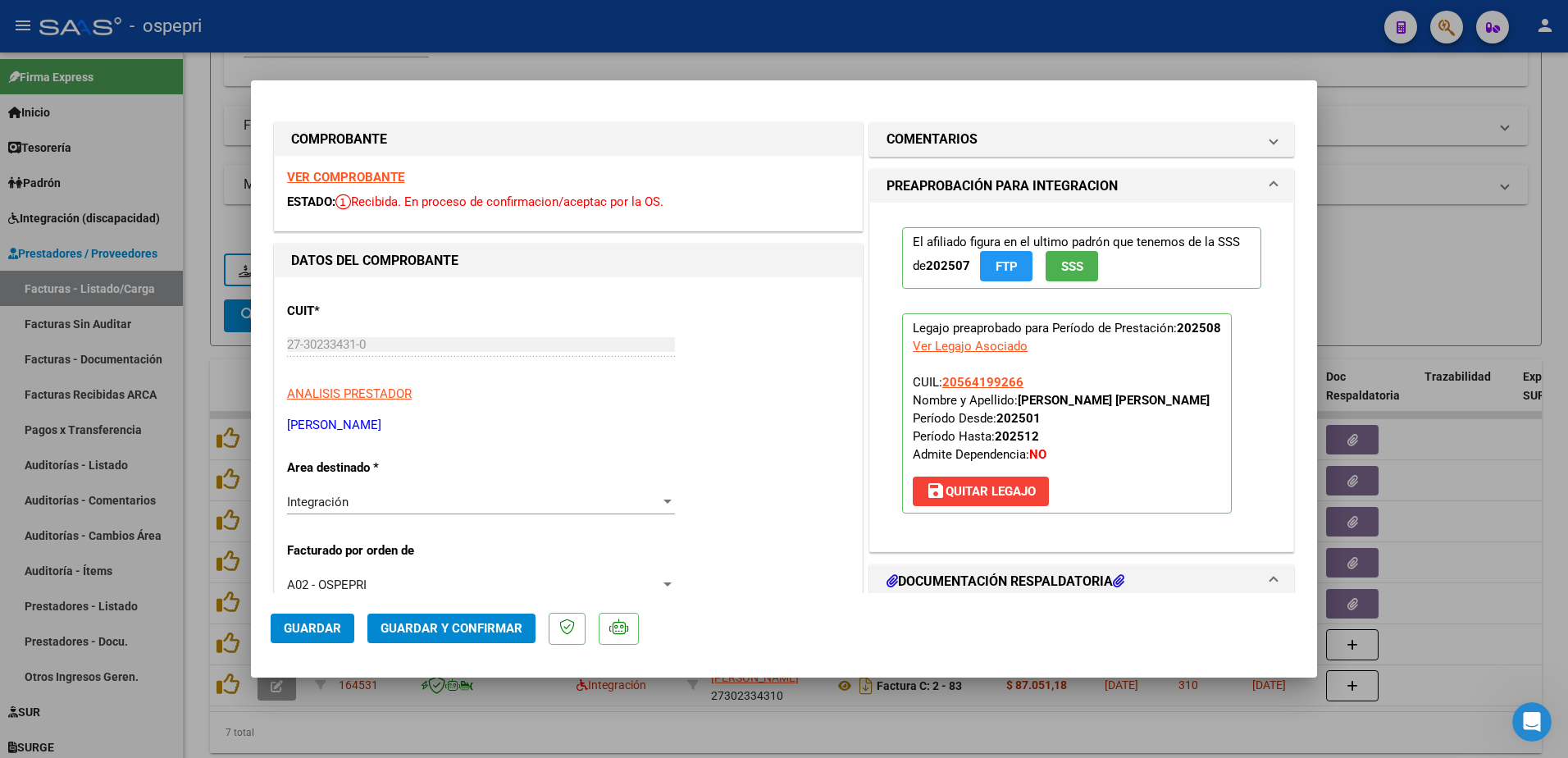
click at [350, 172] on strong "VER COMPROBANTE" at bounding box center [346, 177] width 117 height 15
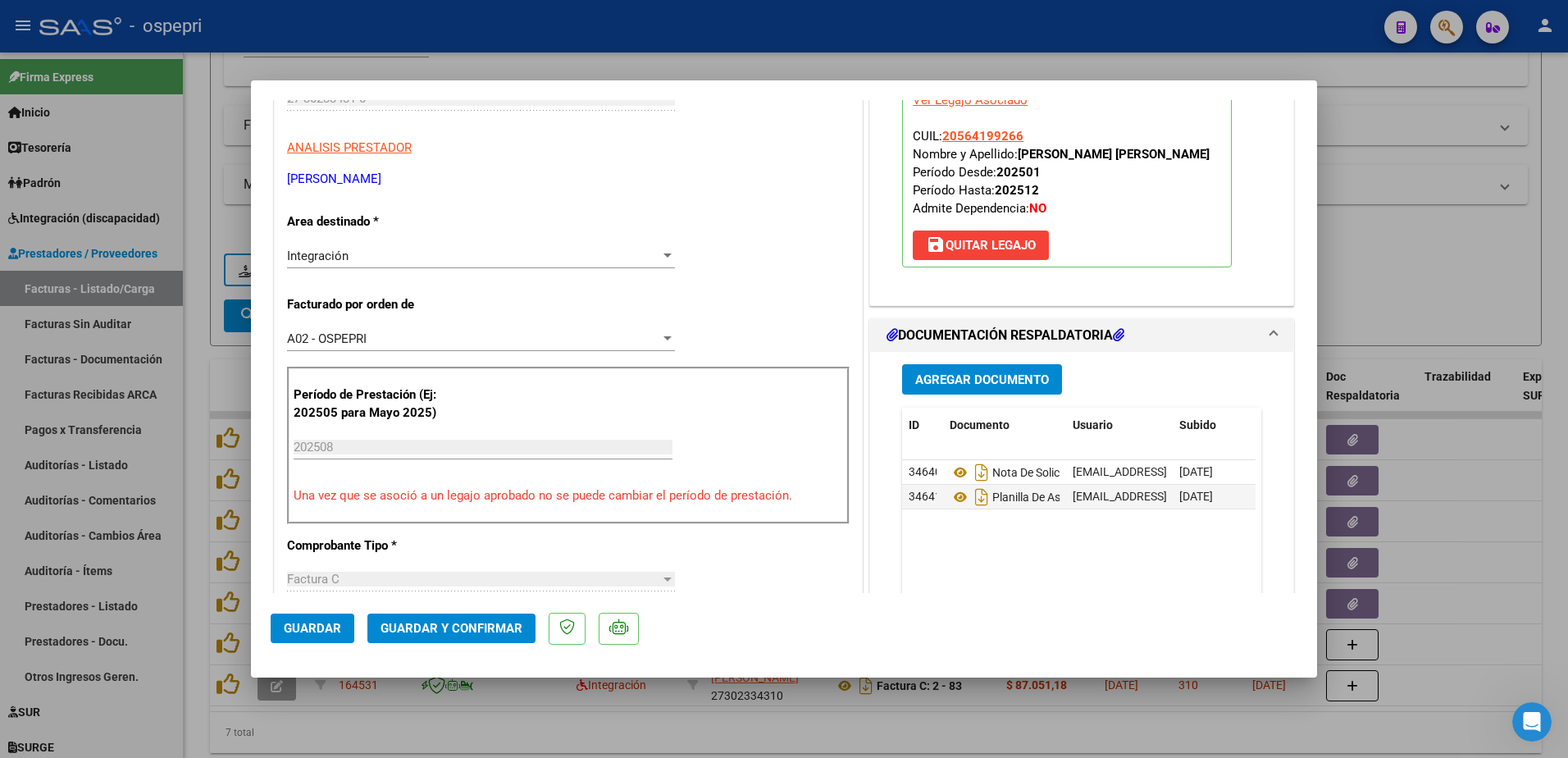
type input "$ 0,00"
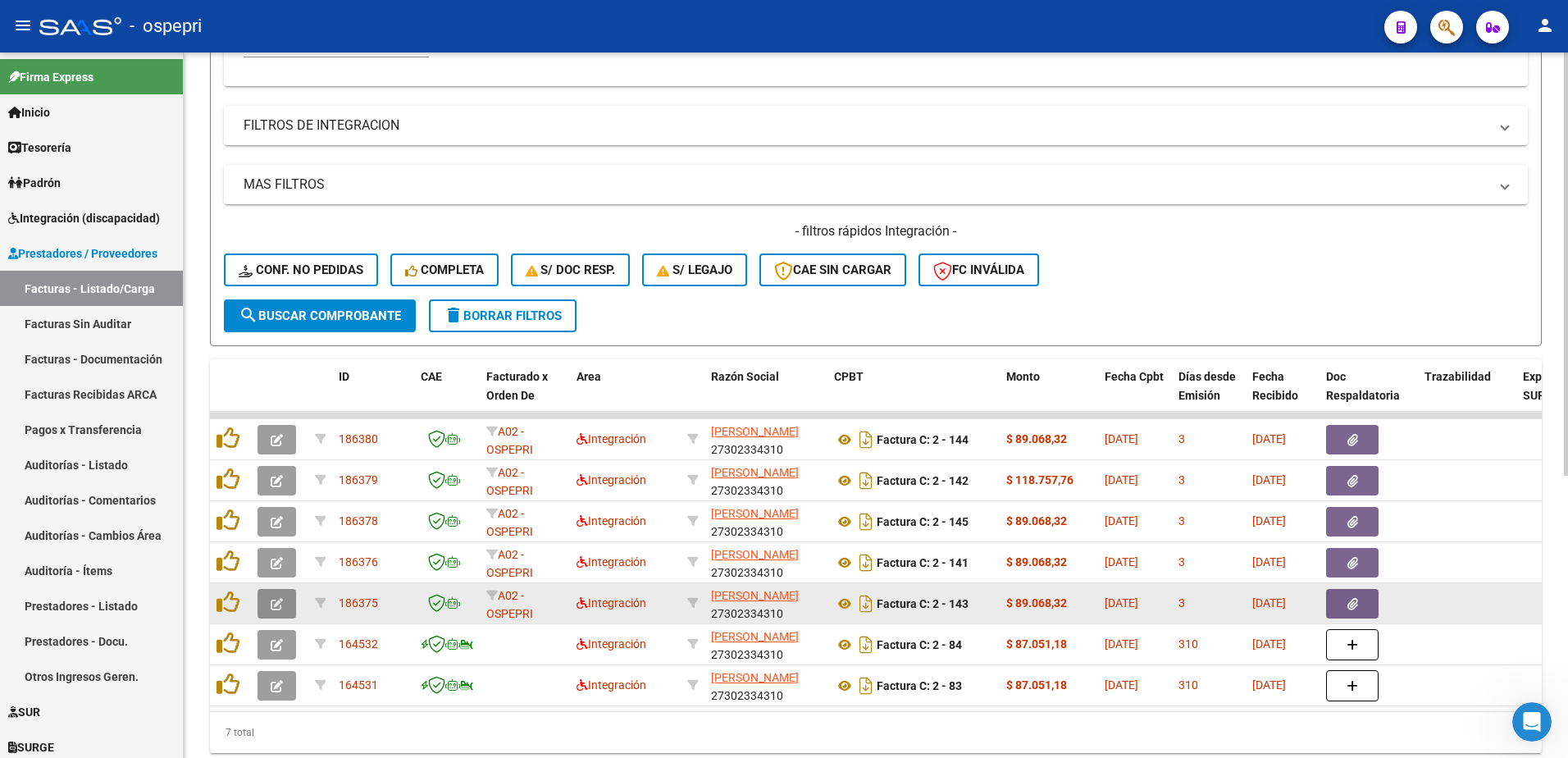
click at [278, 597] on span "button" at bounding box center [277, 604] width 12 height 15
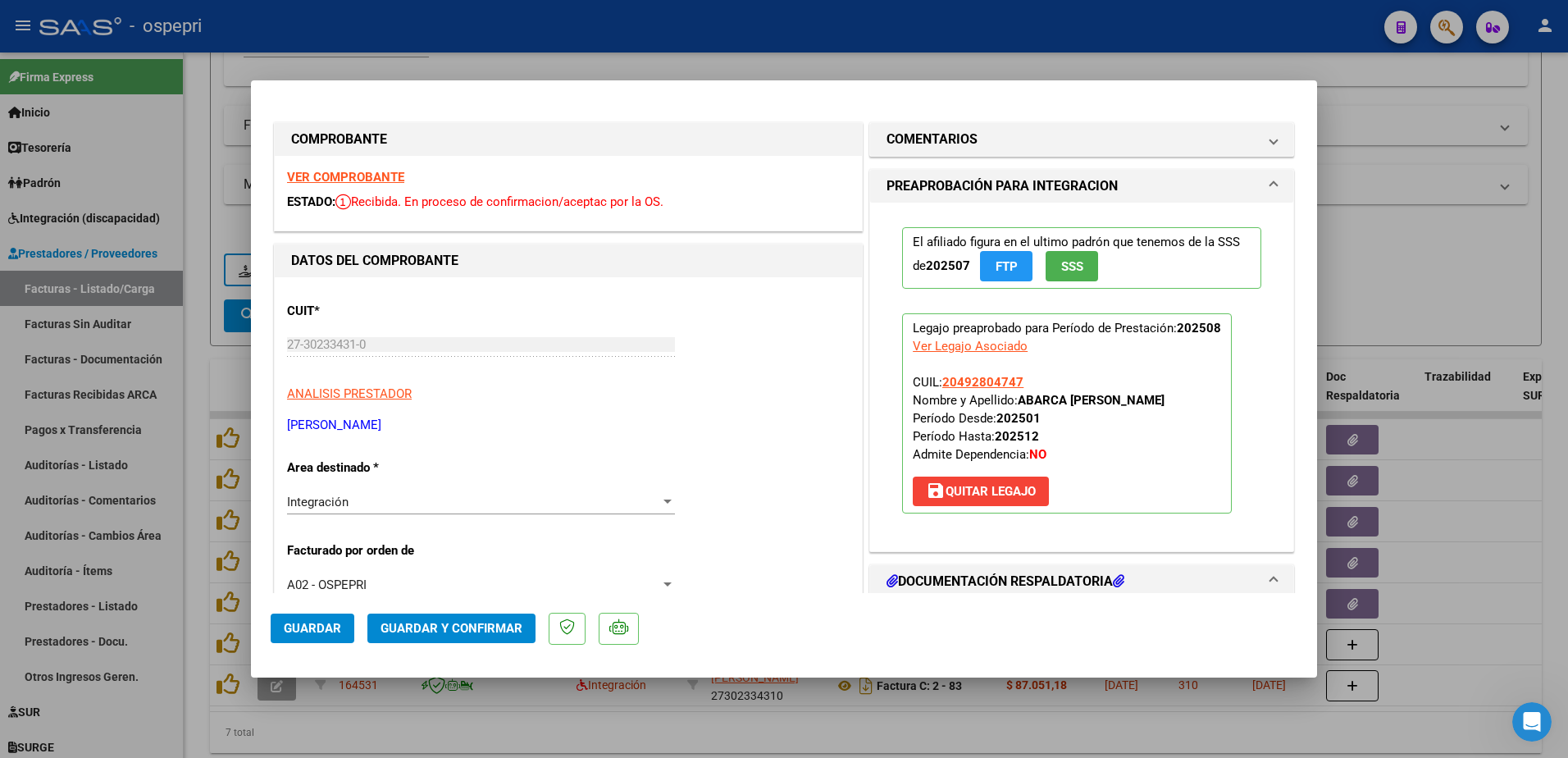
click at [384, 173] on strong "VER COMPROBANTE" at bounding box center [346, 177] width 117 height 15
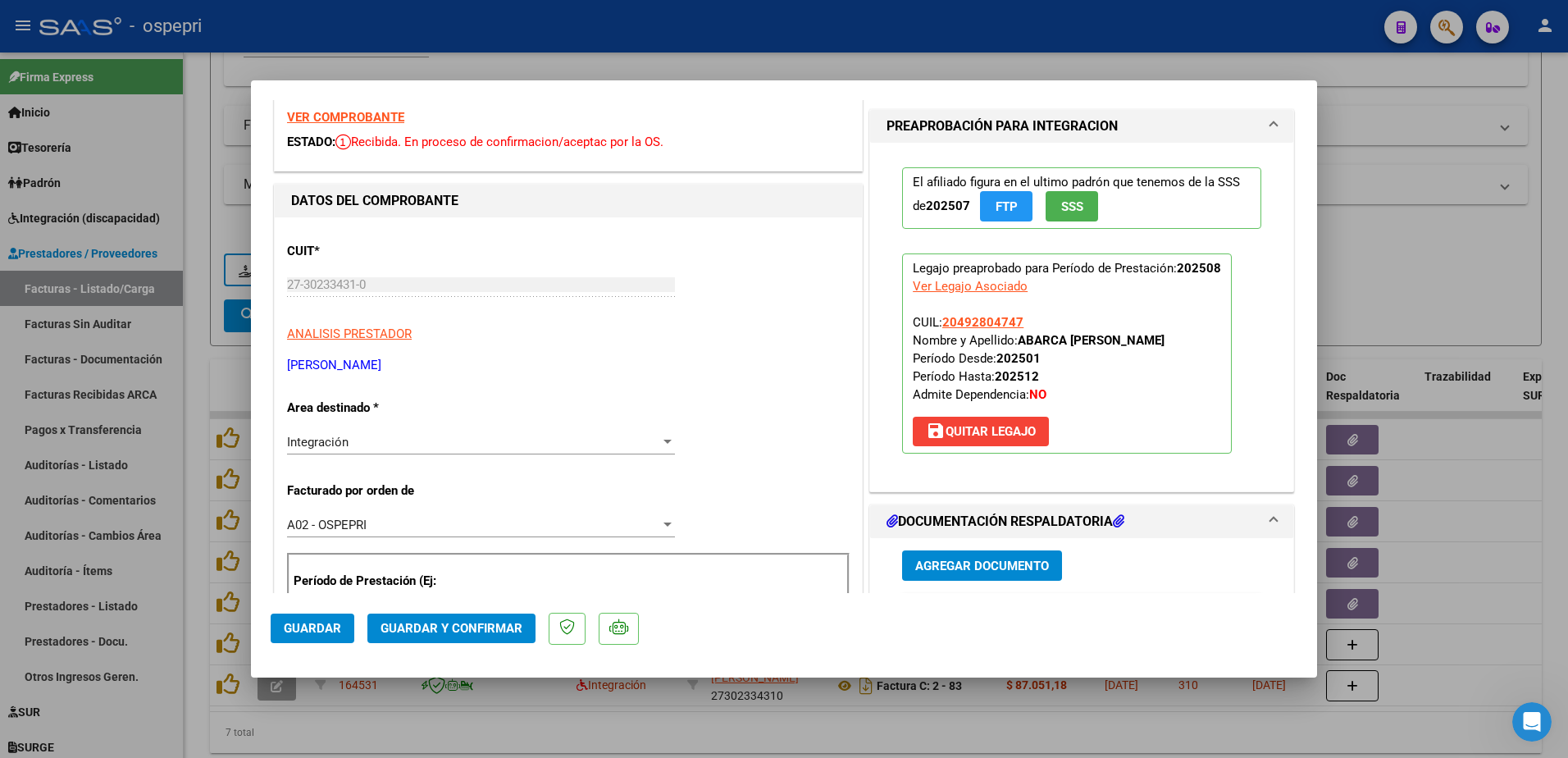
scroll to position [164, 0]
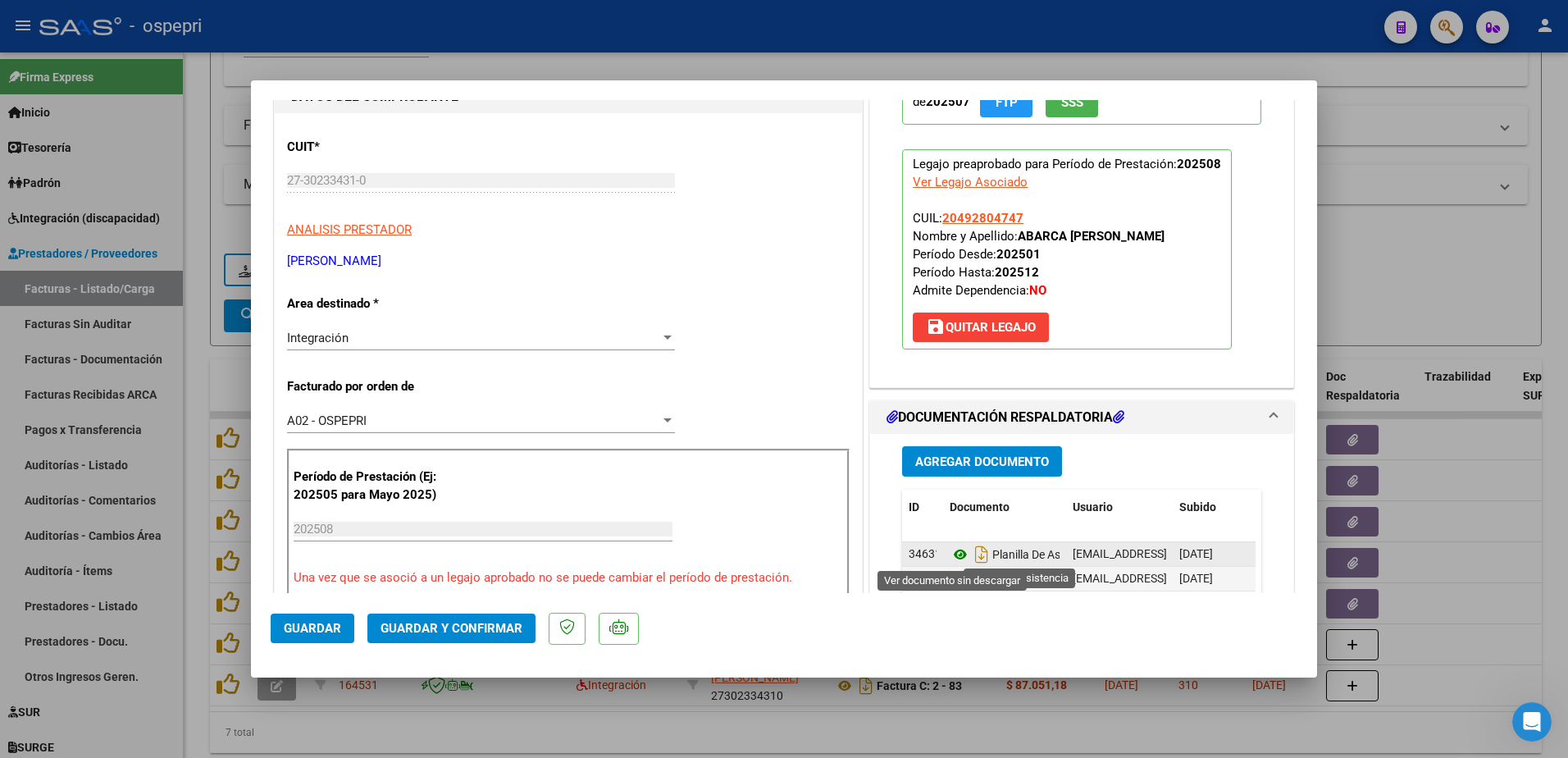
click at [953, 552] on icon at bounding box center [960, 555] width 21 height 19
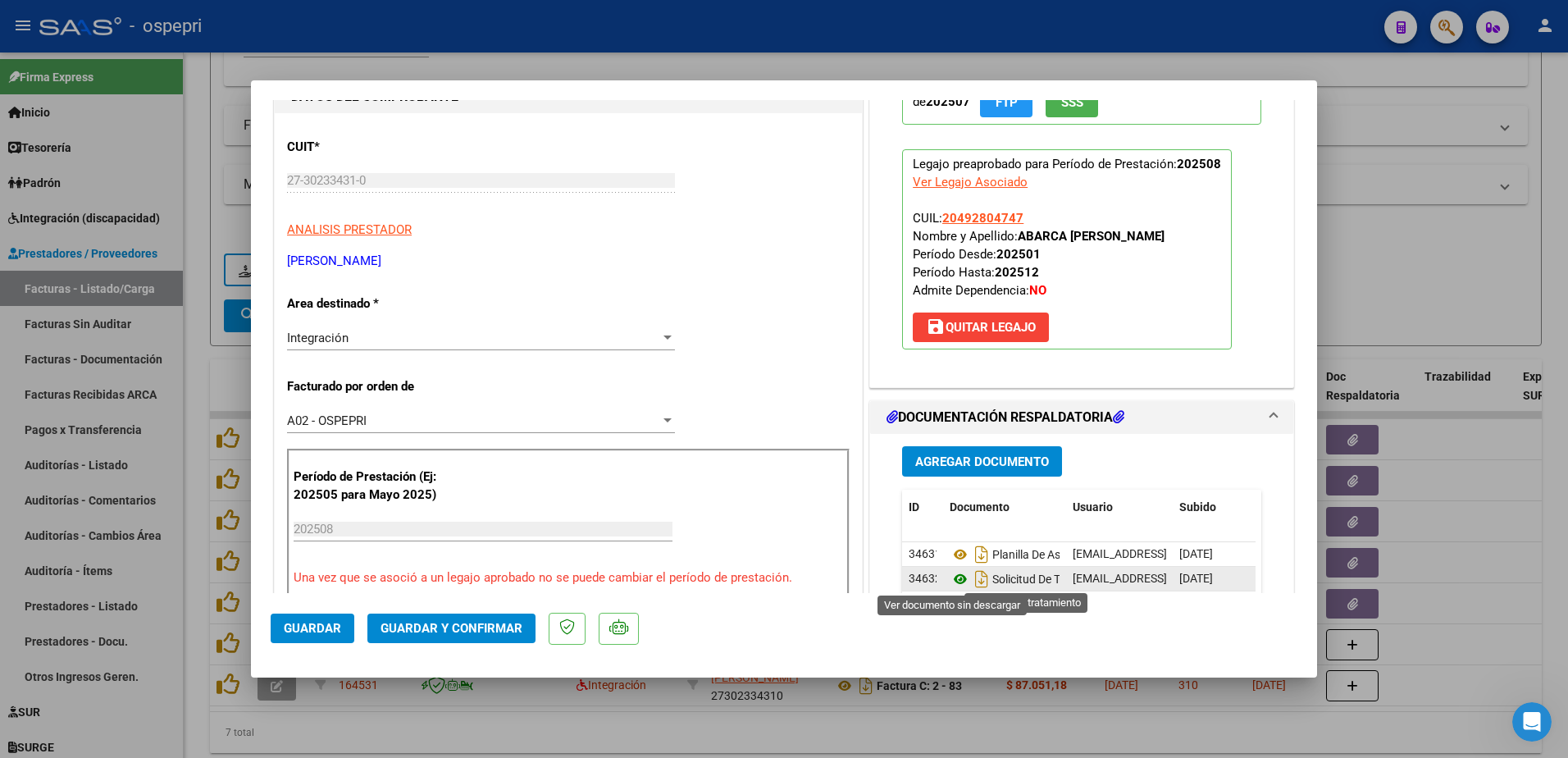
click at [956, 579] on icon at bounding box center [960, 579] width 21 height 19
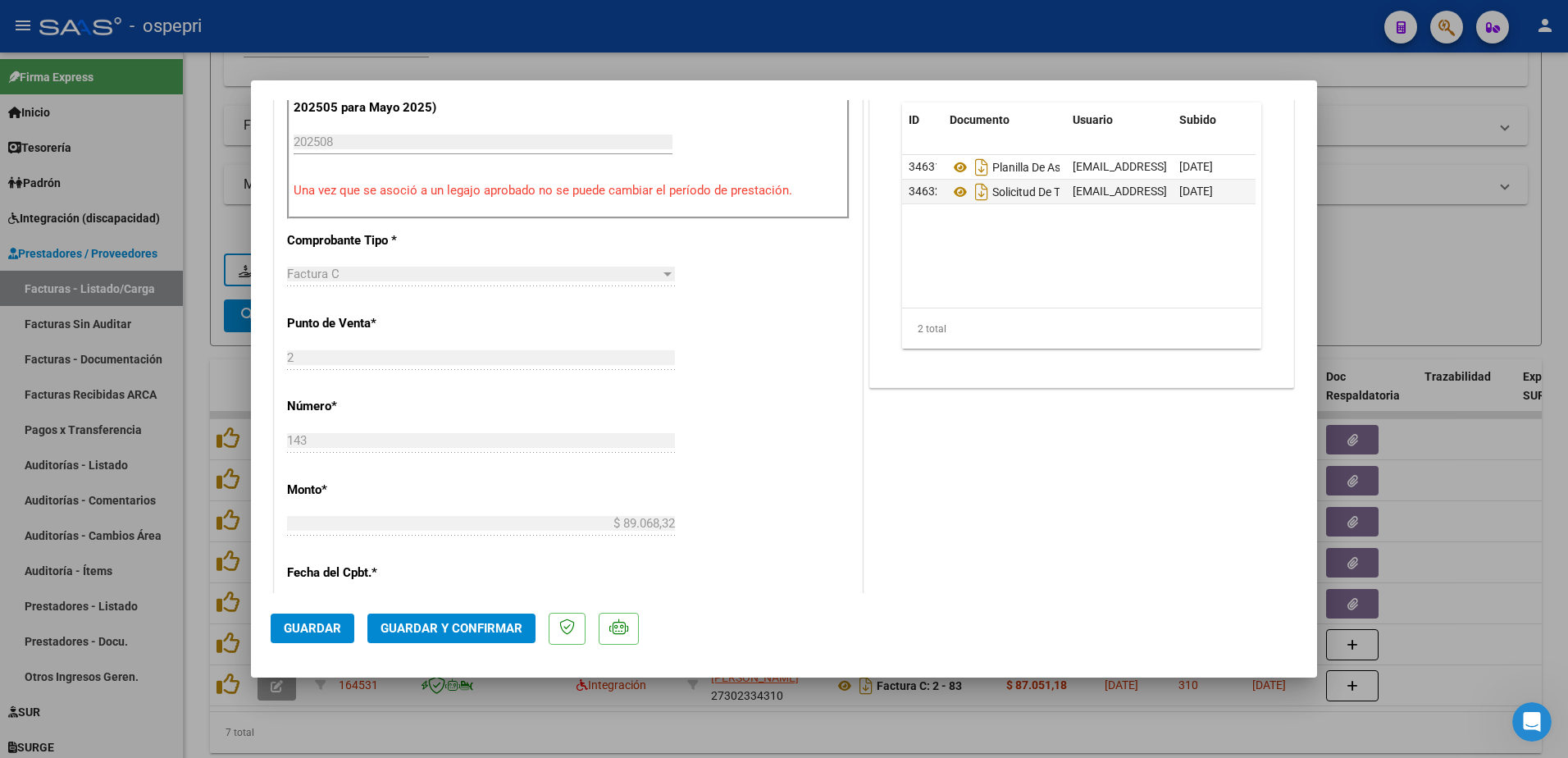
scroll to position [656, 0]
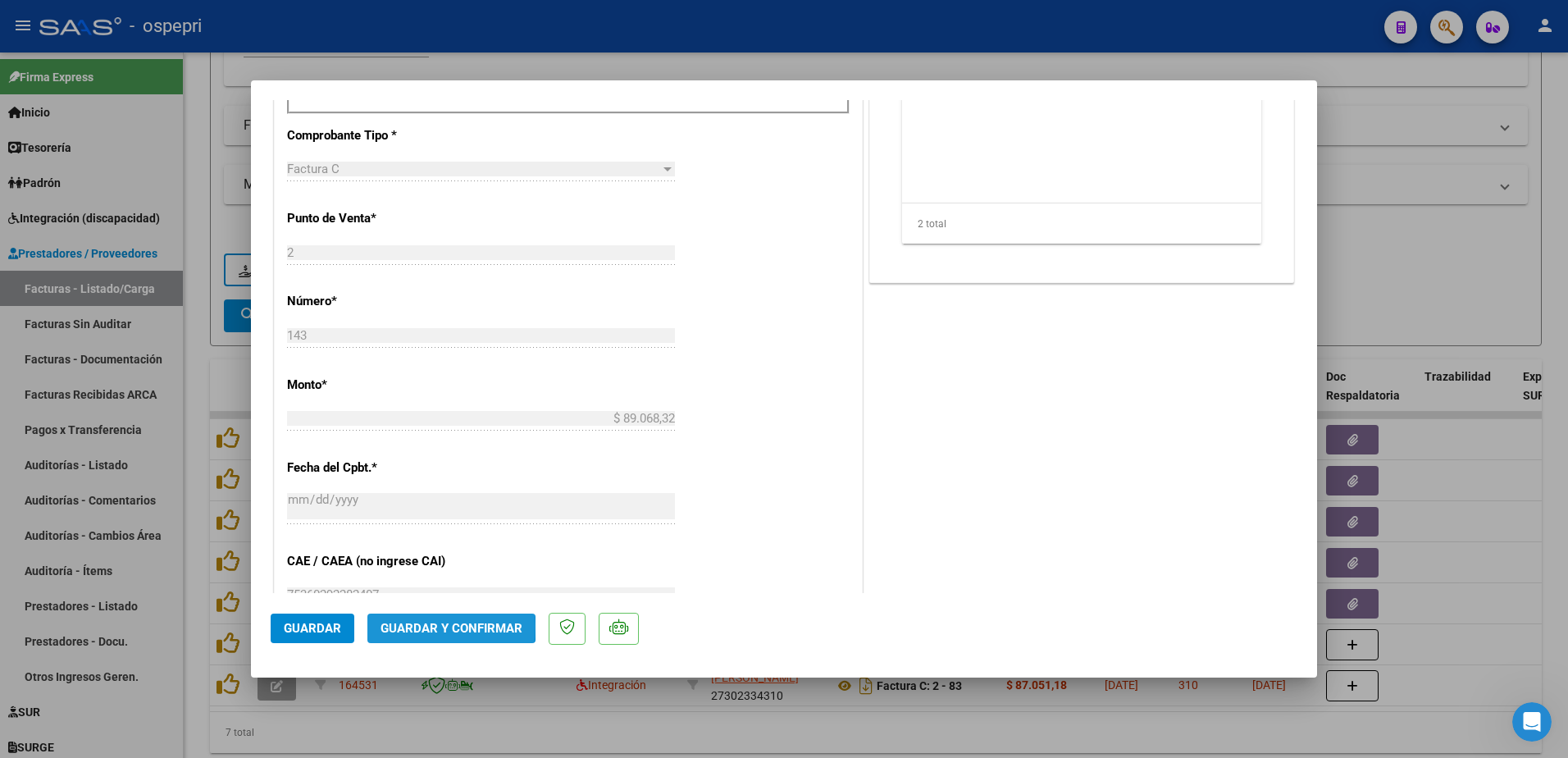
click at [430, 626] on span "Guardar y Confirmar" at bounding box center [451, 628] width 142 height 15
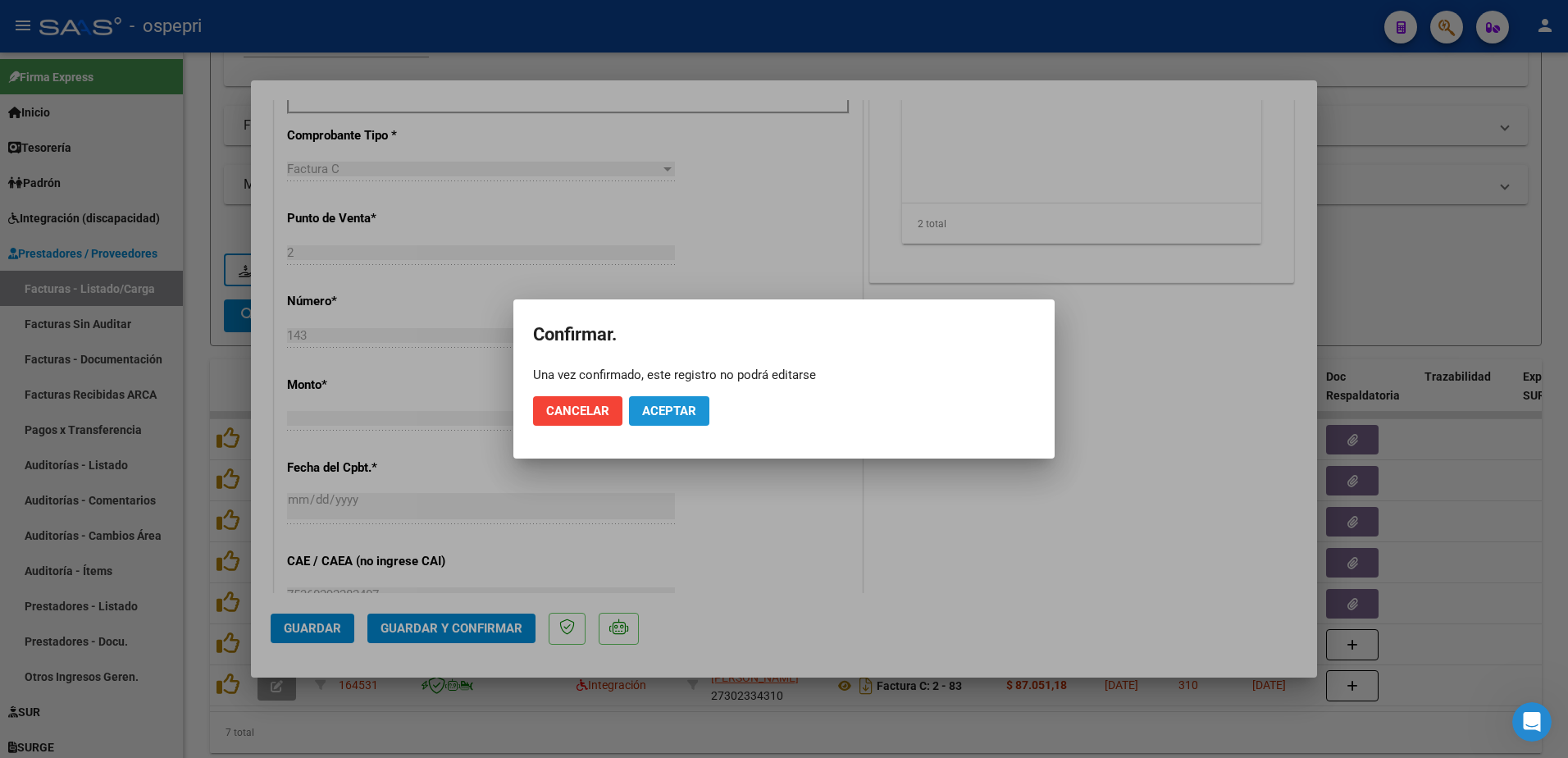
click at [661, 415] on span "Aceptar" at bounding box center [669, 411] width 54 height 15
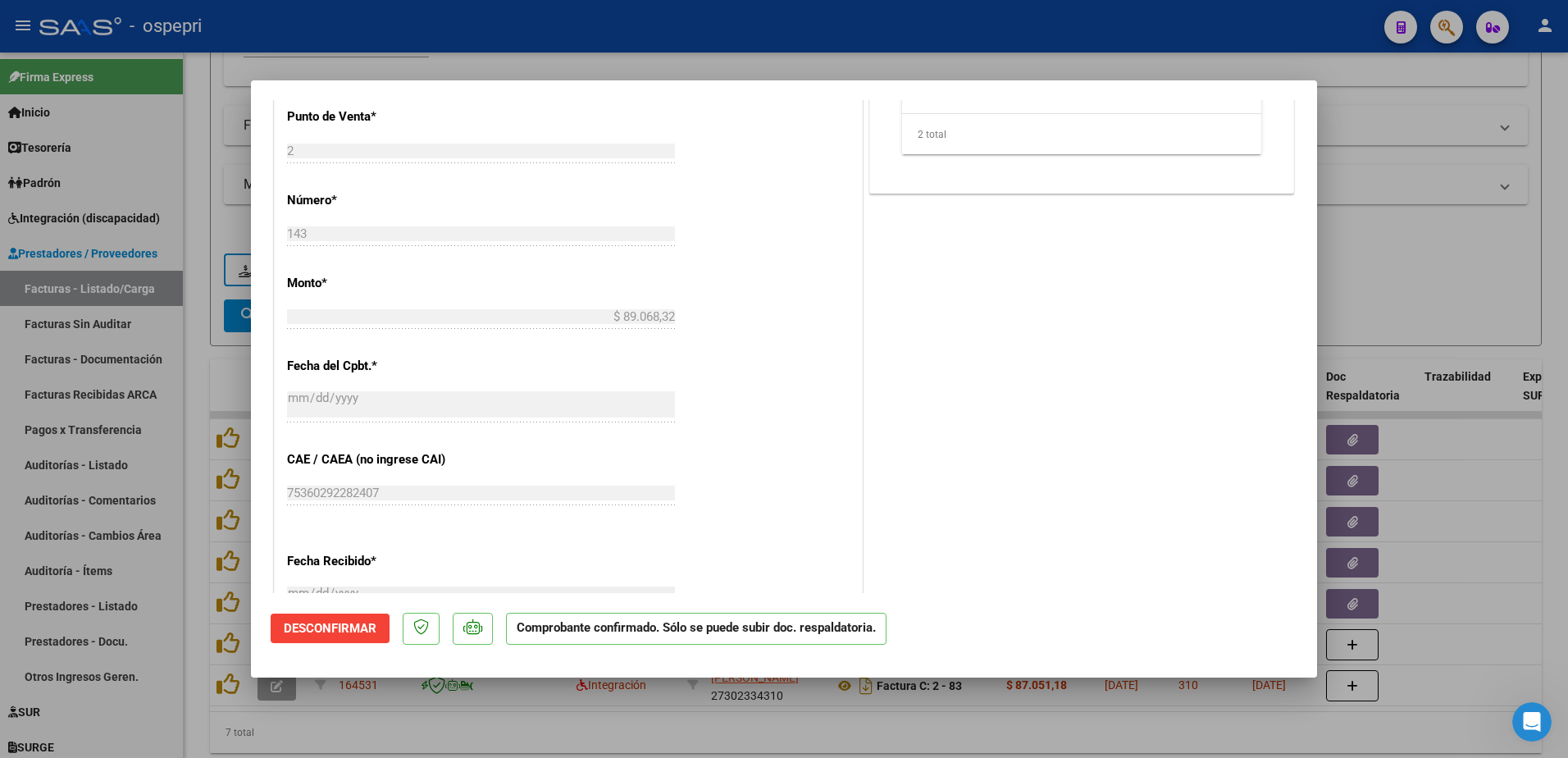
type input "$ 0,00"
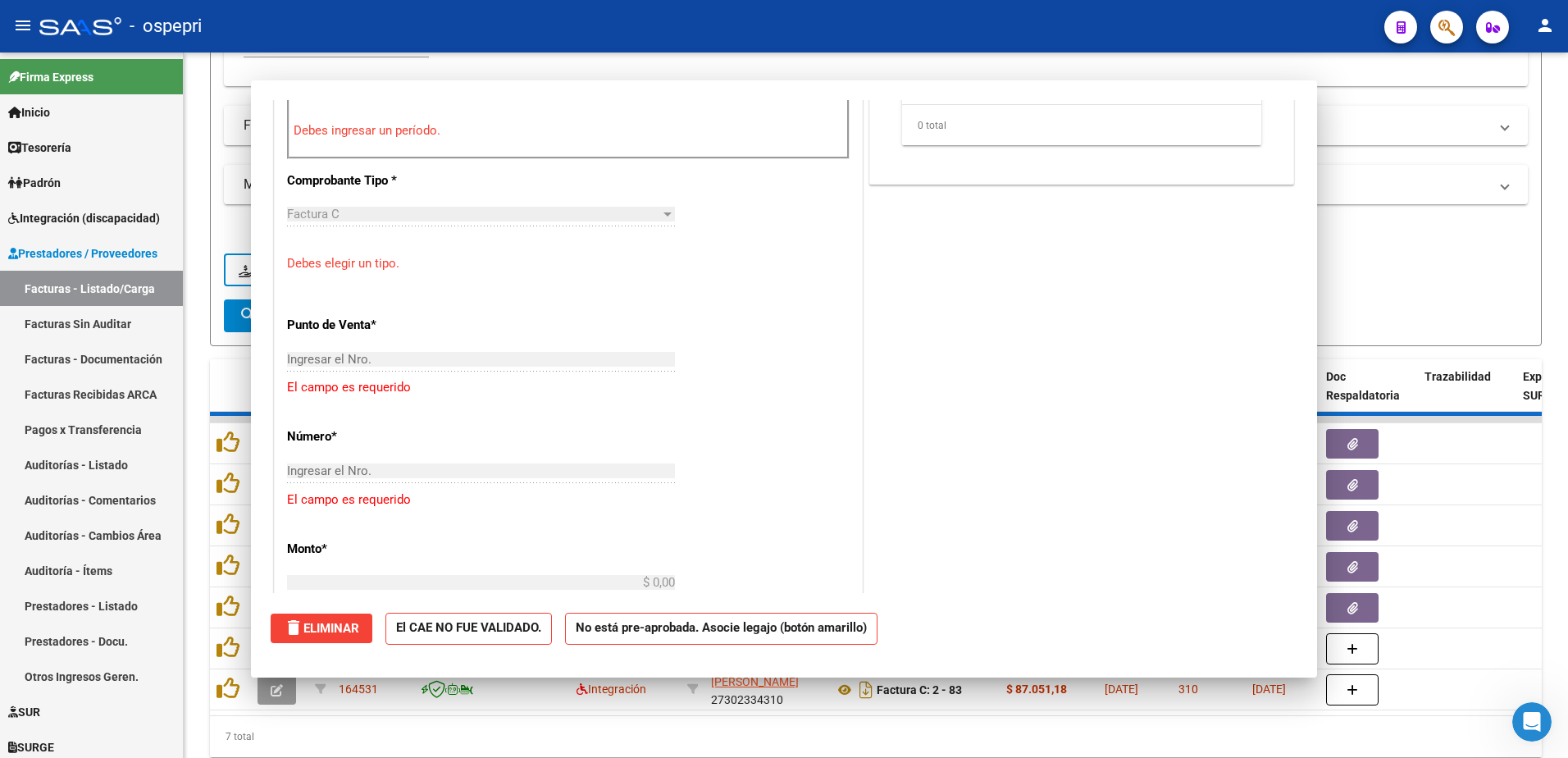
scroll to position [685, 0]
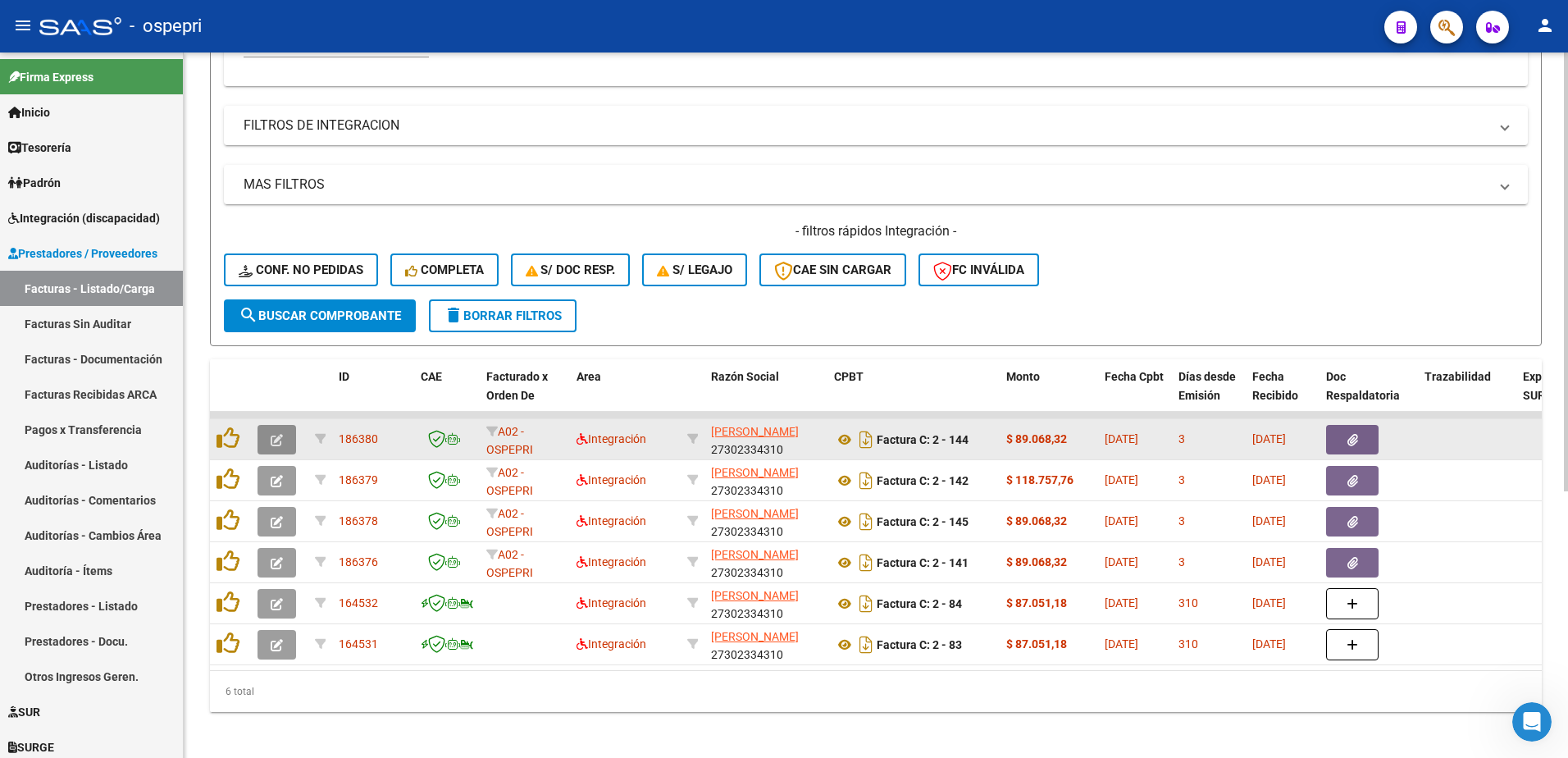
click at [283, 443] on button "button" at bounding box center [277, 440] width 39 height 30
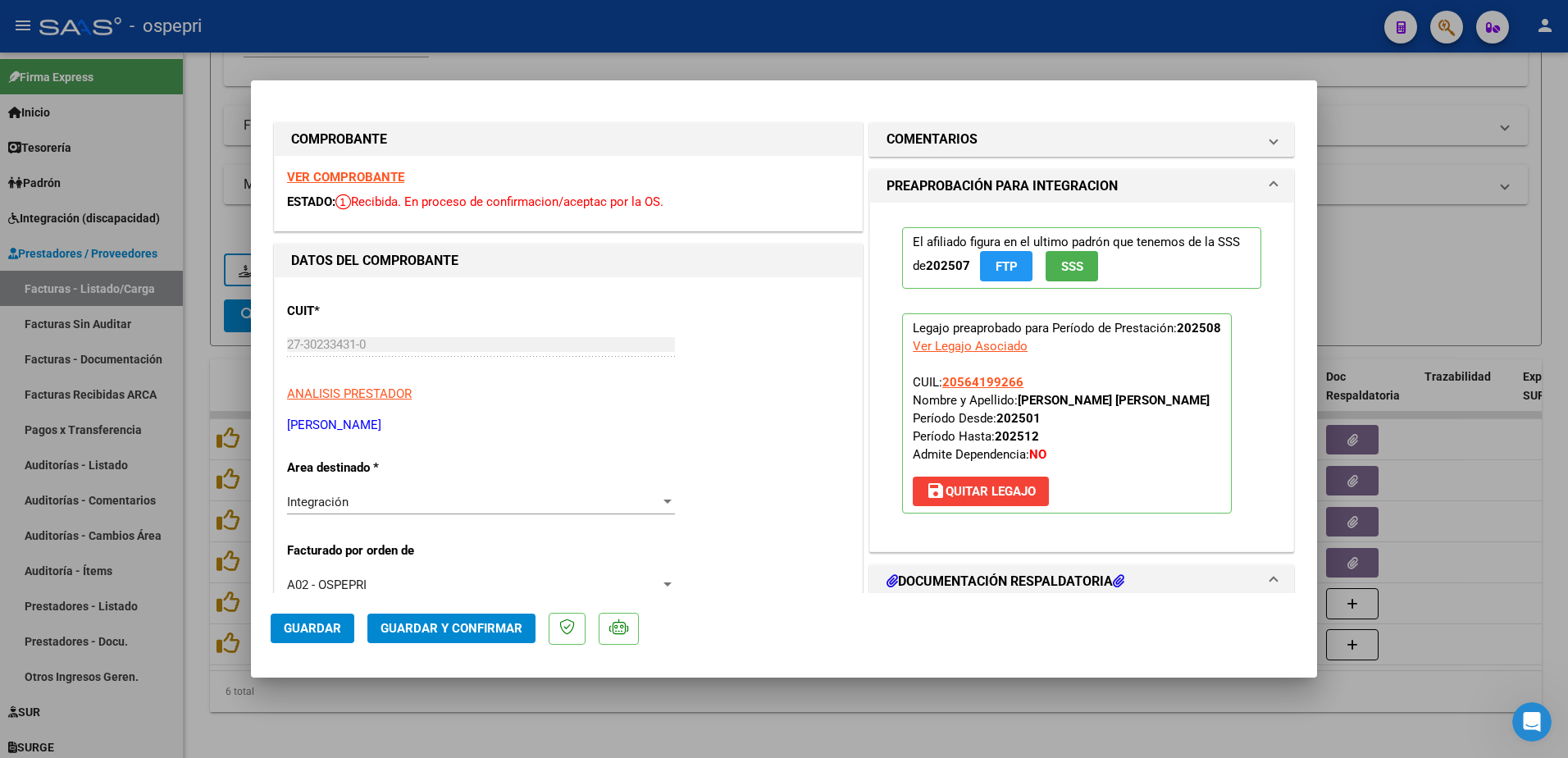
click at [352, 174] on strong "VER COMPROBANTE" at bounding box center [346, 177] width 117 height 15
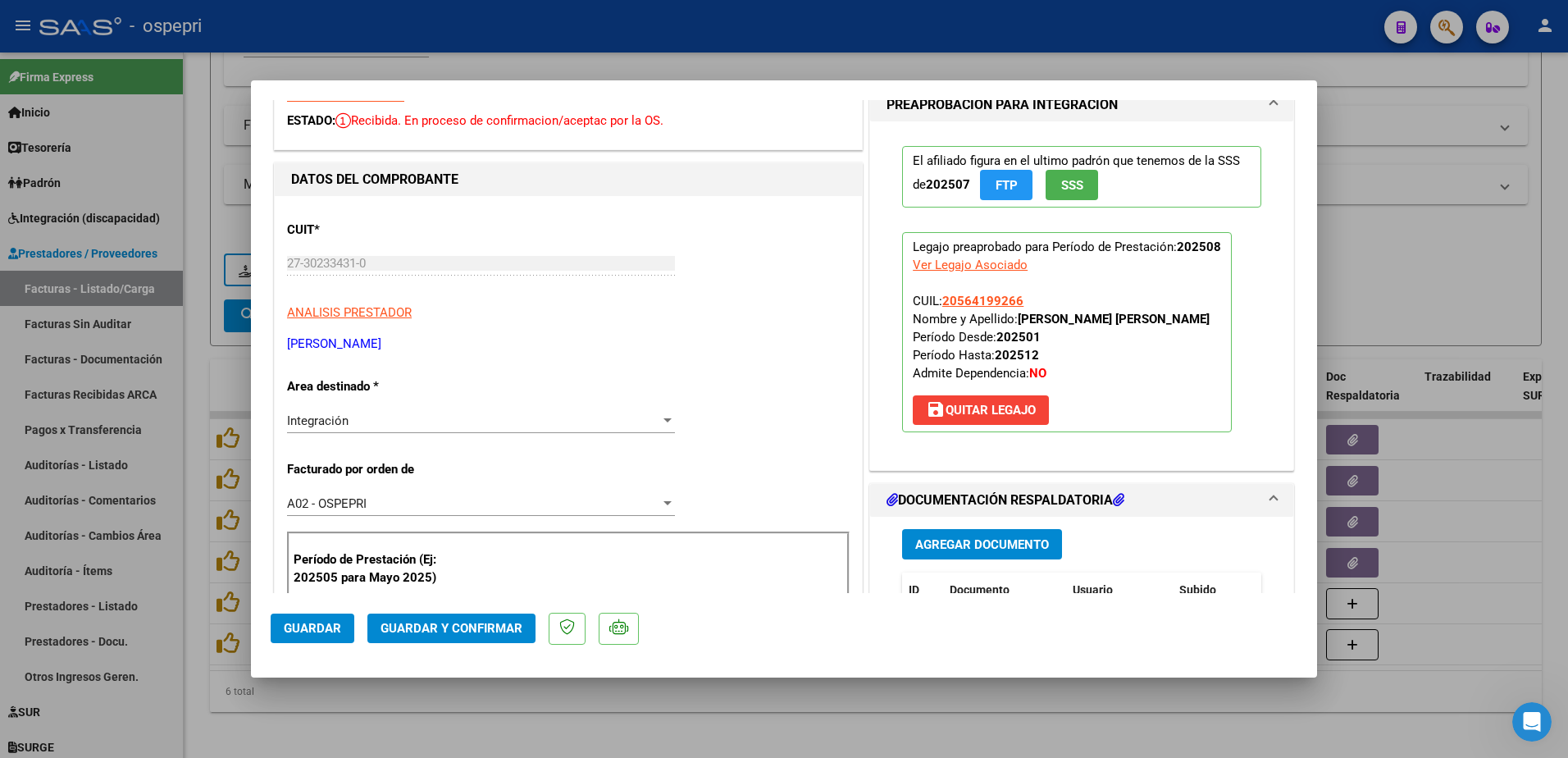
scroll to position [189, 0]
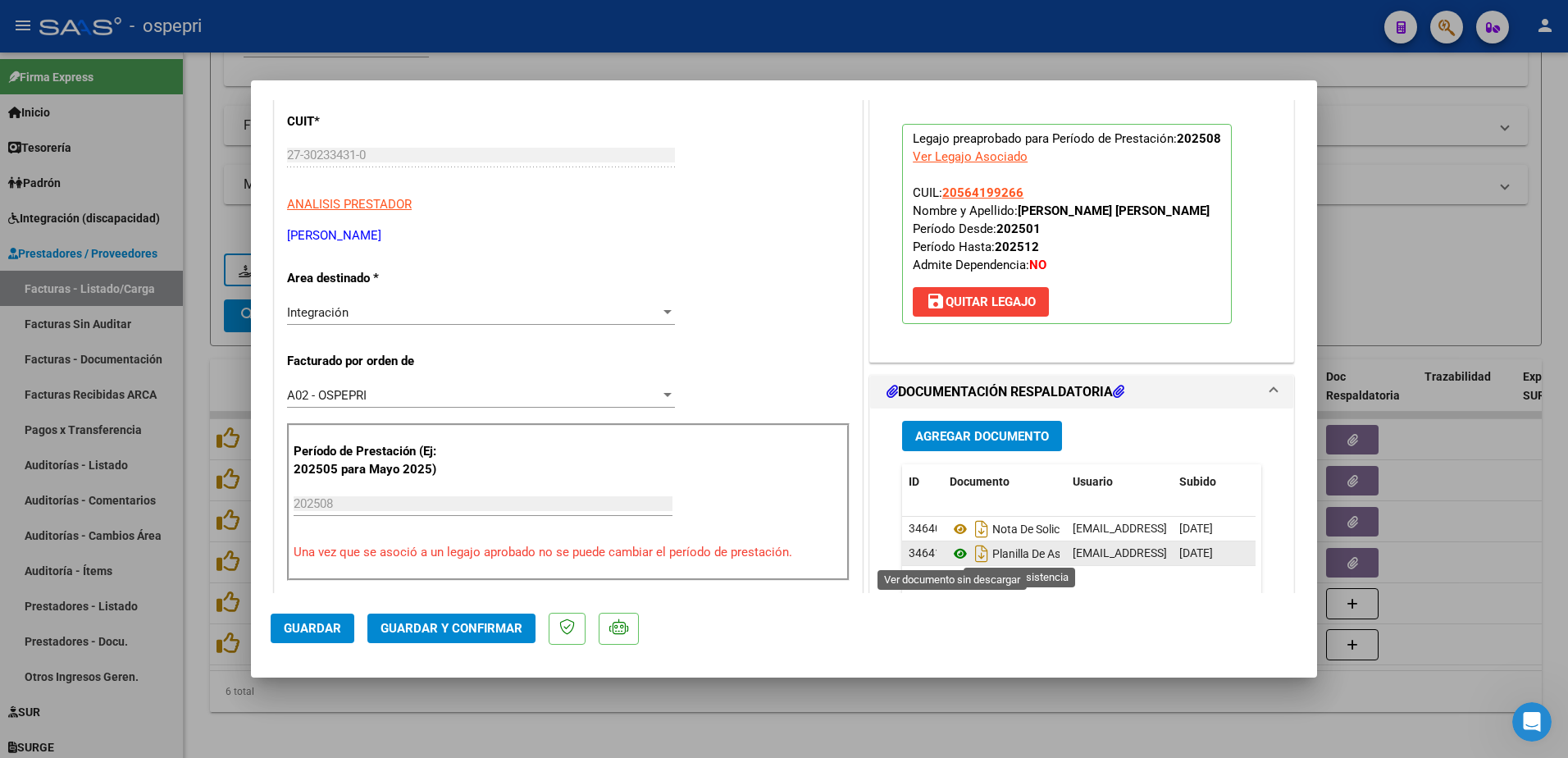
click at [950, 550] on icon at bounding box center [960, 554] width 21 height 19
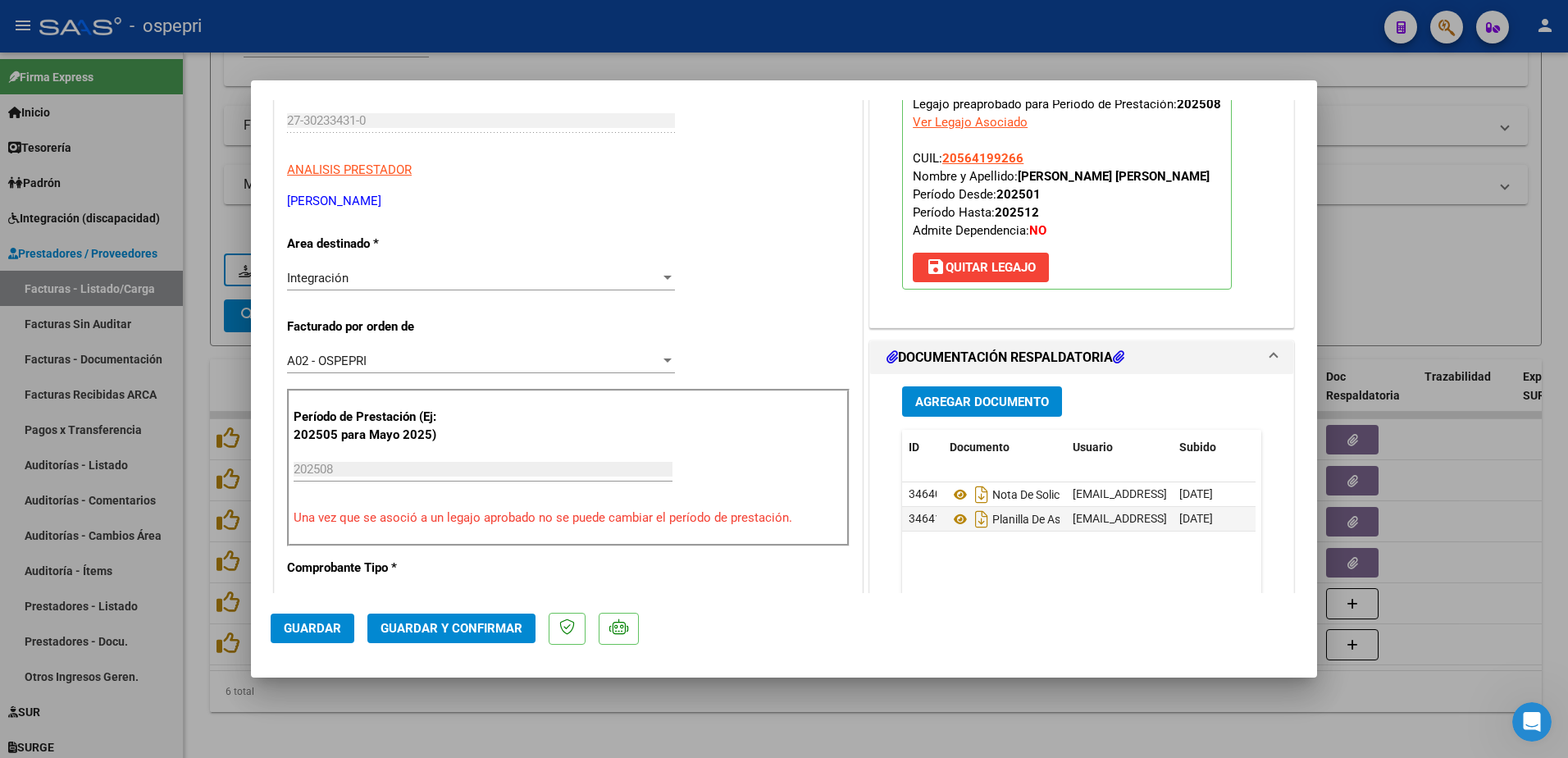
scroll to position [246, 0]
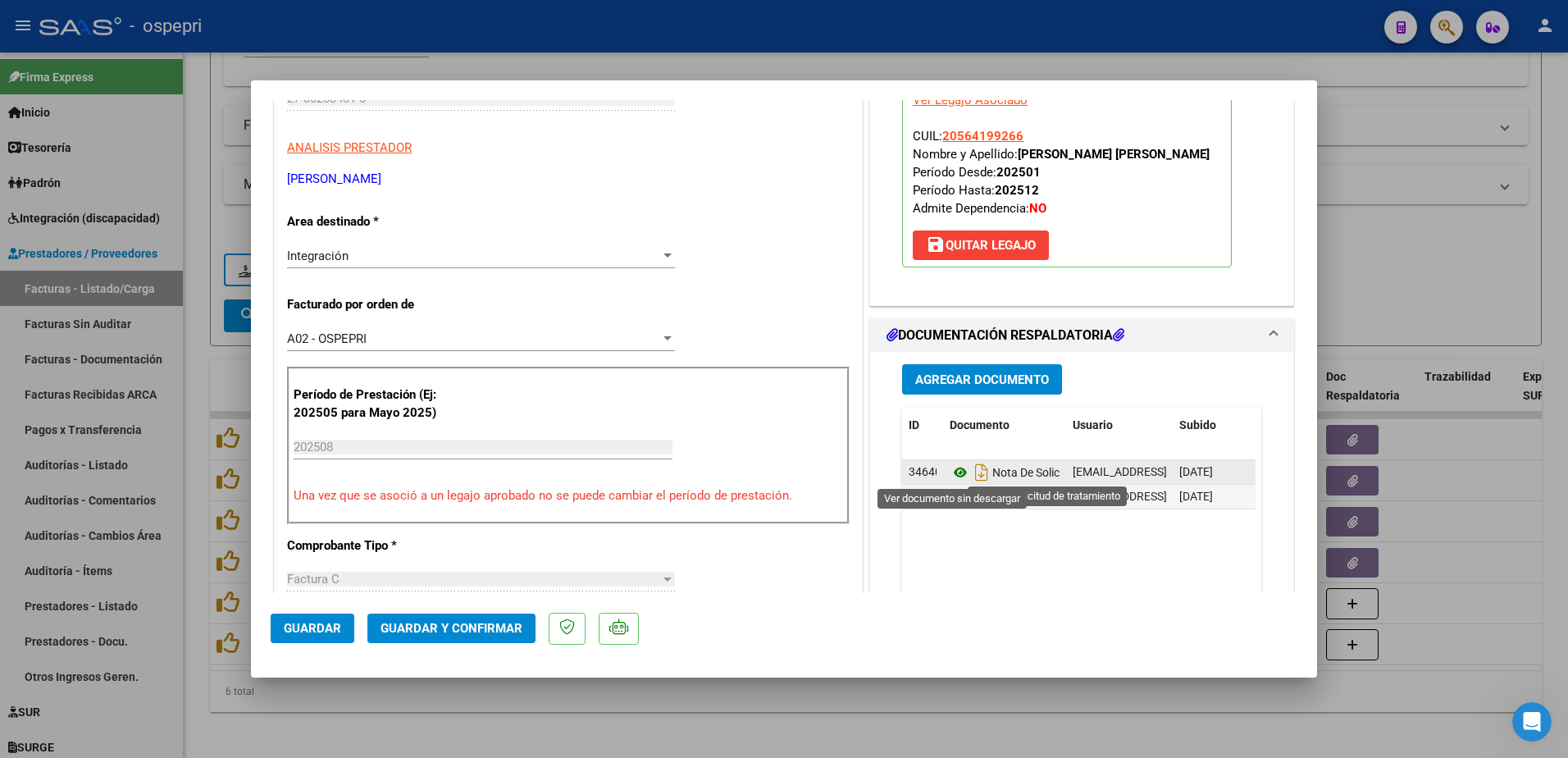
click at [957, 475] on icon at bounding box center [960, 472] width 21 height 19
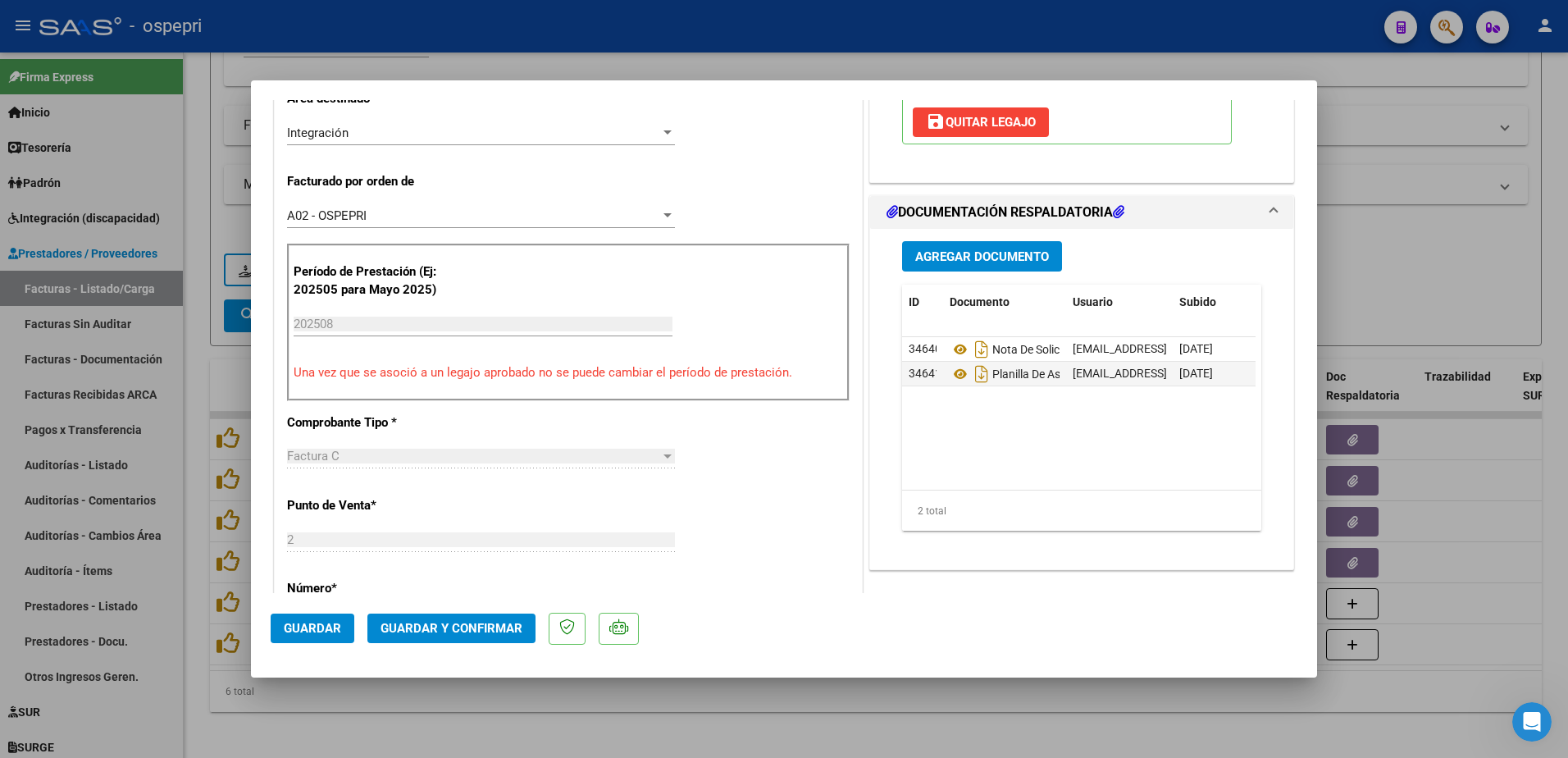
scroll to position [410, 0]
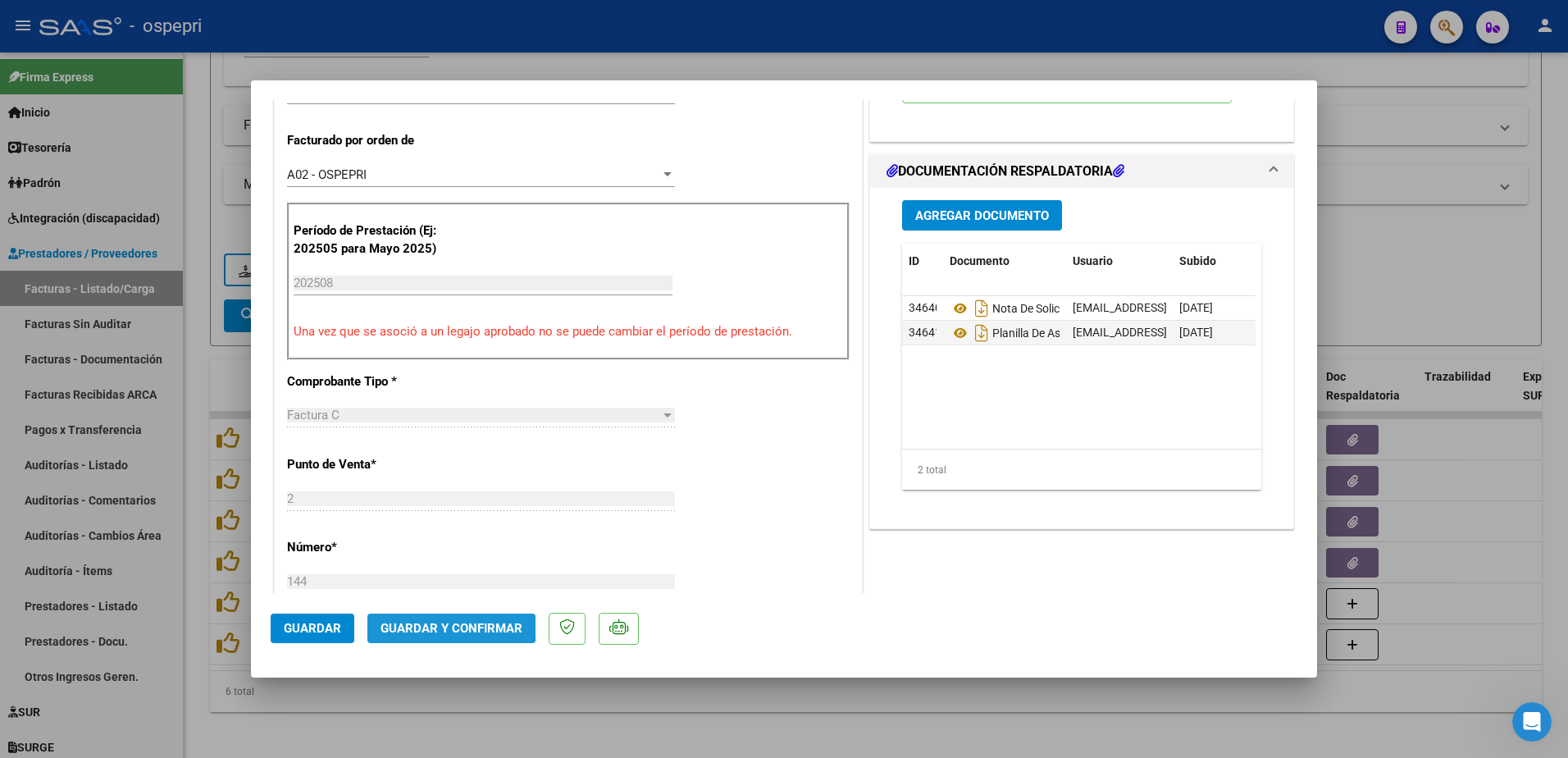
click at [426, 622] on span "Guardar y Confirmar" at bounding box center [451, 628] width 142 height 15
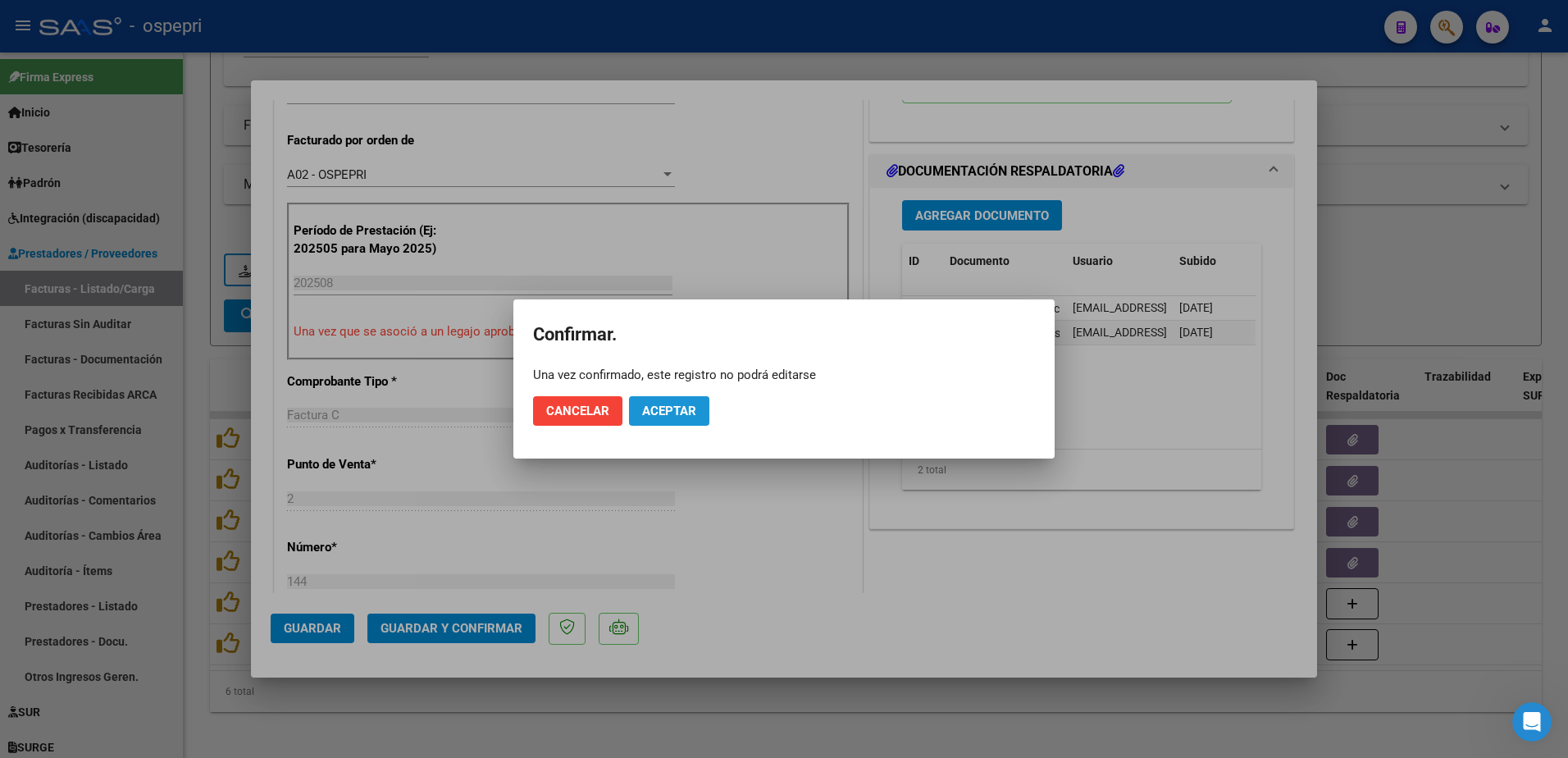
click at [662, 401] on button "Aceptar" at bounding box center [669, 411] width 81 height 30
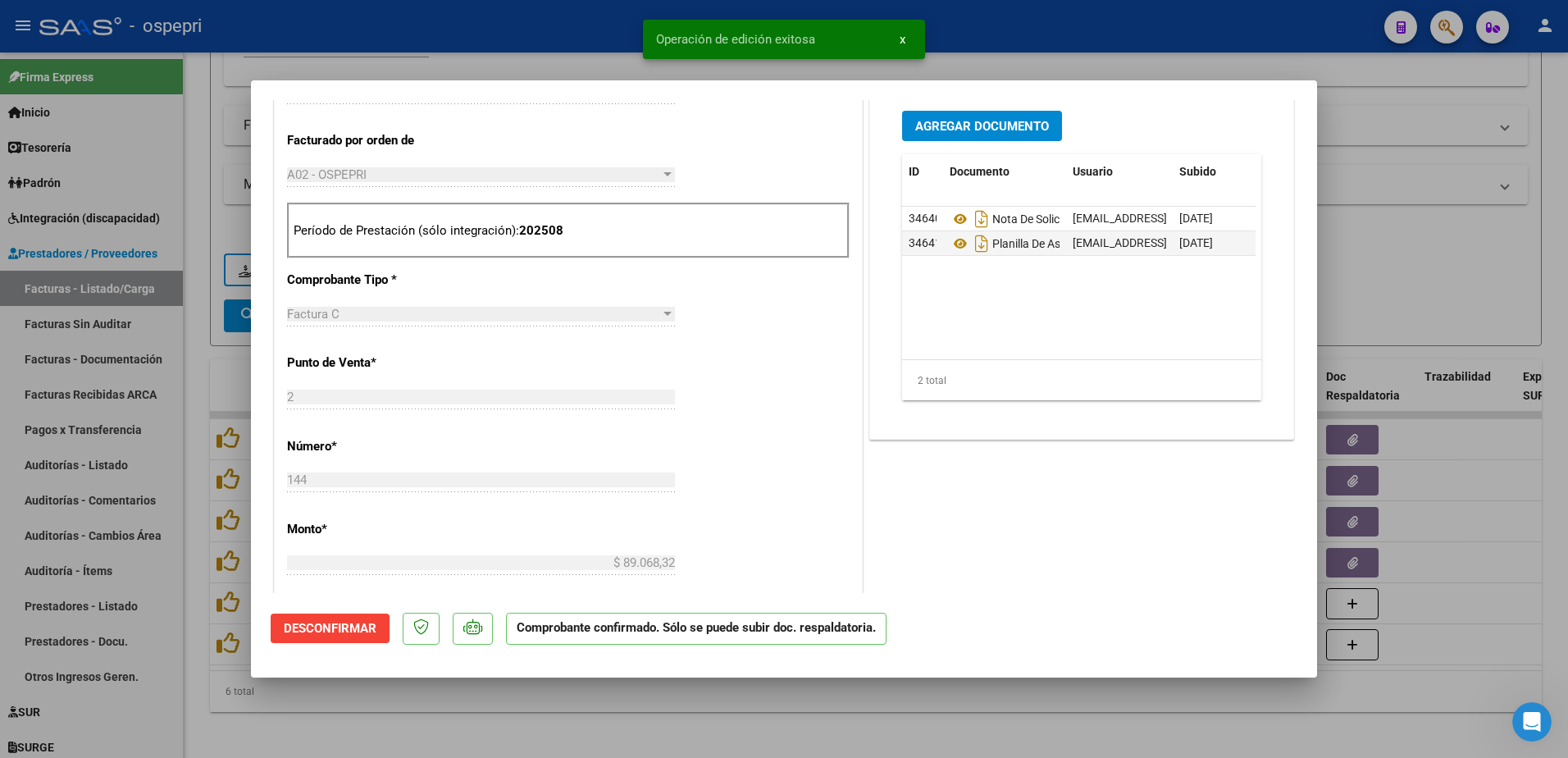
type input "$ 0,00"
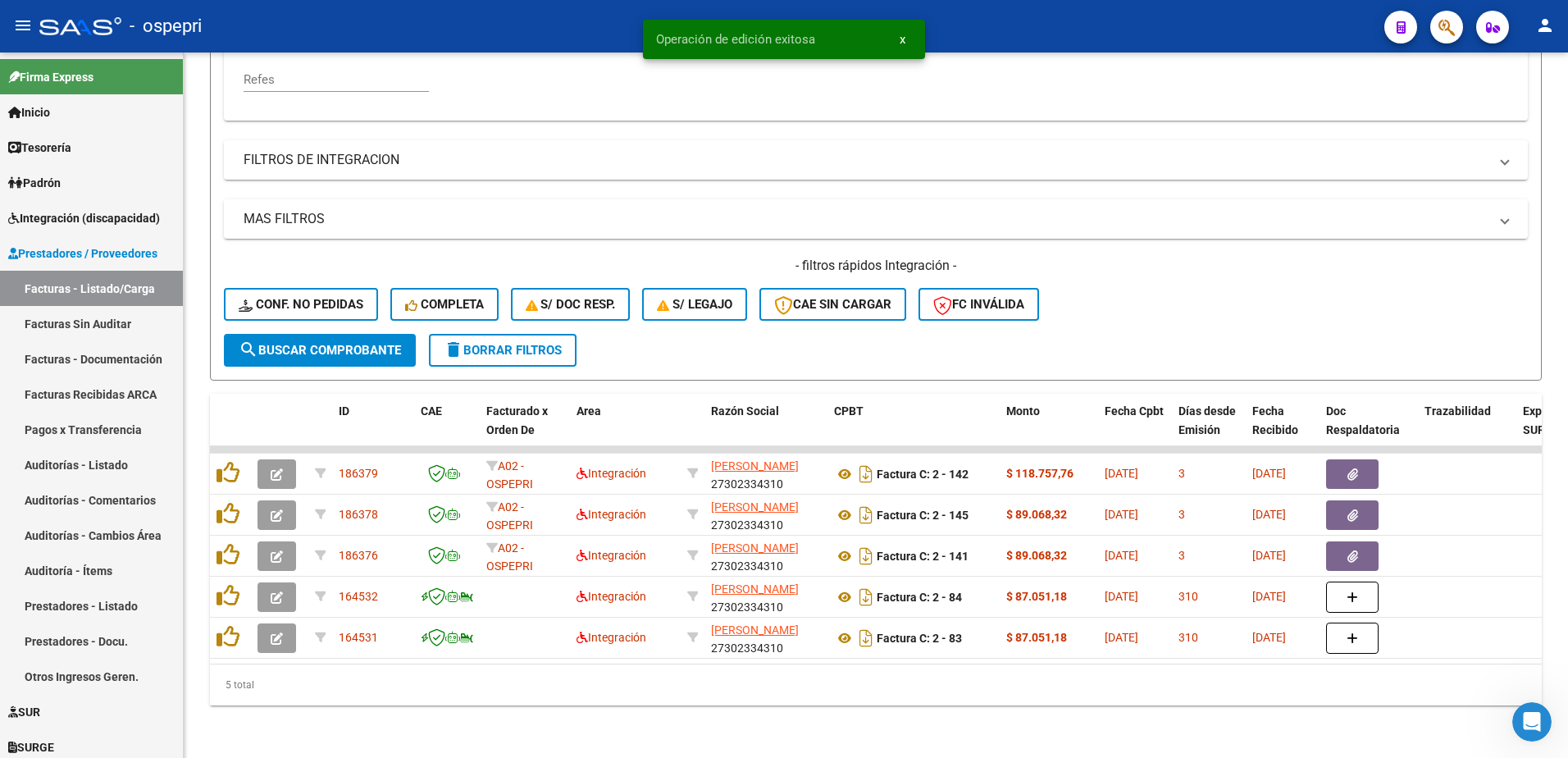
scroll to position [388, 0]
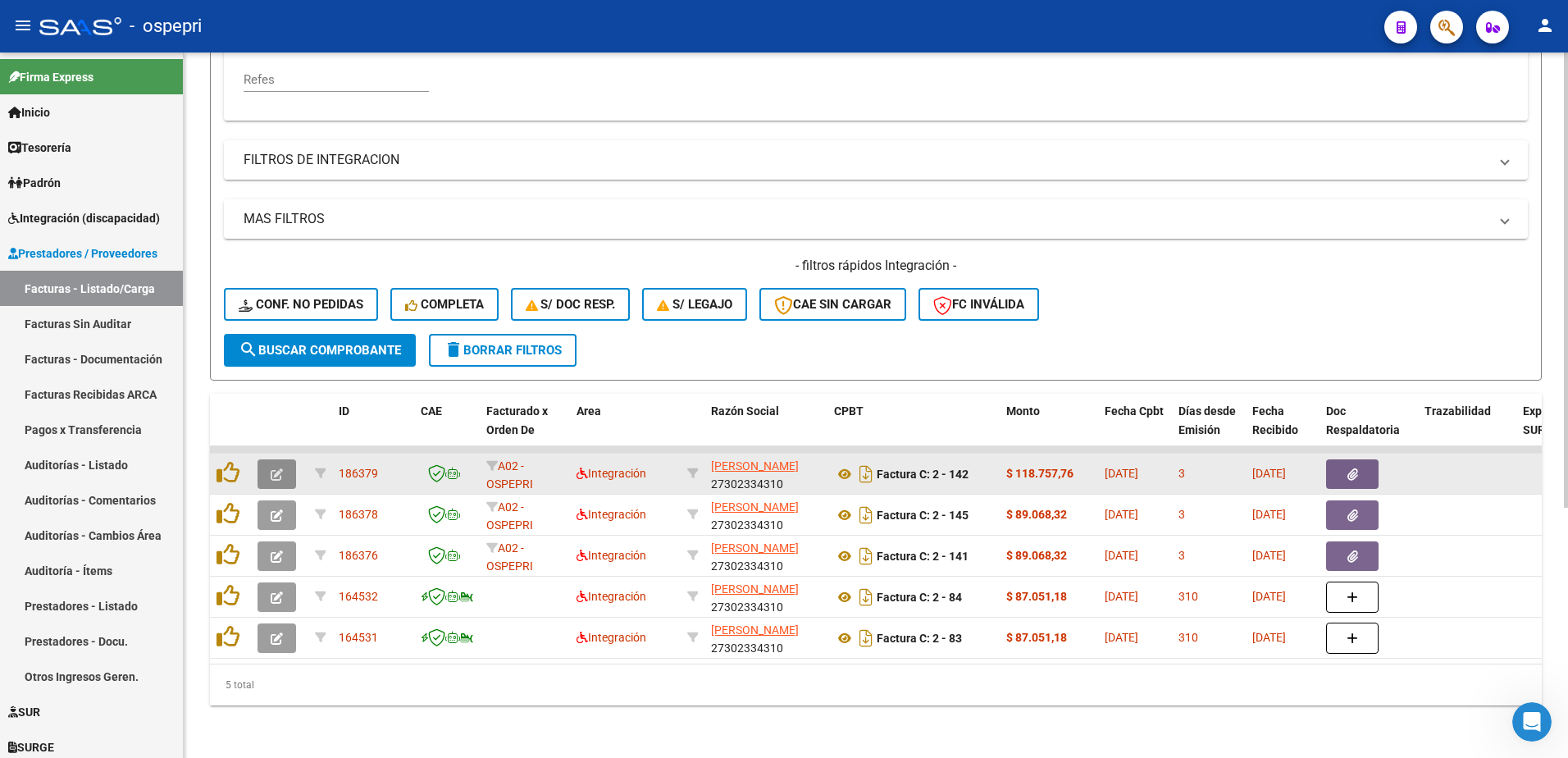
click at [279, 469] on icon "button" at bounding box center [277, 475] width 12 height 12
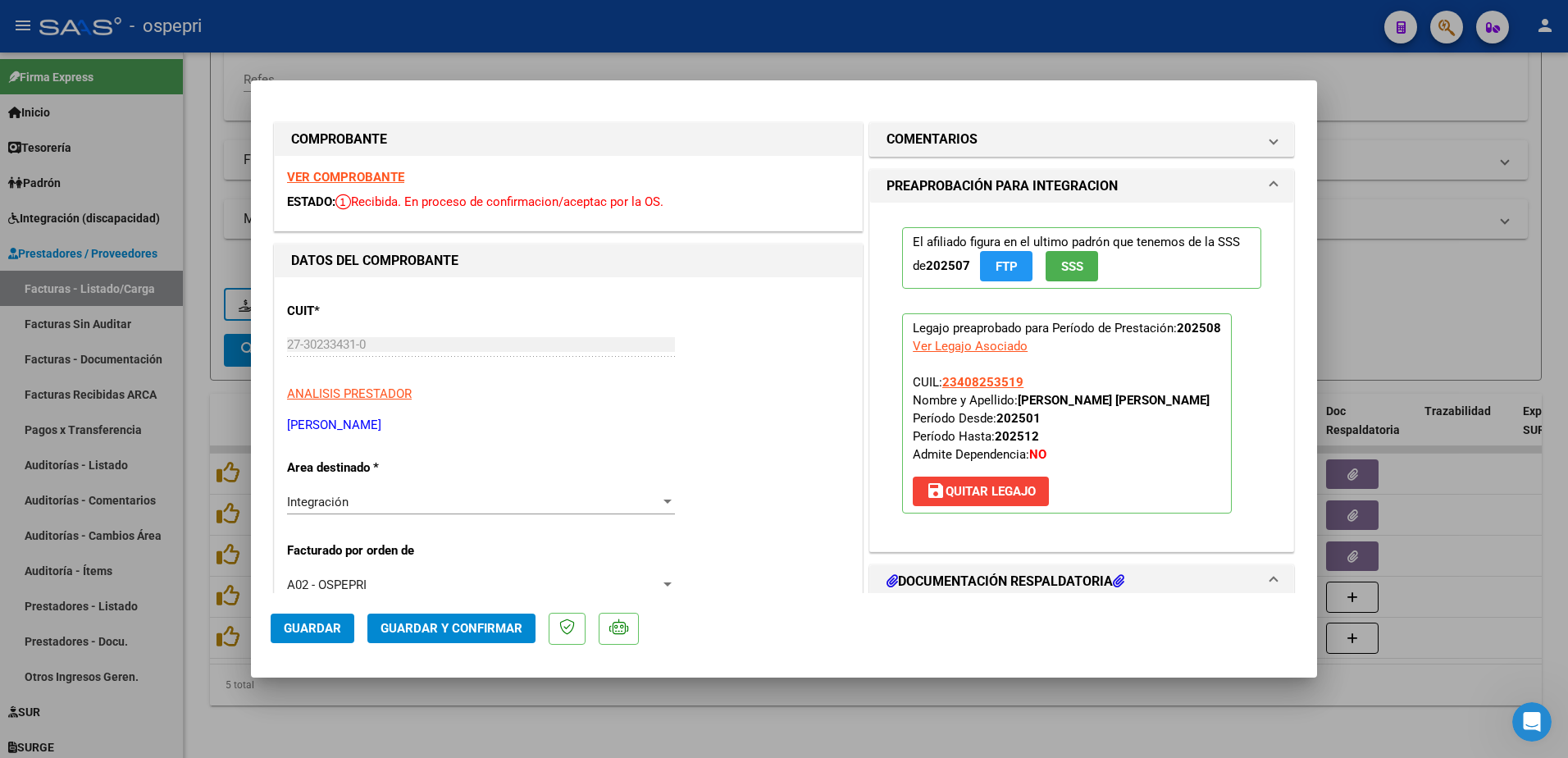
click at [377, 178] on strong "VER COMPROBANTE" at bounding box center [346, 177] width 117 height 15
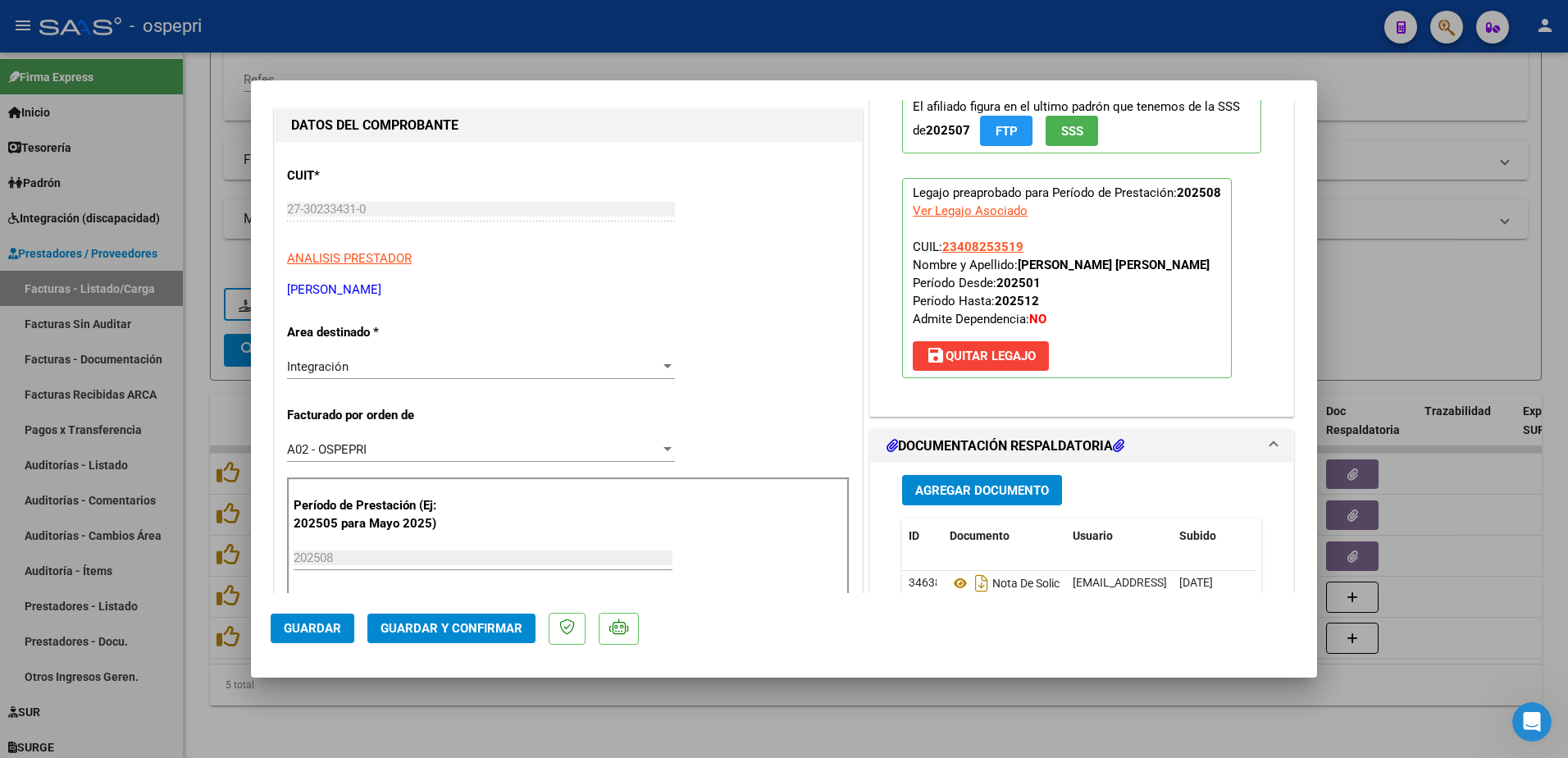
scroll to position [164, 0]
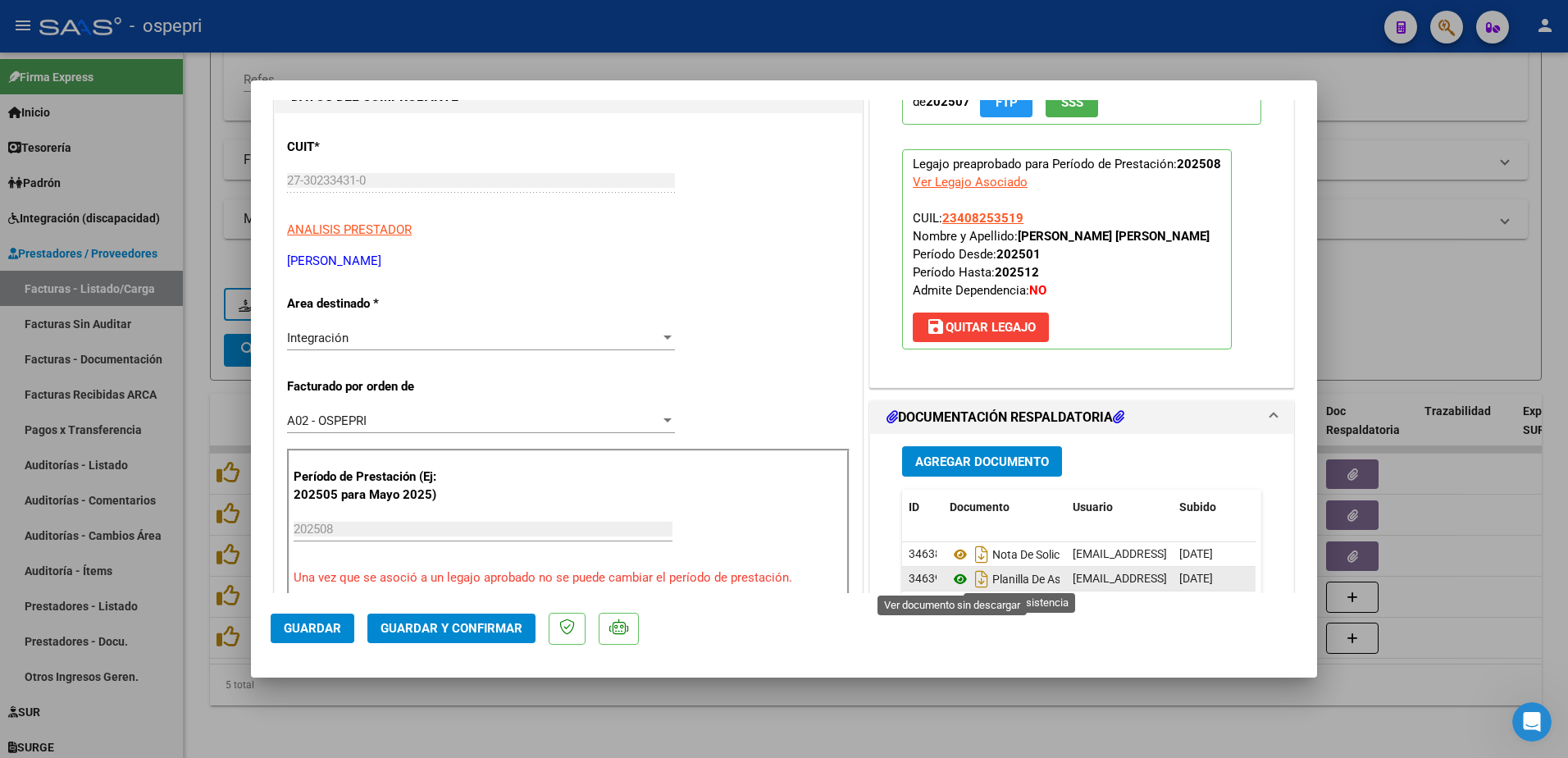
click at [956, 581] on icon at bounding box center [960, 579] width 21 height 19
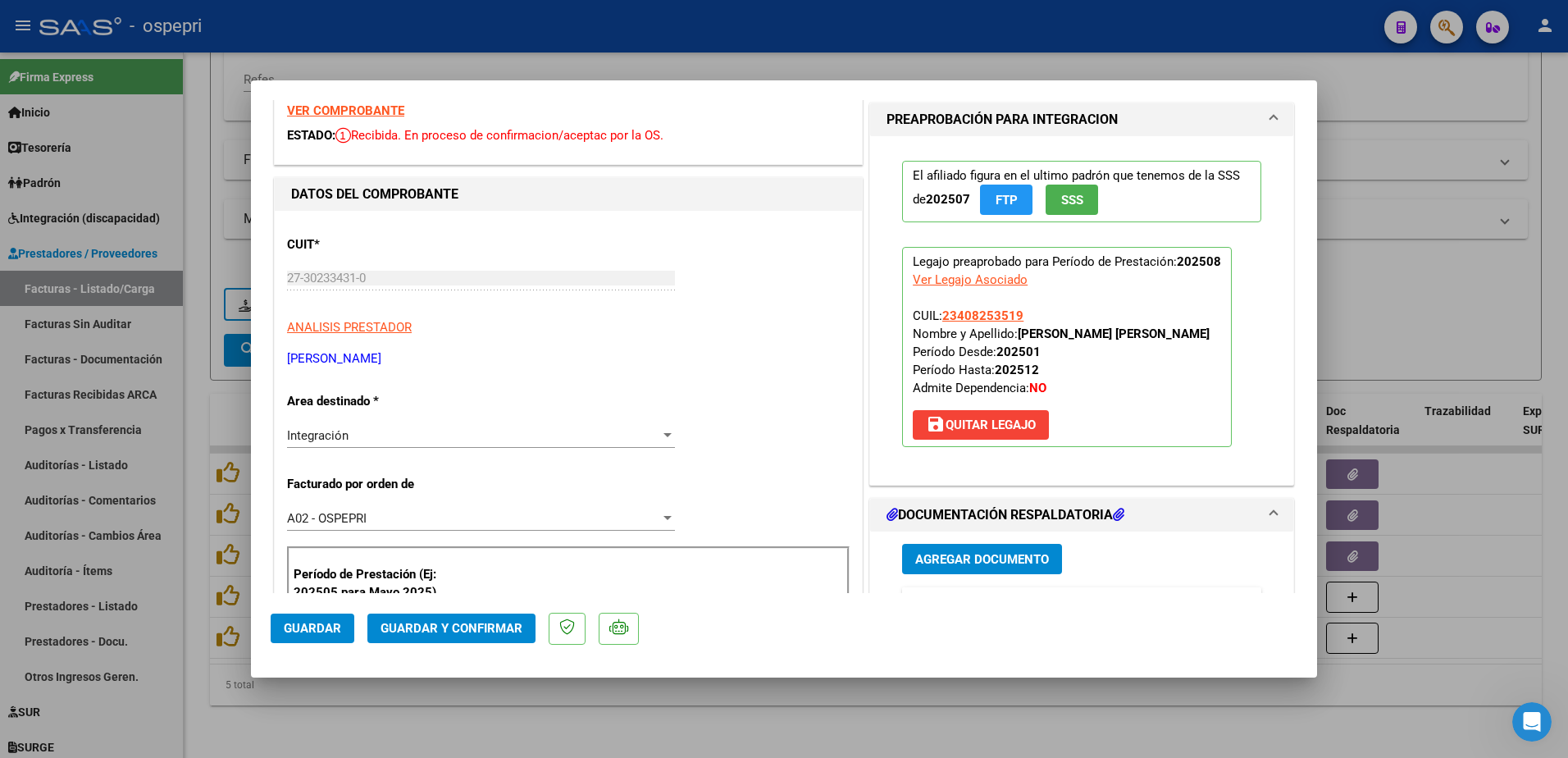
scroll to position [0, 0]
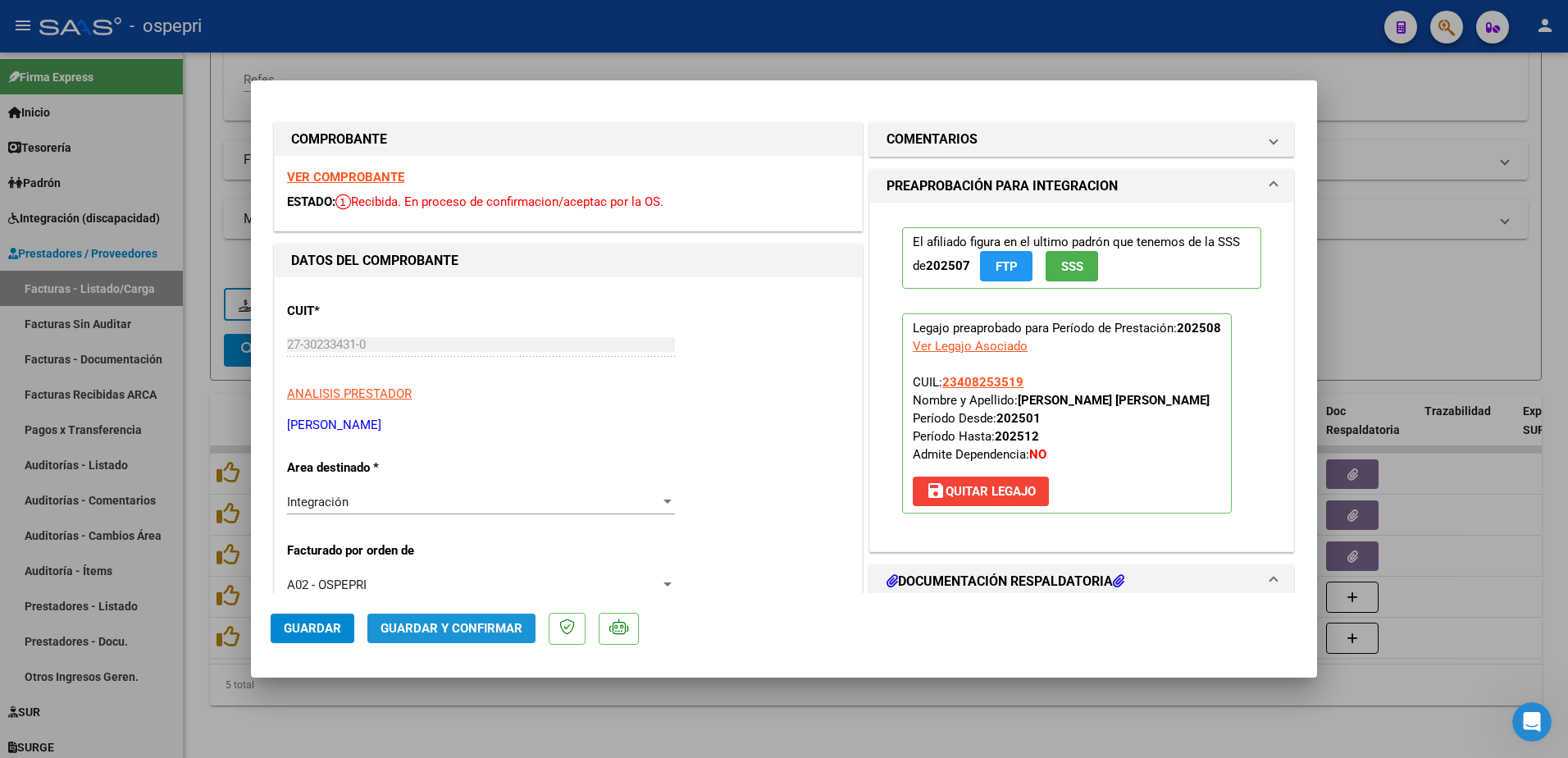
click at [450, 620] on button "Guardar y Confirmar" at bounding box center [451, 628] width 168 height 30
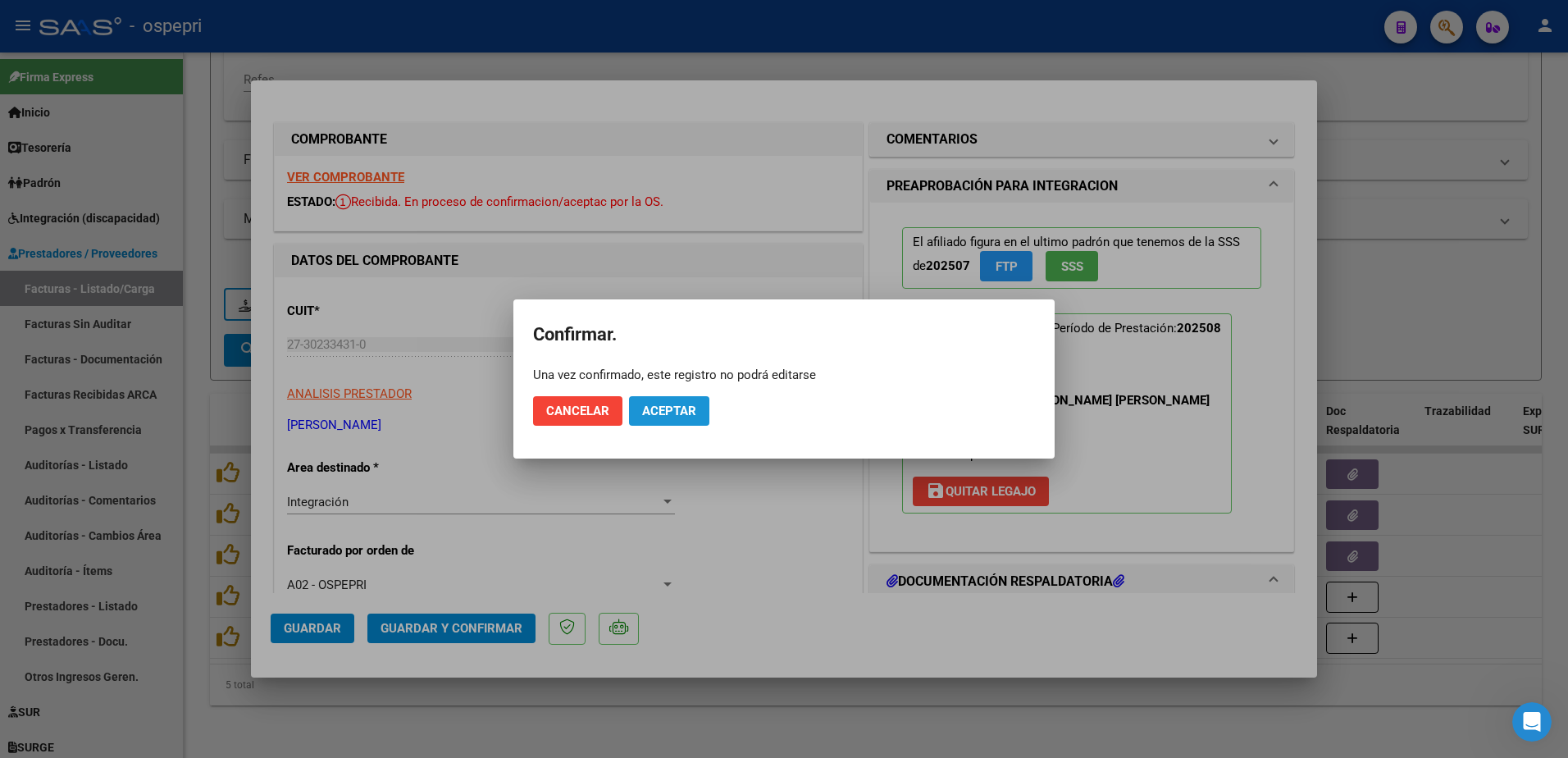
click at [675, 403] on button "Aceptar" at bounding box center [669, 411] width 81 height 30
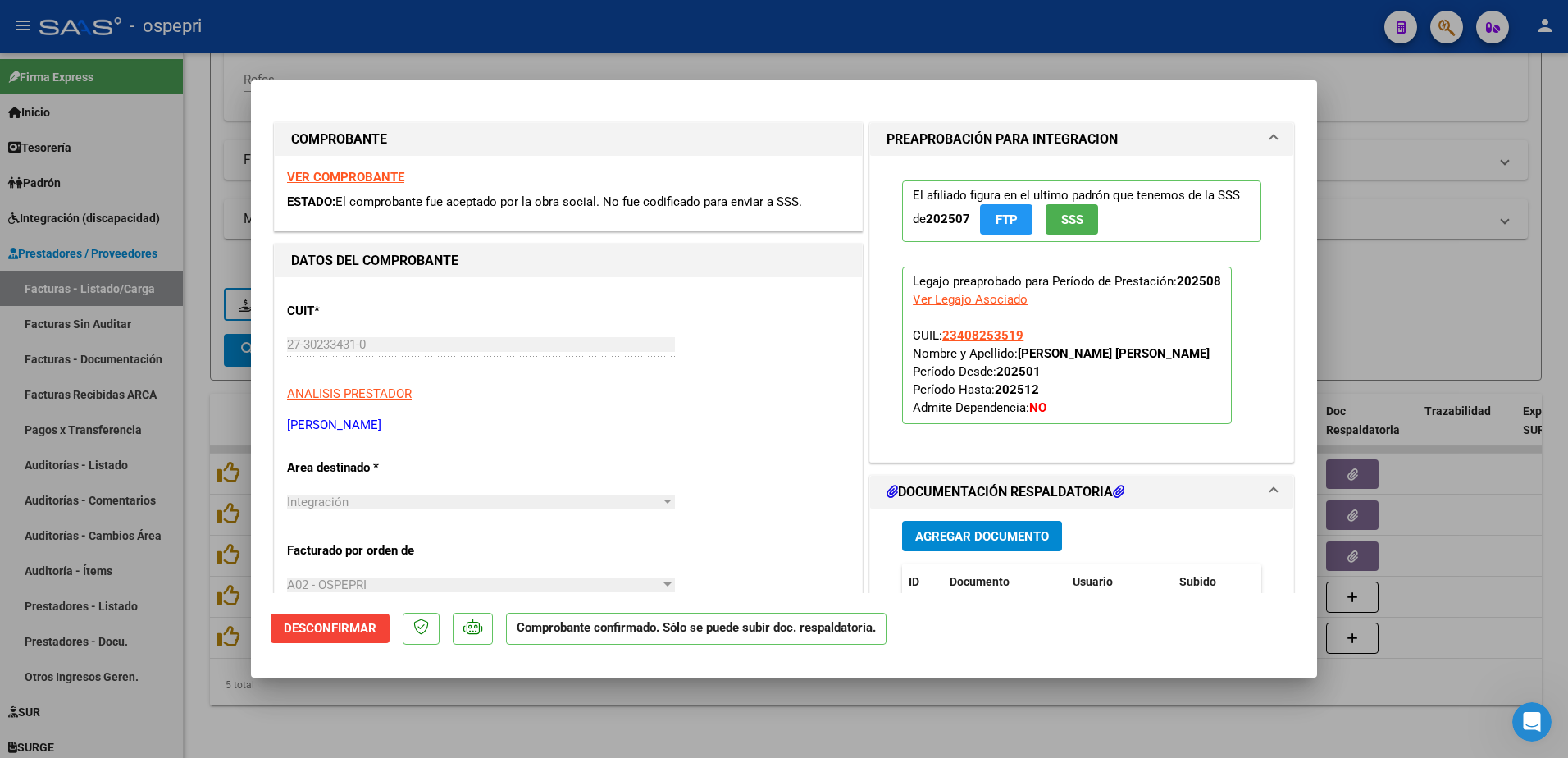
type input "$ 0,00"
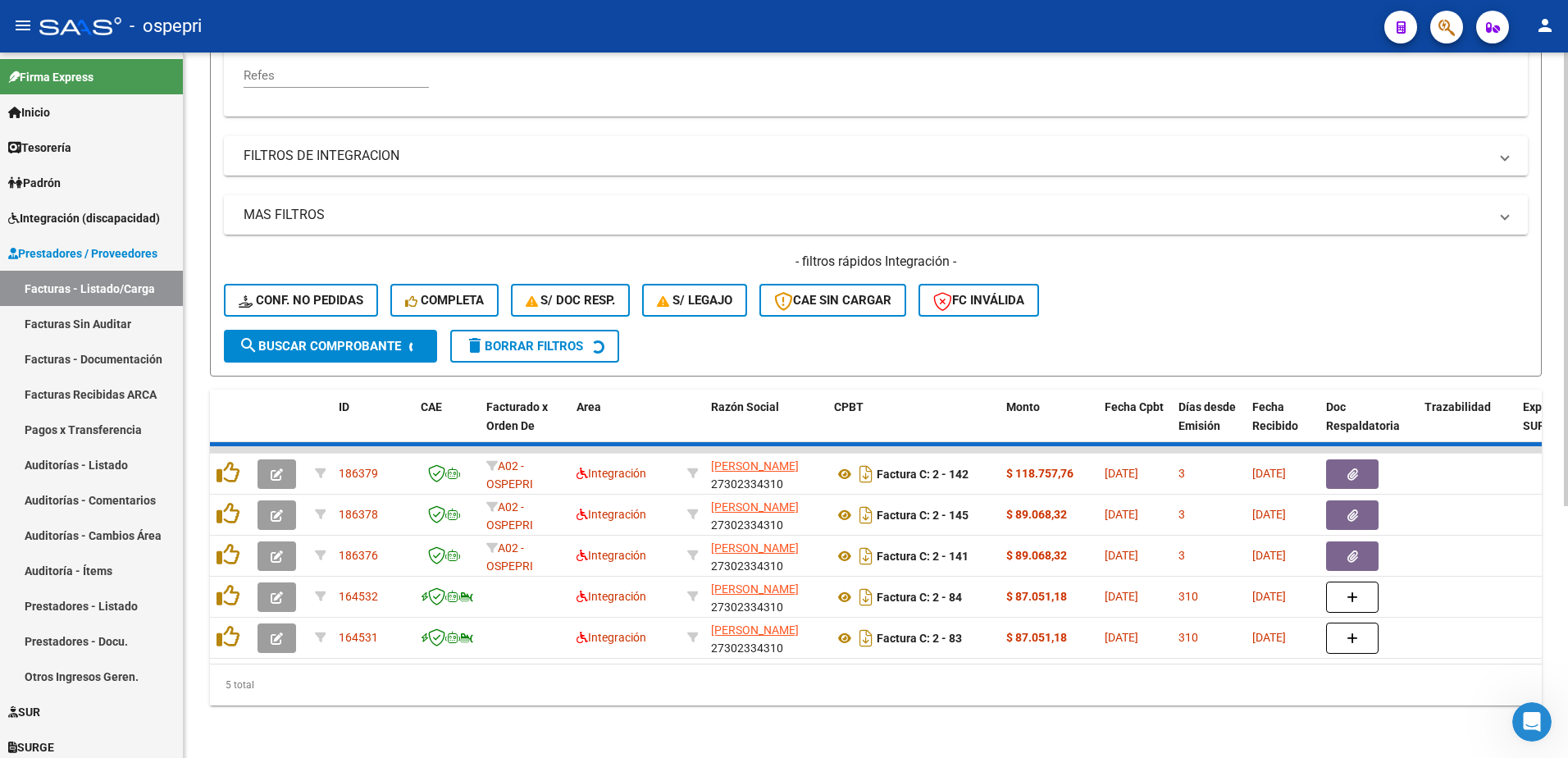
scroll to position [347, 0]
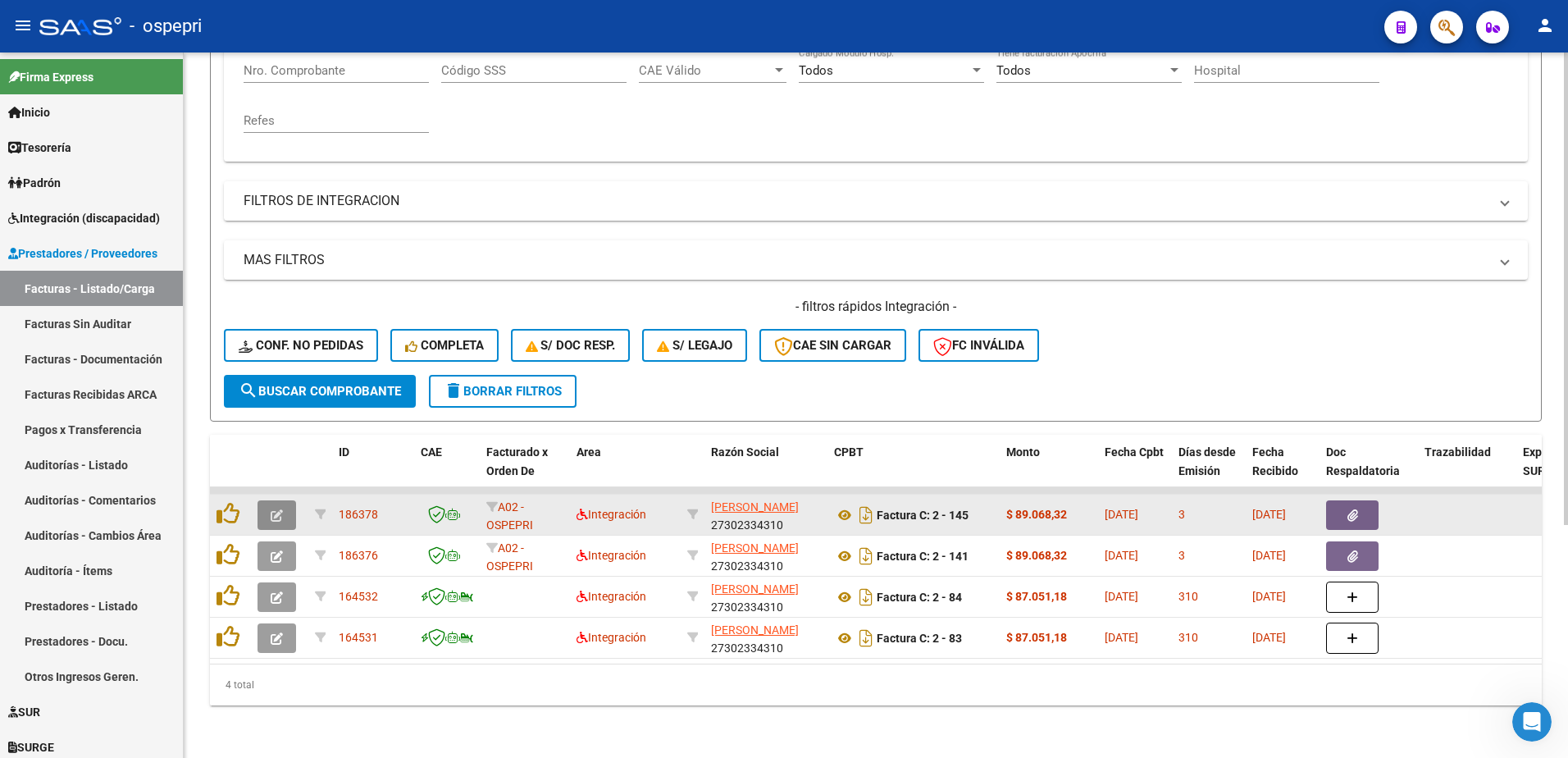
click at [272, 509] on icon "button" at bounding box center [277, 515] width 12 height 12
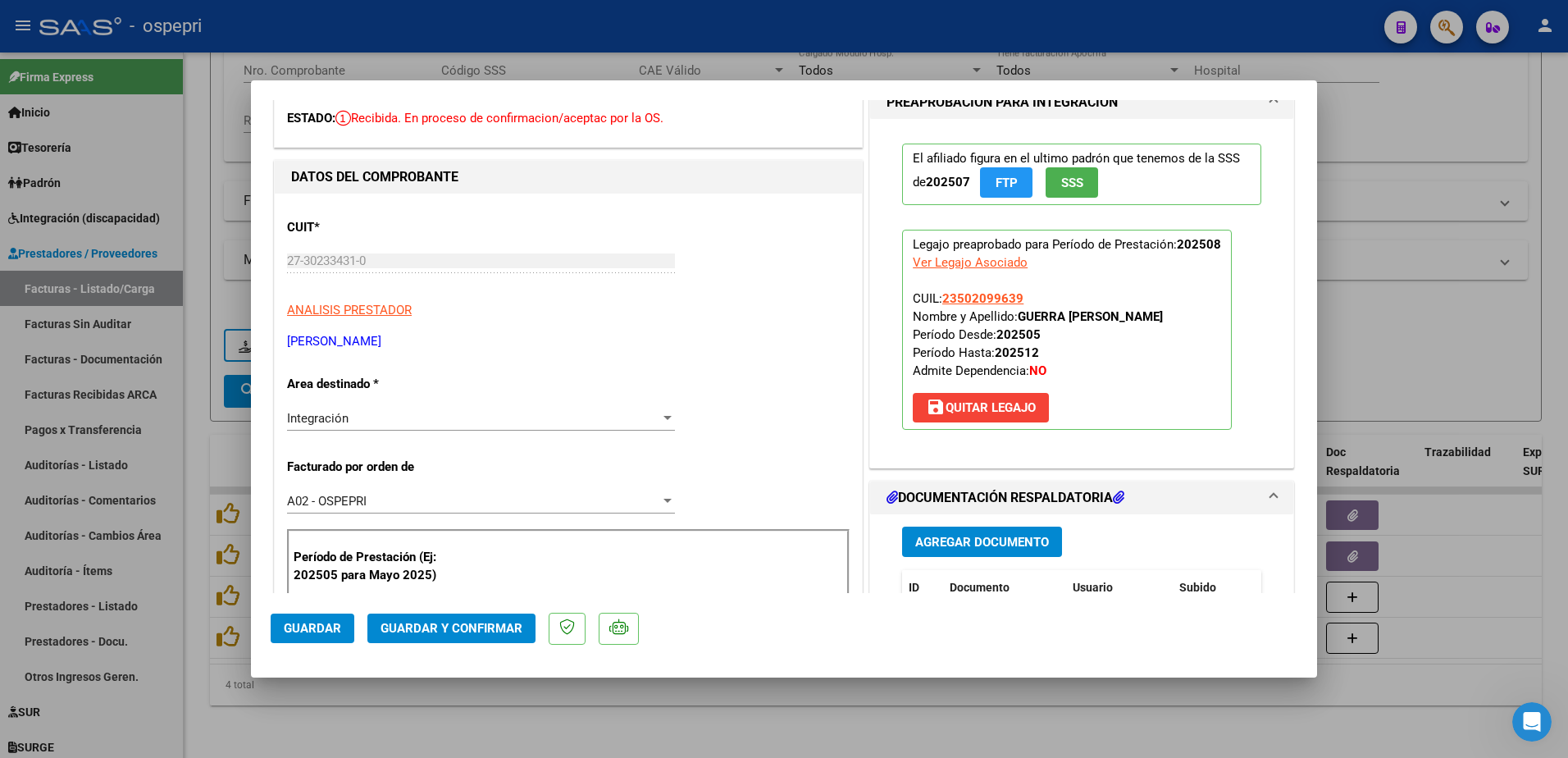
scroll to position [0, 0]
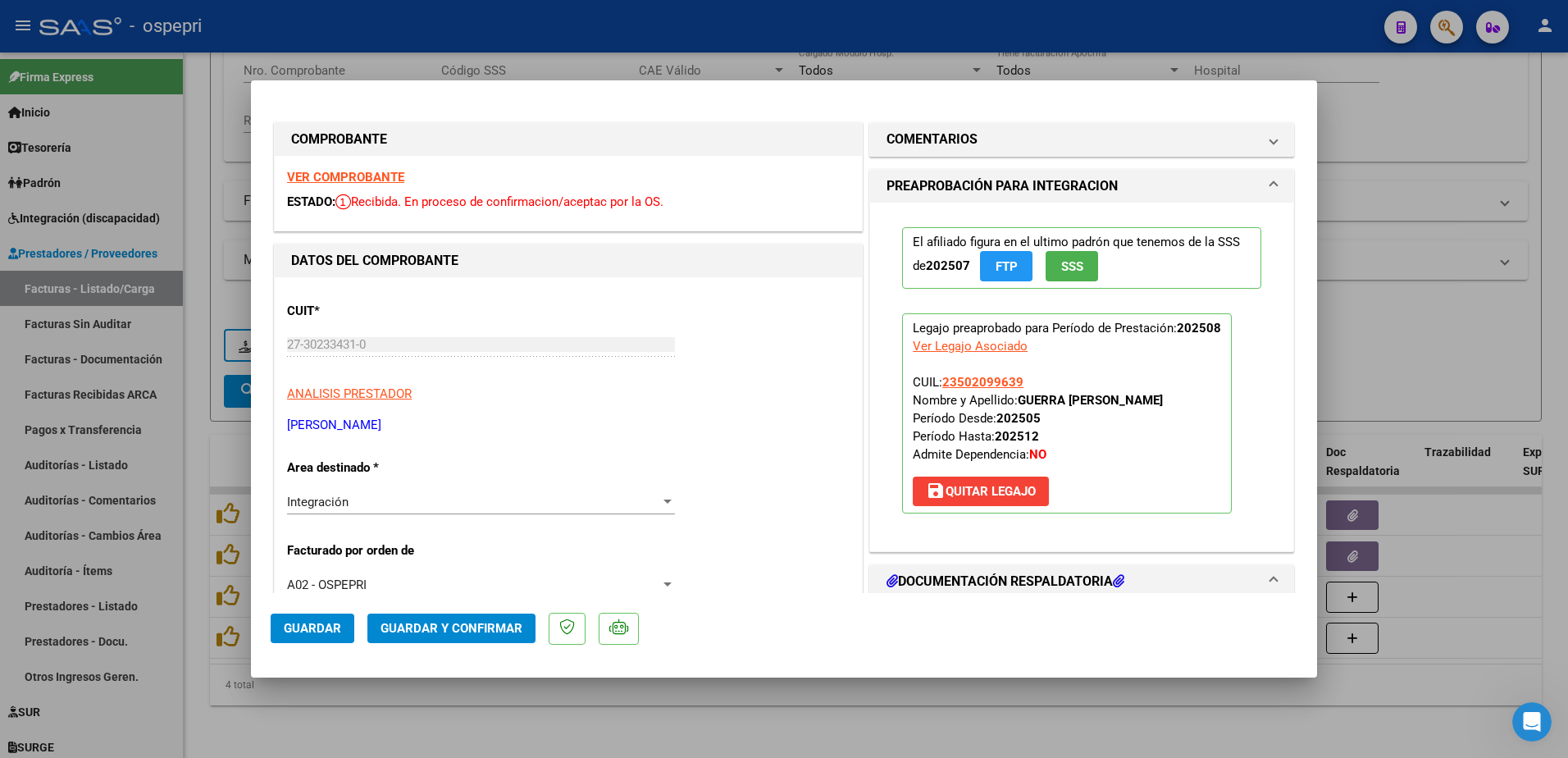
click at [364, 182] on strong "VER COMPROBANTE" at bounding box center [346, 177] width 117 height 15
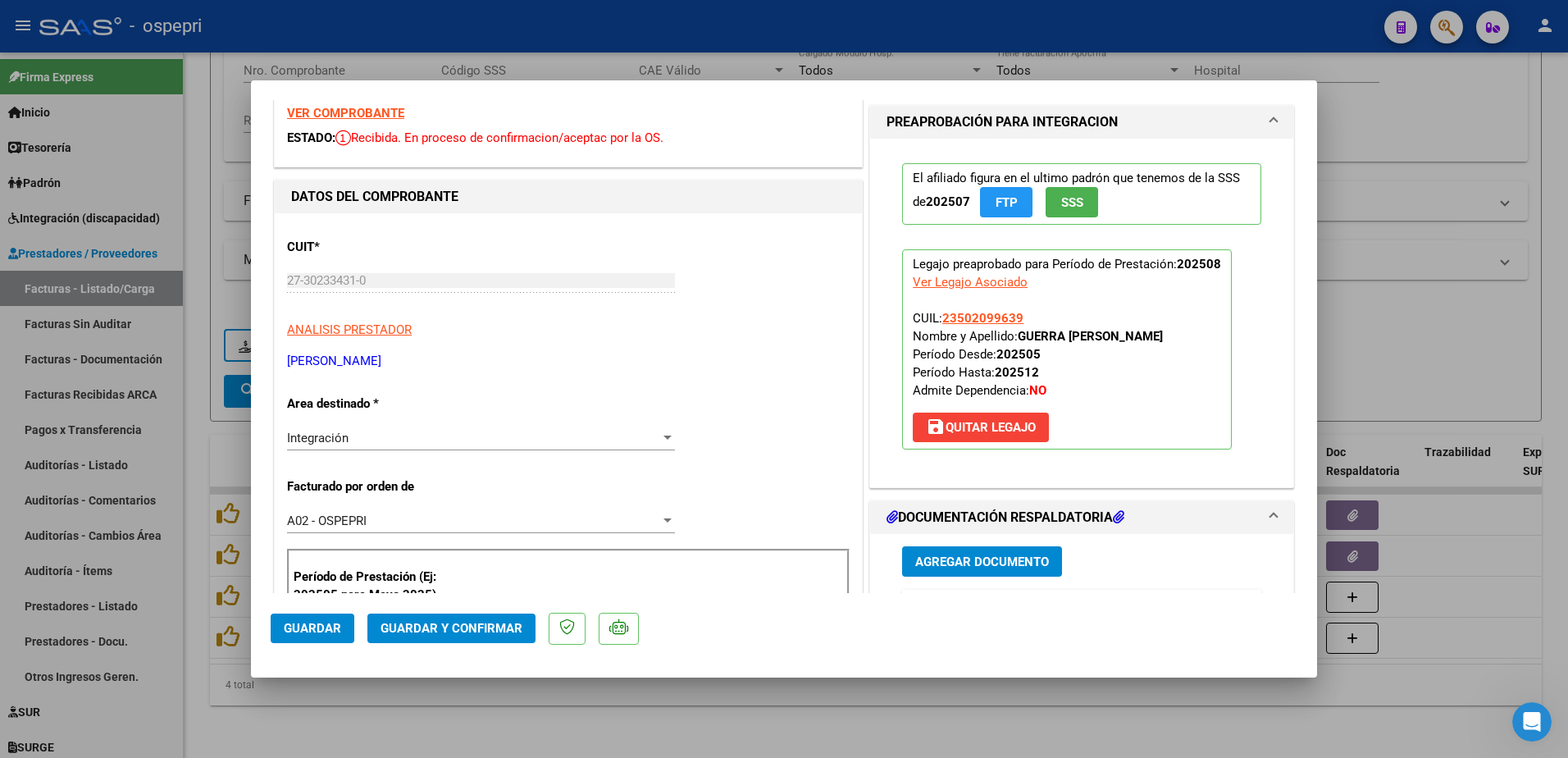
scroll to position [164, 0]
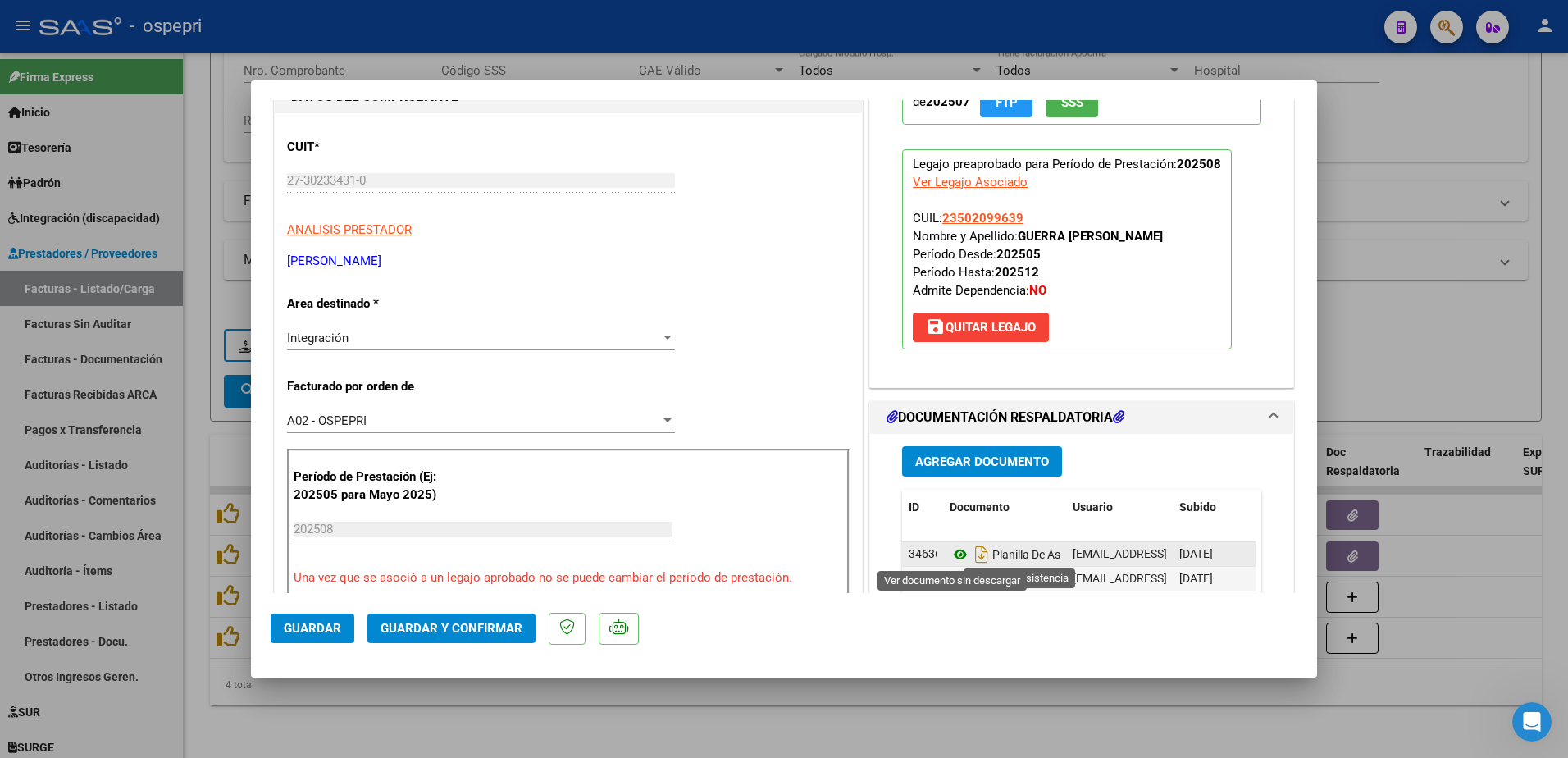
click at [950, 555] on icon at bounding box center [960, 555] width 21 height 19
click at [459, 630] on span "Guardar y Confirmar" at bounding box center [451, 628] width 142 height 15
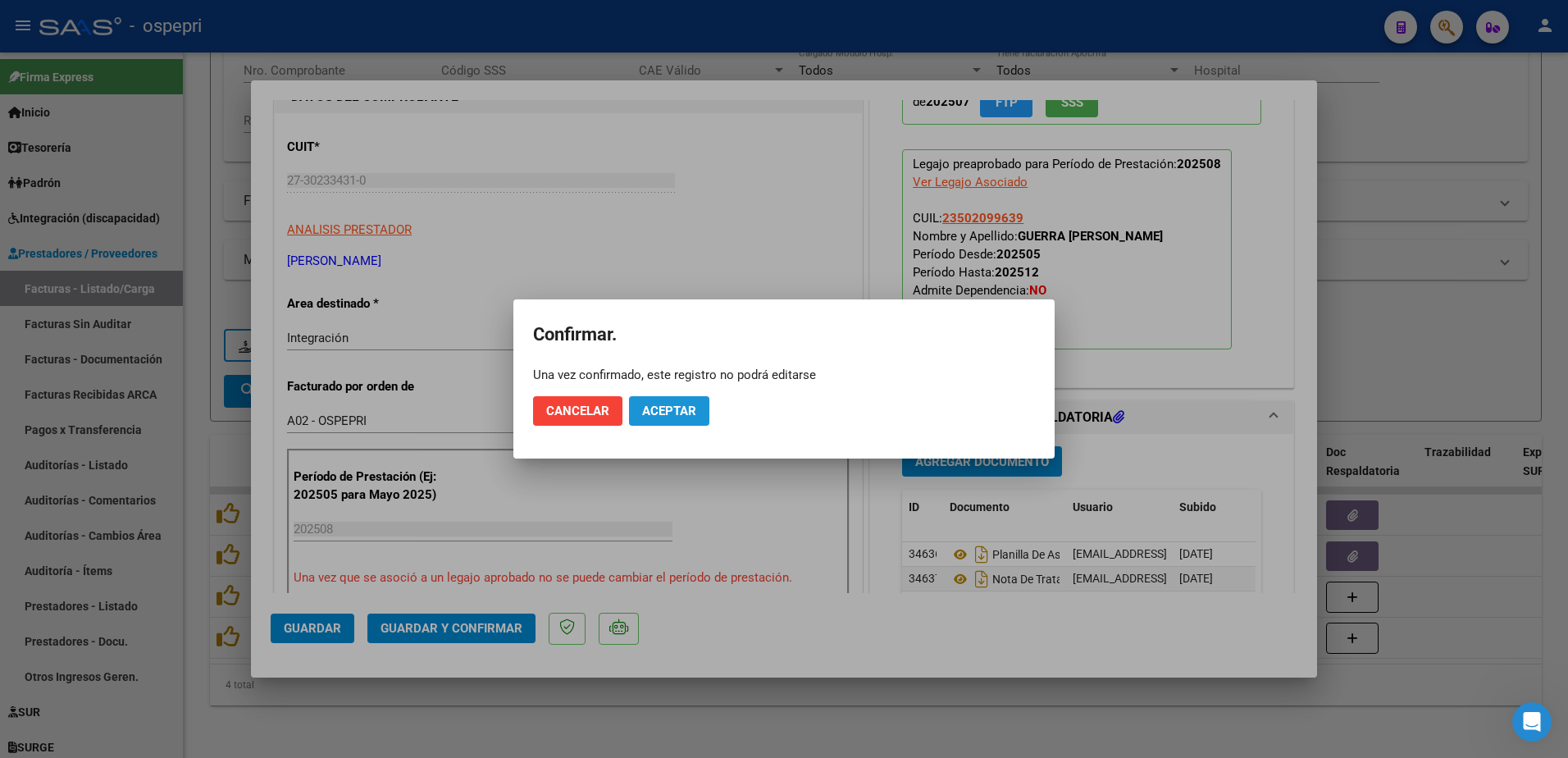
click at [688, 400] on button "Aceptar" at bounding box center [669, 411] width 81 height 30
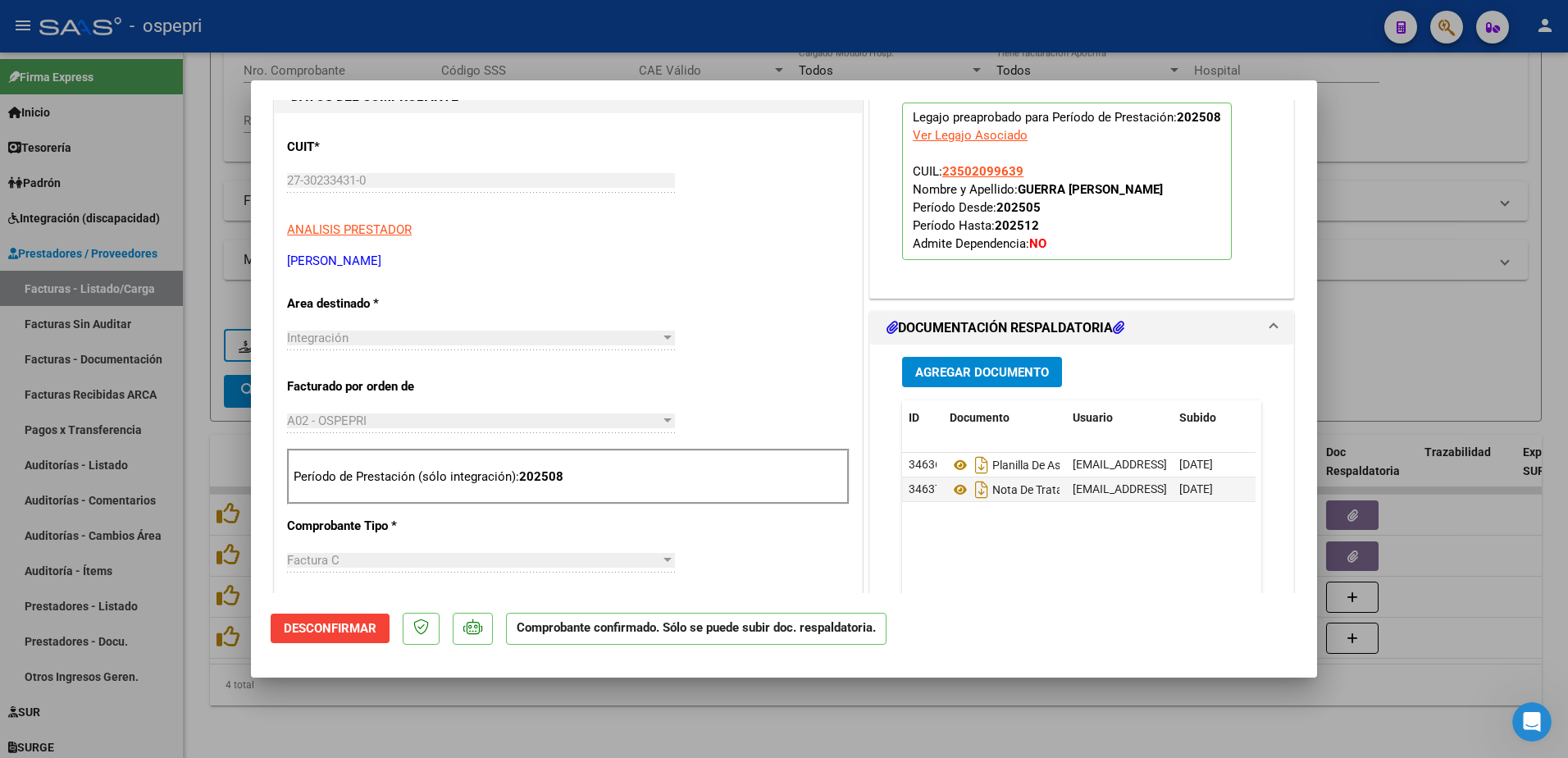
type input "$ 0,00"
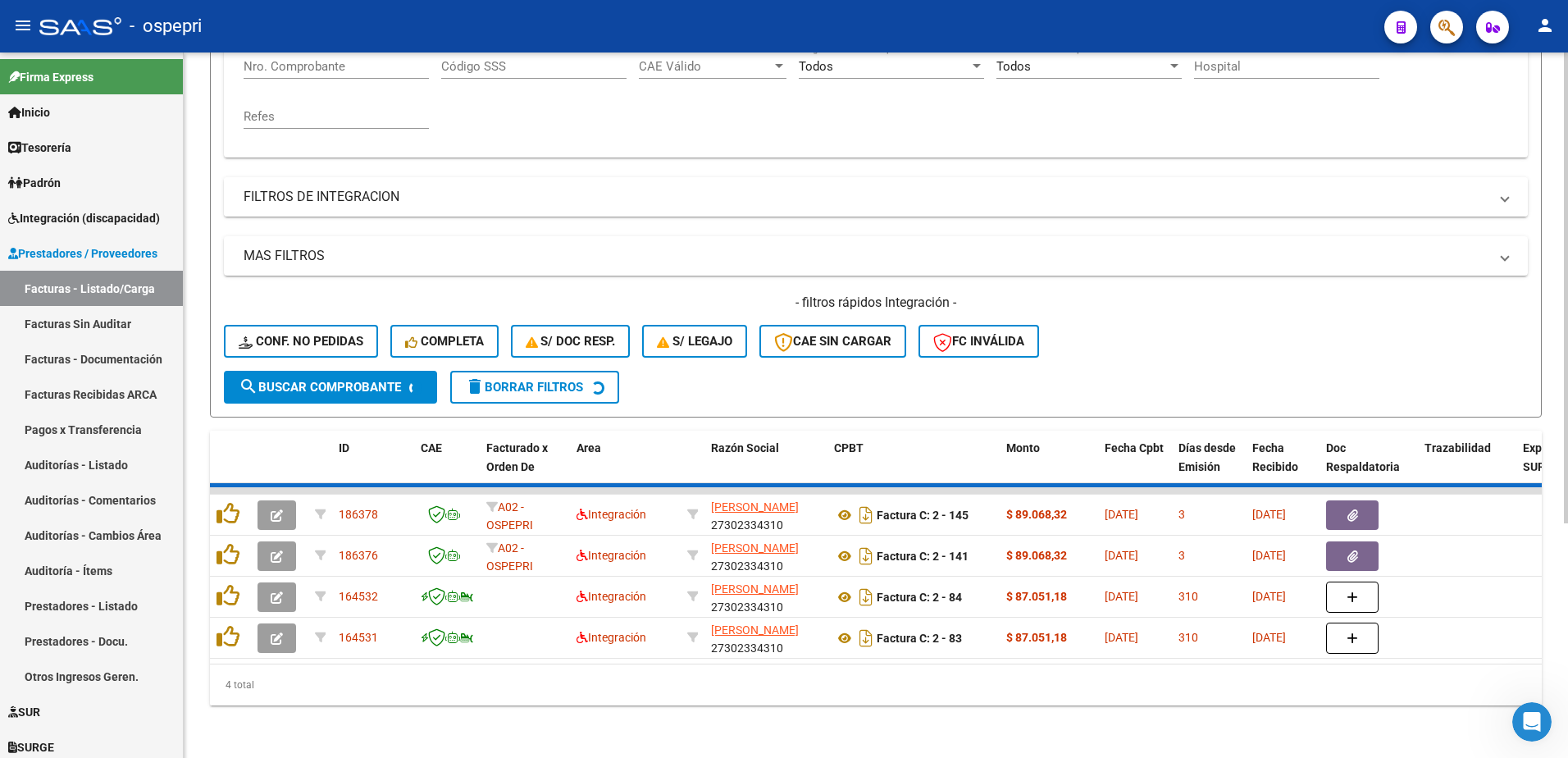
scroll to position [306, 0]
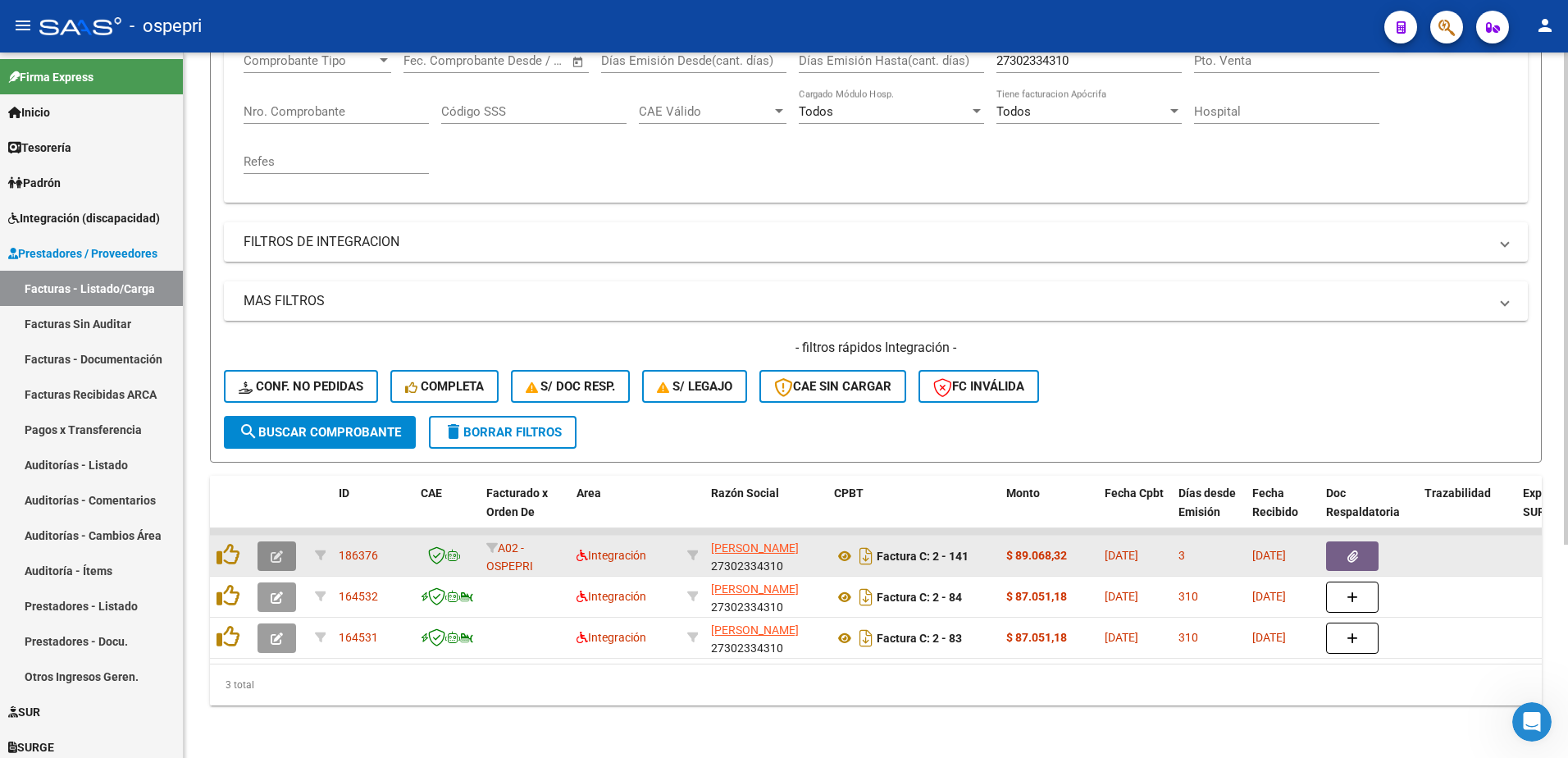
click at [271, 550] on icon "button" at bounding box center [277, 556] width 12 height 12
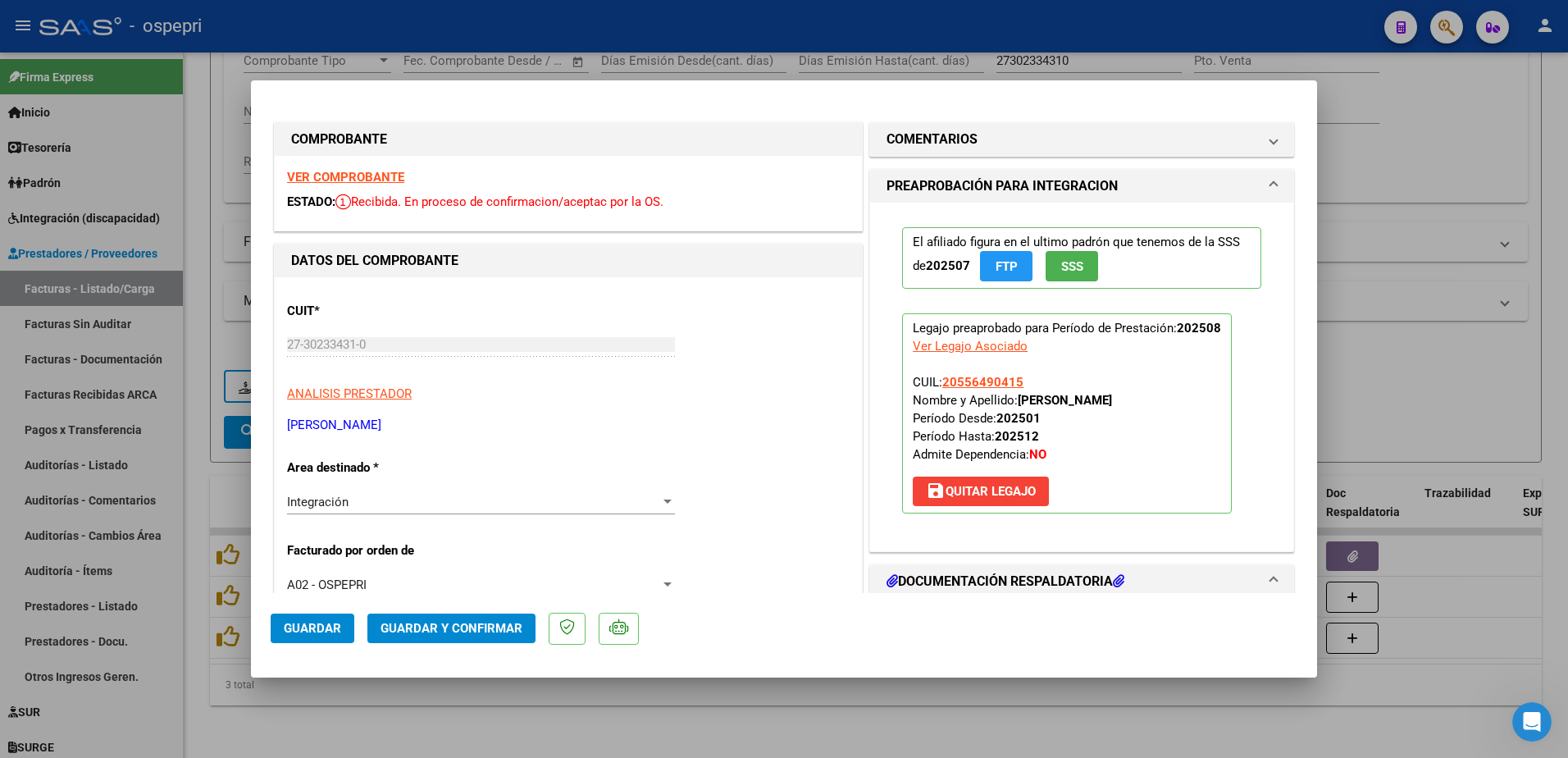
click at [365, 171] on strong "VER COMPROBANTE" at bounding box center [346, 177] width 117 height 15
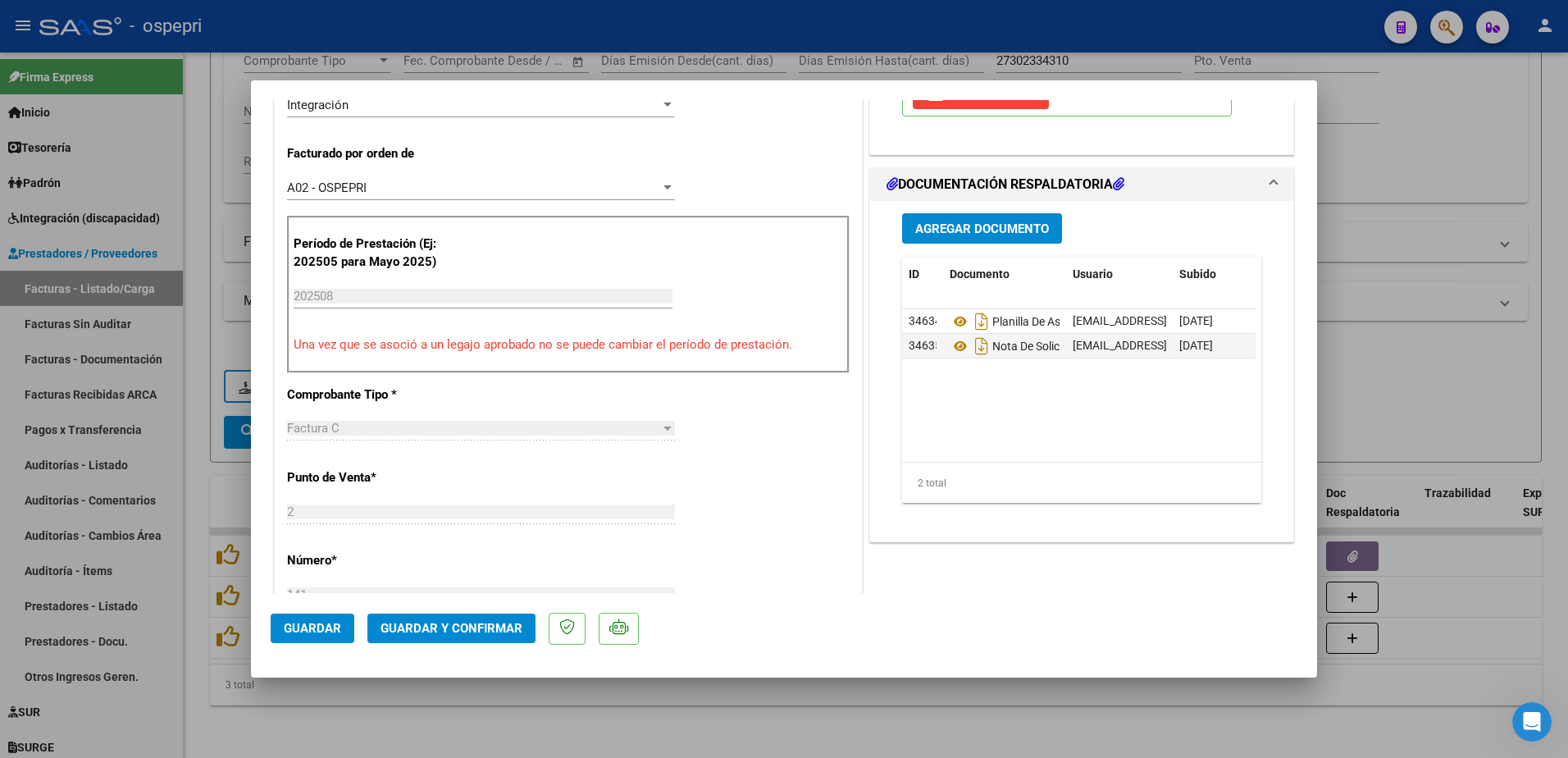
scroll to position [410, 0]
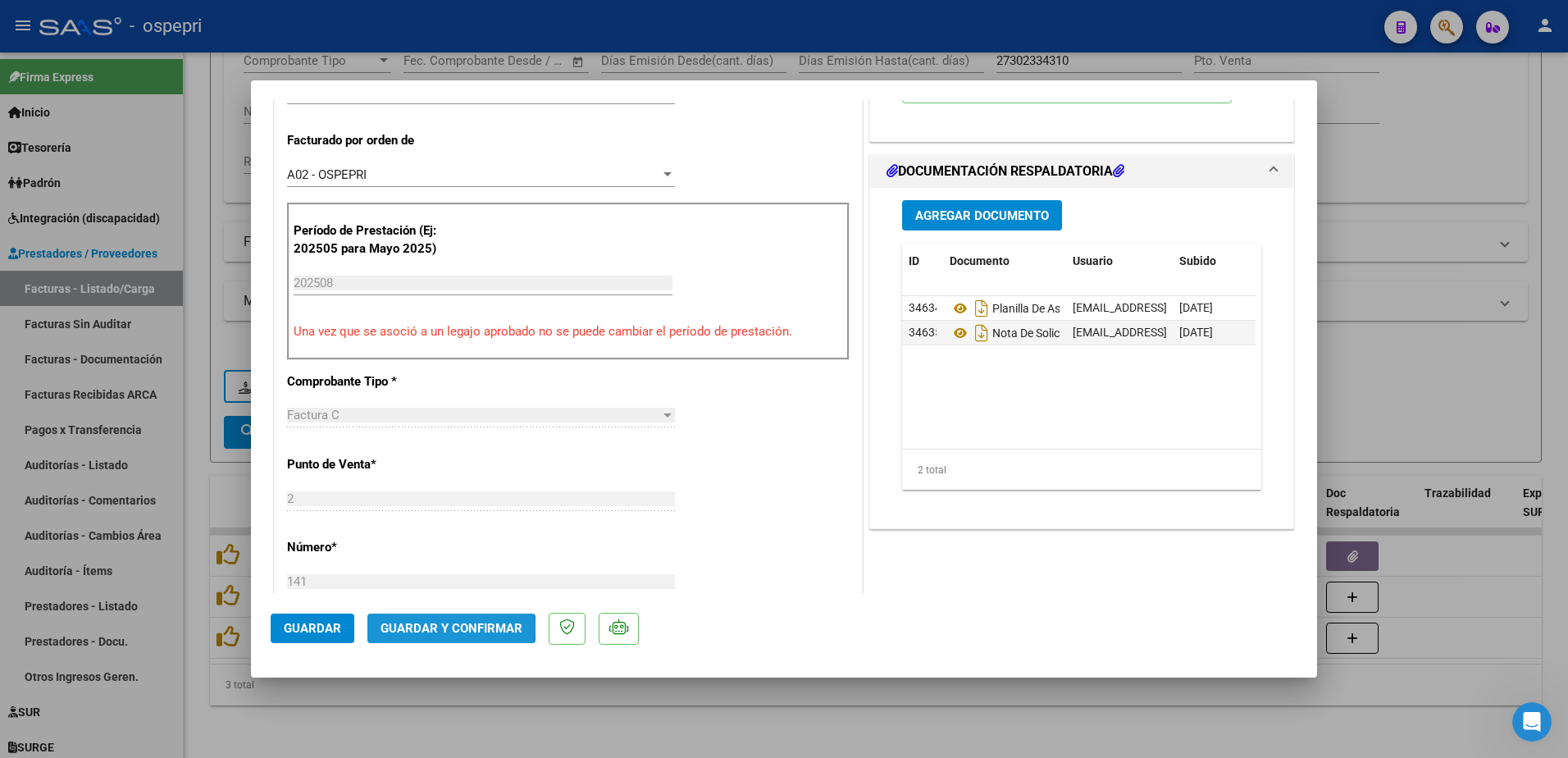
click at [449, 628] on span "Guardar y Confirmar" at bounding box center [451, 628] width 142 height 15
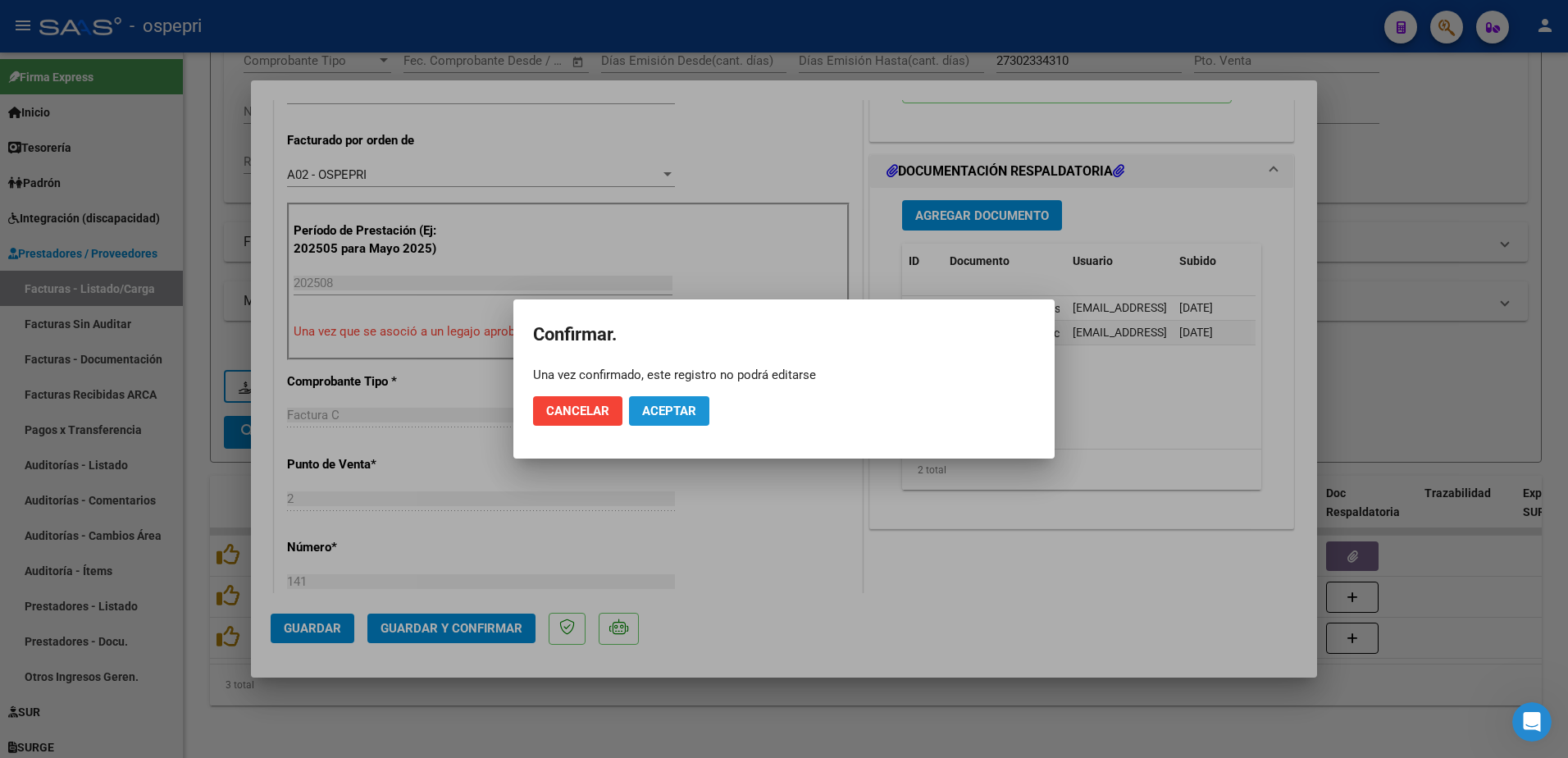
click at [692, 407] on span "Aceptar" at bounding box center [669, 411] width 54 height 15
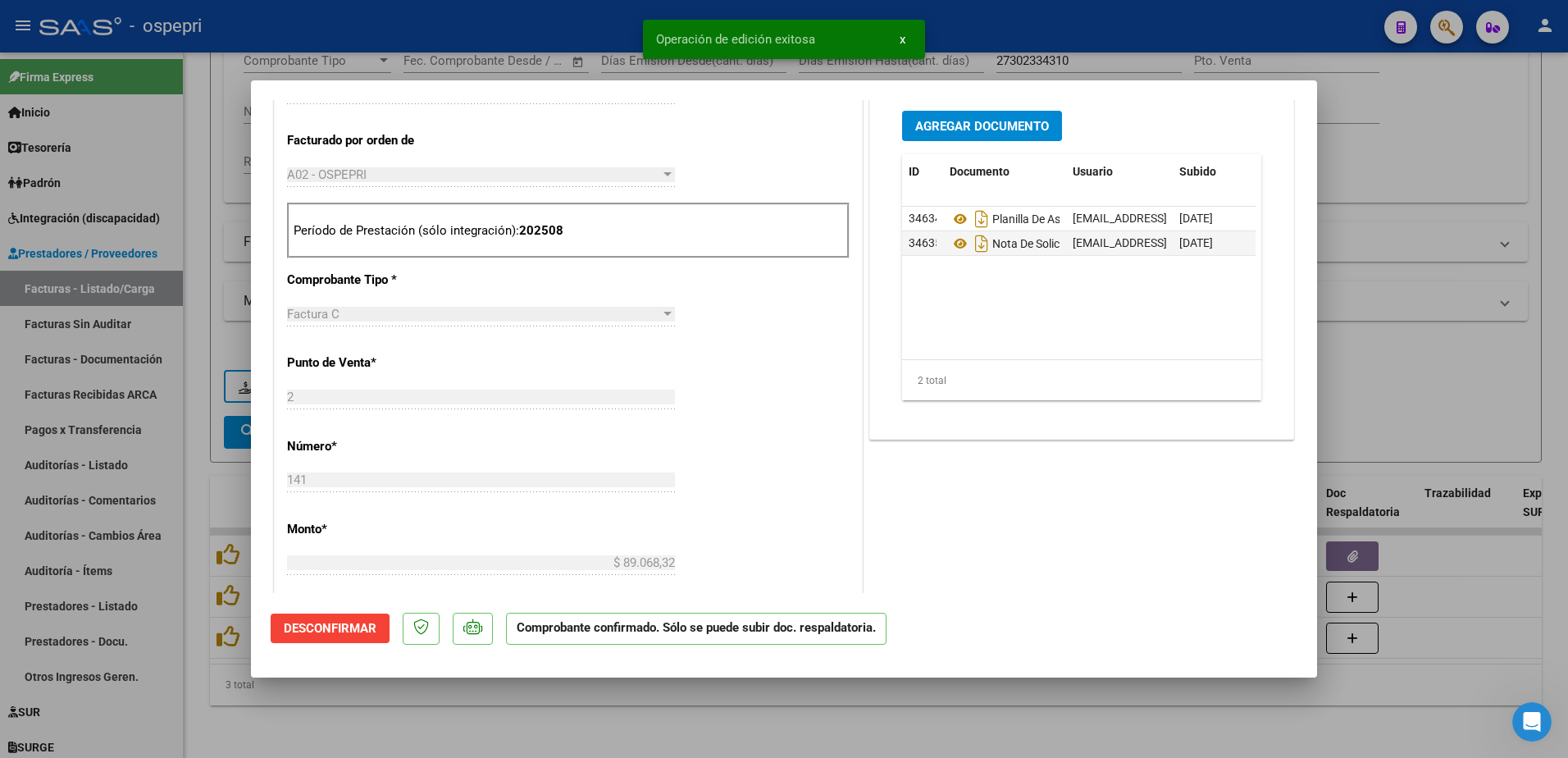
type input "$ 0,00"
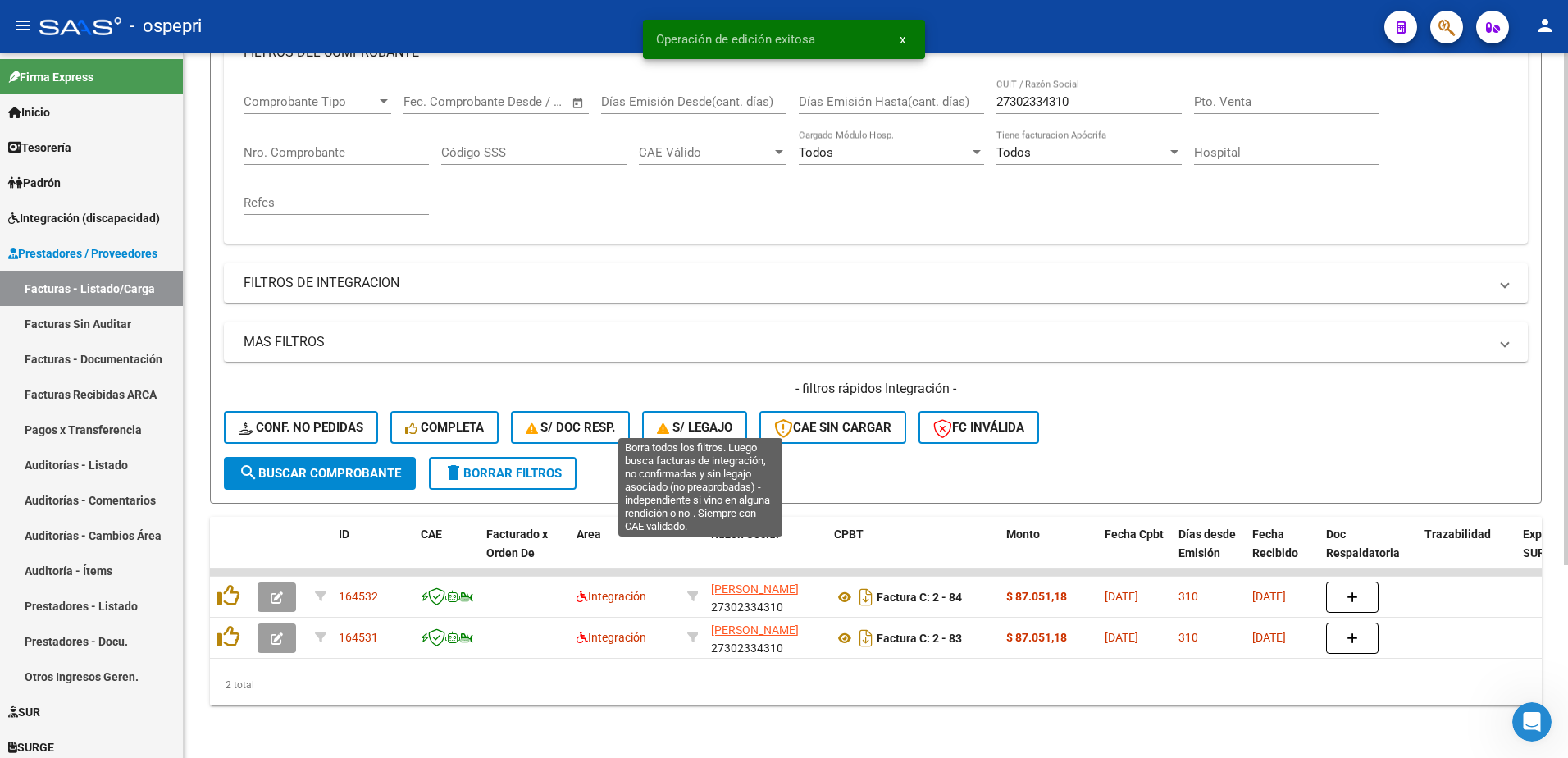
scroll to position [265, 0]
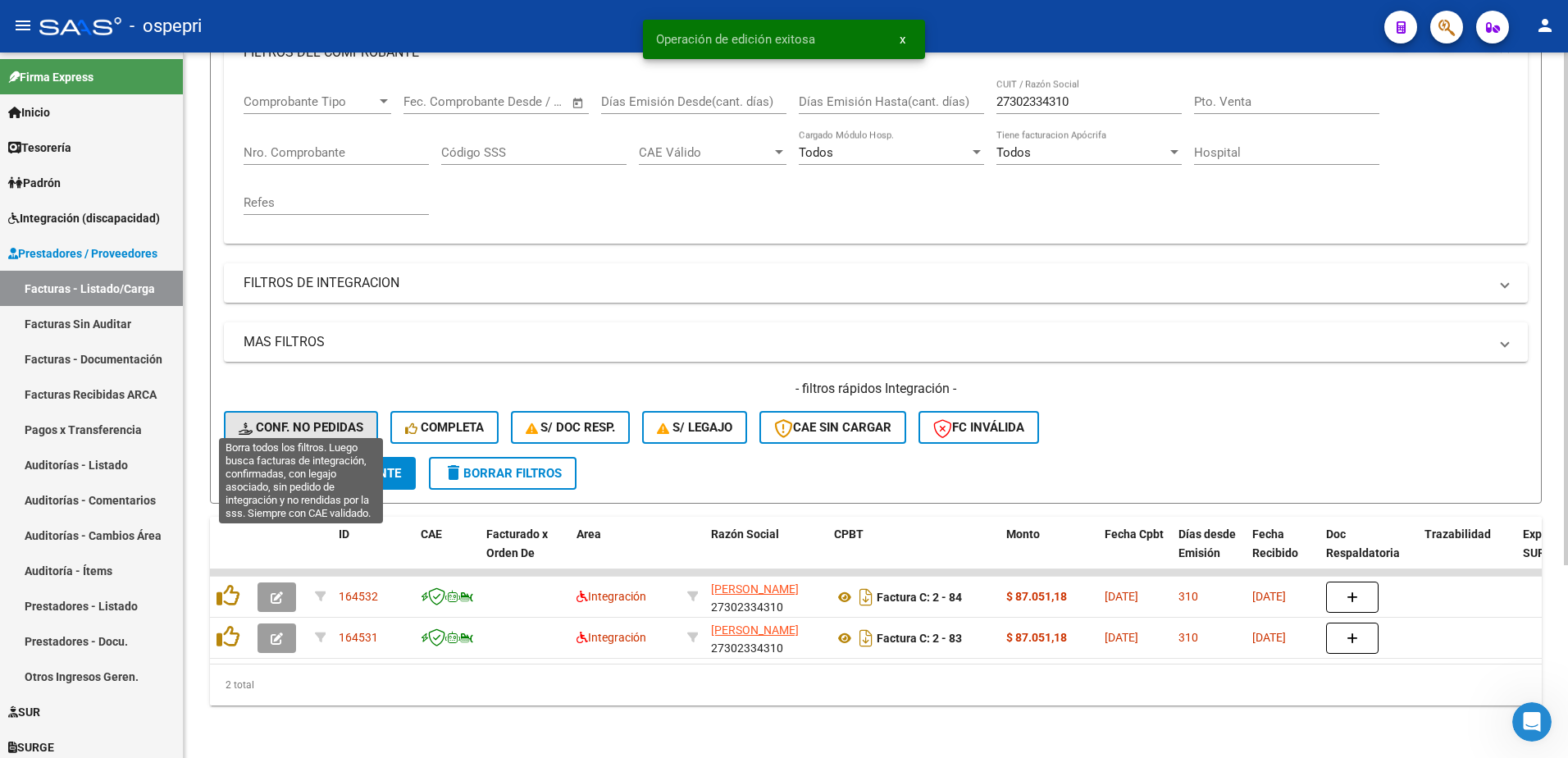
click at [327, 420] on span "Conf. no pedidas" at bounding box center [300, 427] width 124 height 15
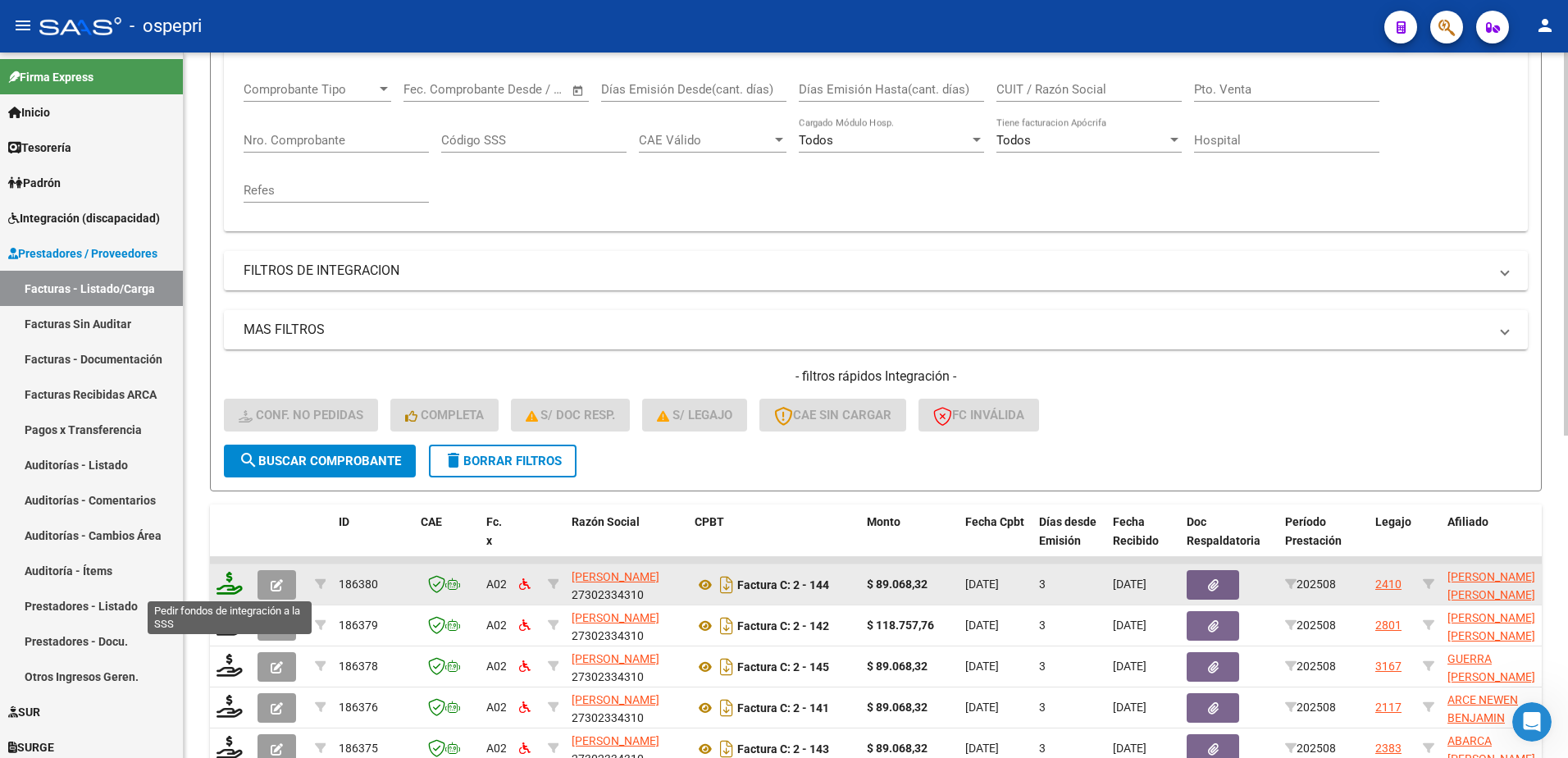
click at [227, 588] on icon at bounding box center [230, 584] width 26 height 23
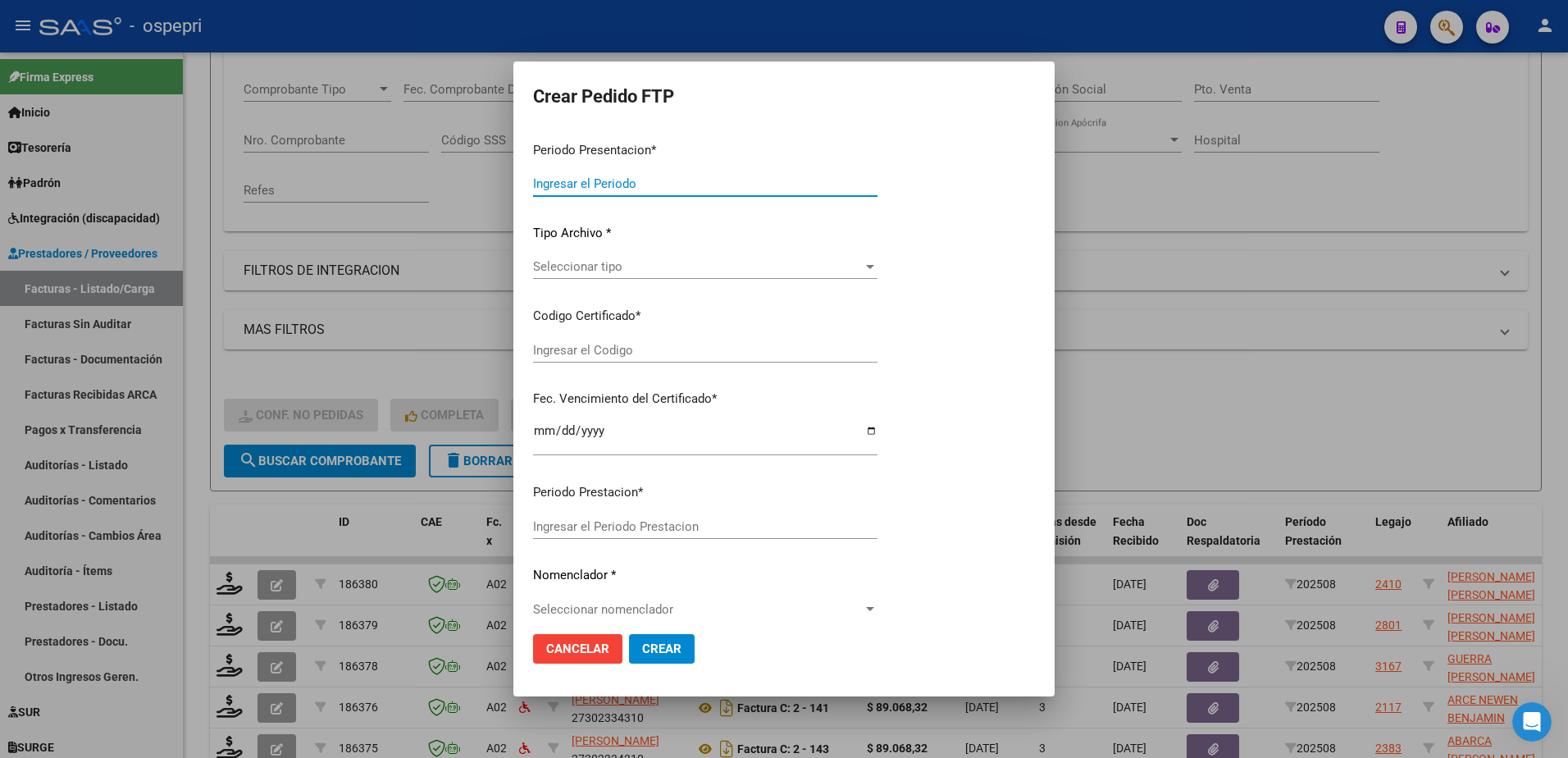
type input "202508"
type input "$ 89.068,32"
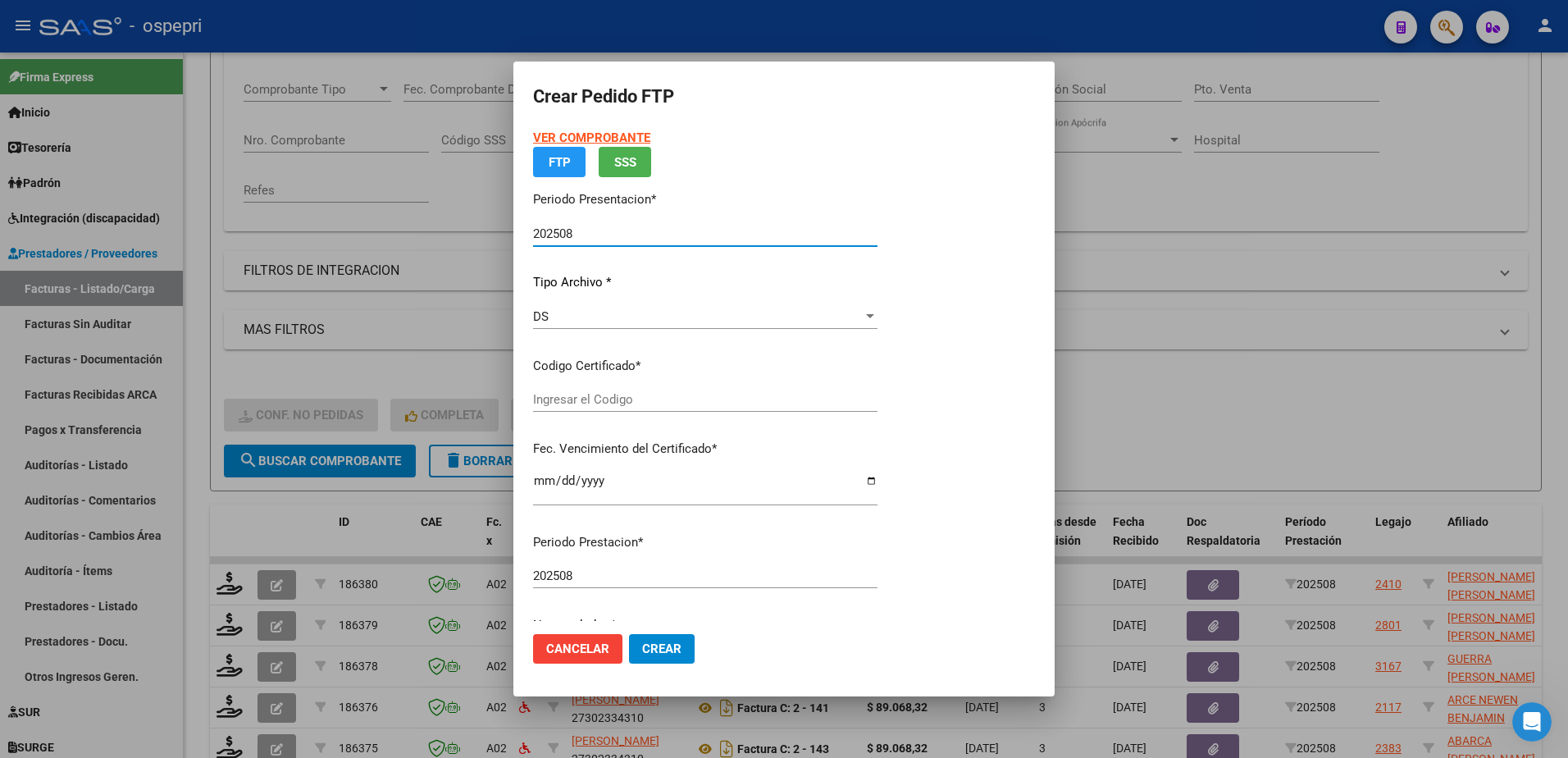
type input "20564199266"
type input "[DATE]"
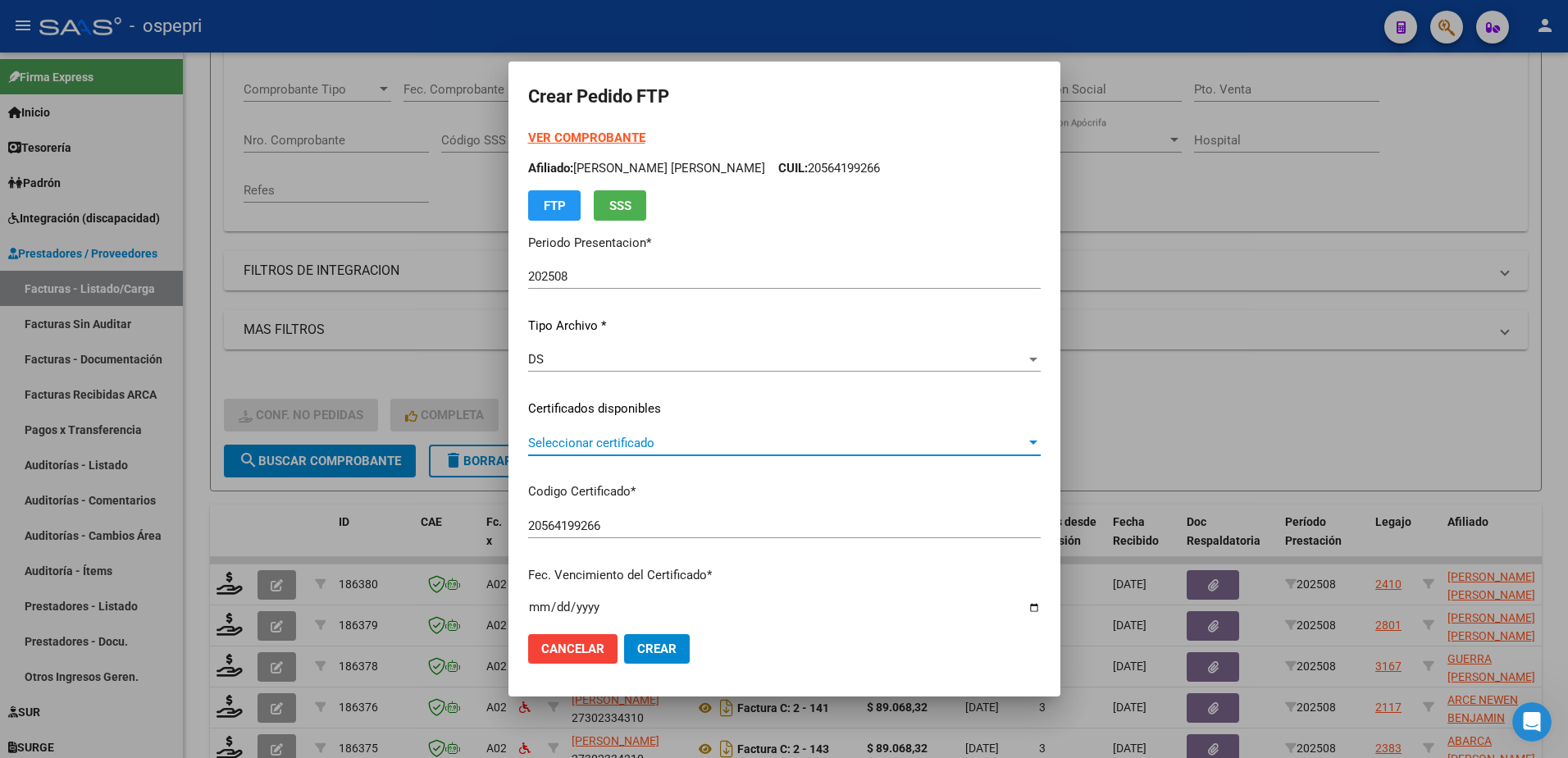
click at [589, 443] on span "Seleccionar certificado" at bounding box center [777, 443] width 498 height 15
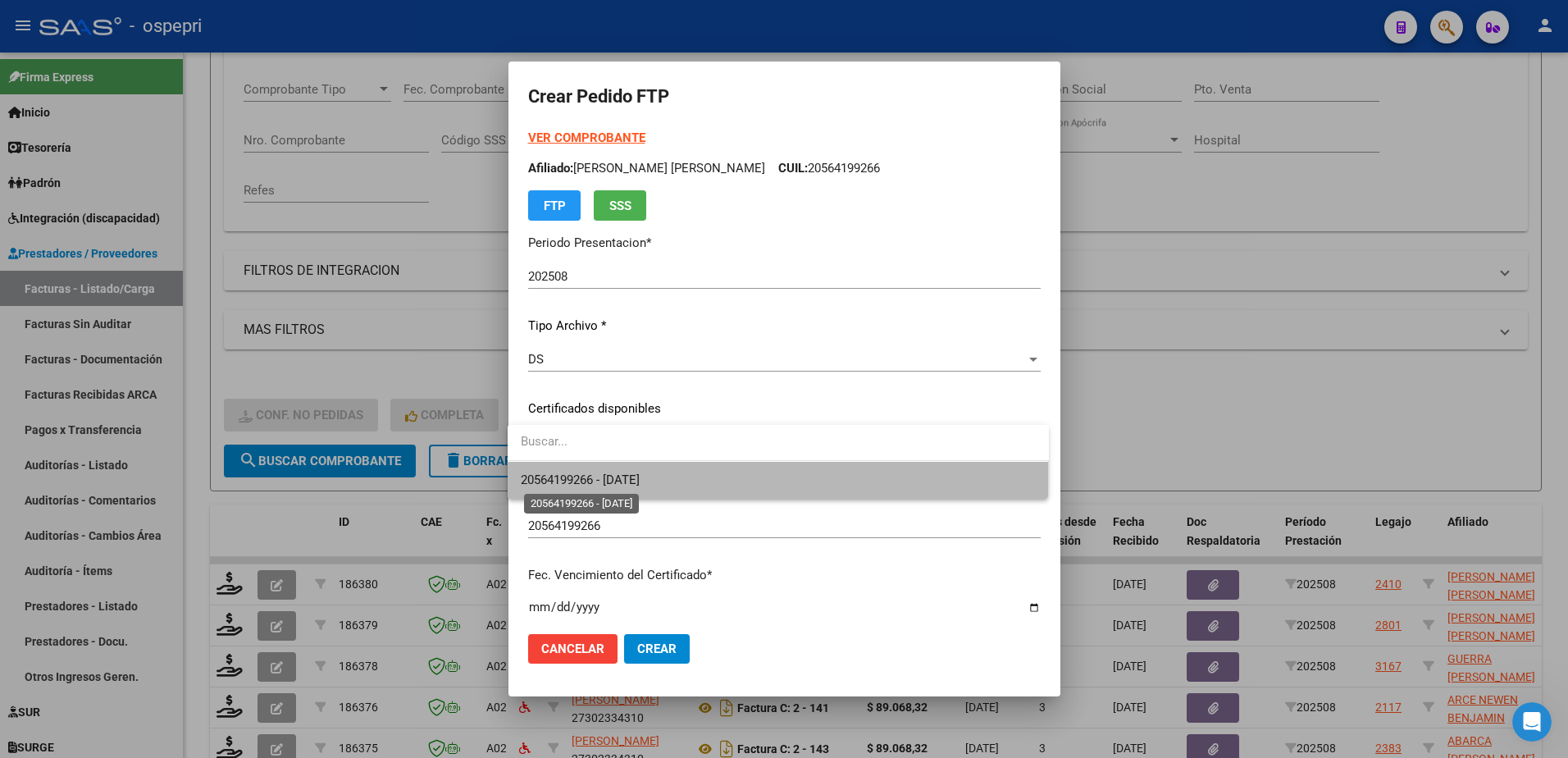
click at [602, 480] on span "20564199266 - [DATE]" at bounding box center [580, 479] width 119 height 15
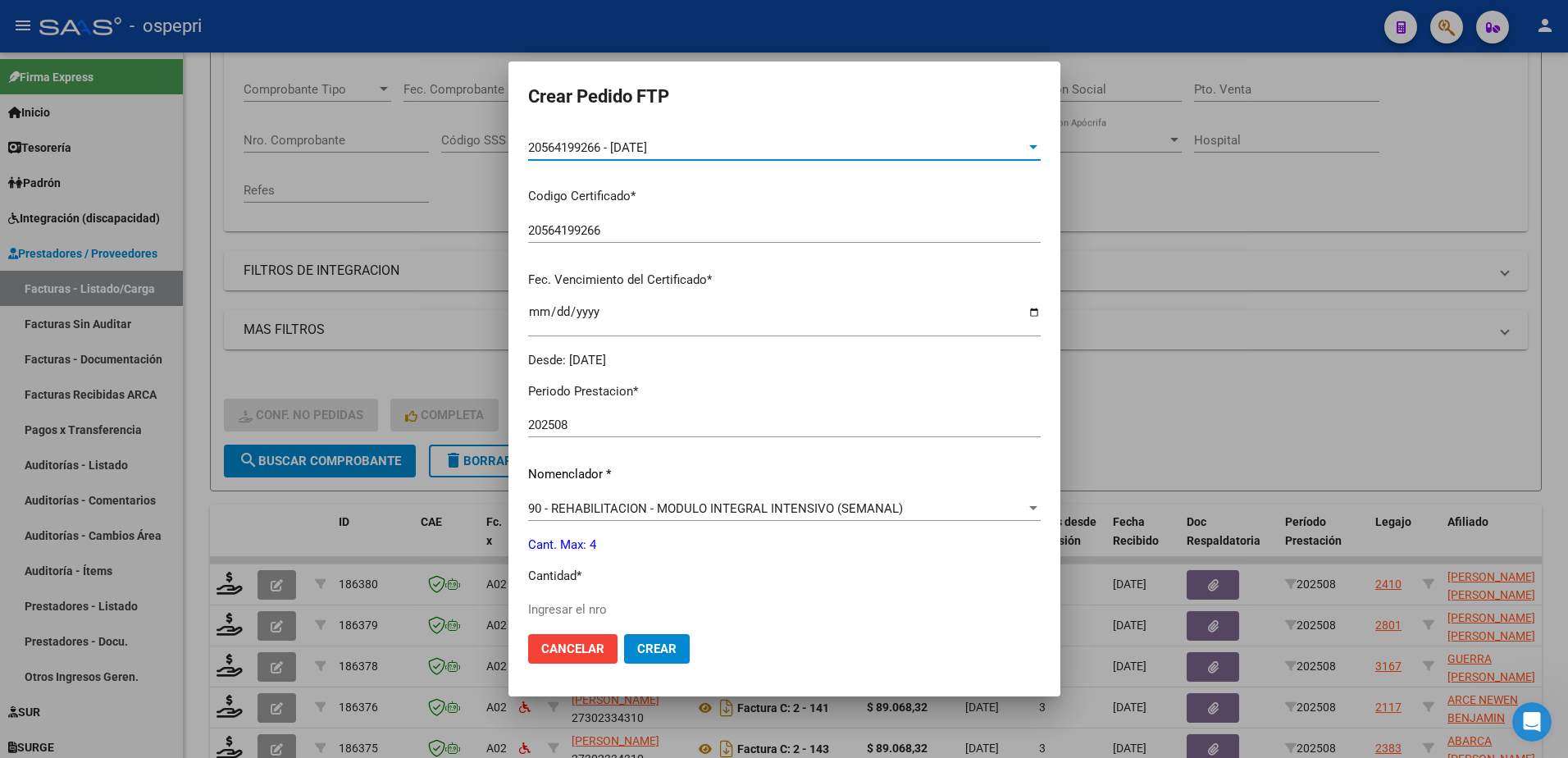
scroll to position [328, 0]
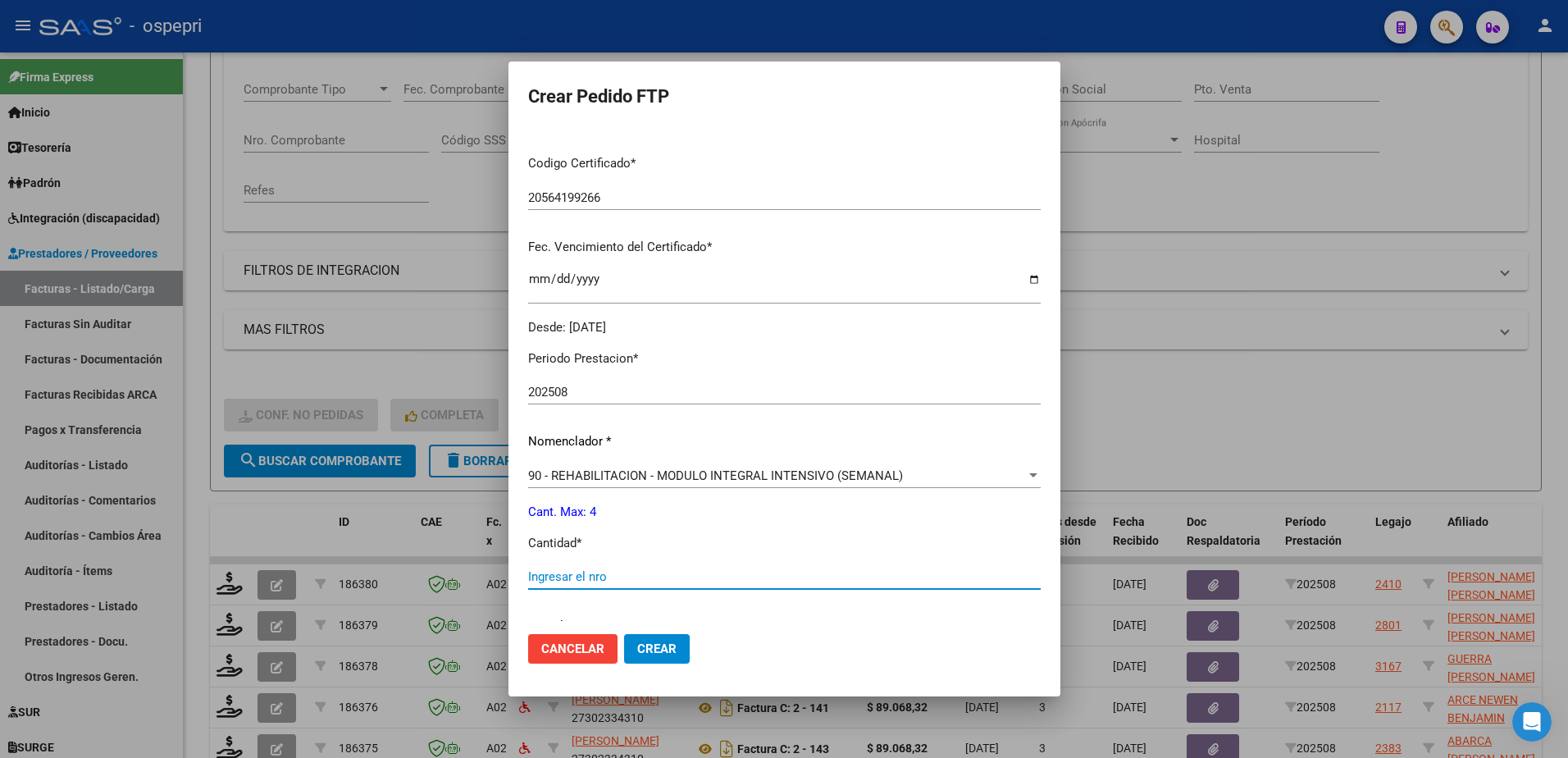
click at [625, 577] on input "Ingresar el nro" at bounding box center [784, 577] width 512 height 15
type input "4"
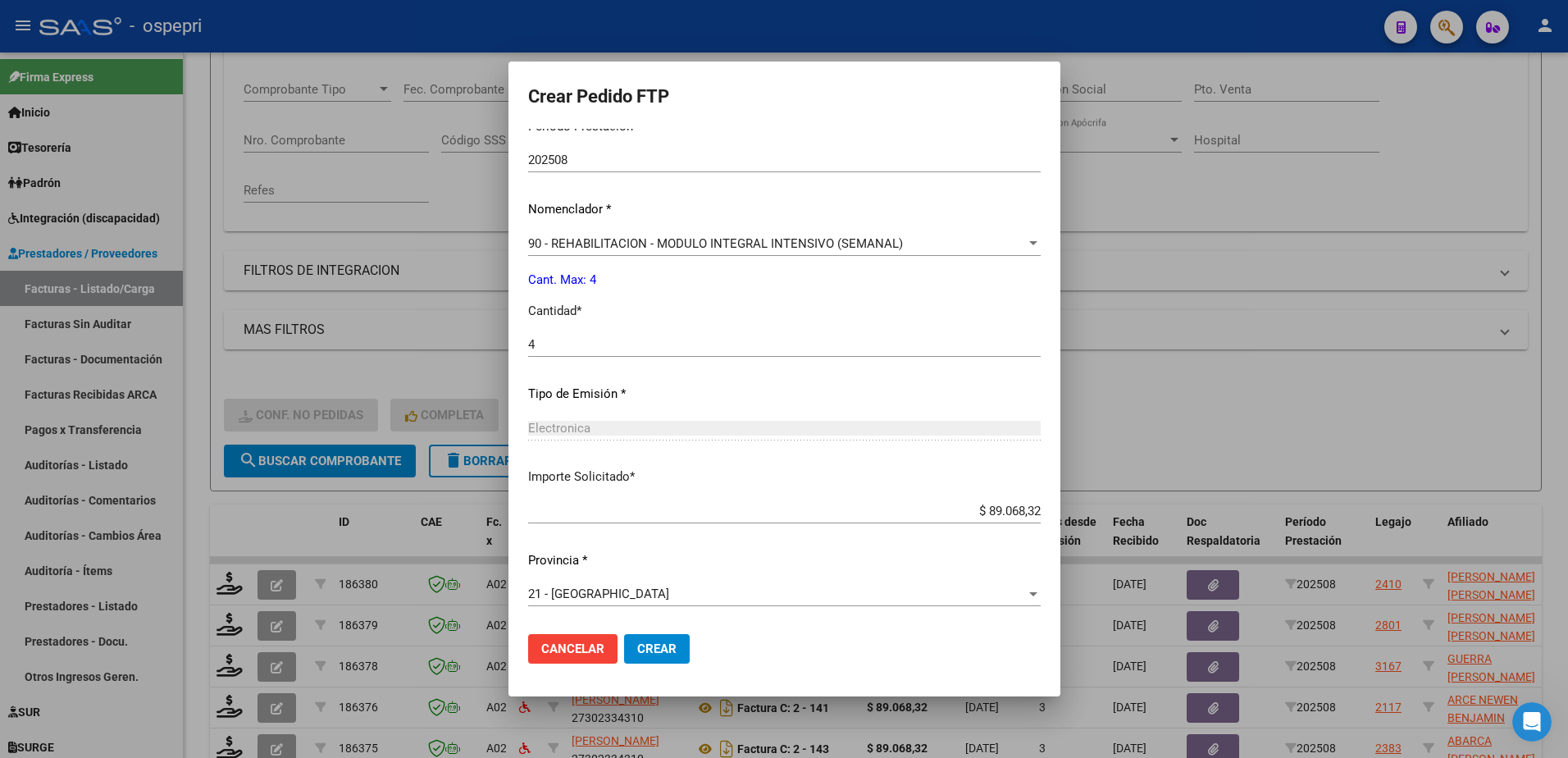
click at [637, 648] on span "Crear" at bounding box center [656, 648] width 39 height 15
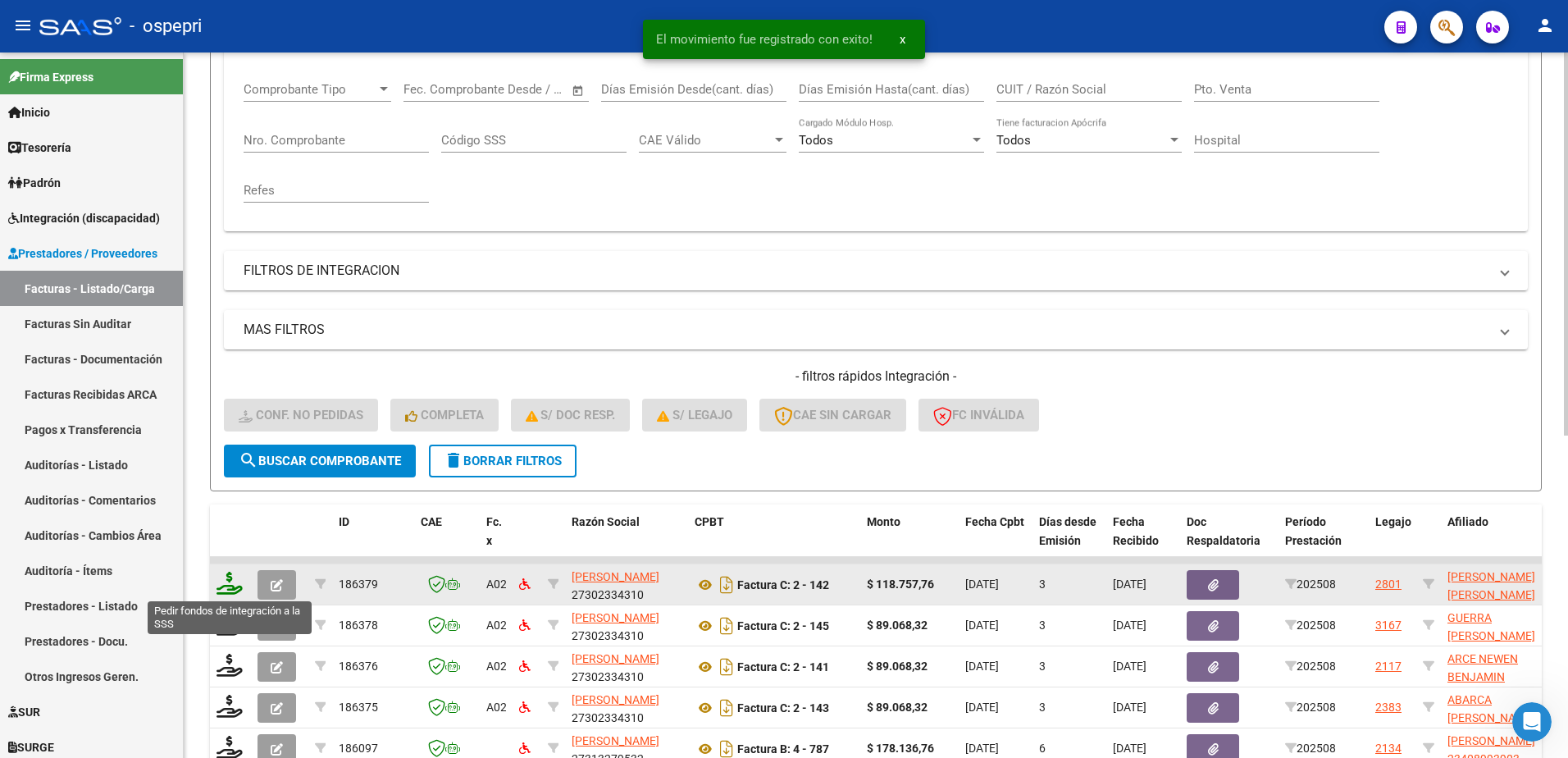
click at [232, 584] on icon at bounding box center [230, 584] width 26 height 23
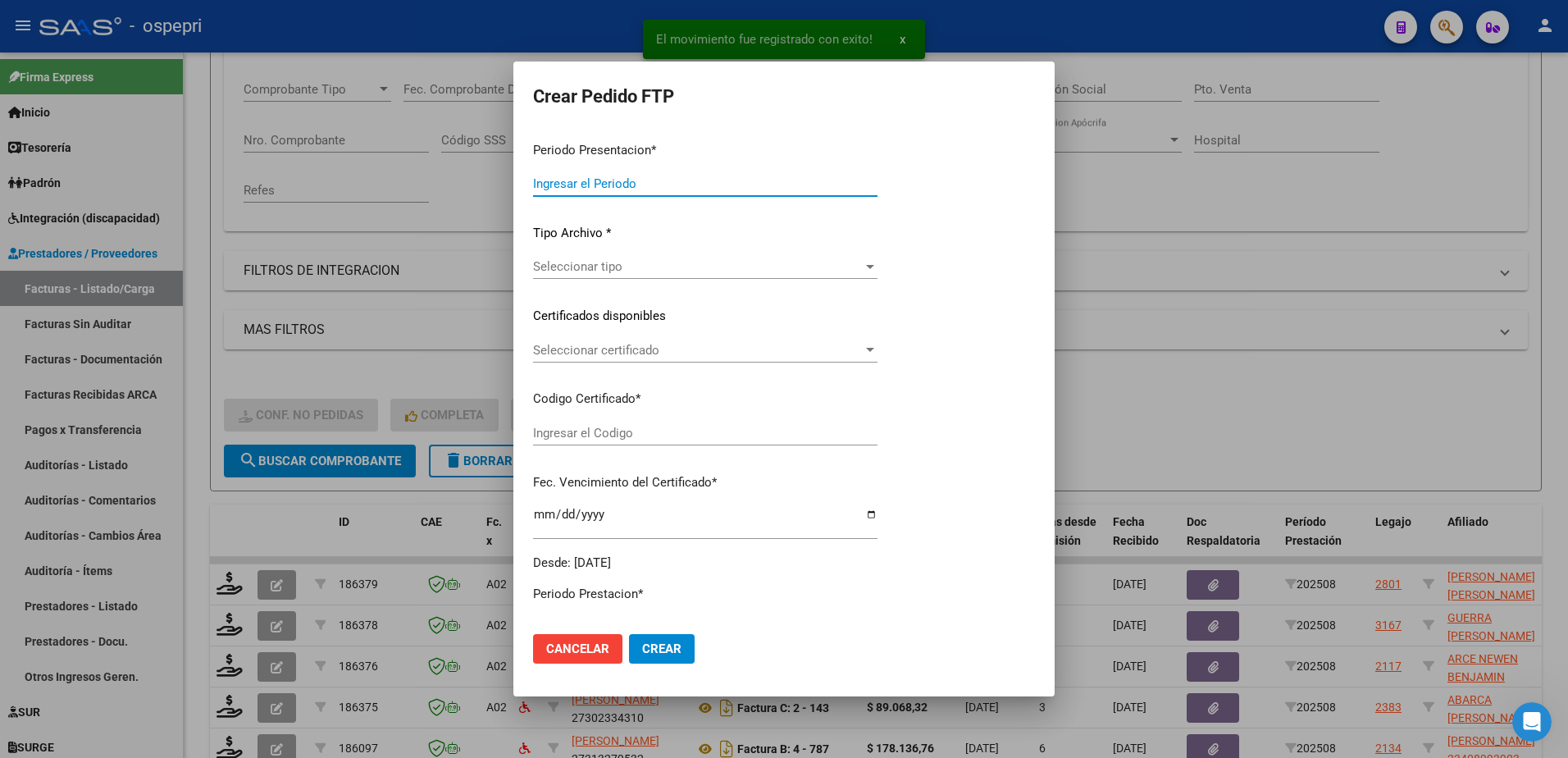
type input "202508"
type input "$ 118.757,76"
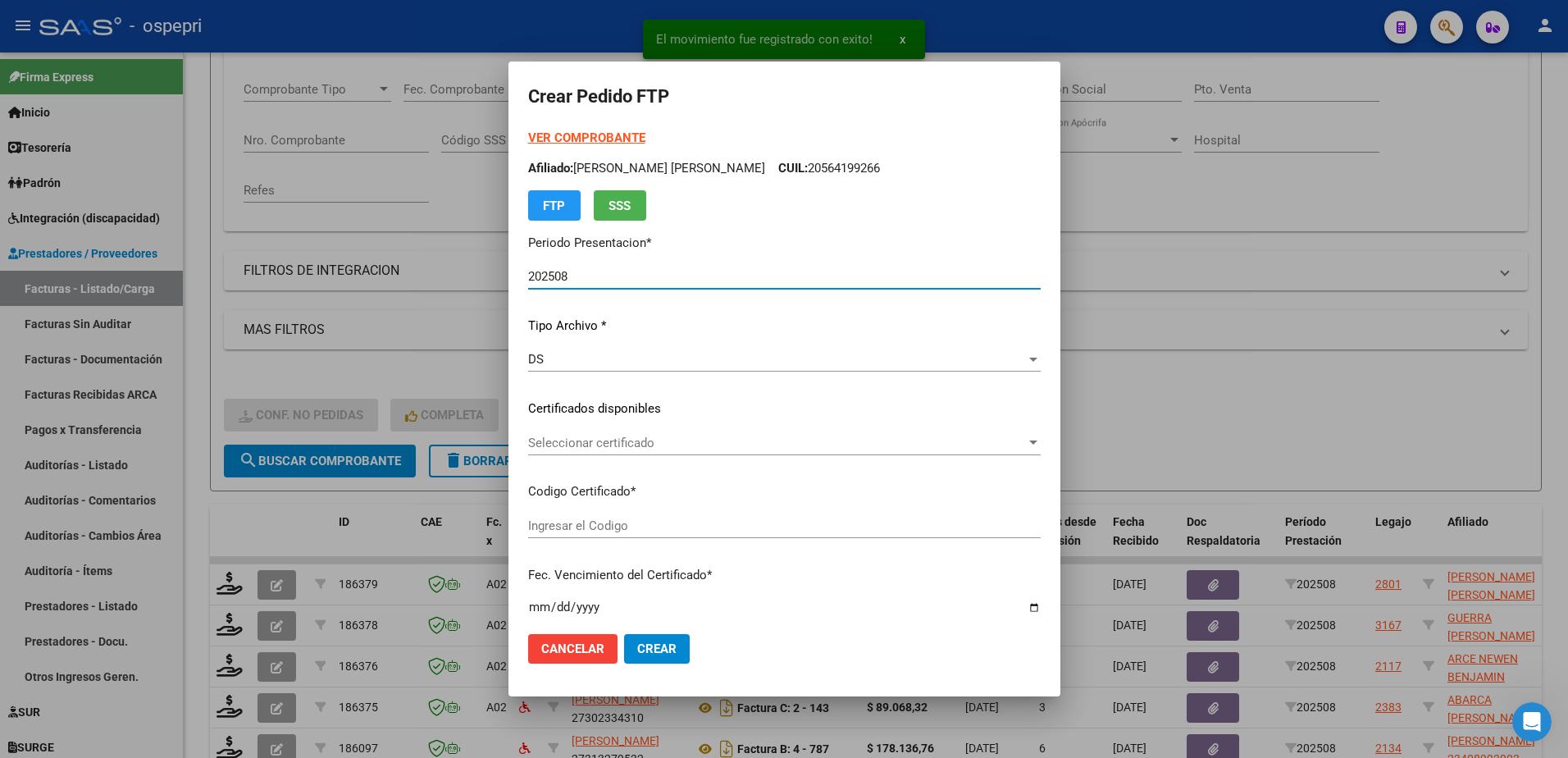
type input "2340825351-9"
type input "[DATE]"
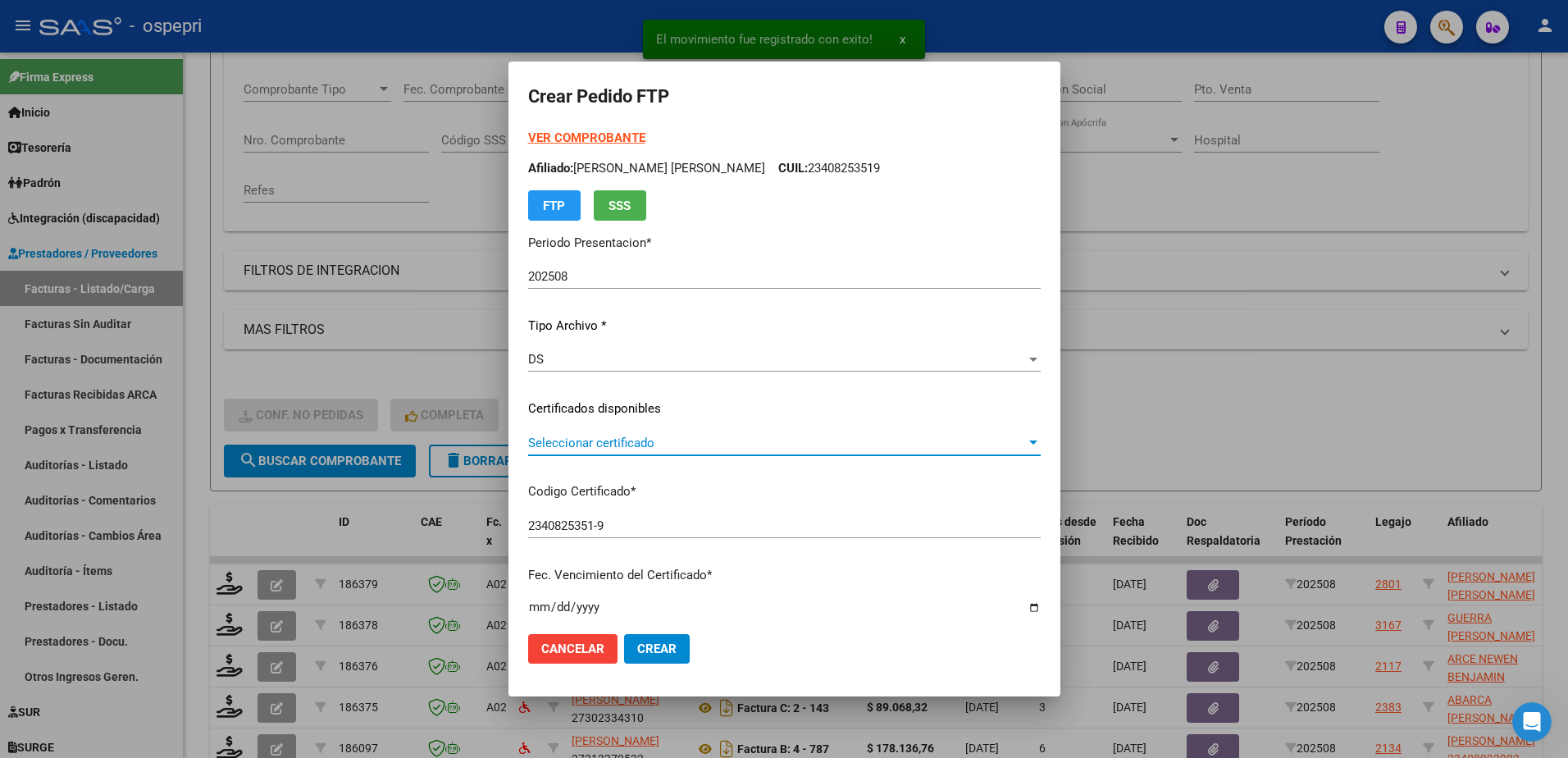
click at [604, 442] on span "Seleccionar certificado" at bounding box center [777, 443] width 498 height 15
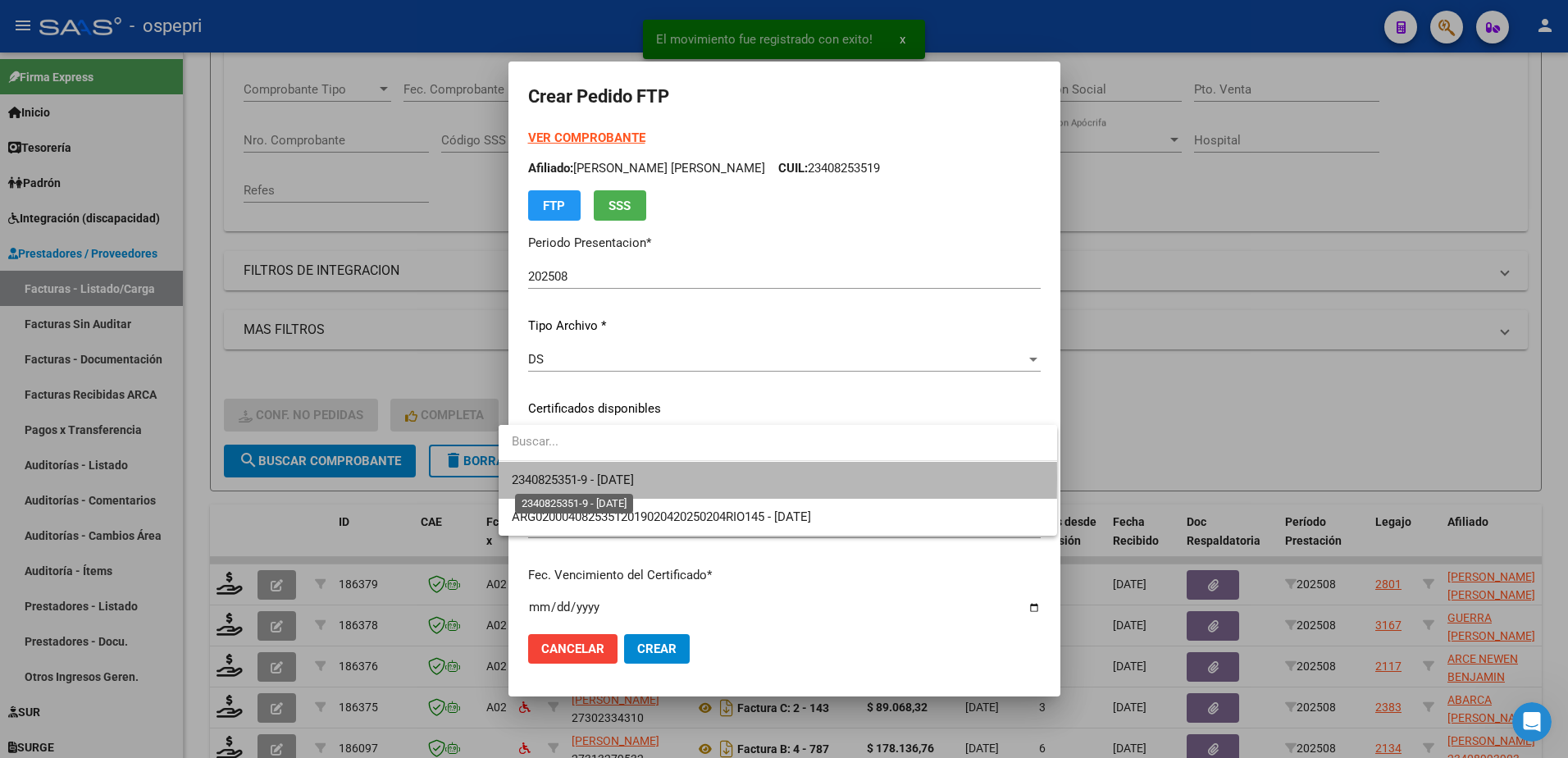
click at [607, 478] on span "2340825351-9 - [DATE]" at bounding box center [572, 479] width 122 height 15
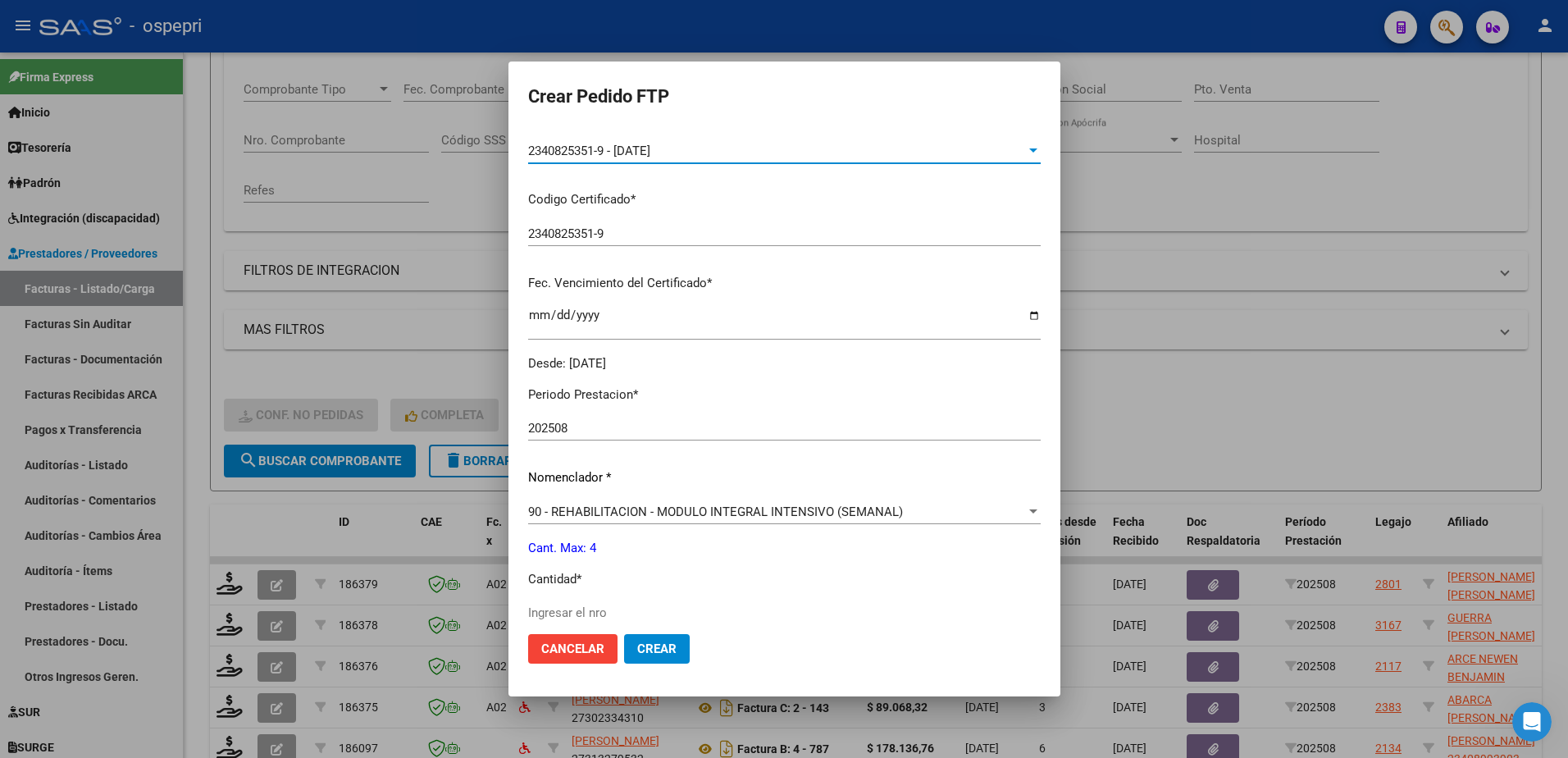
scroll to position [410, 0]
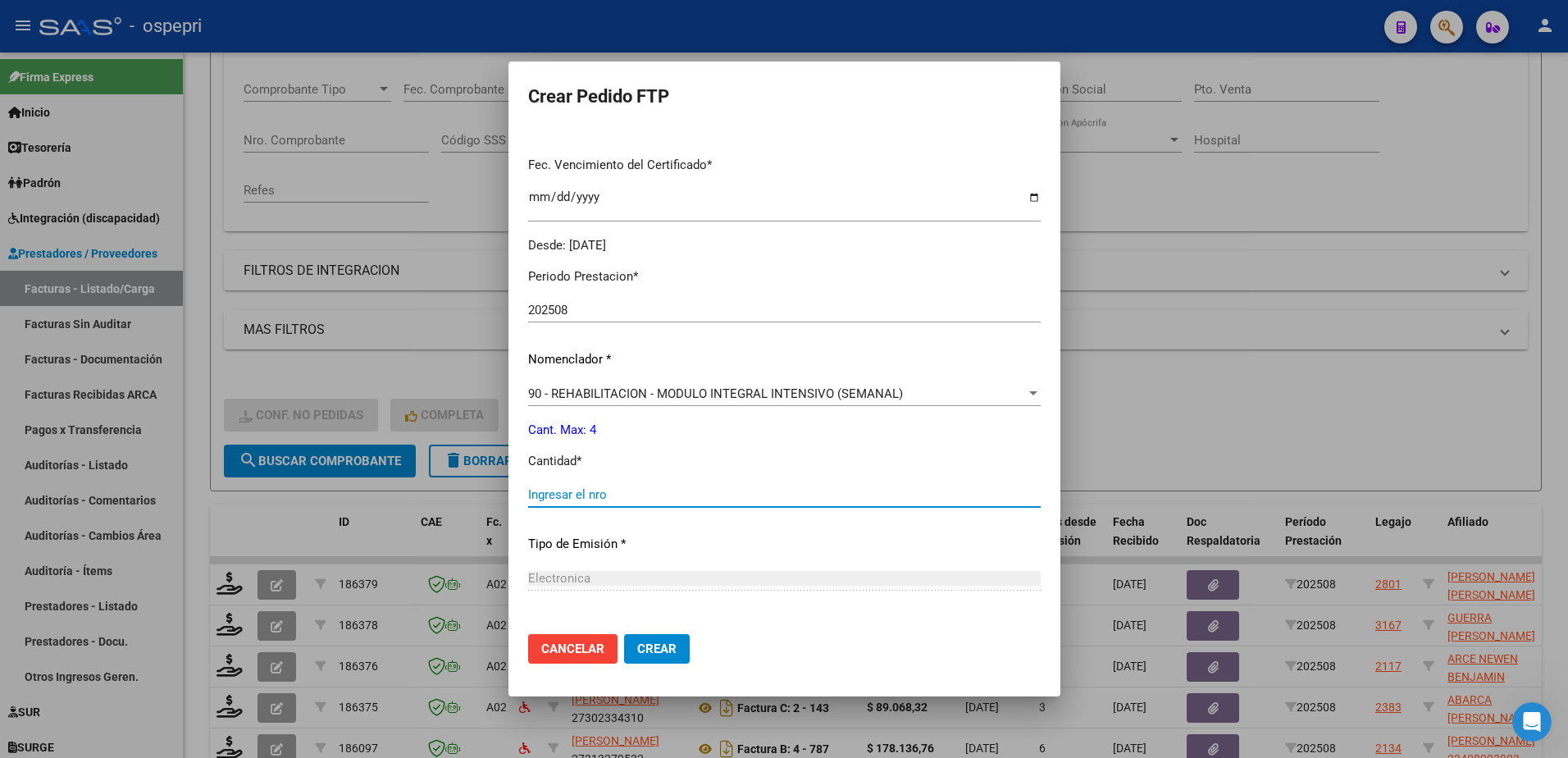
click at [582, 492] on input "Ingresar el nro" at bounding box center [784, 494] width 512 height 15
type input "4"
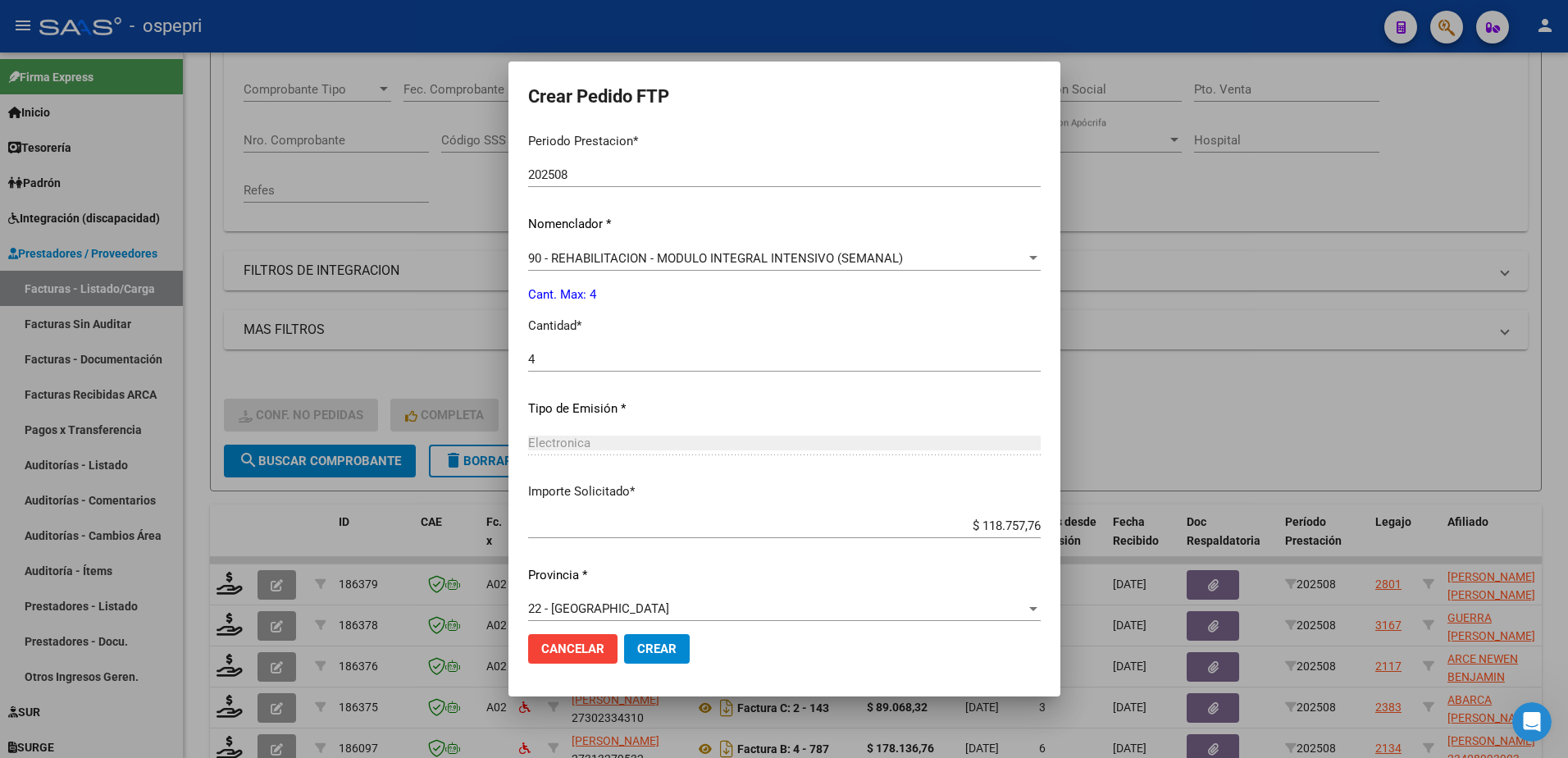
scroll to position [560, 0]
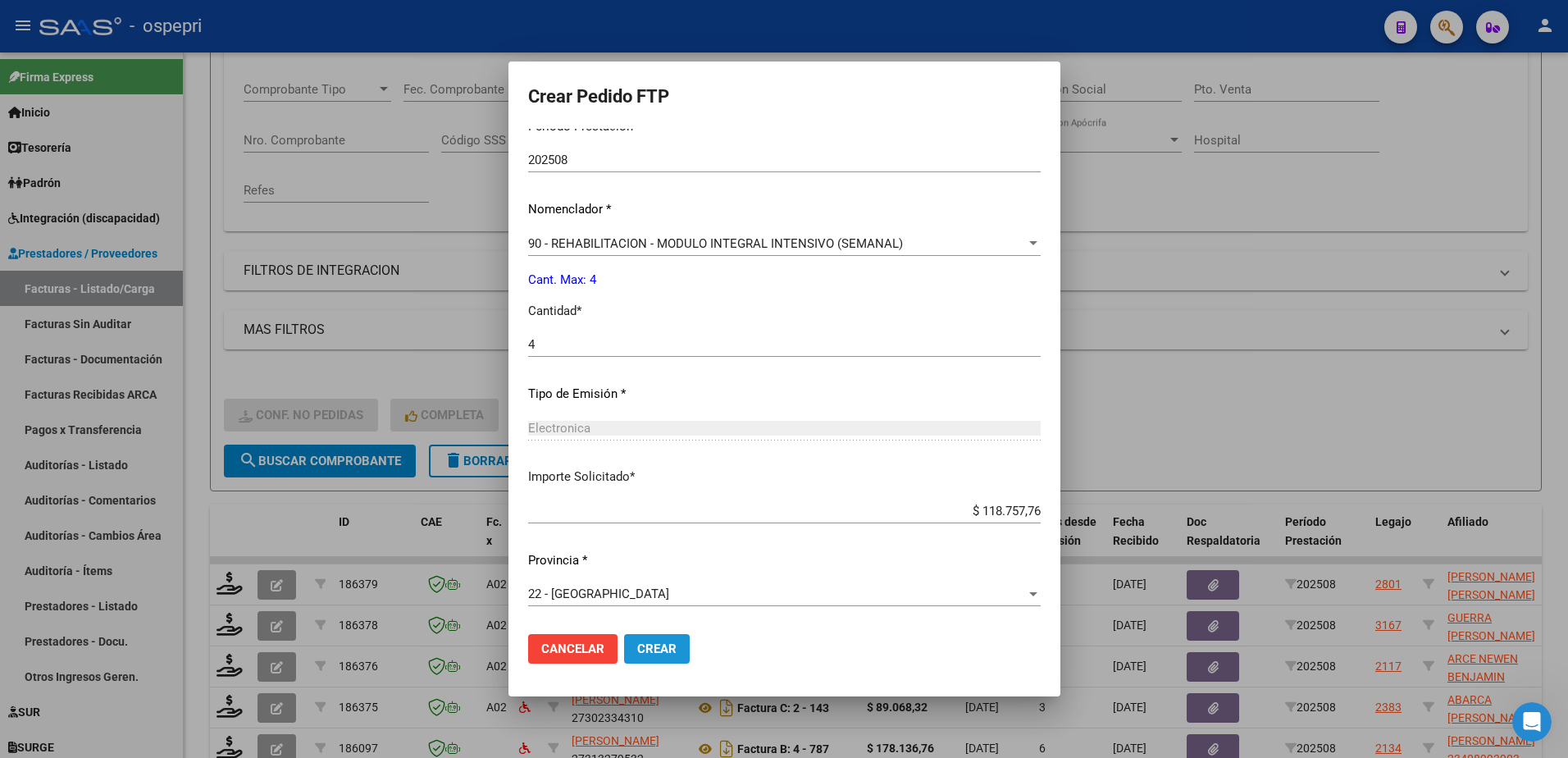
click at [637, 643] on span "Crear" at bounding box center [656, 648] width 39 height 15
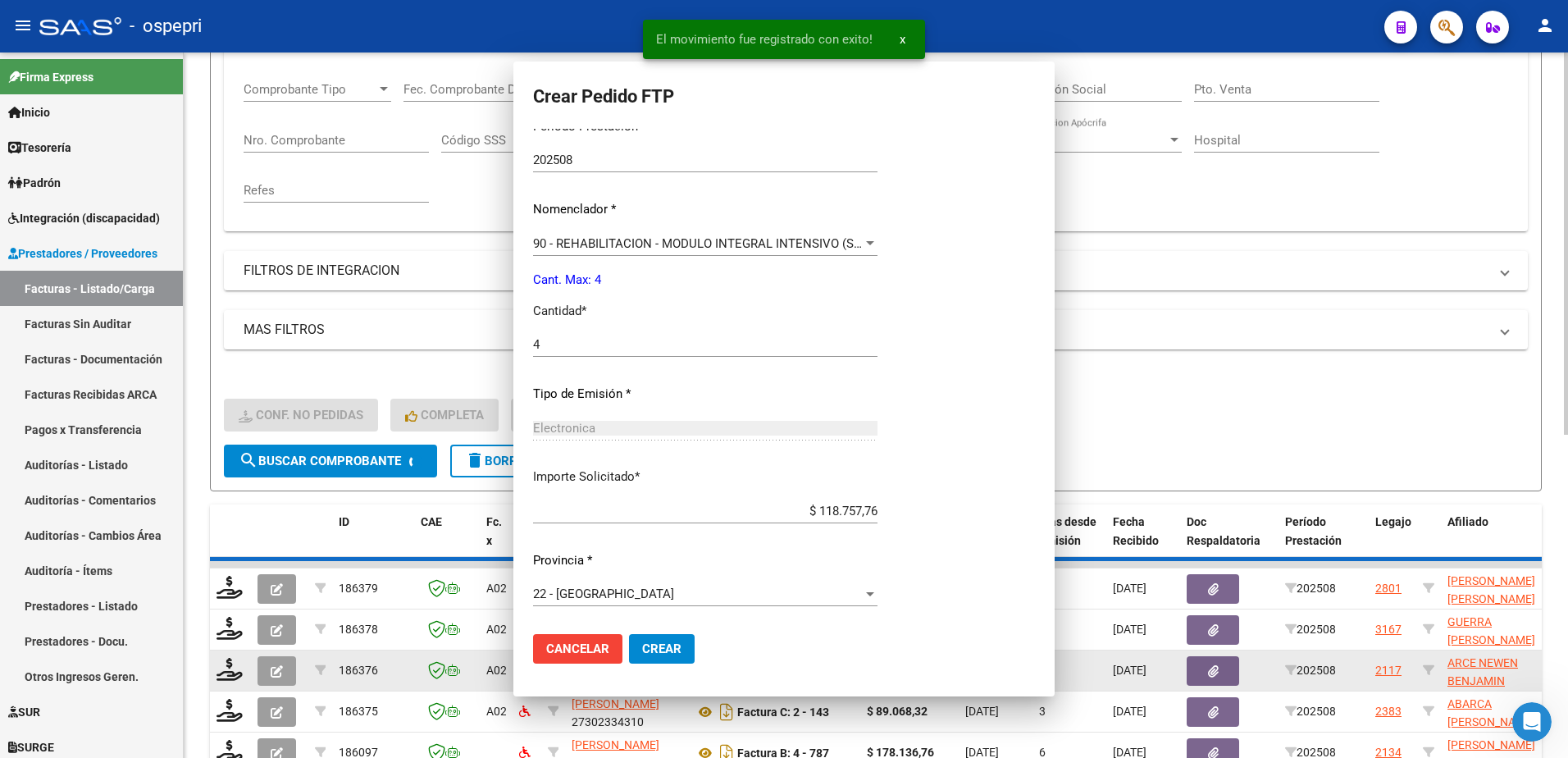
scroll to position [0, 0]
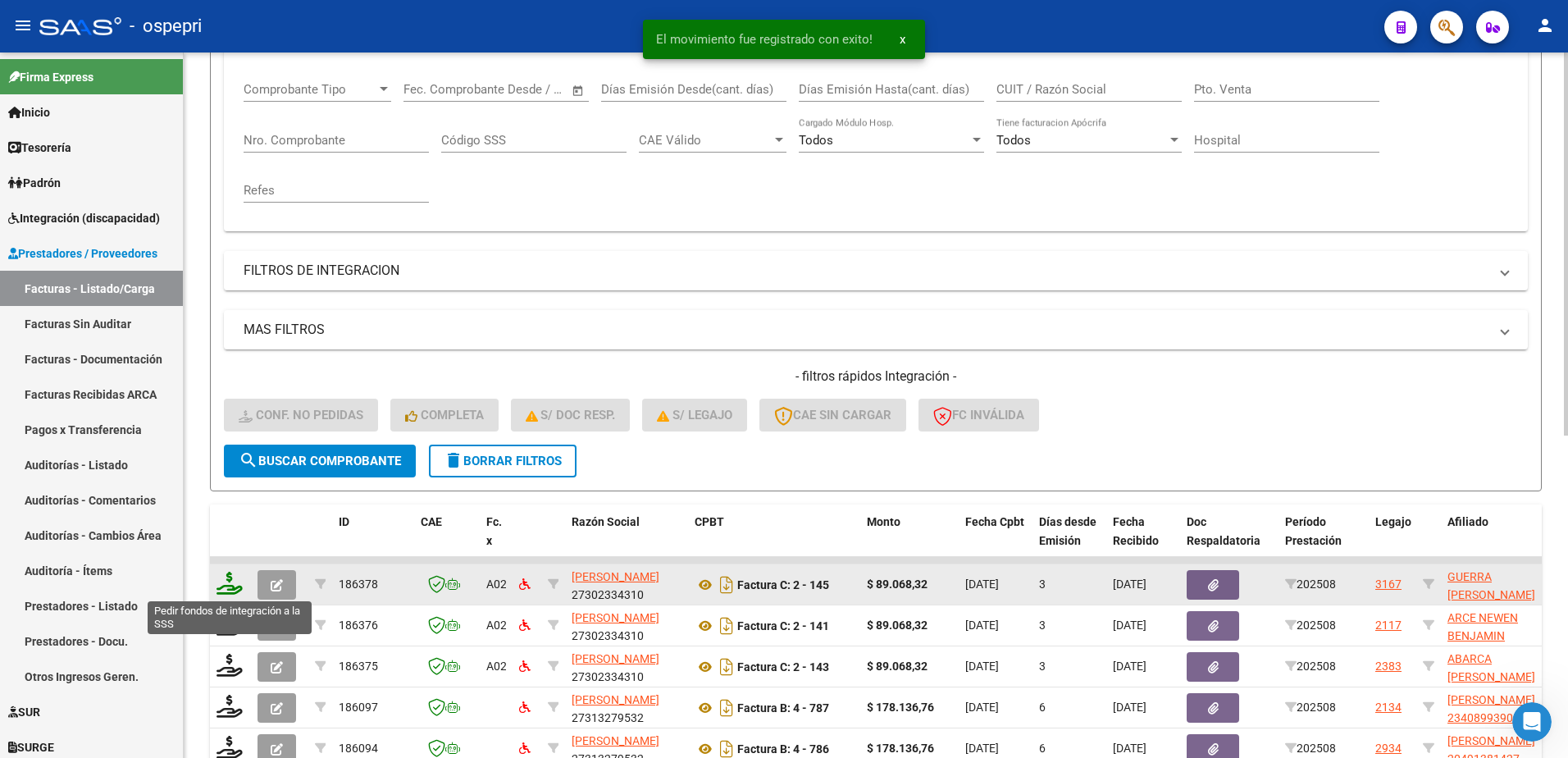
click at [223, 584] on icon at bounding box center [230, 584] width 26 height 23
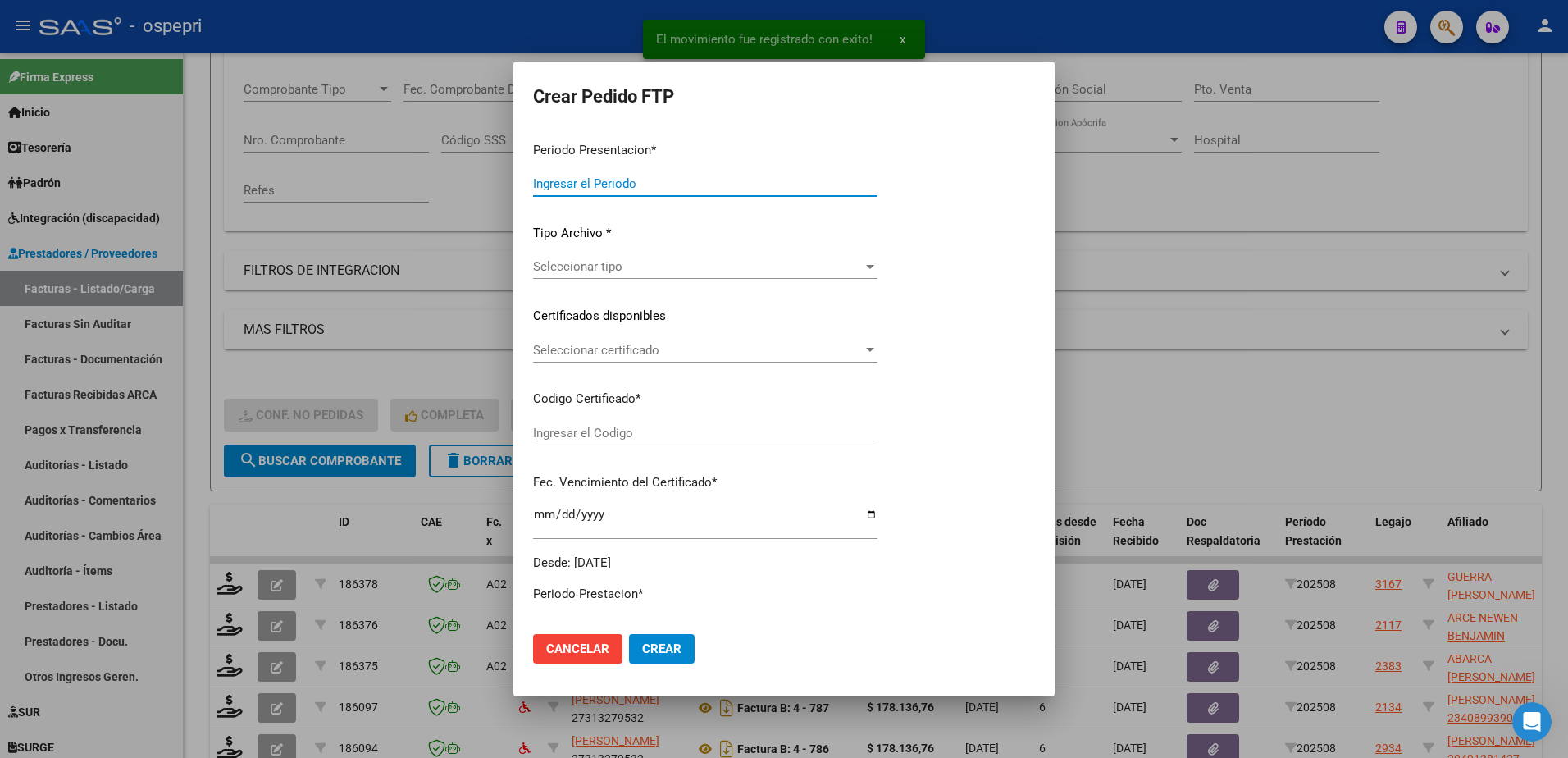
type input "202508"
type input "$ 89.068,32"
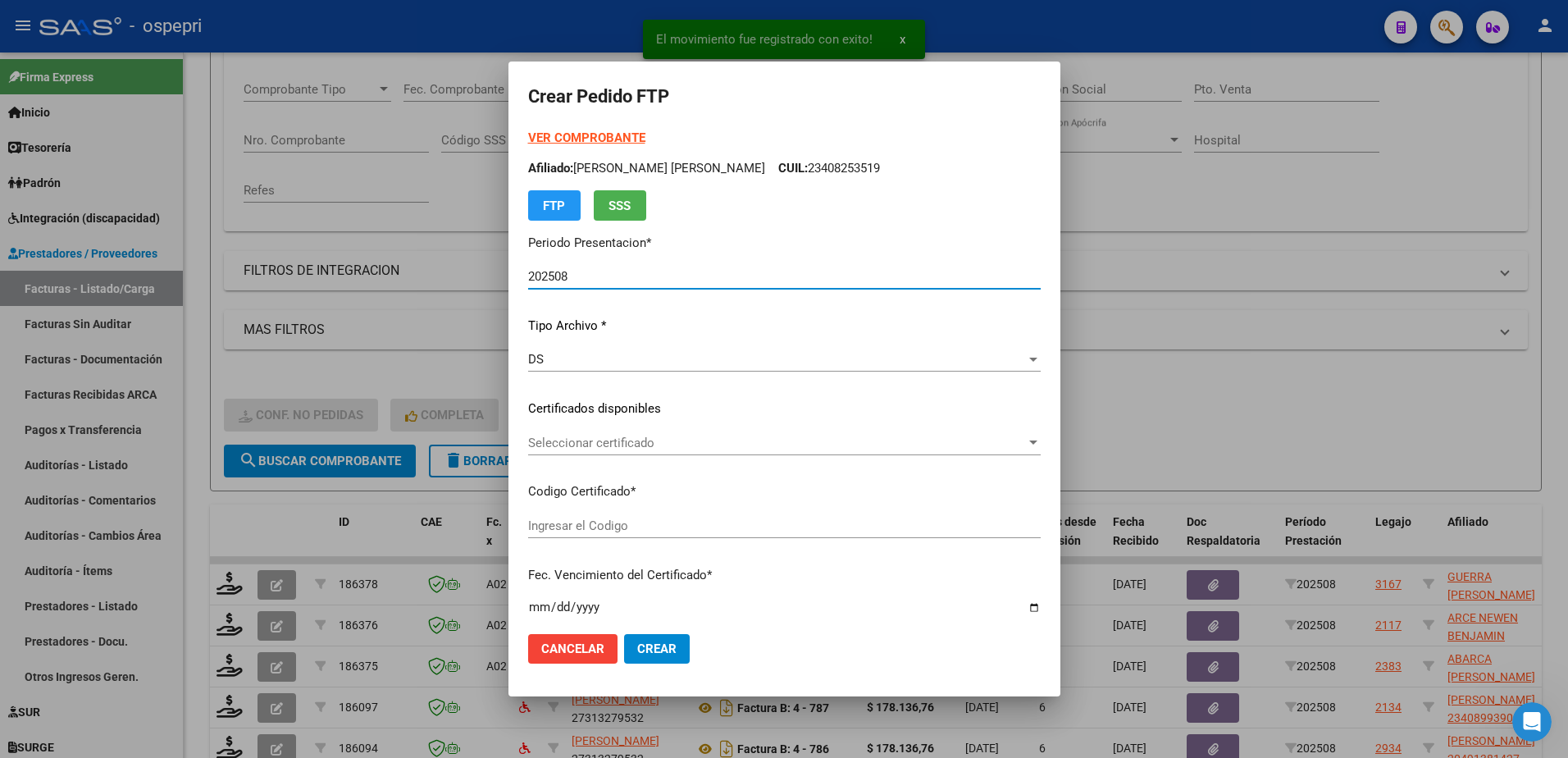
type input "2350209963-9"
type input "[DATE]"
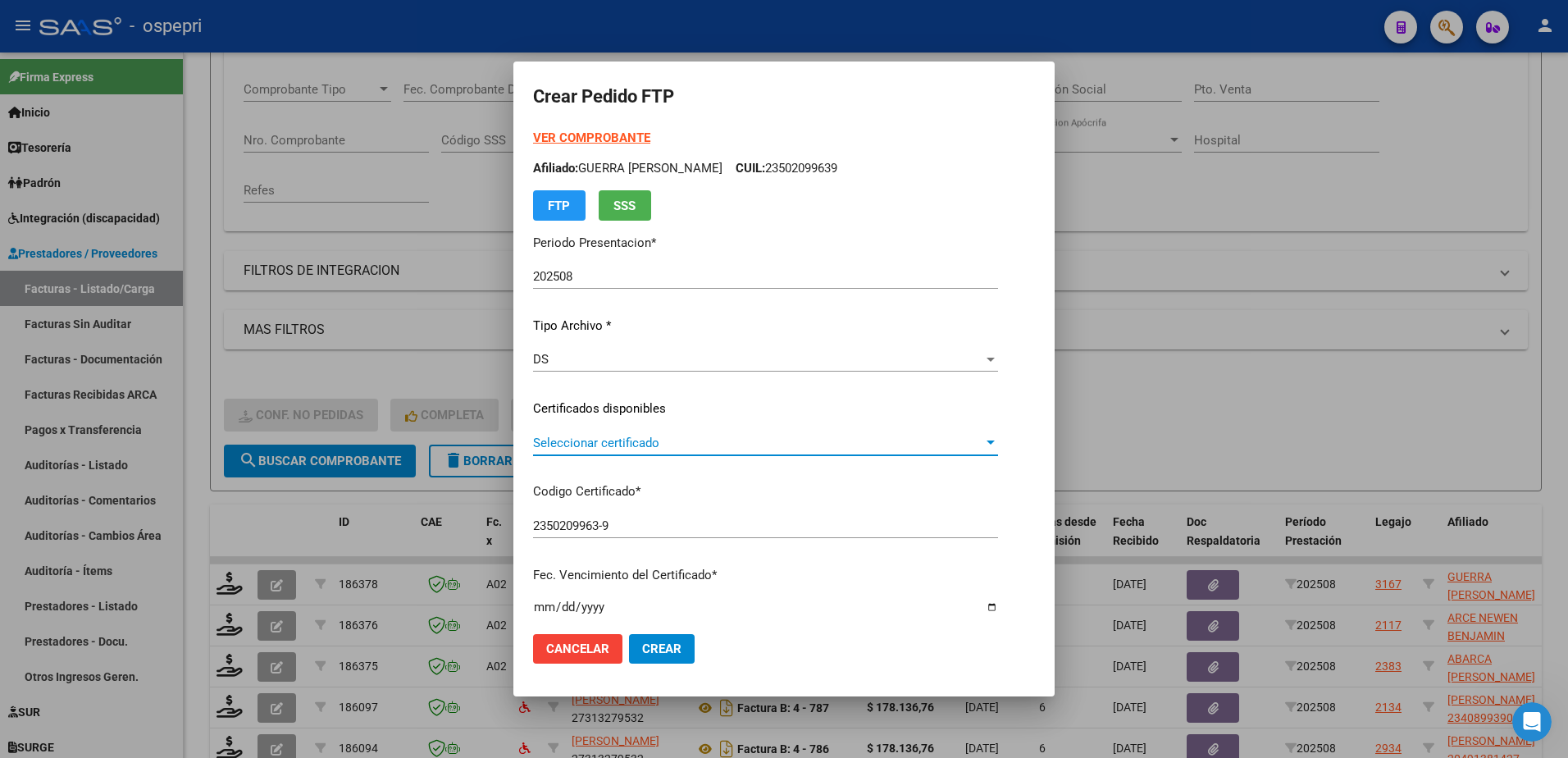
click at [593, 443] on span "Seleccionar certificado" at bounding box center [759, 443] width 450 height 15
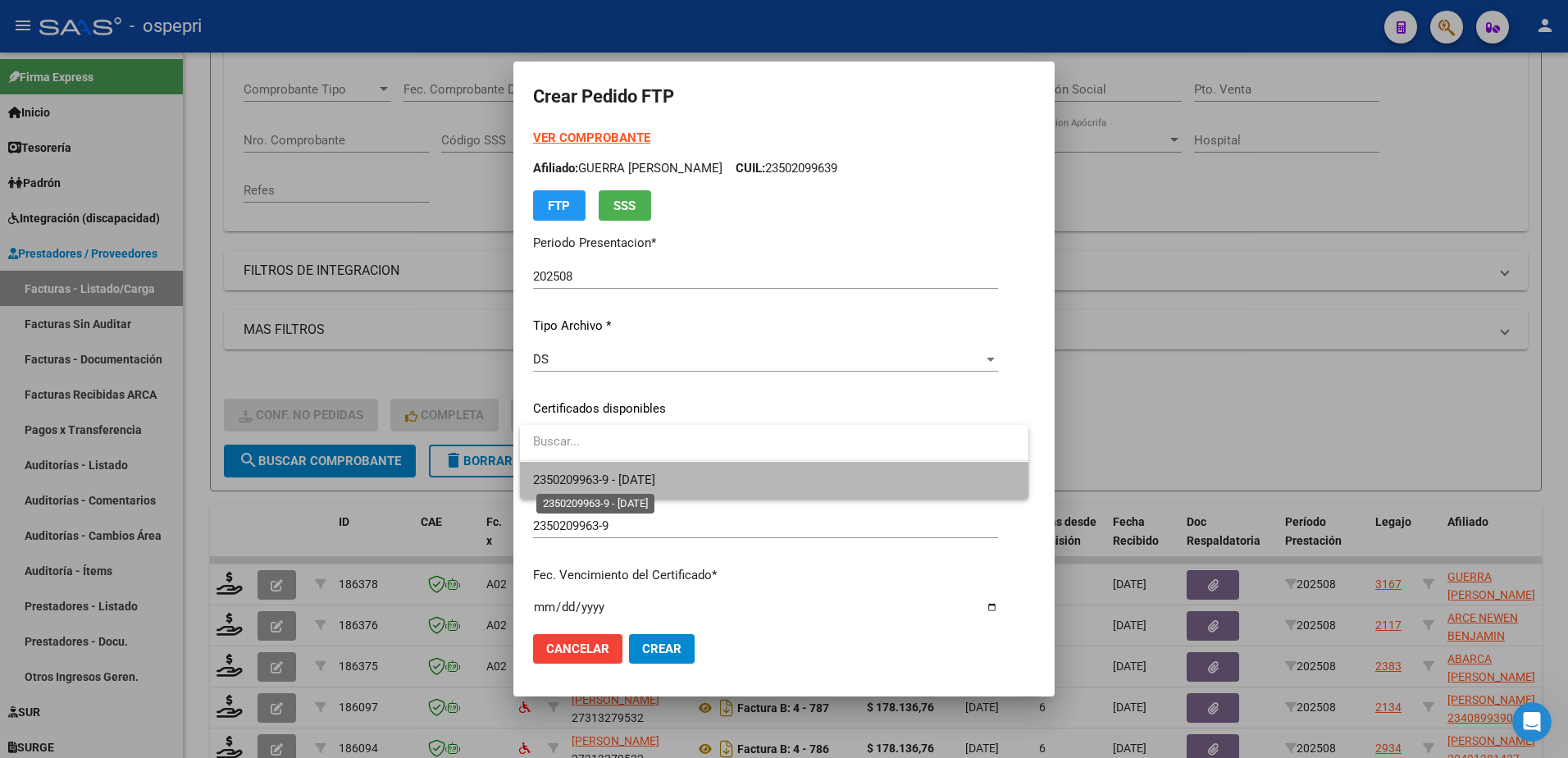
click at [602, 473] on span "2350209963-9 - [DATE]" at bounding box center [594, 479] width 122 height 15
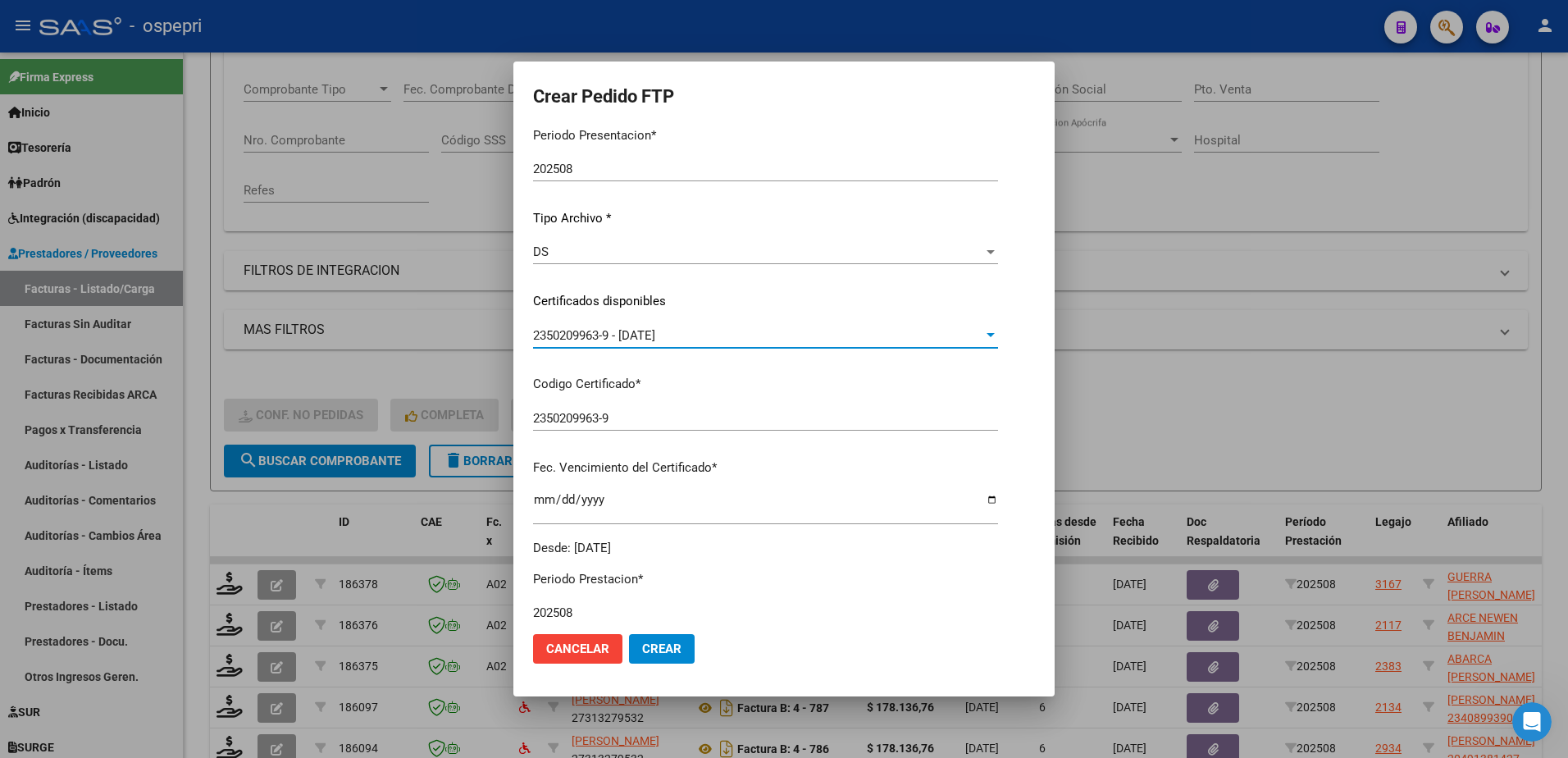
scroll to position [328, 0]
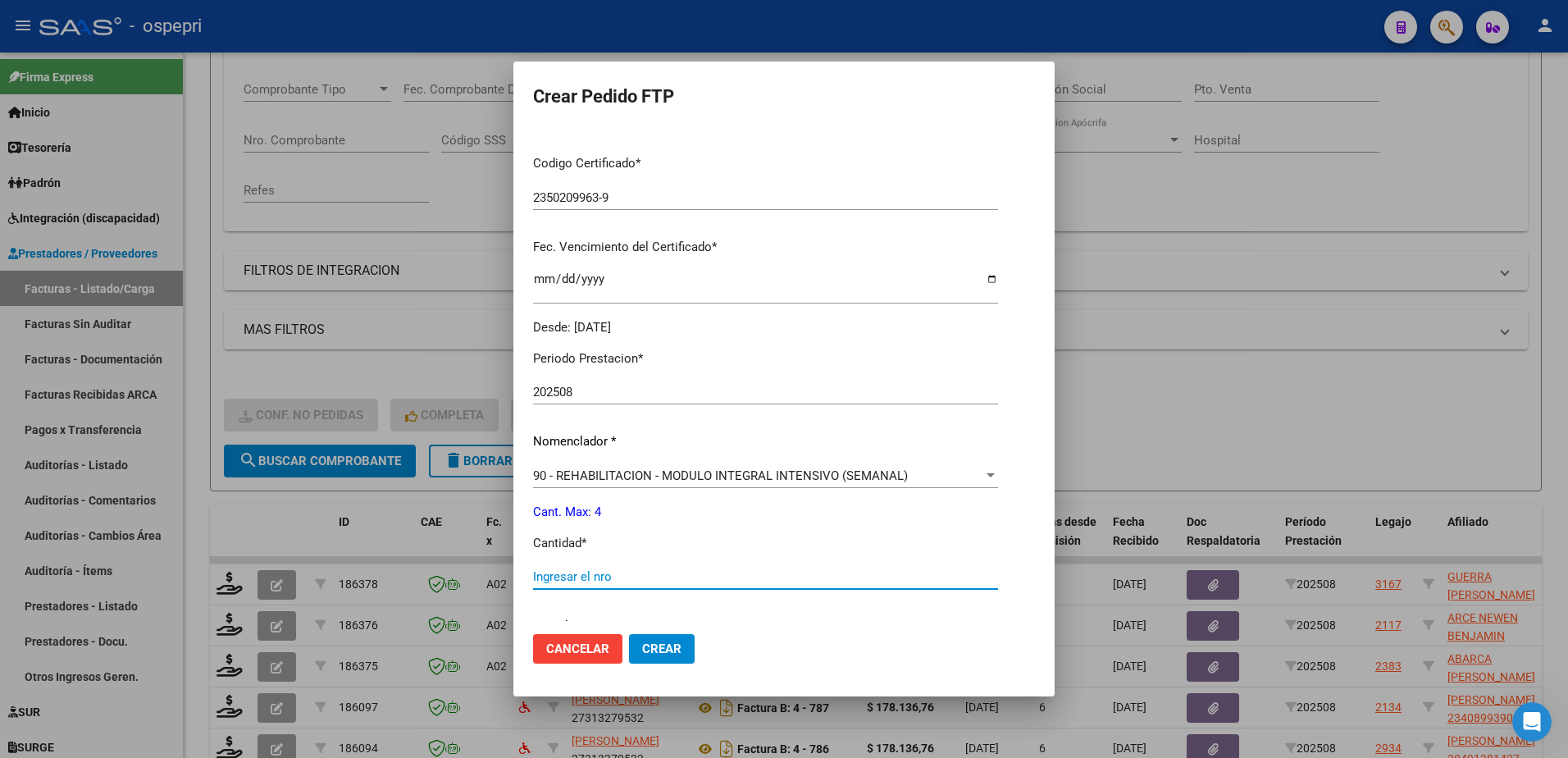
click at [597, 574] on input "Ingresar el nro" at bounding box center [766, 577] width 465 height 15
type input "4"
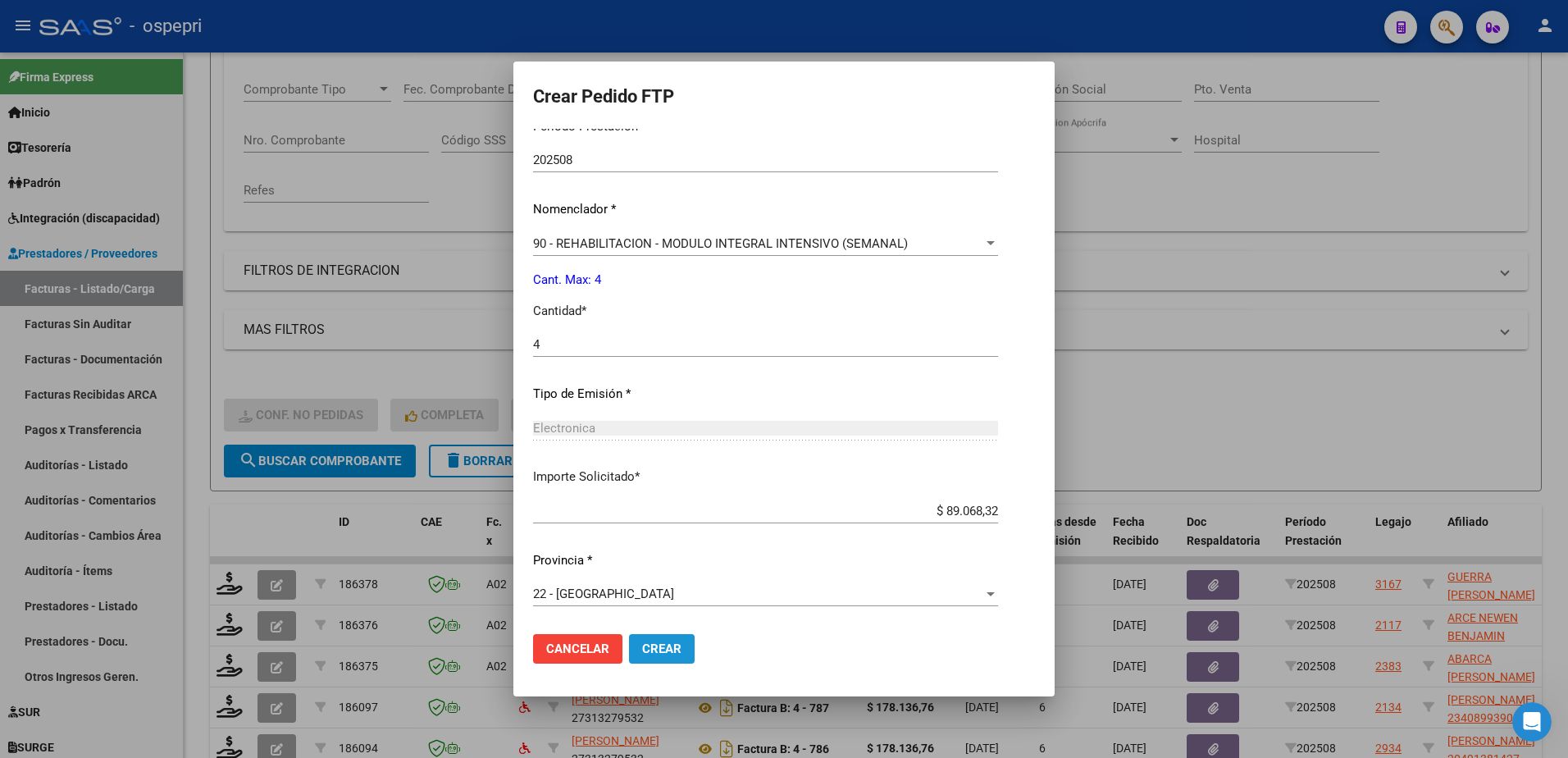
click at [655, 644] on span "Crear" at bounding box center [661, 648] width 39 height 15
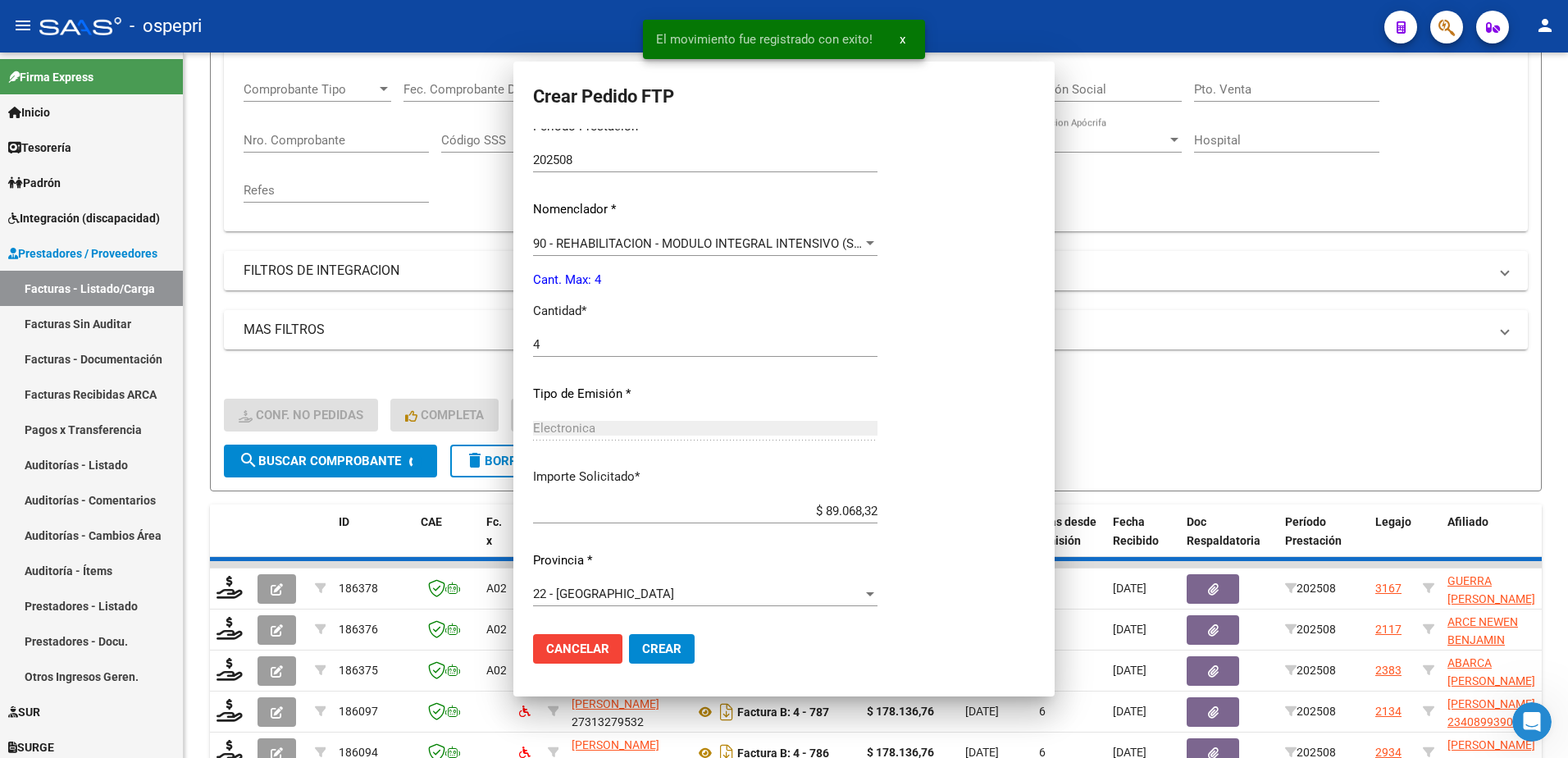
scroll to position [0, 0]
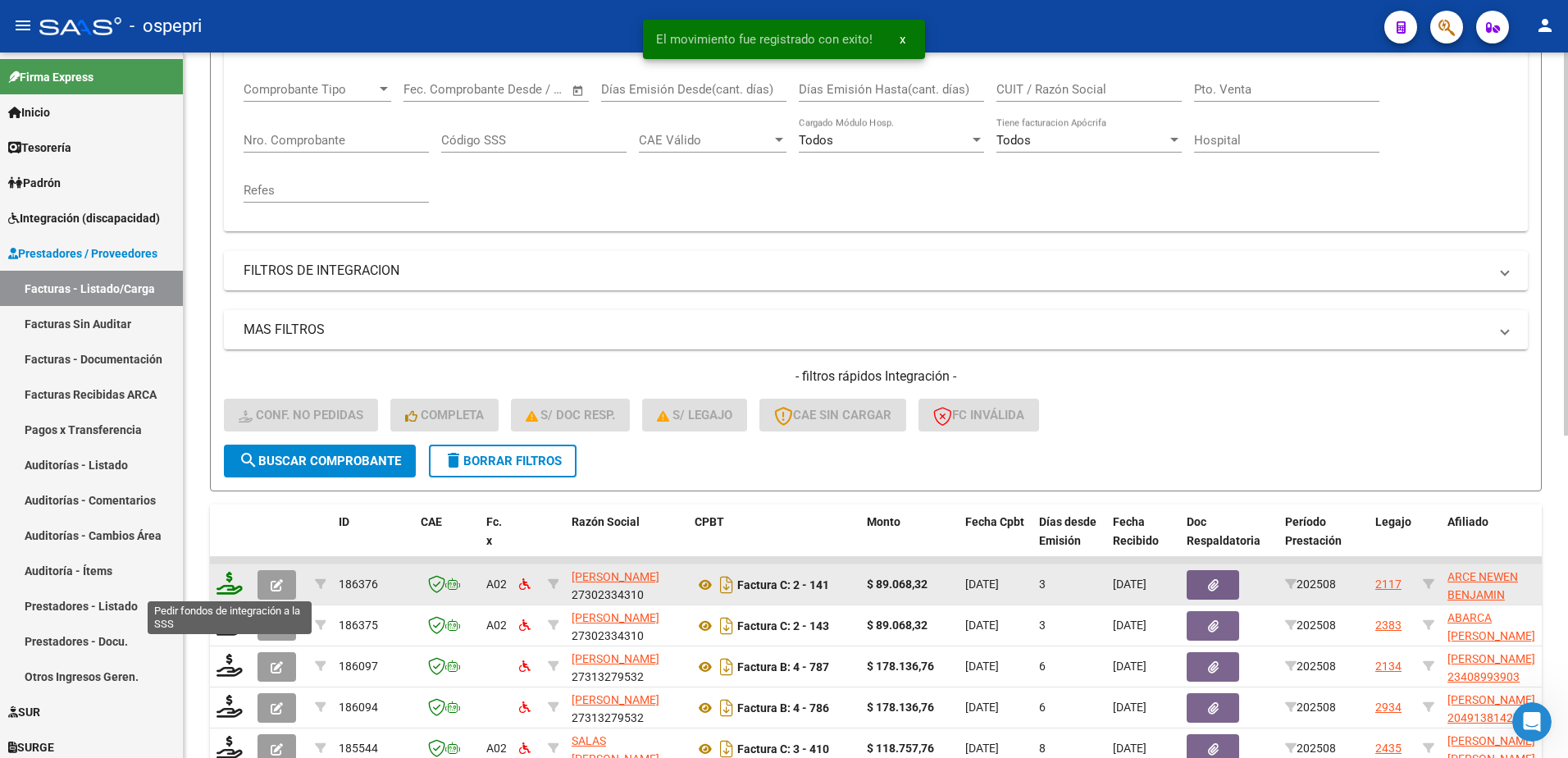
click at [234, 584] on icon at bounding box center [230, 584] width 26 height 23
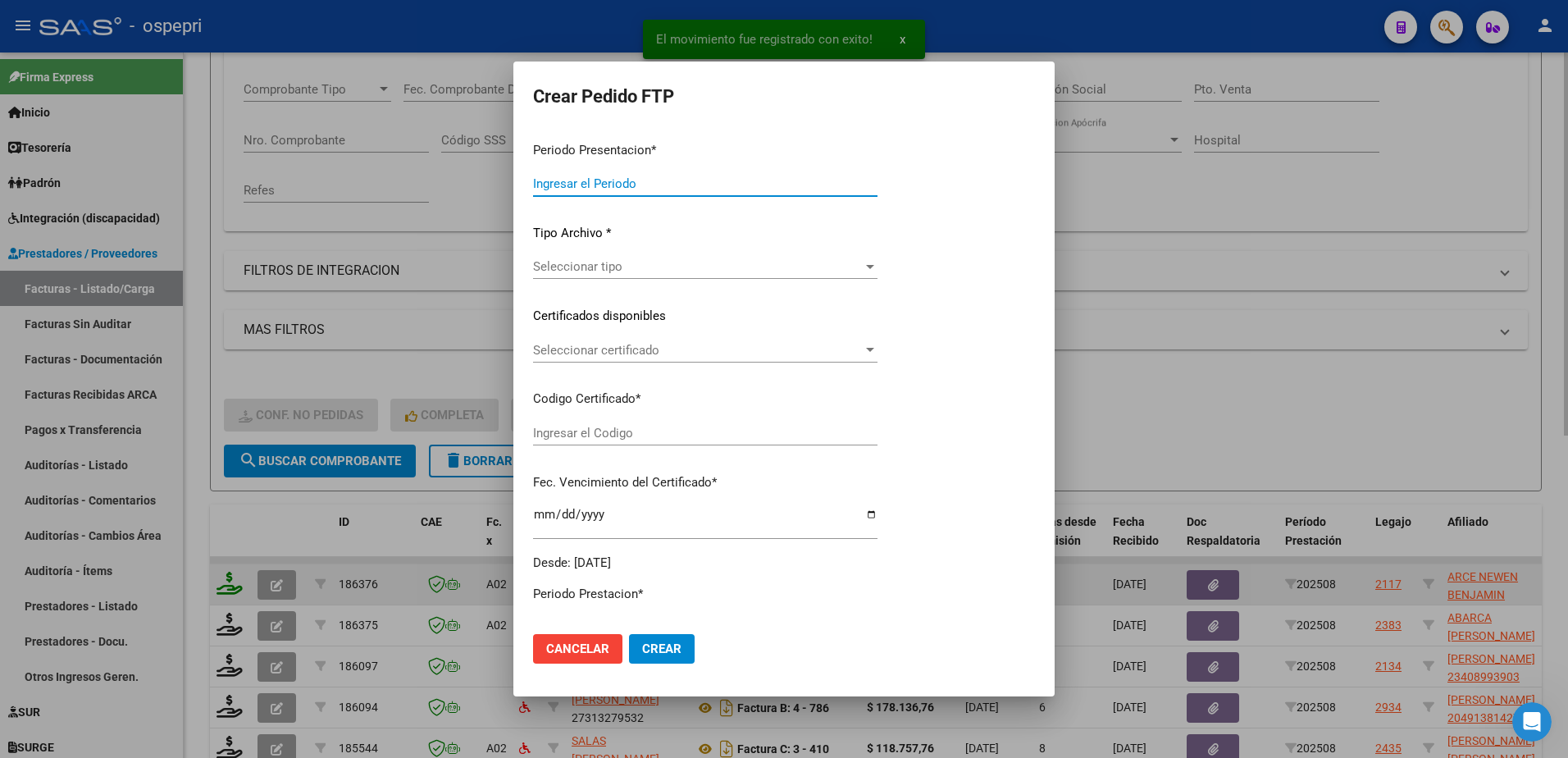
type input "202508"
type input "$ 89.068,32"
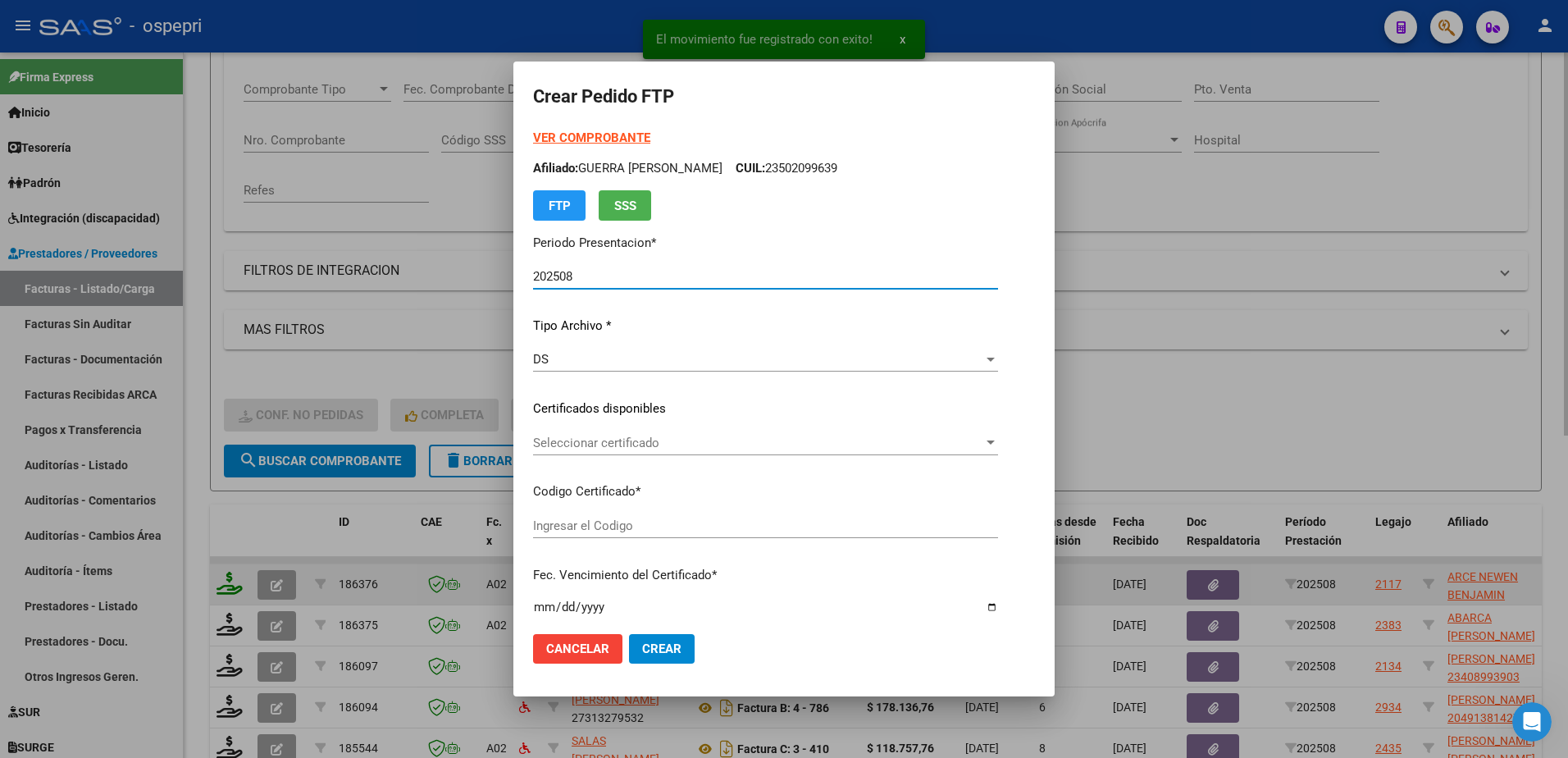
type input "20556490415"
type input "[DATE]"
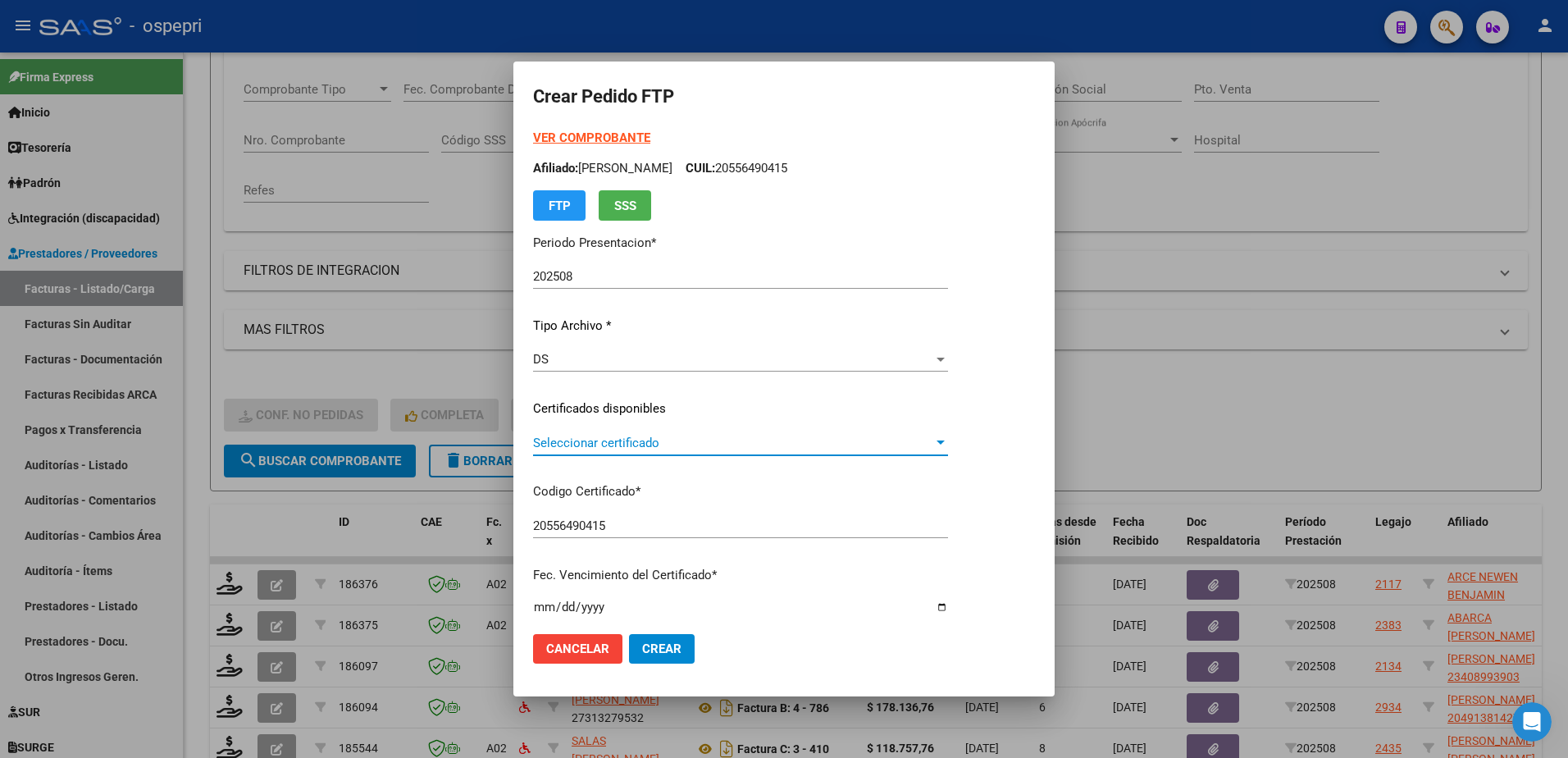
click at [590, 444] on span "Seleccionar certificado" at bounding box center [733, 443] width 400 height 15
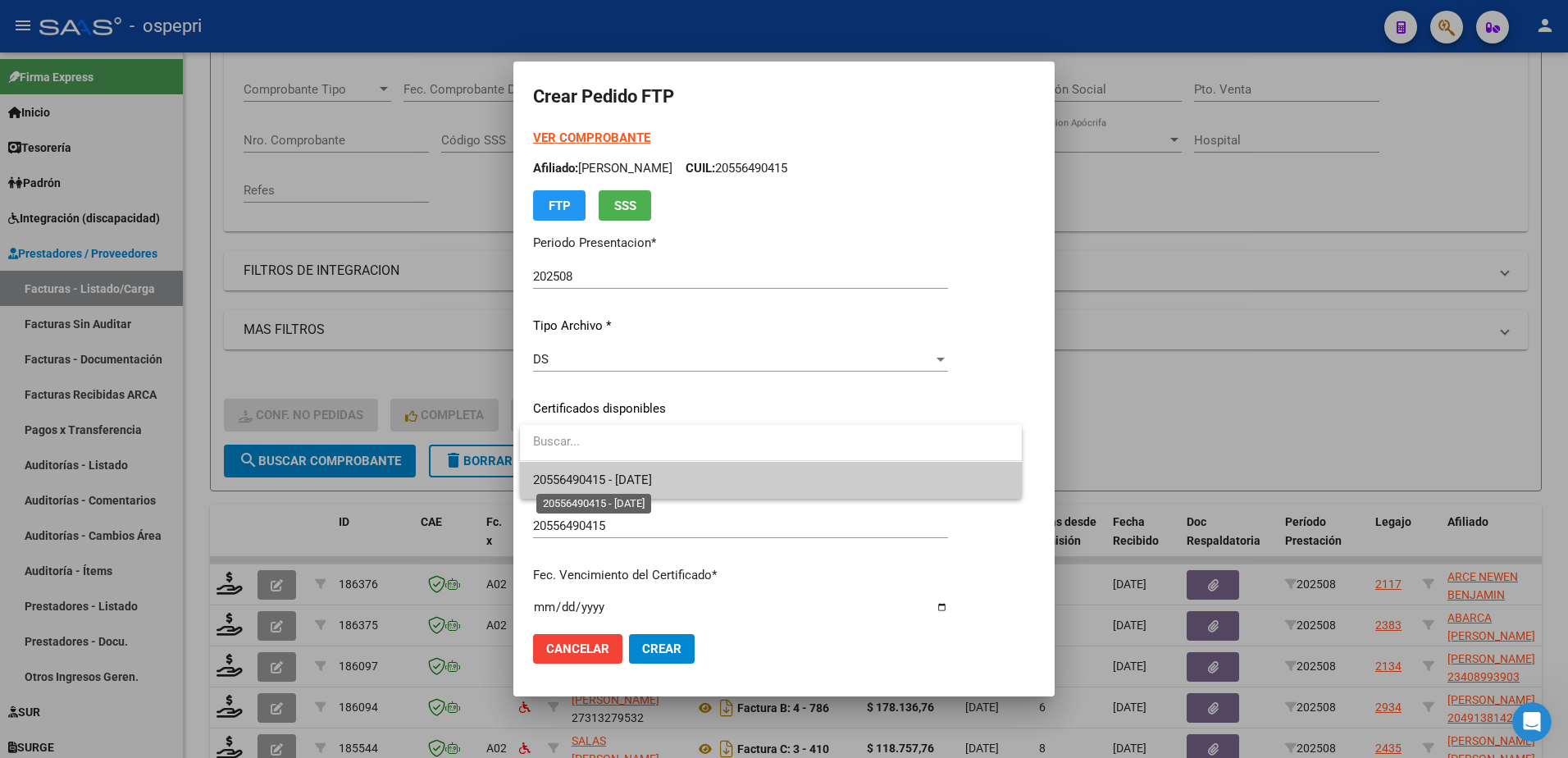
click at [608, 476] on span "20556490415 - [DATE]" at bounding box center [593, 479] width 119 height 15
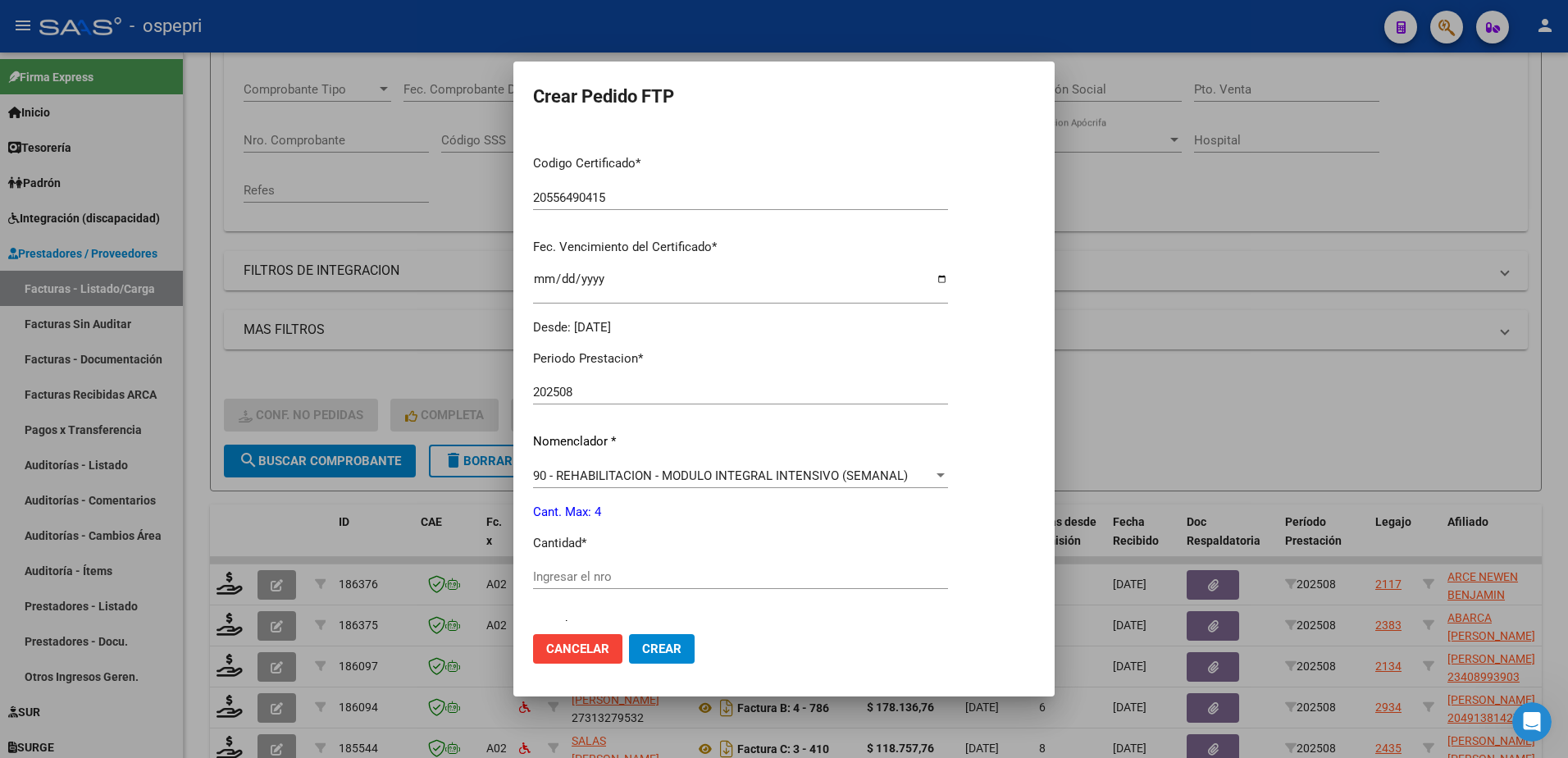
scroll to position [410, 0]
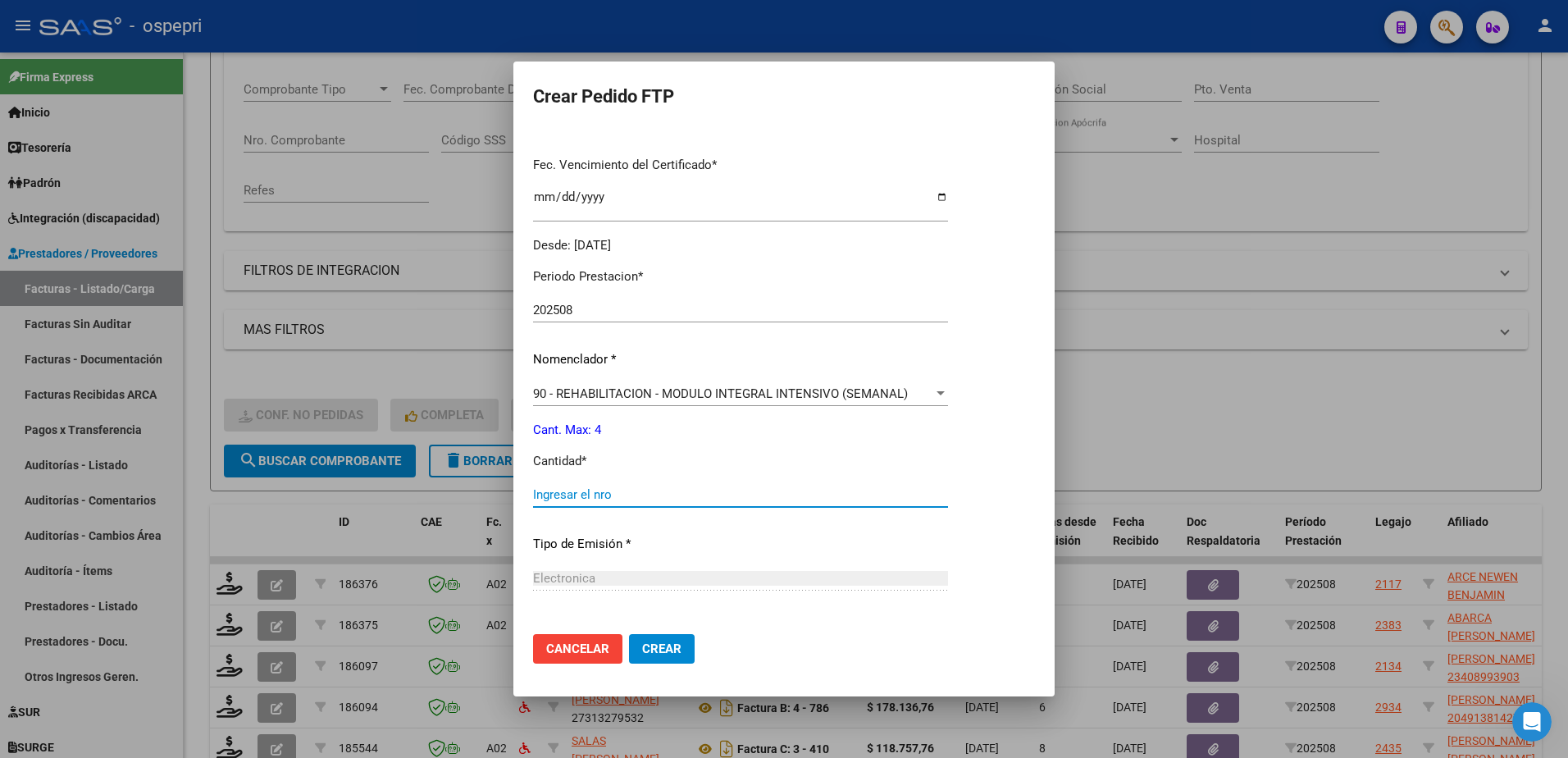
click at [605, 495] on input "Ingresar el nro" at bounding box center [741, 494] width 415 height 15
type input "4"
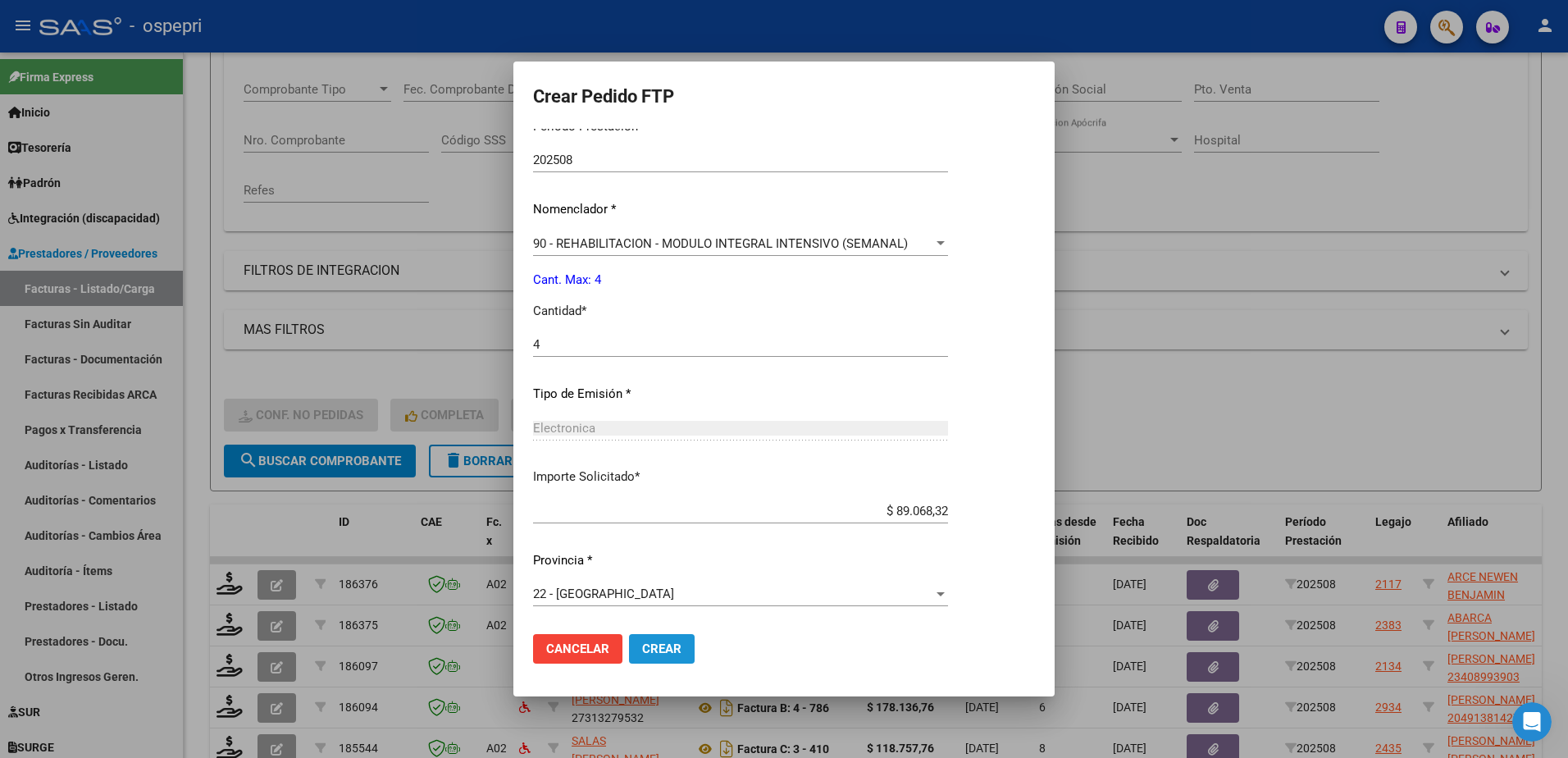
click at [646, 649] on span "Crear" at bounding box center [661, 648] width 39 height 15
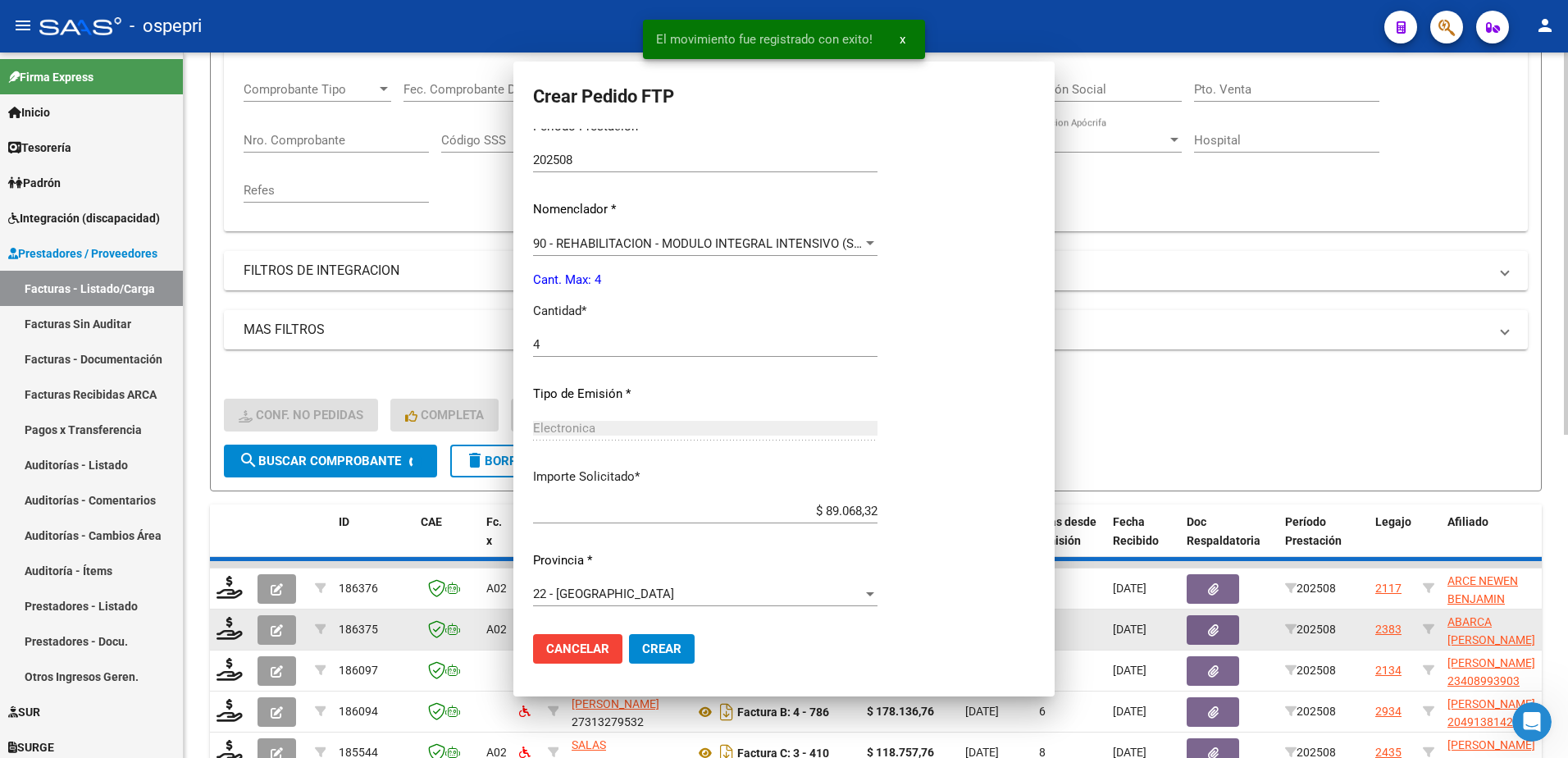
scroll to position [0, 0]
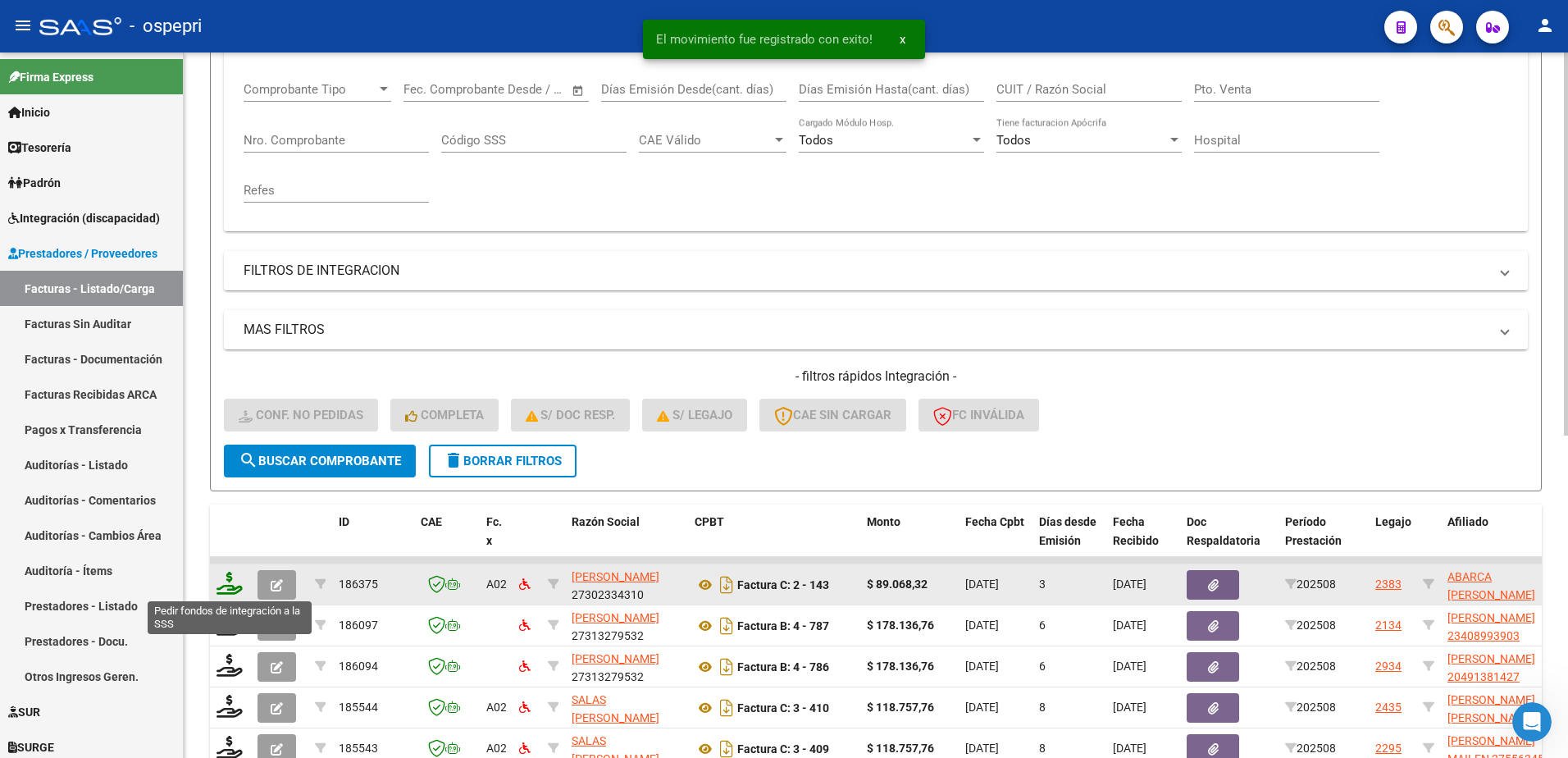
click at [233, 584] on icon at bounding box center [230, 584] width 26 height 23
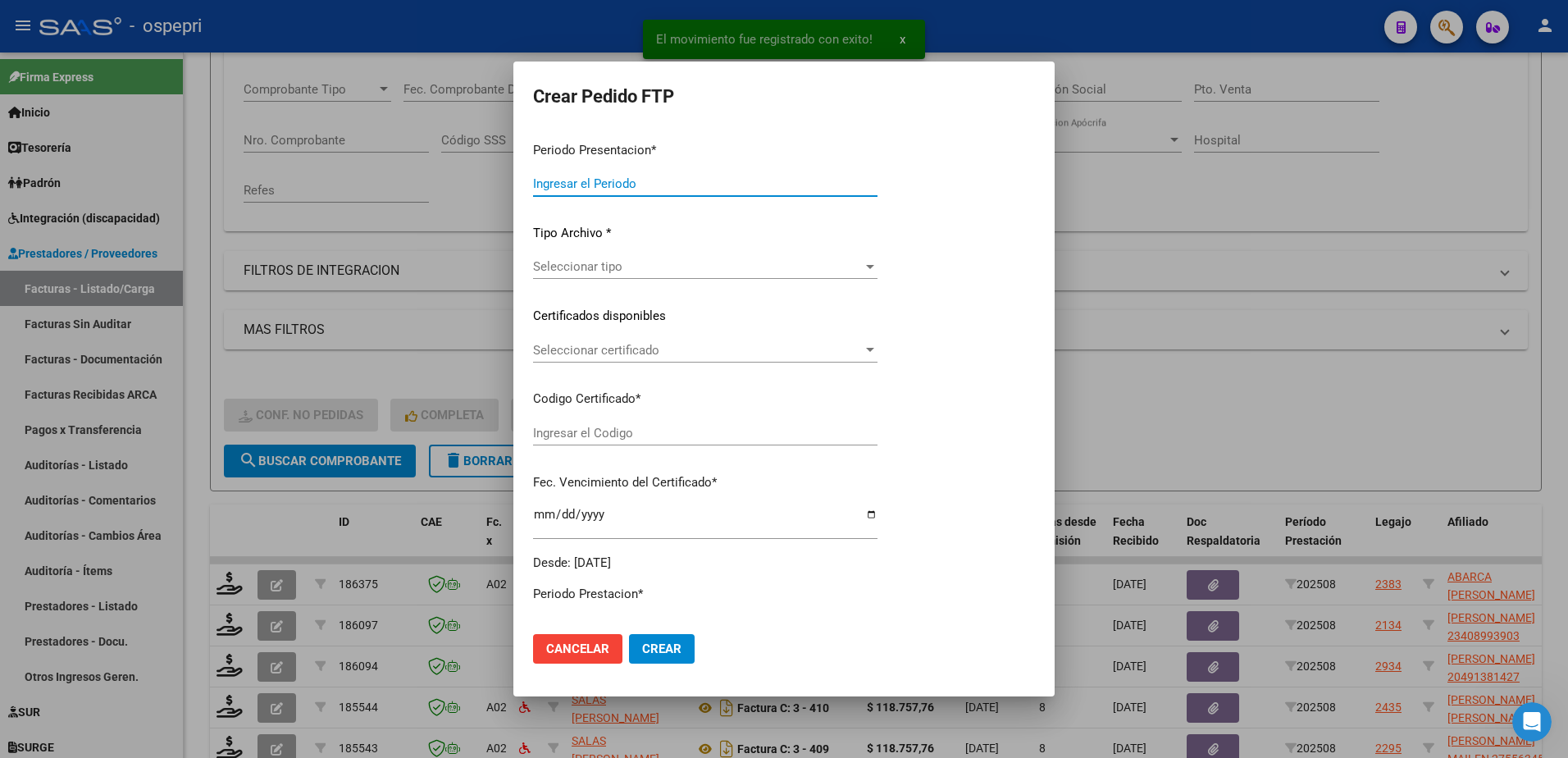
type input "202508"
type input "$ 89.068,32"
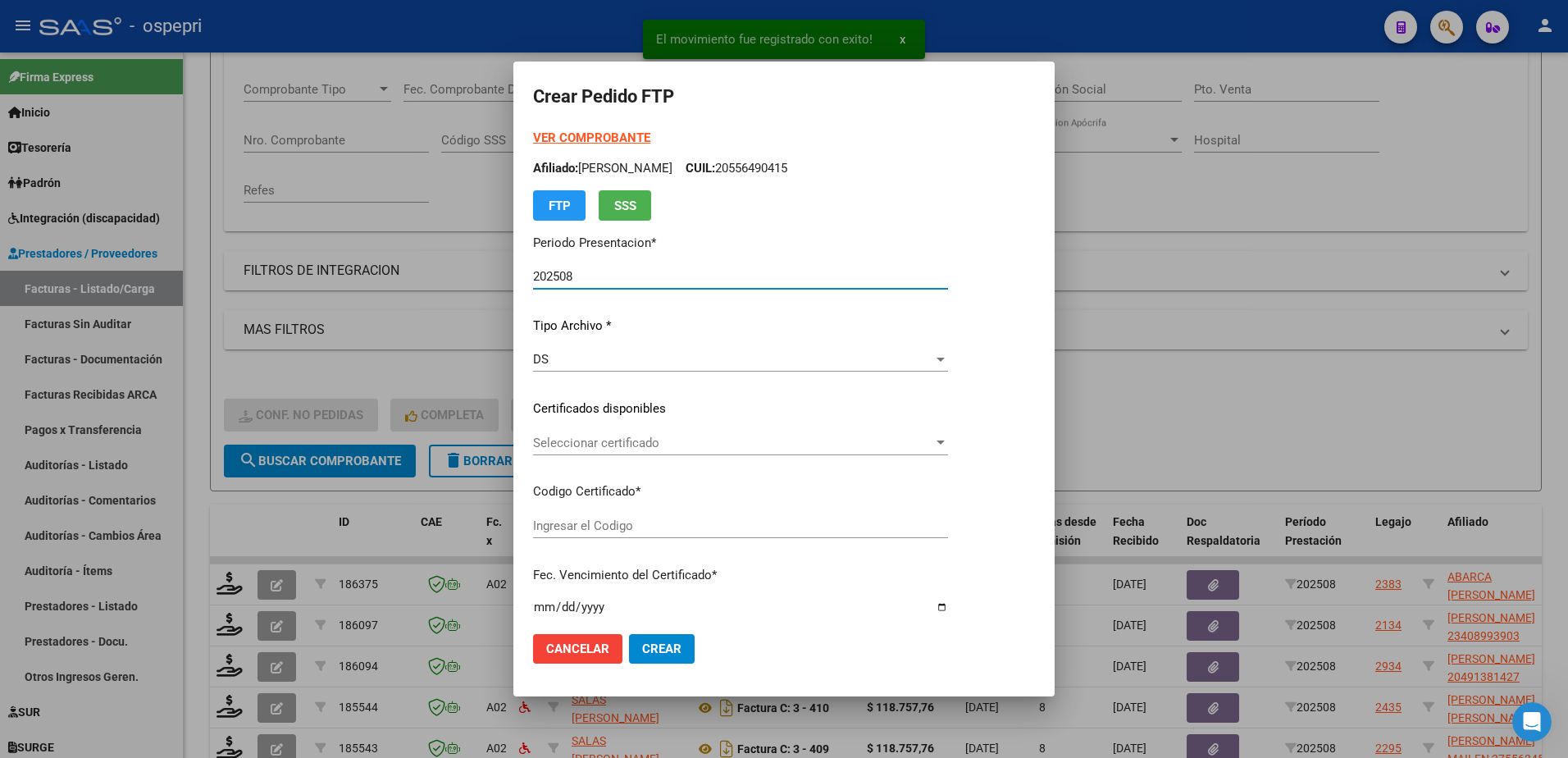
type input "20492804747"
type input "[DATE]"
click at [584, 445] on span "Seleccionar certificado" at bounding box center [759, 443] width 451 height 15
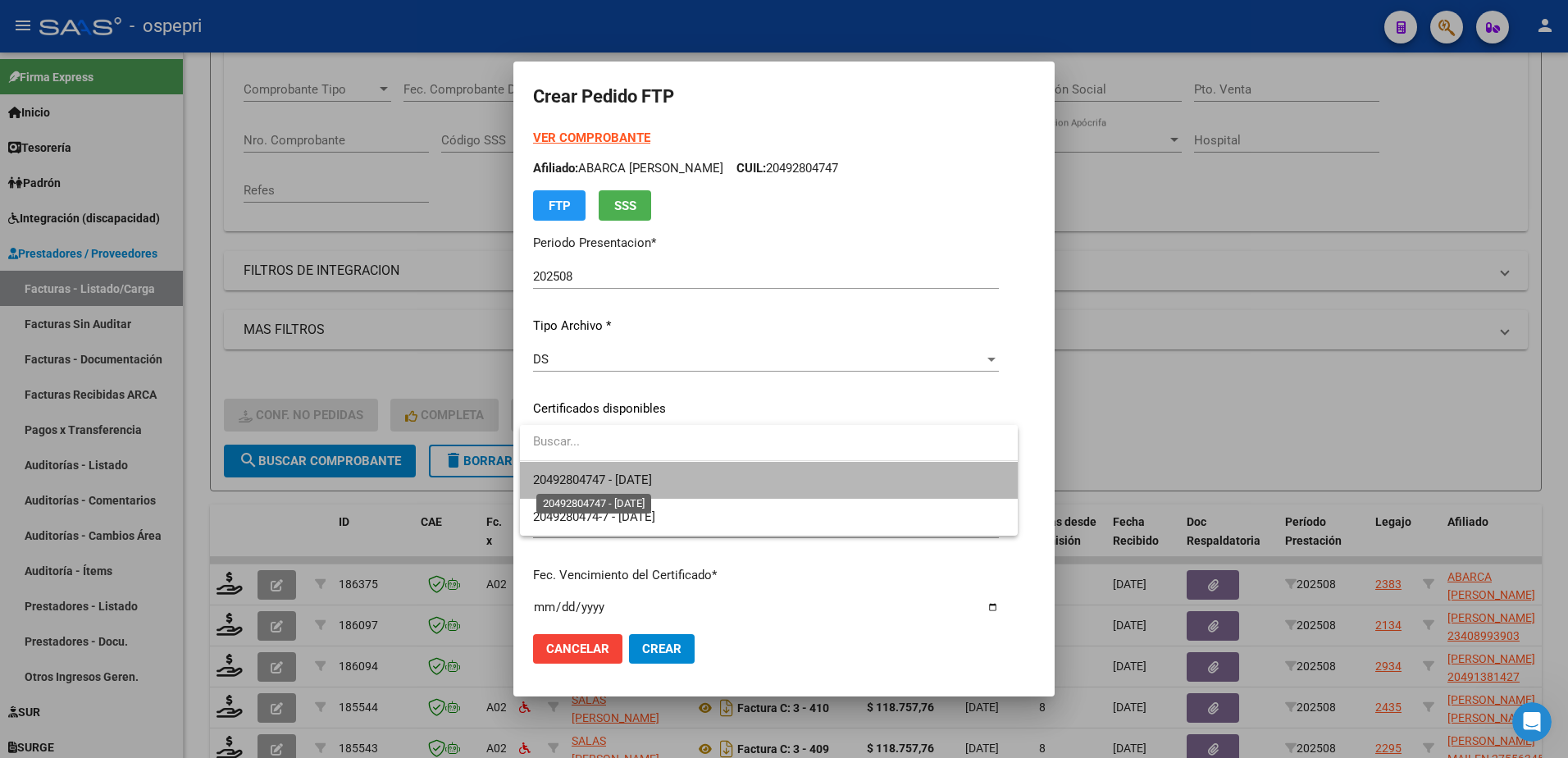
click at [596, 474] on span "20492804747 - [DATE]" at bounding box center [593, 479] width 119 height 15
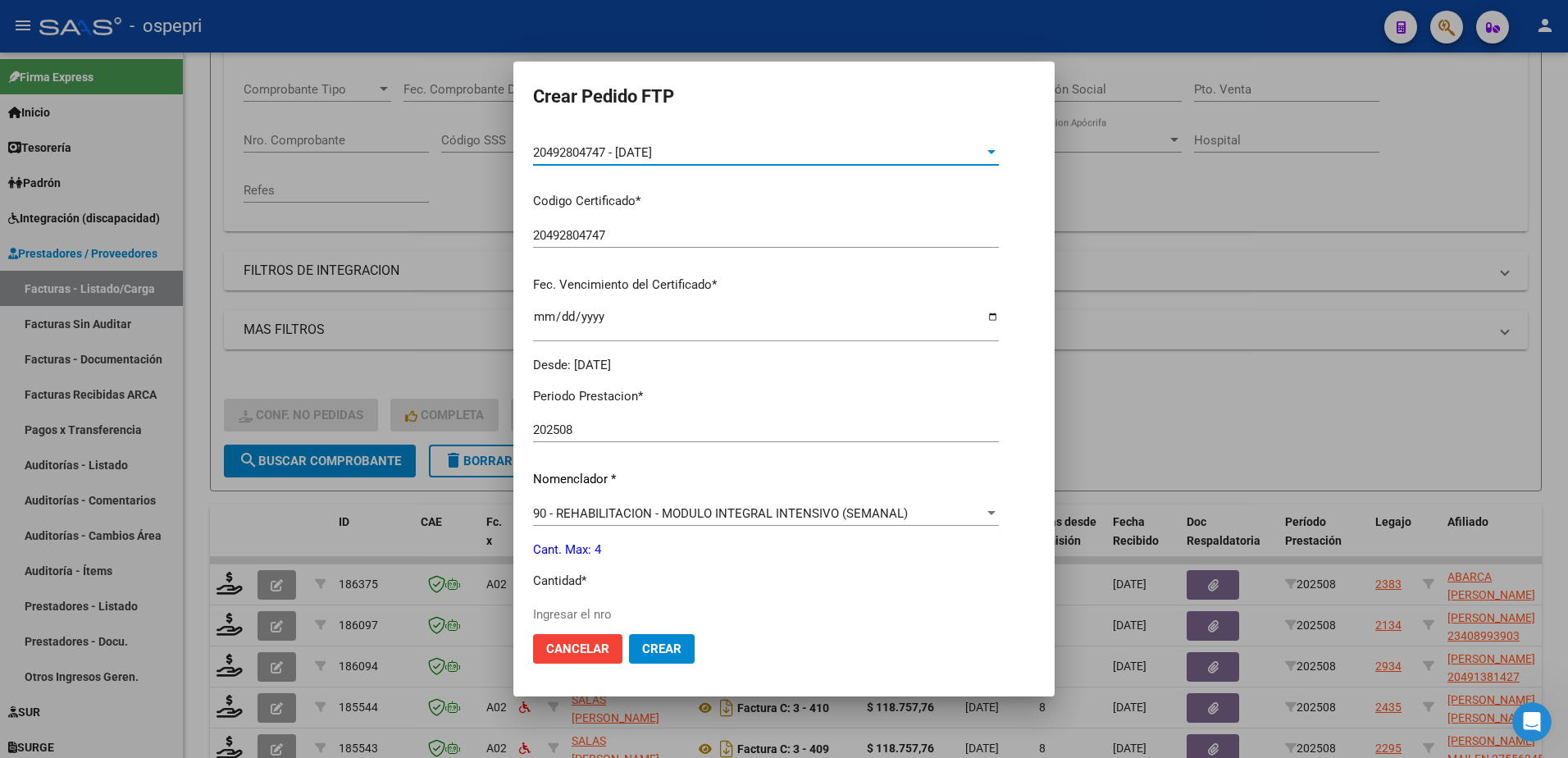
scroll to position [328, 0]
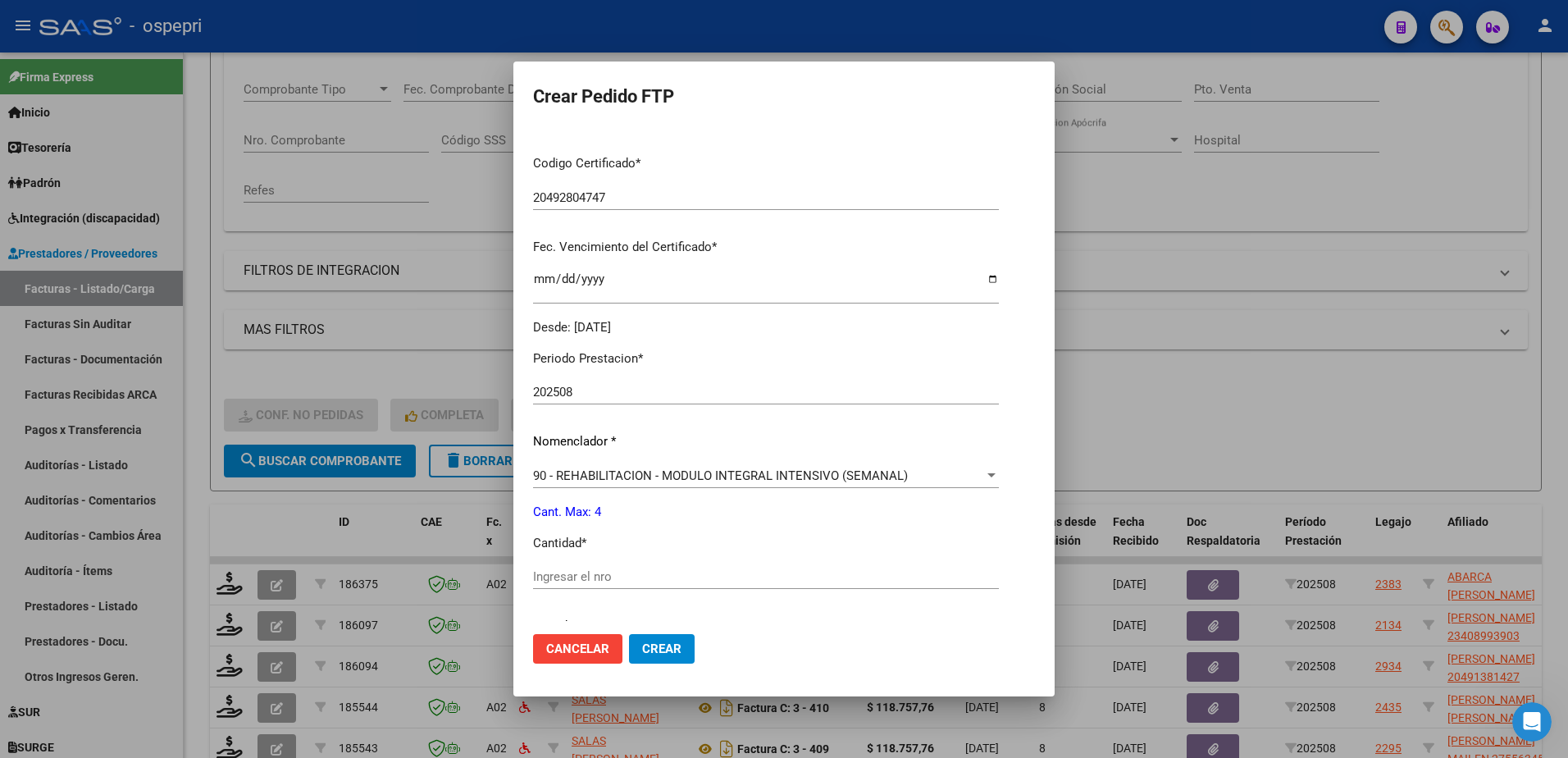
click at [607, 569] on div "Ingresar el nro" at bounding box center [766, 577] width 466 height 25
type input "4"
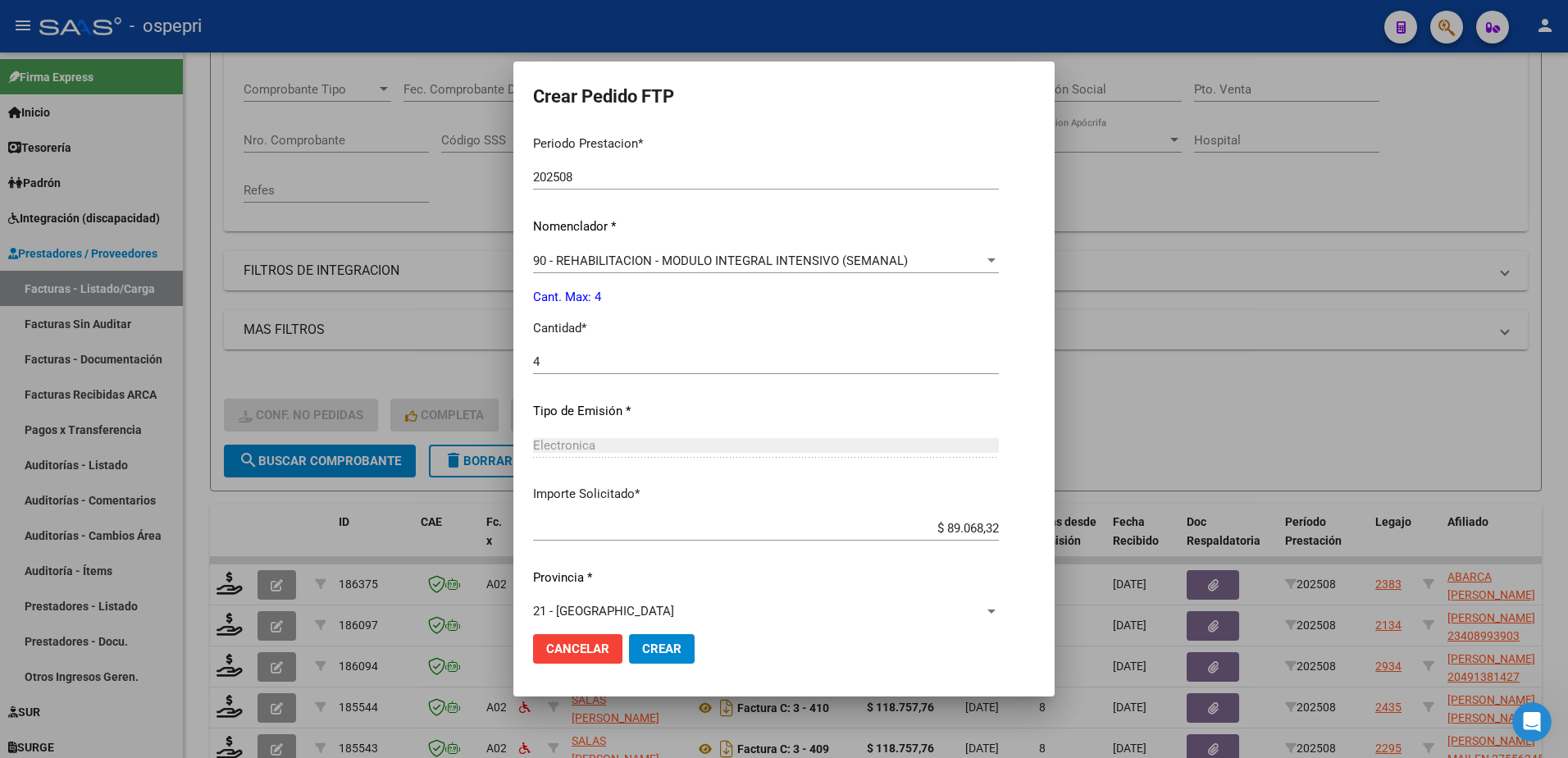
scroll to position [560, 0]
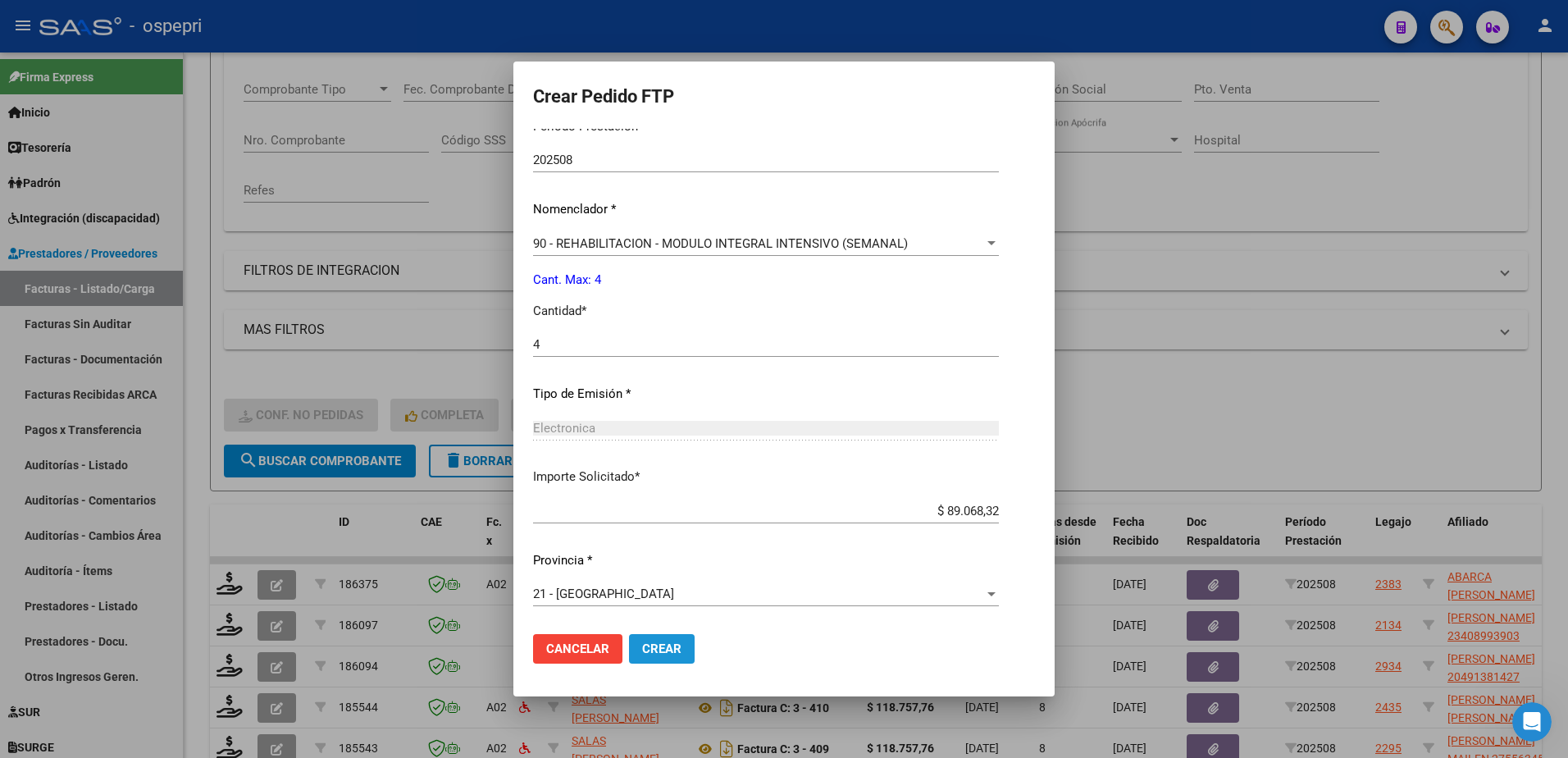
click at [658, 644] on span "Crear" at bounding box center [661, 648] width 39 height 15
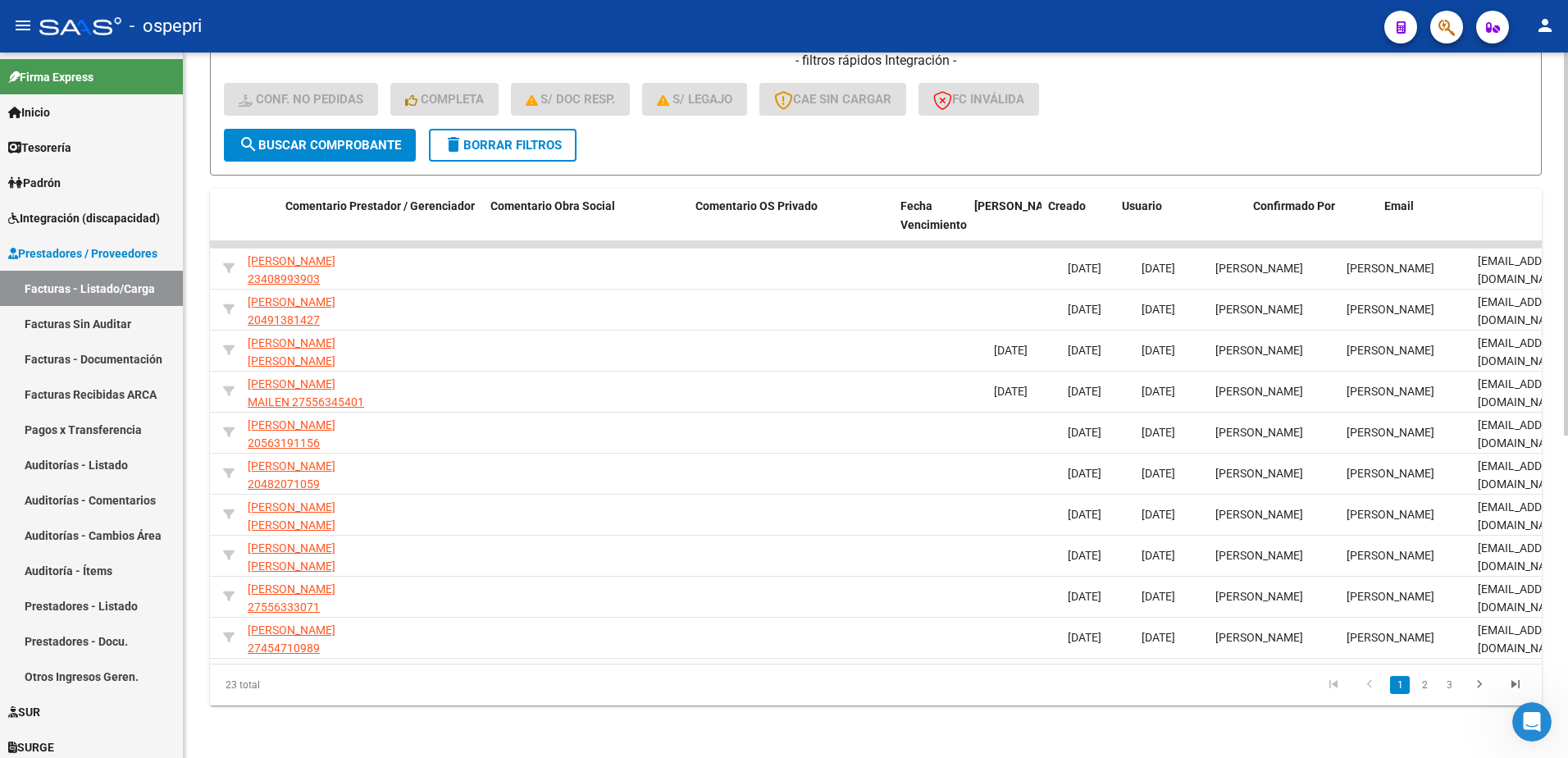
scroll to position [0, 1293]
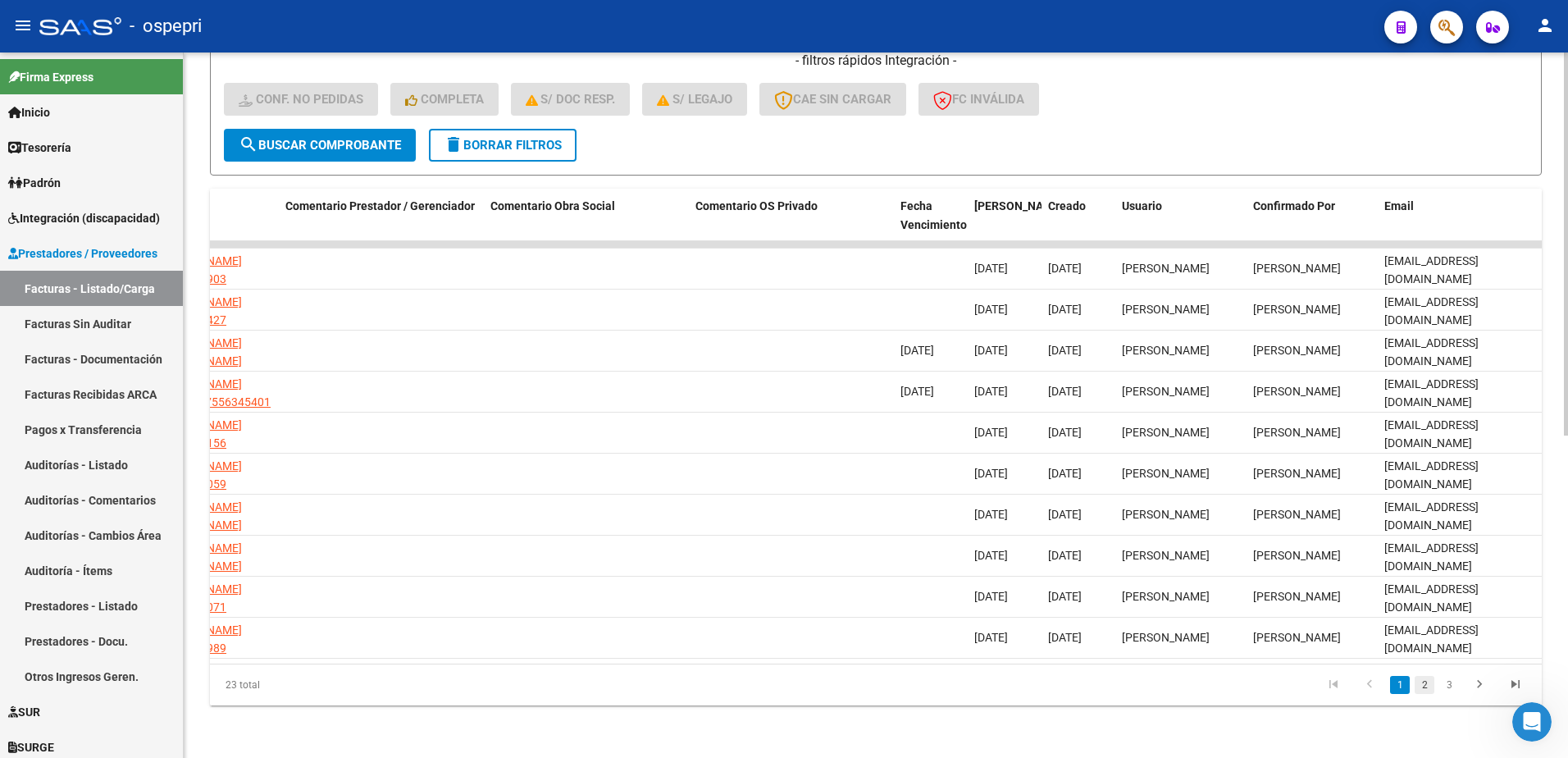
click at [1427, 682] on link "2" at bounding box center [1424, 684] width 19 height 18
click at [1454, 687] on link "3" at bounding box center [1449, 684] width 19 height 18
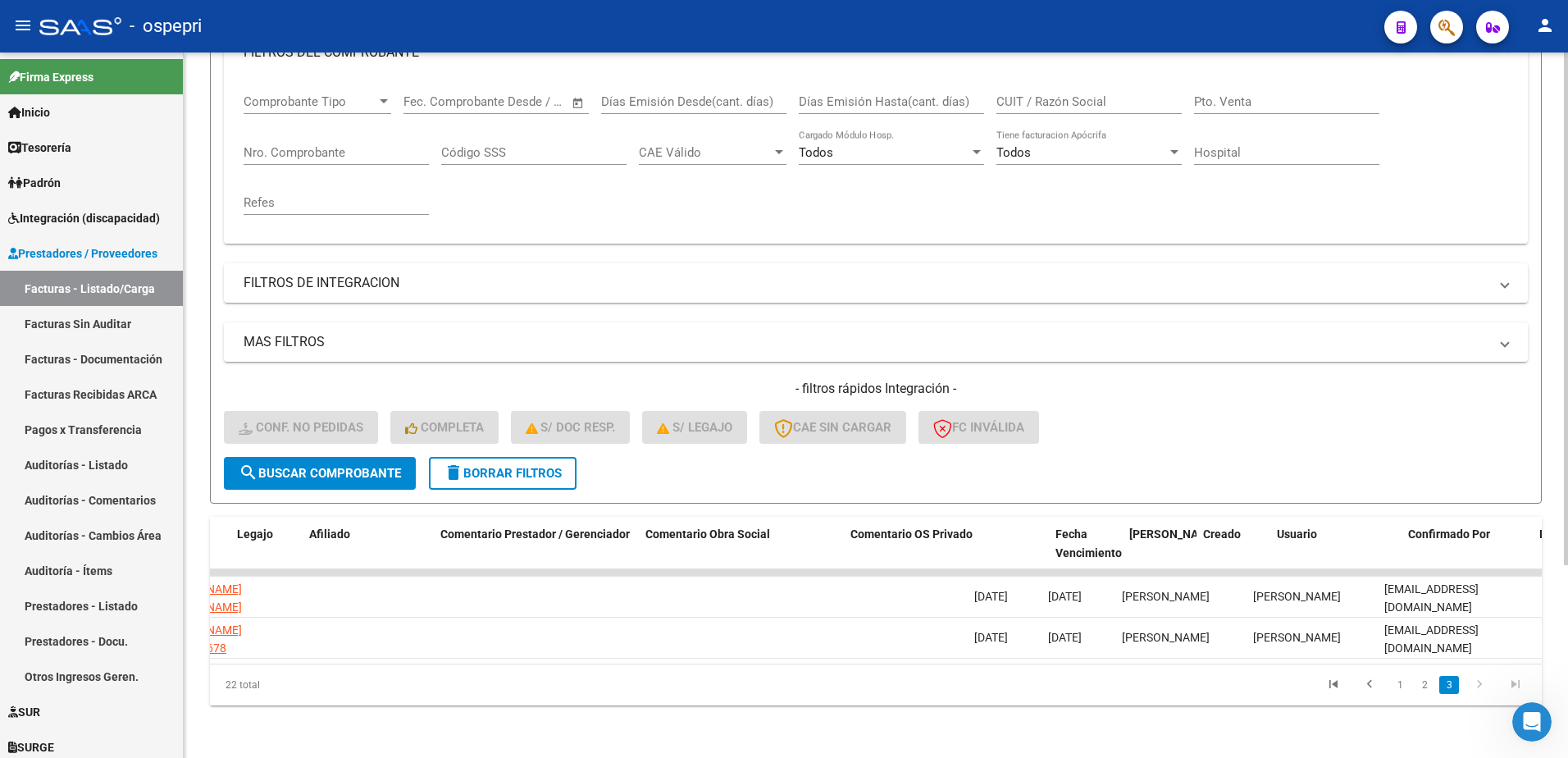
scroll to position [0, 0]
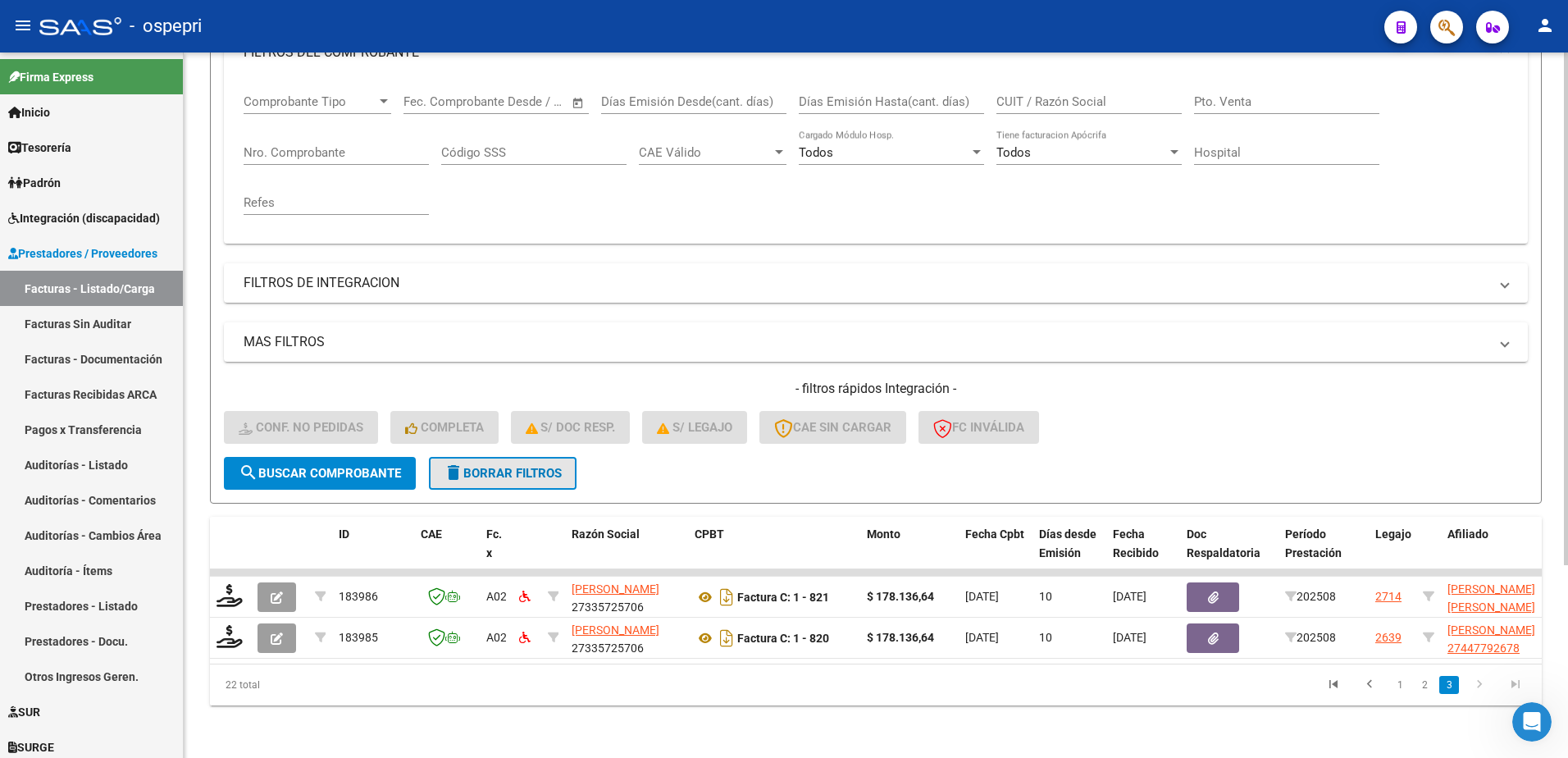
click at [520, 466] on span "delete Borrar Filtros" at bounding box center [502, 473] width 118 height 15
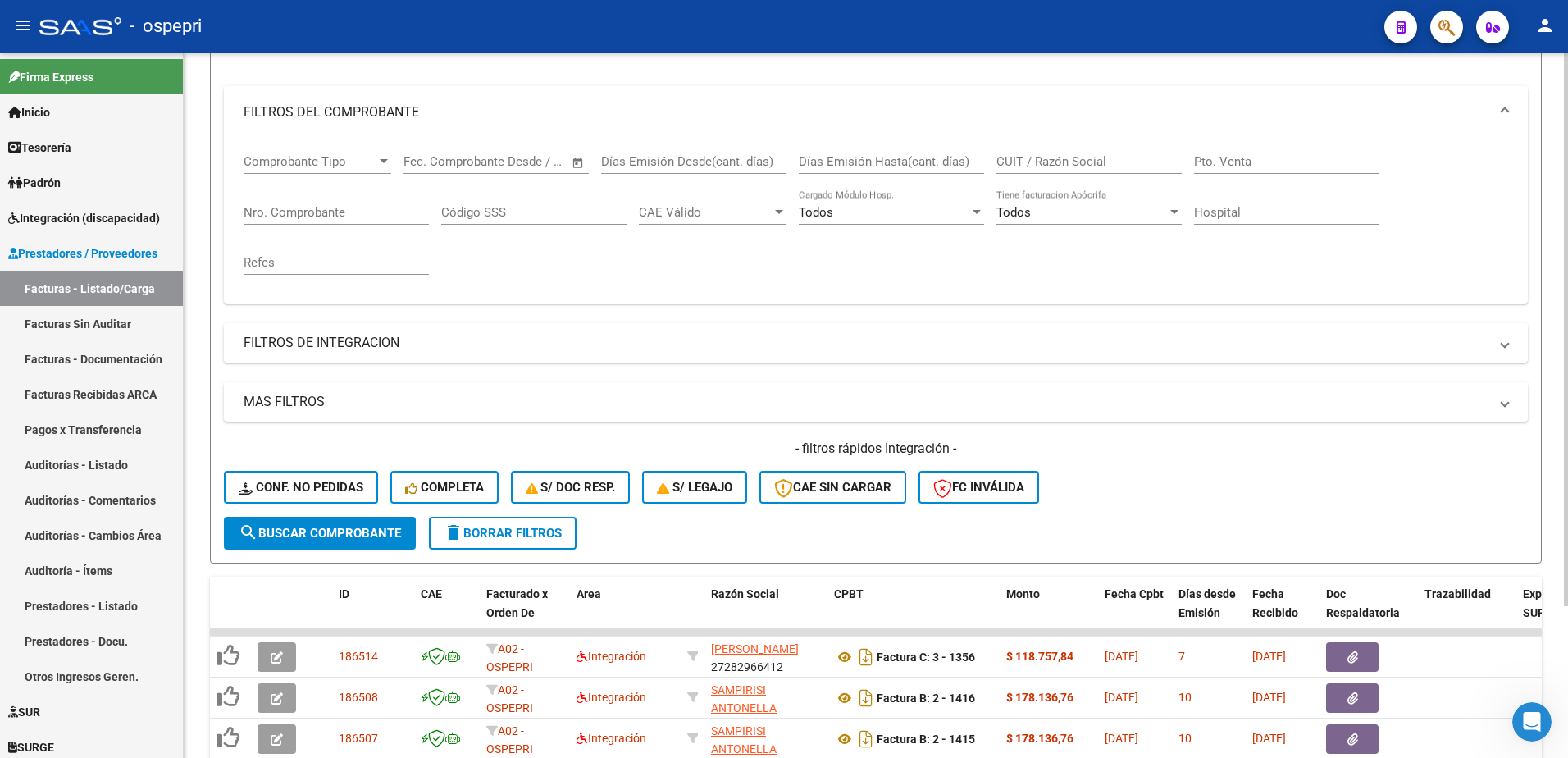
scroll to position [265, 0]
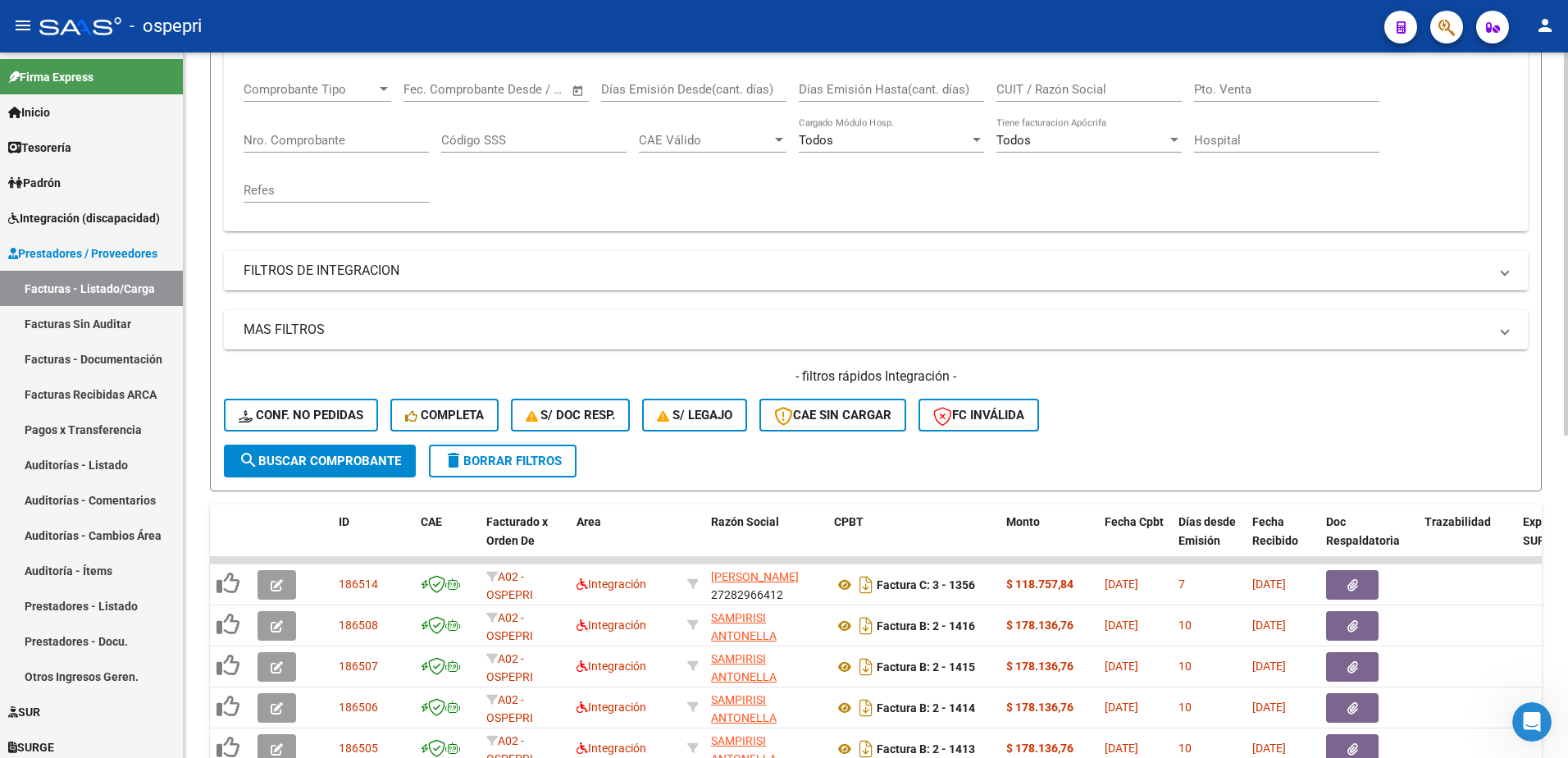
click at [1155, 402] on div "- filtros rápidos Integración - Conf. no pedidas Completa S/ Doc Resp. S/ legaj…" at bounding box center [876, 406] width 1304 height 77
